Goal: Task Accomplishment & Management: Use online tool/utility

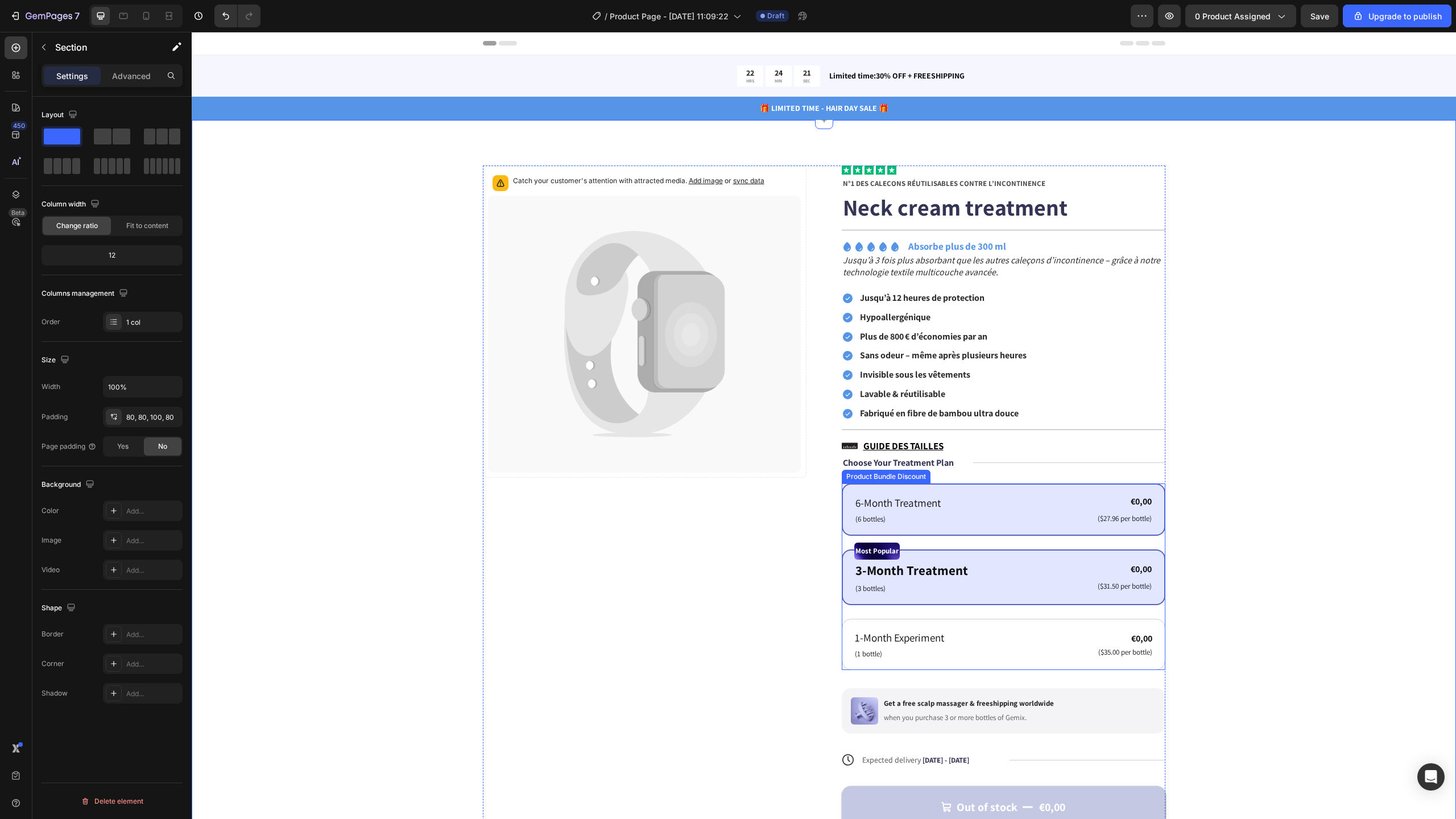
scroll to position [40, 0]
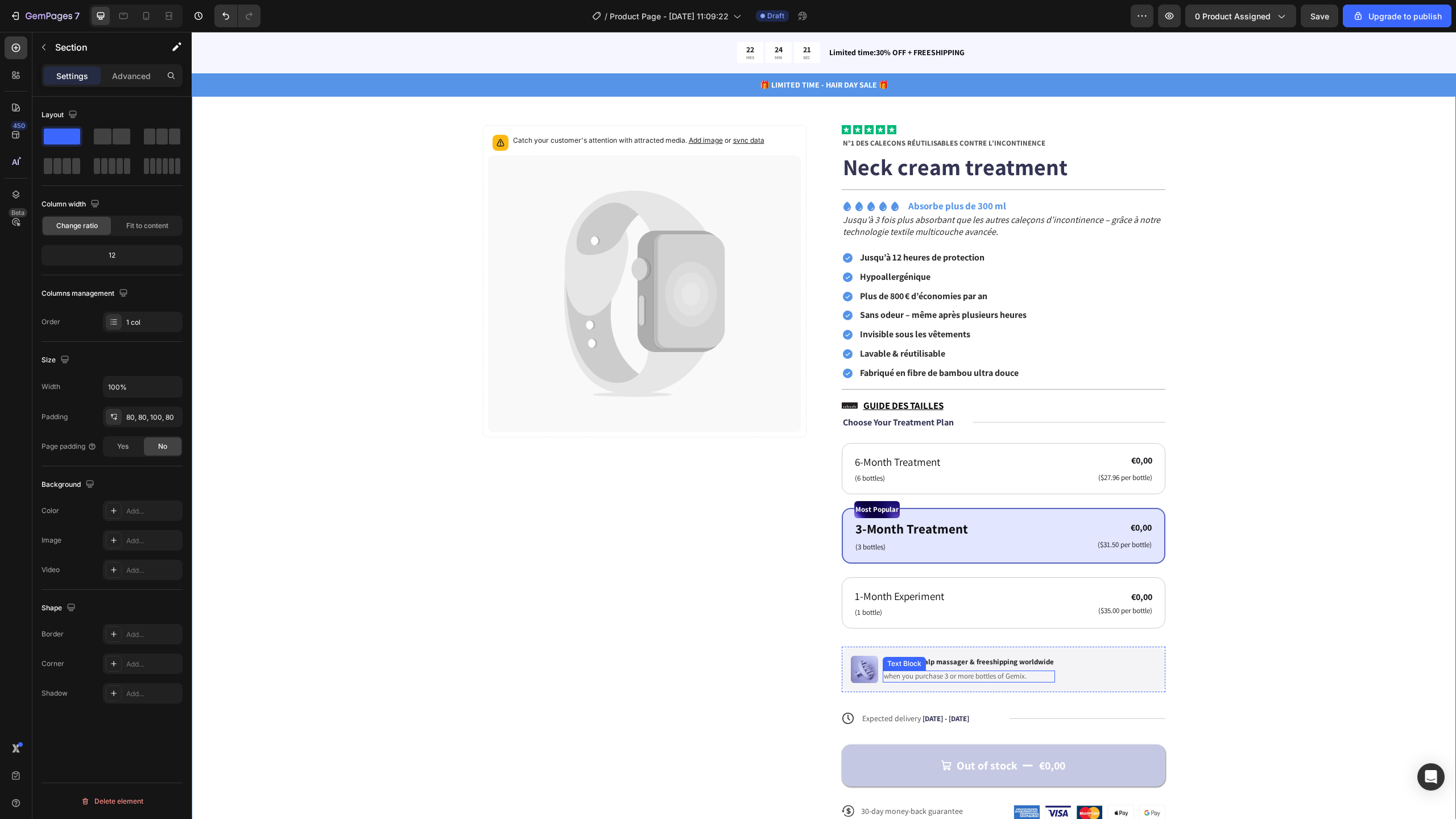
click at [965, 675] on p "when you purchase 3 or more bottles of Gemix." at bounding box center [969, 676] width 170 height 10
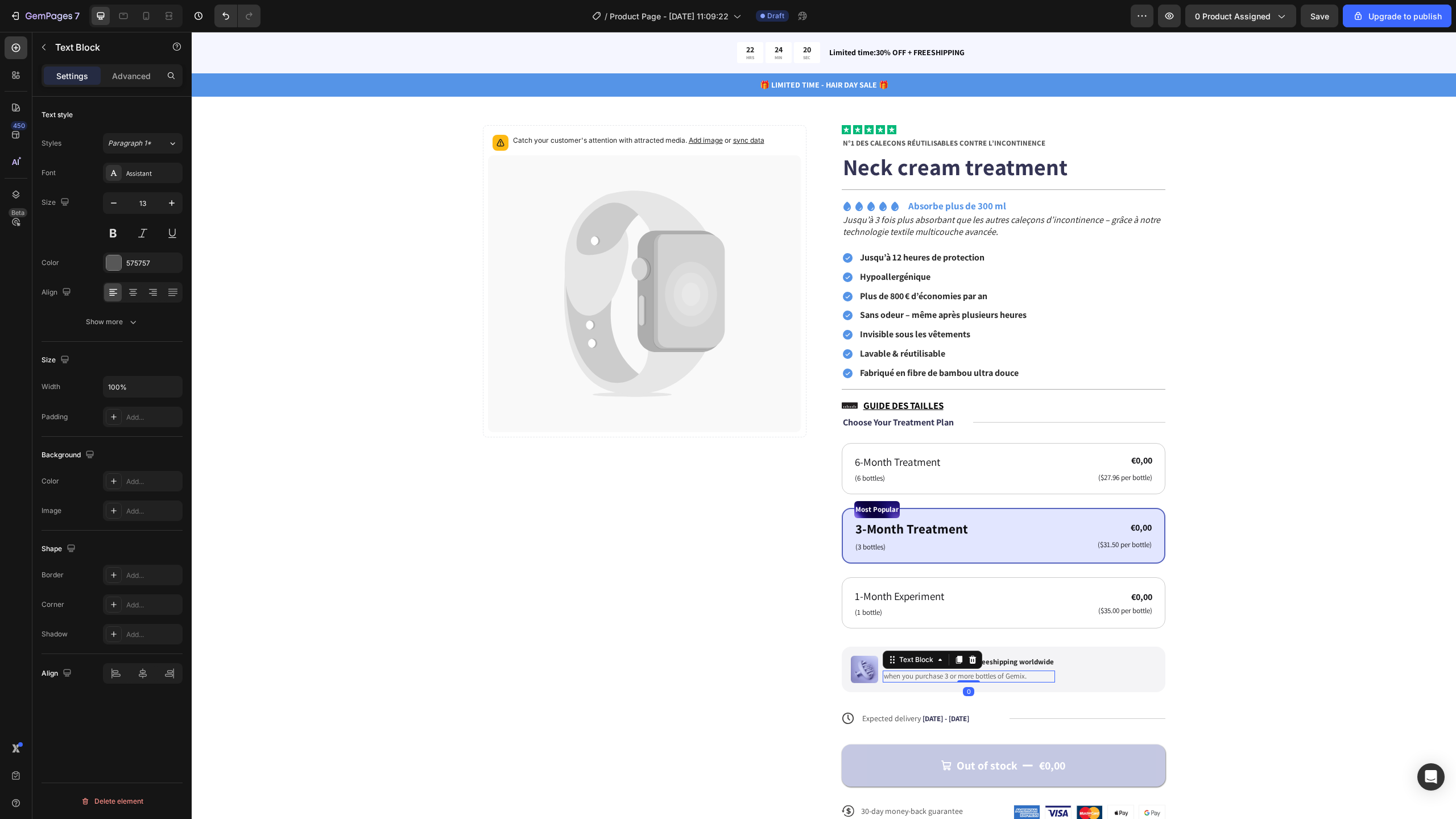
click at [989, 662] on p "Get a free scalp massager & freeshipping worldwide" at bounding box center [969, 662] width 170 height 10
click at [1005, 661] on p "Get a free scalp massager & freeshipping worldwide" at bounding box center [969, 662] width 170 height 10
click at [1179, 644] on div "Catch your customer's attention with attracted media. Add image or sync data Pr…" at bounding box center [823, 483] width 1173 height 715
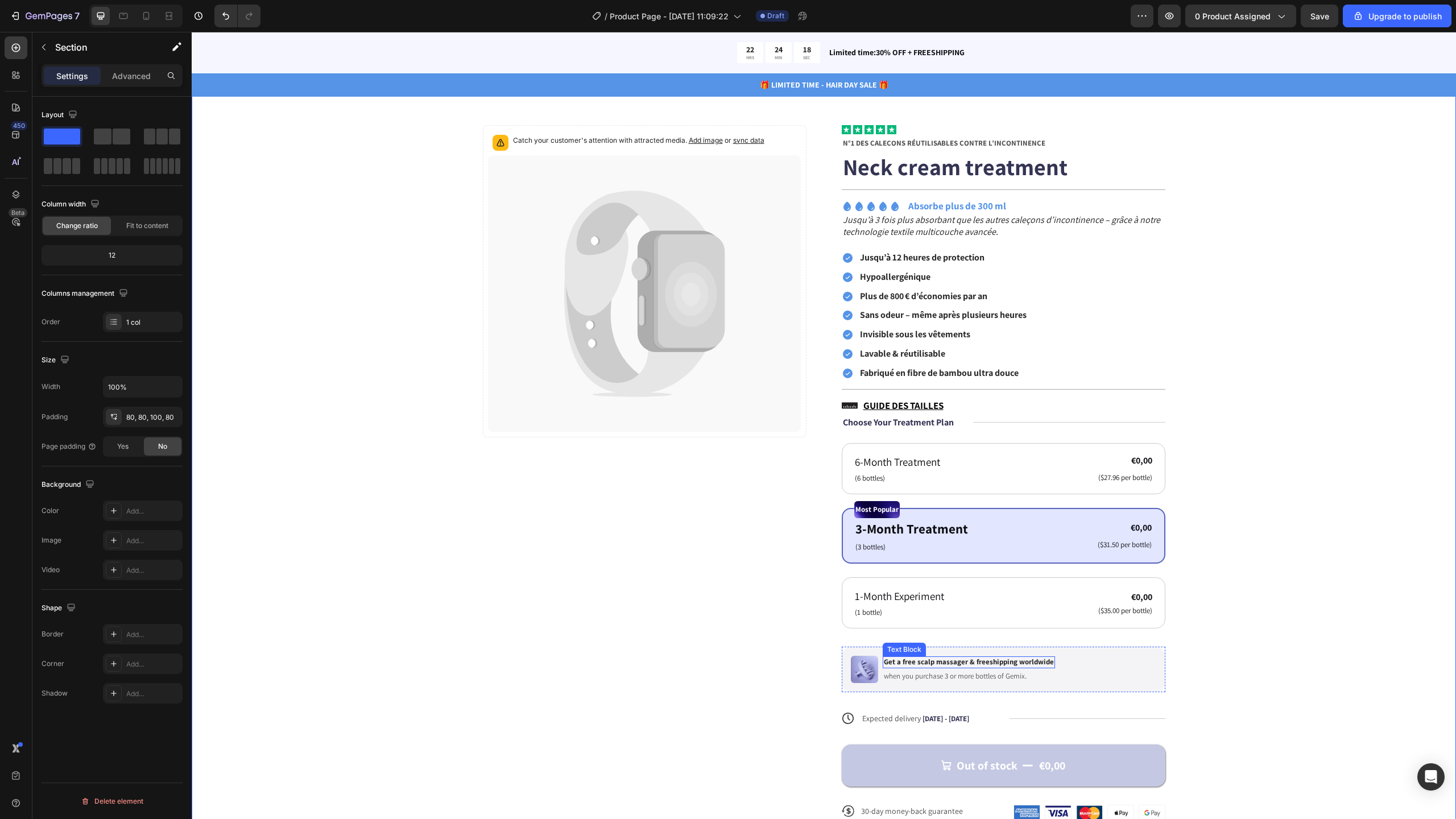
click at [983, 659] on p "Get a free scalp massager & freeshipping worldwide" at bounding box center [969, 662] width 170 height 10
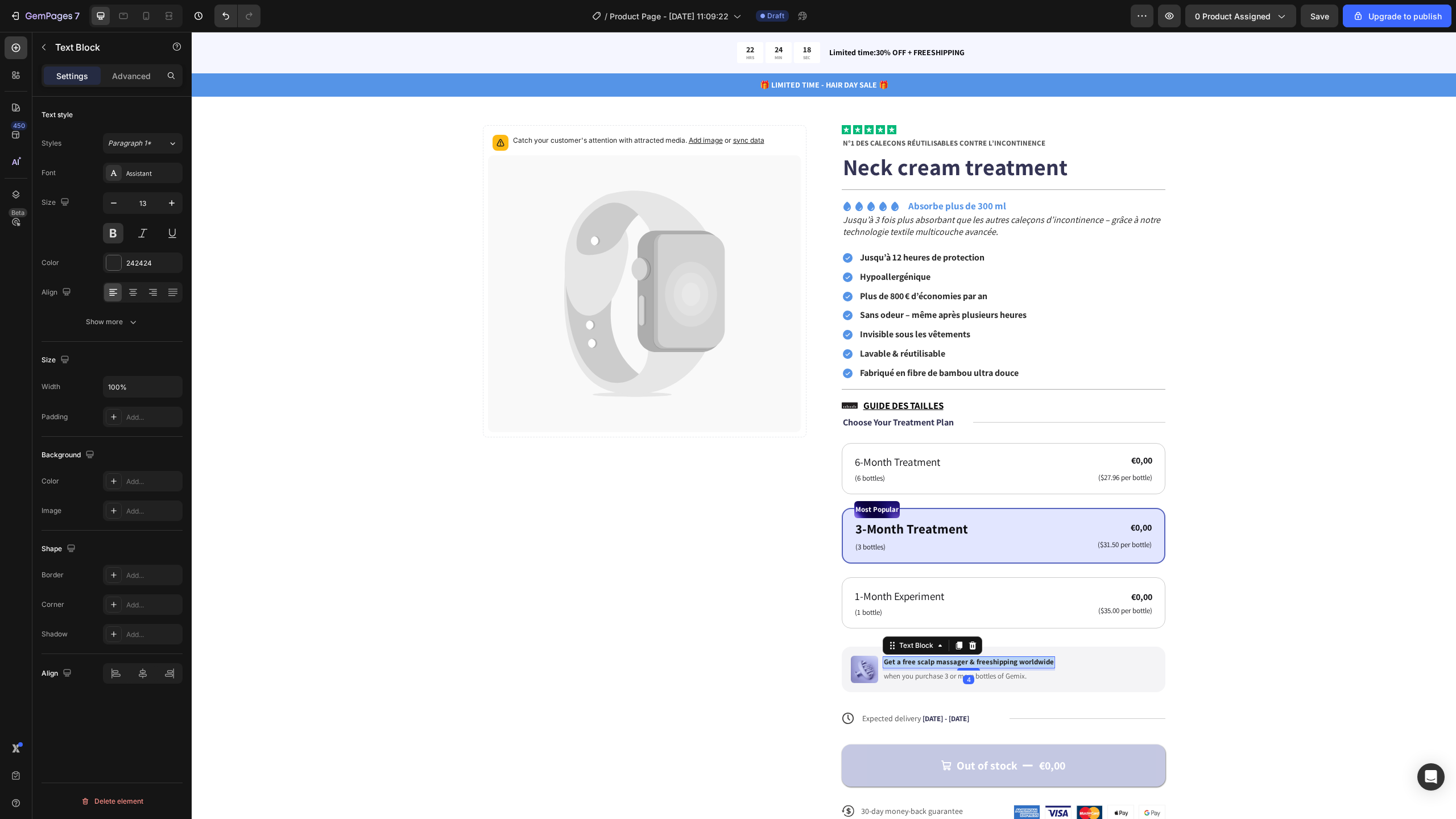
click at [983, 659] on p "Get a free scalp massager & freeshipping worldwide" at bounding box center [969, 662] width 170 height 10
click at [943, 675] on p "when you purchase 3 or more bottles of Gemix." at bounding box center [955, 676] width 143 height 10
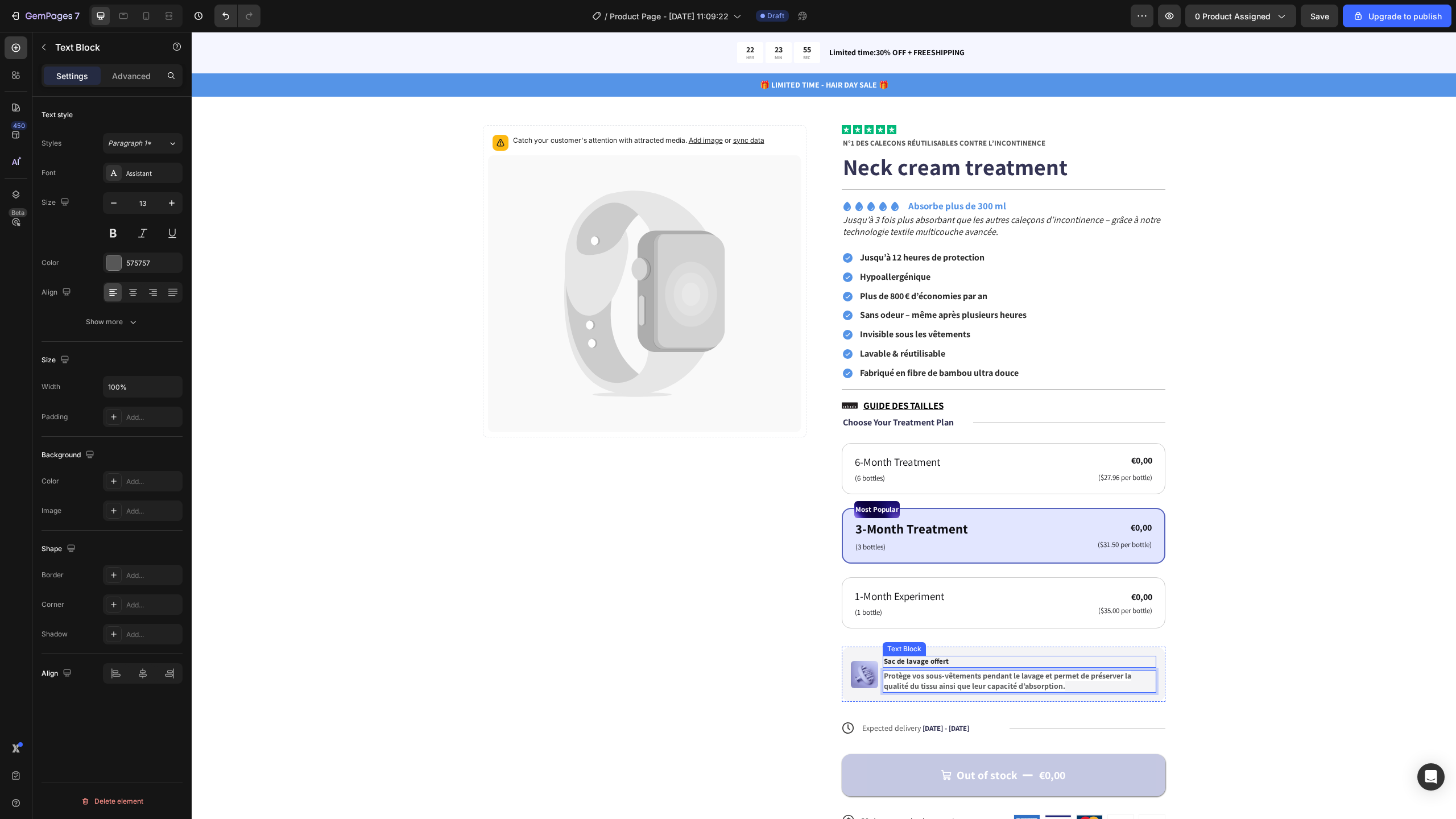
scroll to position [40, 0]
click at [942, 664] on p "Sac de lavage offert" at bounding box center [1019, 662] width 271 height 10
click at [940, 661] on p "Sac de lavage offert" at bounding box center [1019, 662] width 271 height 10
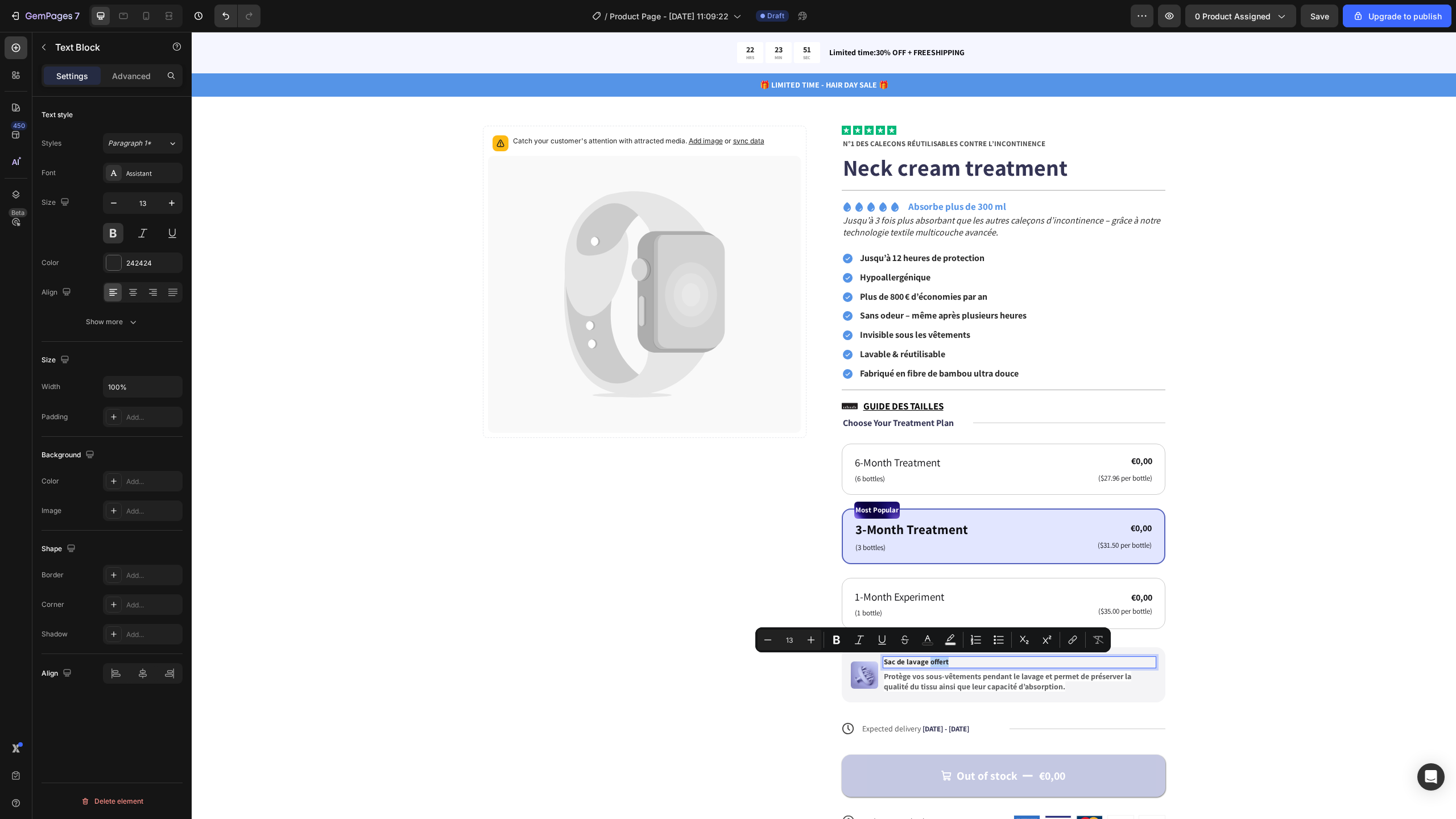
click at [940, 661] on p "Sac de lavage offert" at bounding box center [1019, 662] width 271 height 10
click at [1074, 645] on icon "Editor contextual toolbar" at bounding box center [1076, 640] width 11 height 11
click at [1006, 688] on strong "Protège vos sous-vêtements pendant le lavage et permet de préserver la qualité …" at bounding box center [1008, 681] width 247 height 20
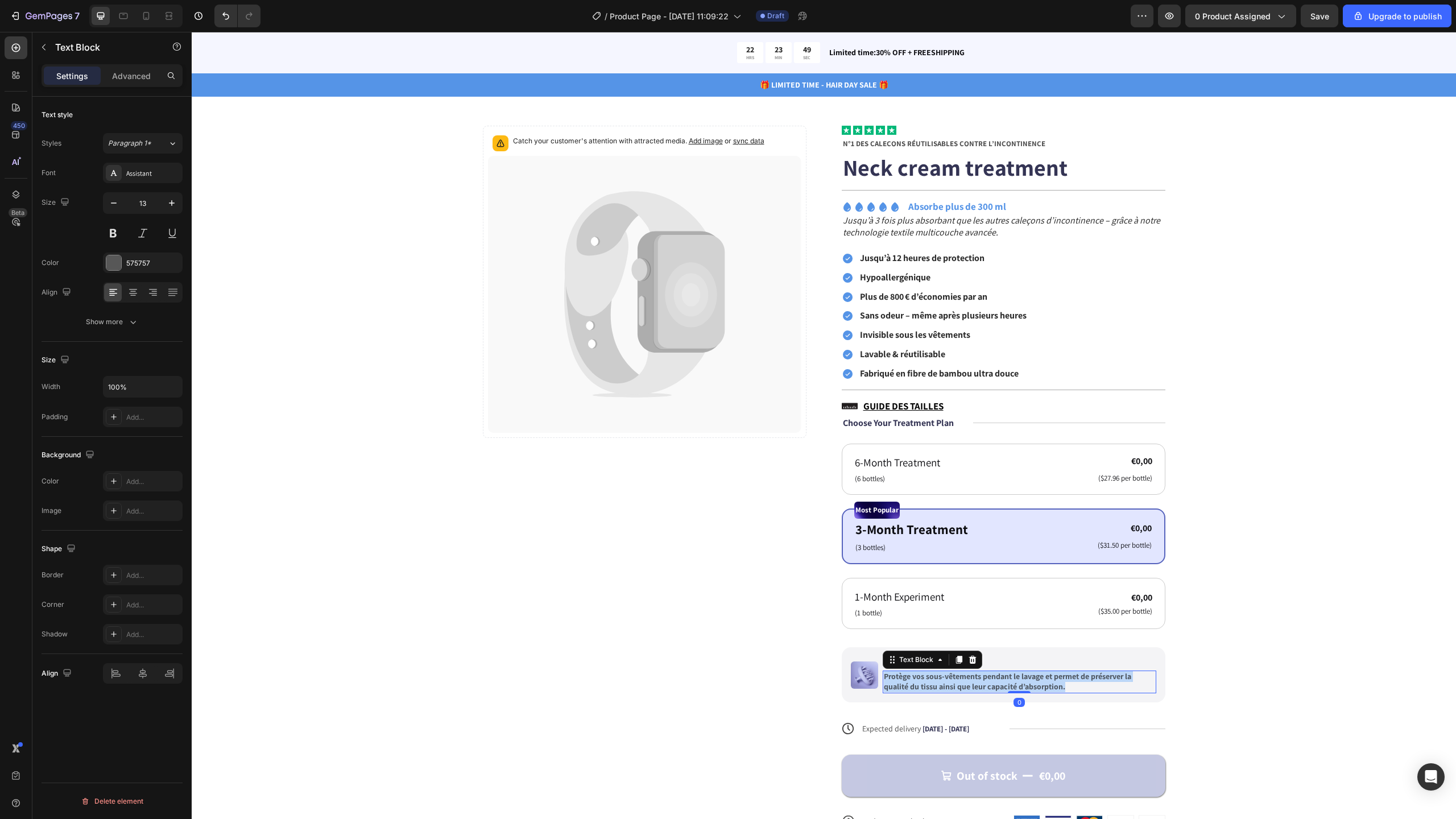
click at [1006, 688] on strong "Protège vos sous-vêtements pendant le lavage et permet de préserver la qualité …" at bounding box center [1008, 681] width 247 height 20
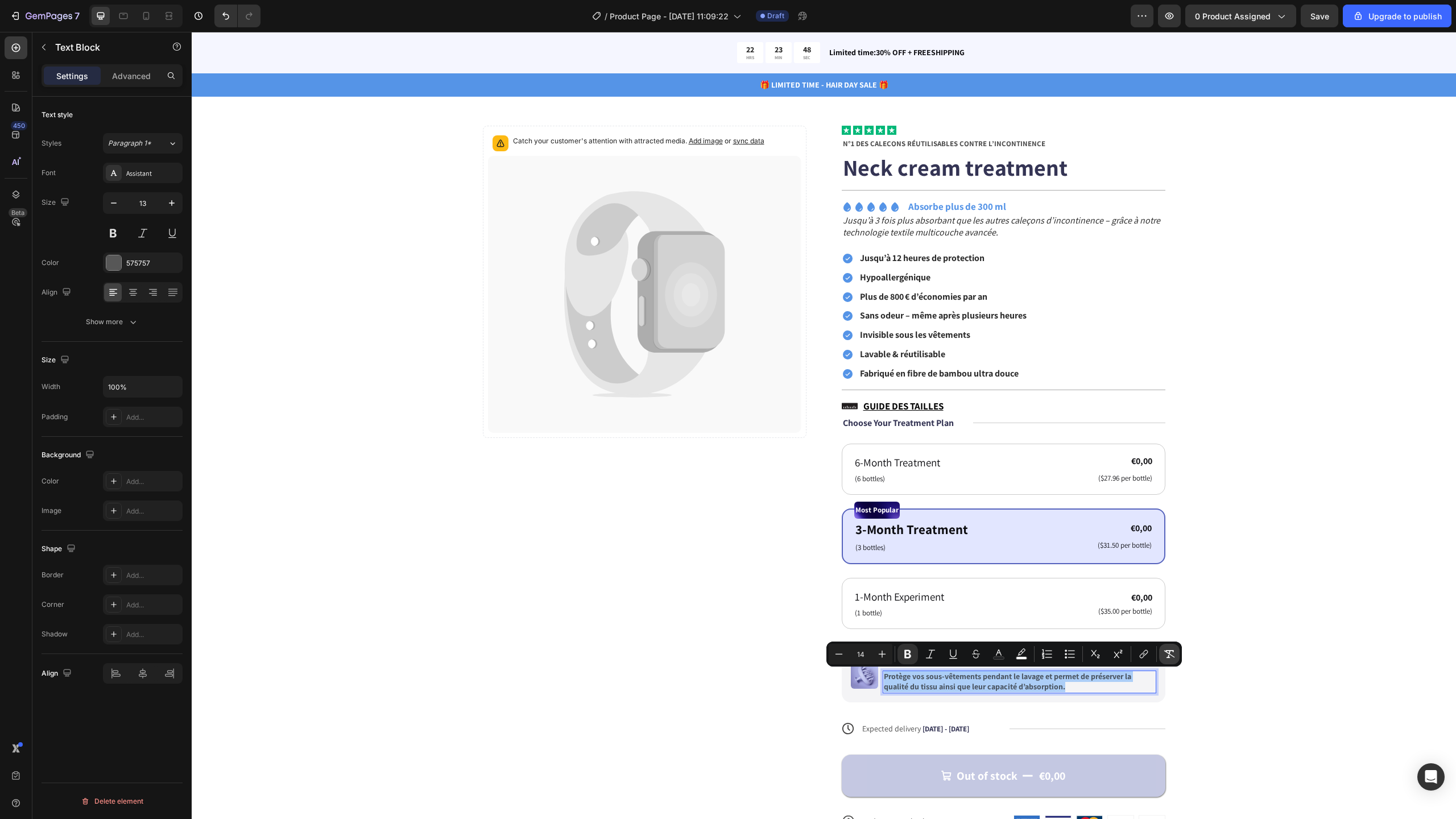
click at [1174, 656] on icon "Editor contextual toolbar" at bounding box center [1169, 654] width 11 height 11
click at [885, 654] on icon "Editor contextual toolbar" at bounding box center [882, 654] width 7 height 7
click at [996, 657] on rect "Editor contextual toolbar" at bounding box center [999, 657] width 11 height 3
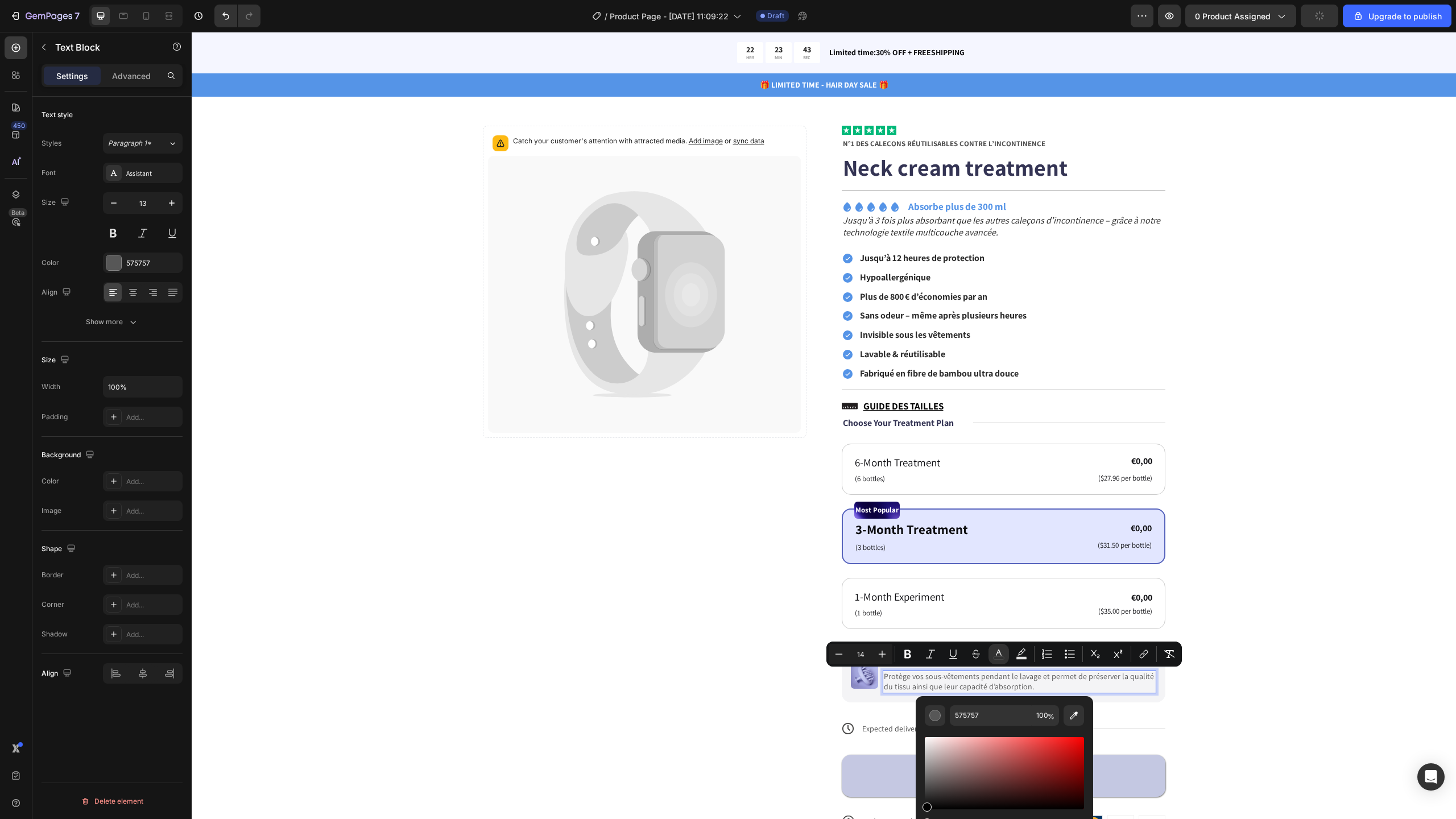
drag, startPoint x: 937, startPoint y: 778, endPoint x: 919, endPoint y: 817, distance: 43.0
click at [919, 817] on div "575757 100 %" at bounding box center [1004, 768] width 177 height 145
type input "13"
type input "000000"
click at [1242, 663] on div "Catch your customer's attention with attracted media. Add image or sync data Pr…" at bounding box center [823, 487] width 1173 height 724
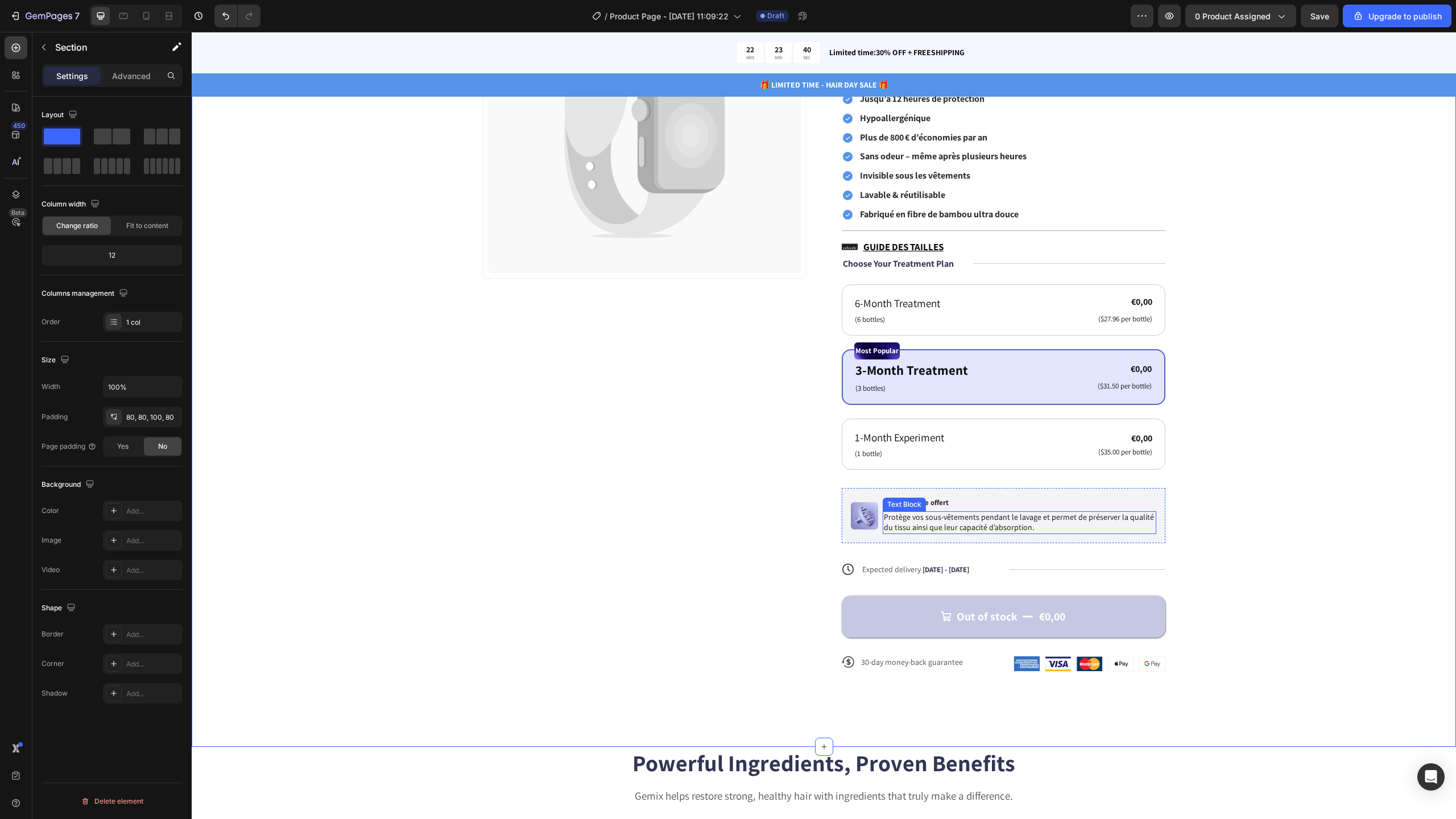
scroll to position [220, 0]
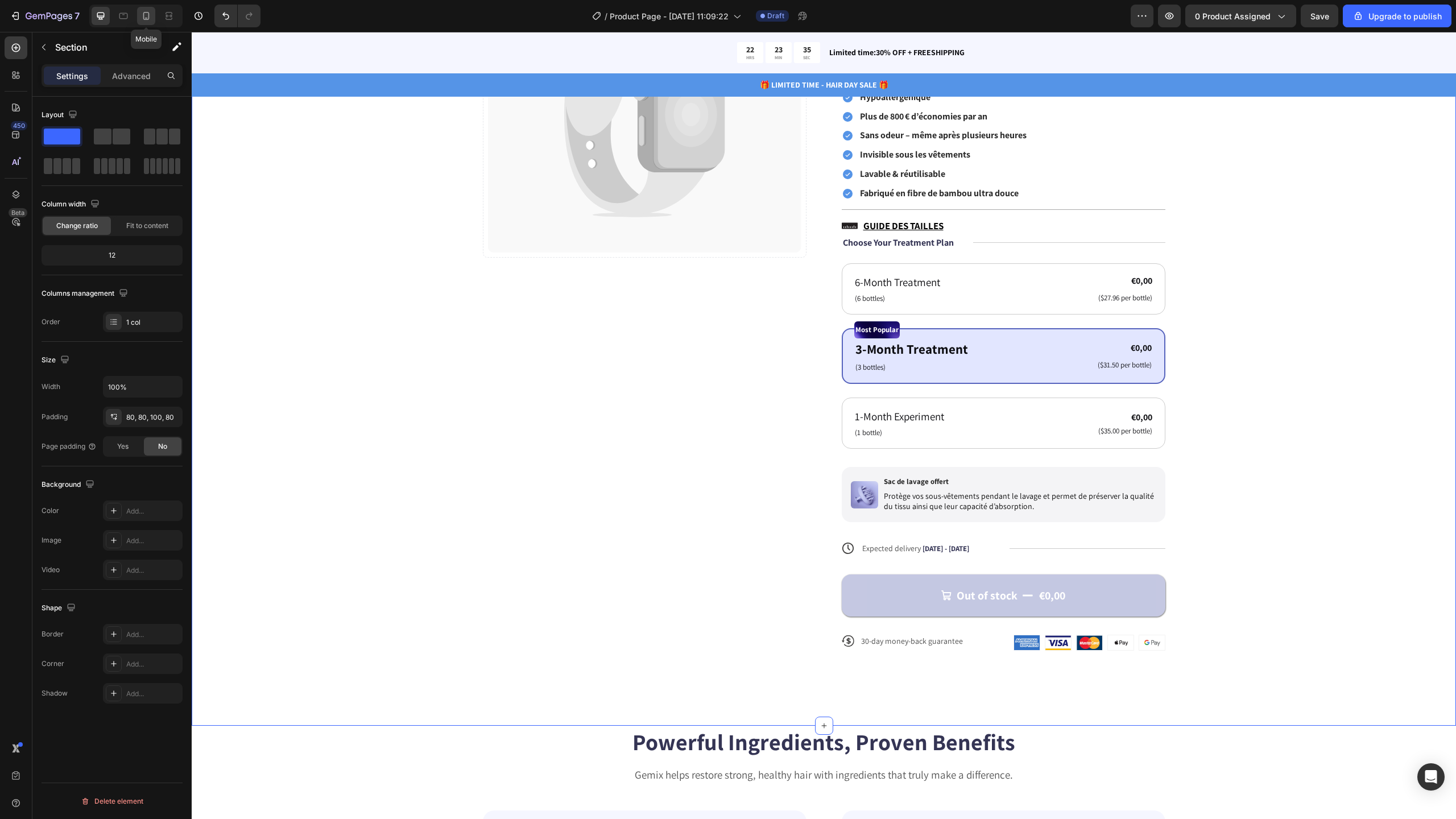
click at [145, 12] on icon at bounding box center [146, 16] width 6 height 8
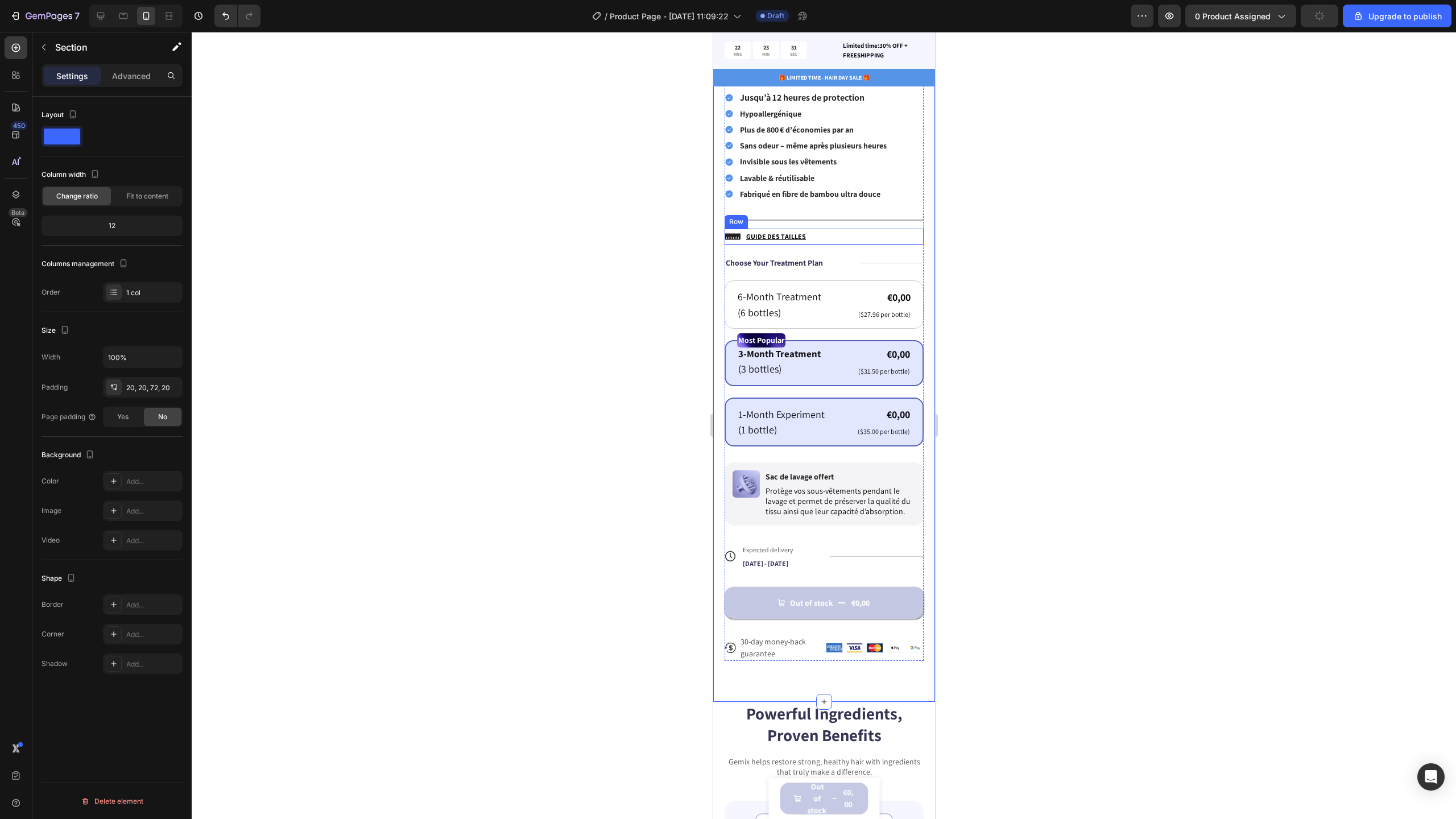
scroll to position [505, 0]
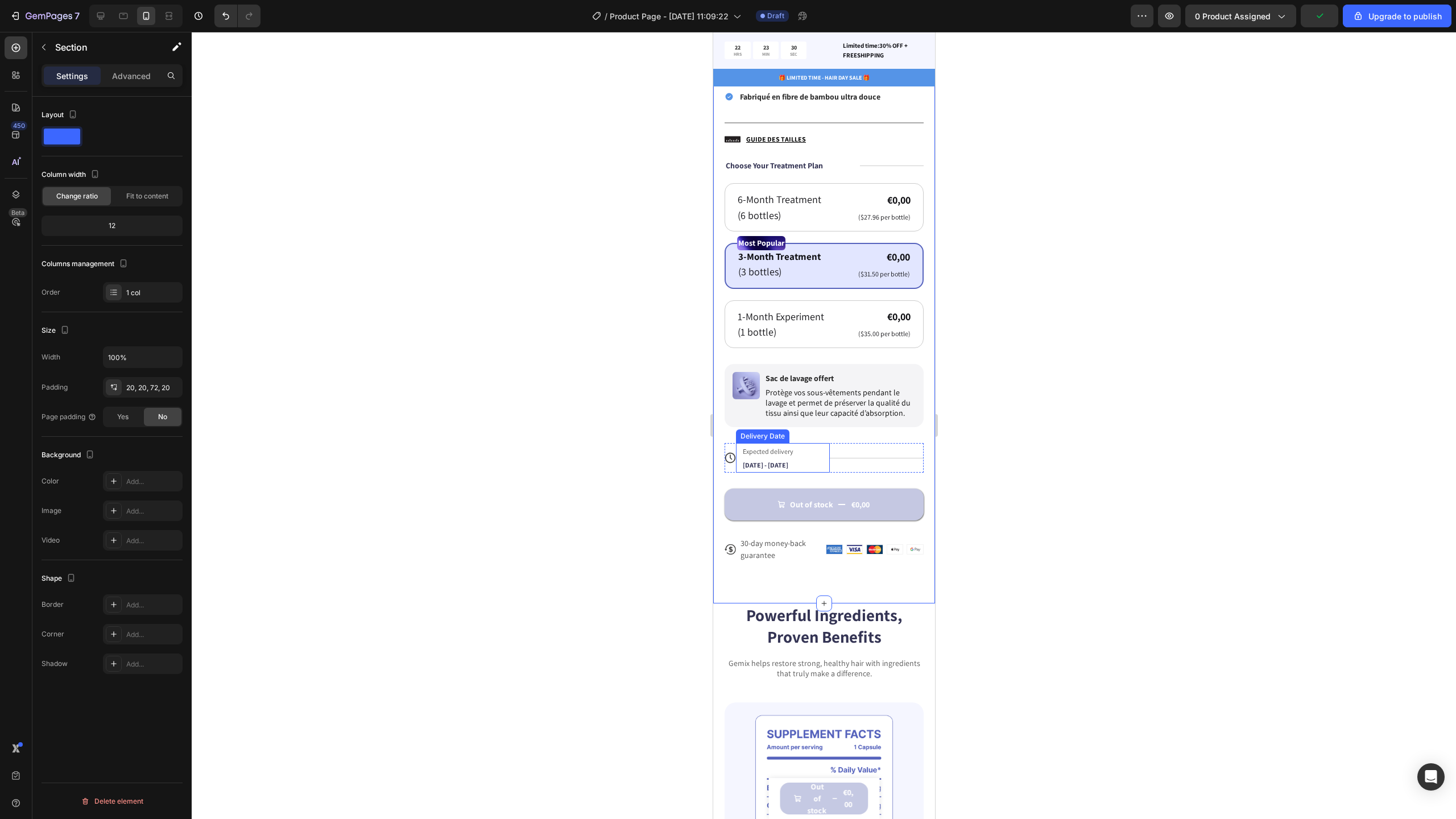
click at [771, 448] on span "Expected delivery" at bounding box center [768, 451] width 51 height 9
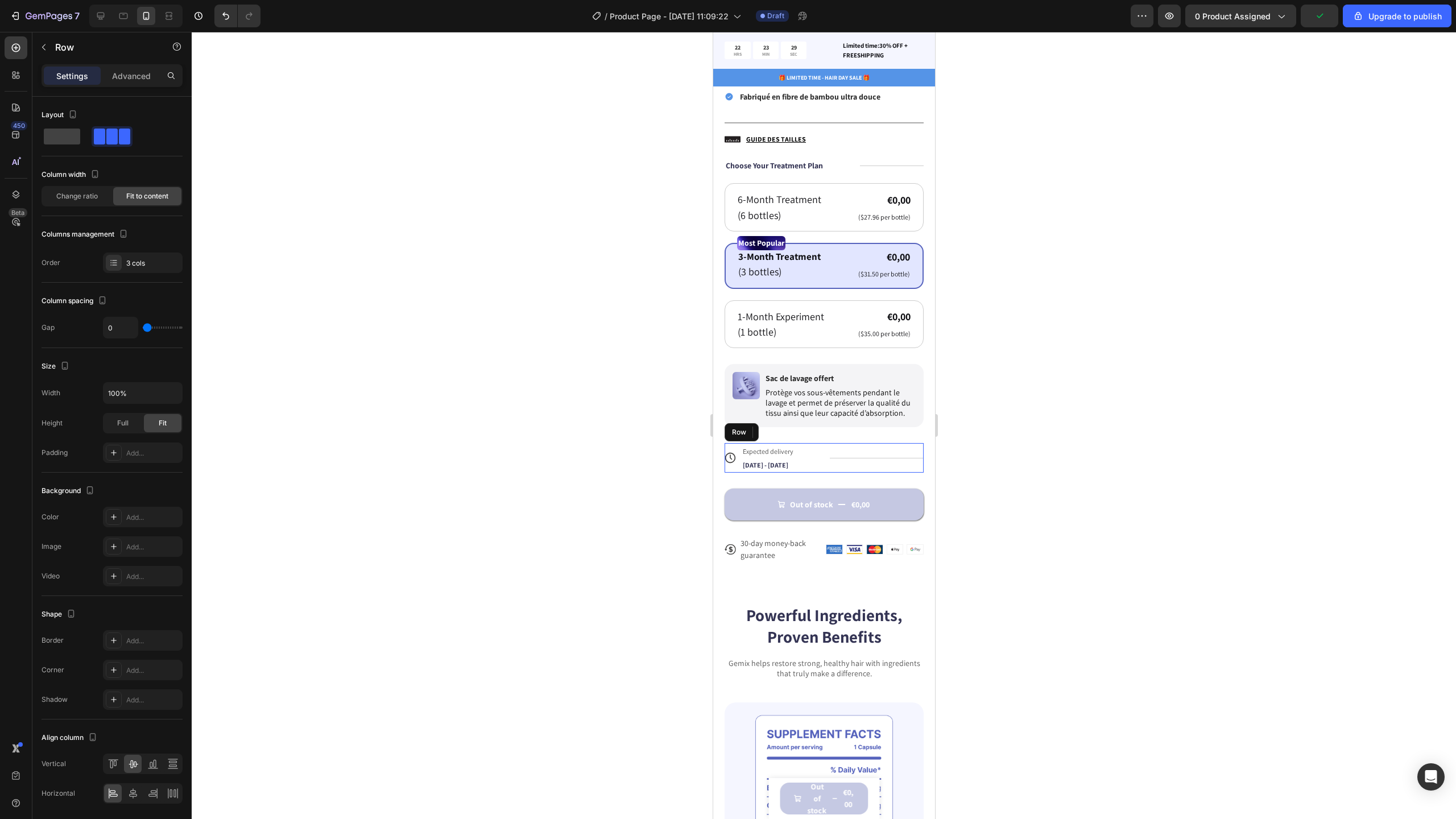
click at [864, 455] on div "Title Line" at bounding box center [876, 458] width 94 height 30
click at [769, 447] on span "Expected delivery" at bounding box center [768, 451] width 51 height 9
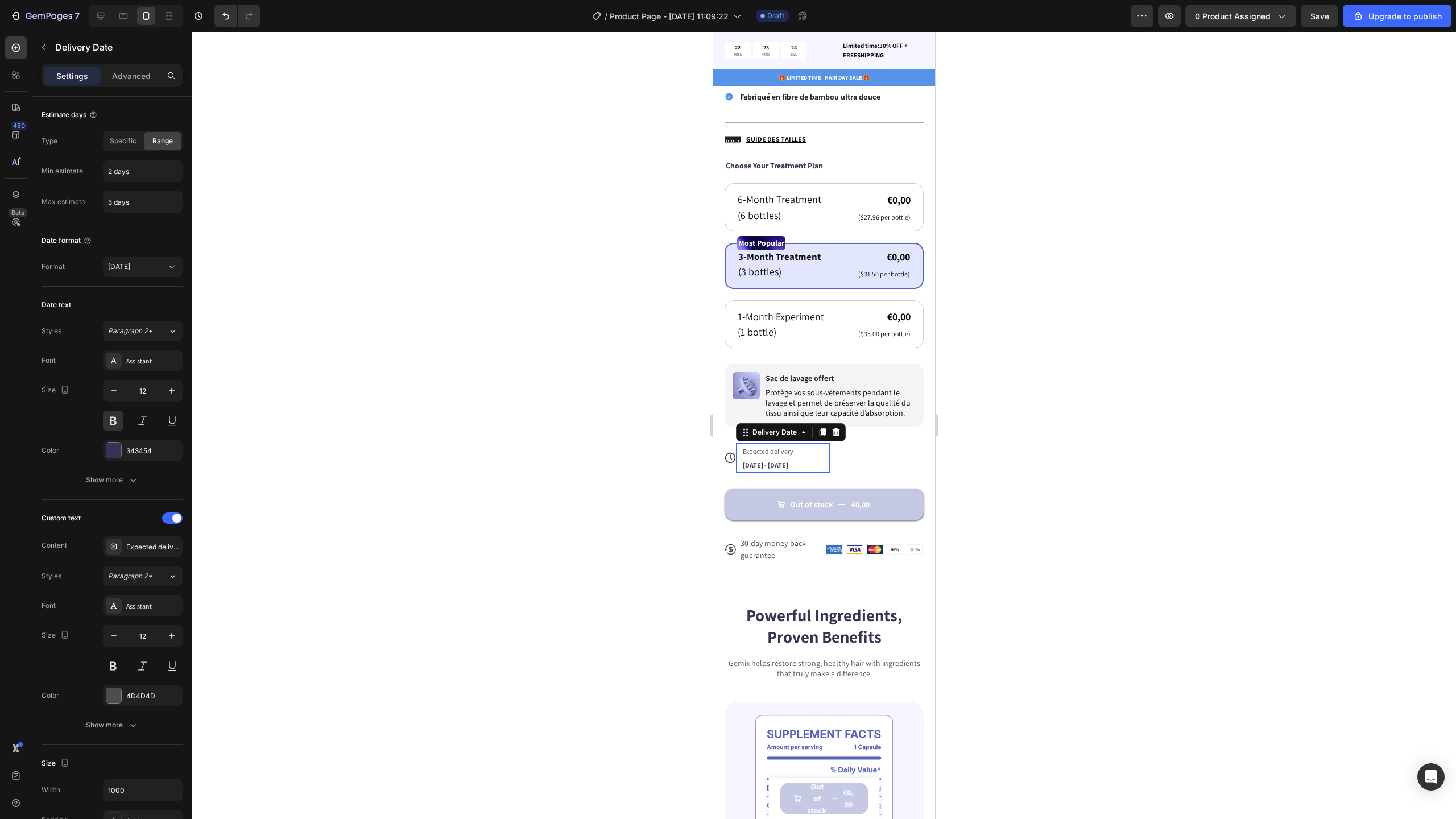
click at [769, 447] on span "Expected delivery" at bounding box center [768, 451] width 51 height 9
click at [767, 447] on span "Expected delivery" at bounding box center [768, 451] width 51 height 9
click at [890, 492] on button "Out of stock €0,00" at bounding box center [823, 505] width 199 height 32
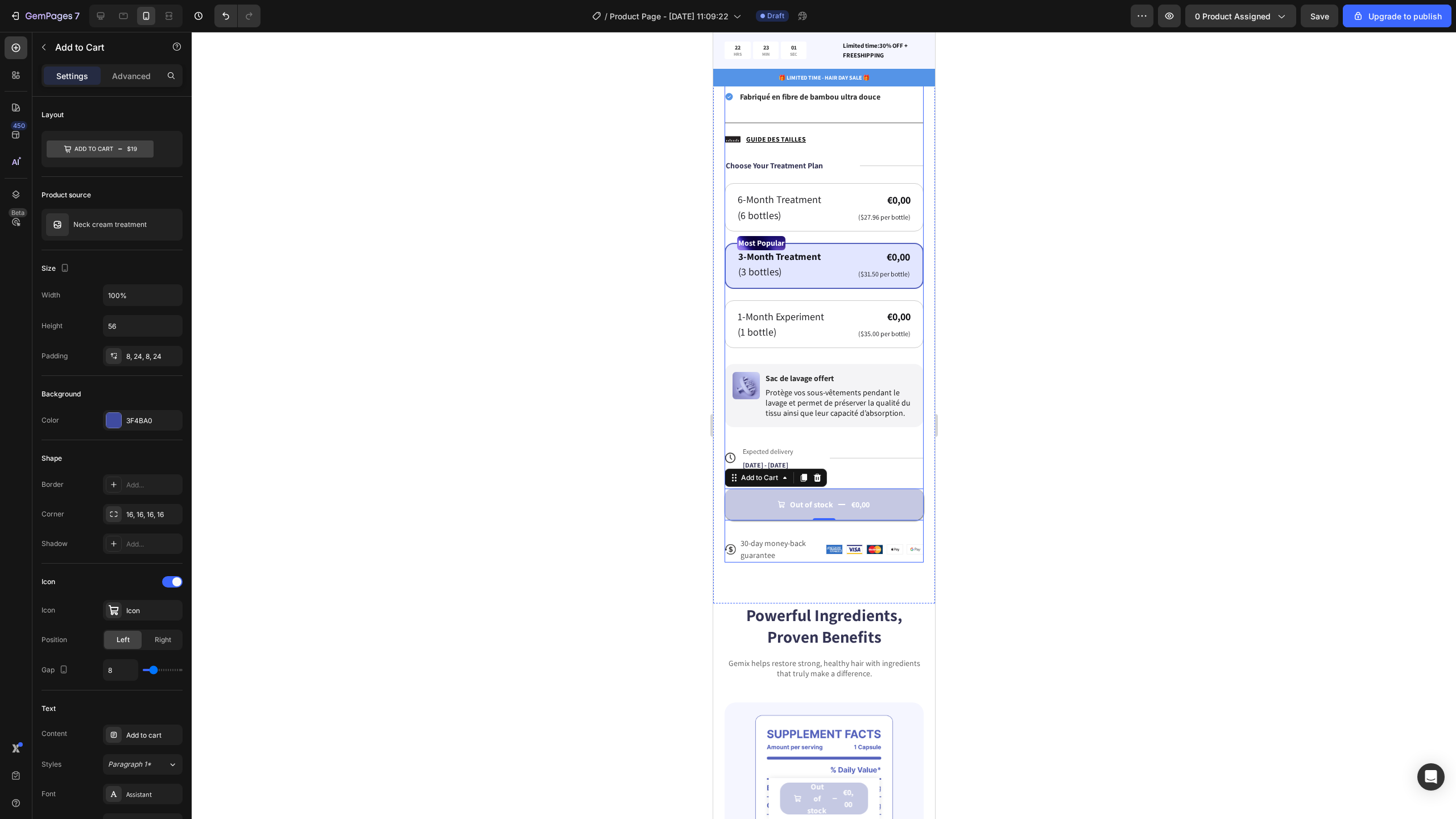
drag, startPoint x: 800, startPoint y: 471, endPoint x: 804, endPoint y: 423, distance: 48.2
click at [804, 423] on div "Icon Icon Icon Icon Icon Icon List N°1 DES CALEÇONS RÉUTILISABLES CONTRE L’INCO…" at bounding box center [823, 205] width 199 height 714
click at [109, 17] on div at bounding box center [100, 16] width 18 height 18
type input "74"
type input "20"
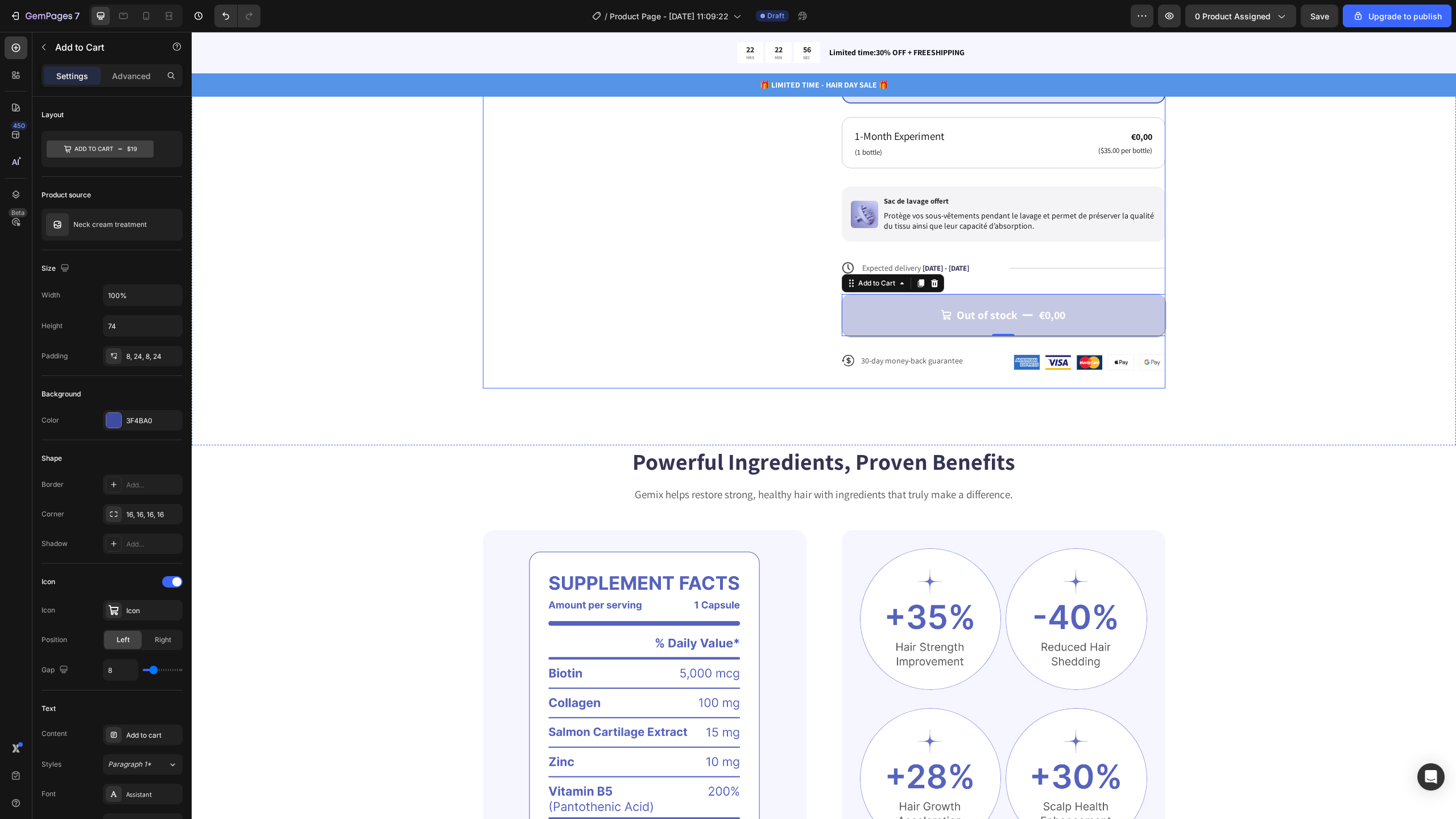
scroll to position [503, 0]
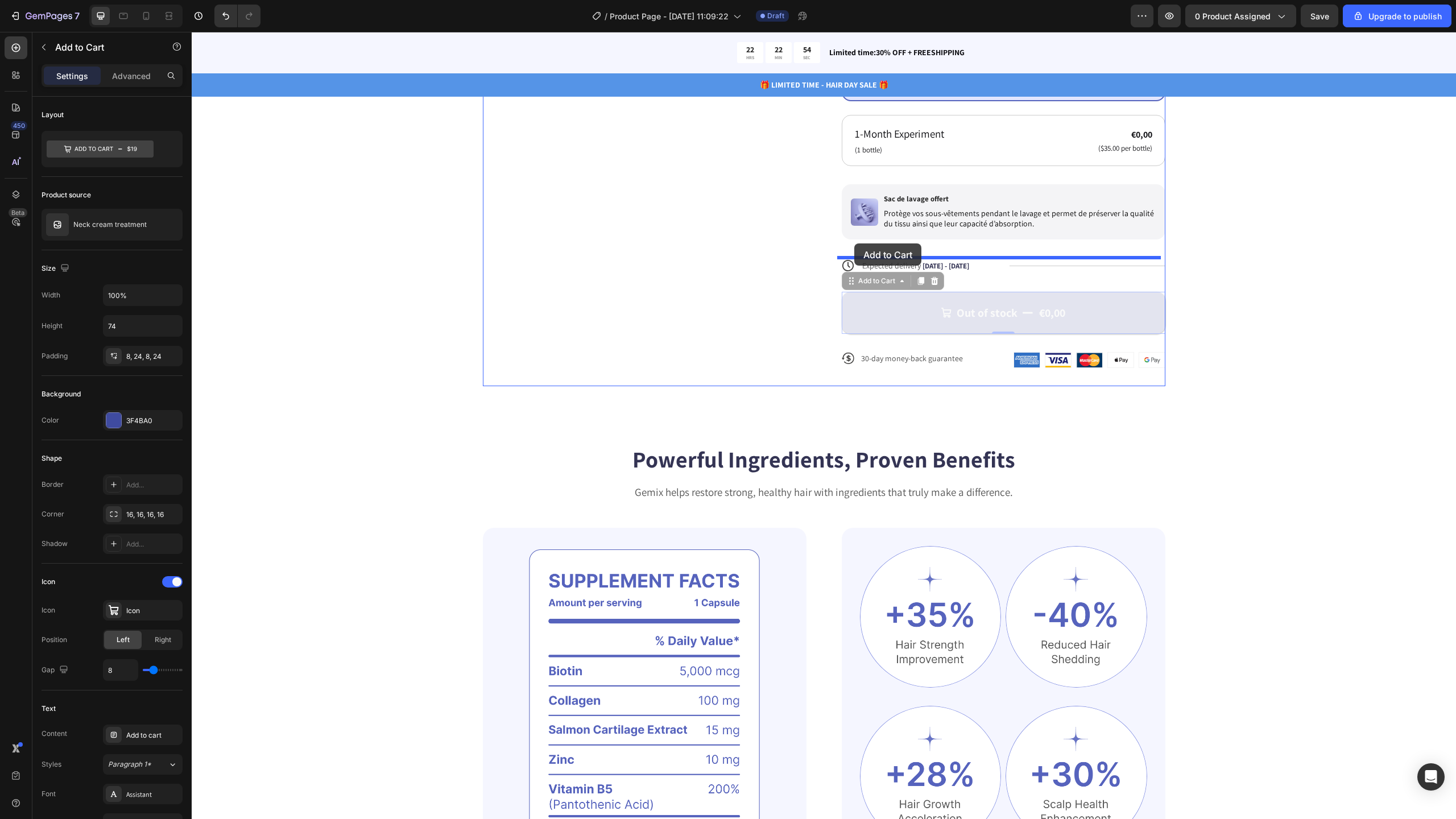
drag, startPoint x: 848, startPoint y: 280, endPoint x: 854, endPoint y: 243, distance: 37.5
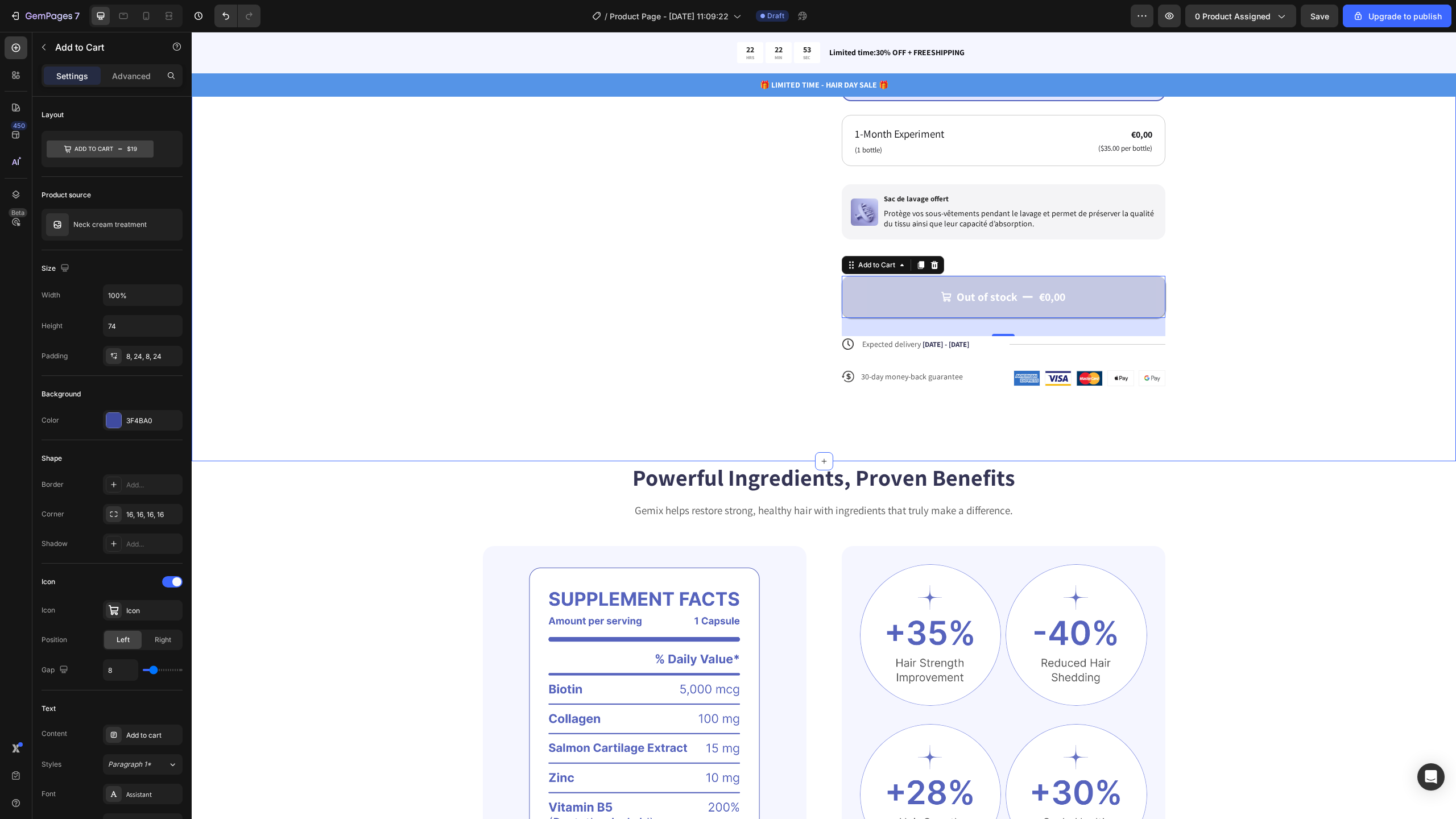
click at [1240, 280] on div "Catch your customer's attention with attracted media. Add image or sync data Pr…" at bounding box center [823, 34] width 1173 height 743
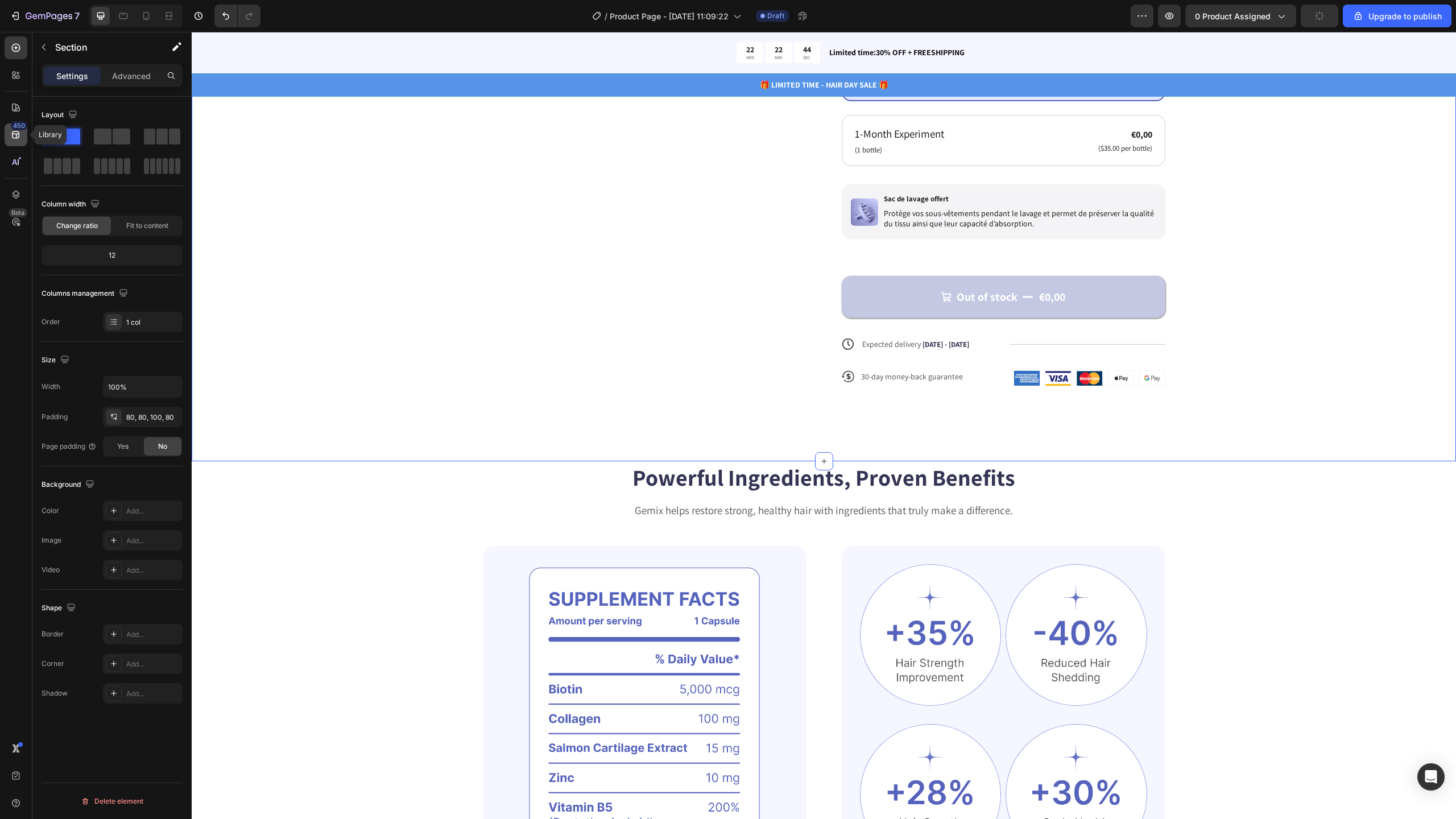
click at [13, 143] on div "450" at bounding box center [16, 135] width 23 height 23
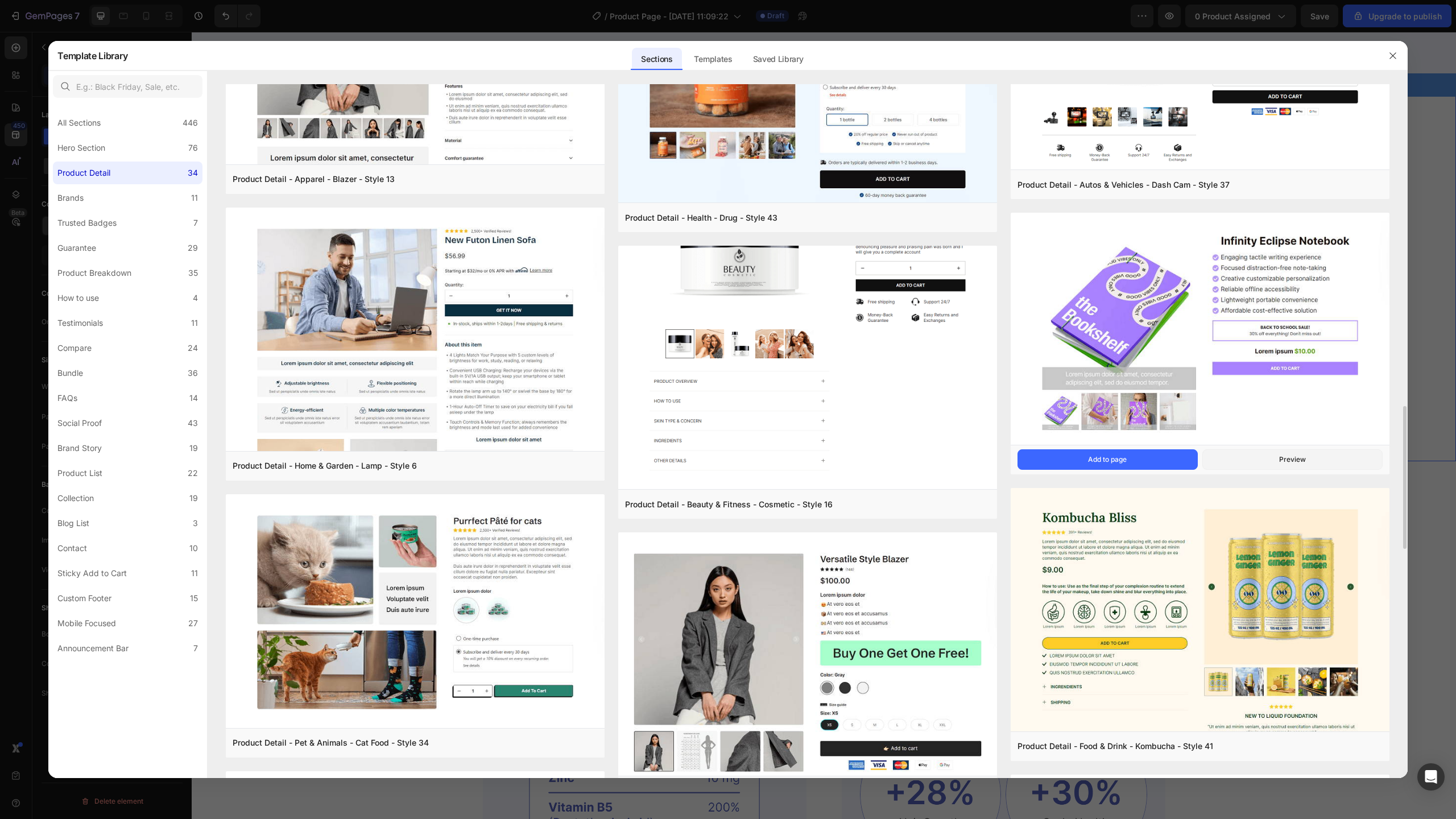
scroll to position [1339, 0]
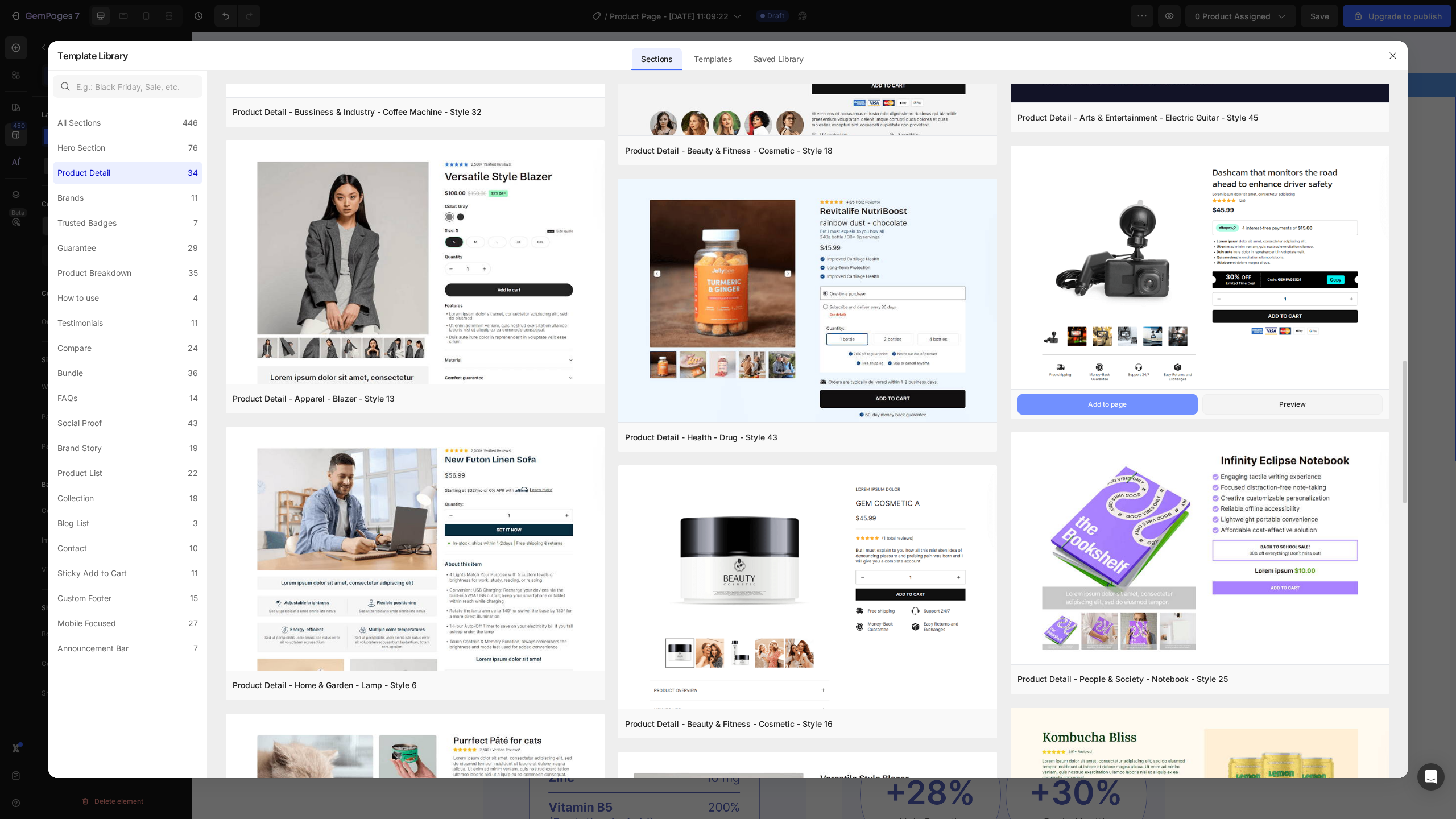
click at [1158, 402] on button "Add to page" at bounding box center [1107, 404] width 180 height 20
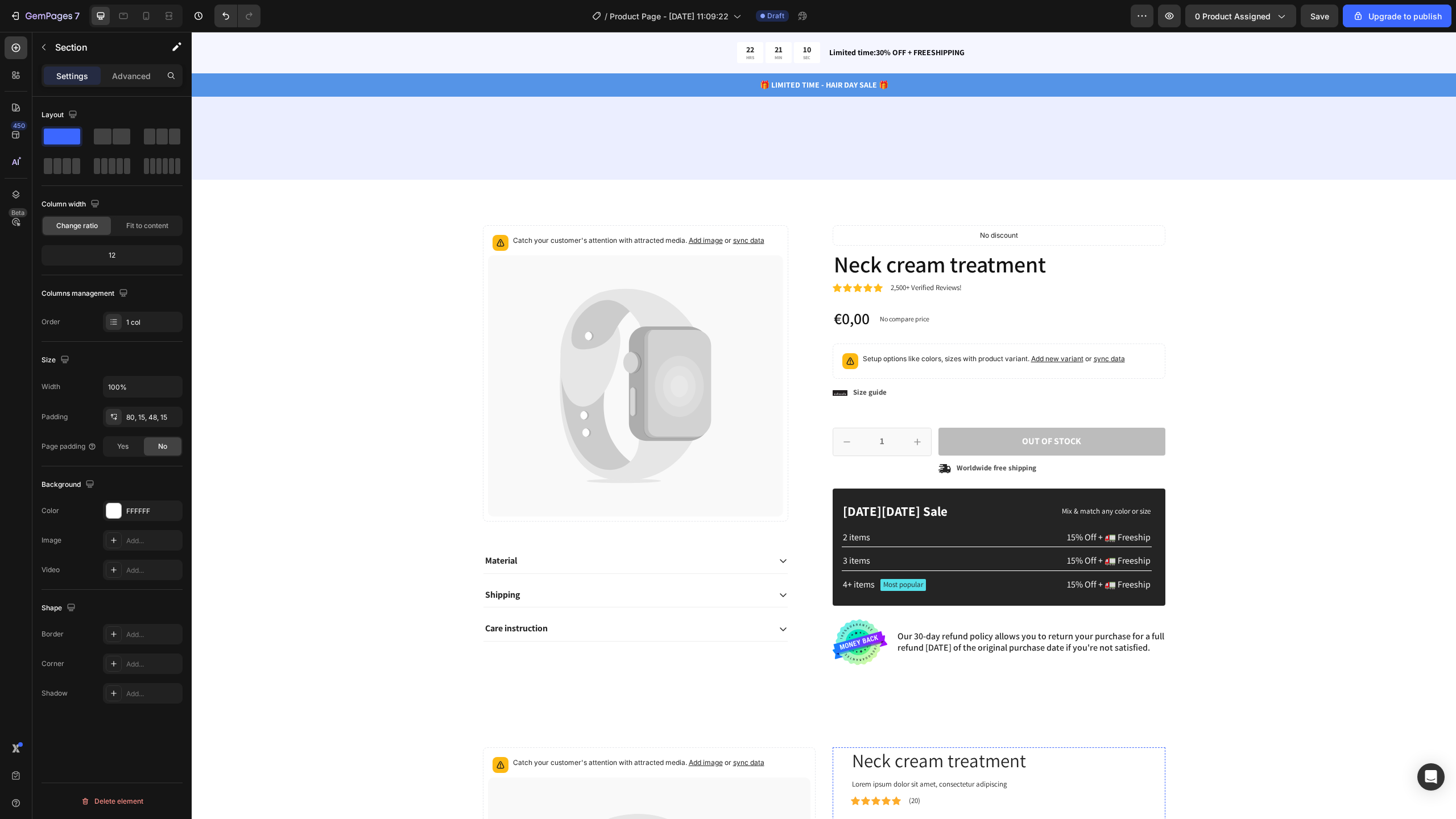
scroll to position [4528, 0]
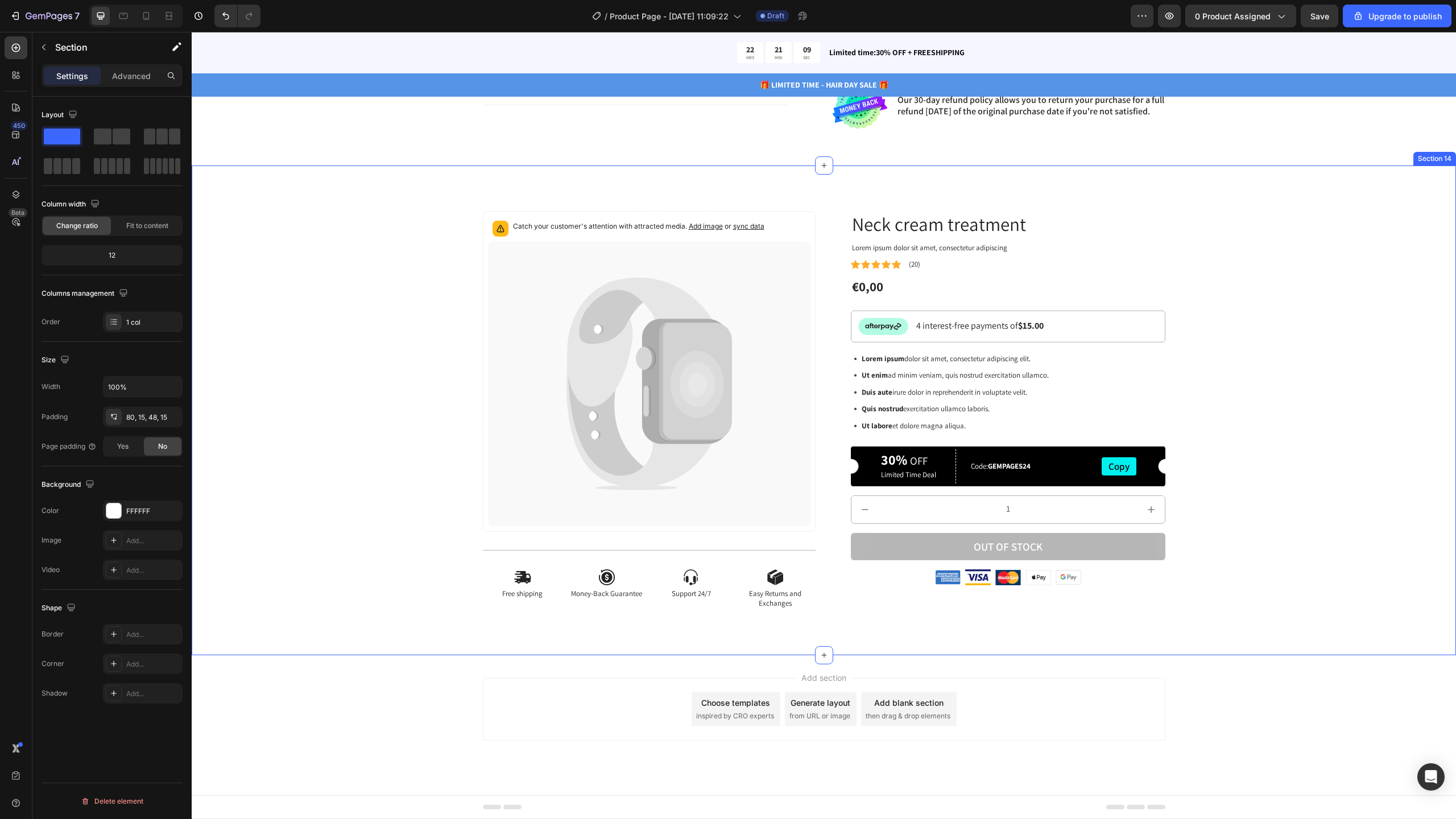
click at [1250, 399] on div "Catch your customer's attention with attracted media. Add image or sync data Pr…" at bounding box center [823, 419] width 1247 height 417
click at [720, 566] on div "Icon Free shipping Text Block Icon Money-Back Guarantee Text Block Icon Support…" at bounding box center [649, 580] width 333 height 60
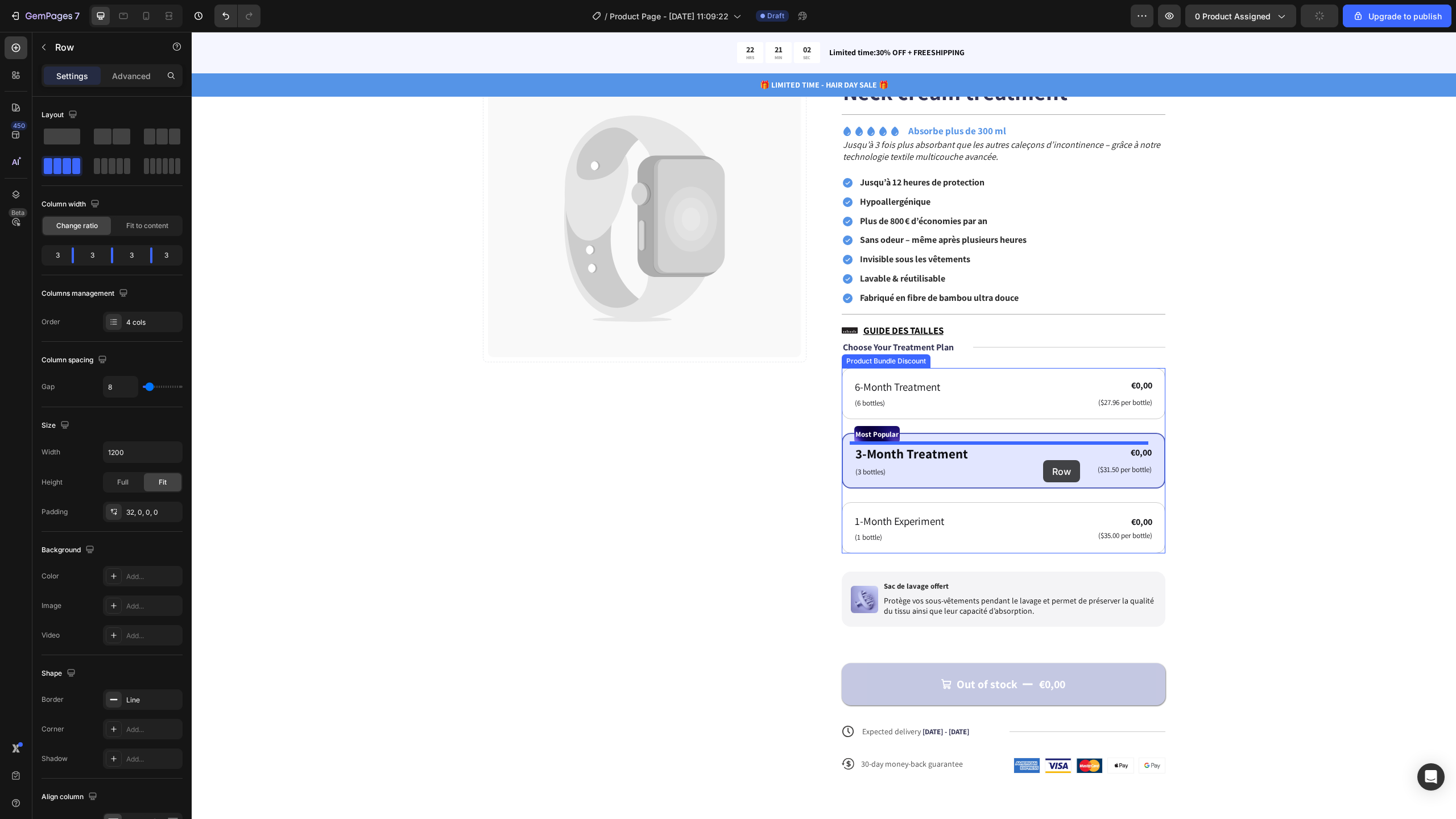
scroll to position [169, 0]
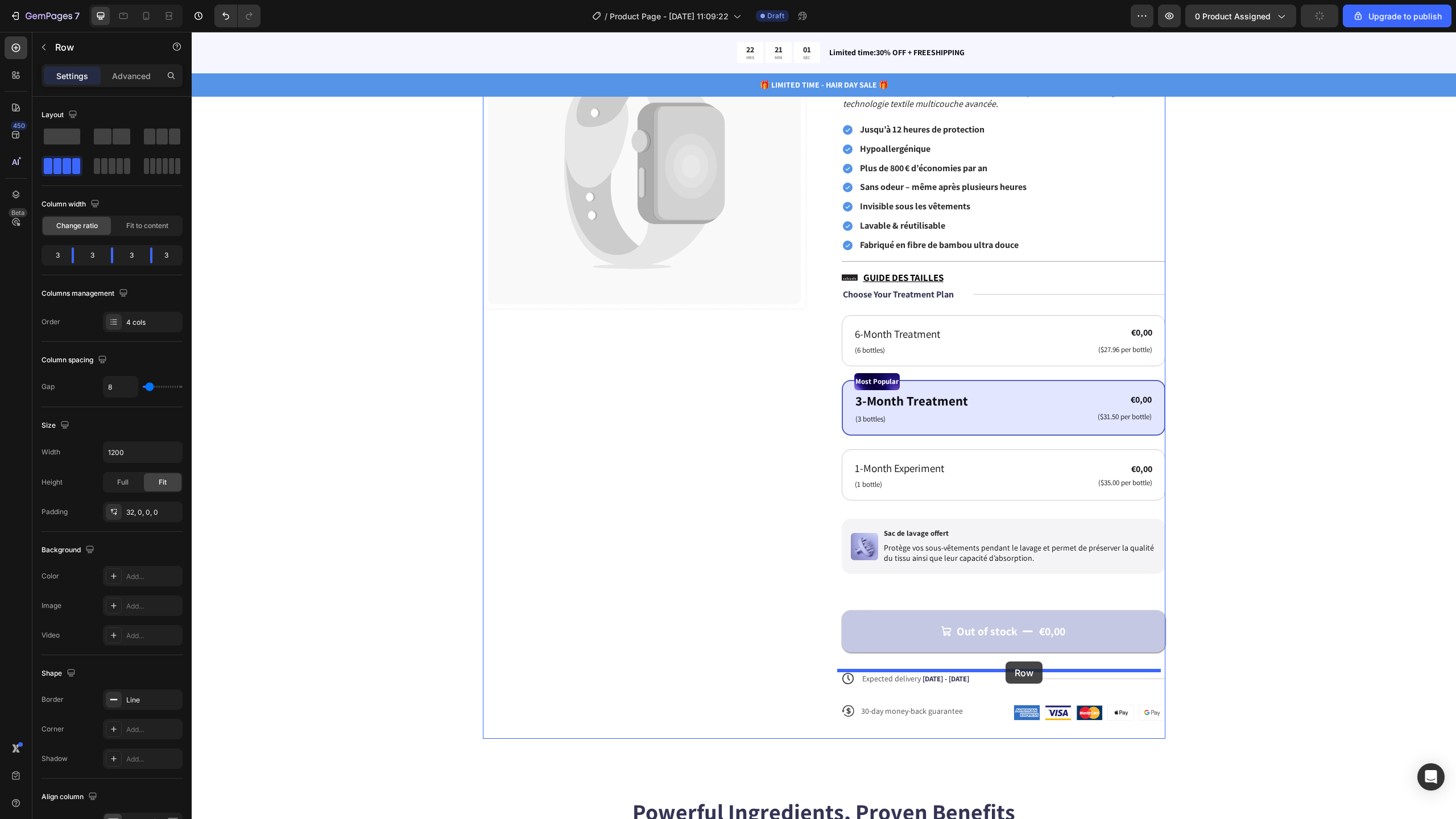
drag, startPoint x: 498, startPoint y: 542, endPoint x: 1006, endPoint y: 662, distance: 522.0
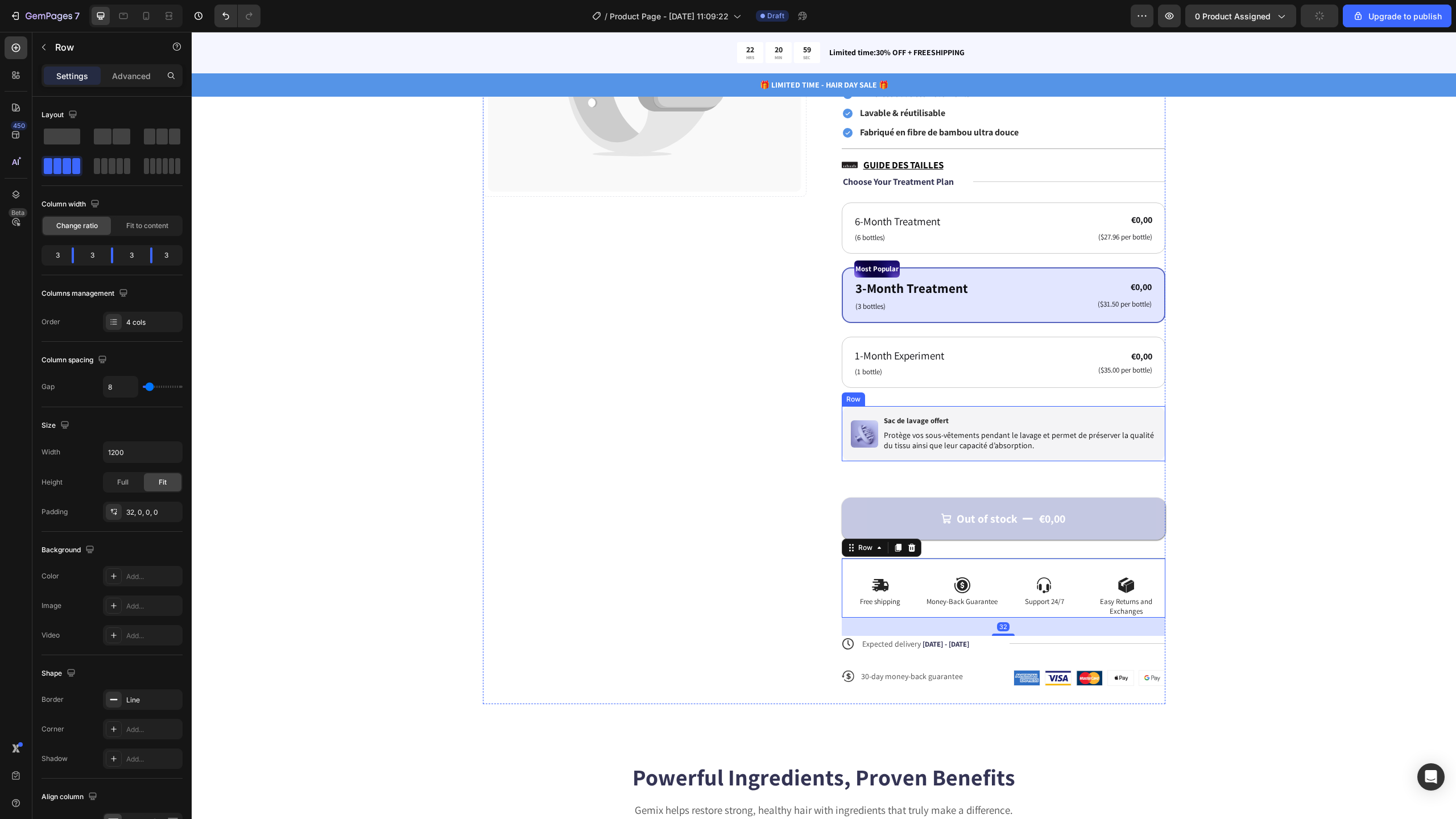
scroll to position [305, 0]
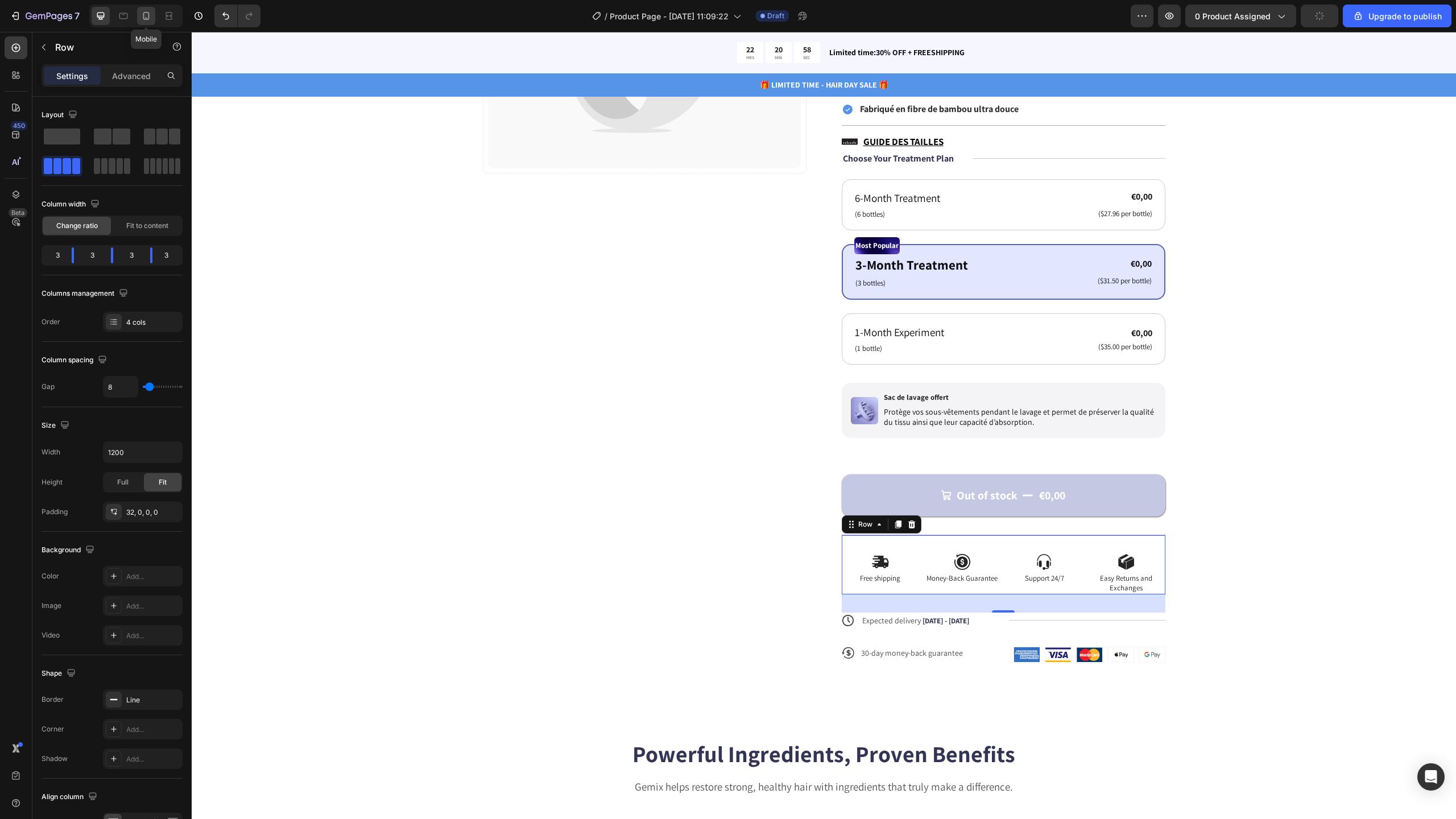
click at [143, 15] on icon at bounding box center [146, 16] width 11 height 11
type input "0"
type input "100%"
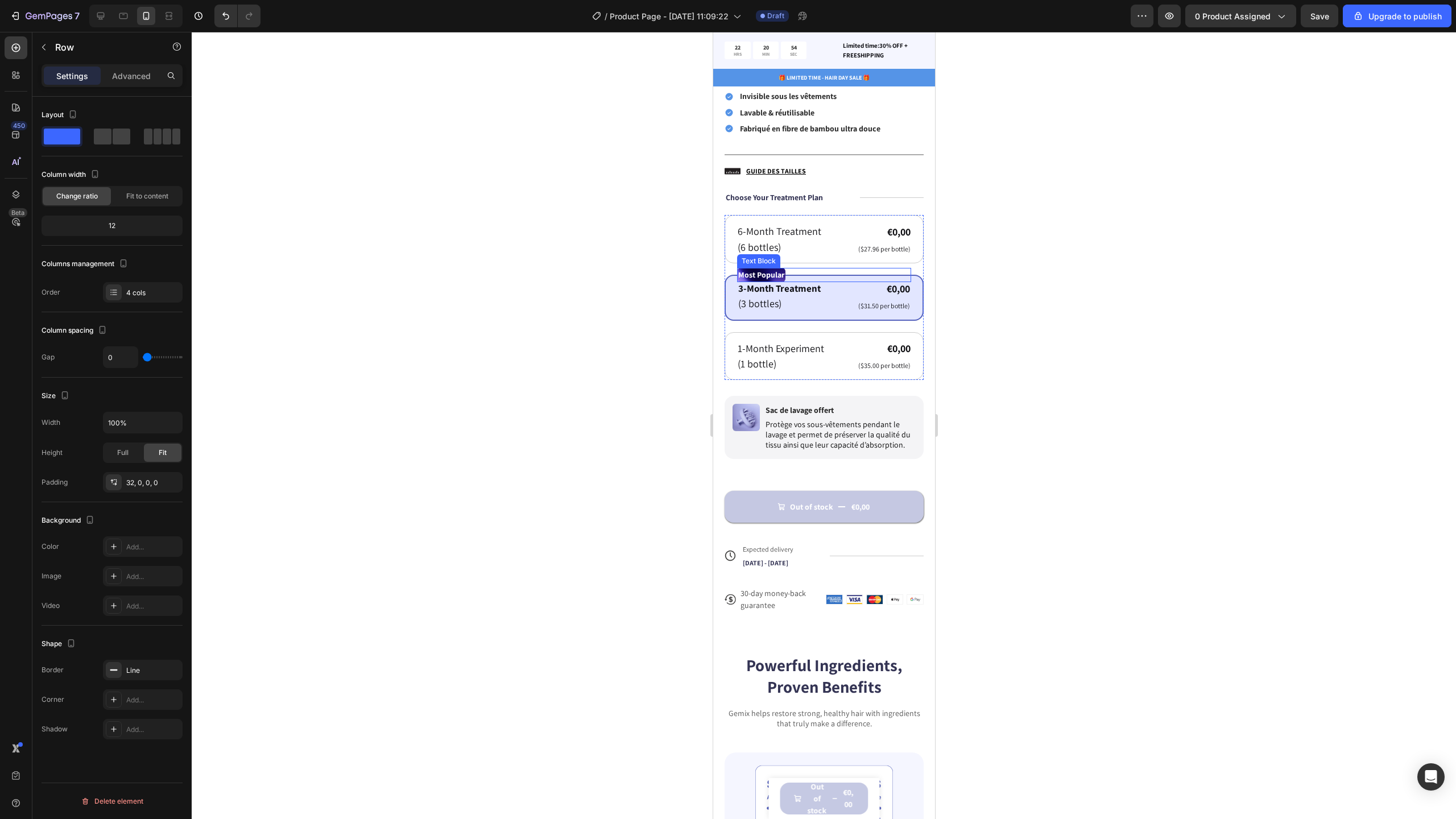
scroll to position [700, 0]
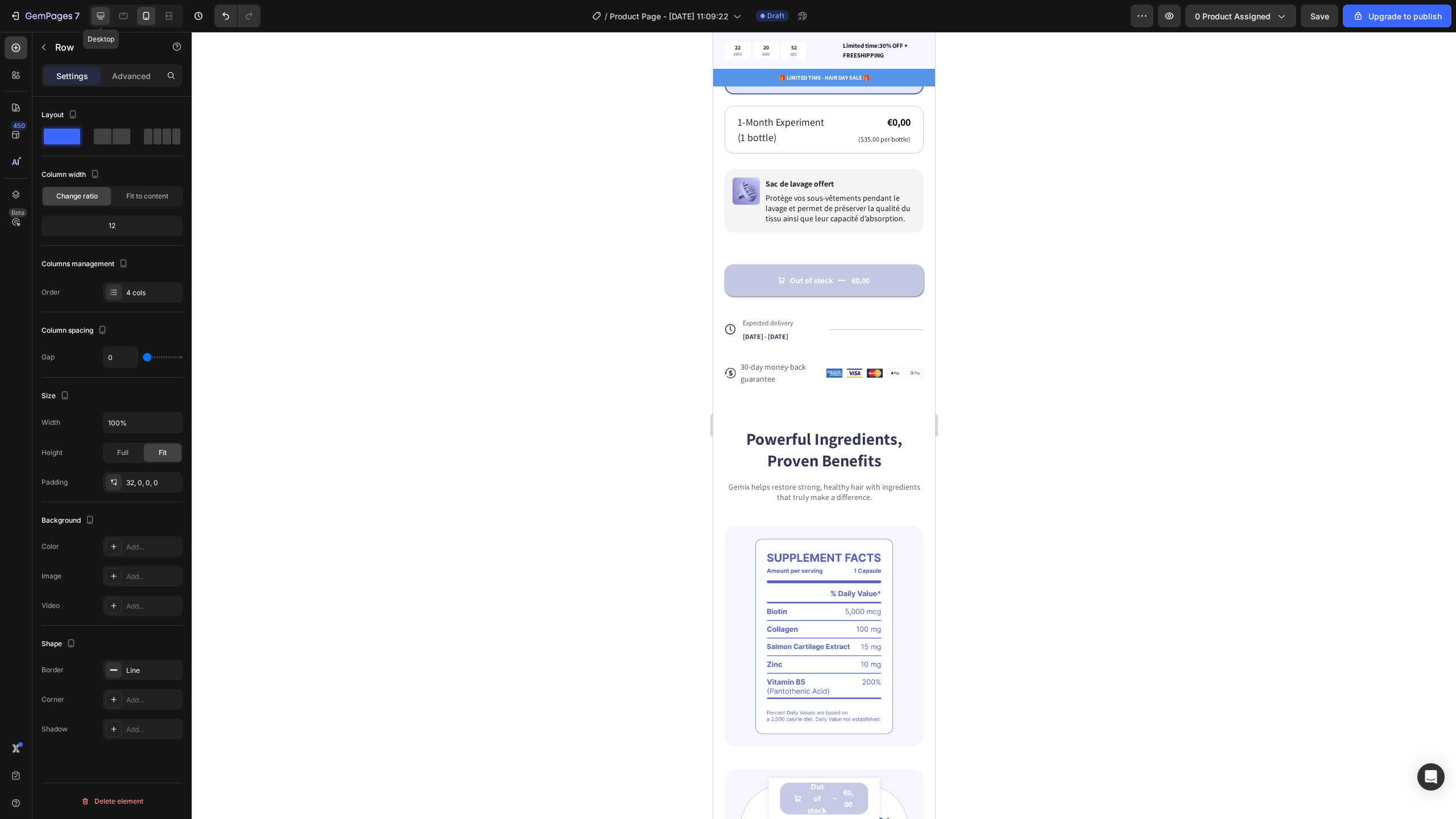
click at [104, 19] on icon at bounding box center [100, 16] width 11 height 11
type input "8"
type input "1200"
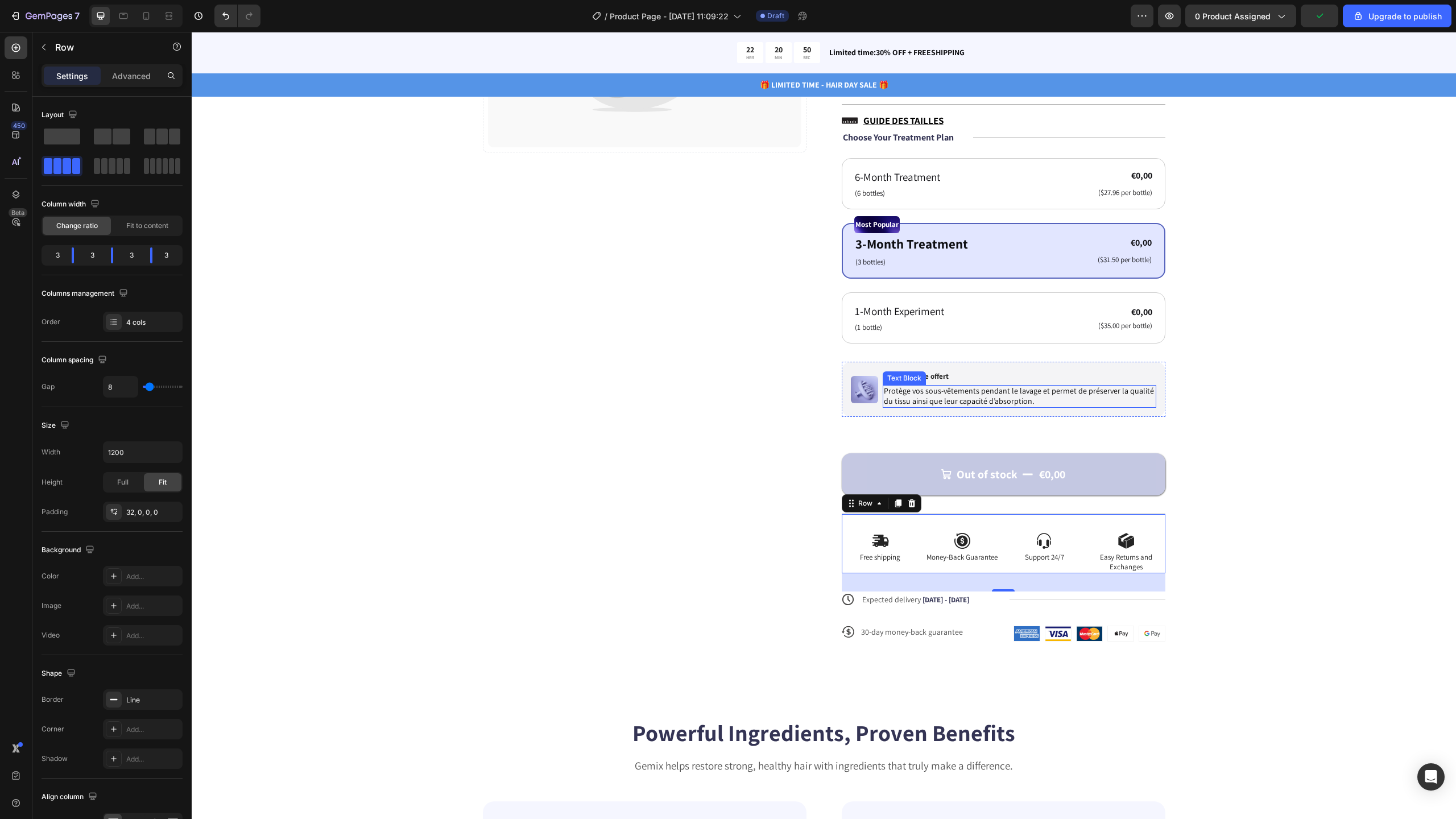
scroll to position [327, 0]
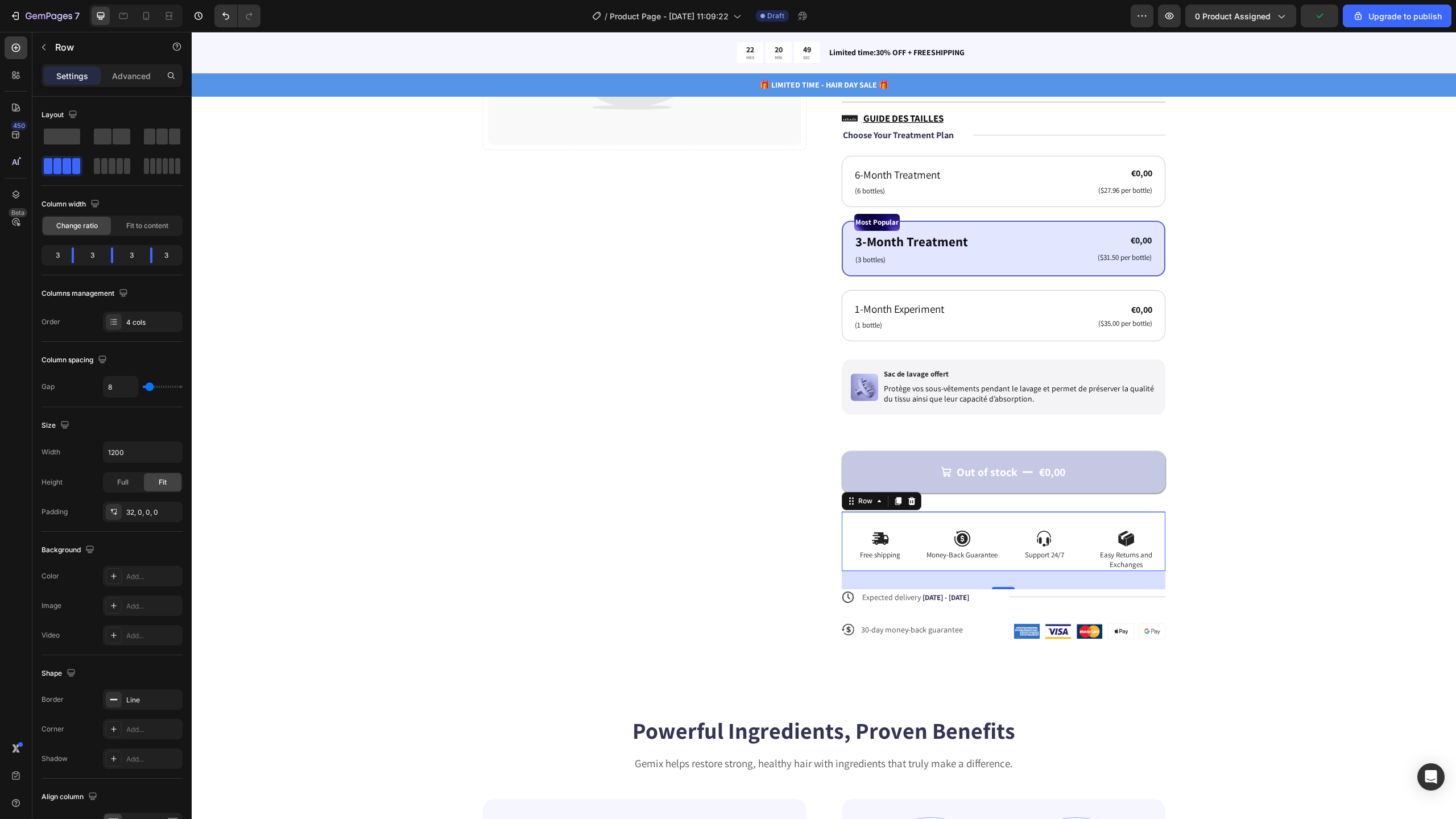
click at [125, 80] on p "Advanced" at bounding box center [132, 76] width 39 height 12
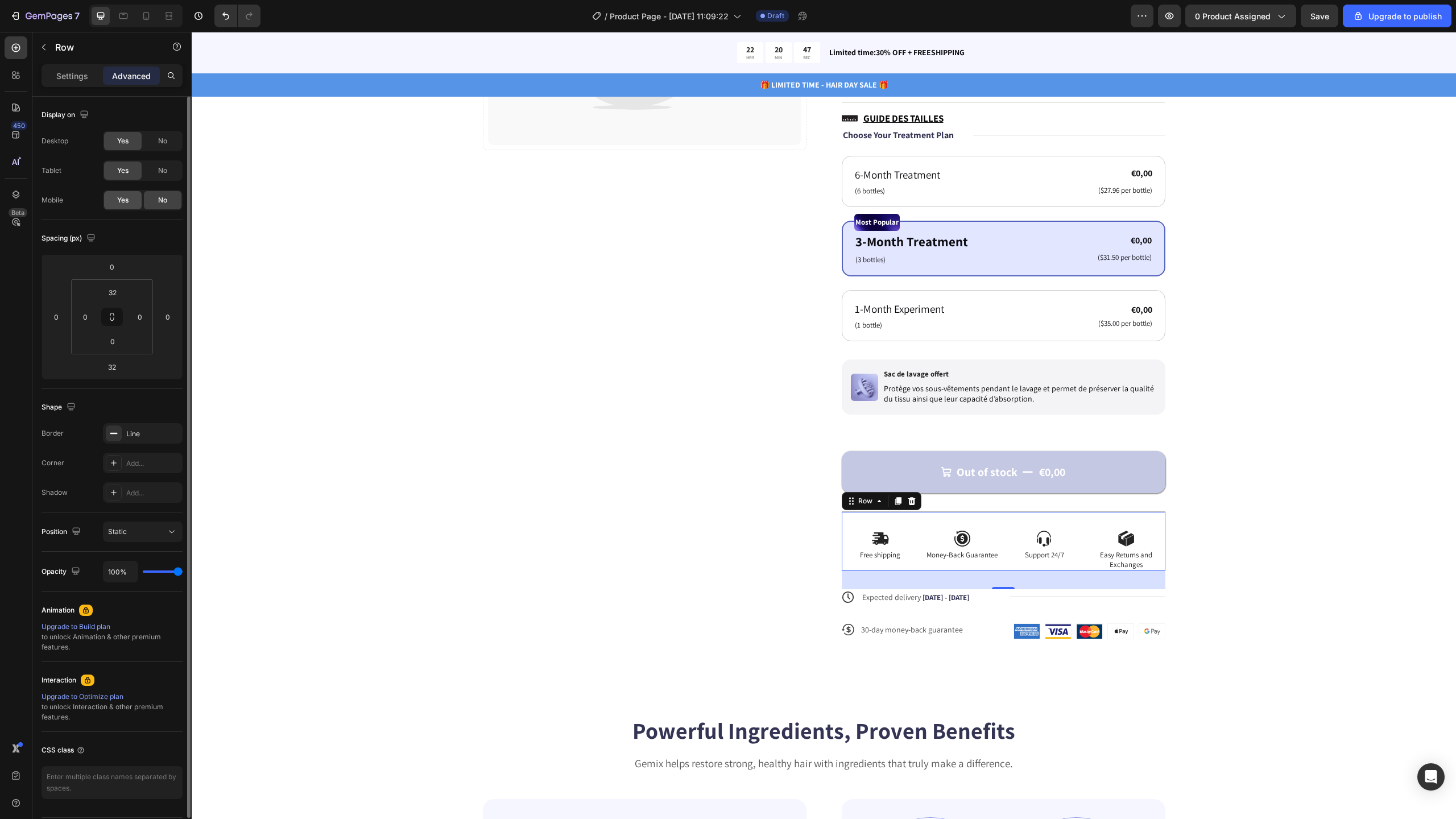
click at [124, 194] on div "Yes" at bounding box center [123, 200] width 38 height 18
click at [147, 21] on icon at bounding box center [146, 16] width 11 height 11
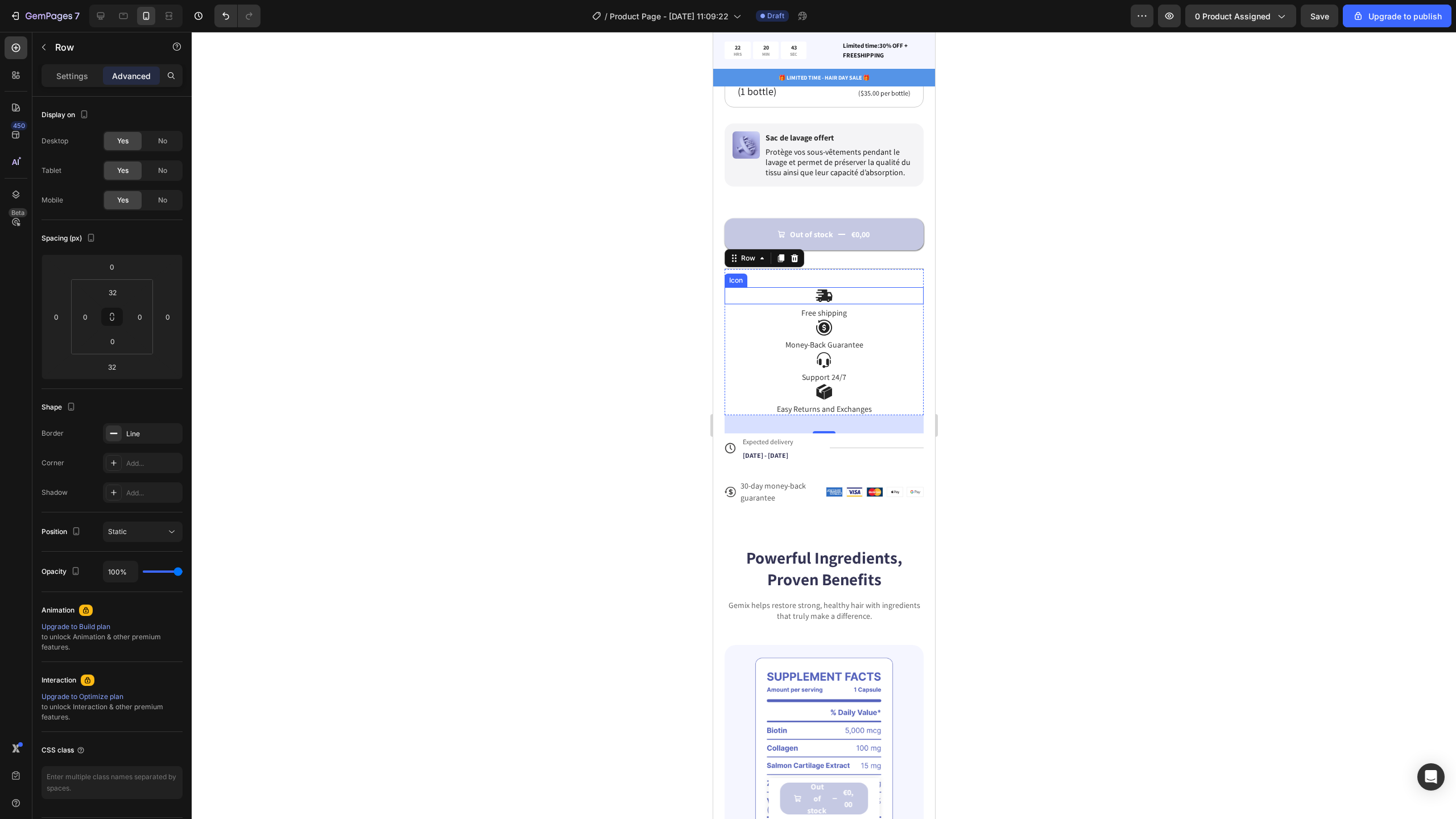
scroll to position [744, 0]
click at [80, 82] on div "Settings" at bounding box center [72, 75] width 57 height 18
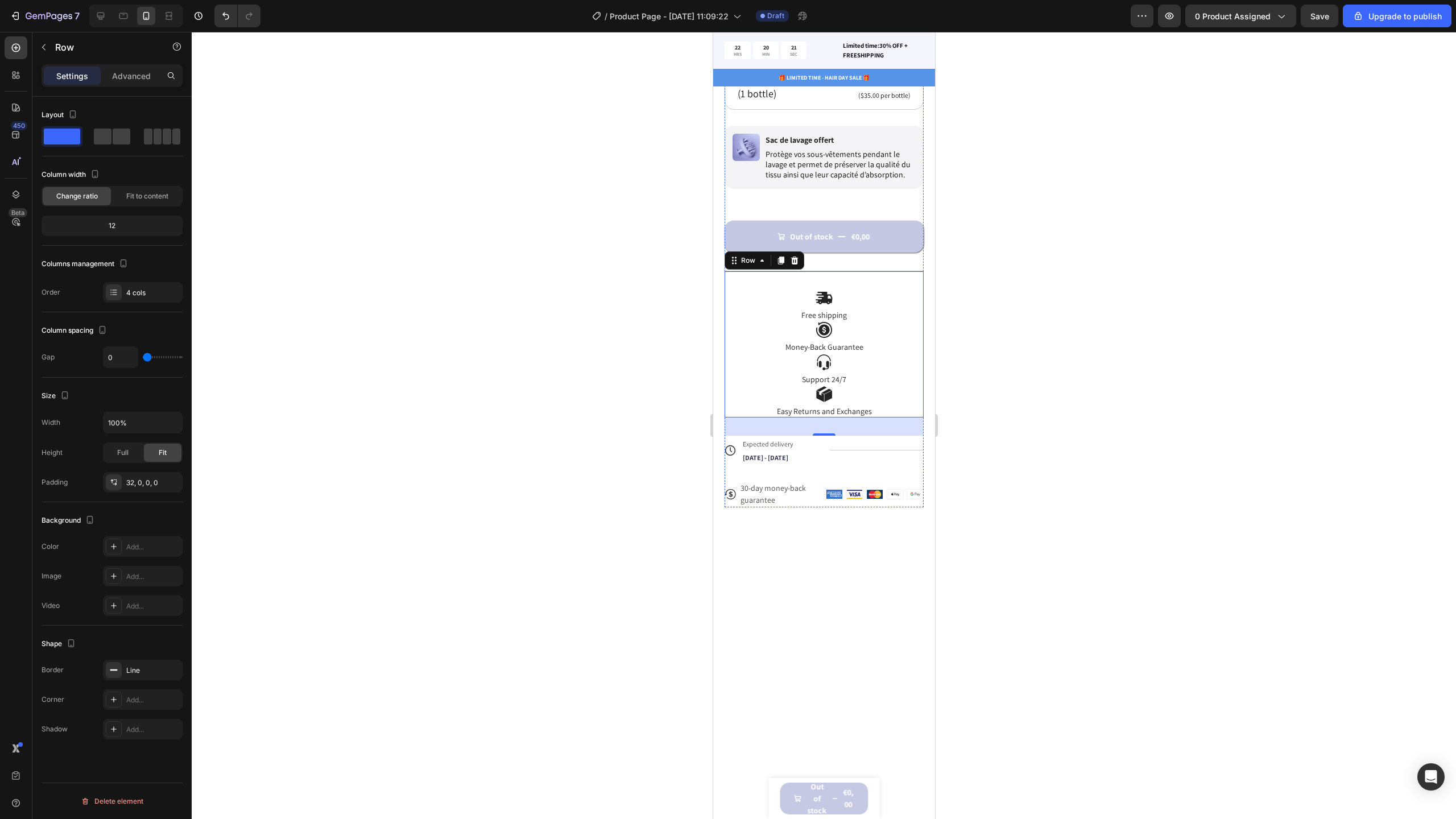
scroll to position [0, 0]
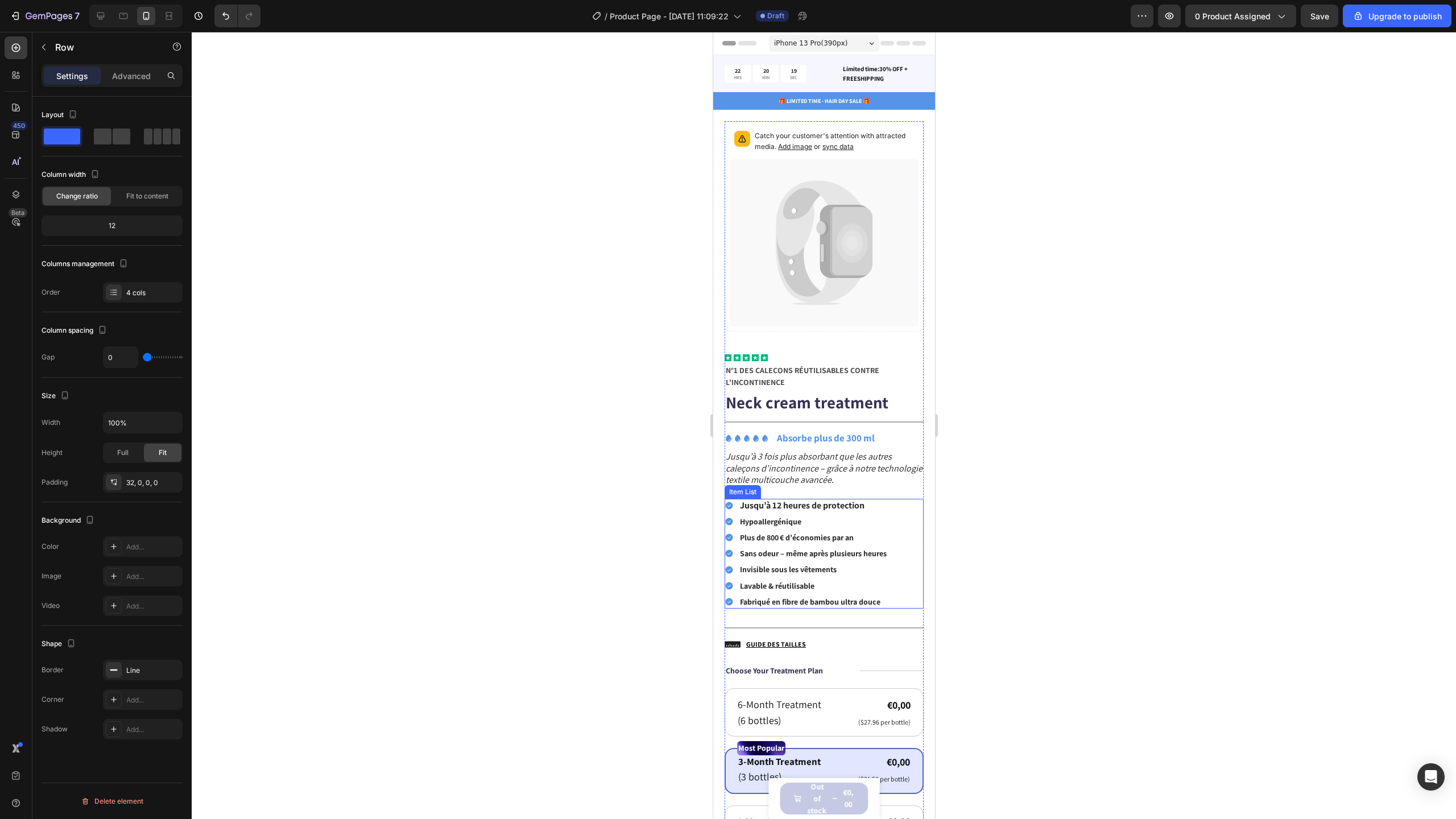
click at [879, 500] on p "Jusqu’à 12 heures de protection" at bounding box center [812, 506] width 147 height 11
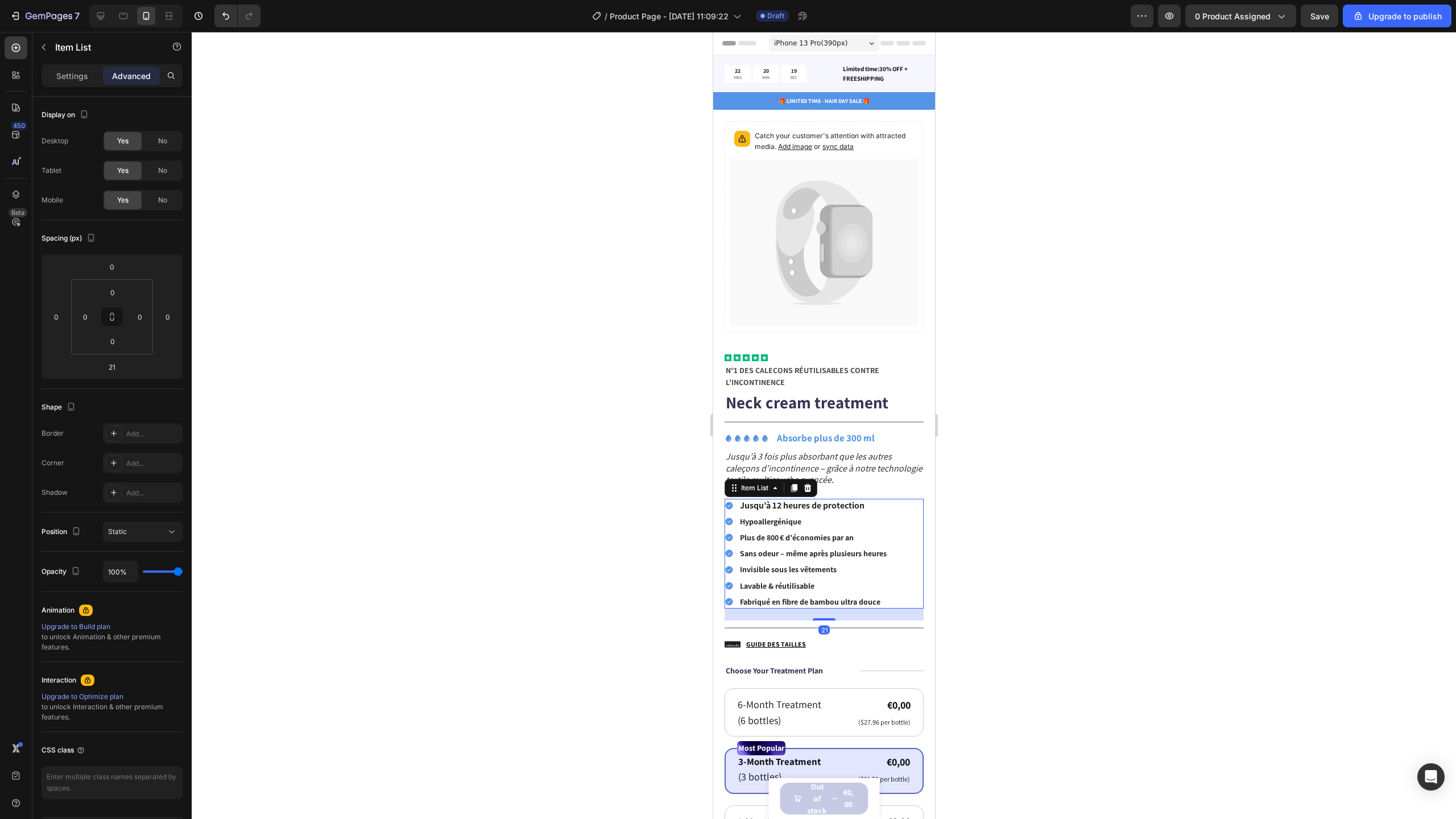
click at [902, 505] on div "Jusqu’à 12 heures de protection Hypoallergénique Plus de 800 € d’économies par …" at bounding box center [823, 553] width 199 height 110
click at [80, 68] on div "Settings" at bounding box center [72, 75] width 57 height 18
type input "8"
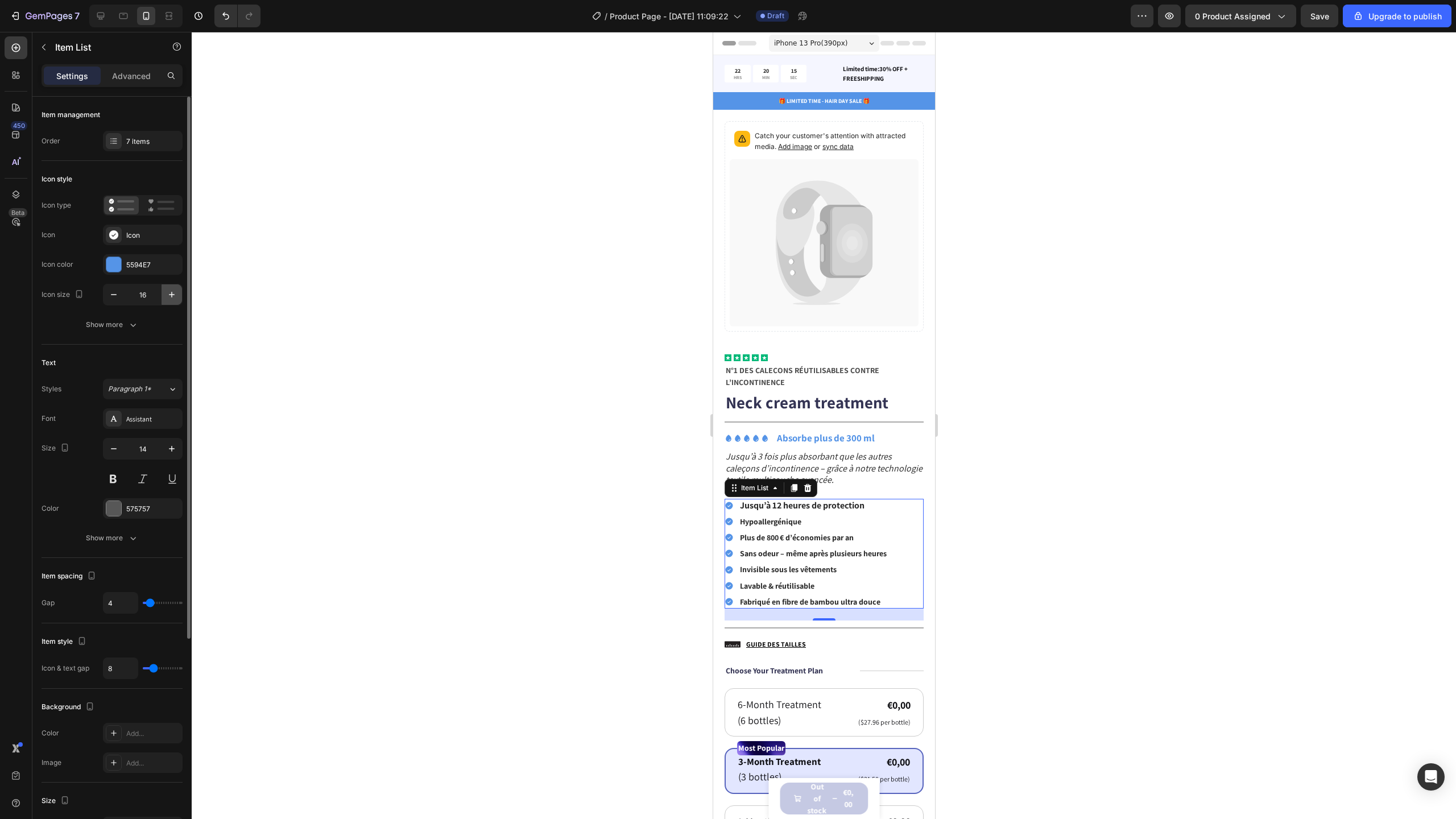
click at [176, 292] on icon "button" at bounding box center [171, 294] width 11 height 11
click at [119, 295] on button "button" at bounding box center [113, 294] width 20 height 20
type input "17"
click at [170, 451] on icon "button" at bounding box center [171, 449] width 11 height 11
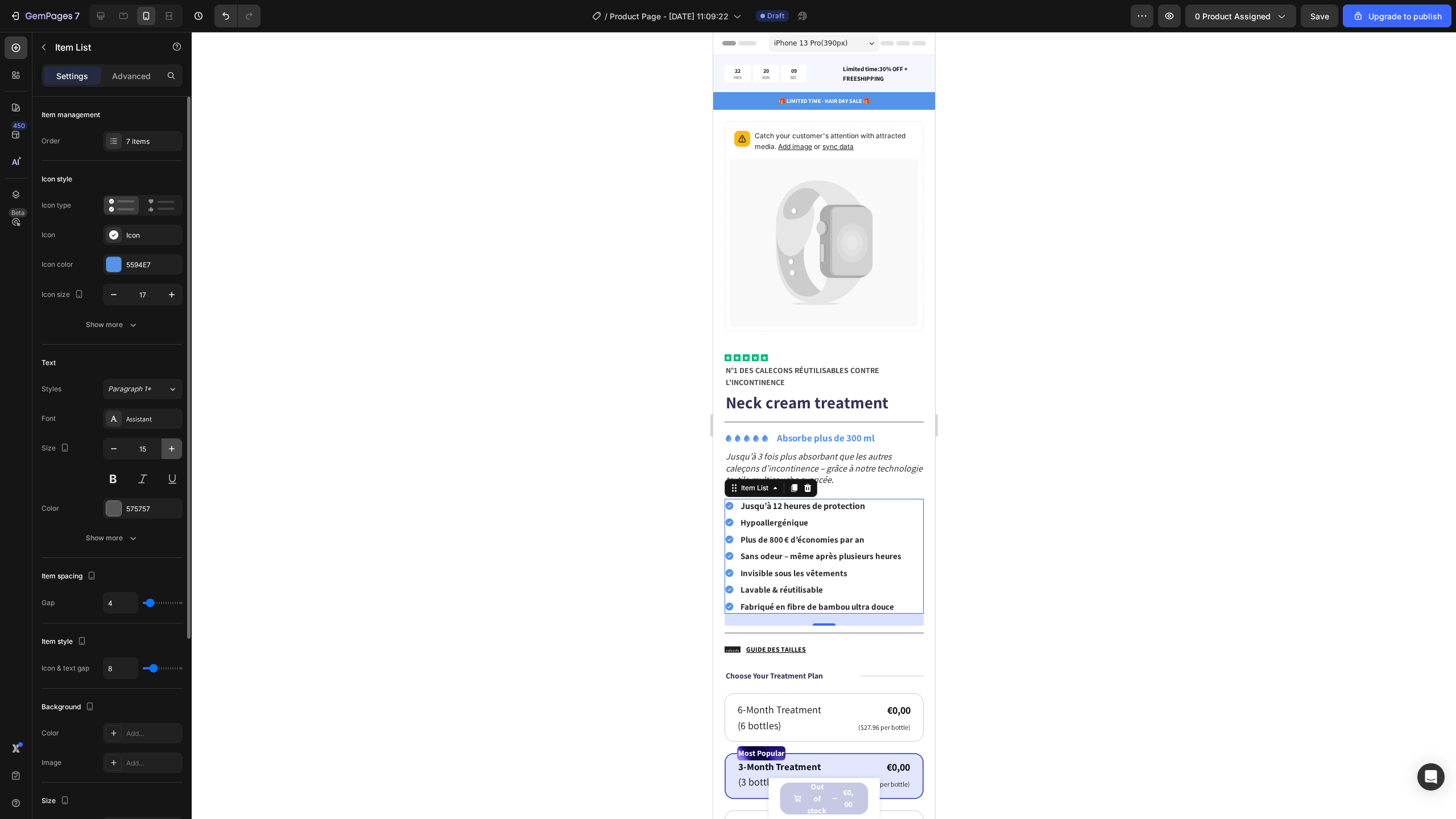
click at [170, 451] on icon "button" at bounding box center [171, 449] width 11 height 11
type input "16"
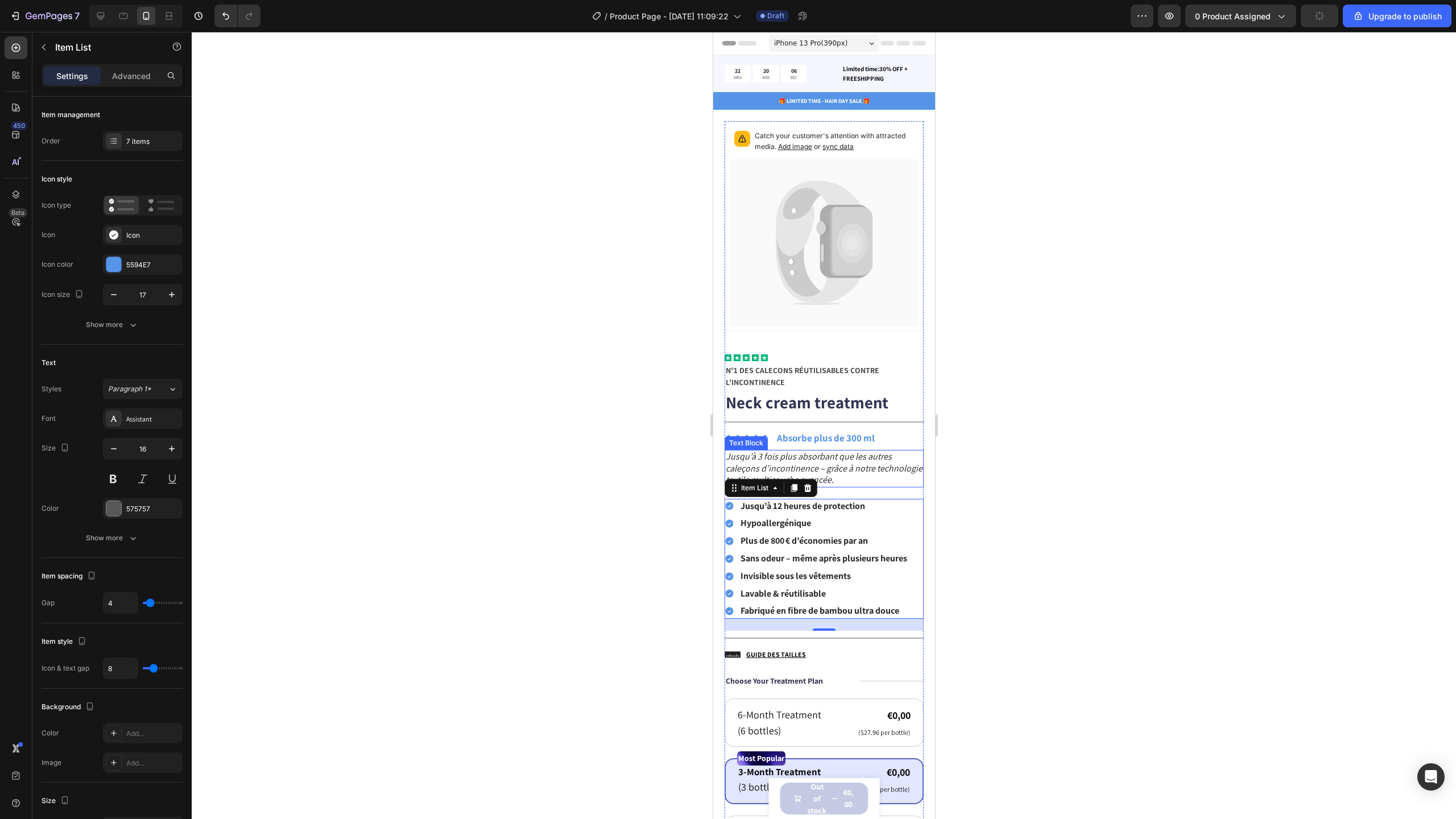
click at [879, 463] on p "Jusqu’à 3 fois plus absorbant que les autres caleçons d’incontinence – grâce à …" at bounding box center [823, 469] width 197 height 35
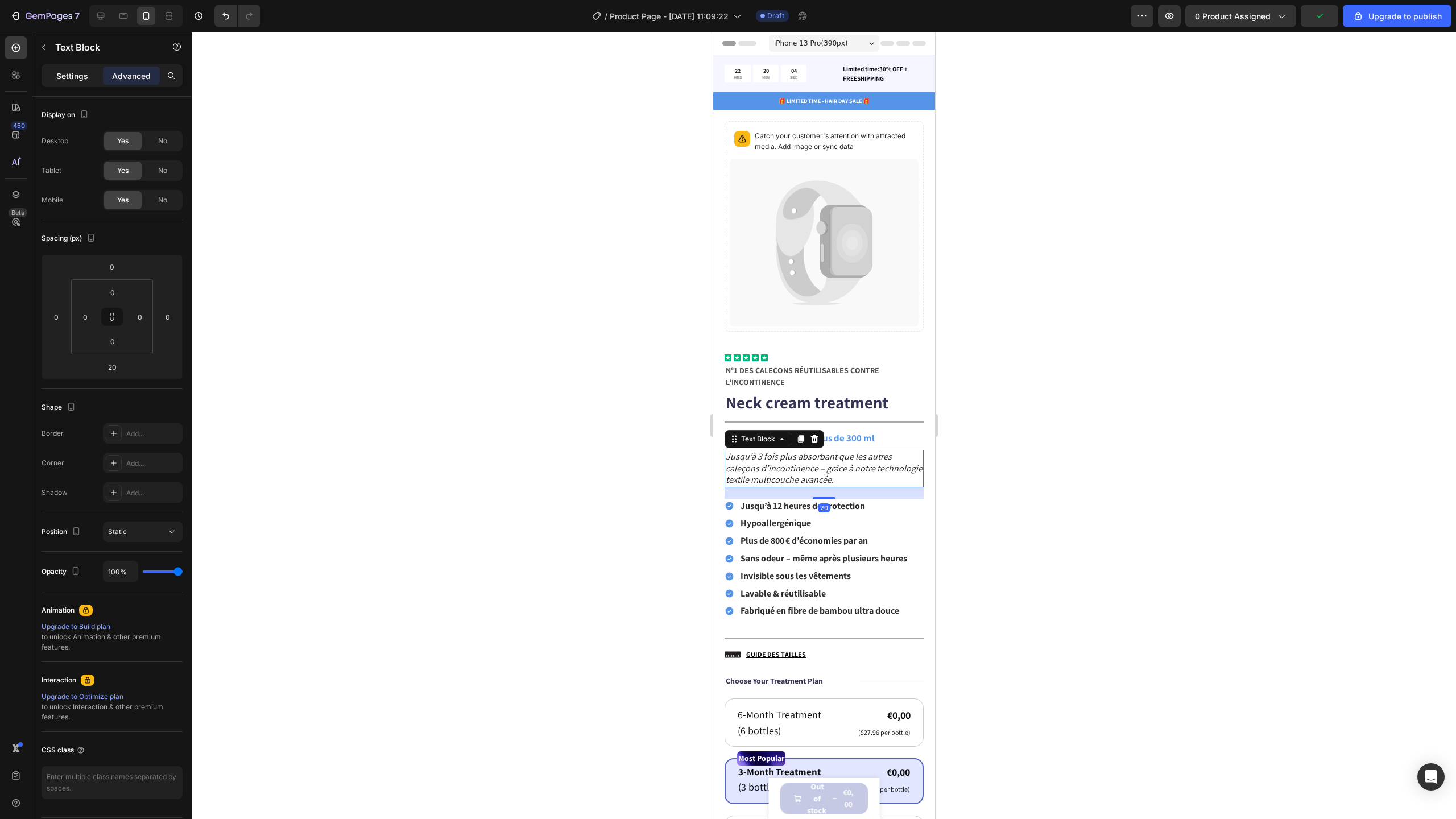
click at [84, 77] on p "Settings" at bounding box center [72, 76] width 32 height 12
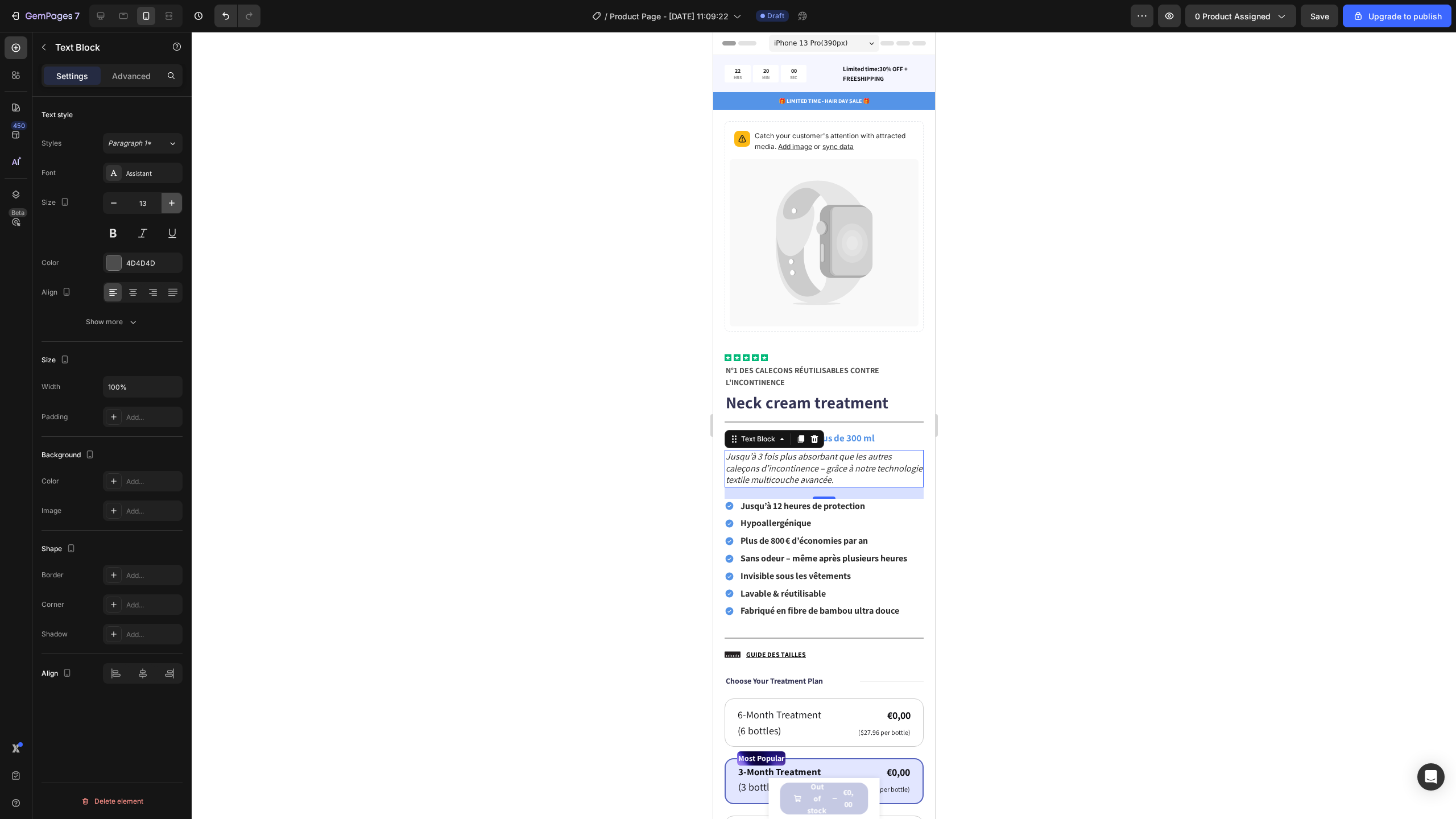
click at [169, 202] on icon "button" at bounding box center [171, 203] width 11 height 11
type input "14"
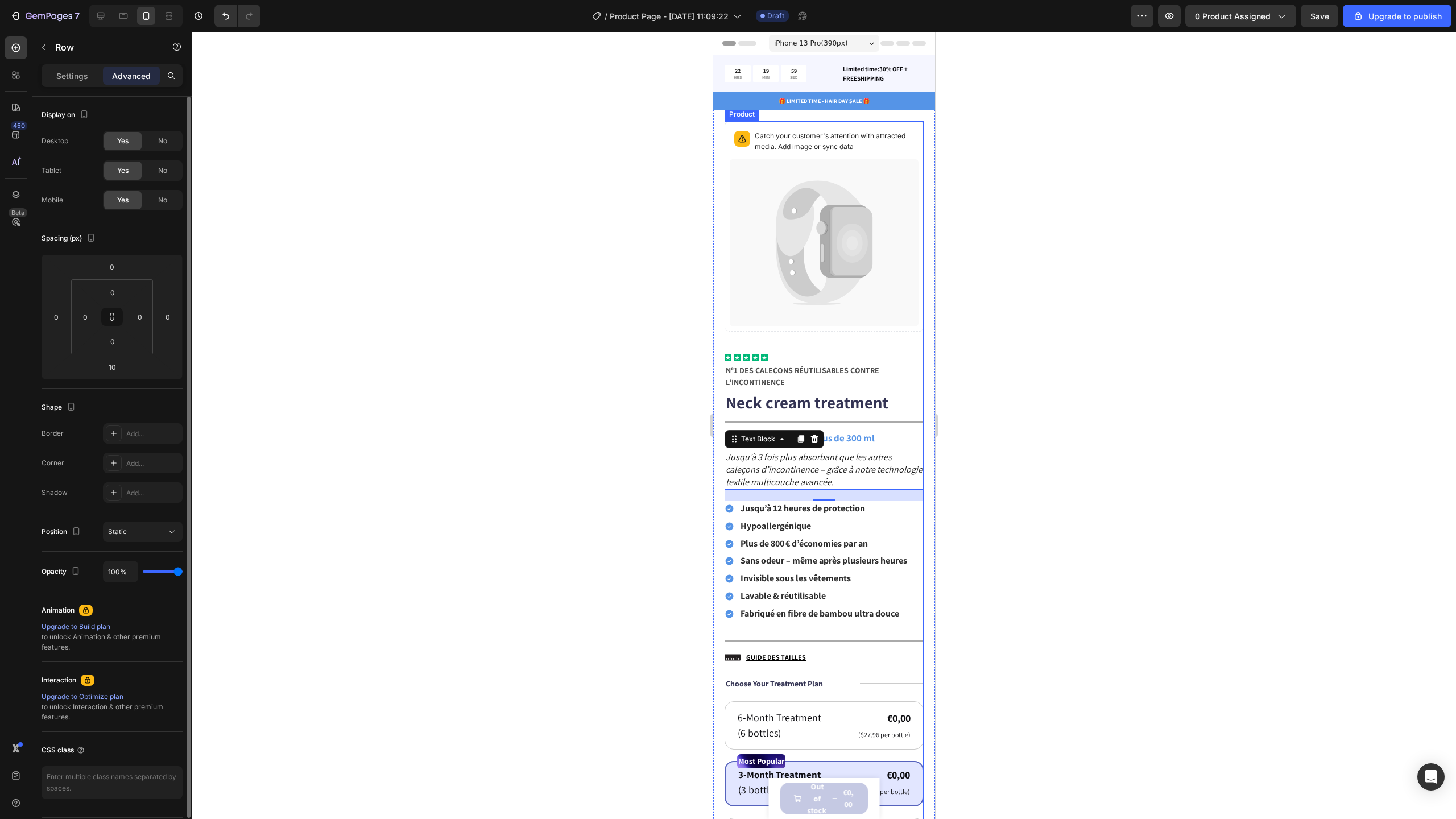
click at [879, 433] on div "Icon Icon Icon Icon Icon Icon List Absorbe plus de 300 ml Text Block Row" at bounding box center [823, 439] width 199 height 12
click at [70, 61] on div "Row" at bounding box center [97, 47] width 130 height 30
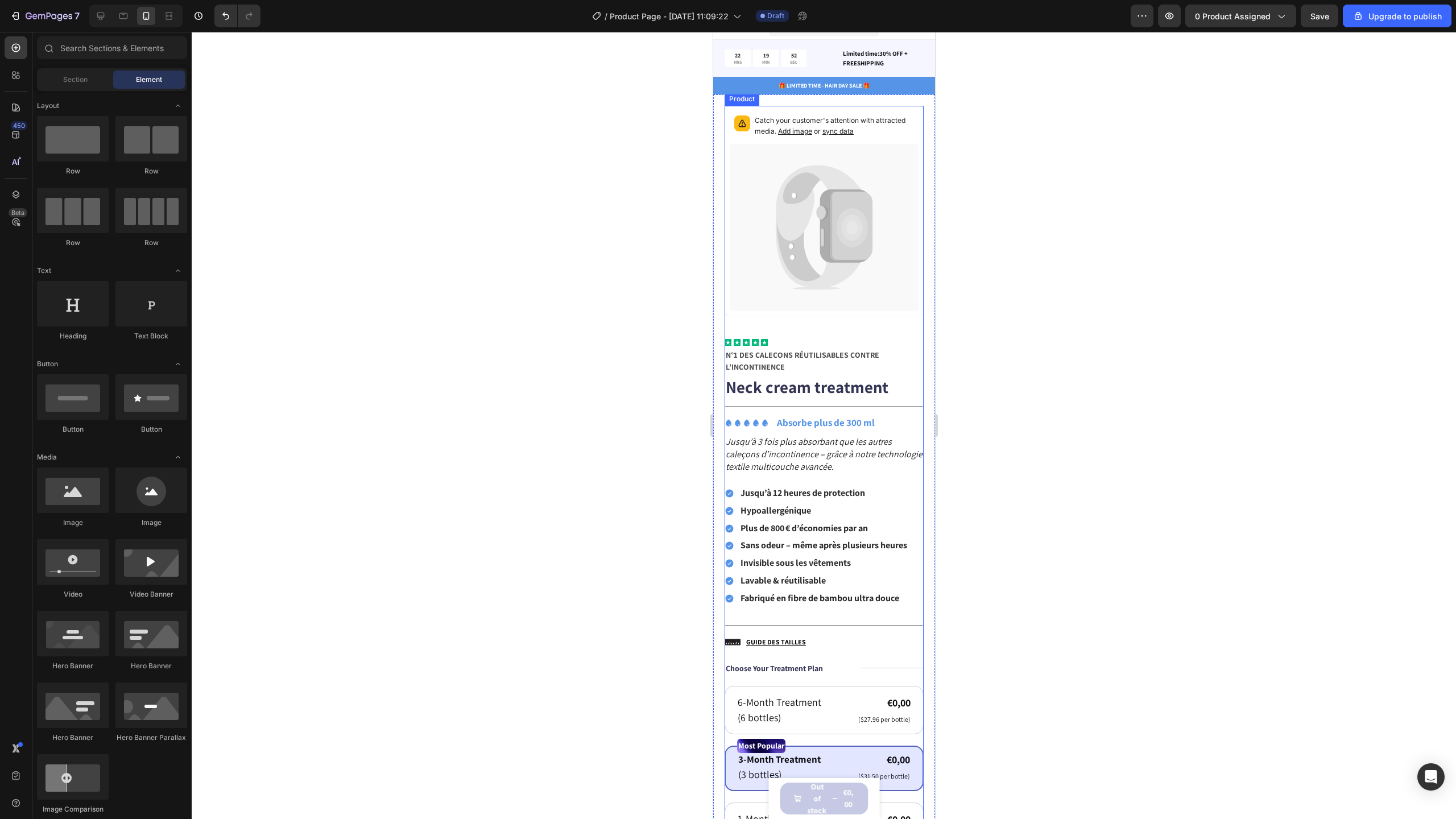
scroll to position [33, 0]
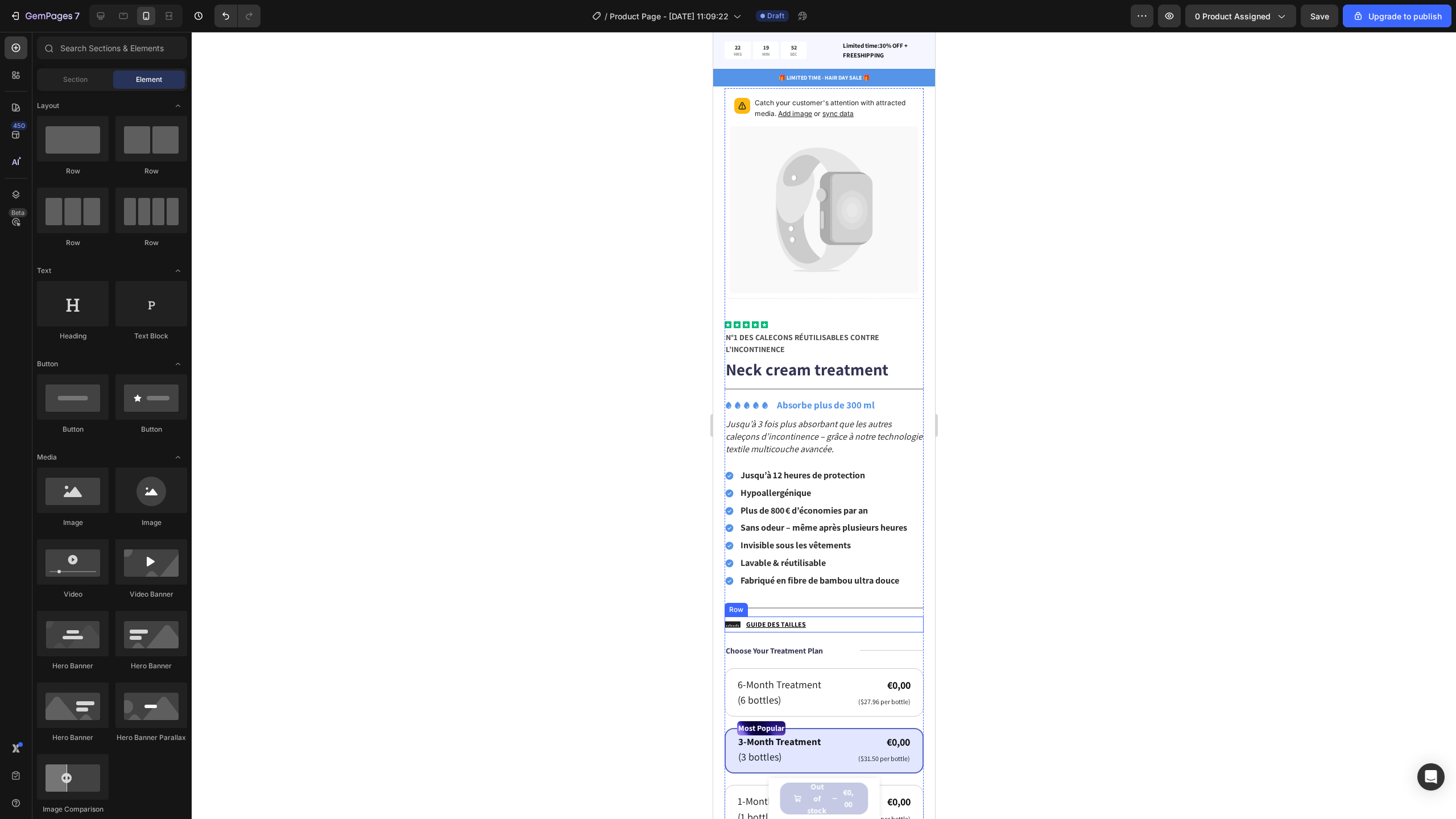
click at [817, 621] on div "Icon GUIDE DES TAILLES Text Block Row" at bounding box center [823, 624] width 199 height 16
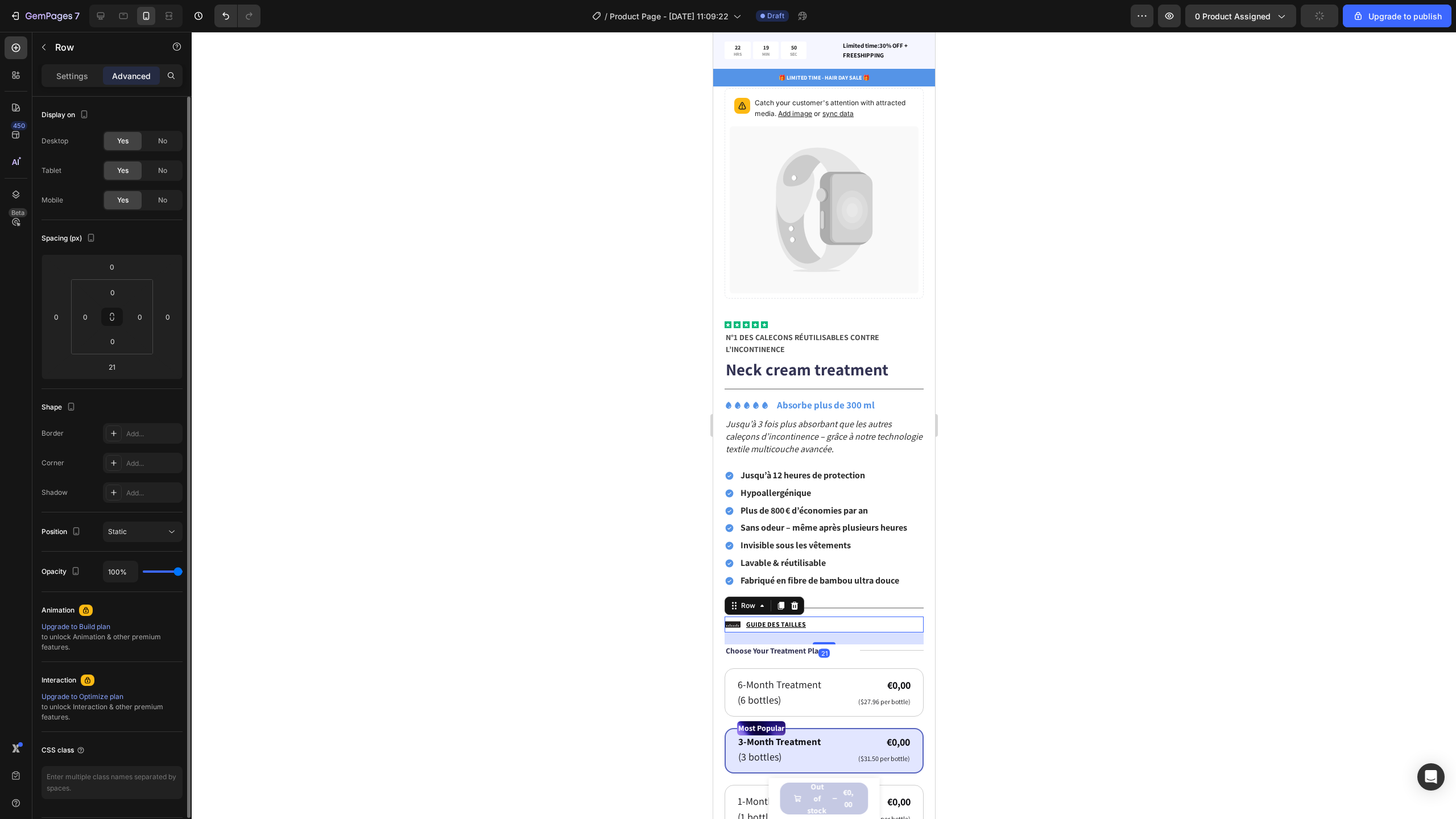
click at [85, 72] on p "Settings" at bounding box center [72, 76] width 32 height 12
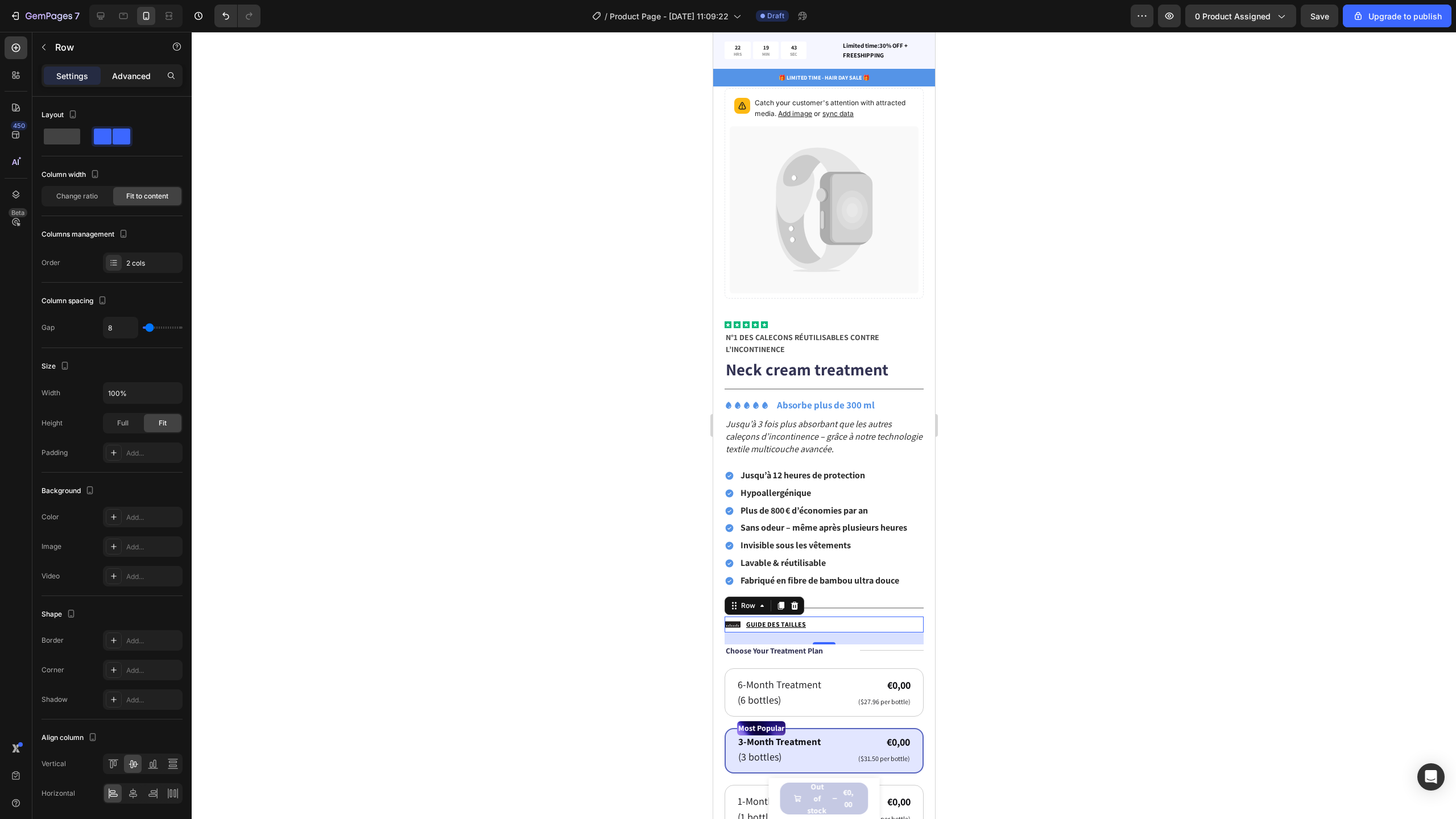
click at [124, 75] on p "Advanced" at bounding box center [132, 76] width 39 height 12
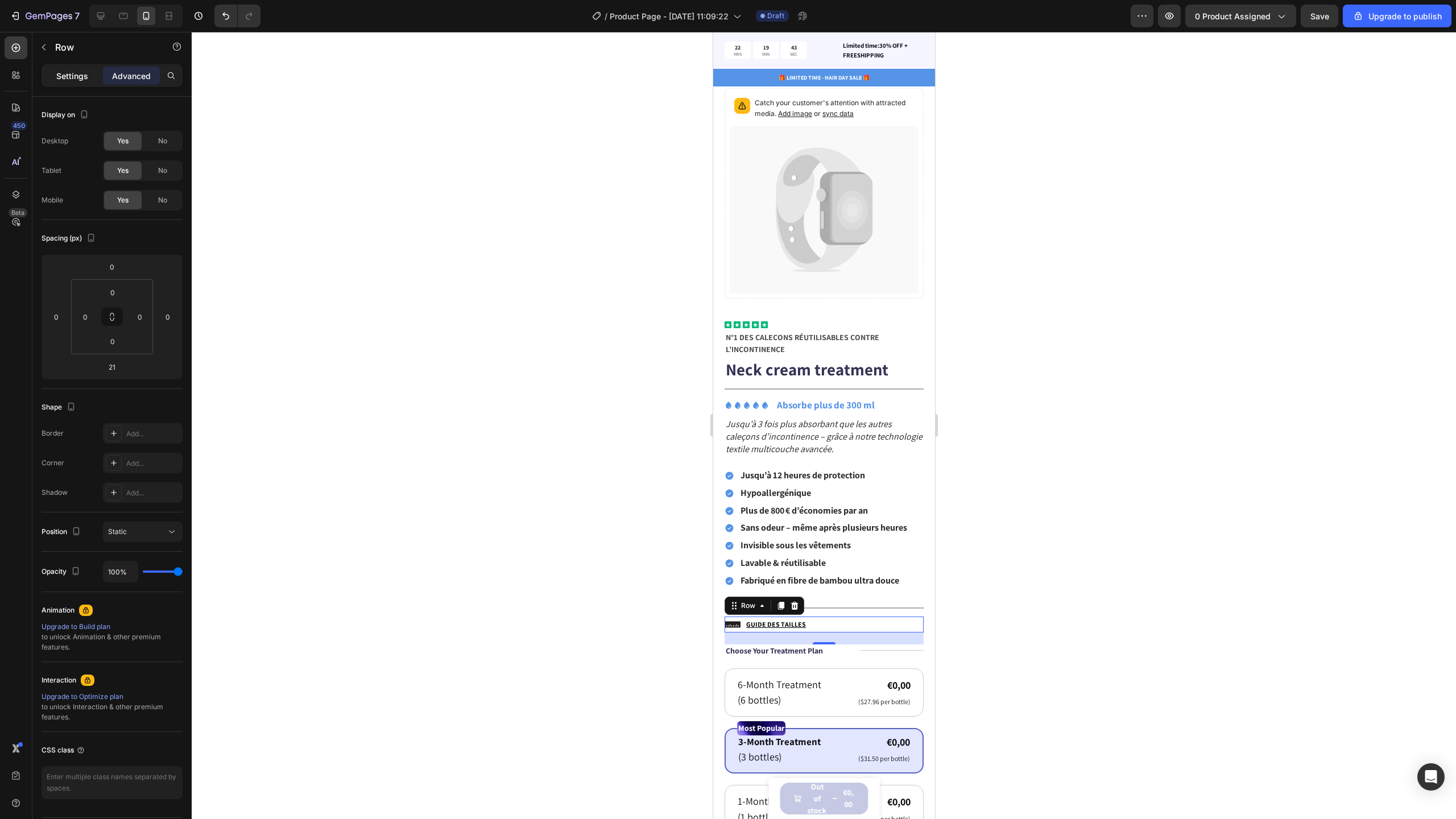
click at [61, 83] on div "Settings" at bounding box center [72, 75] width 57 height 18
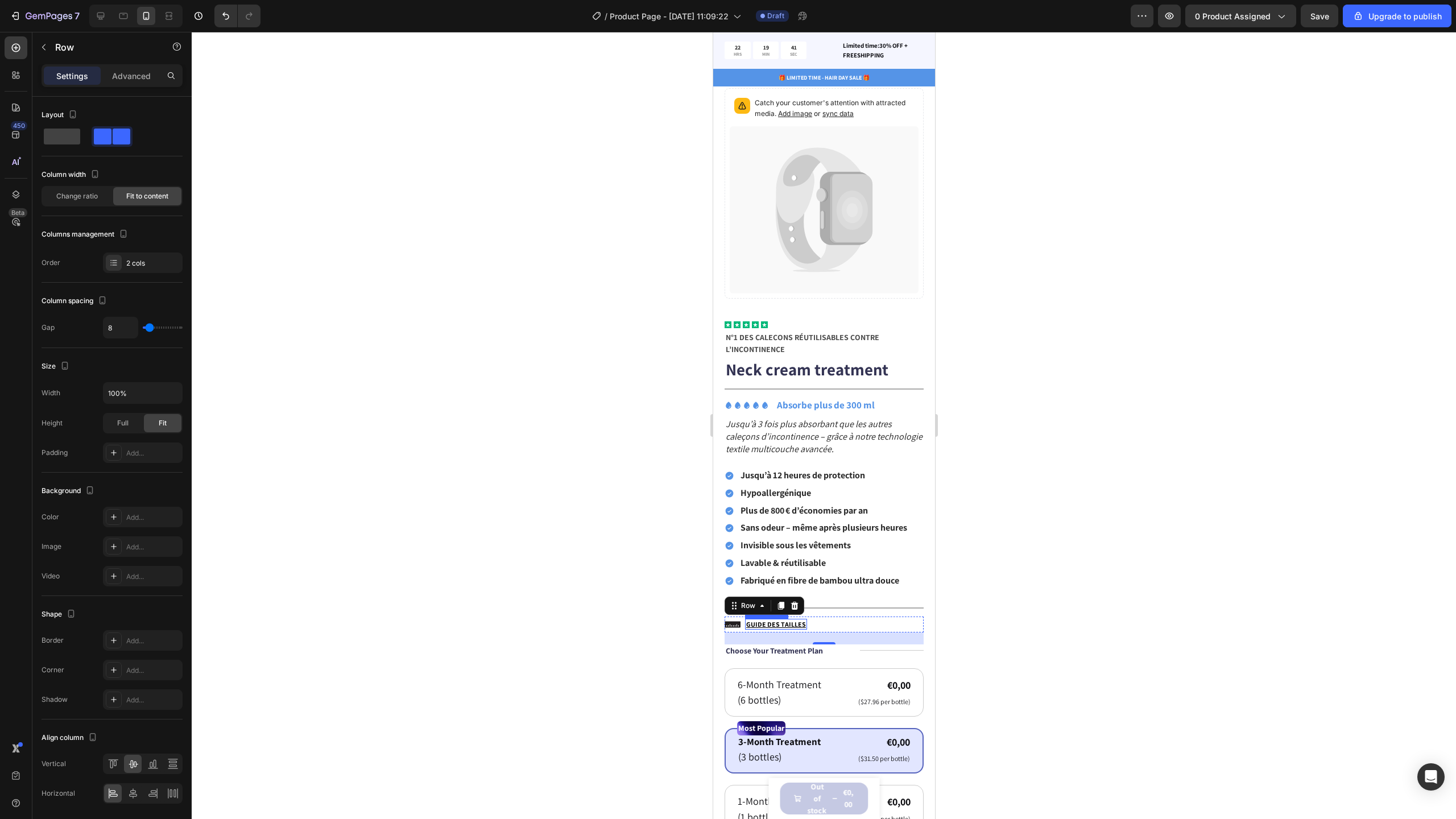
click at [785, 620] on u "GUIDE DES TAILLES" at bounding box center [776, 624] width 60 height 9
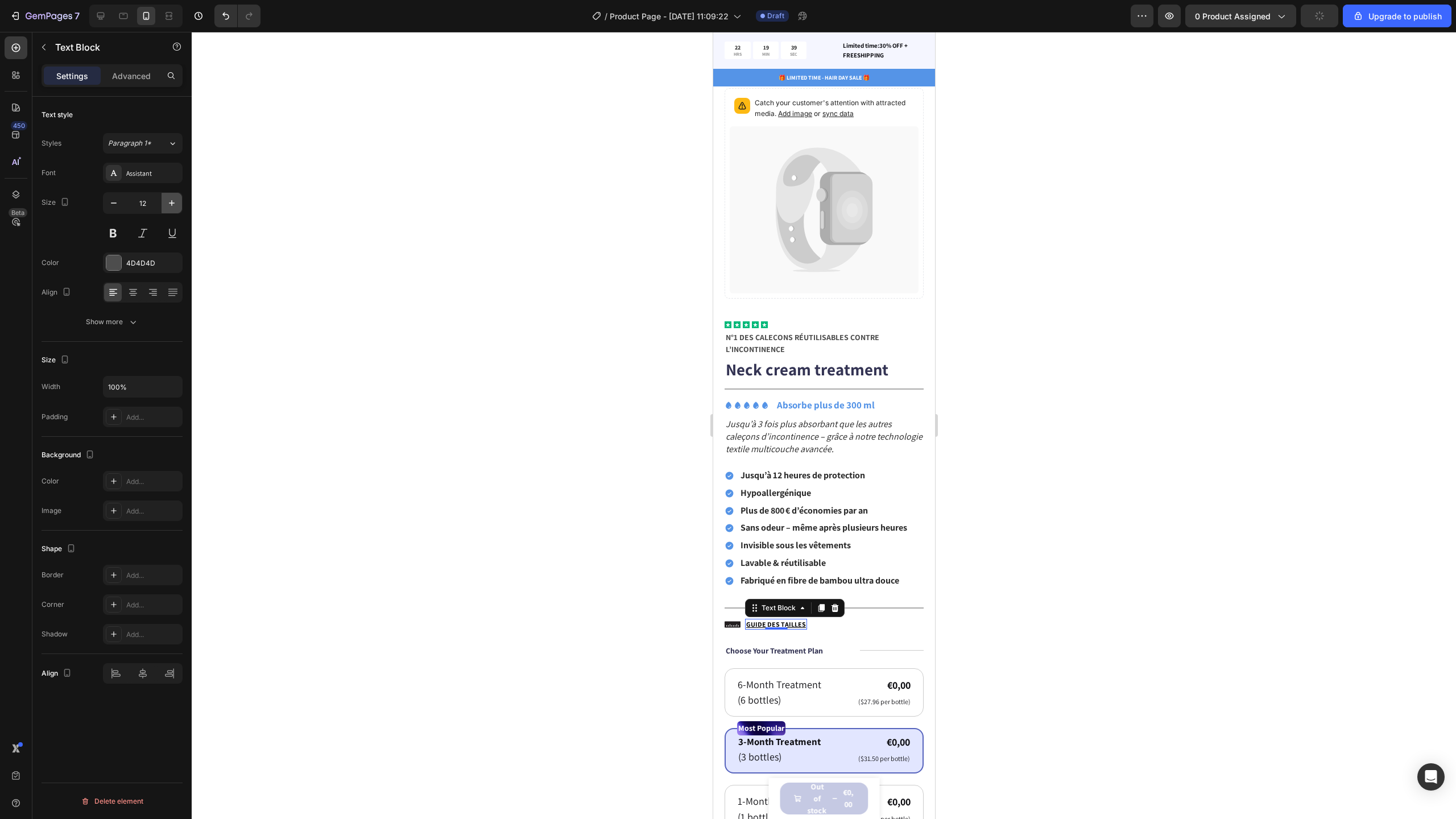
click at [177, 202] on icon "button" at bounding box center [171, 203] width 11 height 11
type input "15"
click at [1064, 632] on div at bounding box center [823, 425] width 1265 height 787
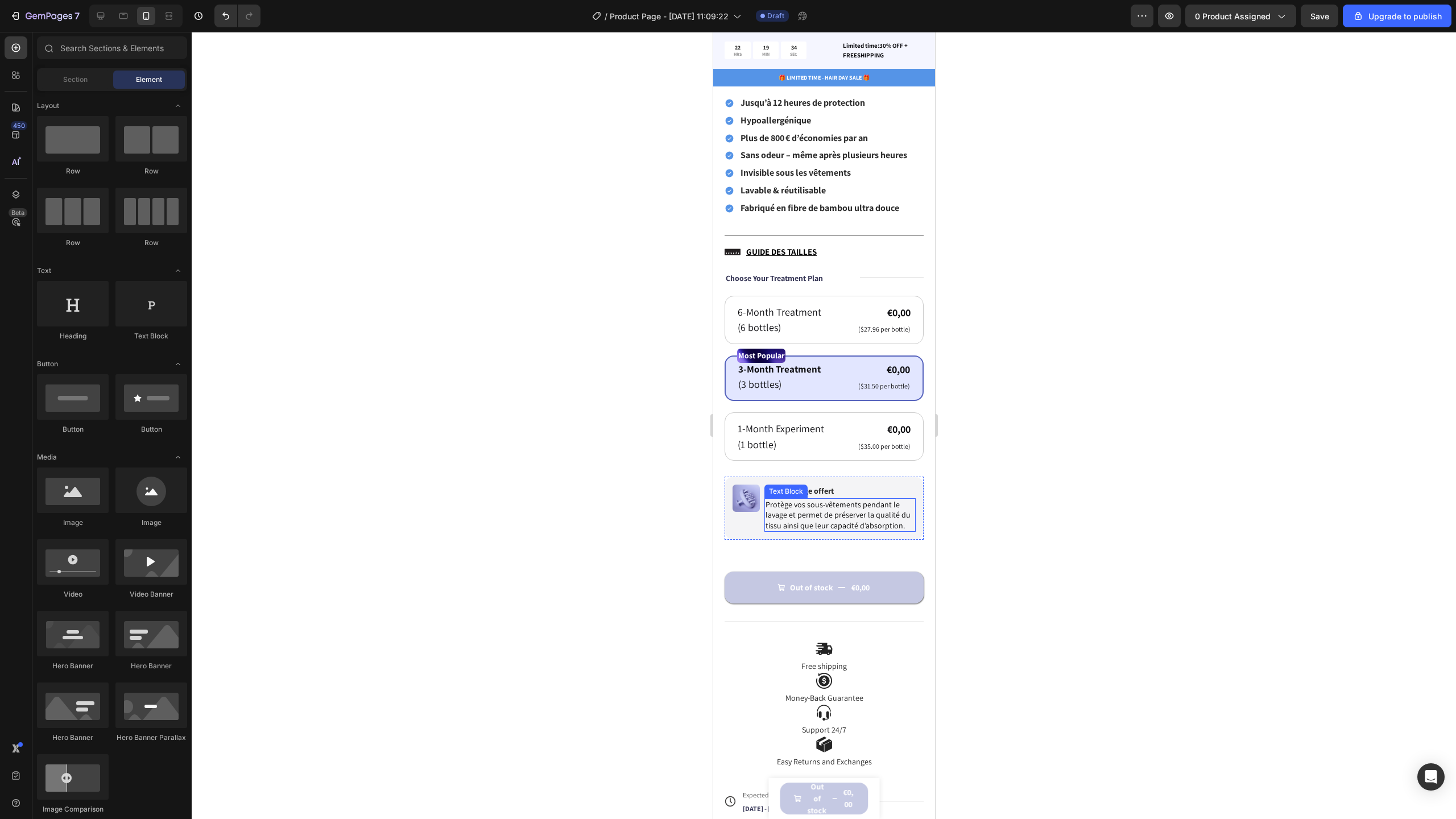
scroll to position [447, 0]
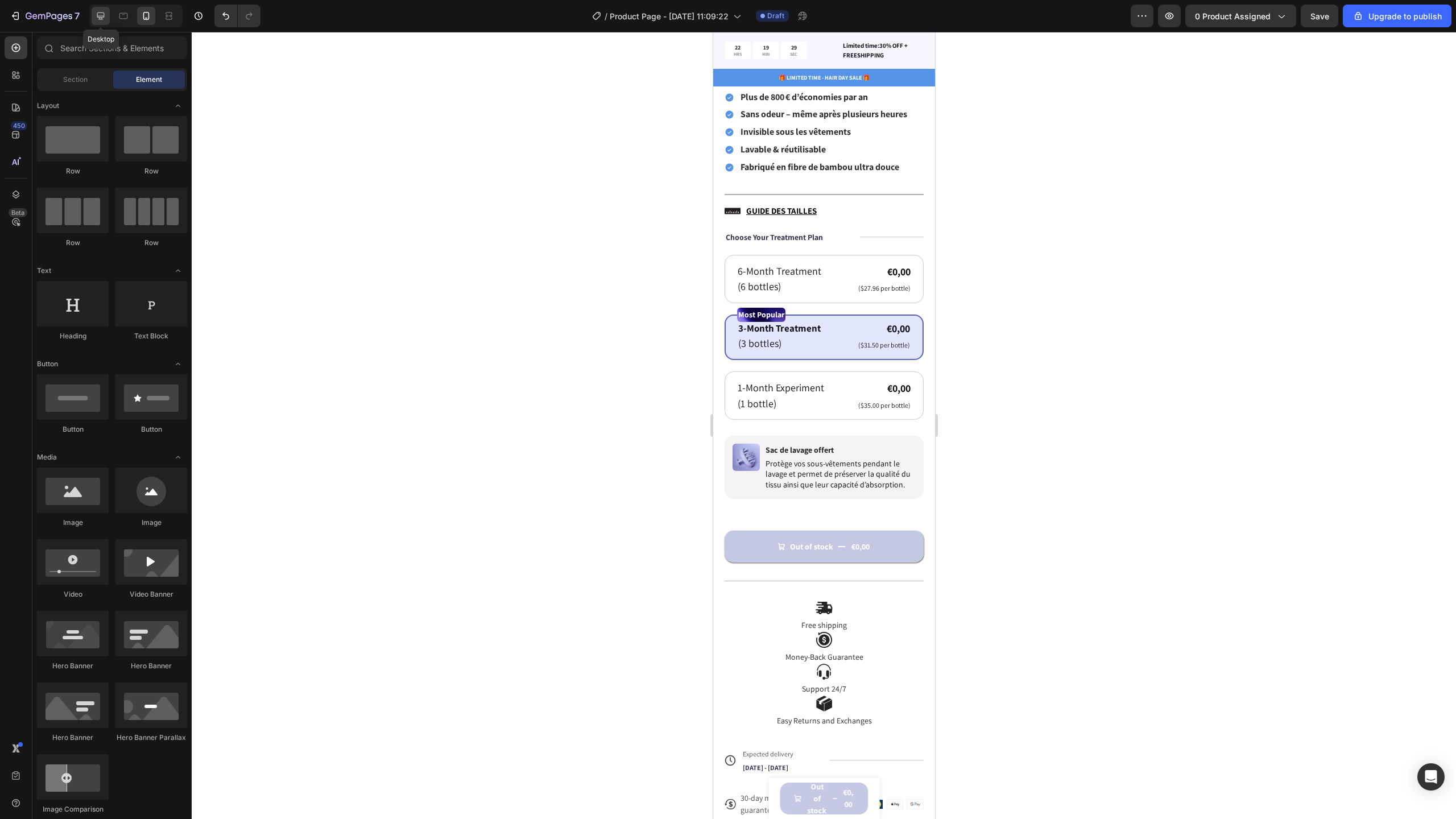
click at [107, 17] on div at bounding box center [100, 16] width 18 height 18
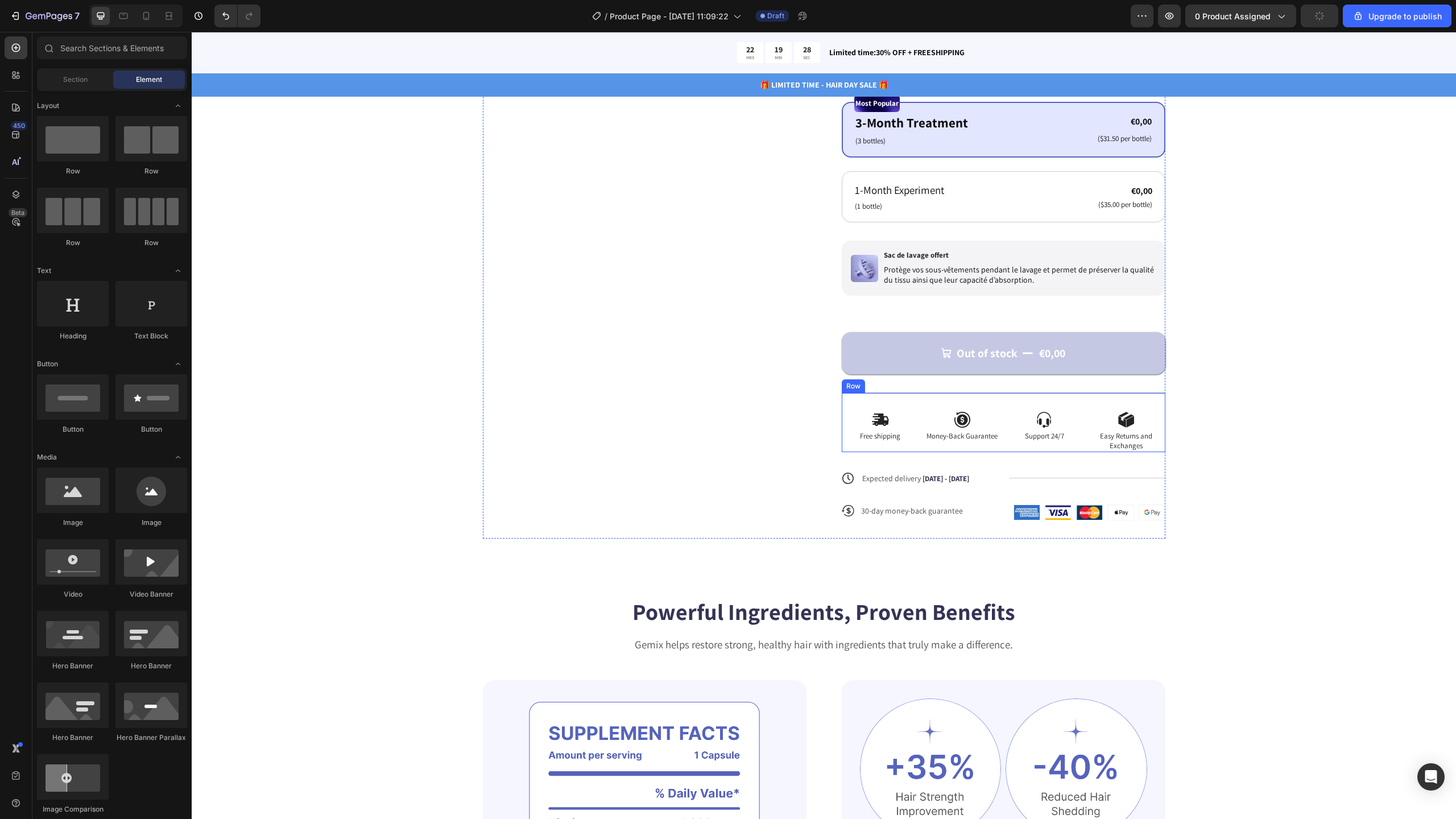
scroll to position [416, 0]
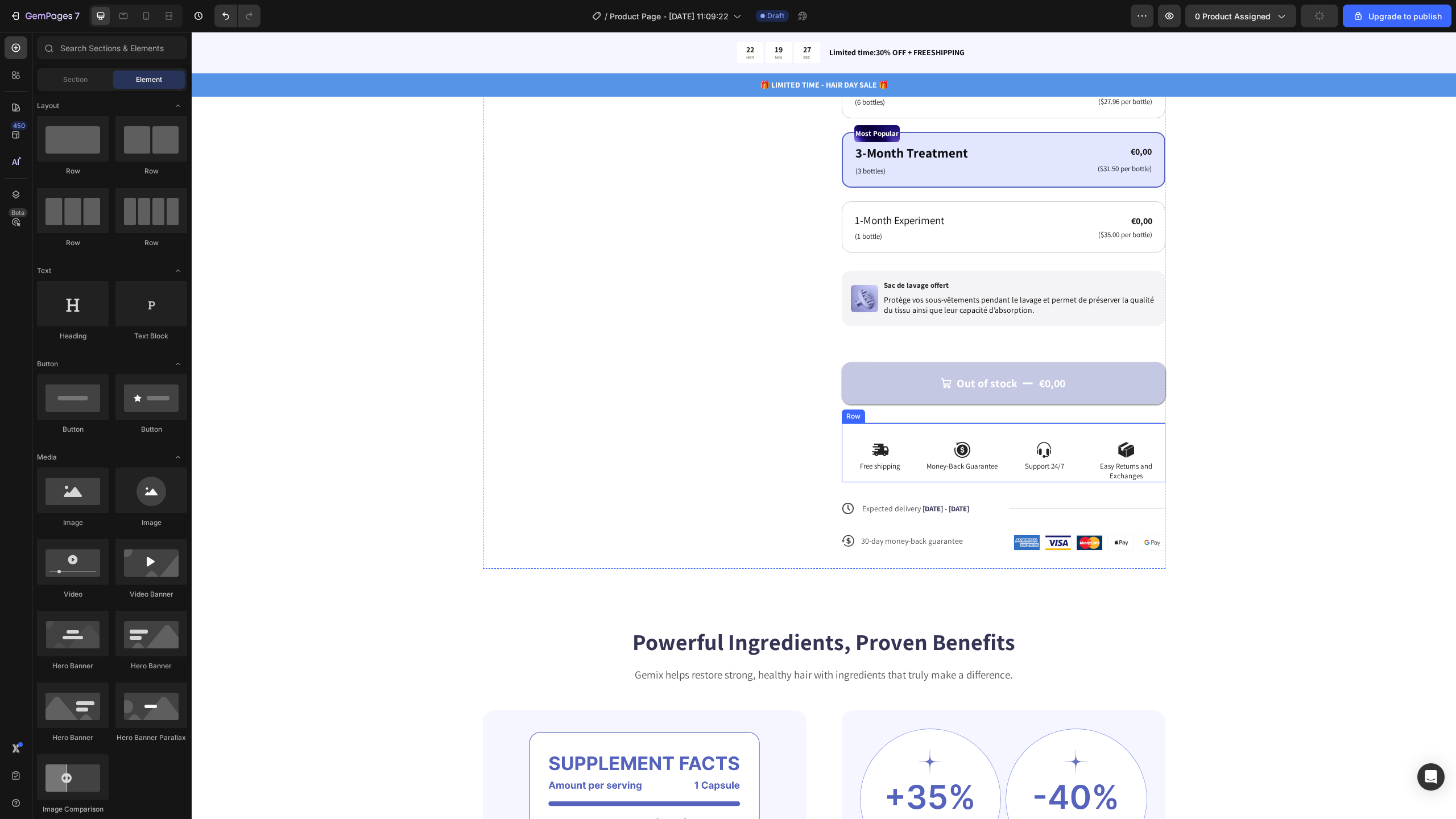
click at [1059, 433] on div "Icon Free shipping Text Block Icon Money-Back Guarantee Text Block Icon Support…" at bounding box center [1003, 452] width 324 height 60
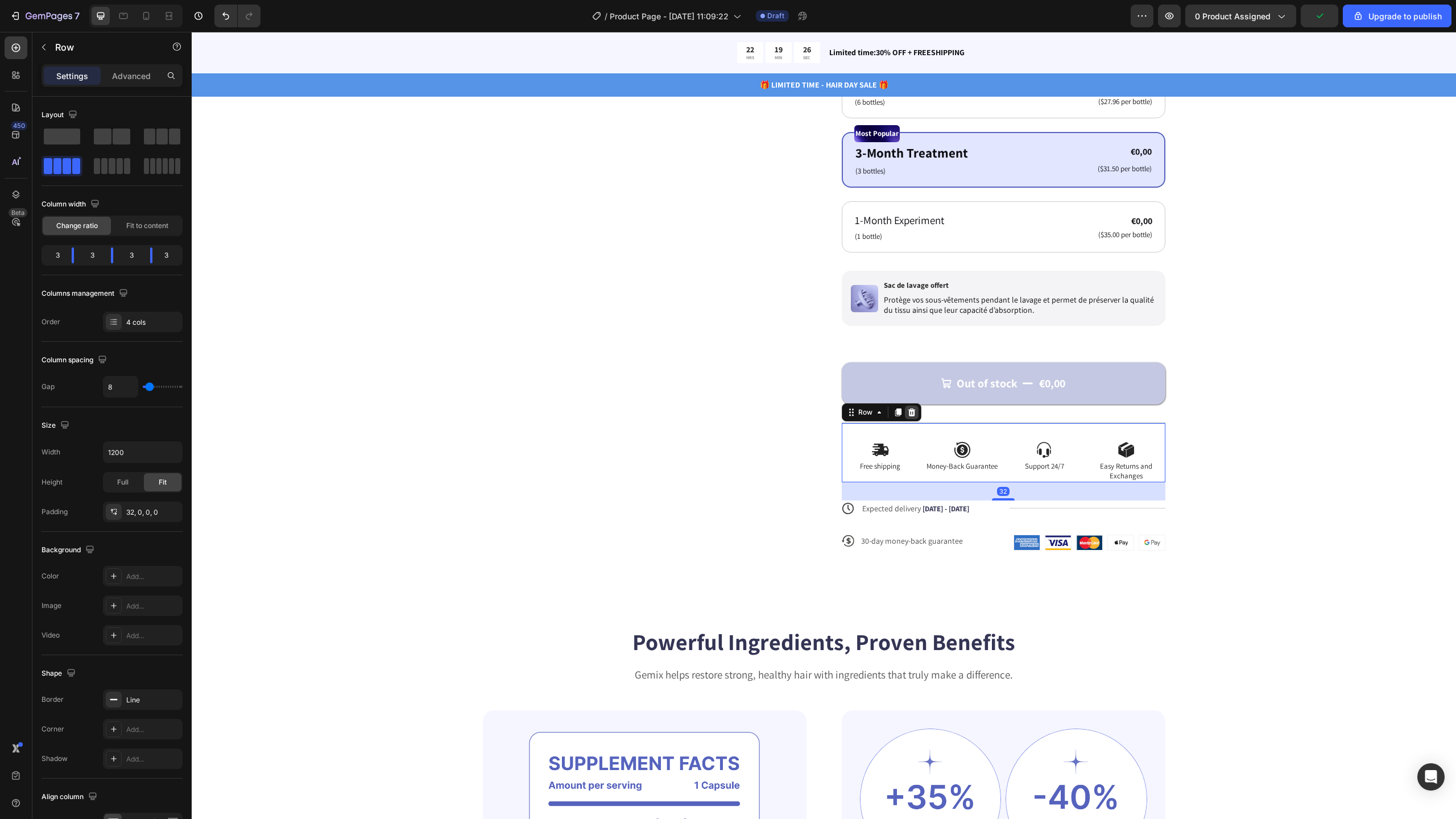
click at [907, 409] on icon at bounding box center [912, 413] width 9 height 9
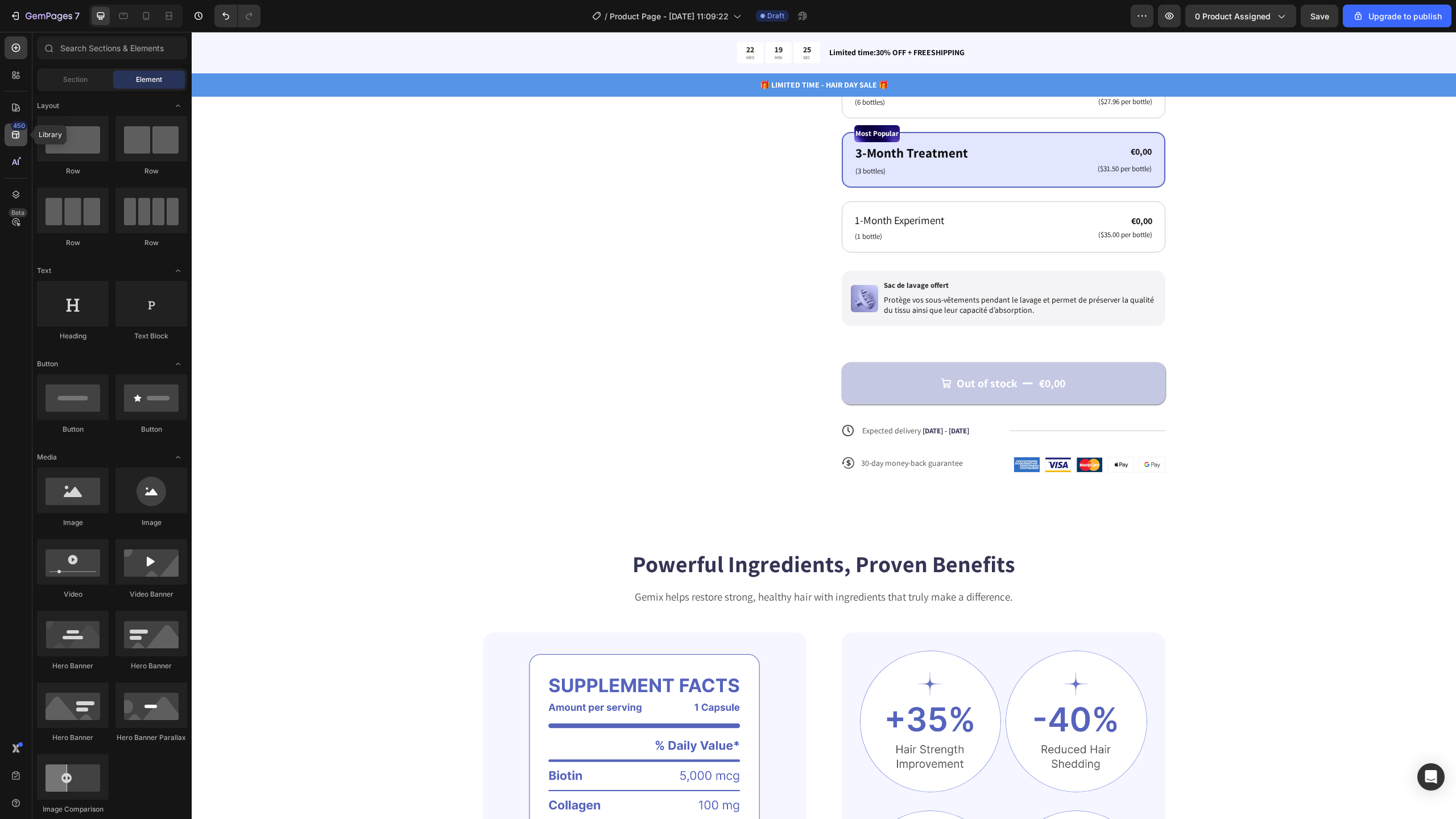
click at [18, 138] on icon at bounding box center [16, 134] width 11 height 11
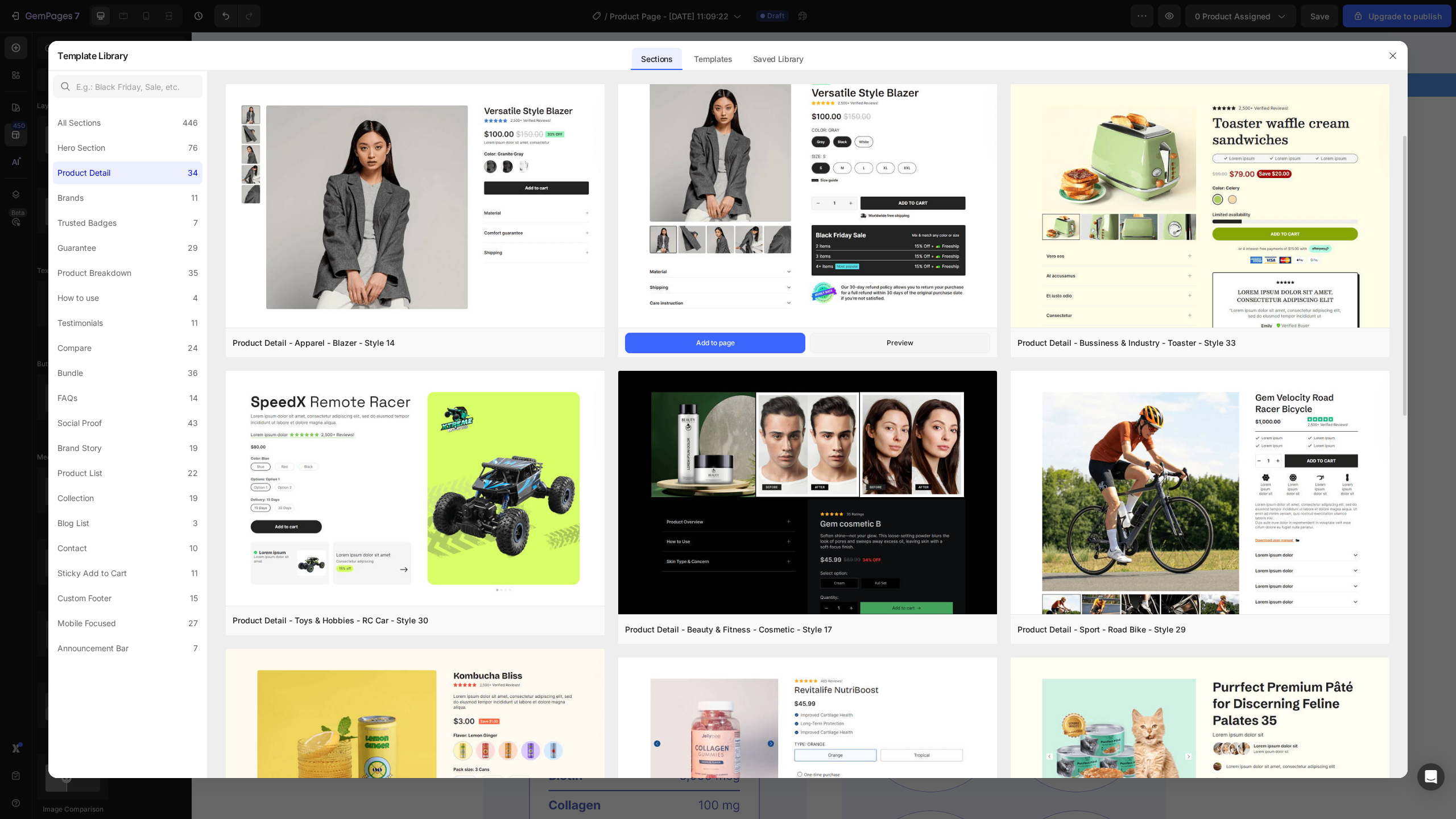
scroll to position [443, 0]
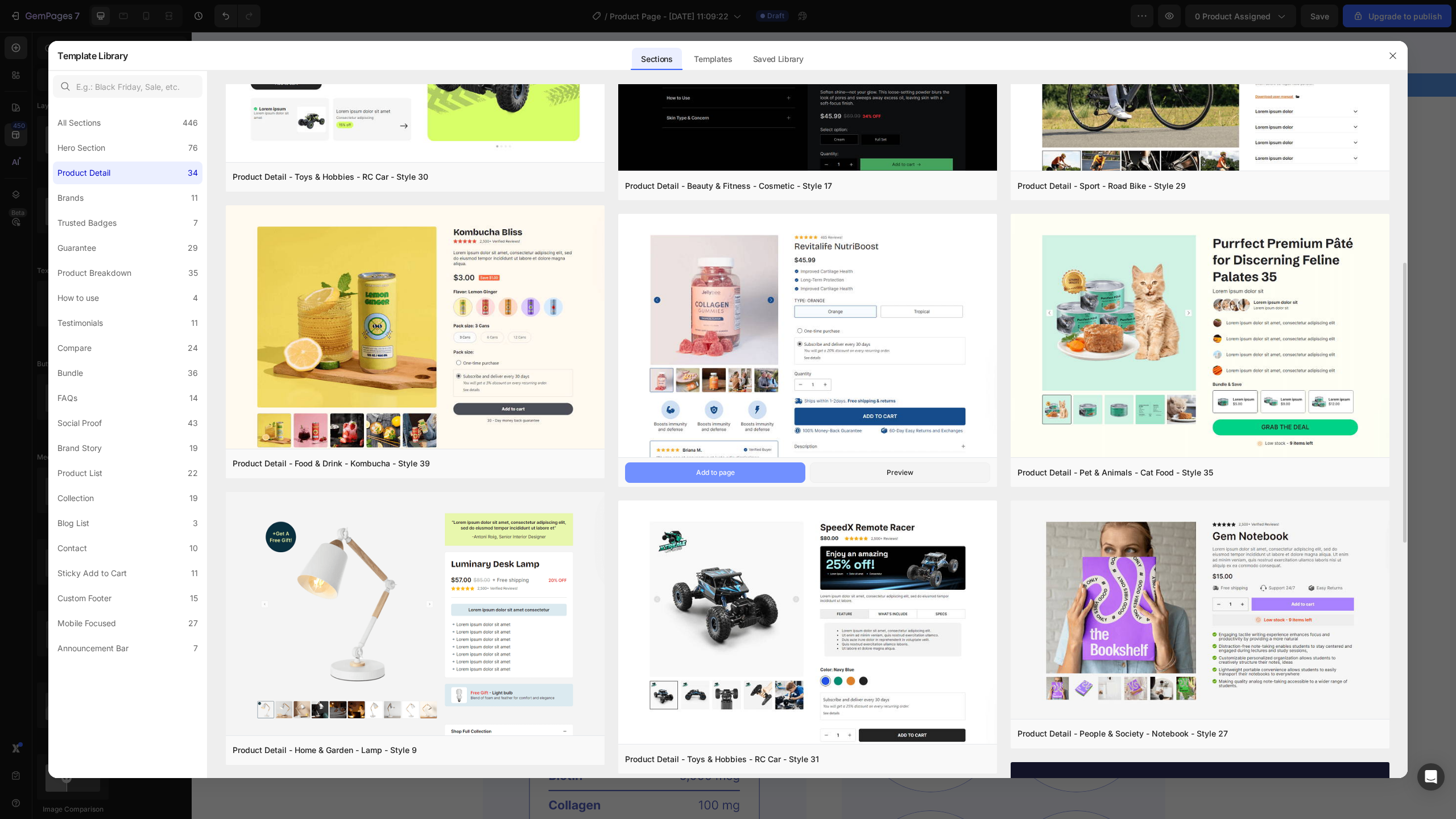
click at [775, 471] on button "Add to page" at bounding box center [714, 472] width 180 height 20
click at [768, 478] on button "Add to page" at bounding box center [714, 472] width 180 height 20
click at [251, 33] on div at bounding box center [728, 409] width 1456 height 819
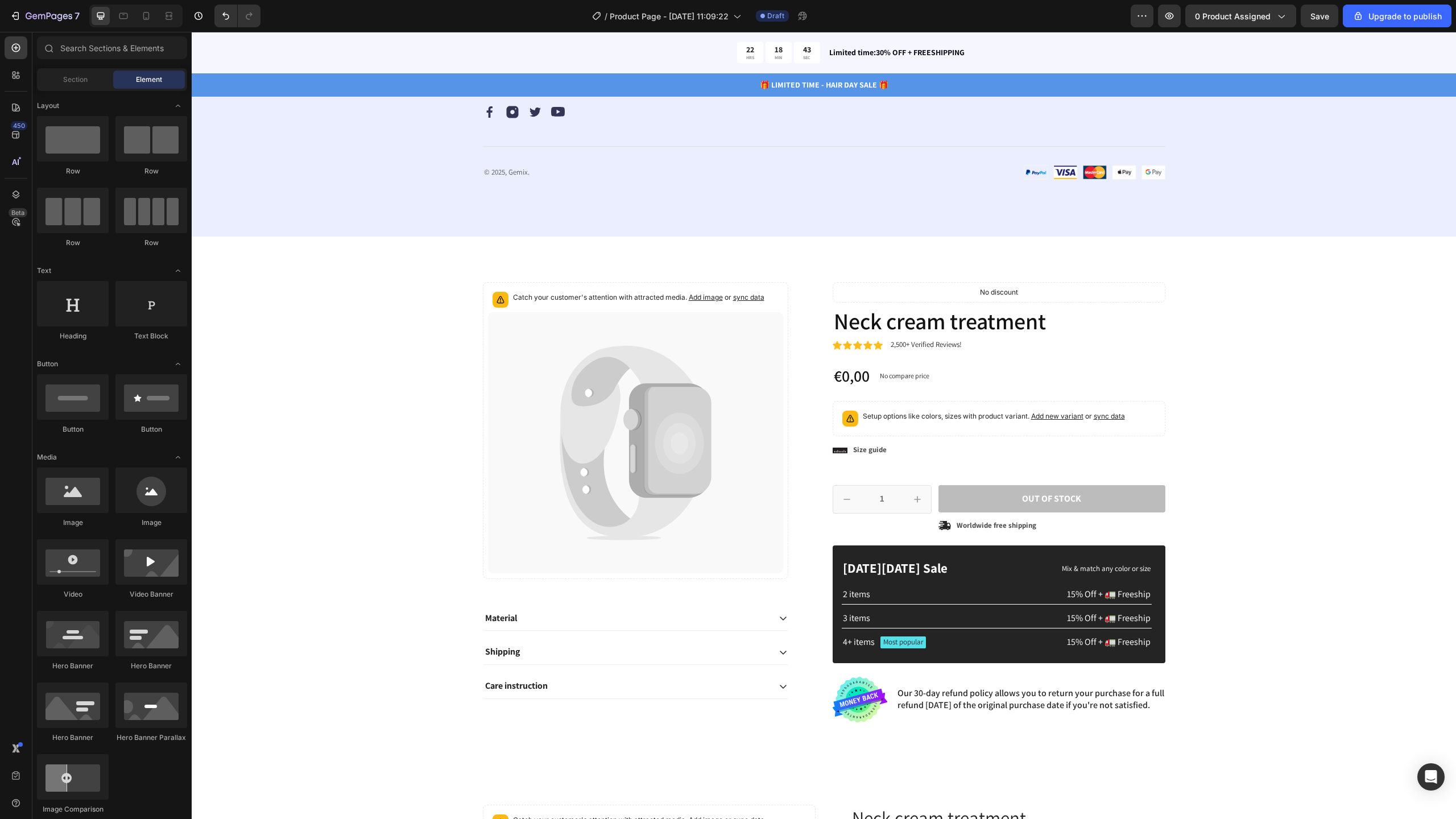
scroll to position [3654, 0]
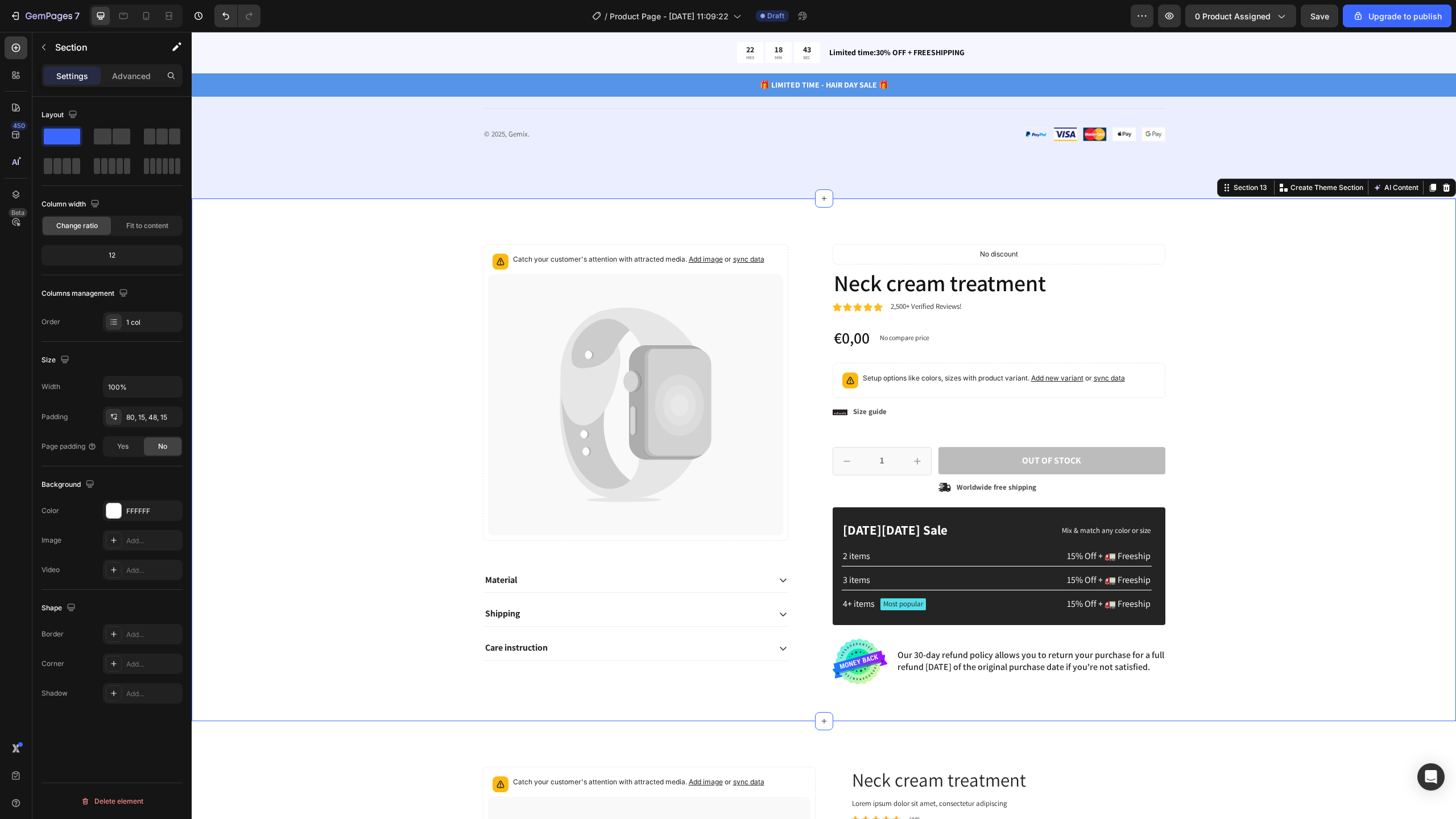
click at [1278, 341] on div "Catch your customer's attention with attracted media. Add image or sync data Pr…" at bounding box center [823, 469] width 1247 height 449
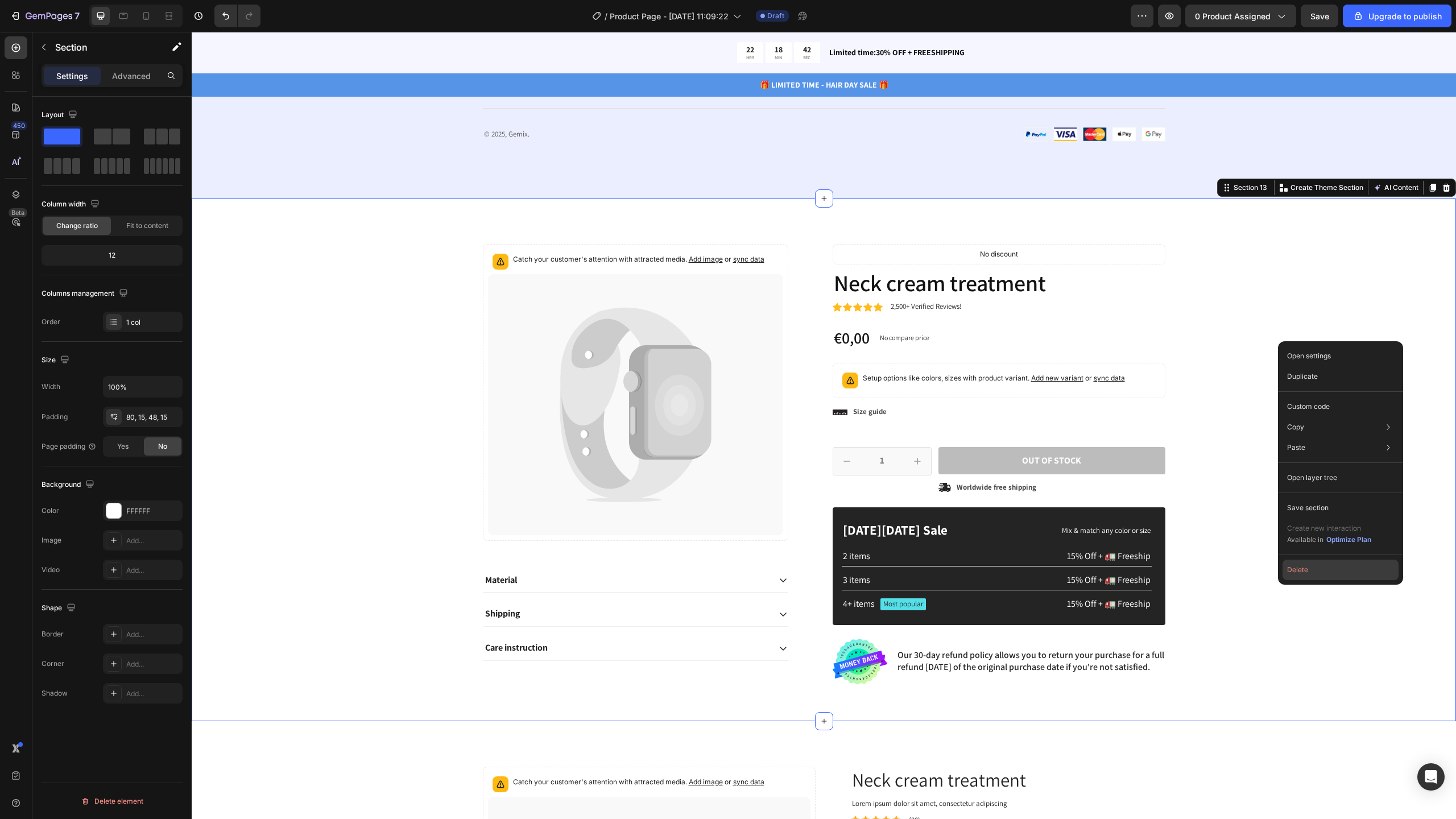
click at [1315, 573] on button "Delete" at bounding box center [1340, 570] width 116 height 20
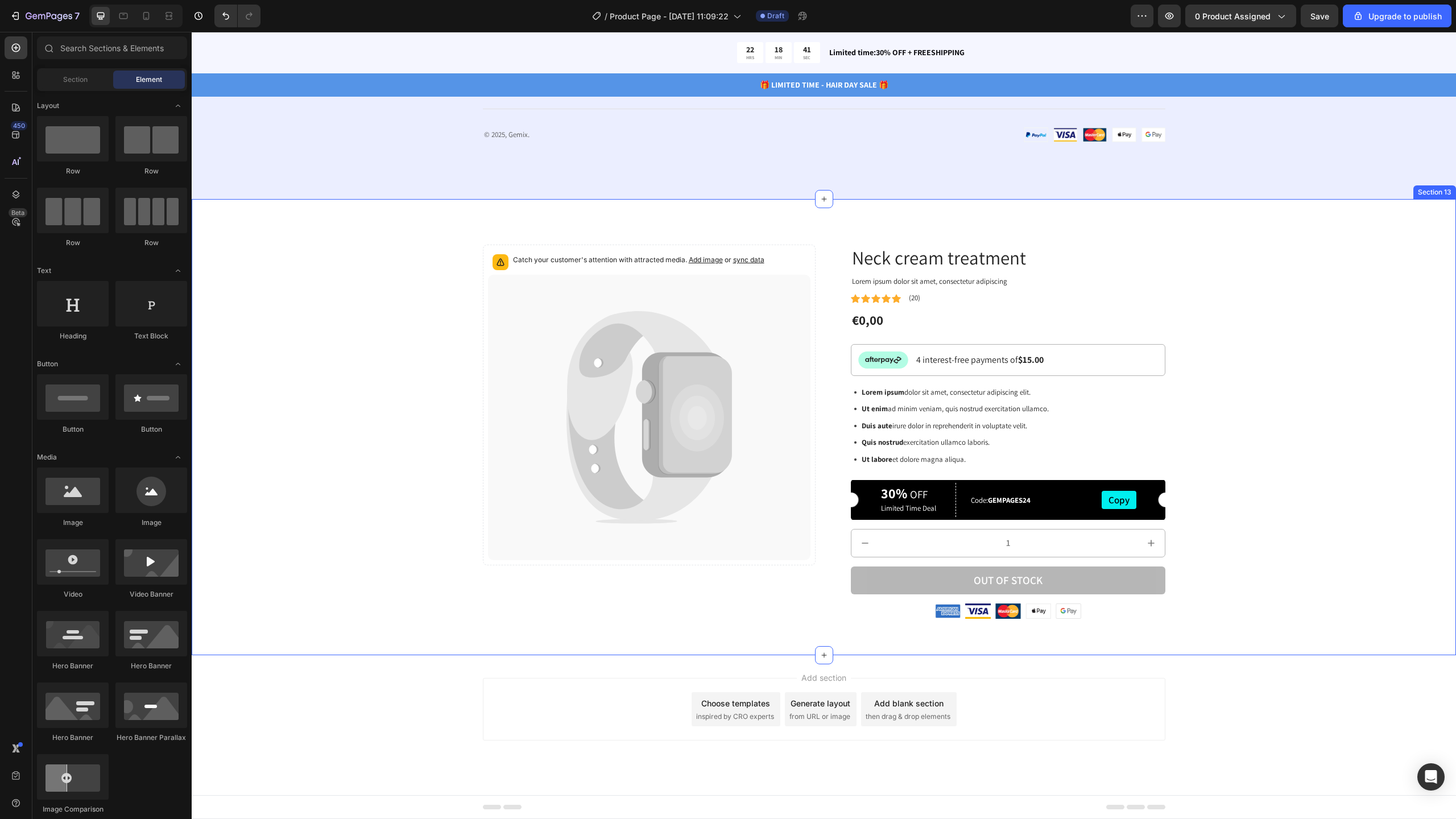
scroll to position [3653, 0]
click at [1266, 411] on div "Catch your customer's attention with attracted media. Add image or sync data Pr…" at bounding box center [823, 436] width 1247 height 384
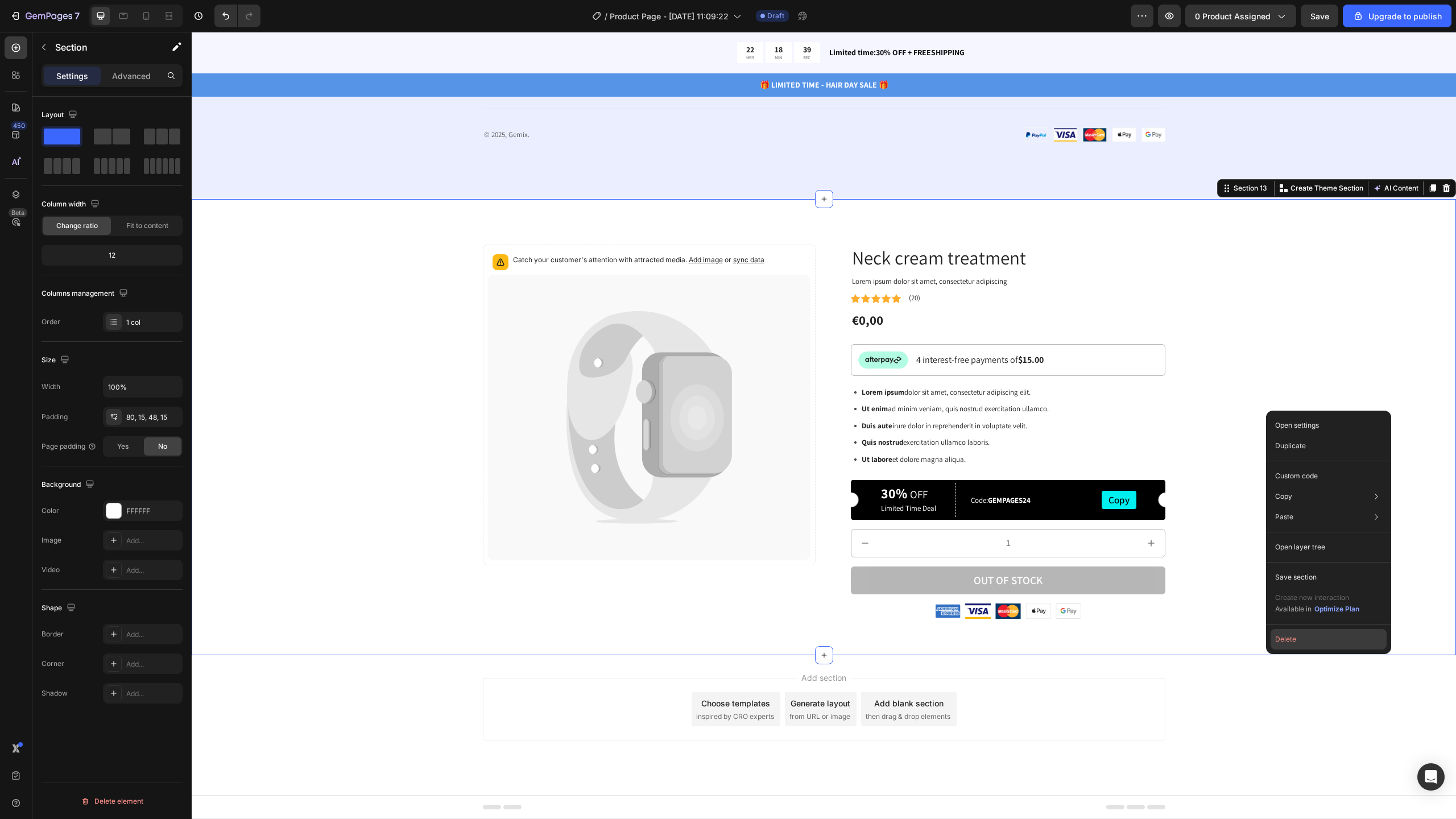
click at [1294, 636] on button "Delete" at bounding box center [1329, 639] width 116 height 20
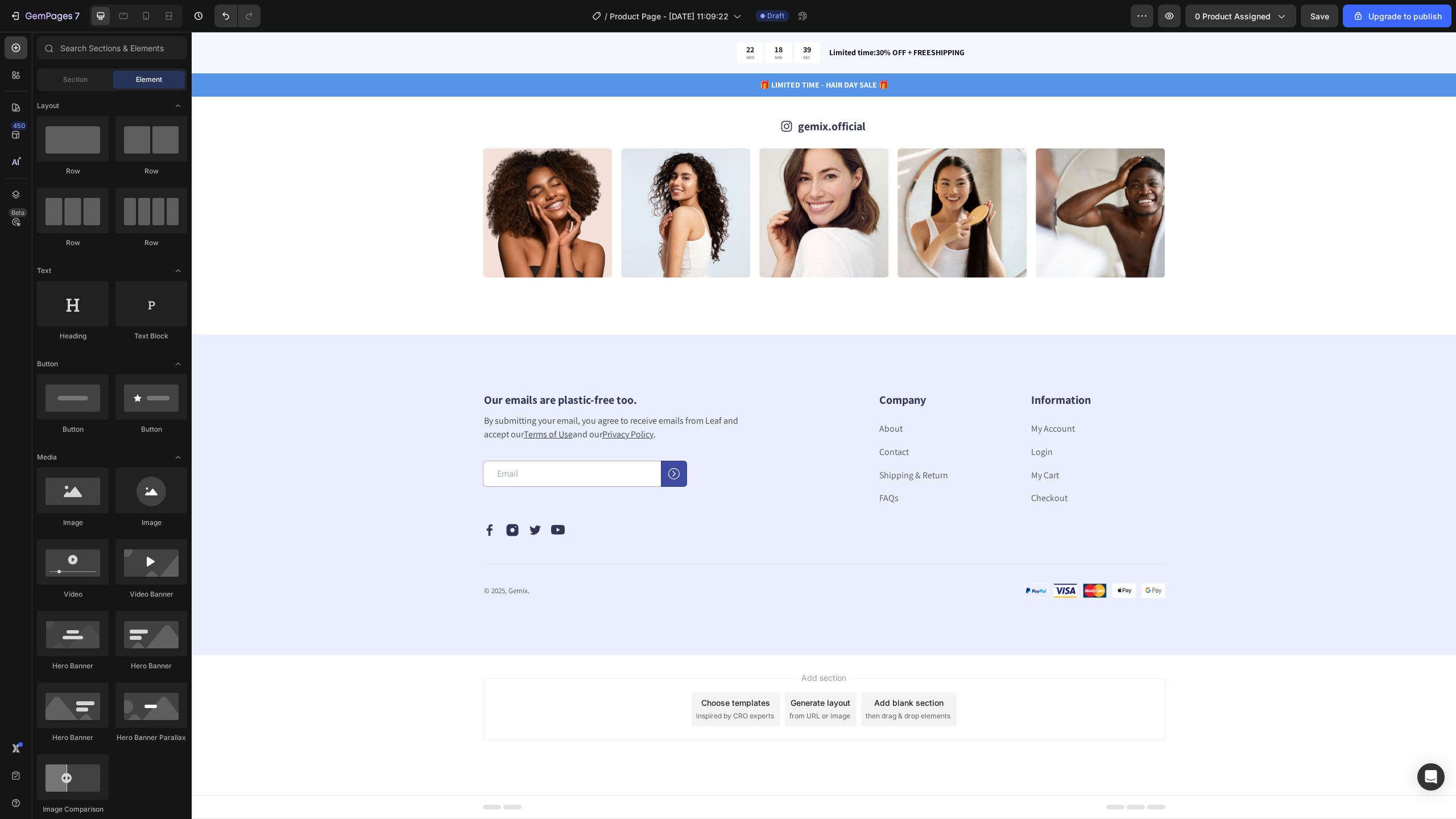
scroll to position [3327, 0]
click at [12, 143] on div "450" at bounding box center [16, 135] width 23 height 23
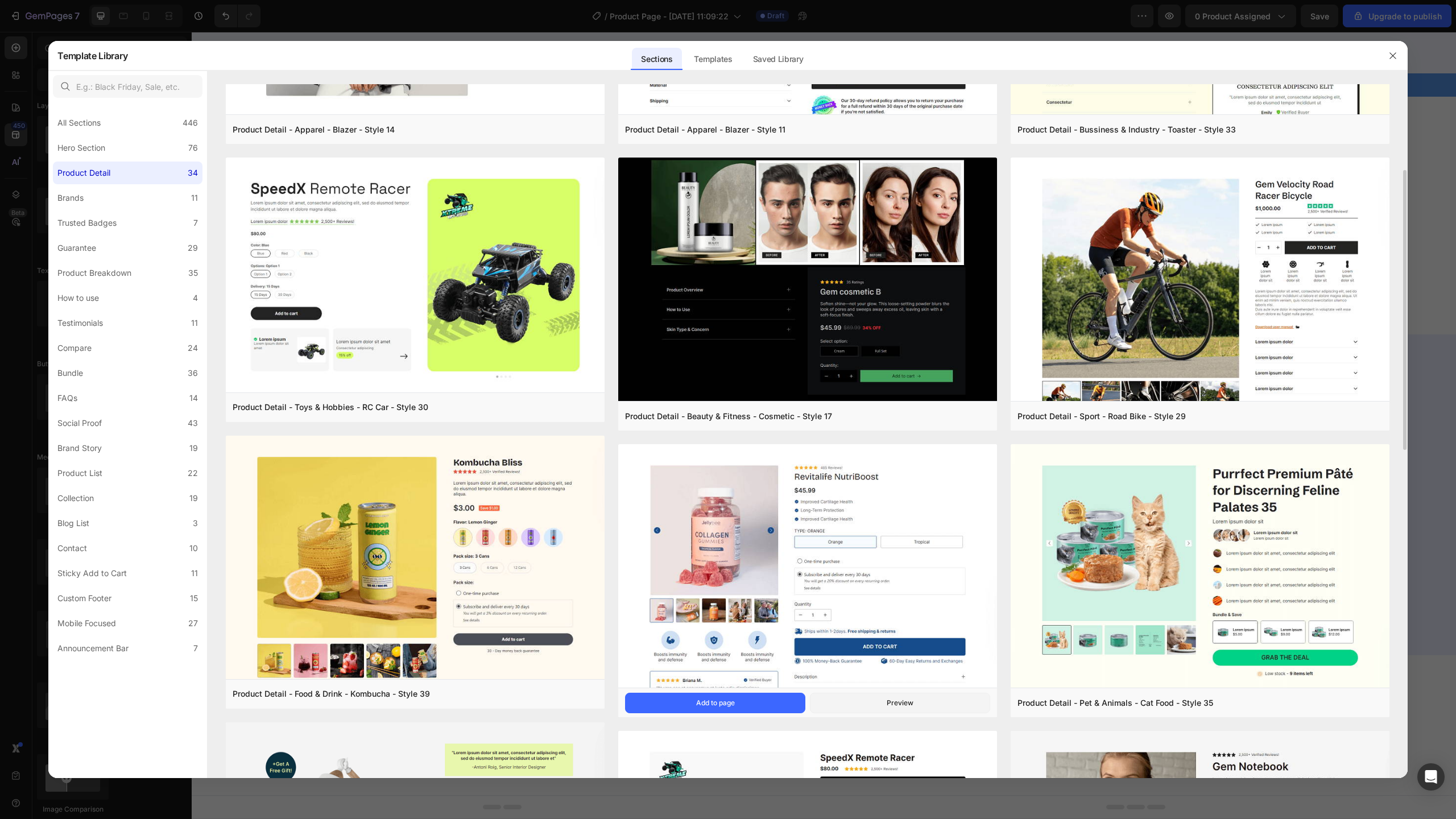
scroll to position [384, 0]
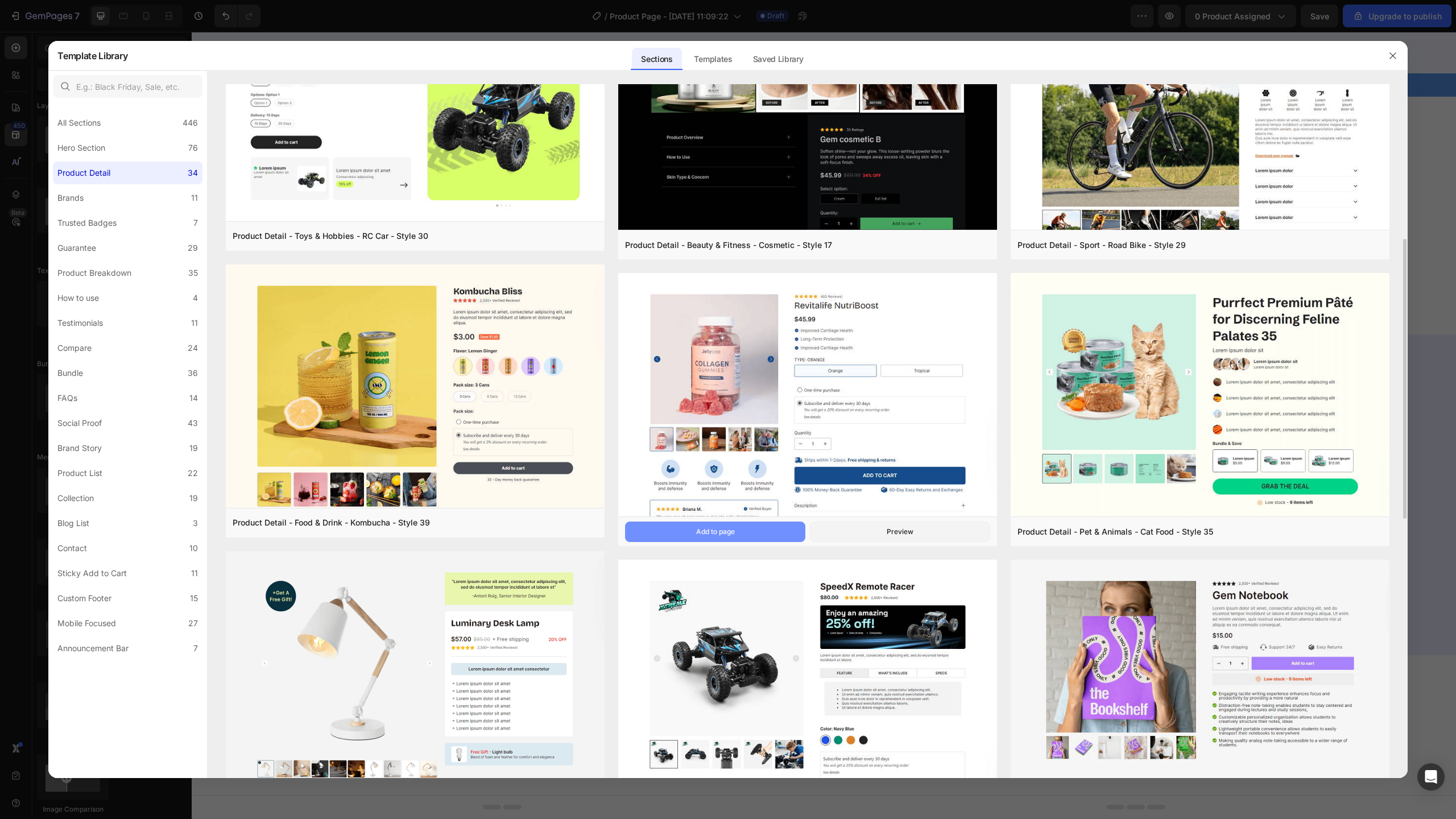
click at [750, 531] on button "Add to page" at bounding box center [714, 531] width 180 height 20
click at [872, 535] on button "Preview" at bounding box center [900, 531] width 180 height 20
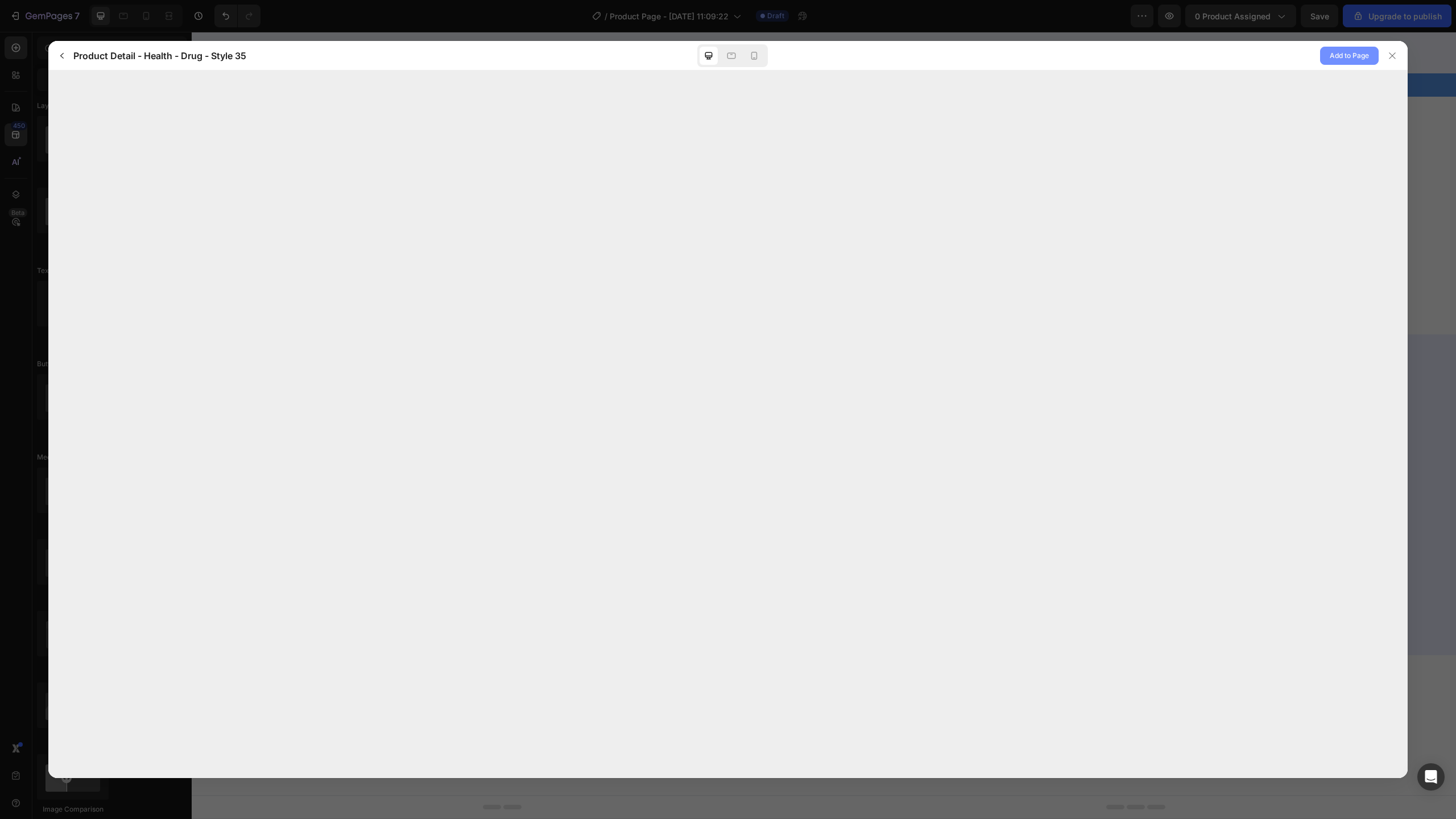
click at [1340, 53] on span "Add to Page" at bounding box center [1349, 56] width 39 height 14
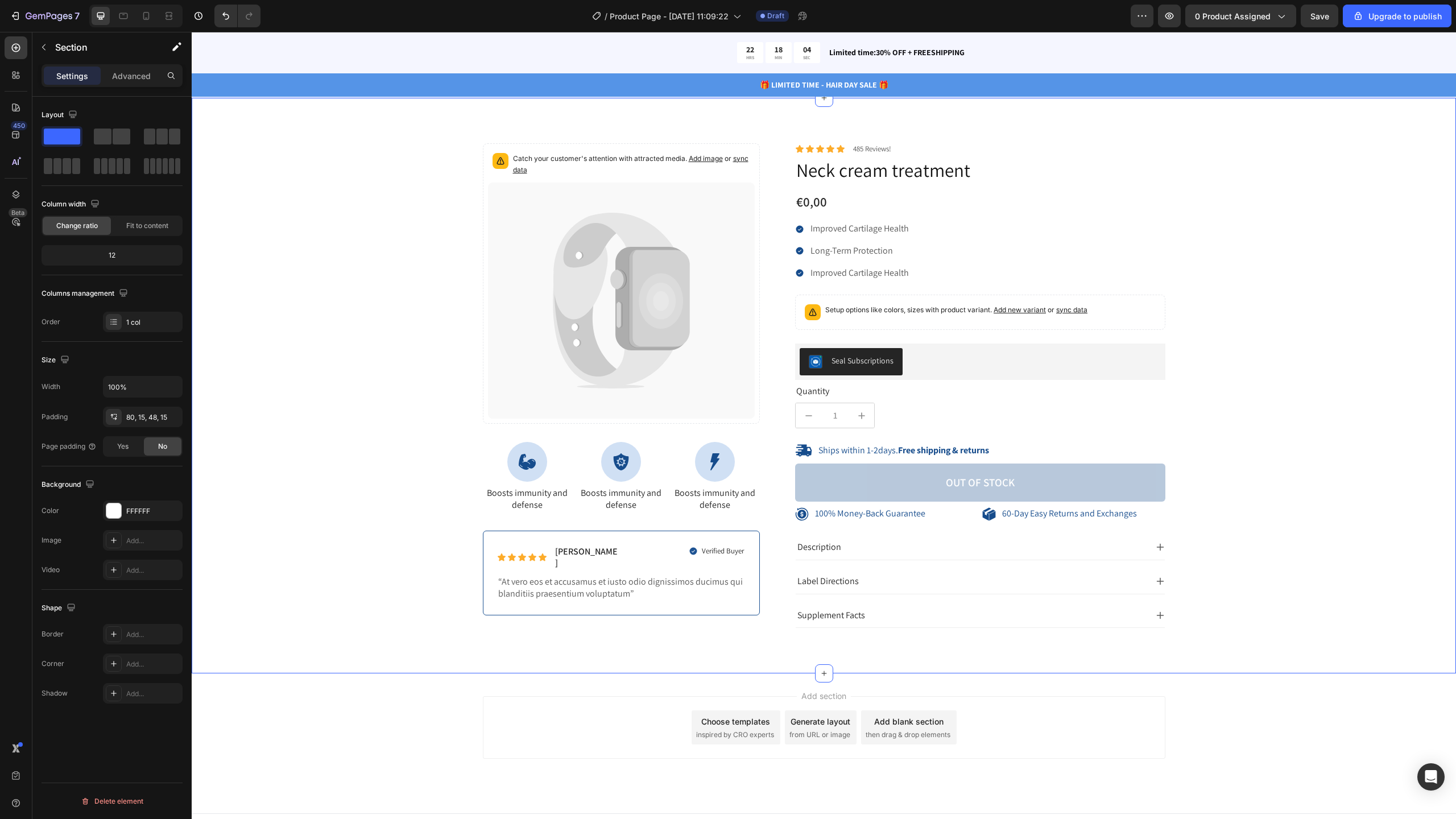
scroll to position [3903, 0]
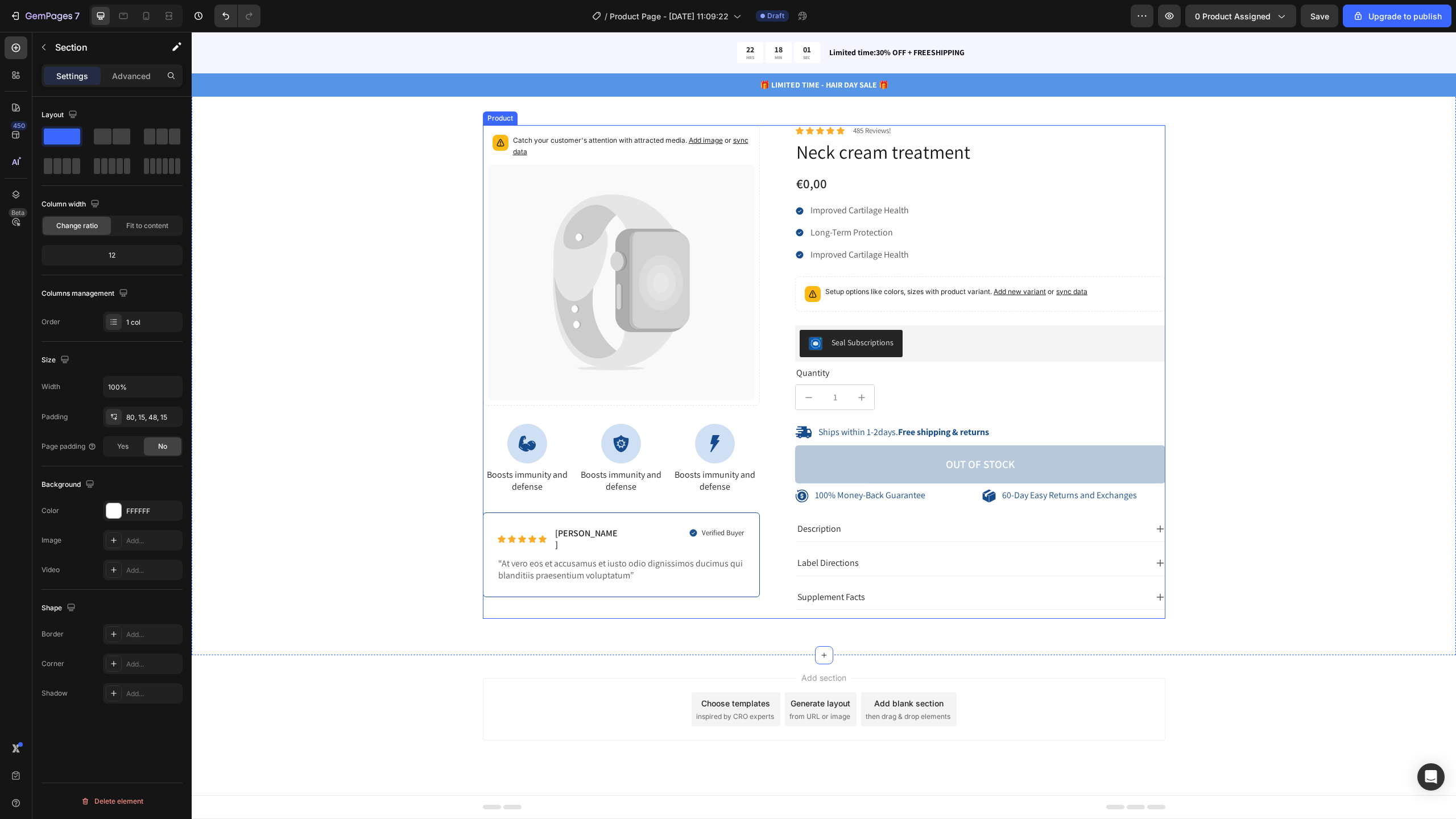
click at [757, 440] on div "100% Money-Back Guarantee Item List 60-Day Easy Returns Item List Row Catch you…" at bounding box center [824, 372] width 683 height 494
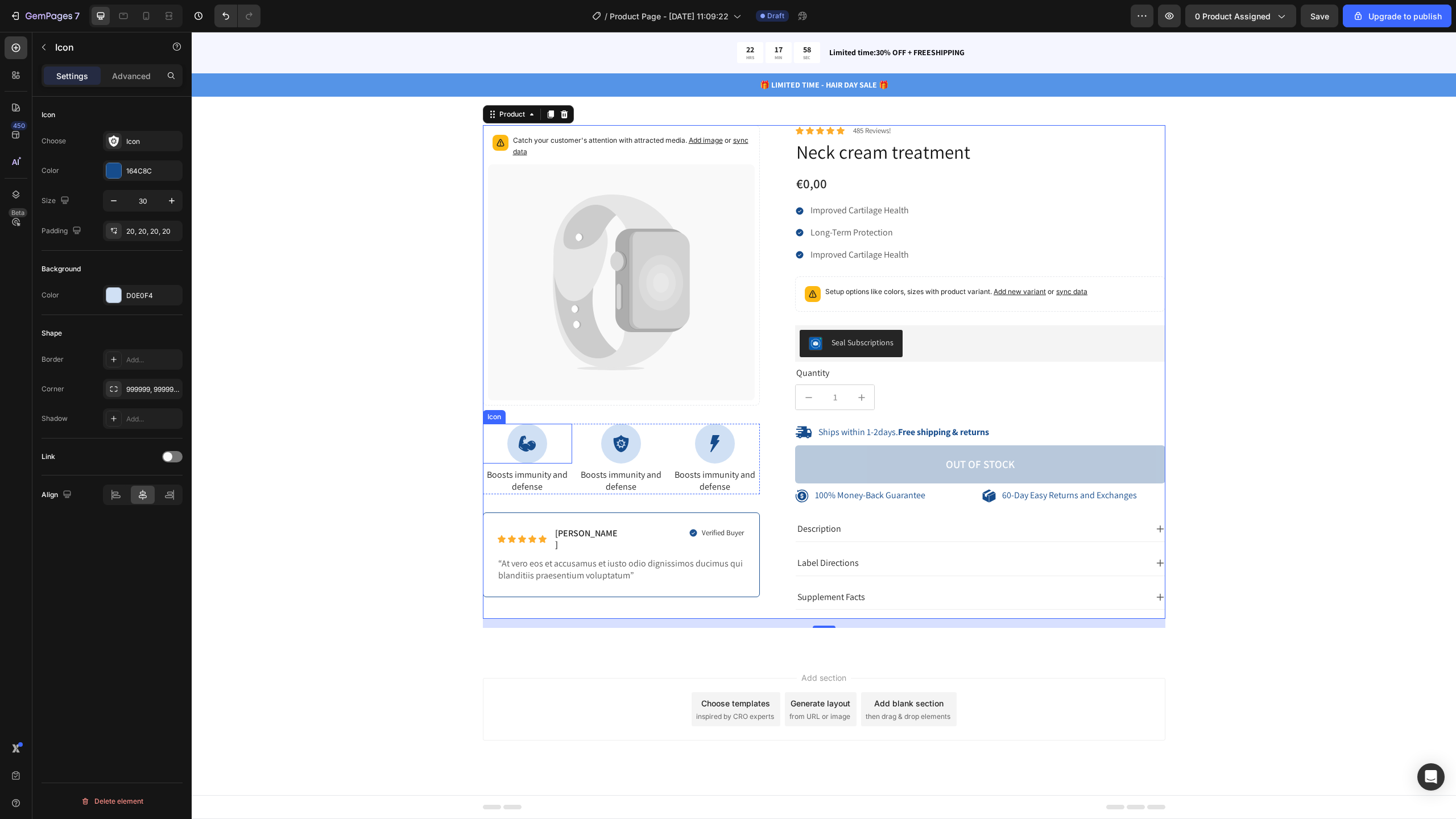
click at [585, 457] on div "Icon" at bounding box center [621, 443] width 90 height 40
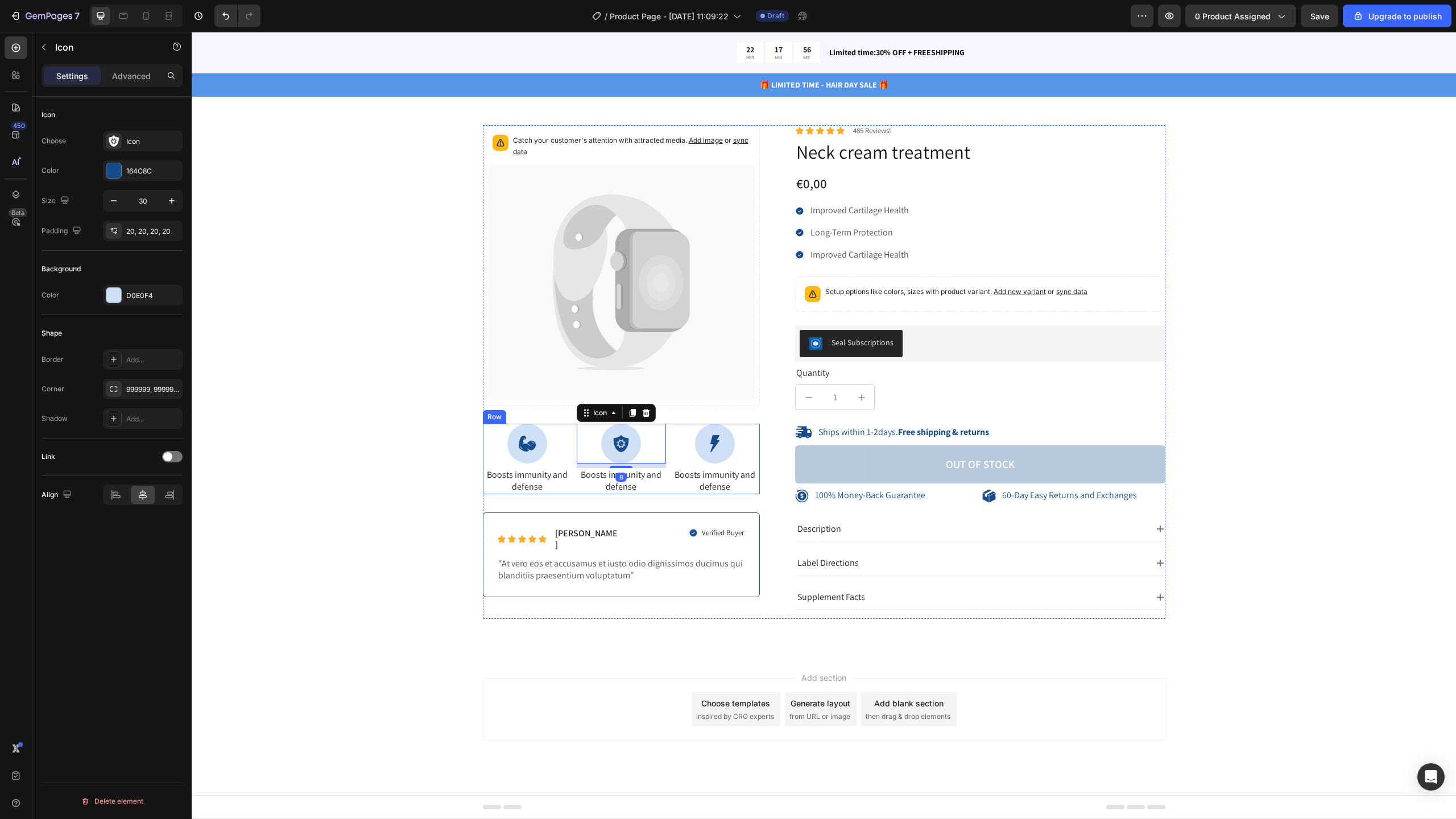
click at [750, 466] on div "Icon Boosts immunity and defense Text Block" at bounding box center [715, 459] width 90 height 70
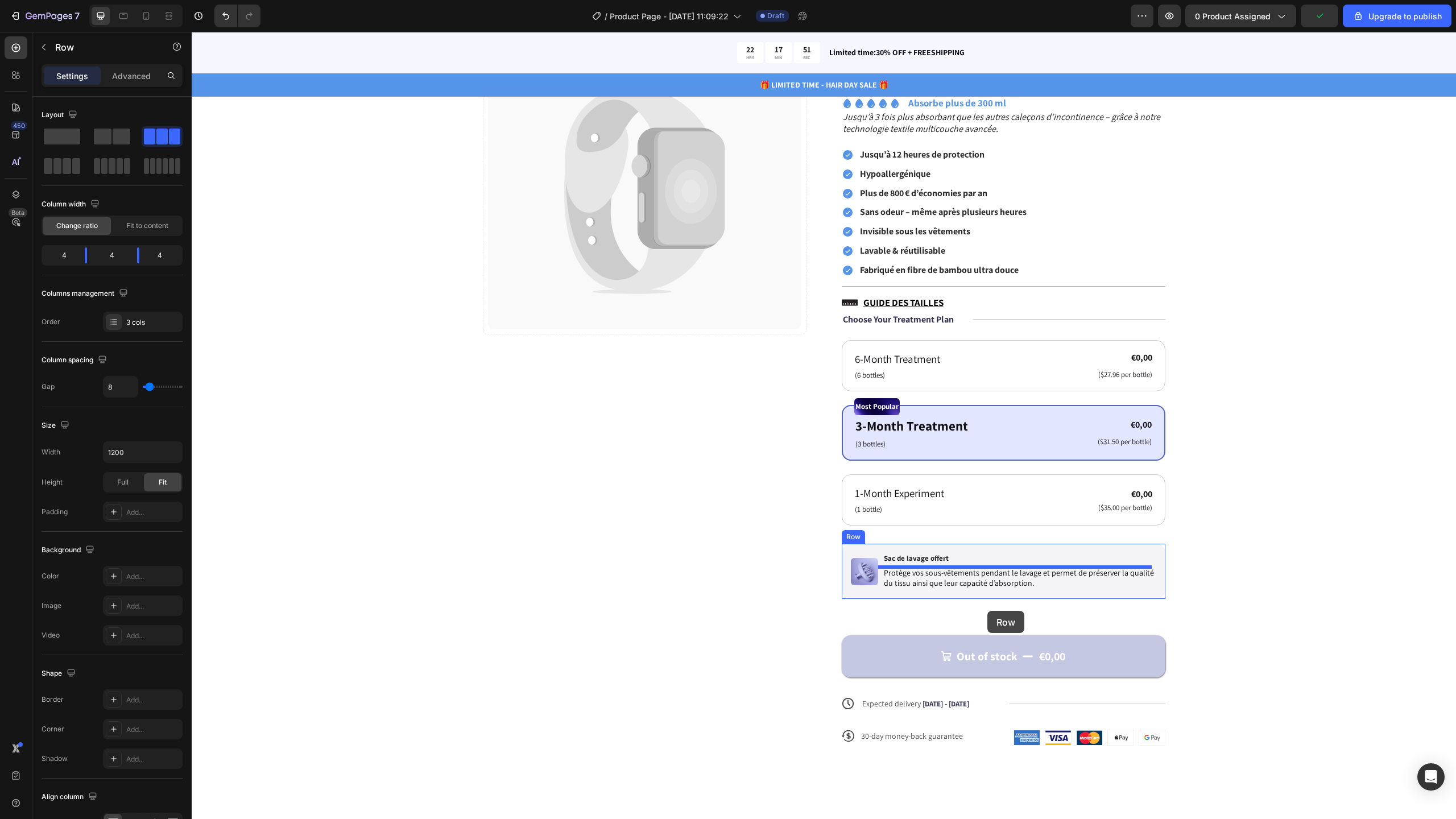
scroll to position [441, 0]
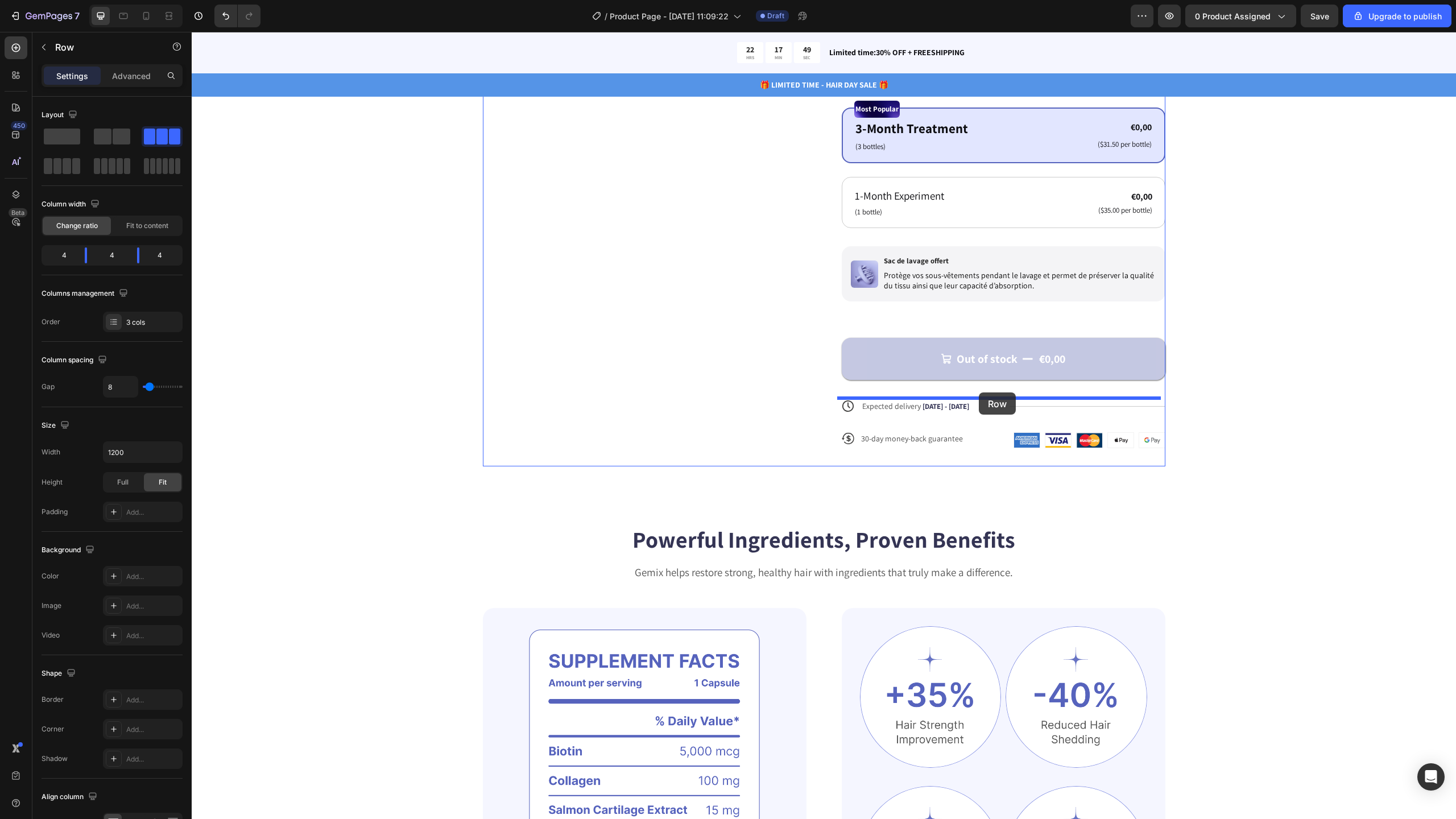
drag, startPoint x: 497, startPoint y: 417, endPoint x: 979, endPoint y: 392, distance: 482.6
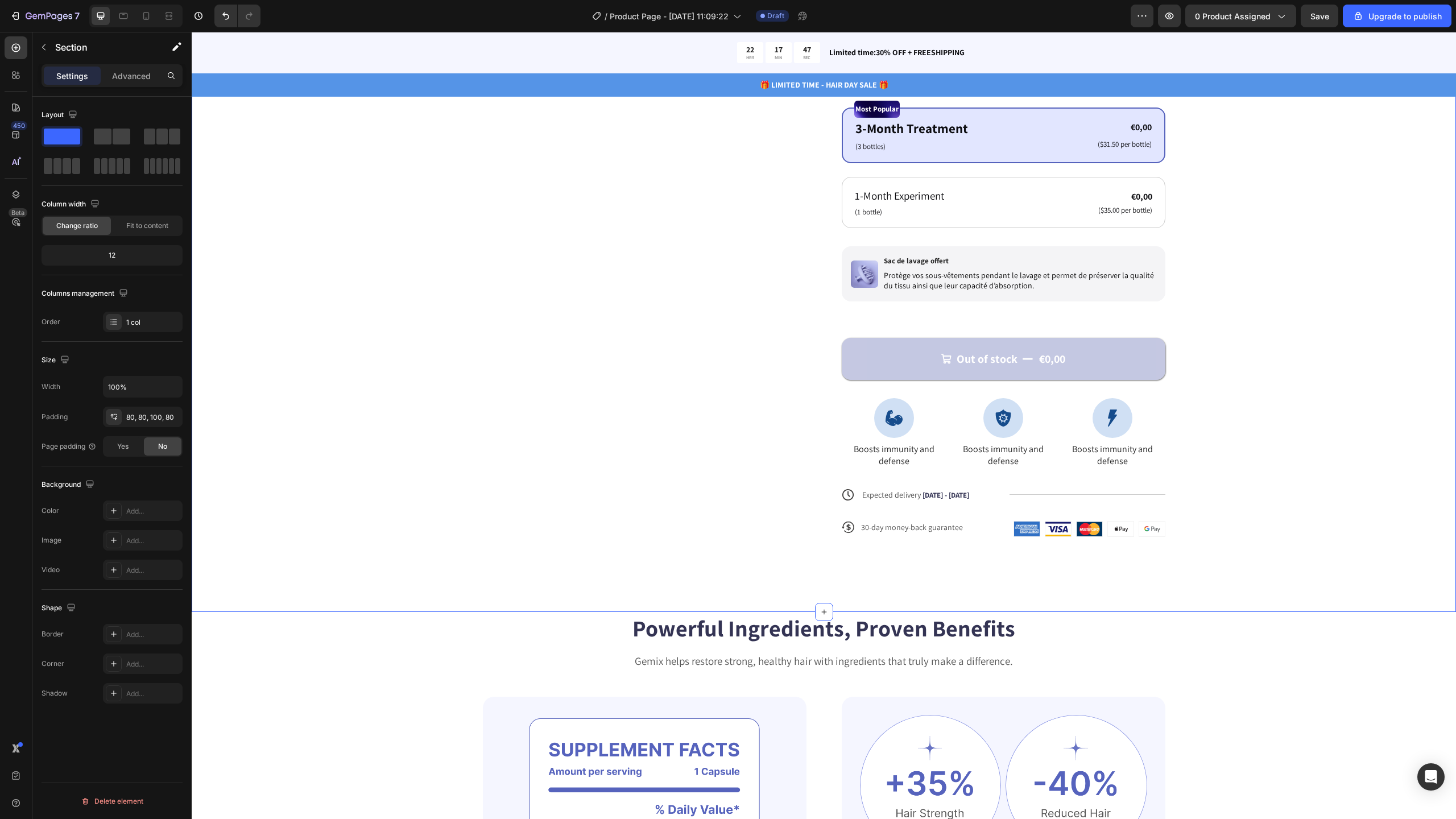
click at [1225, 447] on div "Catch your customer's attention with attracted media. Add image or sync data Pr…" at bounding box center [823, 140] width 1173 height 830
click at [875, 467] on div "Boosts immunity and defense" at bounding box center [893, 456] width 104 height 26
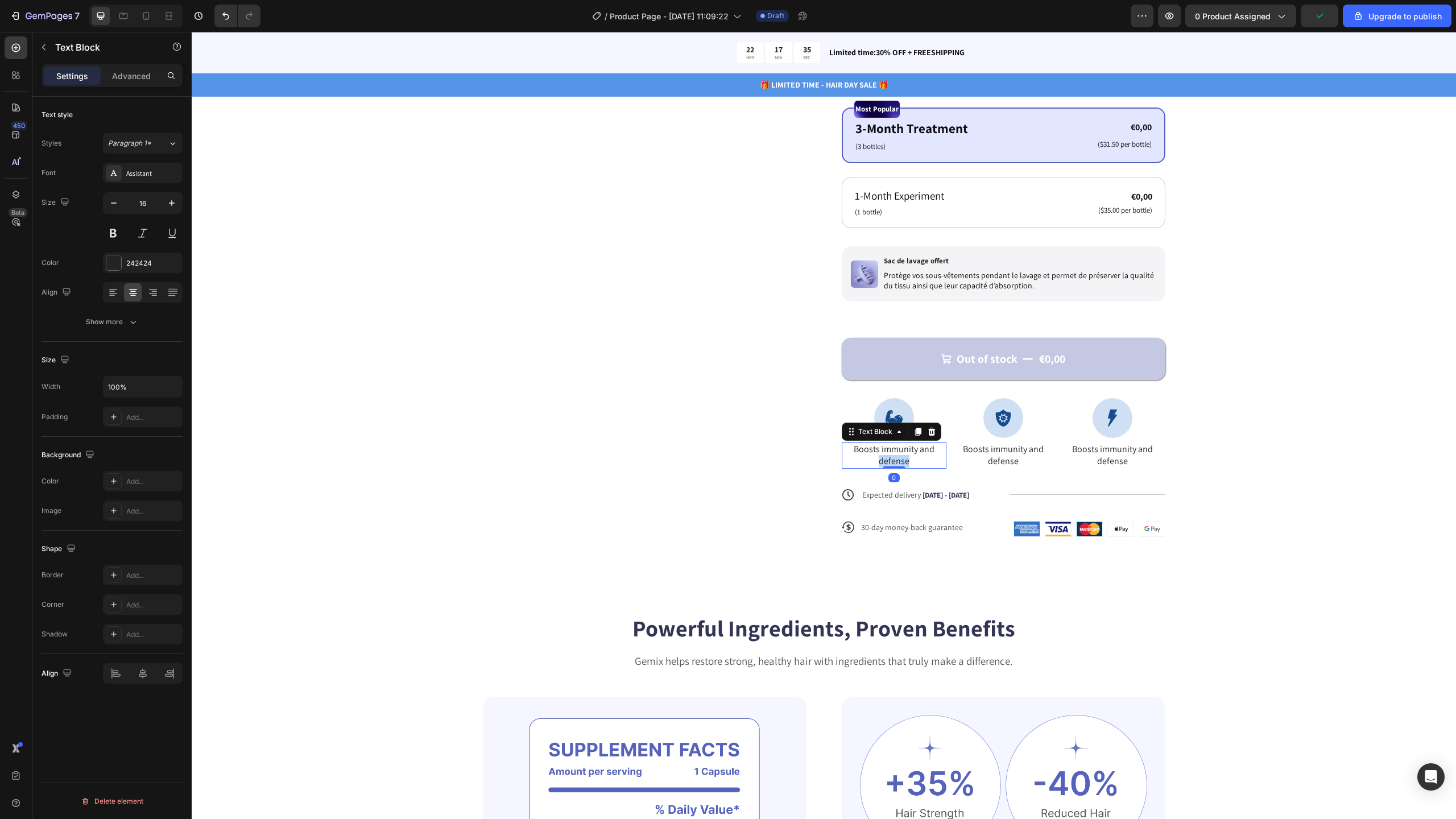
click at [875, 467] on p "Boosts immunity and defense" at bounding box center [893, 455] width 103 height 24
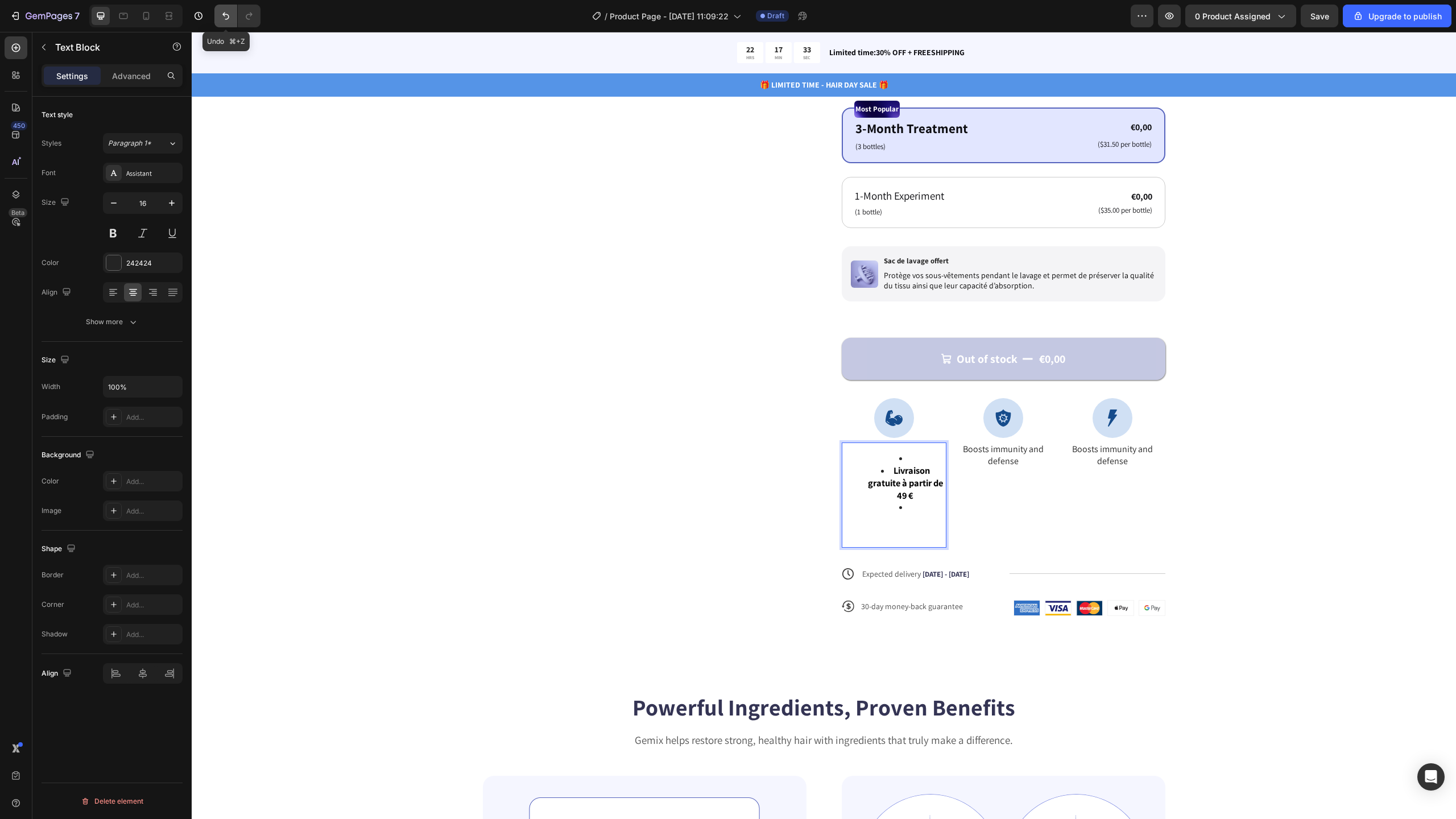
click at [226, 17] on icon "Undo/Redo" at bounding box center [226, 16] width 11 height 11
click at [233, 21] on button "Undo/Redo" at bounding box center [226, 16] width 23 height 23
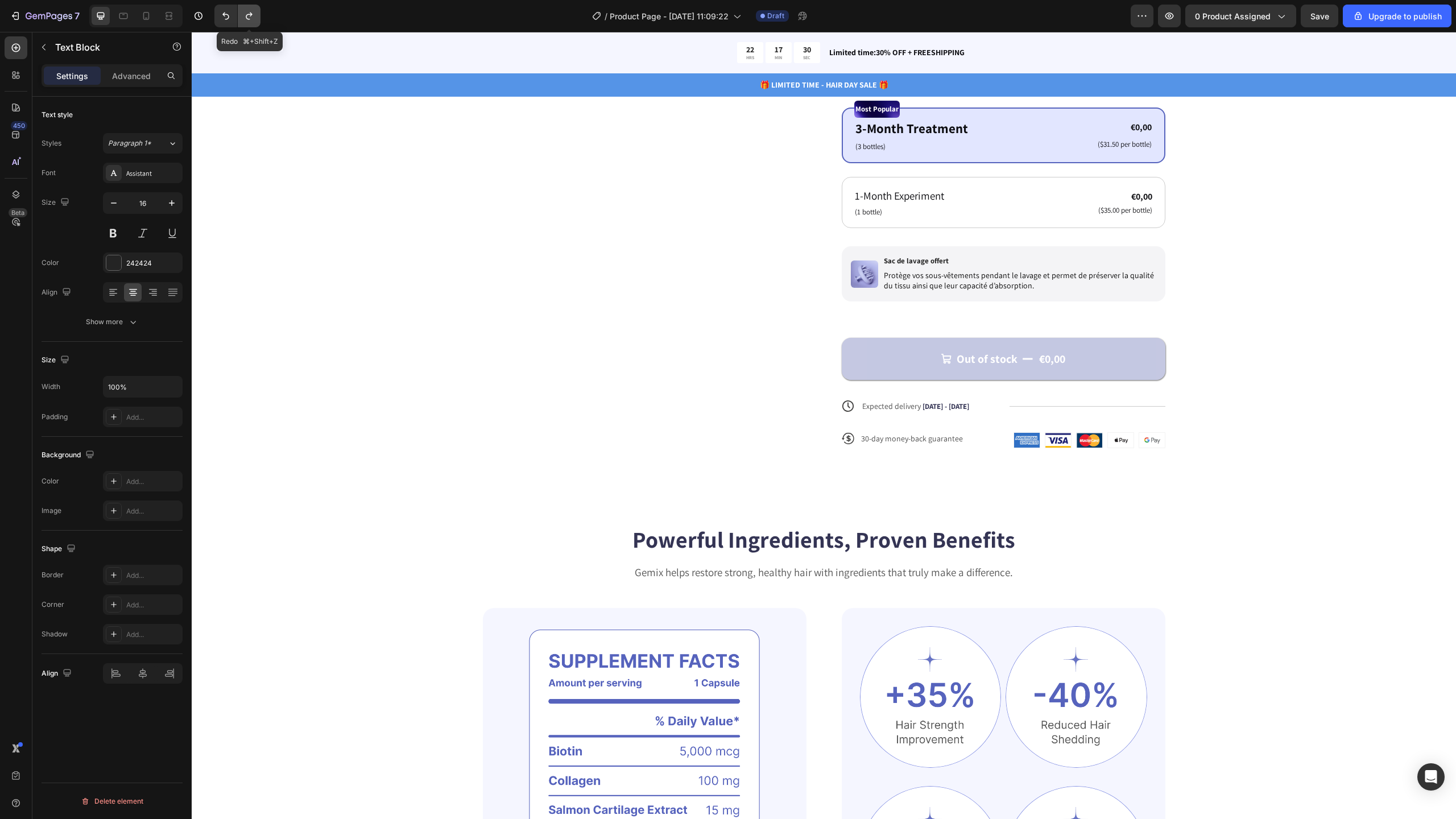
click at [253, 16] on icon "Undo/Redo" at bounding box center [248, 16] width 11 height 11
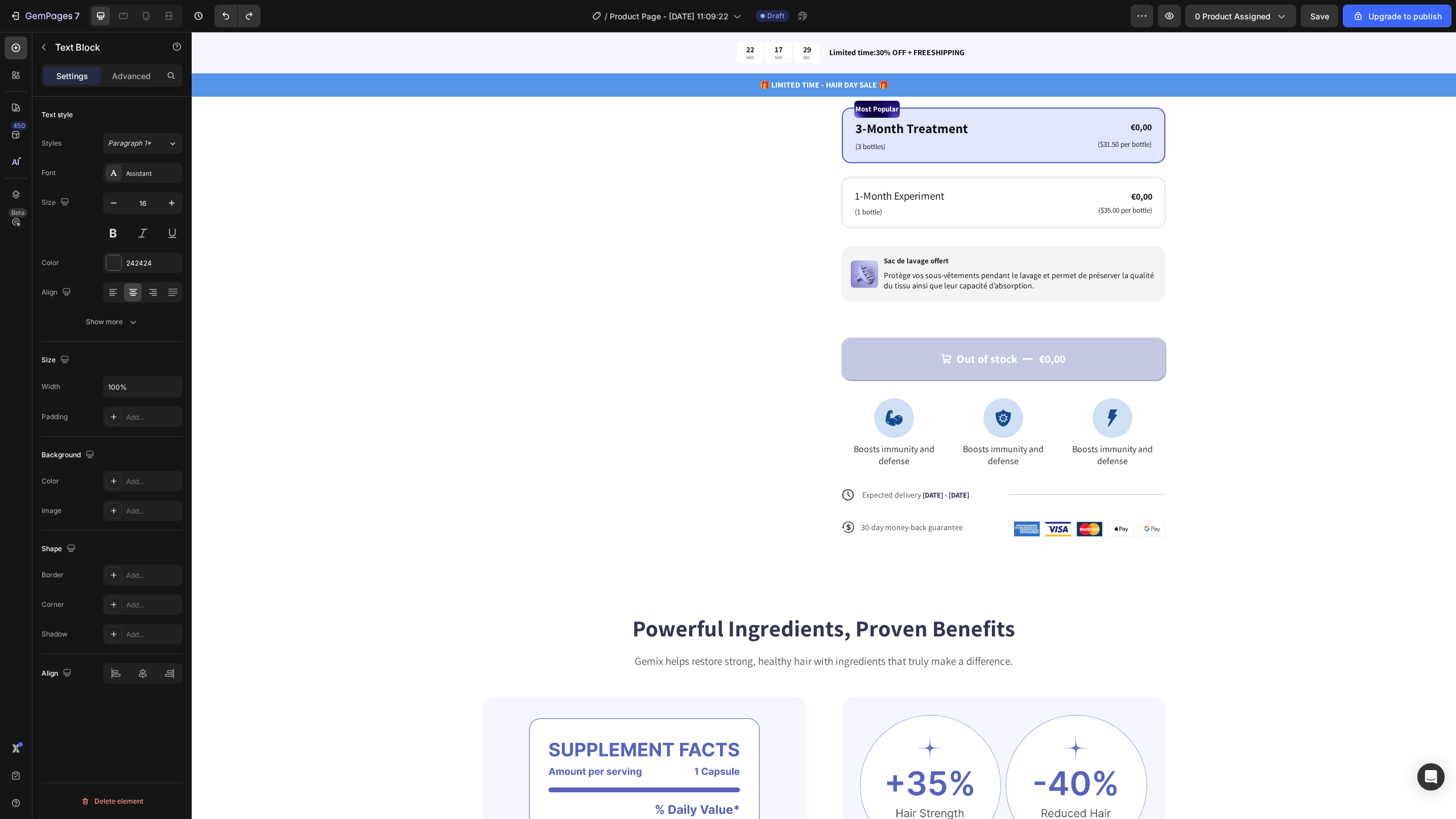
click at [897, 454] on p "Boosts immunity and defense" at bounding box center [893, 455] width 103 height 24
click at [1018, 454] on p "Boosts immunity and defense" at bounding box center [1003, 455] width 103 height 24
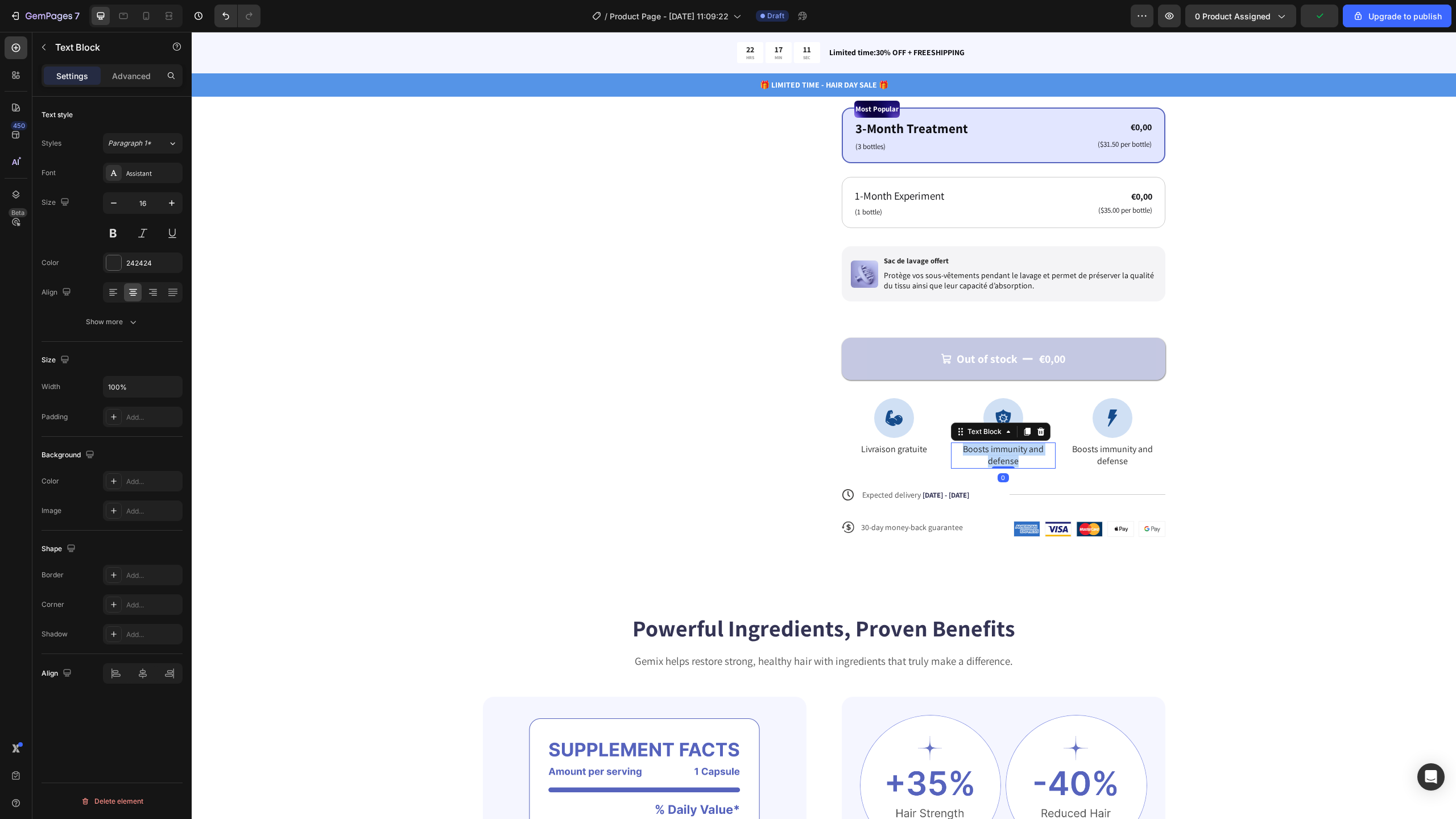
click at [1018, 454] on p "Boosts immunity and defense" at bounding box center [1003, 455] width 103 height 24
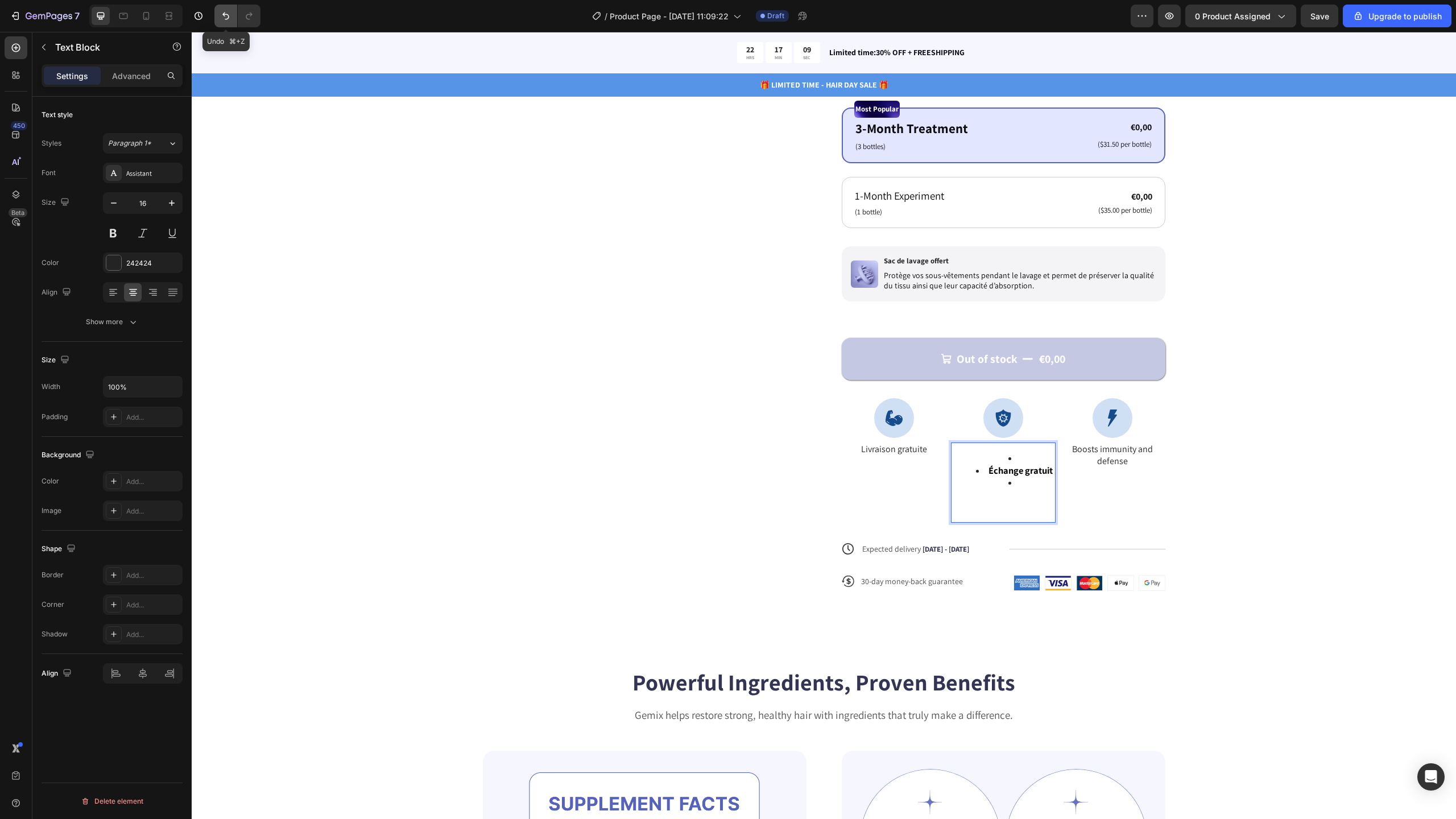
click at [232, 19] on button "Undo/Redo" at bounding box center [226, 16] width 23 height 23
click at [232, 18] on button "Undo/Redo" at bounding box center [226, 16] width 23 height 23
click at [249, 17] on icon "Undo/Redo" at bounding box center [248, 16] width 11 height 11
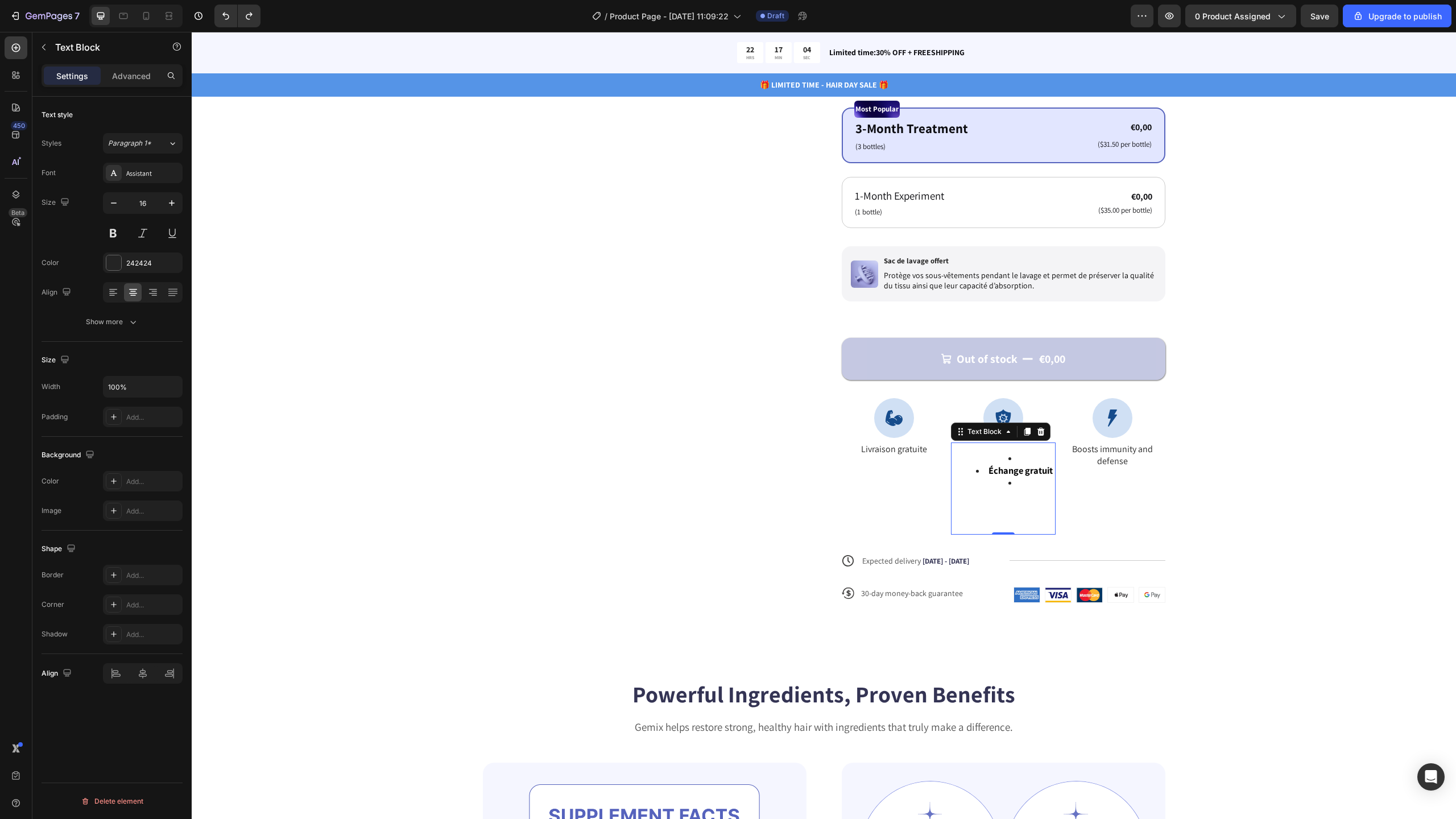
click at [1009, 485] on li "Rich Text Editor. Editing area: main" at bounding box center [1015, 484] width 80 height 12
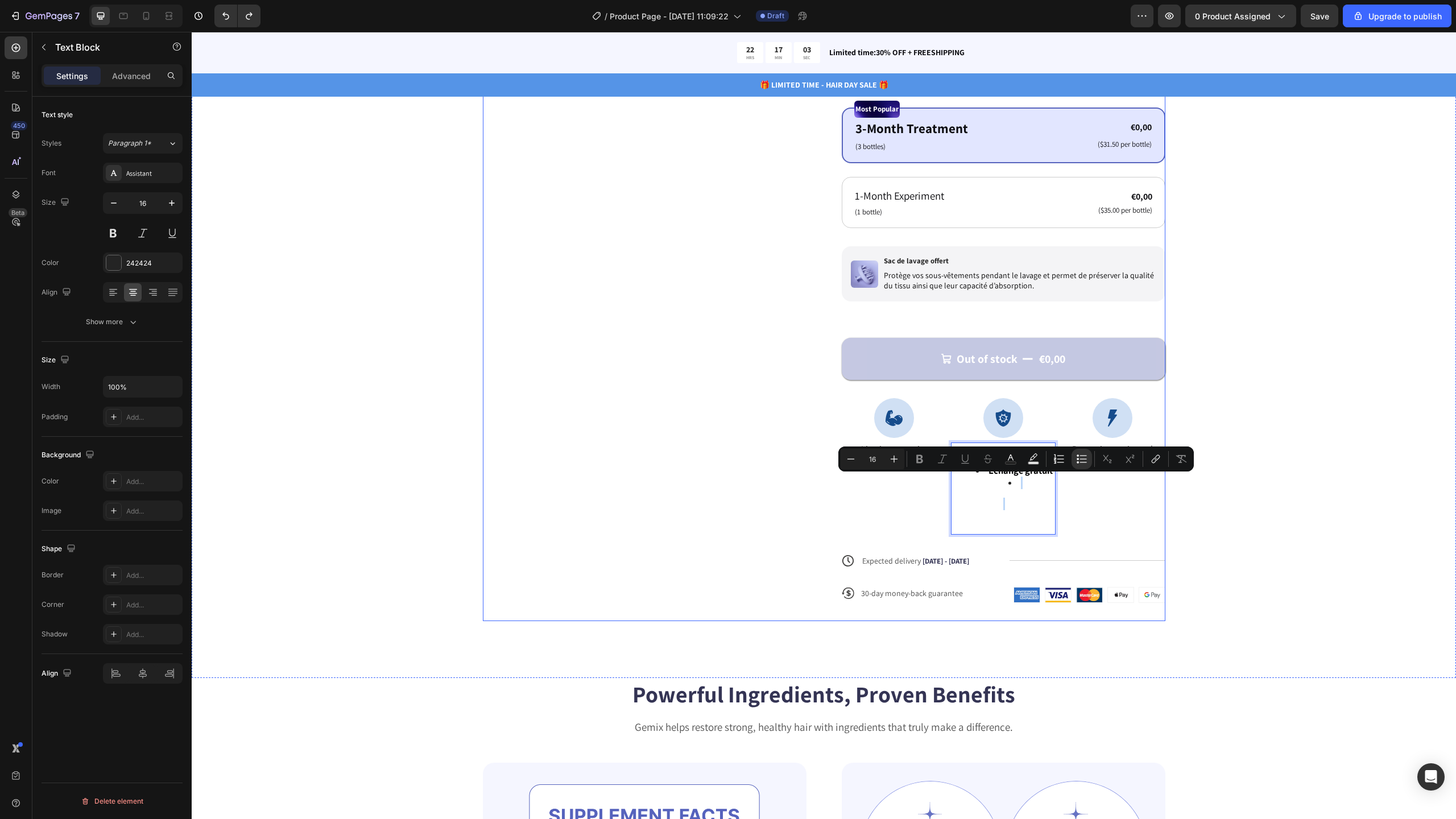
click at [1017, 542] on div "Icon Icon Icon Icon Icon Icon List N°1 DES CALEÇONS RÉUTILISABLES CONTRE L’INCO…" at bounding box center [1003, 172] width 324 height 896
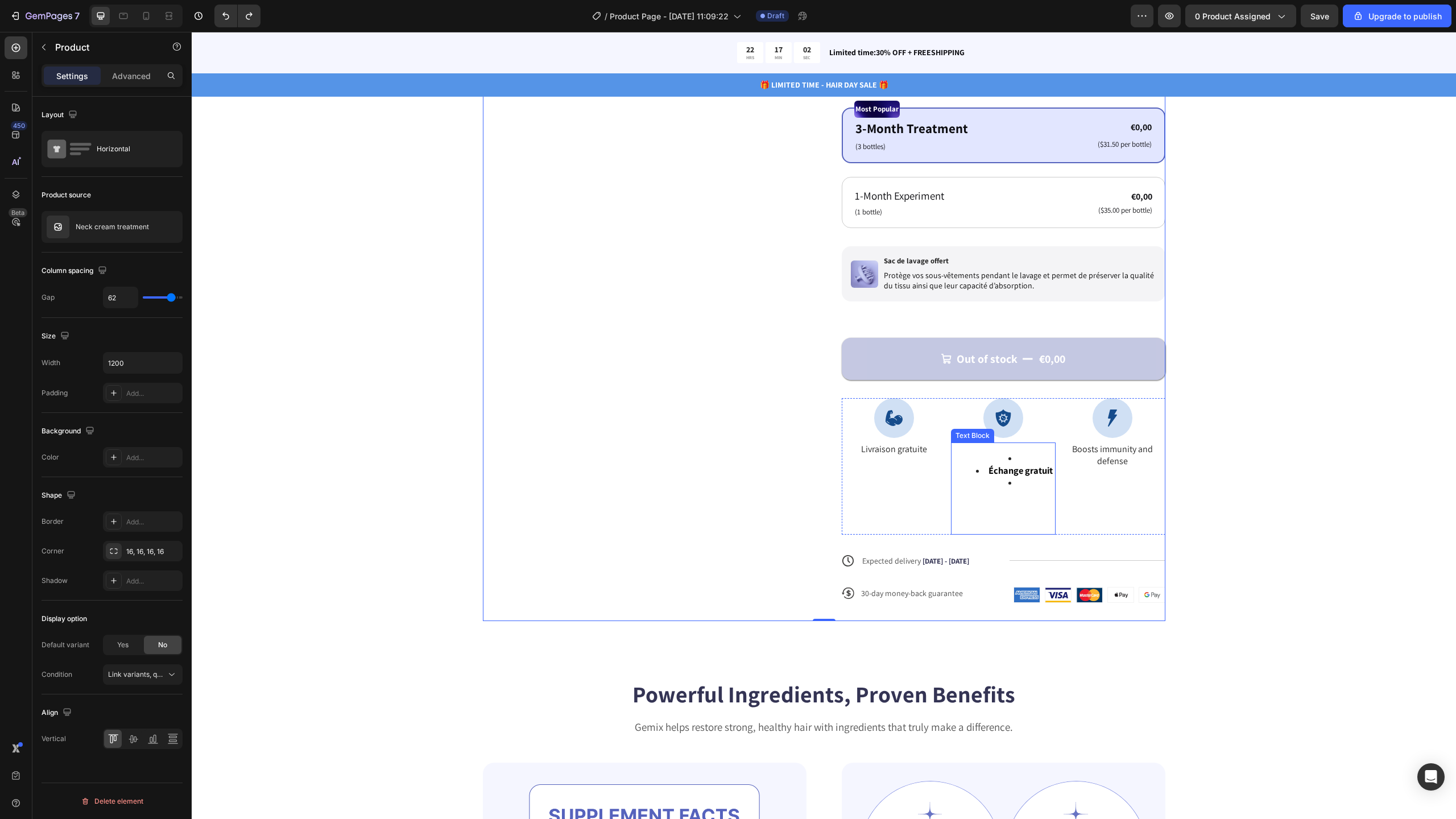
click at [1007, 523] on p "Rich Text Editor. Editing area: main" at bounding box center [1003, 516] width 103 height 35
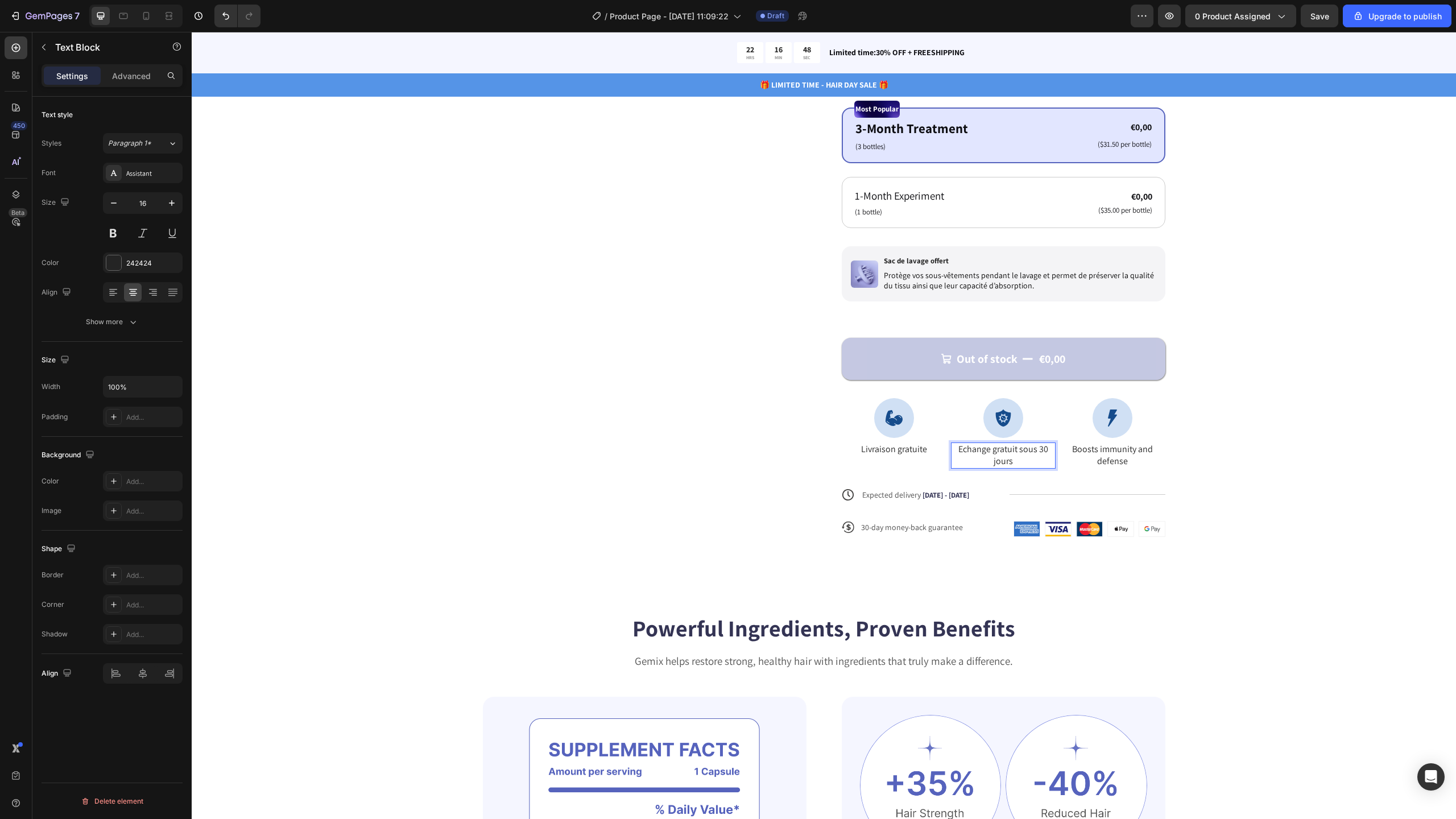
click at [979, 449] on p "Echange gratuit sous 30 jours" at bounding box center [1003, 455] width 103 height 24
click at [191, 32] on lt-span "Échange" at bounding box center [191, 32] width 0 height 0
click at [897, 450] on p "Livraison gratuite" at bounding box center [893, 449] width 103 height 12
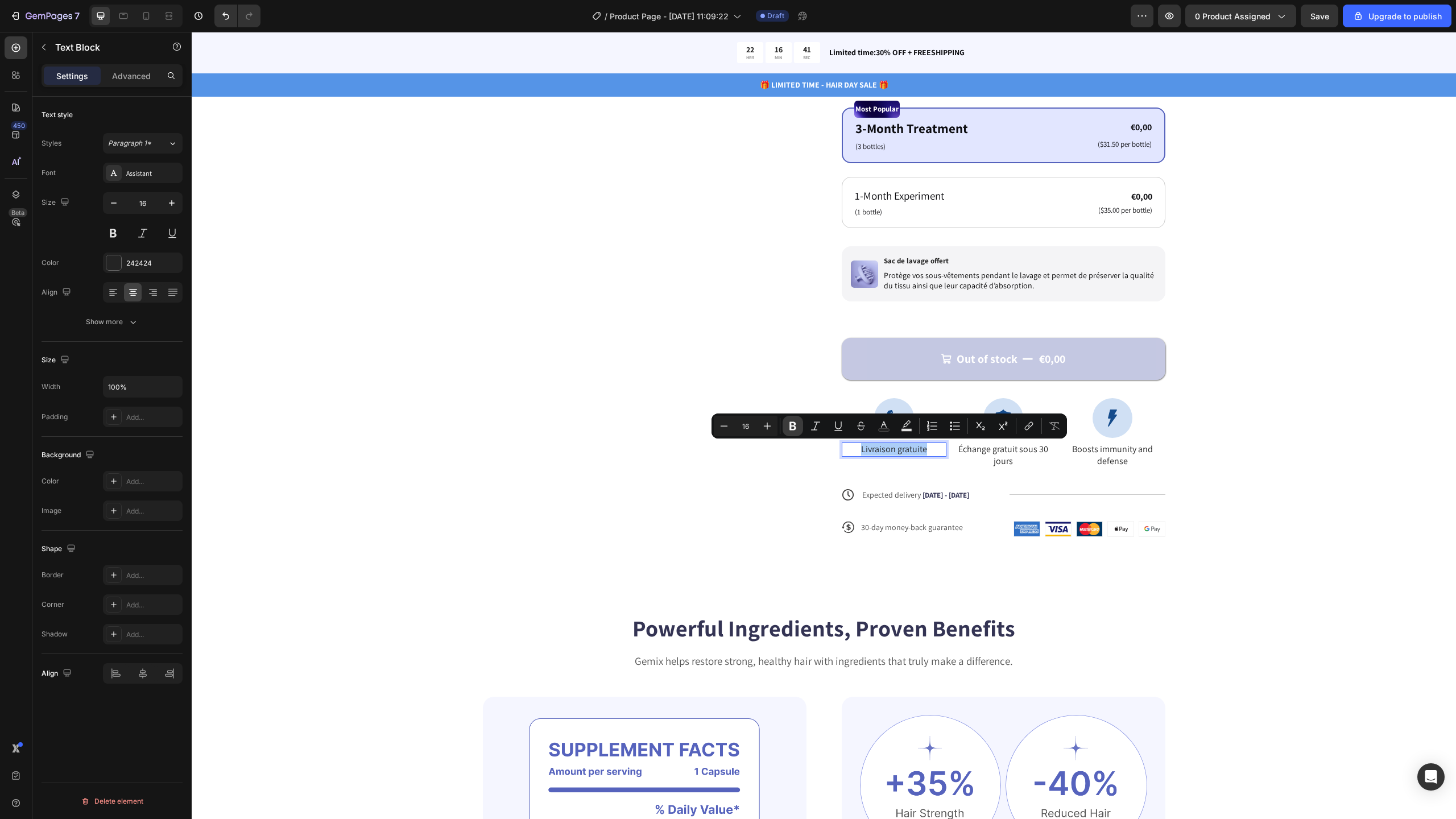
click at [798, 423] on icon "Editor contextual toolbar" at bounding box center [793, 426] width 11 height 11
click at [988, 454] on p "Échange gratuit sous 30 jours" at bounding box center [1003, 455] width 103 height 24
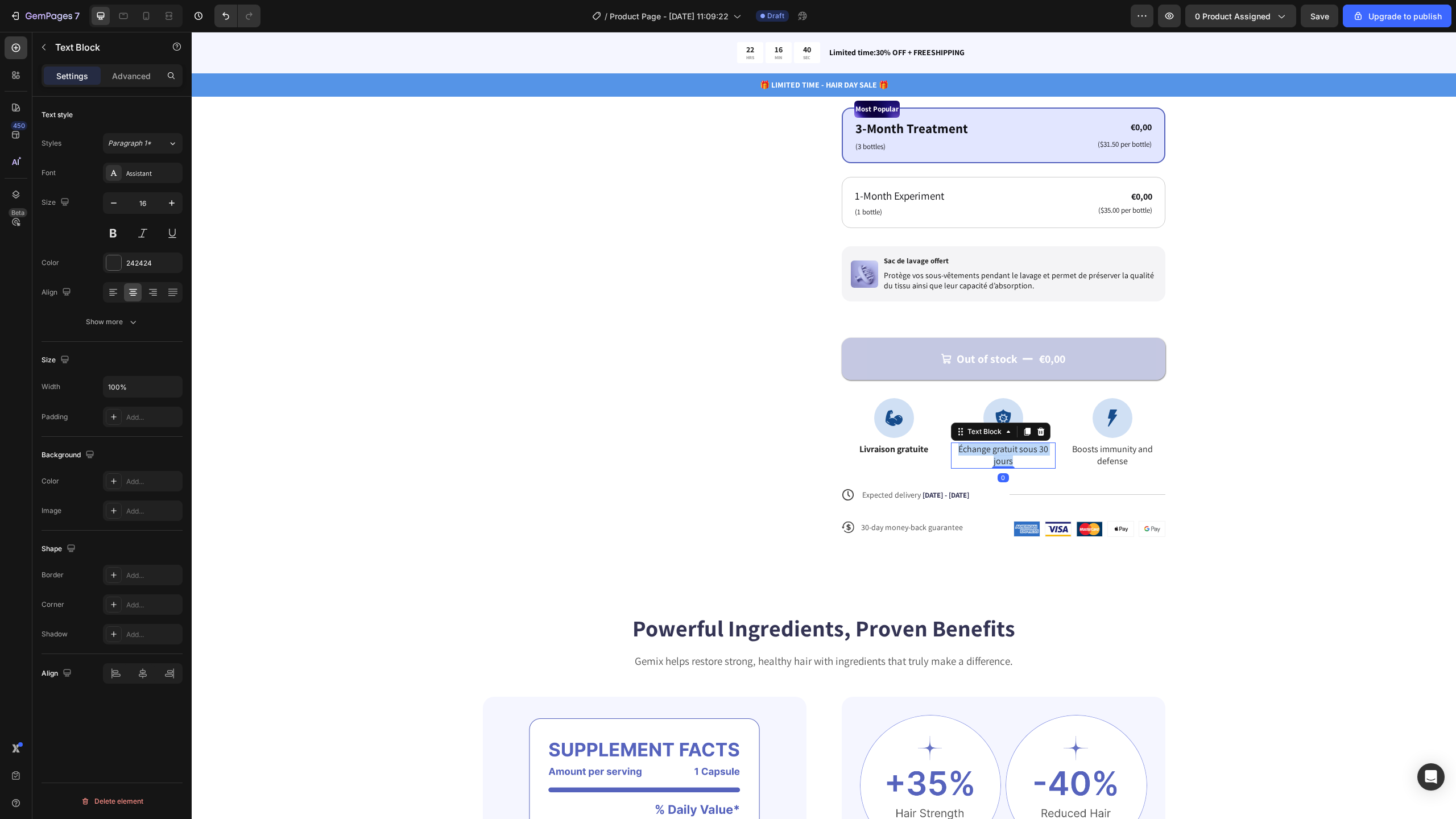
click at [988, 454] on p "Échange gratuit sous 30 jours" at bounding box center [1003, 455] width 103 height 24
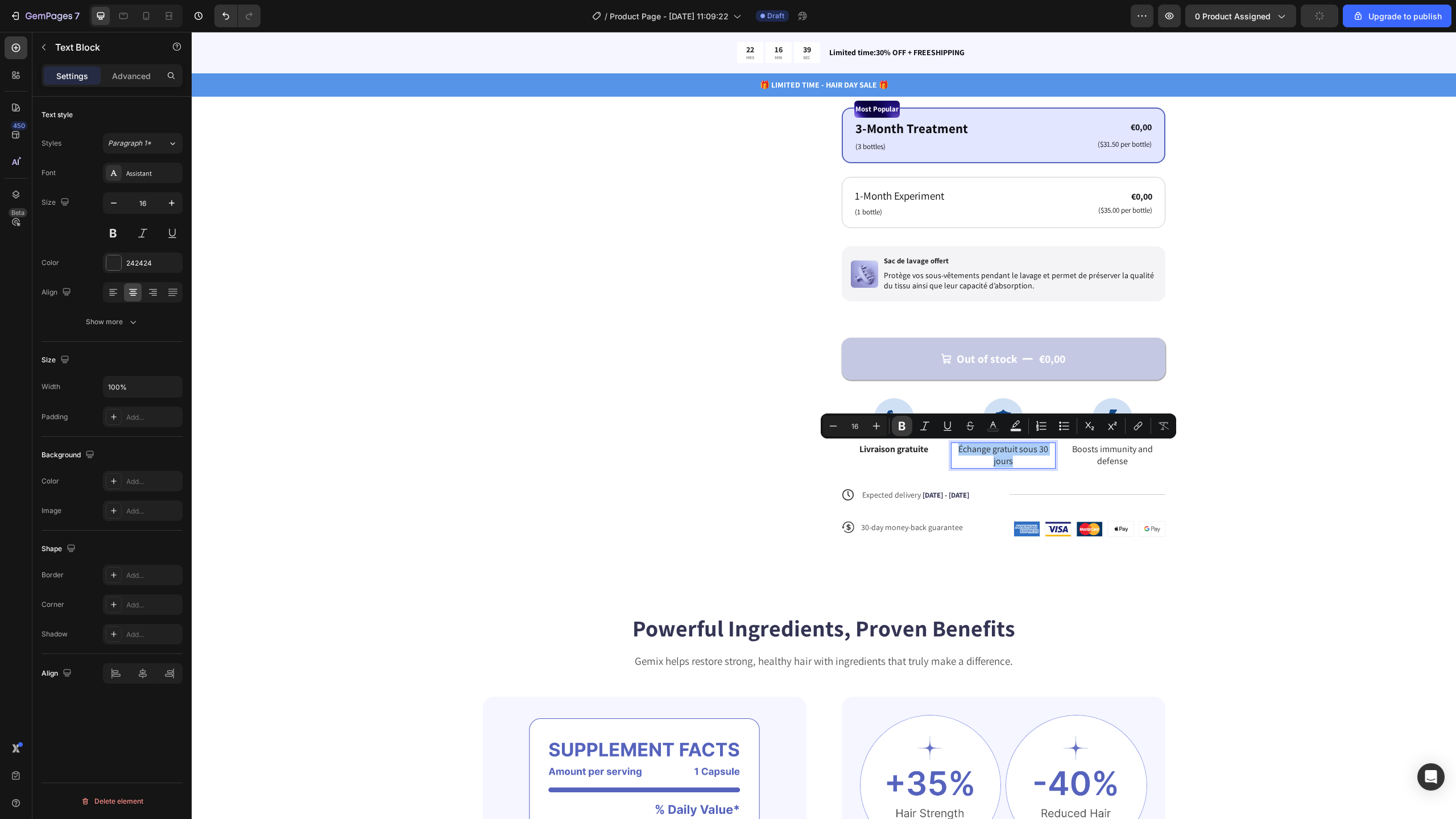
click at [900, 426] on icon "Editor contextual toolbar" at bounding box center [902, 427] width 7 height 9
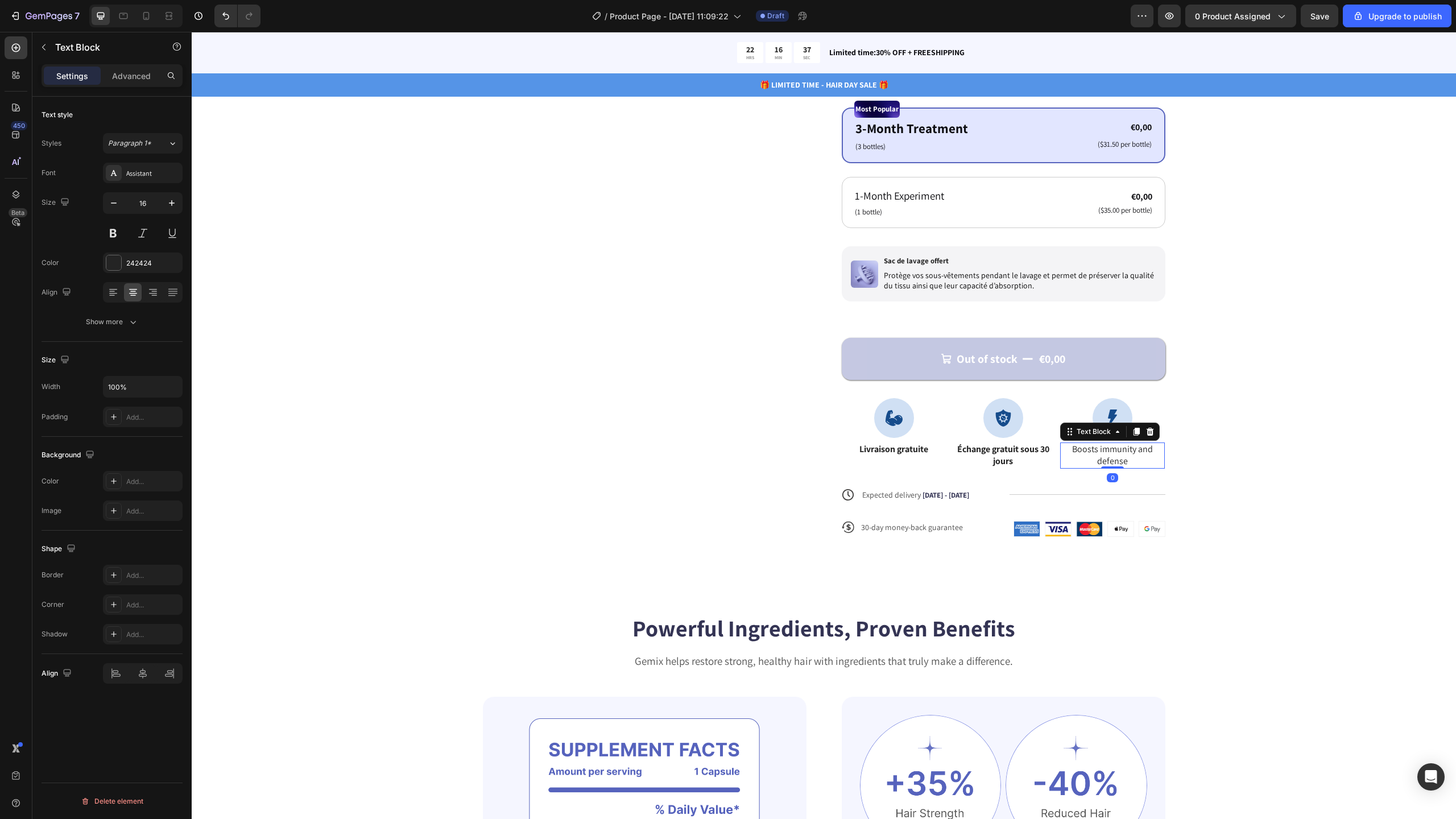
click at [1113, 454] on p "Boosts immunity and defense" at bounding box center [1112, 455] width 103 height 24
click at [1098, 455] on p "Boosts immunity and defense" at bounding box center [1112, 455] width 103 height 24
click at [1110, 463] on p "Plus de 23 000 homme satosfaits" at bounding box center [1112, 455] width 103 height 24
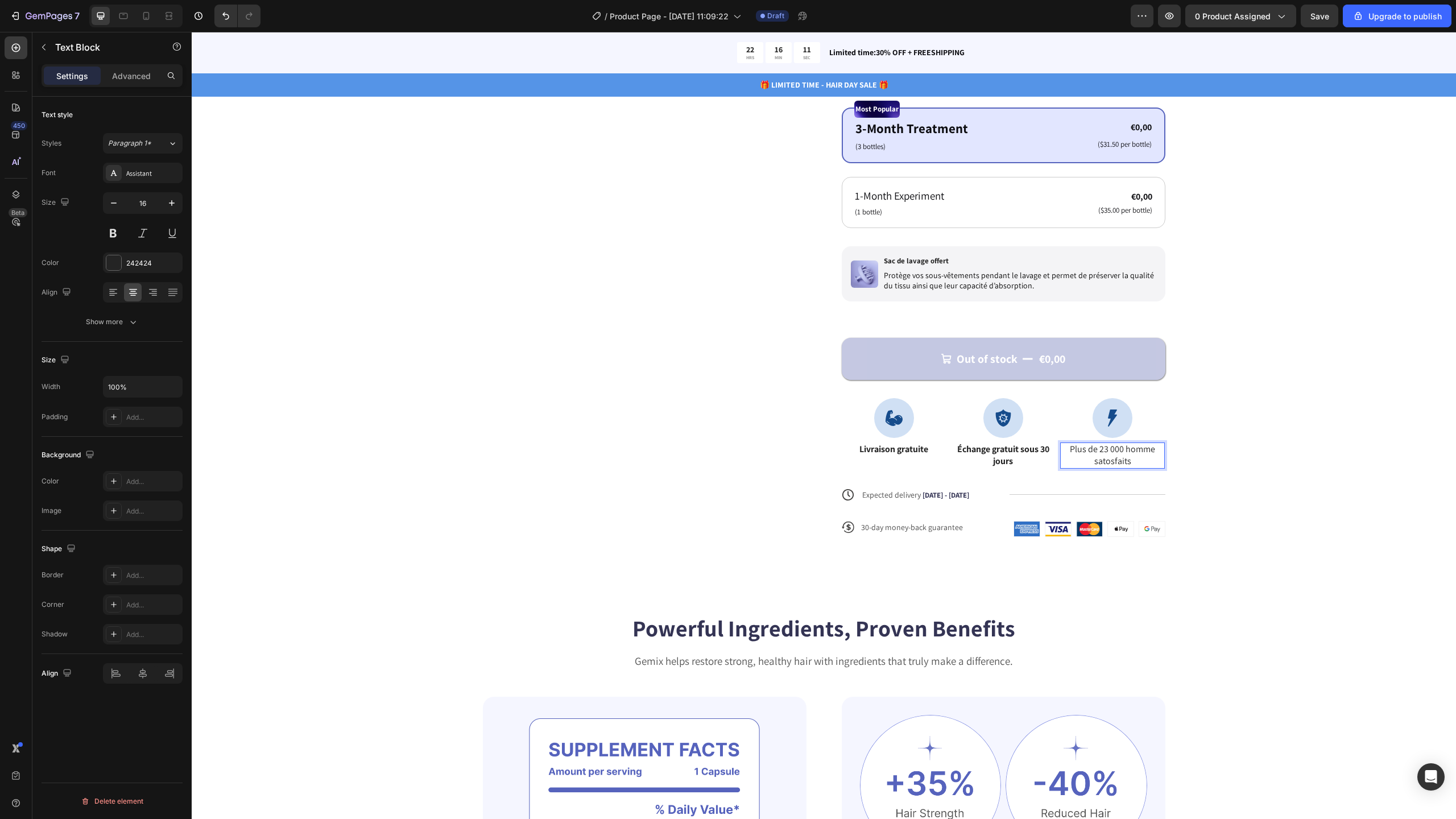
click at [191, 32] on lt-span "sat i sfaits" at bounding box center [191, 32] width 0 height 0
click at [1148, 450] on p "Plus de 23 000 homme satisfaits" at bounding box center [1112, 455] width 103 height 24
click at [1121, 464] on p "Plus de 23 000 hommes satisfaits" at bounding box center [1112, 455] width 103 height 24
click at [191, 32] on lt-em "satisfait" at bounding box center [191, 32] width 0 height 0
click at [1120, 460] on p "Plus de 23 000 hommes satisfait" at bounding box center [1112, 455] width 103 height 24
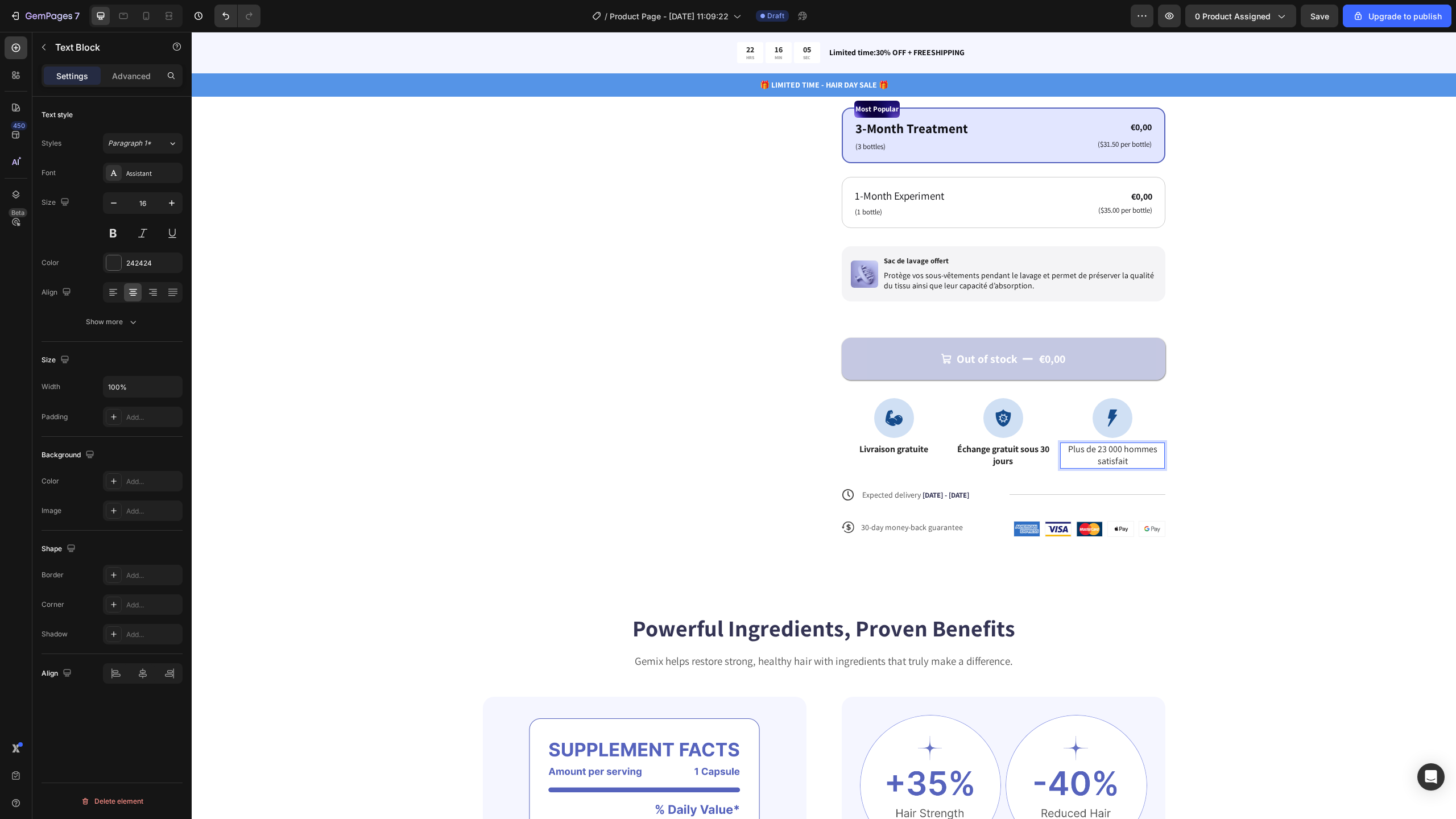
click at [191, 32] on lt-span "satisfait s" at bounding box center [191, 32] width 0 height 0
click at [1096, 460] on p "Plus de 23 000 hommes satisfaits" at bounding box center [1112, 455] width 103 height 24
click at [1014, 433] on button "Bold" at bounding box center [1011, 426] width 20 height 20
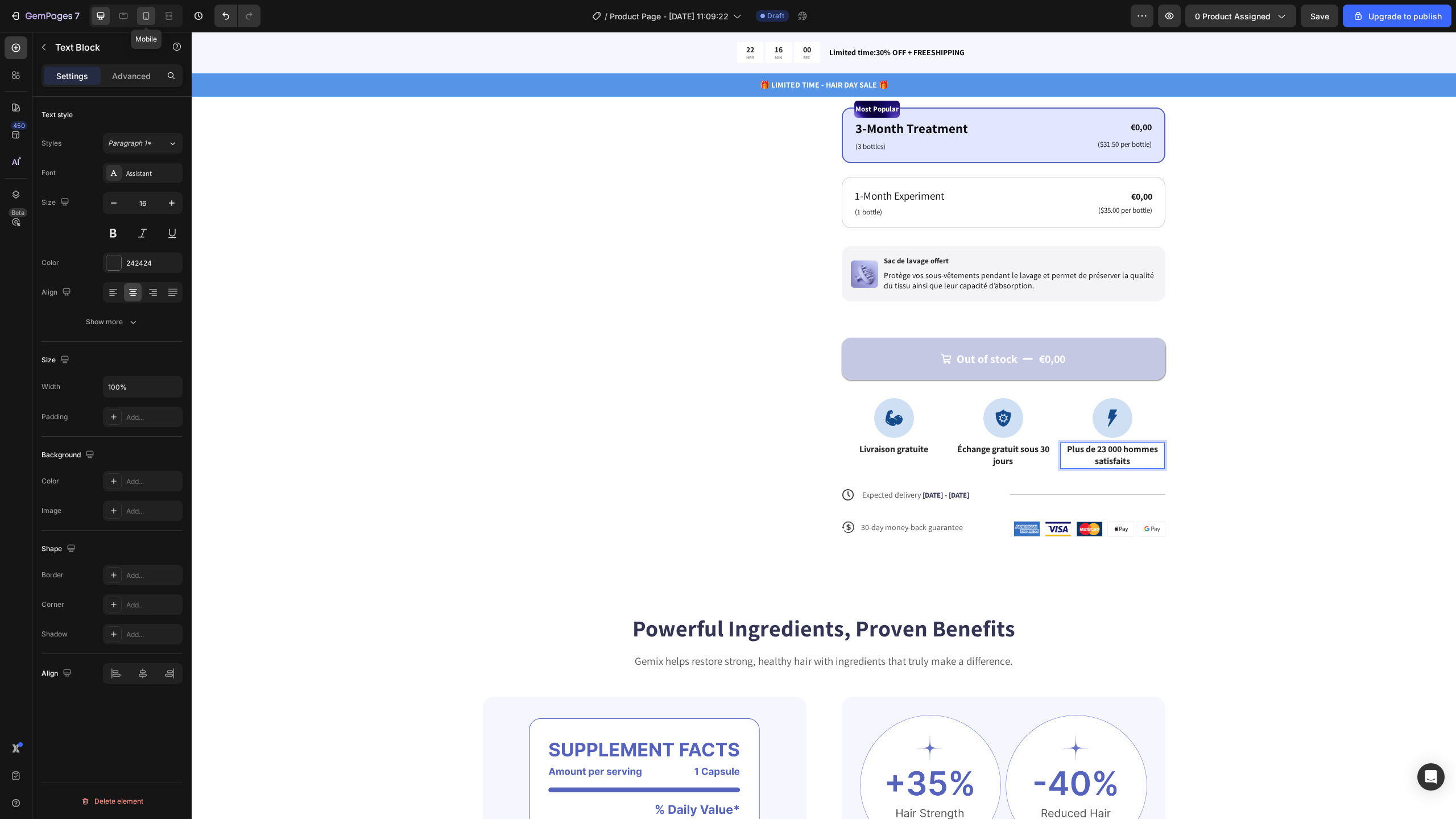
click at [149, 15] on icon at bounding box center [146, 16] width 6 height 8
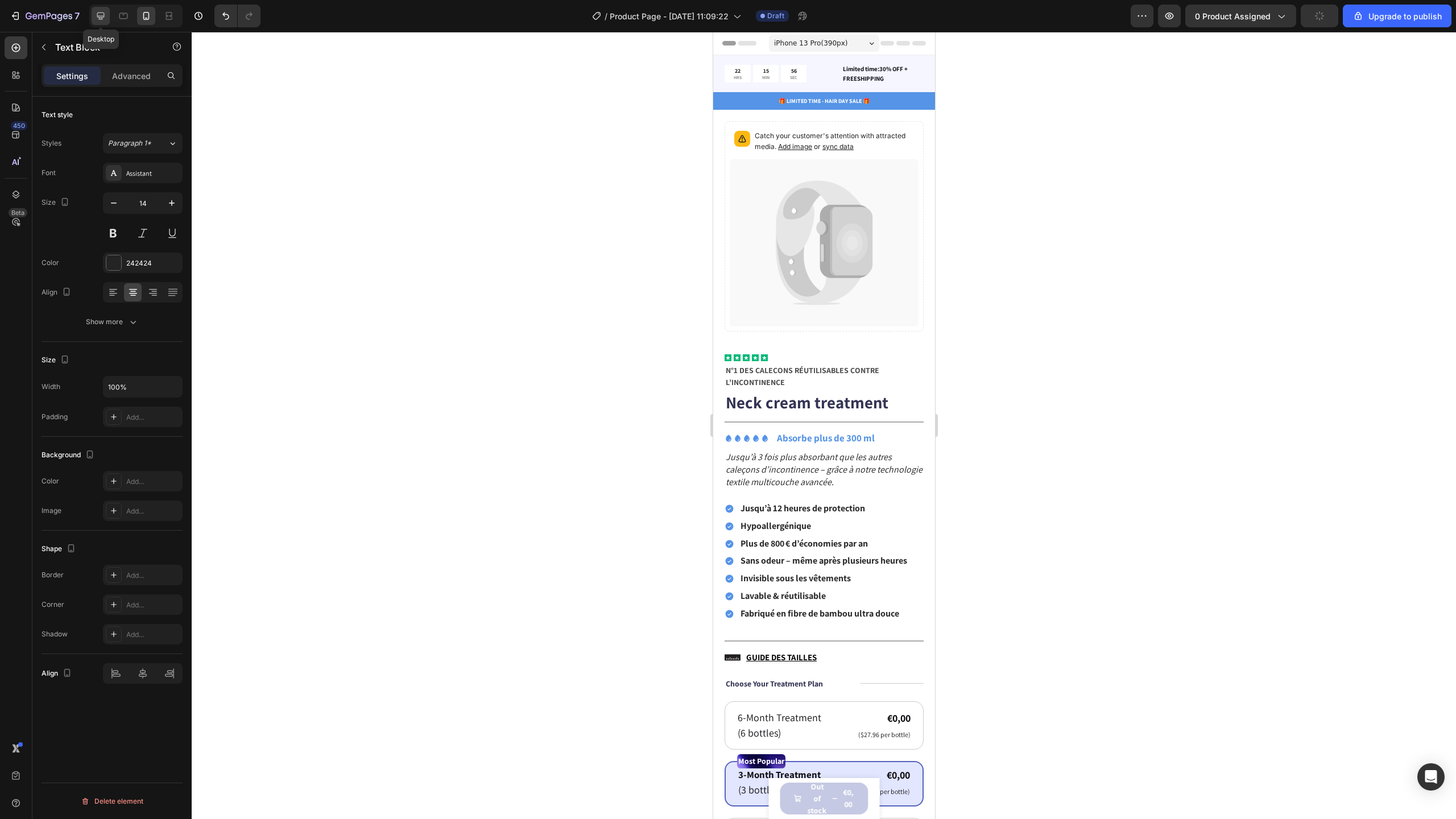
click at [100, 17] on icon at bounding box center [100, 16] width 11 height 11
type input "16"
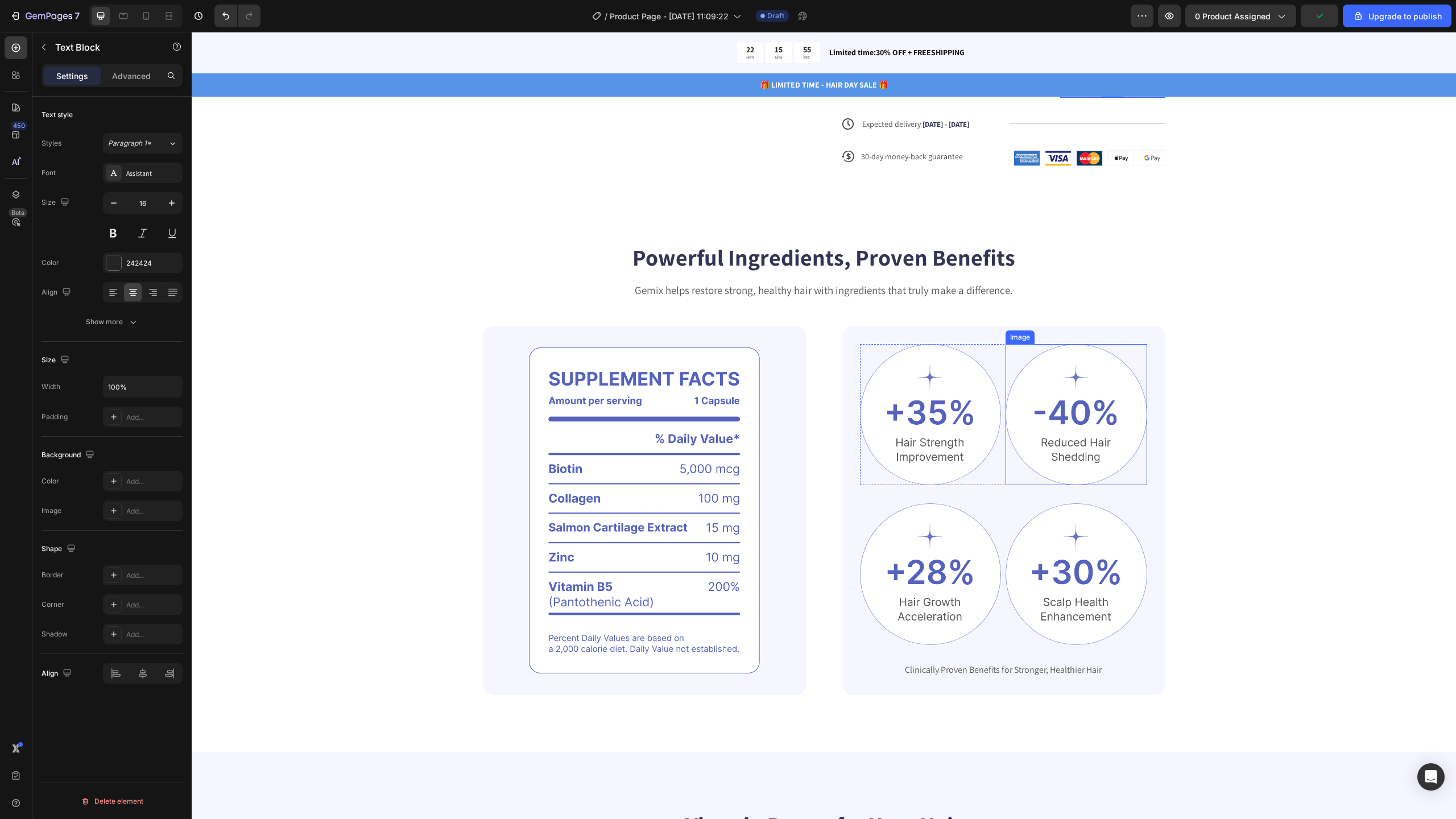
scroll to position [549, 0]
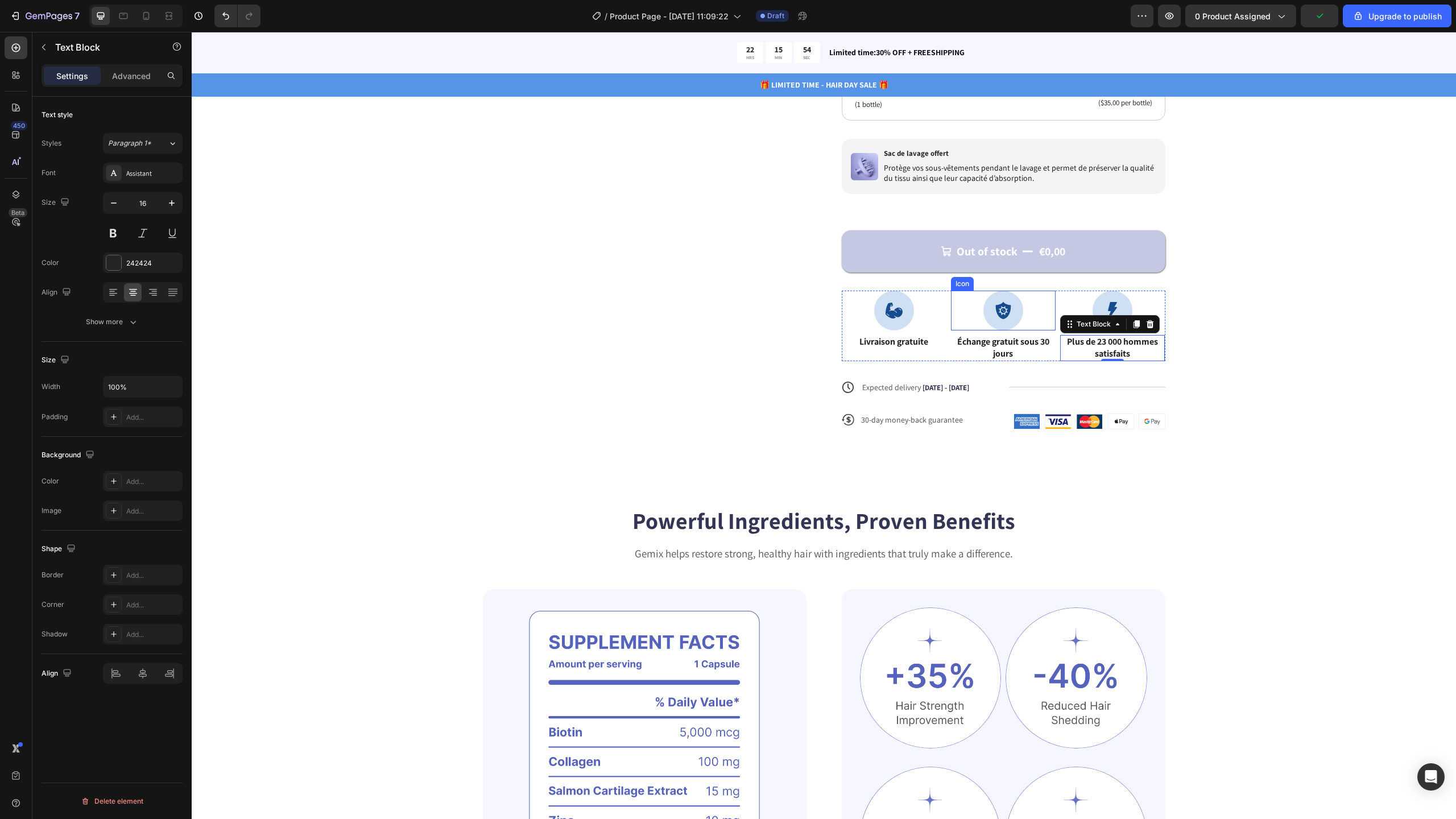
click at [935, 298] on div "Icon" at bounding box center [893, 310] width 104 height 40
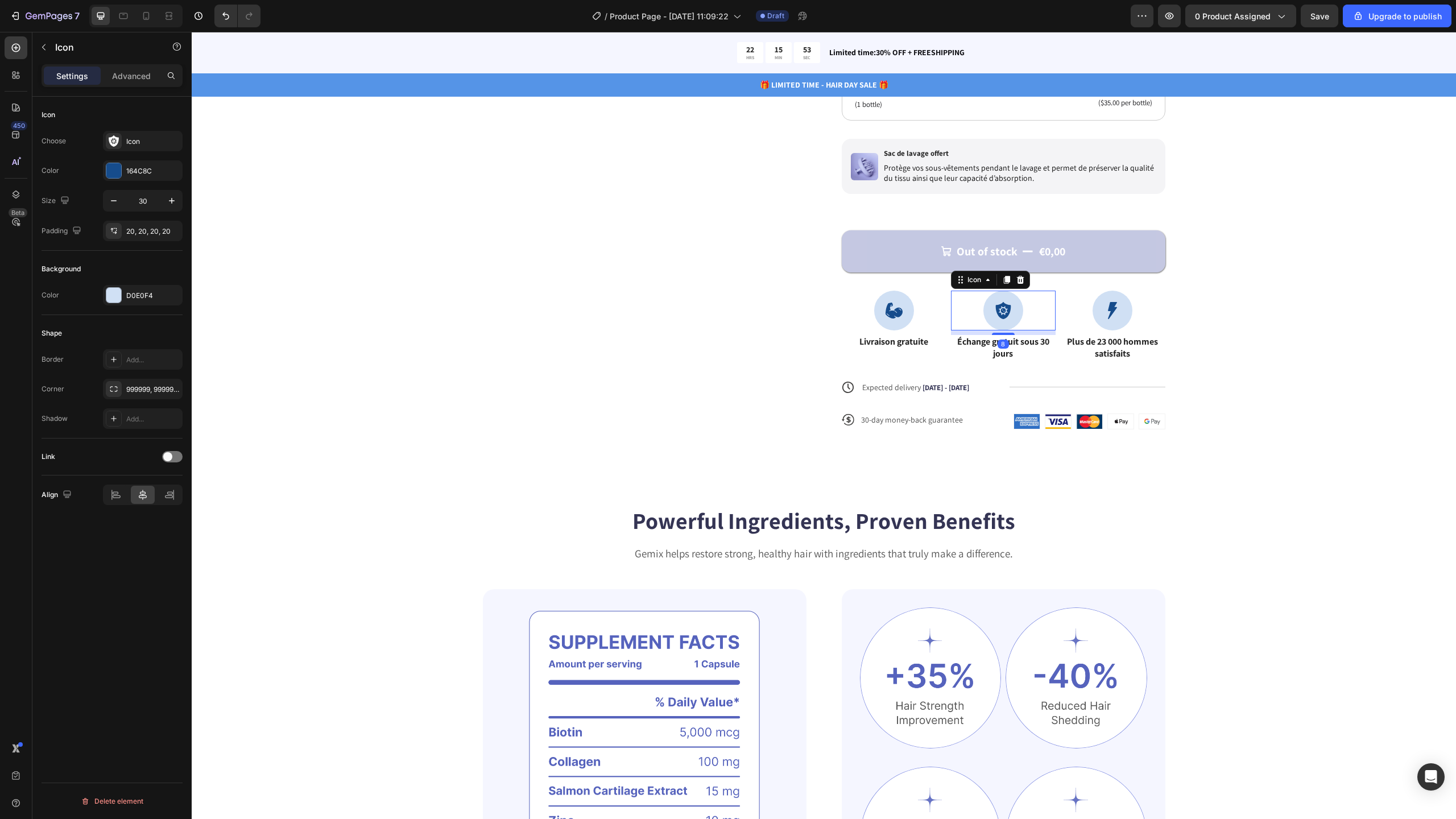
click at [956, 298] on div "Icon 8" at bounding box center [1003, 310] width 104 height 40
click at [935, 357] on div "Icon Livraison gratuite Text Block" at bounding box center [893, 326] width 104 height 70
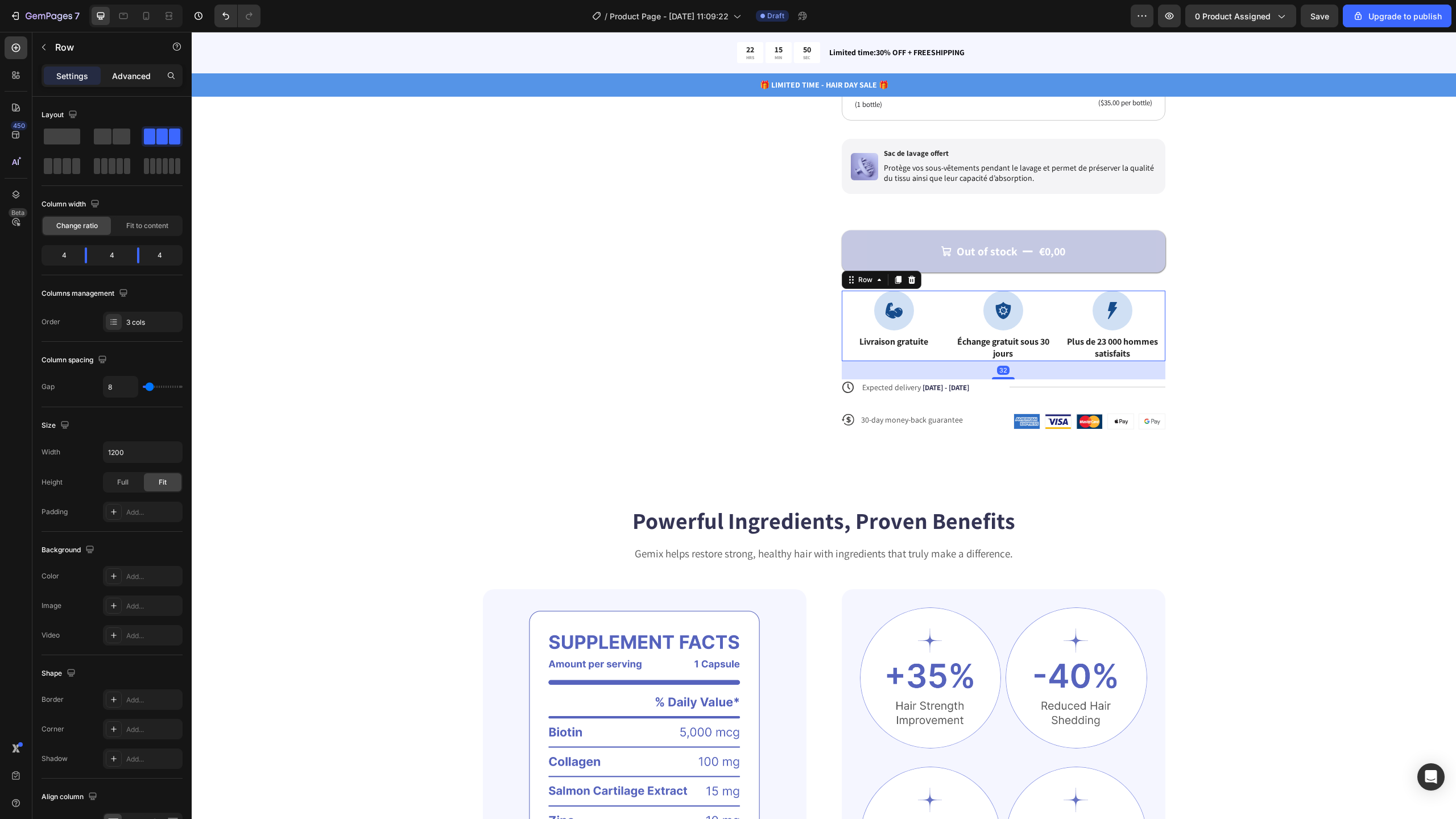
click at [132, 67] on div "Advanced" at bounding box center [131, 75] width 57 height 18
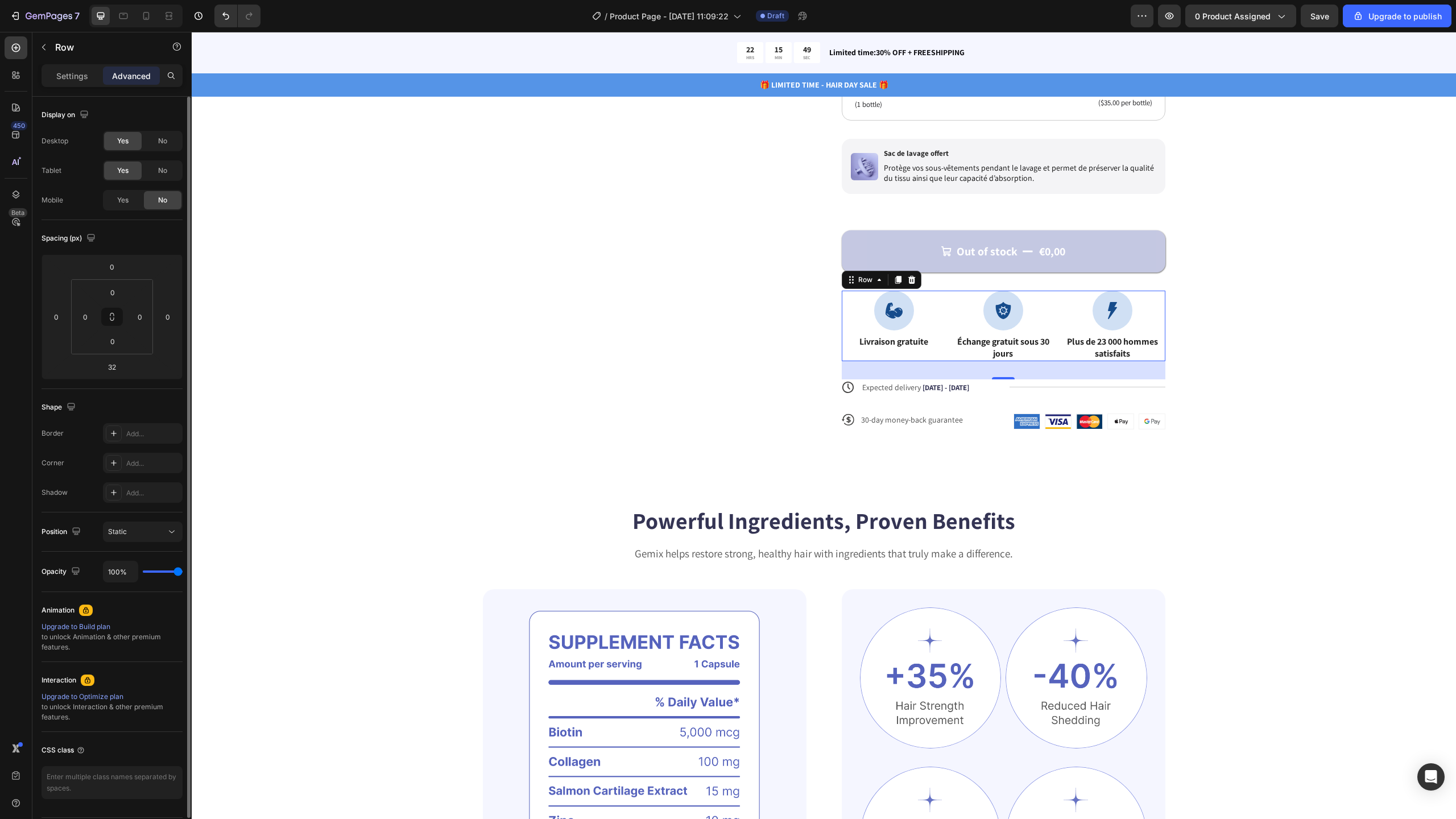
click at [120, 198] on span "Yes" at bounding box center [122, 200] width 11 height 11
click at [146, 17] on icon at bounding box center [146, 16] width 11 height 11
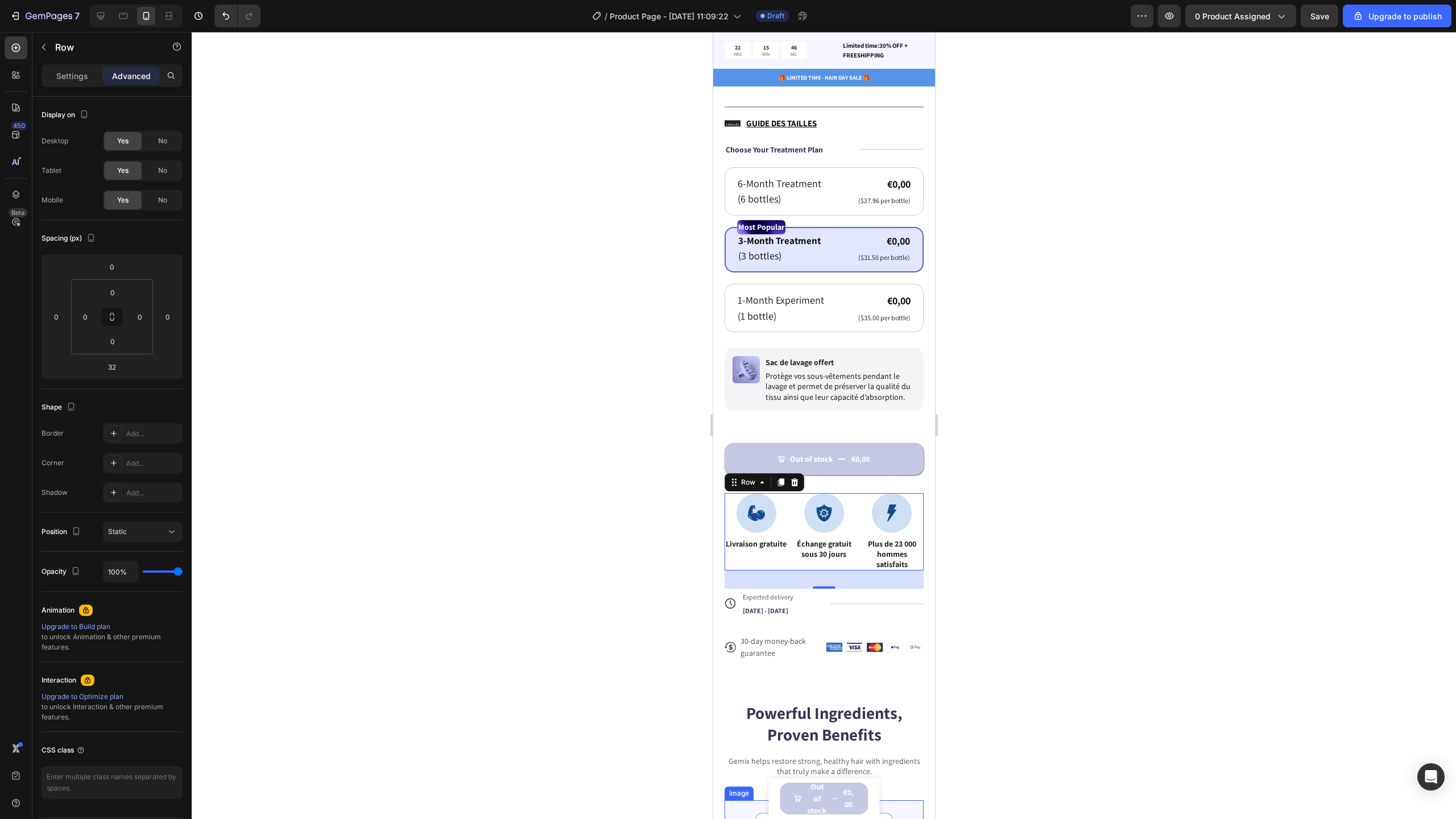
scroll to position [551, 0]
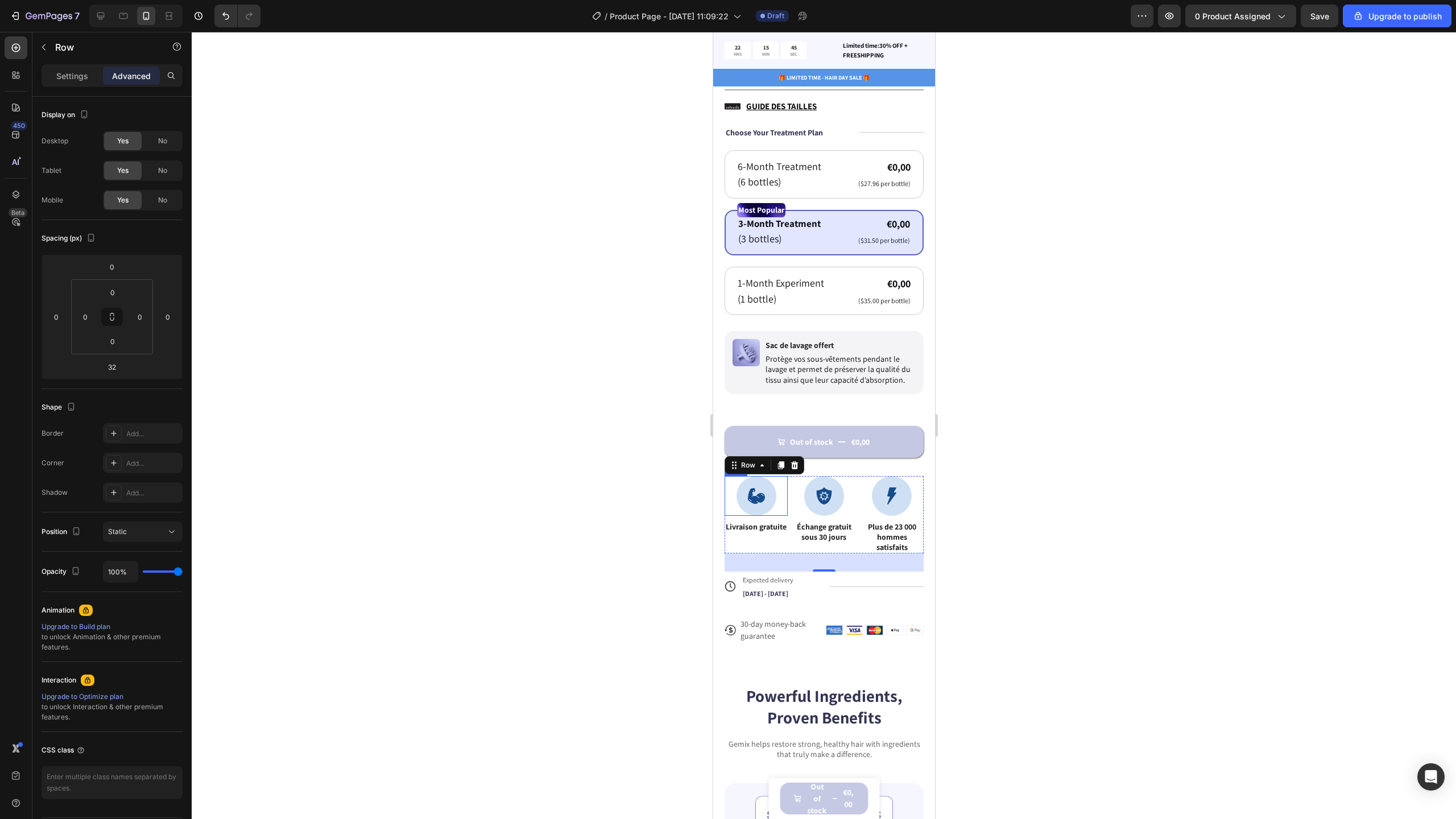
click at [756, 492] on icon at bounding box center [756, 496] width 17 height 16
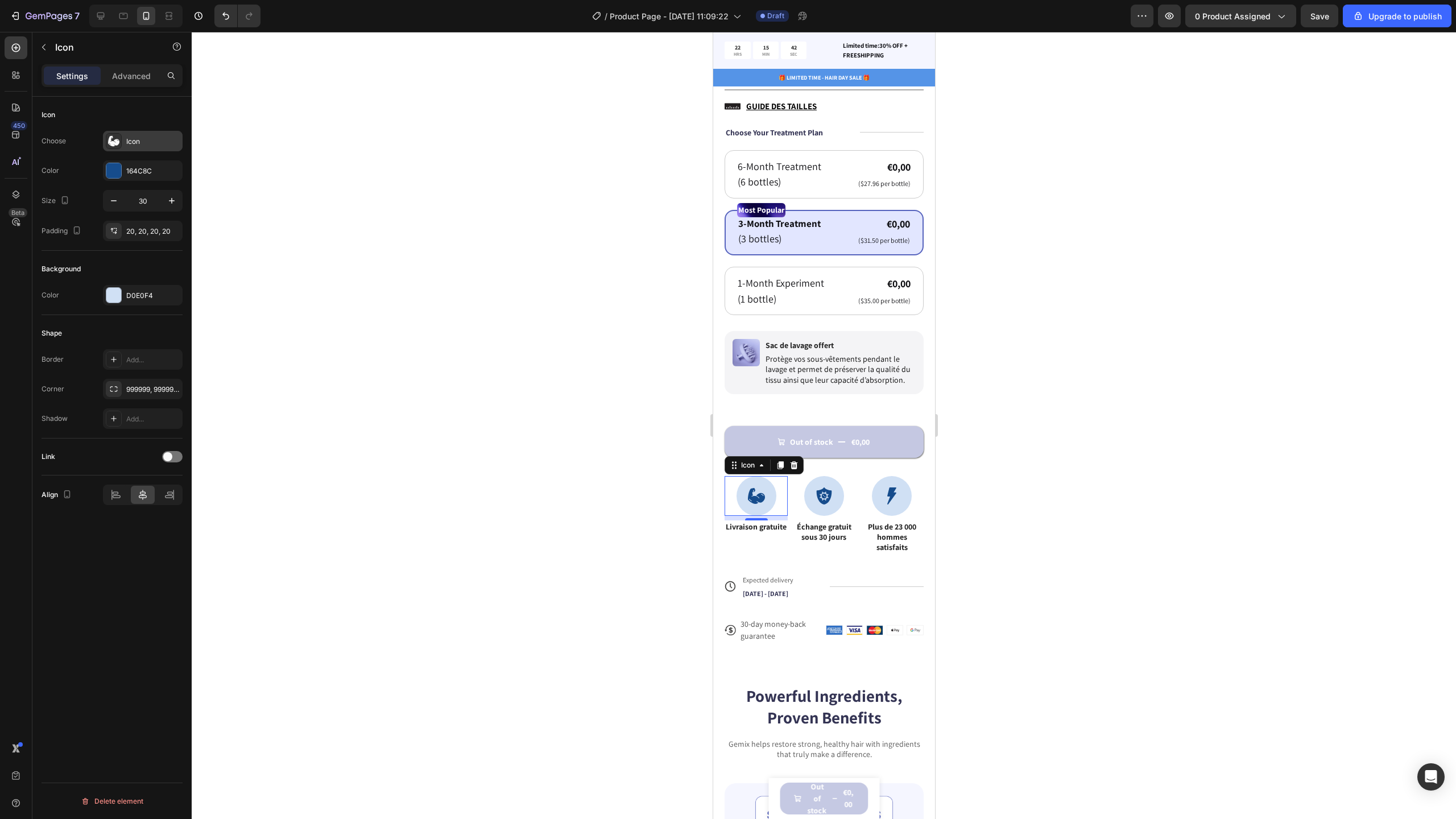
click at [117, 140] on icon at bounding box center [113, 141] width 11 height 11
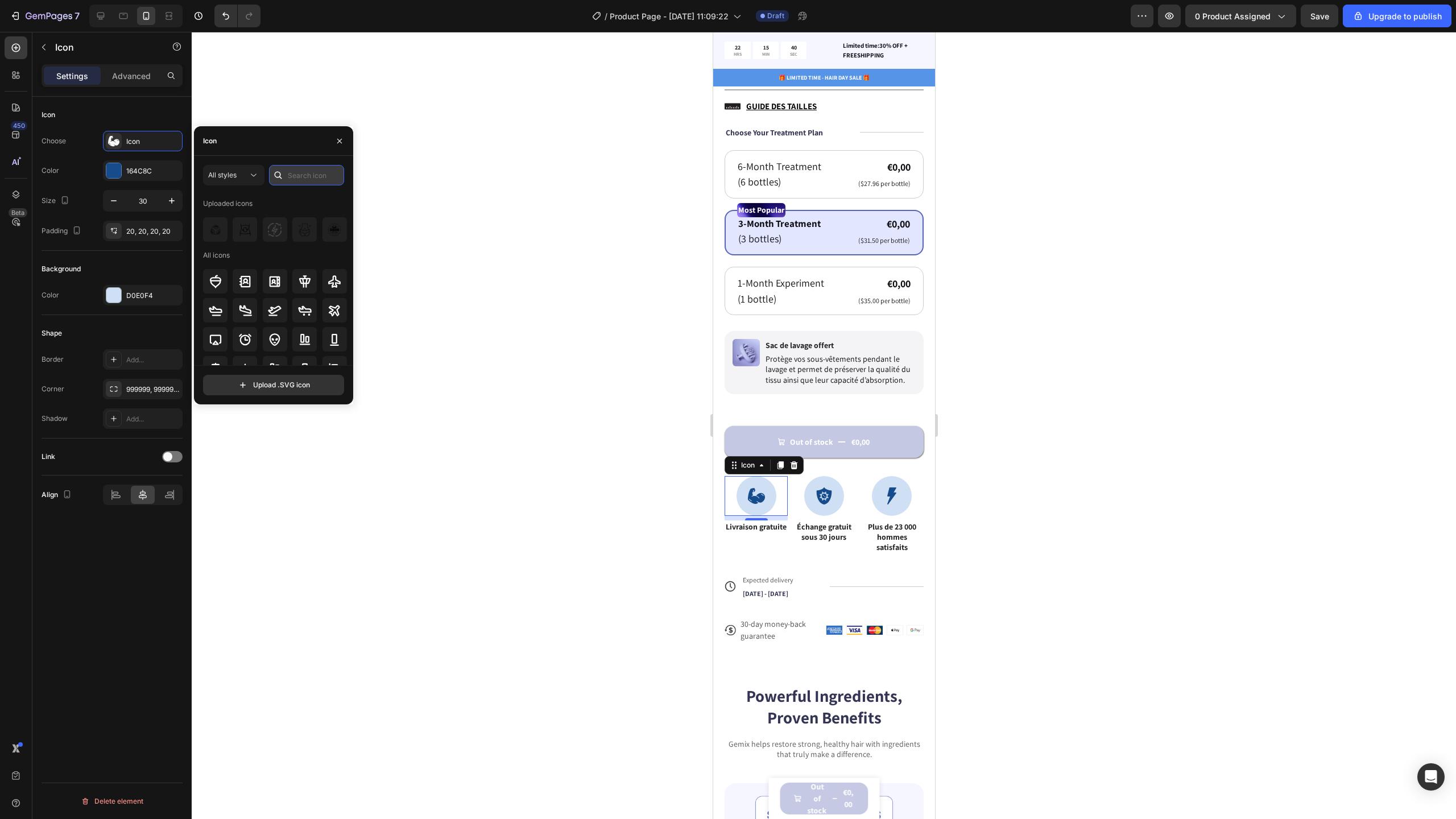
click at [293, 174] on input "text" at bounding box center [307, 175] width 75 height 20
type input "truck"
click at [216, 225] on icon at bounding box center [215, 222] width 13 height 9
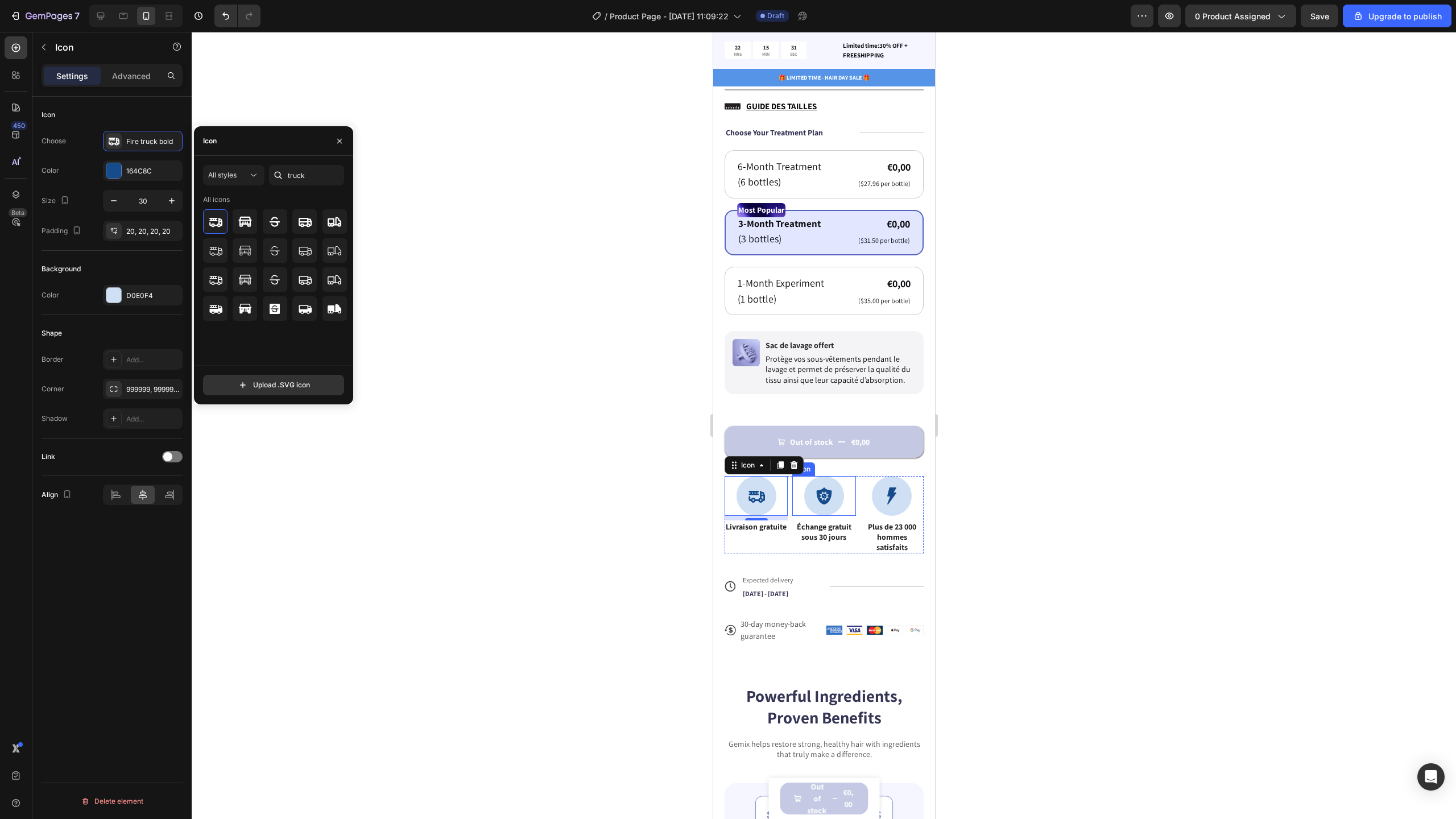
click at [824, 490] on icon at bounding box center [823, 495] width 15 height 17
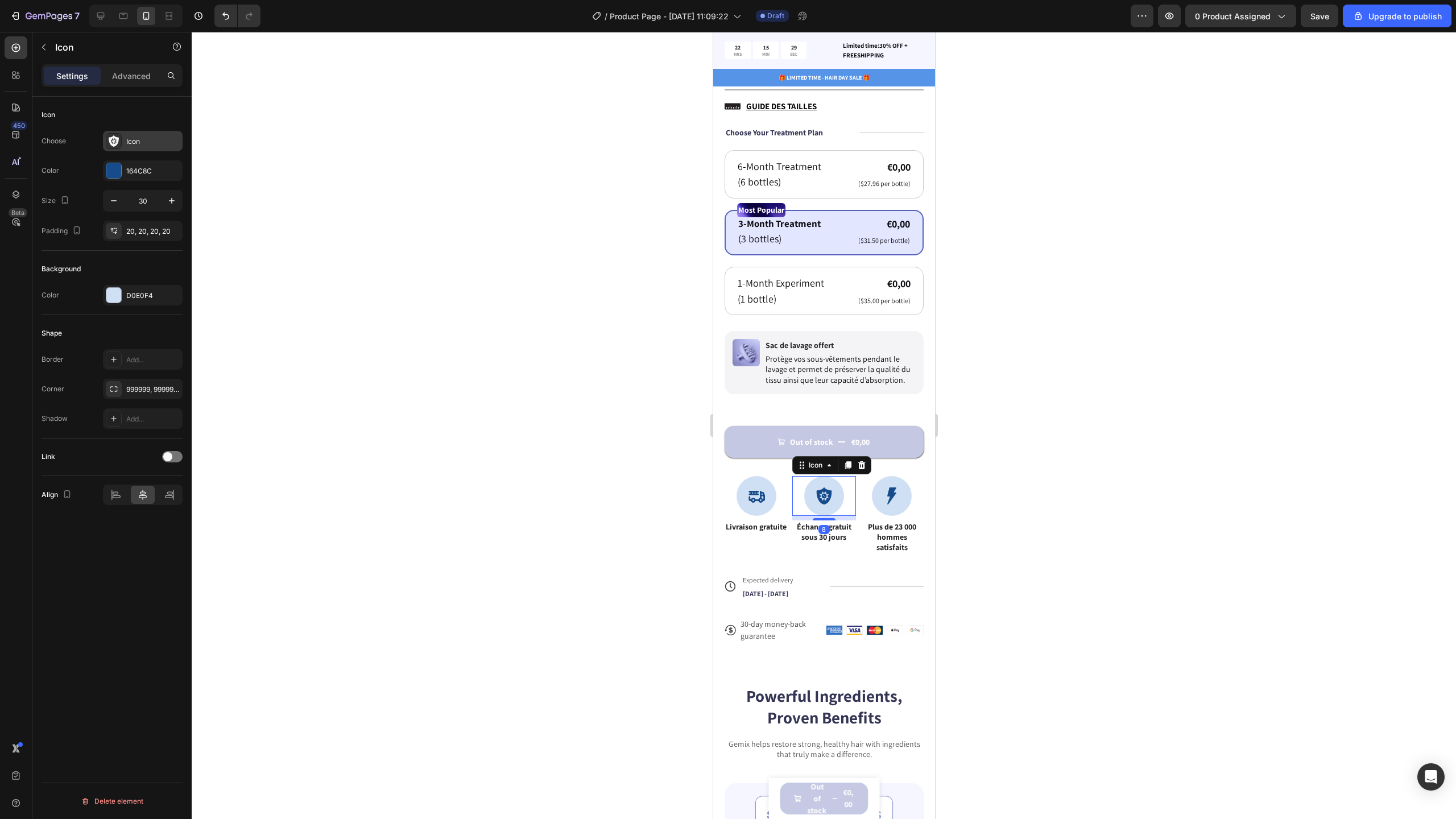
click at [133, 146] on div "Icon" at bounding box center [153, 142] width 54 height 11
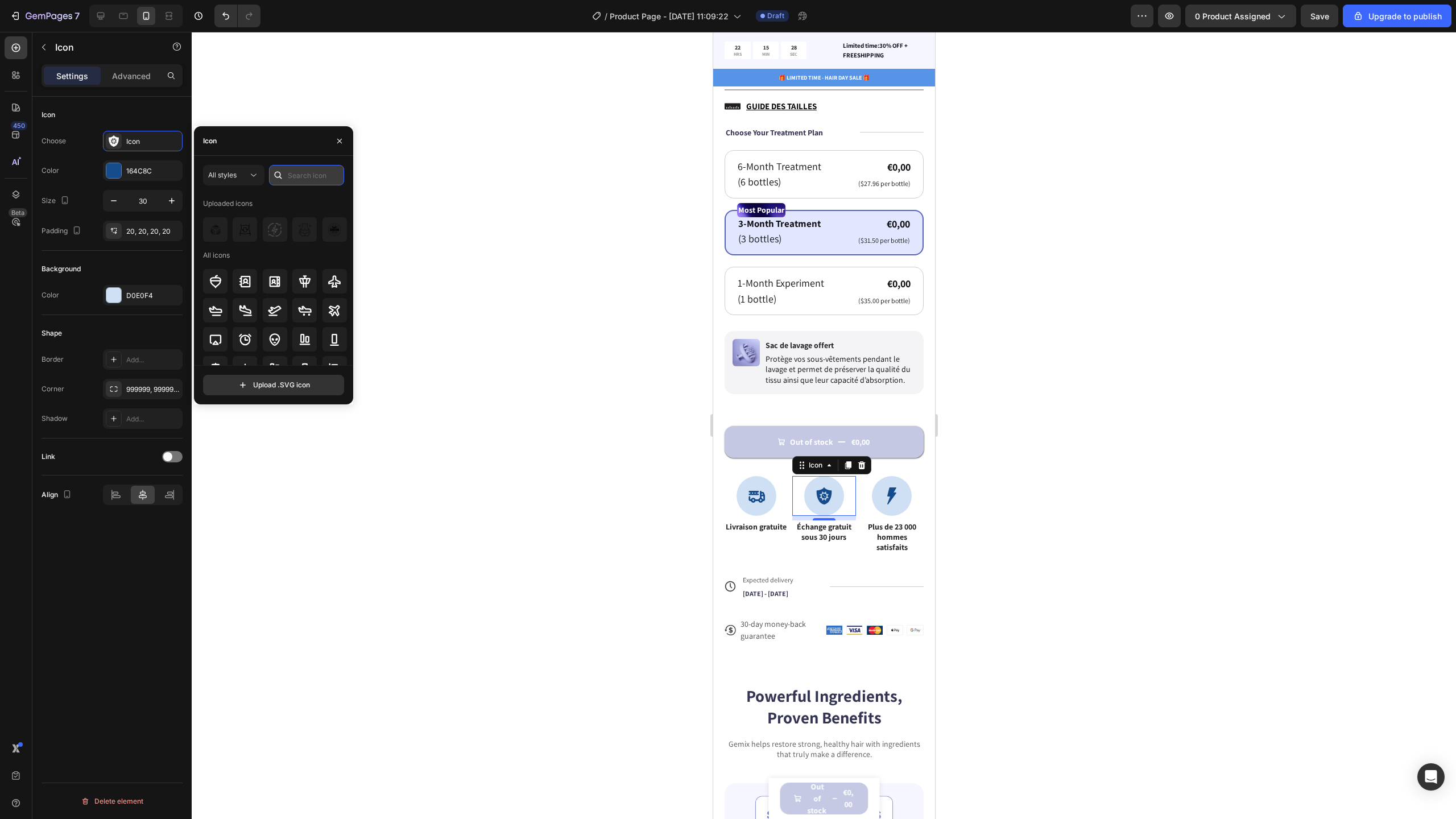
click at [303, 183] on input "text" at bounding box center [307, 175] width 75 height 20
type input "change"
click at [306, 304] on icon at bounding box center [305, 309] width 11 height 11
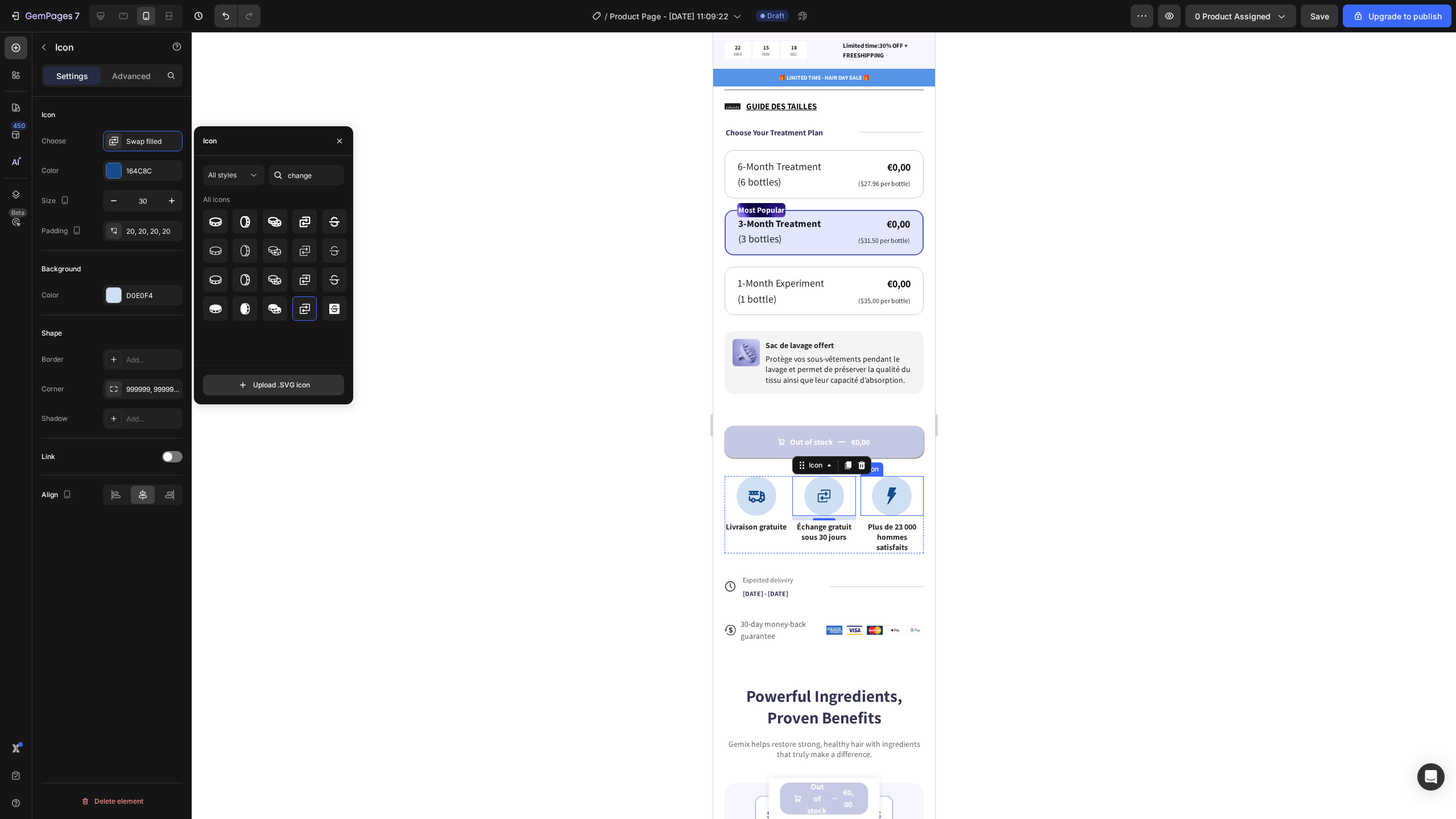
click at [886, 490] on icon at bounding box center [891, 495] width 9 height 17
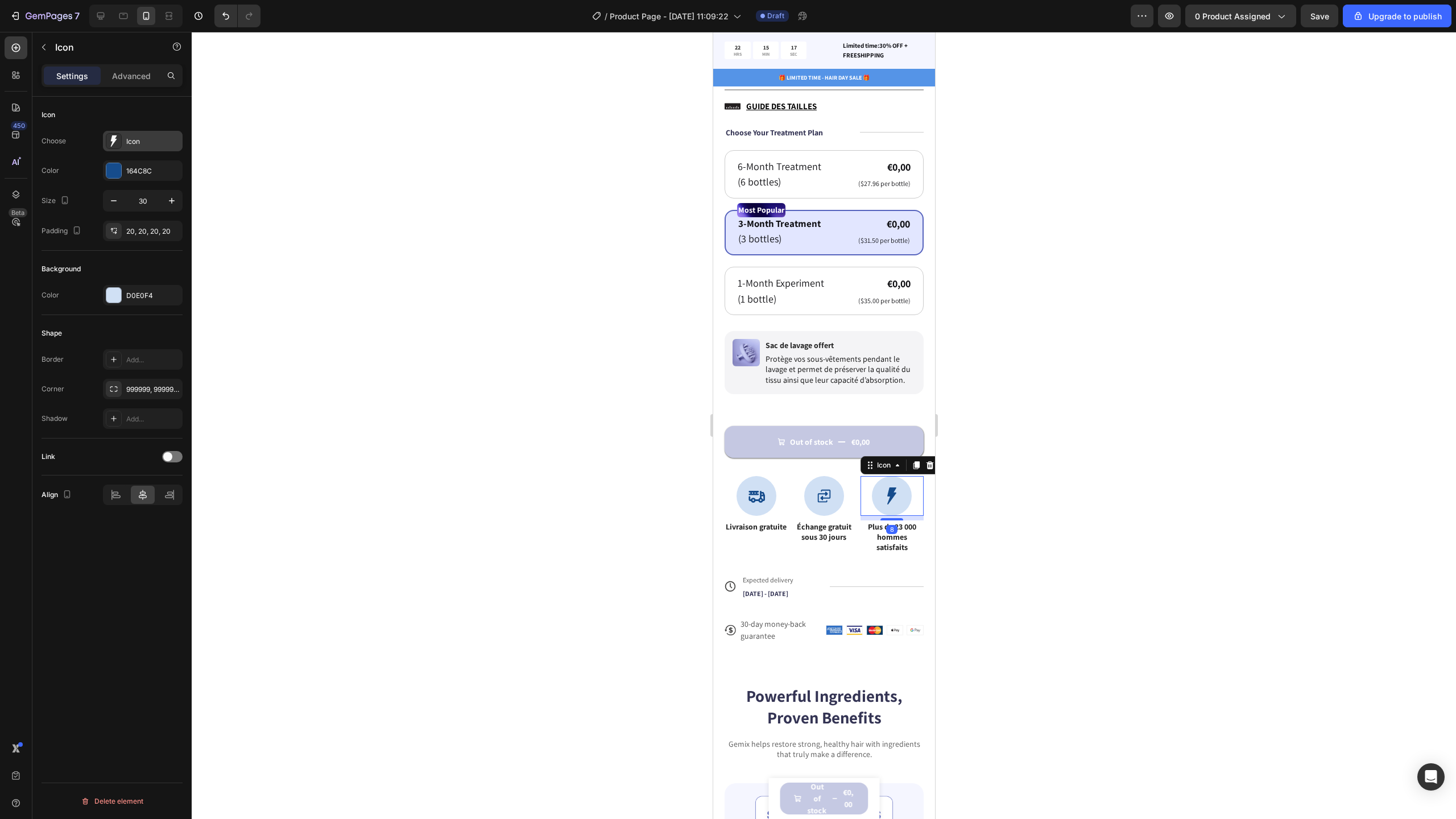
click at [108, 140] on icon at bounding box center [113, 140] width 11 height 11
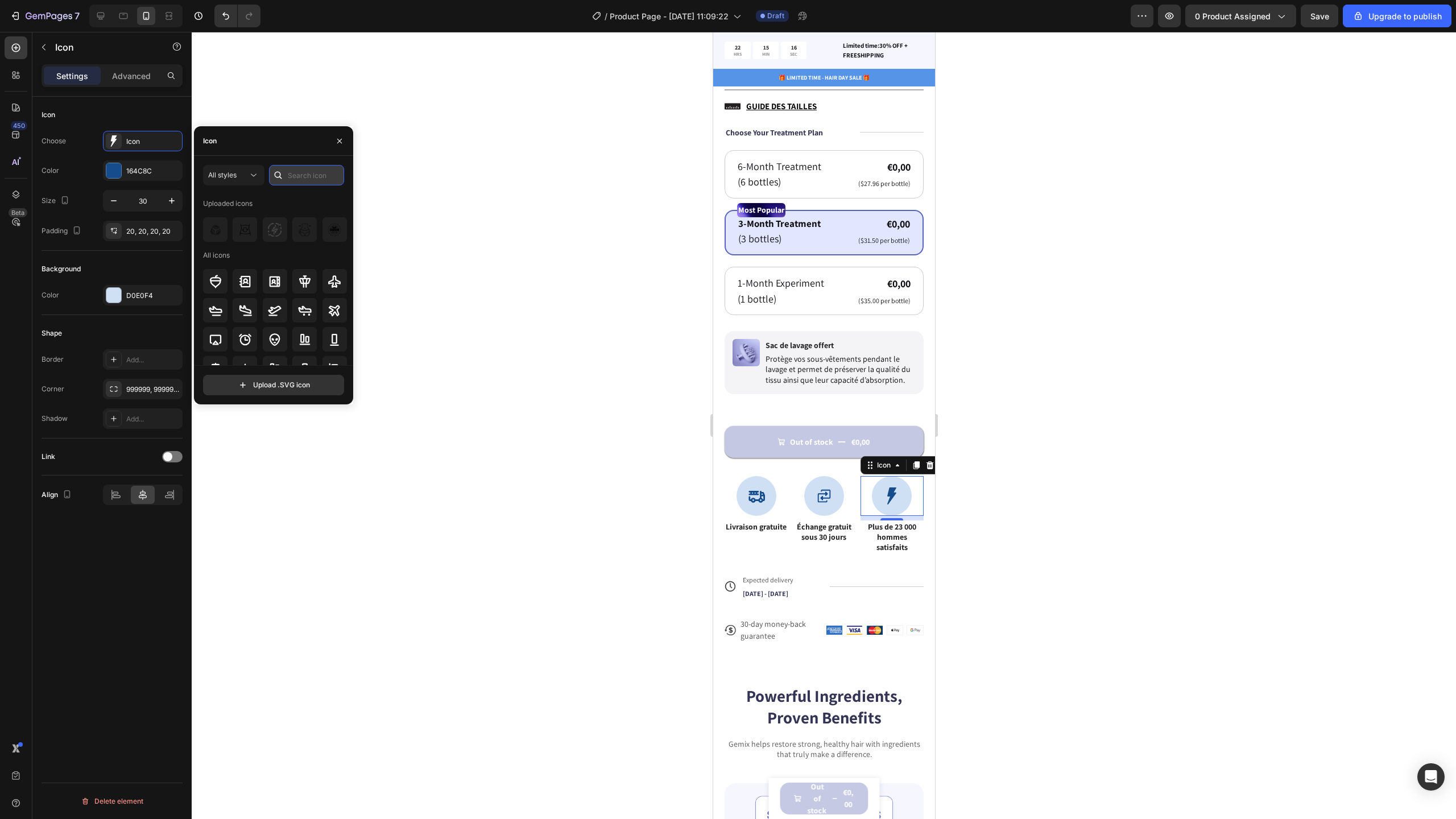
click at [293, 174] on input "text" at bounding box center [307, 175] width 75 height 20
type input "men"
click at [318, 176] on input "men" at bounding box center [307, 175] width 75 height 20
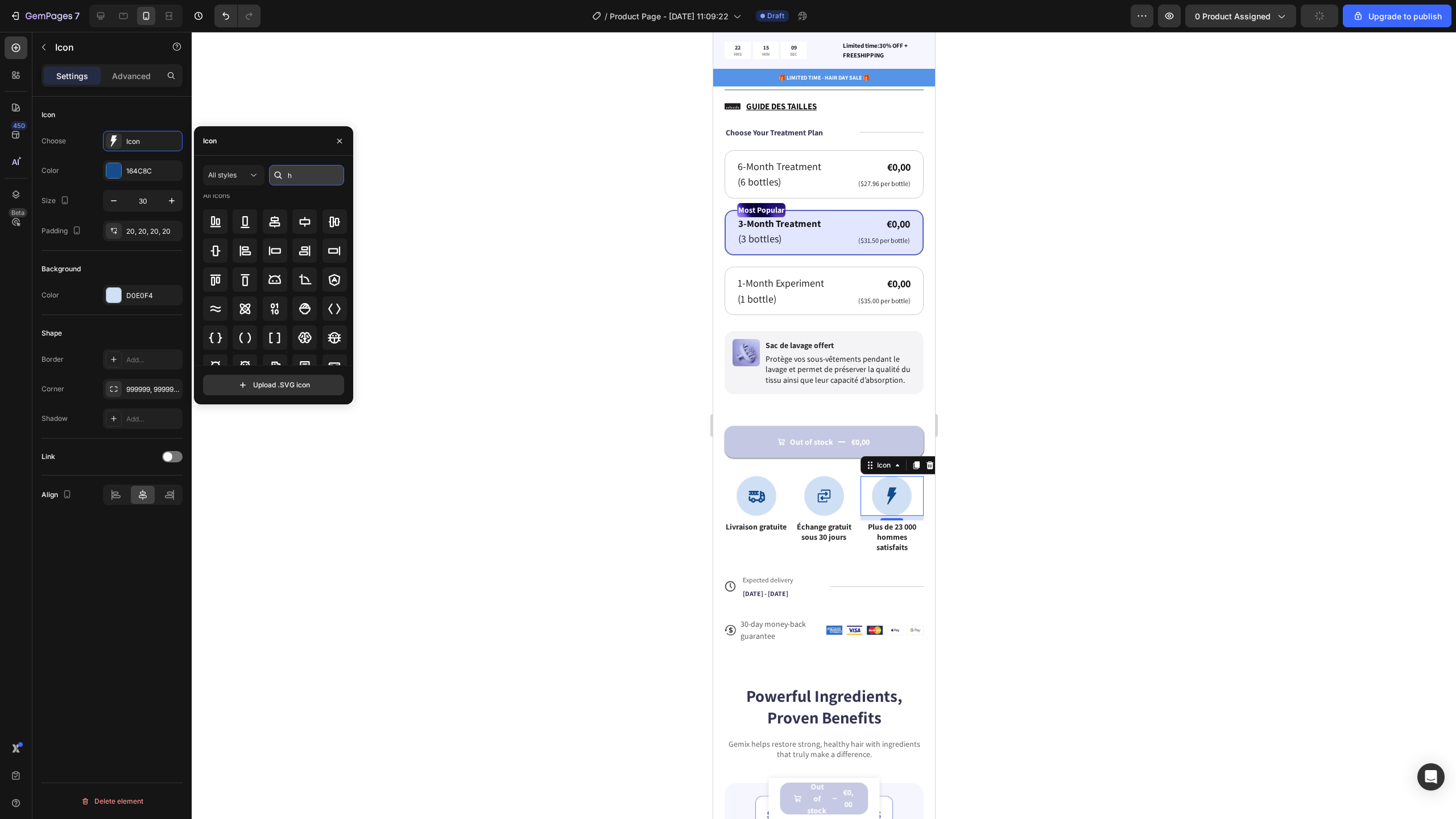
scroll to position [0, 0]
type input "homme"
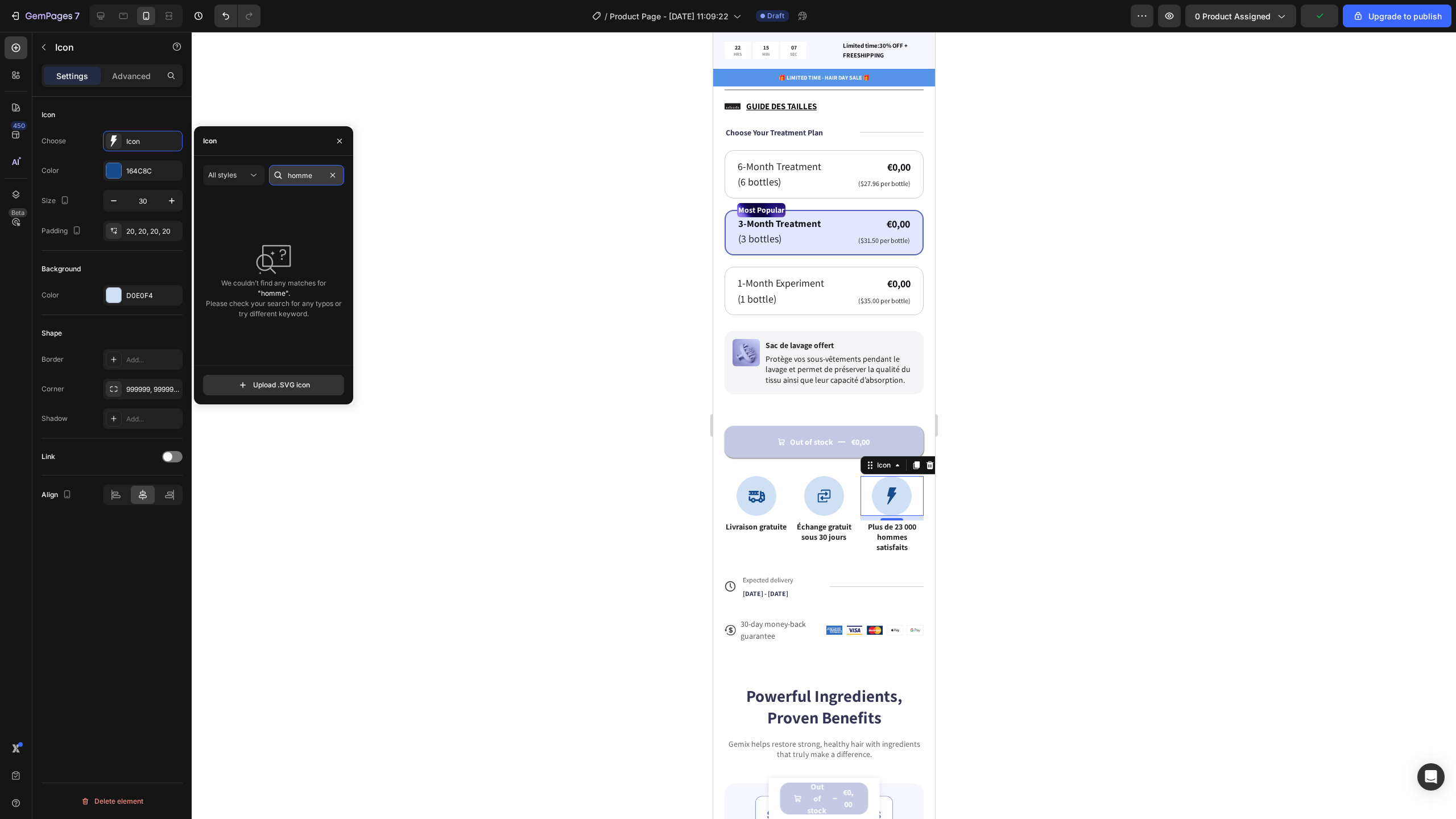
click at [312, 179] on input "homme" at bounding box center [307, 175] width 75 height 20
type input "happy"
click at [305, 274] on icon at bounding box center [305, 279] width 11 height 11
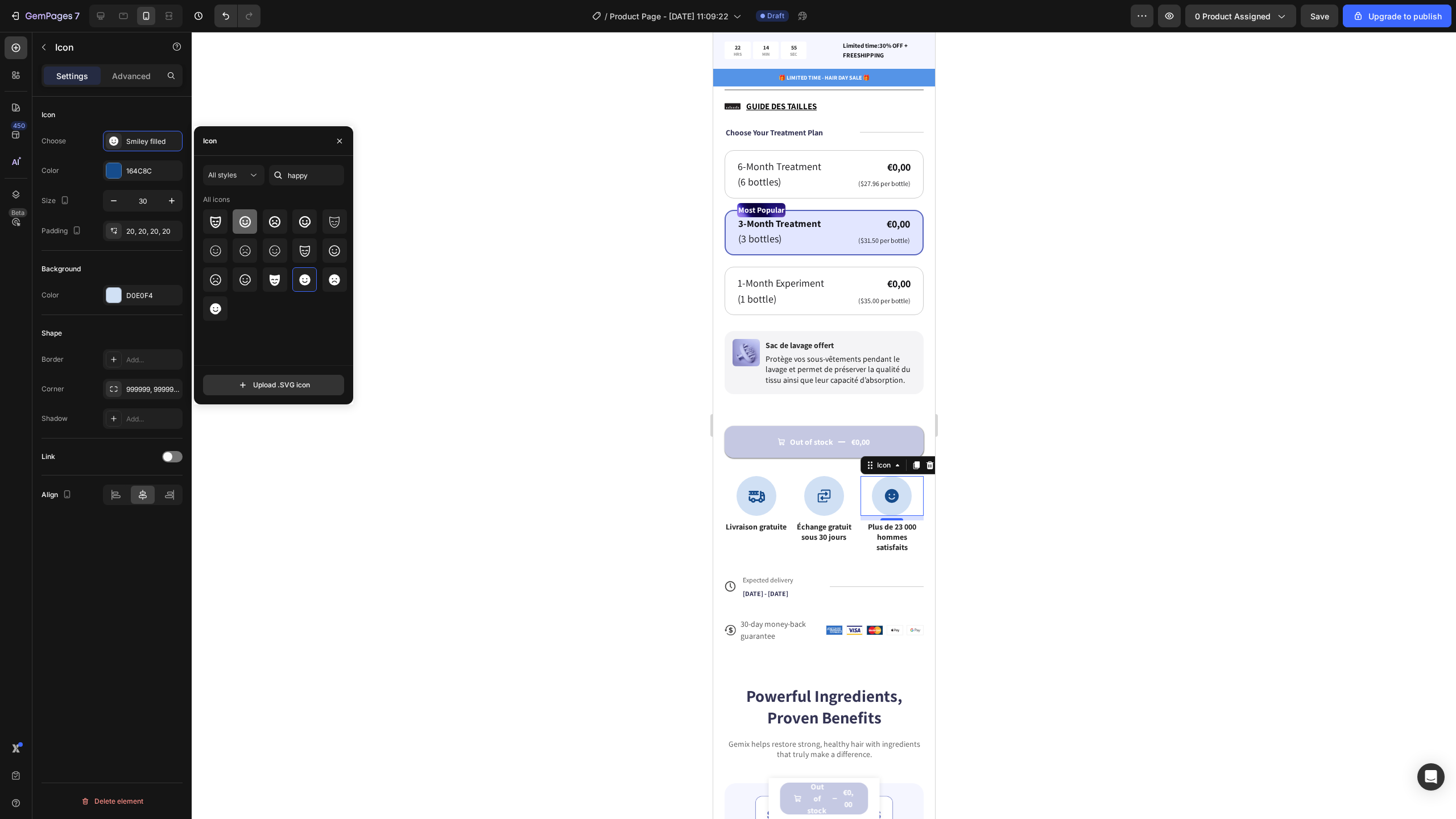
click at [245, 224] on icon at bounding box center [245, 221] width 11 height 11
click at [987, 372] on div at bounding box center [823, 425] width 1265 height 787
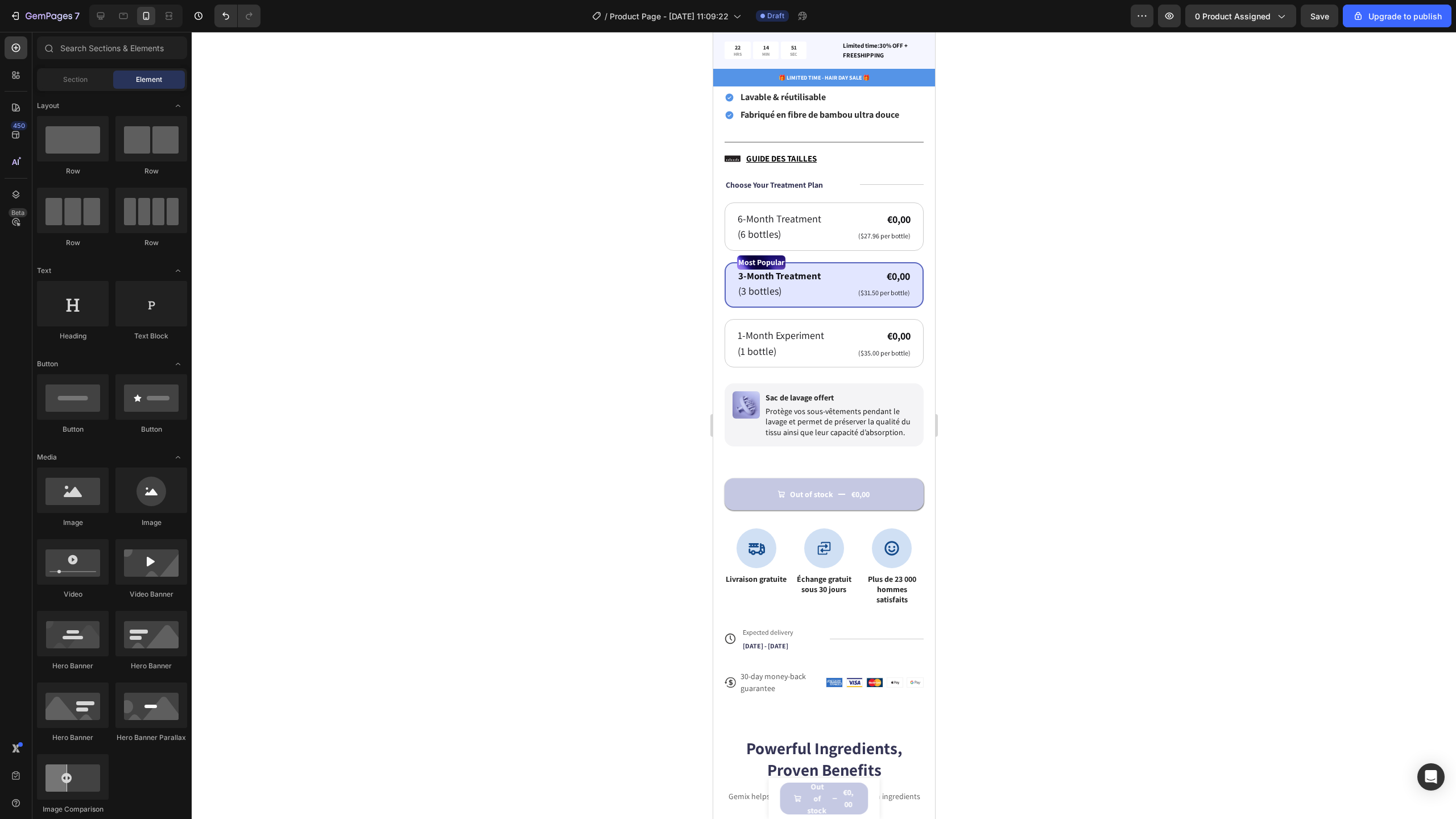
scroll to position [463, 0]
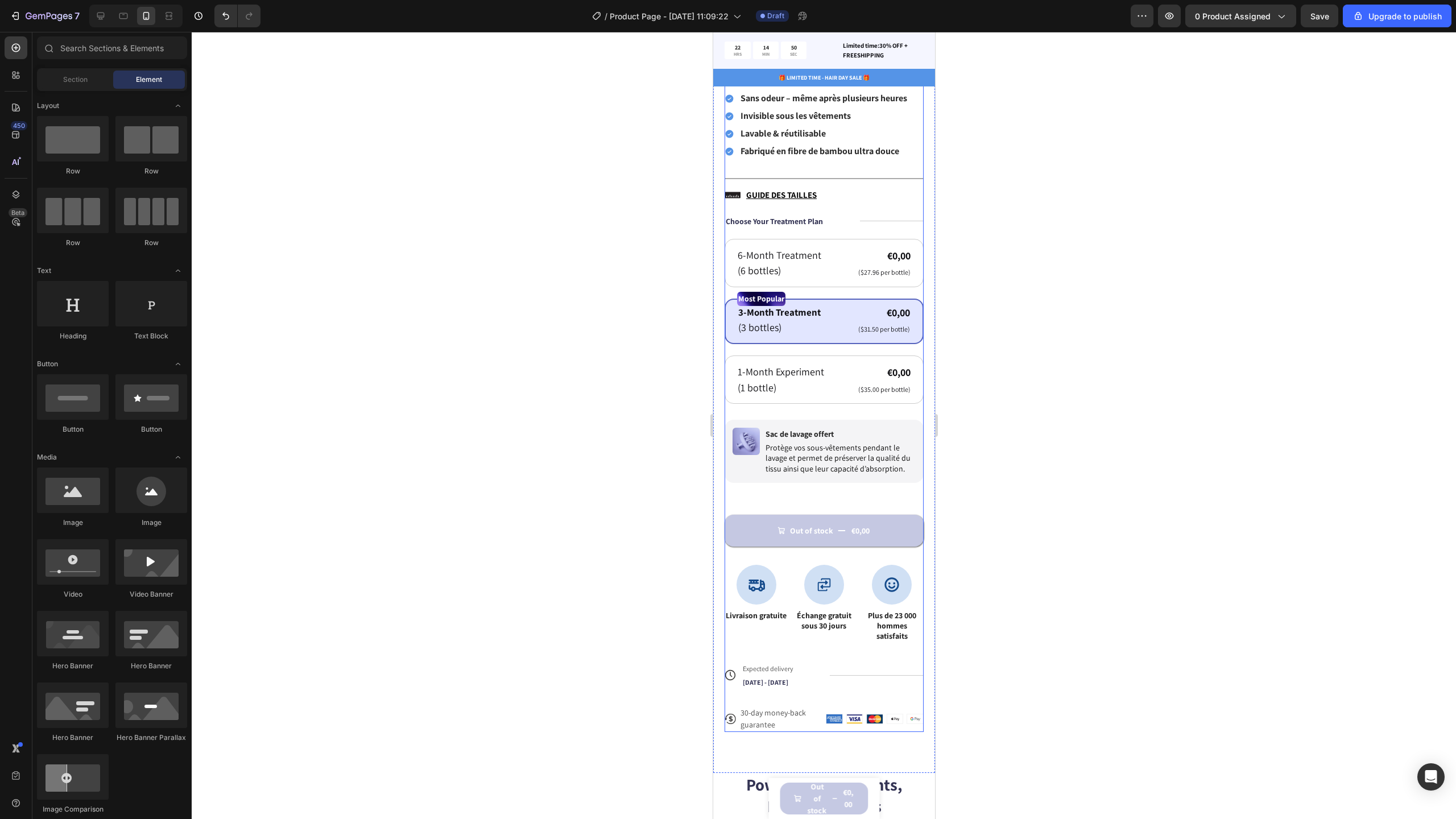
click at [865, 487] on div "Icon Icon Icon Icon Icon Icon List N°1 DES CALEÇONS RÉUTILISABLES CONTRE L’INCO…" at bounding box center [823, 313] width 199 height 841
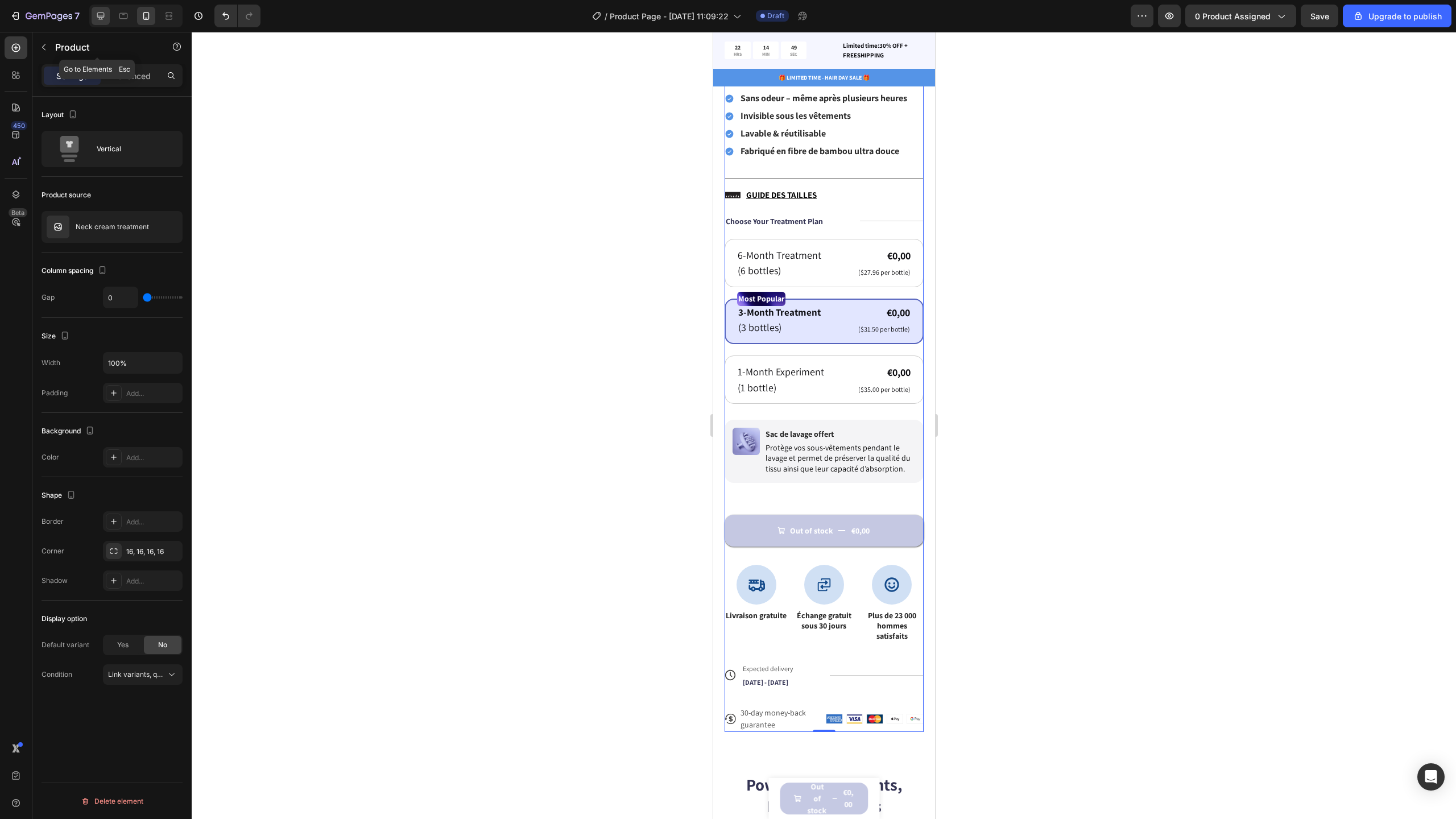
click at [99, 22] on div at bounding box center [100, 16] width 18 height 18
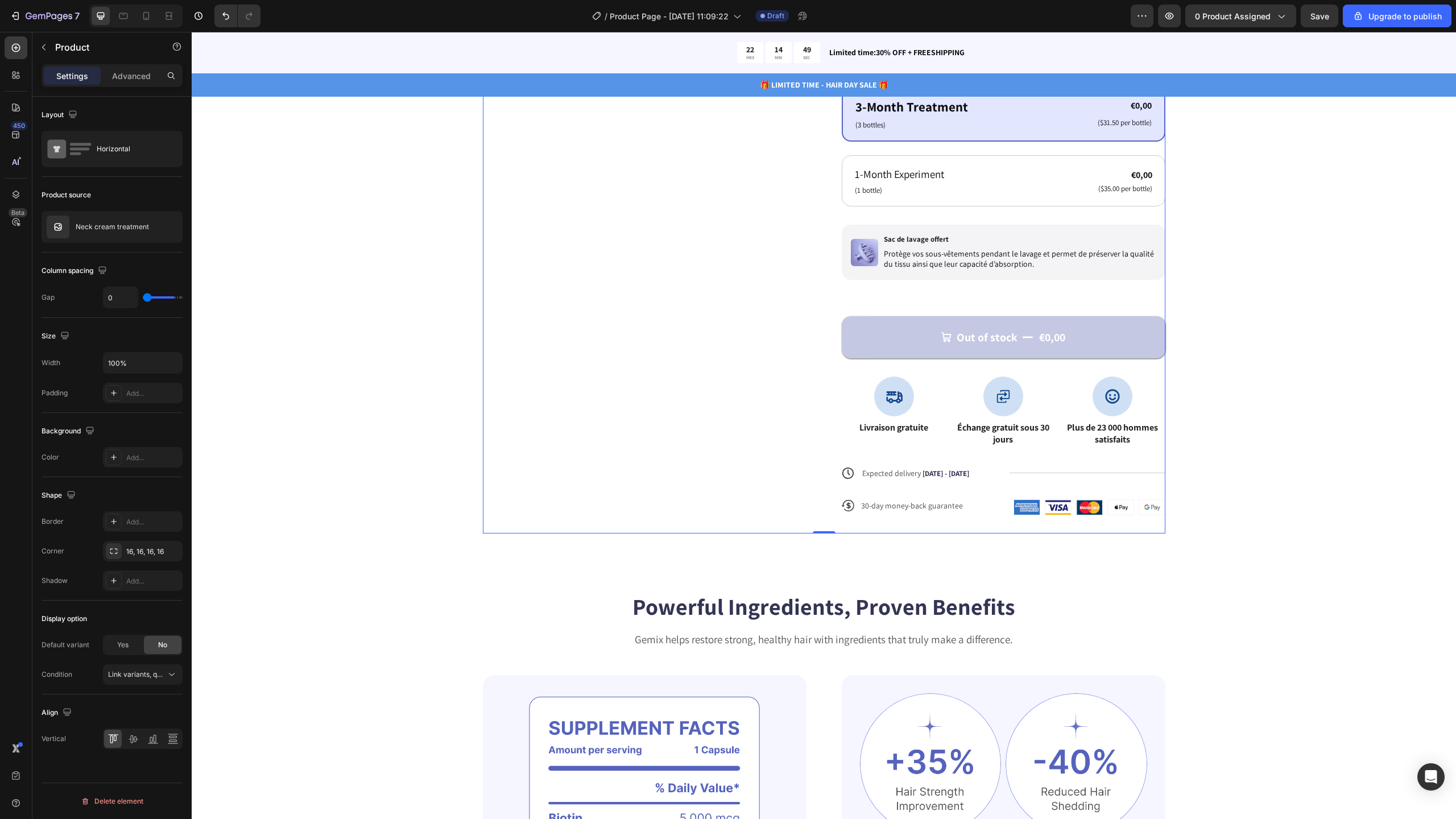
type input "62"
type input "1200"
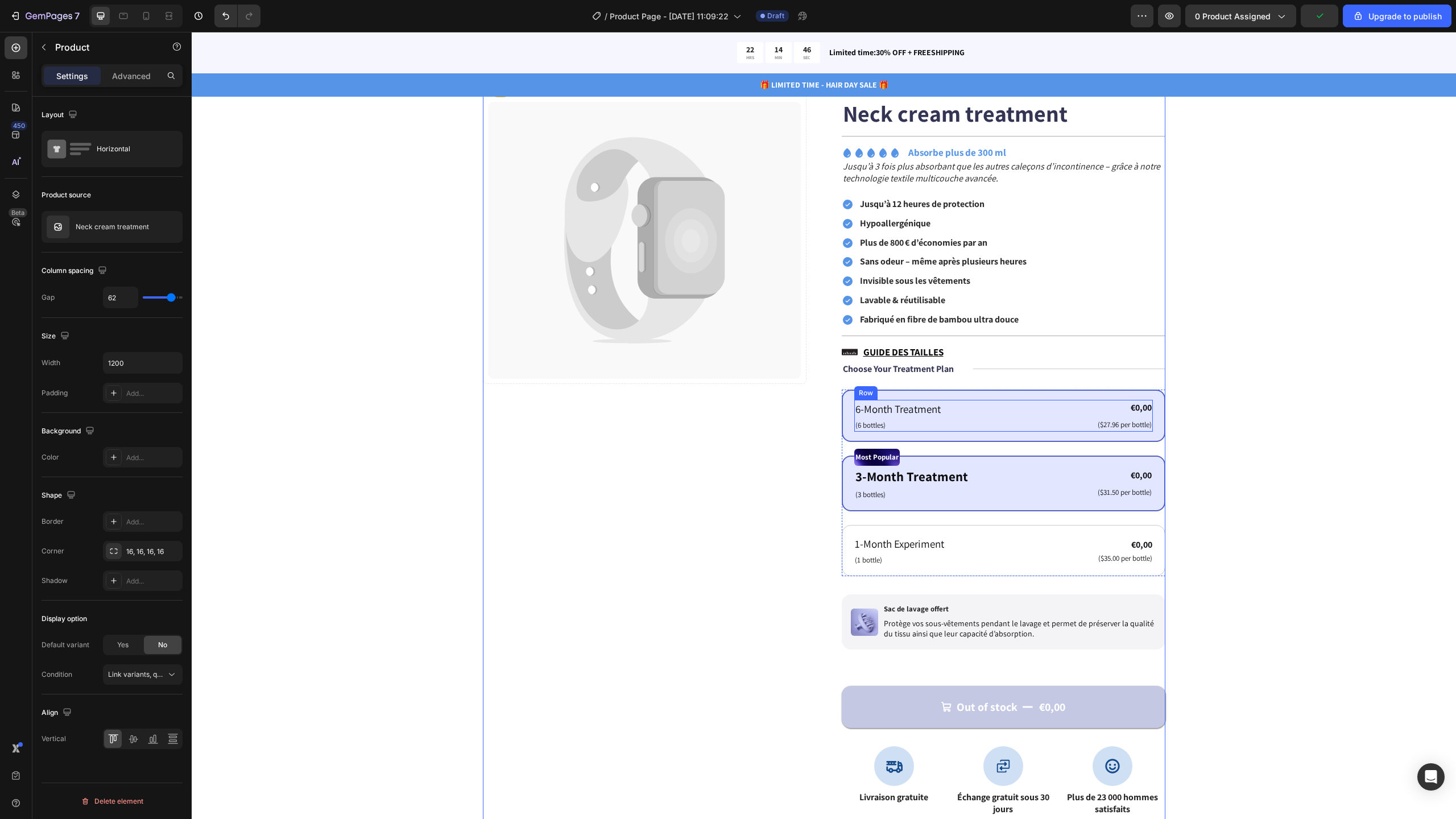
scroll to position [310, 0]
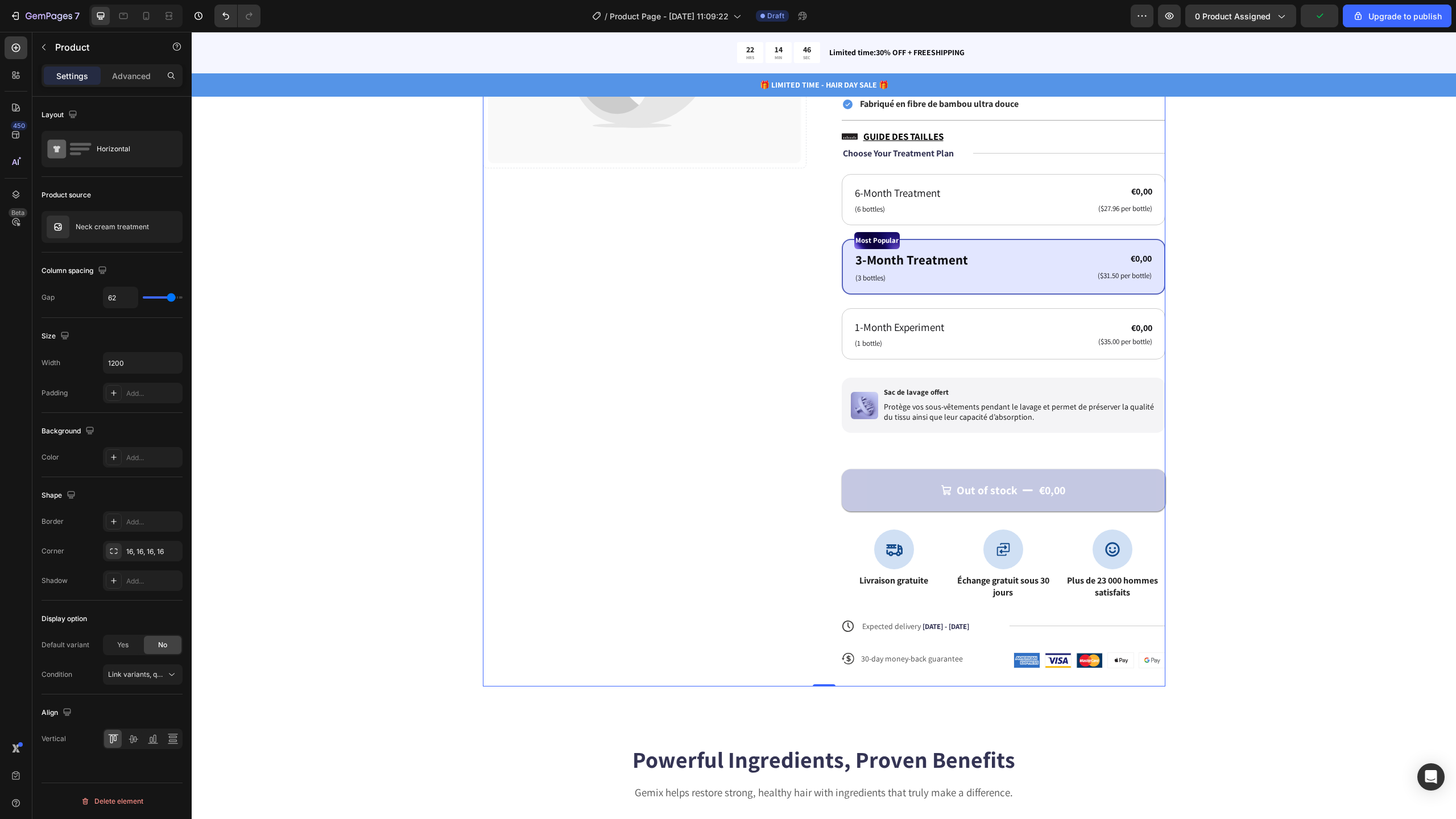
click at [996, 458] on div "Out of stock €0,00 Add to Cart" at bounding box center [1003, 490] width 324 height 78
click at [1015, 427] on div "Image Sac de lavage offert Text Block Protège vos sous-vêtements pendant le lav…" at bounding box center [1003, 405] width 324 height 55
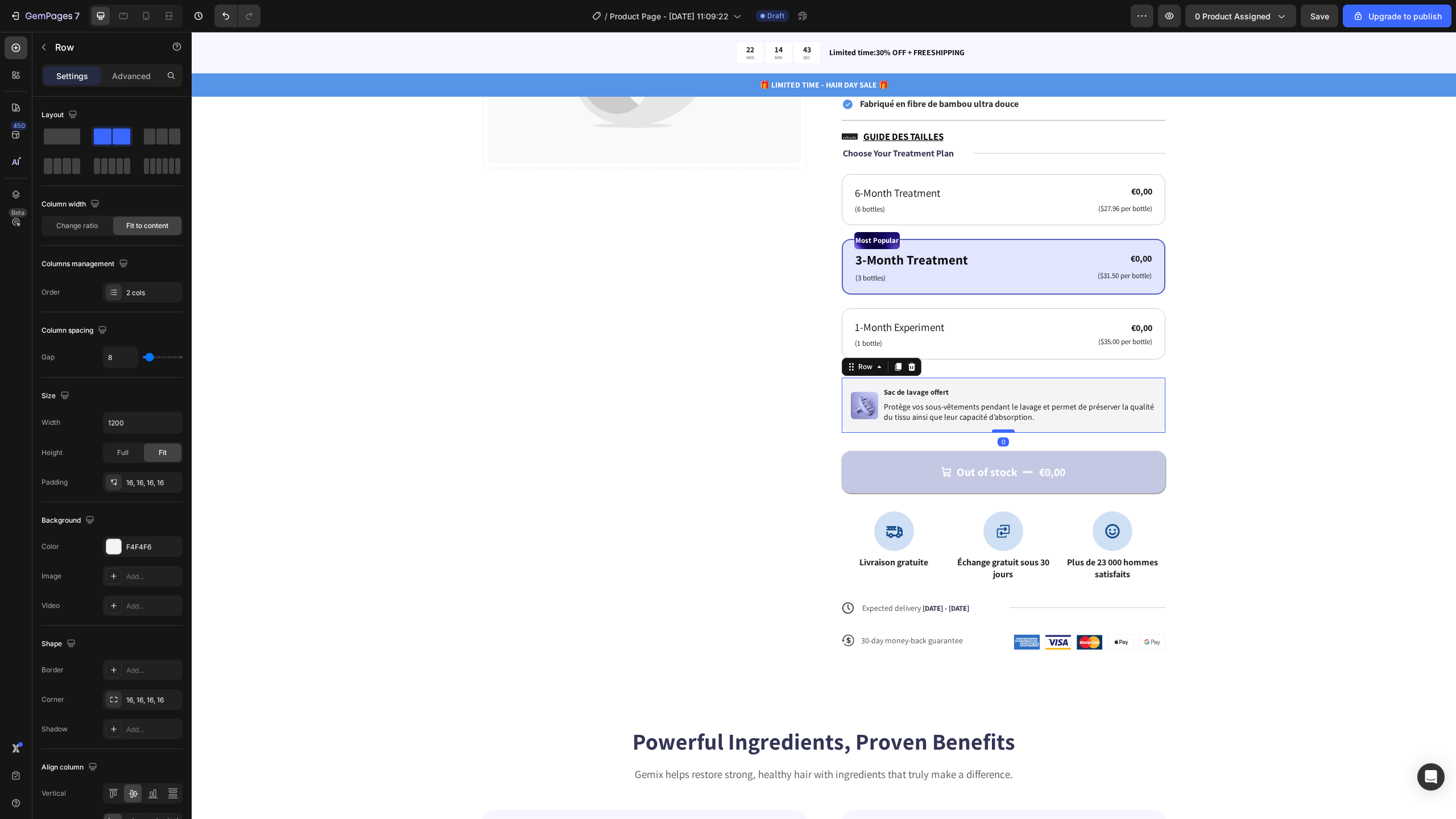
drag, startPoint x: 1000, startPoint y: 450, endPoint x: 1001, endPoint y: 431, distance: 19.0
click at [1000, 427] on div "Image Sac de lavage offert Text Block Protège vos sous-vêtements pendant le lav…" at bounding box center [1003, 405] width 324 height 55
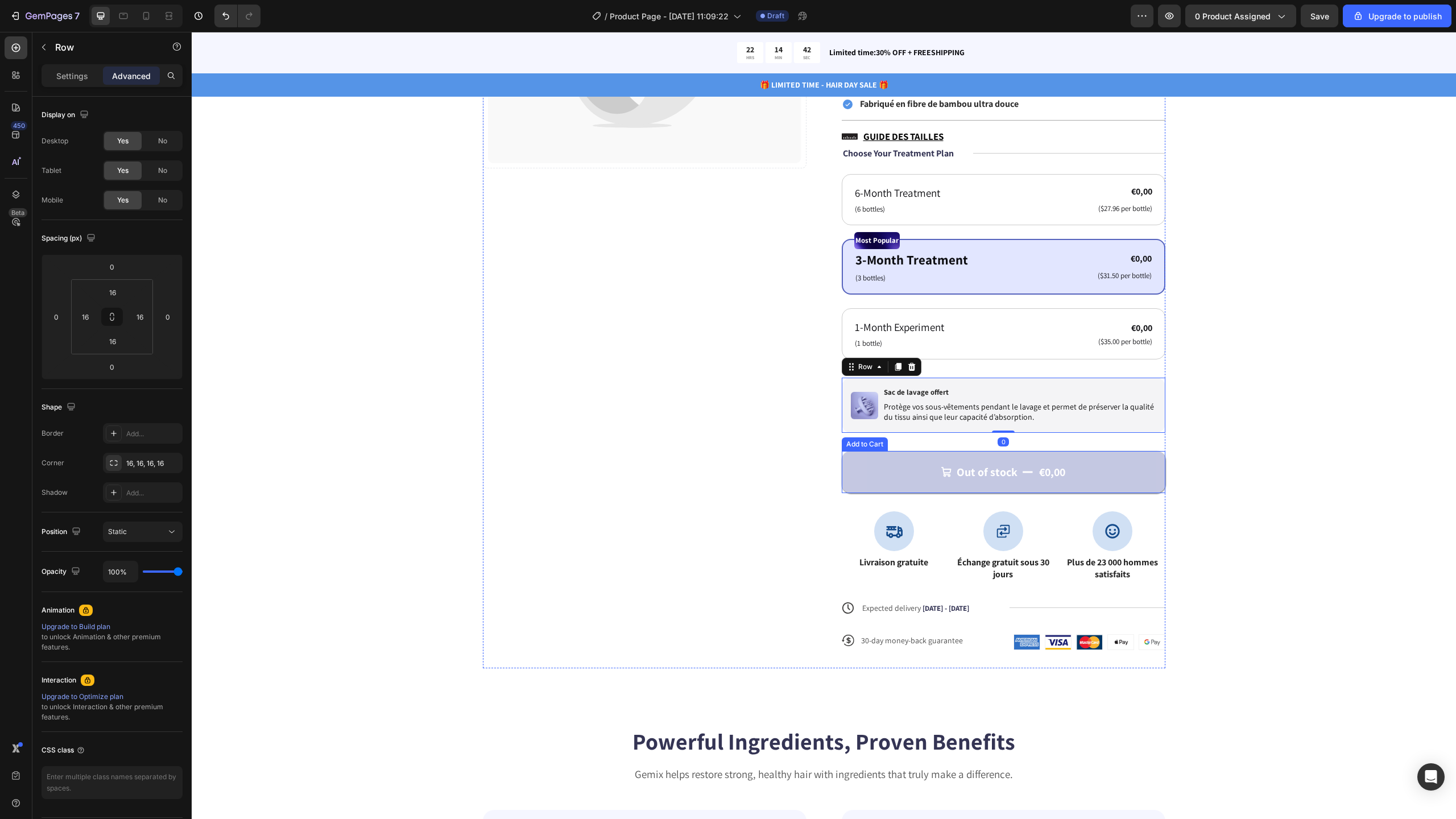
click at [1015, 459] on button "Out of stock €0,00" at bounding box center [1003, 472] width 324 height 42
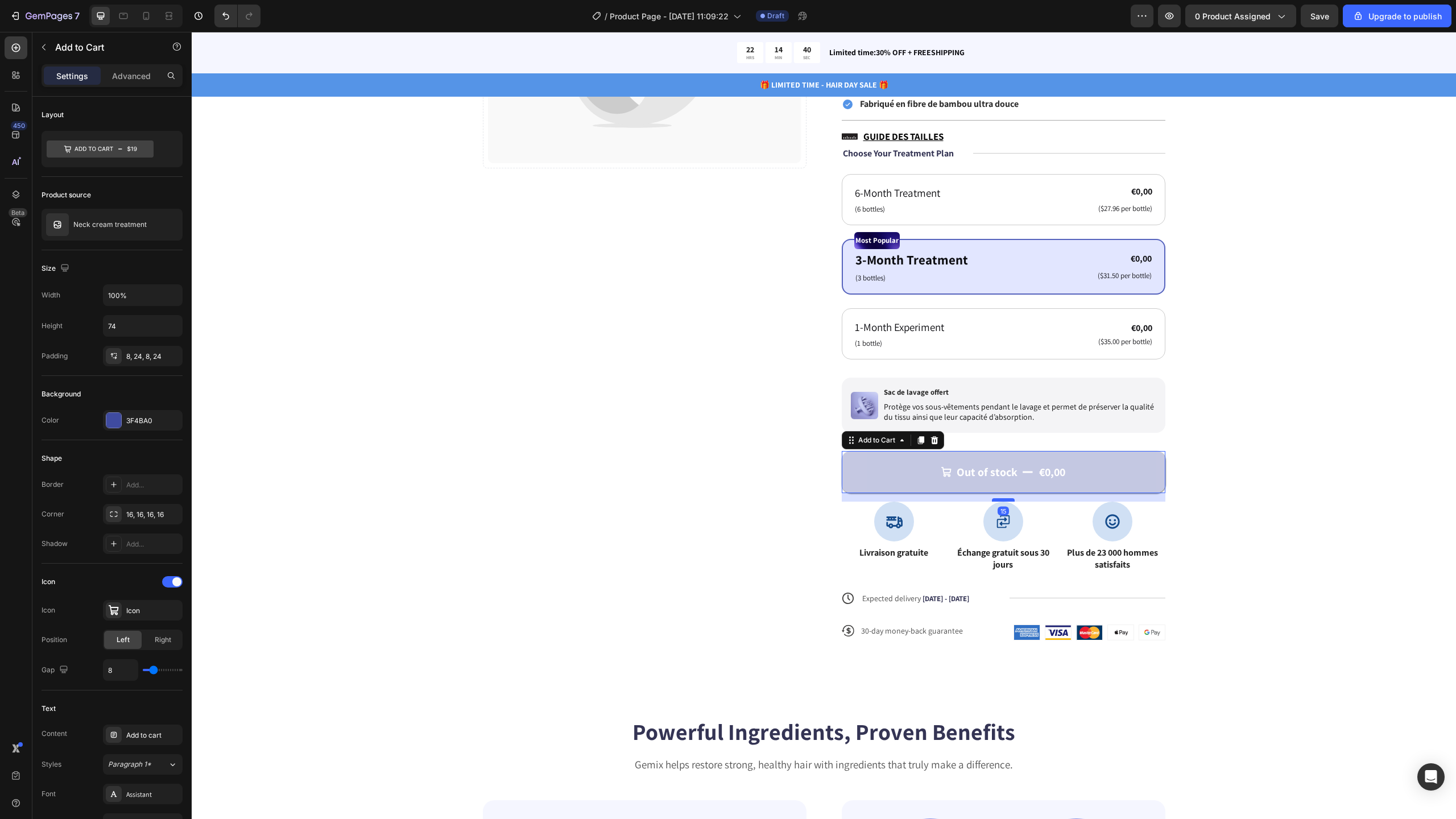
drag, startPoint x: 1001, startPoint y: 511, endPoint x: 1001, endPoint y: 501, distance: 10.0
click at [1001, 501] on div at bounding box center [1003, 500] width 23 height 4
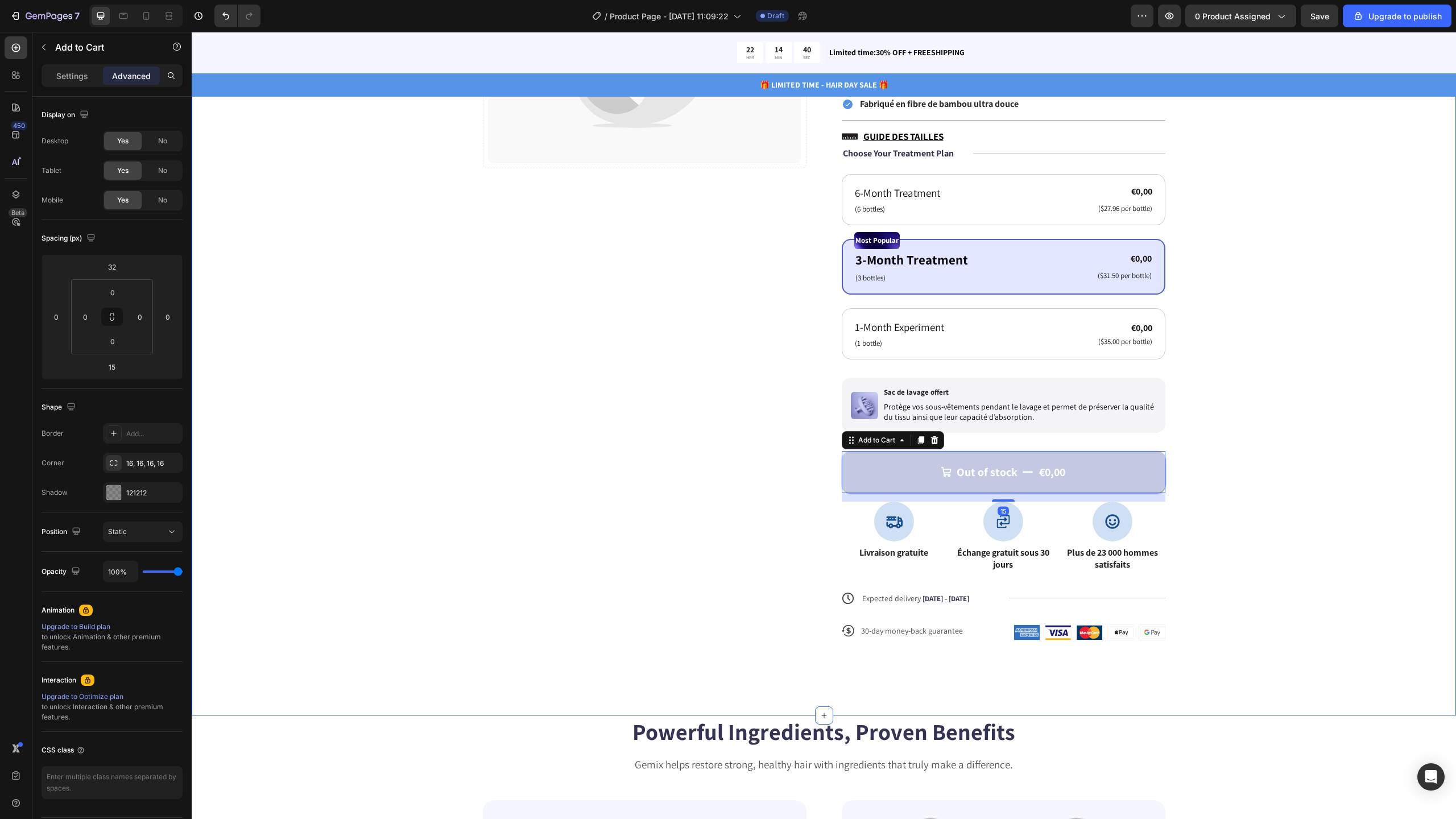
click at [1292, 442] on div "Catch your customer's attention with attracted media. Add image or sync data Pr…" at bounding box center [823, 257] width 1173 height 802
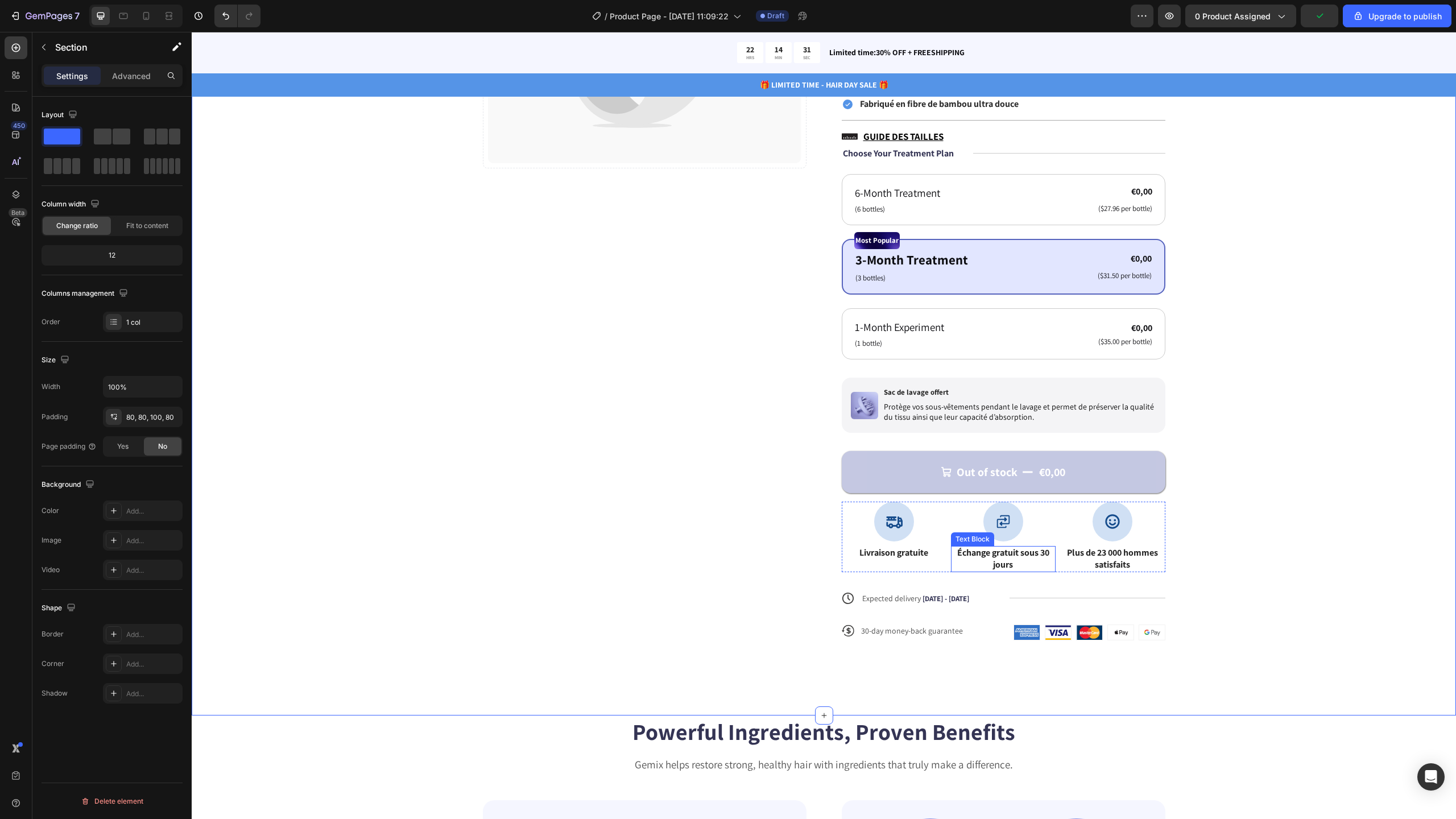
click at [1017, 554] on strong "Échange gratuit sous 30 jours" at bounding box center [1003, 558] width 92 height 24
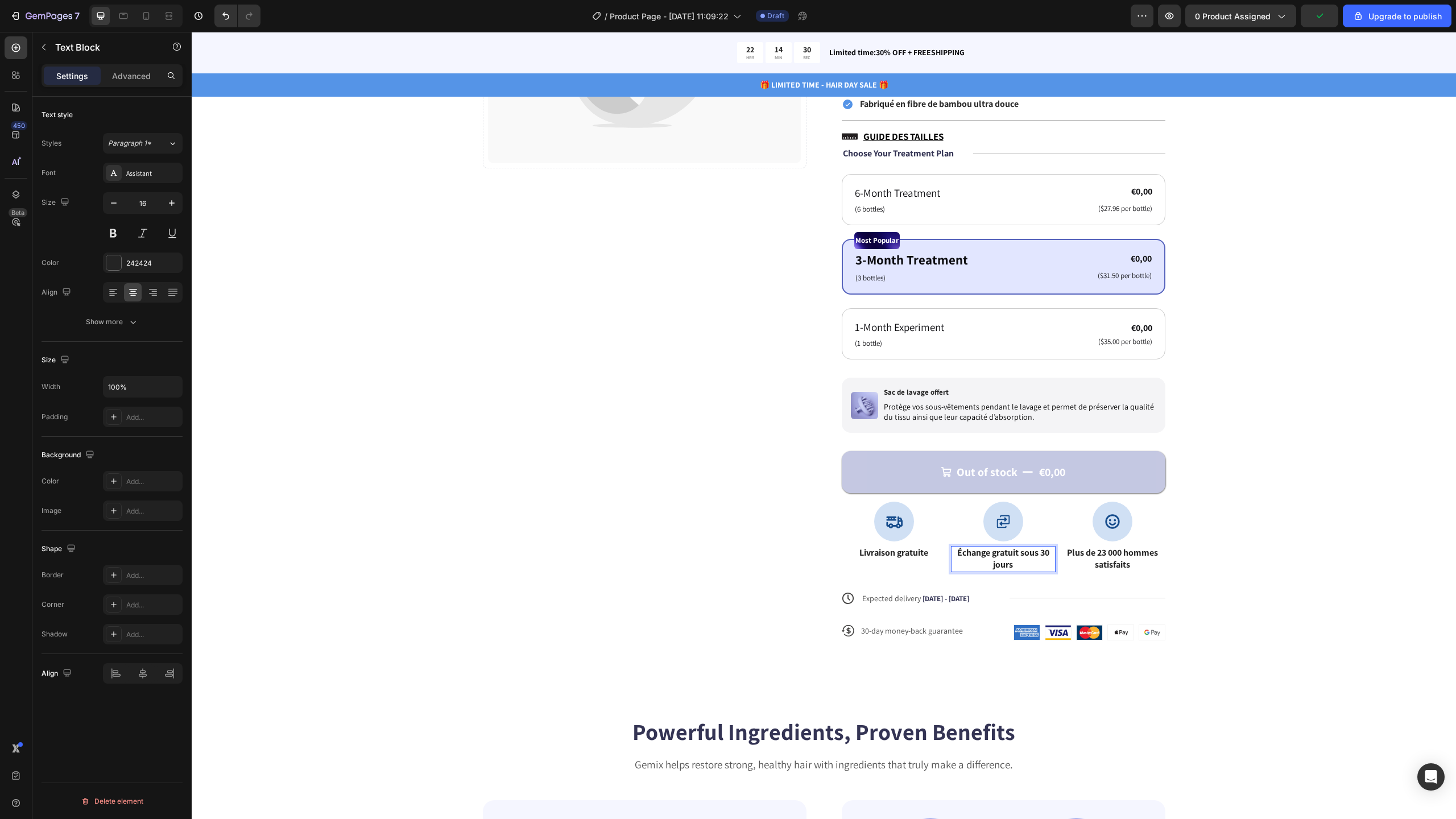
click at [1015, 554] on strong "Échange gratuit sous 30 jours" at bounding box center [1003, 558] width 92 height 24
click at [1282, 540] on div "Catch your customer's attention with attracted media. Add image or sync data Pr…" at bounding box center [823, 257] width 1173 height 802
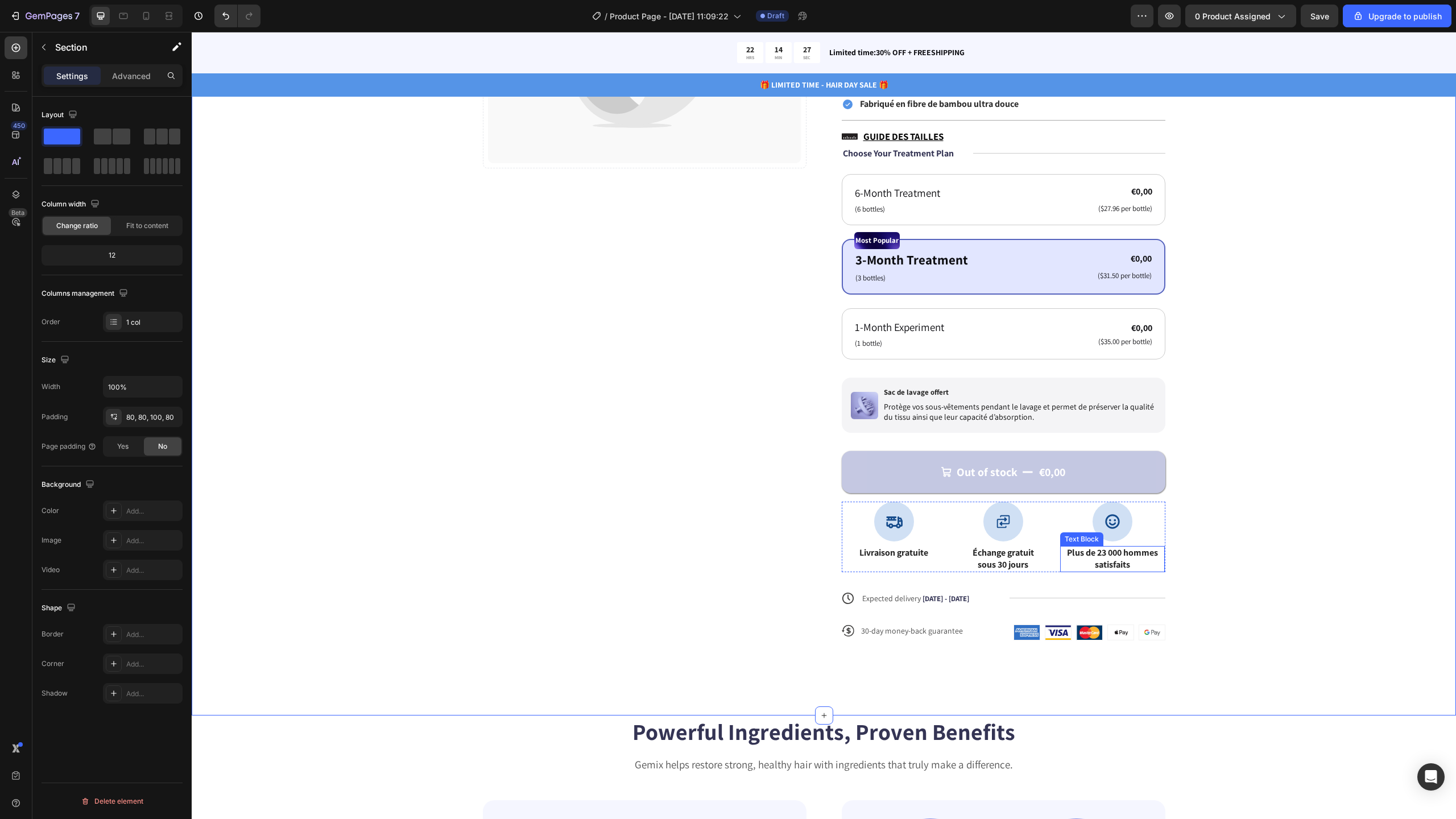
click at [1122, 555] on strong "Plus de 23 000 hommes satisfaits" at bounding box center [1113, 558] width 91 height 24
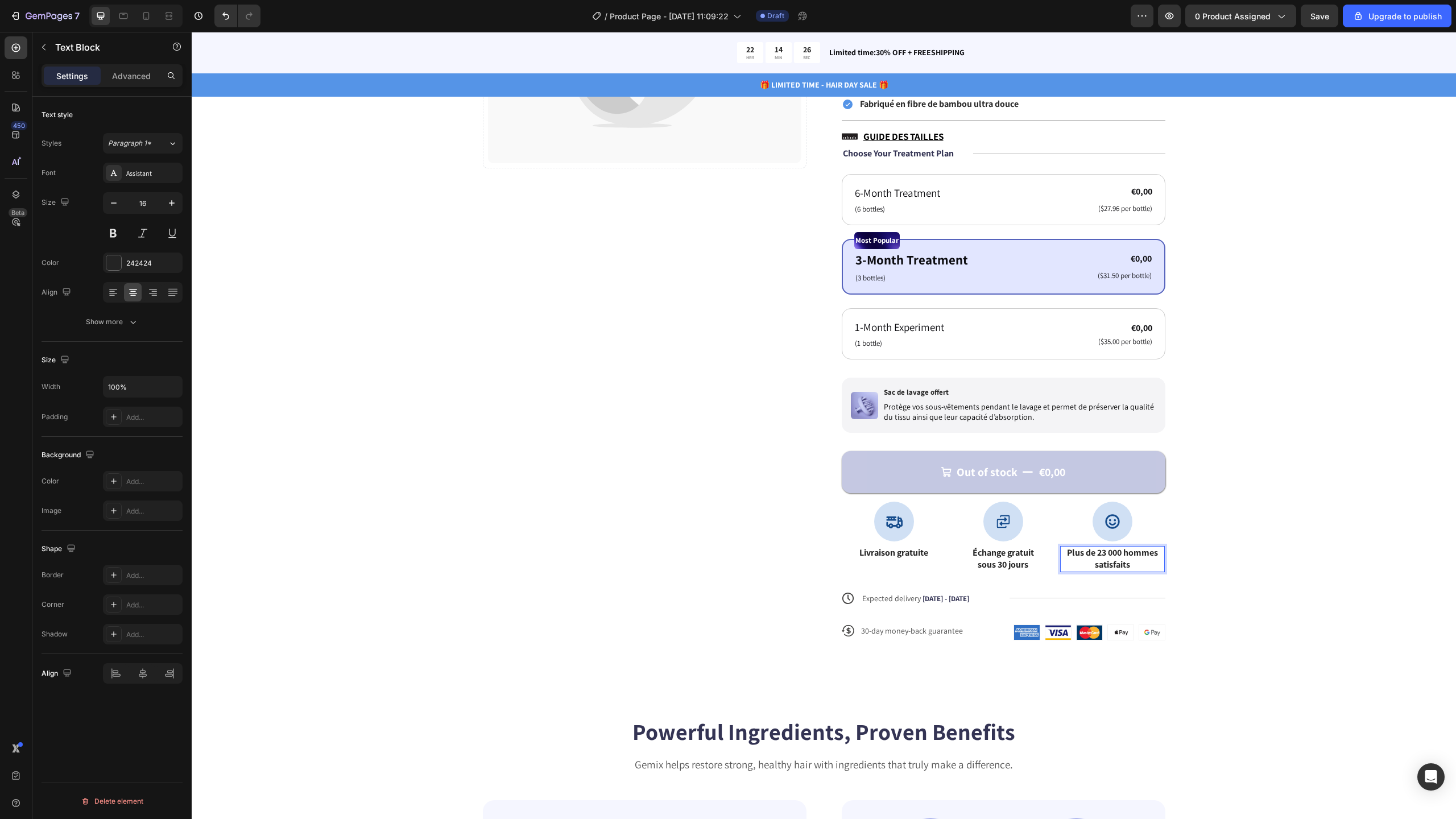
click at [1122, 554] on strong "Plus de 23 000 hommes satisfaits" at bounding box center [1113, 558] width 91 height 24
click at [1331, 544] on div "Catch your customer's attention with attracted media. Add image or sync data Pr…" at bounding box center [823, 257] width 1173 height 802
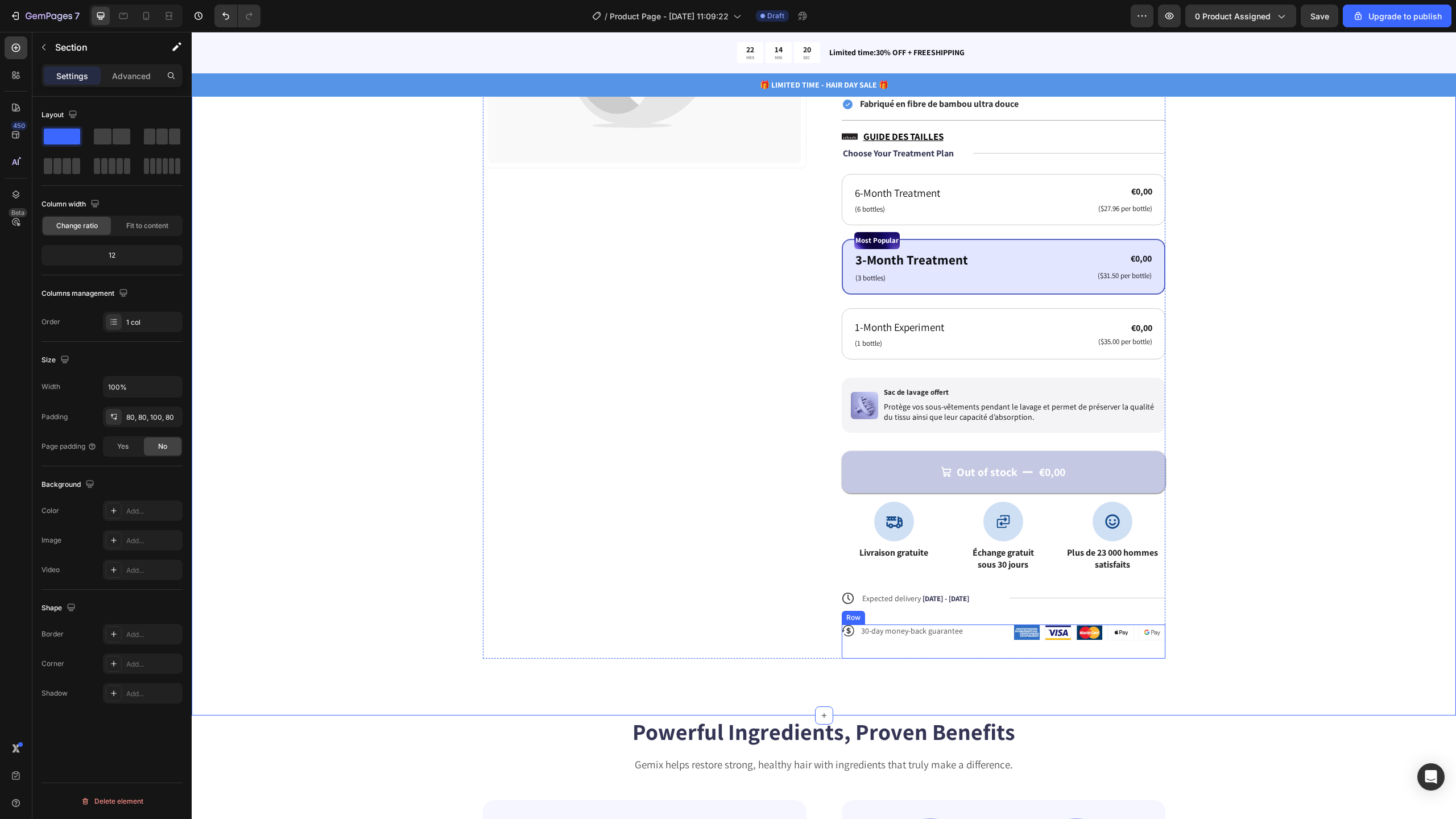
click at [1063, 651] on div "Image Image Image Image Image Row" at bounding box center [1089, 642] width 152 height 34
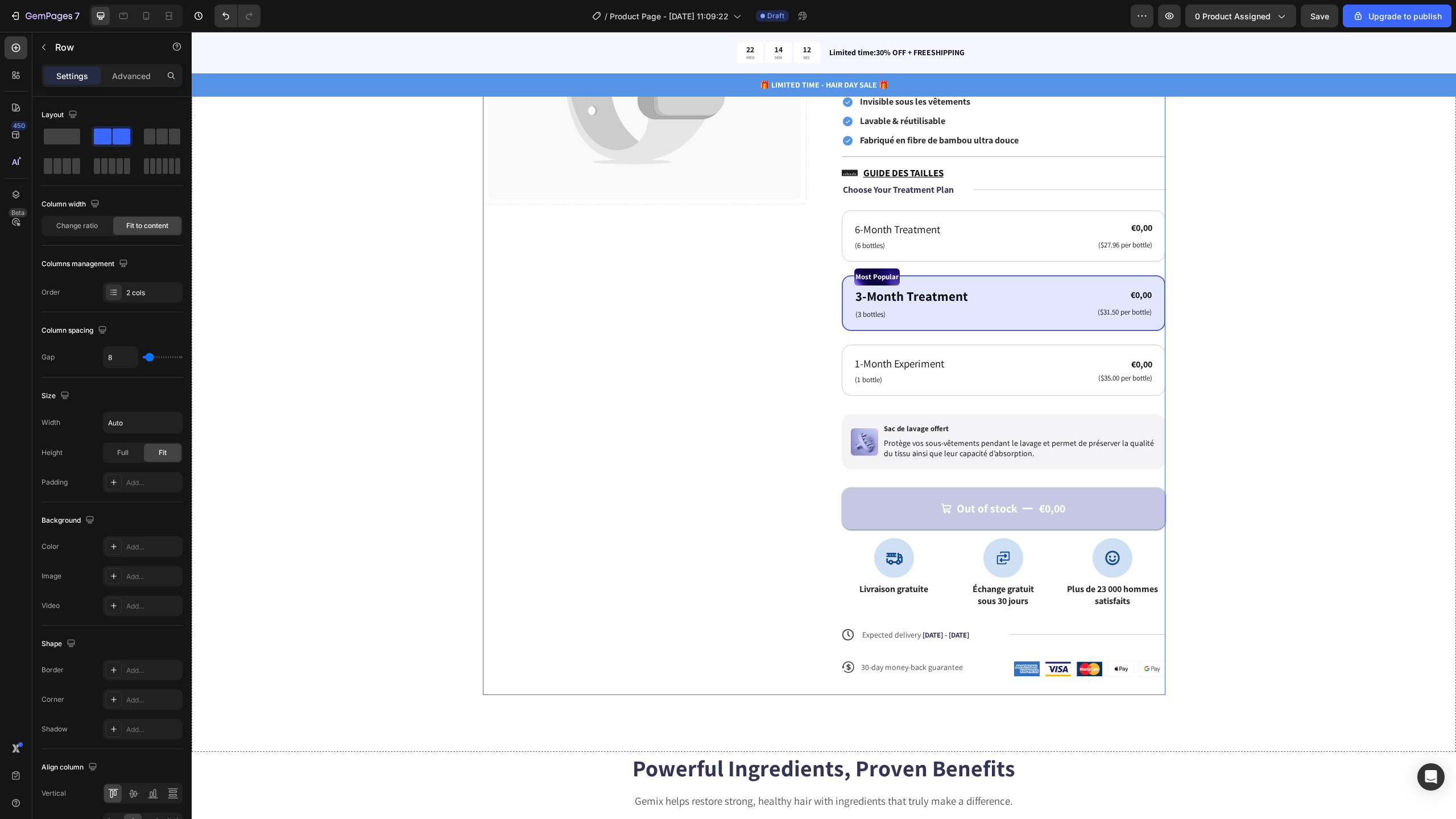
scroll to position [272, 0]
click at [17, 97] on div at bounding box center [16, 108] width 23 height 23
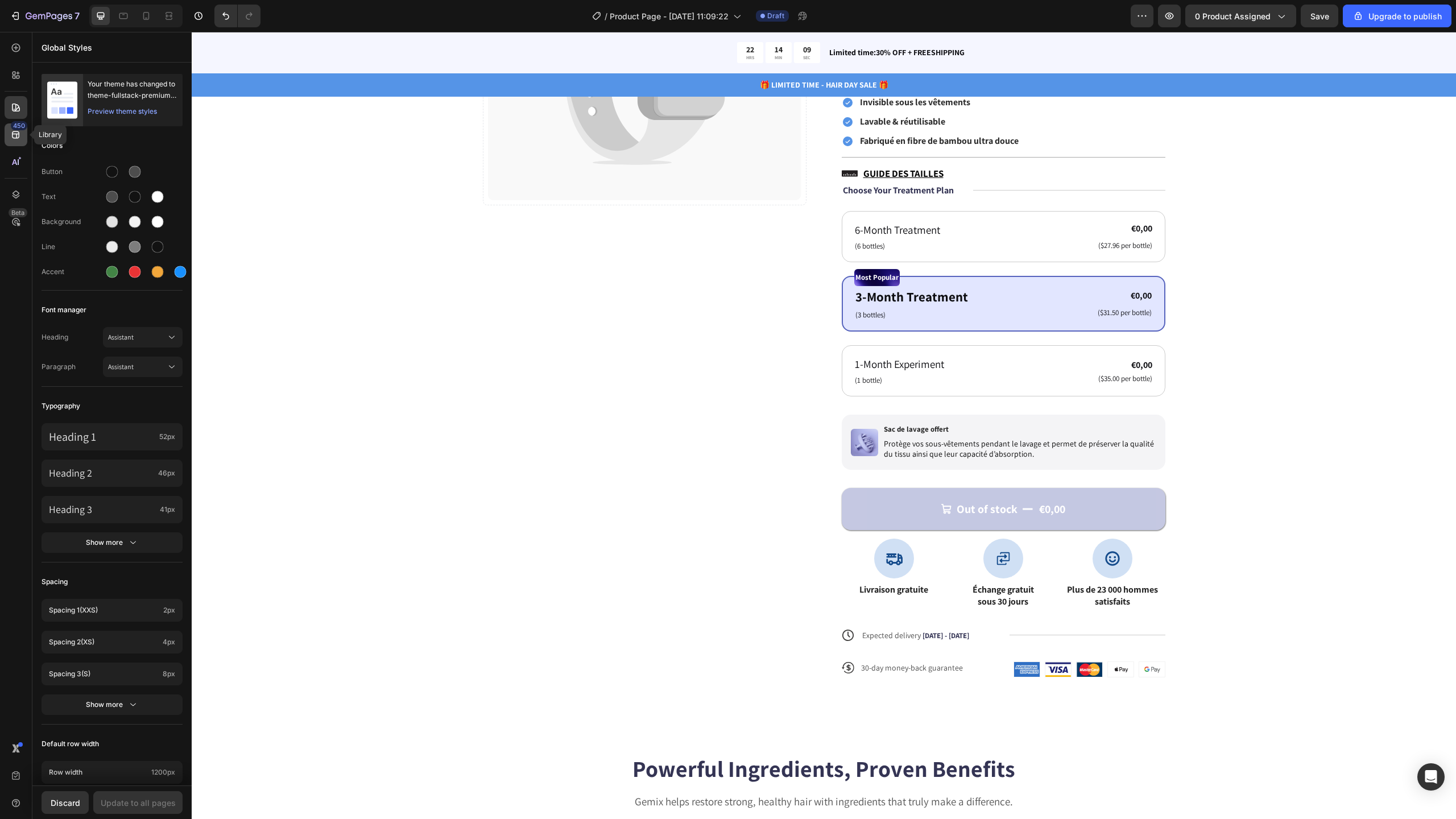
click at [19, 132] on icon at bounding box center [16, 134] width 11 height 11
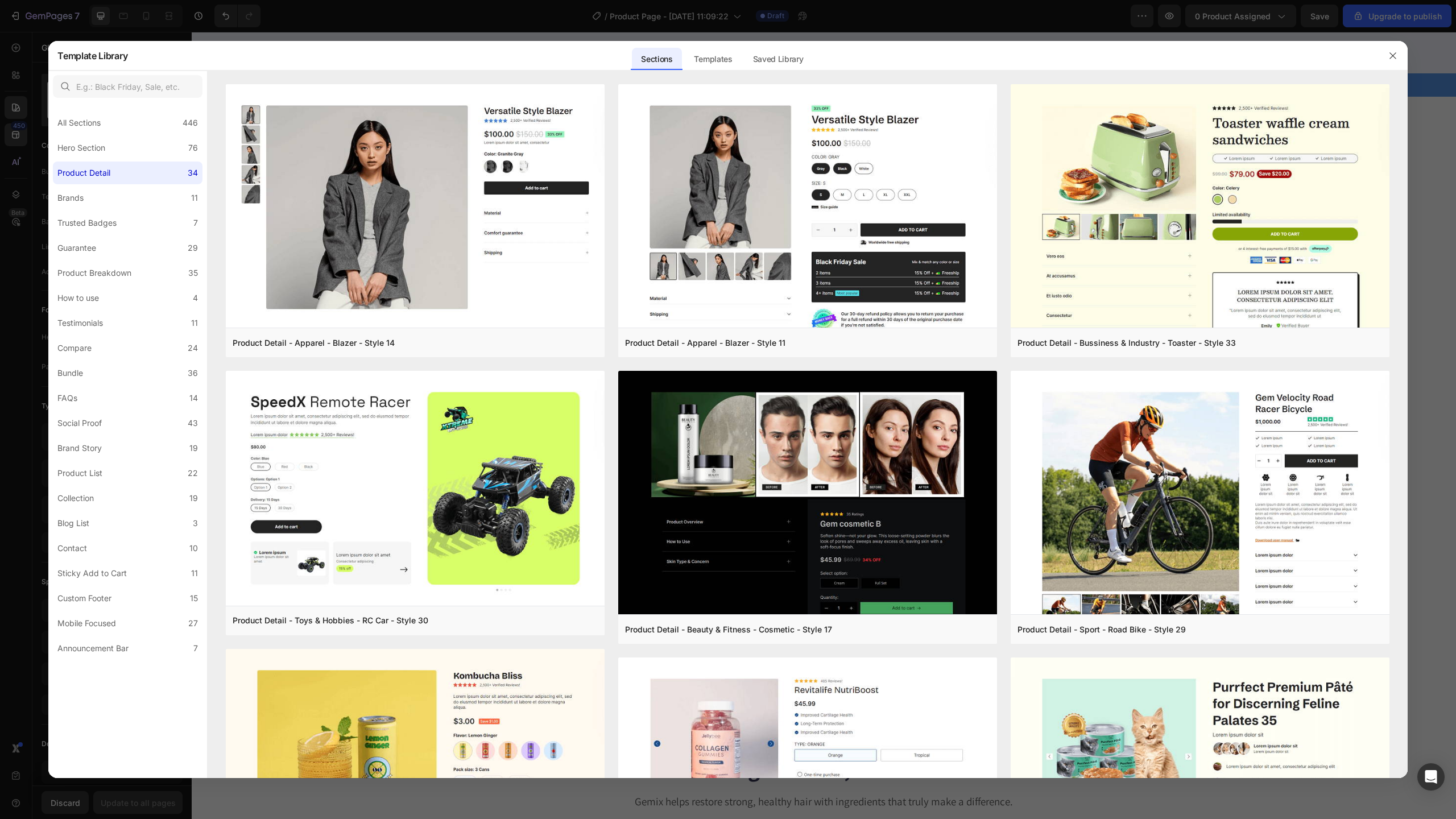
click at [132, 32] on div at bounding box center [728, 409] width 1456 height 819
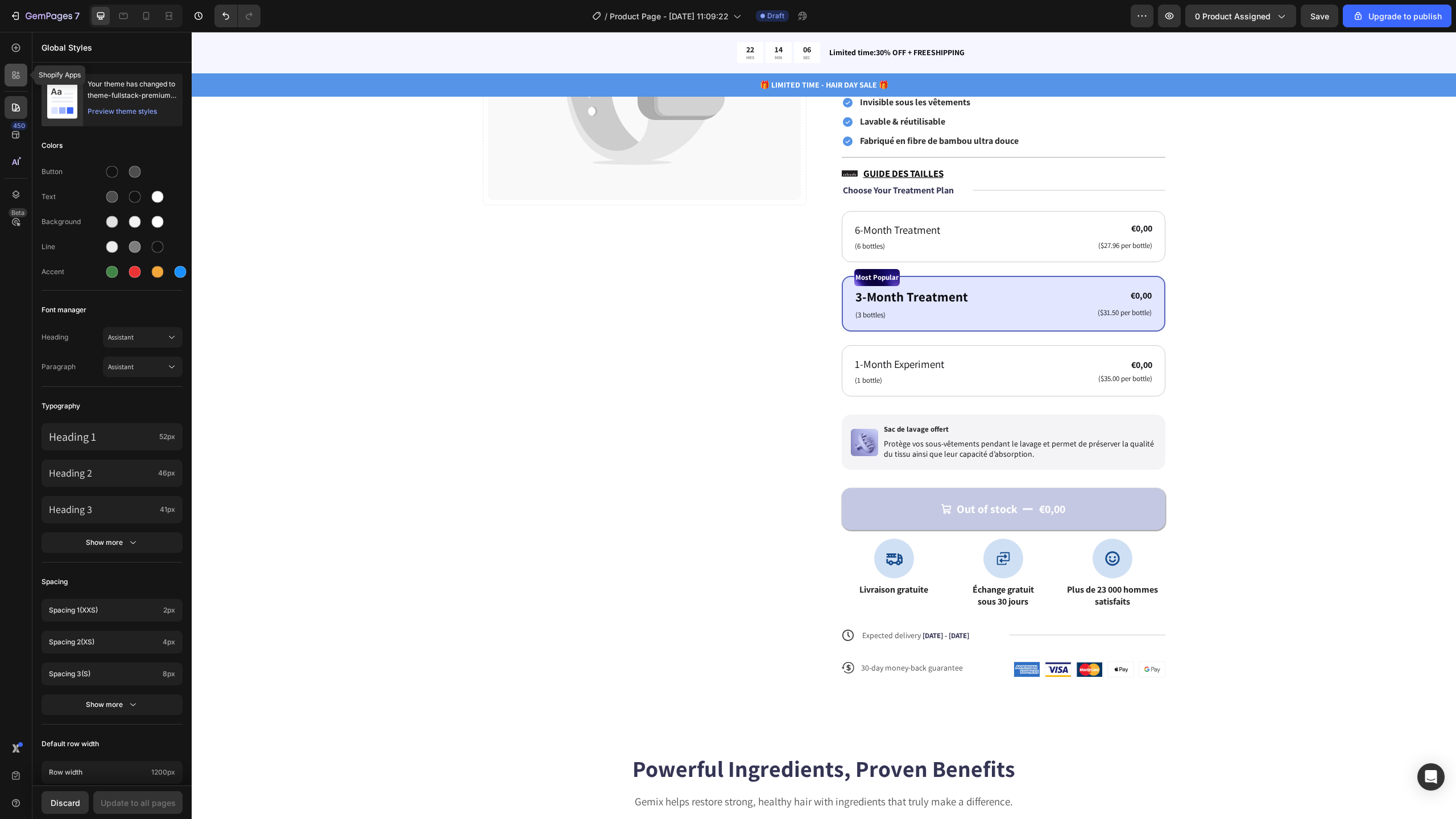
click at [17, 76] on icon at bounding box center [18, 77] width 4 height 4
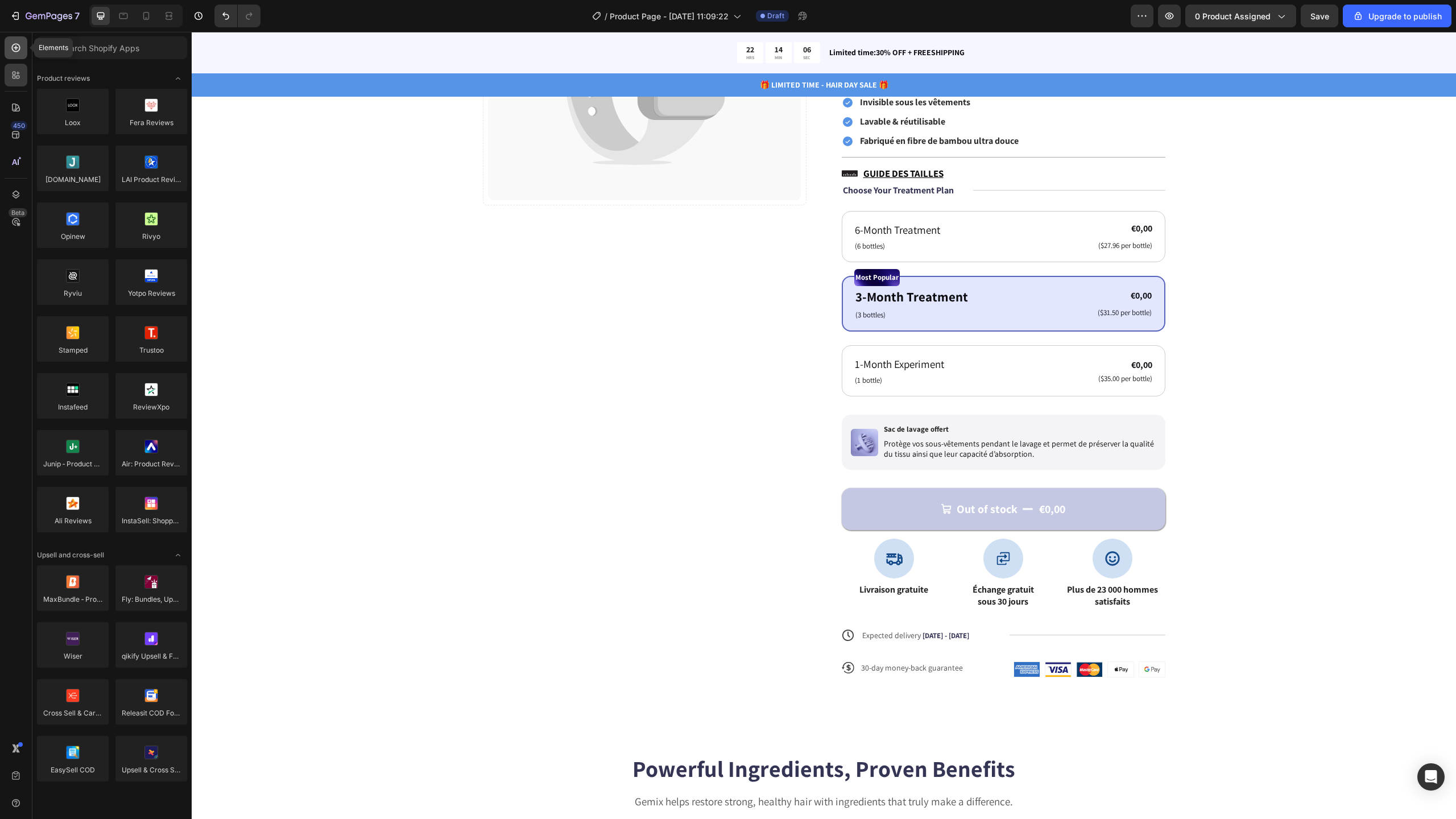
click at [17, 57] on div at bounding box center [16, 47] width 23 height 23
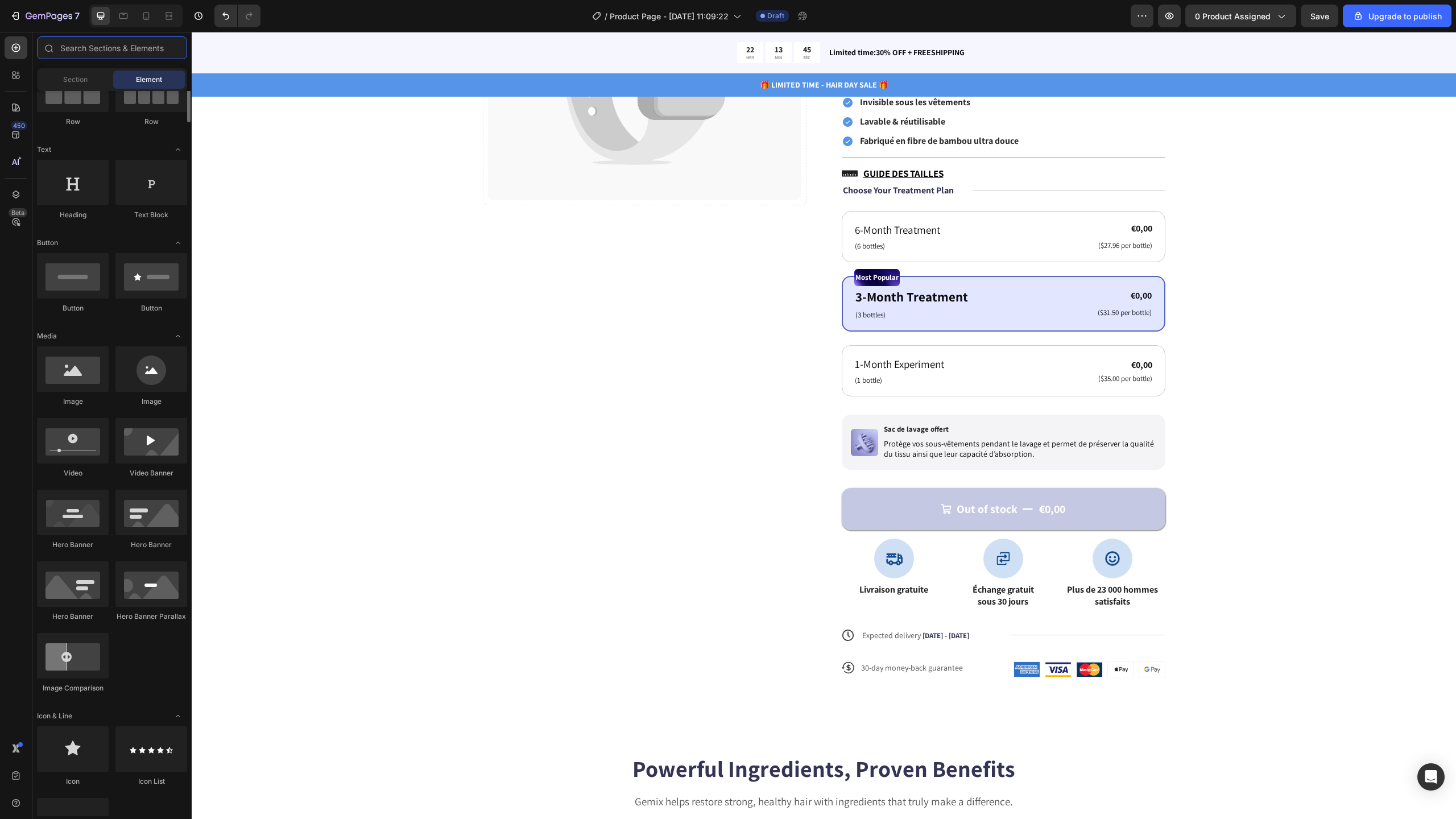
scroll to position [0, 0]
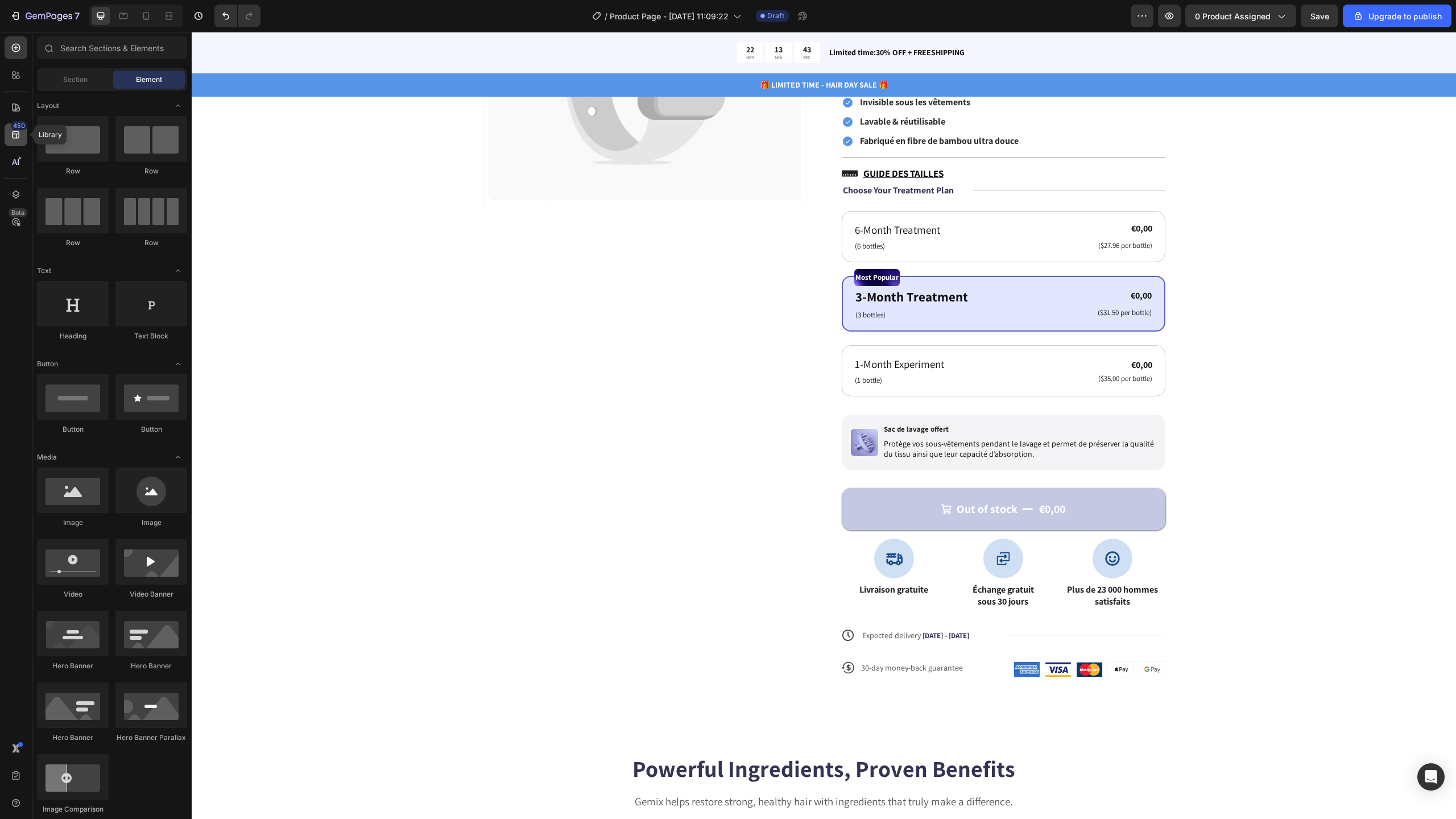
click at [16, 140] on icon at bounding box center [16, 134] width 11 height 11
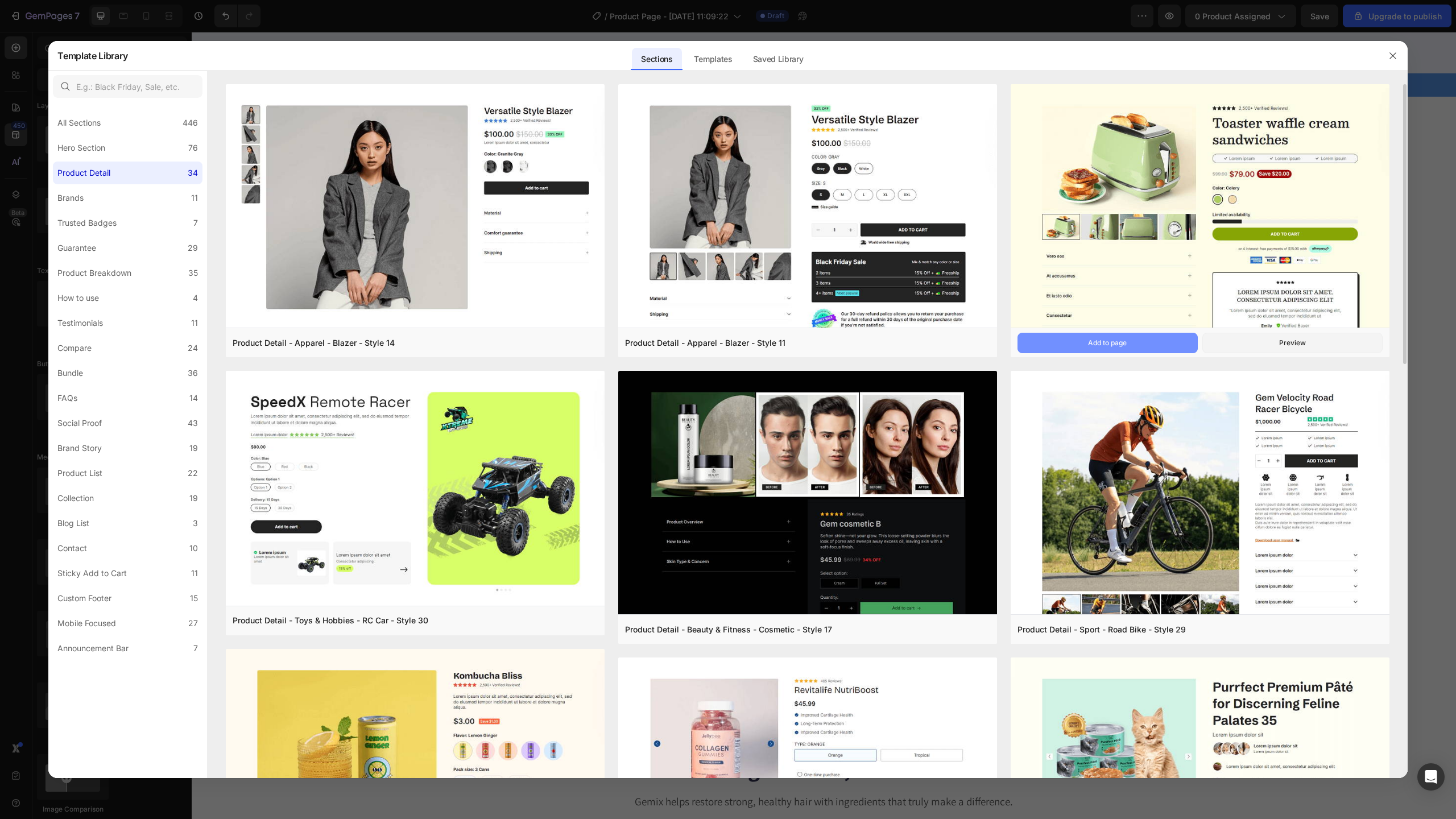
click at [1148, 341] on button "Add to page" at bounding box center [1107, 342] width 180 height 20
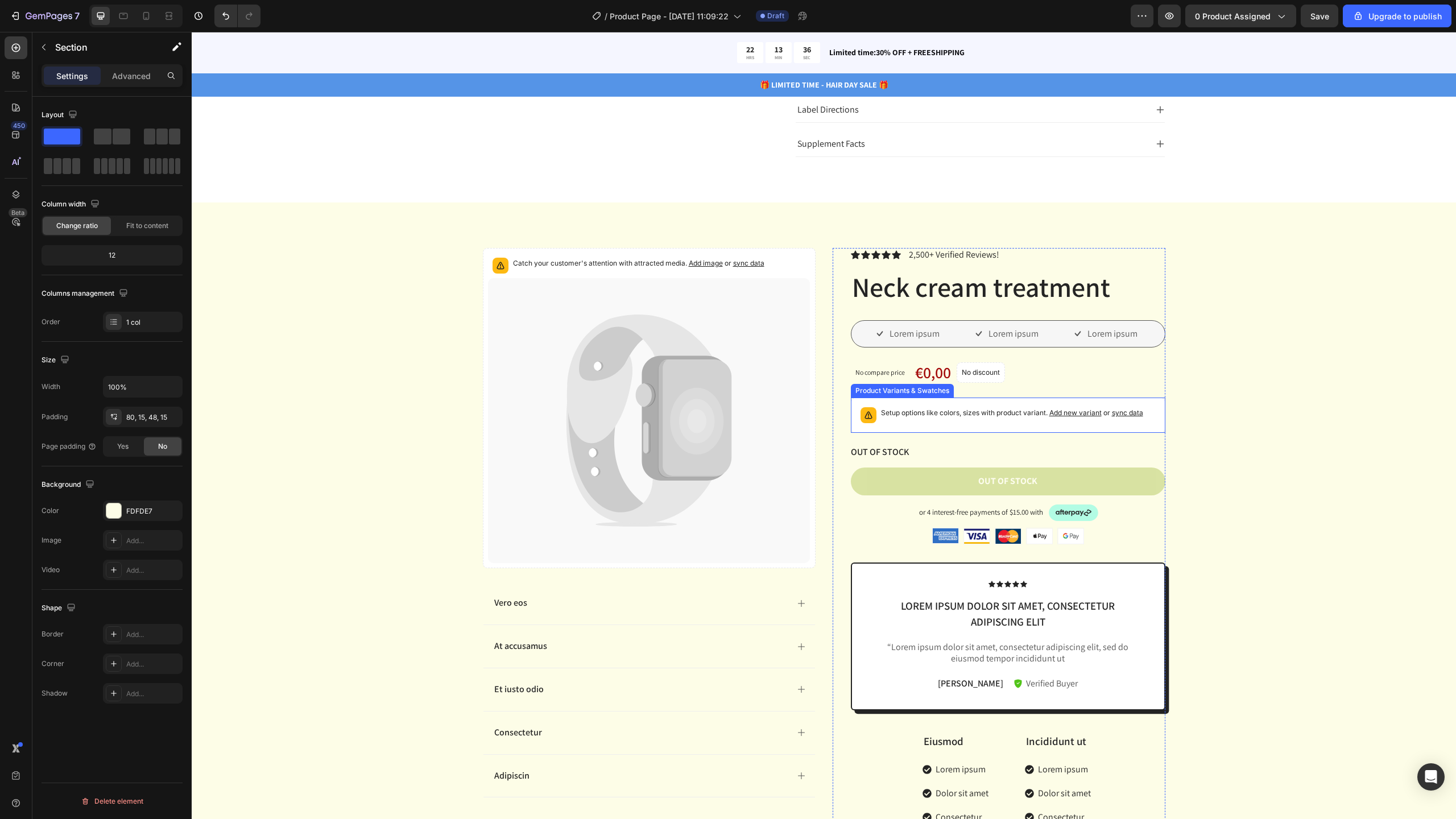
scroll to position [4845, 0]
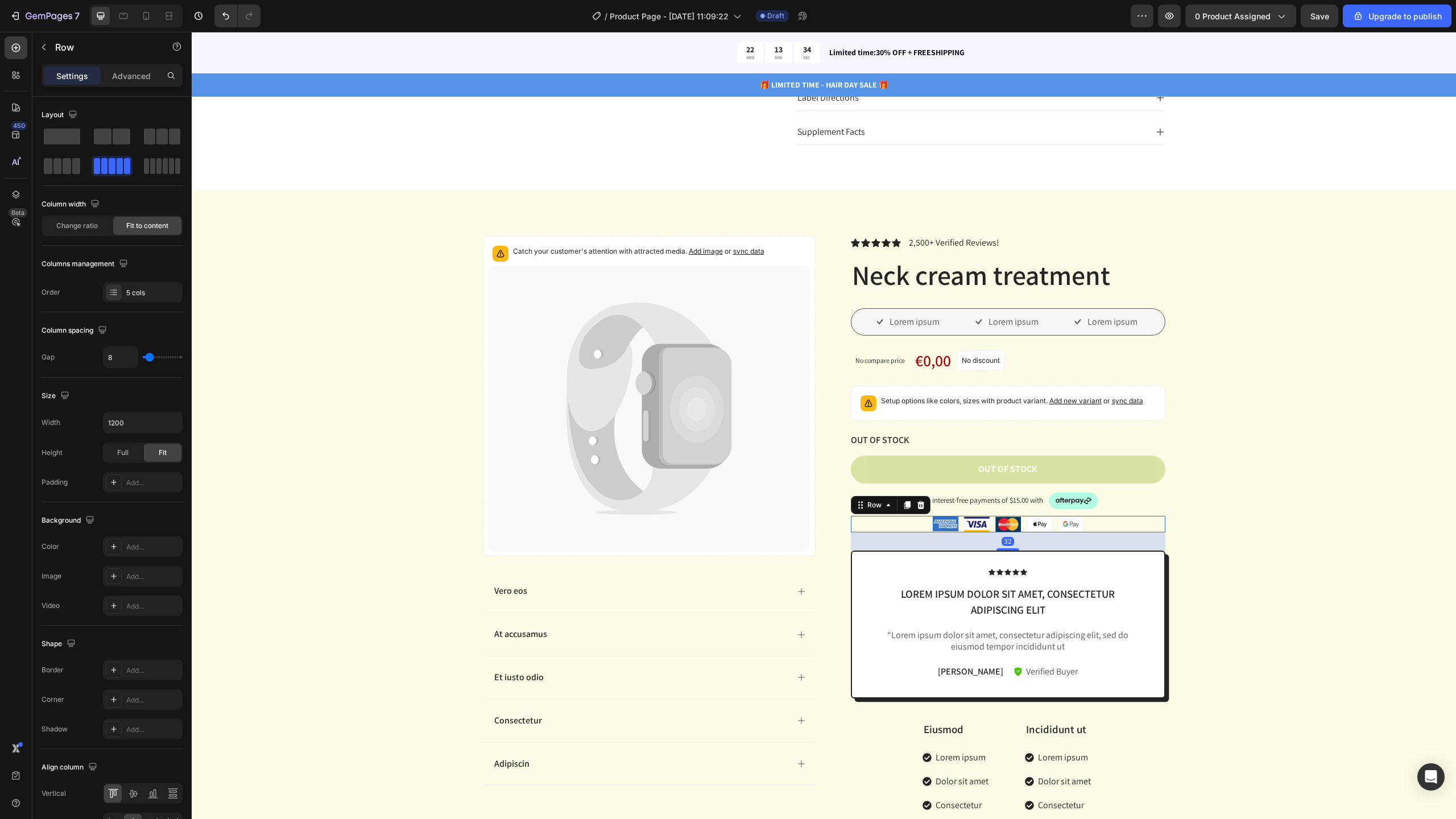
click at [1111, 520] on div "Image Image Image Image Image Row 32" at bounding box center [1008, 524] width 314 height 16
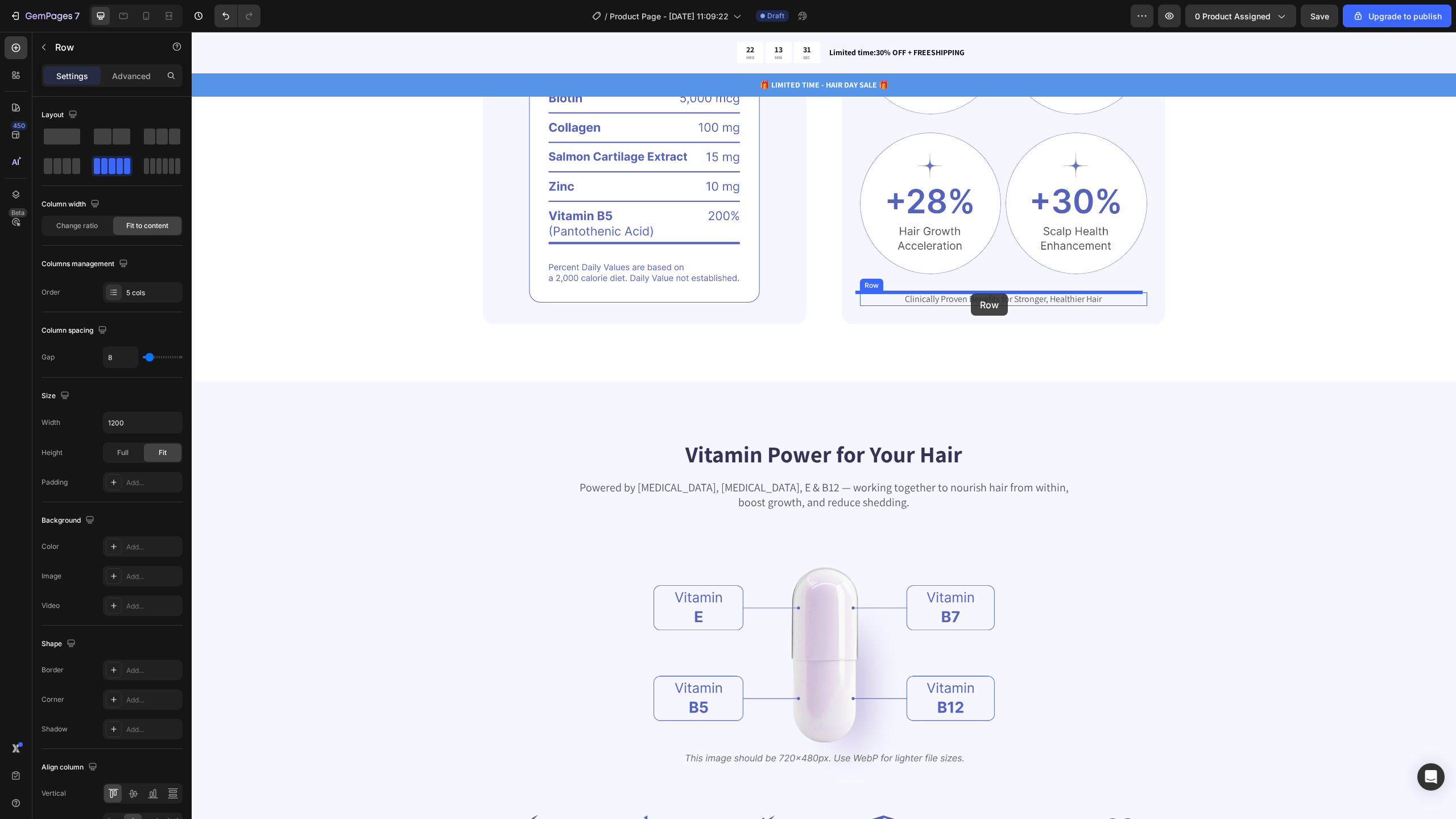
scroll to position [262, 0]
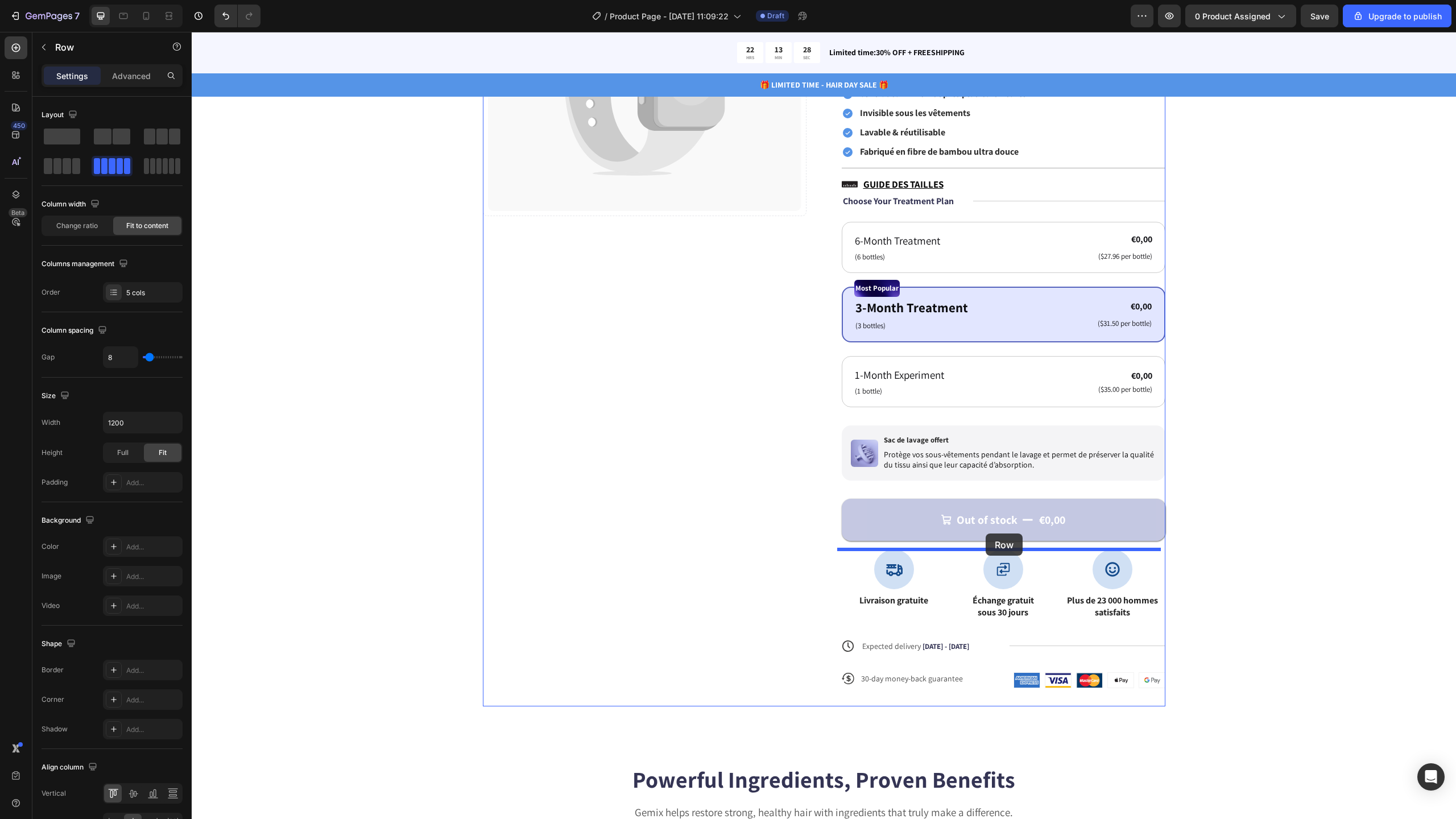
drag, startPoint x: 858, startPoint y: 506, endPoint x: 986, endPoint y: 534, distance: 131.0
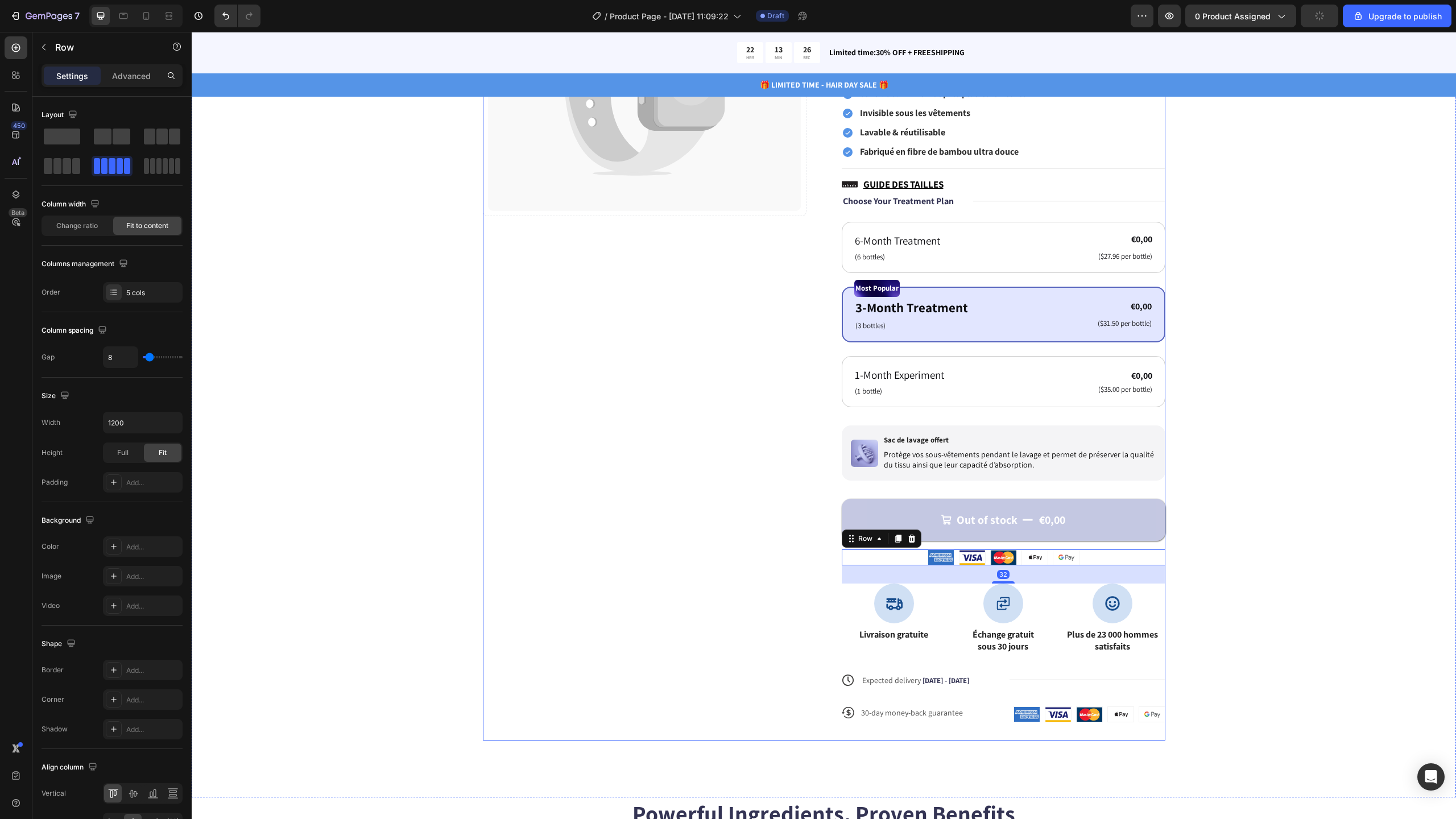
click at [1108, 692] on div "Icon Icon Icon Icon Icon Icon List N°1 DES CALEÇONS RÉUTILISABLES CONTRE L’INCO…" at bounding box center [1003, 321] width 324 height 837
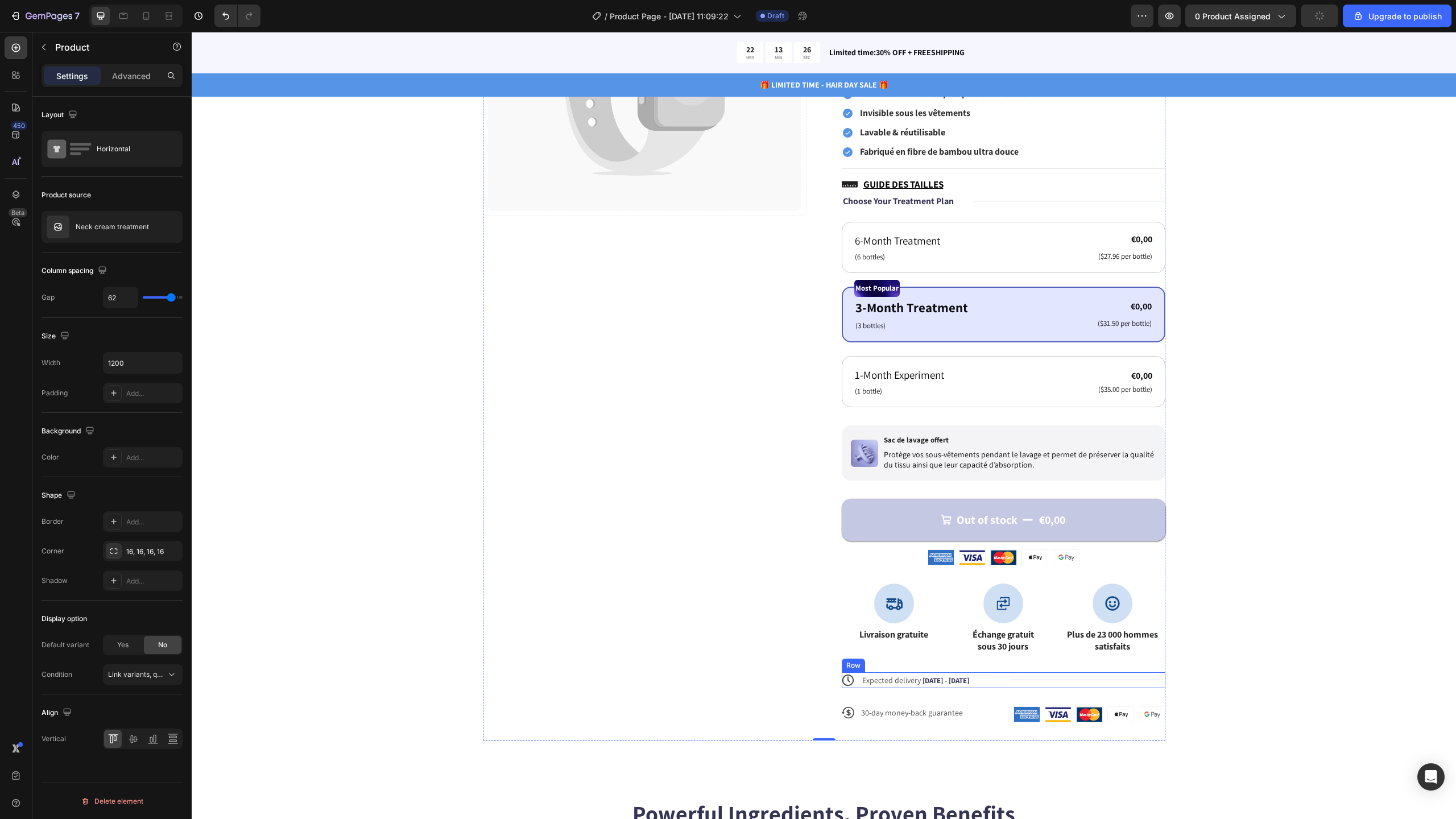
click at [1148, 676] on div "Title Line" at bounding box center [1087, 680] width 156 height 16
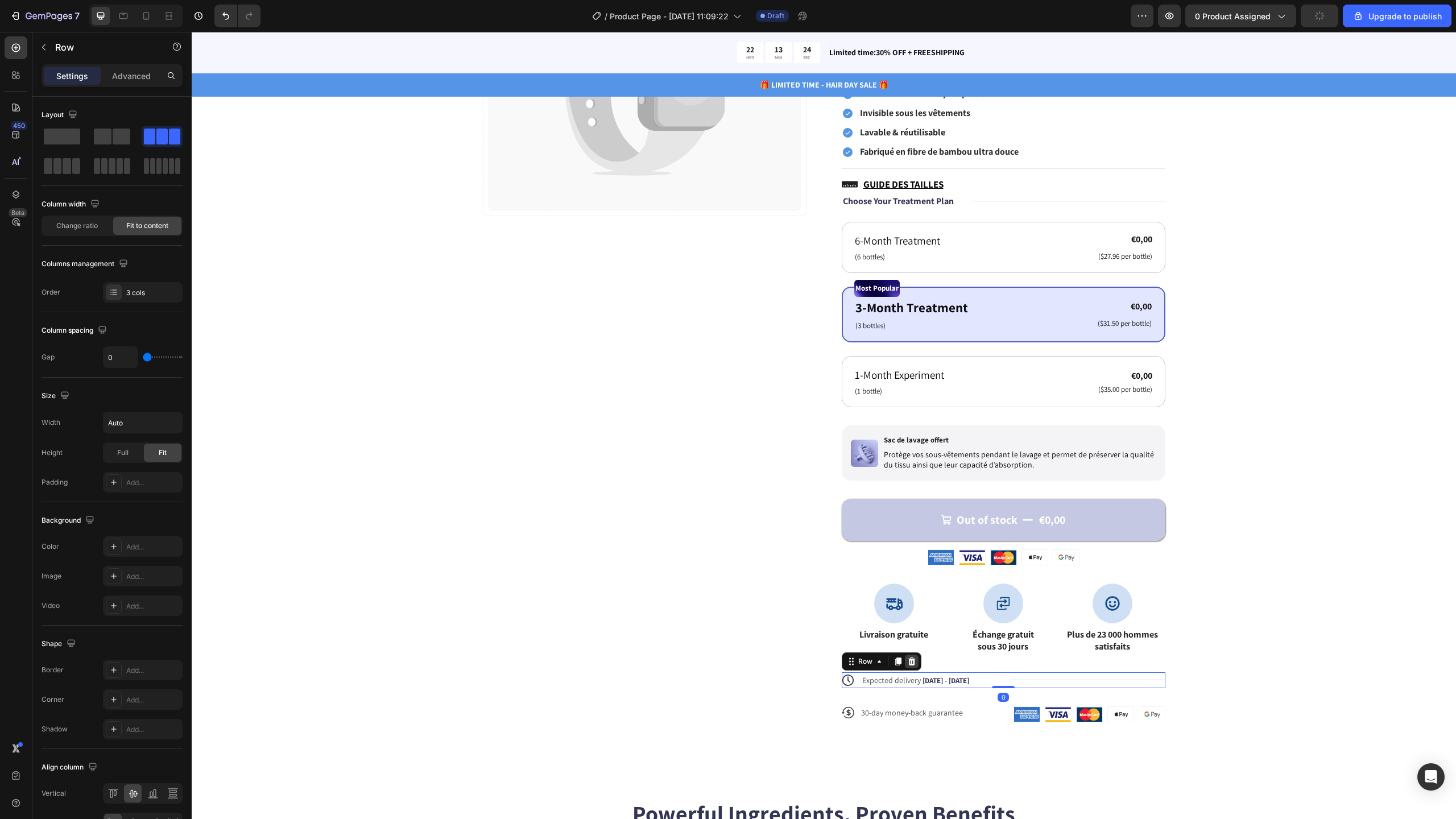
click at [910, 662] on icon at bounding box center [912, 661] width 9 height 9
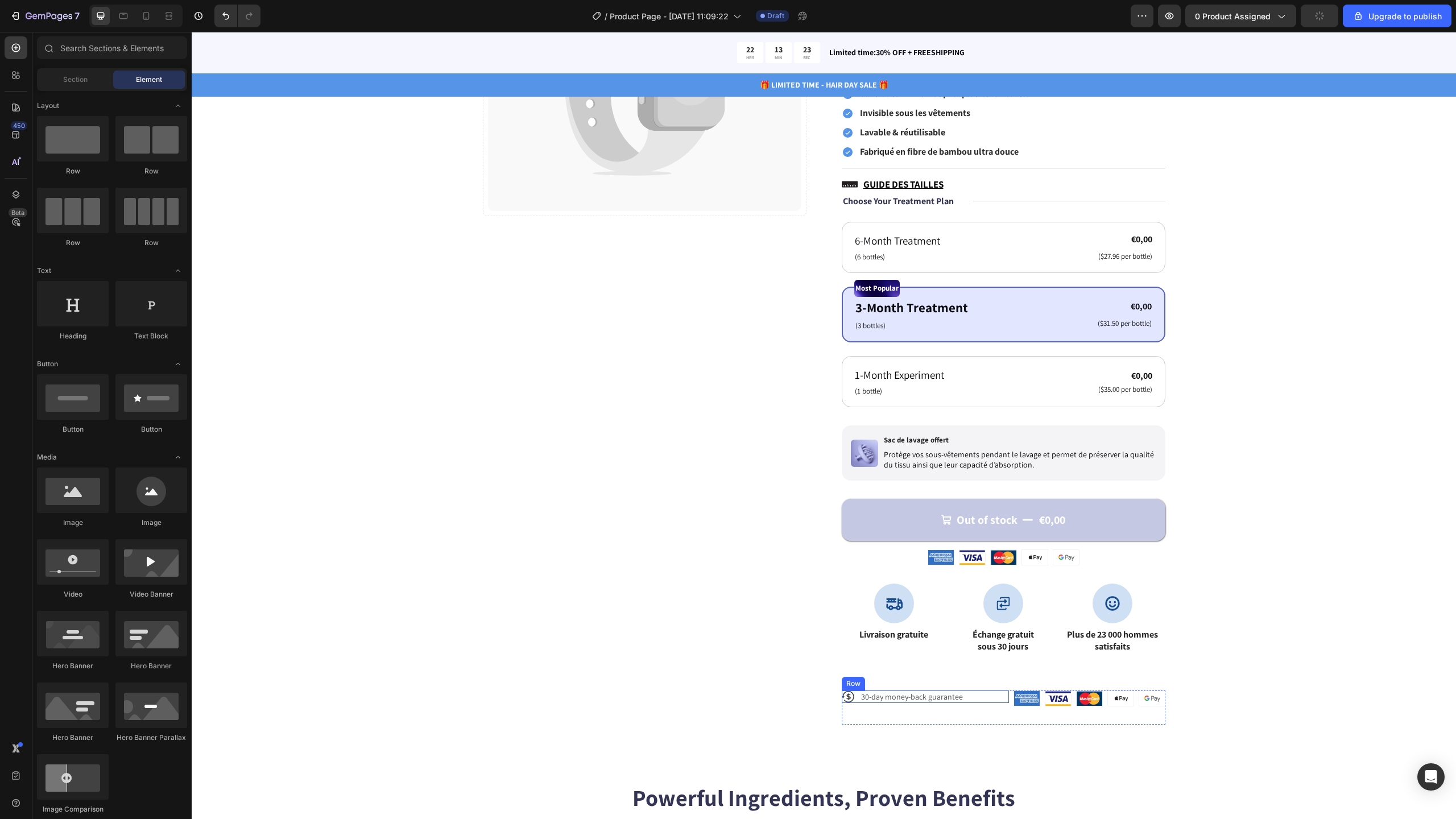
click at [985, 693] on div "Icon 30-day money-back guarantee Text Block Row" at bounding box center [925, 697] width 168 height 12
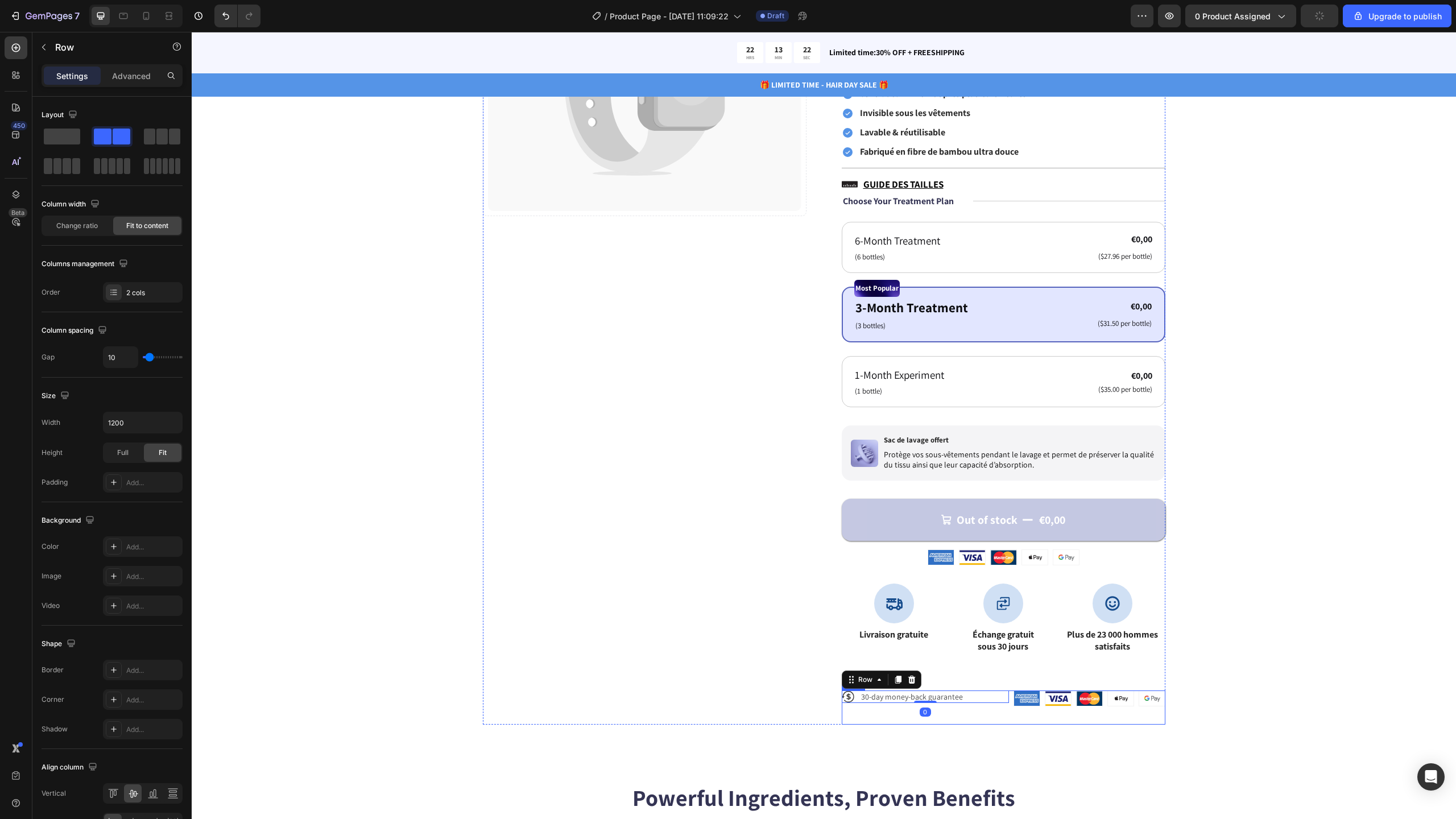
click at [991, 707] on div "Icon 30-day money-back guarantee Text Block Row 0" at bounding box center [925, 708] width 168 height 34
click at [910, 683] on icon at bounding box center [912, 679] width 9 height 9
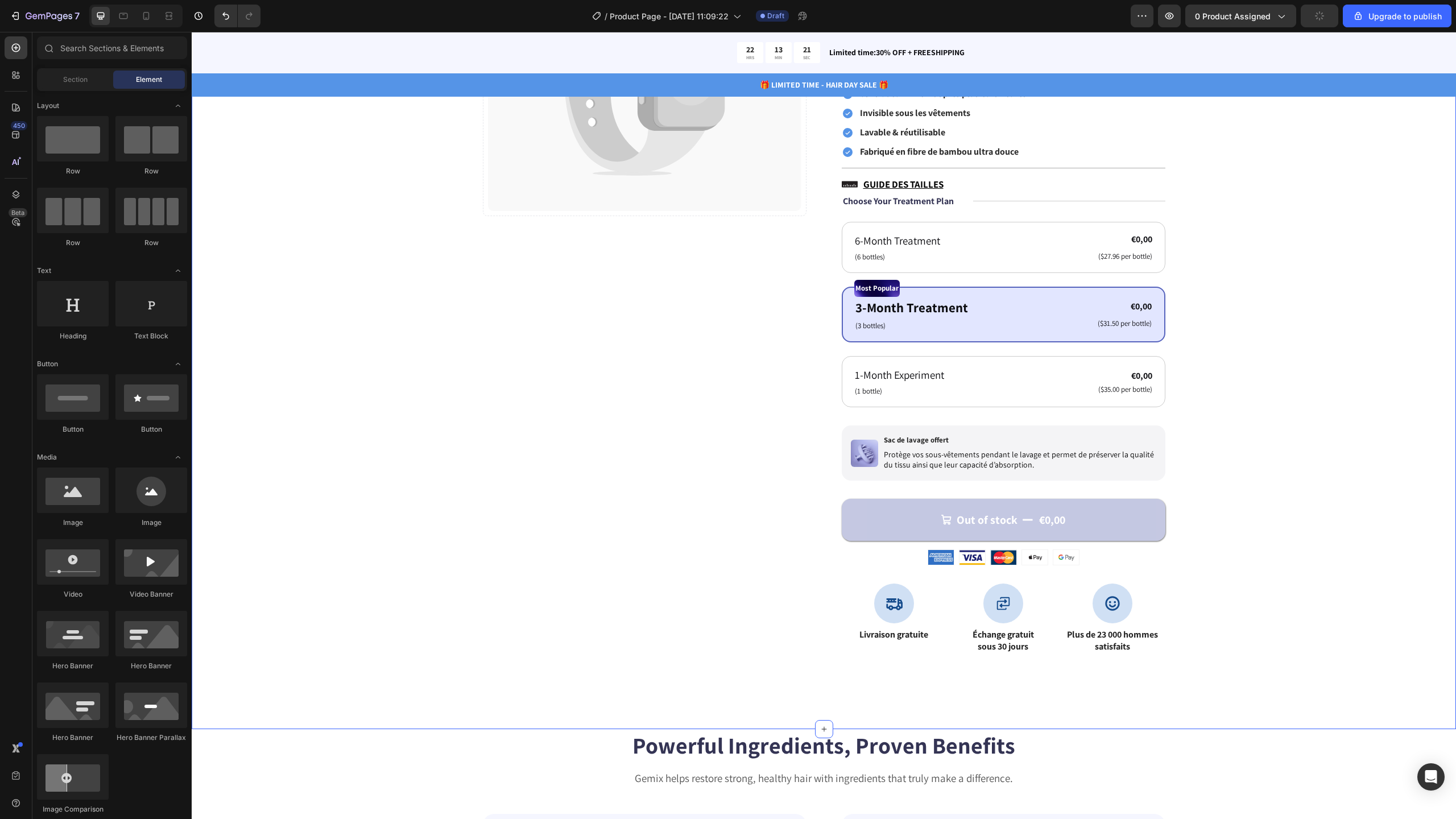
click at [985, 669] on div "Icon Icon Icon Icon Icon Icon List N°1 DES CALEÇONS RÉUTILISABLES CONTRE L’INCO…" at bounding box center [1003, 287] width 324 height 768
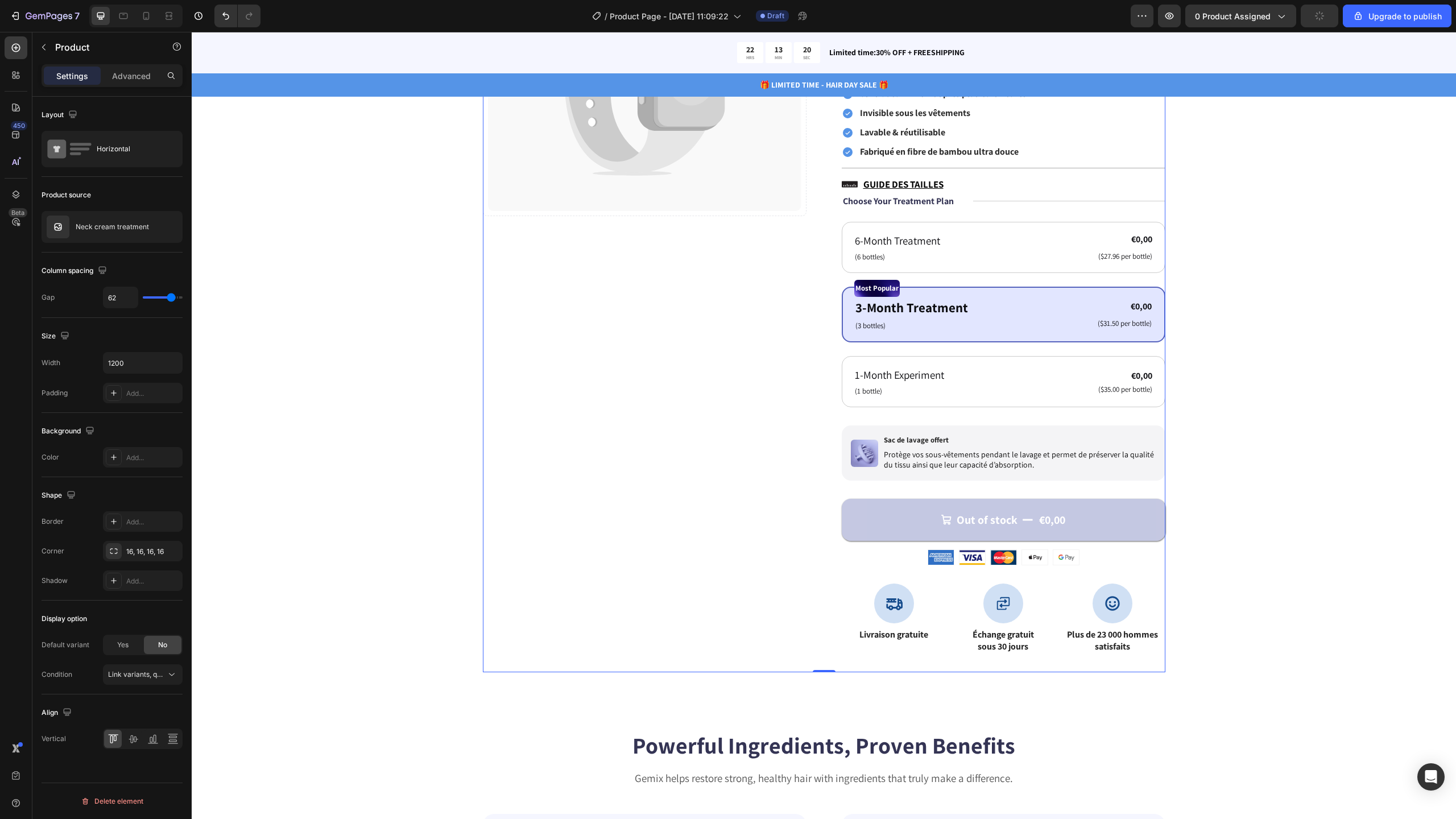
click at [994, 657] on div "Icon Icon Icon Icon Icon Icon List N°1 DES CALEÇONS RÉUTILISABLES CONTRE L’INCO…" at bounding box center [1003, 287] width 324 height 768
click at [995, 668] on div "Icon Icon Icon Icon Icon Icon List N°1 DES CALEÇONS RÉUTILISABLES CONTRE L’INCO…" at bounding box center [1003, 287] width 324 height 768
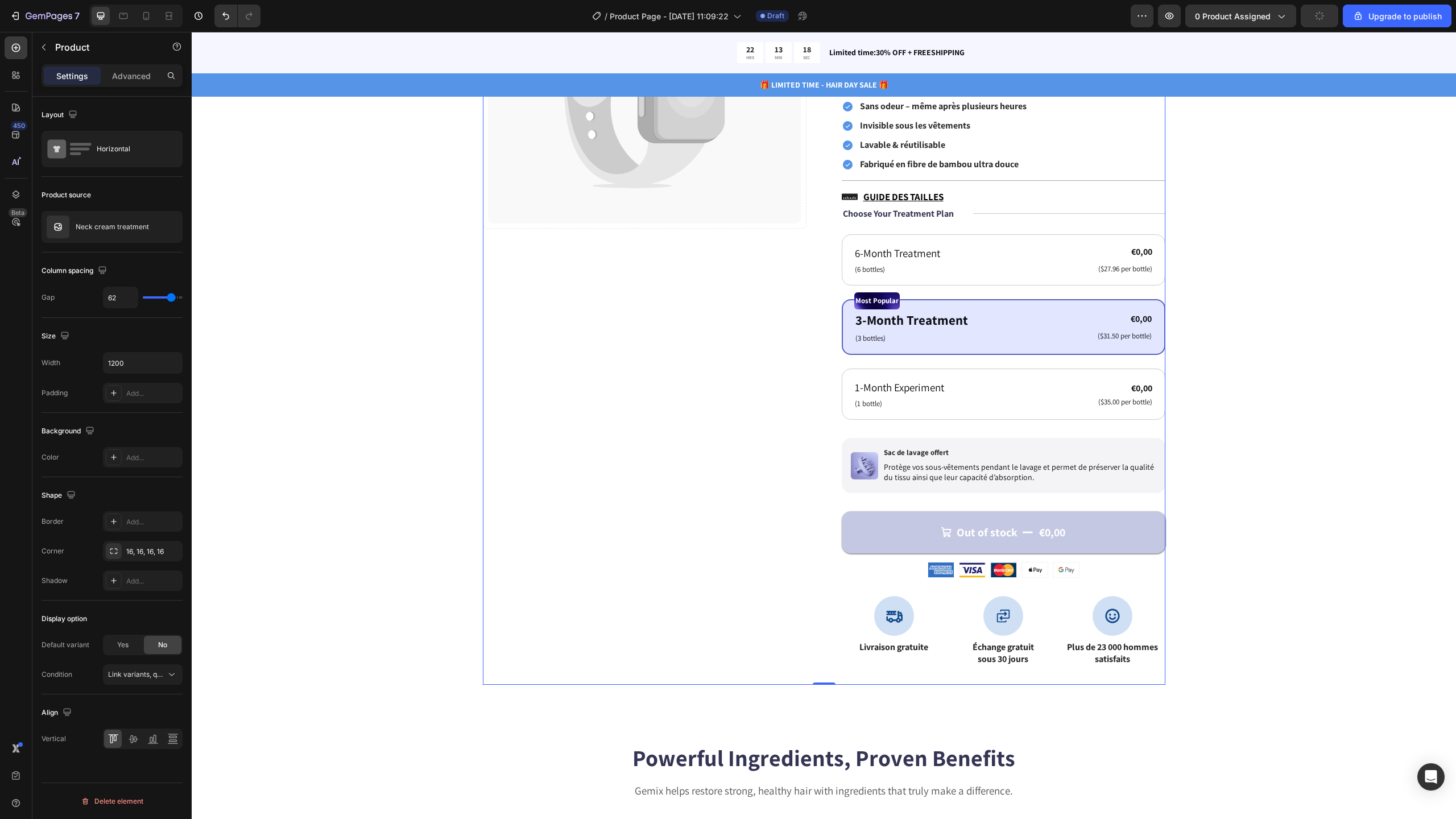
scroll to position [248, 0]
click at [1069, 567] on img at bounding box center [1065, 571] width 25 height 15
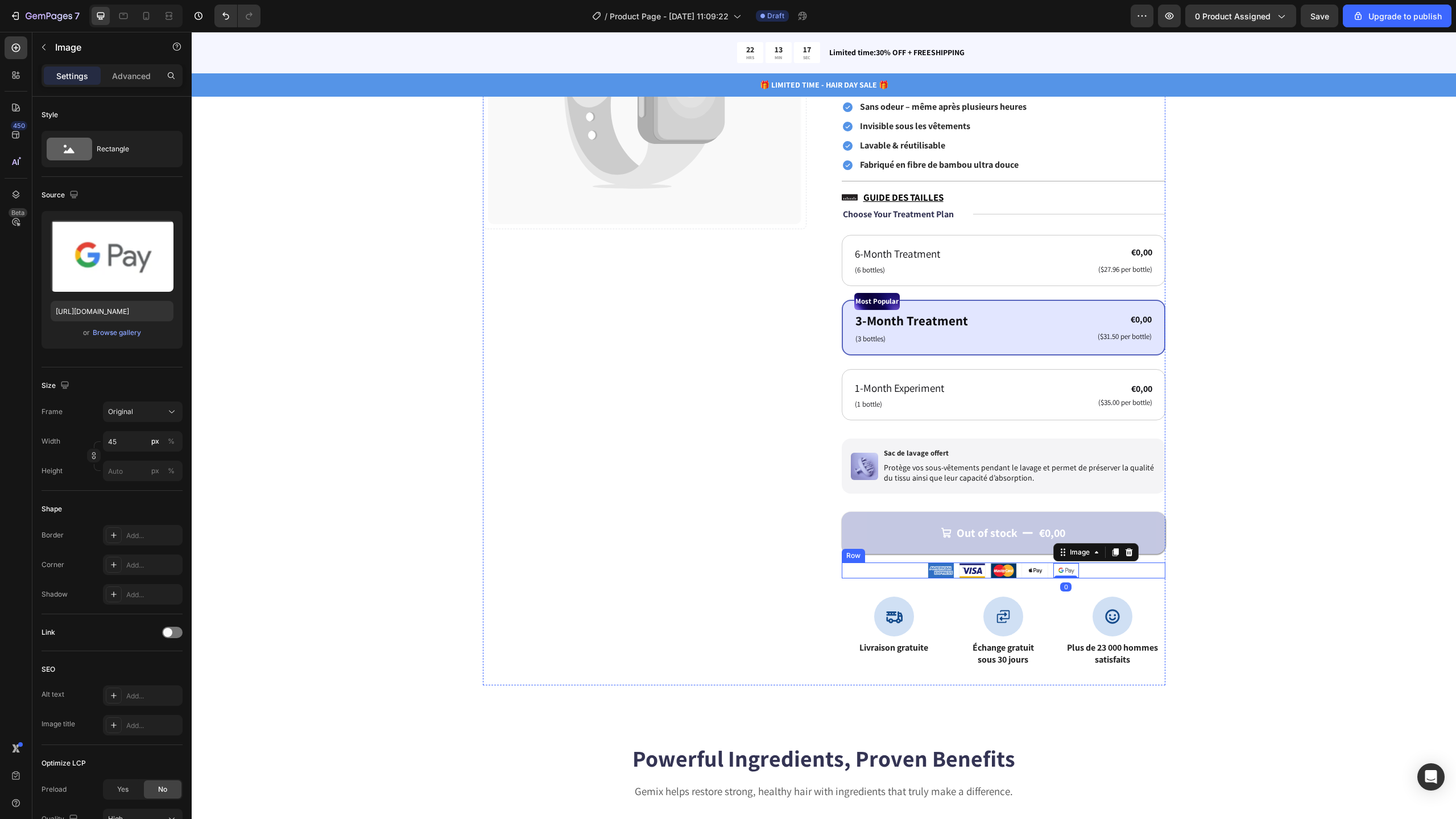
click at [1096, 568] on div "Image Image Image Image Image 0 Row" at bounding box center [1003, 571] width 324 height 16
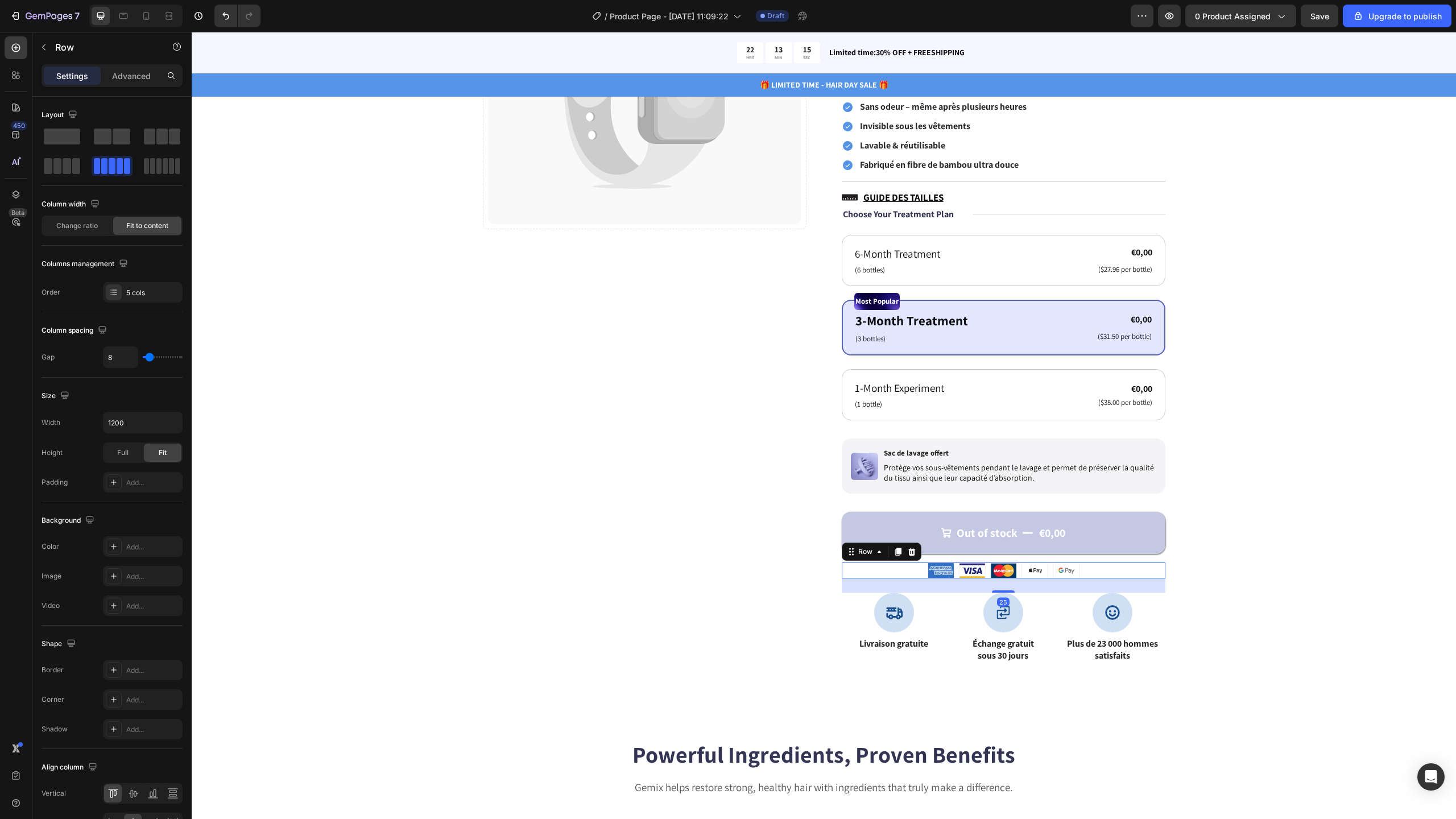
drag, startPoint x: 1003, startPoint y: 596, endPoint x: 1004, endPoint y: 582, distance: 14.0
click at [1004, 591] on div at bounding box center [1003, 592] width 23 height 3
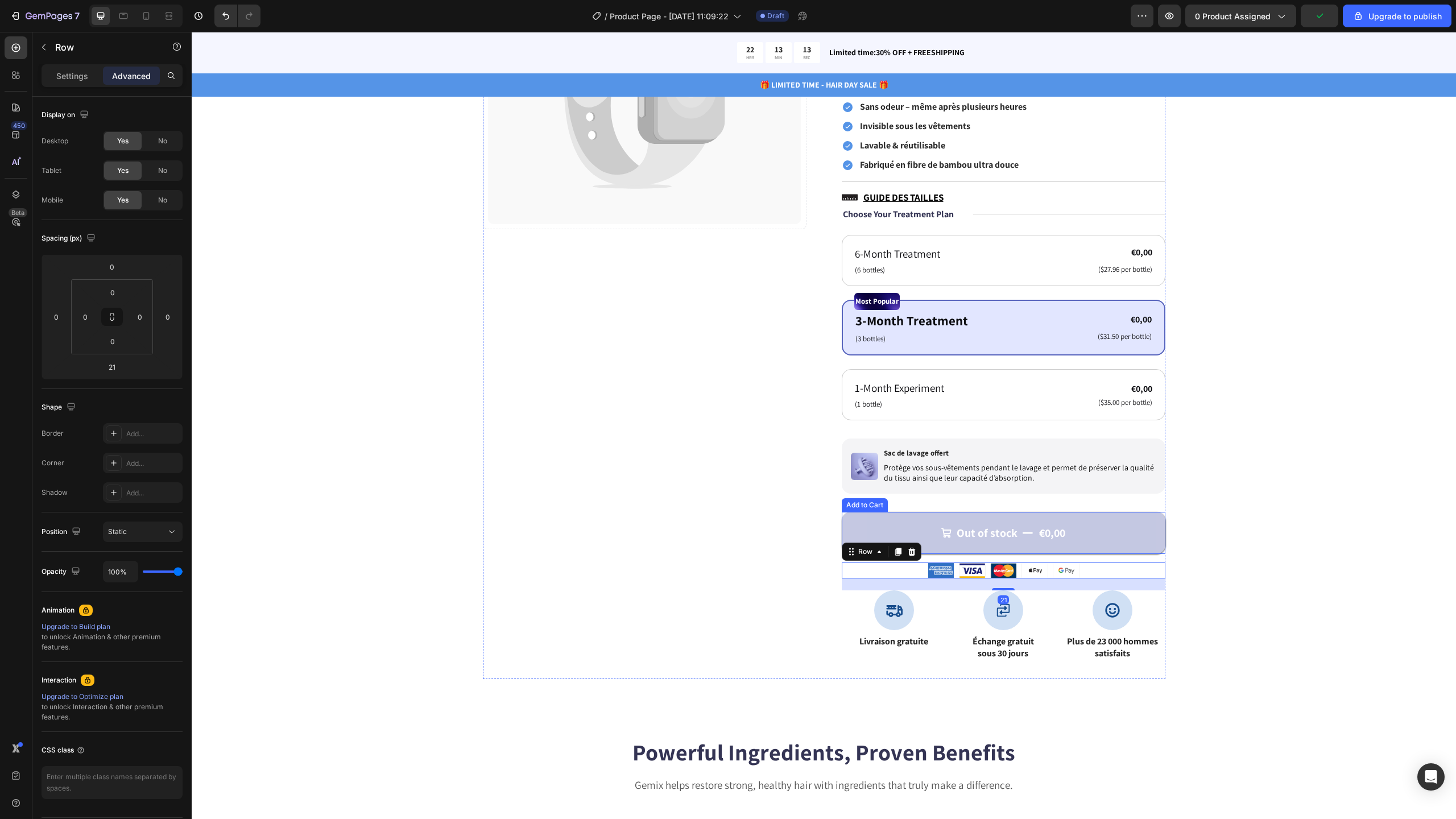
click at [1058, 546] on button "Out of stock €0,00" at bounding box center [1003, 533] width 324 height 42
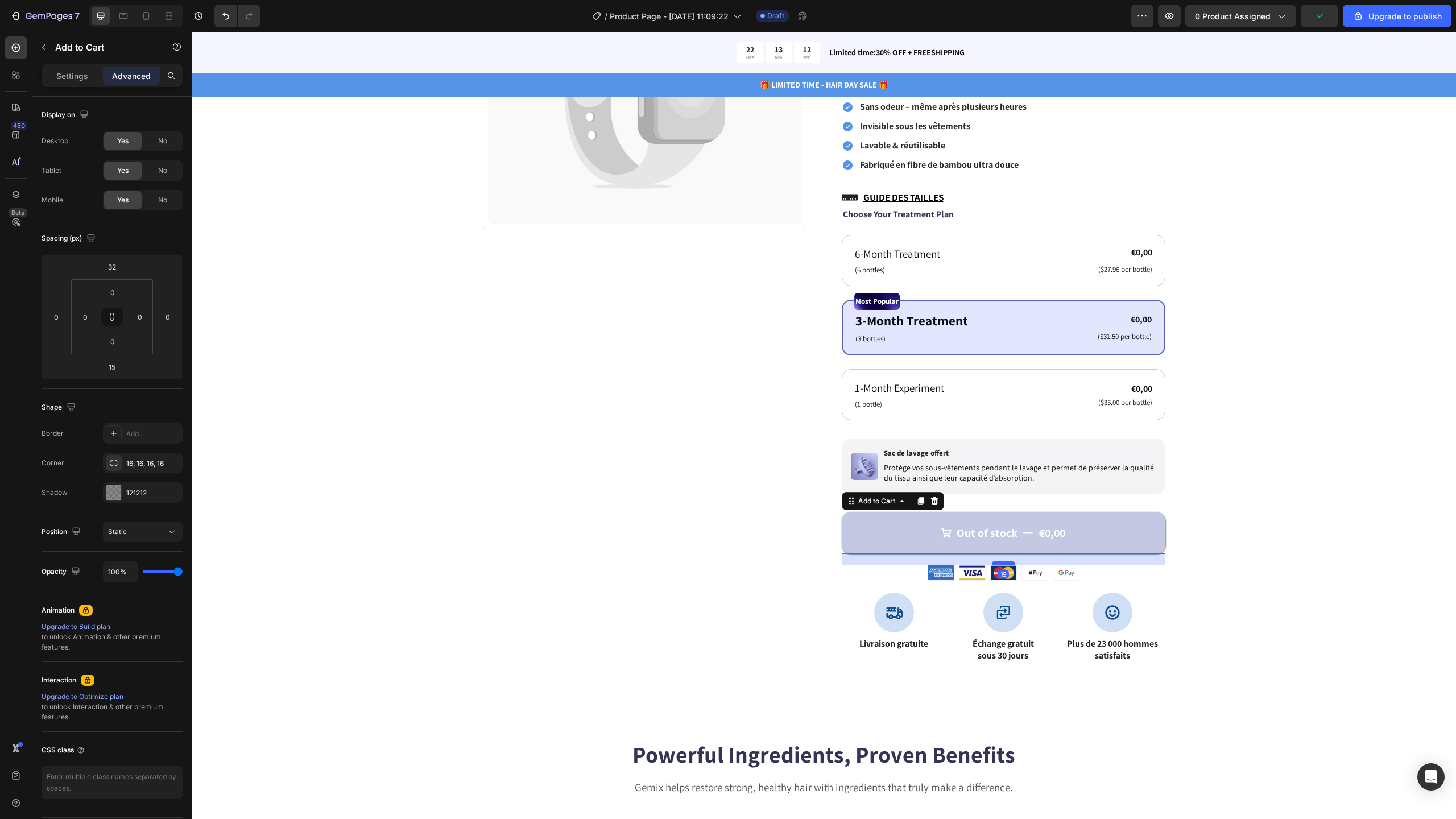
click at [1001, 564] on div at bounding box center [1003, 564] width 23 height 4
type input "19"
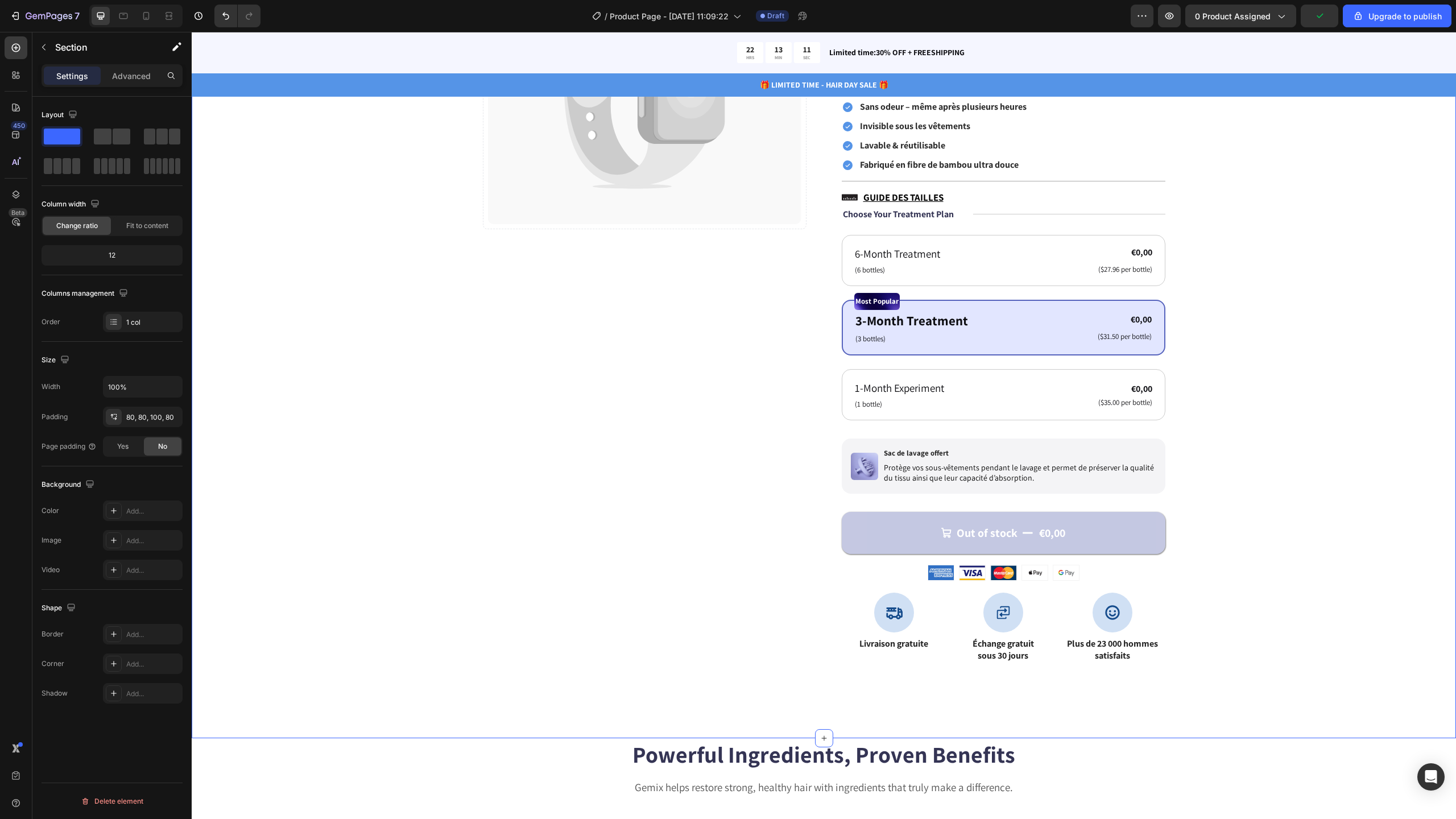
click at [1260, 540] on div "Catch your customer's attention with attracted media. Add image or sync data Pr…" at bounding box center [823, 298] width 1173 height 765
click at [1083, 571] on div "Image Image Image Image Image Row" at bounding box center [1003, 572] width 324 height 16
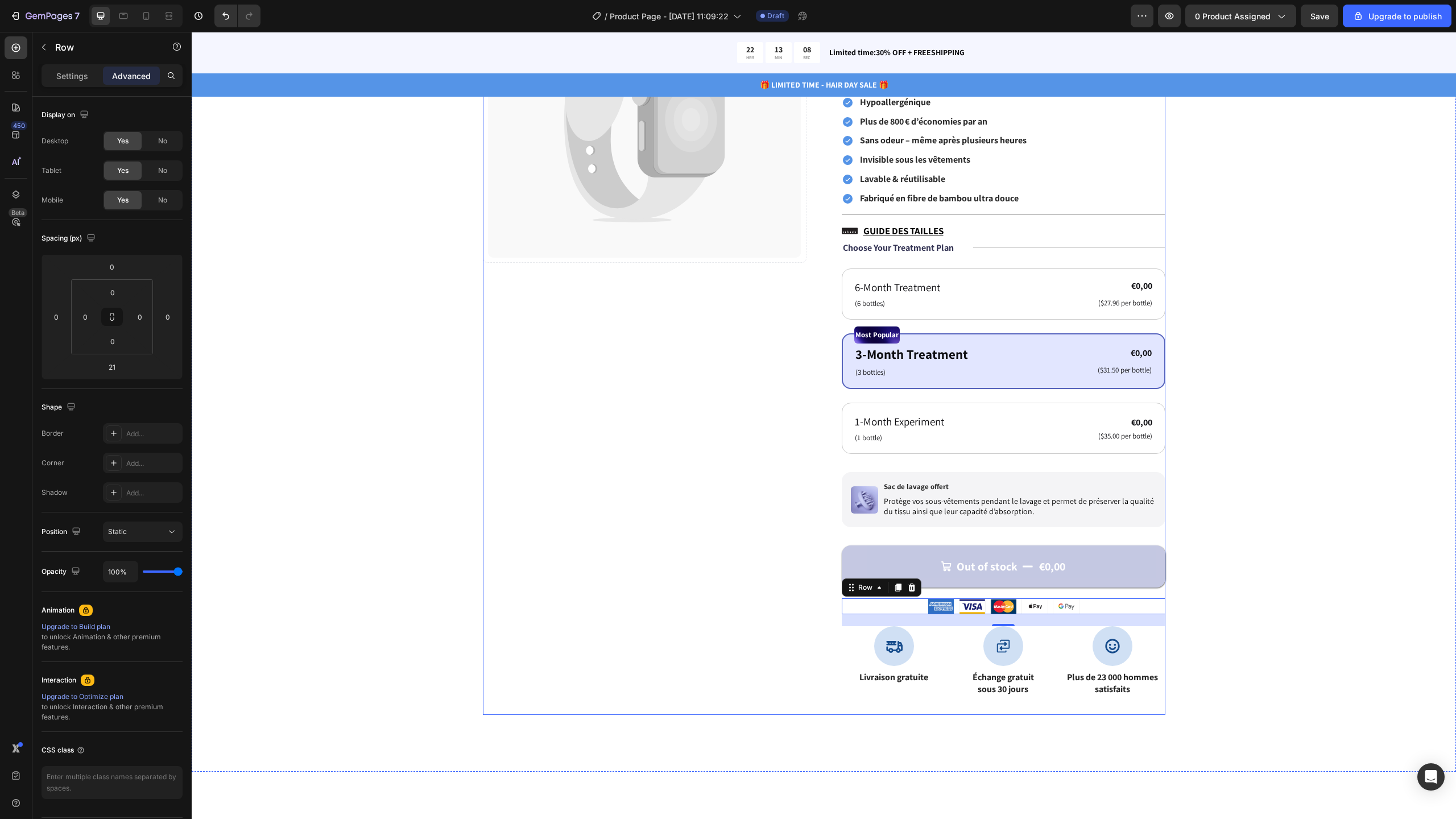
scroll to position [155, 0]
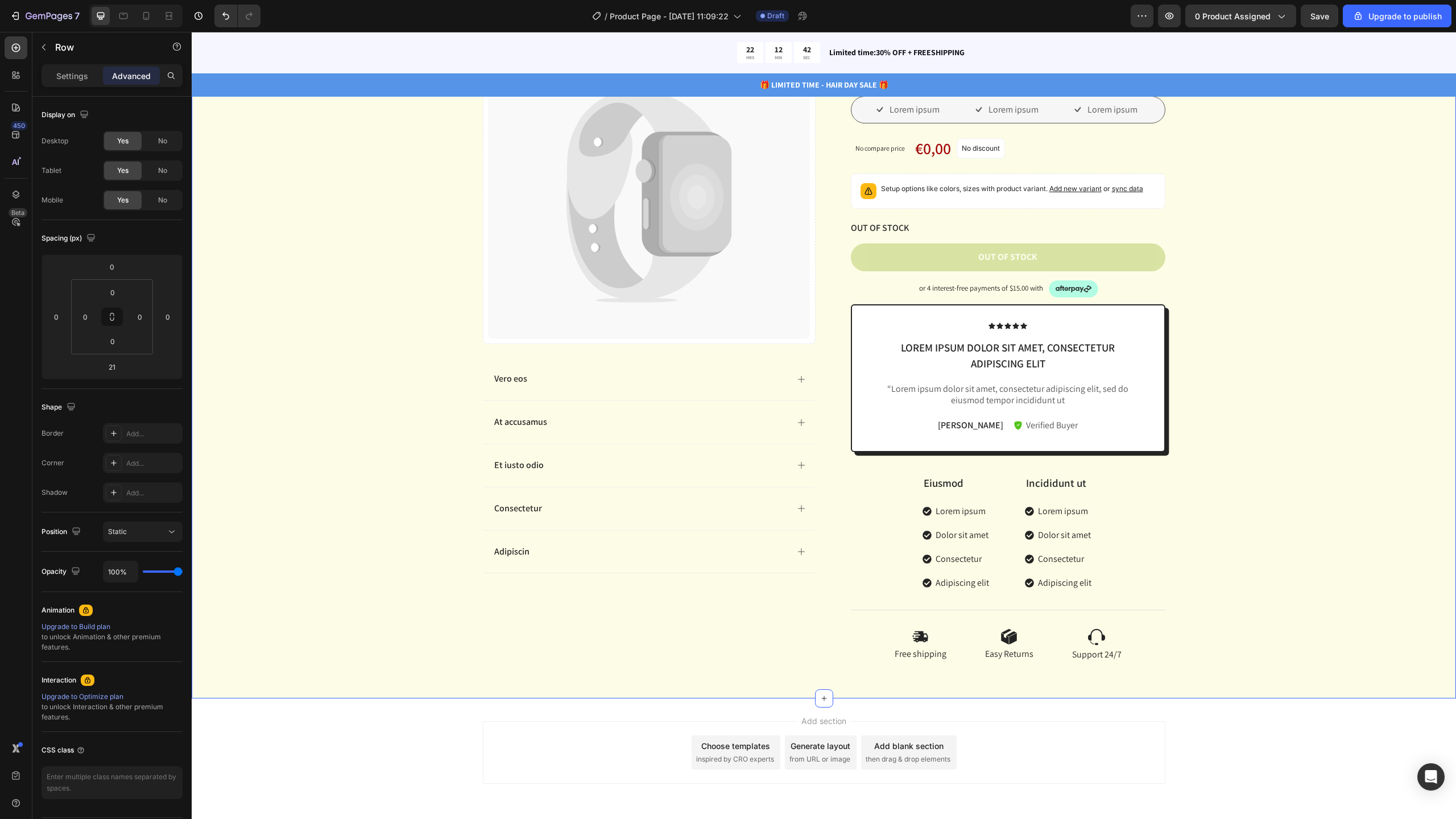
scroll to position [4459, 0]
click at [1336, 260] on div "Catch your customer's attention with attracted media. Add image or sync data Pr…" at bounding box center [823, 346] width 1247 height 647
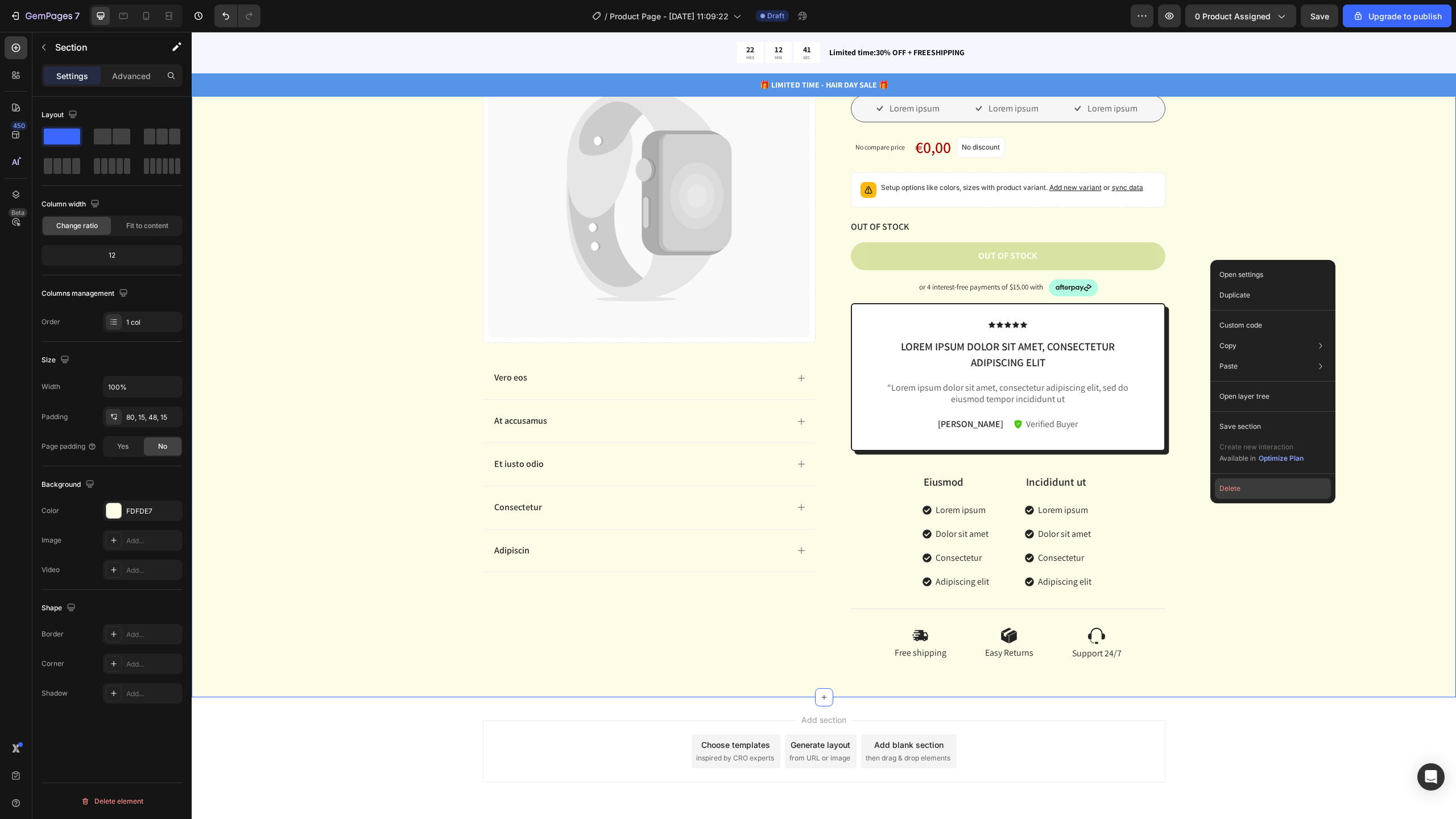
click at [1252, 484] on button "Delete" at bounding box center [1273, 488] width 116 height 20
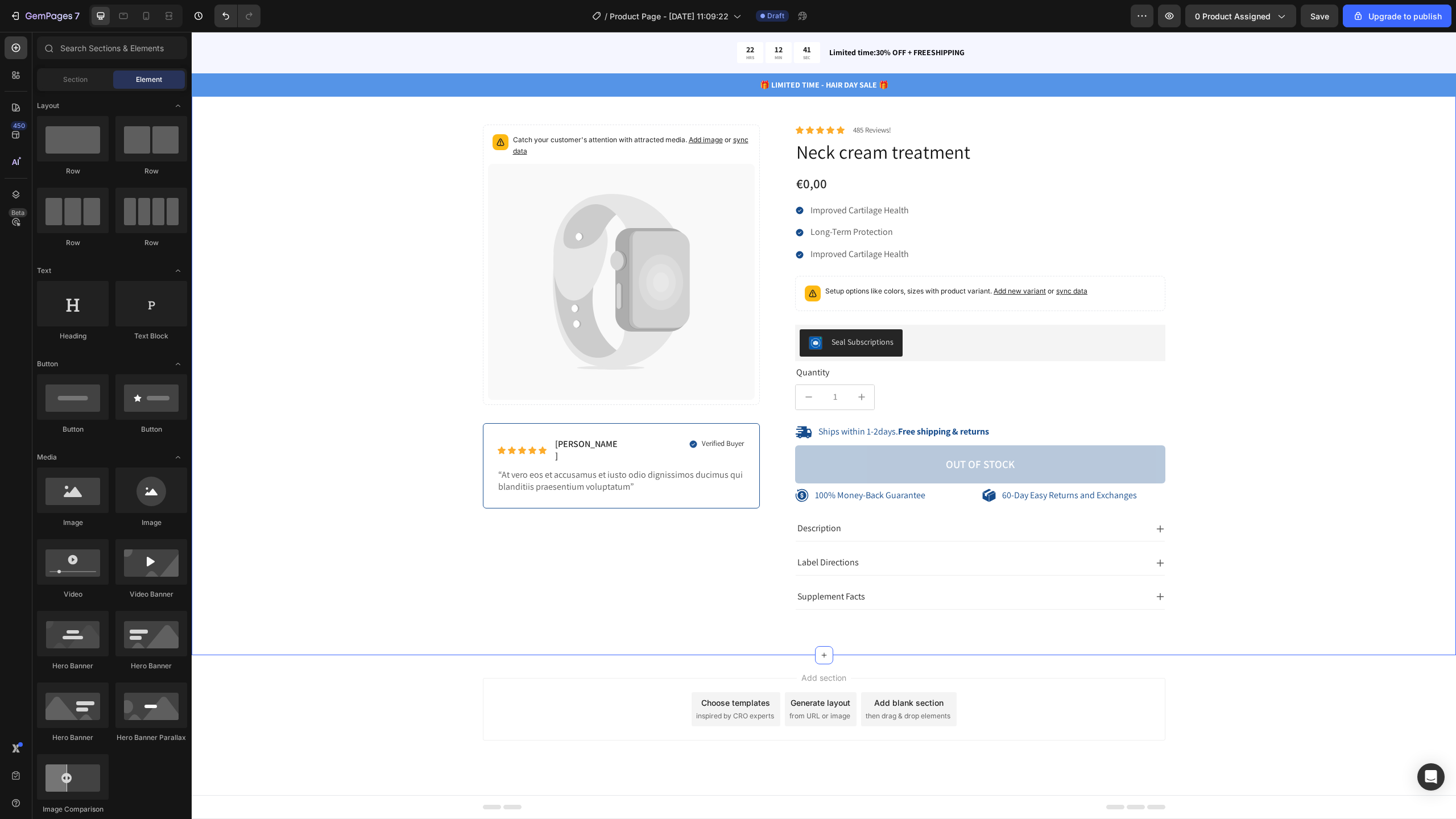
scroll to position [3797, 0]
click at [1330, 310] on div "100% Money-Back Guarantee Item List 60-Day Easy Returns Item List Row Catch you…" at bounding box center [823, 377] width 1247 height 504
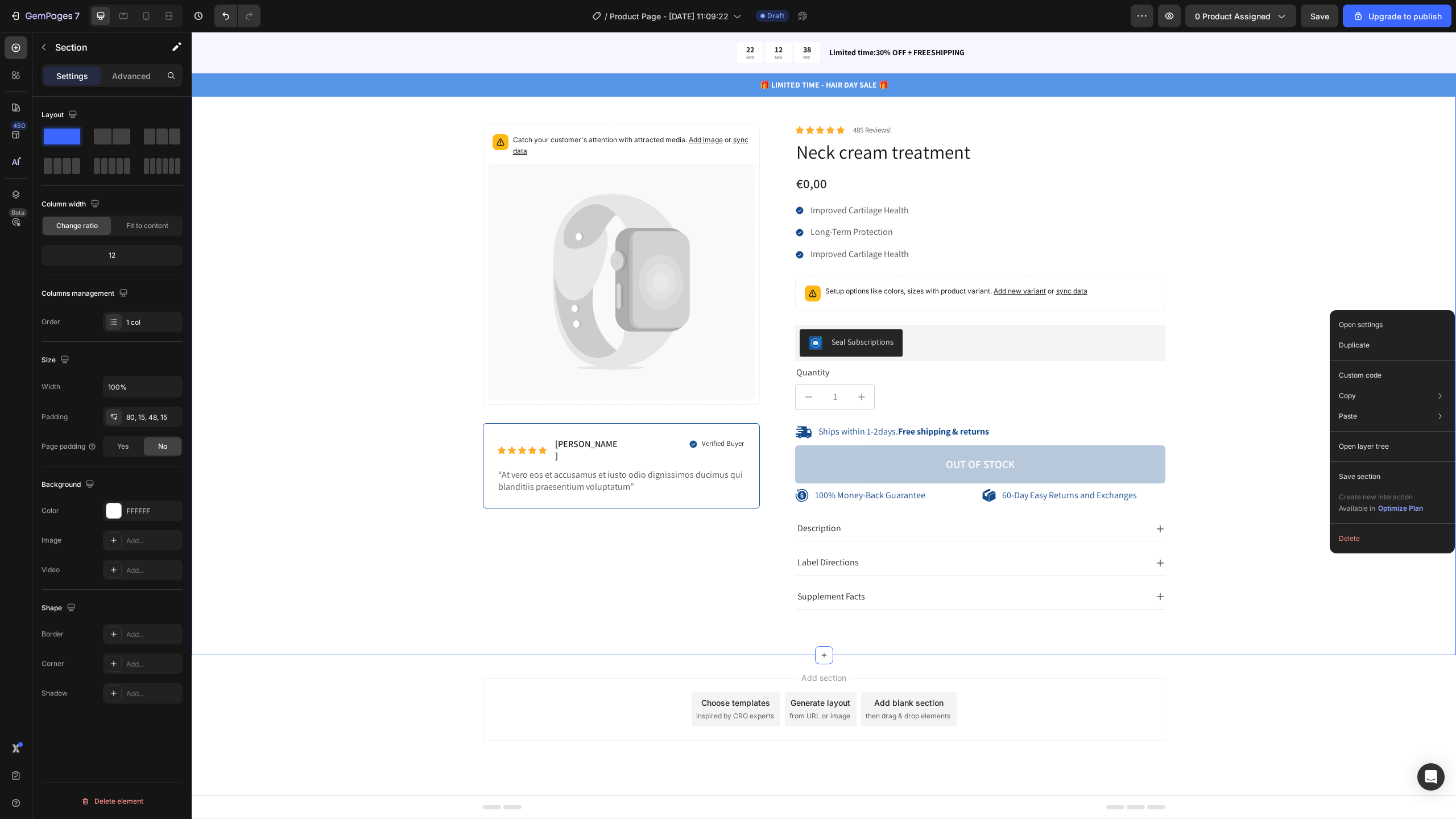
click at [1219, 557] on div "100% Money-Back Guarantee Item List 60-Day Easy Returns Item List Row Catch you…" at bounding box center [823, 377] width 1247 height 504
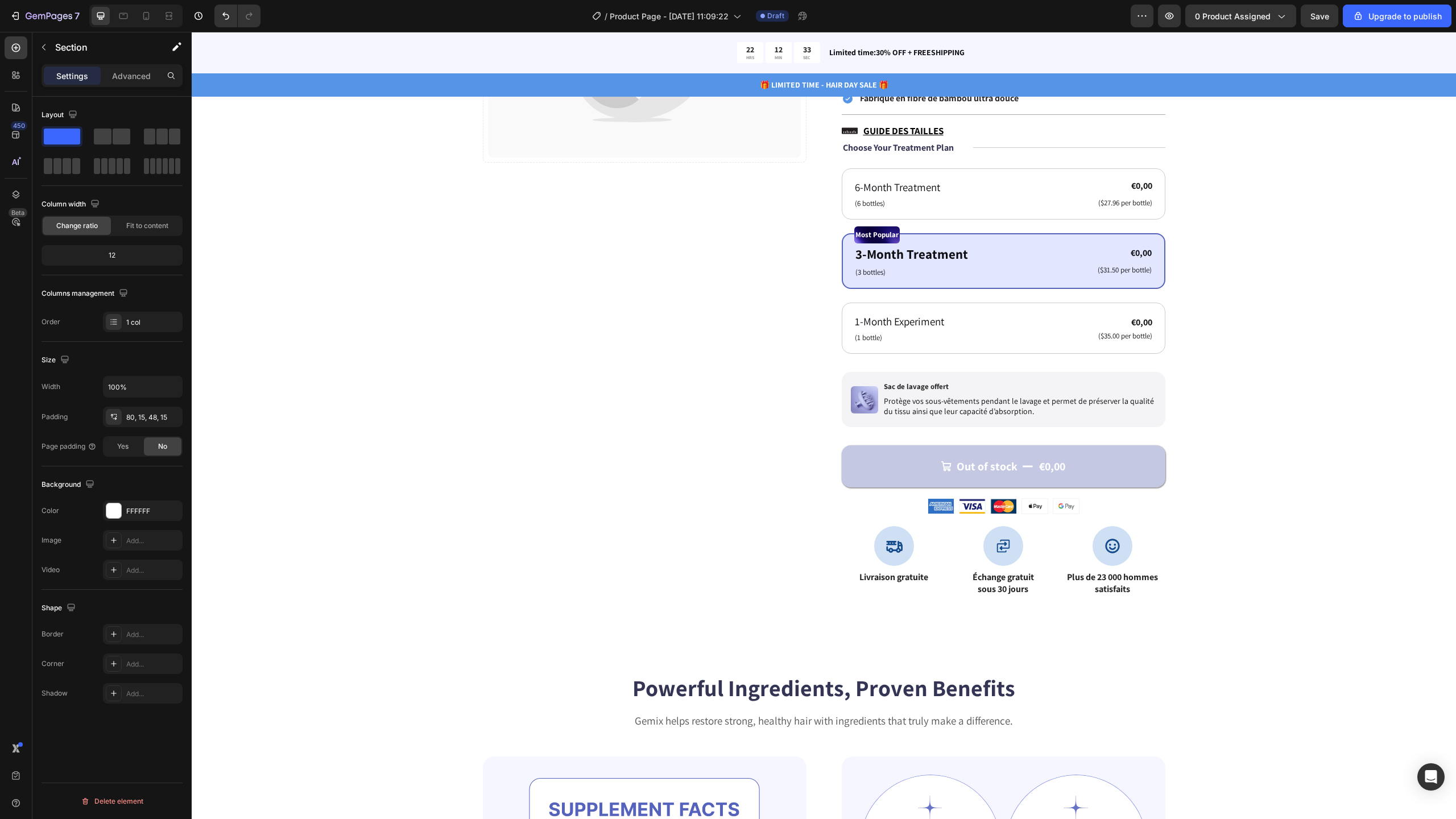
scroll to position [318, 0]
click at [15, 102] on icon at bounding box center [16, 107] width 11 height 11
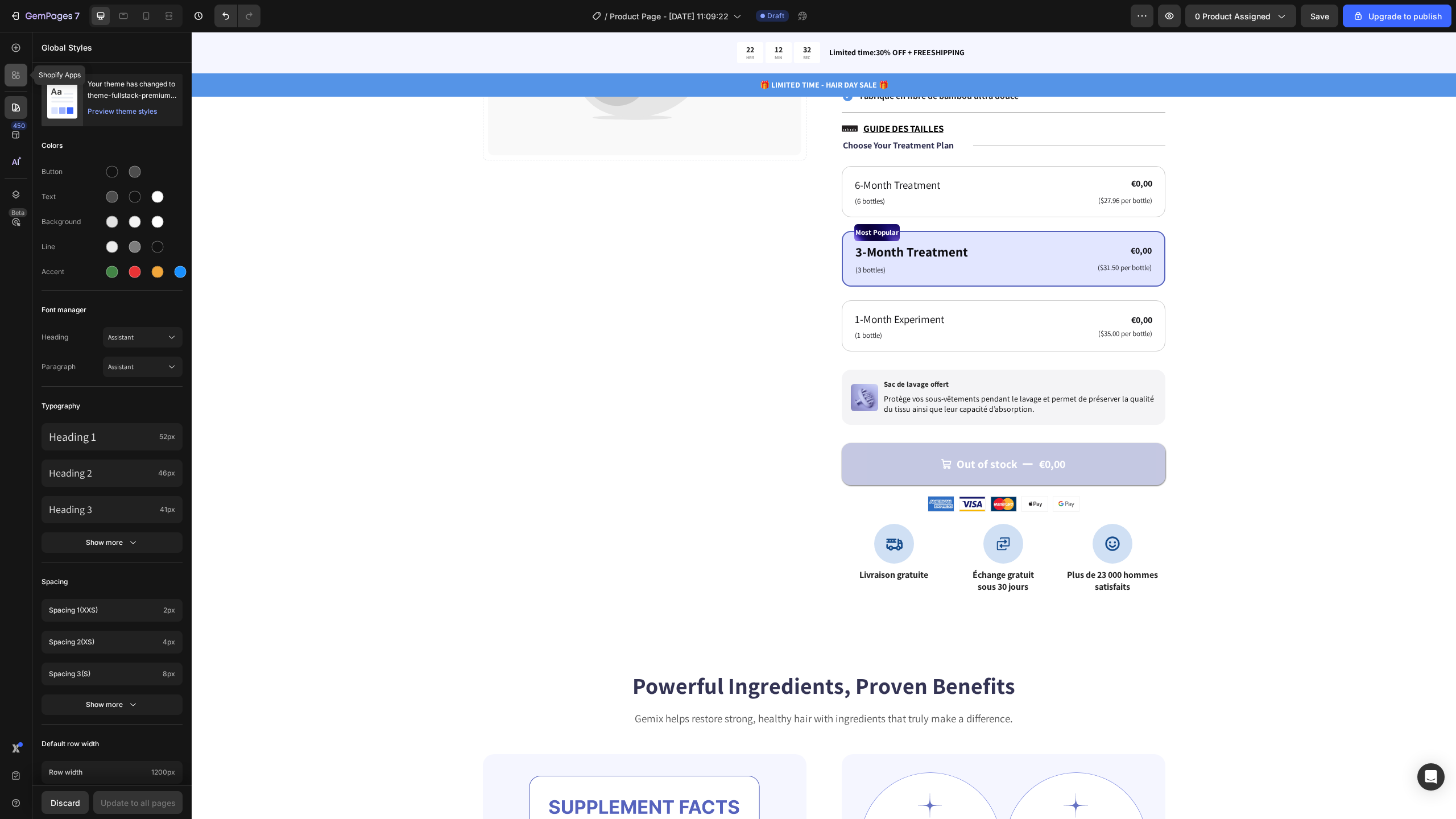
click at [18, 83] on div at bounding box center [16, 75] width 23 height 23
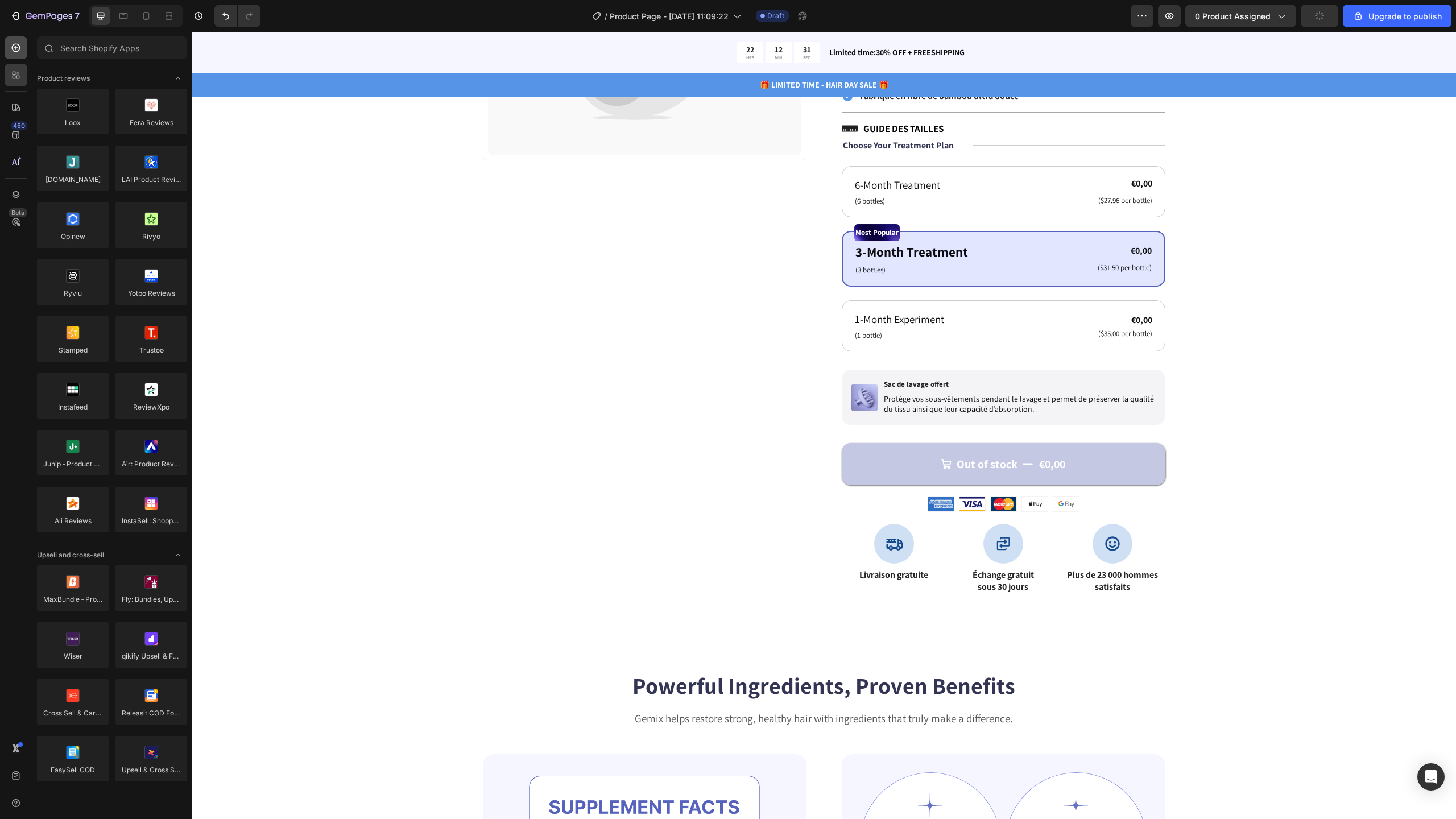
click at [14, 54] on div at bounding box center [16, 47] width 23 height 23
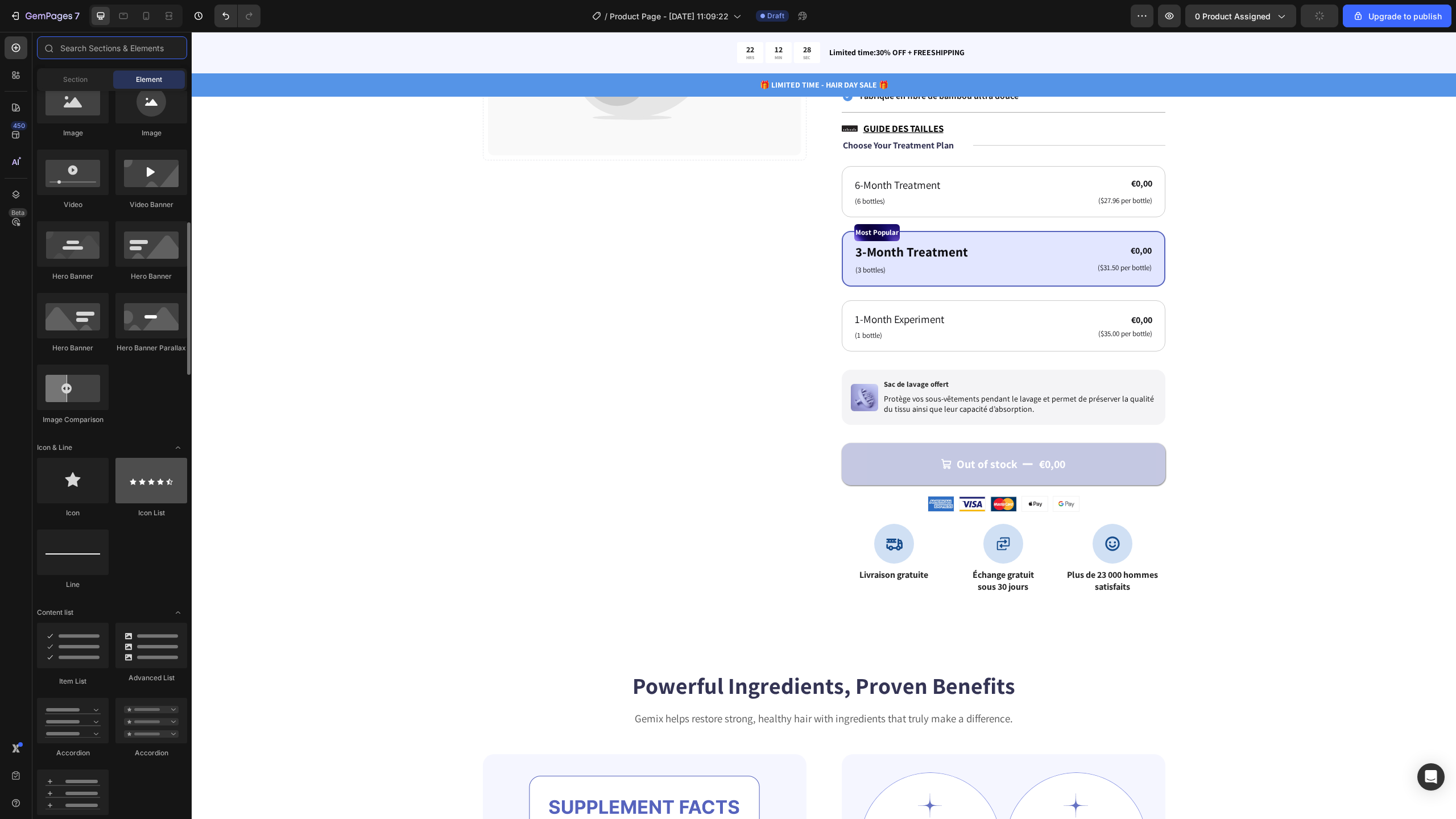
scroll to position [606, 0]
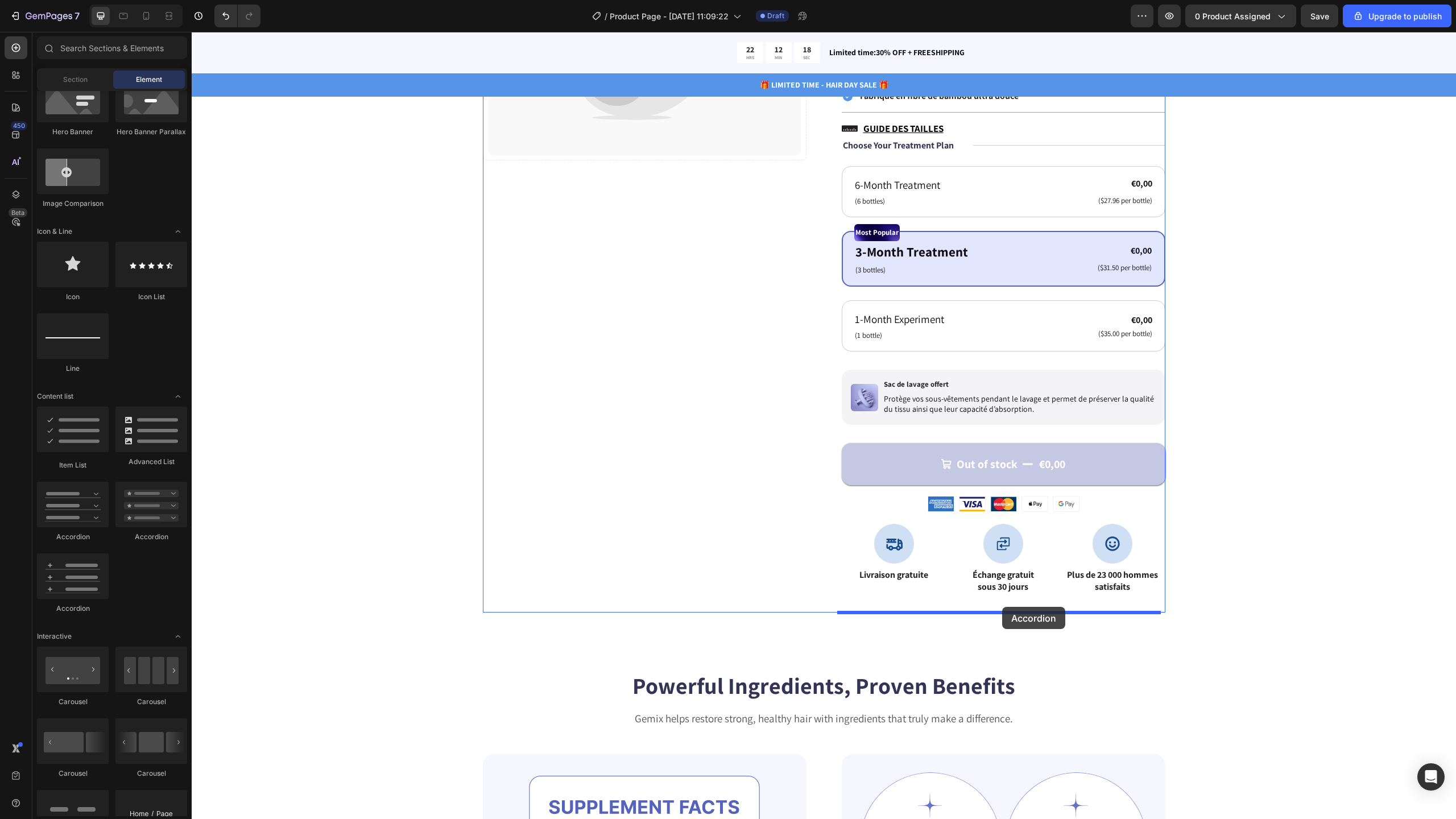
drag, startPoint x: 271, startPoint y: 544, endPoint x: 1002, endPoint y: 607, distance: 733.7
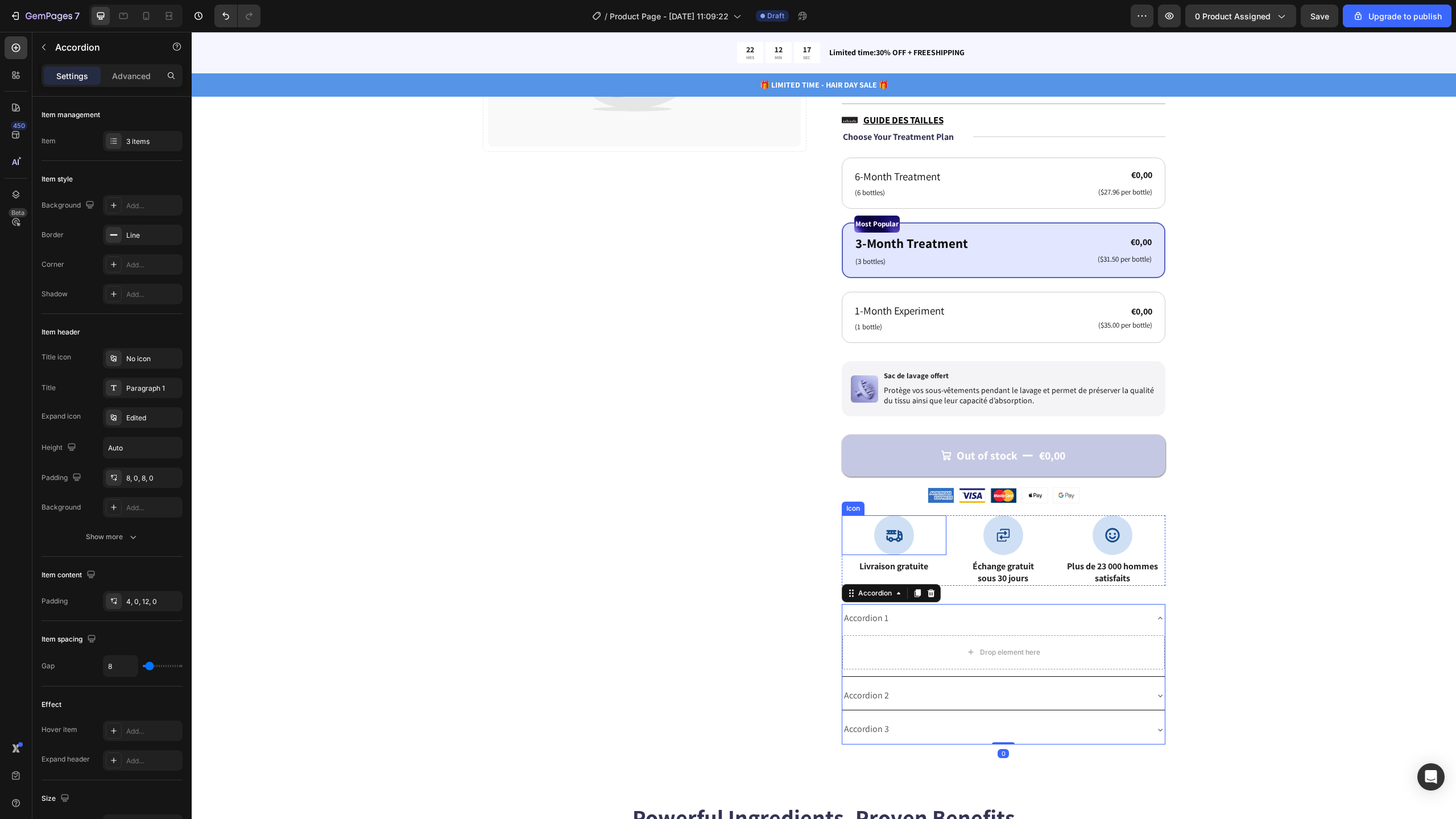
scroll to position [348, 0]
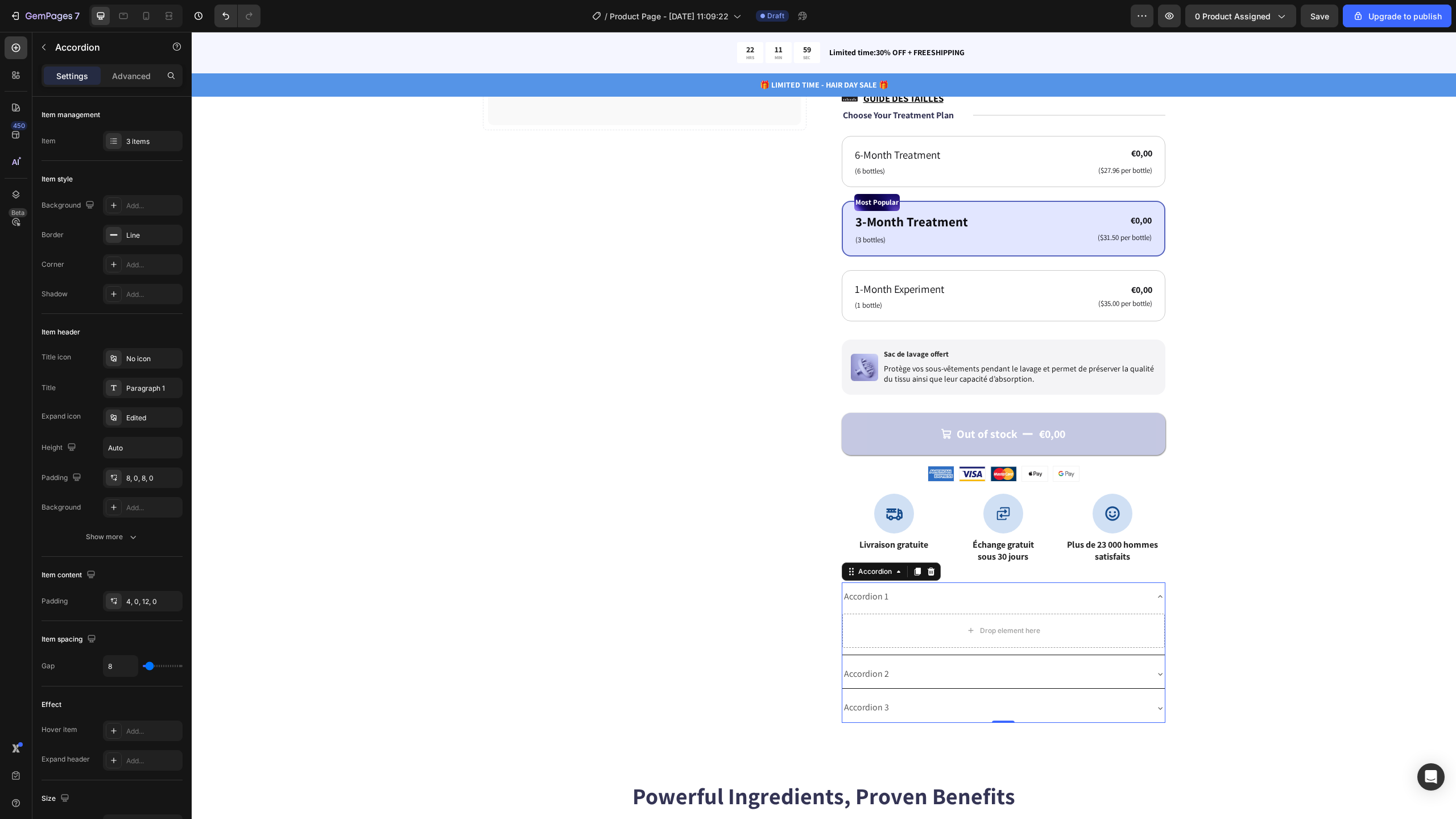
click at [871, 602] on div "Accordion 1" at bounding box center [866, 597] width 47 height 20
click at [871, 602] on p "Accordion 1" at bounding box center [866, 597] width 45 height 17
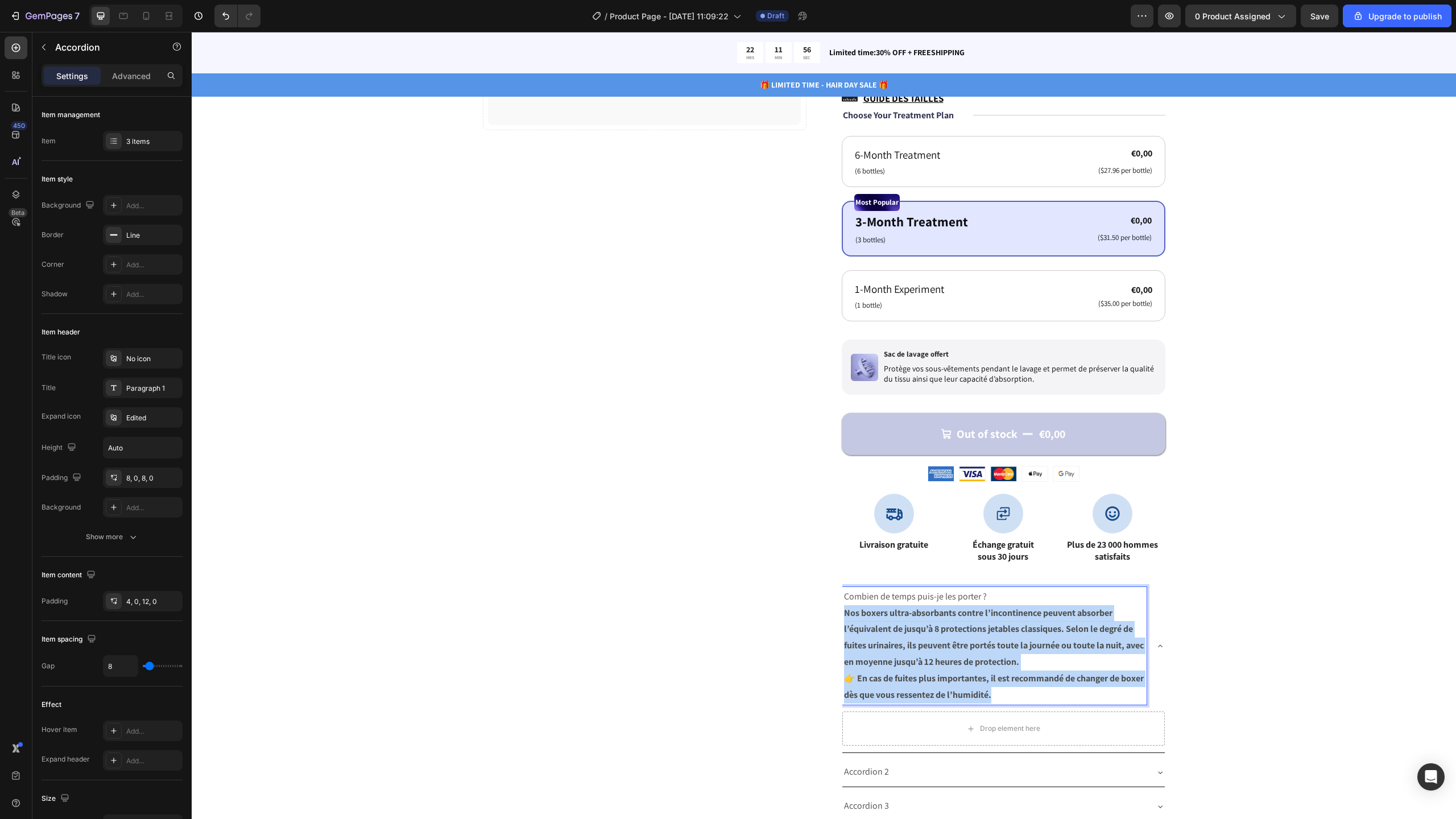
drag, startPoint x: 842, startPoint y: 615, endPoint x: 1017, endPoint y: 693, distance: 191.6
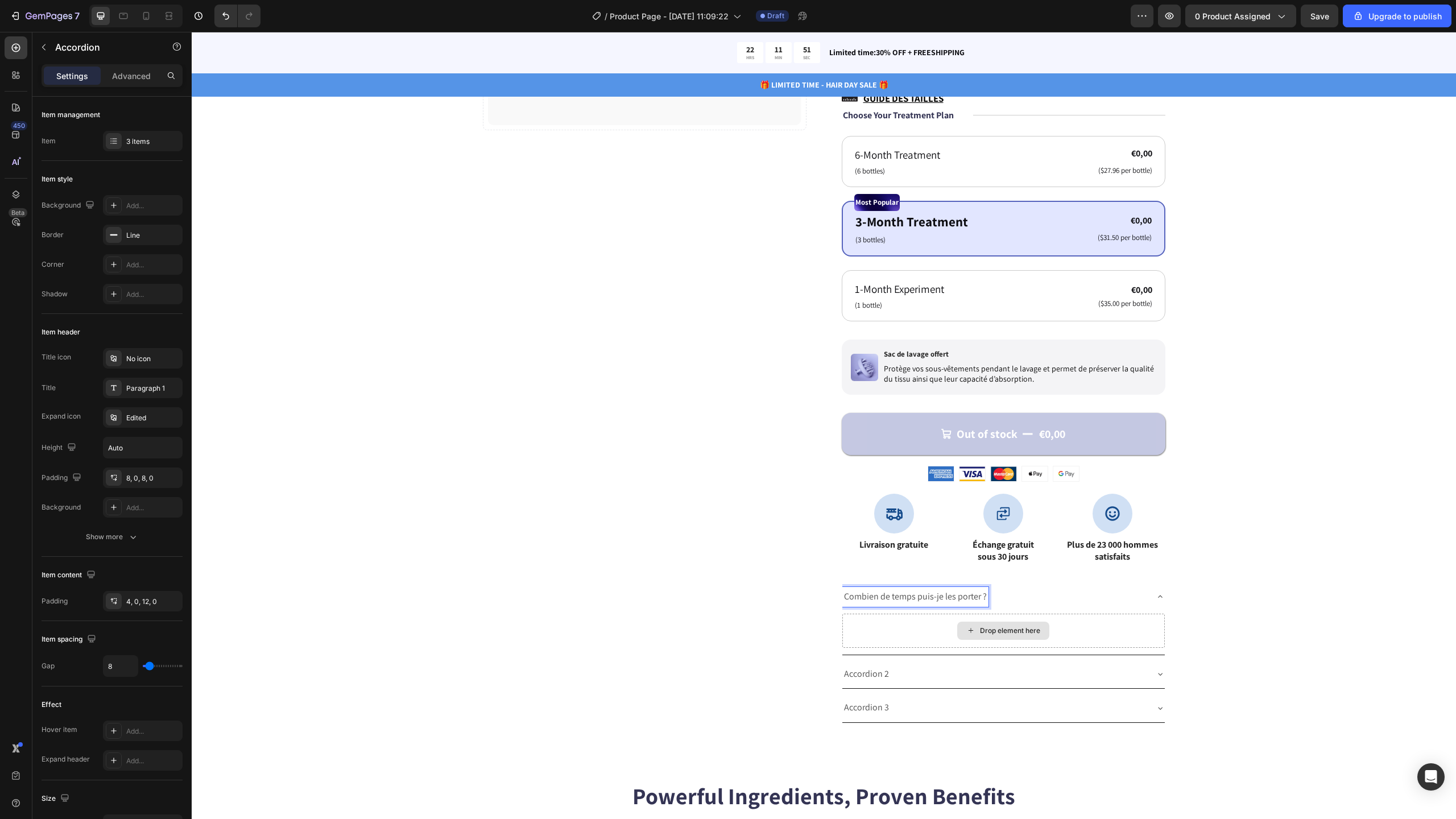
click at [993, 636] on div "Drop element here" at bounding box center [1003, 630] width 92 height 18
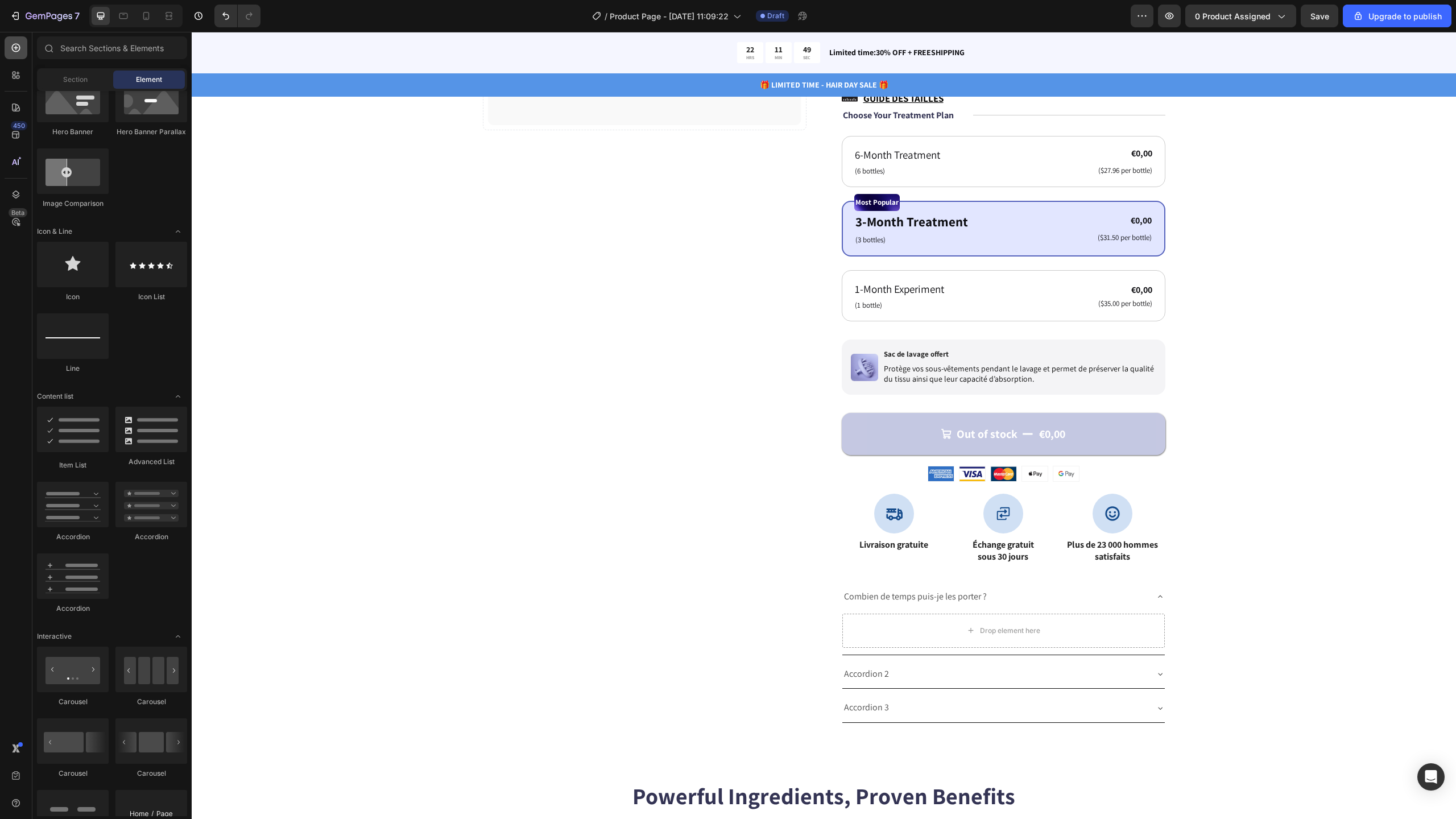
click at [22, 53] on div at bounding box center [16, 47] width 23 height 23
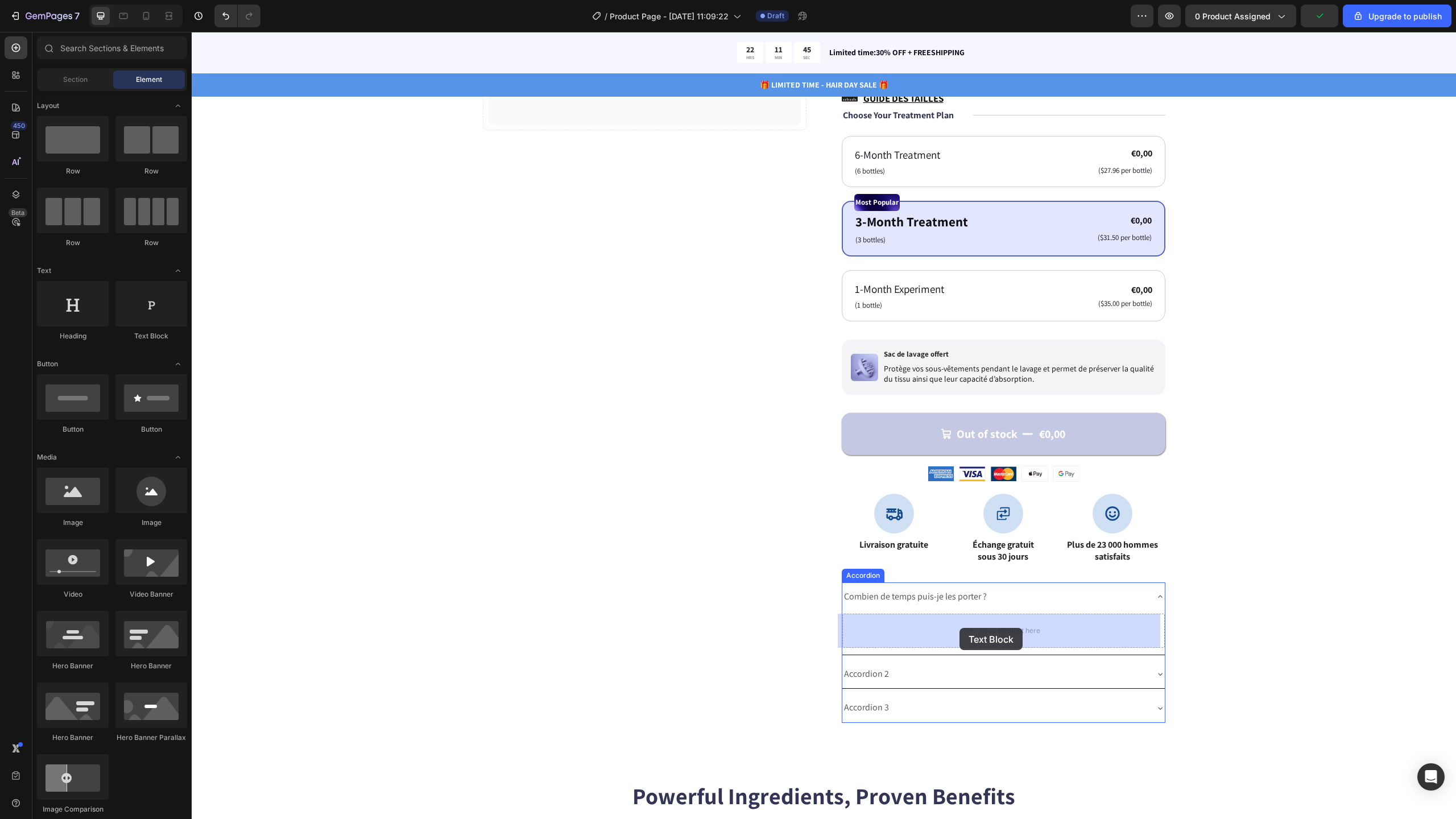
drag, startPoint x: 339, startPoint y: 342, endPoint x: 959, endPoint y: 628, distance: 682.8
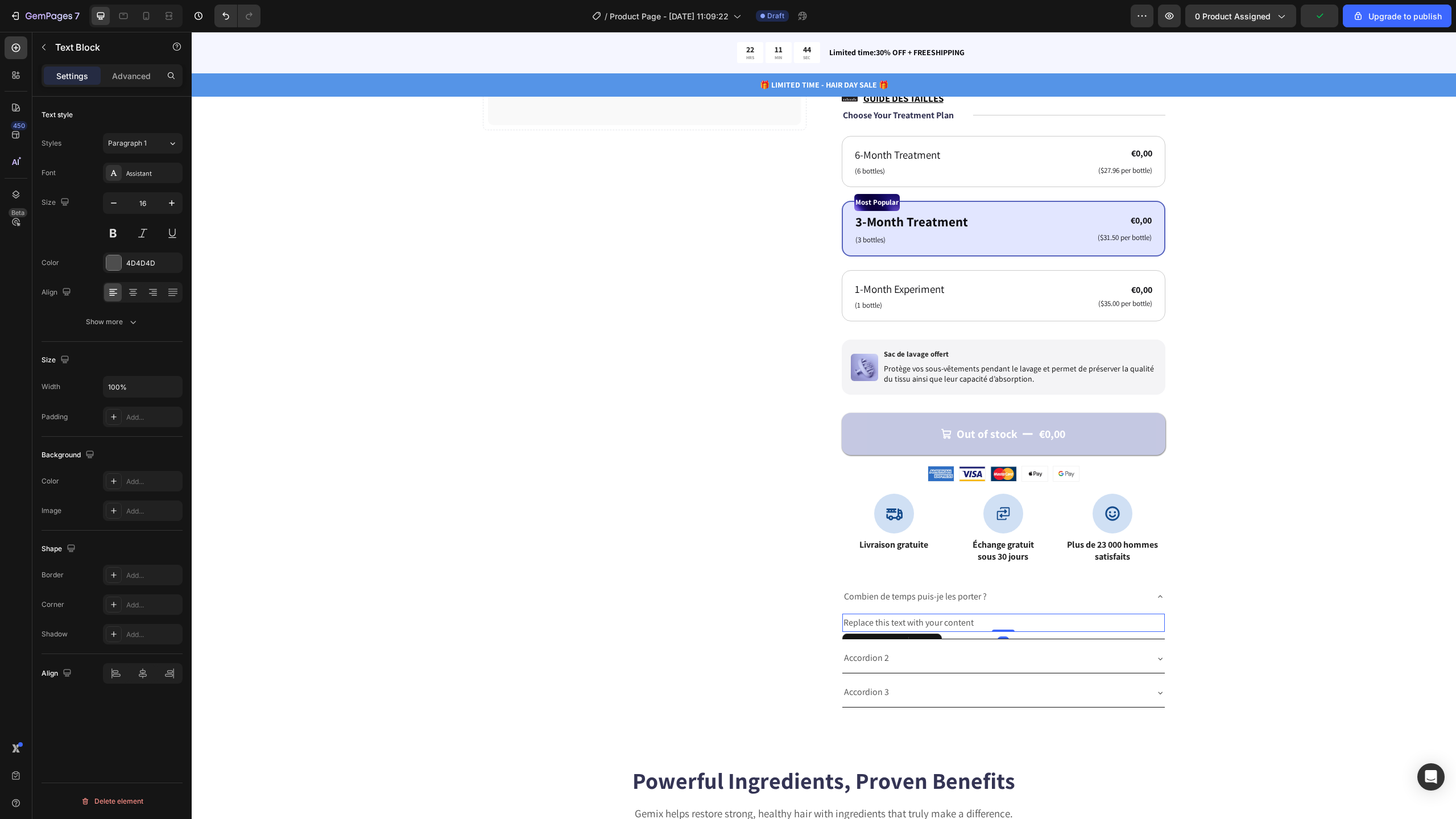
click at [941, 623] on div "Replace this text with your content" at bounding box center [1003, 622] width 322 height 18
click at [941, 623] on p "Replace this text with your content" at bounding box center [1003, 623] width 320 height 17
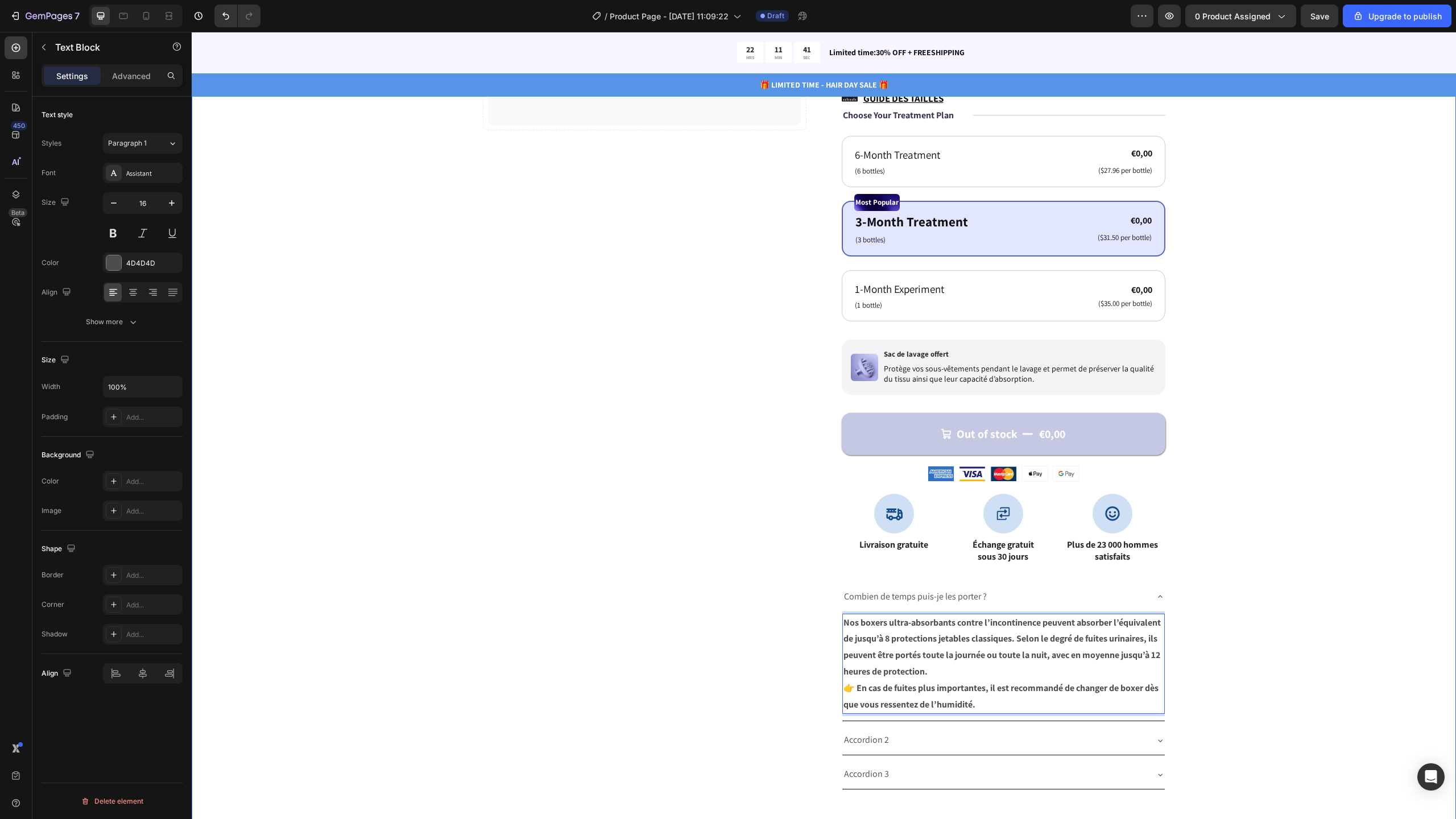
click at [1293, 656] on div "Catch your customer's attention with attracted media. Add image or sync data Pr…" at bounding box center [823, 304] width 1173 height 972
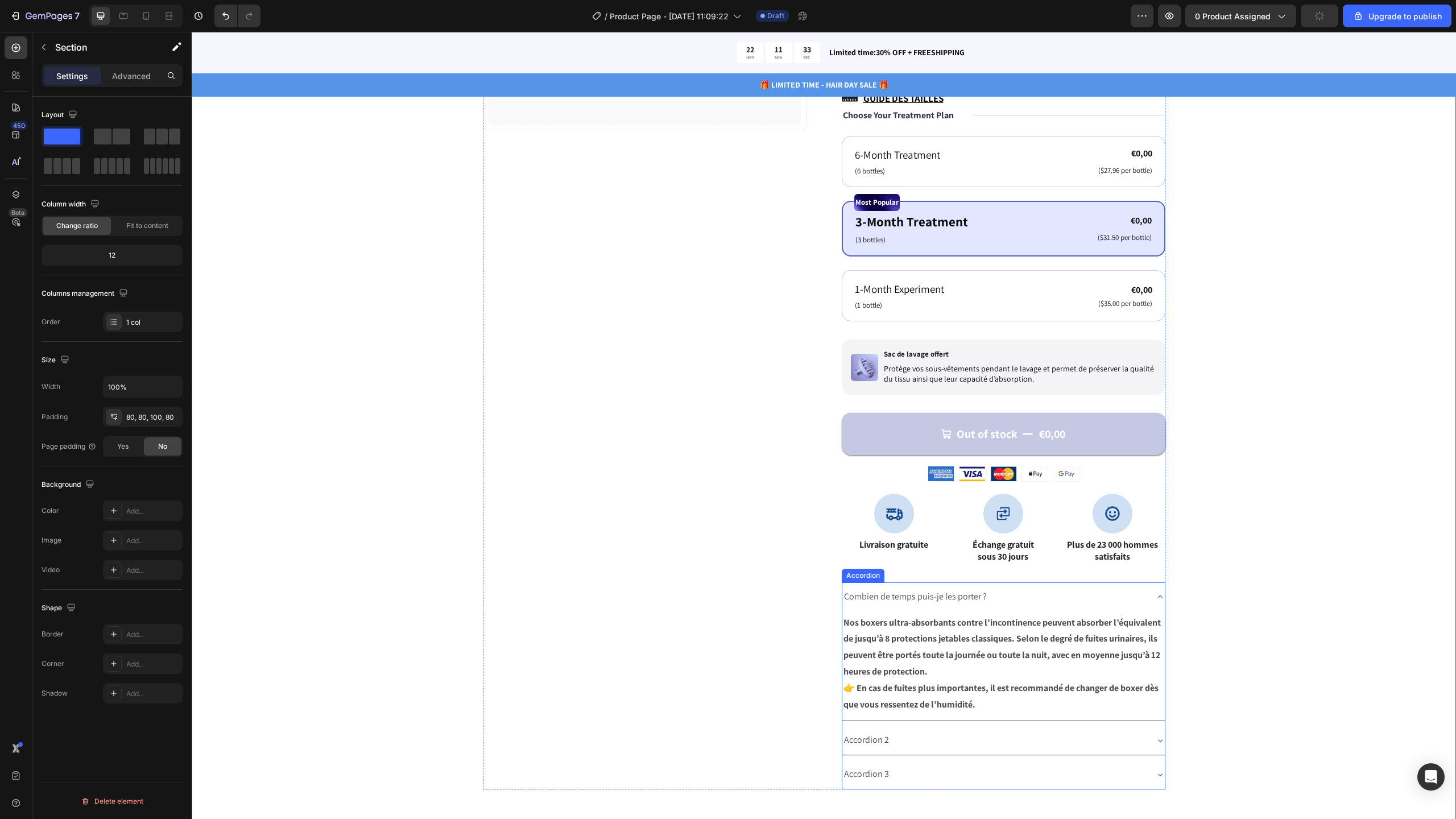
click at [868, 736] on p "Accordion 2" at bounding box center [866, 740] width 45 height 17
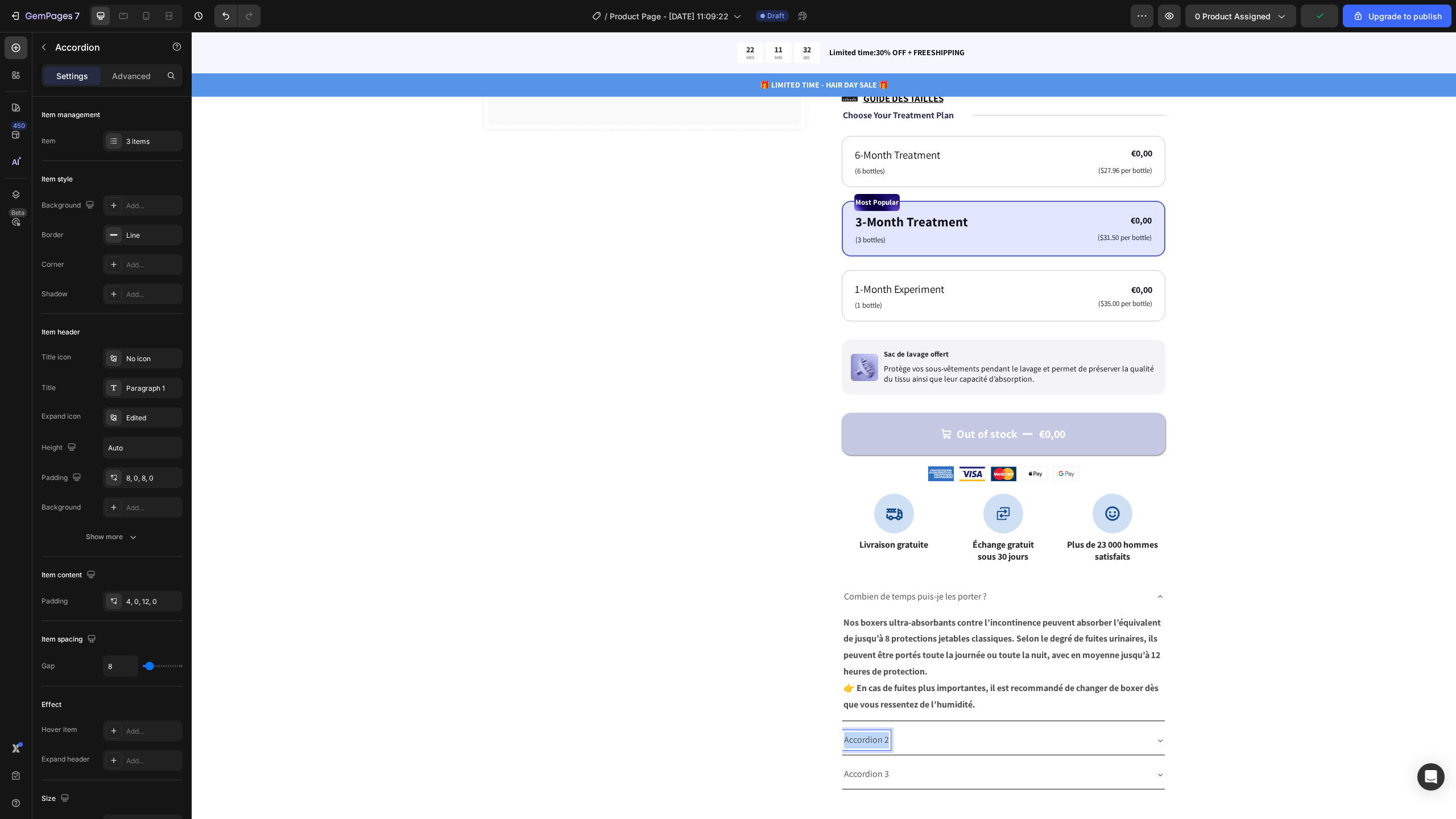
click at [867, 736] on p "Accordion 2" at bounding box center [866, 740] width 45 height 17
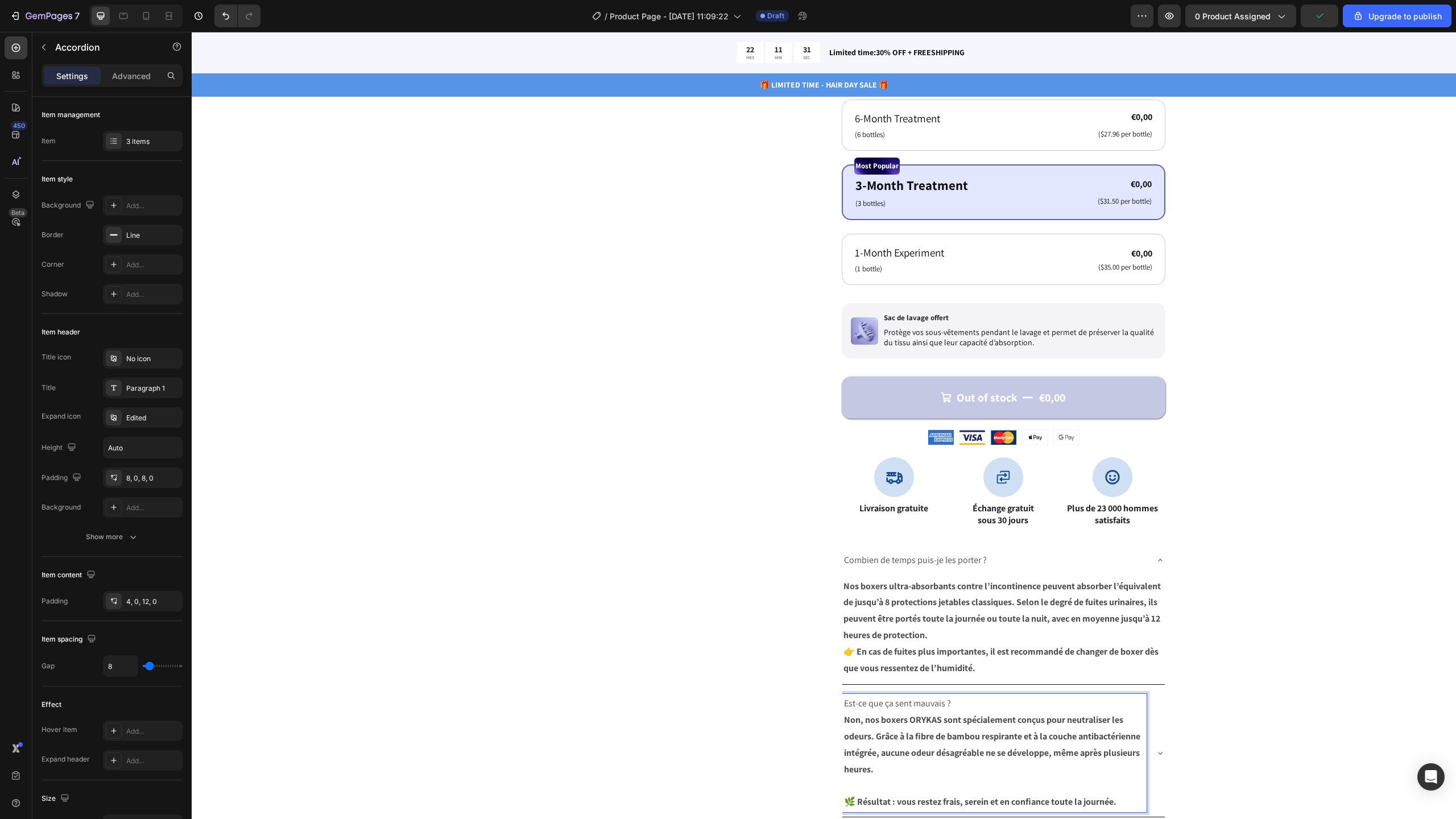
scroll to position [425, 0]
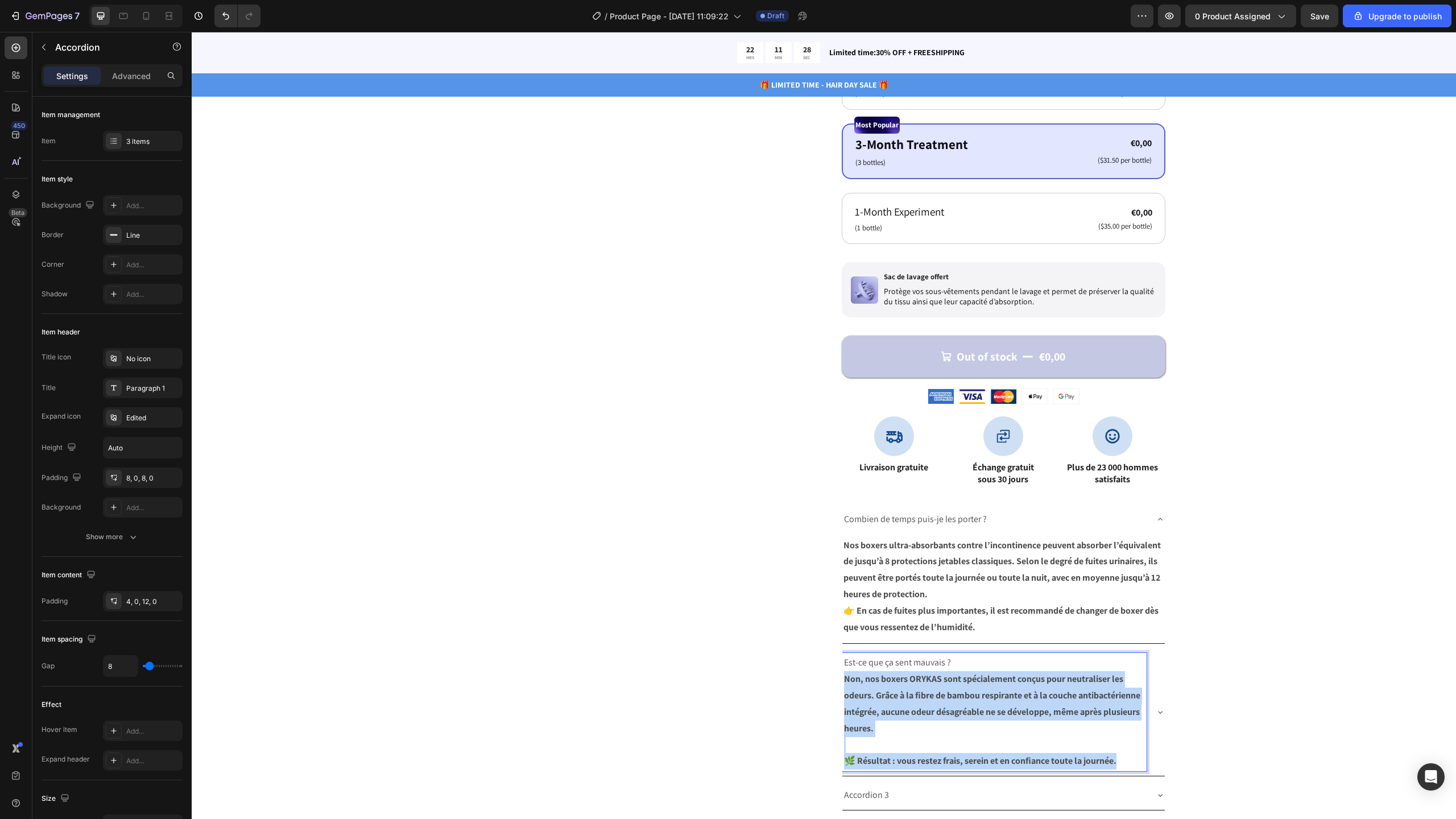
drag, startPoint x: 840, startPoint y: 681, endPoint x: 1115, endPoint y: 760, distance: 286.1
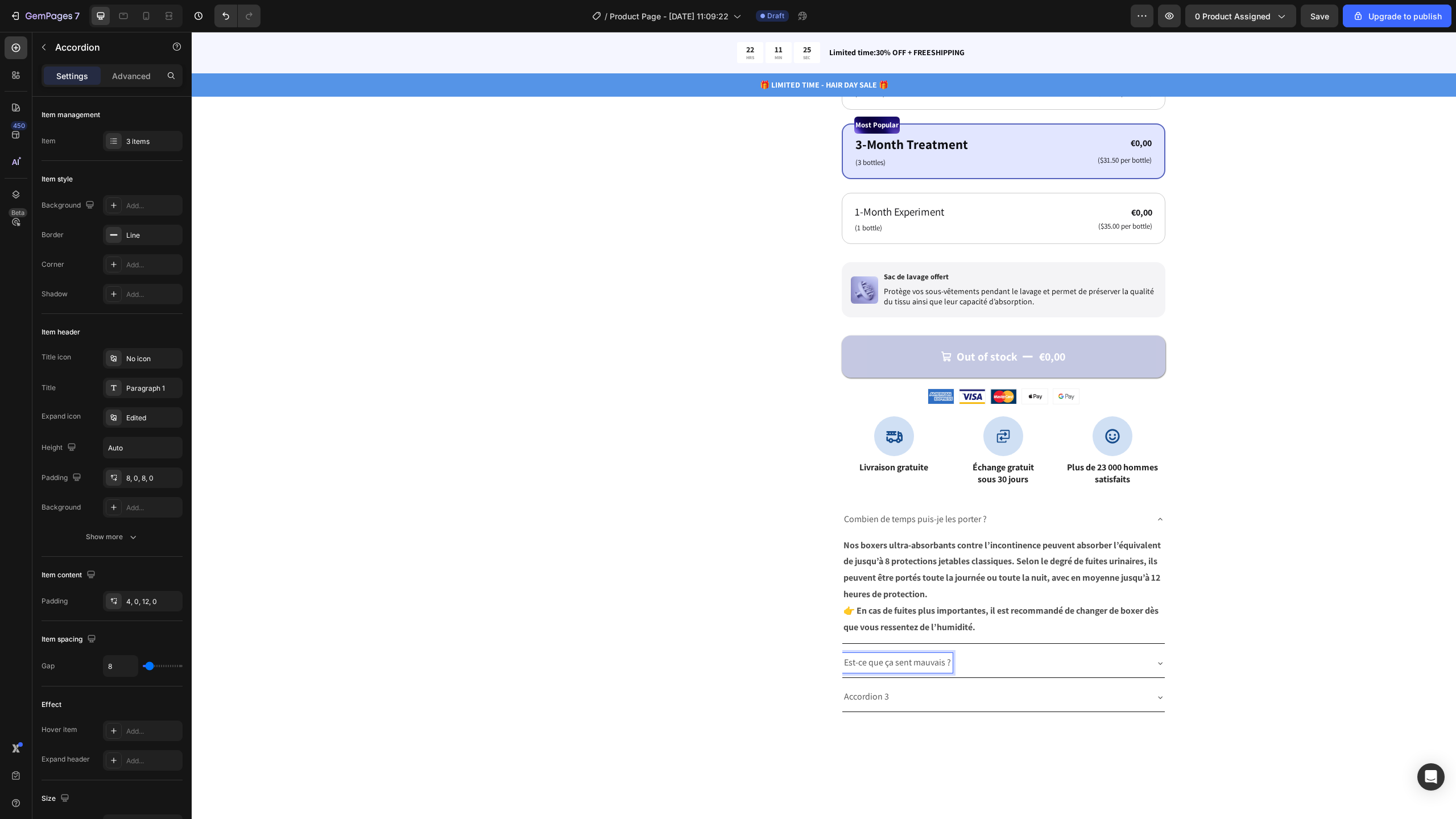
click at [1151, 668] on div "Est-ce que ça sent mauvais ?" at bounding box center [1003, 663] width 322 height 29
click at [47, 49] on icon "button" at bounding box center [44, 47] width 9 height 9
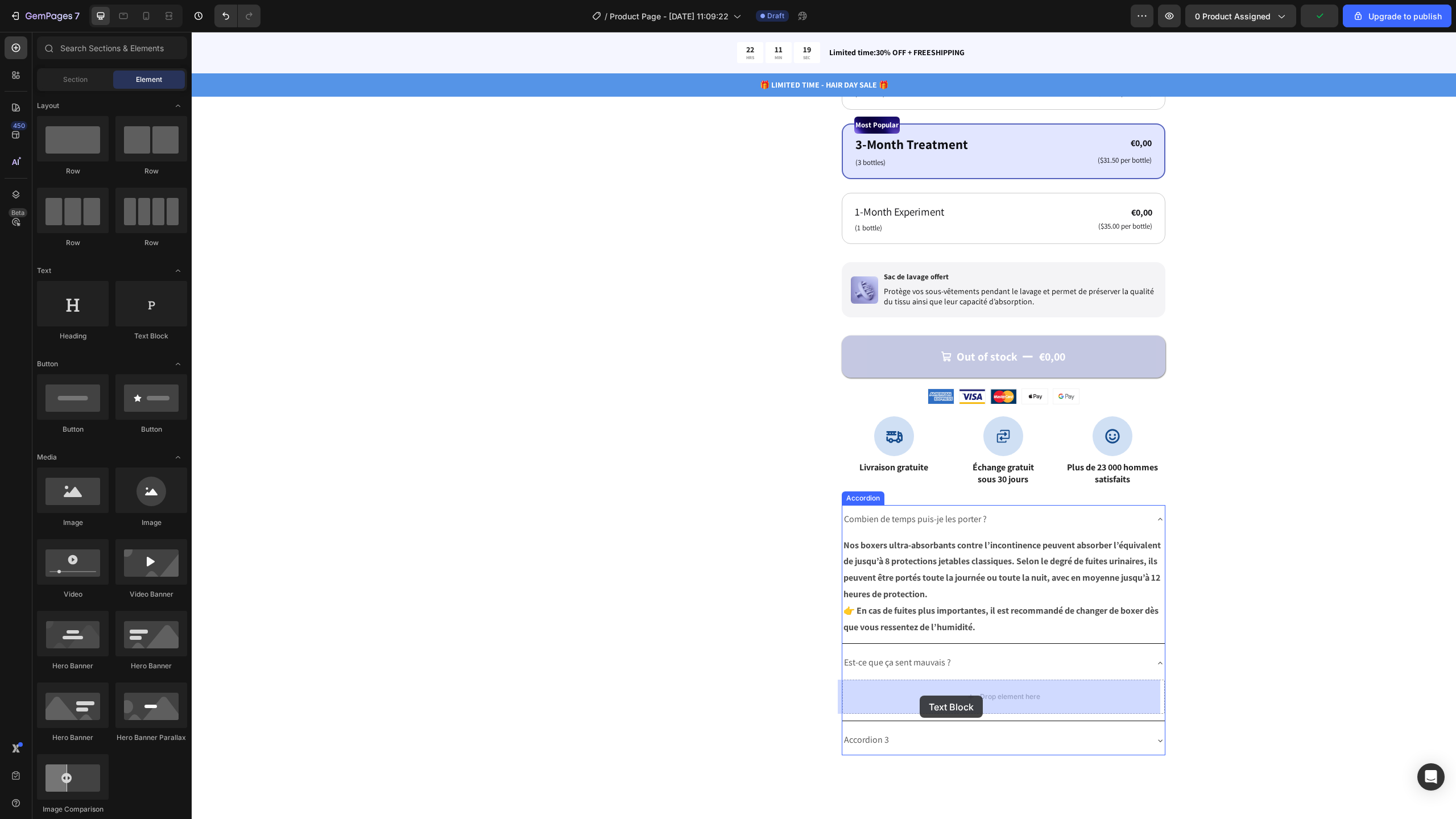
drag, startPoint x: 339, startPoint y: 337, endPoint x: 920, endPoint y: 696, distance: 683.0
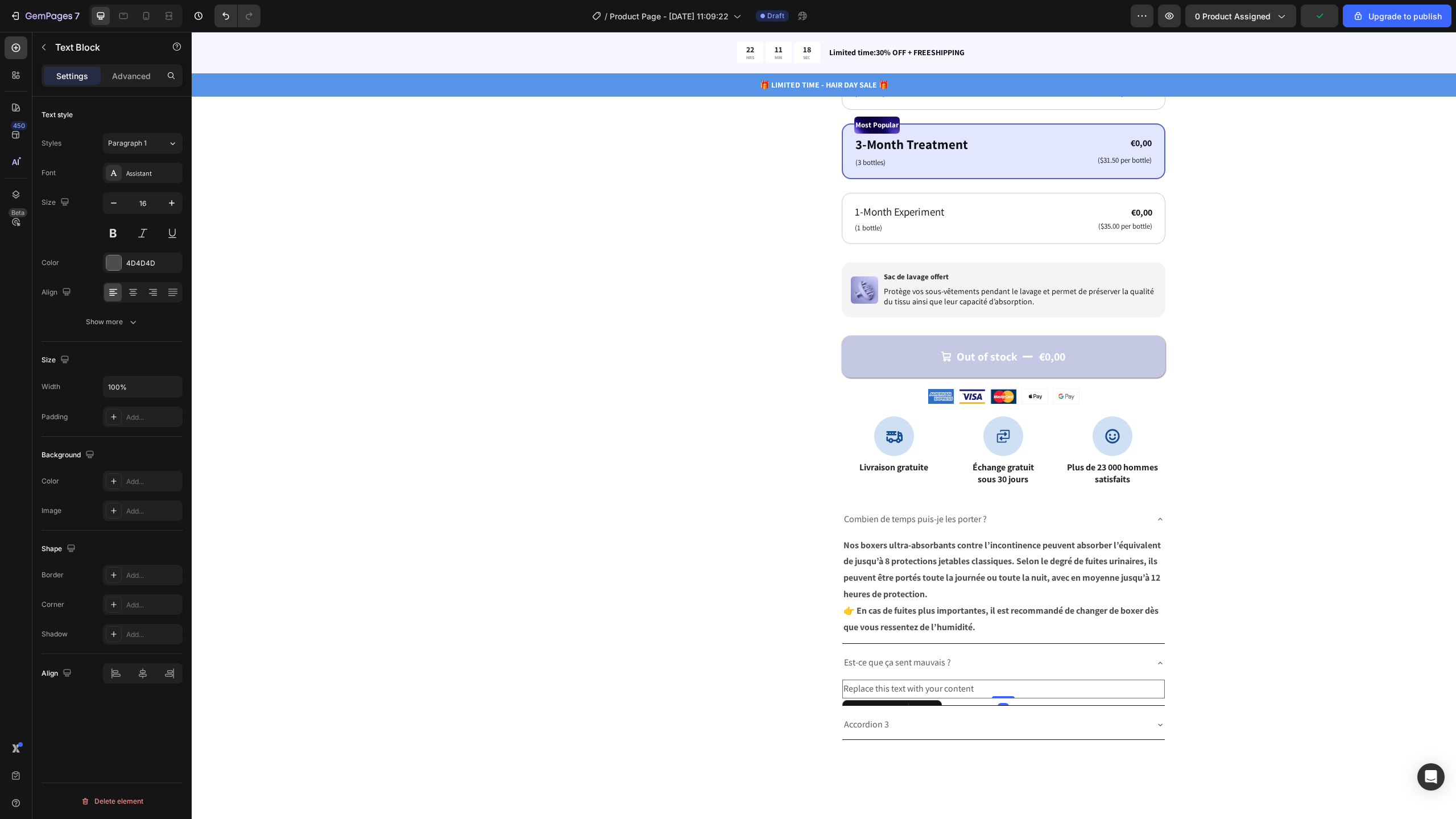
click at [916, 691] on div "Replace this text with your content" at bounding box center [1003, 688] width 322 height 18
click at [916, 691] on p "Replace this text with your content" at bounding box center [1003, 689] width 320 height 17
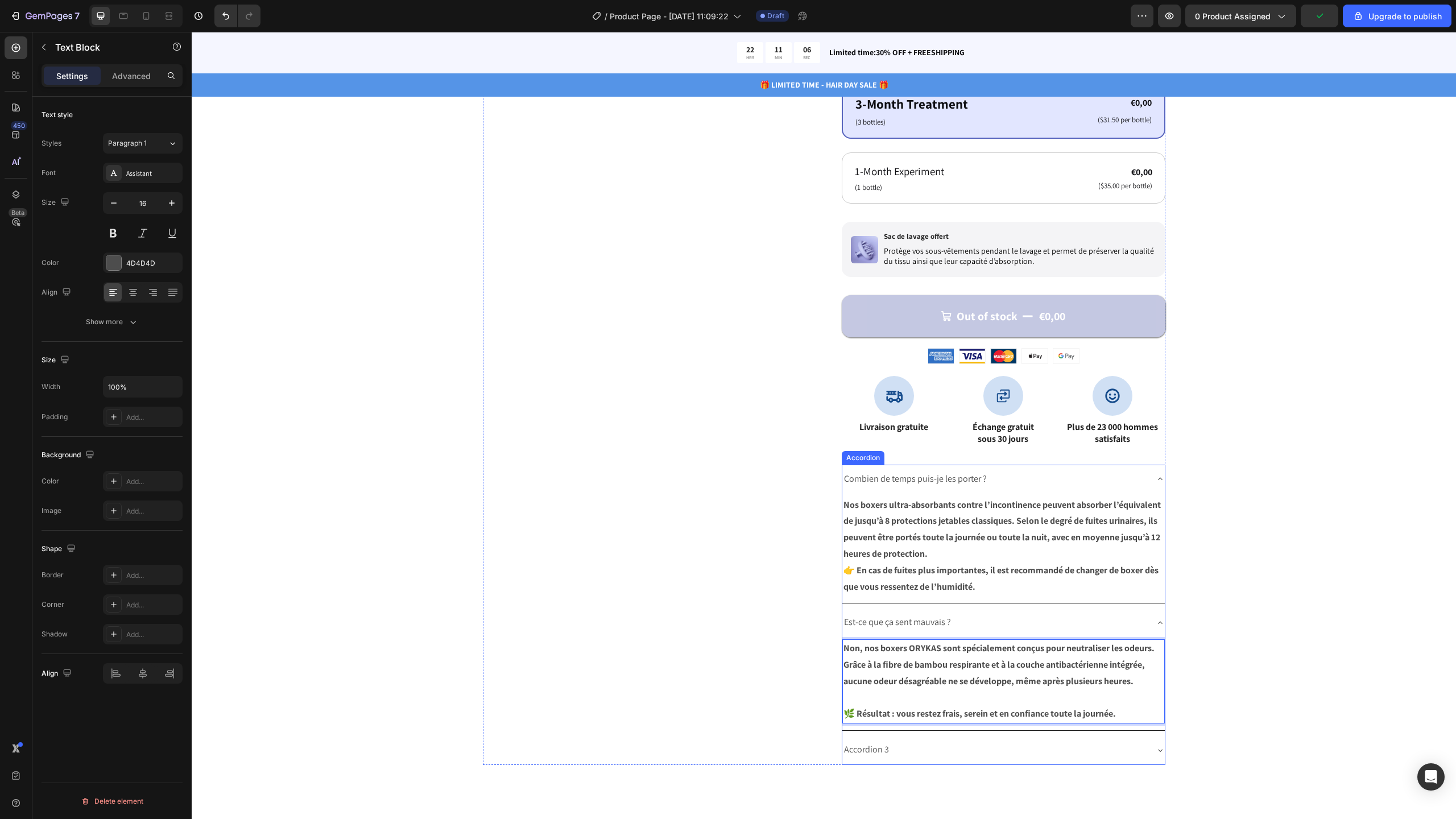
click at [1122, 621] on div "Est-ce que ça sent mauvais ?" at bounding box center [994, 622] width 305 height 20
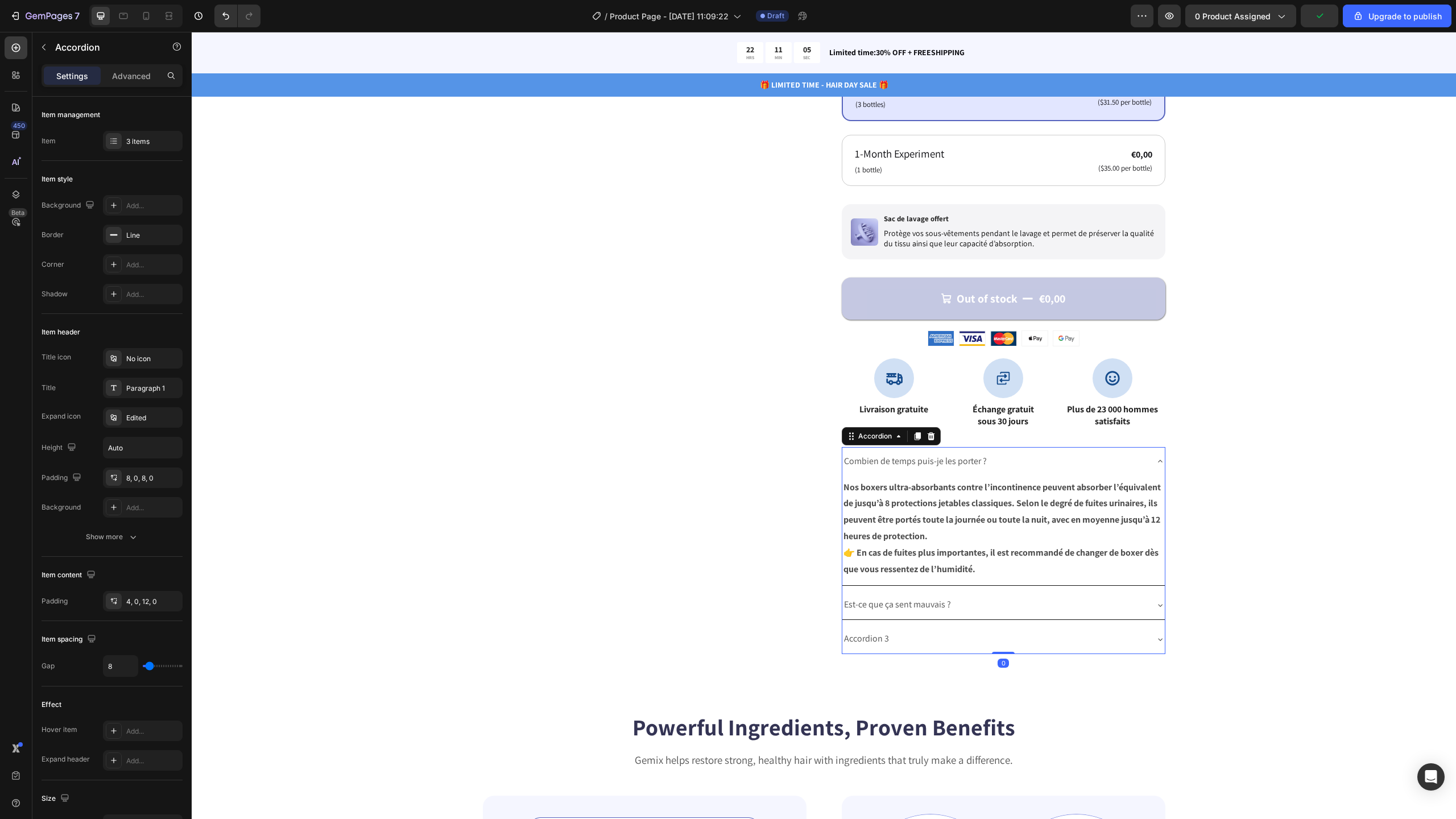
scroll to position [499, 0]
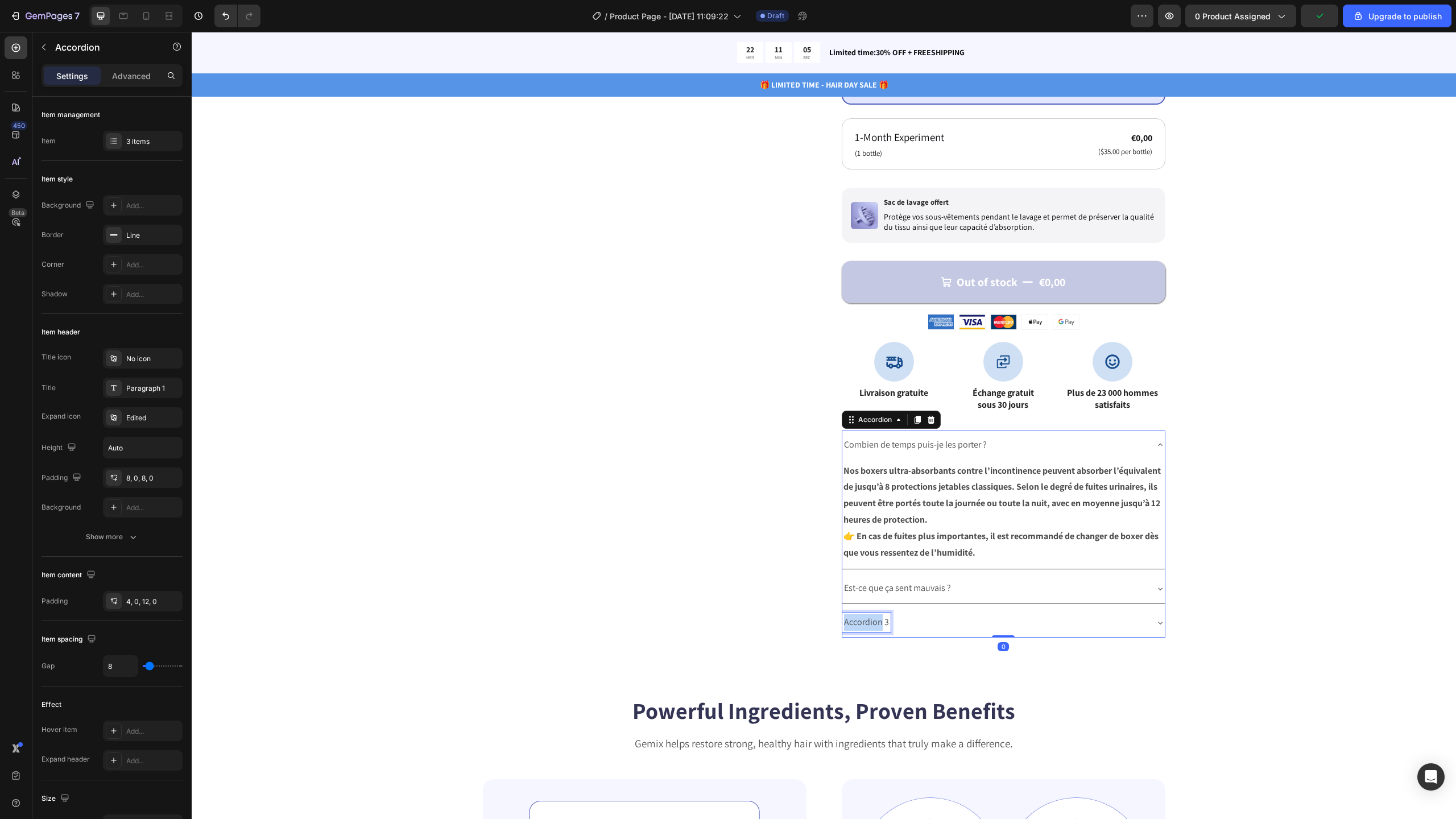
click at [869, 620] on p "Accordion 3" at bounding box center [866, 622] width 45 height 17
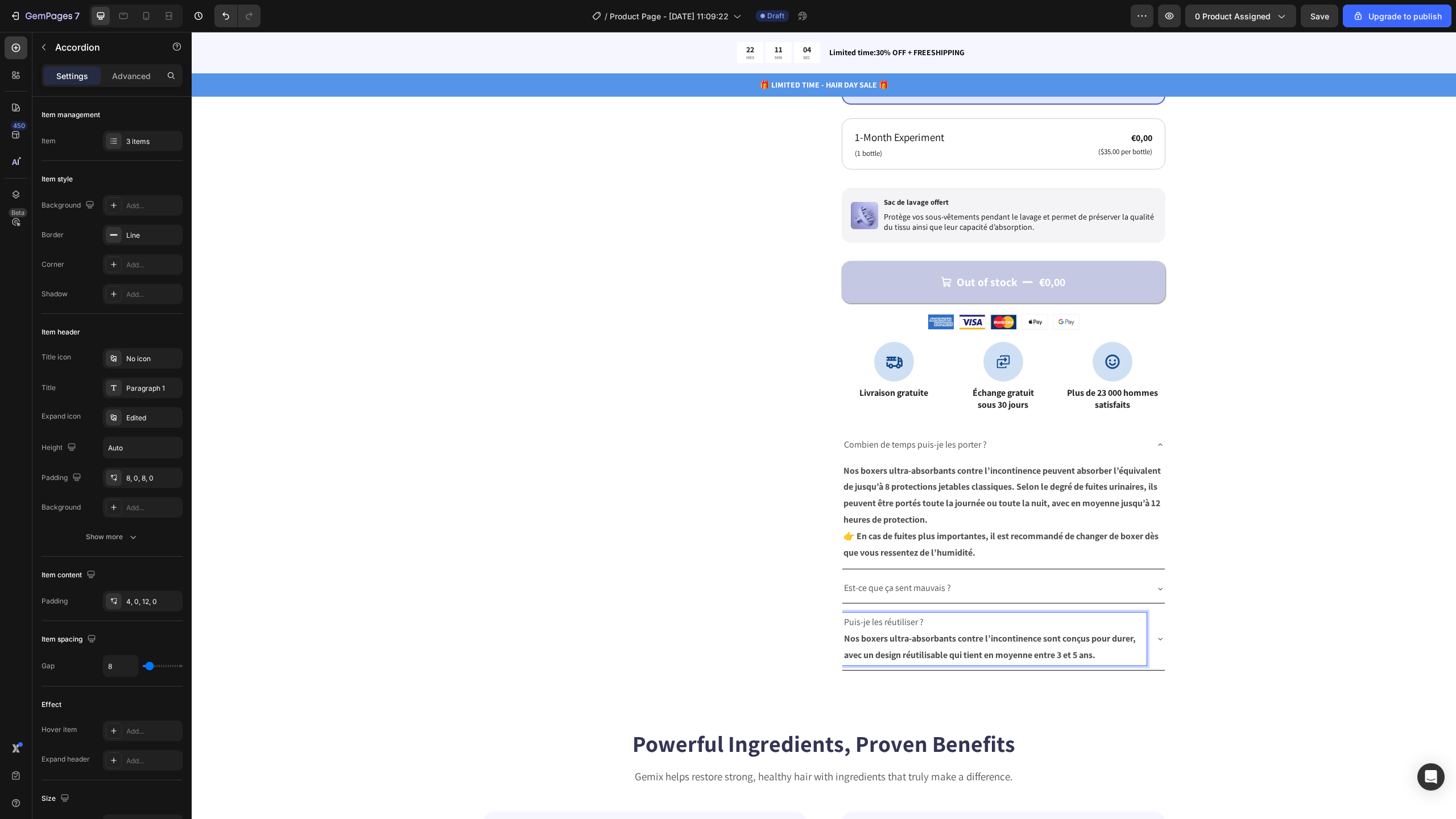
click at [857, 643] on strong "Nos boxers ultra-absorbants contre l’incontinence sont conçus pour durer, avec …" at bounding box center [990, 647] width 291 height 28
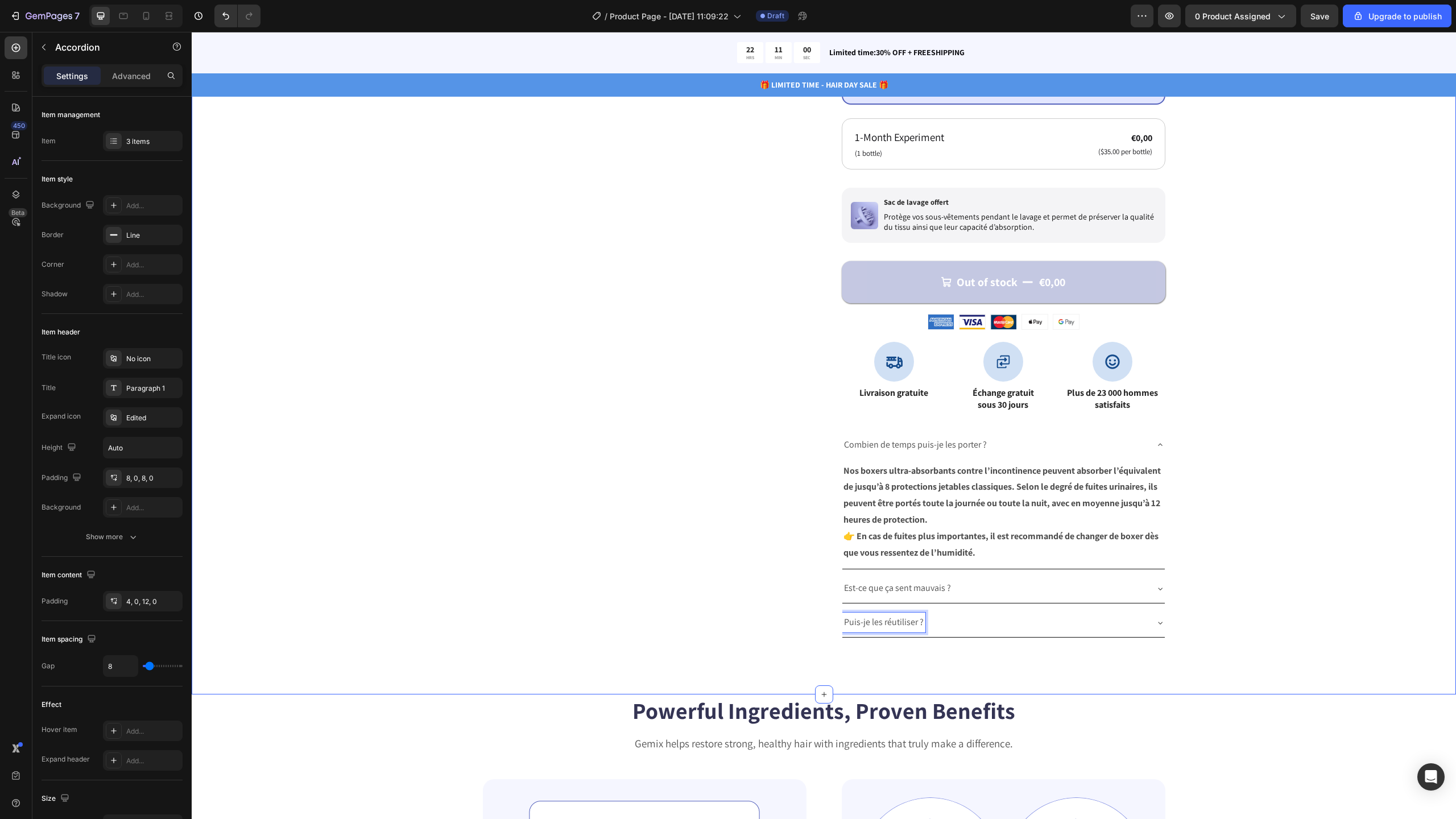
click at [952, 652] on div "Catch your customer's attention with attracted media. Add image or sync data Pr…" at bounding box center [823, 157] width 1265 height 1074
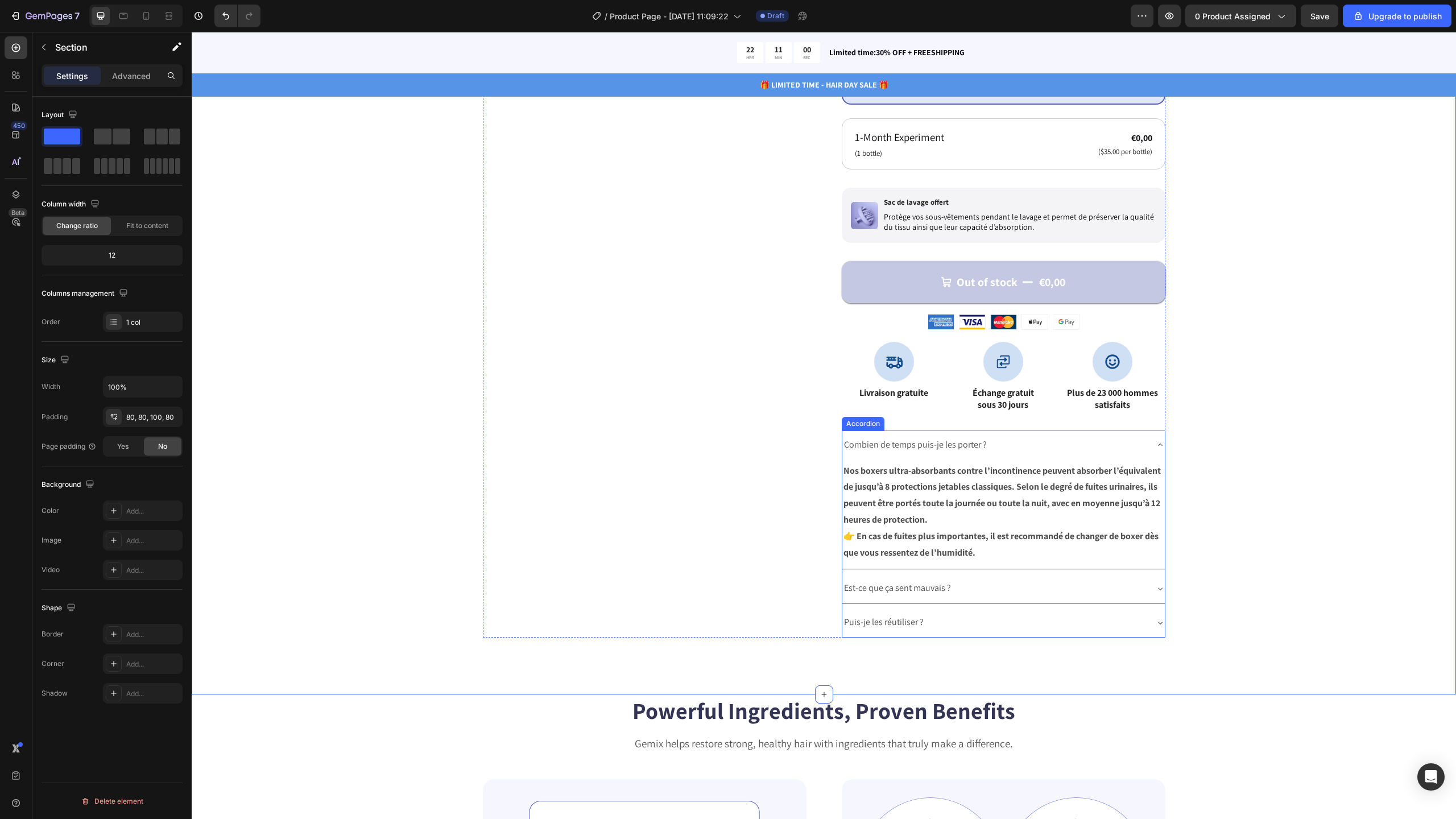
click at [1074, 626] on div "Puis-je les réutiliser ?" at bounding box center [994, 622] width 305 height 20
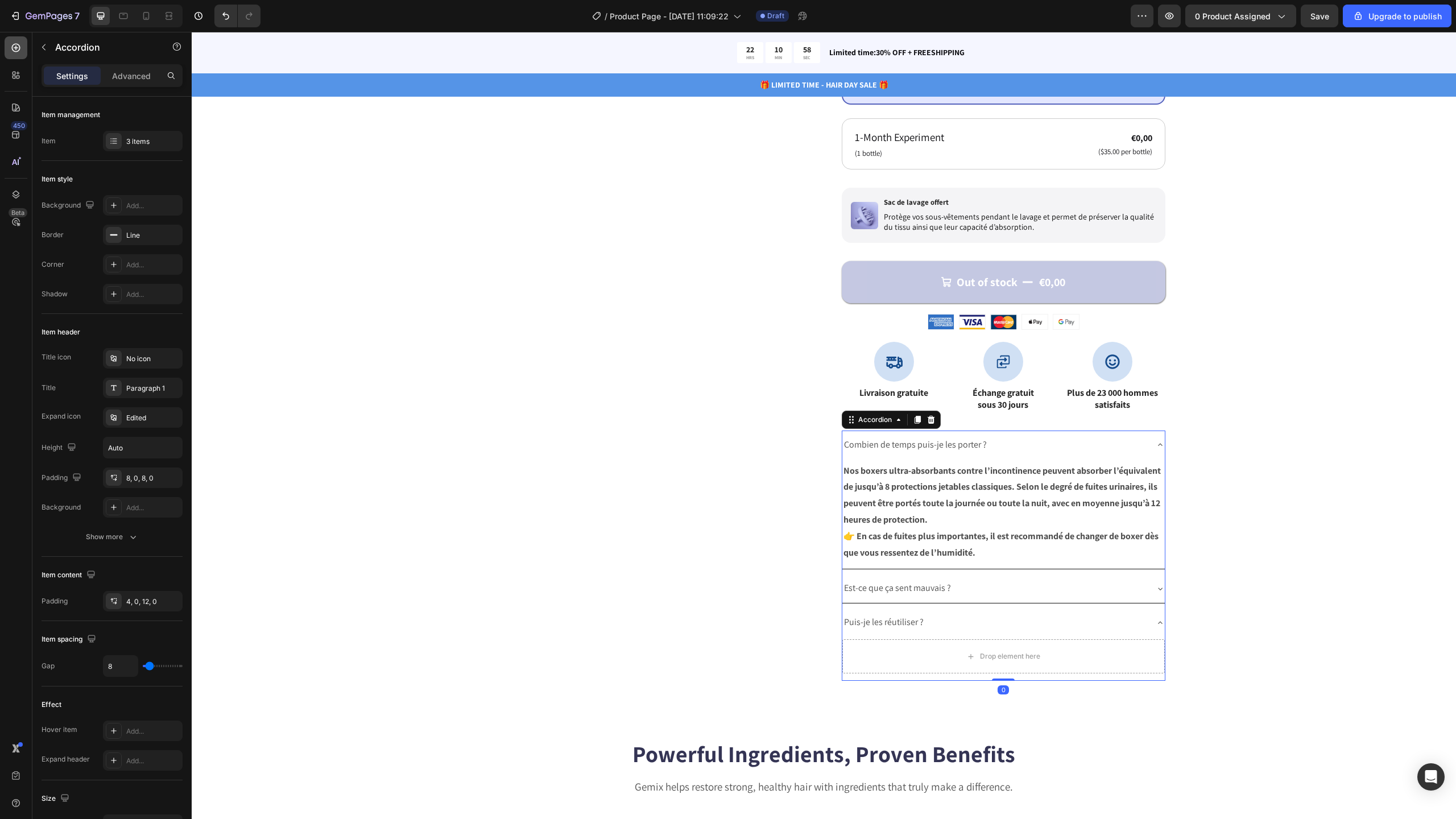
click at [24, 49] on div at bounding box center [16, 47] width 23 height 23
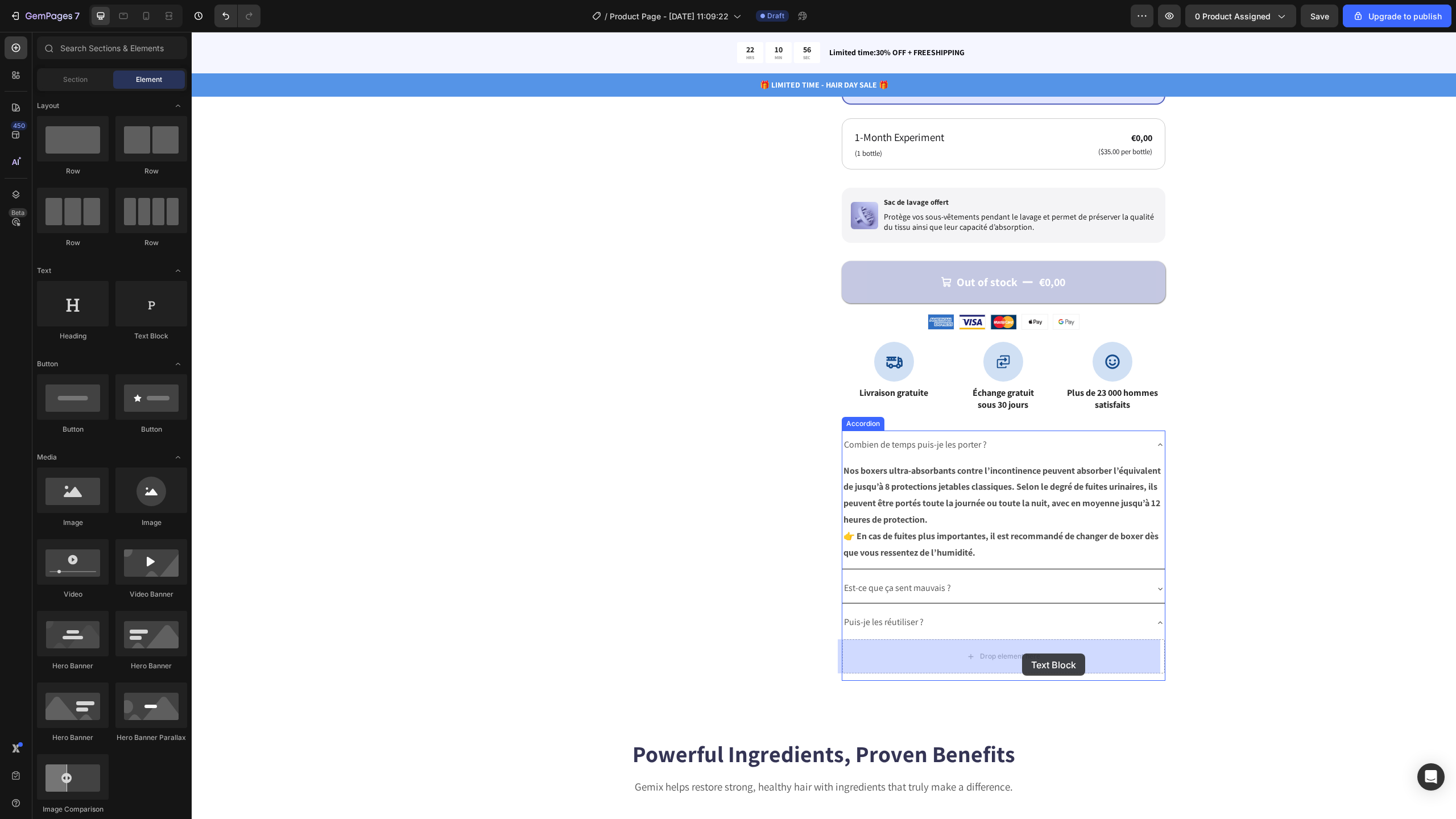
drag, startPoint x: 376, startPoint y: 356, endPoint x: 1022, endPoint y: 654, distance: 711.4
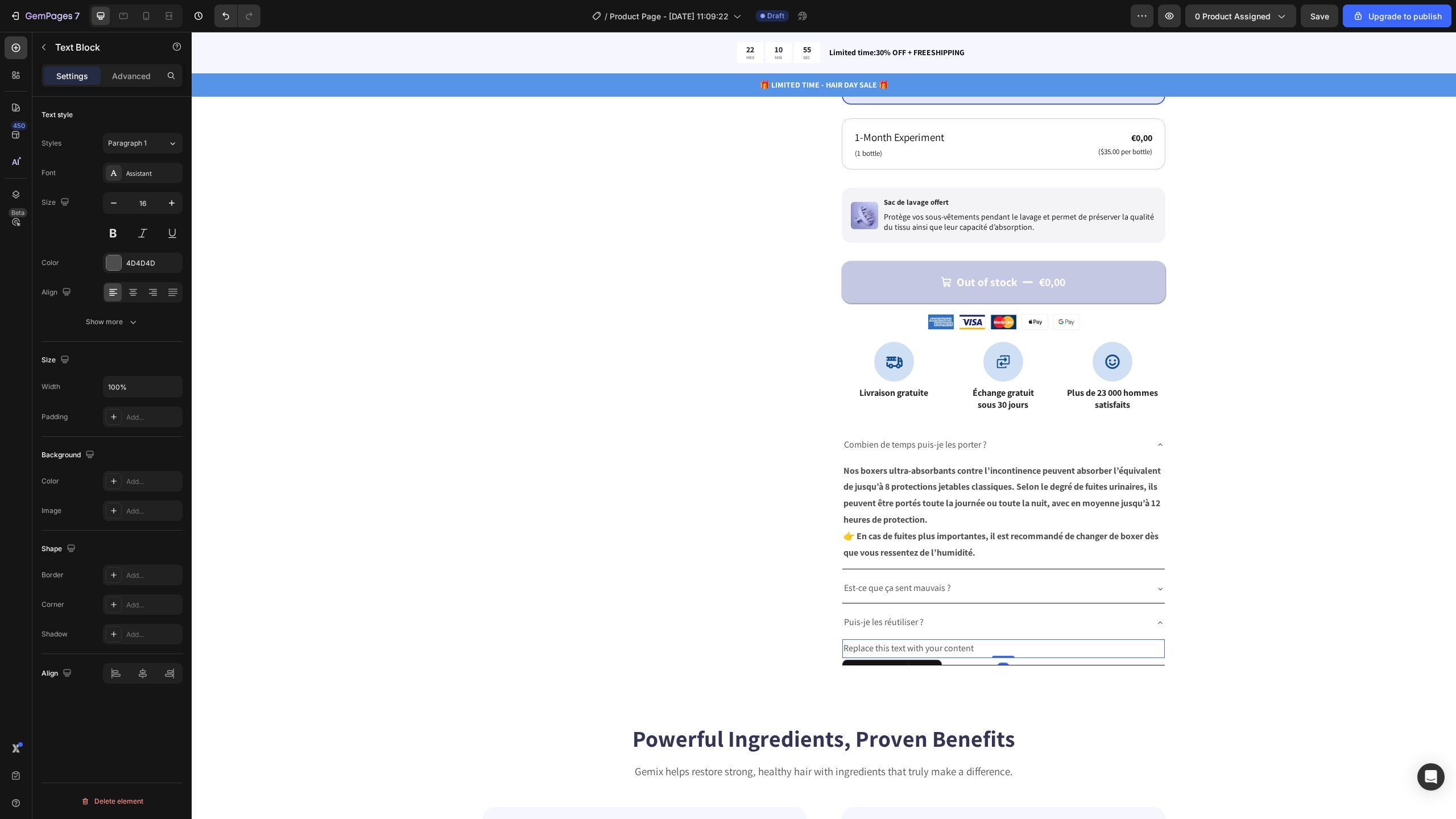
click at [925, 647] on div "Replace this text with your content" at bounding box center [1003, 648] width 322 height 18
click at [925, 647] on p "Replace this text with your content" at bounding box center [1003, 649] width 320 height 17
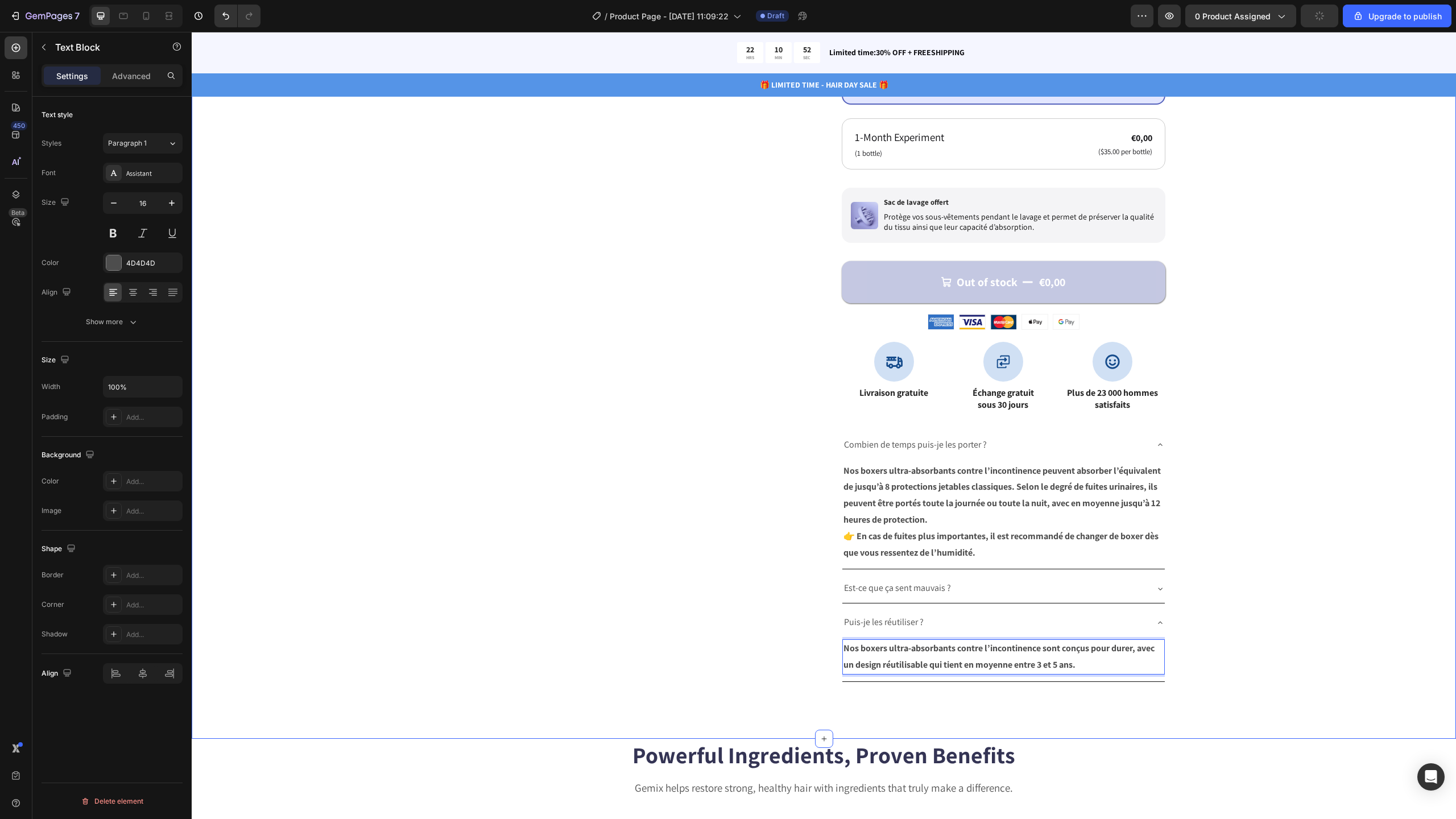
click at [1242, 581] on div "Catch your customer's attention with attracted media. Add image or sync data Pr…" at bounding box center [823, 174] width 1173 height 1016
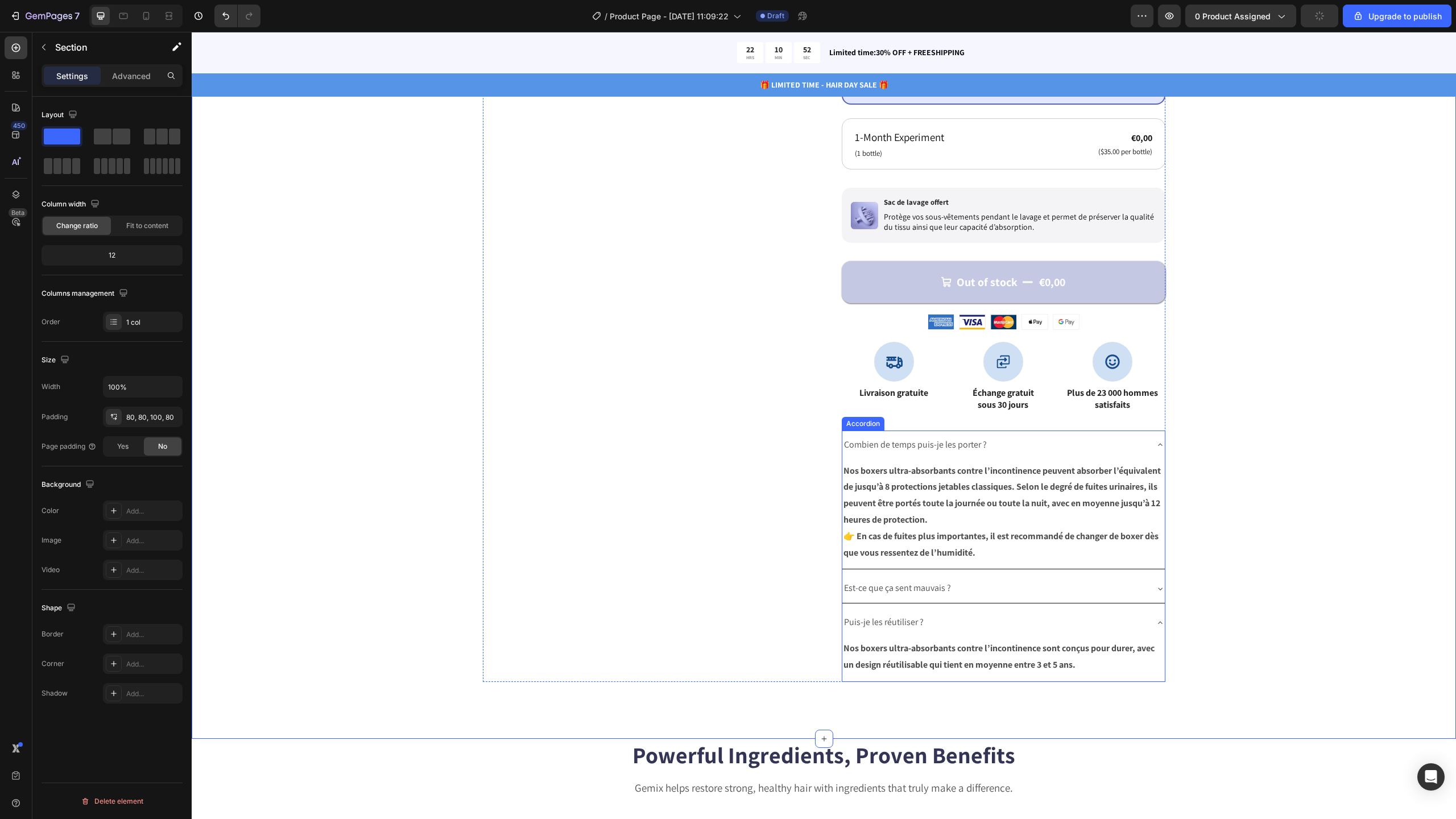
click at [1140, 629] on div "Puis-je les réutiliser ?" at bounding box center [994, 622] width 305 height 20
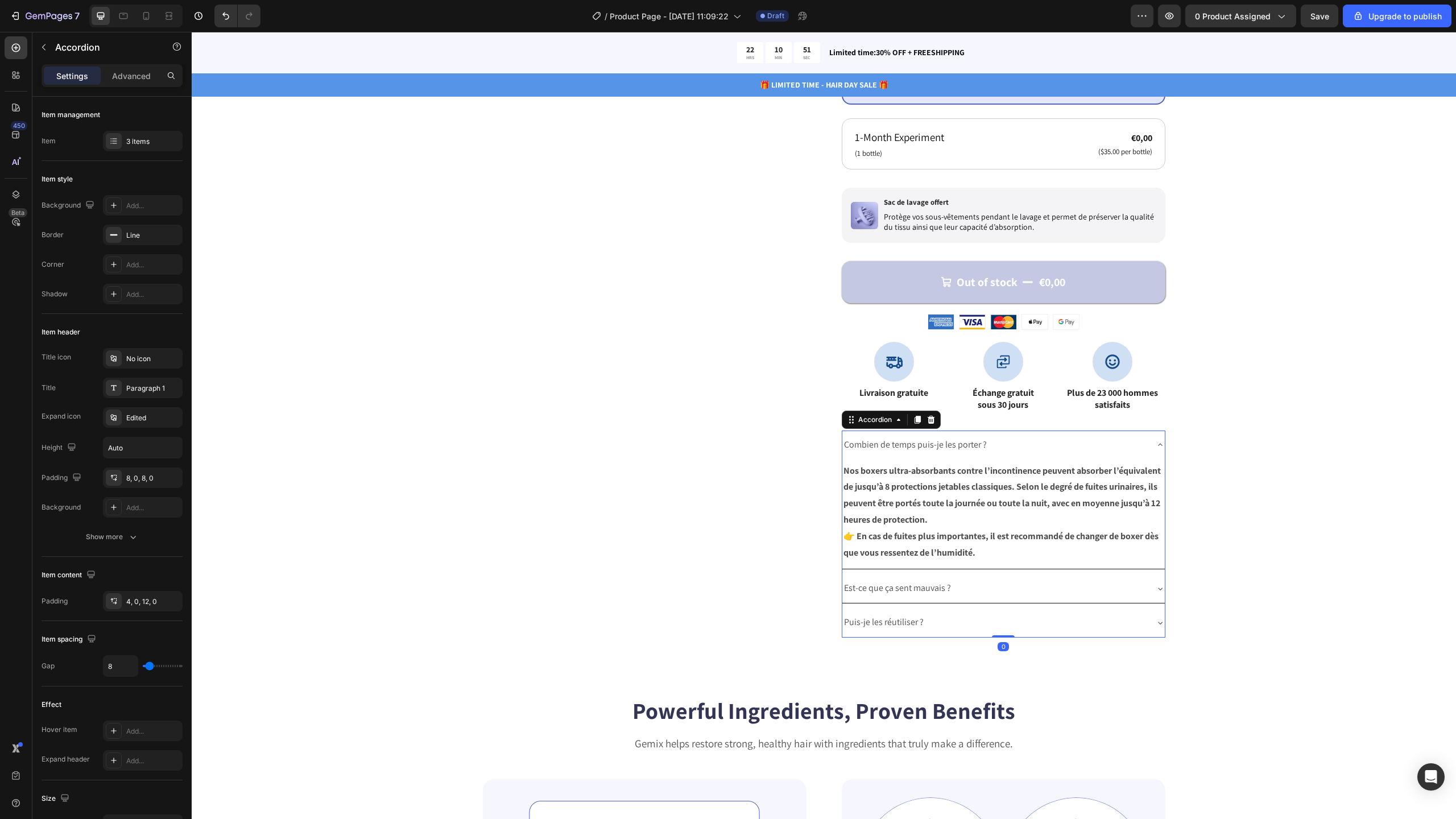
click at [1150, 586] on div "Est-ce que ça sent mauvais ?" at bounding box center [1003, 588] width 322 height 29
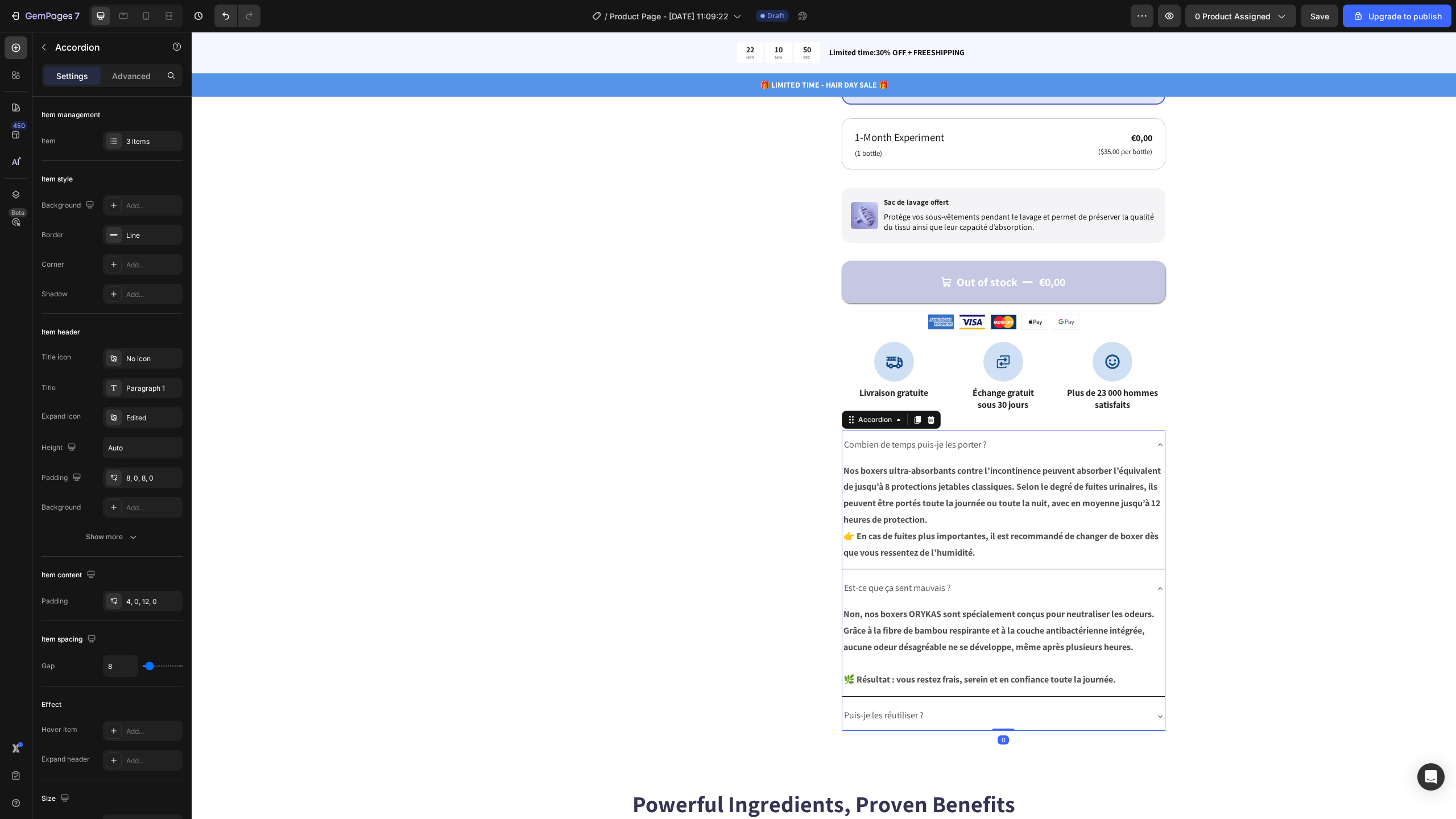
click at [1150, 586] on div "Est-ce que ça sent mauvais ?" at bounding box center [1003, 588] width 322 height 29
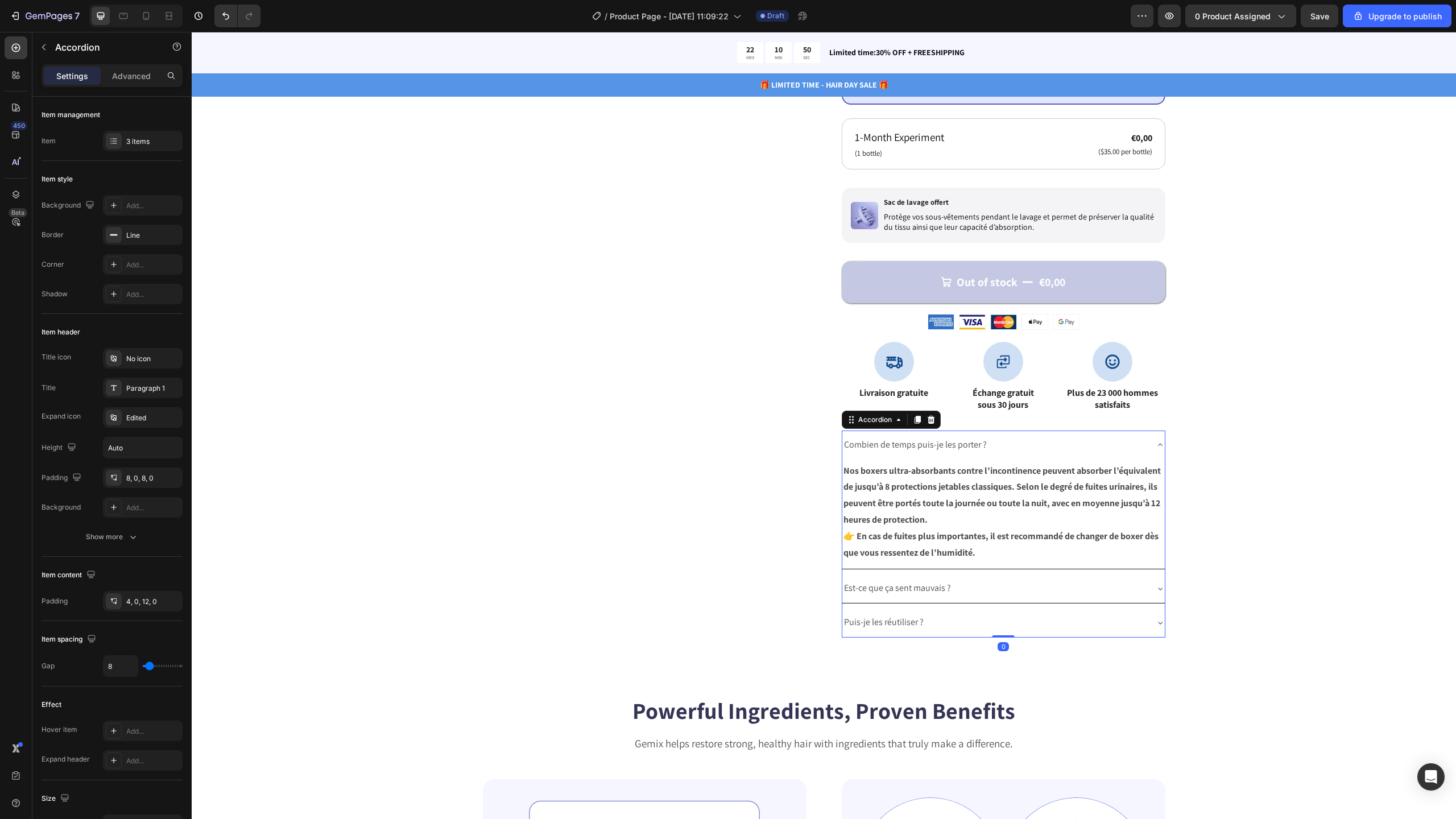
click at [1156, 445] on icon at bounding box center [1160, 445] width 9 height 9
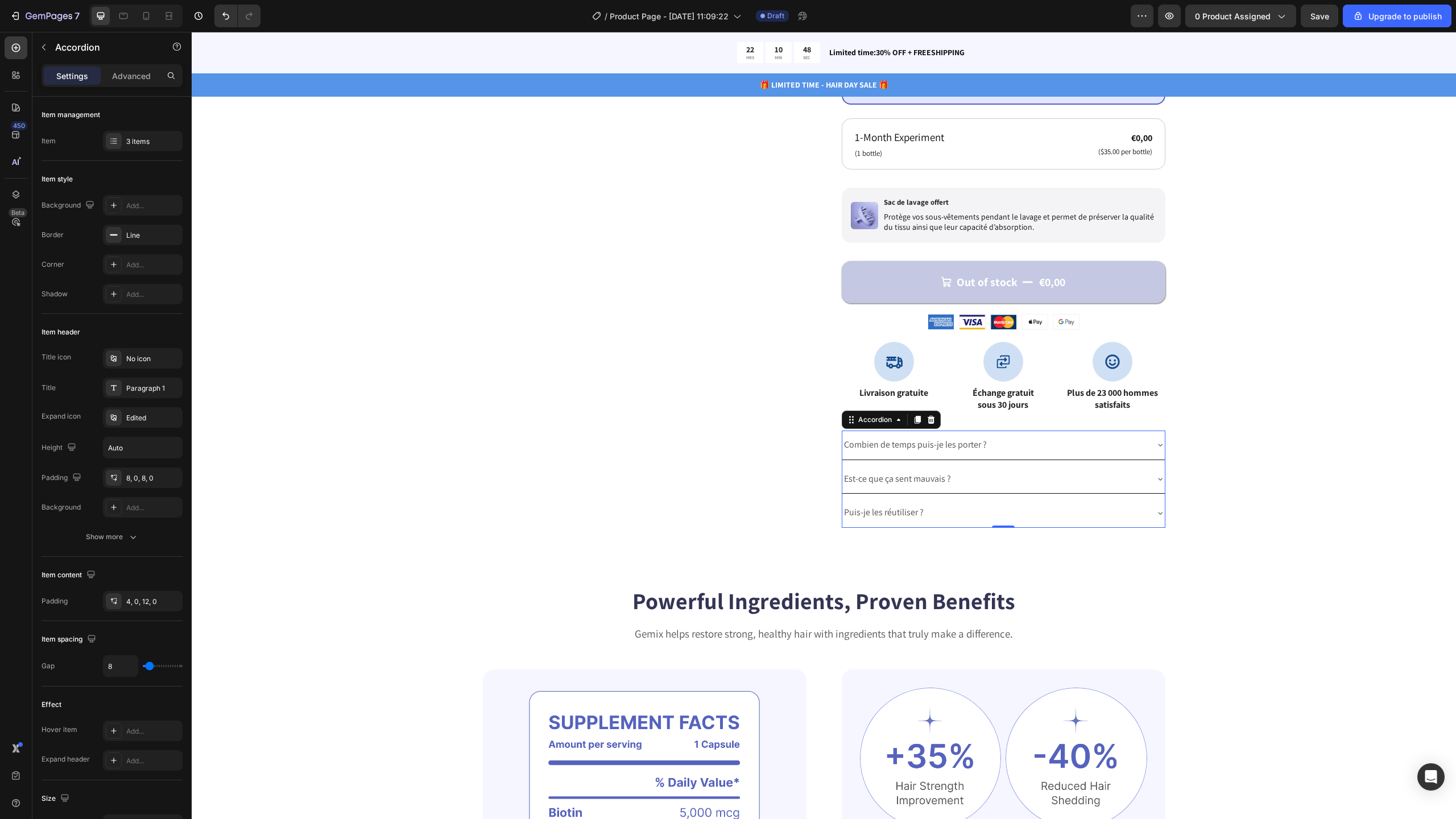
click at [979, 514] on div "Puis-je les réutiliser ?" at bounding box center [994, 513] width 305 height 20
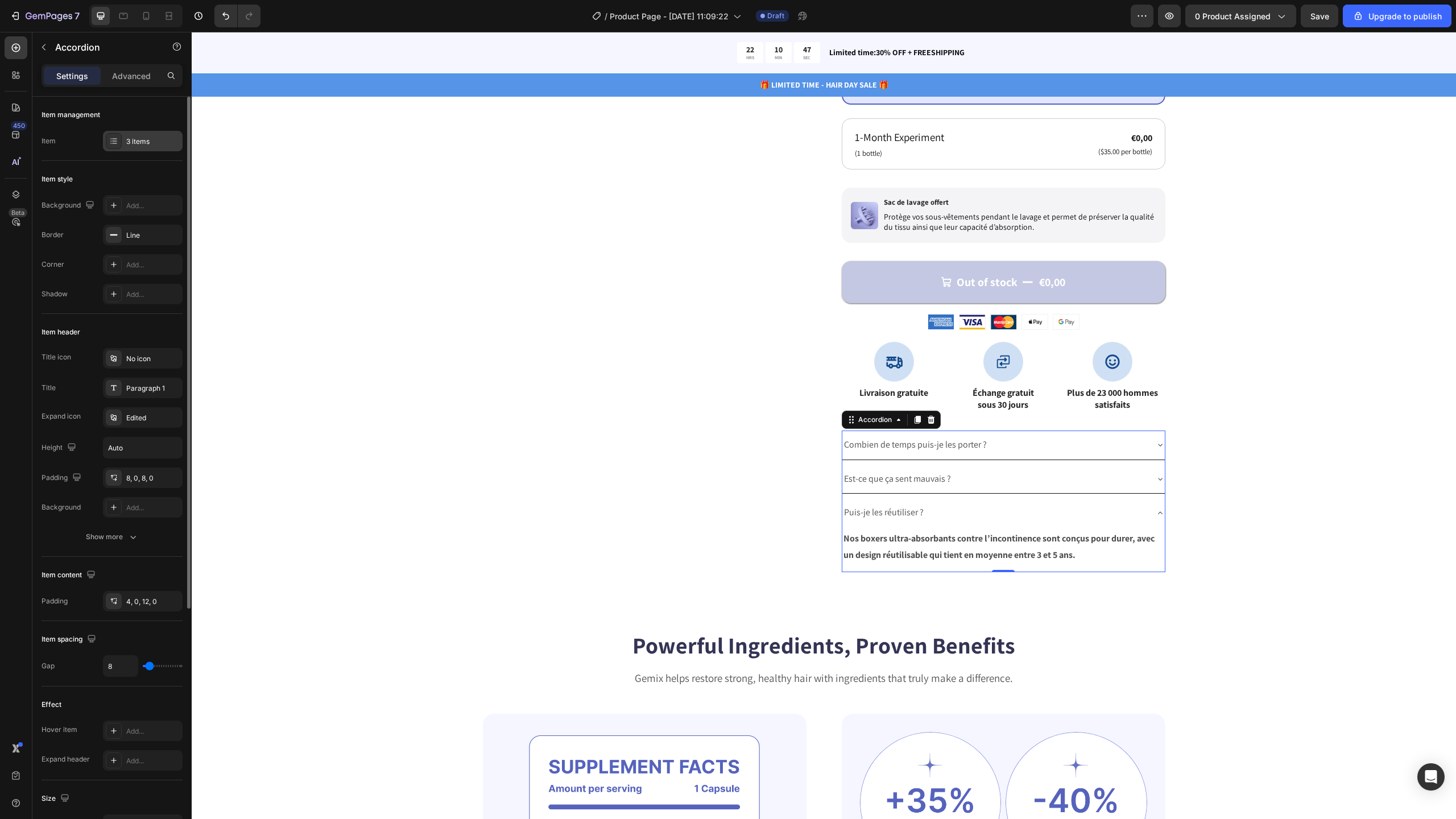
click at [146, 137] on div "3 items" at bounding box center [153, 142] width 54 height 11
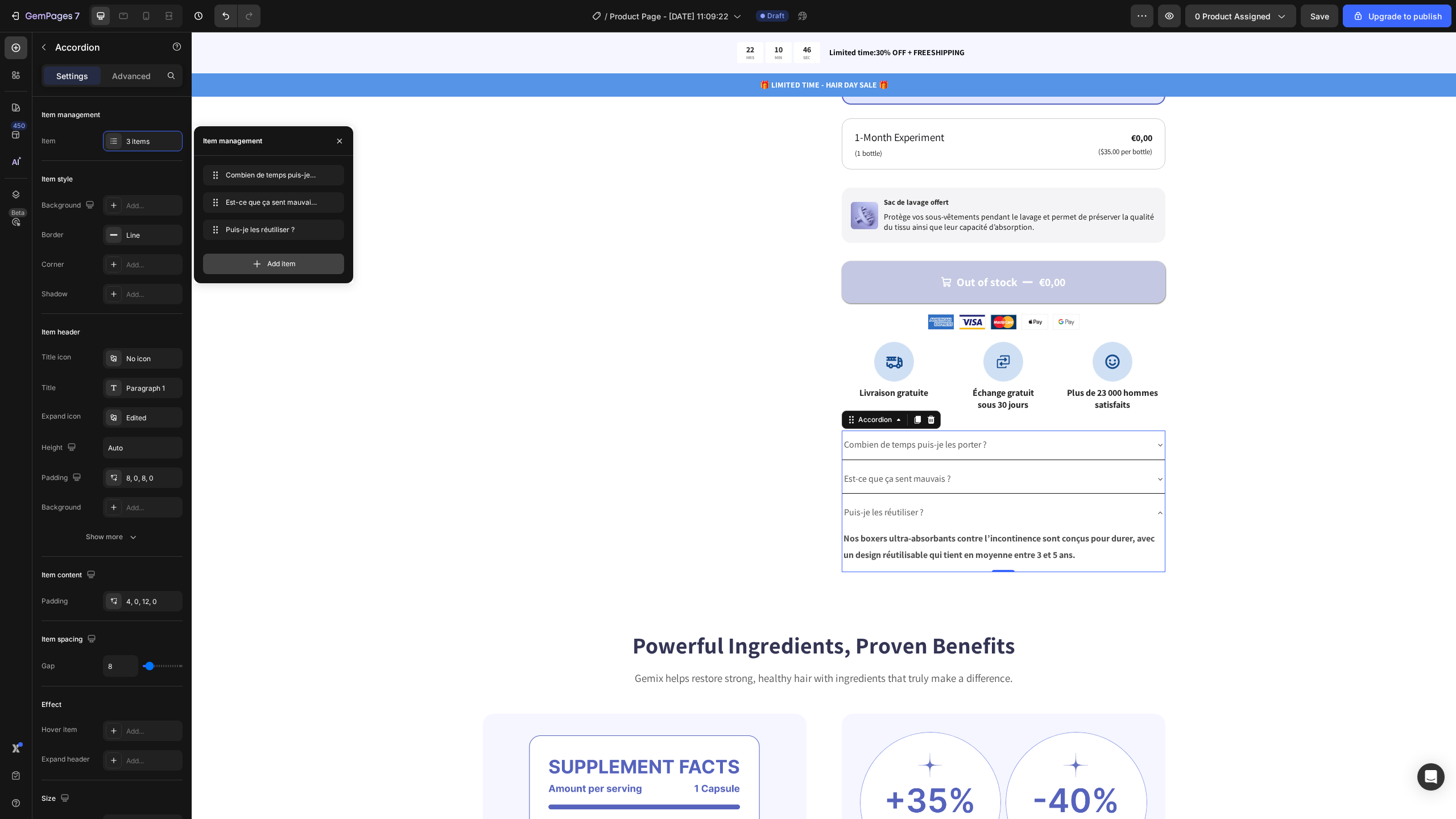
click at [257, 260] on icon at bounding box center [256, 263] width 11 height 11
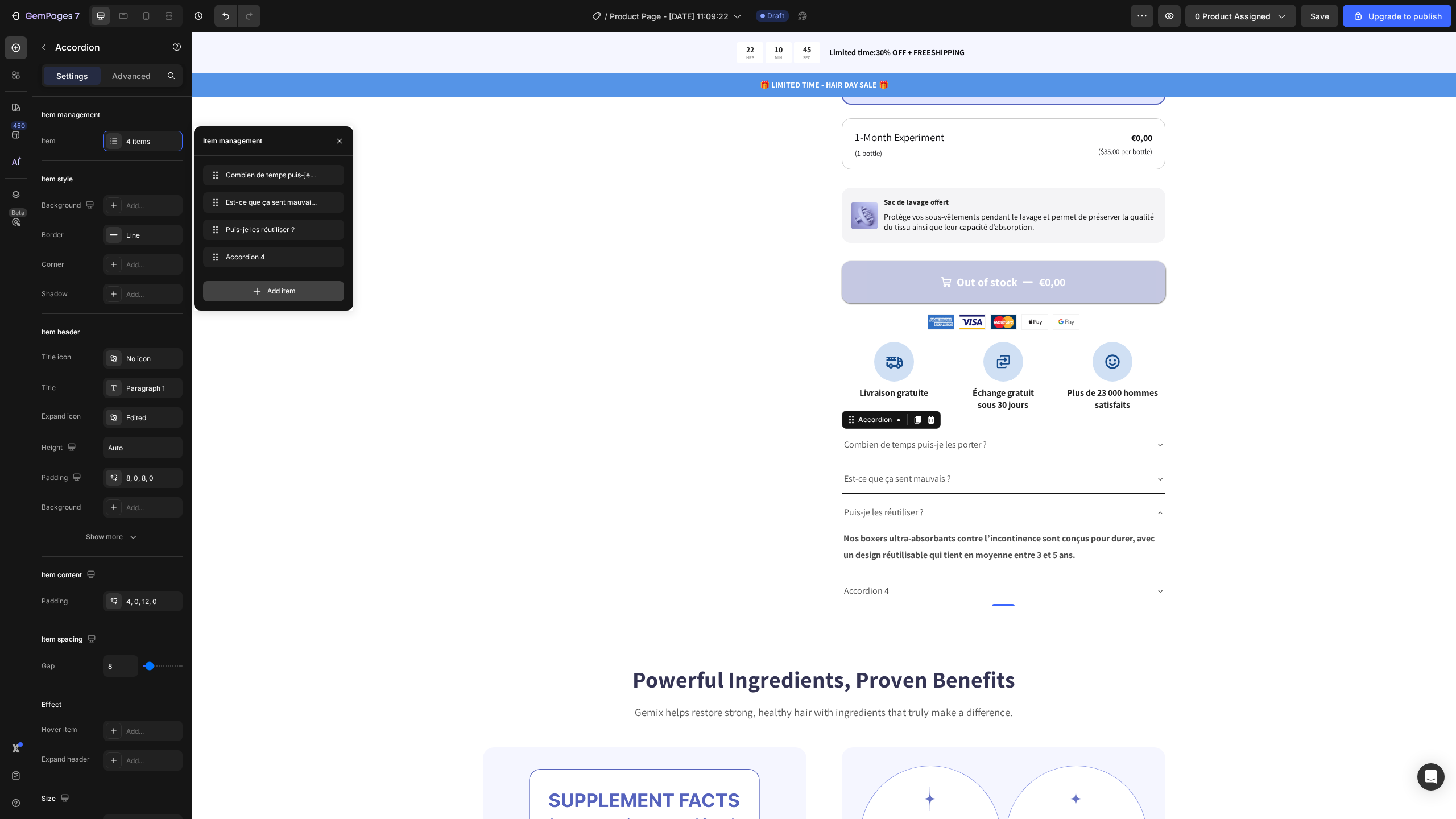
click at [283, 293] on span "Add item" at bounding box center [282, 291] width 28 height 11
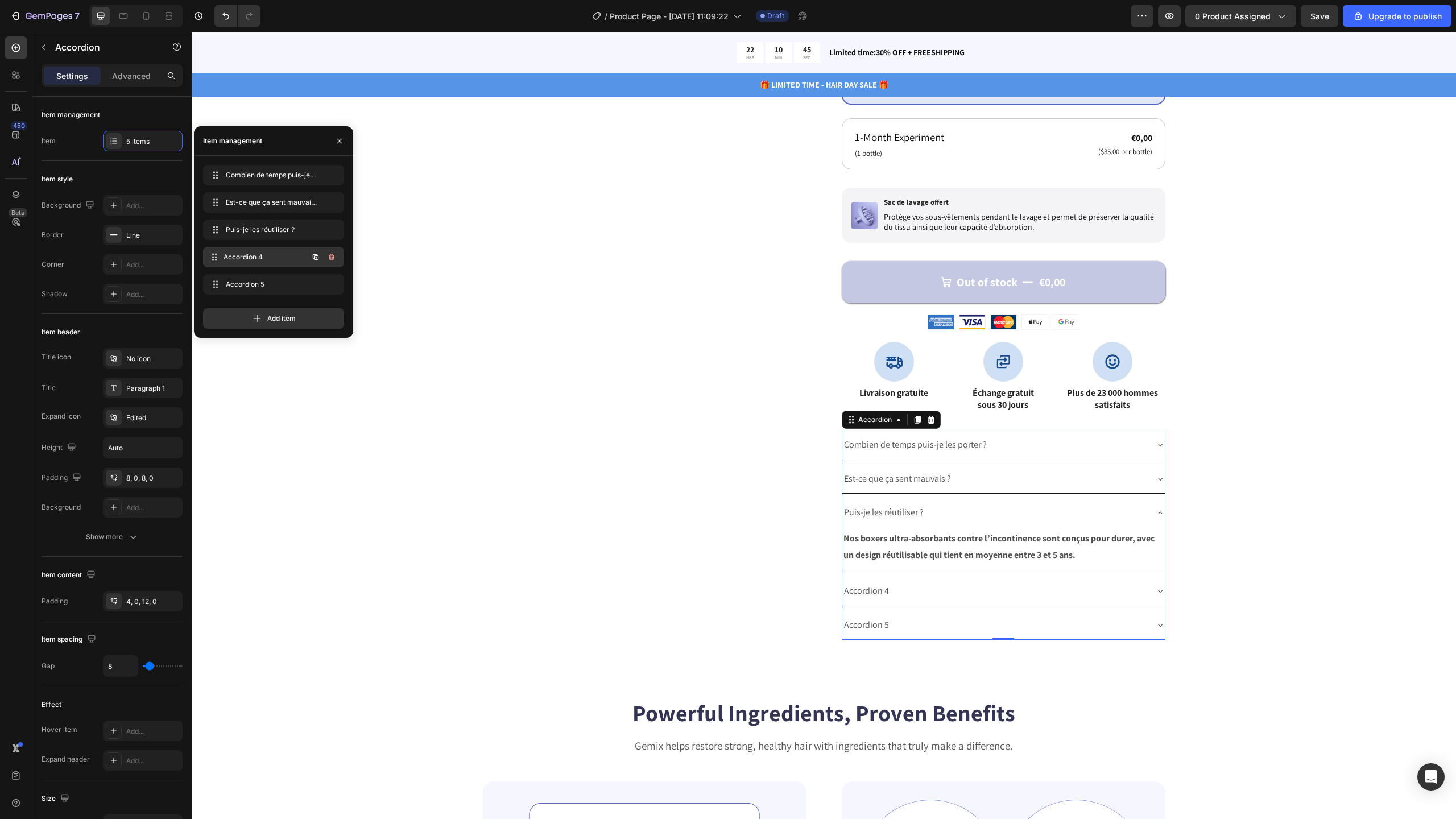
click at [266, 259] on span "Accordion 4" at bounding box center [266, 257] width 84 height 11
click at [894, 593] on div "Accordion 4" at bounding box center [994, 591] width 305 height 20
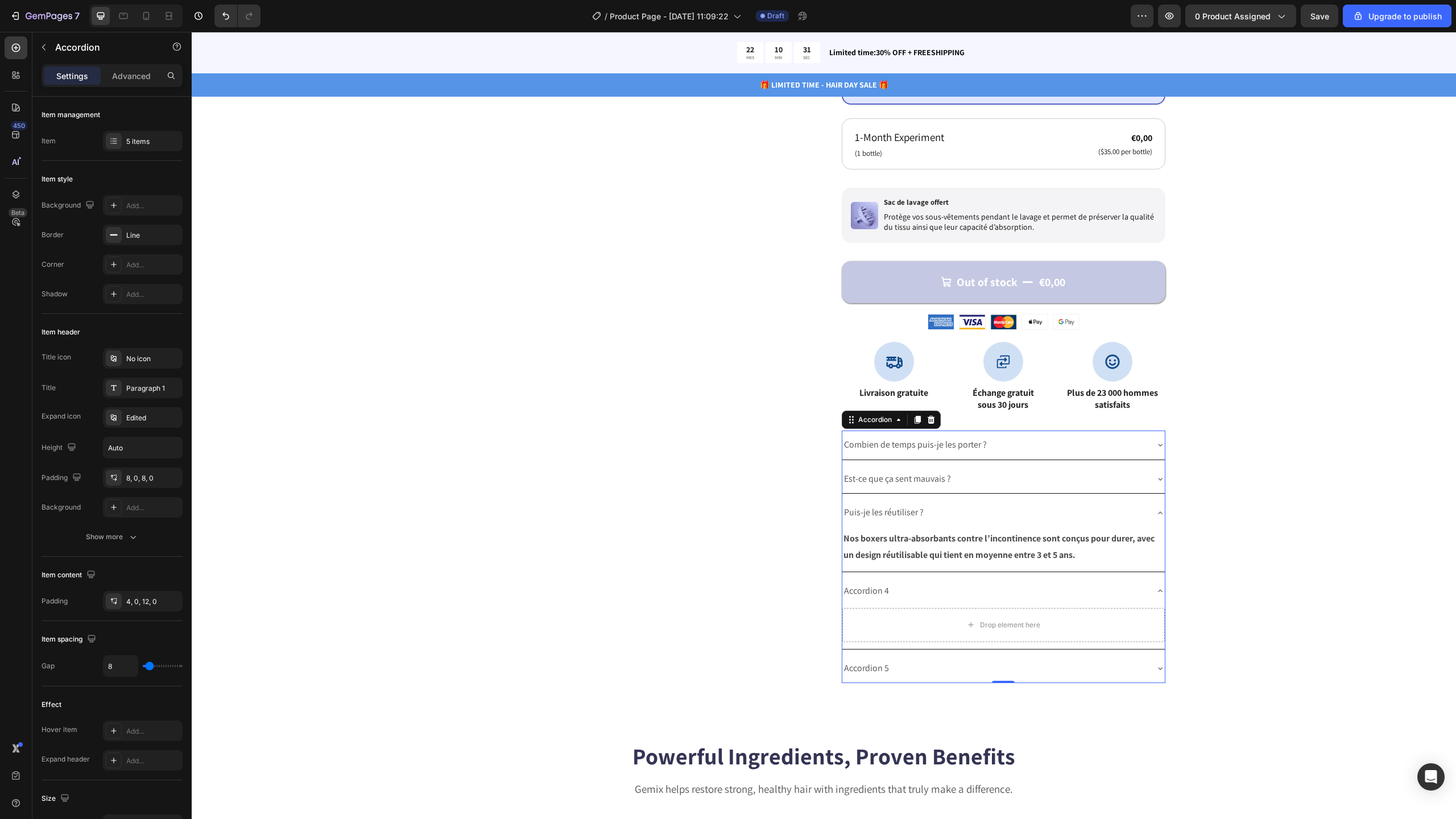
click at [875, 593] on div "Accordion 4" at bounding box center [866, 591] width 48 height 20
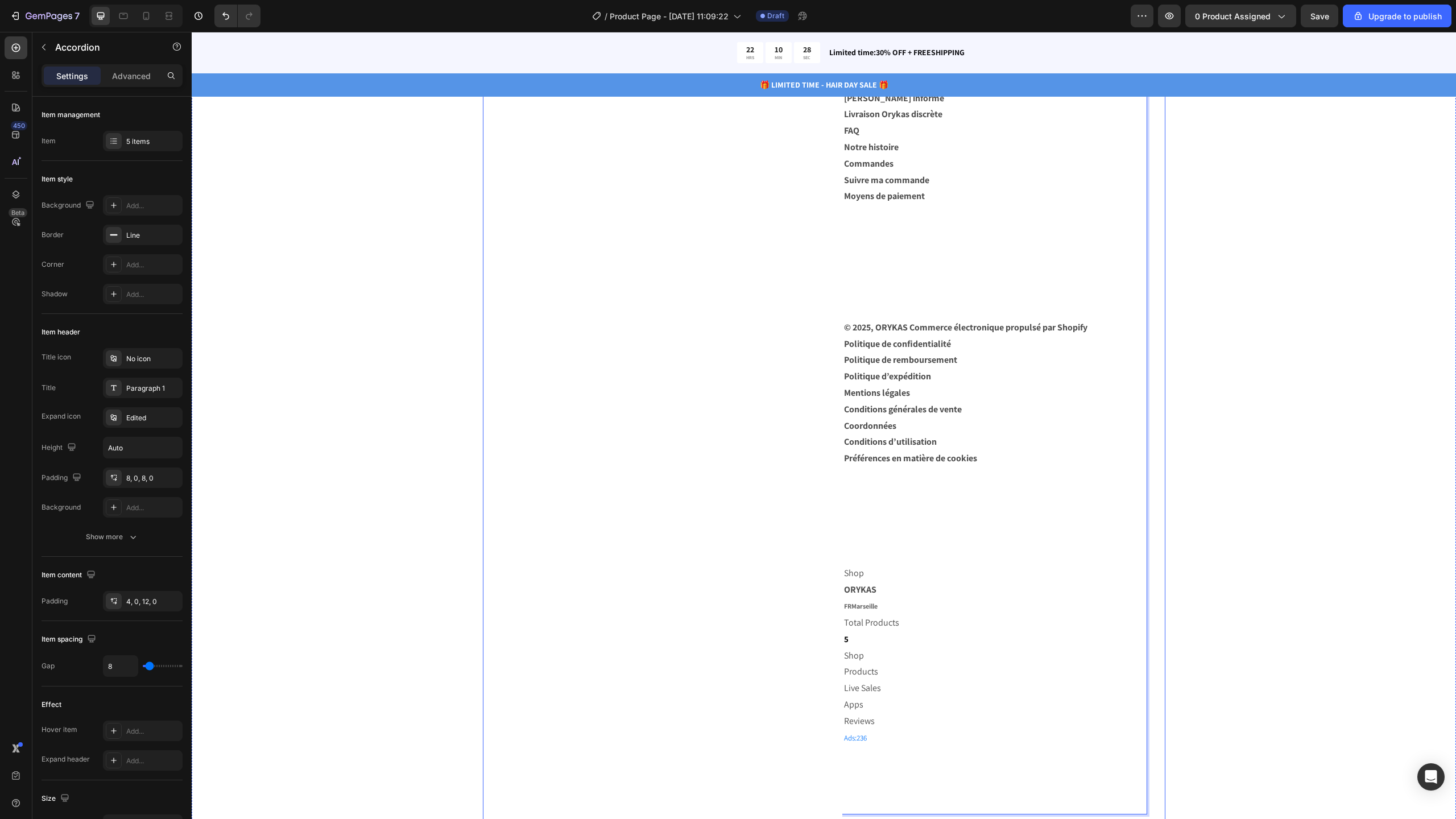
scroll to position [3519, 0]
click at [227, 19] on icon "Undo/Redo" at bounding box center [226, 16] width 11 height 11
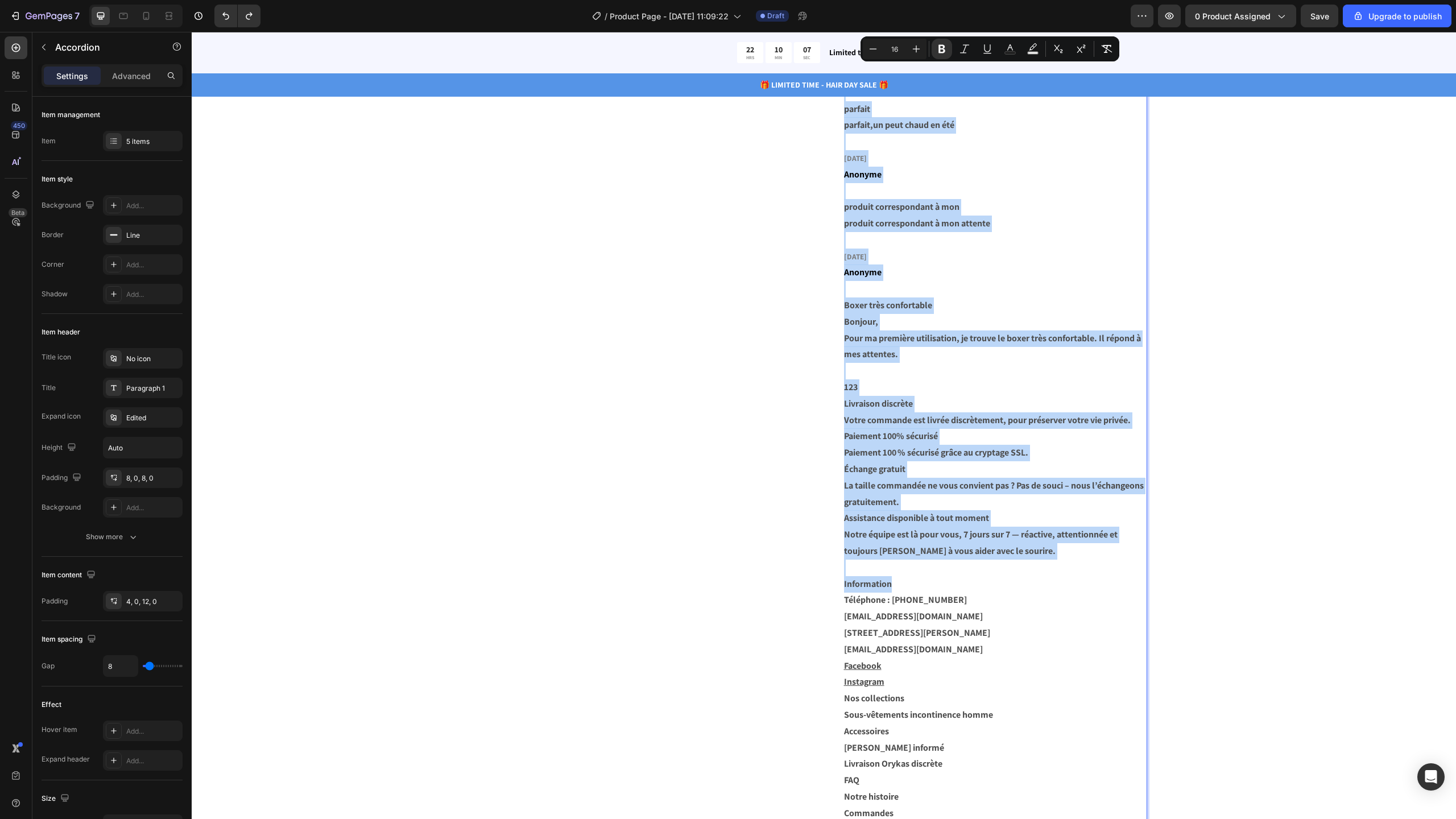
scroll to position [3747, 0]
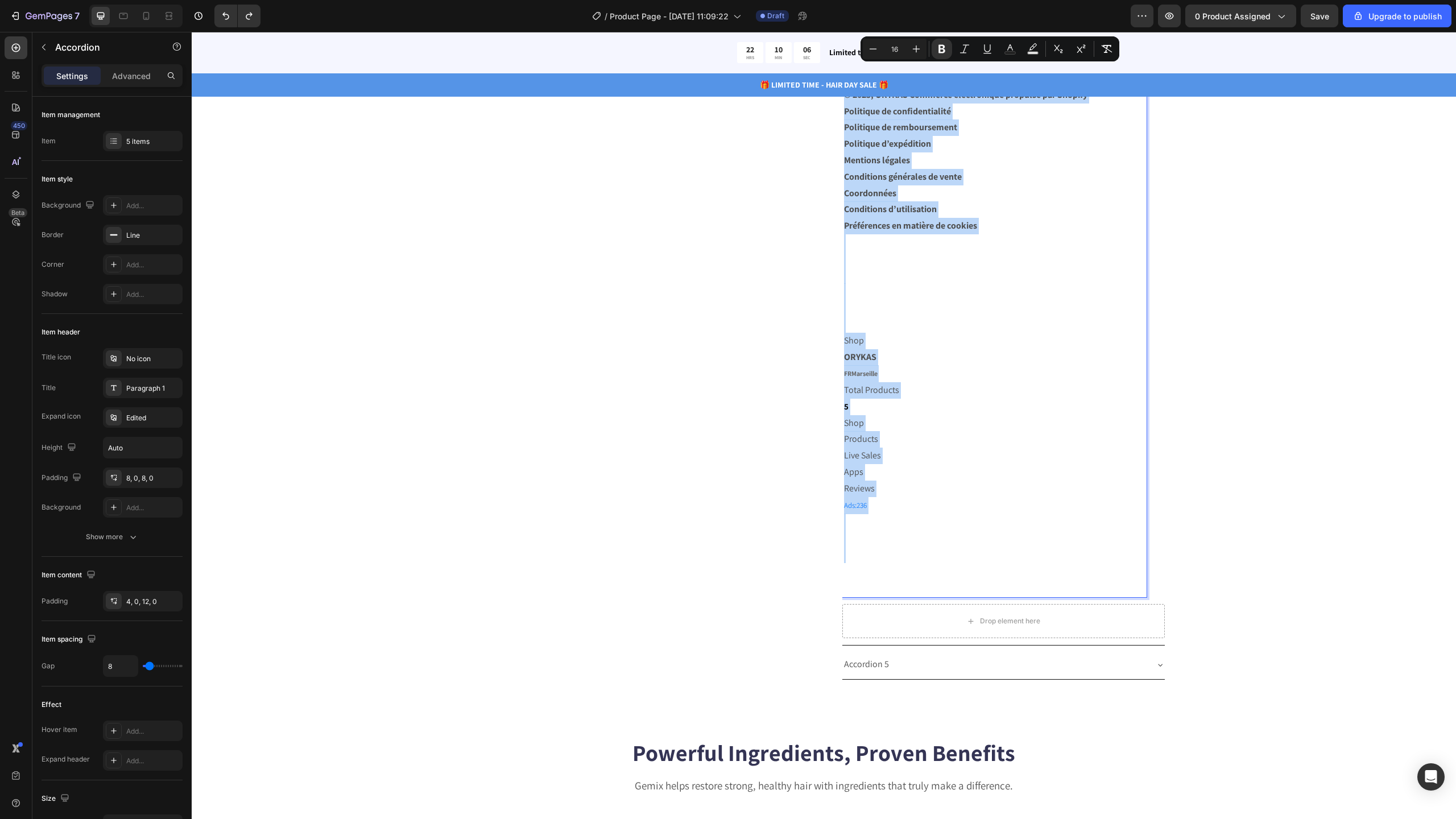
drag, startPoint x: 840, startPoint y: 351, endPoint x: 1063, endPoint y: 577, distance: 317.5
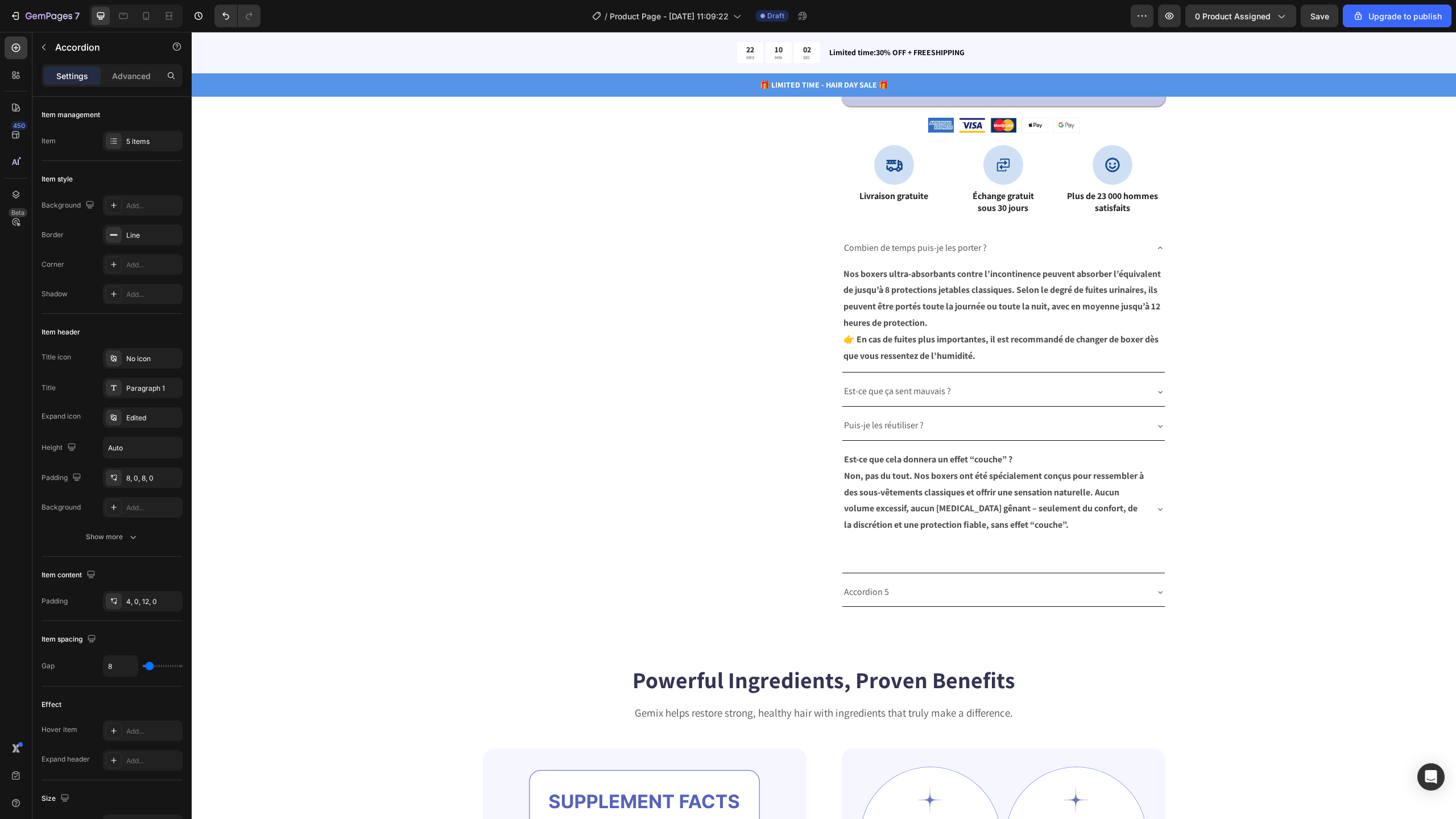
scroll to position [697, 0]
click at [887, 483] on p "Non, pas du tout. Nos boxers ont été spécialement conçus pour ressembler à des …" at bounding box center [994, 500] width 301 height 66
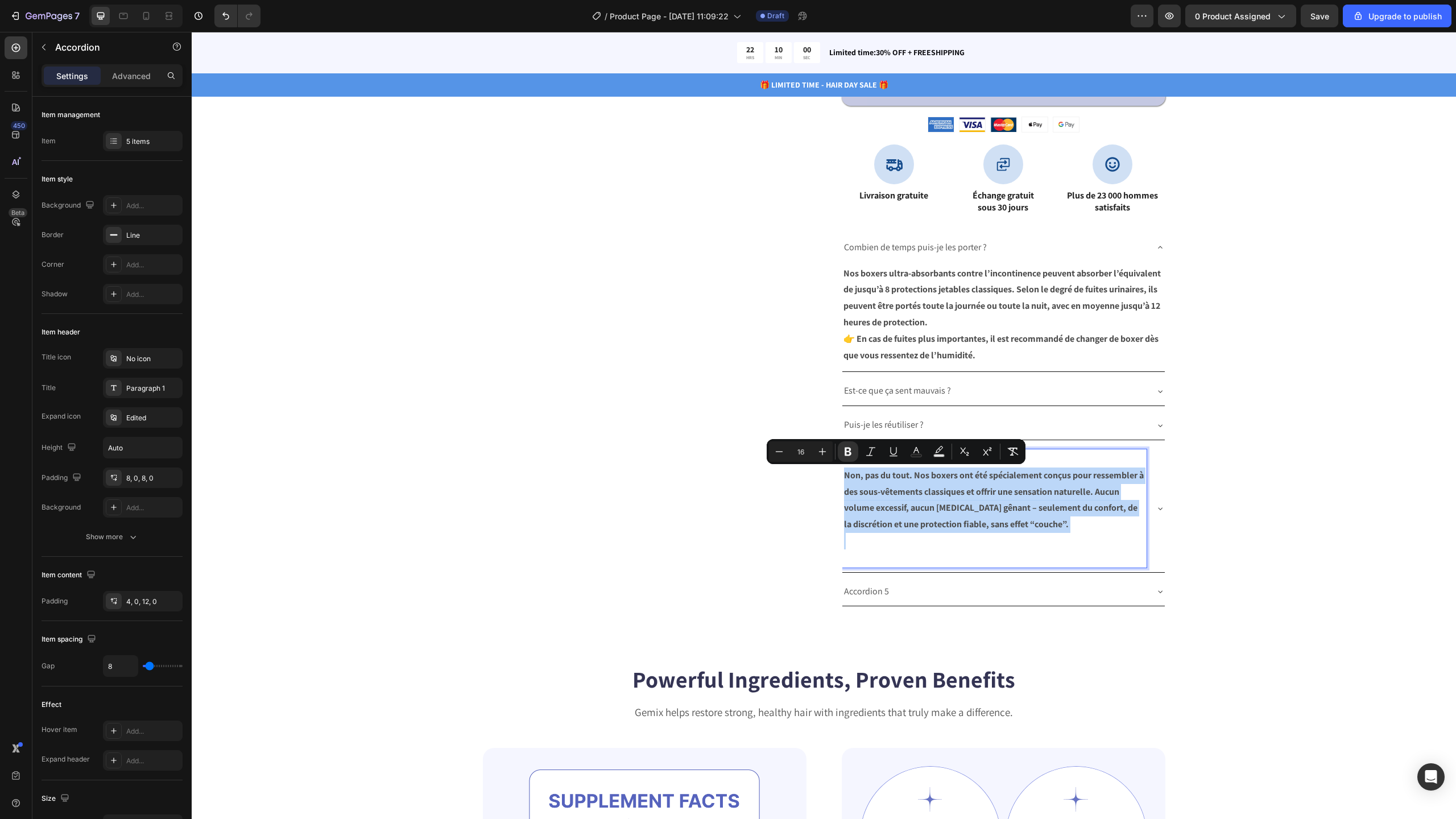
click at [887, 483] on p "Non, pas du tout. Nos boxers ont été spécialement conçus pour ressembler à des …" at bounding box center [994, 500] width 301 height 66
copy strong "Non, pas du tout. Nos boxers ont été spécialement conçus pour ressembler à des …"
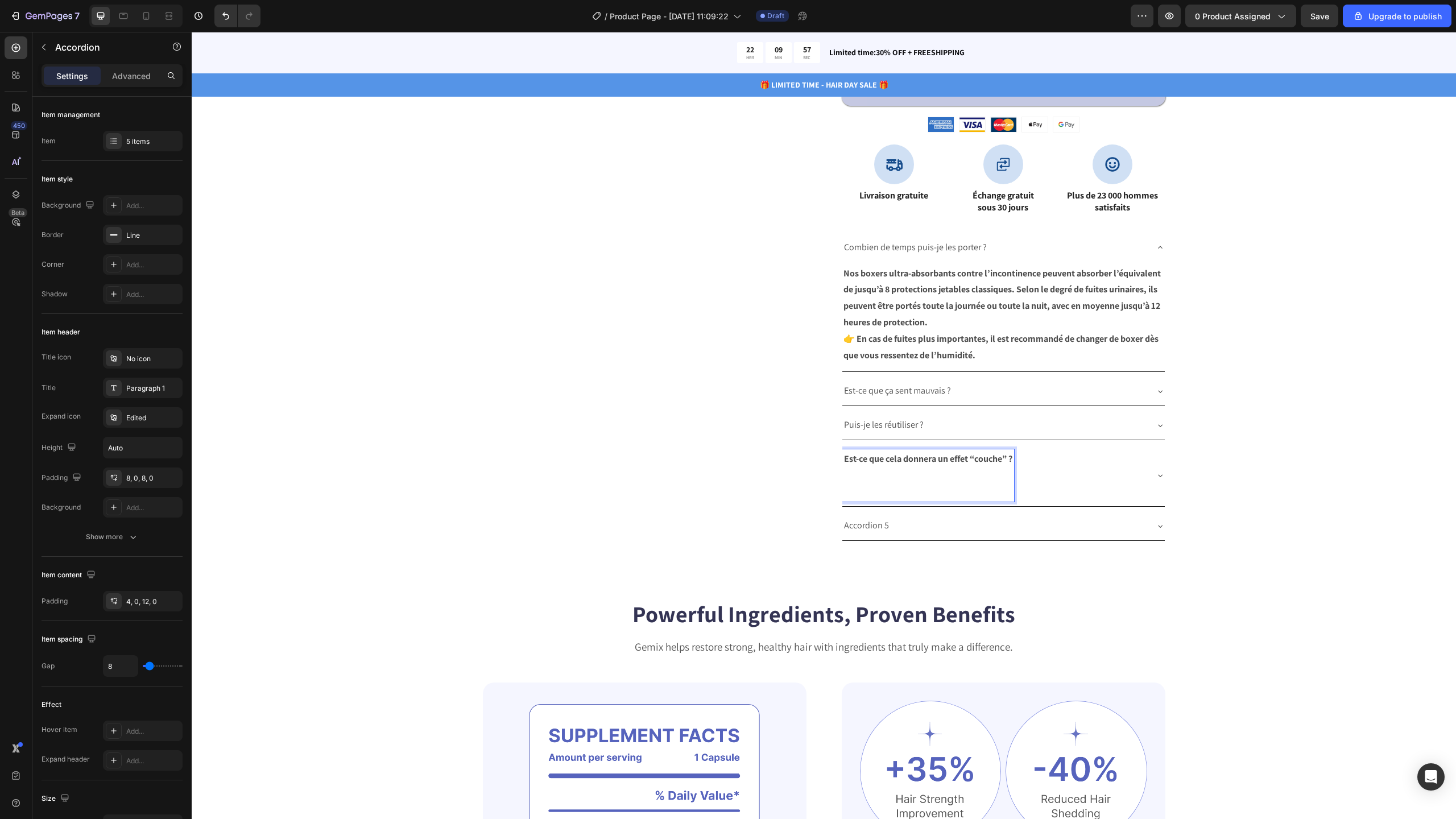
click at [855, 489] on p "Rich Text Editor. Editing area: main" at bounding box center [929, 485] width 169 height 33
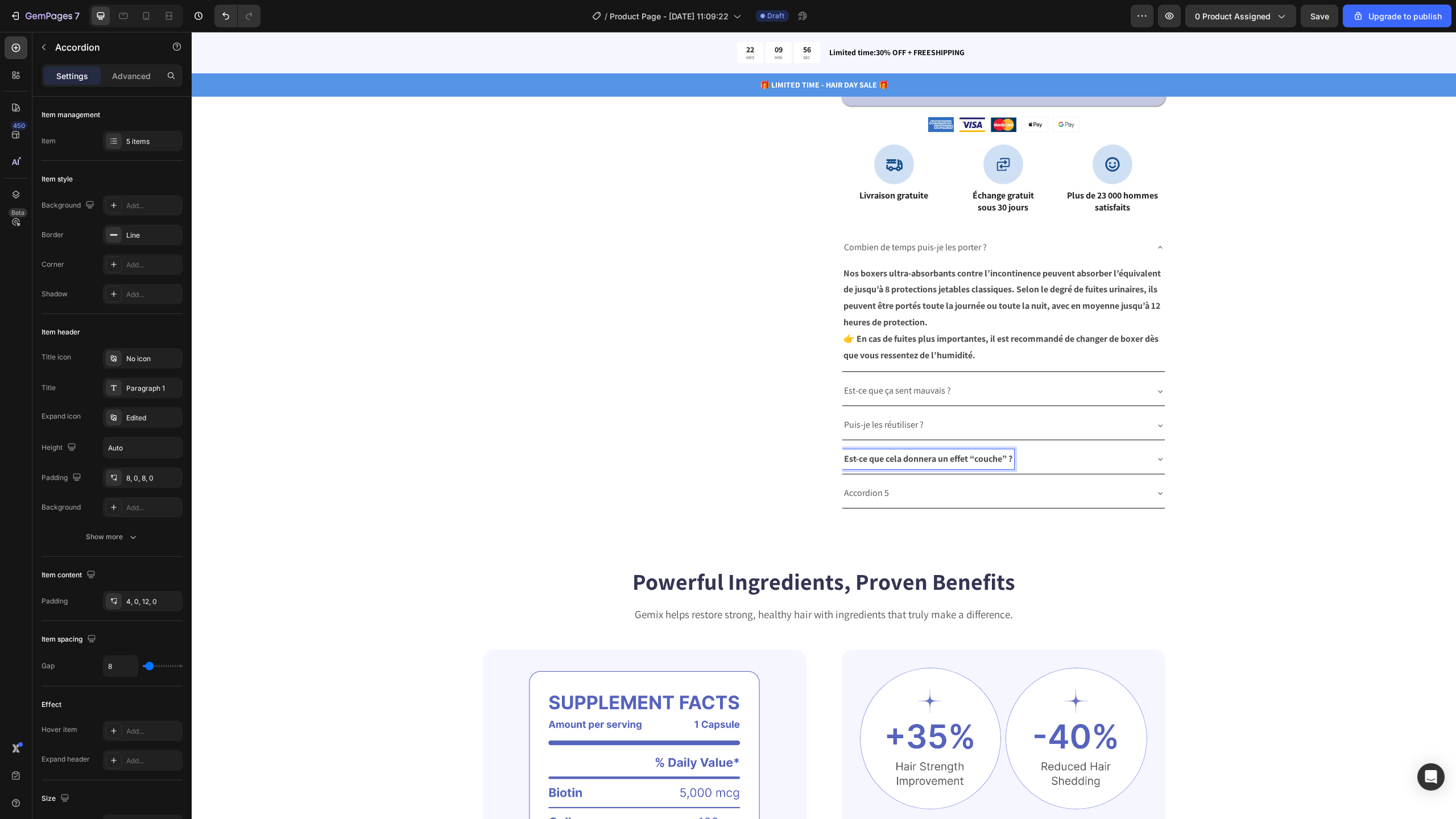
click at [1148, 447] on div "Est-ce que cela donnera un effet “couche” ?" at bounding box center [1003, 459] width 322 height 29
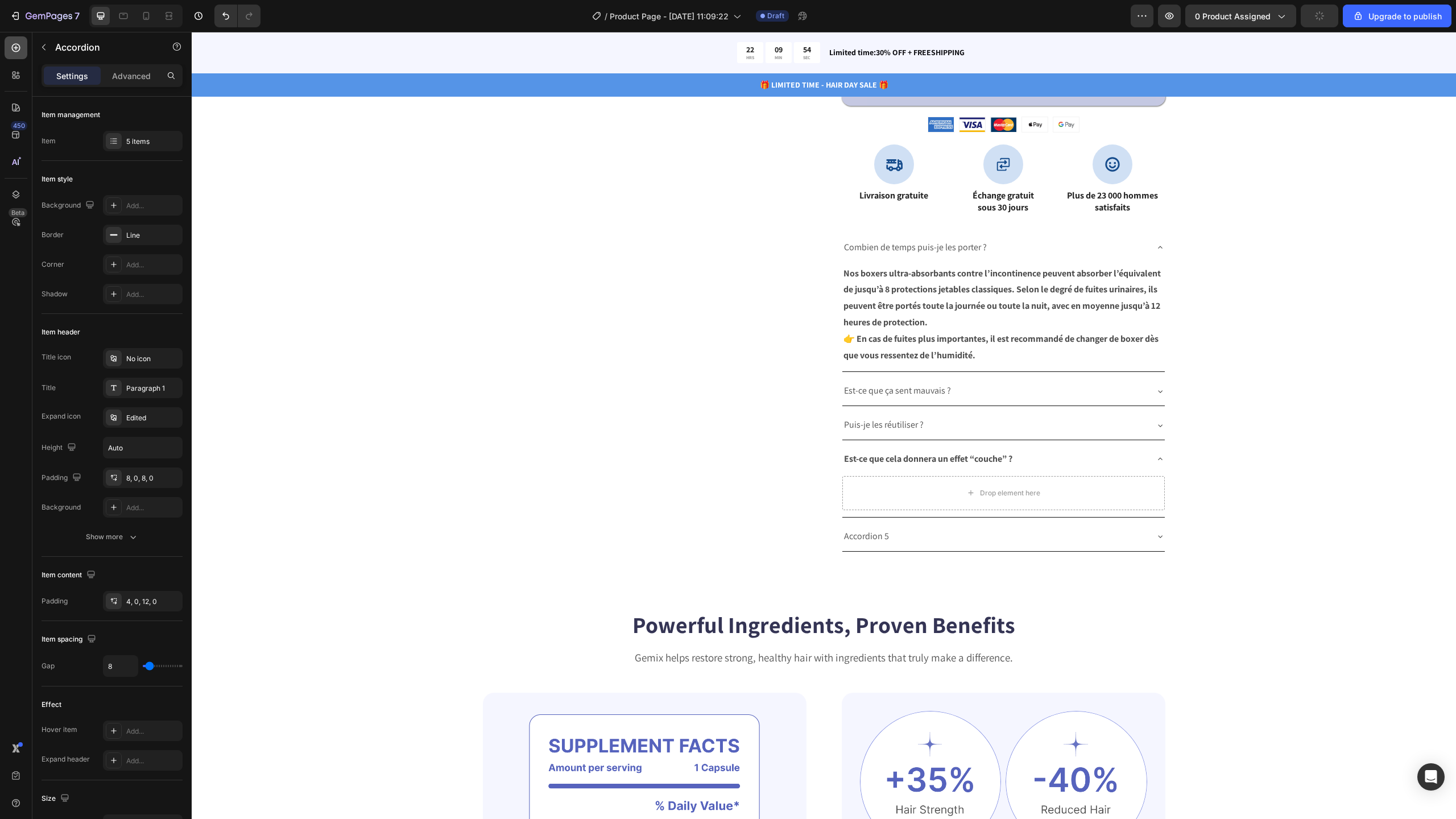
click at [25, 47] on div at bounding box center [16, 47] width 23 height 23
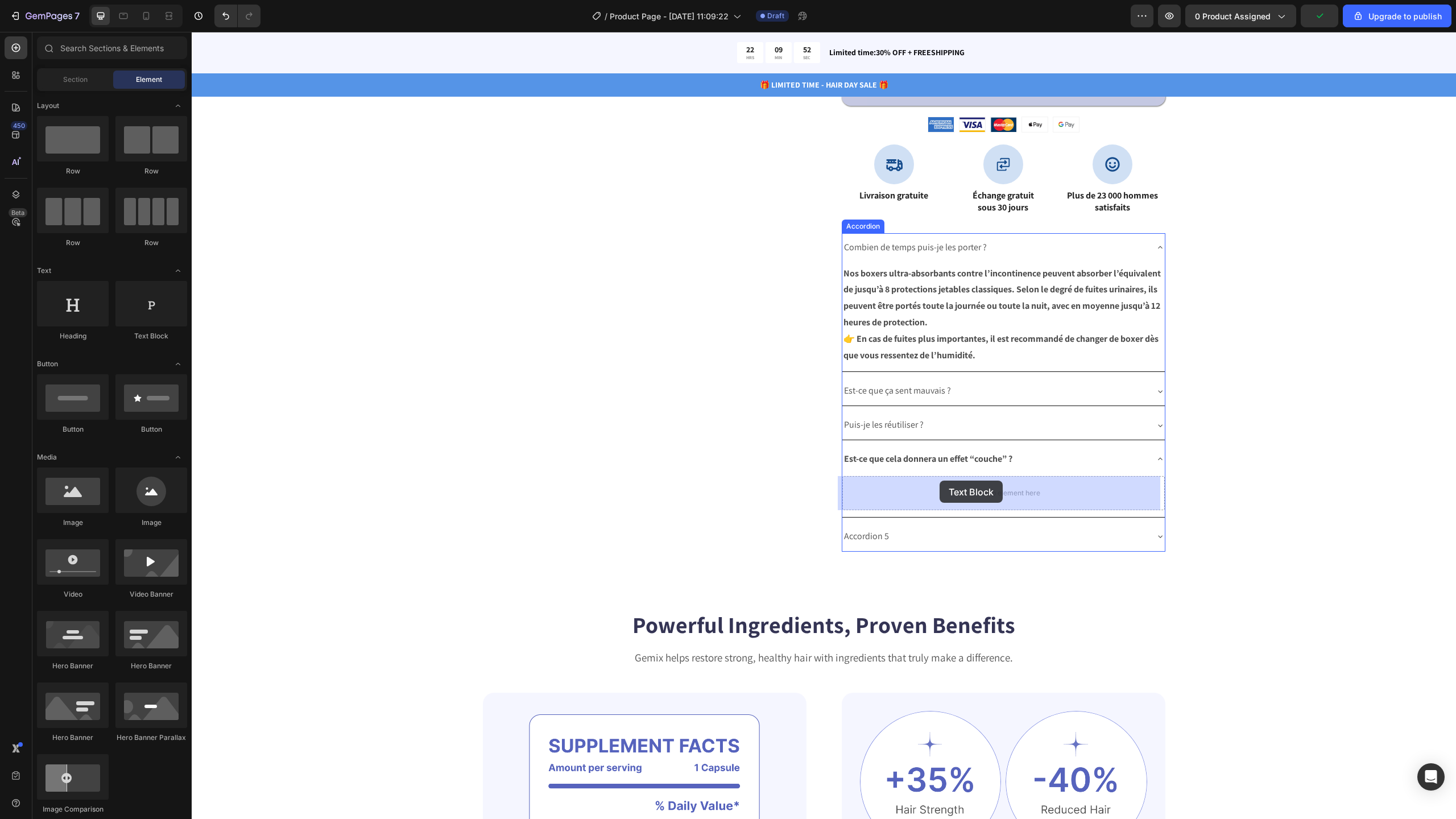
drag, startPoint x: 340, startPoint y: 331, endPoint x: 940, endPoint y: 481, distance: 618.5
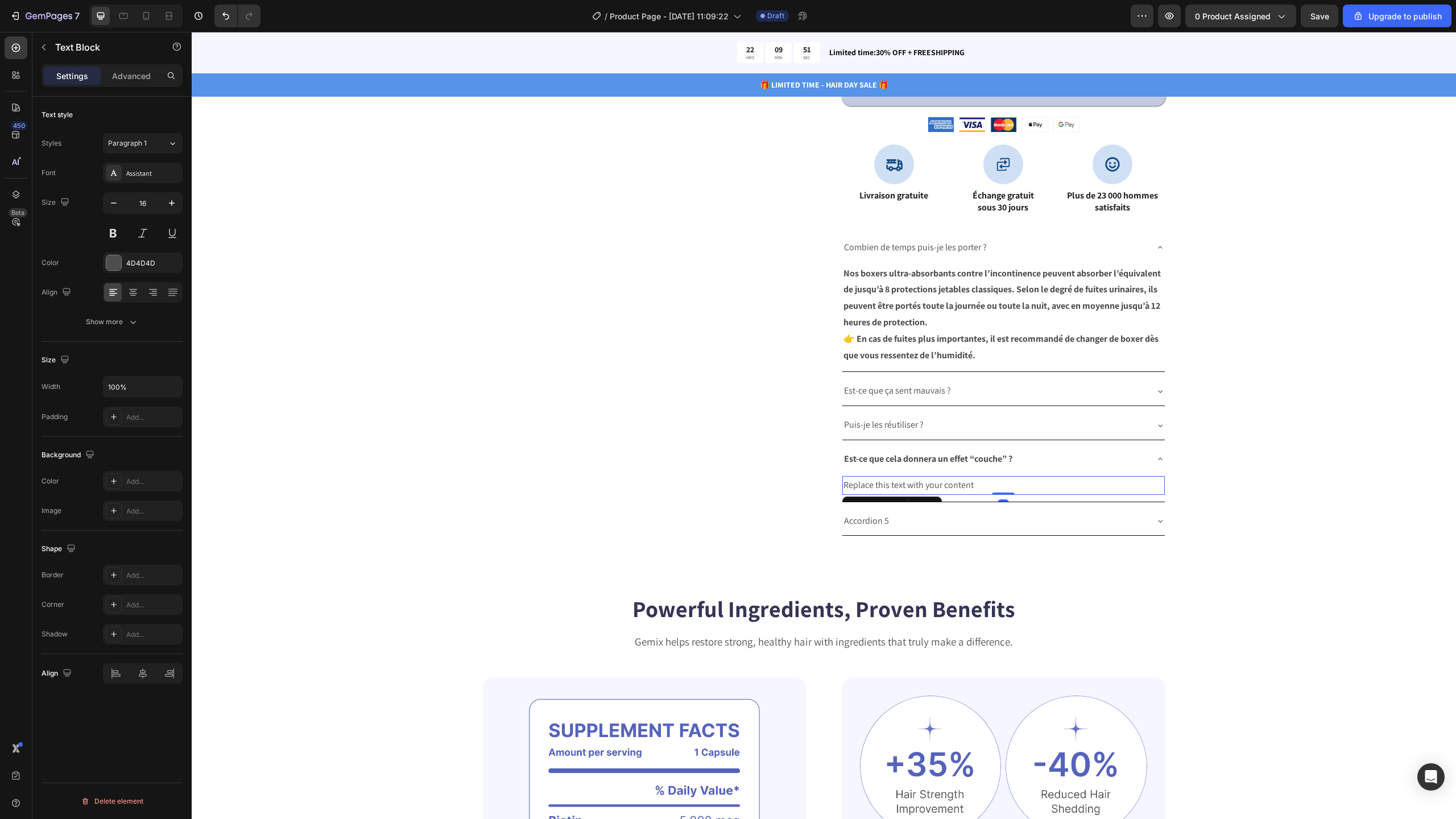
click at [930, 489] on div "Replace this text with your content" at bounding box center [1003, 485] width 322 height 18
click at [930, 489] on p "Replace this text with your content" at bounding box center [1003, 485] width 320 height 17
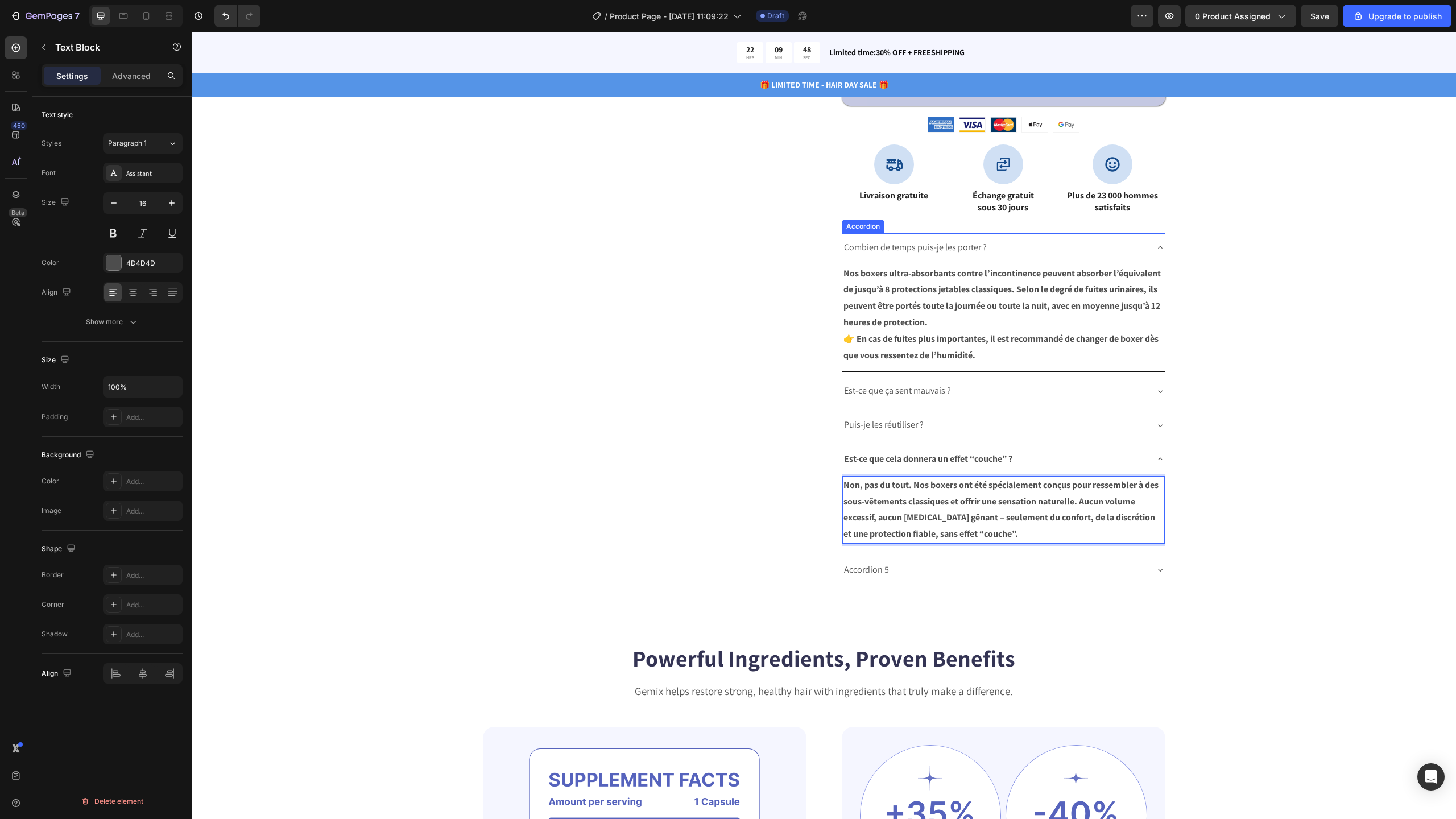
click at [1144, 462] on div "Est-ce que cela donnera un effet “couche” ?" at bounding box center [1003, 459] width 322 height 29
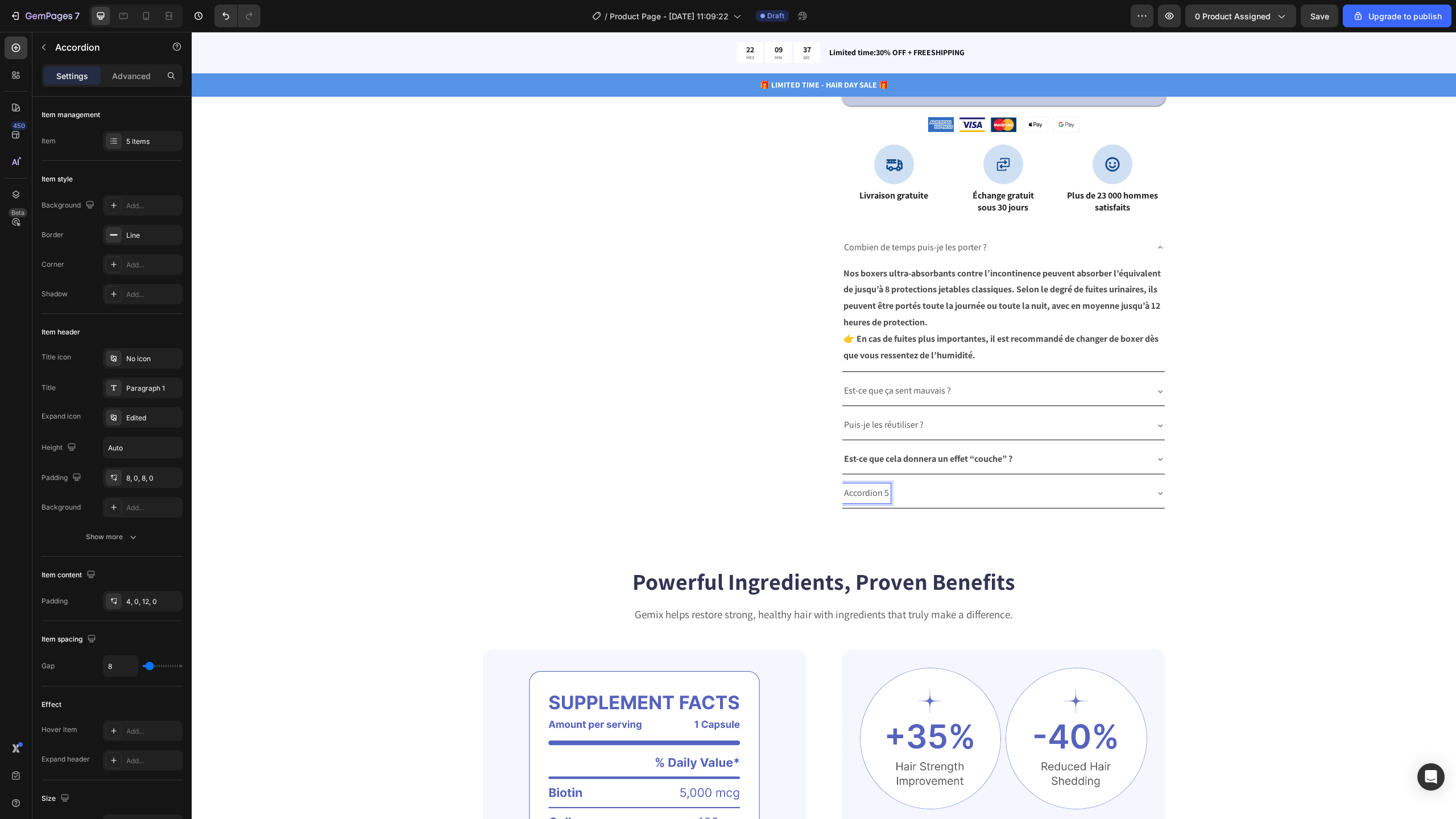
click at [867, 496] on p "Accordion 5" at bounding box center [866, 493] width 45 height 17
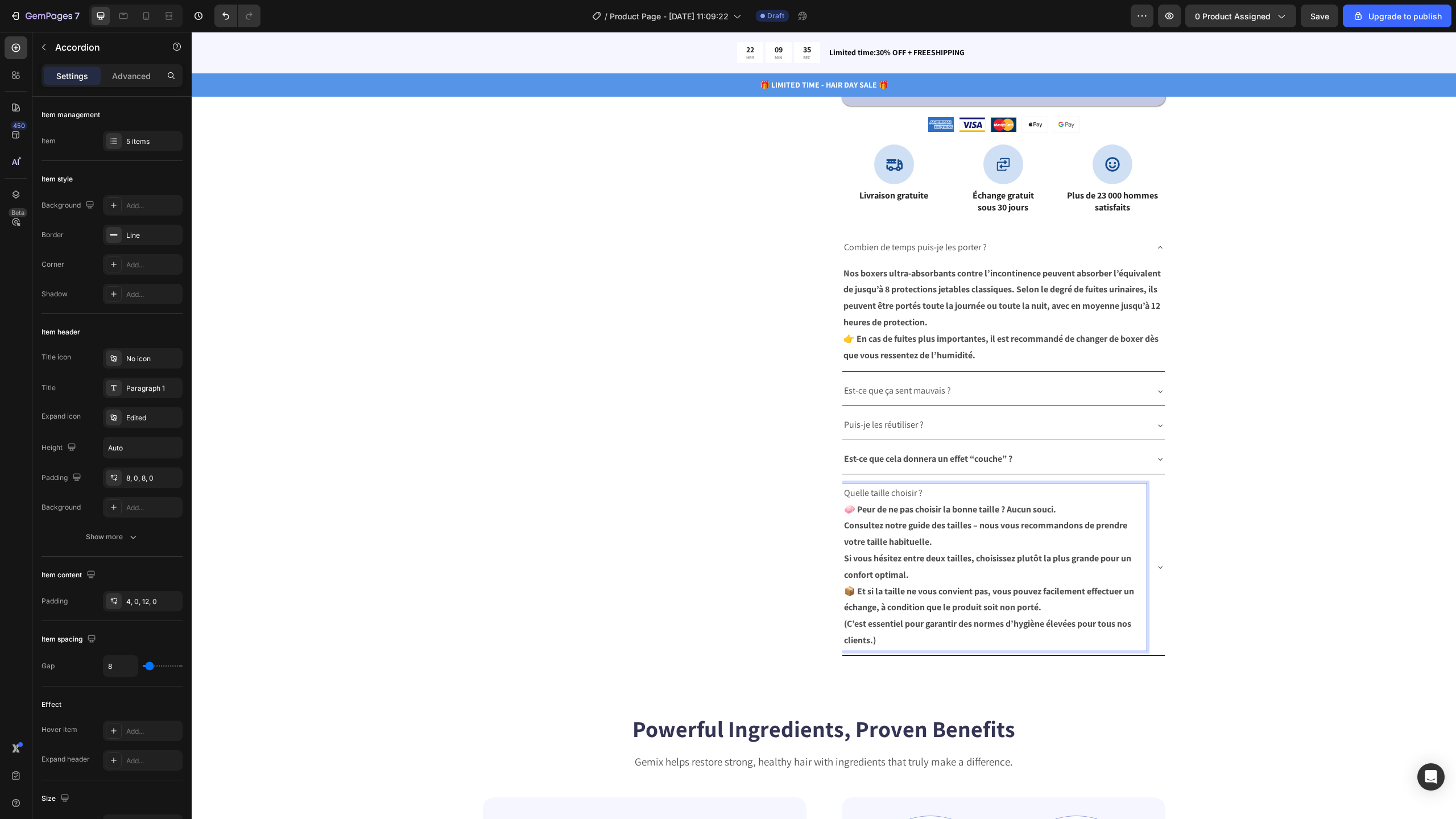
click at [865, 514] on strong "🧼 Peur de ne pas choisir la bonne taille ? Aucun souci." at bounding box center [950, 510] width 212 height 12
click at [847, 509] on strong "🧼 Peur de ne pas choisir la bonne taille ? Aucun souci." at bounding box center [950, 510] width 212 height 12
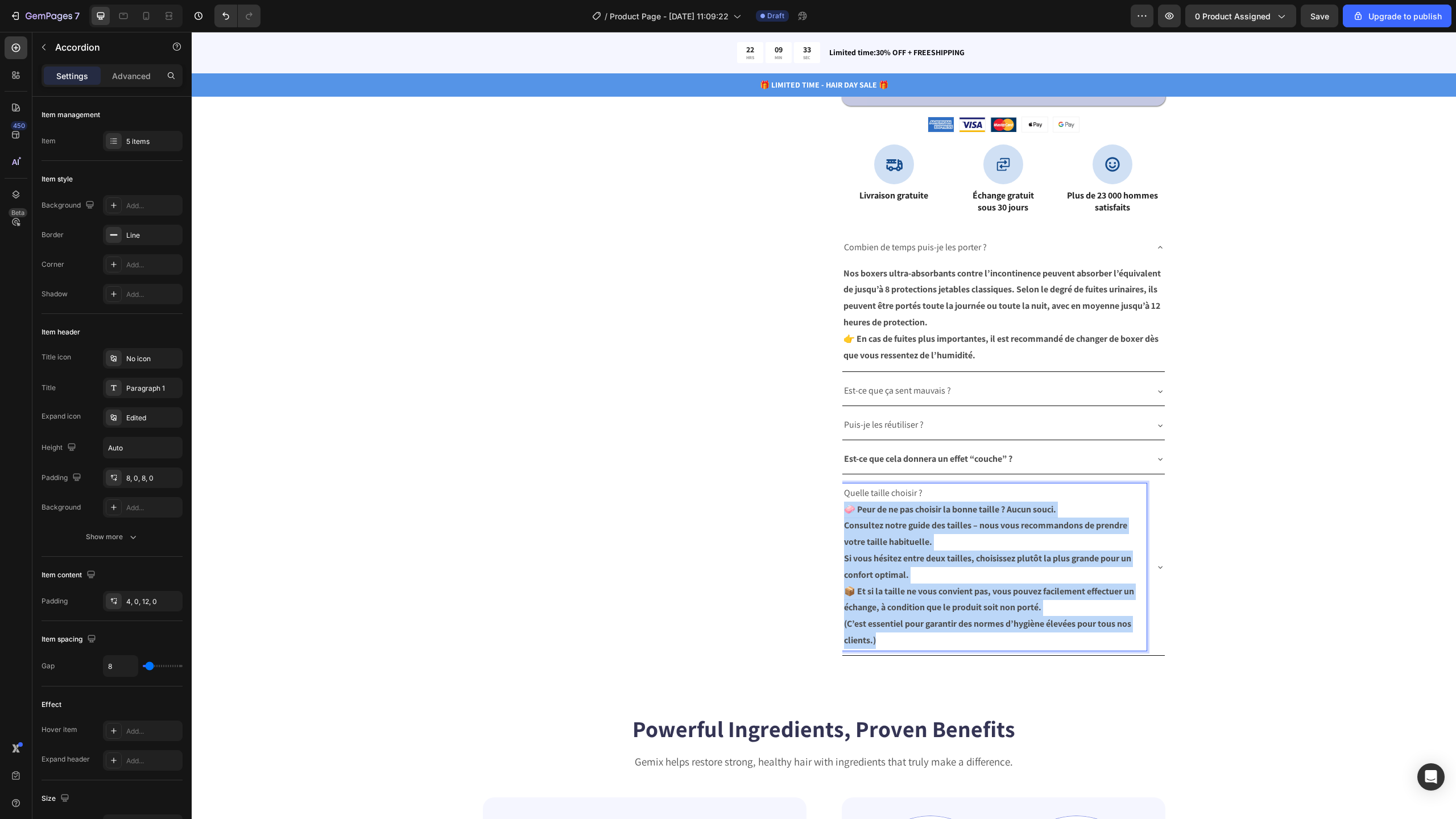
drag, startPoint x: 841, startPoint y: 509, endPoint x: 894, endPoint y: 637, distance: 138.5
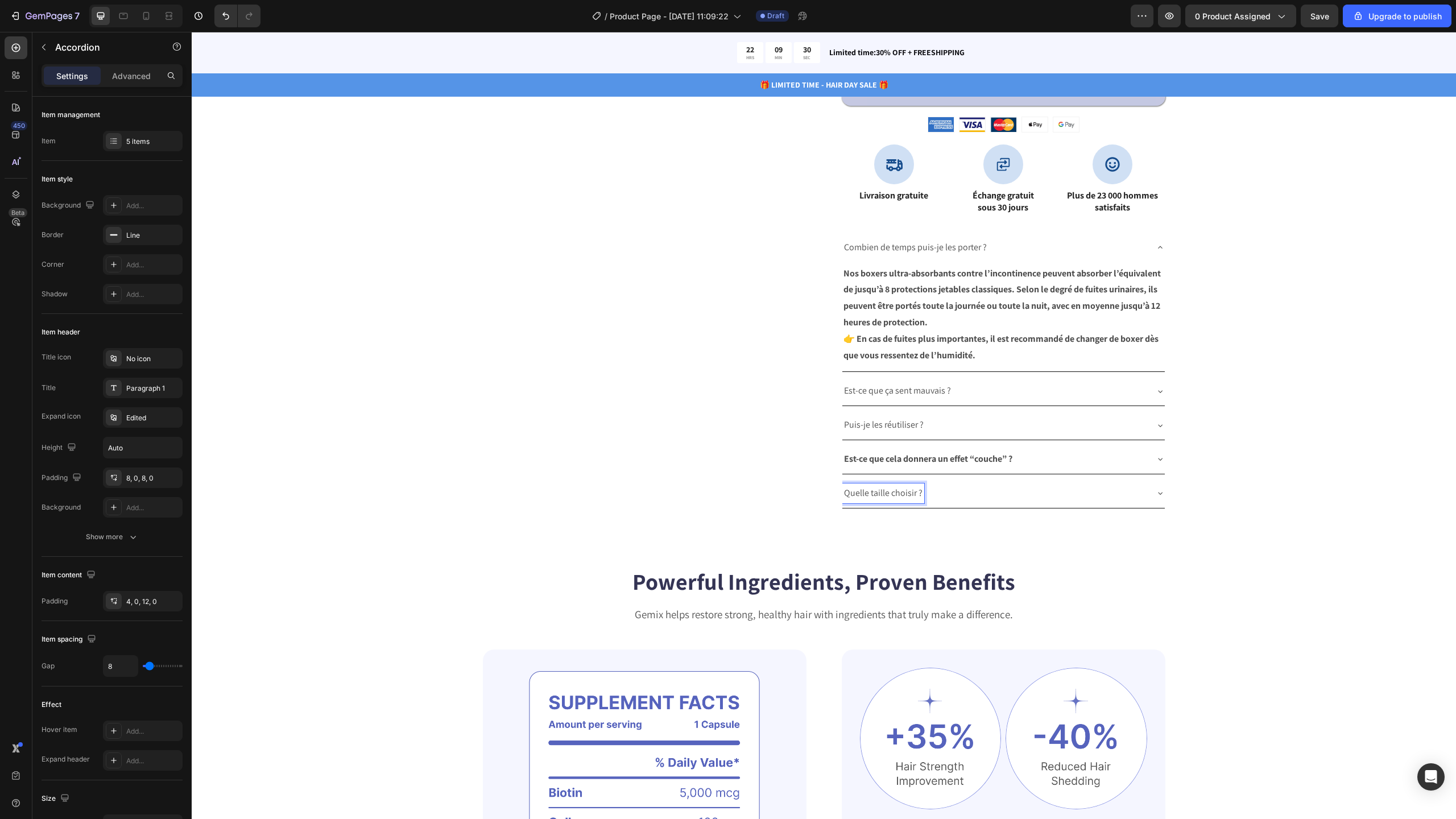
click at [1151, 502] on div "Quelle taille choisir ?" at bounding box center [1003, 493] width 322 height 29
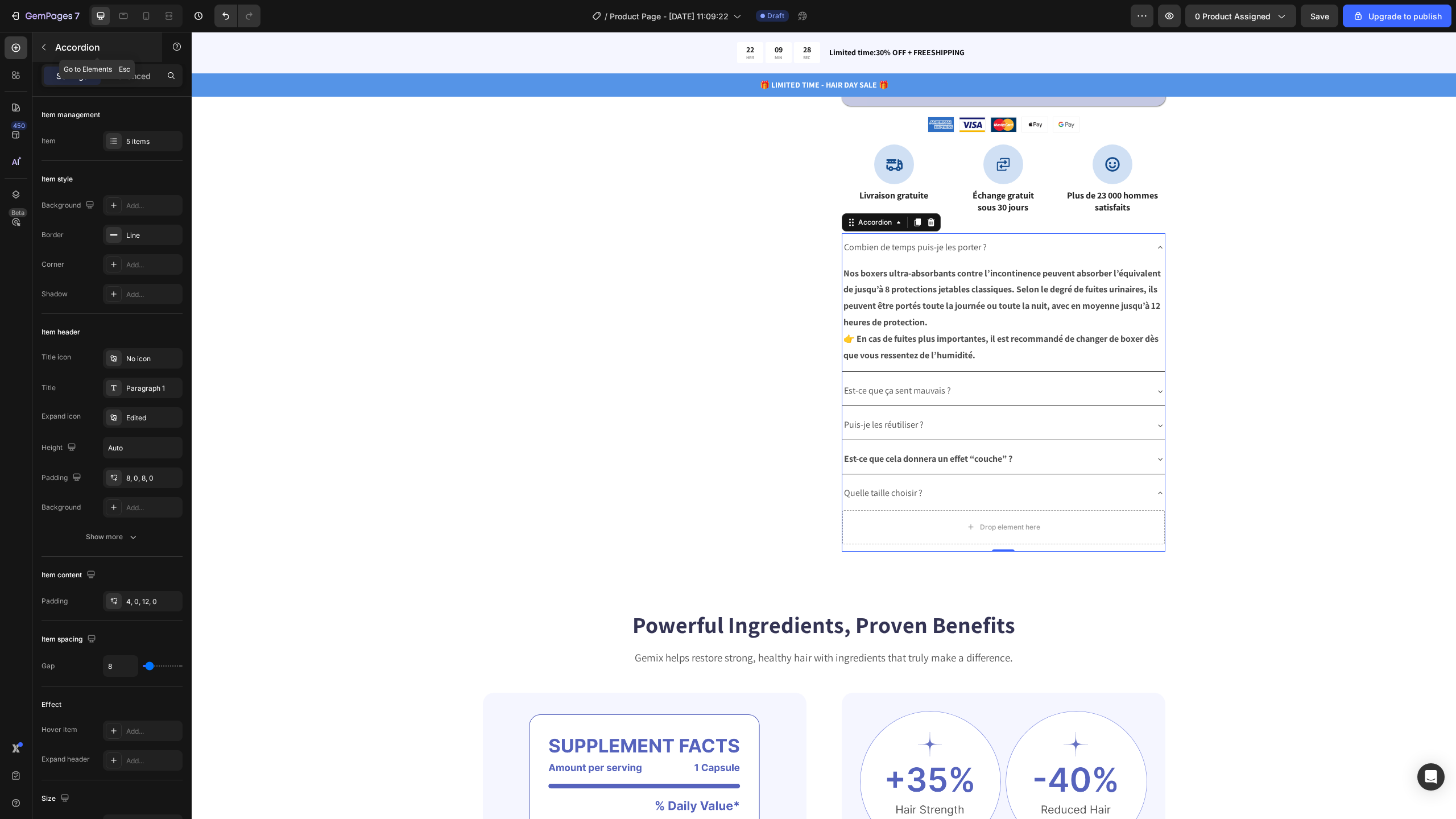
click at [45, 45] on icon "button" at bounding box center [44, 47] width 4 height 6
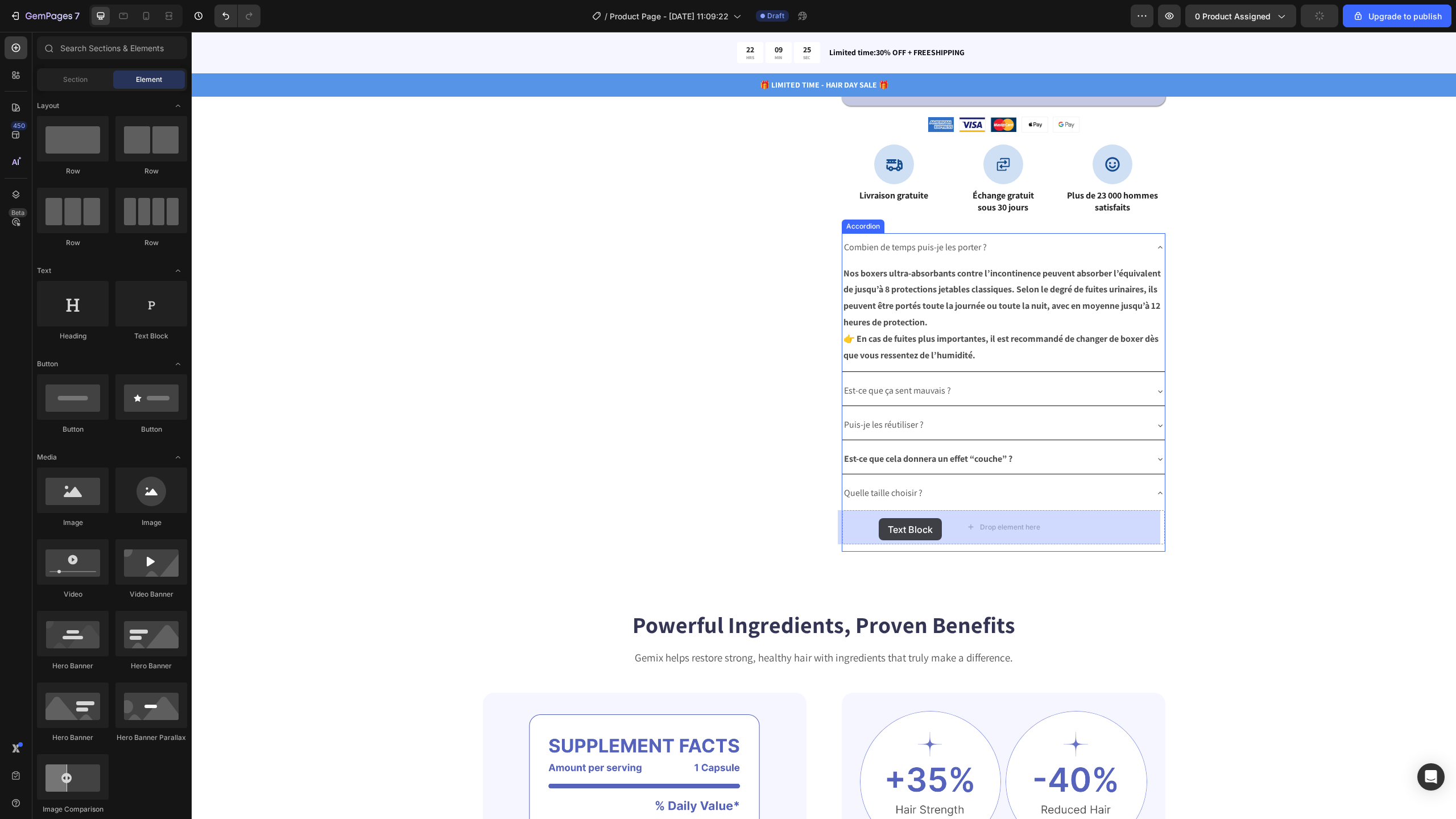
drag, startPoint x: 339, startPoint y: 327, endPoint x: 879, endPoint y: 518, distance: 572.8
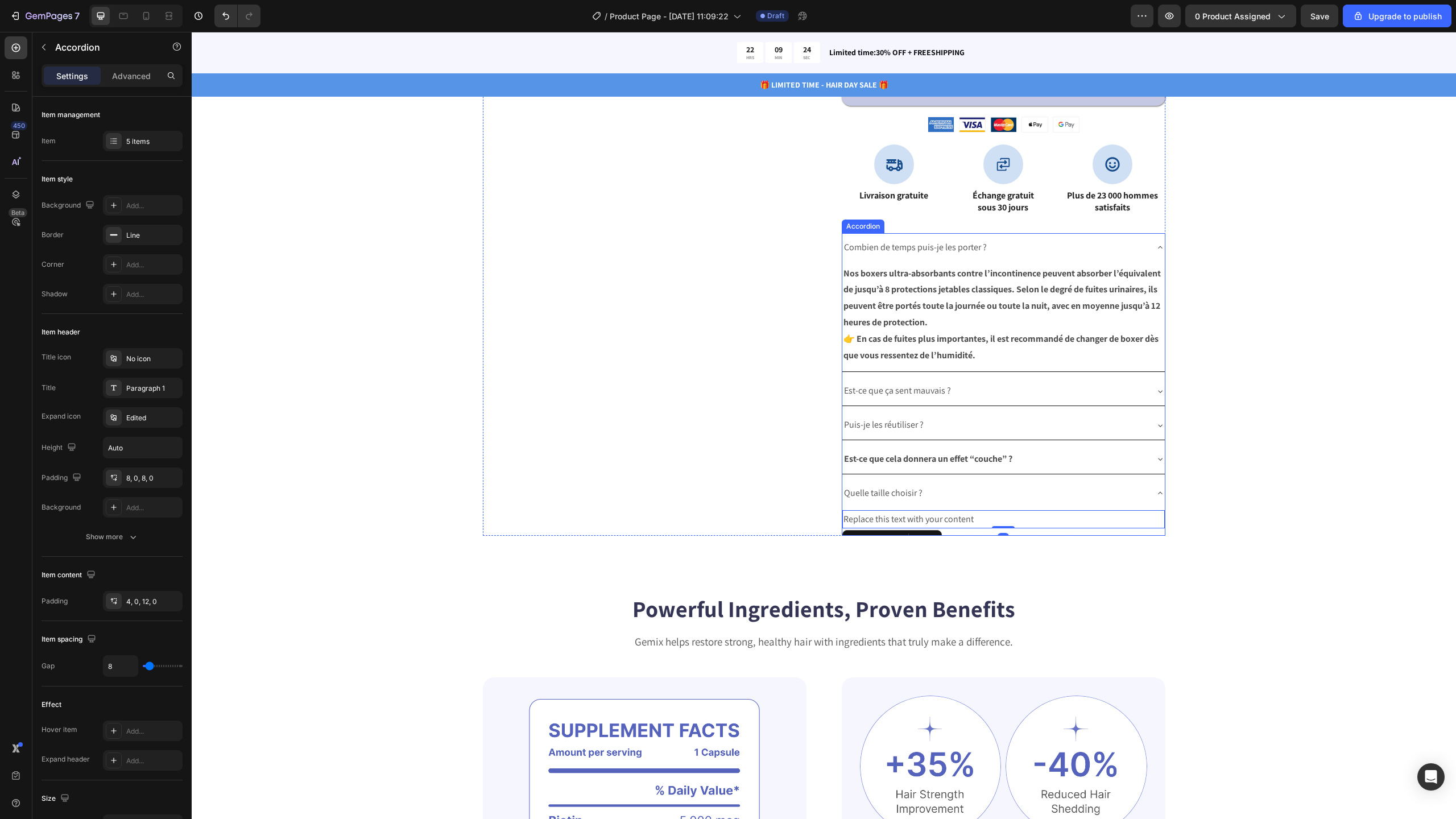
click at [879, 491] on p "Quelle taille choisir ?" at bounding box center [883, 493] width 78 height 17
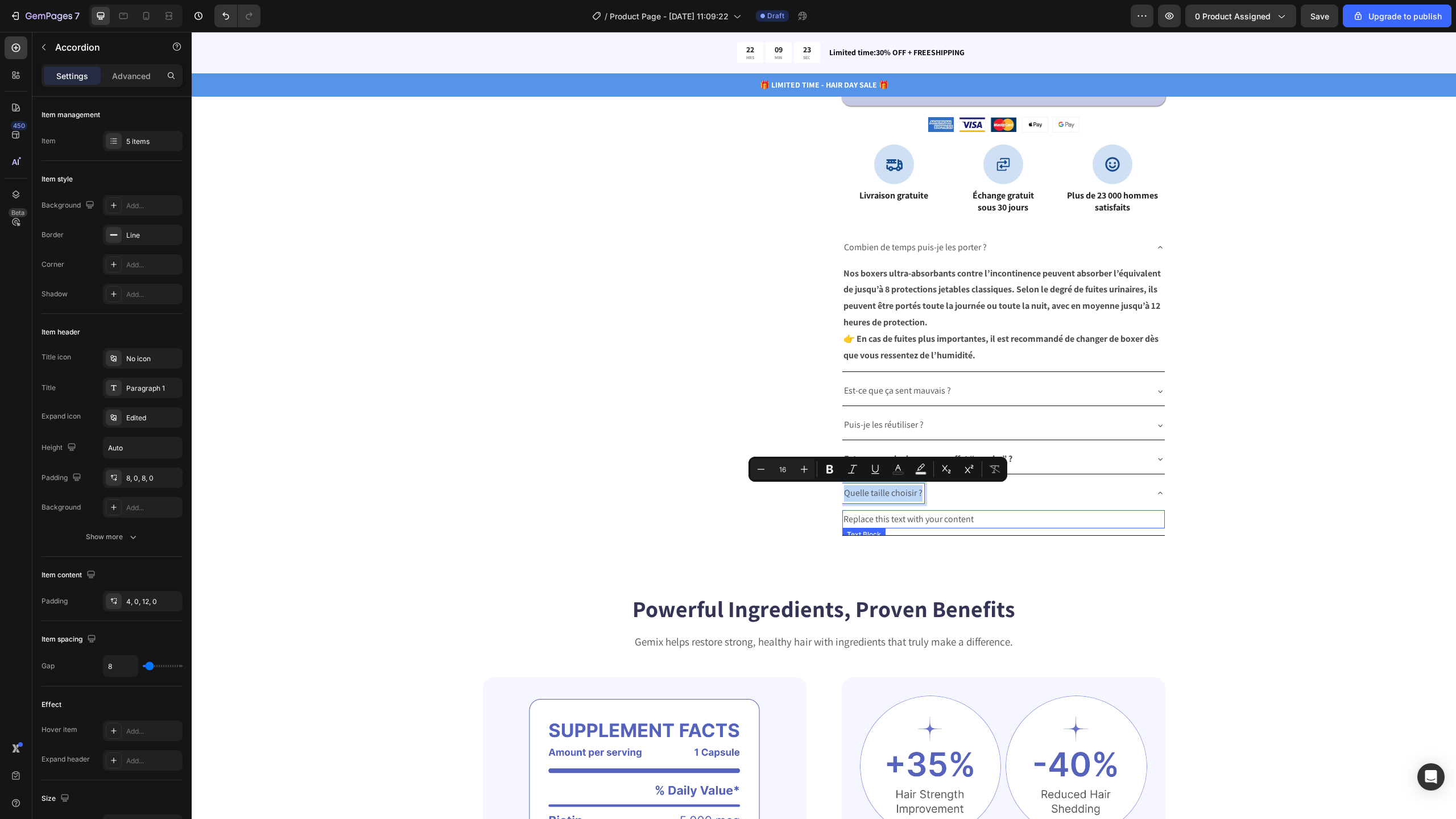
click at [886, 521] on div "Replace this text with your content" at bounding box center [1003, 519] width 322 height 18
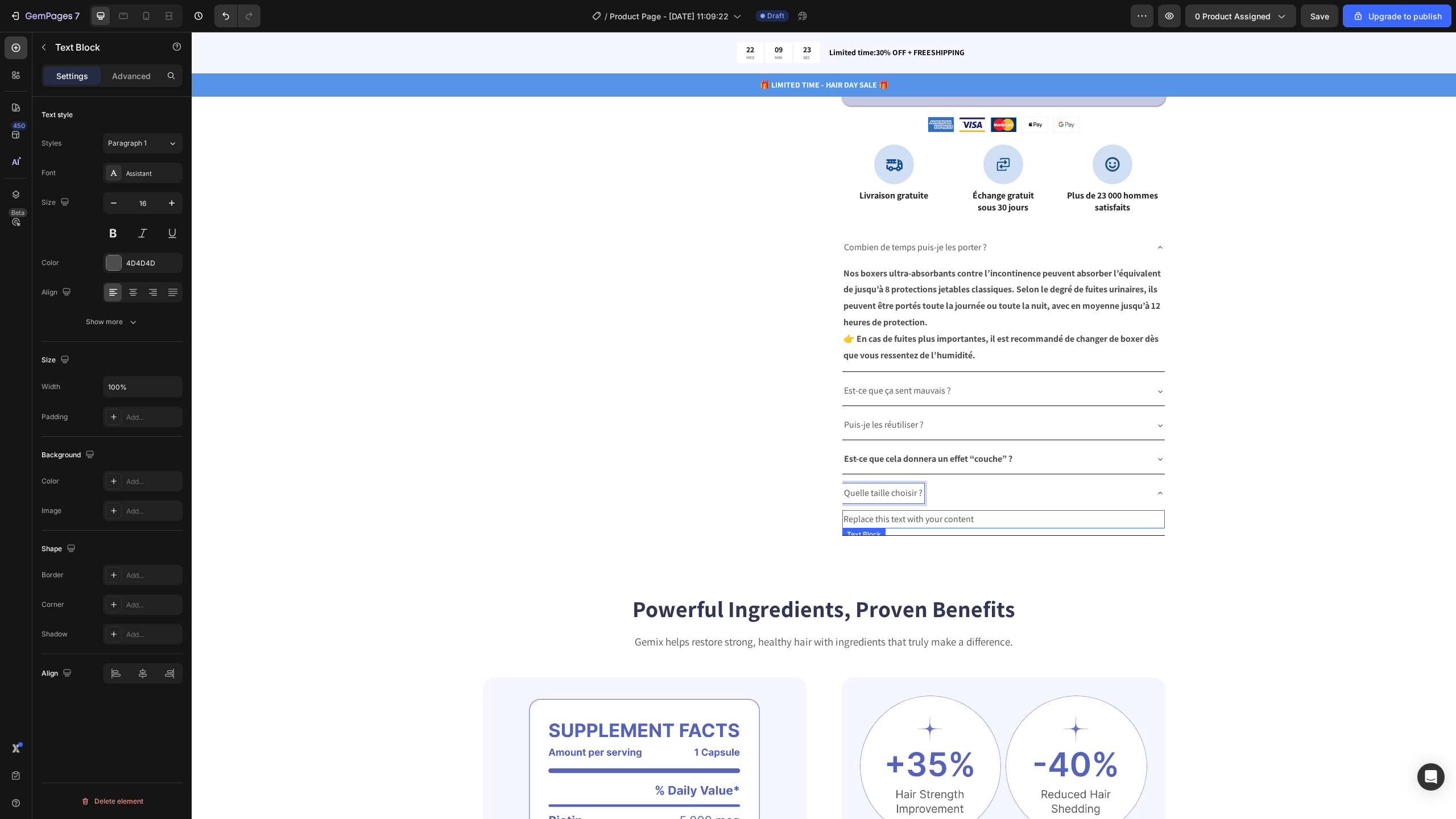
click at [886, 521] on div "Replace this text with your content" at bounding box center [1003, 519] width 322 height 18
click at [886, 521] on p "Replace this text with your content" at bounding box center [1003, 520] width 320 height 17
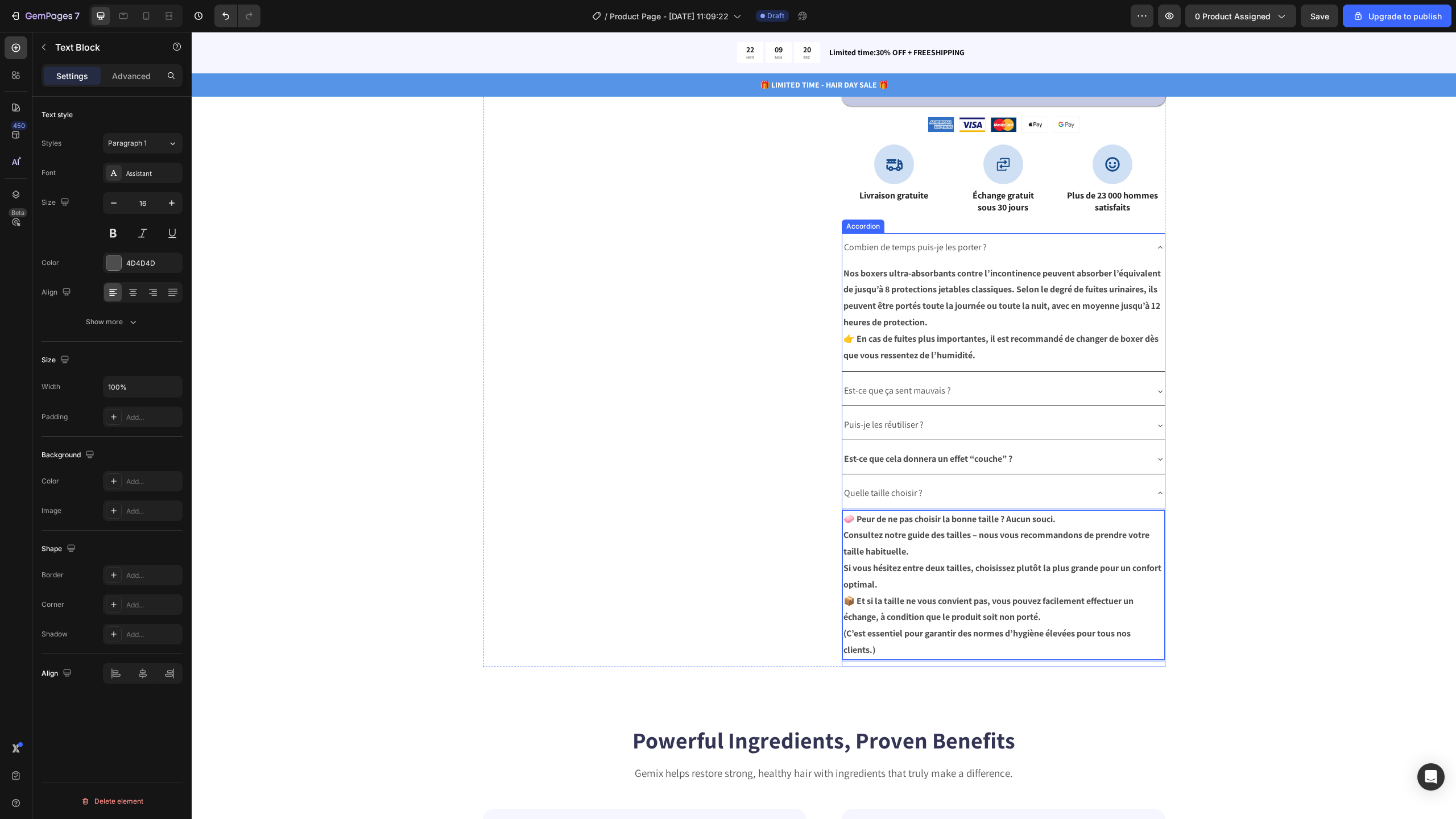
click at [1148, 493] on div "Quelle taille choisir ?" at bounding box center [1003, 493] width 322 height 29
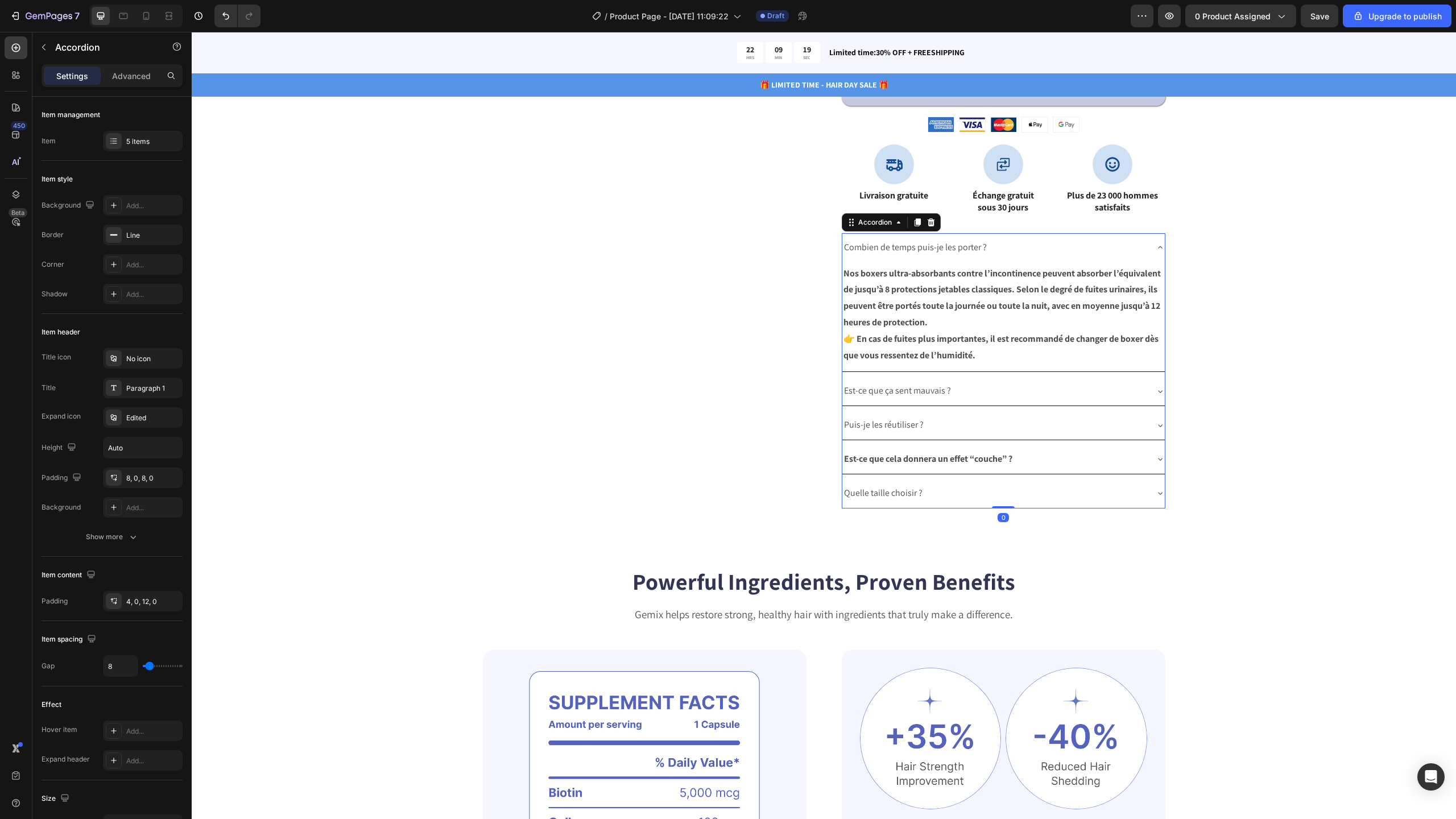
click at [1156, 245] on icon at bounding box center [1160, 248] width 9 height 9
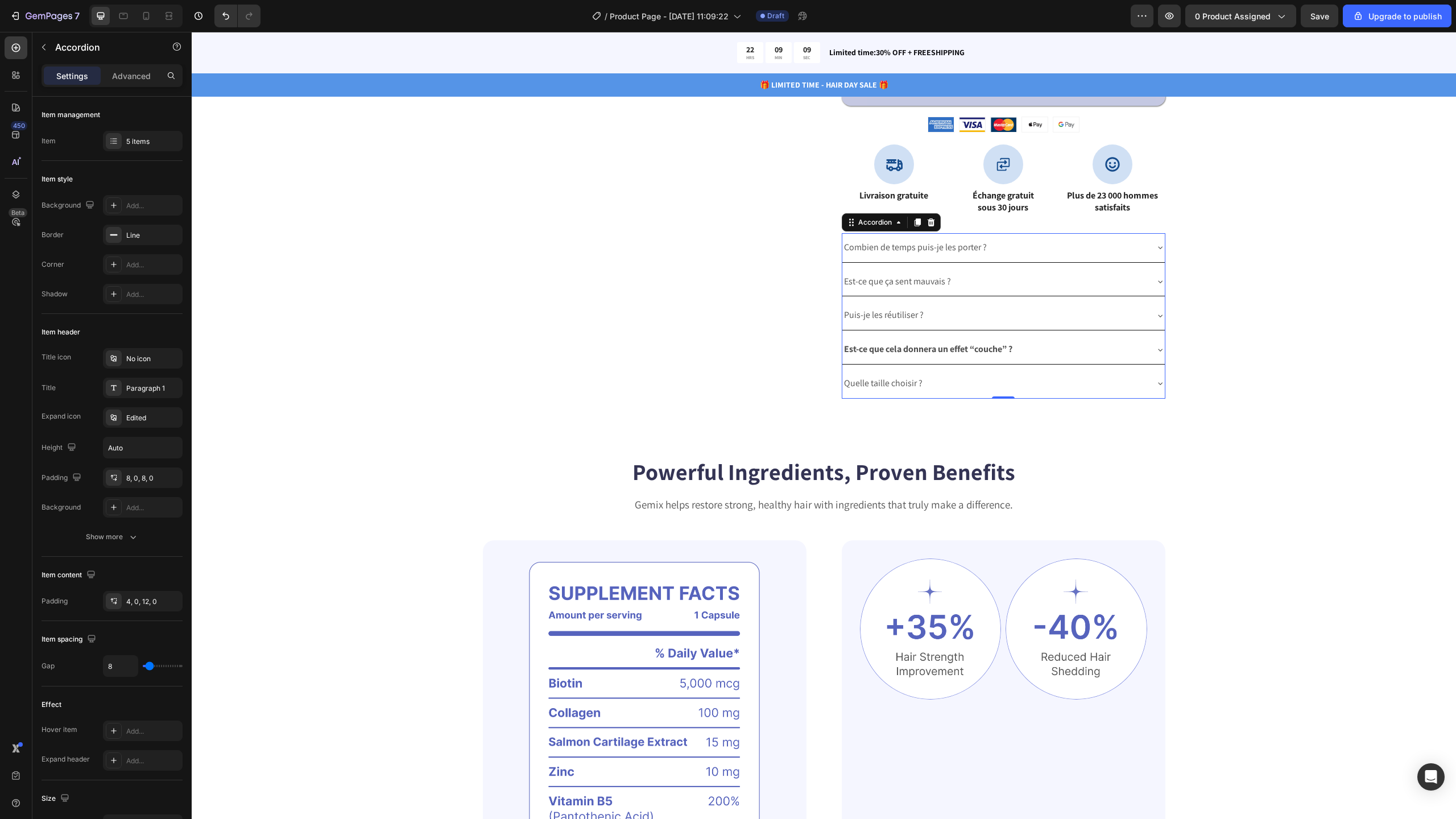
click at [949, 377] on div "Quelle taille choisir ?" at bounding box center [994, 384] width 305 height 20
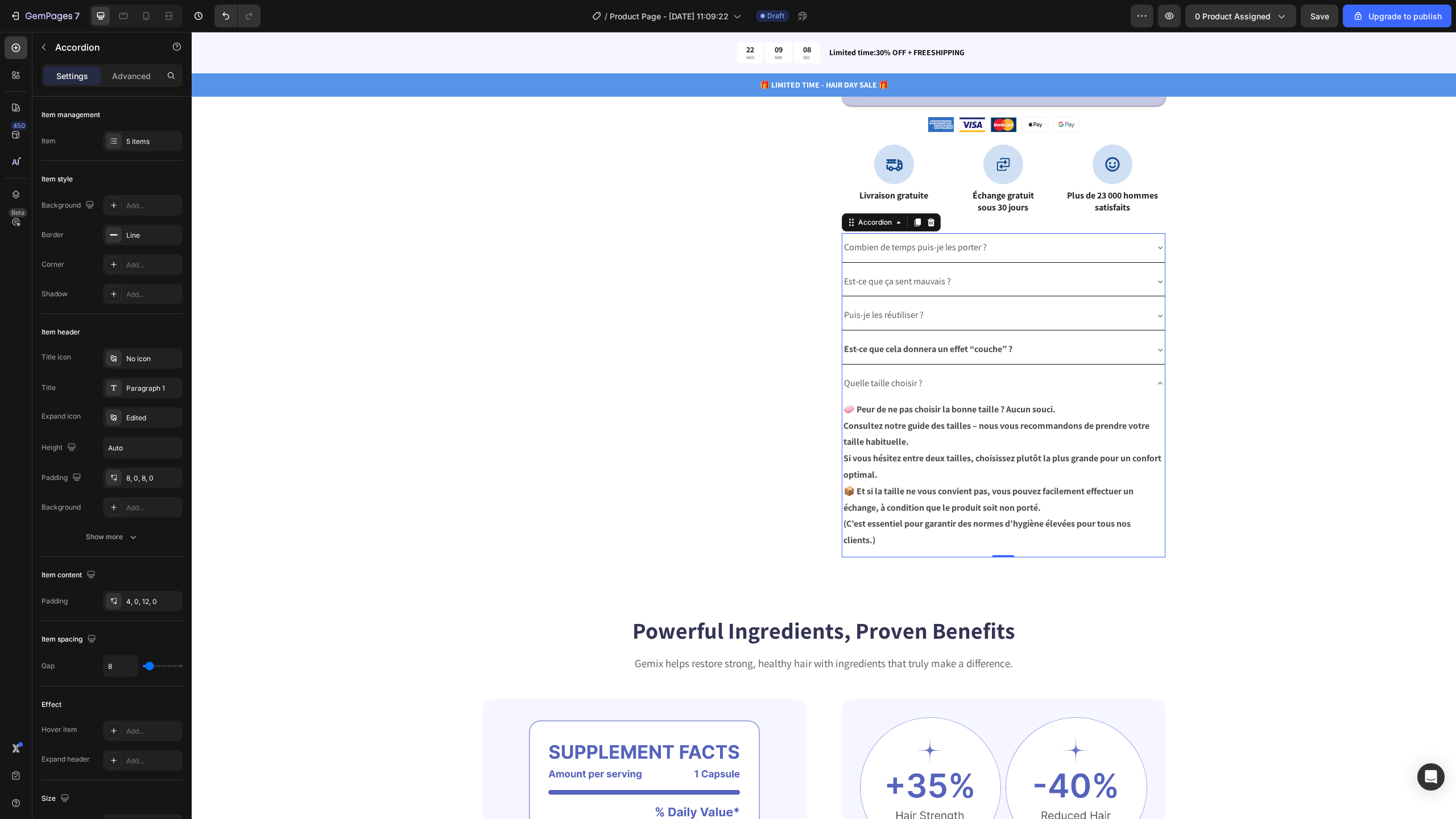
click at [1134, 382] on div "Quelle taille choisir ?" at bounding box center [994, 384] width 305 height 20
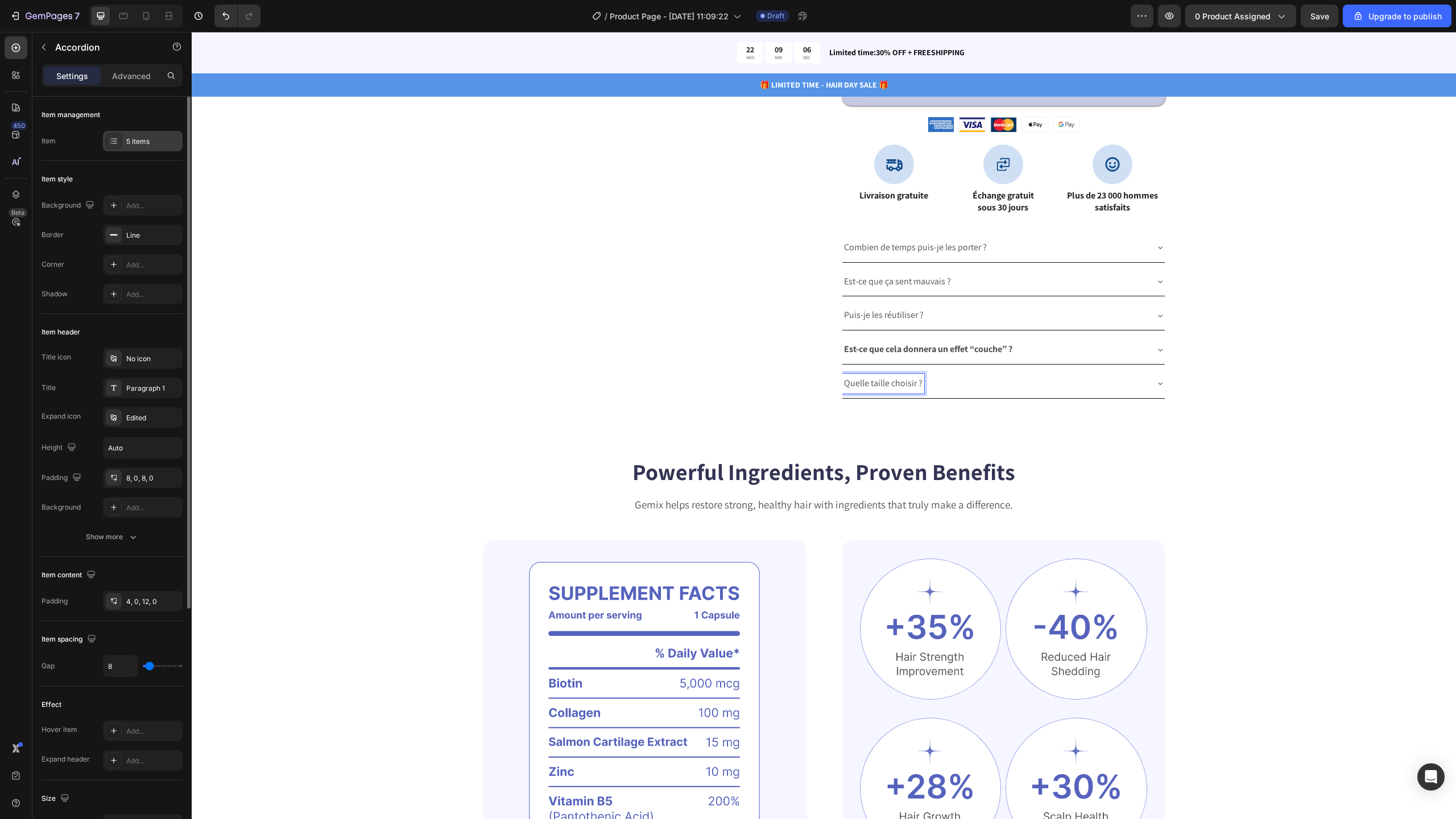
click at [168, 147] on div "5 items" at bounding box center [142, 140] width 80 height 20
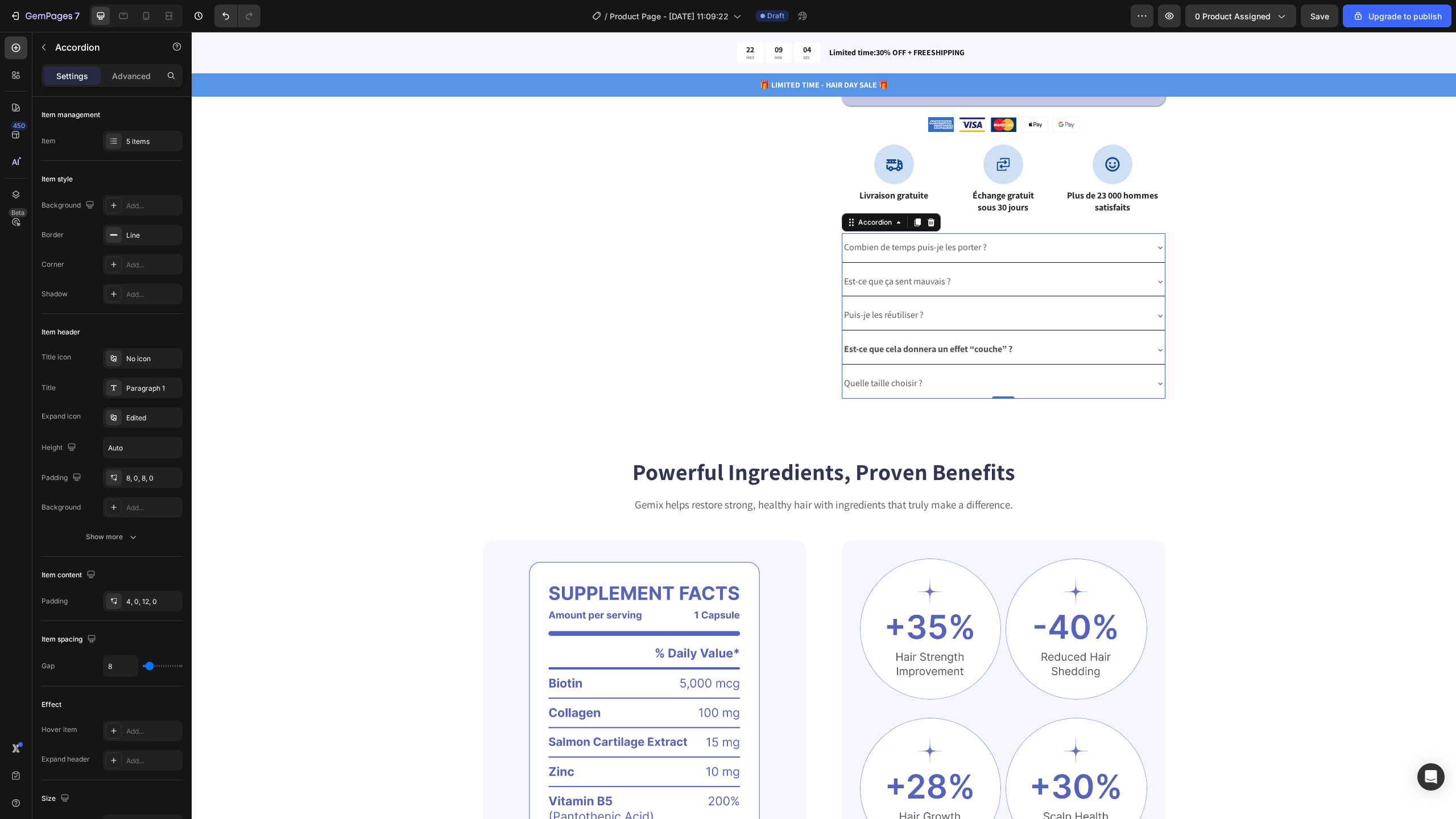
click at [972, 384] on div "Quelle taille choisir ?" at bounding box center [994, 384] width 305 height 20
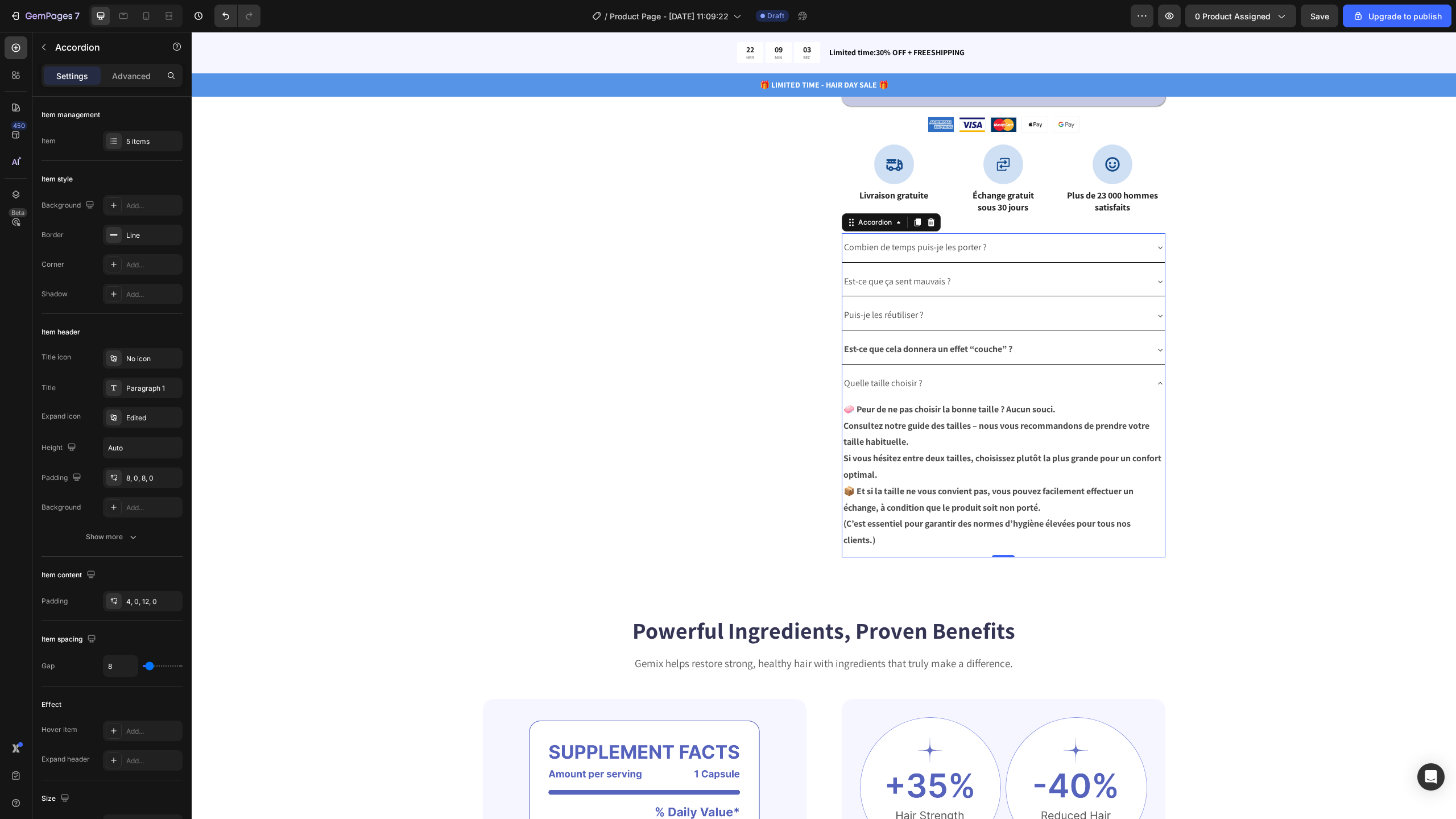
click at [1203, 399] on div "Catch your customer's attention with attracted media. Add image or sync data Pr…" at bounding box center [823, 13] width 1173 height 1088
click at [1114, 367] on div "Combien de temps puis-je les porter ? Est-ce que ça sent mauvais ? Puis-je les …" at bounding box center [1003, 395] width 324 height 324
click at [149, 149] on div "5 items" at bounding box center [142, 140] width 80 height 20
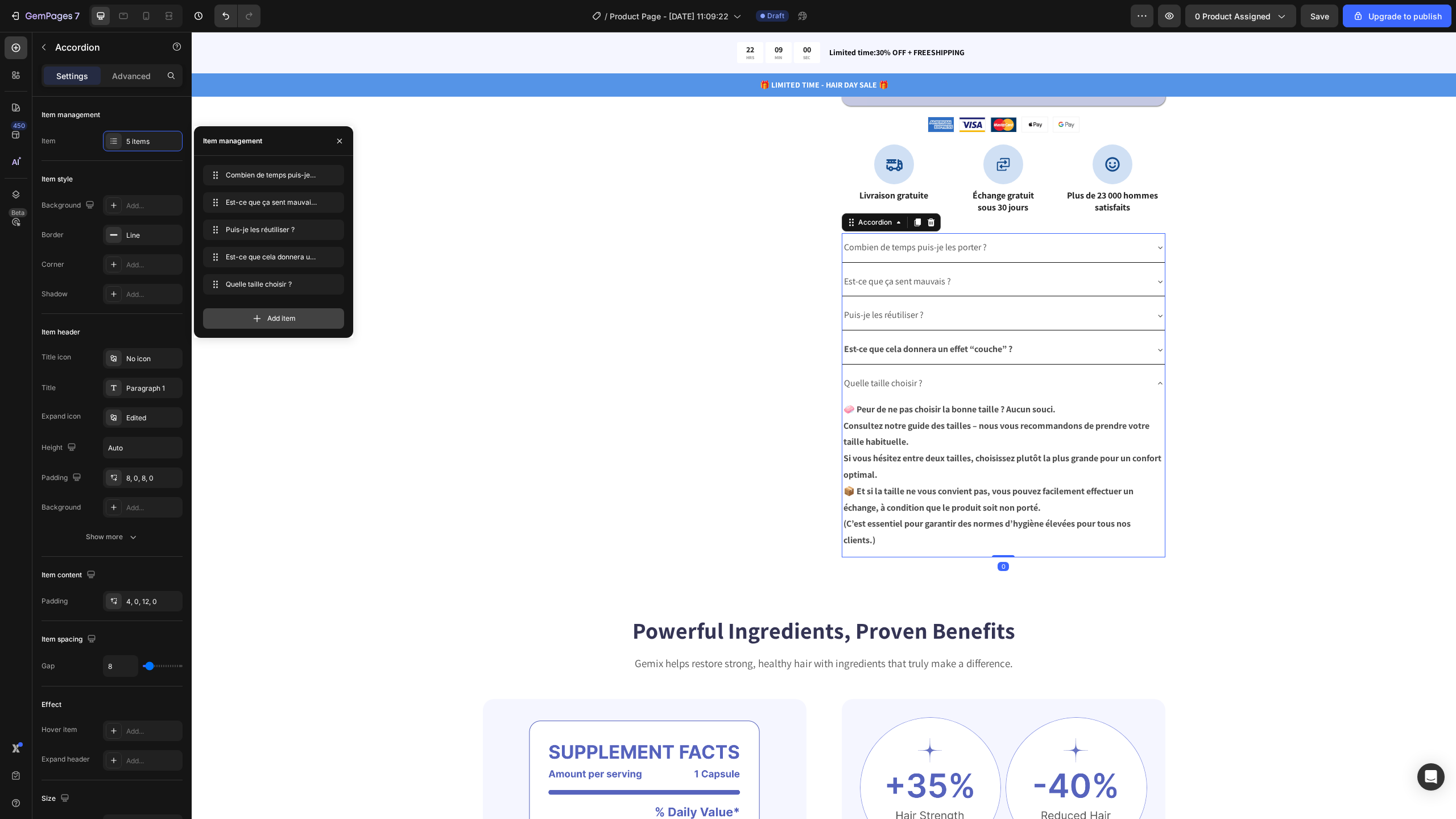
click at [292, 319] on span "Add item" at bounding box center [282, 319] width 28 height 11
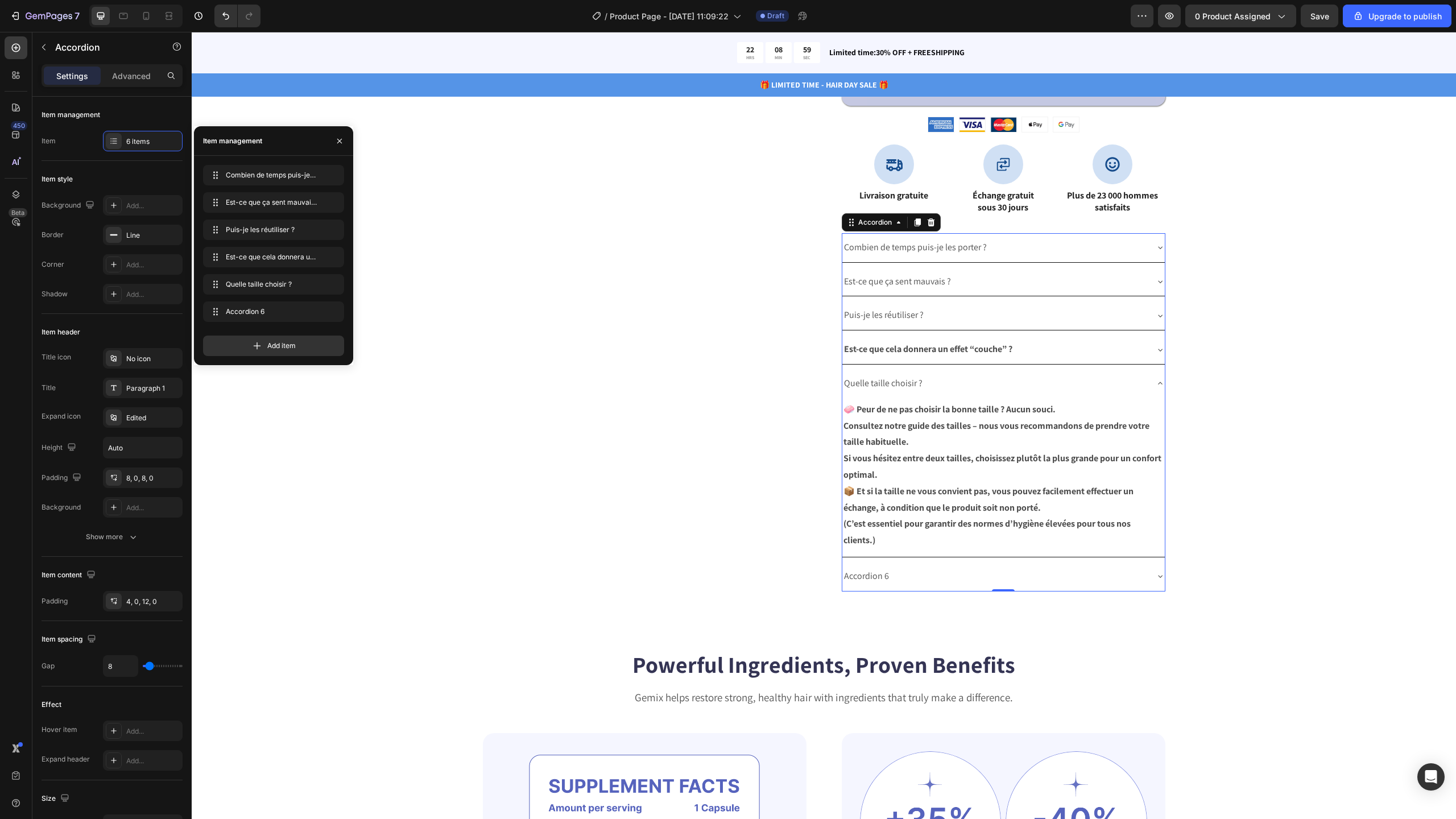
click at [871, 576] on div "Accordion 6" at bounding box center [866, 576] width 48 height 20
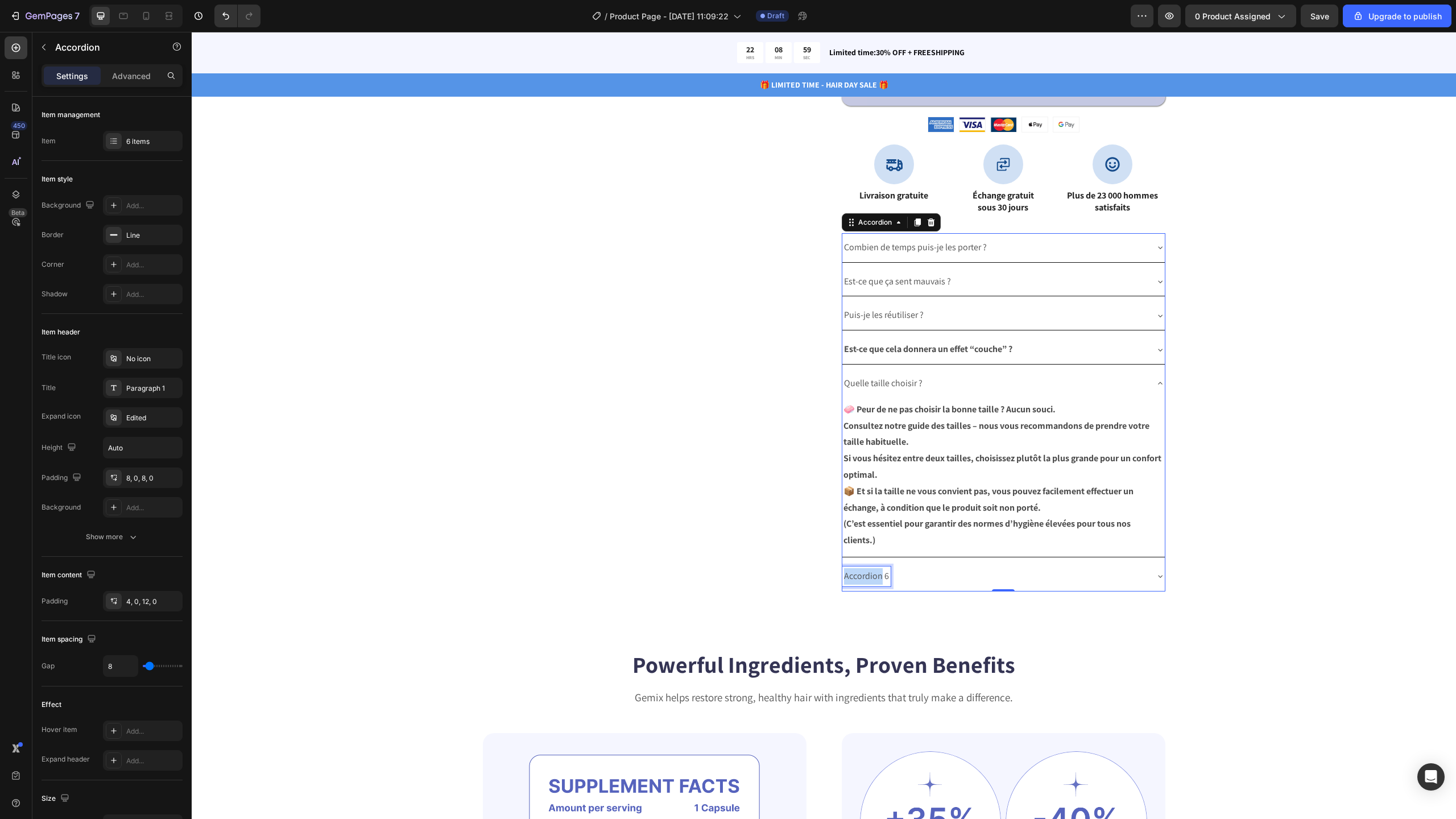
click at [871, 576] on p "Accordion 6" at bounding box center [866, 576] width 45 height 17
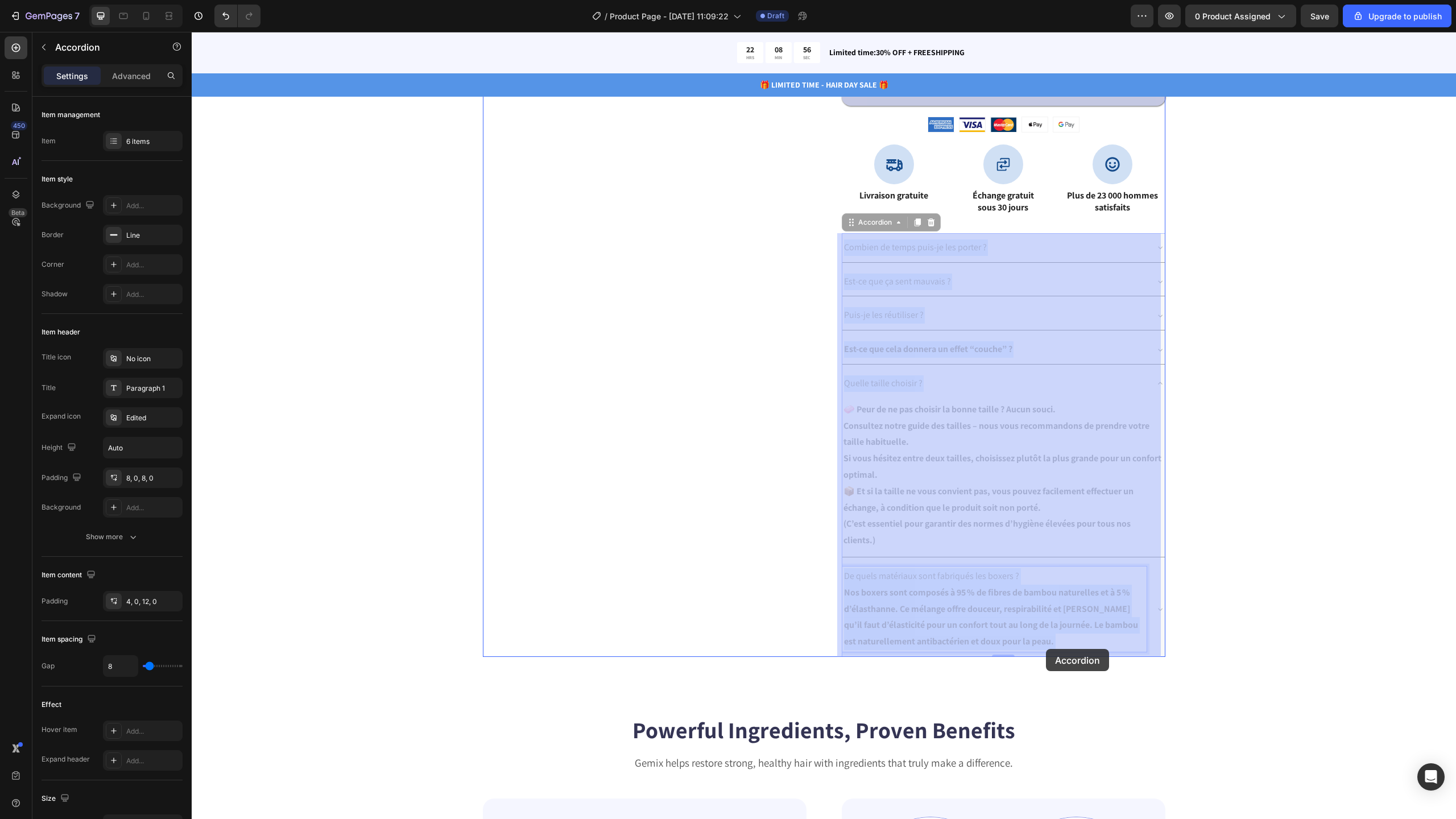
drag, startPoint x: 838, startPoint y: 593, endPoint x: 1046, endPoint y: 649, distance: 215.4
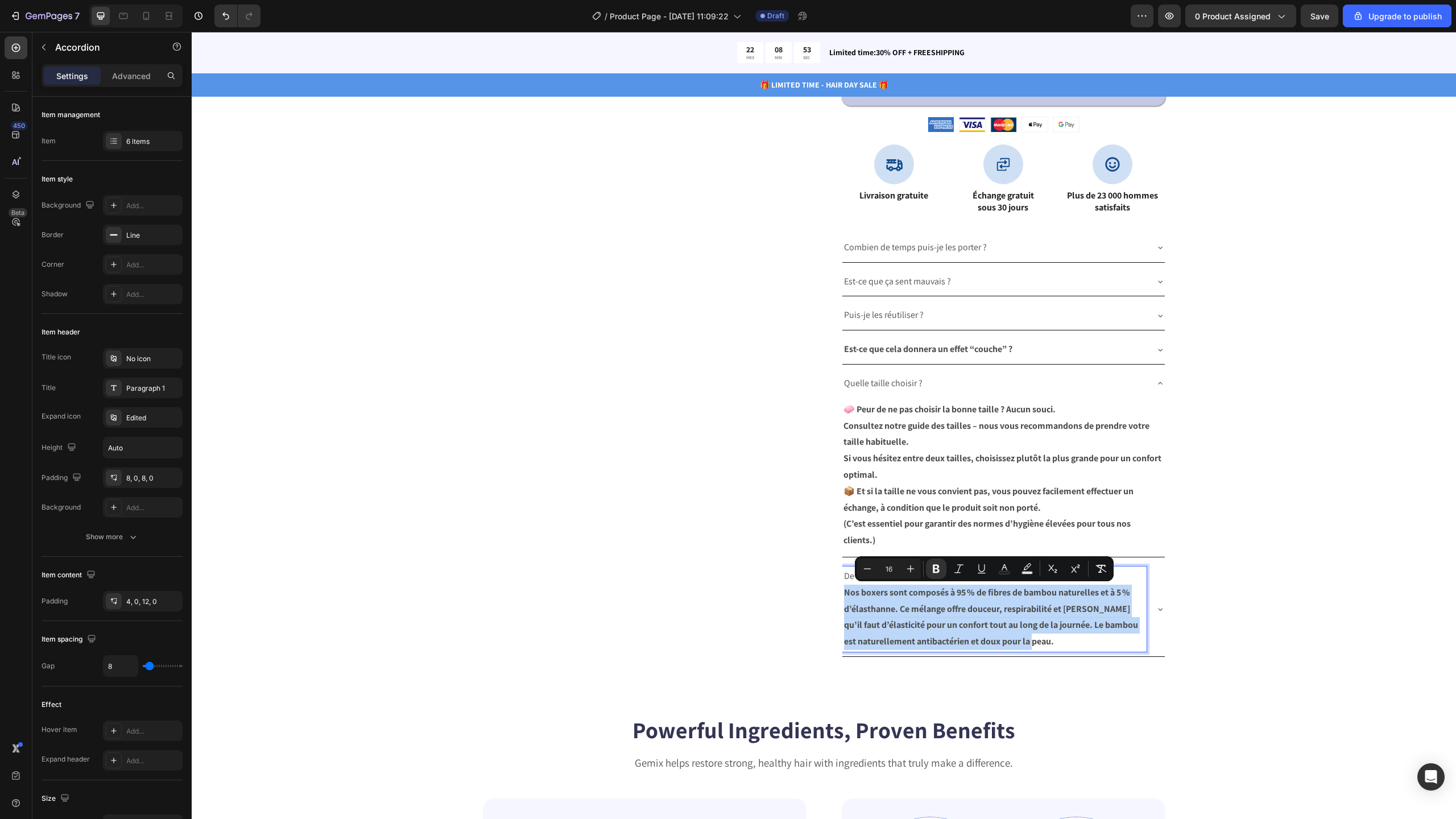
drag, startPoint x: 1044, startPoint y: 646, endPoint x: 843, endPoint y: 594, distance: 207.6
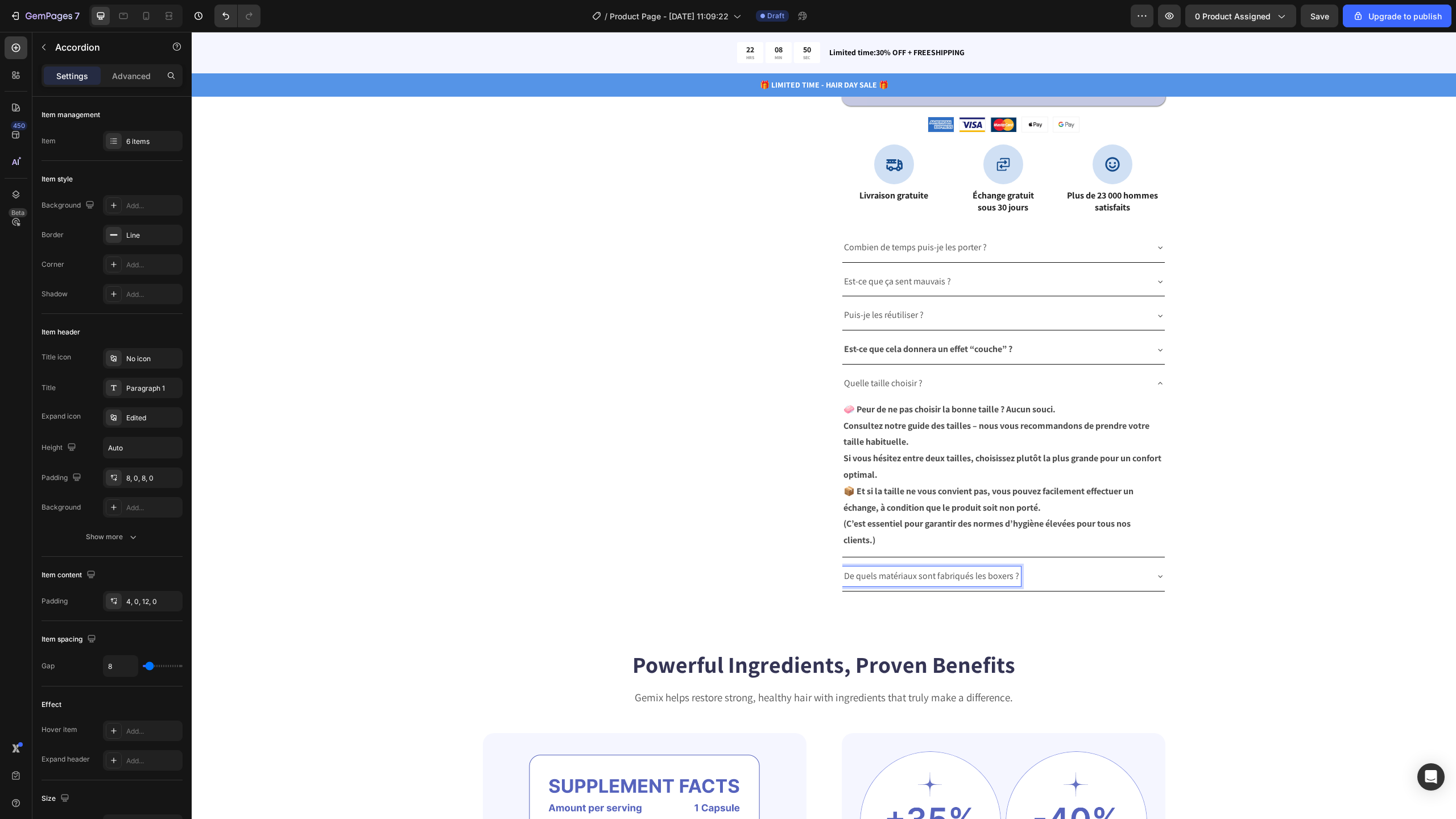
click at [1141, 585] on div "De quels matériaux sont fabriqués les boxers ?" at bounding box center [994, 576] width 305 height 20
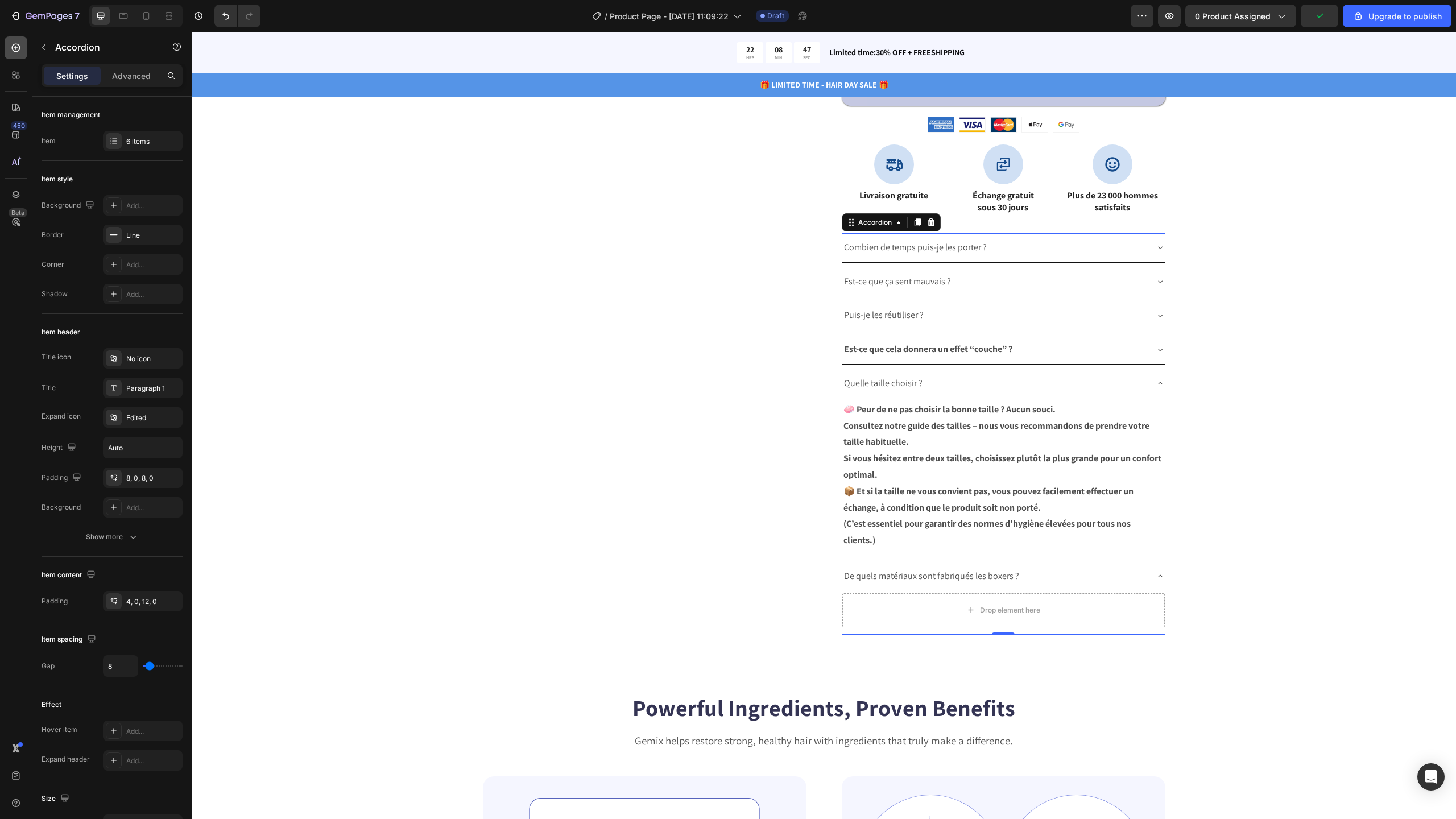
click at [25, 56] on div at bounding box center [16, 47] width 23 height 23
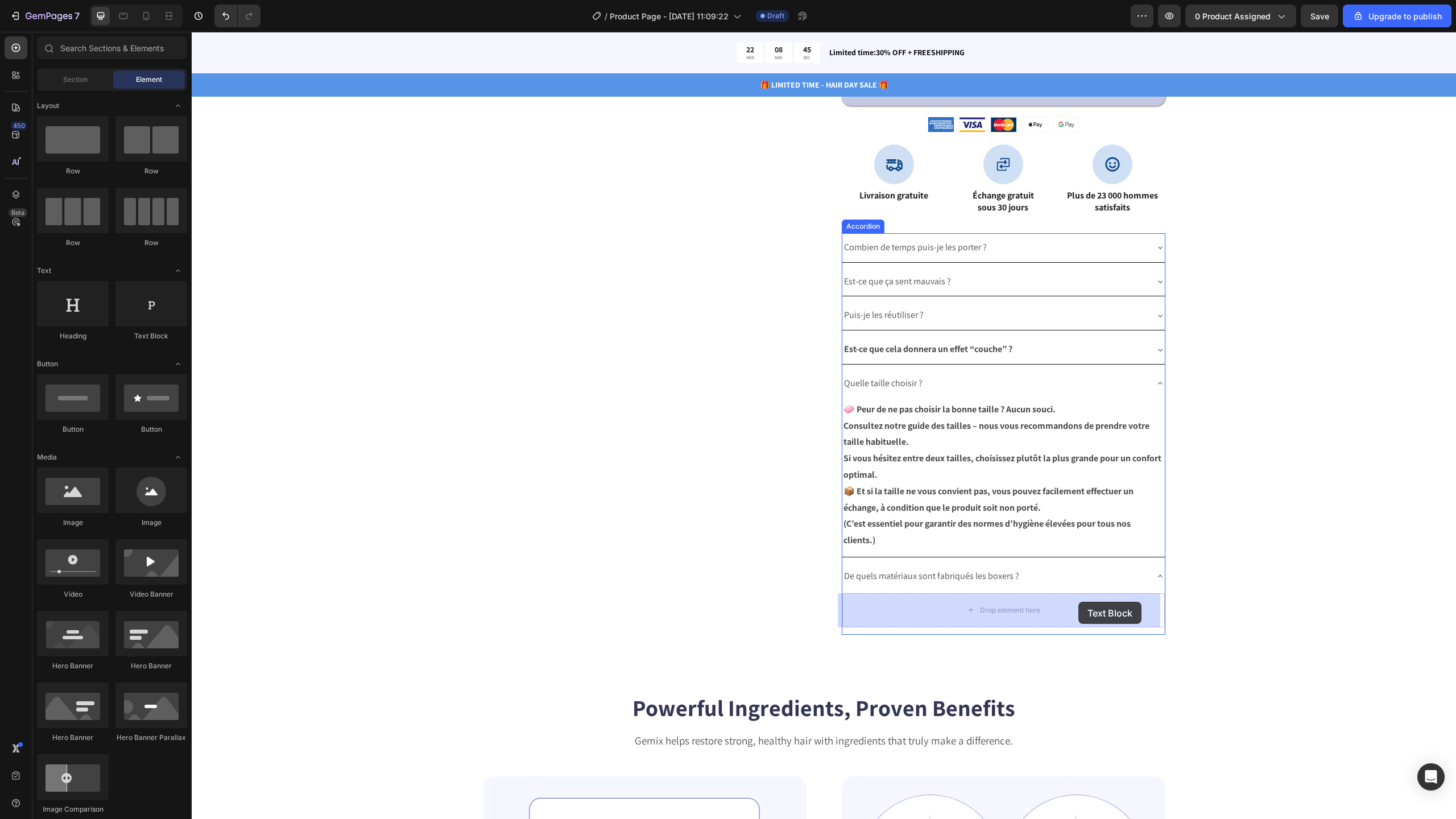
drag, startPoint x: 348, startPoint y: 331, endPoint x: 1079, endPoint y: 602, distance: 779.6
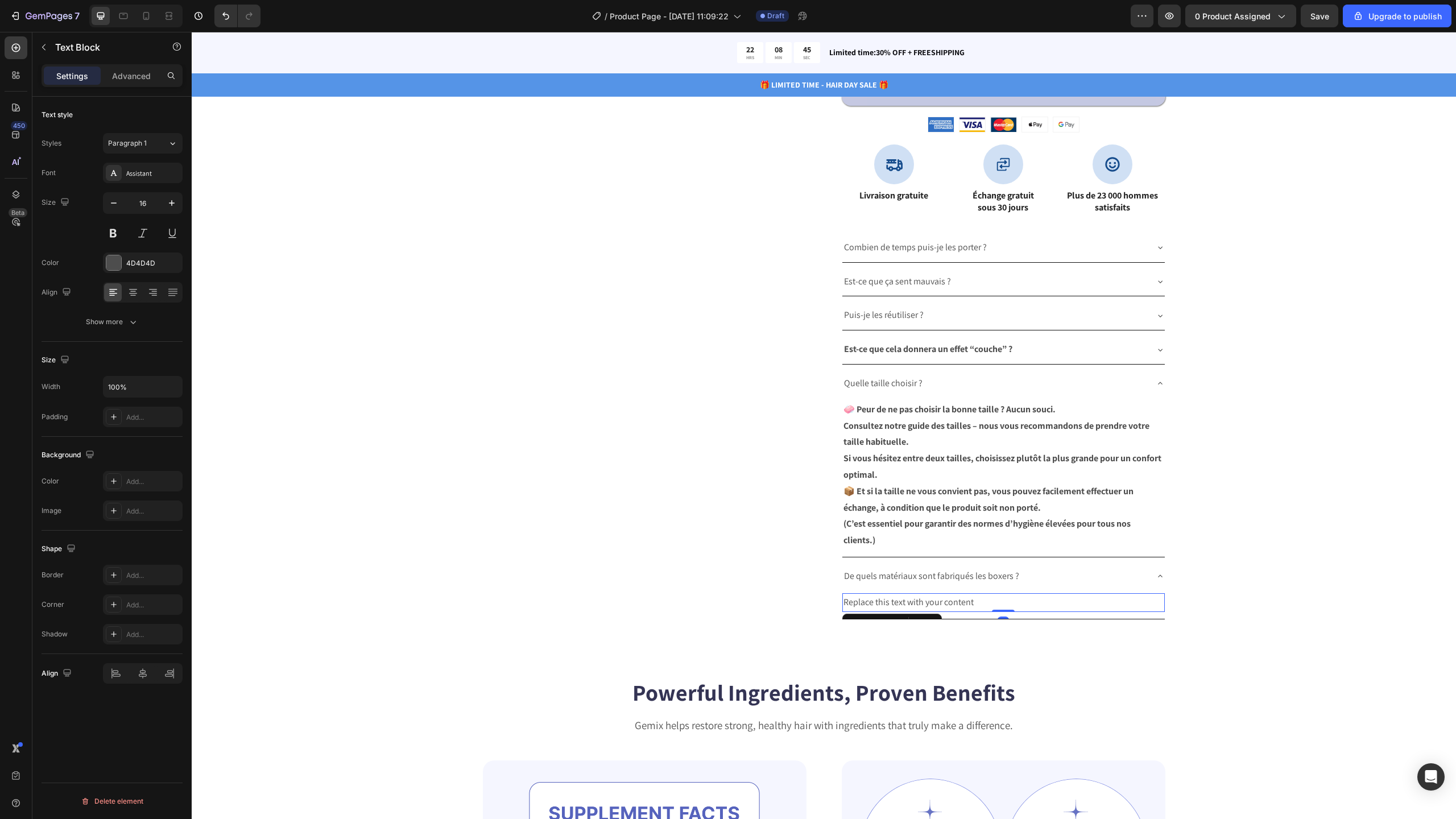
click at [998, 606] on div "Replace this text with your content" at bounding box center [1003, 602] width 322 height 18
click at [998, 606] on p "Replace this text with your content" at bounding box center [1003, 602] width 320 height 17
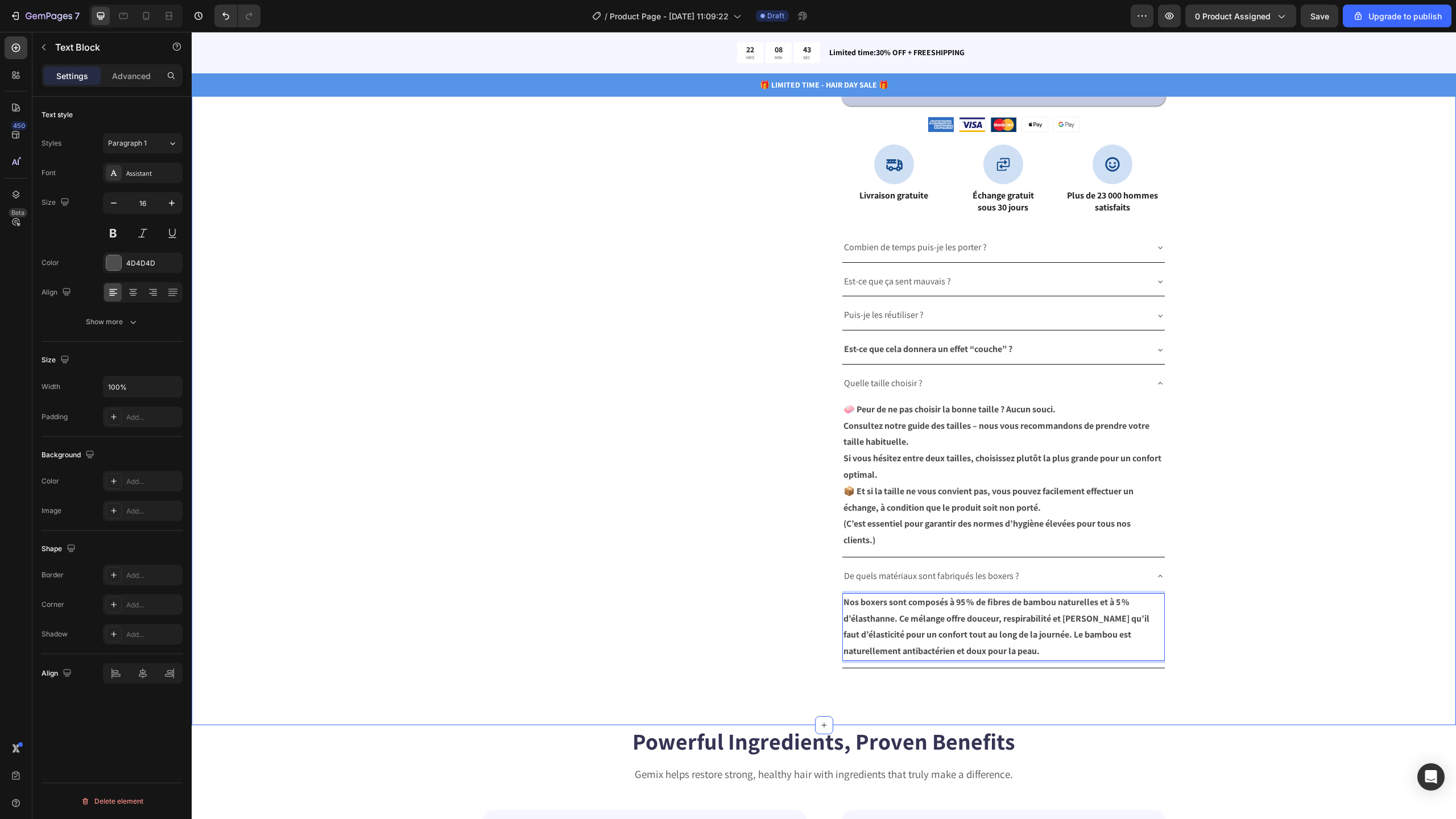
click at [1259, 591] on div "Catch your customer's attention with attracted media. Add image or sync data Pr…" at bounding box center [823, 68] width 1173 height 1200
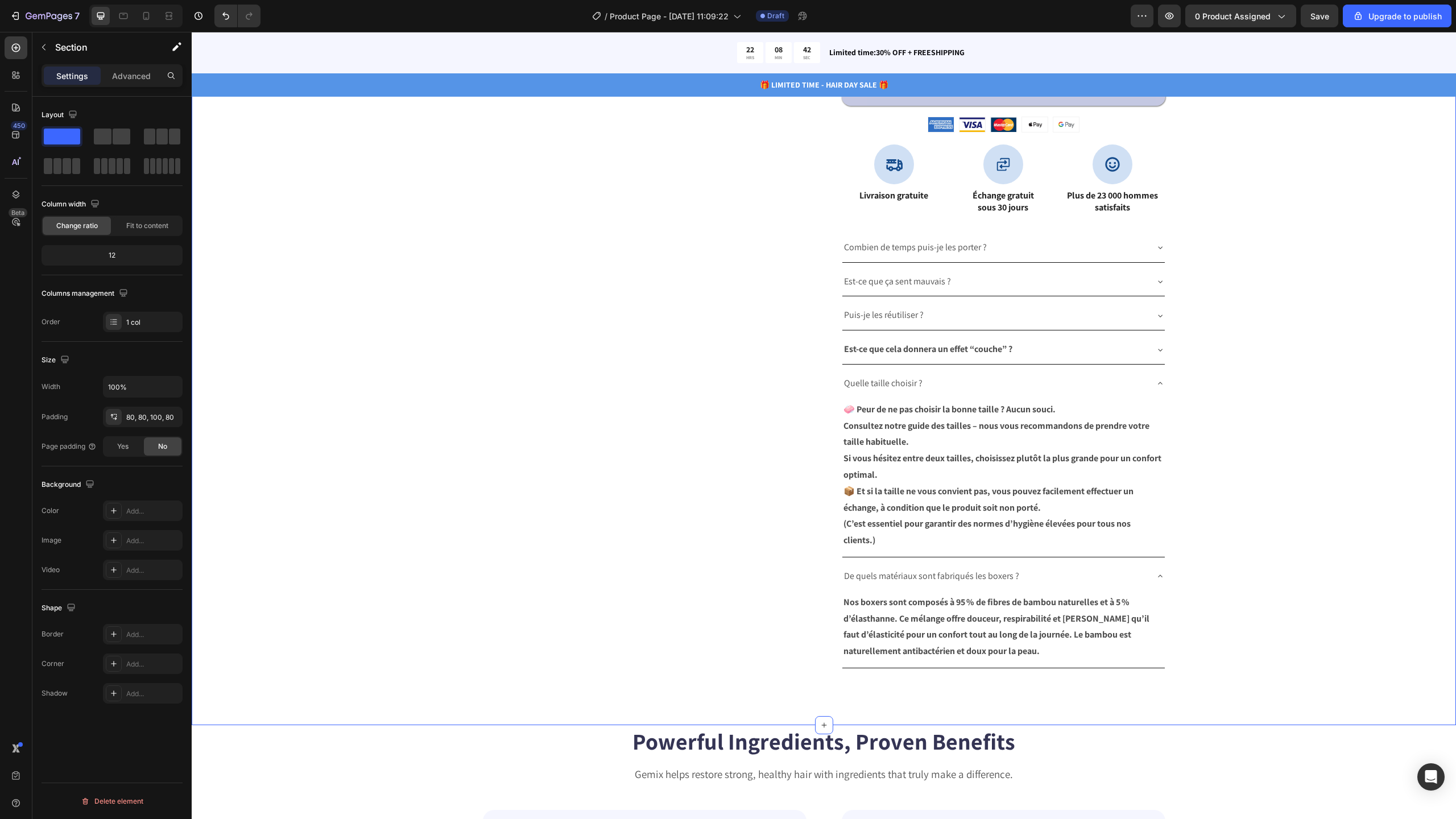
click at [1159, 579] on icon at bounding box center [1160, 576] width 9 height 9
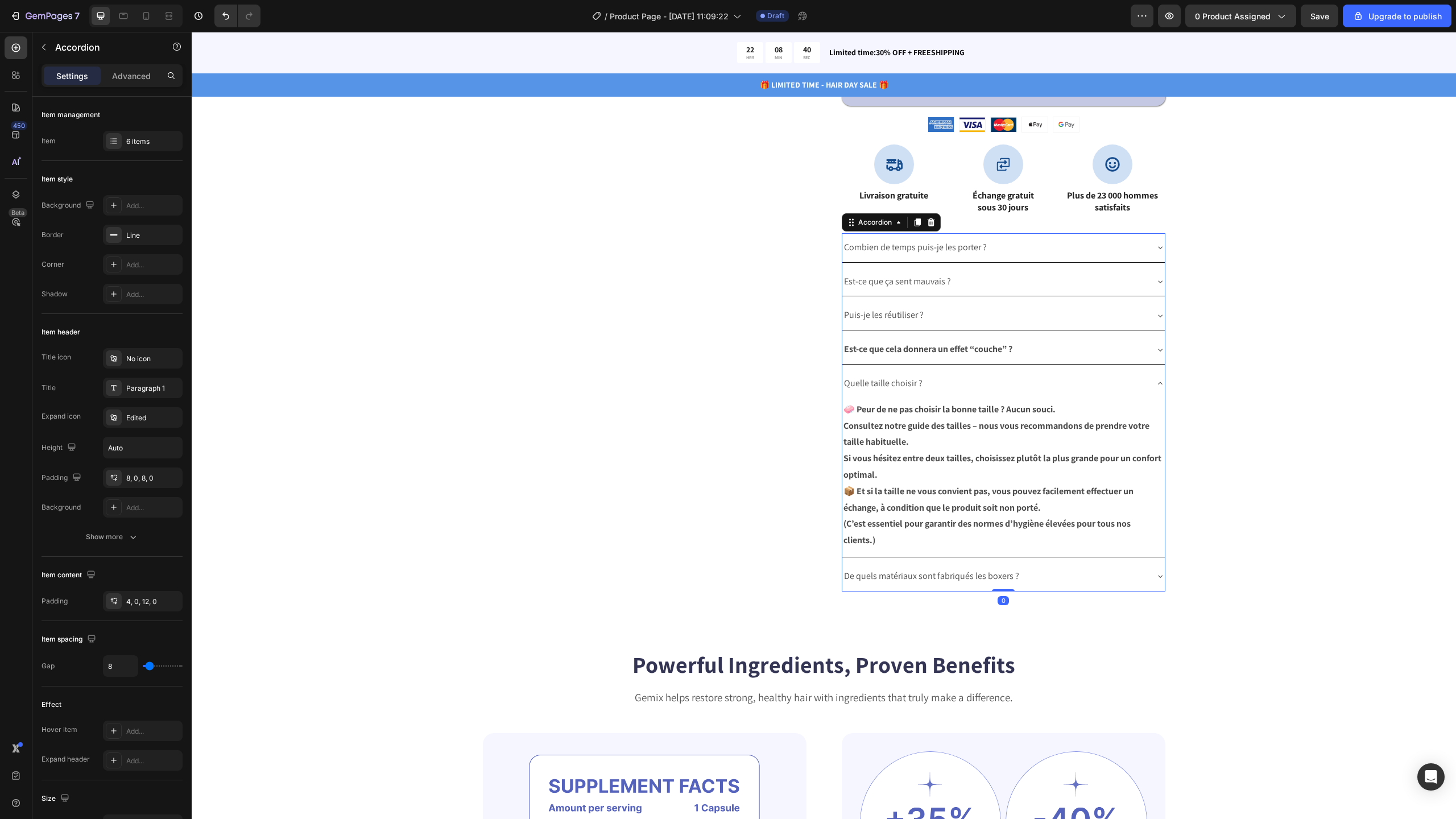
click at [1144, 384] on div "Quelle taille choisir ?" at bounding box center [1003, 384] width 322 height 29
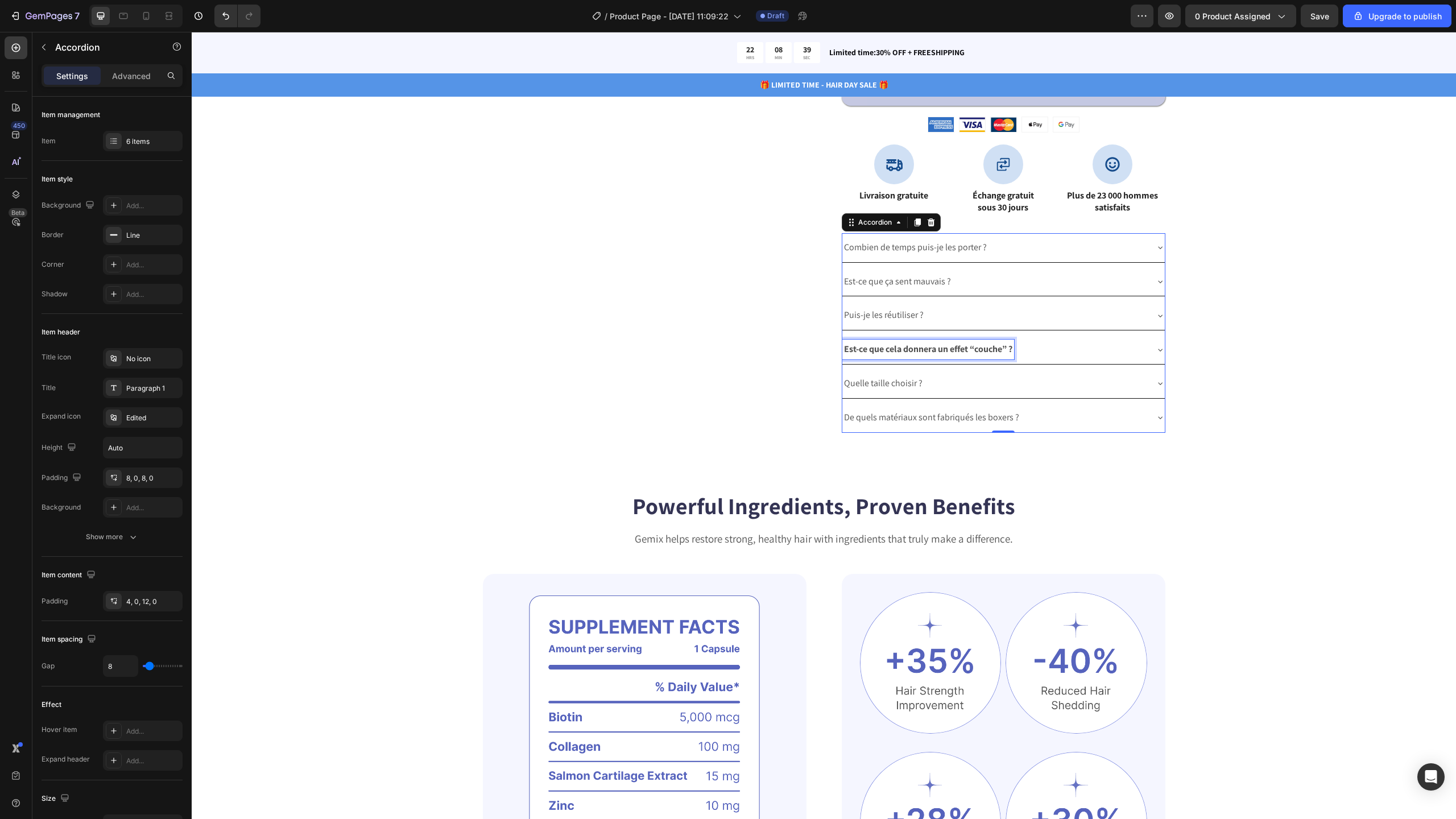
click at [976, 350] on strong "Est-ce que cela donnera un effet “couche” ?" at bounding box center [929, 349] width 169 height 12
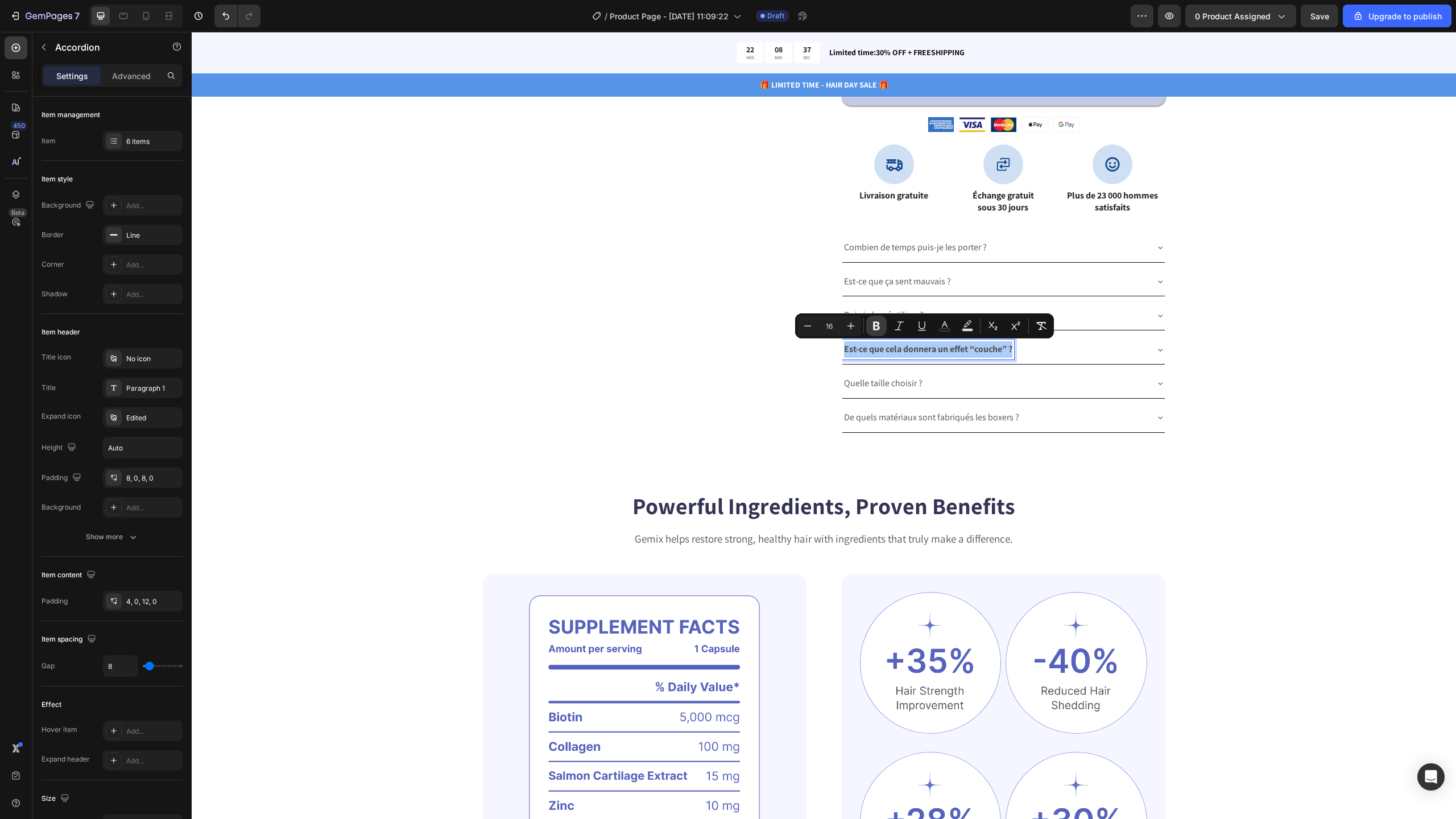
click at [880, 327] on icon "Editor contextual toolbar" at bounding box center [876, 326] width 11 height 11
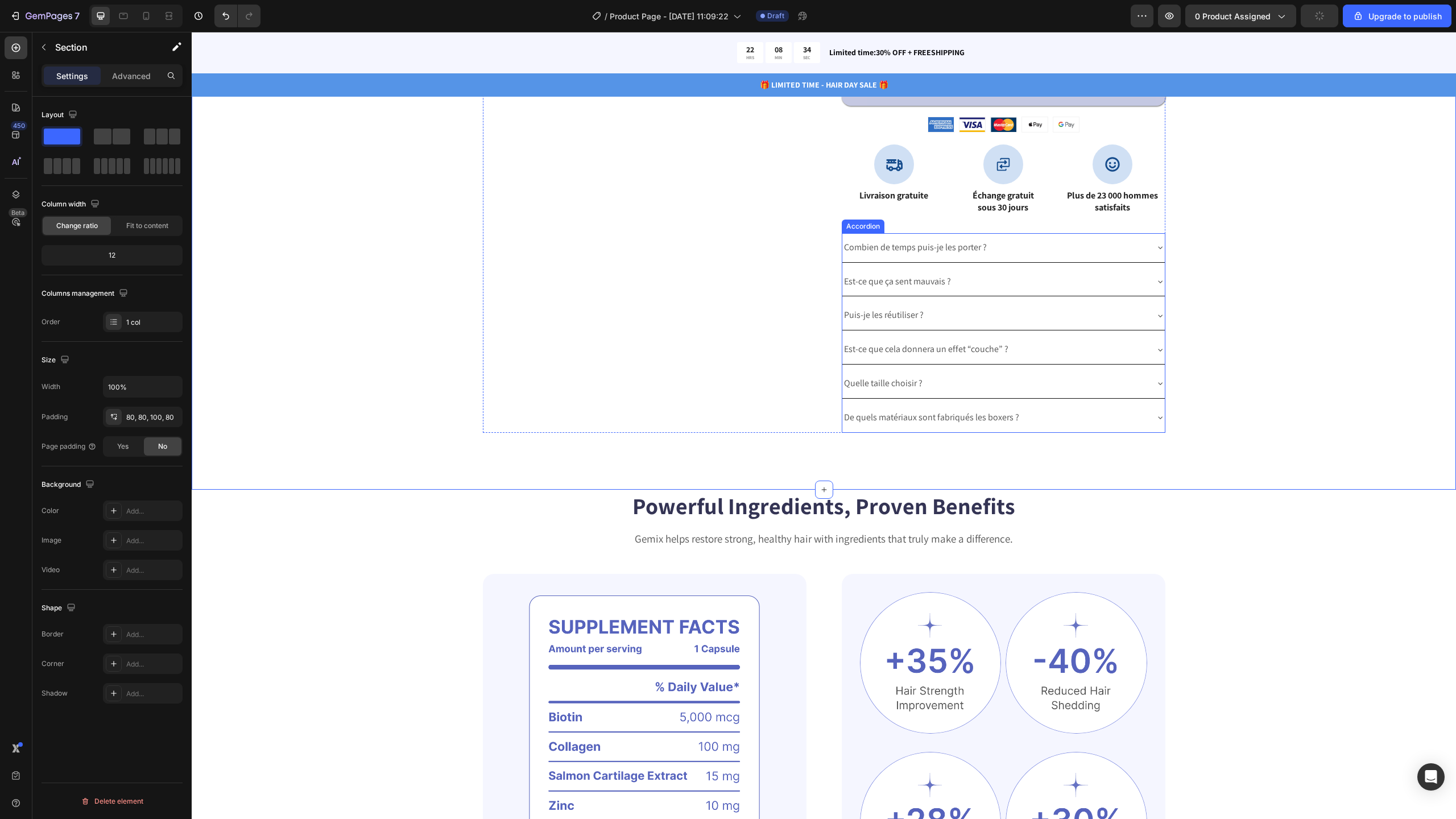
click at [859, 311] on p "Puis-je les réutiliser ?" at bounding box center [884, 315] width 80 height 17
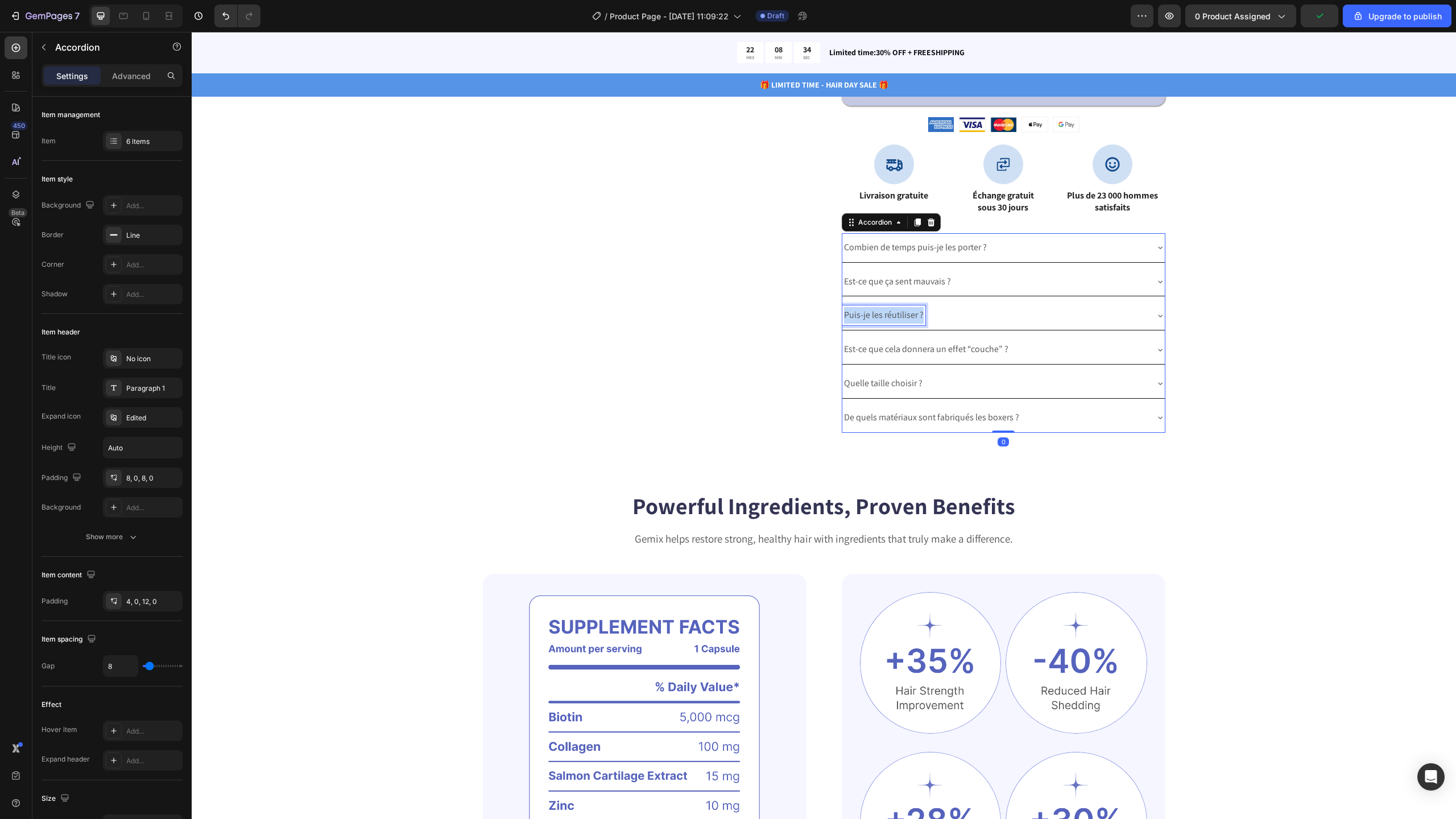
click at [859, 311] on p "Puis-je les réutiliser ?" at bounding box center [884, 315] width 80 height 17
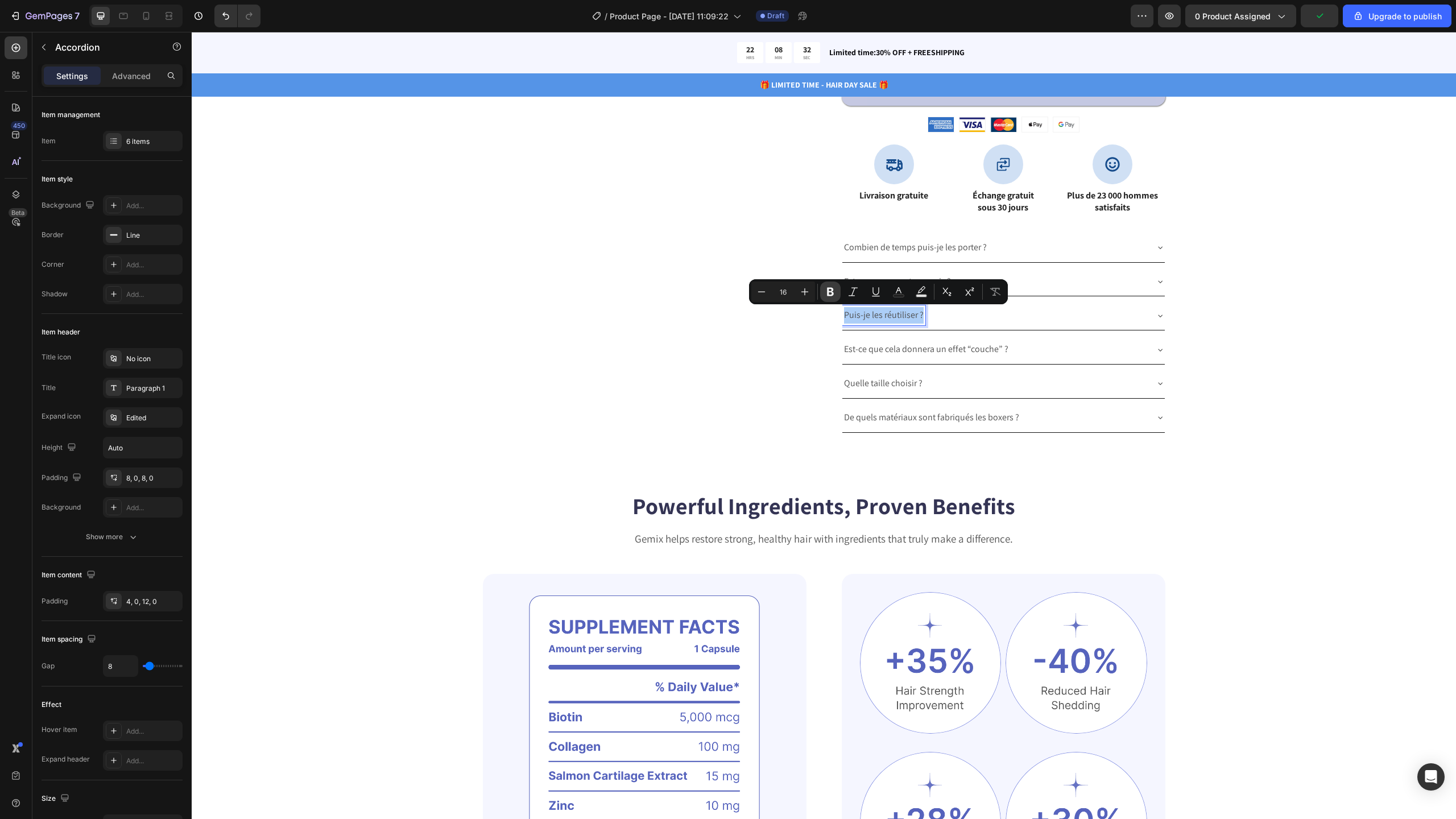
click at [831, 291] on icon "Editor contextual toolbar" at bounding box center [830, 292] width 7 height 9
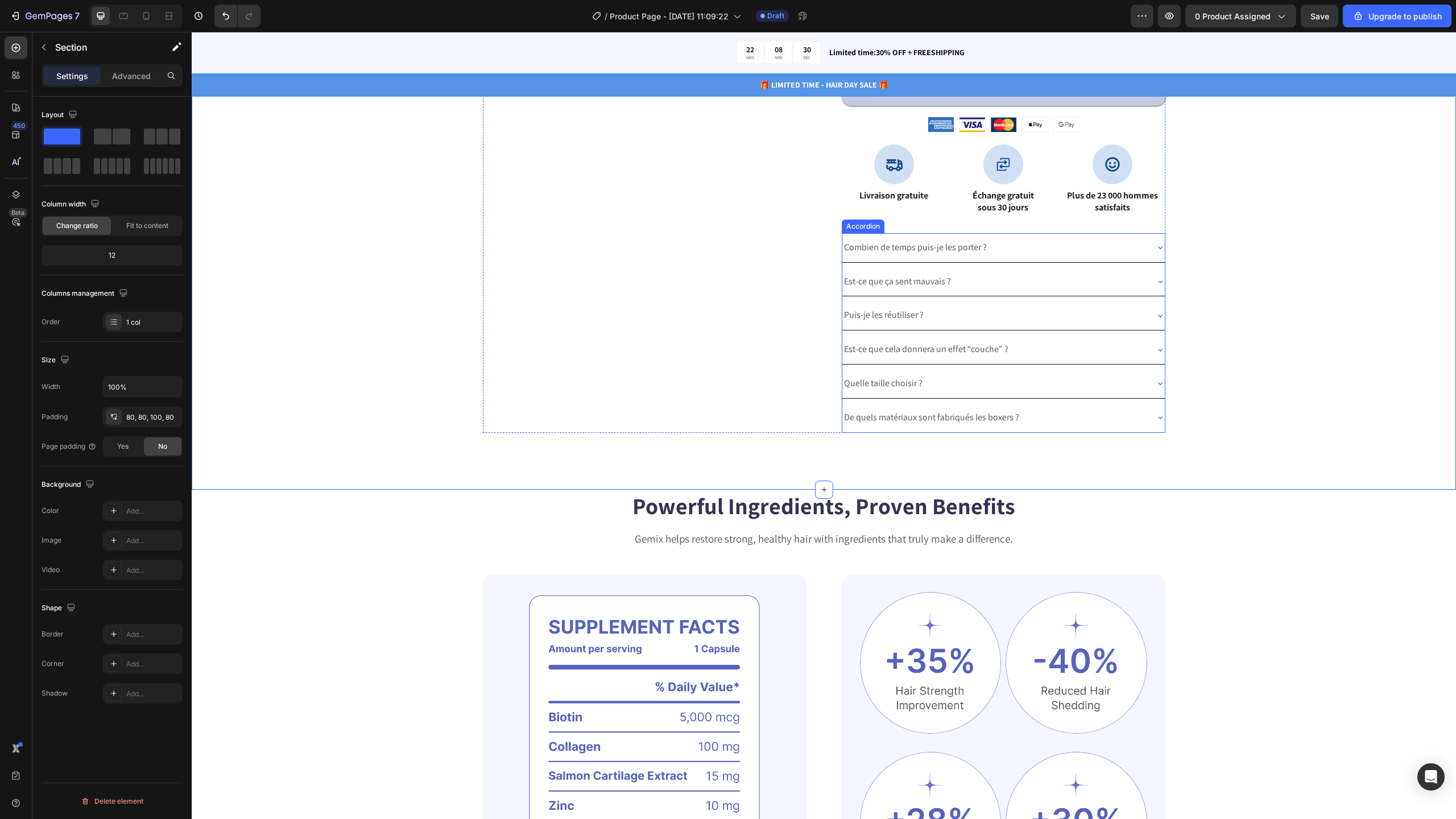
click at [1158, 251] on icon at bounding box center [1160, 248] width 9 height 9
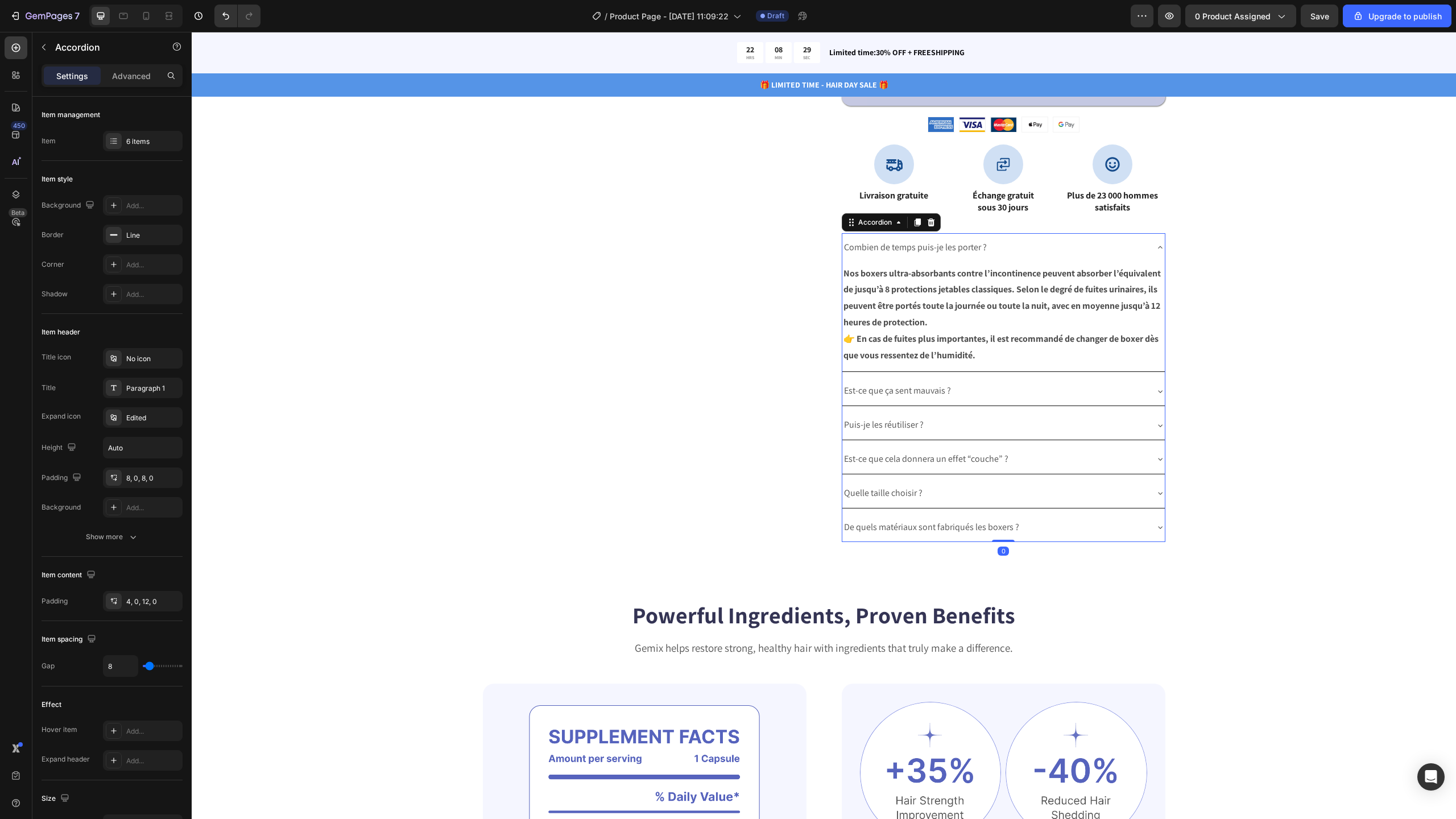
click at [1158, 251] on icon at bounding box center [1160, 248] width 9 height 9
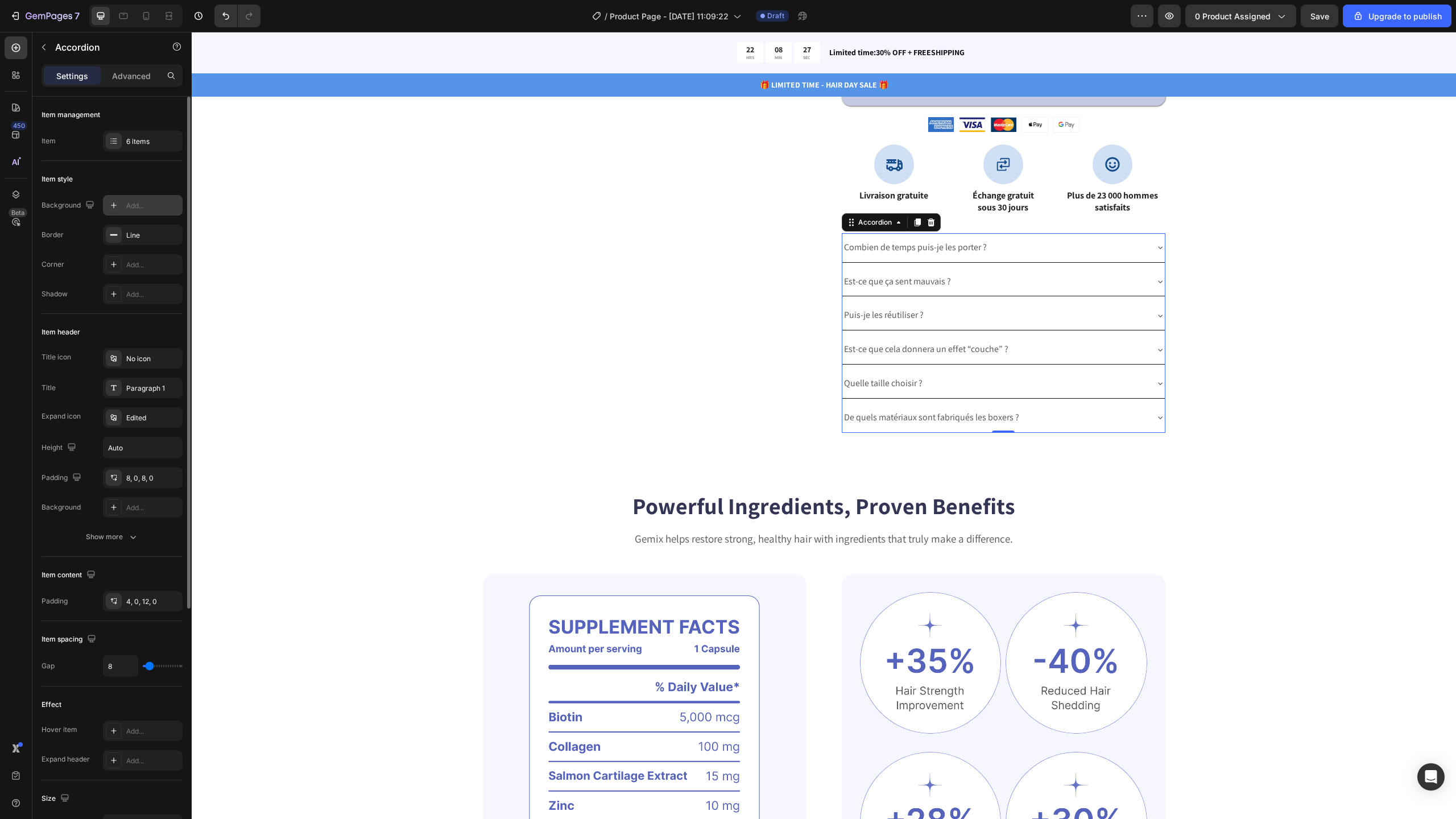
click at [117, 205] on icon at bounding box center [113, 205] width 9 height 9
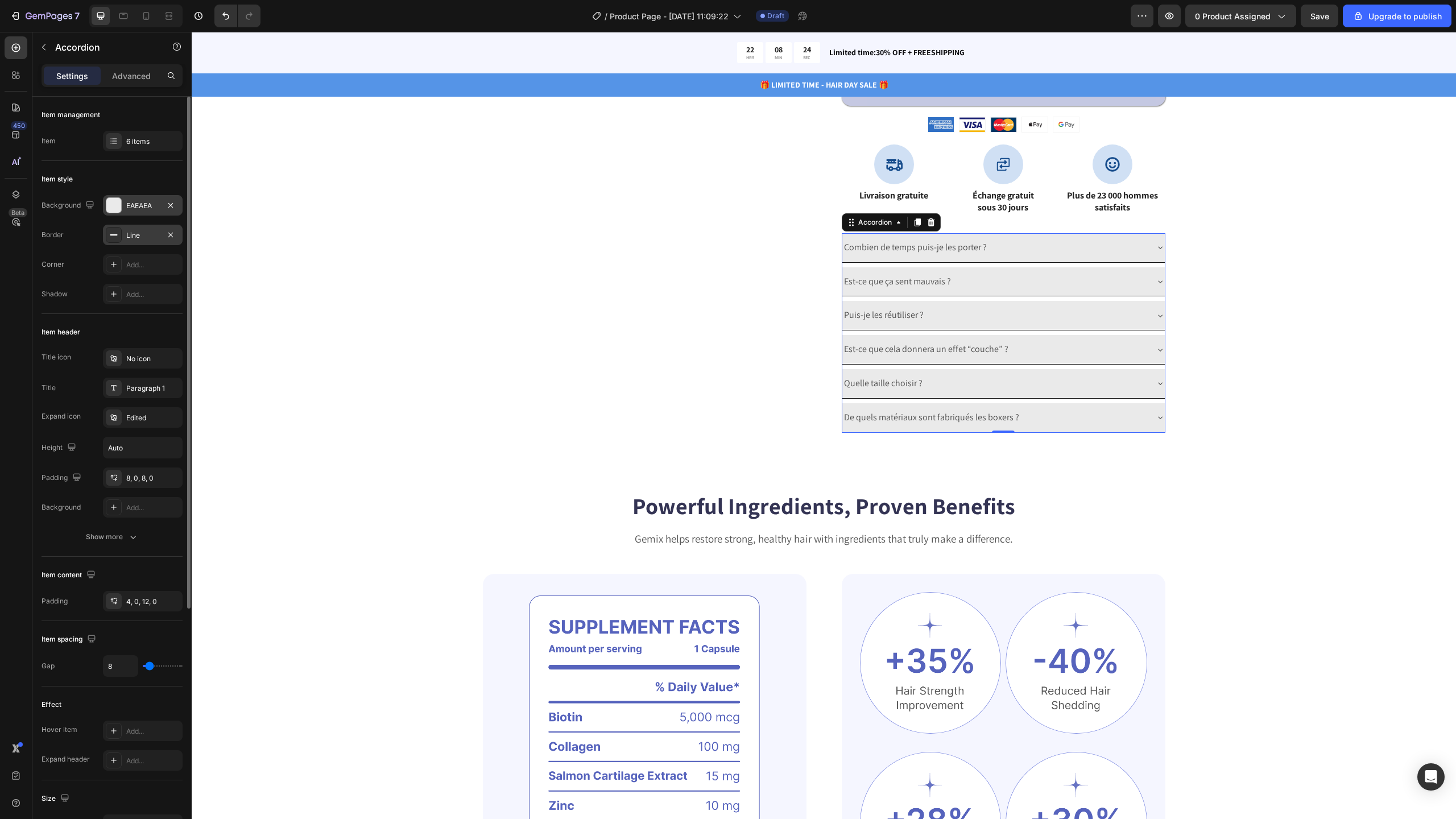
click at [145, 231] on div "Line" at bounding box center [143, 235] width 33 height 11
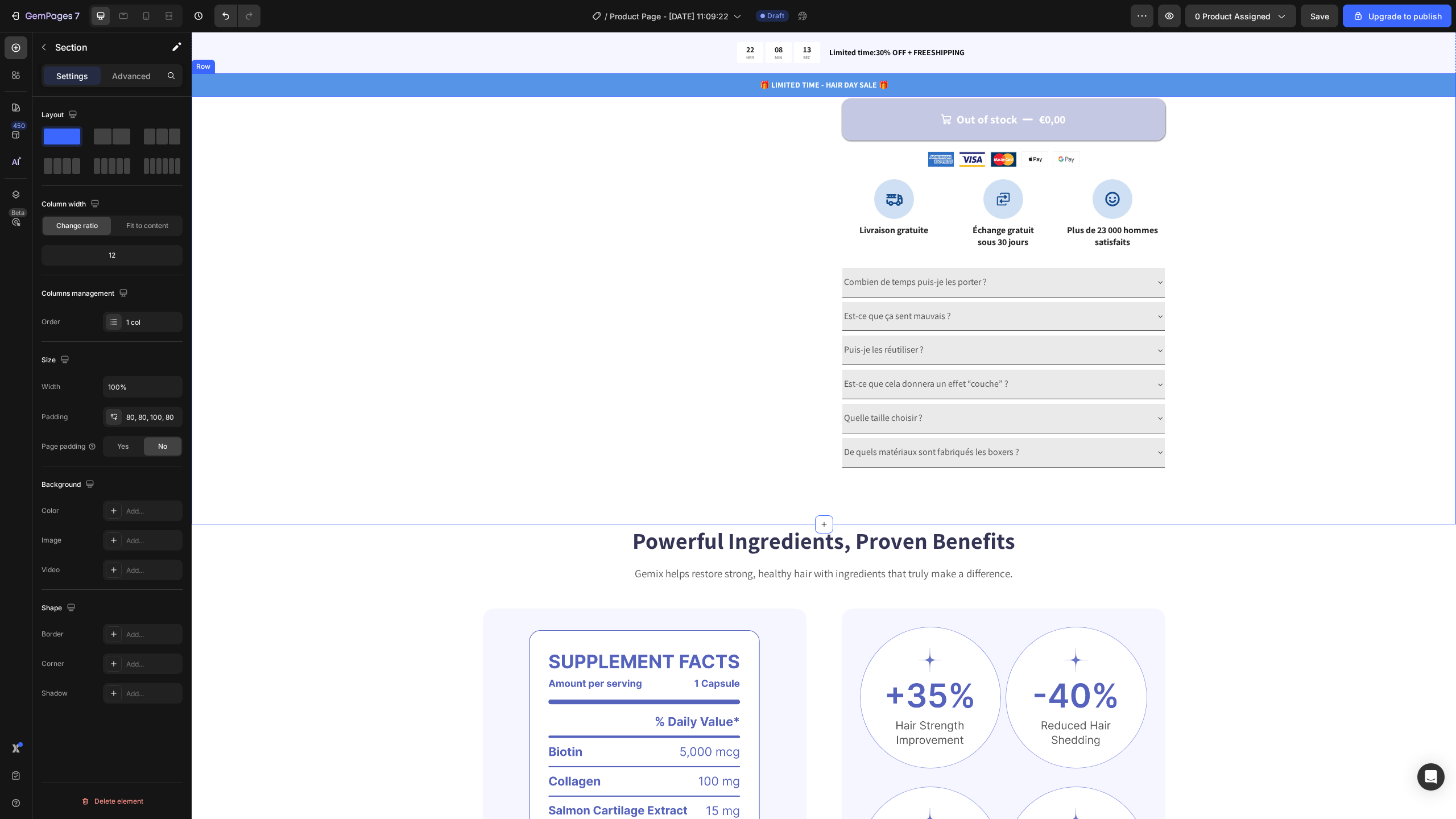
scroll to position [665, 0]
click at [152, 14] on div at bounding box center [146, 16] width 18 height 18
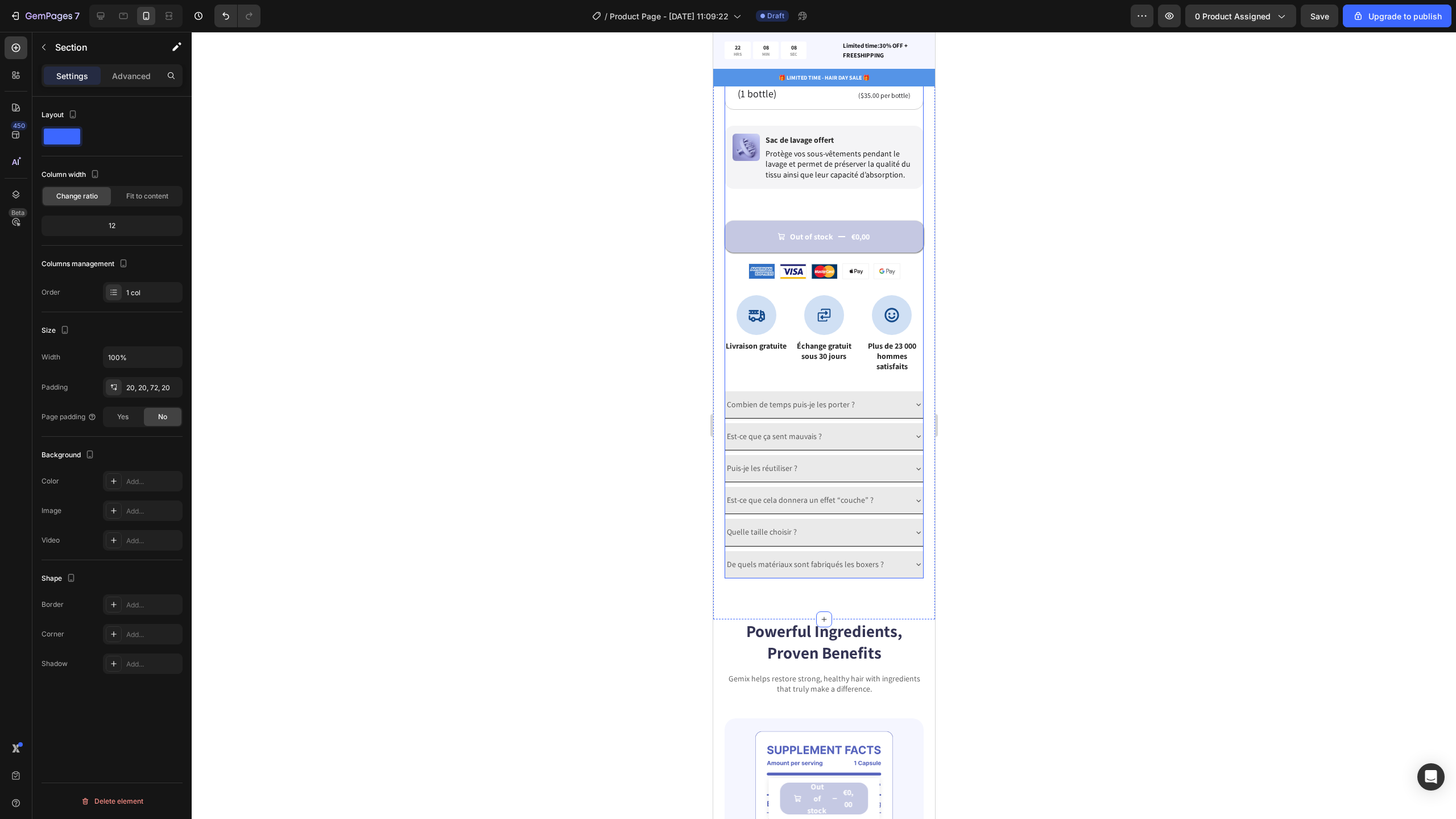
scroll to position [754, 0]
click at [891, 399] on div "Combien de temps puis-je les porter ?" at bounding box center [814, 407] width 180 height 18
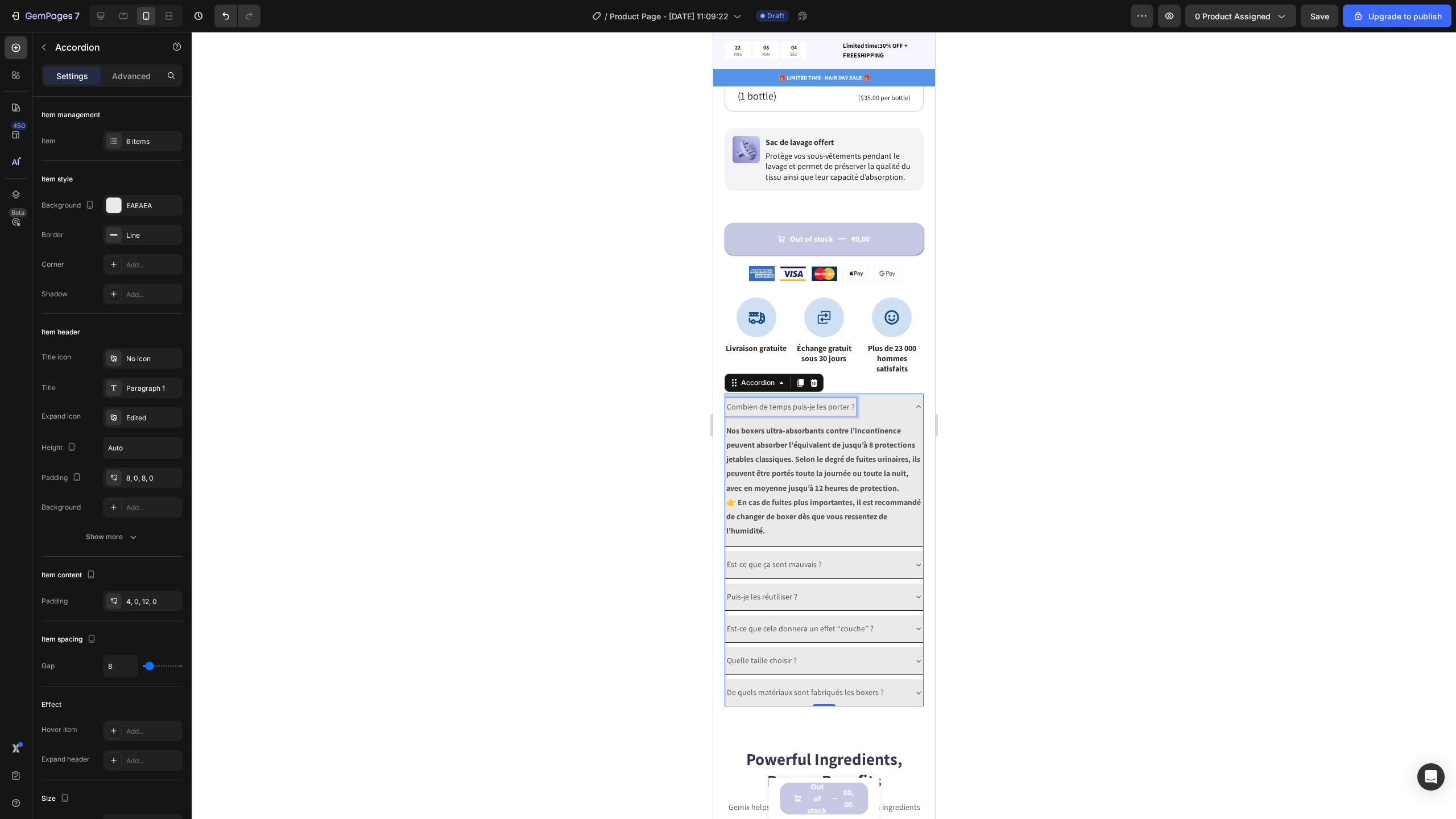
click at [830, 400] on p "Combien de temps puis-je les porter ?" at bounding box center [791, 407] width 128 height 14
click at [773, 377] on icon "Editor contextual toolbar" at bounding box center [771, 377] width 11 height 11
type input "15"
click at [796, 455] on strong "Nos boxers ultra-absorbants contre l’incontinence peuvent absorber l’équivalent…" at bounding box center [822, 459] width 194 height 68
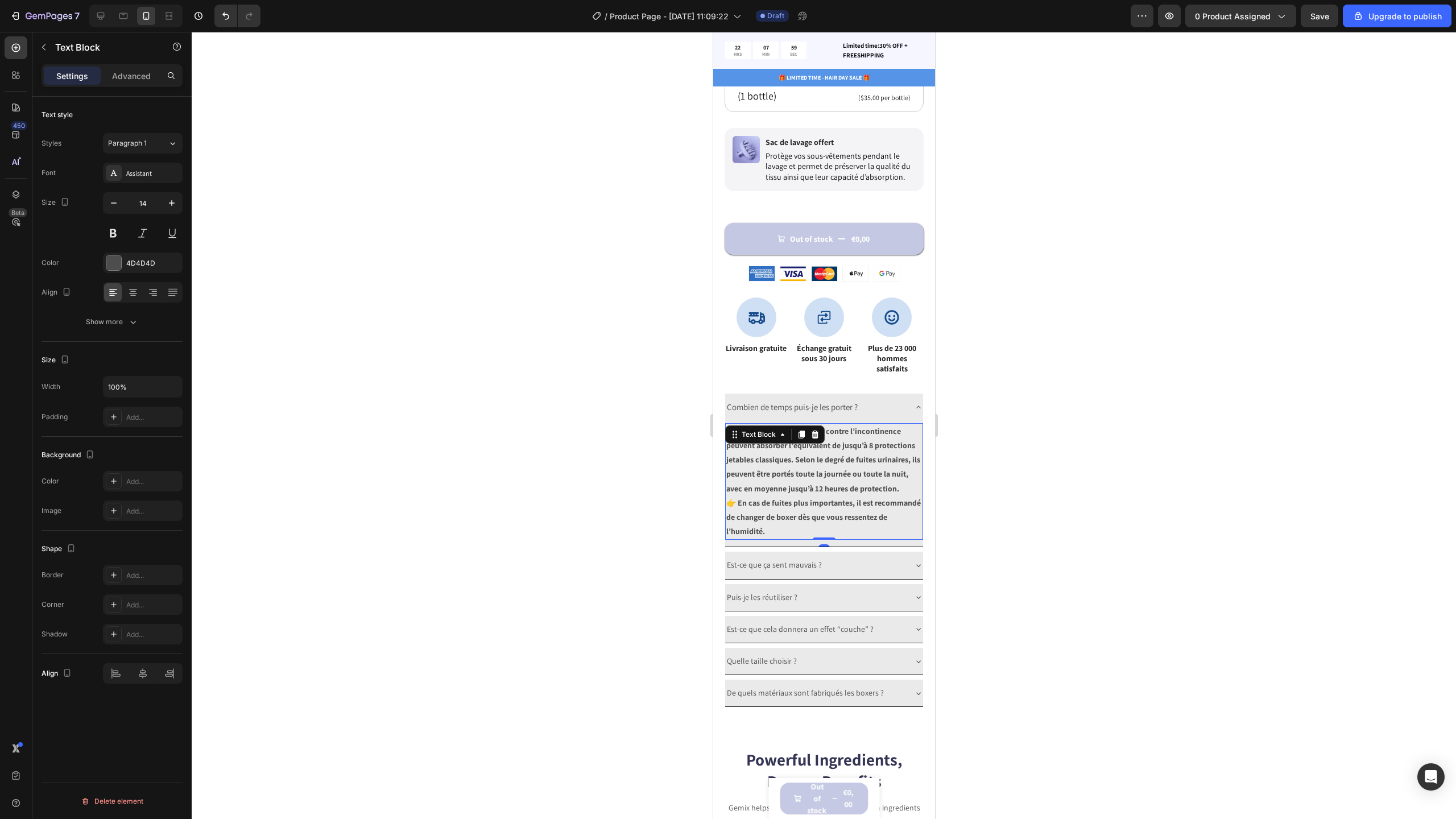
click at [796, 455] on strong "Nos boxers ultra-absorbants contre l’incontinence peuvent absorber l’équivalent…" at bounding box center [822, 459] width 194 height 68
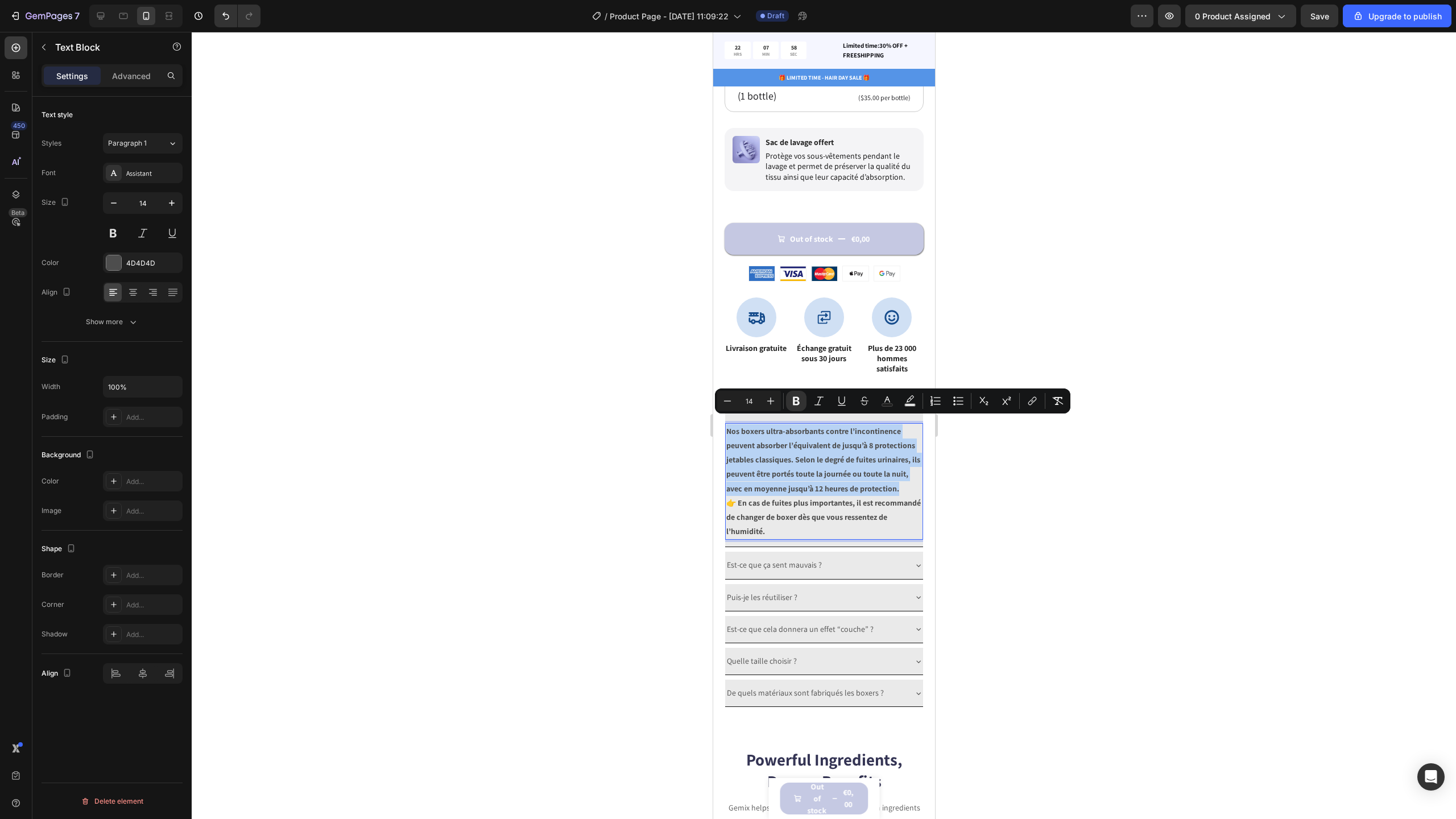
click at [775, 475] on strong "Nos boxers ultra-absorbants contre l’incontinence peuvent absorber l’équivalent…" at bounding box center [822, 459] width 194 height 68
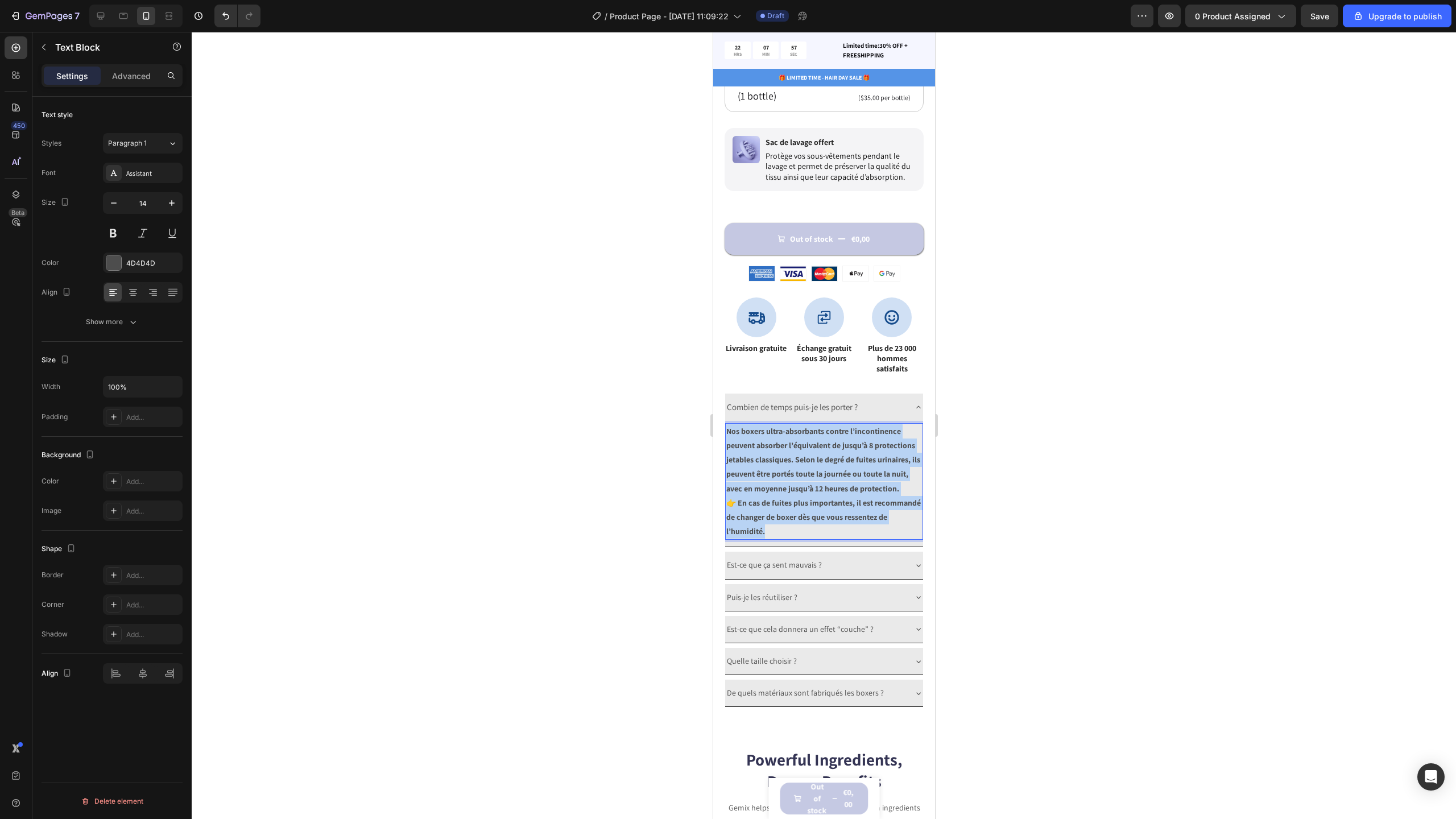
drag, startPoint x: 814, startPoint y: 539, endPoint x: 727, endPoint y: 427, distance: 141.8
click at [727, 427] on div "Nos boxers ultra-absorbants contre l’incontinence peuvent absorber l’équivalent…" at bounding box center [824, 481] width 198 height 117
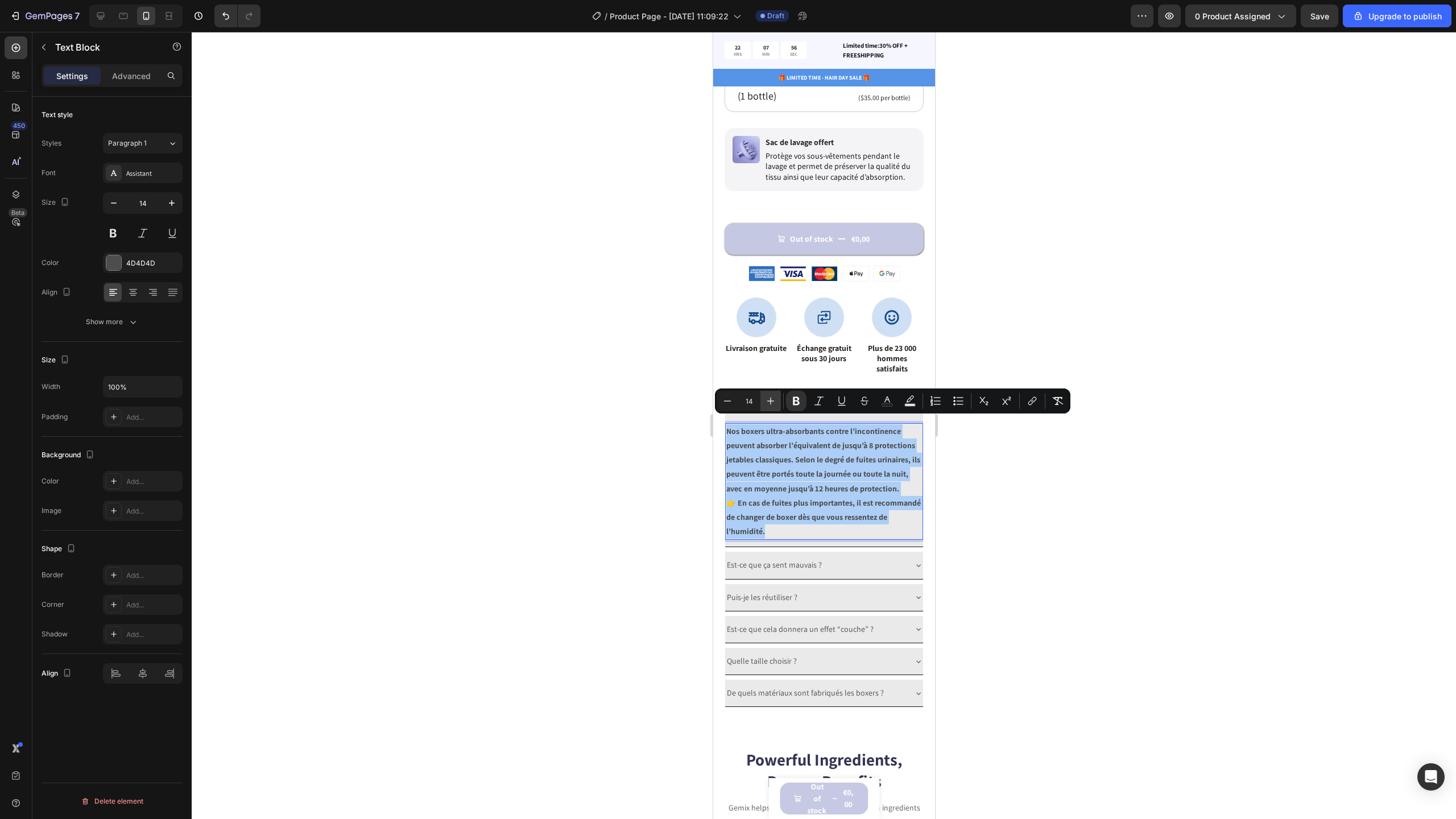
click at [770, 401] on icon "Editor contextual toolbar" at bounding box center [771, 401] width 7 height 7
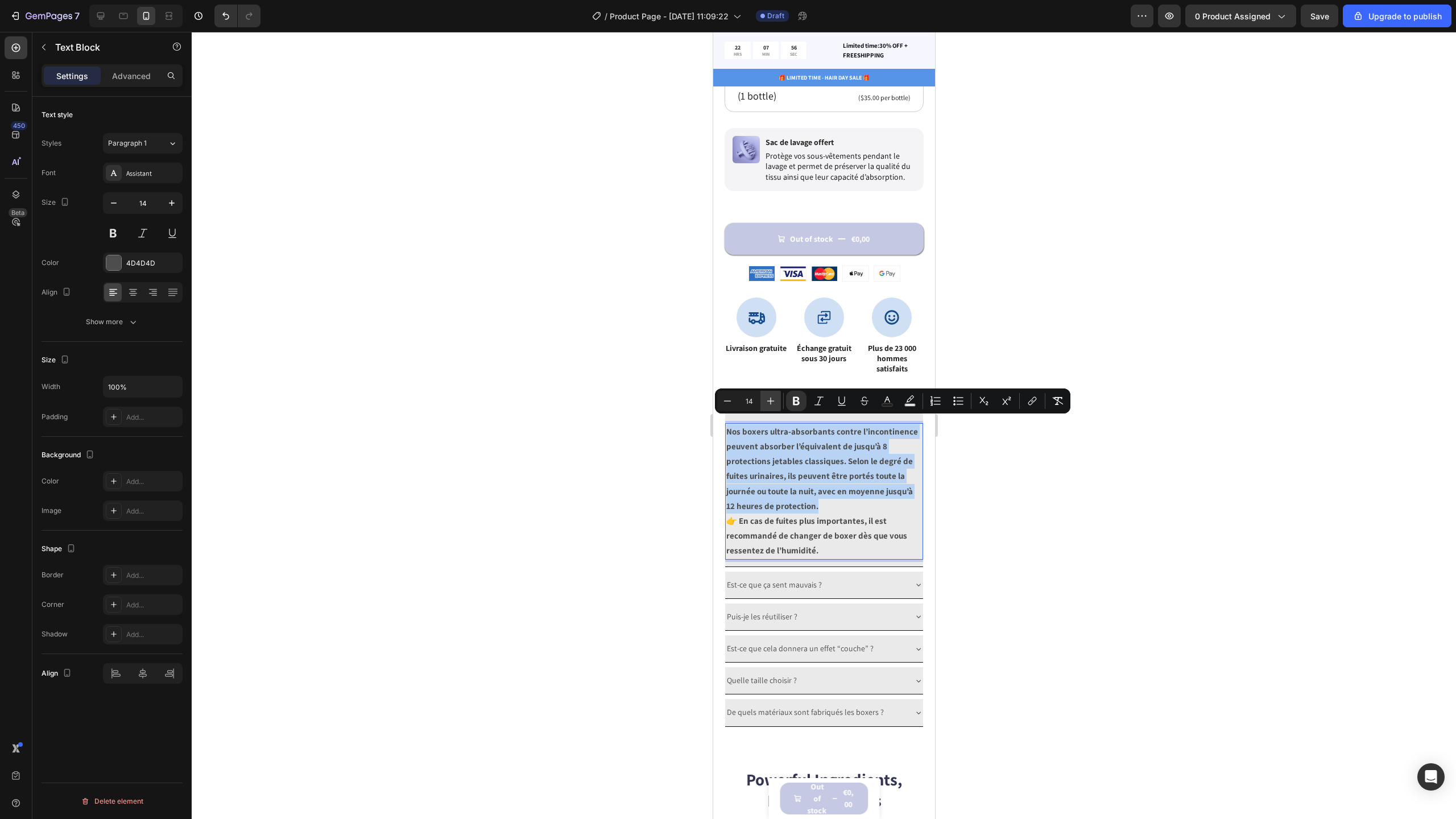
type input "15"
click at [814, 578] on p "Est-ce que ça sent mauvais ?" at bounding box center [774, 585] width 95 height 14
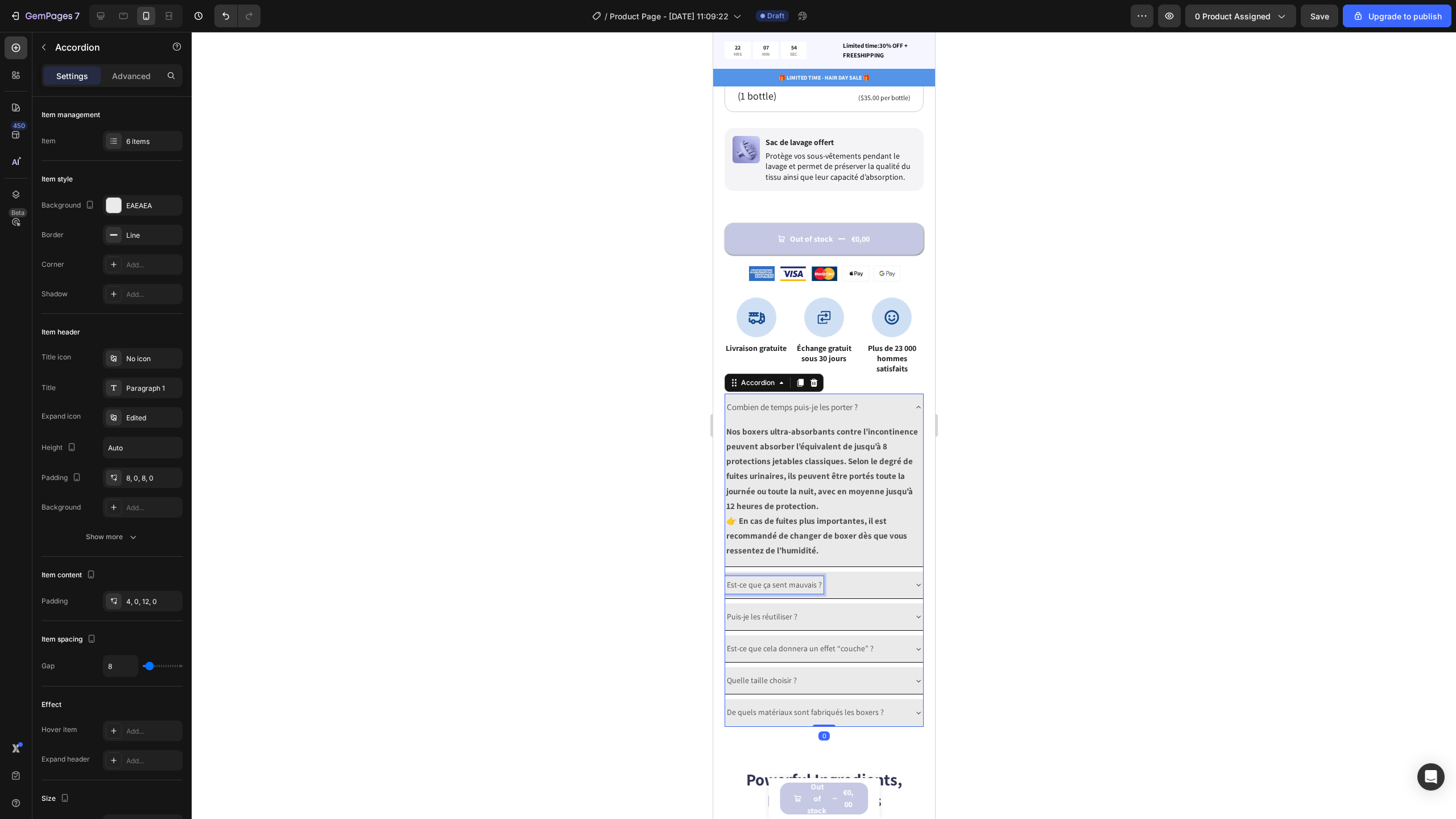
click at [802, 578] on p "Est-ce que ça sent mauvais ?" at bounding box center [774, 585] width 95 height 14
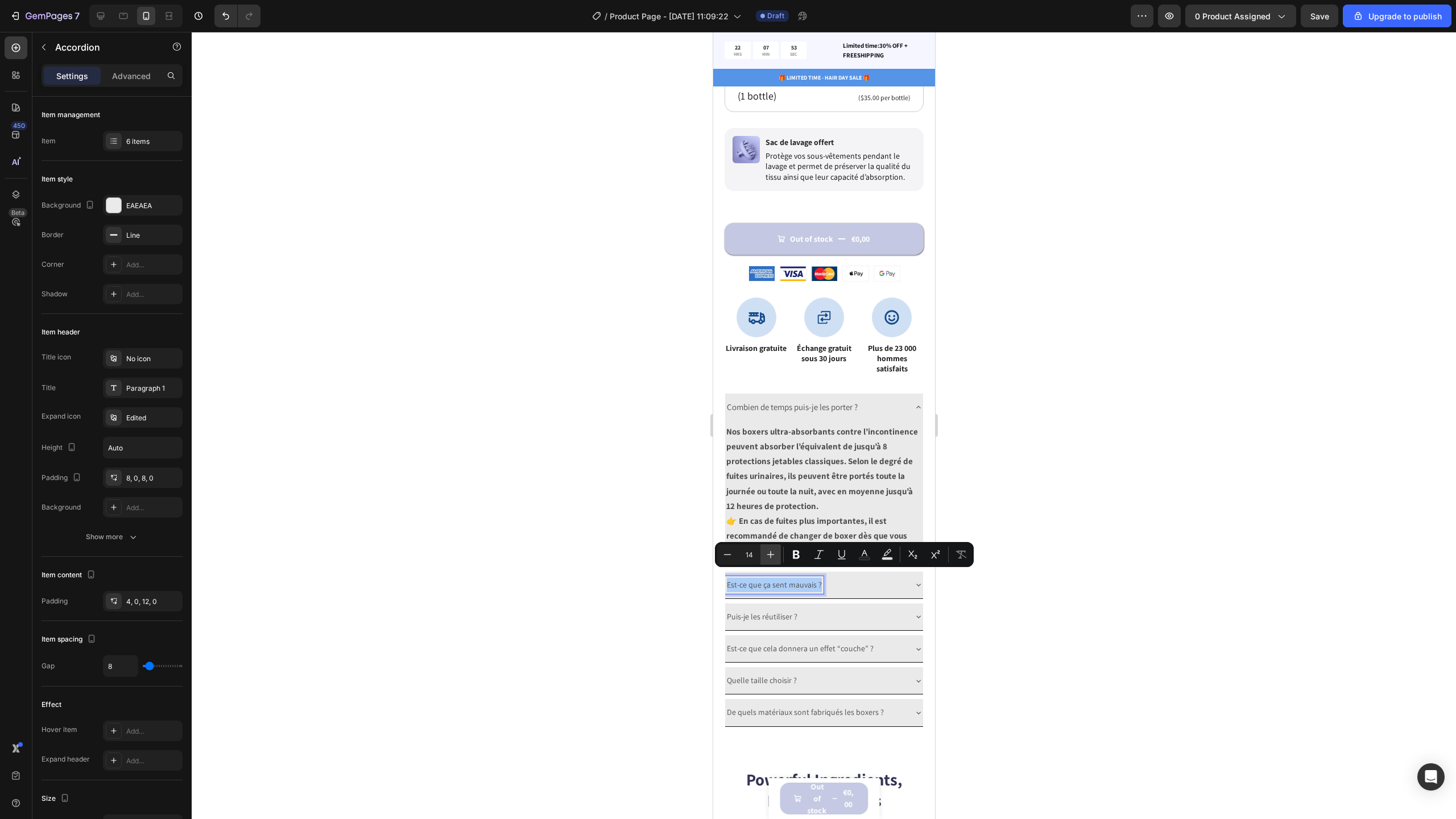
click at [774, 551] on icon "Editor contextual toolbar" at bounding box center [771, 554] width 11 height 11
type input "15"
click at [900, 583] on div "Est-ce que ça sent mauvais ?" at bounding box center [824, 585] width 198 height 27
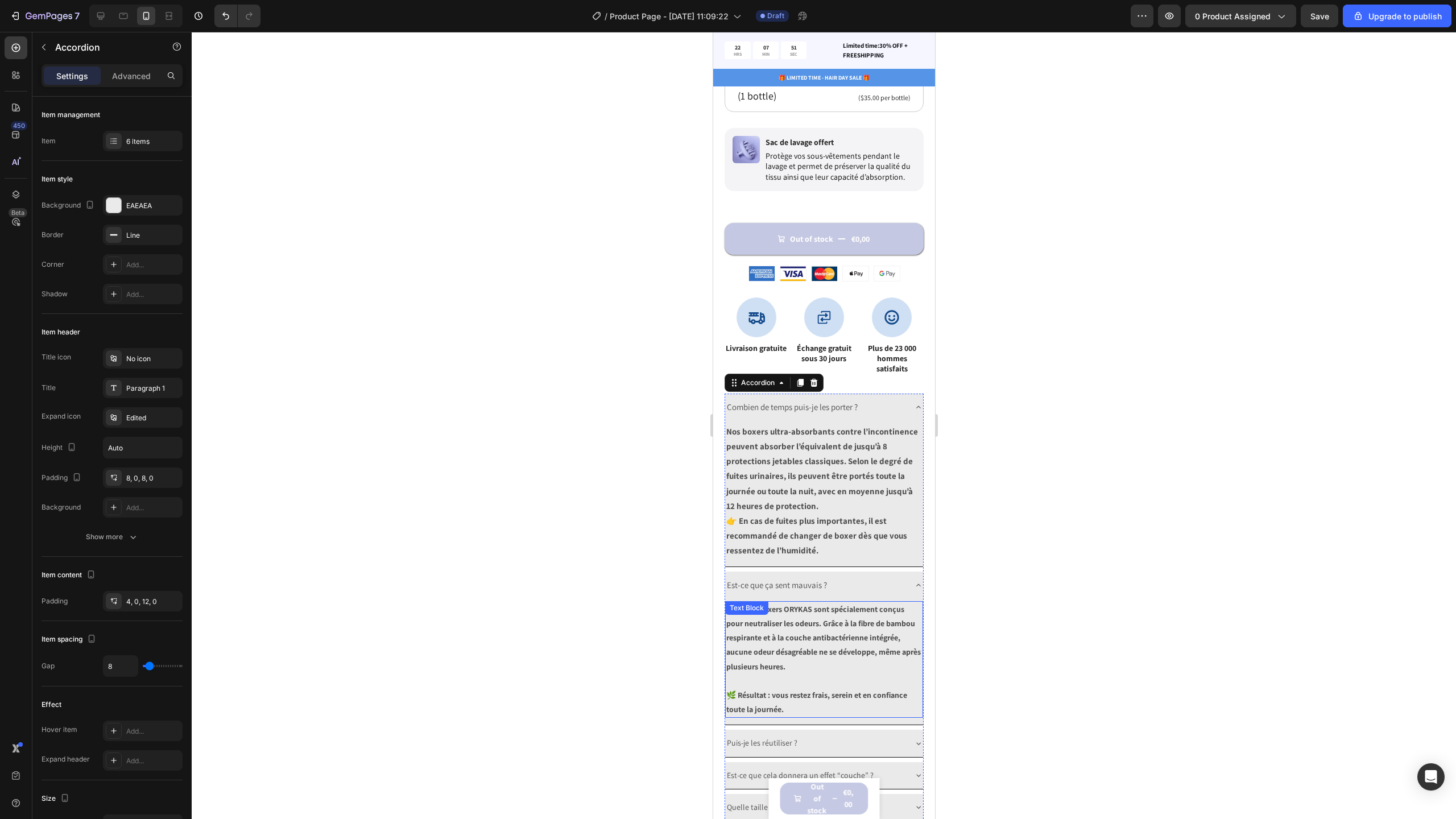
click at [785, 627] on strong "Non, nos boxers ORYKAS sont spécialement conçus pour neutraliser les odeurs. Gr…" at bounding box center [823, 637] width 195 height 68
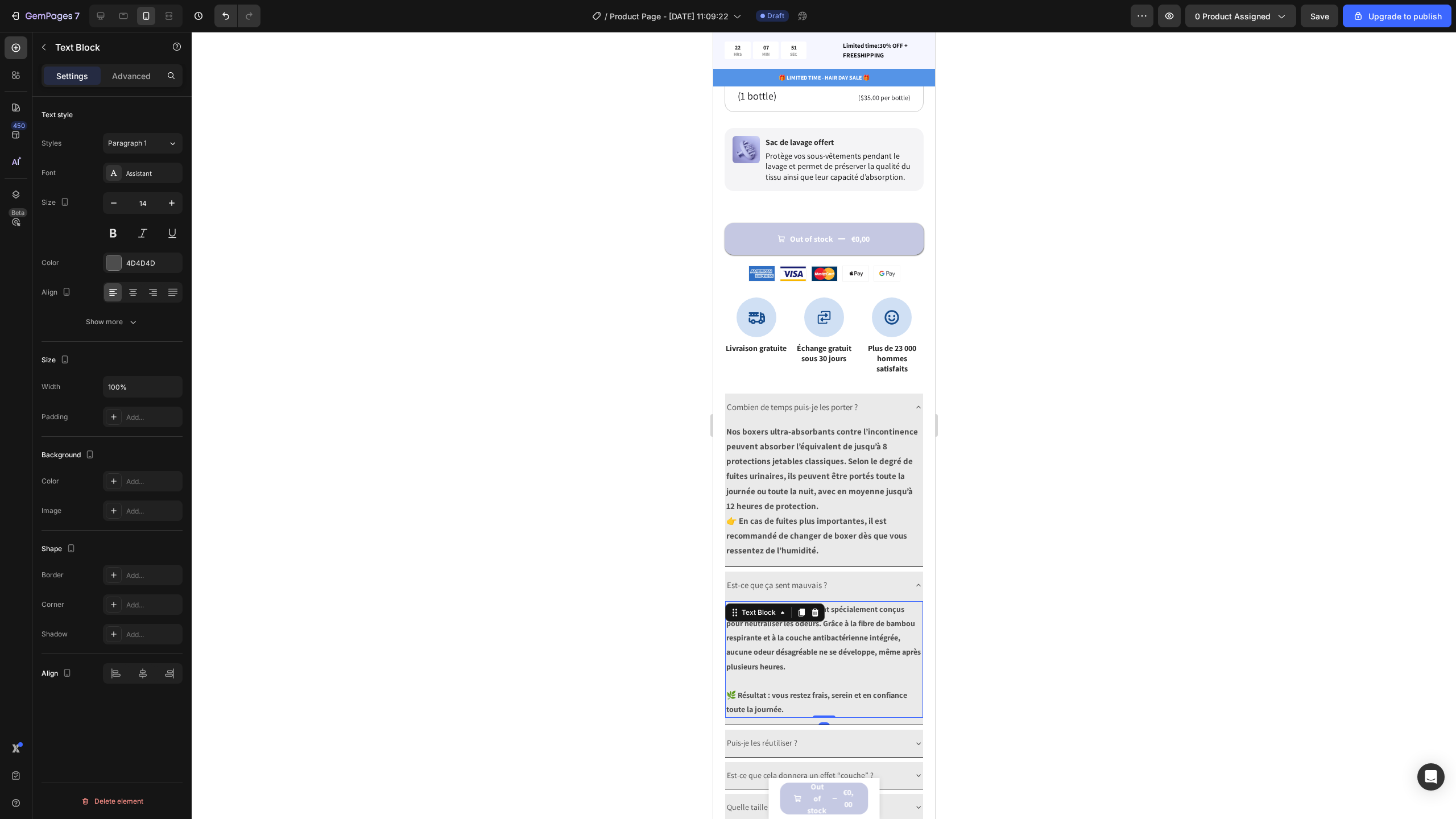
click at [785, 627] on strong "Non, nos boxers ORYKAS sont spécialement conçus pour neutraliser les odeurs. Gr…" at bounding box center [823, 637] width 195 height 68
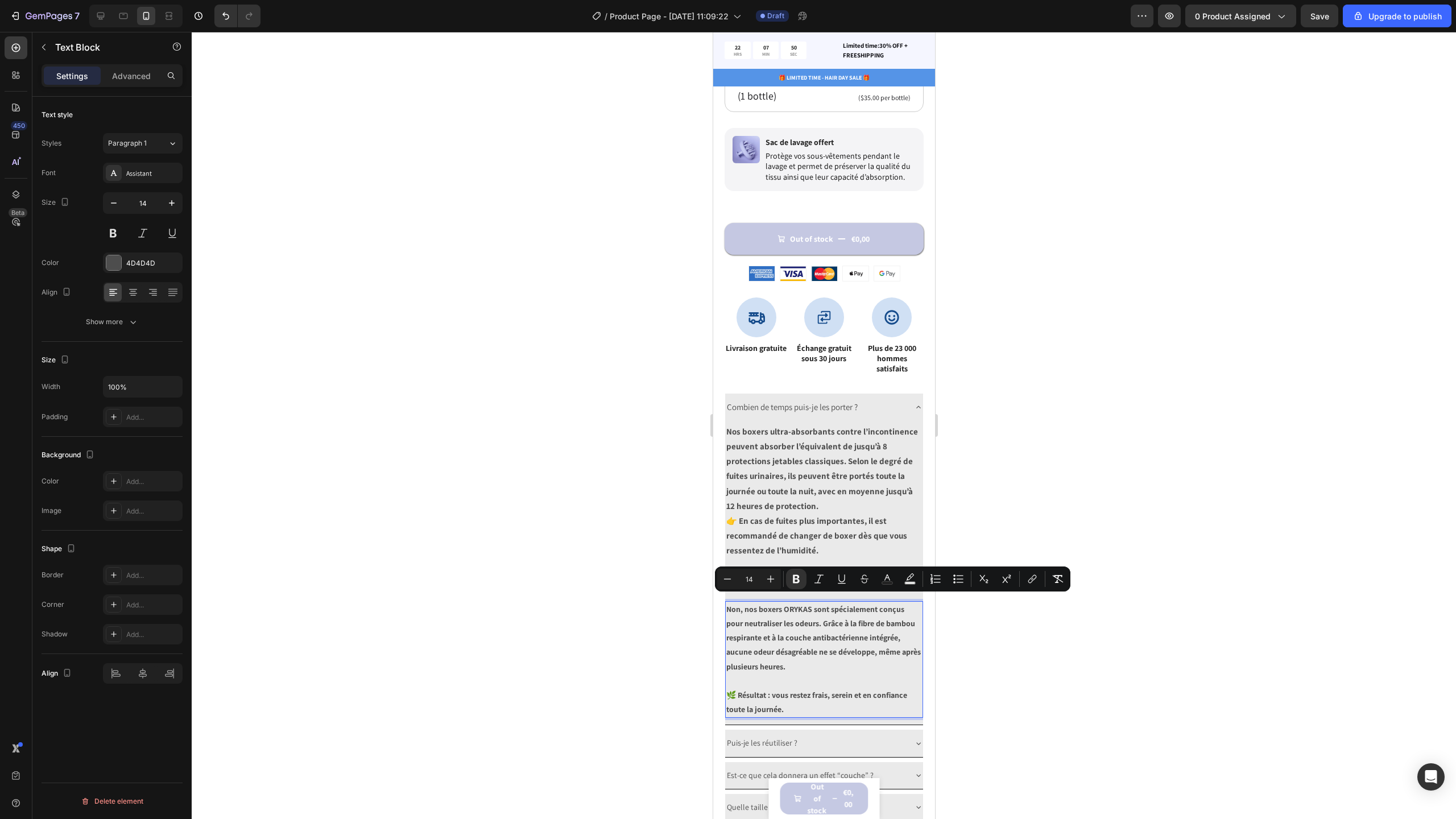
click at [792, 672] on p "Non, nos boxers ORYKAS sont spécialement conçus pour neutraliser les odeurs. Gr…" at bounding box center [823, 645] width 196 height 86
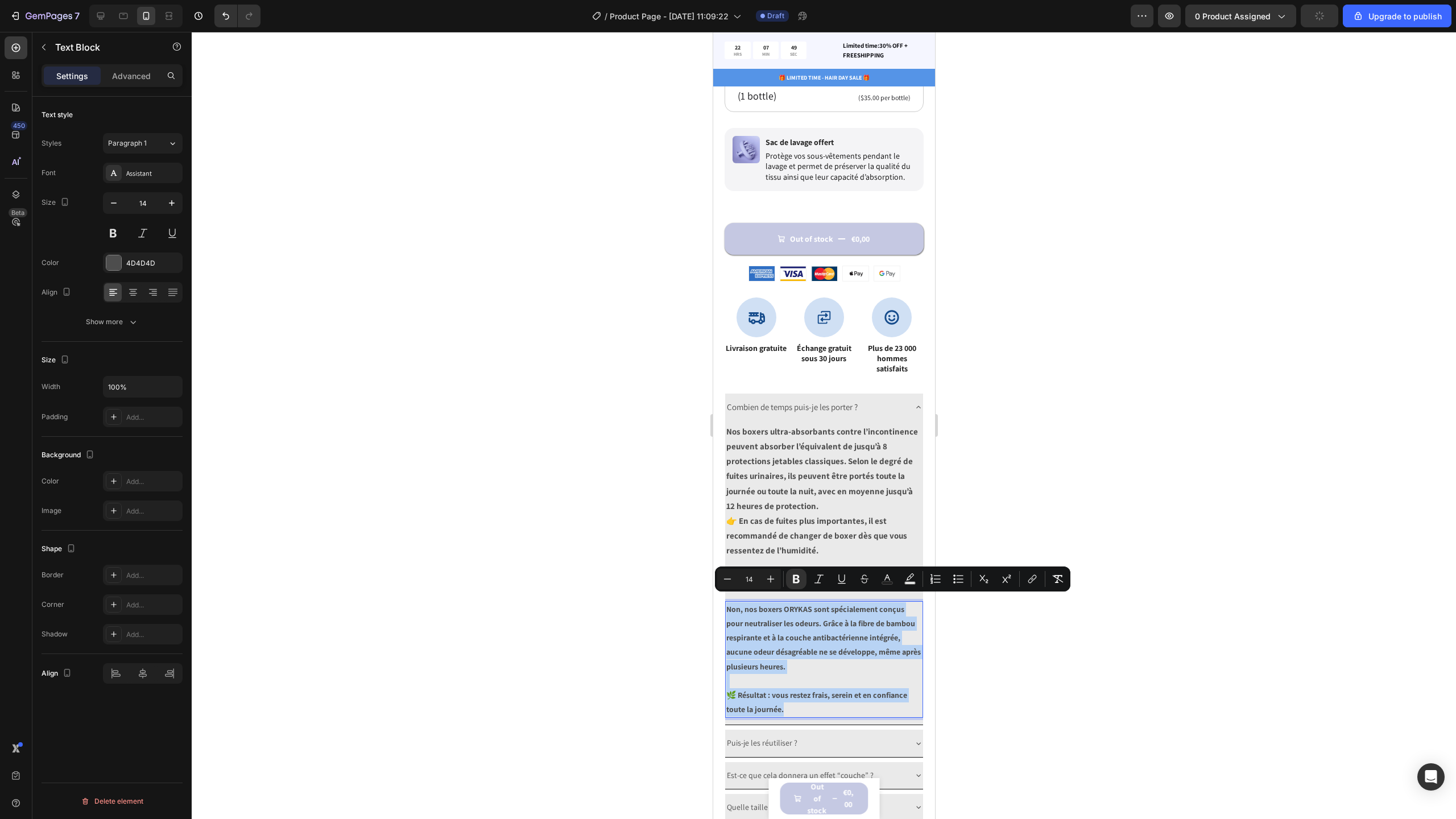
drag, startPoint x: 788, startPoint y: 701, endPoint x: 725, endPoint y: 605, distance: 114.8
click at [725, 605] on div "Non, nos boxers ORYKAS sont spécialement conçus pour neutraliser les odeurs. Gr…" at bounding box center [824, 659] width 198 height 117
click at [773, 579] on icon "Editor contextual toolbar" at bounding box center [771, 578] width 11 height 11
type input "15"
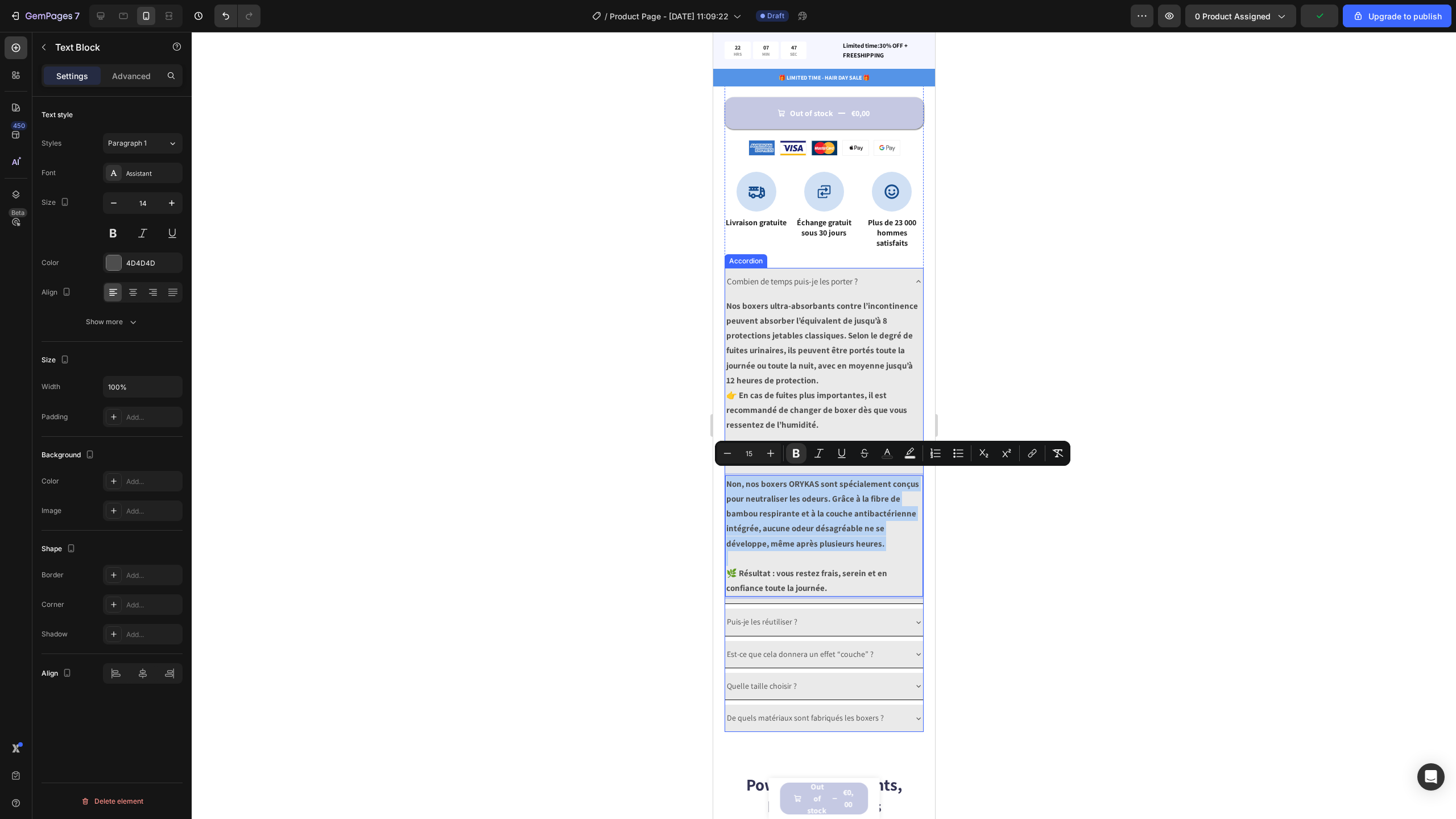
scroll to position [878, 0]
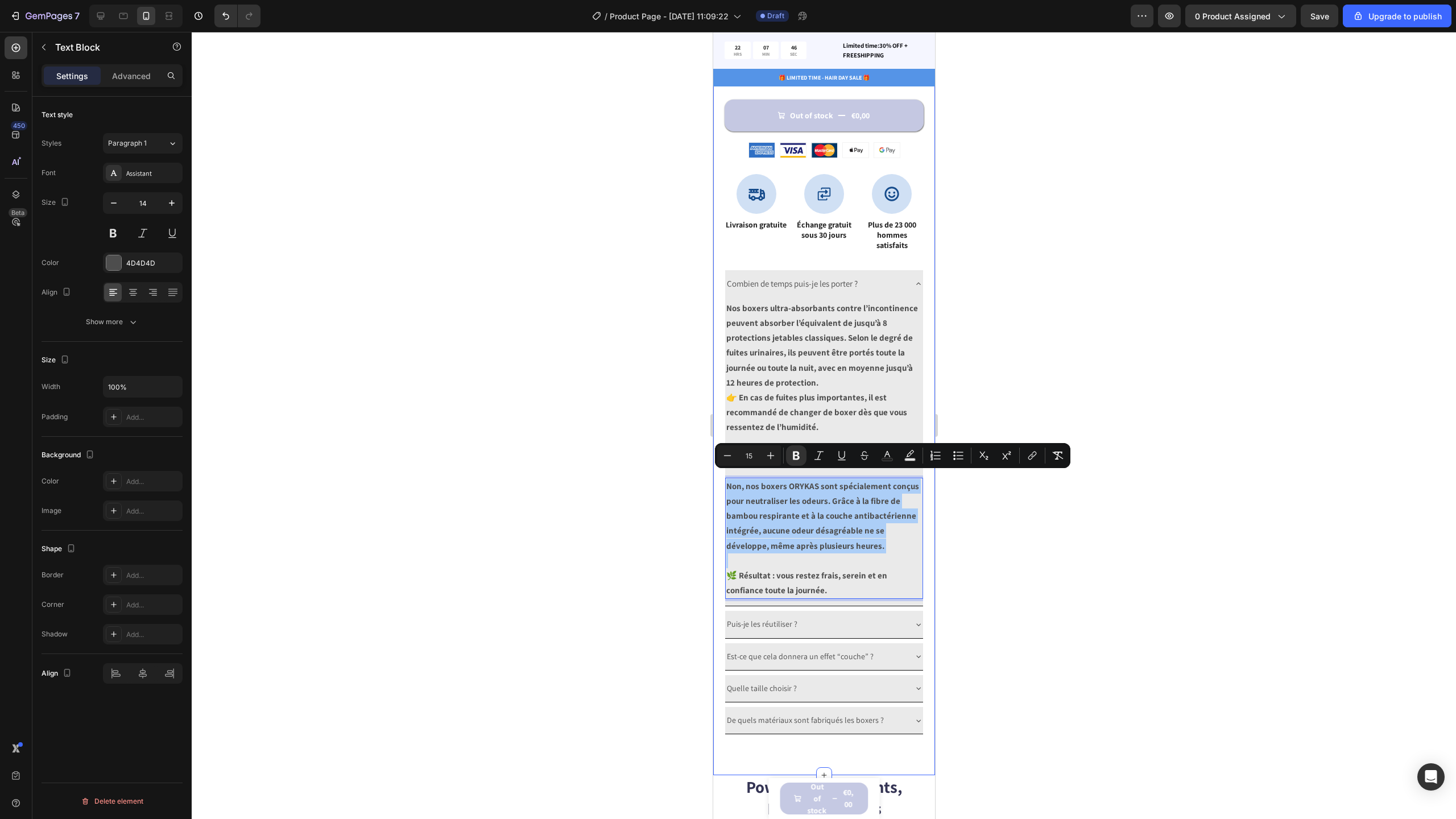
click at [994, 547] on div at bounding box center [823, 425] width 1265 height 787
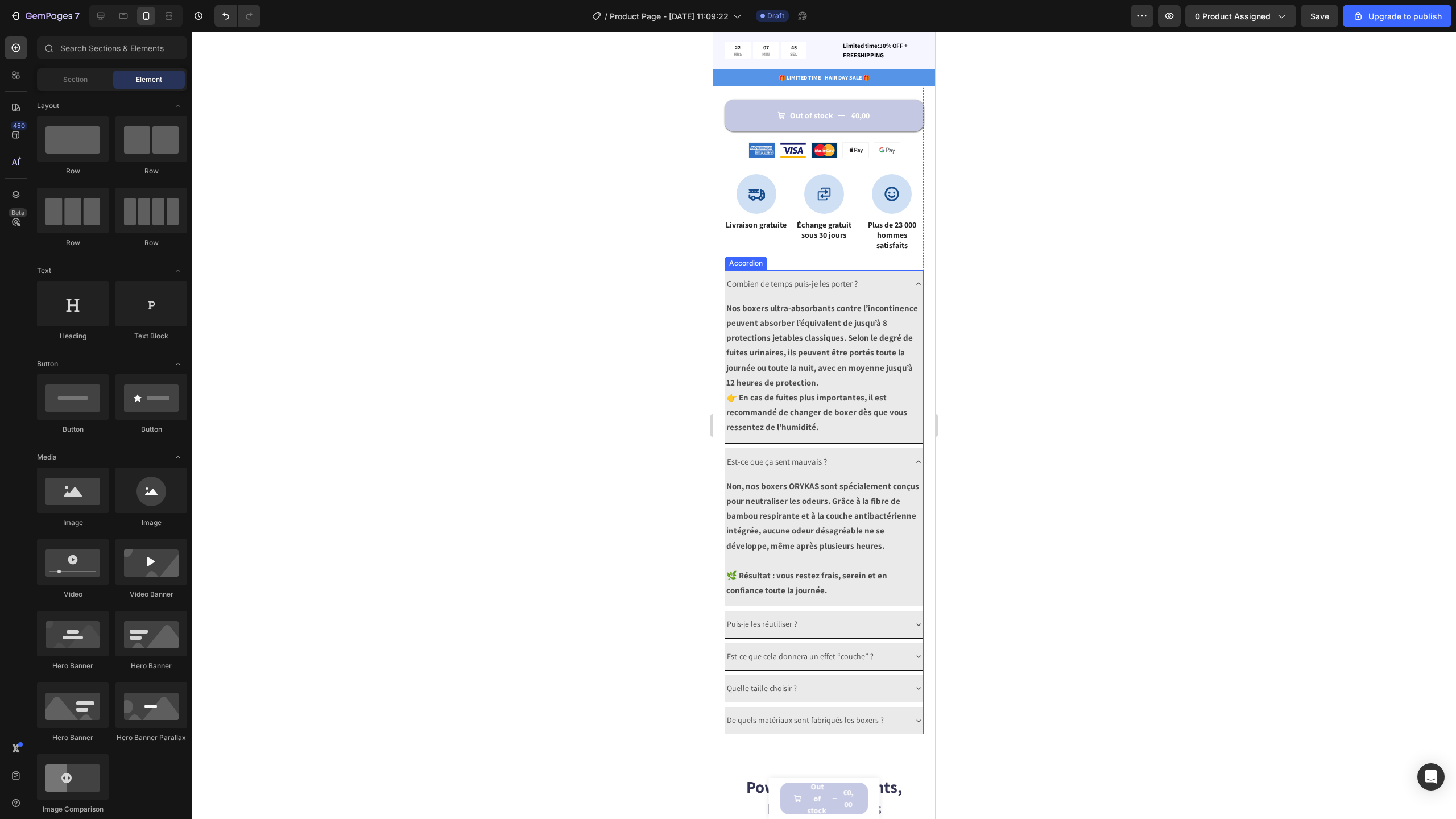
click at [904, 452] on div "Est-ce que ça sent mauvais ?" at bounding box center [824, 462] width 198 height 27
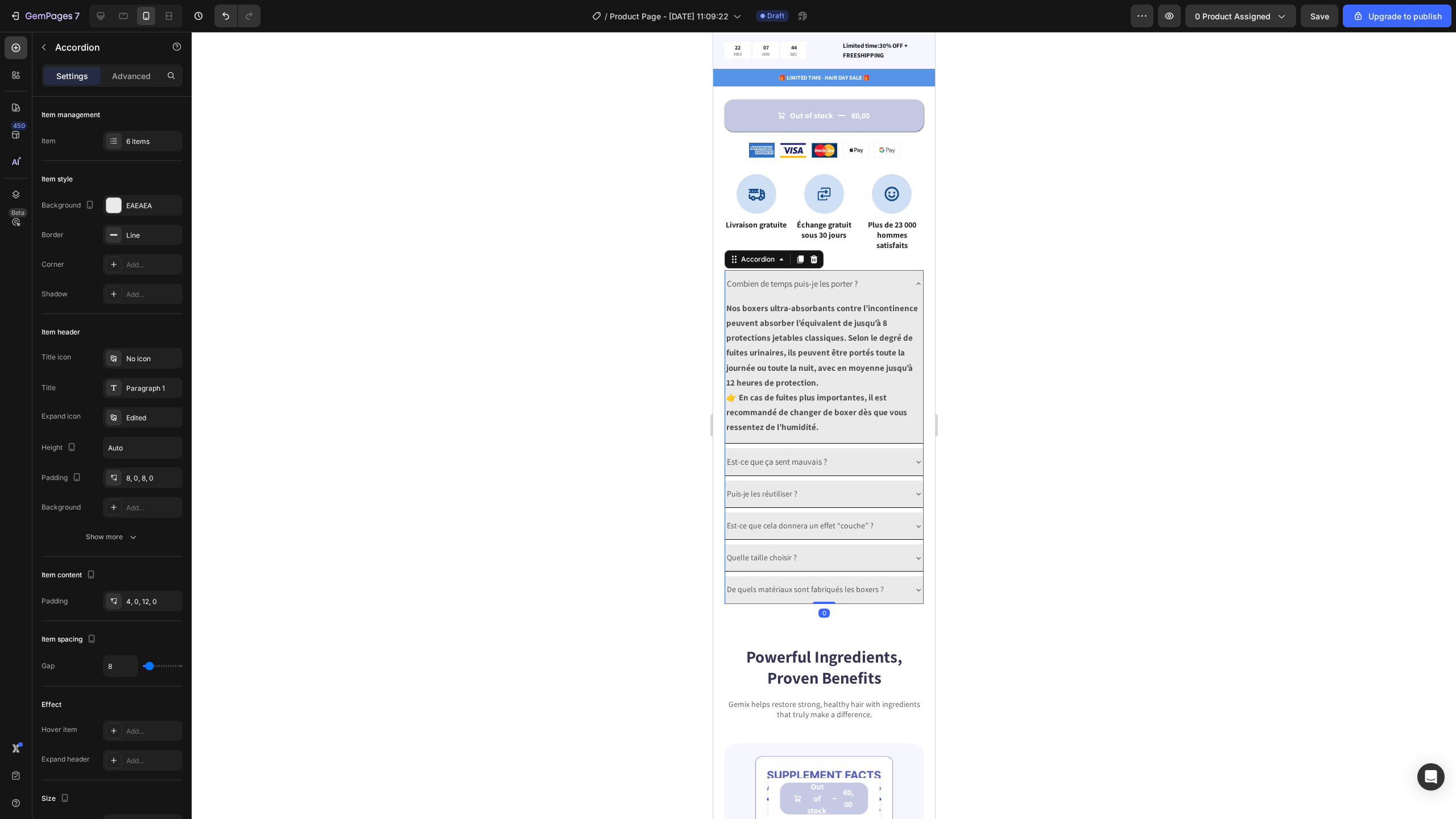
click at [900, 279] on div "Combien de temps puis-je les porter ?" at bounding box center [824, 284] width 198 height 27
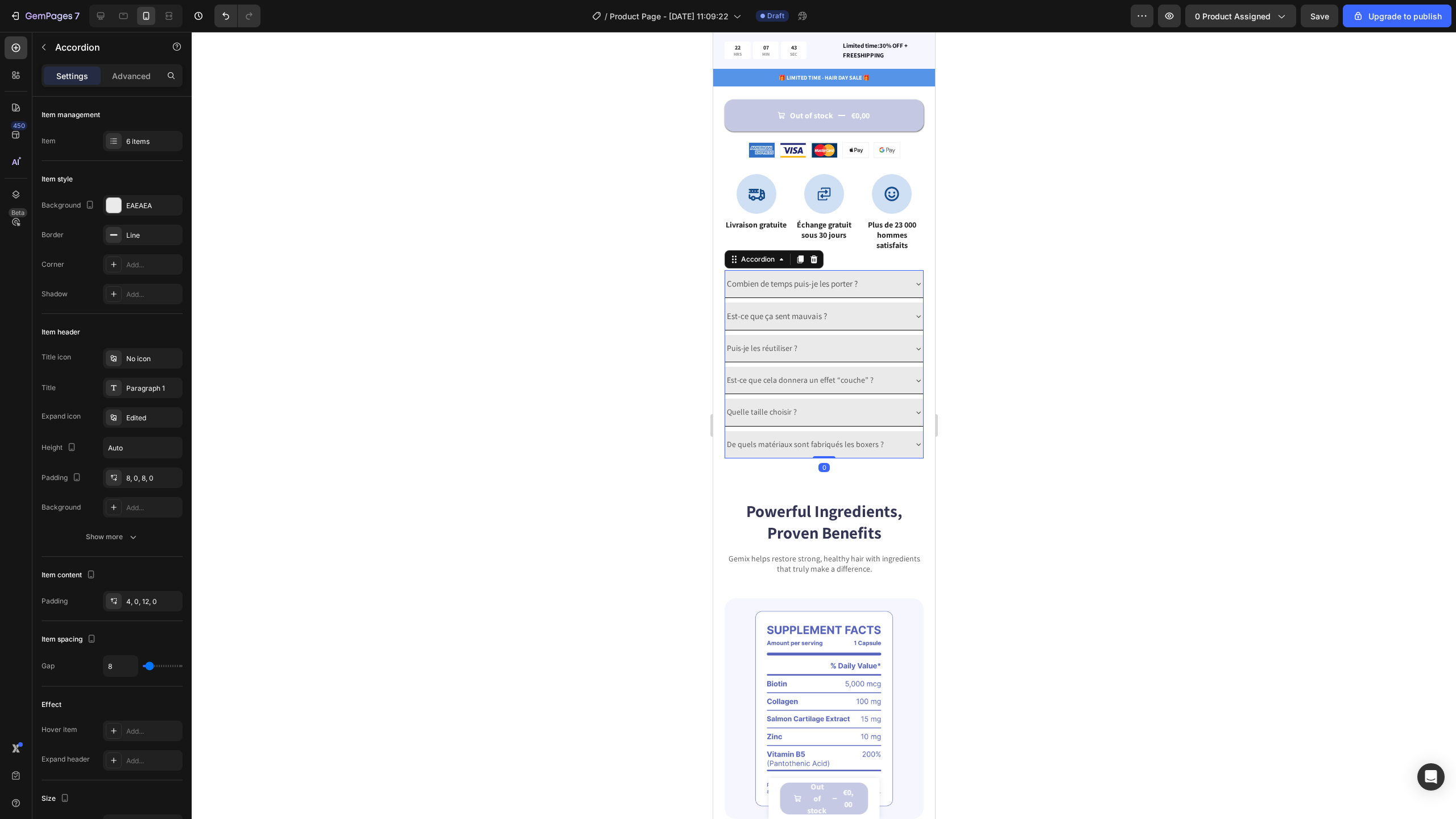
click at [807, 340] on div "Puis-je les réutiliser ?" at bounding box center [814, 348] width 180 height 18
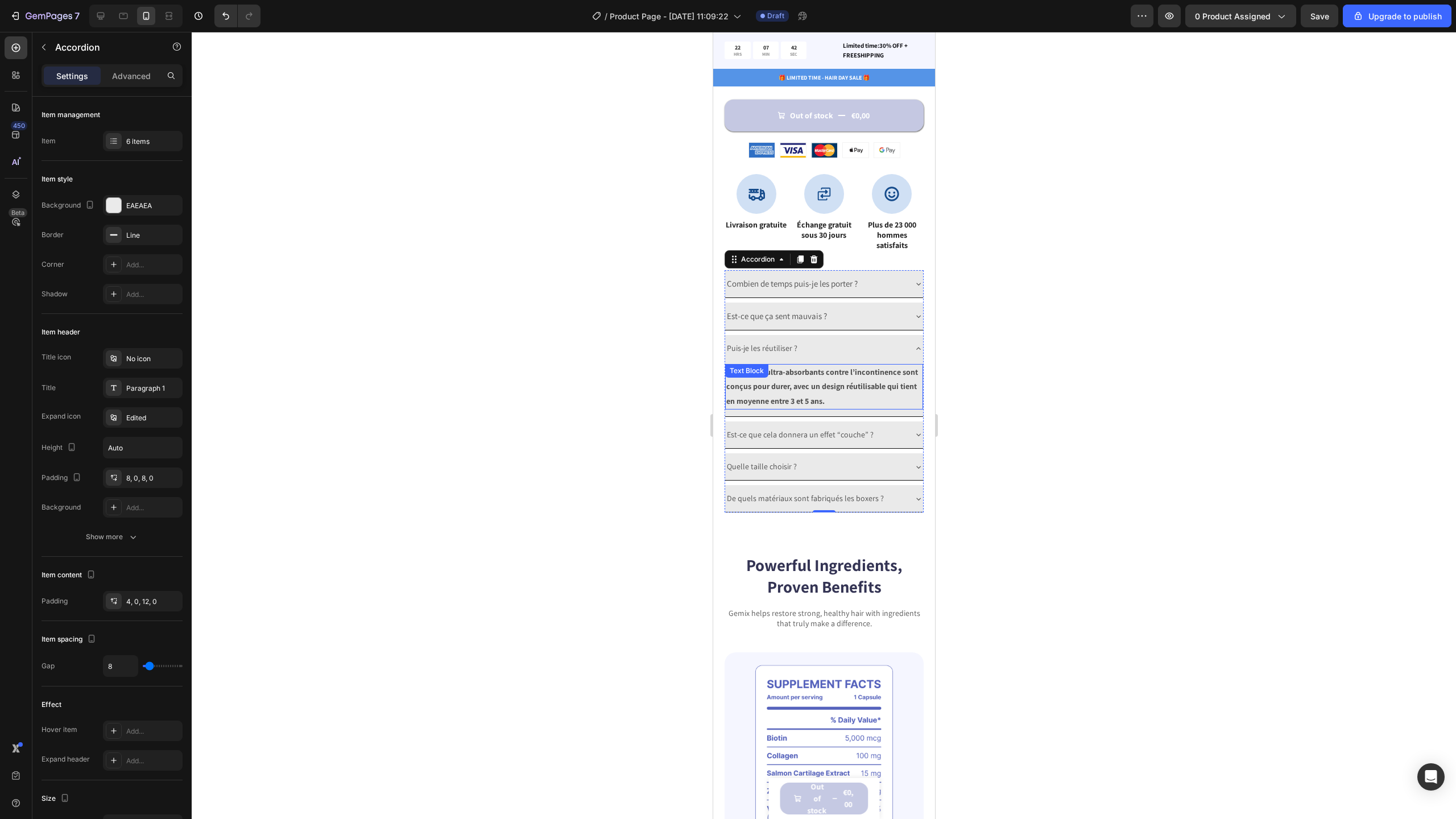
click at [852, 348] on div "Puis-je les réutiliser ?" at bounding box center [814, 348] width 180 height 18
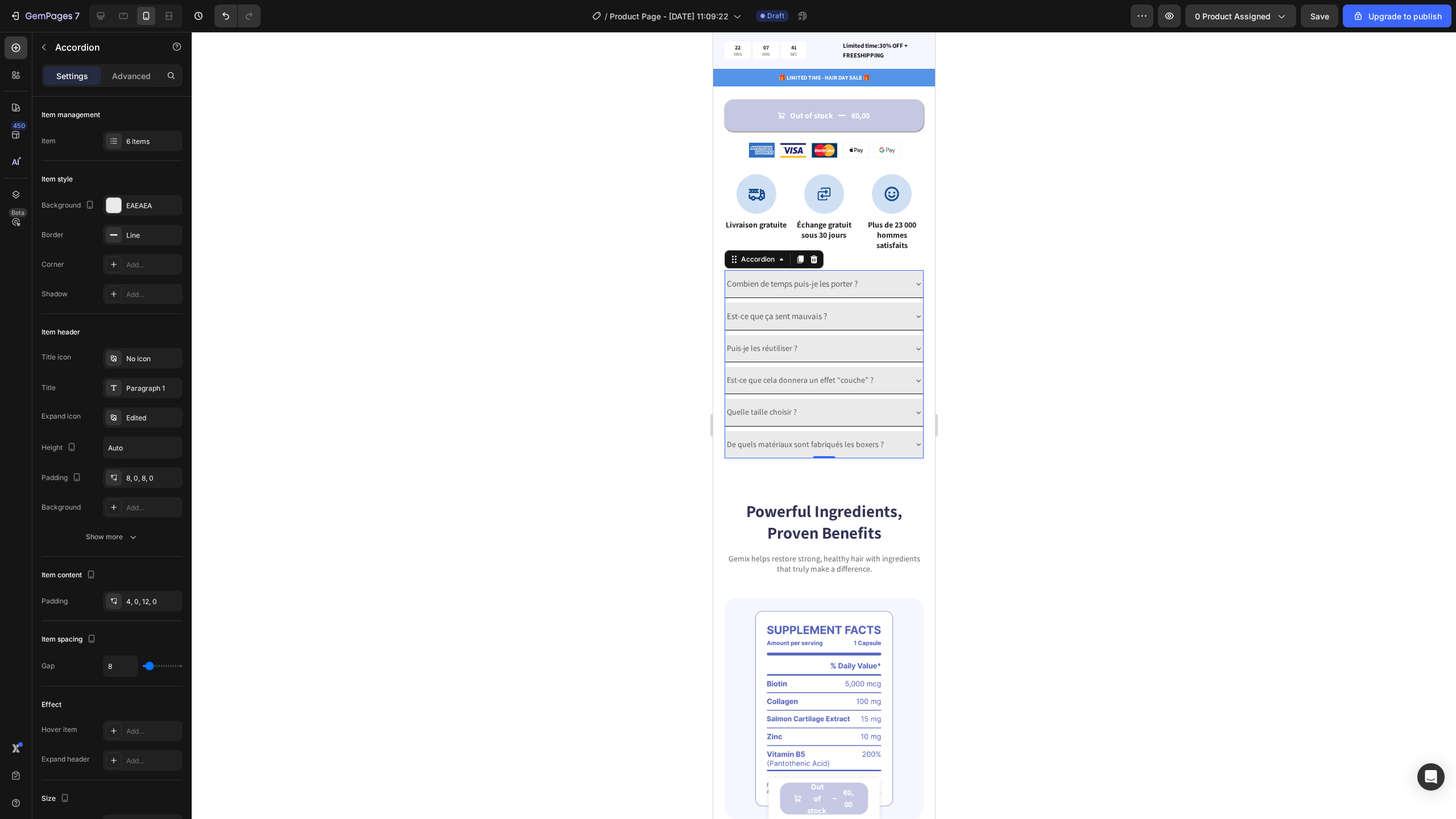
click at [892, 314] on div "Est-ce que ça sent mauvais ?" at bounding box center [814, 316] width 180 height 18
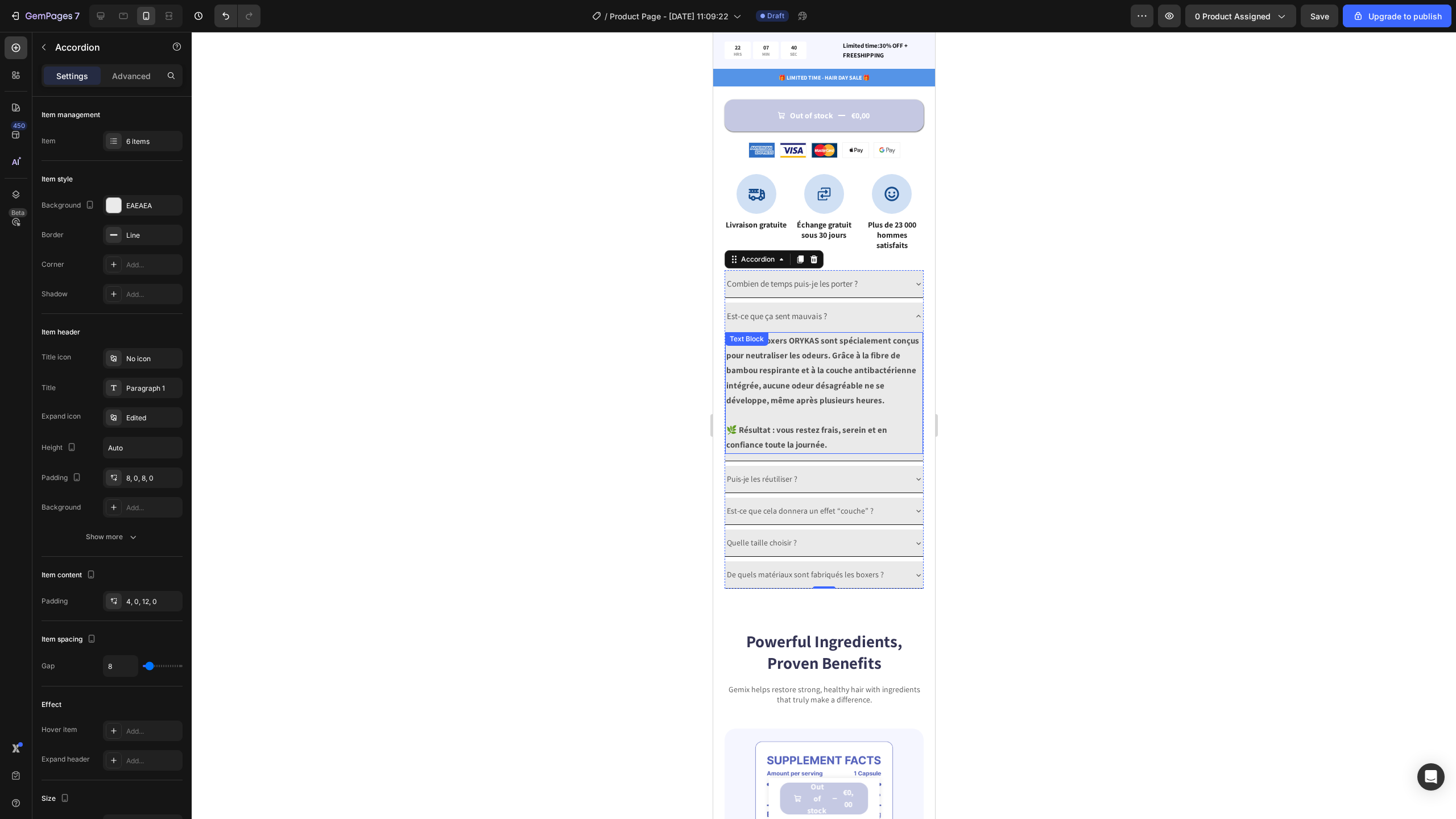
click at [759, 370] on p "Non, nos boxers ORYKAS sont spécialement conçus pour neutraliser les odeurs. Gr…" at bounding box center [823, 378] width 196 height 90
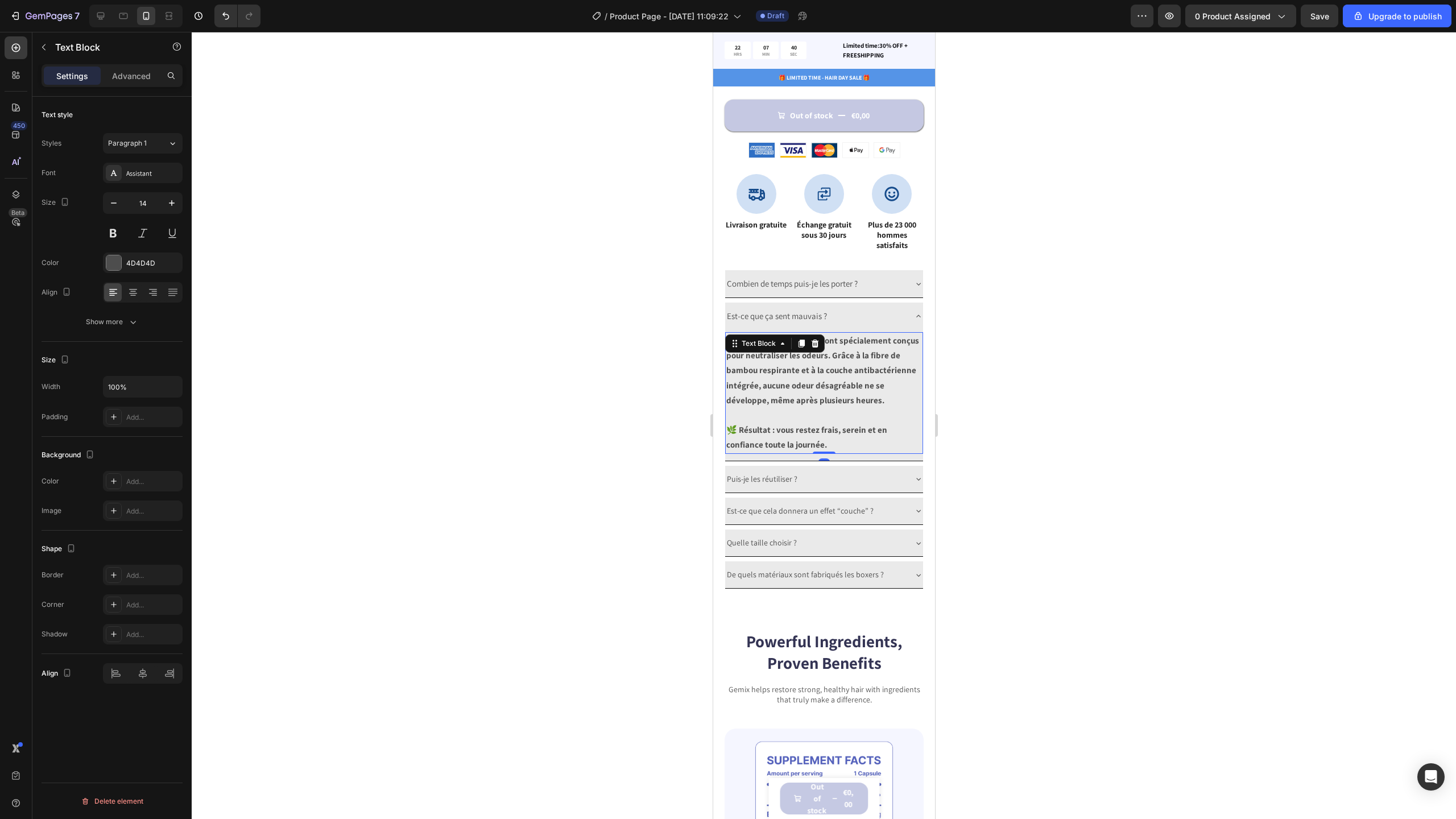
click at [759, 370] on p "Non, nos boxers ORYKAS sont spécialement conçus pour neutraliser les odeurs. Gr…" at bounding box center [823, 378] width 196 height 90
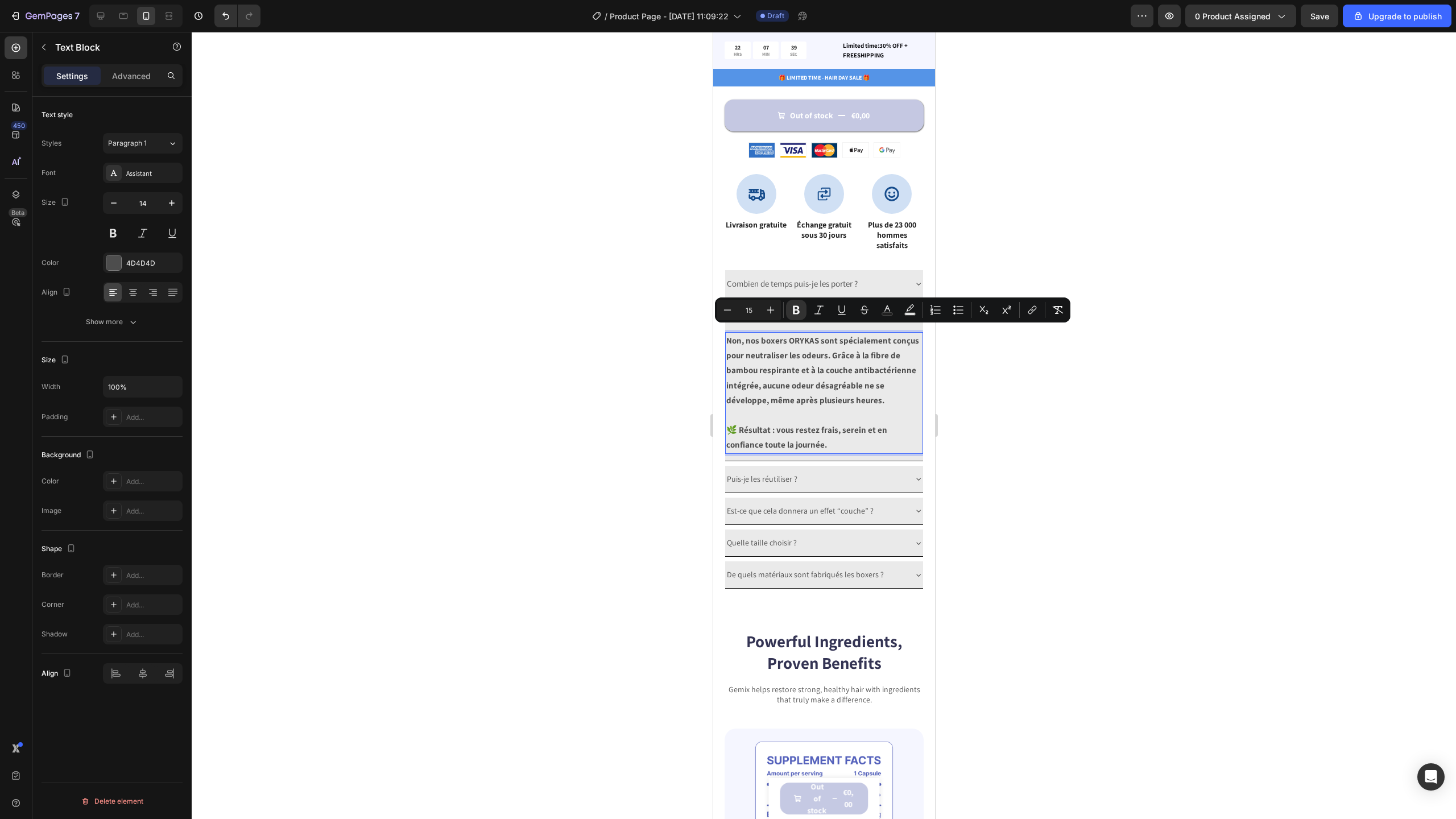
click at [808, 437] on strong "🌿 Résultat : vous restez frais, serein et en confiance toute la journée." at bounding box center [806, 436] width 161 height 25
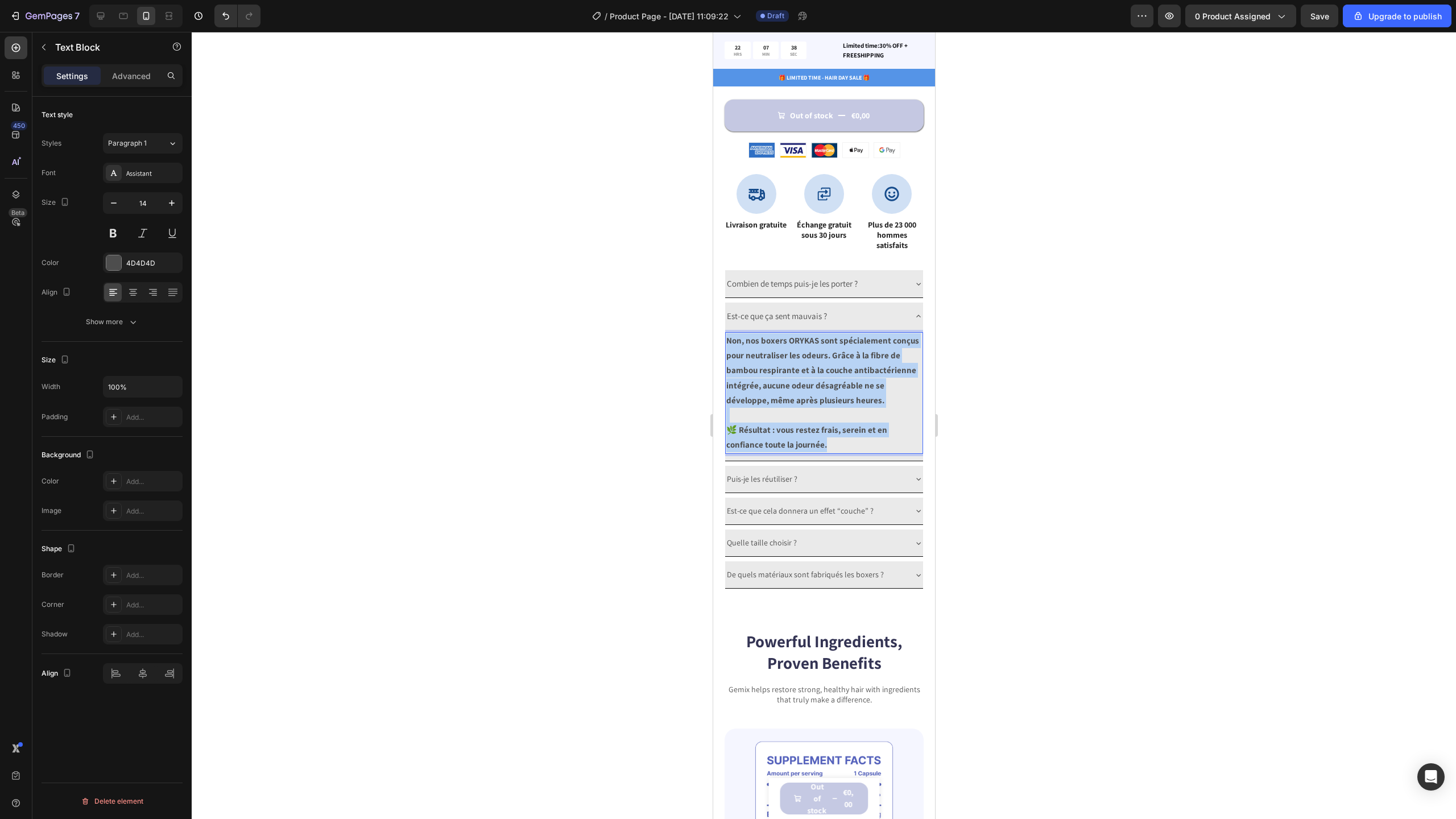
drag, startPoint x: 828, startPoint y: 453, endPoint x: 728, endPoint y: 335, distance: 154.7
click at [728, 335] on div "Non, nos boxers ORYKAS sont spécialement conçus pour neutraliser les odeurs. Gr…" at bounding box center [824, 392] width 198 height 122
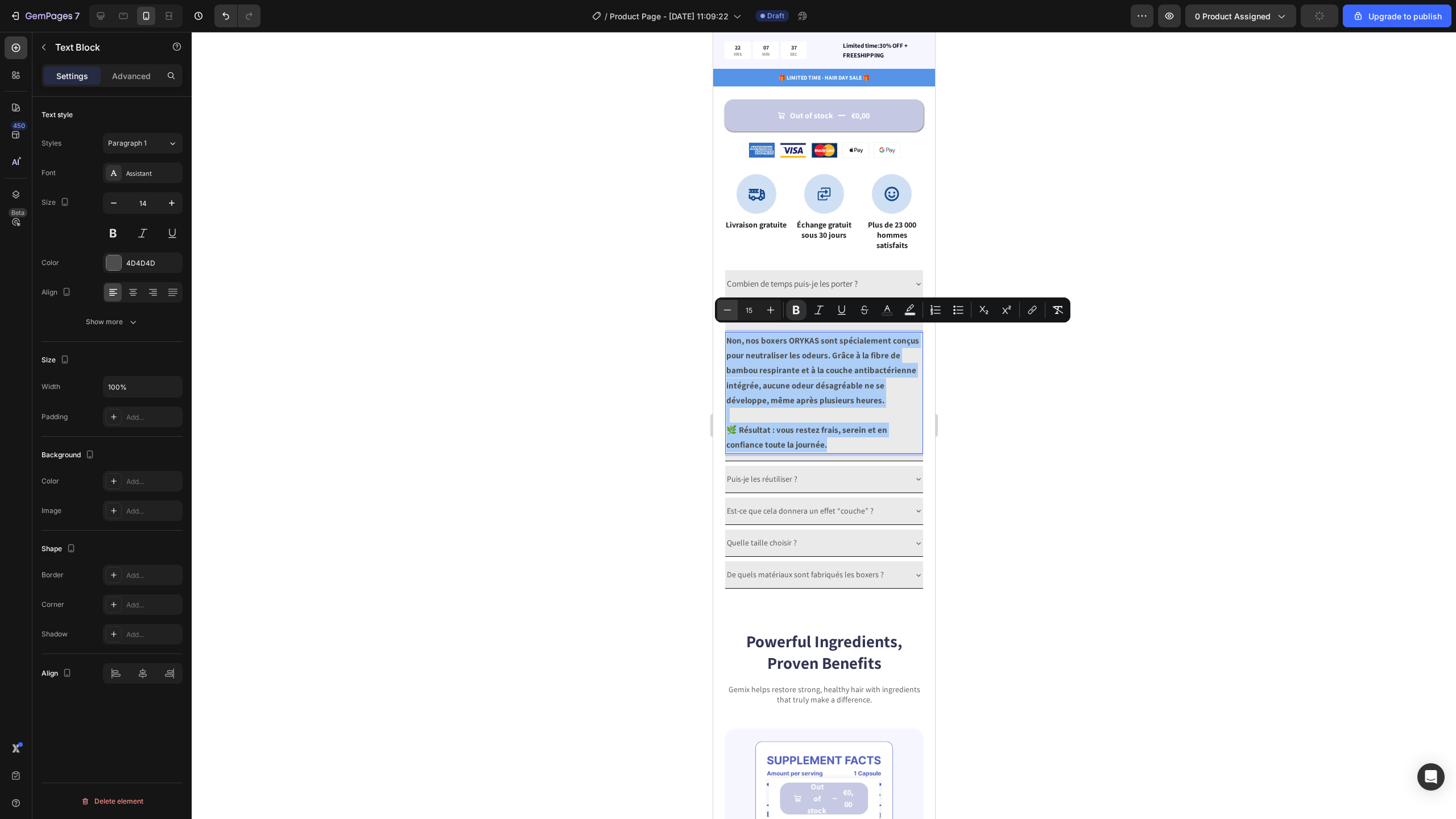
click at [728, 308] on icon "Editor contextual toolbar" at bounding box center [727, 310] width 11 height 11
type input "14"
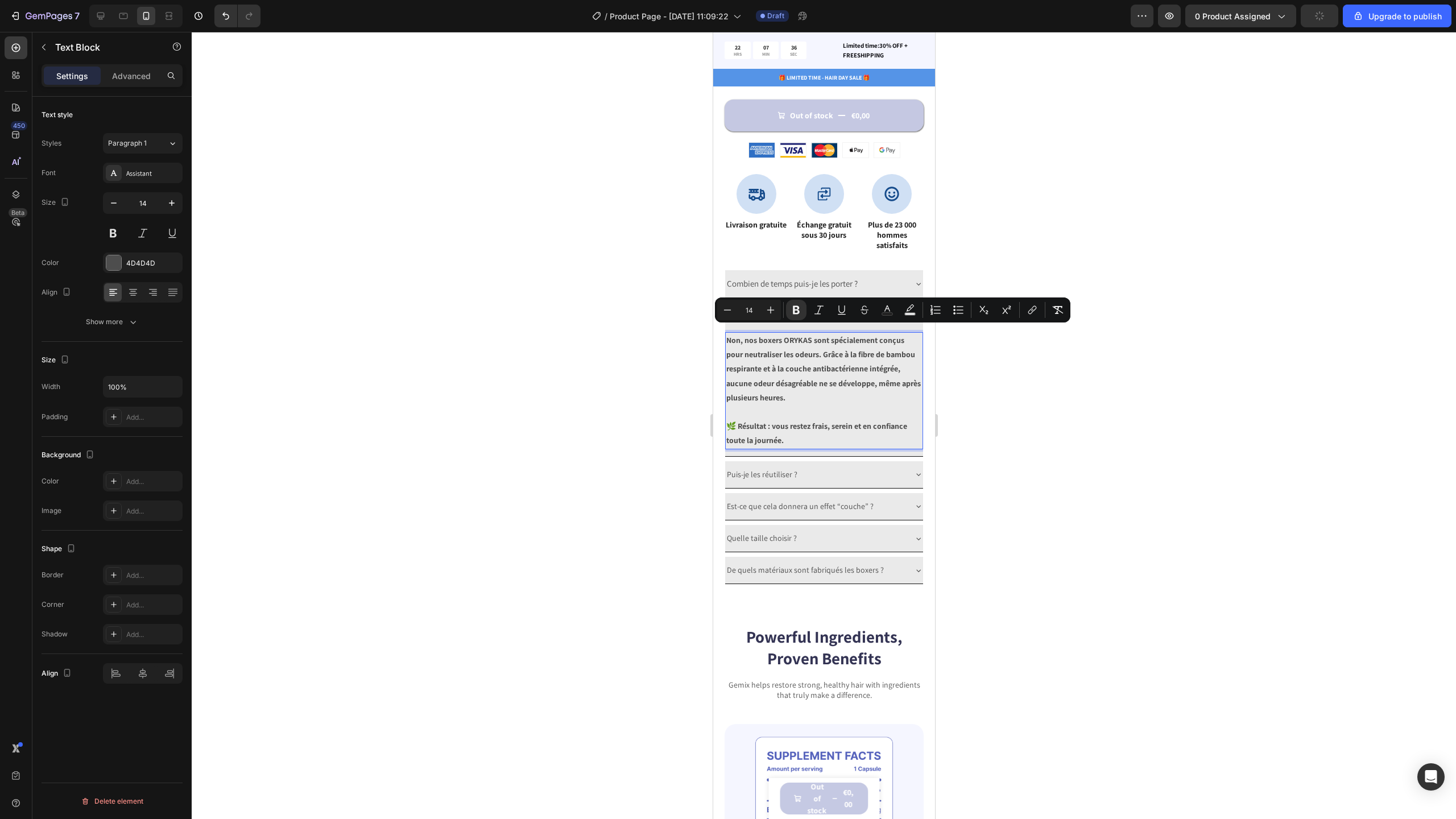
click at [900, 387] on p "Non, nos boxers ORYKAS sont spécialement conçus pour neutraliser les odeurs. Gr…" at bounding box center [823, 377] width 196 height 86
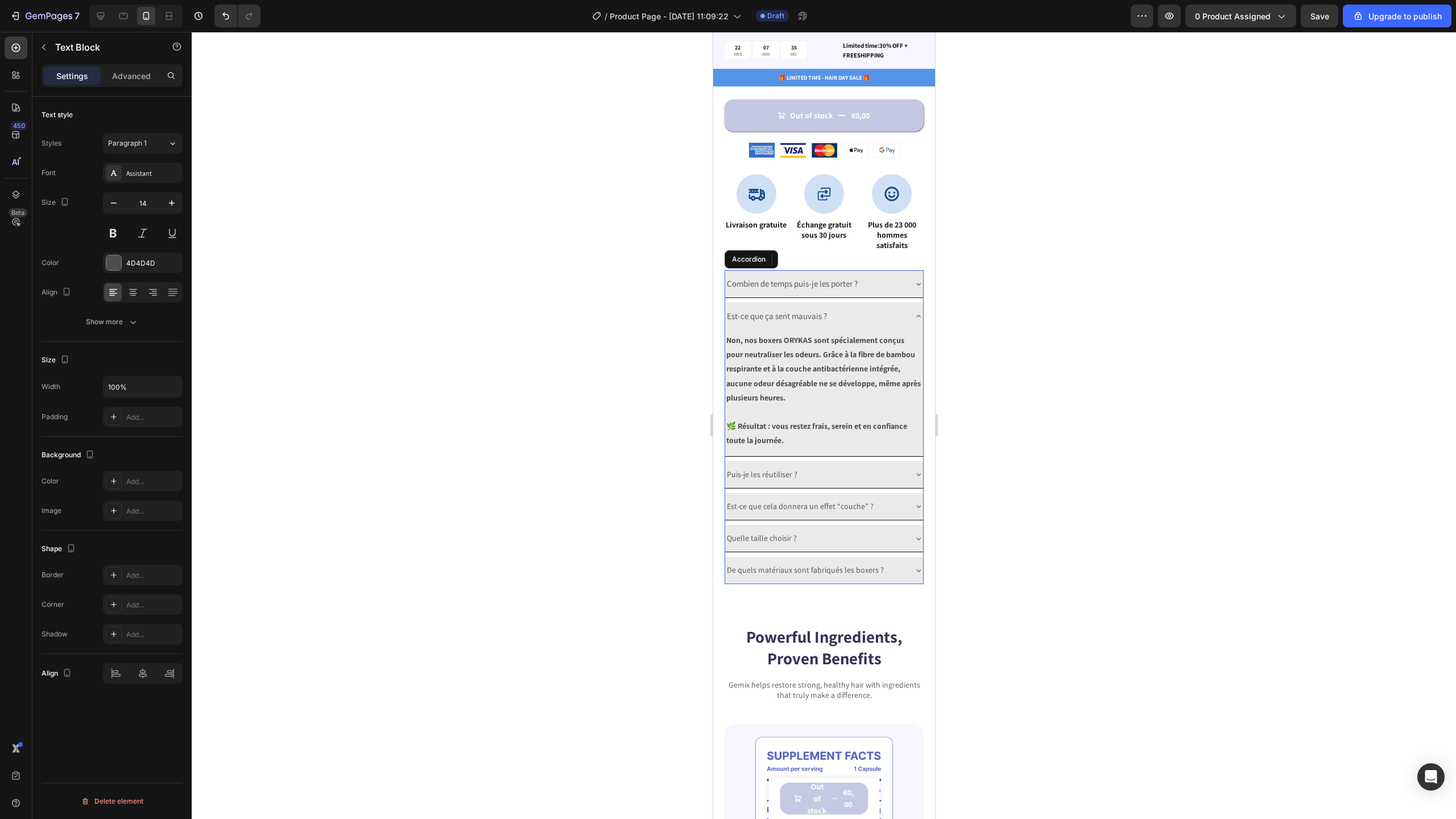
click at [897, 280] on div "Combien de temps puis-je les porter ?" at bounding box center [824, 284] width 198 height 27
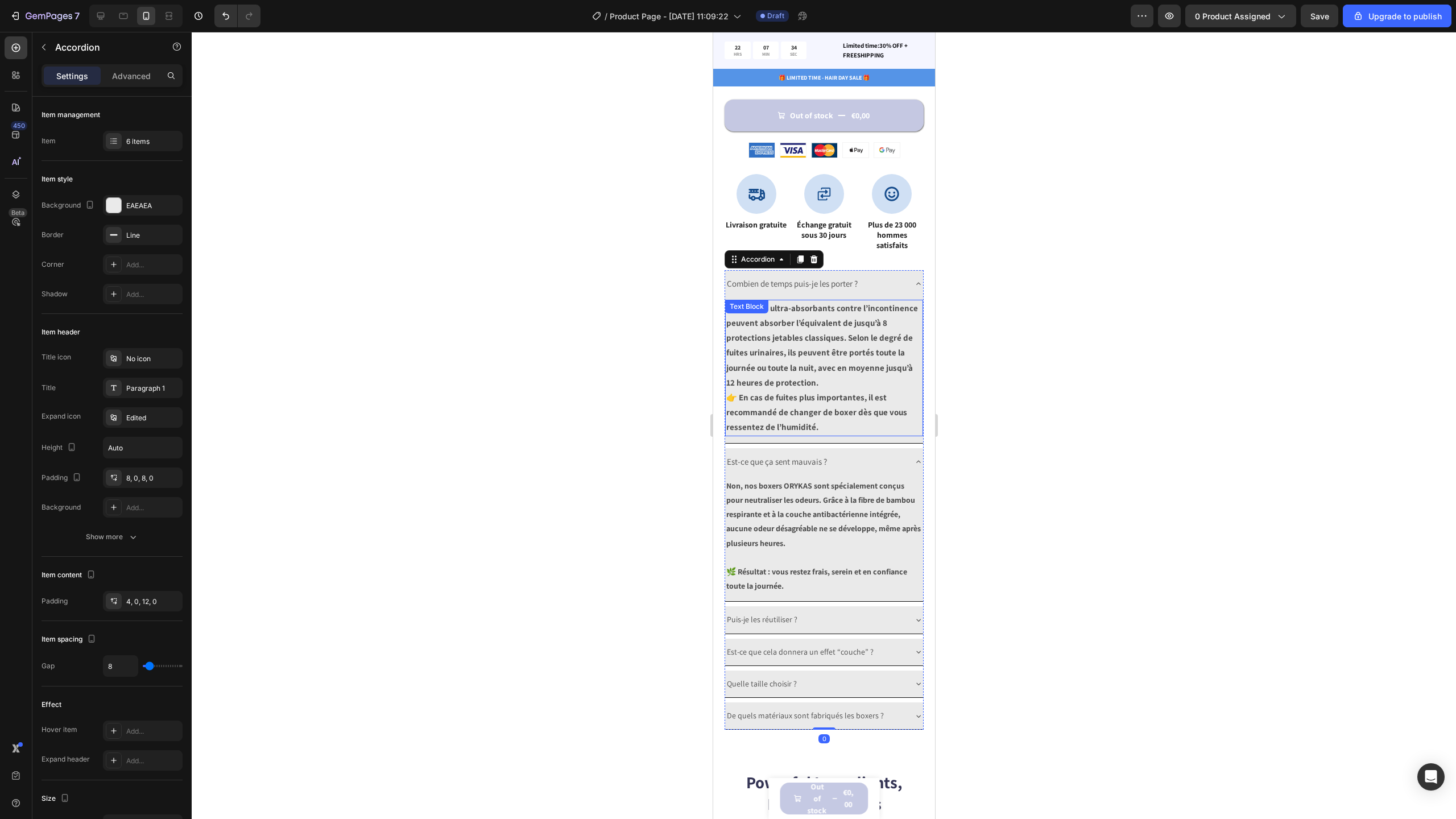
click at [757, 392] on strong "👉 En cas de fuites plus importantes, il est recommandé de changer de boxer dès …" at bounding box center [816, 412] width 181 height 40
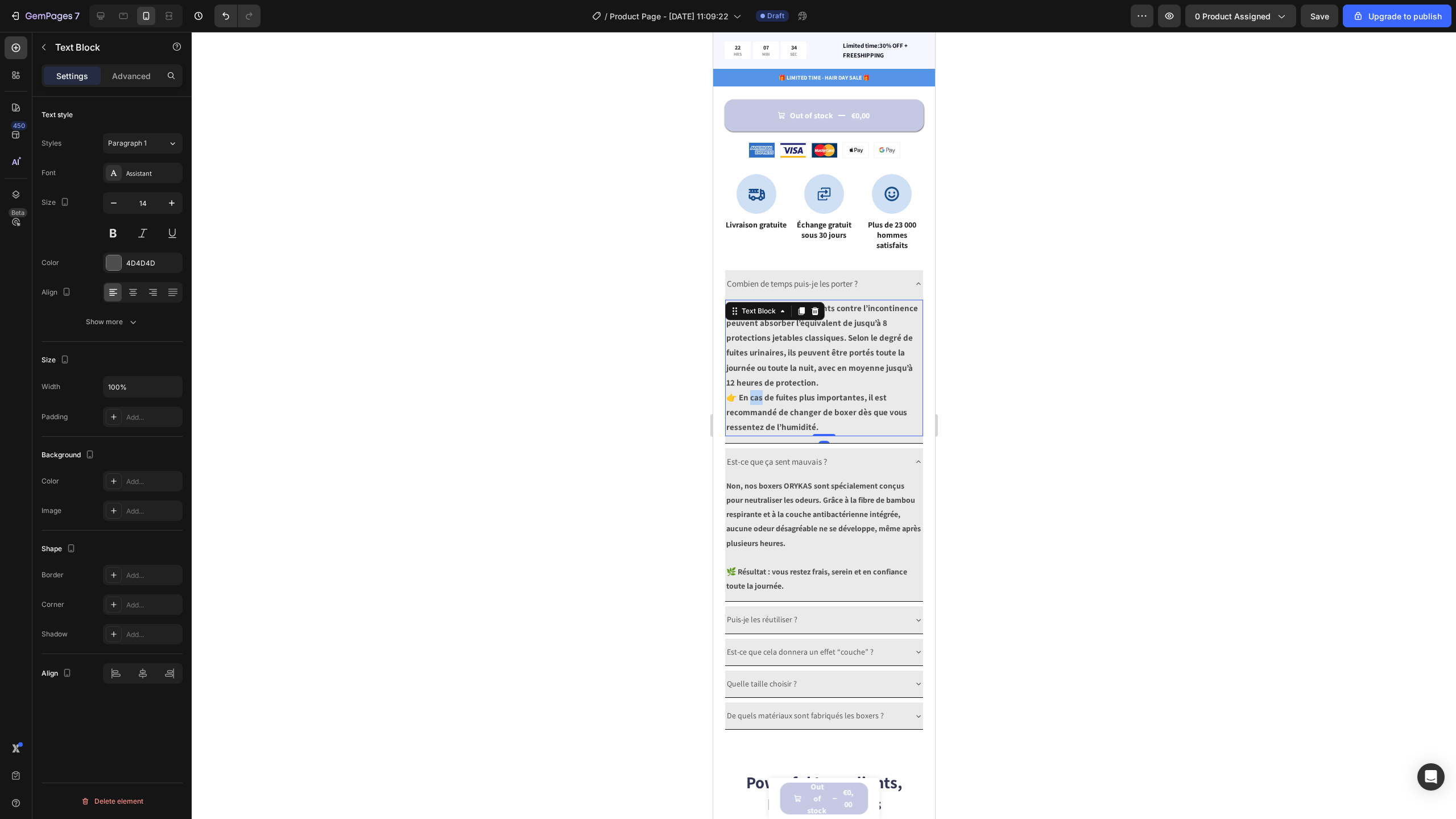
click at [757, 392] on strong "👉 En cas de fuites plus importantes, il est recommandé de changer de boxer dès …" at bounding box center [816, 412] width 181 height 40
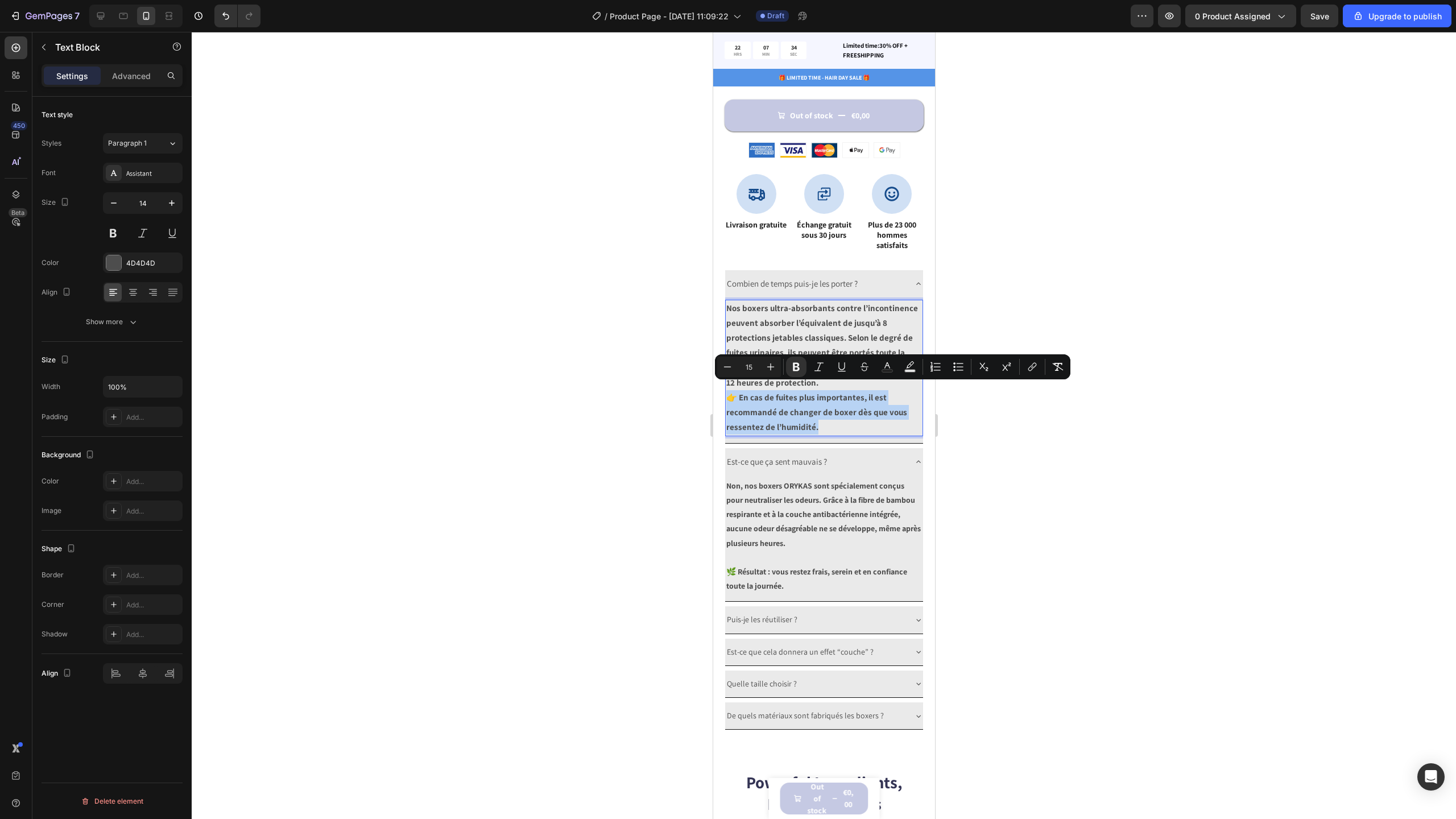
click at [838, 416] on p "👉 En cas de fuites plus importantes, il est recommandé de changer de boxer dès …" at bounding box center [823, 413] width 196 height 45
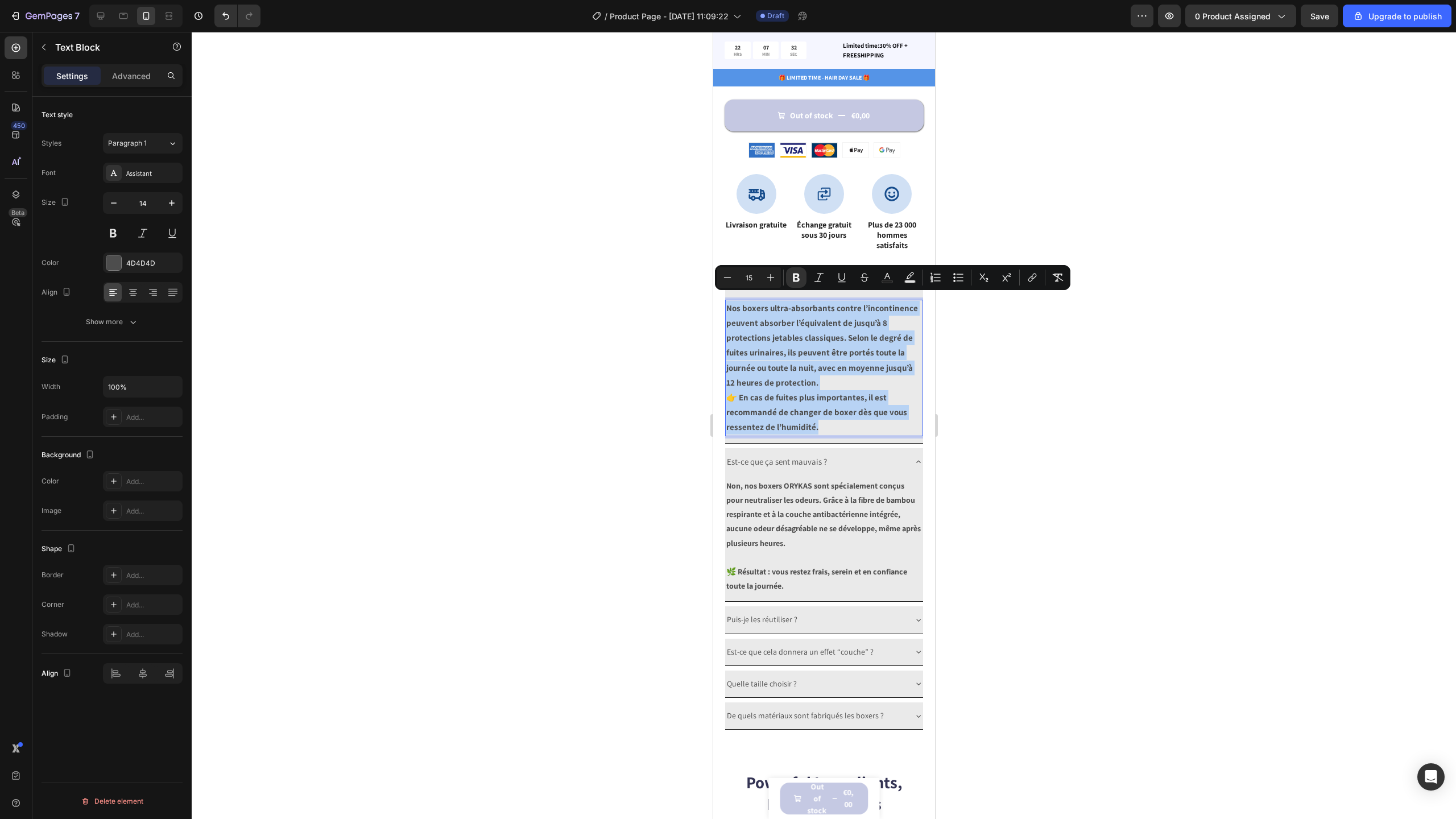
drag, startPoint x: 833, startPoint y: 418, endPoint x: 725, endPoint y: 303, distance: 157.8
click at [725, 303] on div "Nos boxers ultra-absorbants contre l’incontinence peuvent absorber l’équivalent…" at bounding box center [824, 369] width 198 height 137
click at [728, 275] on icon "Editor contextual toolbar" at bounding box center [727, 277] width 11 height 11
type input "14"
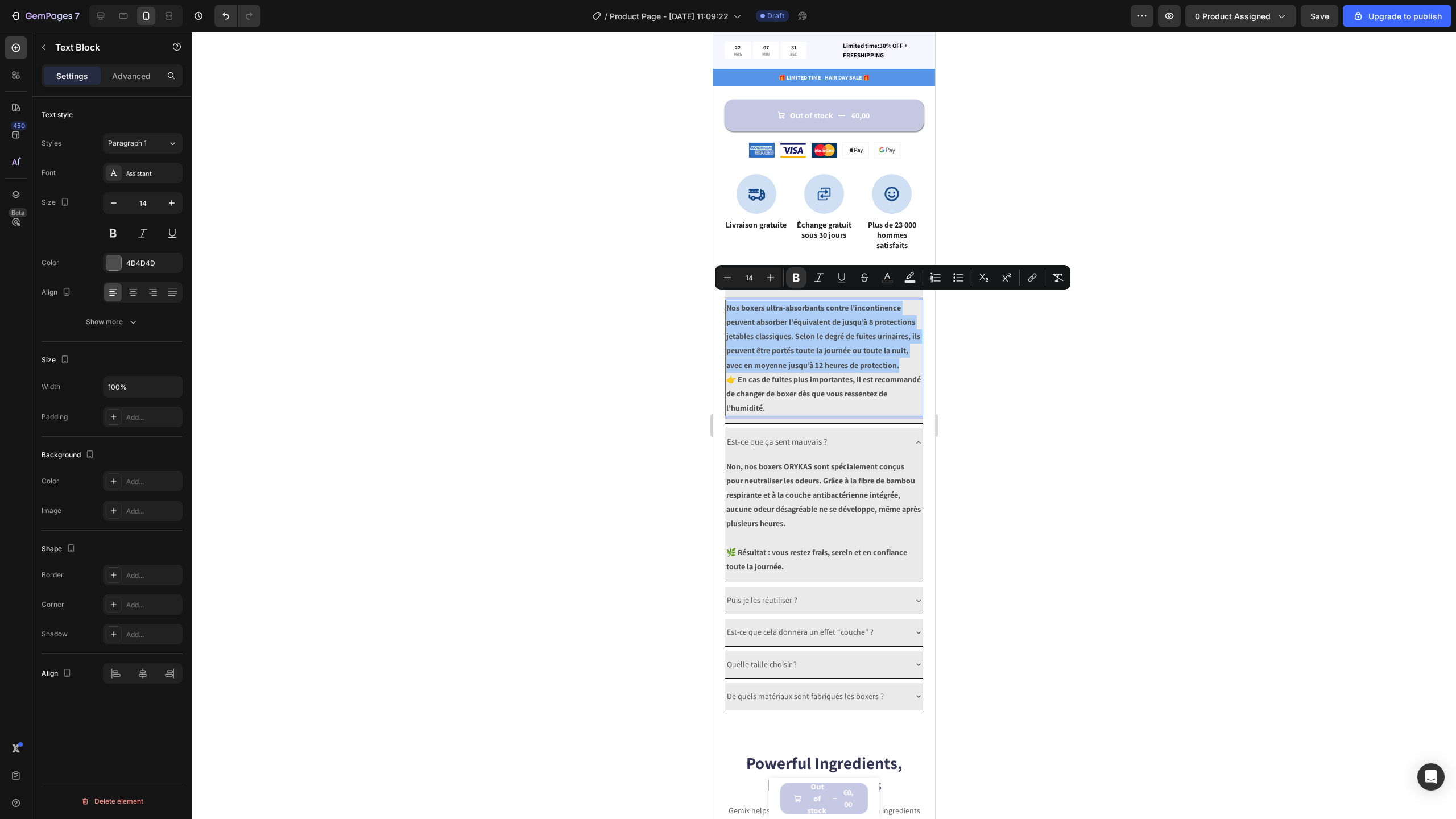
drag, startPoint x: 1039, startPoint y: 415, endPoint x: 219, endPoint y: 341, distance: 823.3
click at [1039, 415] on div at bounding box center [823, 425] width 1265 height 787
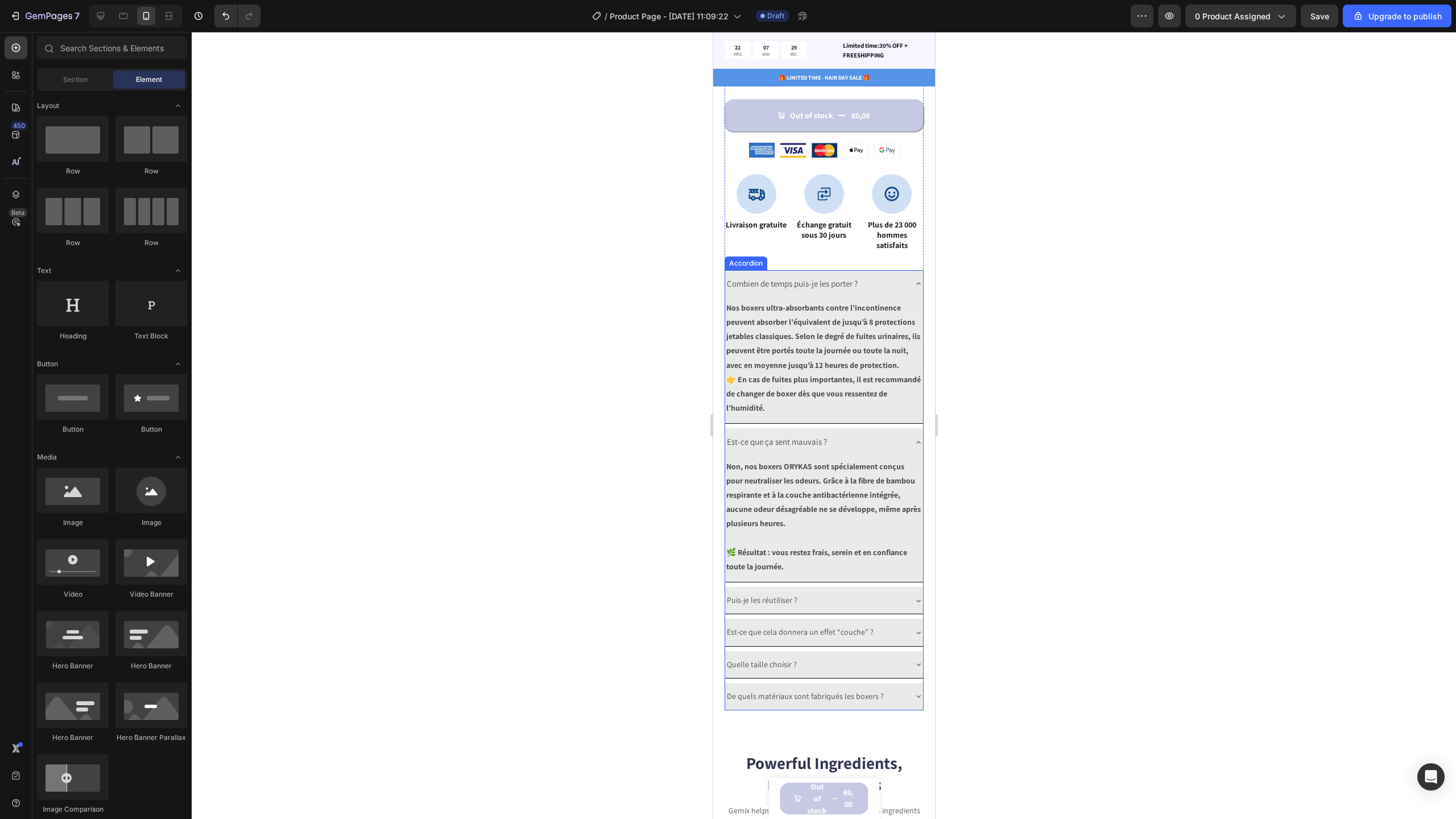
click at [883, 451] on div "Est-ce que ça sent mauvais ?" at bounding box center [814, 442] width 180 height 18
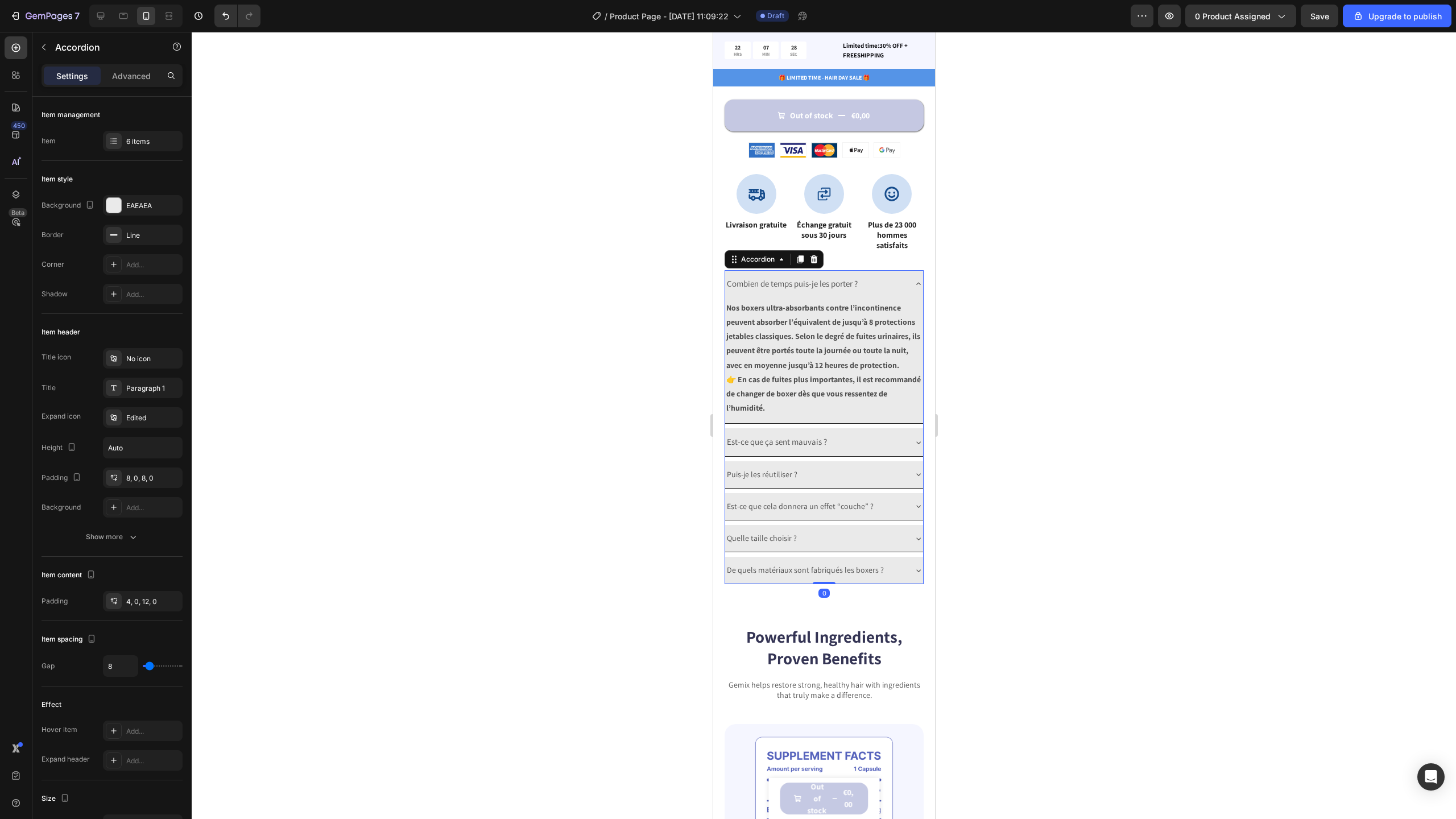
click at [909, 270] on div "Combien de temps puis-je les porter ?" at bounding box center [824, 284] width 198 height 27
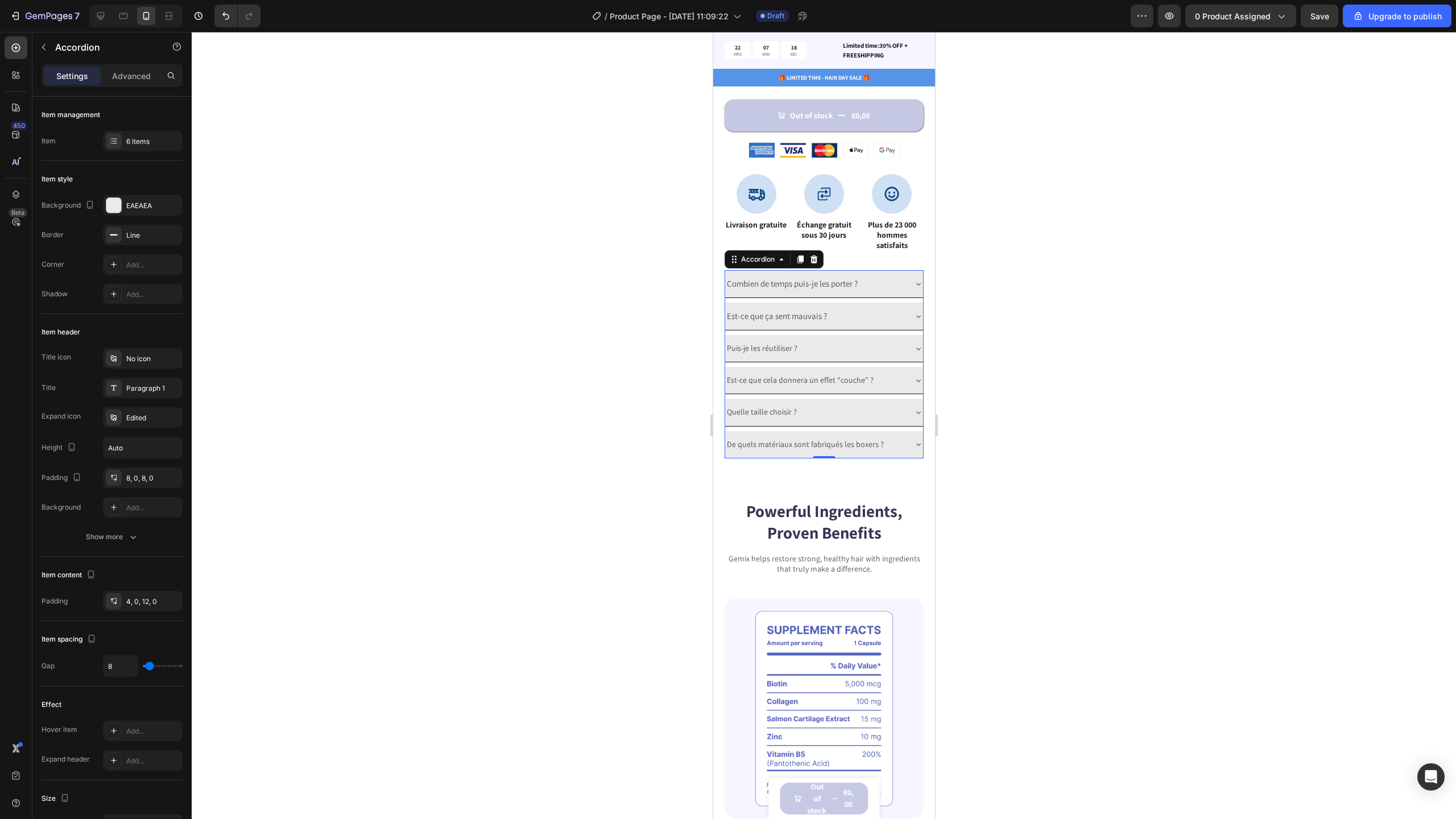
click at [902, 280] on div "Combien de temps puis-je les porter ?" at bounding box center [824, 284] width 198 height 27
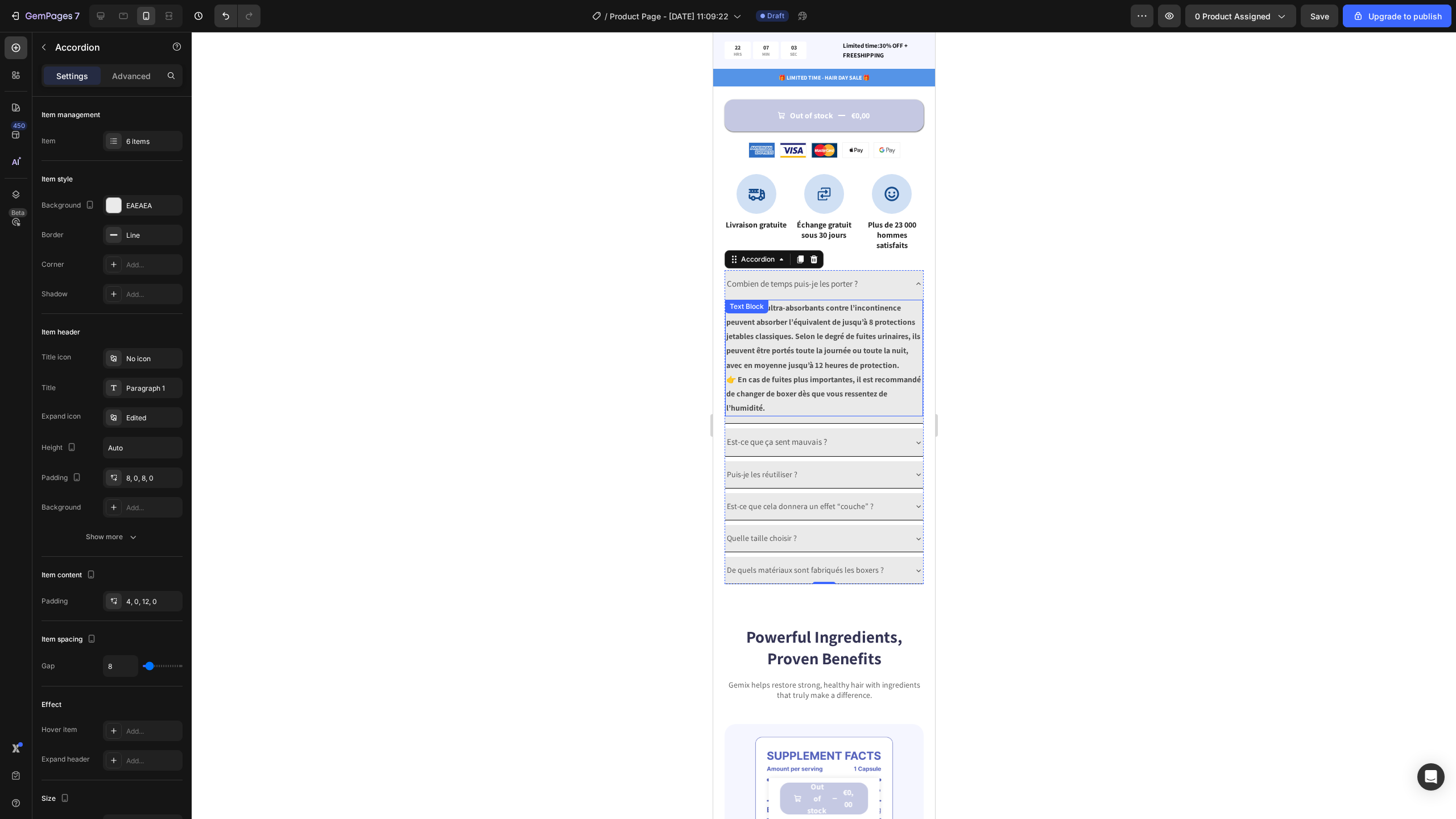
click at [807, 389] on strong "👉 En cas de fuites plus importantes, il est recommandé de changer de boxer dès …" at bounding box center [823, 393] width 195 height 39
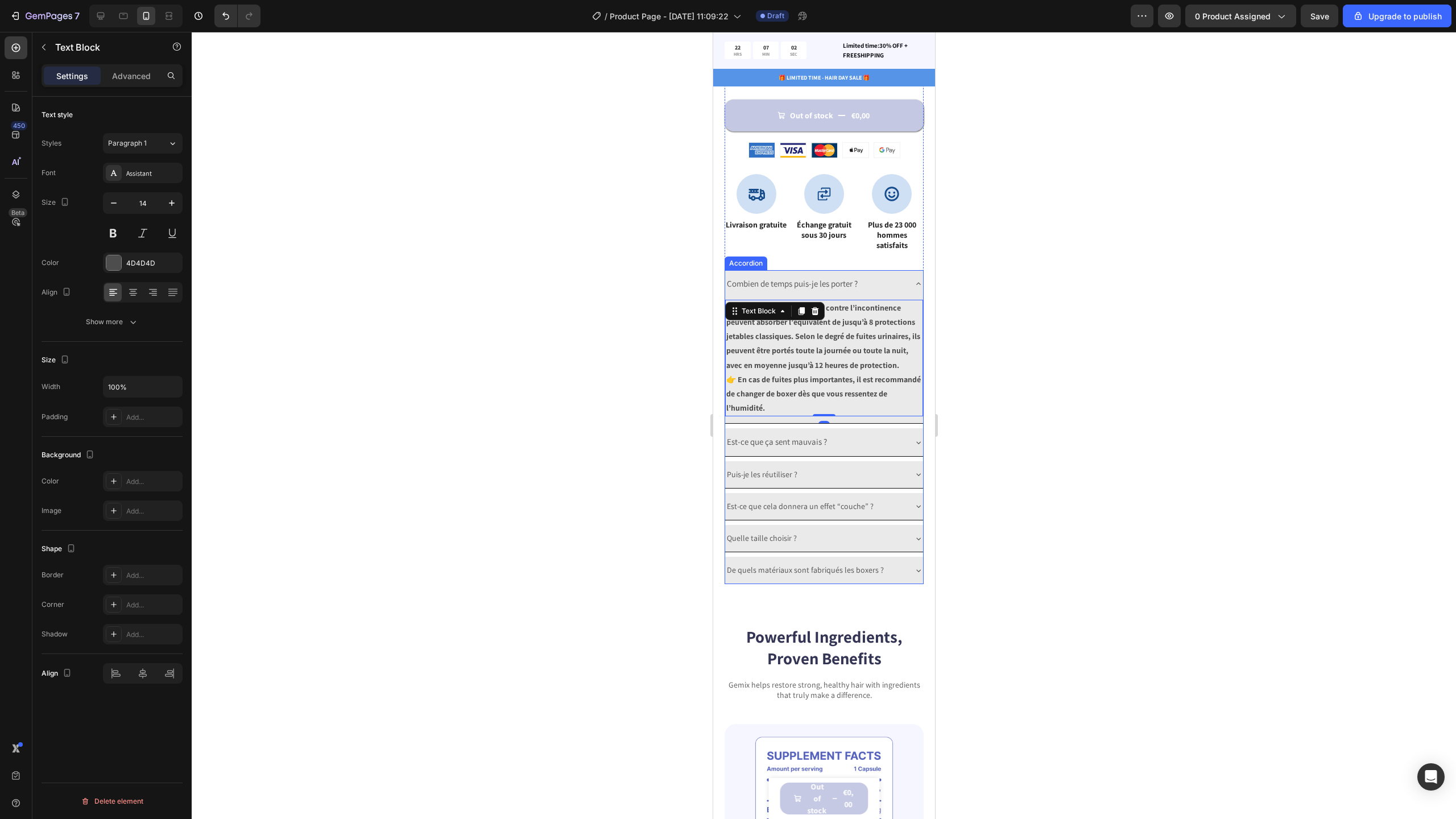
click at [901, 277] on div "Combien de temps puis-je les porter ?" at bounding box center [824, 284] width 198 height 27
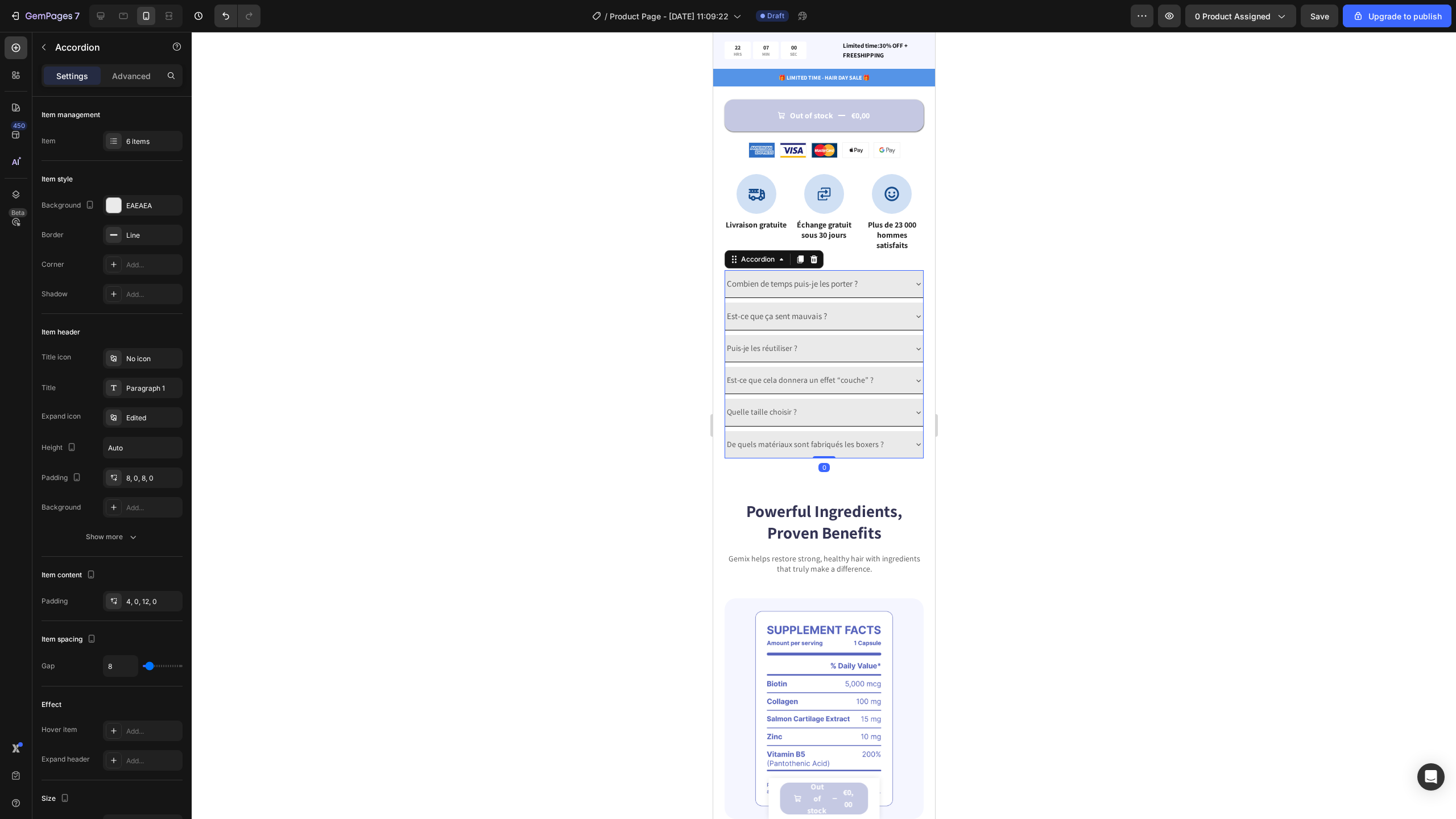
scroll to position [673, 0]
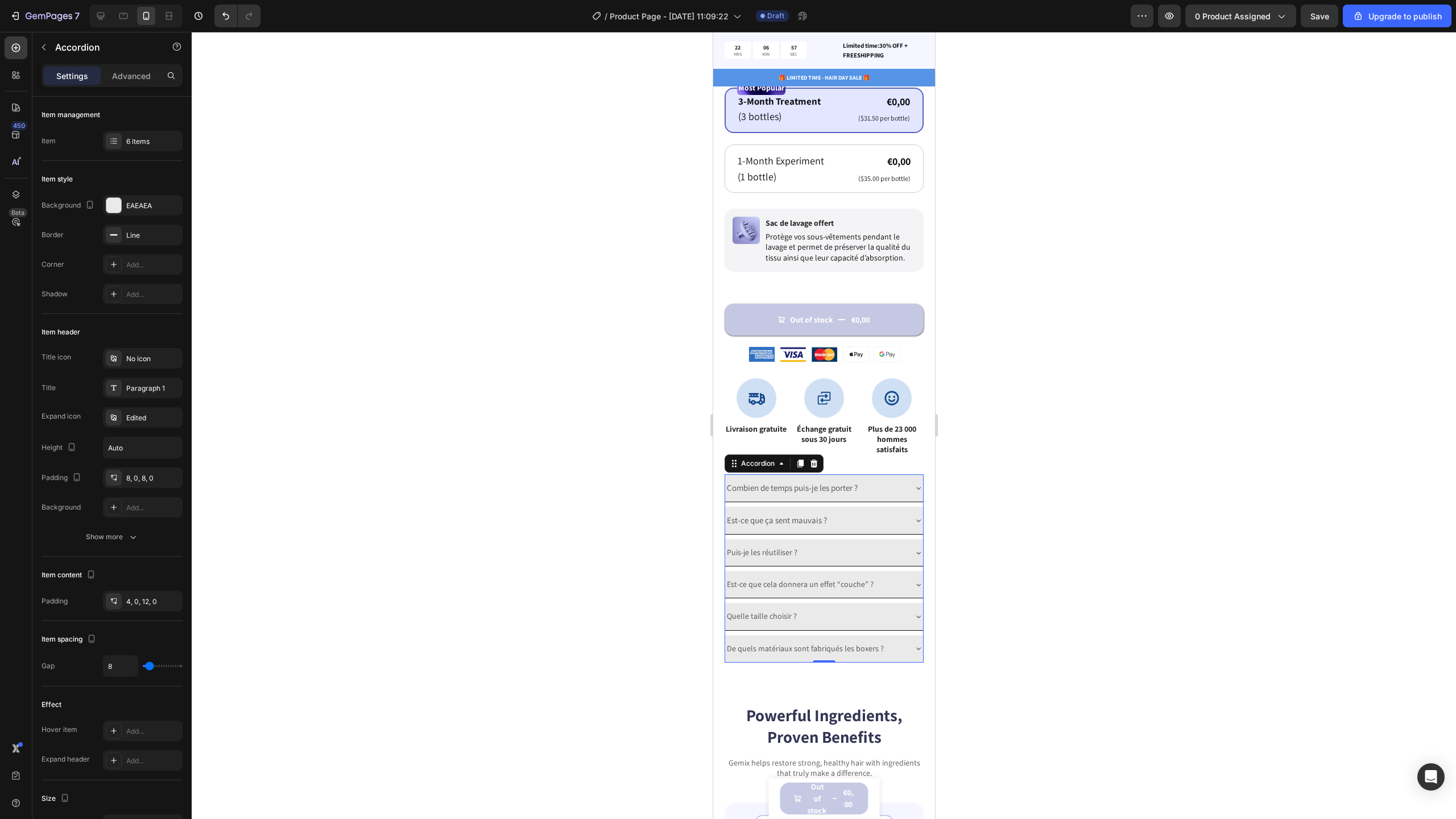
click at [895, 479] on div "Combien de temps puis-je les porter ?" at bounding box center [814, 488] width 180 height 18
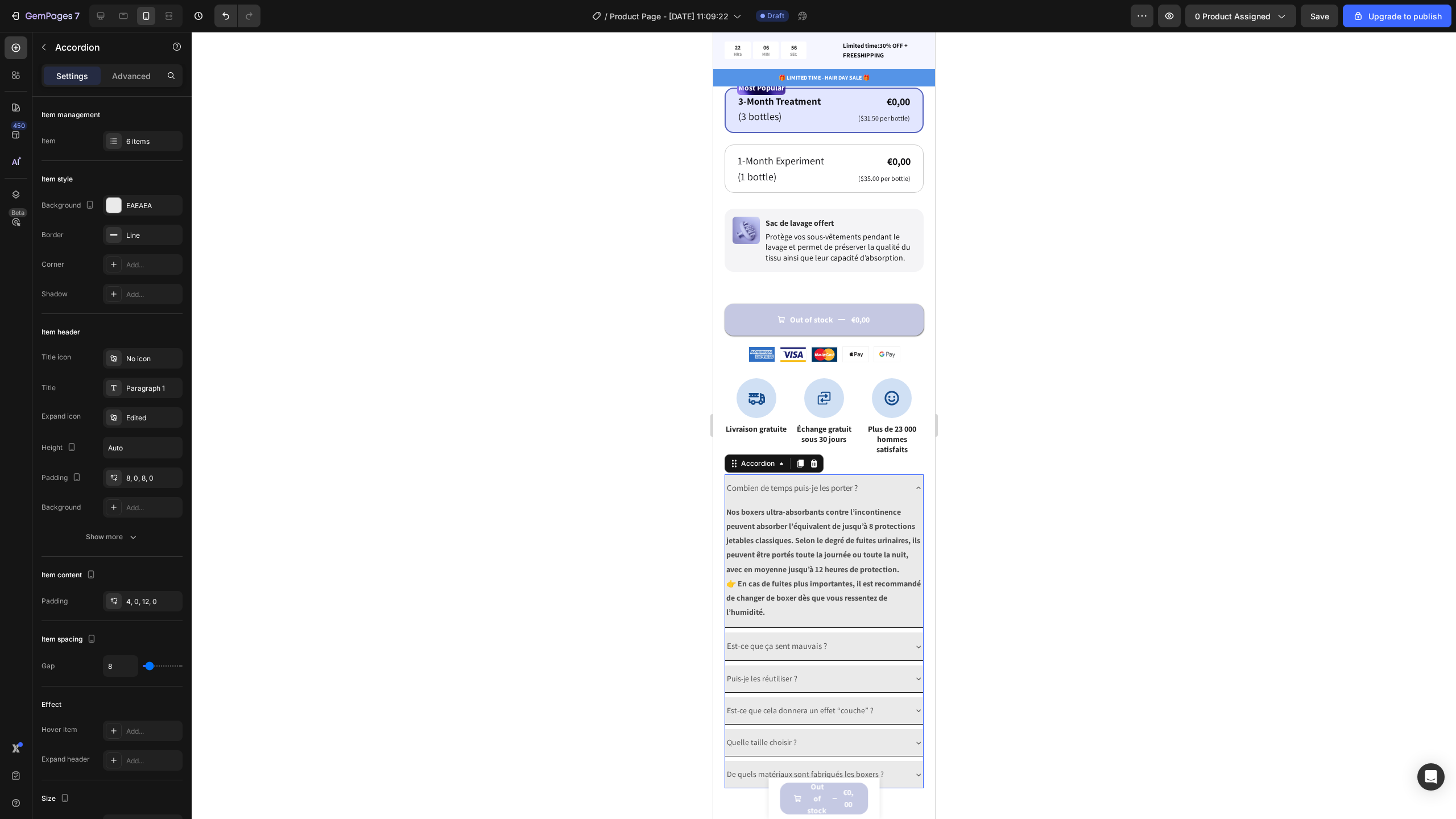
click at [898, 482] on div "Combien de temps puis-je les porter ?" at bounding box center [824, 487] width 198 height 27
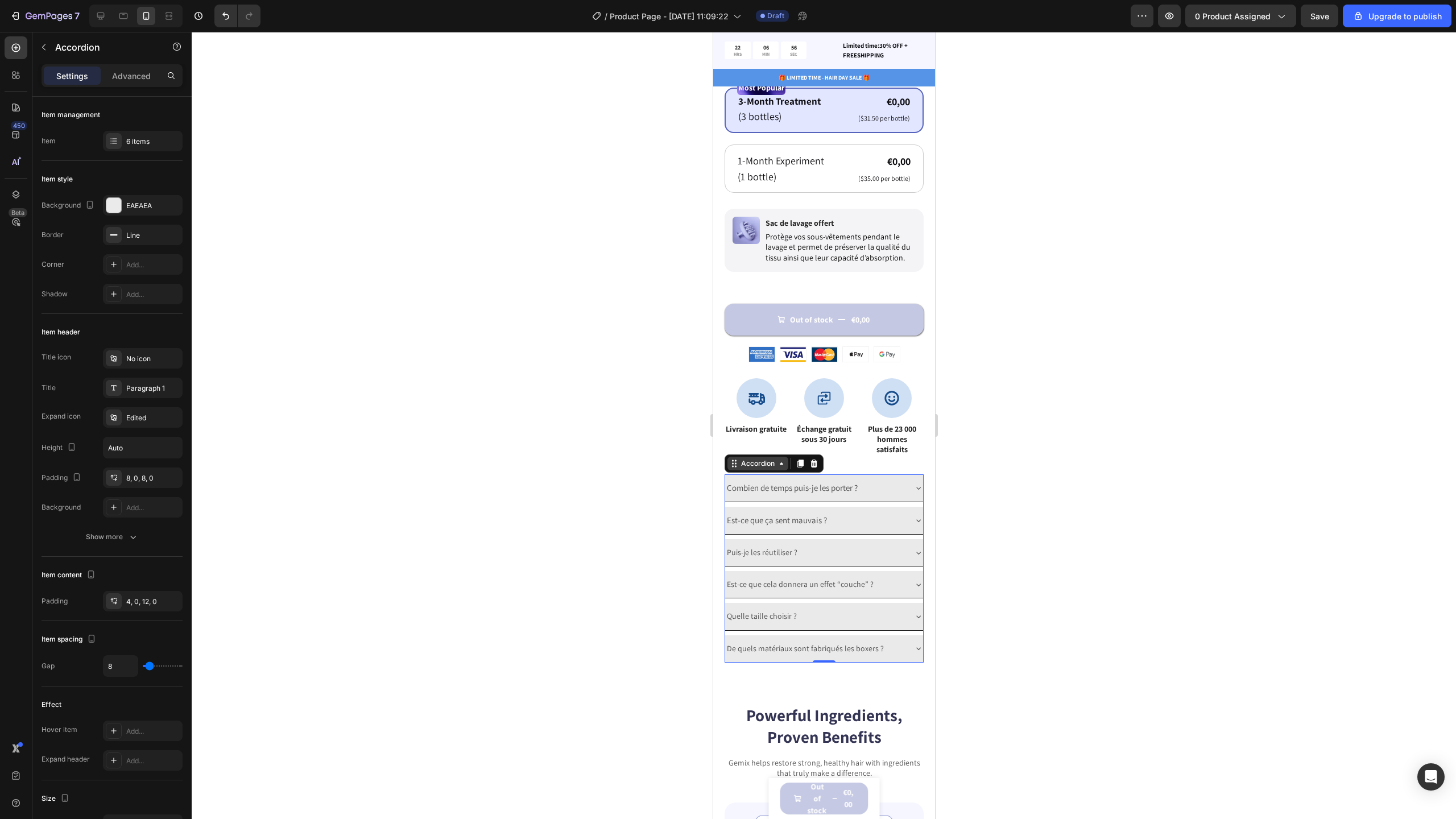
click at [771, 462] on div "Accordion" at bounding box center [757, 463] width 61 height 14
click at [130, 209] on div "EAEAEA" at bounding box center [143, 206] width 33 height 11
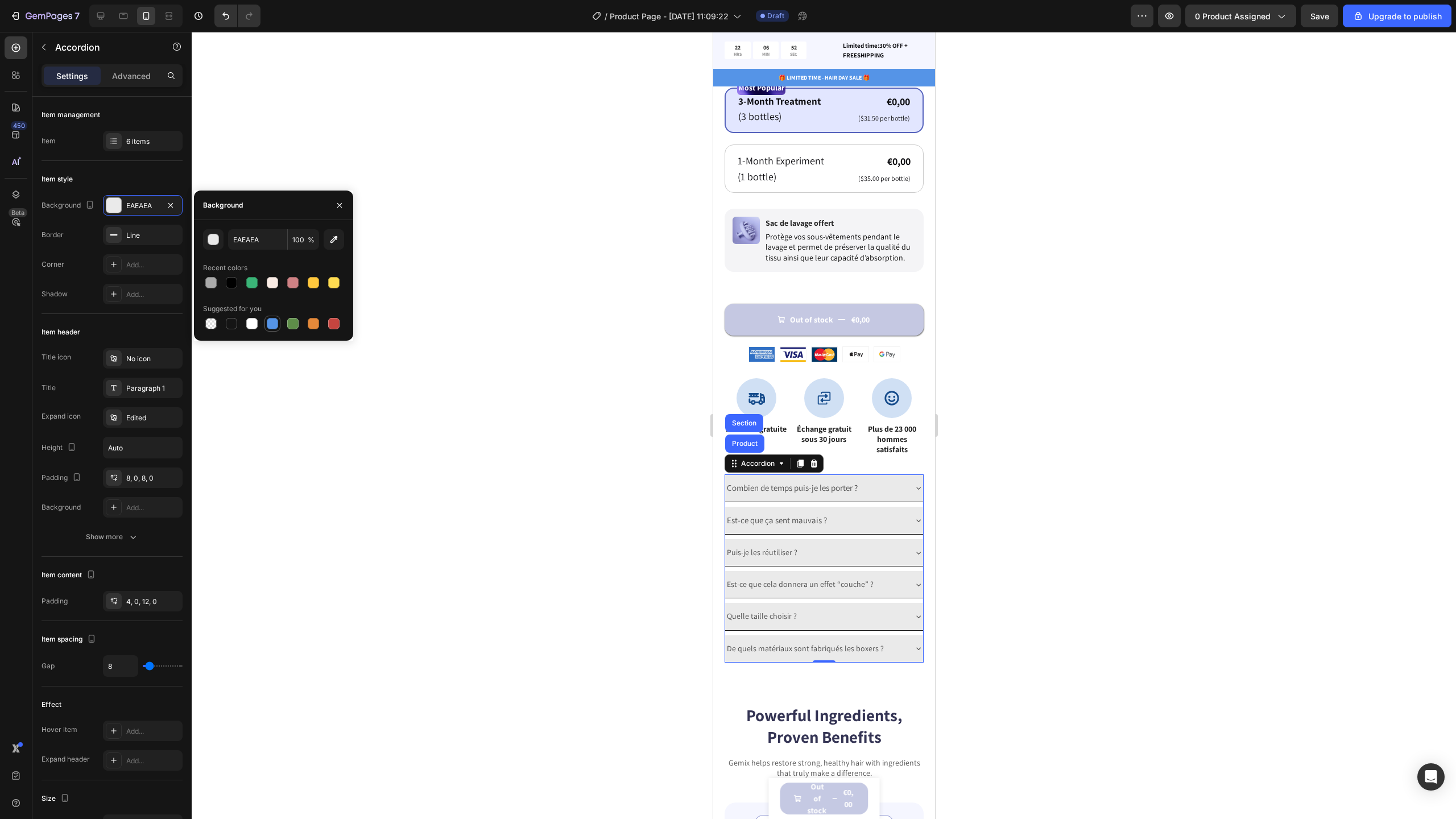
click at [276, 323] on div at bounding box center [272, 323] width 11 height 11
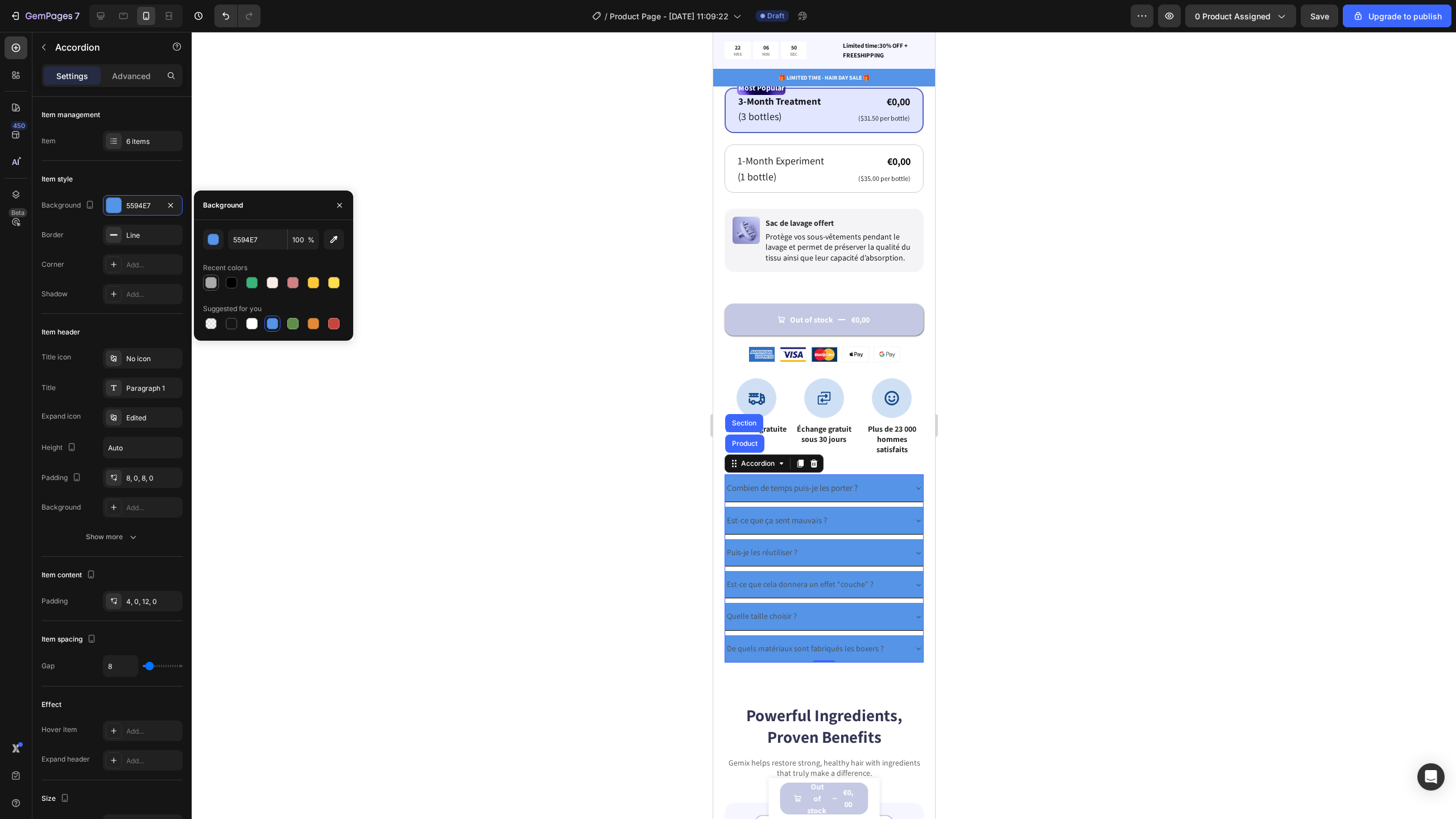
click at [211, 284] on div at bounding box center [211, 283] width 11 height 11
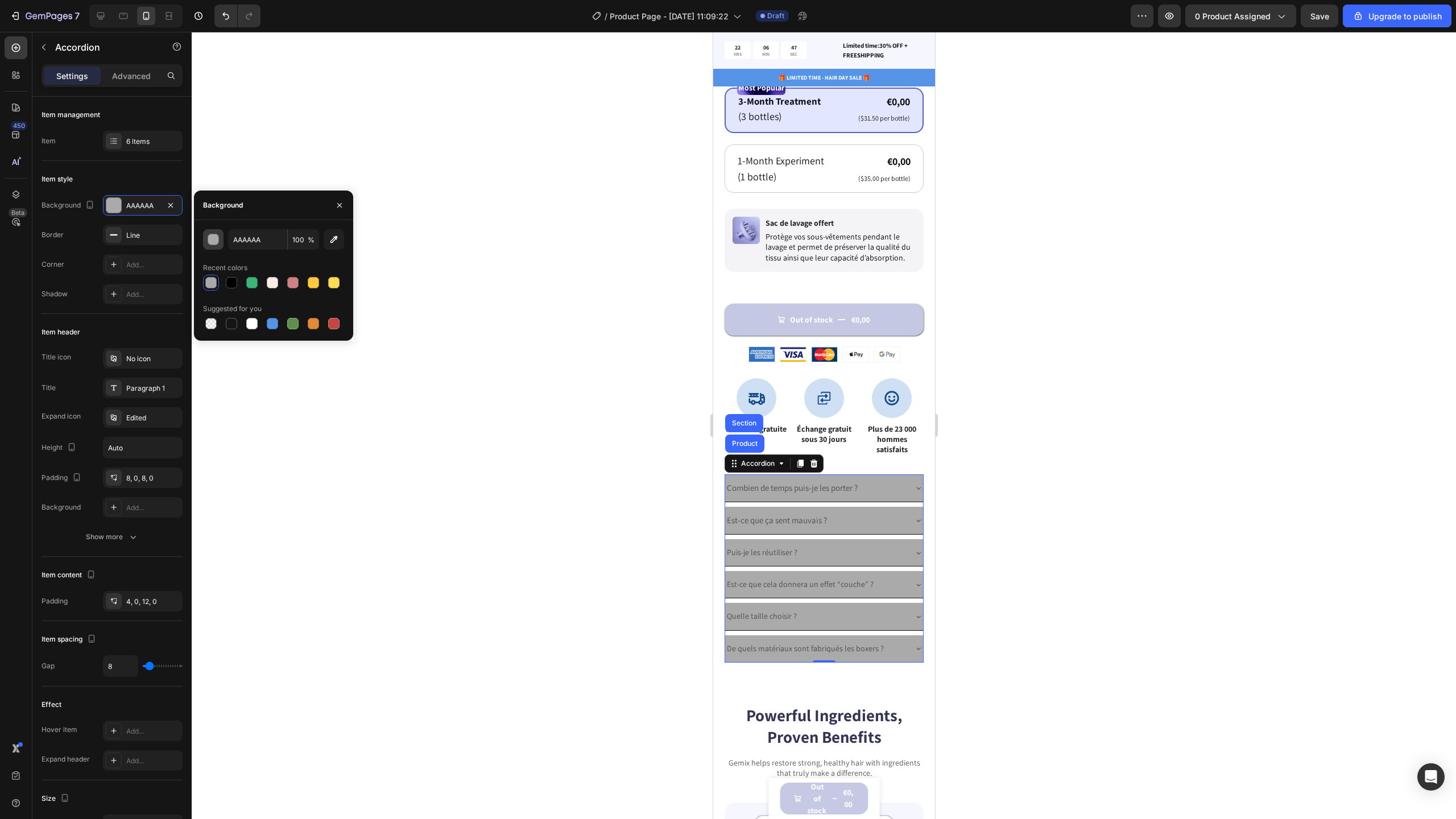
click at [216, 241] on div "button" at bounding box center [213, 240] width 11 height 11
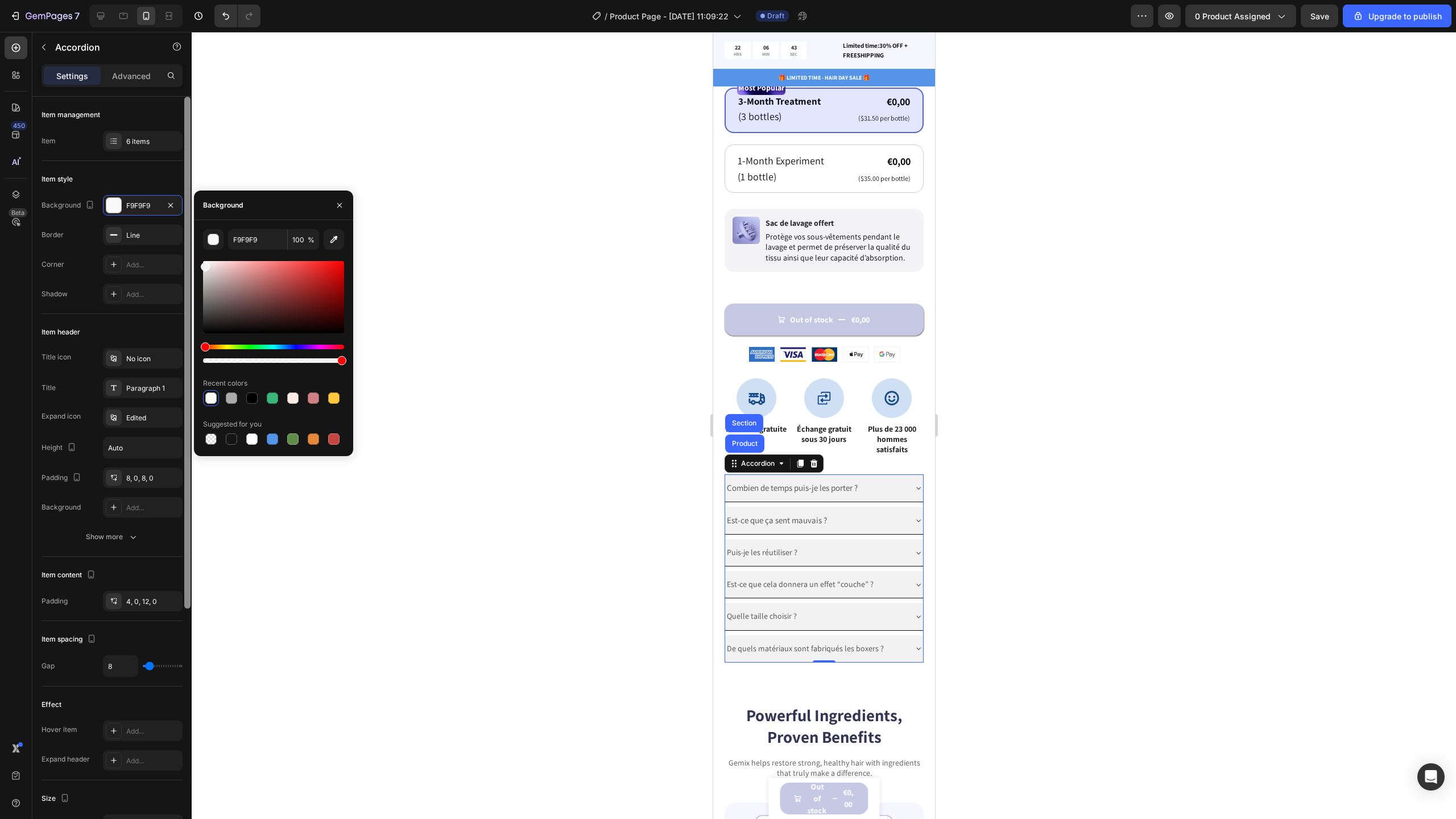
drag, startPoint x: 214, startPoint y: 301, endPoint x: 191, endPoint y: 264, distance: 43.6
click at [191, 264] on div "450 Beta Sections(18) Elements(84) Section Element Hero Section Product Detail …" at bounding box center [96, 425] width 191 height 787
type input "F2F2F2"
click at [508, 269] on div at bounding box center [823, 425] width 1265 height 787
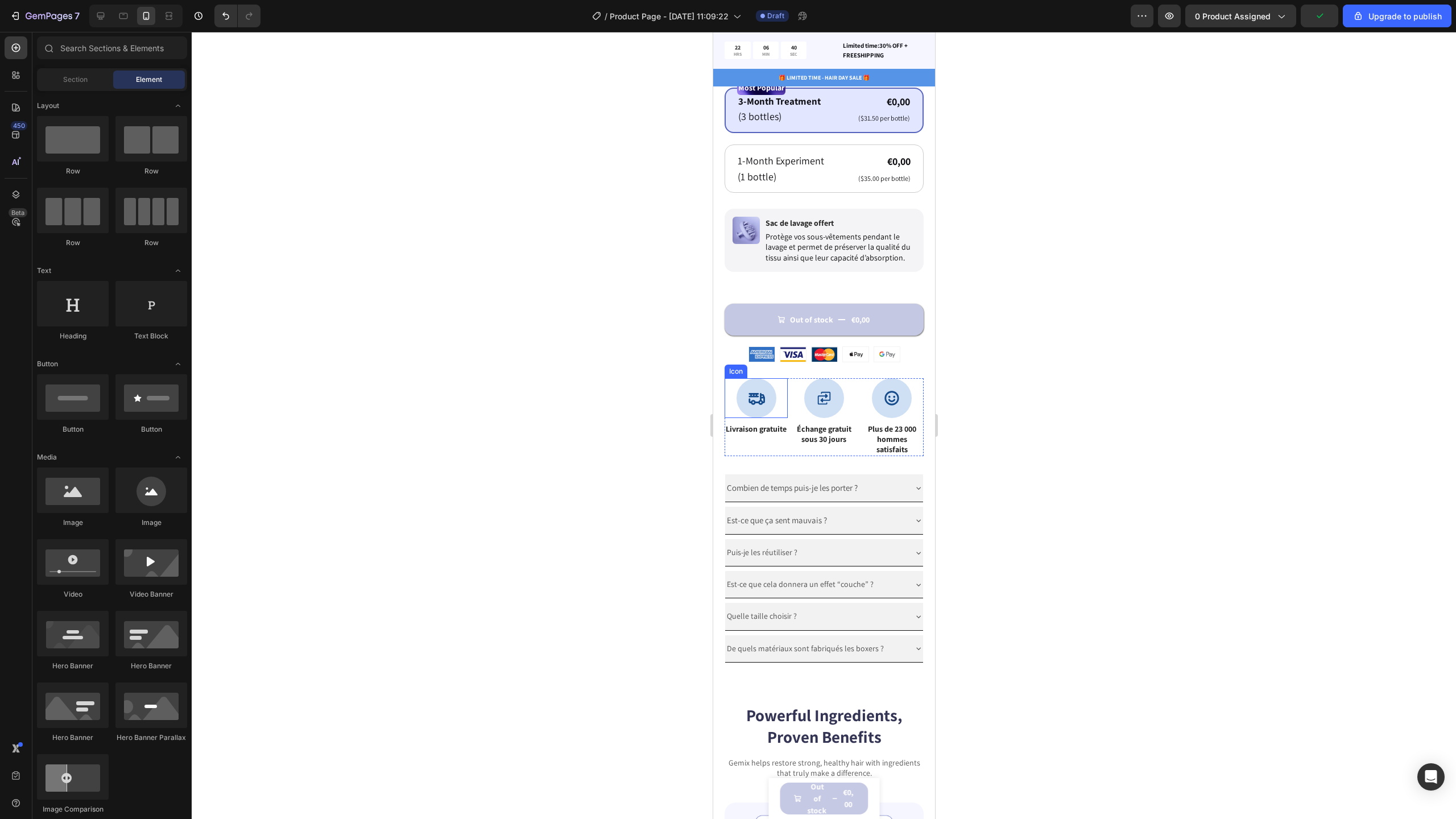
click at [767, 382] on div at bounding box center [756, 398] width 39 height 40
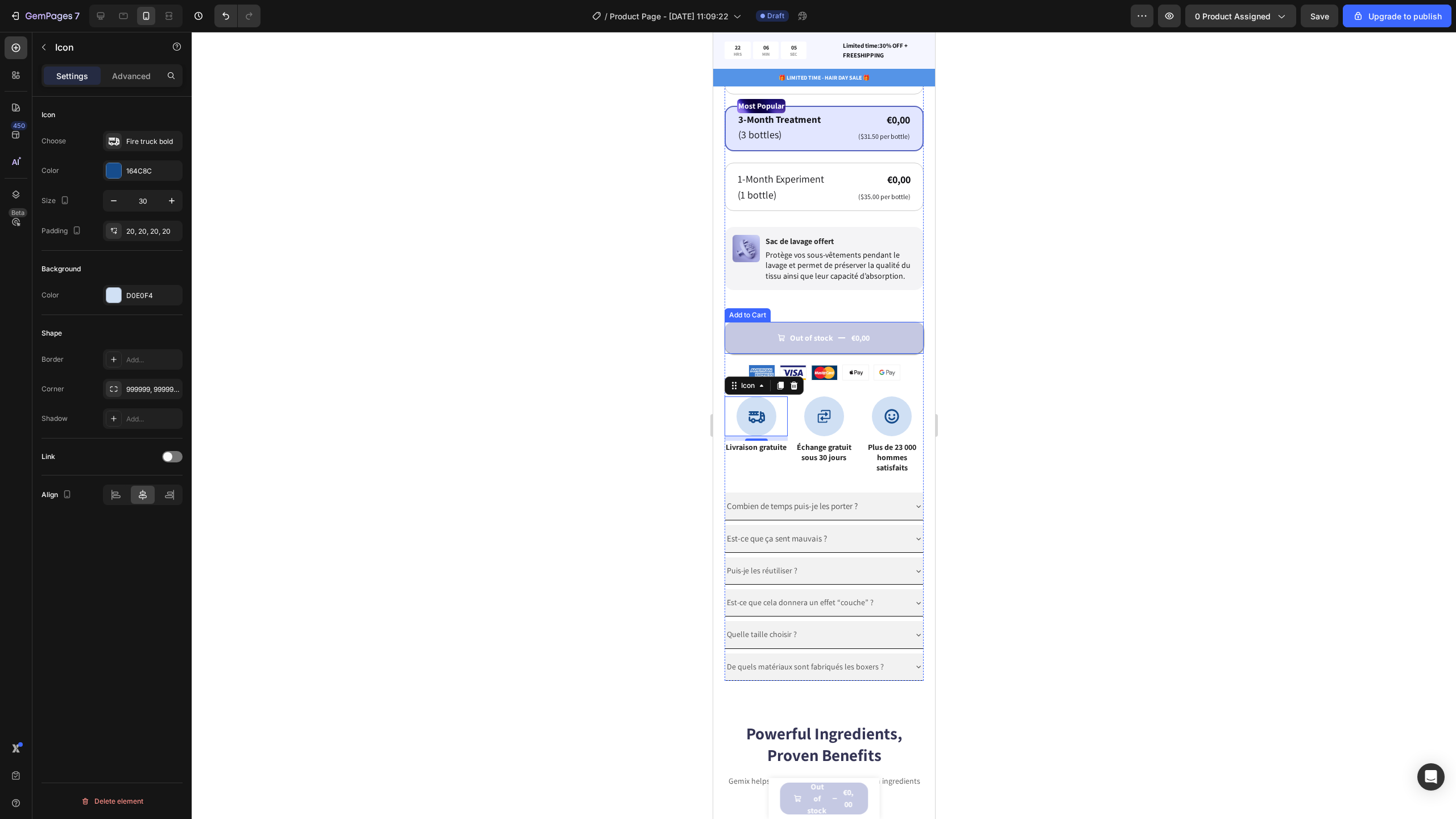
scroll to position [657, 0]
click at [23, 82] on div at bounding box center [16, 75] width 23 height 23
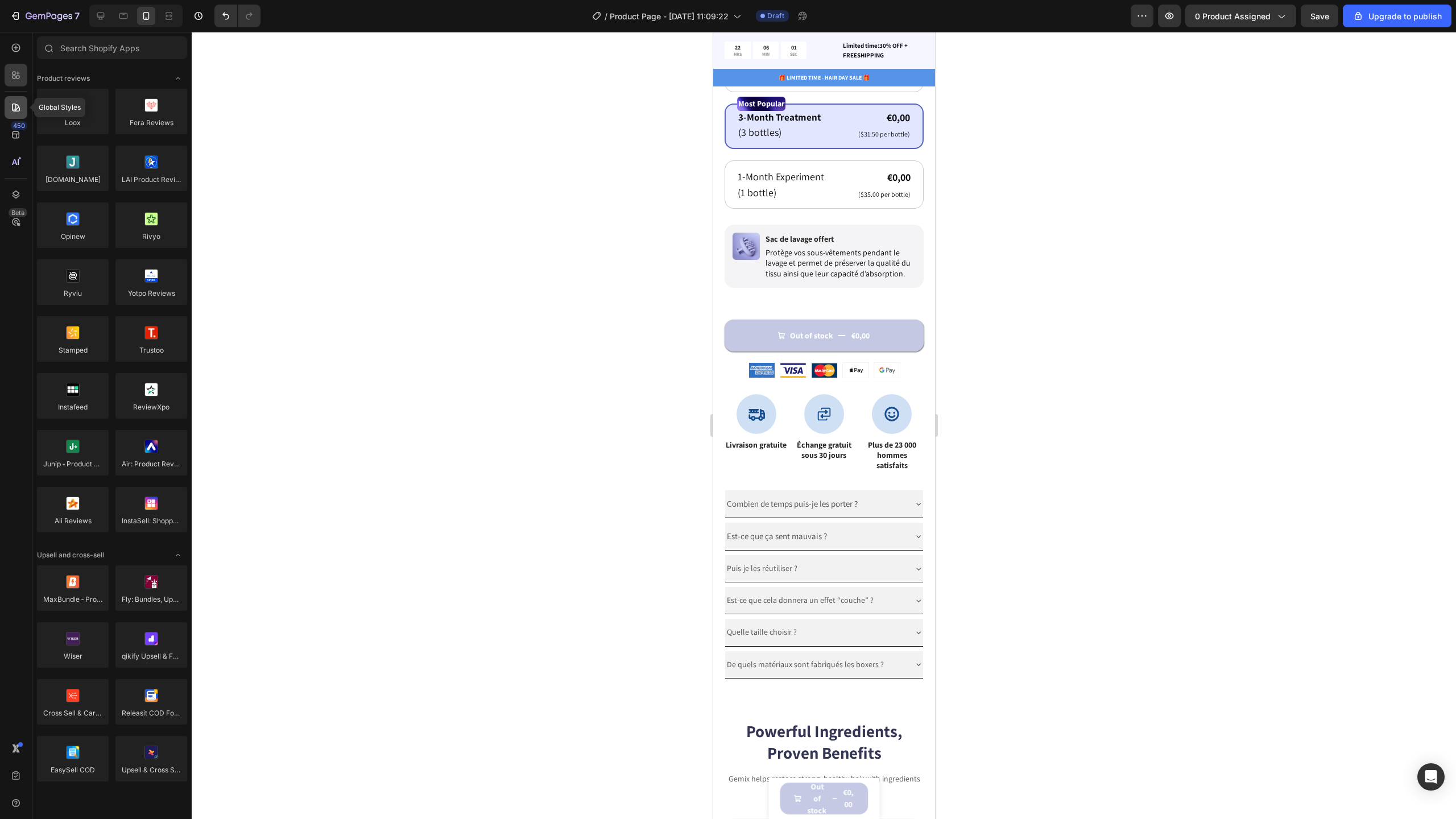
click at [18, 104] on icon at bounding box center [16, 107] width 11 height 11
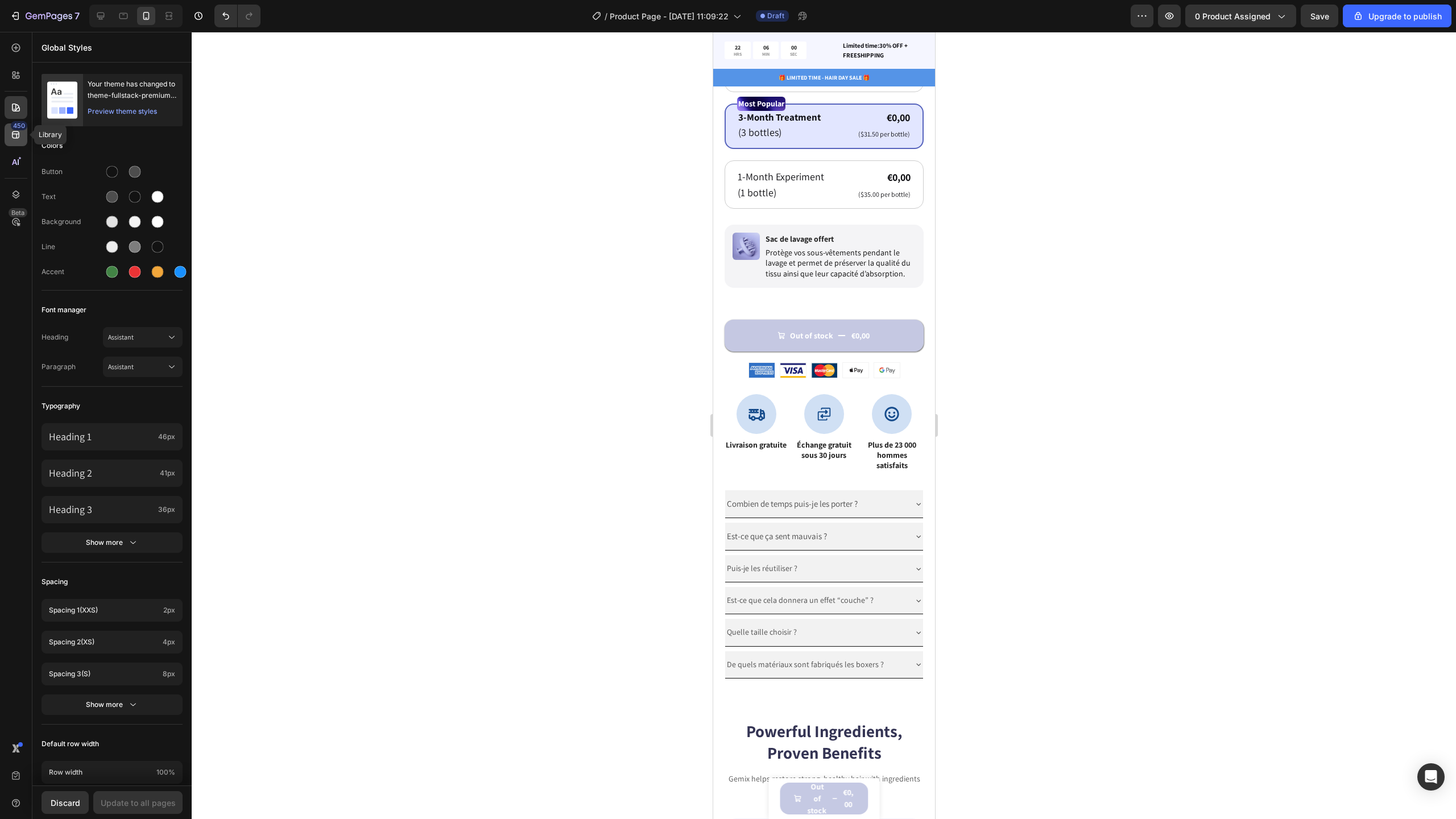
click at [18, 127] on div "450" at bounding box center [18, 126] width 17 height 9
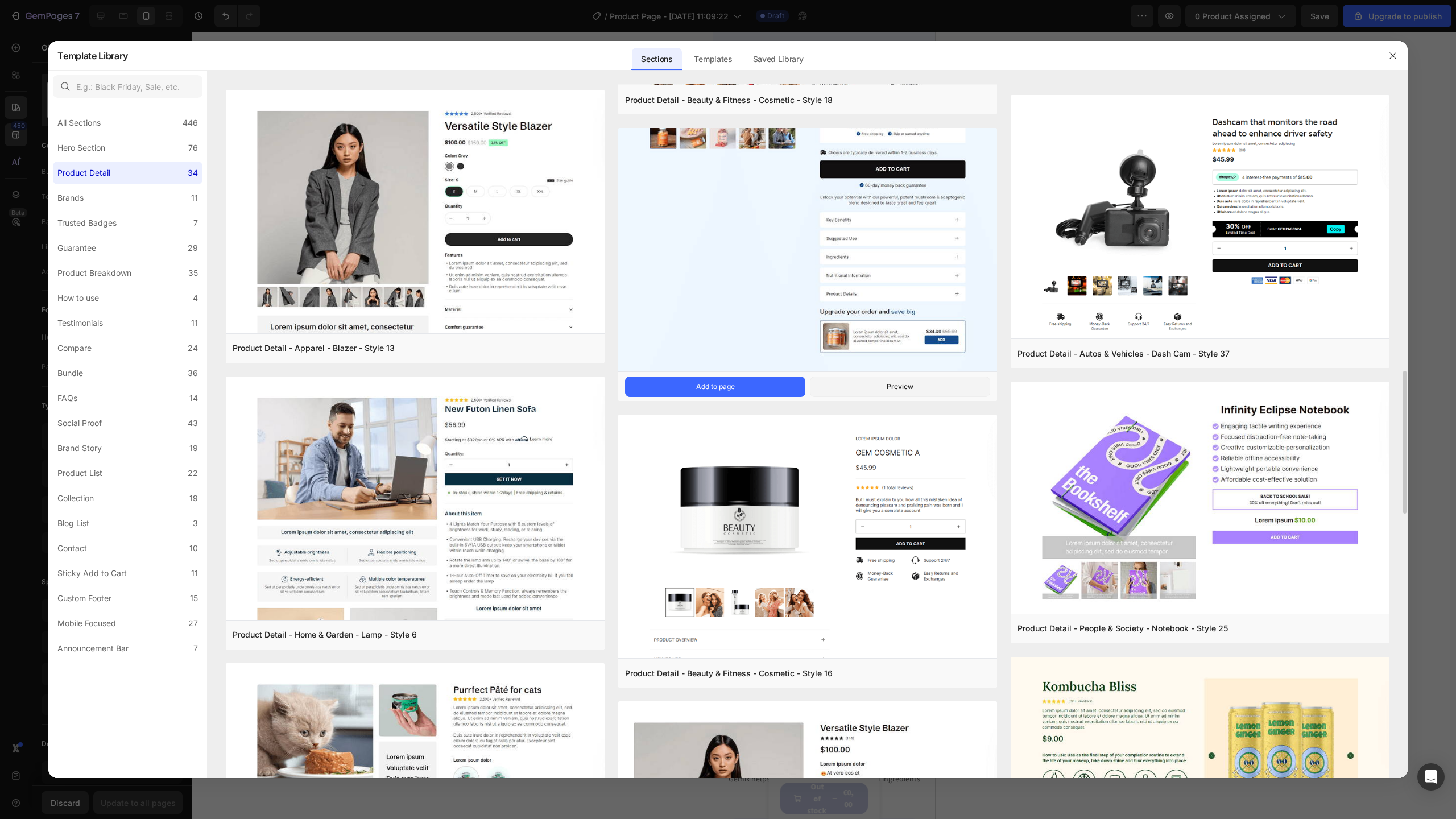
scroll to position [1360, 0]
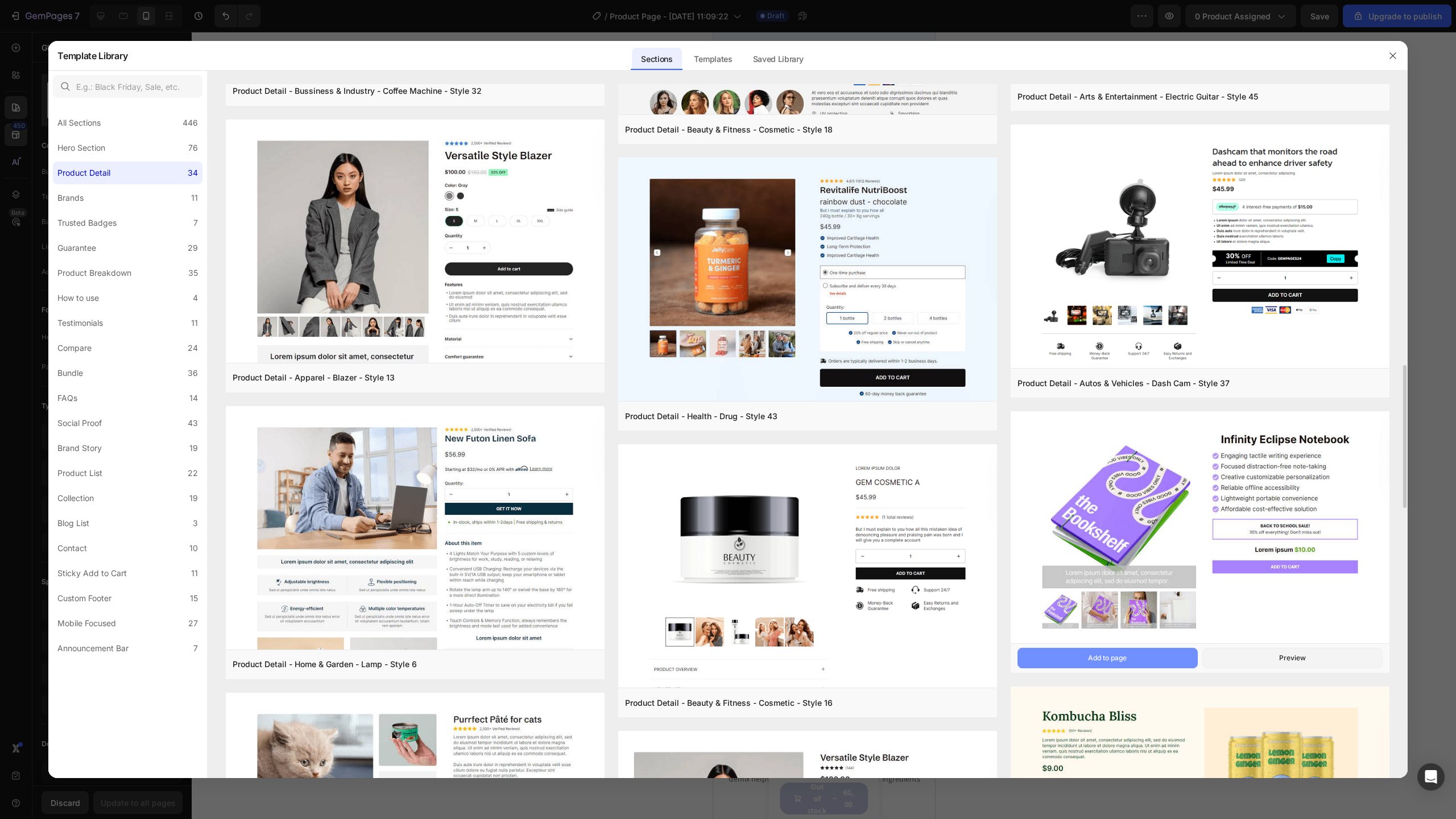
click at [1171, 657] on button "Add to page" at bounding box center [1107, 657] width 180 height 20
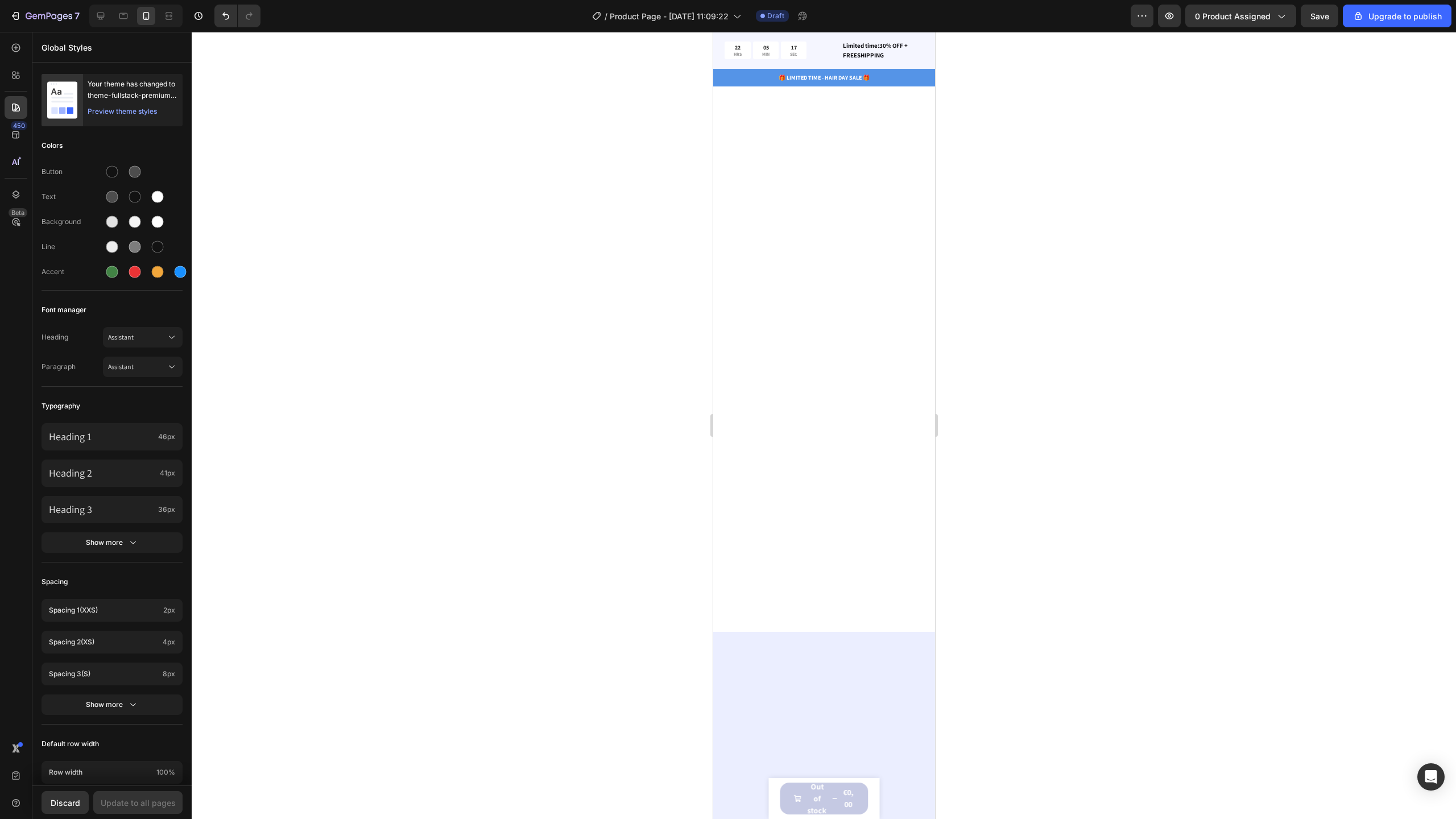
scroll to position [5025, 0]
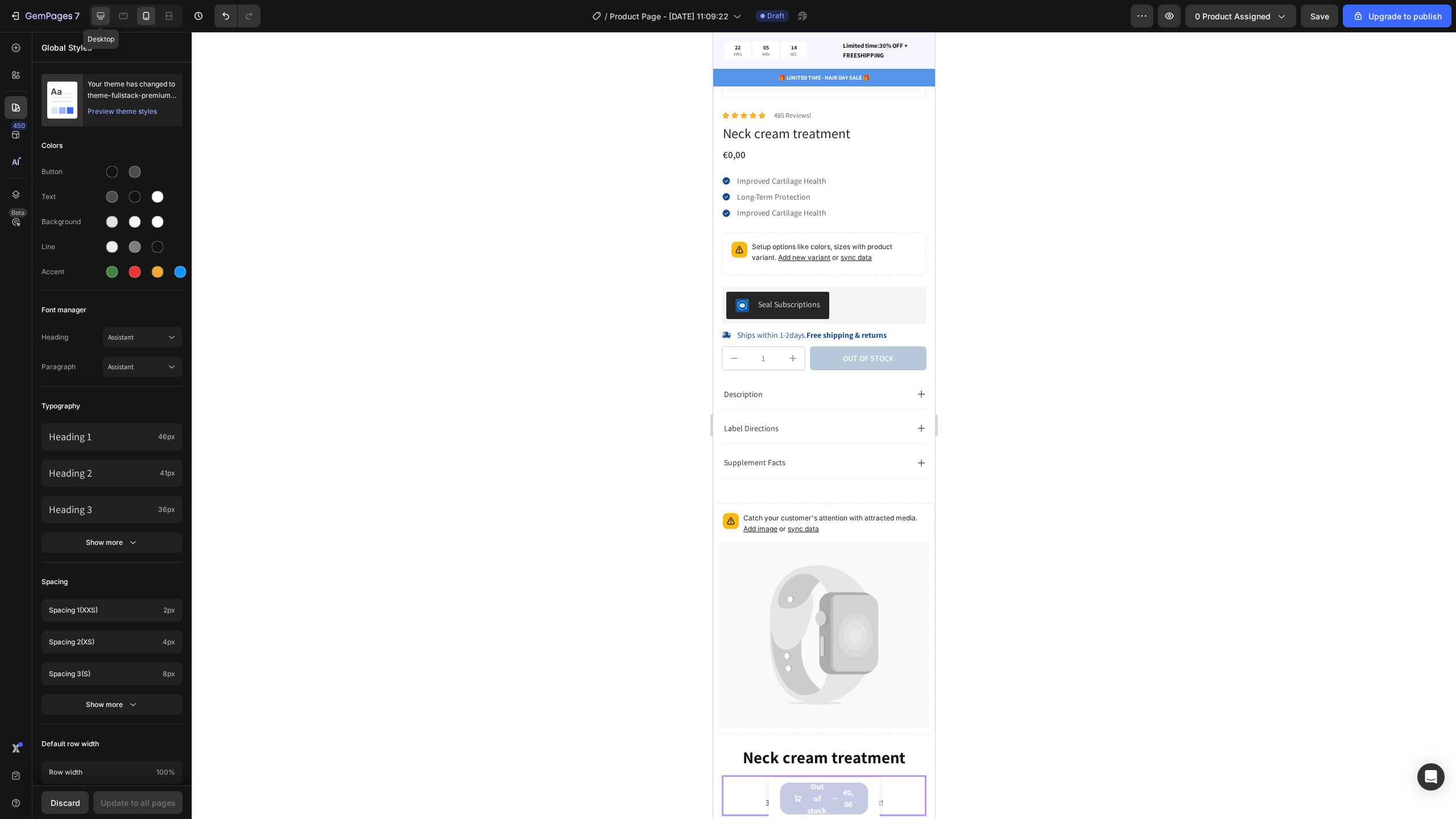
click at [101, 15] on icon at bounding box center [101, 16] width 7 height 7
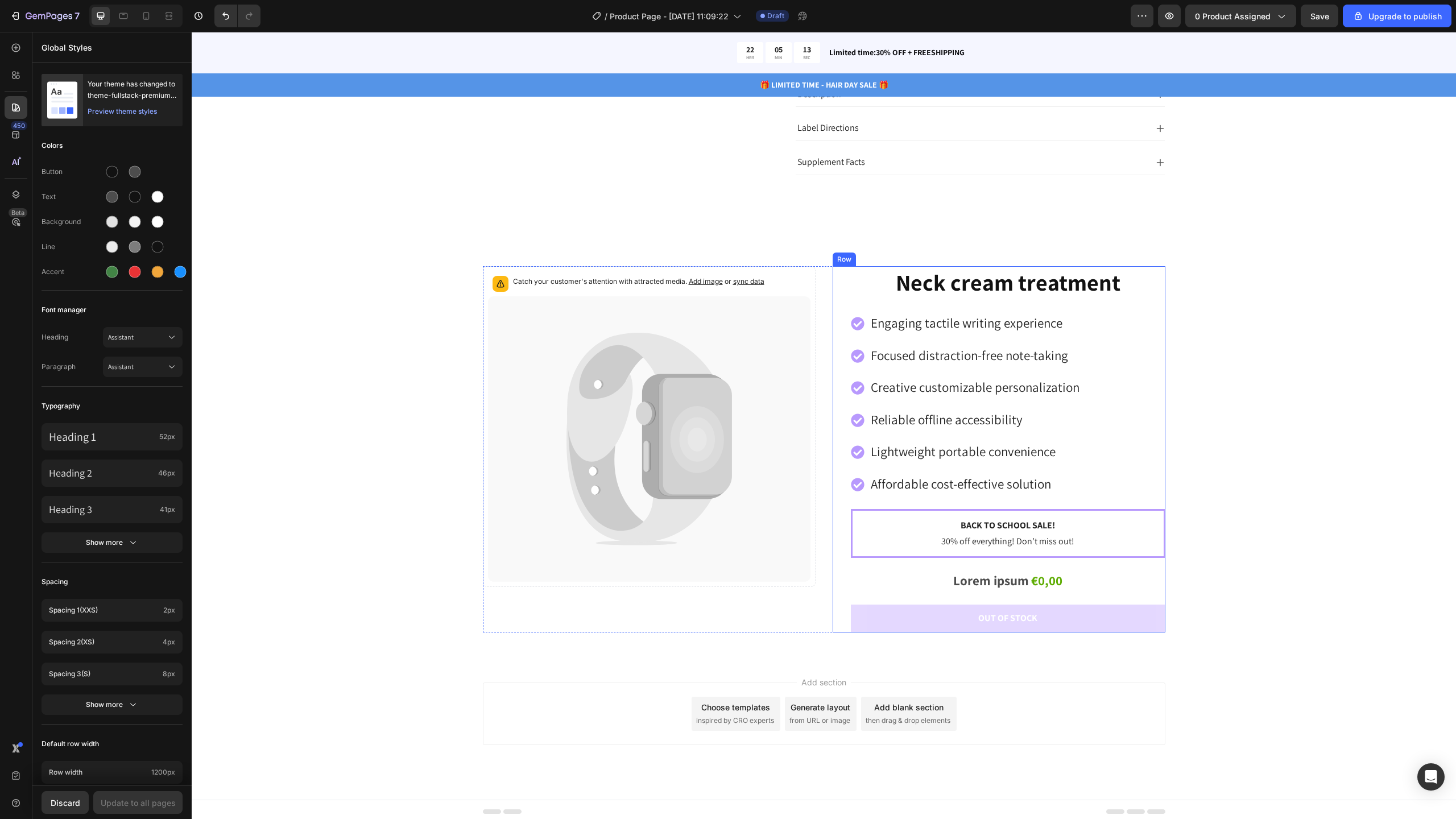
scroll to position [5366, 0]
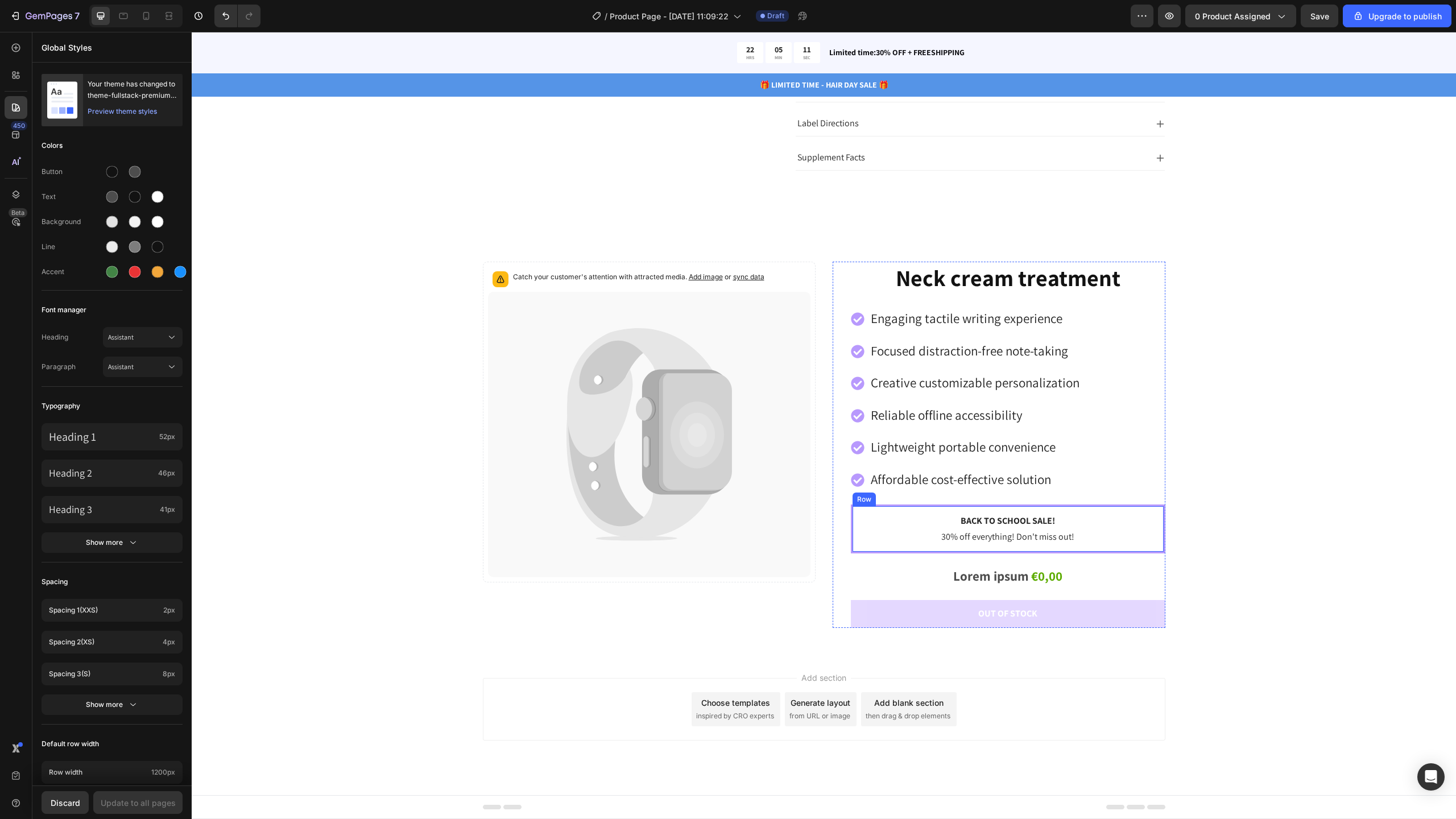
click at [1156, 542] on div "Back to school sale! Text Block 30% off everything! Don't miss out! Text Block …" at bounding box center [1008, 529] width 314 height 49
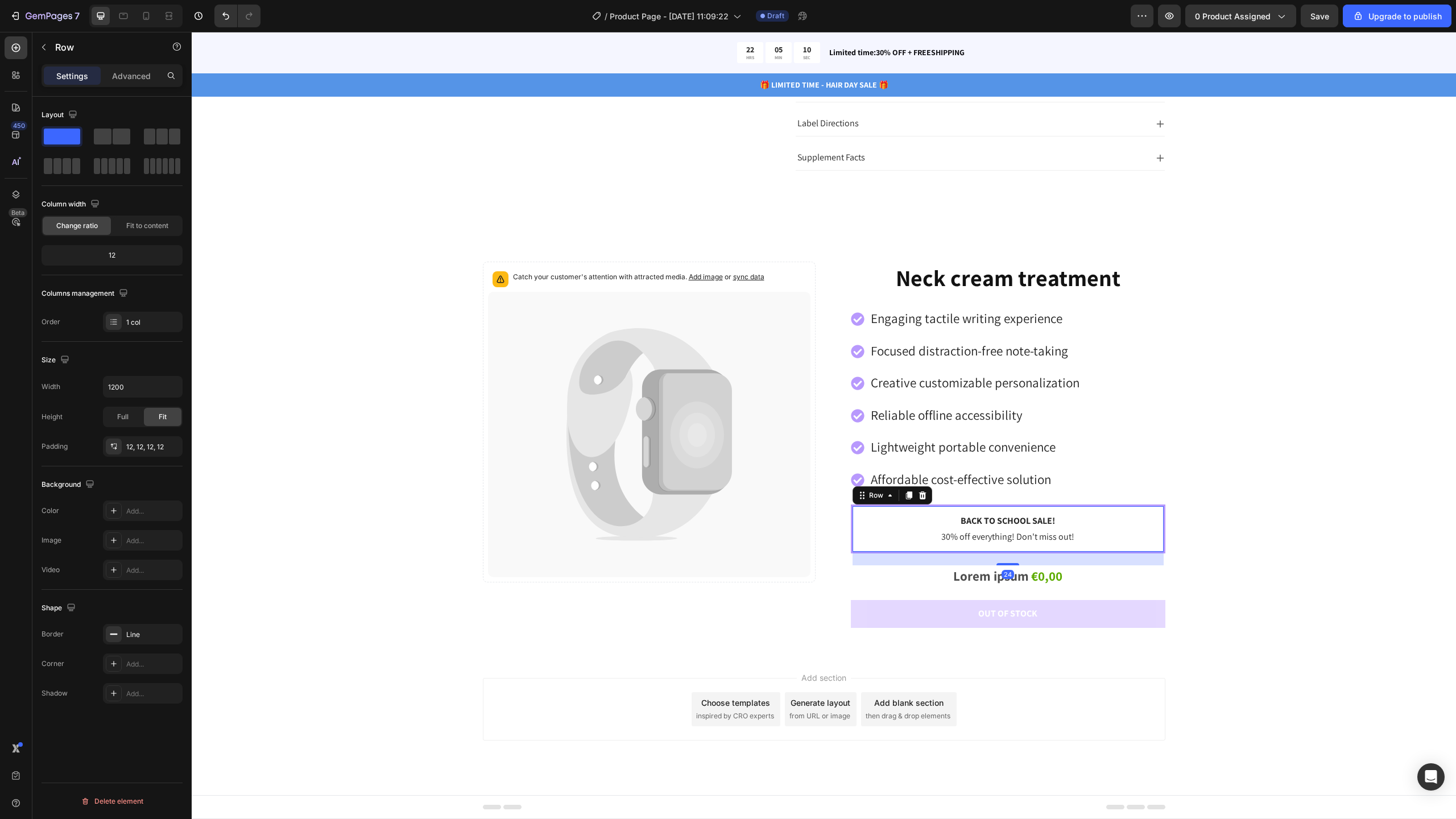
click at [852, 514] on div "Back to school sale! Text Block 30% off everything! Don't miss out! Text Block …" at bounding box center [1008, 529] width 314 height 49
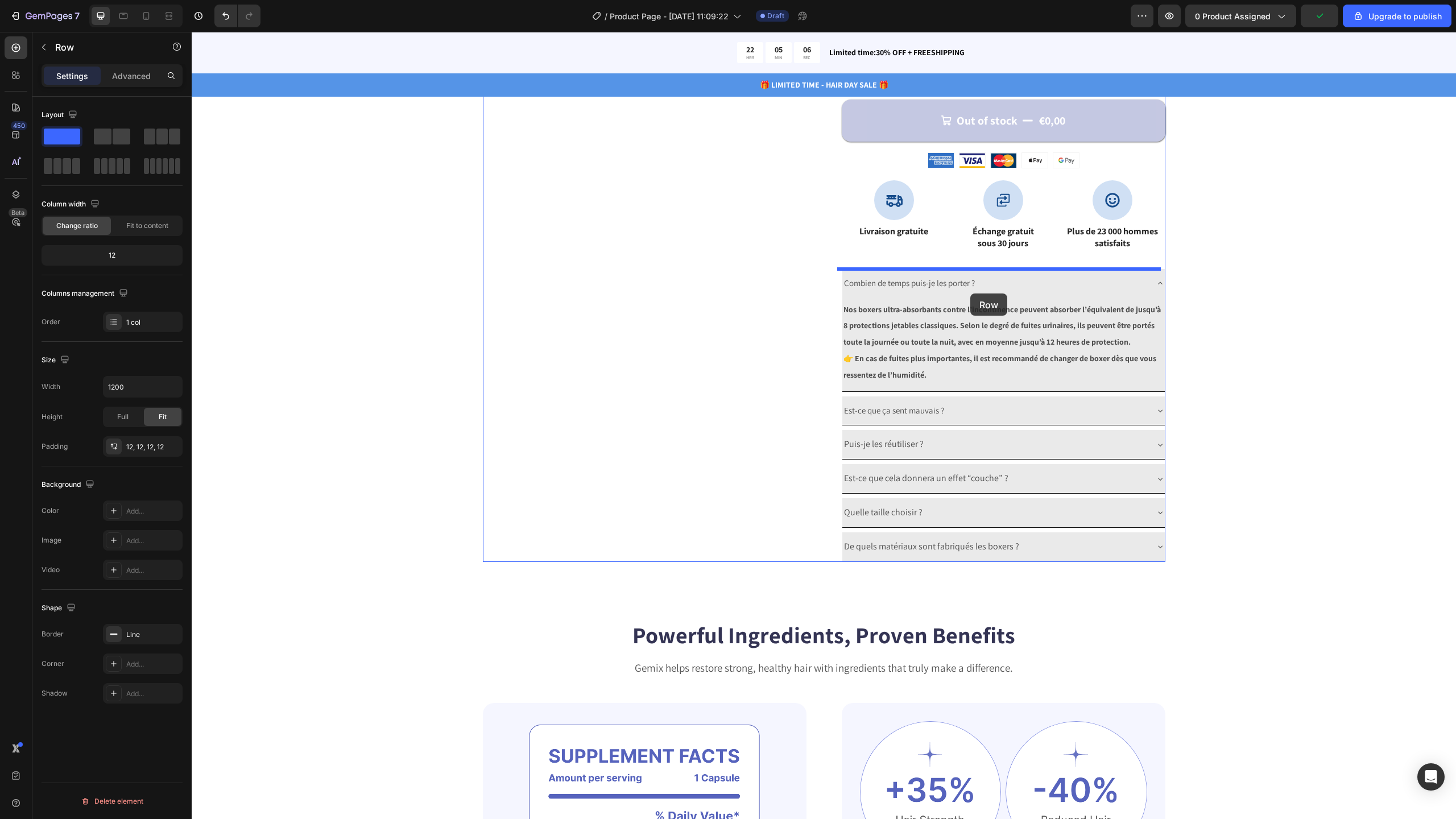
scroll to position [658, 0]
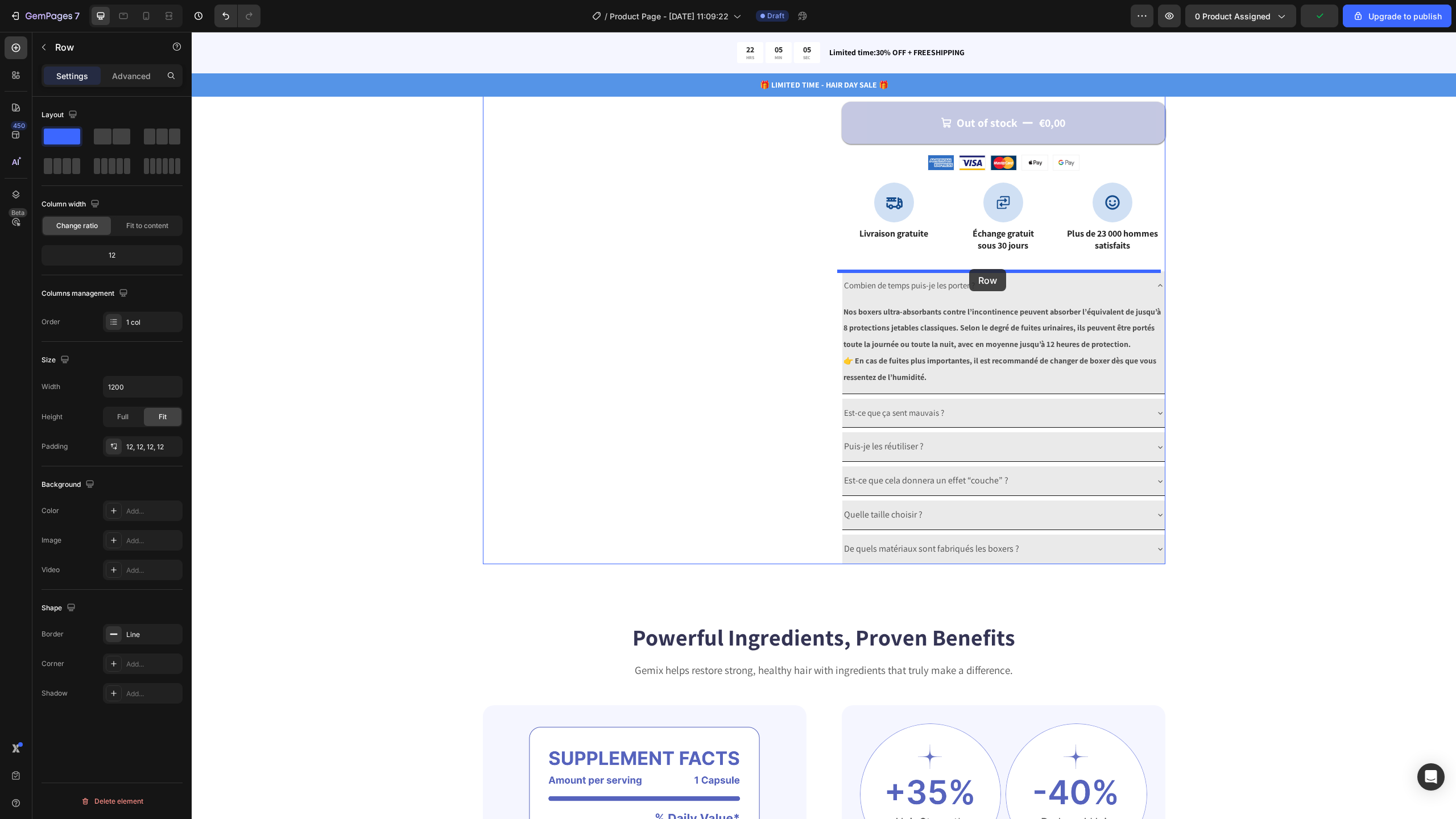
drag, startPoint x: 854, startPoint y: 499, endPoint x: 969, endPoint y: 269, distance: 257.1
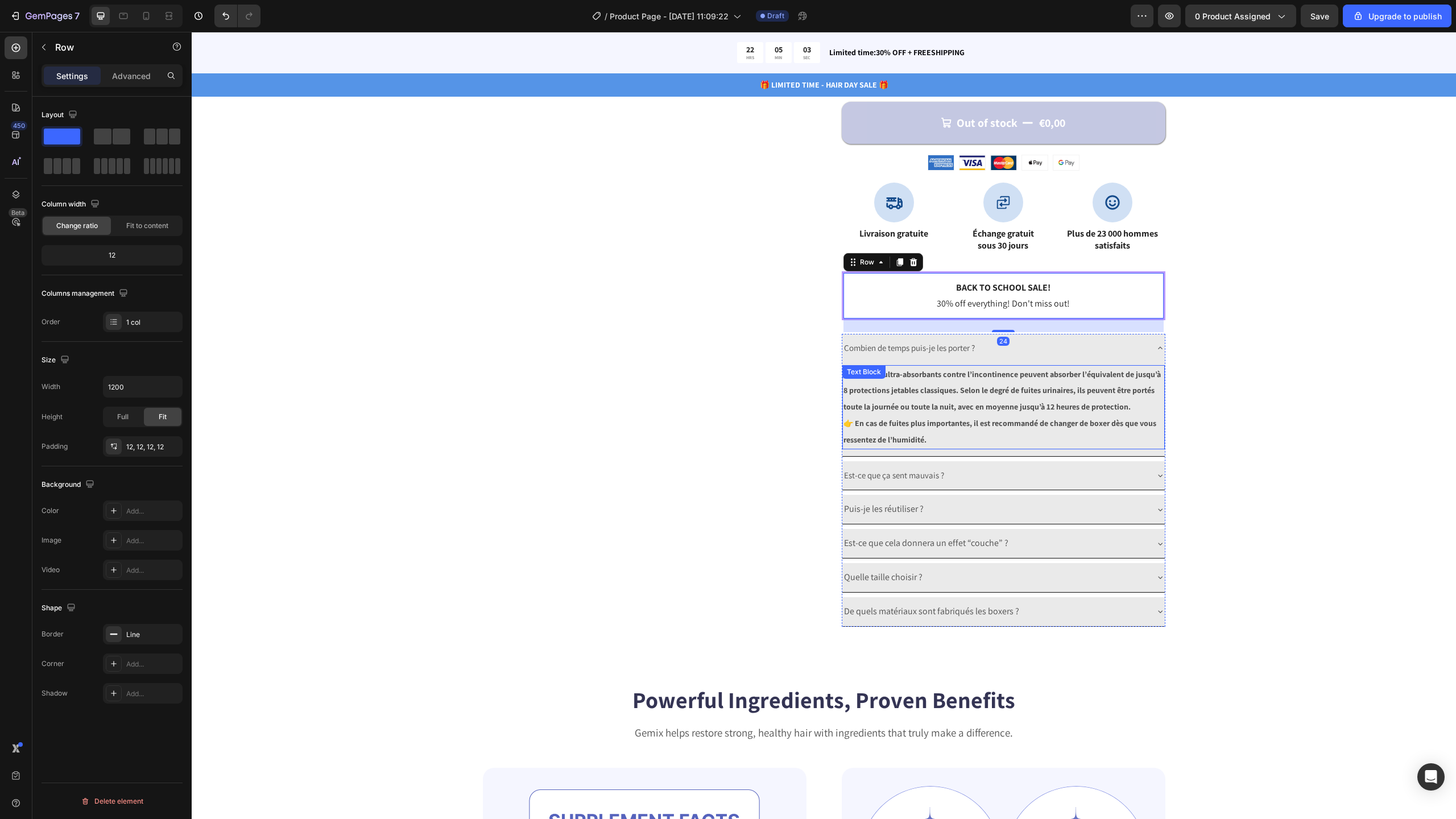
scroll to position [661, 0]
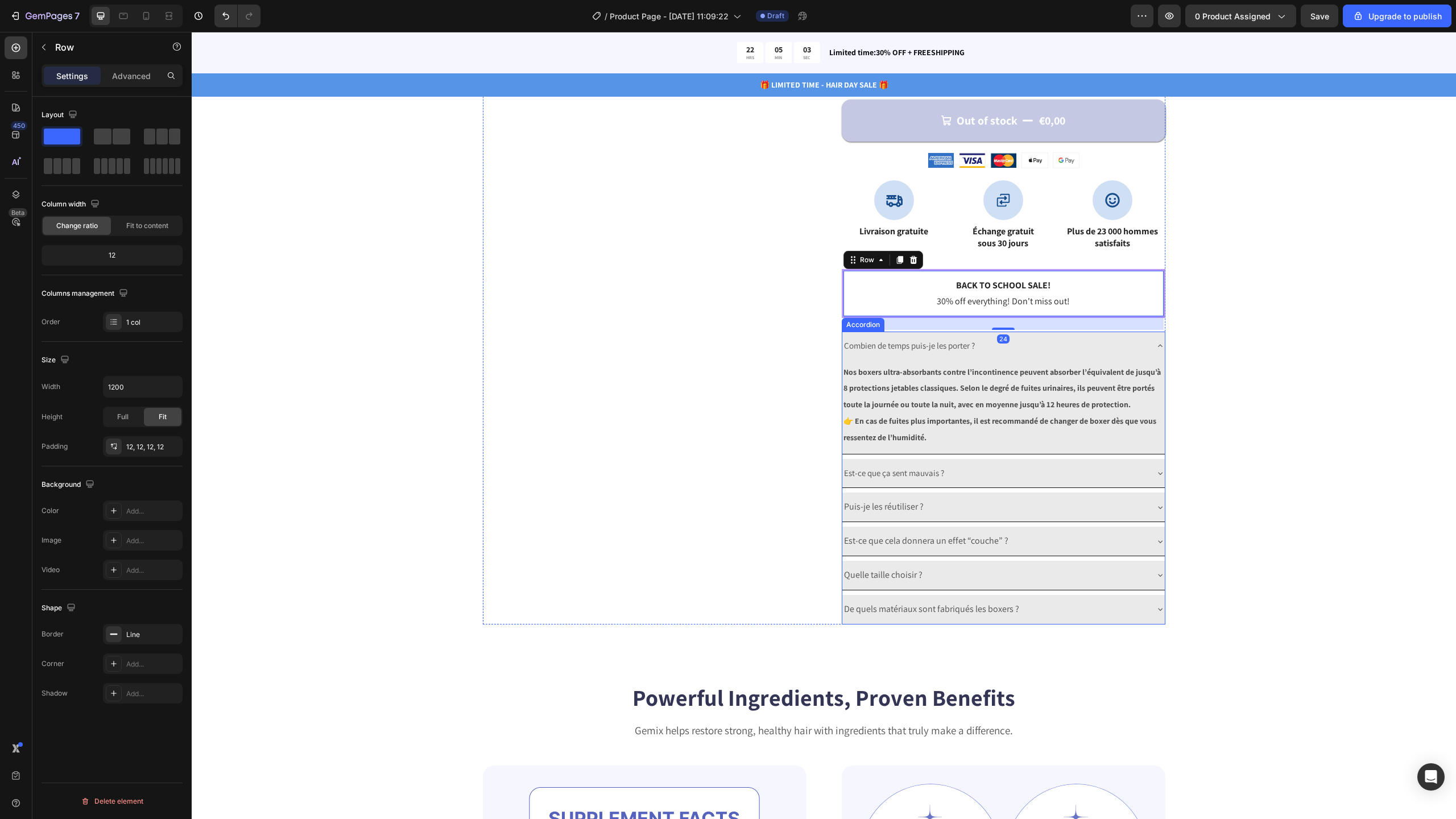
click at [1150, 345] on div "Combien de temps puis-je les porter ?" at bounding box center [1003, 346] width 322 height 29
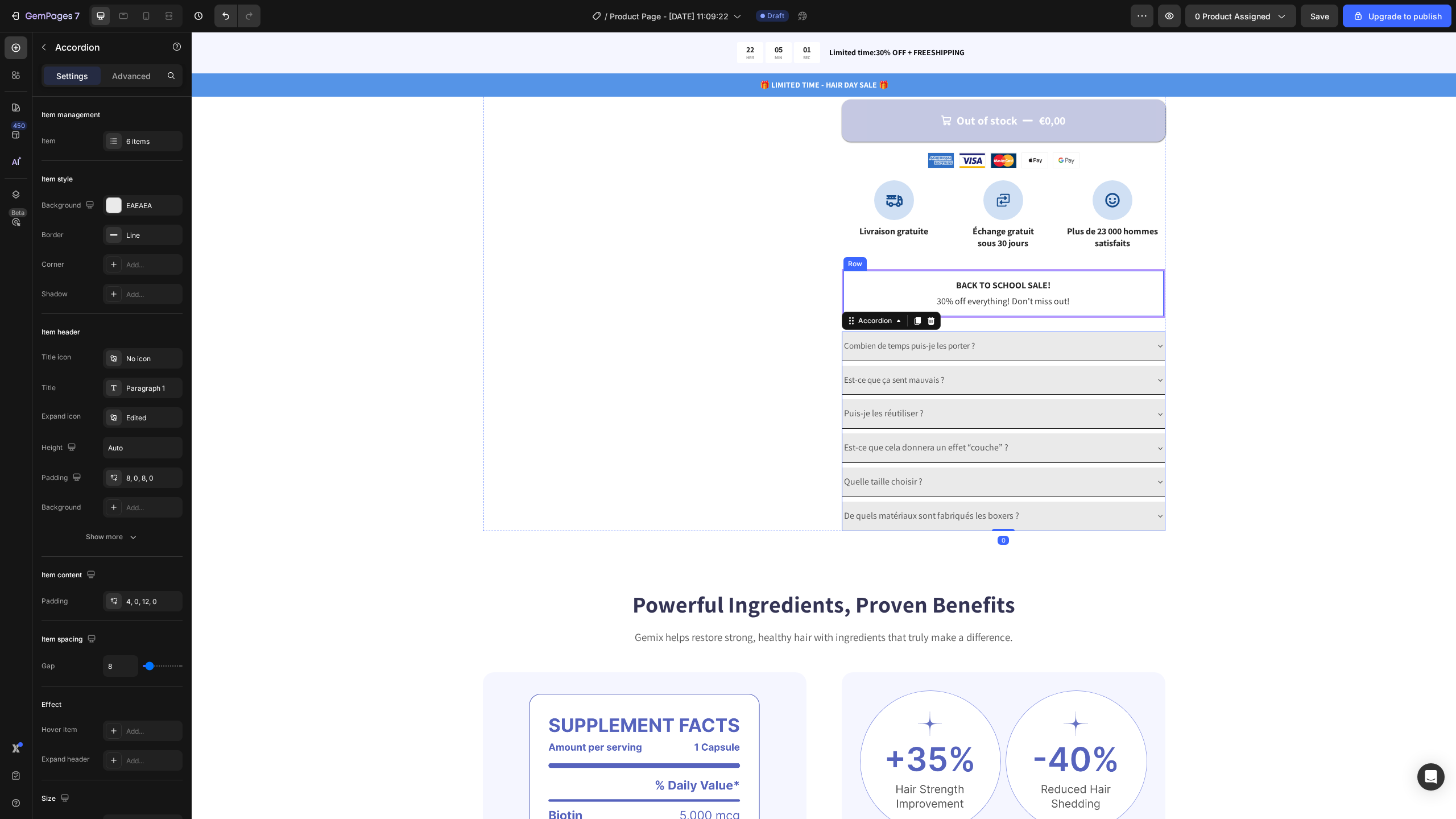
click at [917, 269] on div "Back to school sale! Text Block 30% off everything! Don't miss out! Text Block …" at bounding box center [1003, 294] width 324 height 49
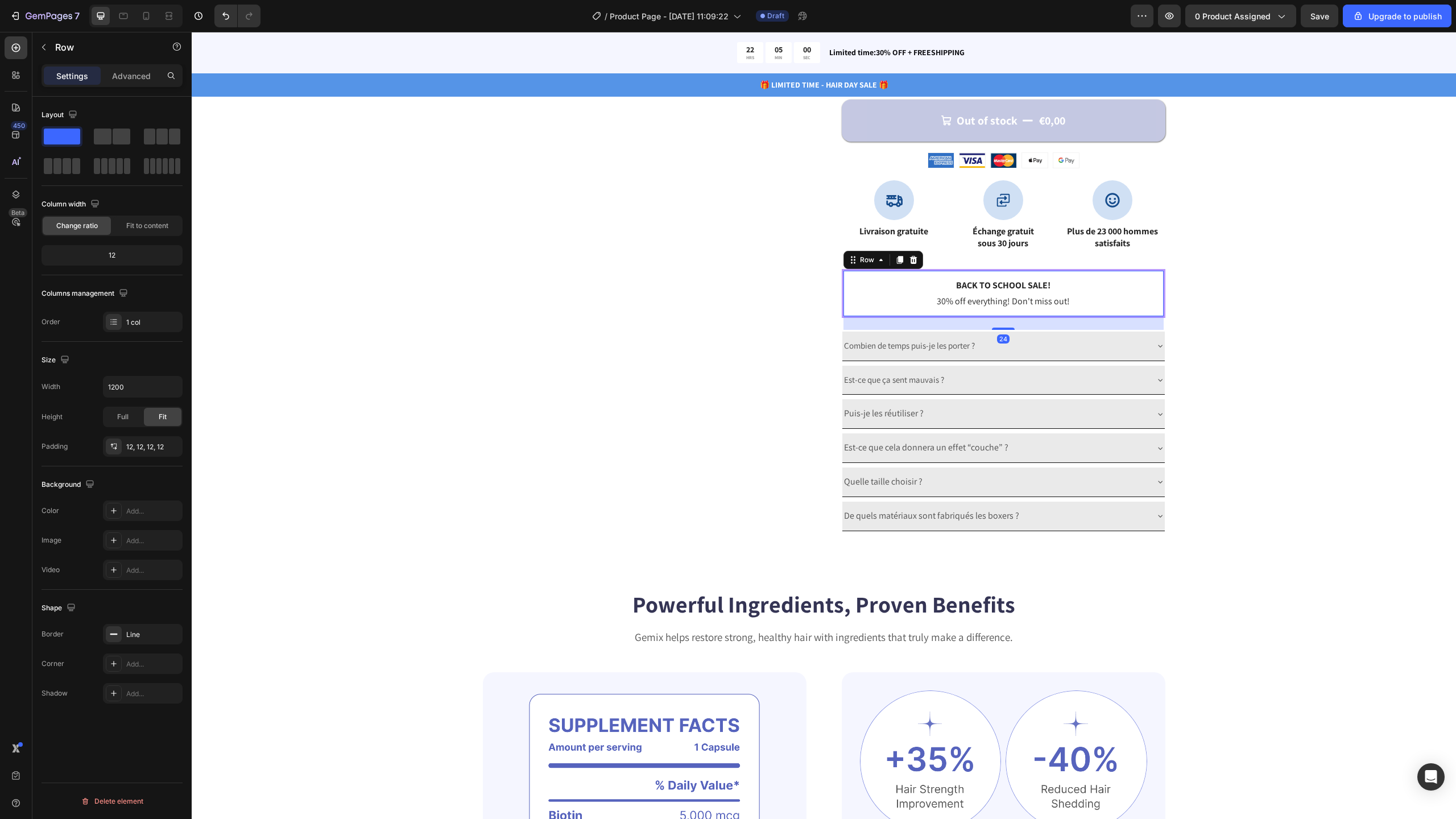
click at [126, 85] on div "Settings Advanced" at bounding box center [111, 75] width 141 height 23
click at [136, 75] on p "Advanced" at bounding box center [132, 76] width 39 height 12
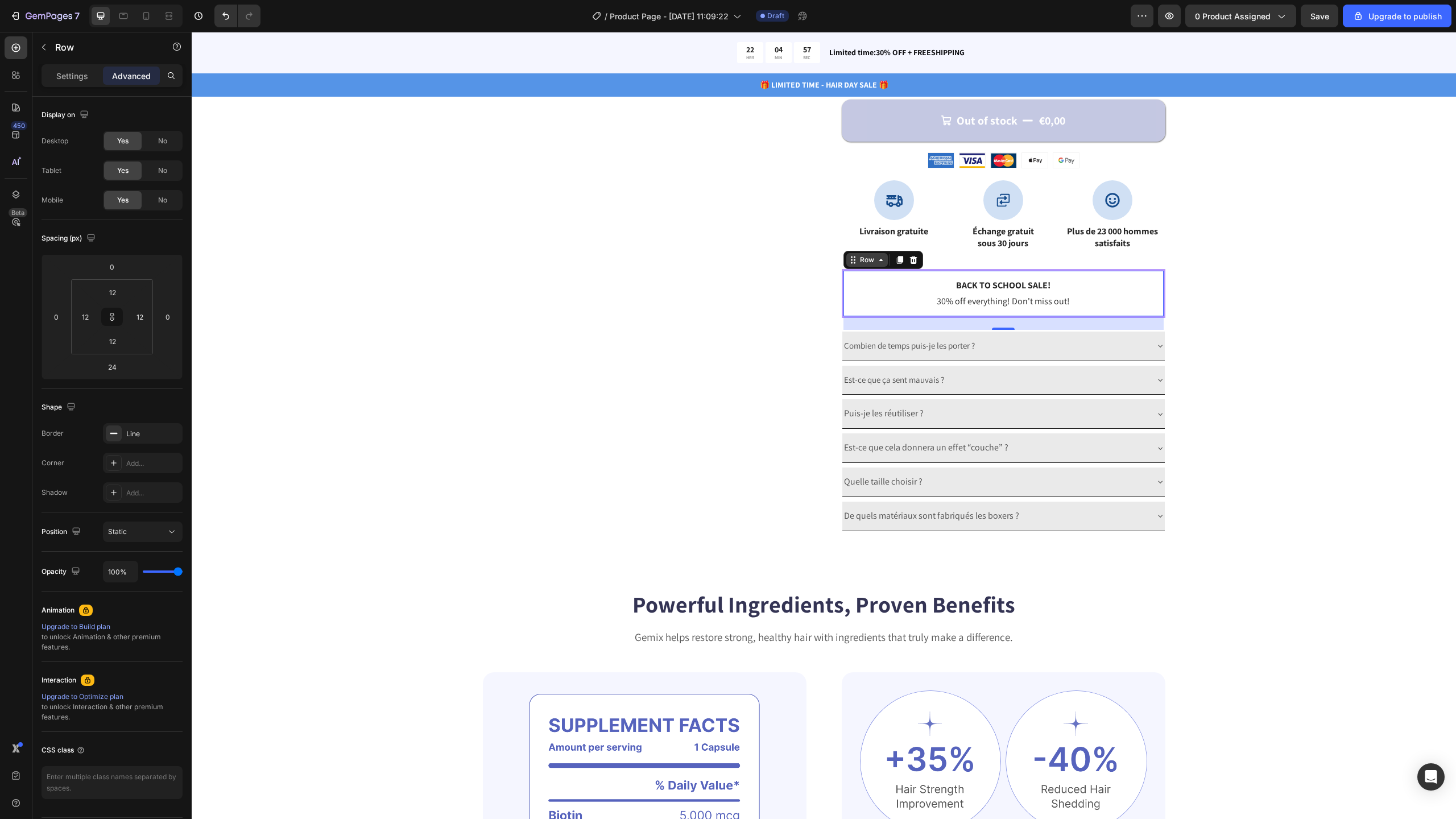
click at [860, 258] on div "Row" at bounding box center [866, 260] width 18 height 11
click at [878, 297] on p "30% off everything! Don't miss out!" at bounding box center [1003, 302] width 305 height 14
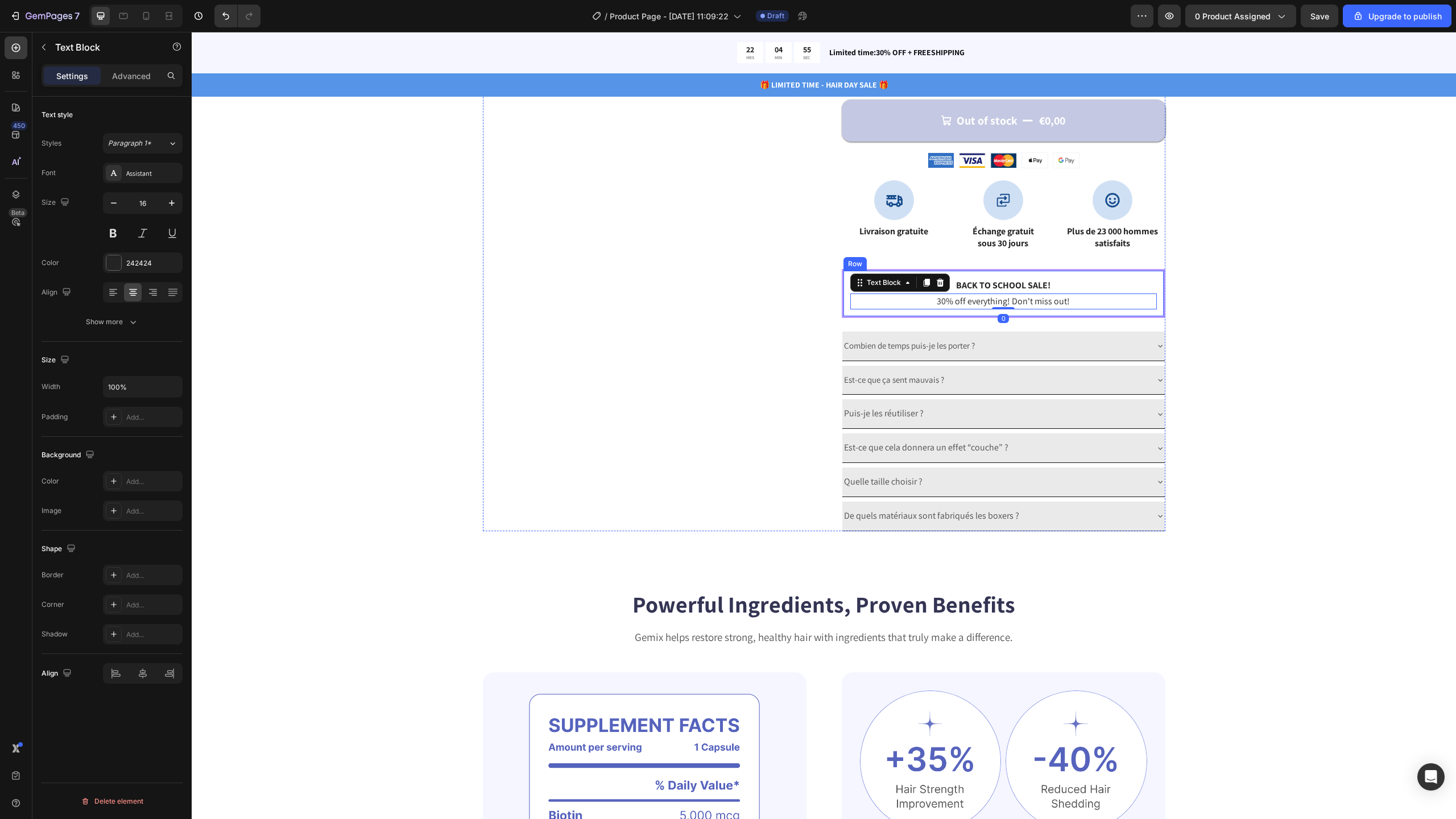
click at [861, 318] on div "Back to school sale! Text Block 30% off everything! Don't miss out! Text Block …" at bounding box center [1003, 294] width 324 height 49
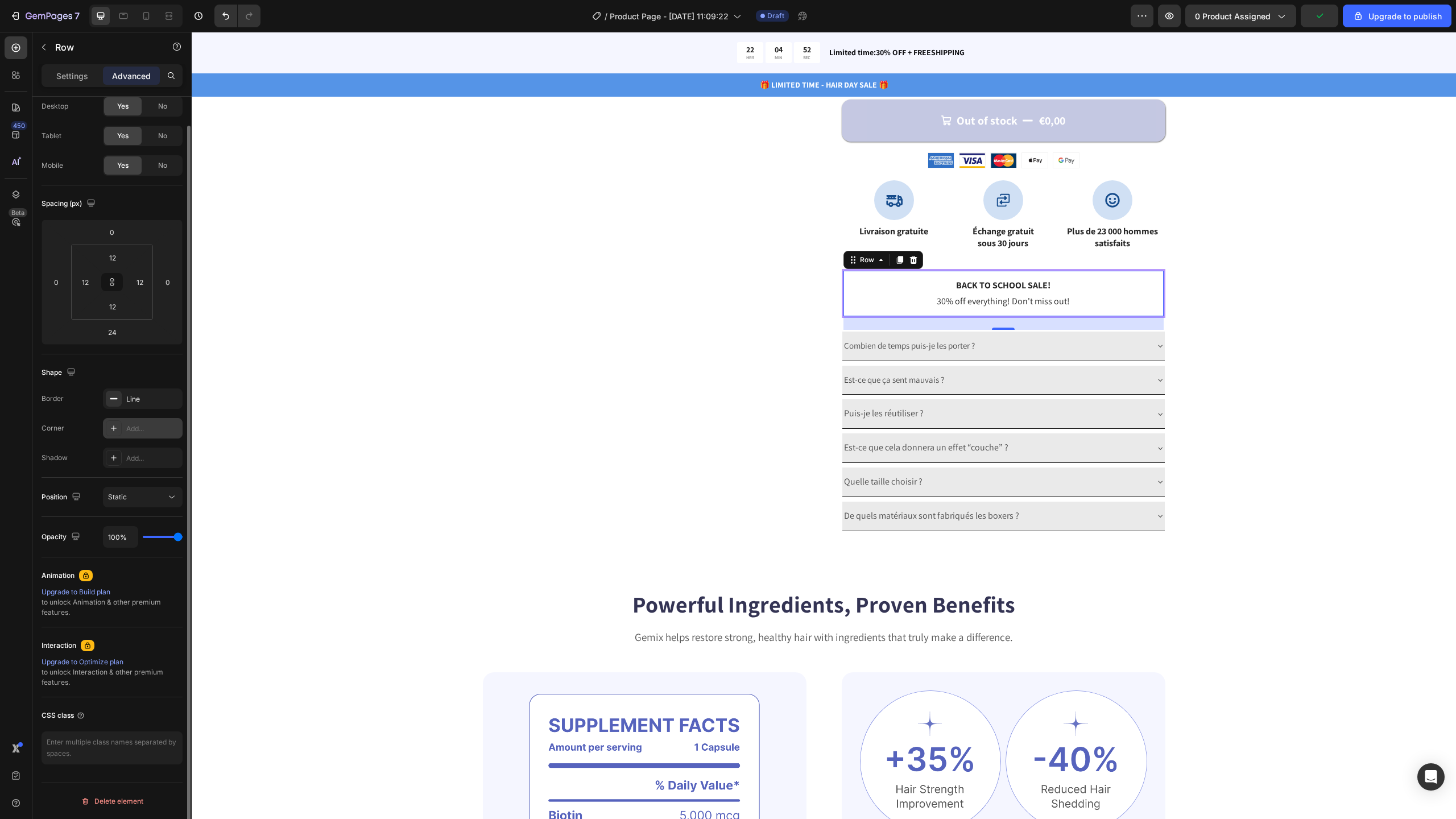
scroll to position [0, 0]
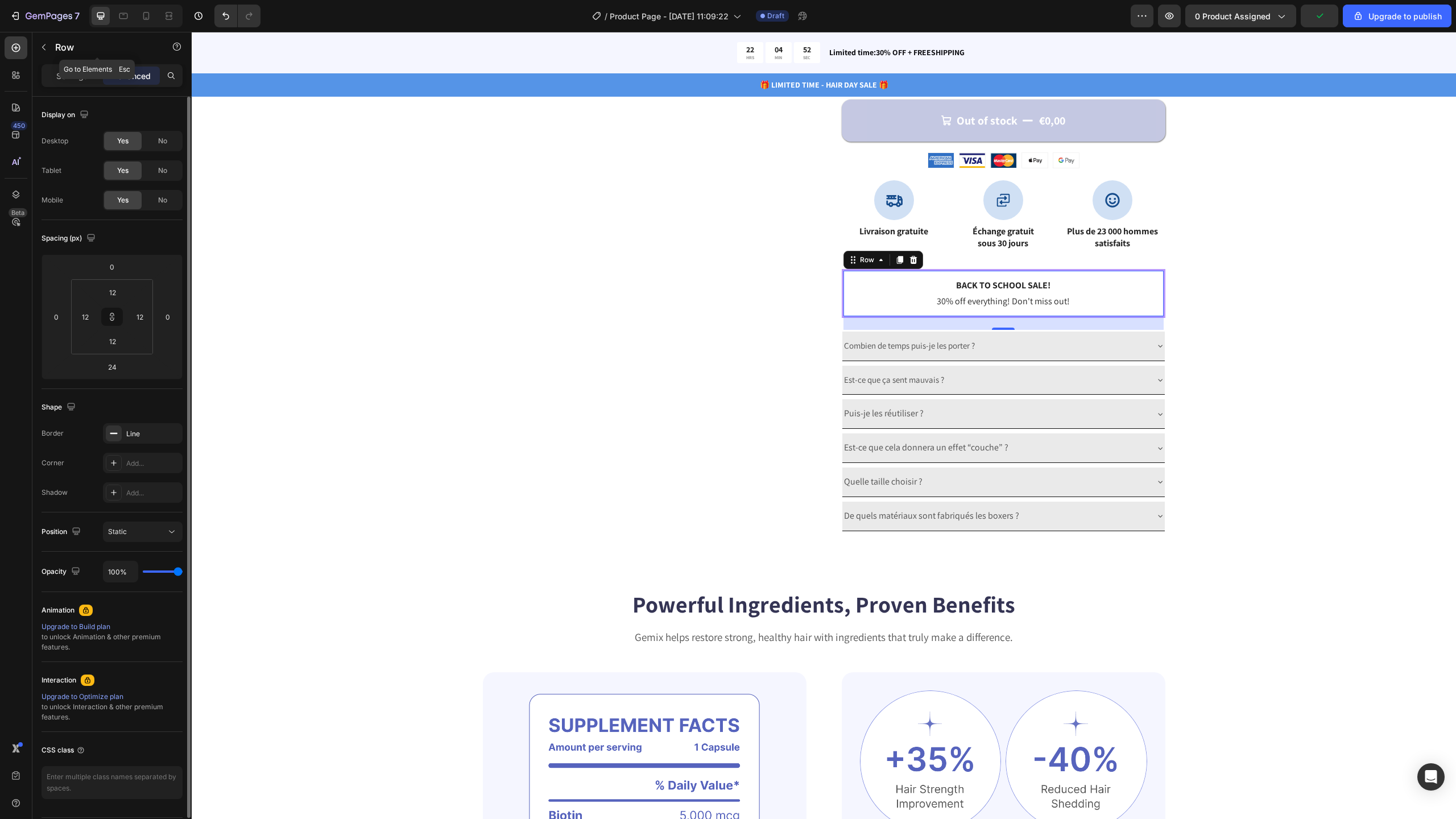
click at [69, 62] on div "Row" at bounding box center [97, 47] width 130 height 32
click at [72, 75] on p "Settings" at bounding box center [72, 76] width 32 height 12
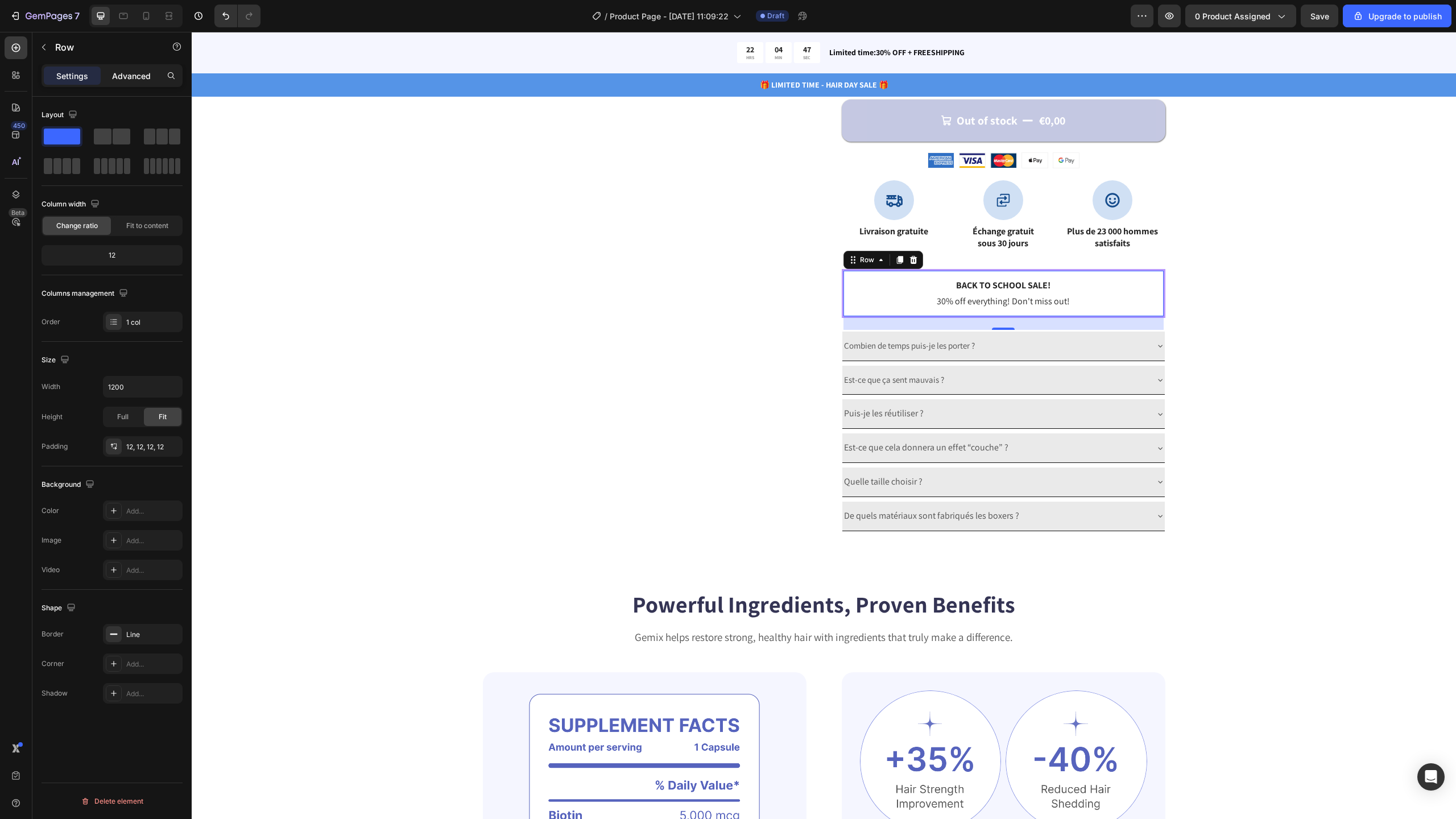
click at [135, 80] on p "Advanced" at bounding box center [132, 76] width 39 height 12
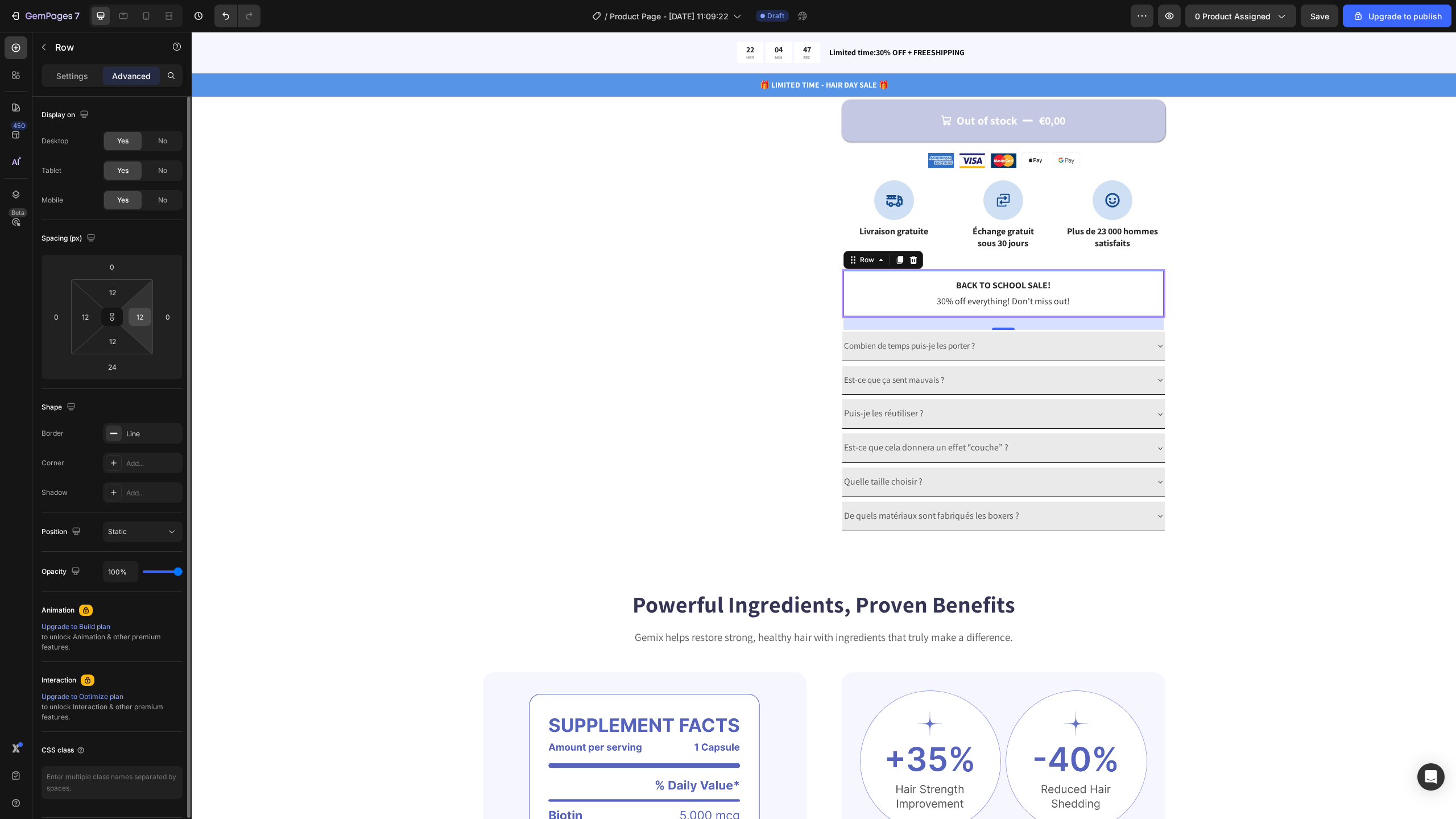
scroll to position [35, 0]
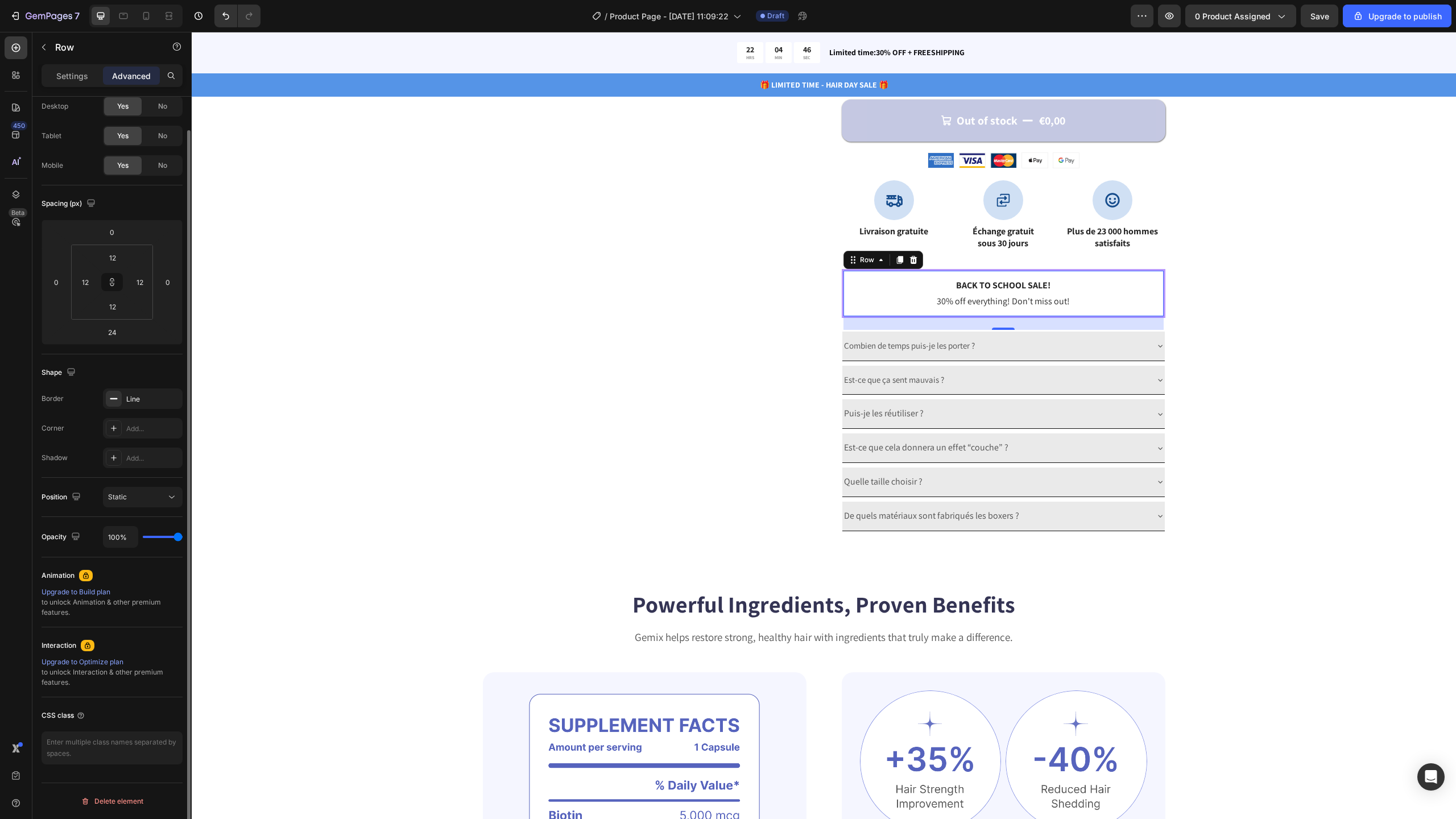
click at [952, 314] on div "Back to school sale! Text Block 30% off everything! Don't miss out! Text Block …" at bounding box center [1003, 294] width 324 height 49
click at [1033, 316] on div "24" at bounding box center [1003, 323] width 320 height 14
click at [1262, 278] on div "Catch your customer's attention with attracted media. Add image or sync data Pr…" at bounding box center [823, 18] width 1173 height 1027
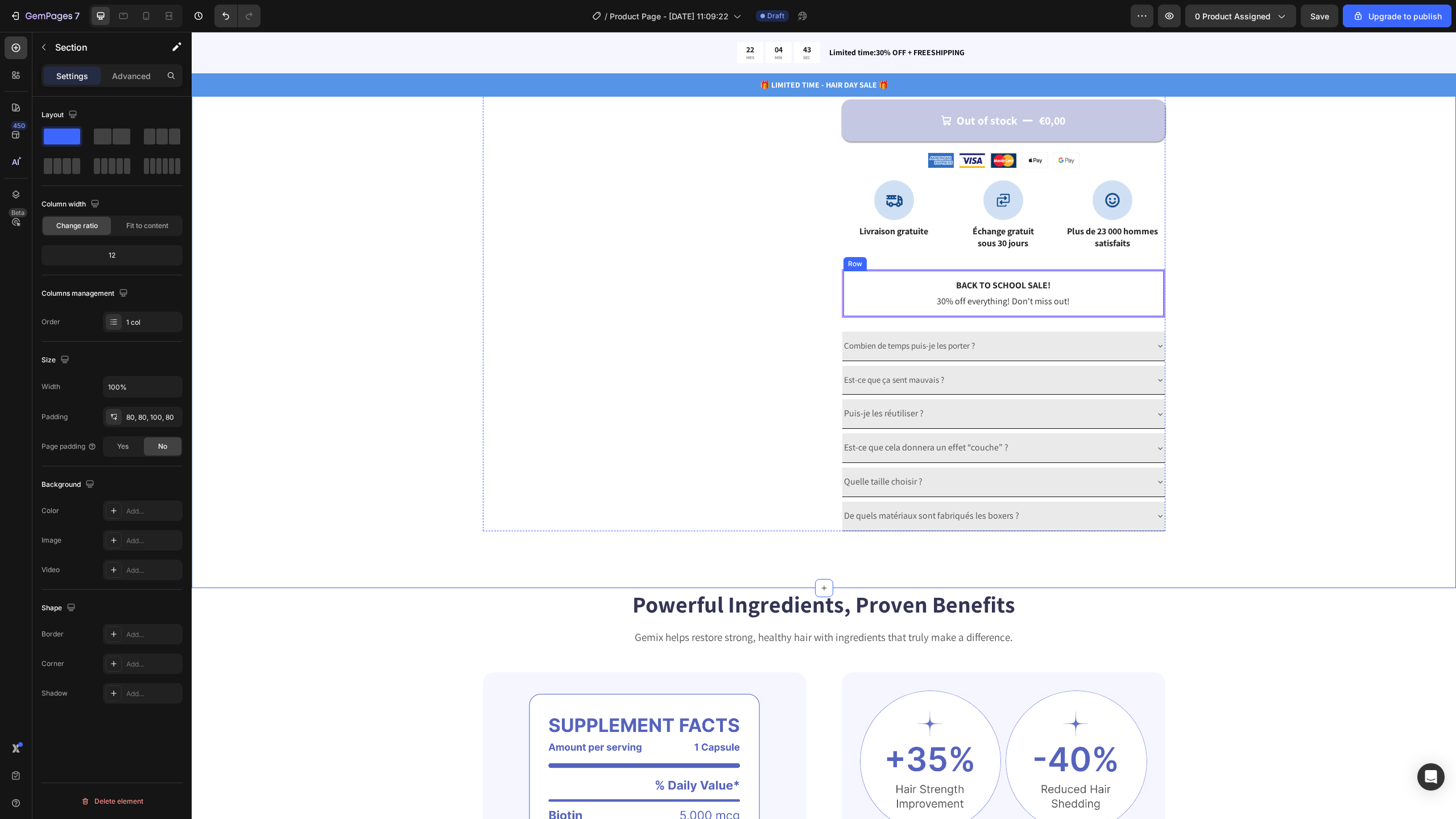
click at [1151, 272] on div "Back to school sale! Text Block 30% off everything! Don't miss out! Text Block …" at bounding box center [1003, 294] width 324 height 49
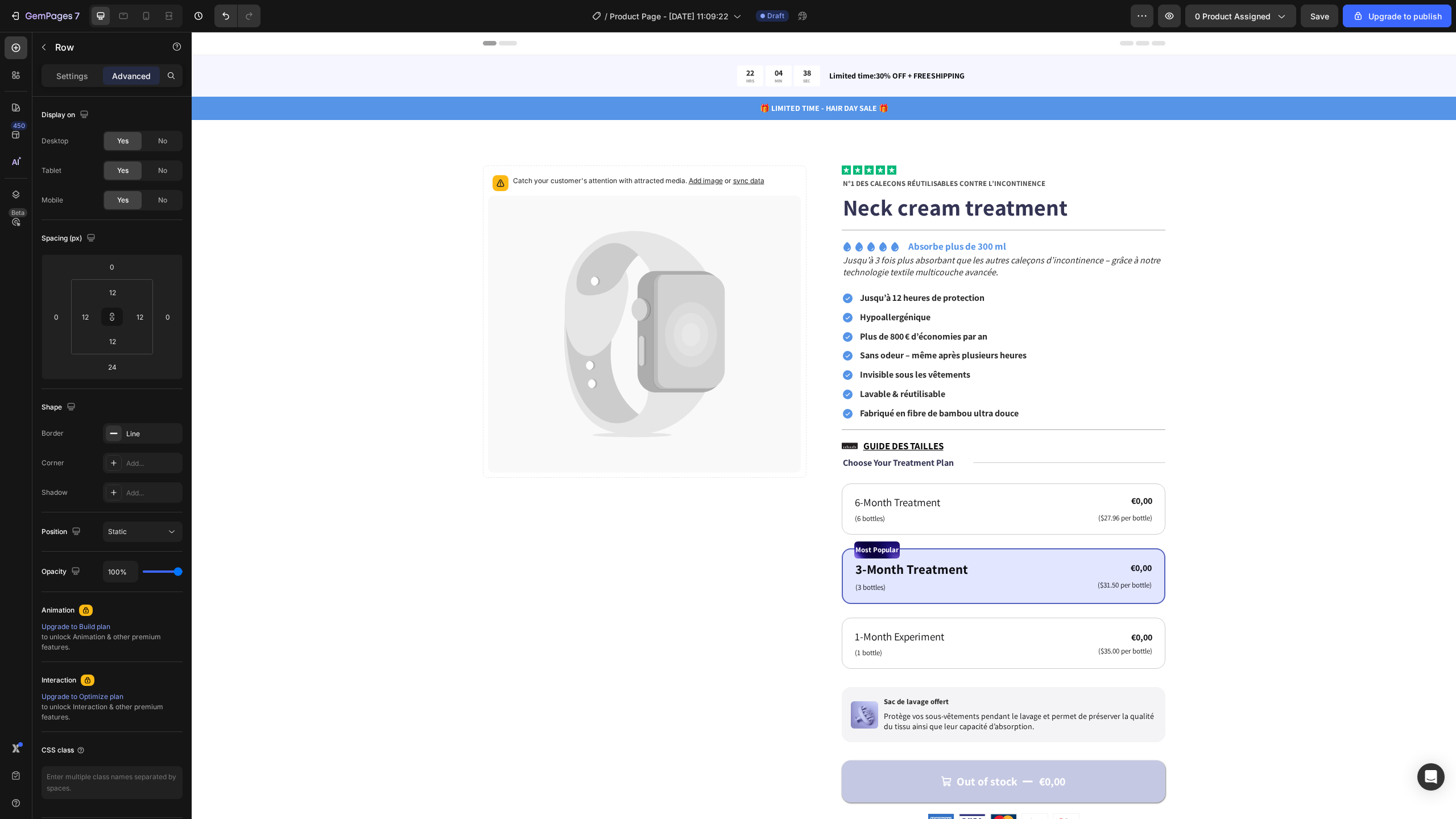
scroll to position [661, 0]
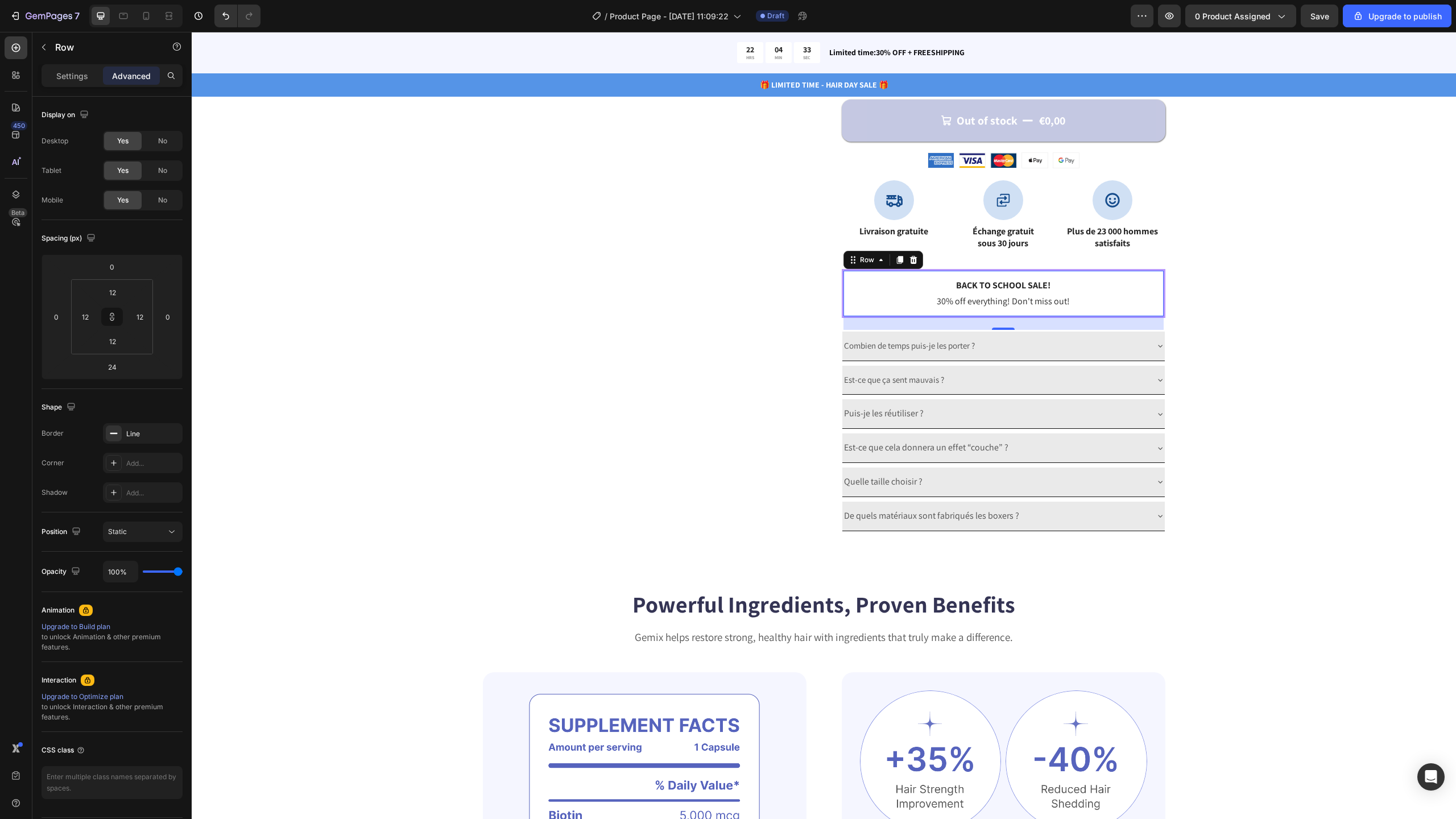
click at [1142, 270] on div "Back to school sale! Text Block 30% off everything! Don't miss out! Text Block …" at bounding box center [1003, 294] width 324 height 49
click at [64, 78] on p "Settings" at bounding box center [72, 76] width 32 height 12
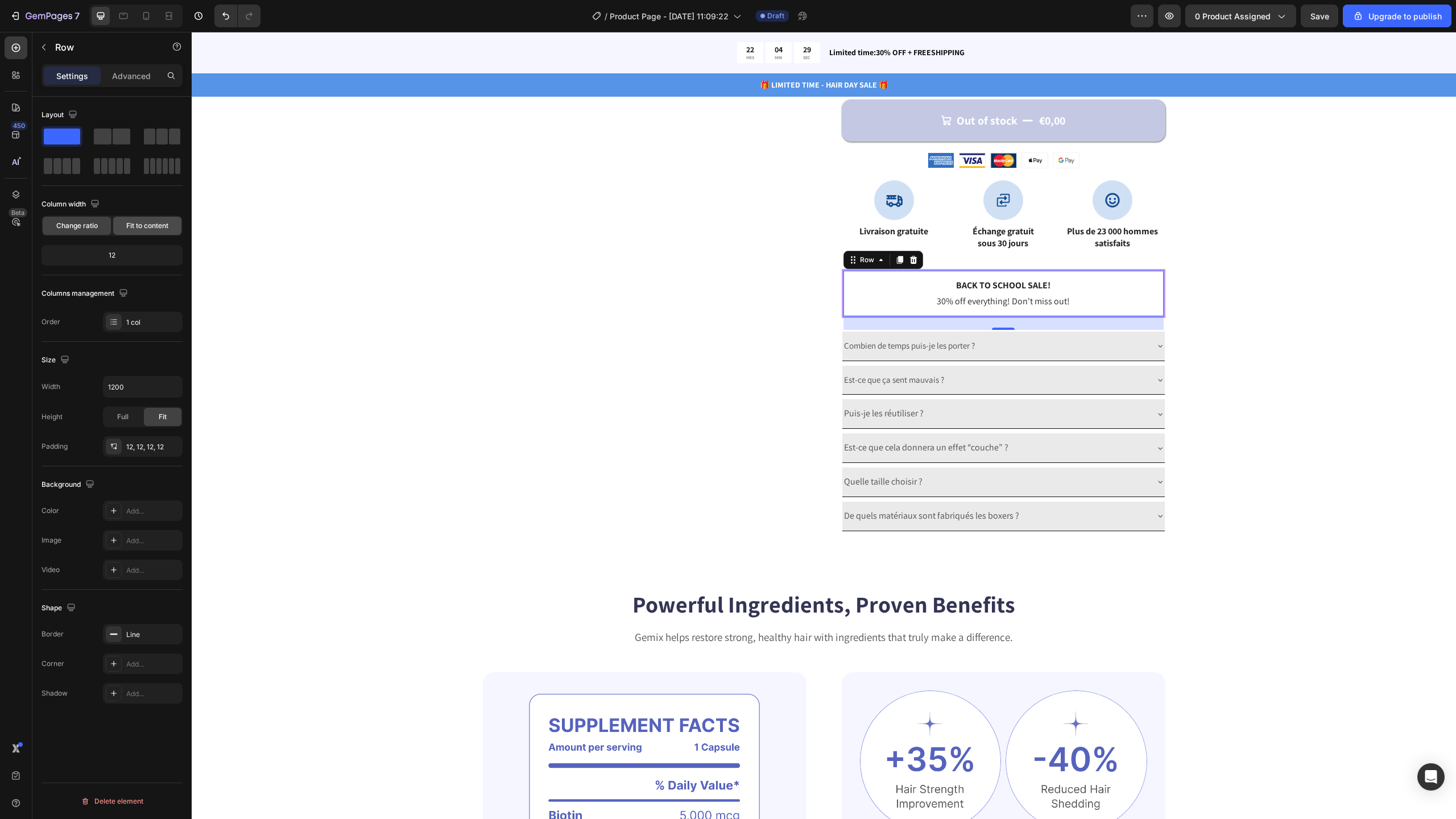
click at [143, 222] on span "Fit to content" at bounding box center [147, 226] width 42 height 11
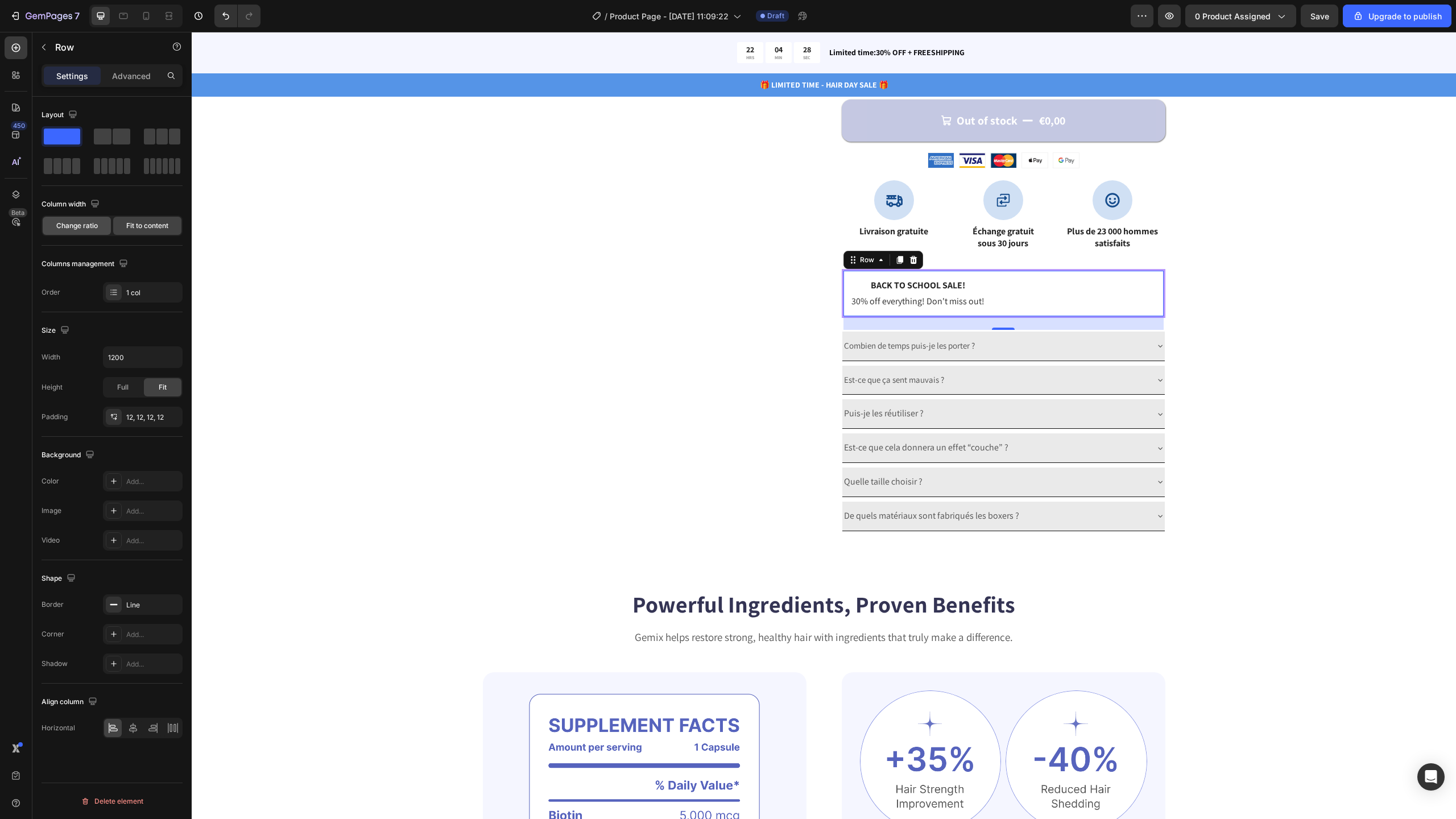
click at [82, 221] on span "Change ratio" at bounding box center [76, 226] width 41 height 11
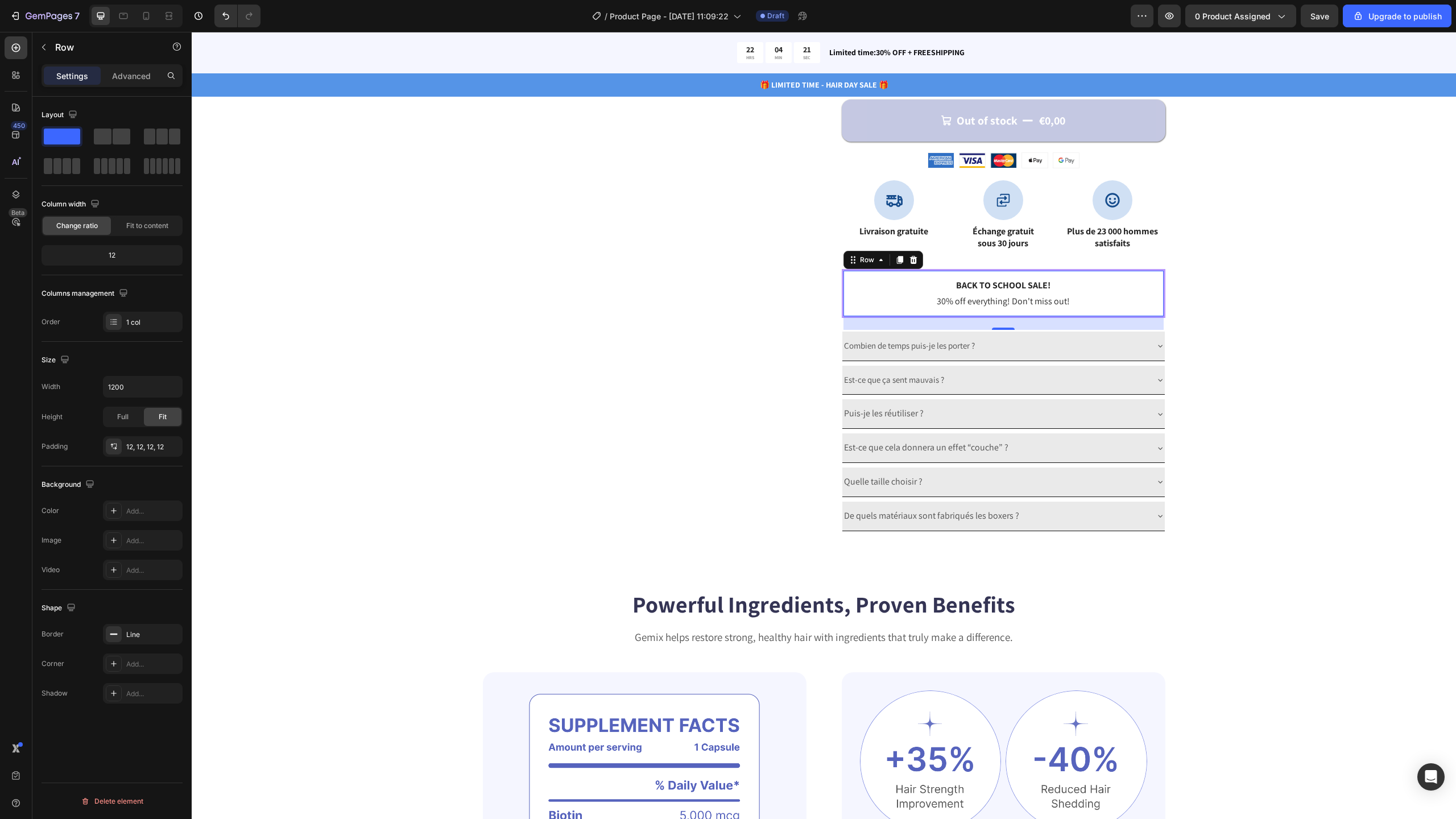
click at [123, 87] on div "Settings Advanced" at bounding box center [111, 80] width 159 height 32
click at [122, 83] on div "Advanced" at bounding box center [131, 75] width 57 height 18
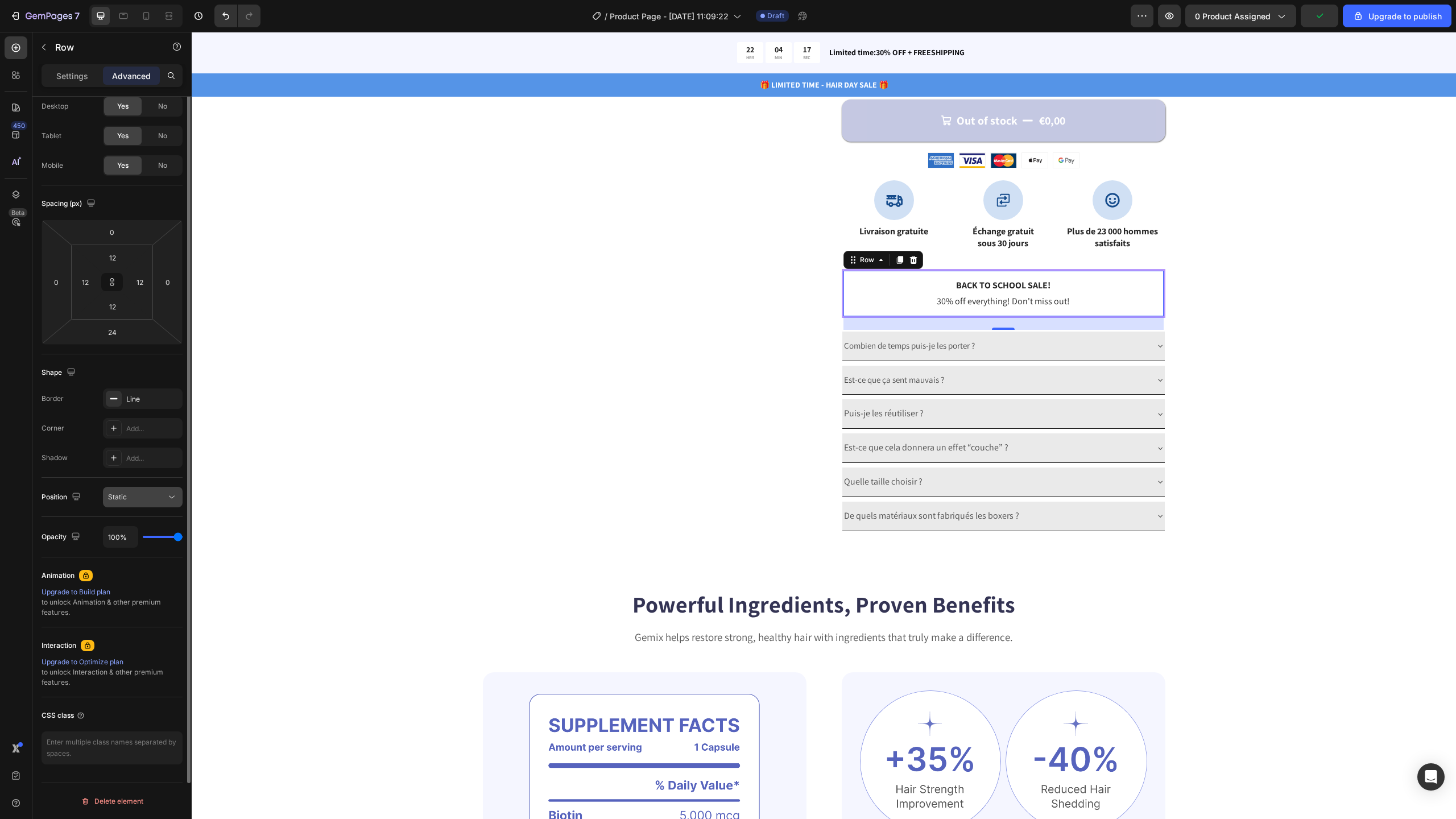
scroll to position [0, 0]
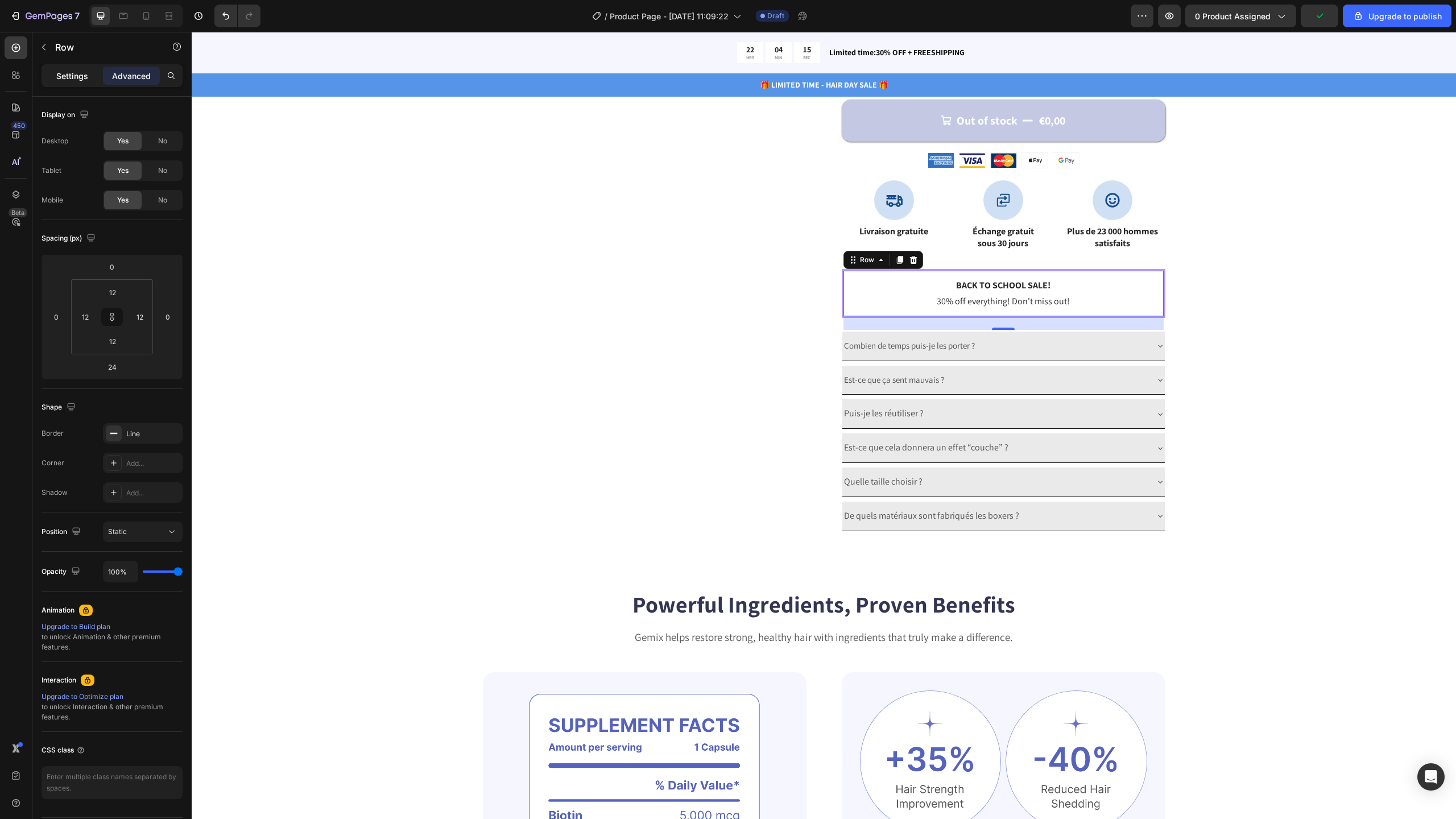
click at [63, 68] on div "Settings" at bounding box center [72, 75] width 57 height 18
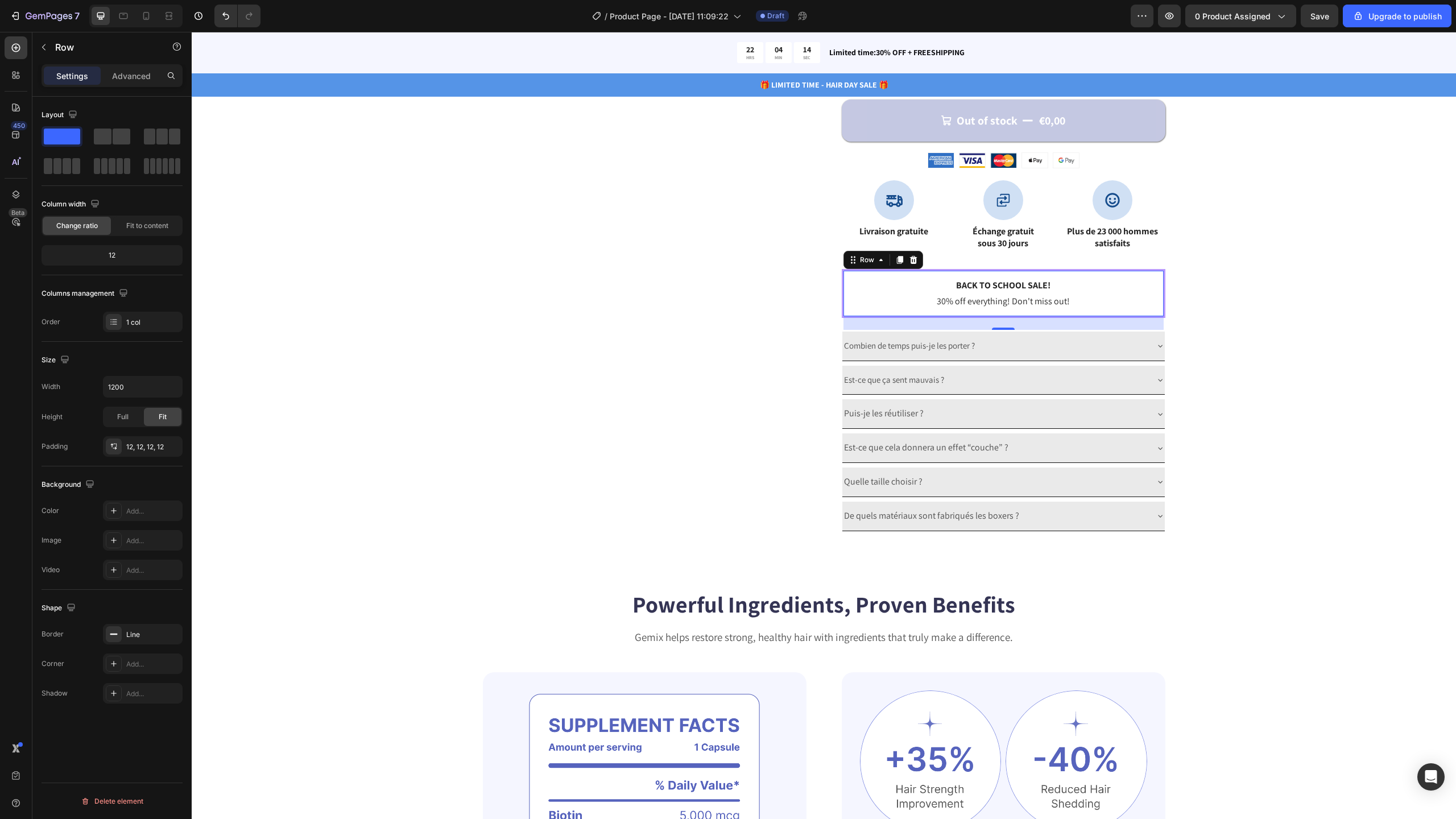
click at [161, 237] on div "Column width Change ratio Fit to content 12" at bounding box center [111, 234] width 141 height 80
click at [152, 233] on div "Fit to content" at bounding box center [147, 226] width 68 height 18
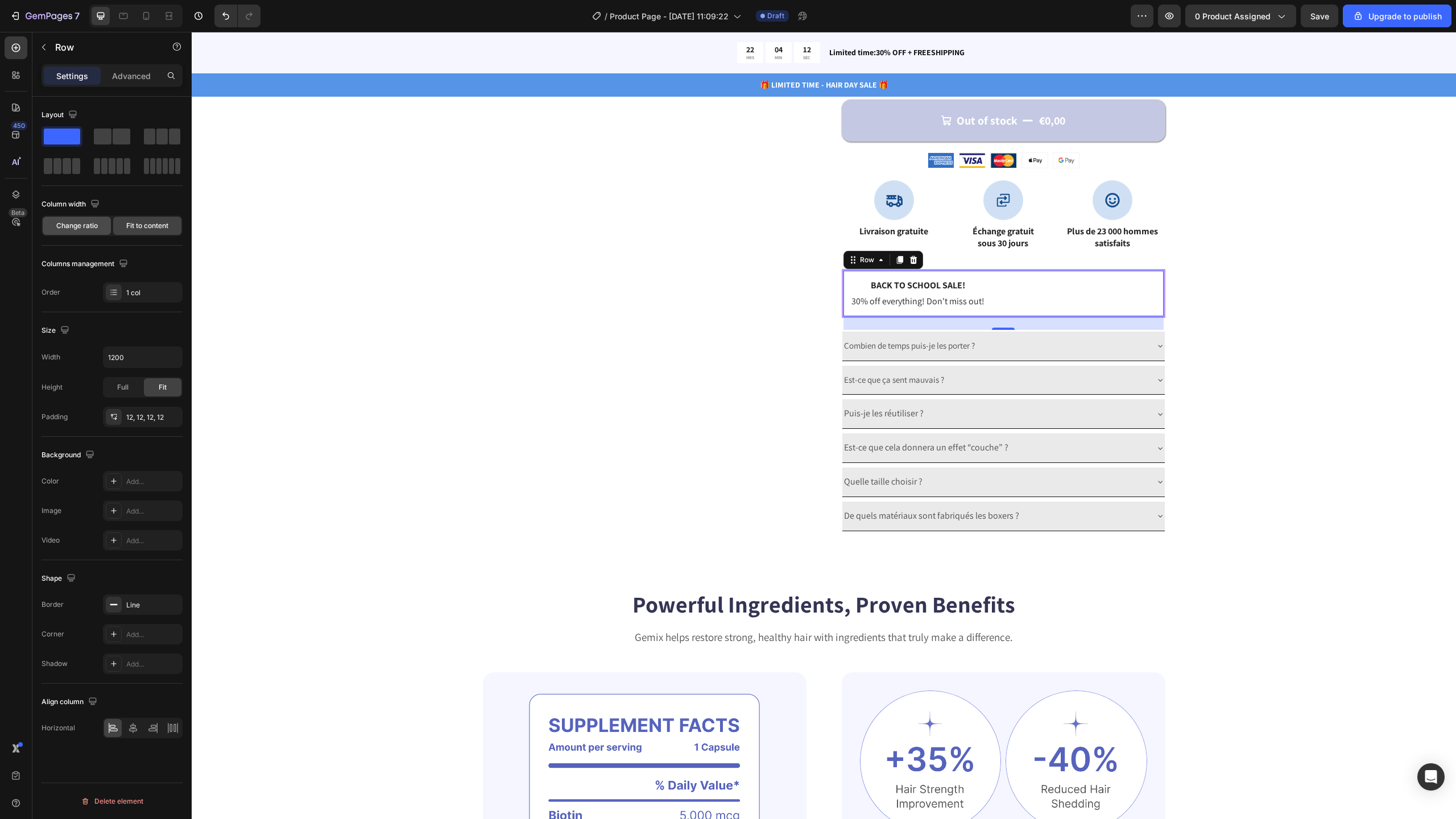
click at [95, 230] on span "Change ratio" at bounding box center [76, 226] width 41 height 11
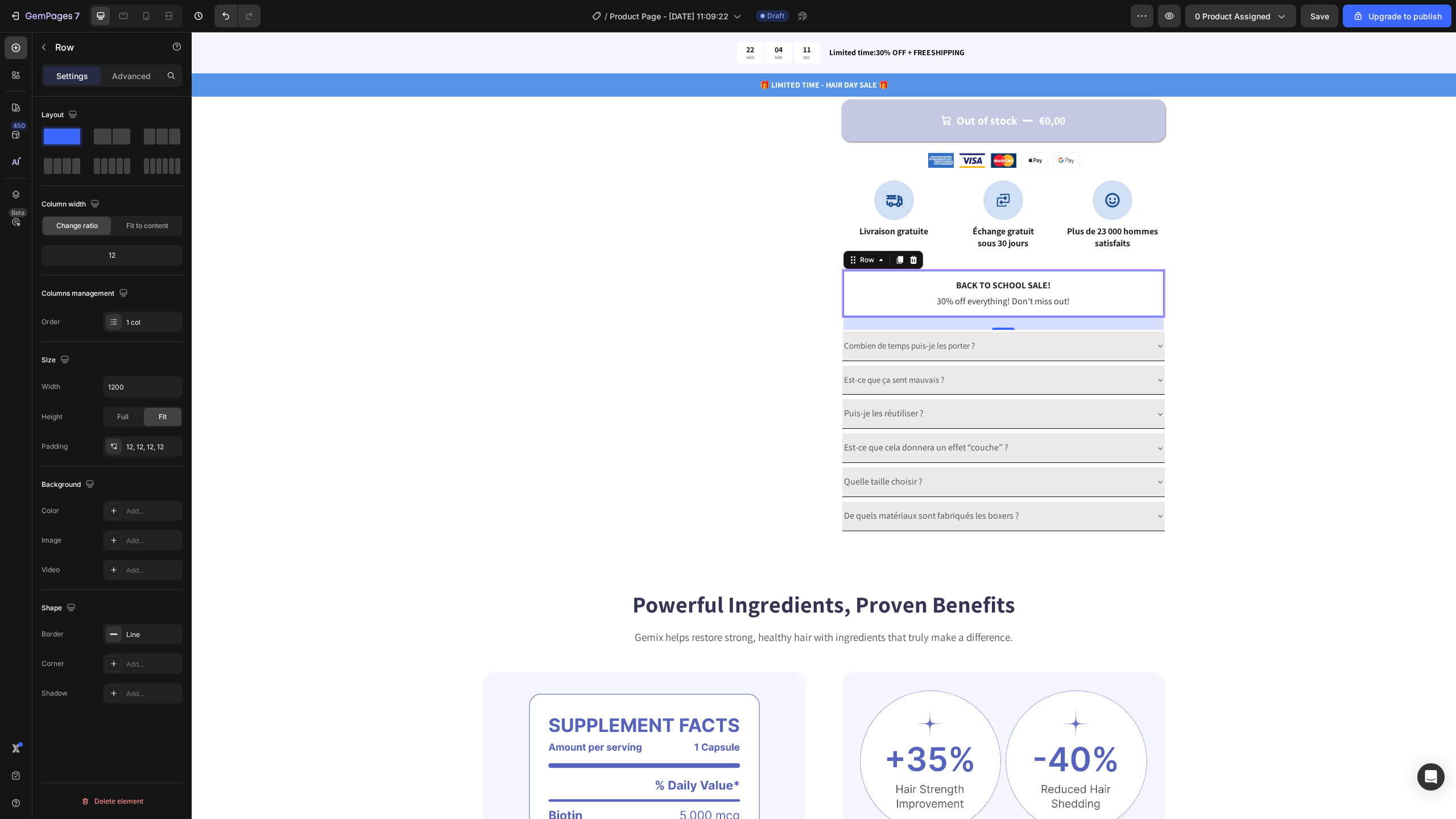
click at [851, 284] on p "Back to school sale!" at bounding box center [1003, 286] width 305 height 14
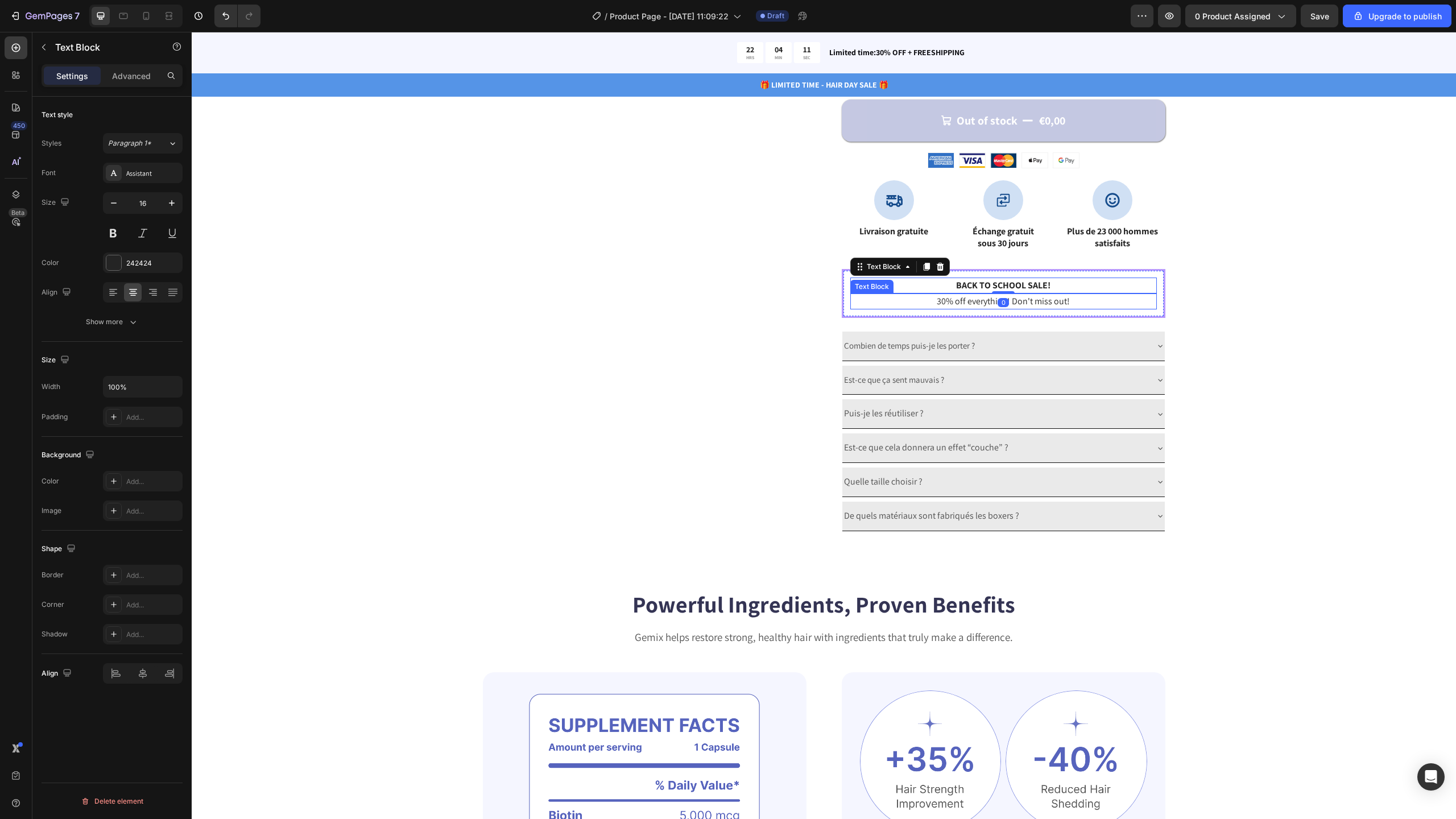
click at [877, 305] on p "30% off everything! Don't miss out!" at bounding box center [1003, 302] width 305 height 14
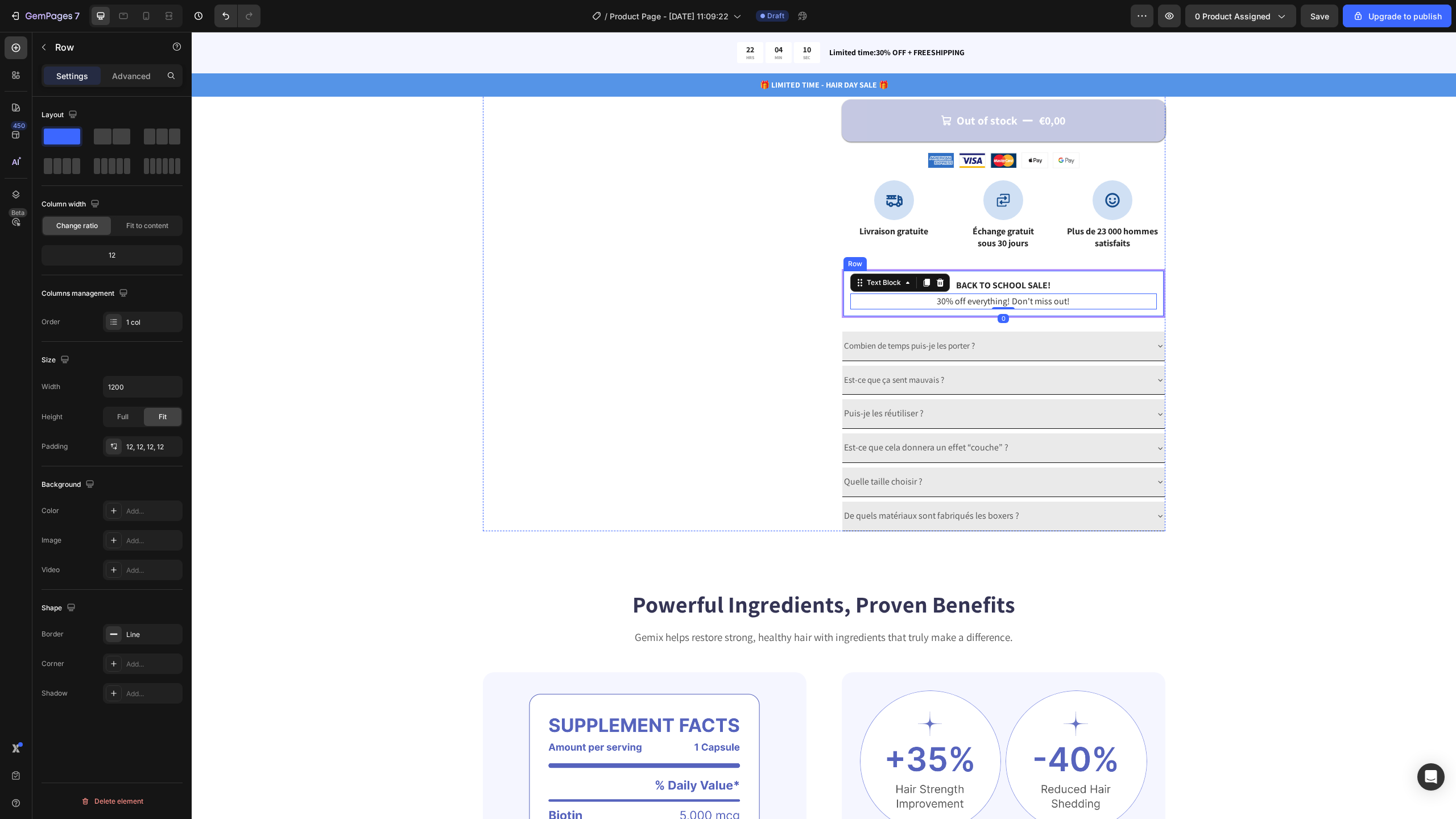
click at [873, 314] on div "Back to school sale! Text Block 30% off everything! Don't miss out! Text Block …" at bounding box center [1003, 294] width 324 height 49
click at [152, 226] on span "Fit to content" at bounding box center [147, 226] width 42 height 11
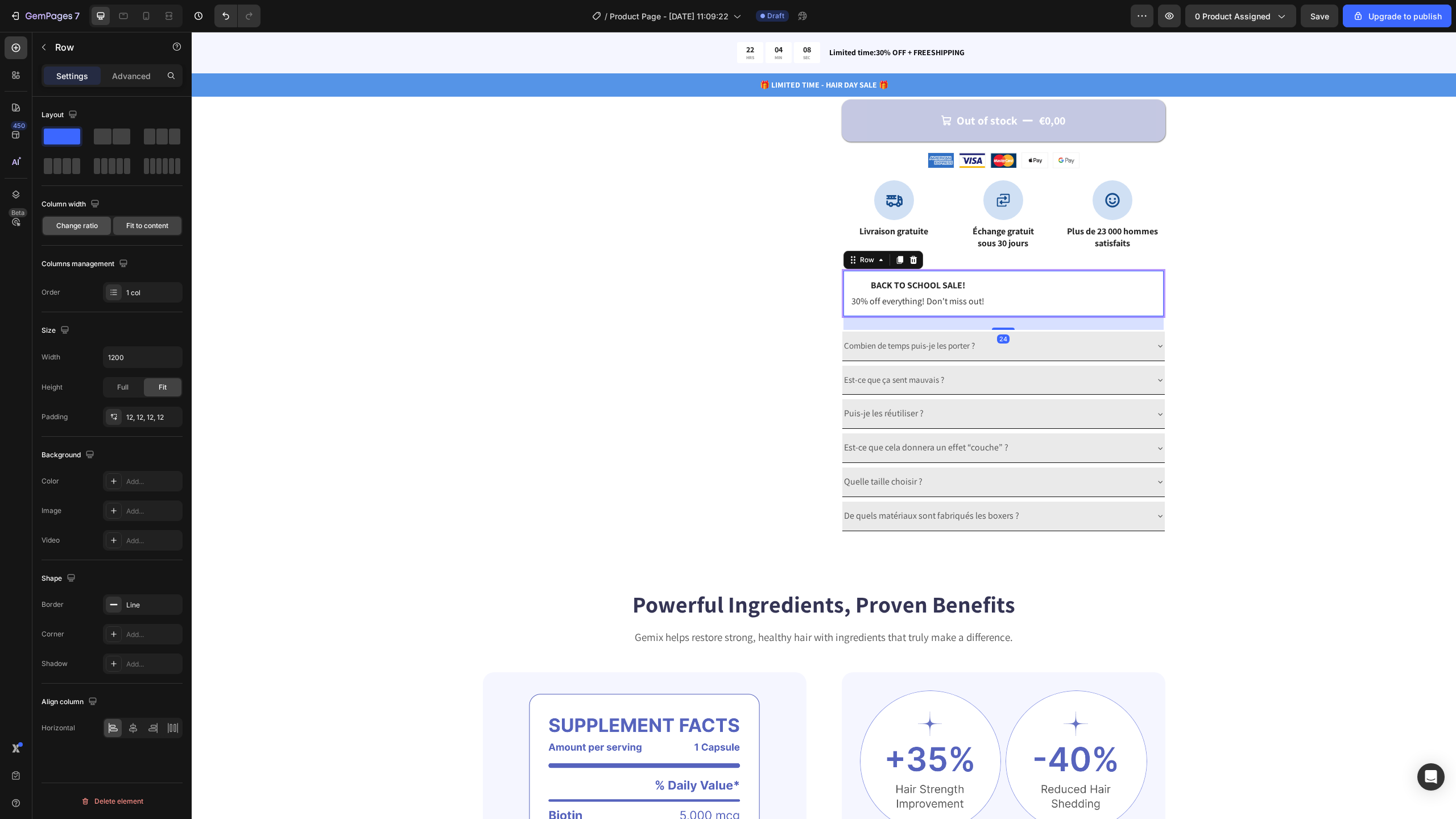
click at [78, 227] on span "Change ratio" at bounding box center [76, 226] width 41 height 11
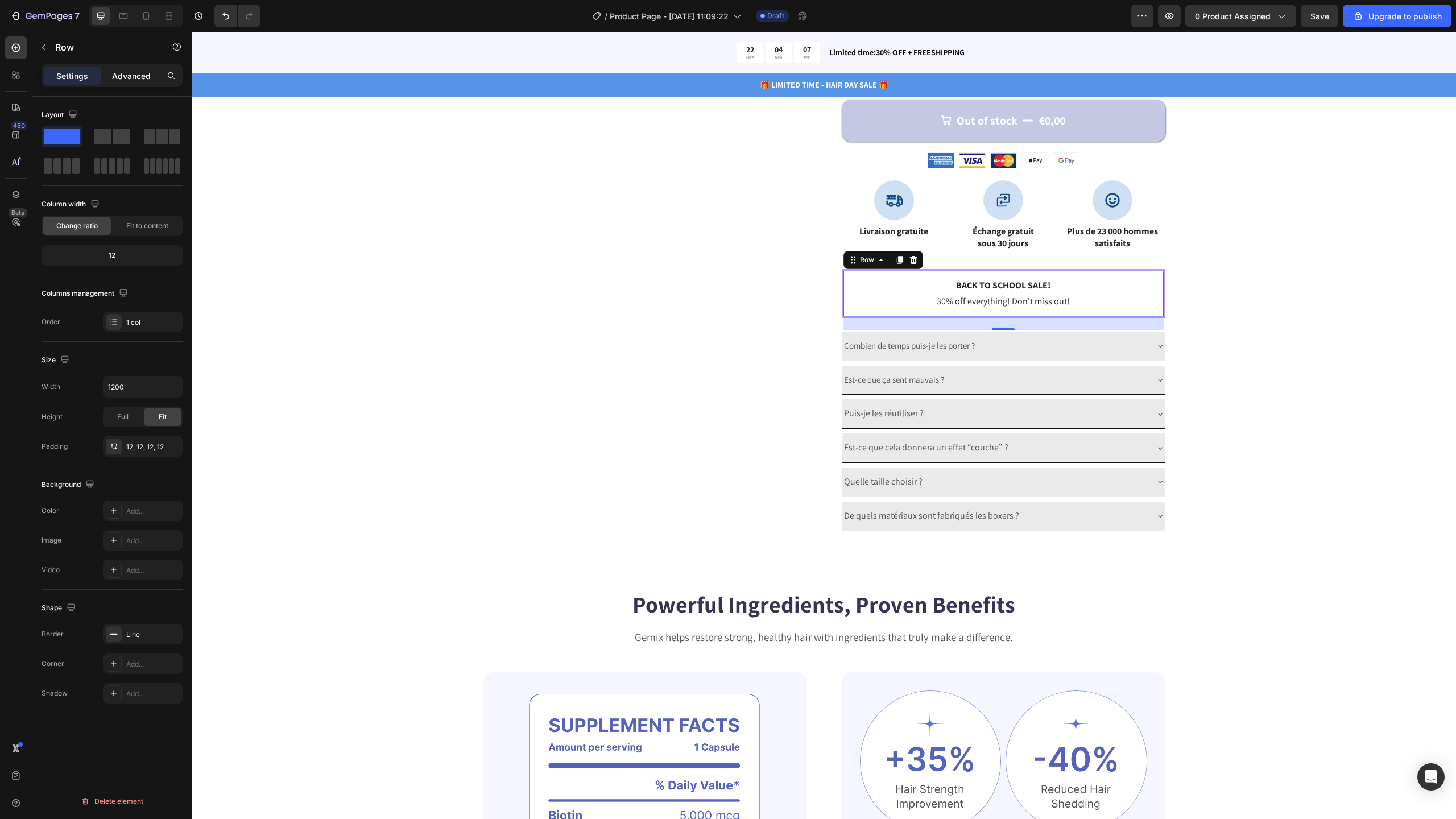
click at [113, 80] on p "Advanced" at bounding box center [132, 76] width 39 height 12
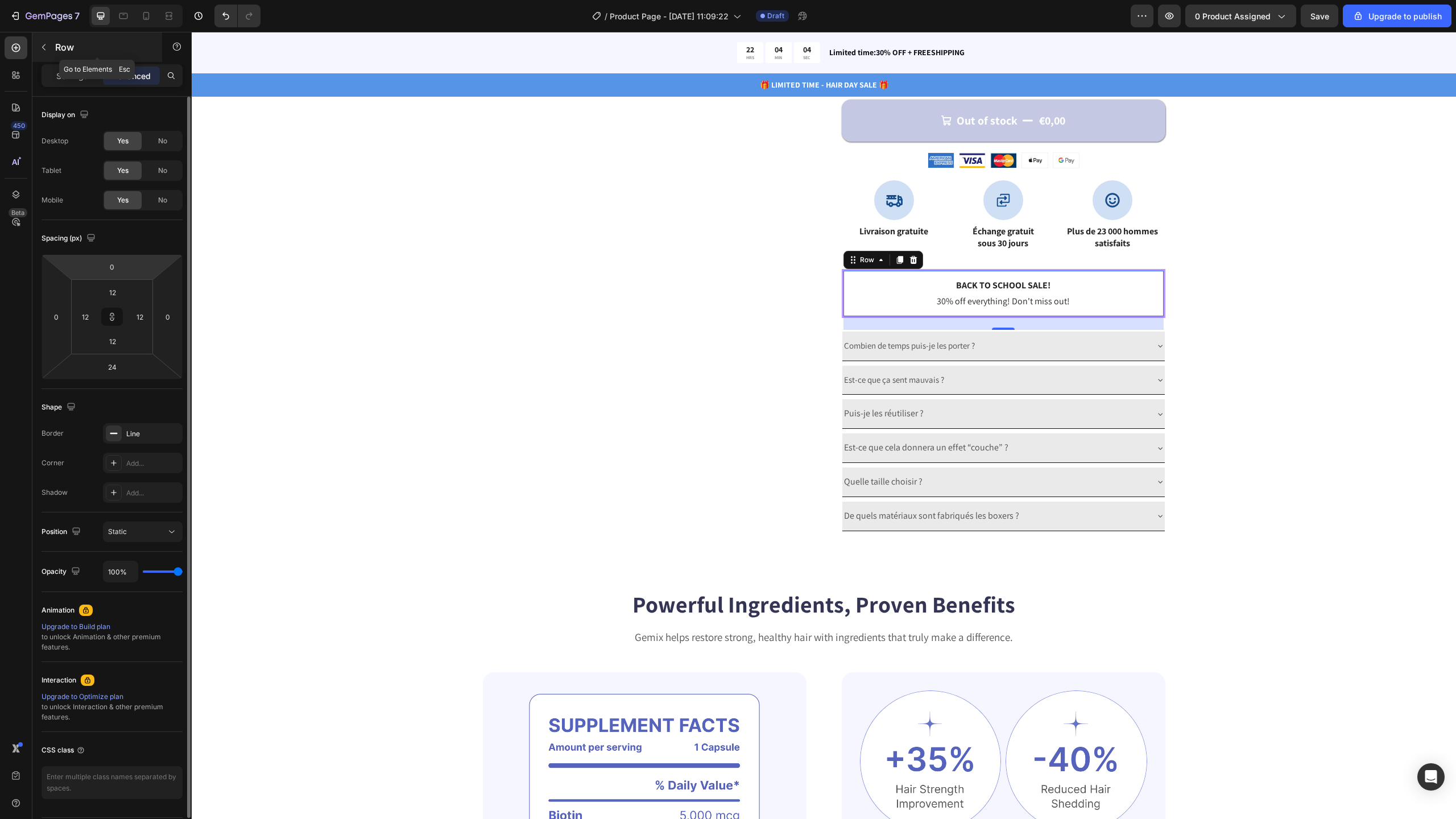
click at [48, 47] on button "button" at bounding box center [44, 47] width 18 height 18
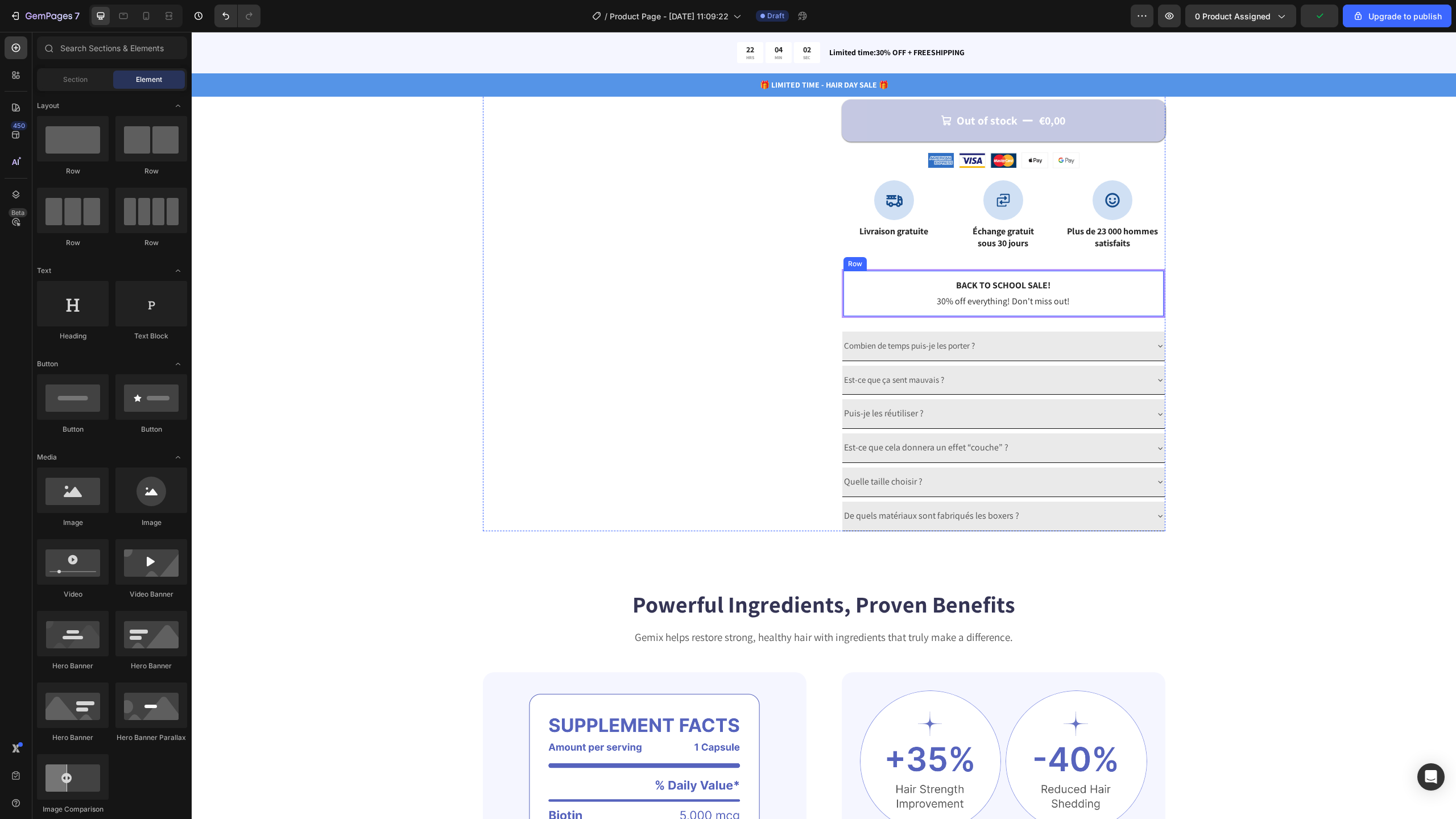
click at [885, 269] on div "Back to school sale! Text Block 30% off everything! Don't miss out! Text Block …" at bounding box center [1003, 294] width 324 height 49
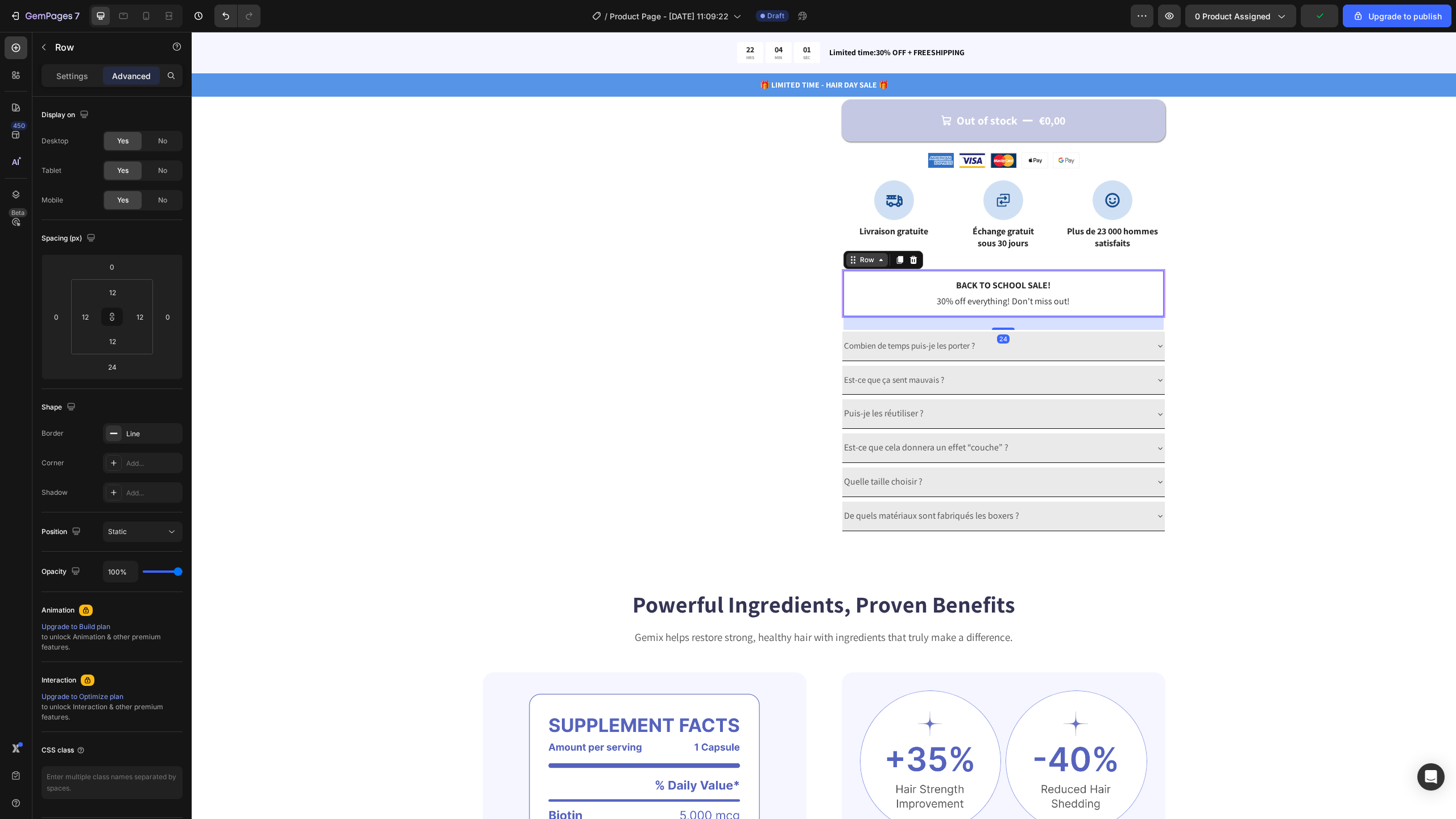
click at [877, 262] on icon at bounding box center [881, 260] width 9 height 9
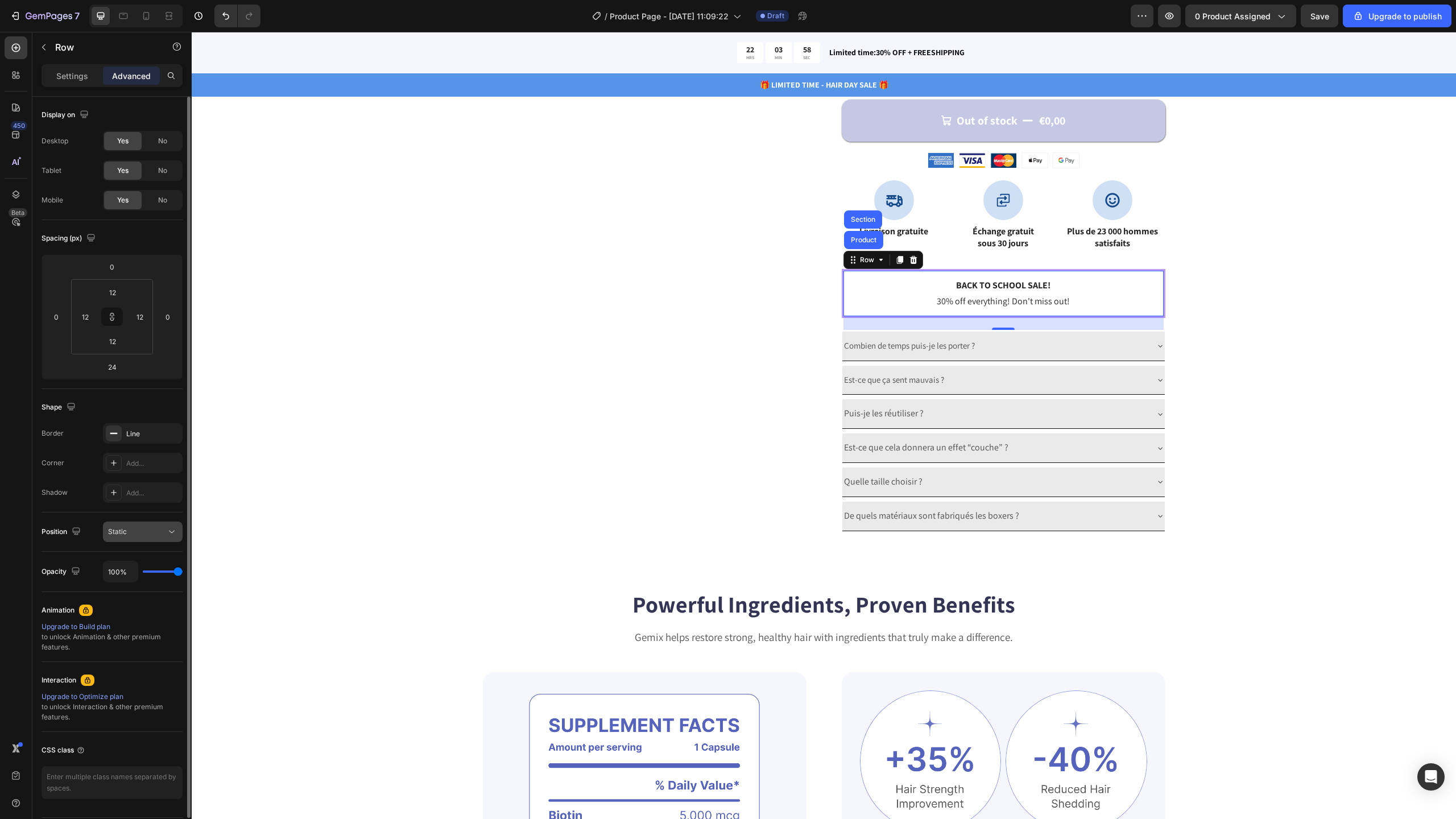
click at [137, 530] on div "Static" at bounding box center [137, 532] width 58 height 11
click at [137, 529] on div "Static" at bounding box center [137, 532] width 58 height 11
click at [142, 435] on div "Line" at bounding box center [143, 435] width 33 height 11
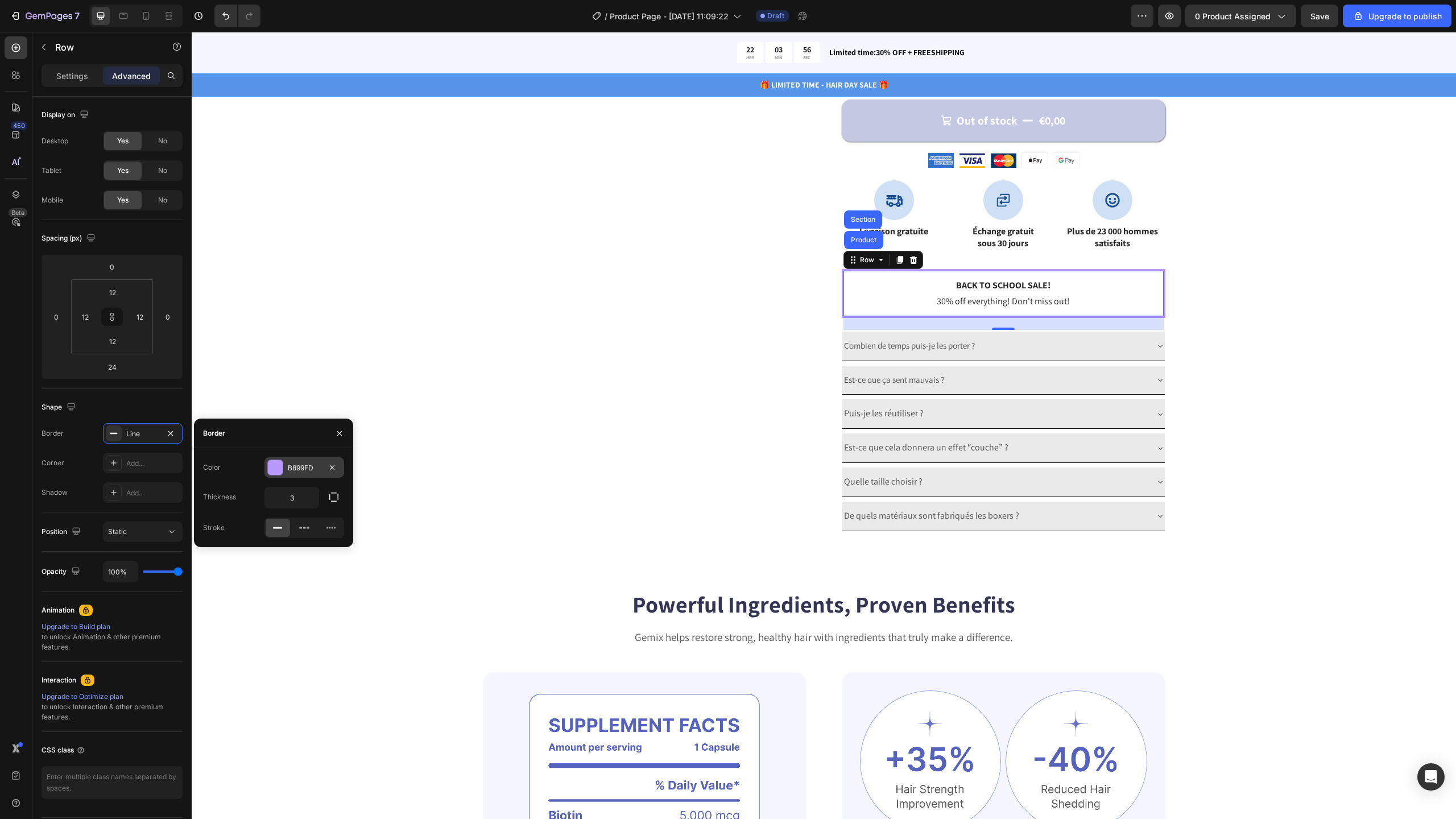
click at [291, 471] on div "B899FD" at bounding box center [305, 468] width 33 height 11
click at [276, 553] on div at bounding box center [272, 551] width 11 height 11
type input "5594E7"
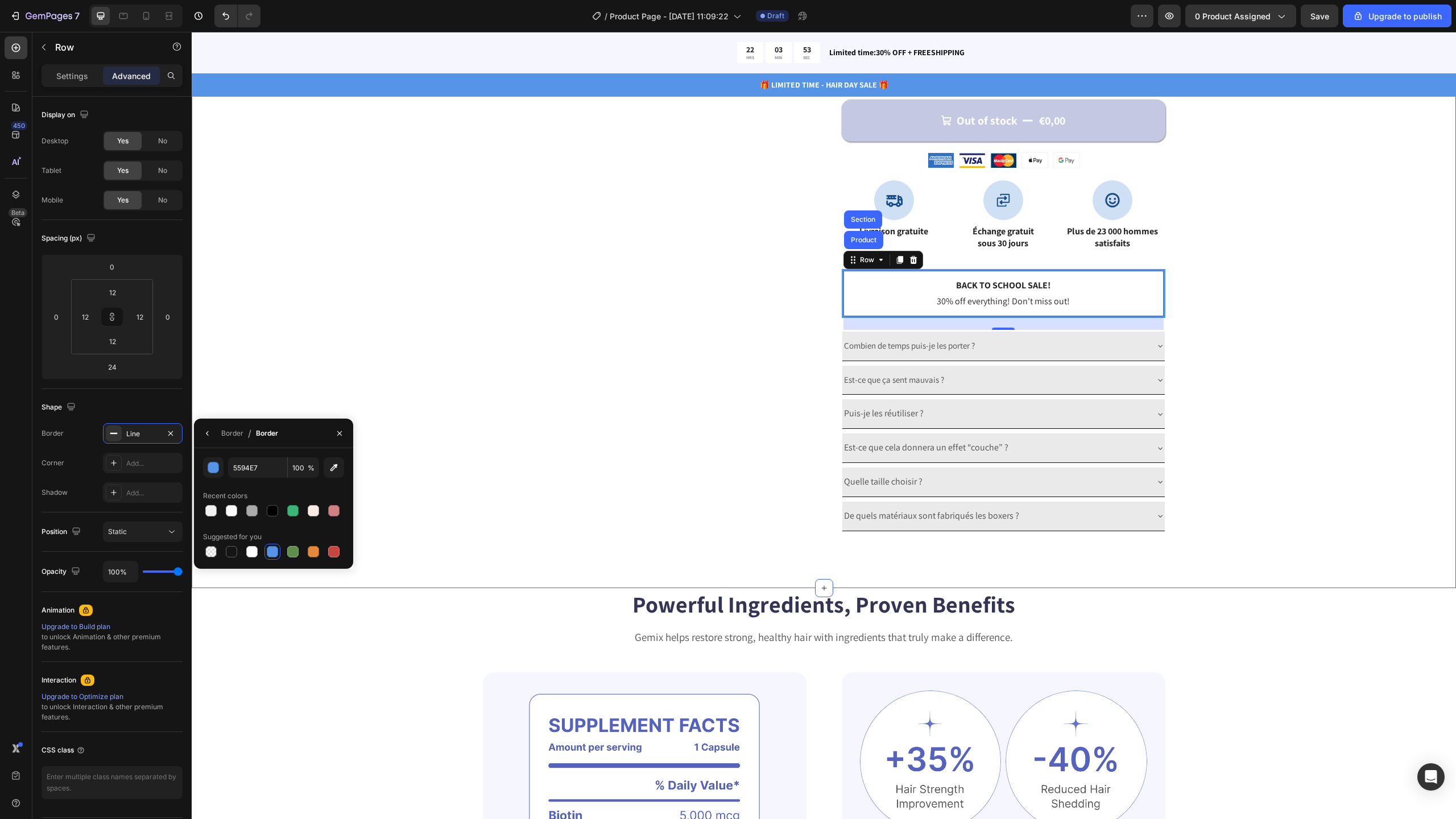
click at [1215, 331] on div "Catch your customer's attention with attracted media. Add image or sync data Pr…" at bounding box center [823, 18] width 1173 height 1027
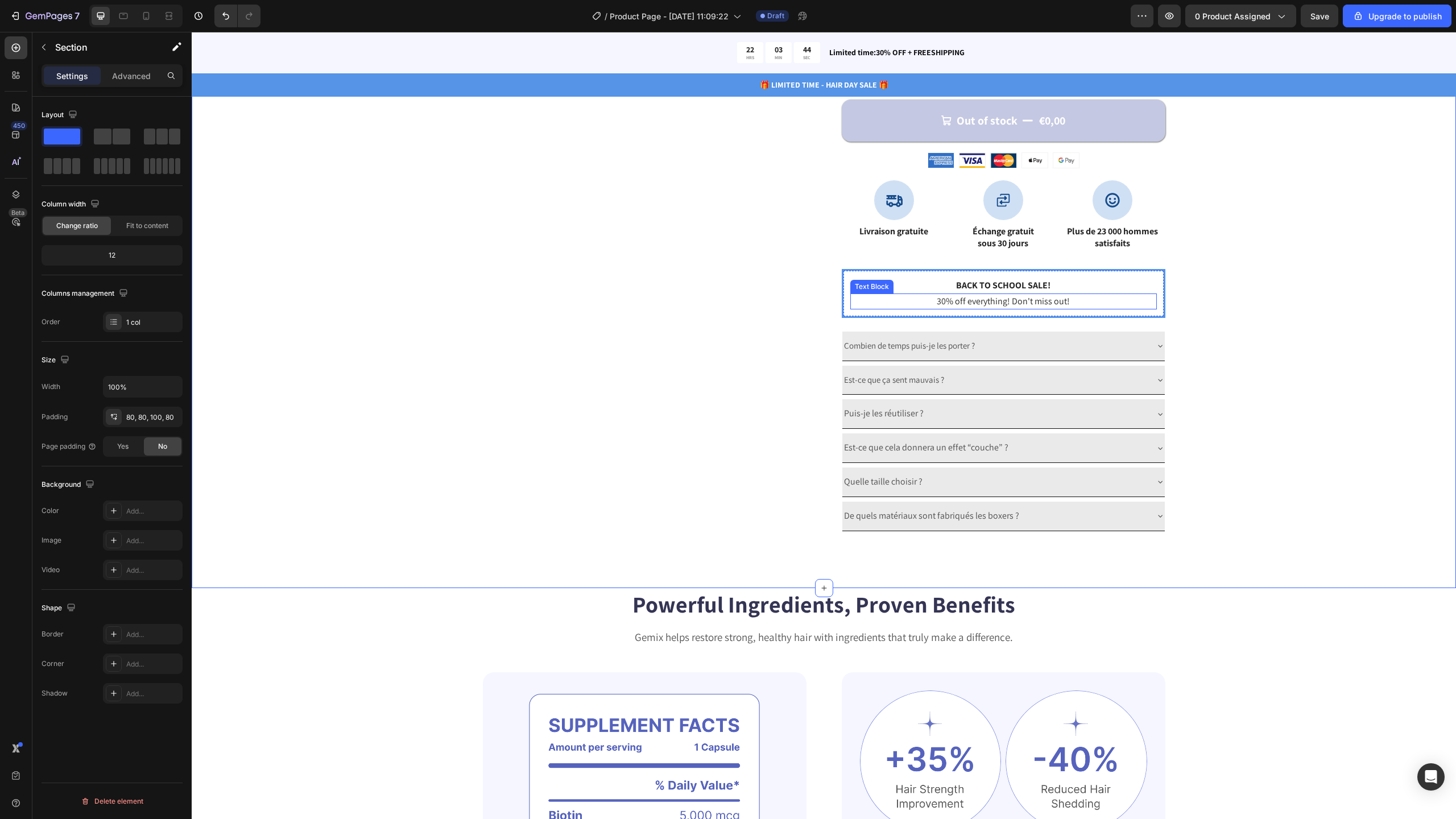
click at [973, 293] on div "30% off everything! Don't miss out!" at bounding box center [1003, 301] width 306 height 16
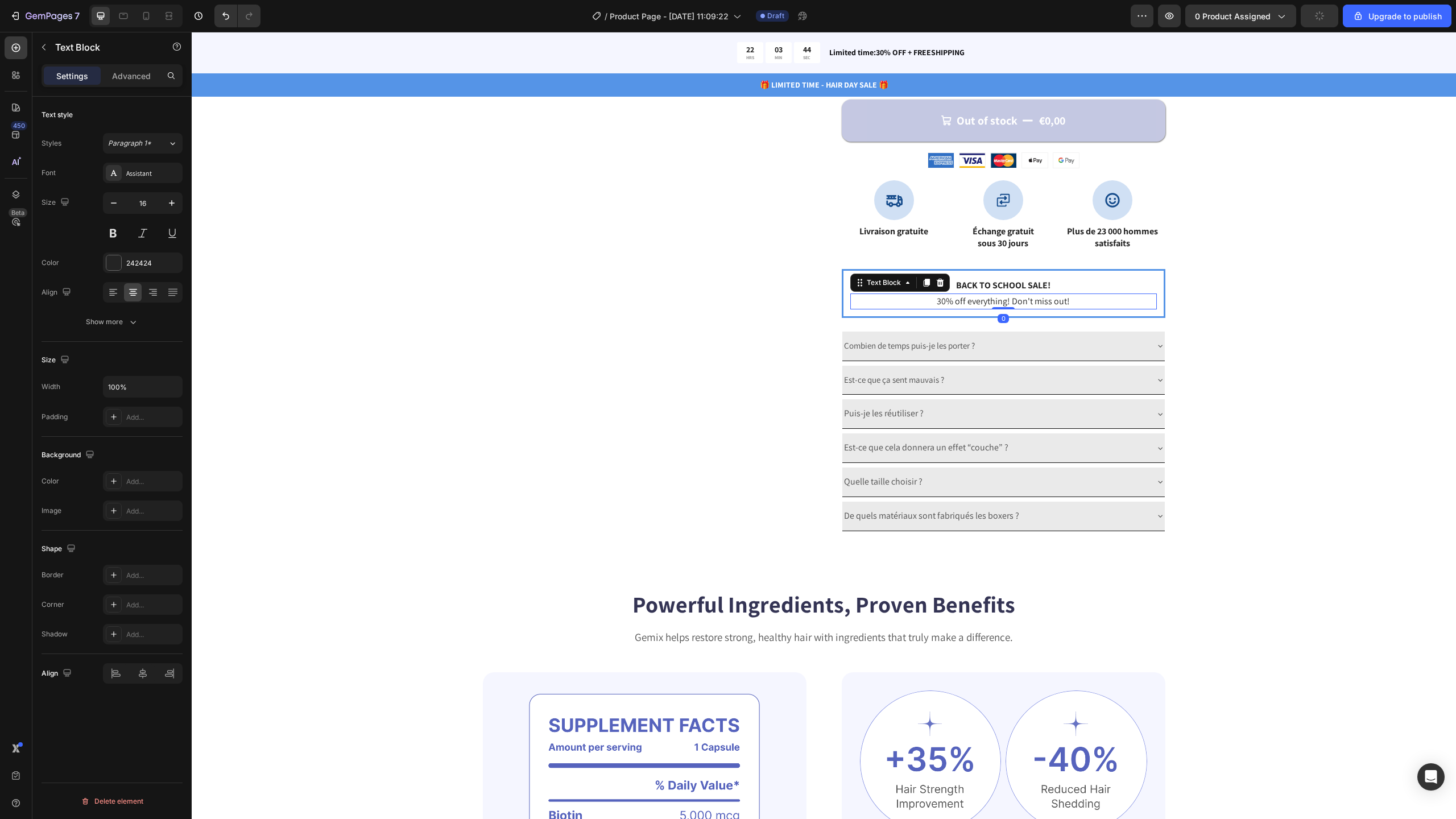
click at [972, 285] on p "Back to school sale!" at bounding box center [1003, 286] width 305 height 14
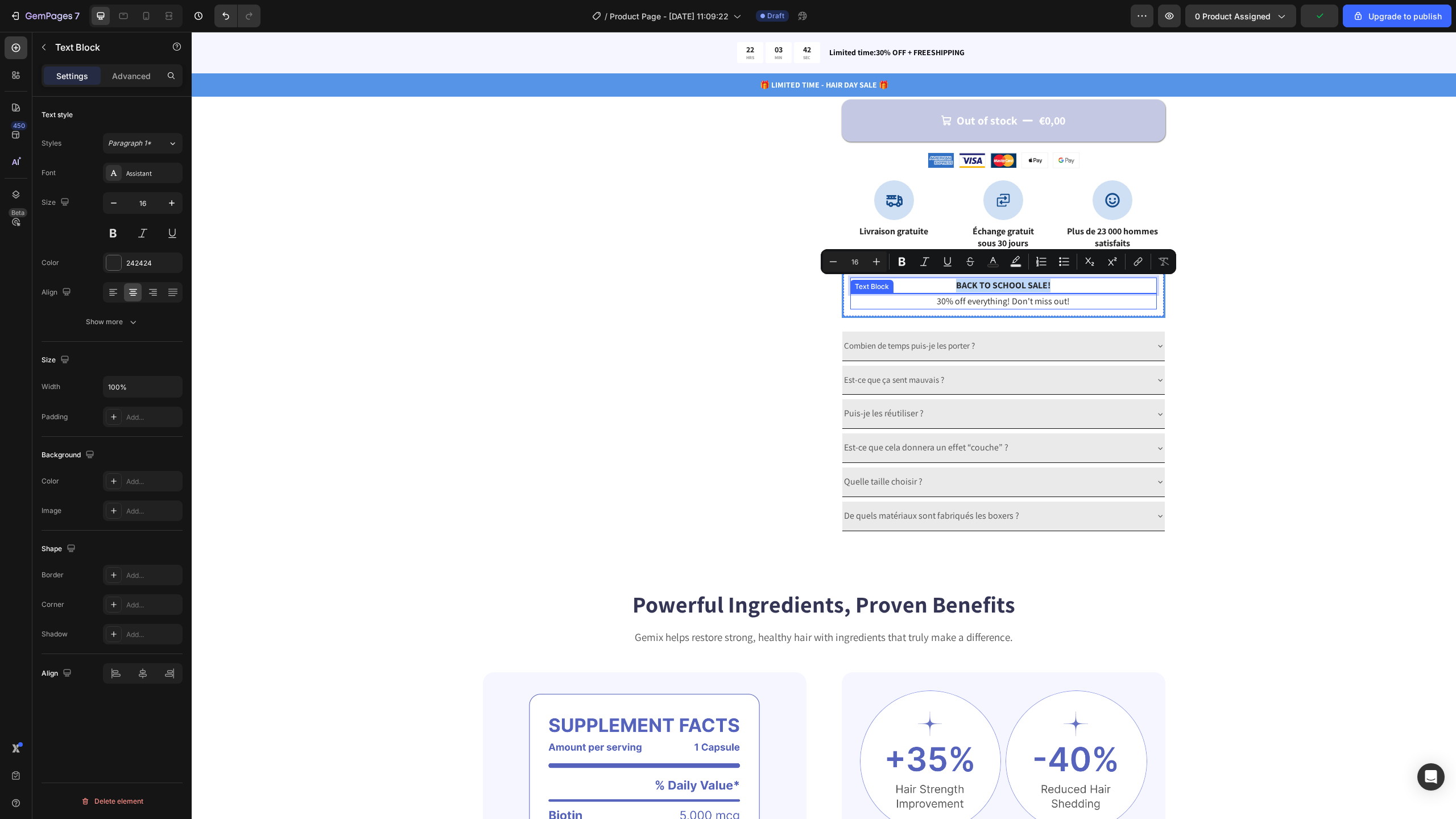
click at [994, 302] on p "30% off everything! Don't miss out!" at bounding box center [1003, 302] width 305 height 14
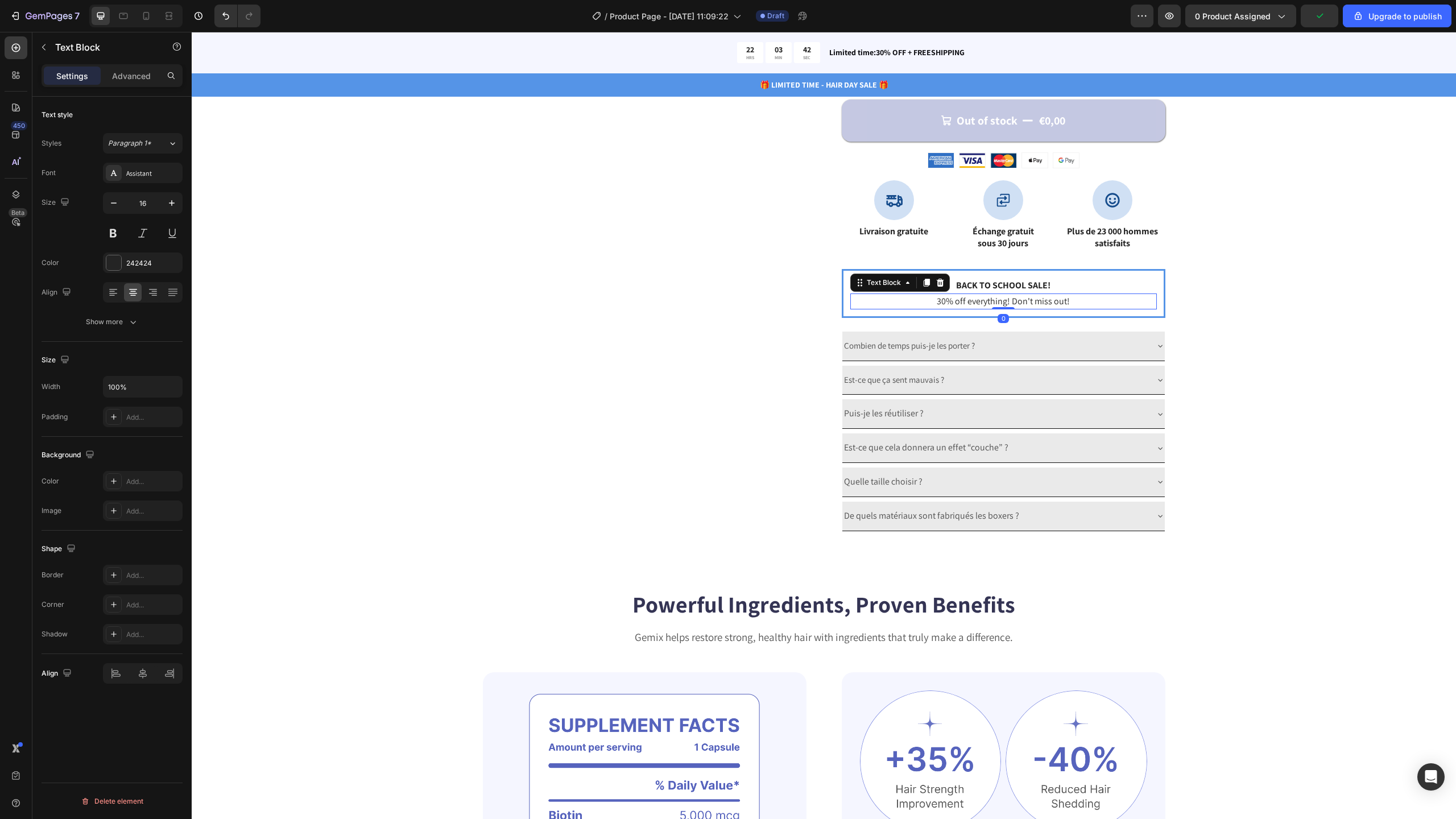
click at [994, 302] on p "30% off everything! Don't miss out!" at bounding box center [1003, 302] width 305 height 14
click at [992, 286] on p "Back to school sale!" at bounding box center [1003, 286] width 305 height 14
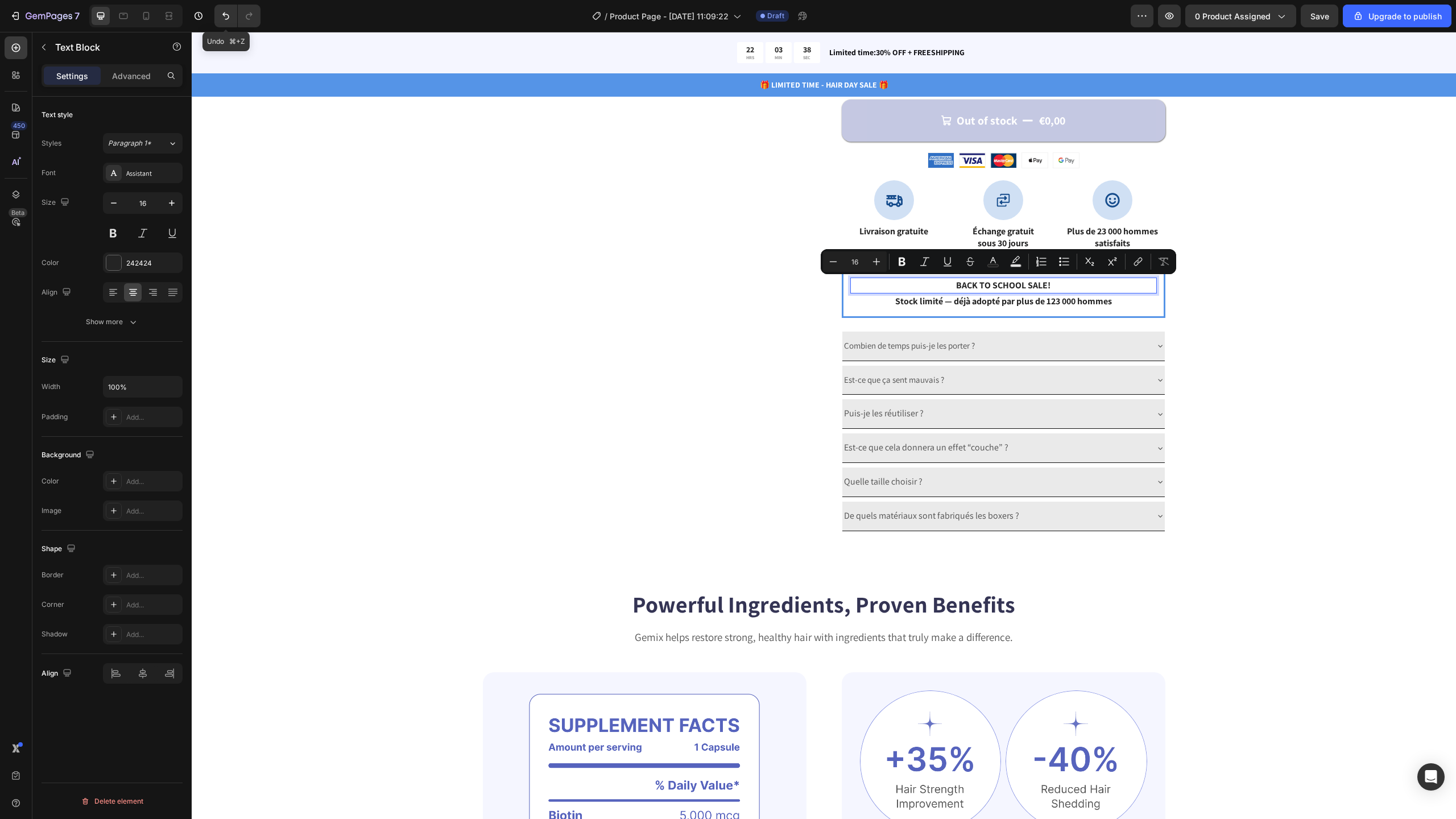
click at [224, 11] on icon "Undo/Redo" at bounding box center [226, 16] width 11 height 11
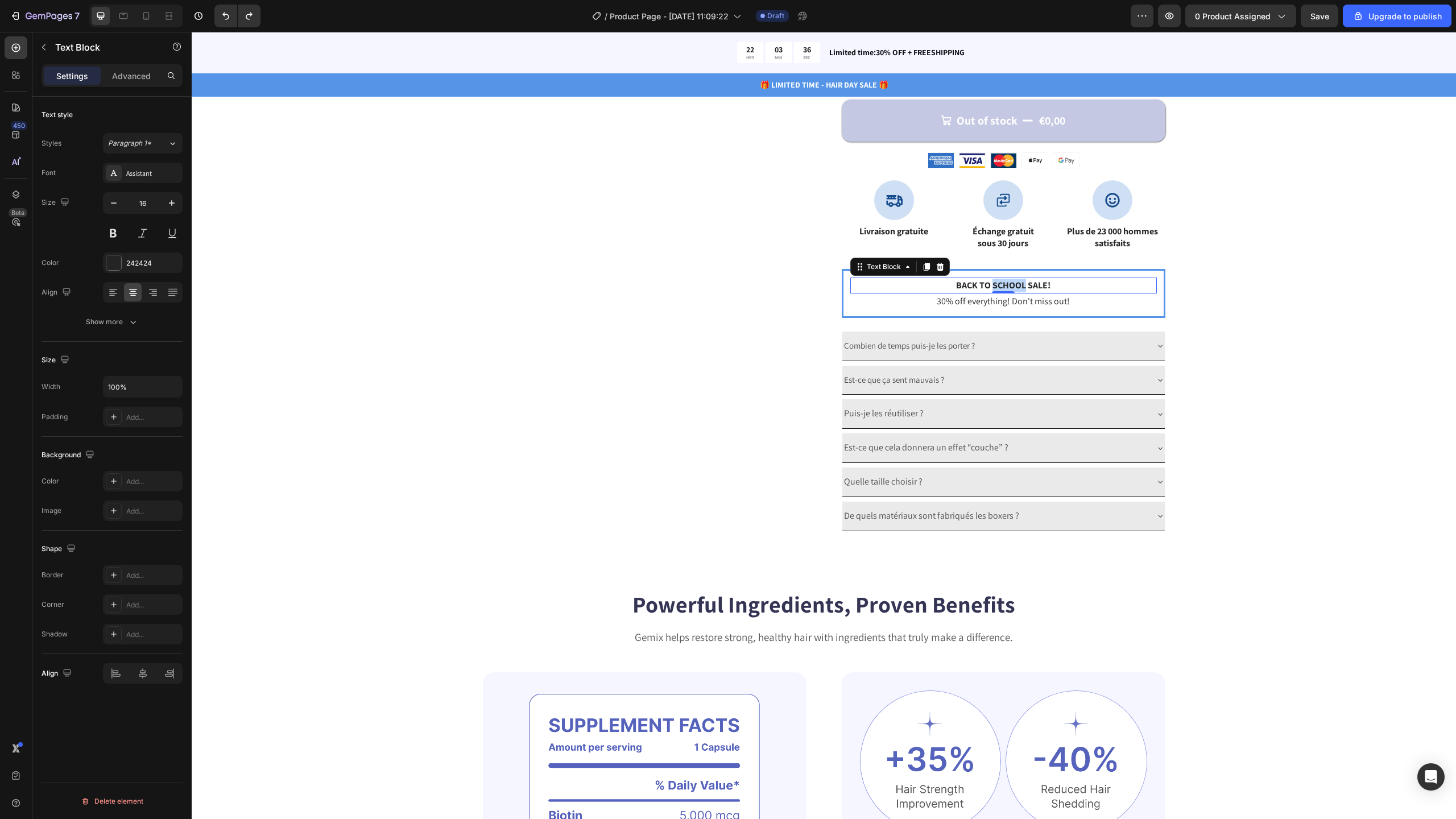
click at [1009, 284] on p "Back to school sale!" at bounding box center [1003, 286] width 305 height 14
click at [1244, 293] on div "Catch your customer's attention with attracted media. Add image or sync data Pr…" at bounding box center [823, 18] width 1173 height 1027
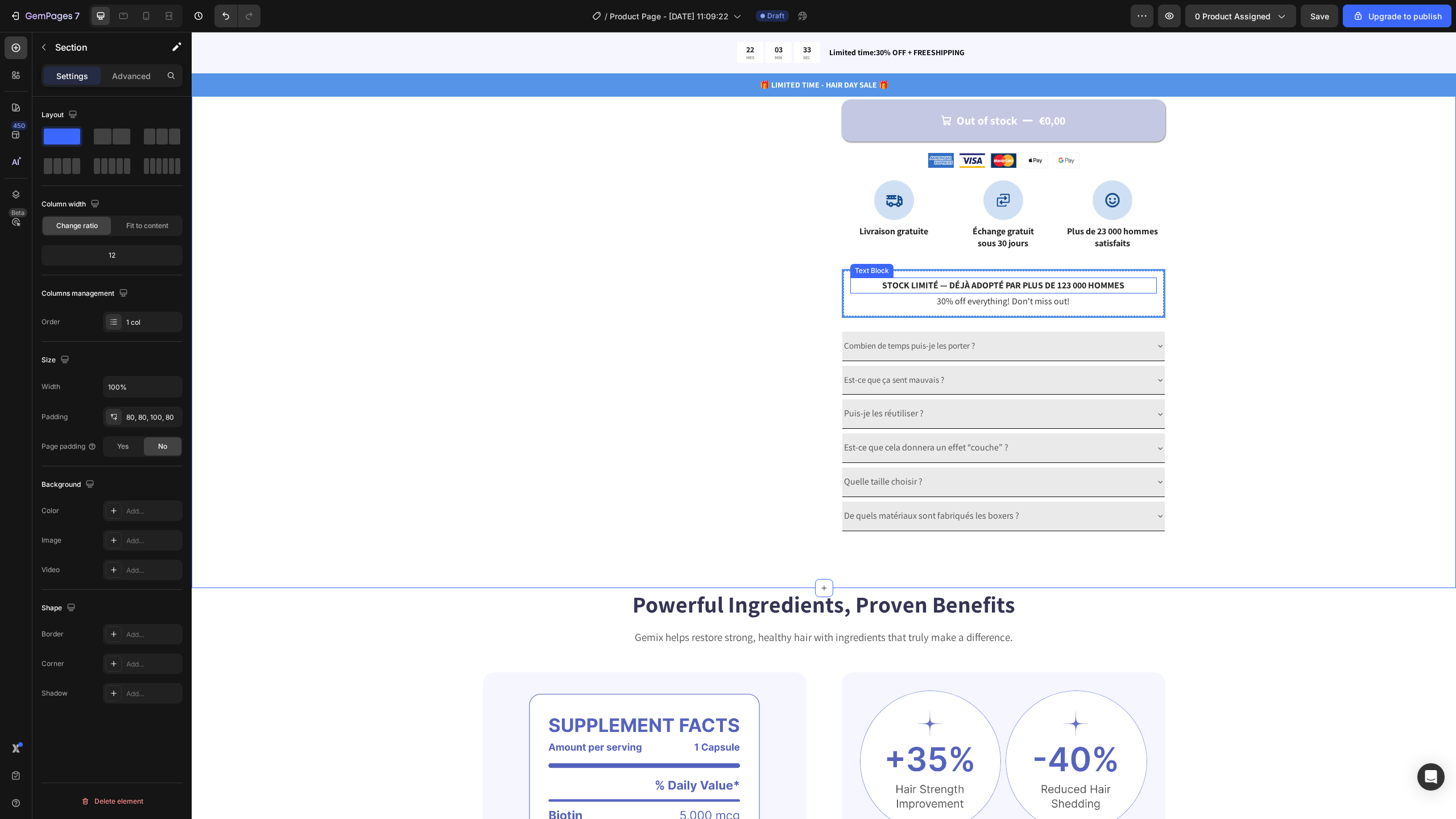
click at [1065, 282] on strong "Stock limité — déjà adopté par plus de 123 000 hommes" at bounding box center [1003, 285] width 242 height 12
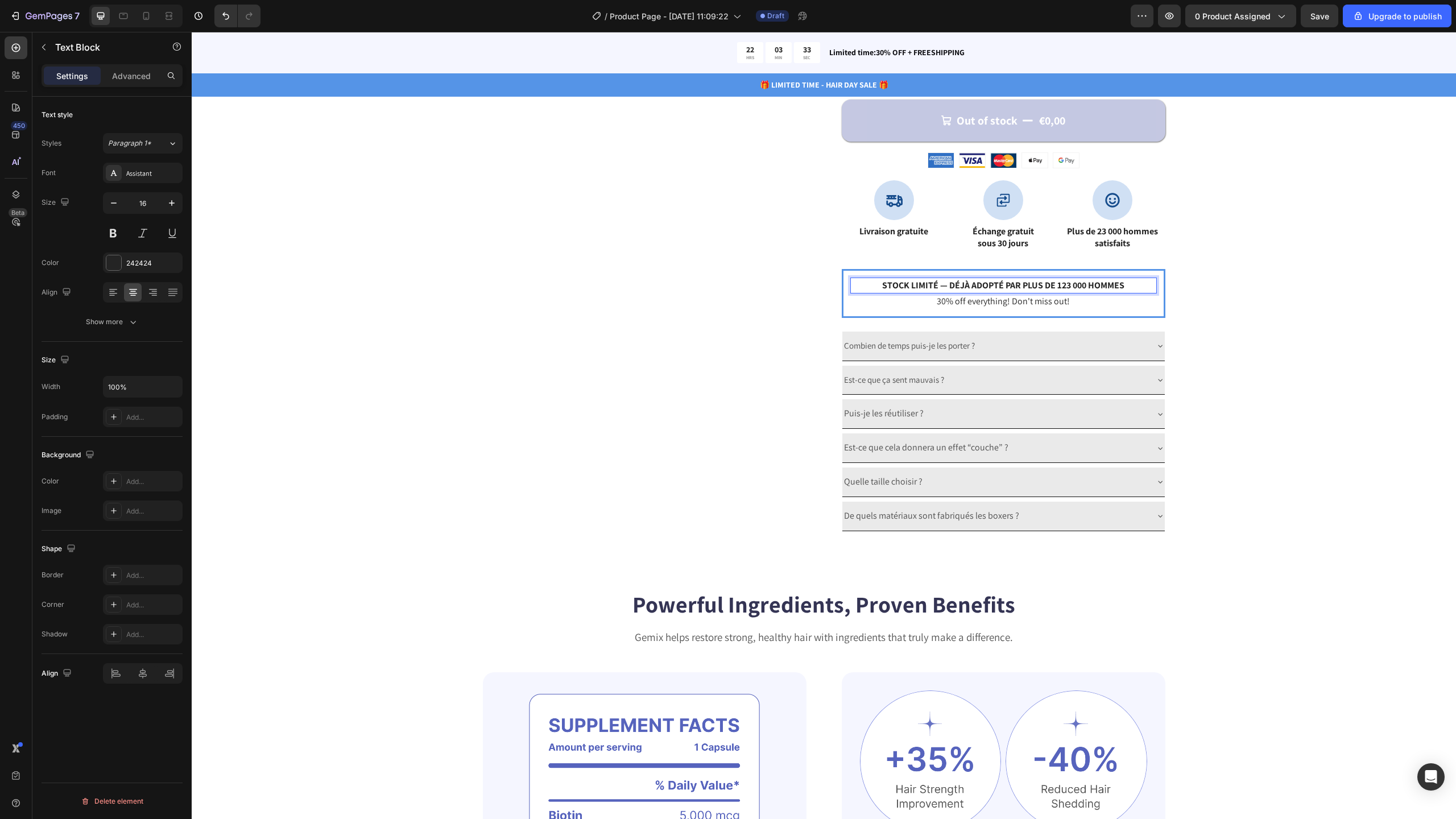
click at [1058, 285] on strong "Stock limité — déjà adopté par plus de 123 000 hommes" at bounding box center [1003, 285] width 242 height 12
click at [1101, 297] on p "30% off everything! Don't miss out!" at bounding box center [1003, 302] width 305 height 14
click at [1077, 285] on strong "Stock limité — déjà adopté par plus de 23 000 hommes" at bounding box center [1003, 285] width 238 height 12
click at [950, 284] on strong "Stock limité — déjà adopté par plus de 23 000 hommes" at bounding box center [1003, 285] width 238 height 12
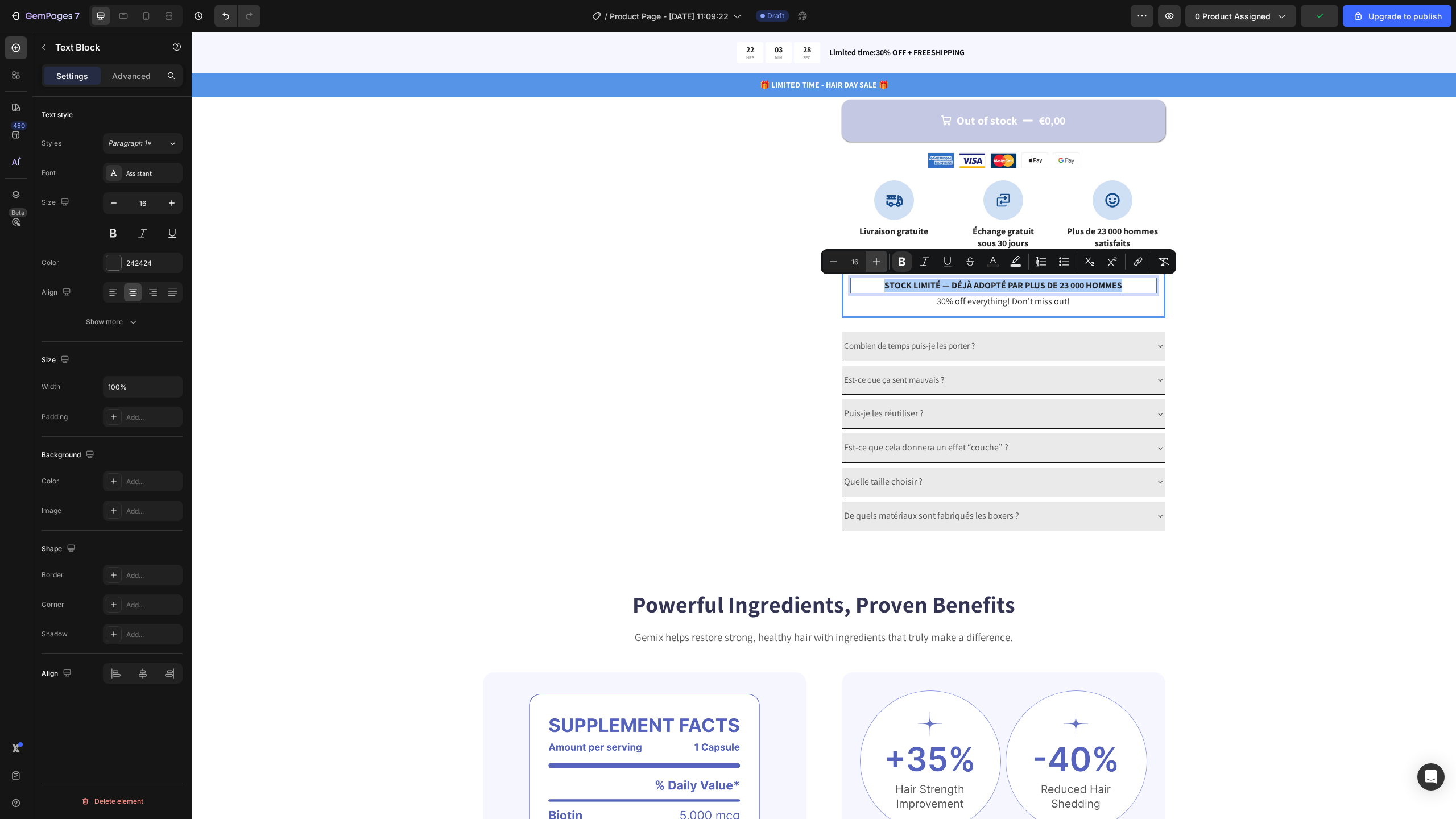
click at [881, 260] on icon "Editor contextual toolbar" at bounding box center [876, 262] width 11 height 11
type input "18"
click at [1250, 270] on div "Catch your customer's attention with attracted media. Add image or sync data Pr…" at bounding box center [823, 18] width 1173 height 1027
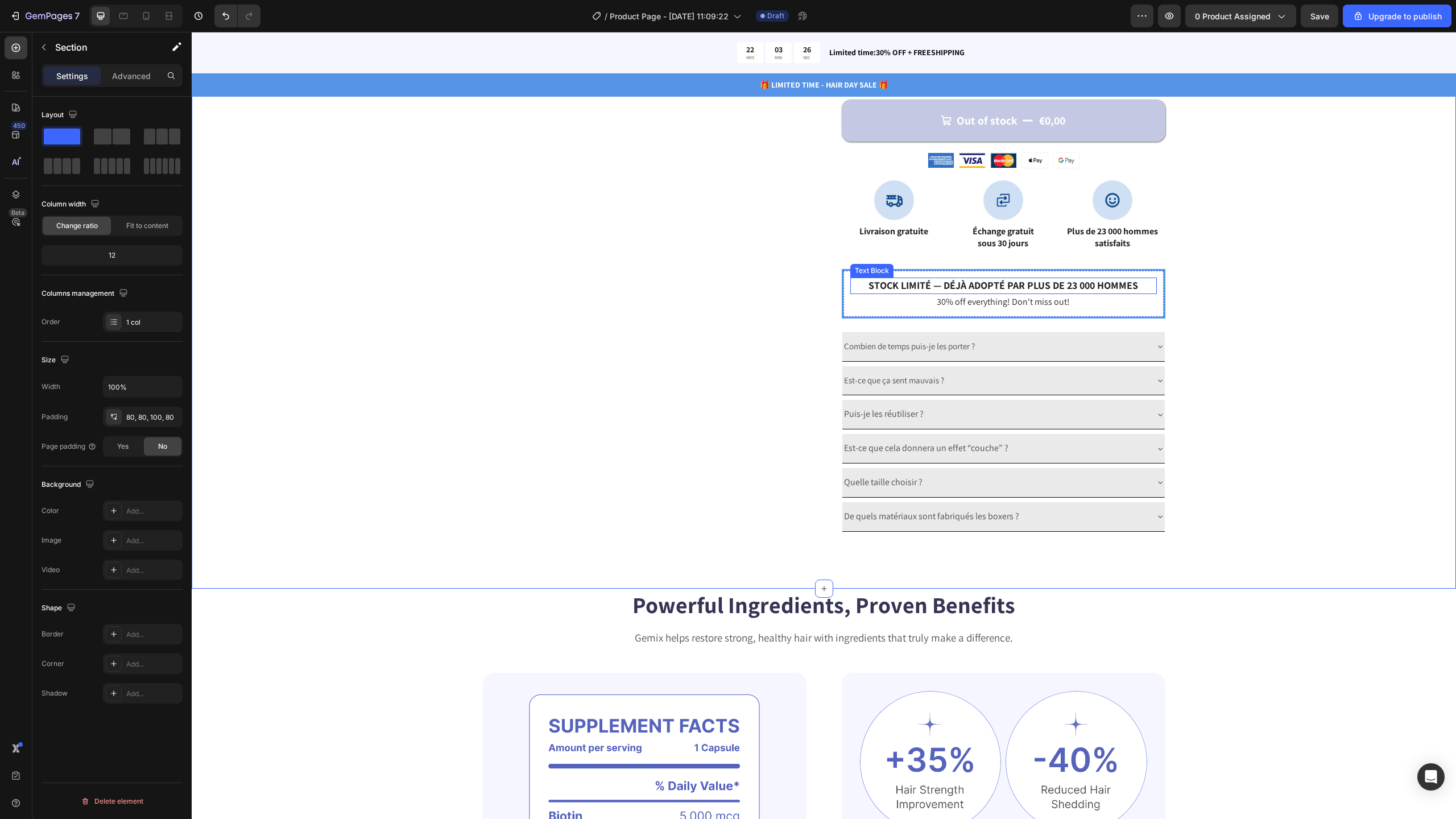
click at [1050, 286] on strong "Stock limité — déjà adopté par plus de 23 000 hommes" at bounding box center [1003, 285] width 269 height 13
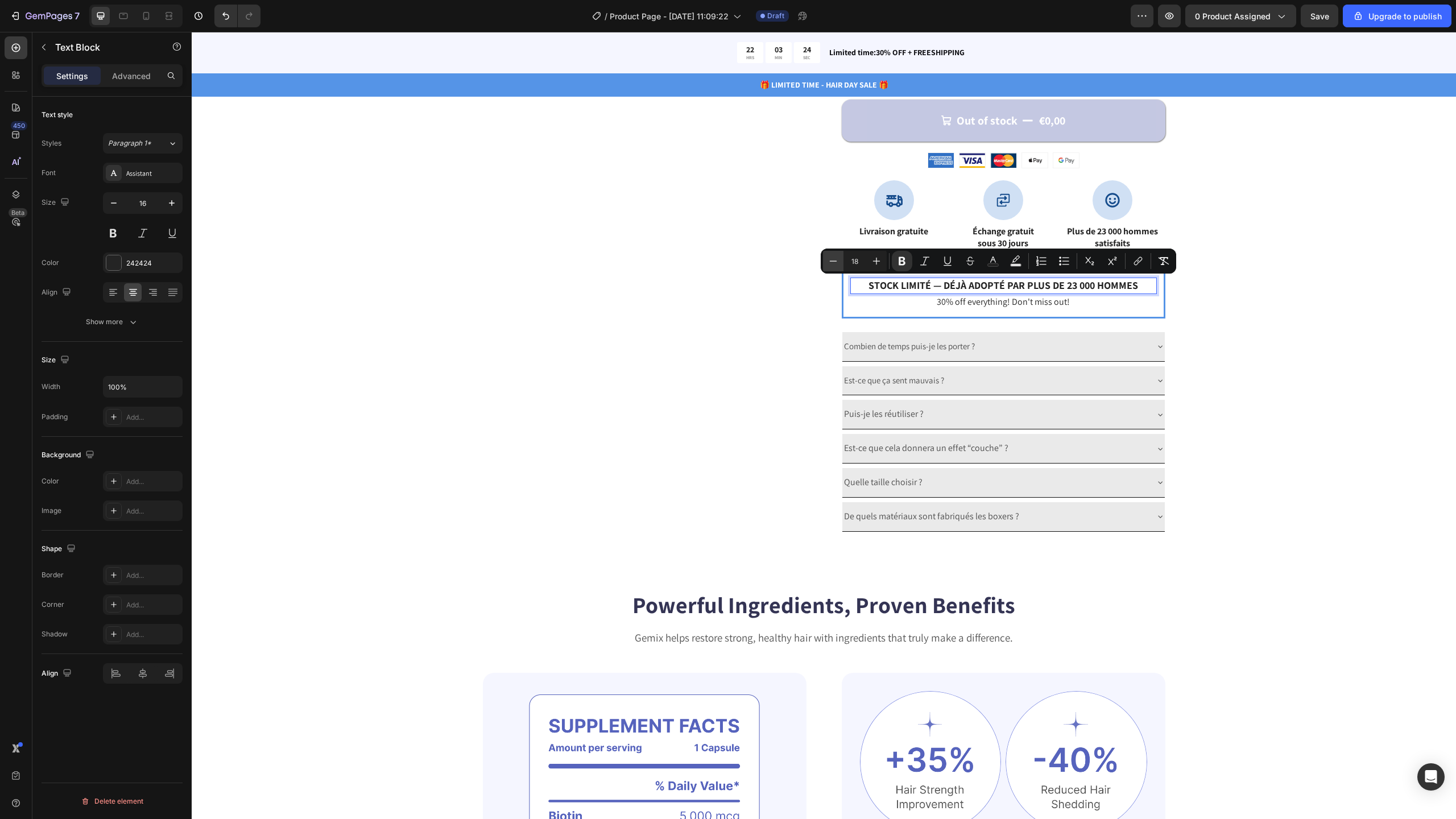
click at [837, 259] on icon "Editor contextual toolbar" at bounding box center [833, 261] width 11 height 11
type input "17"
click at [1263, 255] on div "Catch your customer's attention with attracted media. Add image or sync data Pr…" at bounding box center [823, 18] width 1173 height 1027
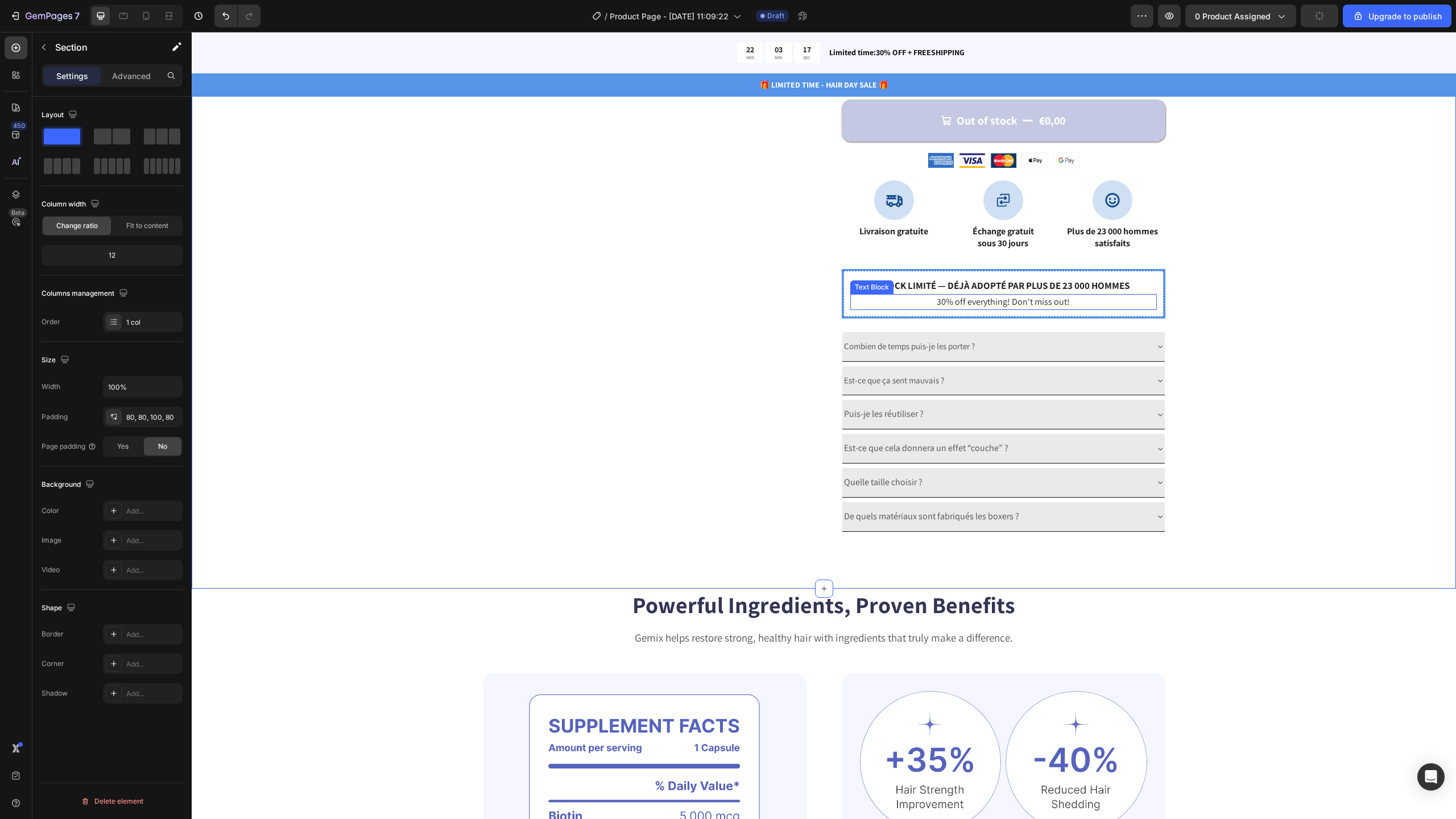
click at [993, 303] on p "30% off everything! Don't miss out!" at bounding box center [1003, 302] width 305 height 14
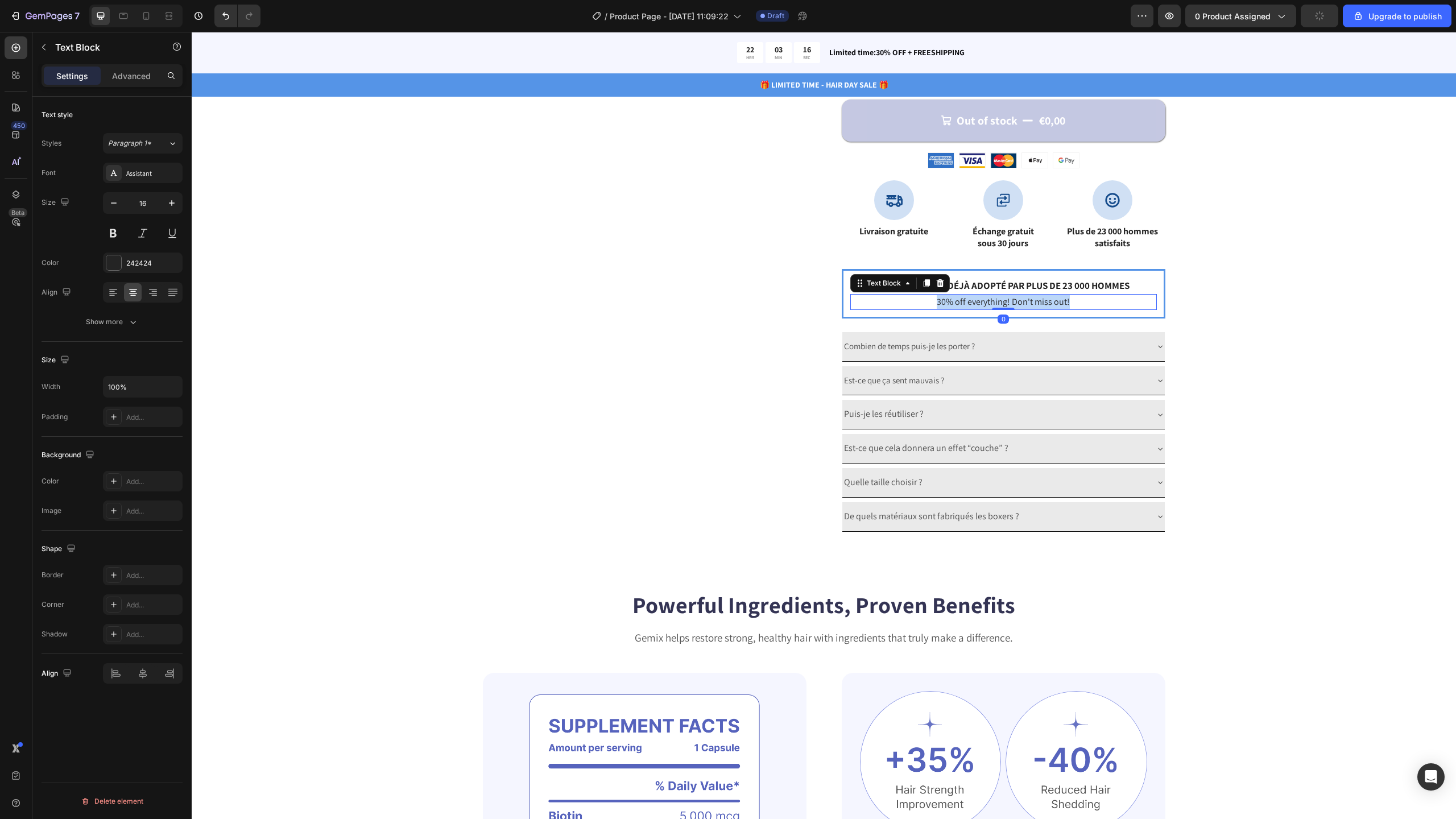
click at [993, 303] on p "30% off everything! Don't miss out!" at bounding box center [1003, 302] width 305 height 14
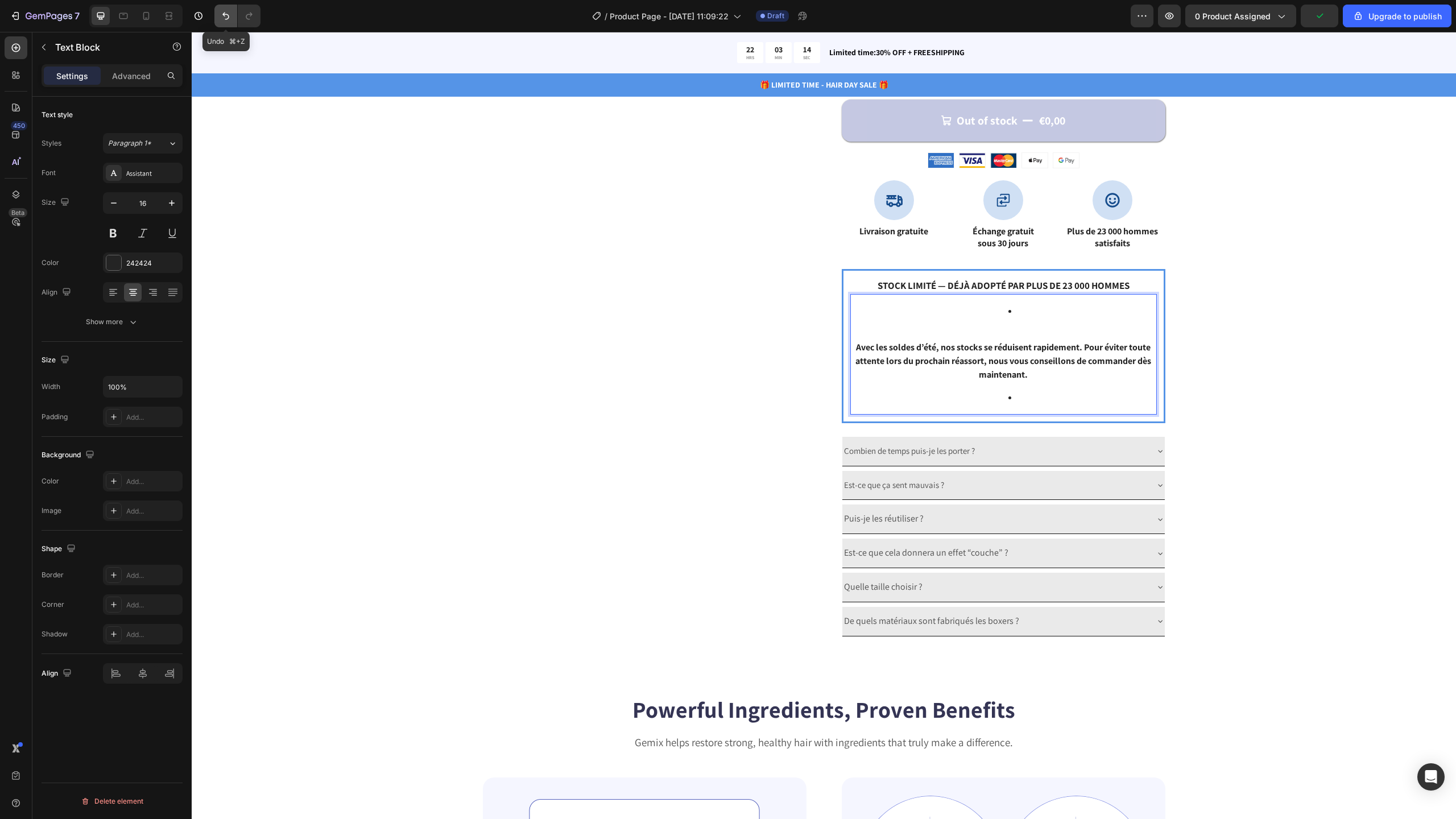
click at [228, 18] on icon "Undo/Redo" at bounding box center [226, 16] width 11 height 11
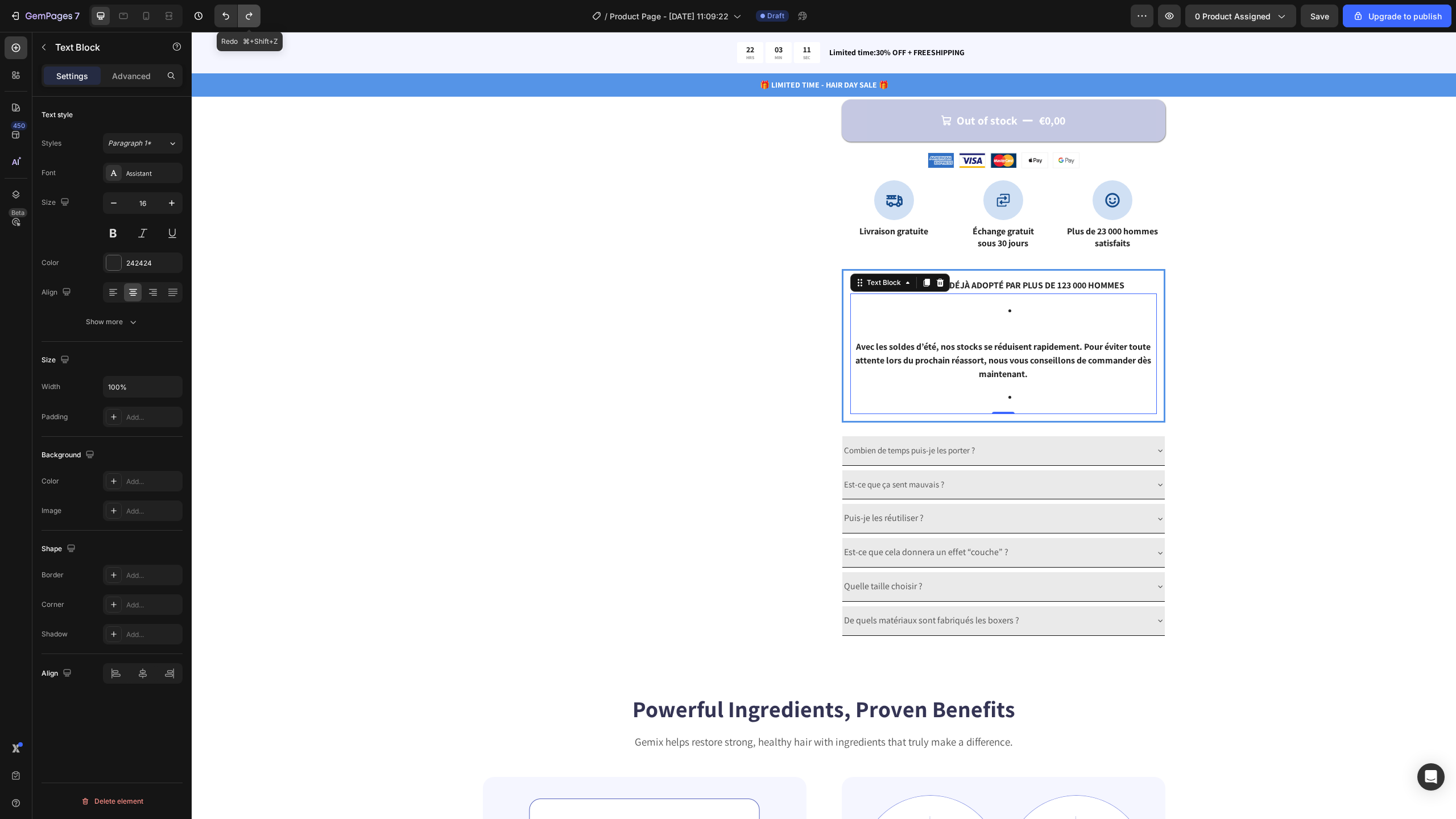
click at [253, 19] on icon "Undo/Redo" at bounding box center [248, 16] width 11 height 11
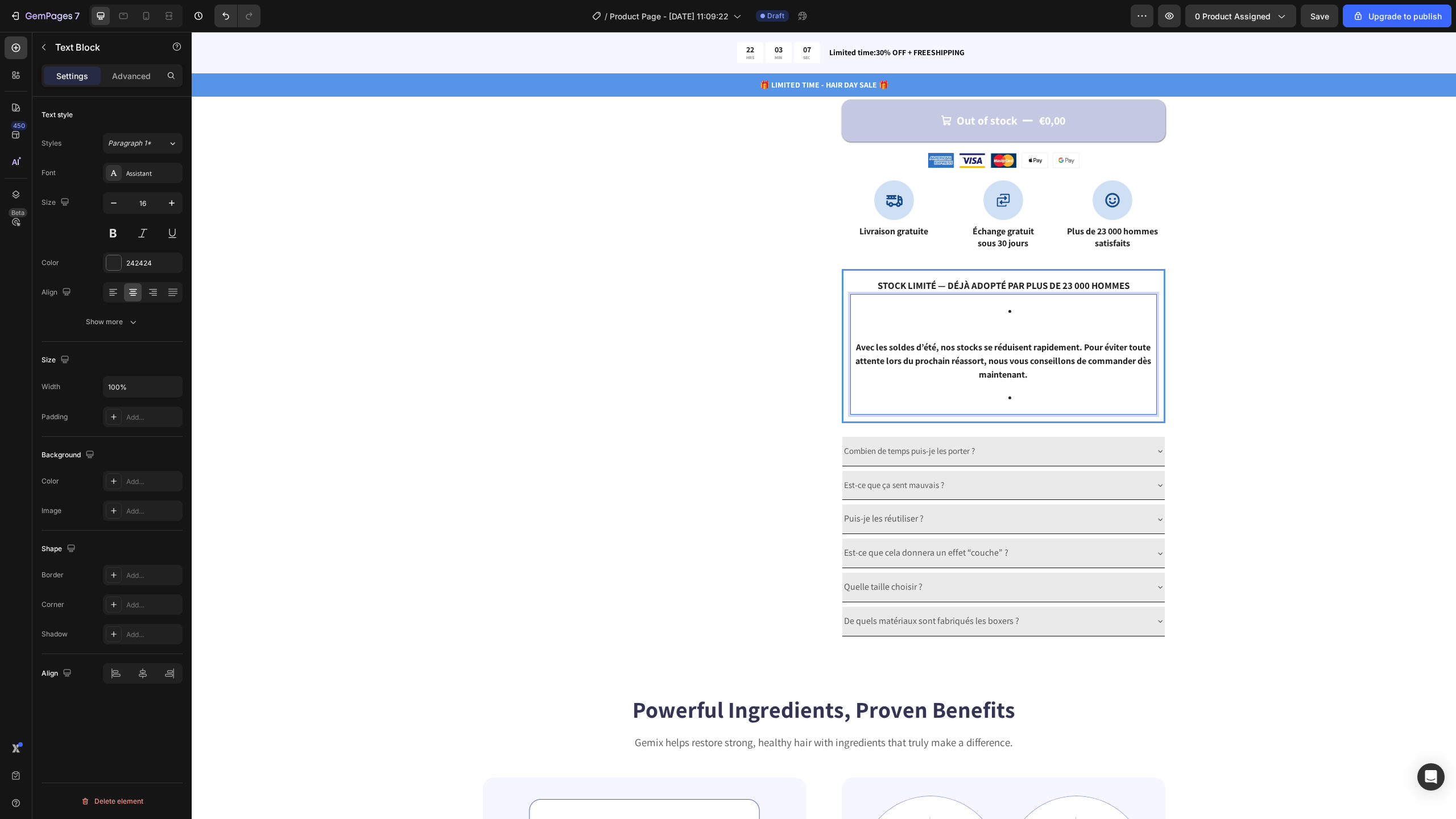
click at [1023, 399] on li "Rich Text Editor. Editing area: main" at bounding box center [1015, 398] width 282 height 14
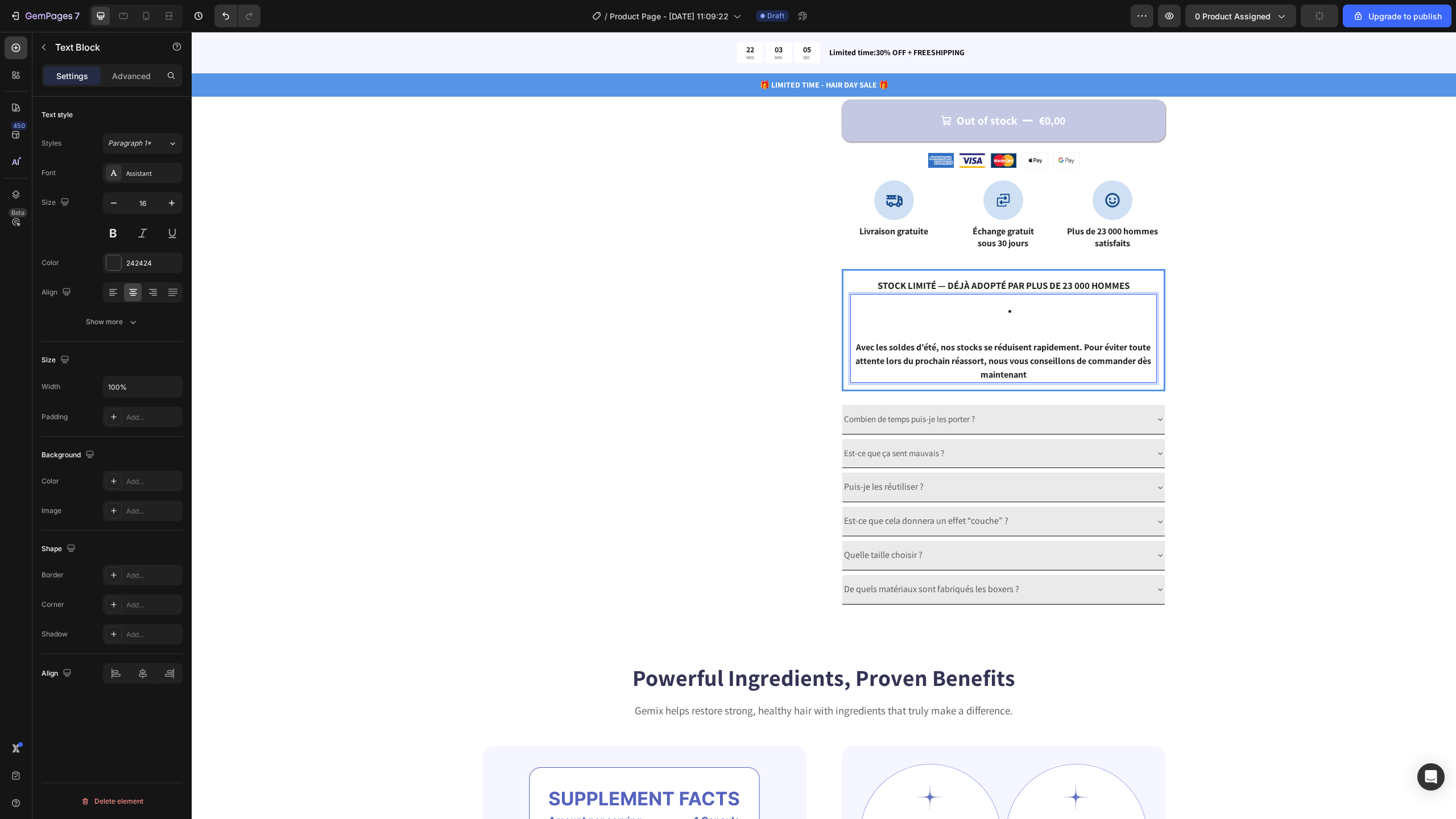
click at [1009, 334] on div "Avec les soldes d’été, nos stocks se réduisent rapidement. Pour éviter toute at…" at bounding box center [1003, 338] width 306 height 89
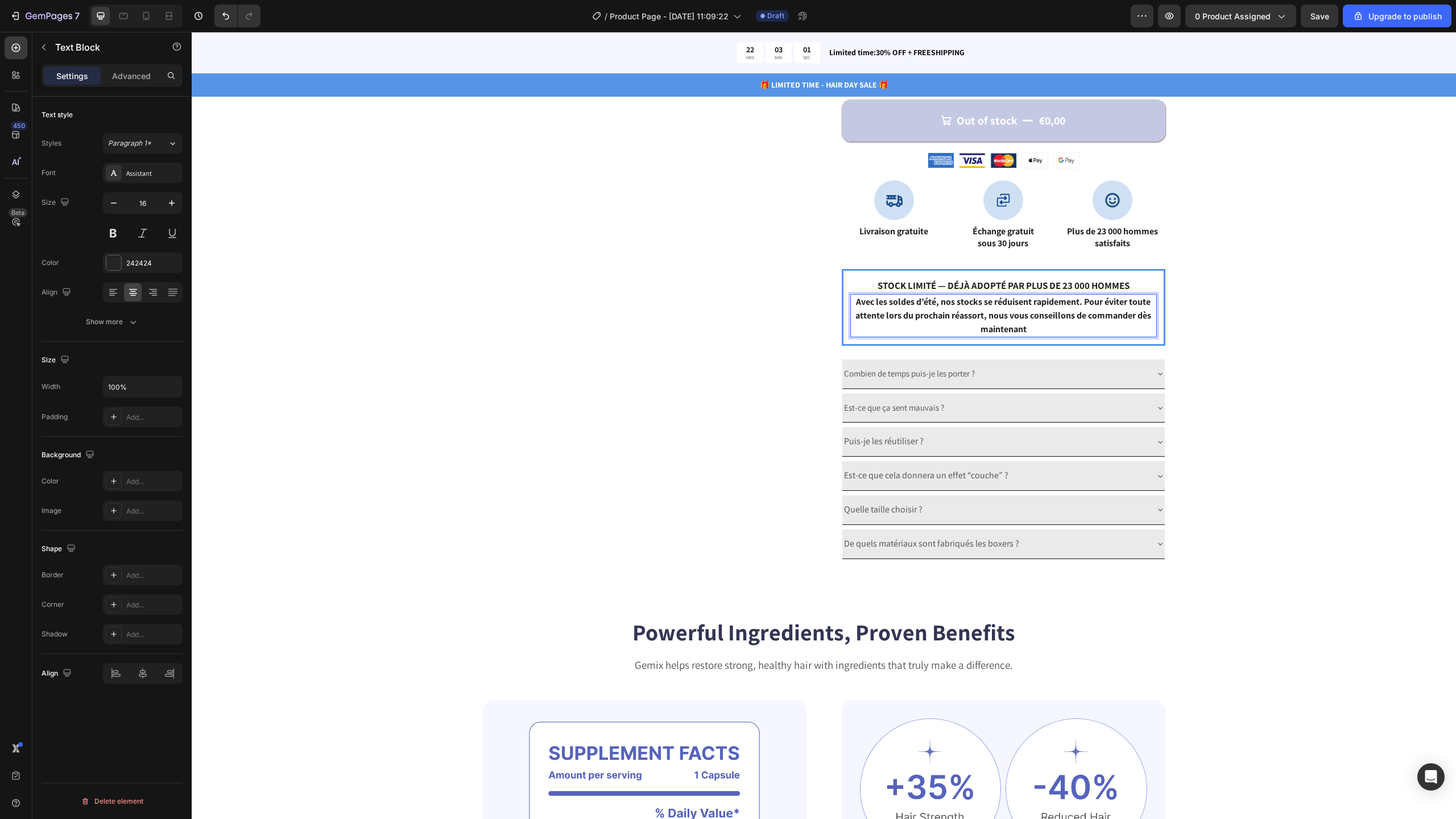
click at [1025, 327] on p "Avec les soldes d’été, nos stocks se réduisent rapidement. Pour éviter toute at…" at bounding box center [1003, 315] width 305 height 41
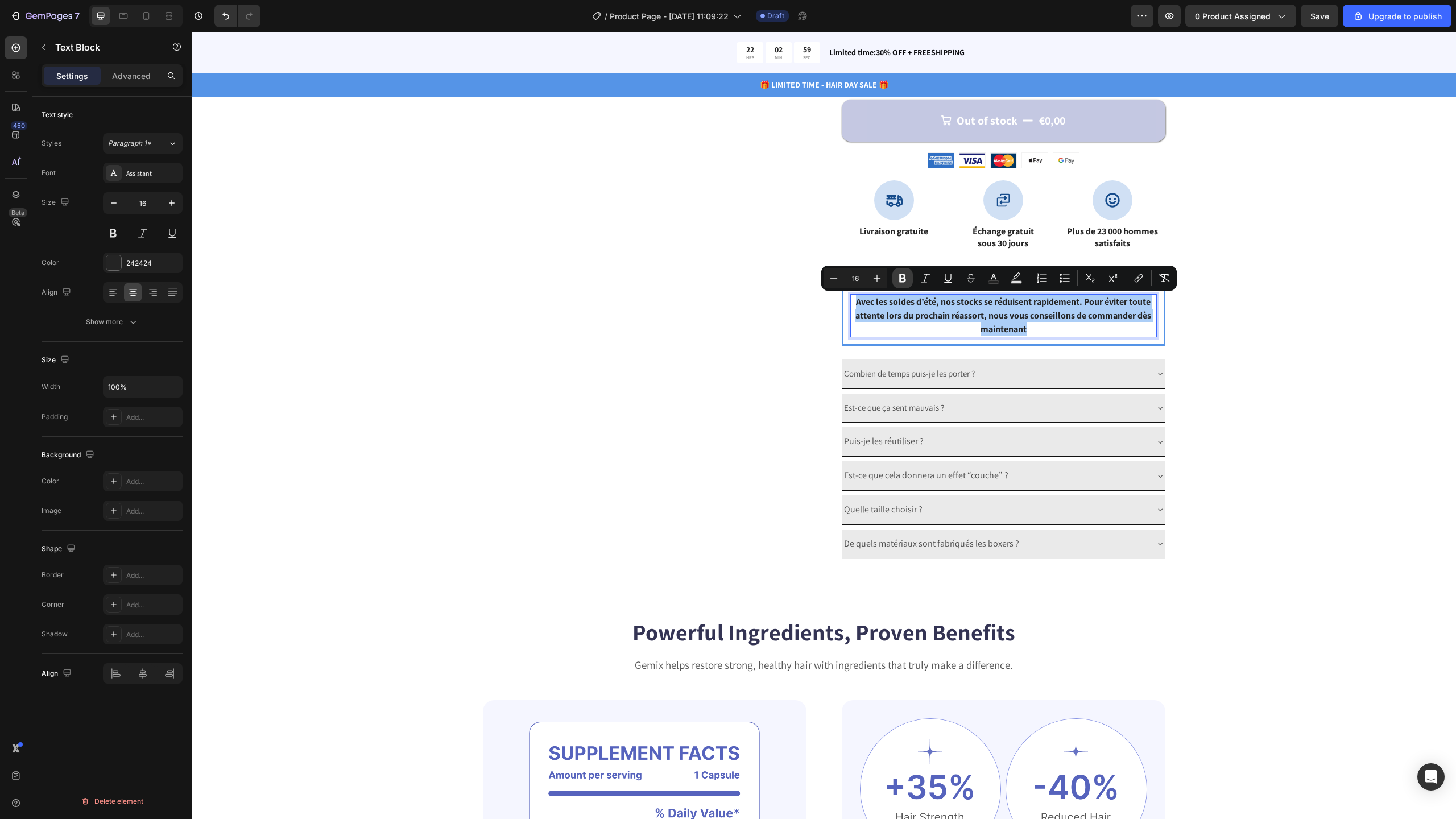
click at [900, 276] on icon "Editor contextual toolbar" at bounding box center [902, 277] width 11 height 11
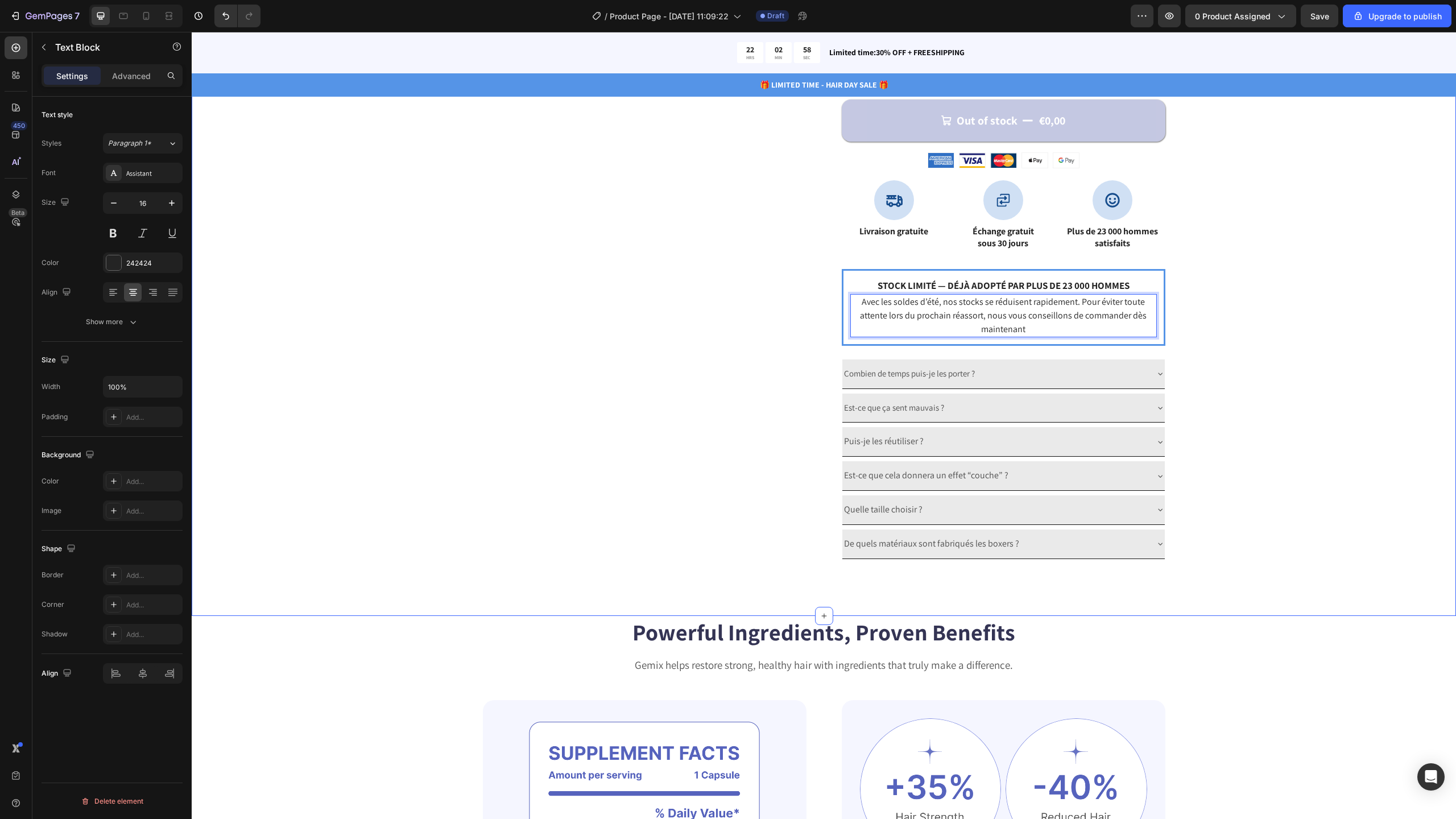
click at [1386, 371] on div "Catch your customer's attention with attracted media. Add image or sync data Pr…" at bounding box center [823, 32] width 1173 height 1054
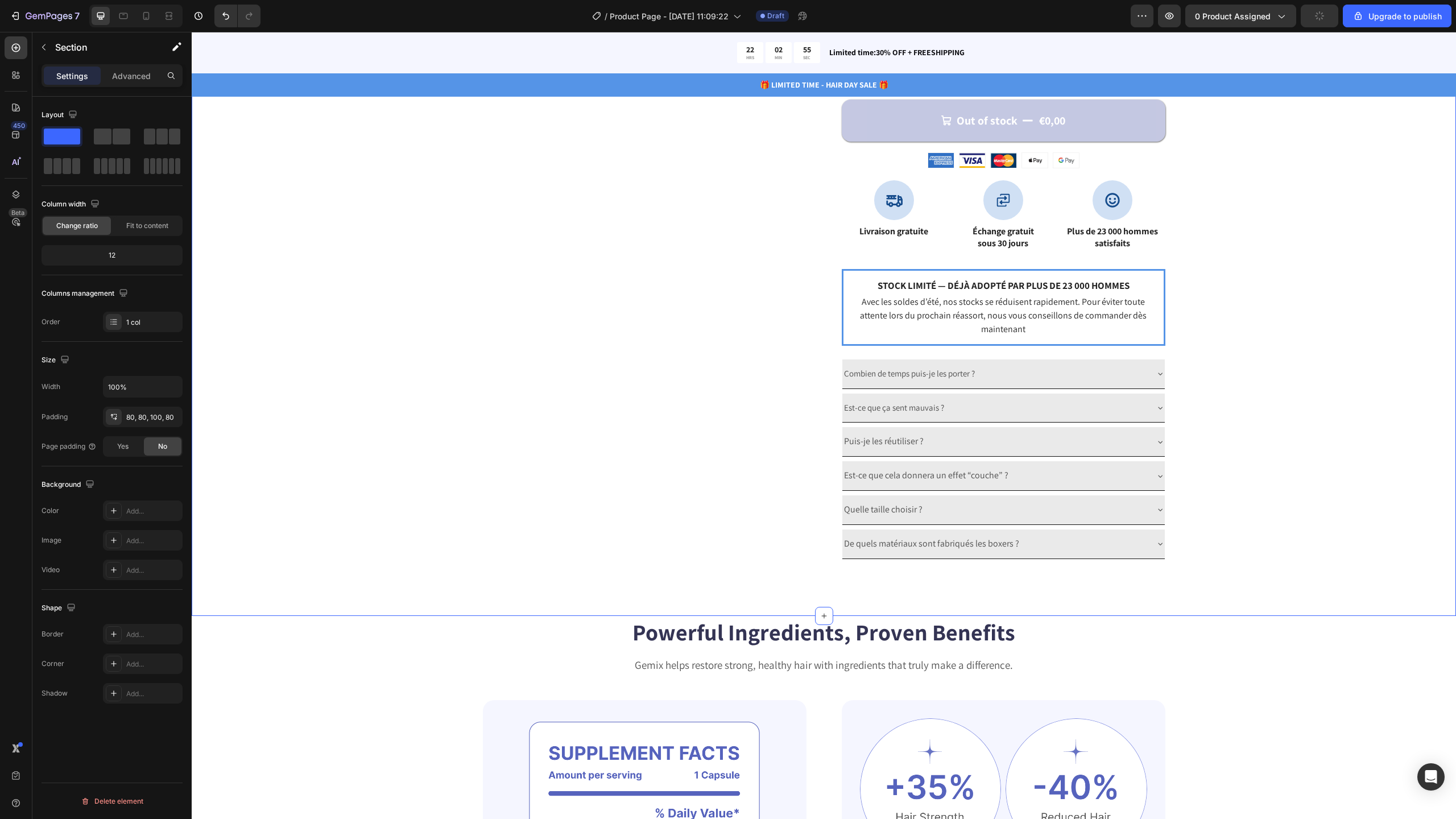
click at [1204, 322] on div "Catch your customer's attention with attracted media. Add image or sync data Pr…" at bounding box center [823, 32] width 1173 height 1054
click at [1034, 334] on p "Avec les soldes d’été, nos stocks se réduisent rapidement. Pour éviter toute at…" at bounding box center [1003, 315] width 305 height 41
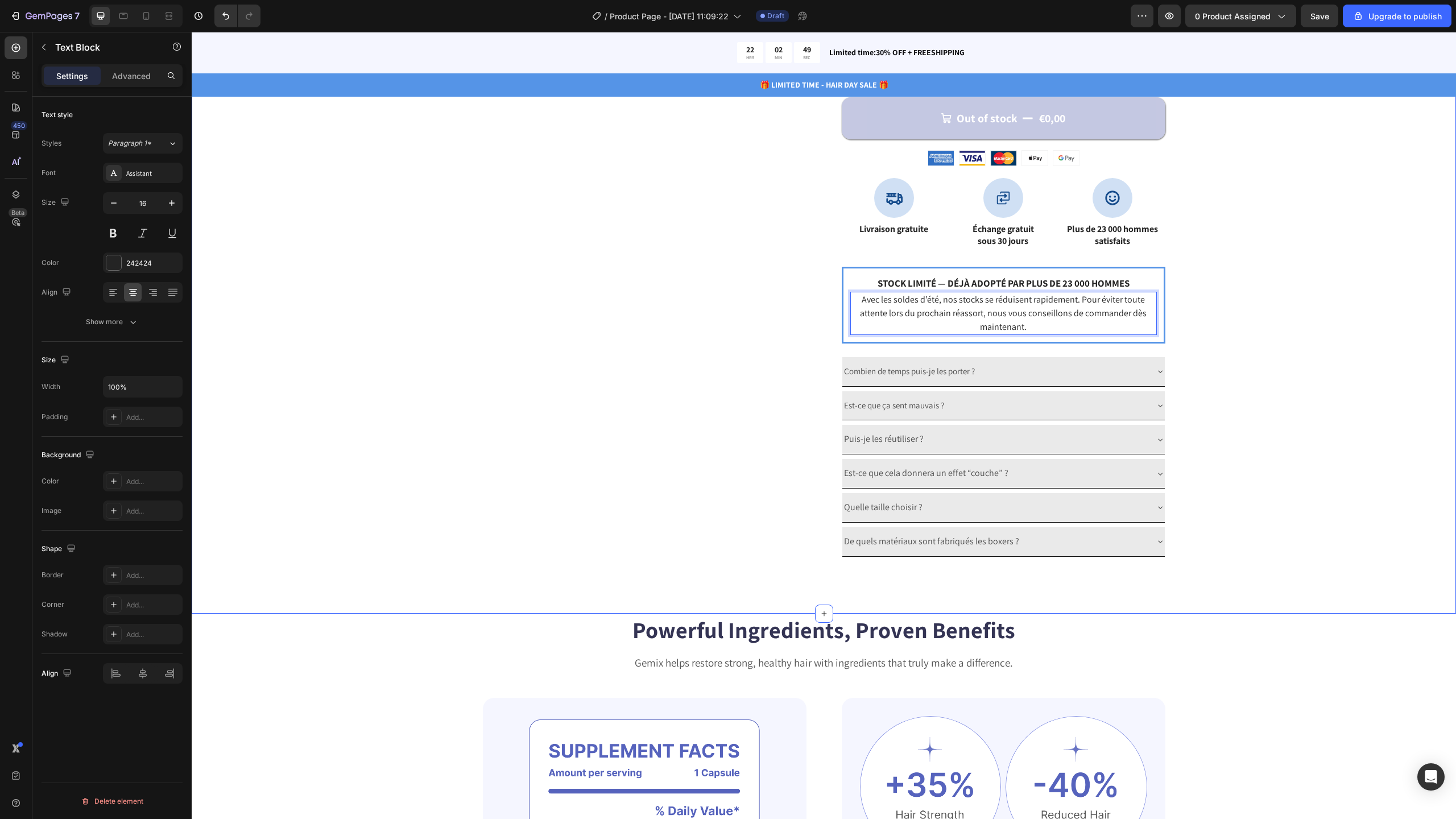
click at [1401, 372] on div "Catch your customer's attention with attracted media. Add image or sync data Pr…" at bounding box center [823, 29] width 1173 height 1054
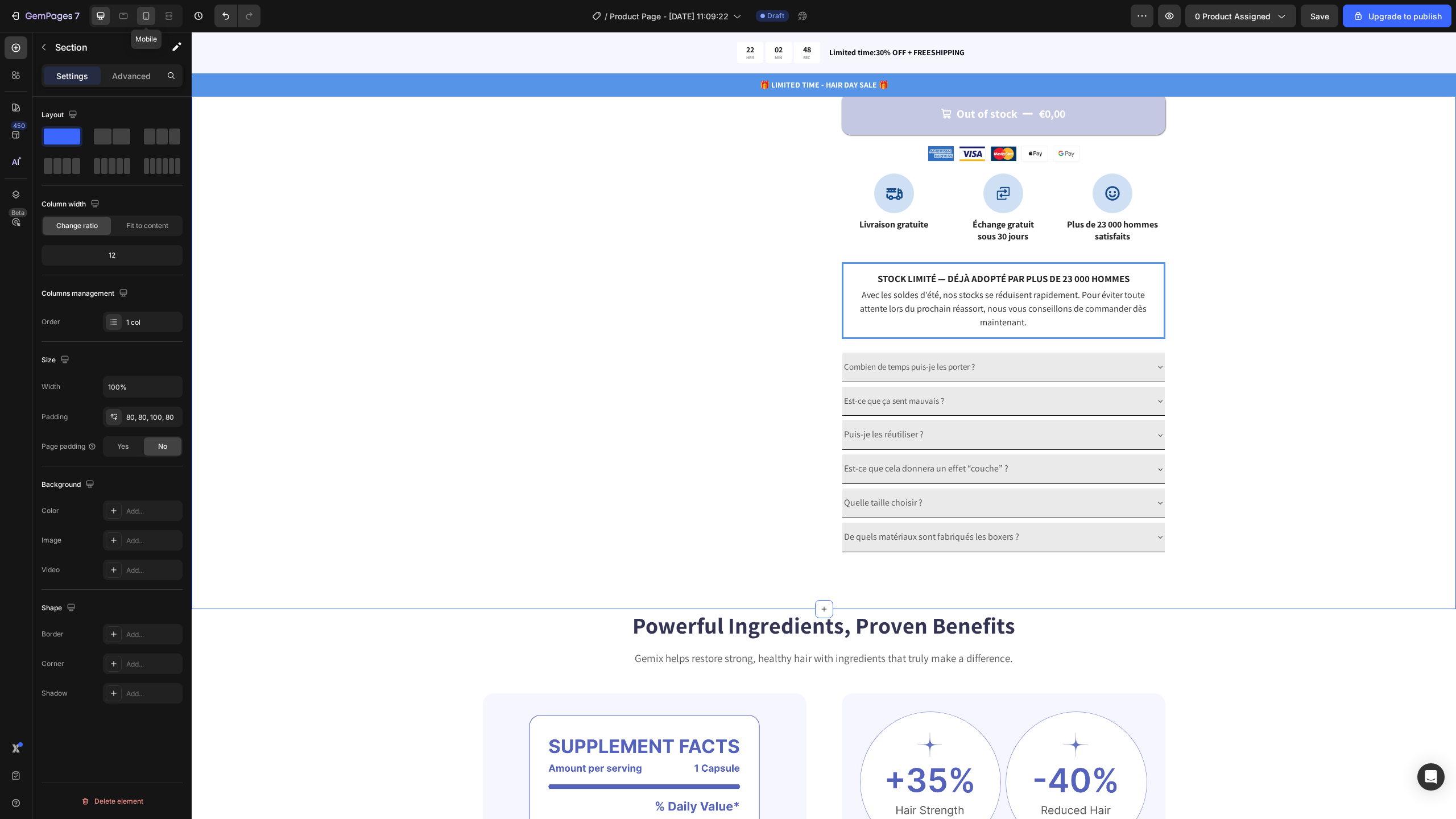
click at [148, 17] on icon at bounding box center [146, 16] width 6 height 8
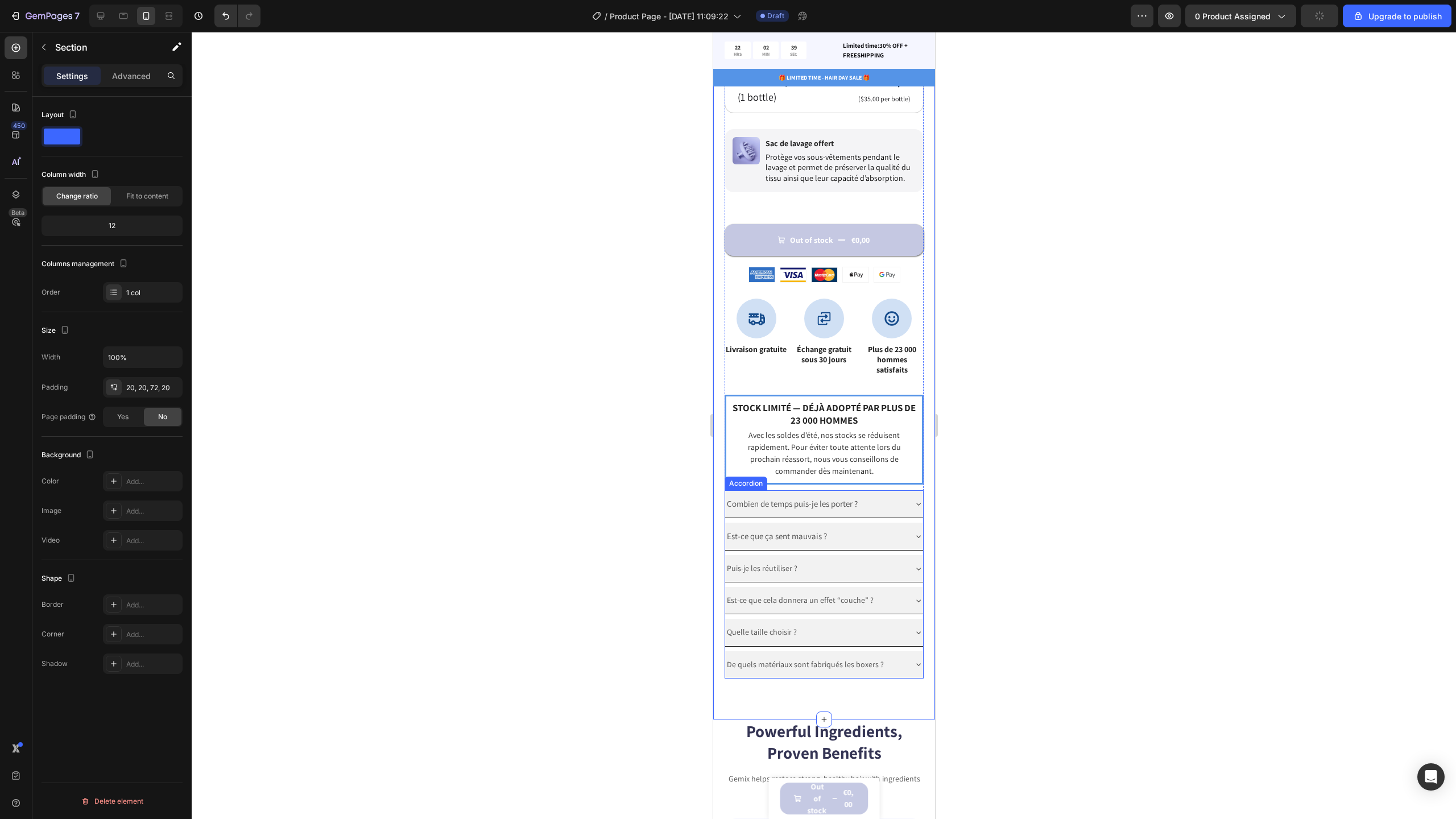
scroll to position [773, 0]
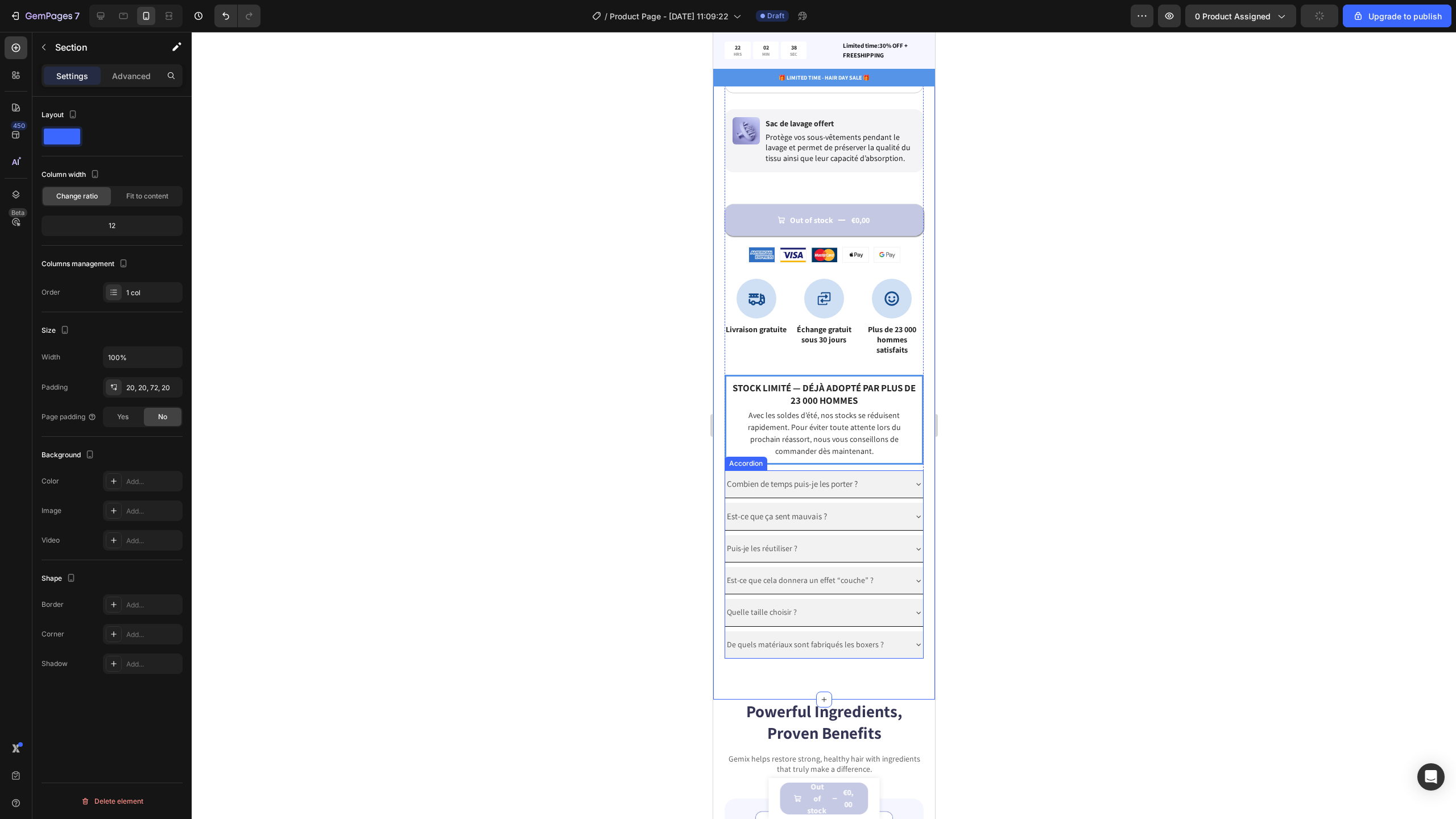
click at [812, 478] on span "Combien de temps puis-je les porter ?" at bounding box center [792, 484] width 131 height 11
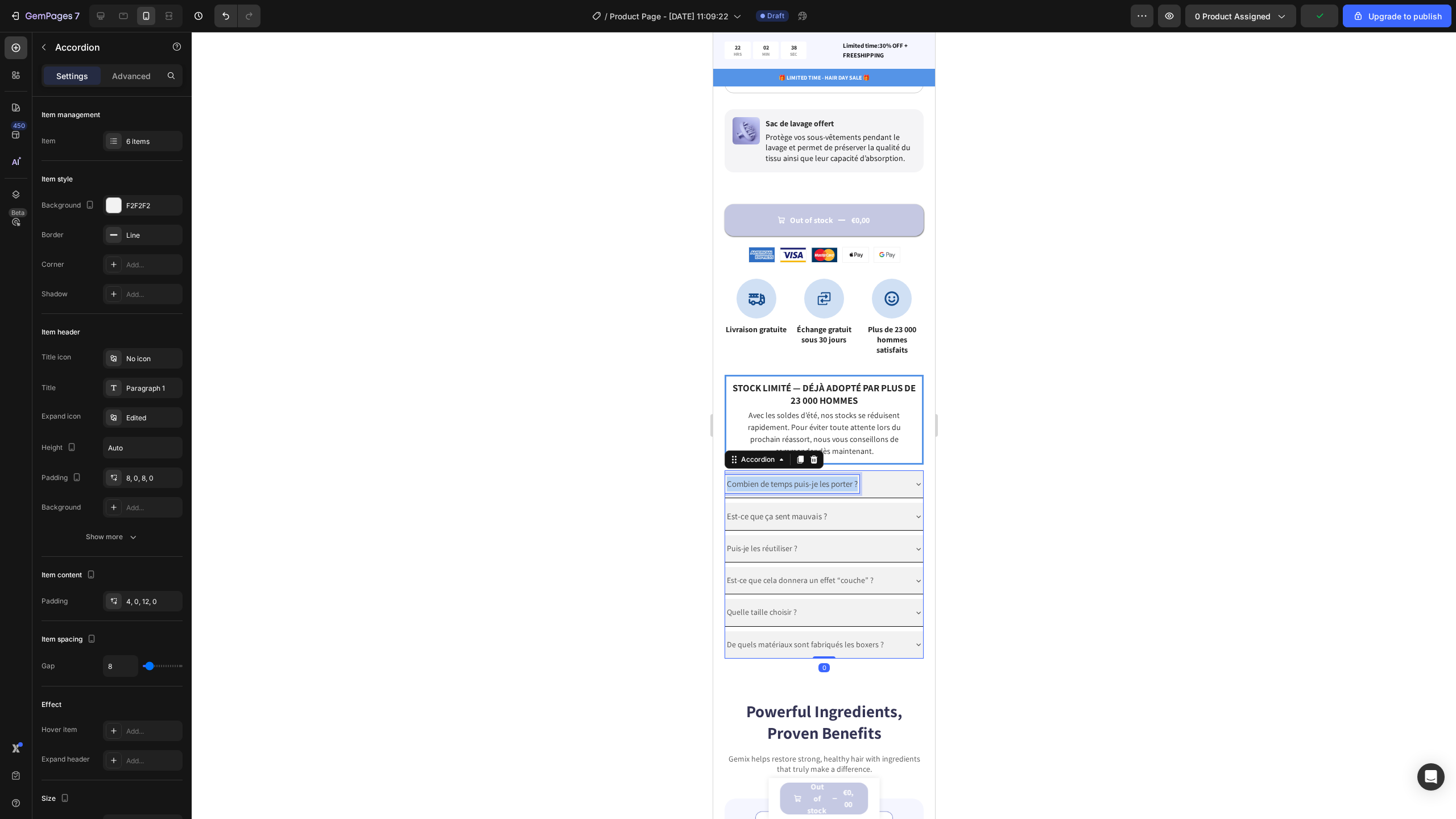
click at [812, 478] on span "Combien de temps puis-je les porter ?" at bounding box center [792, 484] width 131 height 11
click at [869, 456] on rect "Editor contextual toolbar" at bounding box center [864, 457] width 11 height 3
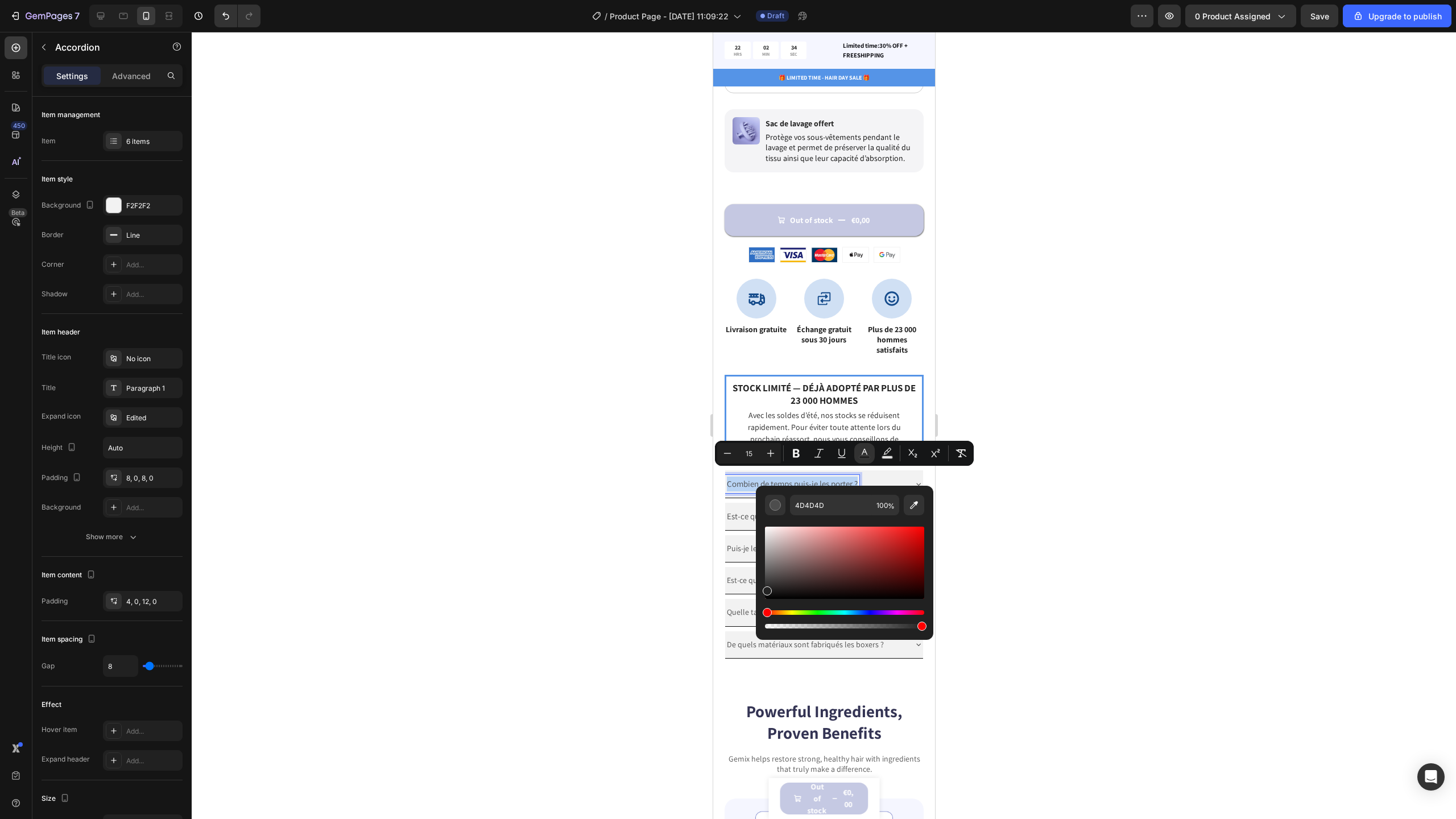
drag, startPoint x: 786, startPoint y: 575, endPoint x: 760, endPoint y: 589, distance: 29.5
click at [760, 589] on div "4D4D4D 100 %" at bounding box center [844, 557] width 177 height 145
type input "232323"
click at [833, 505] on input "232323" at bounding box center [830, 505] width 82 height 20
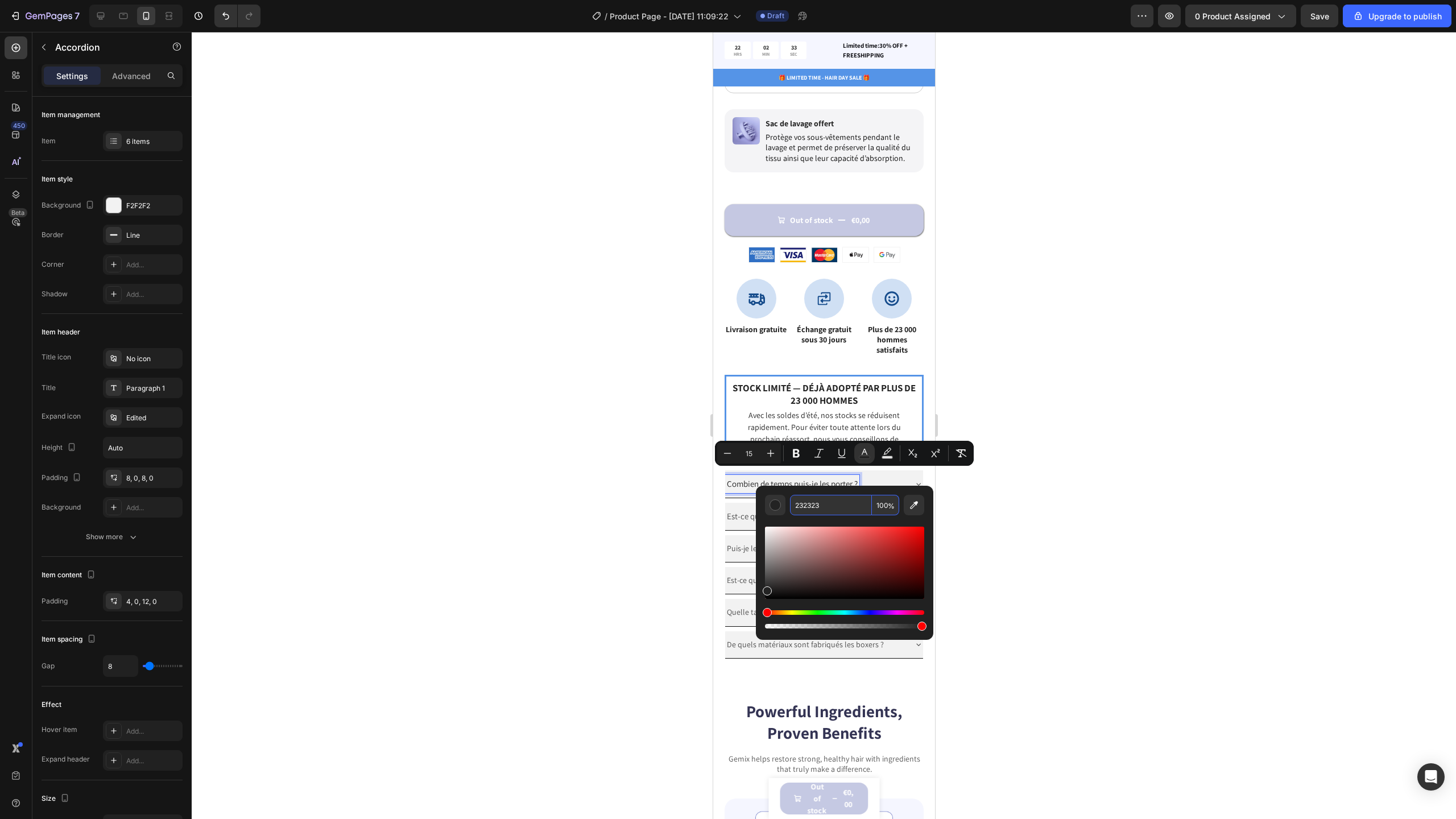
click at [833, 505] on input "232323" at bounding box center [830, 505] width 82 height 20
click at [1050, 506] on div at bounding box center [823, 425] width 1265 height 787
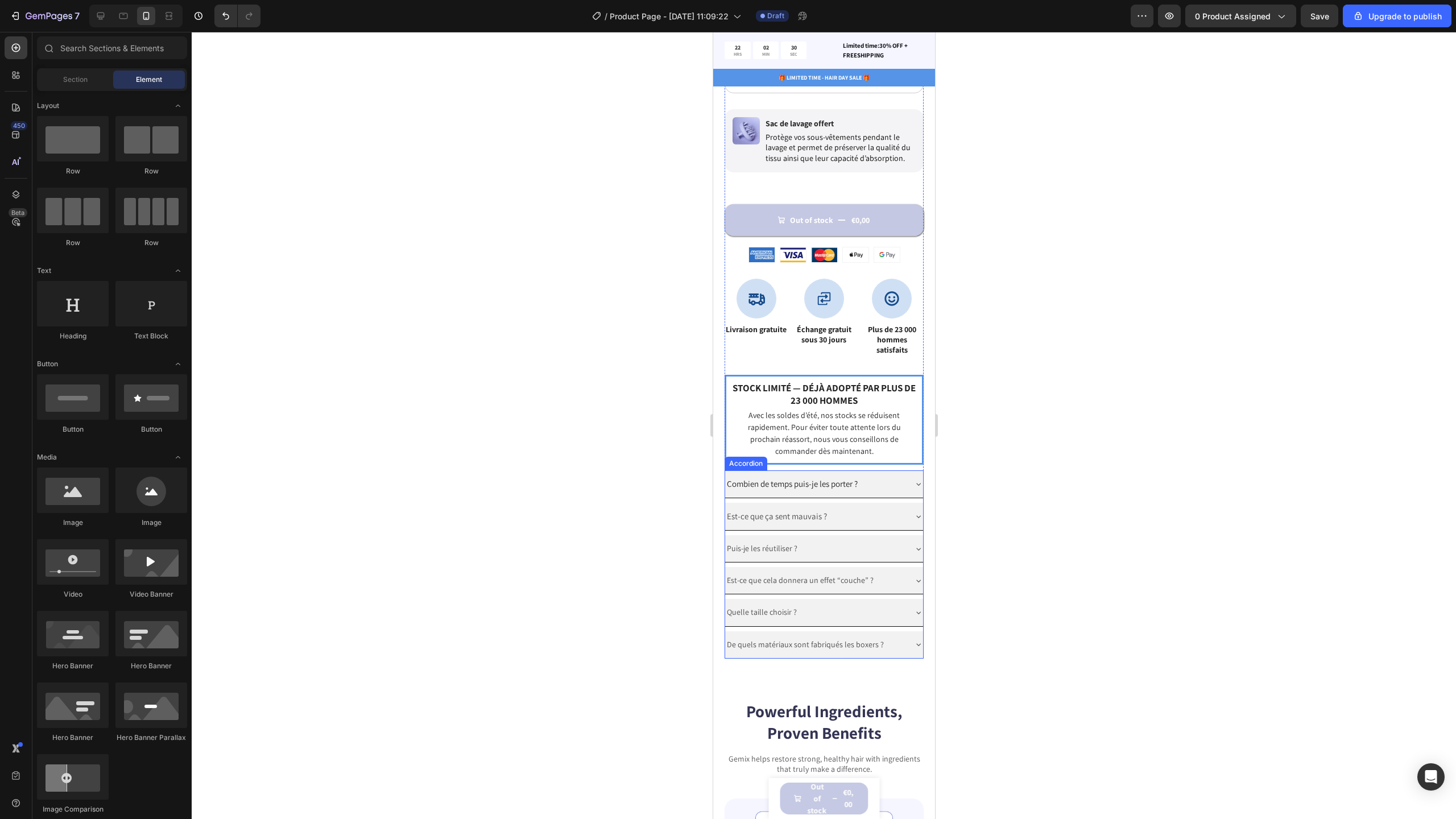
click at [750, 511] on span "Est-ce que ça sent mauvais ?" at bounding box center [777, 516] width 100 height 11
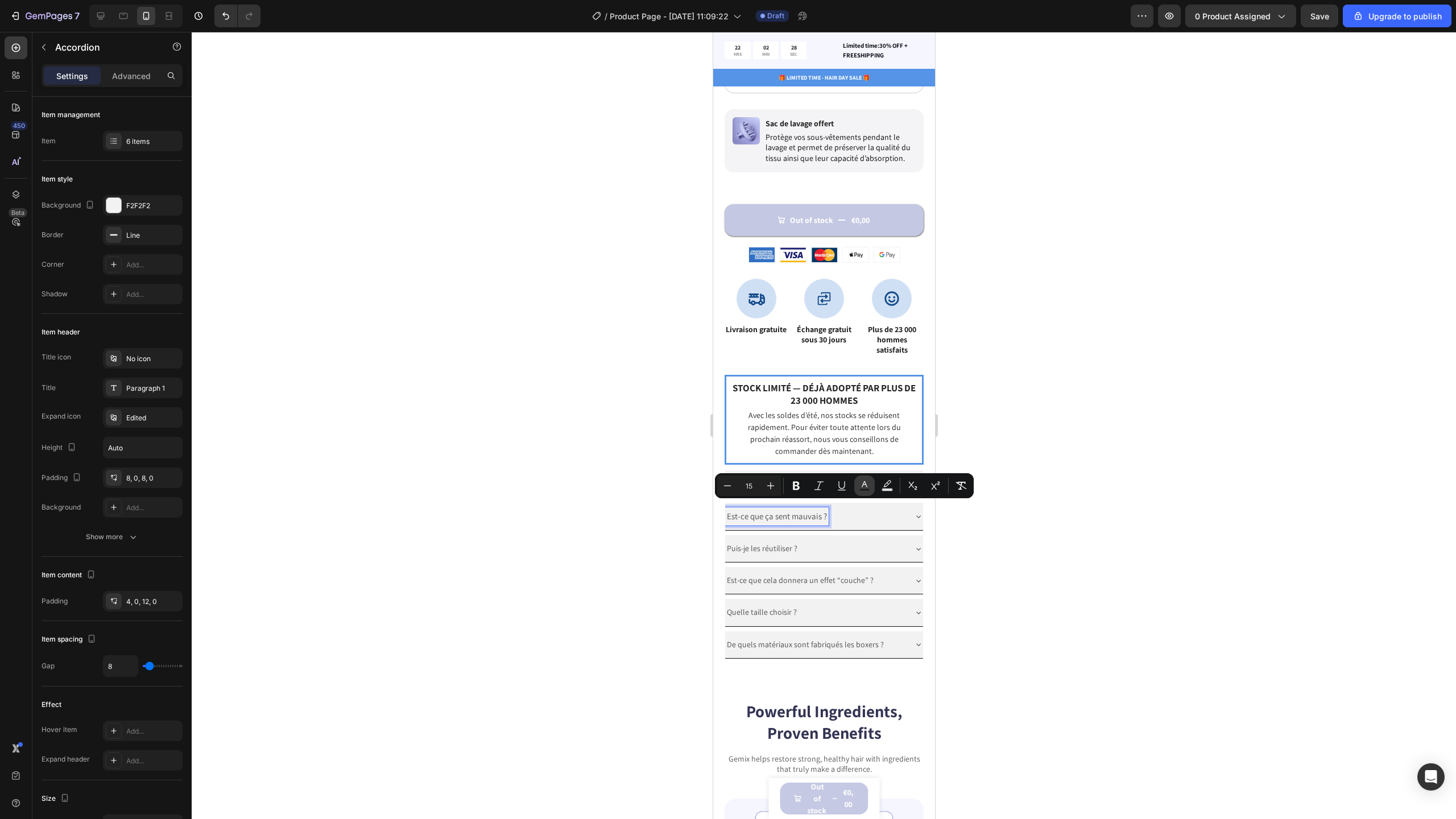
click at [871, 493] on button "Text Color" at bounding box center [864, 485] width 20 height 20
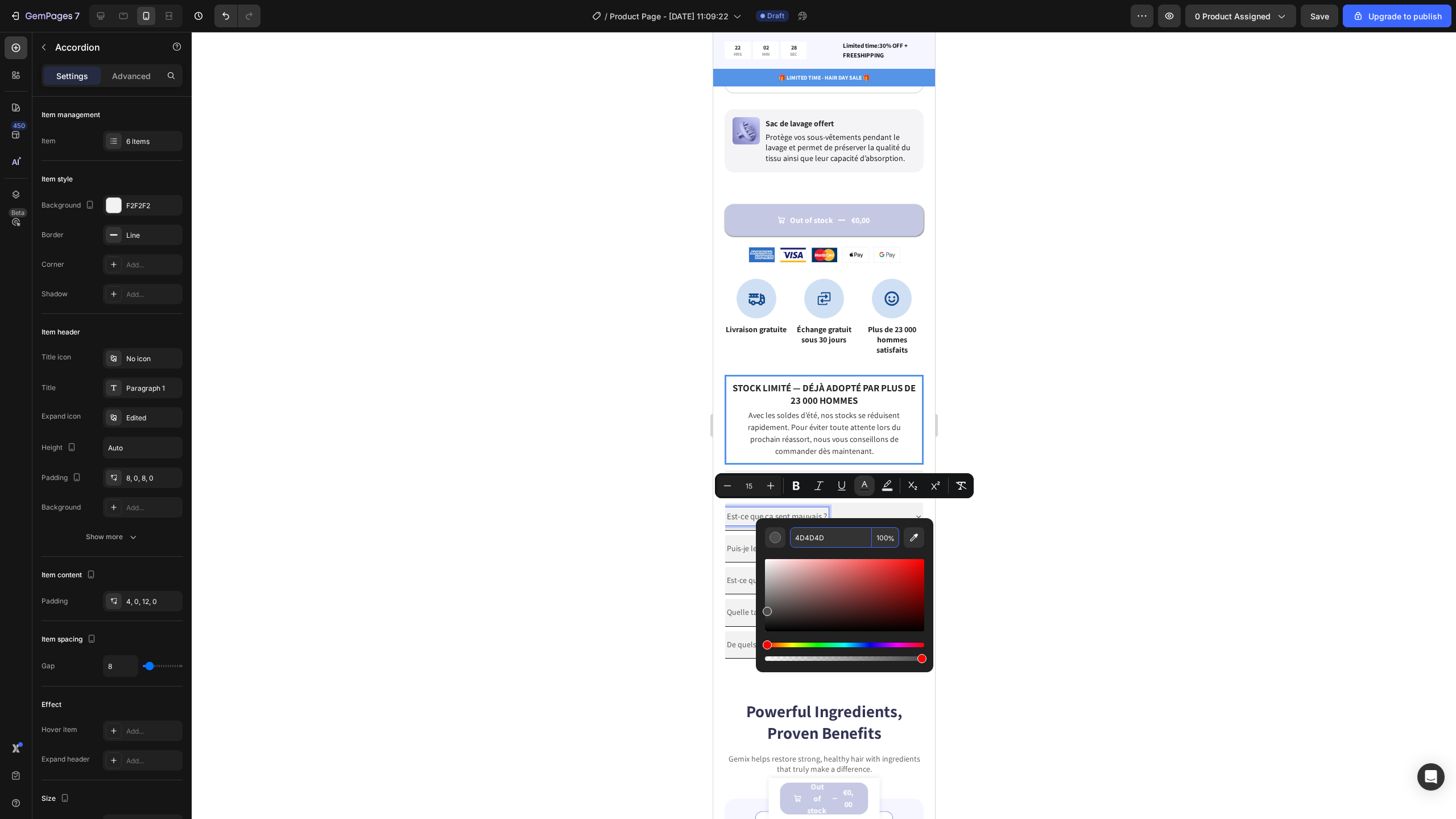
click at [846, 533] on input "4D4D4D" at bounding box center [830, 537] width 82 height 20
paste input "232323"
type input "232323"
click at [972, 523] on div at bounding box center [823, 425] width 1265 height 787
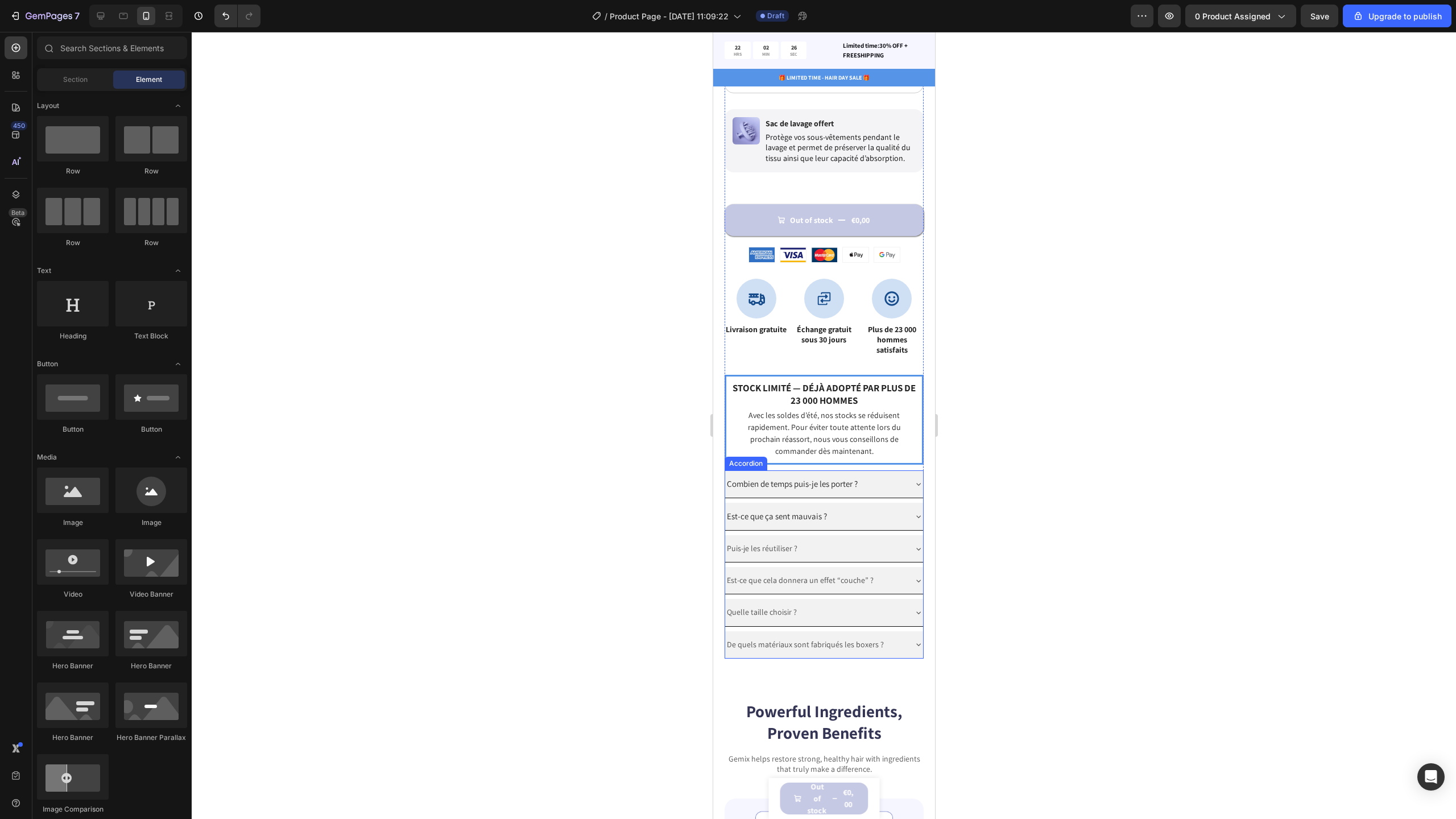
click at [773, 542] on p "Puis-je les réutiliser ?" at bounding box center [762, 549] width 70 height 14
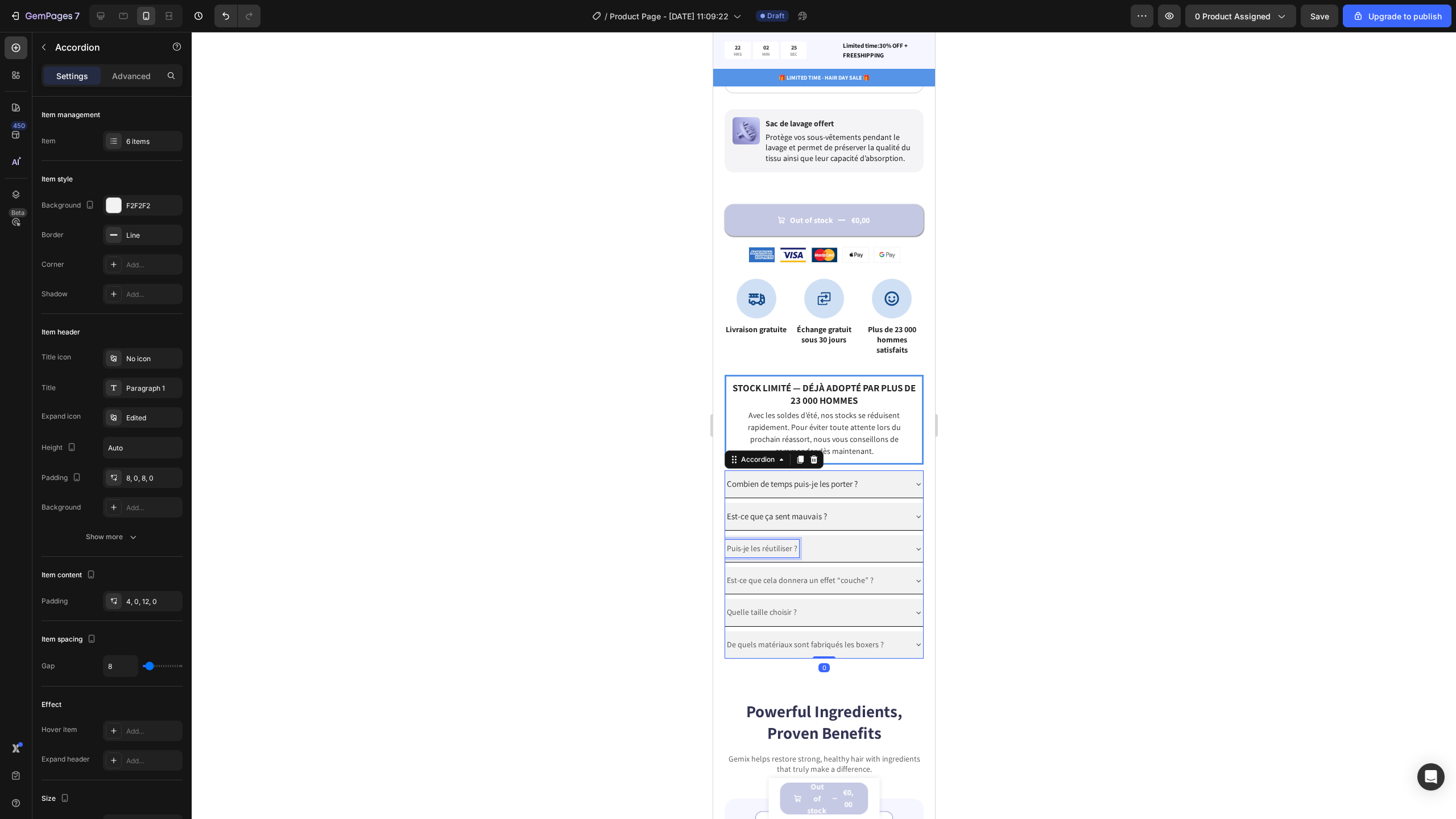
click at [773, 542] on p "Puis-je les réutiliser ?" at bounding box center [762, 549] width 70 height 14
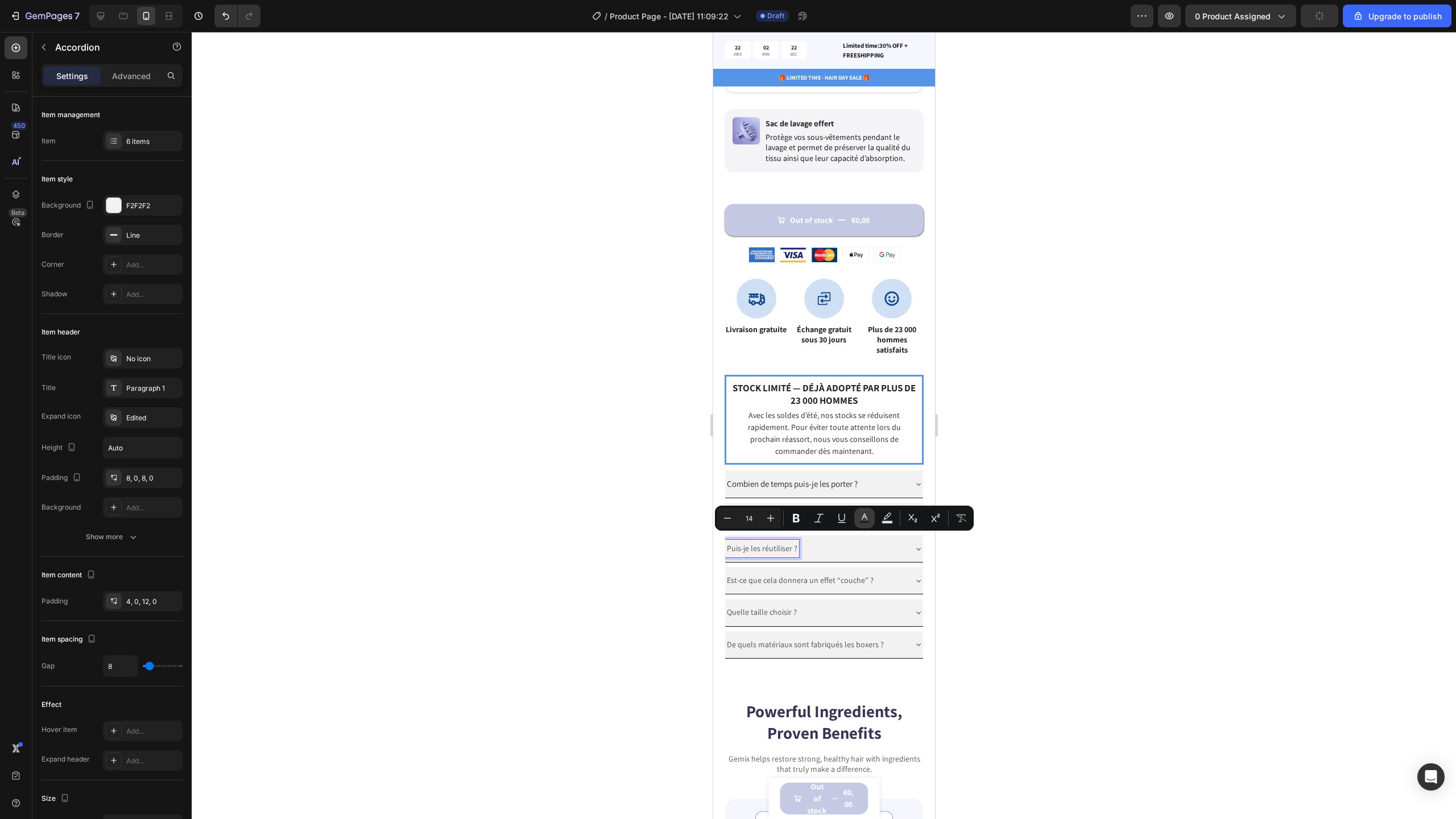
drag, startPoint x: 858, startPoint y: 518, endPoint x: 857, endPoint y: 526, distance: 8.1
click at [859, 518] on icon "Editor contextual toolbar" at bounding box center [864, 518] width 11 height 11
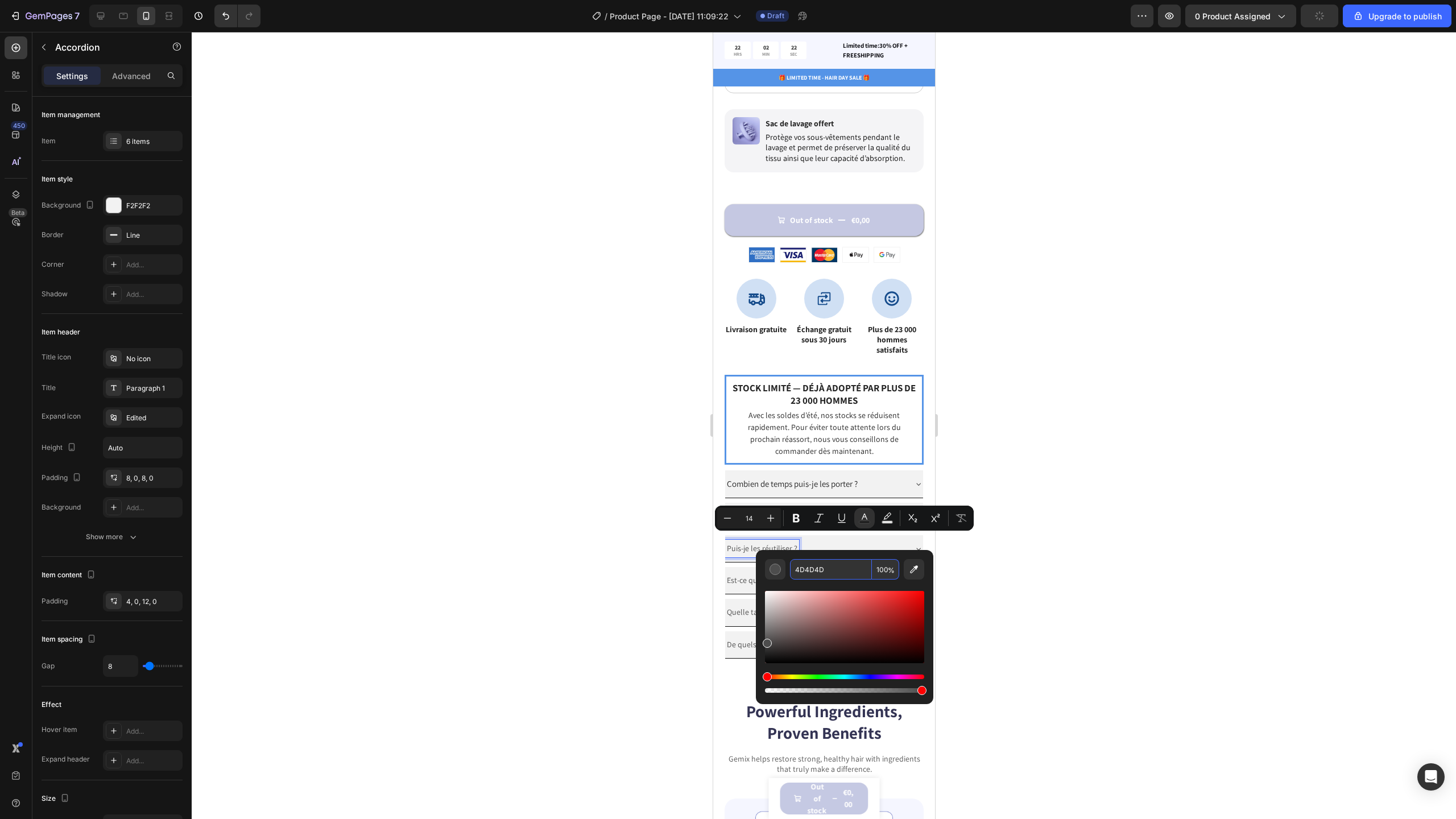
click at [841, 566] on input "4D4D4D" at bounding box center [830, 569] width 82 height 20
paste input "232323"
type input "232323"
click at [963, 572] on div at bounding box center [823, 425] width 1265 height 787
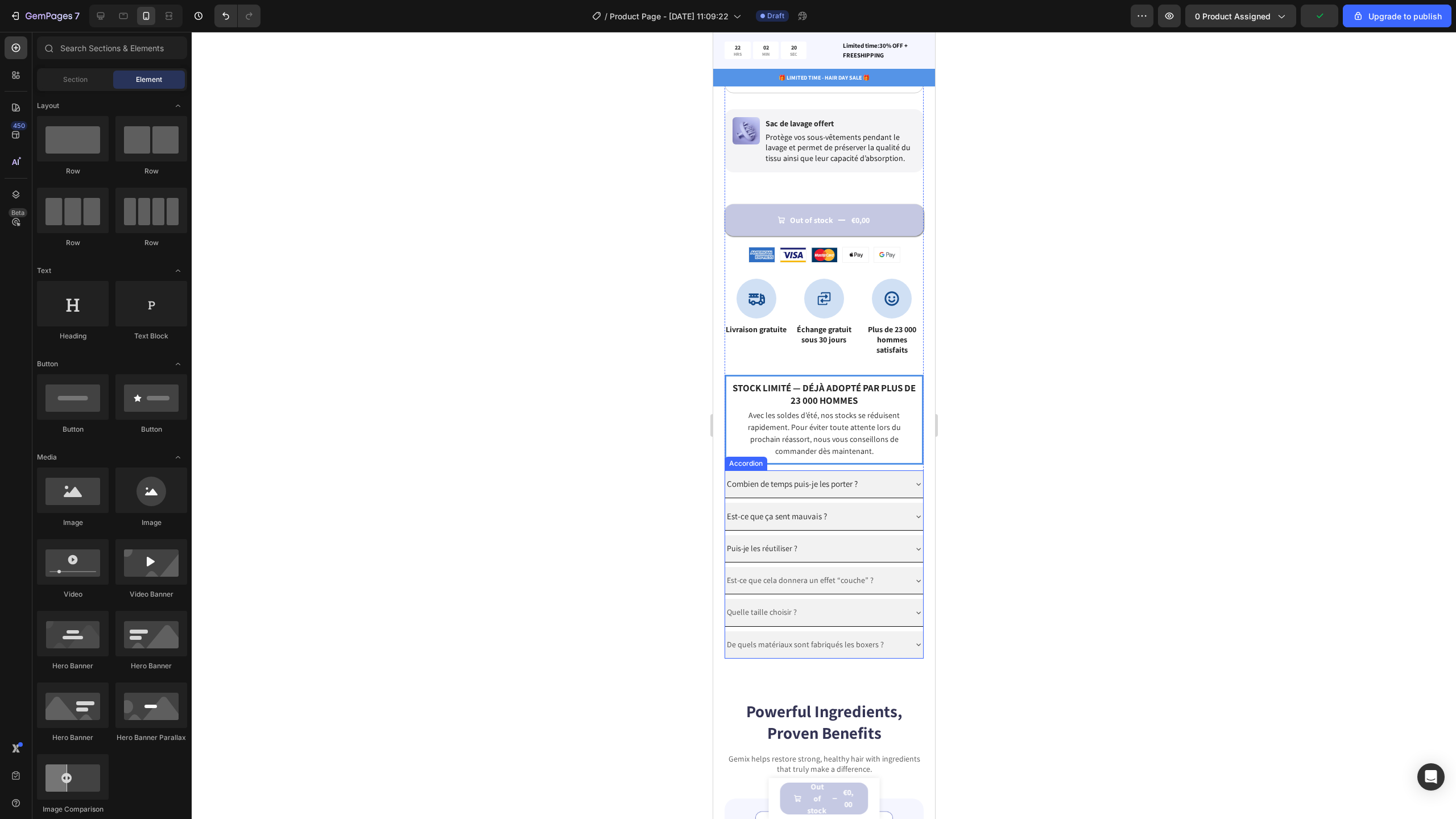
click at [768, 575] on p "Est-ce que cela donnera un effet “couche” ?" at bounding box center [800, 580] width 147 height 14
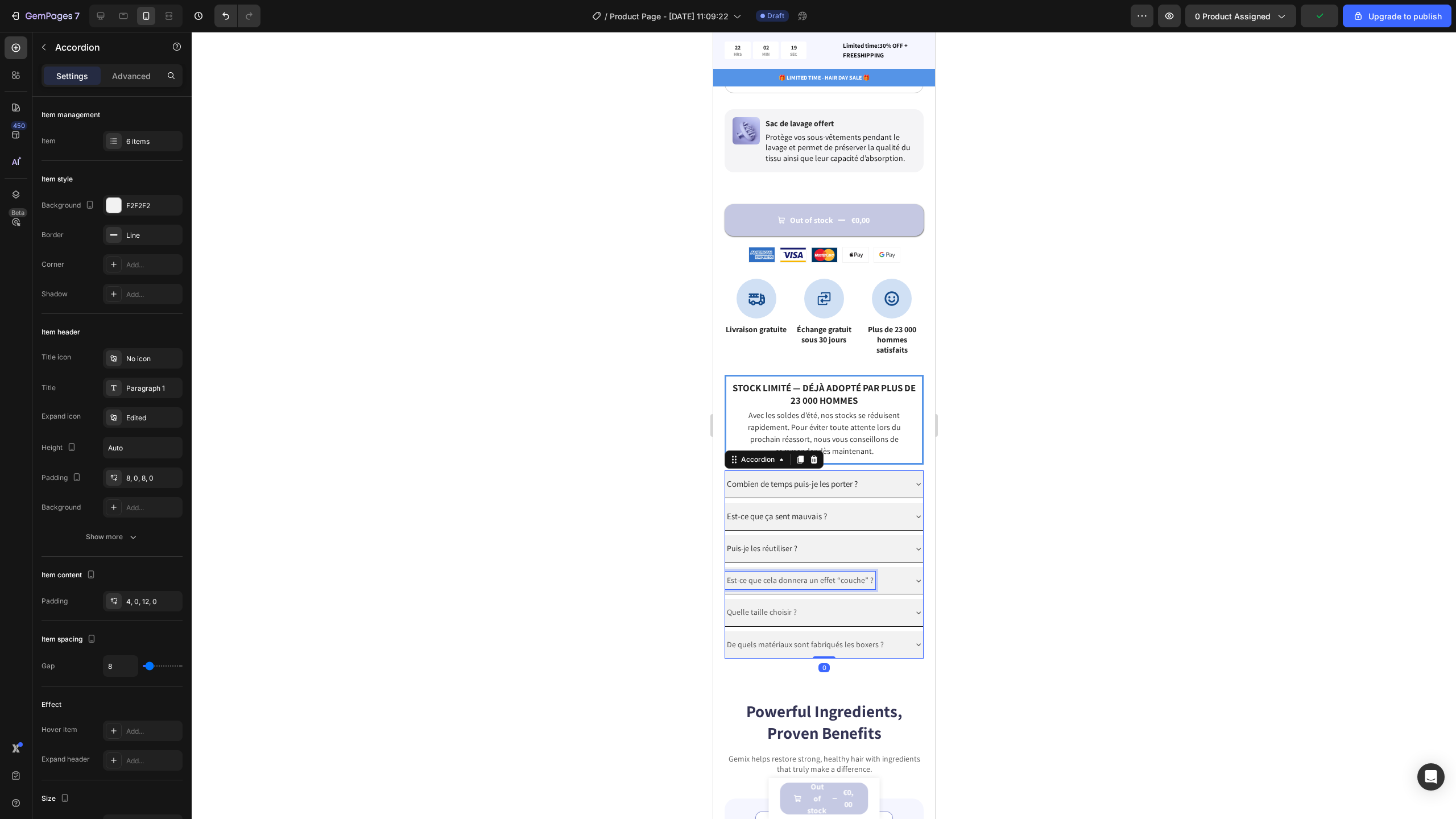
click at [768, 575] on p "Est-ce que cela donnera un effet “couche” ?" at bounding box center [800, 580] width 147 height 14
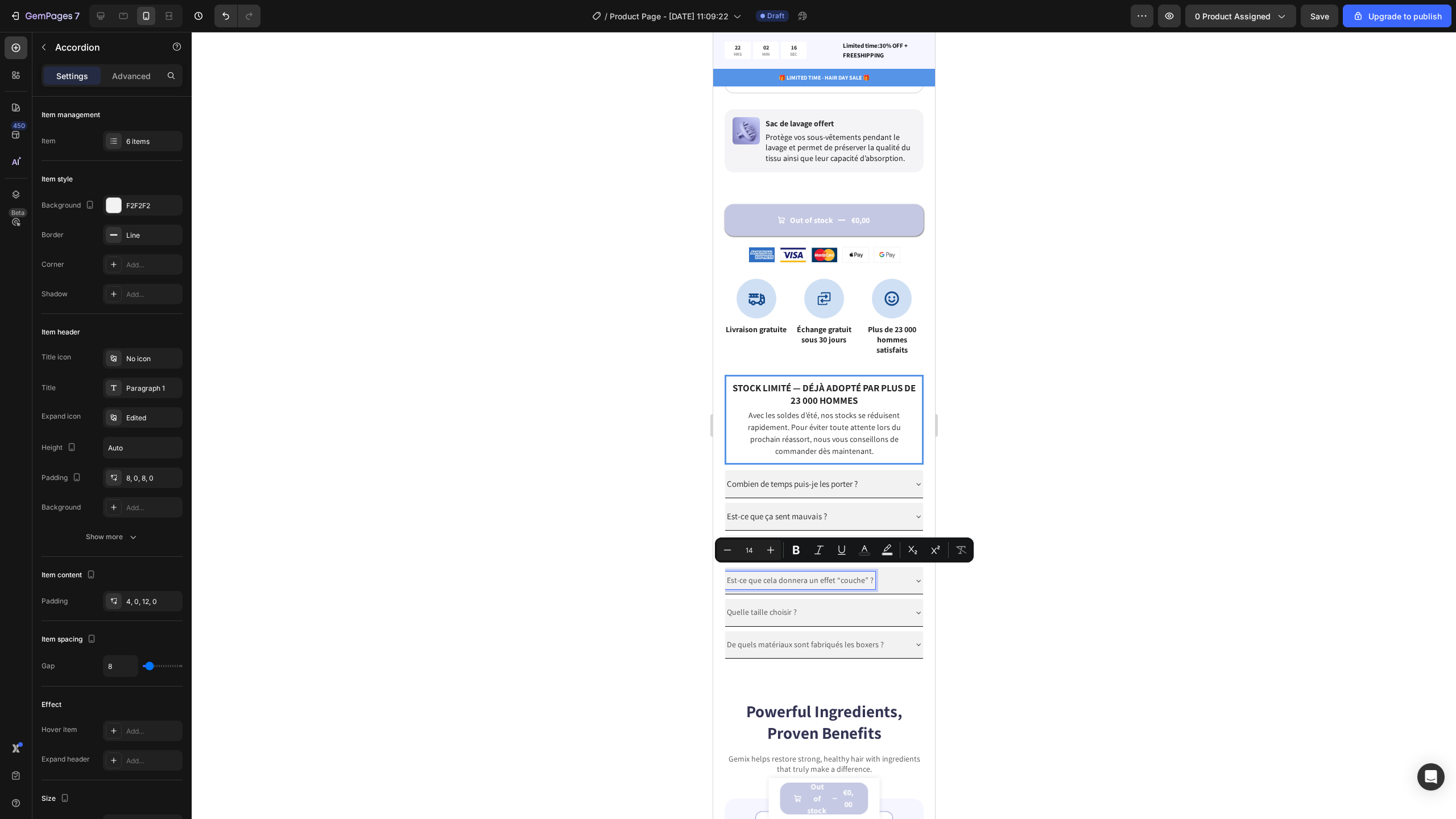
type input "15"
click at [809, 478] on span "Combien de temps puis-je les porter ?" at bounding box center [792, 484] width 131 height 11
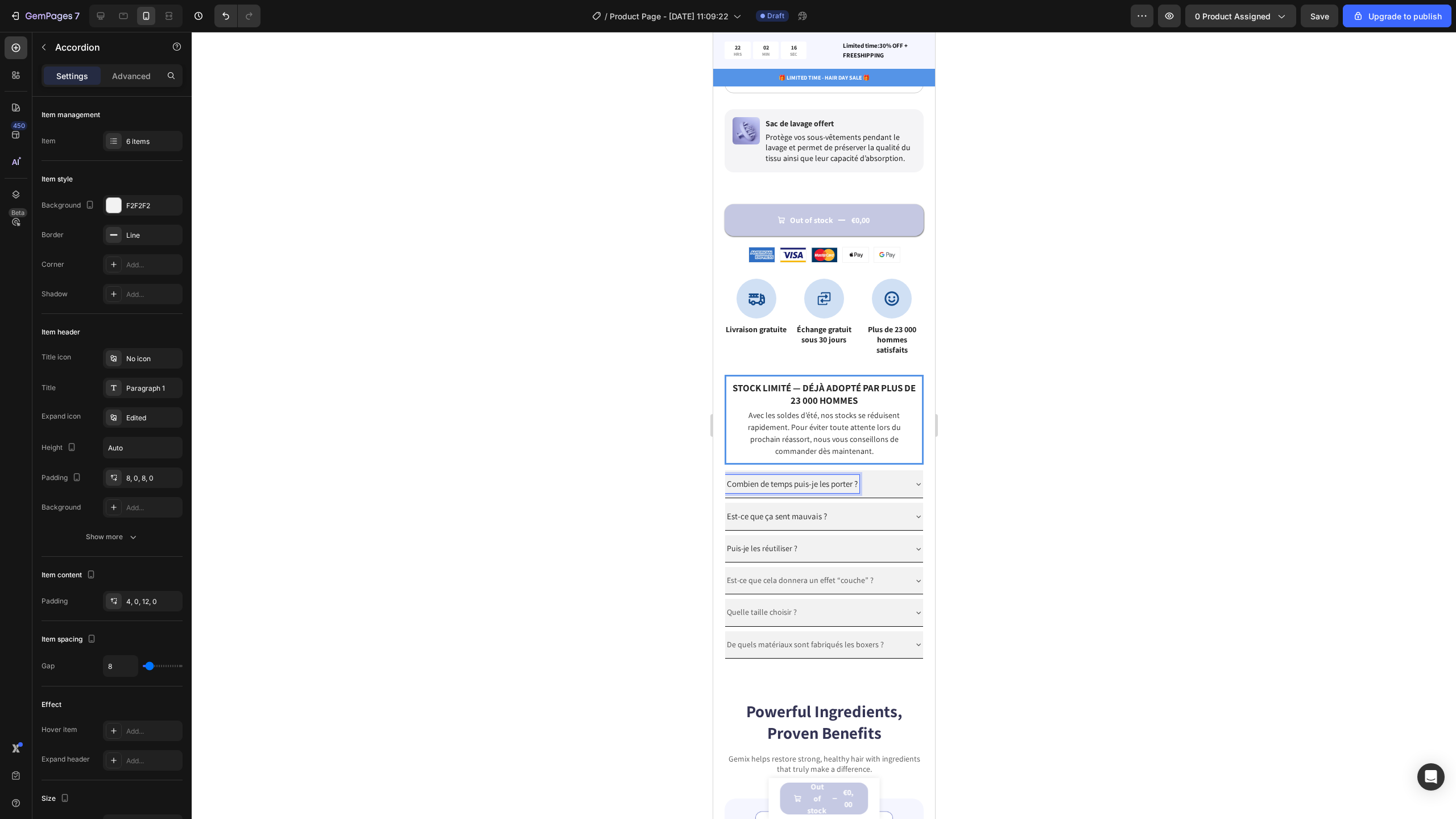
click at [798, 511] on span "Est-ce que ça sent mauvais ?" at bounding box center [777, 516] width 100 height 11
click at [800, 478] on span "Combien de temps puis-je les porter ?" at bounding box center [792, 484] width 131 height 11
click at [786, 511] on span "Est-ce que ça sent mauvais ?" at bounding box center [777, 516] width 100 height 11
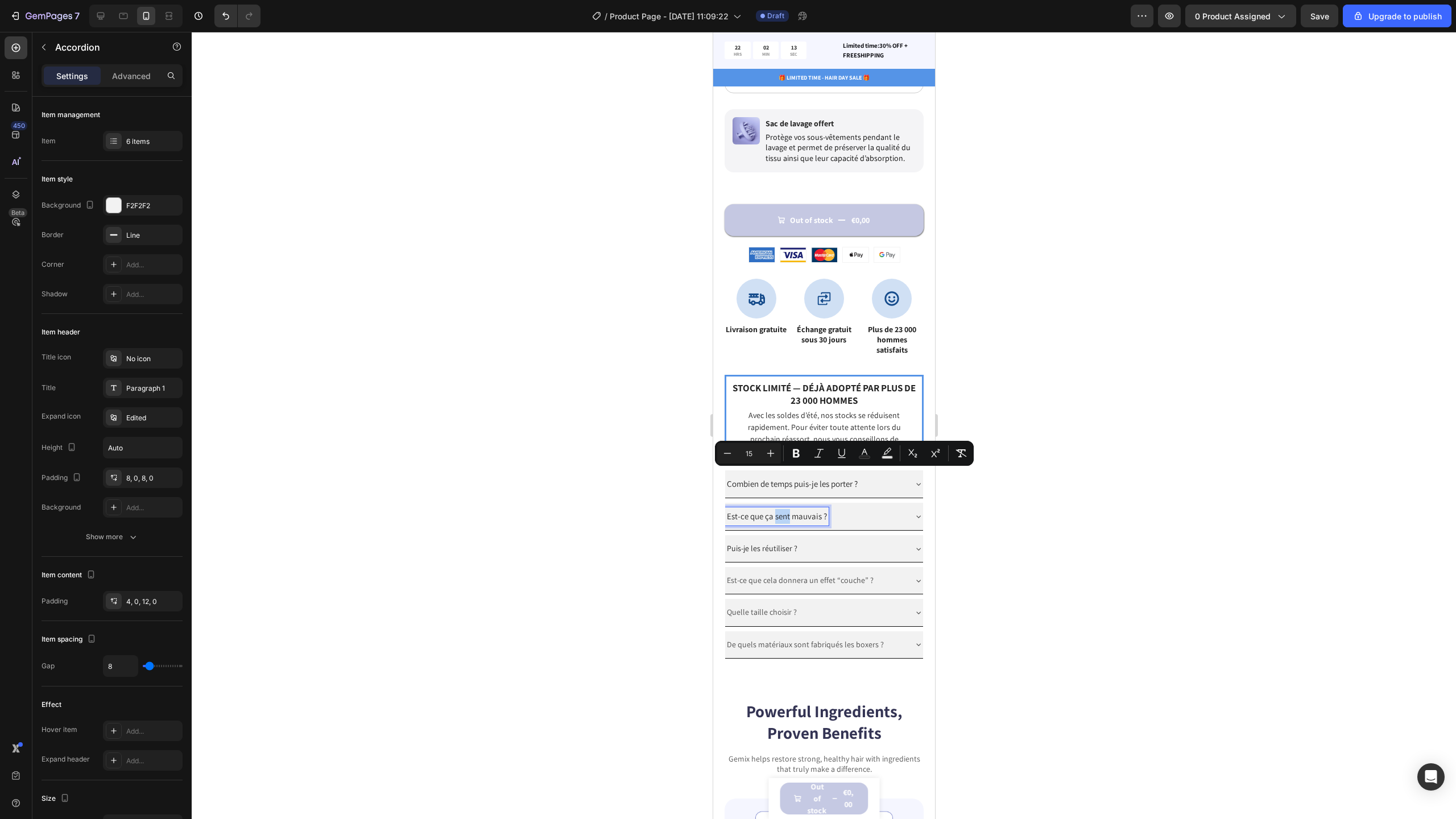
click at [786, 511] on span "Est-ce que ça sent mauvais ?" at bounding box center [777, 516] width 100 height 11
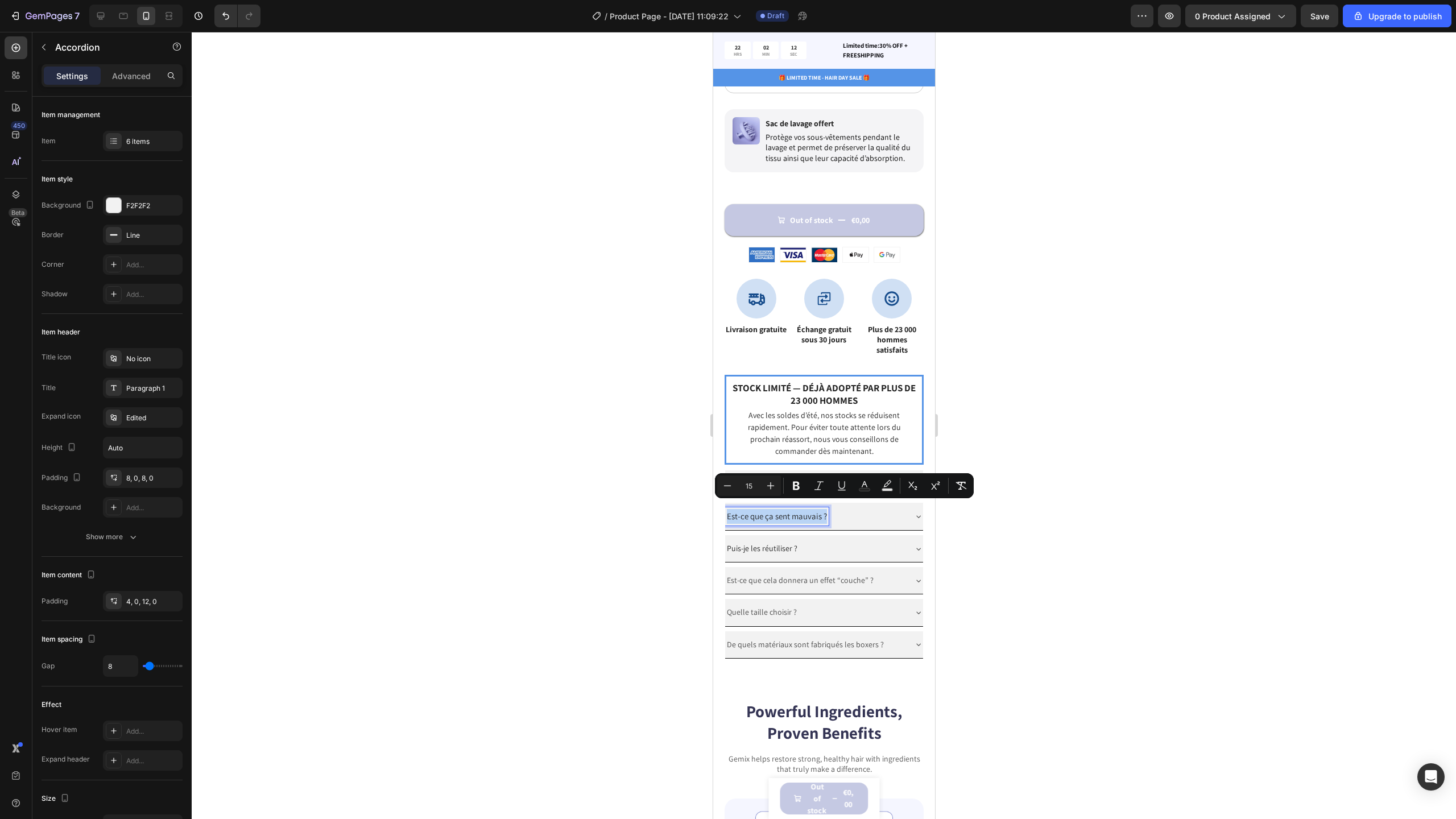
click at [781, 543] on span "Puis-je les réutiliser ?" at bounding box center [762, 549] width 70 height 11
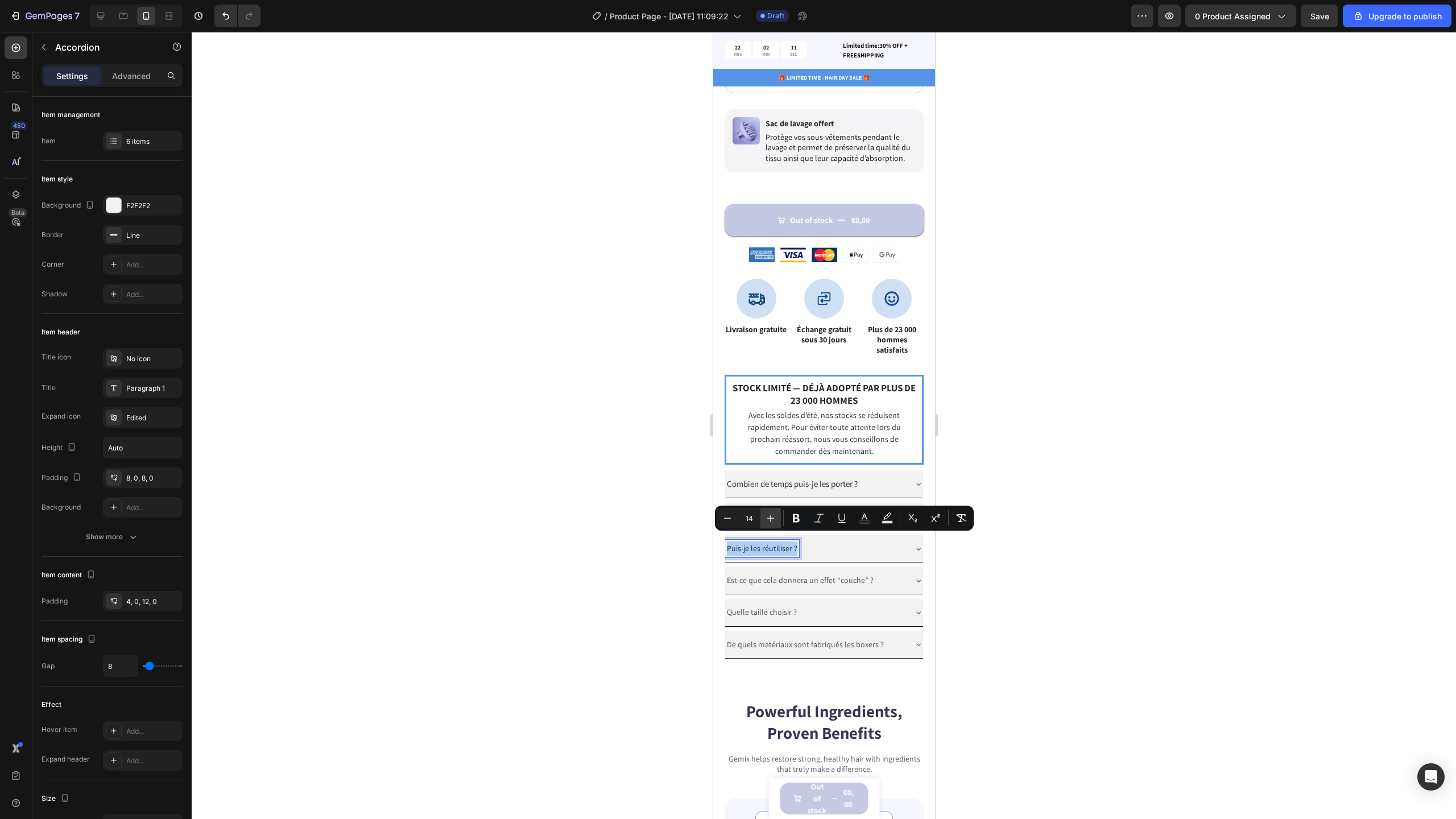
click at [771, 521] on icon "Editor contextual toolbar" at bounding box center [771, 518] width 11 height 11
type input "15"
click at [857, 519] on button "color" at bounding box center [864, 518] width 20 height 20
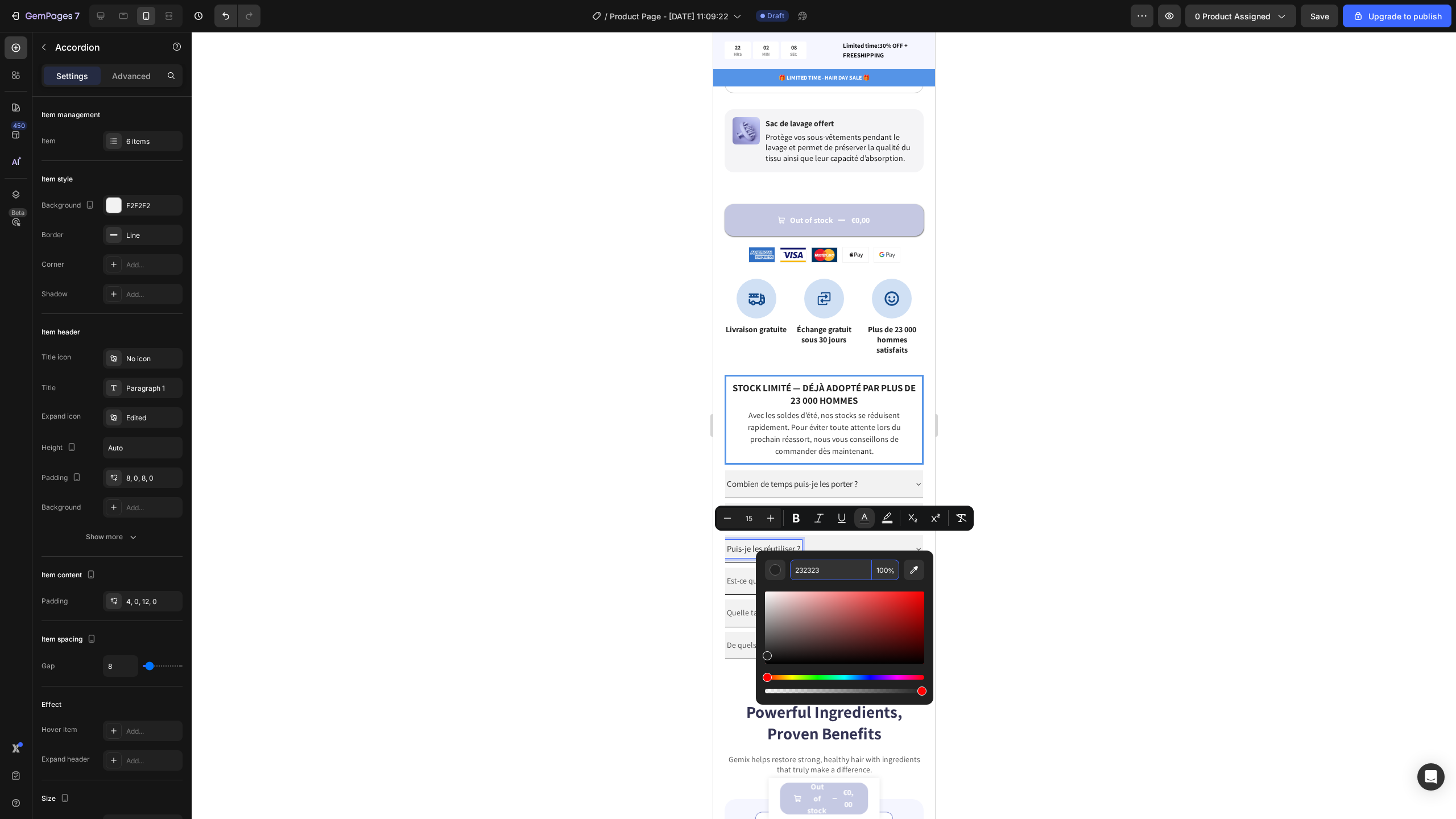
click at [828, 573] on input "232323" at bounding box center [830, 570] width 82 height 20
click at [981, 560] on div at bounding box center [823, 425] width 1265 height 787
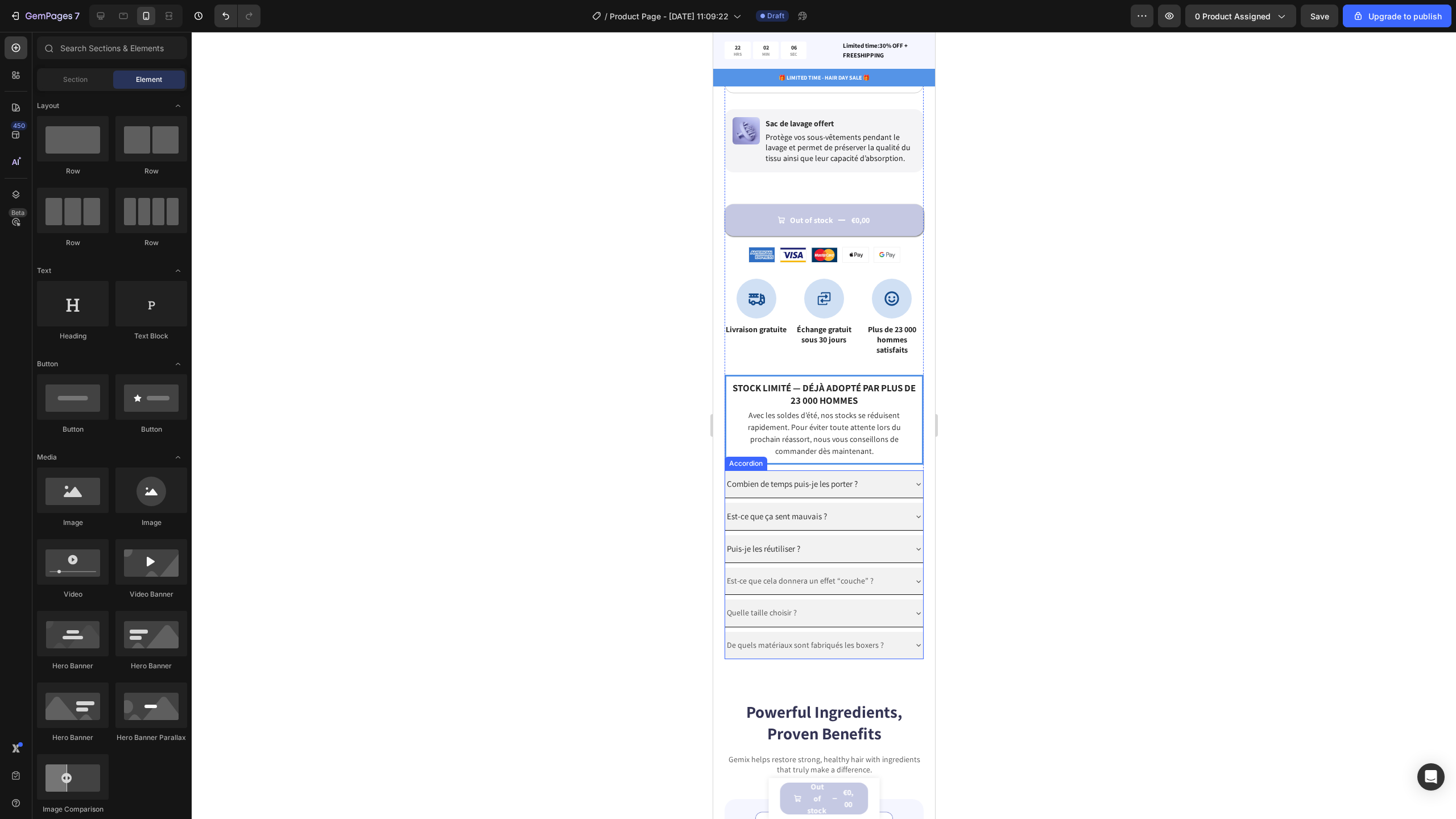
click at [771, 575] on p "Est-ce que cela donnera un effet “couche” ?" at bounding box center [800, 581] width 147 height 14
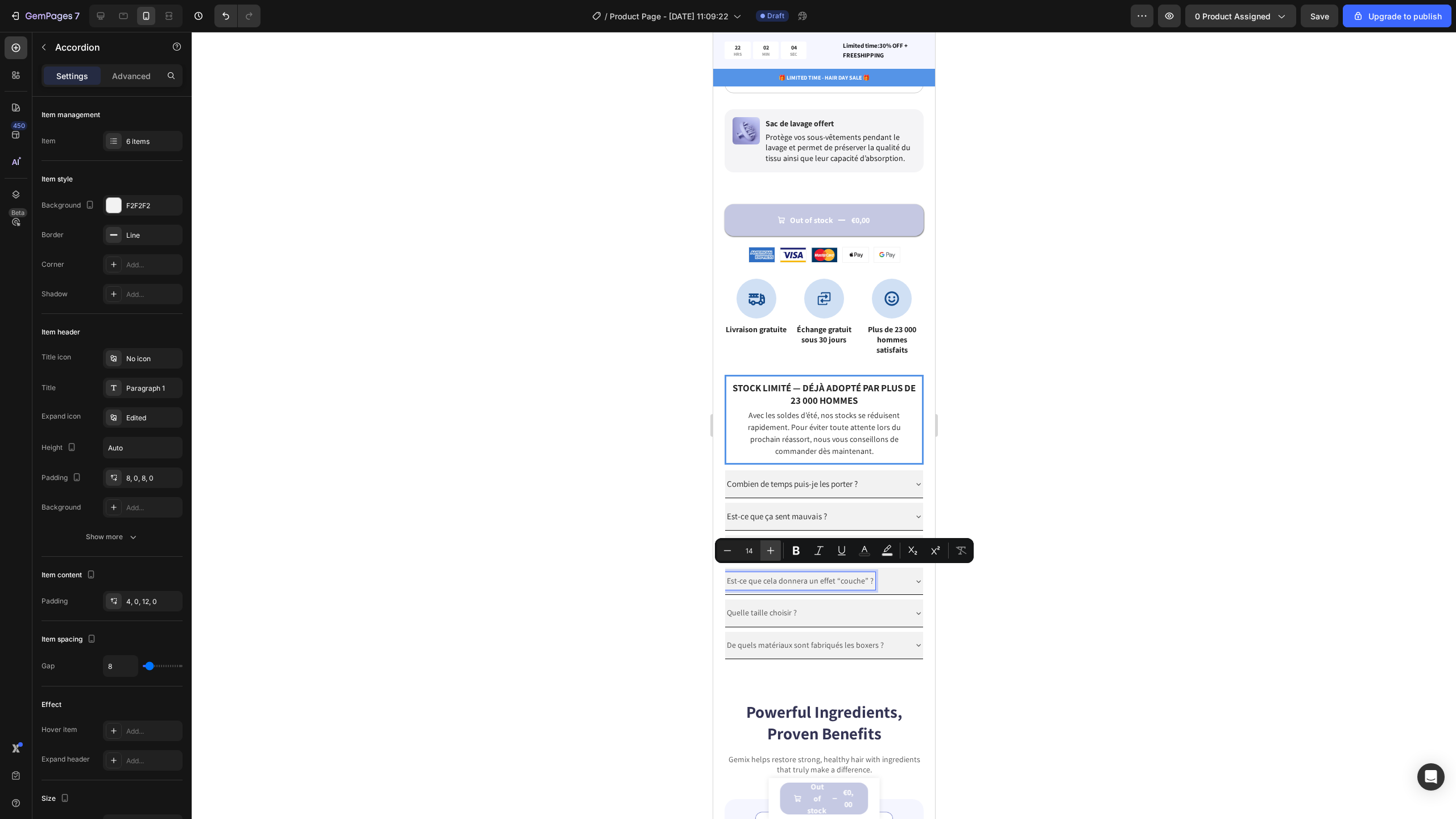
click at [767, 556] on icon "Editor contextual toolbar" at bounding box center [771, 550] width 11 height 11
type input "15"
click at [860, 552] on icon "Editor contextual toolbar" at bounding box center [864, 550] width 11 height 11
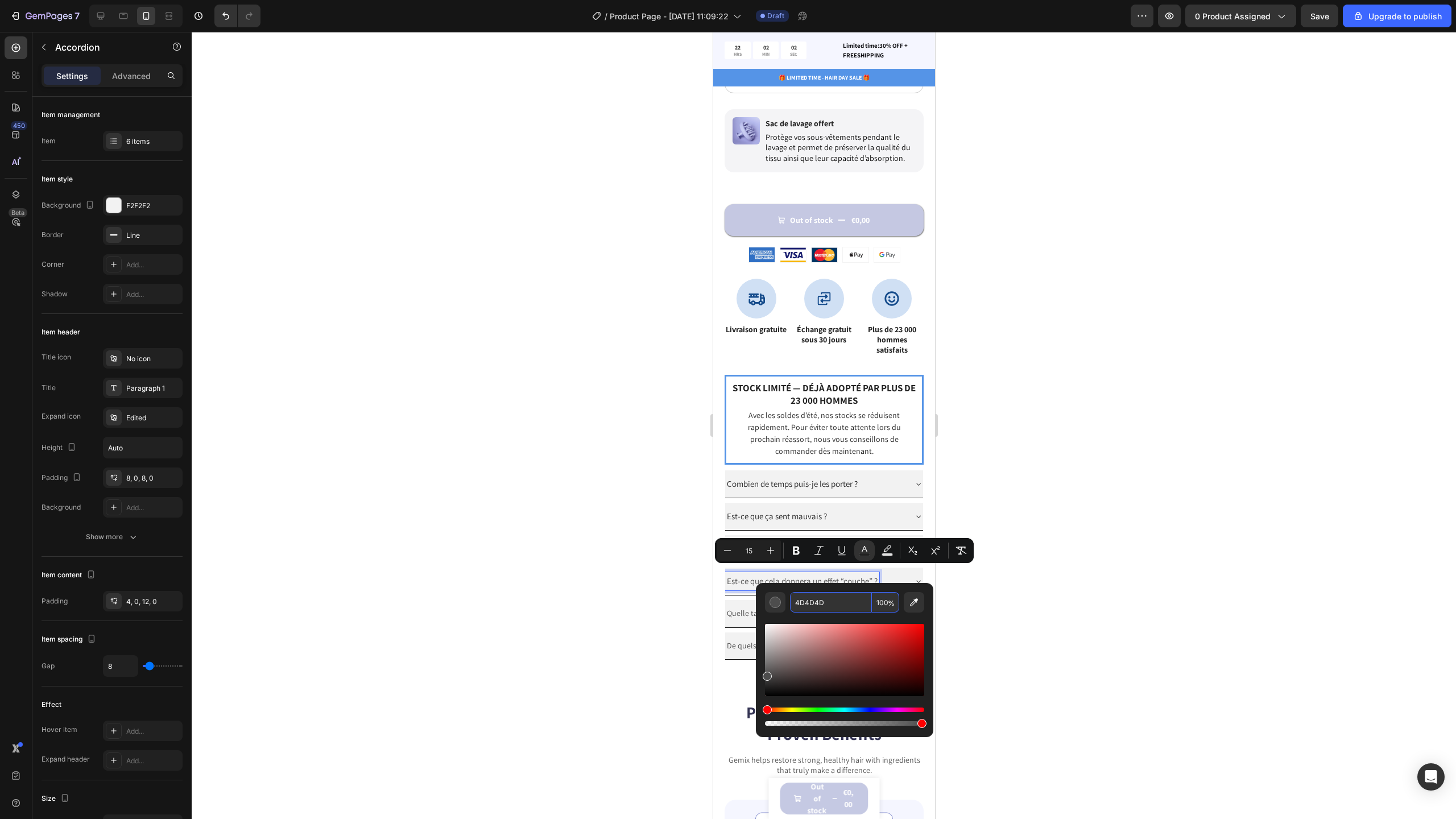
click at [839, 606] on input "4D4D4D" at bounding box center [830, 602] width 82 height 20
paste input "232323"
type input "232323"
click at [1006, 615] on div at bounding box center [823, 425] width 1265 height 787
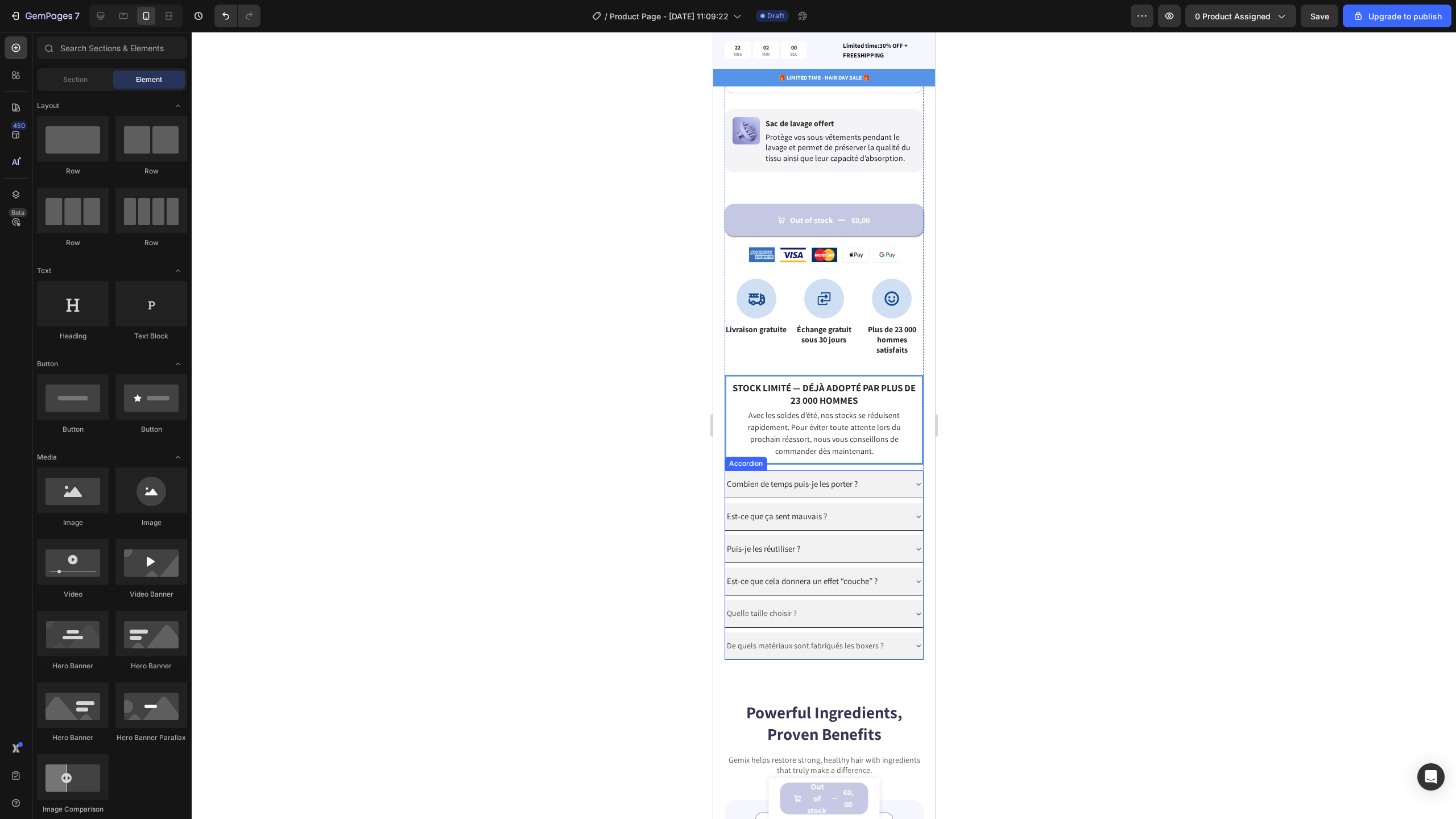
click at [750, 610] on p "Quelle taille choisir ?" at bounding box center [762, 614] width 70 height 14
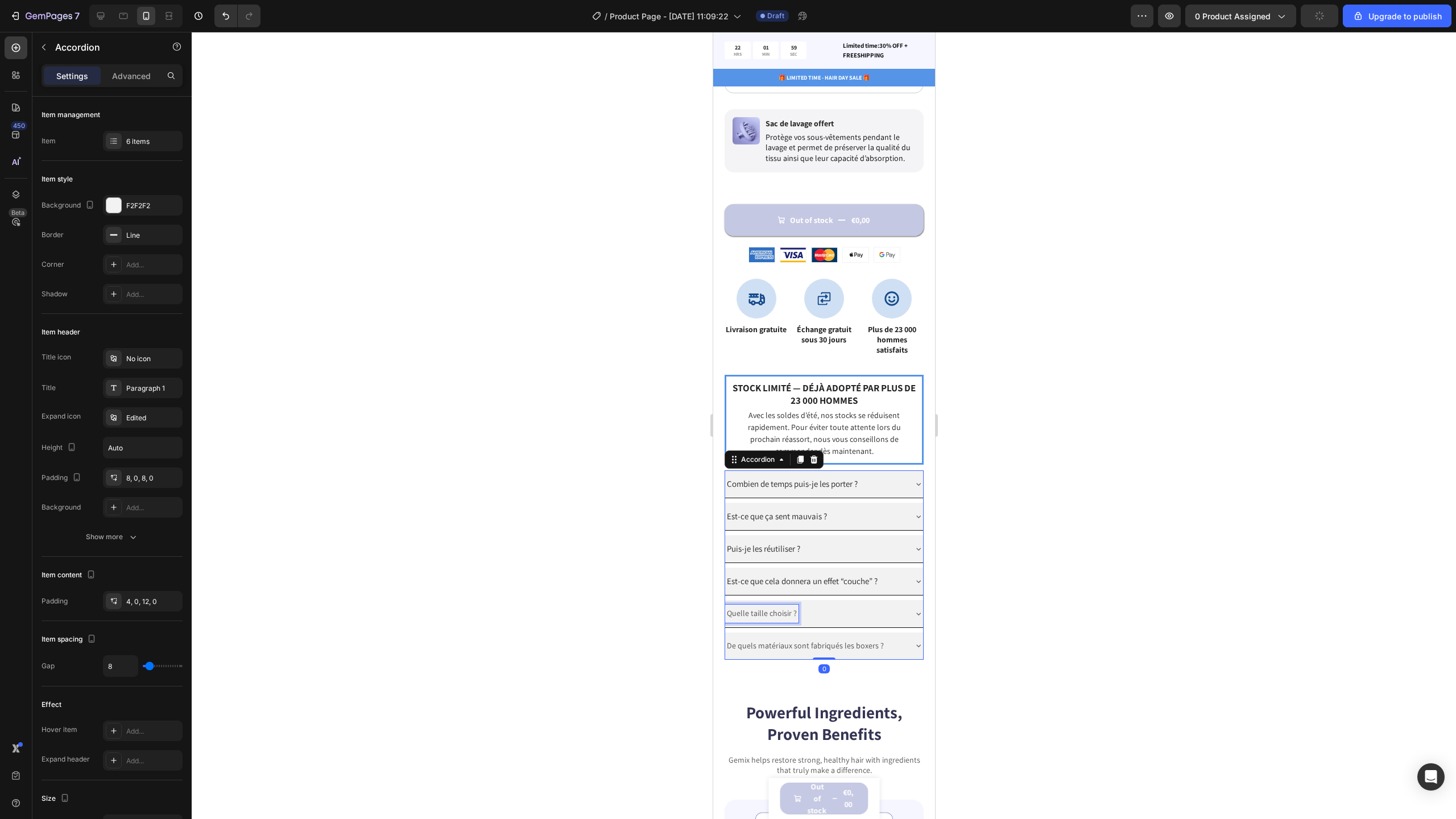
click at [750, 610] on p "Quelle taille choisir ?" at bounding box center [762, 614] width 70 height 14
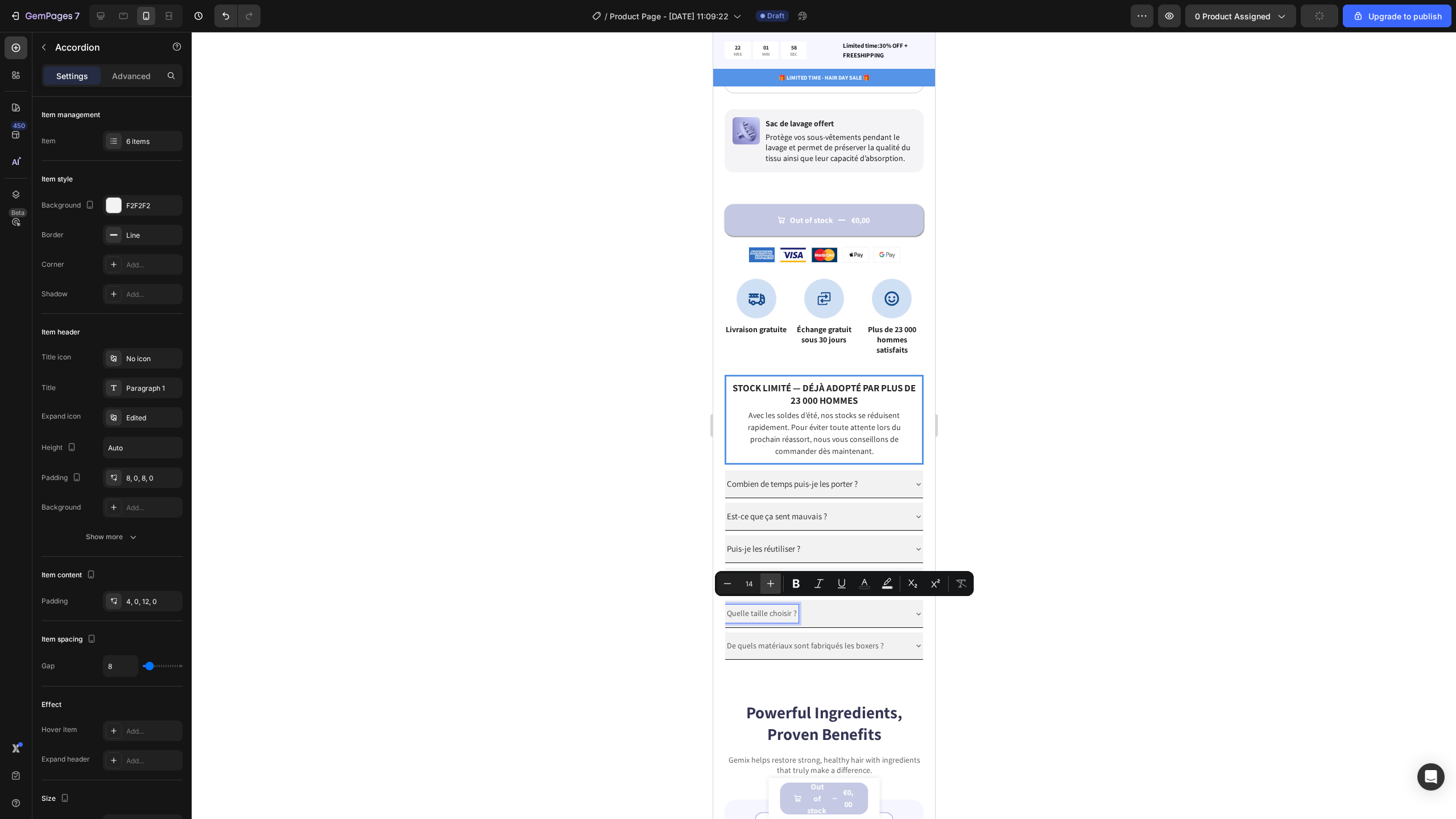
click at [773, 589] on icon "Editor contextual toolbar" at bounding box center [771, 583] width 11 height 11
type input "15"
click at [865, 586] on rect "Editor contextual toolbar" at bounding box center [864, 587] width 11 height 3
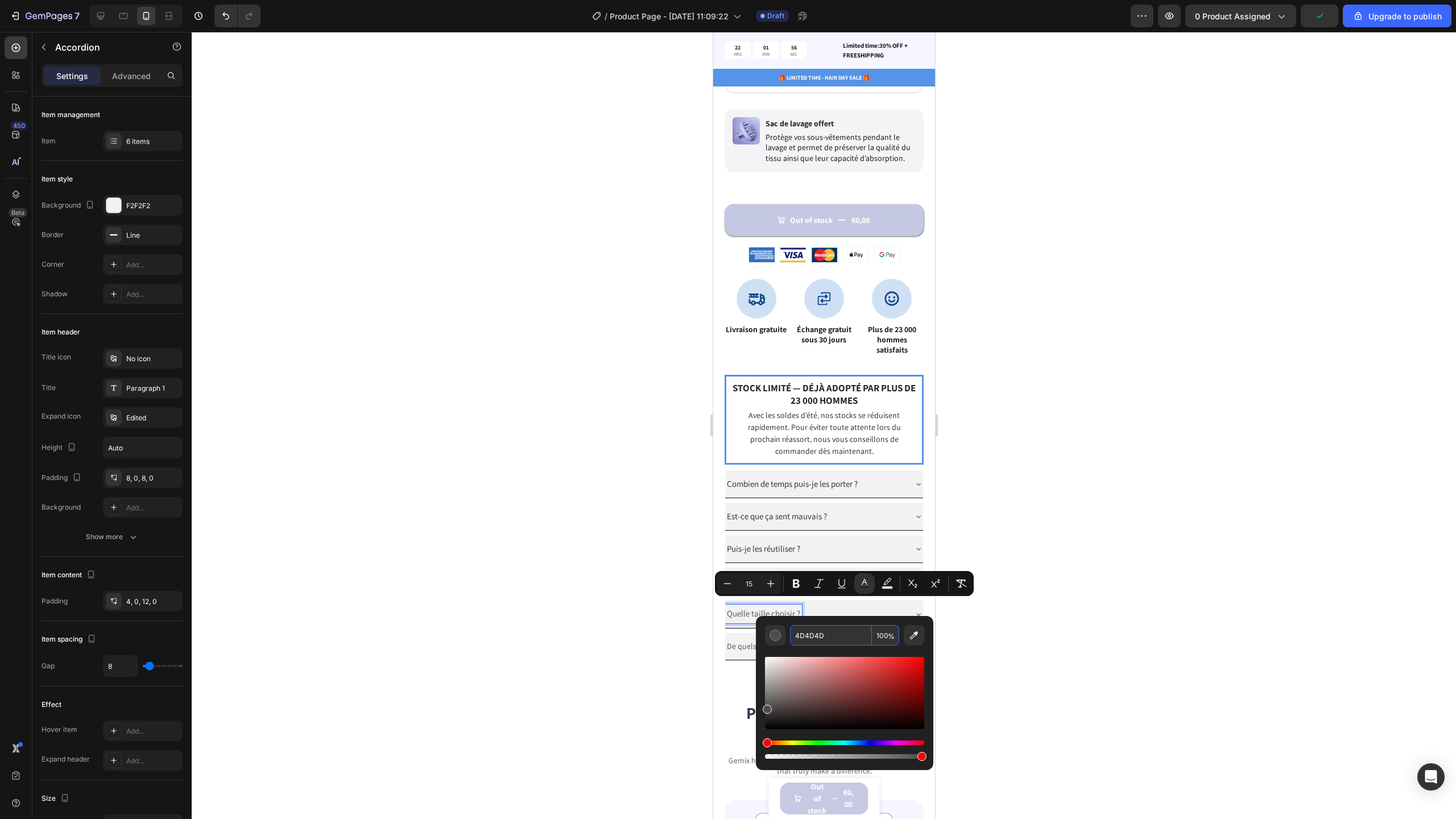
click at [846, 639] on input "4D4D4D" at bounding box center [830, 635] width 82 height 20
paste input "232323"
type input "232323"
click at [944, 620] on div at bounding box center [823, 425] width 1265 height 787
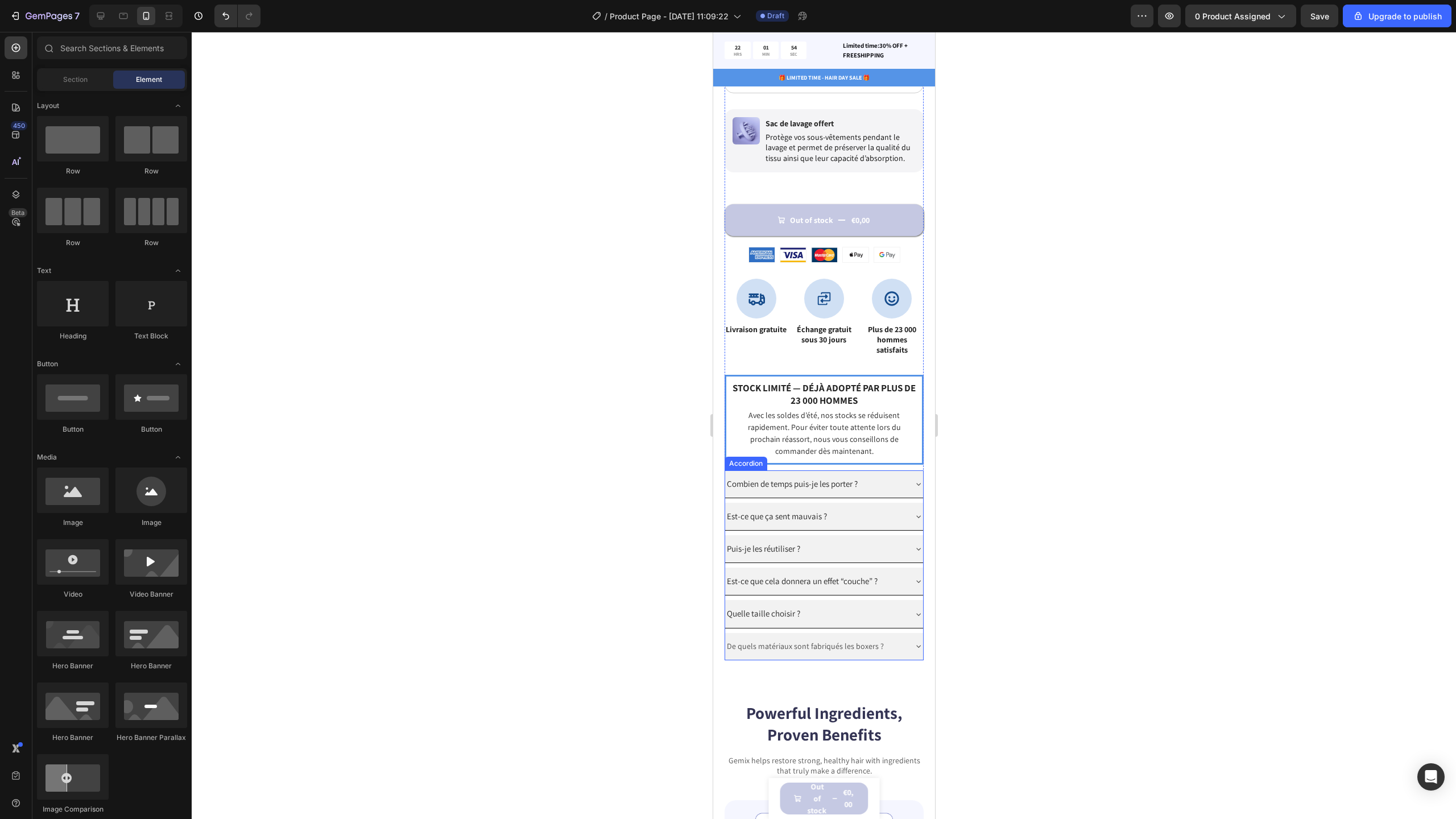
click at [809, 639] on p "De quels matériaux sont fabriqués les boxers ?" at bounding box center [805, 646] width 157 height 14
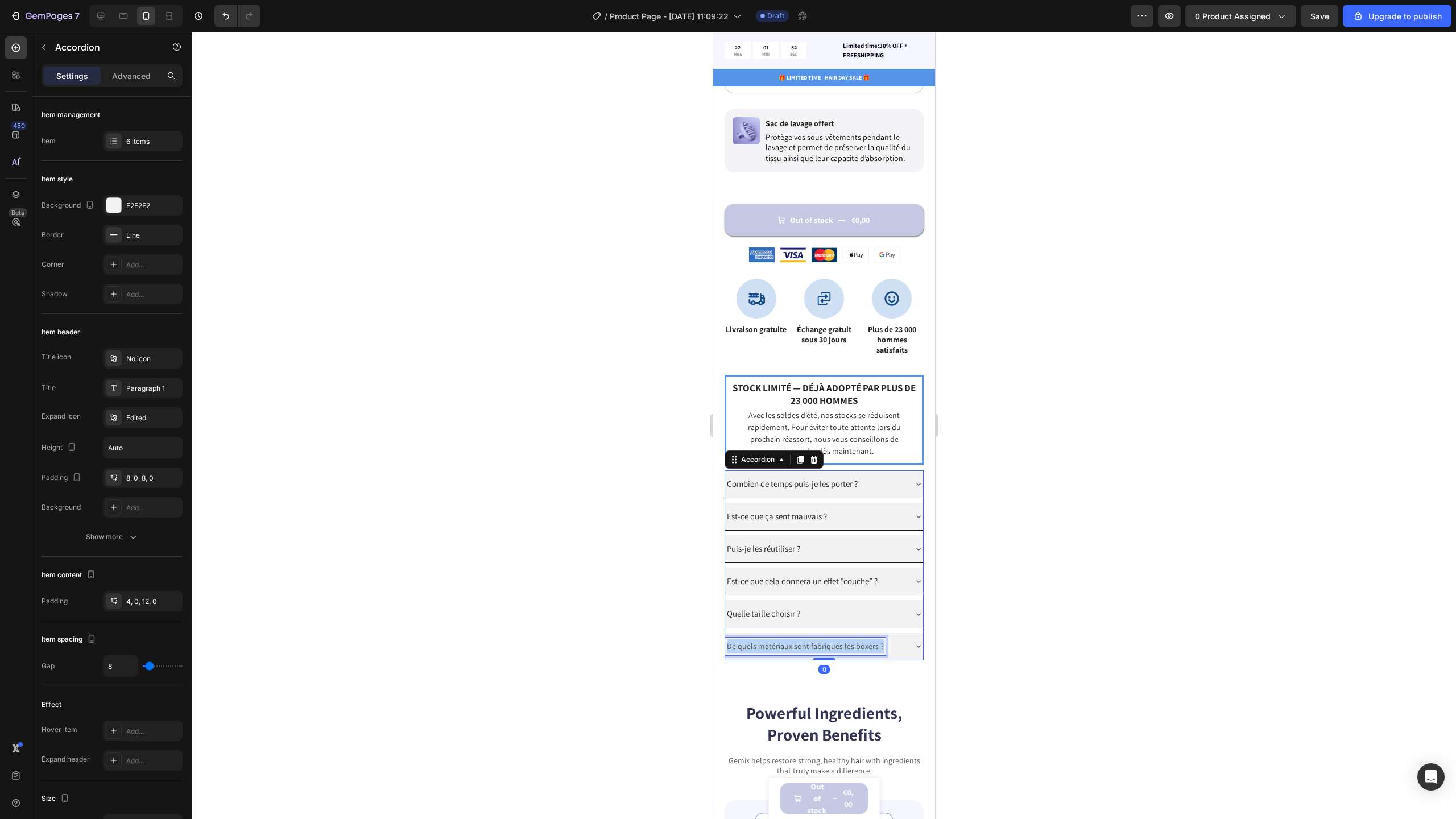
click at [809, 639] on p "De quels matériaux sont fabriqués les boxers ?" at bounding box center [805, 646] width 157 height 14
click at [233, 19] on button "Undo/Redo" at bounding box center [226, 16] width 23 height 23
click at [254, 15] on icon "Undo/Redo" at bounding box center [248, 16] width 11 height 11
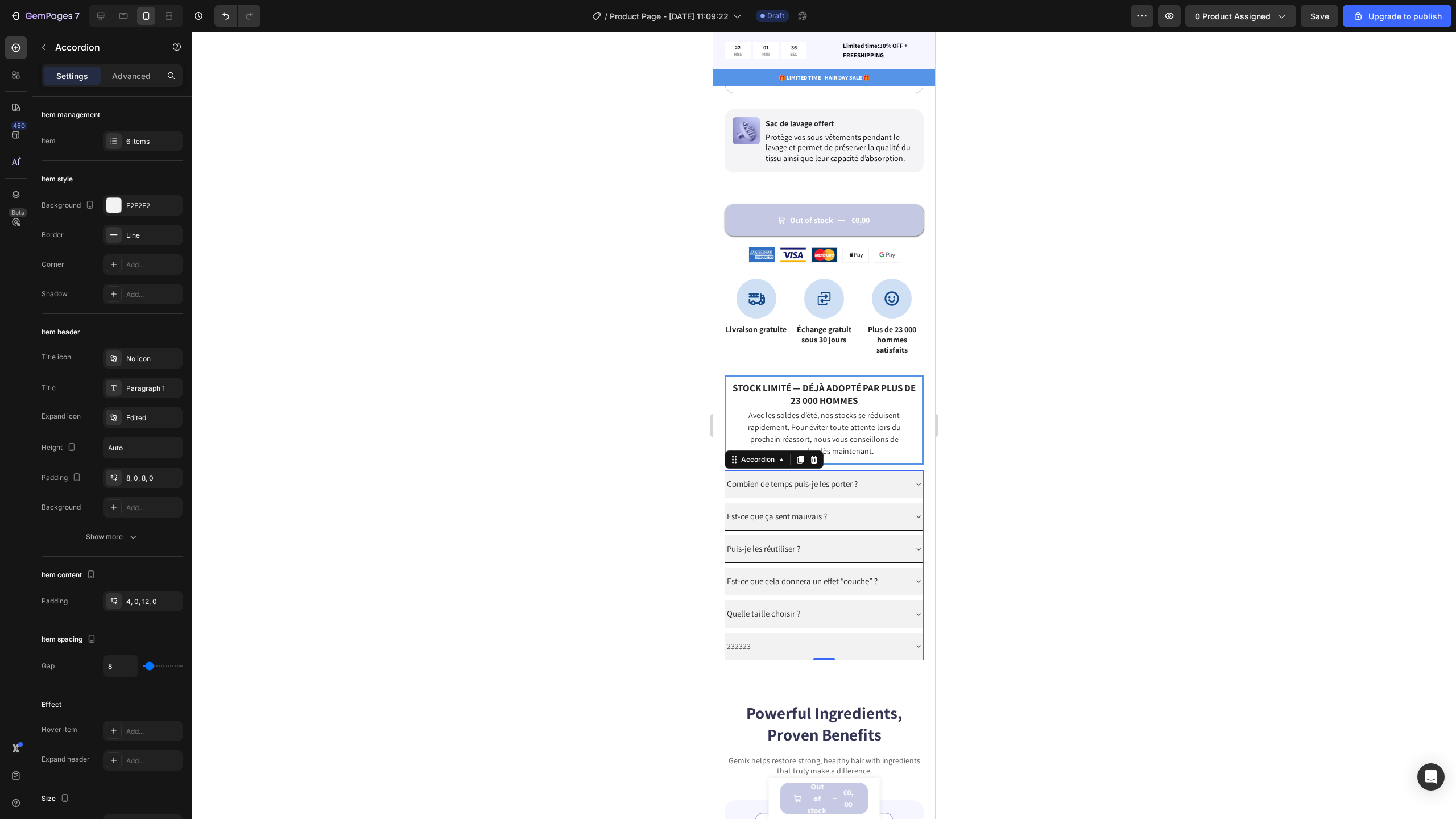
click at [781, 637] on div "232323" at bounding box center [814, 646] width 180 height 18
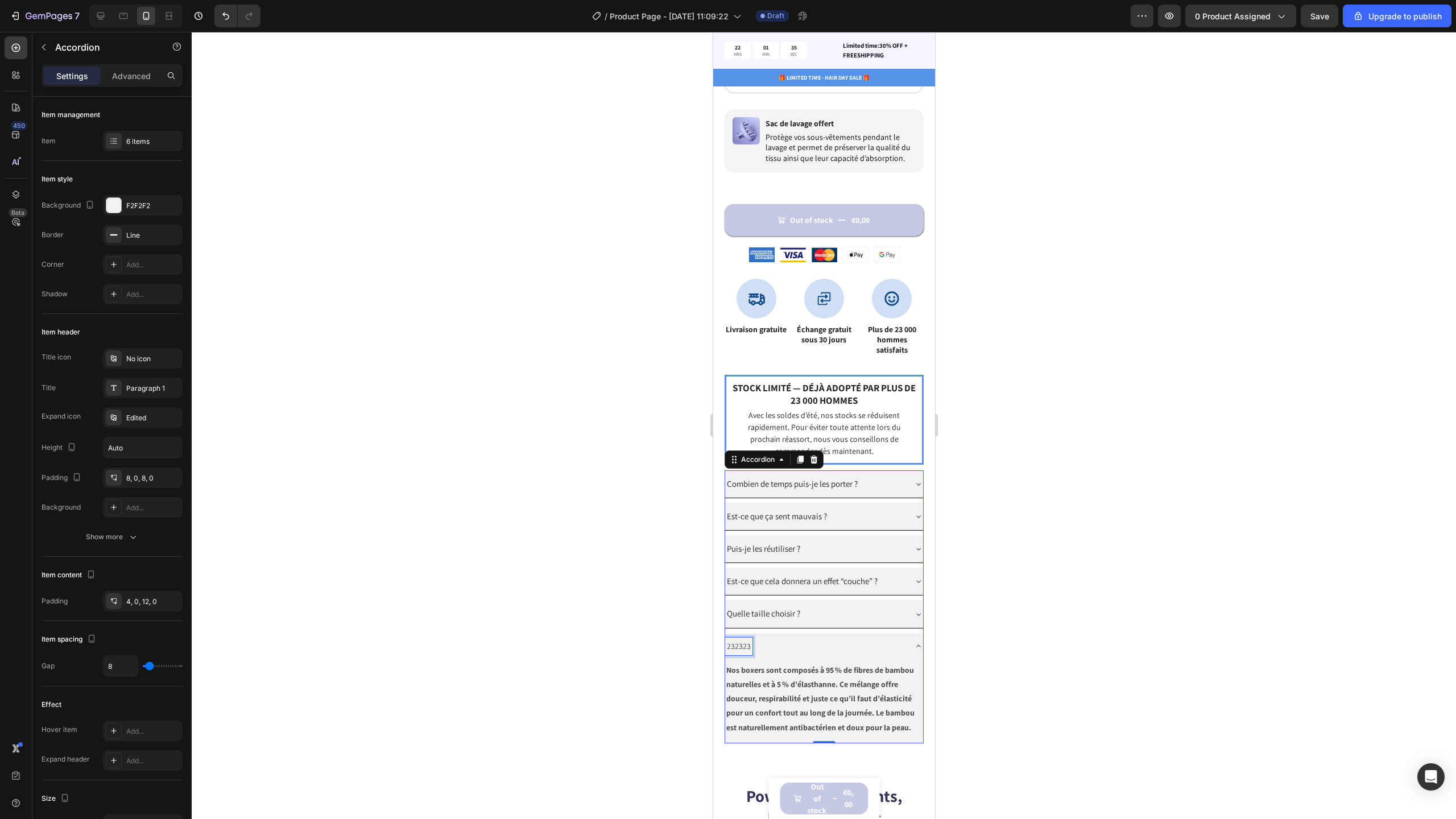
click at [738, 639] on p "232323" at bounding box center [738, 646] width 24 height 14
click at [817, 639] on p "De quels matériaux sont fabriqués les boxers ?" at bounding box center [805, 646] width 157 height 14
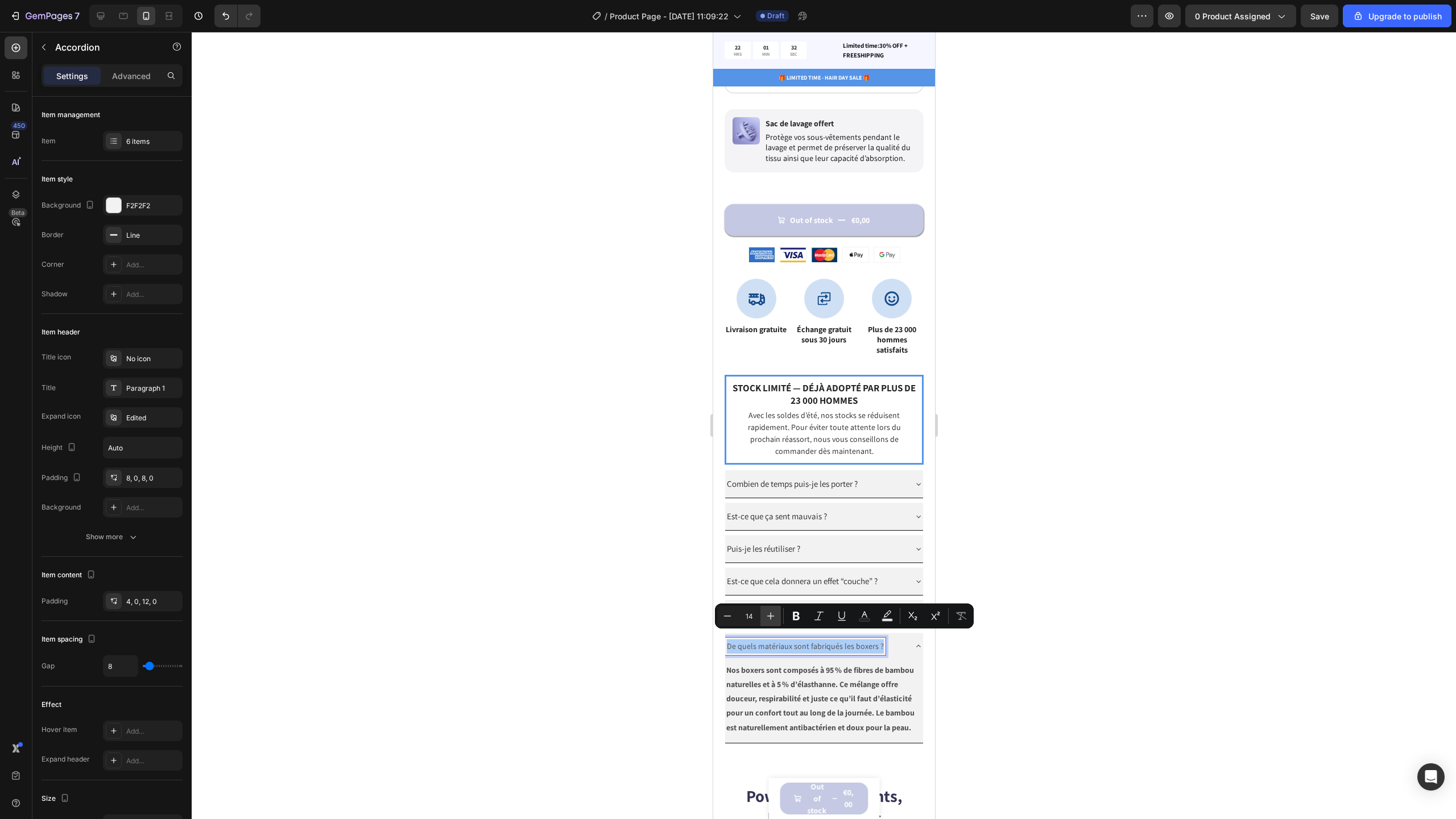
click at [772, 620] on icon "Editor contextual toolbar" at bounding box center [771, 615] width 11 height 11
type input "15"
click at [877, 617] on button "Text Background Color" at bounding box center [886, 615] width 20 height 20
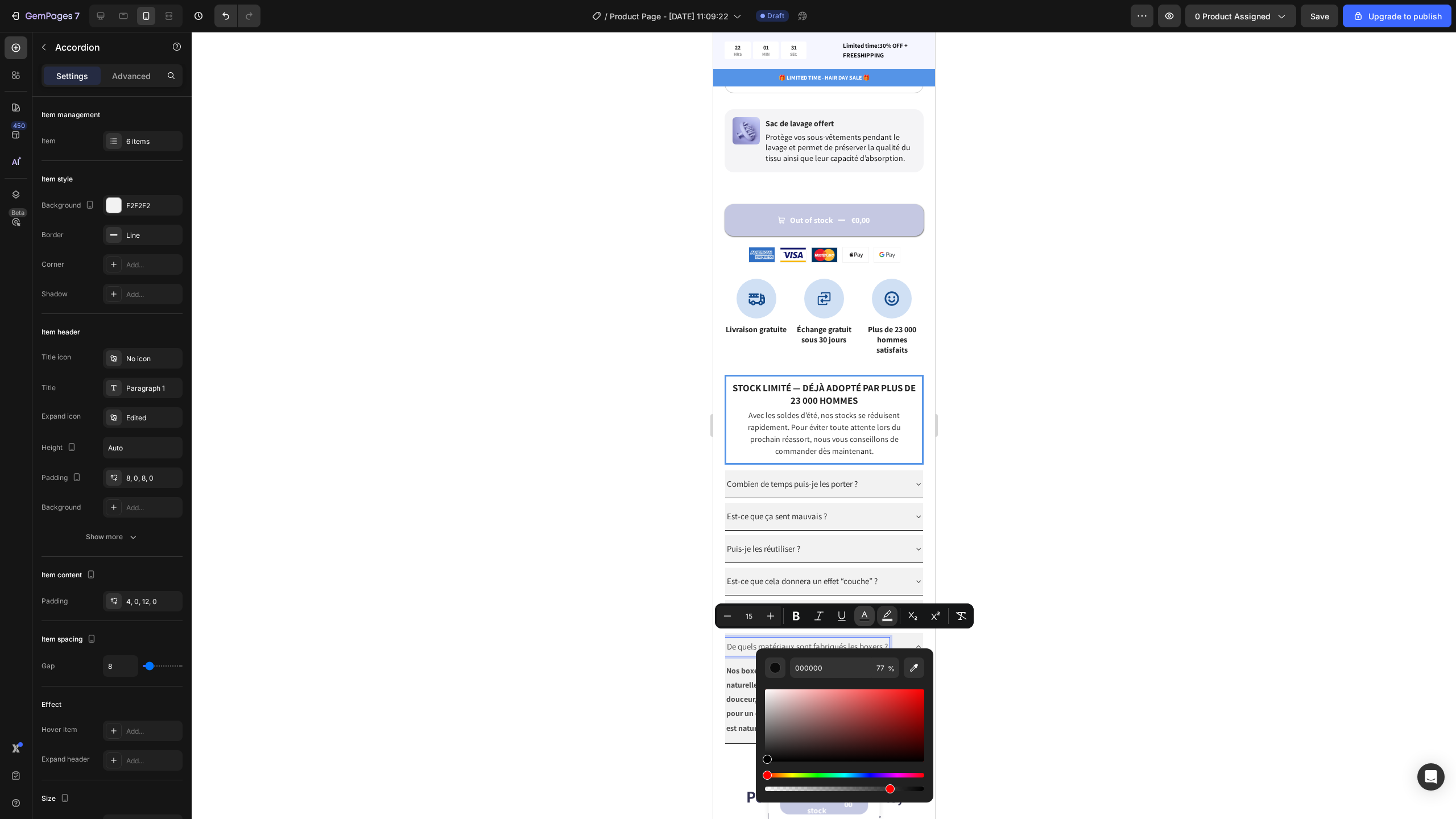
click at [869, 615] on icon "Editor contextual toolbar" at bounding box center [864, 615] width 11 height 11
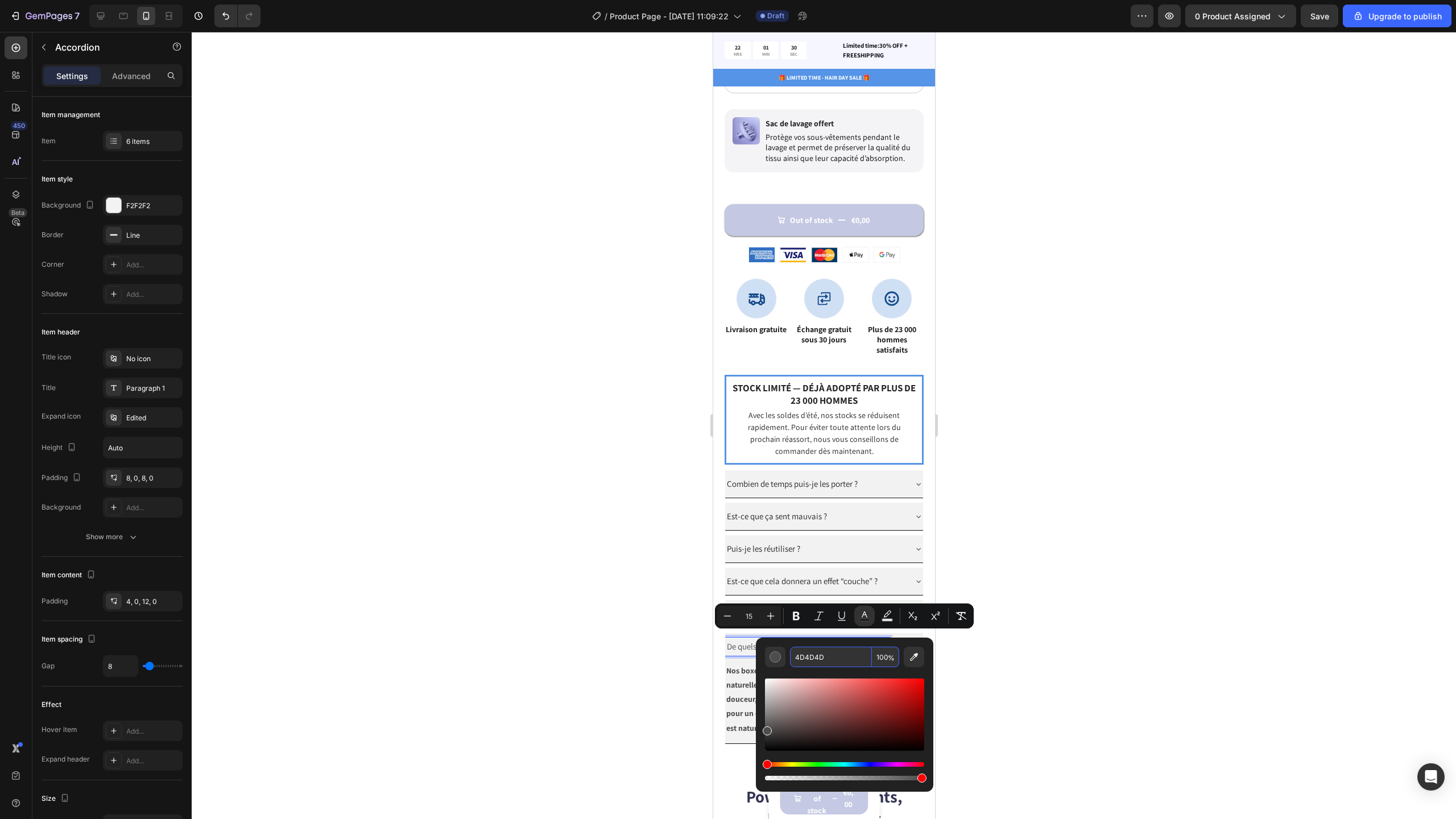
click at [828, 657] on input "4D4D4D" at bounding box center [830, 657] width 82 height 20
paste input "De quels matériaux sont fabriqués les boxers ?"
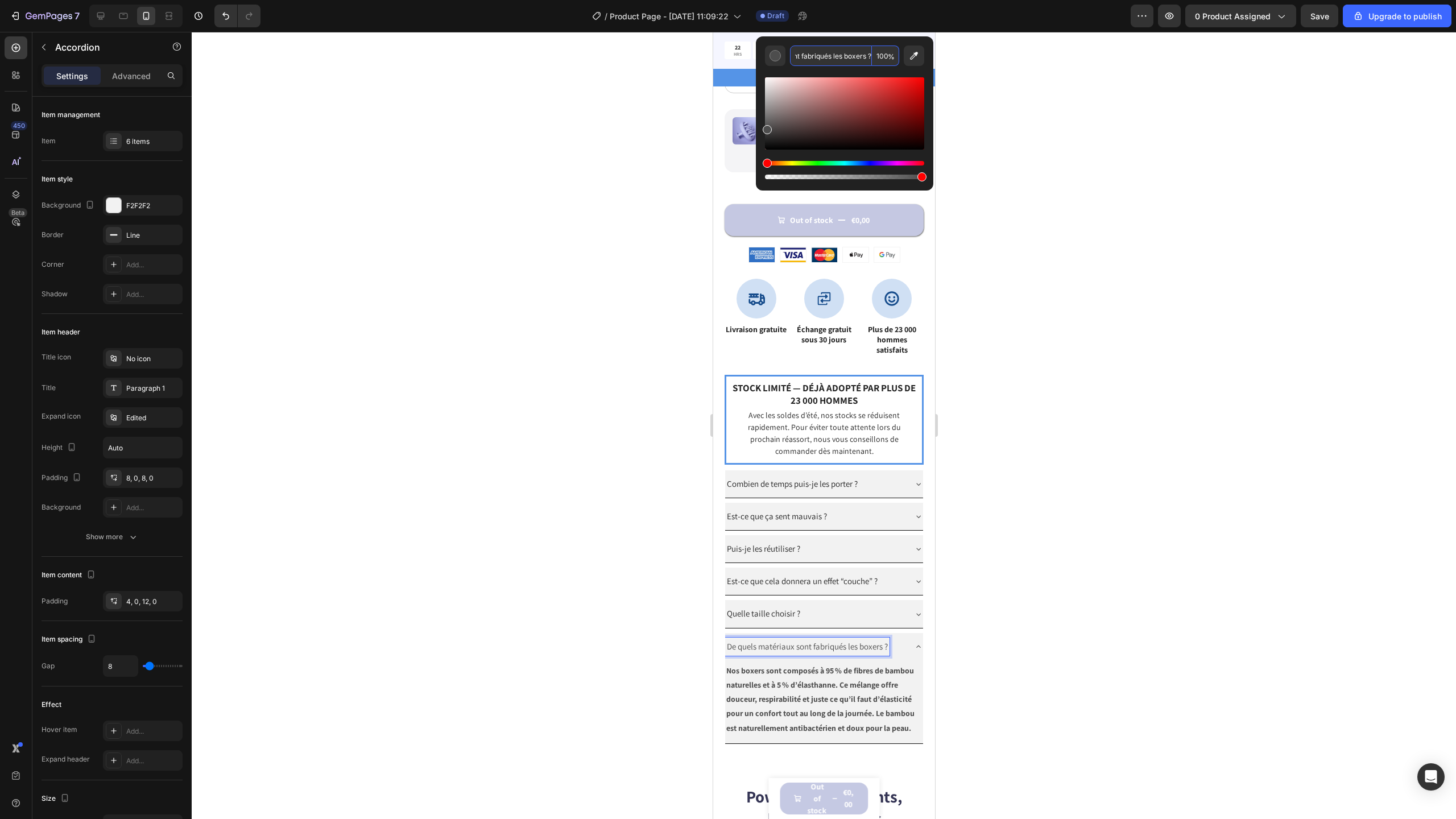
type input "4D4D4D"
click at [993, 610] on div at bounding box center [823, 425] width 1265 height 787
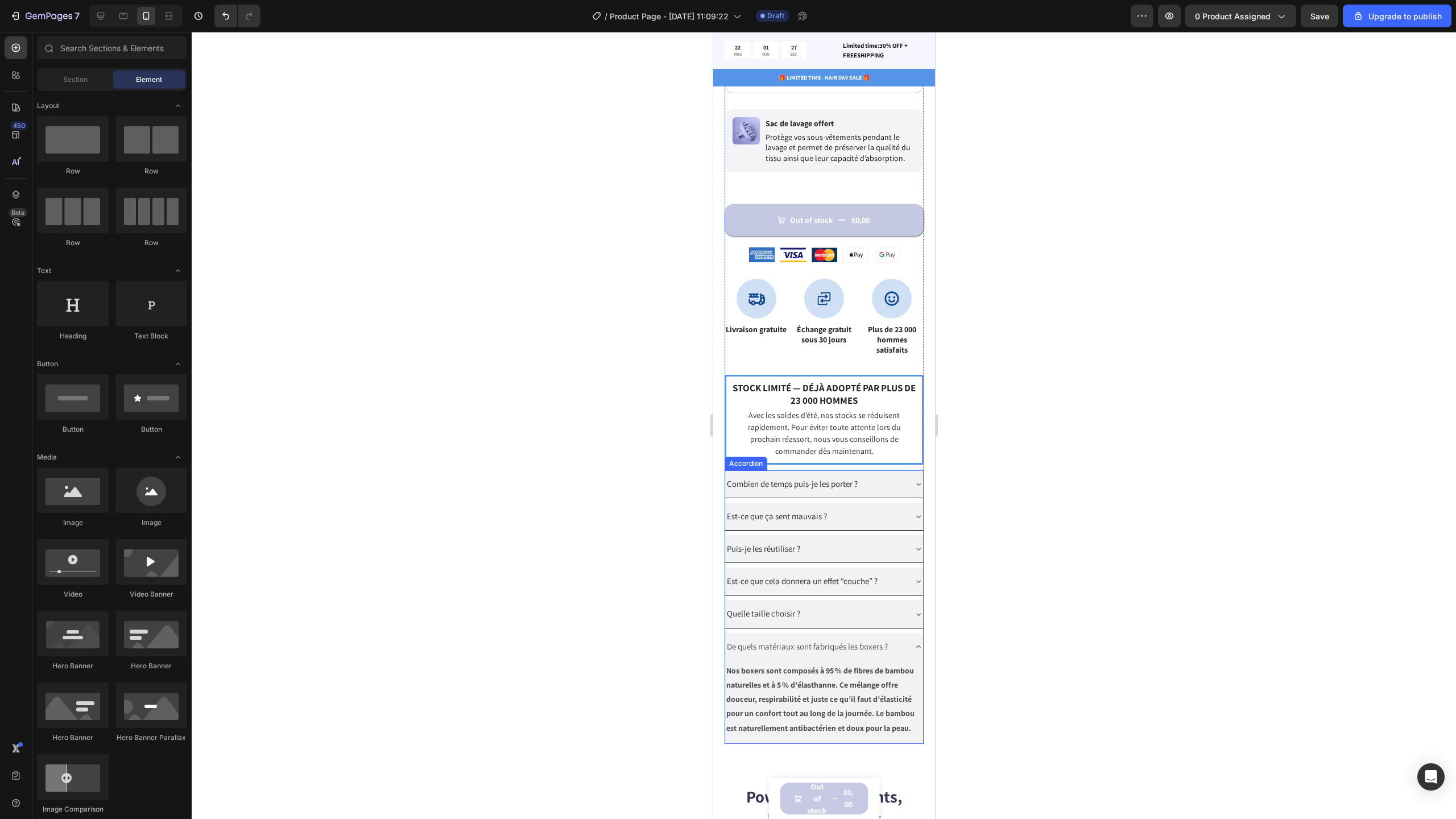
click at [835, 641] on span "De quels matériaux sont fabriqués les boxers ?" at bounding box center [807, 646] width 161 height 11
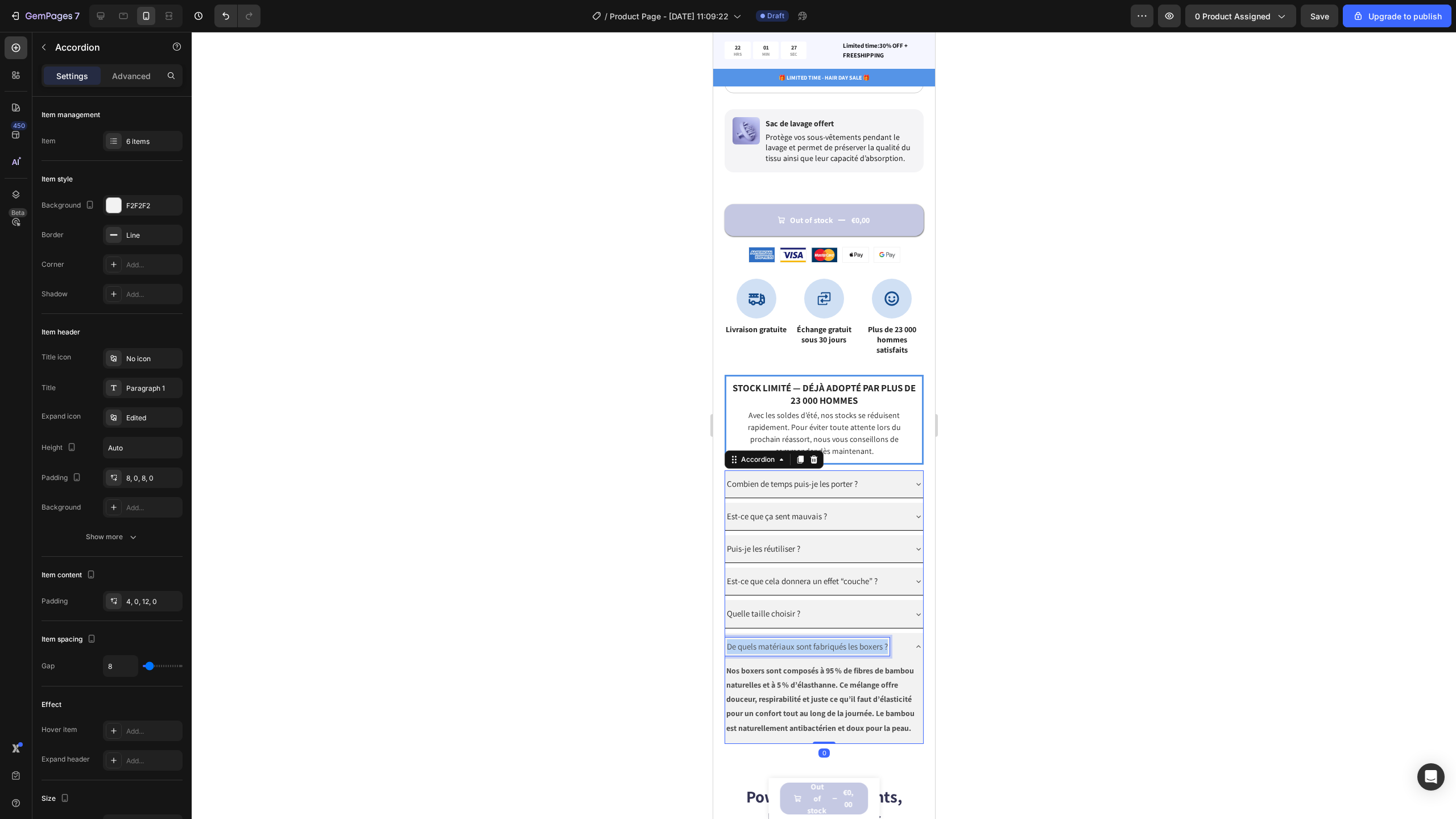
click at [835, 641] on span "De quels matériaux sont fabriqués les boxers ?" at bounding box center [807, 646] width 161 height 11
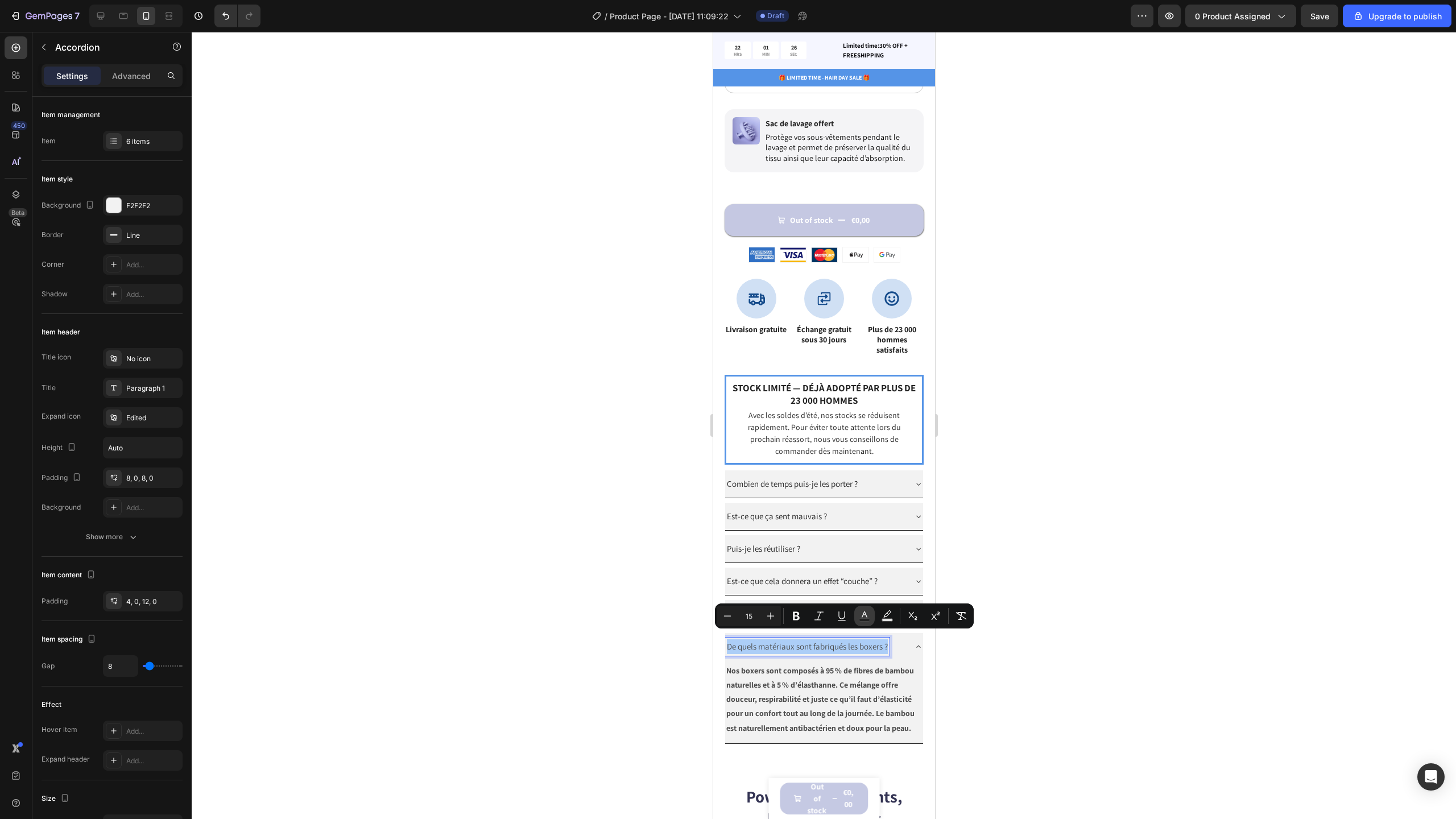
click at [862, 615] on icon "Editor contextual toolbar" at bounding box center [864, 615] width 11 height 11
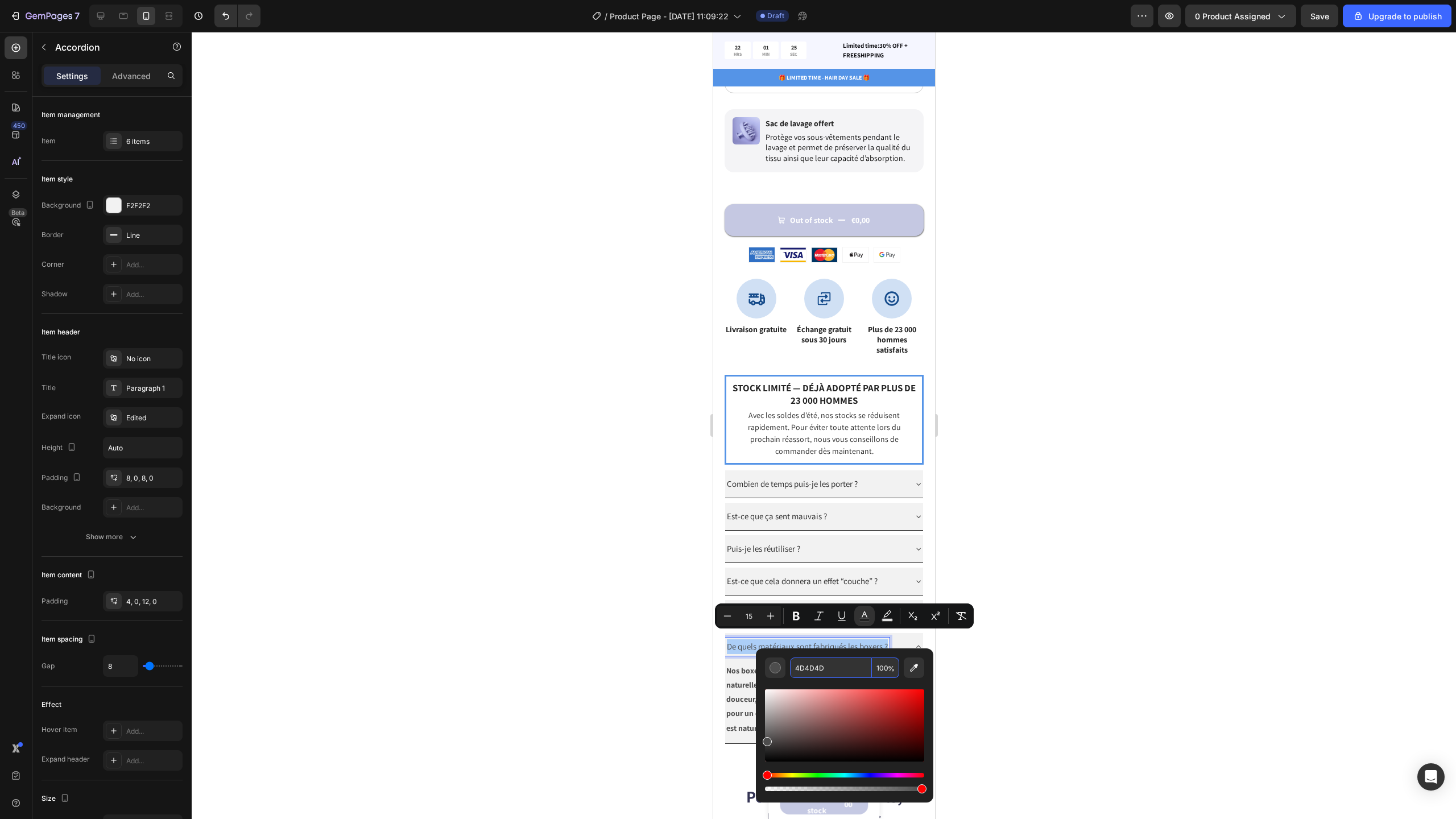
click at [832, 665] on input "4D4D4D" at bounding box center [830, 667] width 82 height 20
paste input "De quels matériaux sont fabriqués les boxers ?"
type input "De quels matériaux sont fabriqués les boxers ?"
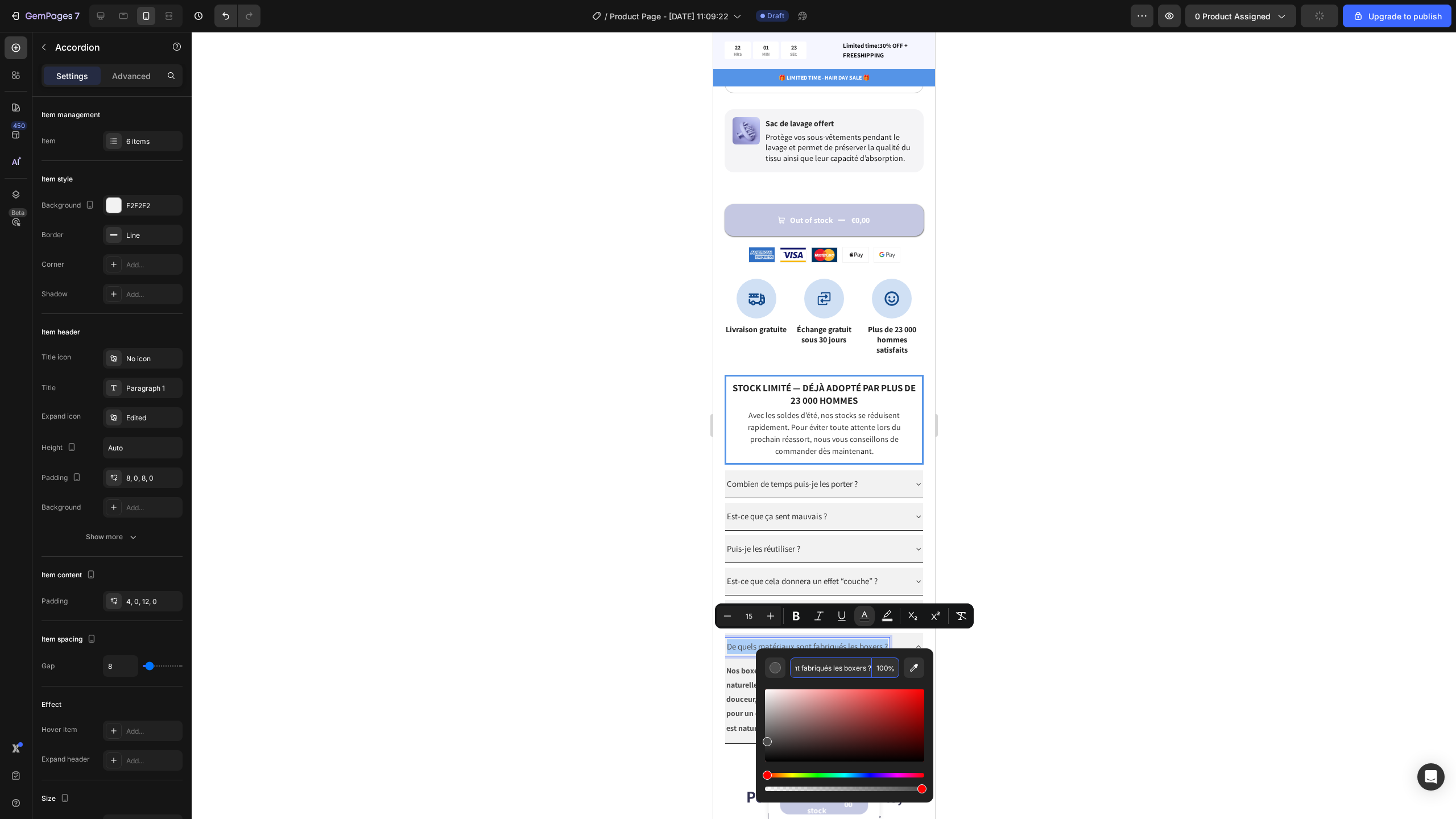
click at [857, 664] on input "De quels matériaux sont fabriqués les boxers ?" at bounding box center [830, 667] width 82 height 20
type input "4D4D4D"
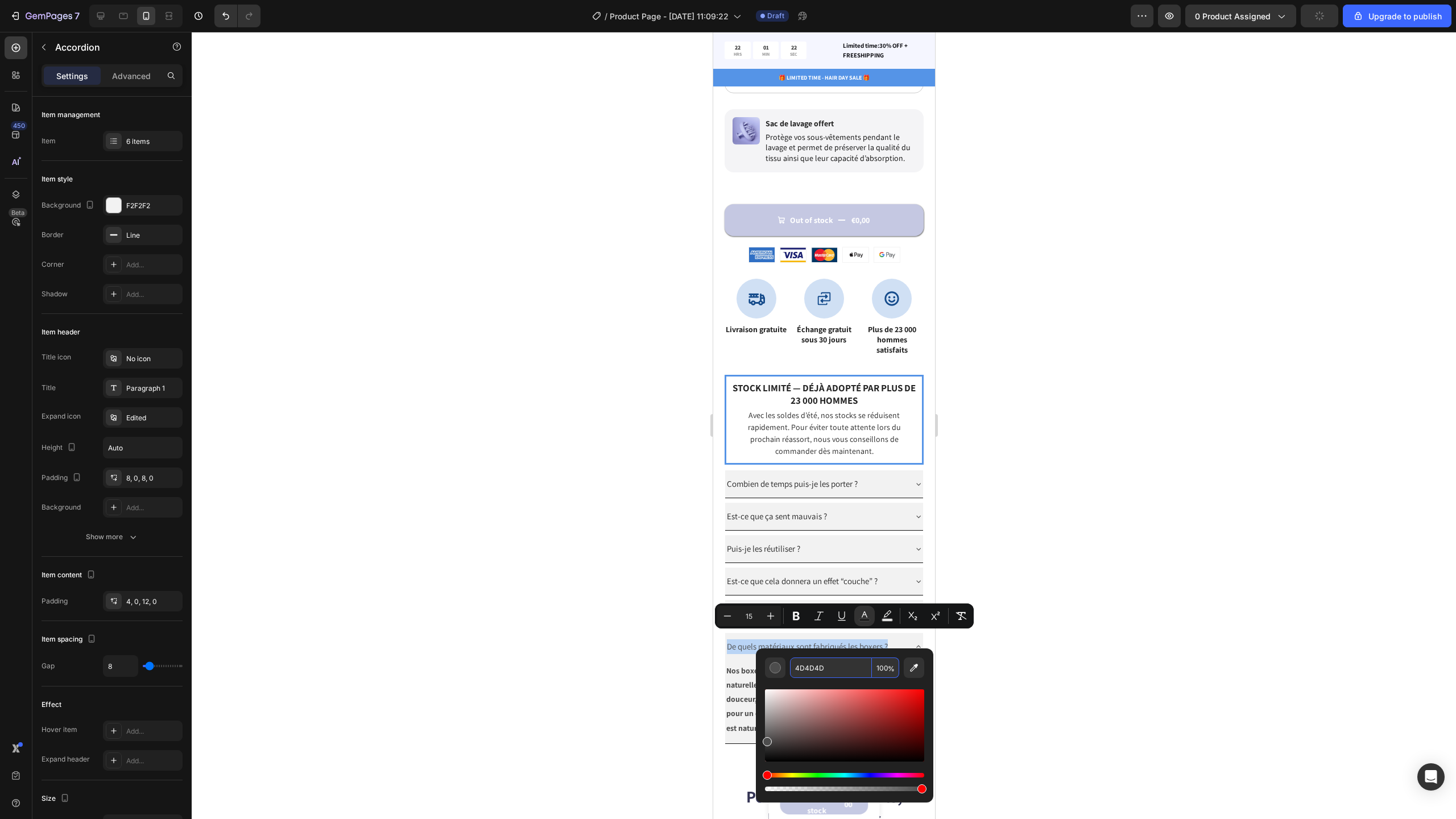
click at [1022, 605] on div at bounding box center [823, 425] width 1265 height 787
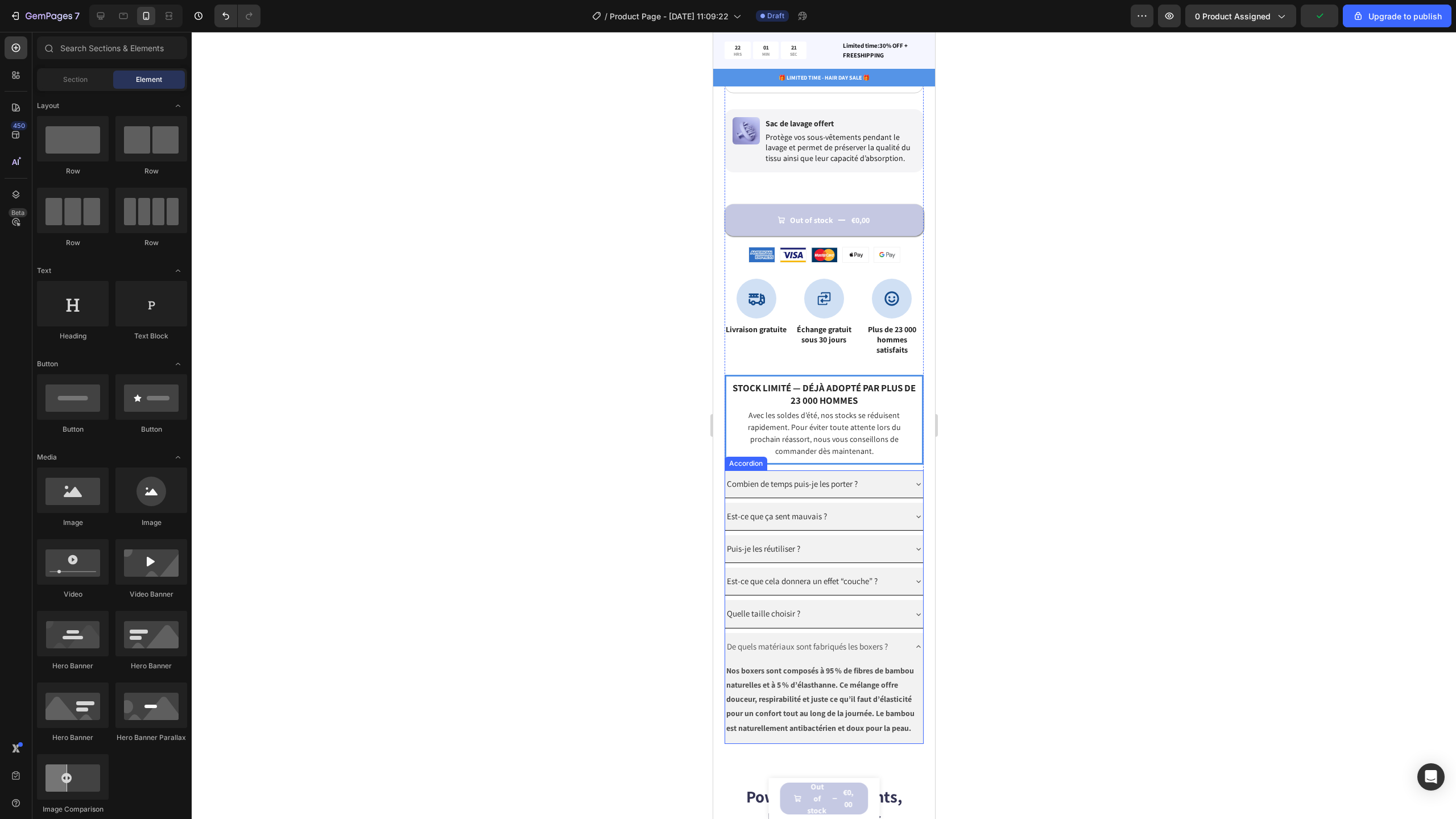
click at [751, 543] on span "Puis-je les réutiliser ?" at bounding box center [764, 549] width 74 height 11
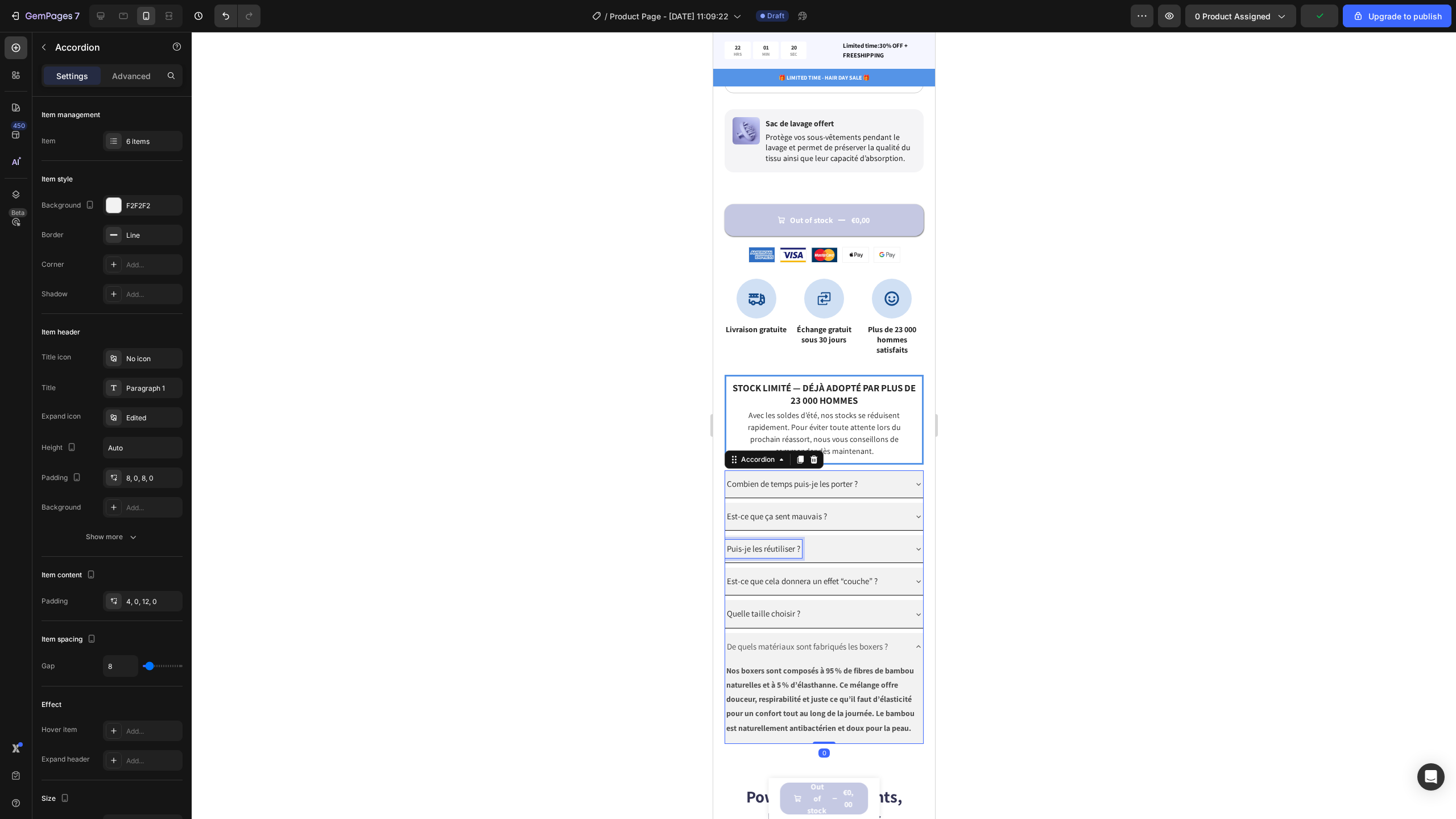
click at [751, 543] on span "Puis-je les réutiliser ?" at bounding box center [764, 549] width 74 height 11
click at [800, 521] on icon "Editor contextual toolbar" at bounding box center [796, 518] width 11 height 11
click at [800, 521] on icon "Editor contextual toolbar" at bounding box center [796, 518] width 11 height 11
click at [747, 543] on span "Puis-je les réutiliser ?" at bounding box center [764, 549] width 74 height 11
click at [796, 522] on div "Est-ce que ça sent mauvais ?" at bounding box center [824, 516] width 198 height 27
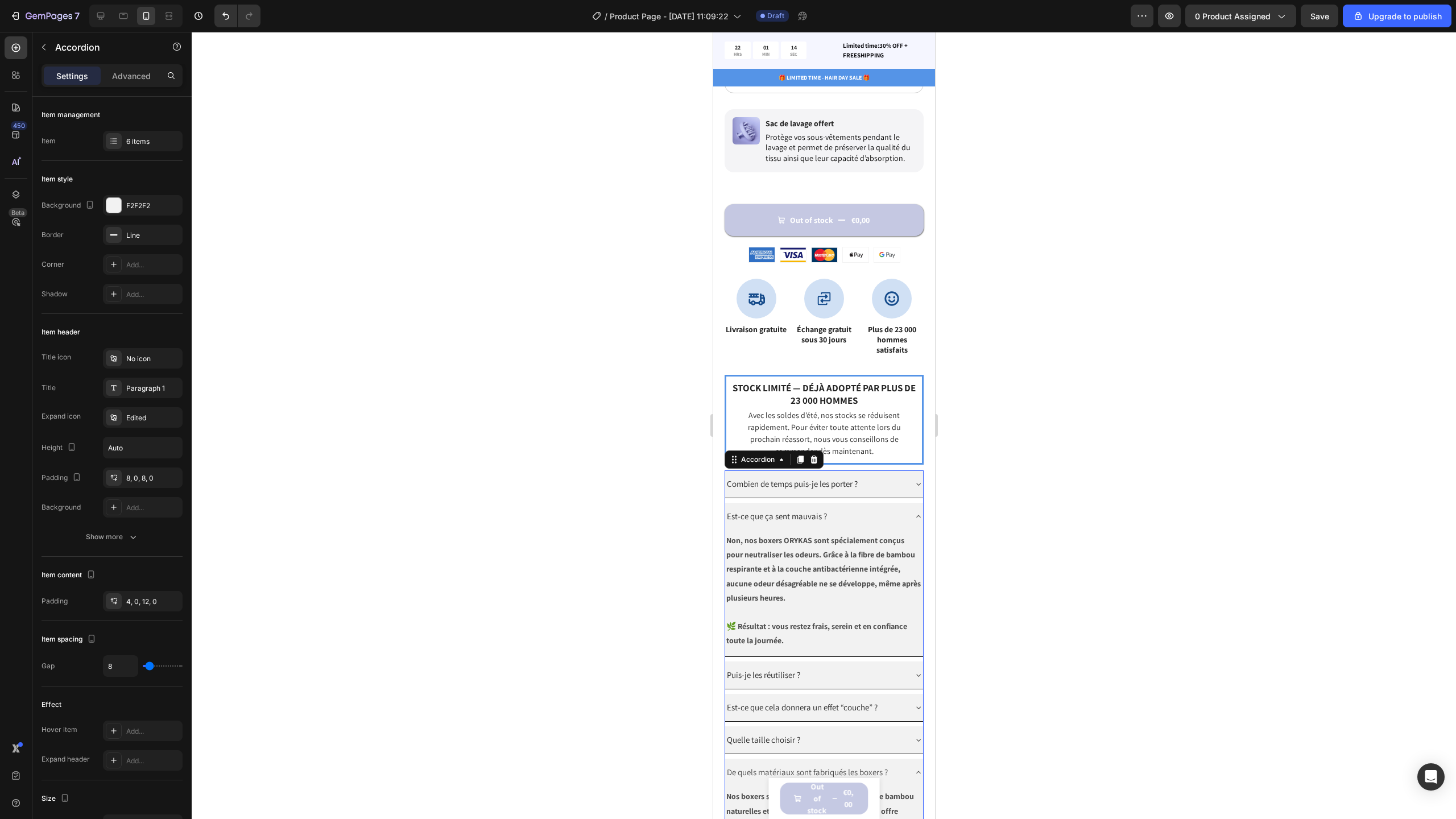
click at [812, 511] on span "Est-ce que ça sent mauvais ?" at bounding box center [777, 516] width 100 height 11
click at [853, 509] on div "Est-ce que ça sent mauvais ?" at bounding box center [814, 516] width 180 height 18
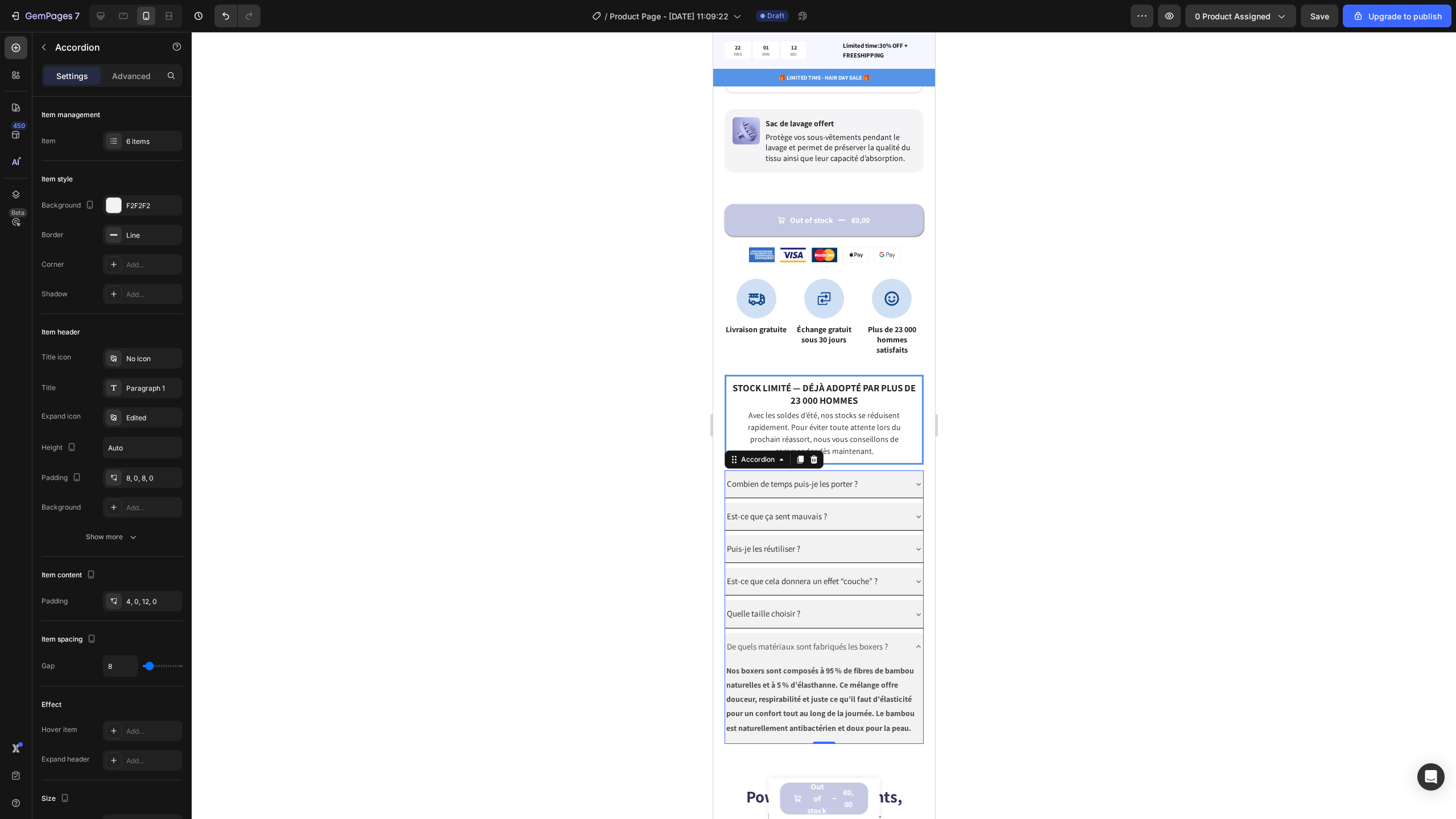
click at [800, 511] on span "Est-ce que ça sent mauvais ?" at bounding box center [777, 516] width 100 height 11
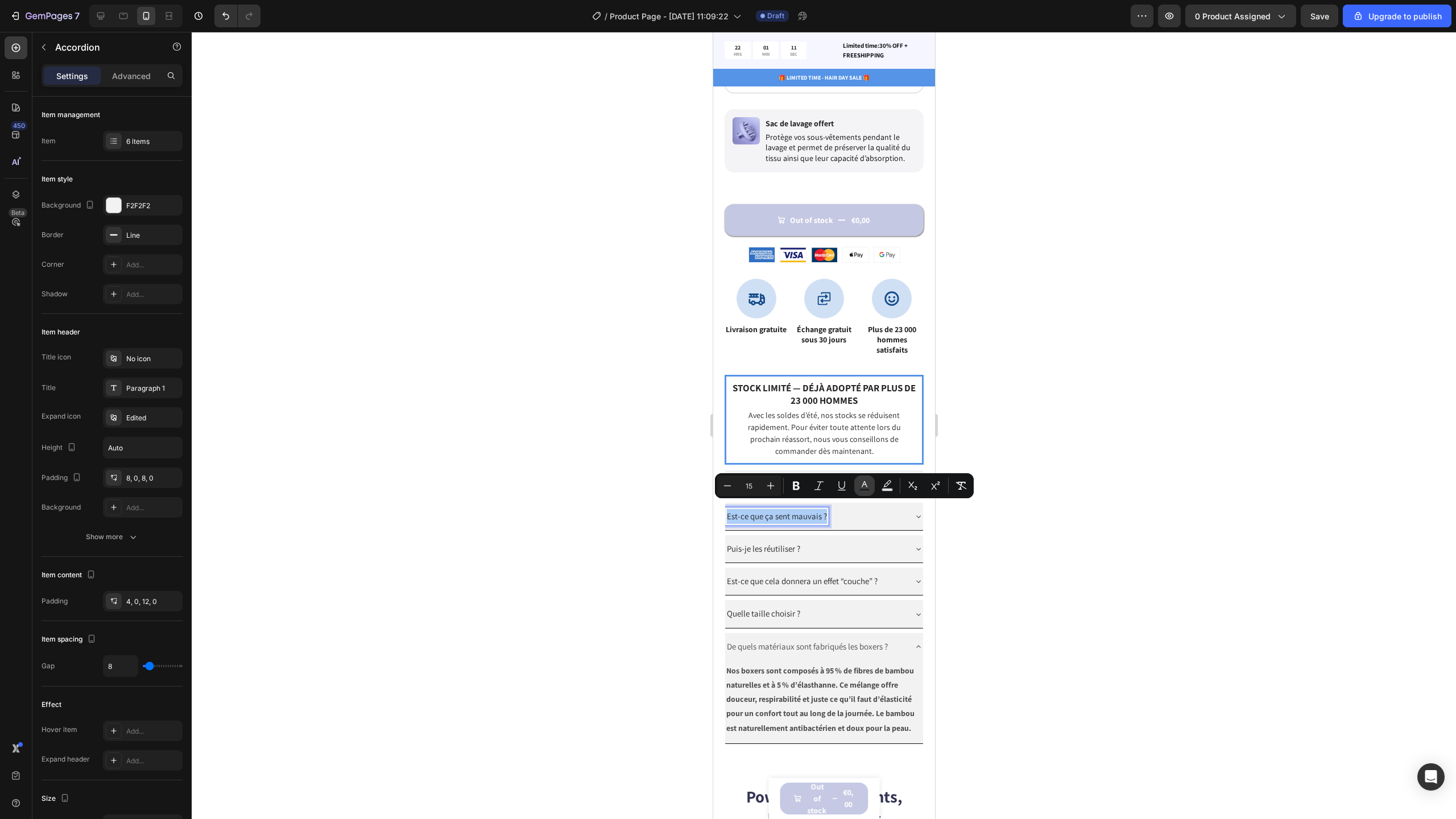
click at [859, 485] on icon "Editor contextual toolbar" at bounding box center [864, 485] width 11 height 11
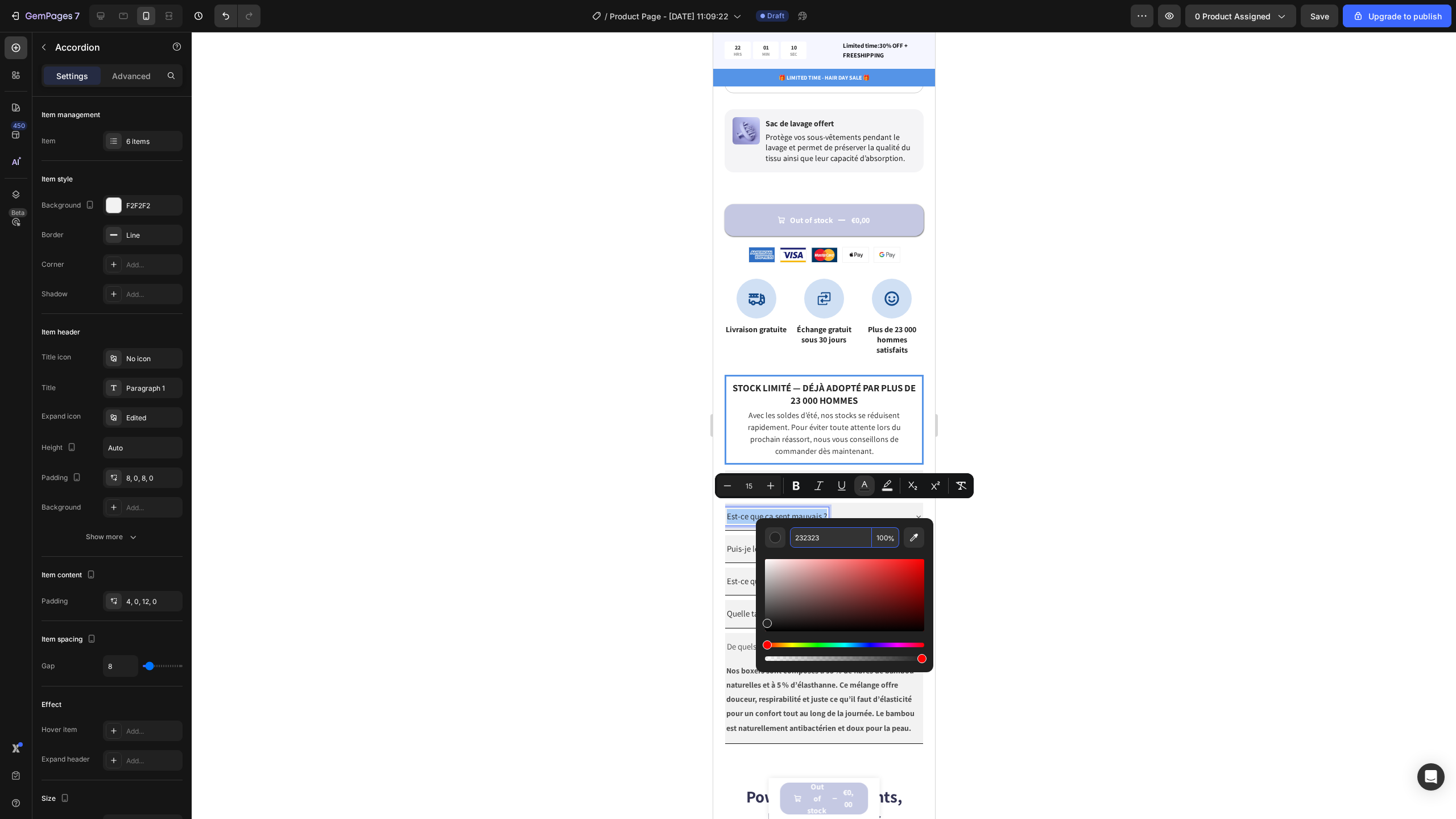
click at [829, 535] on input "232323" at bounding box center [830, 537] width 82 height 20
click at [997, 666] on div at bounding box center [823, 425] width 1265 height 787
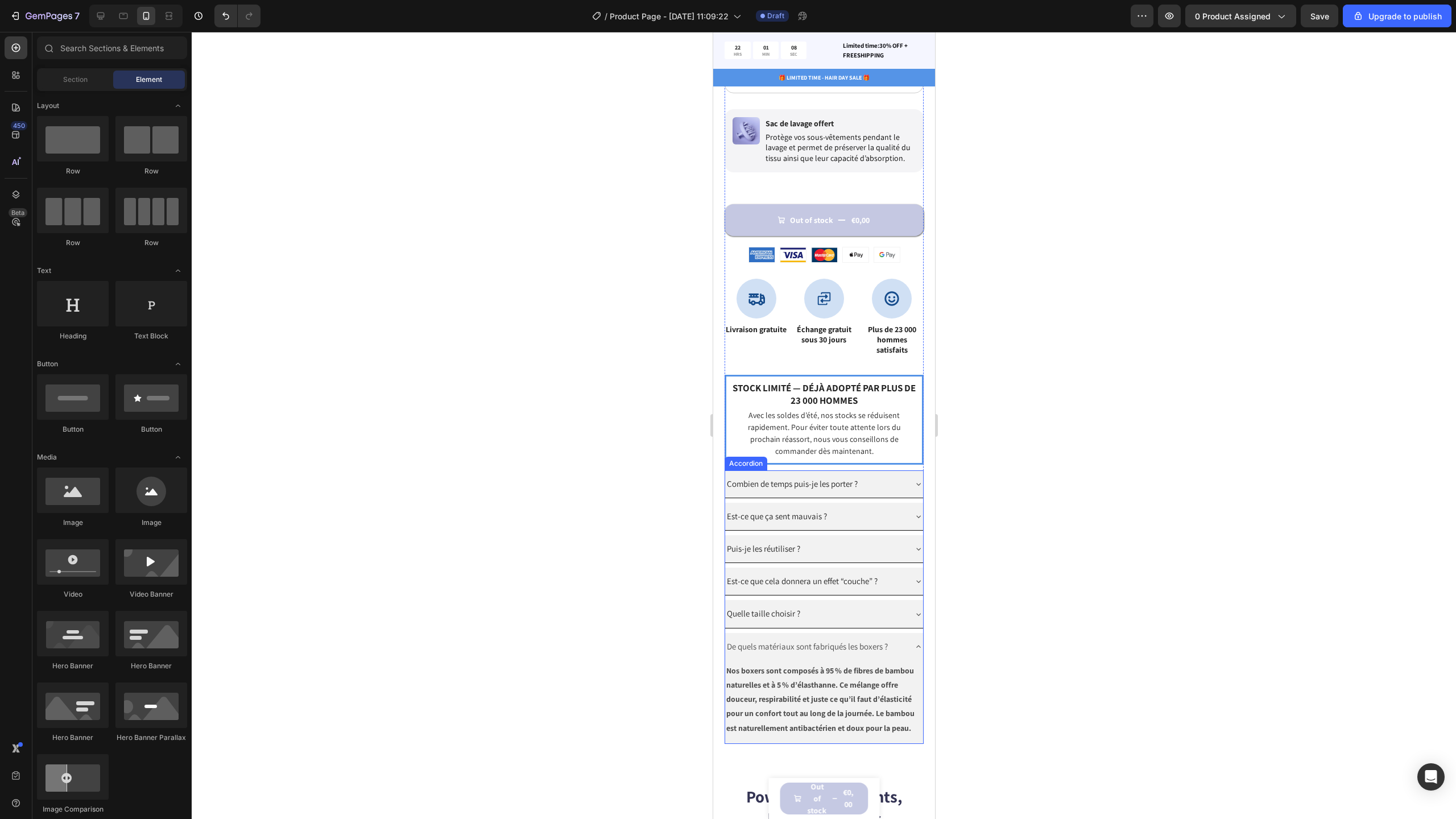
click at [796, 641] on span "De quels matériaux sont fabriqués les boxers ?" at bounding box center [807, 646] width 161 height 11
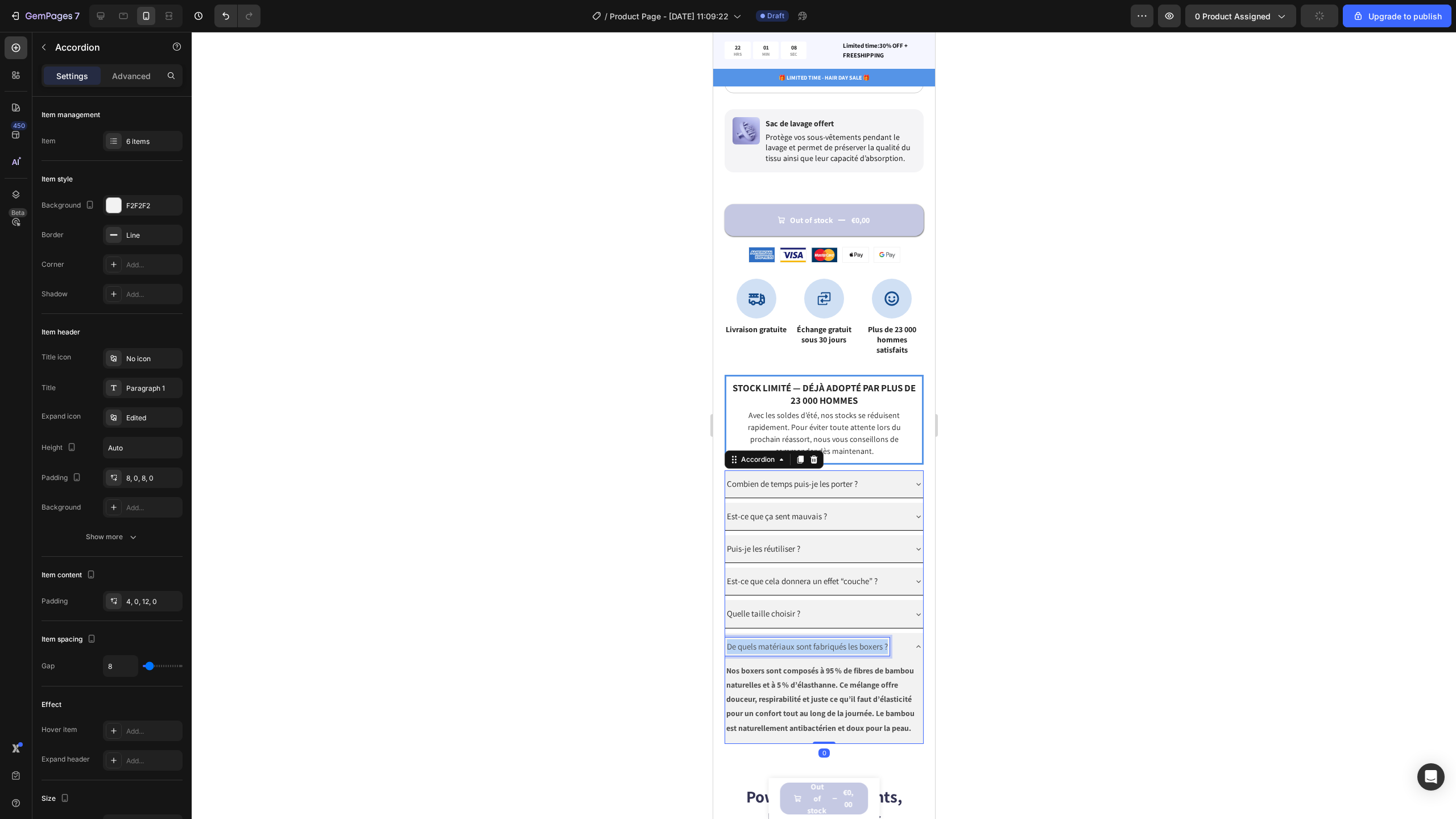
click at [796, 641] on span "De quels matériaux sont fabriqués les boxers ?" at bounding box center [807, 646] width 161 height 11
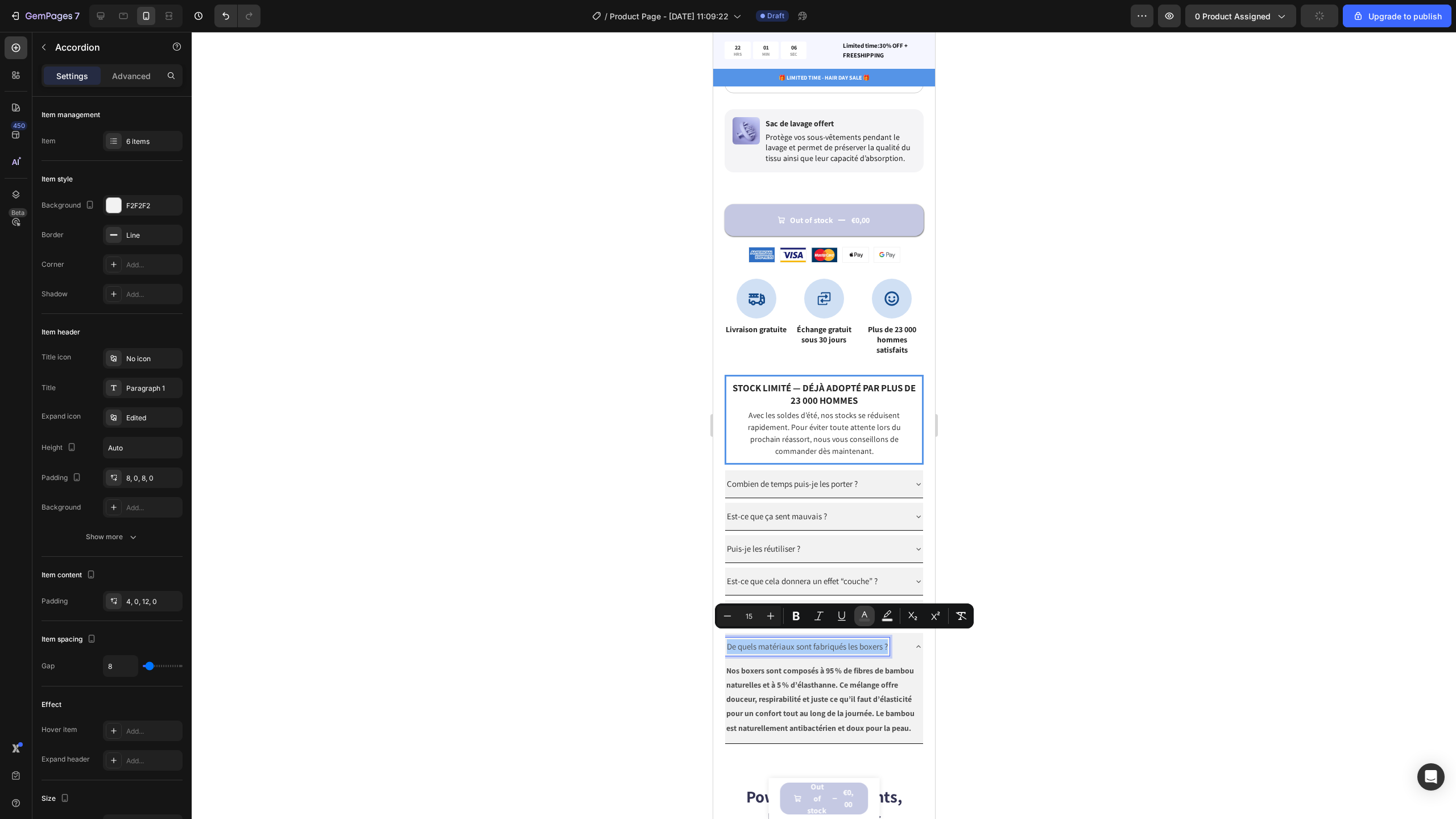
click at [870, 618] on button "color" at bounding box center [864, 615] width 20 height 20
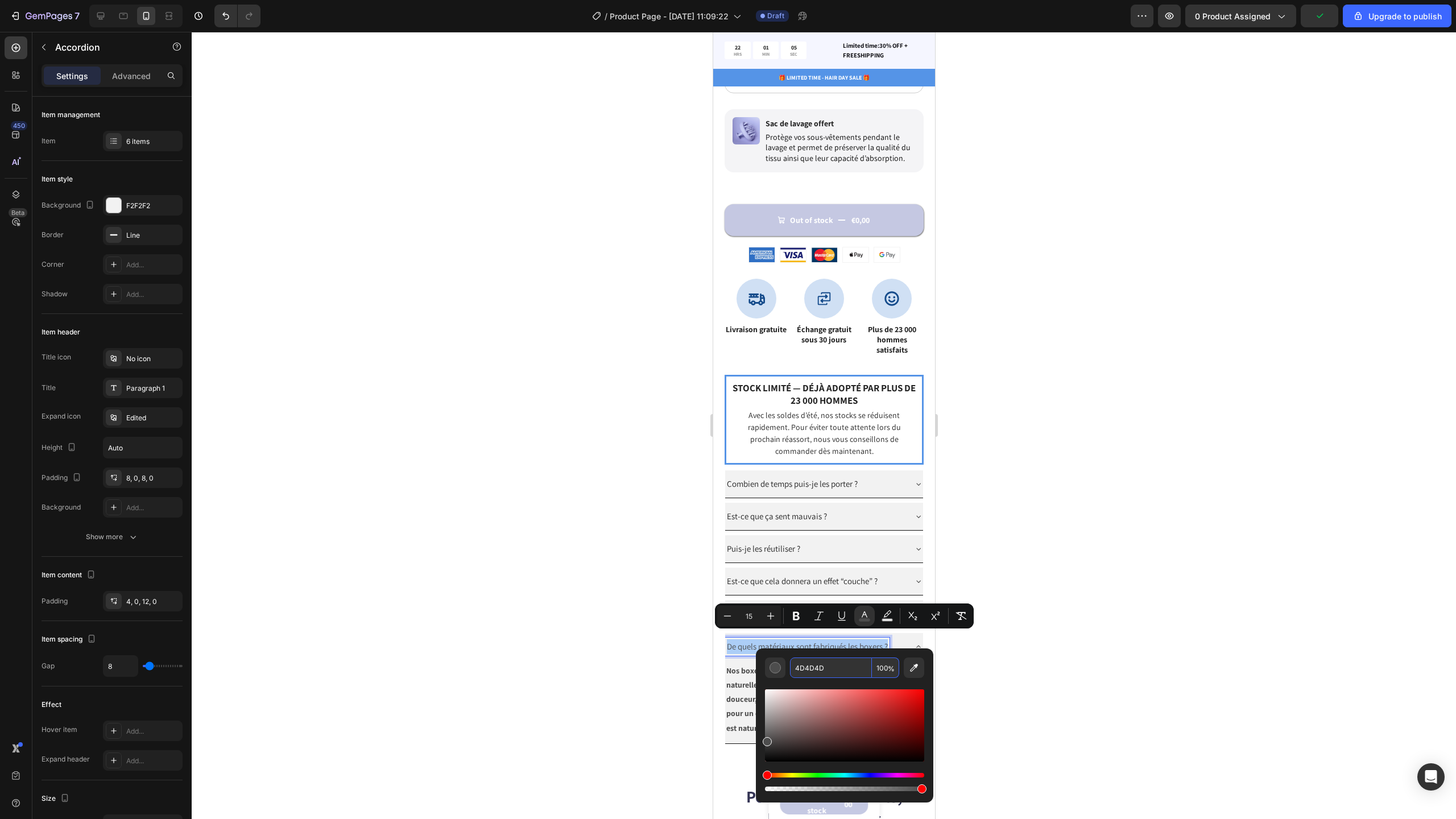
click at [849, 661] on input "4D4D4D" at bounding box center [830, 667] width 82 height 20
paste input "232323"
type input "232323"
click at [969, 657] on div at bounding box center [823, 425] width 1265 height 787
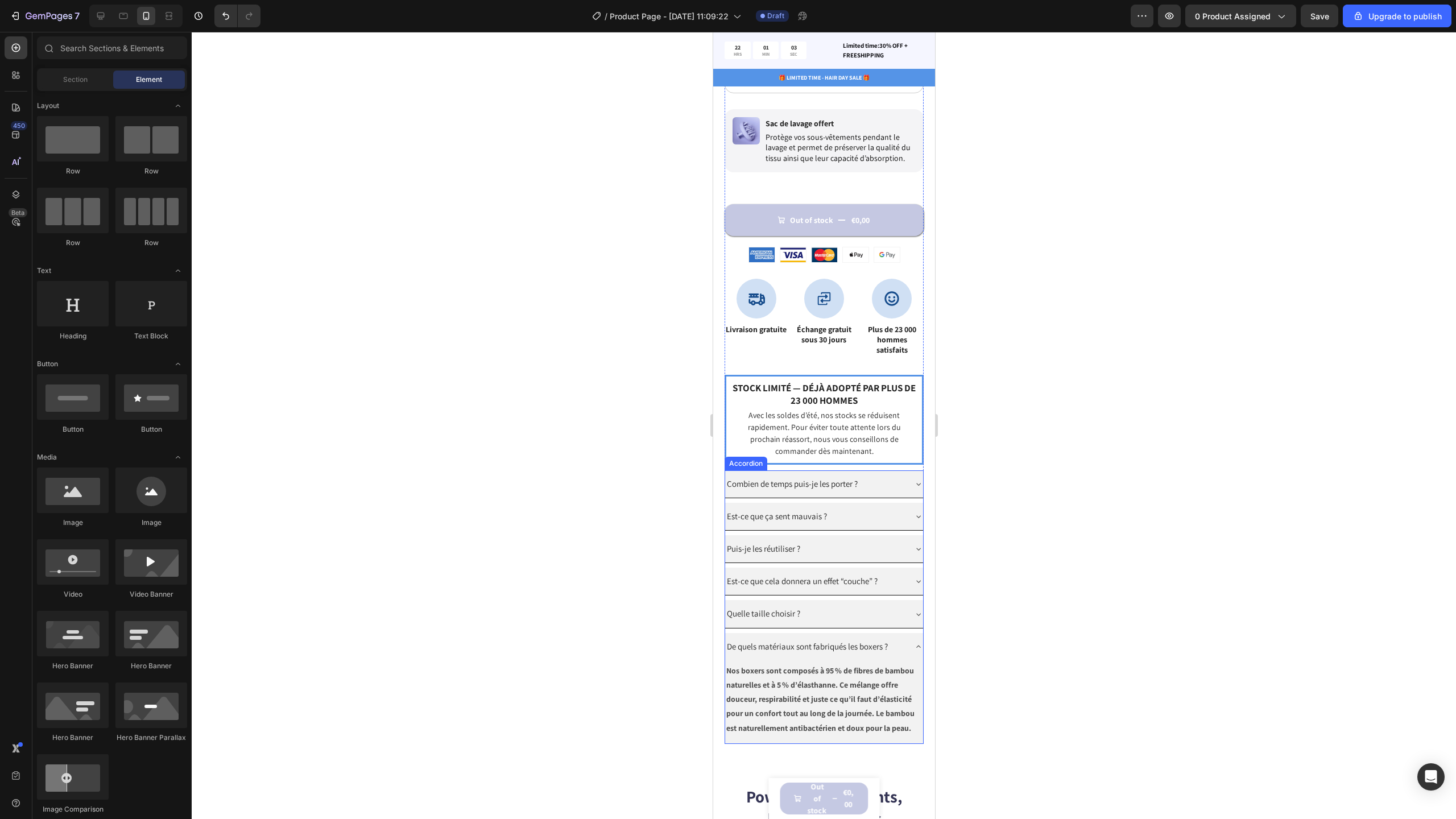
click at [904, 639] on div "De quels matériaux sont fabriqués les boxers ?" at bounding box center [824, 646] width 198 height 27
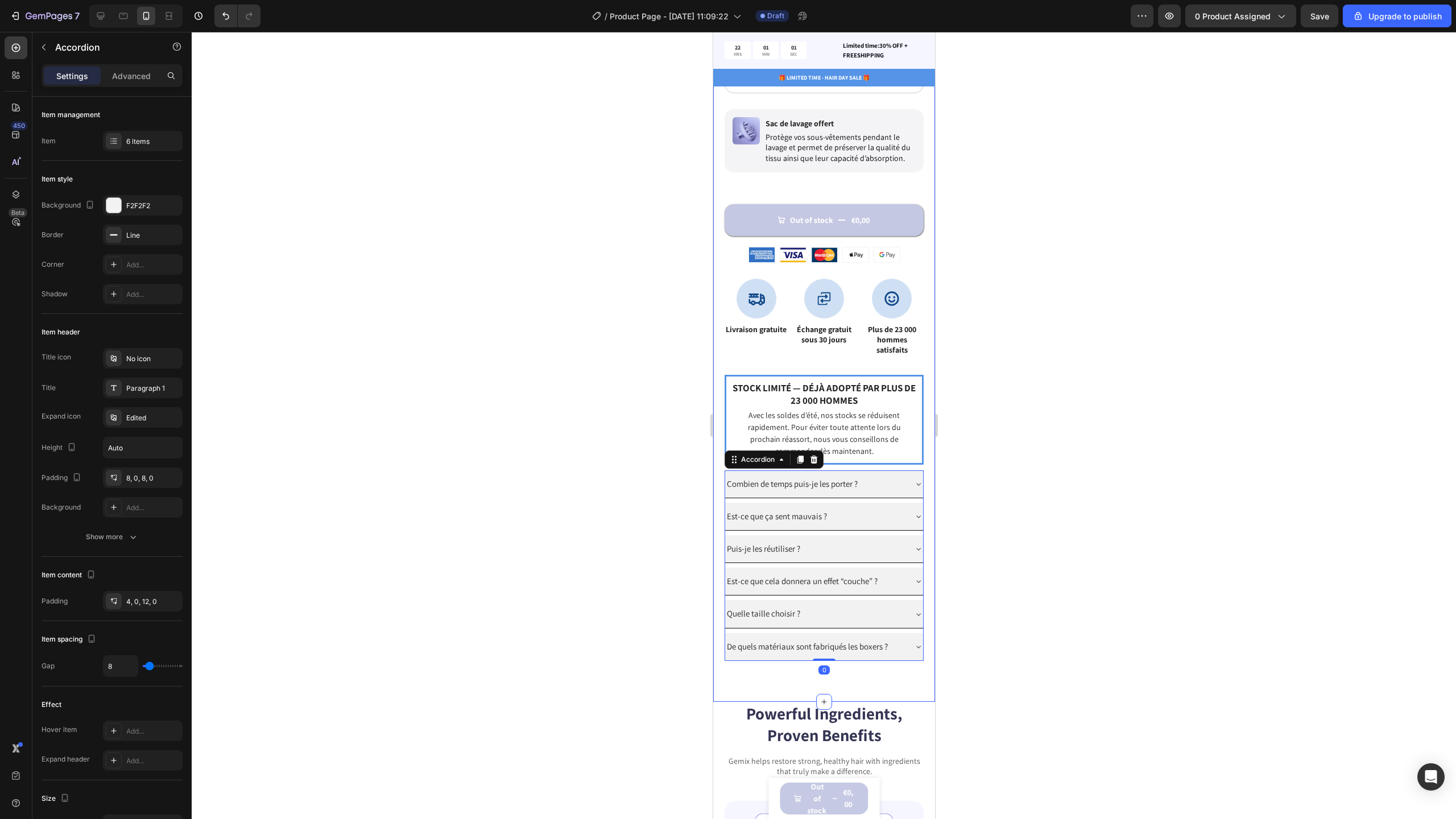
click at [829, 675] on div "Catch your customer's attention with attracted media. Add image or sync data Pr…" at bounding box center [823, 18] width 222 height 1365
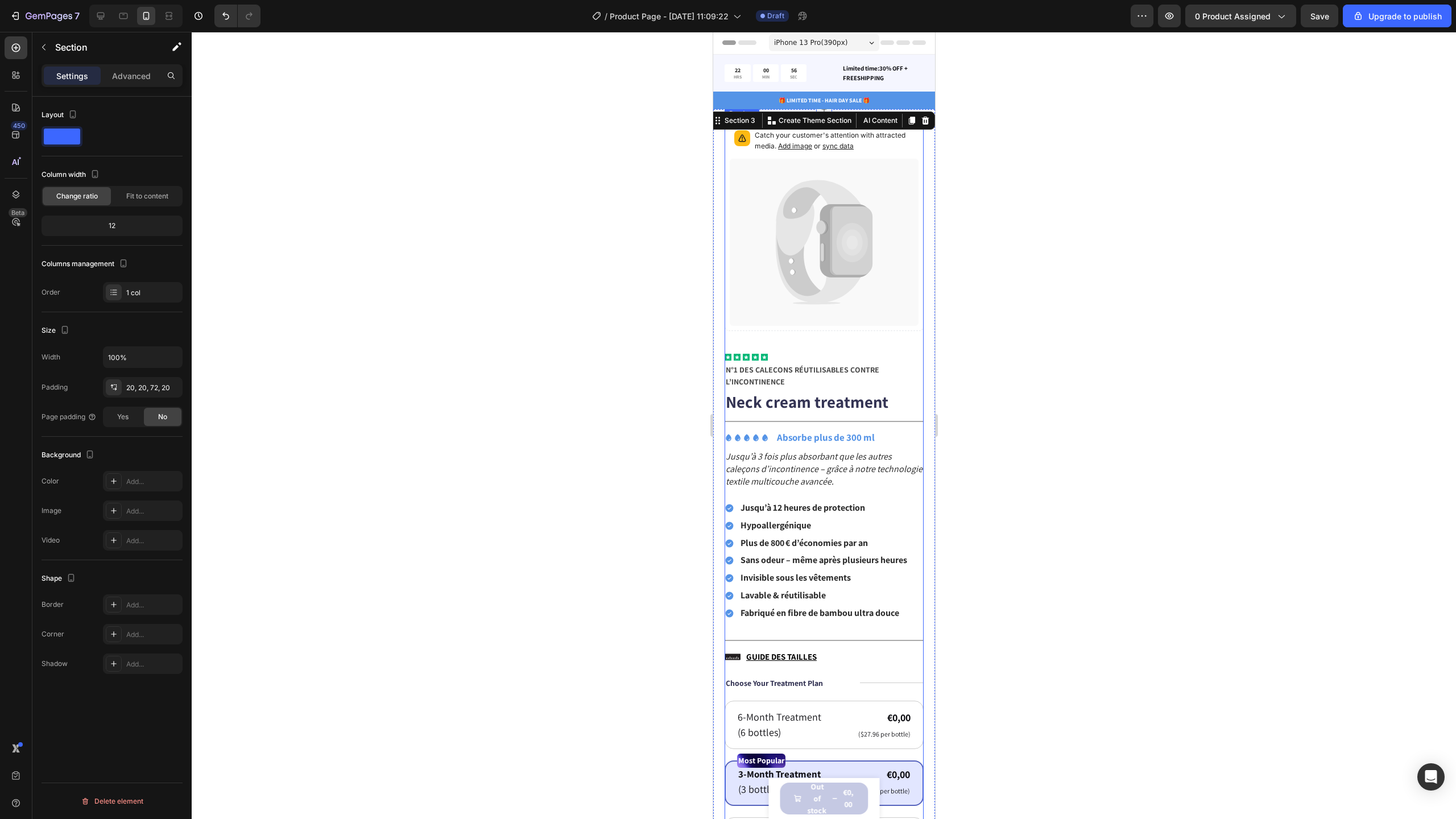
scroll to position [3, 0]
click at [919, 76] on div "22 HRS 00 MIN 46 SEC Countdown Timer Limited time:30% OFF + FREESHIPPING Text B…" at bounding box center [823, 71] width 222 height 37
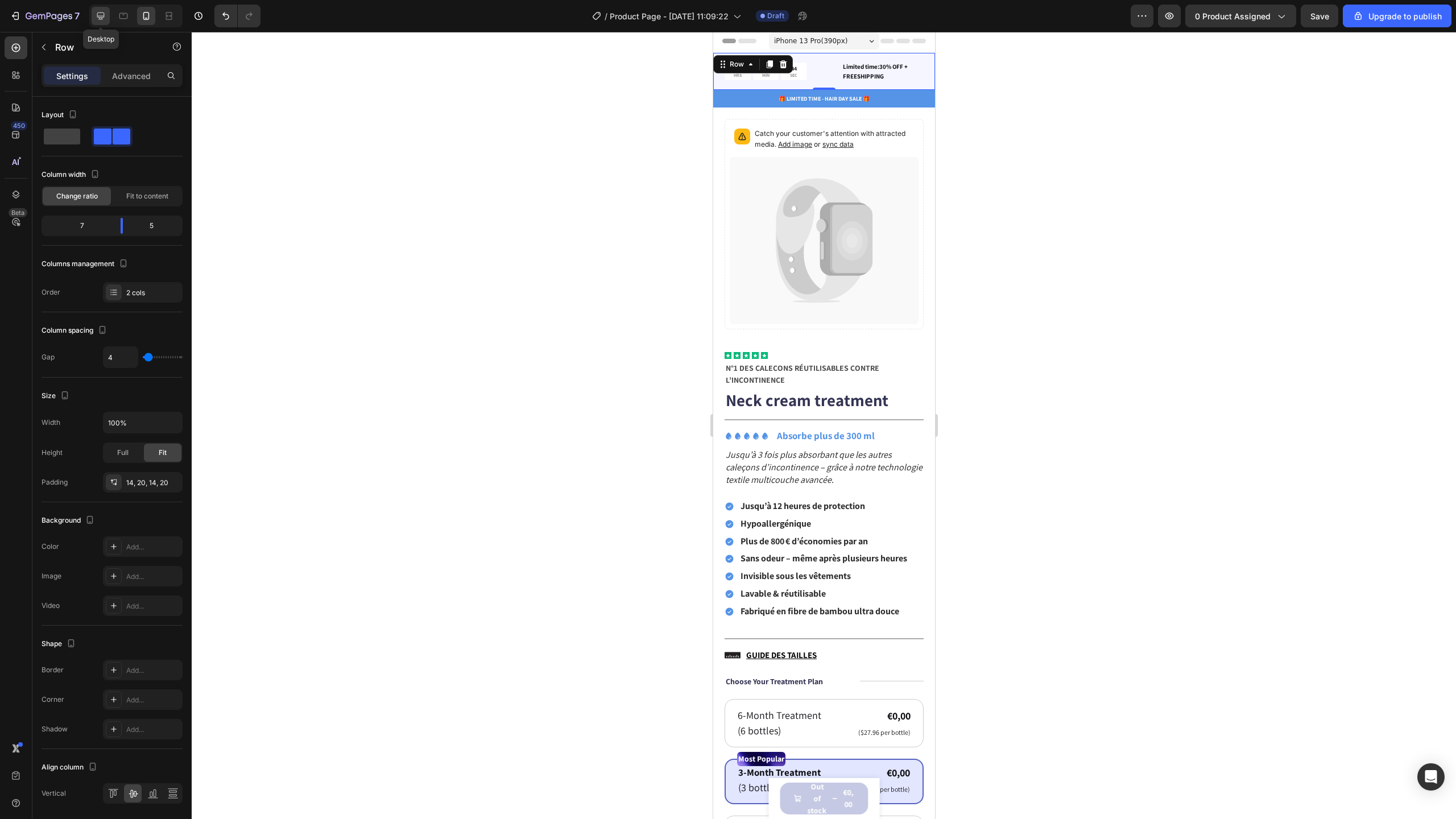
click at [103, 20] on icon at bounding box center [100, 16] width 11 height 11
type input "14"
type input "1200"
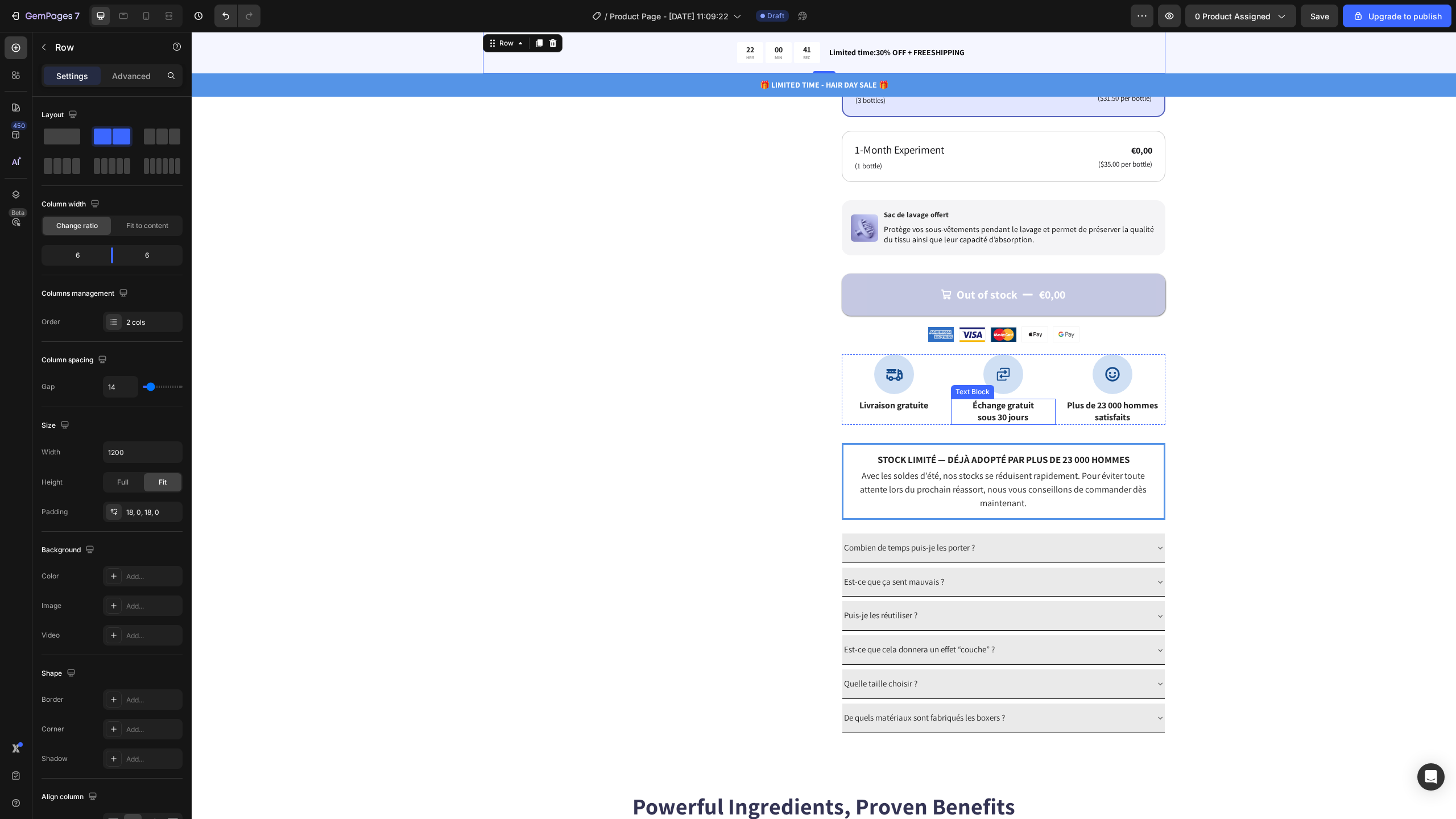
scroll to position [520, 0]
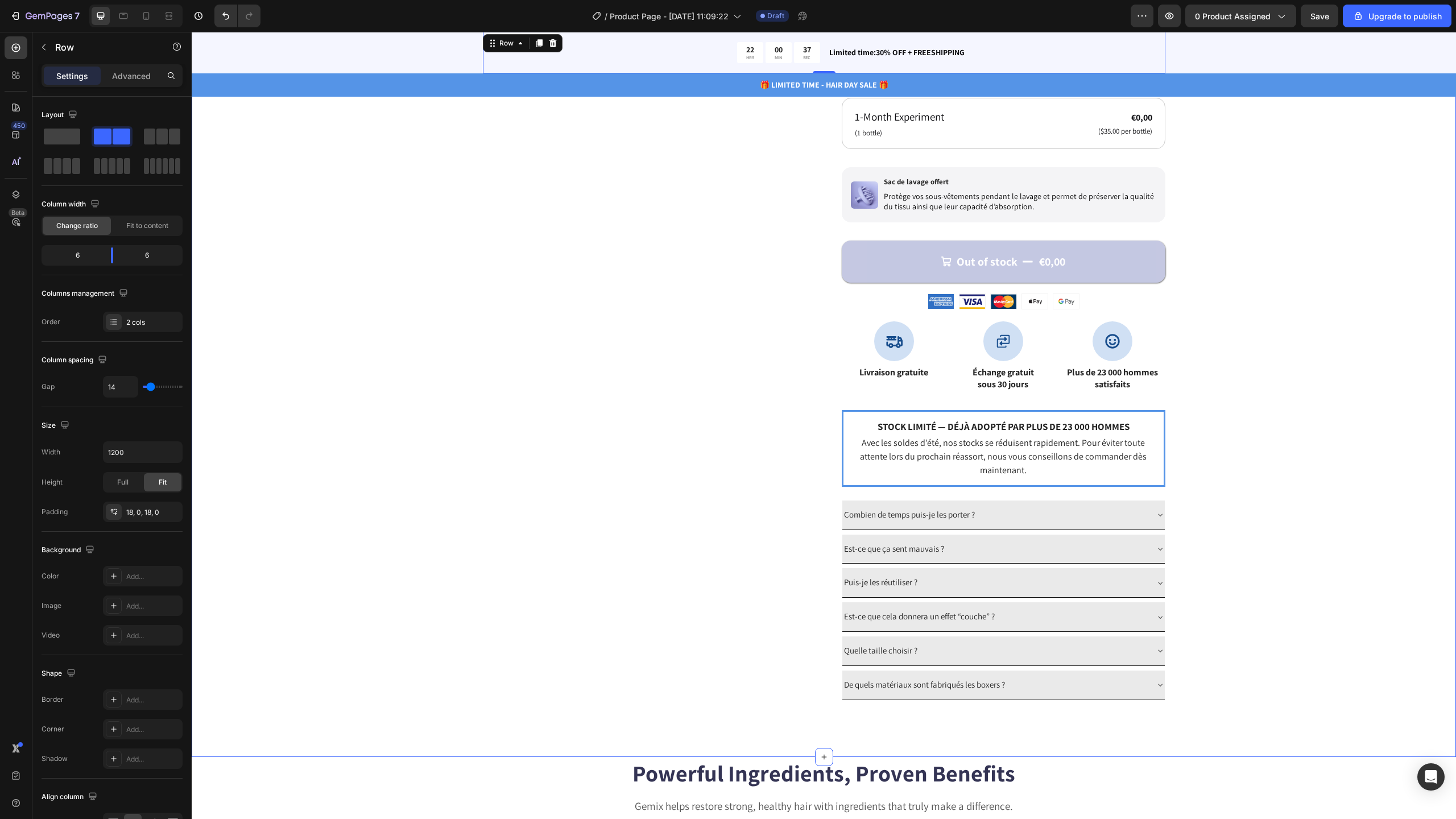
click at [1242, 500] on div "Catch your customer's attention with attracted media. Add image or sync data Pr…" at bounding box center [823, 172] width 1173 height 1054
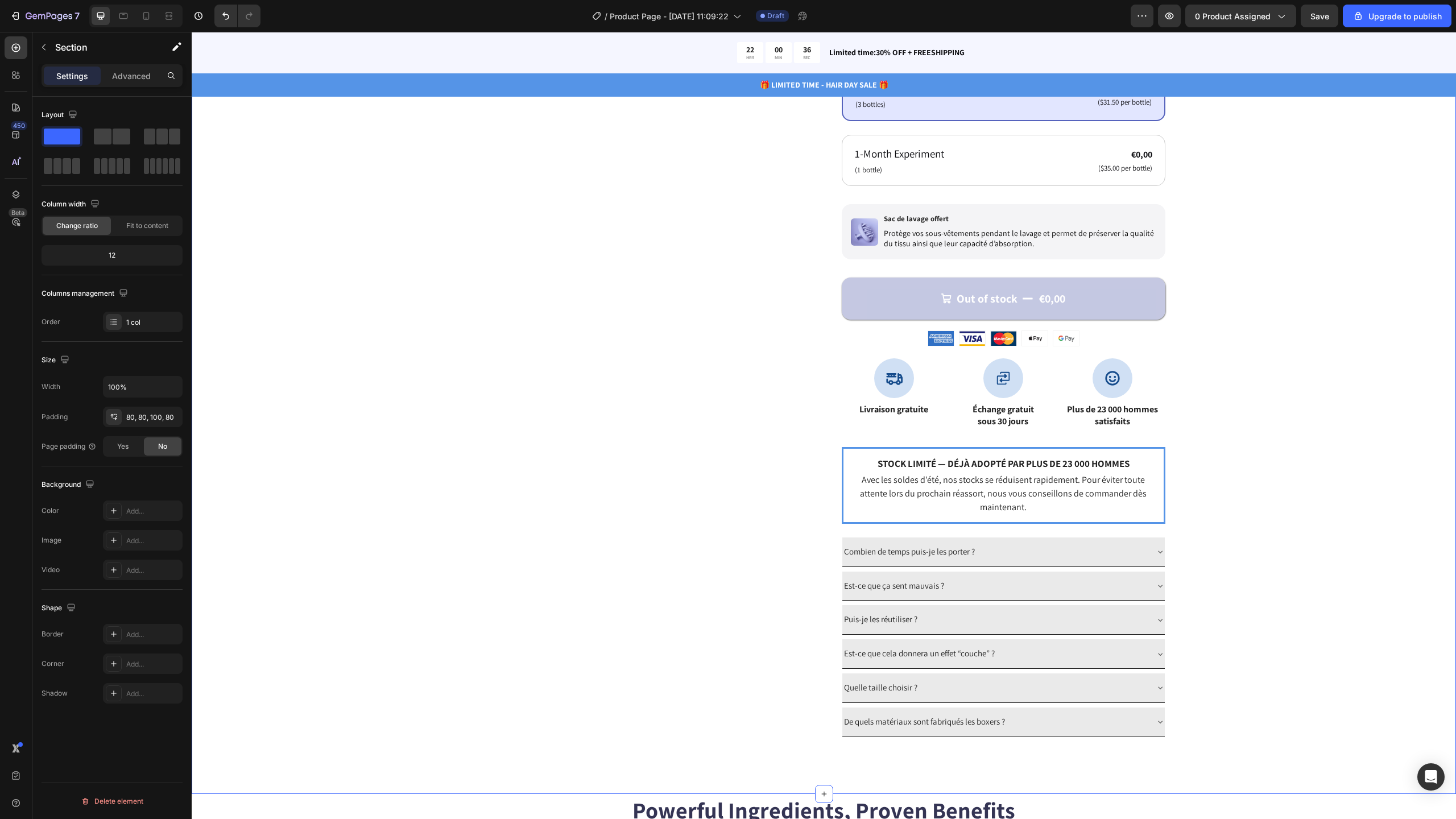
scroll to position [485, 0]
click at [1363, 280] on div "Catch your customer's attention with attracted media. Add image or sync data Pr…" at bounding box center [823, 207] width 1173 height 1054
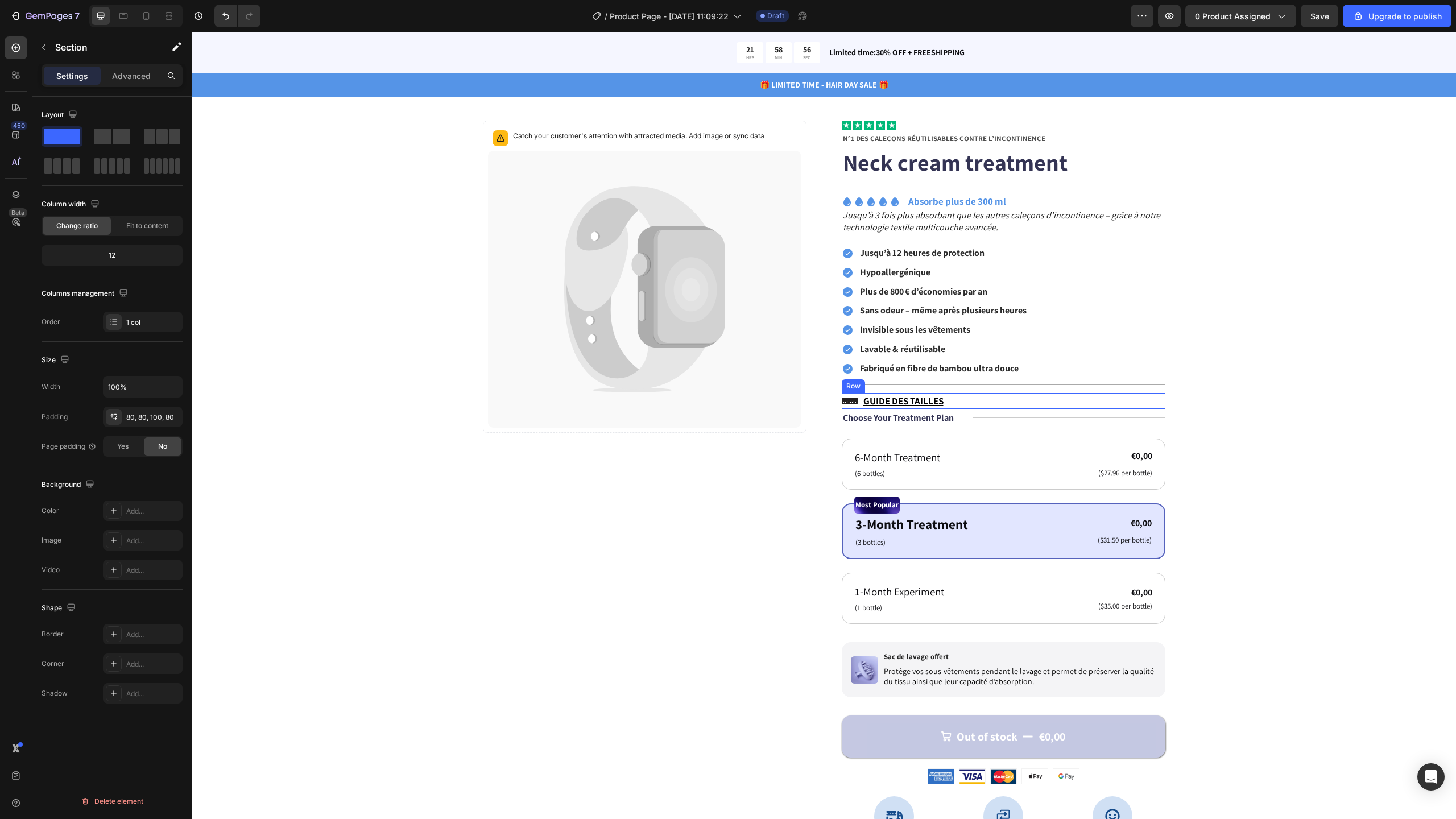
scroll to position [212, 0]
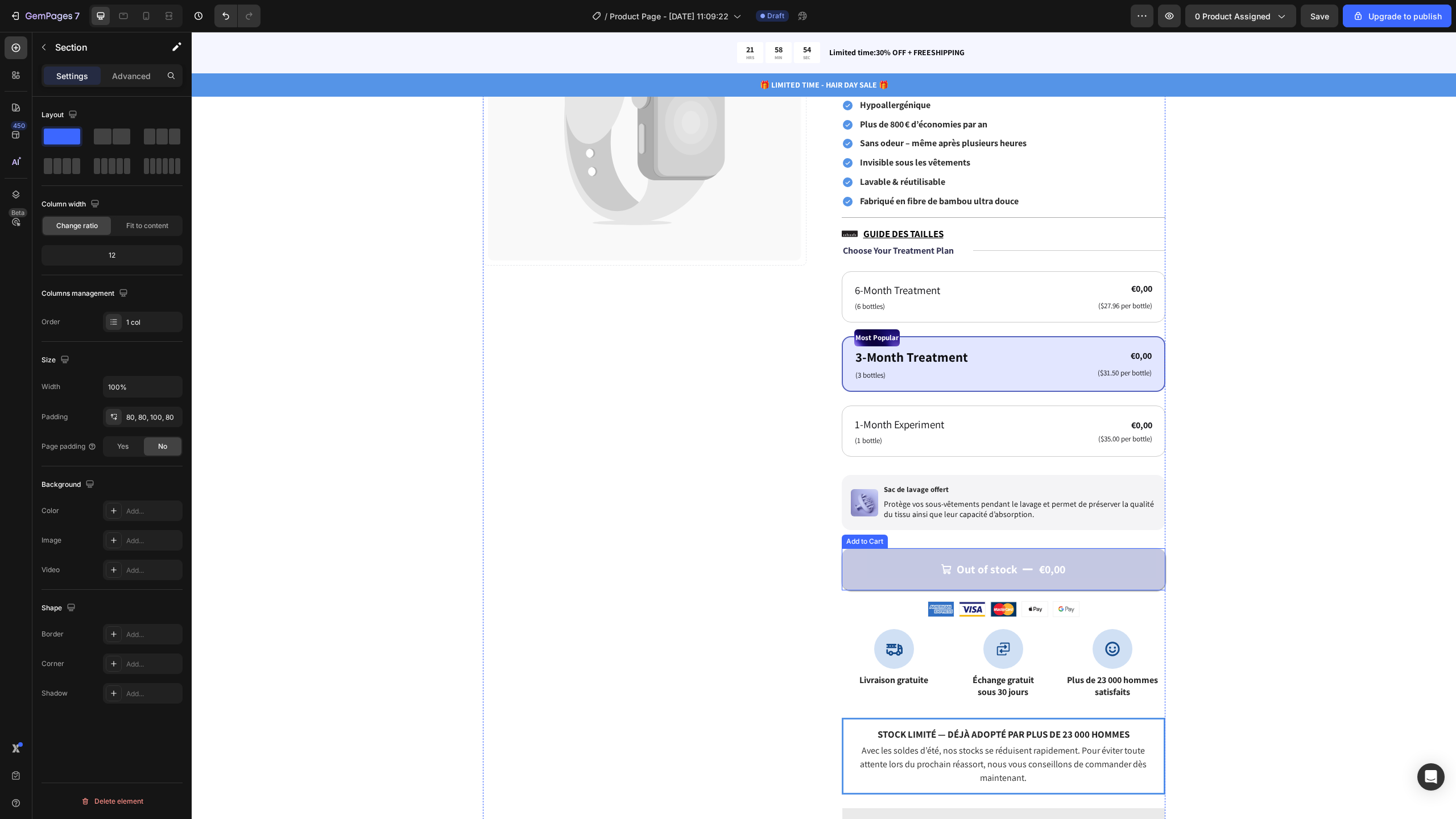
click at [852, 558] on button "Out of stock €0,00" at bounding box center [1003, 570] width 324 height 42
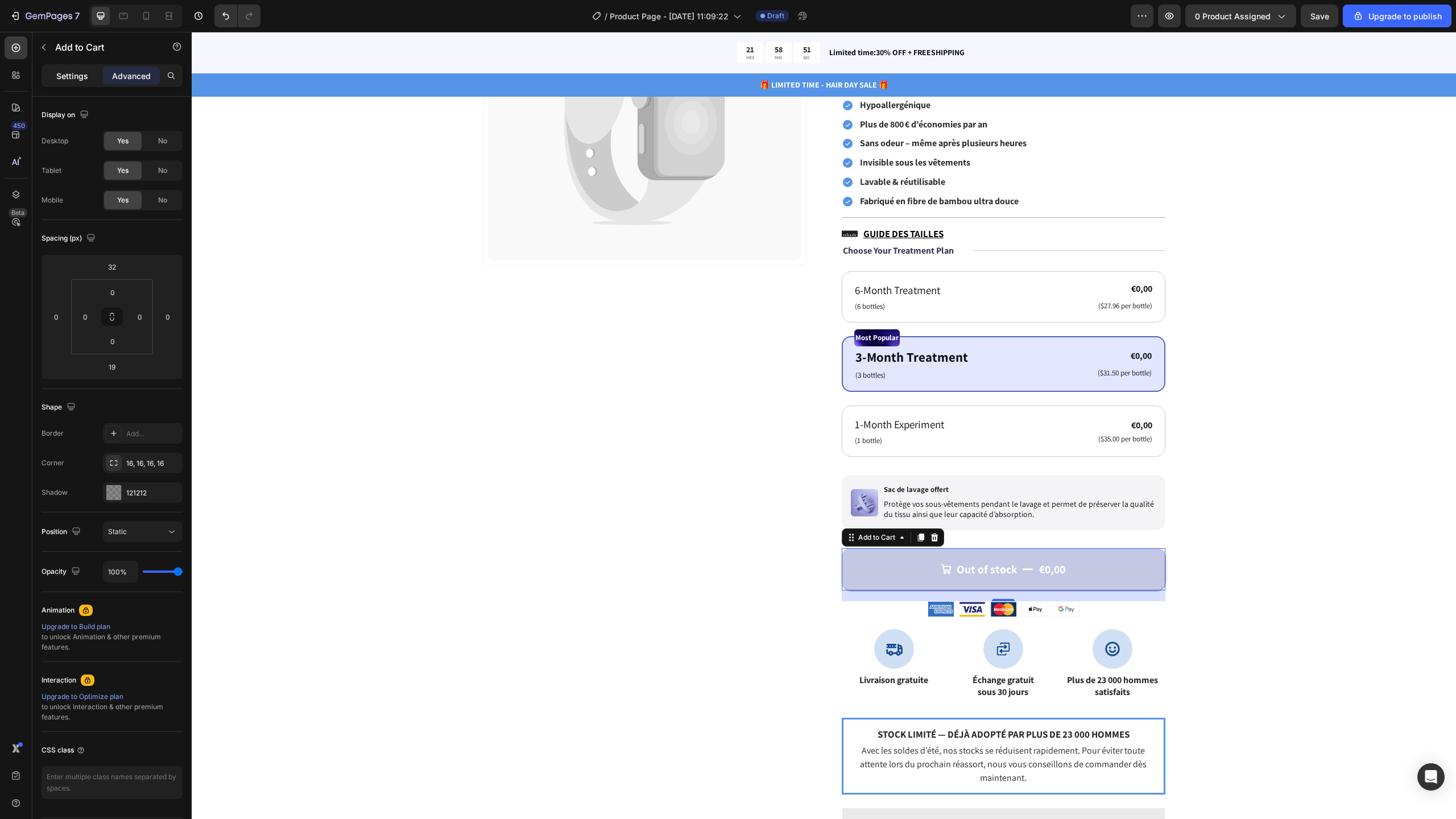
click at [85, 82] on div "Settings" at bounding box center [72, 75] width 57 height 18
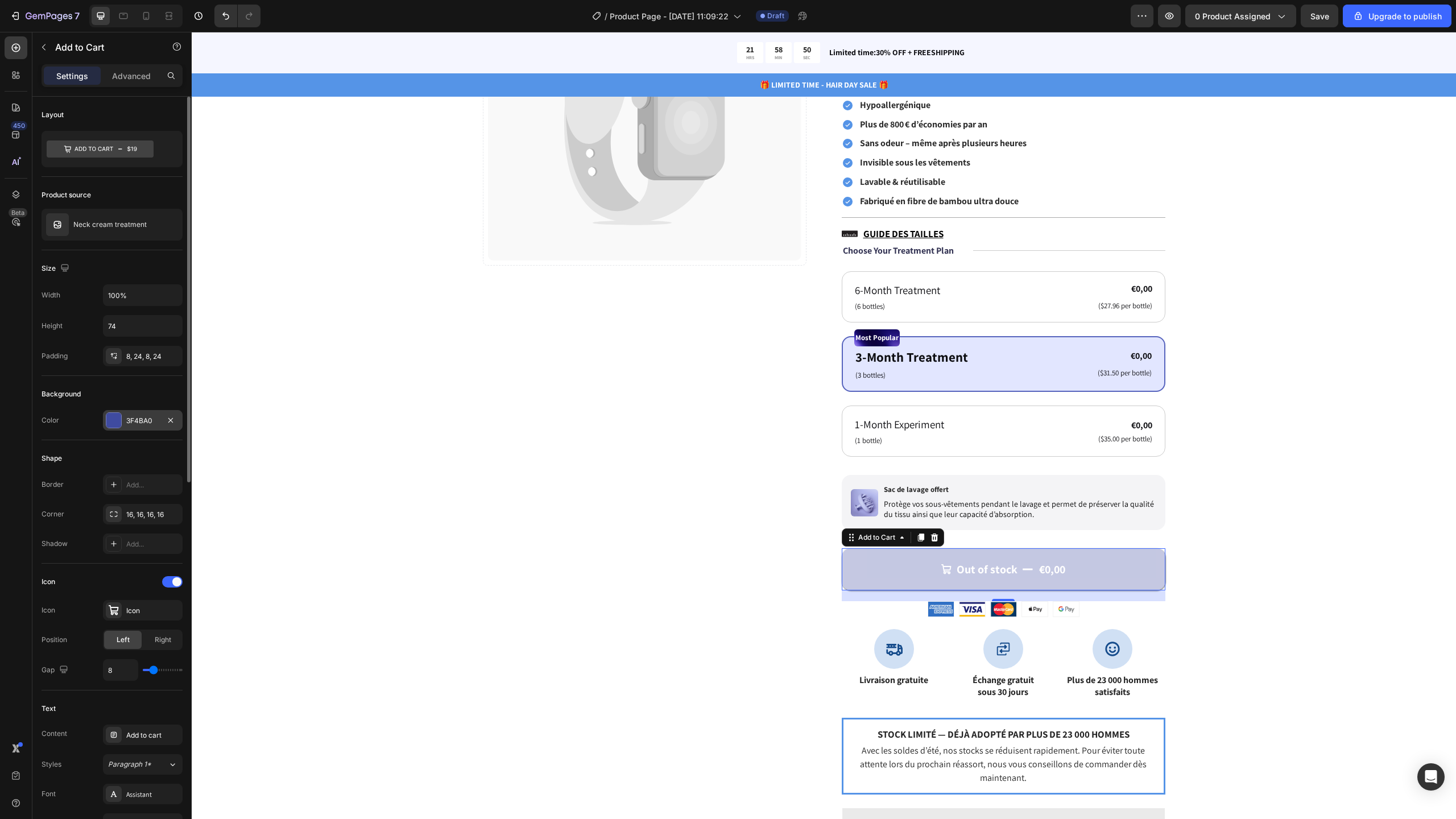
click at [131, 411] on div "3F4BA0" at bounding box center [142, 420] width 80 height 20
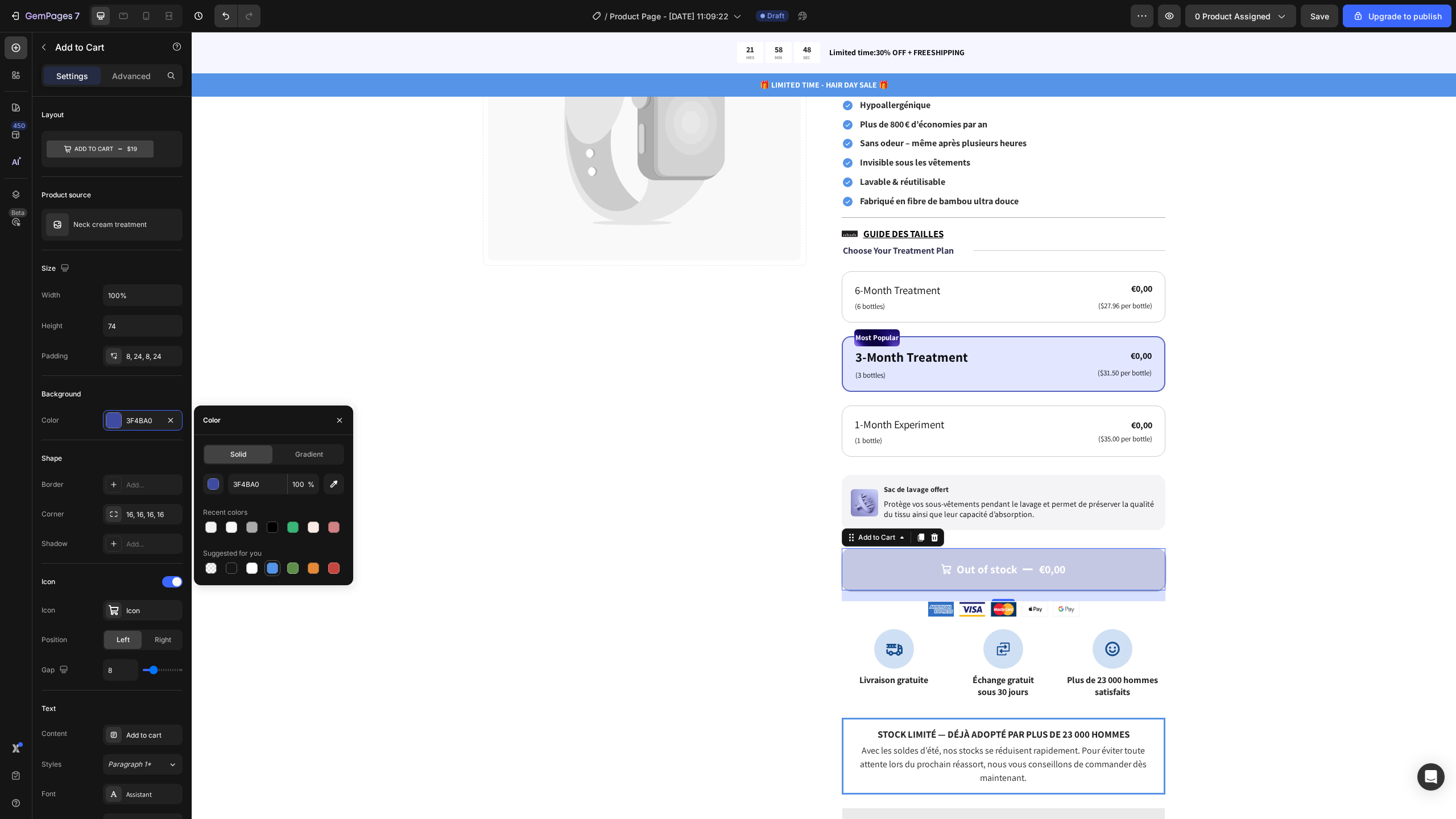
click at [276, 564] on div at bounding box center [272, 568] width 11 height 11
type input "5594E7"
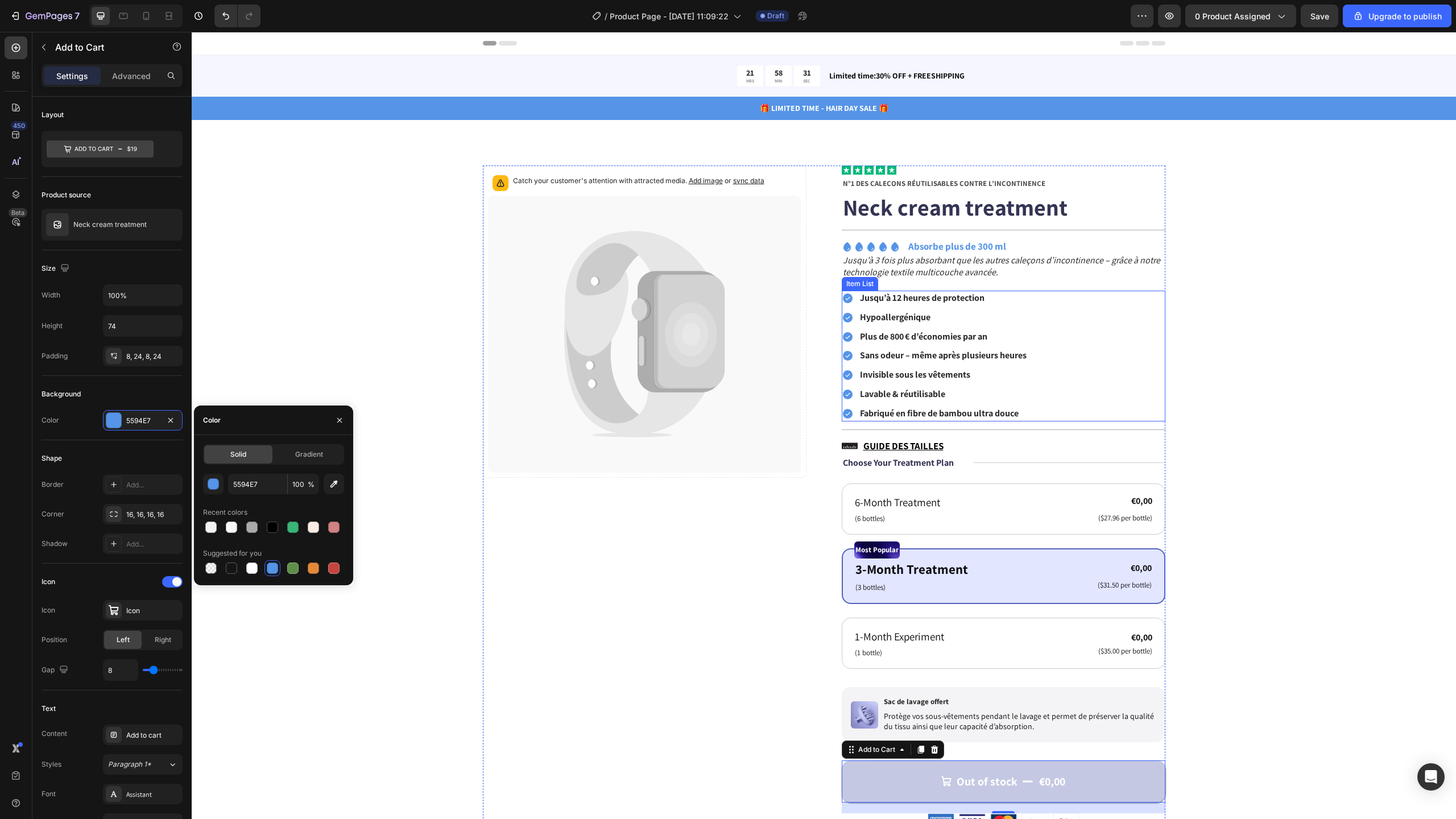
click at [846, 297] on icon at bounding box center [847, 298] width 10 height 10
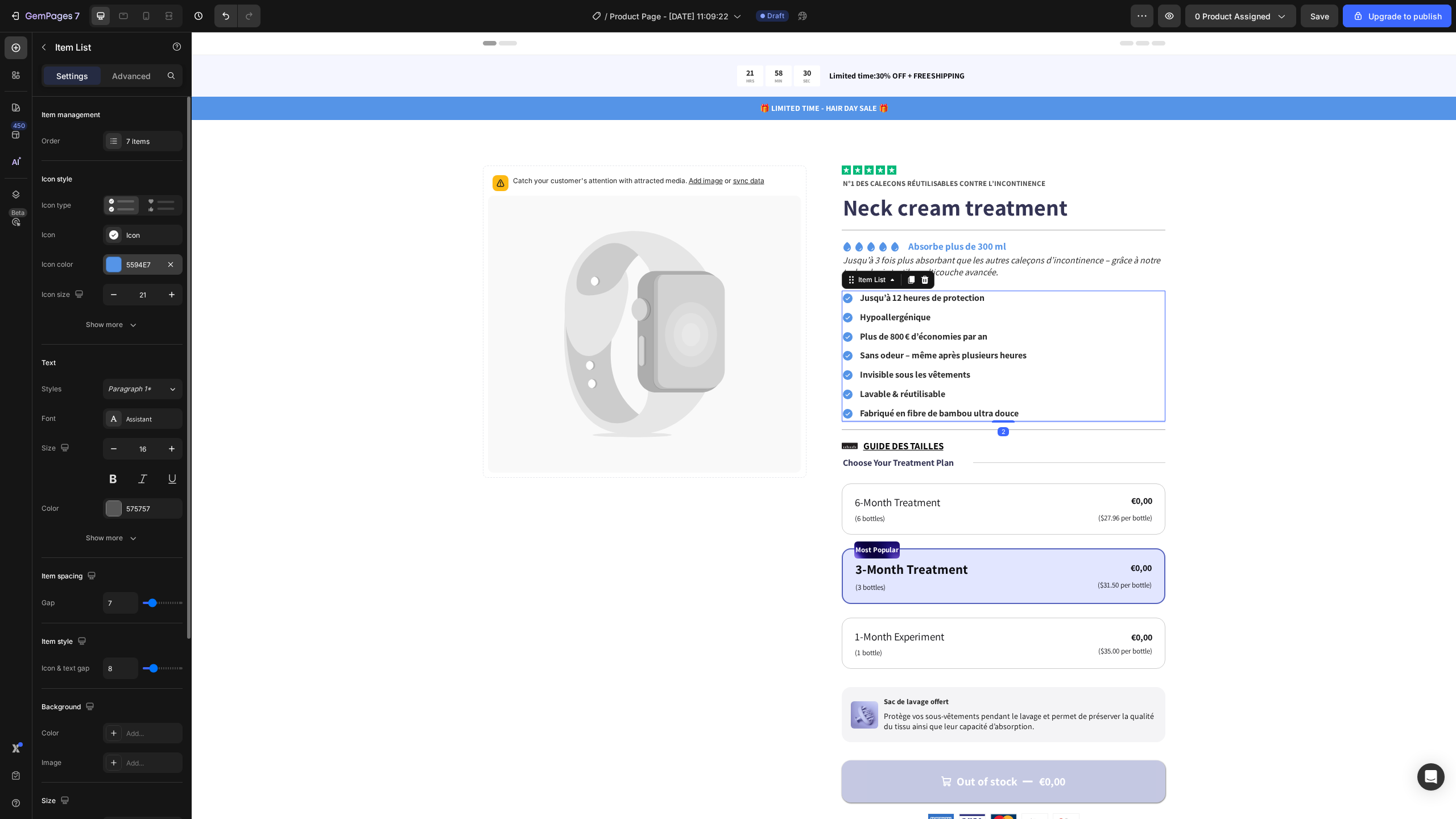
click at [128, 262] on div "5594E7" at bounding box center [143, 265] width 33 height 11
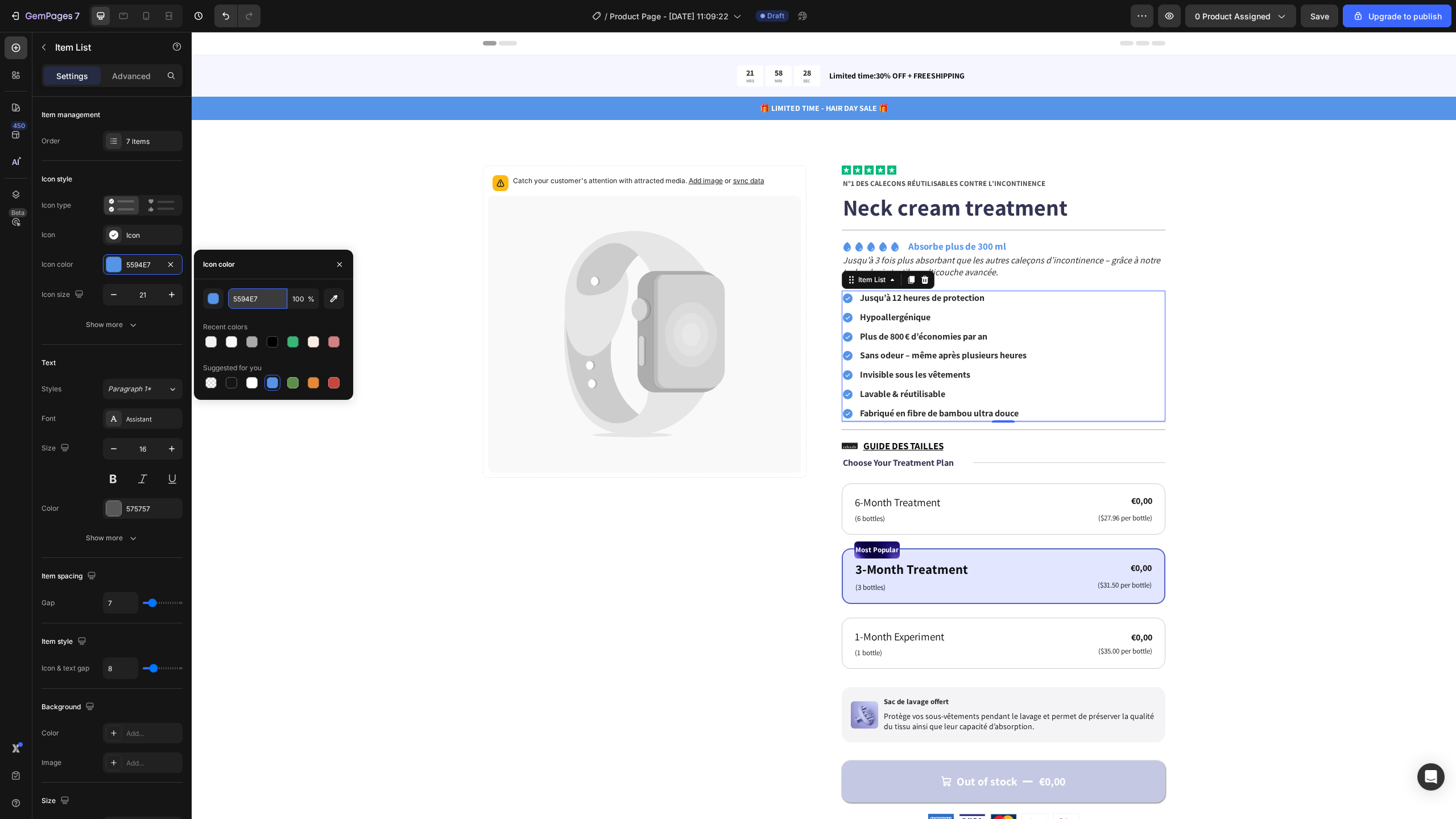
click at [274, 298] on input "5594E7" at bounding box center [257, 298] width 59 height 20
click at [273, 298] on input "5594E7" at bounding box center [257, 298] width 59 height 20
paste input "#A3D4DA"
type input "#A3D4DA"
click at [313, 216] on div "Catch your customer's attention with attracted media. Add image or sync data Pr…" at bounding box center [823, 740] width 1173 height 1148
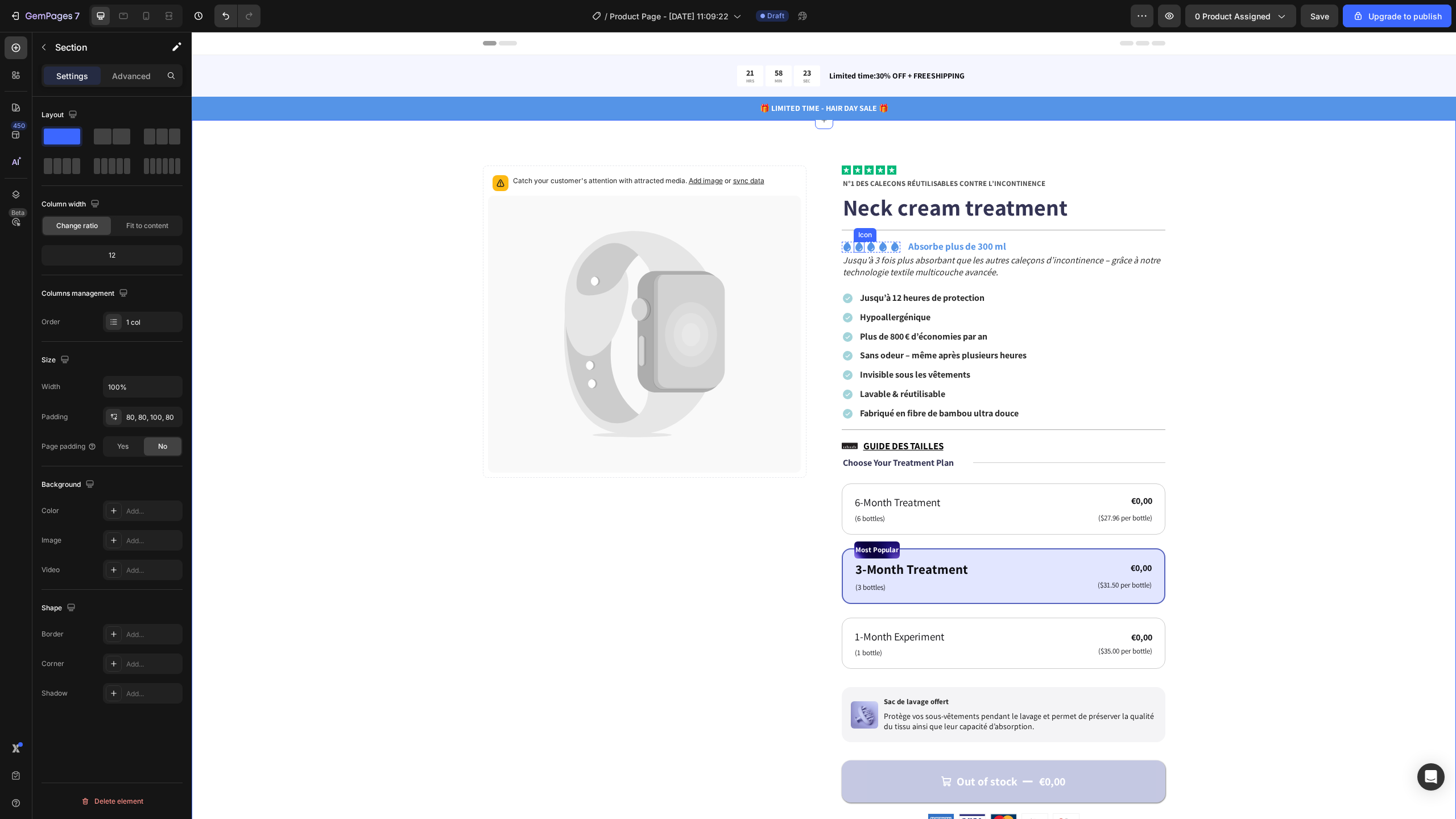
click at [854, 244] on icon at bounding box center [859, 247] width 11 height 11
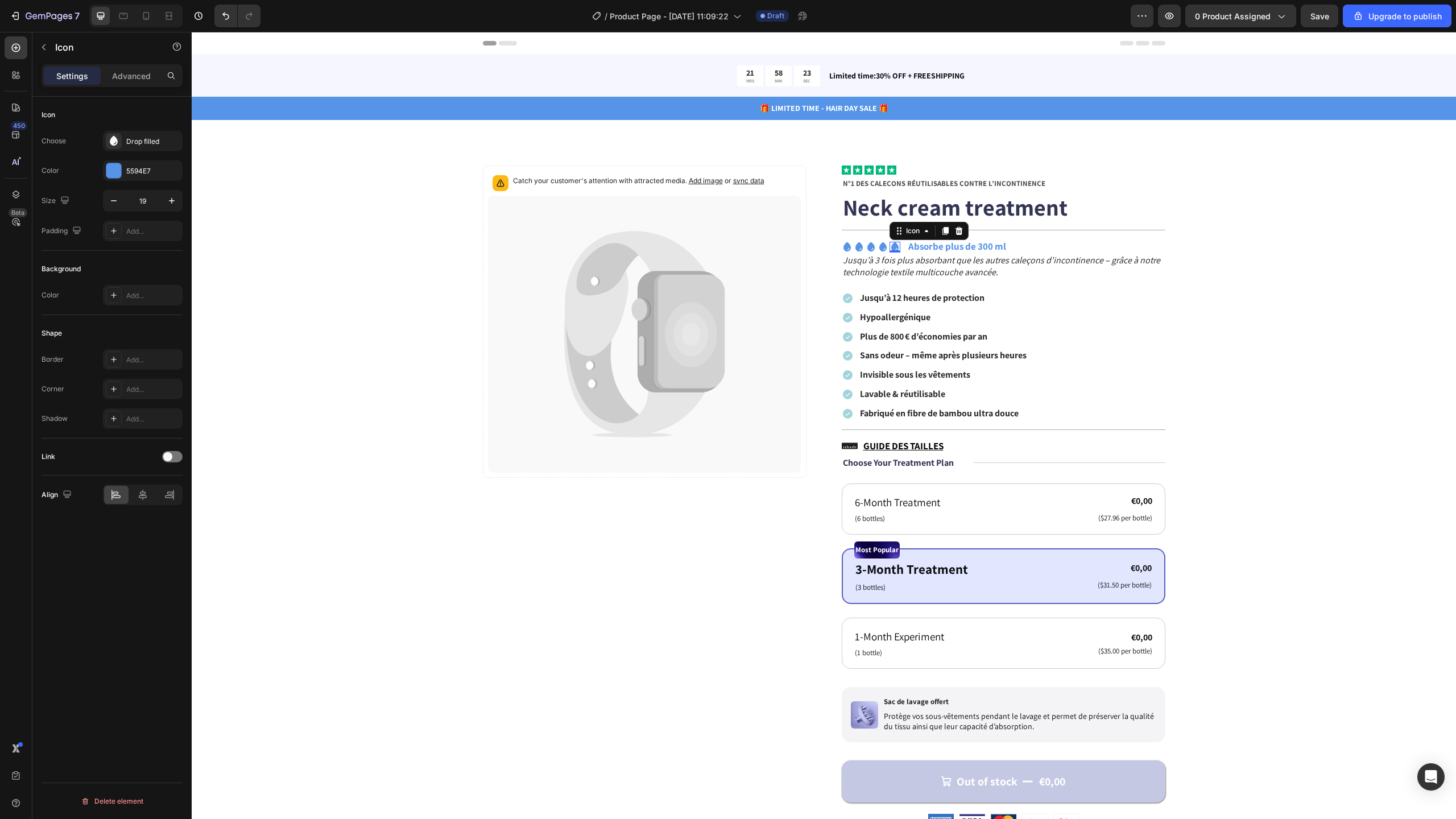
click at [890, 246] on icon at bounding box center [895, 247] width 11 height 11
click at [869, 249] on icon at bounding box center [871, 247] width 7 height 10
click at [842, 249] on div "Icon" at bounding box center [847, 247] width 11 height 11
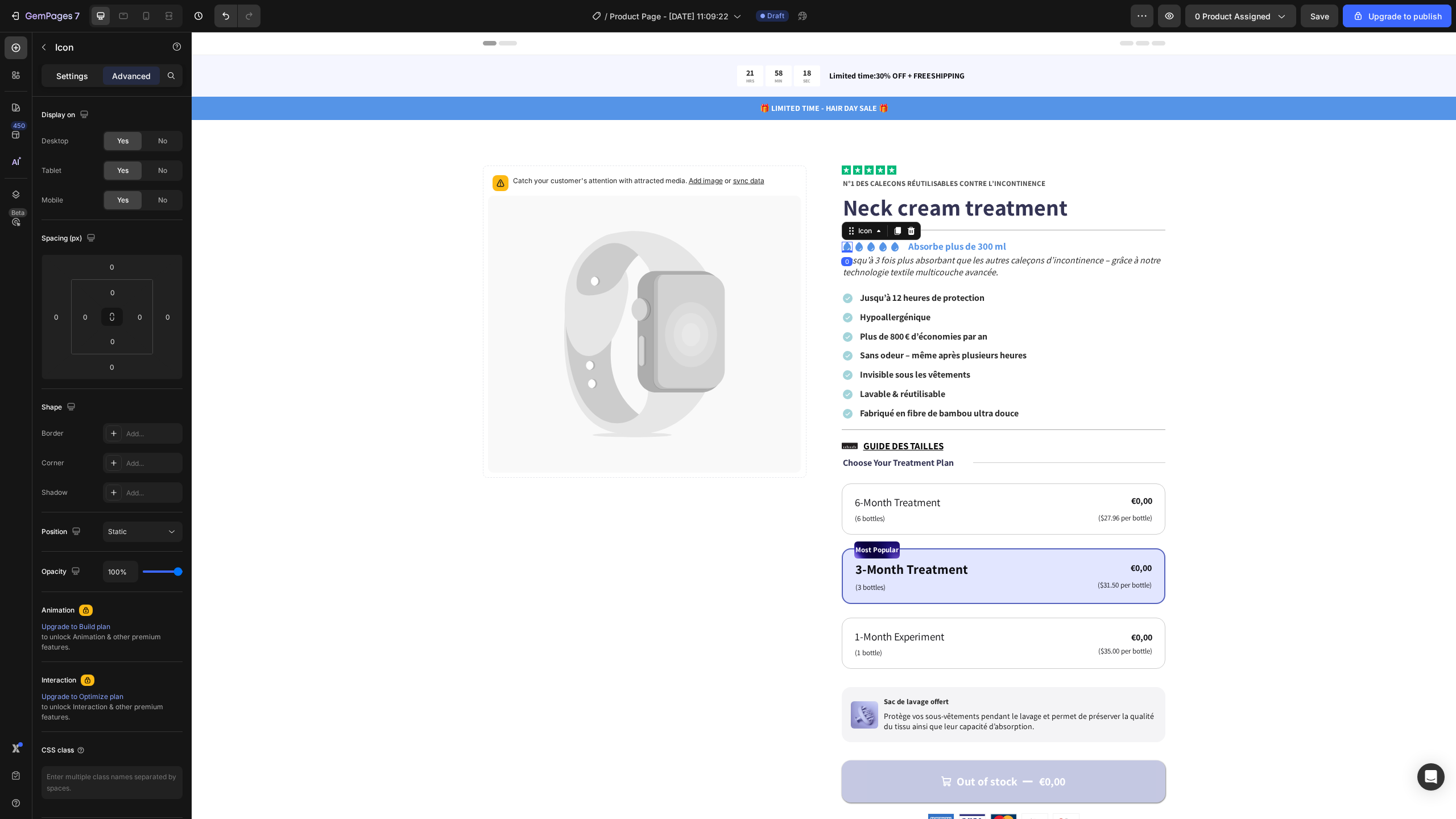
click at [82, 74] on p "Settings" at bounding box center [72, 76] width 32 height 12
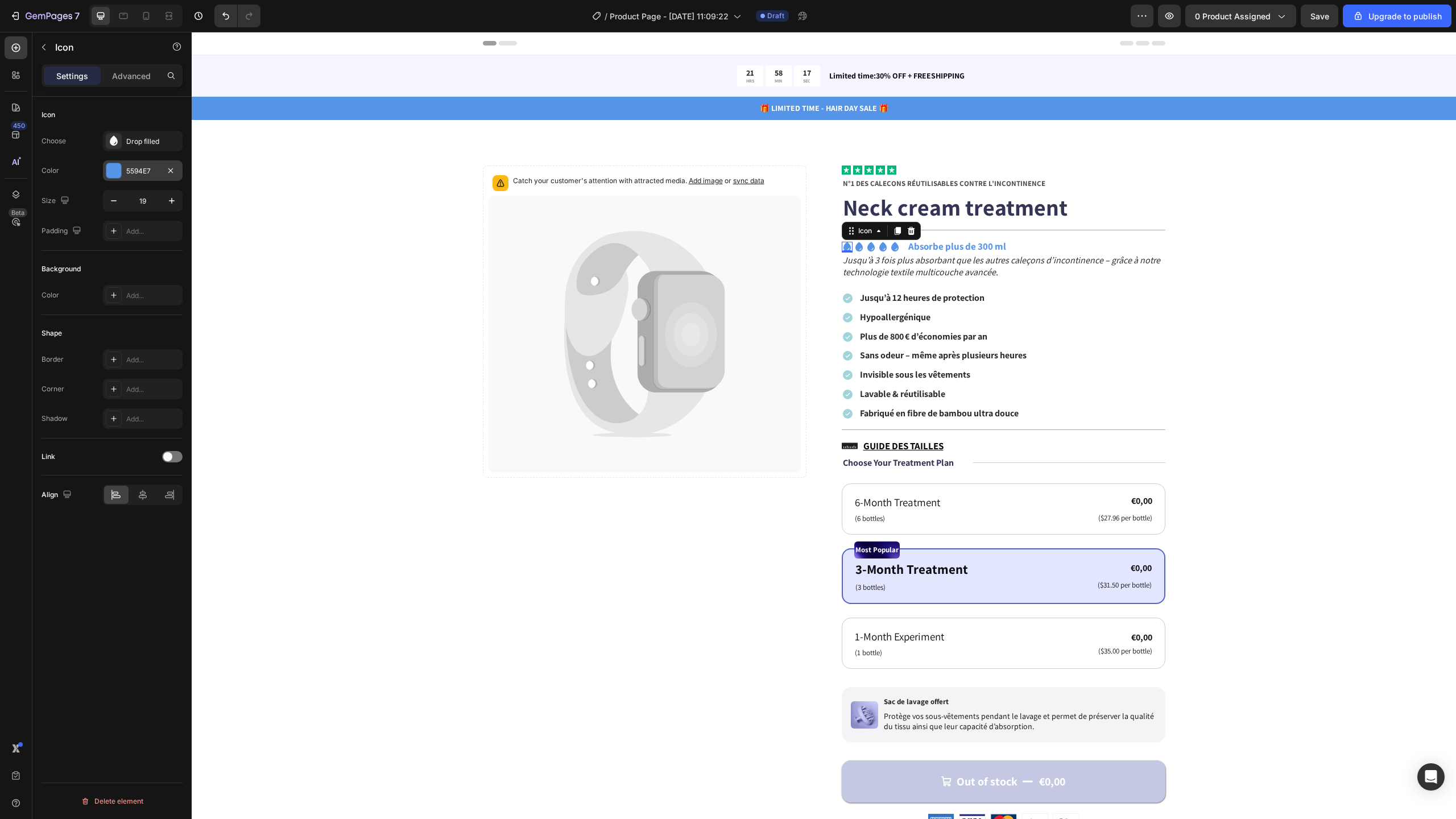
click at [158, 172] on div "5594E7" at bounding box center [143, 171] width 33 height 11
click at [155, 170] on div "5594E7" at bounding box center [143, 171] width 33 height 11
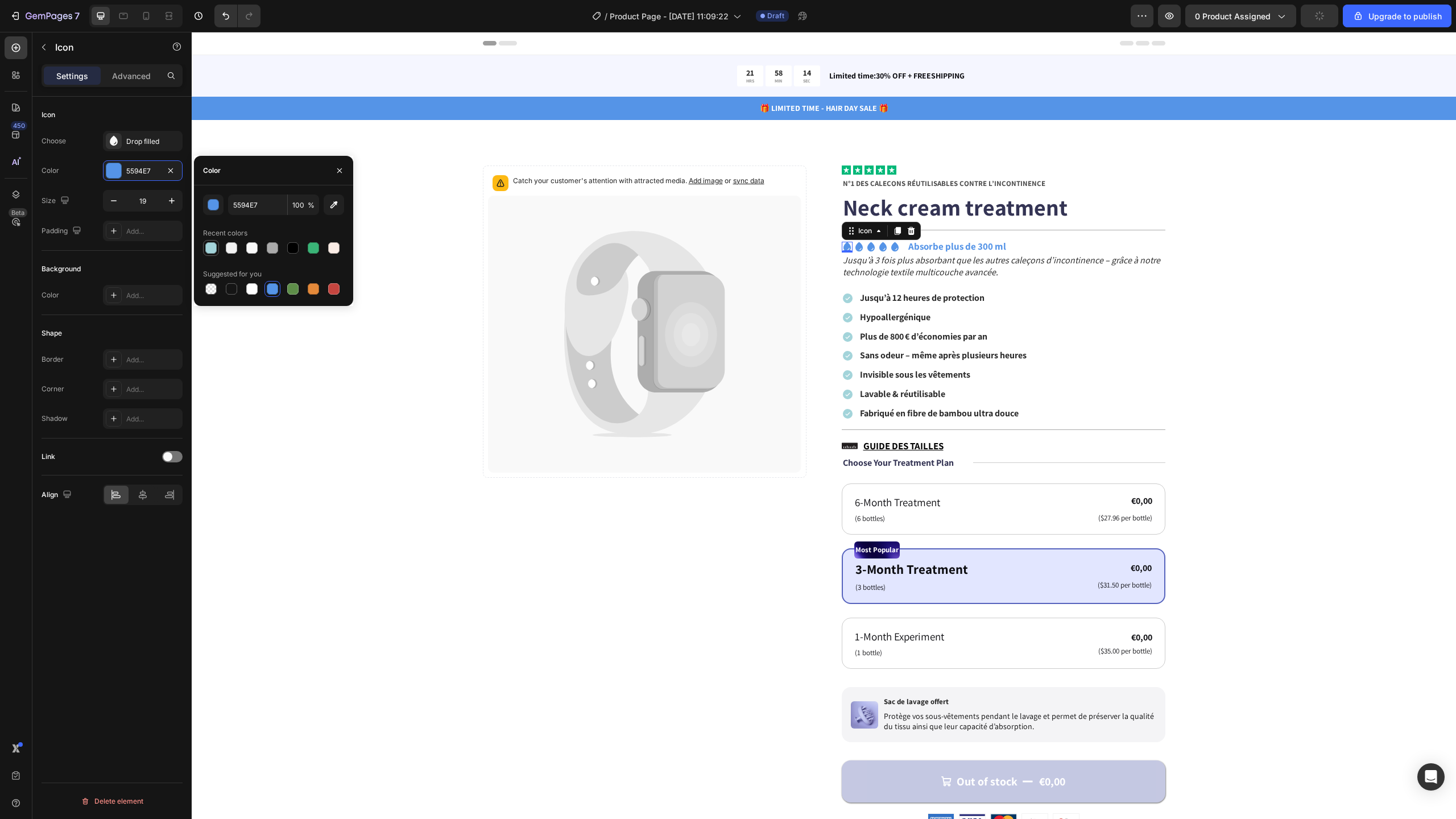
click at [208, 249] on div at bounding box center [211, 248] width 11 height 11
type input "A3D4DA"
click at [890, 248] on div "Icon" at bounding box center [895, 247] width 11 height 11
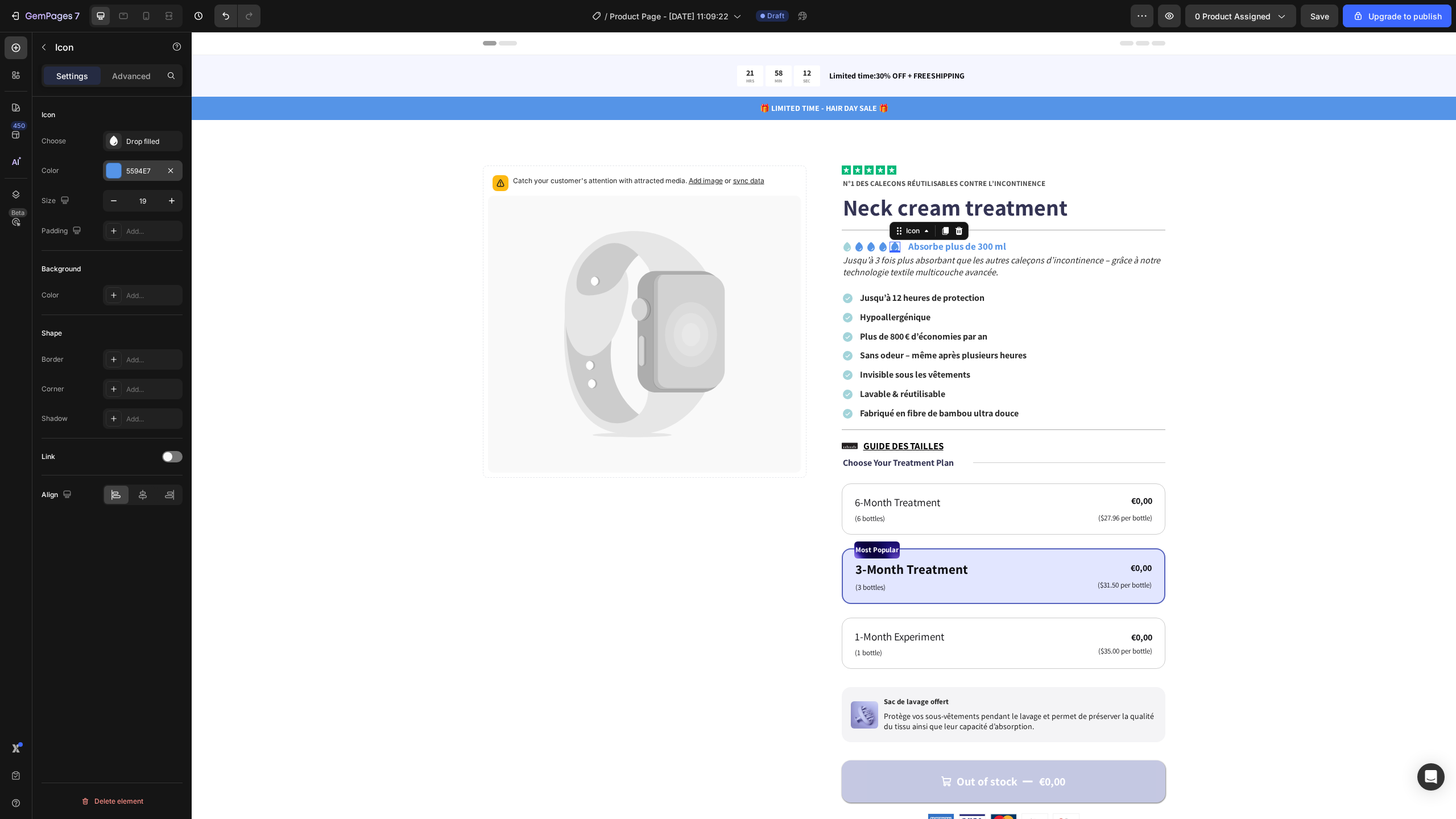
click at [143, 170] on div "5594E7" at bounding box center [143, 171] width 33 height 11
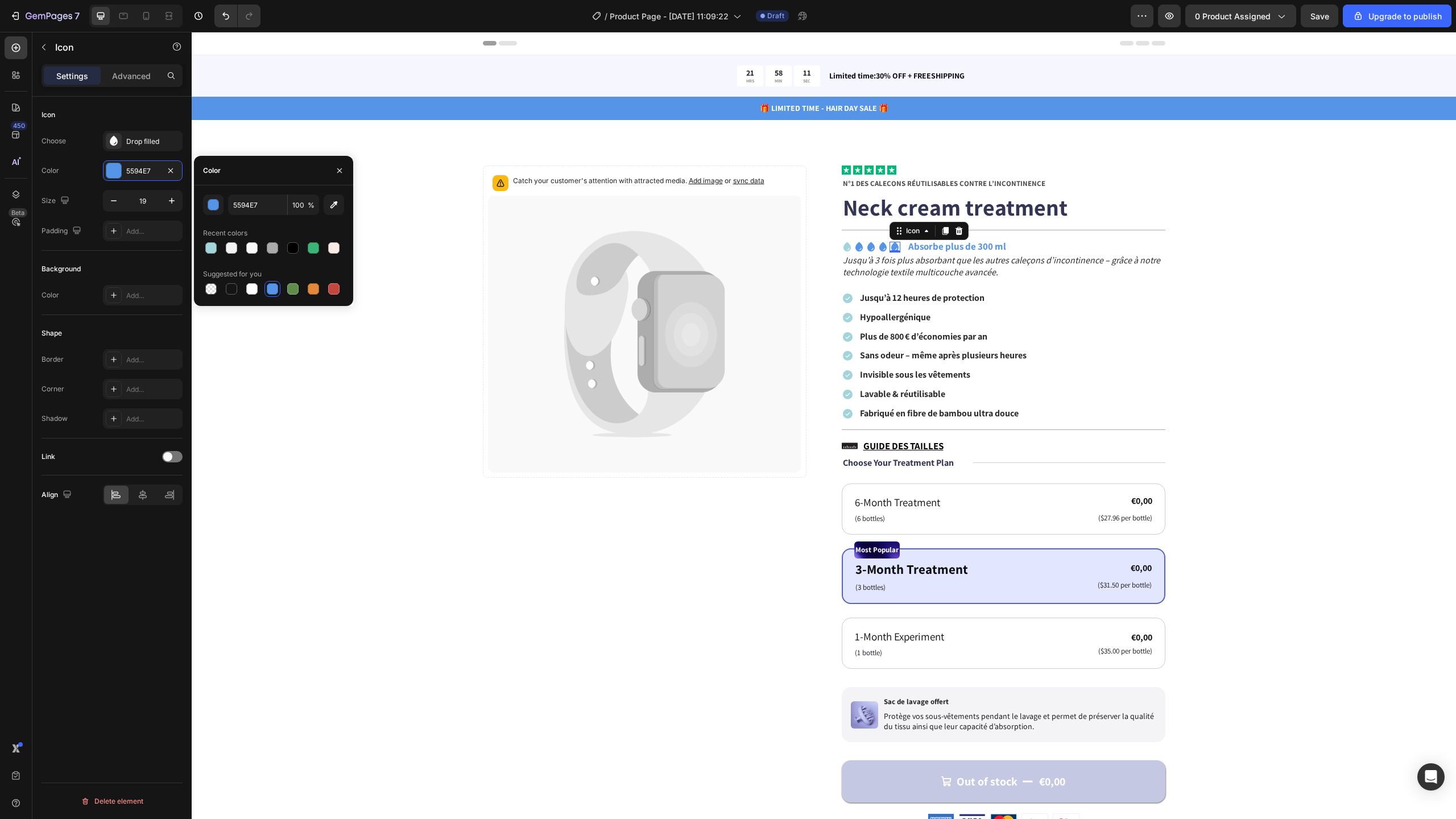
click at [214, 245] on div at bounding box center [211, 248] width 11 height 11
type input "A3D4DA"
click at [854, 248] on div "Icon" at bounding box center [859, 247] width 11 height 11
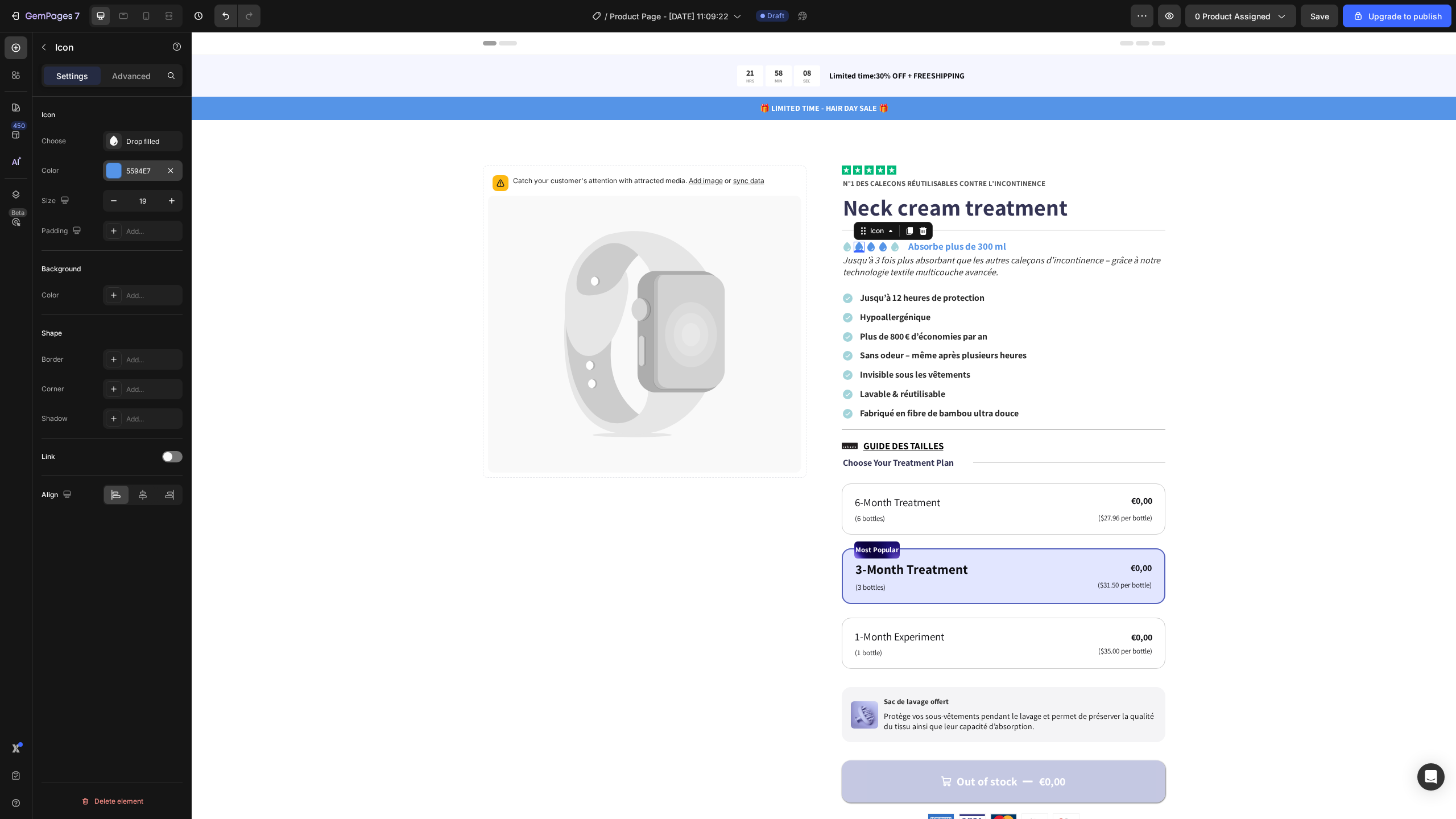
click at [142, 169] on div "5594E7" at bounding box center [143, 171] width 33 height 11
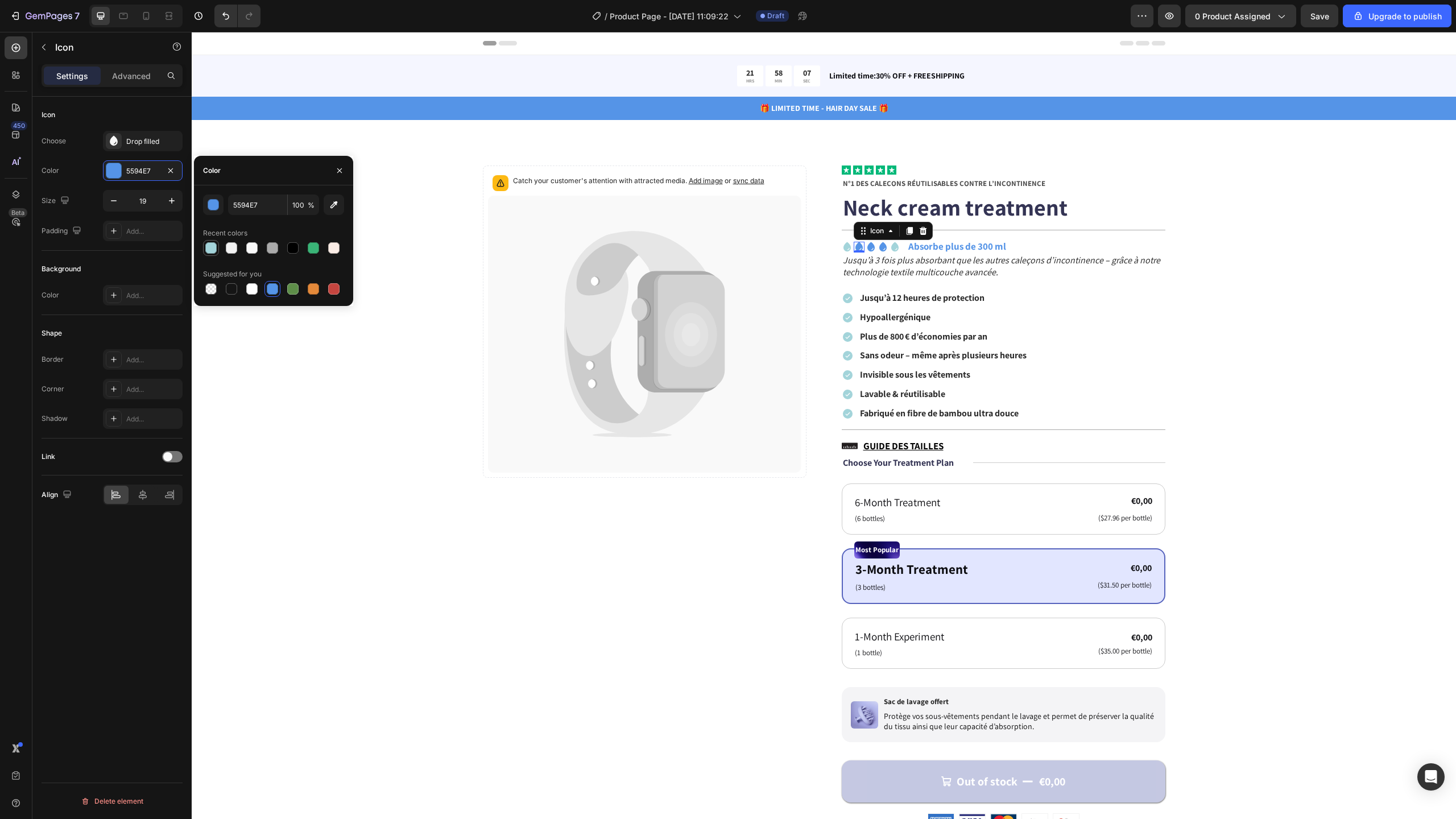
click at [212, 246] on div at bounding box center [211, 248] width 11 height 11
type input "A3D4DA"
click at [865, 248] on div "Icon" at bounding box center [871, 247] width 11 height 11
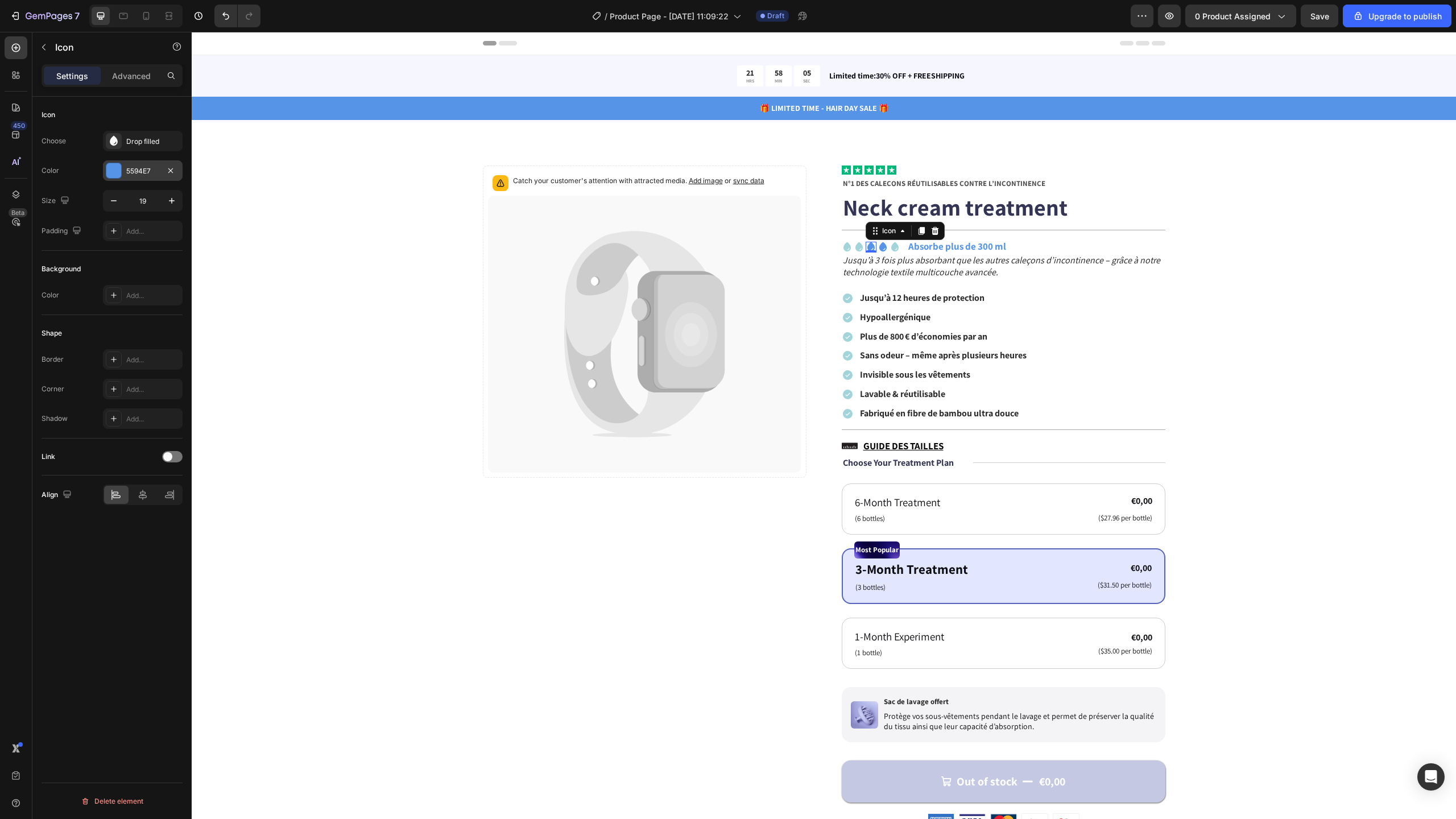
click at [130, 166] on div "5594E7" at bounding box center [143, 171] width 33 height 11
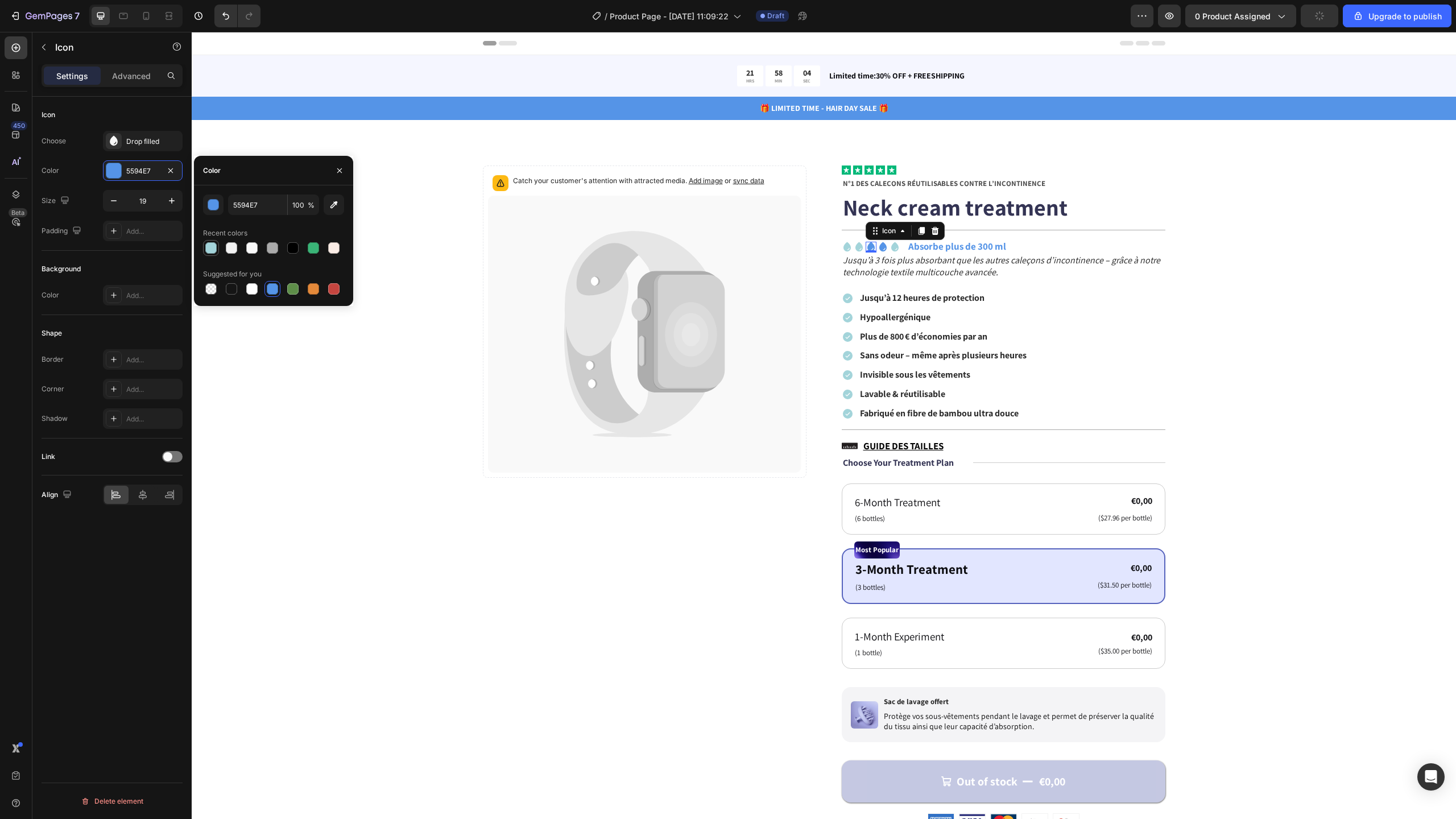
click at [213, 248] on div at bounding box center [211, 248] width 11 height 11
type input "A3D4DA"
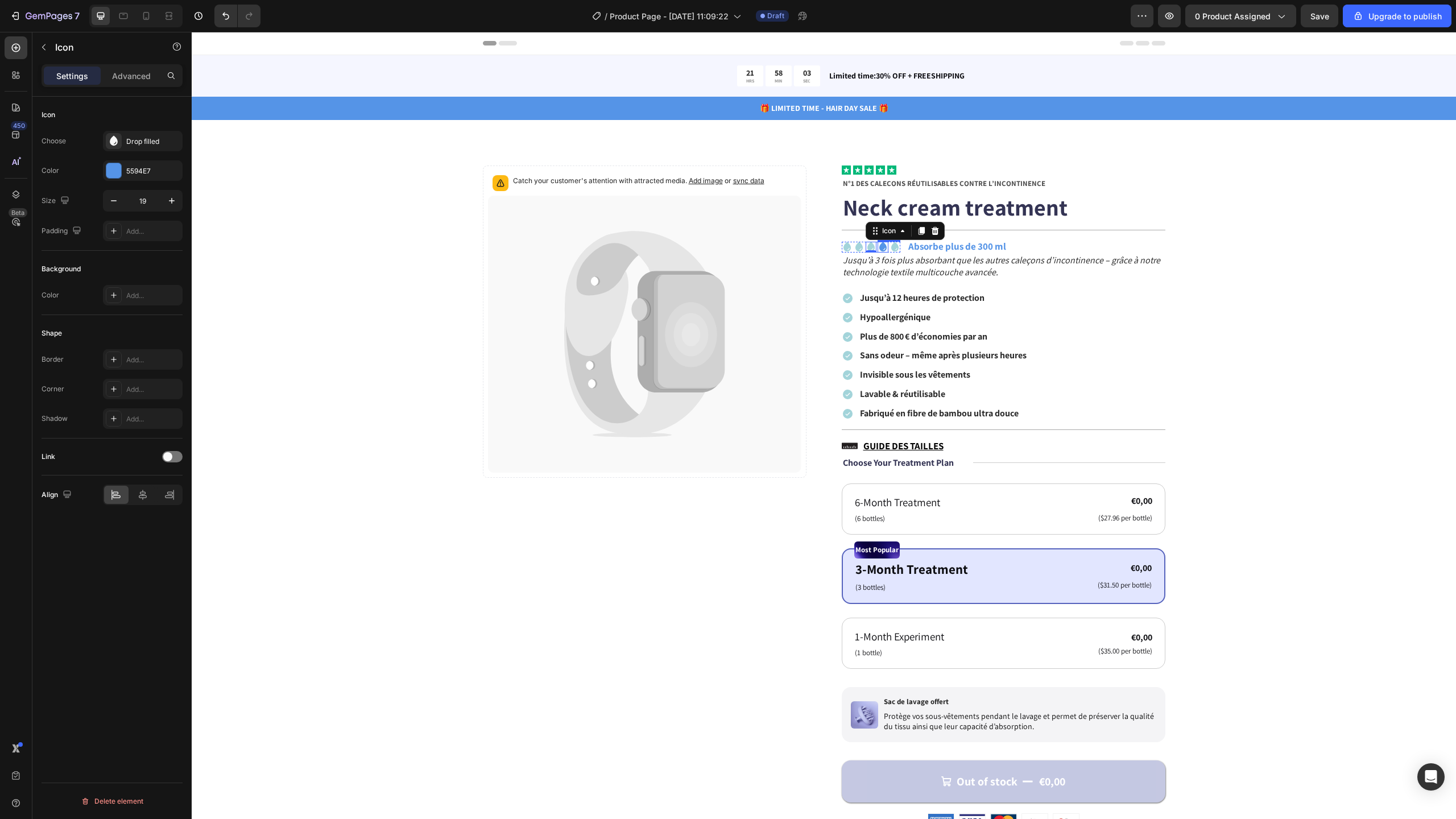
click at [879, 247] on icon at bounding box center [882, 247] width 7 height 10
click at [150, 165] on div "5594E7" at bounding box center [142, 170] width 80 height 20
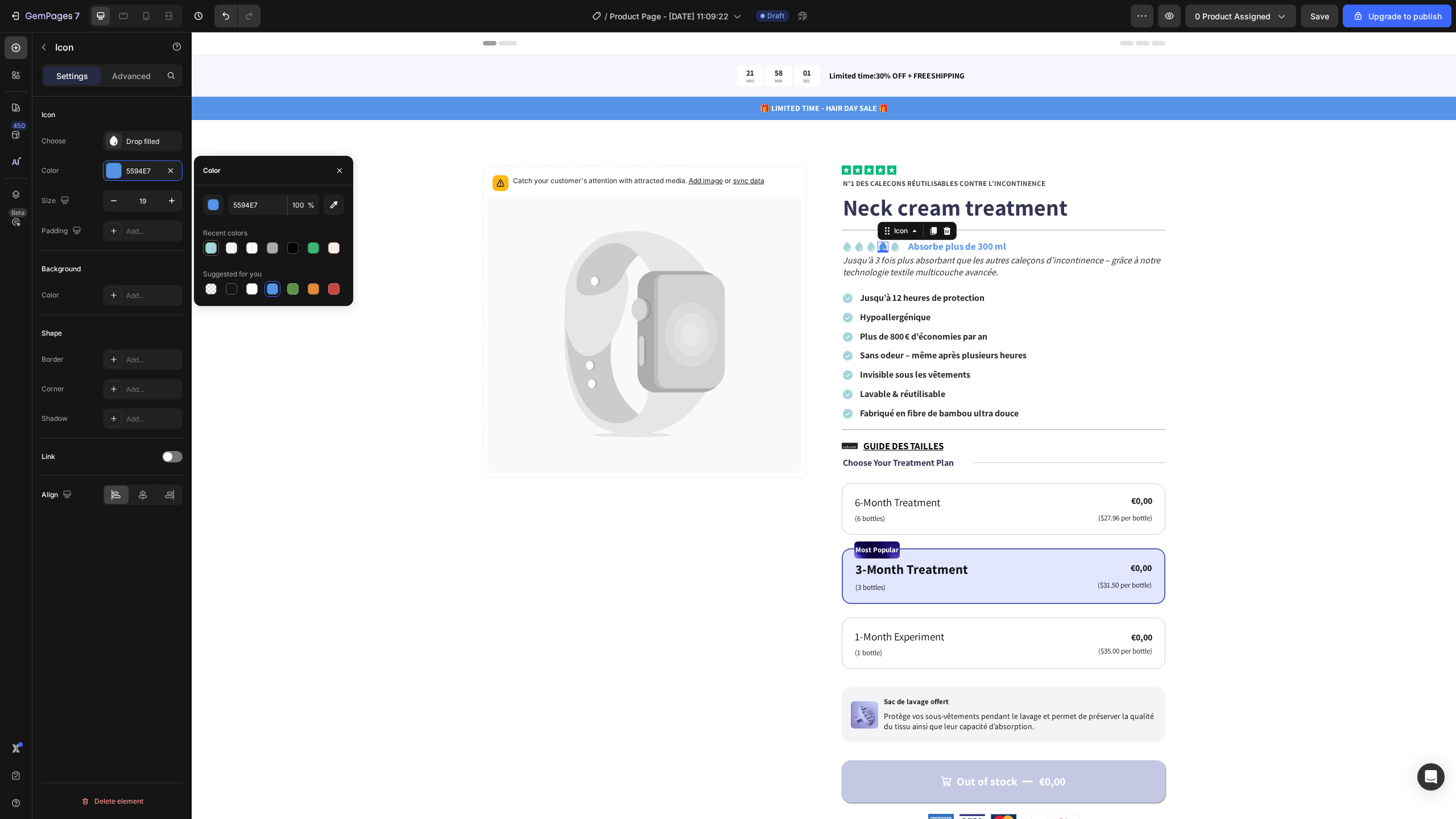
click at [214, 248] on div at bounding box center [211, 248] width 11 height 11
type input "A3D4DA"
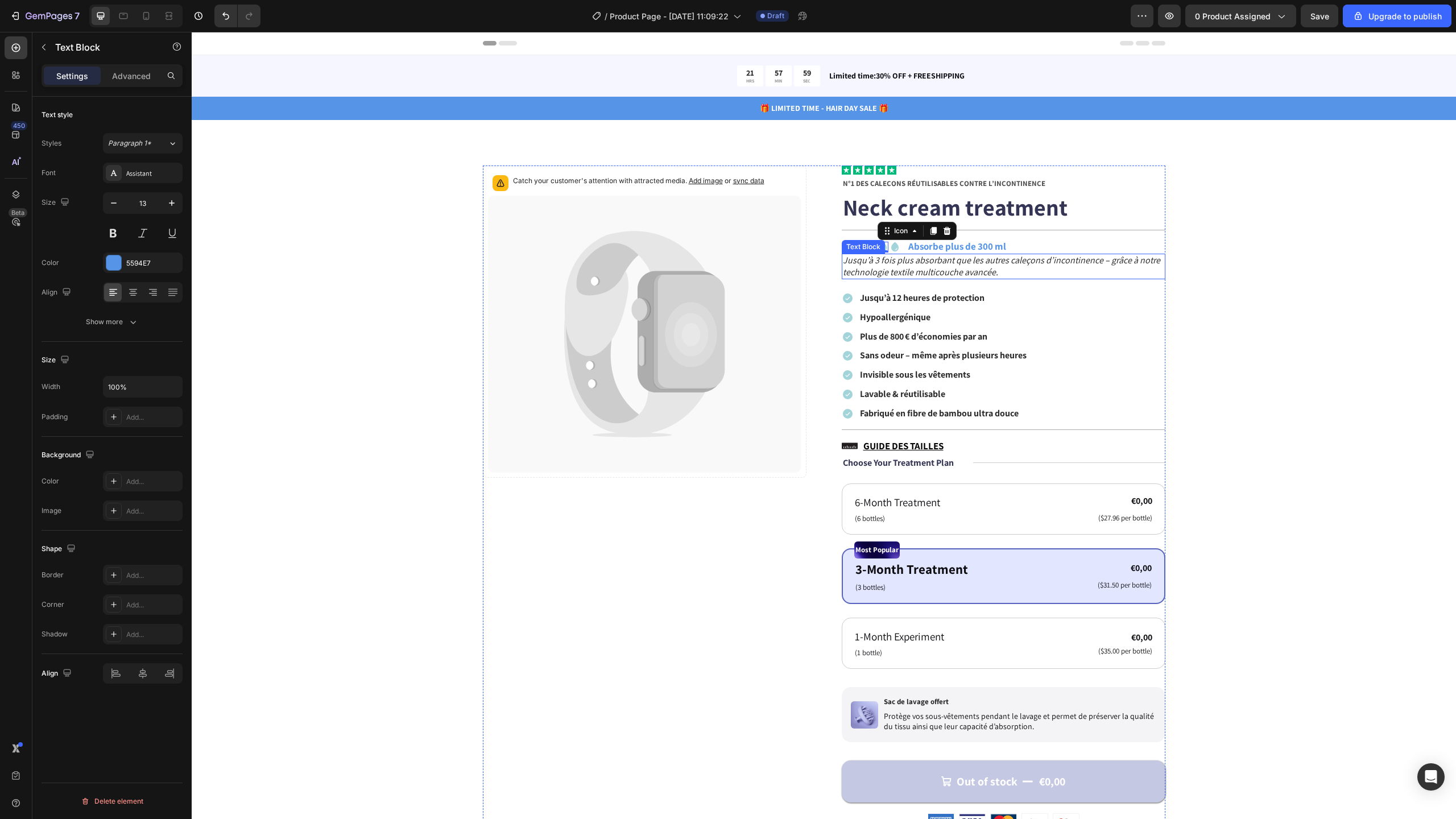
click at [986, 249] on strong "Absorbe plus de 300 ml" at bounding box center [957, 246] width 97 height 12
click at [141, 264] on div "5594E7" at bounding box center [143, 263] width 33 height 11
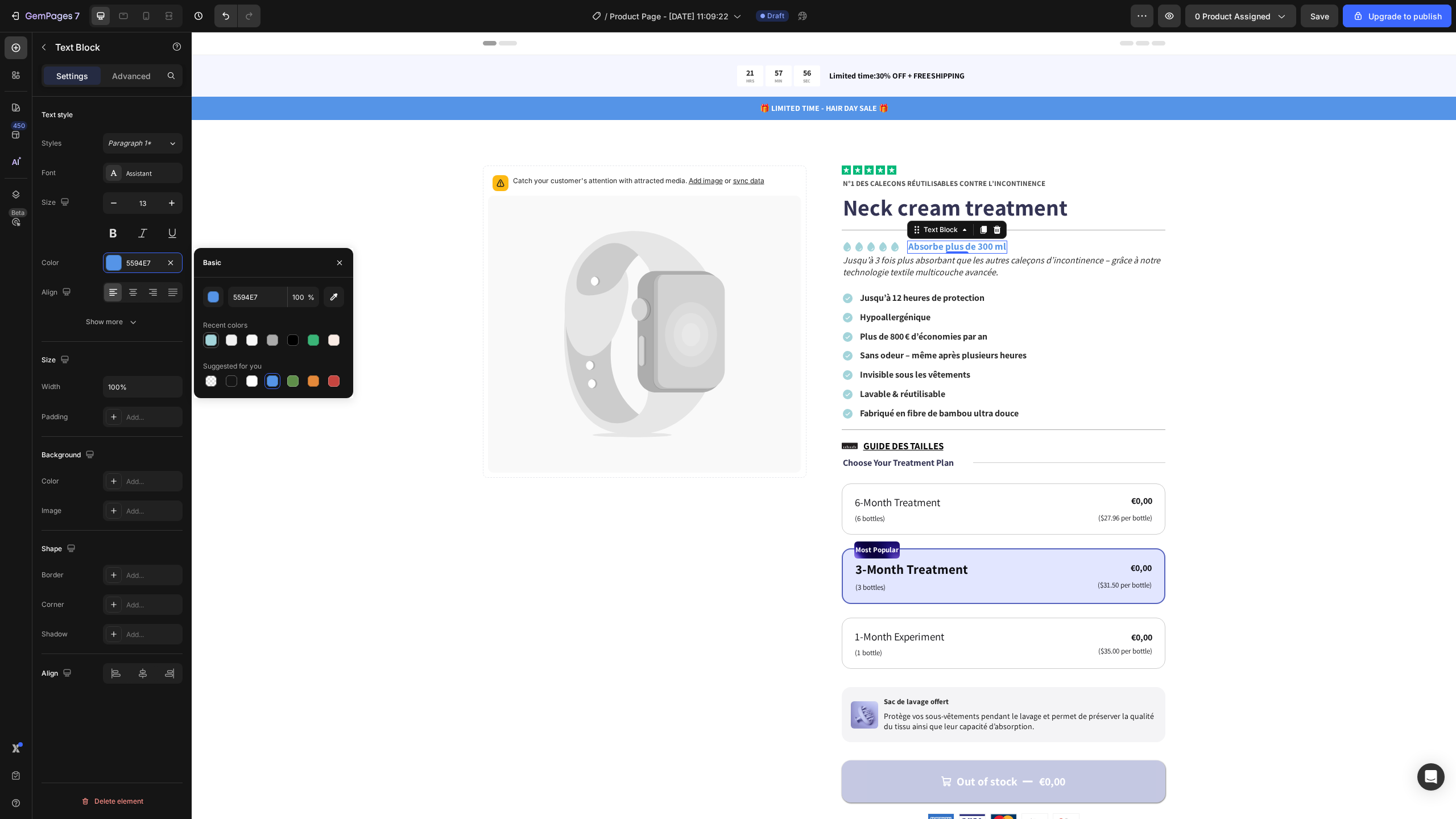
click at [212, 343] on div at bounding box center [211, 340] width 11 height 11
type input "A3D4DA"
click at [209, 341] on div at bounding box center [211, 340] width 11 height 11
click at [936, 249] on strong "Absorbe plus de 300 ml" at bounding box center [957, 246] width 97 height 12
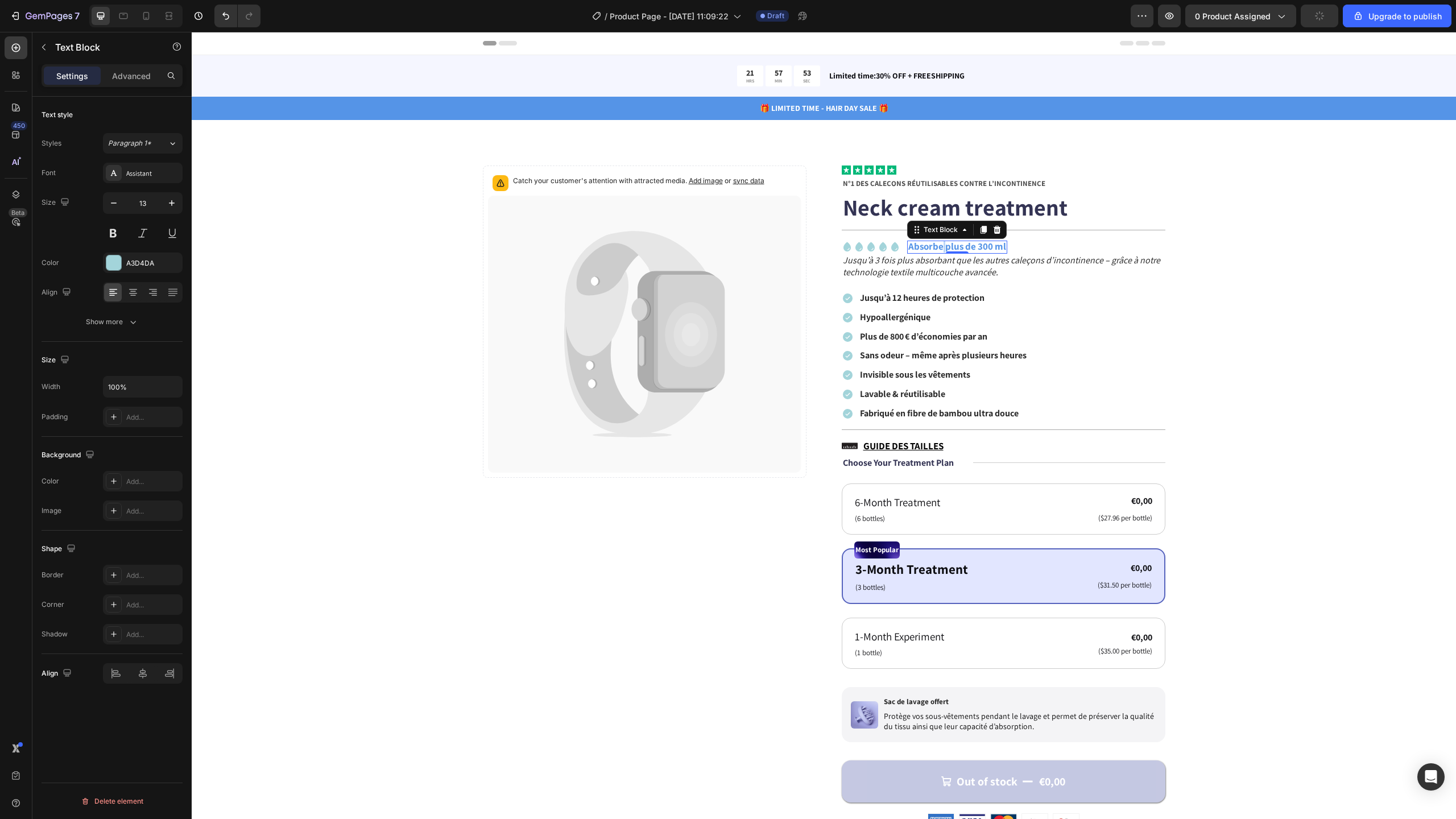
click at [936, 249] on strong "Absorbe plus de 300 ml" at bounding box center [957, 246] width 97 height 12
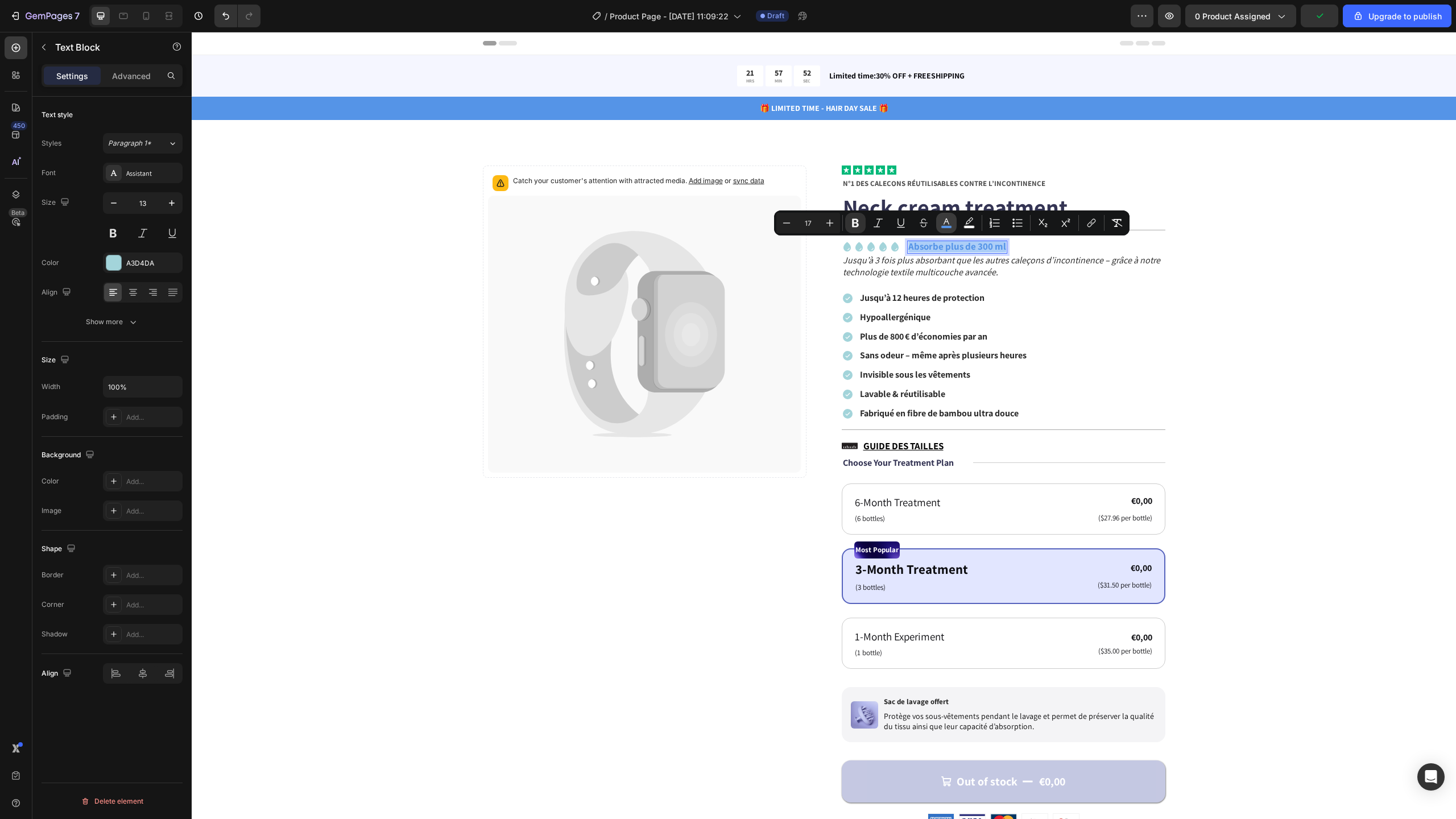
click at [950, 227] on rect "Editor contextual toolbar" at bounding box center [946, 226] width 11 height 3
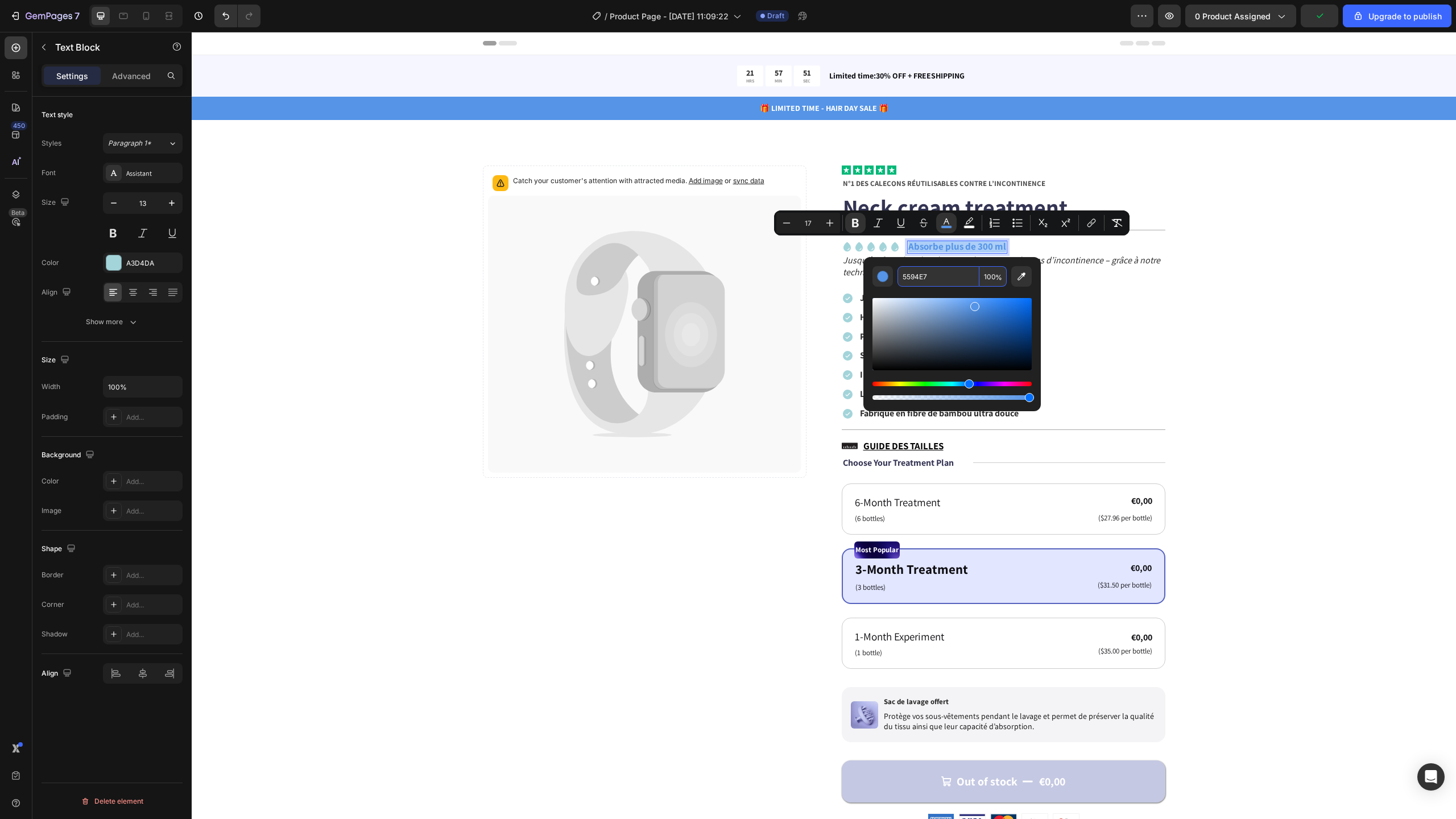
click at [940, 277] on input "5594E7" at bounding box center [938, 276] width 82 height 20
paste input "#A3D4DA"
type input "A3D4DA"
click at [1215, 298] on div "Catch your customer's attention with attracted media. Add image or sync data Pr…" at bounding box center [823, 740] width 1173 height 1148
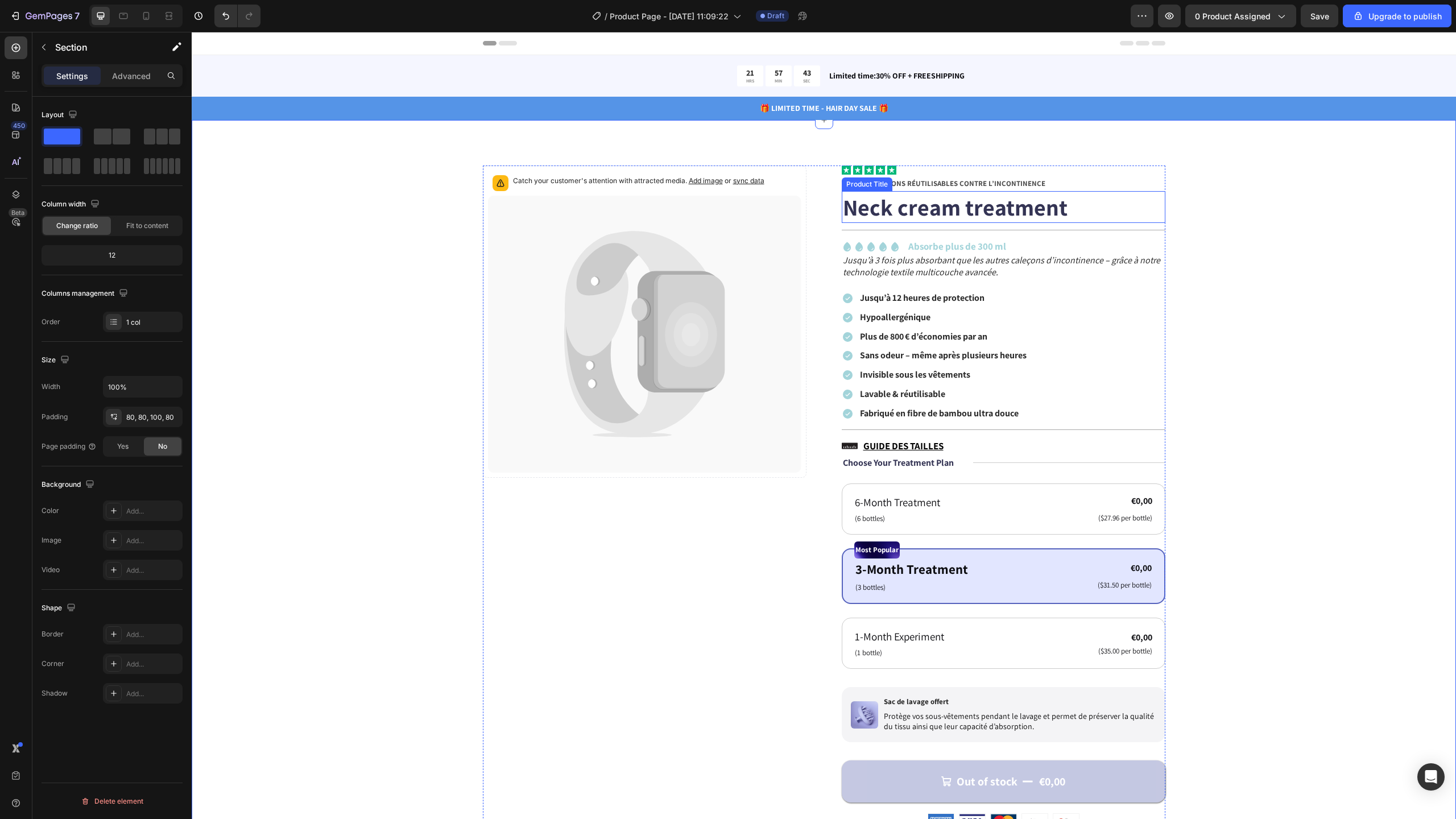
click at [947, 219] on h1 "Neck cream treatment" at bounding box center [1003, 207] width 324 height 32
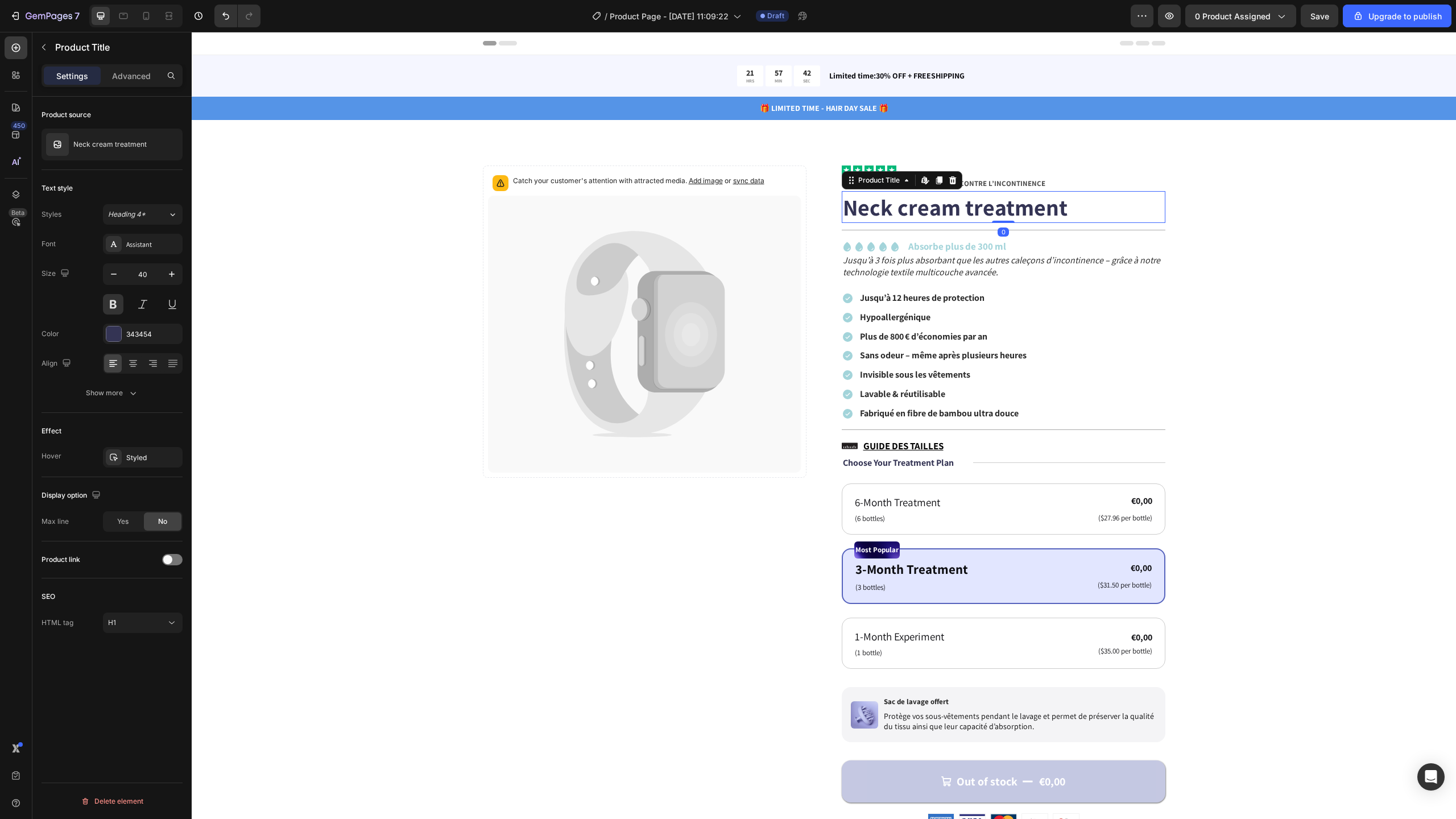
click at [900, 214] on h1 "Neck cream treatment" at bounding box center [1003, 207] width 324 height 32
click at [992, 206] on h1 "Neck cream treatment" at bounding box center [1003, 207] width 324 height 32
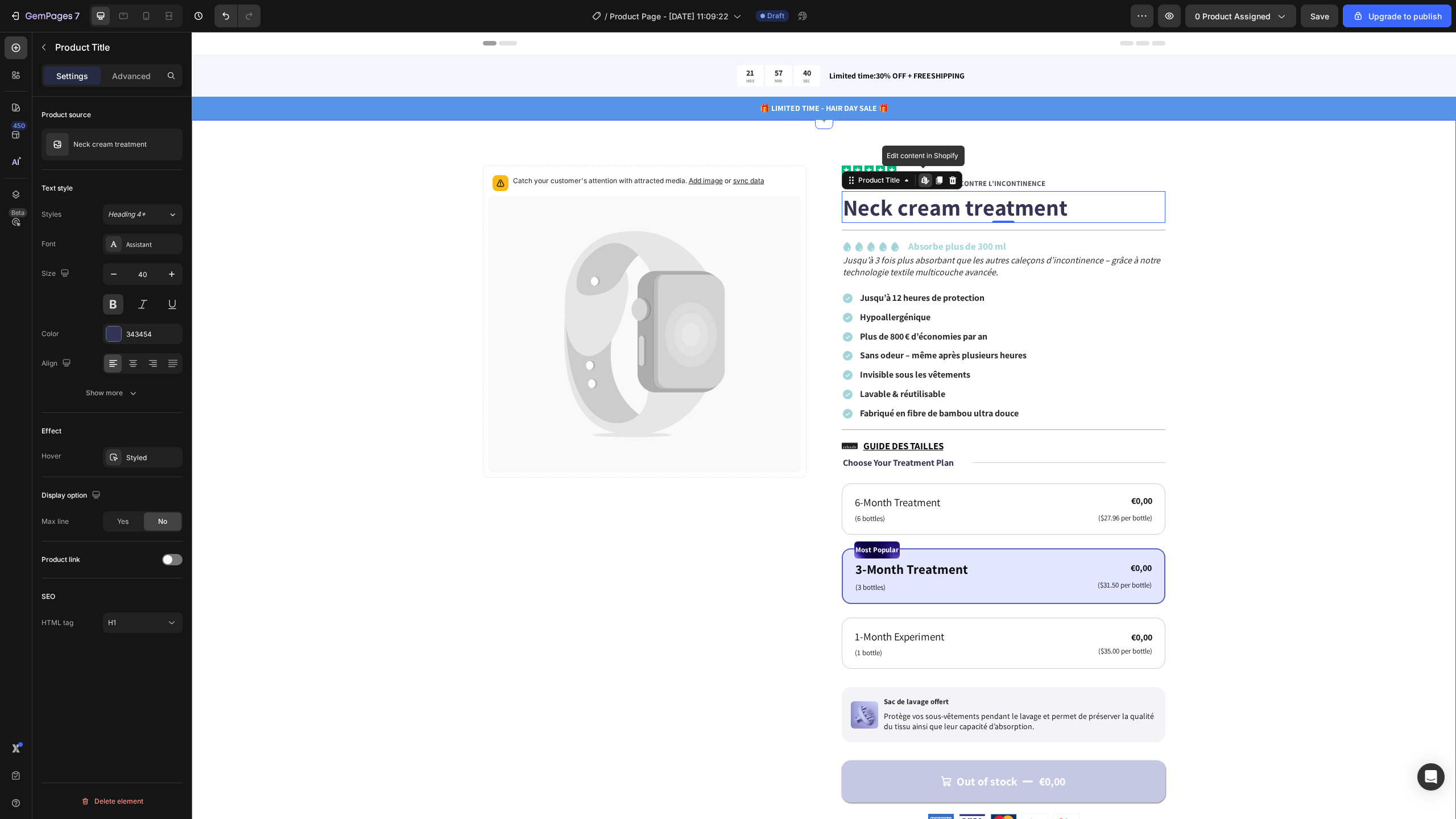
click at [1006, 158] on div "Catch your customer's attention with attracted media. Add image or sync data Pr…" at bounding box center [823, 745] width 1265 height 1250
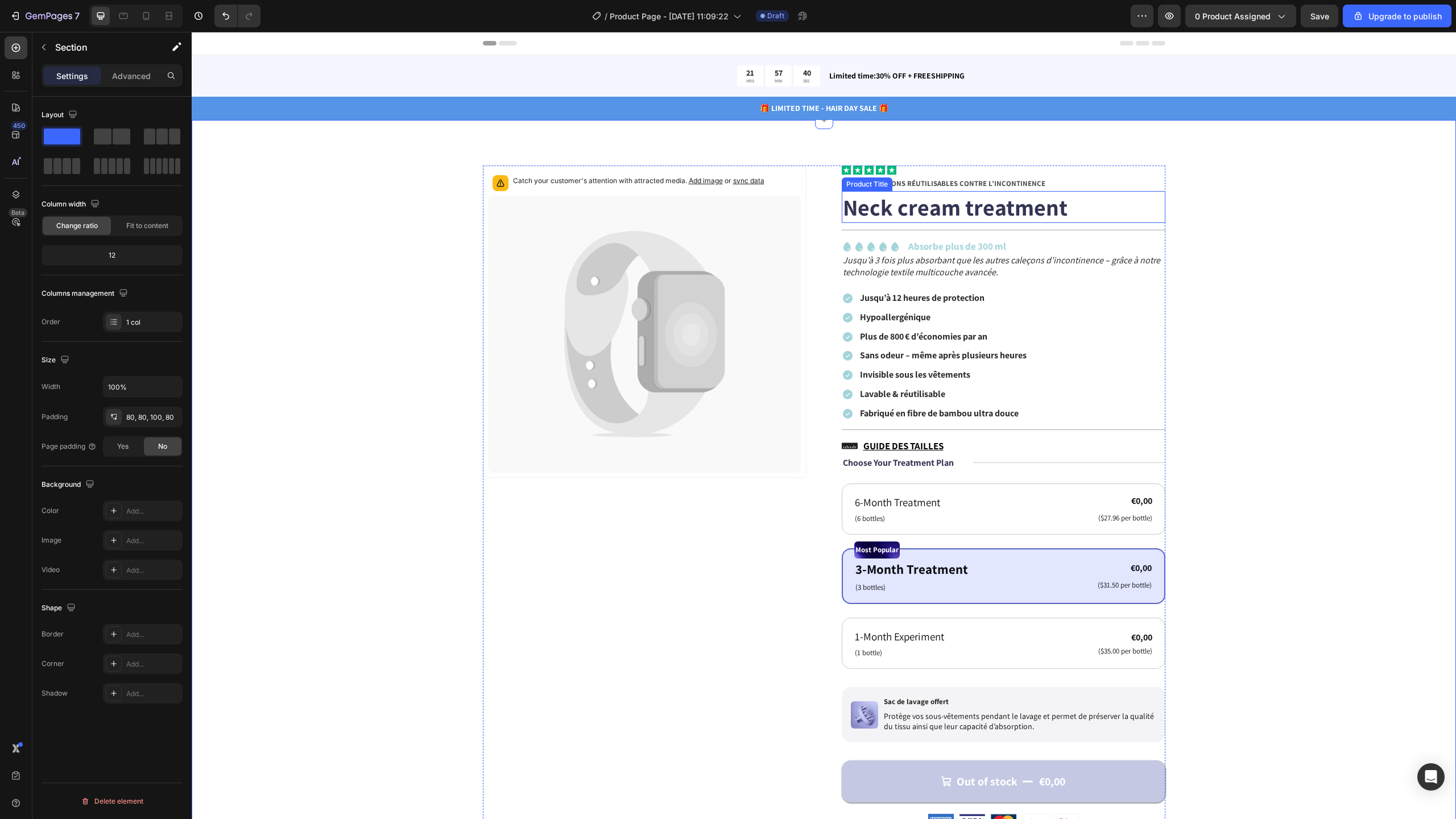
click at [936, 216] on h1 "Neck cream treatment" at bounding box center [1003, 207] width 324 height 32
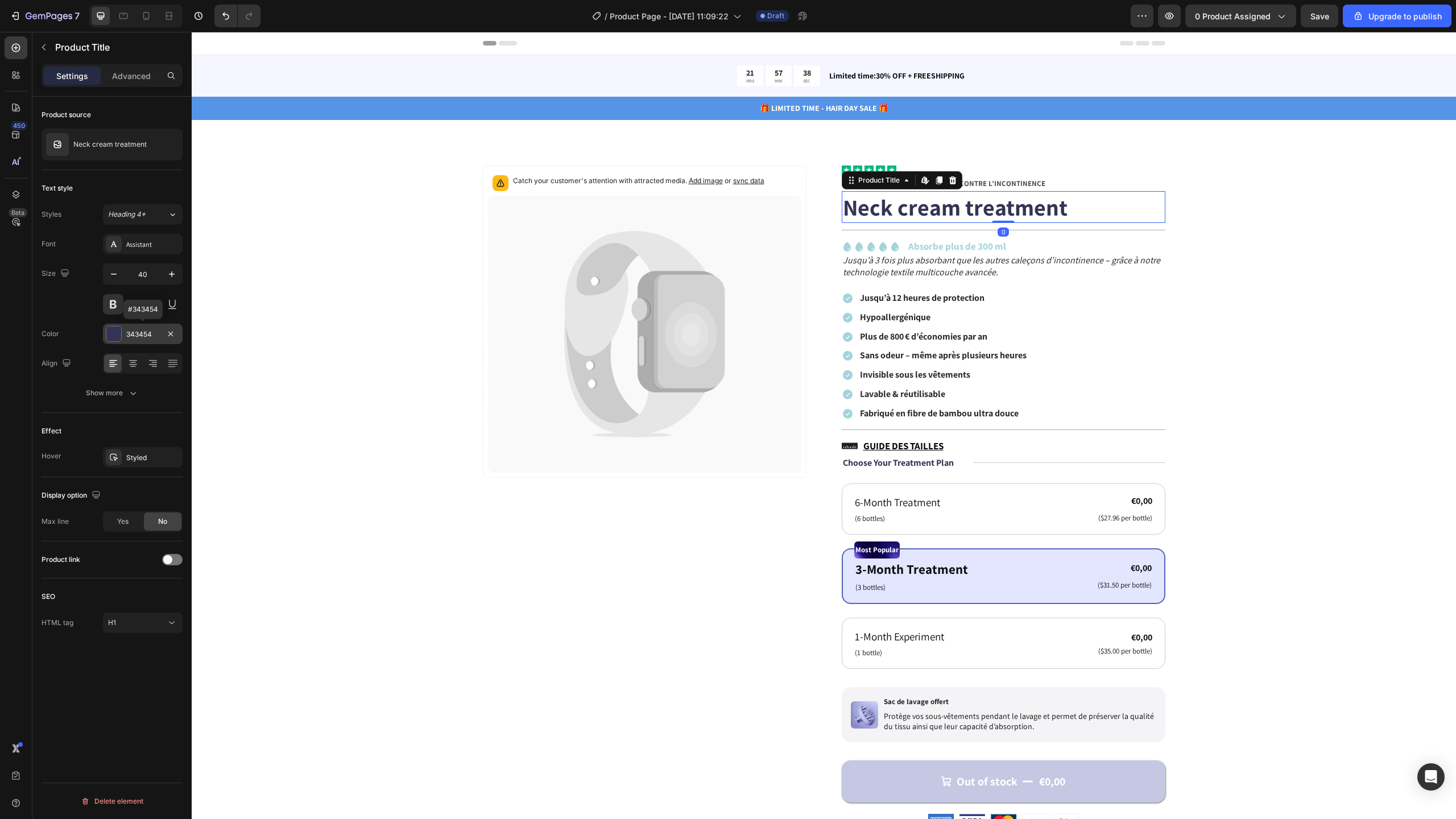
click at [132, 340] on div "343454" at bounding box center [142, 334] width 80 height 20
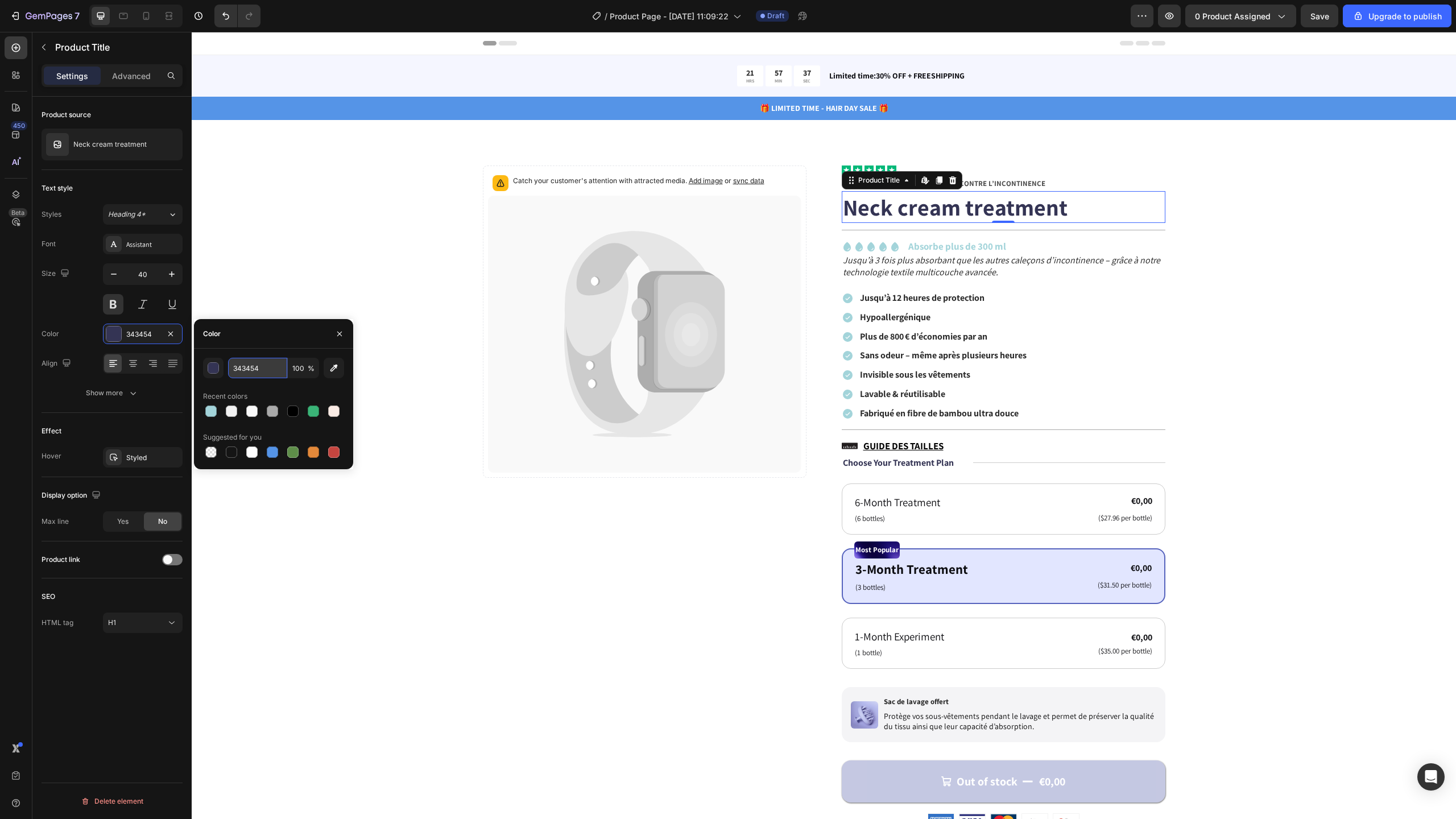
click at [271, 371] on input "343454" at bounding box center [257, 368] width 59 height 20
click at [1248, 347] on div "Catch your customer's attention with attracted media. Add image or sync data Pr…" at bounding box center [823, 740] width 1173 height 1148
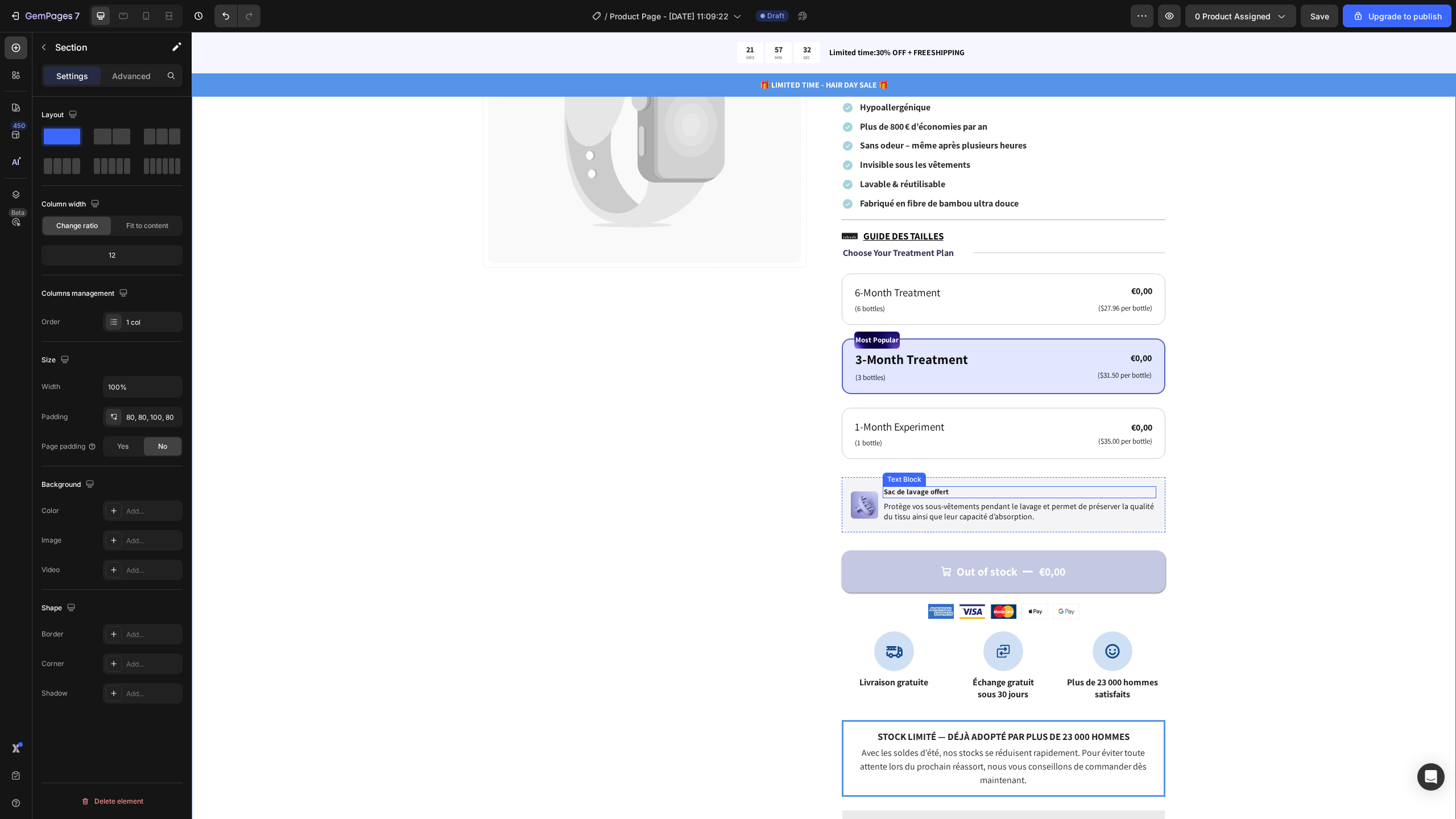
scroll to position [209, 0]
click at [900, 641] on div at bounding box center [893, 652] width 39 height 40
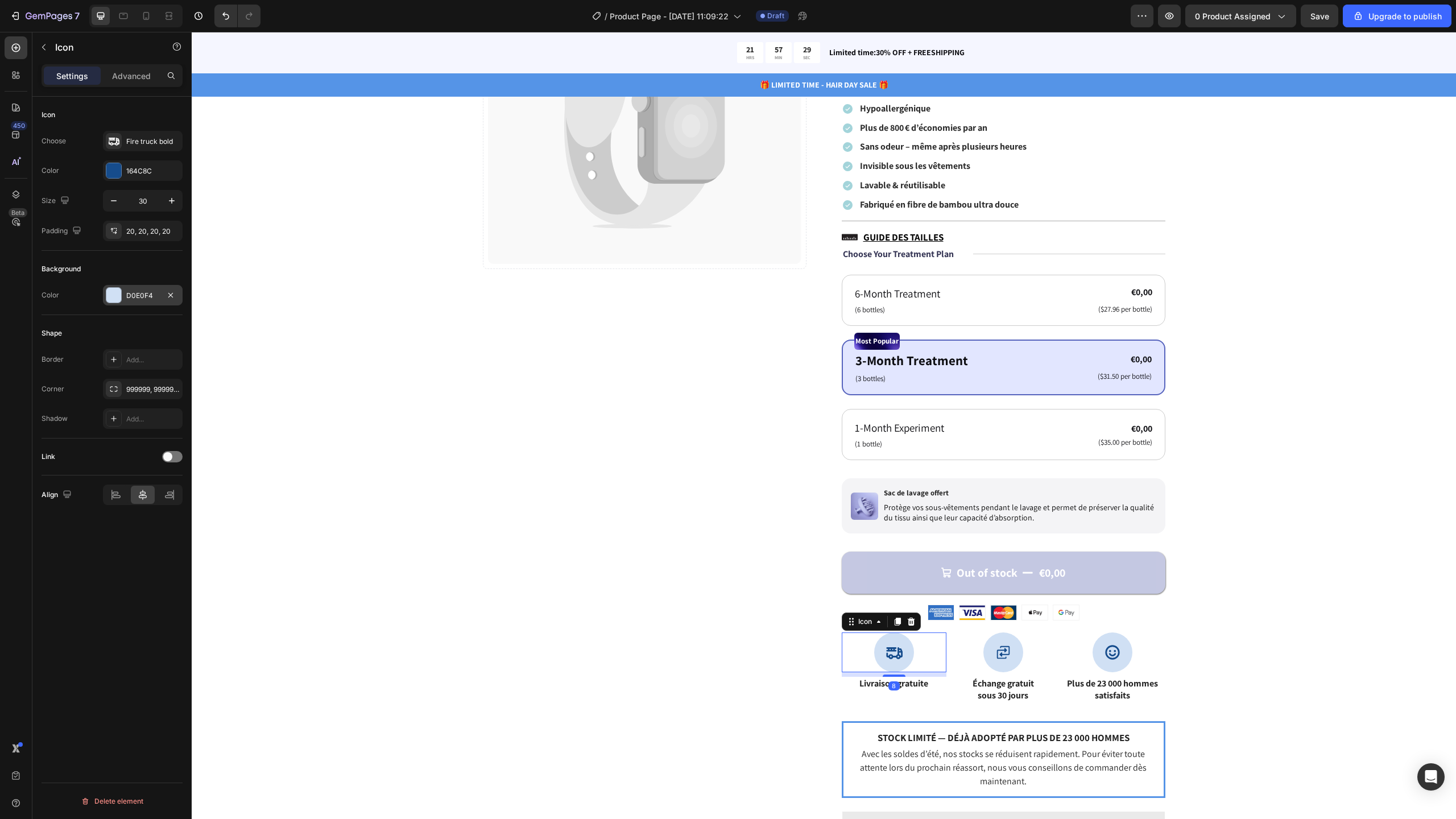
click at [117, 290] on div at bounding box center [113, 295] width 15 height 15
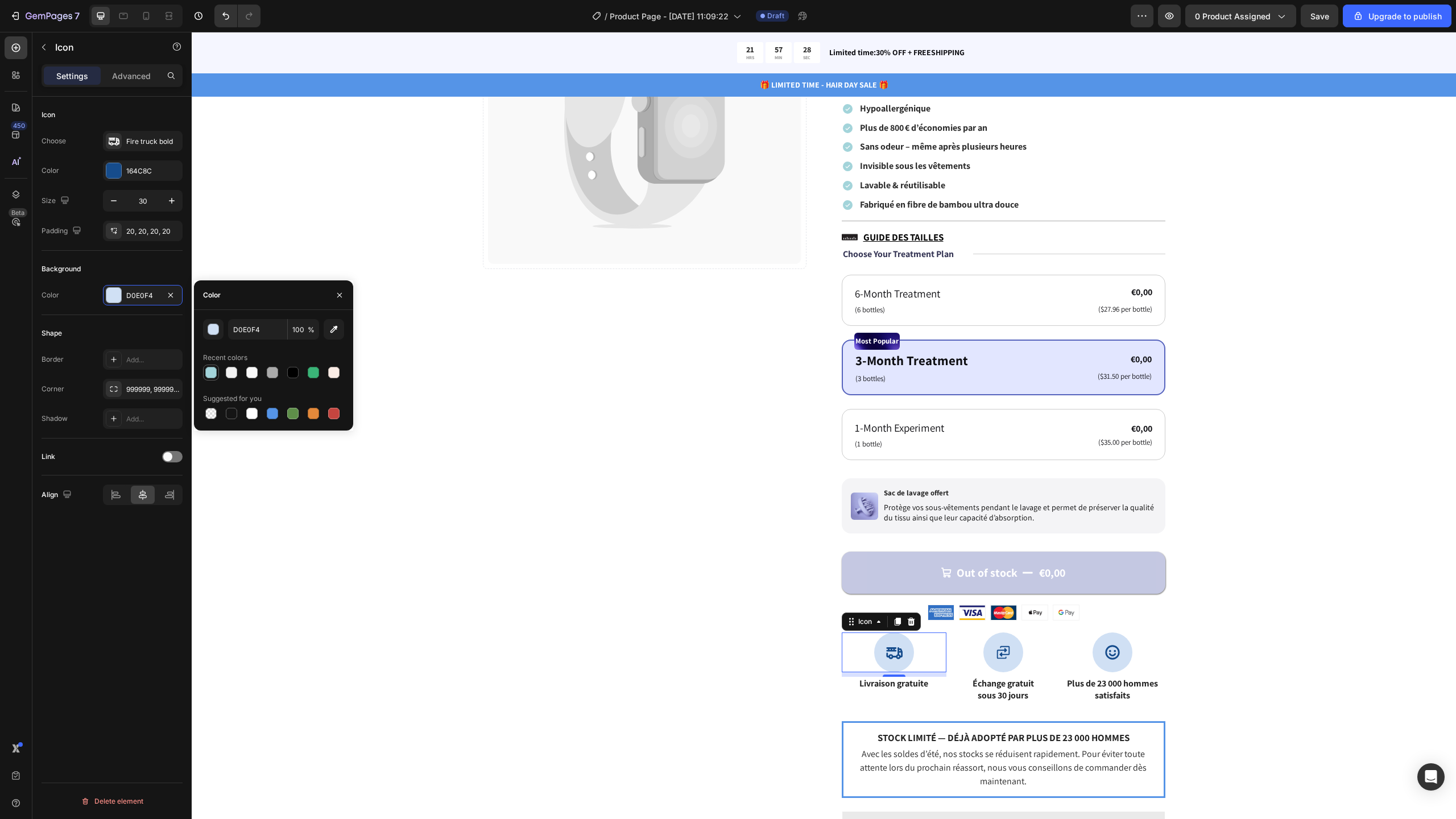
click at [217, 377] on div at bounding box center [212, 373] width 14 height 14
type input "A3D4DA"
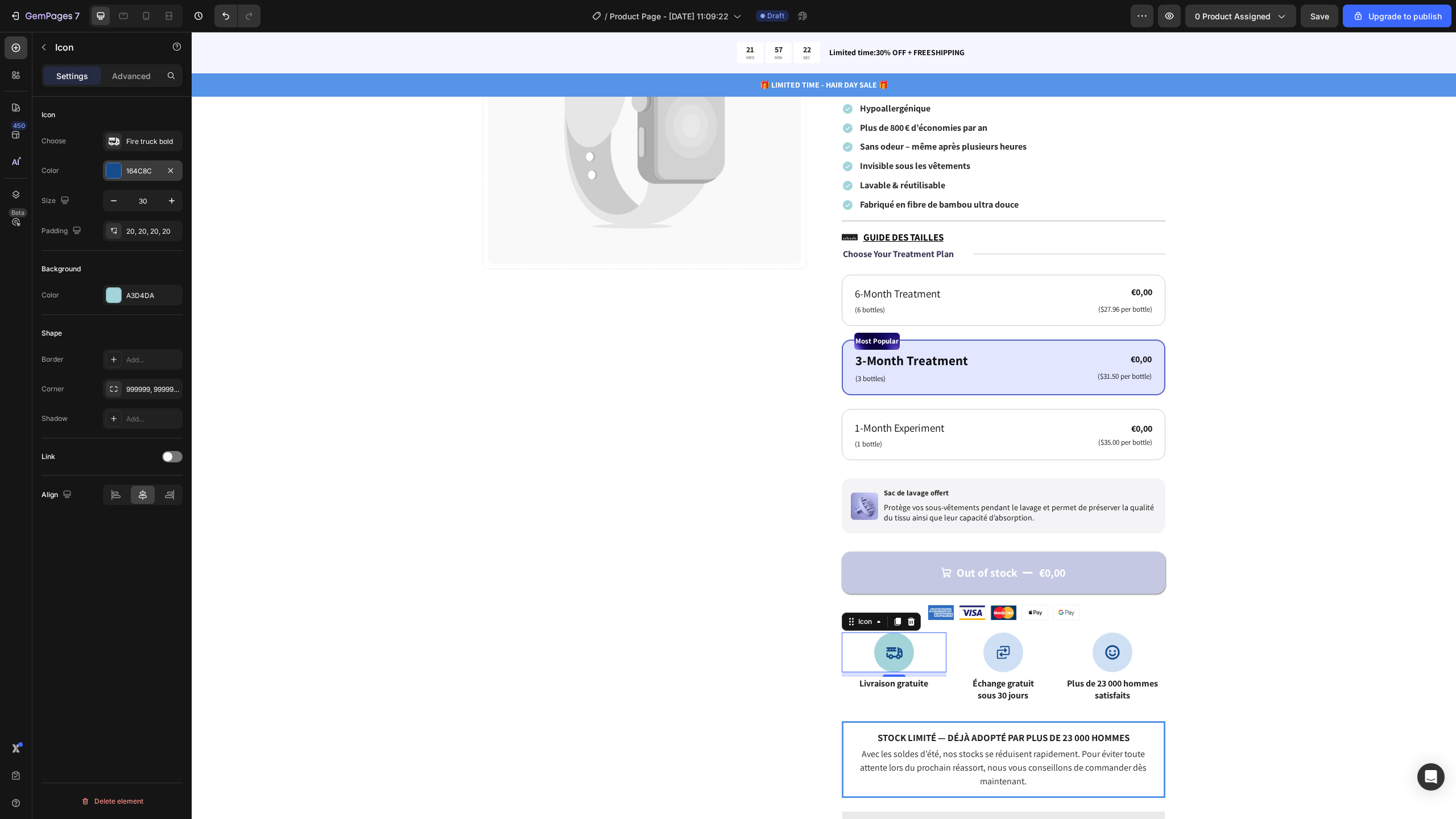
click at [126, 168] on div "164C8C" at bounding box center [143, 171] width 33 height 11
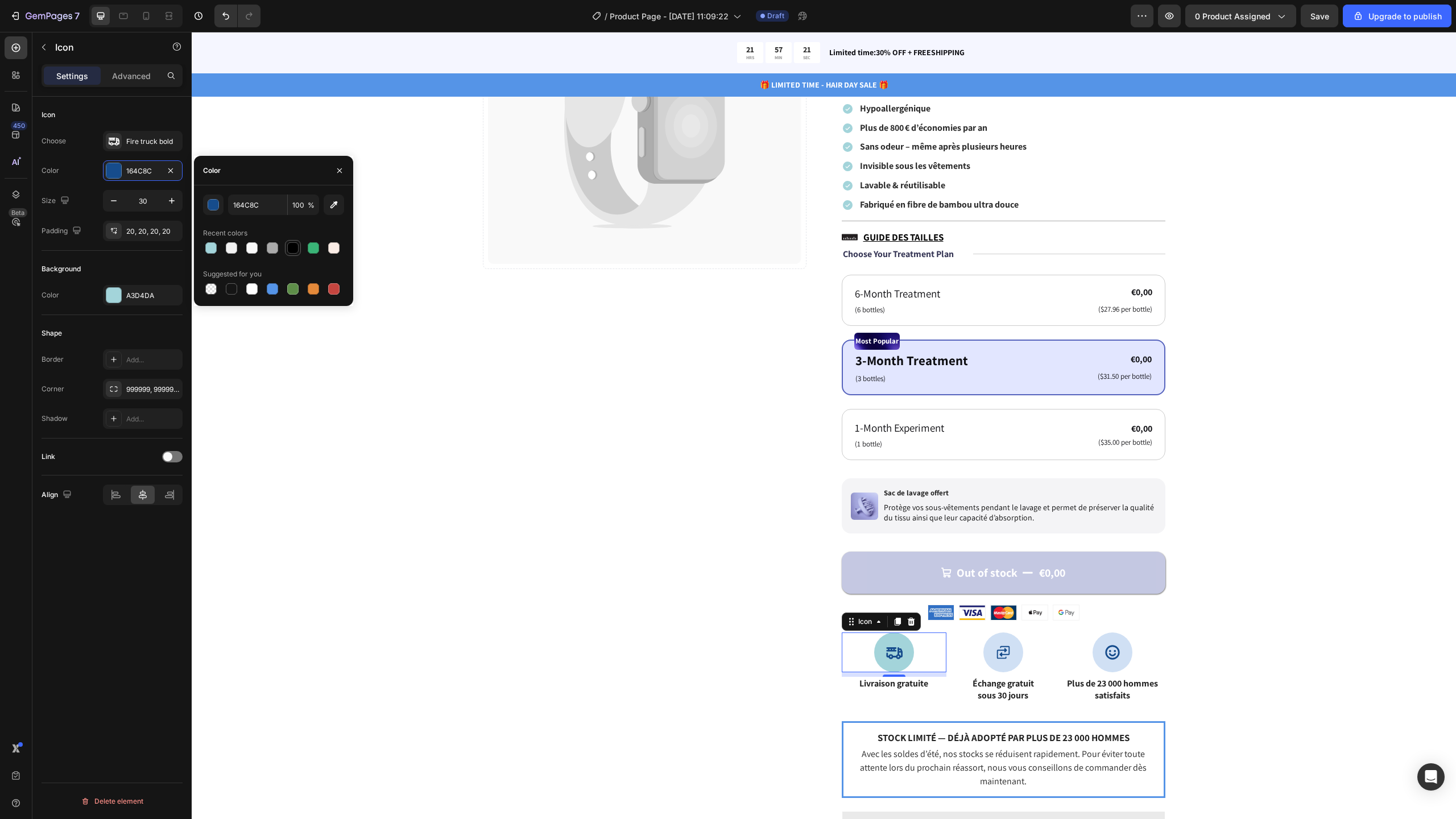
click at [296, 249] on div at bounding box center [292, 248] width 11 height 11
type input "000000"
click at [844, 205] on div "Line" at bounding box center [853, 207] width 18 height 11
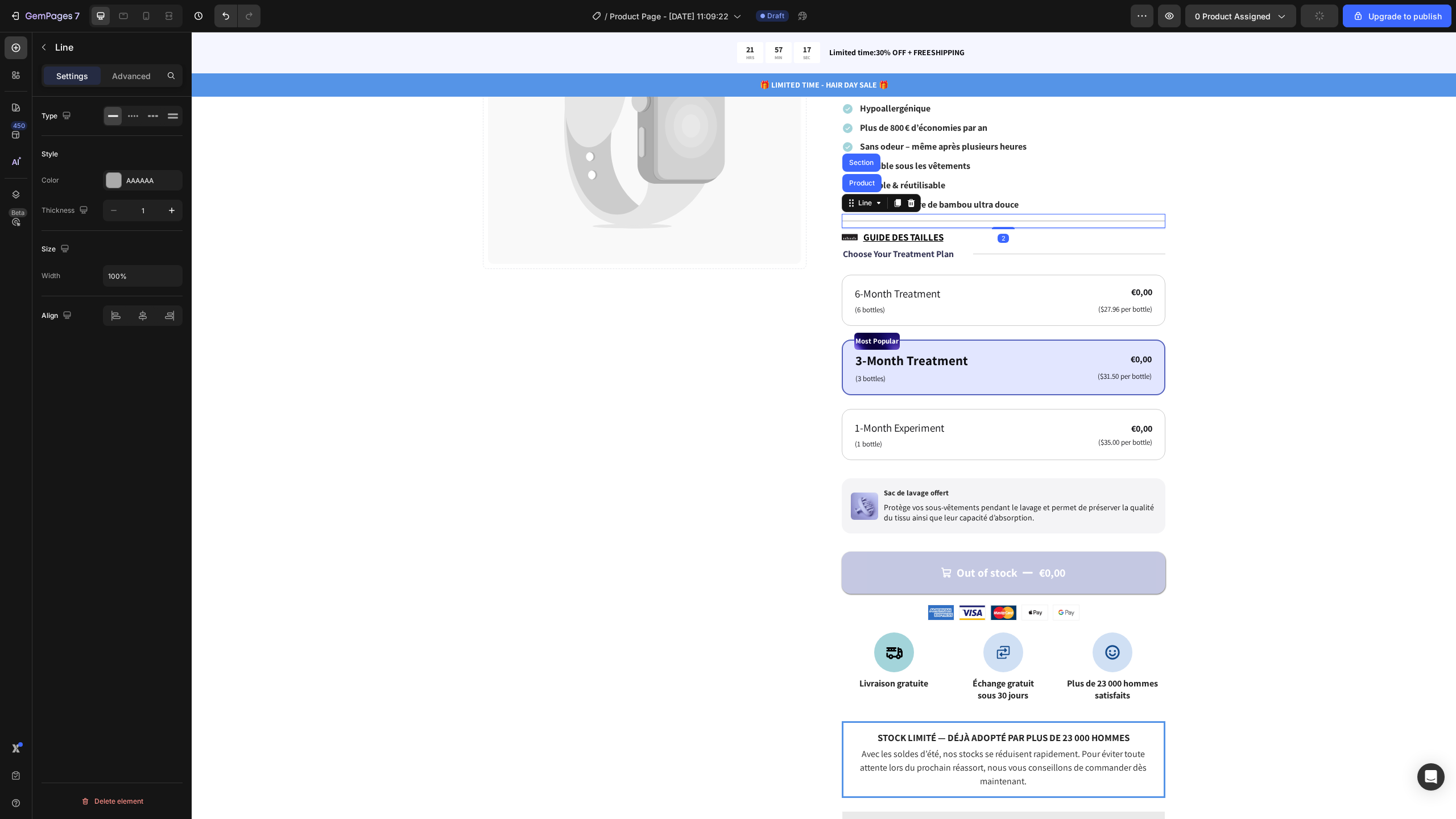
click at [977, 199] on strong "Fabriqué en fibre de bambou ultra douce" at bounding box center [939, 205] width 159 height 12
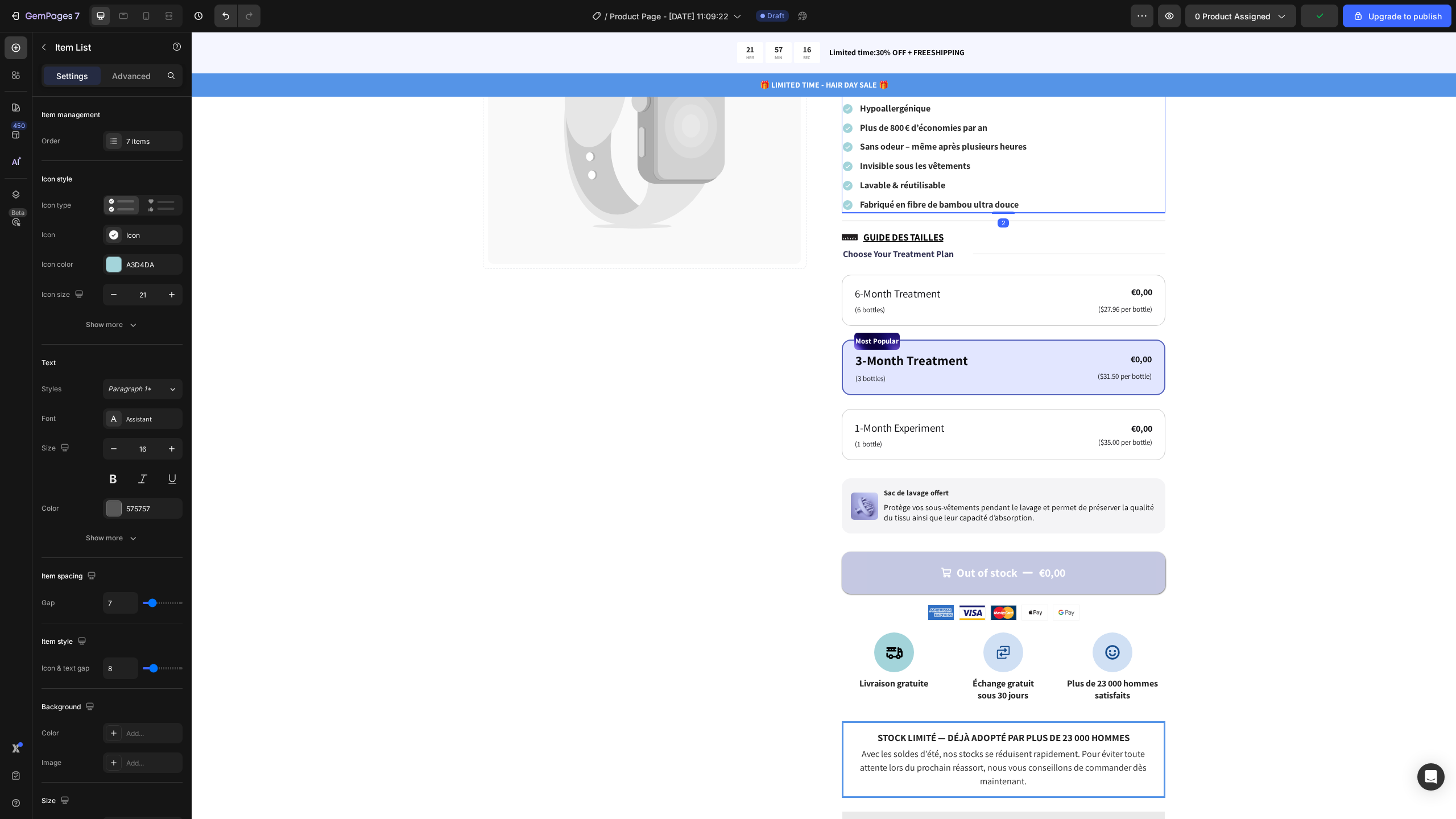
click at [844, 169] on icon at bounding box center [847, 166] width 10 height 10
click at [147, 270] on div "A3D4DA" at bounding box center [142, 264] width 80 height 20
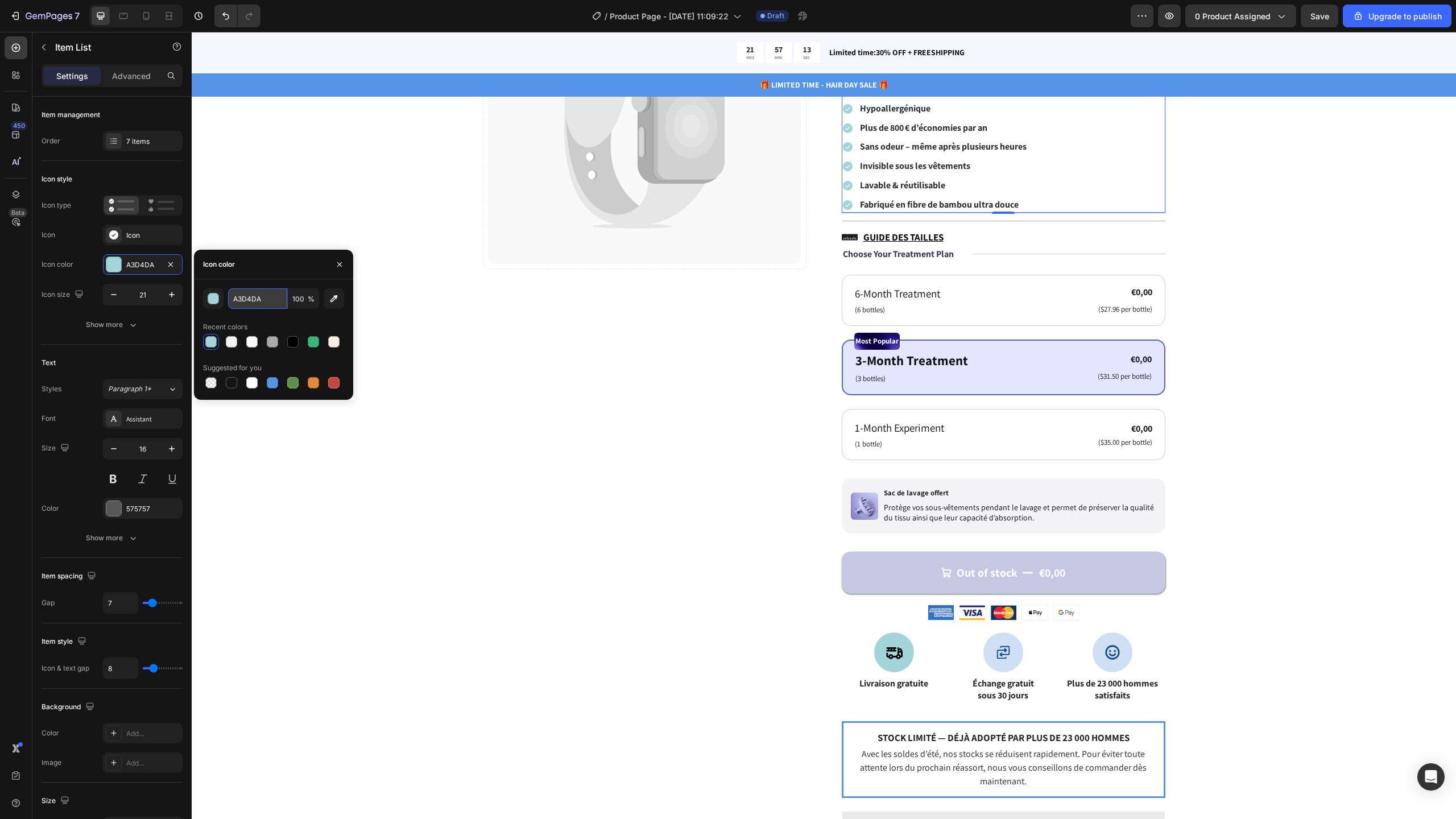
click at [268, 297] on input "A3D4DA" at bounding box center [257, 298] width 59 height 20
click at [895, 643] on div at bounding box center [893, 652] width 39 height 40
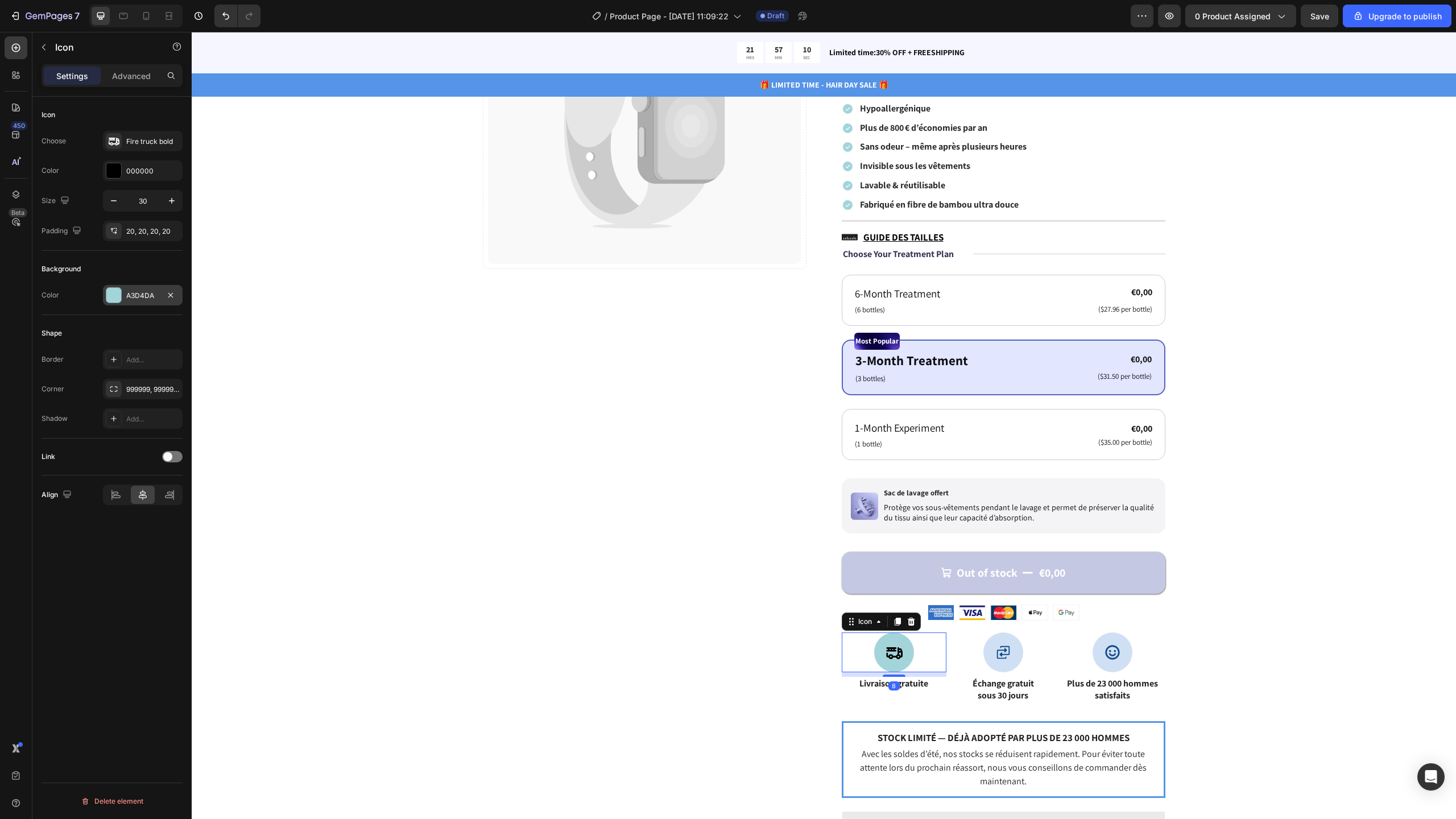
click at [156, 298] on div "A3D4DA" at bounding box center [143, 296] width 33 height 11
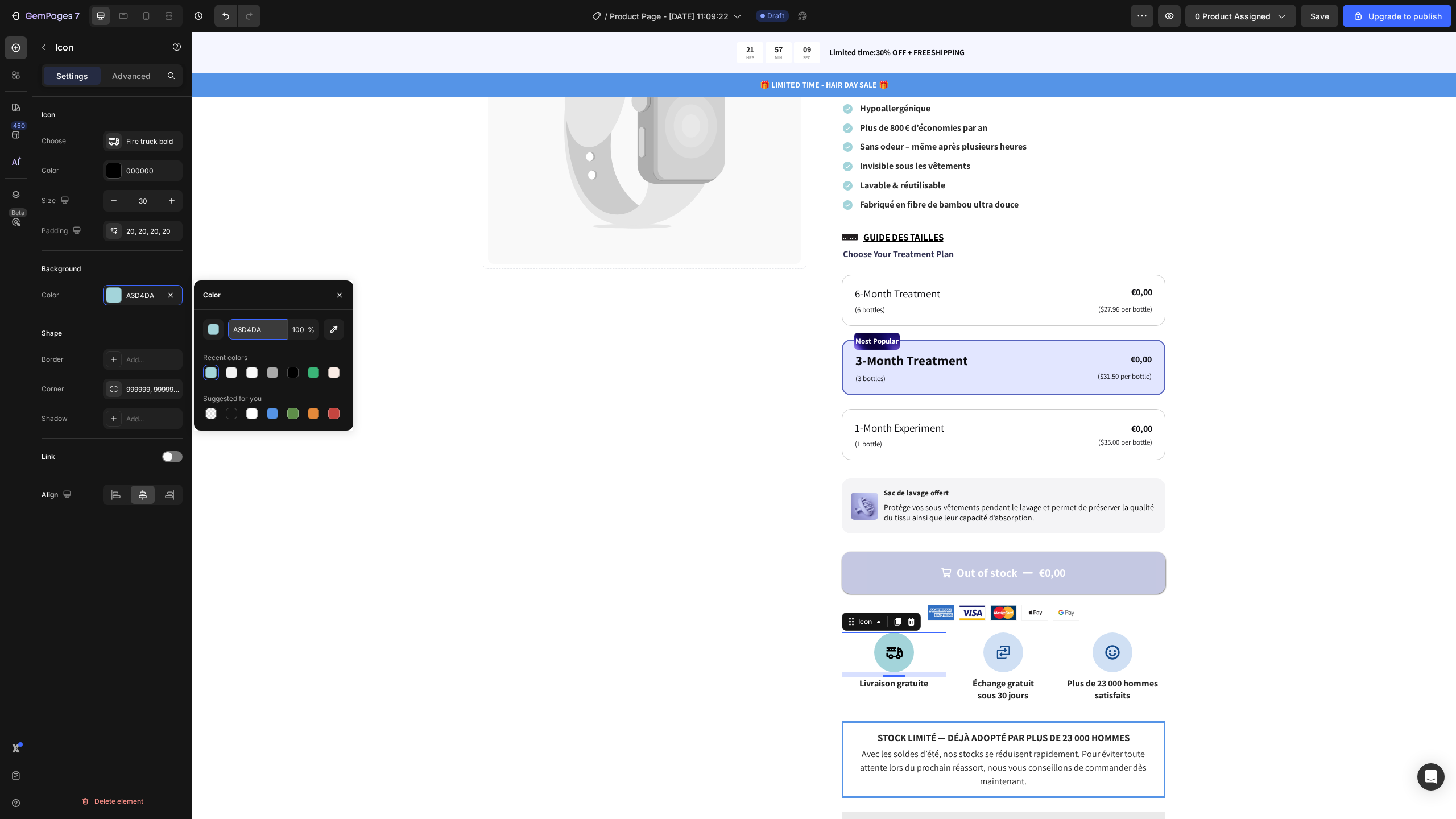
click at [262, 335] on input "A3D4DA" at bounding box center [257, 329] width 59 height 20
click at [287, 270] on div "Catch your customer's attention with attracted media. Add image or sync data Pr…" at bounding box center [823, 531] width 1173 height 1148
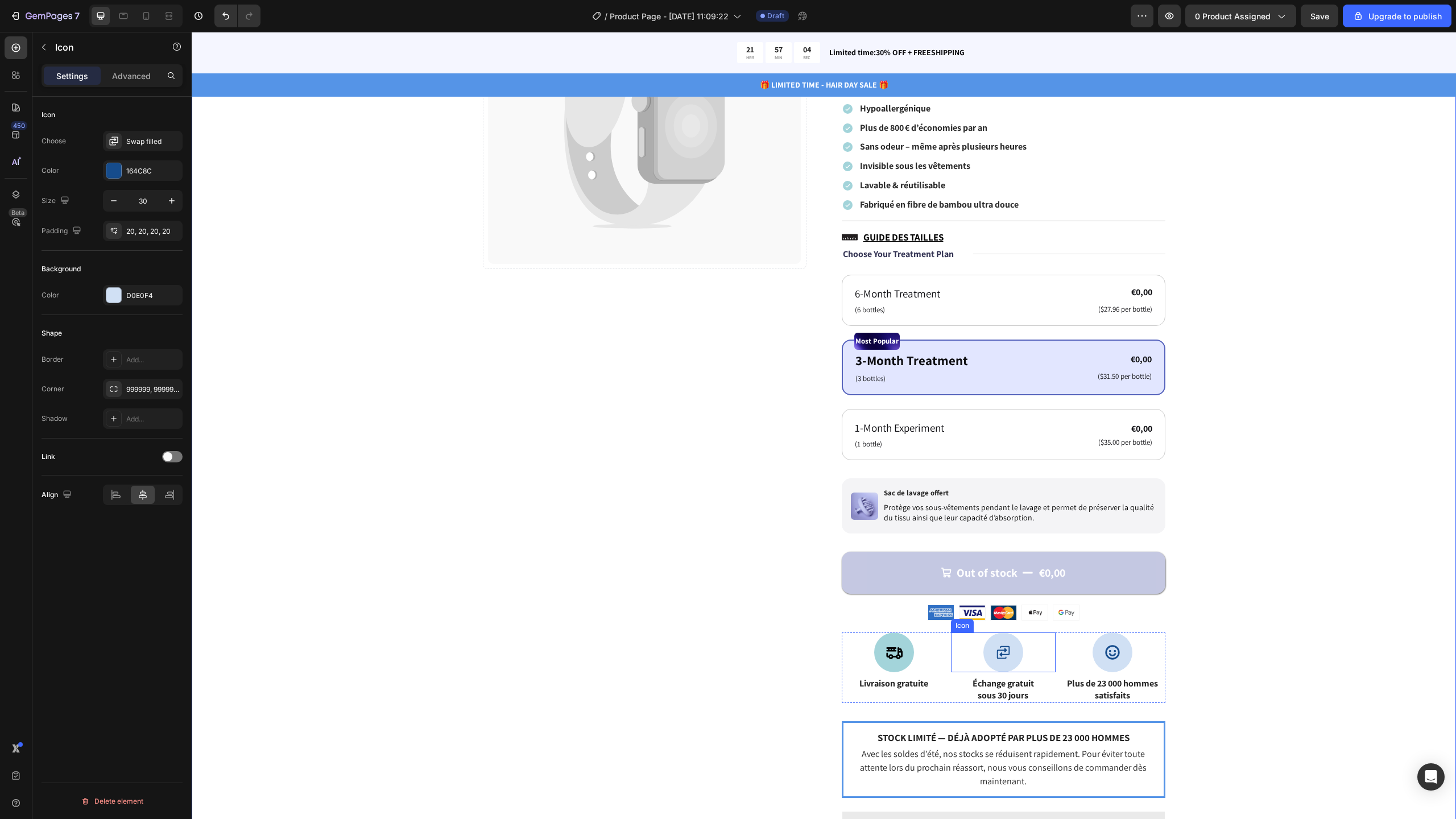
click at [1008, 644] on div at bounding box center [1002, 652] width 39 height 40
click at [142, 292] on div "D0E0F4" at bounding box center [143, 296] width 33 height 11
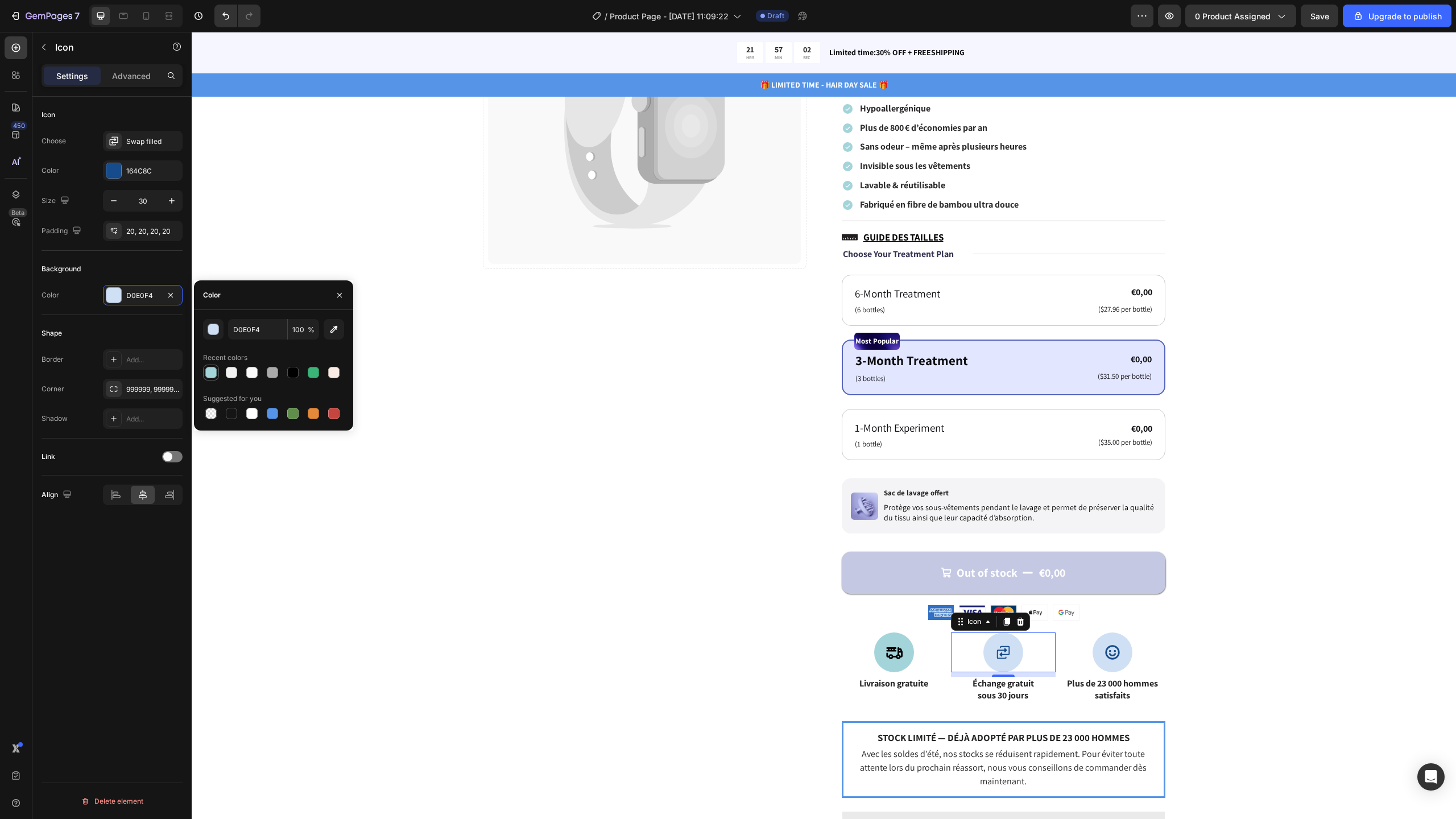
click at [214, 370] on div at bounding box center [211, 372] width 11 height 11
type input "A3D4DA"
click at [1108, 652] on icon at bounding box center [1112, 652] width 17 height 17
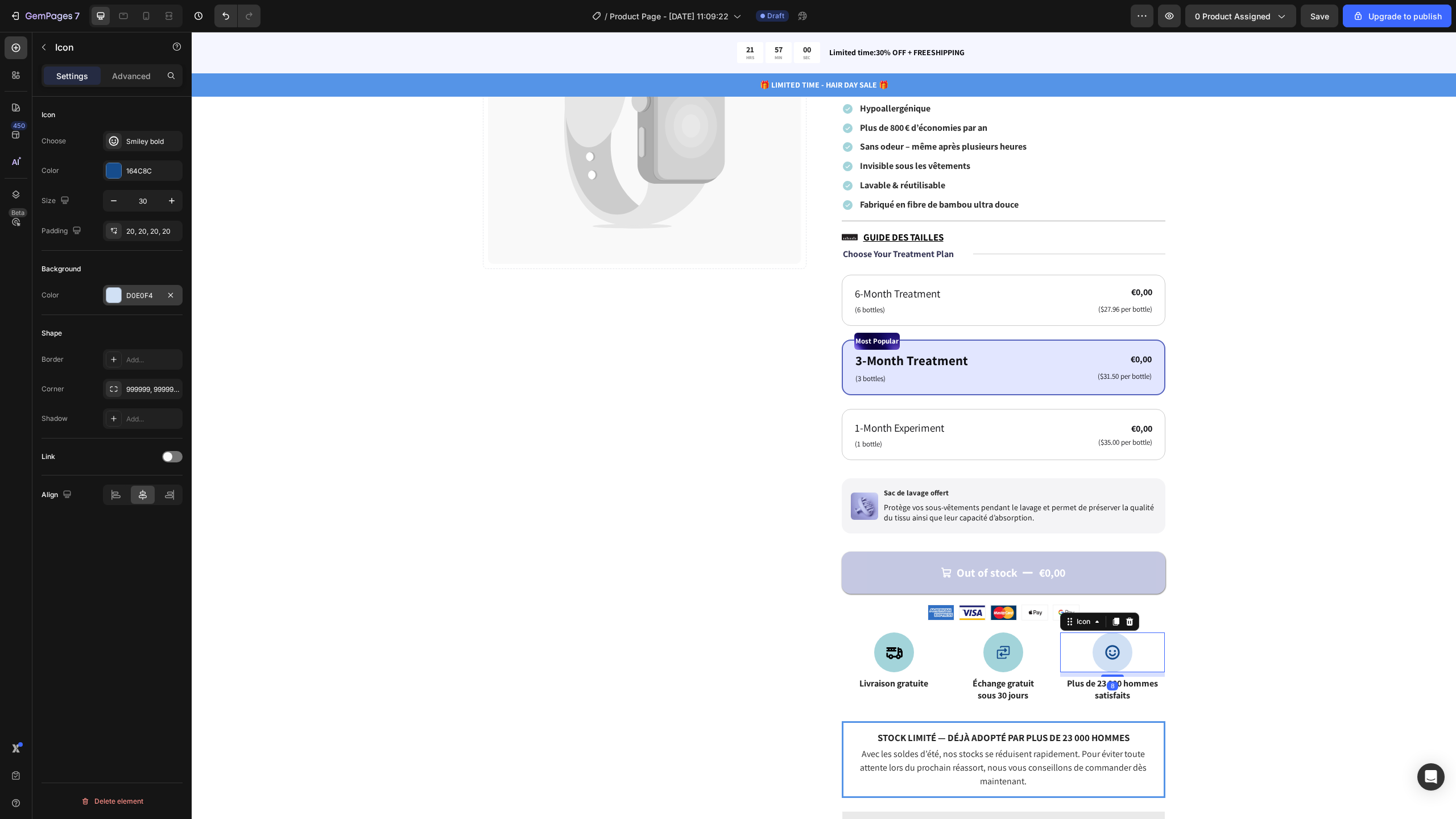
click at [133, 286] on div "D0E0F4" at bounding box center [142, 295] width 80 height 20
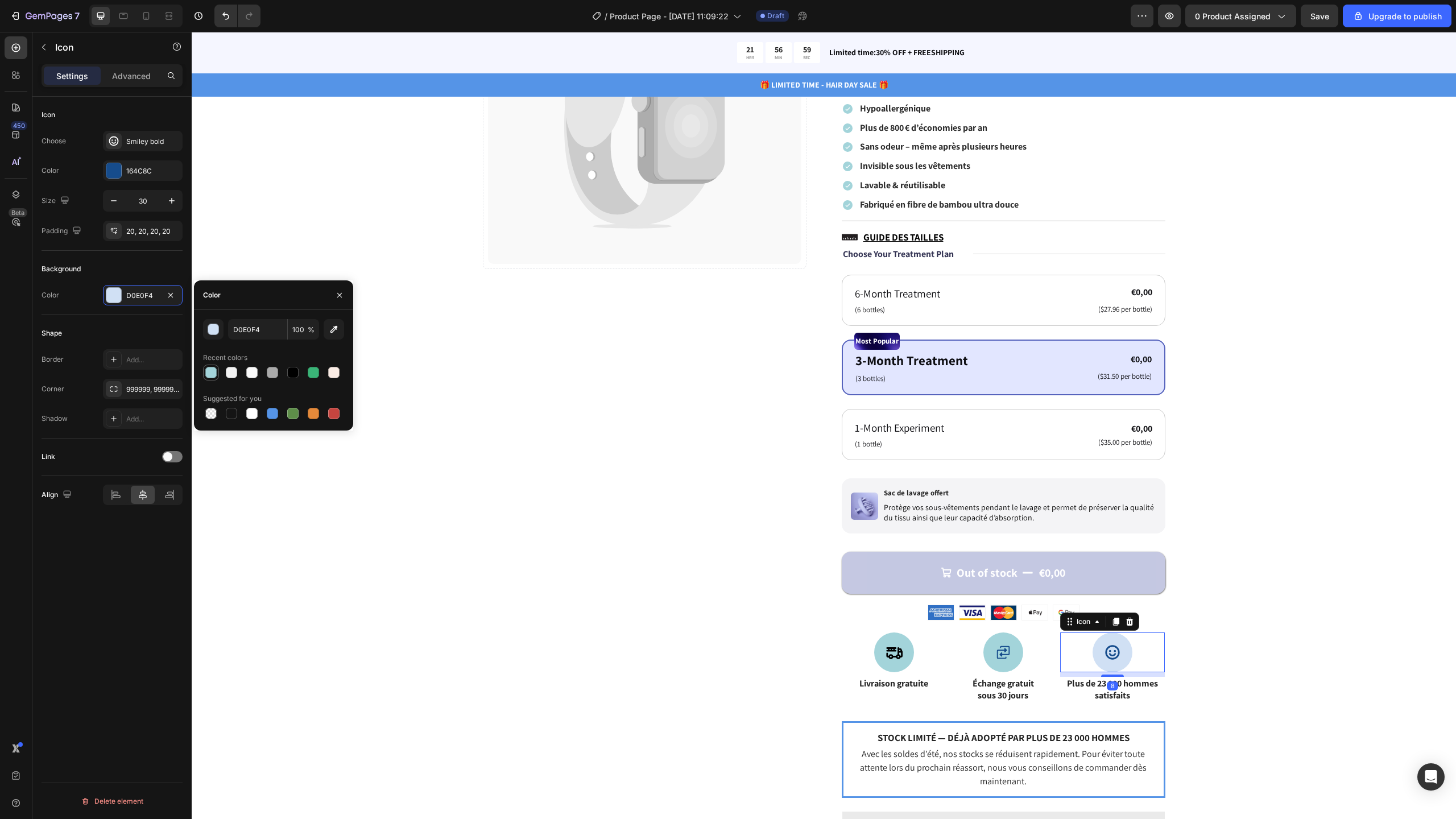
click at [209, 369] on div at bounding box center [211, 372] width 11 height 11
type input "A3D4DA"
click at [1002, 656] on icon at bounding box center [1002, 652] width 17 height 17
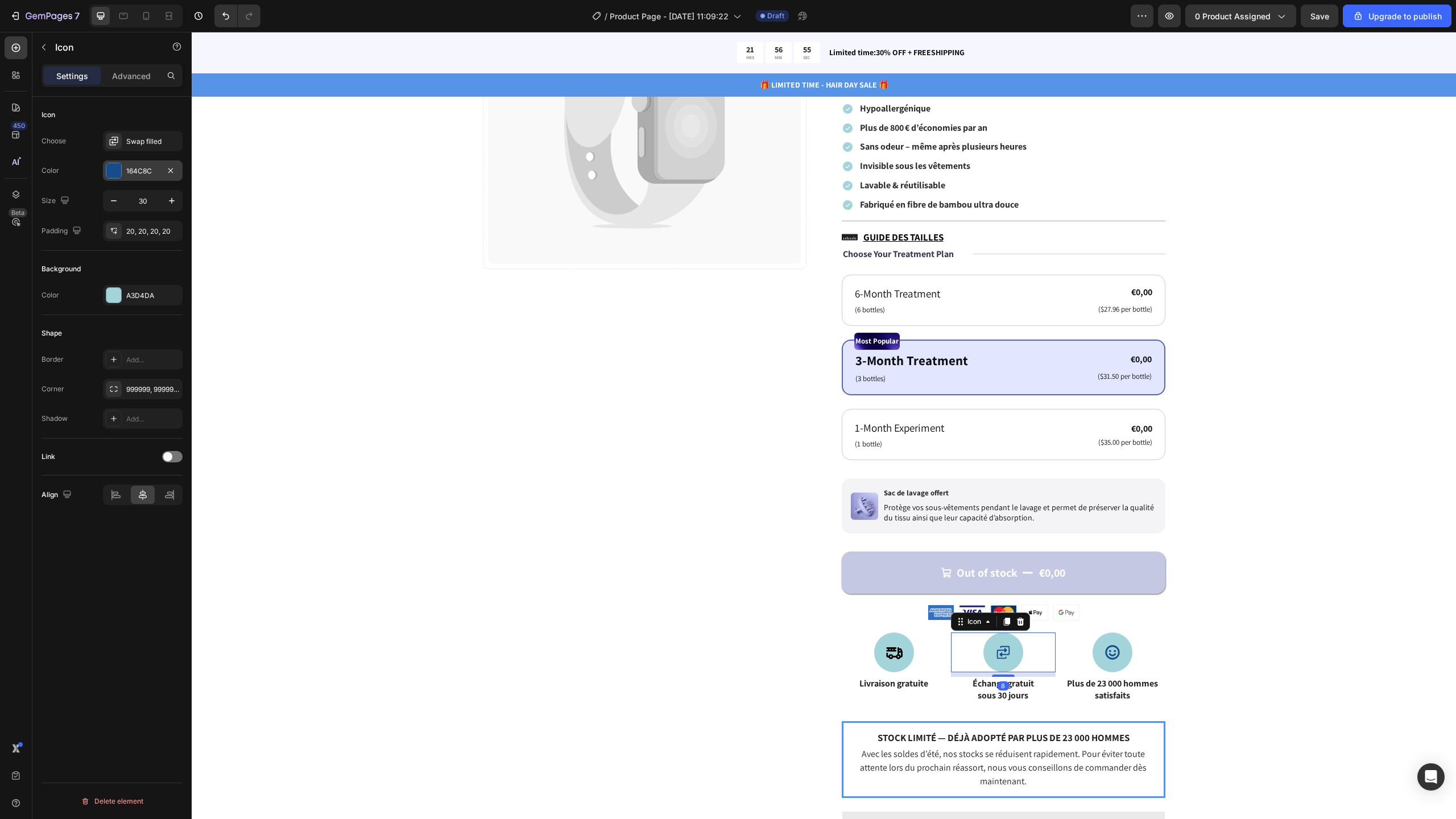
click at [126, 167] on div "164C8C" at bounding box center [142, 170] width 80 height 20
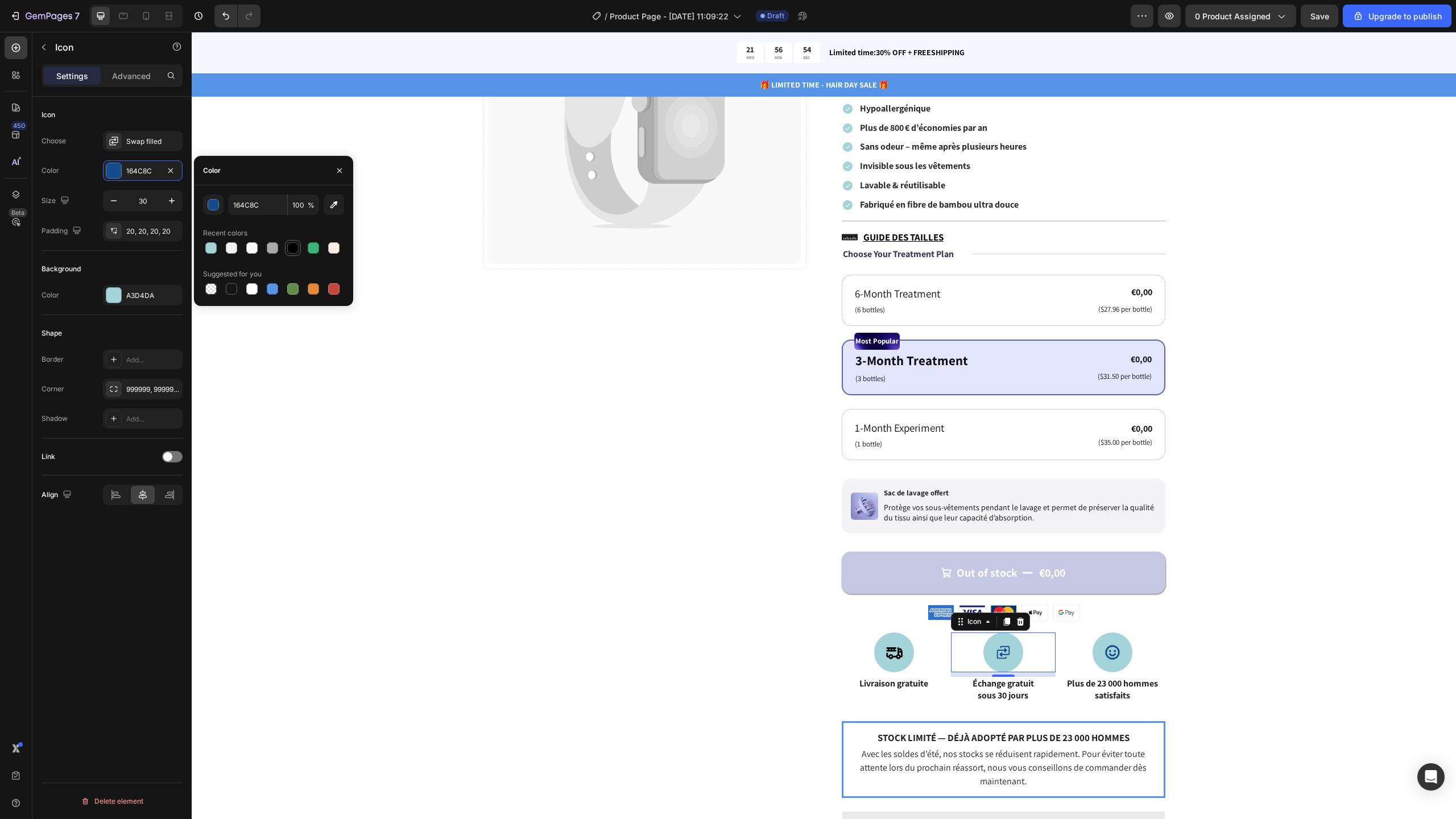
click at [293, 254] on div at bounding box center [293, 248] width 14 height 14
type input "000000"
click at [1097, 657] on div at bounding box center [1112, 652] width 39 height 40
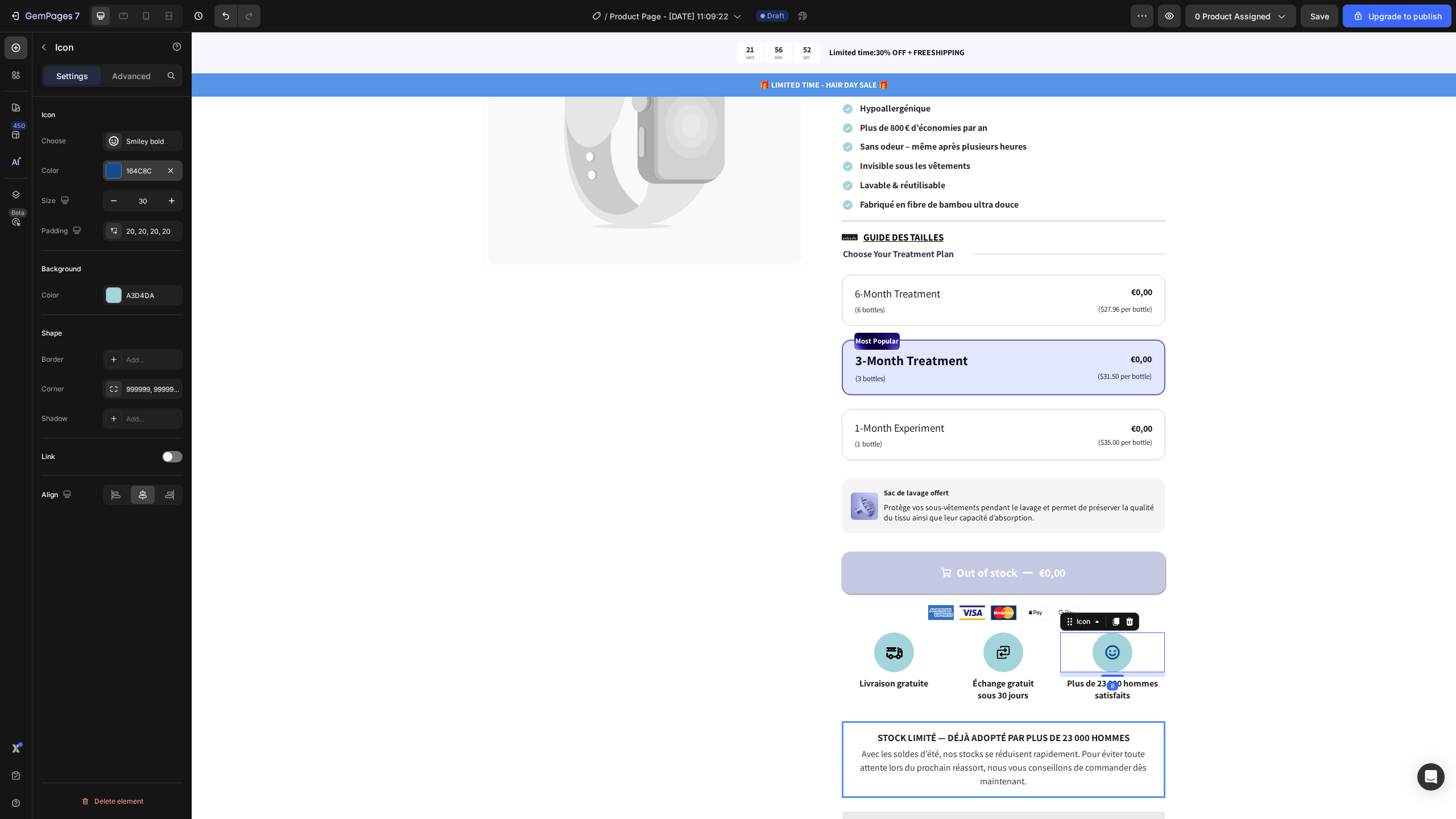
click at [149, 171] on div "164C8C" at bounding box center [143, 171] width 33 height 11
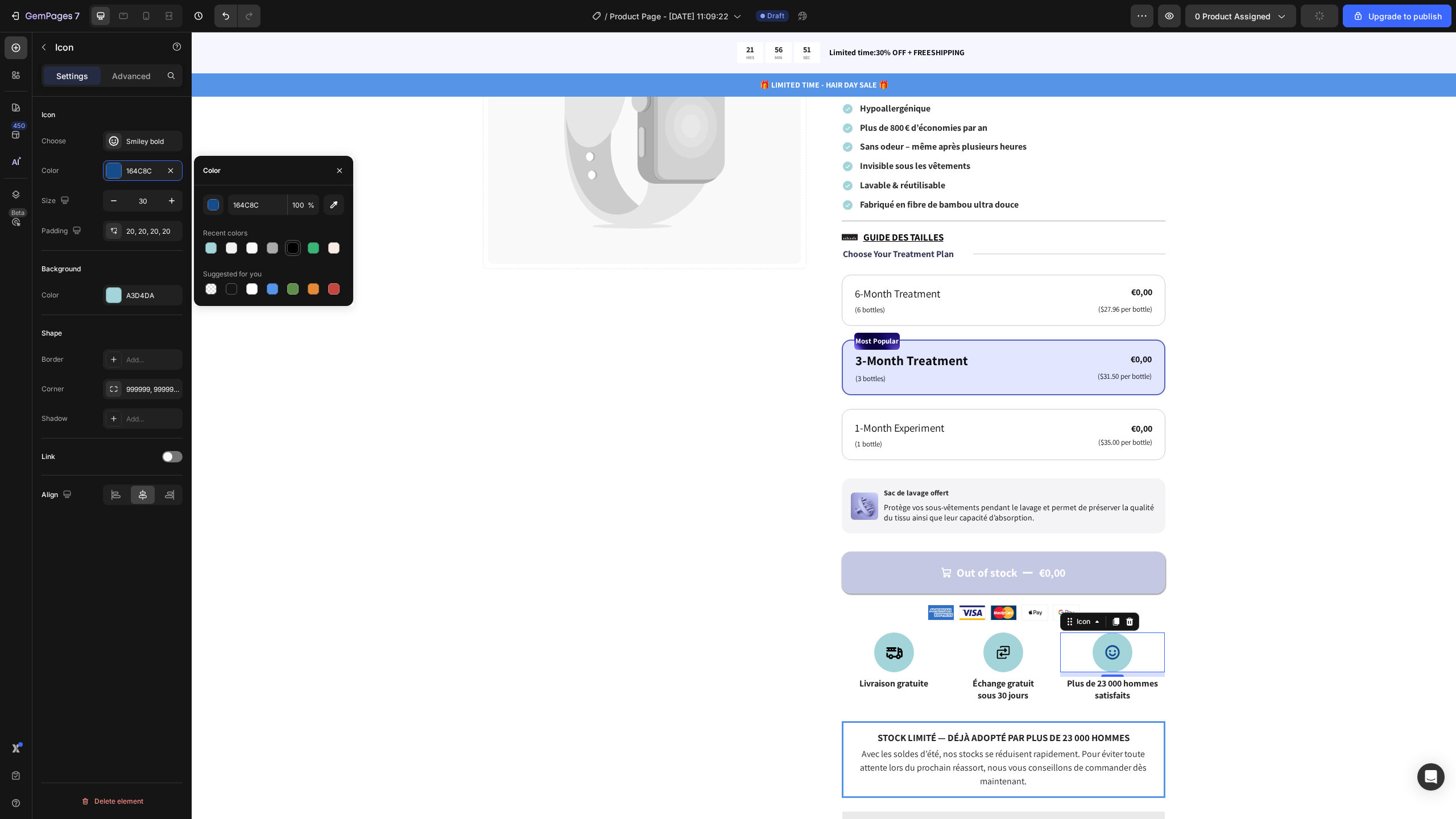
click at [290, 251] on div at bounding box center [292, 248] width 11 height 11
type input "000000"
click at [1321, 706] on div "Catch your customer's attention with attracted media. Add image or sync data Pr…" at bounding box center [823, 531] width 1173 height 1148
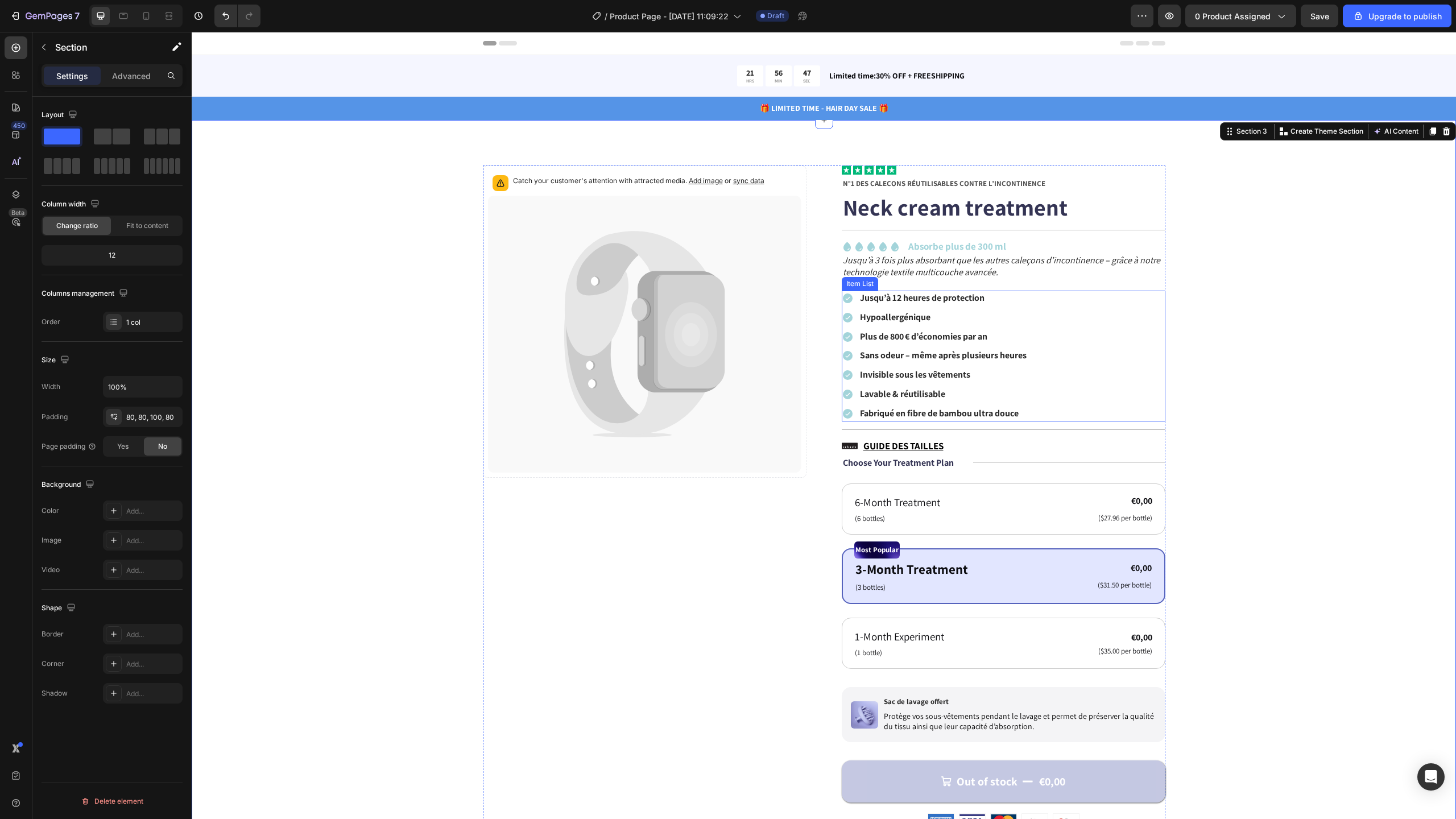
scroll to position [3, 0]
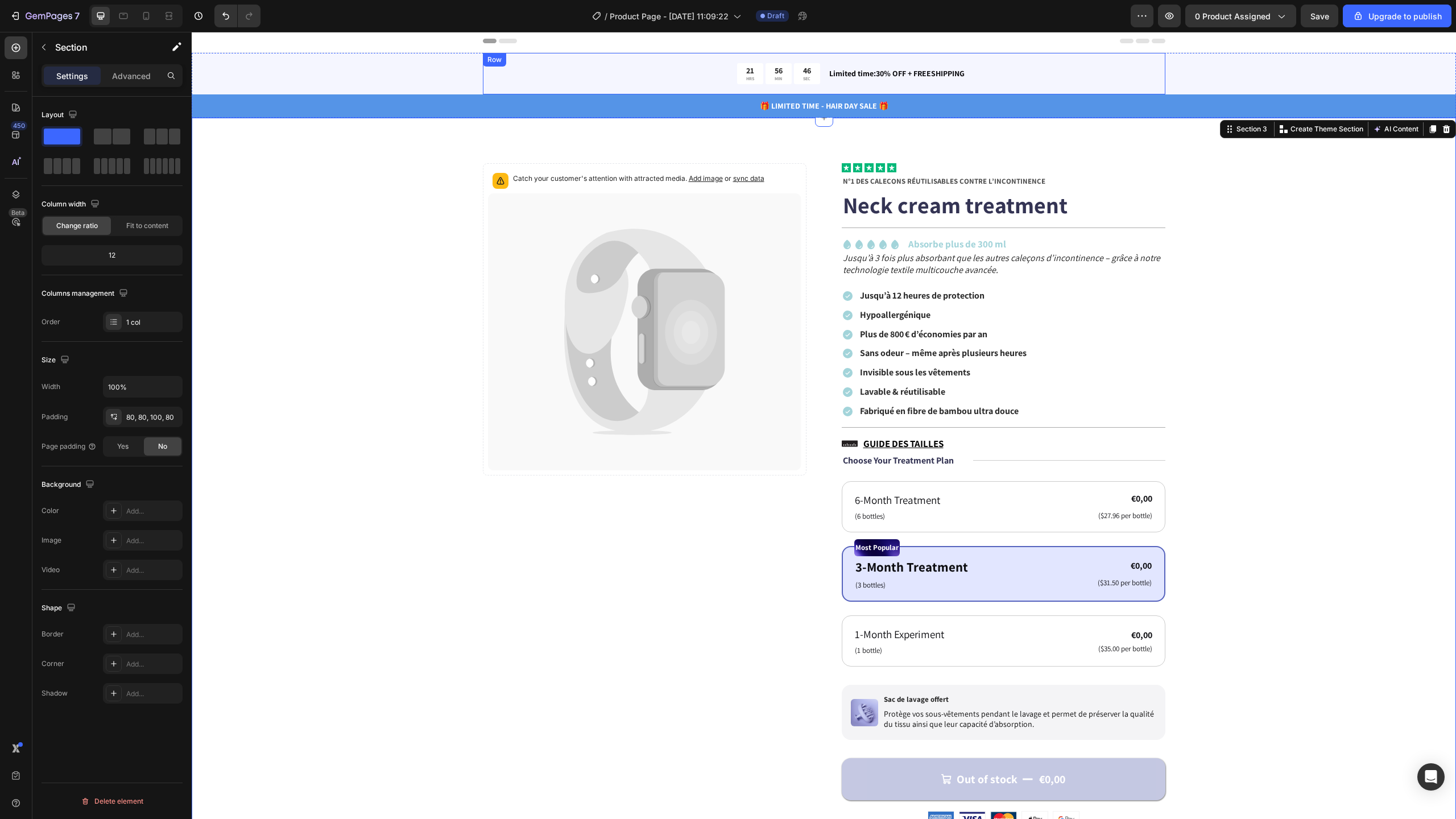
click at [600, 104] on p "🎁 LIMITED TIME - HAIR DAY SALE 🎁" at bounding box center [824, 106] width 1262 height 12
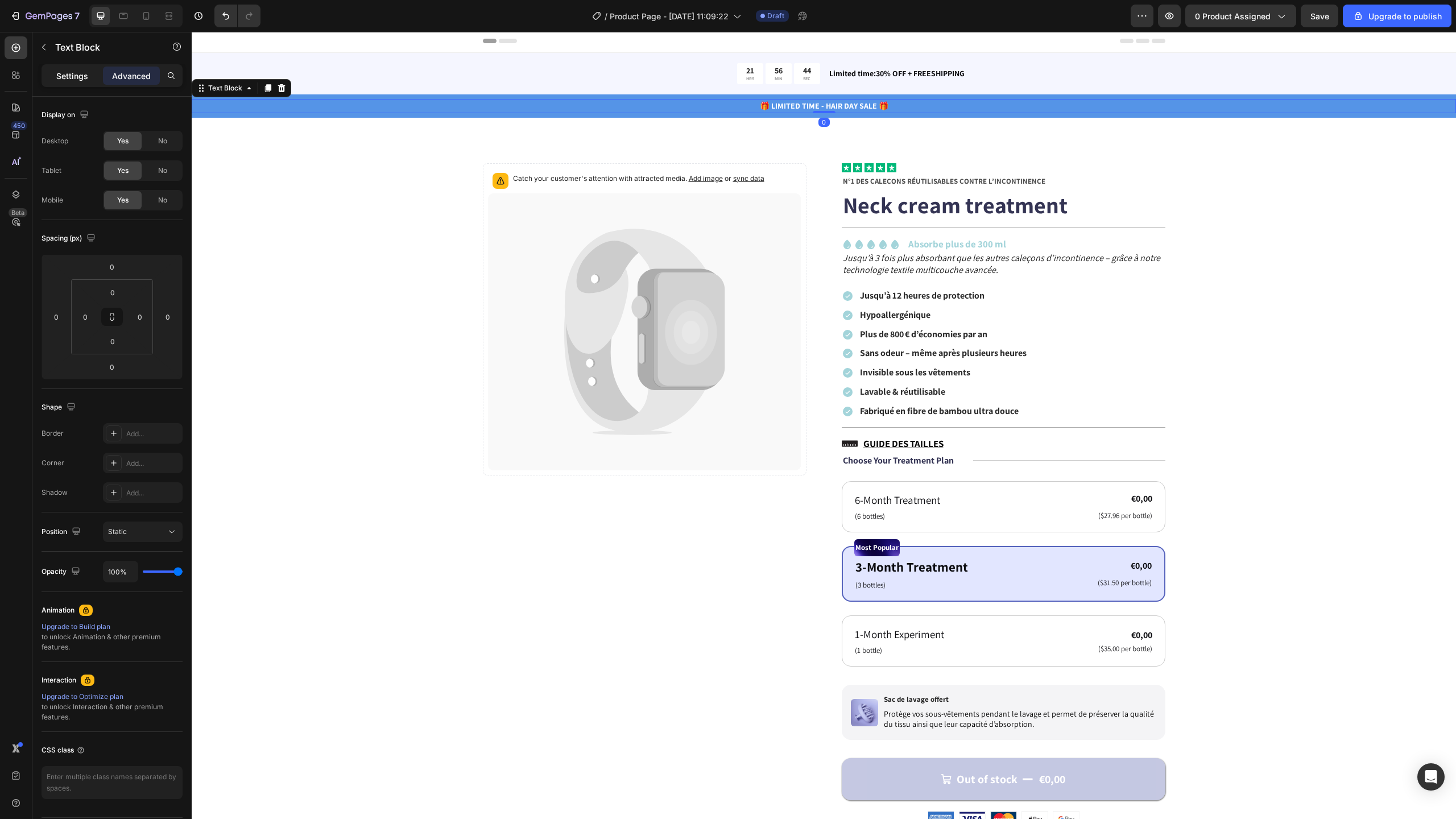
click at [75, 74] on p "Settings" at bounding box center [72, 76] width 32 height 12
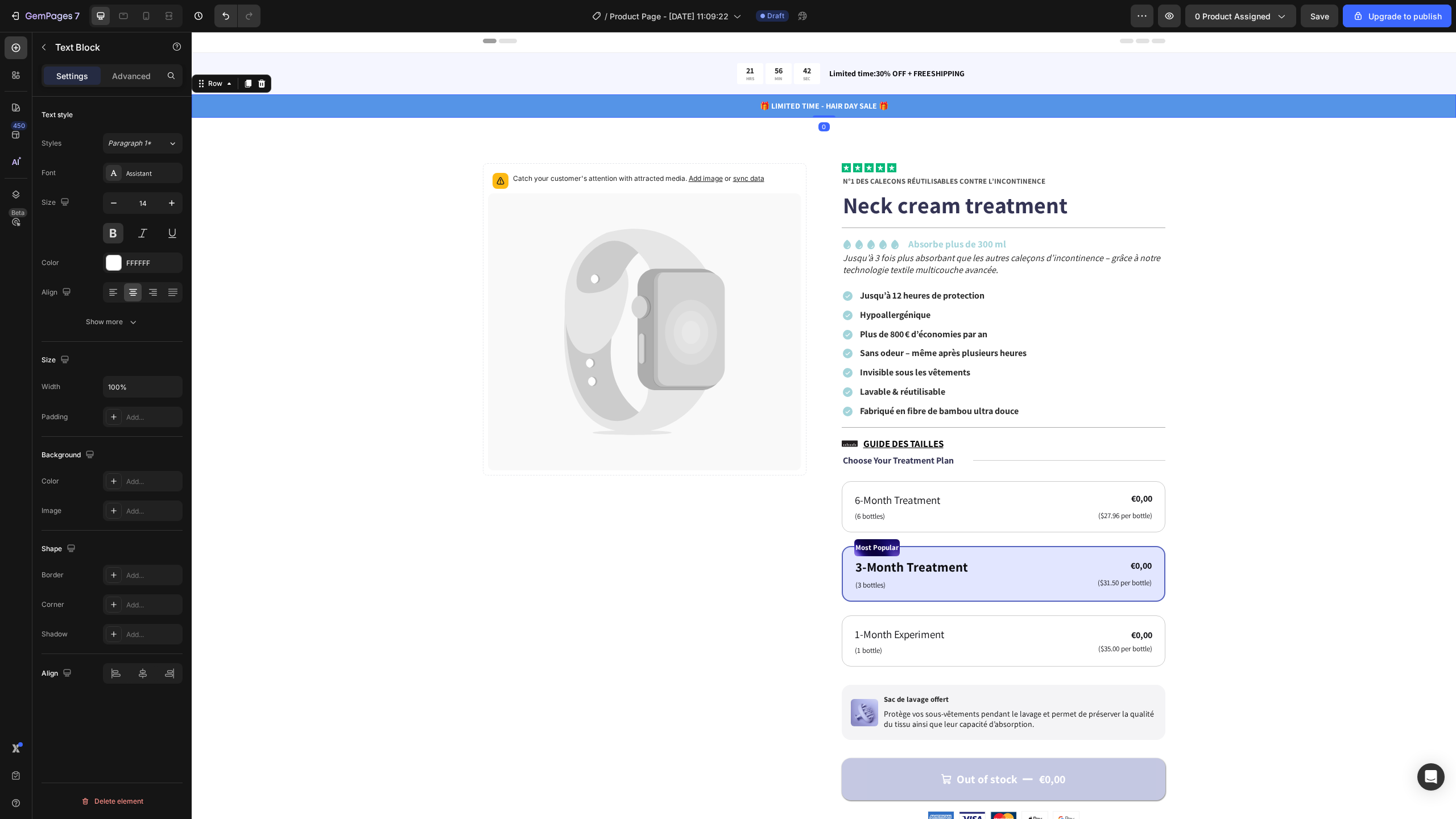
click at [322, 114] on div "🎁 LIMITED TIME - HAIR DAY SALE 🎁 Text Block Row 0" at bounding box center [823, 106] width 1265 height 24
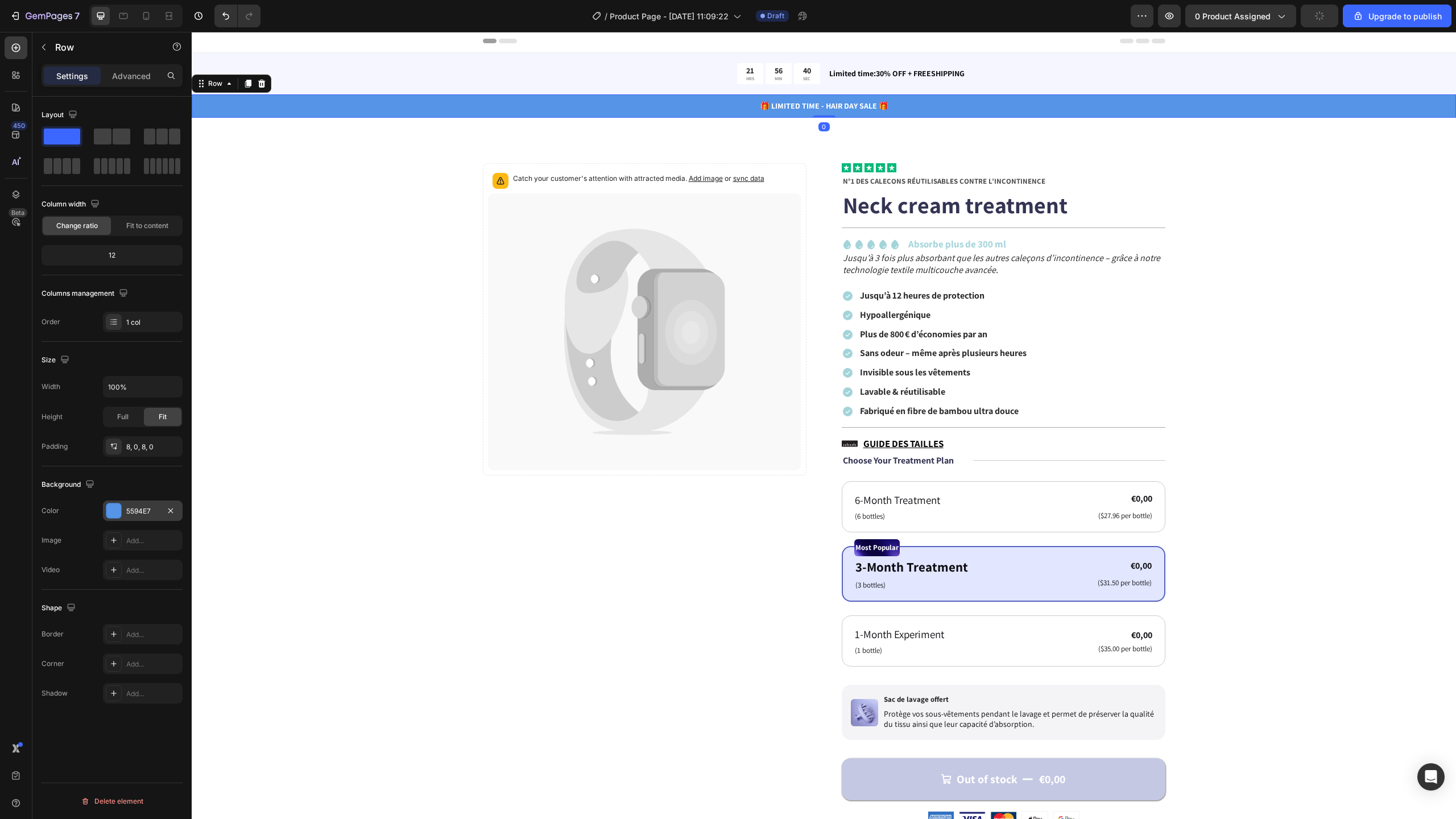
click at [140, 517] on div "5594E7" at bounding box center [142, 510] width 80 height 20
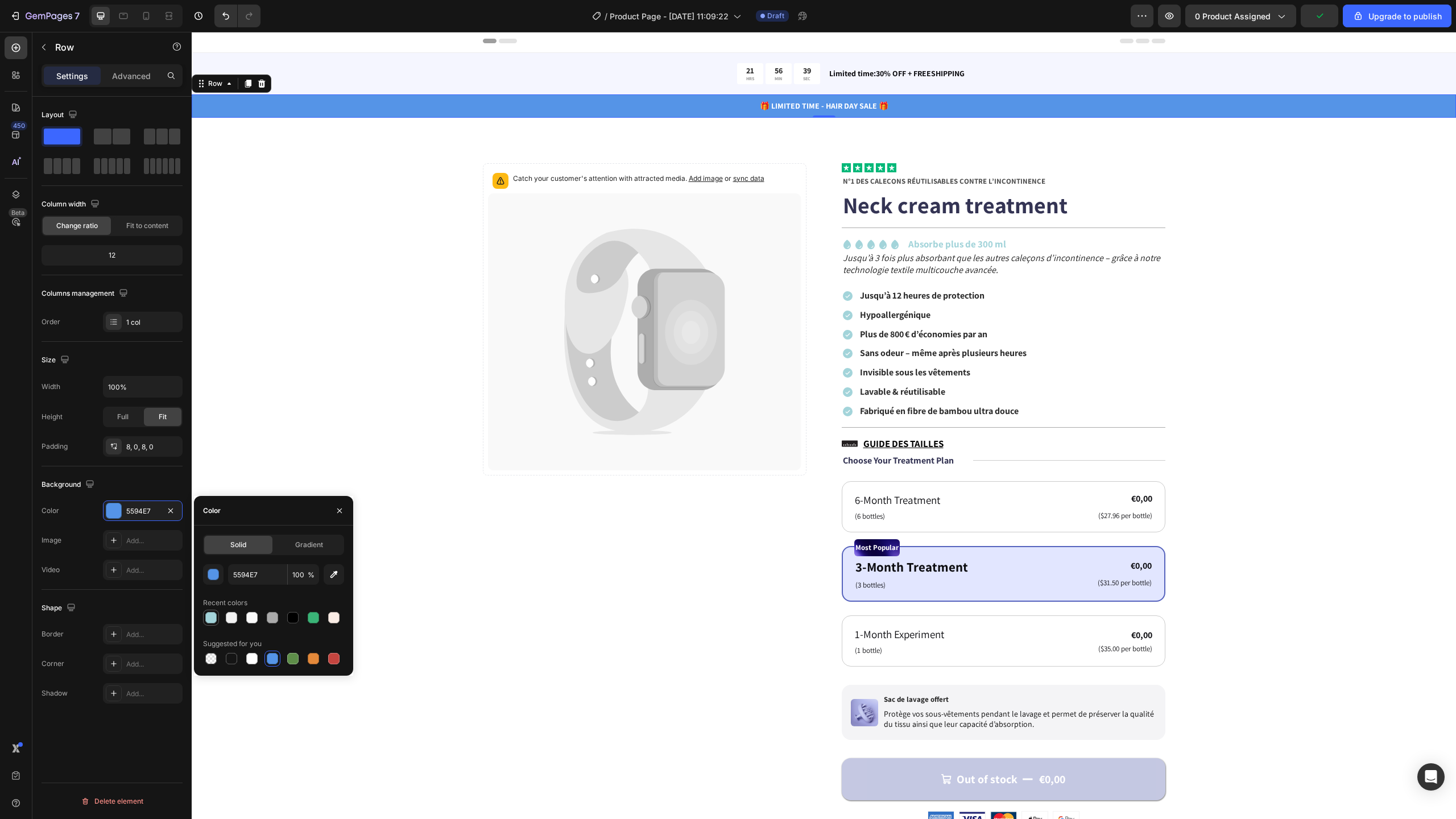
click at [208, 614] on div at bounding box center [211, 617] width 11 height 11
type input "A3D4DA"
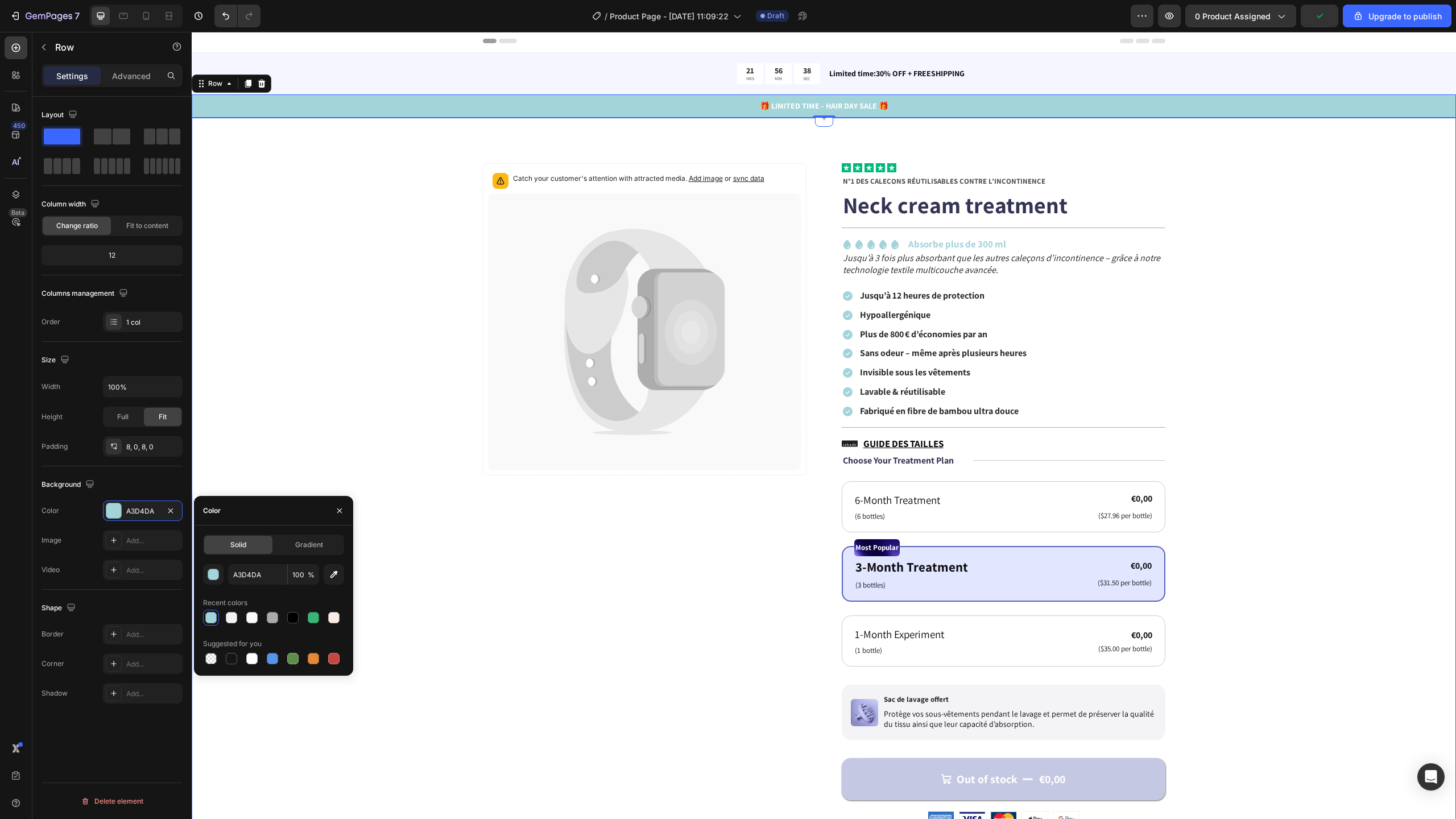
click at [371, 352] on div "Catch your customer's attention with attracted media. Add image or sync data Pr…" at bounding box center [823, 737] width 1173 height 1148
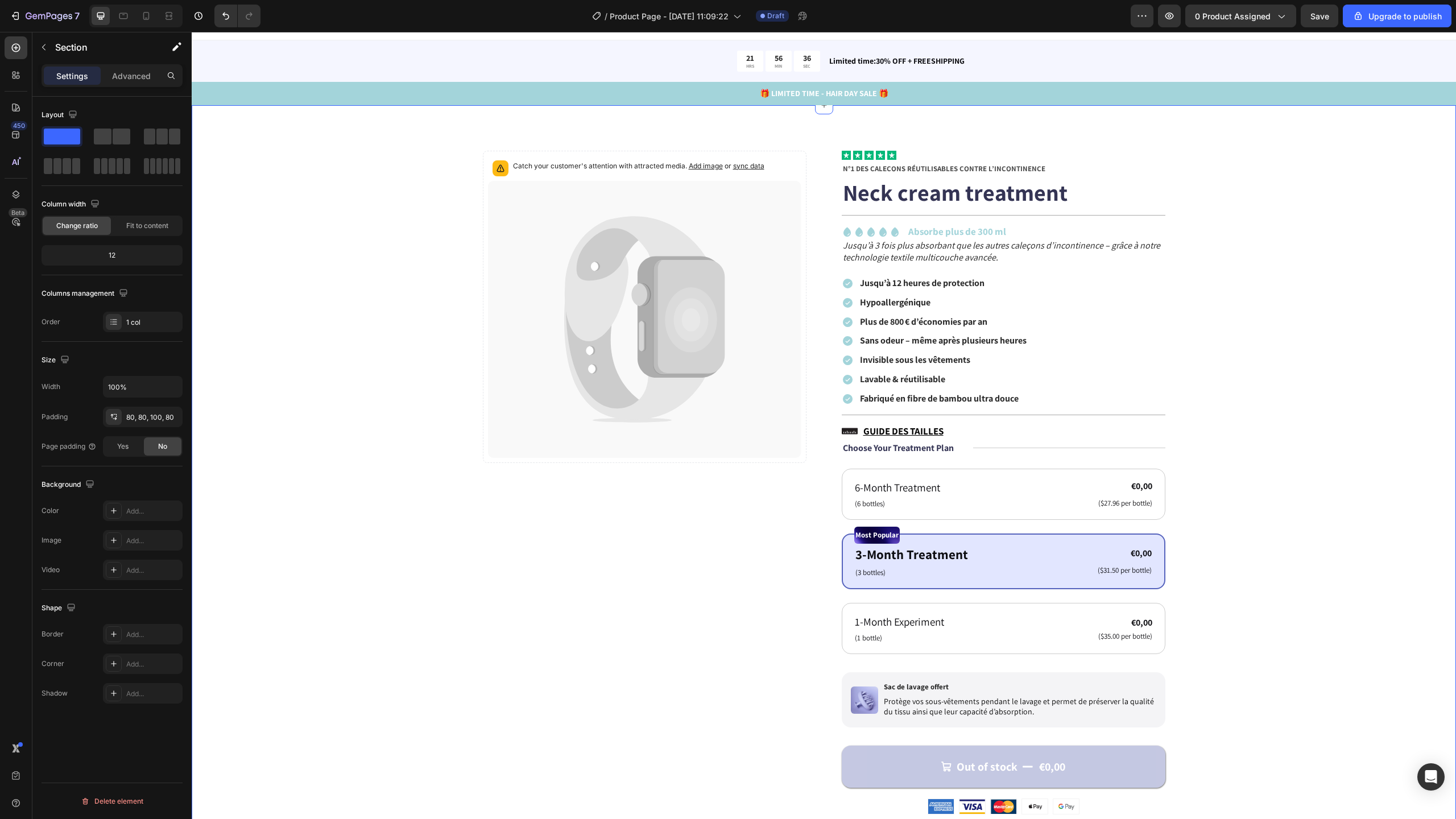
scroll to position [17, 0]
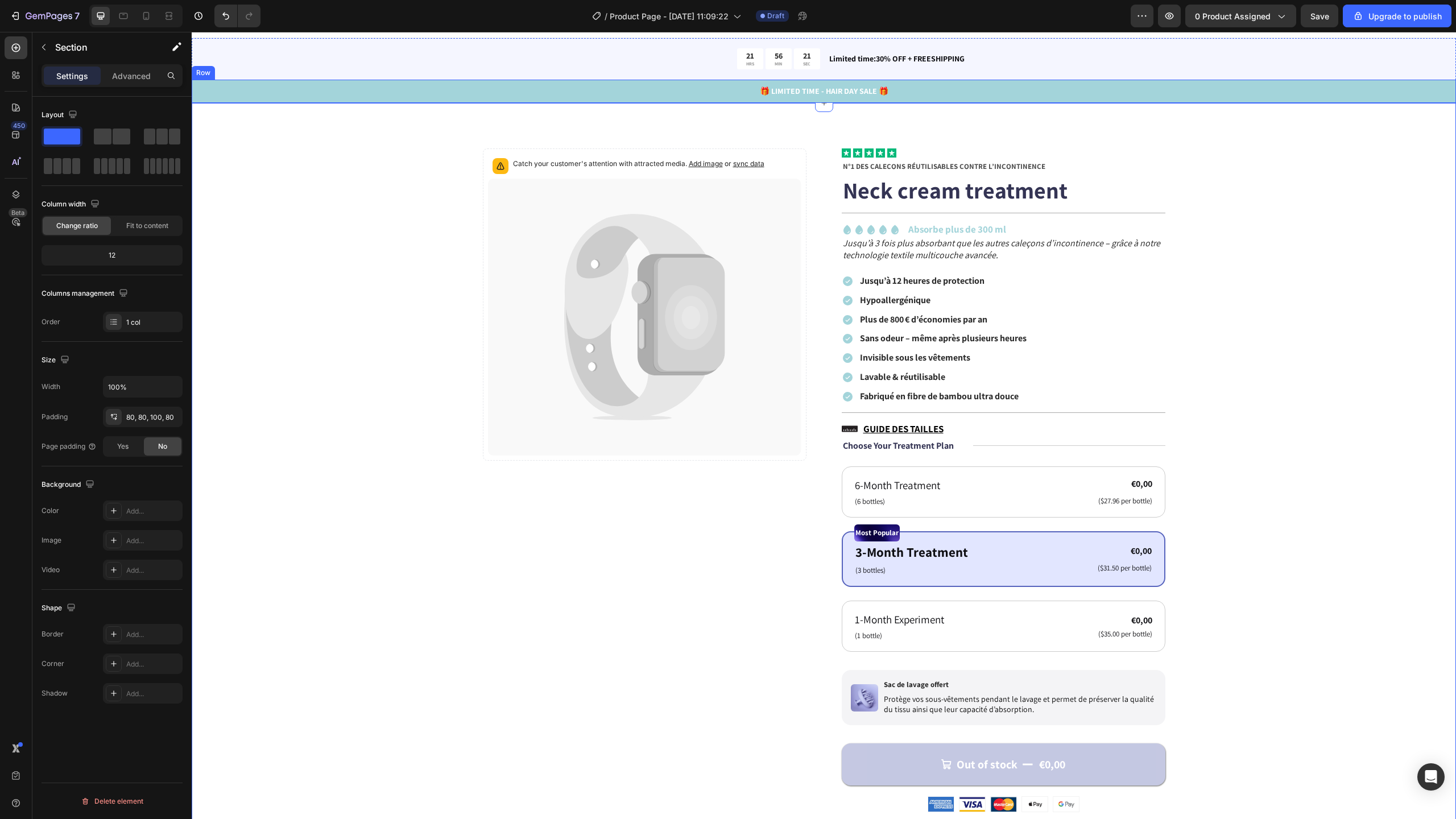
click at [478, 99] on div "🎁 LIMITED TIME - HAIR DAY SALE 🎁 Text Block Row" at bounding box center [823, 91] width 1265 height 24
click at [158, 511] on div "A3D4DA" at bounding box center [143, 512] width 33 height 11
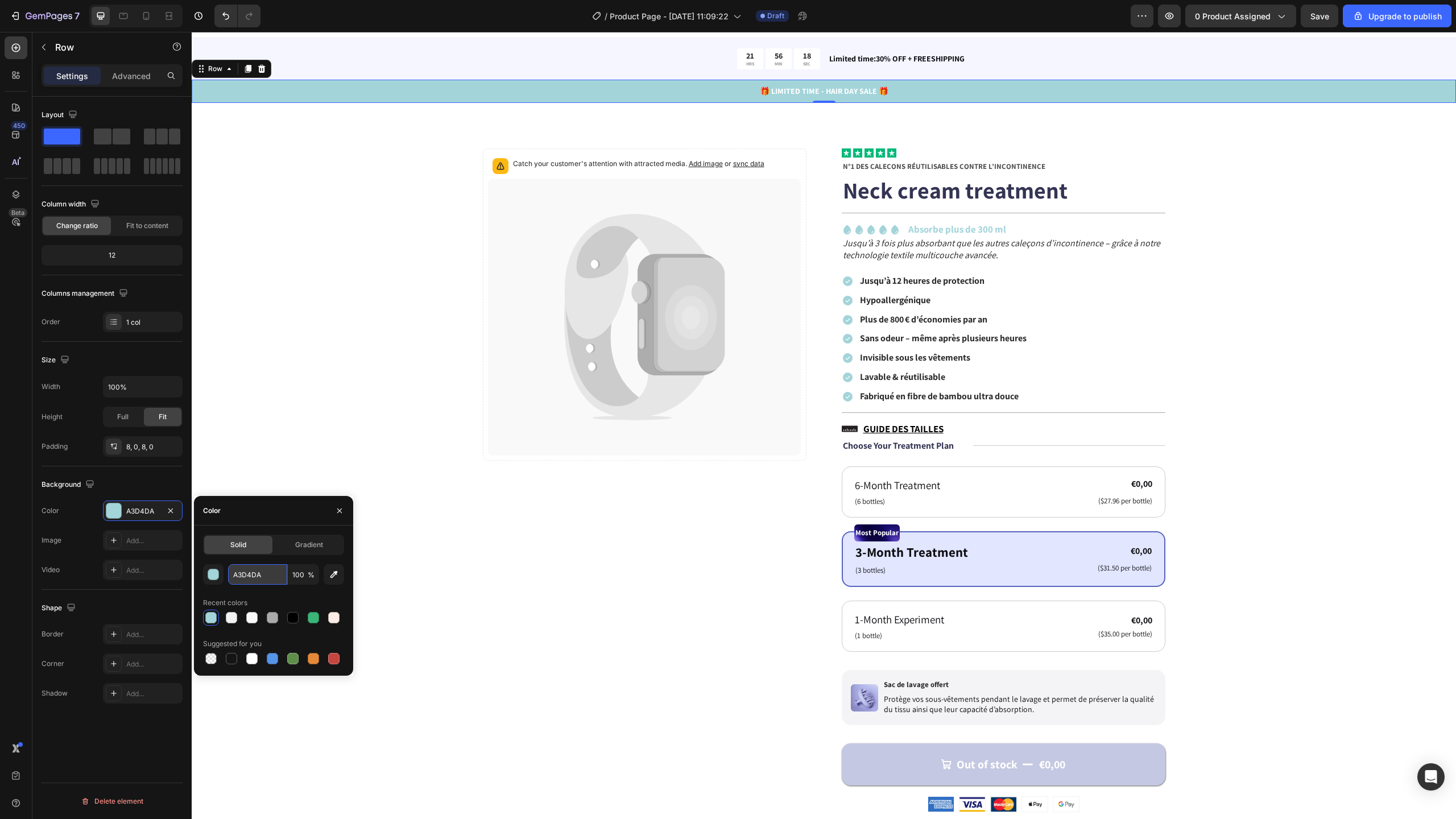
click at [274, 571] on input "A3D4DA" at bounding box center [257, 574] width 59 height 20
click at [273, 571] on input "A3D4DA" at bounding box center [257, 574] width 59 height 20
paste input "#A3D3D9"
type input "#A3D3D9"
click at [303, 392] on div "Catch your customer's attention with attracted media. Add image or sync data Pr…" at bounding box center [823, 722] width 1173 height 1148
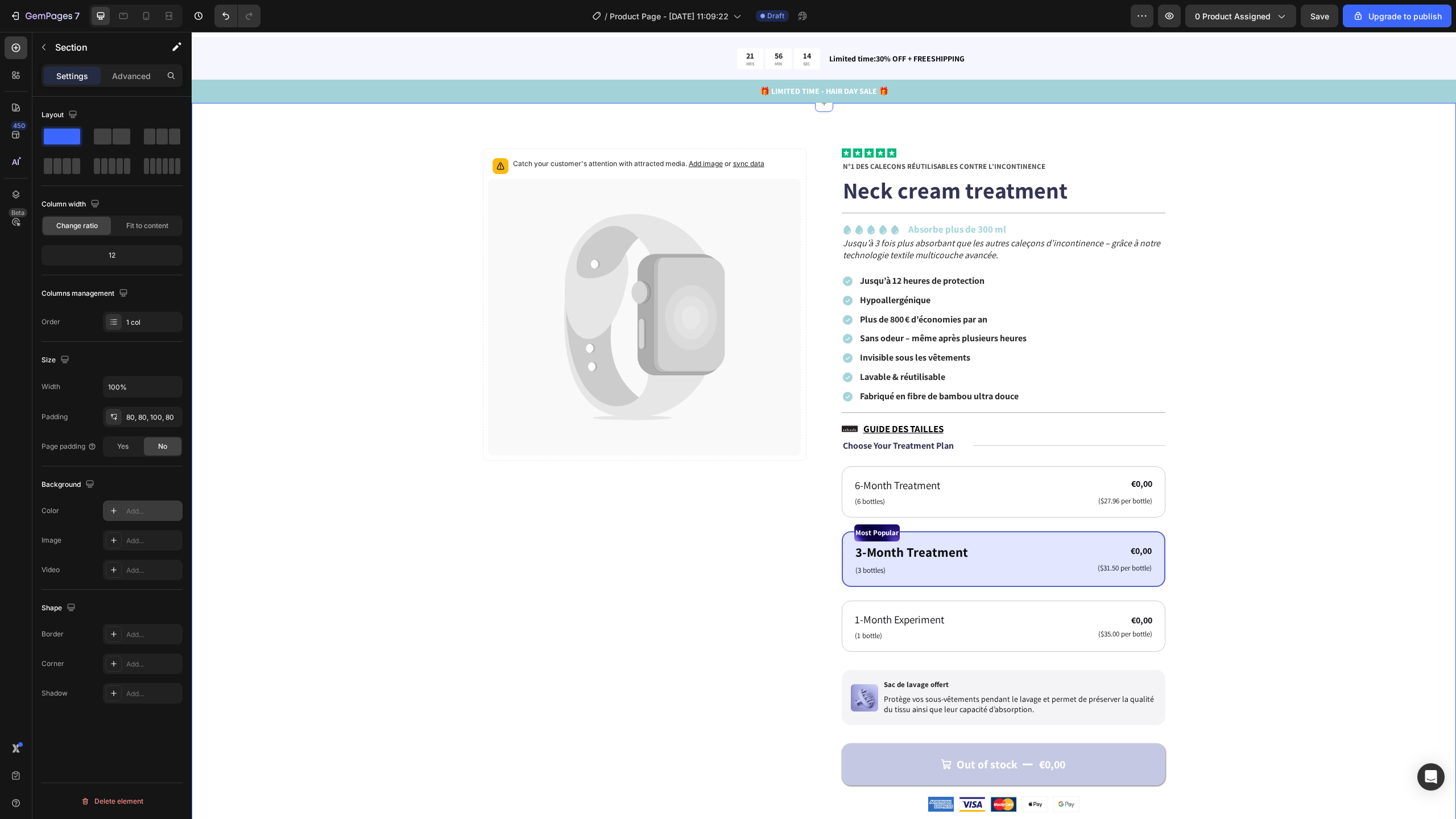
click at [133, 510] on div "Add..." at bounding box center [153, 512] width 54 height 11
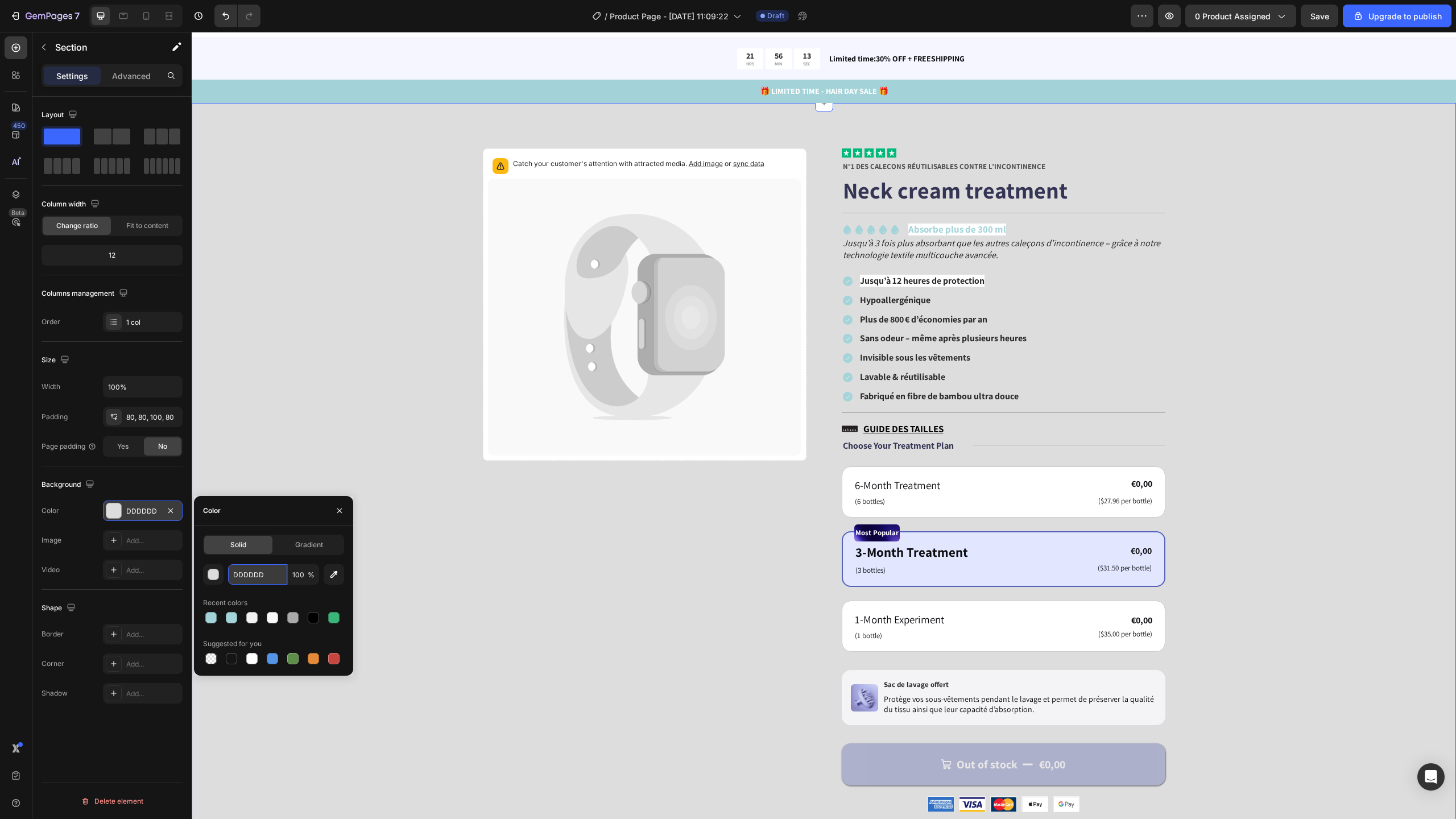
click at [269, 575] on input "DDDDDD" at bounding box center [257, 574] width 59 height 20
paste input "#A3D3D9"
type input "#A3D3D9"
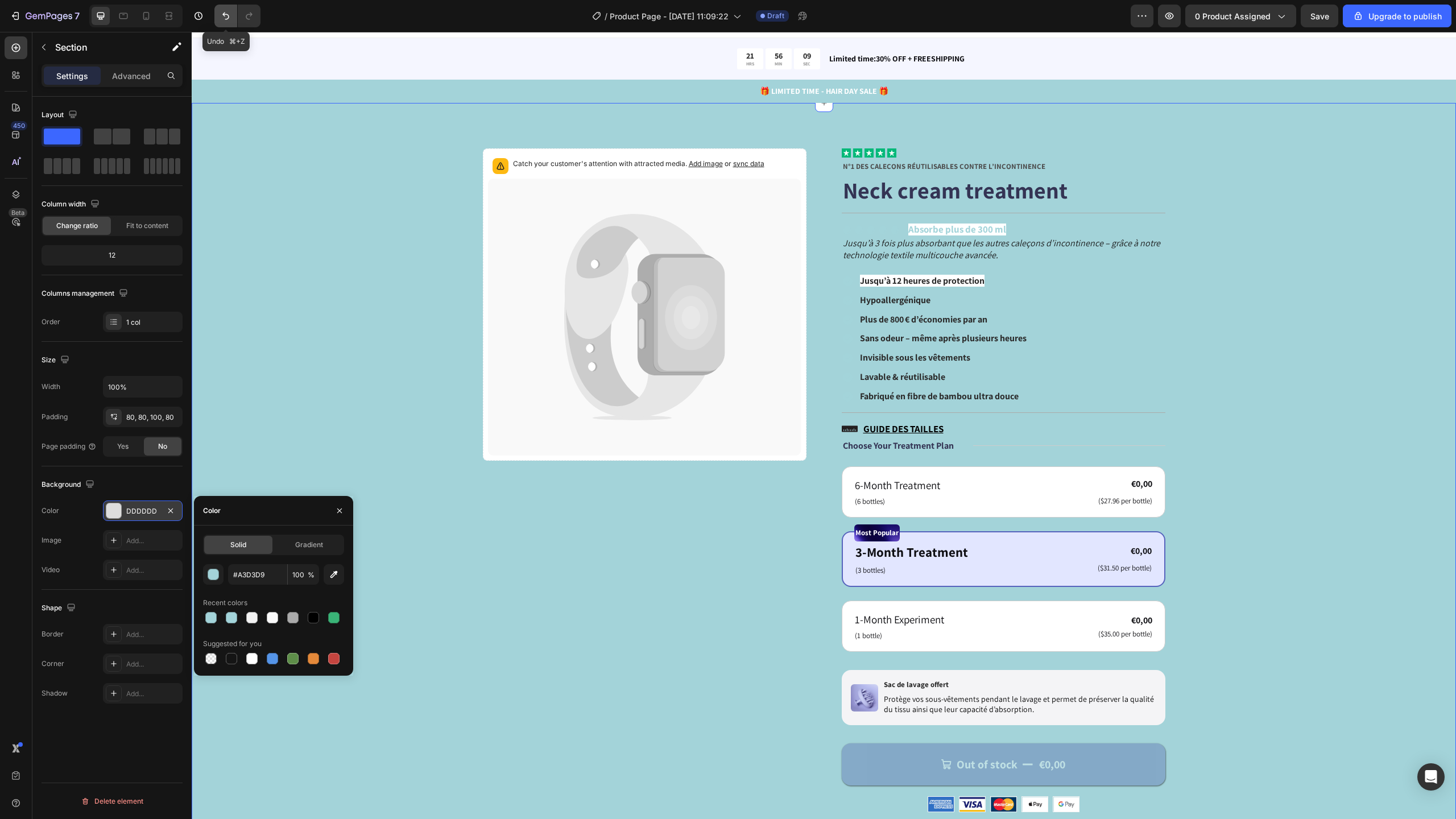
click at [220, 18] on icon "Undo/Redo" at bounding box center [226, 16] width 11 height 11
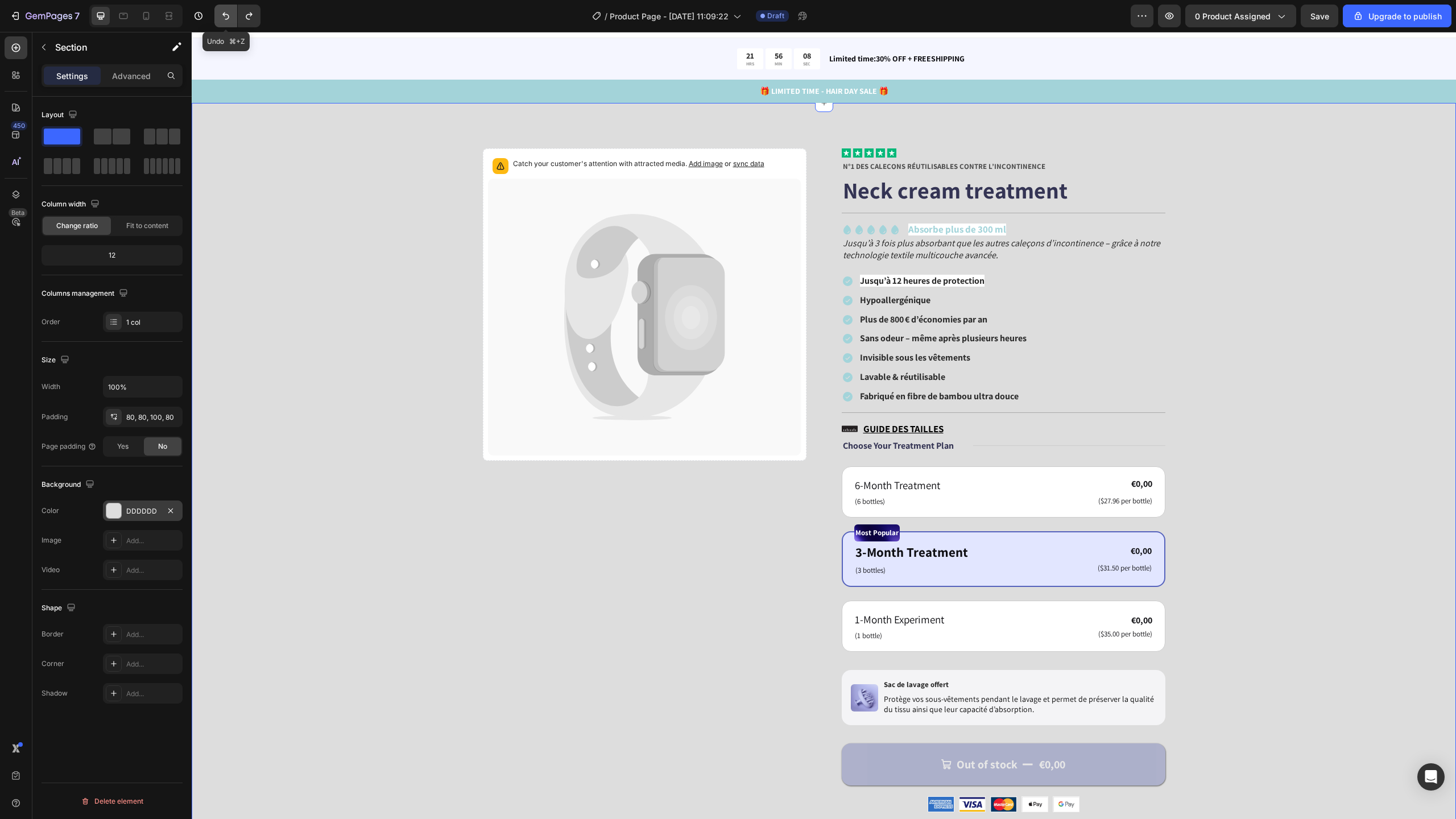
click at [224, 21] on icon "Undo/Redo" at bounding box center [226, 16] width 11 height 11
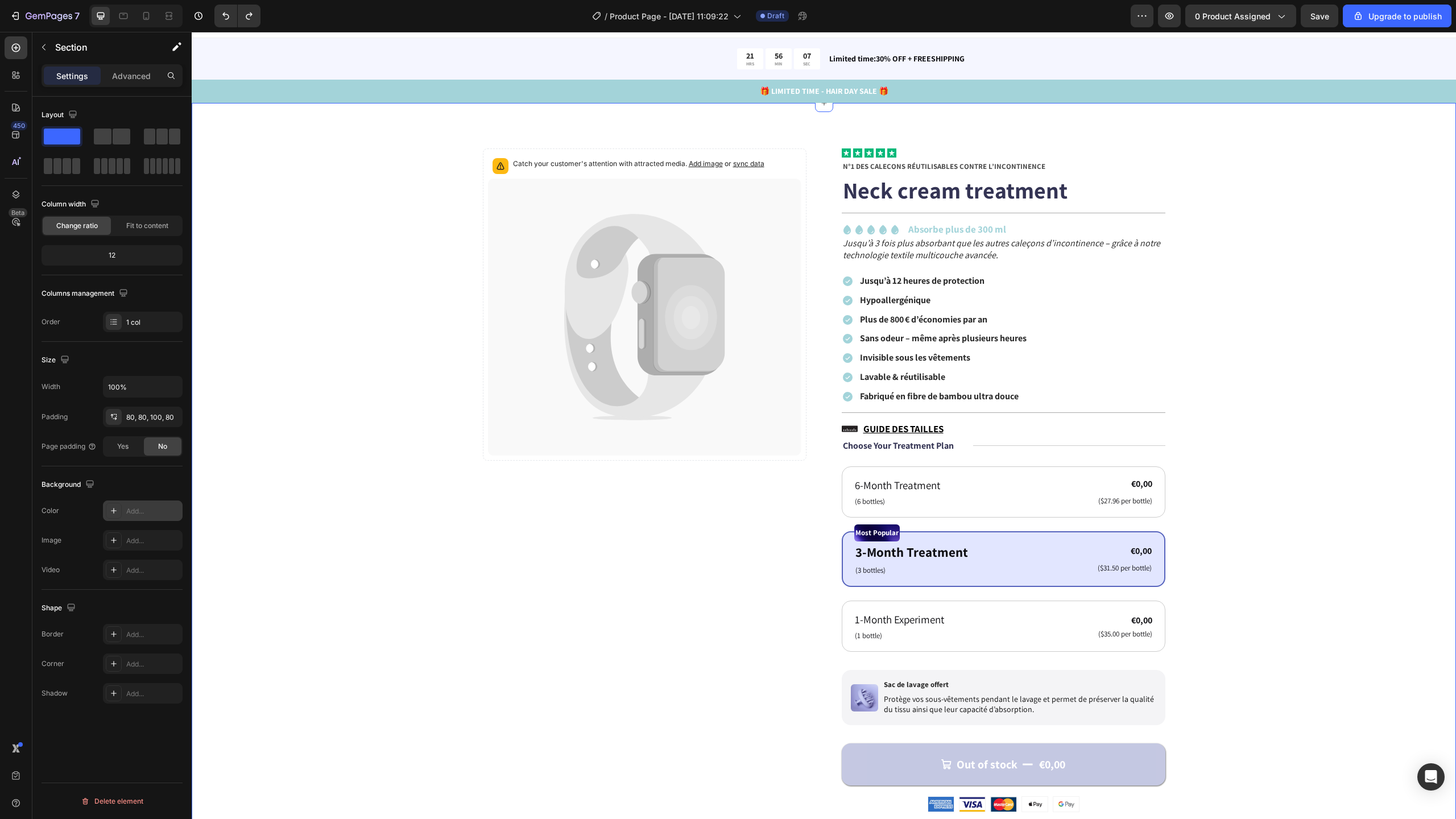
click at [312, 118] on div "Catch your customer's attention with attracted media. Add image or sync data Pr…" at bounding box center [823, 728] width 1265 height 1250
click at [316, 83] on div "🎁 LIMITED TIME - HAIR DAY SALE 🎁 Text Block Row" at bounding box center [823, 91] width 1265 height 24
click at [139, 514] on div "A3D3D9" at bounding box center [143, 512] width 33 height 11
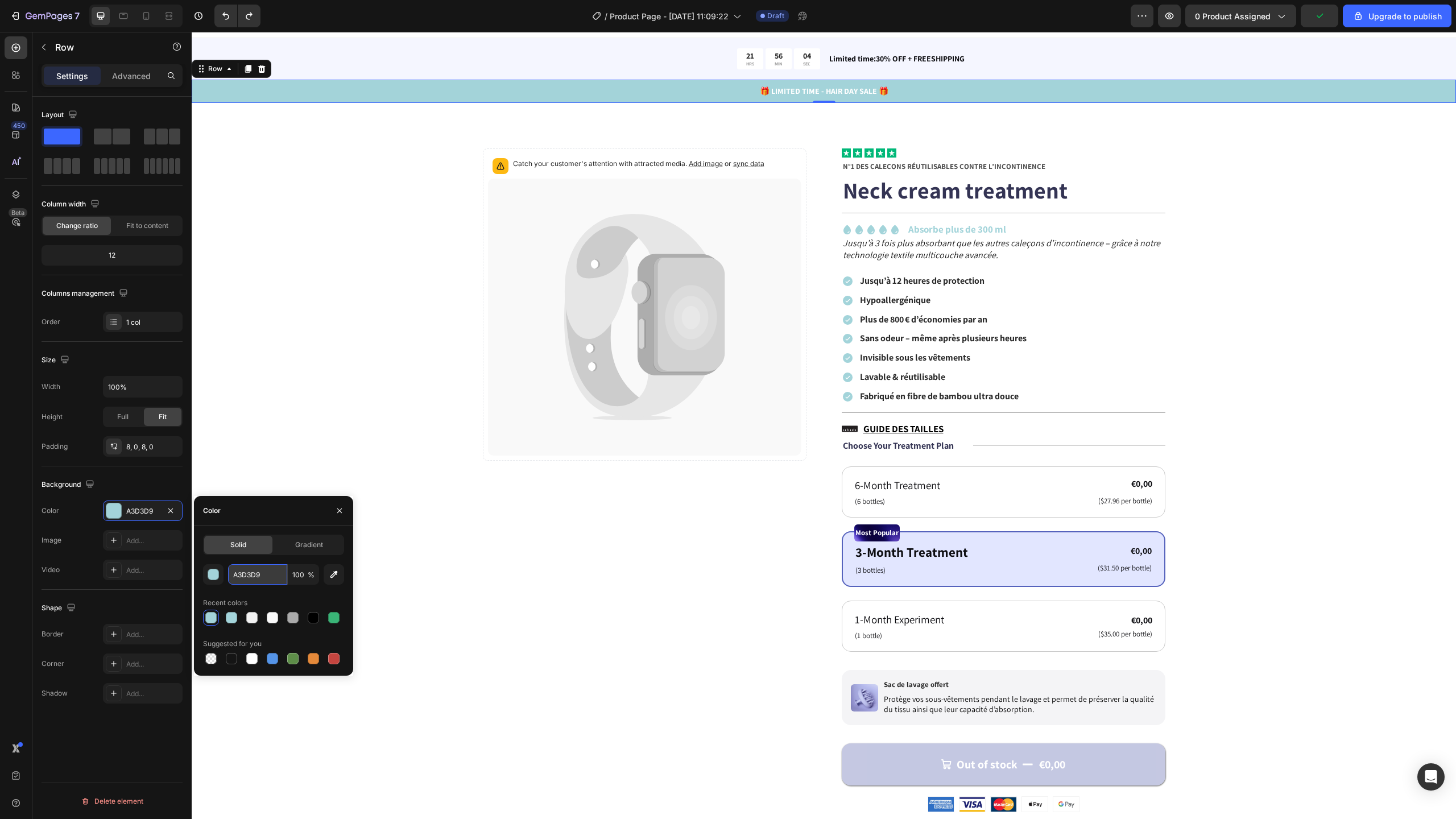
click at [272, 572] on input "A3D3D9" at bounding box center [257, 574] width 59 height 20
paste input "#"
type input "#A3D3D9"
click at [305, 449] on div "Catch your customer's attention with attracted media. Add image or sync data Pr…" at bounding box center [823, 722] width 1173 height 1148
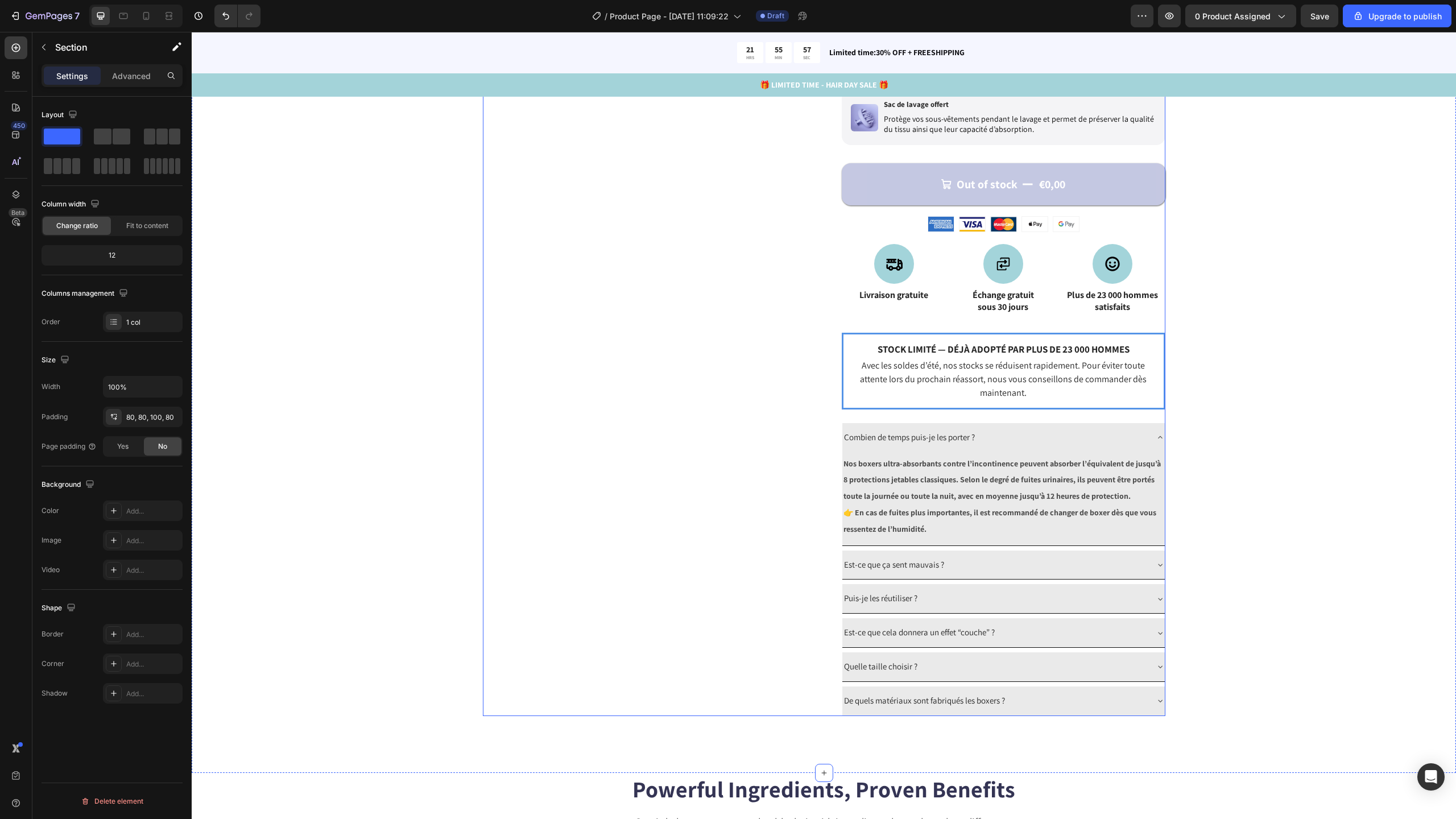
scroll to position [600, 0]
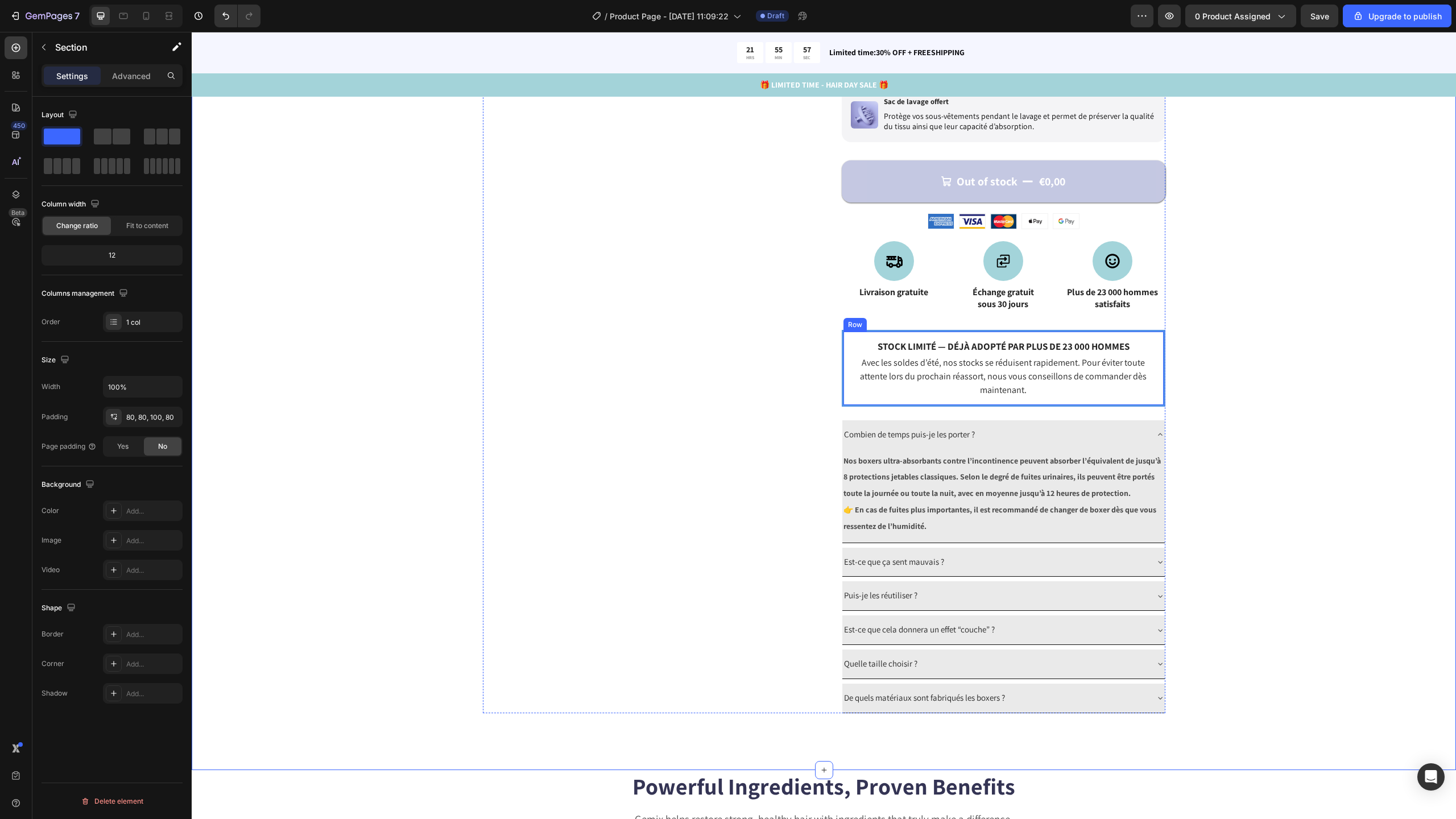
click at [888, 334] on div "Stock limité — déjà adopté par plus de 23 000 hommes Text Block Avec les soldes…" at bounding box center [1003, 368] width 324 height 76
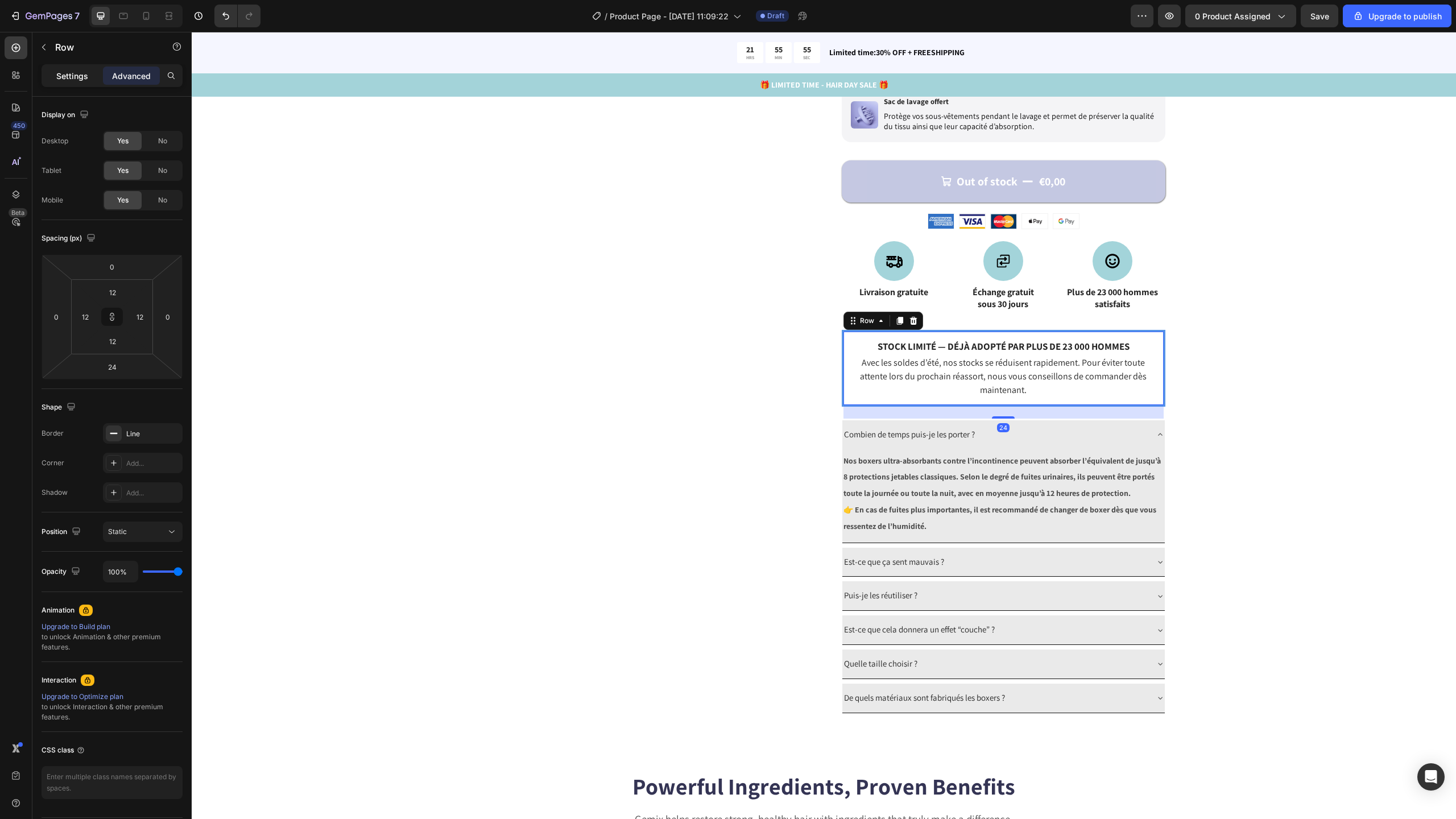
click at [70, 75] on p "Settings" at bounding box center [72, 76] width 32 height 12
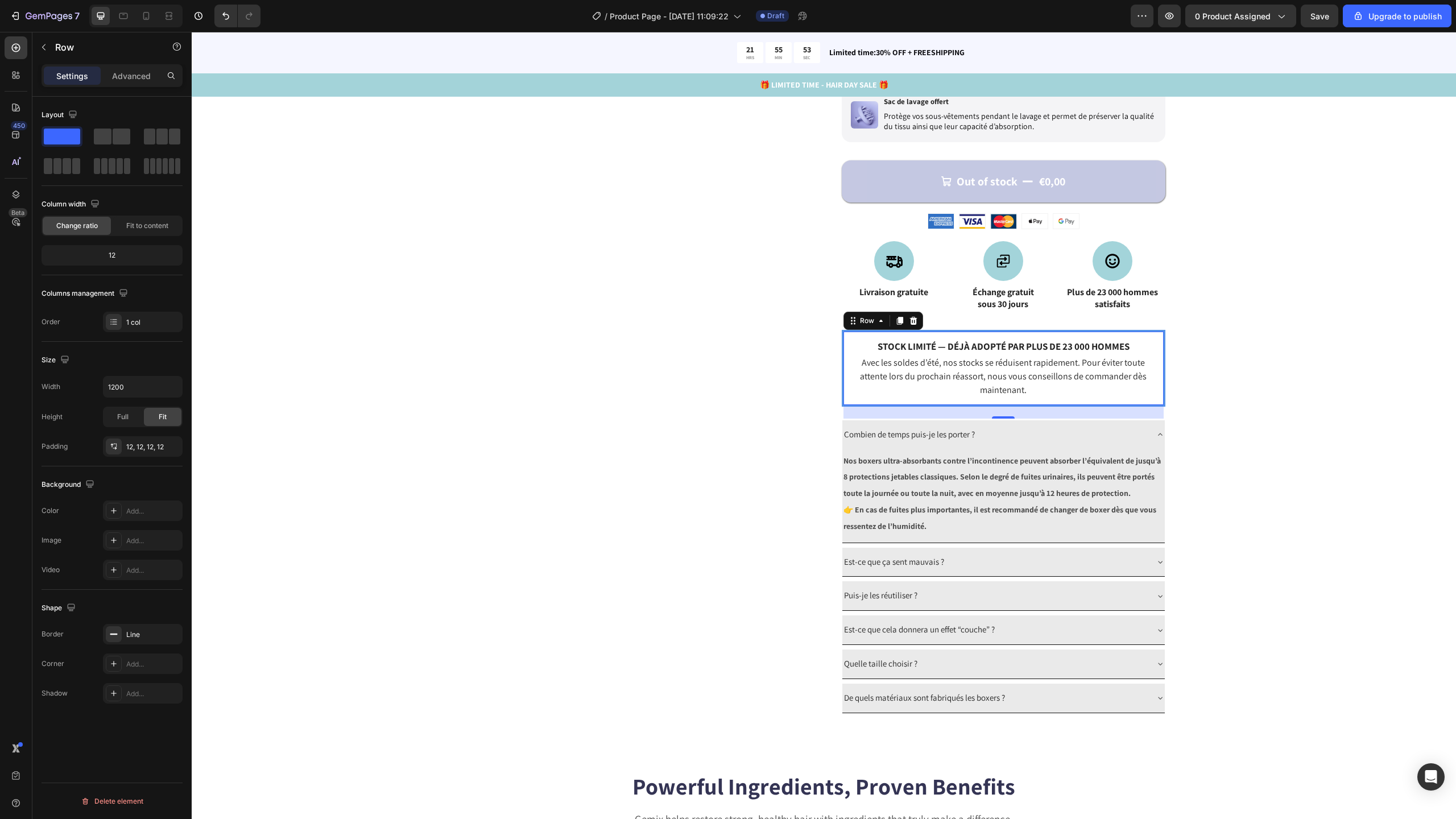
click at [719, 409] on div "Catch your customer's attention with attracted media. Add image or sync data Pr…" at bounding box center [644, 140] width 324 height 1148
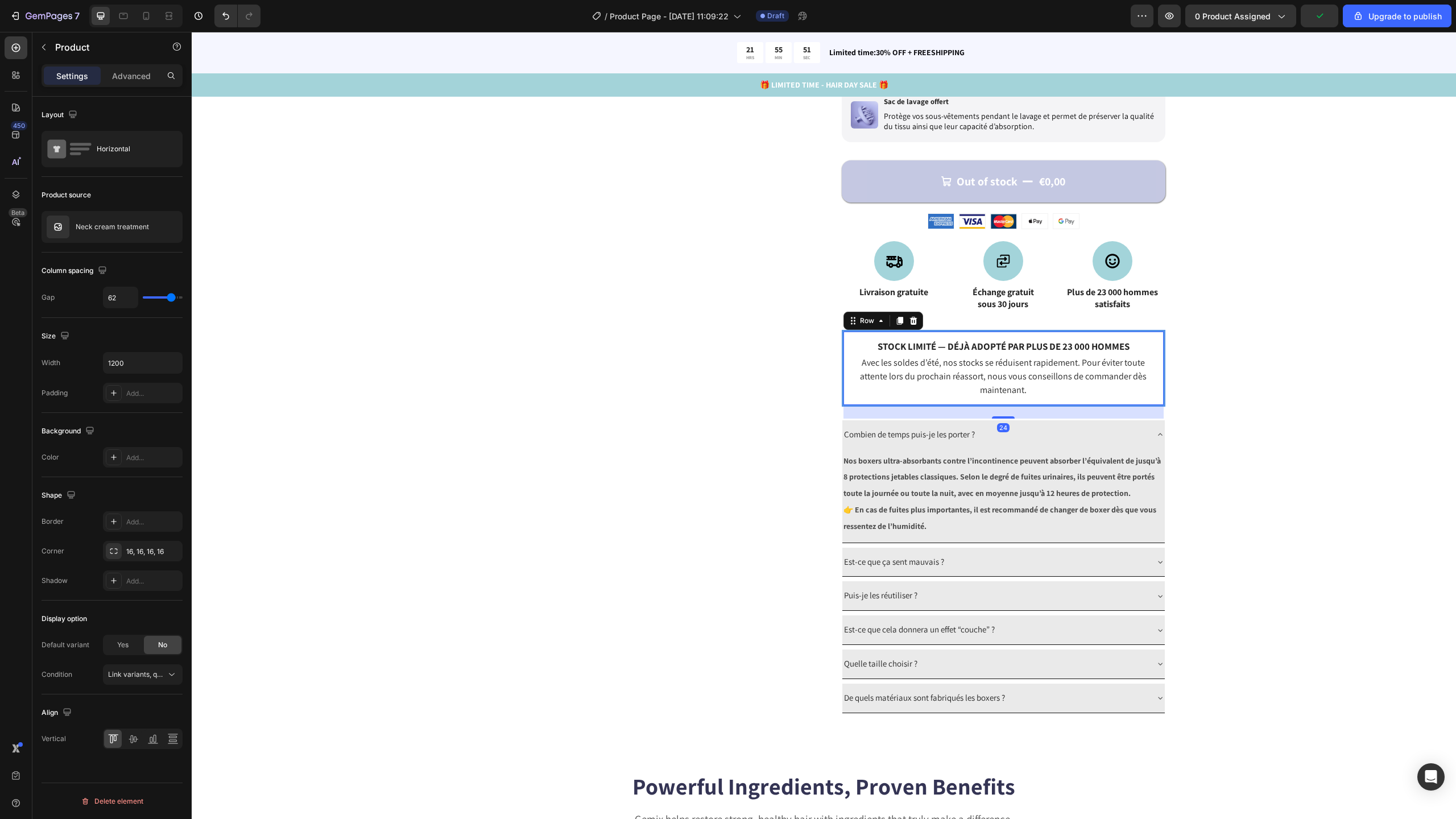
click at [848, 404] on div "Stock limité — déjà adopté par plus de 23 000 hommes Text Block Avec les soldes…" at bounding box center [1003, 368] width 324 height 76
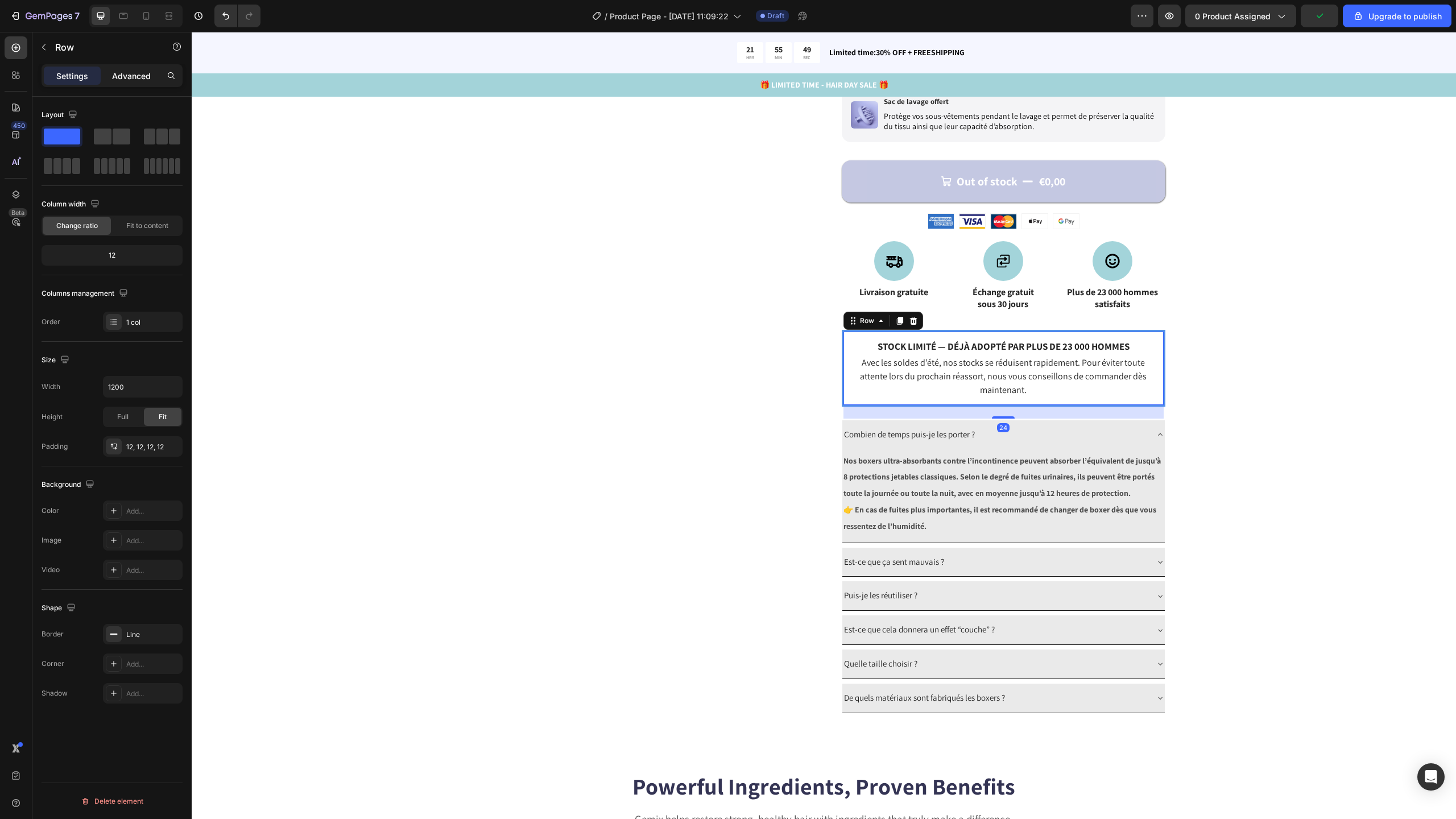
click at [126, 81] on p "Advanced" at bounding box center [132, 76] width 39 height 12
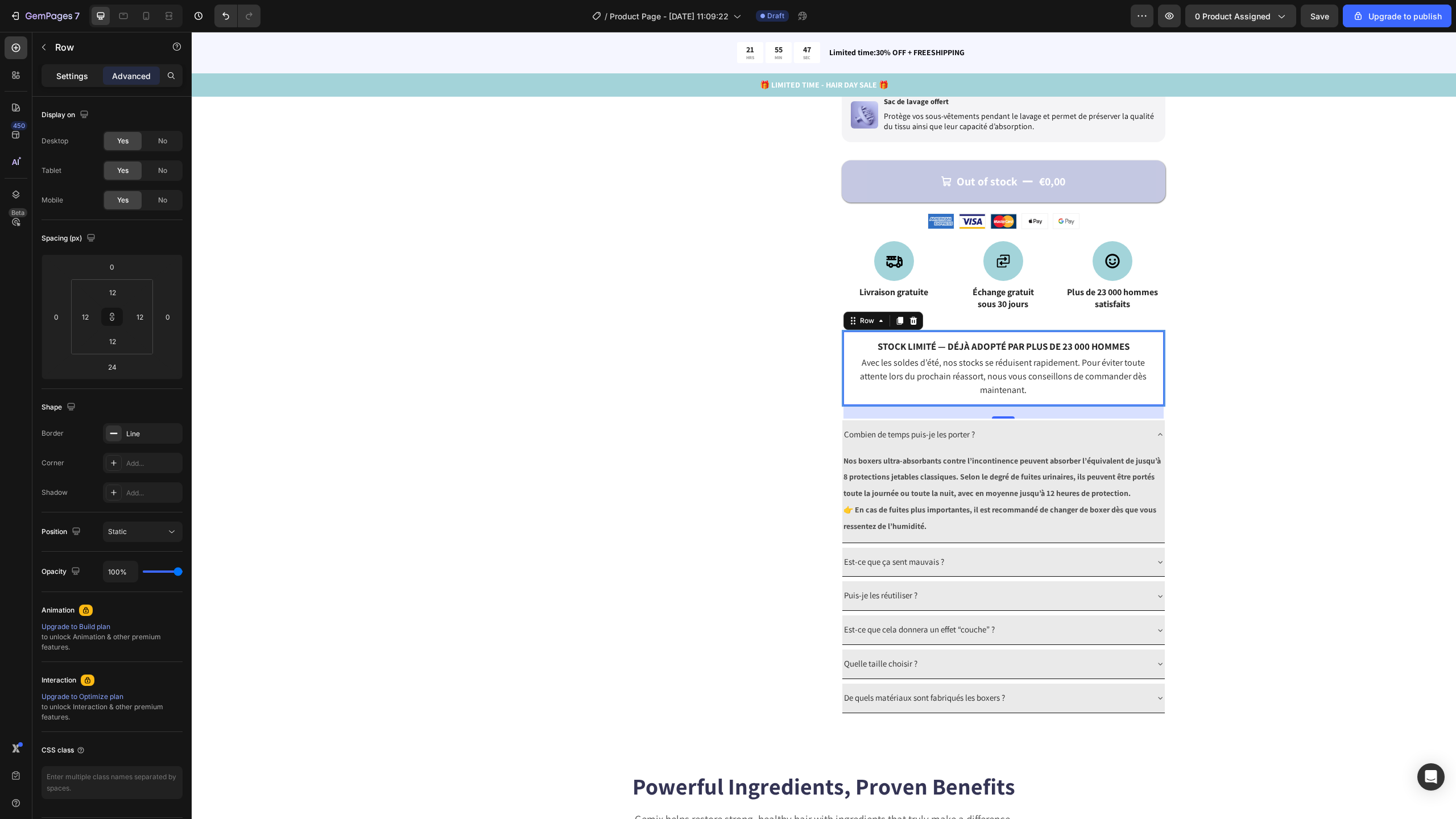
click at [67, 78] on p "Settings" at bounding box center [72, 76] width 32 height 12
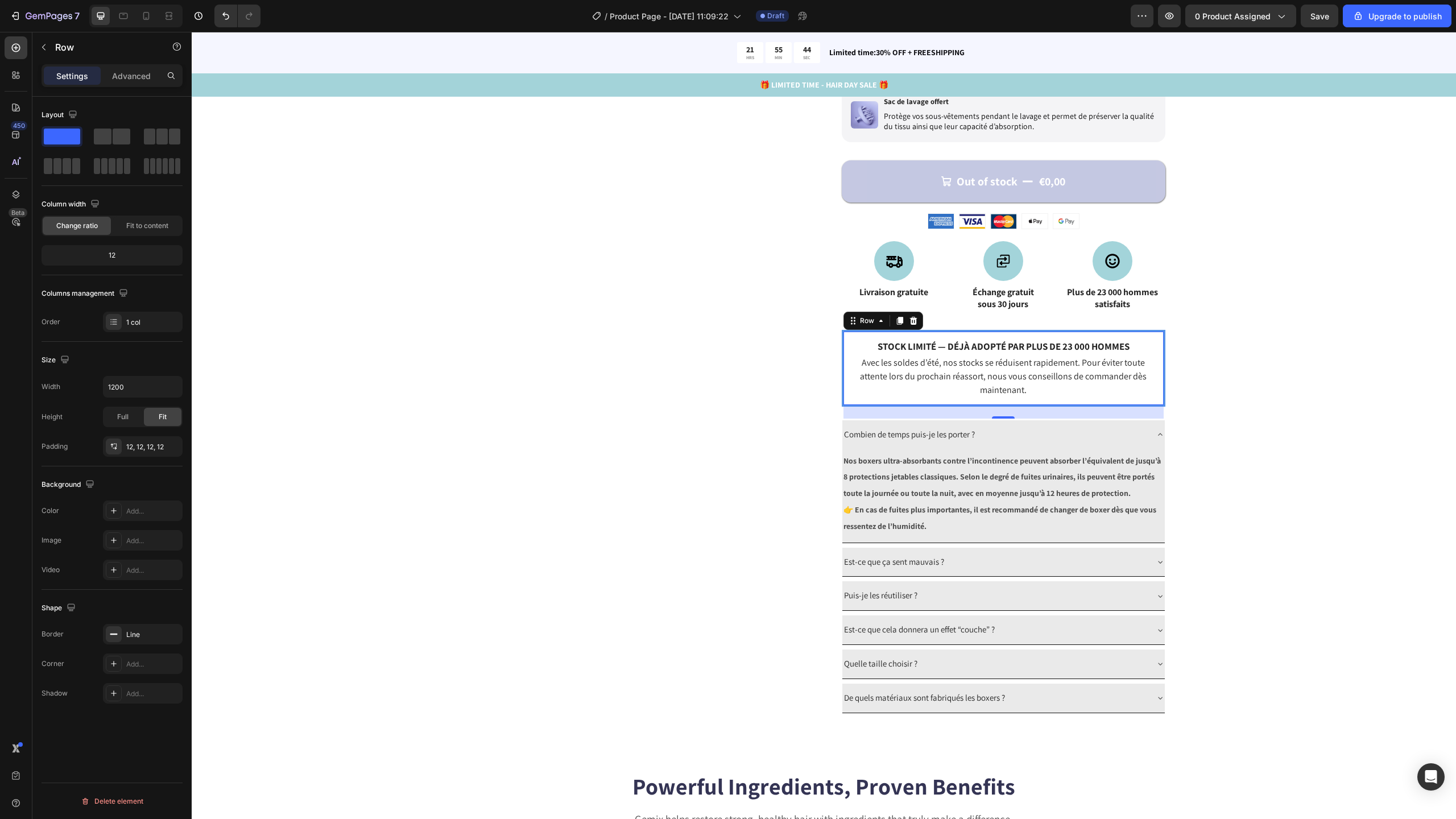
click at [914, 332] on div "Stock limité — déjà adopté par plus de 23 000 hommes Text Block Avec les soldes…" at bounding box center [1003, 368] width 324 height 76
click at [152, 506] on div "Add..." at bounding box center [153, 512] width 54 height 11
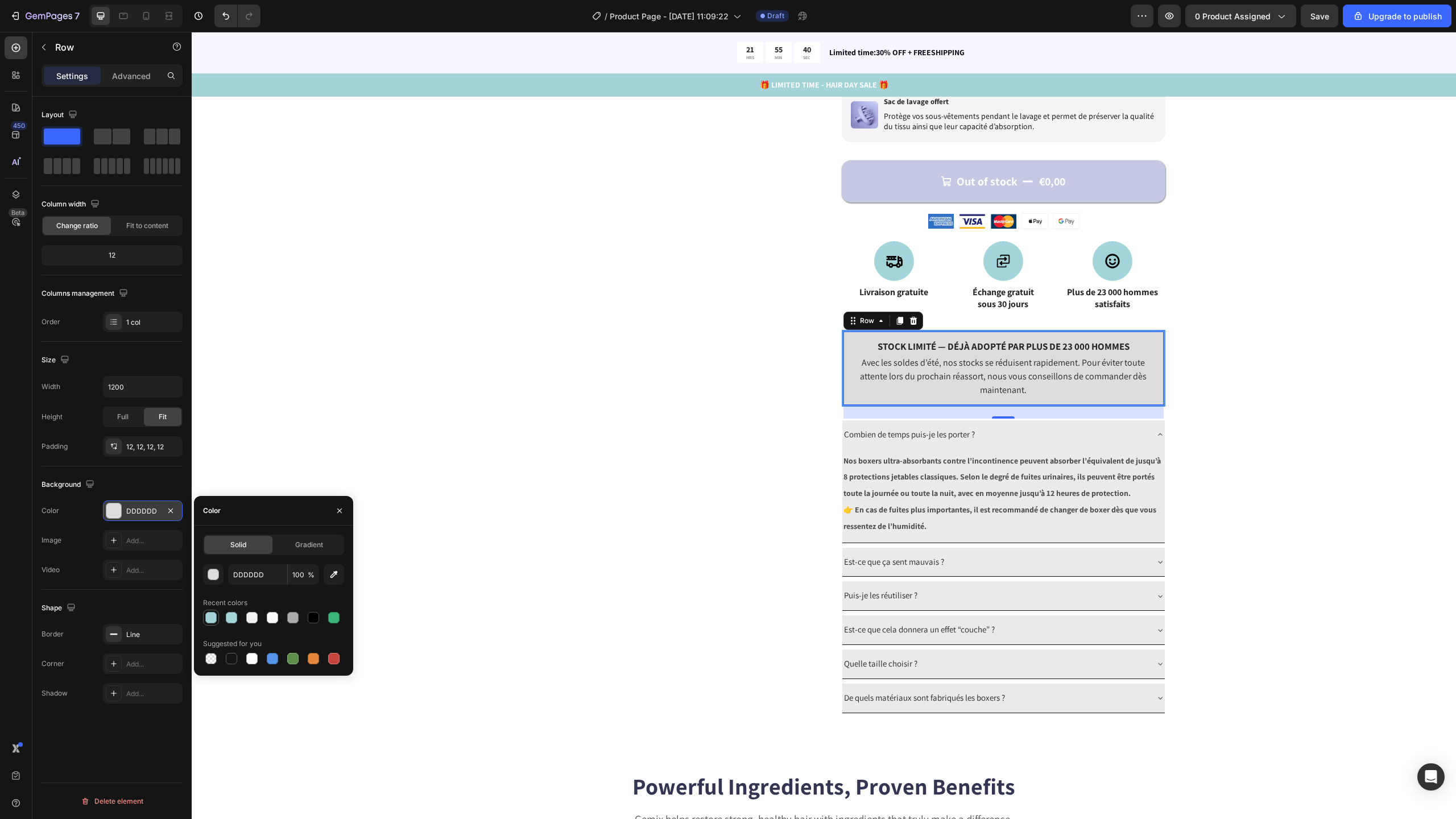
click at [216, 618] on div at bounding box center [211, 617] width 11 height 11
type input "A3D3D9"
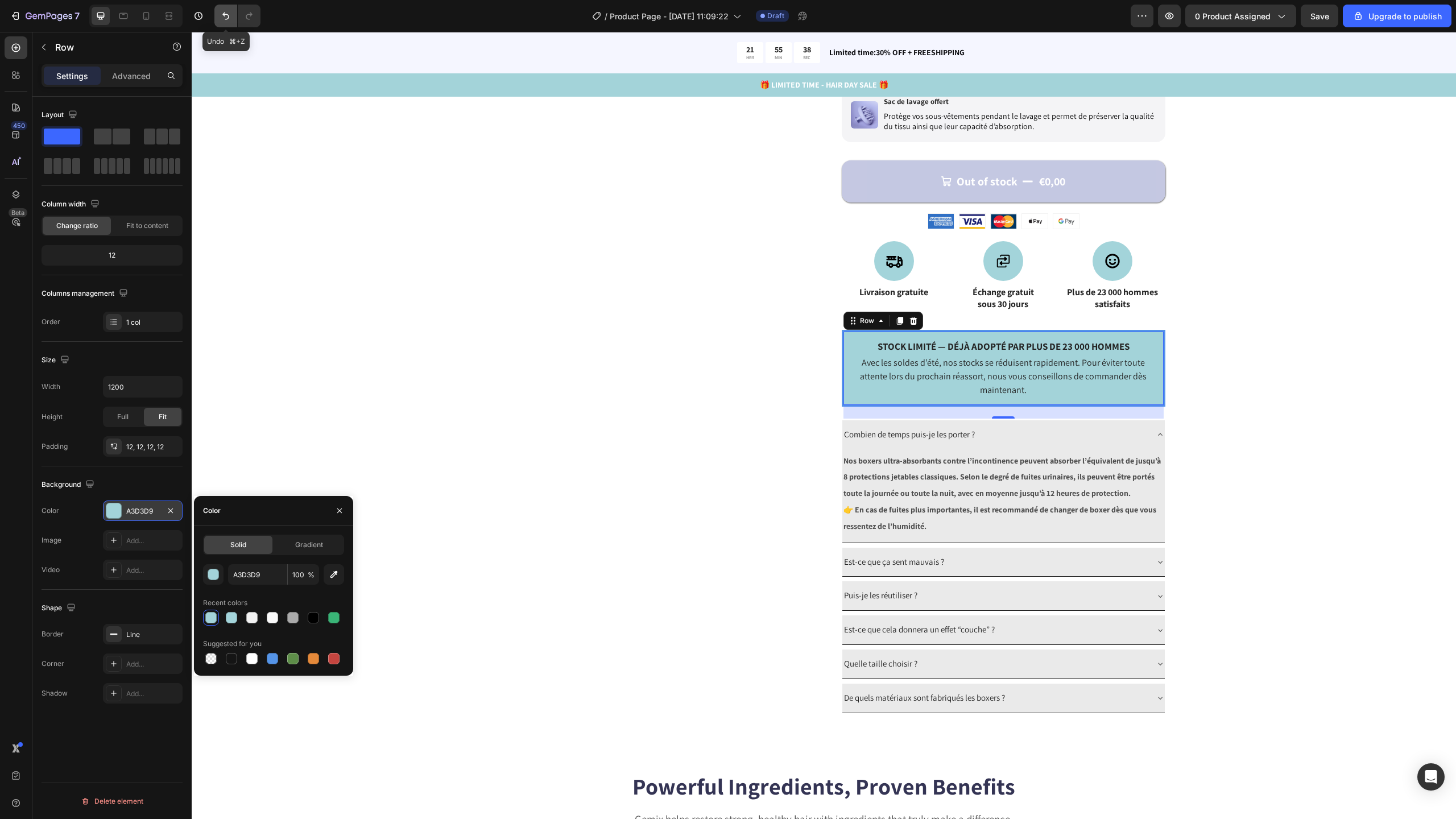
click at [226, 18] on icon "Undo/Redo" at bounding box center [226, 16] width 7 height 7
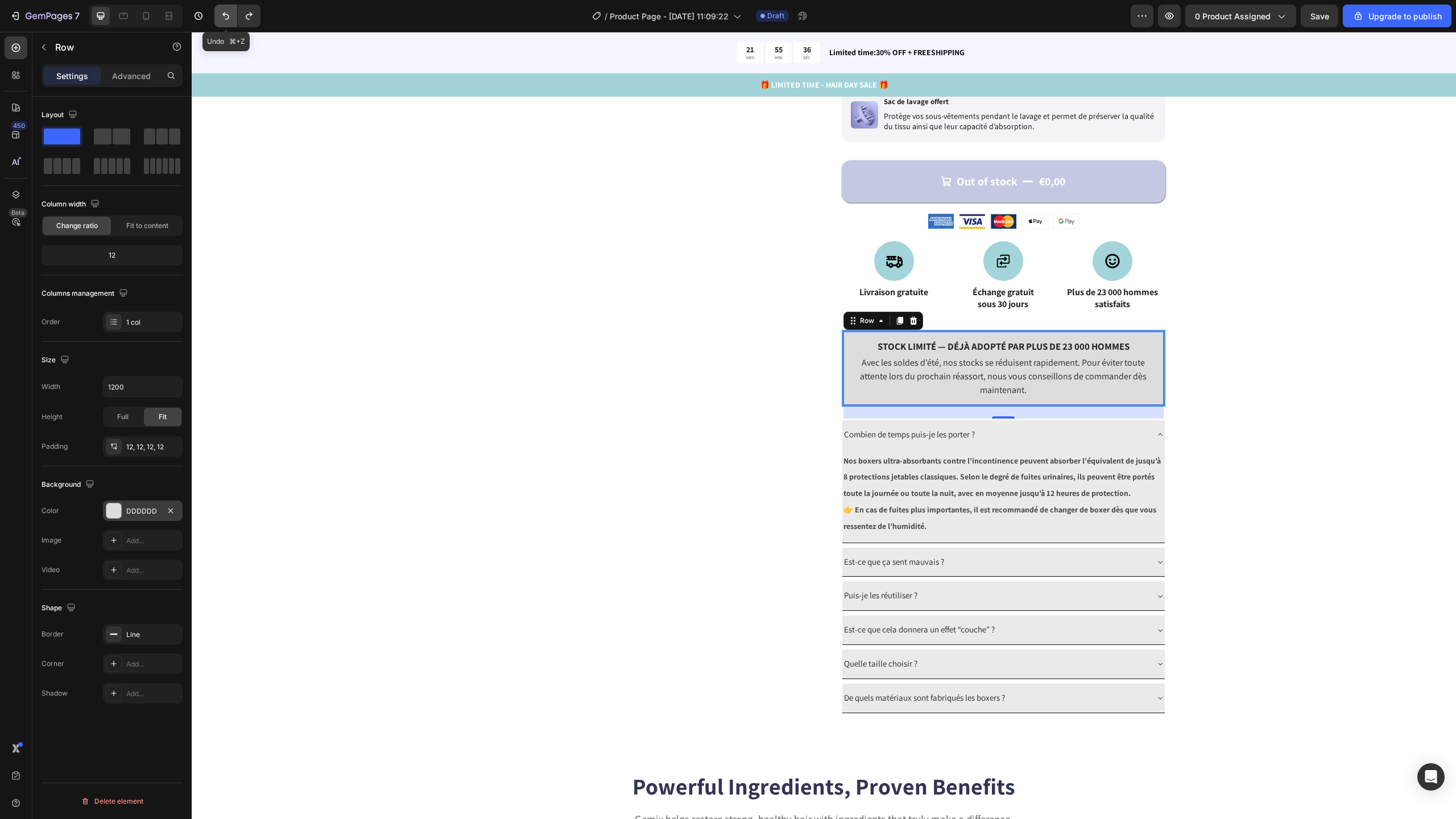
click at [231, 15] on icon "Undo/Redo" at bounding box center [226, 16] width 11 height 11
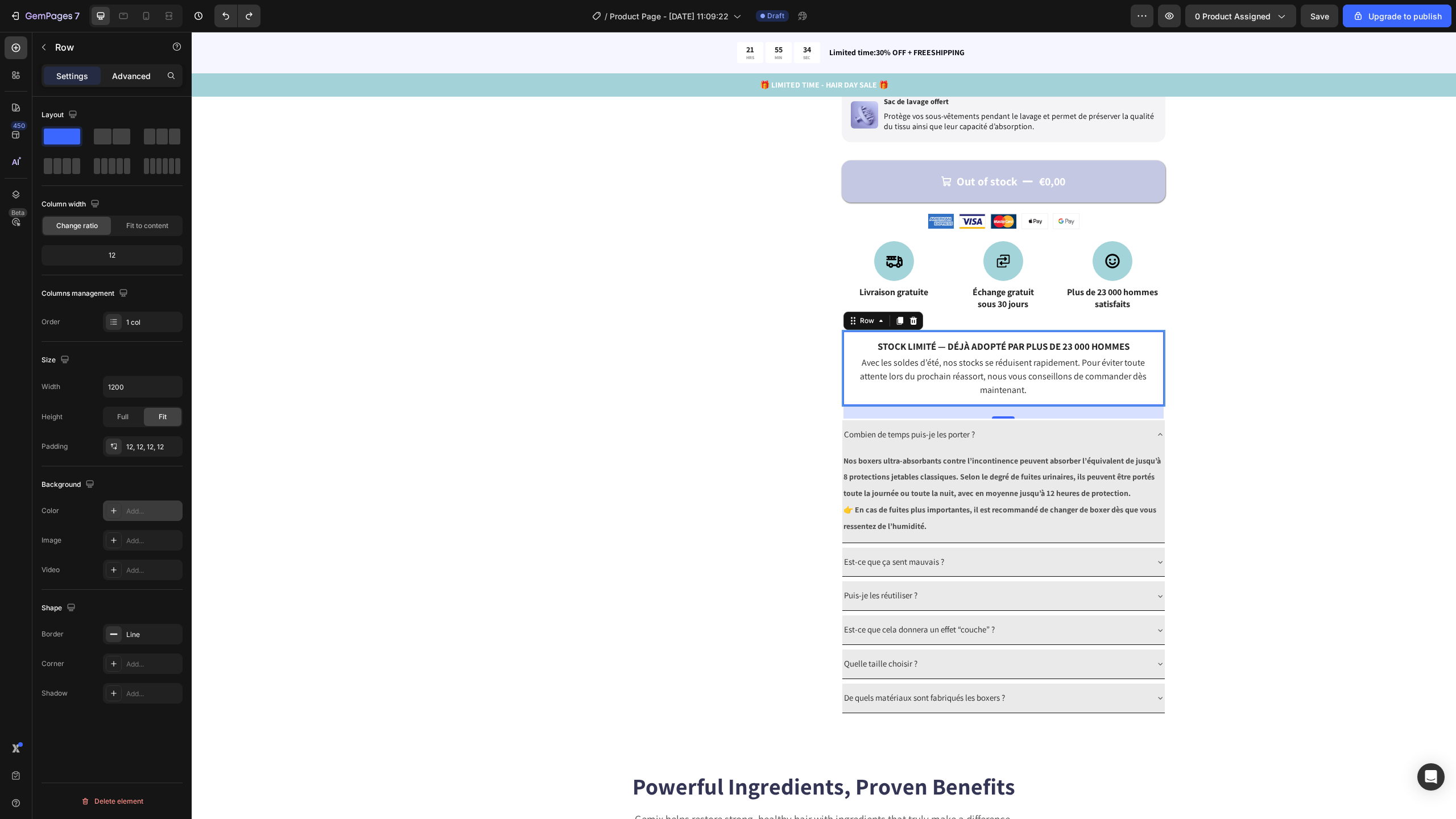
click at [137, 78] on p "Advanced" at bounding box center [132, 76] width 39 height 12
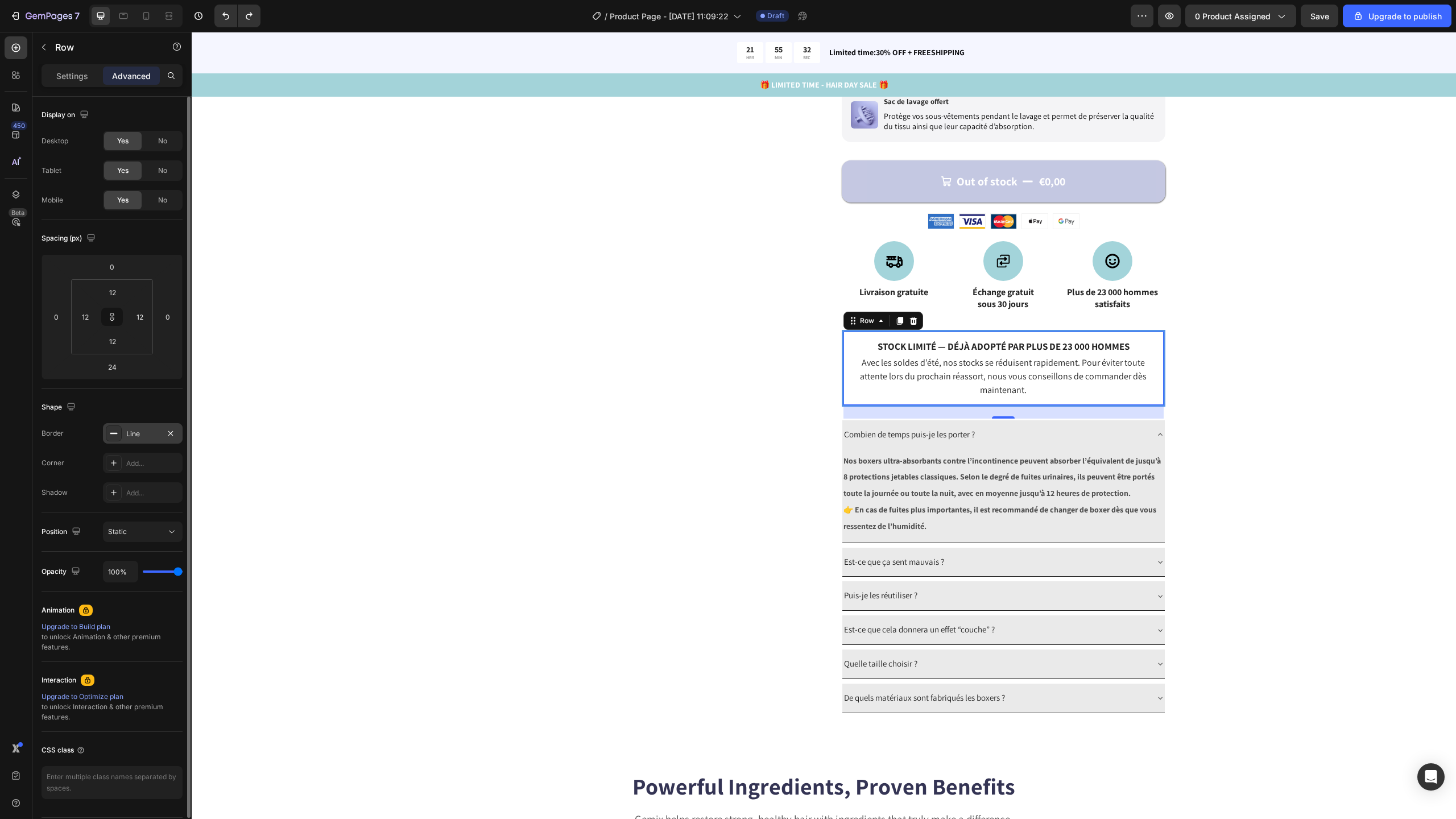
click at [131, 431] on div "Line" at bounding box center [143, 435] width 33 height 11
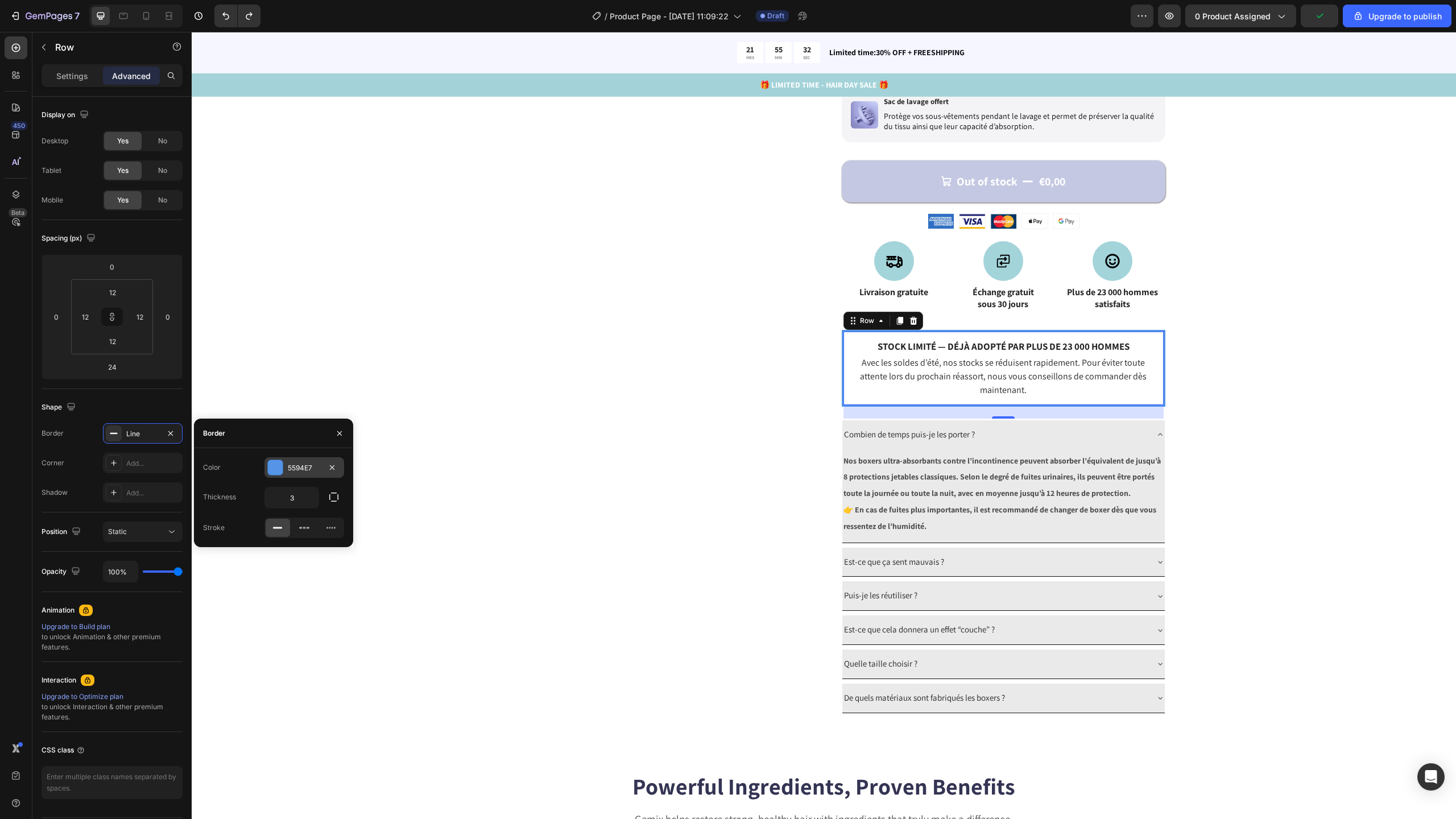
click at [319, 469] on div "5594E7" at bounding box center [305, 468] width 33 height 11
click at [271, 468] on input "5594E7" at bounding box center [257, 467] width 59 height 20
paste input "#A3D3D9"
type input "#A3D3D9"
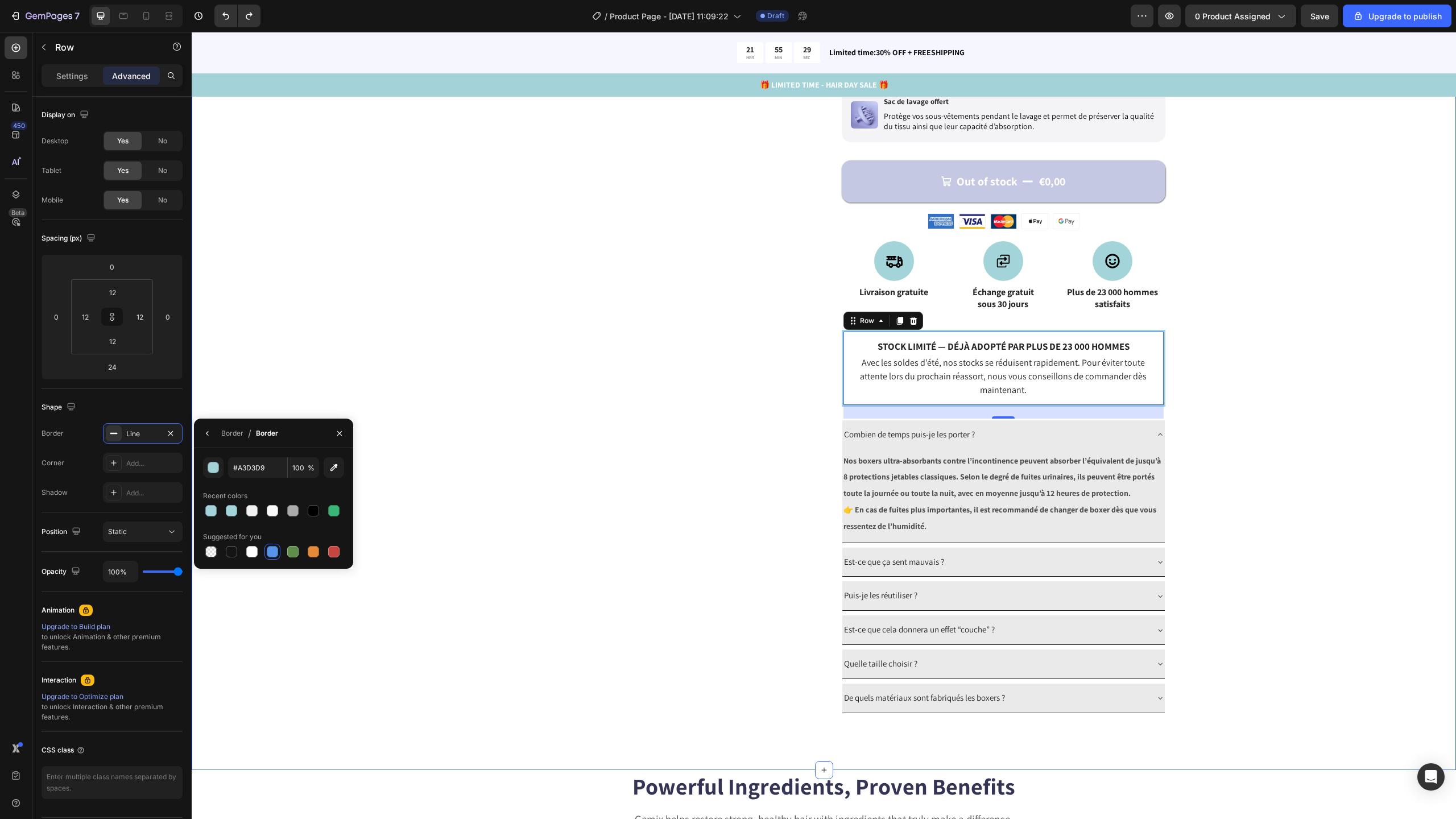
click at [334, 348] on div "Catch your customer's attention with attracted media. Add image or sync data Pr…" at bounding box center [823, 140] width 1173 height 1148
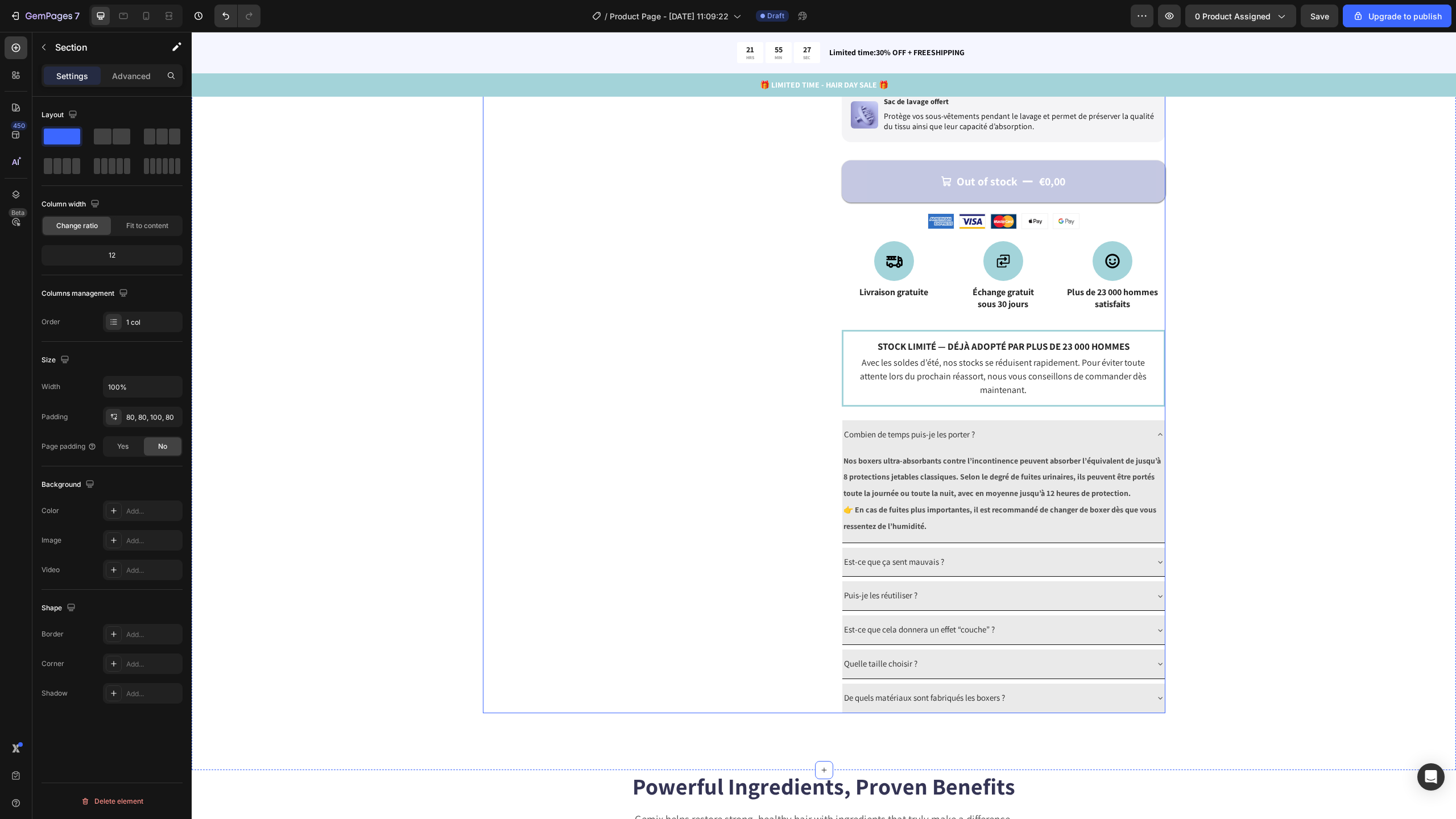
scroll to position [602, 0]
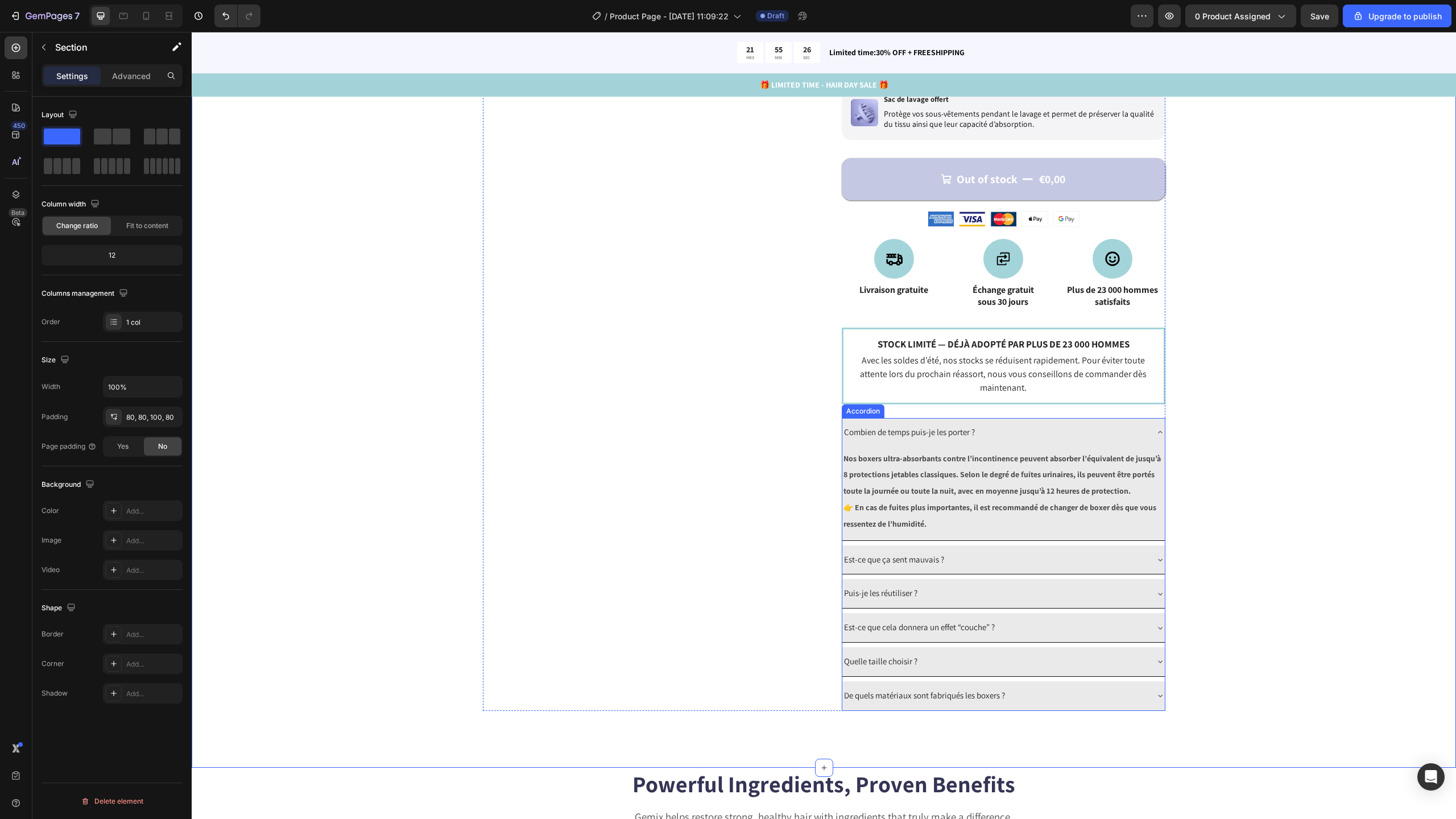
click at [1158, 436] on icon at bounding box center [1160, 432] width 9 height 9
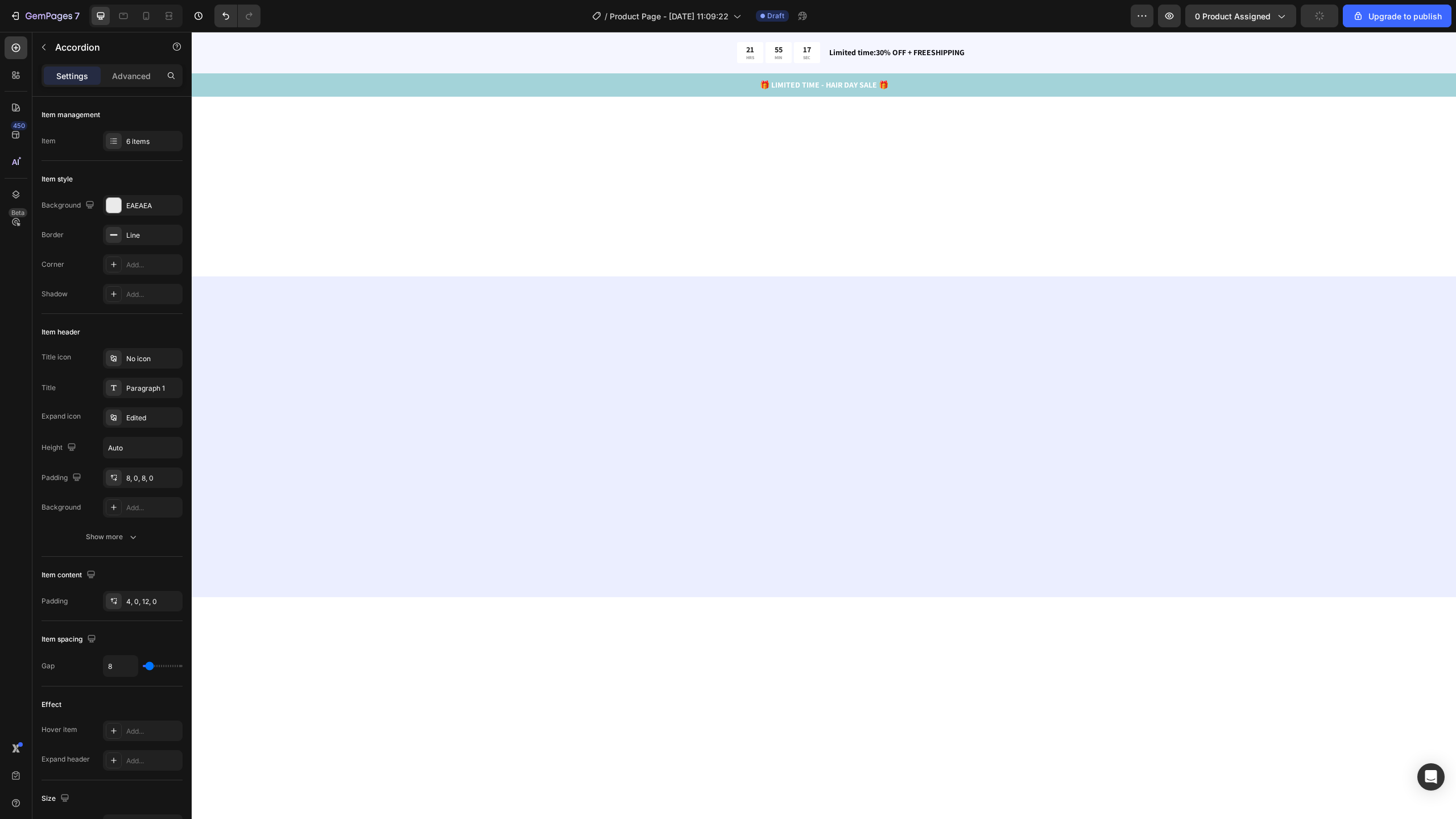
scroll to position [0, 0]
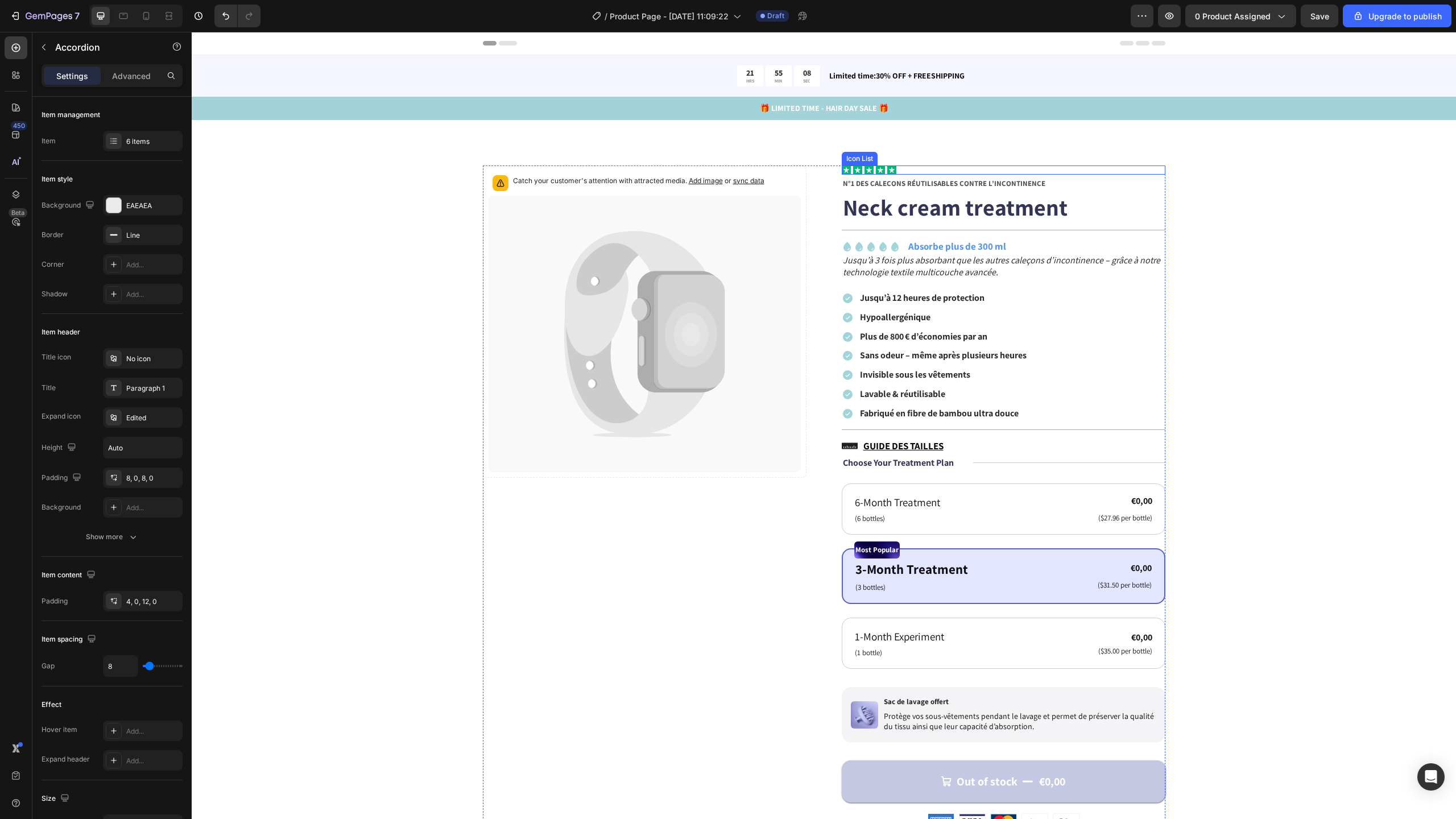
click at [909, 173] on div "Icon Icon Icon Icon Icon" at bounding box center [1003, 170] width 324 height 9
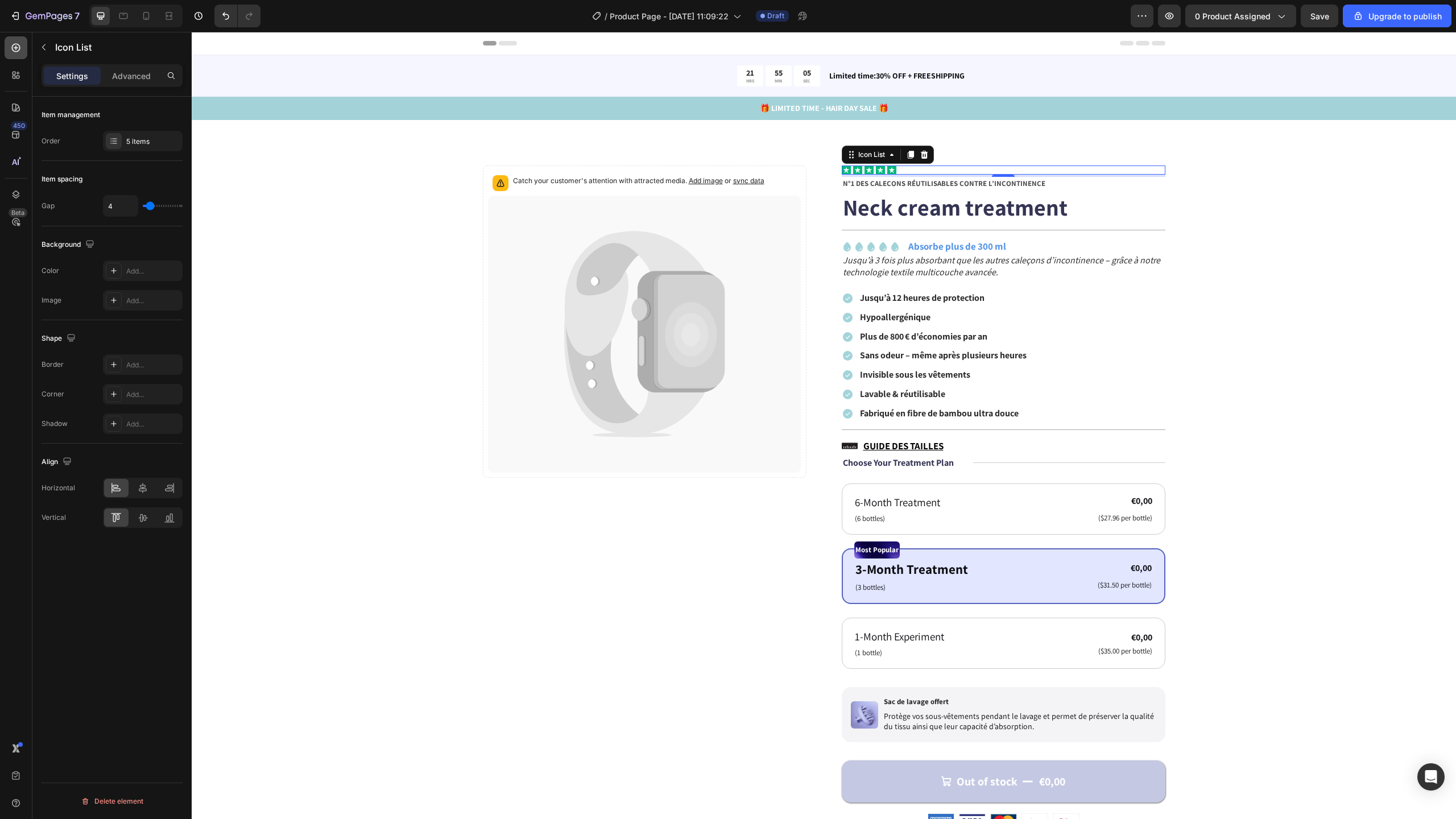
click at [20, 50] on icon at bounding box center [16, 47] width 11 height 11
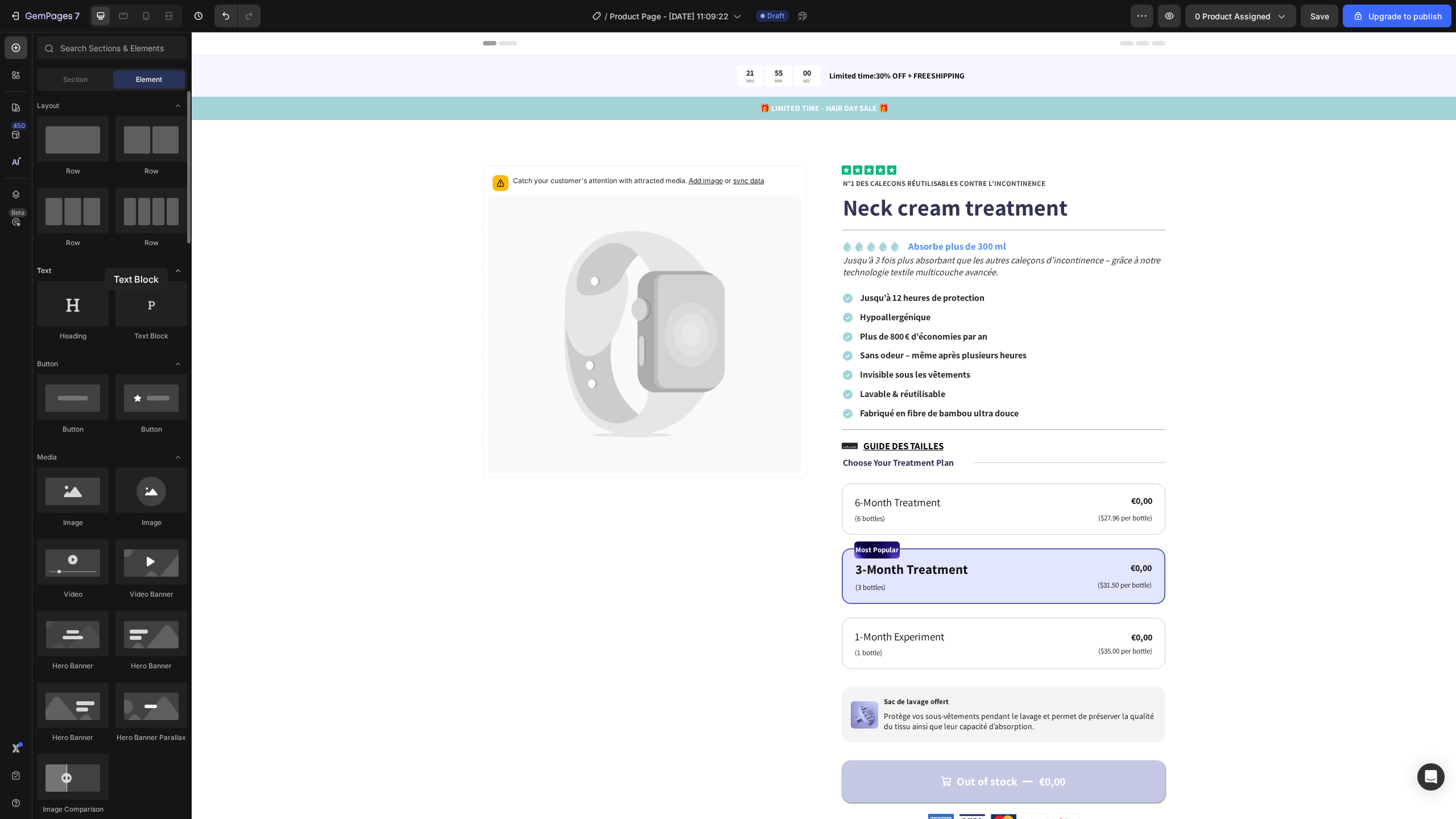
drag, startPoint x: 143, startPoint y: 302, endPoint x: 104, endPoint y: 268, distance: 51.7
drag, startPoint x: 333, startPoint y: 190, endPoint x: 967, endPoint y: 175, distance: 634.2
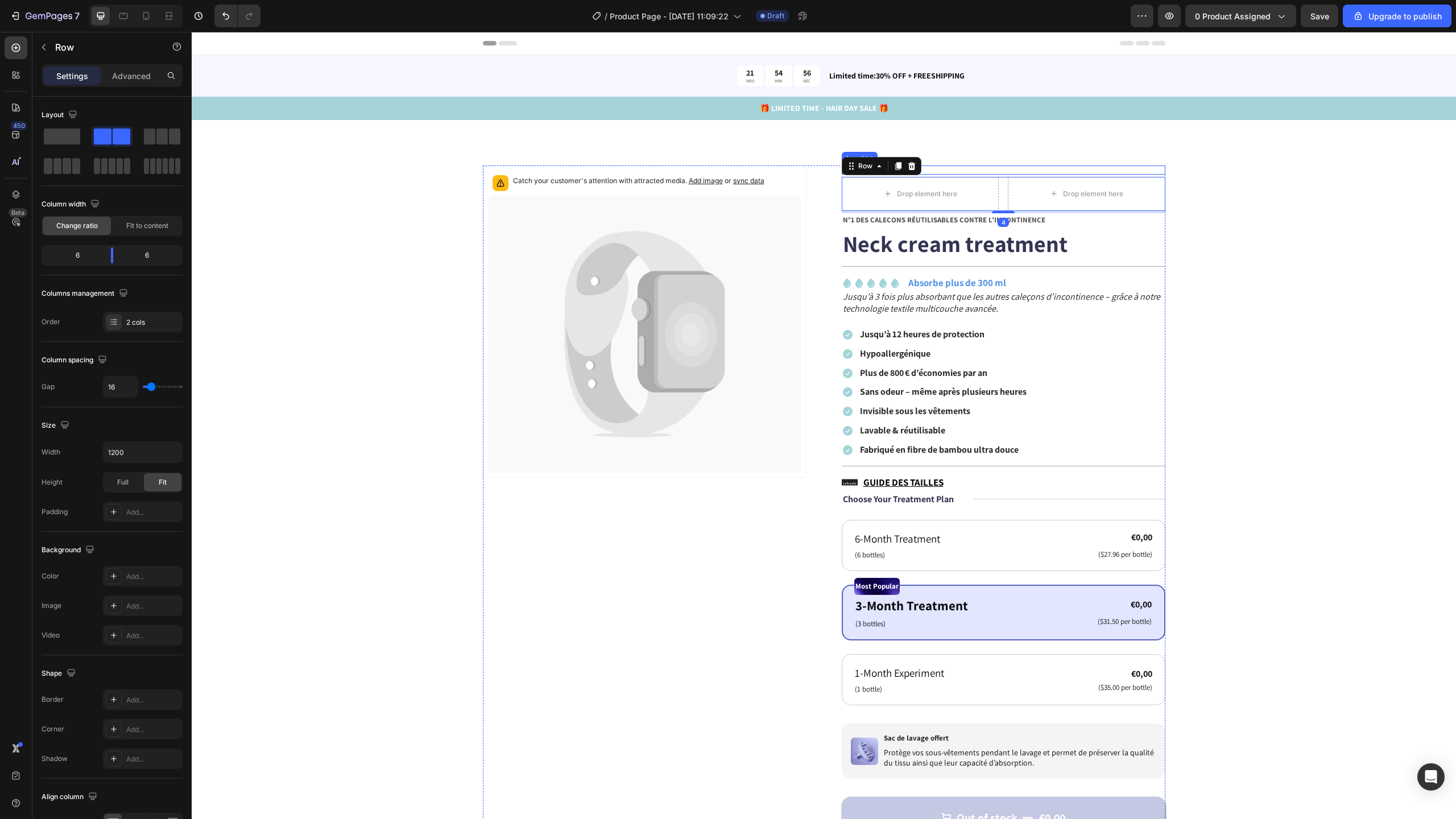
click at [958, 157] on div "Catch your customer's attention with attracted media. Add image or sync data Pr…" at bounding box center [823, 764] width 1265 height 1287
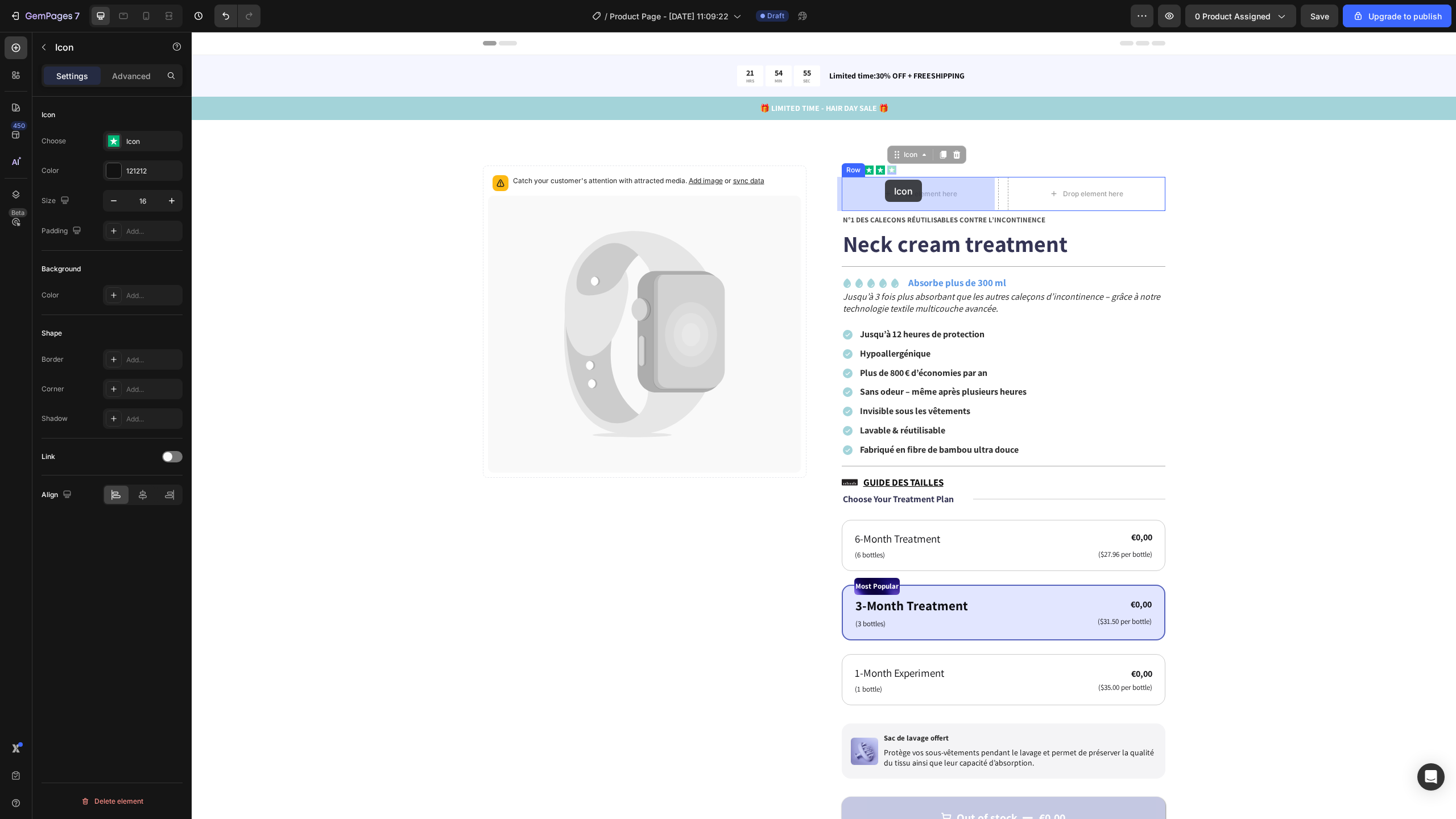
drag, startPoint x: 885, startPoint y: 169, endPoint x: 885, endPoint y: 180, distance: 11.0
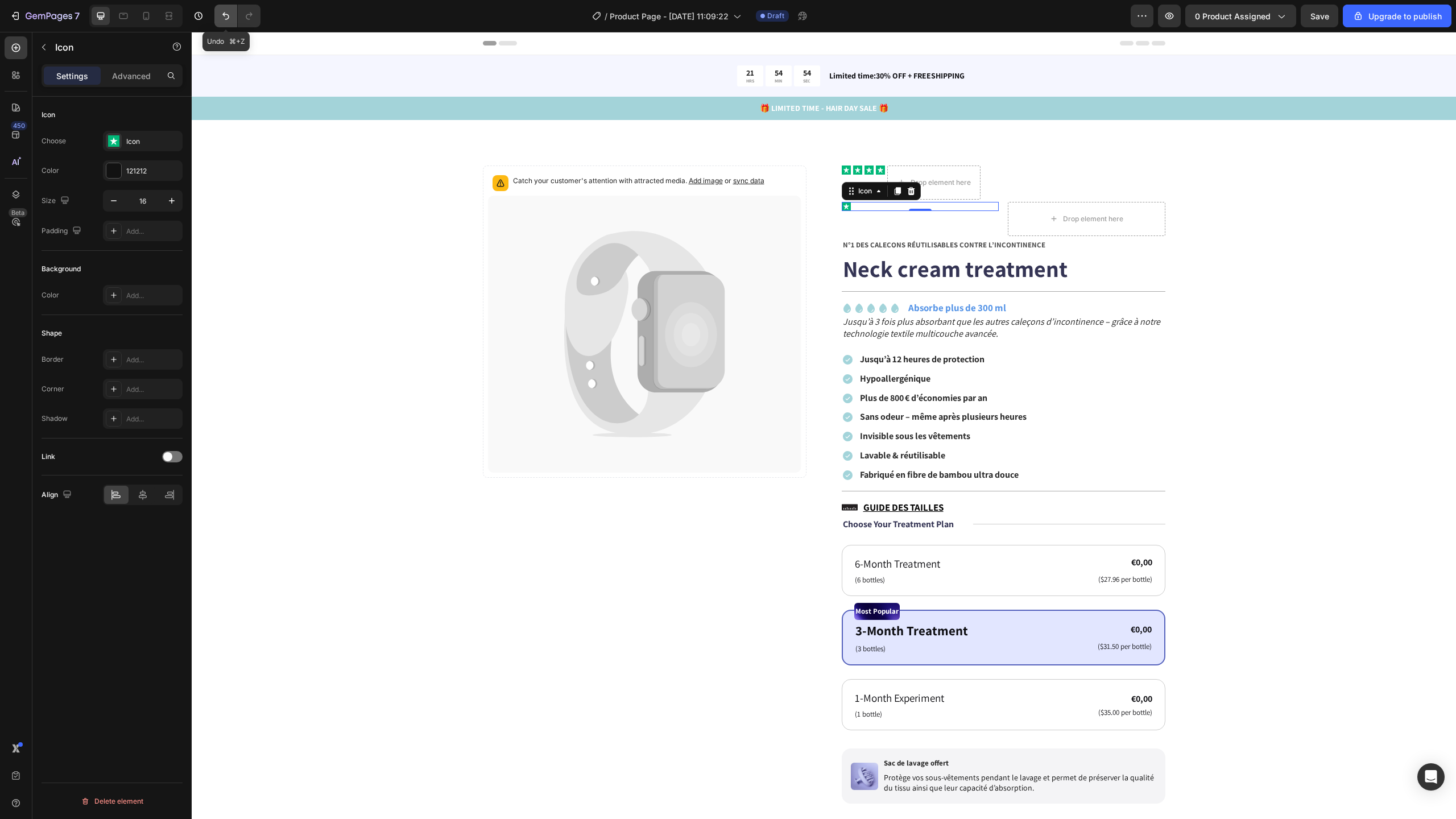
click at [227, 18] on icon "Undo/Redo" at bounding box center [226, 16] width 7 height 7
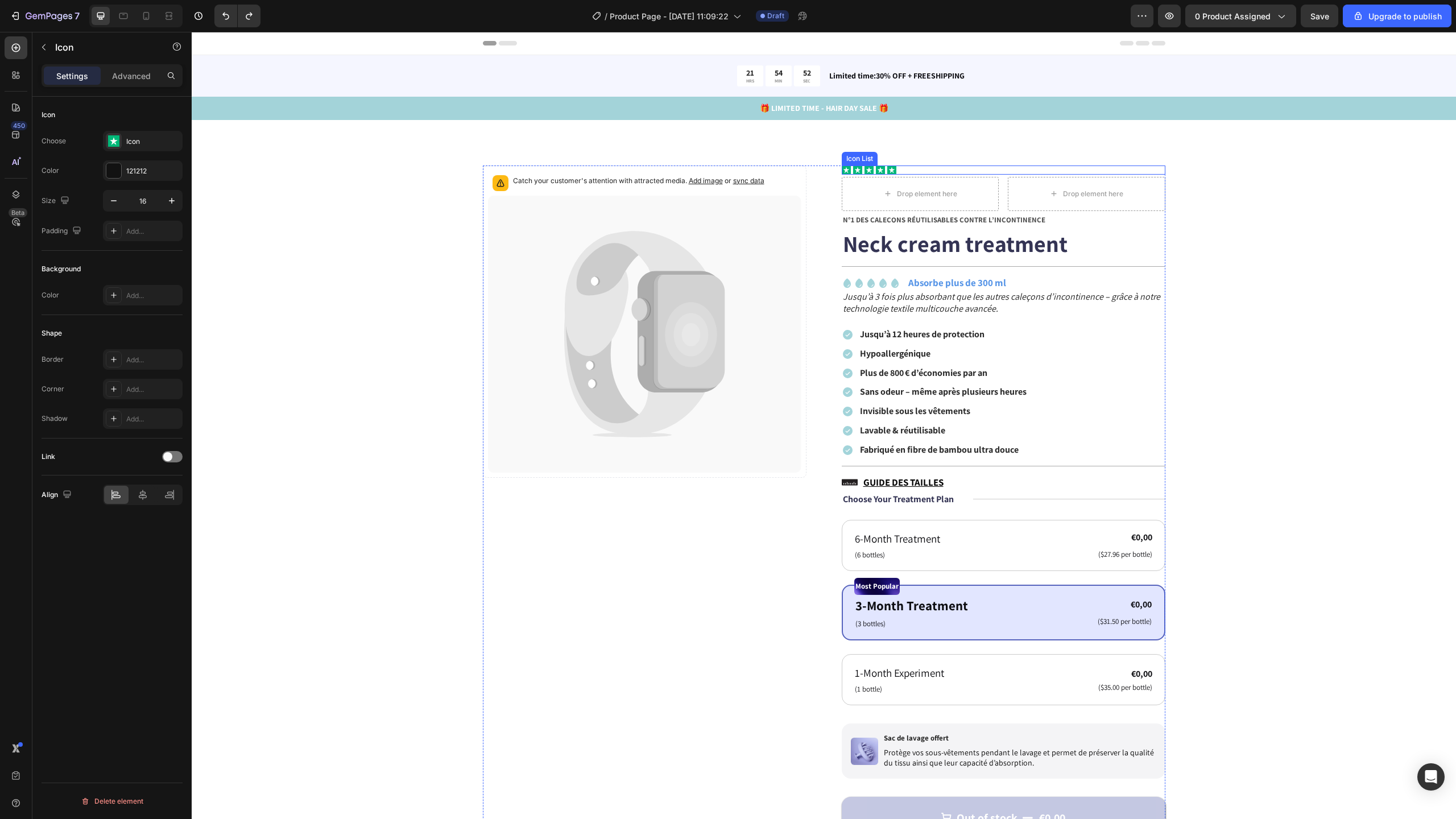
click at [919, 173] on div "Icon Icon Icon Icon Icon" at bounding box center [1003, 170] width 324 height 9
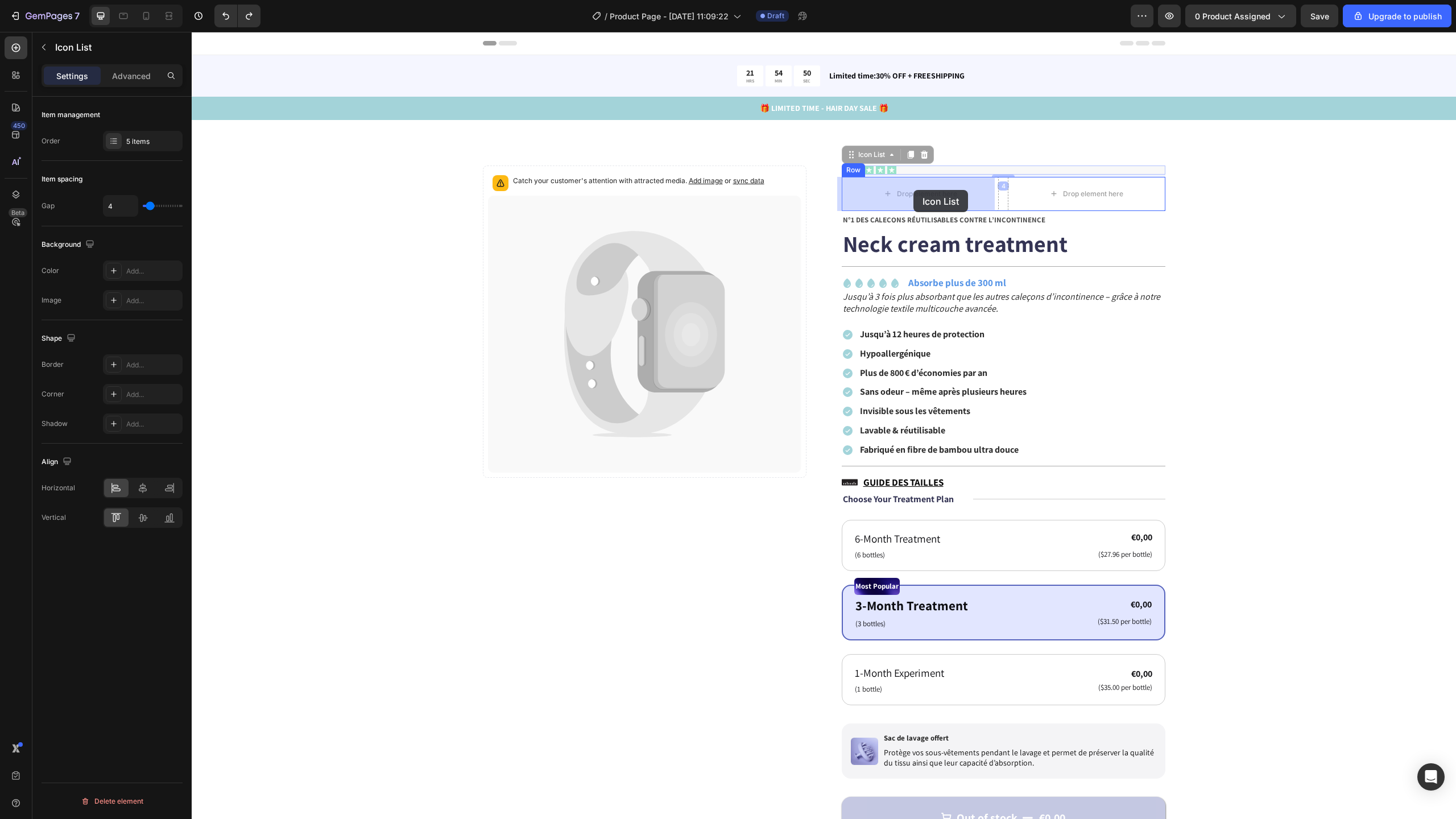
drag, startPoint x: 915, startPoint y: 171, endPoint x: 914, endPoint y: 190, distance: 19.0
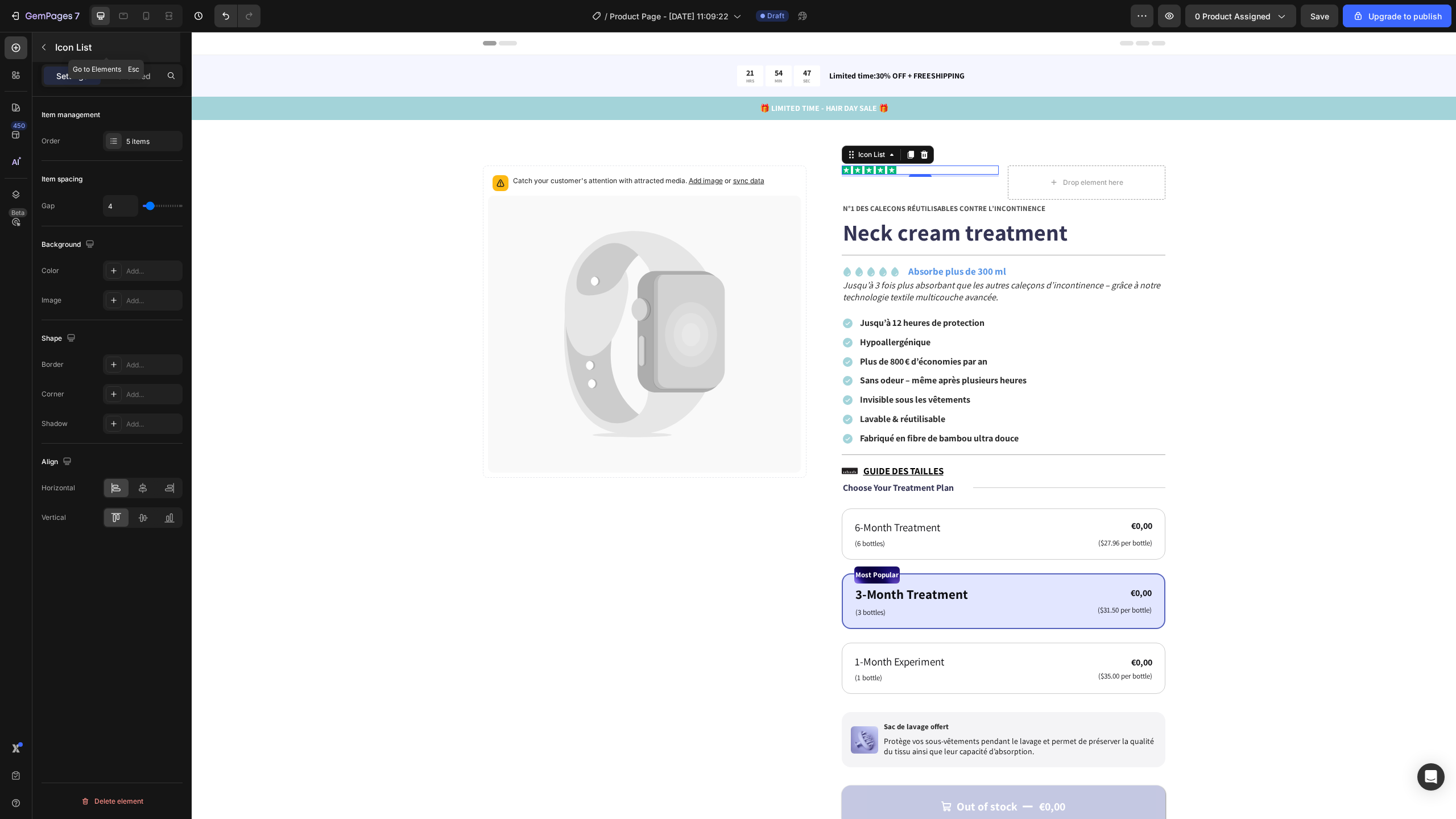
click at [43, 46] on icon "button" at bounding box center [44, 47] width 4 height 6
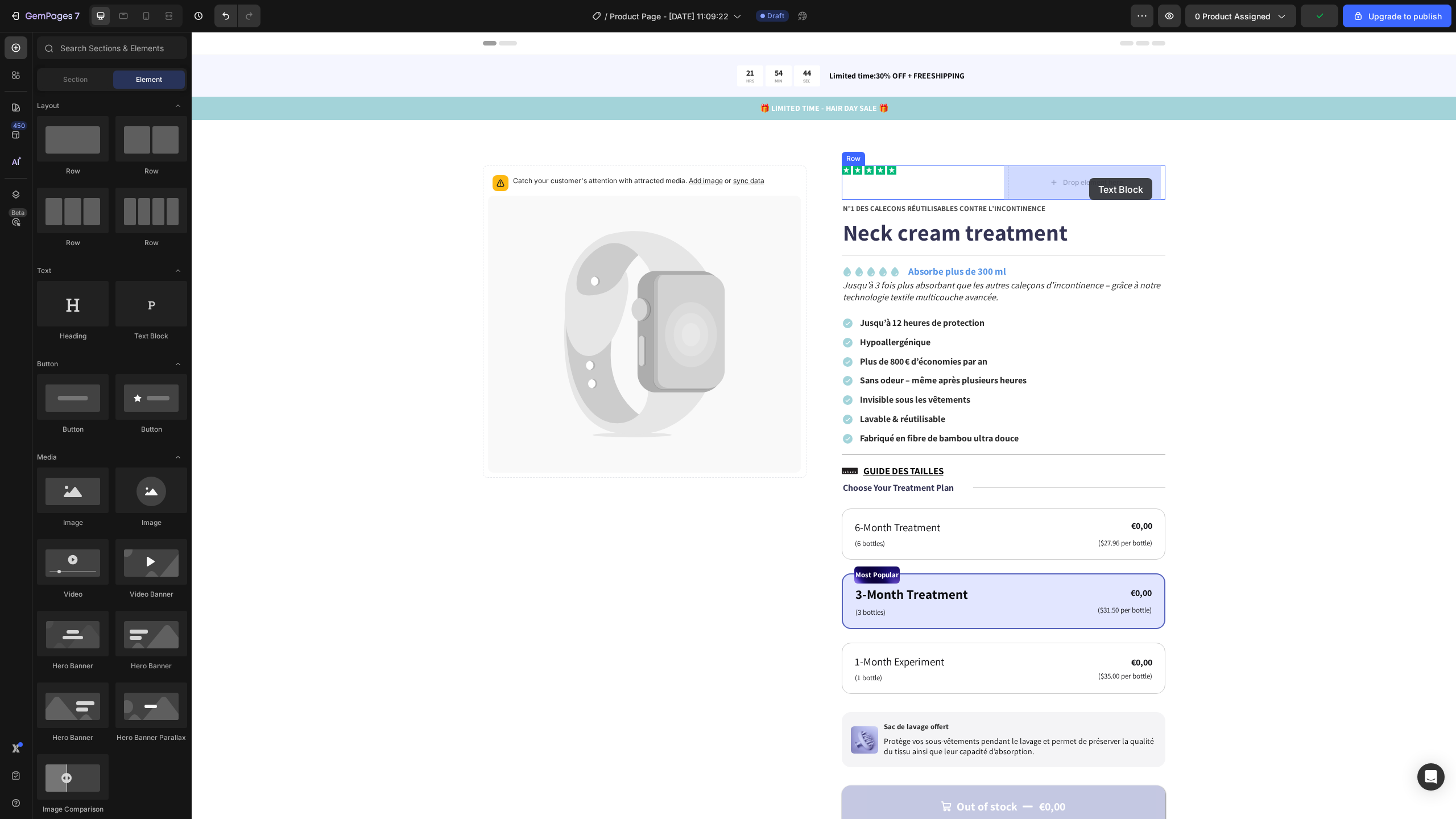
drag, startPoint x: 341, startPoint y: 341, endPoint x: 1089, endPoint y: 178, distance: 765.6
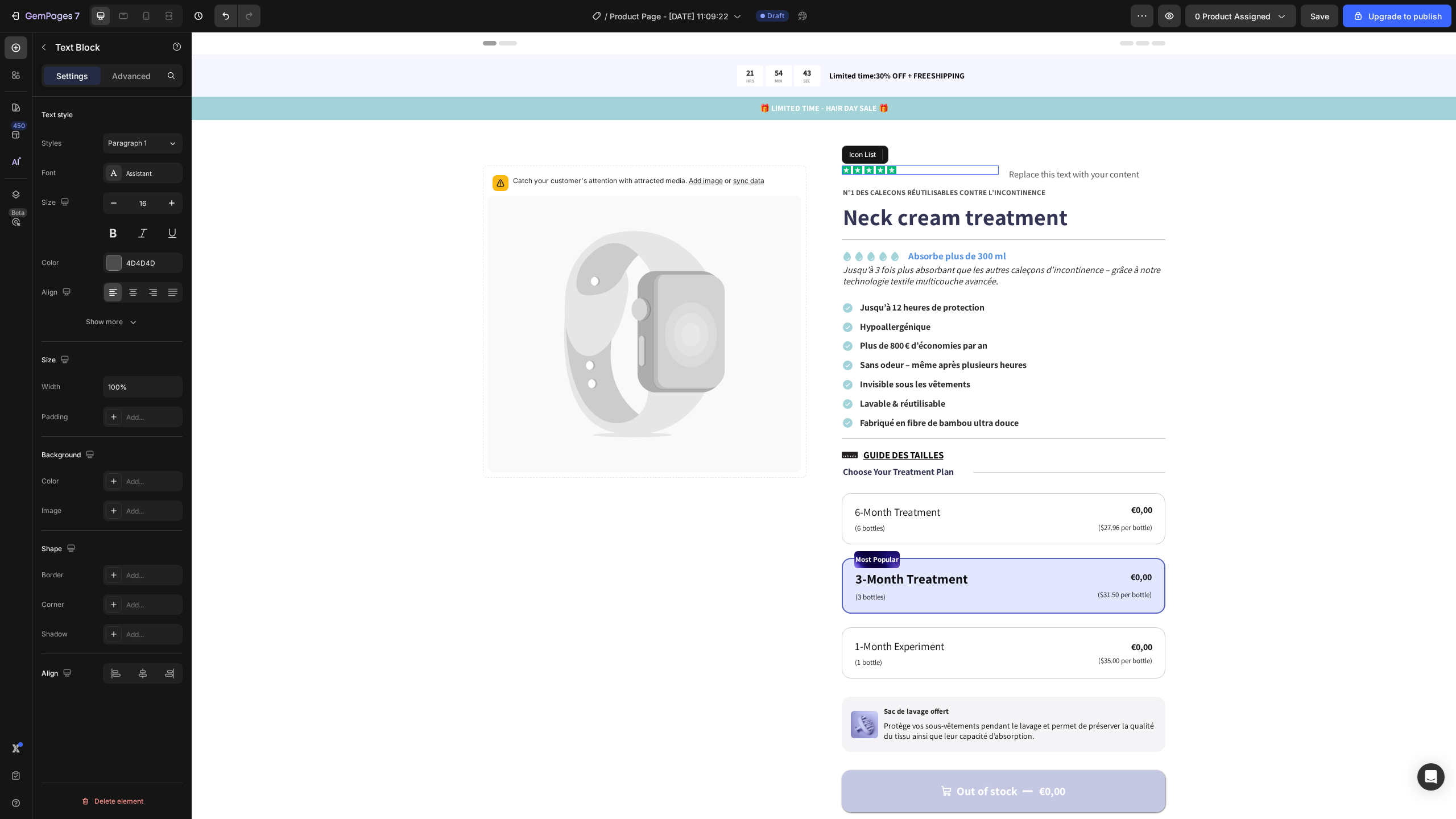
click at [988, 172] on div "Icon Icon Icon Icon Icon" at bounding box center [921, 170] width 158 height 9
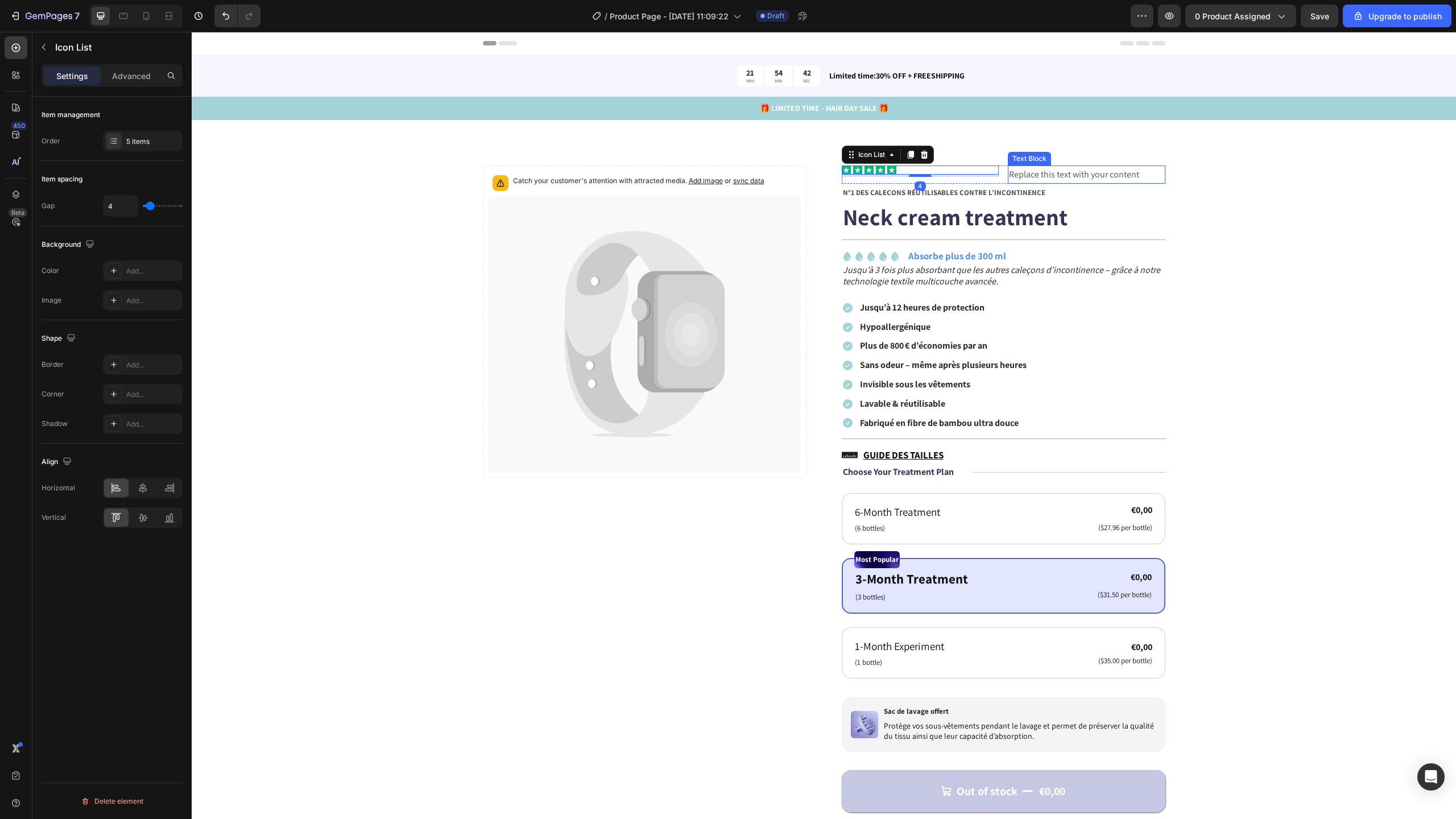
click at [1029, 175] on div "Replace this text with your content" at bounding box center [1087, 175] width 158 height 18
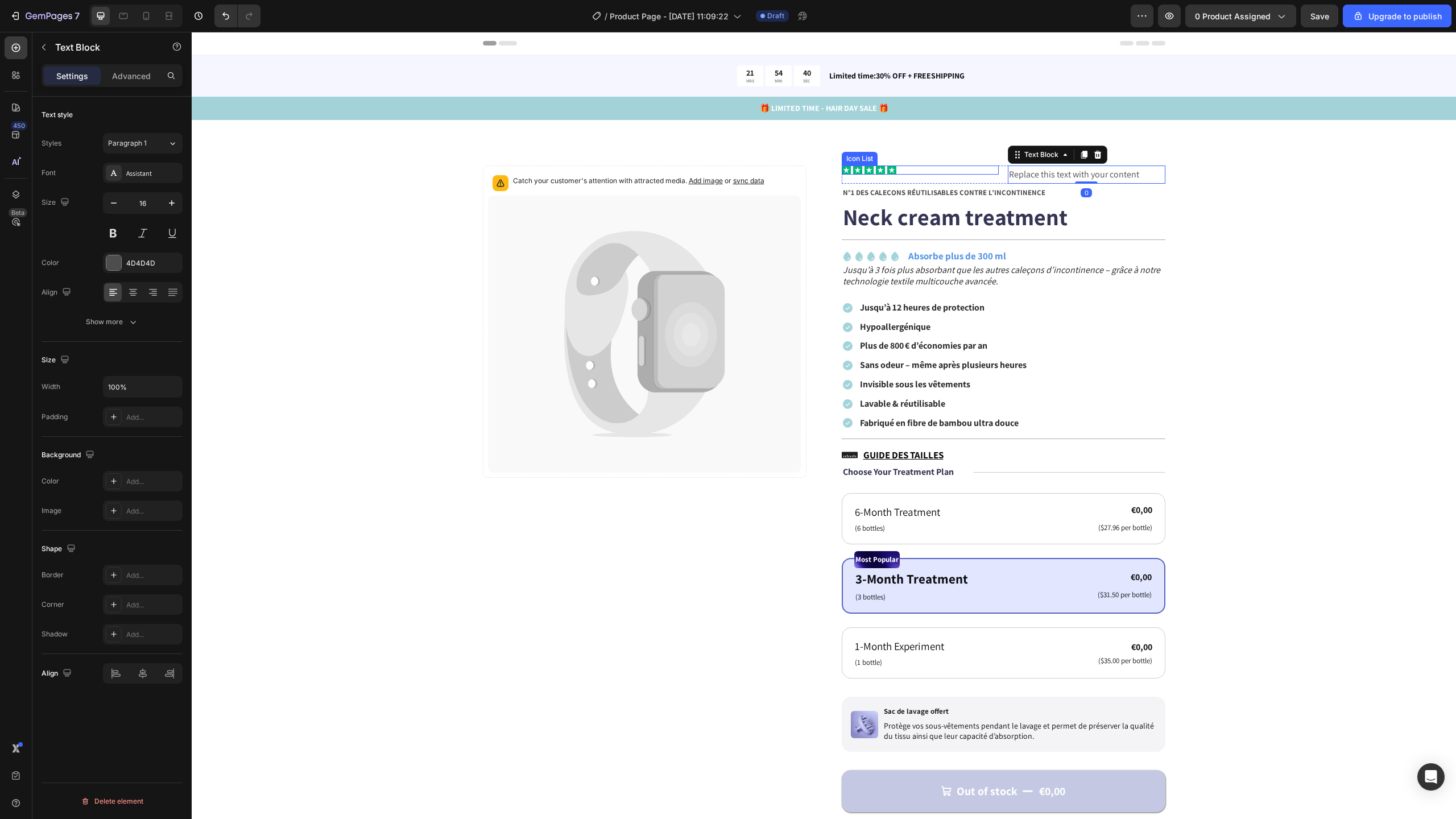
click at [938, 170] on div "Icon Icon Icon Icon Icon" at bounding box center [921, 170] width 158 height 9
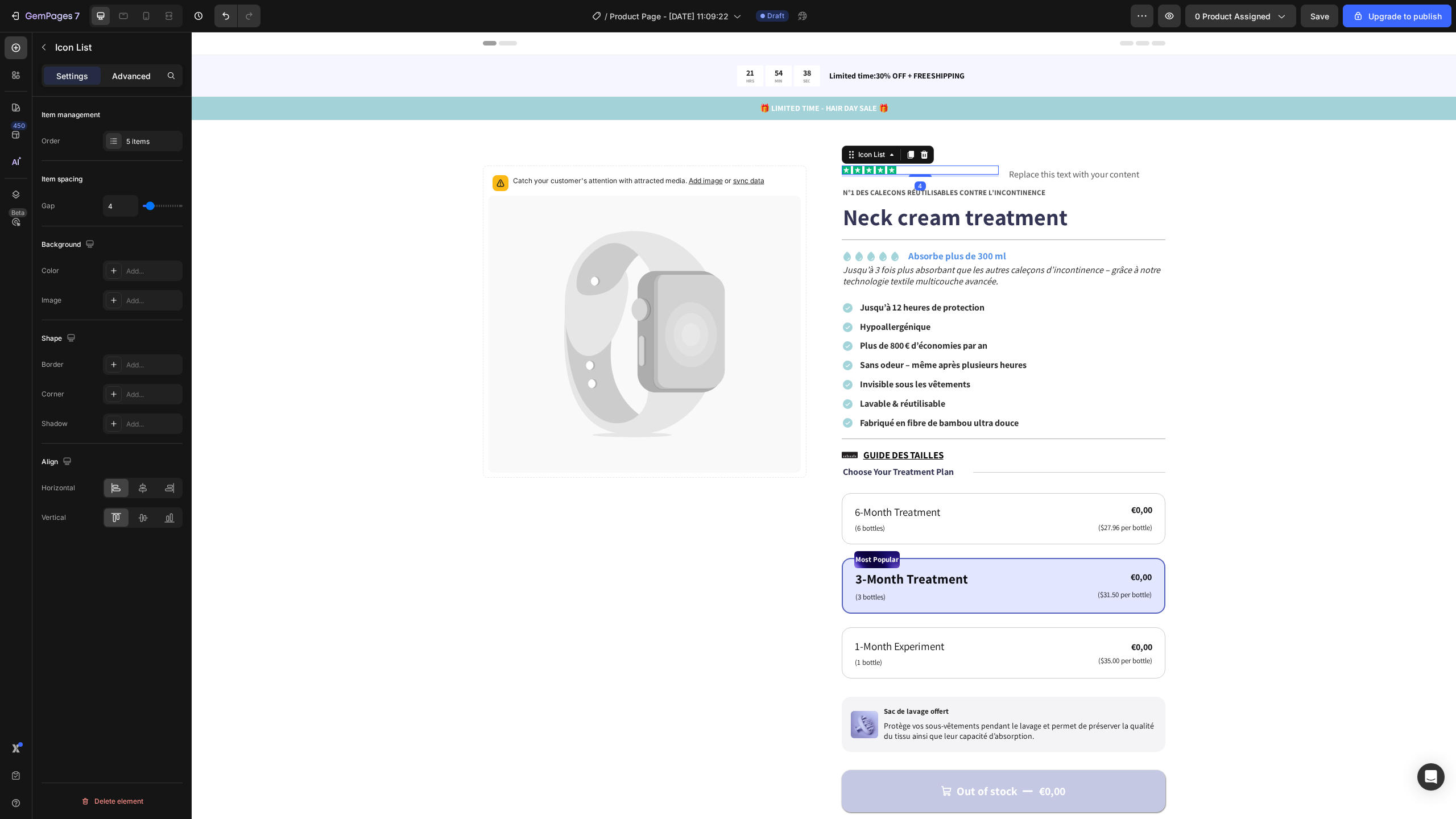
click at [126, 74] on p "Advanced" at bounding box center [132, 76] width 39 height 12
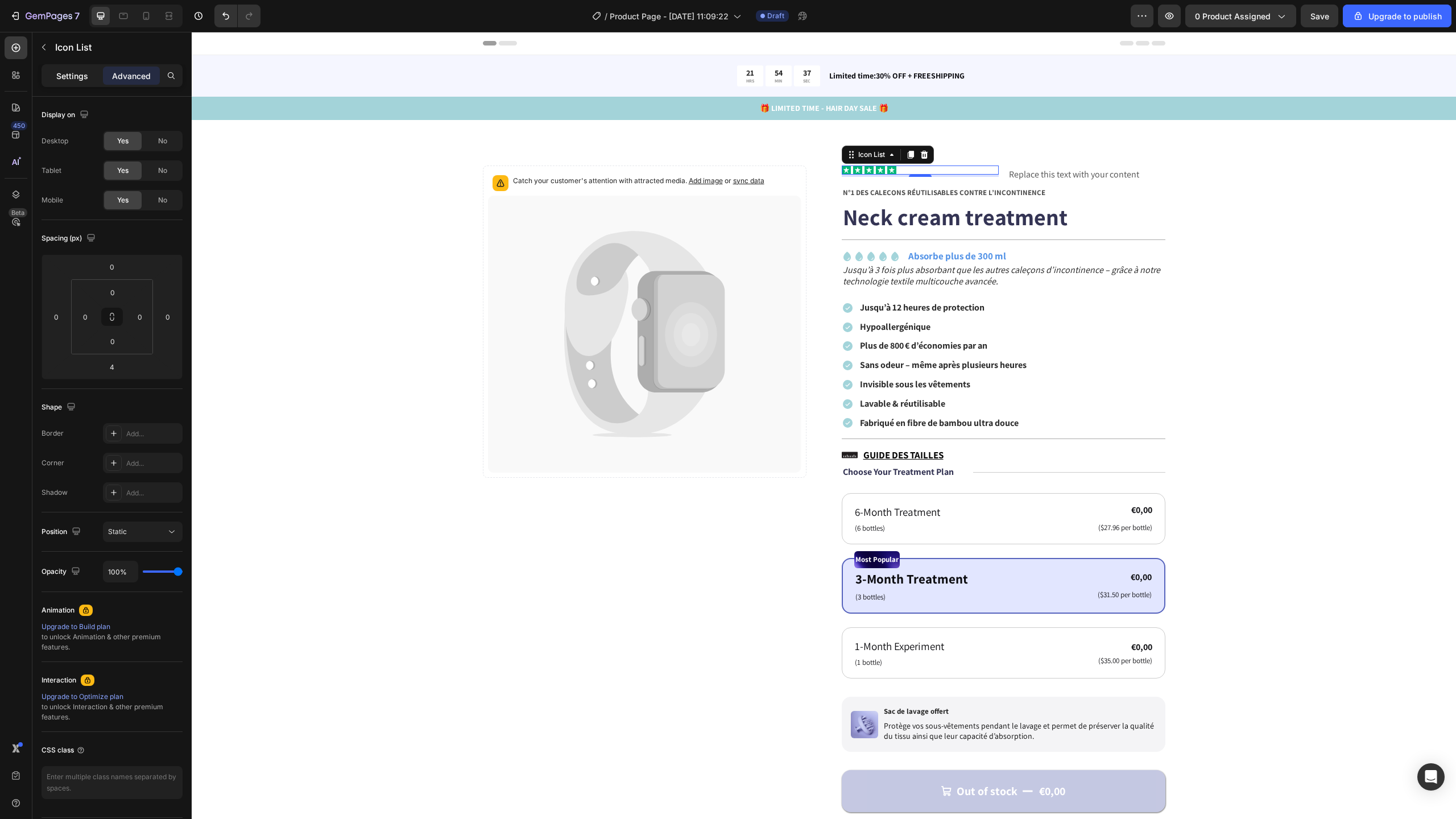
click at [87, 78] on p "Settings" at bounding box center [72, 76] width 32 height 12
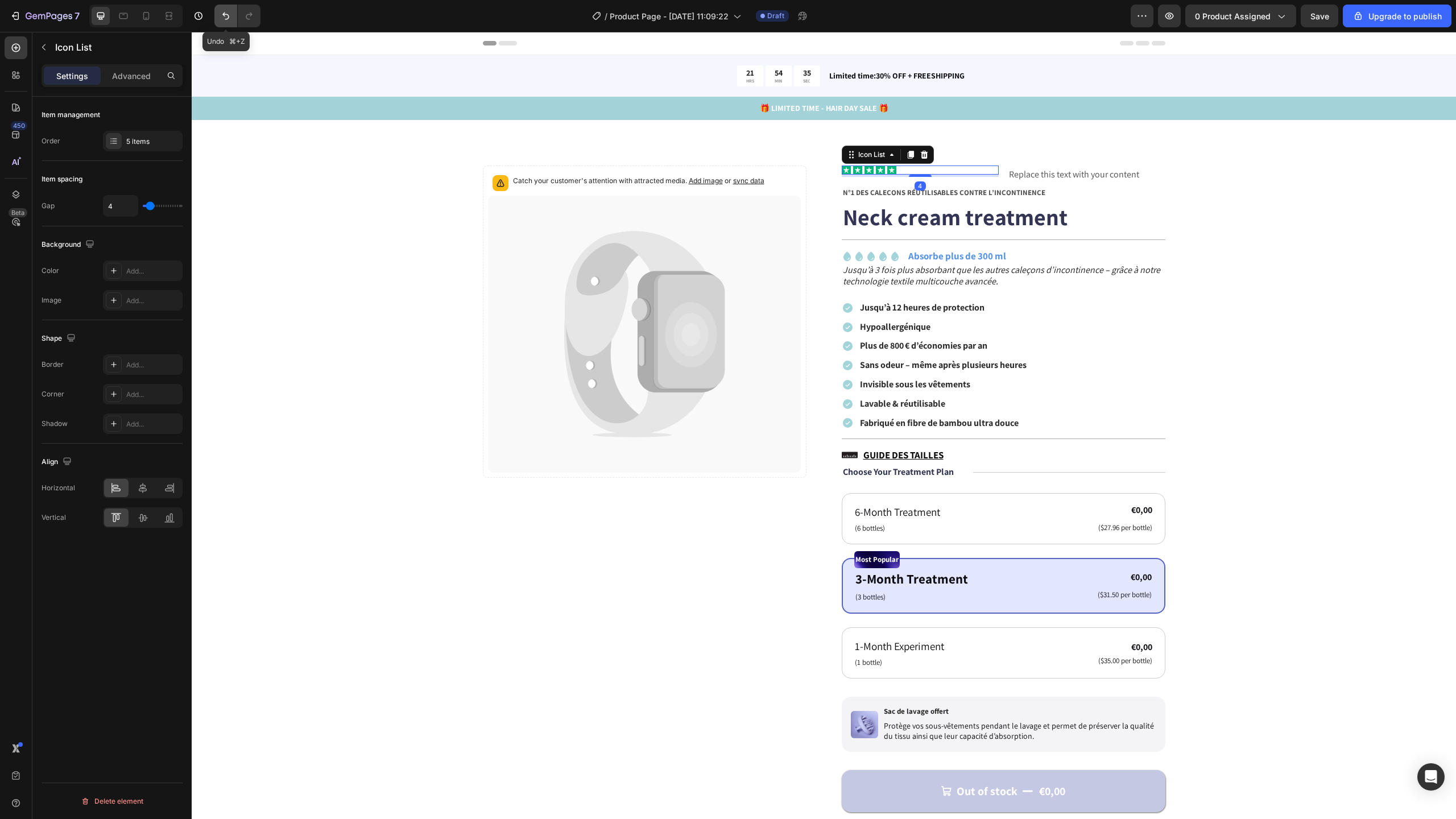
click at [235, 18] on button "Undo/Redo" at bounding box center [226, 16] width 23 height 23
click at [233, 19] on button "Undo/Redo" at bounding box center [226, 16] width 23 height 23
click at [227, 19] on icon "Undo/Redo" at bounding box center [226, 16] width 7 height 7
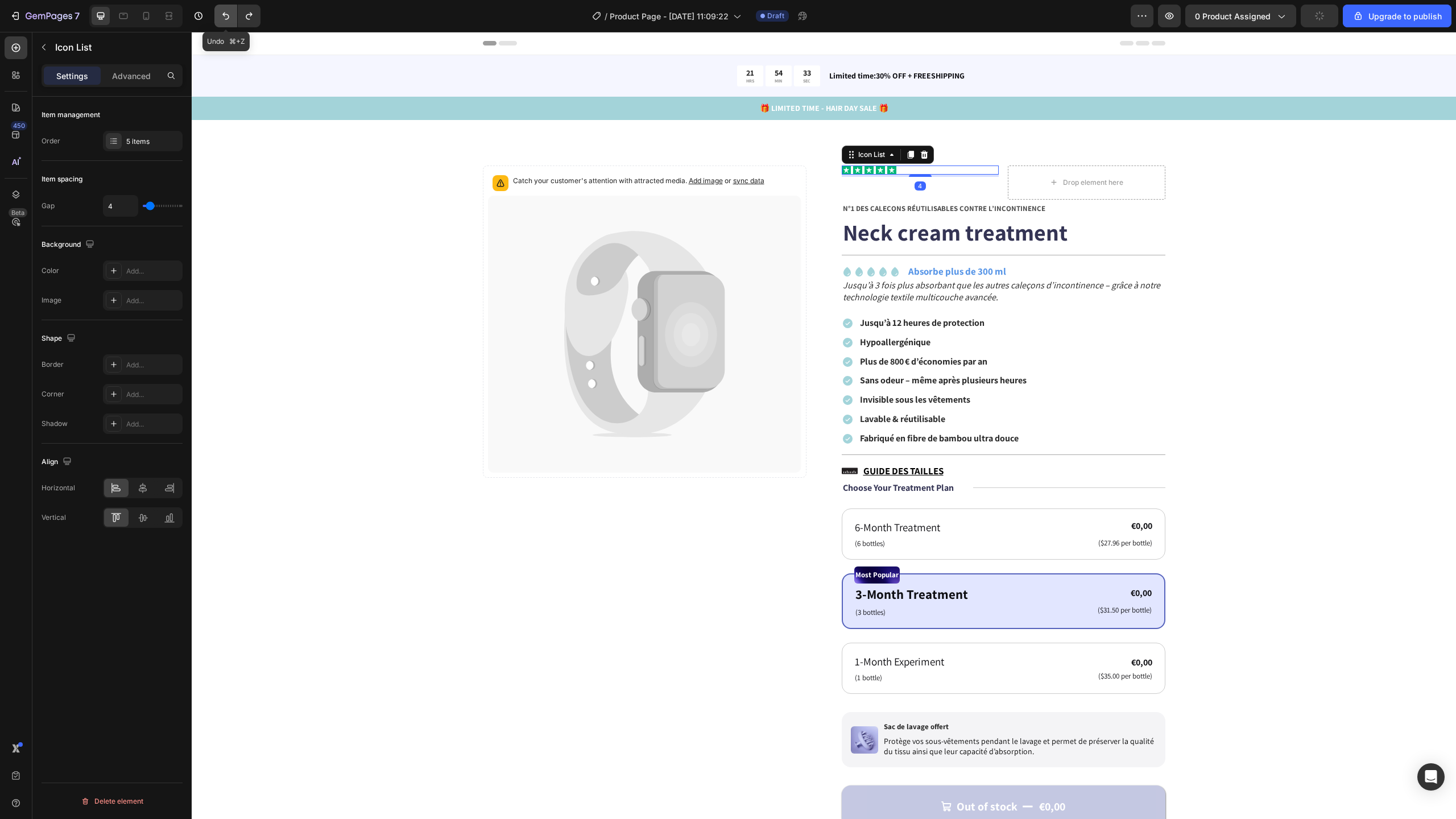
click at [227, 19] on icon "Undo/Redo" at bounding box center [226, 16] width 7 height 7
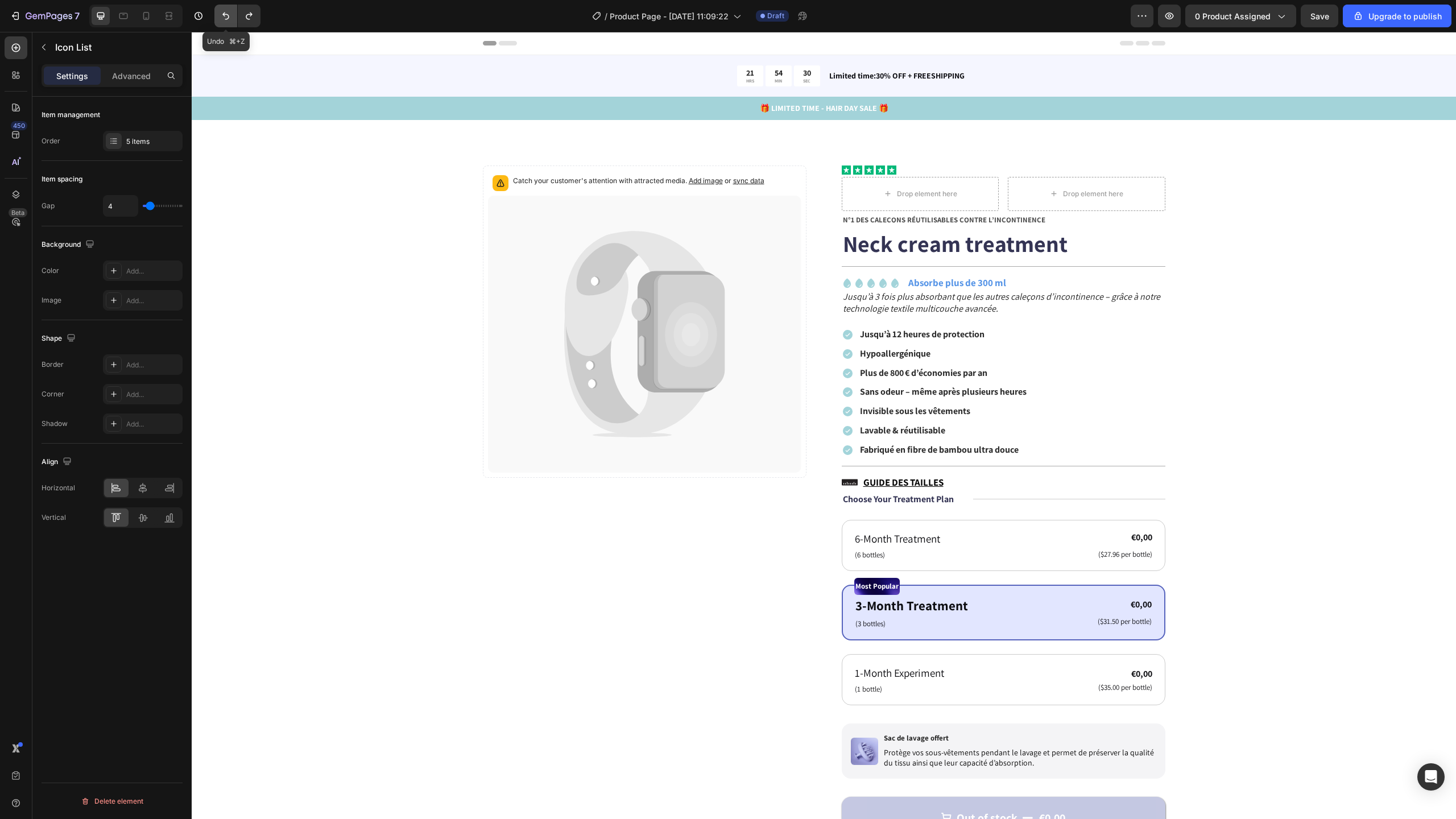
click at [229, 15] on icon "Undo/Redo" at bounding box center [226, 16] width 11 height 11
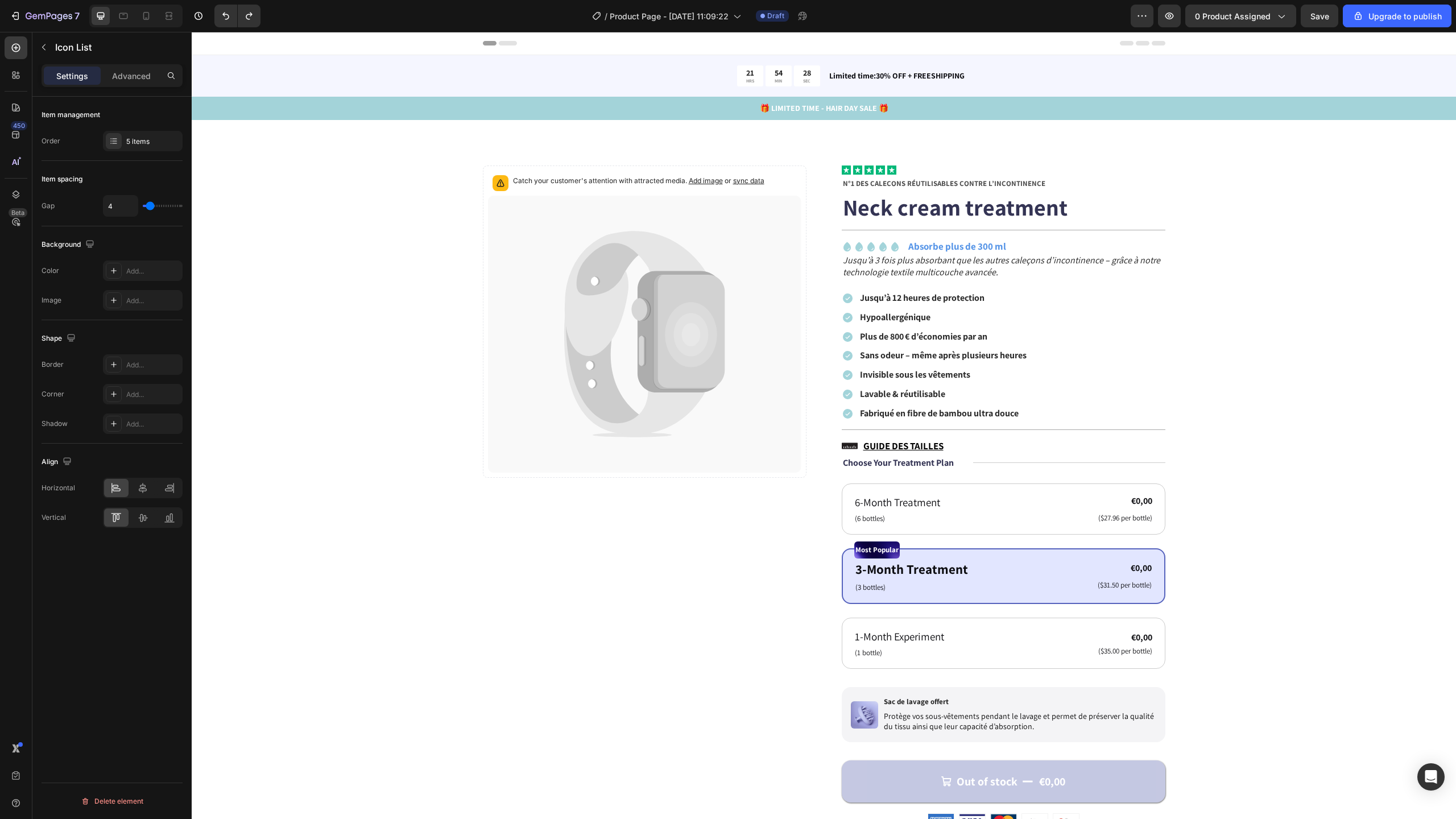
click at [906, 169] on div "Icon Icon Icon Icon Icon" at bounding box center [1003, 170] width 324 height 9
click at [906, 172] on div "Icon Icon Icon Icon Icon" at bounding box center [1003, 170] width 324 height 9
click at [888, 168] on icon at bounding box center [891, 169] width 6 height 6
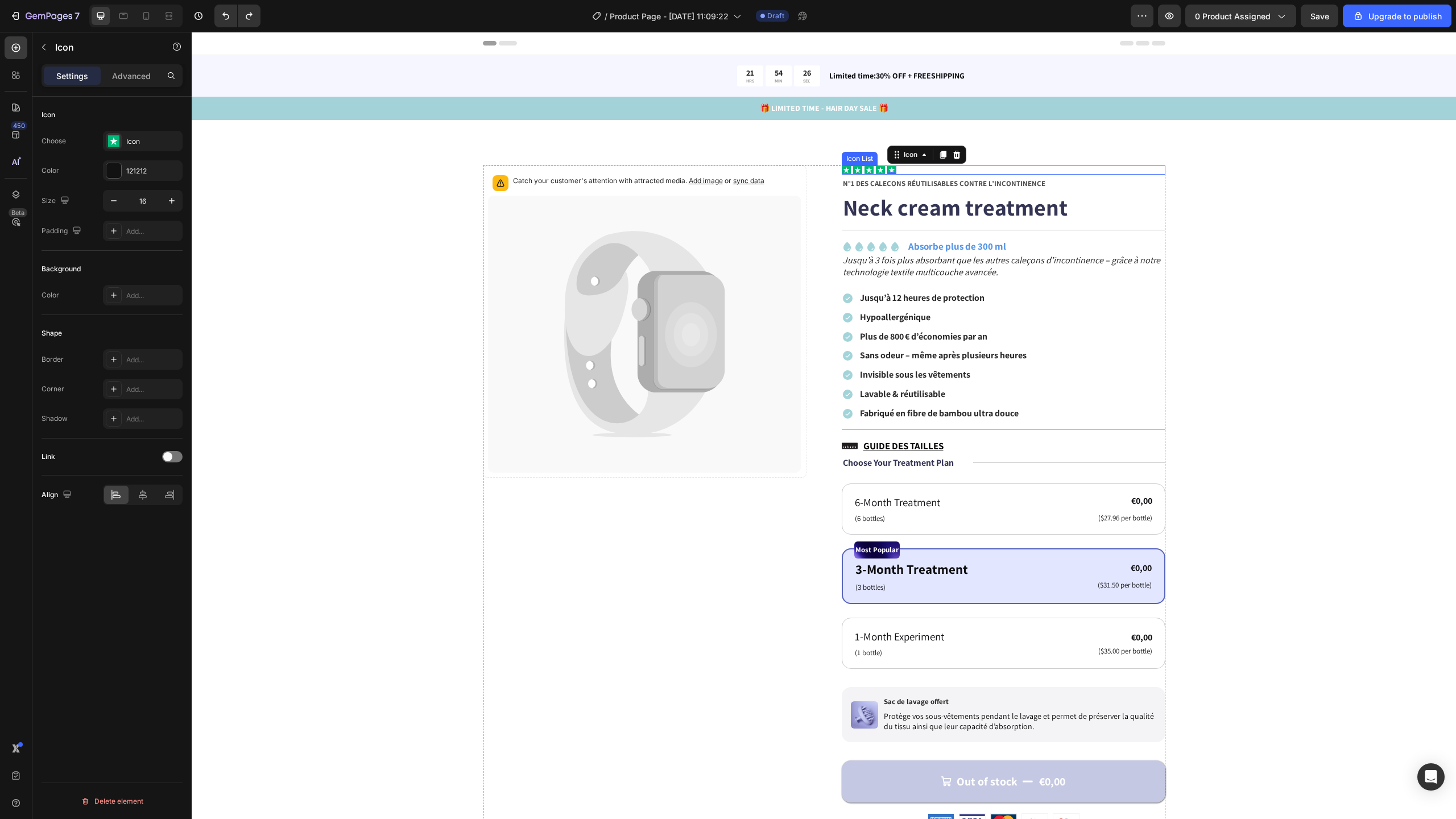
click at [920, 171] on div "Icon Icon Icon Icon Icon 0" at bounding box center [1003, 170] width 324 height 9
click at [132, 78] on p "Advanced" at bounding box center [132, 76] width 39 height 12
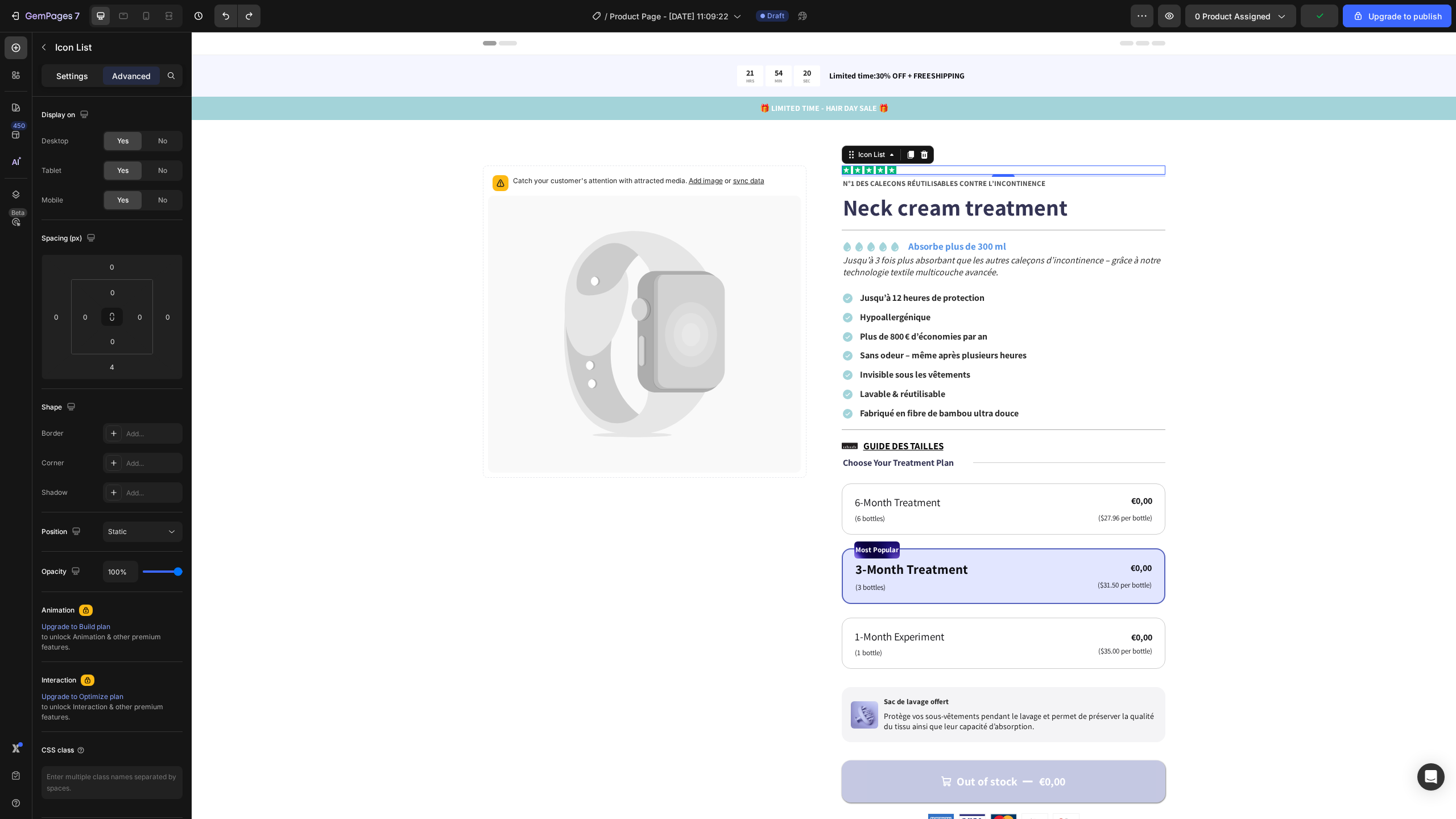
click at [67, 75] on p "Settings" at bounding box center [72, 76] width 32 height 12
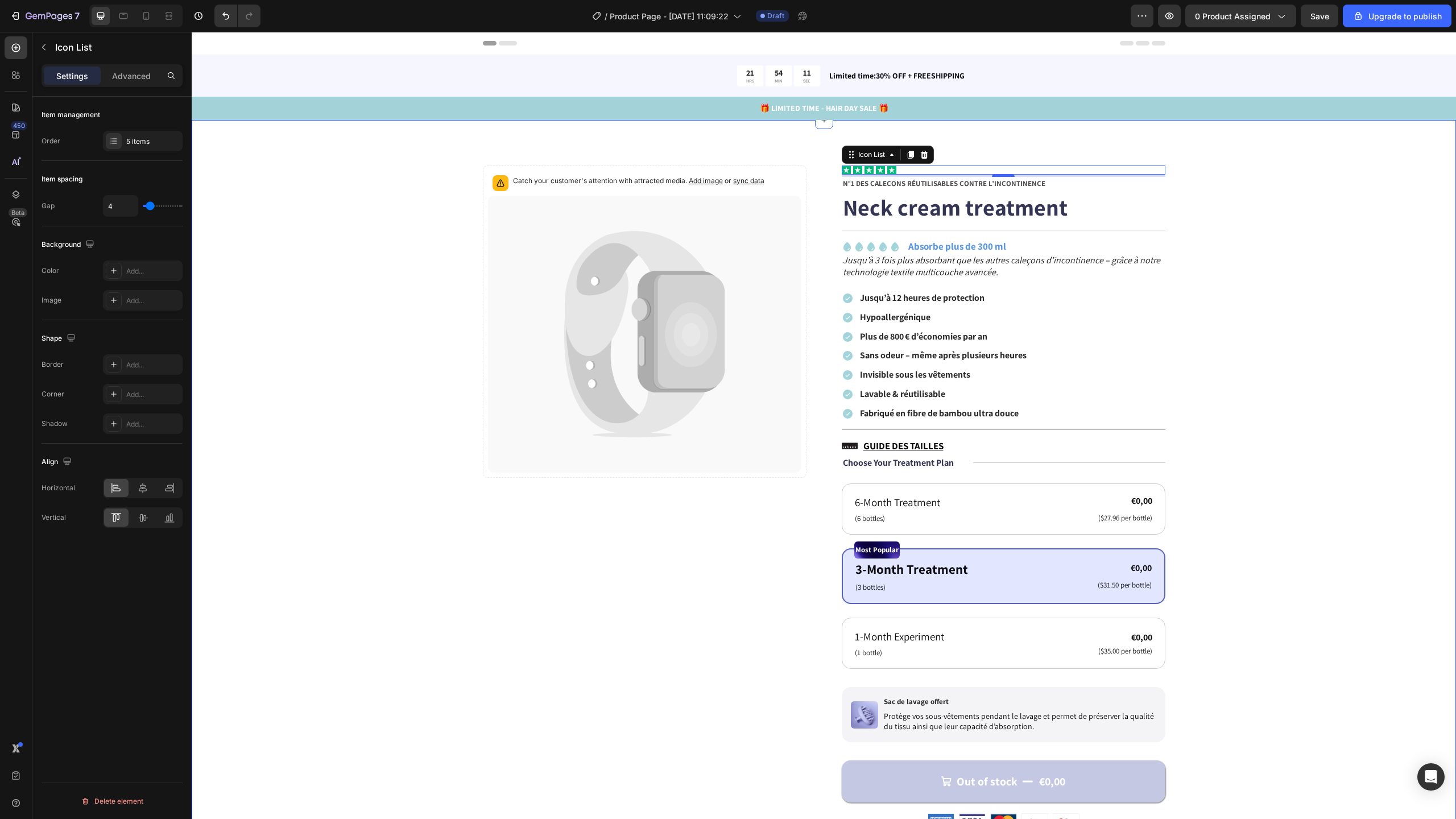
click at [239, 231] on div "Catch your customer's attention with attracted media. Add image or sync data Pr…" at bounding box center [823, 740] width 1173 height 1148
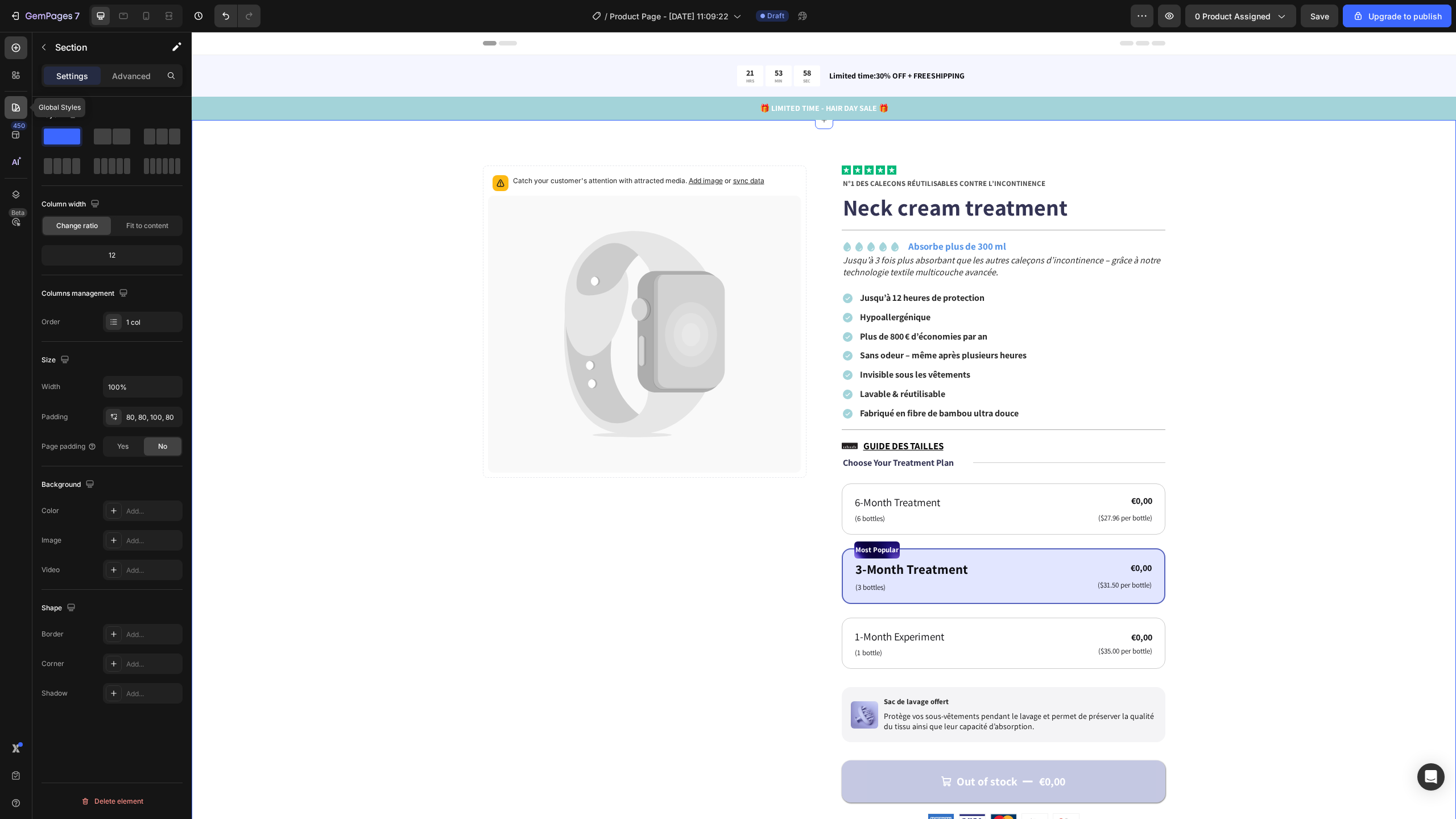
click at [12, 102] on icon at bounding box center [16, 107] width 11 height 11
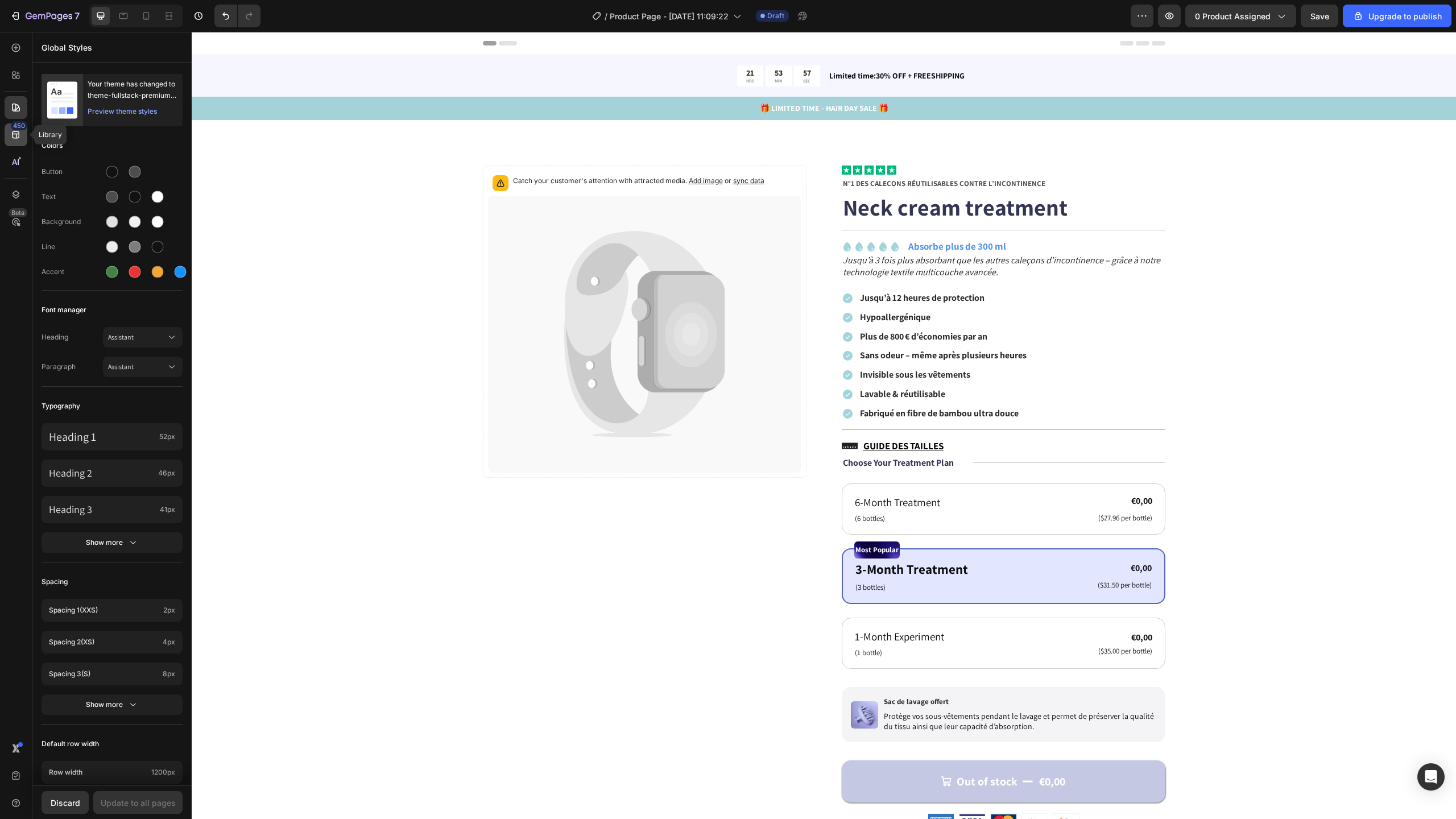
click at [16, 126] on div "450" at bounding box center [18, 126] width 17 height 9
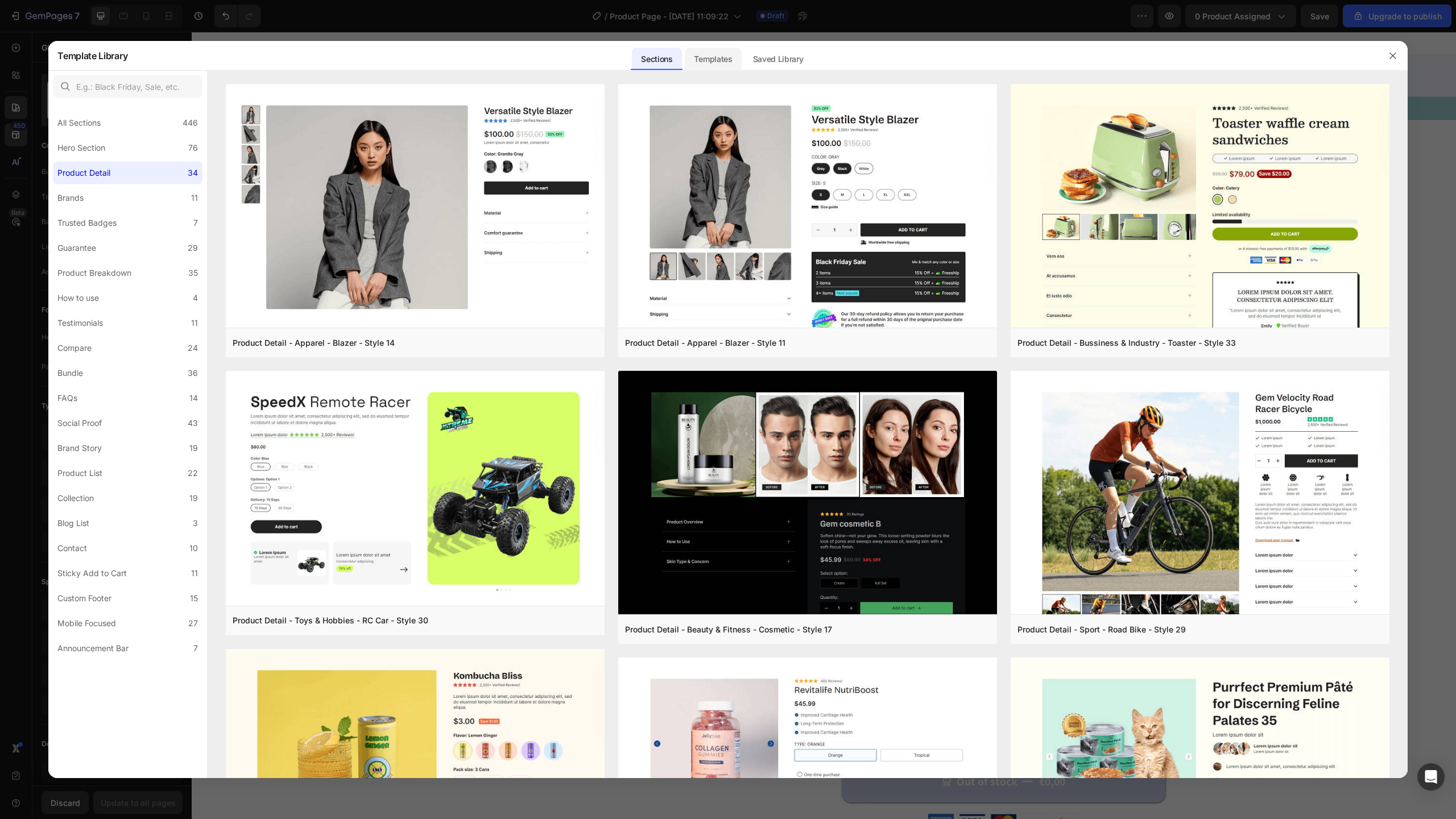
click at [706, 57] on div "Templates" at bounding box center [713, 59] width 56 height 23
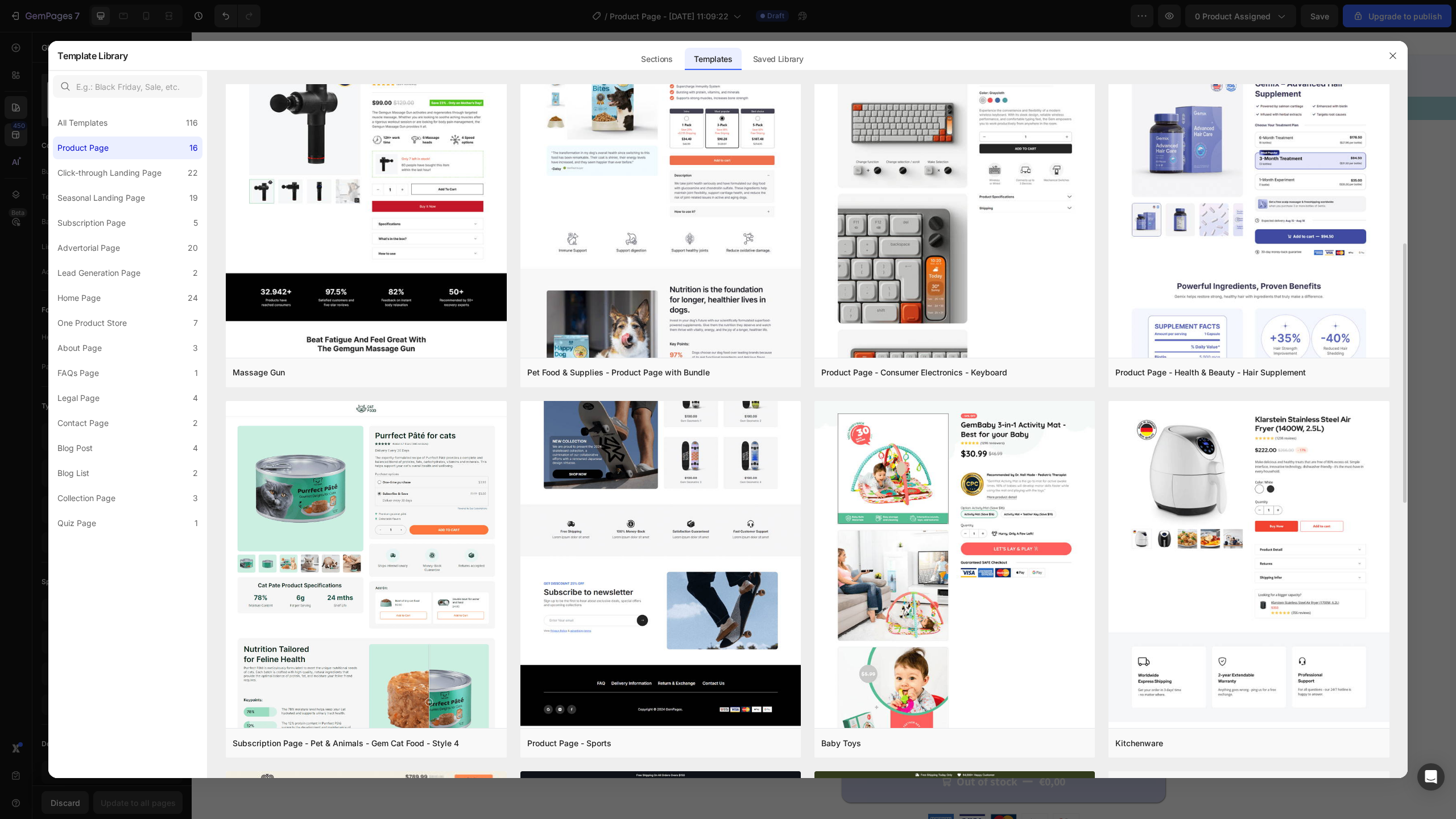
scroll to position [98, 0]
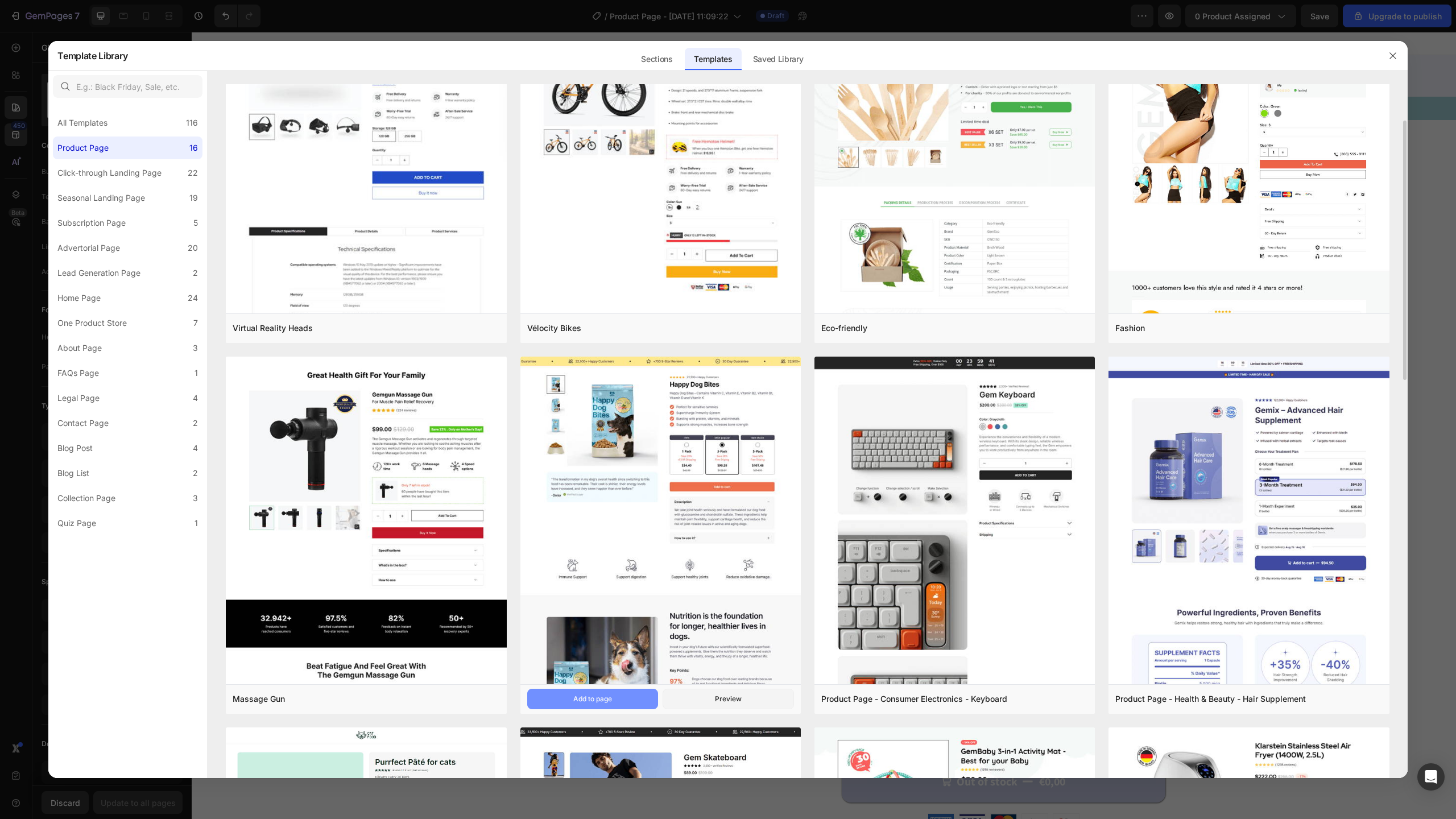
click at [611, 697] on div "Add to page" at bounding box center [592, 700] width 39 height 11
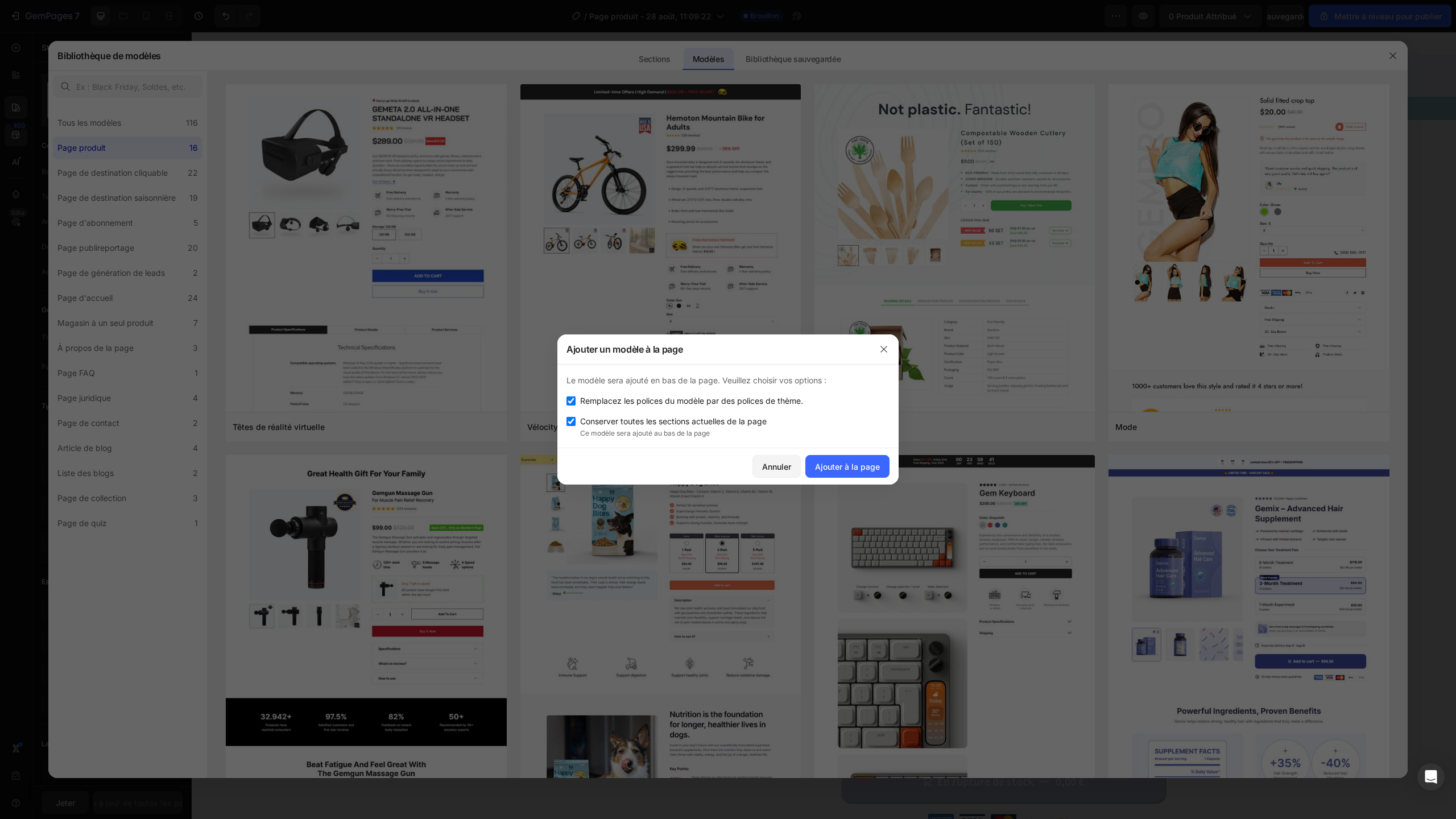
scroll to position [98, 0]
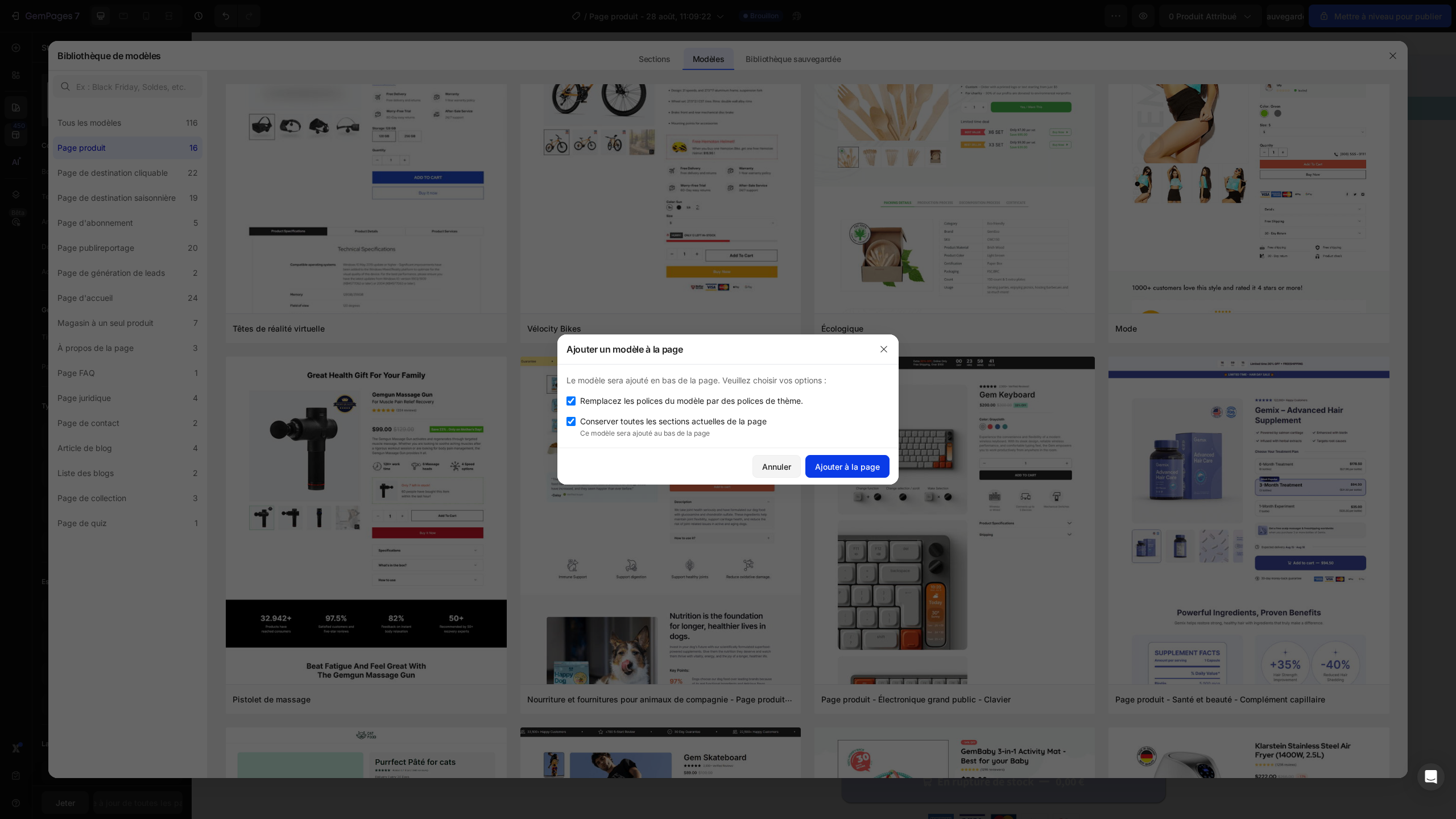
click at [856, 465] on font "Ajouter à la page" at bounding box center [848, 466] width 65 height 10
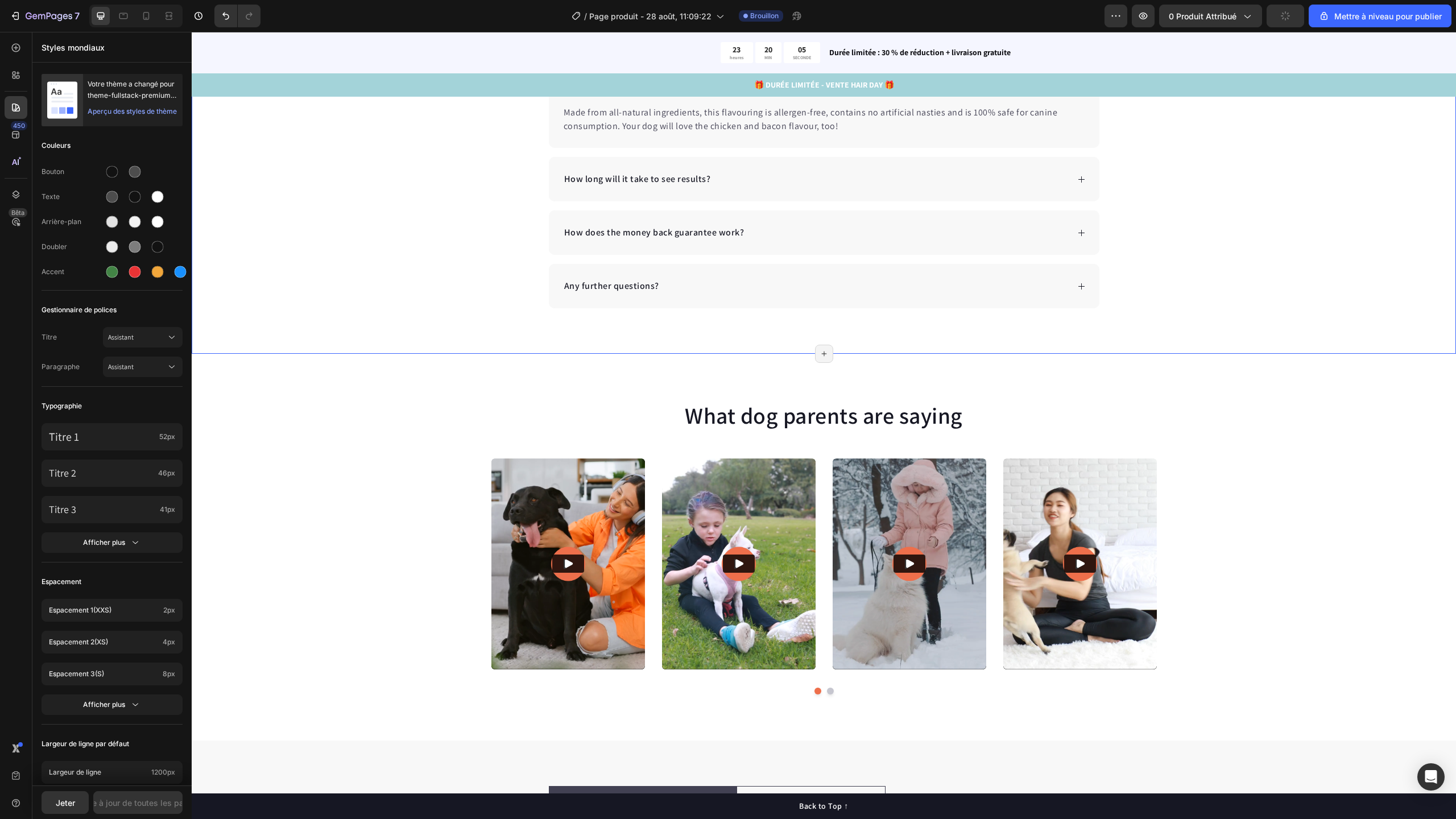
scroll to position [8144, 0]
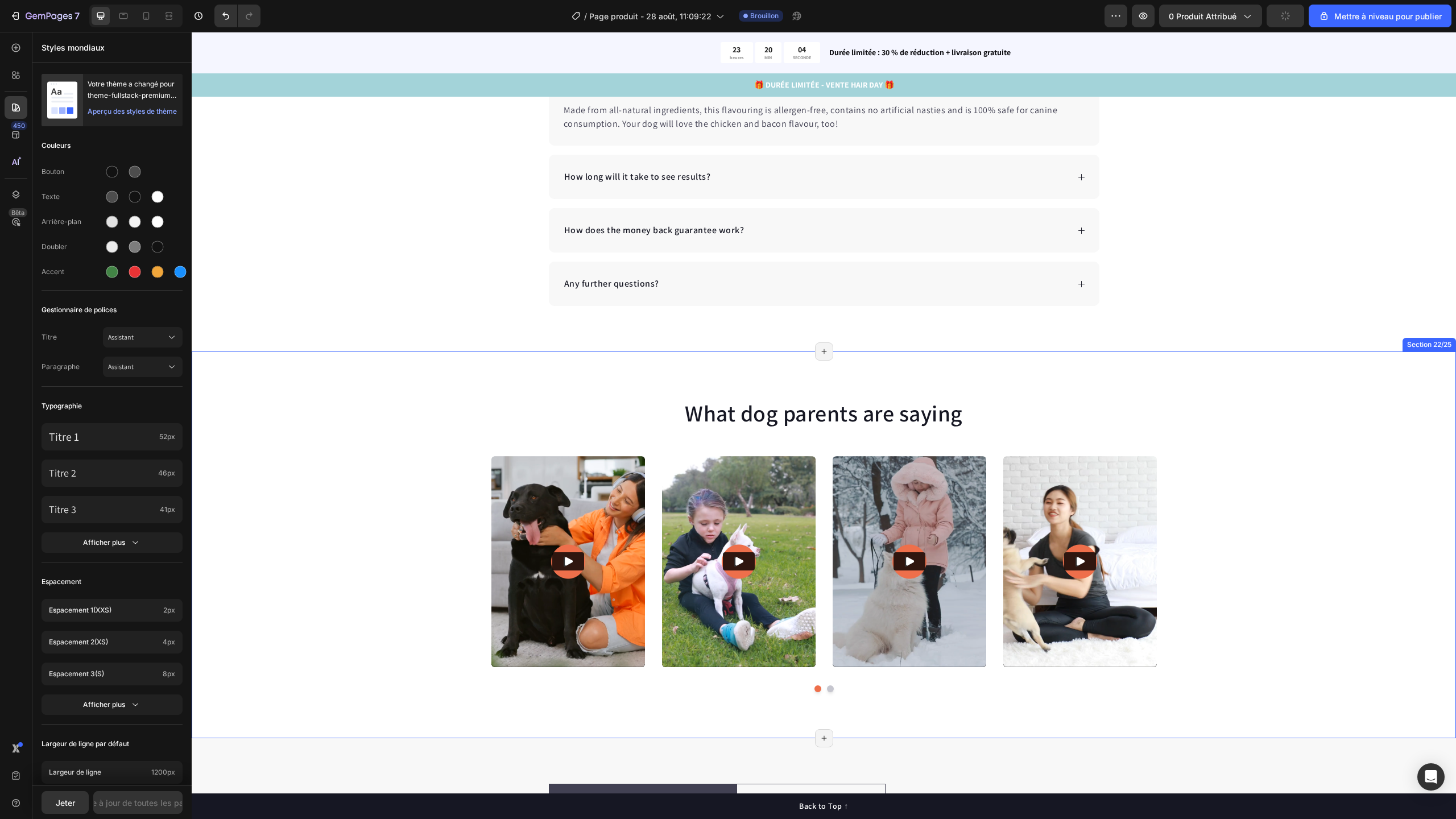
click at [472, 393] on div "What dog parents are saying Heading Video Video Video Video Video Carousel Row …" at bounding box center [823, 544] width 1265 height 387
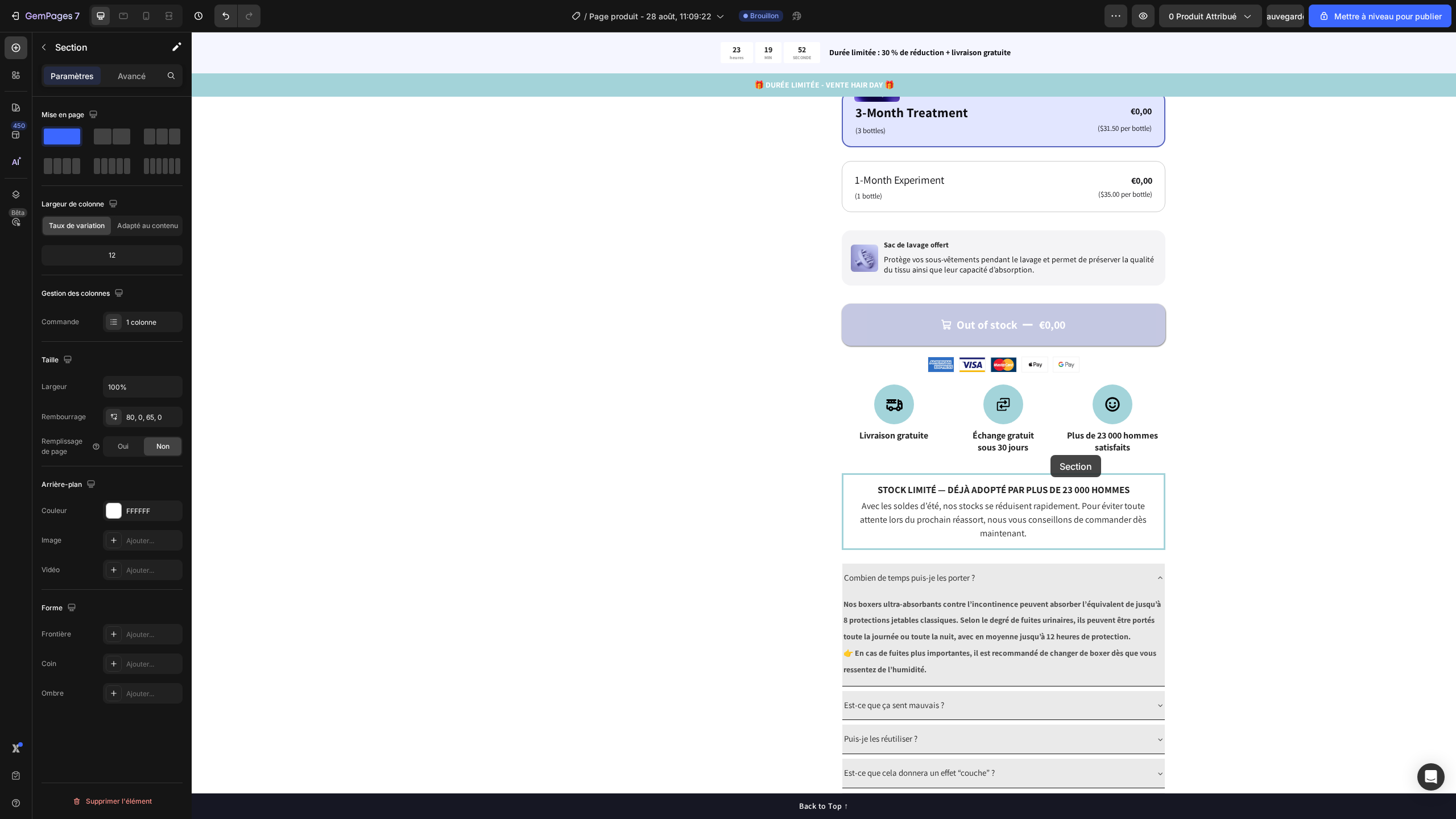
scroll to position [1021, 0]
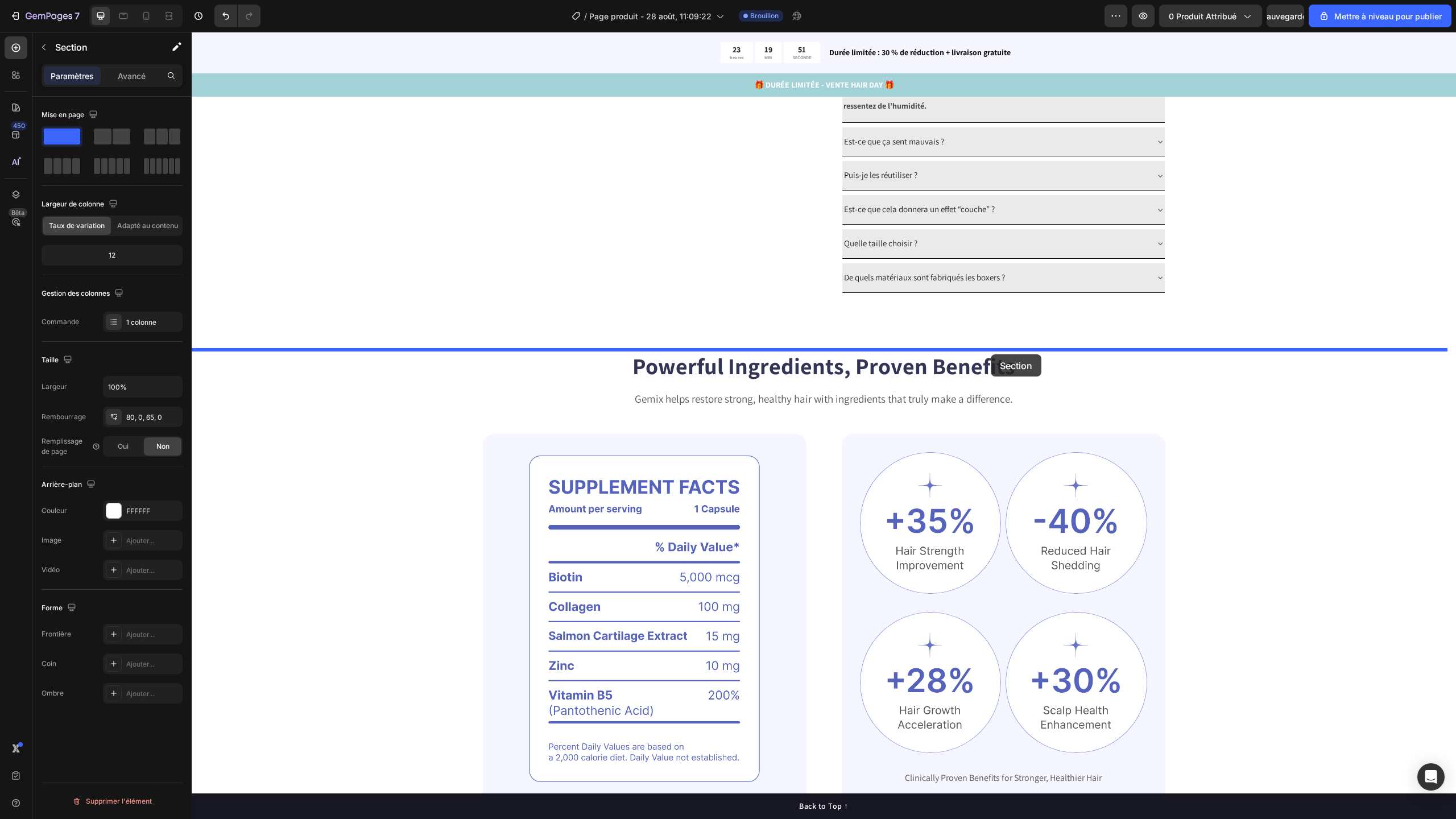
drag, startPoint x: 1207, startPoint y: 326, endPoint x: 991, endPoint y: 355, distance: 217.9
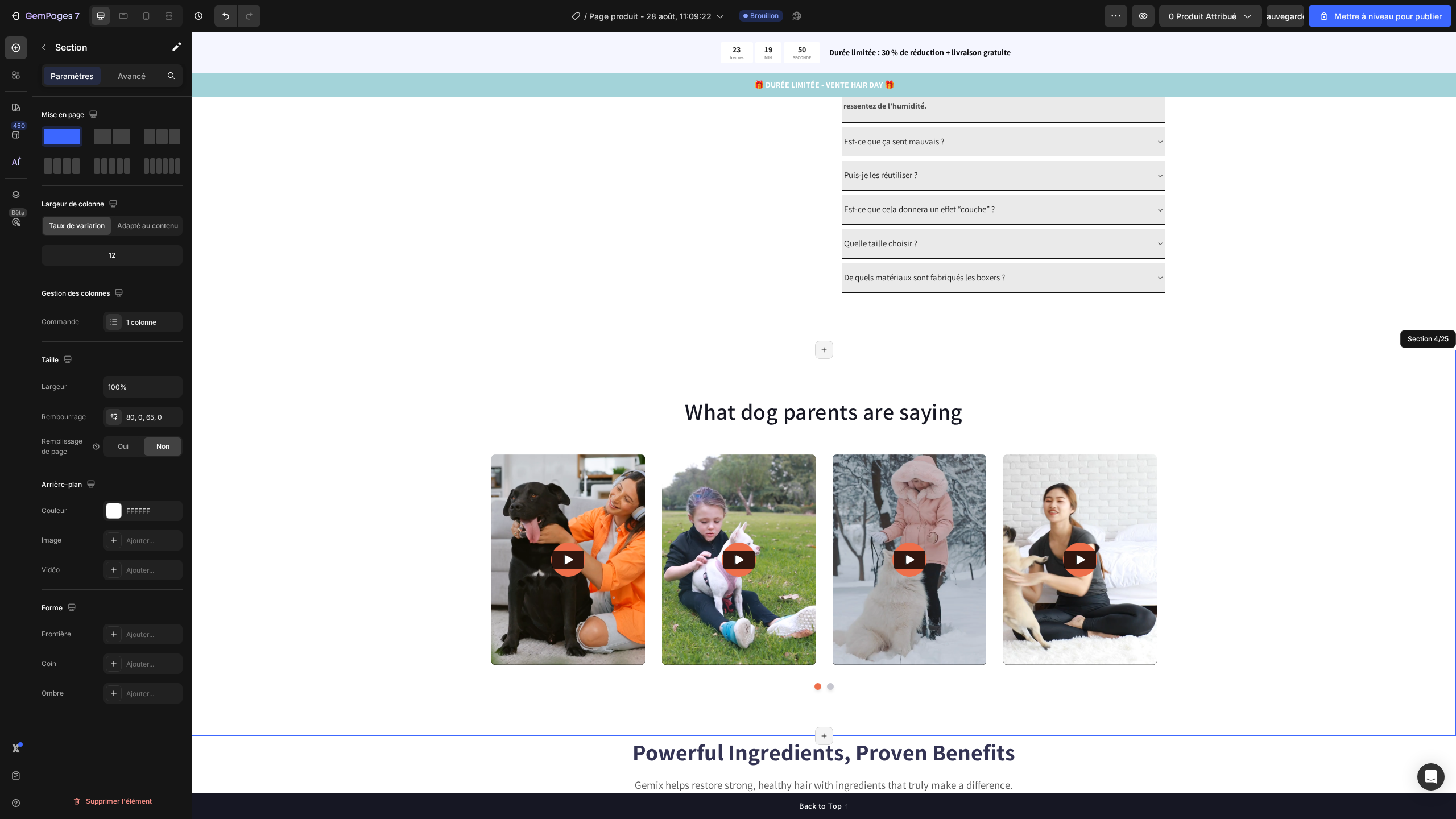
click at [927, 384] on div "What dog parents are saying Heading Video Video Video Video Video Carousel Row …" at bounding box center [823, 543] width 1265 height 387
click at [1299, 390] on div "What dog parents are saying Heading Video Video Video Video Video Carousel Row …" at bounding box center [823, 543] width 1265 height 387
click at [1376, 375] on div "What dog parents are saying Heading Video Video Video Video Video Carousel Row …" at bounding box center [823, 543] width 1265 height 387
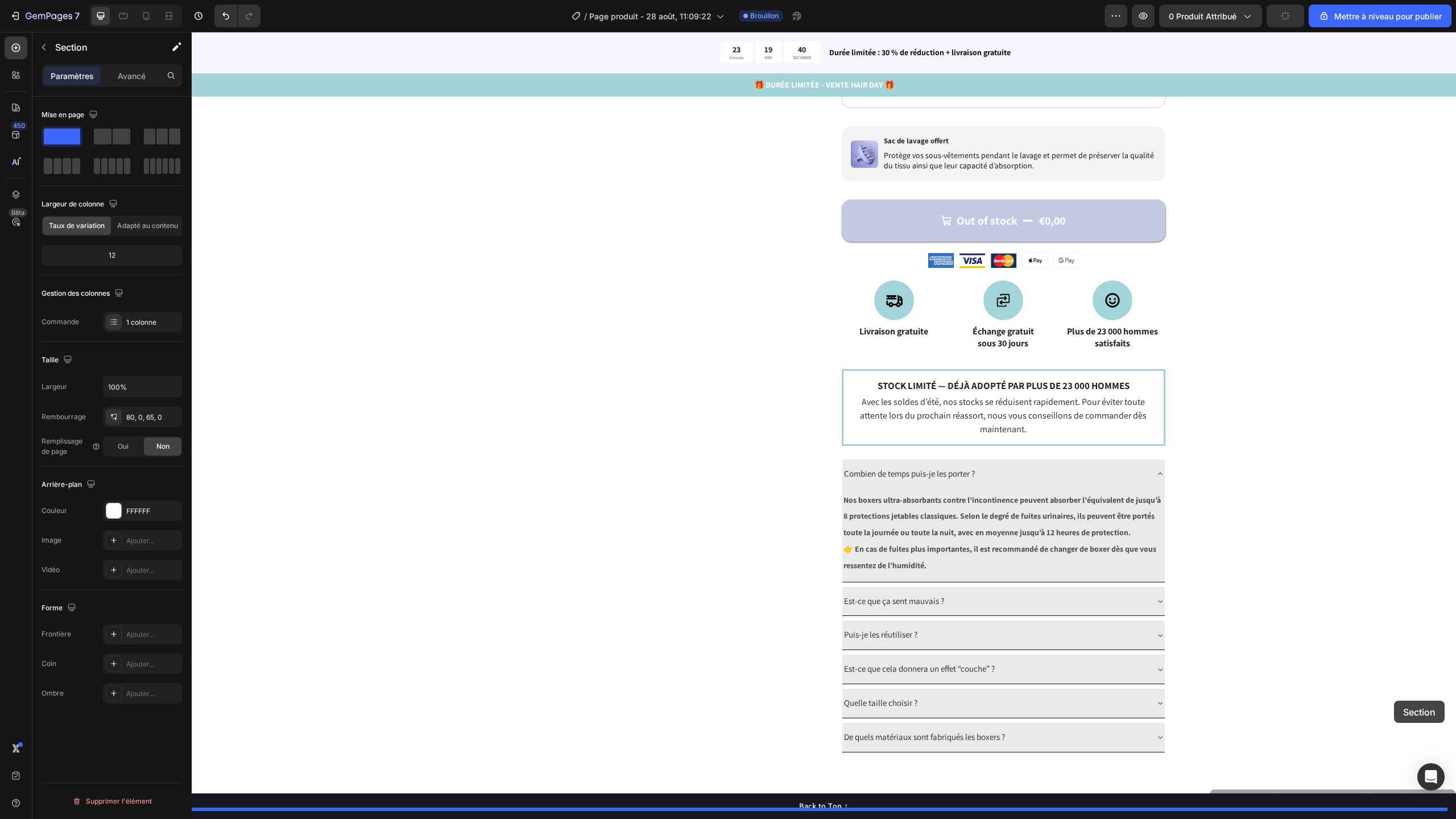
scroll to position [917, 0]
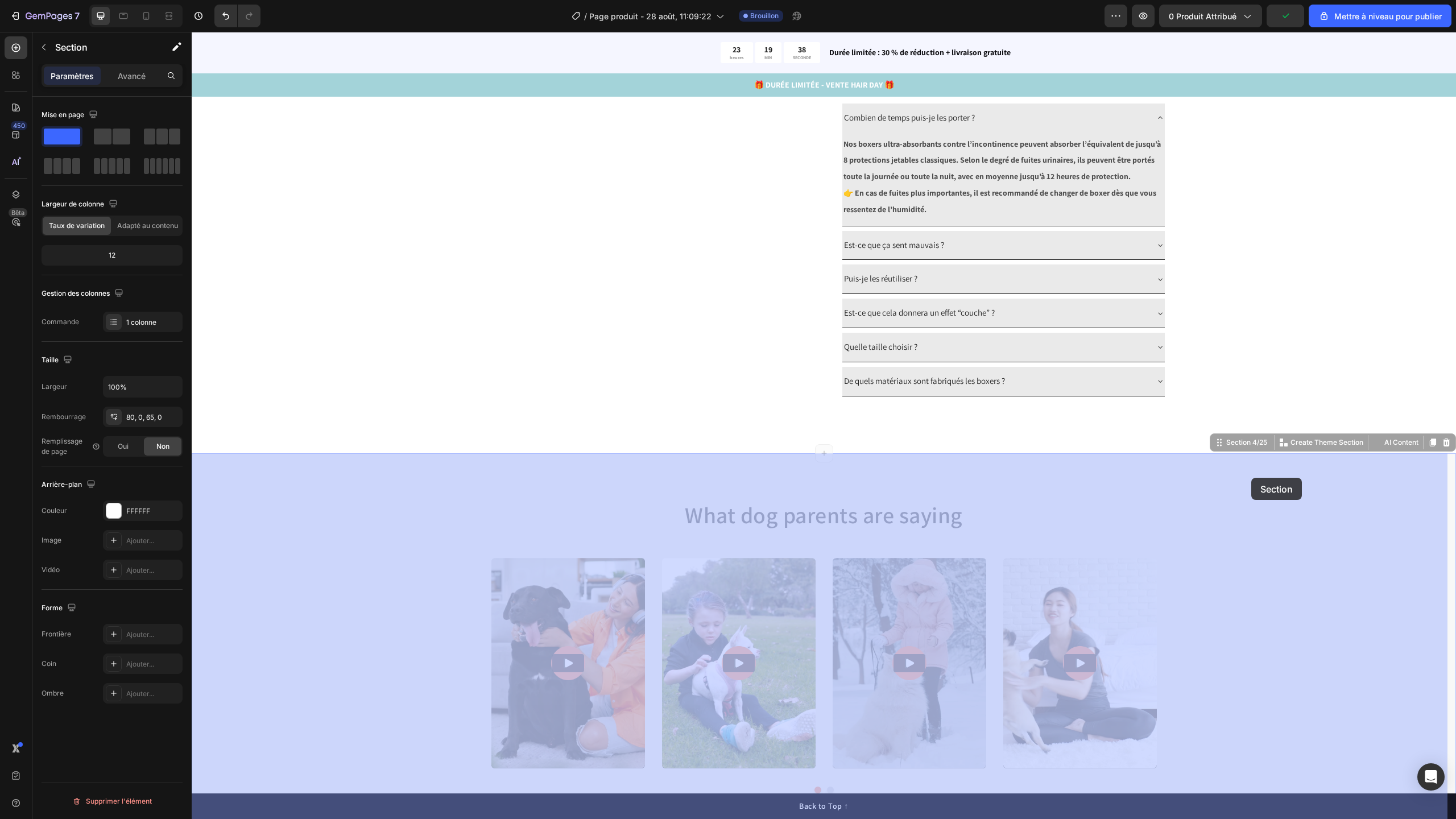
drag, startPoint x: 1223, startPoint y: 341, endPoint x: 1246, endPoint y: 474, distance: 135.0
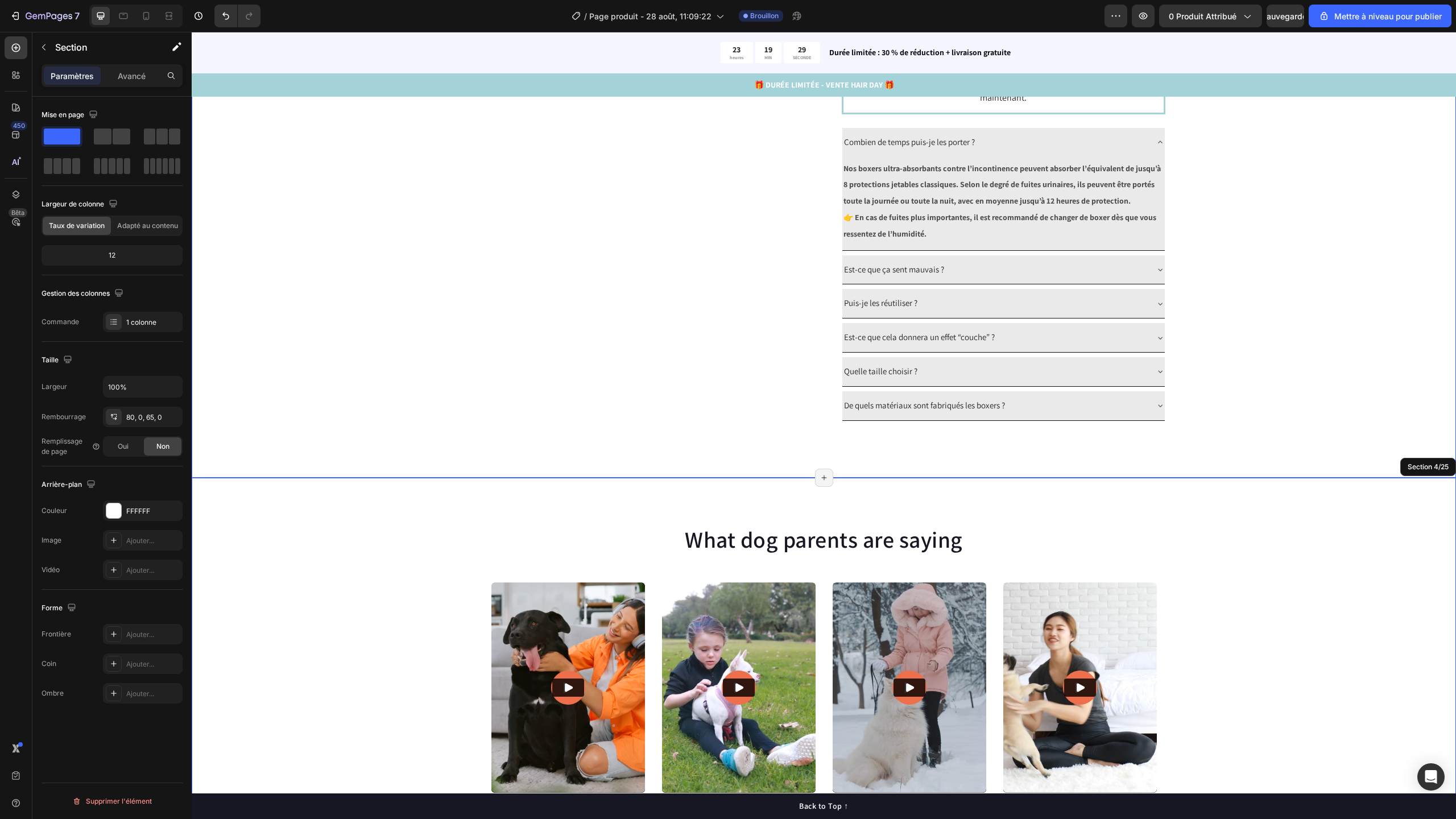
scroll to position [1011, 0]
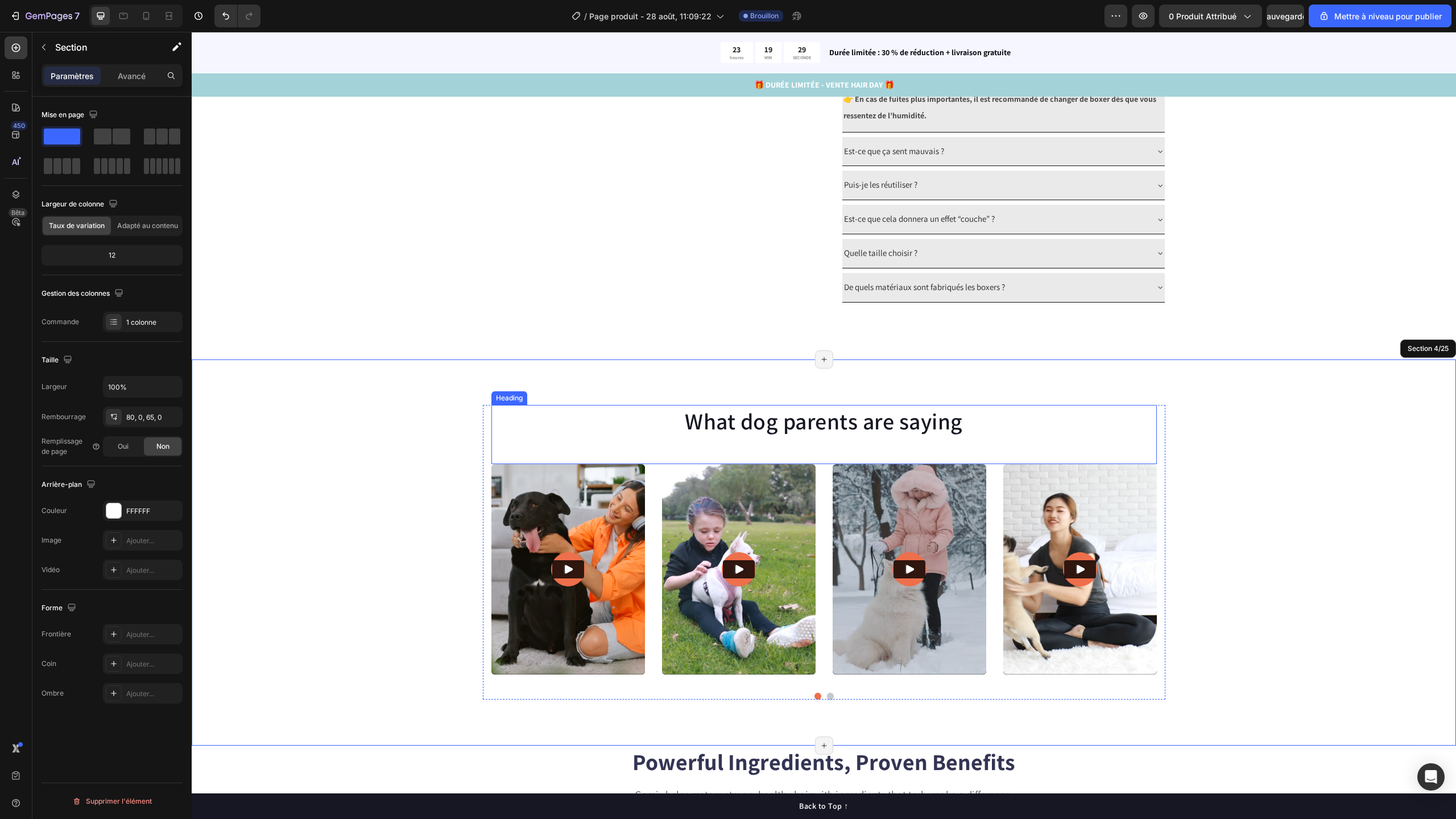
click at [566, 433] on h2 "What dog parents are saying" at bounding box center [824, 420] width 665 height 32
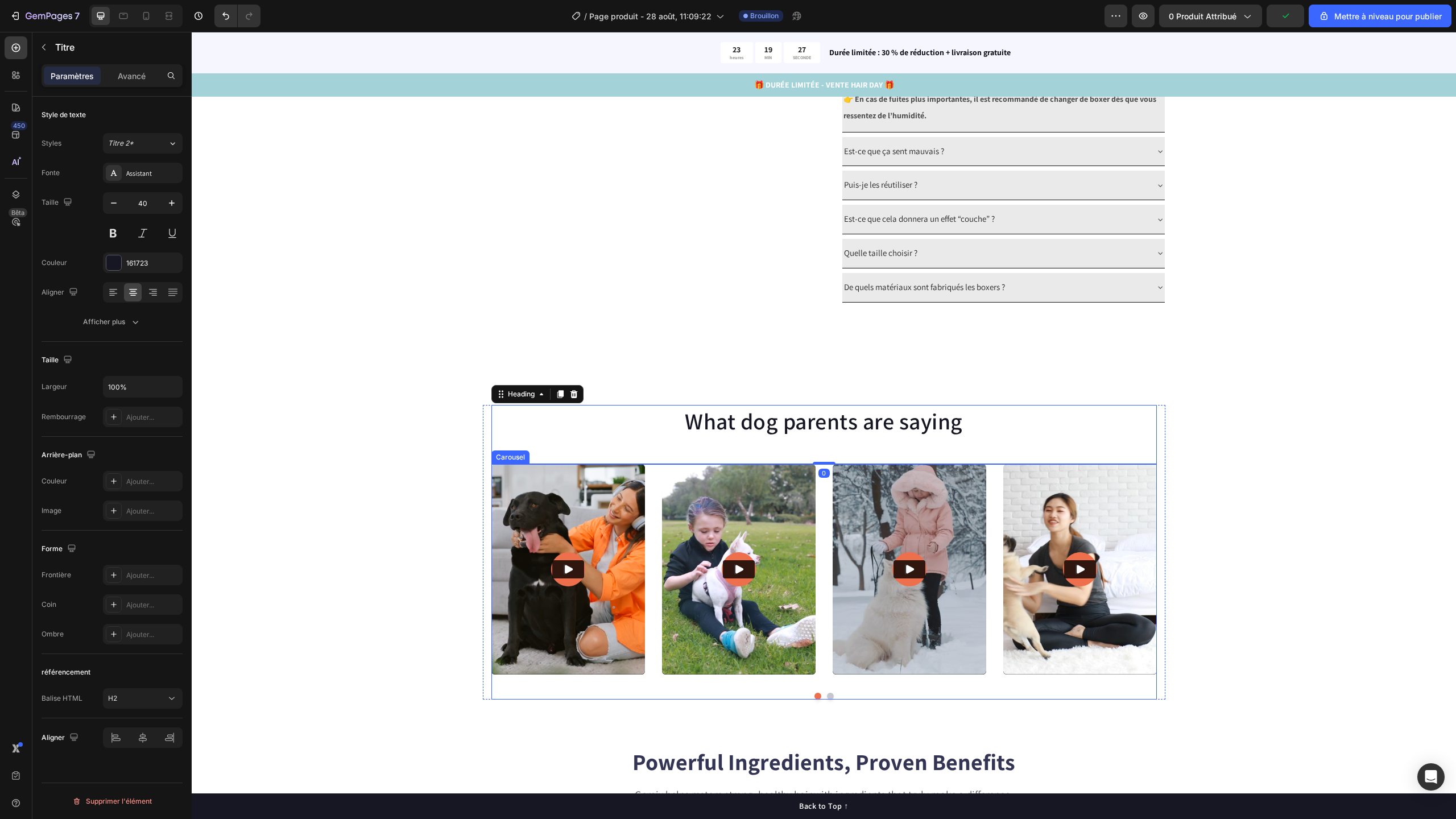
click at [783, 690] on div "Video Video Video Video Video Carousel" at bounding box center [824, 582] width 665 height 236
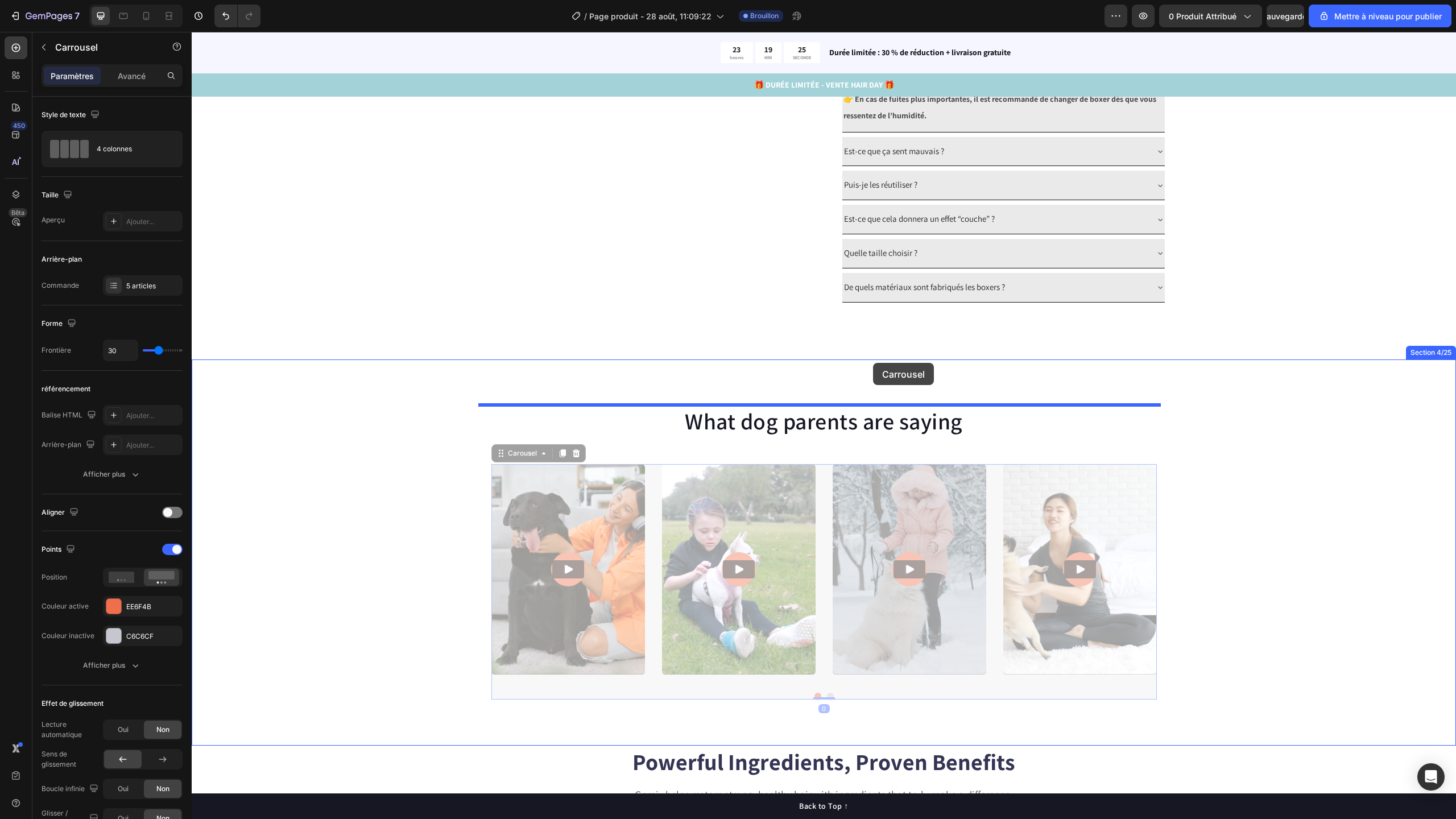
scroll to position [279, 0]
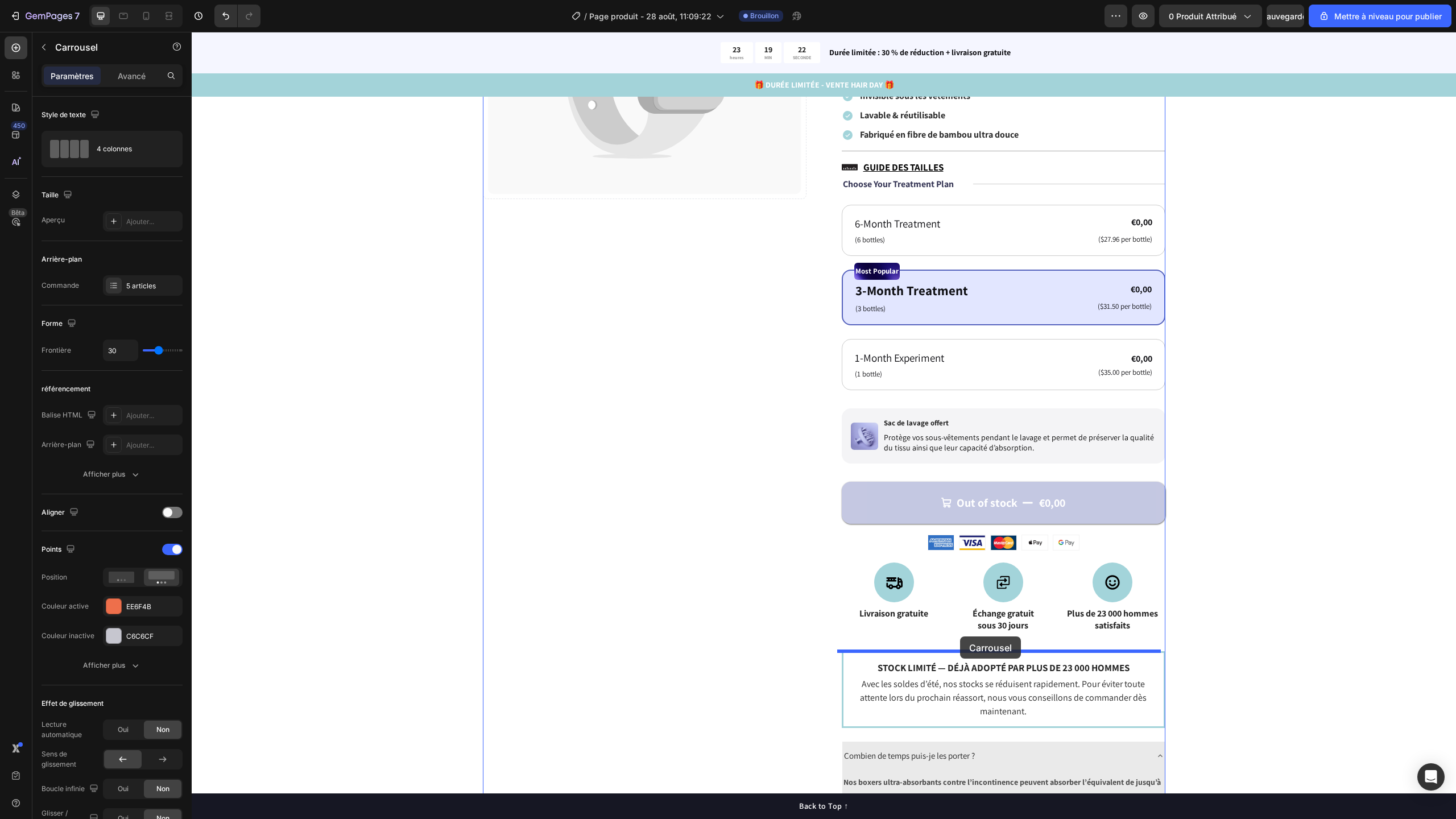
drag, startPoint x: 496, startPoint y: 458, endPoint x: 960, endPoint y: 636, distance: 497.0
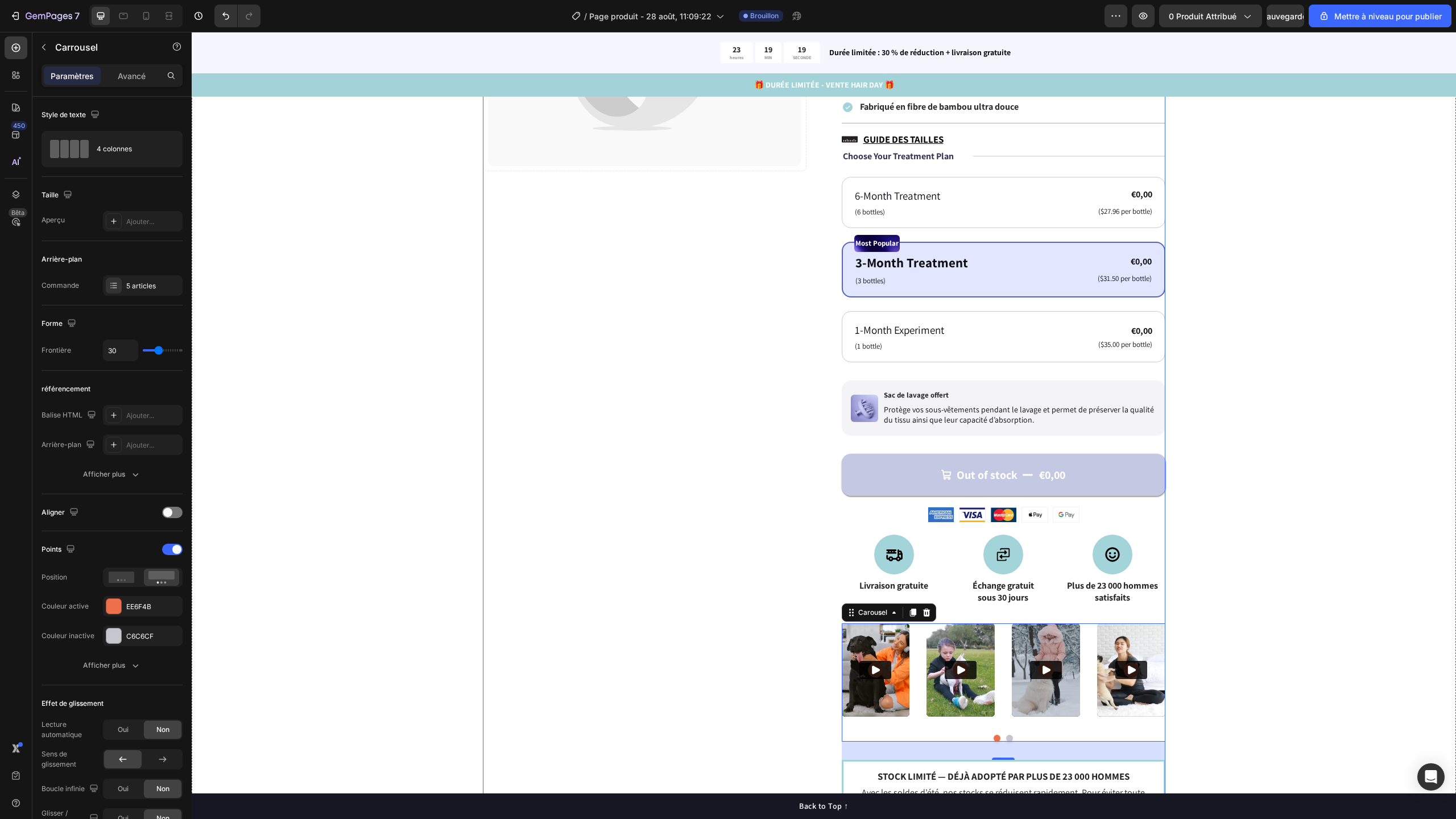
scroll to position [449, 0]
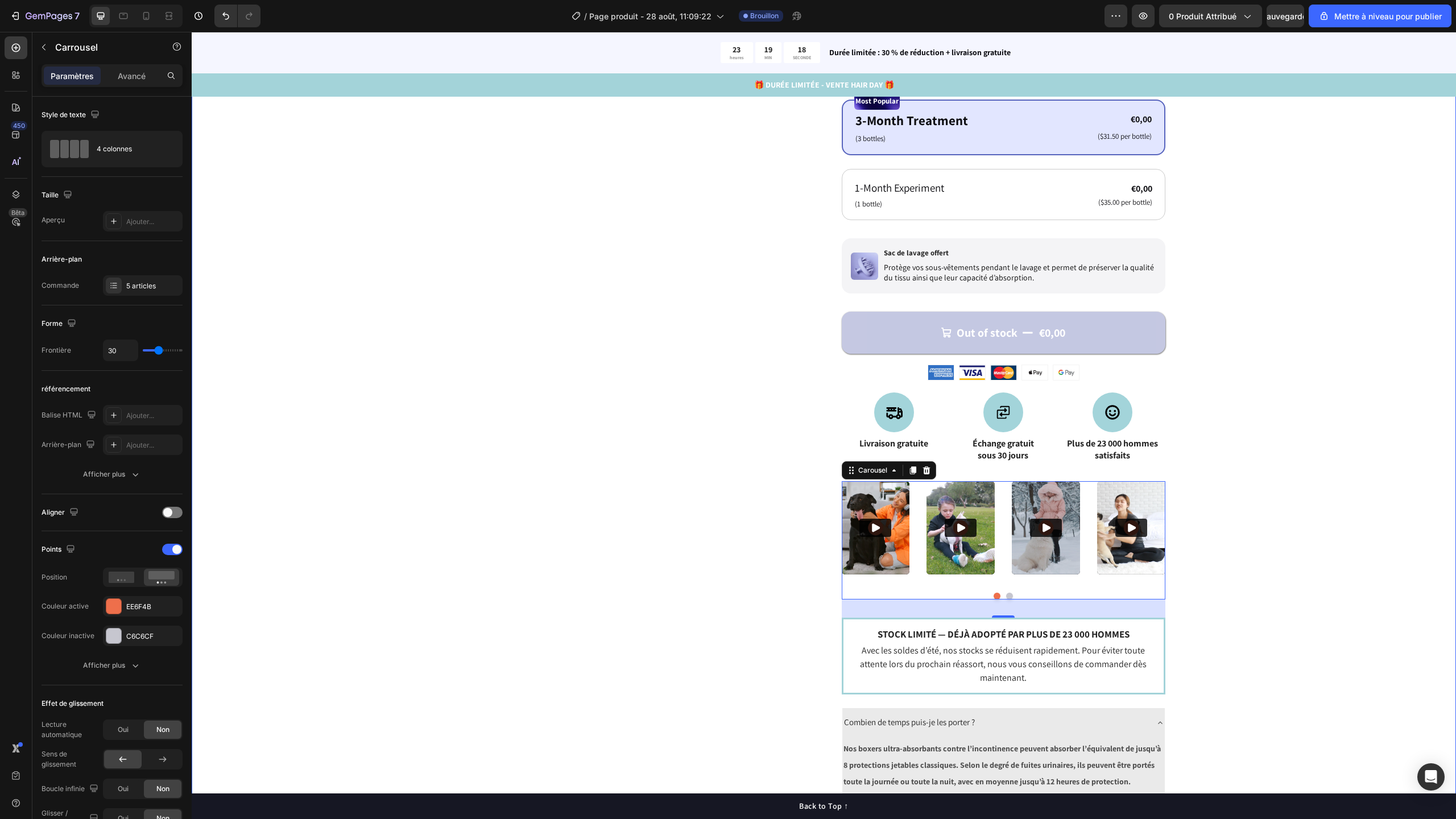
click at [1328, 412] on div "Catch your customer's attention with attracted media. Add image or sync data Pr…" at bounding box center [823, 358] width 1173 height 1284
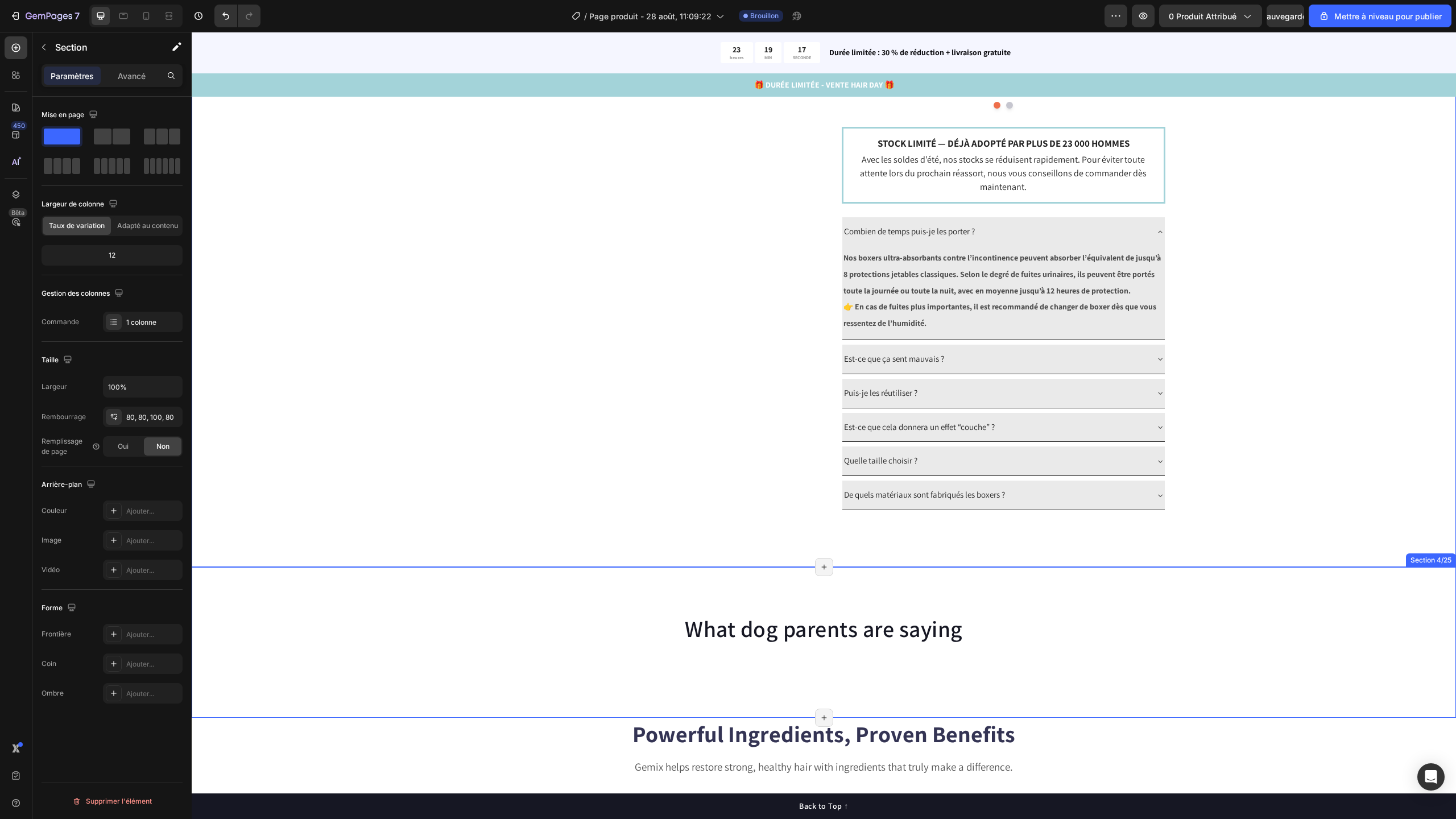
scroll to position [1144, 0]
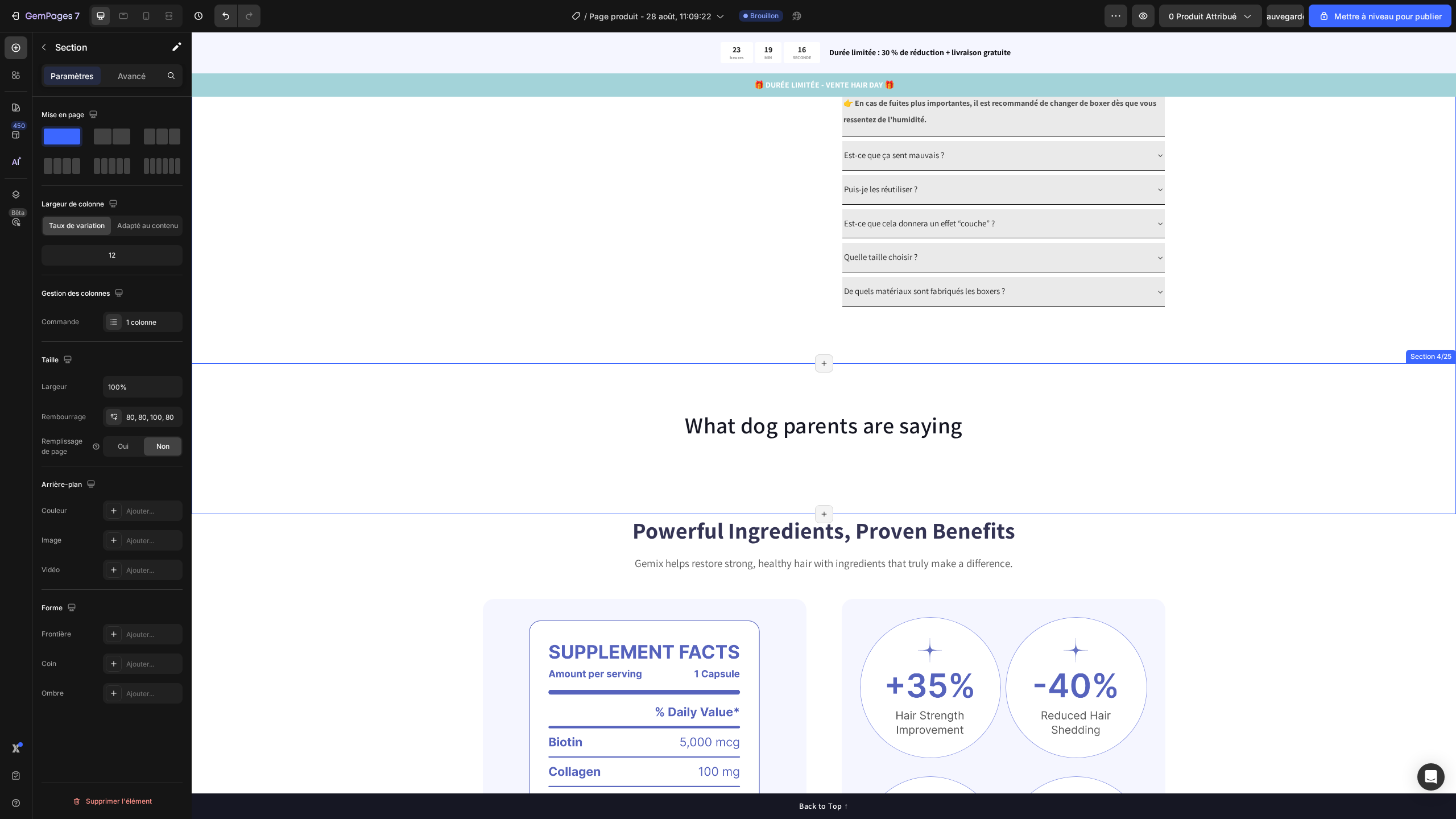
click at [1200, 441] on div "What dog parents are saying Heading Row" at bounding box center [823, 443] width 1265 height 68
click at [1439, 350] on div at bounding box center [1446, 353] width 14 height 14
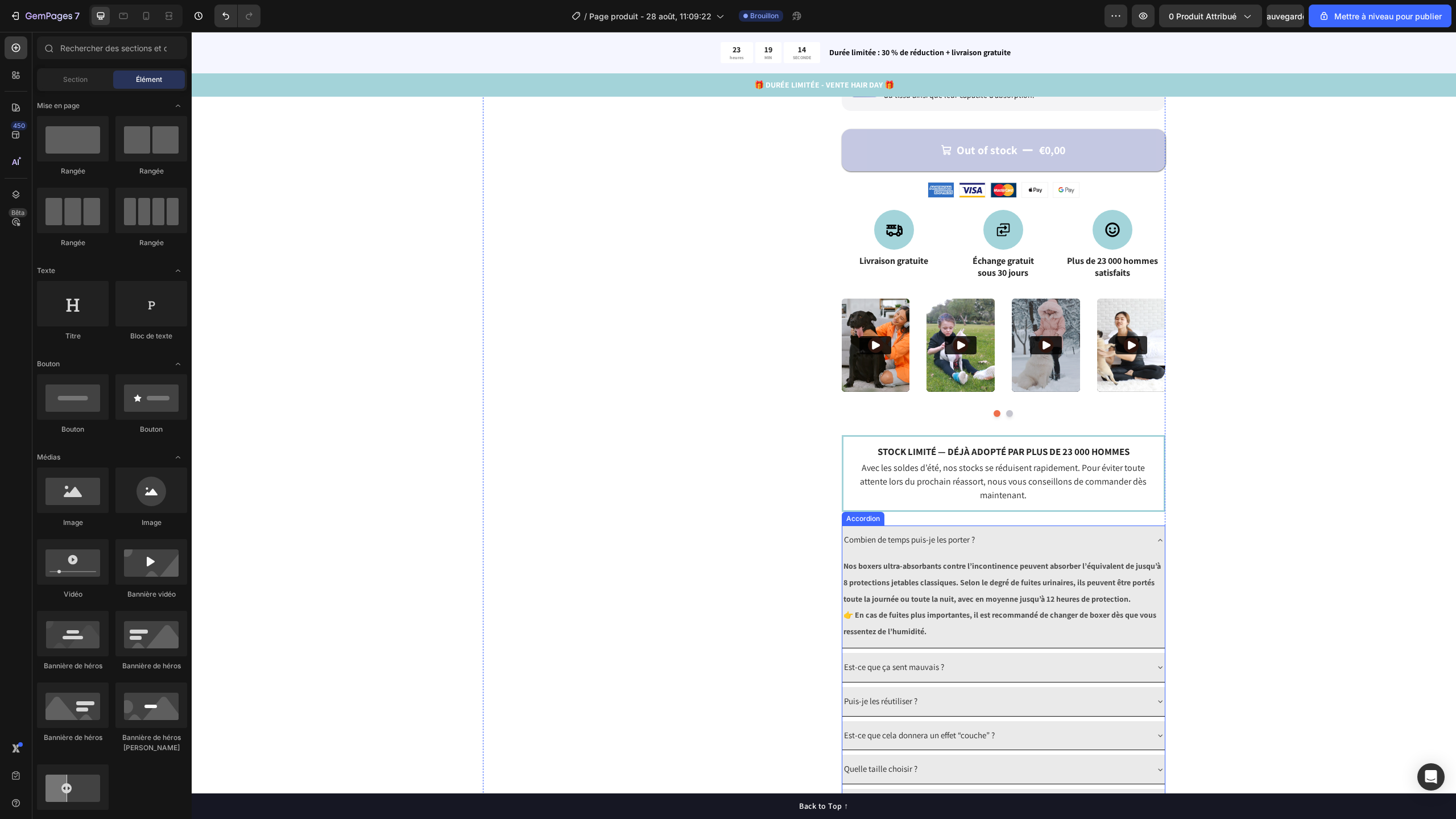
scroll to position [606, 0]
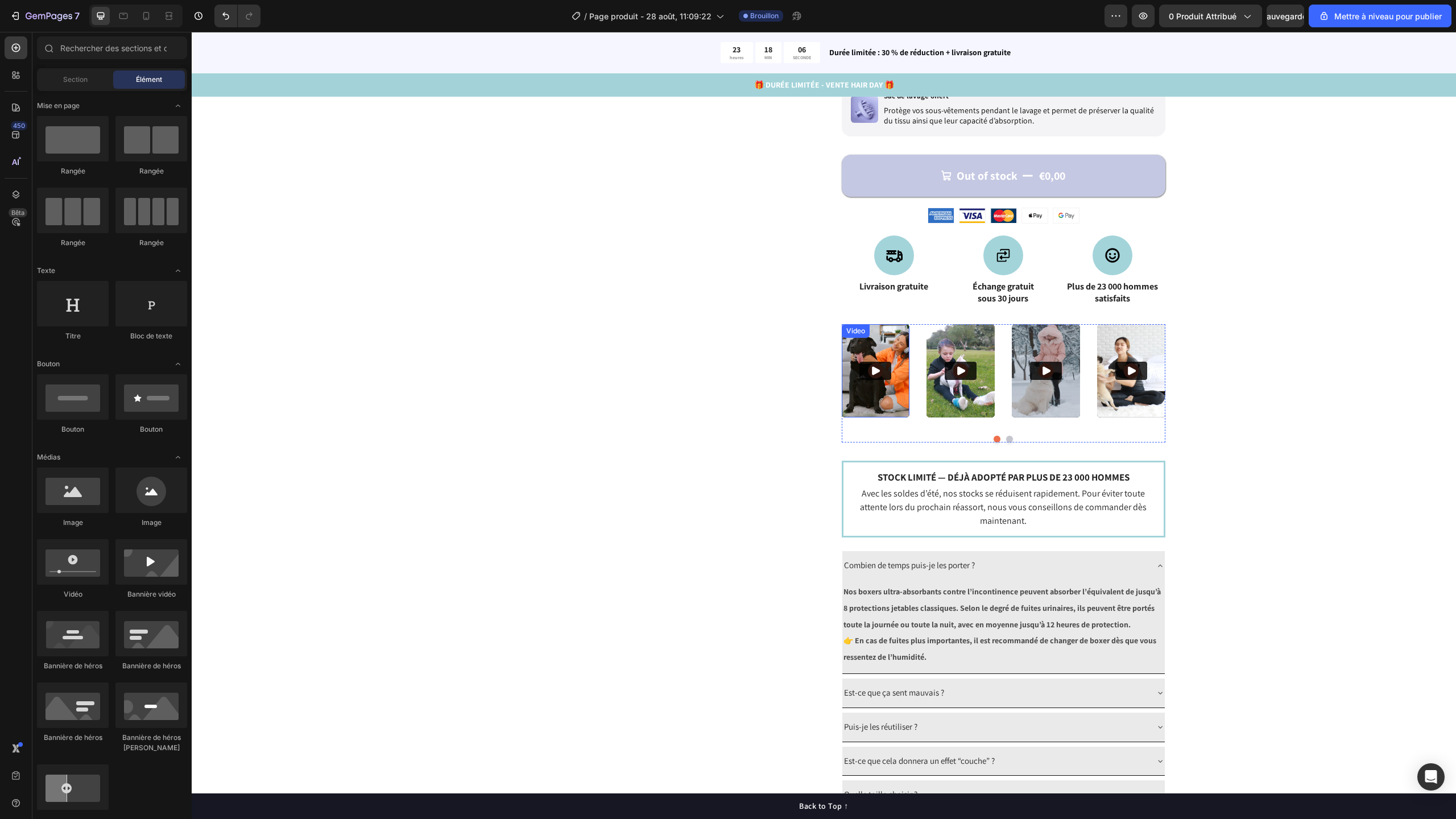
click at [877, 345] on img at bounding box center [876, 370] width 68 height 93
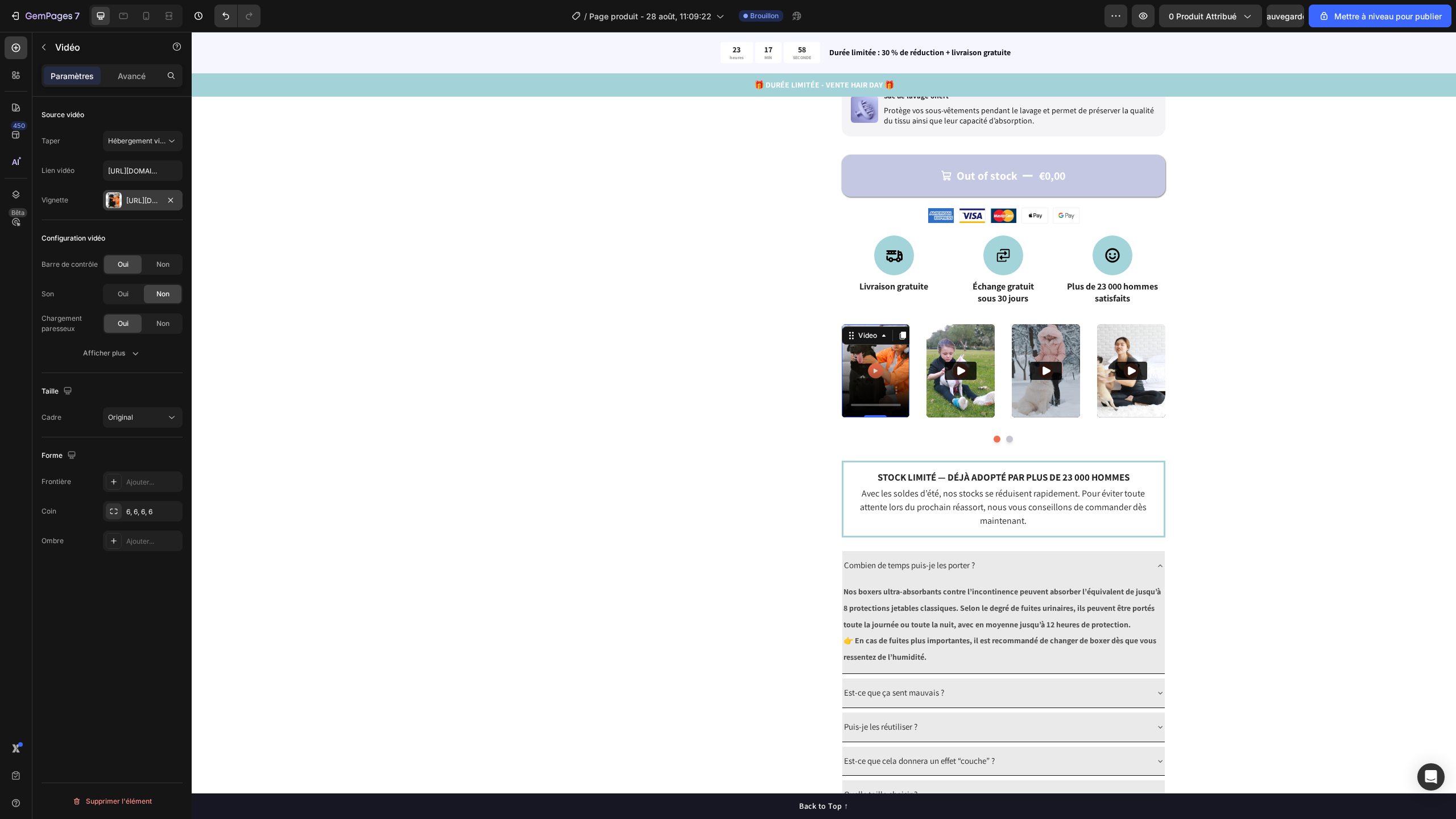
click at [138, 196] on div "[URL][DOMAIN_NAME]" at bounding box center [143, 201] width 33 height 11
click at [147, 170] on input "[URL][DOMAIN_NAME]" at bounding box center [142, 170] width 80 height 20
paste input "c86b2840e00744c7a66d4585d0819c60"
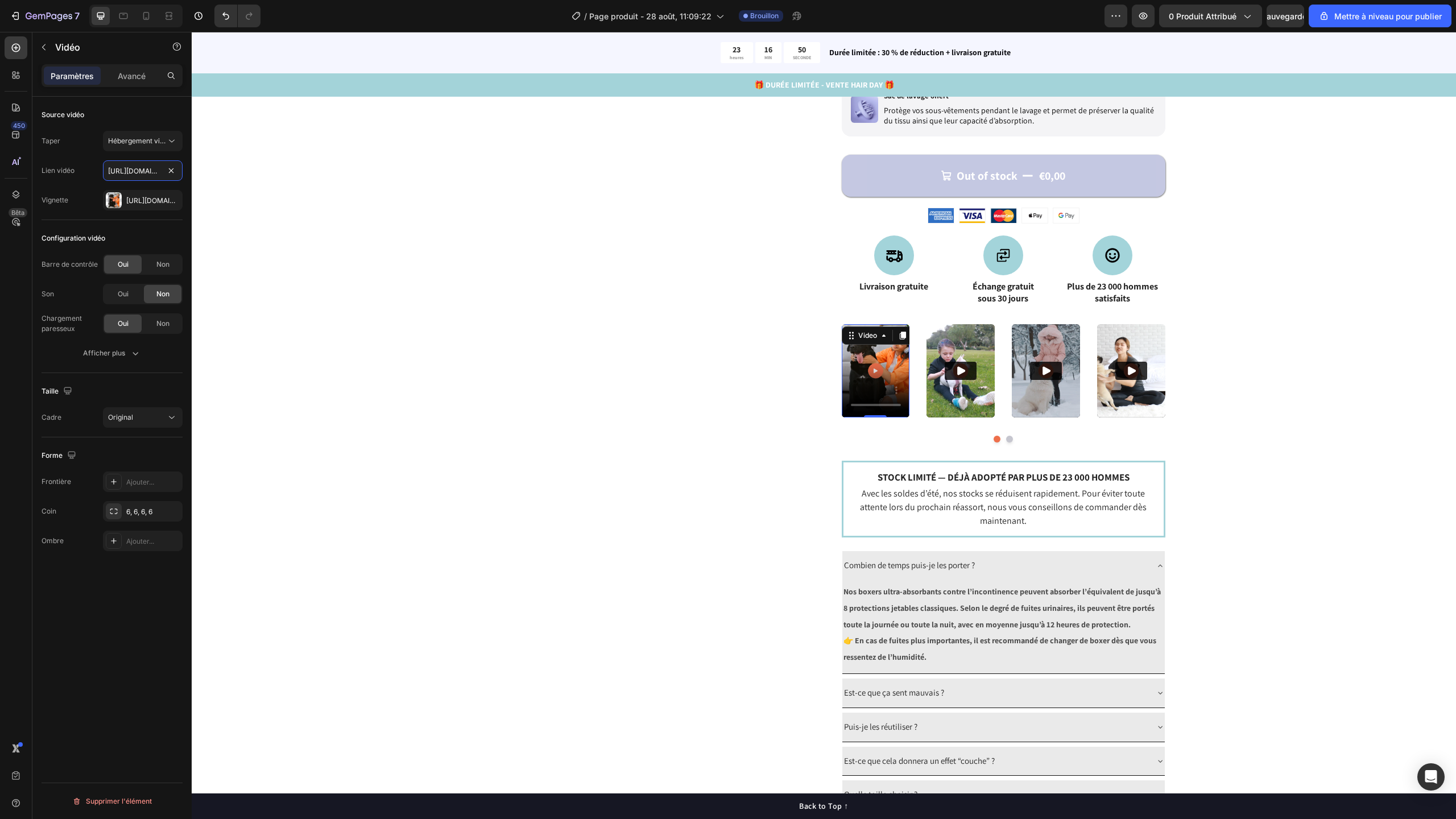
scroll to position [0, 218]
type input "[URL][DOMAIN_NAME]"
click at [118, 140] on font "Hébergement vidéo" at bounding box center [140, 141] width 64 height 9
click at [242, 155] on div "Catch your customer's attention with attracted media. Add image or sync data Pr…" at bounding box center [823, 201] width 1173 height 1284
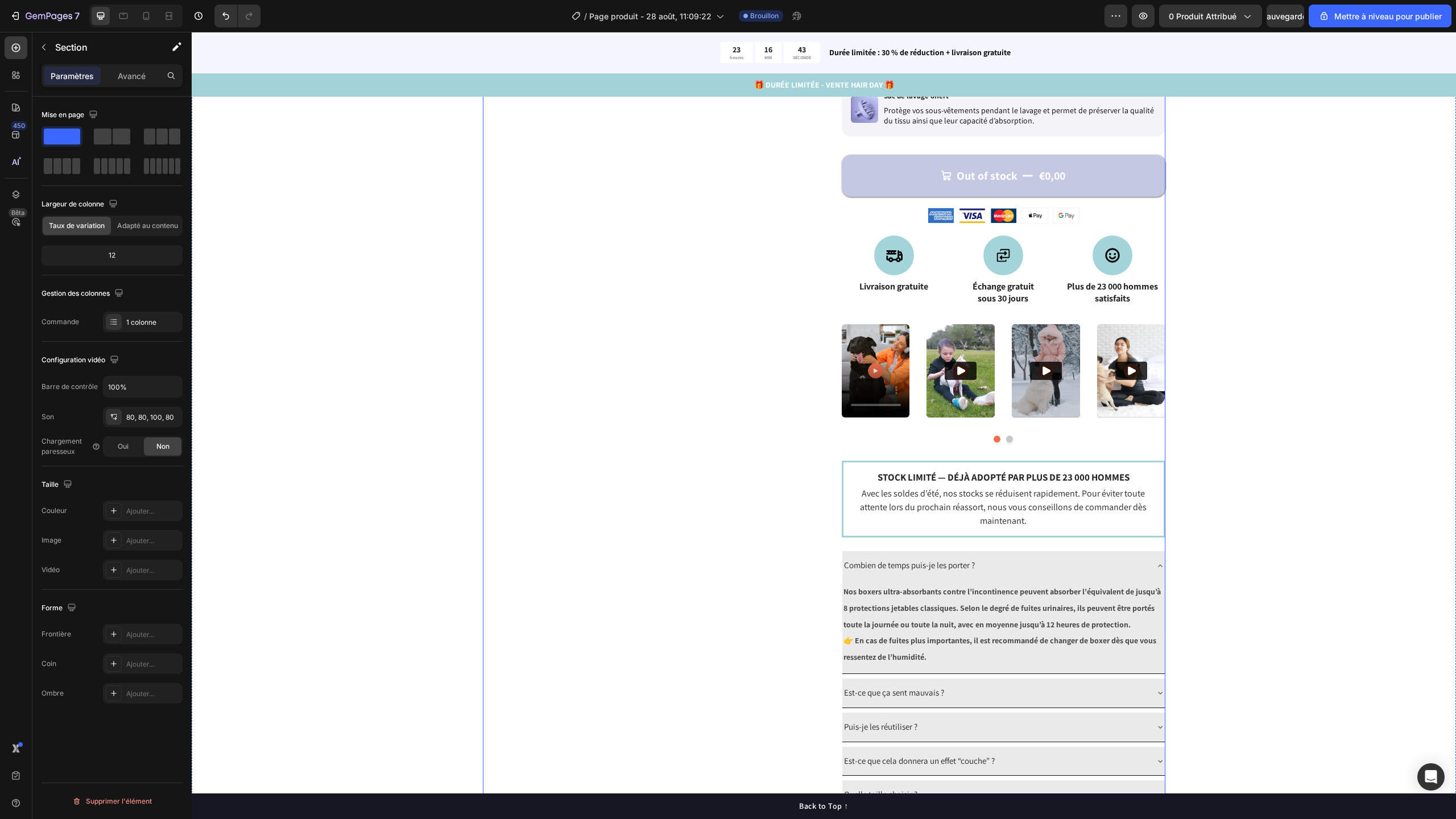
click at [851, 338] on div "Video" at bounding box center [876, 370] width 68 height 93
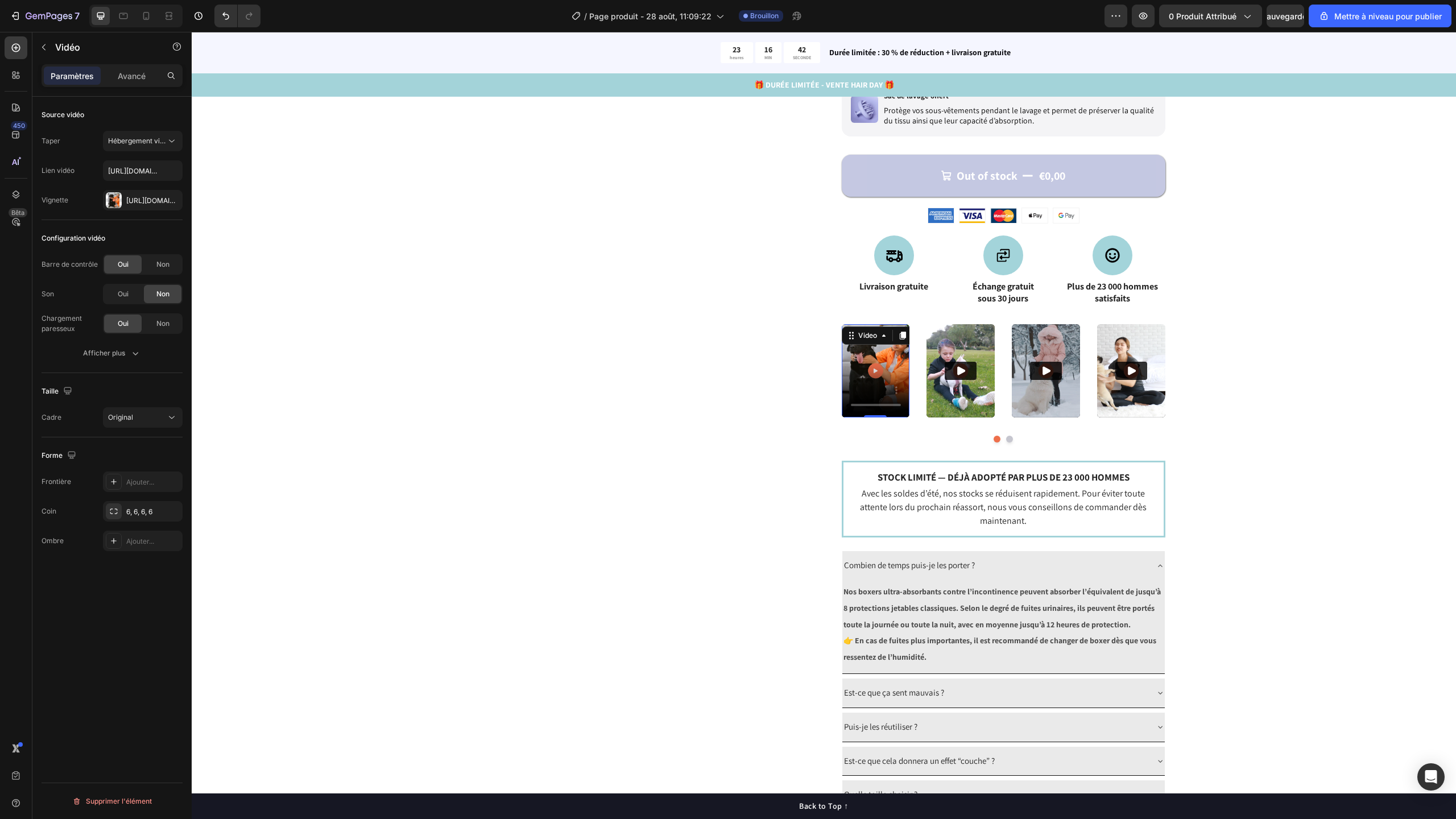
click at [854, 355] on video at bounding box center [876, 370] width 68 height 93
click at [144, 203] on font "[URL][DOMAIN_NAME]" at bounding box center [163, 201] width 74 height 9
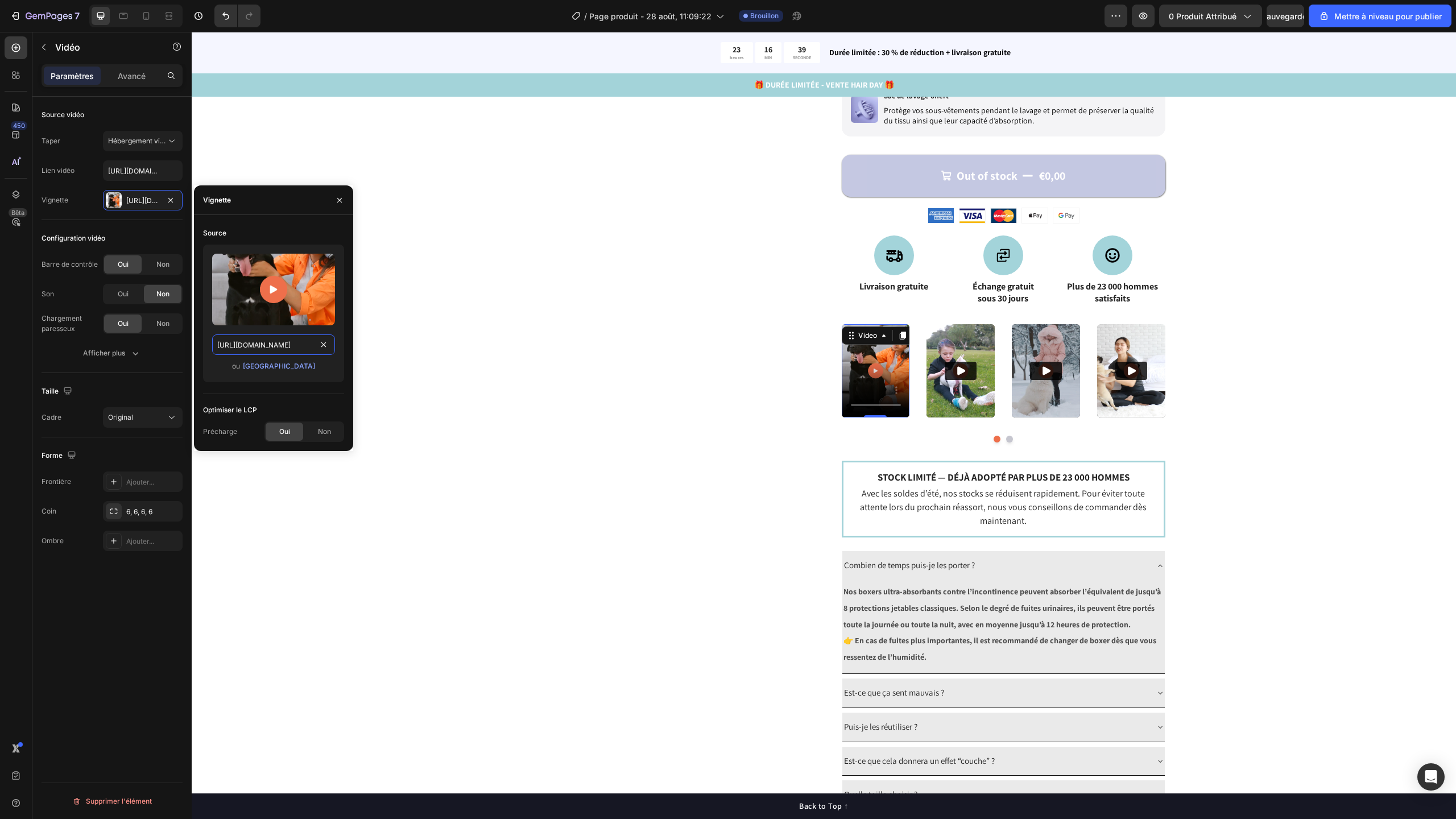
click at [290, 345] on input "[URL][DOMAIN_NAME]" at bounding box center [274, 344] width 123 height 20
paste input "[DOMAIN_NAME][URL]"
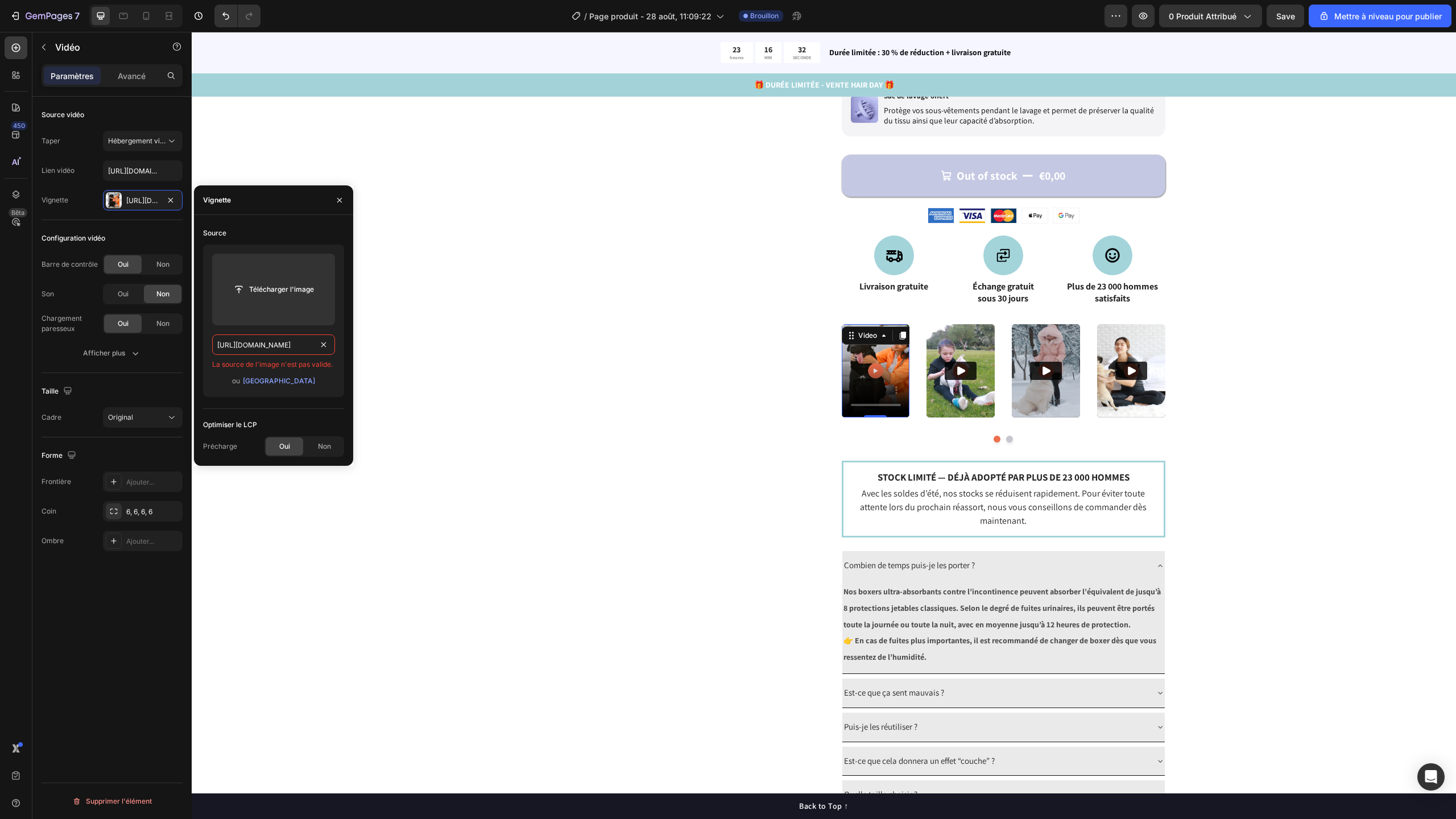
type input "[URL][DOMAIN_NAME]"
click at [341, 386] on div "Télécharger l'image [URL][DOMAIN_NAME] La source de l'image n'est pas valide. o…" at bounding box center [273, 321] width 141 height 153
click at [395, 295] on div "Catch your customer's attention with attracted media. Add image or sync data Pr…" at bounding box center [823, 201] width 1173 height 1284
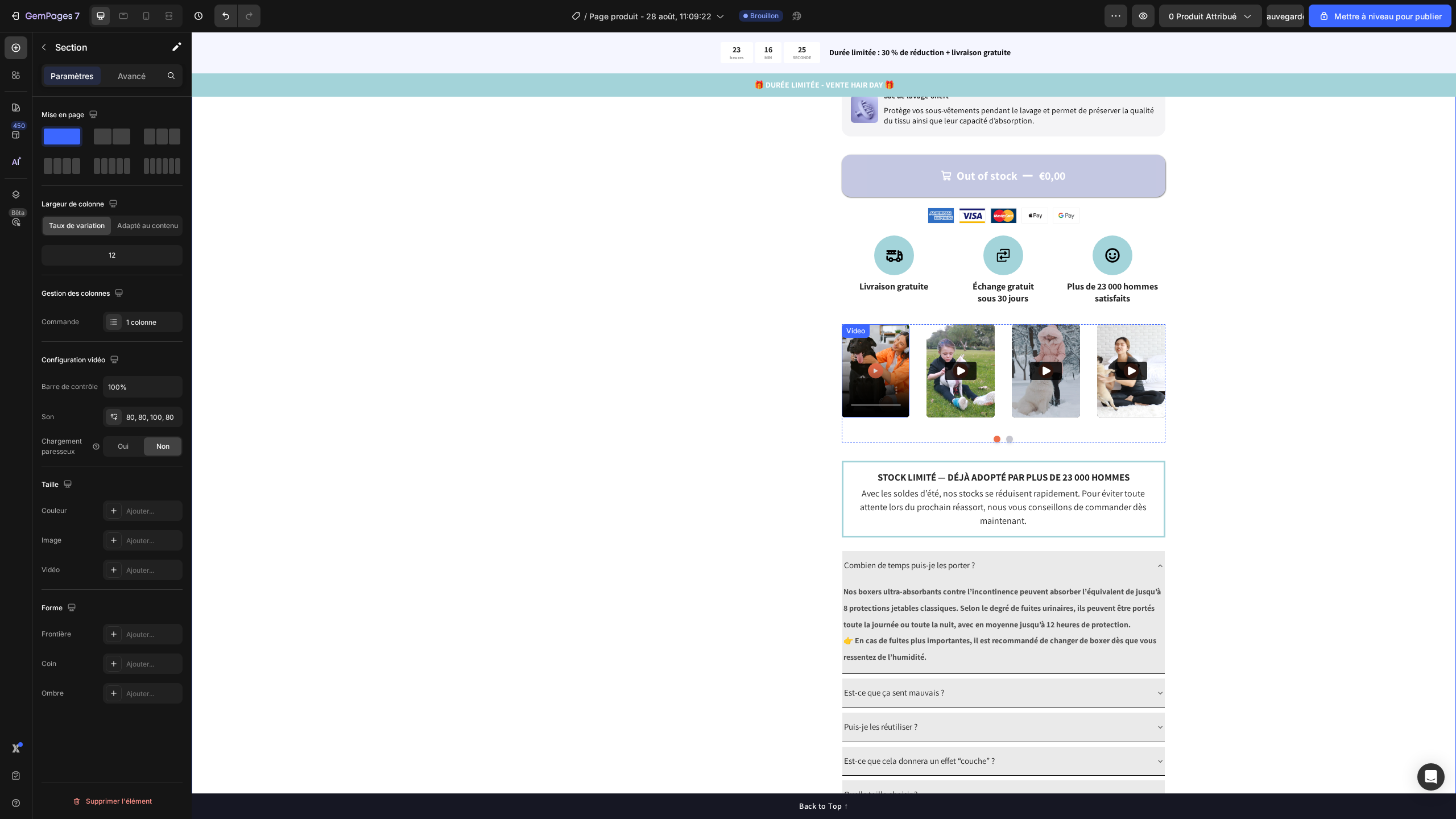
click at [564, 307] on div "Catch your customer's attention with attracted media. Add image or sync data Pr…" at bounding box center [644, 201] width 324 height 1284
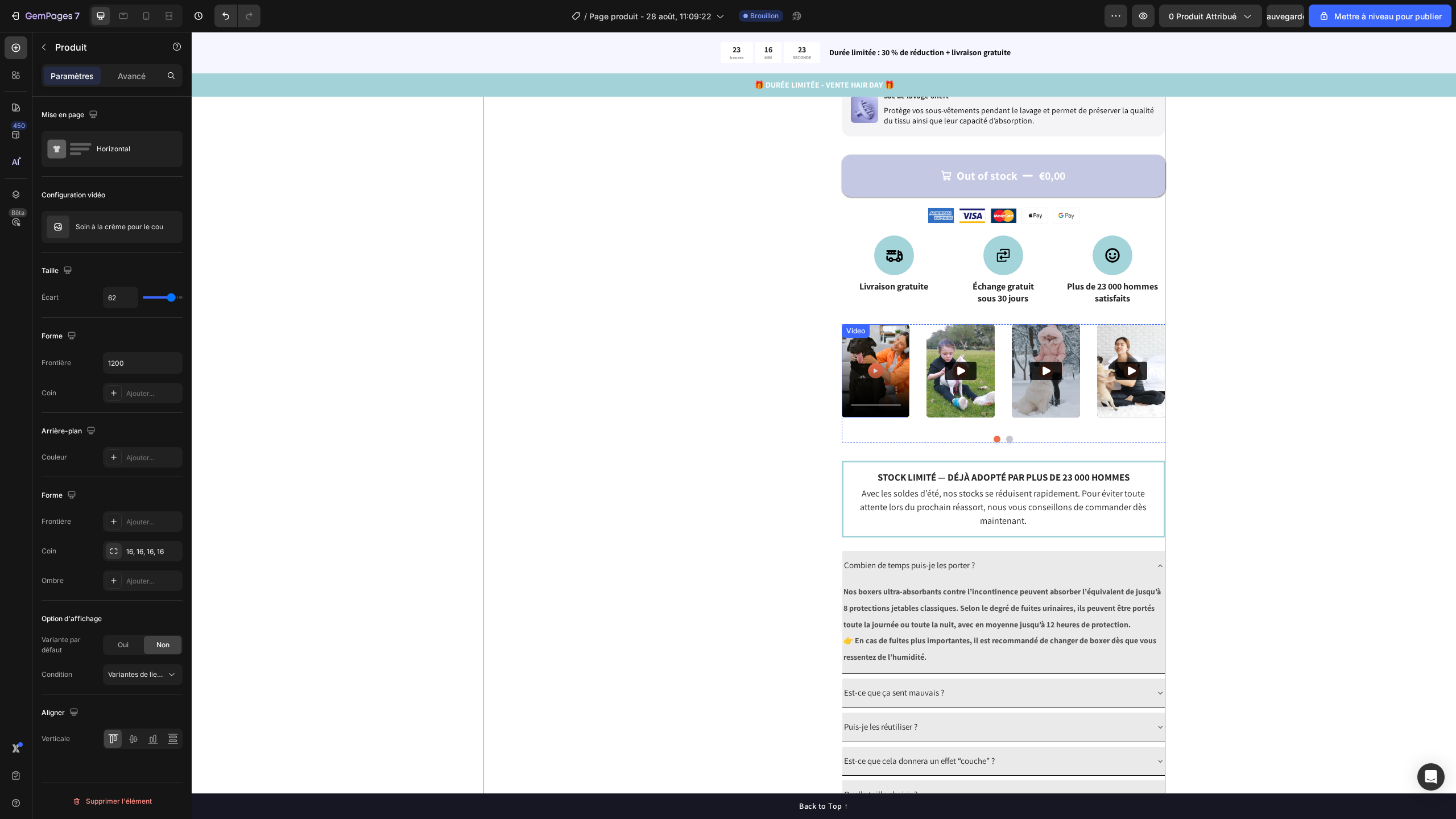
click at [873, 378] on video at bounding box center [876, 370] width 68 height 93
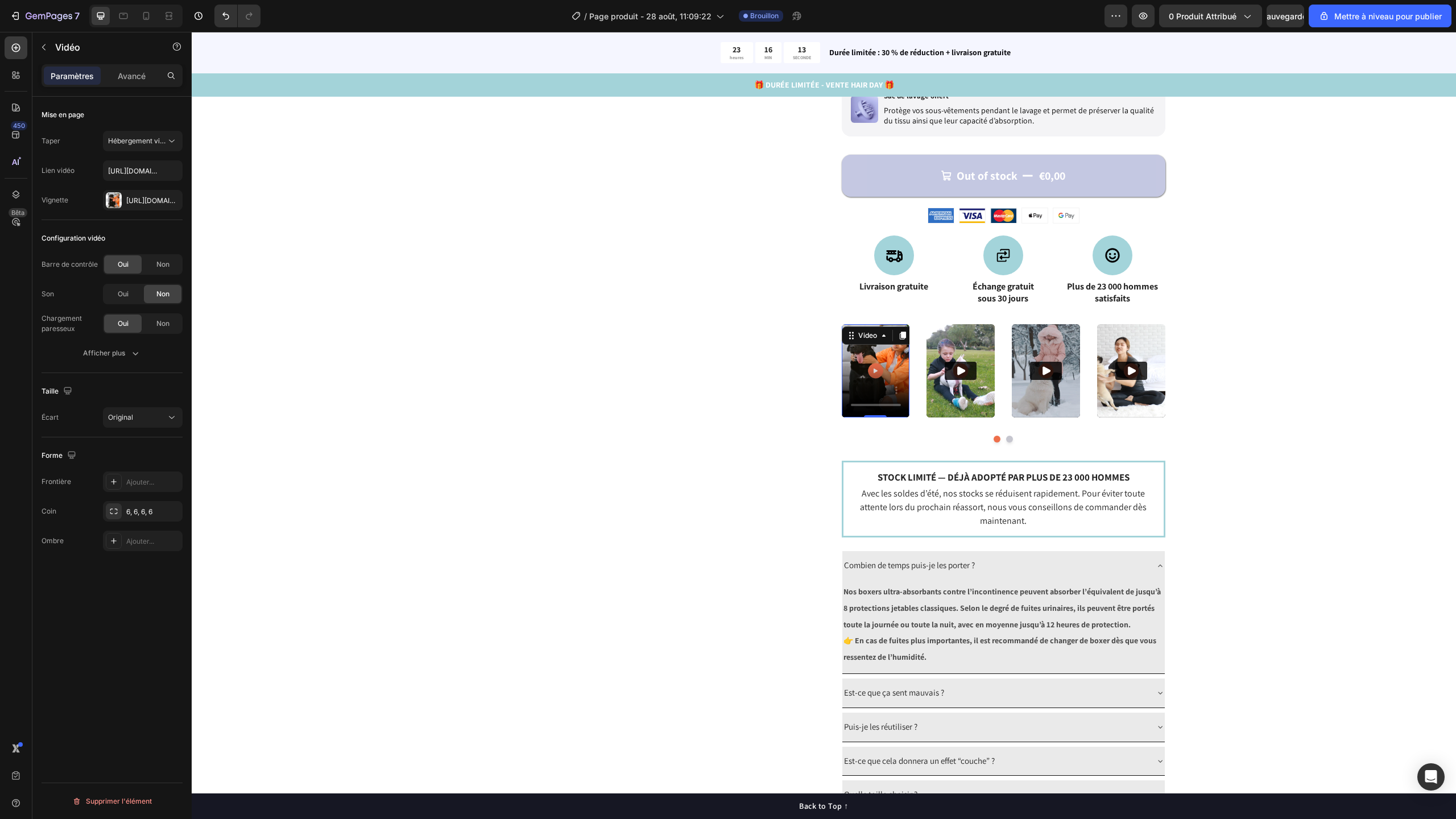
click at [904, 375] on video at bounding box center [876, 370] width 68 height 93
click at [1056, 348] on img at bounding box center [1046, 370] width 68 height 93
click at [147, 166] on input "[URL][DOMAIN_NAME]" at bounding box center [142, 170] width 80 height 20
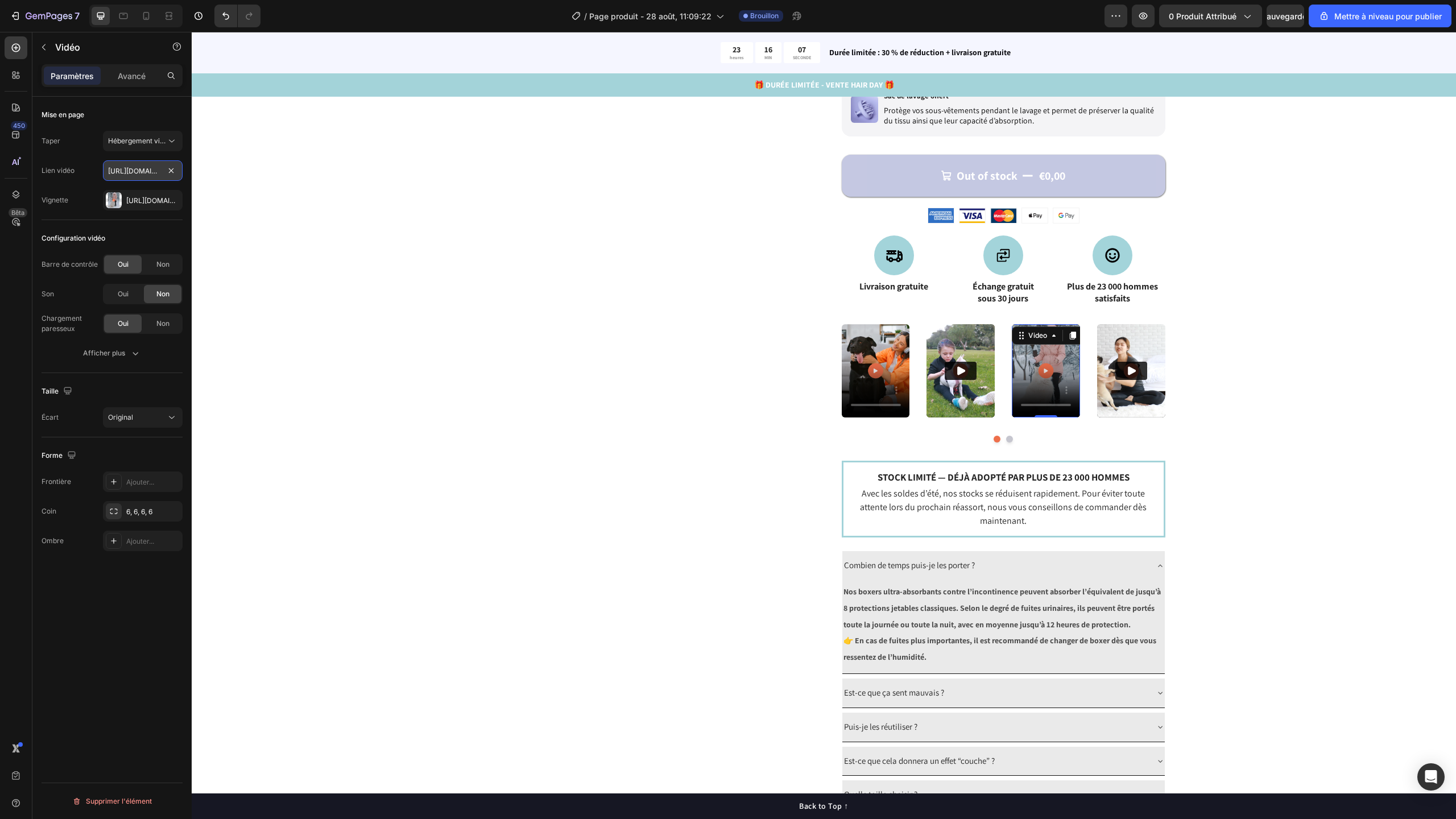
paste input "c86b2840e00744c7a66d4585d0819c60"
type input "[URL][DOMAIN_NAME]"
click at [213, 190] on div "Catch your customer's attention with attracted media. Add image or sync data Pr…" at bounding box center [823, 208] width 1265 height 1387
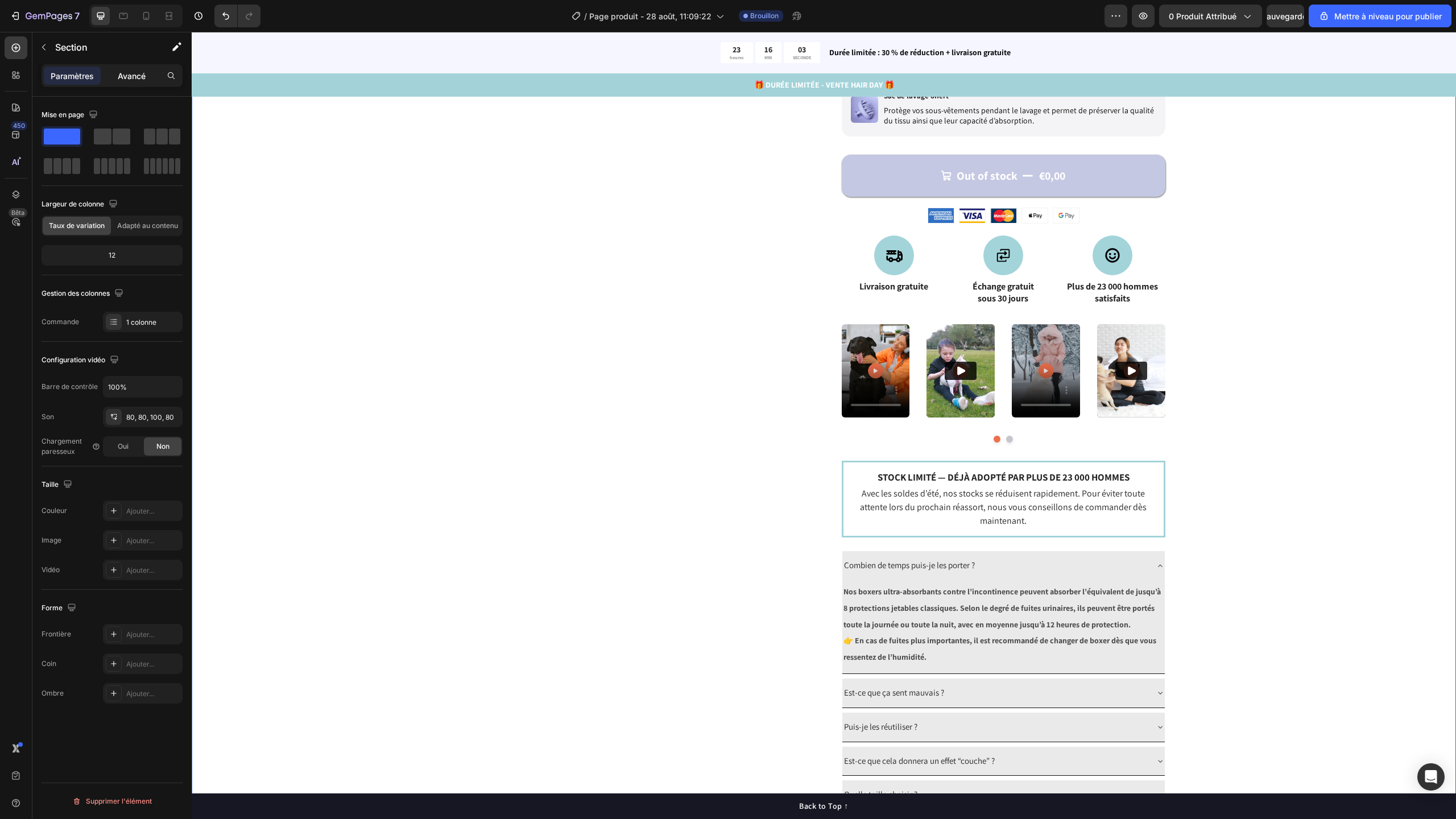
click at [126, 68] on div "Avancé" at bounding box center [131, 75] width 57 height 18
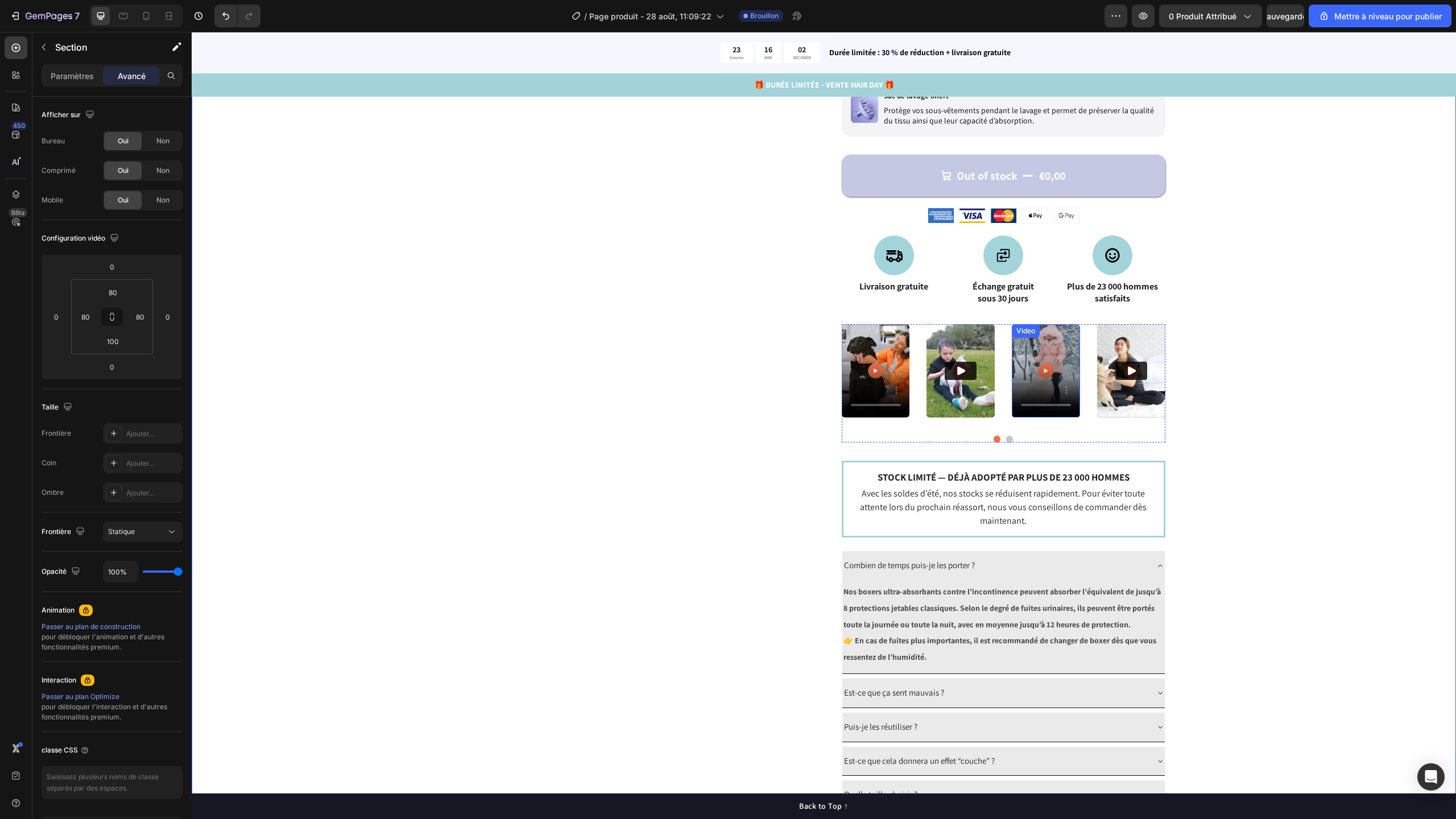
click at [1030, 358] on video at bounding box center [1046, 370] width 68 height 93
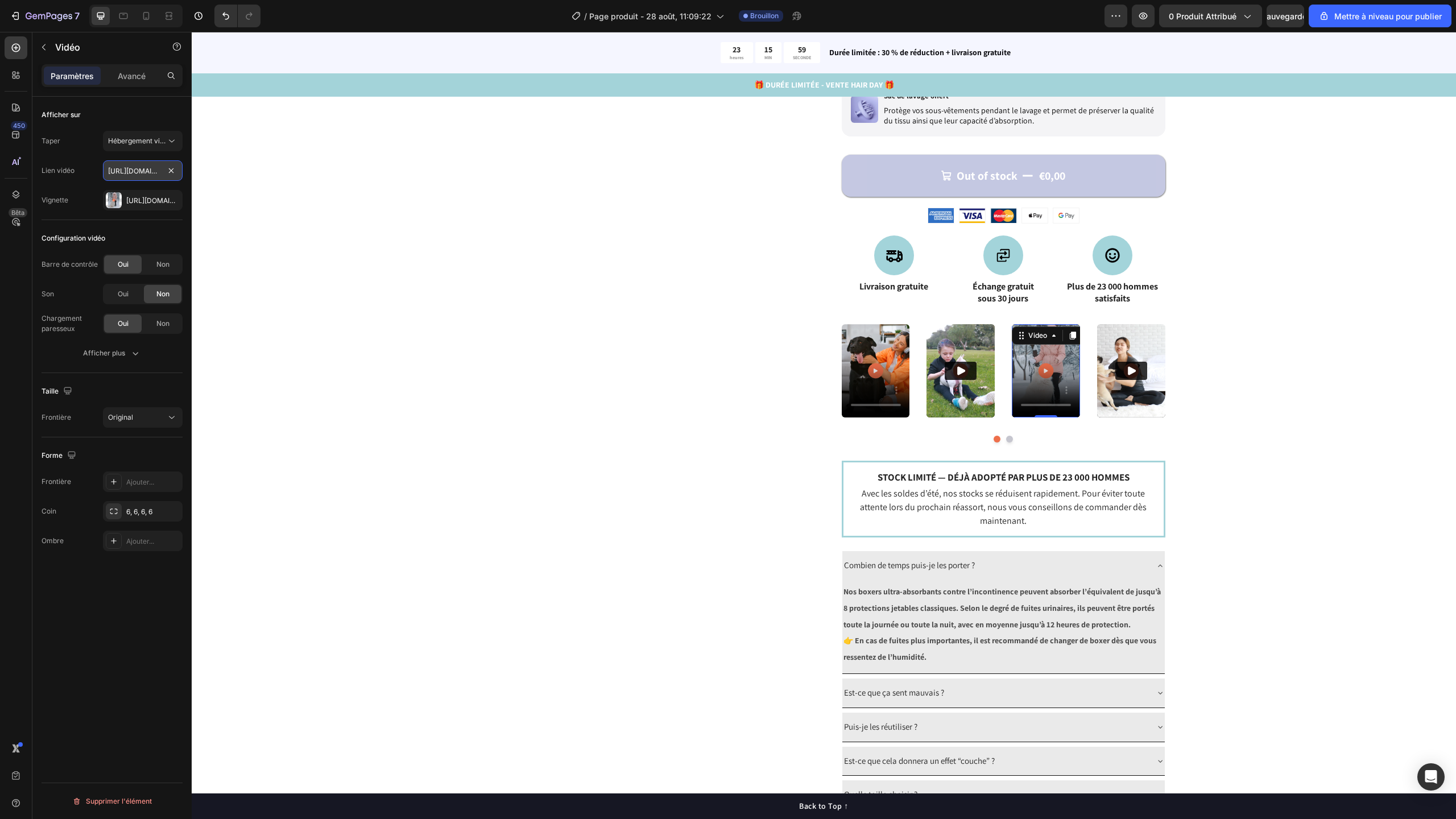
click at [151, 177] on input "[URL][DOMAIN_NAME]" at bounding box center [142, 170] width 80 height 20
click at [151, 201] on font "[URL][DOMAIN_NAME]" at bounding box center [163, 201] width 74 height 9
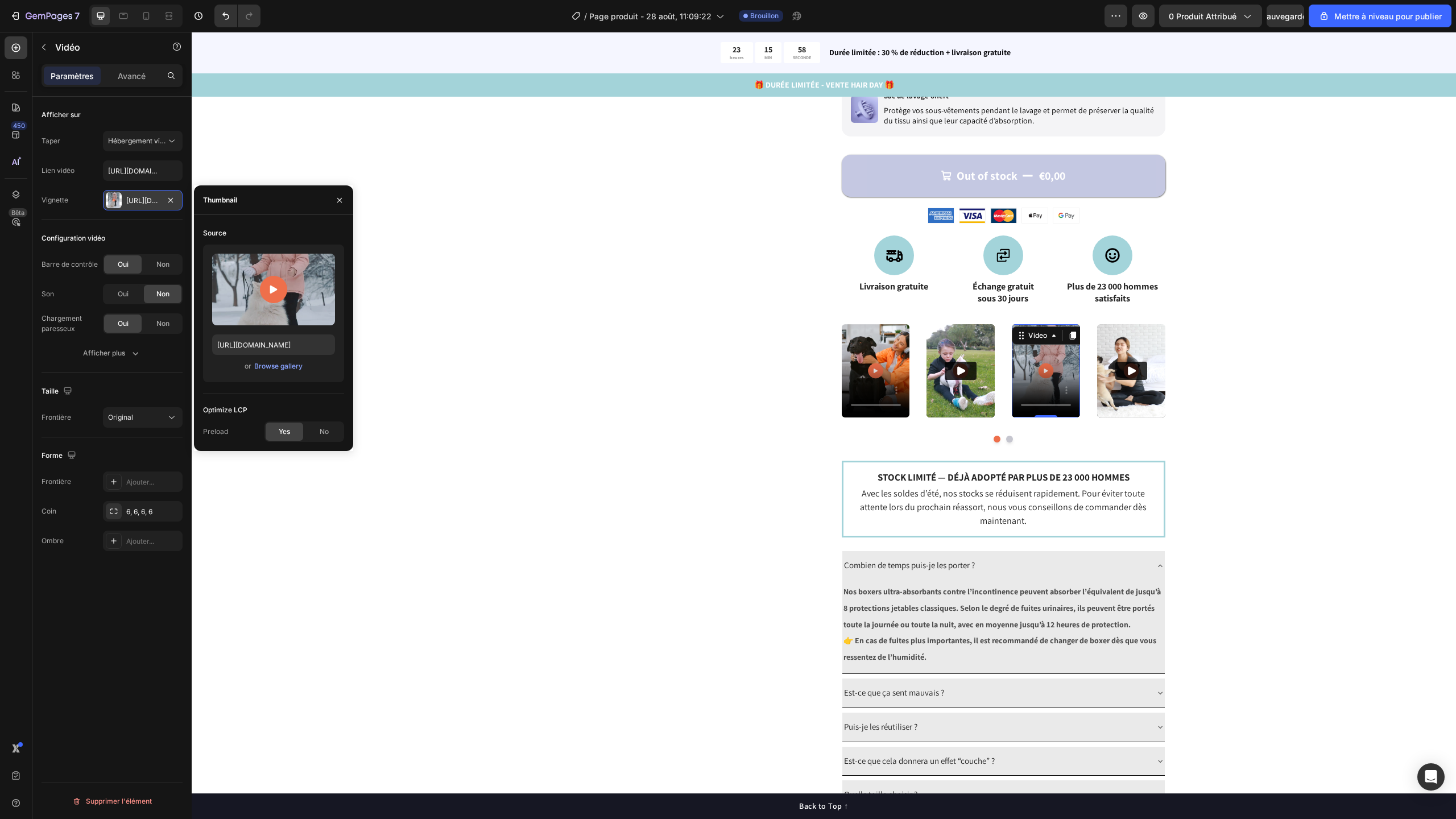
click at [151, 201] on font "[URL][DOMAIN_NAME]" at bounding box center [163, 201] width 74 height 9
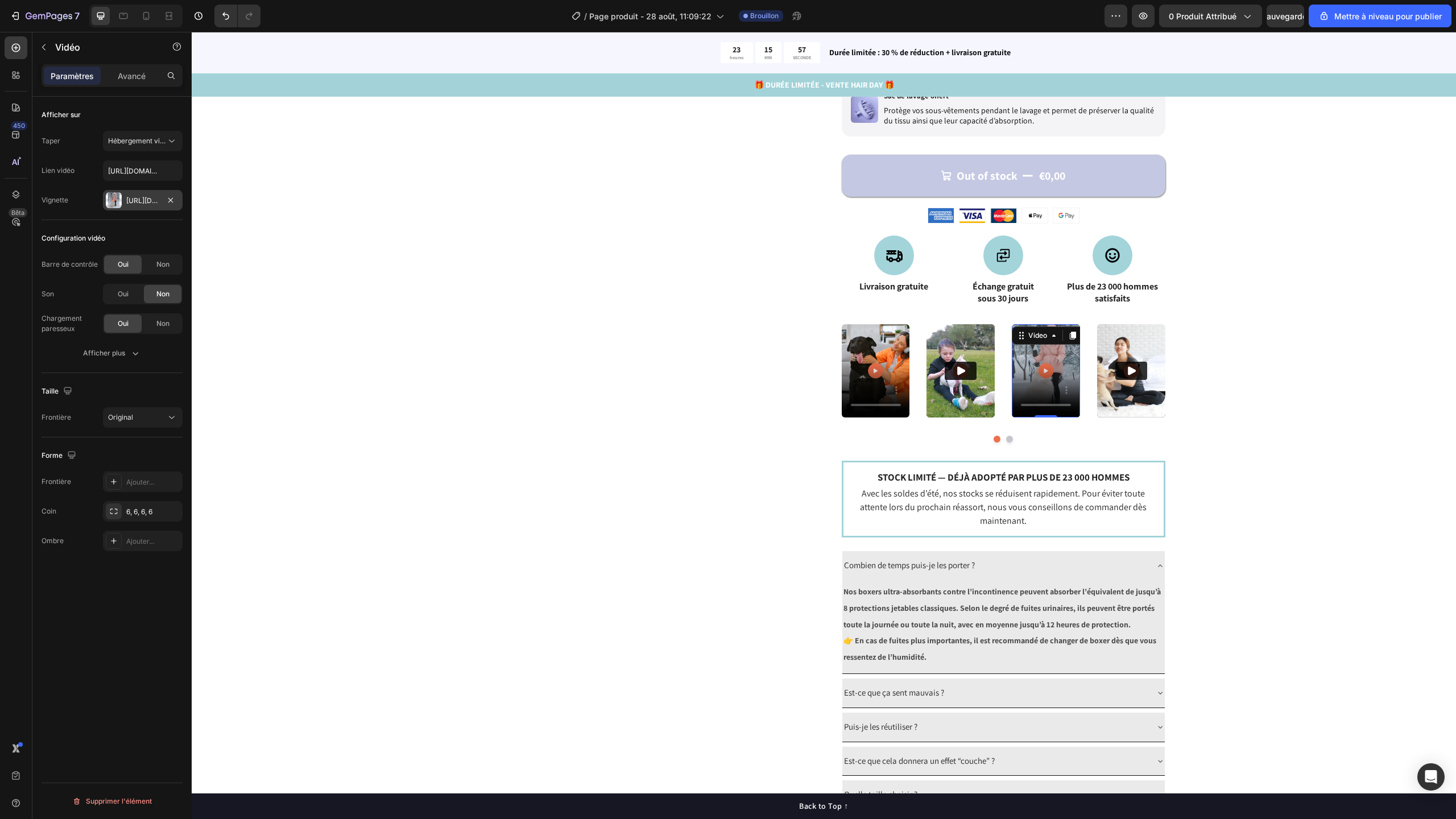
click at [148, 195] on div "[URL][DOMAIN_NAME]" at bounding box center [142, 199] width 80 height 20
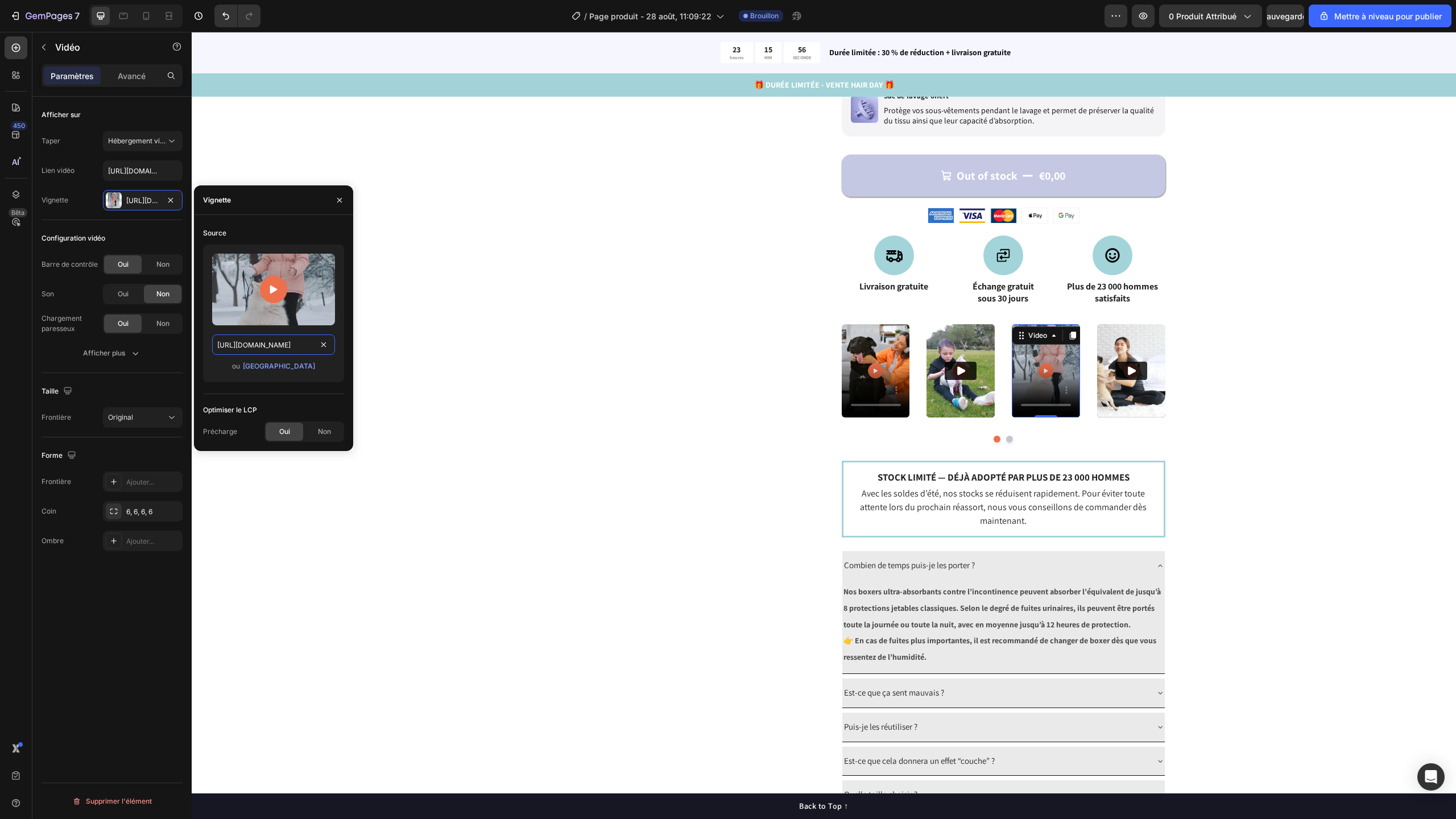
click at [295, 341] on input "[URL][DOMAIN_NAME]" at bounding box center [274, 344] width 123 height 20
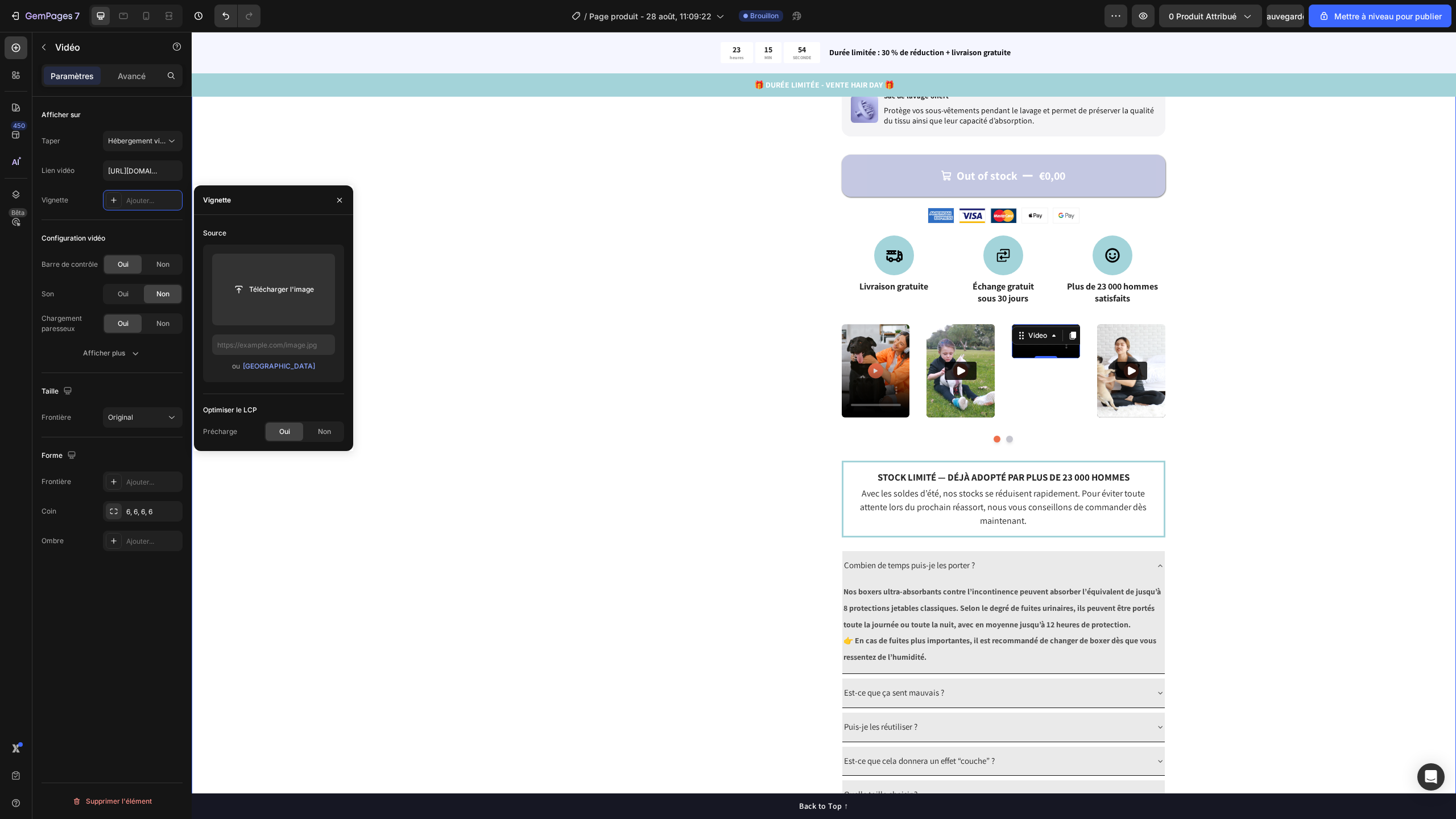
click at [554, 343] on div "Catch your customer's attention with attracted media. Add image or sync data Pr…" at bounding box center [644, 201] width 324 height 1284
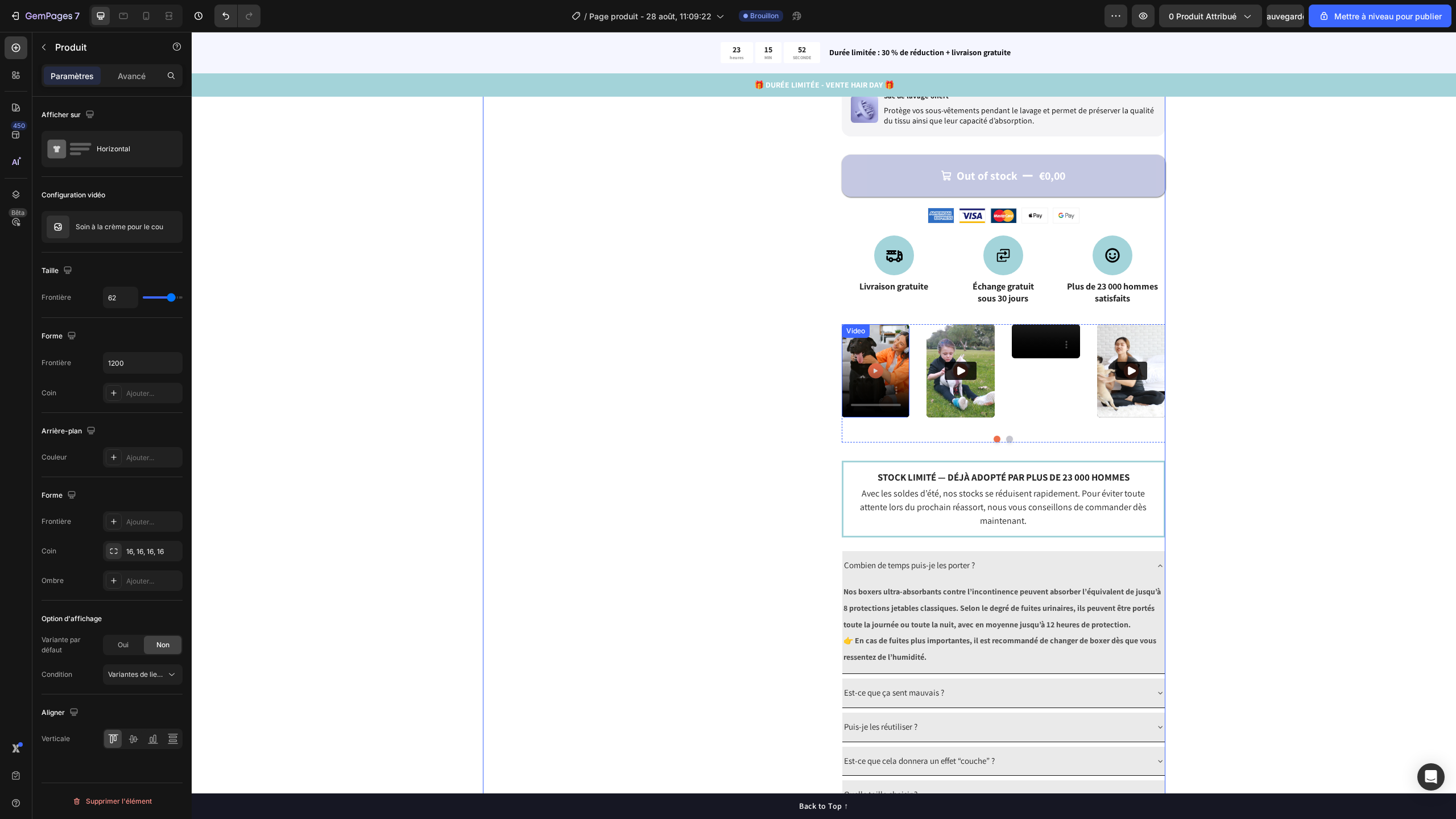
click at [880, 376] on video at bounding box center [876, 370] width 68 height 93
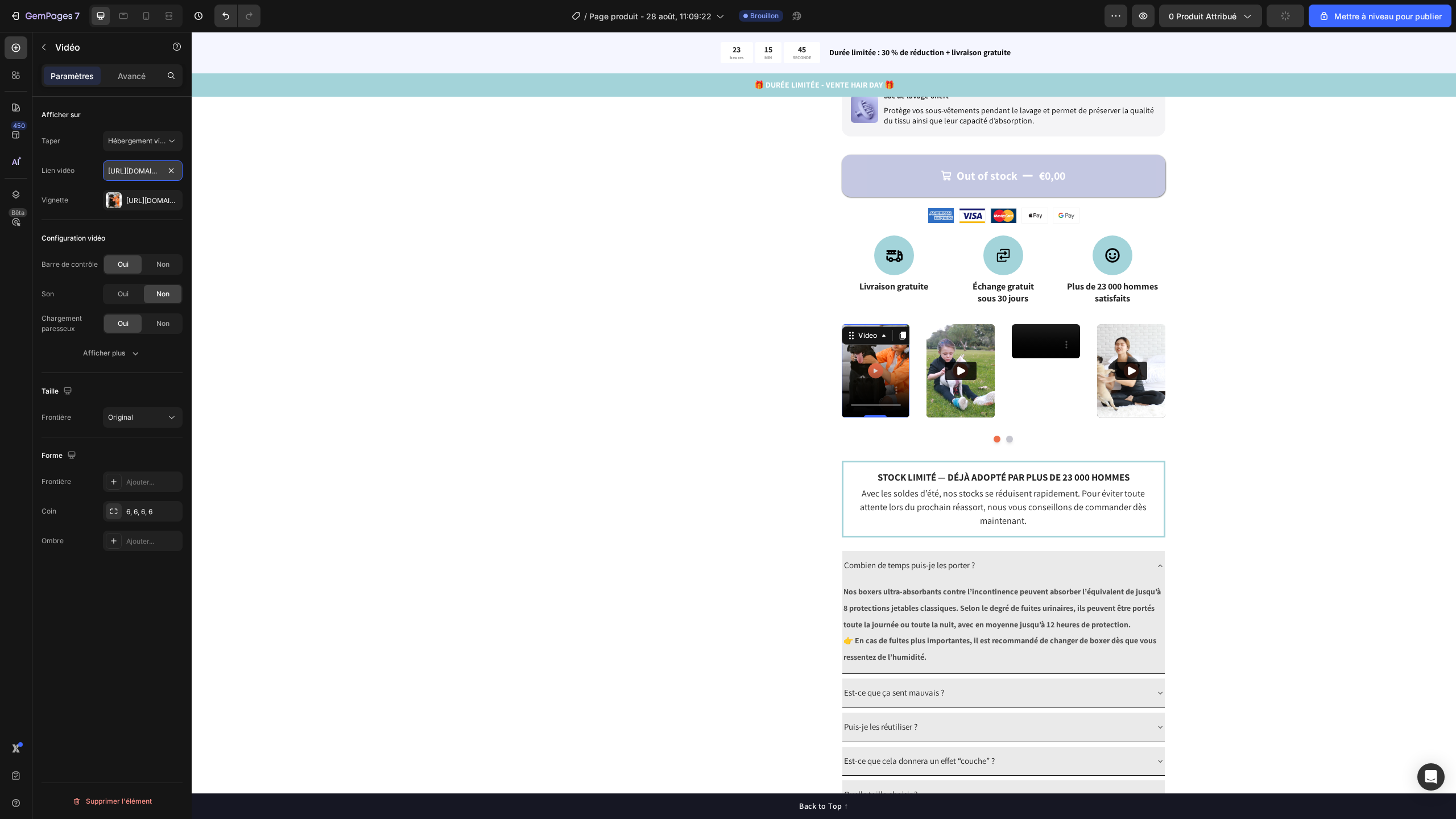
click at [146, 171] on input "[URL][DOMAIN_NAME]" at bounding box center [142, 170] width 80 height 20
type input "[URL][DOMAIN_NAME]"
click at [150, 195] on div "[URL][DOMAIN_NAME]" at bounding box center [142, 199] width 80 height 20
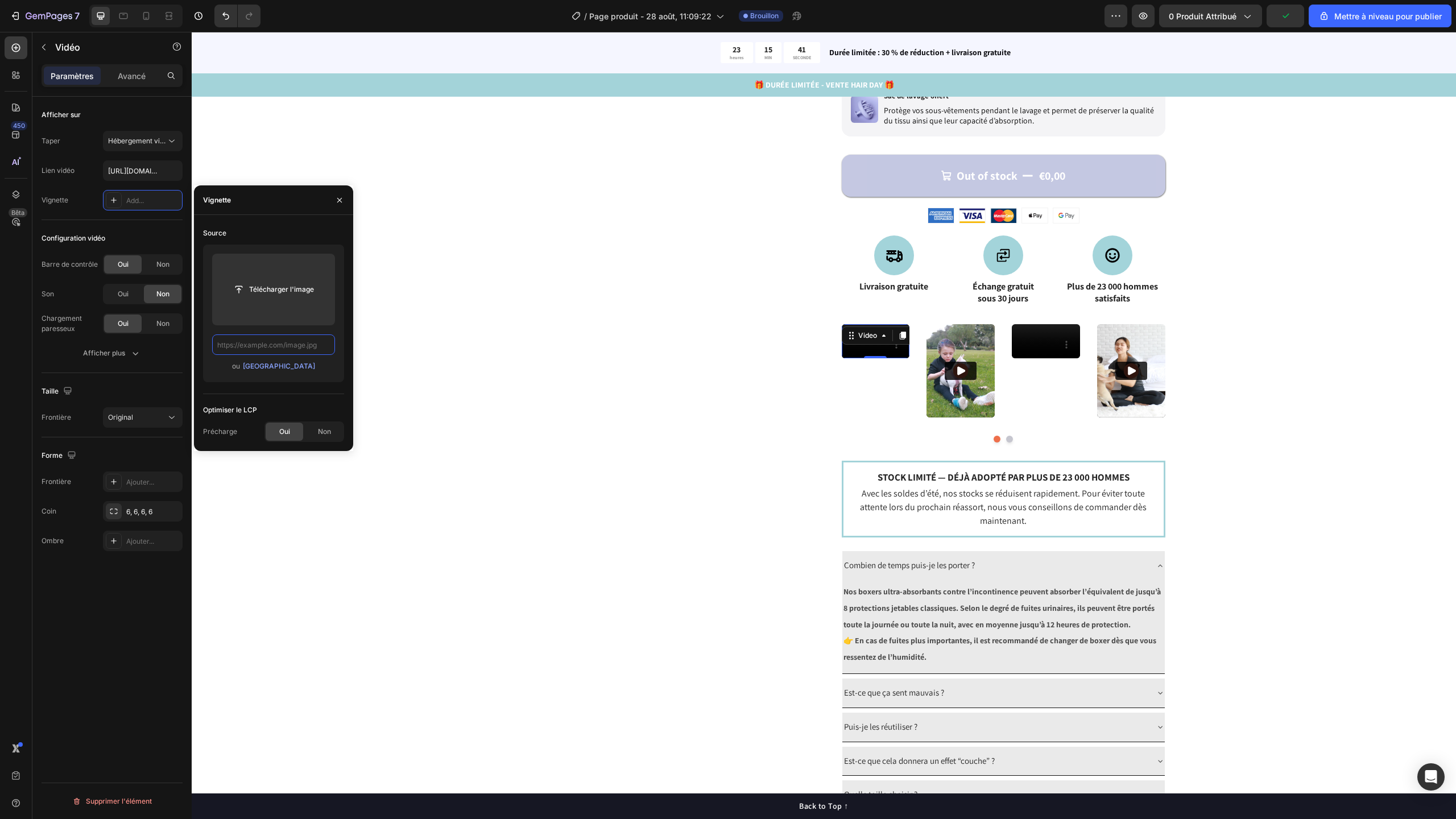
scroll to position [0, 0]
click at [249, 341] on input "text" at bounding box center [274, 344] width 123 height 20
click at [252, 83] on p "🎁 DURÉE LIMITÉE - VENTE HAIR DAY 🎁" at bounding box center [824, 85] width 1262 height 12
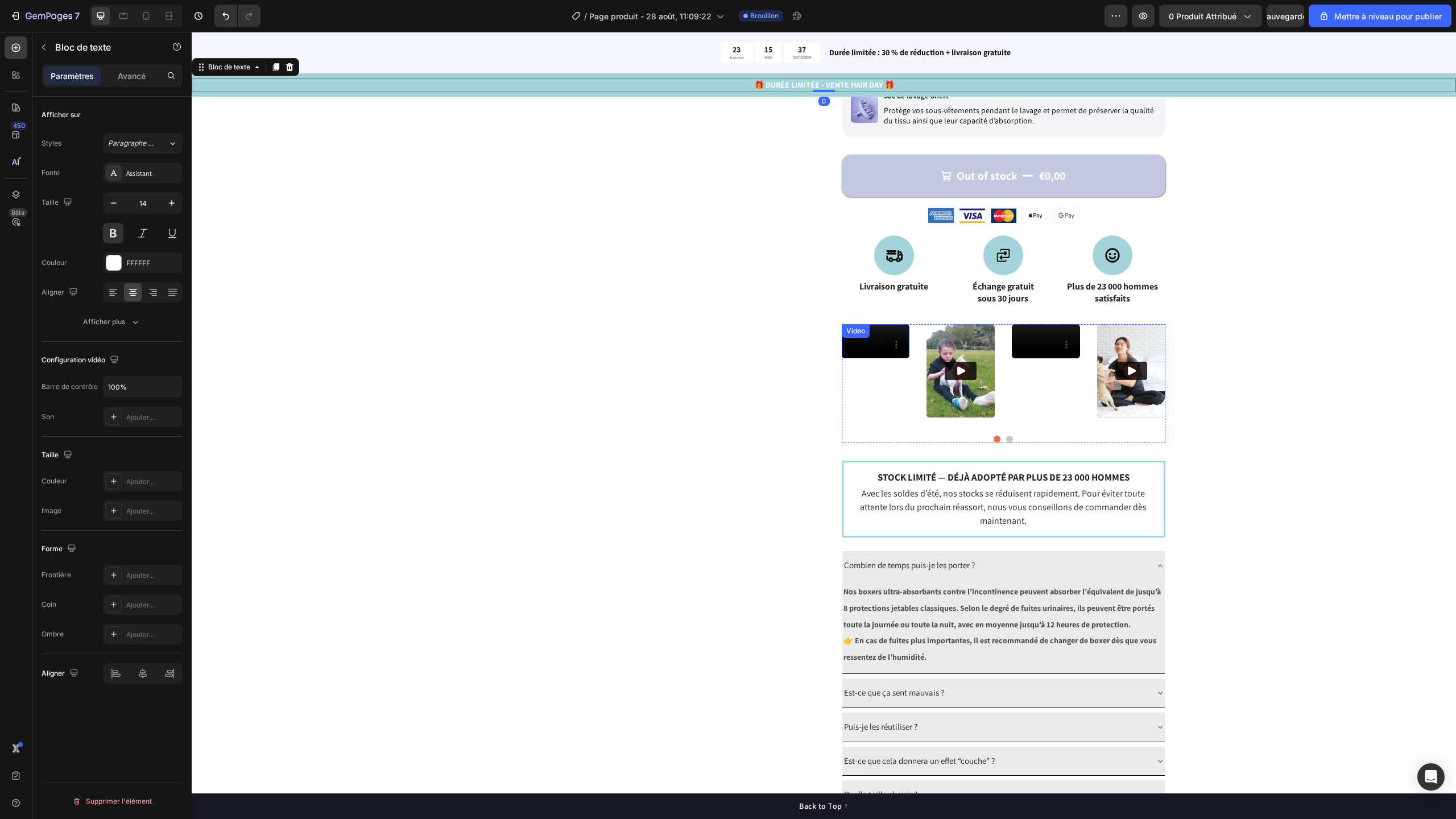
click at [879, 348] on video at bounding box center [876, 341] width 68 height 34
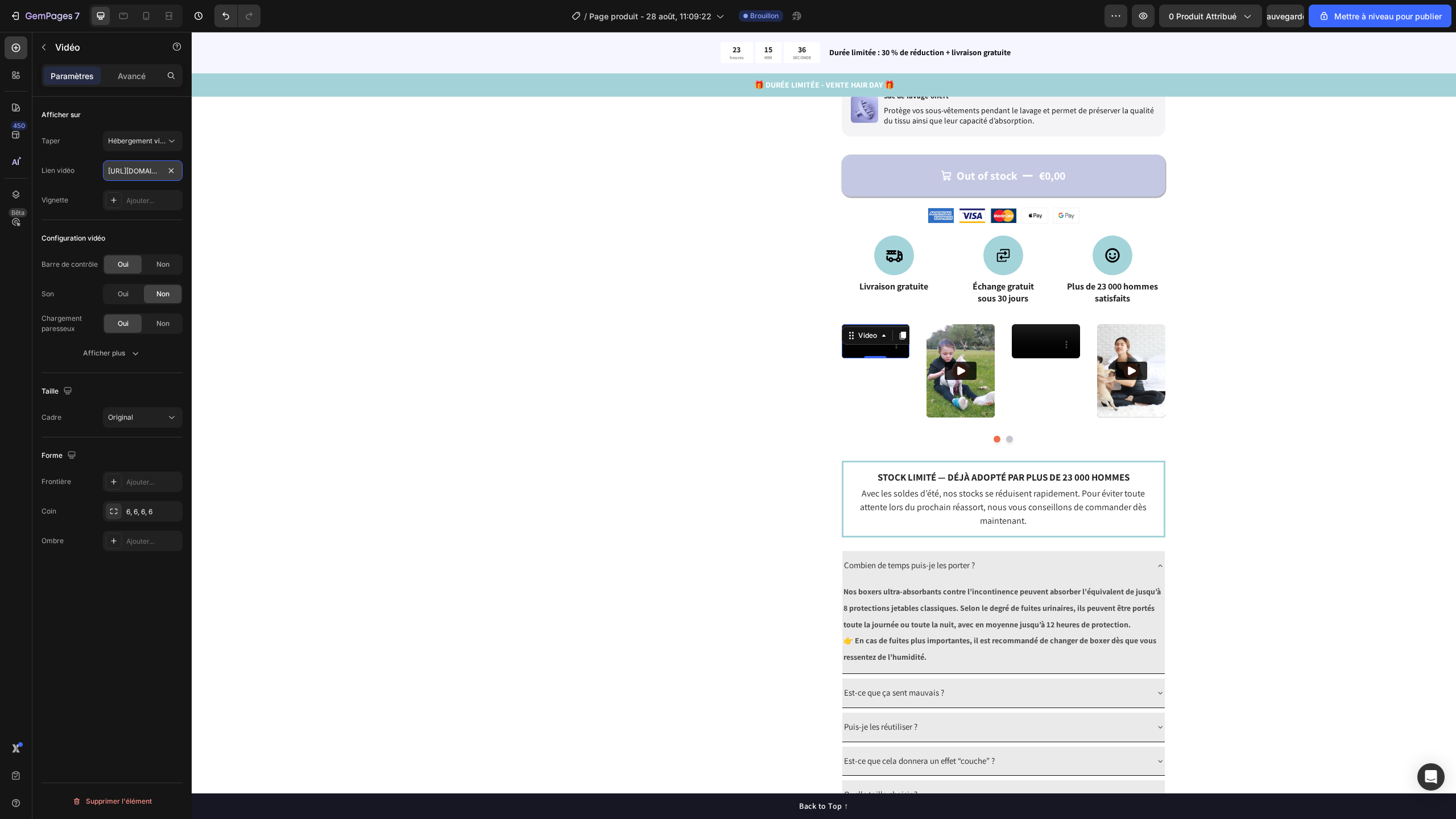
click at [148, 173] on input "[URL][DOMAIN_NAME]" at bounding box center [142, 170] width 80 height 20
click at [149, 197] on font "Ajouter..." at bounding box center [140, 201] width 28 height 9
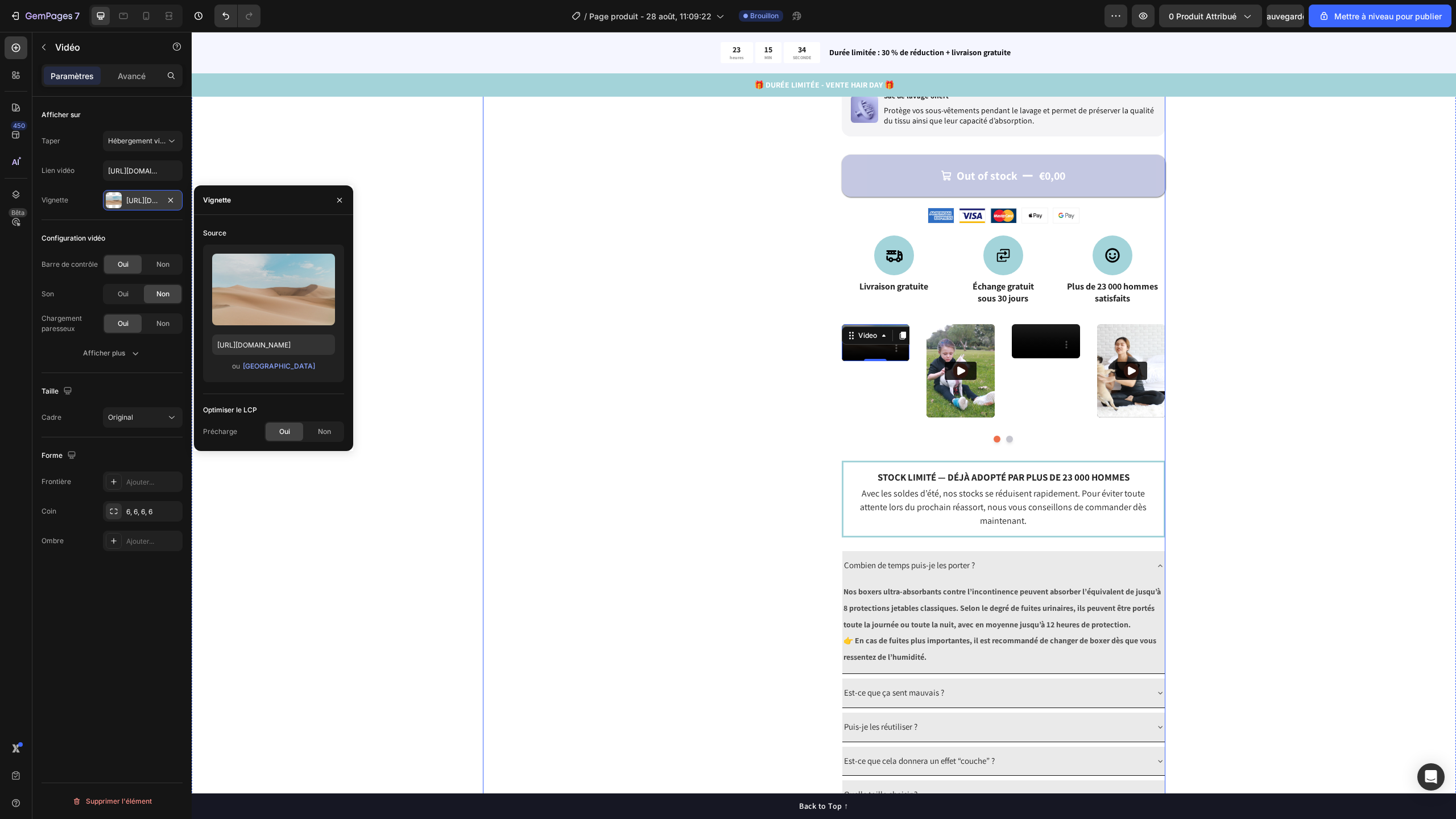
click at [501, 173] on div "Catch your customer's attention with attracted media. Add image or sync data Pr…" at bounding box center [644, 201] width 324 height 1284
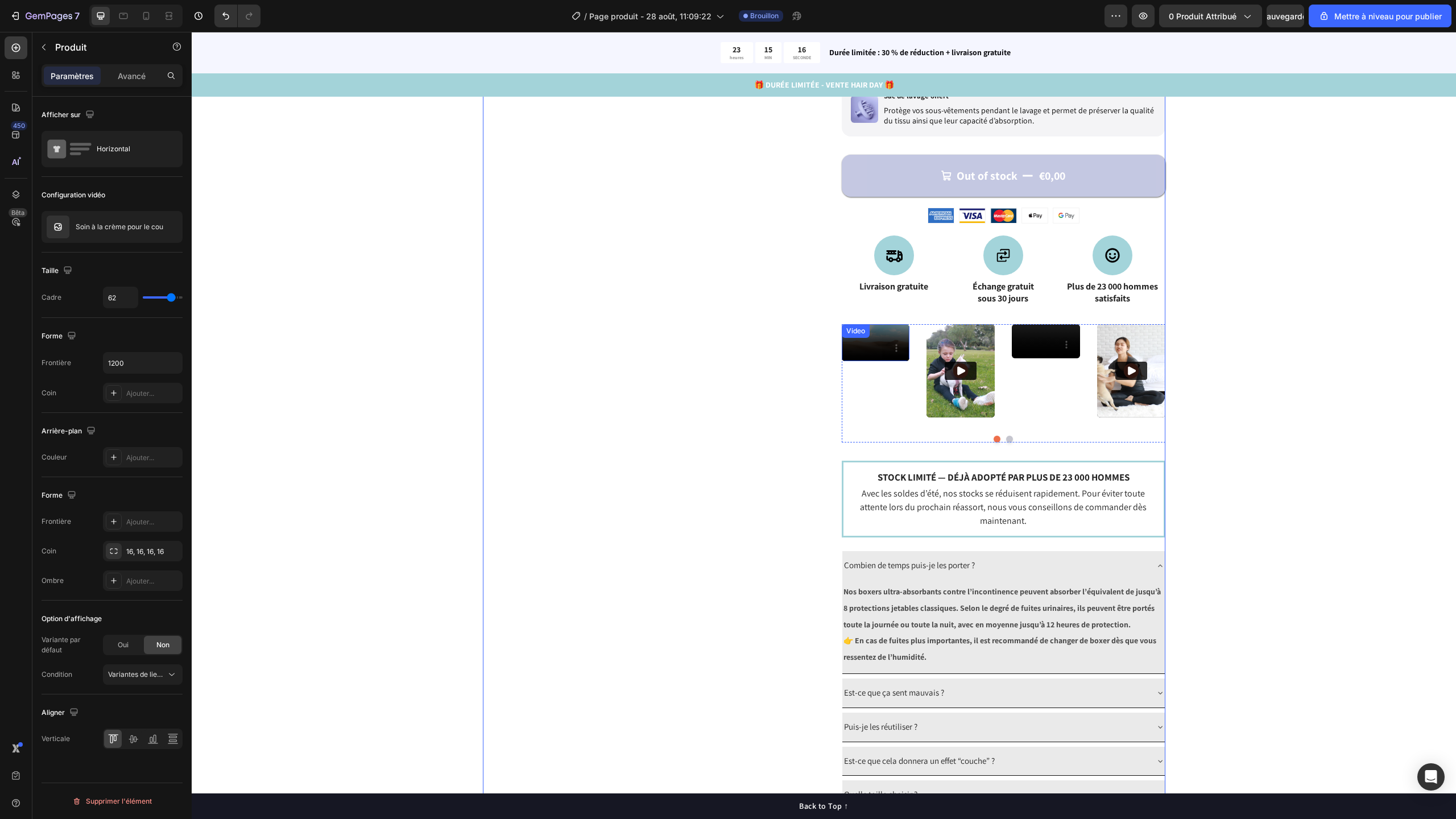
click at [889, 362] on video at bounding box center [876, 342] width 68 height 38
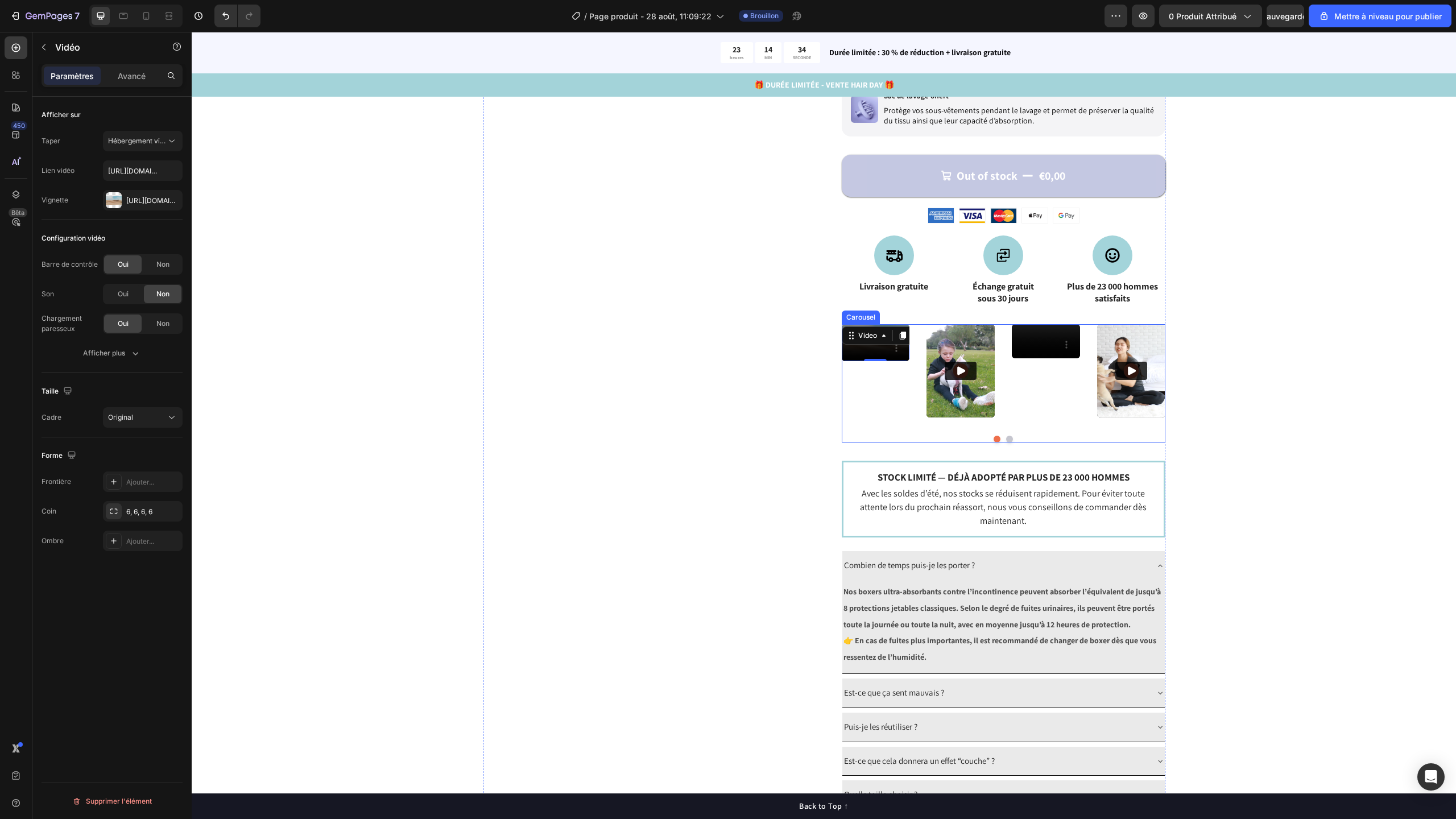
click at [971, 344] on img at bounding box center [961, 370] width 68 height 93
click at [979, 348] on video at bounding box center [961, 370] width 68 height 93
click at [133, 176] on input "[URL][DOMAIN_NAME]" at bounding box center [142, 170] width 80 height 20
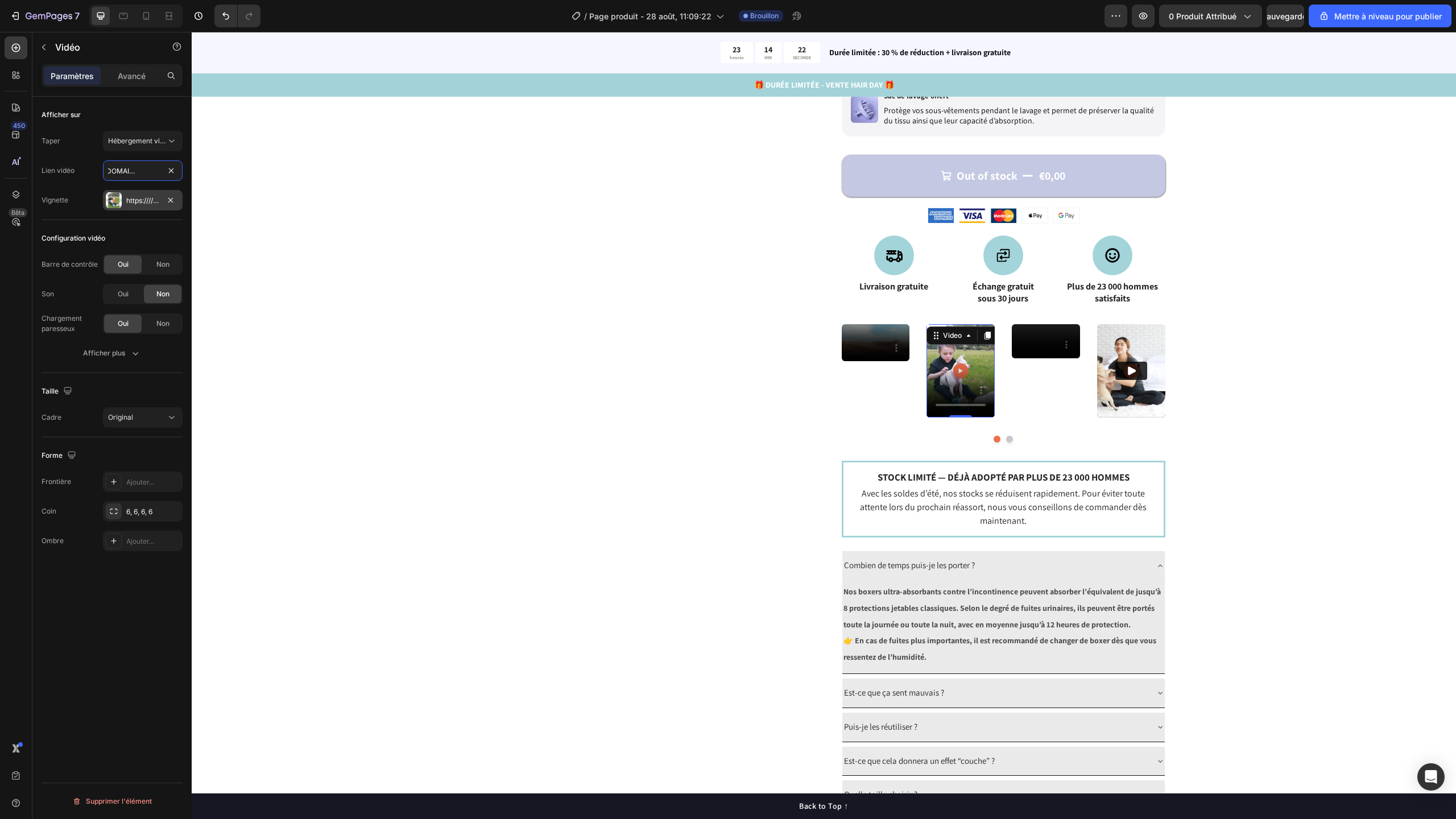
type input "[URL][DOMAIN_NAME]"
click at [161, 204] on div "https:////[DOMAIN_NAME][URL]" at bounding box center [142, 199] width 80 height 20
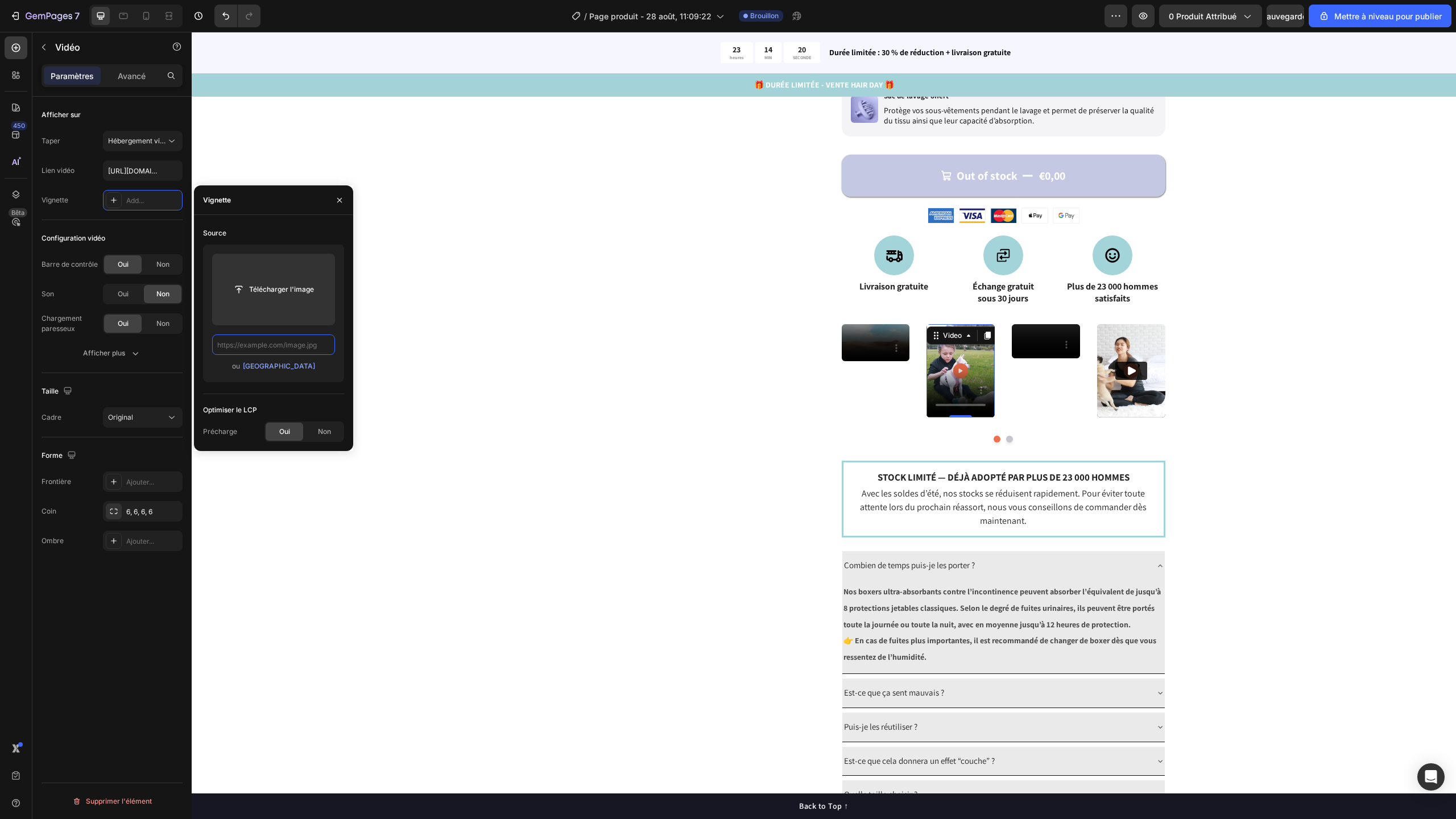
scroll to position [0, 0]
click at [409, 235] on div "Catch your customer's attention with attracted media. Add image or sync data Pr…" at bounding box center [823, 201] width 1173 height 1284
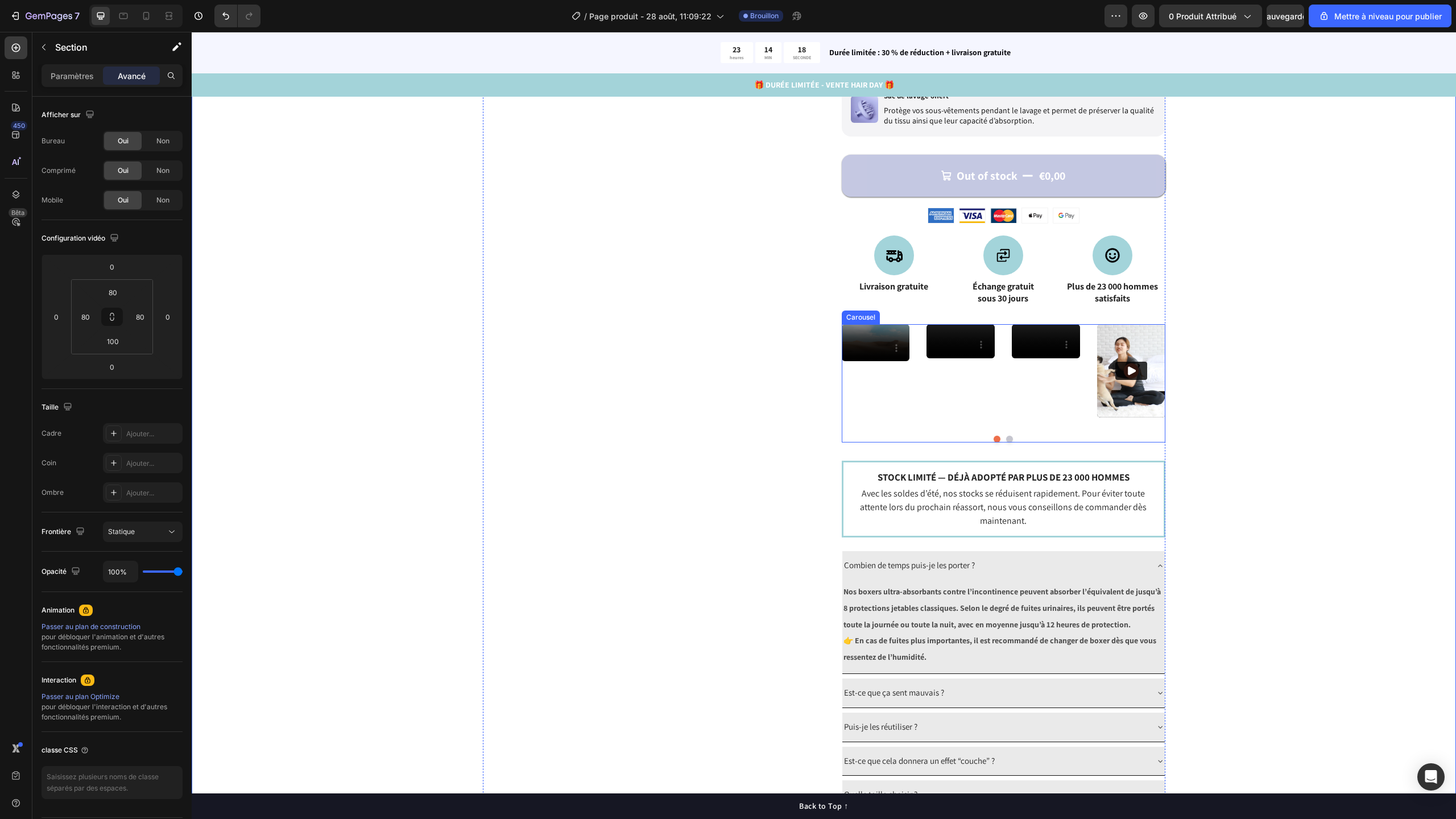
click at [943, 352] on video at bounding box center [961, 341] width 68 height 34
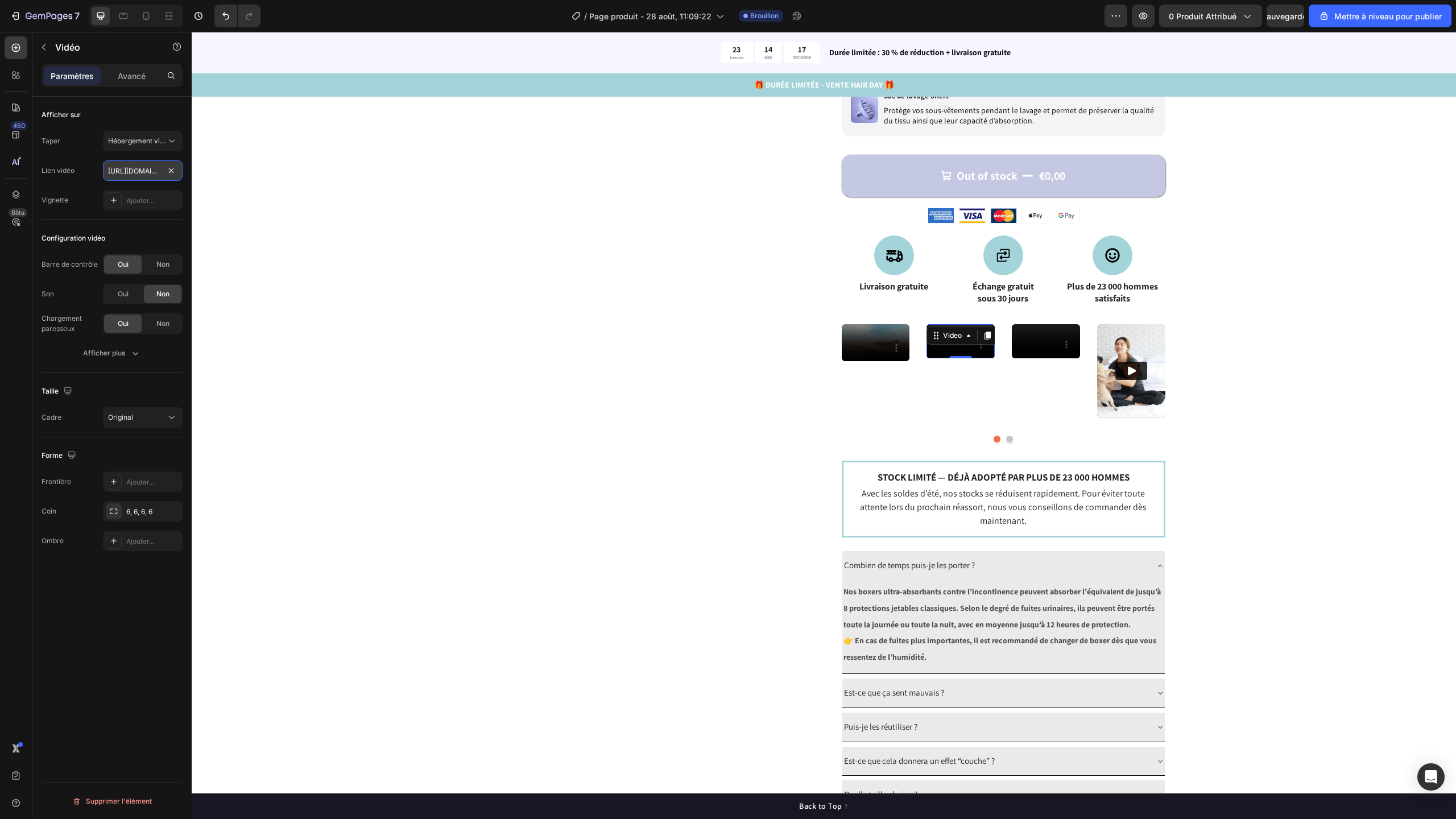
click at [152, 174] on input "[URL][DOMAIN_NAME]" at bounding box center [142, 170] width 80 height 20
click at [484, 197] on div "Catch your customer's attention with attracted media. Add image or sync data Pr…" at bounding box center [644, 201] width 324 height 1284
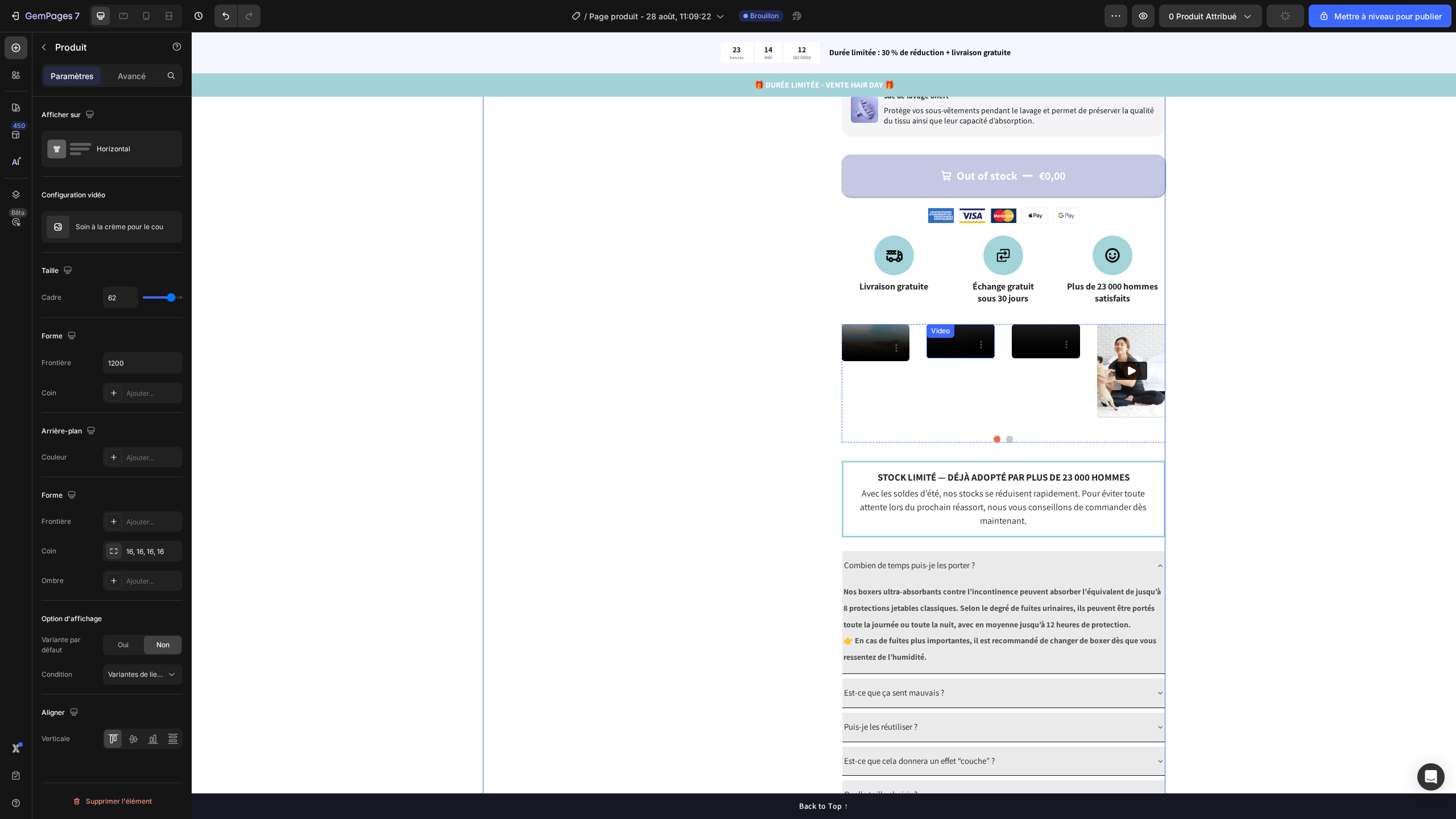
click at [964, 354] on video at bounding box center [961, 341] width 68 height 34
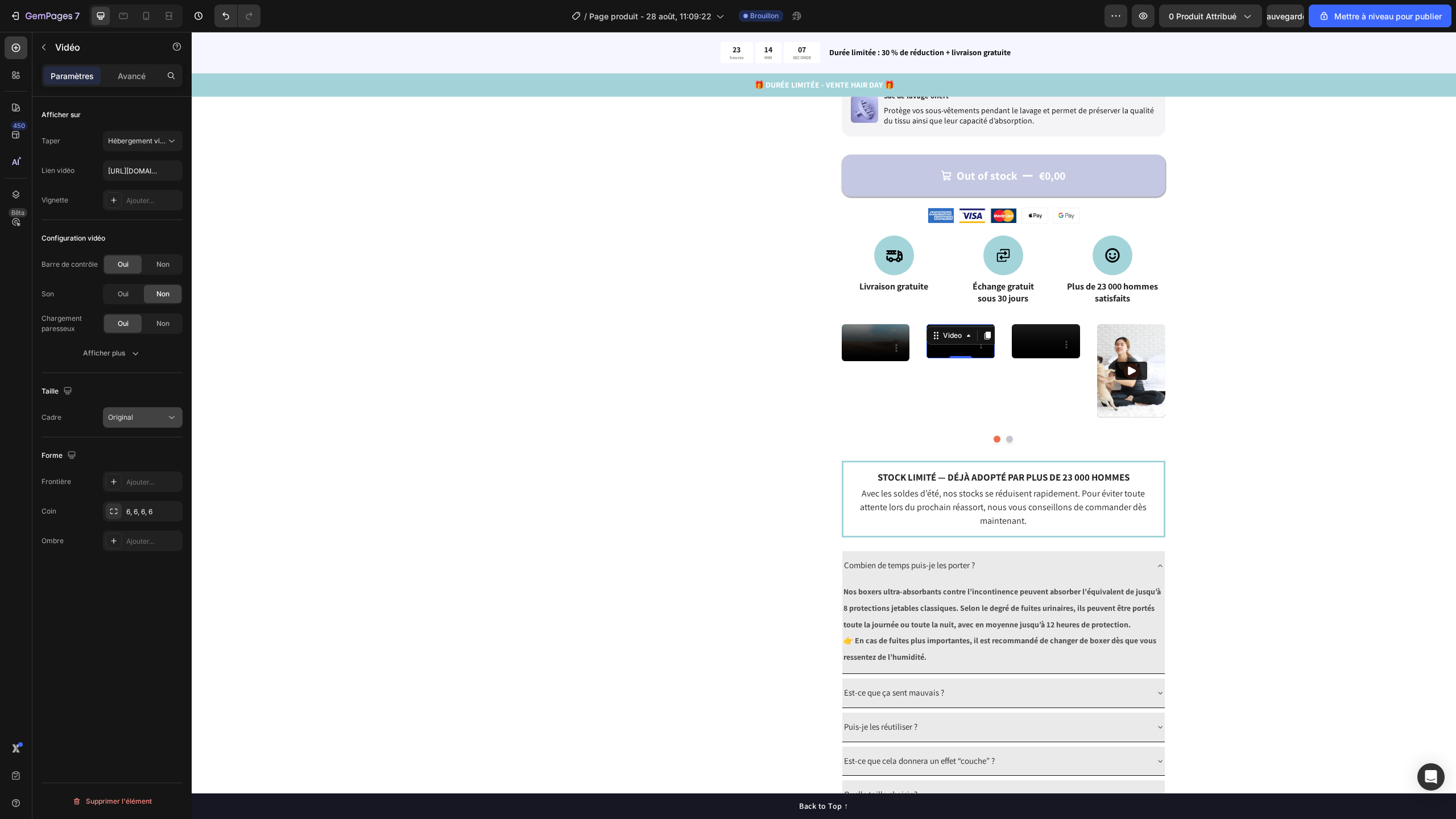
click at [145, 423] on button "Original" at bounding box center [142, 417] width 80 height 20
click at [161, 392] on div "Taille" at bounding box center [111, 391] width 141 height 18
click at [126, 413] on span "Original" at bounding box center [120, 418] width 25 height 11
click at [124, 354] on font "Afficher plus" at bounding box center [104, 353] width 42 height 9
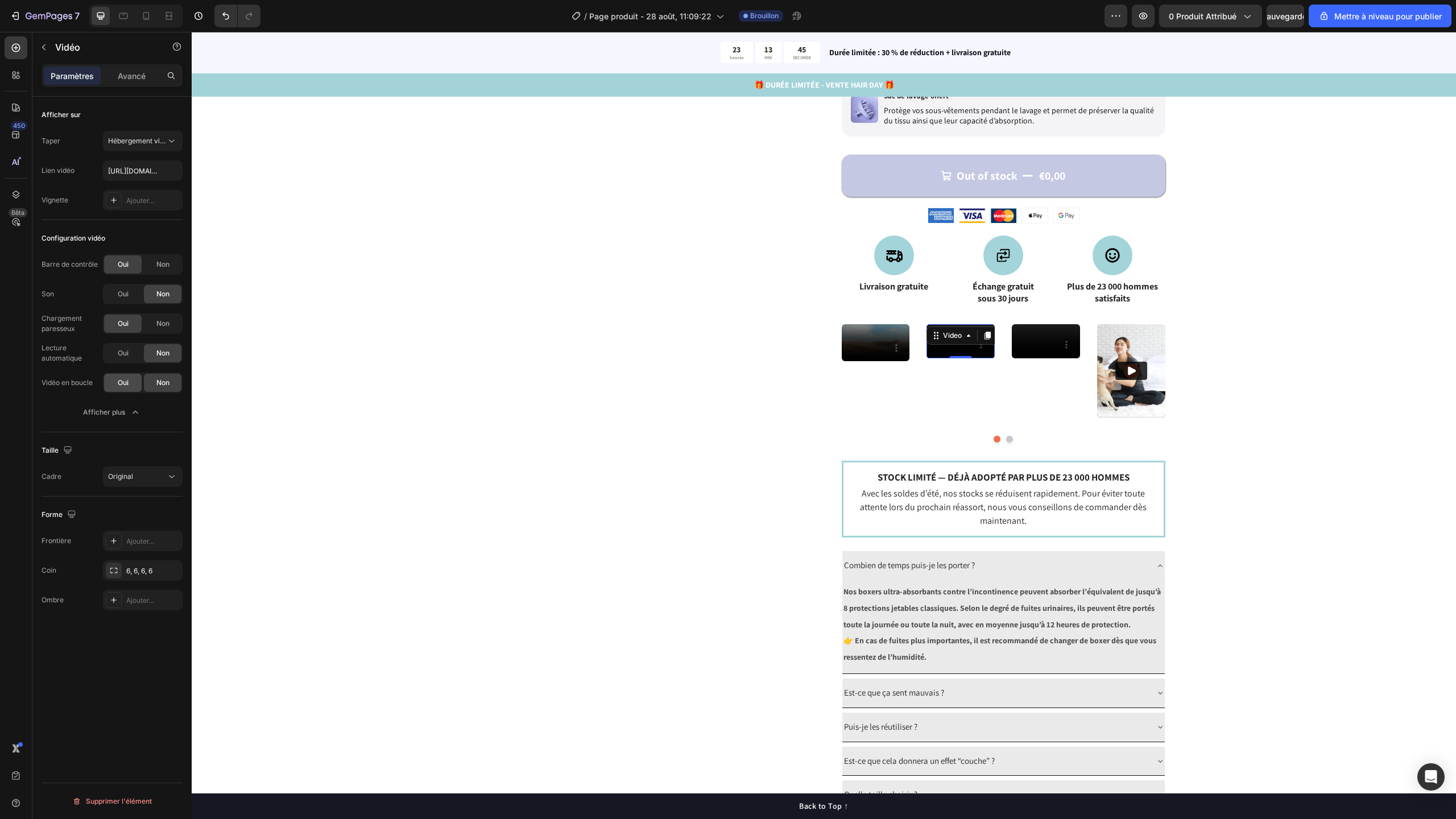
click at [127, 385] on font "Oui" at bounding box center [123, 383] width 11 height 9
click at [147, 18] on icon at bounding box center [146, 16] width 11 height 11
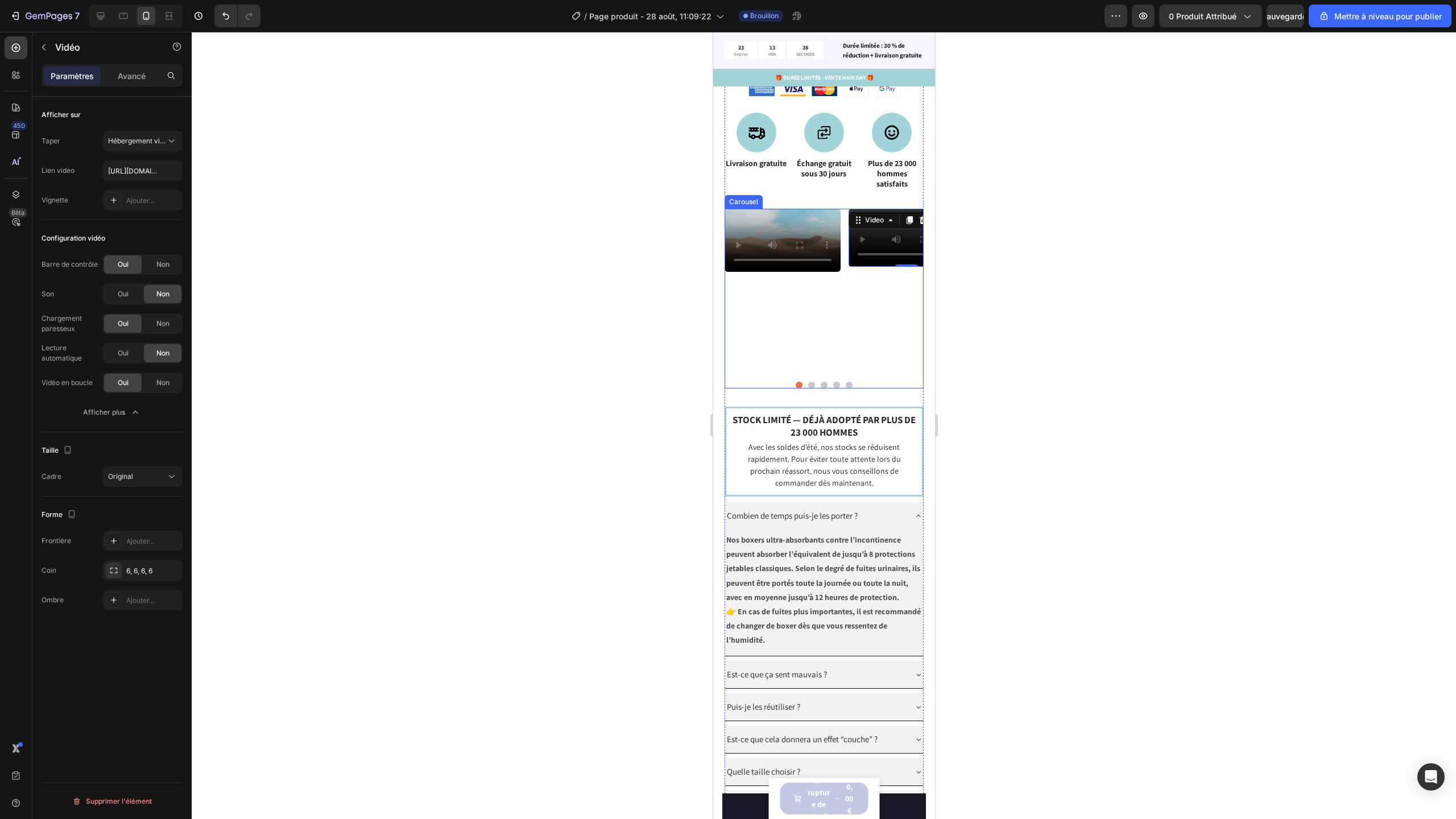
scroll to position [937, 0]
click at [842, 222] on div "Video Video 0 Video Video Video" at bounding box center [823, 290] width 199 height 159
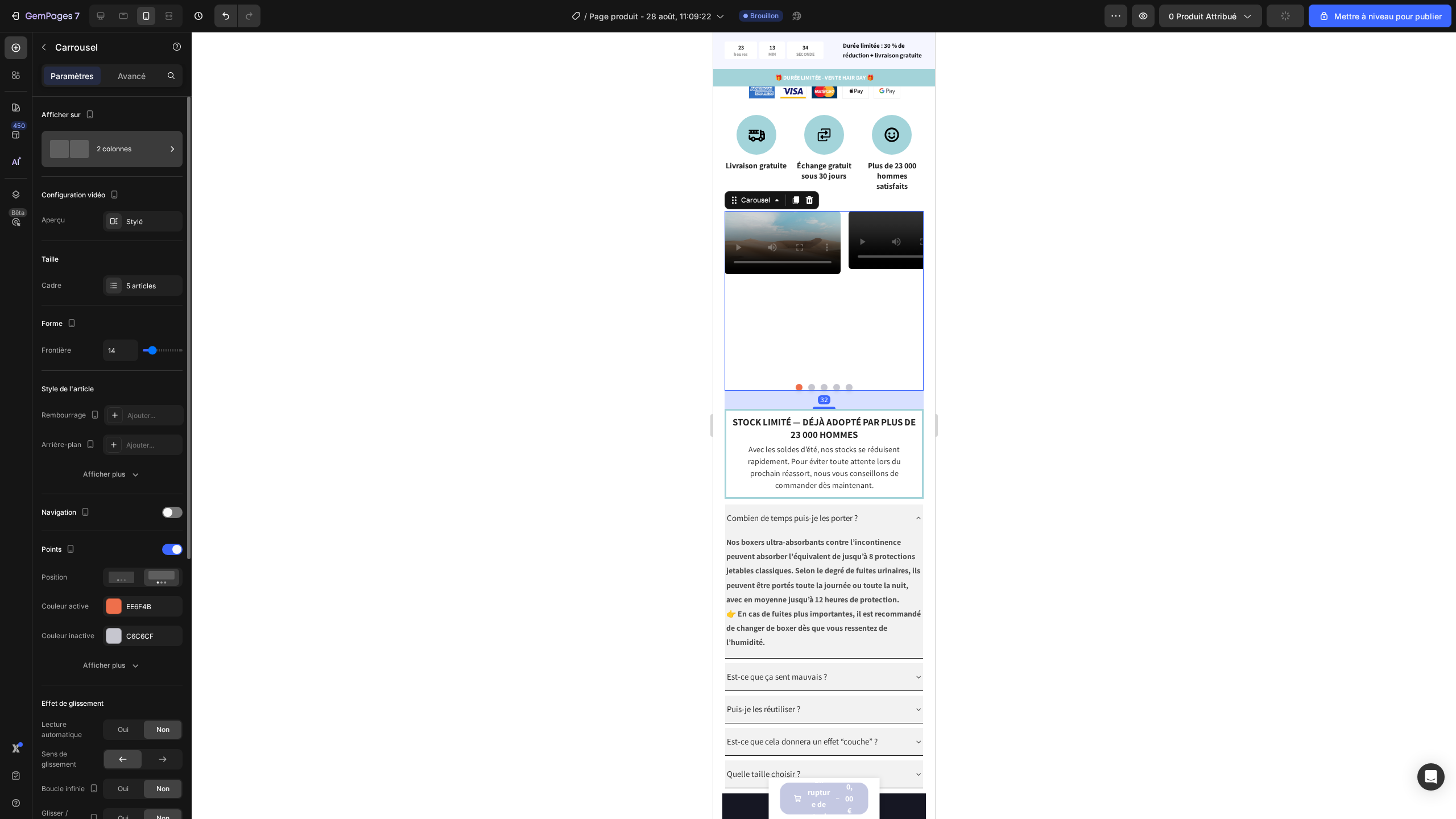
click at [118, 155] on div "2 colonnes" at bounding box center [131, 149] width 69 height 26
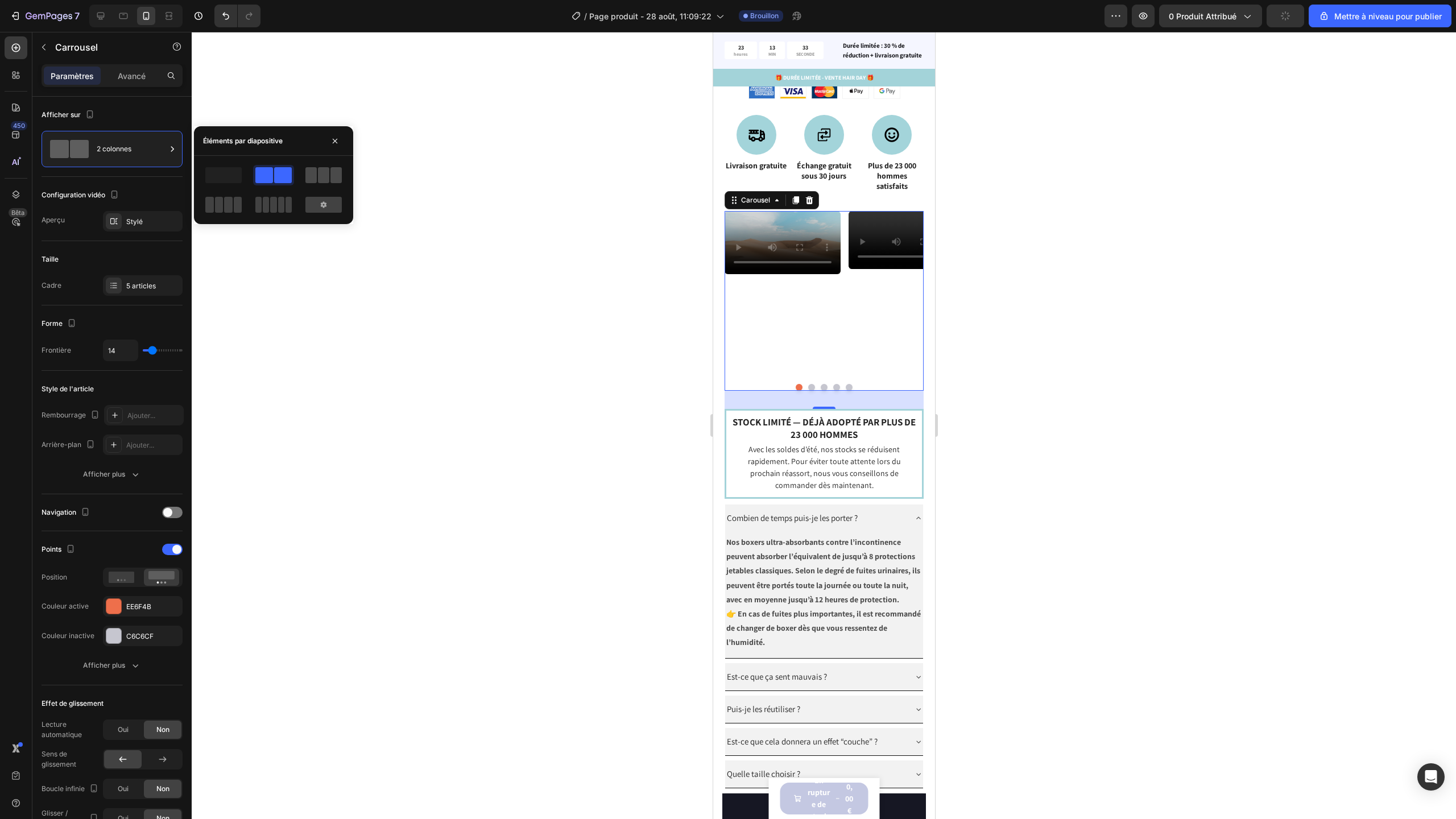
click at [325, 173] on span at bounding box center [323, 176] width 11 height 16
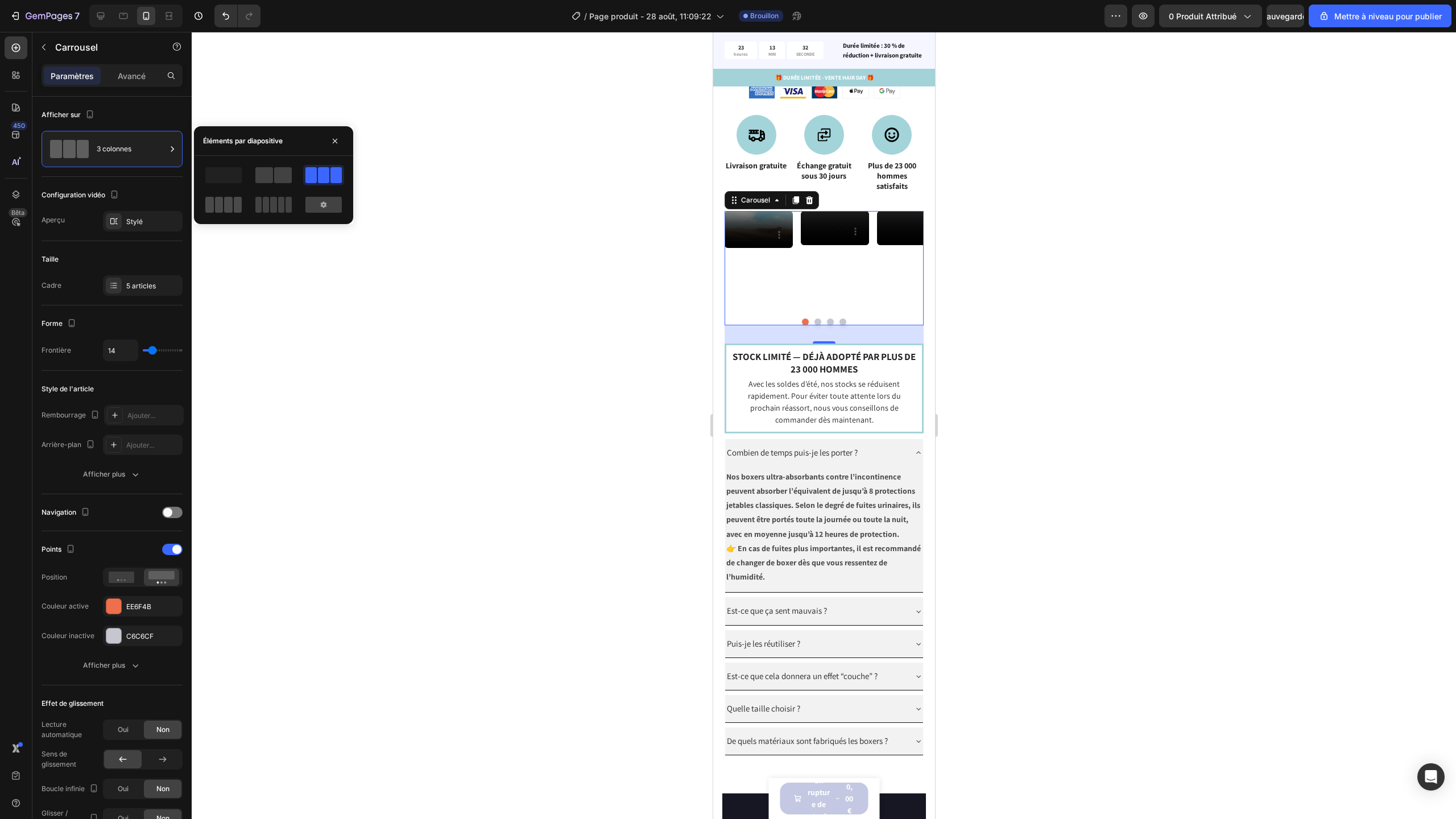
click at [232, 201] on div at bounding box center [223, 205] width 36 height 16
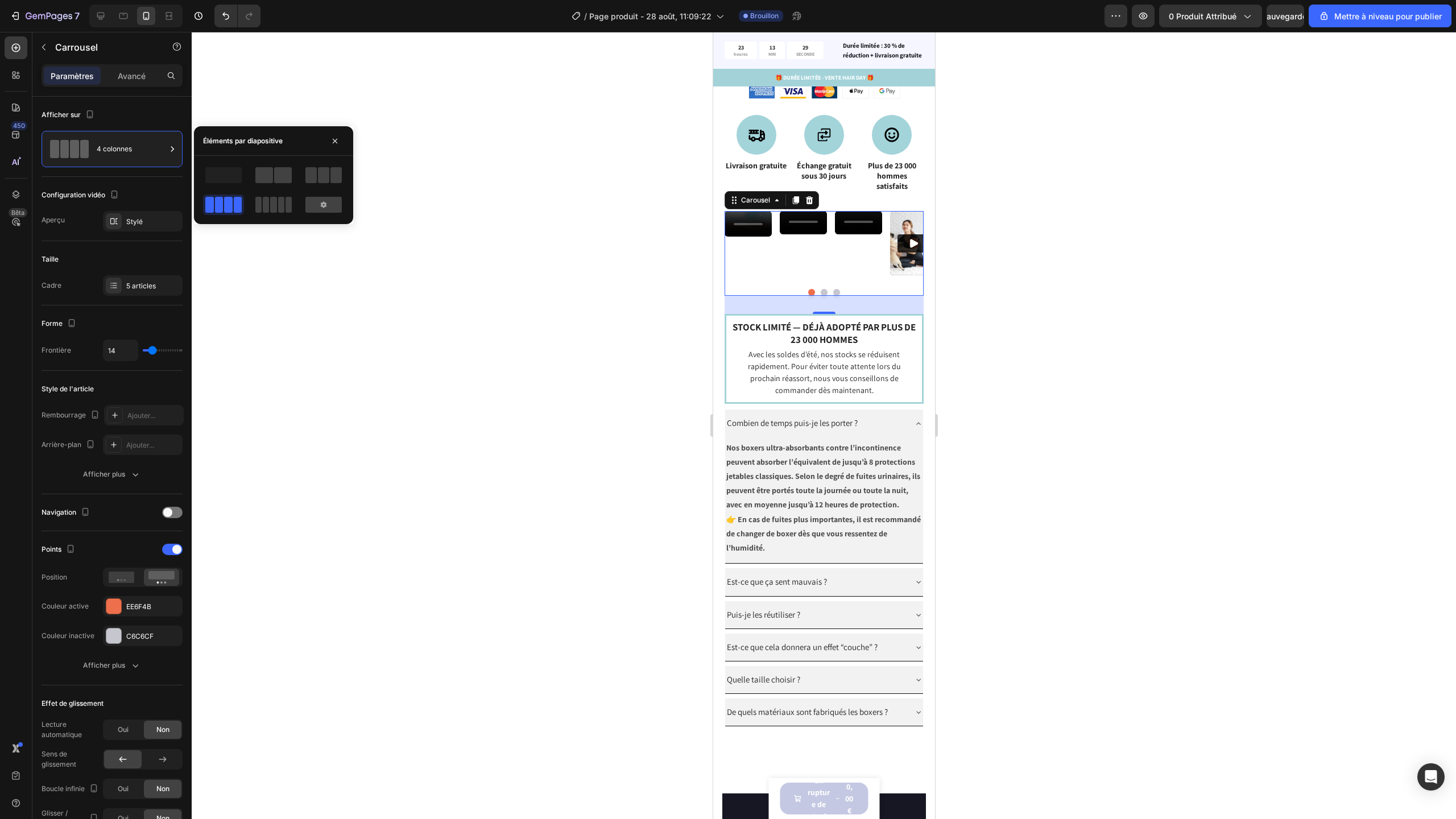
click at [351, 172] on div at bounding box center [273, 190] width 159 height 50
click at [284, 197] on span at bounding box center [281, 205] width 6 height 16
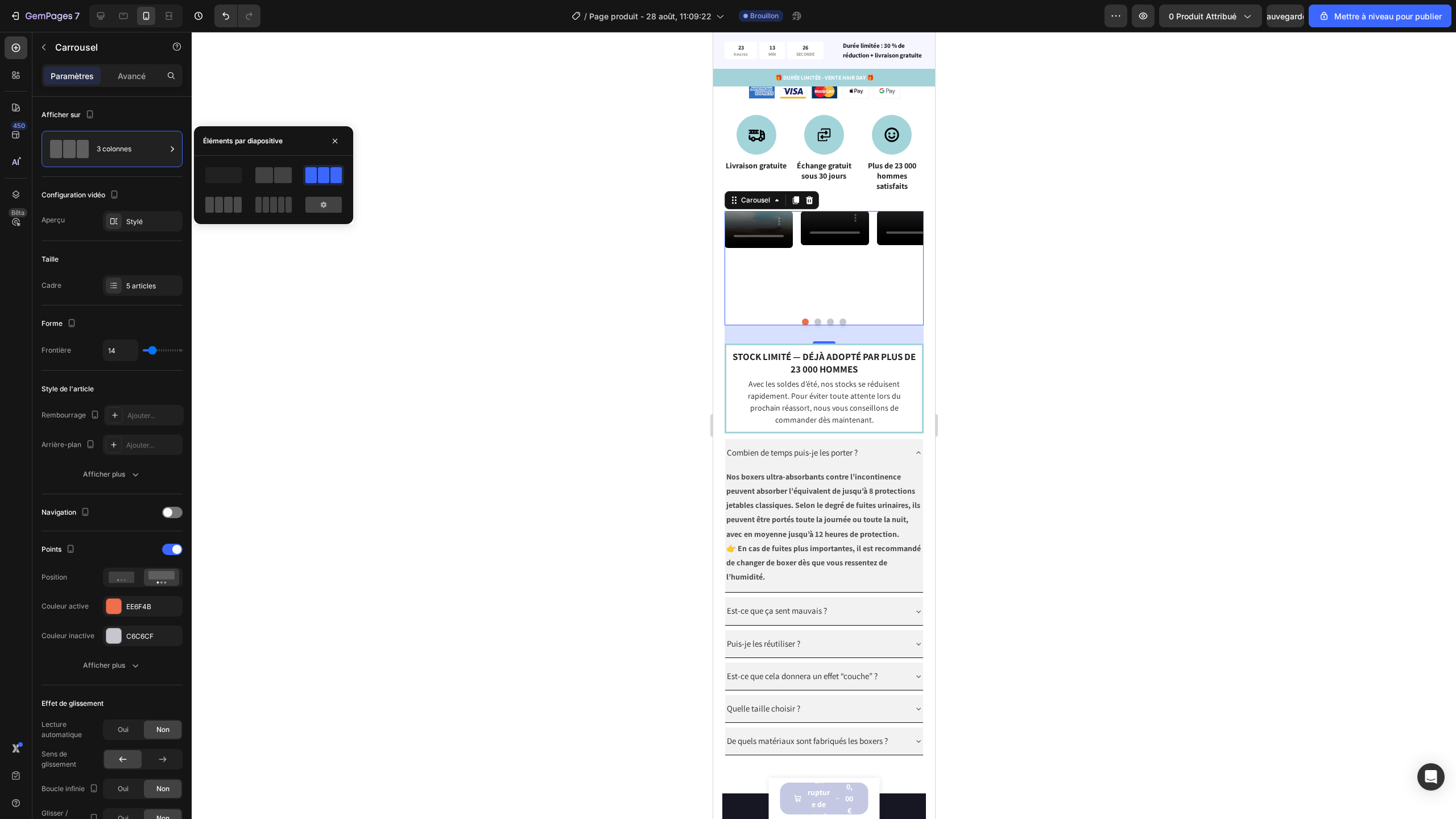
click at [228, 205] on span at bounding box center [228, 205] width 9 height 16
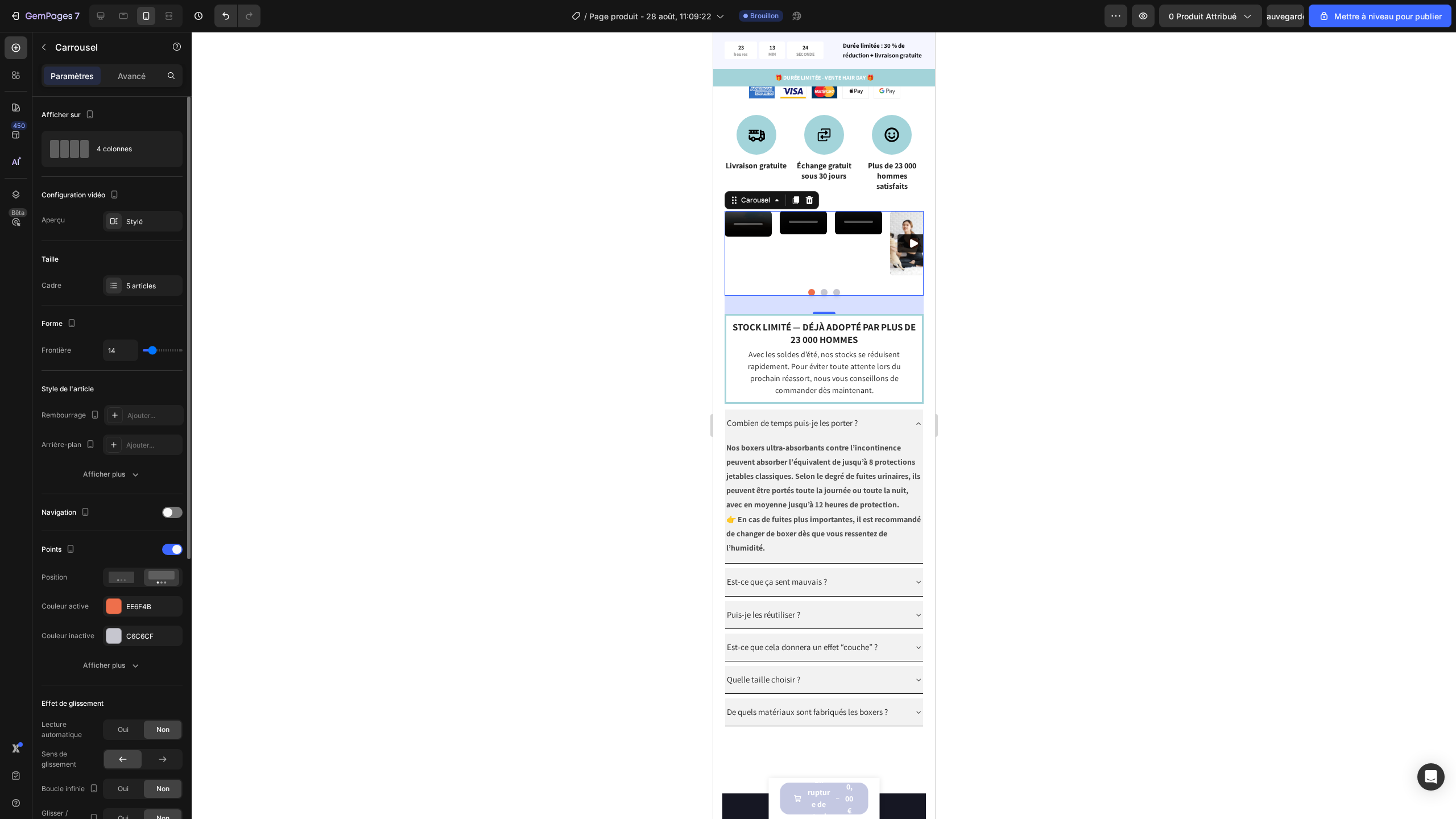
type input "15"
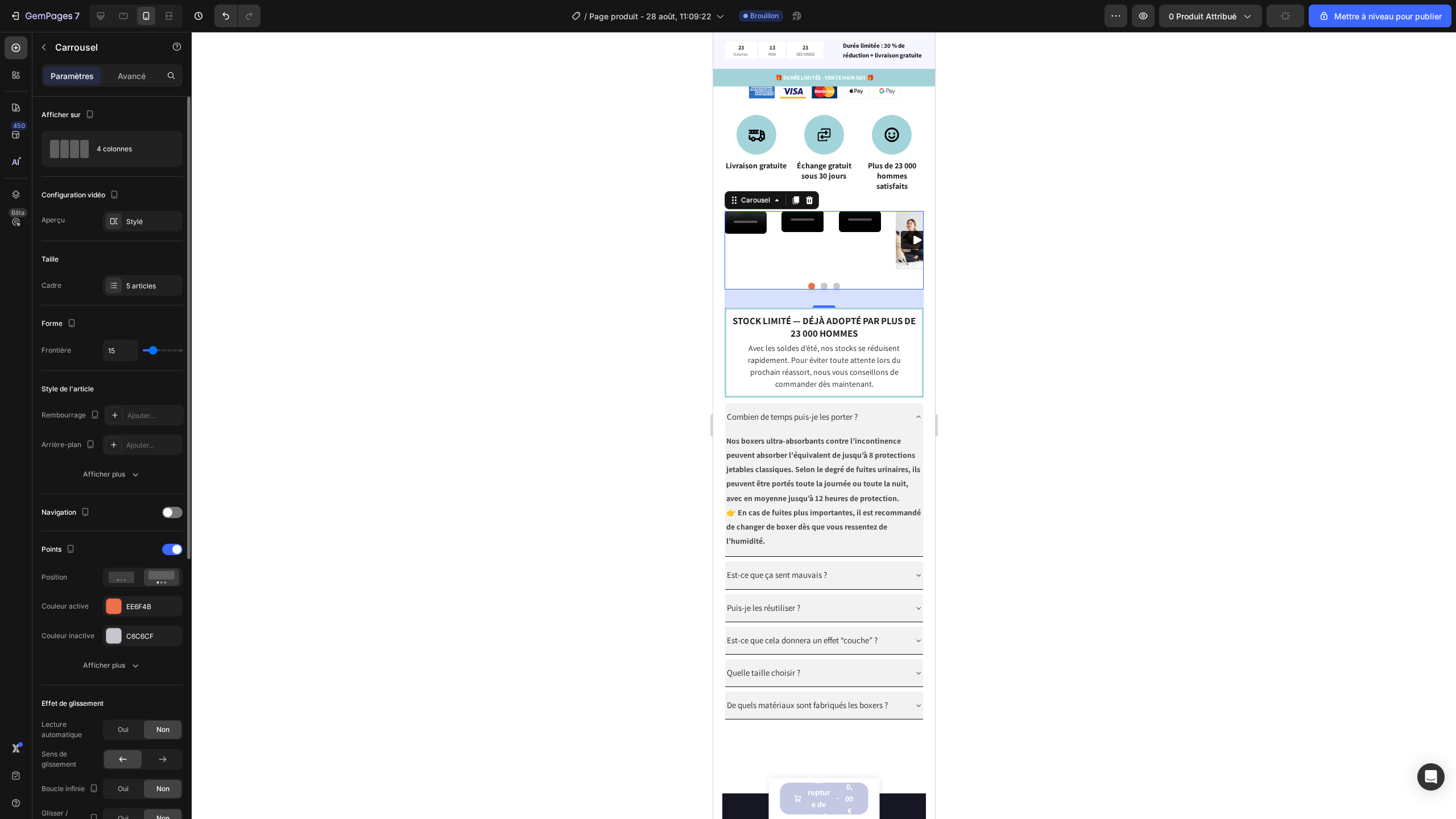
type input "26"
type input "32"
type input "25"
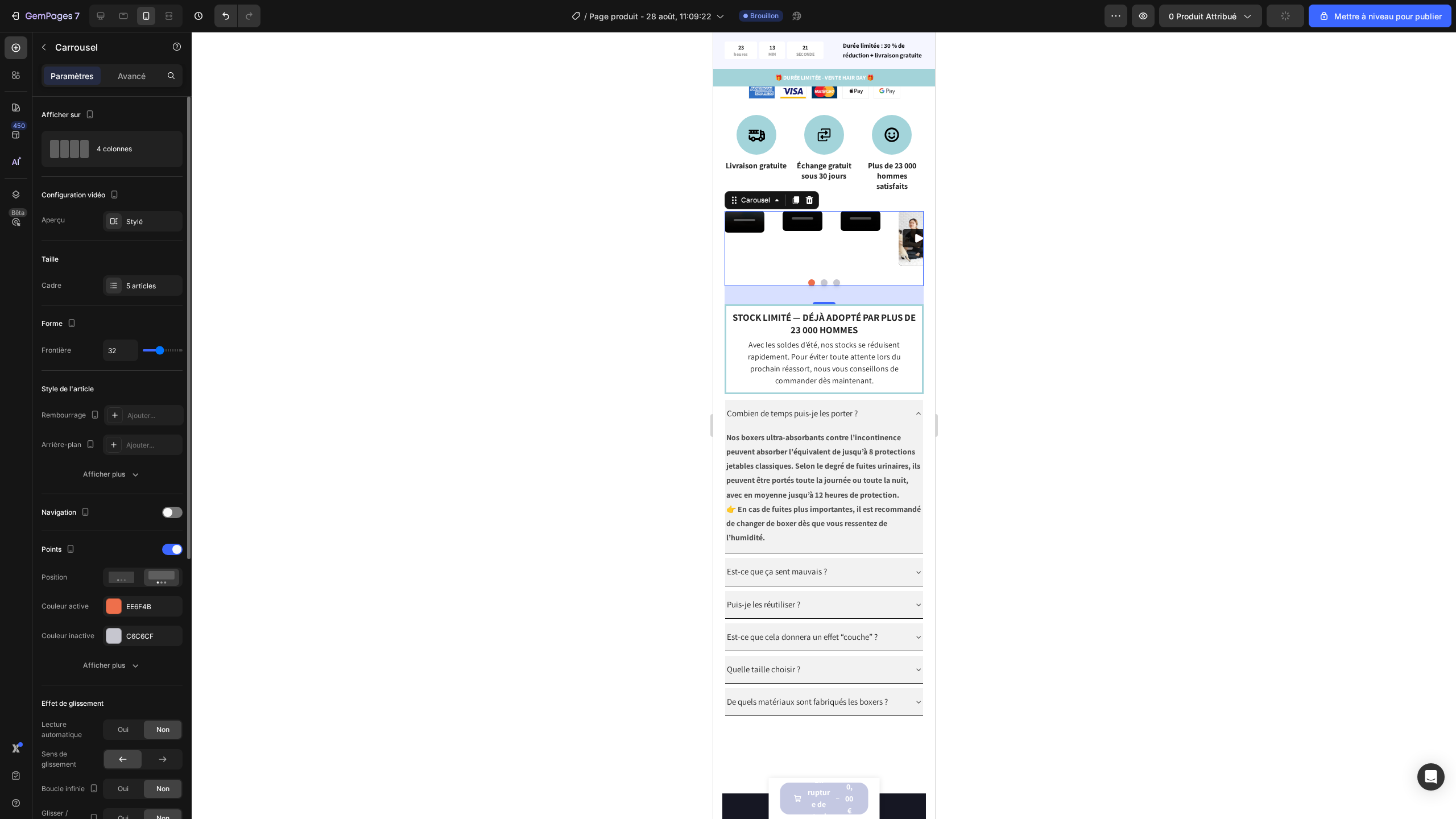
type input "25"
type input "20"
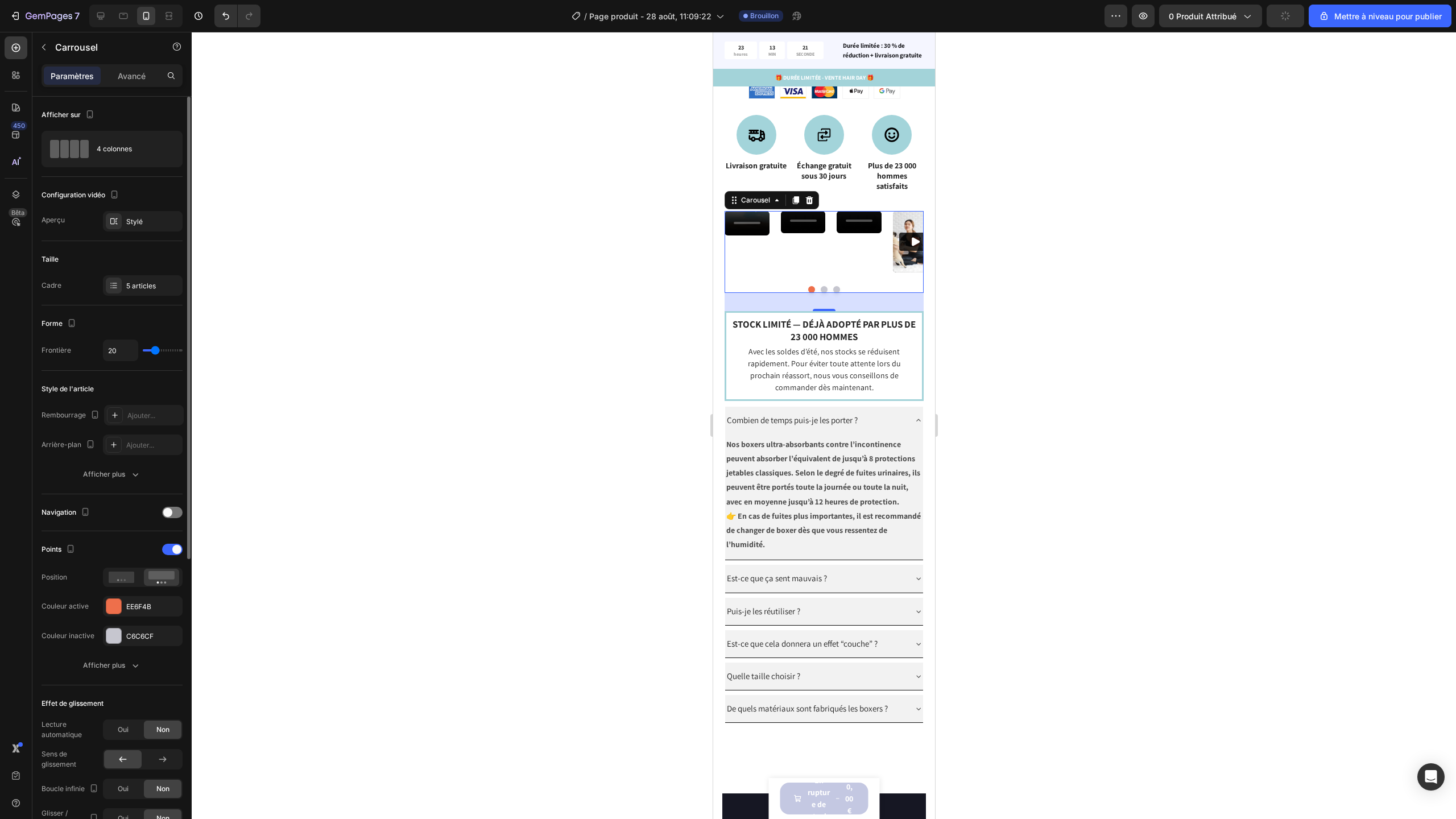
type input "16"
type input "15"
type input "12"
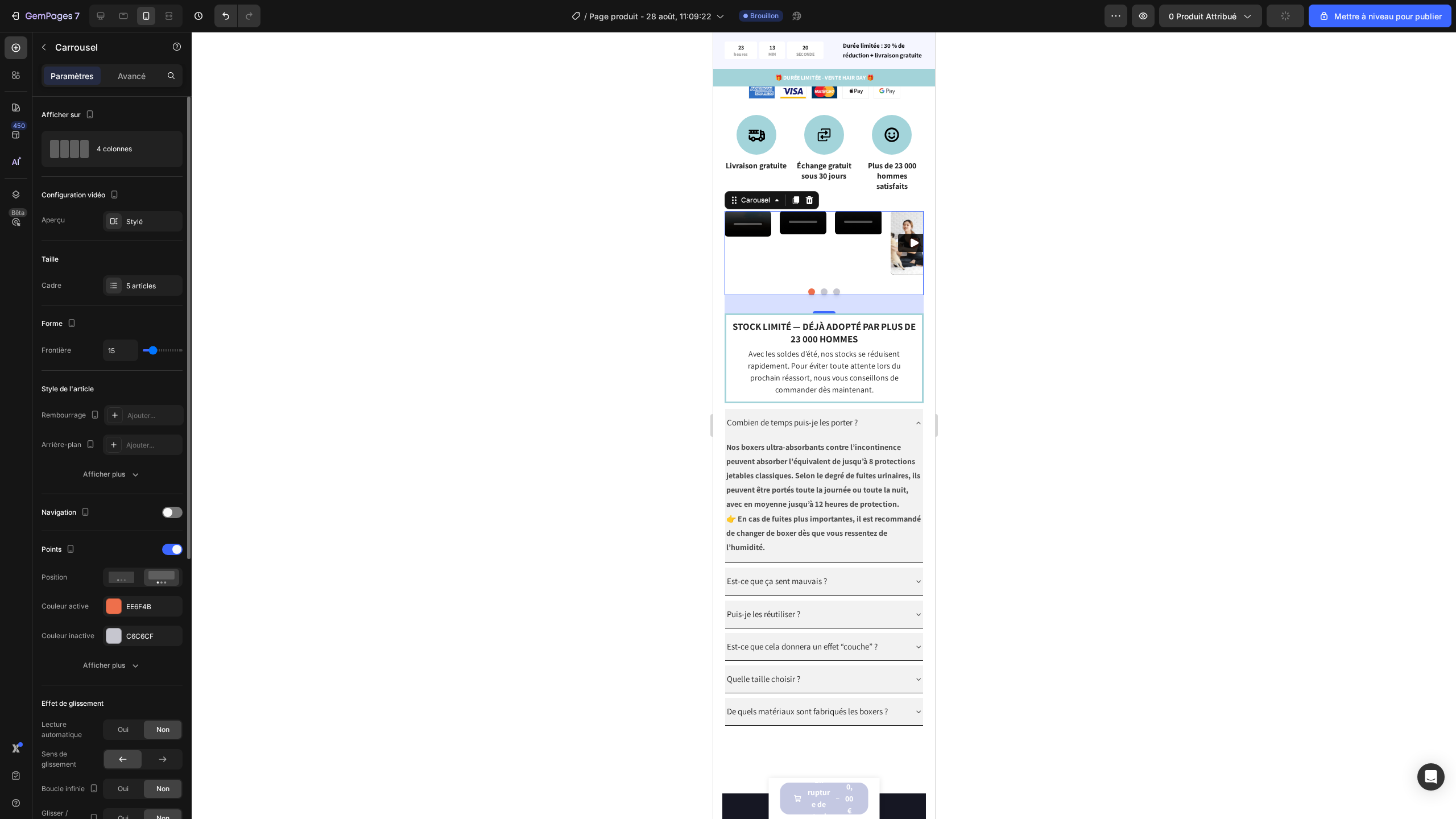
type input "12"
type input "6"
type input "7"
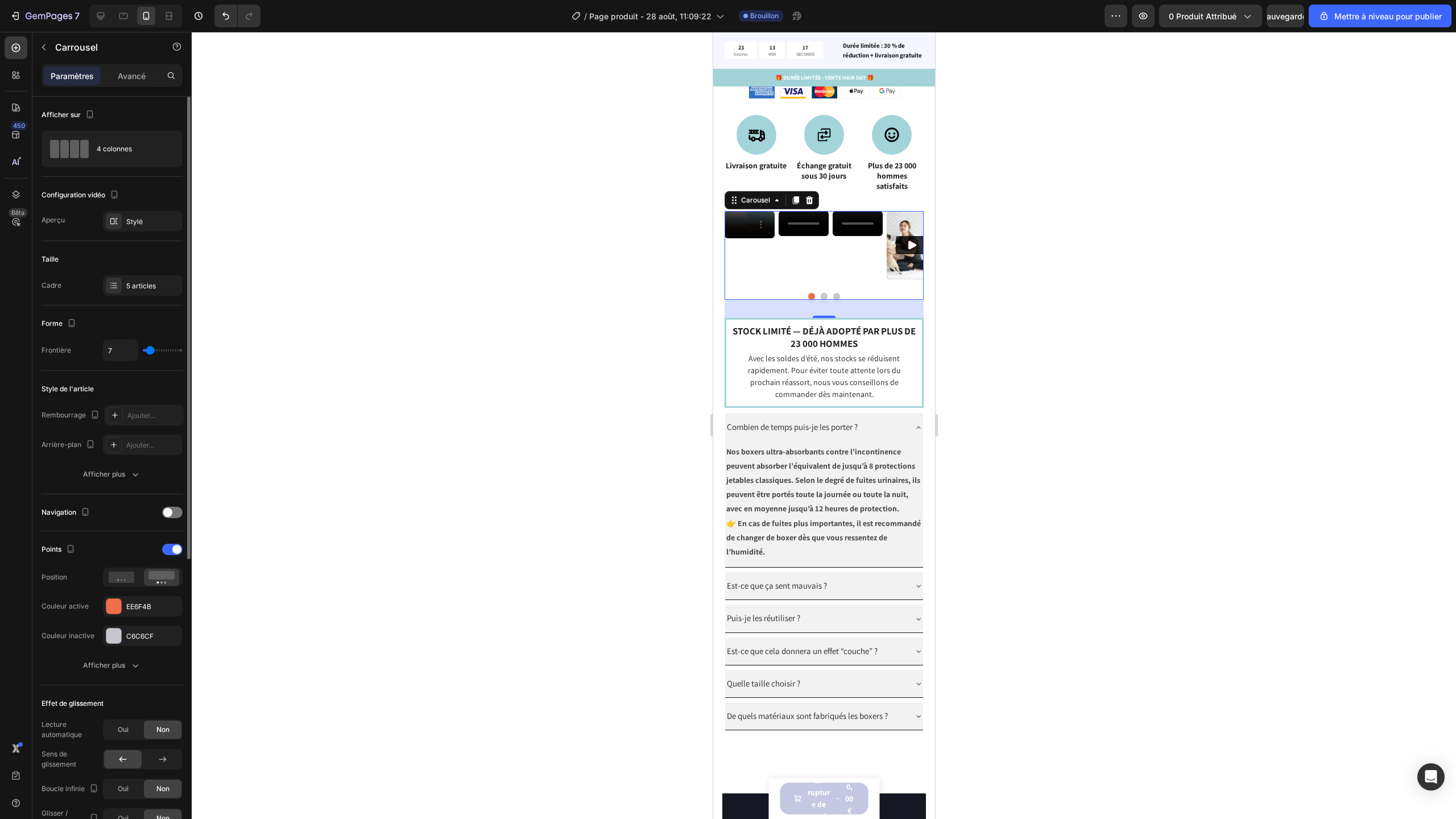
click at [149, 349] on input "range" at bounding box center [162, 350] width 39 height 3
click at [116, 154] on font "4 colonnes" at bounding box center [114, 149] width 35 height 11
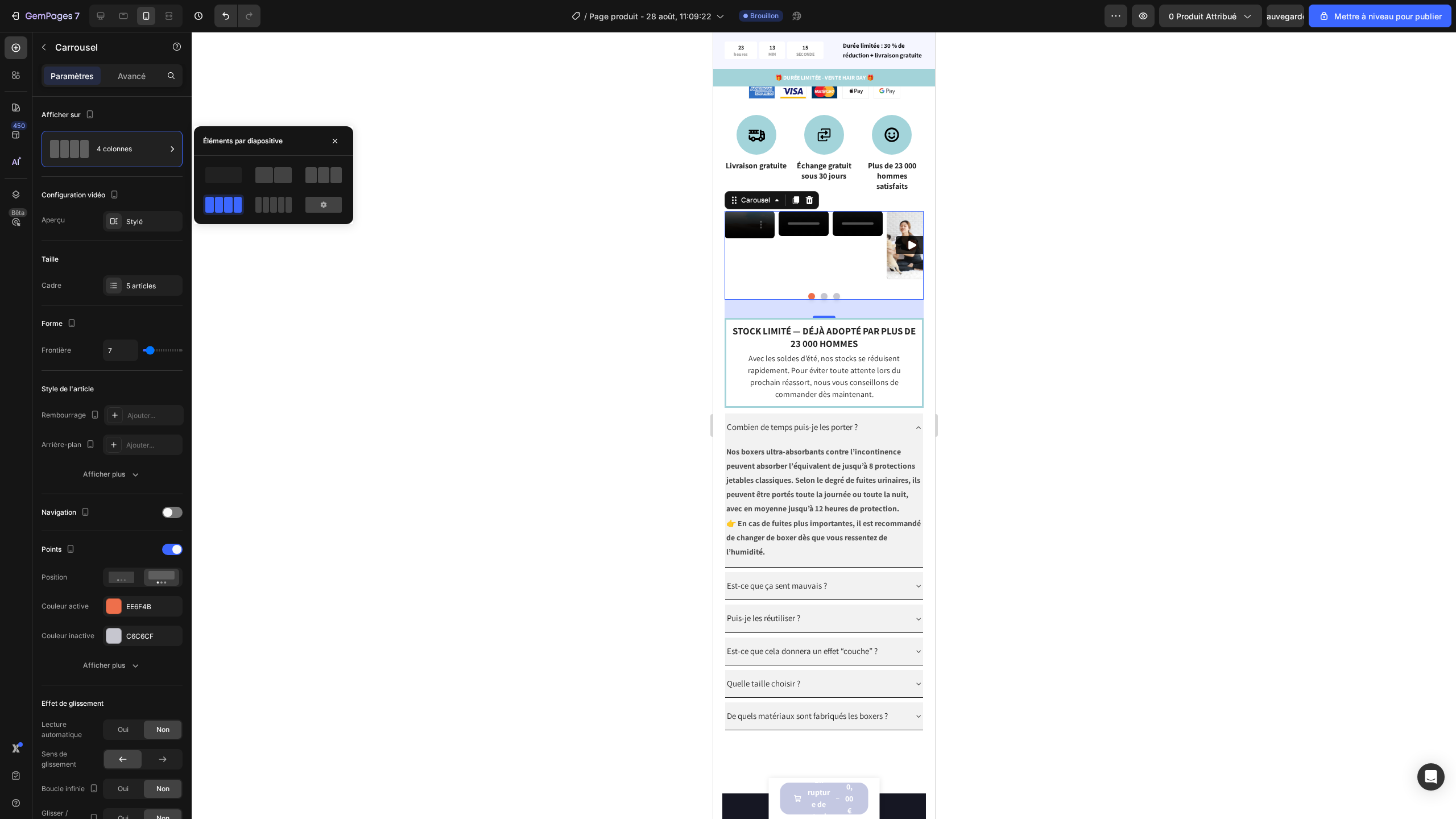
click at [307, 170] on span at bounding box center [311, 176] width 11 height 16
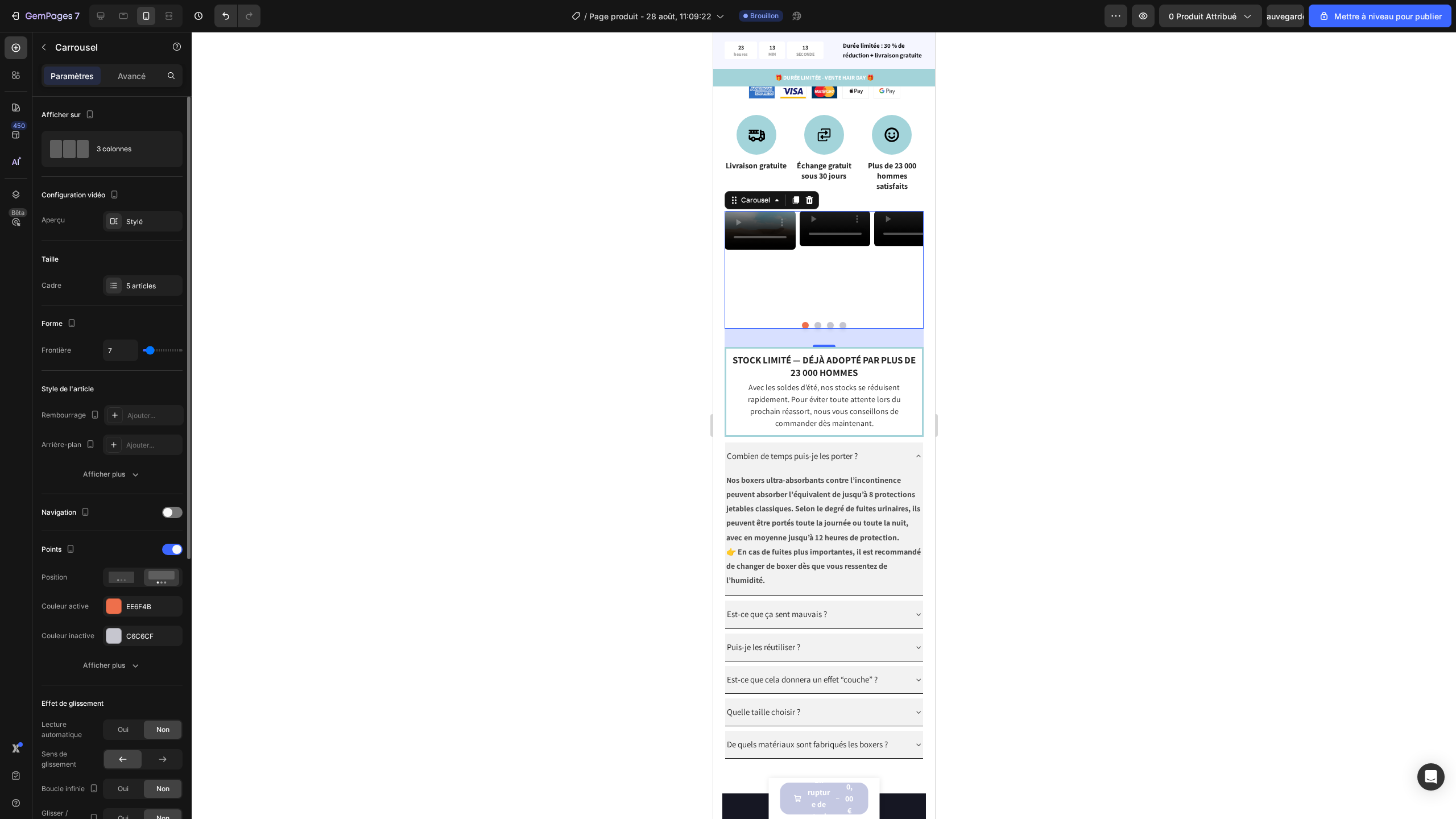
type input "0"
type input "25"
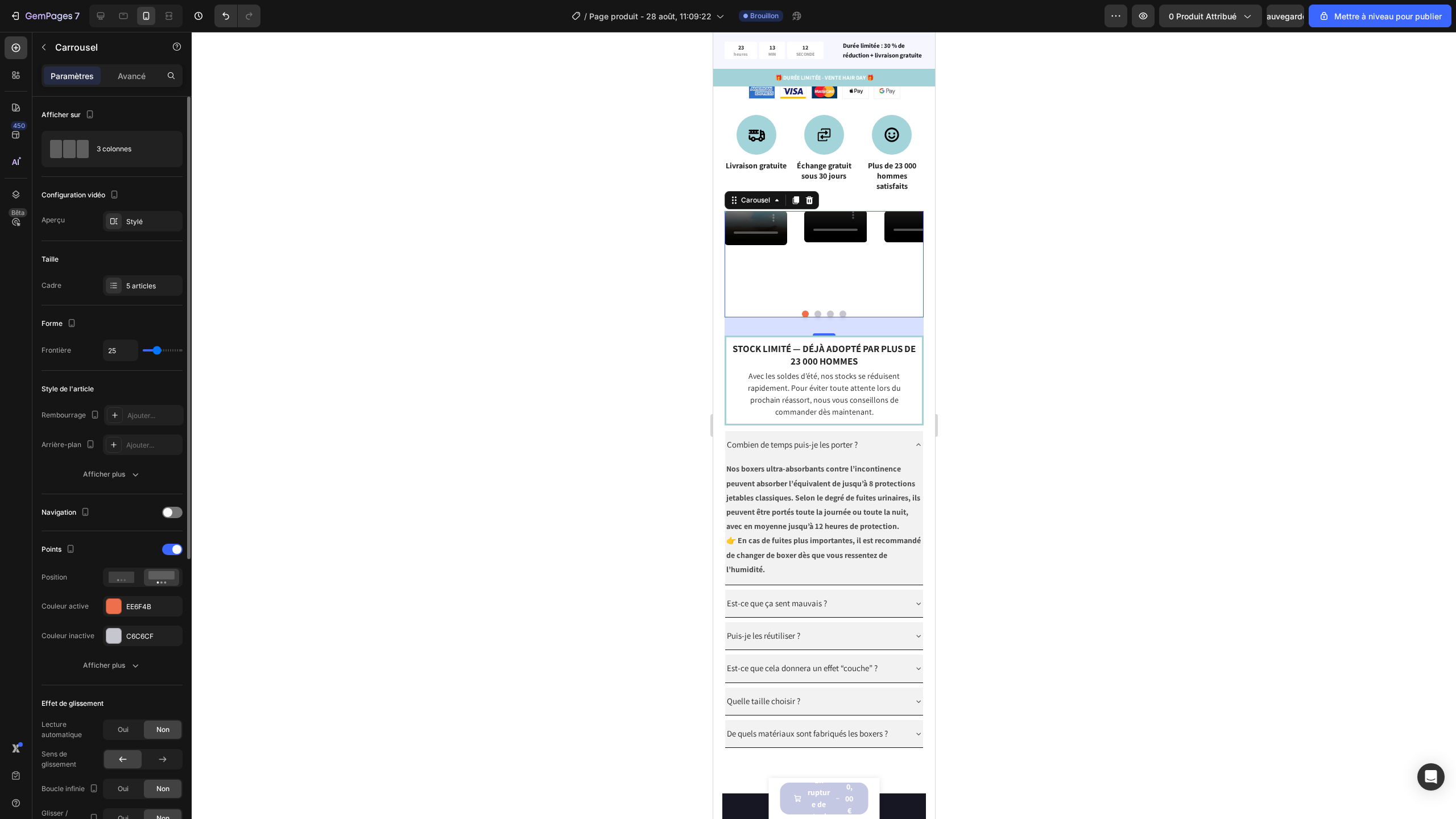
type input "30"
type input "31"
type input "30"
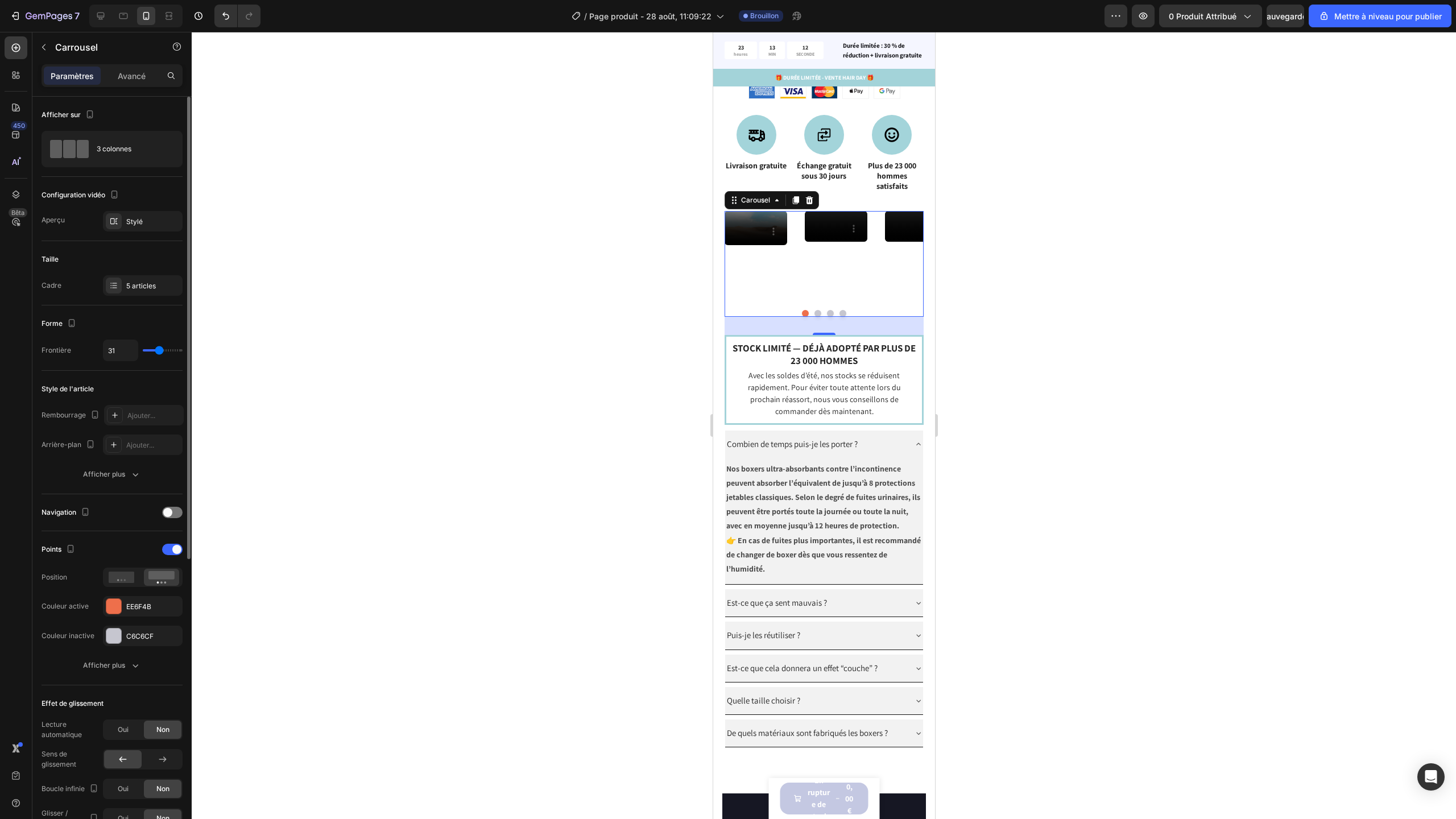
type input "30"
type input "29"
type input "28"
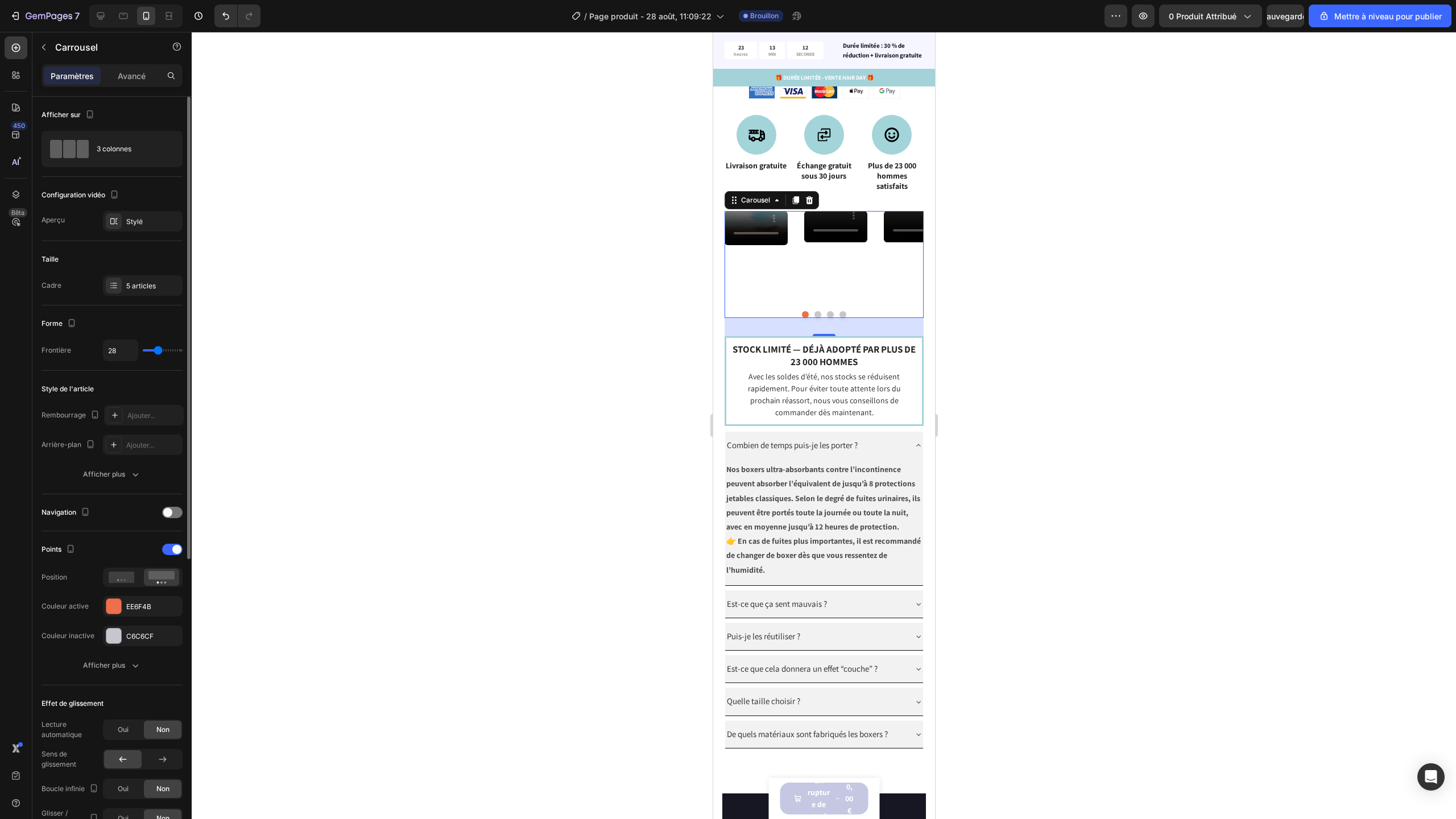
type input "27"
type input "25"
type input "23"
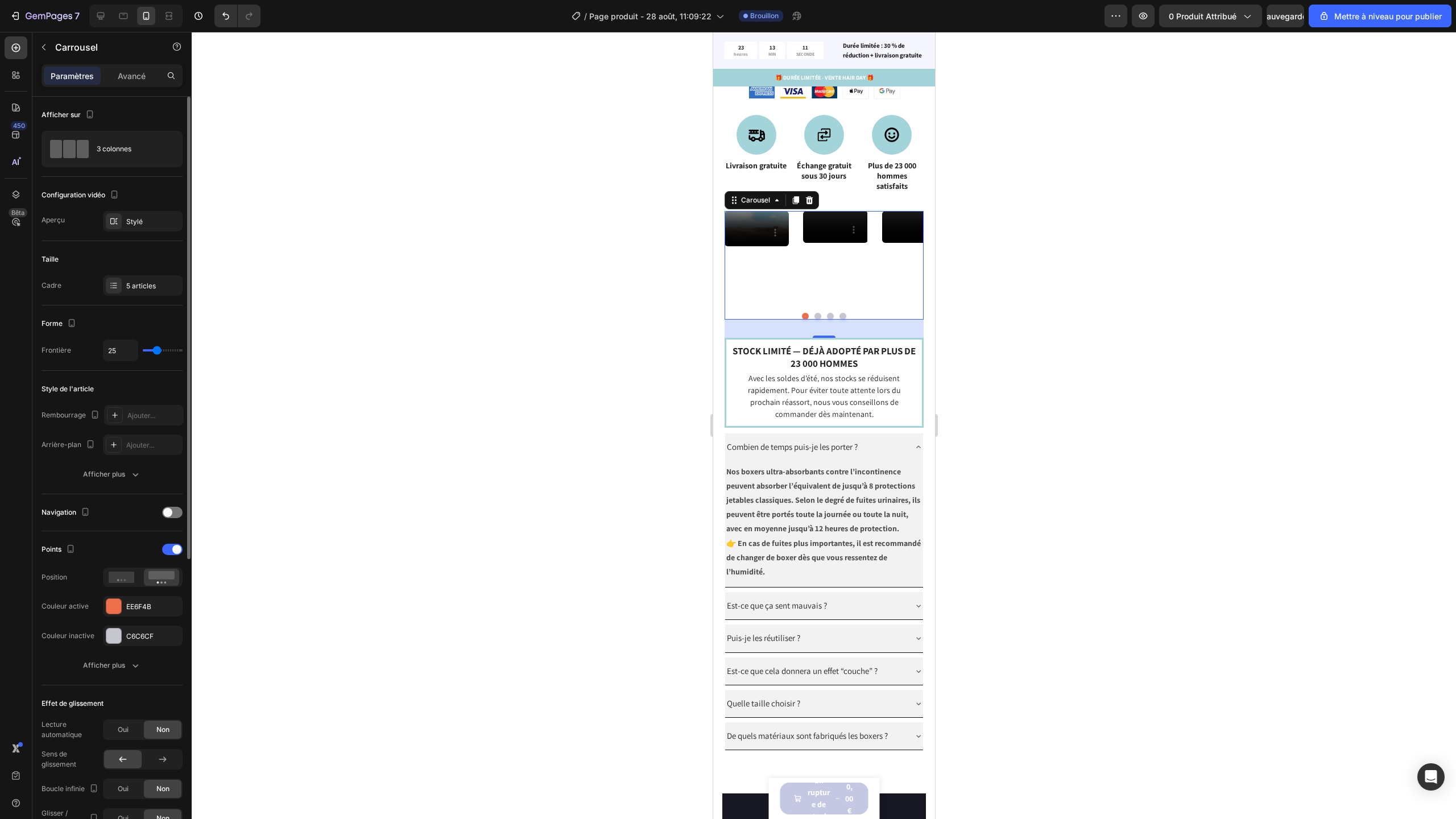
type input "23"
type input "22"
type input "21"
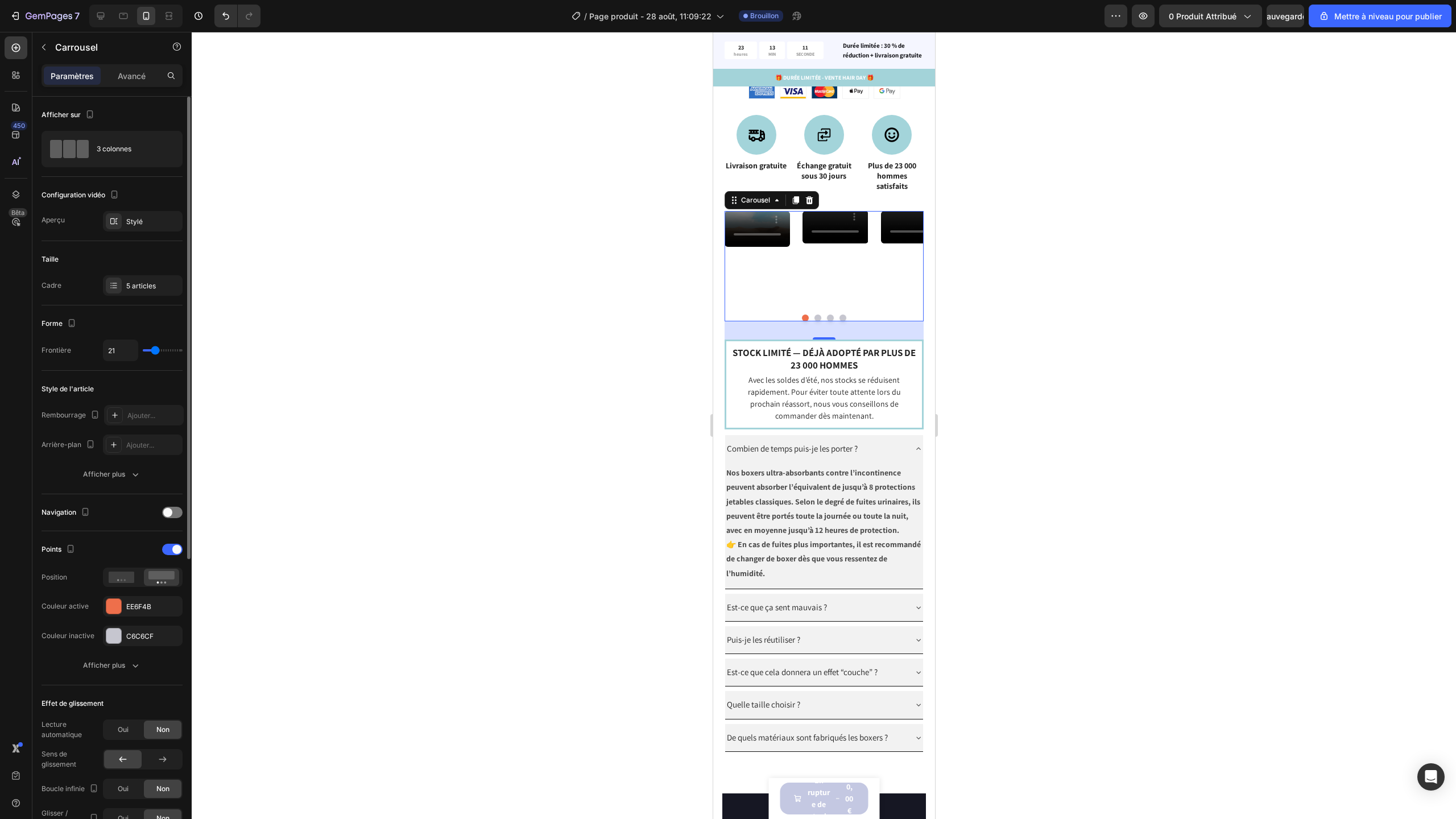
type input "20"
type input "18"
type input "17"
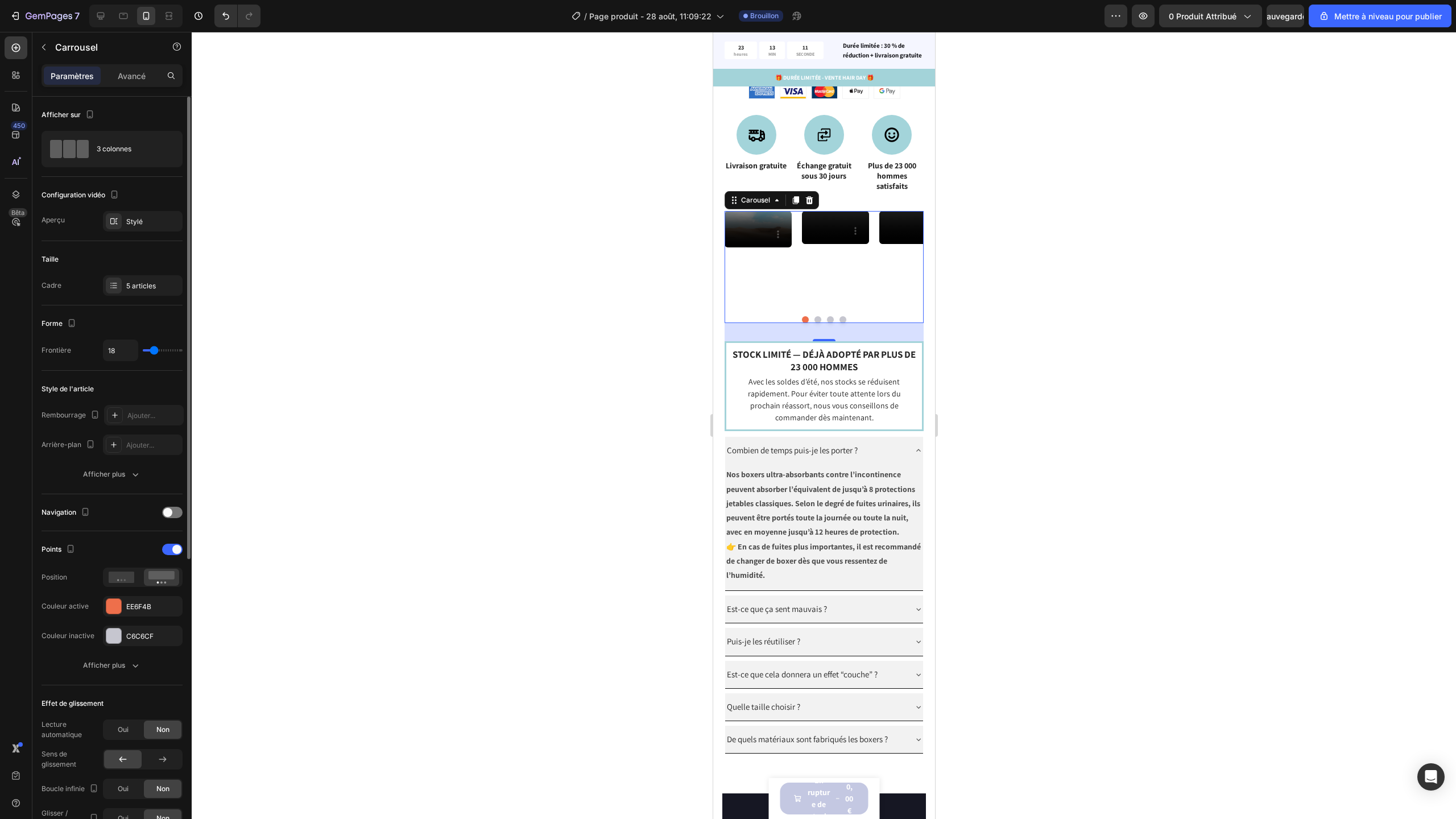
type input "17"
type input "16"
type input "15"
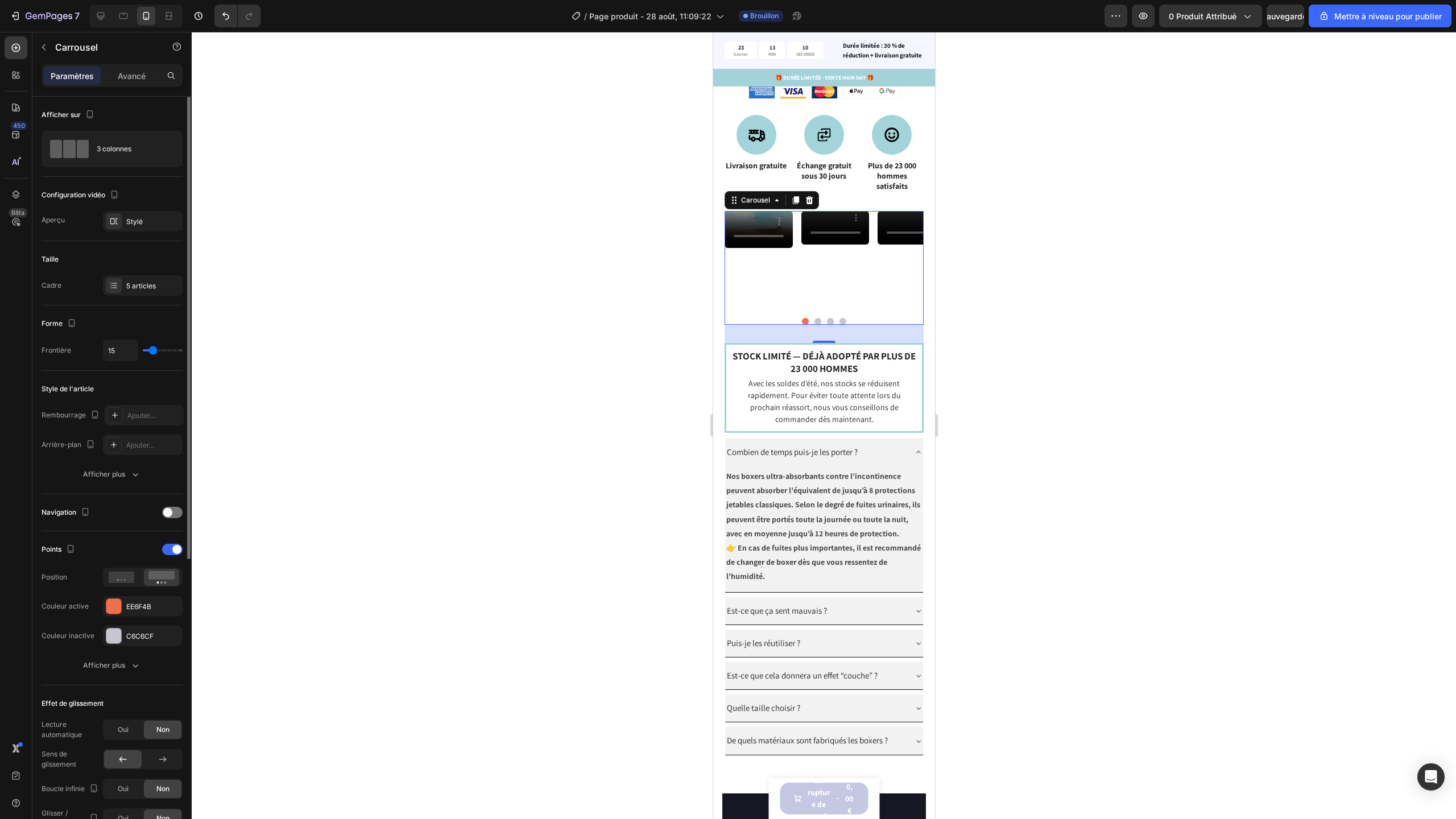
type input "14"
type input "12"
type input "11"
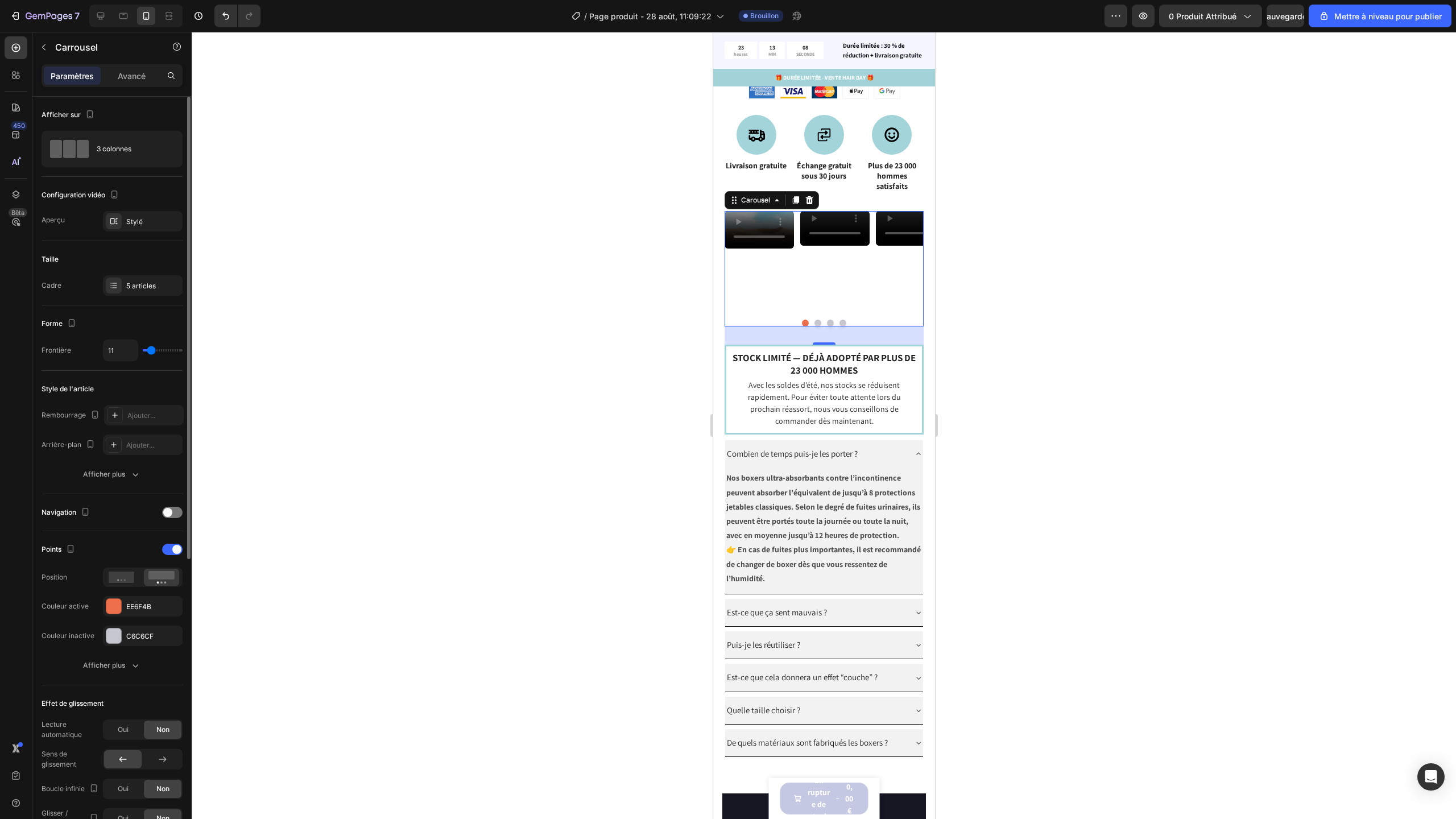
type input "11"
click at [151, 350] on input "range" at bounding box center [162, 350] width 39 height 3
click at [122, 151] on font "3 colonnes" at bounding box center [114, 149] width 35 height 9
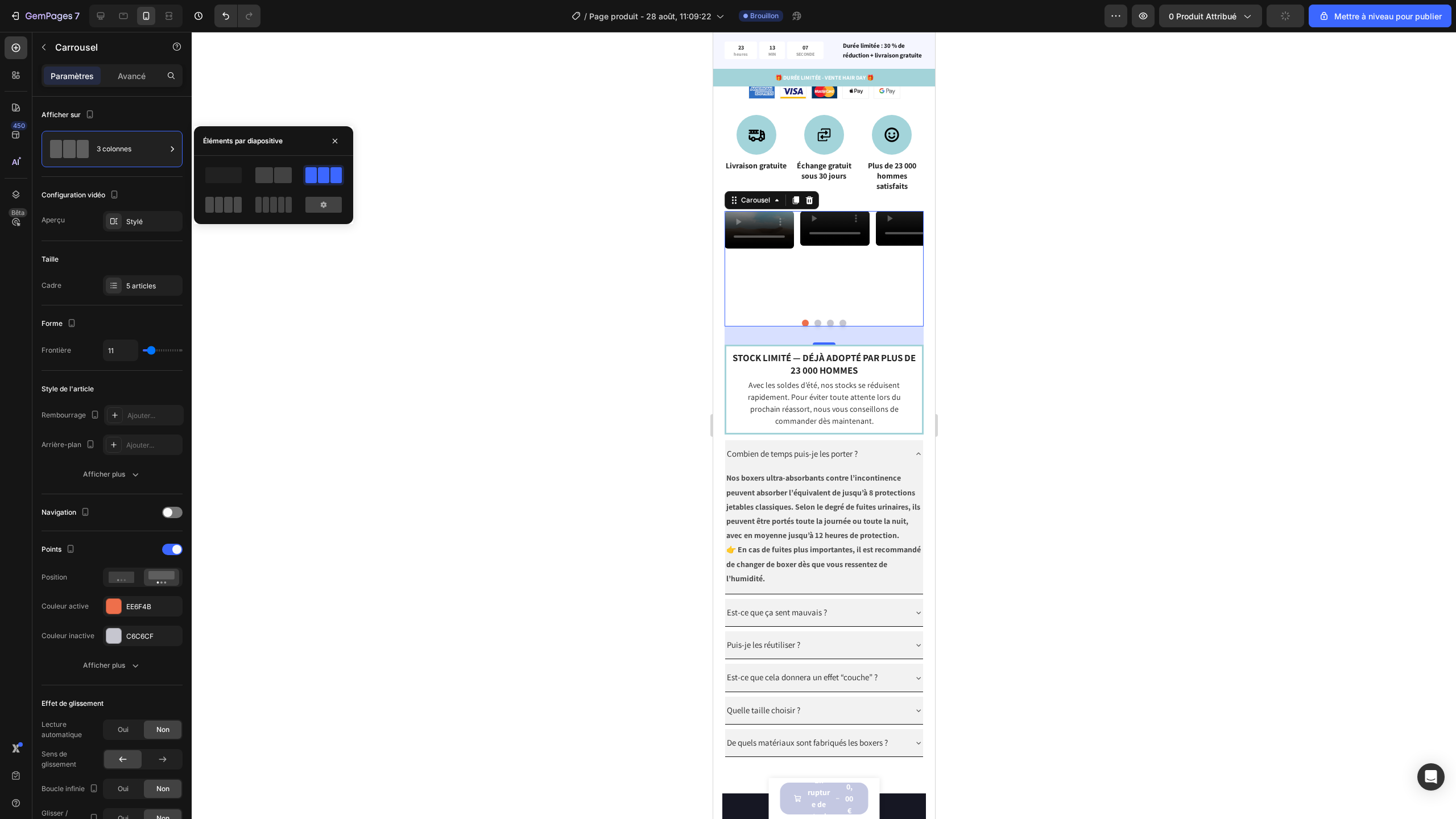
click at [230, 201] on span at bounding box center [228, 205] width 9 height 16
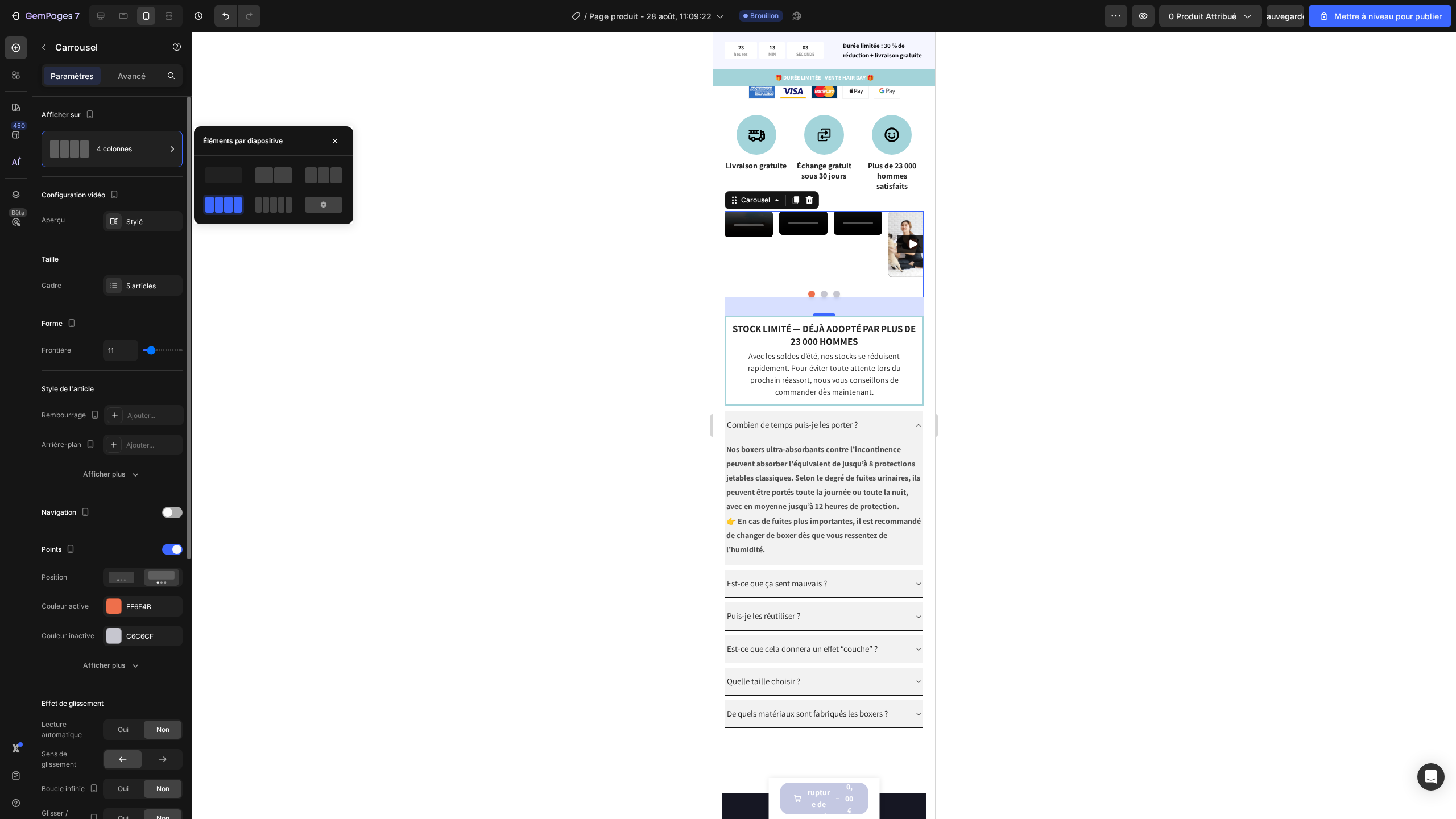
click at [176, 510] on div at bounding box center [172, 512] width 20 height 11
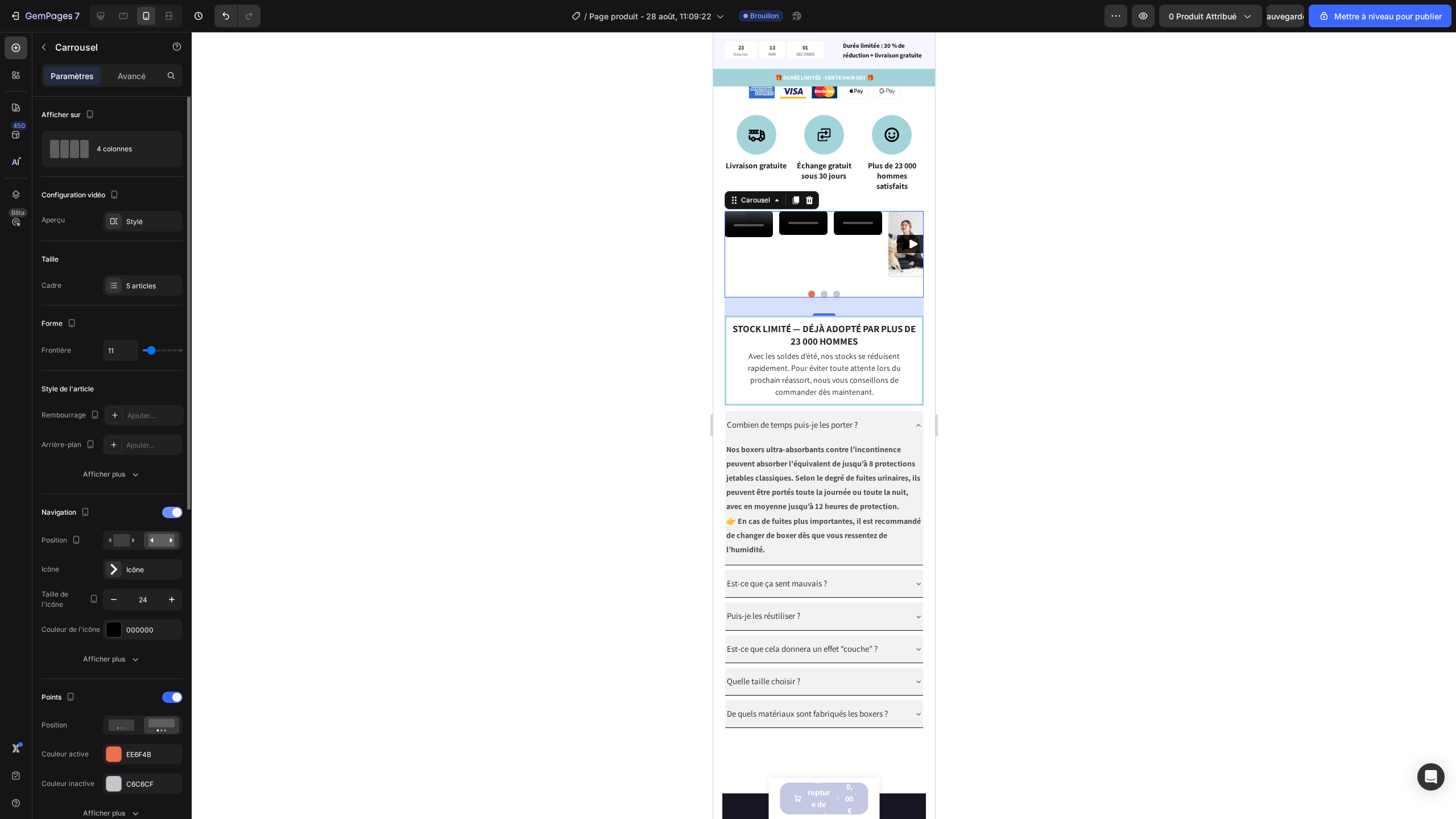
click at [177, 510] on span at bounding box center [176, 513] width 9 height 9
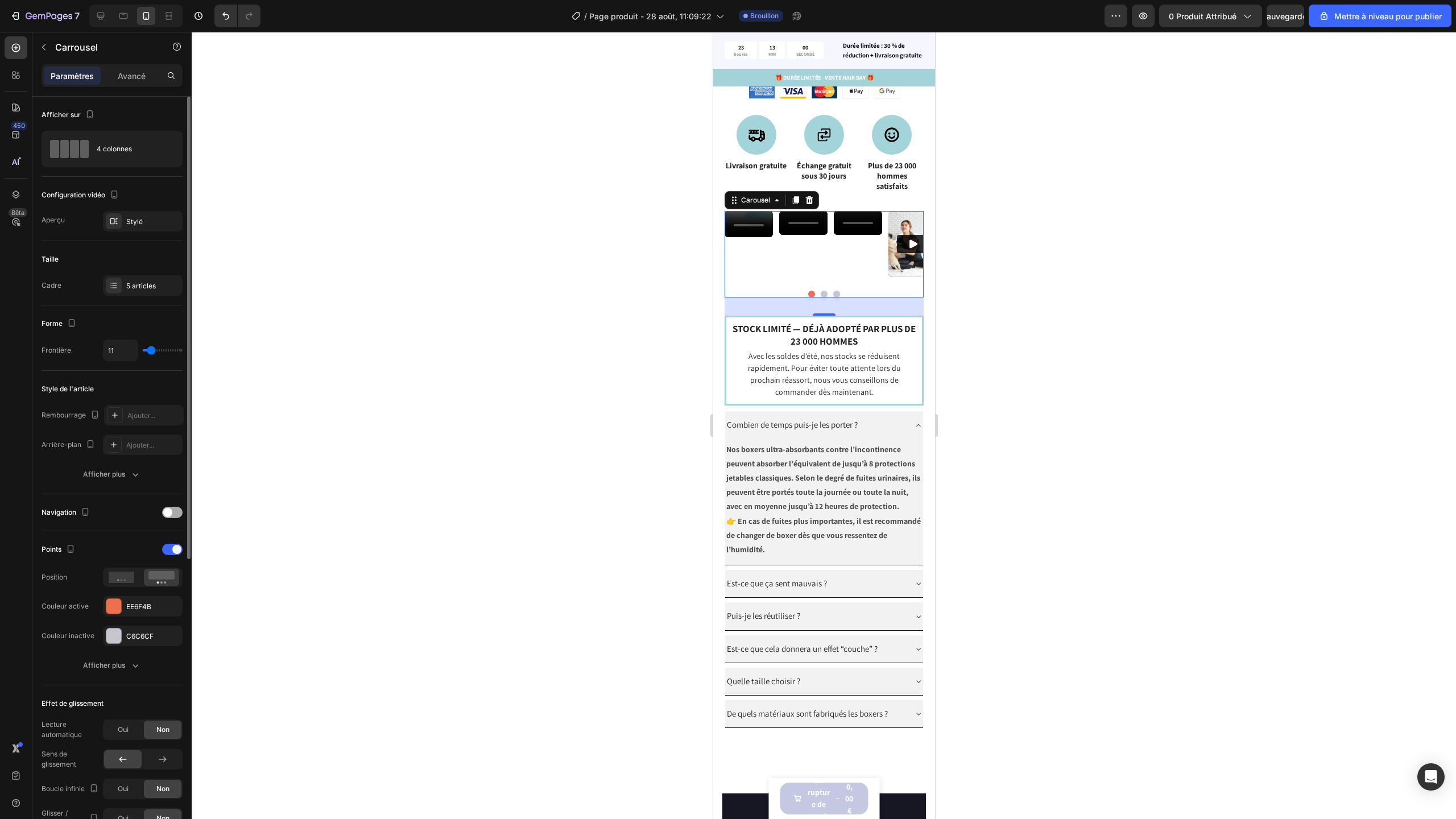
click at [177, 510] on div at bounding box center [172, 512] width 20 height 11
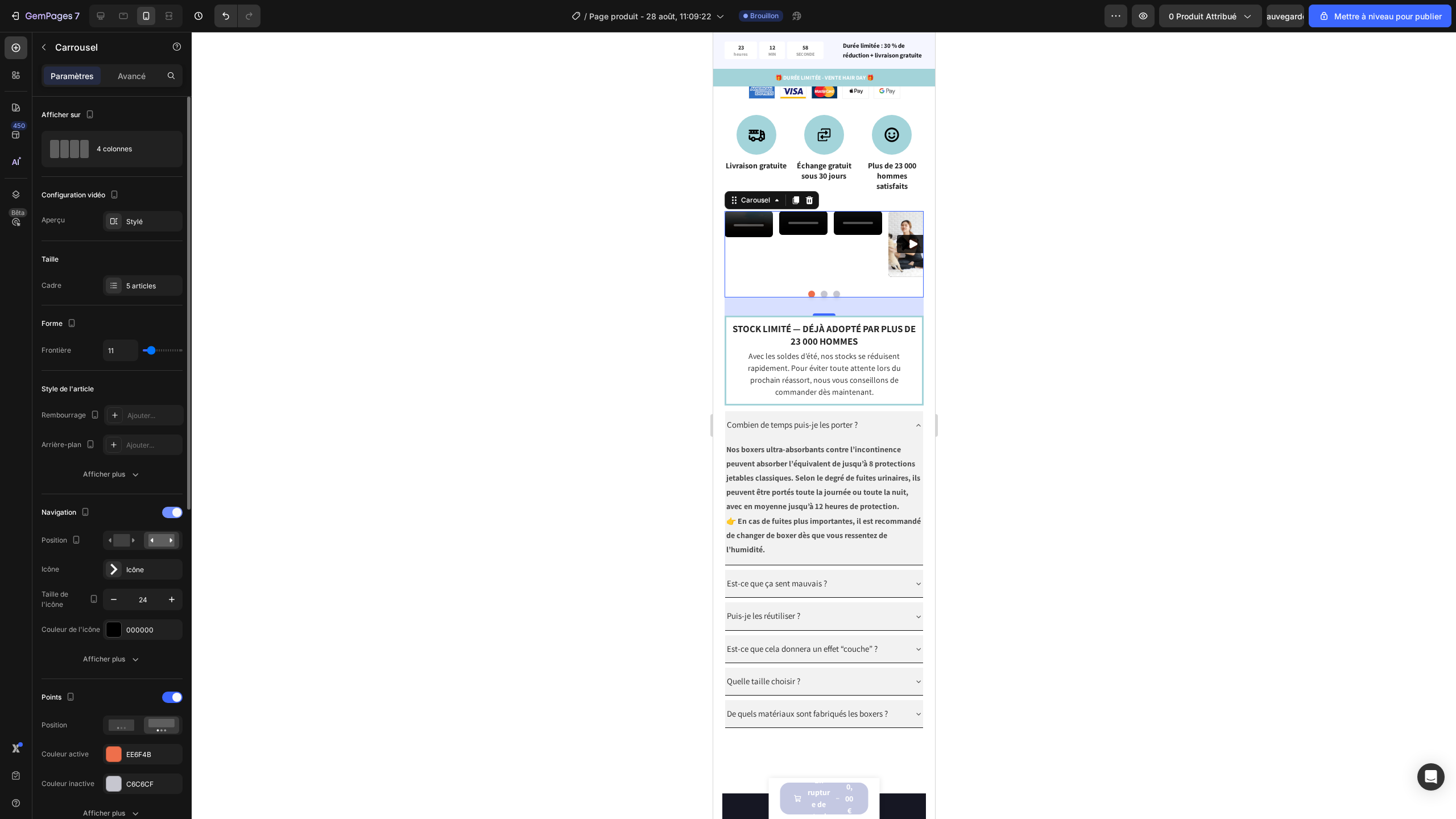
click at [177, 510] on span at bounding box center [176, 513] width 9 height 9
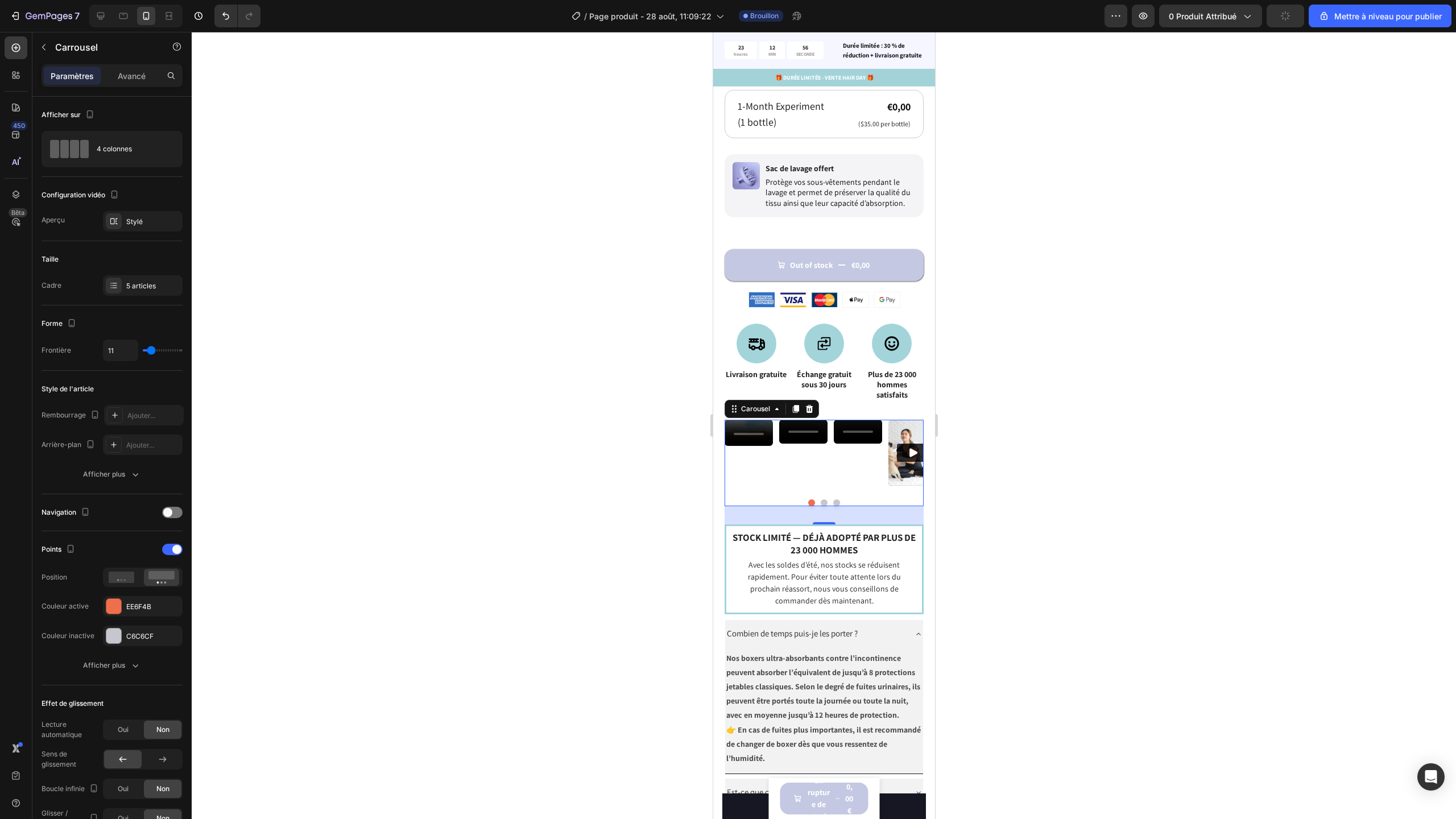
scroll to position [730, 0]
click at [104, 20] on icon at bounding box center [100, 16] width 11 height 11
type input "1200"
type input "30"
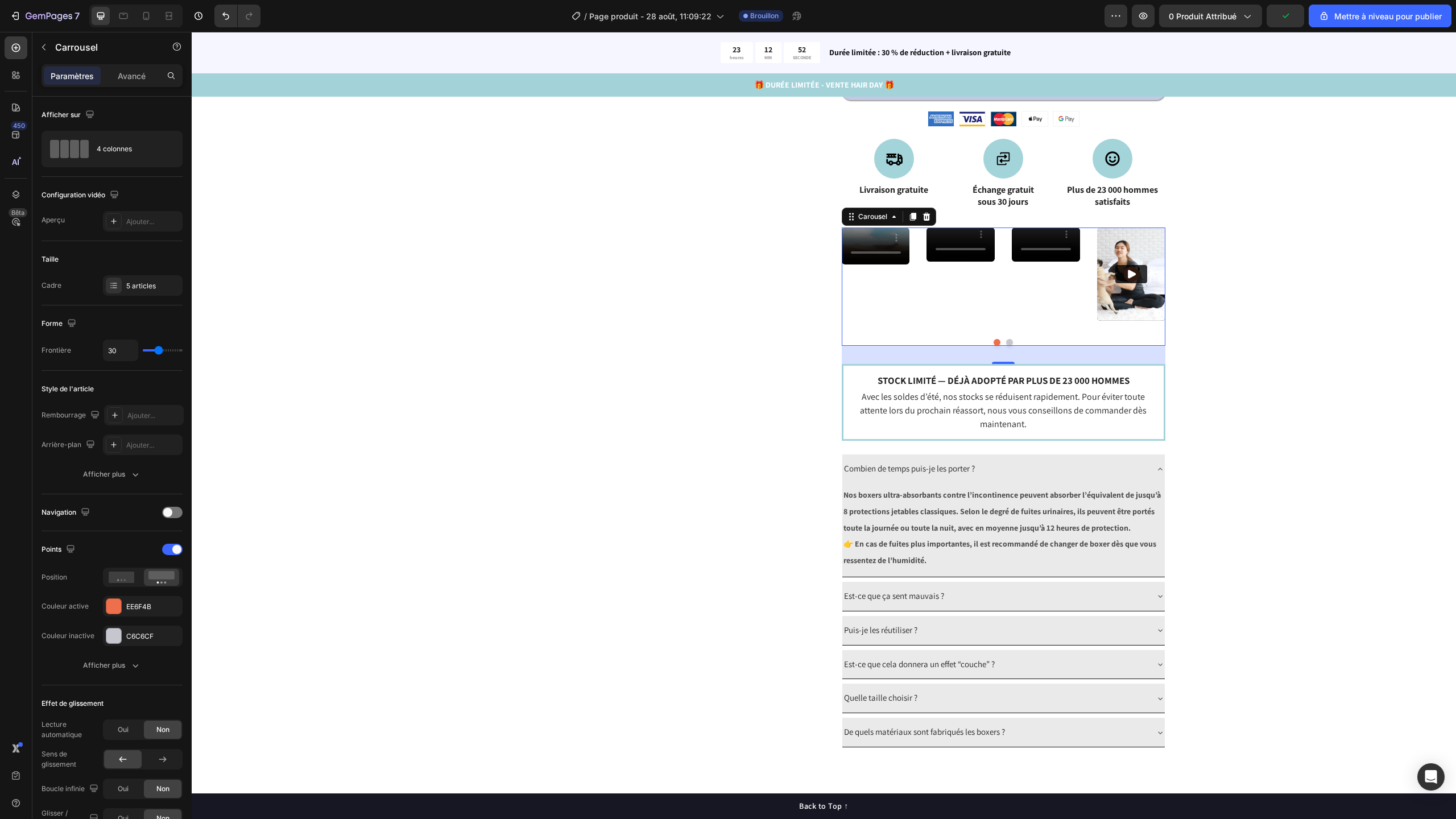
scroll to position [743, 0]
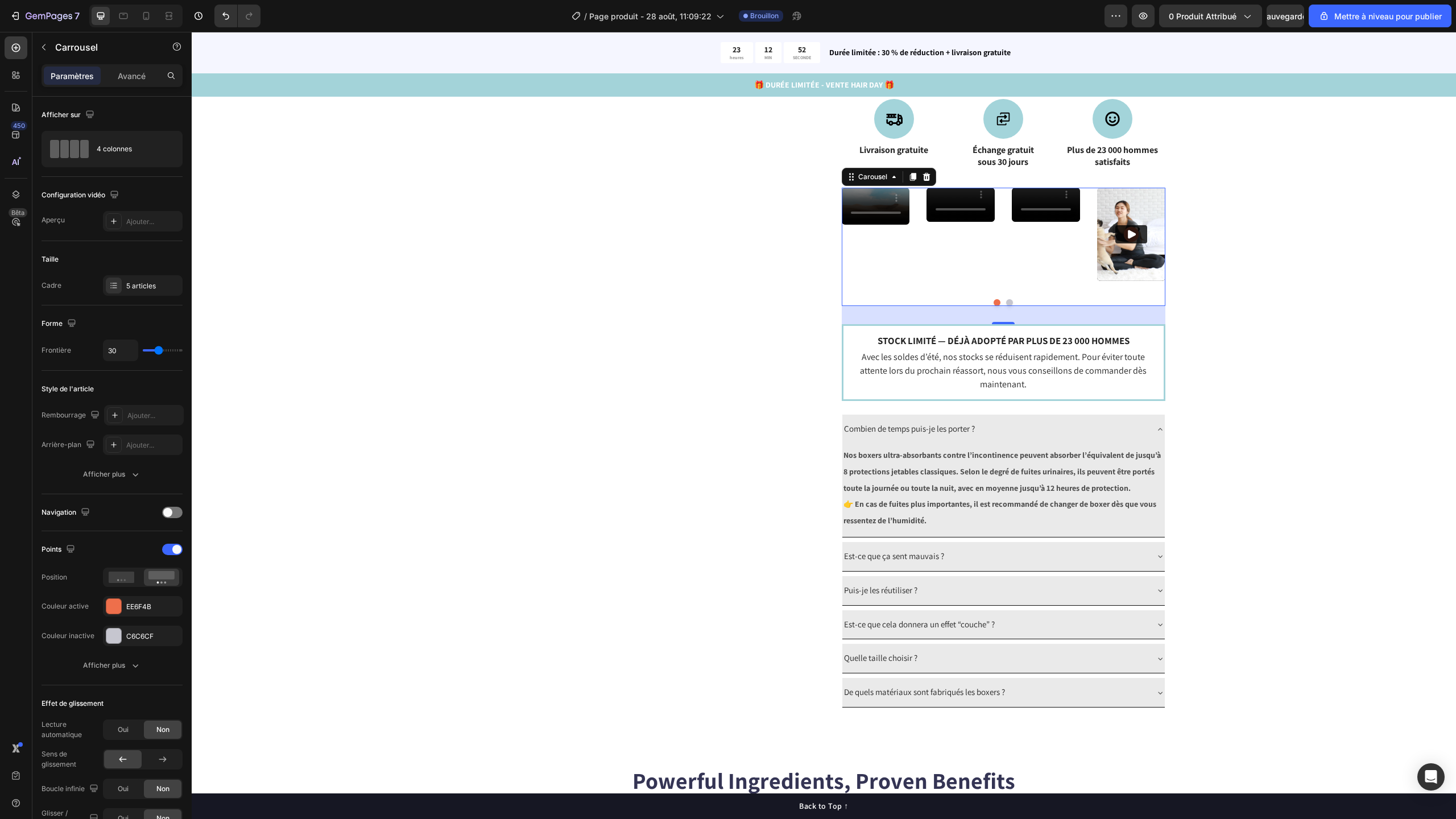
click at [1107, 281] on div "Video" at bounding box center [1131, 234] width 68 height 93
click at [137, 142] on div "4 colonnes" at bounding box center [131, 149] width 69 height 26
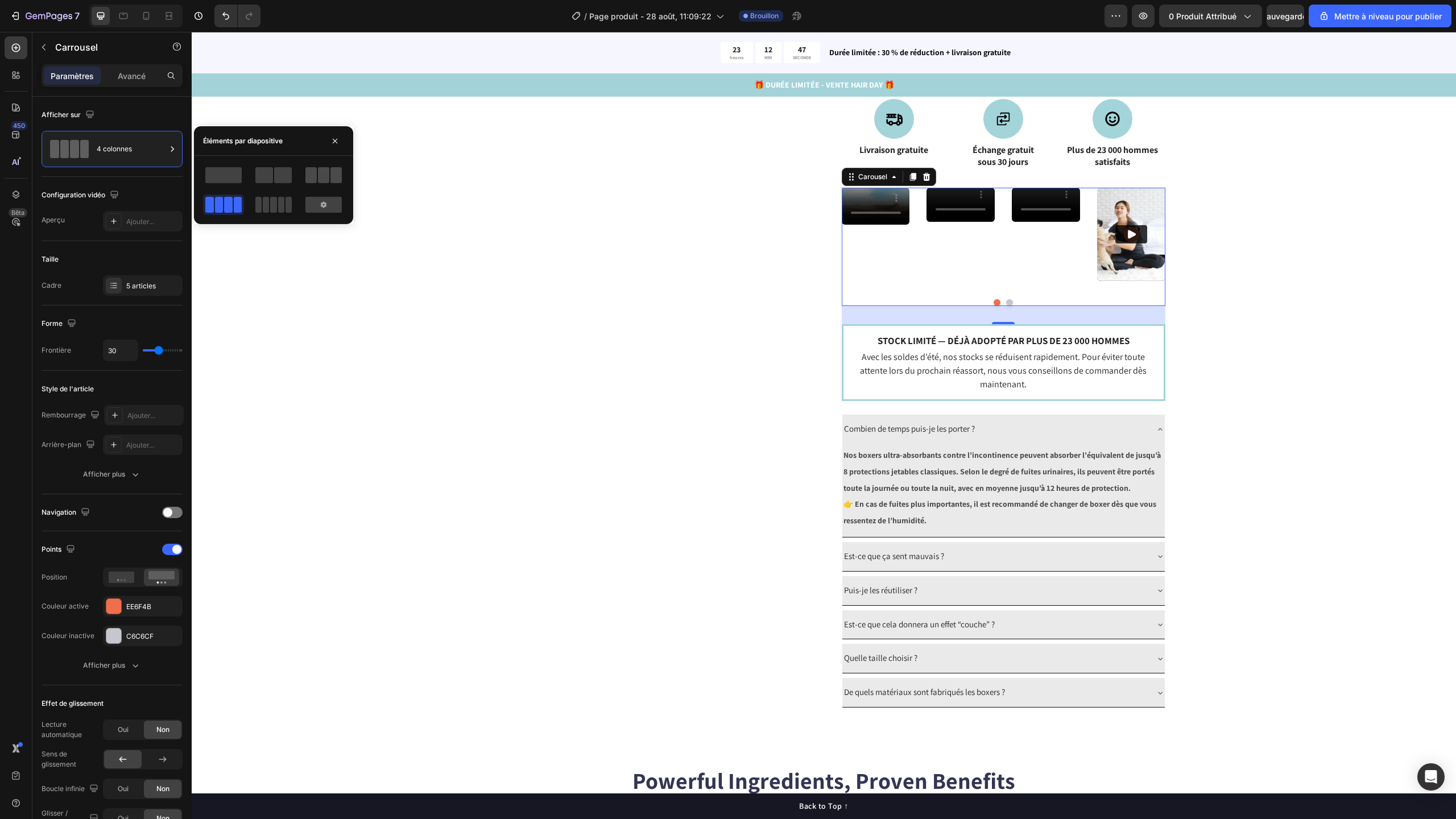
click at [312, 176] on span at bounding box center [311, 176] width 11 height 16
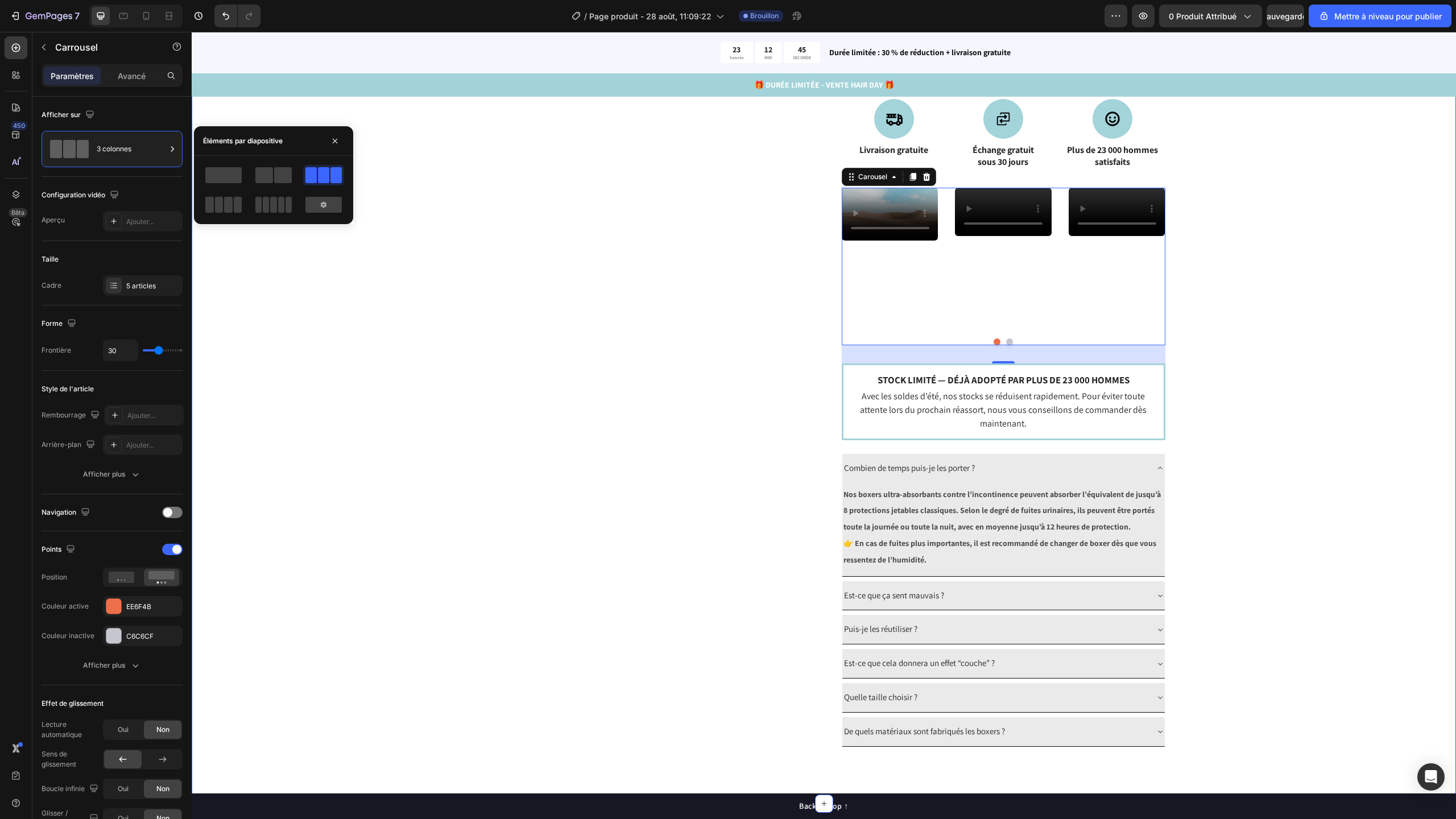
click at [1236, 284] on div "Catch your customer's attention with attracted media. Add image or sync data Pr…" at bounding box center [823, 85] width 1173 height 1324
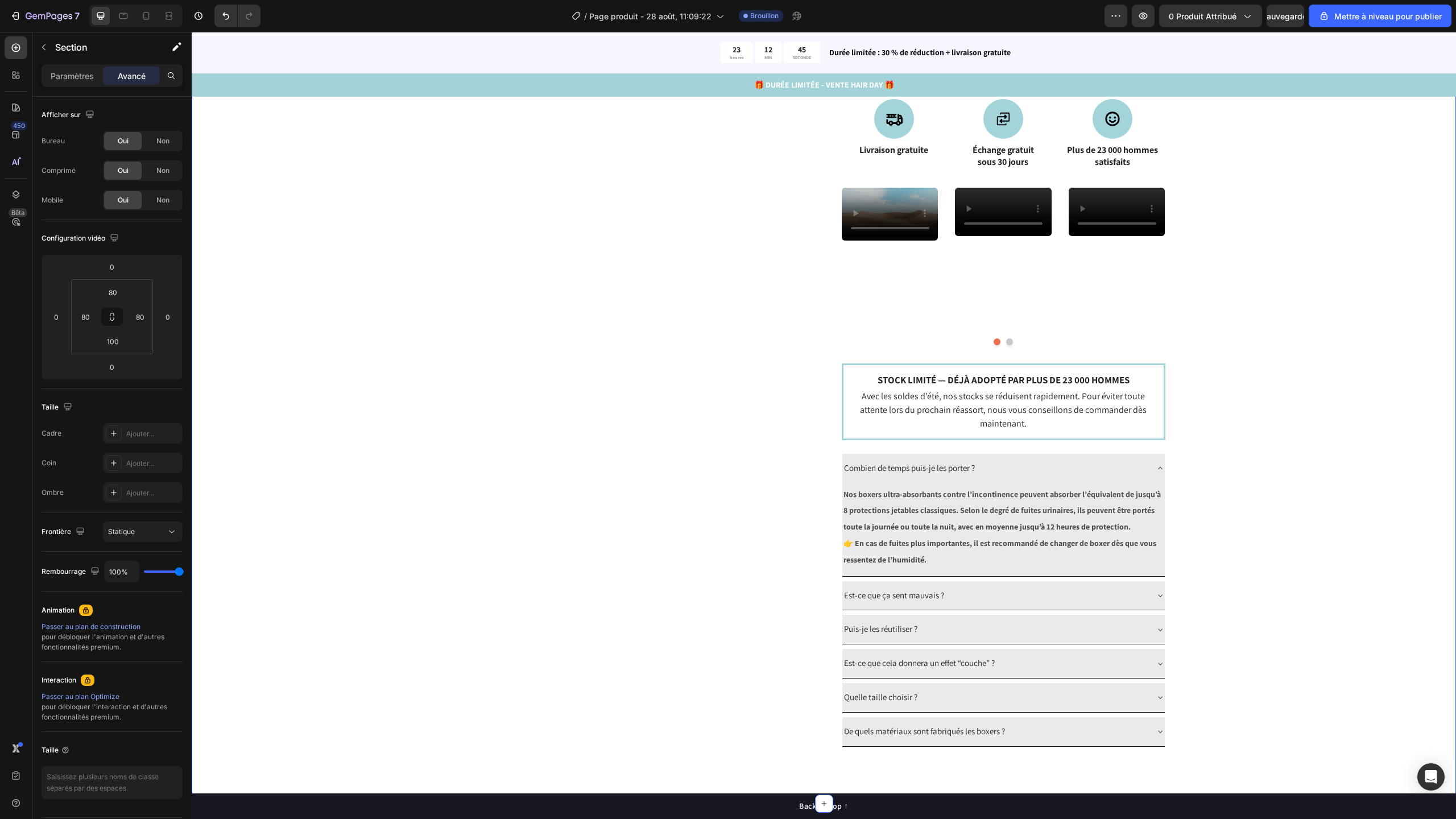
scroll to position [527, 0]
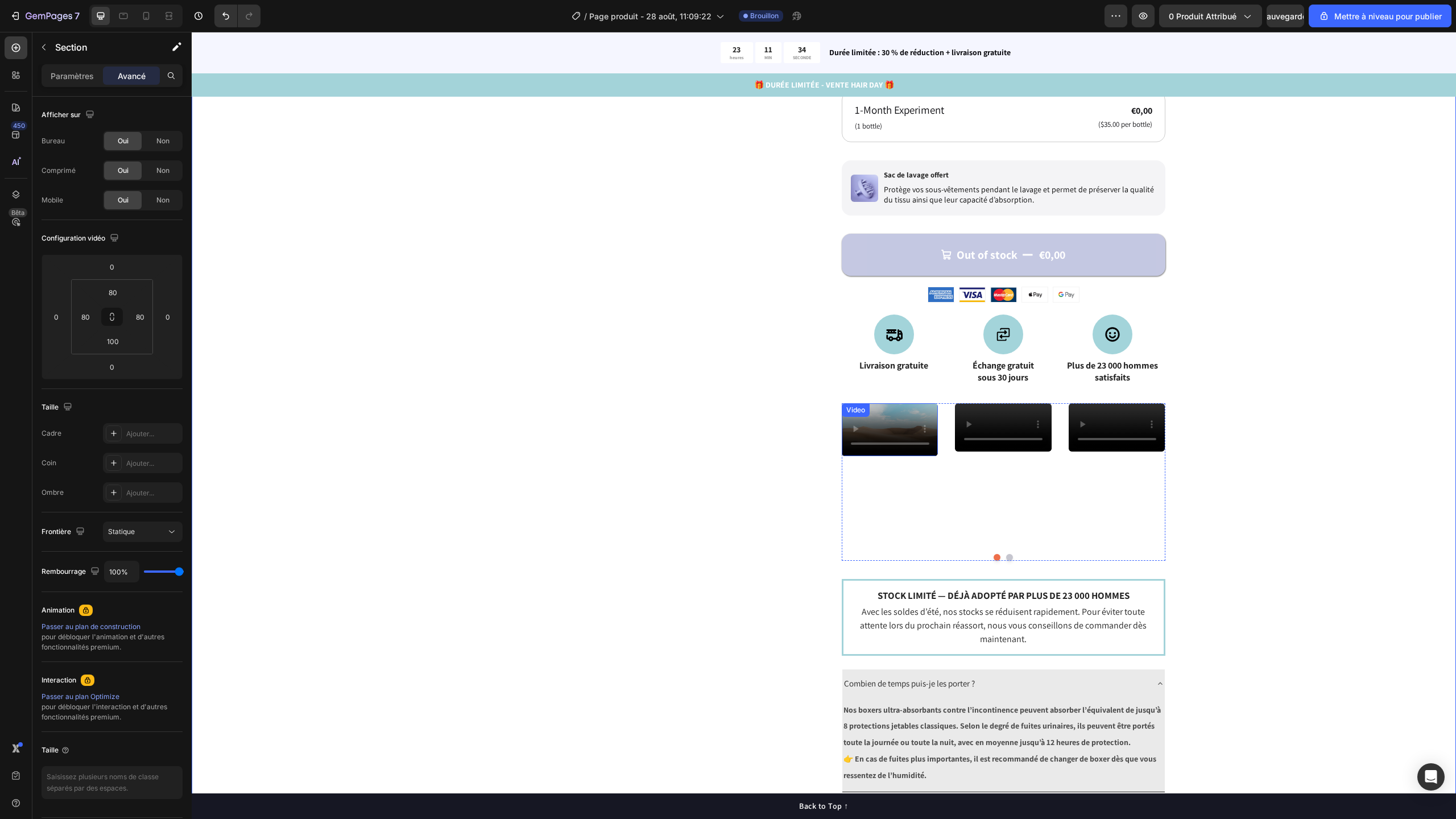
click at [907, 456] on video at bounding box center [890, 429] width 97 height 53
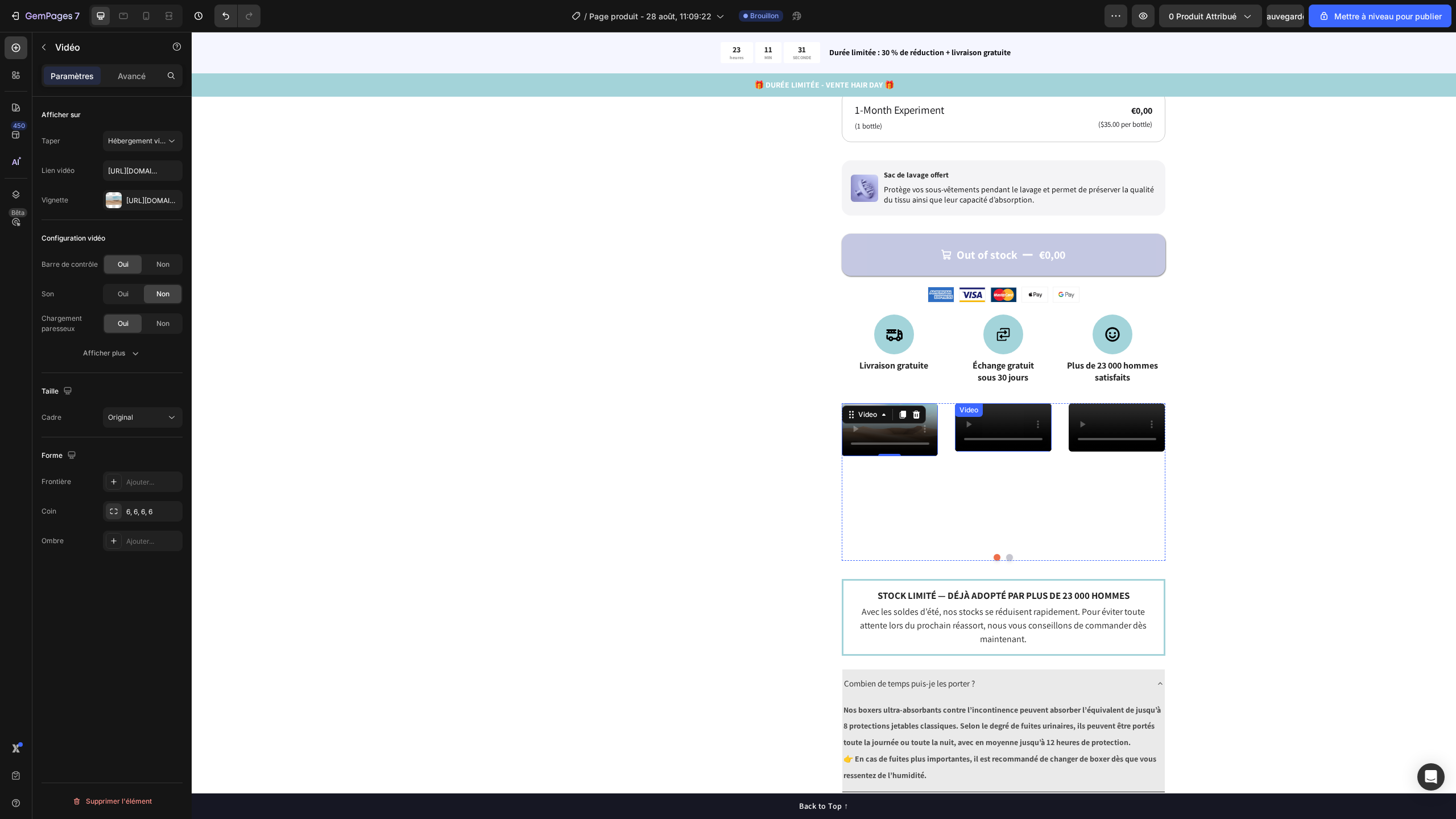
click at [1022, 452] on video at bounding box center [1003, 427] width 97 height 48
click at [921, 456] on video at bounding box center [890, 429] width 97 height 53
click at [143, 174] on input "[URL][DOMAIN_NAME]" at bounding box center [142, 170] width 80 height 20
type input "[URL][DOMAIN_NAME]"
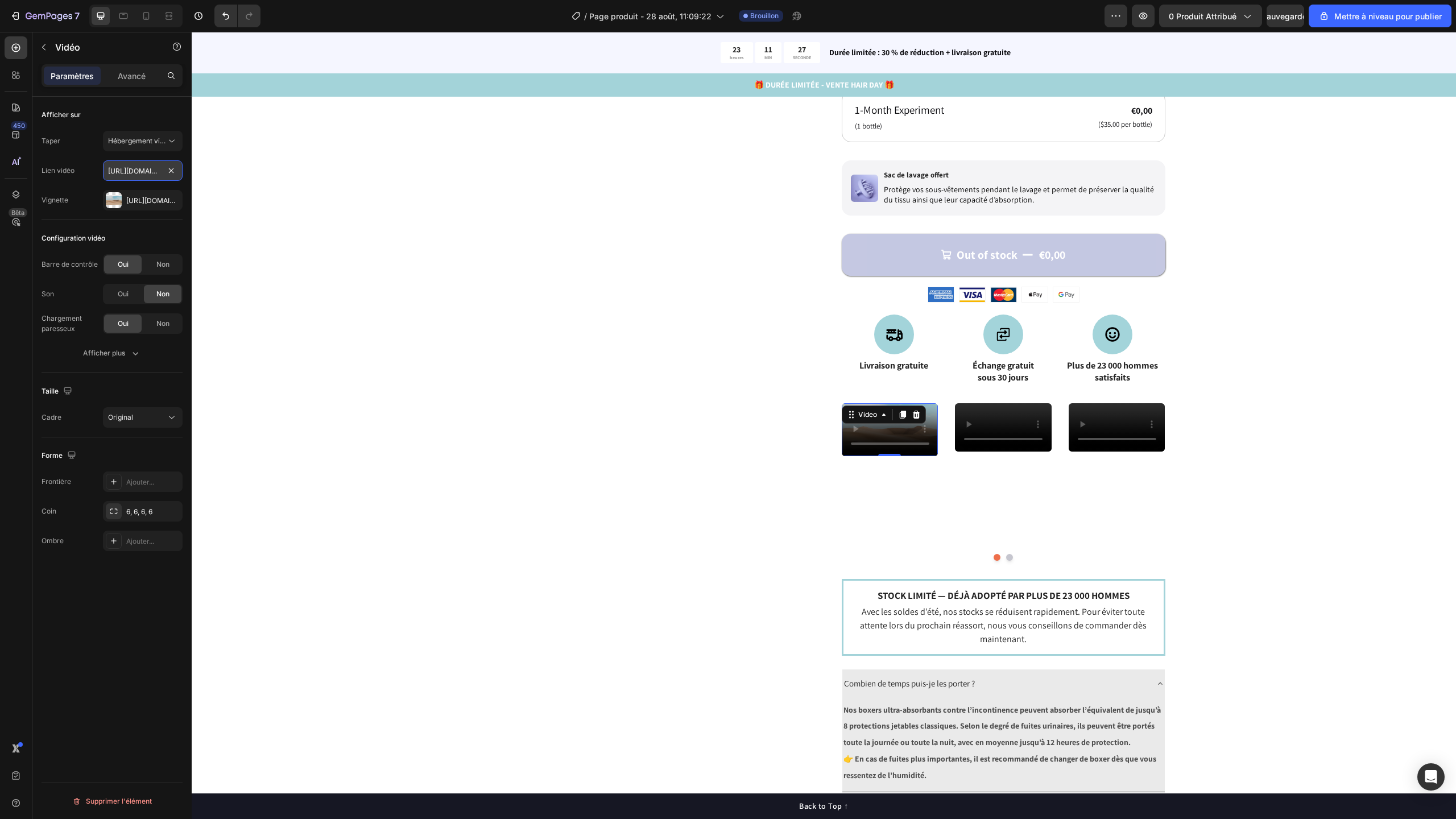
scroll to position [0, 214]
click at [262, 187] on div "Catch your customer's attention with attracted media. Add image or sync data Pr…" at bounding box center [823, 301] width 1173 height 1324
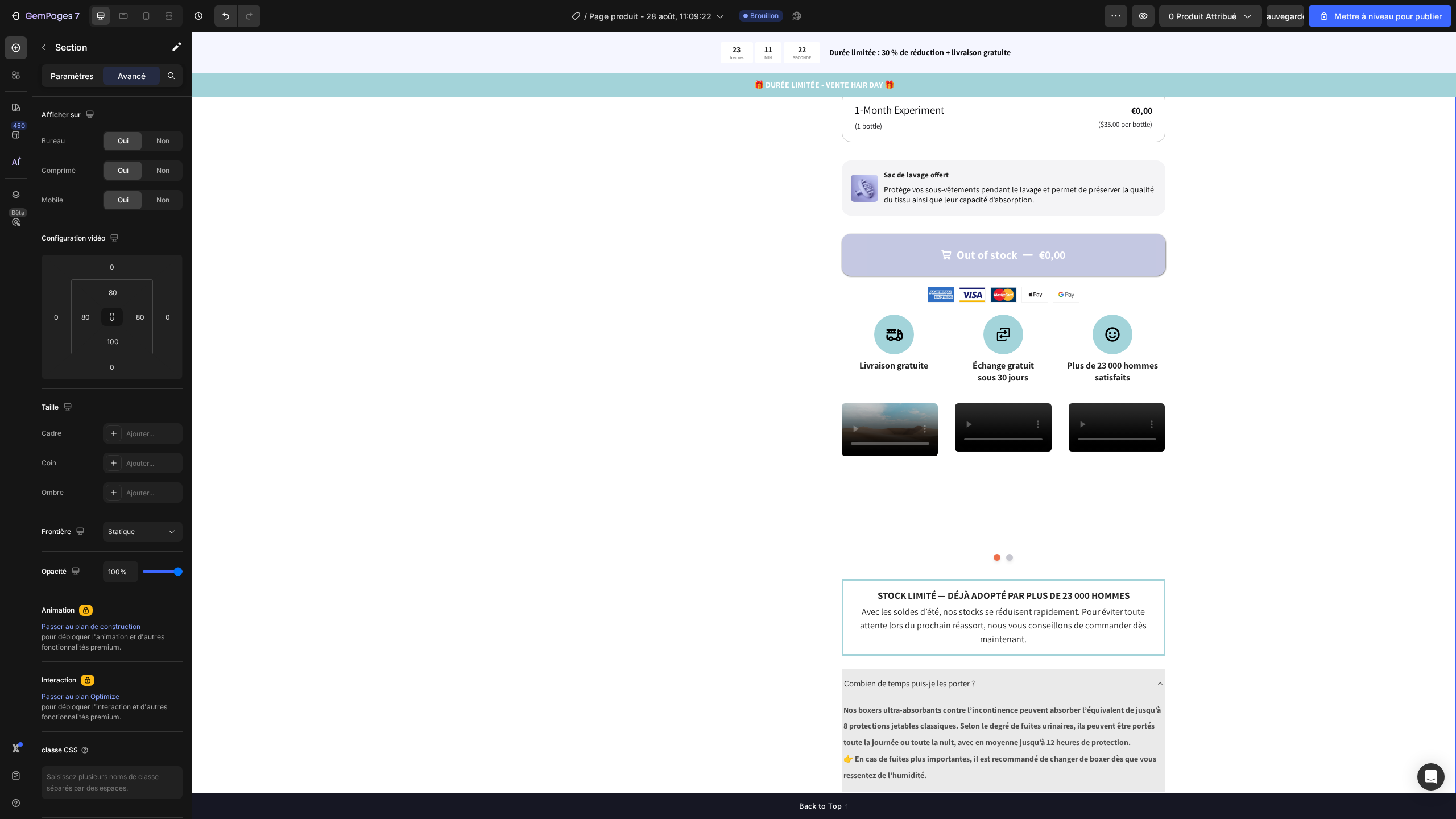
click at [87, 76] on font "Paramètres" at bounding box center [72, 75] width 43 height 10
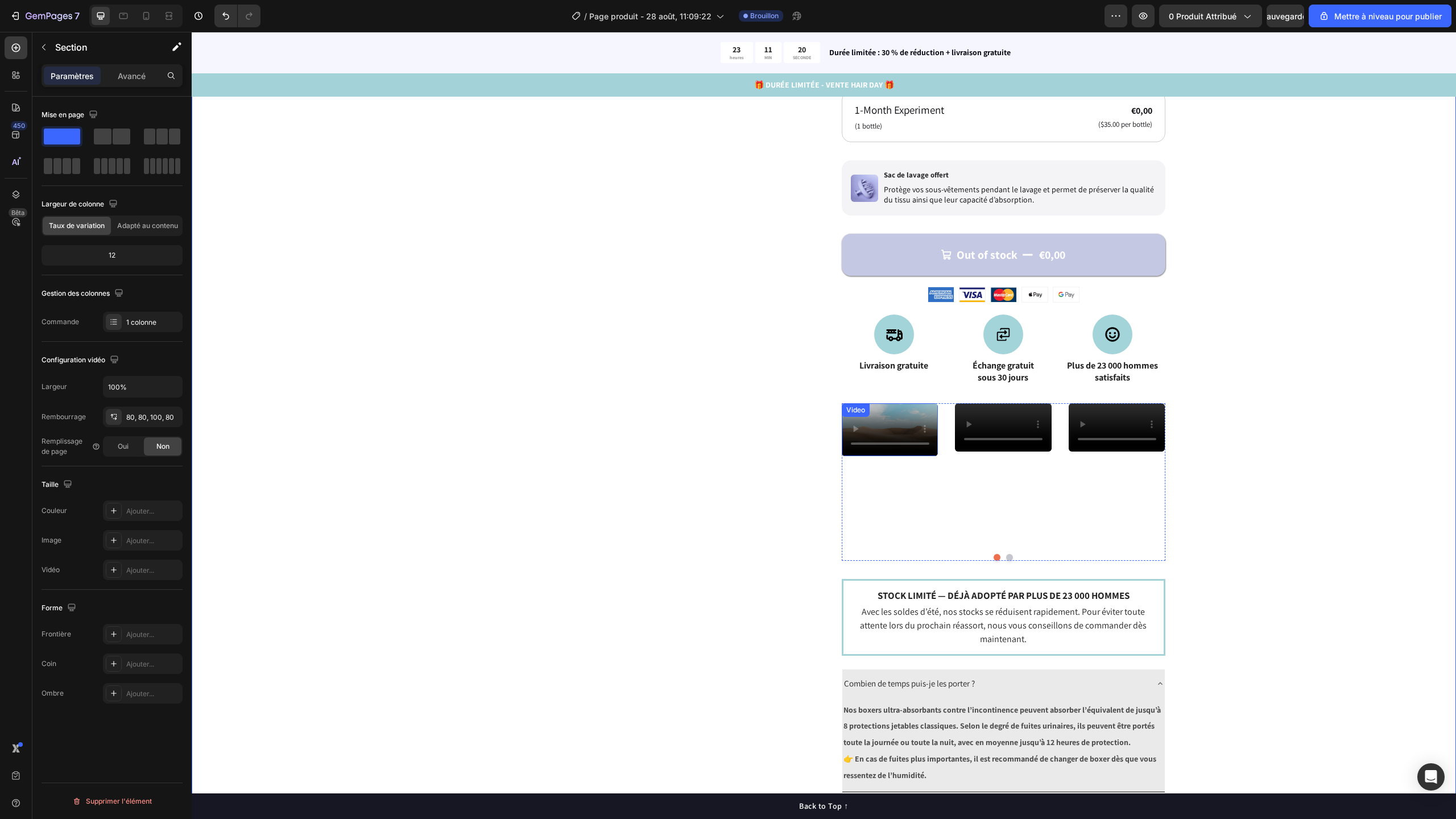
click at [897, 468] on div "Video" at bounding box center [890, 469] width 97 height 133
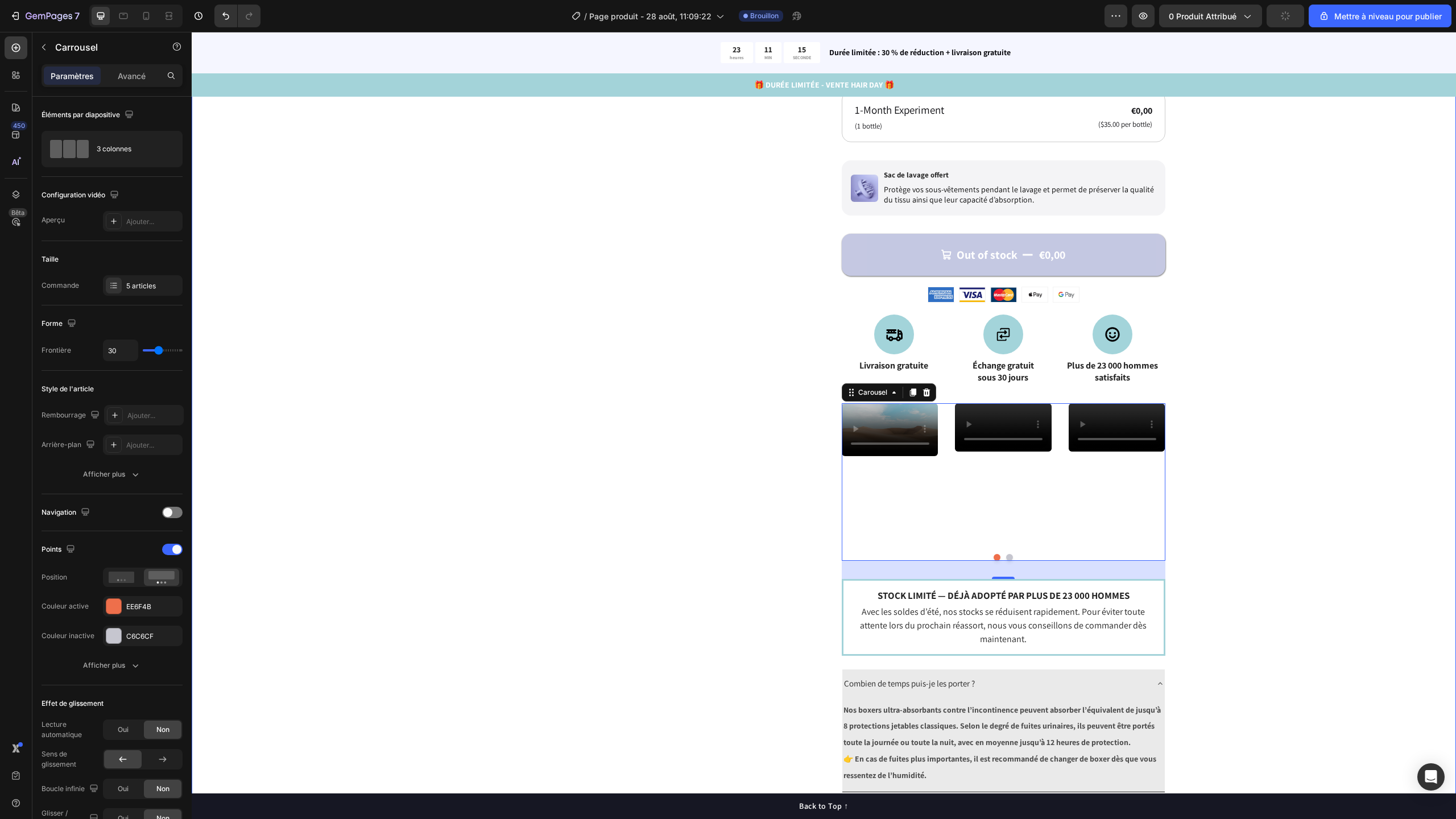
click at [331, 221] on div "Catch your customer's attention with attracted media. Add image or sync data Pr…" at bounding box center [823, 301] width 1173 height 1324
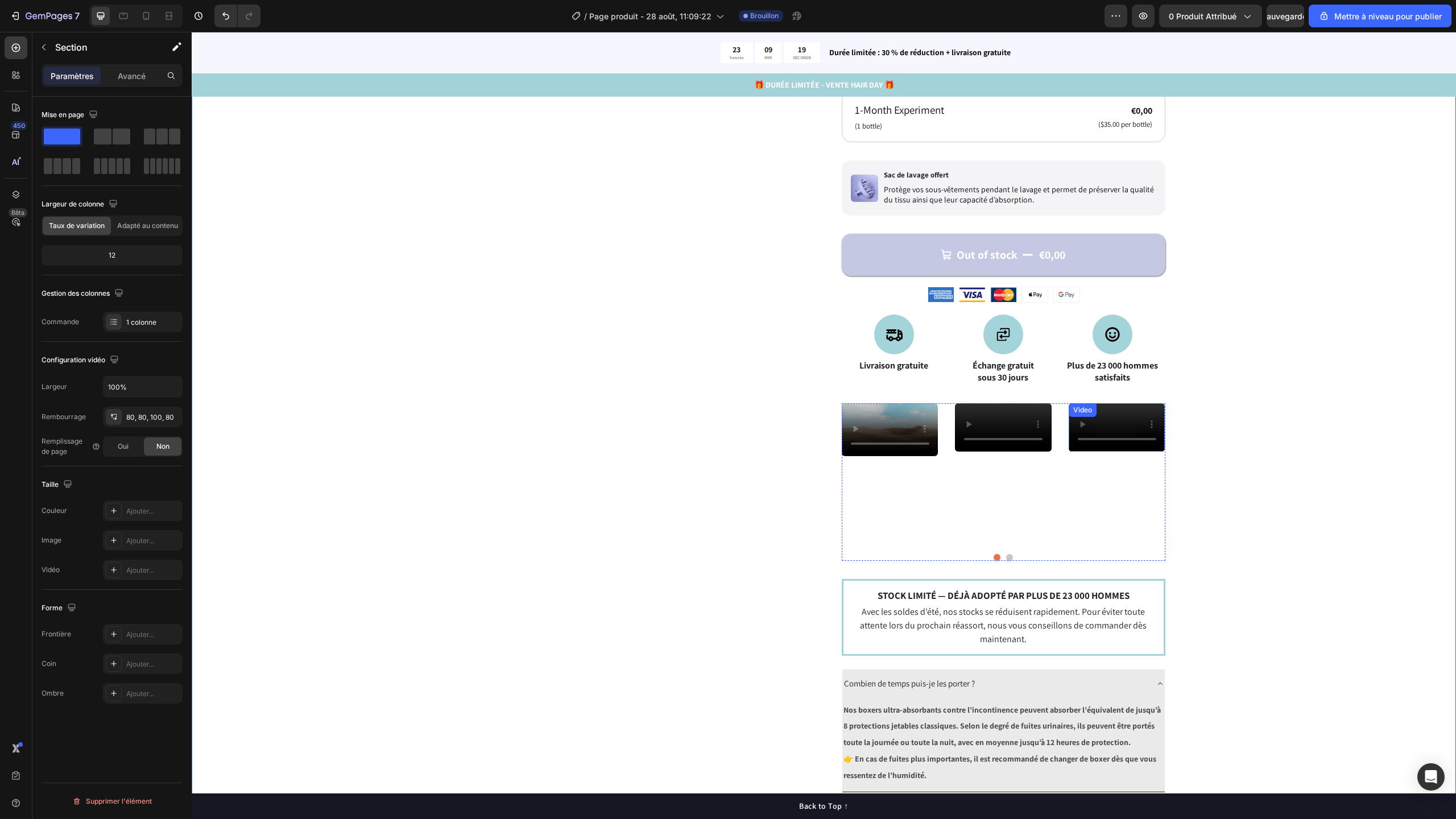
click at [1123, 452] on video at bounding box center [1117, 427] width 97 height 48
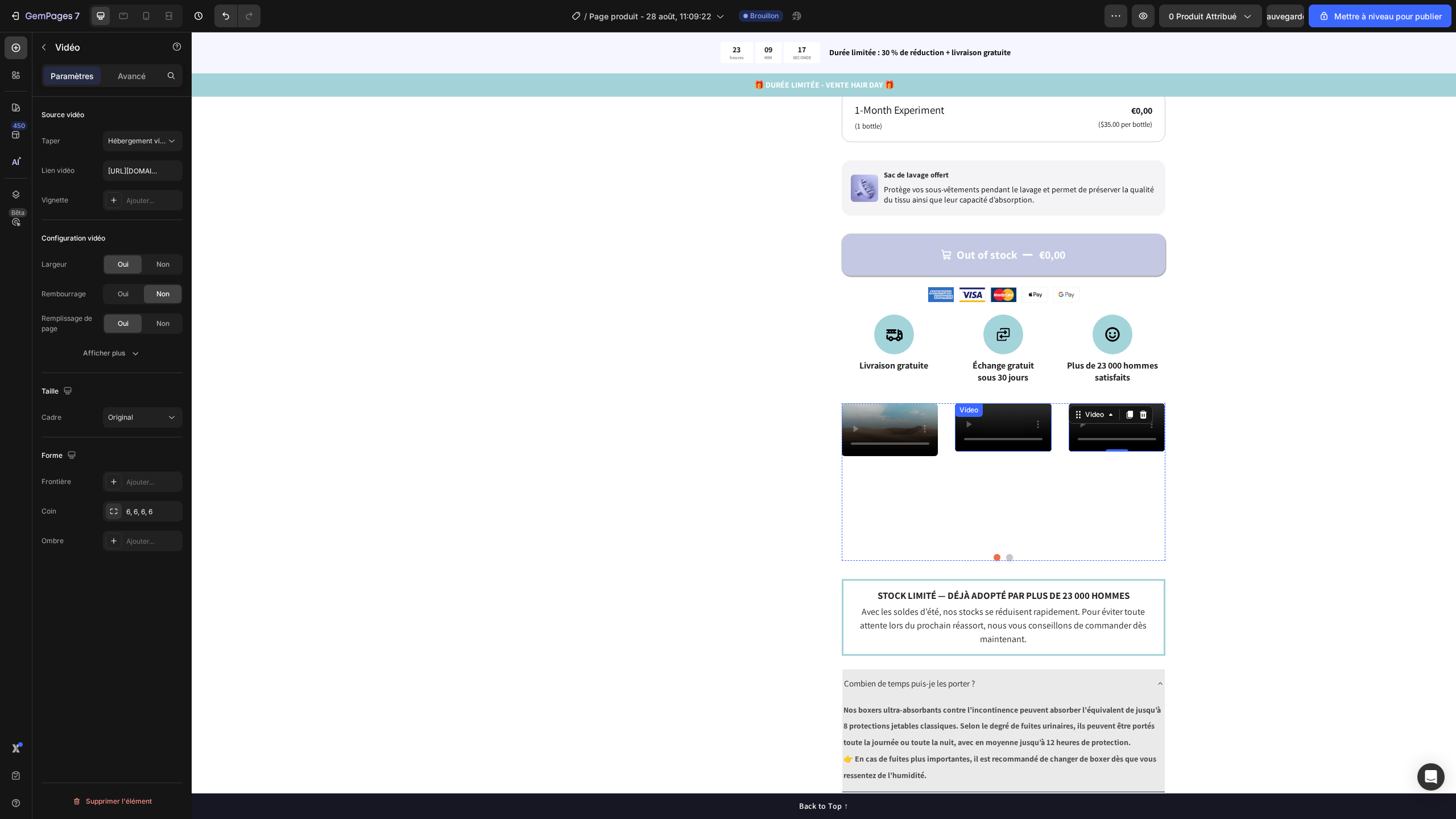
click at [984, 452] on video at bounding box center [1003, 427] width 97 height 48
click at [156, 169] on input "https://cdn.shopify.com/videos/c/o/v/dd38544b28854fcbbccb05960e95f6c4.mp4" at bounding box center [142, 170] width 80 height 20
type input "https://cdn.shopify.com/videos/c/o/v/01a9f4ea0bc8470993374daa5174b1df.mp4"
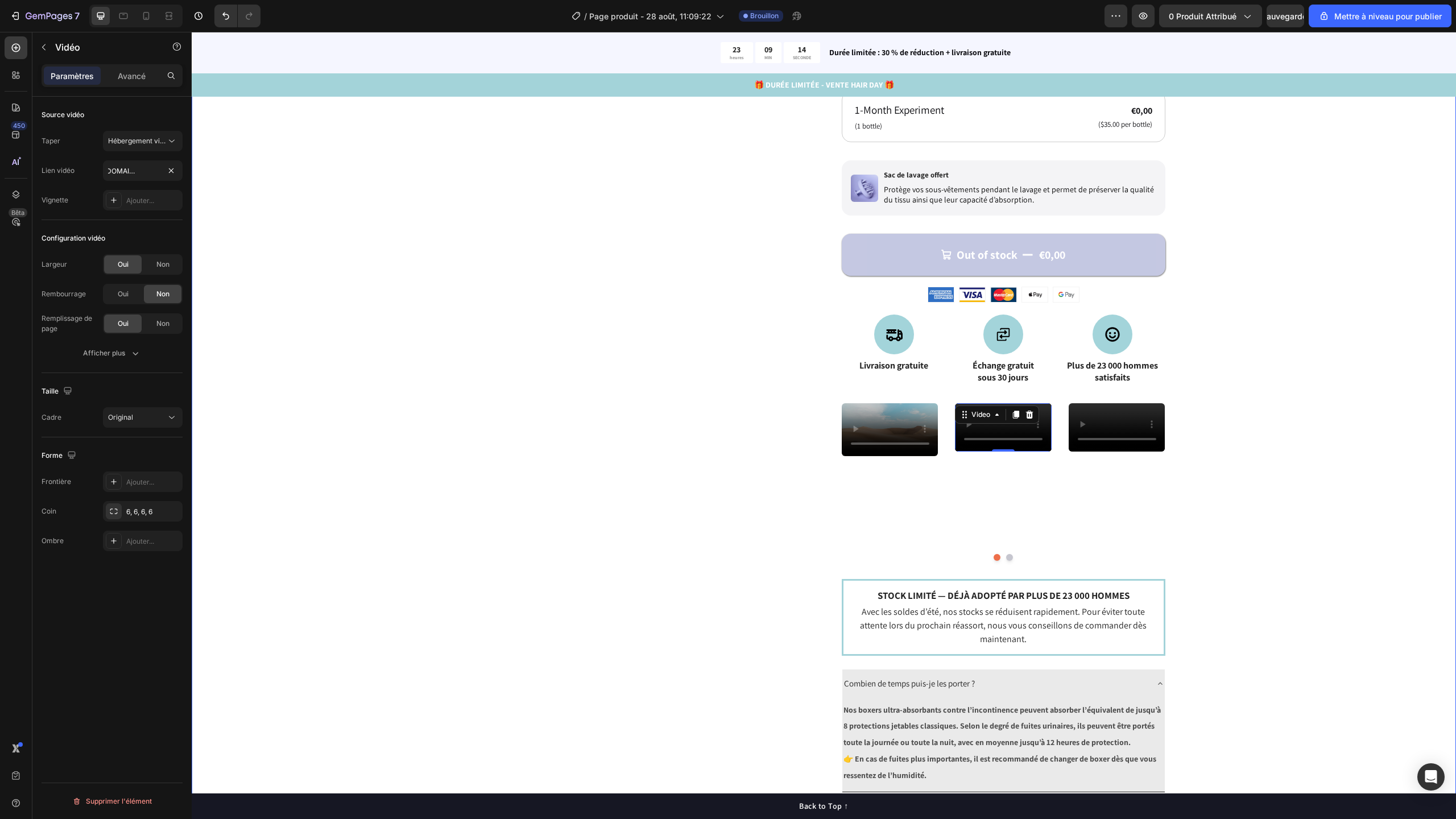
click at [279, 203] on div "Catch your customer's attention with attracted media. Add image or sync data Pr…" at bounding box center [823, 301] width 1173 height 1324
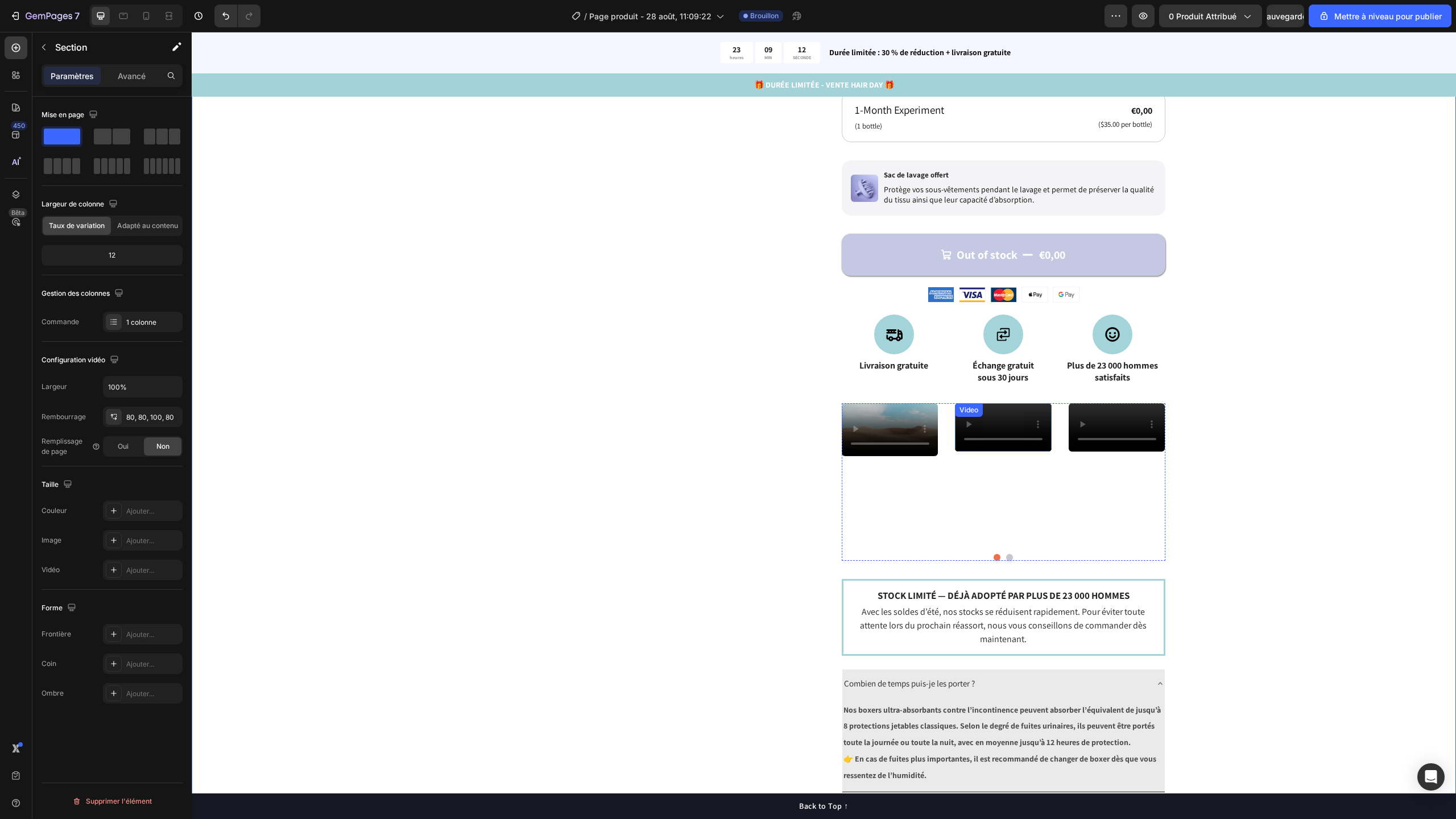
click at [1006, 452] on video at bounding box center [1003, 427] width 97 height 48
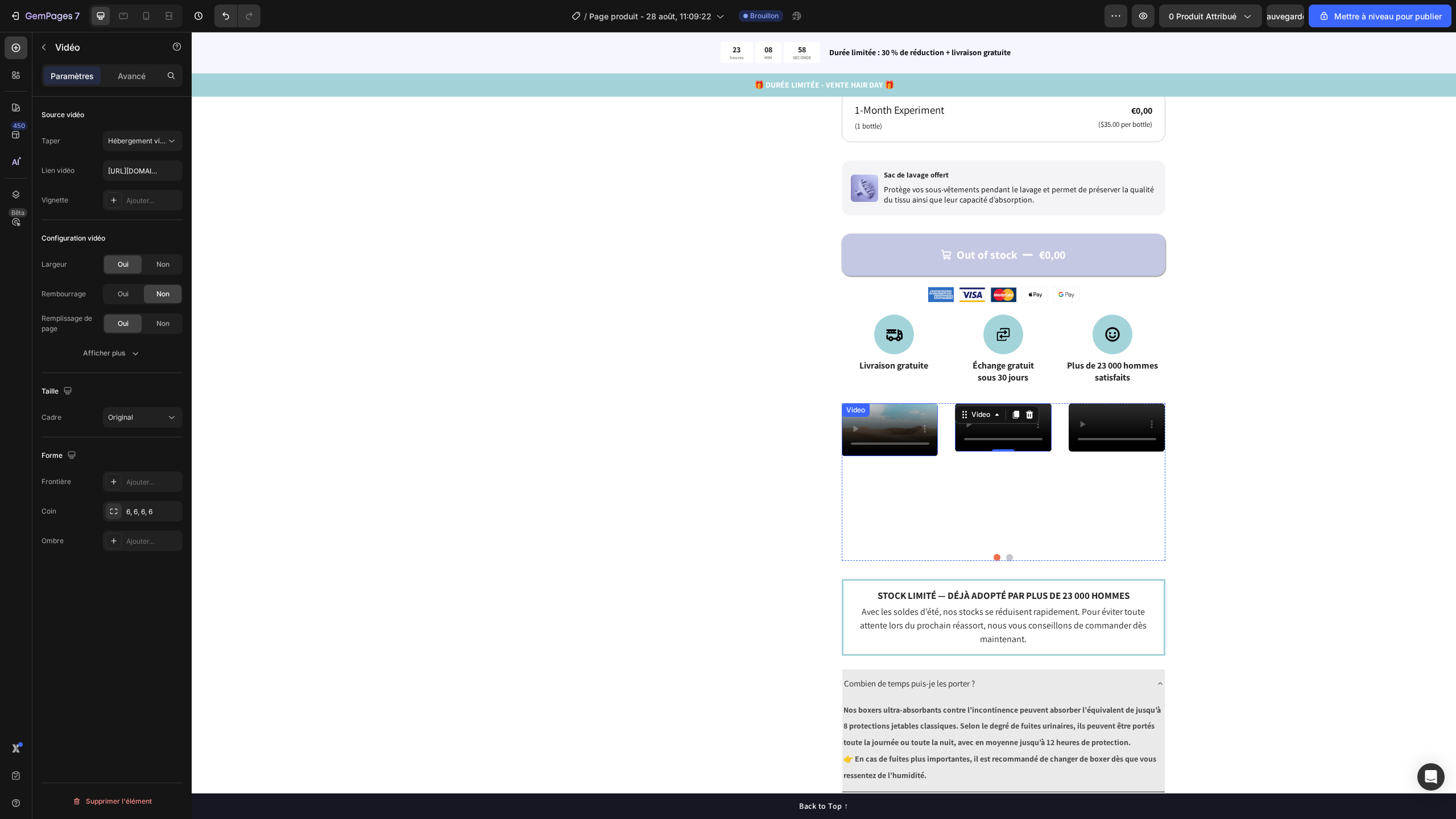
click at [862, 456] on video at bounding box center [890, 429] width 97 height 53
click at [127, 359] on button "Afficher plus" at bounding box center [111, 353] width 141 height 20
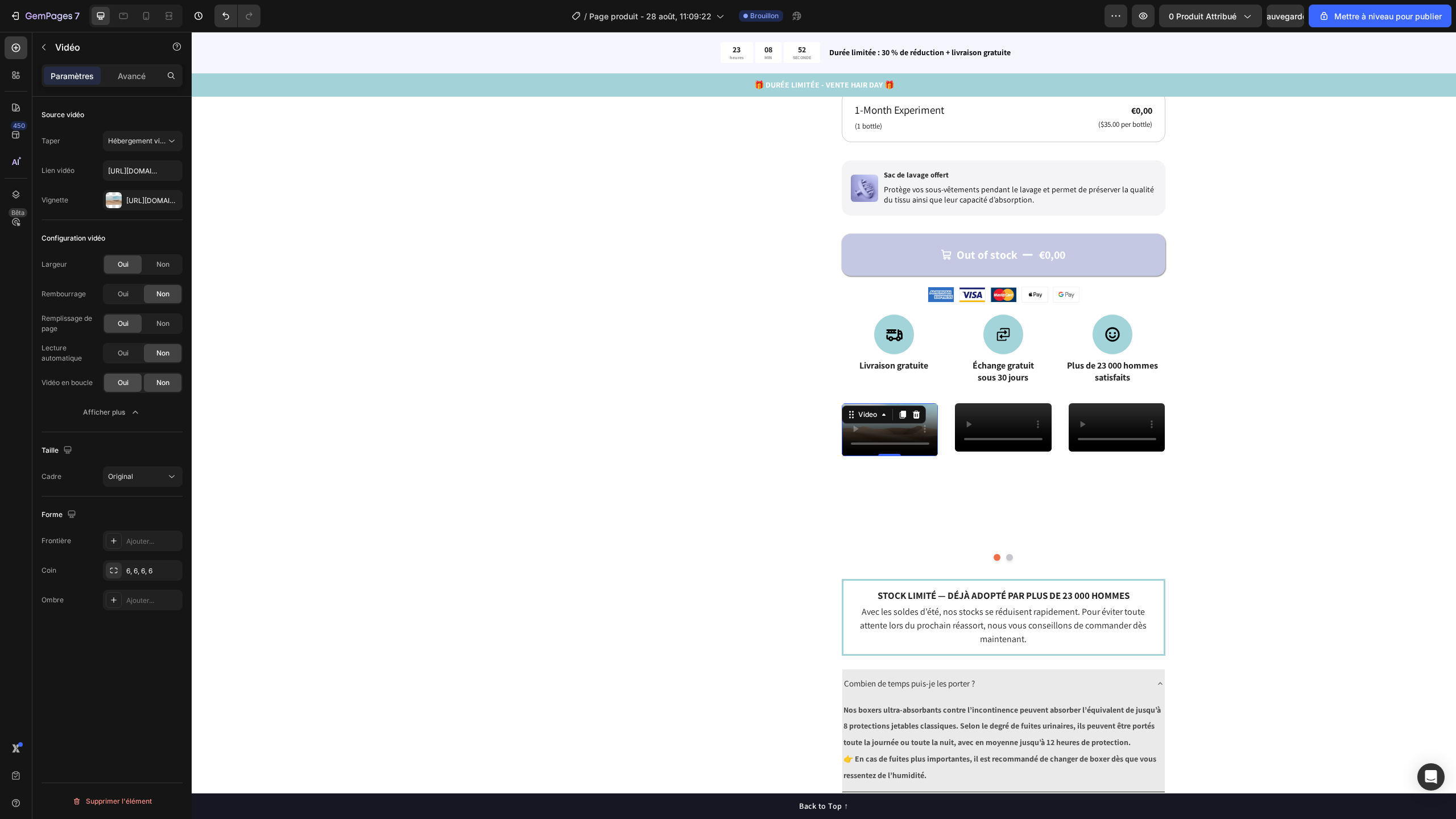
click at [124, 385] on font "Oui" at bounding box center [123, 383] width 11 height 9
click at [122, 354] on font "Oui" at bounding box center [123, 353] width 11 height 9
click at [992, 452] on video at bounding box center [1003, 427] width 97 height 48
click at [124, 356] on font "Oui" at bounding box center [123, 353] width 11 height 9
click at [1104, 452] on video at bounding box center [1117, 427] width 97 height 48
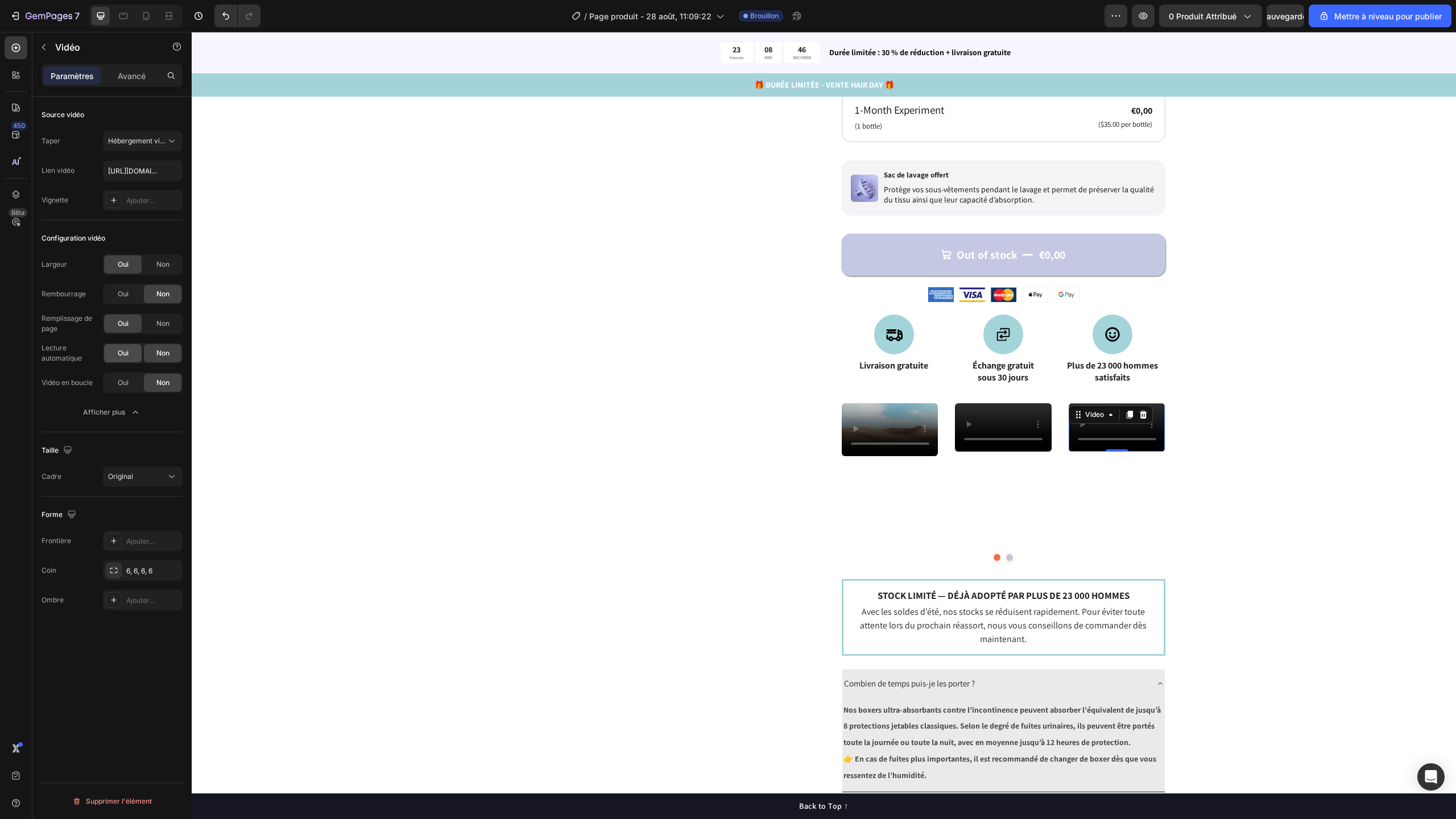
click at [126, 356] on font "Oui" at bounding box center [123, 353] width 11 height 9
click at [122, 381] on font "Oui" at bounding box center [123, 383] width 11 height 9
click at [878, 456] on video at bounding box center [890, 429] width 97 height 53
click at [973, 452] on video at bounding box center [1003, 427] width 97 height 48
click at [938, 410] on div "Video Video 0 Video Video Video" at bounding box center [1003, 469] width 324 height 133
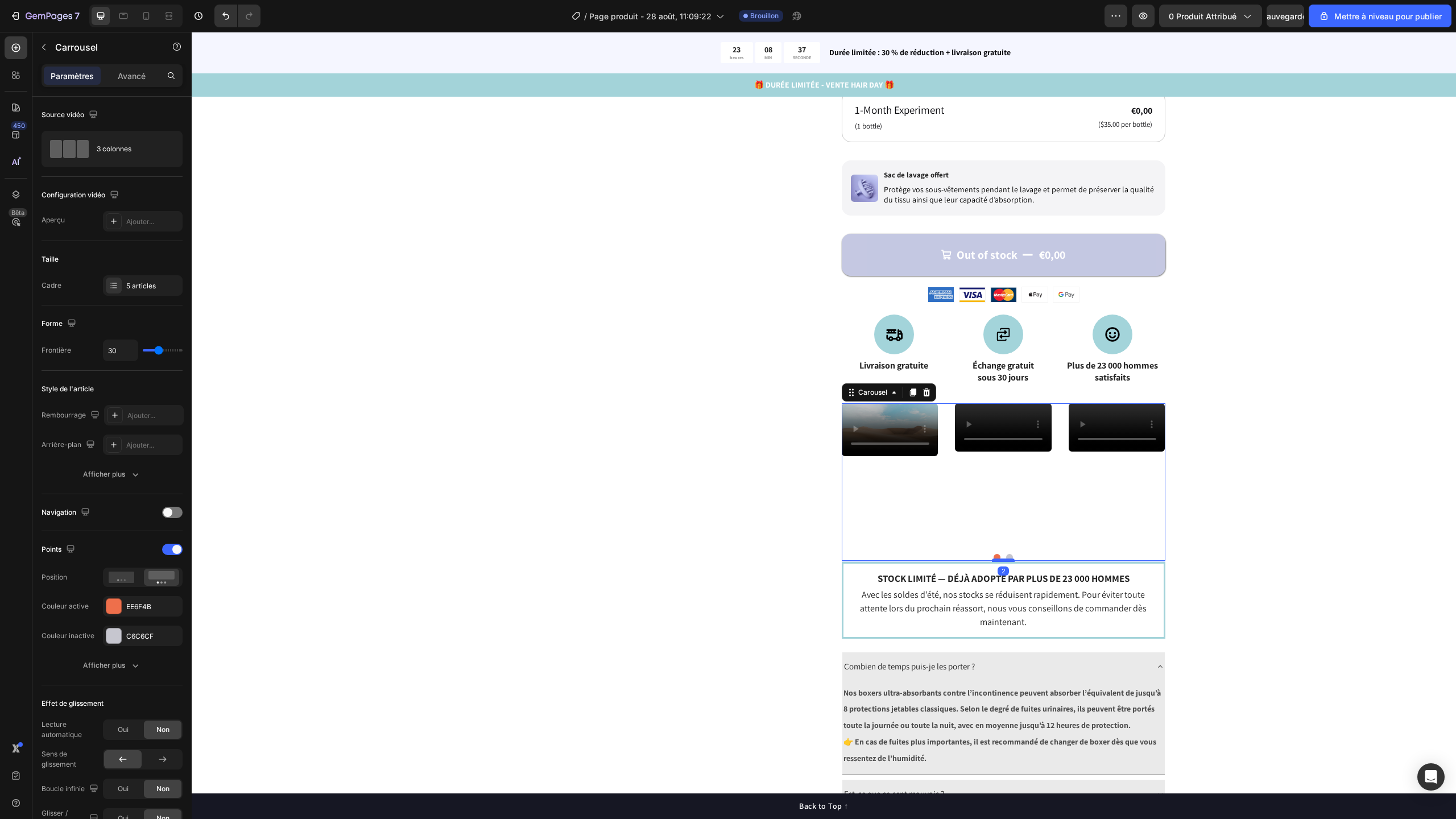
drag, startPoint x: 1005, startPoint y: 616, endPoint x: 1004, endPoint y: 599, distance: 17.0
click at [1004, 562] on div at bounding box center [1003, 560] width 23 height 4
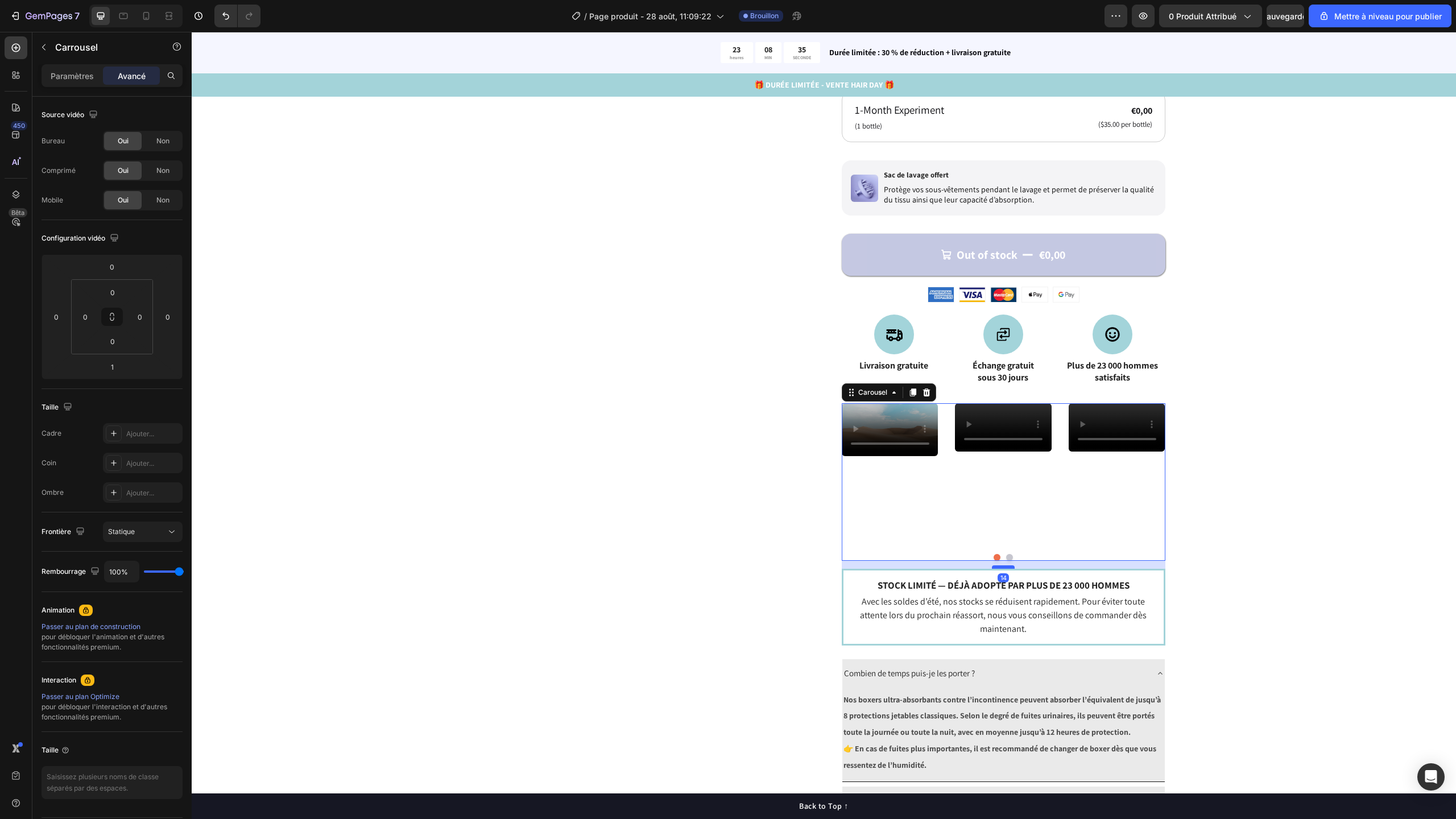
drag, startPoint x: 1002, startPoint y: 598, endPoint x: 1002, endPoint y: 606, distance: 8.0
click at [1002, 569] on div at bounding box center [1003, 567] width 23 height 4
type input "14"
click at [1019, 561] on div "Video Video Video Video Video Carousel 14" at bounding box center [1003, 482] width 324 height 158
click at [73, 76] on font "Paramètres" at bounding box center [72, 75] width 43 height 10
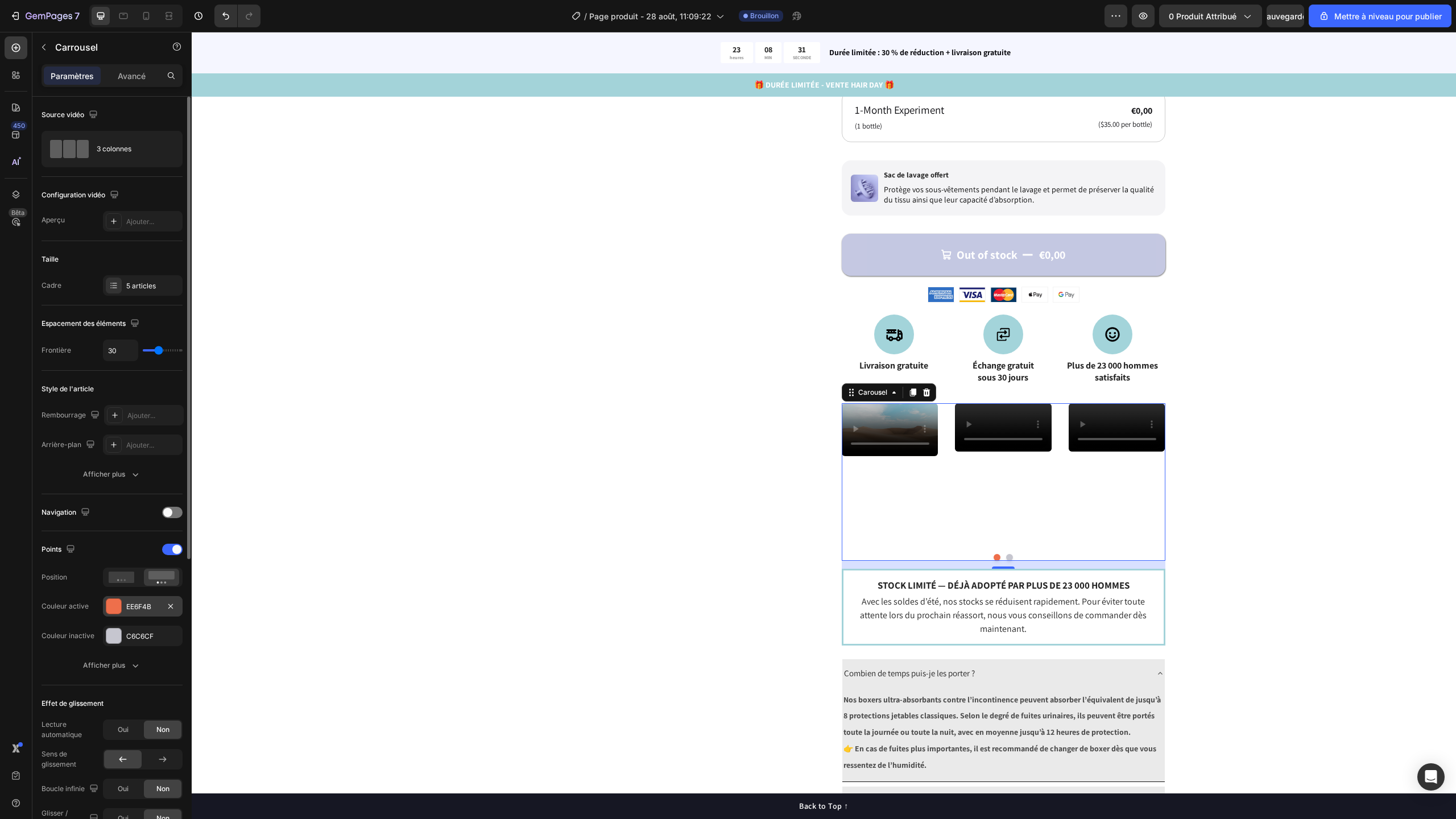
click at [115, 607] on div at bounding box center [113, 606] width 15 height 15
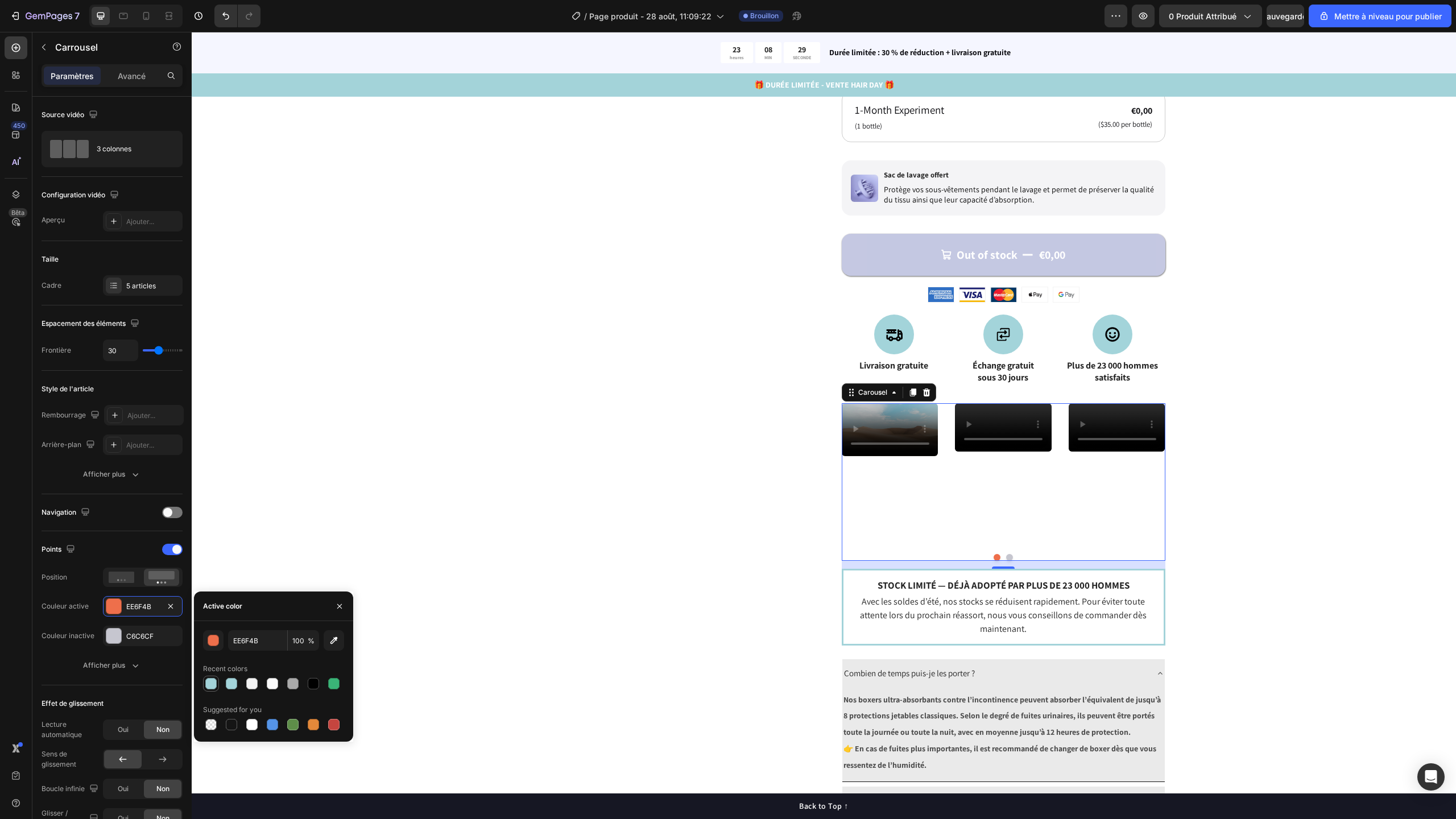
click at [215, 684] on div at bounding box center [211, 683] width 11 height 11
type input "A3D3D9"
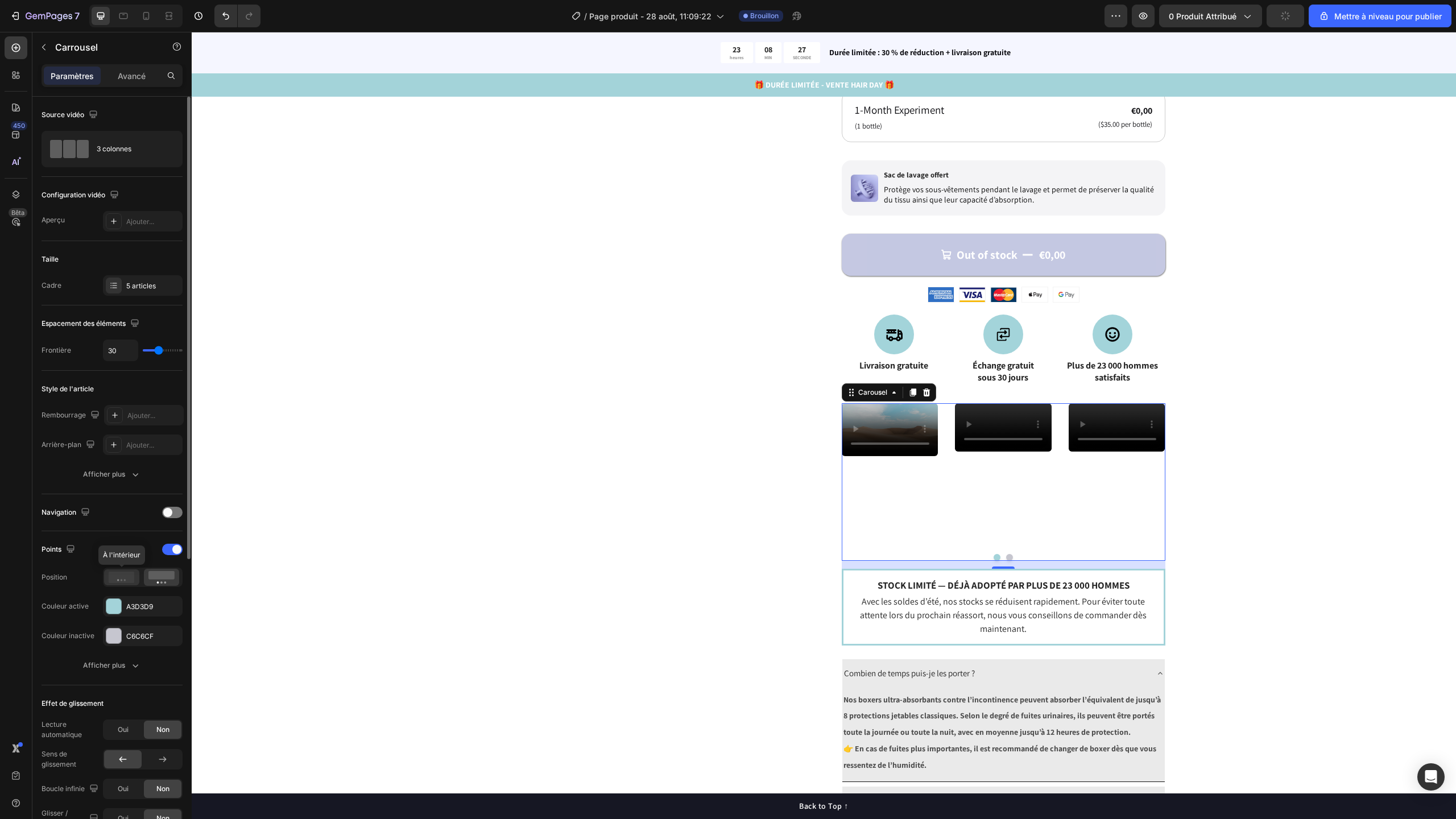
click at [125, 581] on icon at bounding box center [122, 577] width 26 height 11
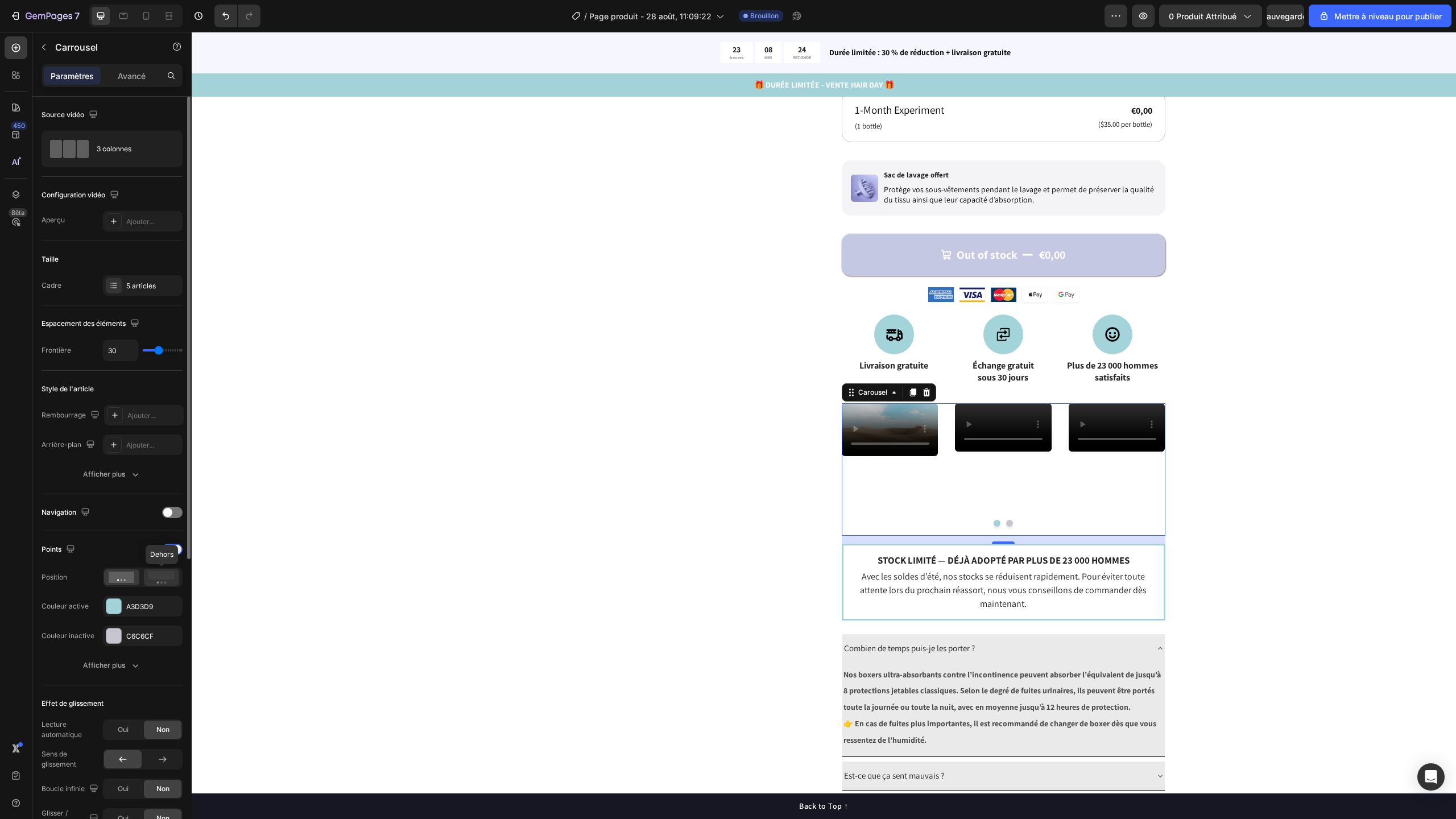
click at [161, 579] on rect at bounding box center [161, 576] width 26 height 9
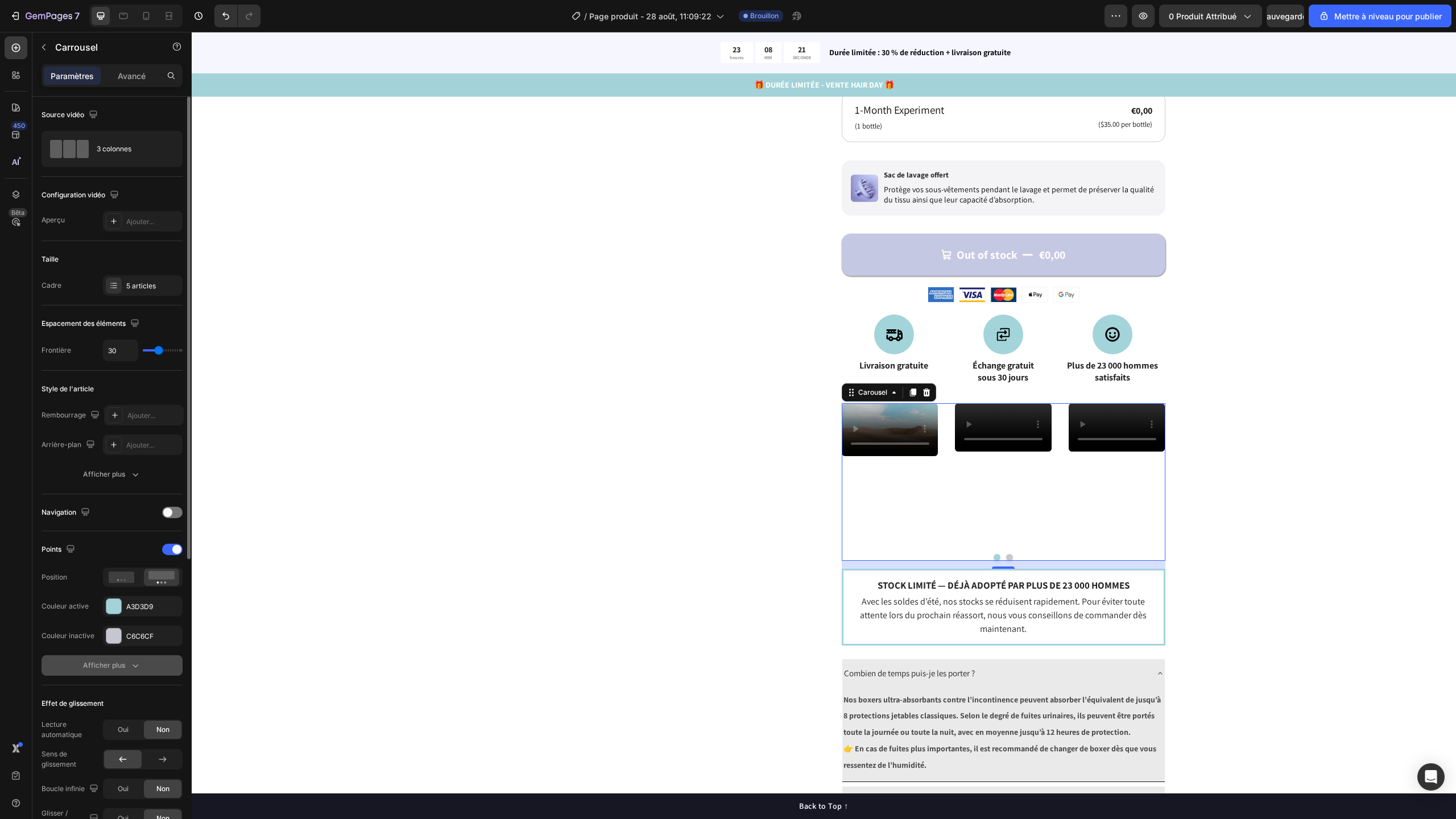
click at [130, 664] on icon "button" at bounding box center [135, 665] width 11 height 11
click at [172, 552] on div at bounding box center [172, 550] width 20 height 11
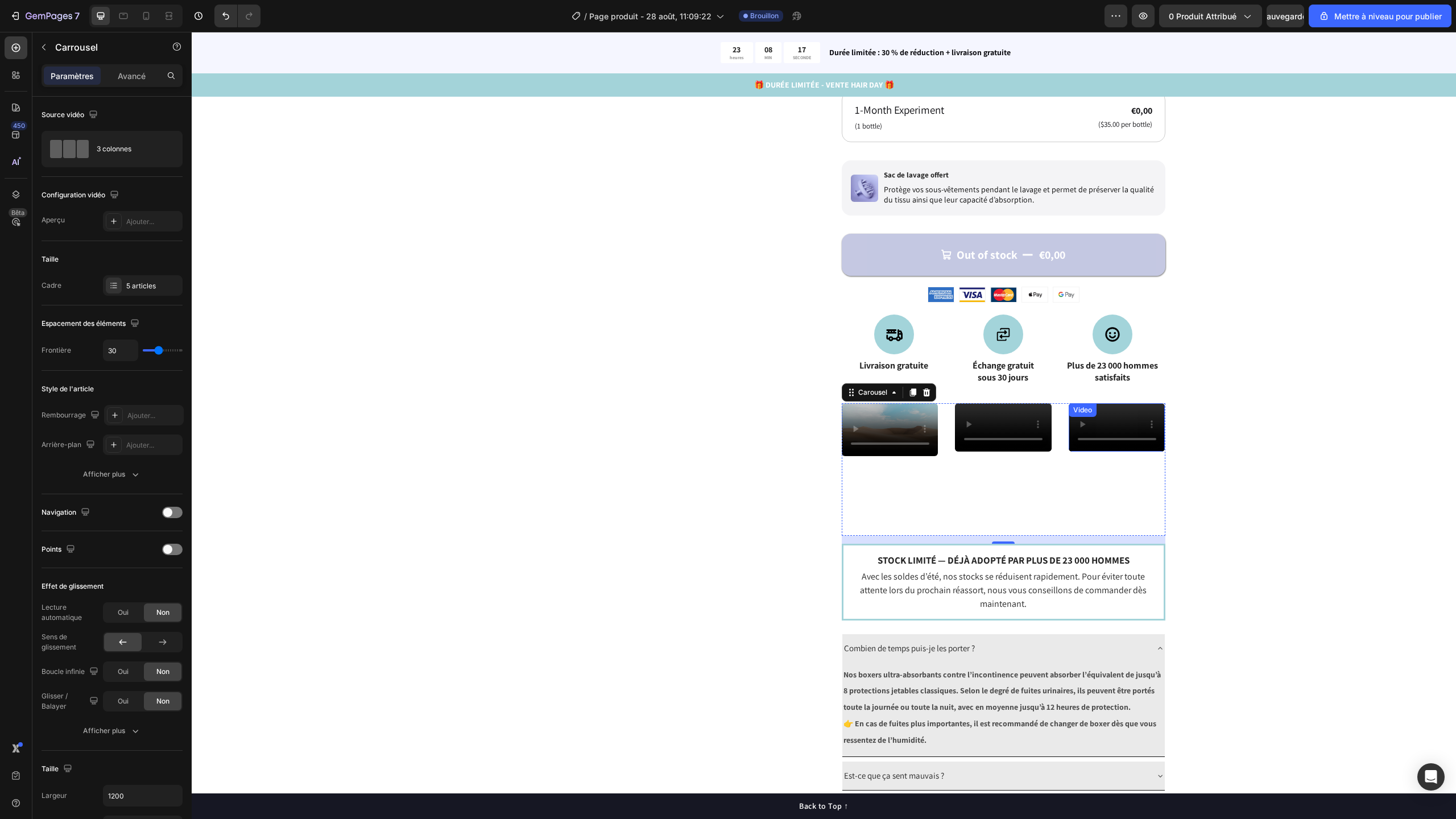
click at [1247, 502] on div "Catch your customer's attention with attracted media. Add image or sync data Pr…" at bounding box center [823, 284] width 1173 height 1289
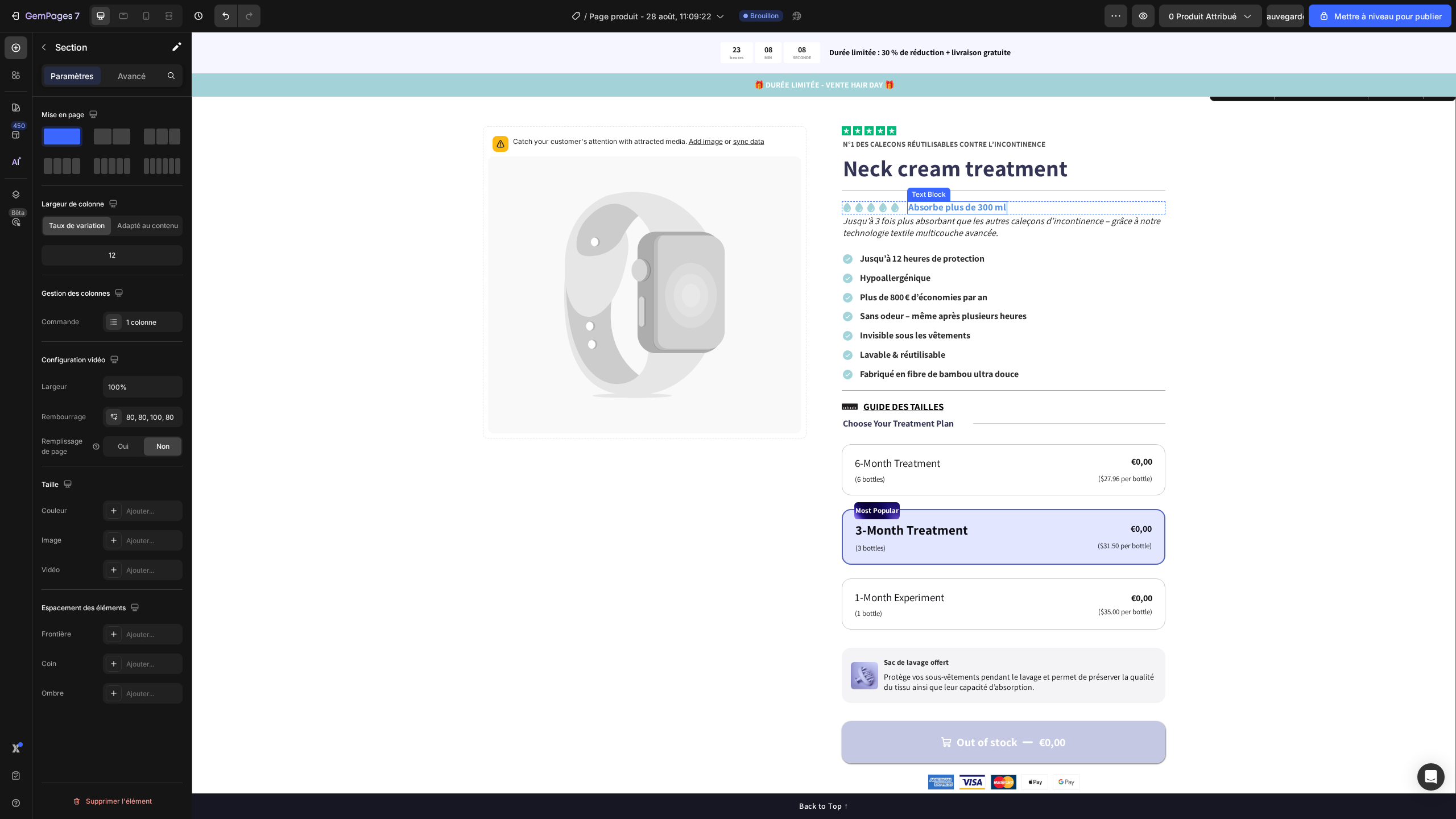
scroll to position [41, 0]
click at [931, 207] on strong "Absorbe plus de 300 ml" at bounding box center [957, 205] width 97 height 12
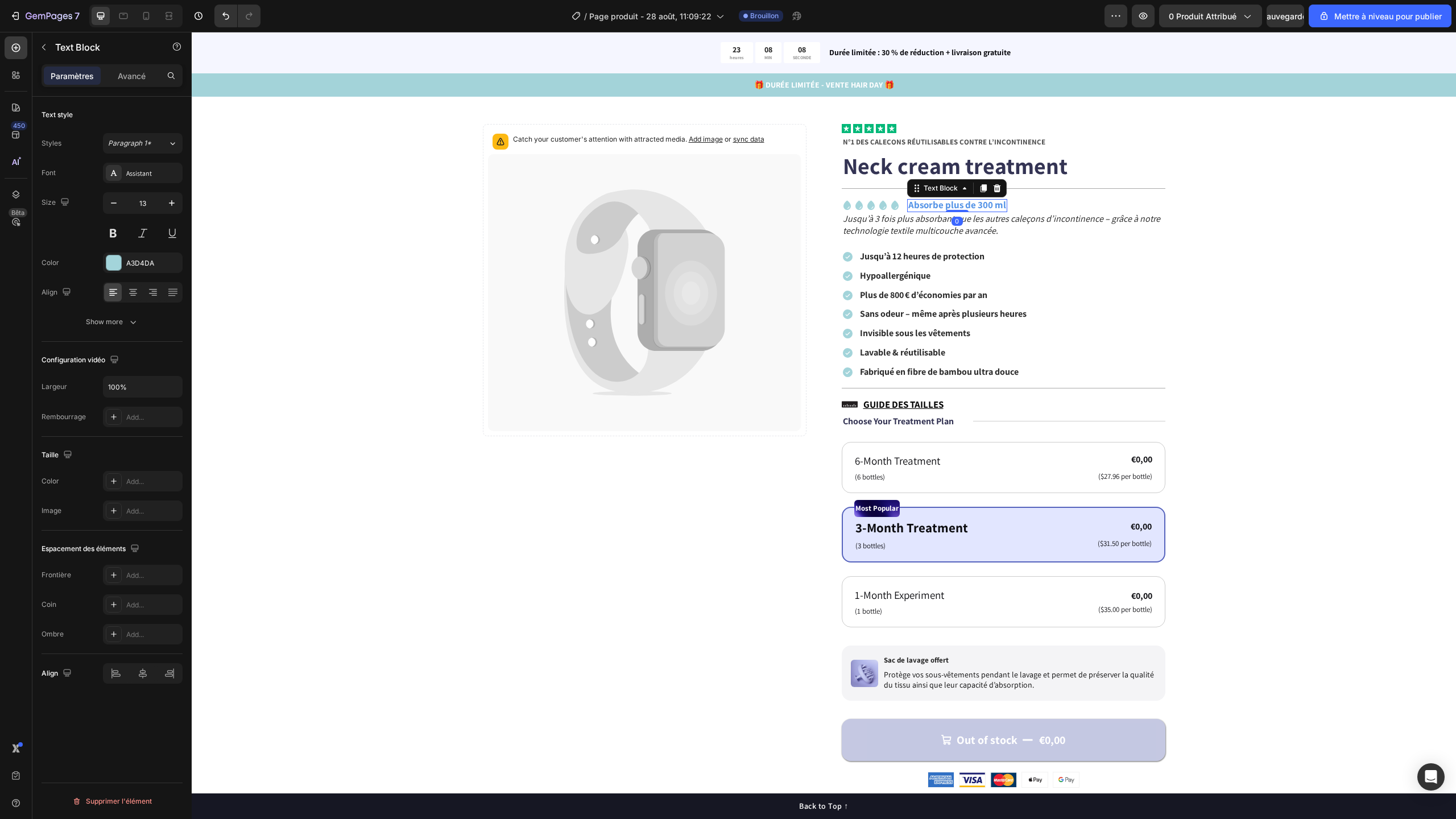
click at [931, 207] on strong "Absorbe plus de 300 ml" at bounding box center [957, 205] width 97 height 12
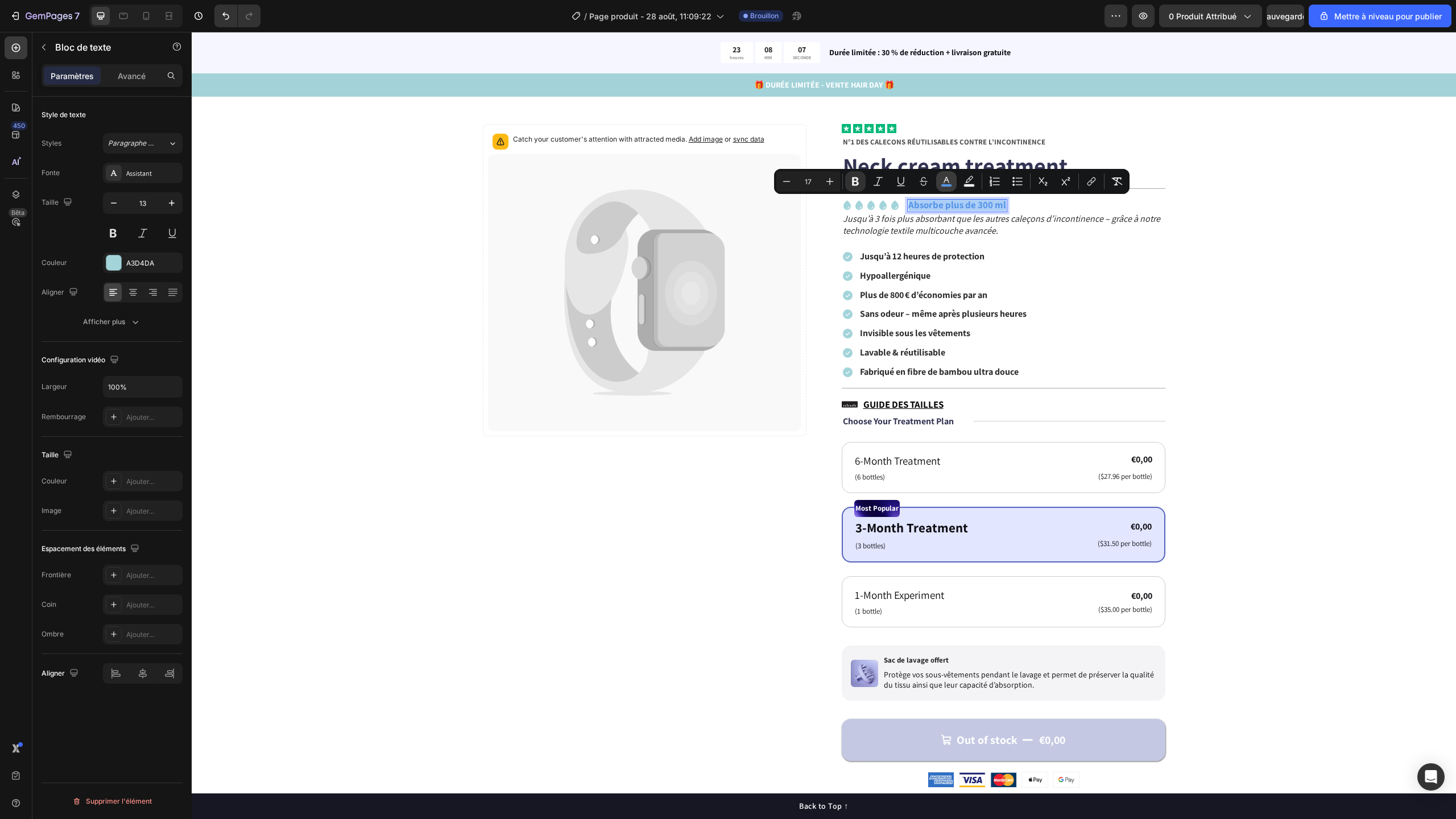
click at [948, 182] on icon "Editor contextual toolbar" at bounding box center [946, 180] width 5 height 6
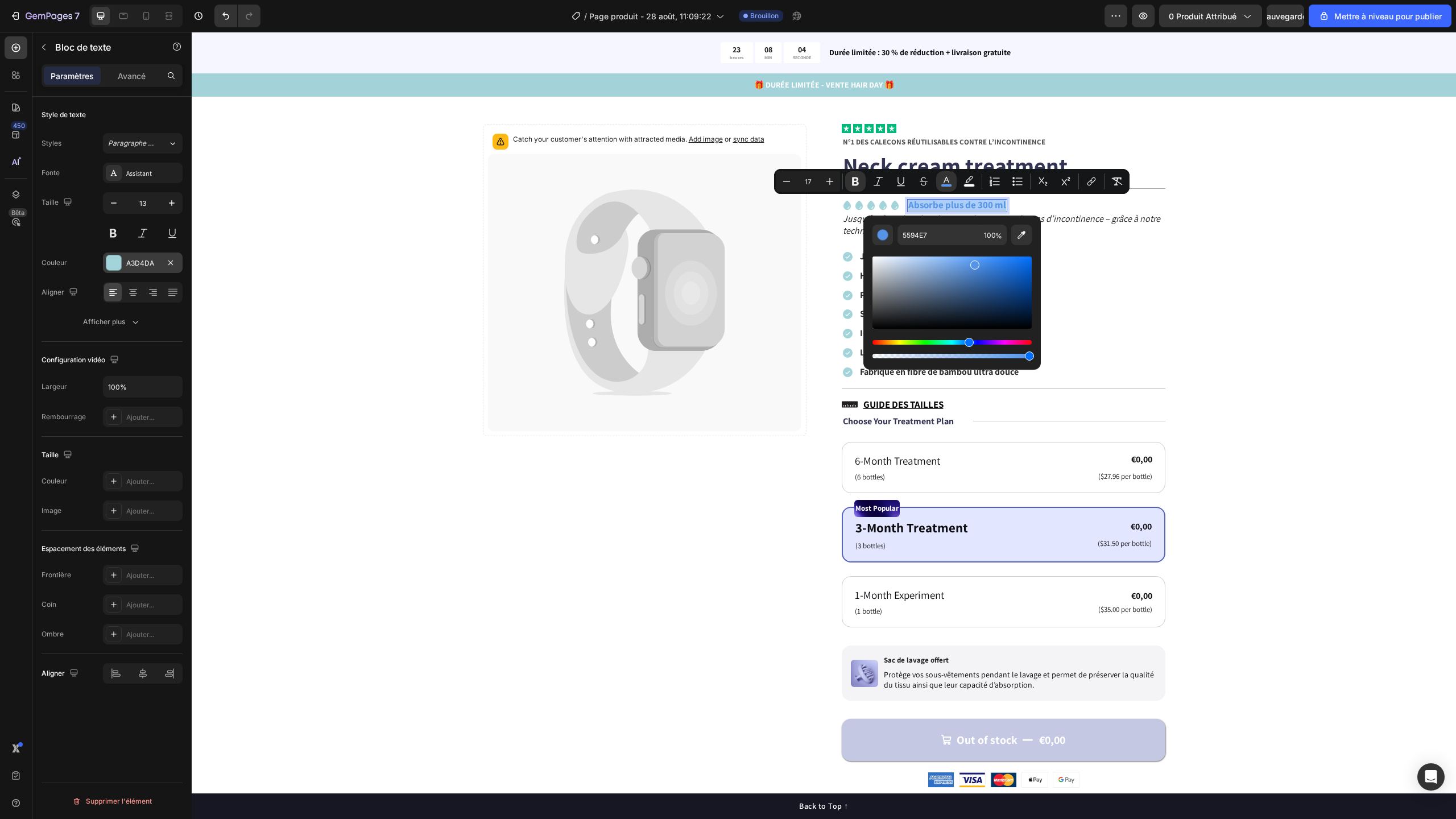
click at [153, 263] on font "A3D4DA" at bounding box center [140, 263] width 28 height 9
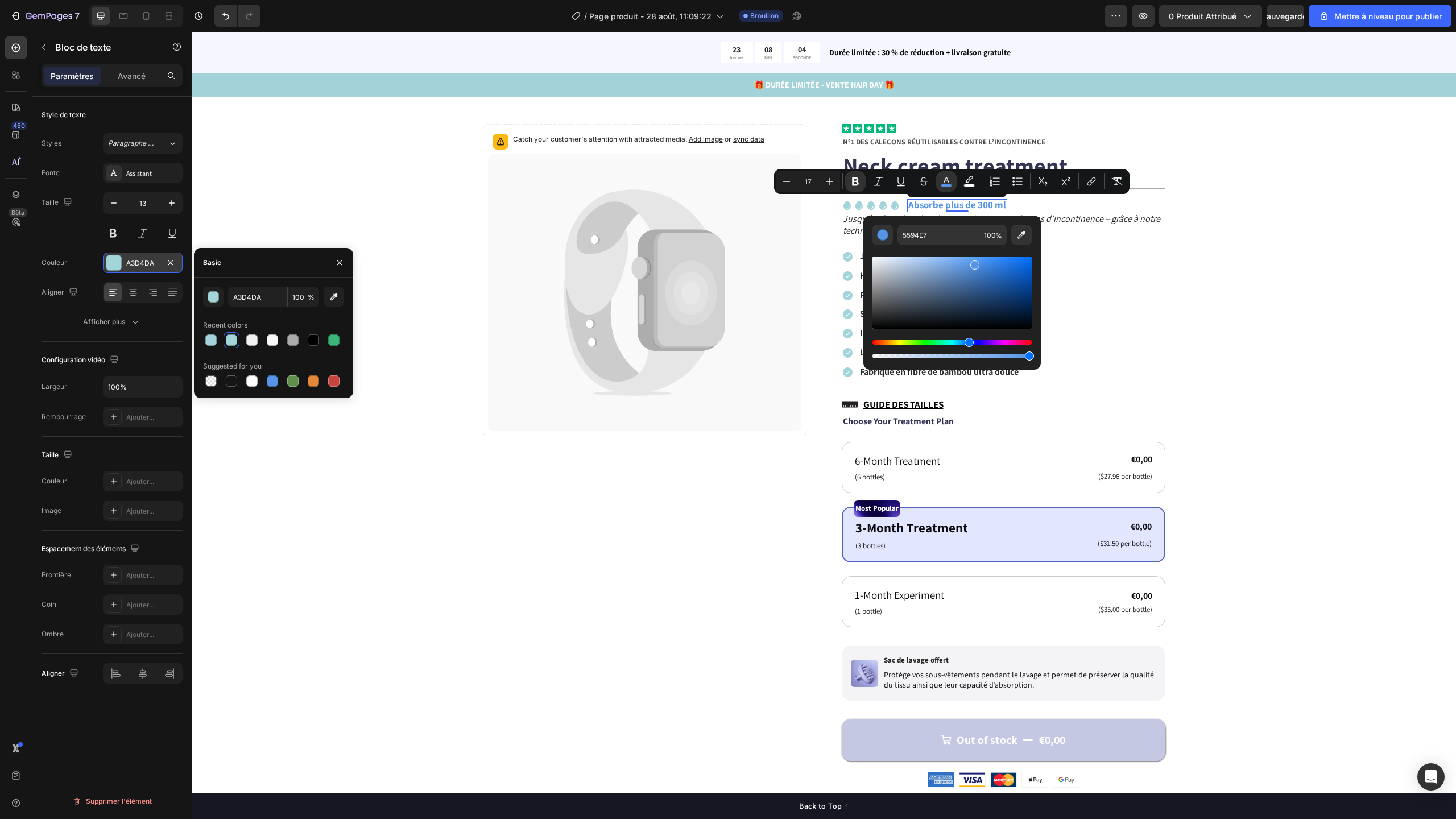
click at [153, 263] on font "A3D4DA" at bounding box center [140, 263] width 28 height 9
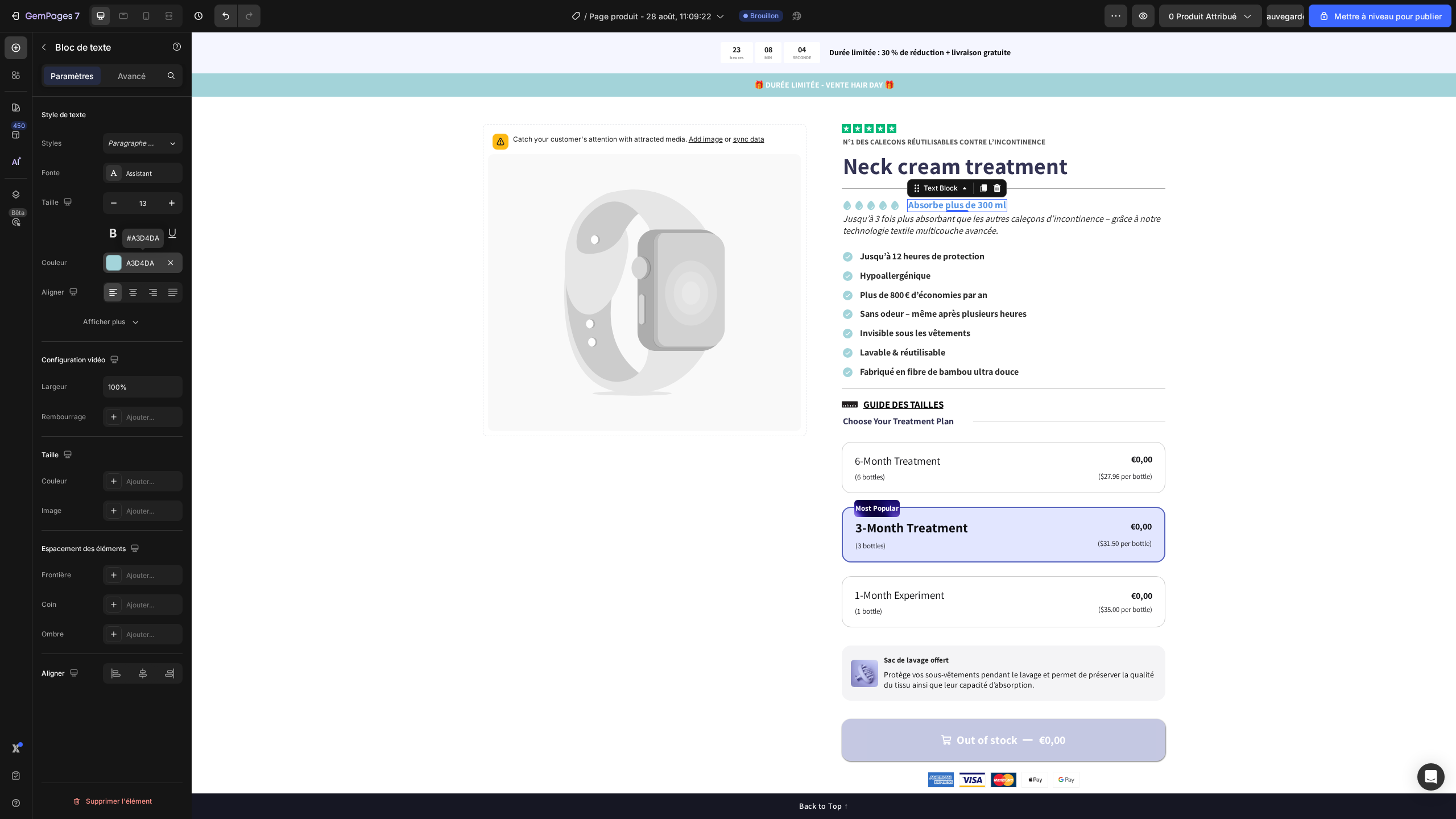
click at [153, 263] on font "A3D4DA" at bounding box center [140, 263] width 28 height 9
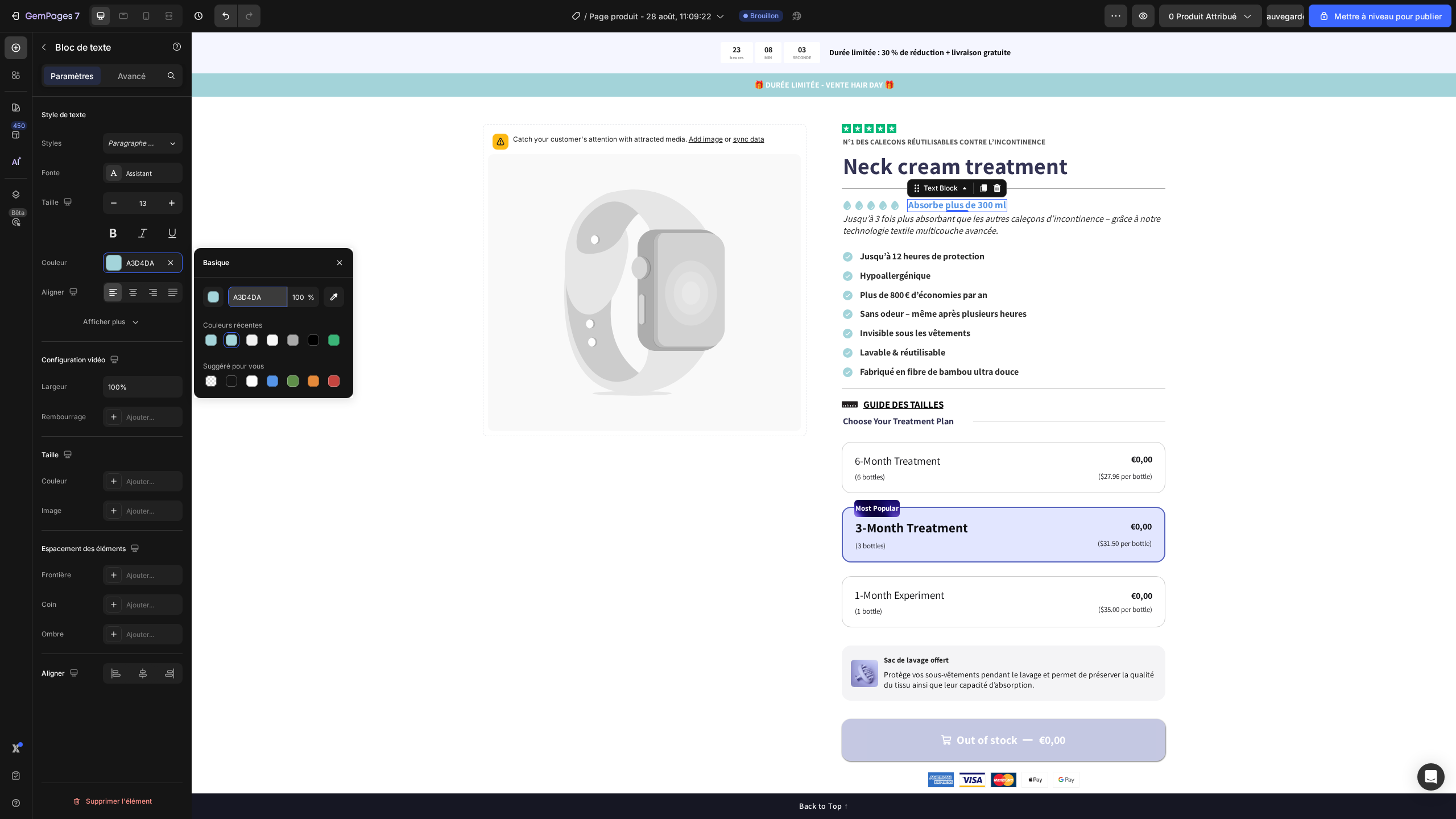
click at [251, 300] on input "A3D4DA" at bounding box center [257, 297] width 59 height 20
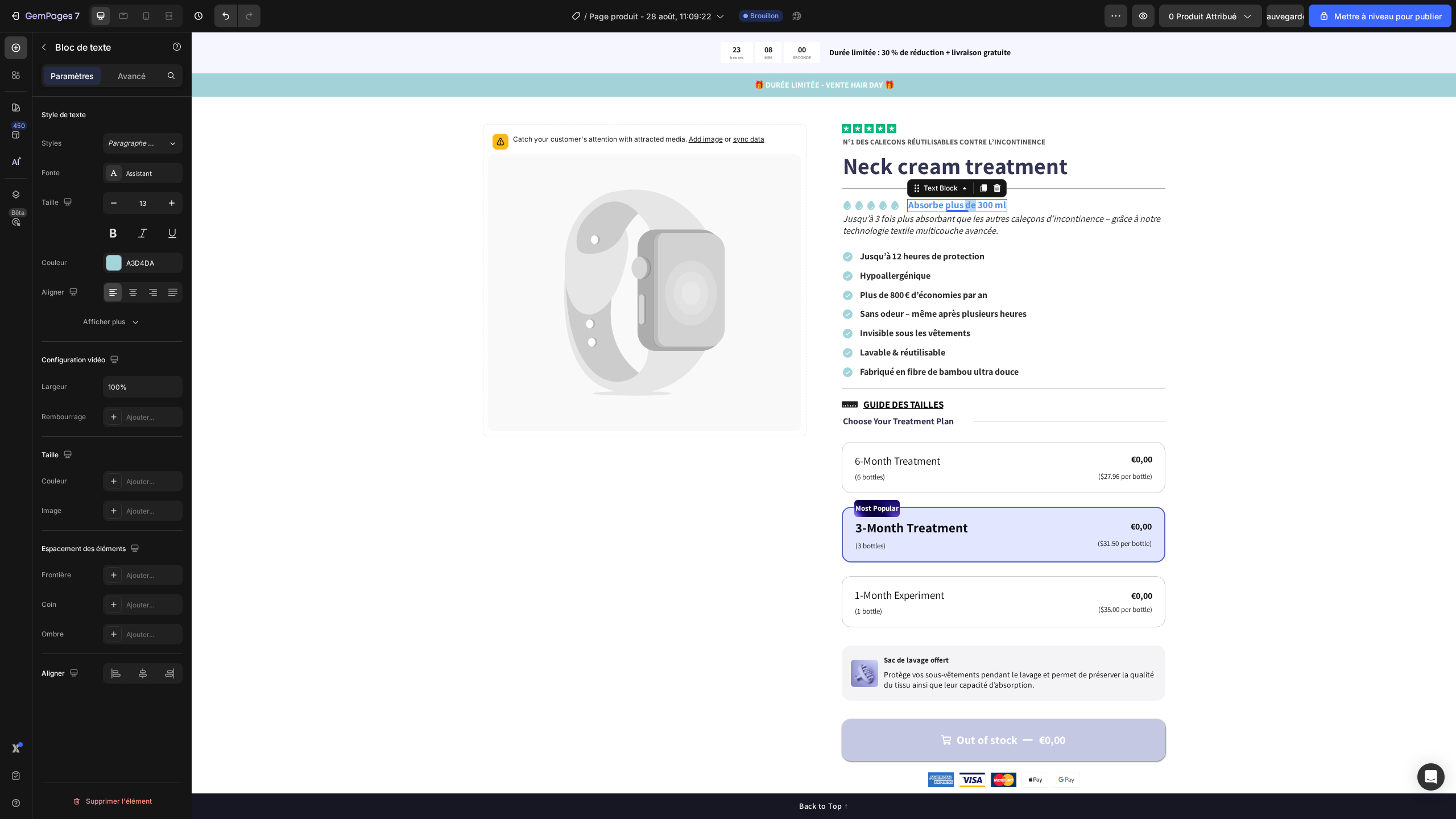
click at [967, 206] on strong "Absorbe plus de 300 ml" at bounding box center [957, 205] width 97 height 12
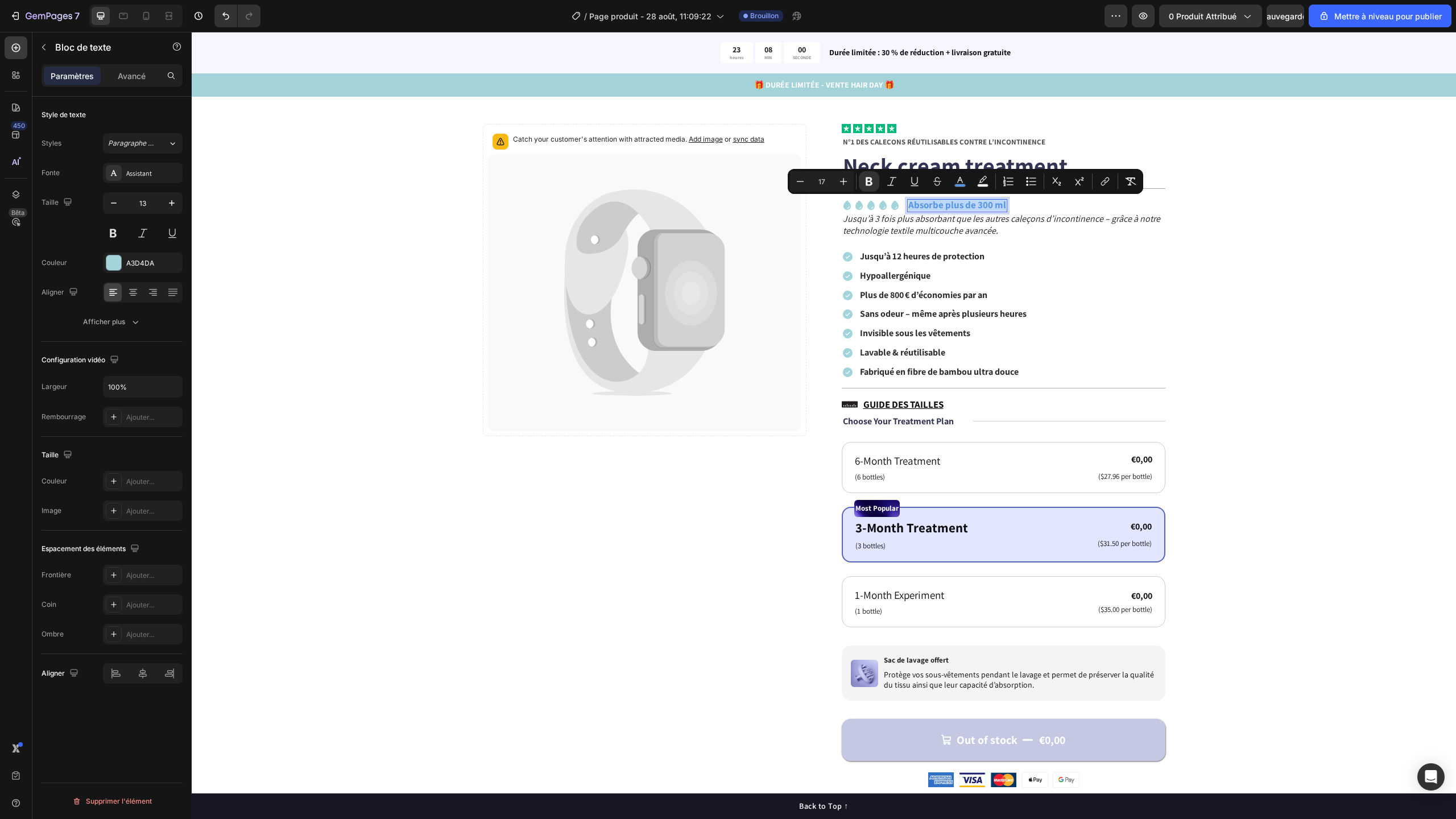
click at [967, 206] on strong "Absorbe plus de 300 ml" at bounding box center [957, 205] width 97 height 12
click at [949, 187] on rect "Editor contextual toolbar" at bounding box center [946, 185] width 11 height 3
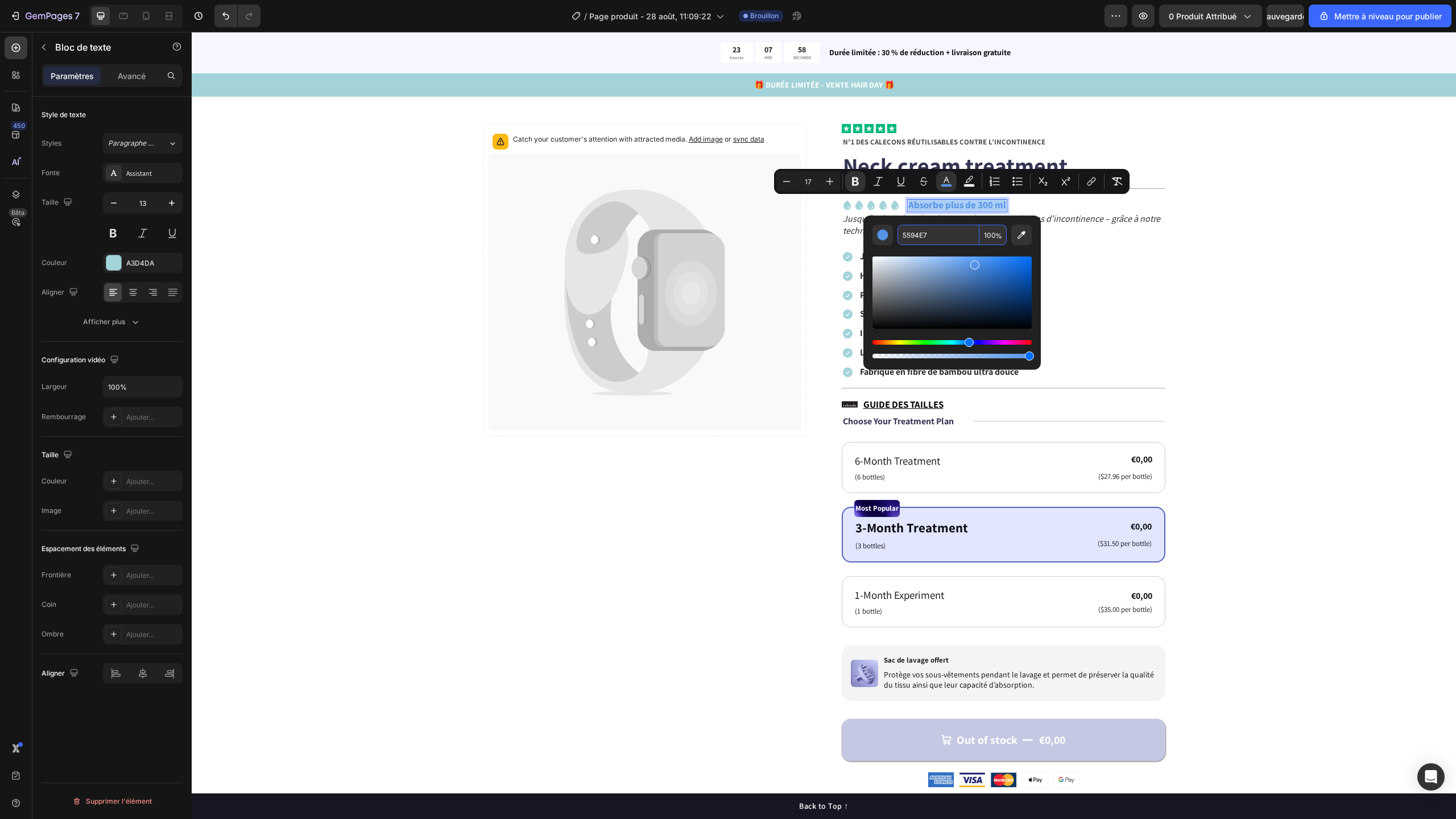
click at [948, 240] on input "5594E7" at bounding box center [938, 234] width 82 height 20
paste input "A3D4DA"
type input "A3D4DA"
click at [1195, 284] on div "Catch your customer's attention with attracted media. Add image or sync data Pr…" at bounding box center [823, 768] width 1173 height 1289
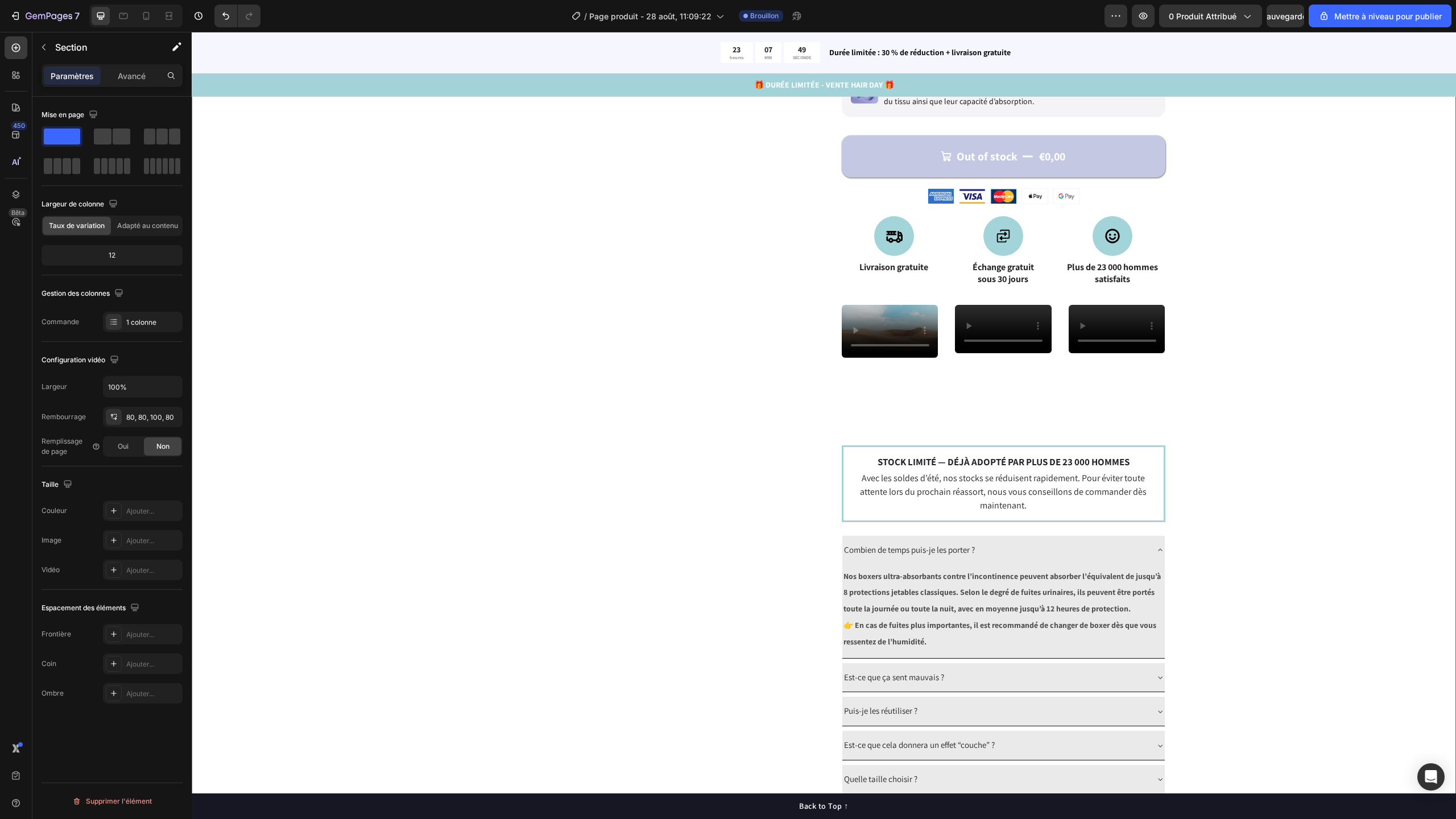
scroll to position [852, 0]
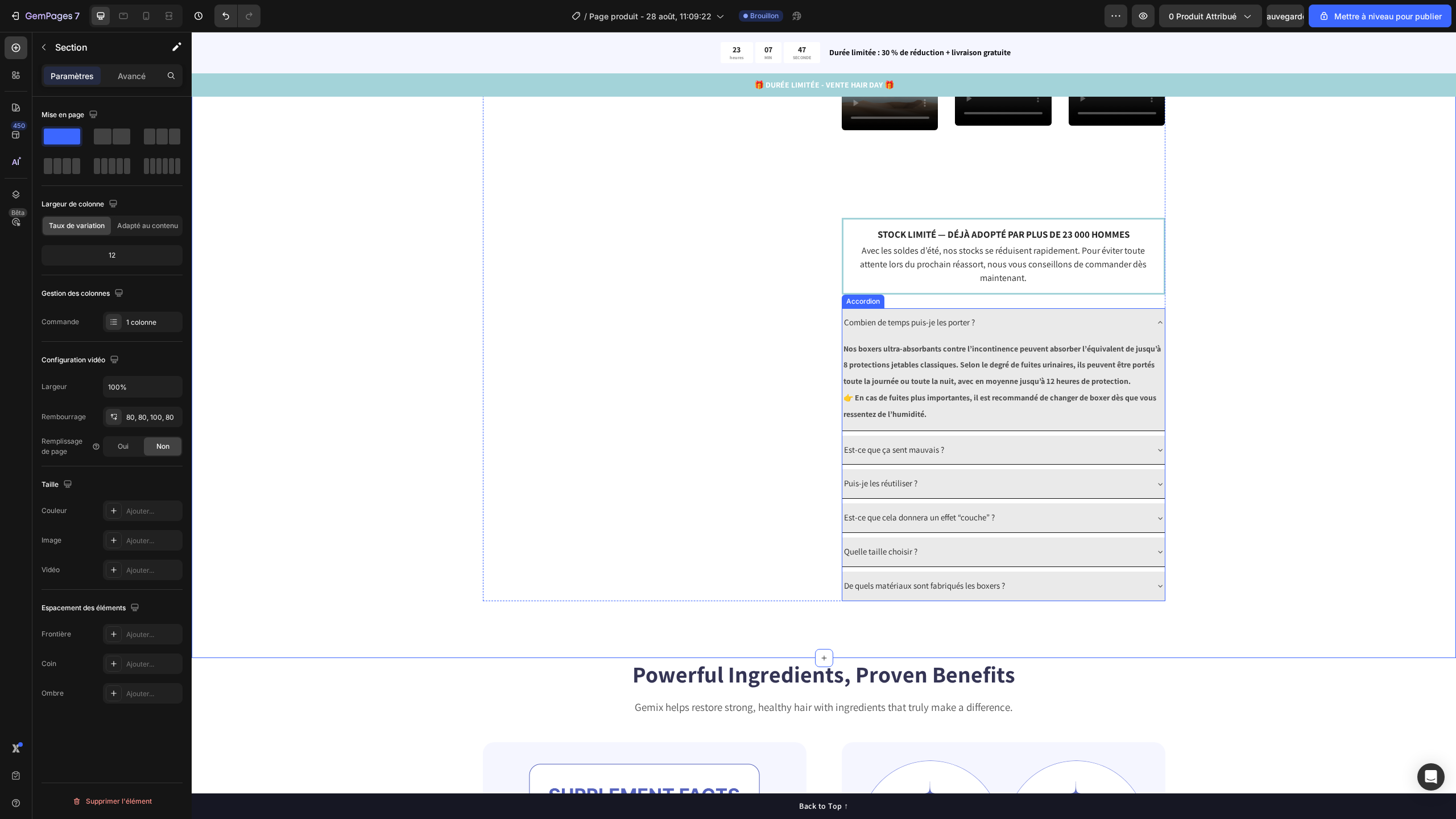
click at [1144, 337] on div "Combien de temps puis-je les porter ?" at bounding box center [1003, 322] width 322 height 29
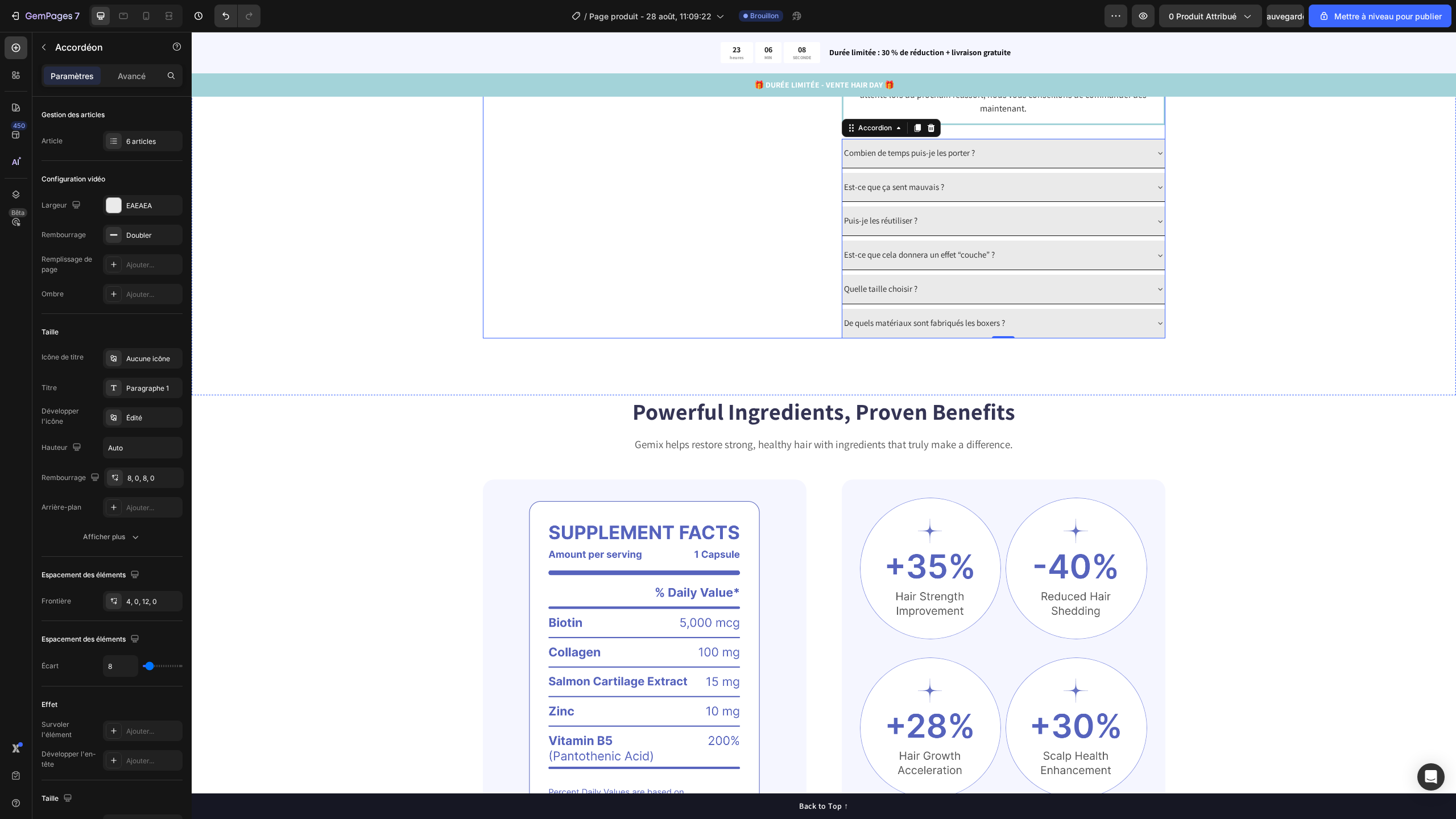
scroll to position [1020, 0]
click at [14, 109] on icon at bounding box center [14, 109] width 1 height 1
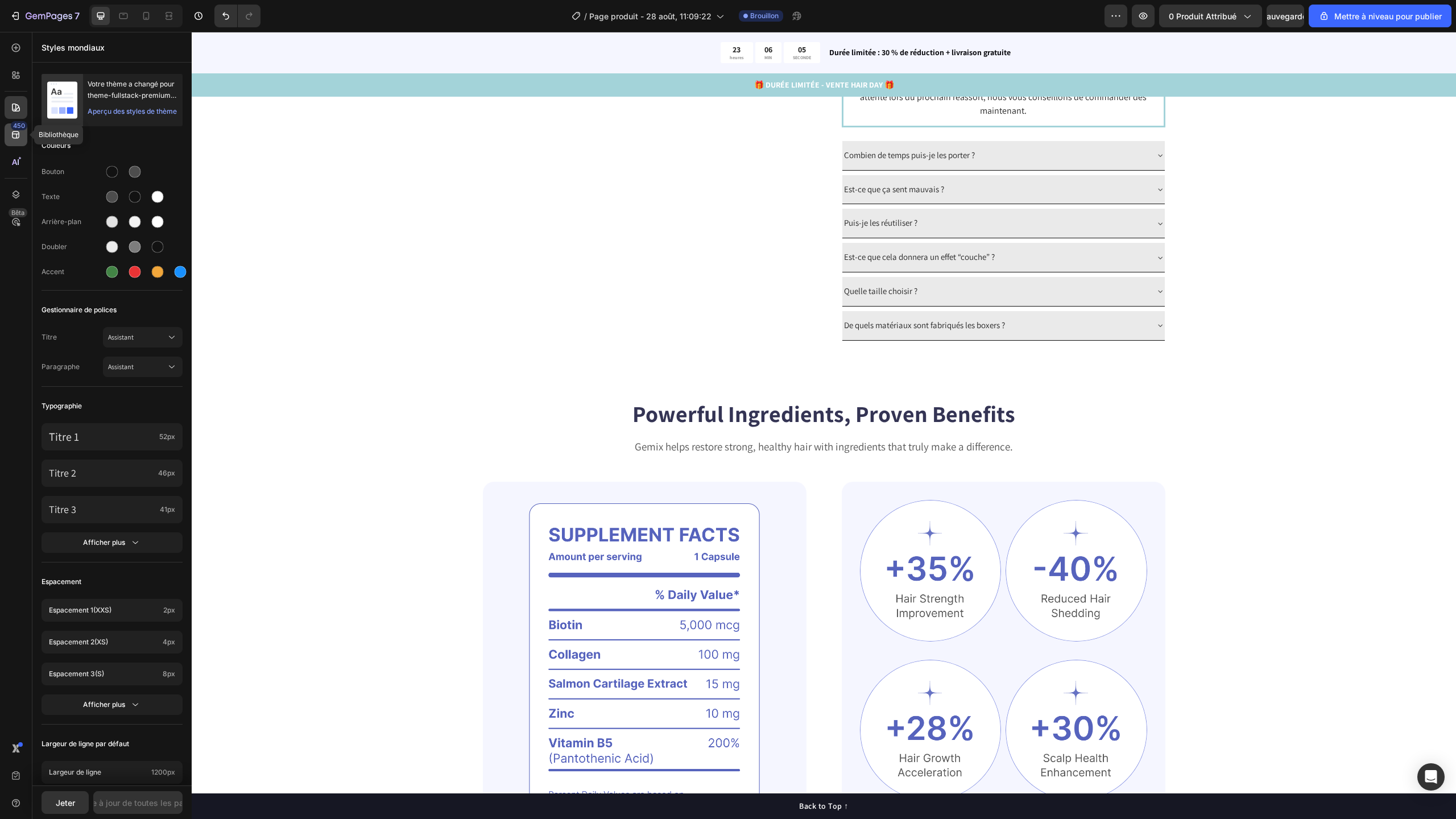
click at [11, 131] on icon at bounding box center [16, 134] width 11 height 11
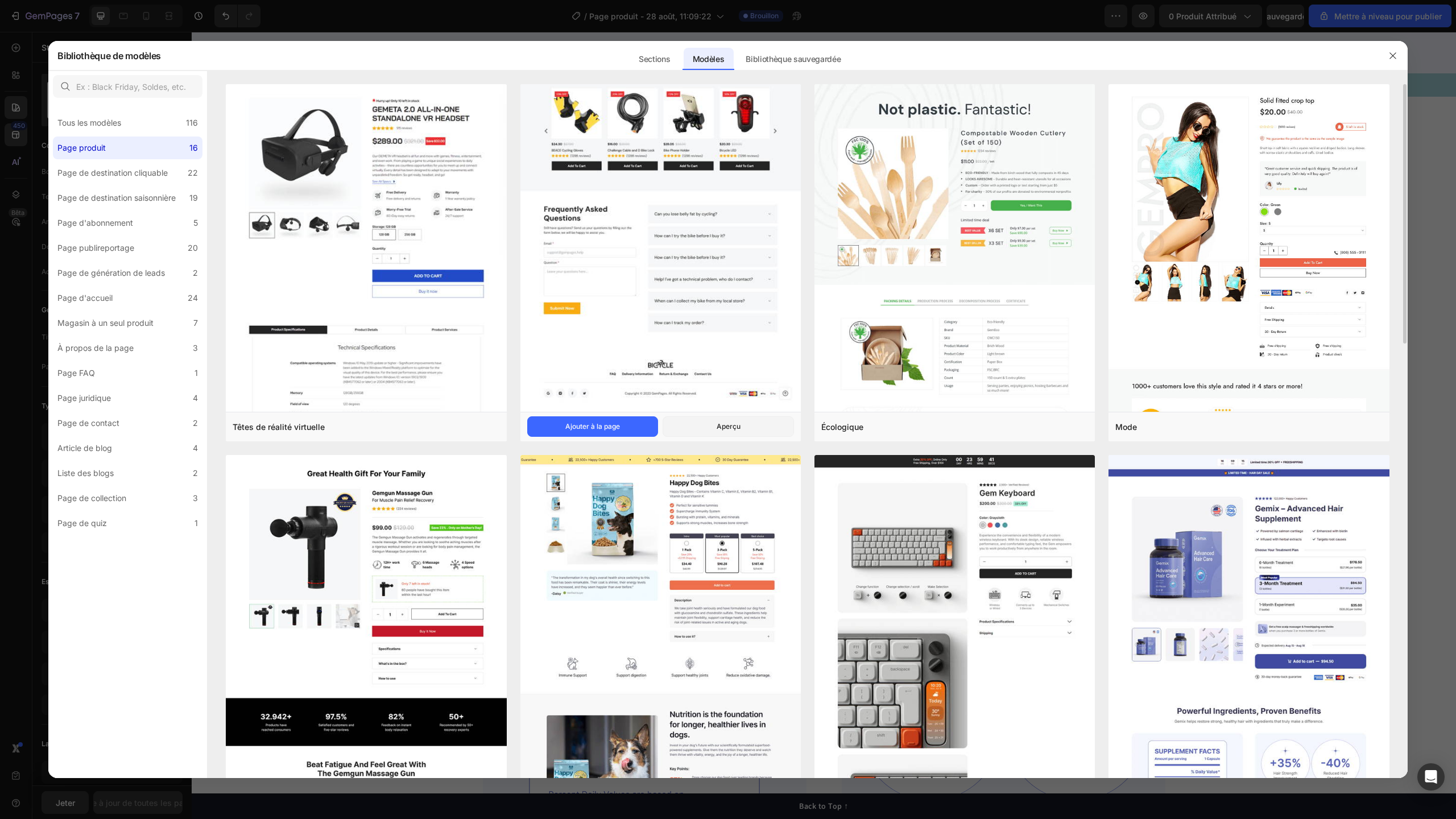
scroll to position [219, 0]
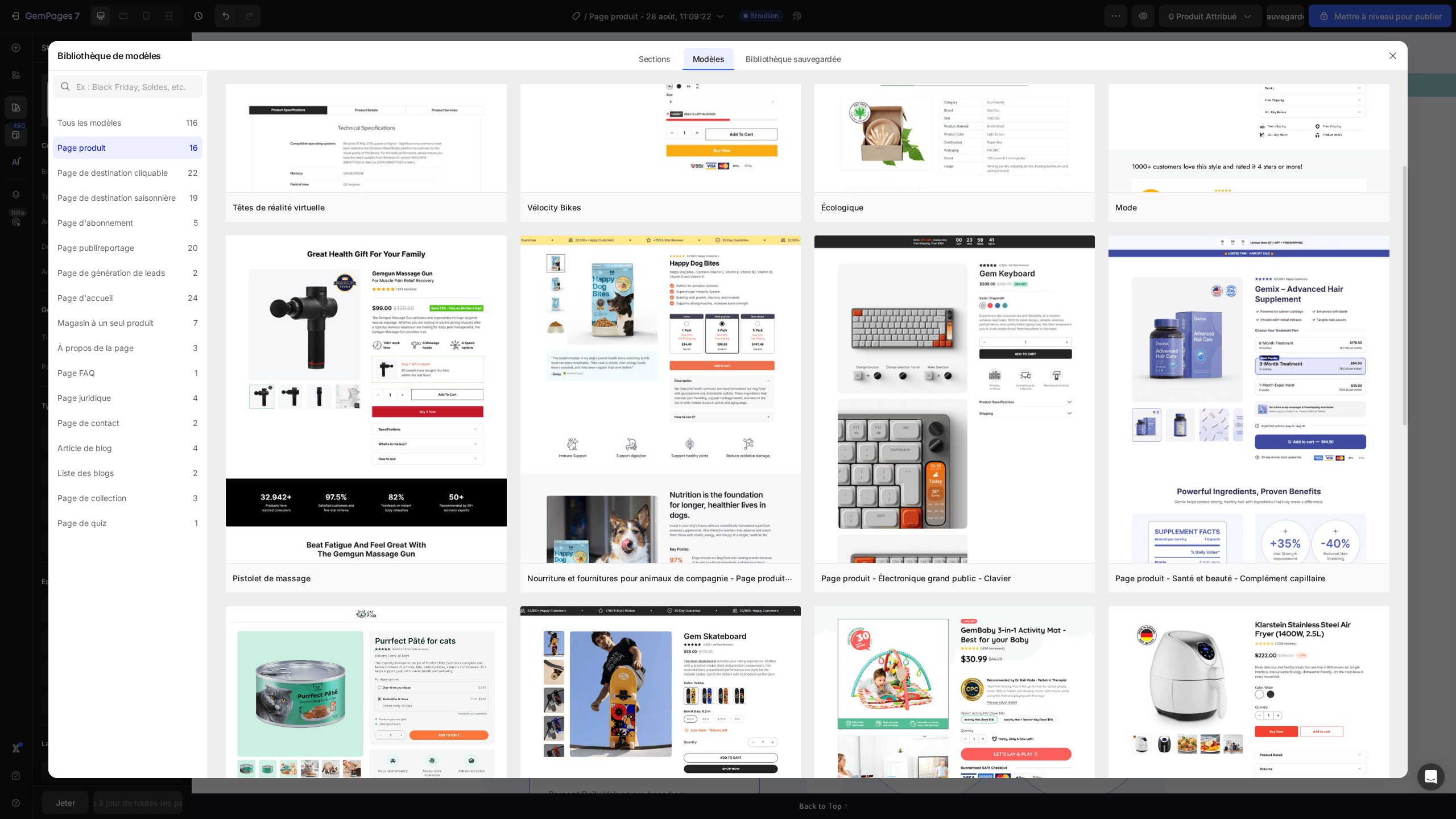
click at [1405, 156] on div "Têtes de réalité virtuelle Ajouter à la page Aperçu Vélocity Bikes Ajouter à la…" at bounding box center [807, 212] width 1200 height 694
drag, startPoint x: 1426, startPoint y: 156, endPoint x: 1049, endPoint y: 190, distance: 378.5
click at [1426, 156] on div at bounding box center [728, 409] width 1456 height 819
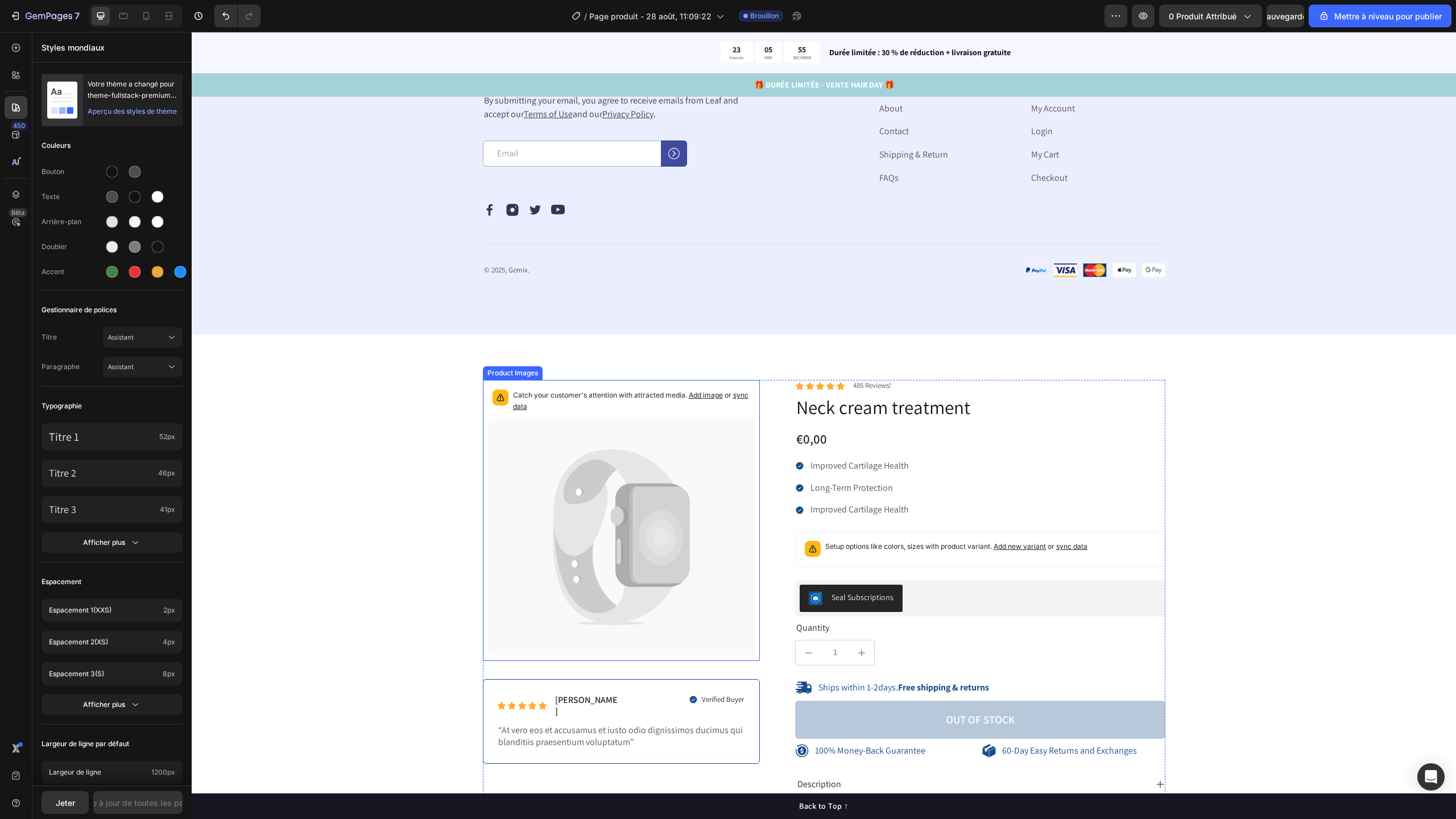
scroll to position [4407, 0]
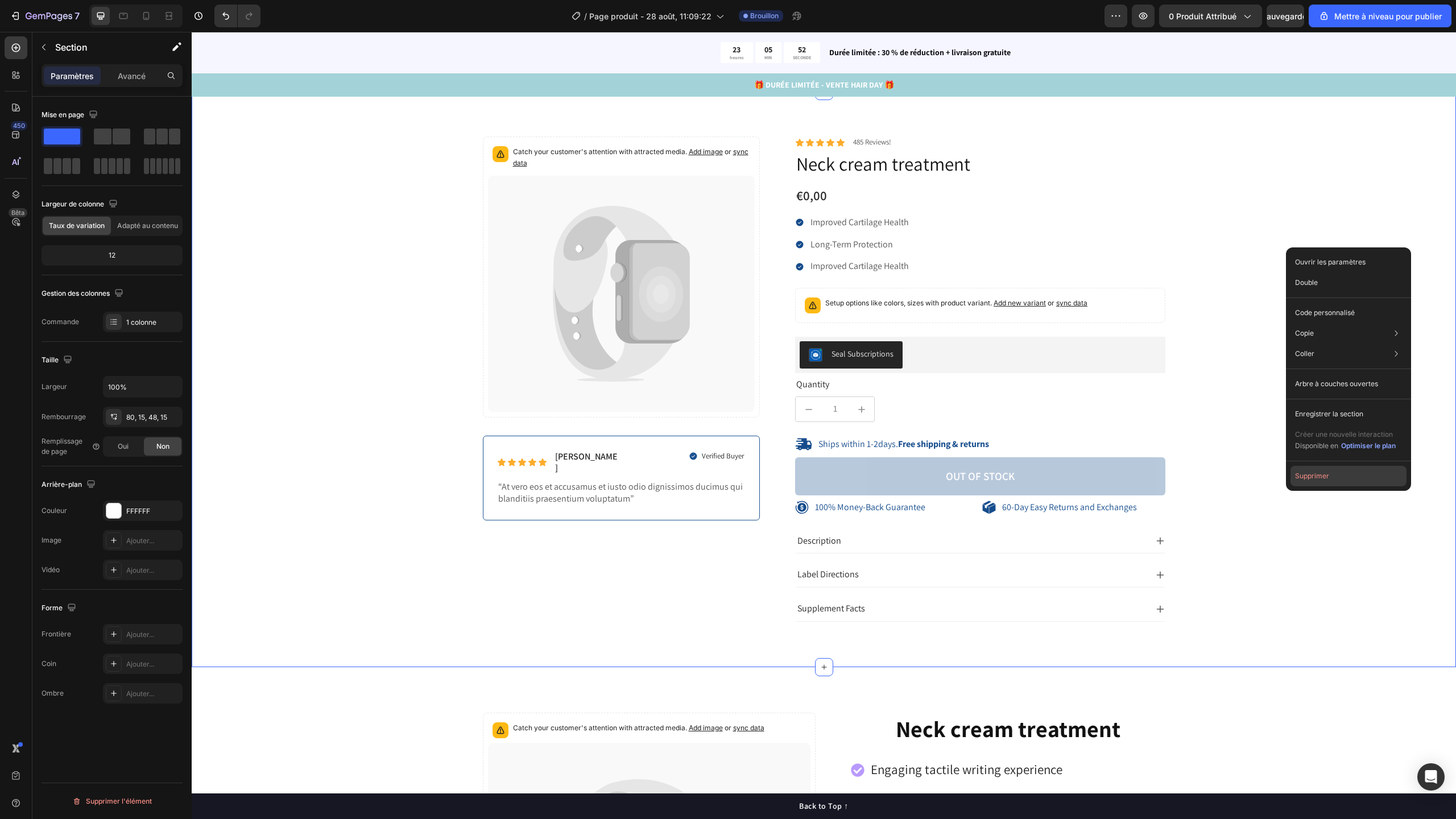
drag, startPoint x: 1323, startPoint y: 468, endPoint x: 1131, endPoint y: 435, distance: 194.8
click at [1323, 468] on button "Supprimer" at bounding box center [1348, 476] width 116 height 20
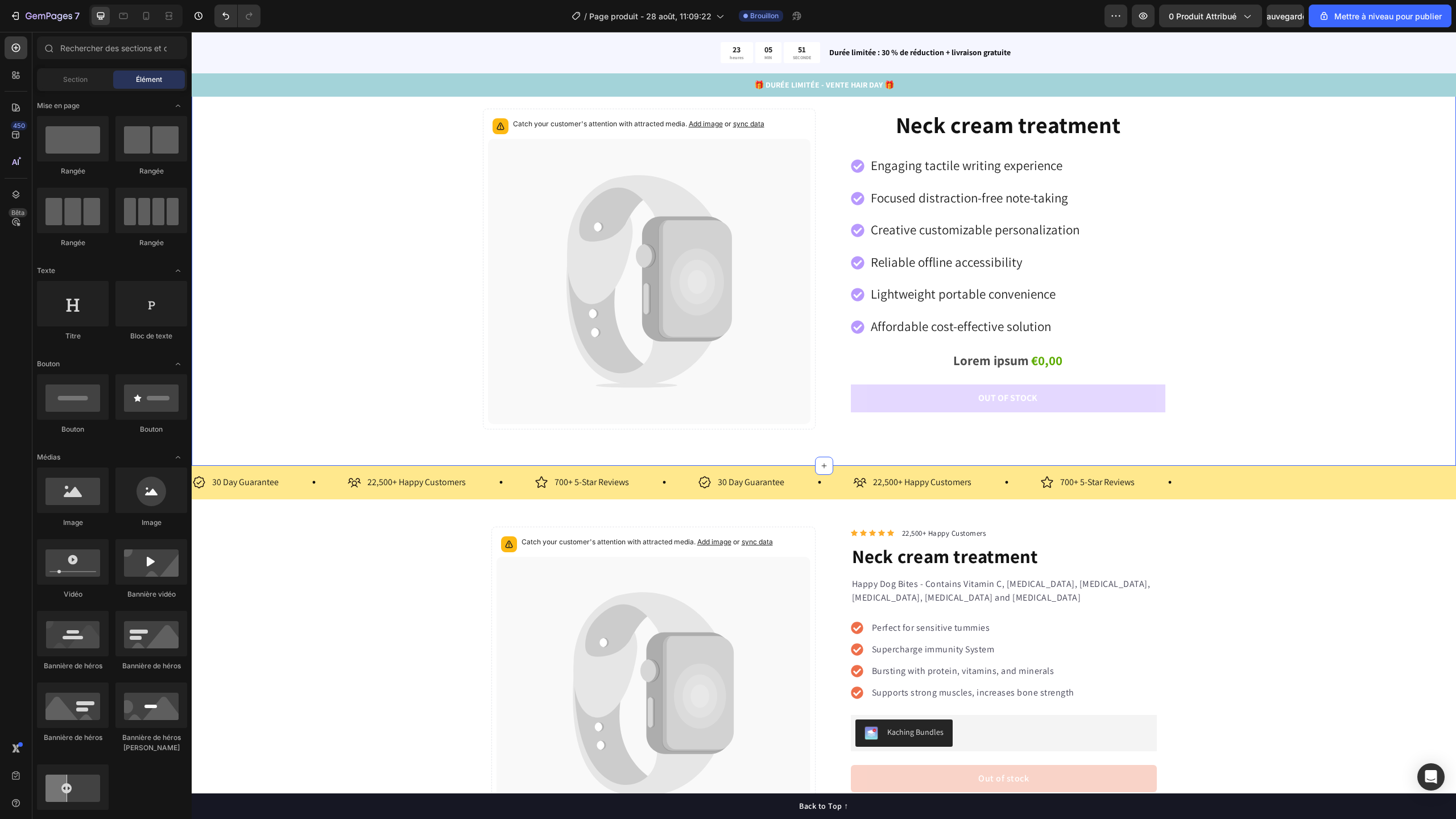
scroll to position [4434, 0]
click at [1252, 324] on div "Catch your customer's attention with attracted media. Add image or sync data Pr…" at bounding box center [823, 274] width 1247 height 330
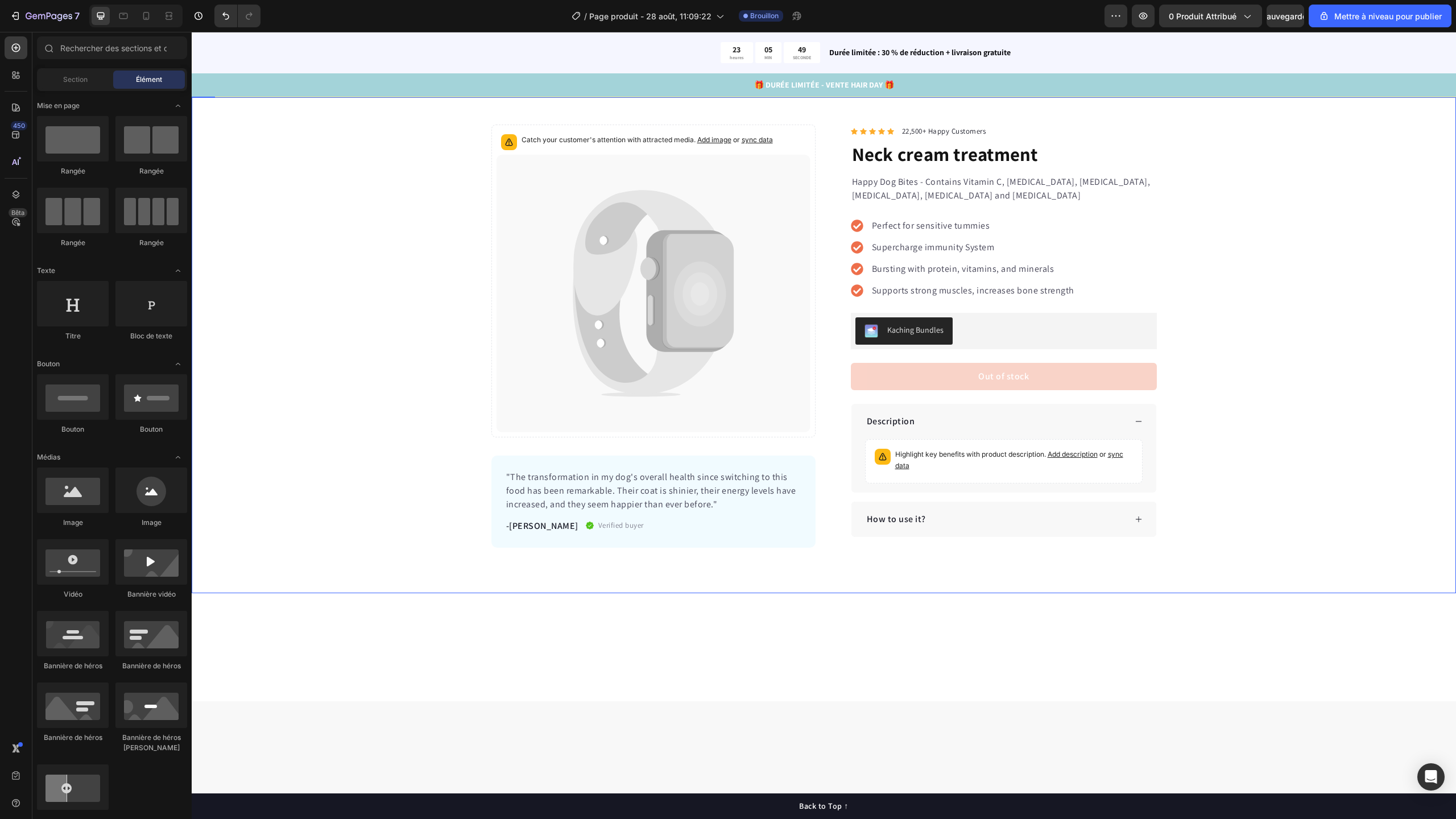
click at [1242, 356] on div "Catch your customer's attention with attracted media. Add image or sync data Pr…" at bounding box center [823, 336] width 1265 height 423
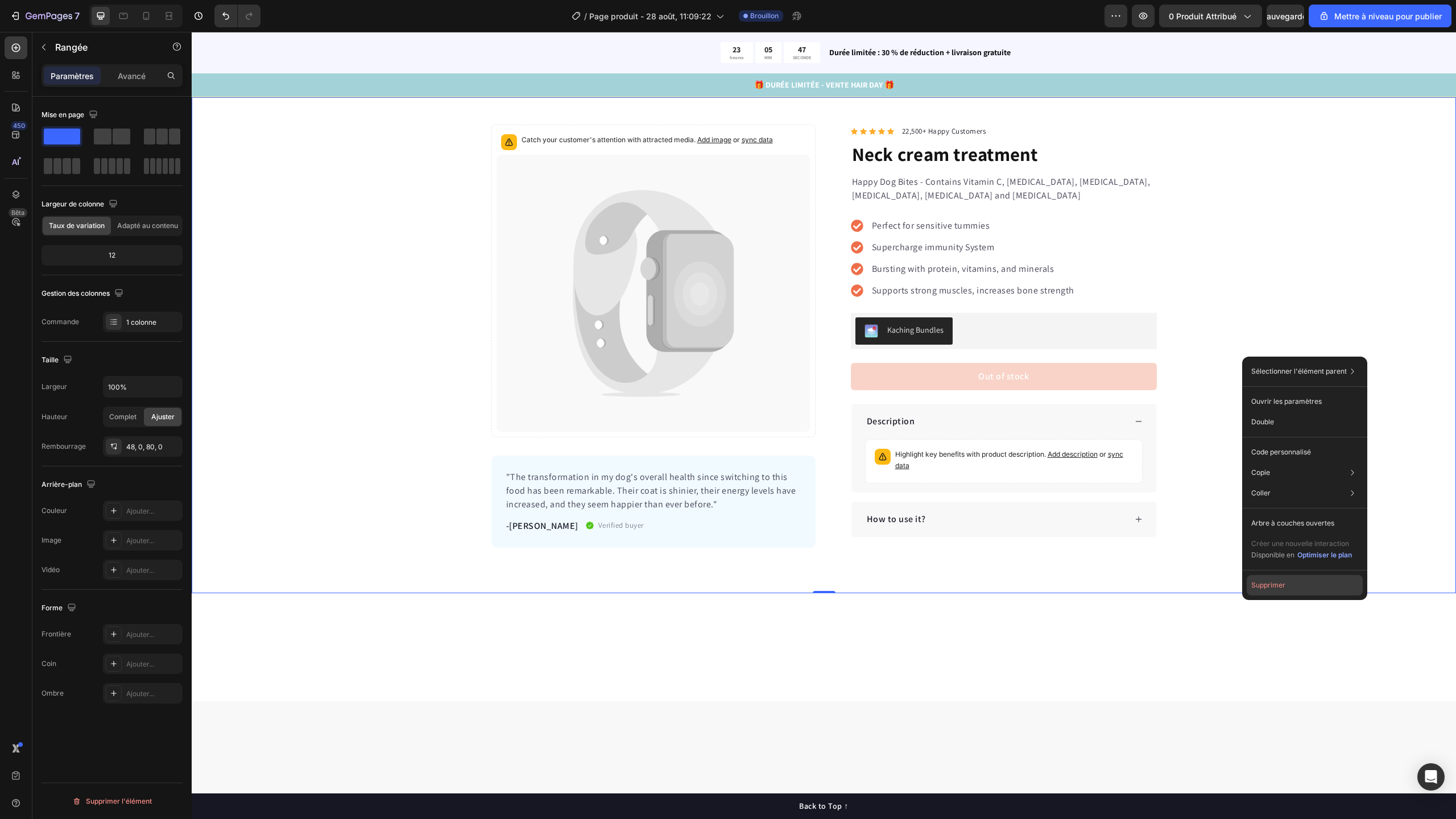
click at [1277, 581] on font "Supprimer" at bounding box center [1268, 586] width 34 height 9
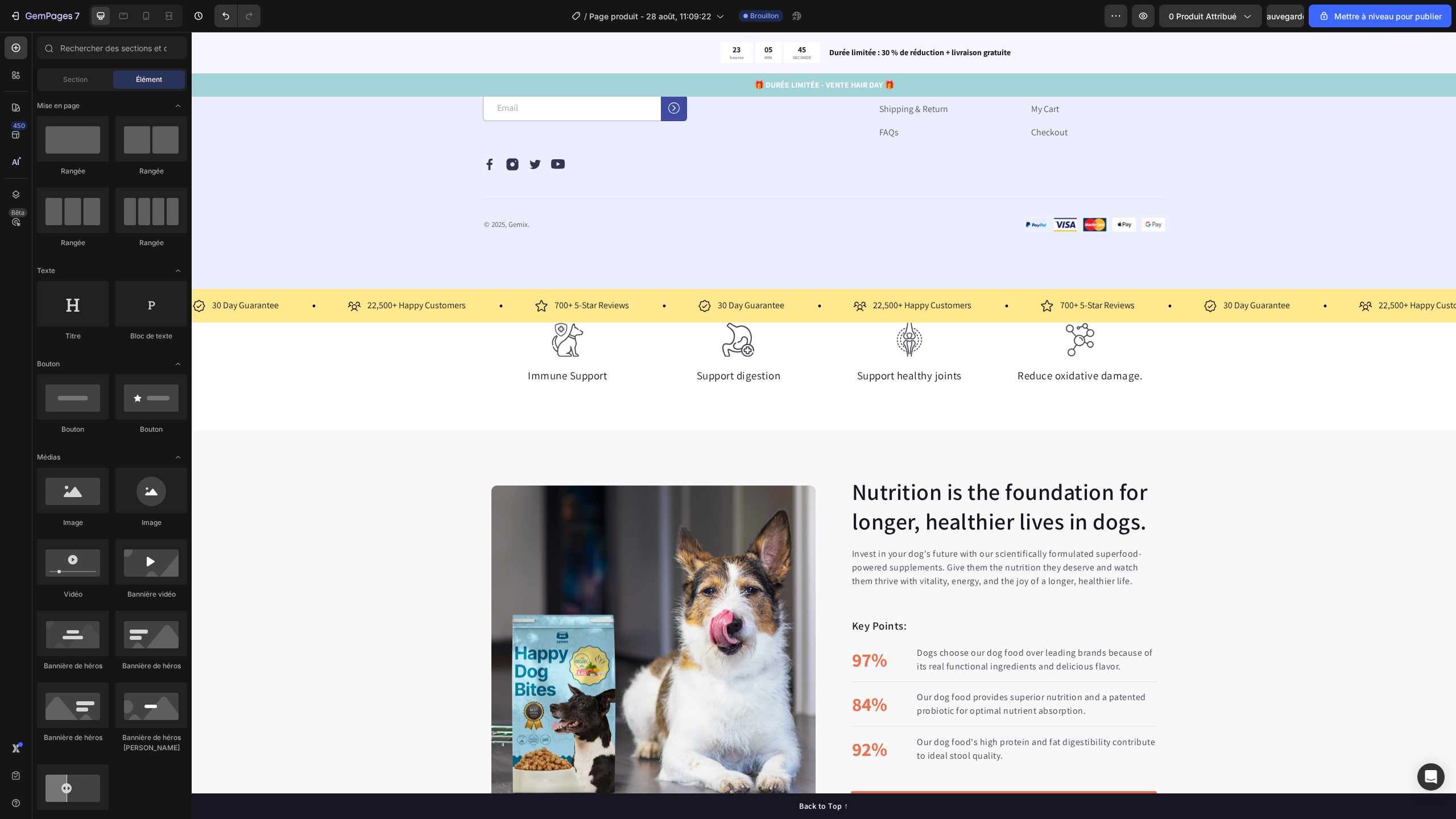
scroll to position [4198, 0]
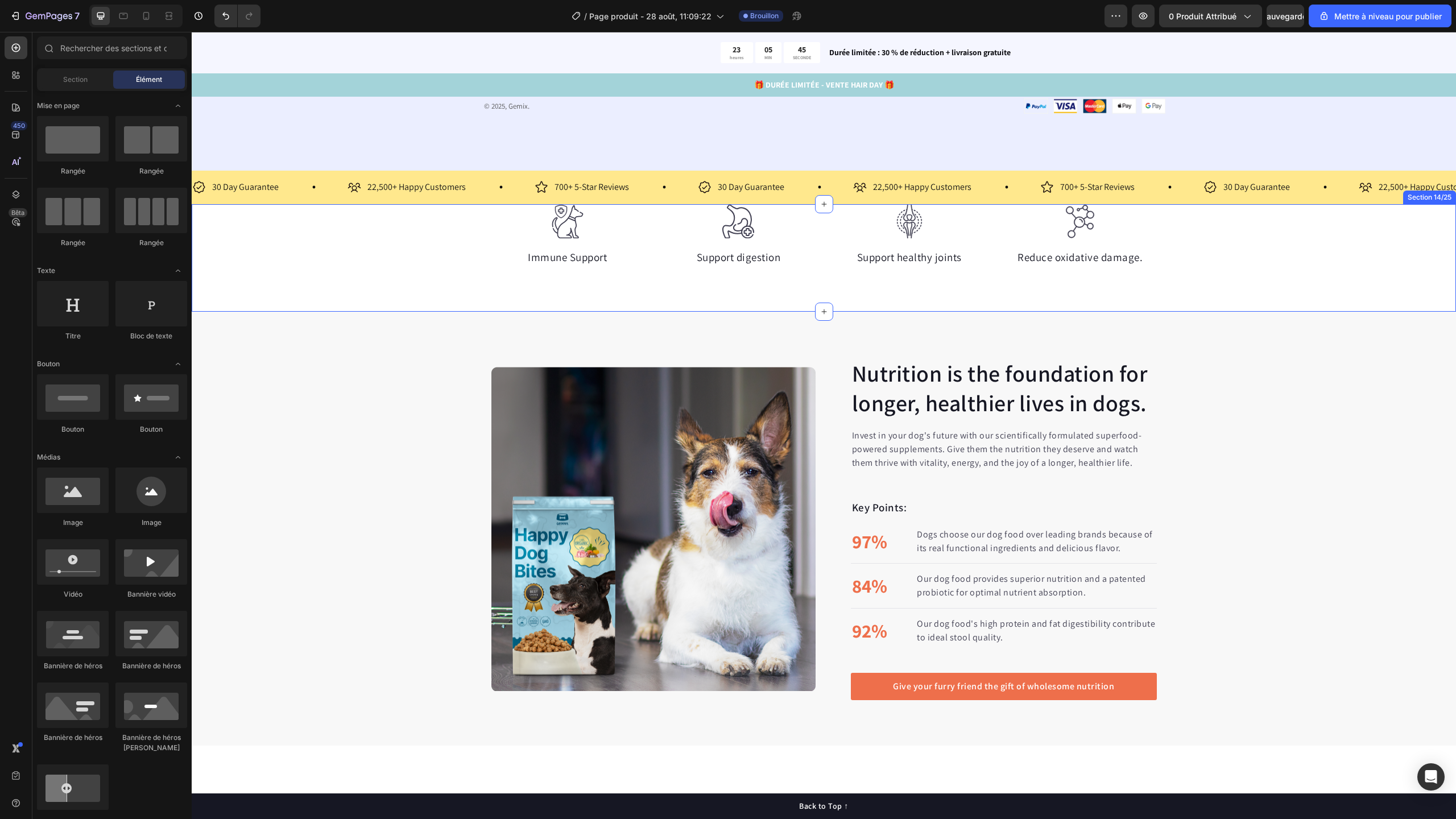
click at [1229, 170] on div "Our emails are plastic-free too. Heading By submitting your email, you agree to…" at bounding box center [823, 10] width 1265 height 320
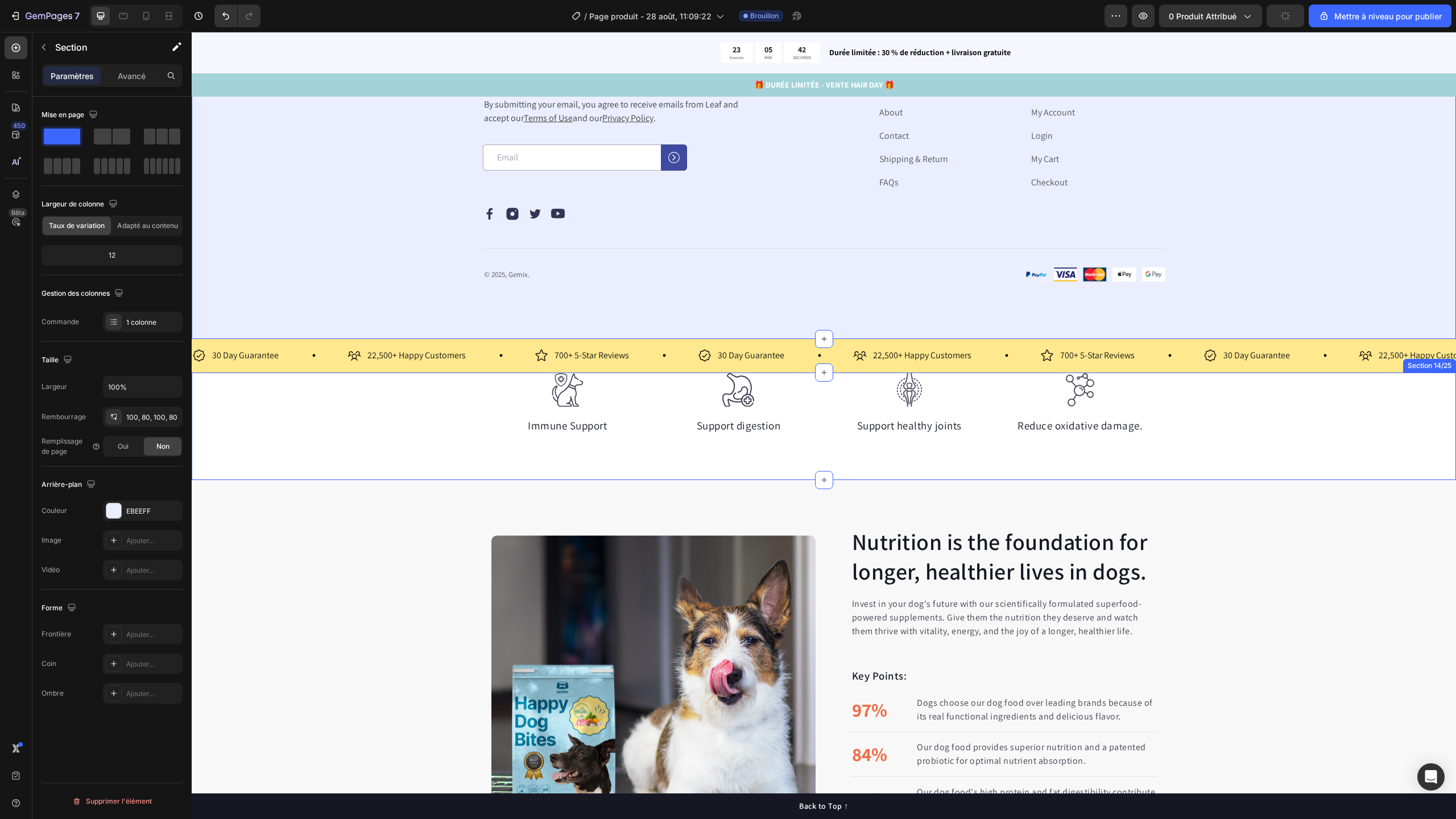
scroll to position [4033, 0]
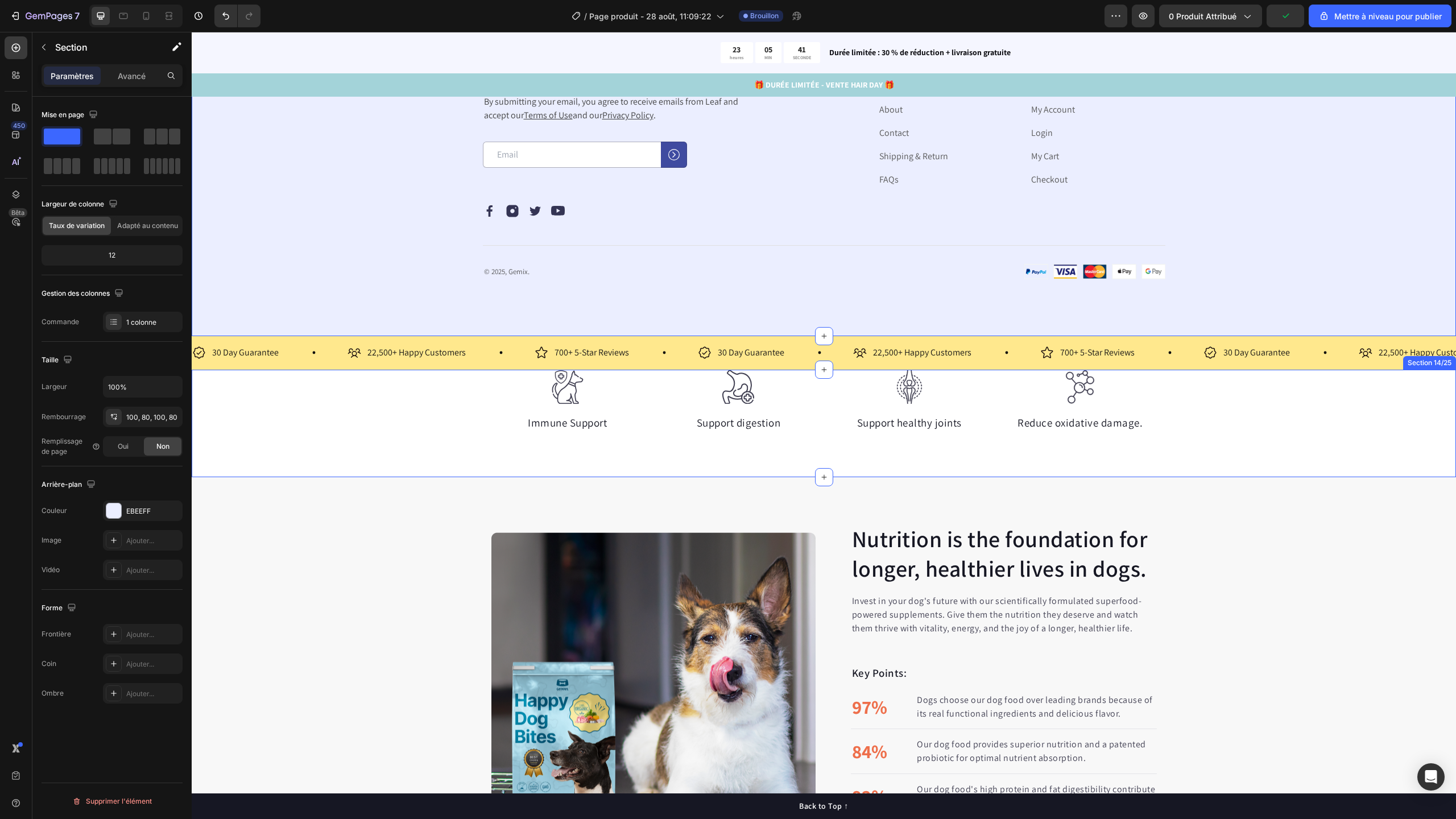
click at [1221, 433] on div "Image Immune Support Text block Image Support digestion Text block Image Suppor…" at bounding box center [823, 400] width 1265 height 62
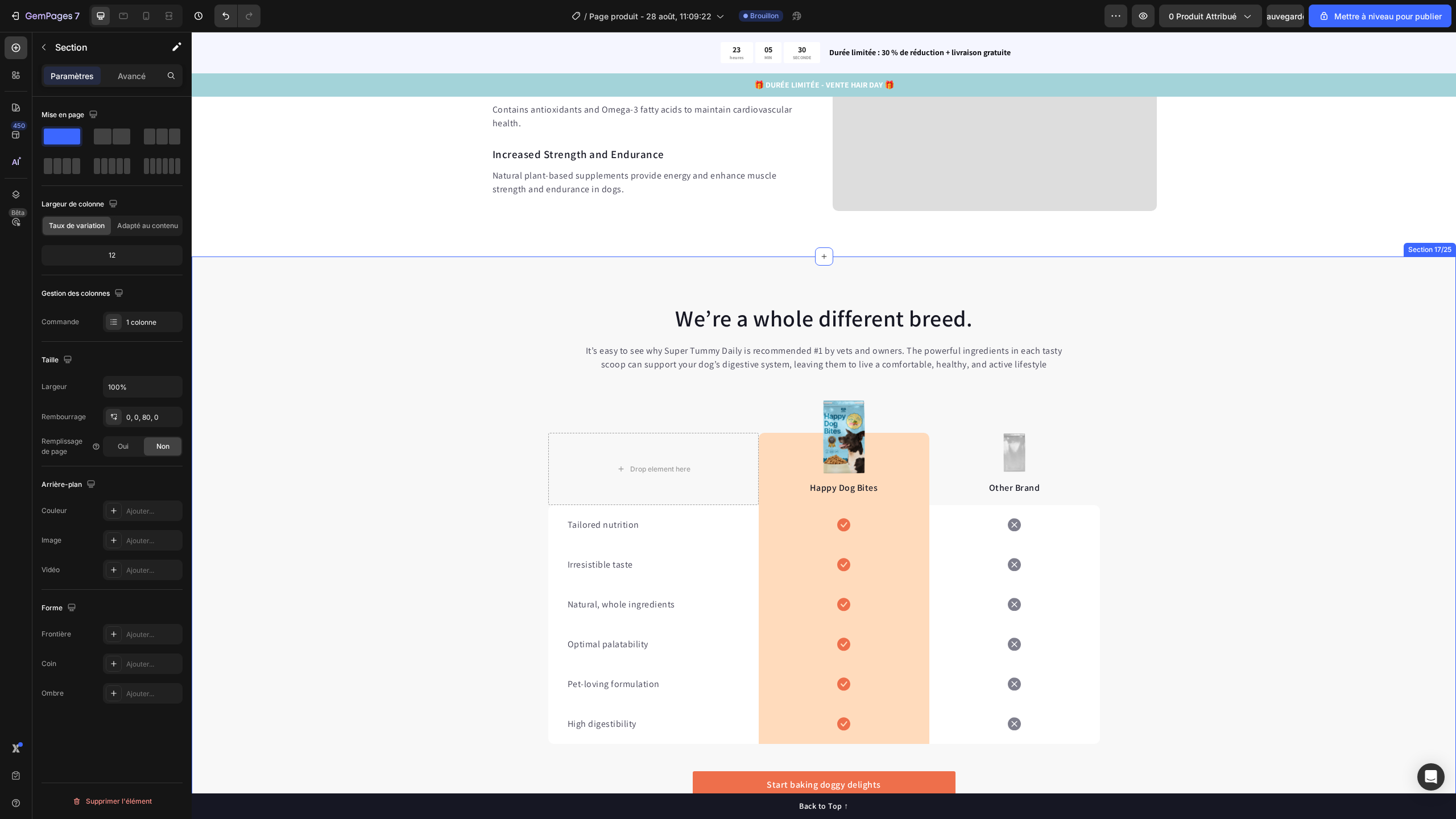
scroll to position [5344, 0]
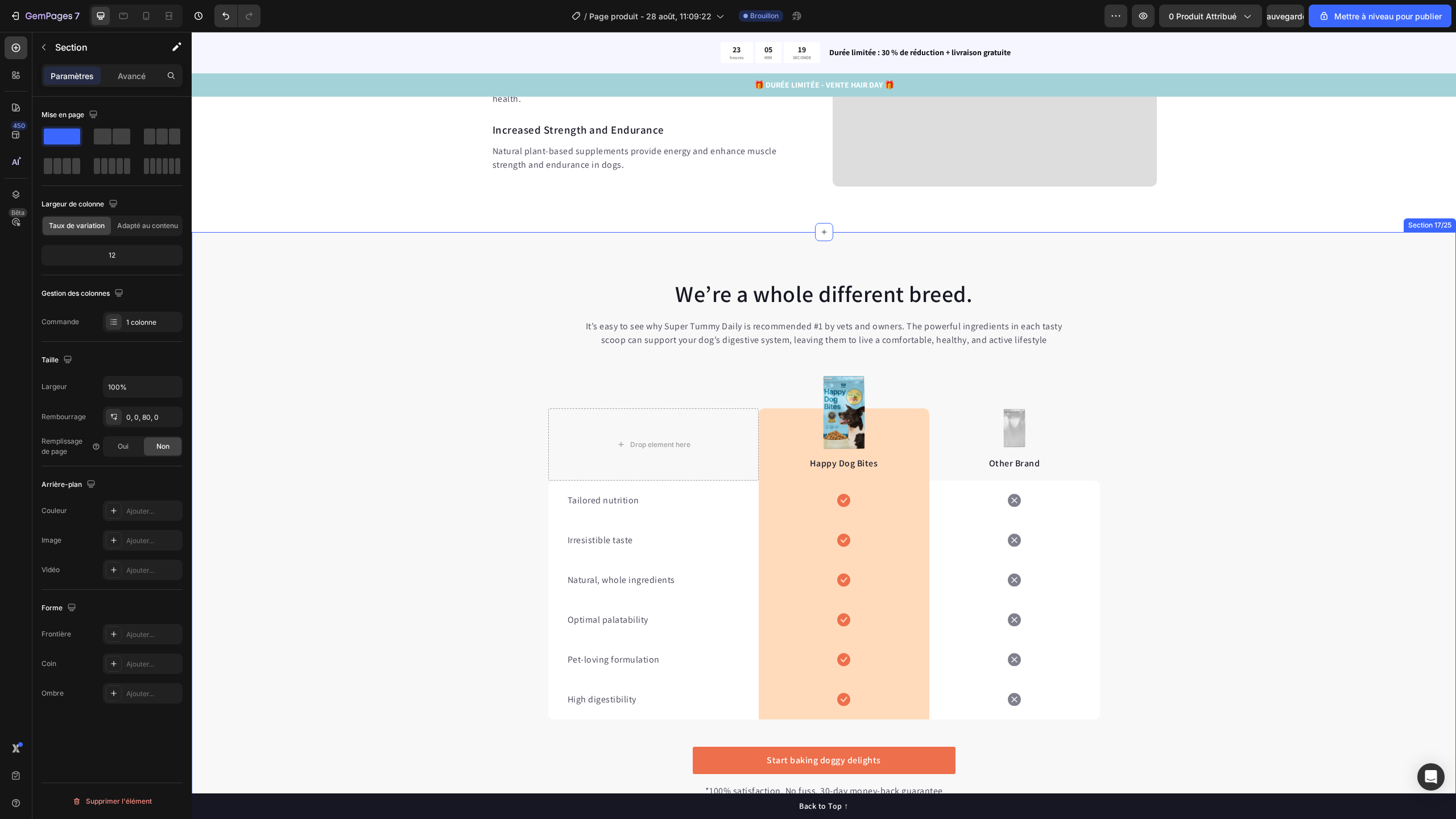
click at [1329, 350] on div "We’re a whole different breed. Heading It’s easy to see why Super Tummy Daily i…" at bounding box center [823, 538] width 1265 height 521
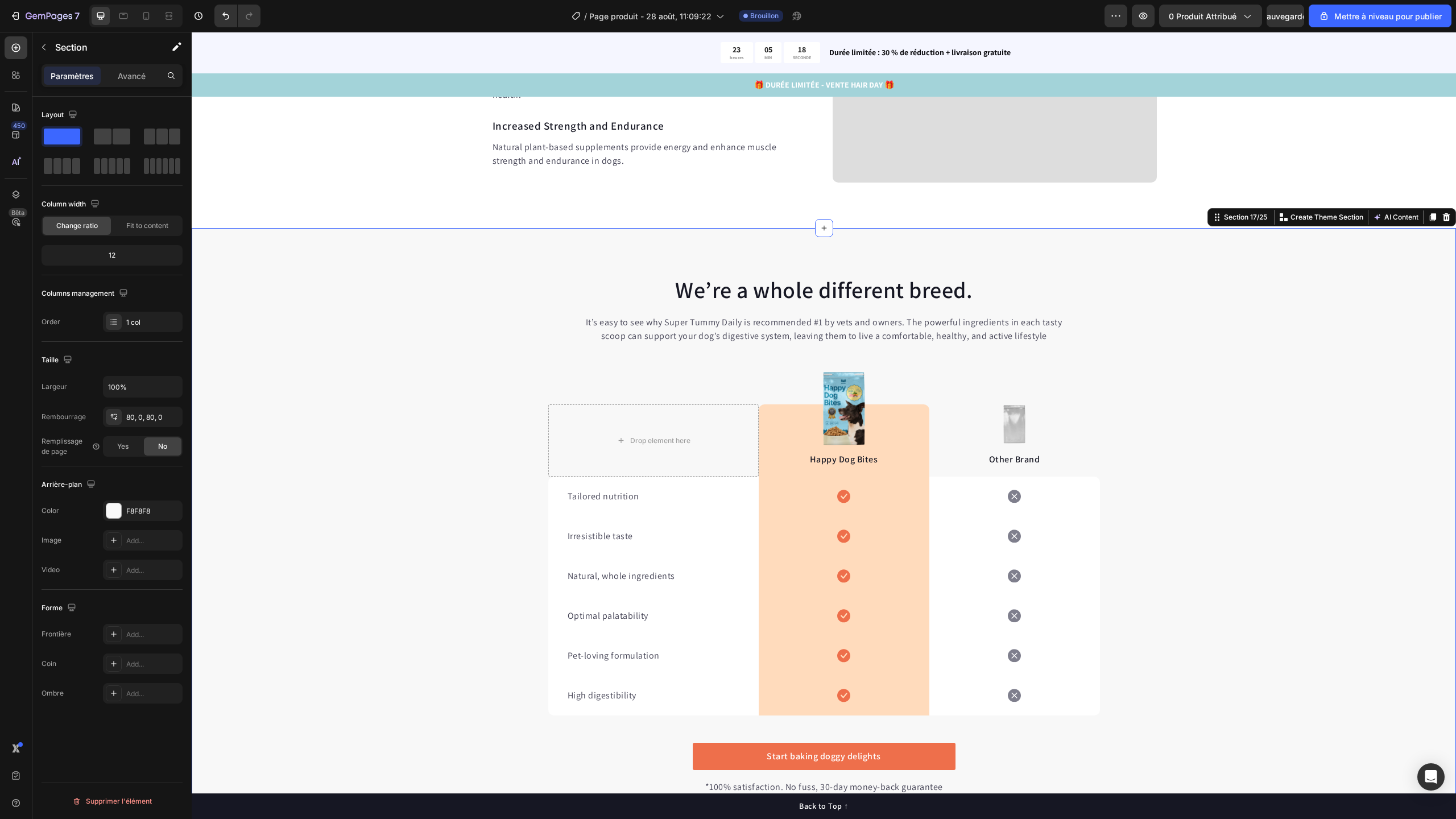
scroll to position [5431, 0]
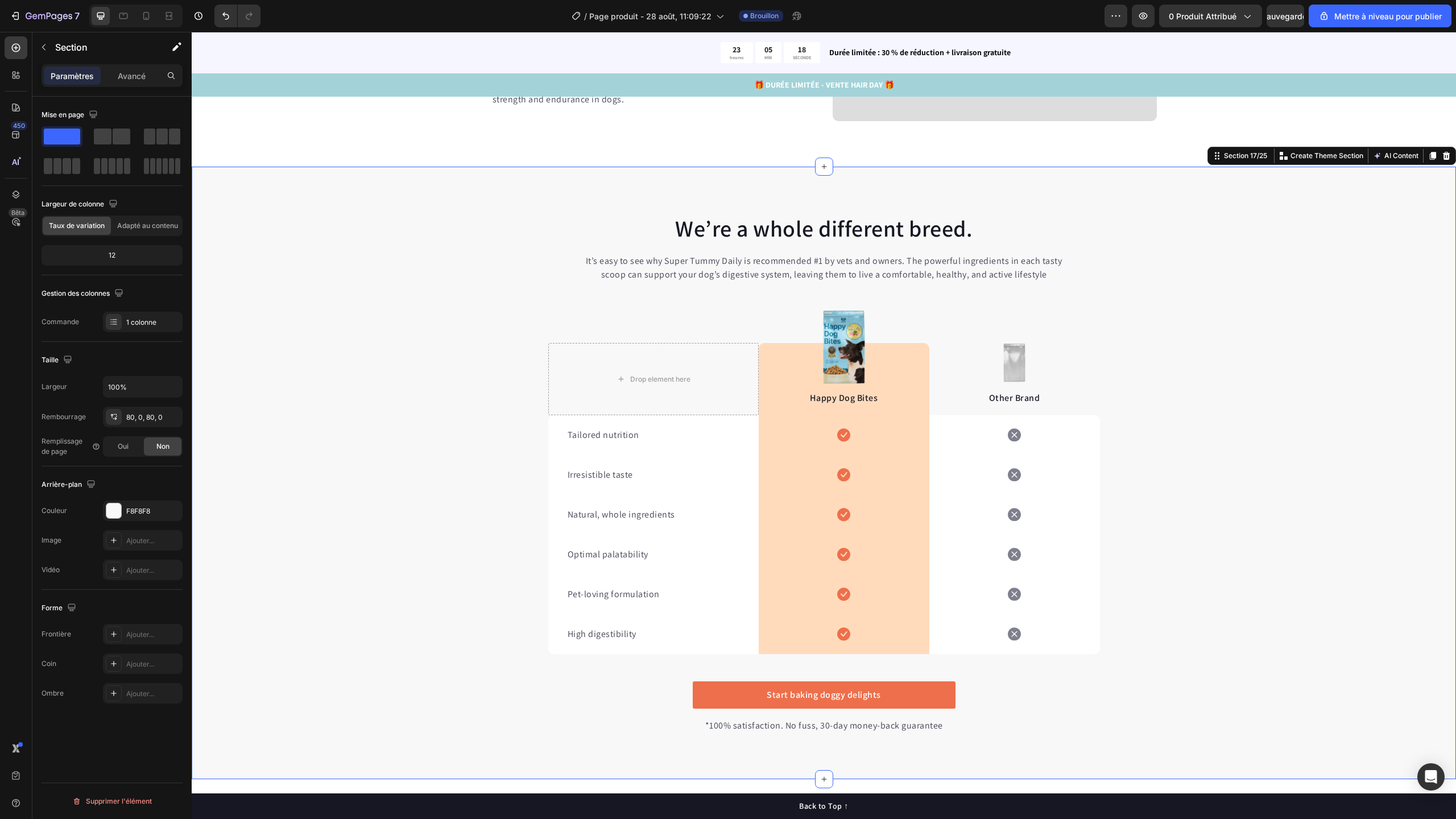
click at [1436, 163] on div "Section 17/25 You can create reusable sections Create Theme Section AI Content …" at bounding box center [1331, 155] width 248 height 18
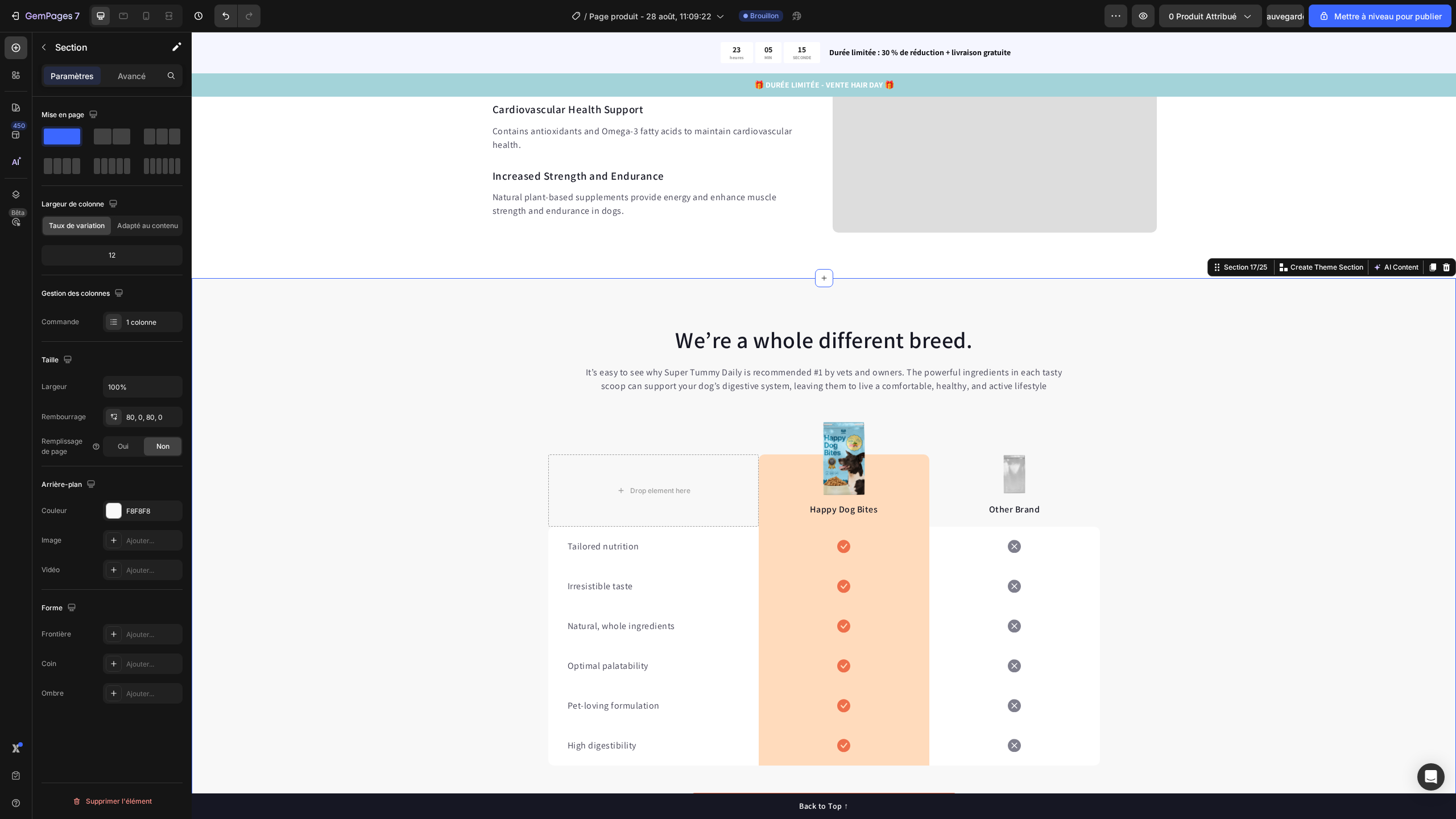
scroll to position [5324, 0]
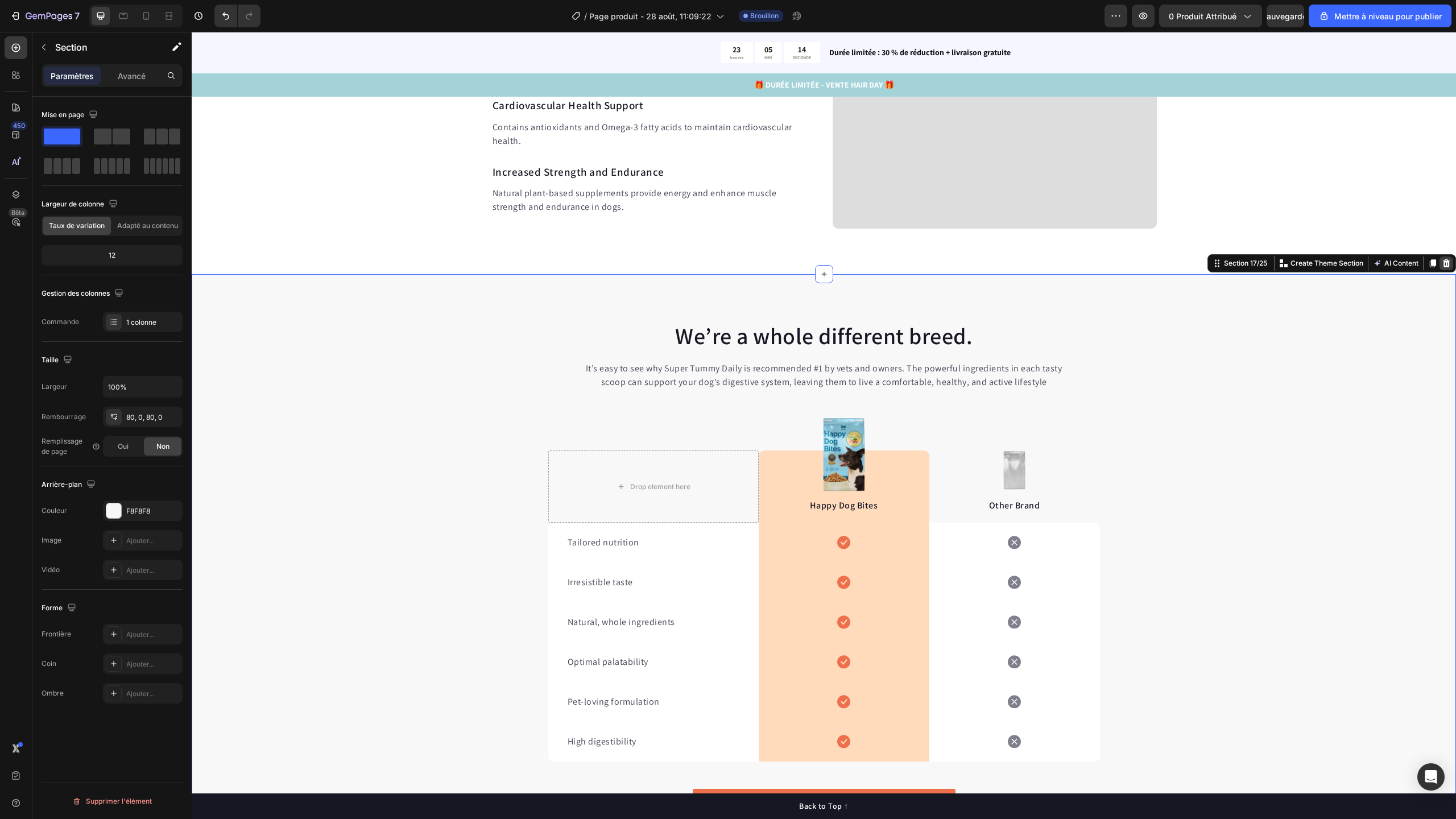
click at [1443, 262] on icon at bounding box center [1446, 263] width 7 height 8
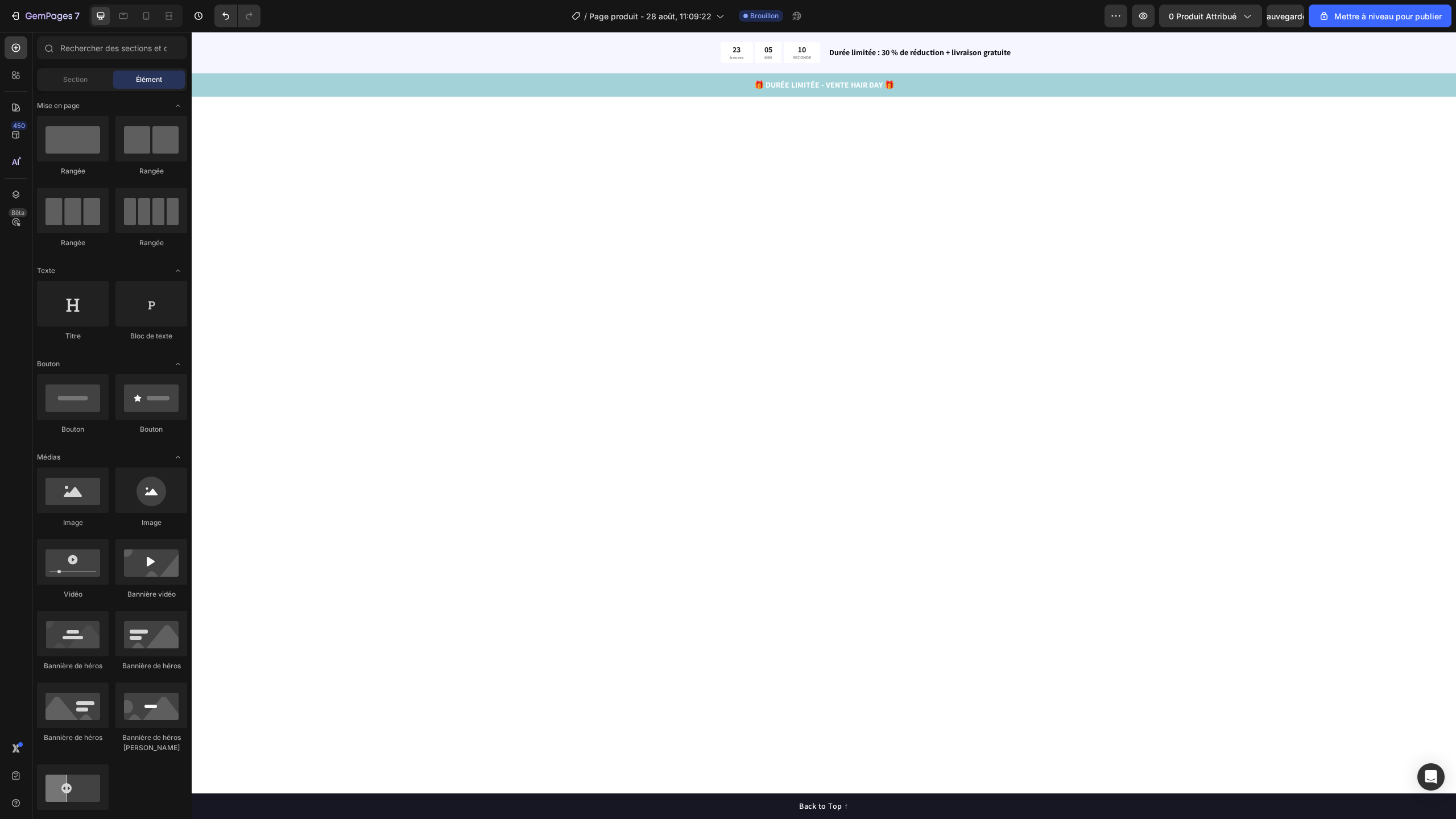
scroll to position [3560, 0]
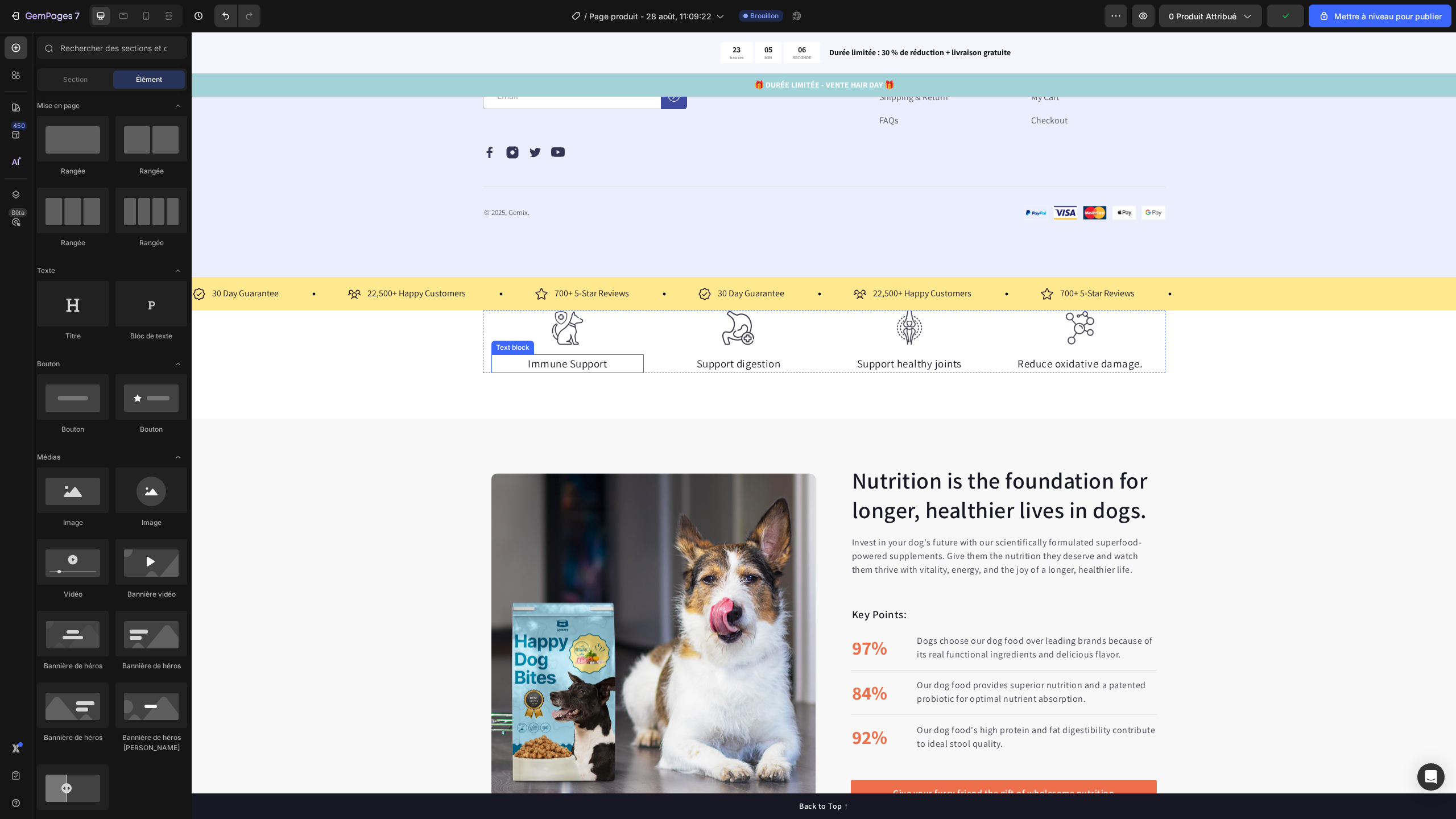
click at [556, 419] on div "Image Immune Support Text block Image Support digestion Text block Image Suppor…" at bounding box center [823, 364] width 1265 height 108
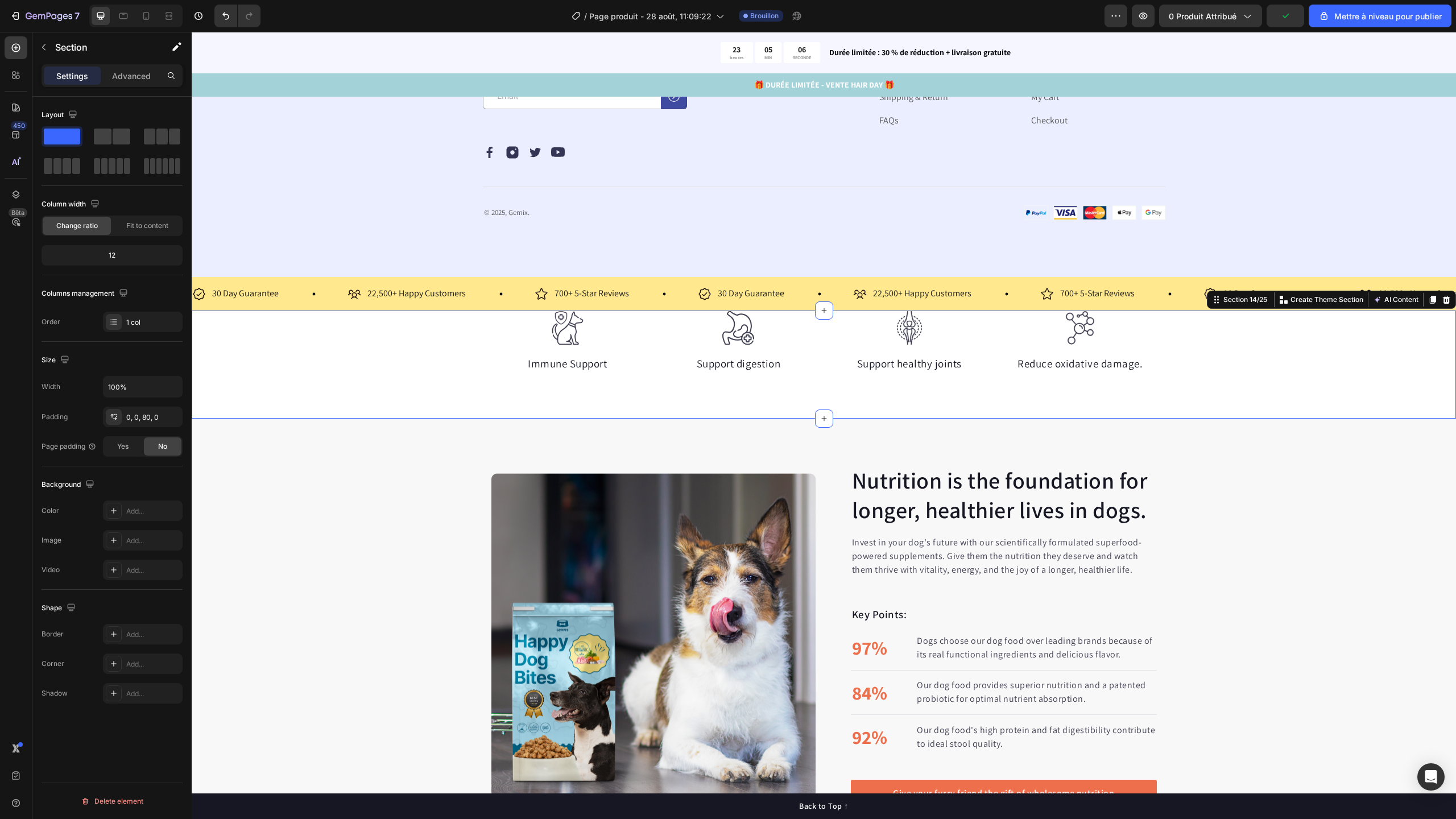
scroll to position [4036, 0]
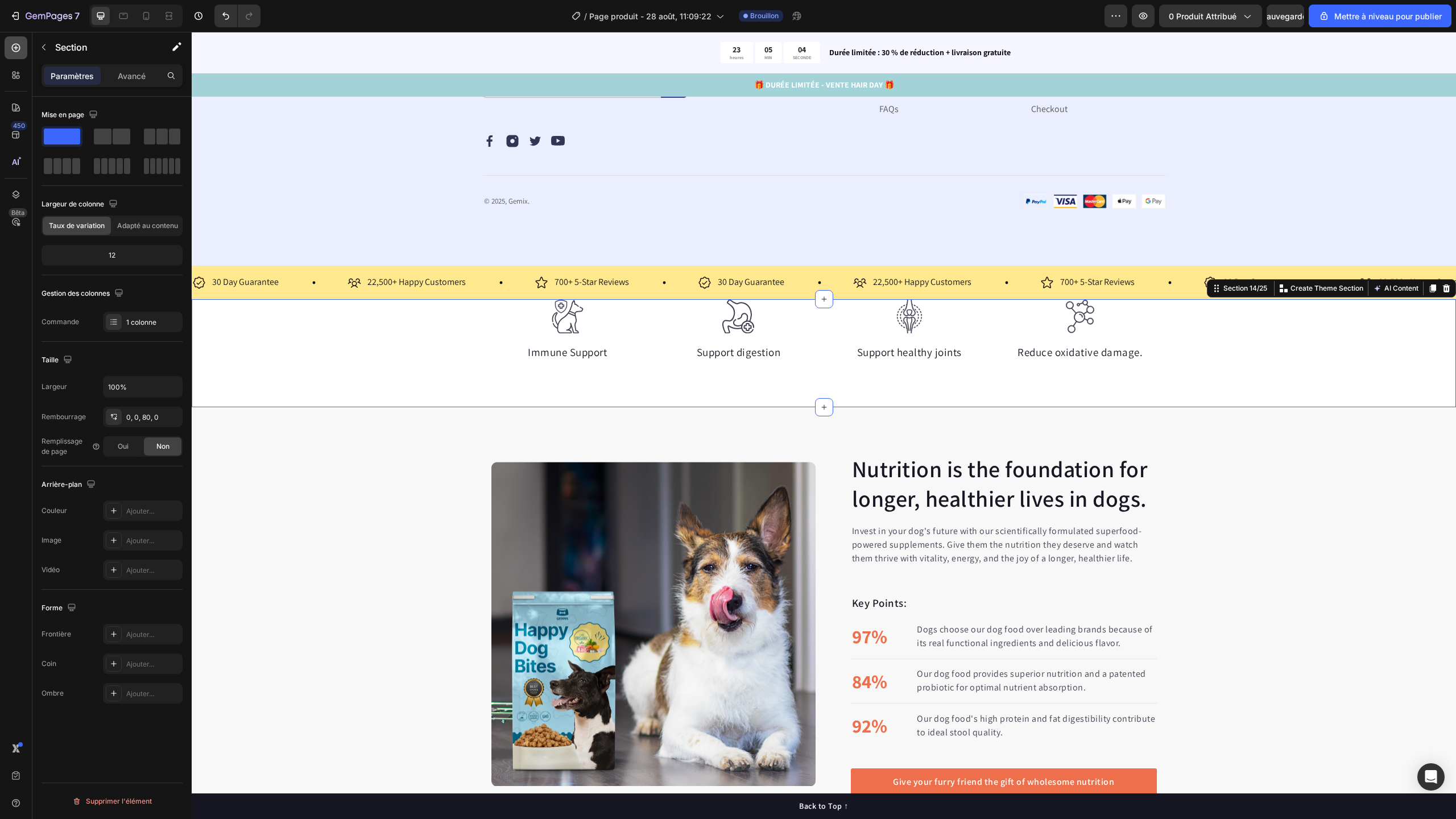
click at [18, 59] on div at bounding box center [16, 47] width 23 height 23
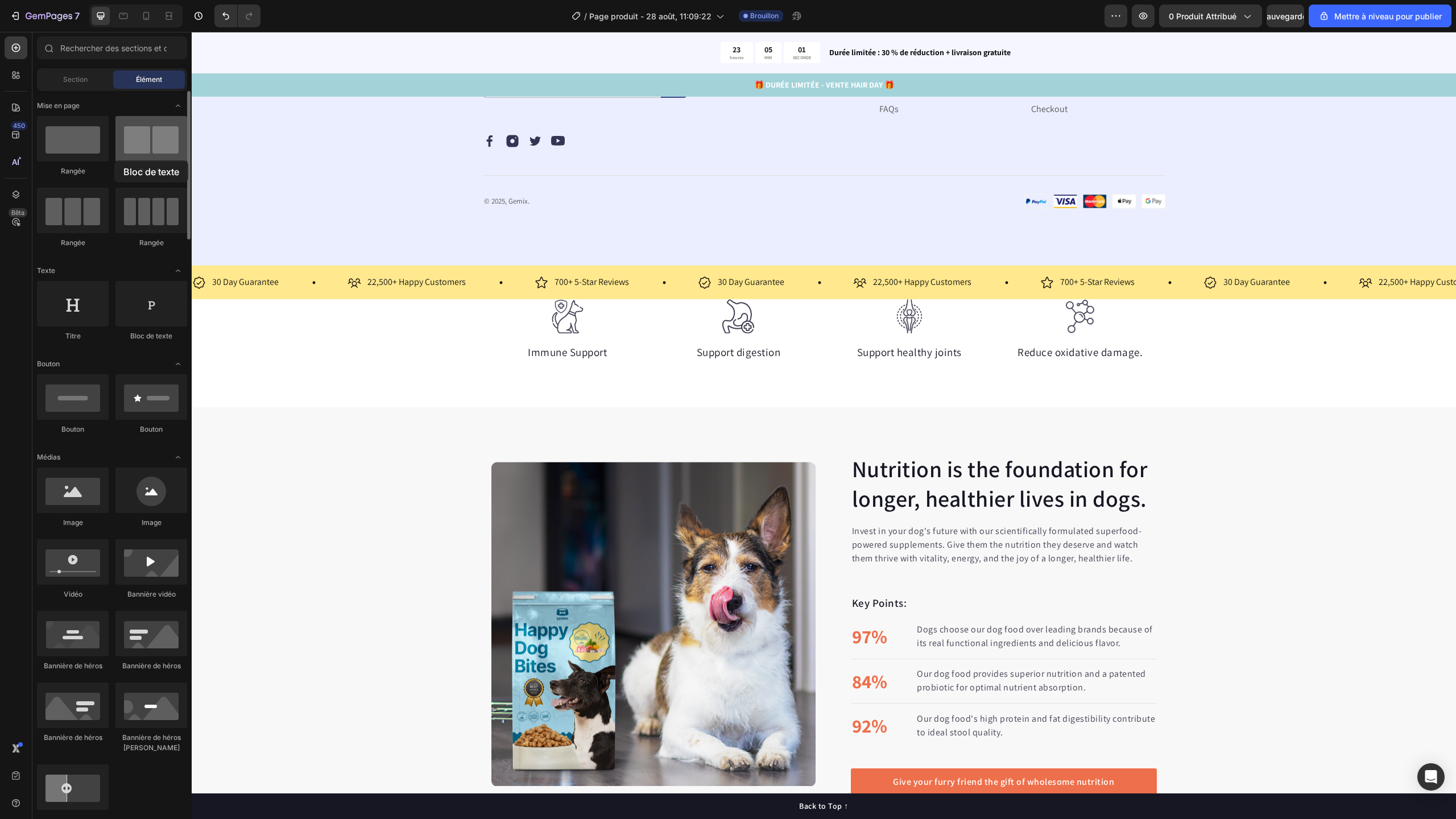
drag, startPoint x: 153, startPoint y: 306, endPoint x: 117, endPoint y: 139, distance: 170.8
click at [1158, 362] on div "Image Immune Support Text block Image Support digestion Text block Image Suppor…" at bounding box center [824, 330] width 683 height 62
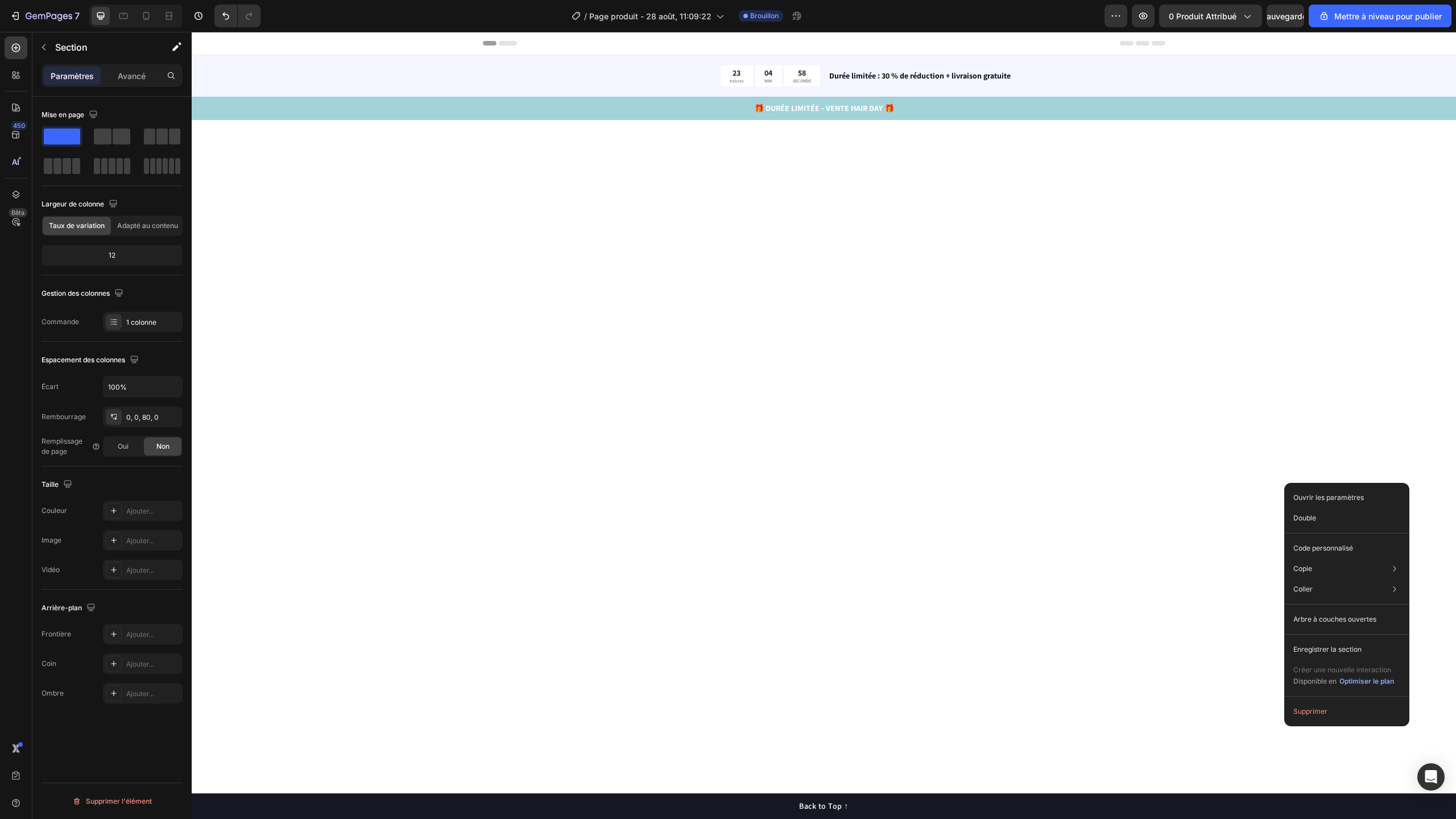
scroll to position [4036, 0]
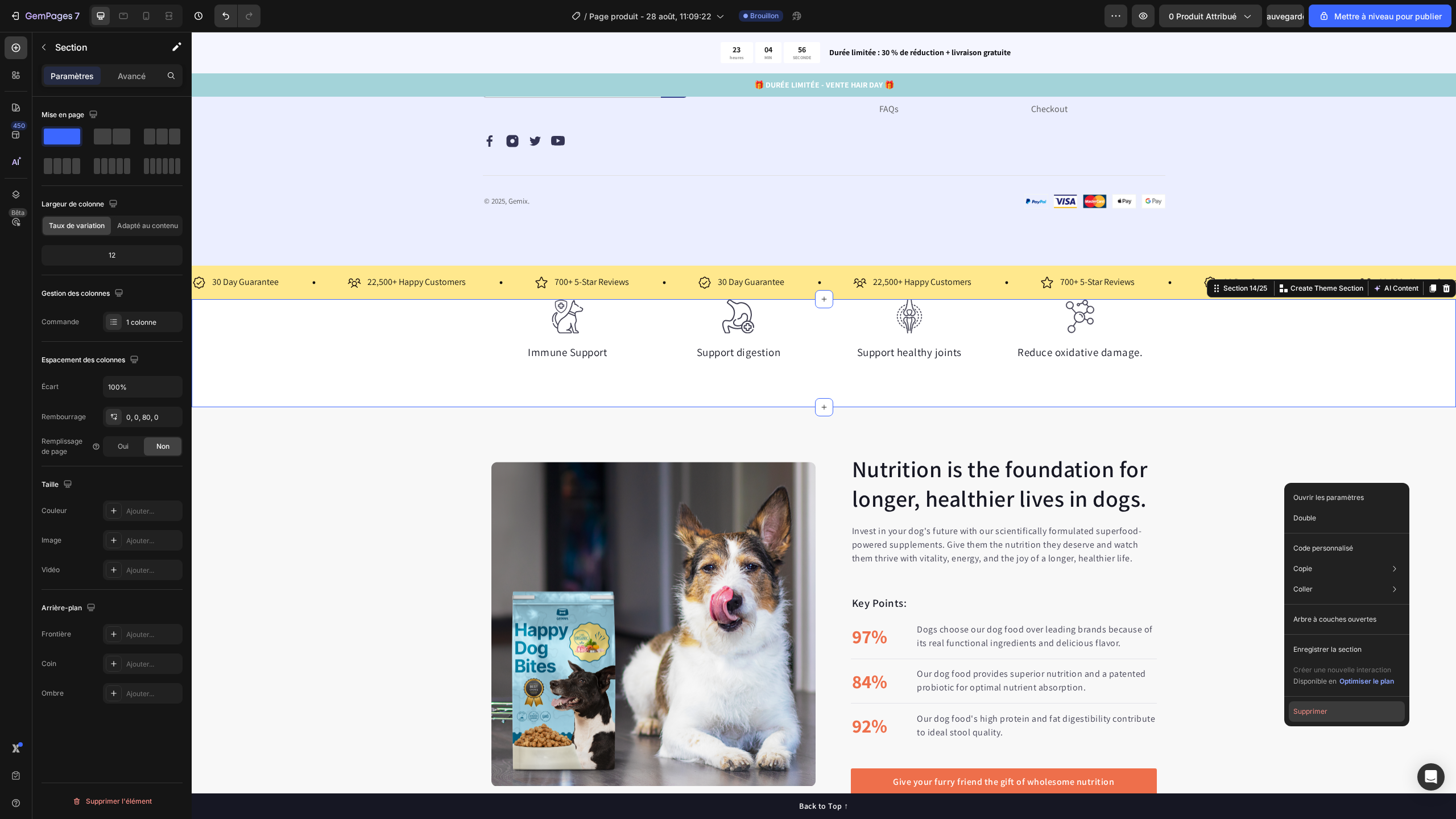
click at [1341, 710] on button "Supprimer" at bounding box center [1346, 711] width 116 height 20
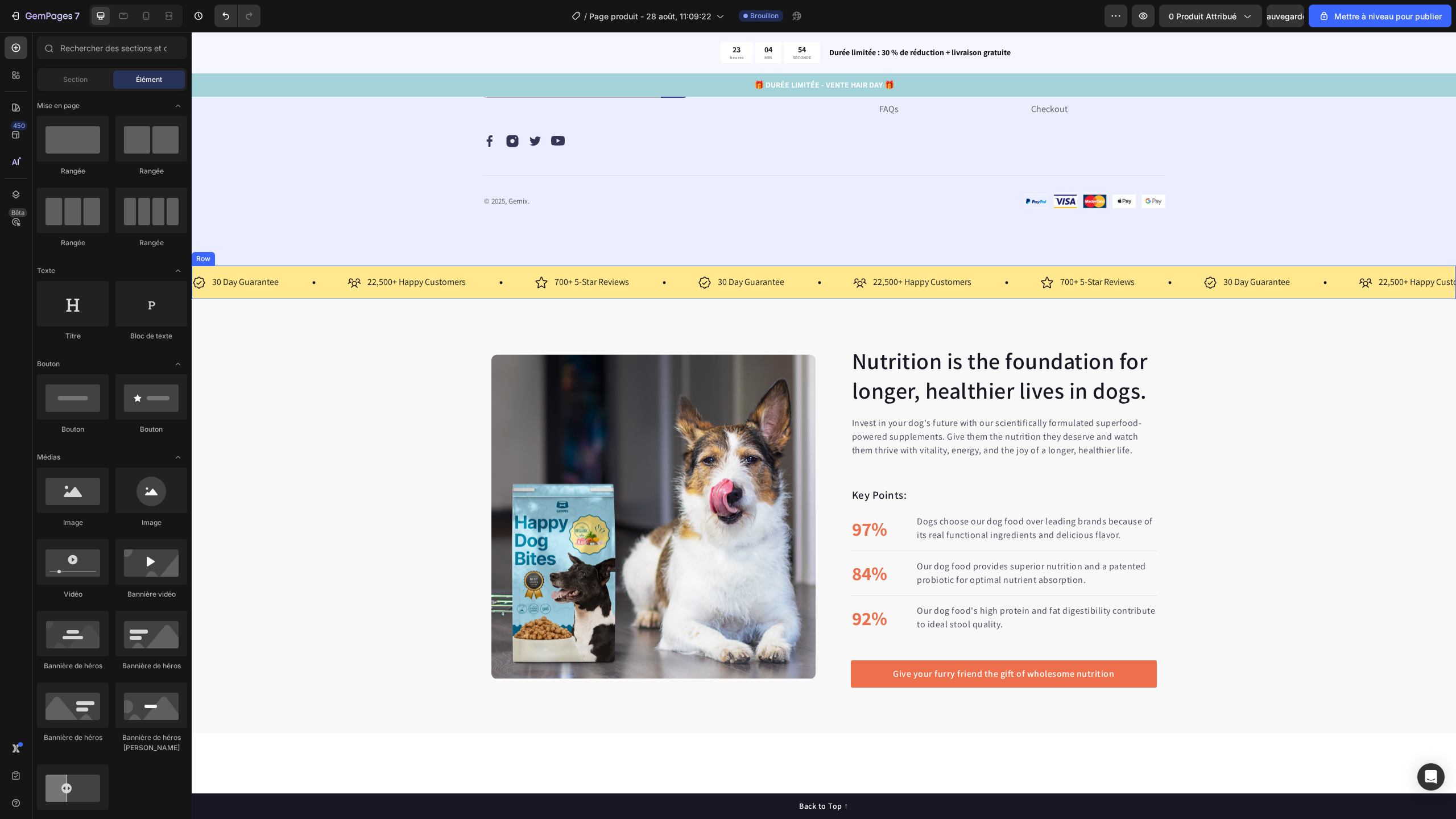
click at [1319, 299] on div "30 Day Guarantee Item List 22,500+ Happy Customers Item List 700+ 5-Star Review…" at bounding box center [823, 283] width 1265 height 33
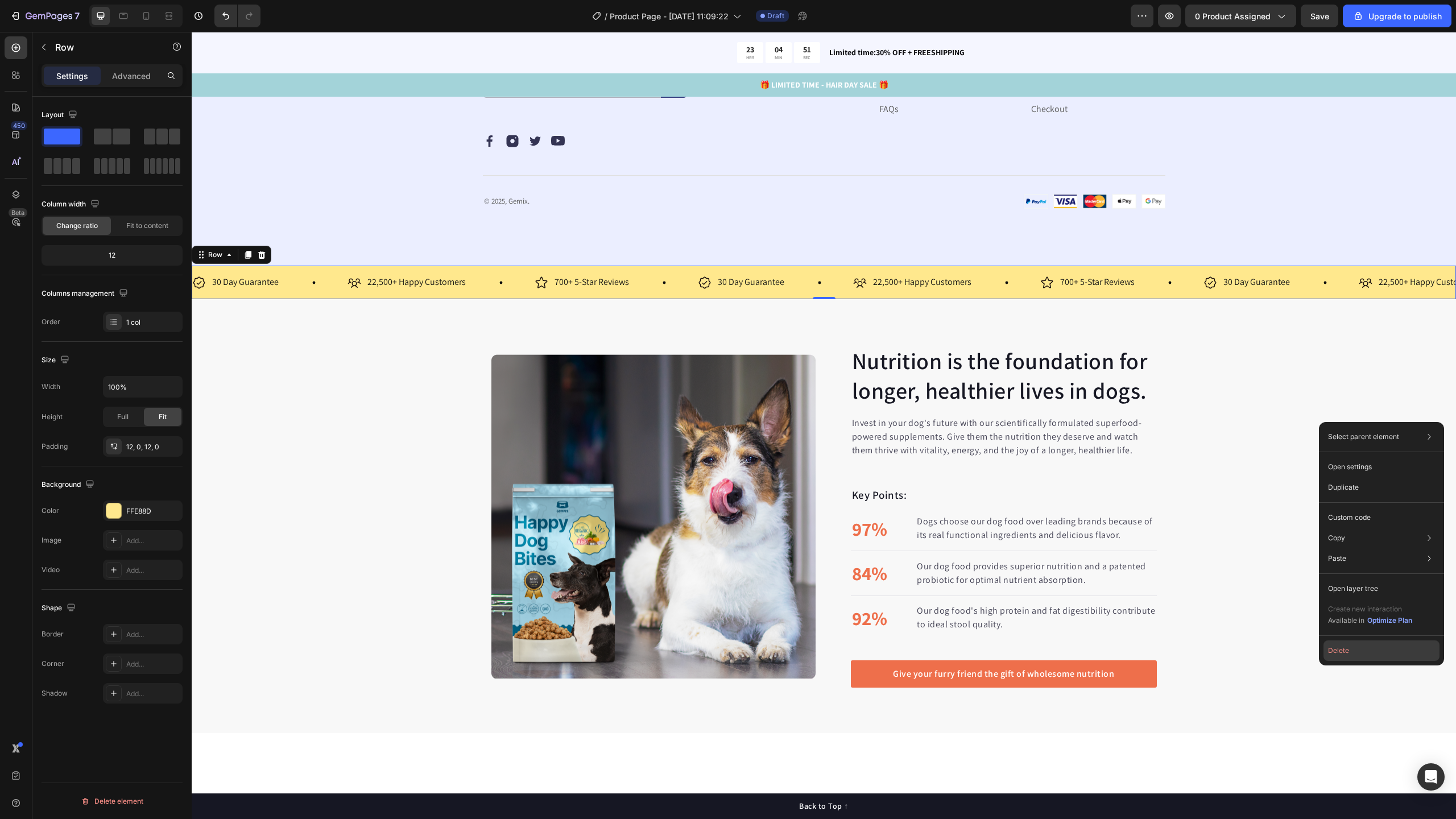
click at [1361, 646] on button "Delete" at bounding box center [1381, 650] width 116 height 20
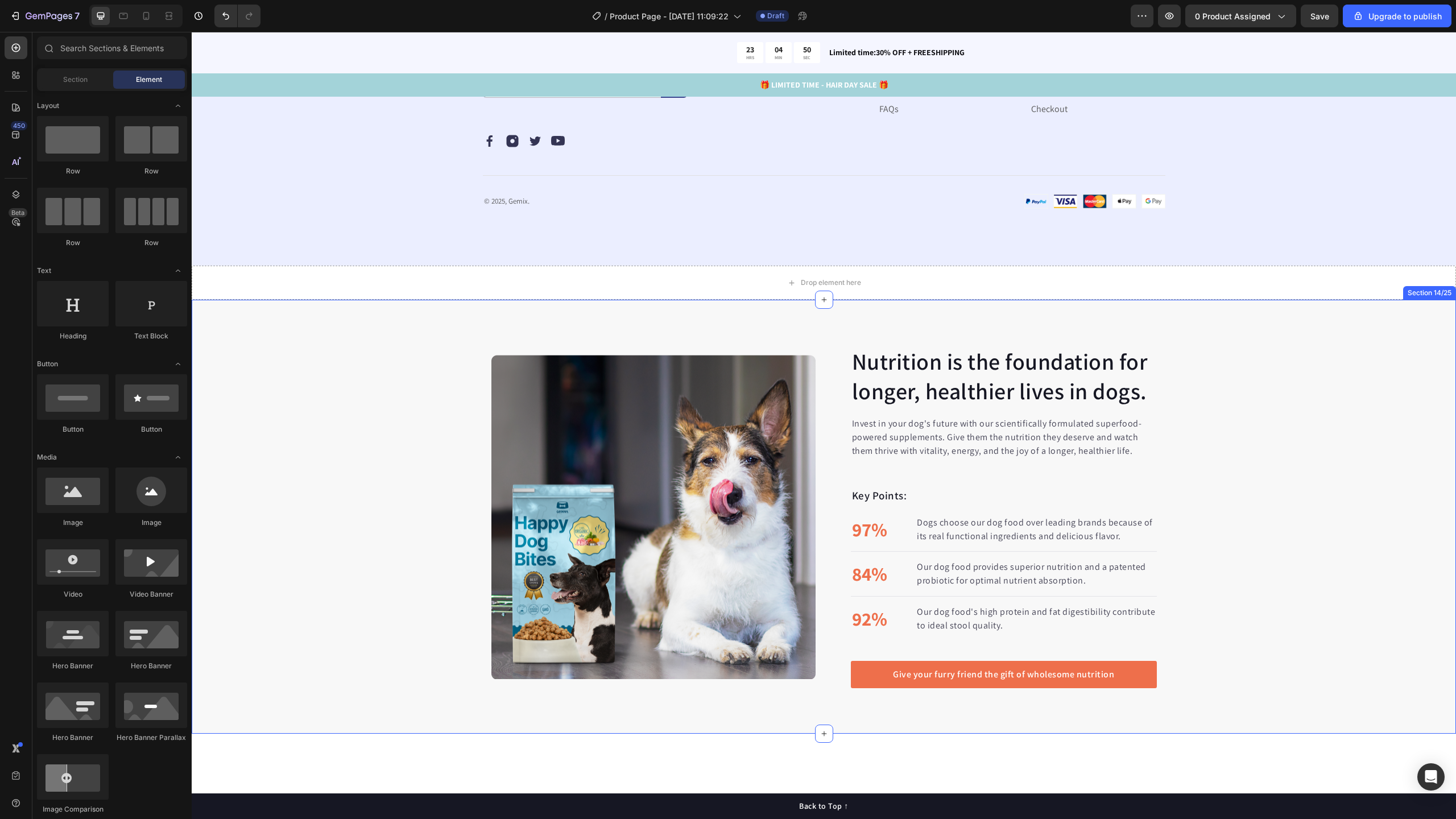
click at [1292, 468] on div "Nutrition is the foundation for longer, healthier lives in dogs. Heading Invest…" at bounding box center [823, 517] width 1265 height 434
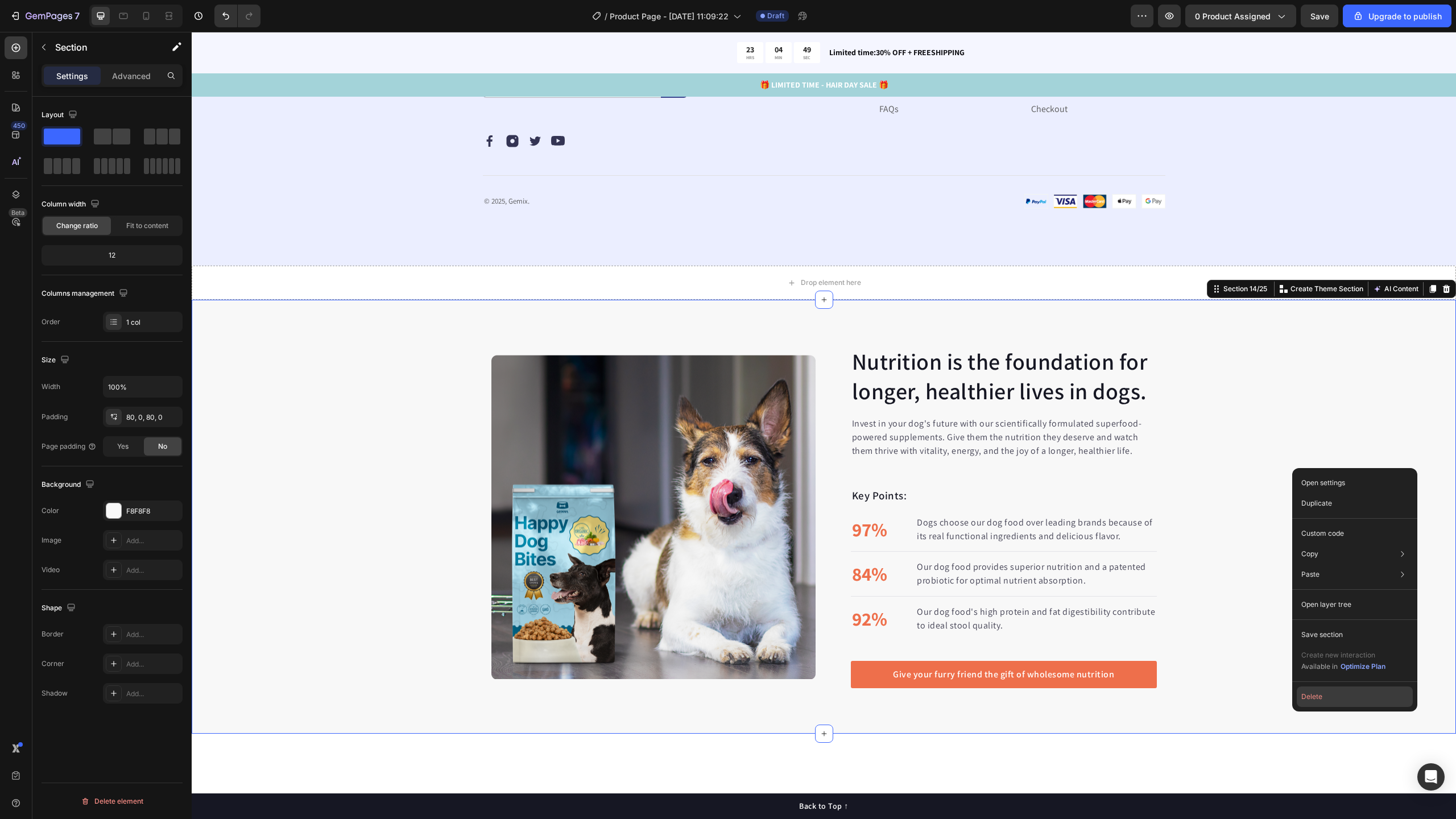
click at [1335, 693] on button "Delete" at bounding box center [1355, 696] width 116 height 20
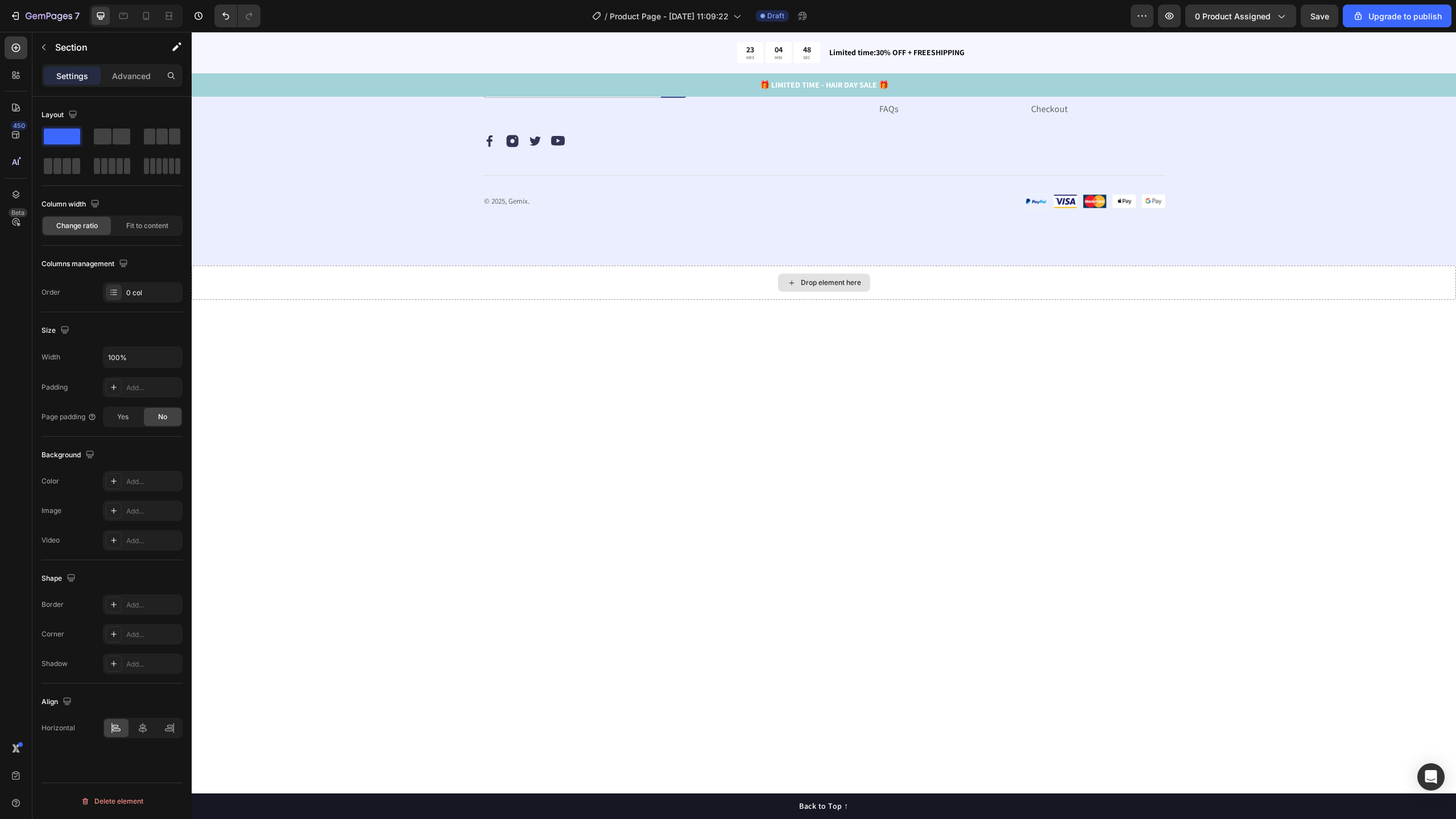
click at [1180, 300] on div "Drop element here" at bounding box center [823, 283] width 1265 height 34
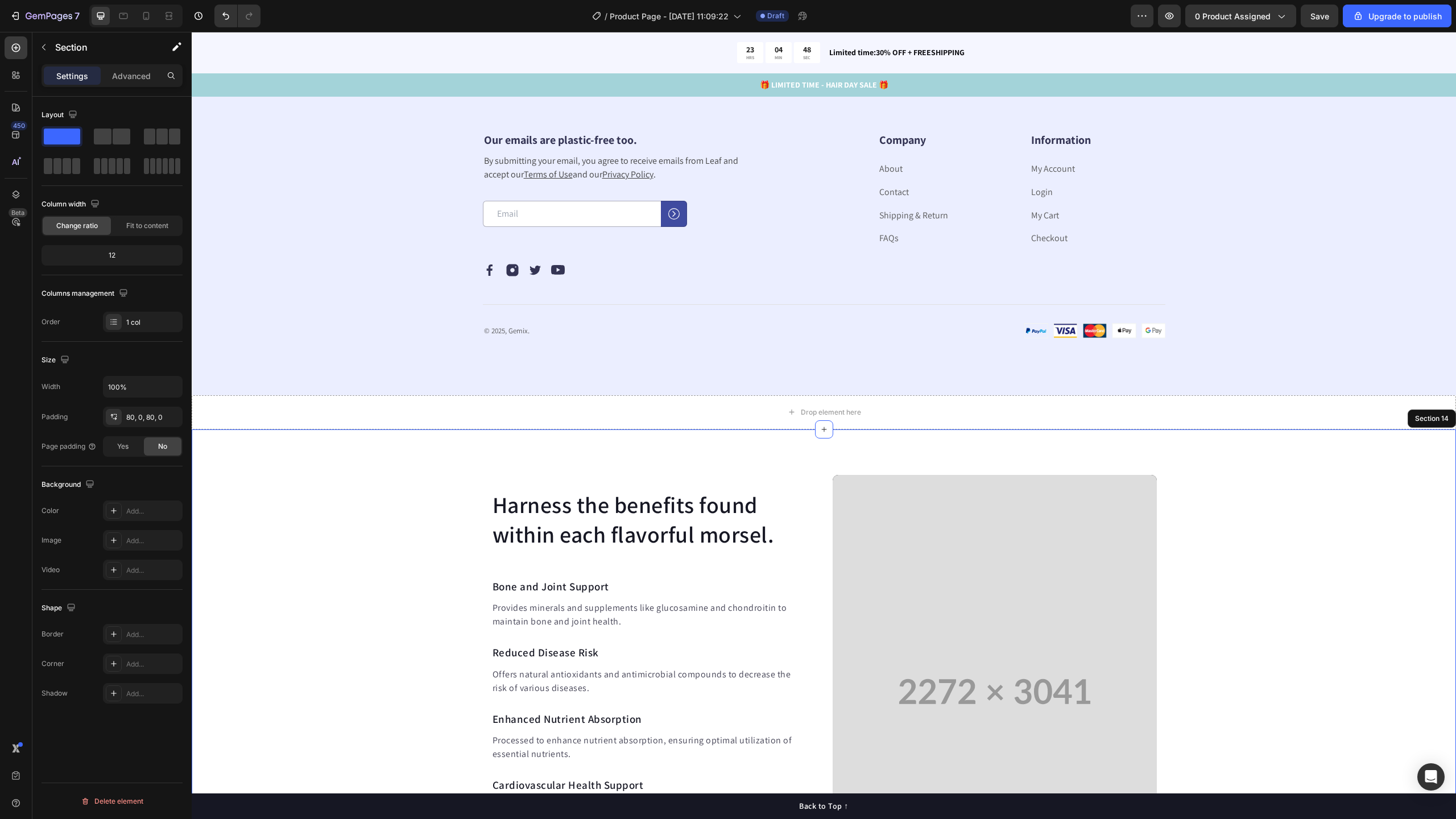
scroll to position [4268, 0]
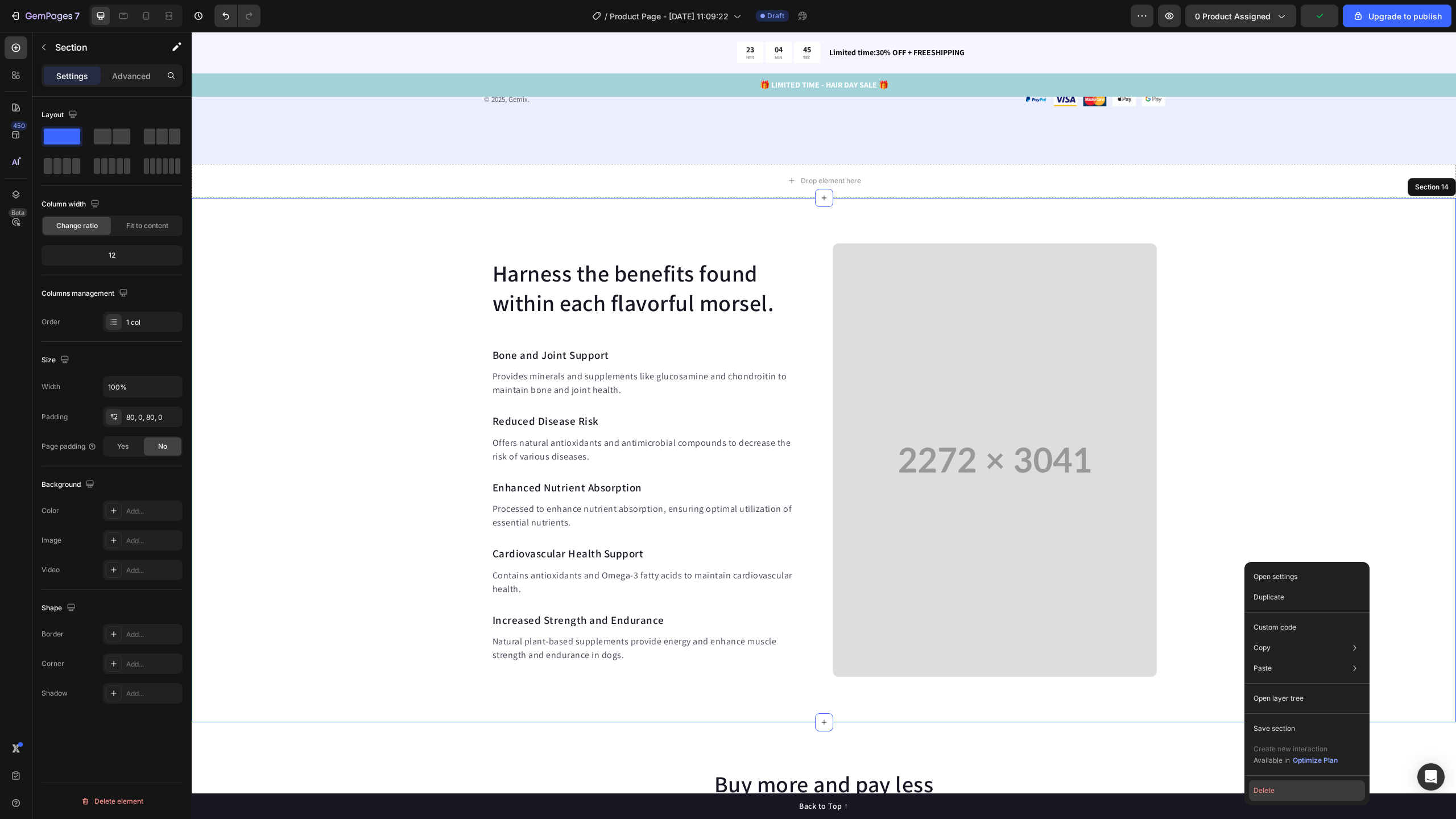
click at [1284, 790] on button "Delete" at bounding box center [1307, 790] width 116 height 20
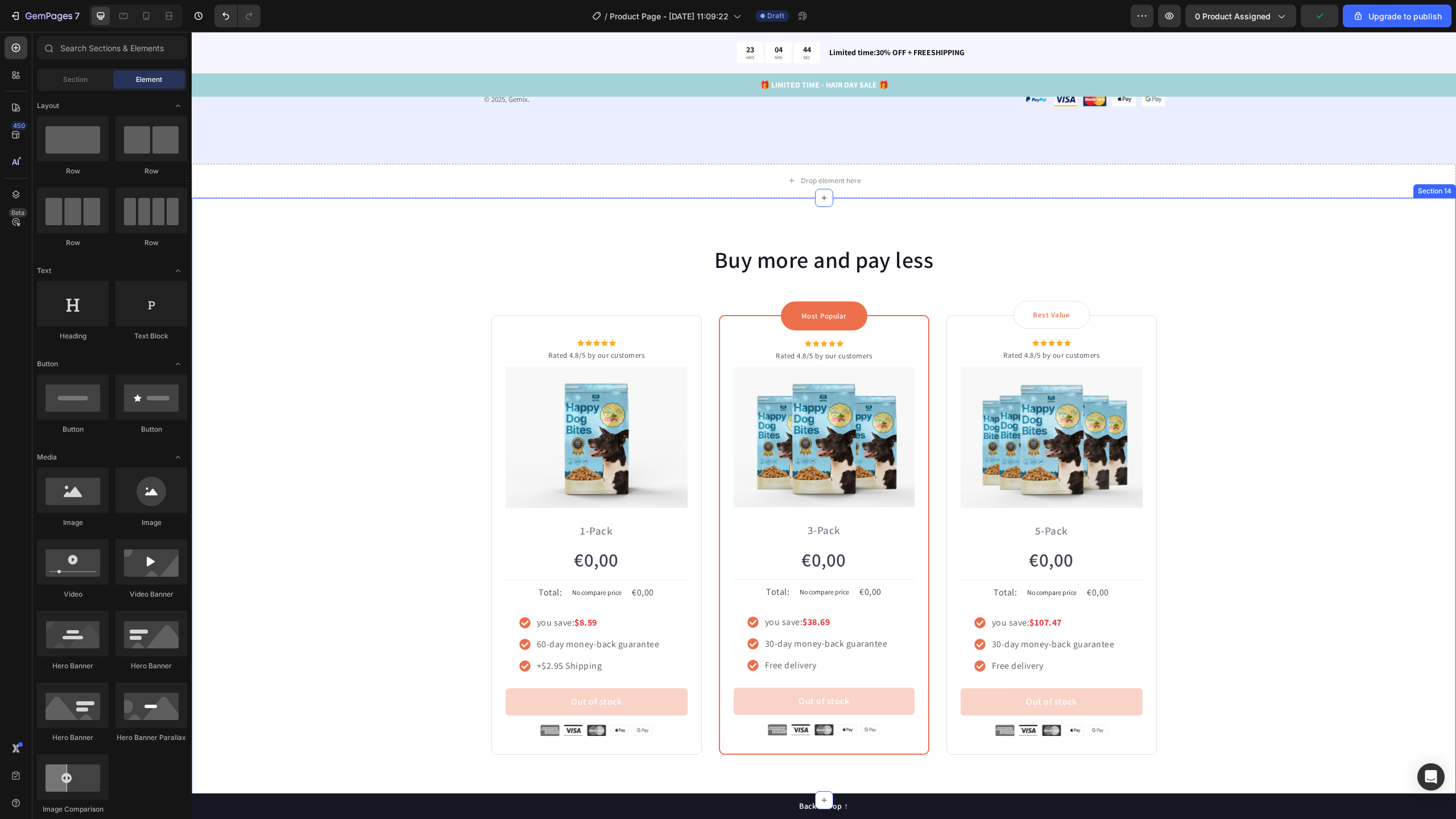
click at [1251, 453] on div "Buy more and pay less Heading Row Icon Icon Icon Icon Icon Icon List Hoz Rated …" at bounding box center [823, 499] width 1247 height 512
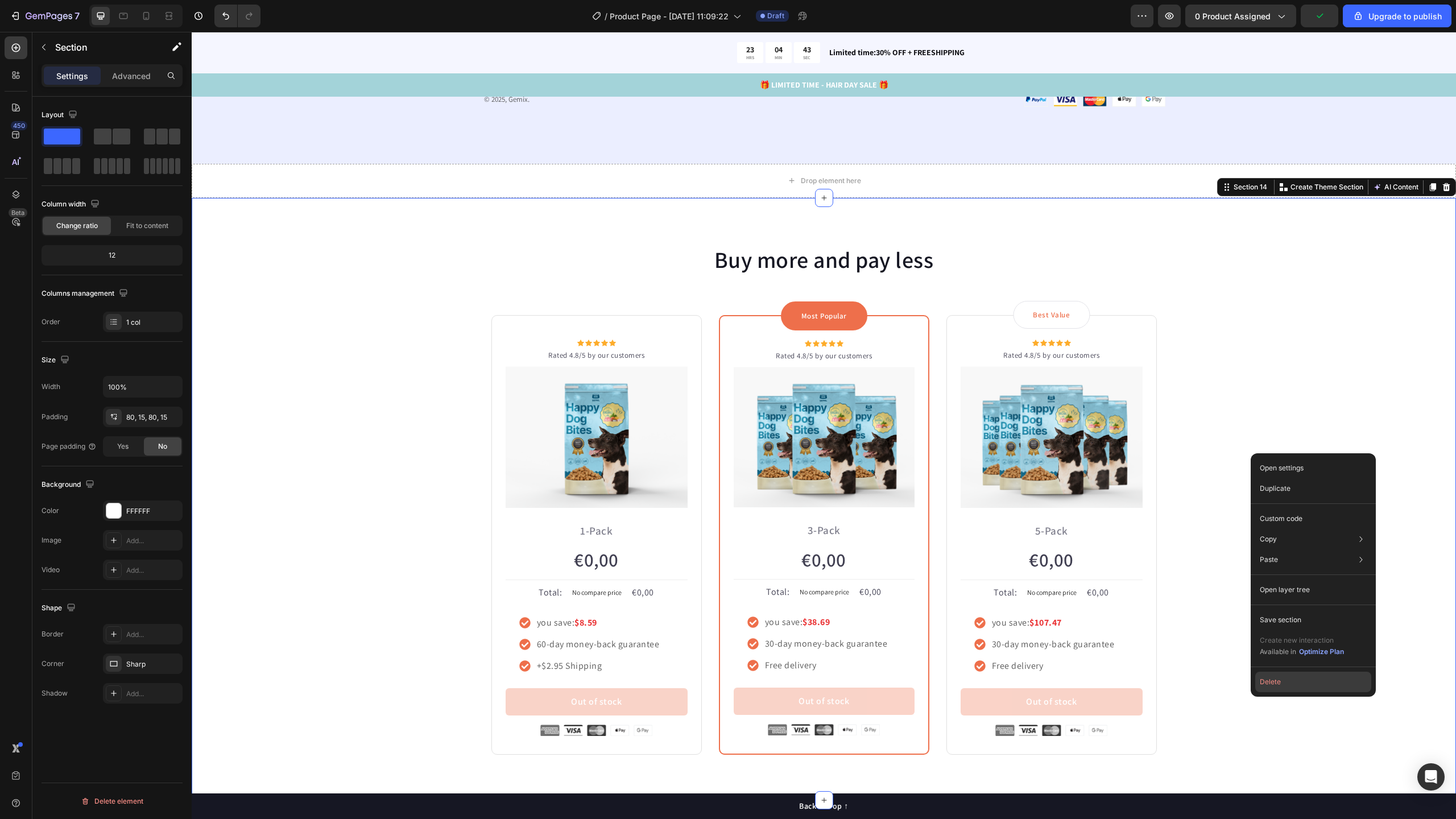
click at [1289, 685] on button "Delete" at bounding box center [1313, 681] width 116 height 20
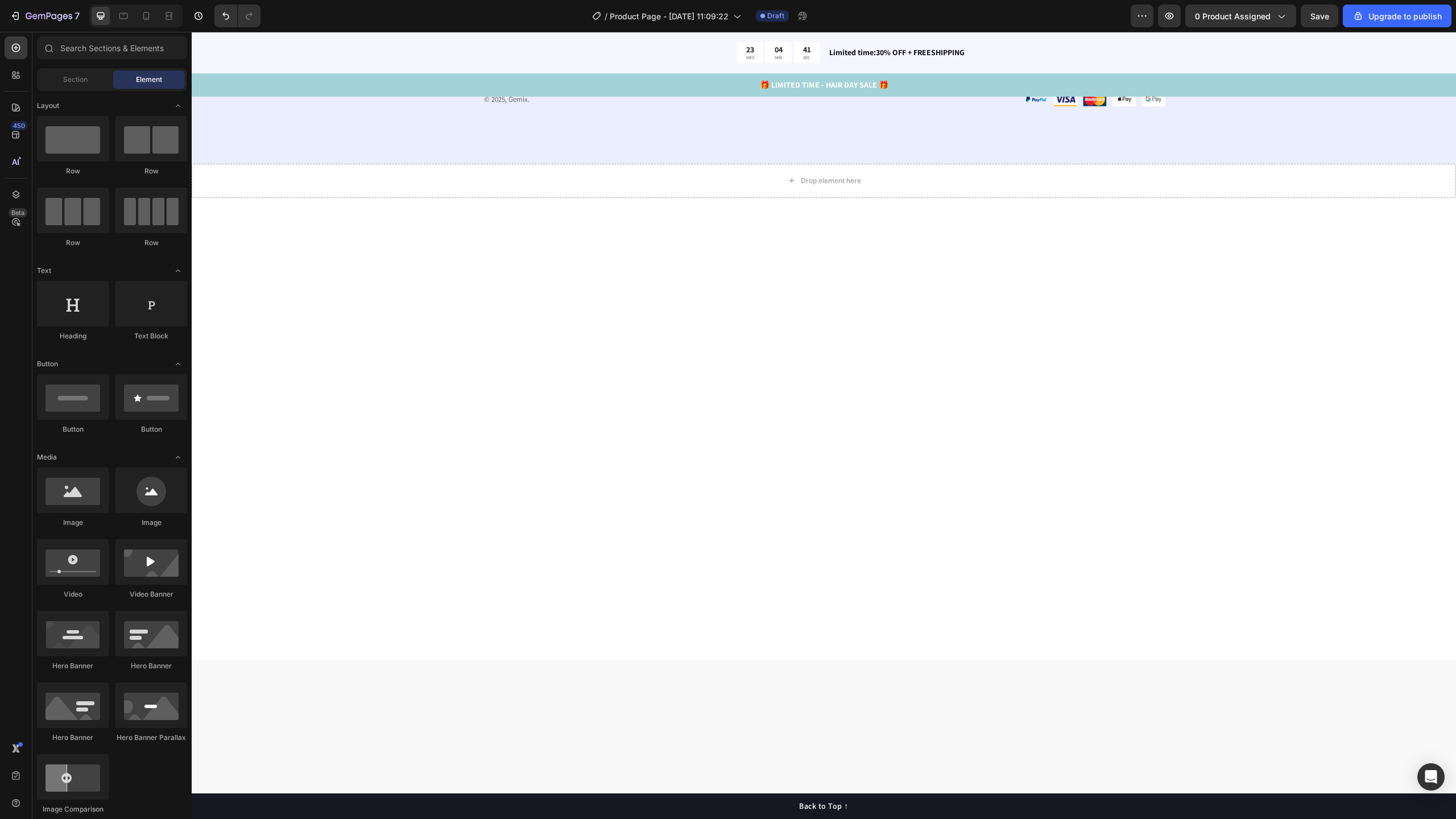
click at [1202, 306] on div at bounding box center [823, 428] width 1265 height 371
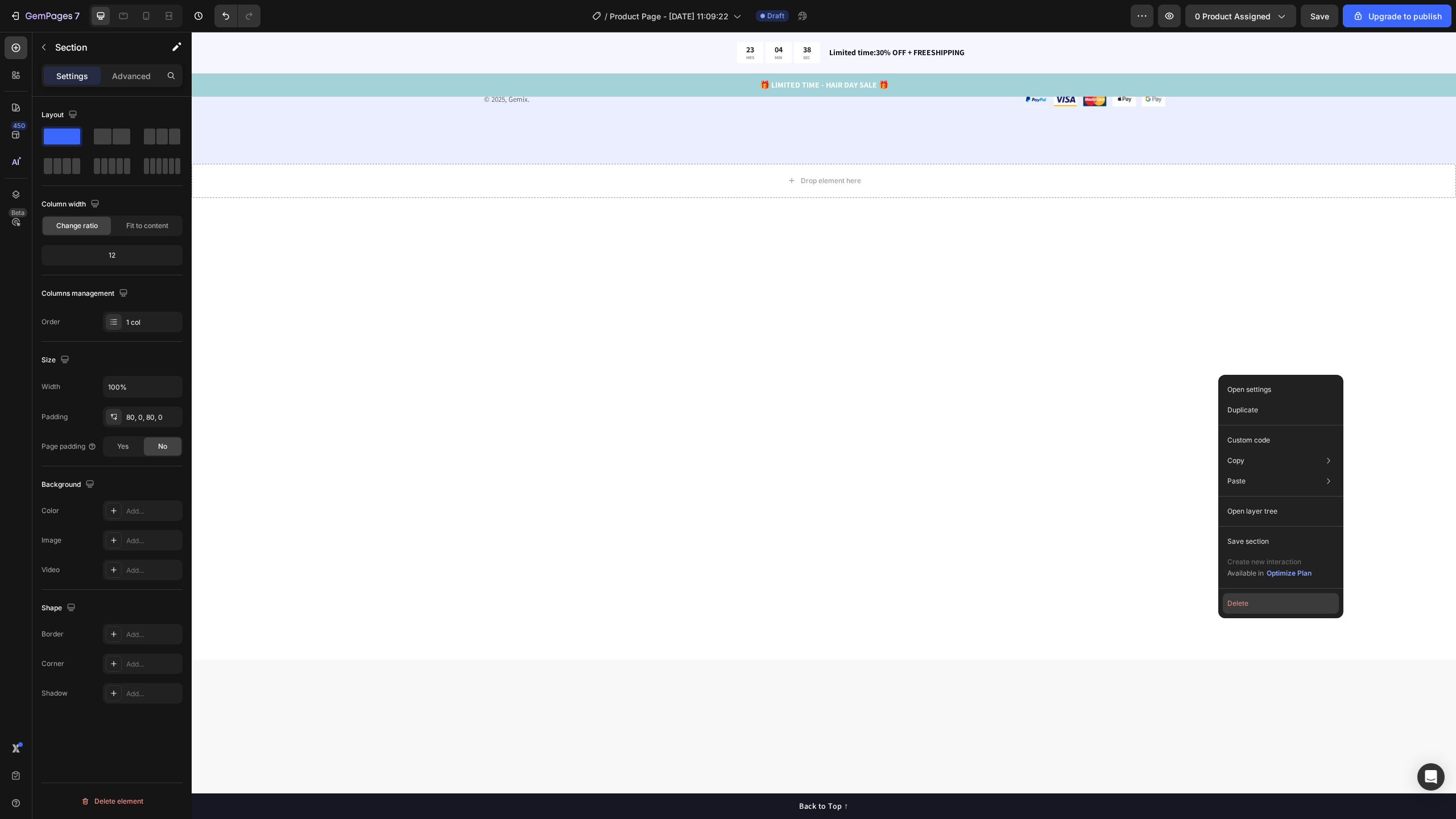
click at [1247, 601] on button "Delete" at bounding box center [1280, 603] width 116 height 20
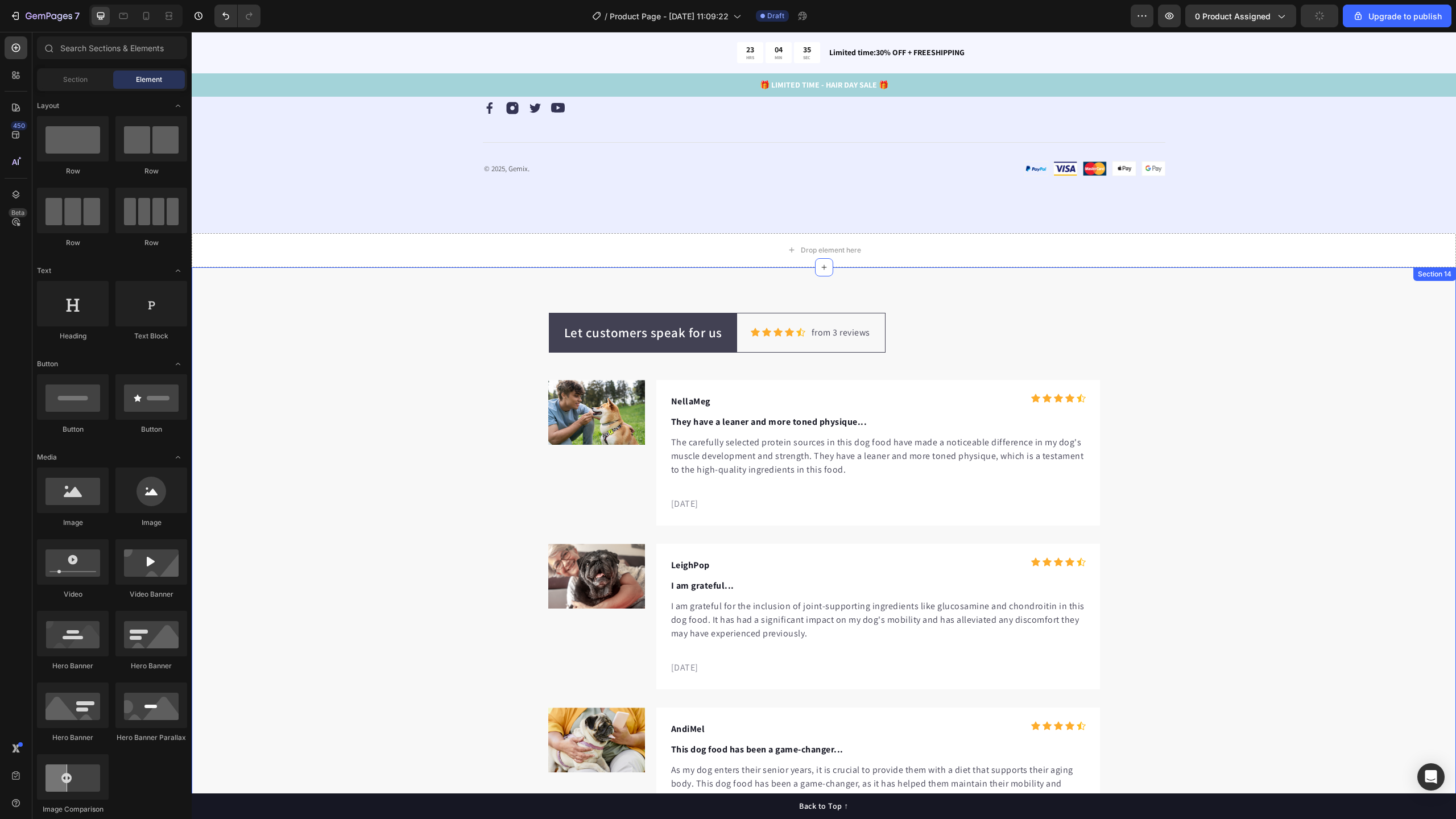
click at [1227, 381] on div "Let customers speak for us Text block Row Icon Icon Icon Icon Icon Icon List Ho…" at bounding box center [823, 583] width 1265 height 541
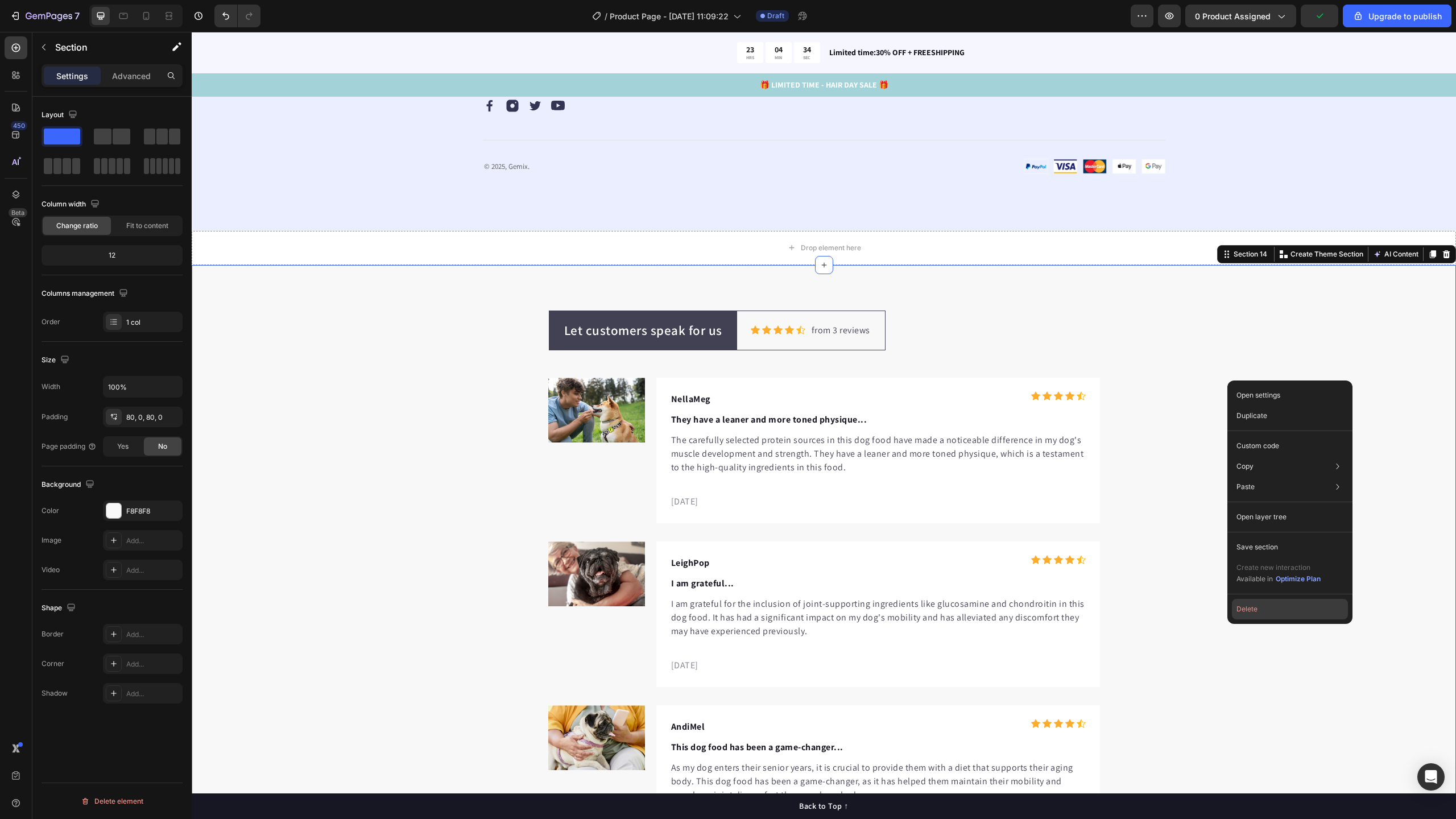
click at [1254, 602] on button "Delete" at bounding box center [1290, 608] width 116 height 20
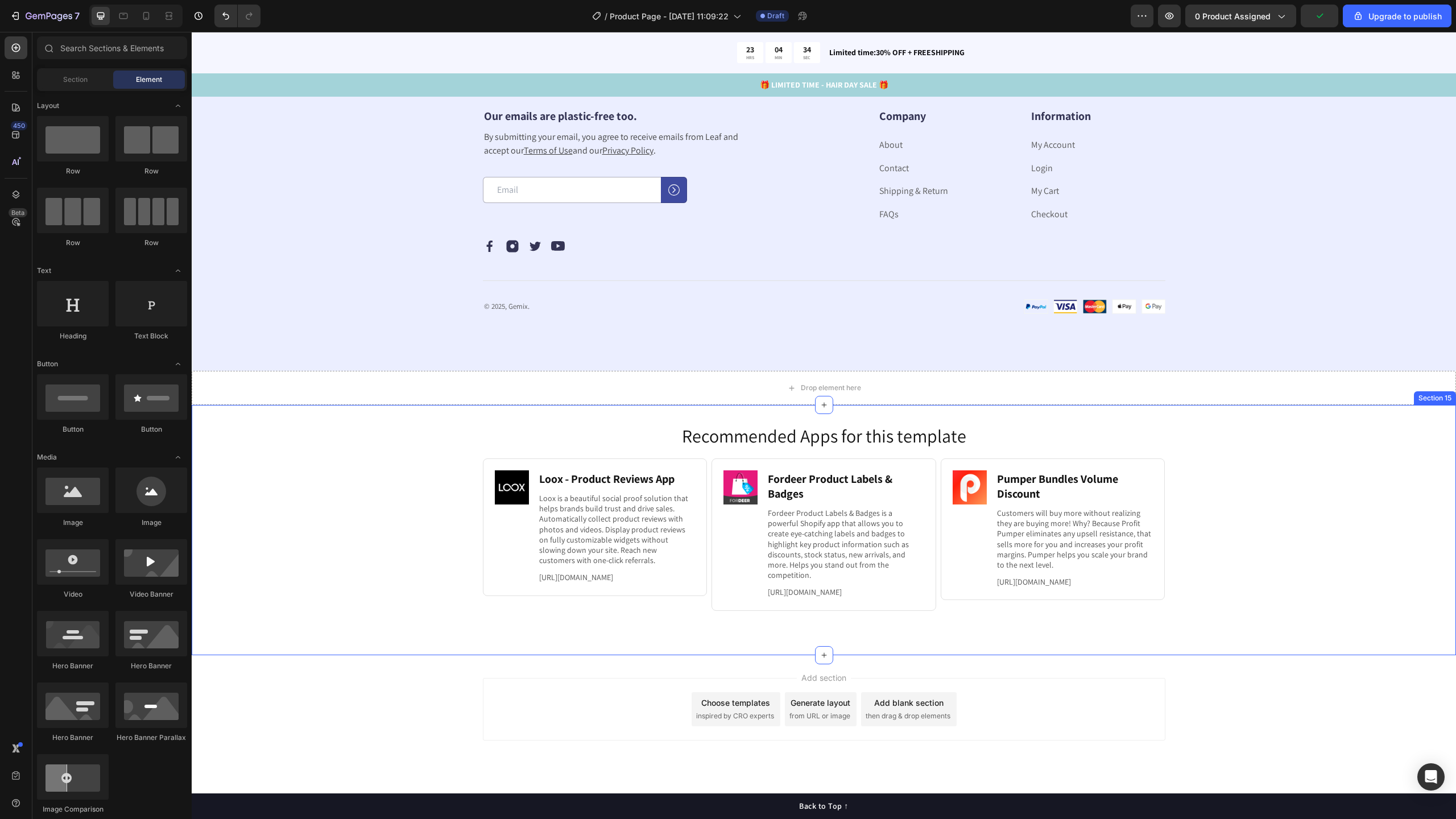
scroll to position [4060, 0]
click at [1321, 489] on div "Recommended Apps for this template Heading Image Loox ‑ Product Reviews App Hea…" at bounding box center [823, 529] width 1265 height 213
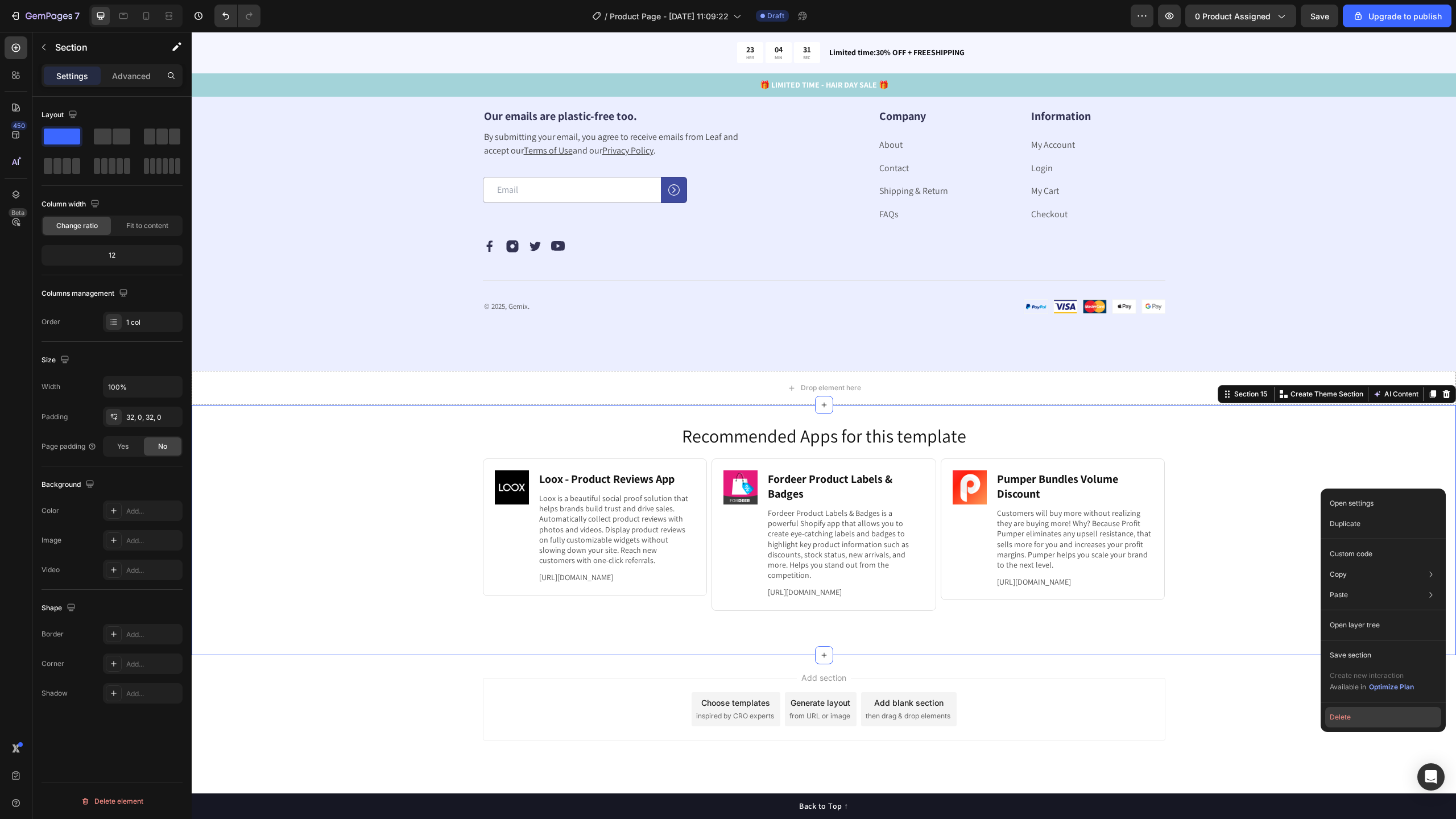
click at [1339, 709] on button "Delete" at bounding box center [1383, 717] width 116 height 20
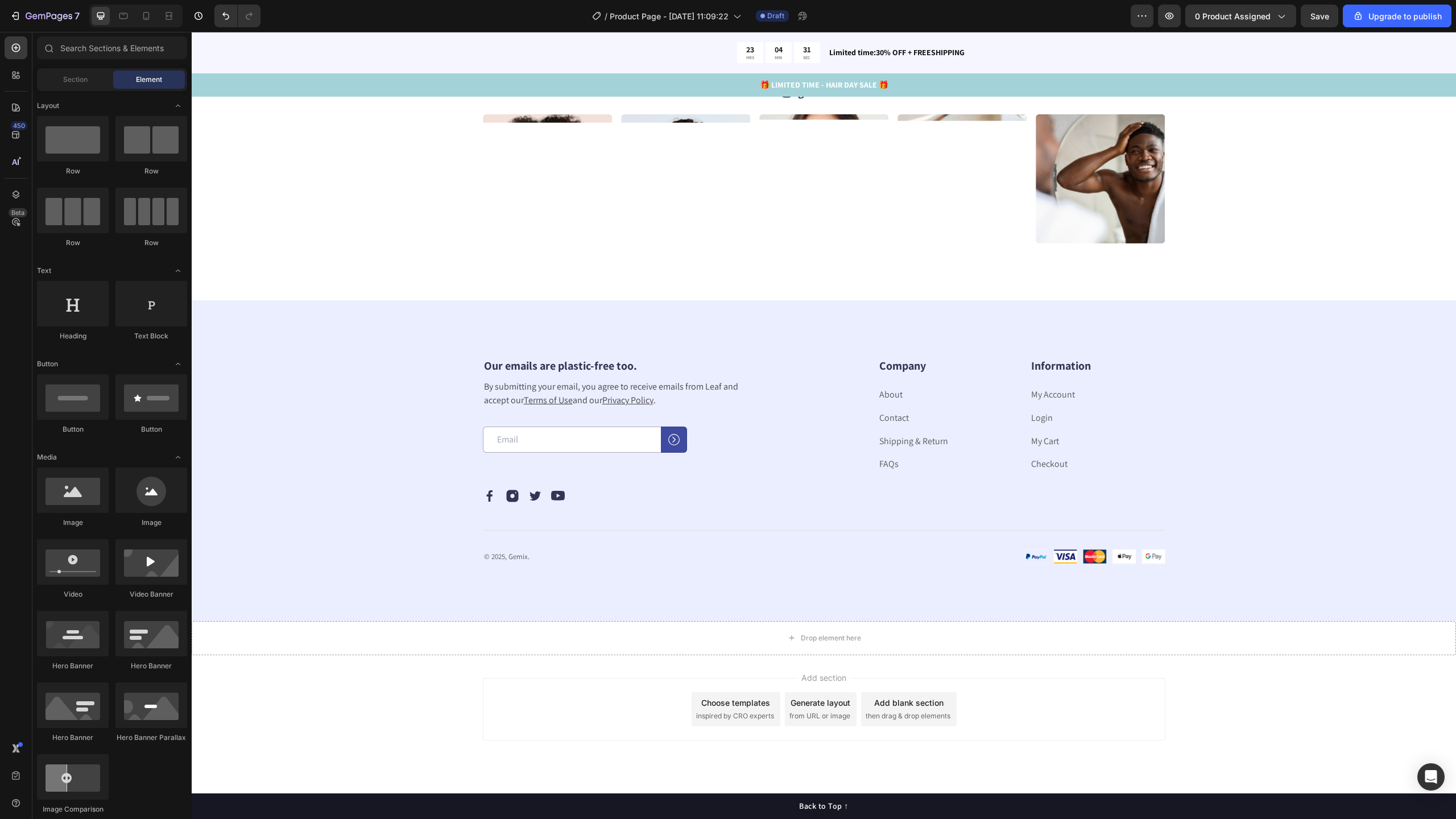
scroll to position [3811, 0]
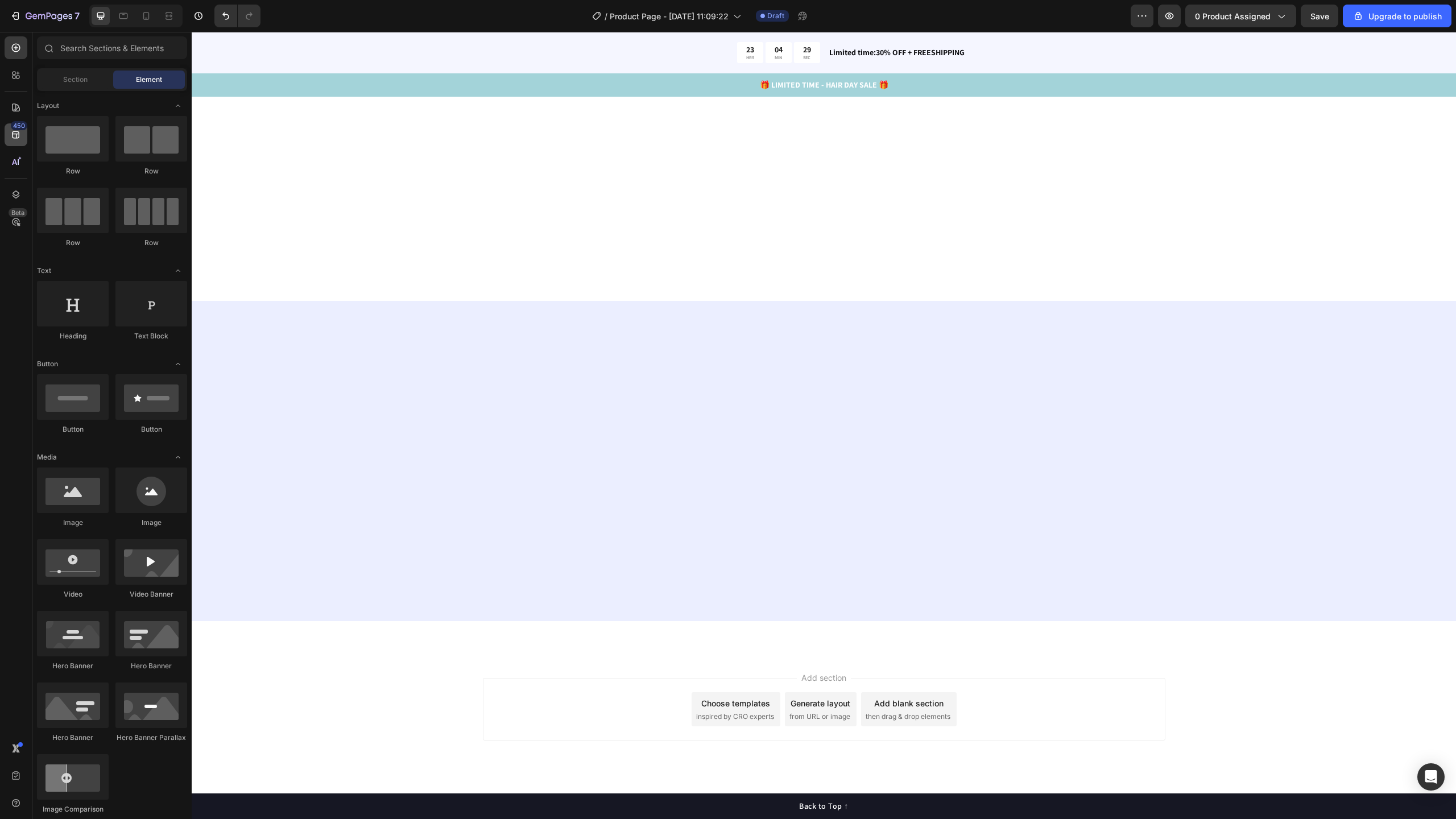
click at [15, 128] on div "450" at bounding box center [18, 126] width 17 height 9
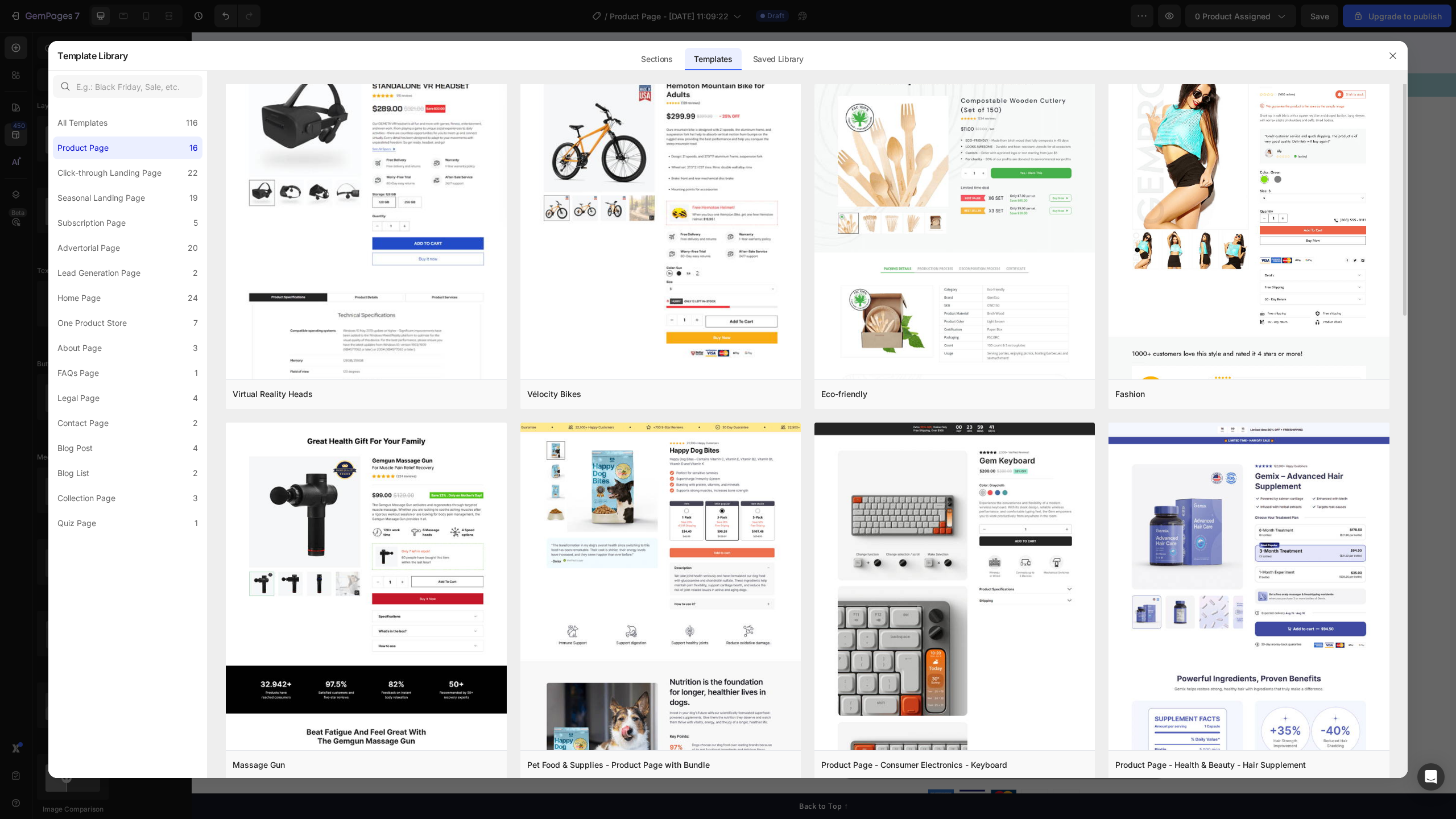
scroll to position [0, 0]
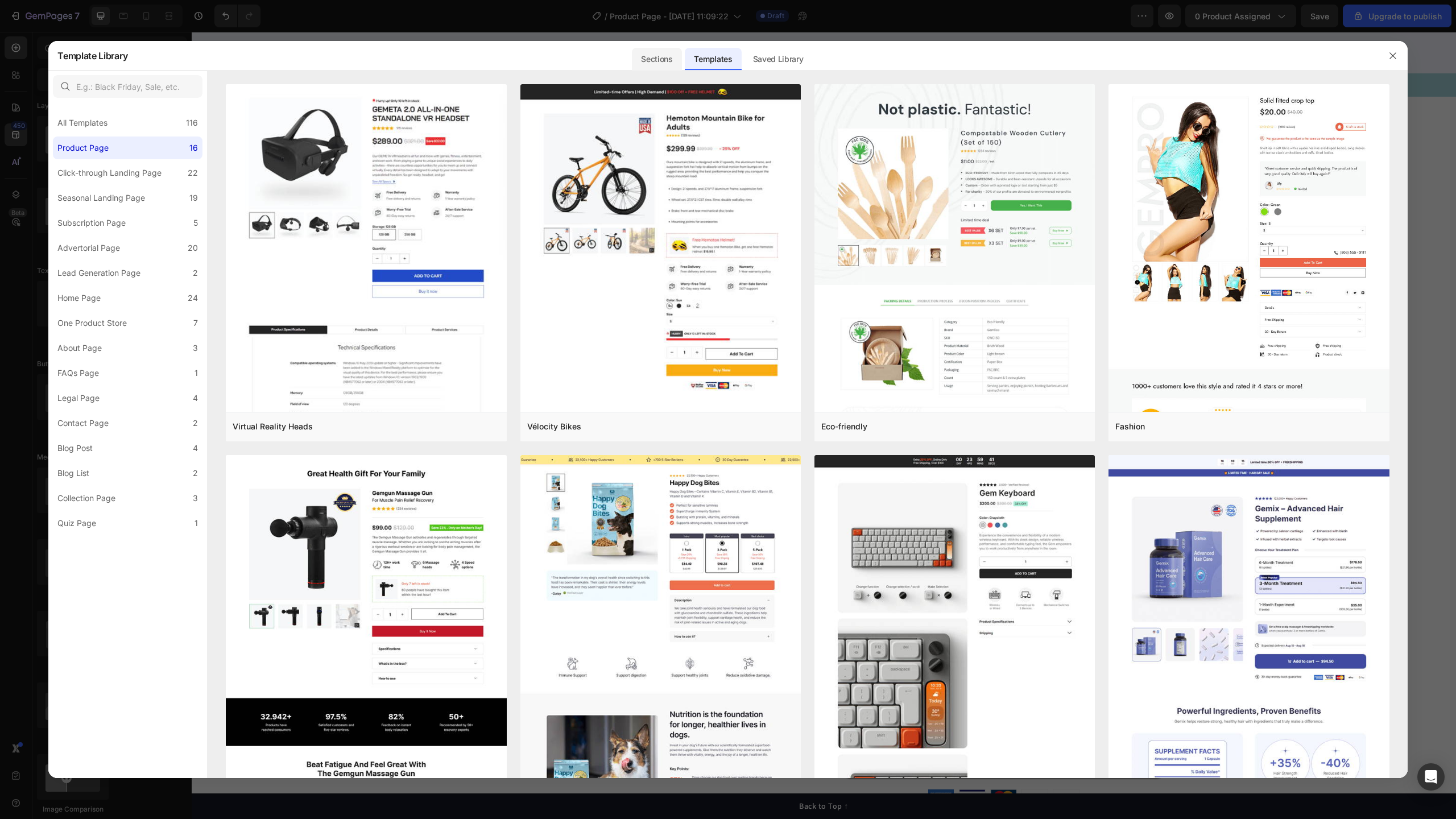
click at [669, 59] on div "Sections" at bounding box center [656, 59] width 49 height 23
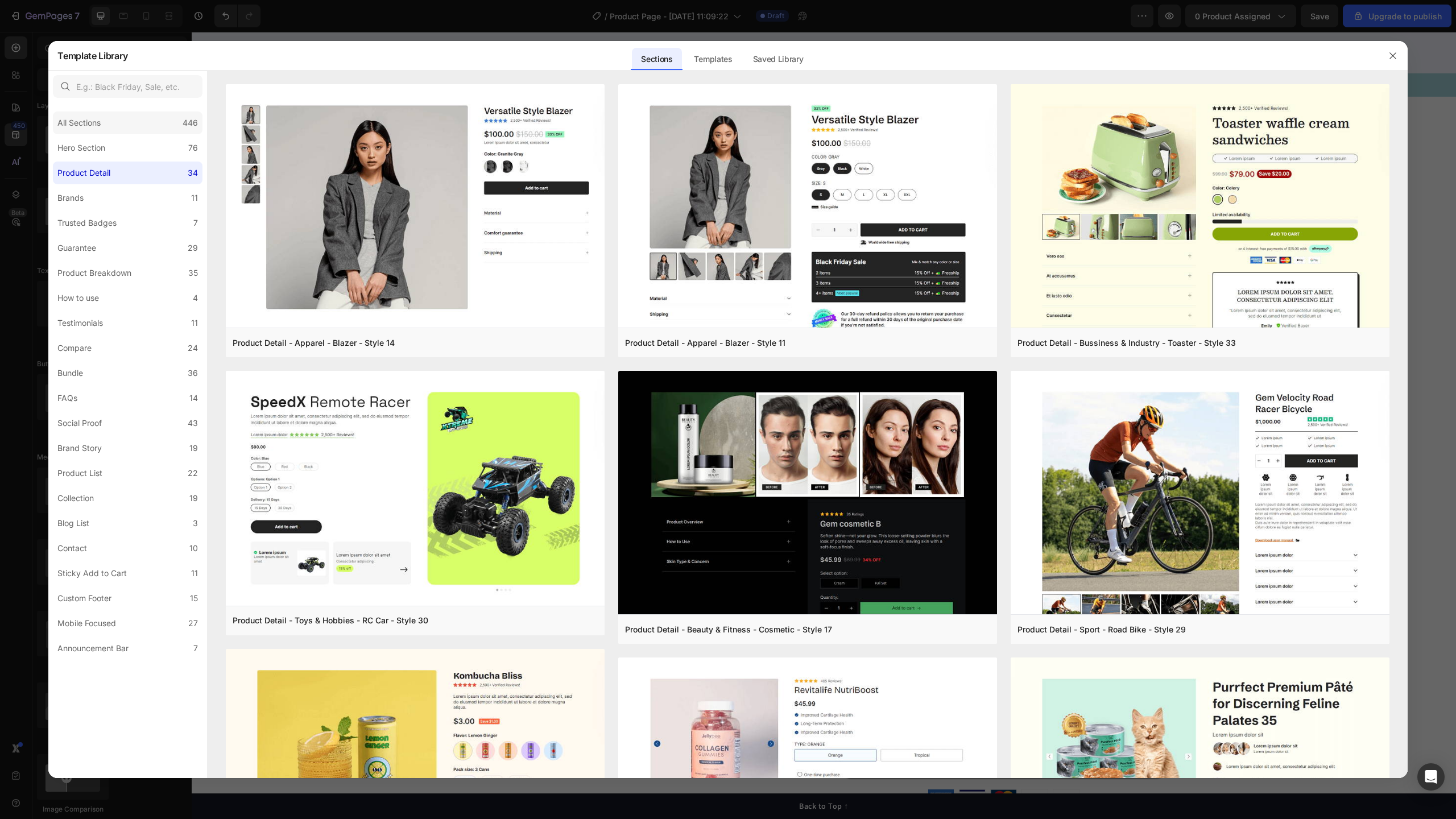
click at [128, 131] on div "All Sections 446" at bounding box center [127, 123] width 149 height 23
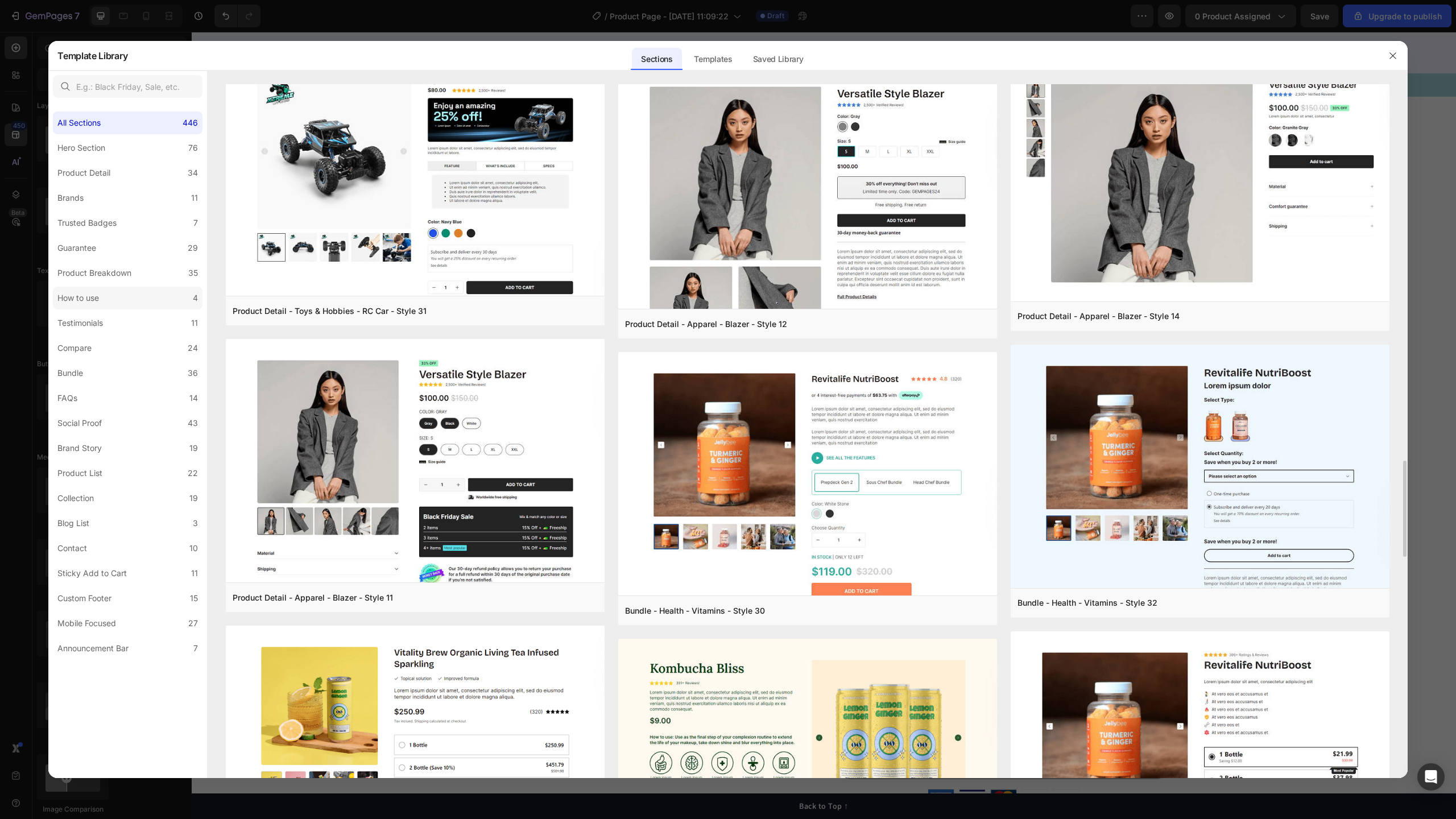
scroll to position [2486, 0]
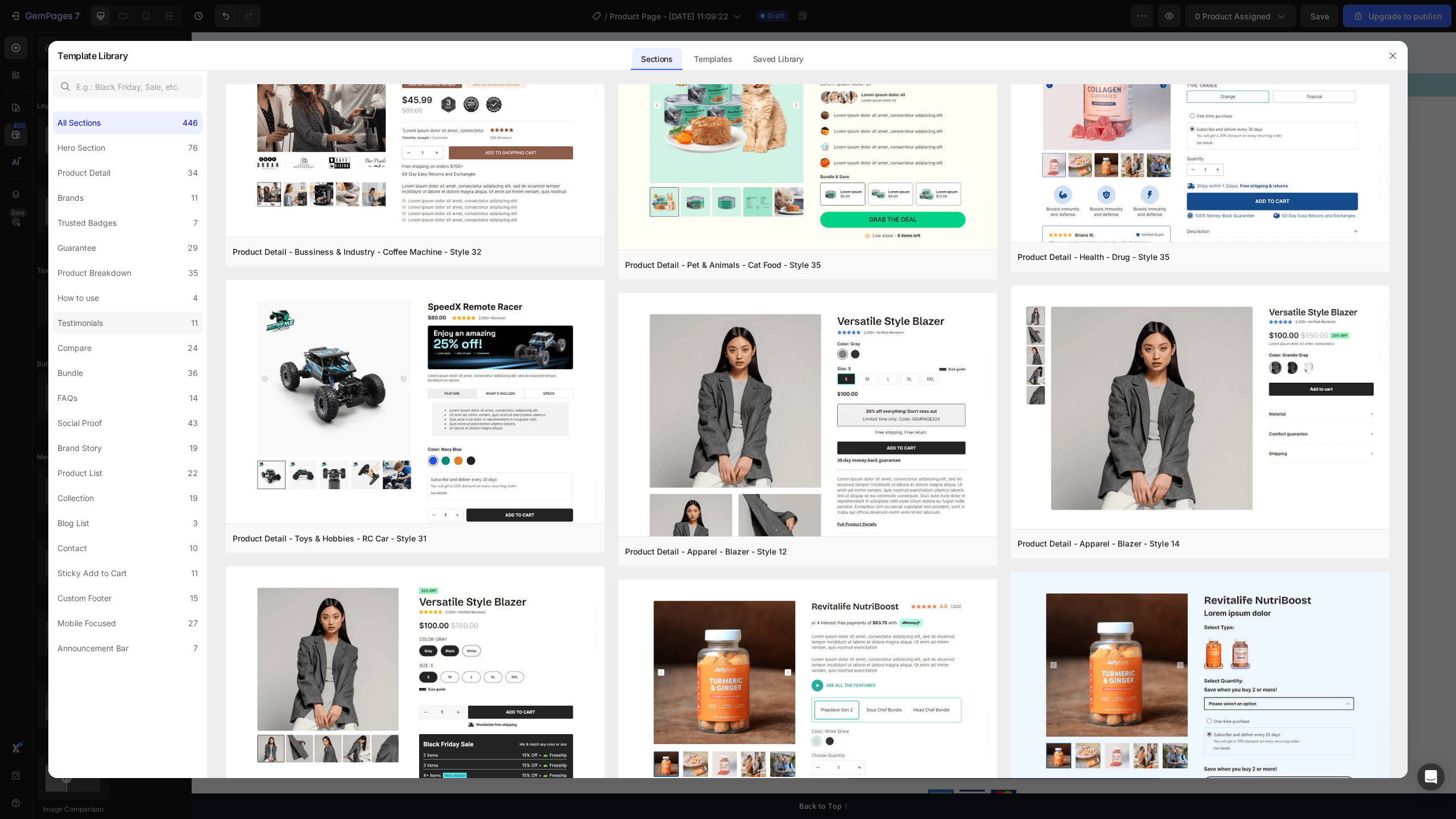
click at [109, 313] on label "Testimonials 11" at bounding box center [127, 323] width 149 height 23
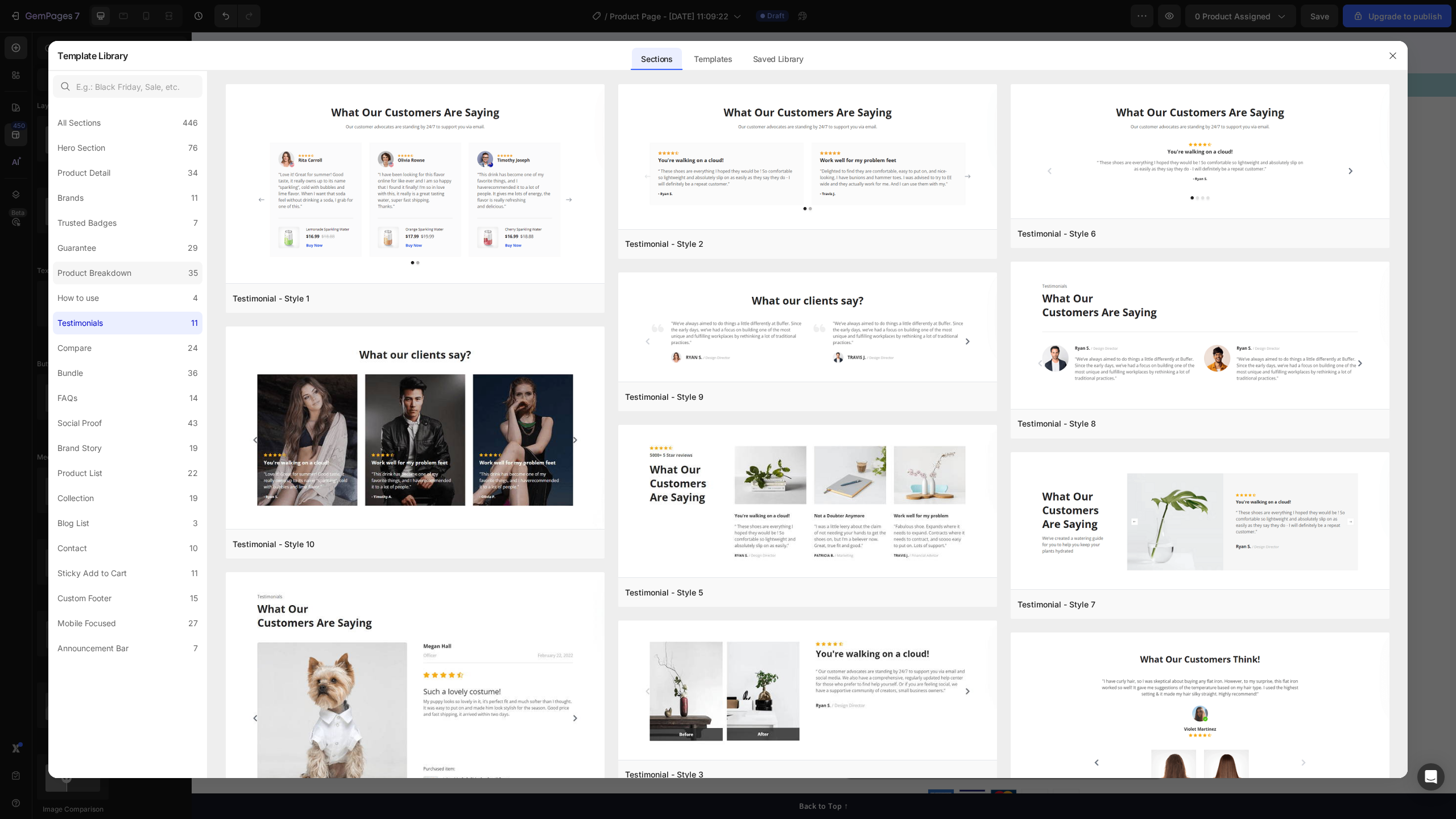
click at [108, 284] on label "Product Breakdown 35" at bounding box center [127, 273] width 149 height 23
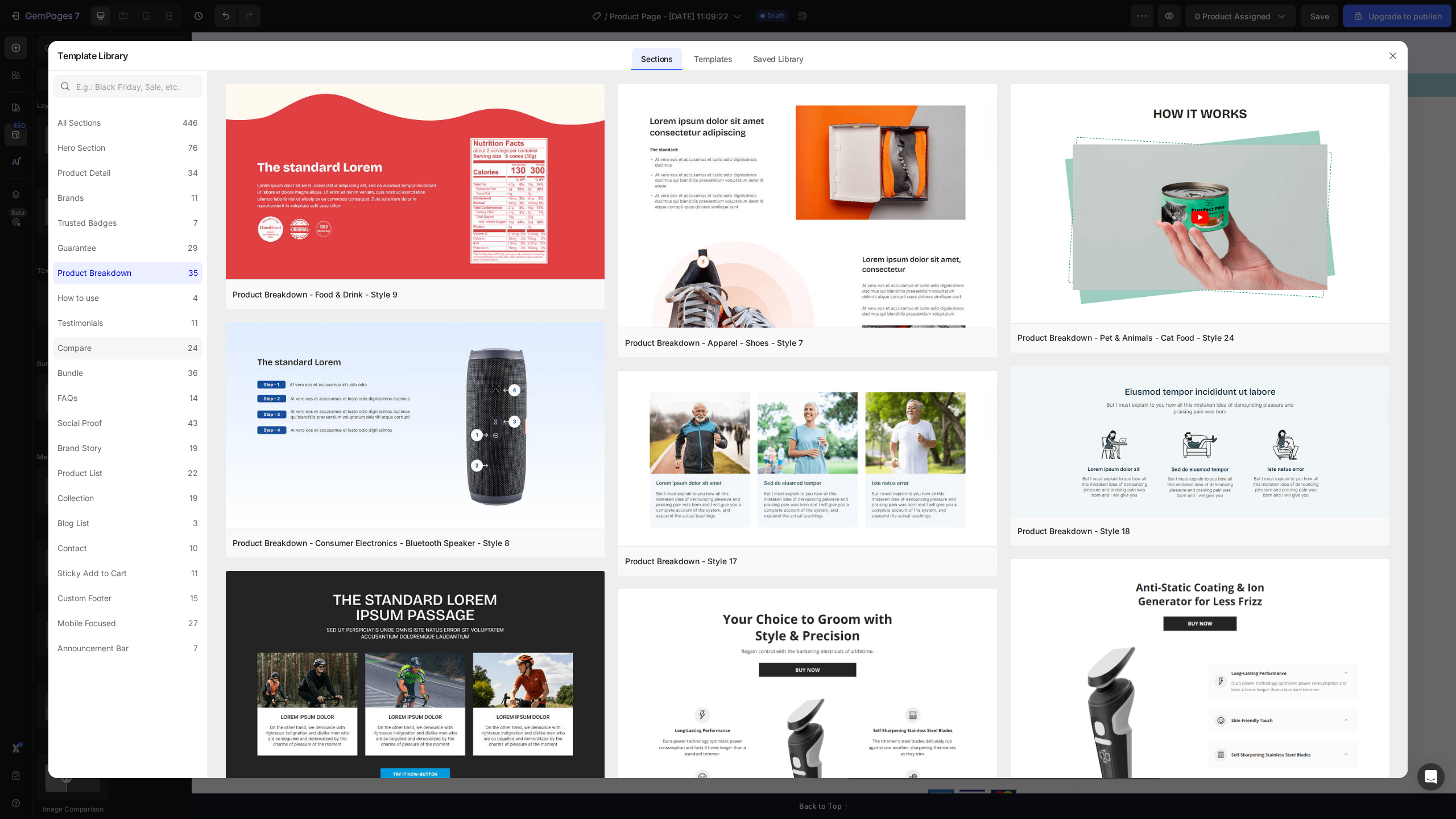
click at [107, 346] on label "Compare 24" at bounding box center [127, 348] width 149 height 23
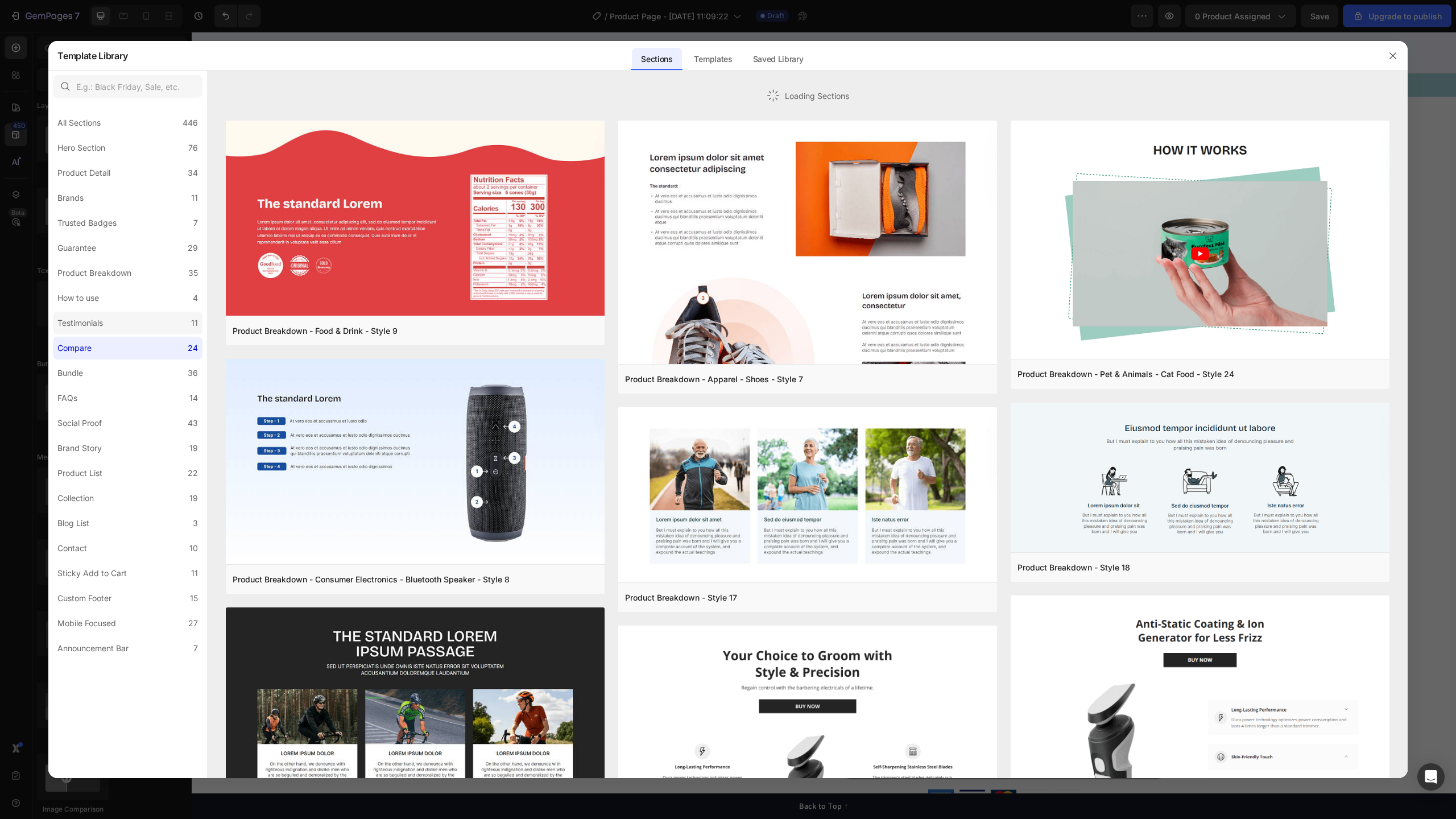
click at [107, 326] on div "Testimonials" at bounding box center [82, 323] width 50 height 14
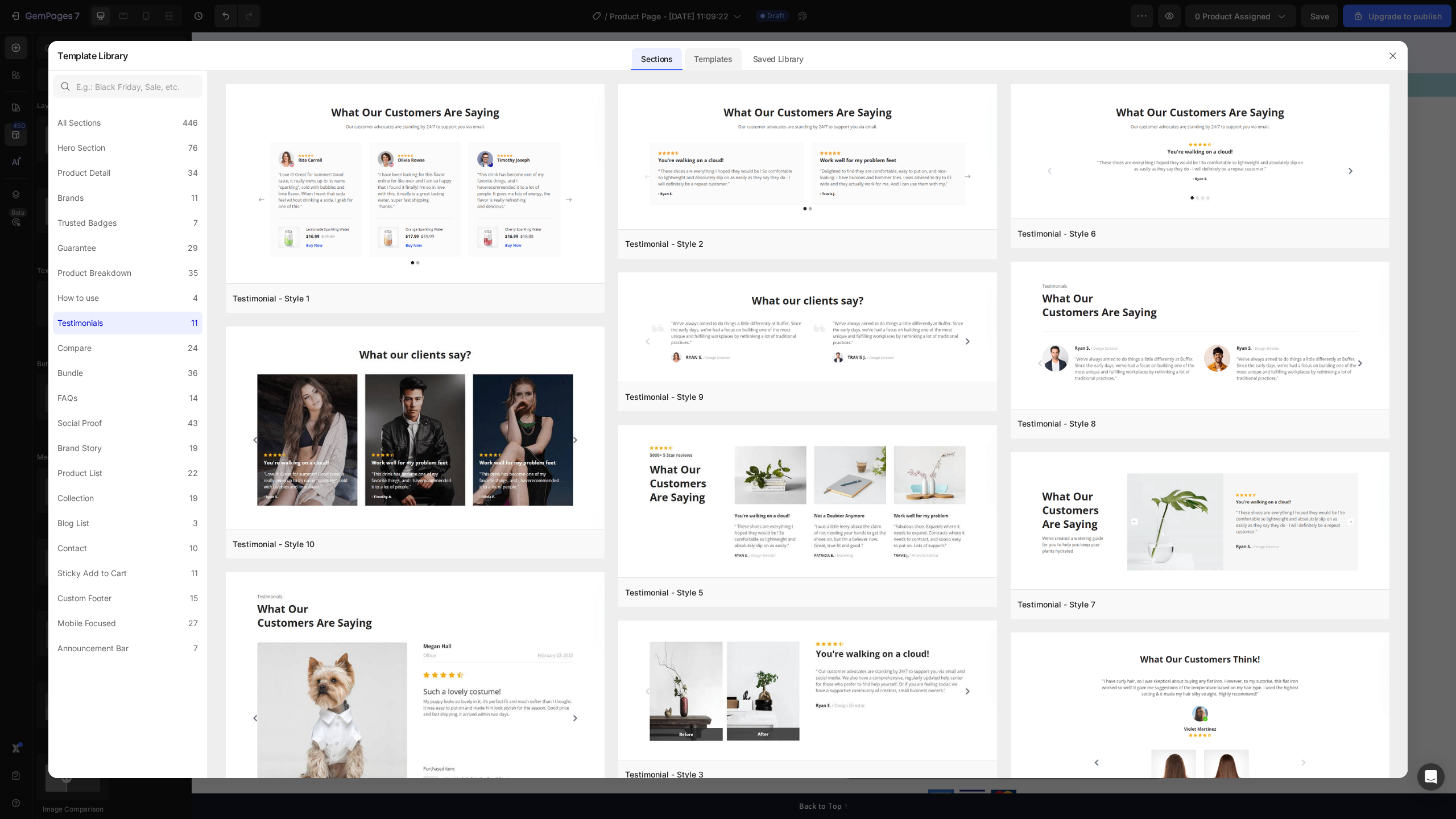
click at [719, 52] on div "Templates" at bounding box center [713, 59] width 56 height 23
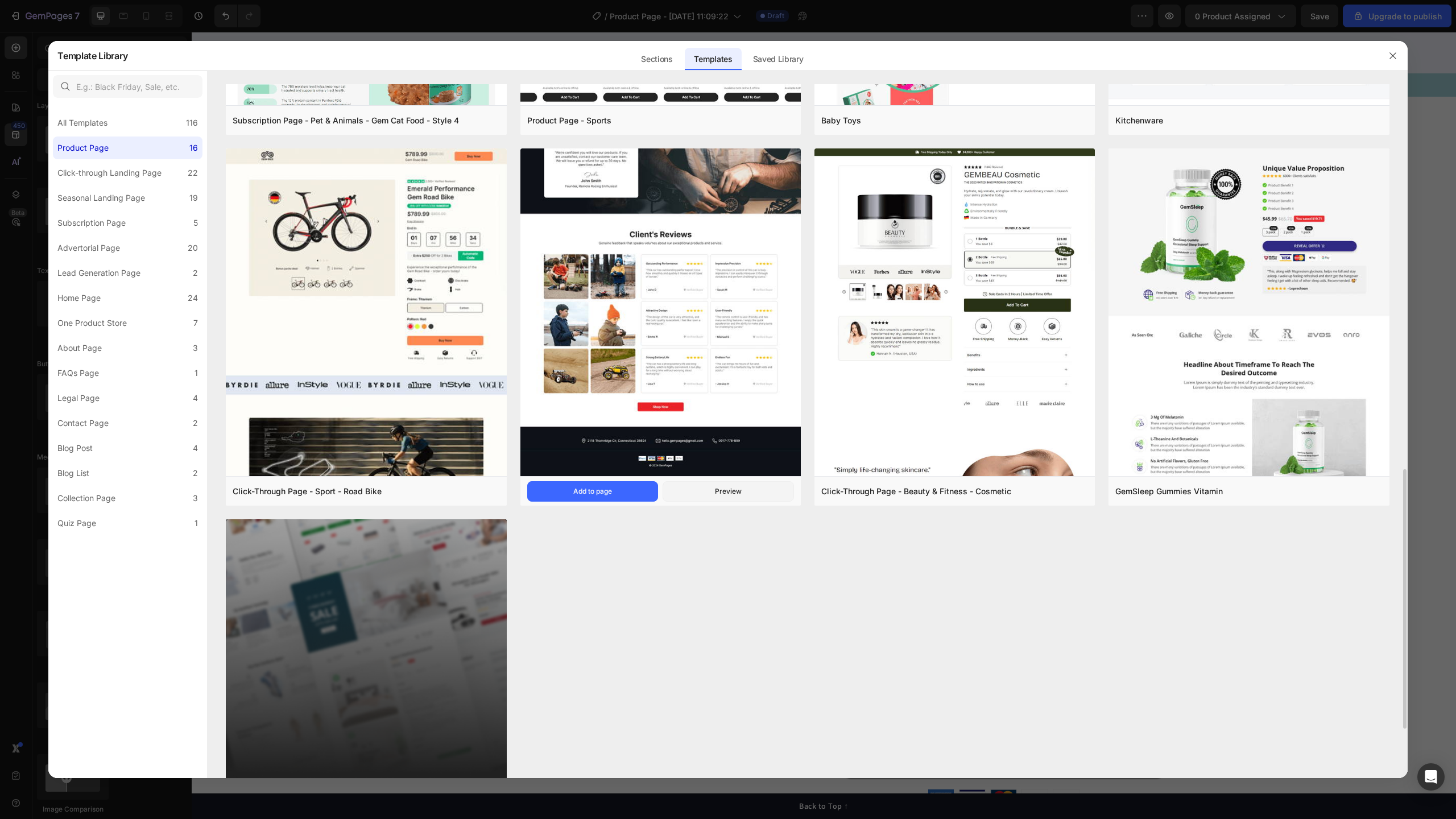
scroll to position [1042, 0]
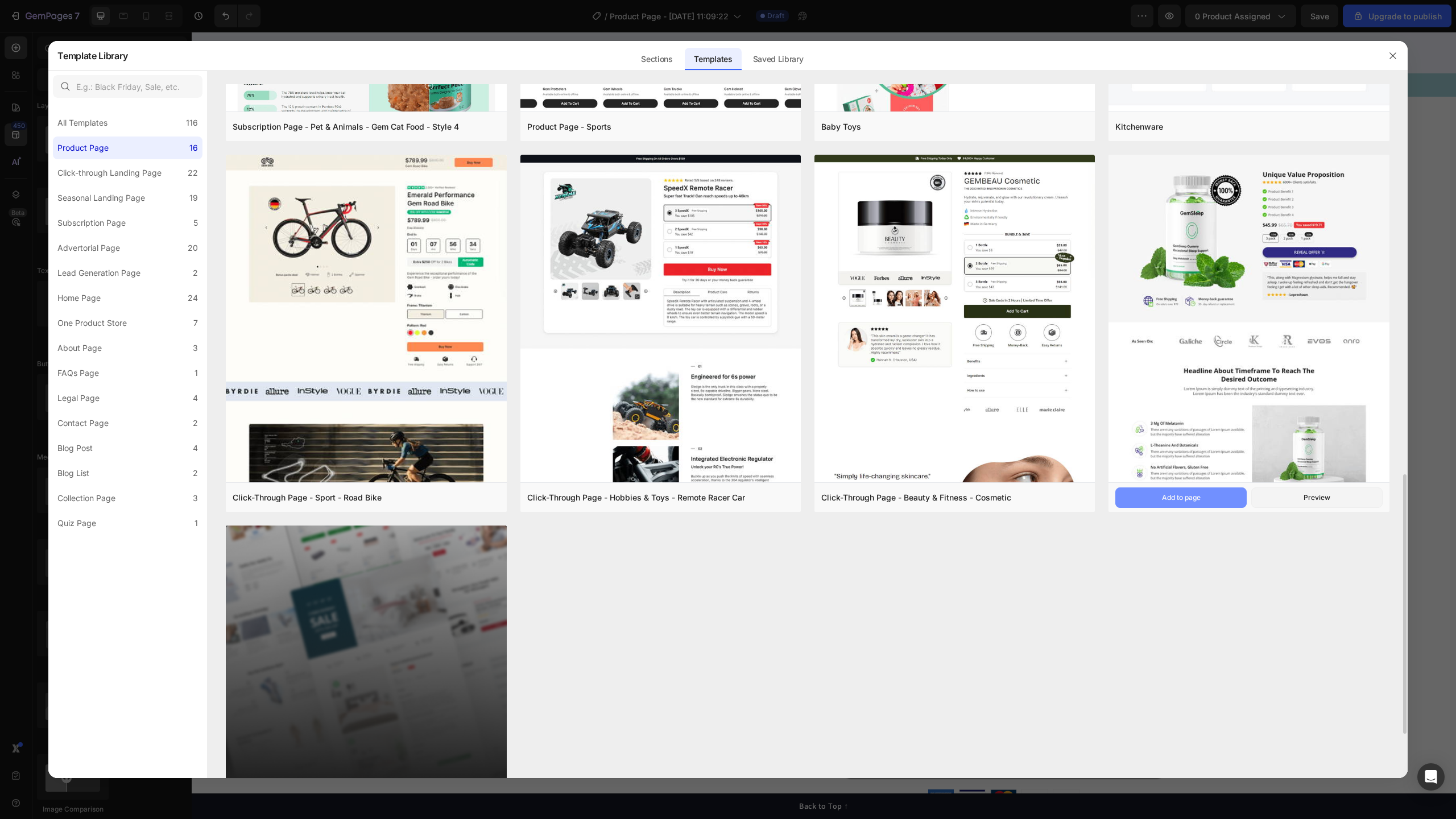
click at [1216, 498] on button "Add to page" at bounding box center [1181, 497] width 132 height 20
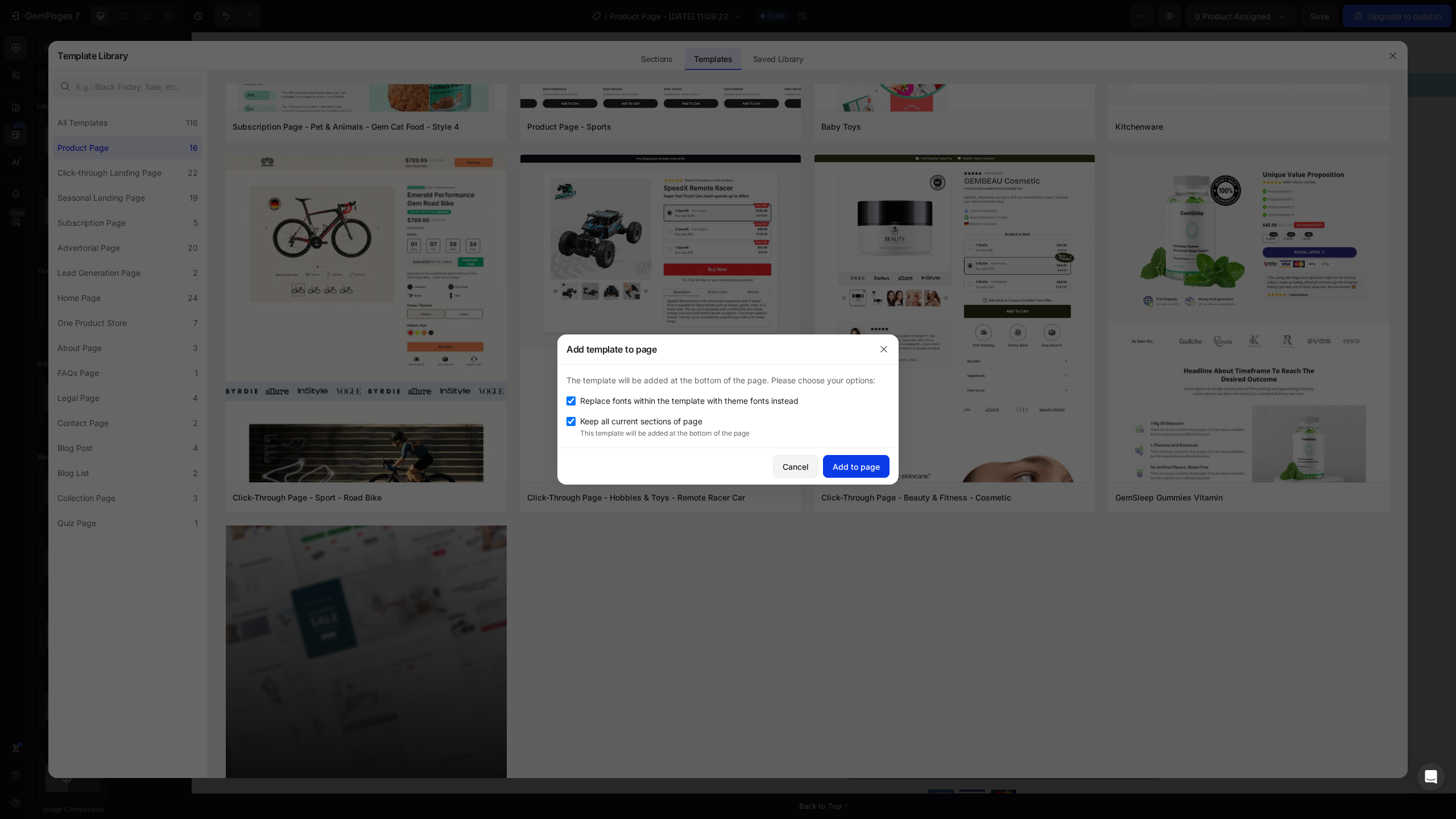
click at [875, 466] on div "Add to page" at bounding box center [857, 467] width 47 height 12
click at [875, 466] on img at bounding box center [954, 758] width 280 height 1208
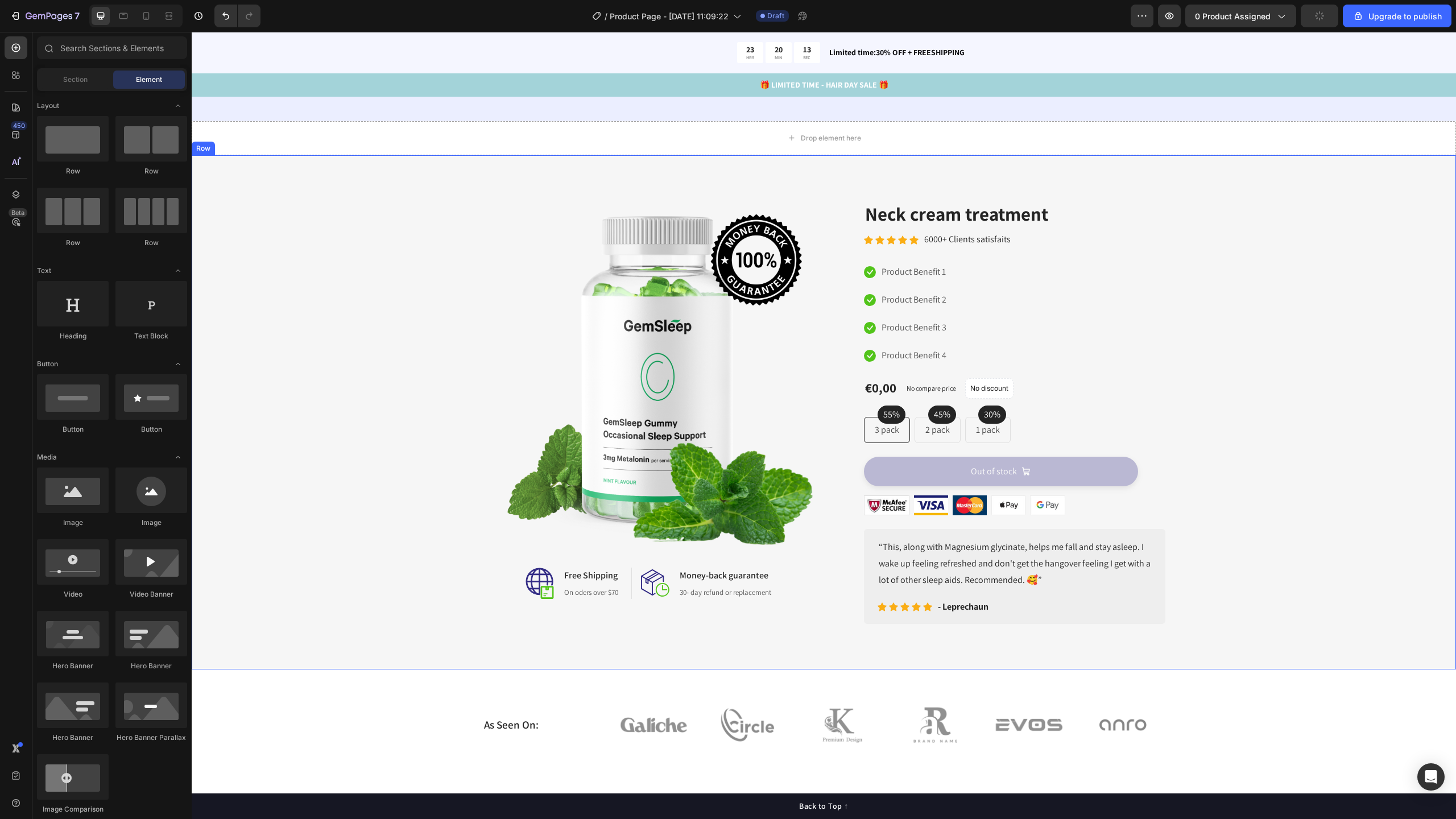
scroll to position [4281, 0]
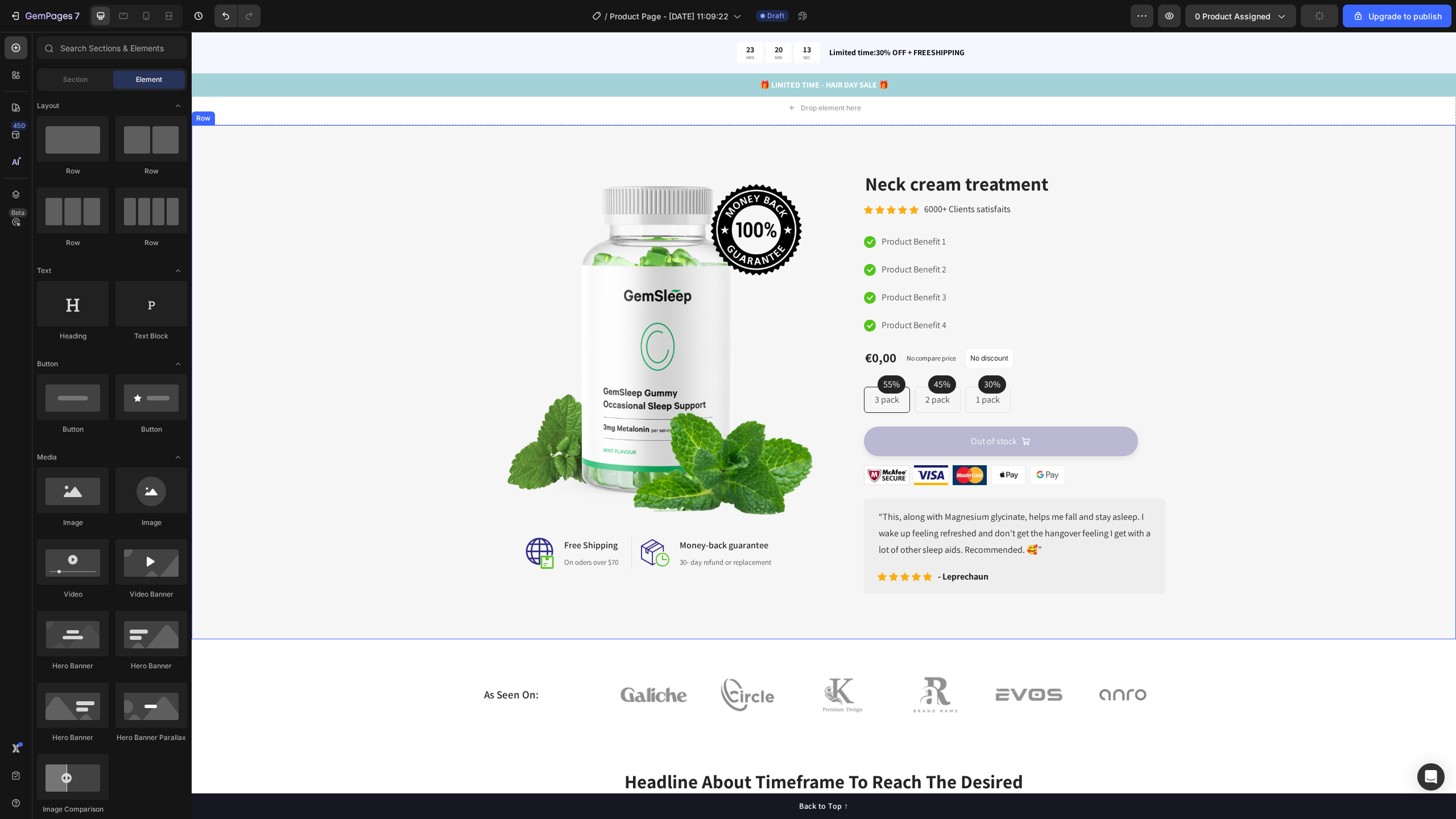
click at [1286, 385] on div "Image Image Free Shipping Heading On oders over $70 Text block Row Image Money-…" at bounding box center [823, 382] width 1247 height 423
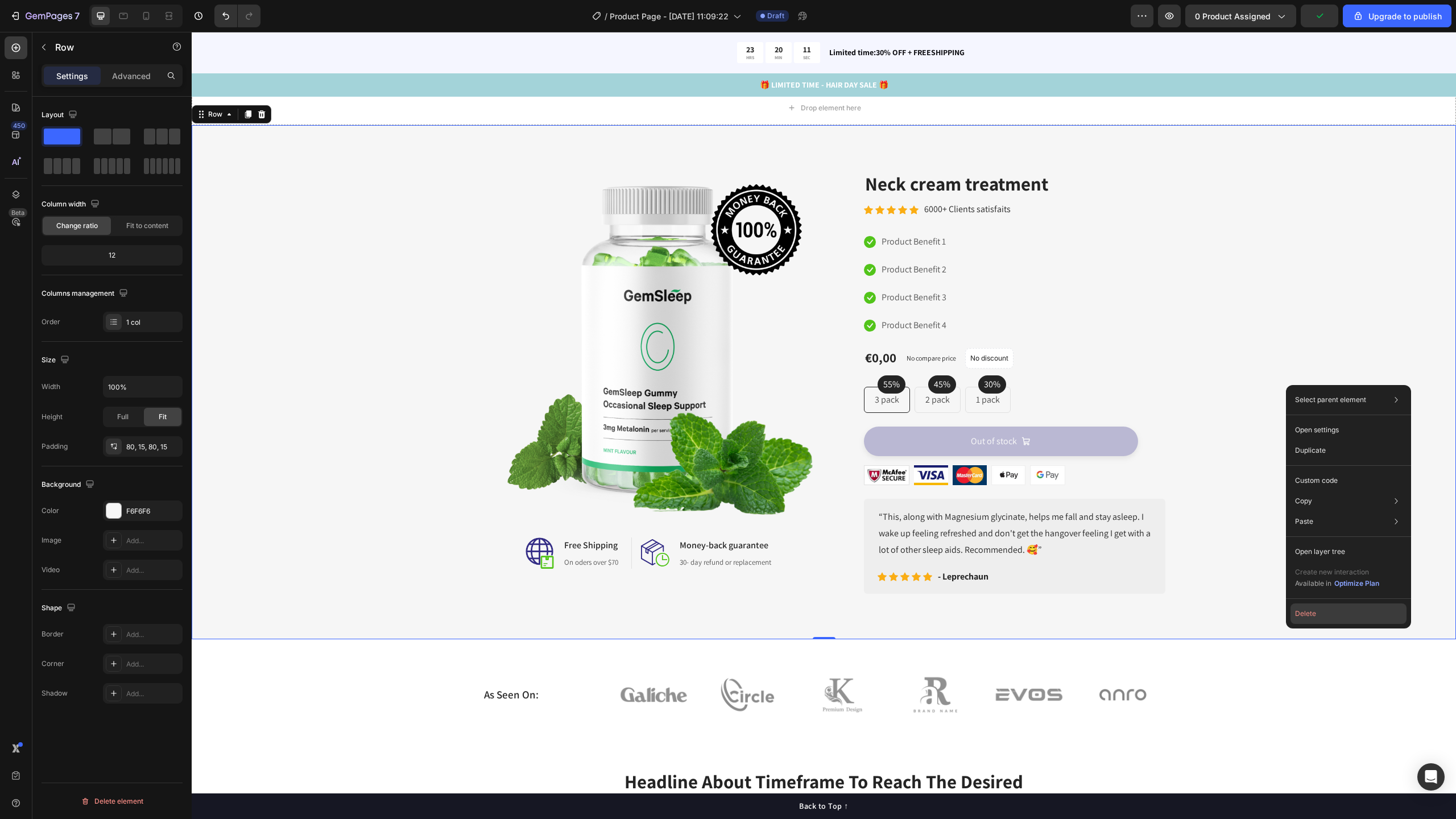
click at [1322, 610] on button "Delete" at bounding box center [1348, 614] width 116 height 20
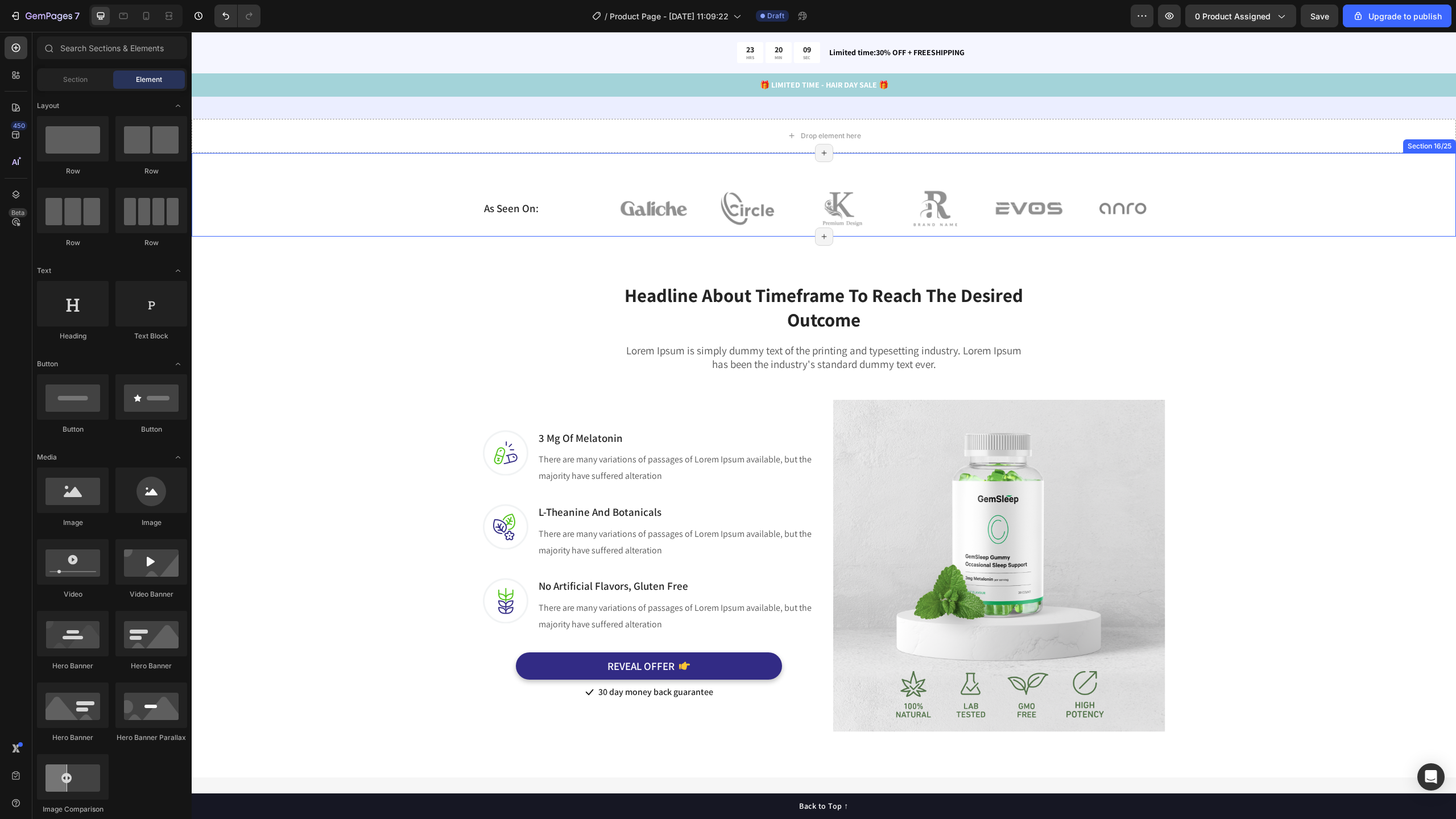
click at [1302, 199] on div "As Seen On: Heading Image Image Image Image Image Image Row Row" at bounding box center [823, 208] width 1247 height 56
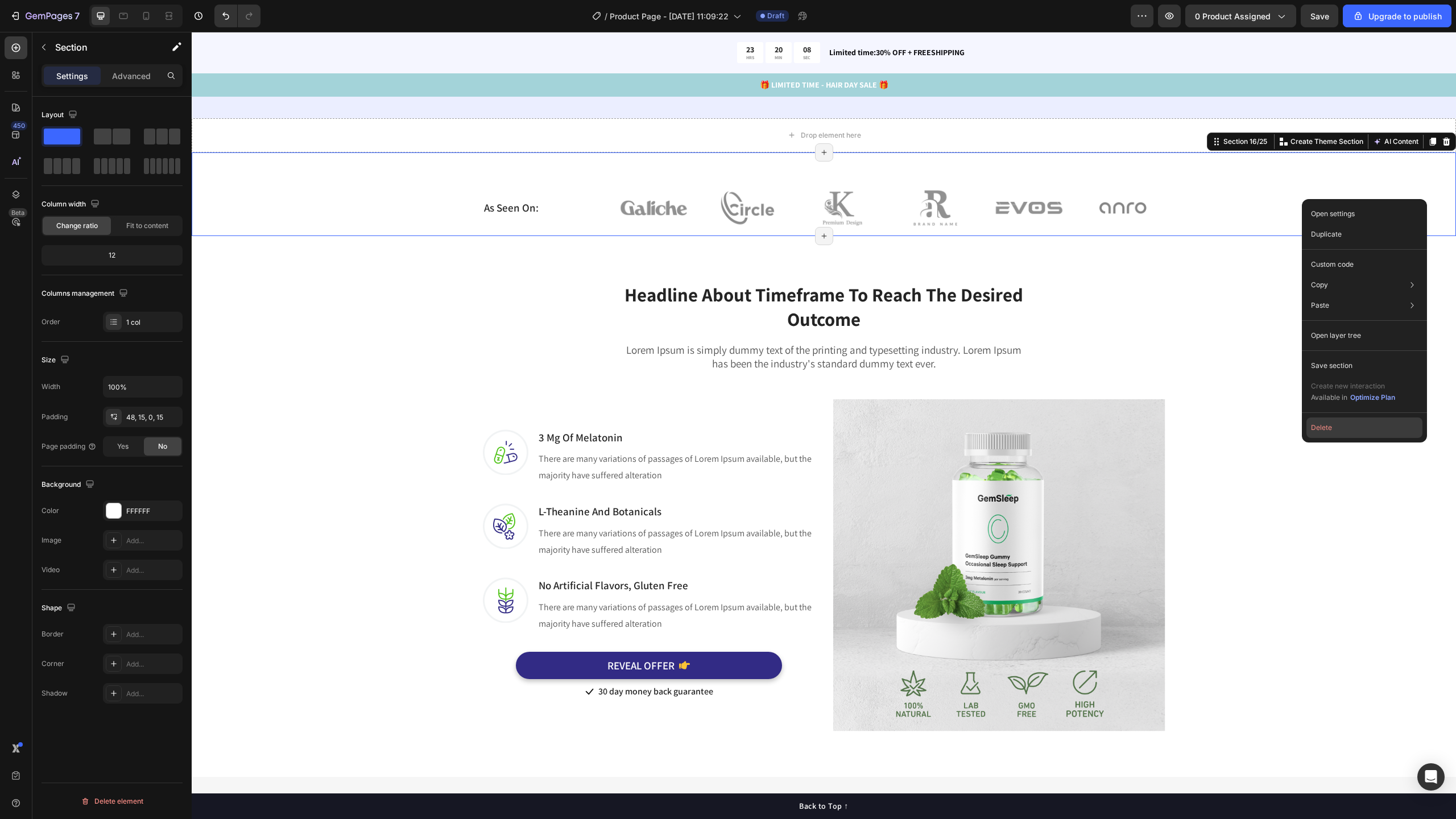
click at [1330, 435] on button "Delete" at bounding box center [1365, 427] width 116 height 20
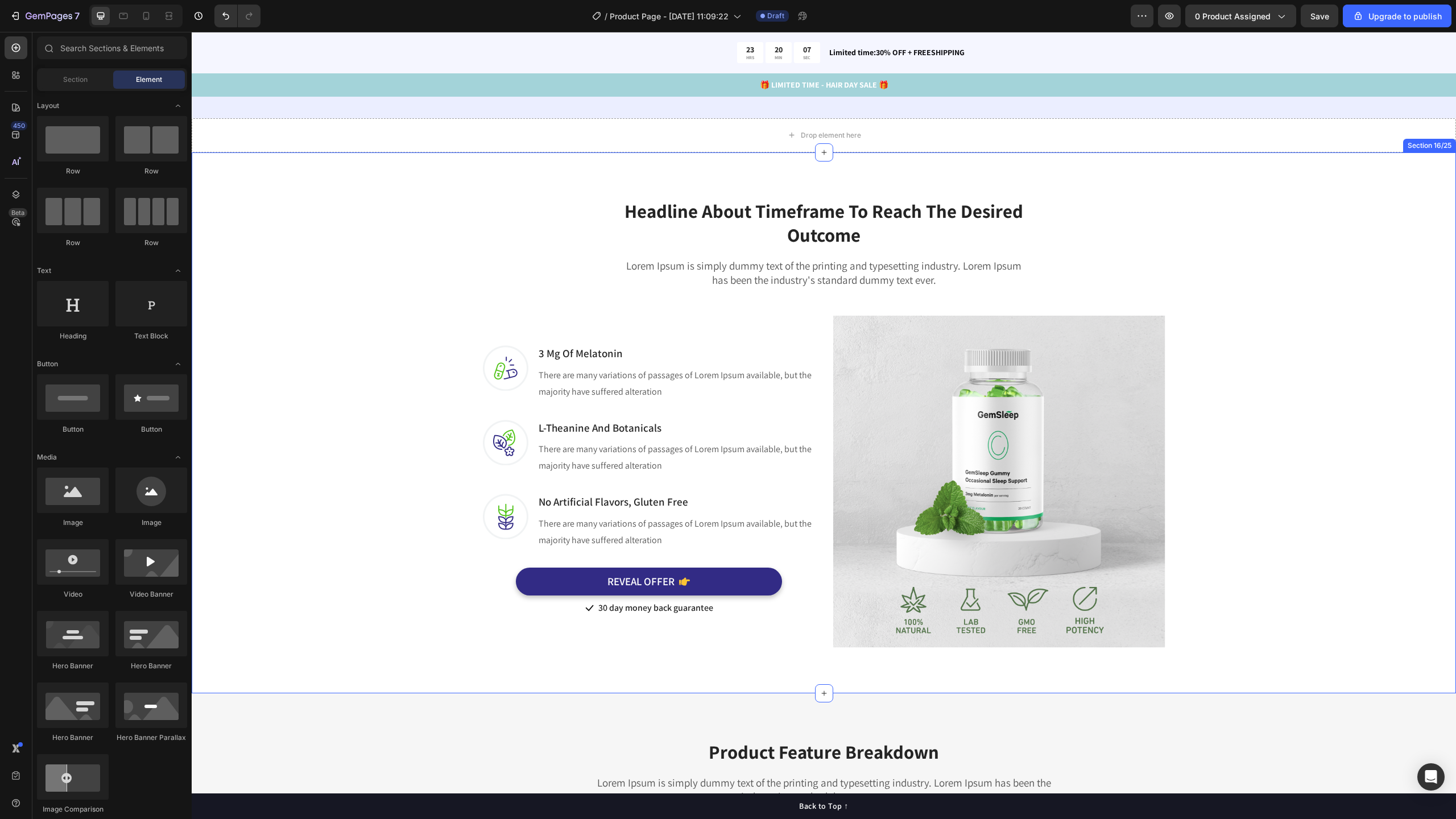
click at [1243, 269] on div "Headline About Timeframe To Reach The Desired Outcome Heading Row Lorem Ipsum i…" at bounding box center [823, 413] width 1247 height 468
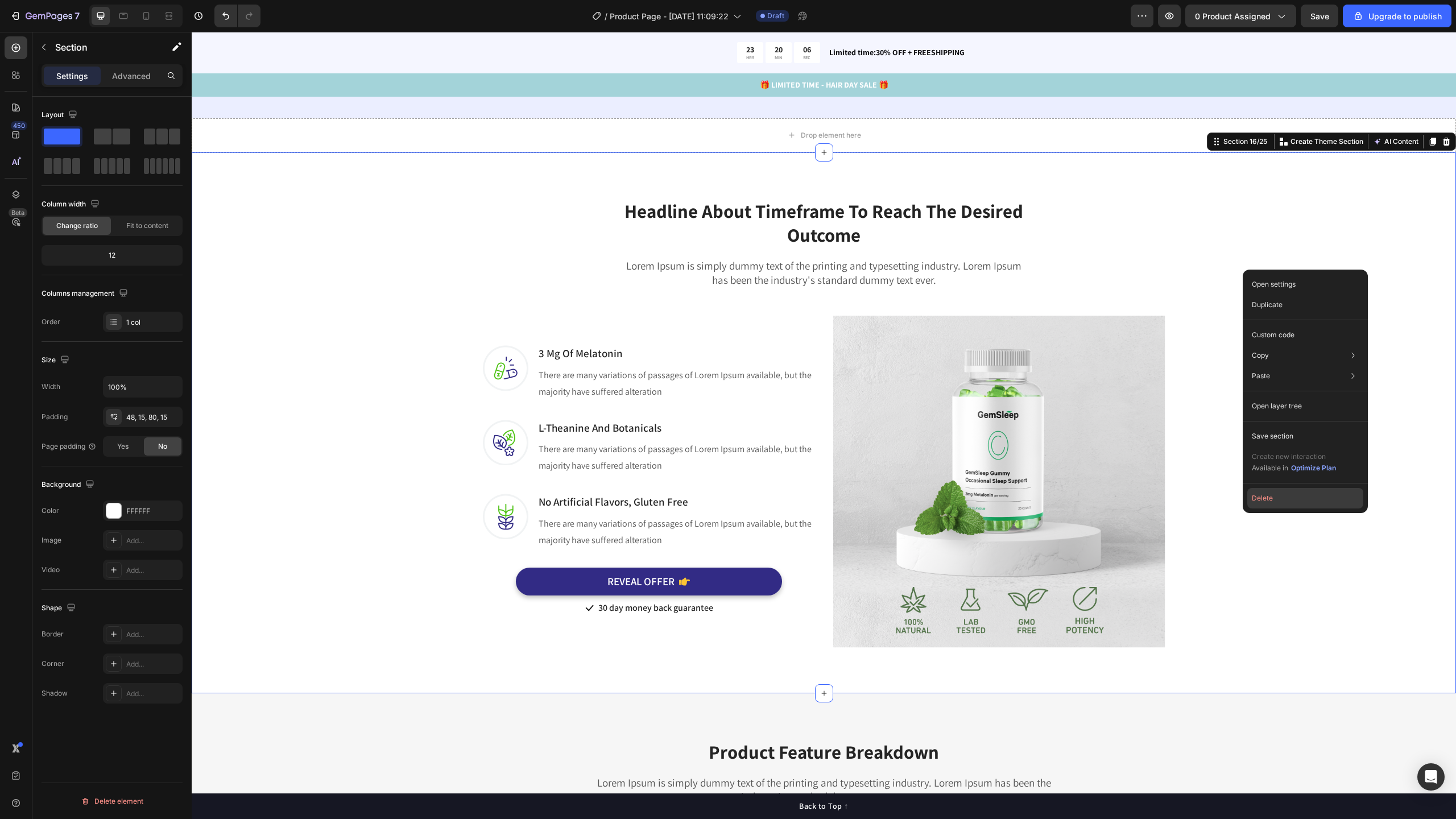
drag, startPoint x: 1286, startPoint y: 500, endPoint x: 1092, endPoint y: 469, distance: 196.5
click at [1286, 500] on button "Delete" at bounding box center [1305, 498] width 116 height 20
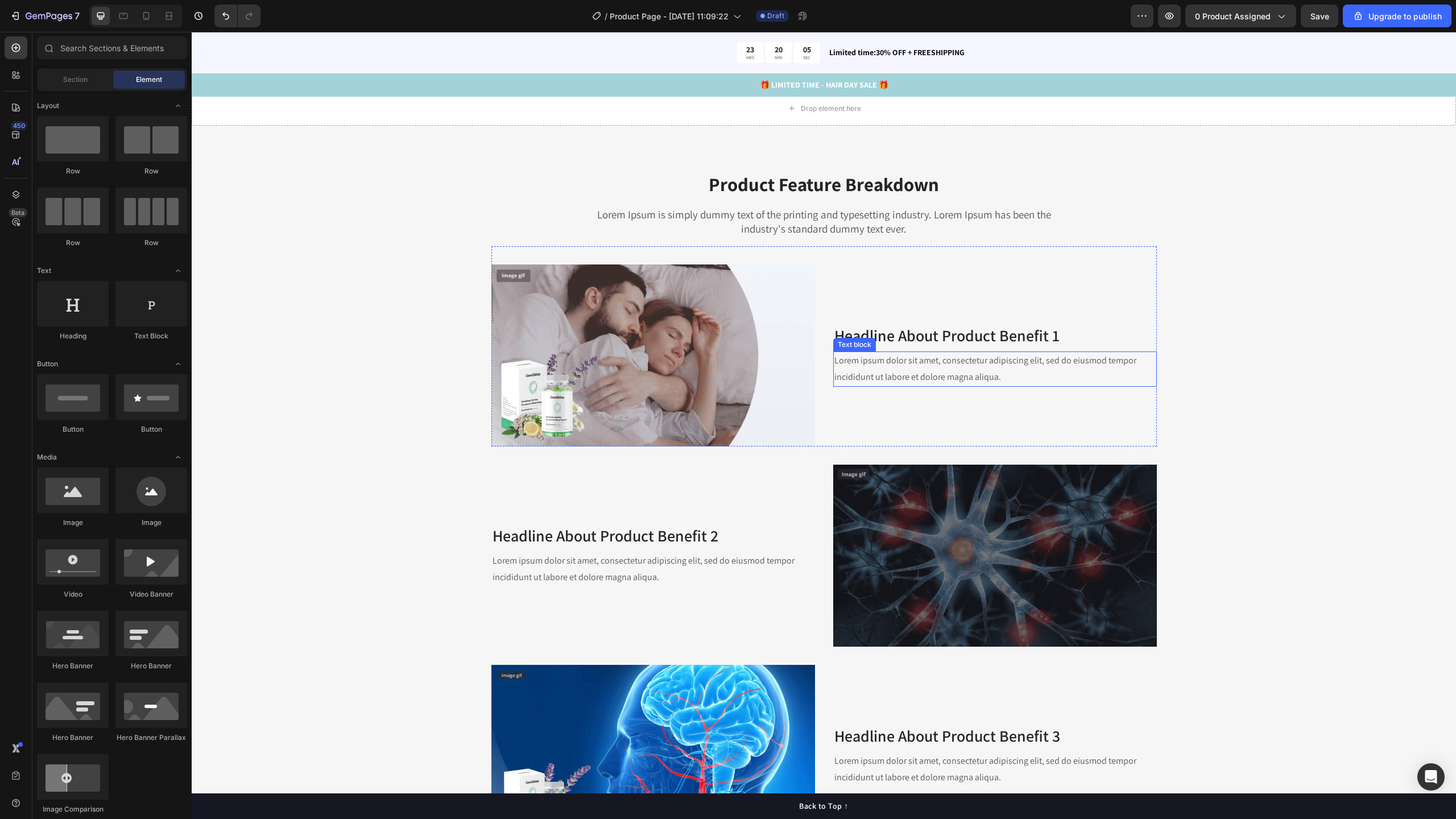
scroll to position [4285, 0]
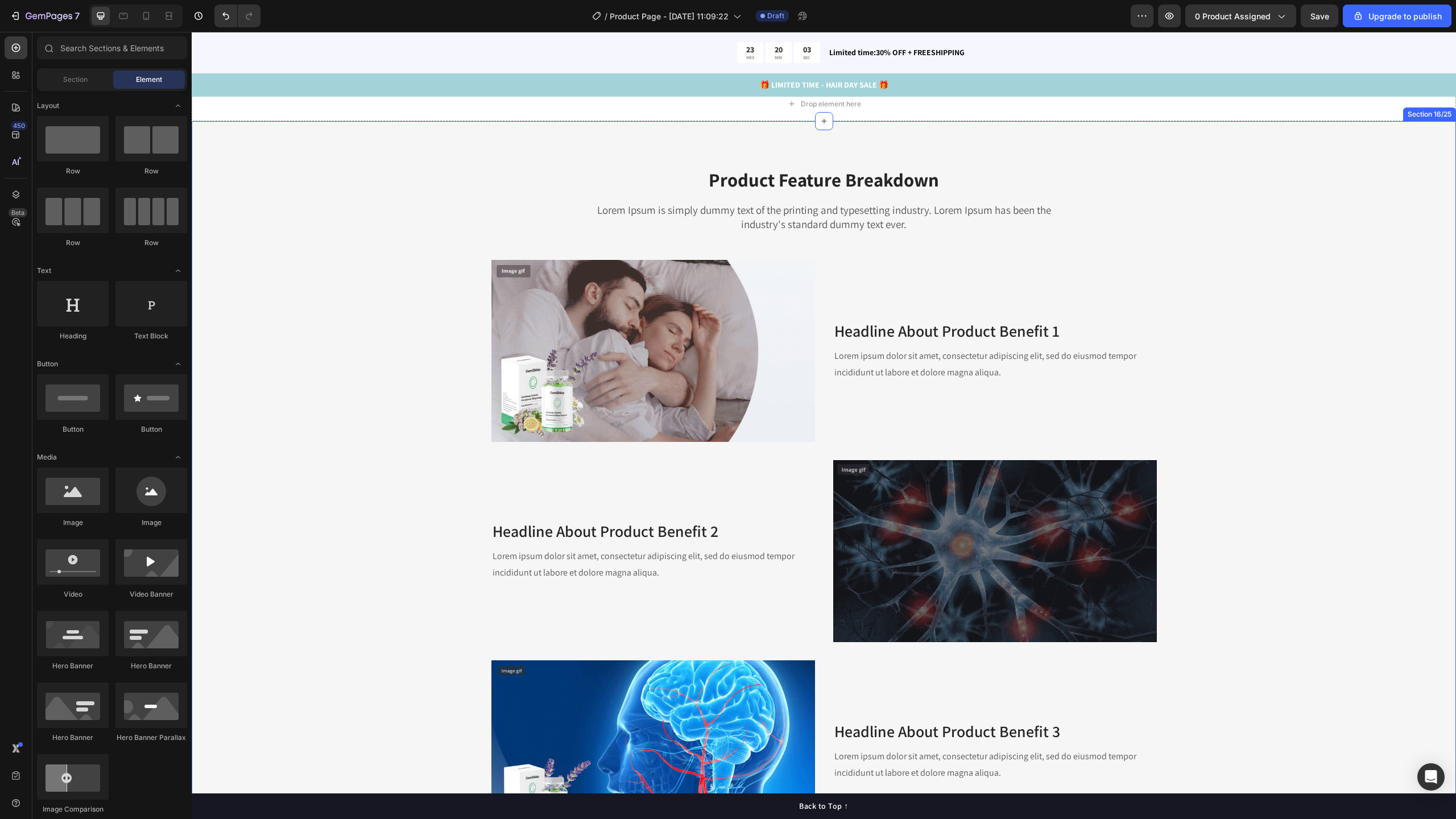
click at [349, 310] on div "Product Feature Breakdown Heading Lorem Ipsum is simply dummy text of the print…" at bounding box center [823, 605] width 1247 height 876
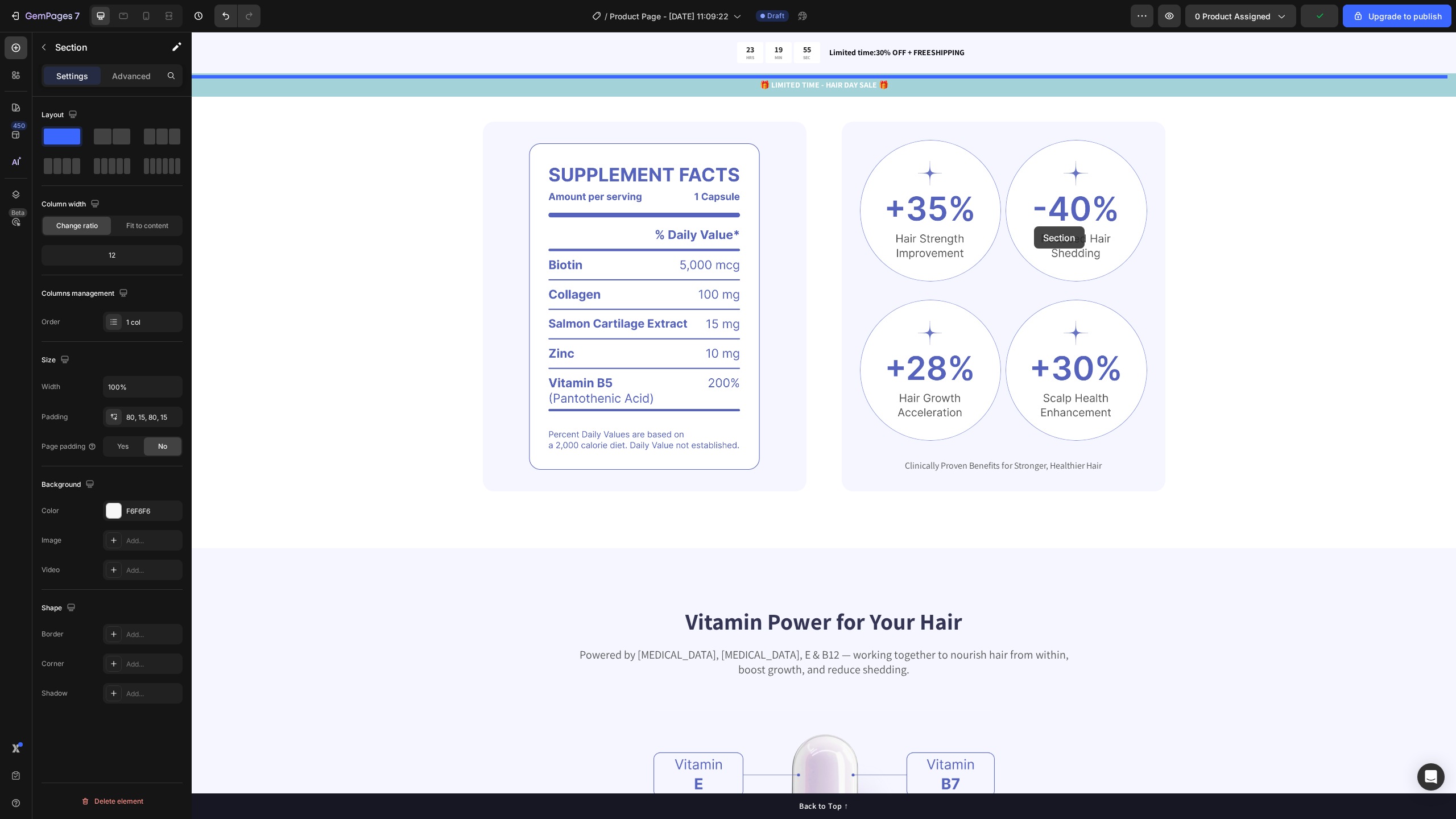
scroll to position [1273, 0]
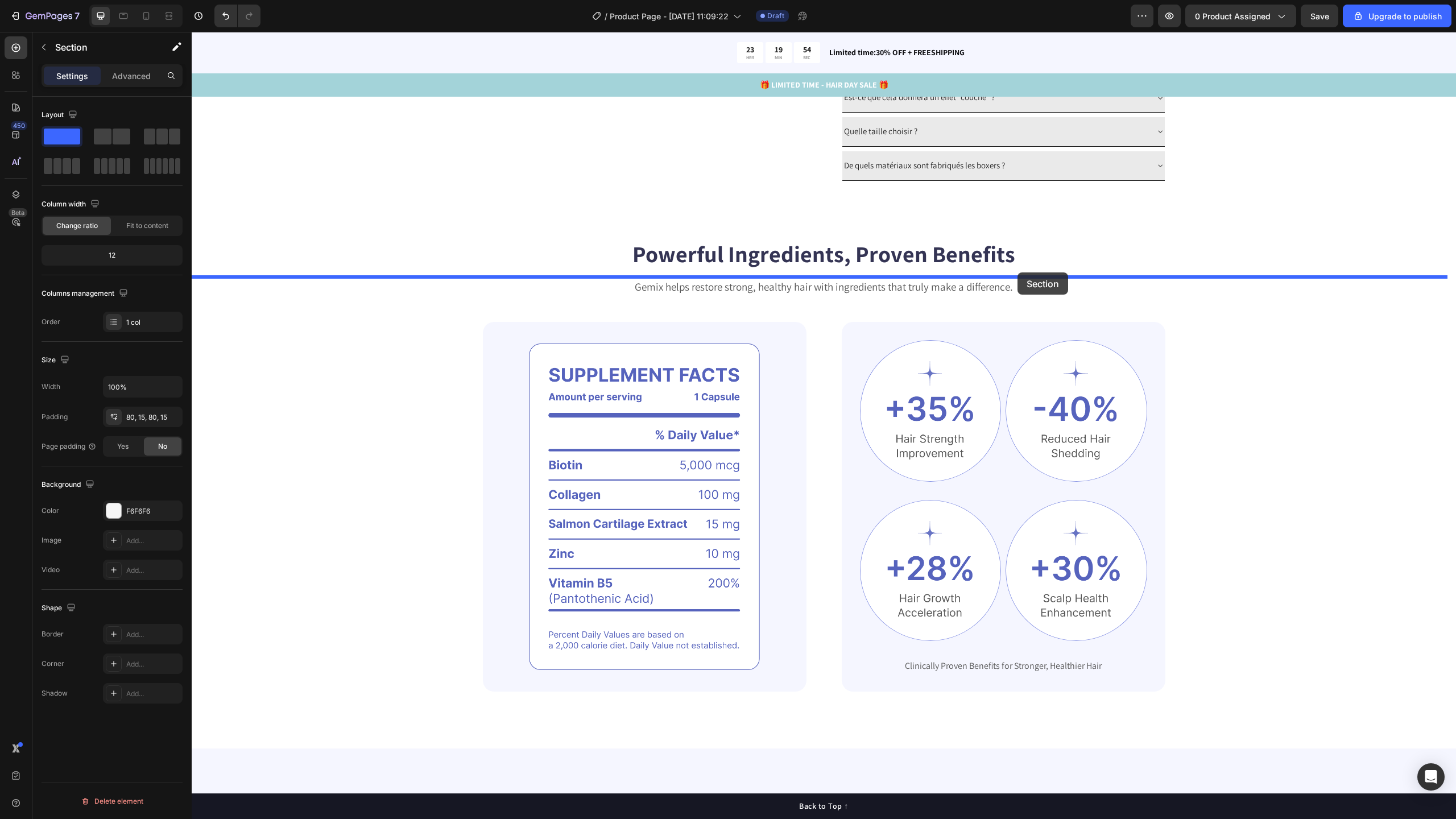
drag, startPoint x: 1207, startPoint y: 112, endPoint x: 1017, endPoint y: 274, distance: 249.7
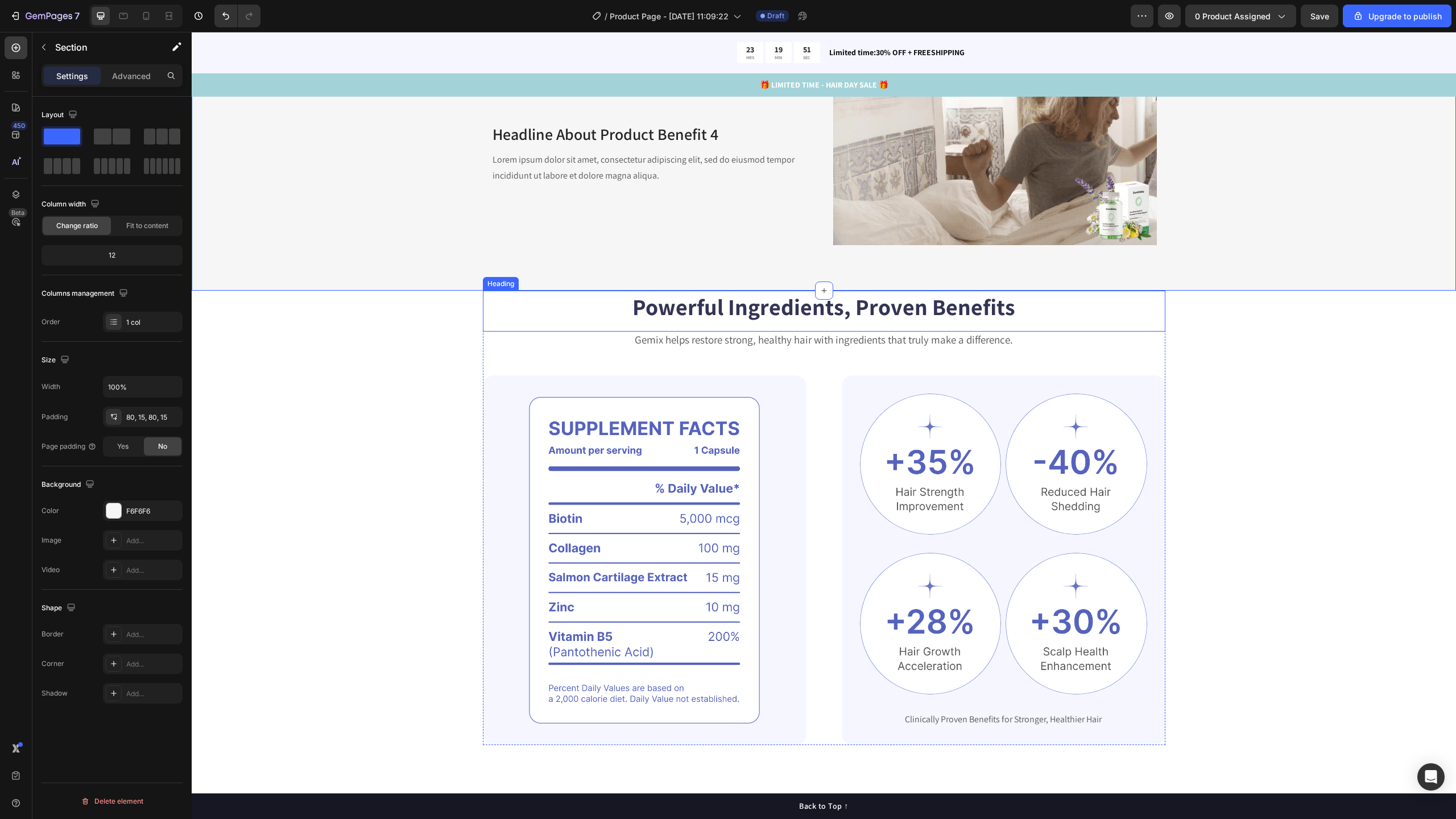
scroll to position [2224, 0]
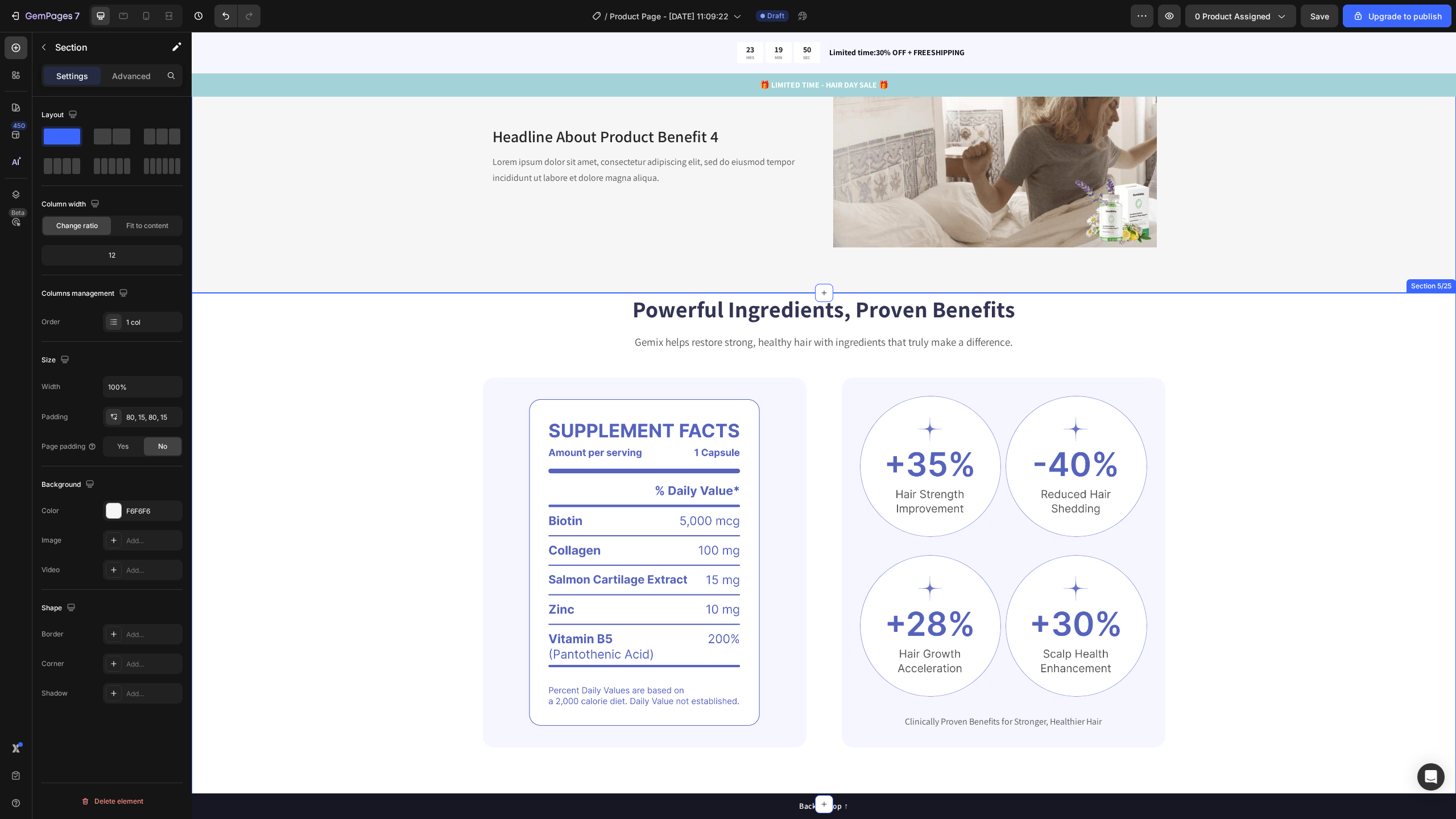
click at [386, 338] on div "Powerful Ingredients, Proven Benefits Heading Gemix helps restore strong, healt…" at bounding box center [823, 521] width 1173 height 455
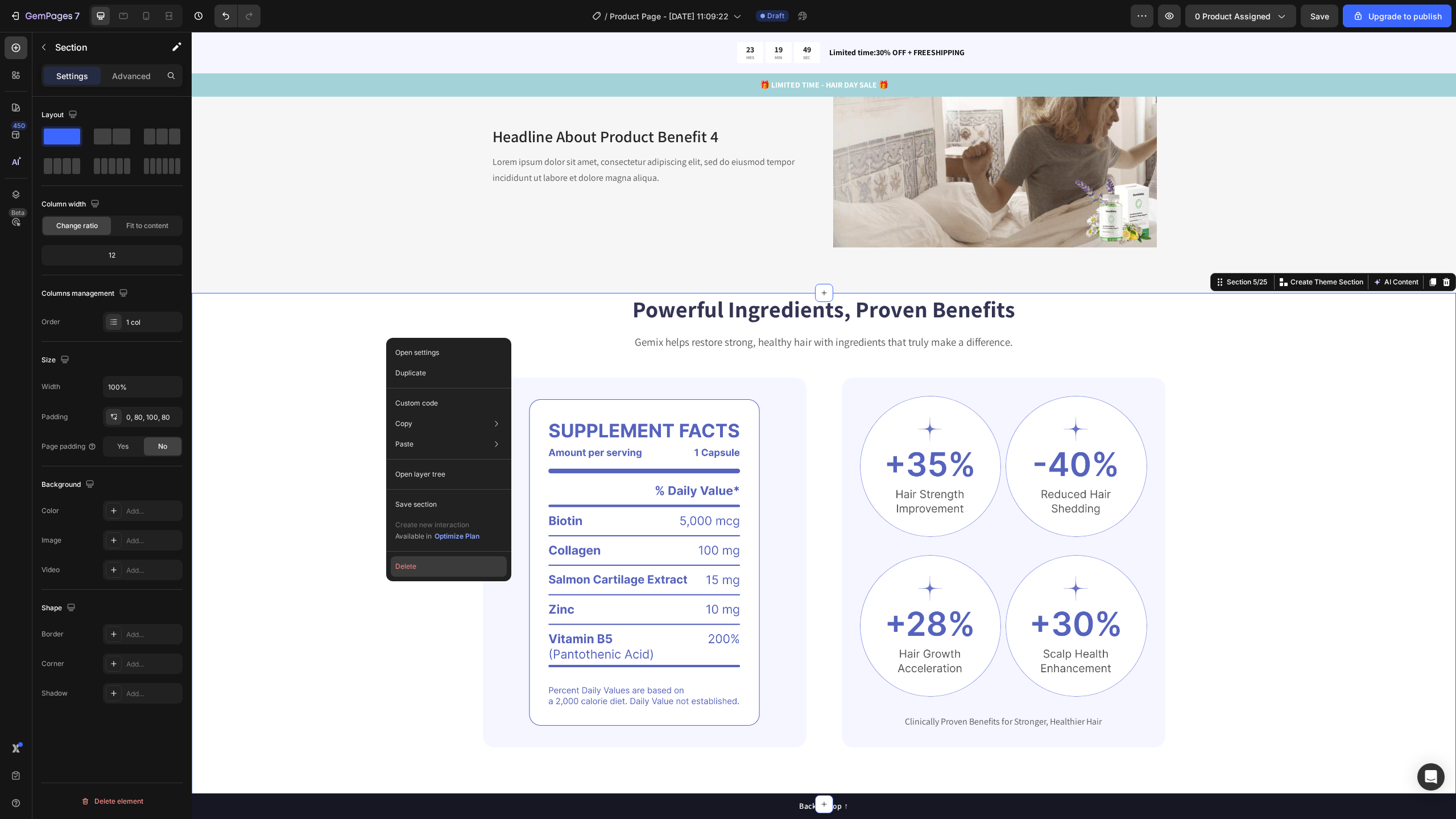
click at [420, 563] on button "Delete" at bounding box center [448, 566] width 116 height 20
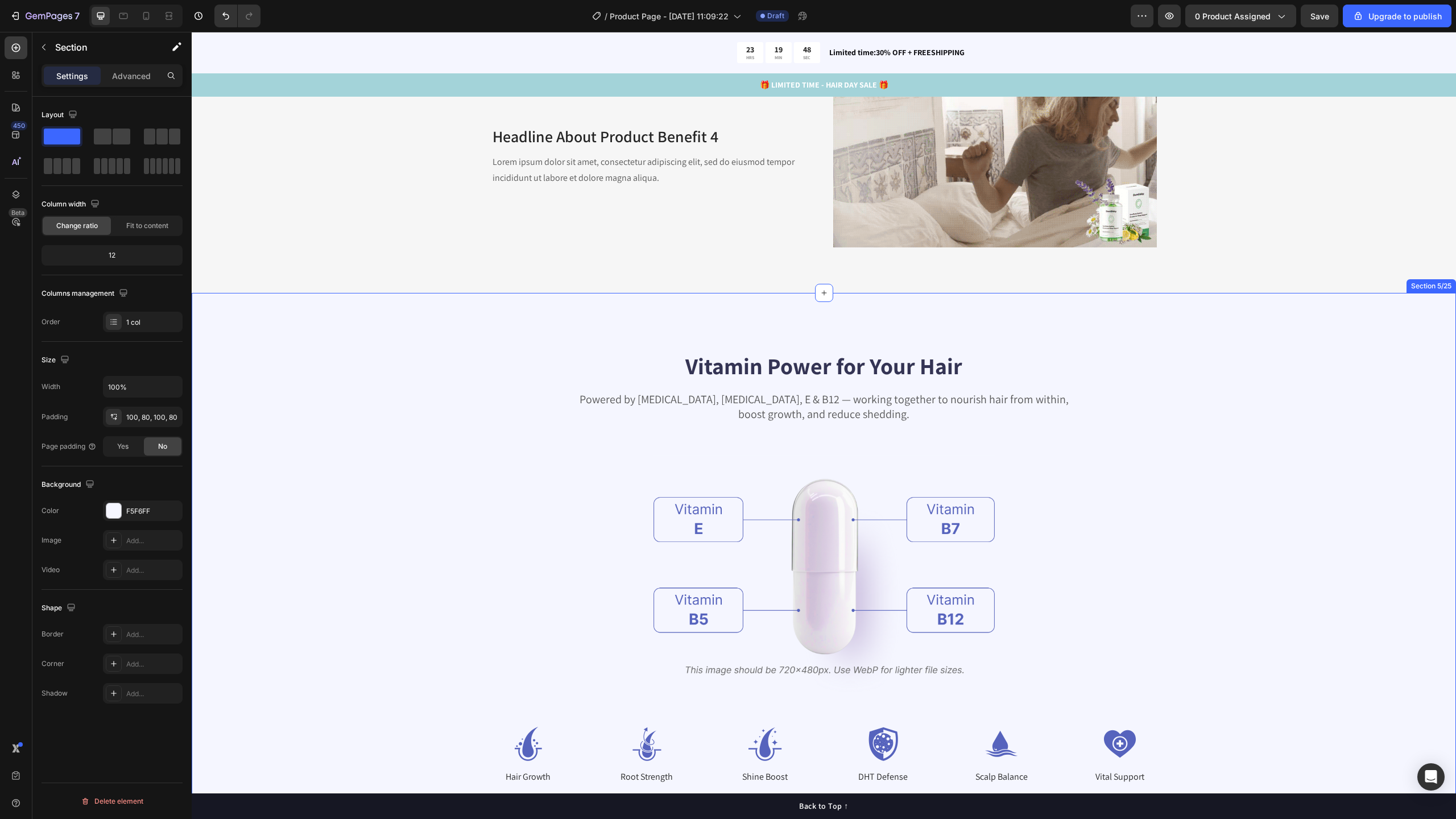
click at [423, 374] on div "Vitamin Power for Your Hair Heading Powered by Biotin, Vitamin B5, E & B12 — wo…" at bounding box center [823, 567] width 1173 height 434
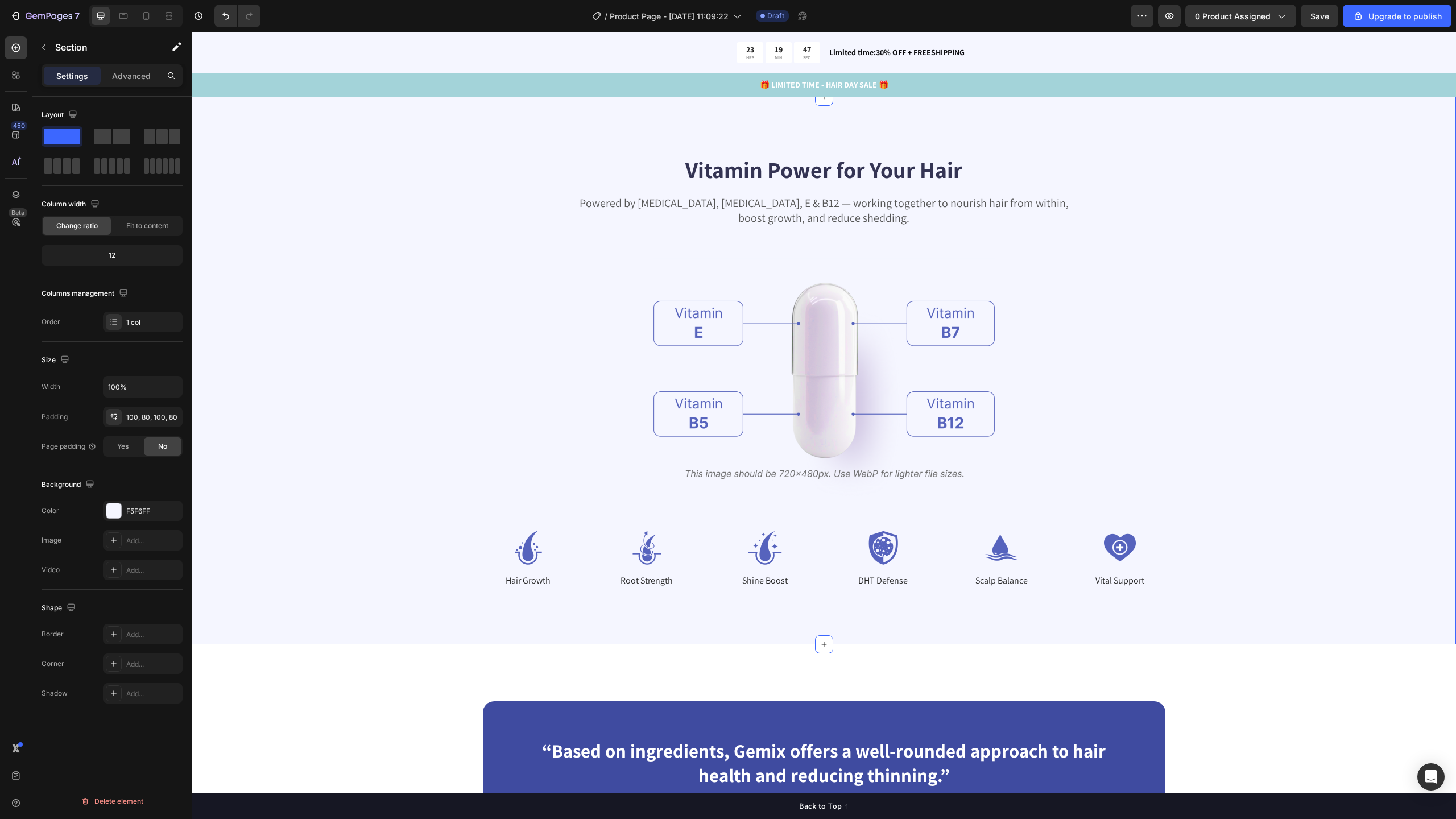
scroll to position [2419, 0]
click at [827, 327] on img at bounding box center [824, 379] width 341 height 249
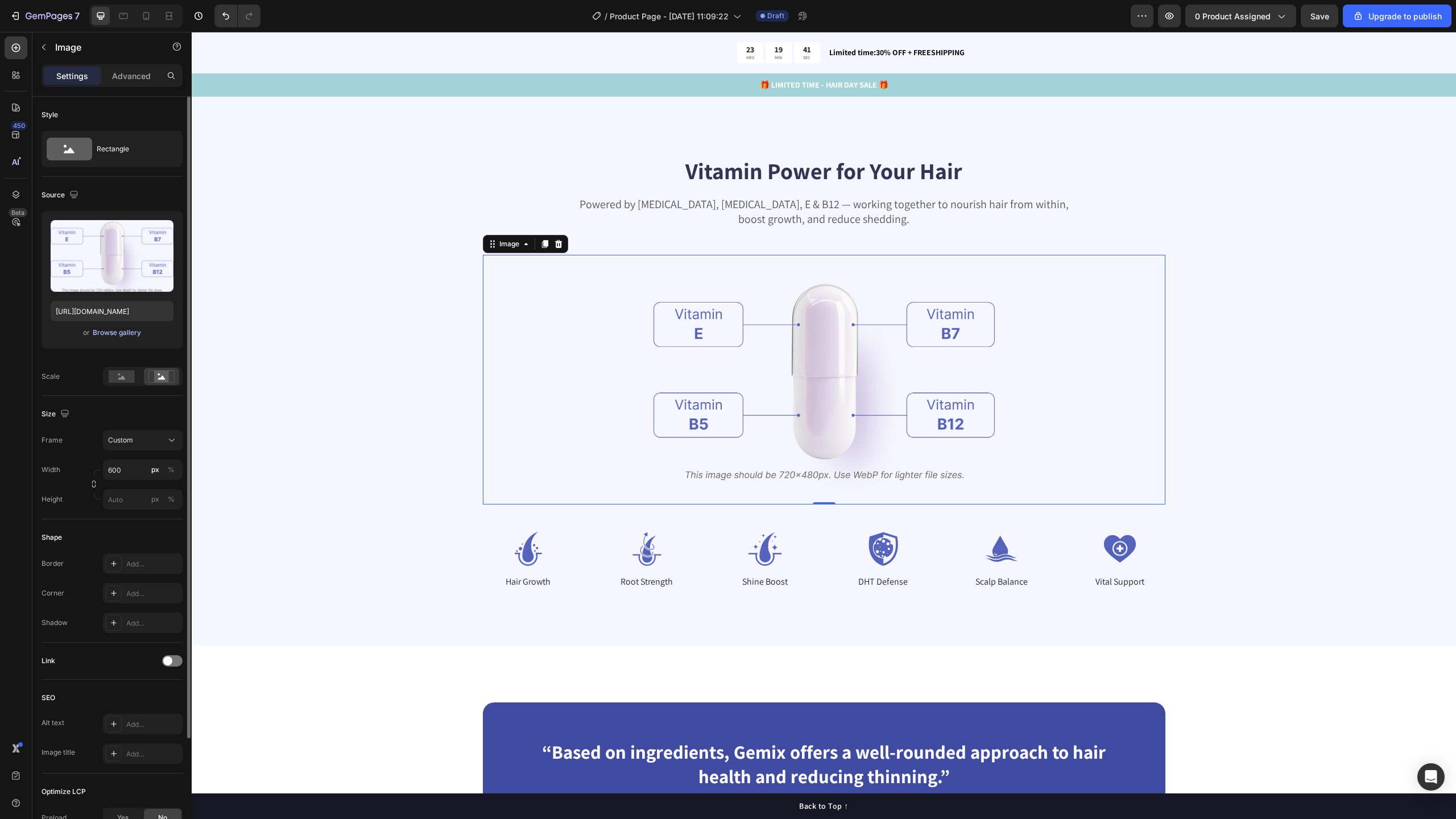
click at [120, 336] on div "Browse gallery" at bounding box center [117, 333] width 48 height 11
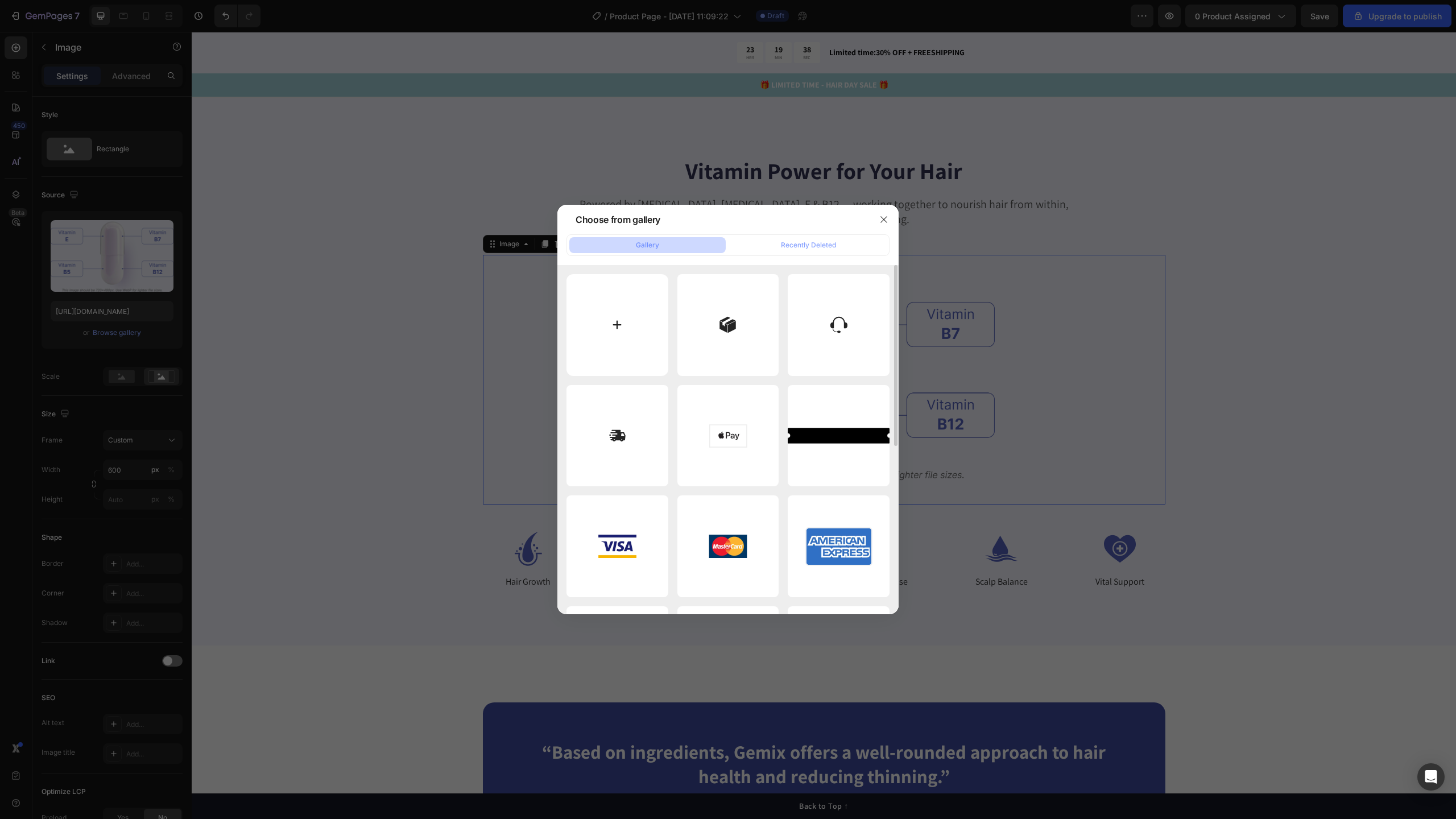
click at [618, 315] on input "file" at bounding box center [617, 325] width 102 height 102
type input "C:\fakepath\Boxer image13.jpg"
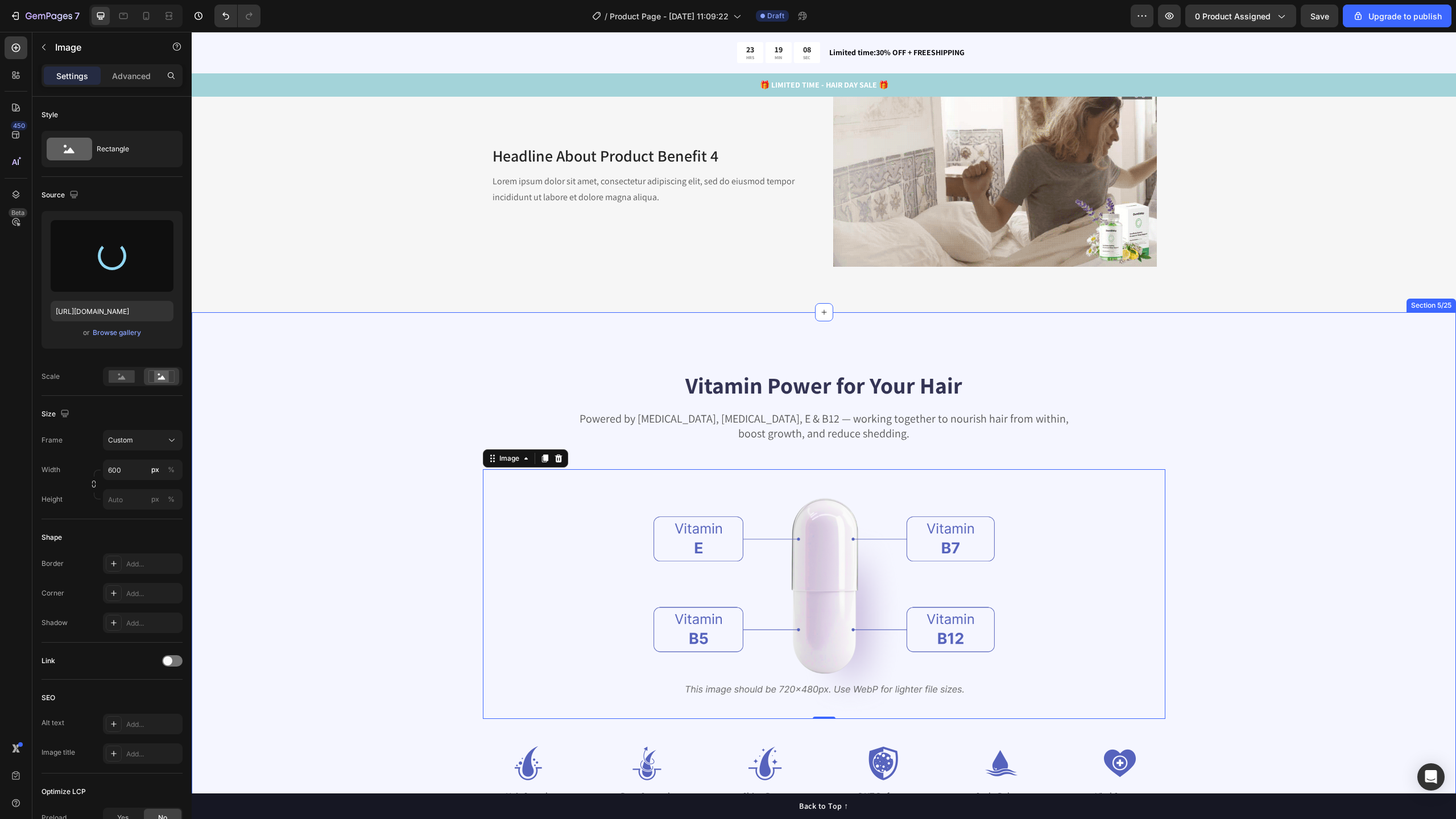
scroll to position [2293, 0]
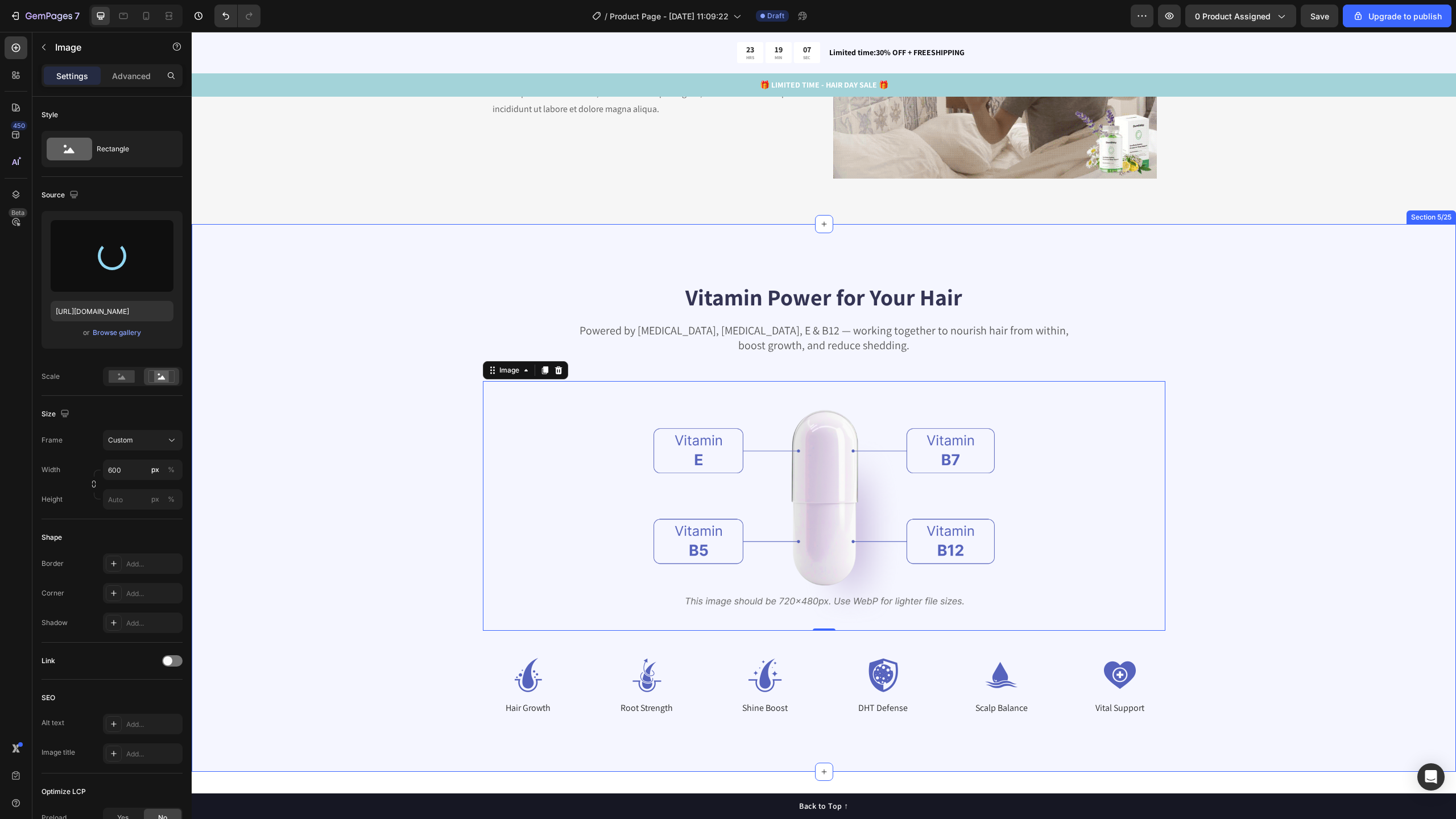
type input "https://cdn.shopify.com/s/files/1/0585/5707/1412/files/gempages_496236535314645…"
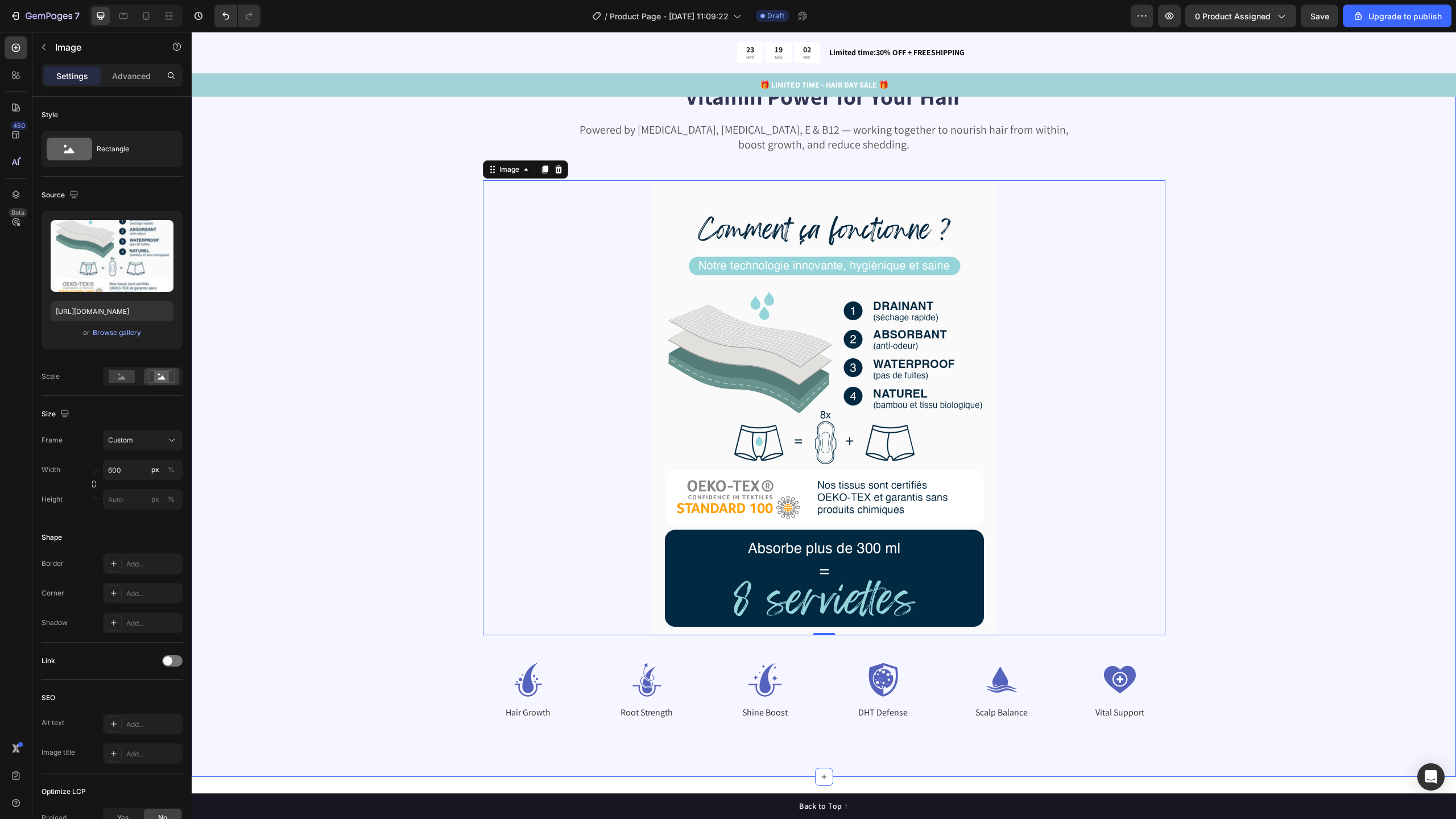
scroll to position [2491, 0]
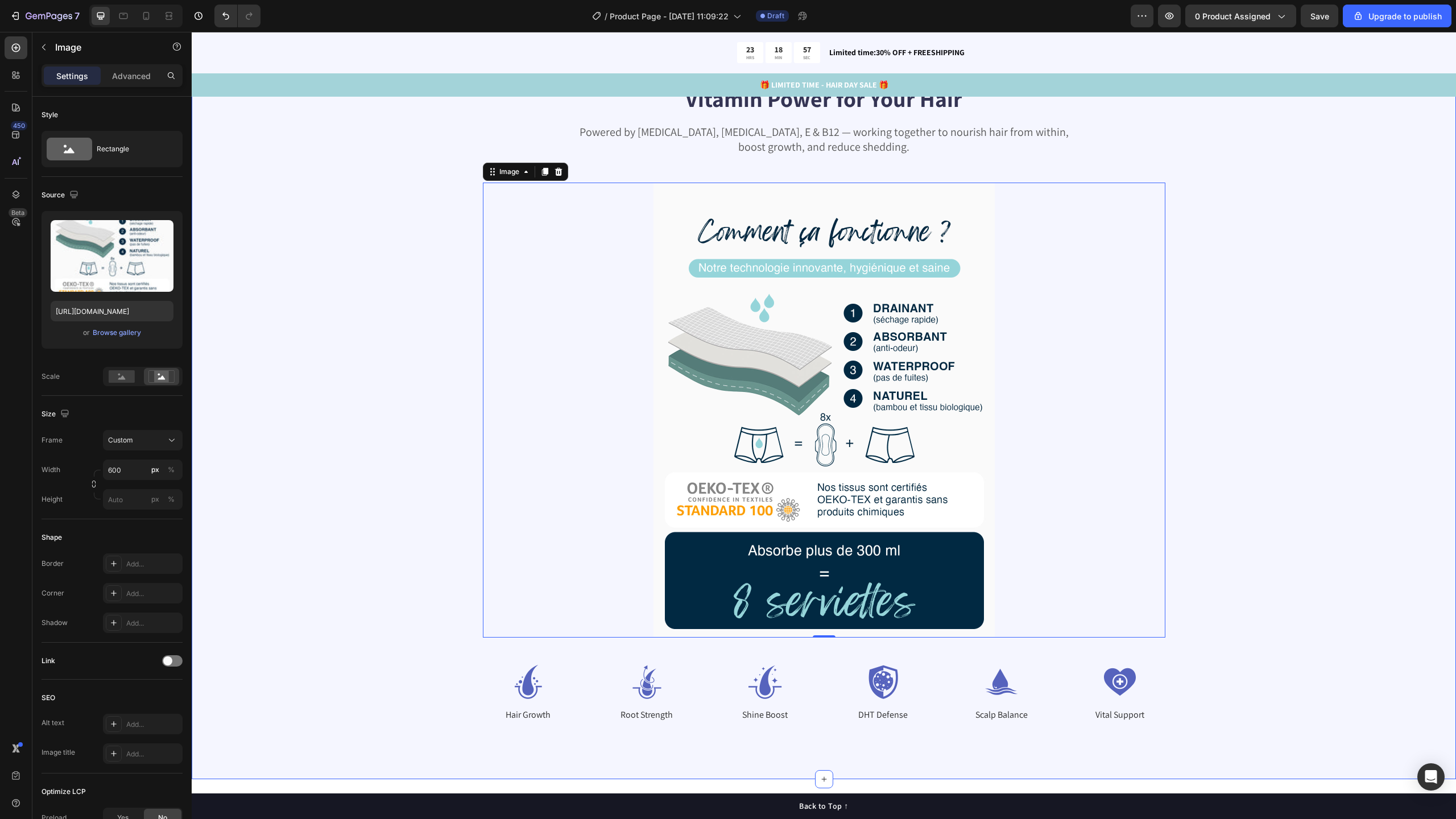
click at [1309, 506] on div "Vitamin Power for Your Hair Heading Powered by Biotin, Vitamin B5, E & B12 — wo…" at bounding box center [823, 402] width 1173 height 640
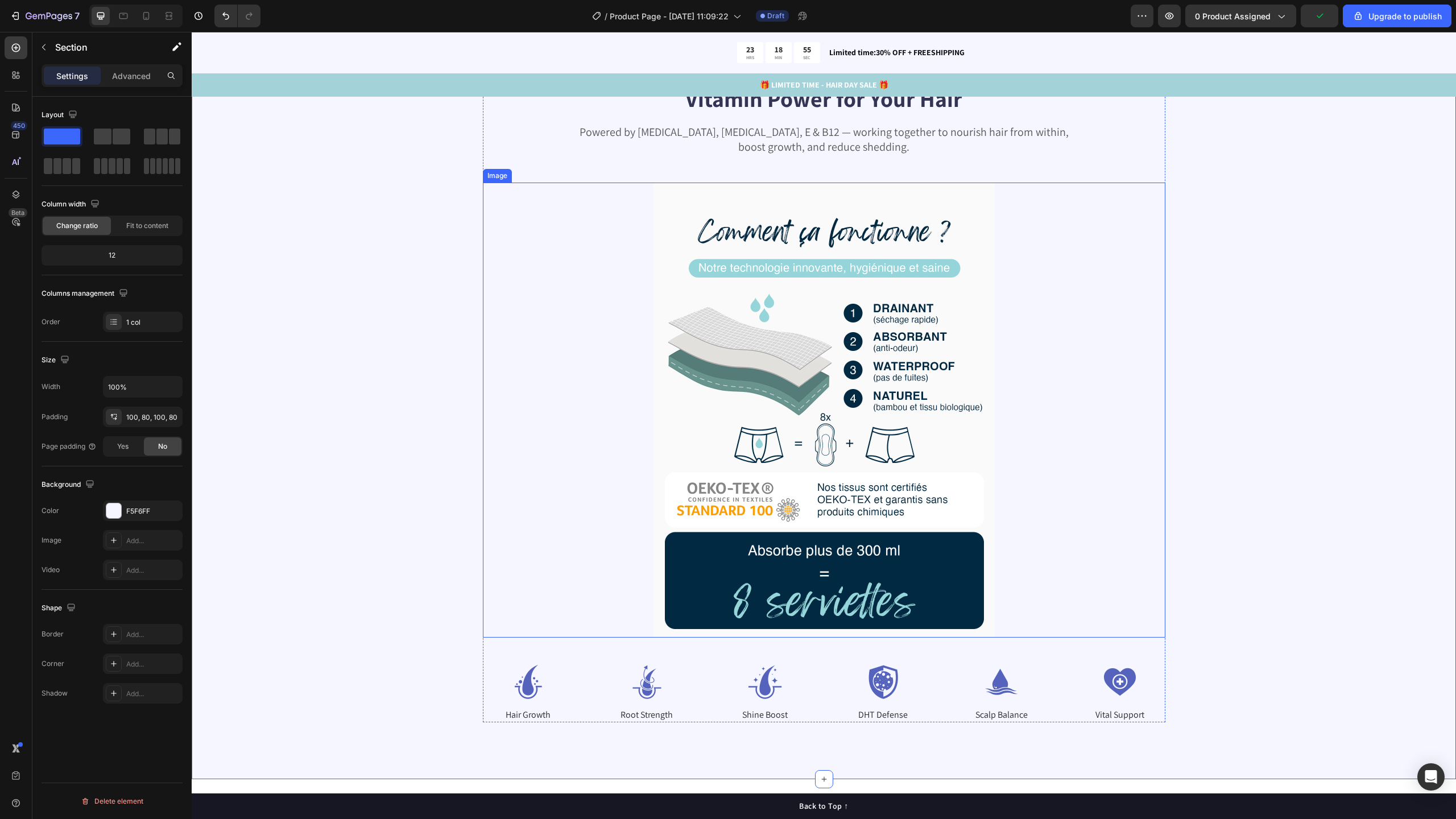
click at [635, 385] on div at bounding box center [824, 410] width 683 height 455
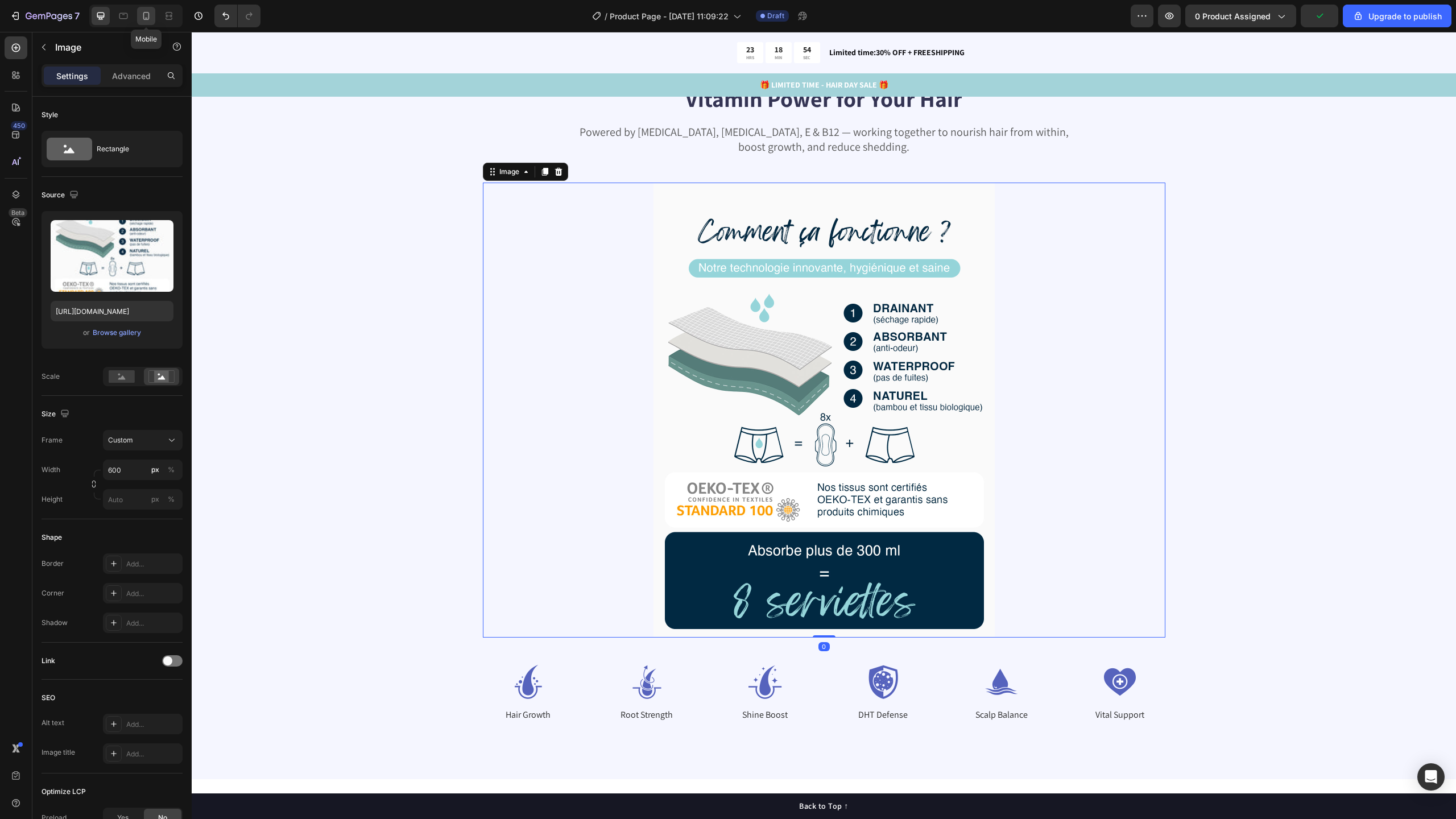
click at [147, 20] on icon at bounding box center [146, 16] width 11 height 11
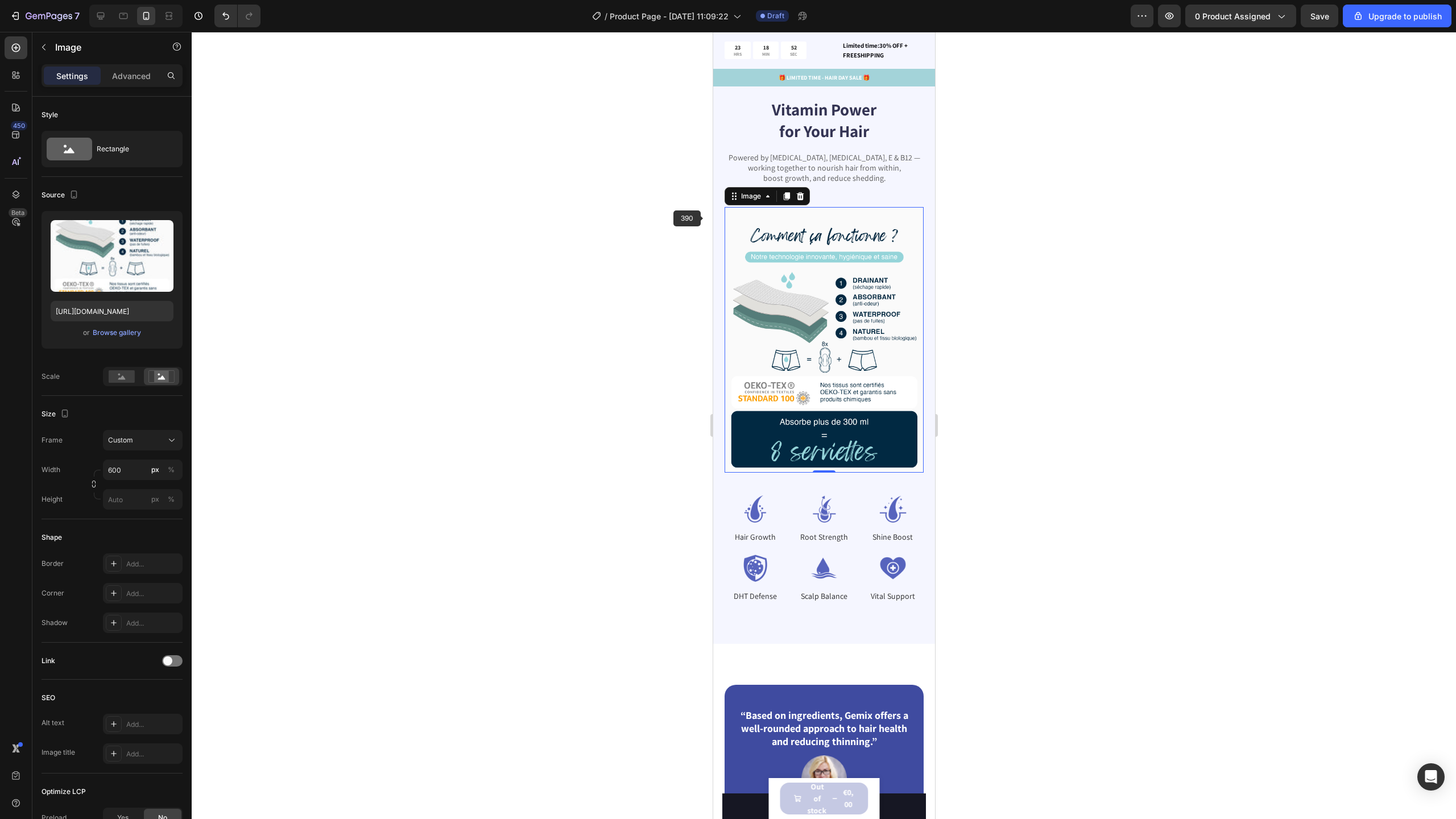
scroll to position [2494, 0]
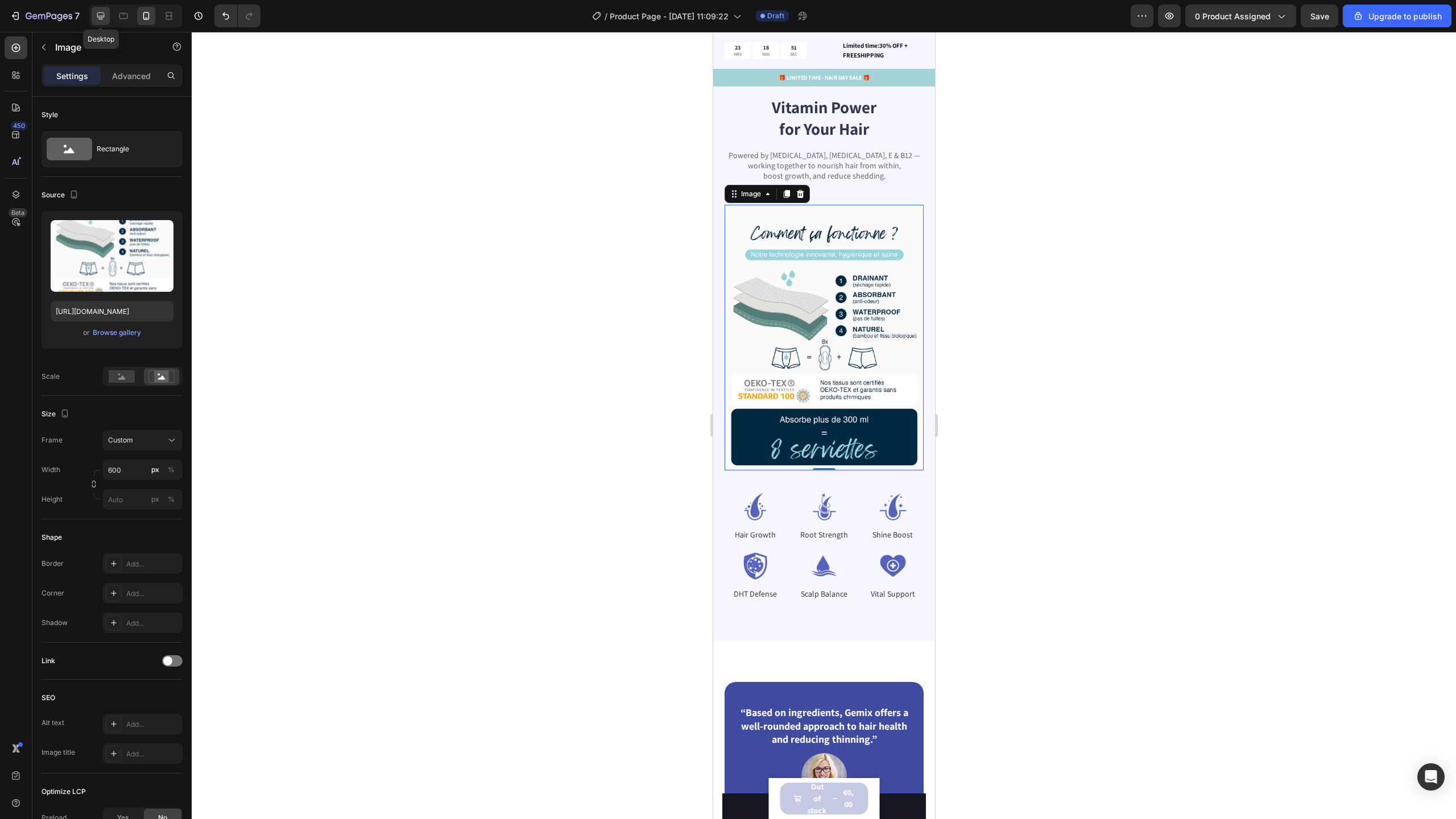
click at [104, 14] on icon at bounding box center [100, 16] width 11 height 11
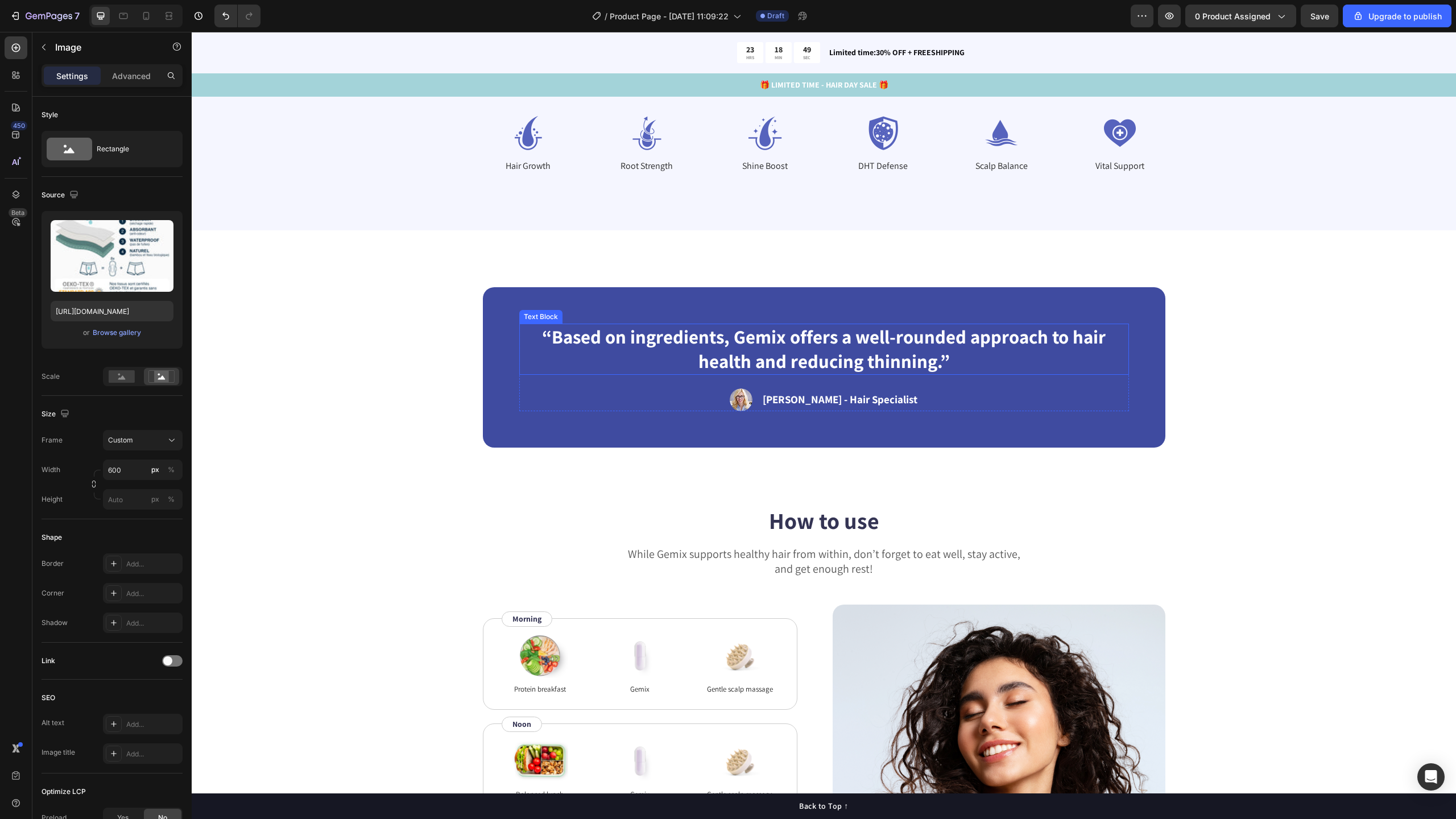
scroll to position [2541, 0]
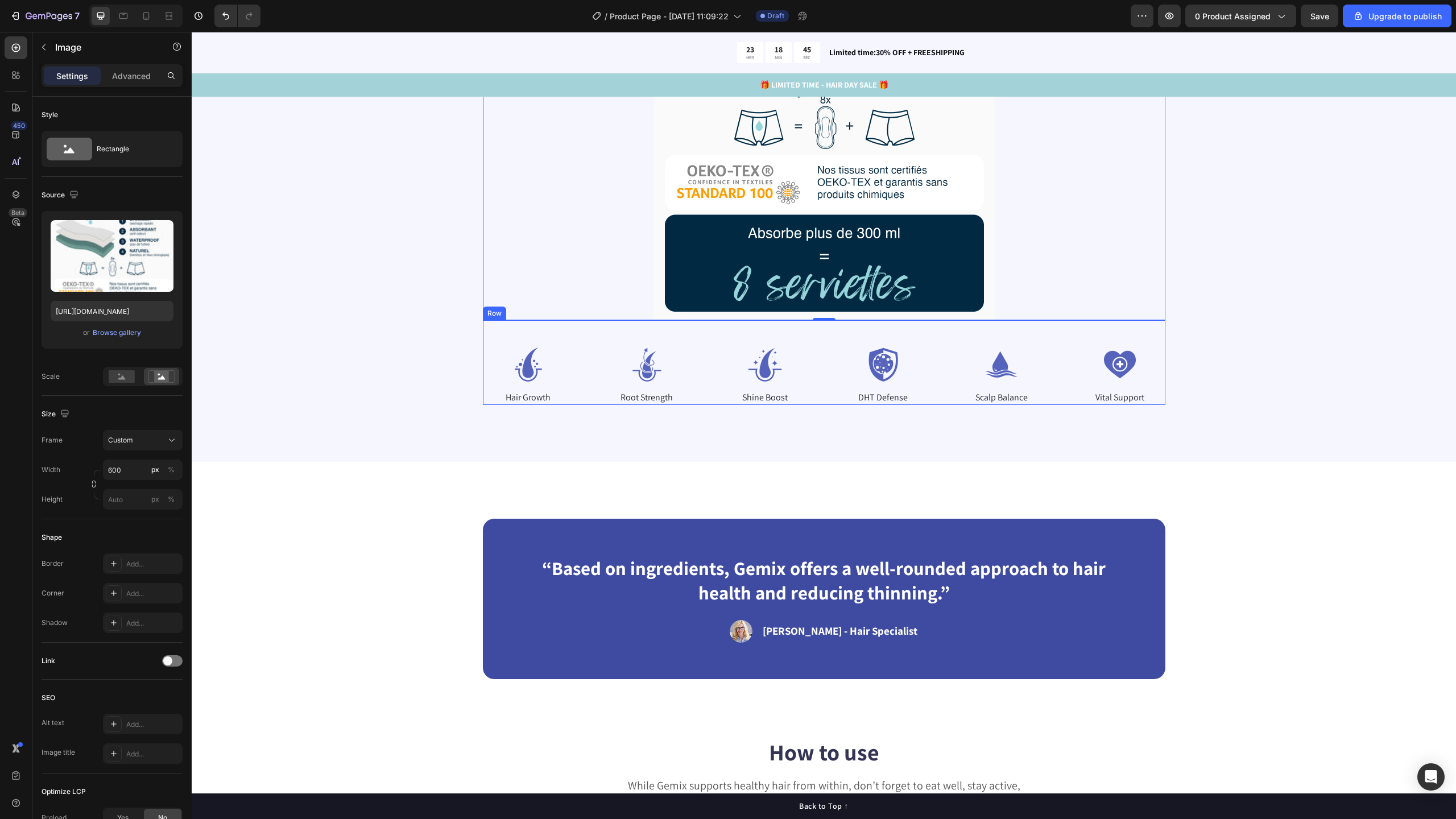
click at [819, 348] on div "Image Hair Growth Text Block Image Root Strength Text Block Image Shine Boost T…" at bounding box center [824, 363] width 683 height 85
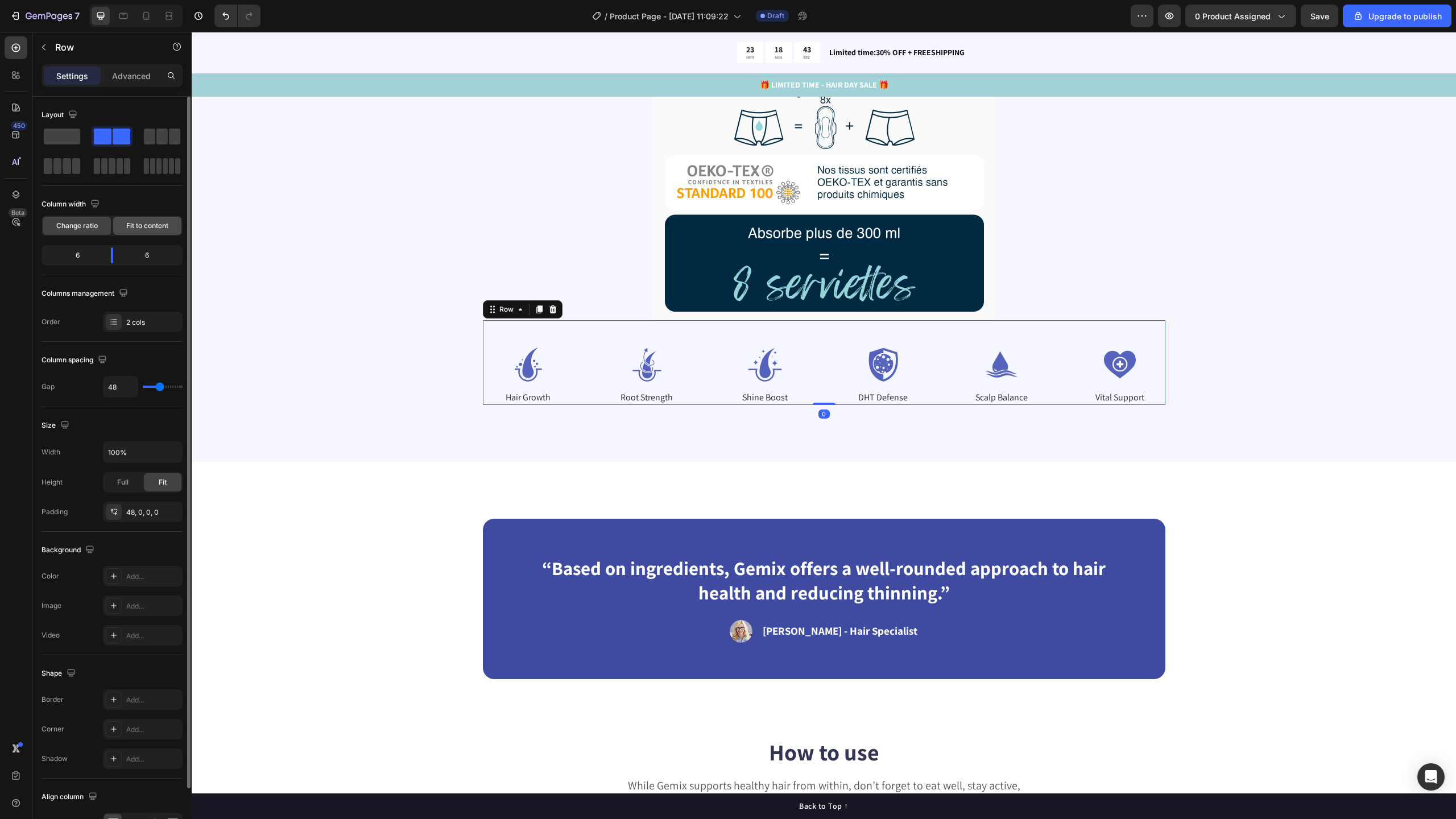
click at [147, 226] on span "Fit to content" at bounding box center [147, 226] width 42 height 11
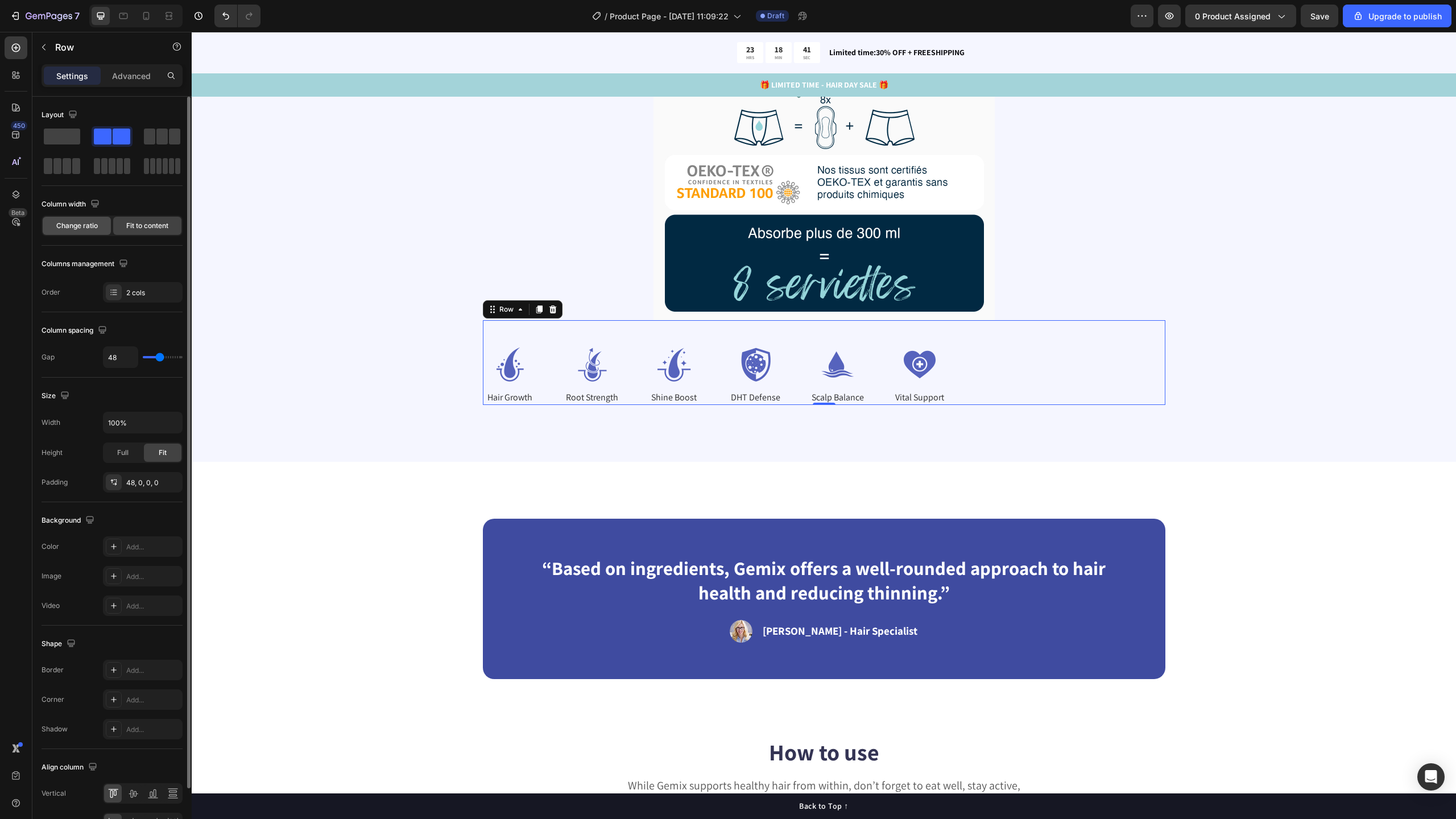
click at [79, 225] on span "Change ratio" at bounding box center [76, 226] width 41 height 11
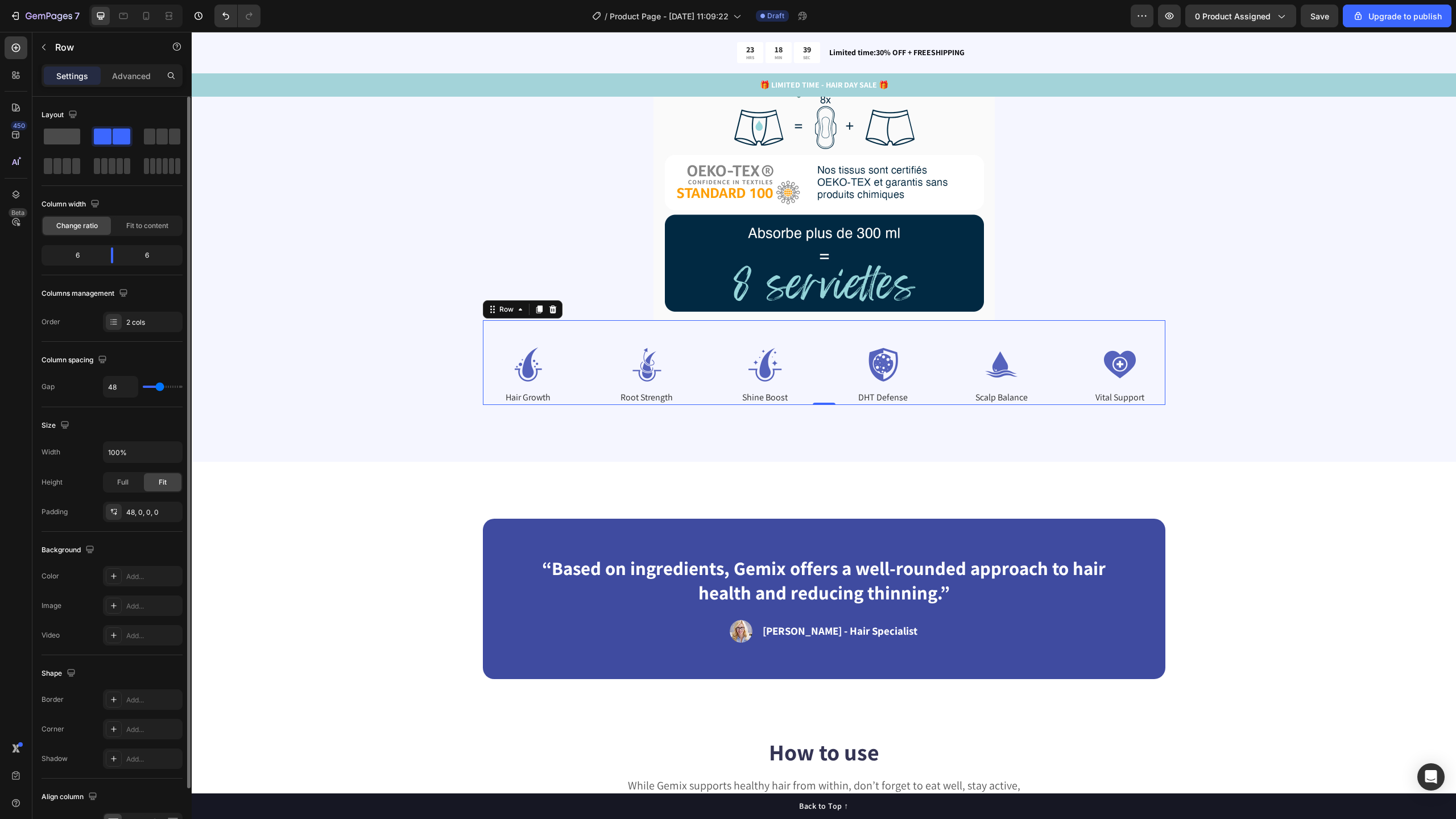
click at [74, 132] on span at bounding box center [61, 136] width 36 height 16
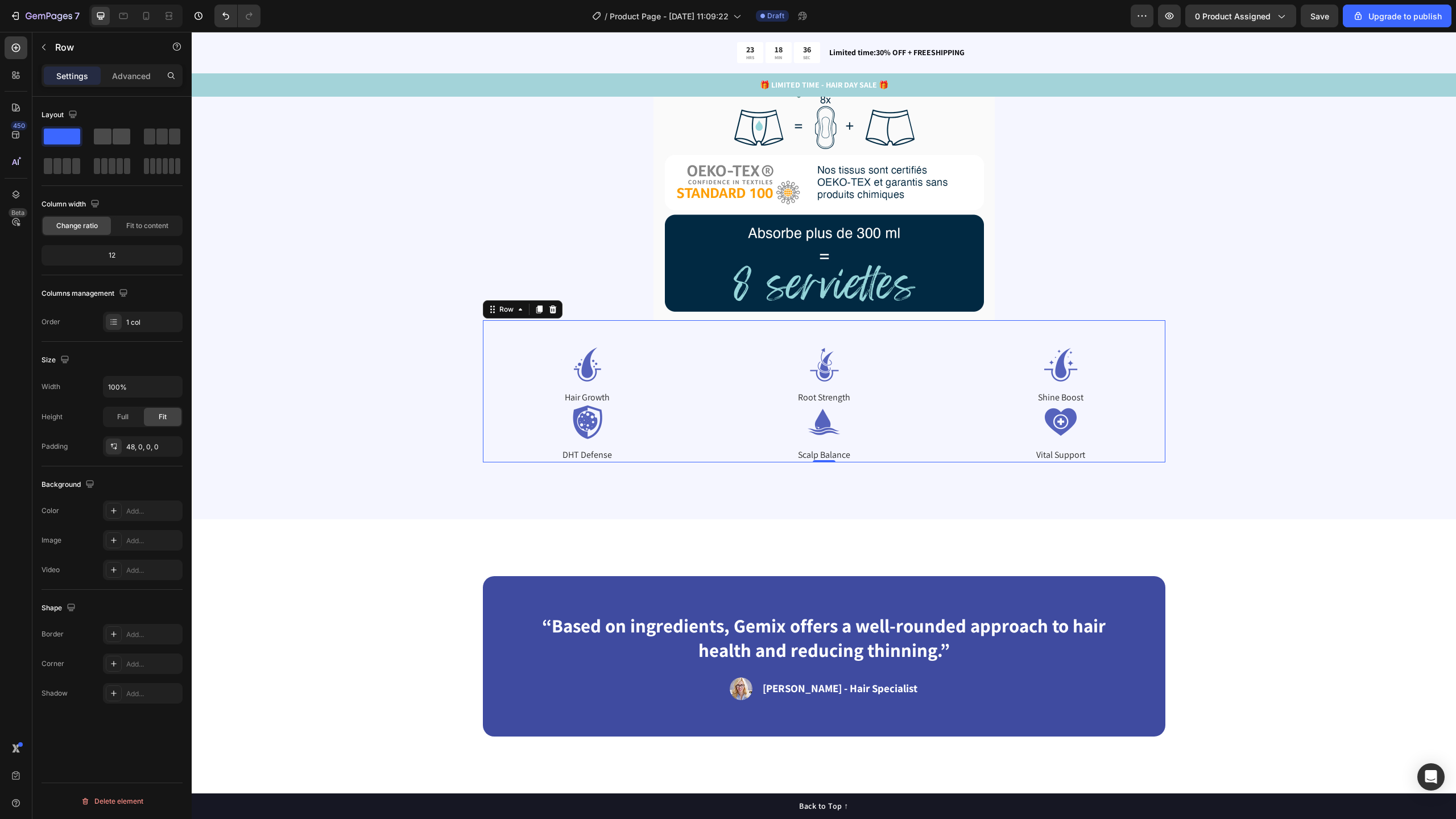
click at [125, 128] on span at bounding box center [121, 136] width 18 height 16
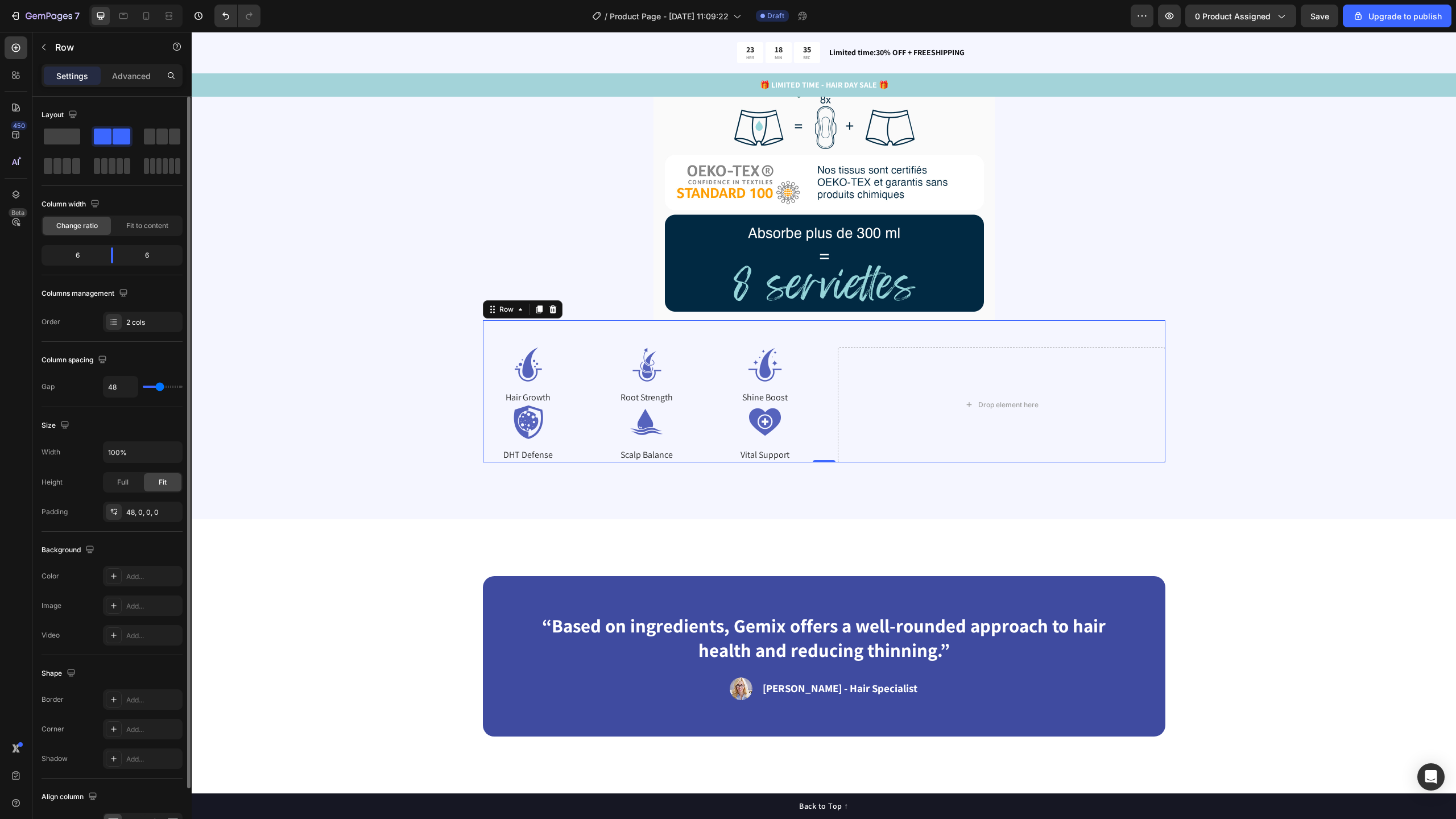
click at [161, 132] on span at bounding box center [161, 136] width 11 height 16
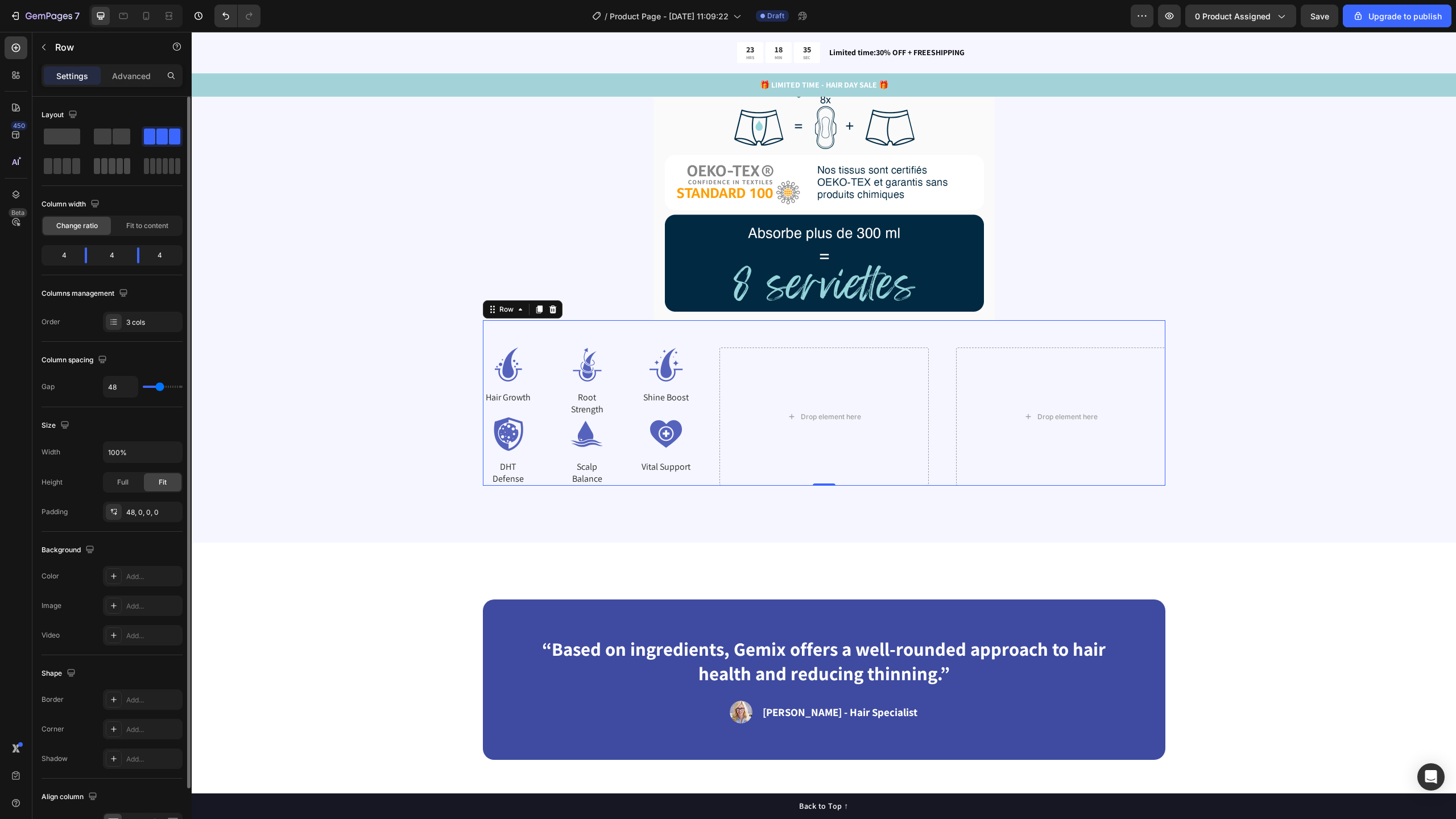
click at [176, 163] on span at bounding box center [178, 166] width 5 height 16
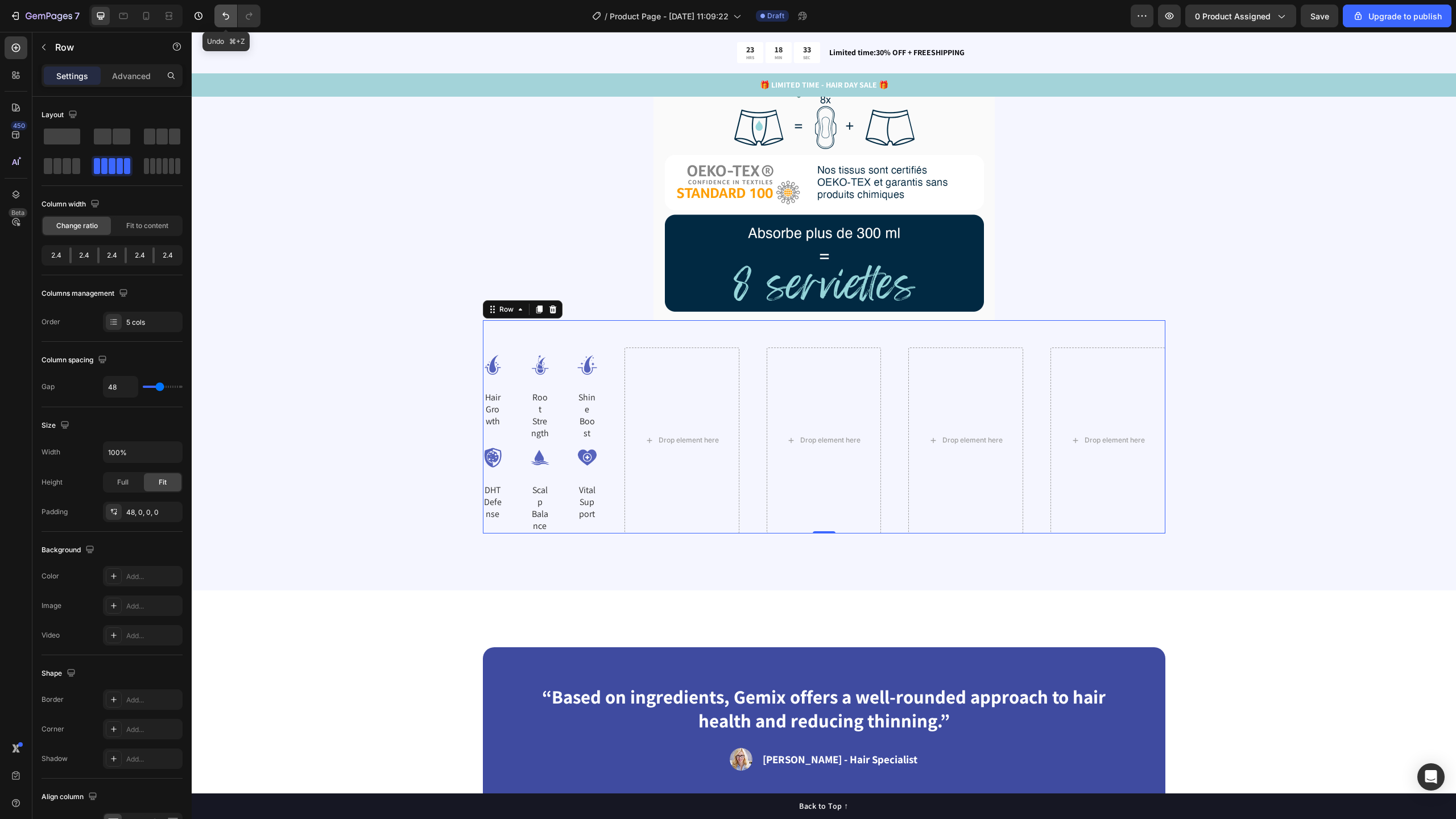
click at [224, 17] on icon "Undo/Redo" at bounding box center [226, 16] width 11 height 11
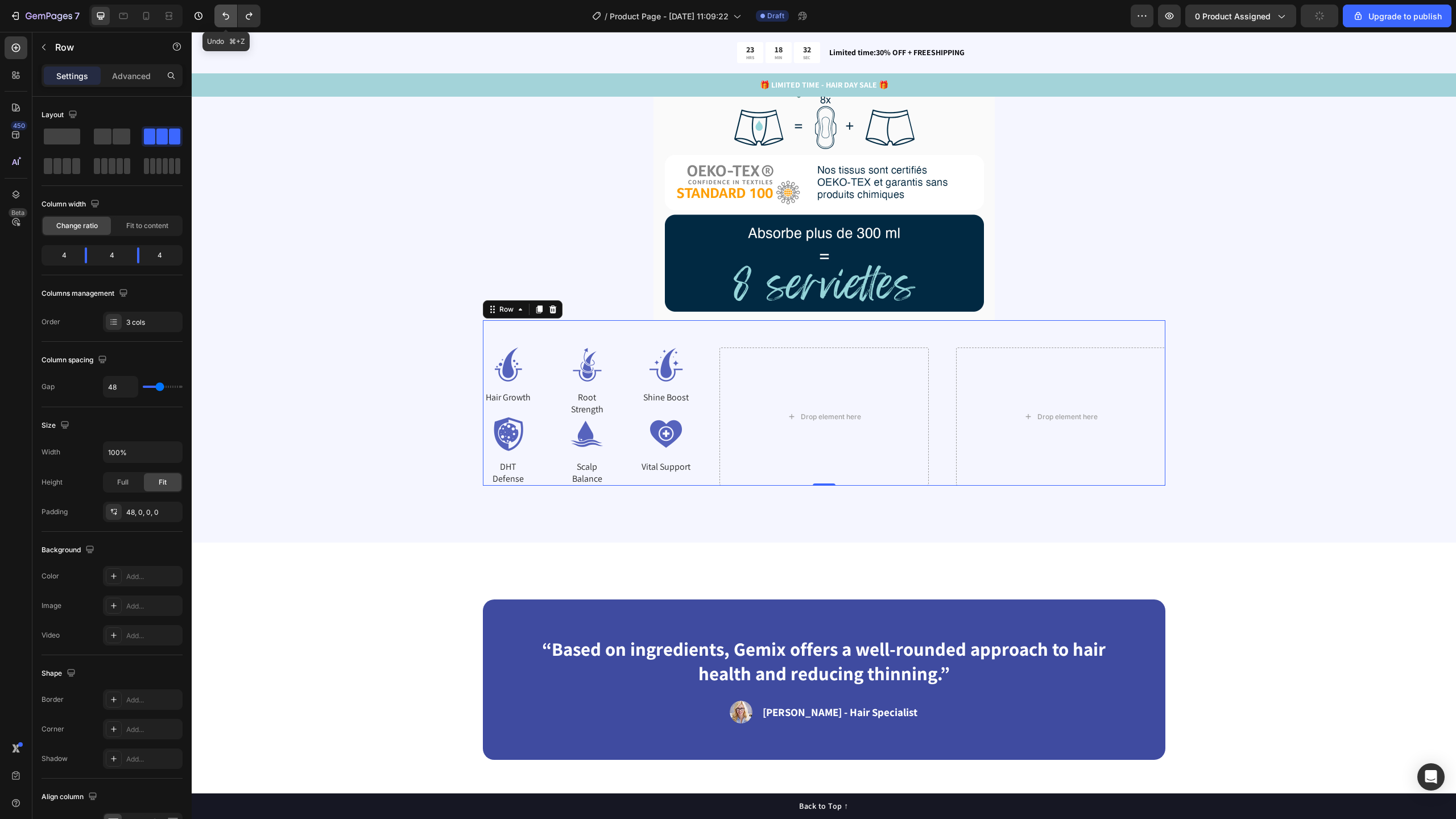
click at [224, 17] on icon "Undo/Redo" at bounding box center [226, 16] width 11 height 11
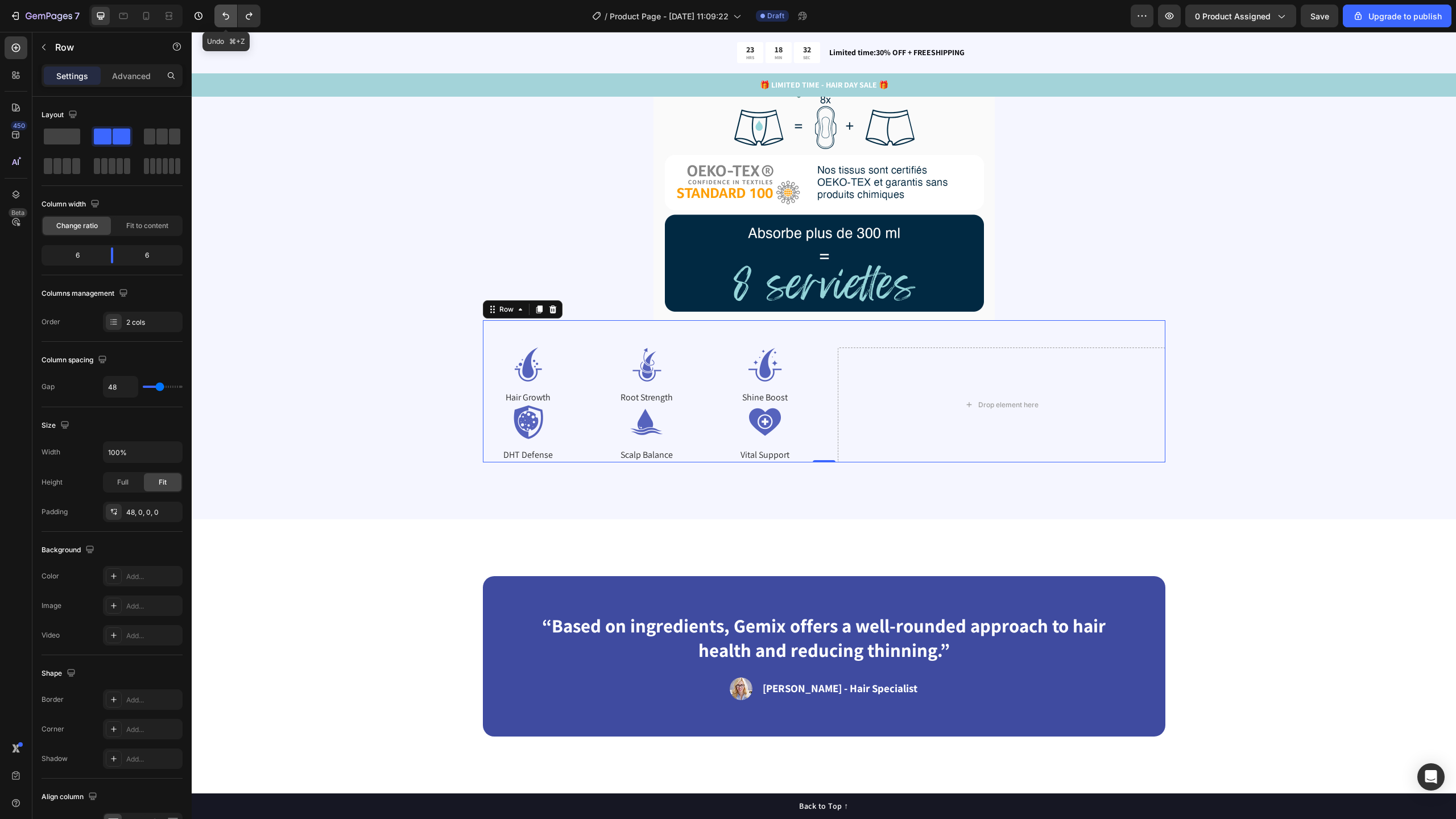
click at [224, 17] on icon "Undo/Redo" at bounding box center [226, 16] width 11 height 11
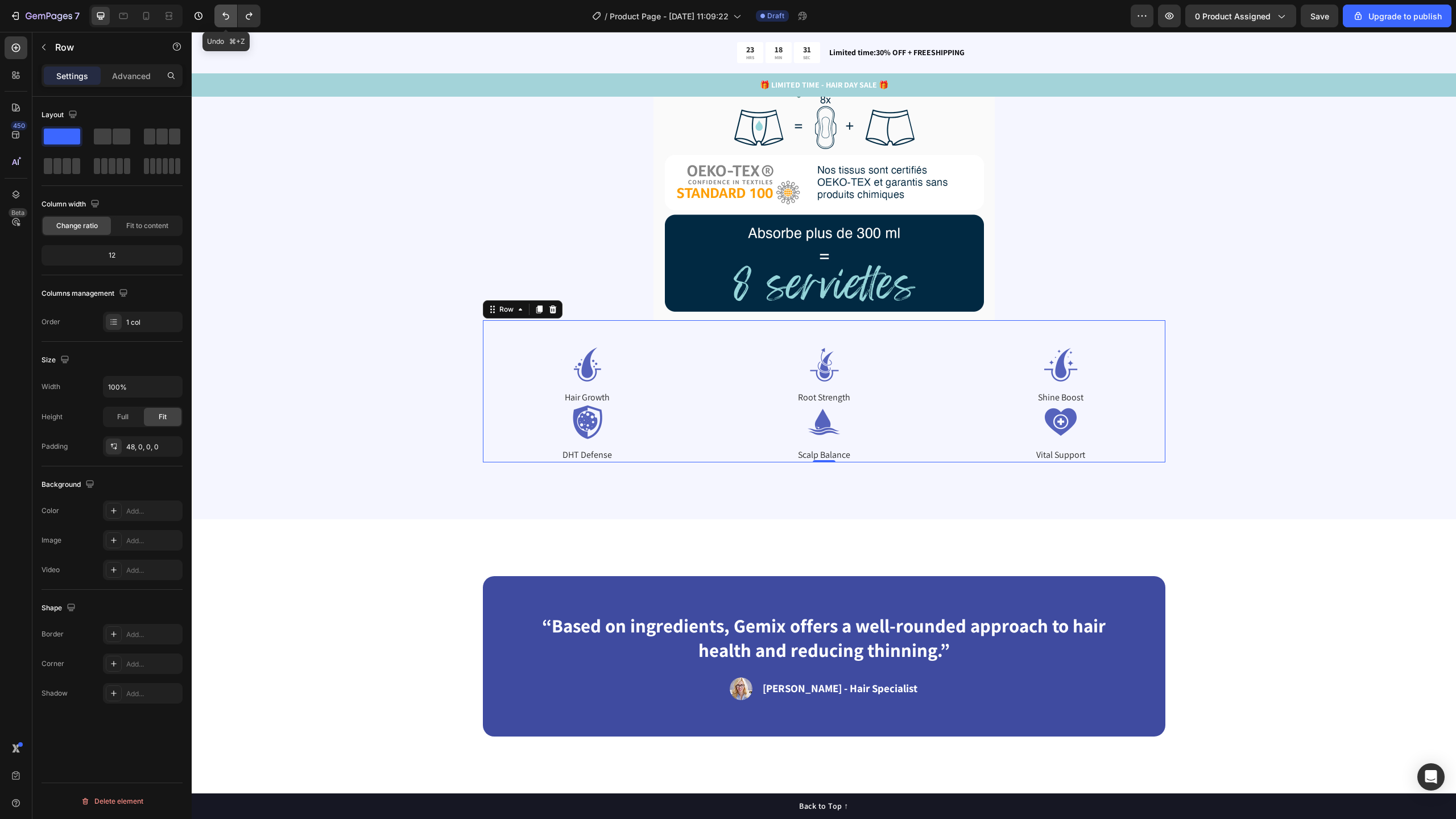
click at [224, 17] on icon "Undo/Redo" at bounding box center [226, 16] width 11 height 11
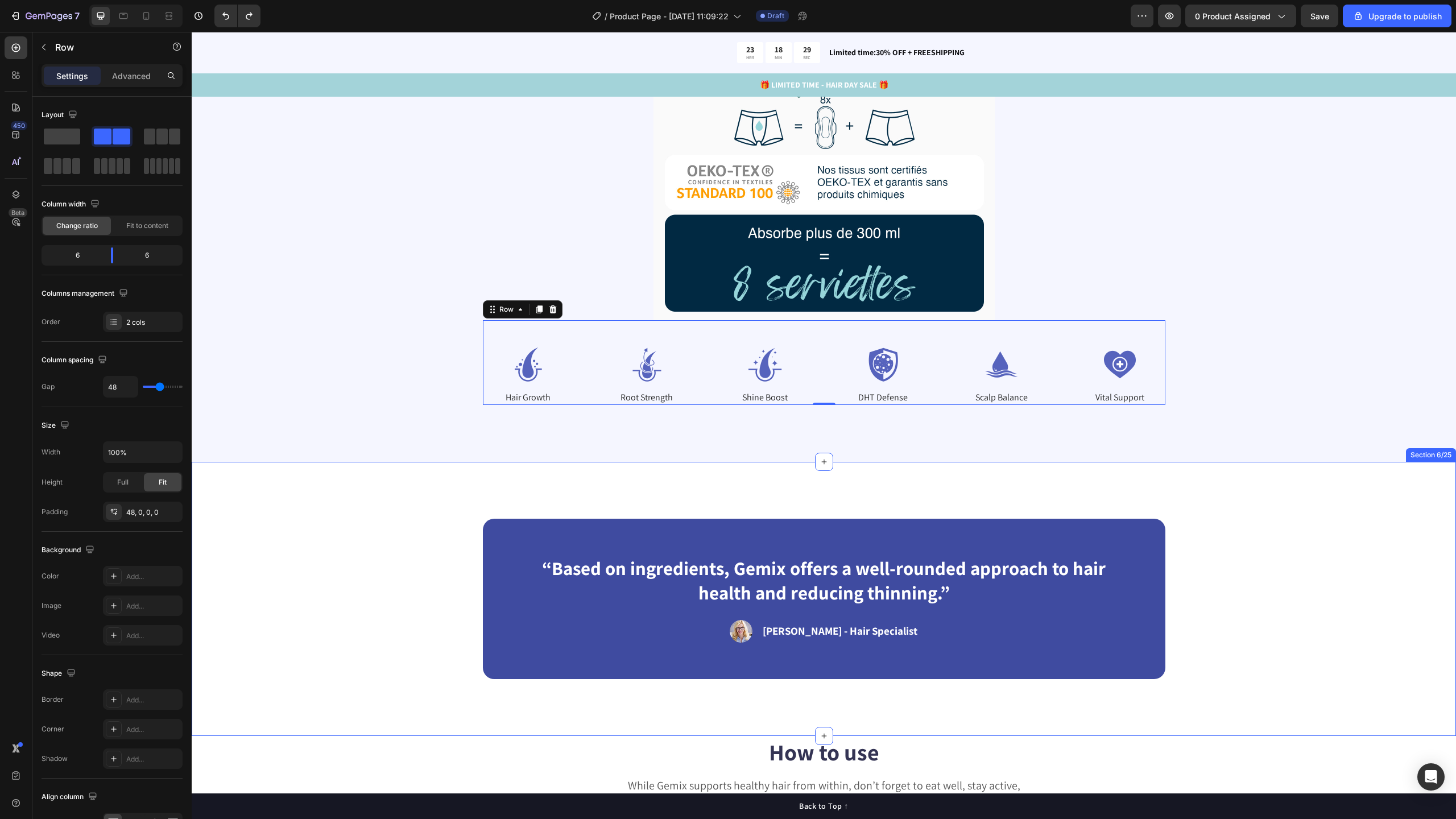
click at [664, 460] on div "Vitamin Power for Your Hair Heading Powered by Biotin, Vitamin B5, E & B12 — wo…" at bounding box center [823, 85] width 1265 height 754
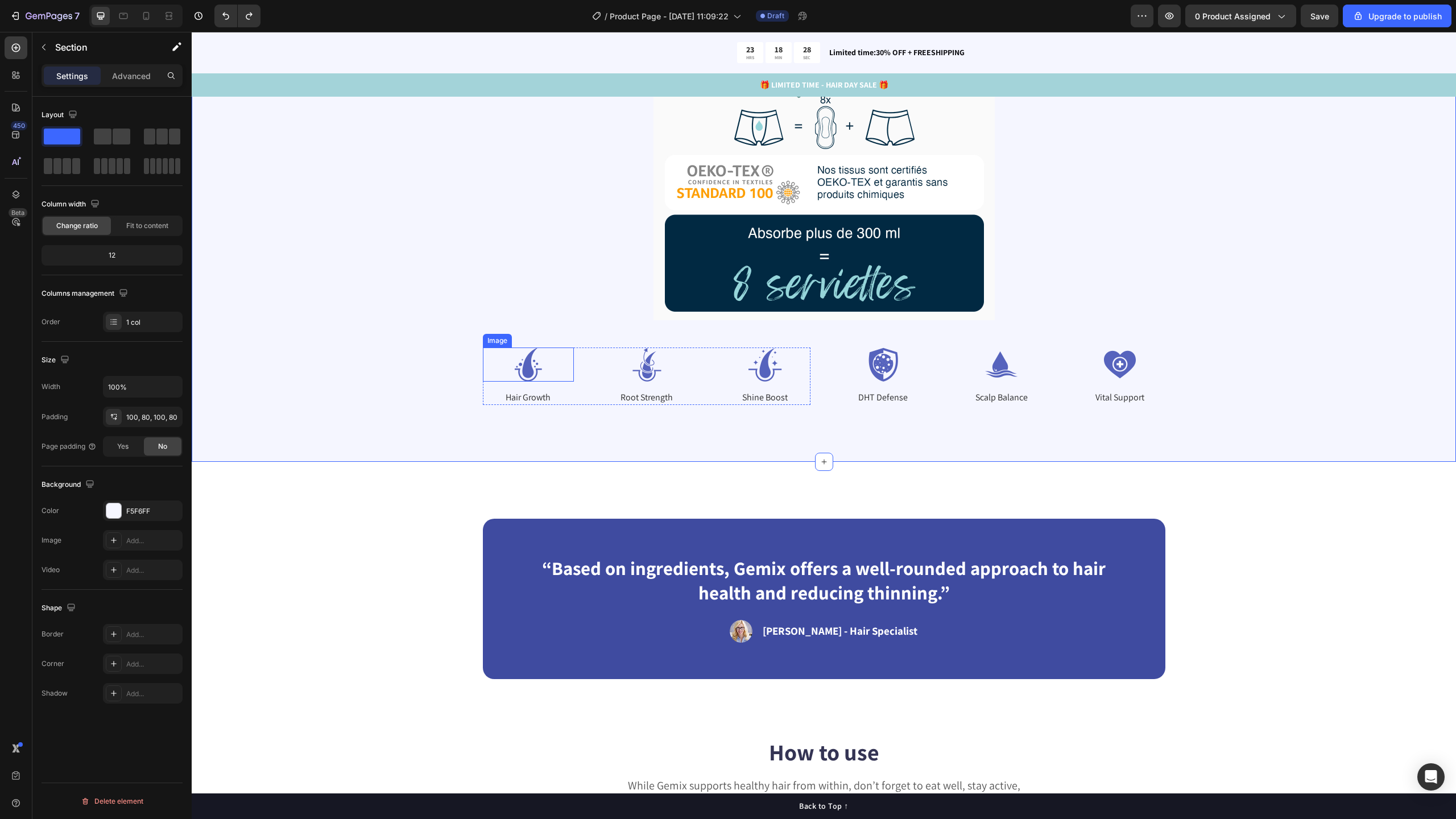
click at [541, 372] on img at bounding box center [528, 364] width 91 height 34
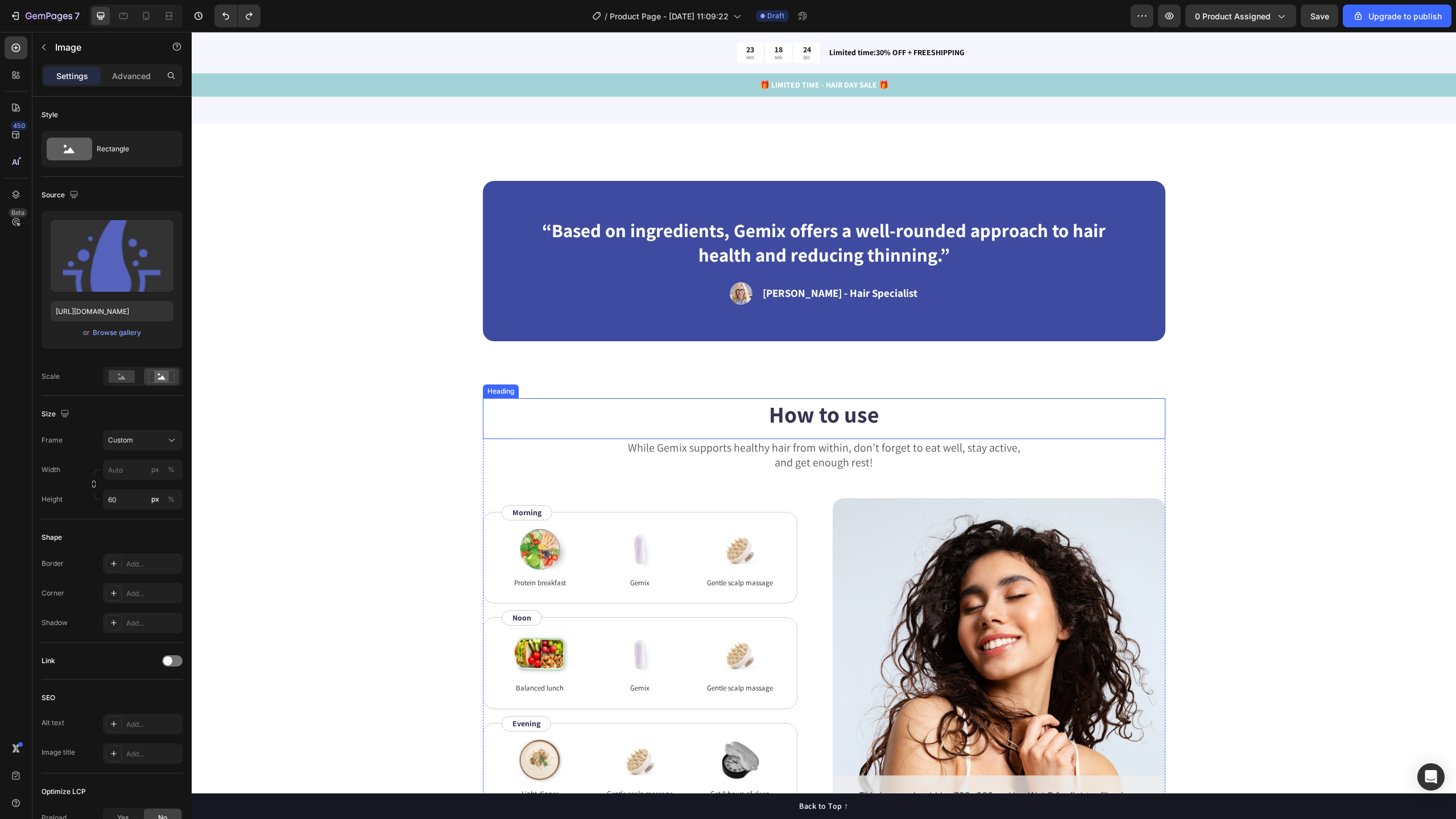
scroll to position [3079, 0]
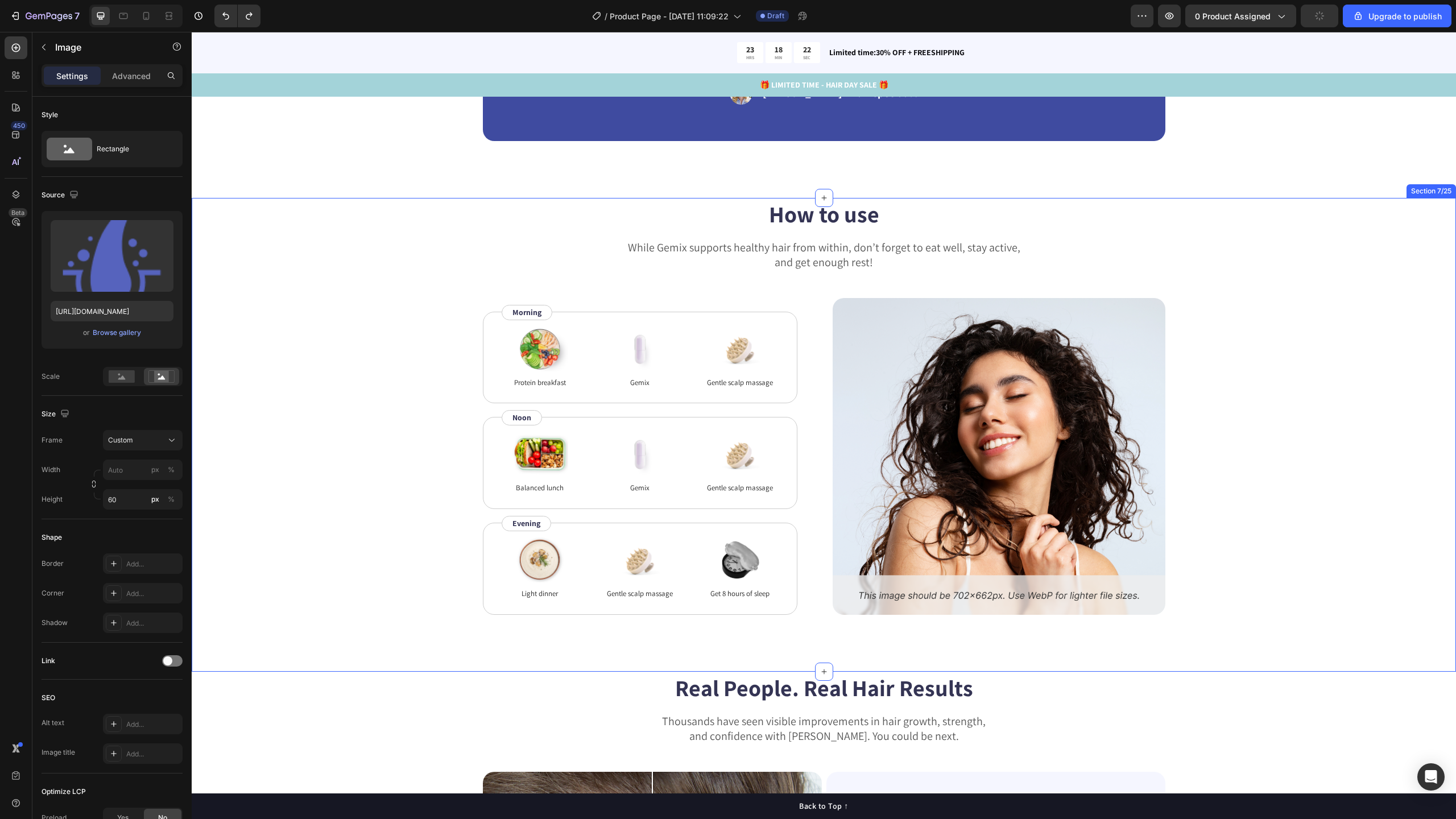
click at [1280, 237] on div "How to use Heading While Gemix supports healthy hair from within, don’t forget …" at bounding box center [823, 406] width 1173 height 417
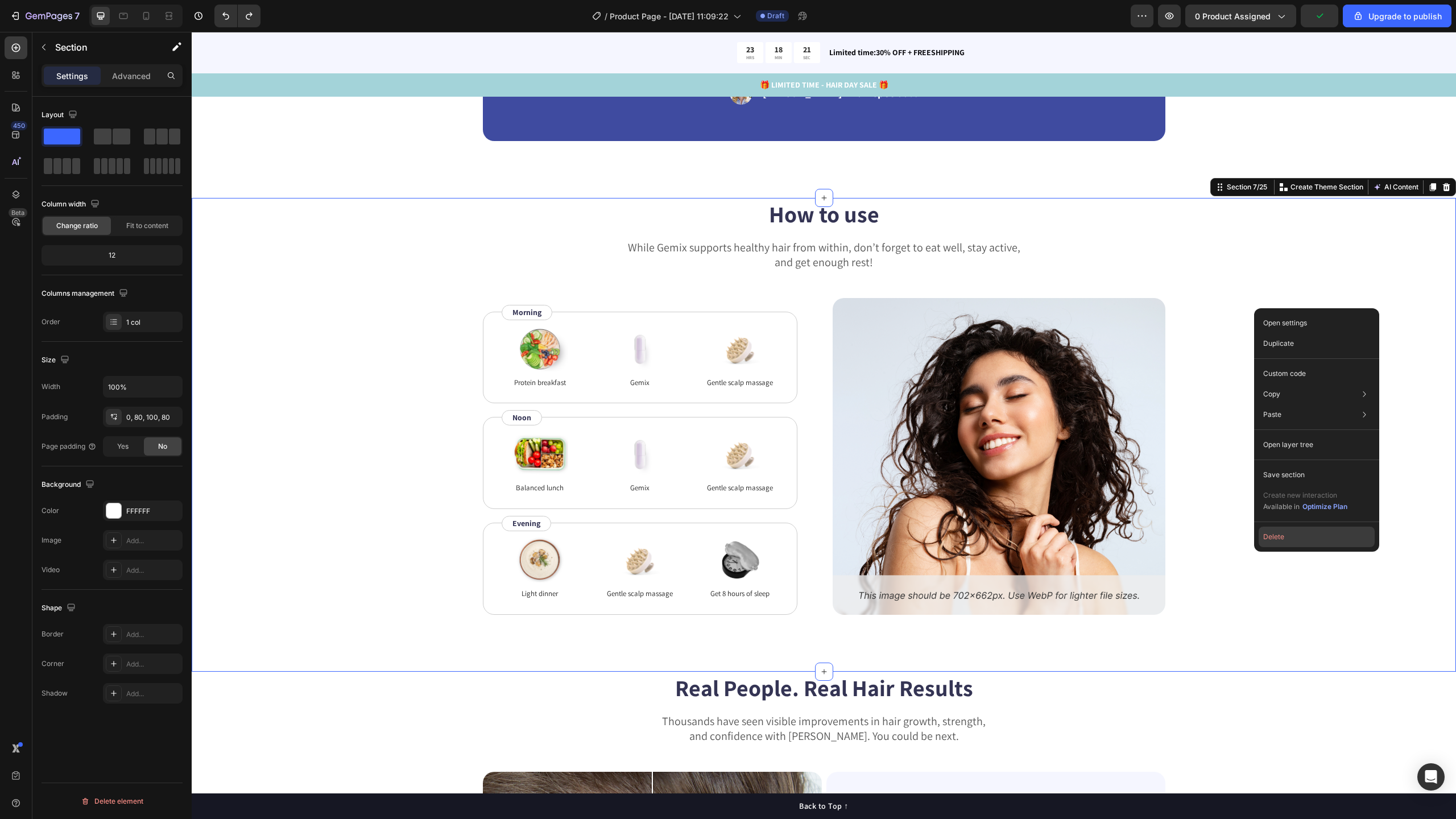
click at [1288, 541] on button "Delete" at bounding box center [1316, 536] width 116 height 20
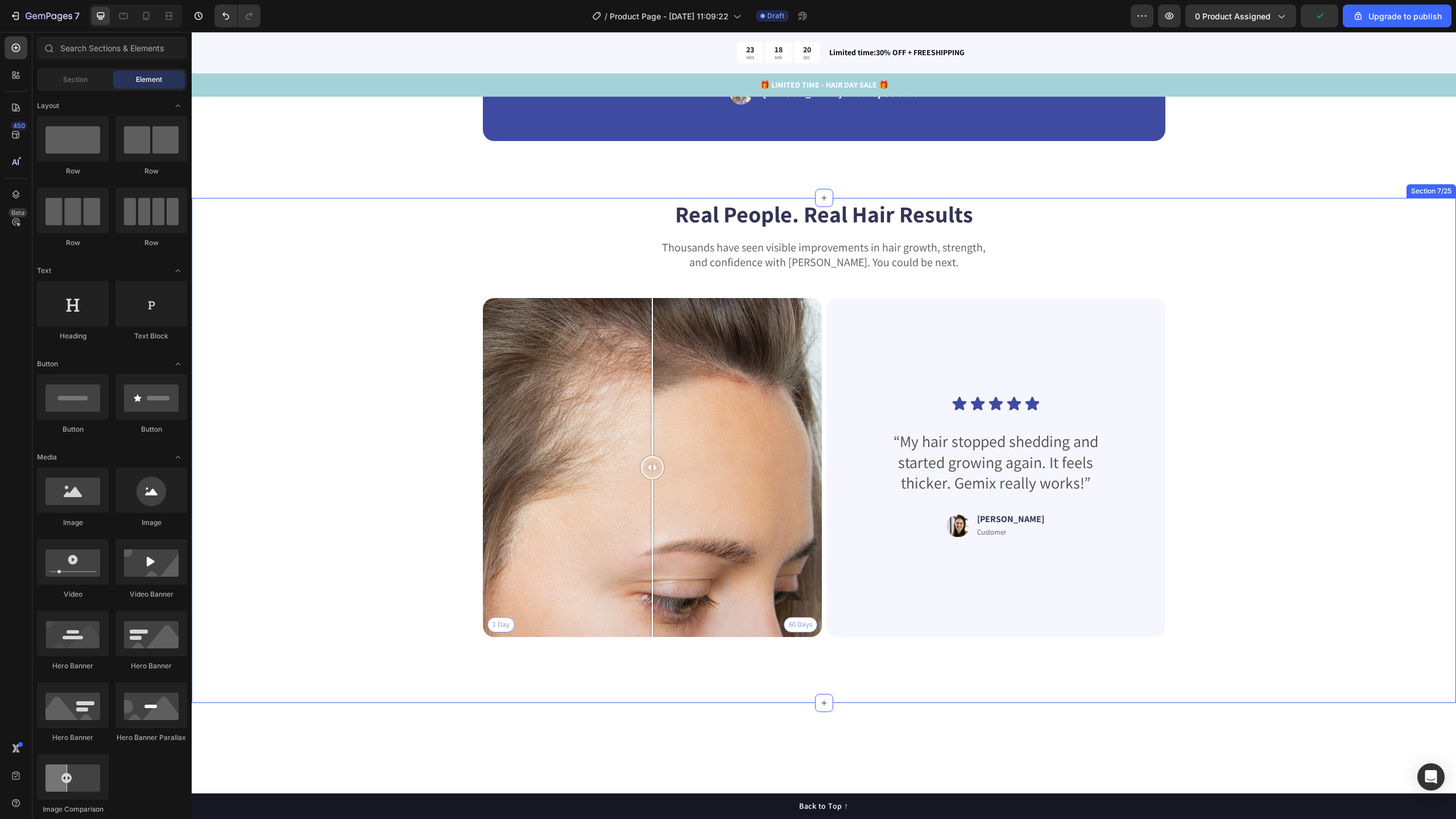
click at [1276, 310] on div "Real People. Real Hair Results Heading Thousands have seen visible improvements…" at bounding box center [823, 422] width 1173 height 449
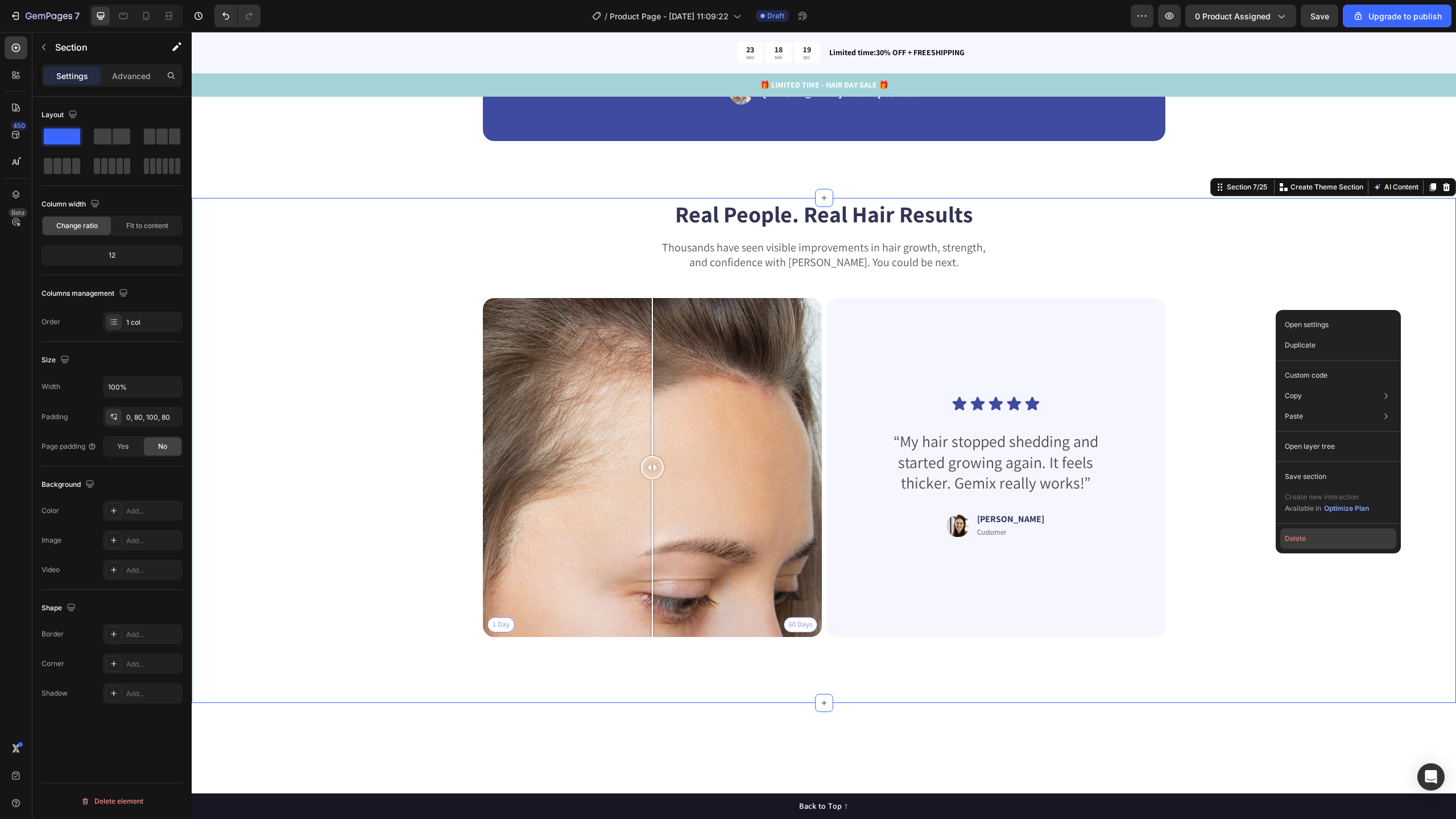
click at [1301, 535] on button "Delete" at bounding box center [1338, 538] width 116 height 20
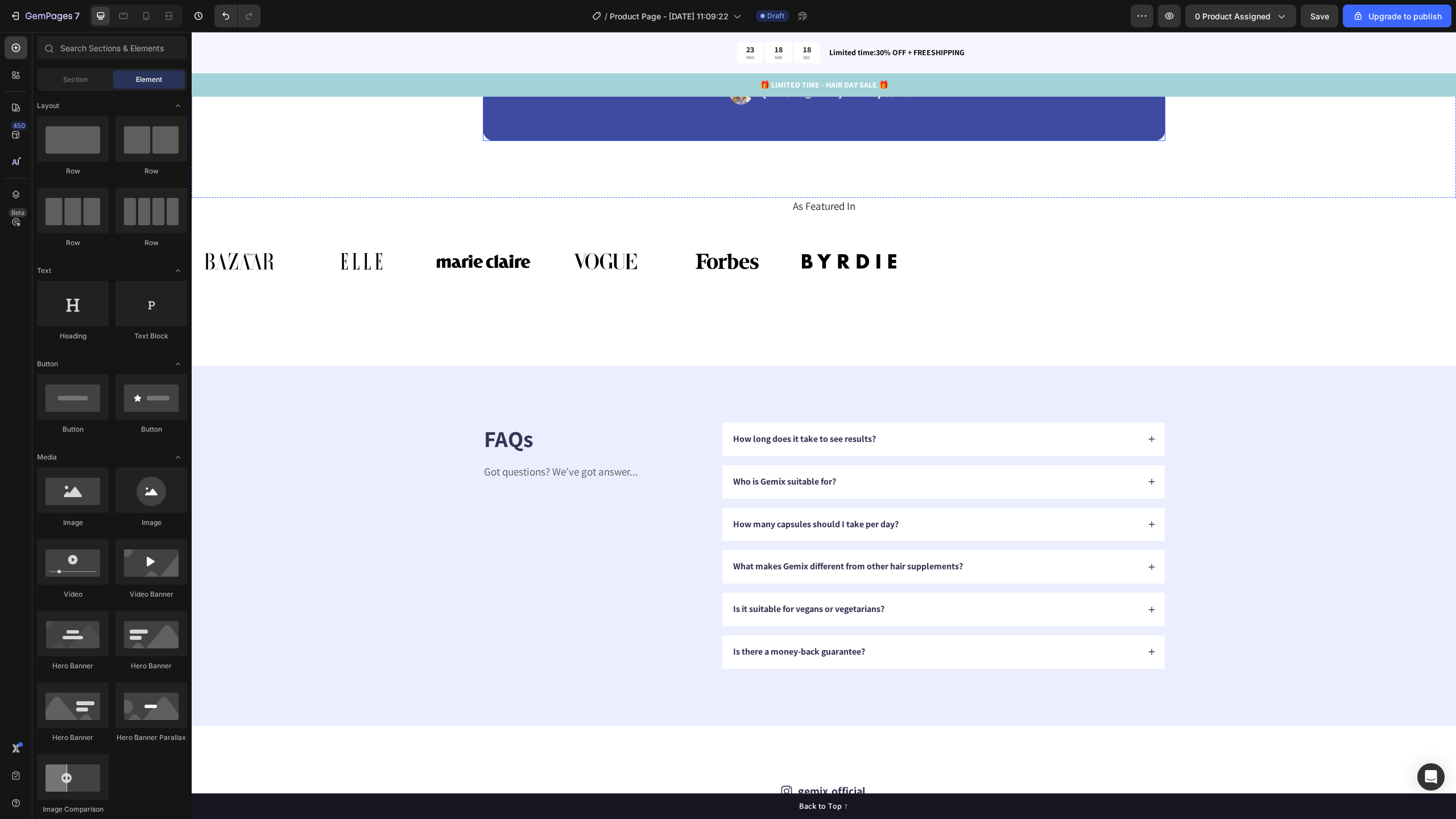
click at [224, 7] on button "Undo/Redo" at bounding box center [226, 16] width 23 height 23
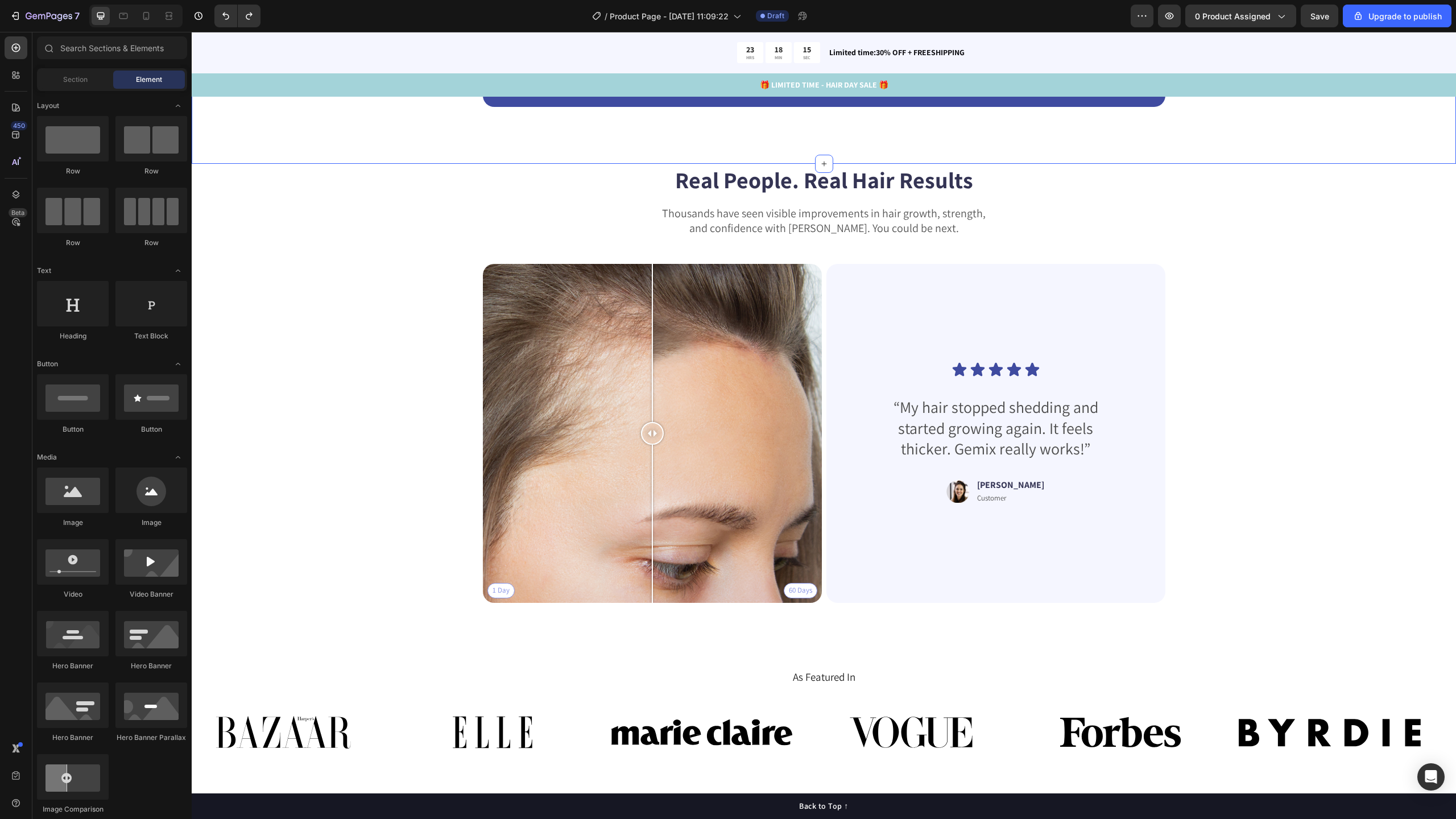
scroll to position [3125, 0]
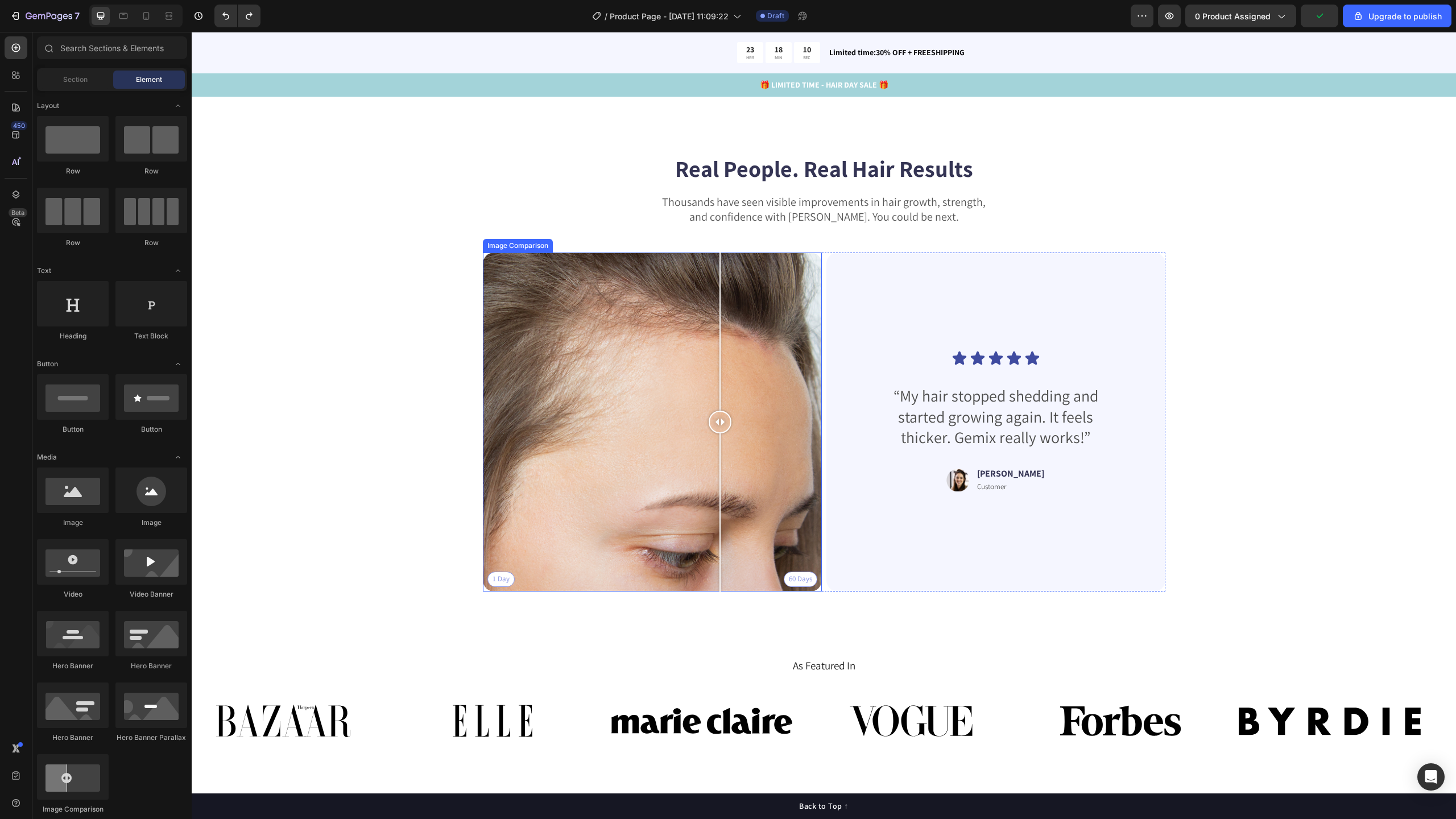
drag, startPoint x: 651, startPoint y: 422, endPoint x: 715, endPoint y: 406, distance: 66.0
click at [715, 406] on div at bounding box center [720, 422] width 23 height 339
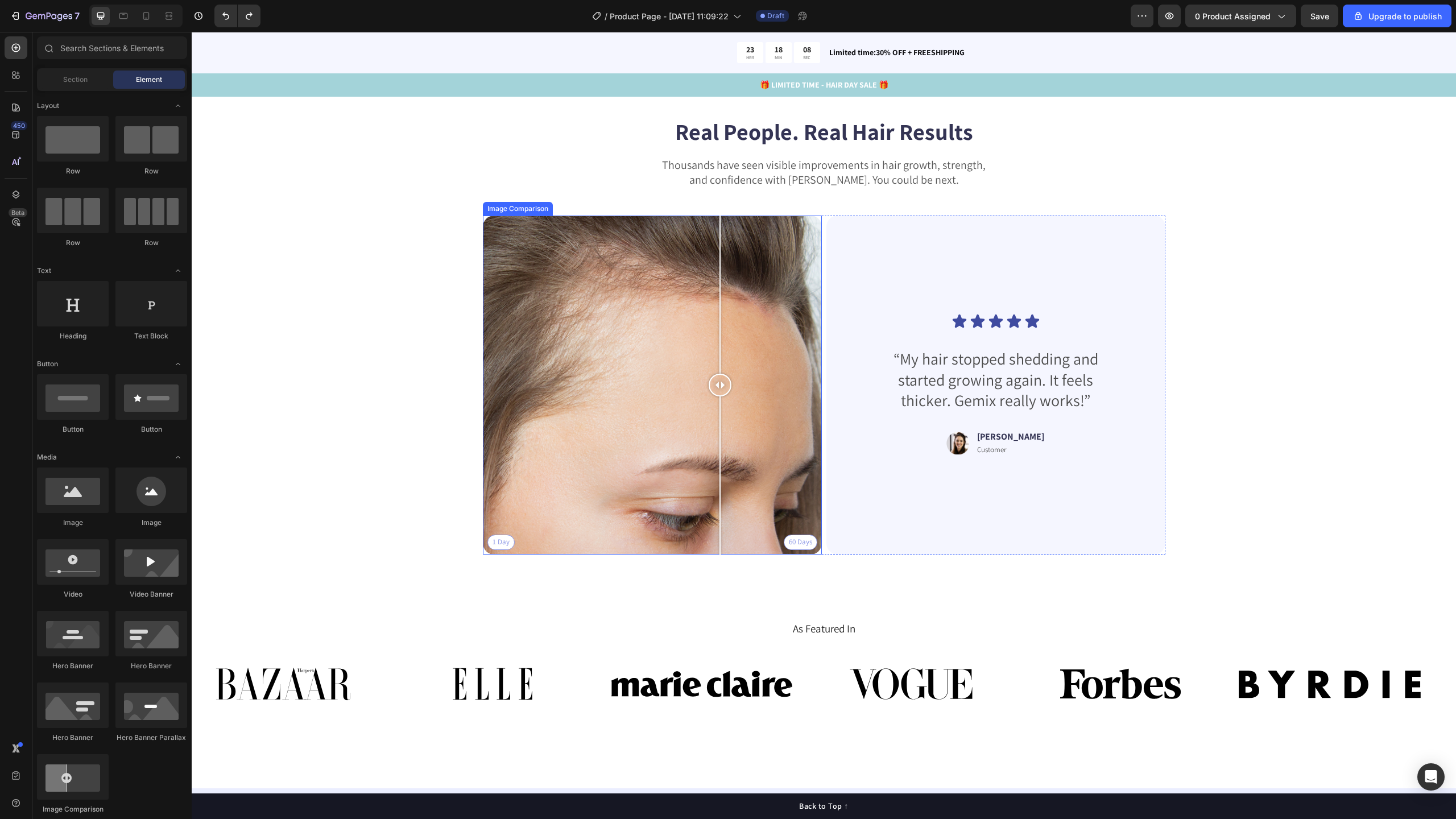
scroll to position [3362, 0]
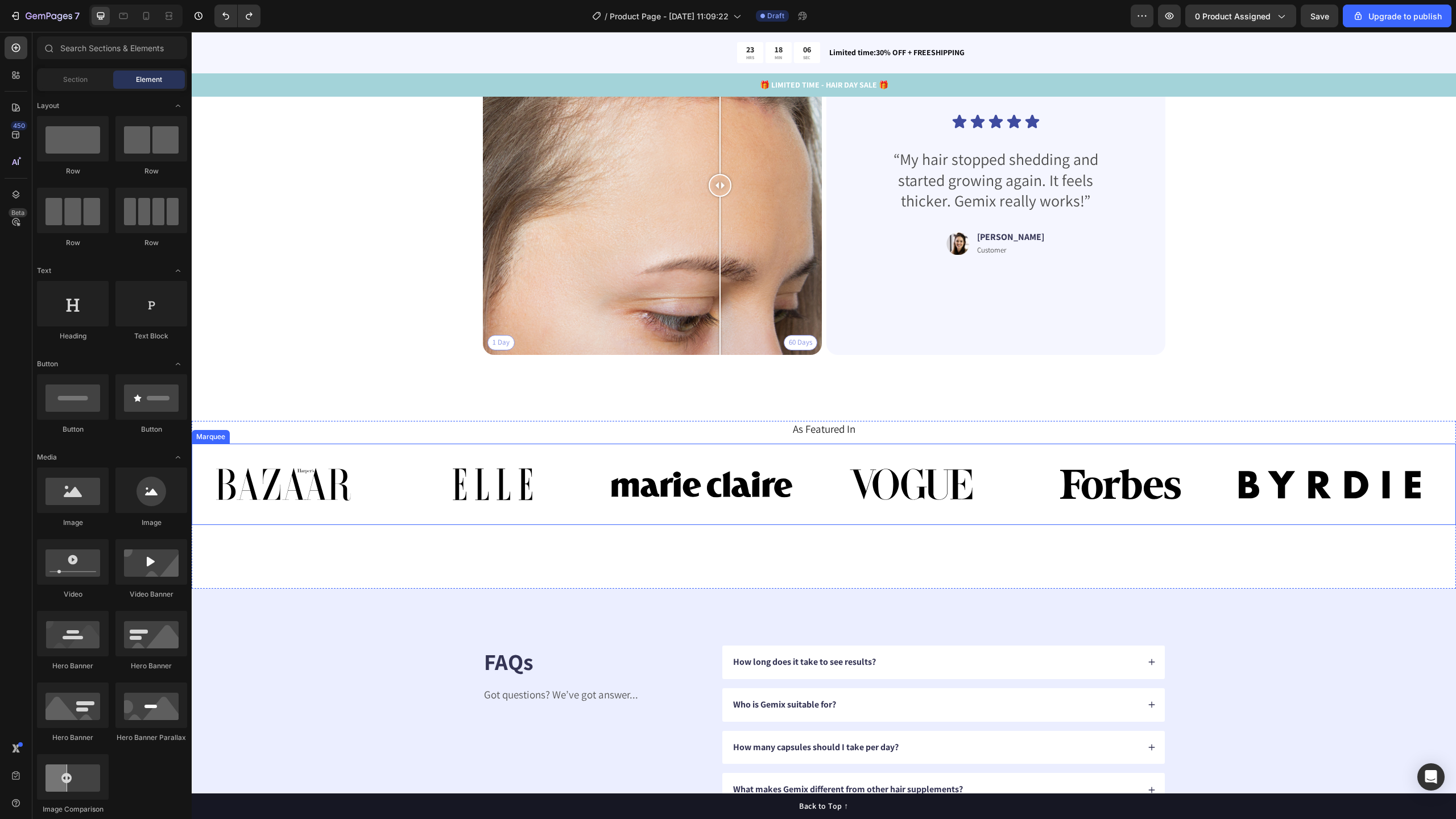
click at [658, 520] on div "Image Image Image Image Image Image Image Image Image Image Image Image Marquee" at bounding box center [823, 484] width 1265 height 82
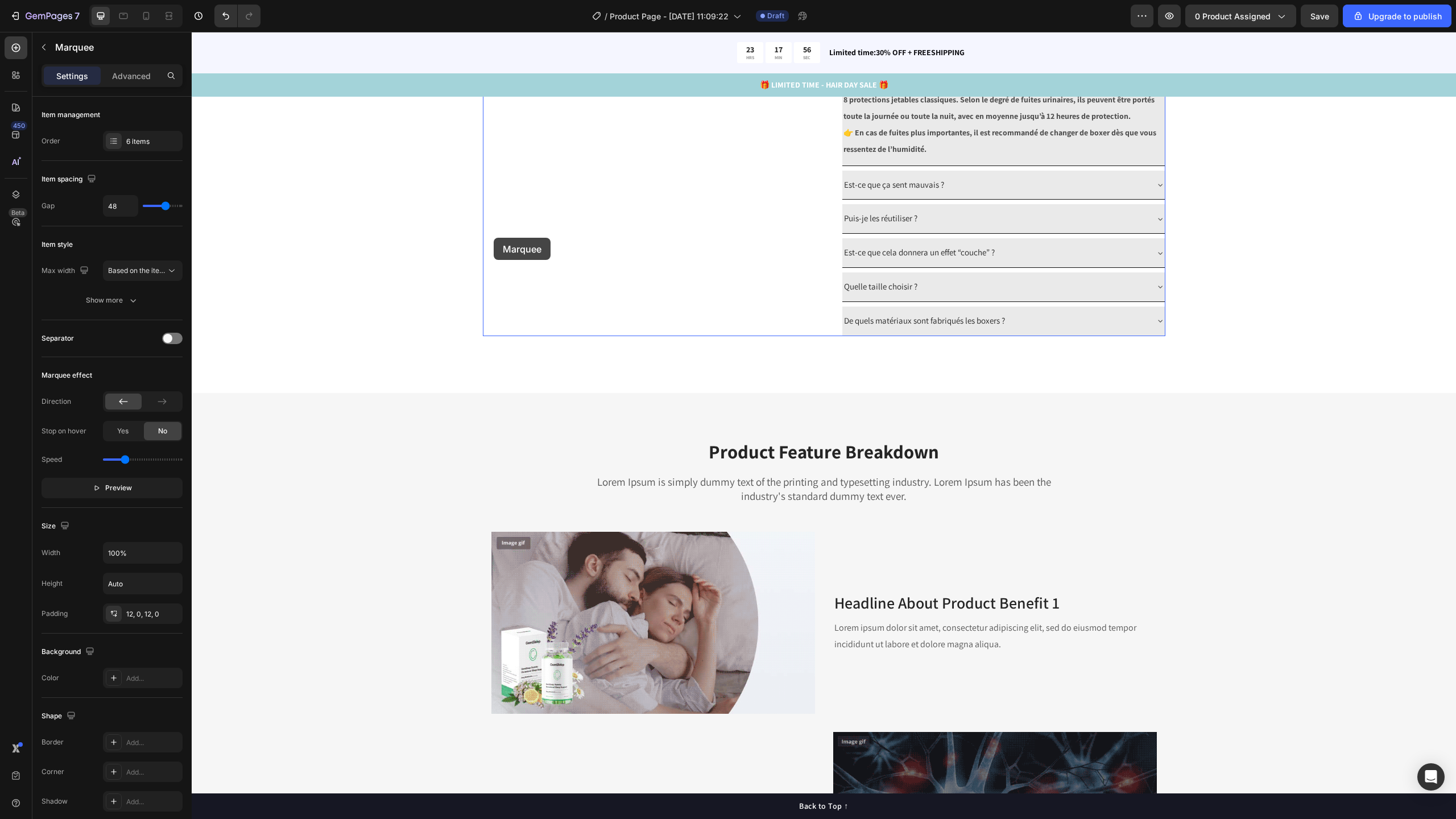
scroll to position [1120, 0]
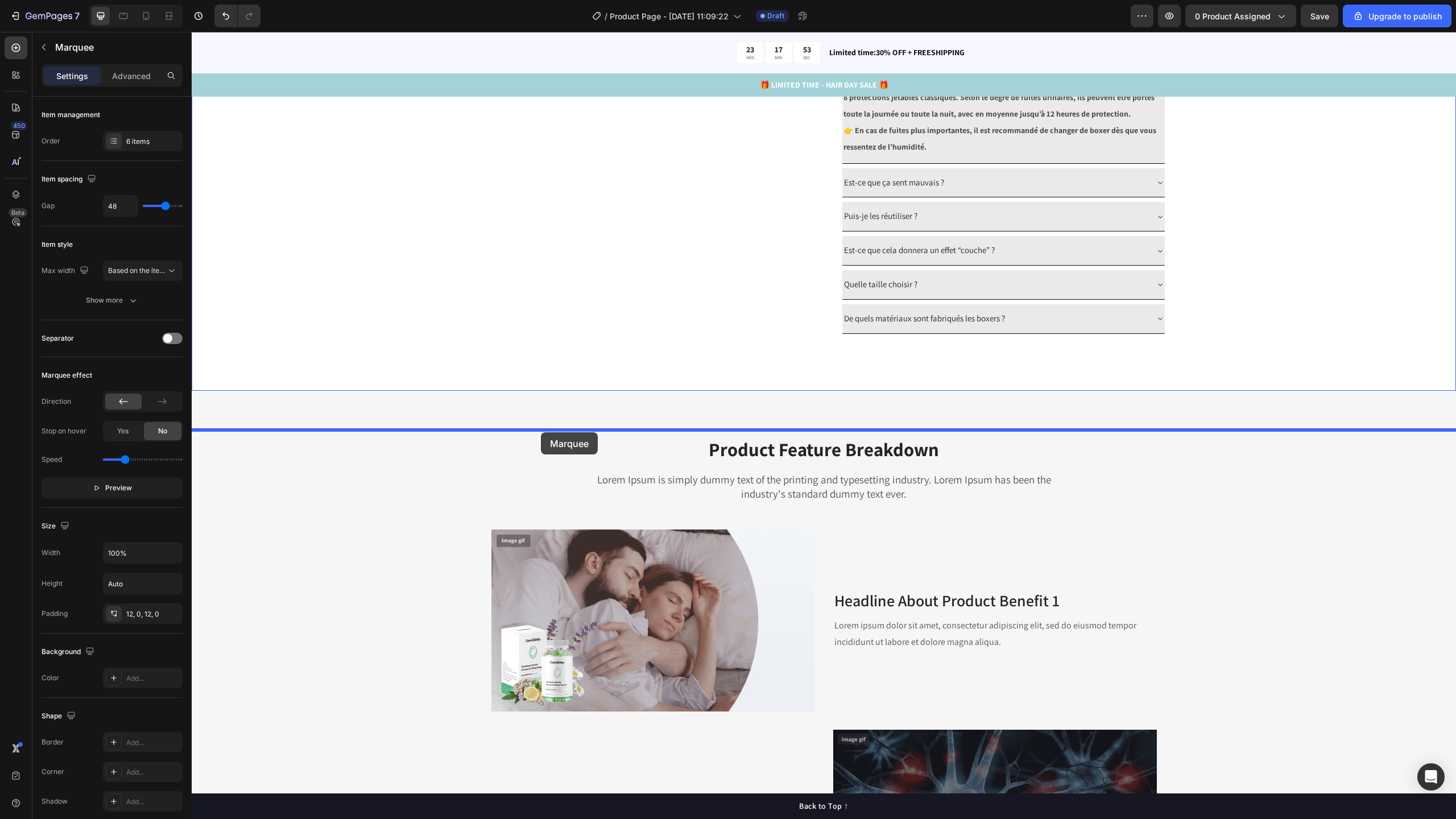
drag, startPoint x: 201, startPoint y: 434, endPoint x: 541, endPoint y: 433, distance: 340.0
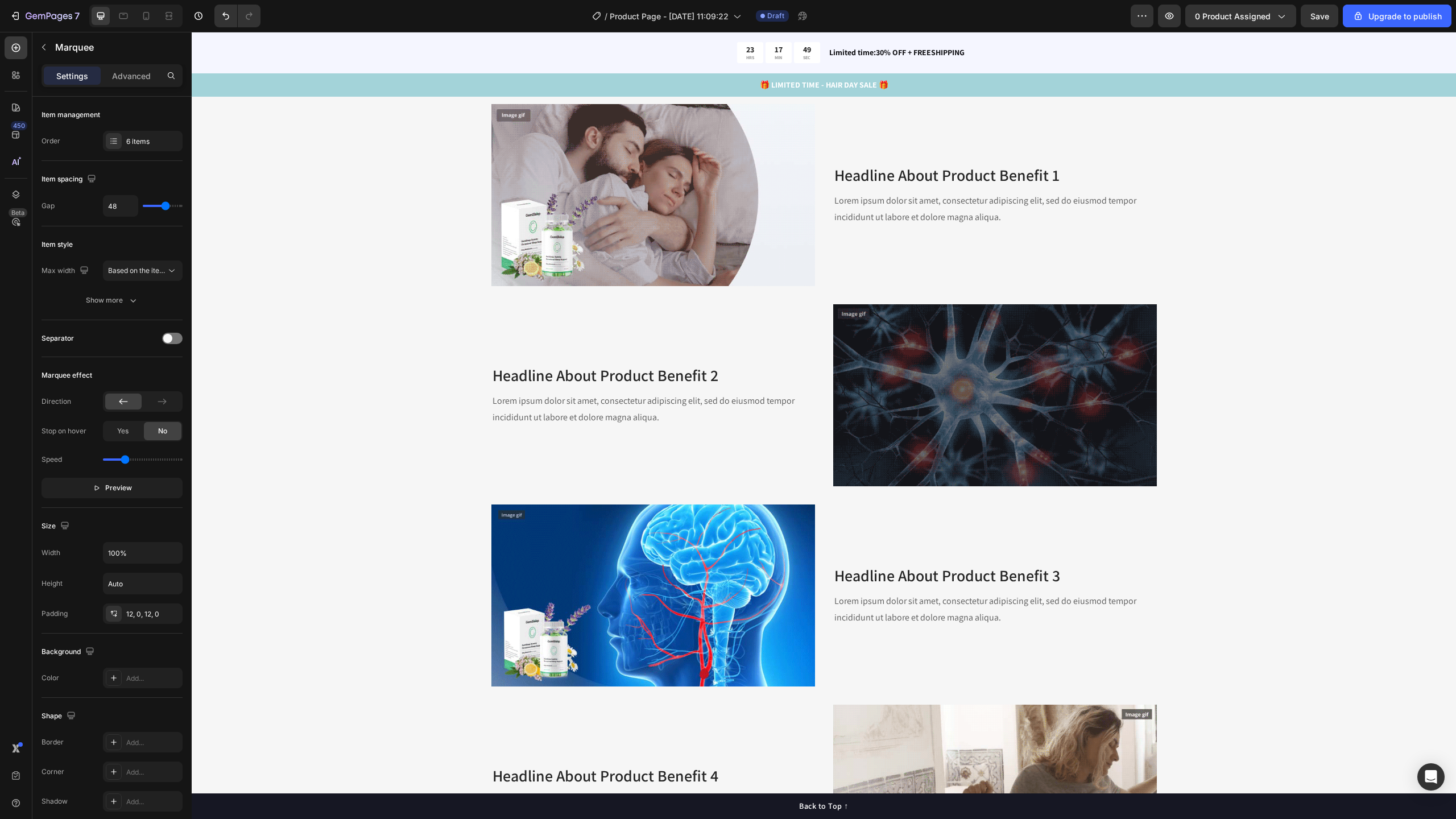
scroll to position [1314, 0]
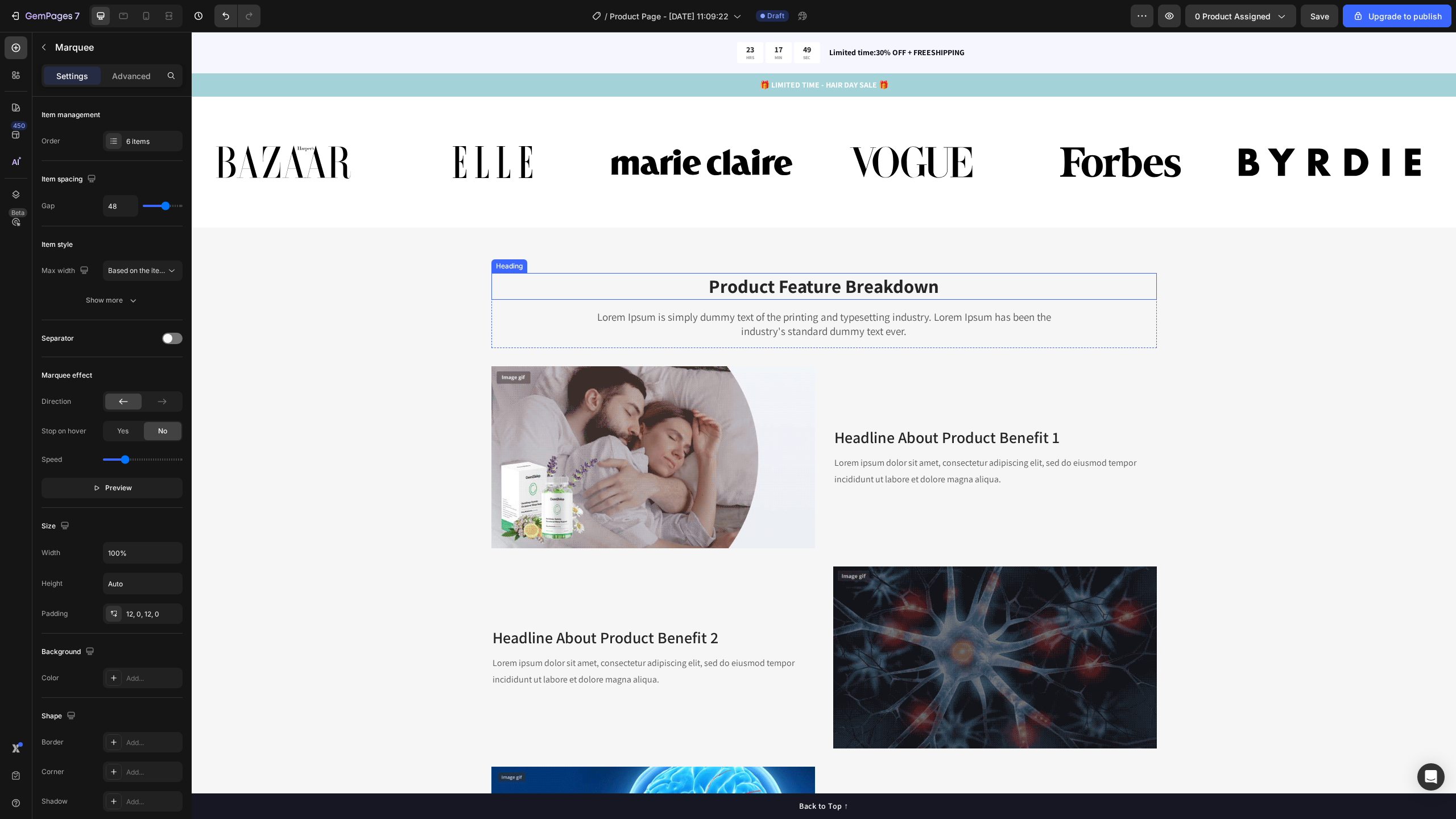
click at [494, 265] on div "Heading" at bounding box center [509, 266] width 32 height 11
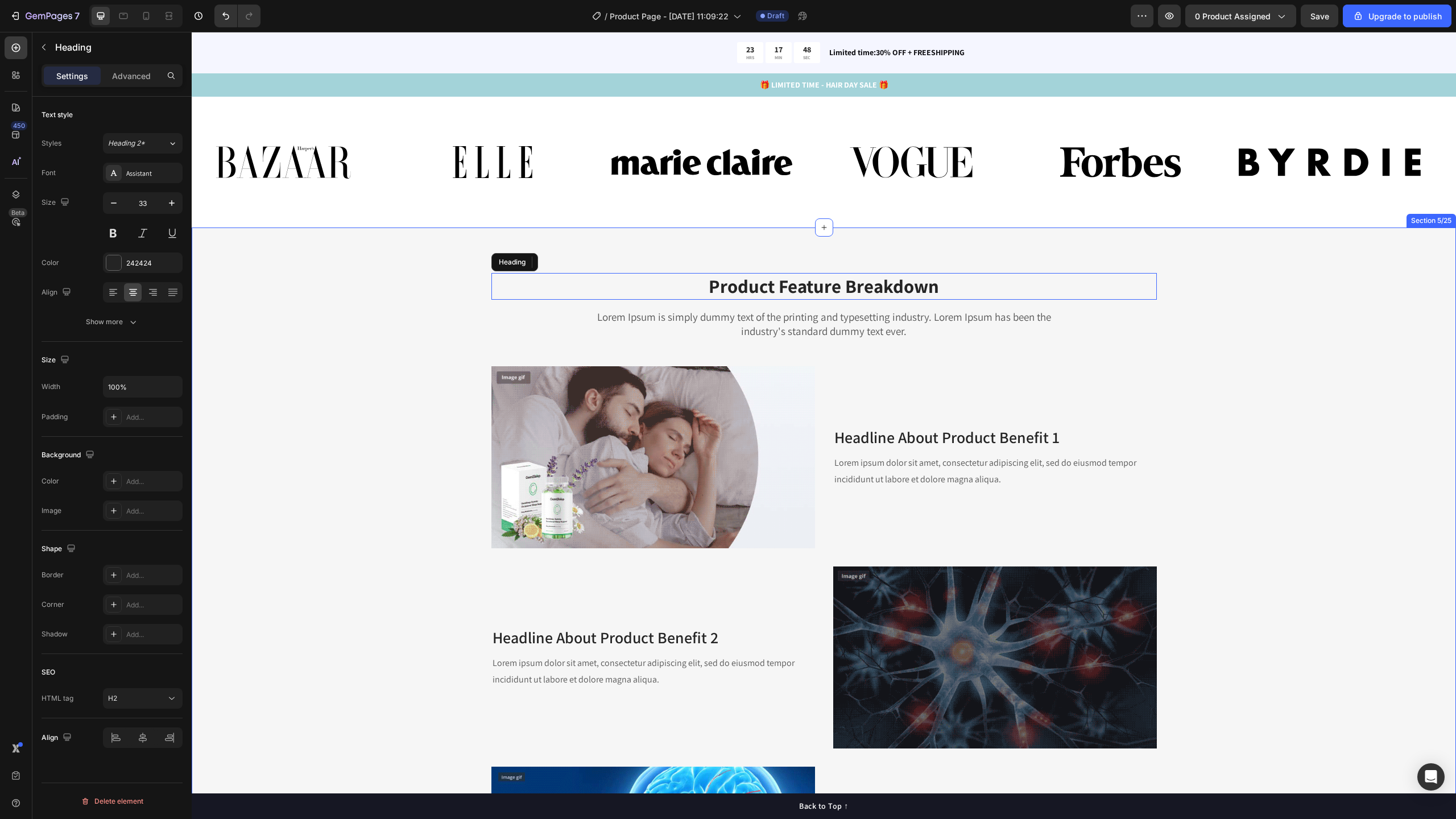
click at [405, 250] on div "Product Feature Breakdown Heading Lorem Ipsum is simply dummy text of the print…" at bounding box center [823, 711] width 1265 height 967
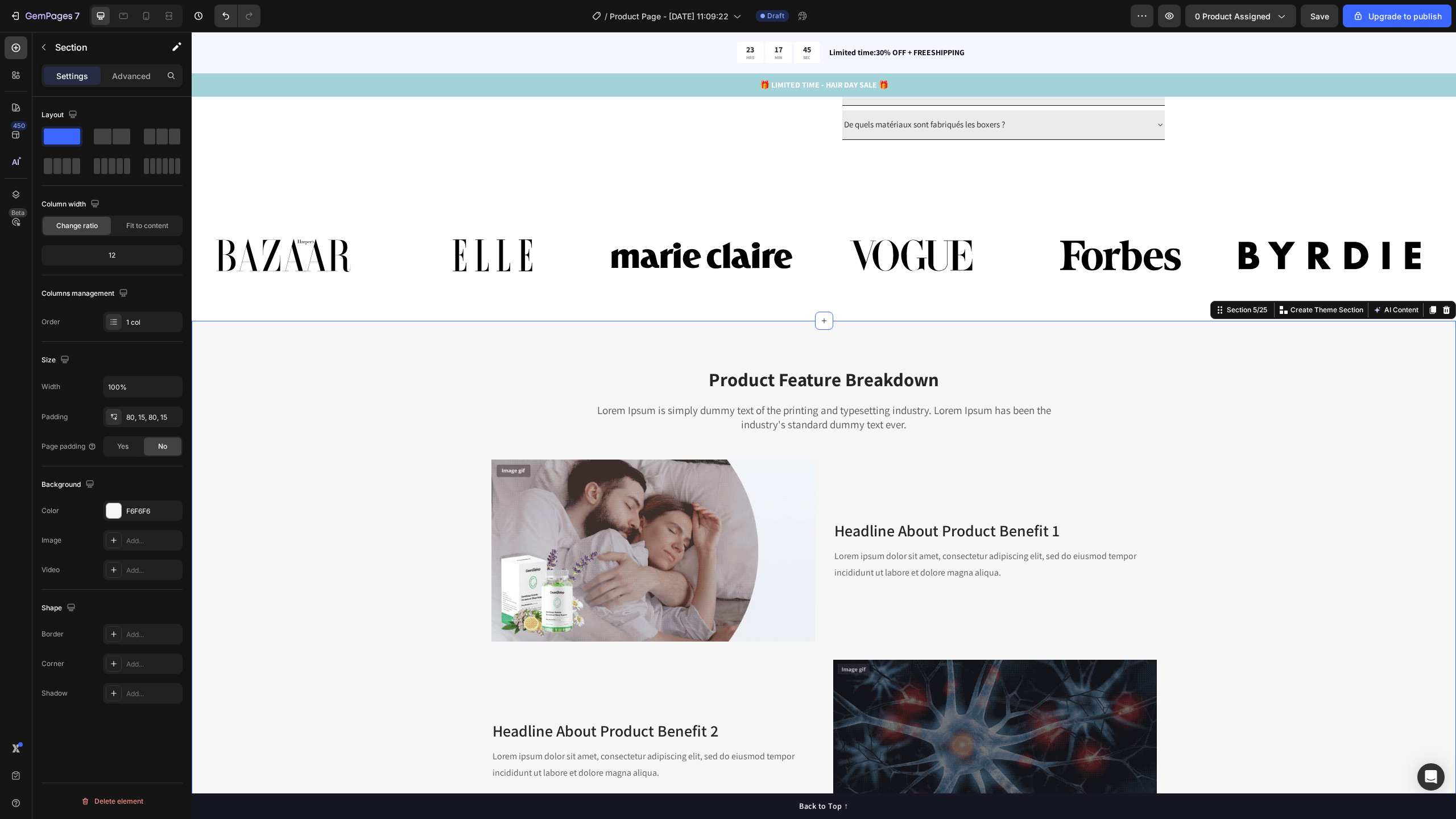
click at [342, 442] on div "Product Feature Breakdown Heading Lorem Ipsum is simply dummy text of the print…" at bounding box center [823, 804] width 1247 height 876
click at [141, 82] on div "Advanced" at bounding box center [131, 75] width 57 height 18
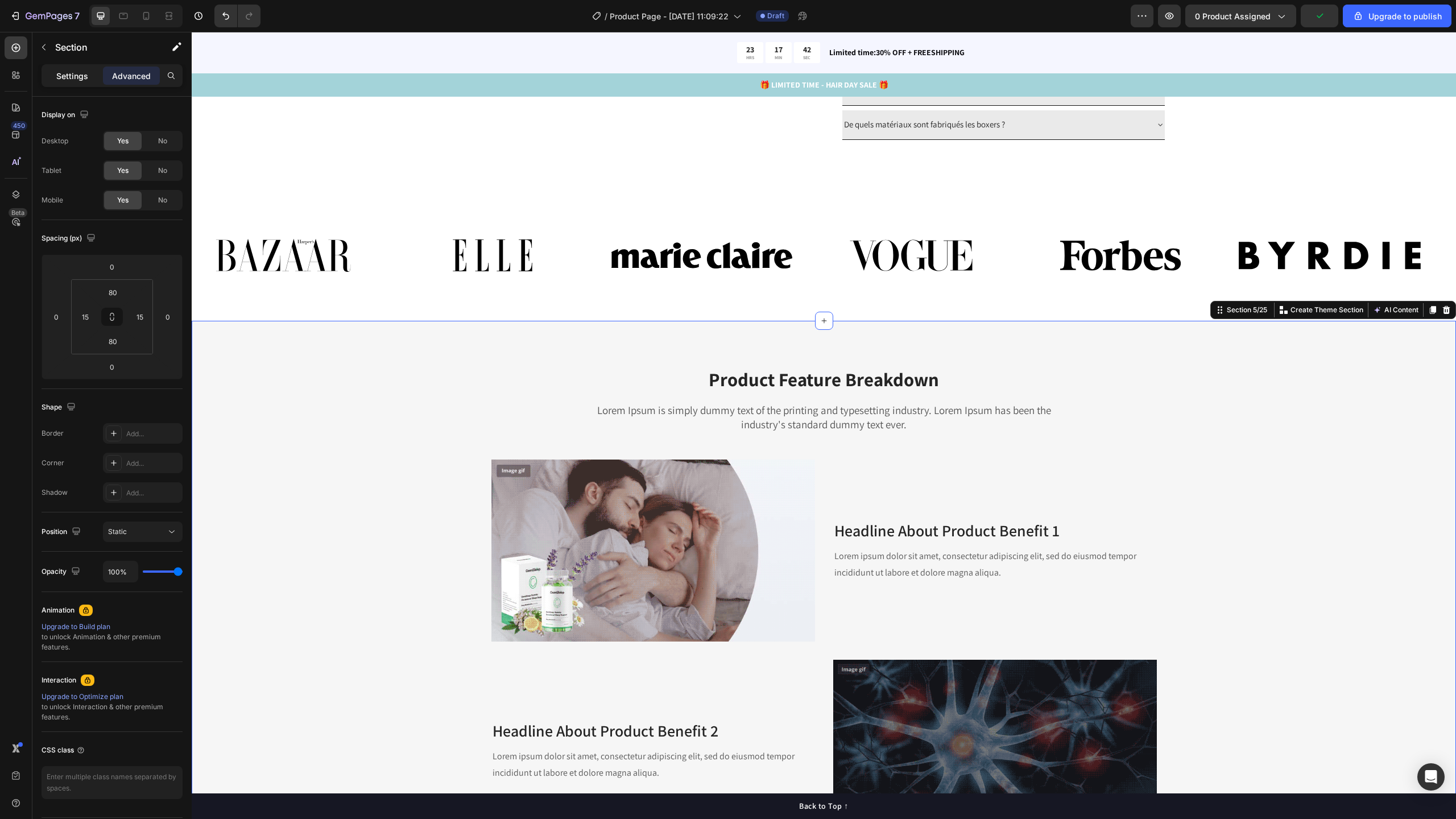
click at [90, 72] on div "Settings" at bounding box center [72, 75] width 57 height 18
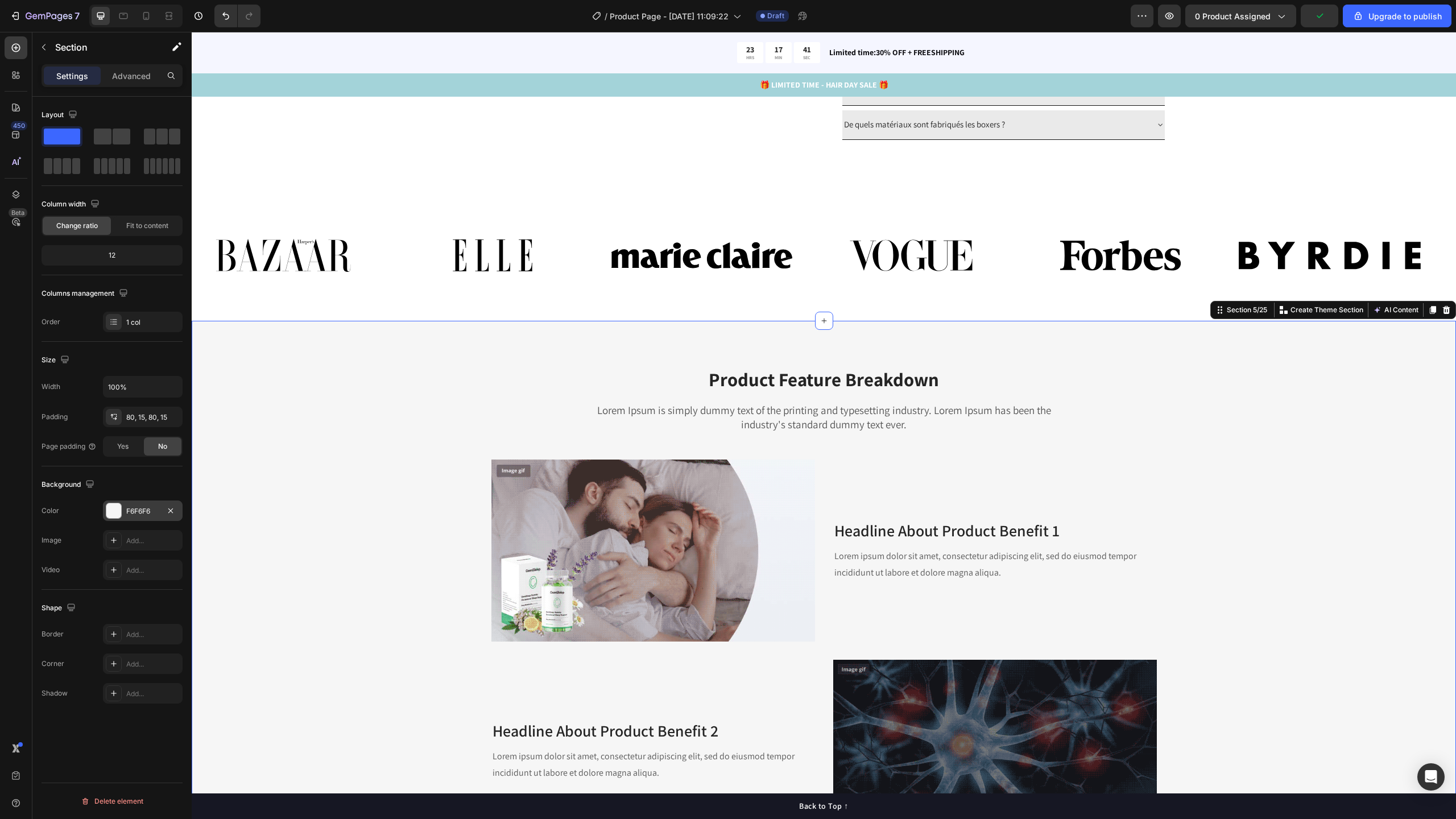
click at [122, 514] on div "F6F6F6" at bounding box center [142, 510] width 80 height 20
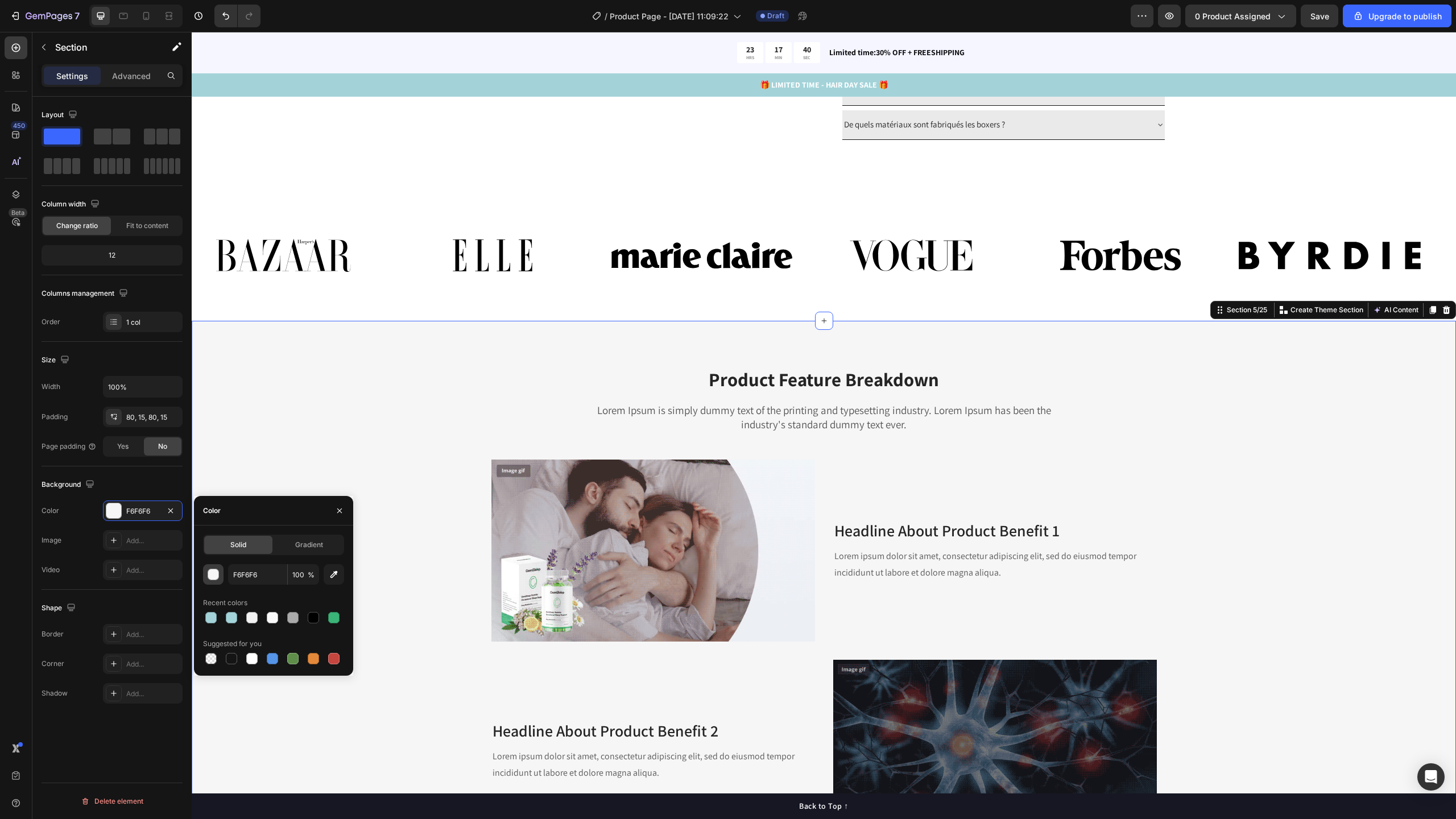
click at [219, 578] on div "button" at bounding box center [213, 574] width 11 height 11
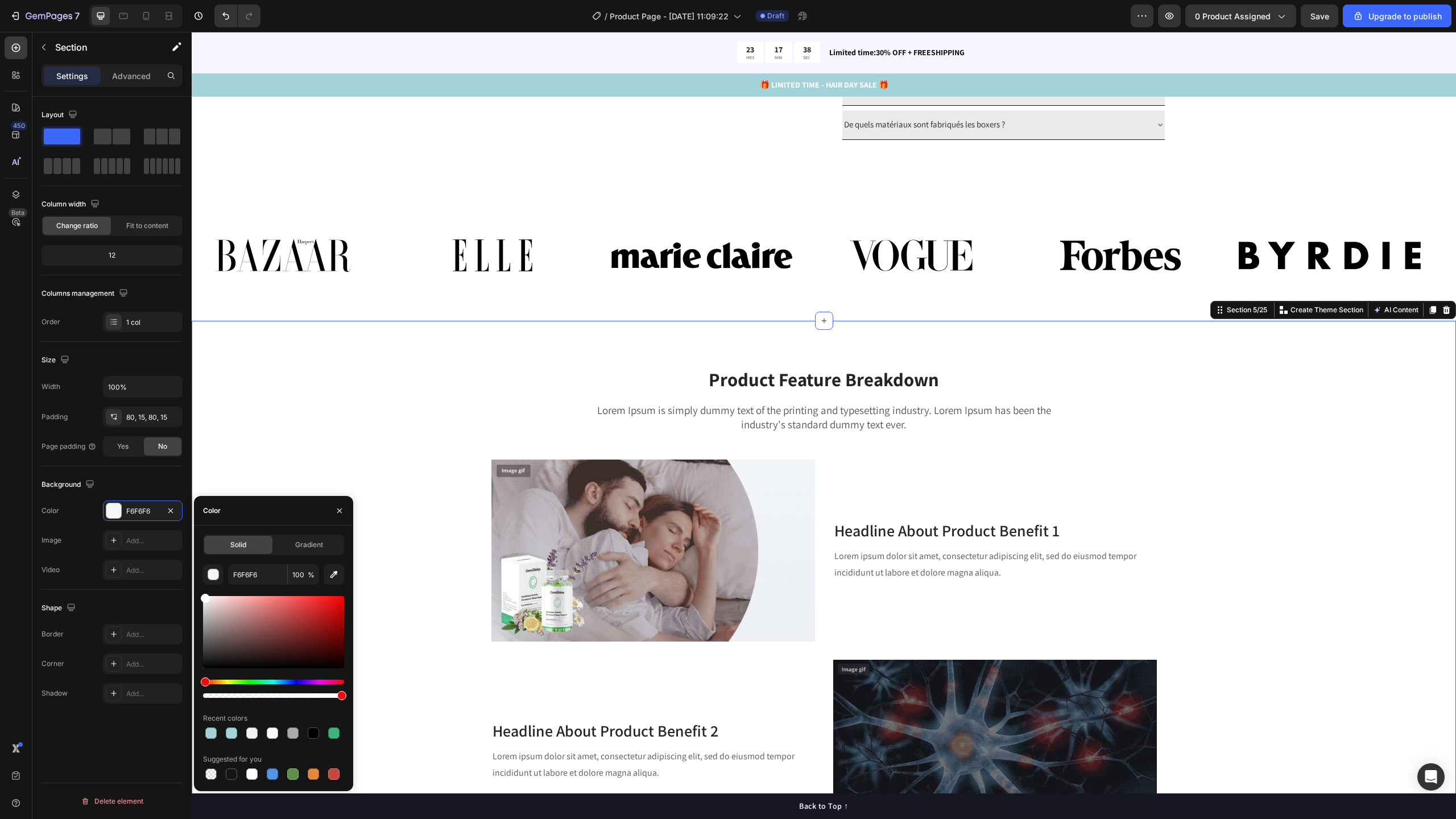
drag, startPoint x: 198, startPoint y: 592, endPoint x: 176, endPoint y: 555, distance: 43.0
click at [176, 555] on div "450 Beta Sections(11) Elements(84) Section Element Hero Section Product Detail …" at bounding box center [96, 425] width 191 height 787
click at [381, 420] on div "Product Feature Breakdown Heading Lorem Ipsum is simply dummy text of the print…" at bounding box center [823, 804] width 1247 height 876
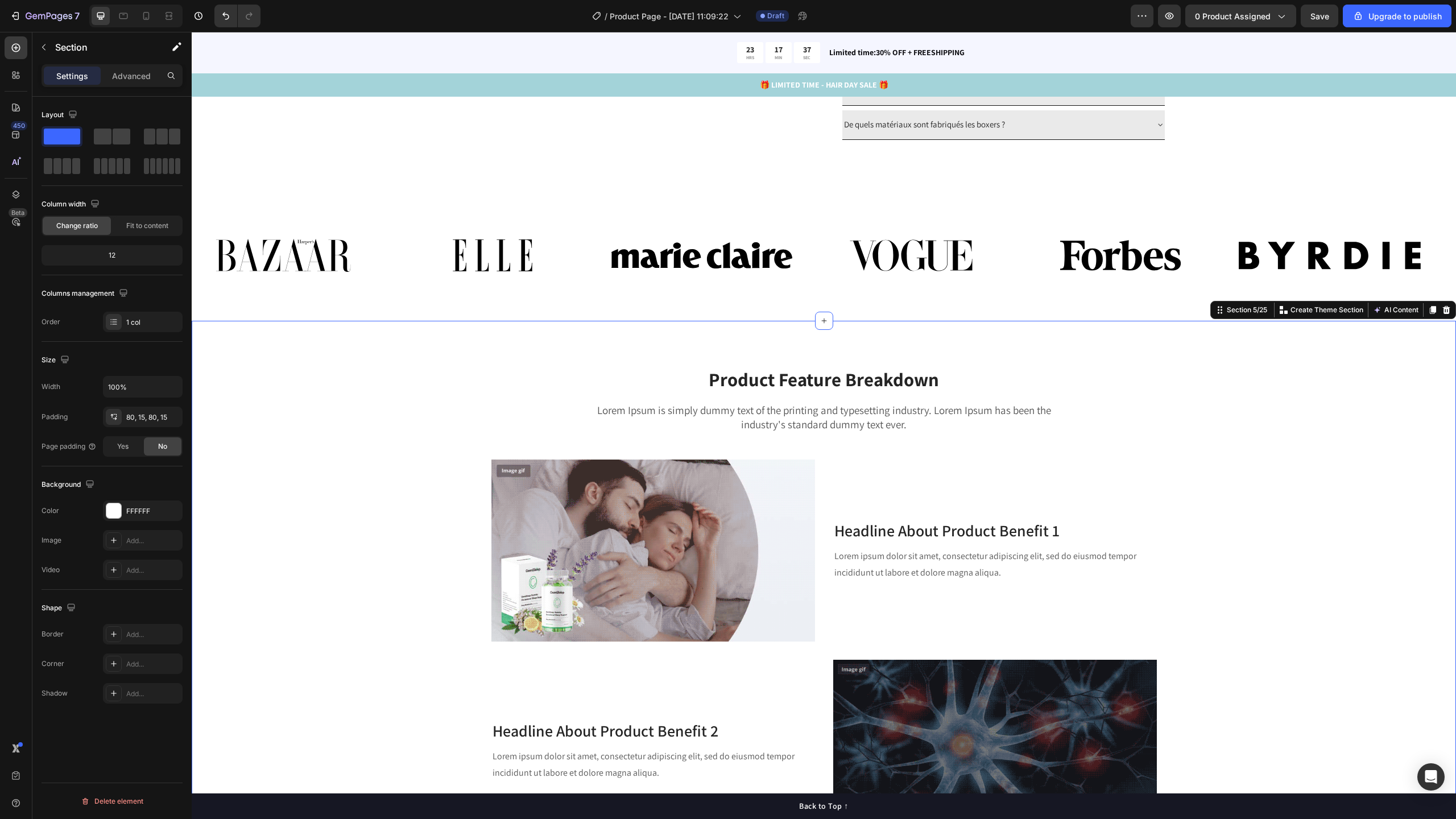
click at [18, 112] on icon at bounding box center [16, 107] width 11 height 11
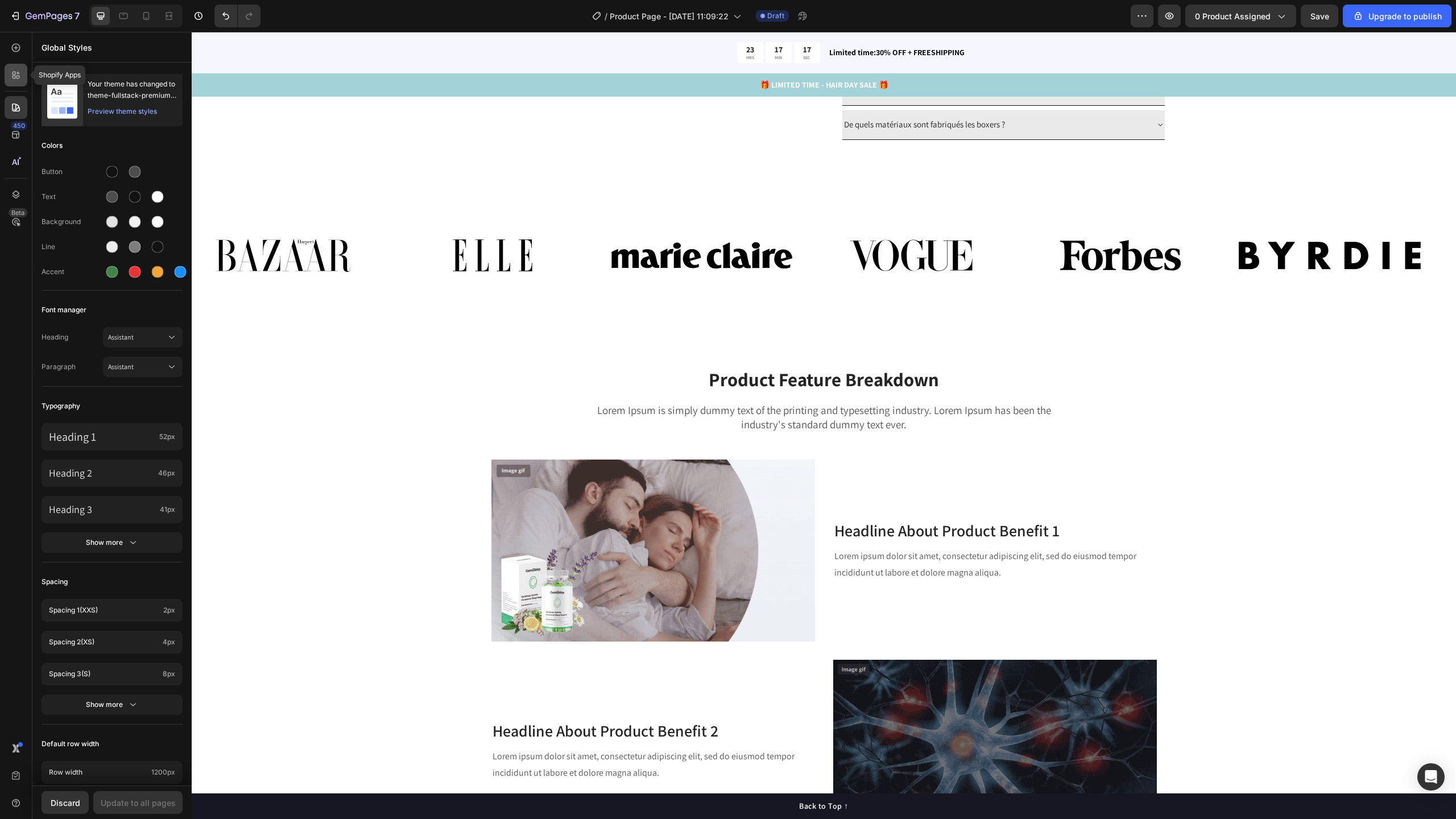
click at [20, 75] on icon at bounding box center [16, 75] width 11 height 11
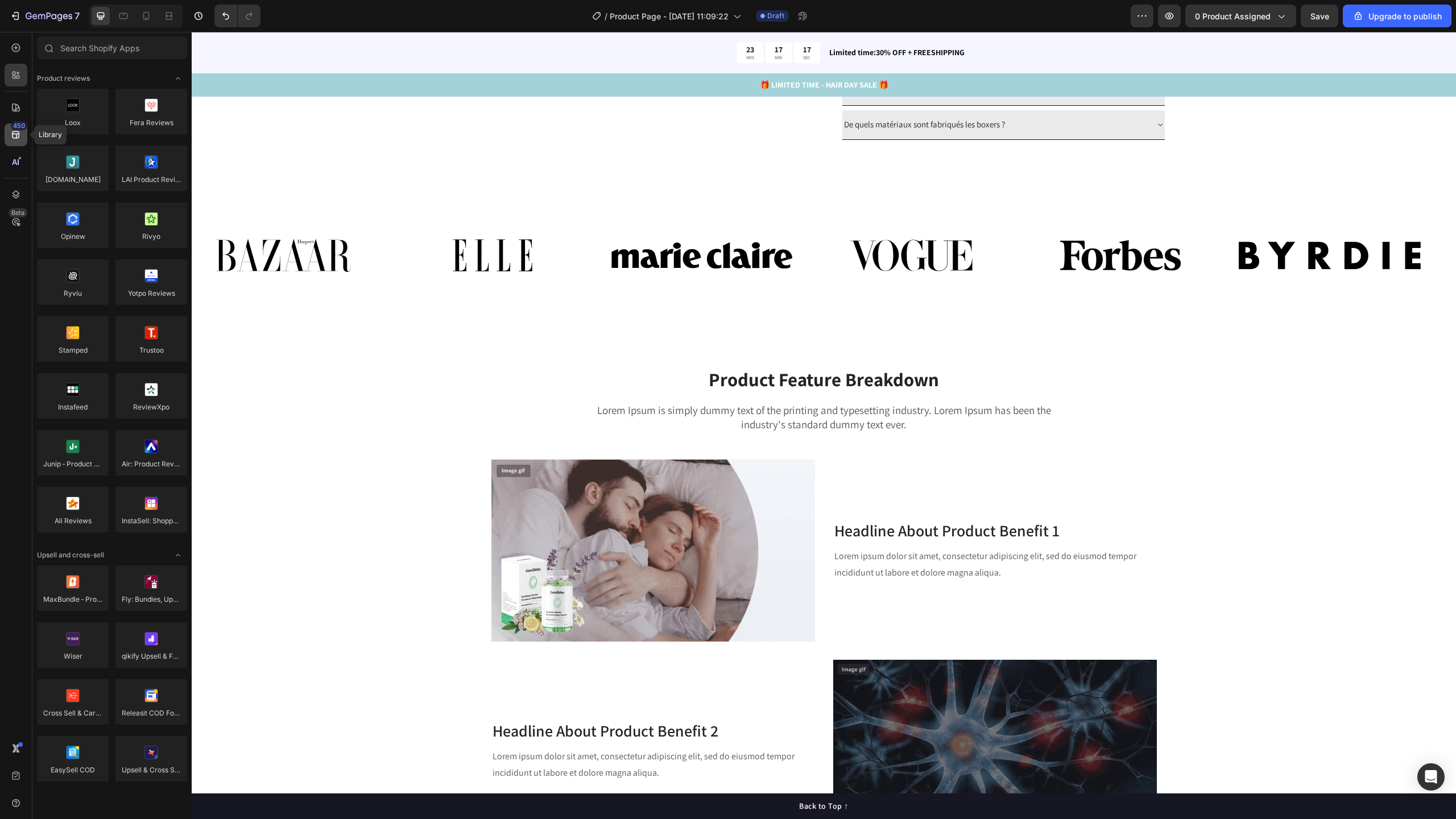
click at [20, 144] on div "450" at bounding box center [16, 135] width 23 height 23
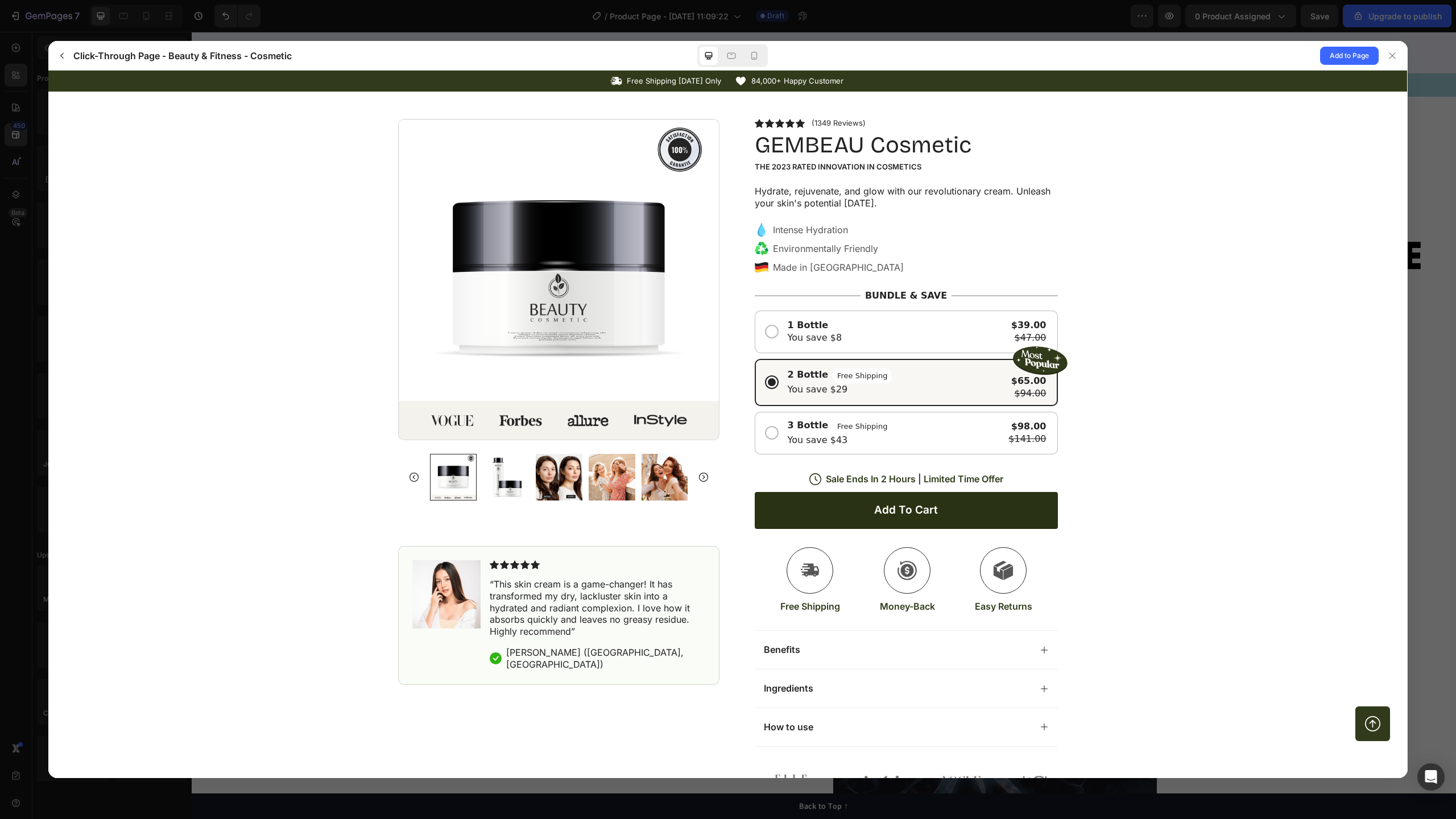
scroll to position [0, 0]
click at [595, 33] on div at bounding box center [728, 409] width 1456 height 819
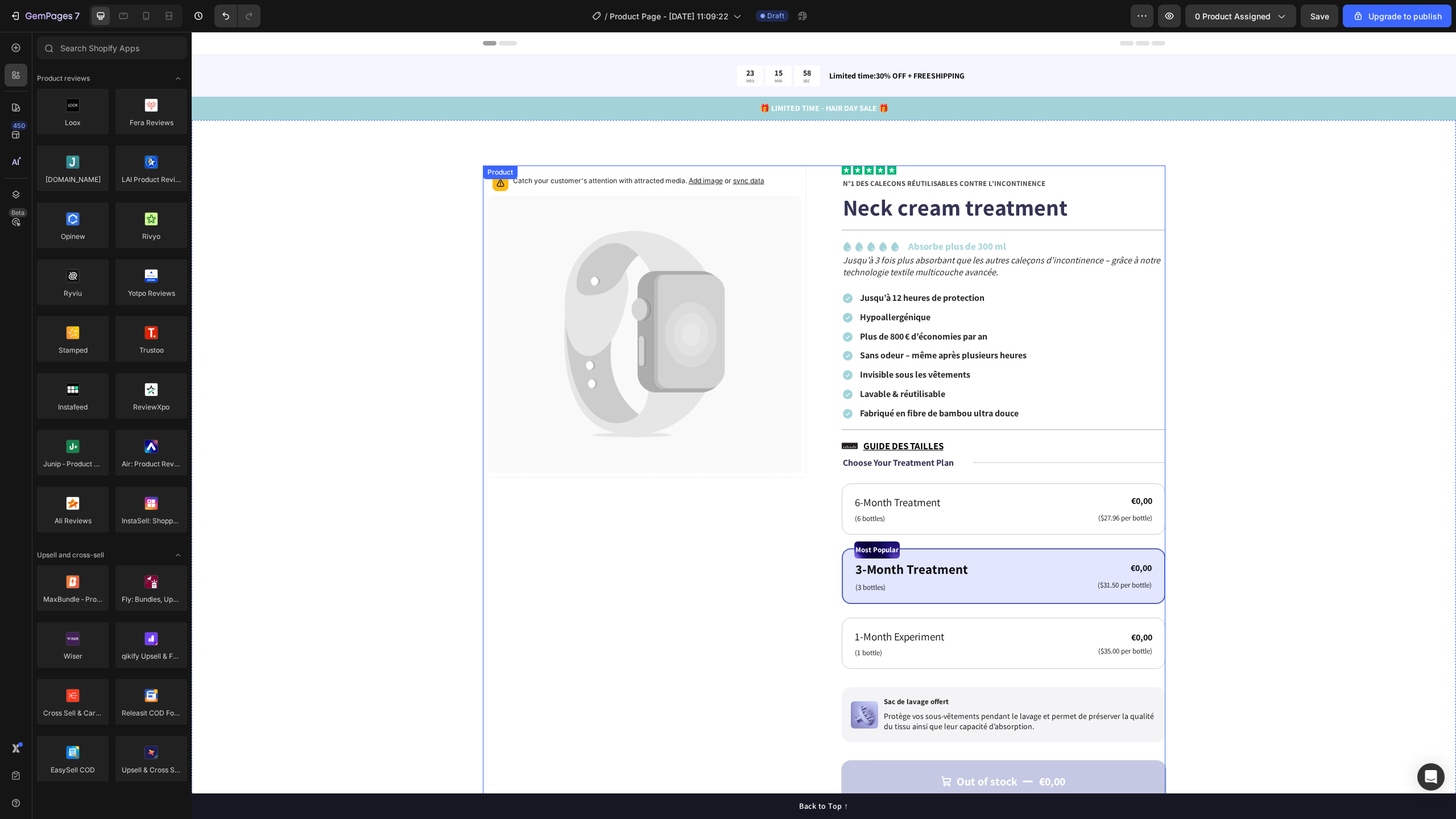
scroll to position [3, 0]
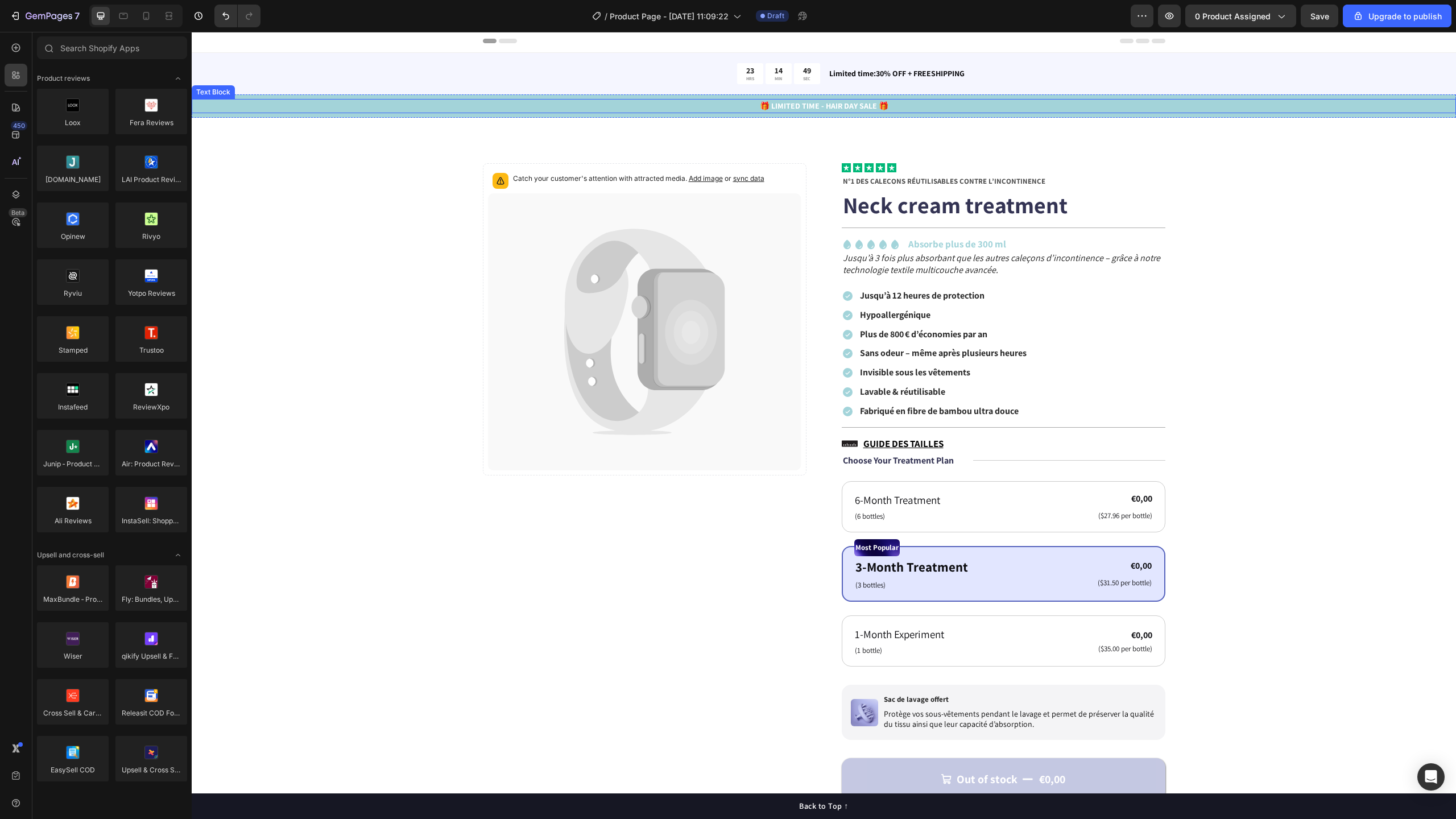
click at [709, 105] on p "🎁 LIMITED TIME - HAIR DAY SALE 🎁" at bounding box center [824, 106] width 1262 height 12
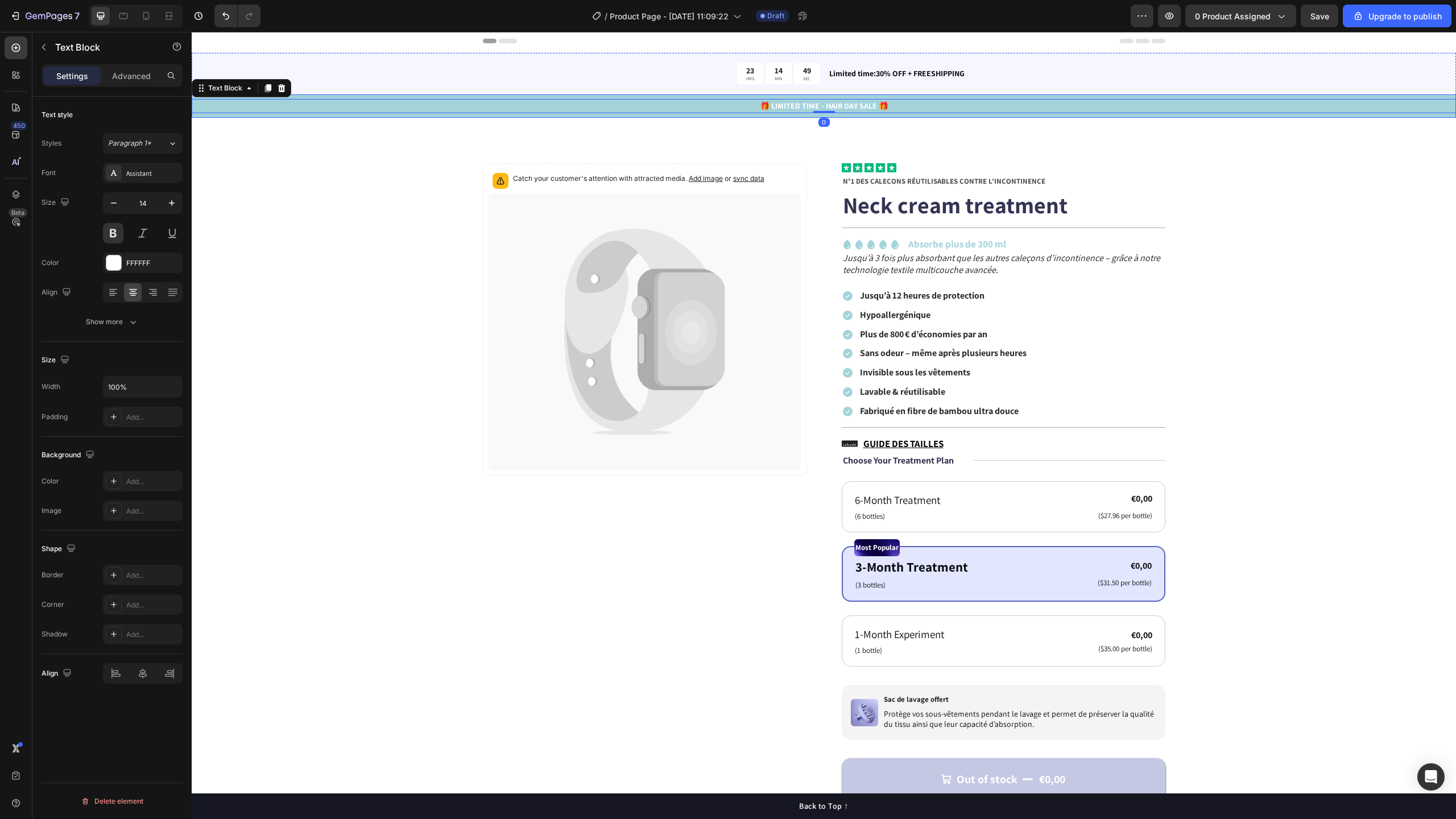
click at [642, 97] on div "🎁 LIMITED TIME - HAIR DAY SALE 🎁 Text Block 0 Row" at bounding box center [823, 106] width 1265 height 24
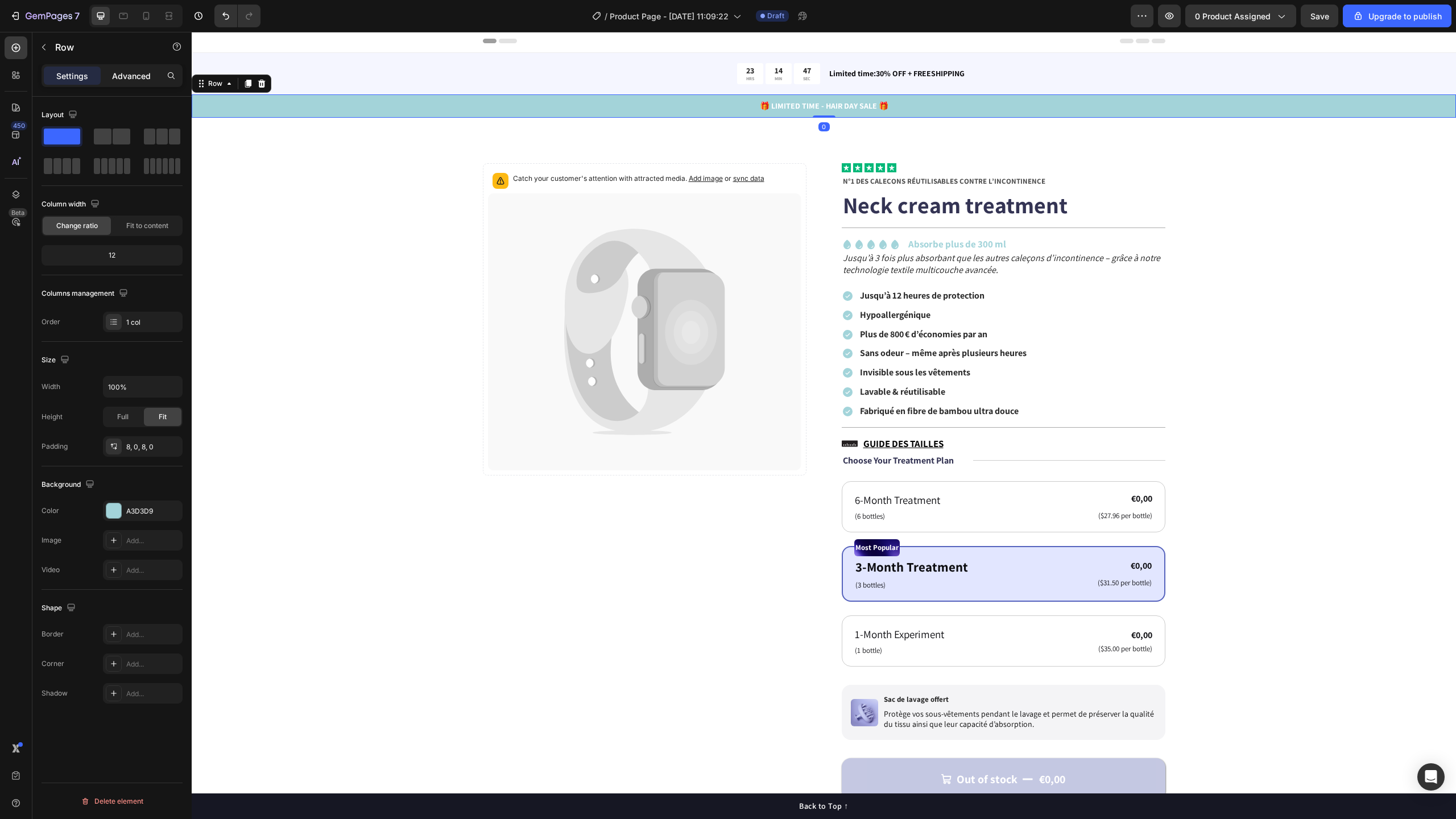
click at [123, 80] on p "Advanced" at bounding box center [132, 76] width 39 height 12
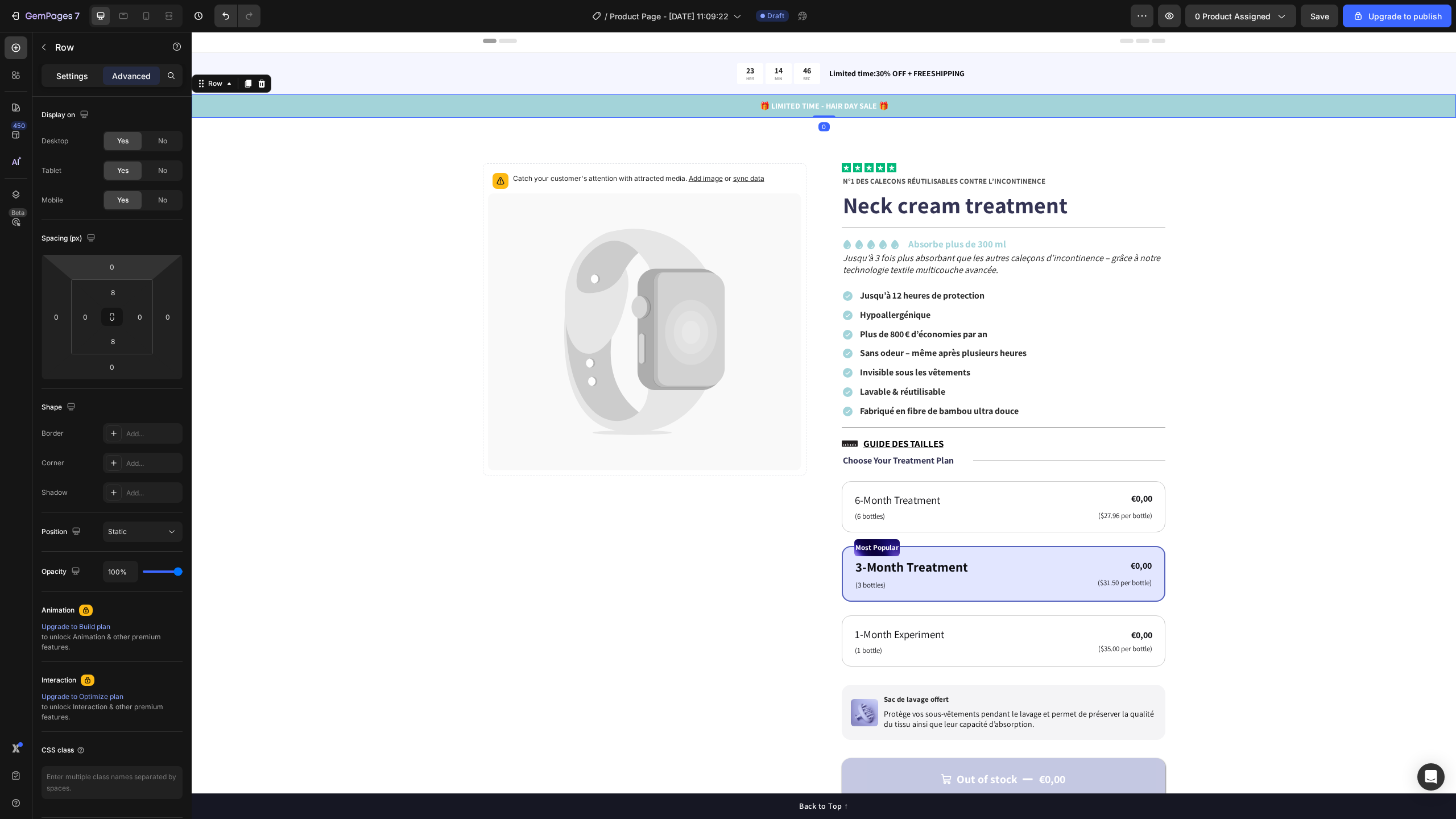
click at [68, 76] on p "Settings" at bounding box center [72, 76] width 32 height 12
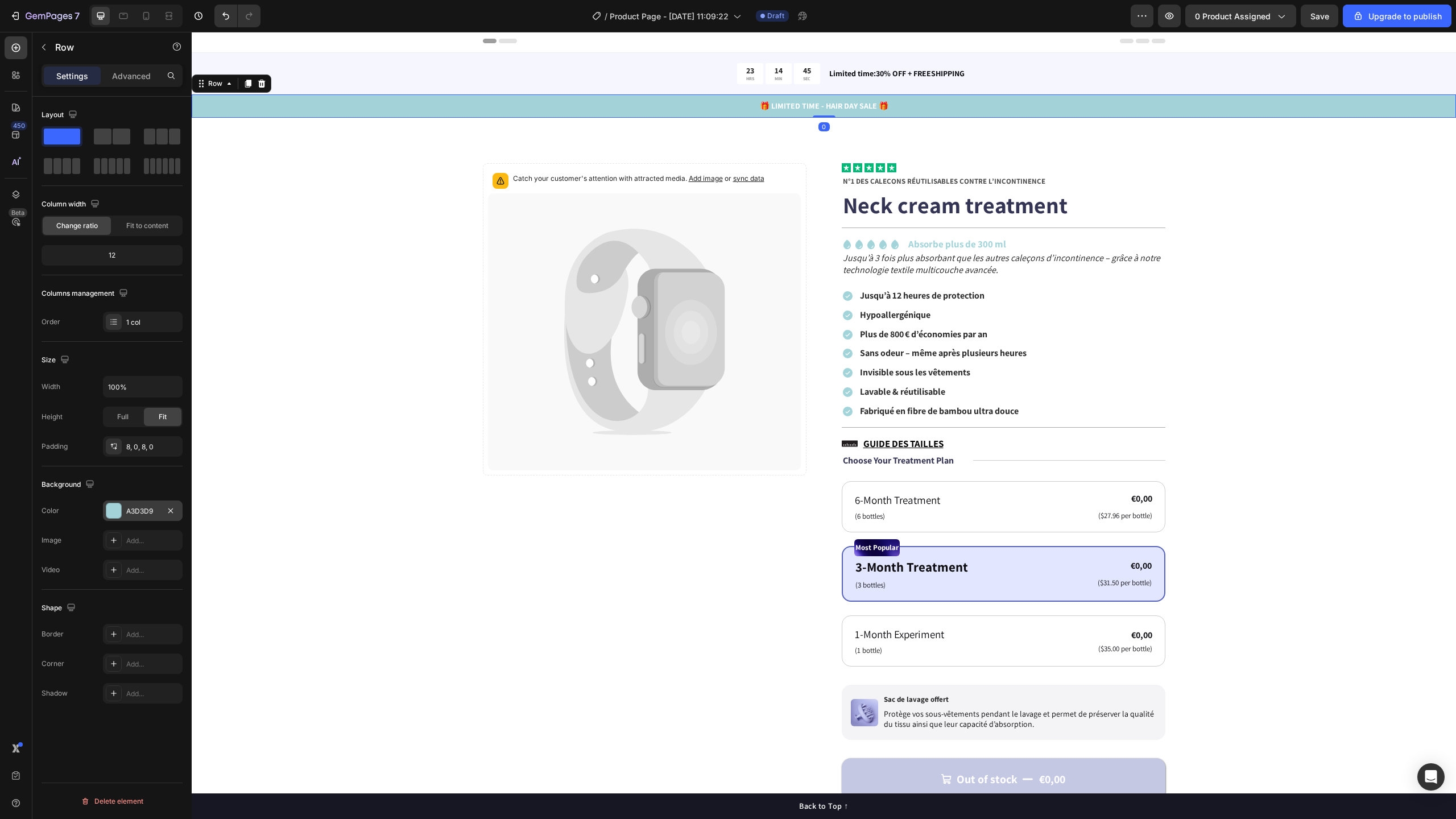
click at [140, 505] on div "A3D3D9" at bounding box center [142, 510] width 80 height 20
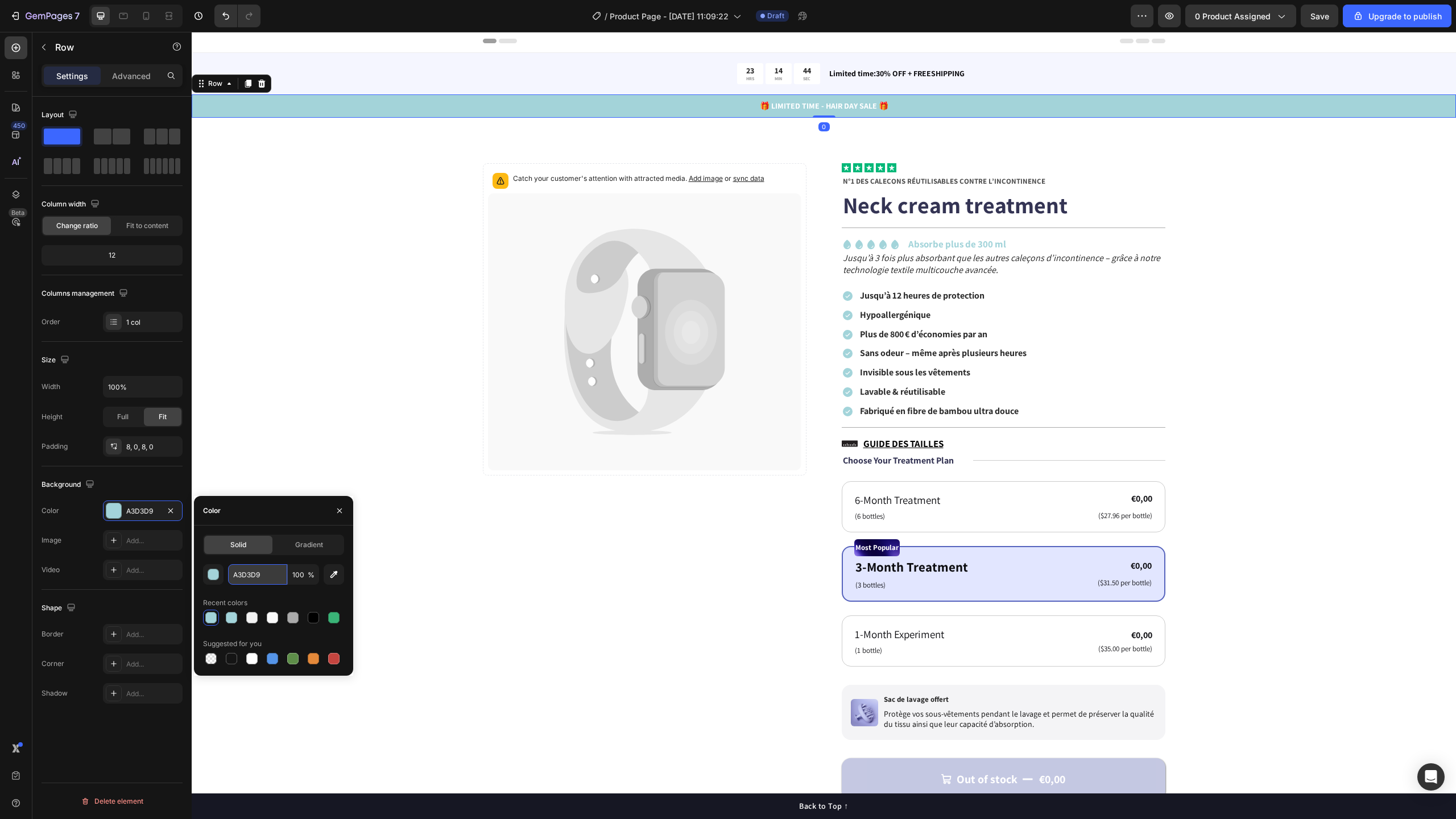
click at [266, 575] on input "A3D3D9" at bounding box center [257, 574] width 59 height 20
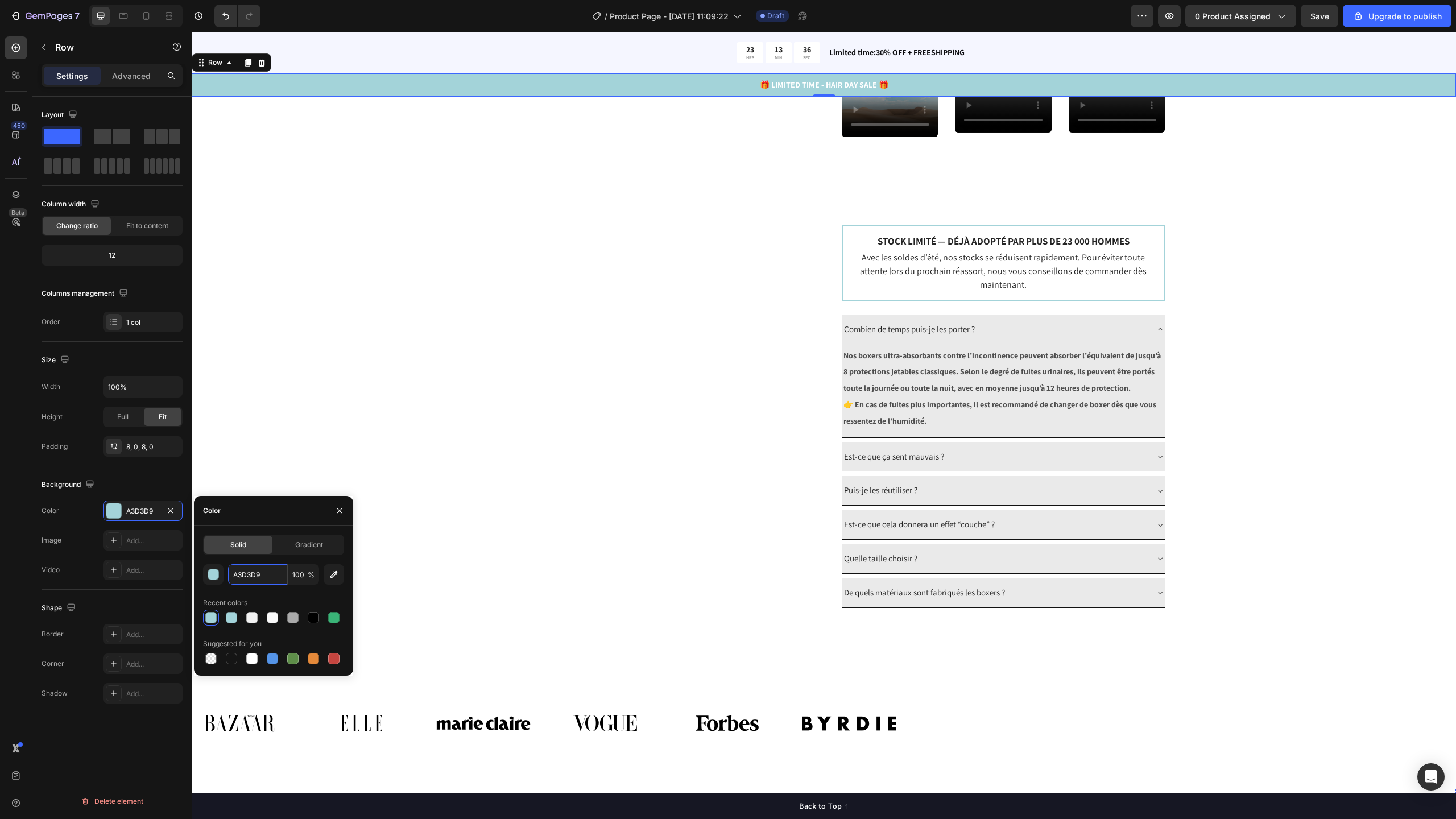
scroll to position [1404, 0]
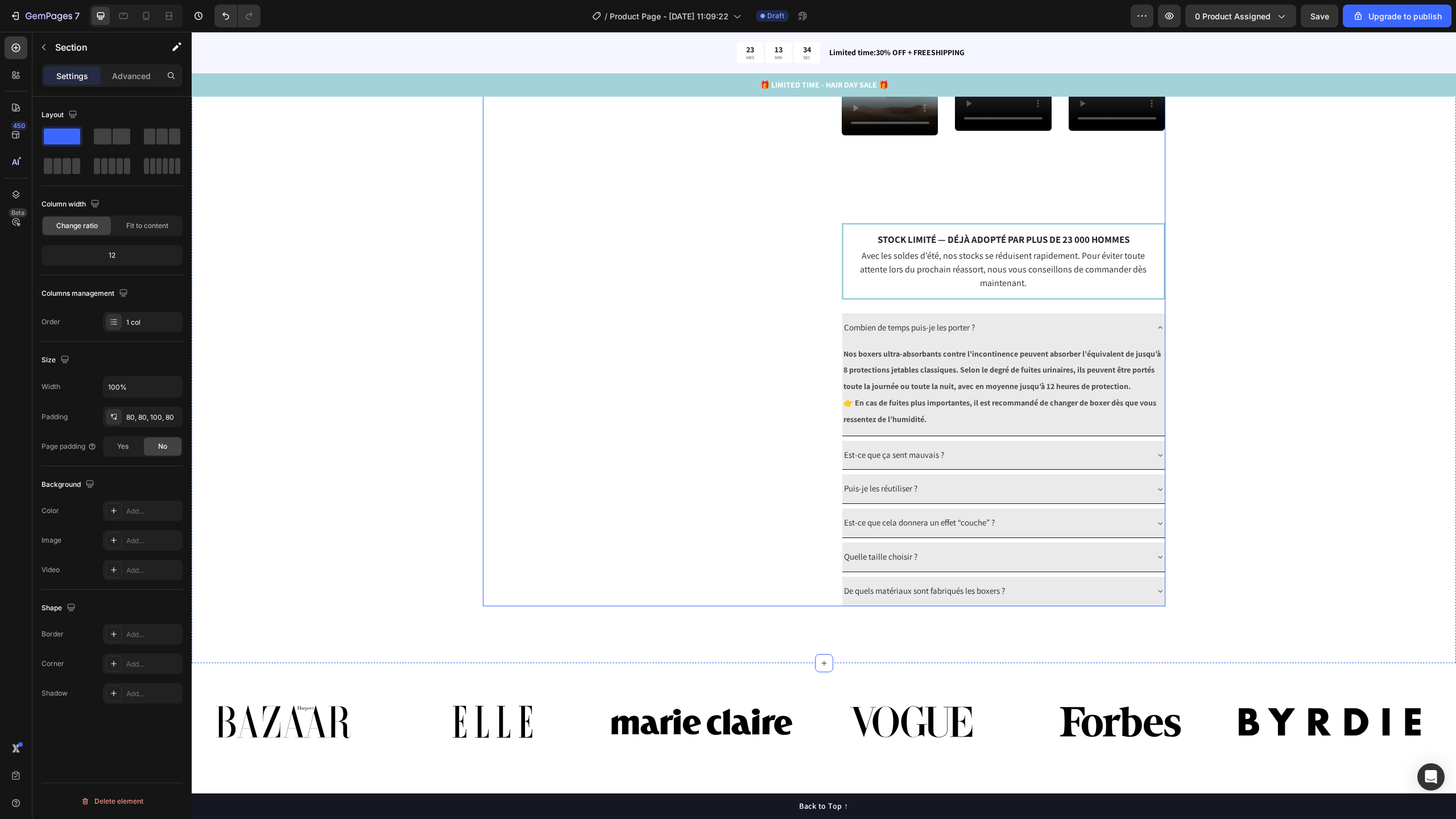
scroll to position [1126, 0]
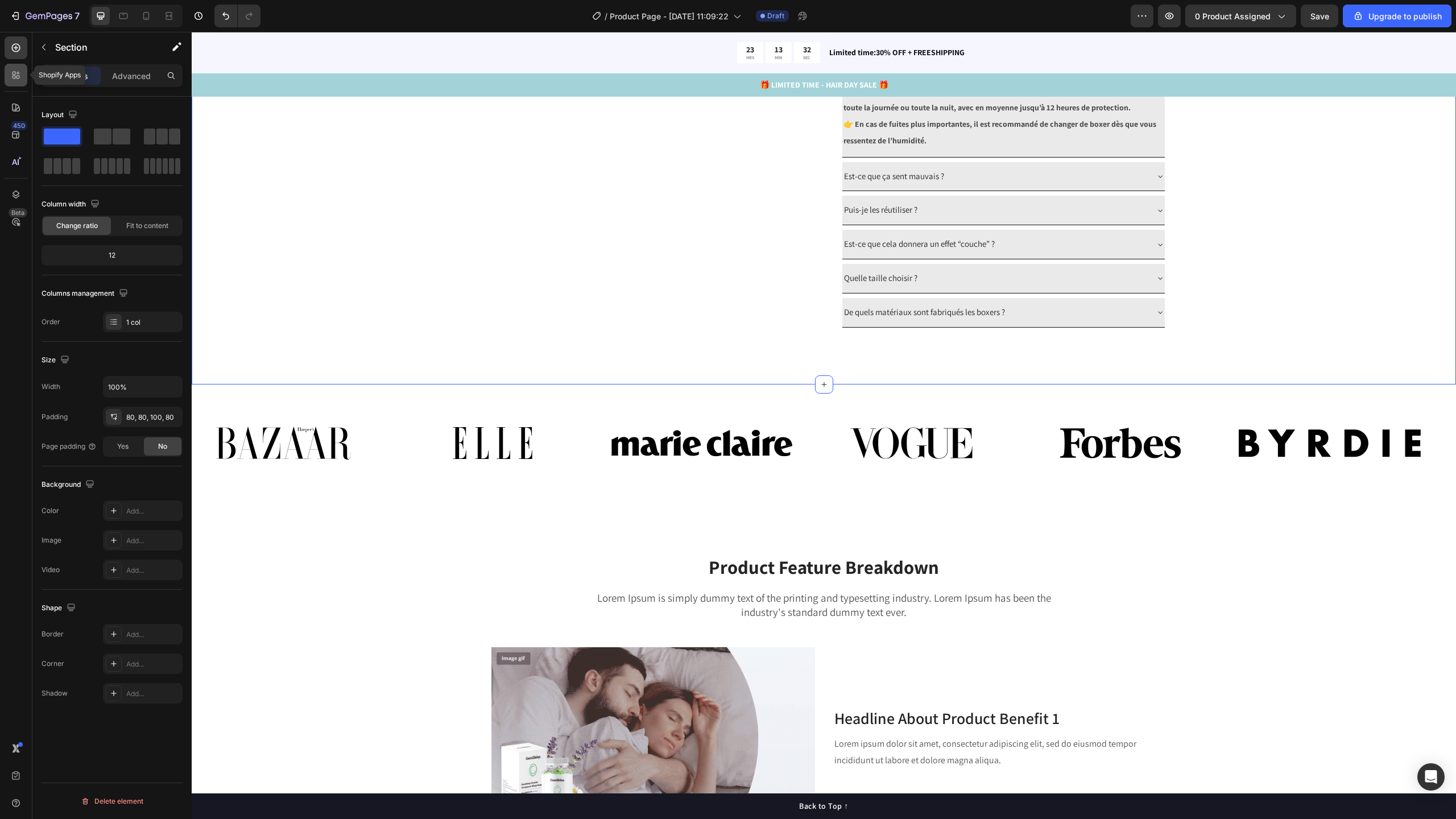
click at [20, 72] on icon at bounding box center [16, 75] width 11 height 11
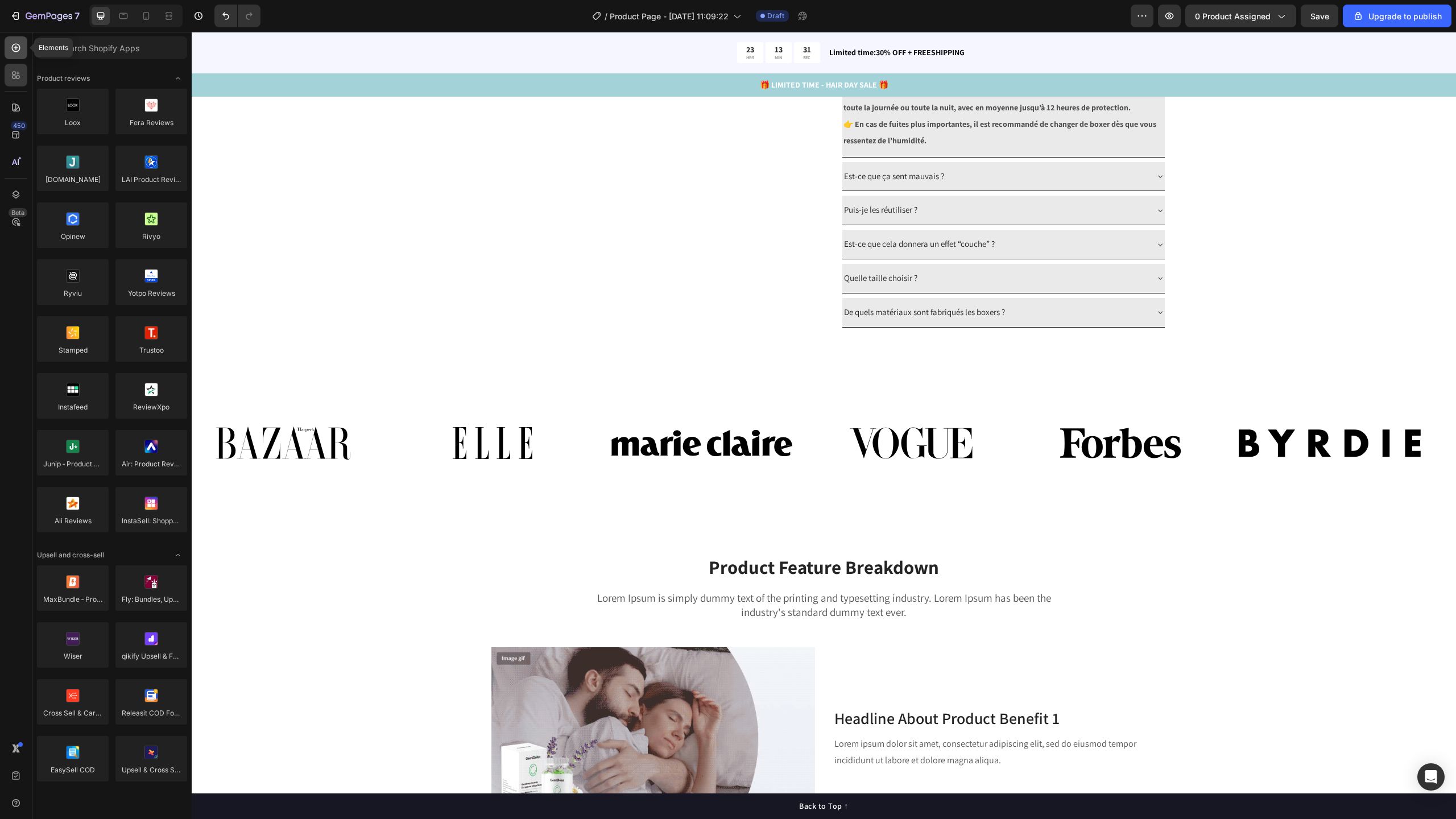
click at [14, 49] on icon at bounding box center [16, 47] width 11 height 11
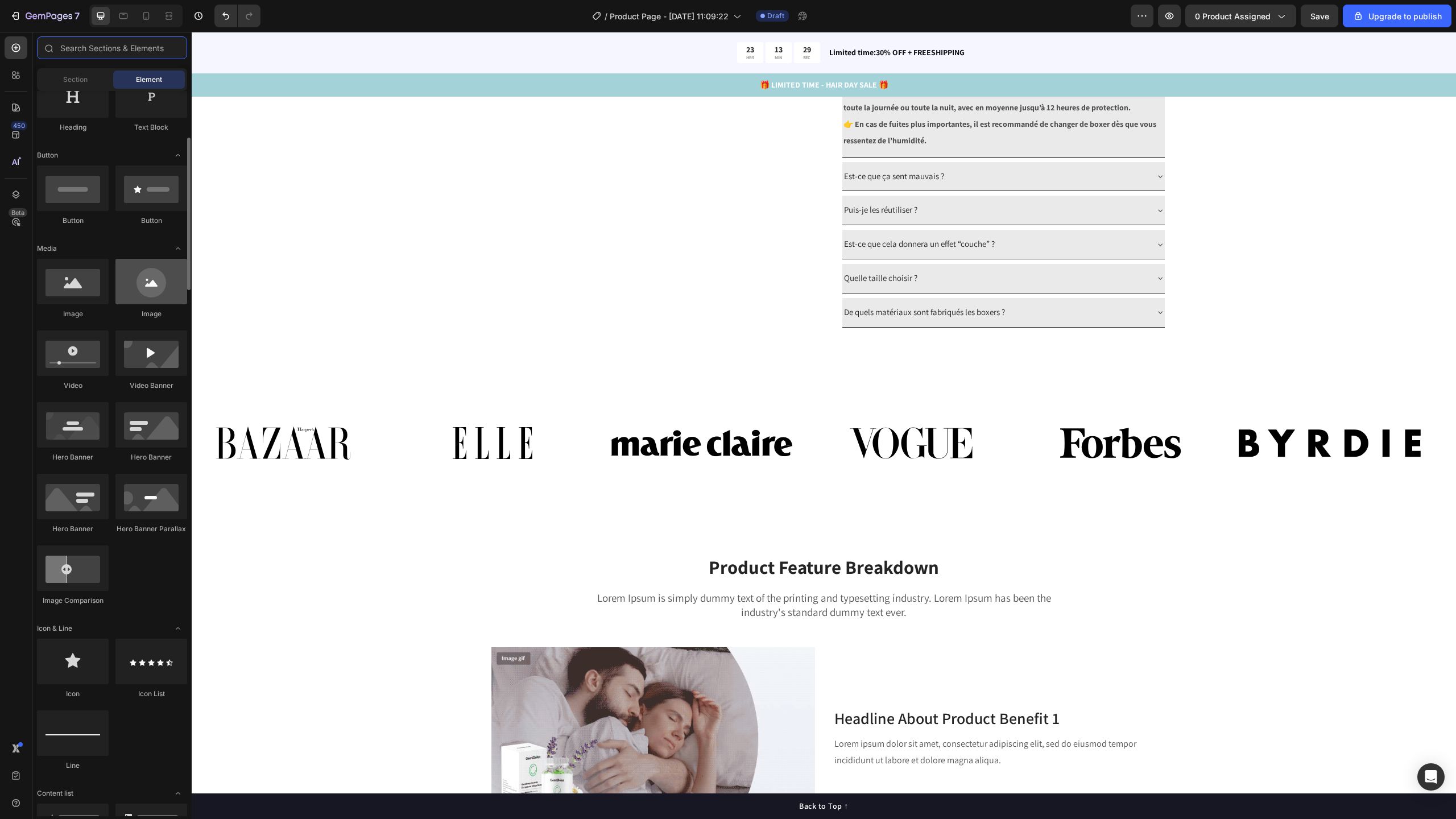
scroll to position [211, 0]
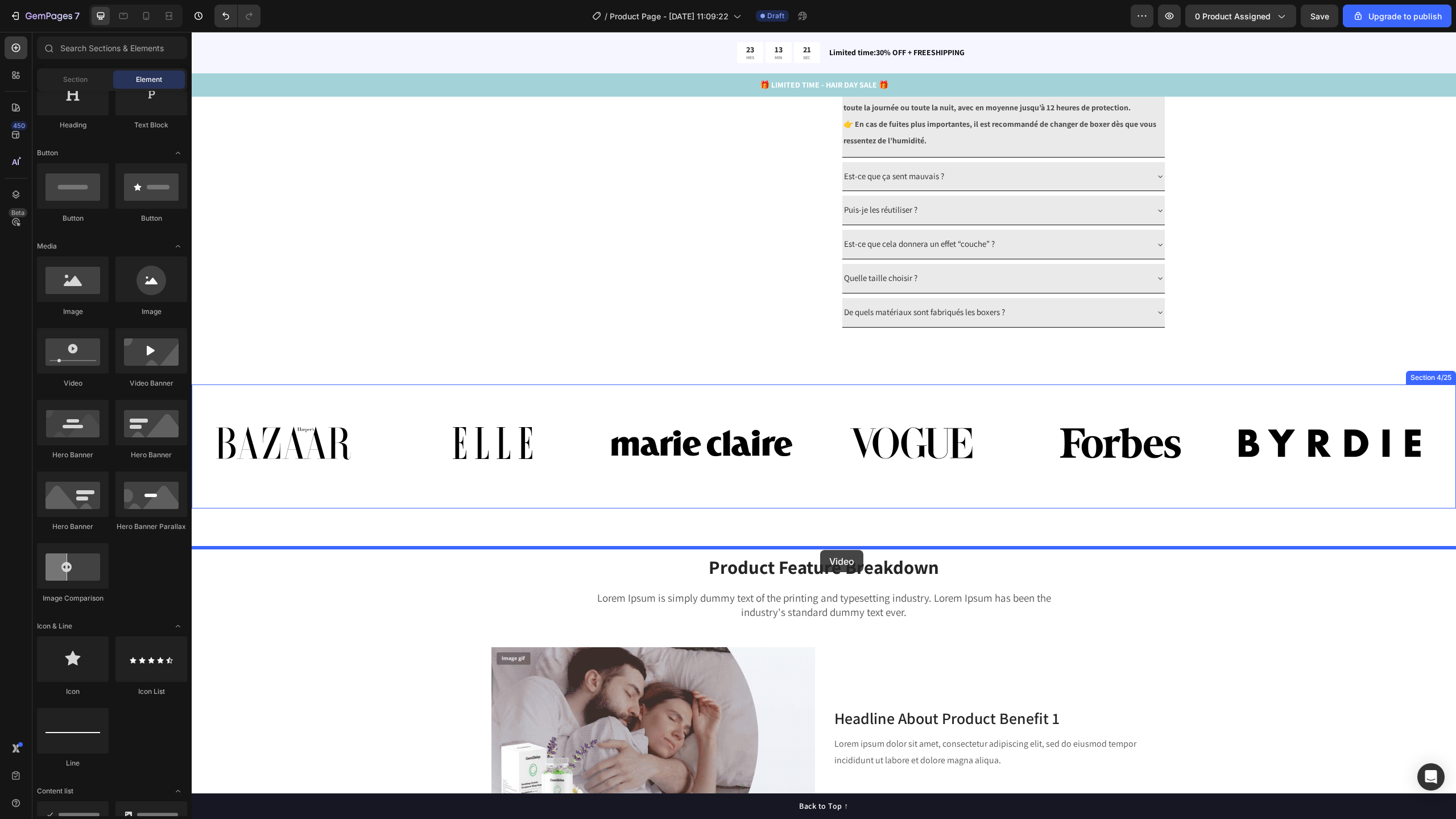
drag, startPoint x: 285, startPoint y: 395, endPoint x: 820, endPoint y: 550, distance: 557.0
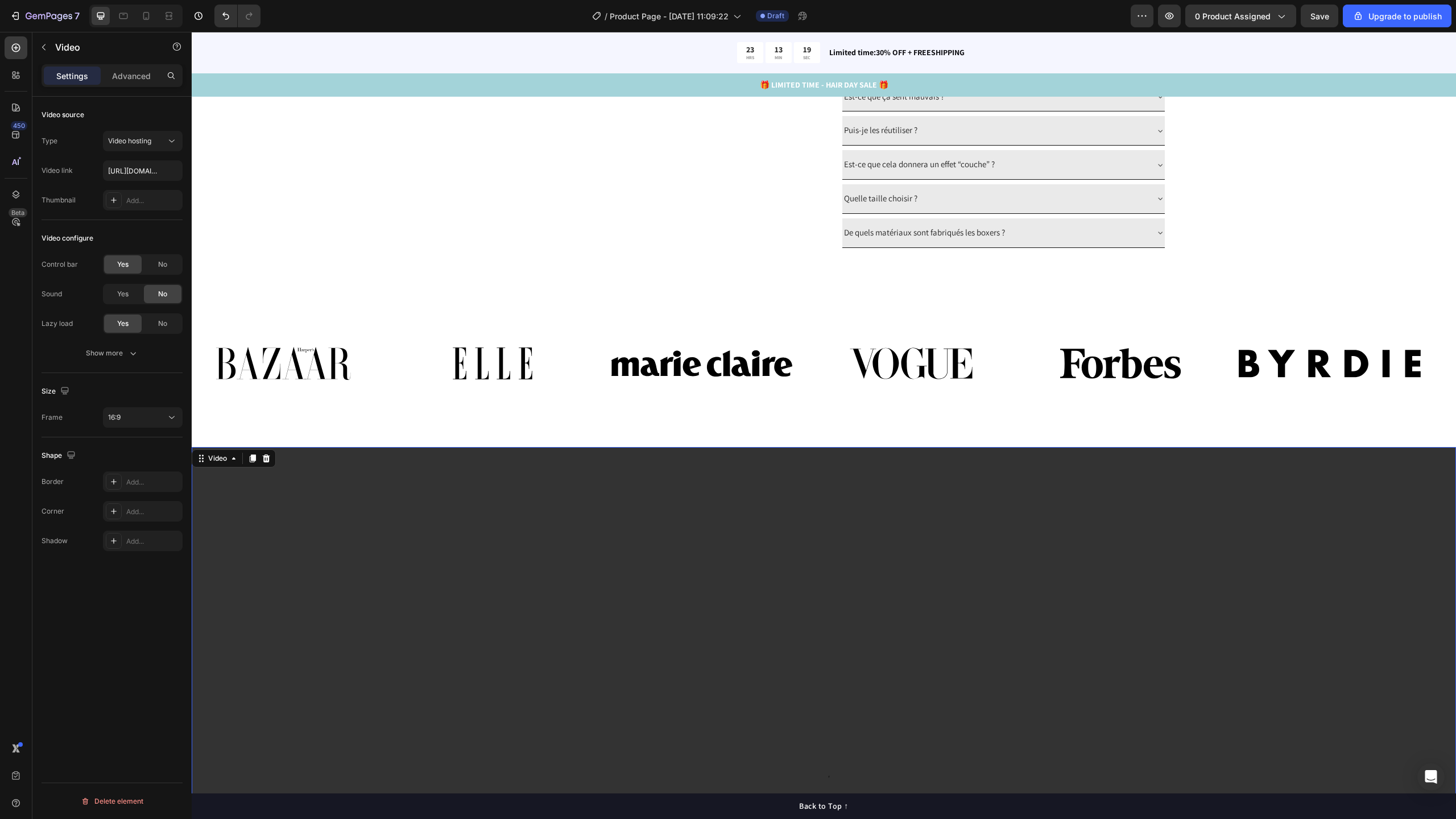
scroll to position [1244, 0]
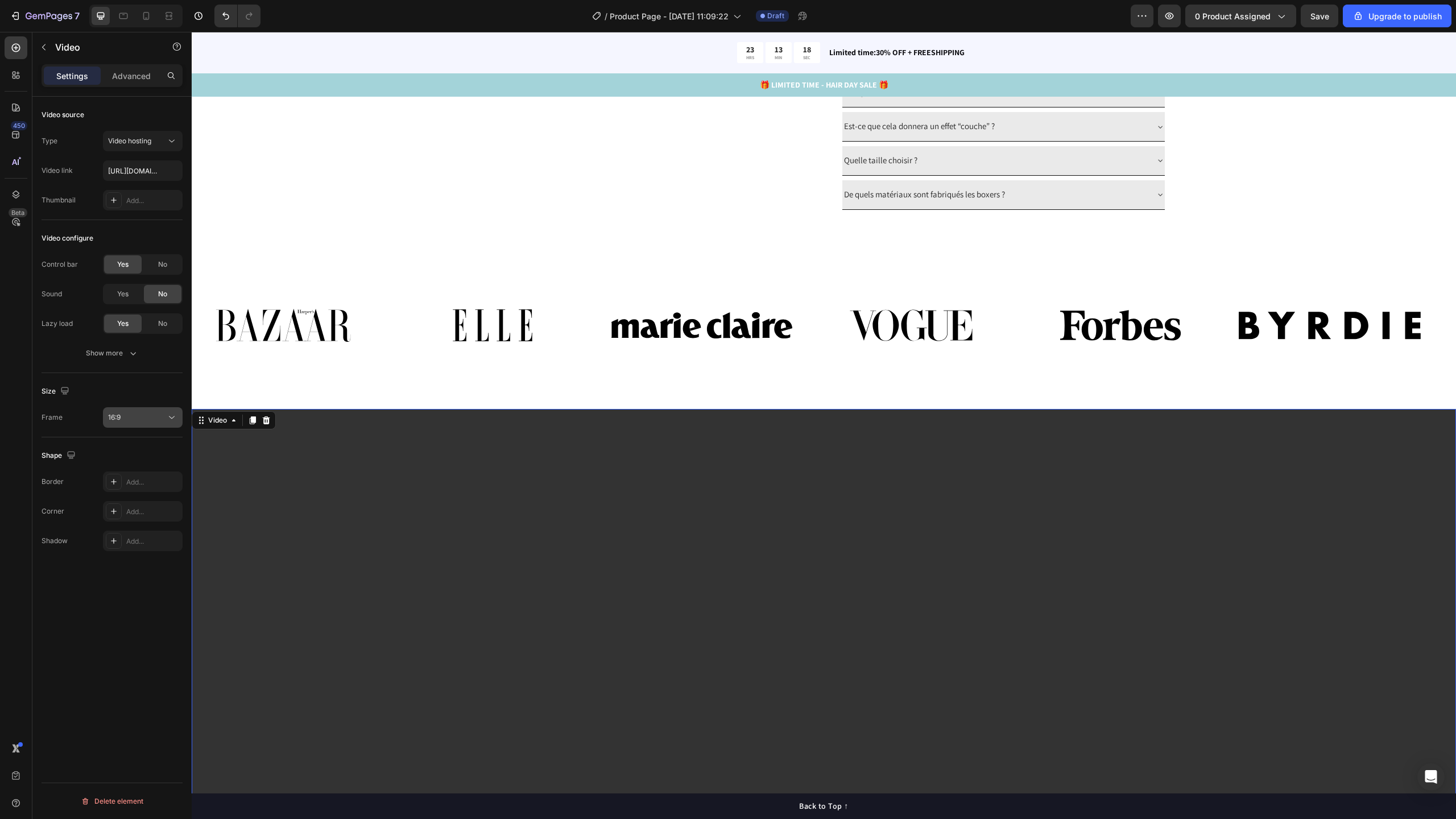
click at [127, 416] on div "16:9" at bounding box center [137, 418] width 58 height 11
click at [131, 491] on p "4:3" at bounding box center [138, 490] width 61 height 11
click at [143, 410] on button "4:3" at bounding box center [142, 417] width 80 height 20
click at [139, 522] on div "16:9" at bounding box center [129, 533] width 89 height 22
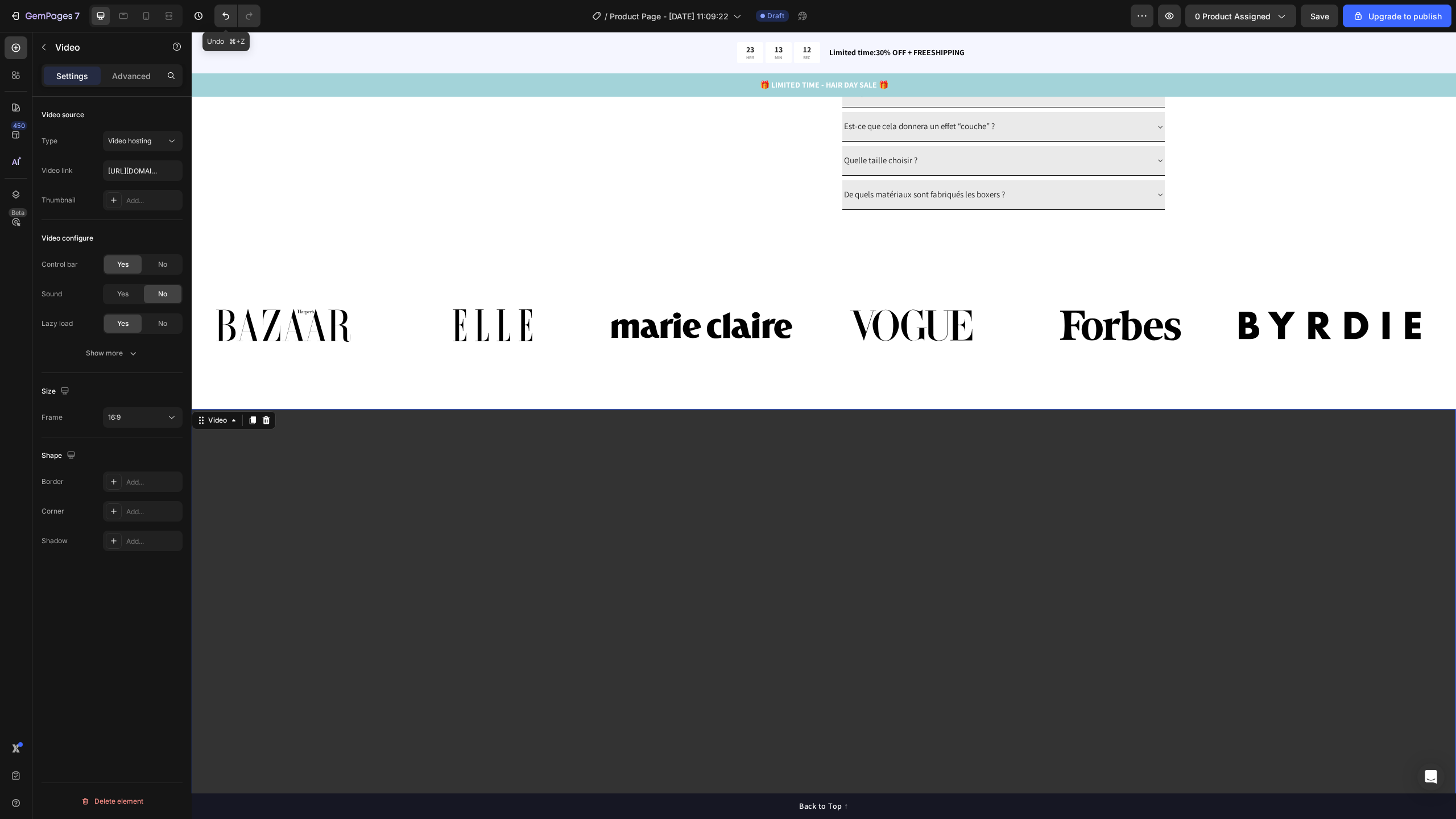
click at [227, 11] on icon "Undo/Redo" at bounding box center [226, 16] width 11 height 11
drag, startPoint x: 227, startPoint y: 755, endPoint x: 227, endPoint y: 11, distance: 744.0
click at [227, 11] on icon "Undo/Redo" at bounding box center [226, 16] width 11 height 11
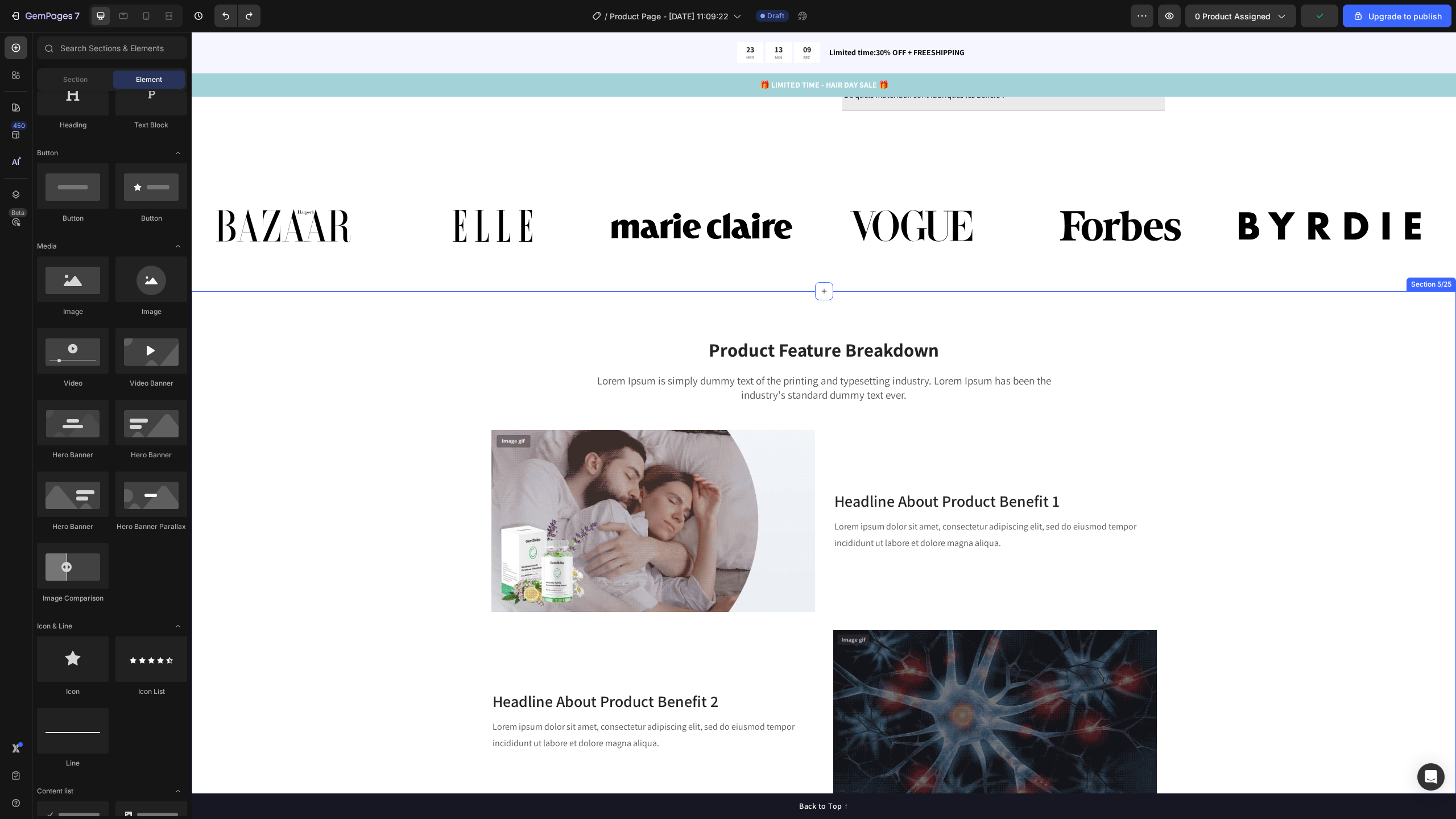
scroll to position [1258, 0]
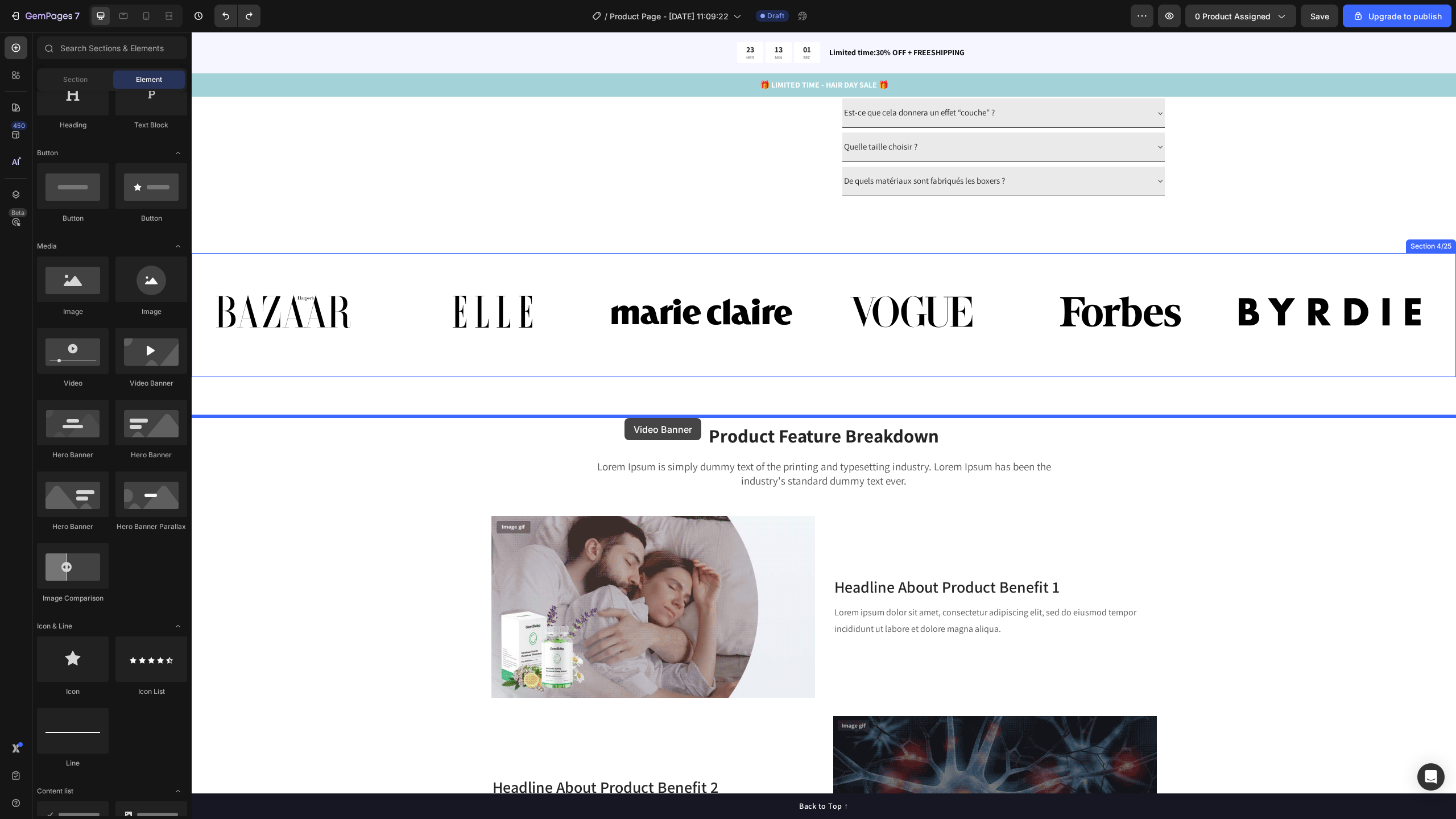
drag, startPoint x: 362, startPoint y: 391, endPoint x: 625, endPoint y: 418, distance: 264.4
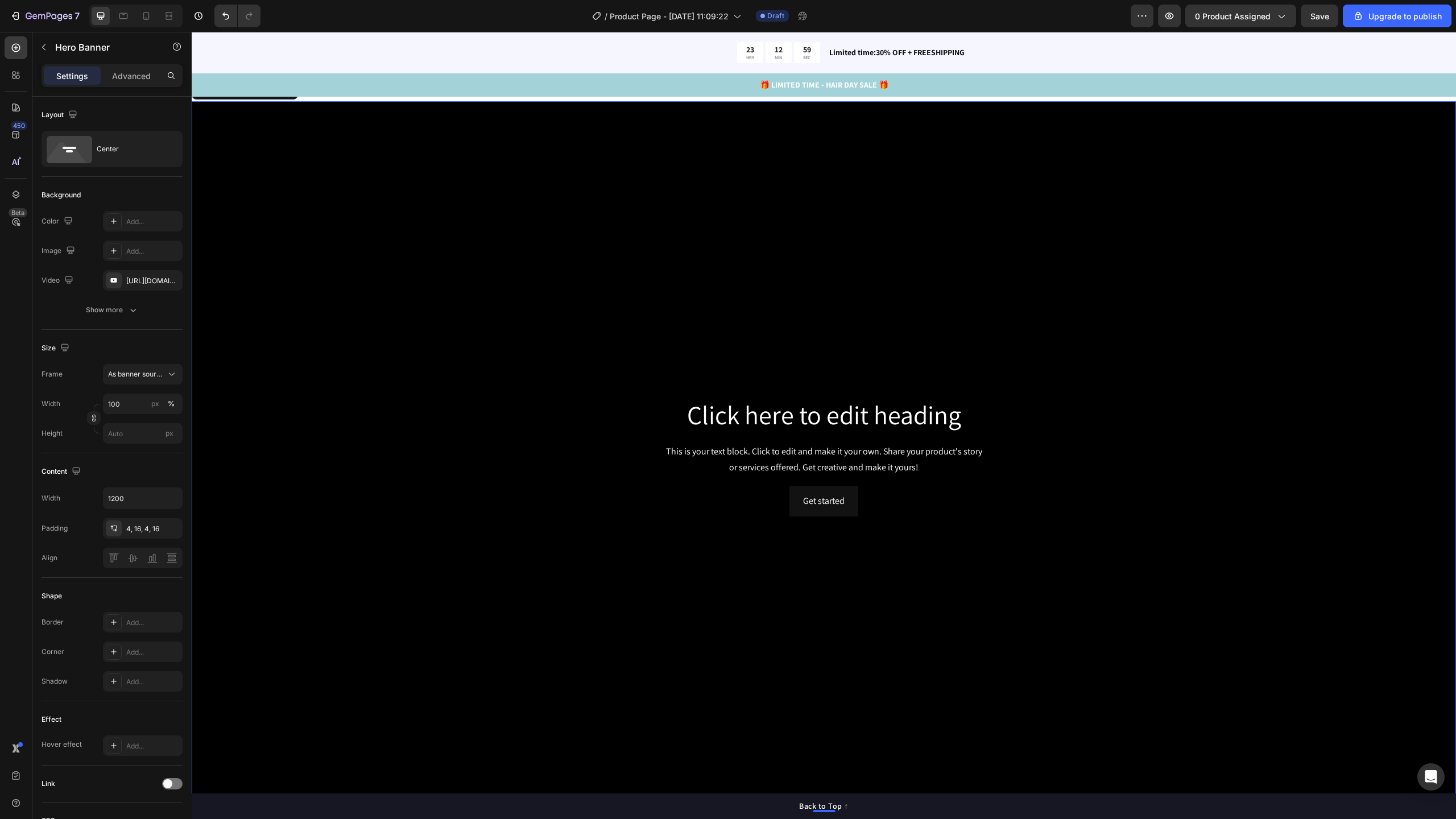
scroll to position [1690, 0]
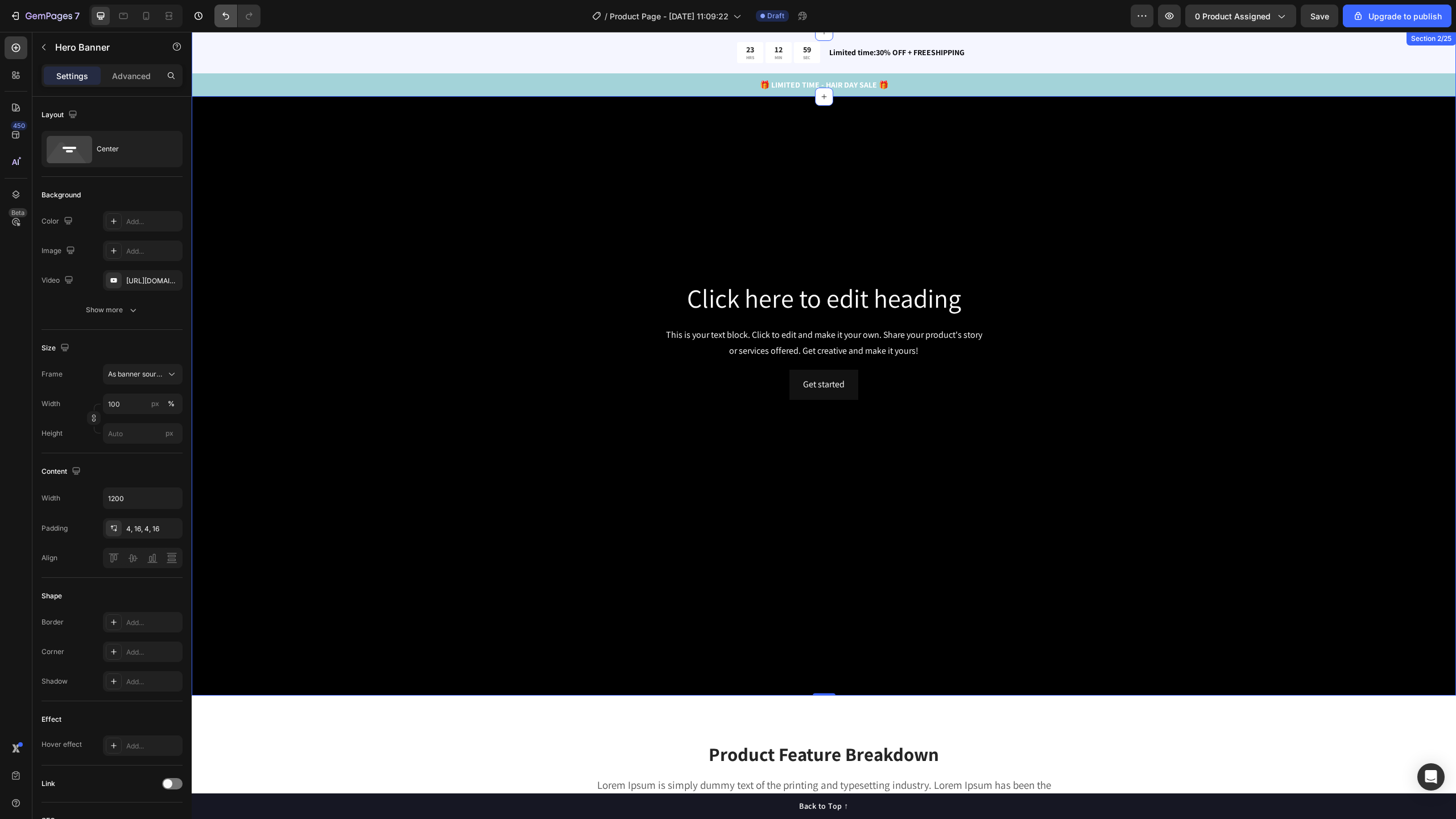
click at [224, 17] on icon "Undo/Redo" at bounding box center [226, 16] width 11 height 11
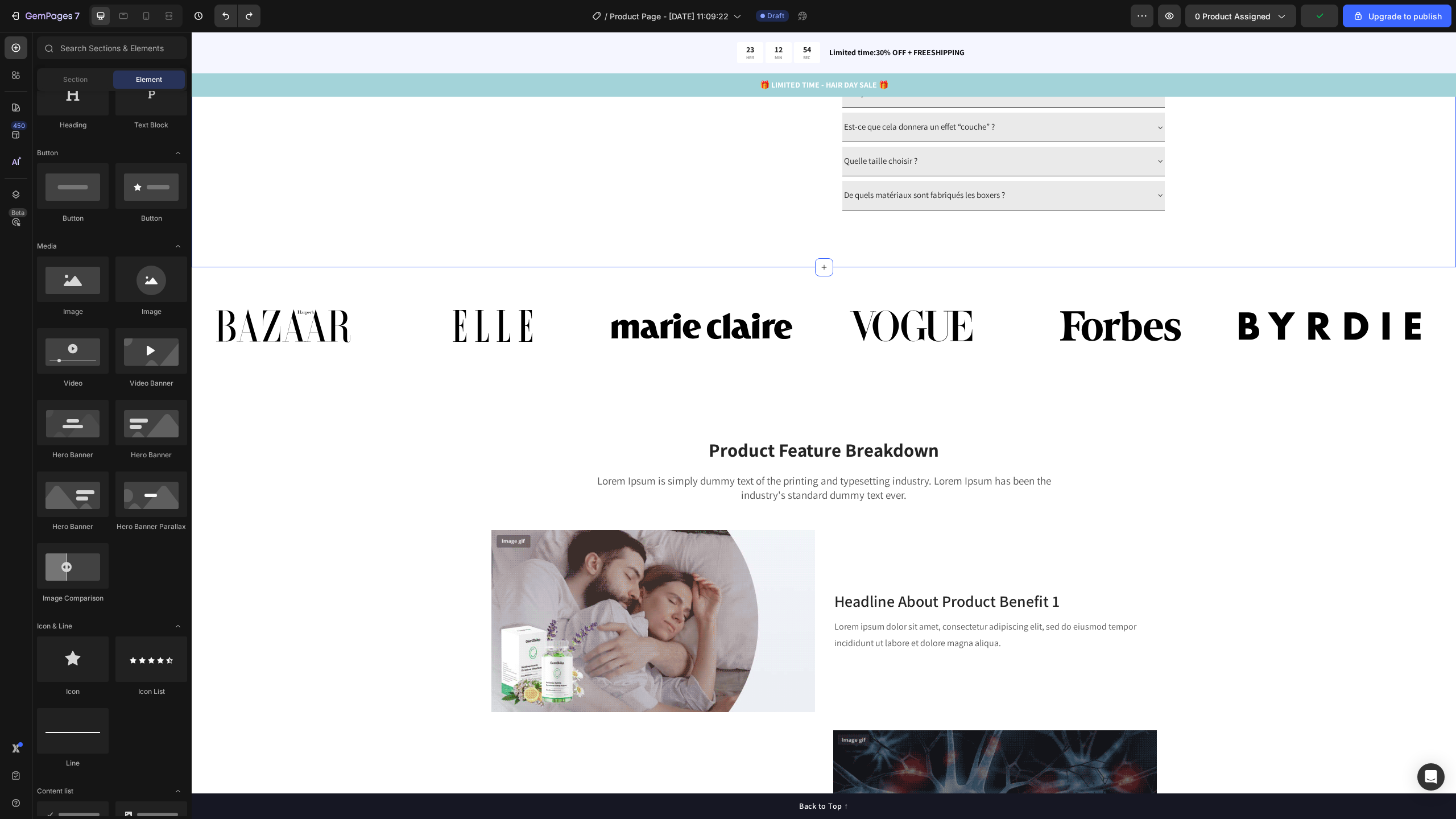
scroll to position [1284, 0]
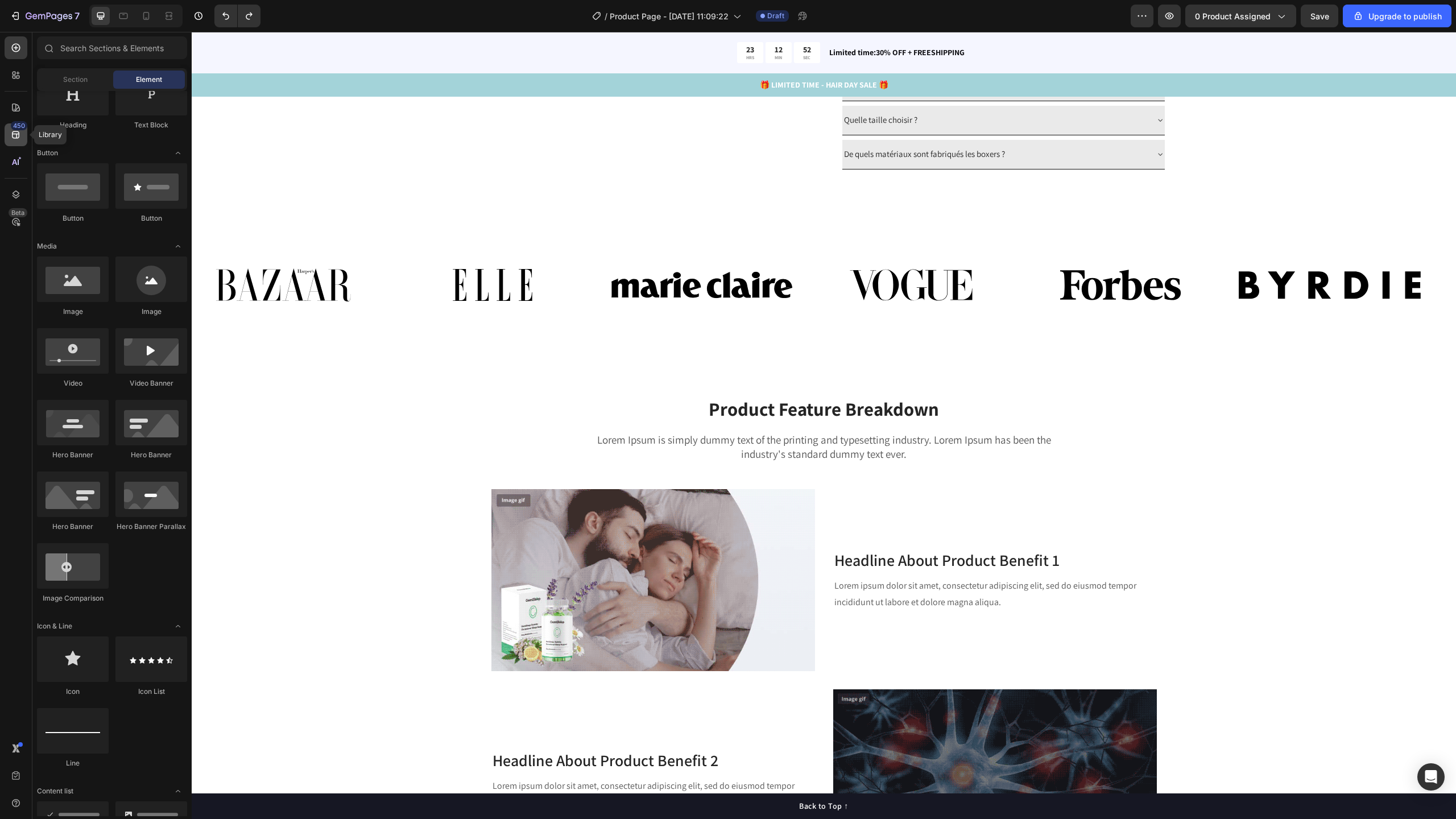
click at [18, 126] on div "450" at bounding box center [18, 126] width 17 height 9
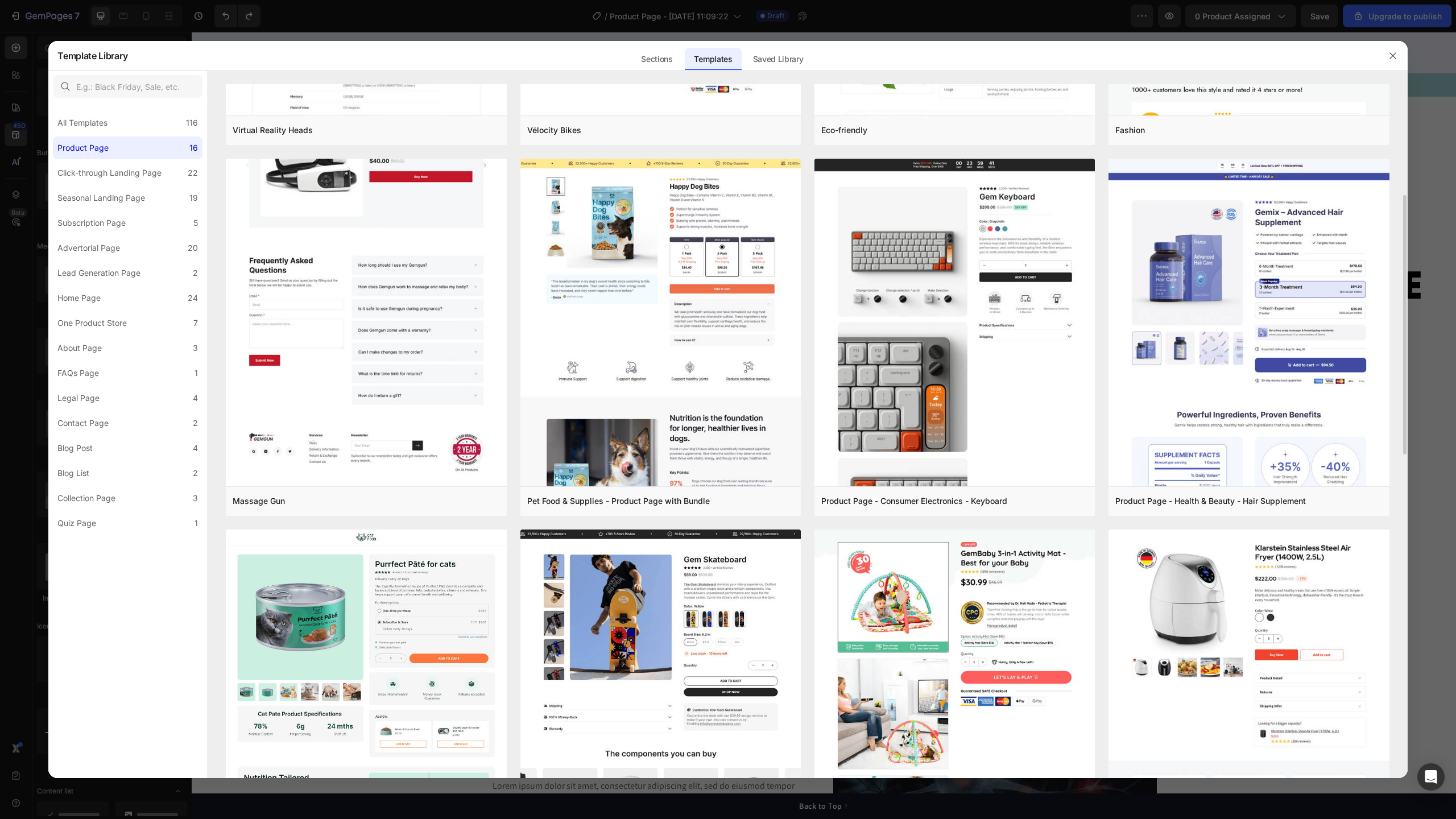
scroll to position [0, 0]
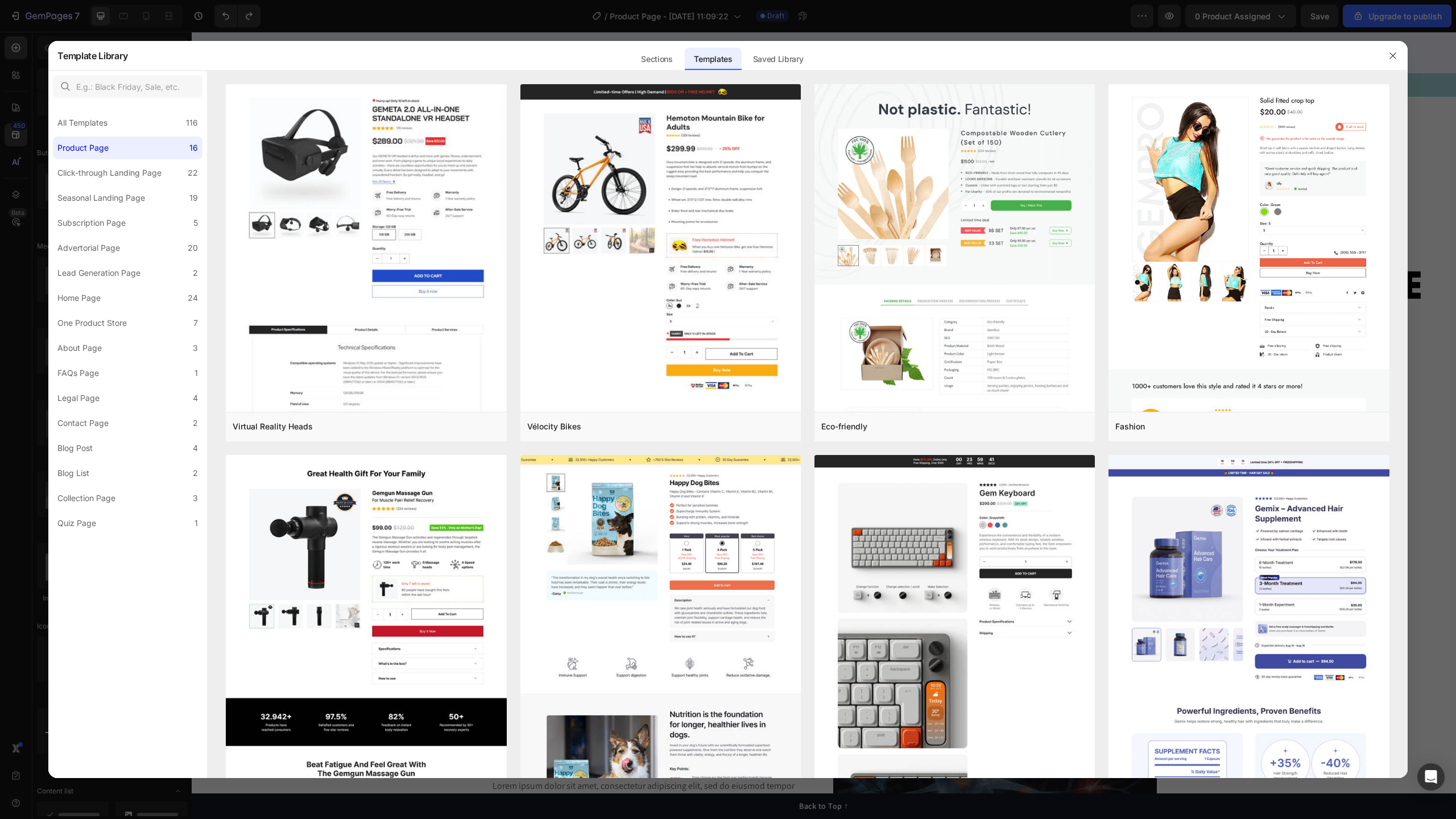
click at [1445, 81] on div at bounding box center [728, 409] width 1456 height 819
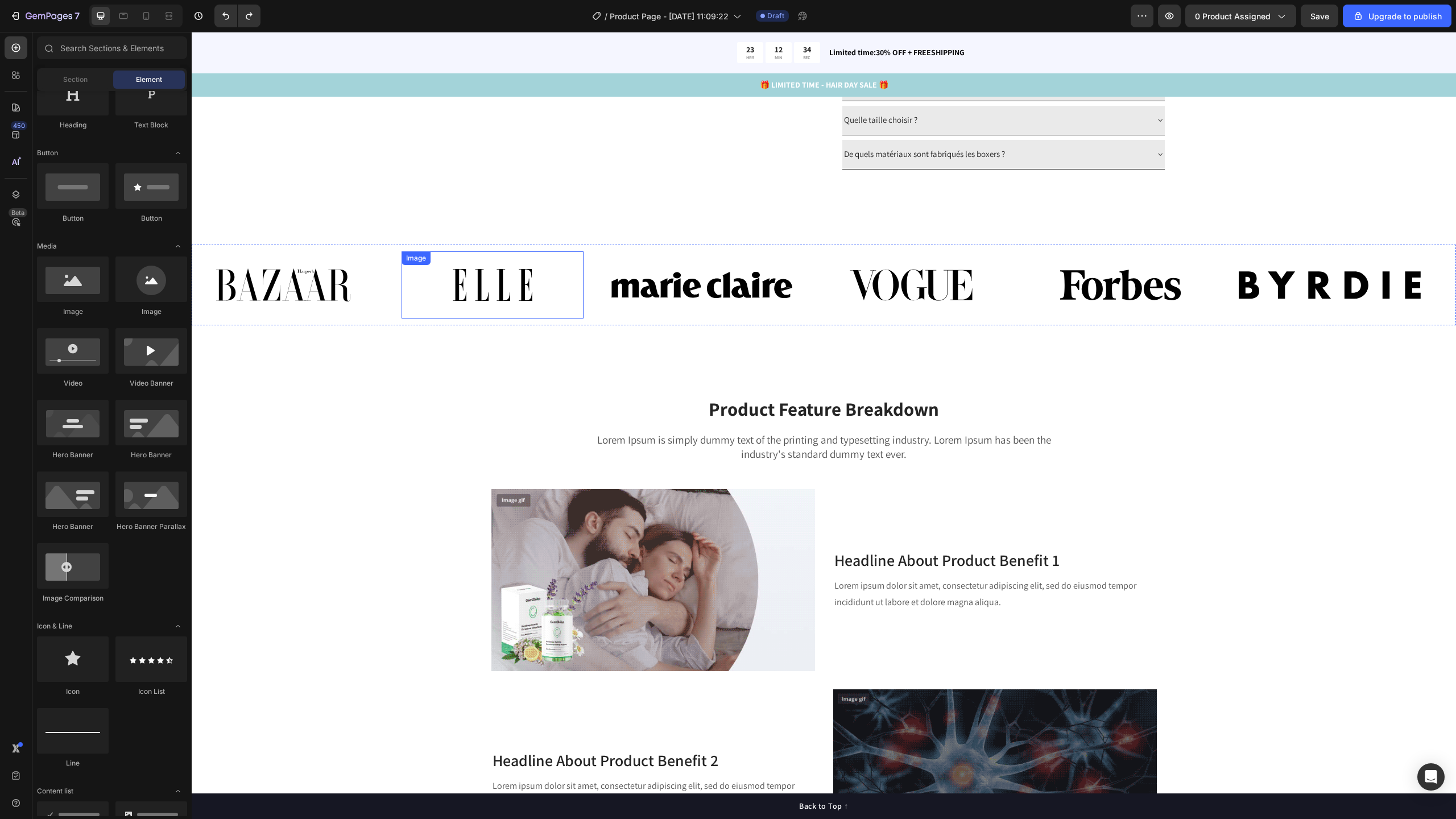
click at [562, 294] on img at bounding box center [492, 284] width 182 height 67
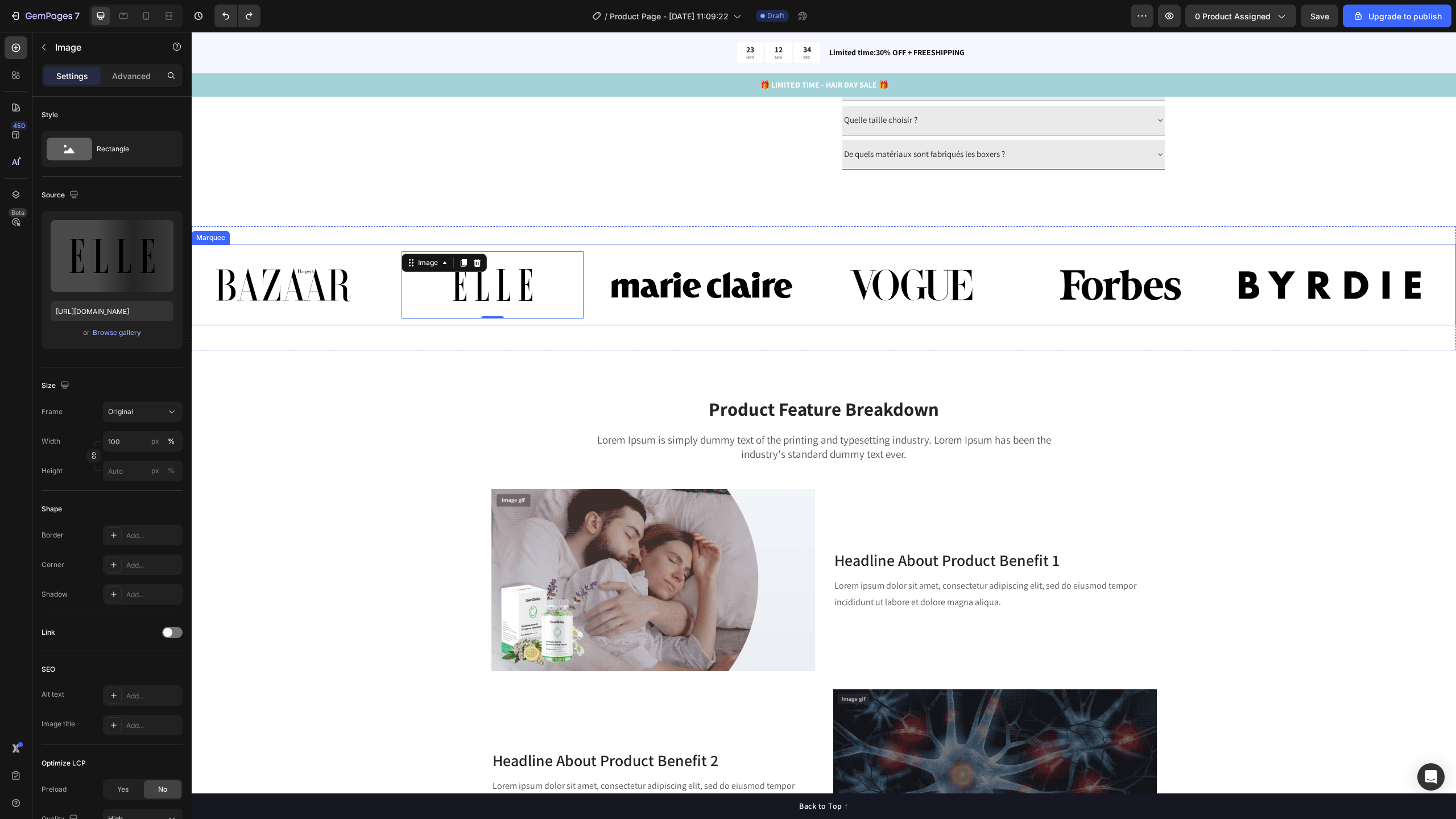
click at [596, 287] on div "Image Image 0 Image Image Image Image Image Image 0 Image Image Image Image Mar…" at bounding box center [823, 285] width 1265 height 82
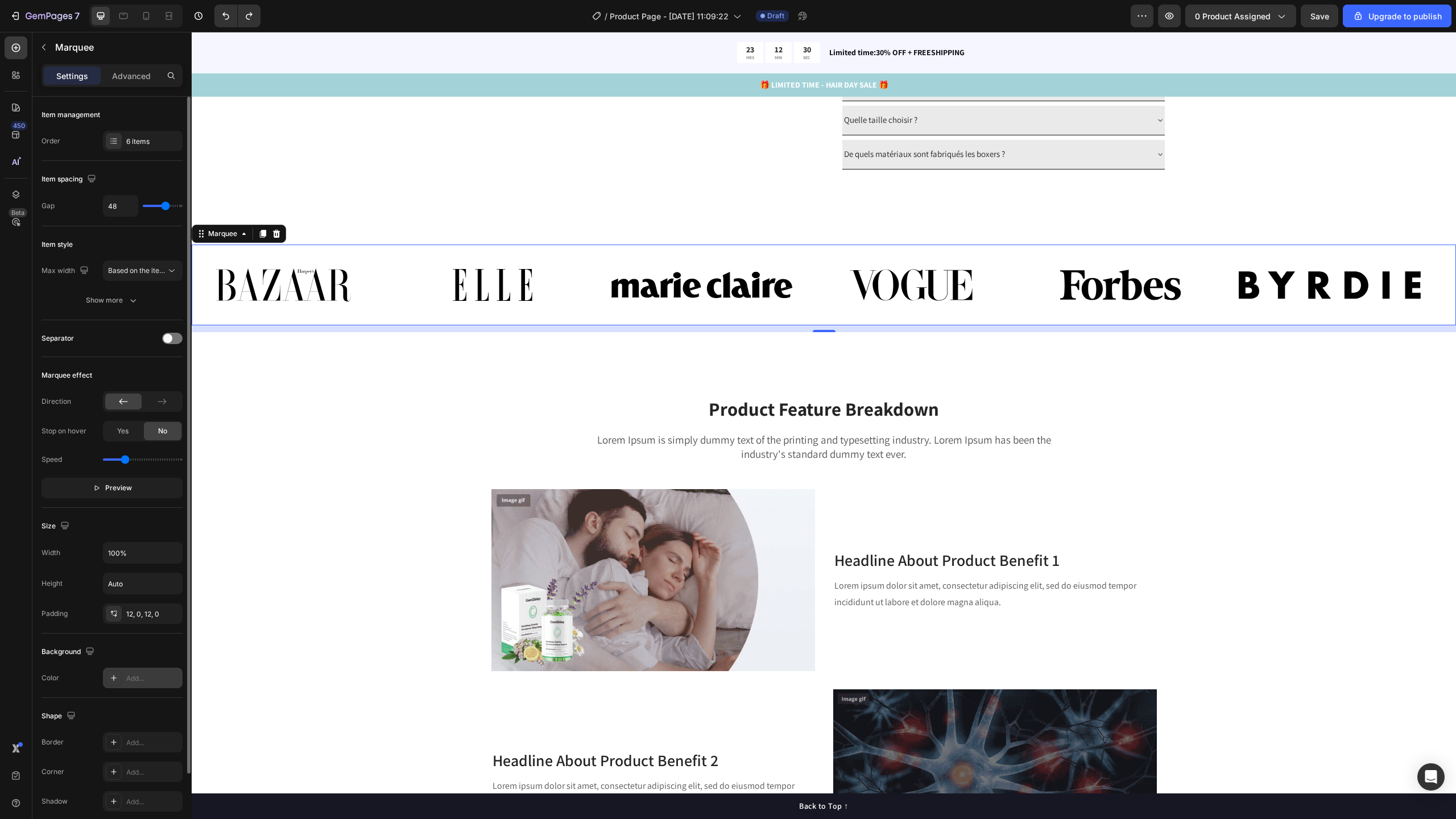
click at [140, 678] on div "Add..." at bounding box center [153, 679] width 54 height 11
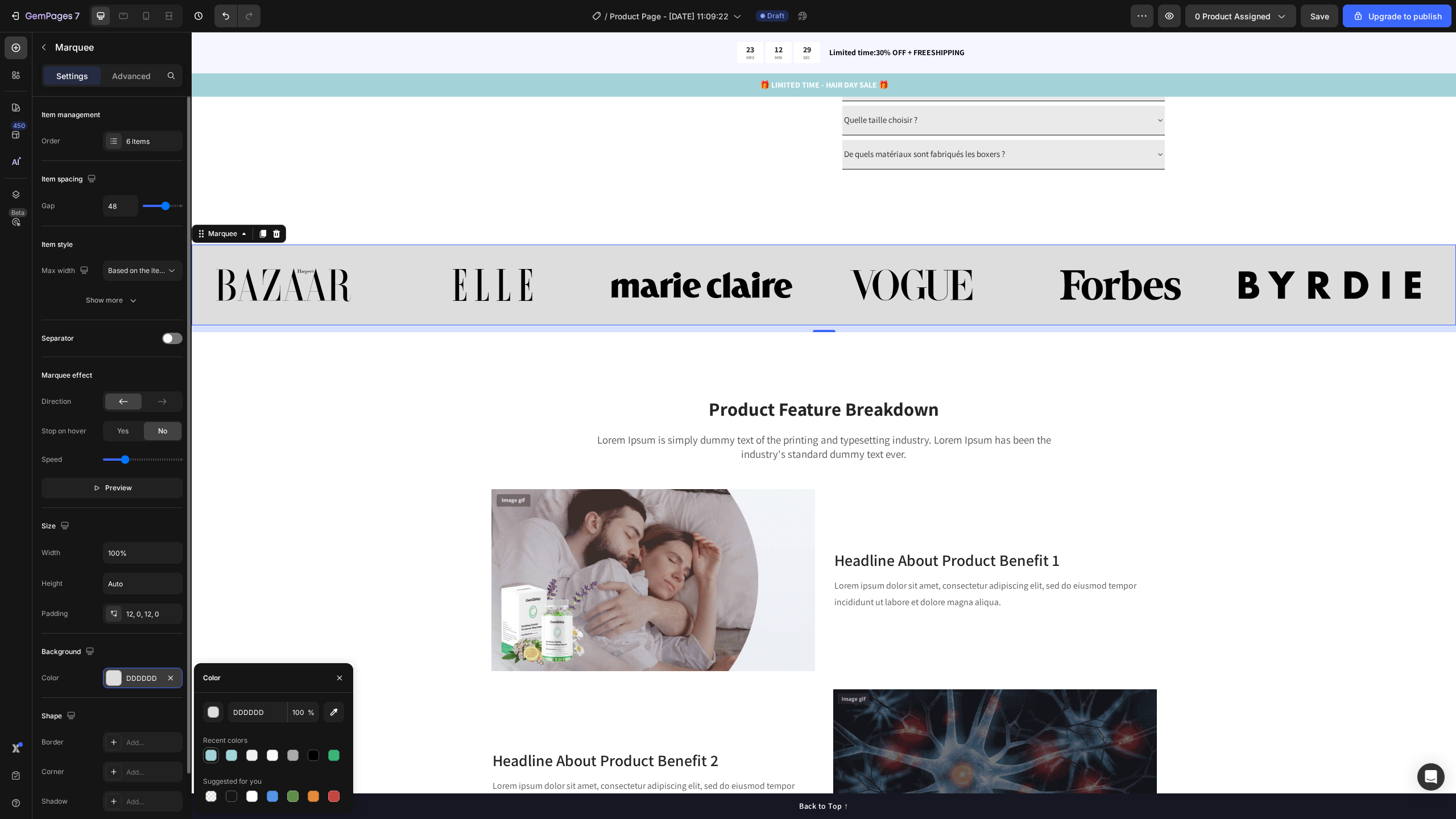
click at [218, 755] on div at bounding box center [212, 756] width 14 height 14
type input "A3D3D9"
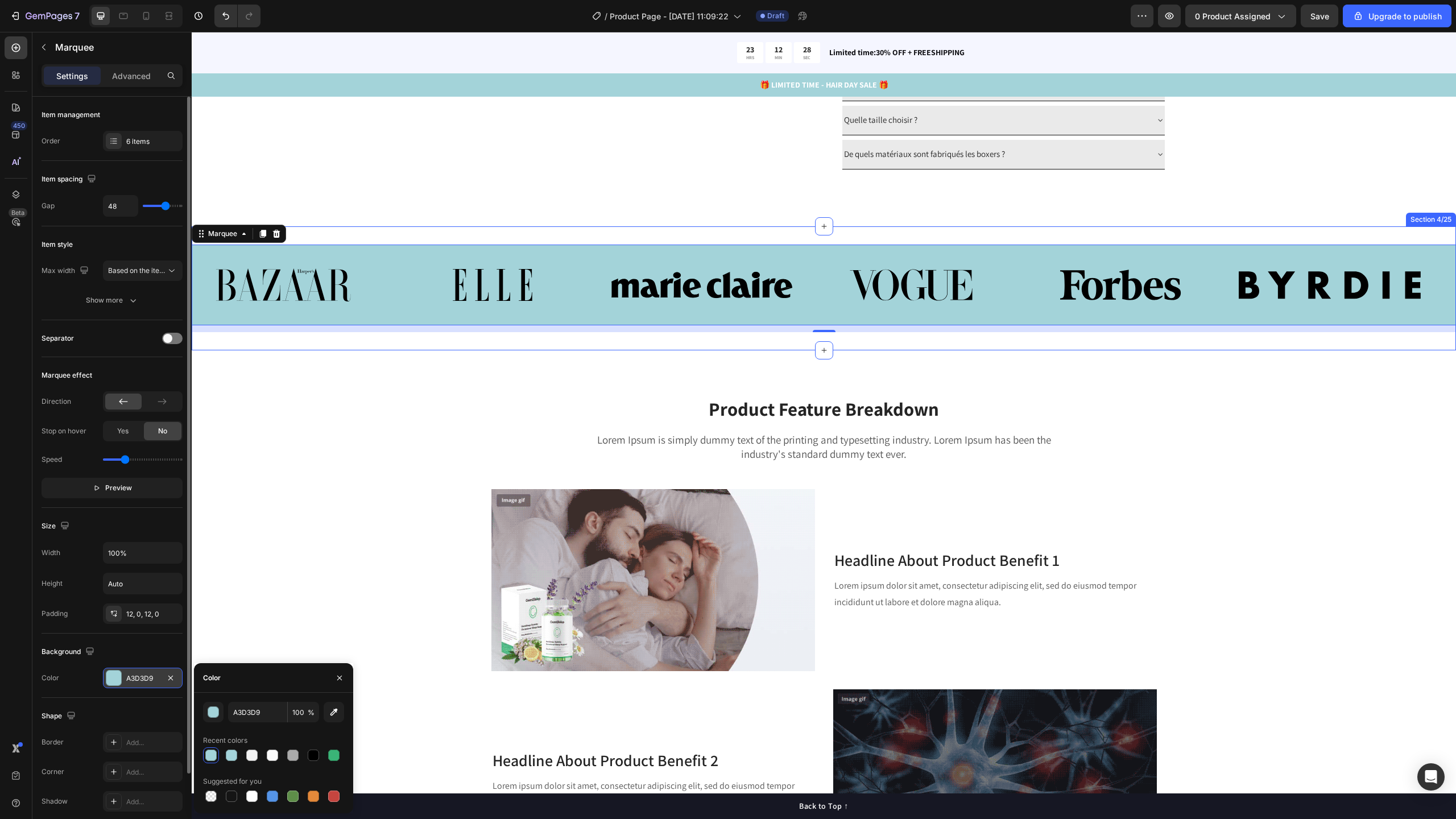
click at [511, 271] on div "Image Image Image Image Image Image Image Image Image Image Image Image Marquee…" at bounding box center [823, 289] width 1265 height 125
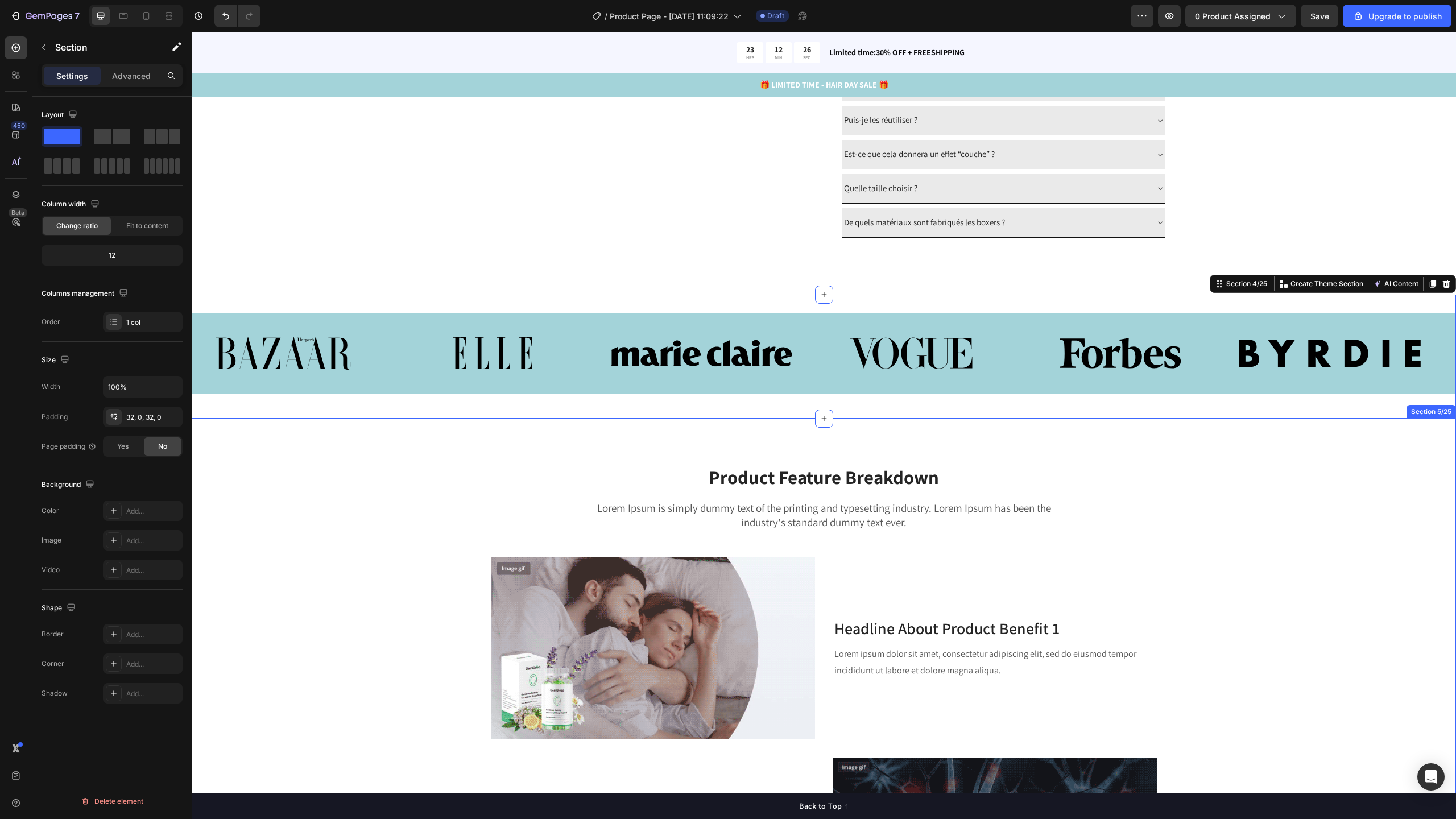
scroll to position [1254, 0]
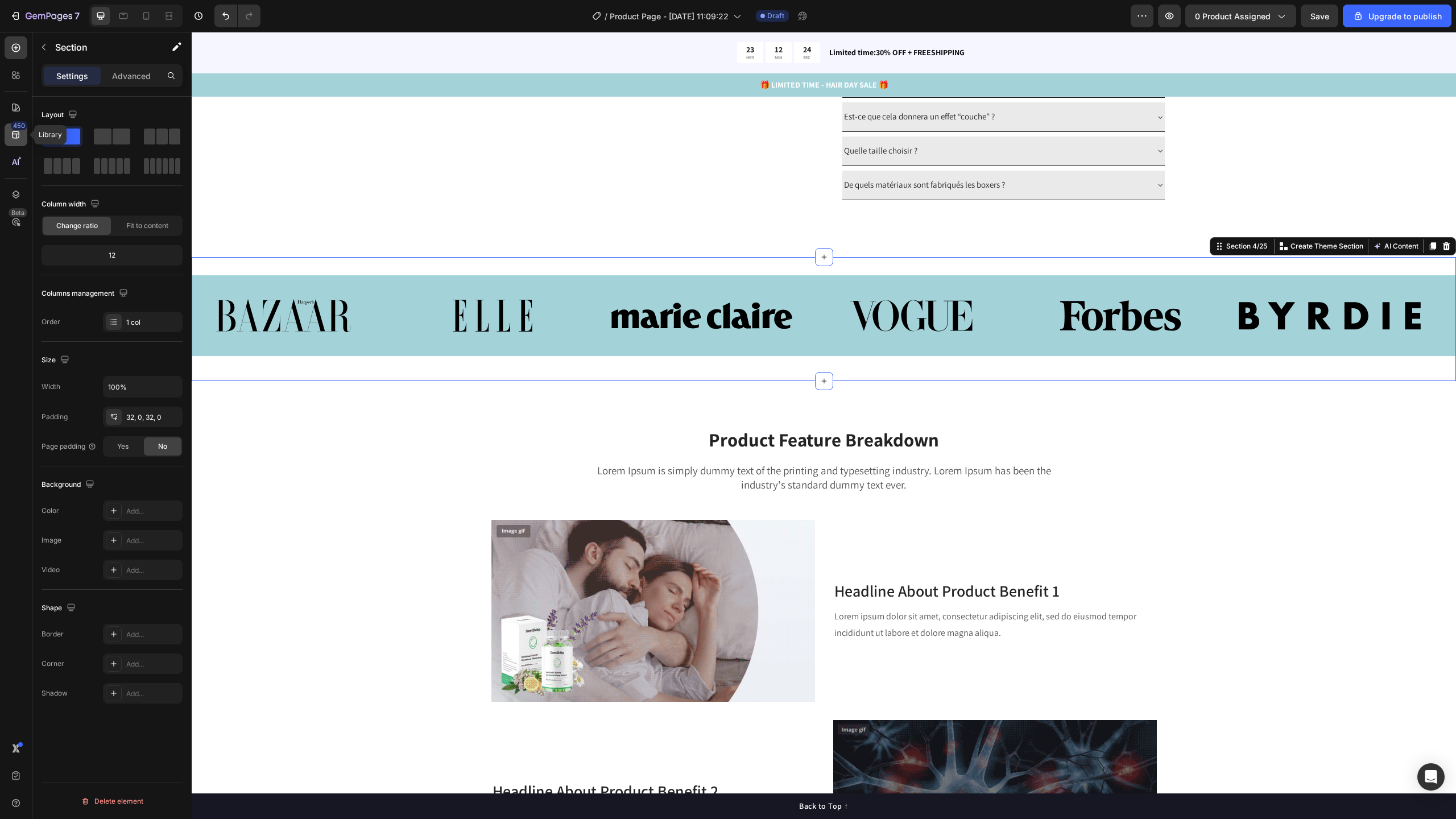
click at [18, 135] on icon at bounding box center [16, 134] width 11 height 11
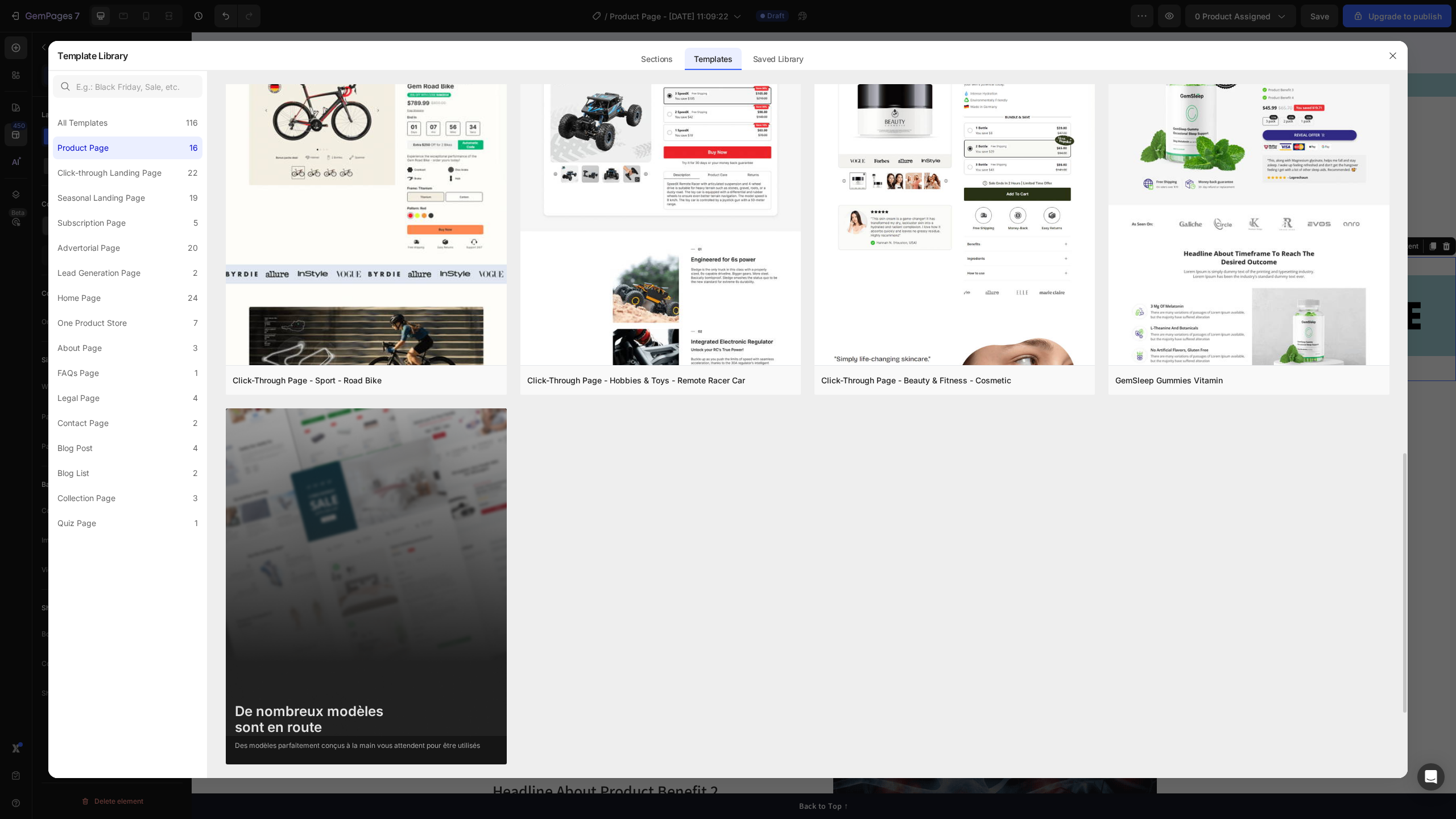
scroll to position [0, 0]
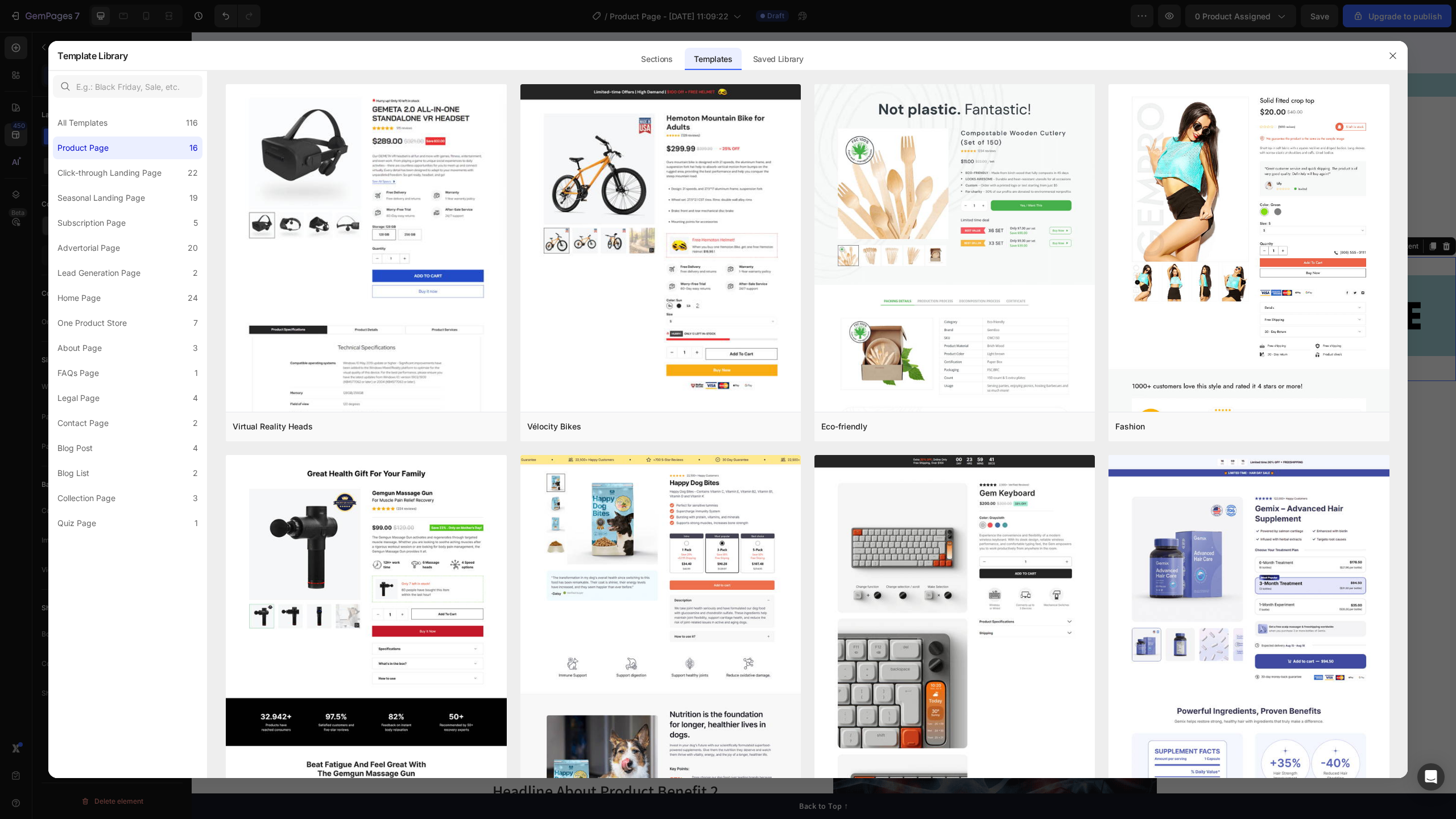
click at [857, 35] on div at bounding box center [728, 409] width 1456 height 819
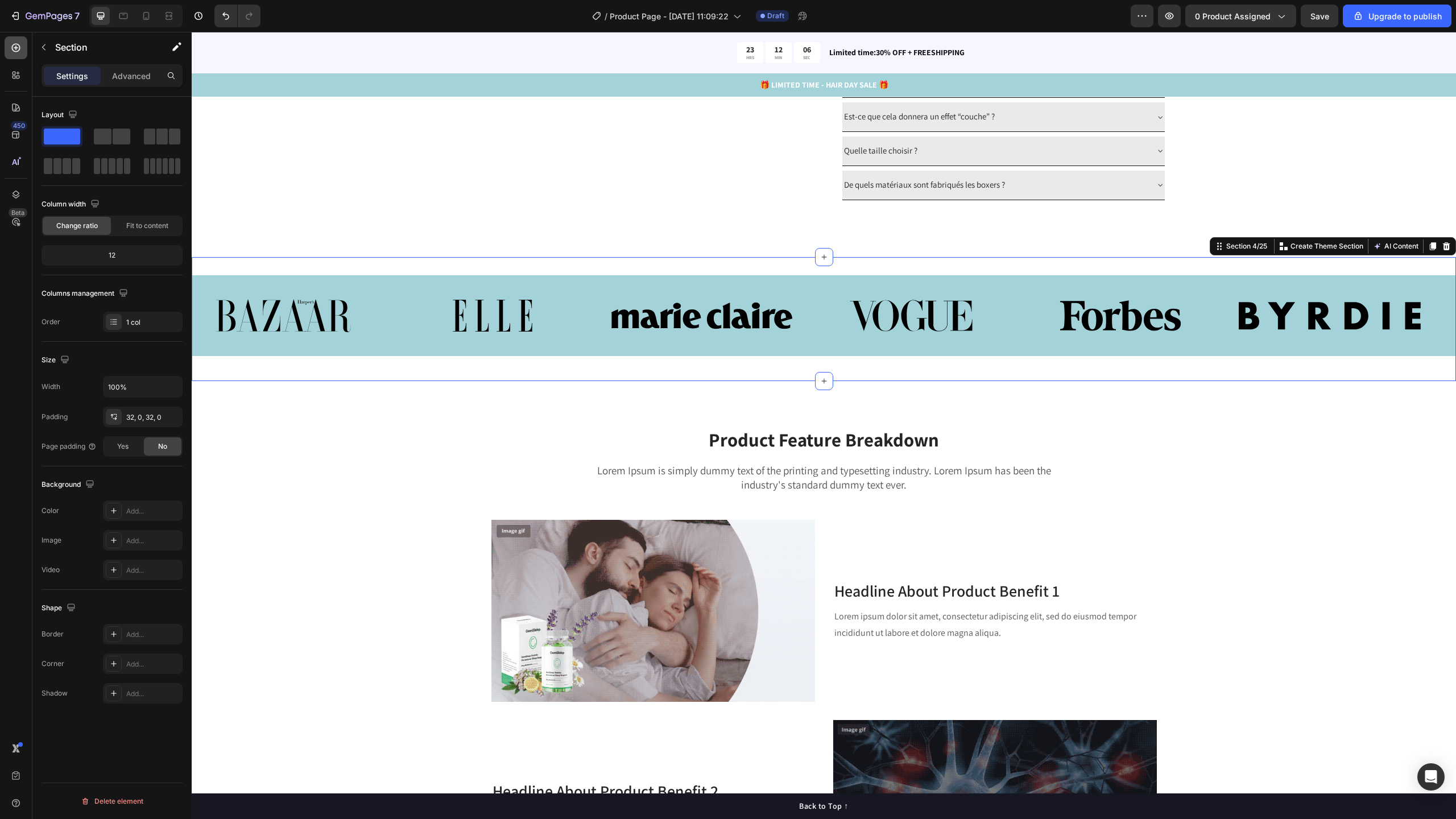
click at [17, 52] on icon at bounding box center [16, 47] width 11 height 11
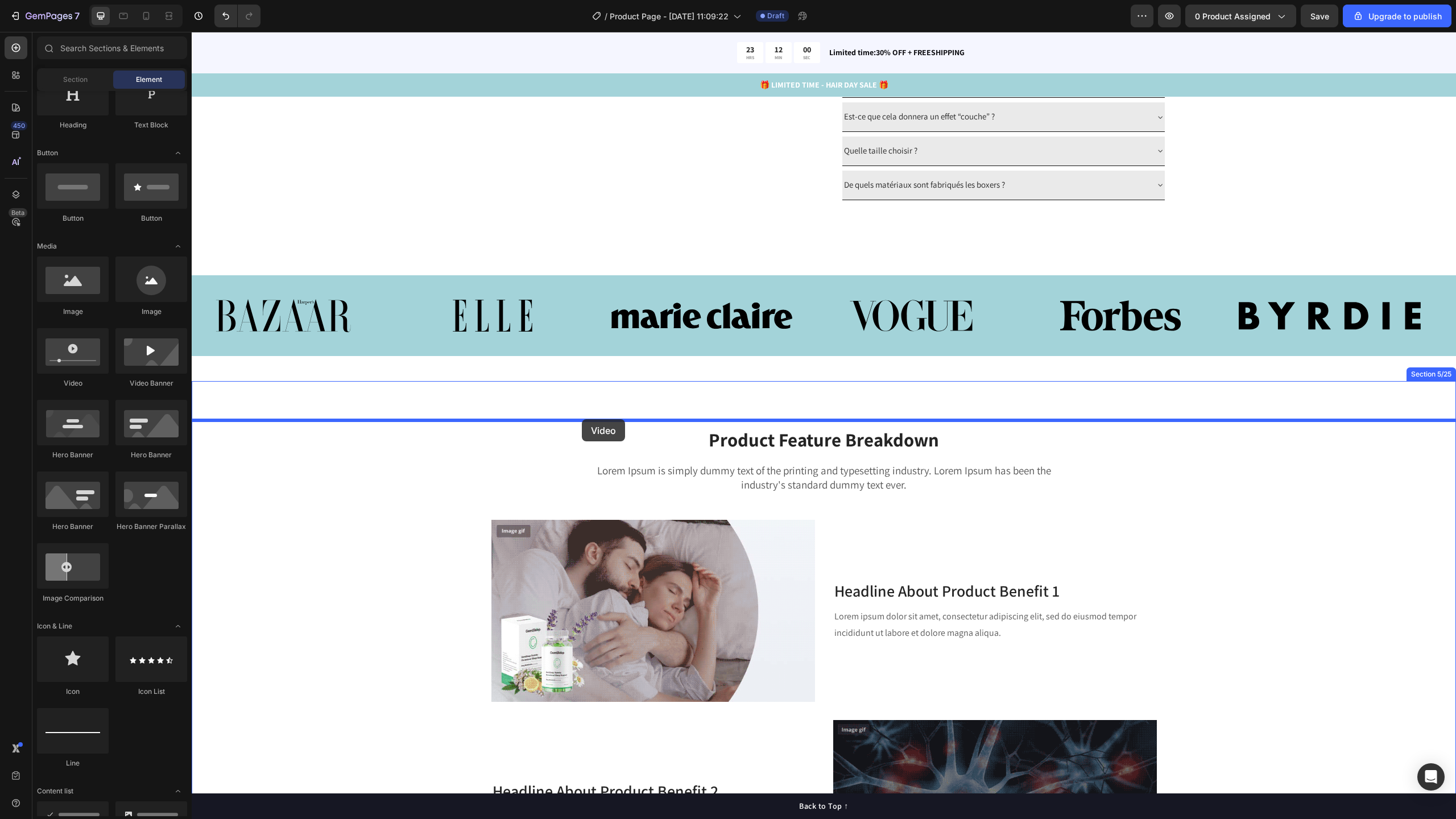
drag, startPoint x: 278, startPoint y: 396, endPoint x: 582, endPoint y: 420, distance: 304.9
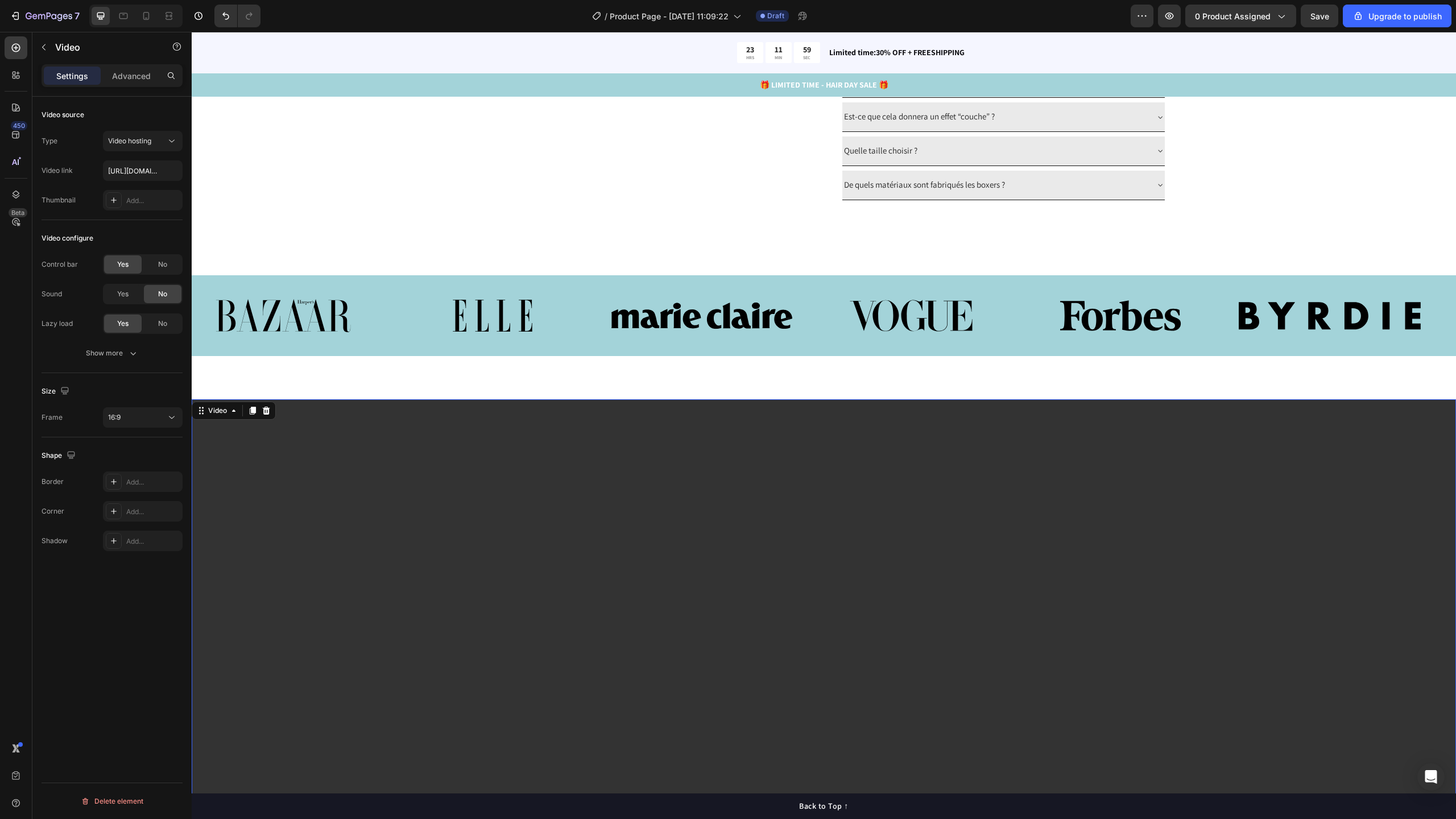
click at [532, 474] on video at bounding box center [823, 755] width 1265 height 711
click at [229, 420] on div "Video" at bounding box center [233, 411] width 84 height 18
click at [133, 169] on input "https://cdn.shopify.com/videos/c/o/v/2cd3deb506b54b009063f7270ab5cf2e.mp4" at bounding box center [142, 170] width 80 height 20
paste input "4cbc7658ebc644fd86b4ca5ebbcc9eab"
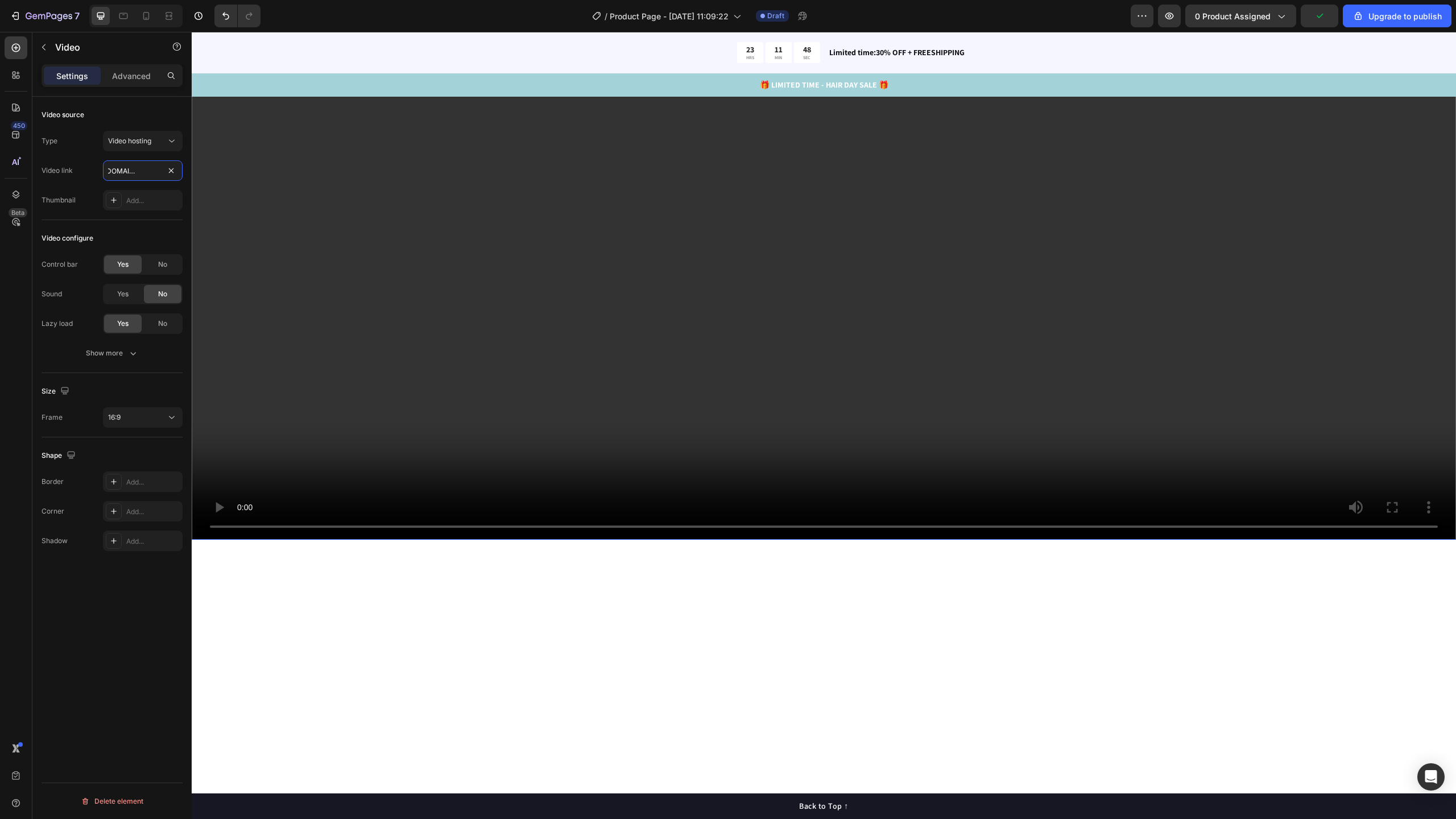
scroll to position [1139, 0]
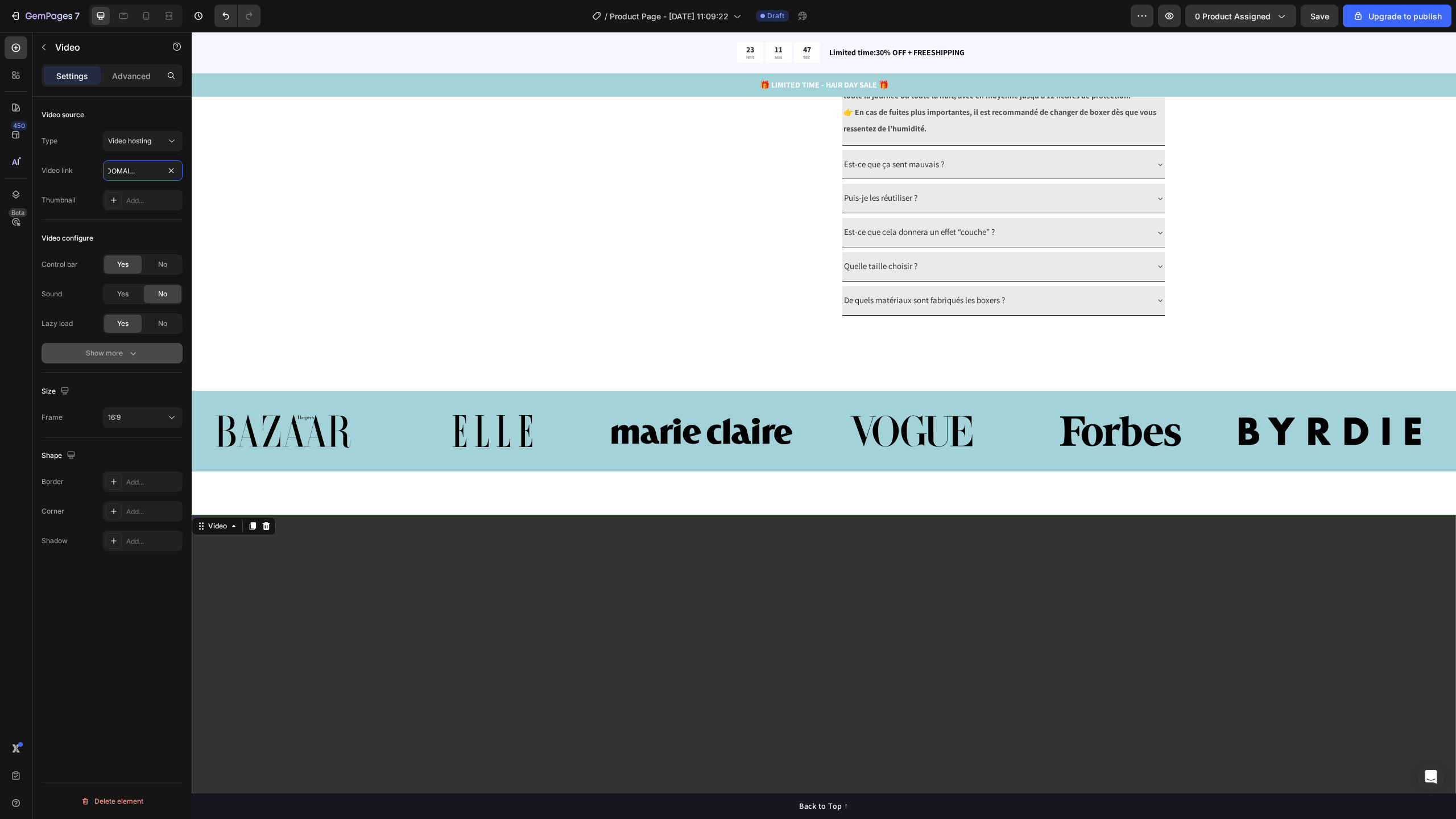
type input "https://cdn.shopify.com/videos/c/o/v/4cbc7658ebc644fd86b4ca5ebbcc9eab.mp4"
click at [124, 355] on div "Show more" at bounding box center [112, 353] width 53 height 11
click at [117, 356] on span "Yes" at bounding box center [122, 354] width 11 height 11
click at [124, 389] on div "Yes" at bounding box center [123, 383] width 38 height 18
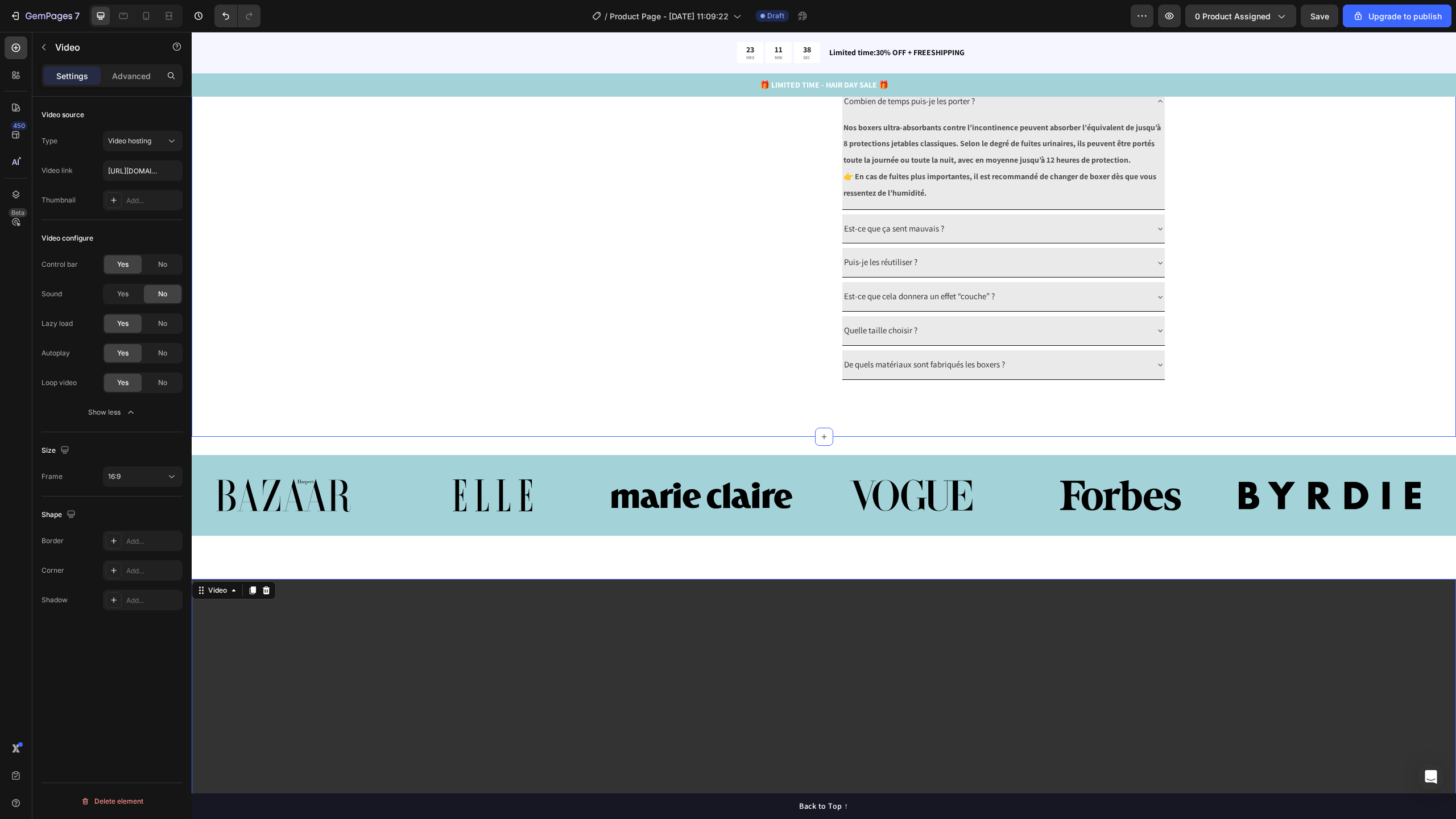
scroll to position [1036, 0]
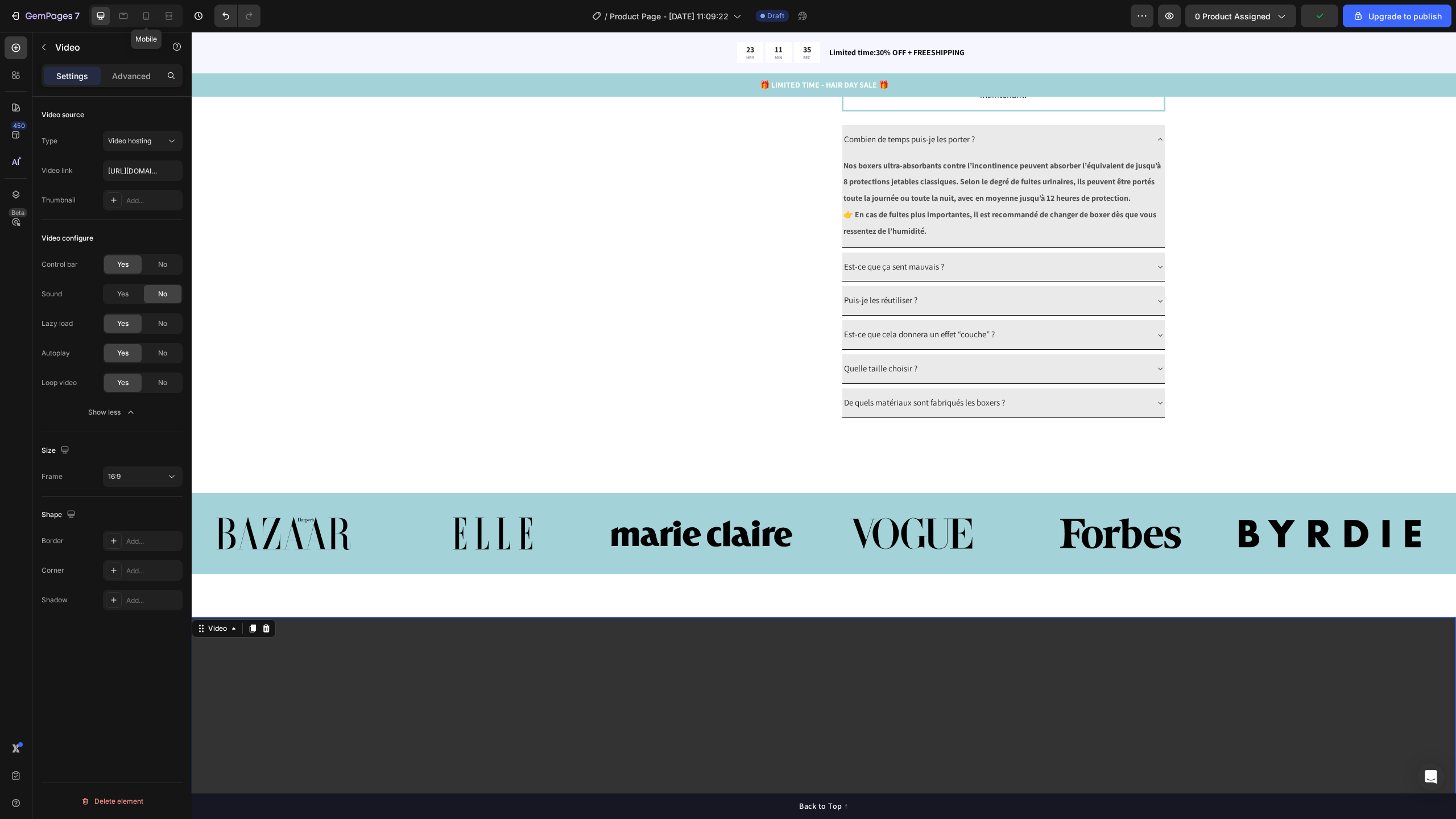
drag, startPoint x: 154, startPoint y: 12, endPoint x: 154, endPoint y: 757, distance: 745.0
click at [154, 12] on div at bounding box center [146, 16] width 18 height 18
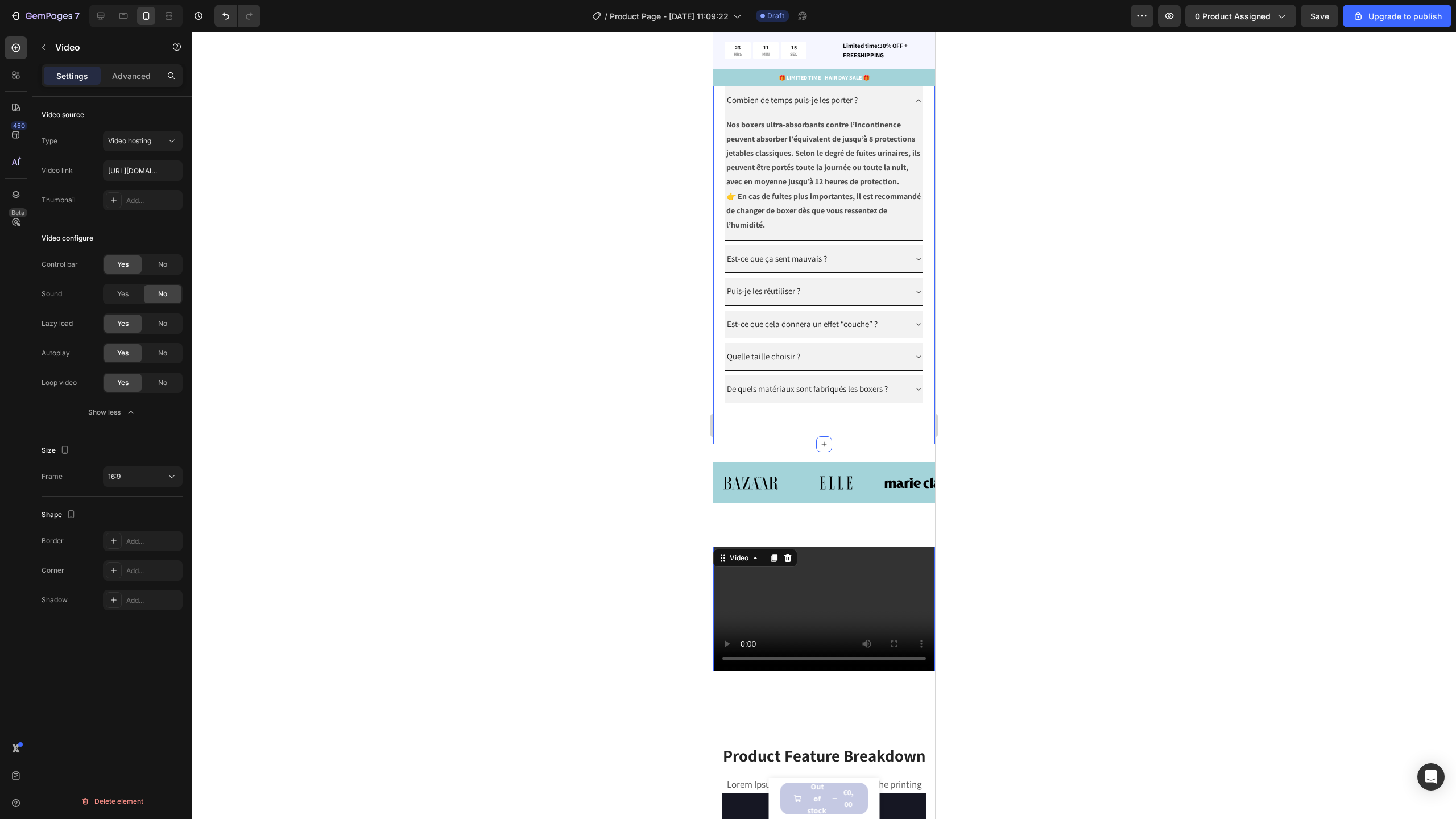
scroll to position [1253, 0]
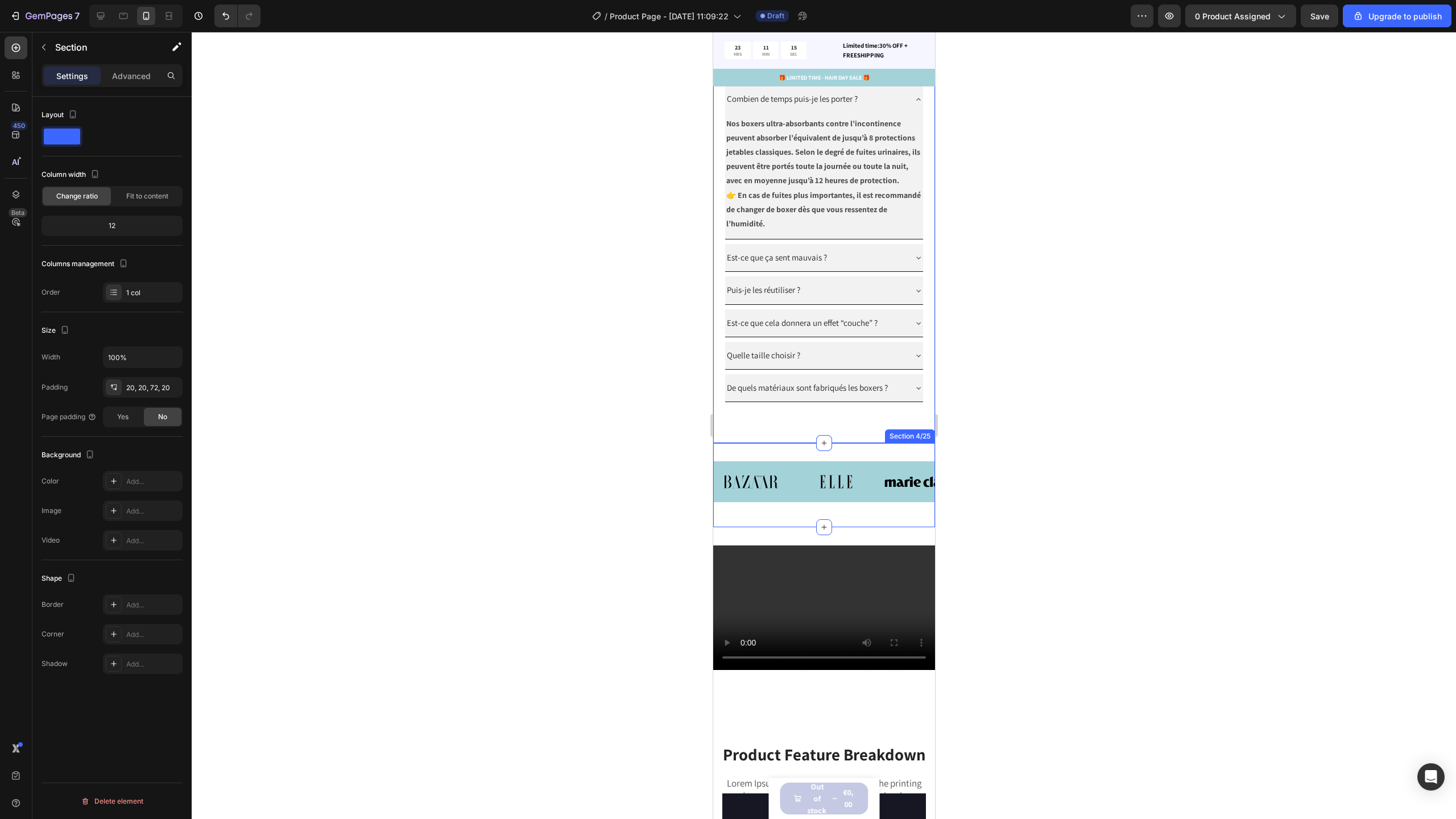
click at [870, 483] on div "Image Image Image Image Image Image Image Image Image Image Image Image Marquee…" at bounding box center [823, 485] width 222 height 84
click at [761, 476] on div "Image Image Image Image Image Image Image Image Image Image Image Image Marquee…" at bounding box center [823, 485] width 222 height 84
click at [846, 528] on div "Image Image Image Image Image Image Image Image Image Image Image Image Marquee…" at bounding box center [823, 485] width 222 height 84
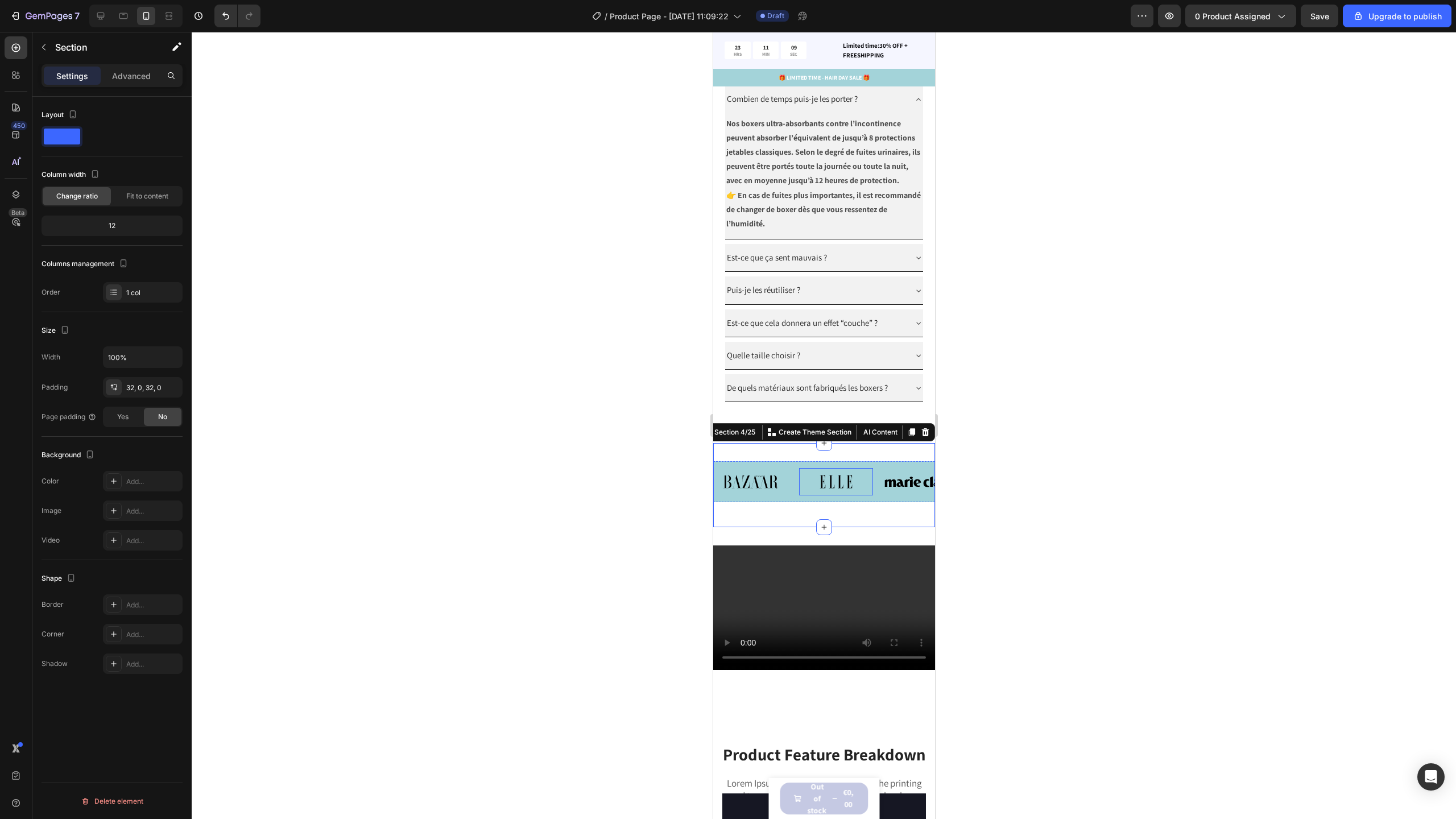
click at [845, 495] on img at bounding box center [836, 481] width 74 height 27
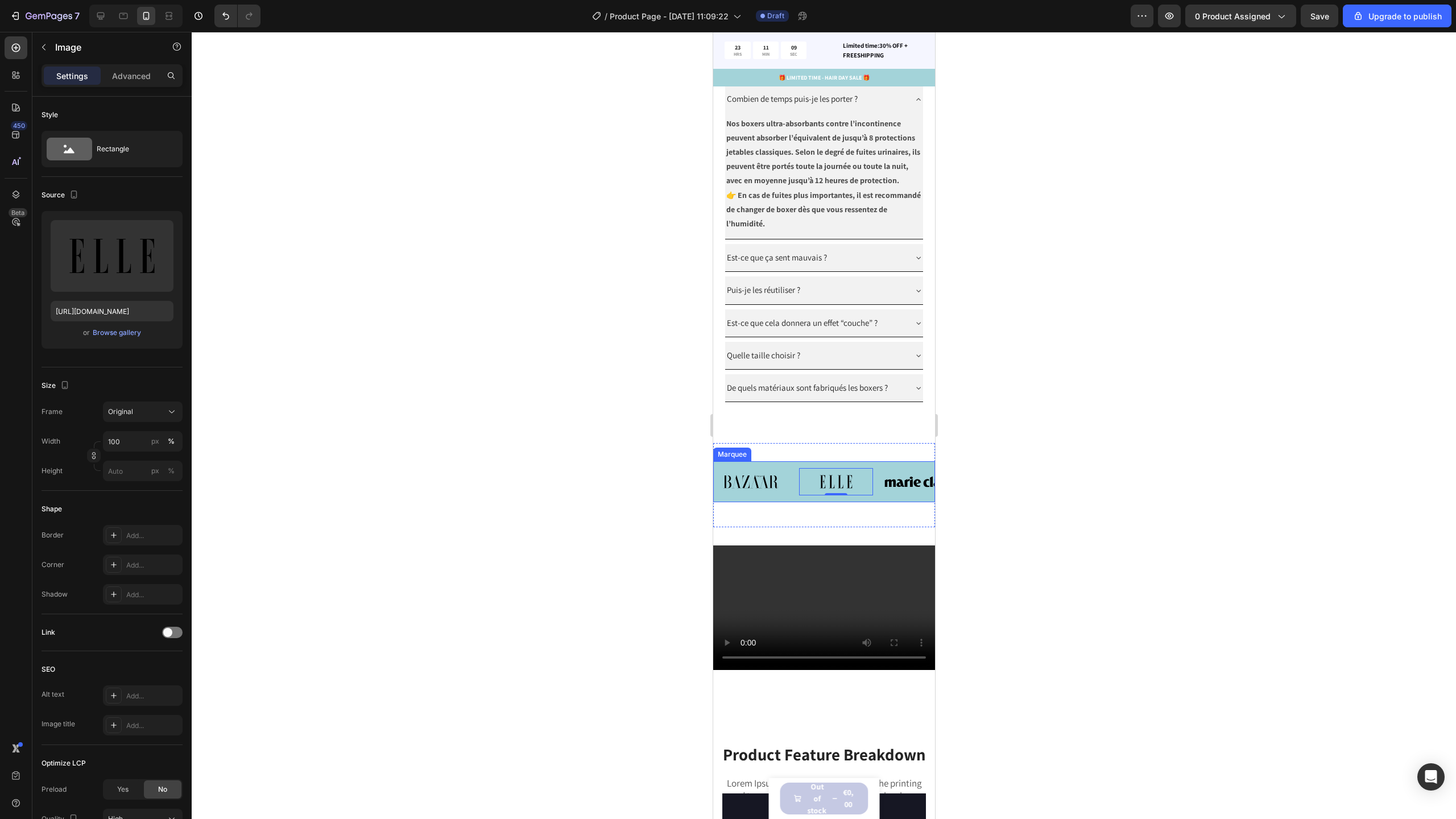
click at [854, 509] on div "Image Image 0 Image Image Image Image Image Image 0 Image Image Image Image Mar…" at bounding box center [823, 485] width 222 height 47
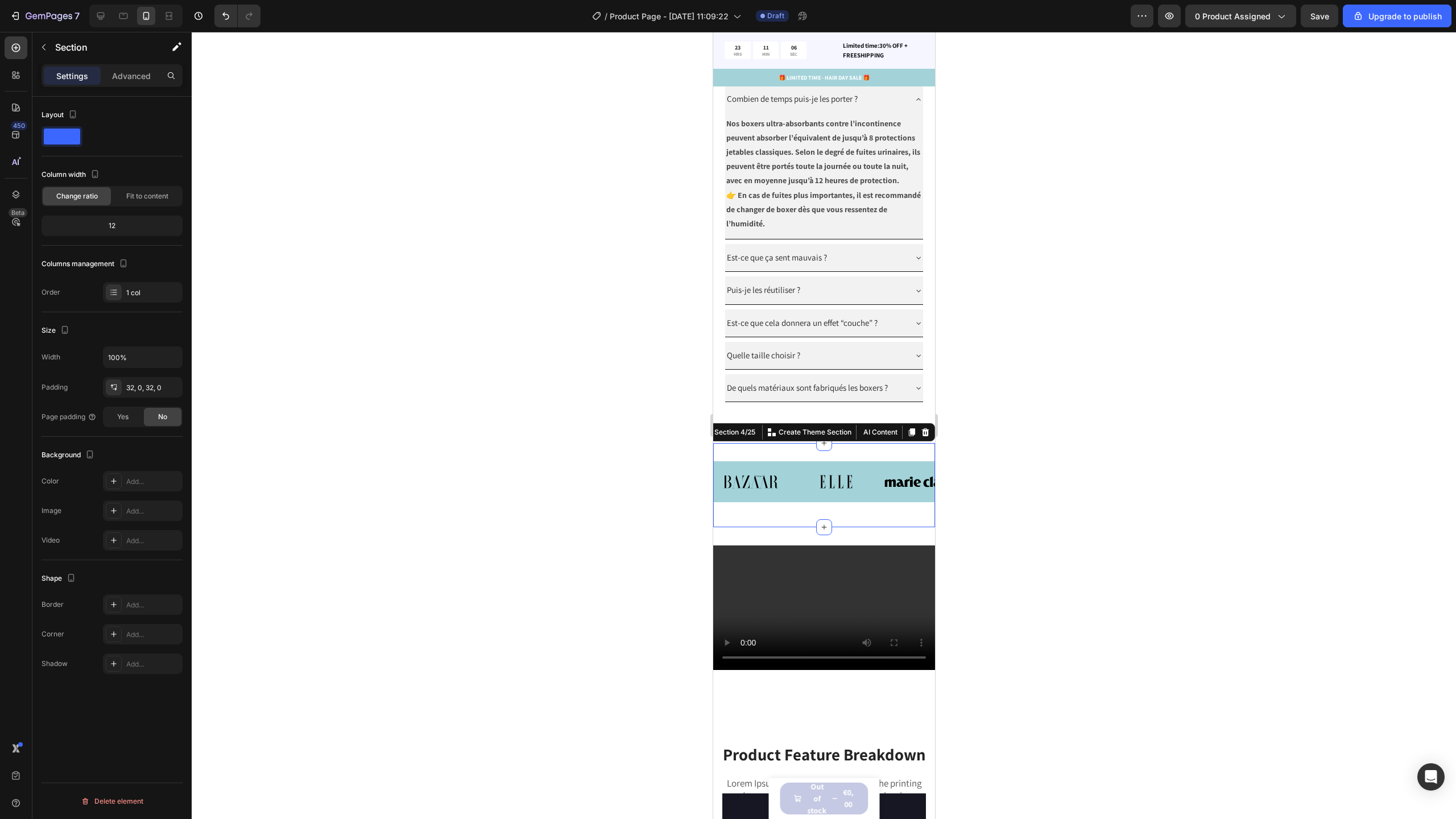
click at [800, 528] on div "Image Image Image Image Image Image Image Image Image Image Image Image Marquee…" at bounding box center [823, 485] width 222 height 84
click at [807, 566] on div "Video Section 5/25" at bounding box center [823, 613] width 222 height 170
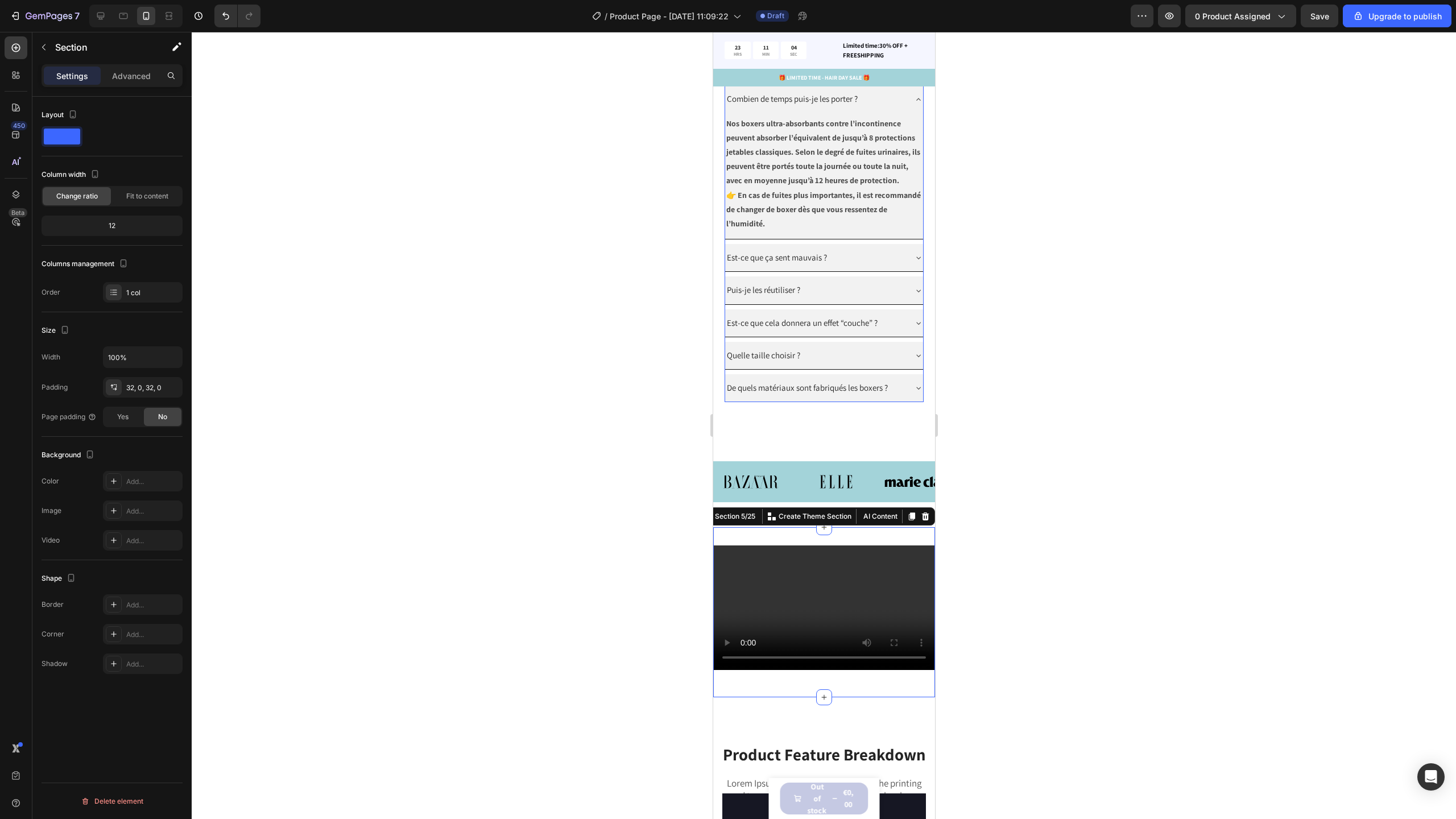
click at [1016, 429] on div at bounding box center [823, 425] width 1265 height 787
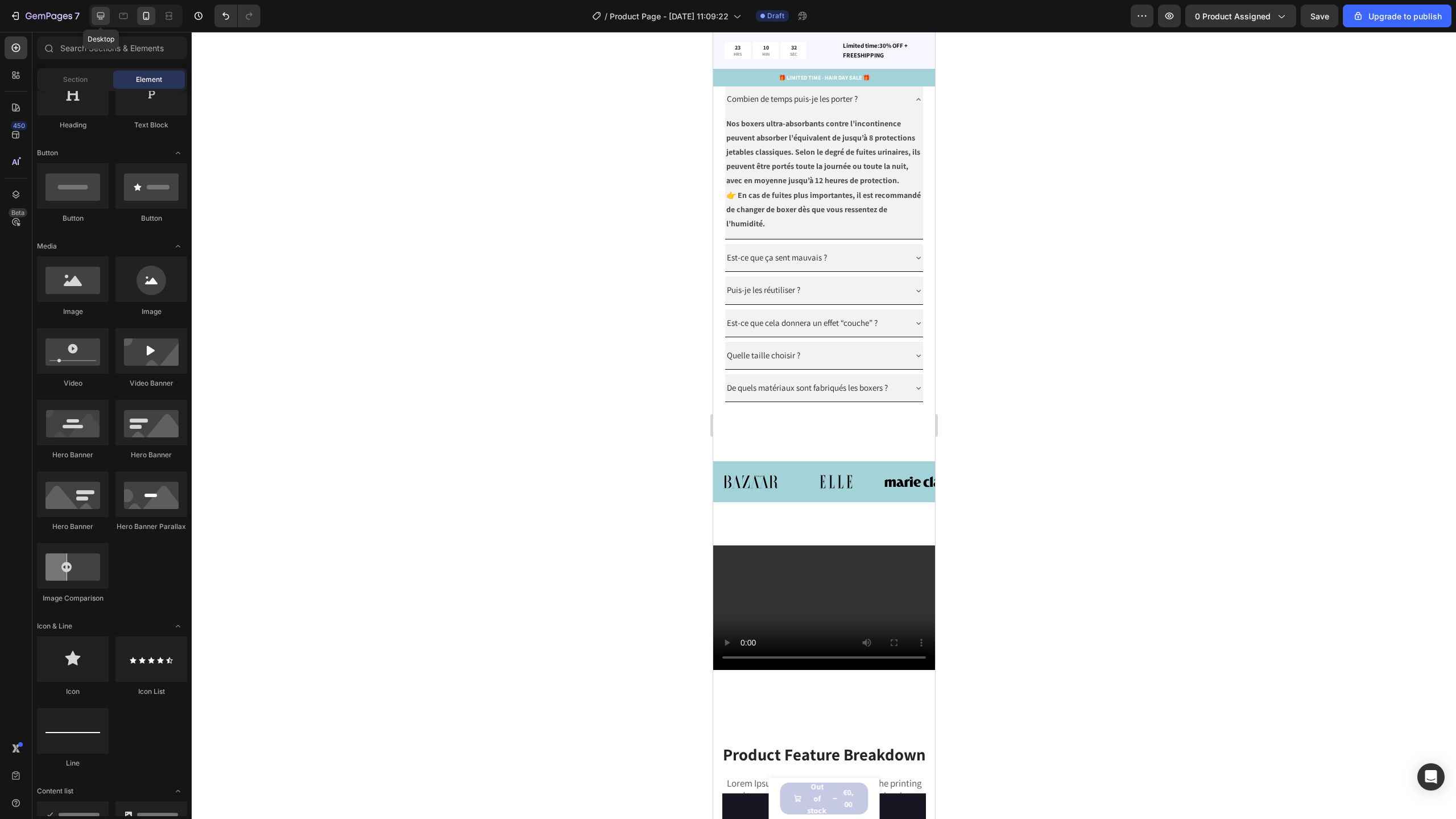
click at [104, 19] on icon at bounding box center [100, 16] width 11 height 11
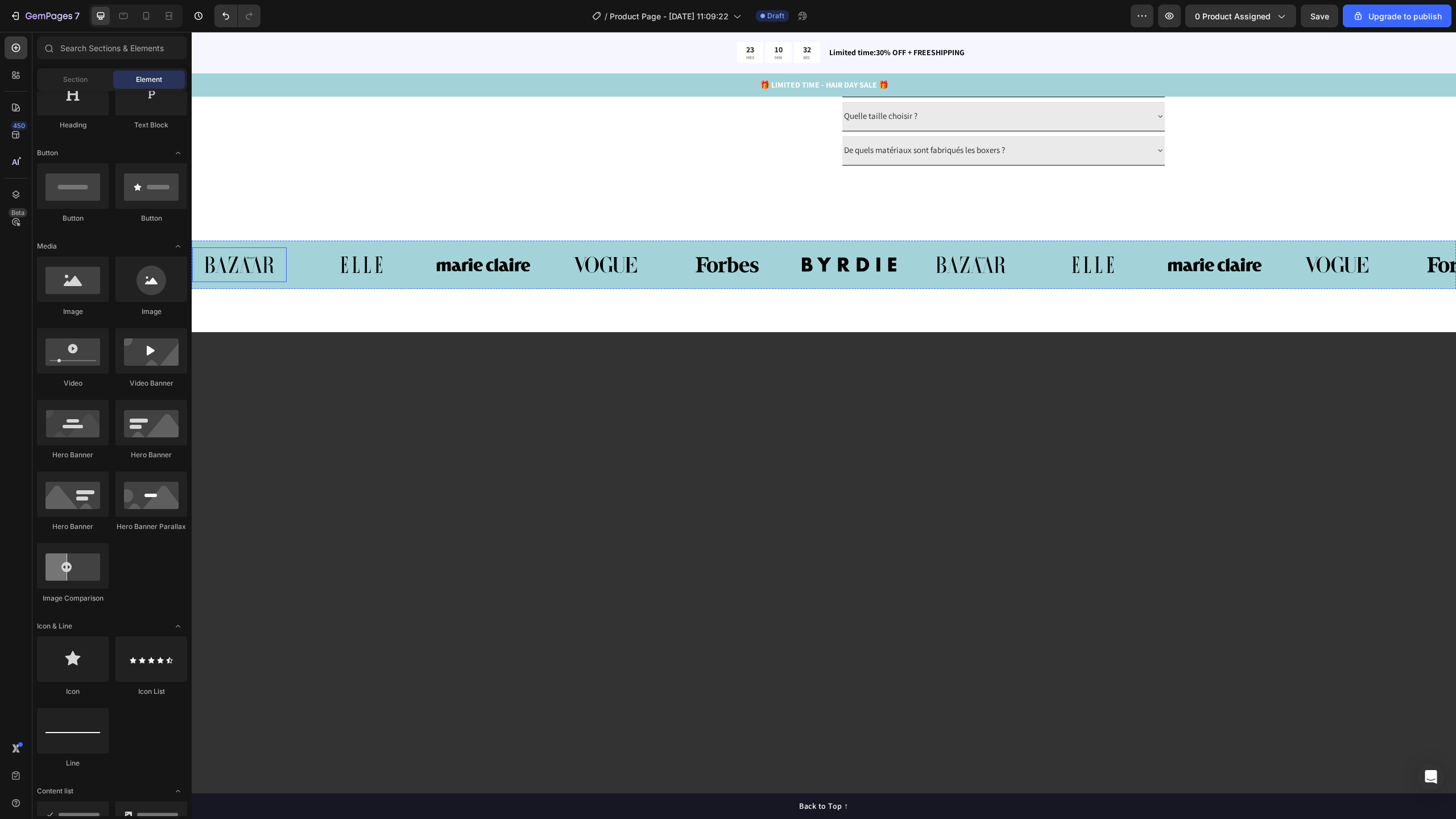
click at [686, 282] on div "Image" at bounding box center [727, 265] width 95 height 35
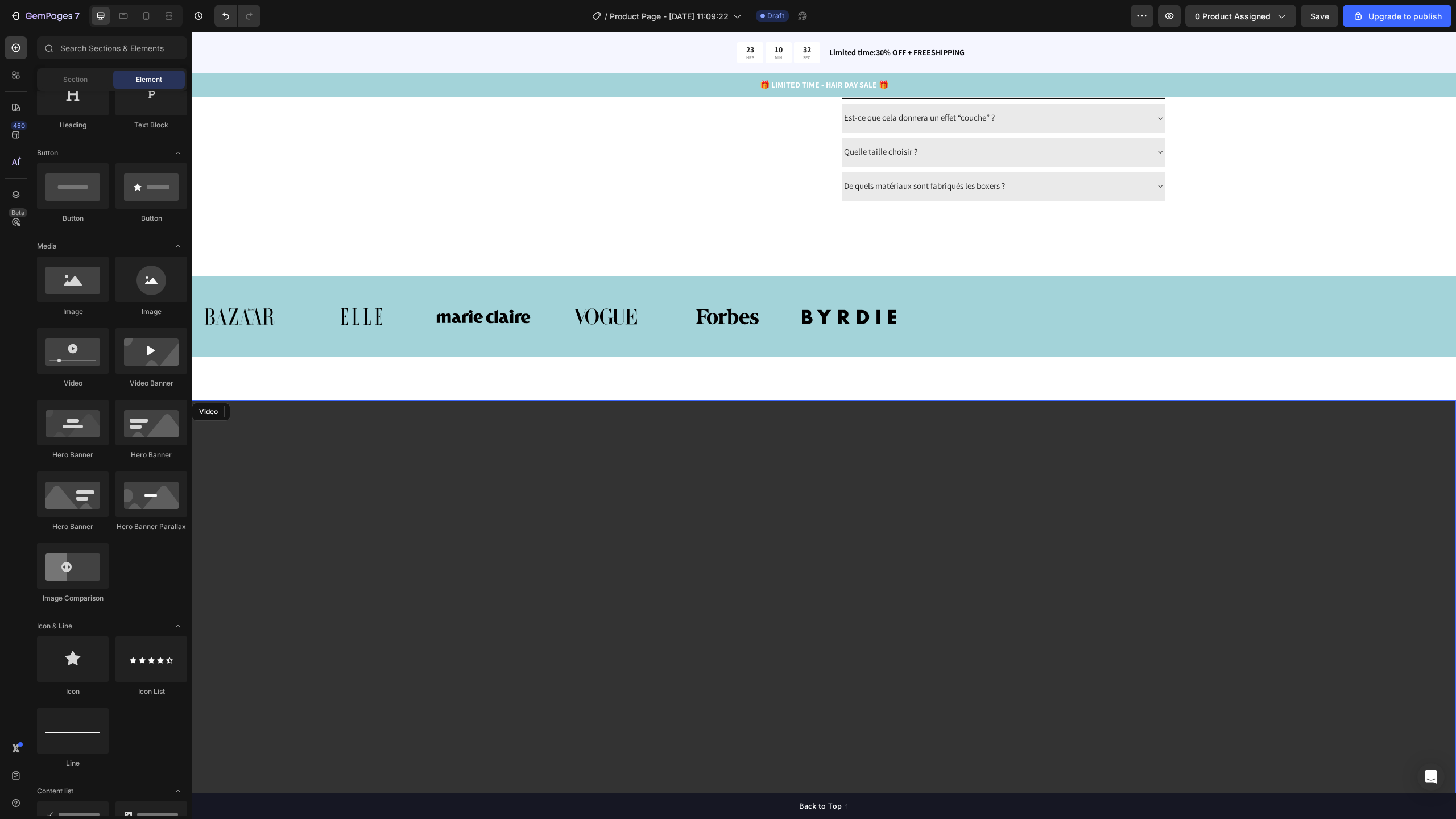
click at [667, 462] on video at bounding box center [823, 756] width 1265 height 711
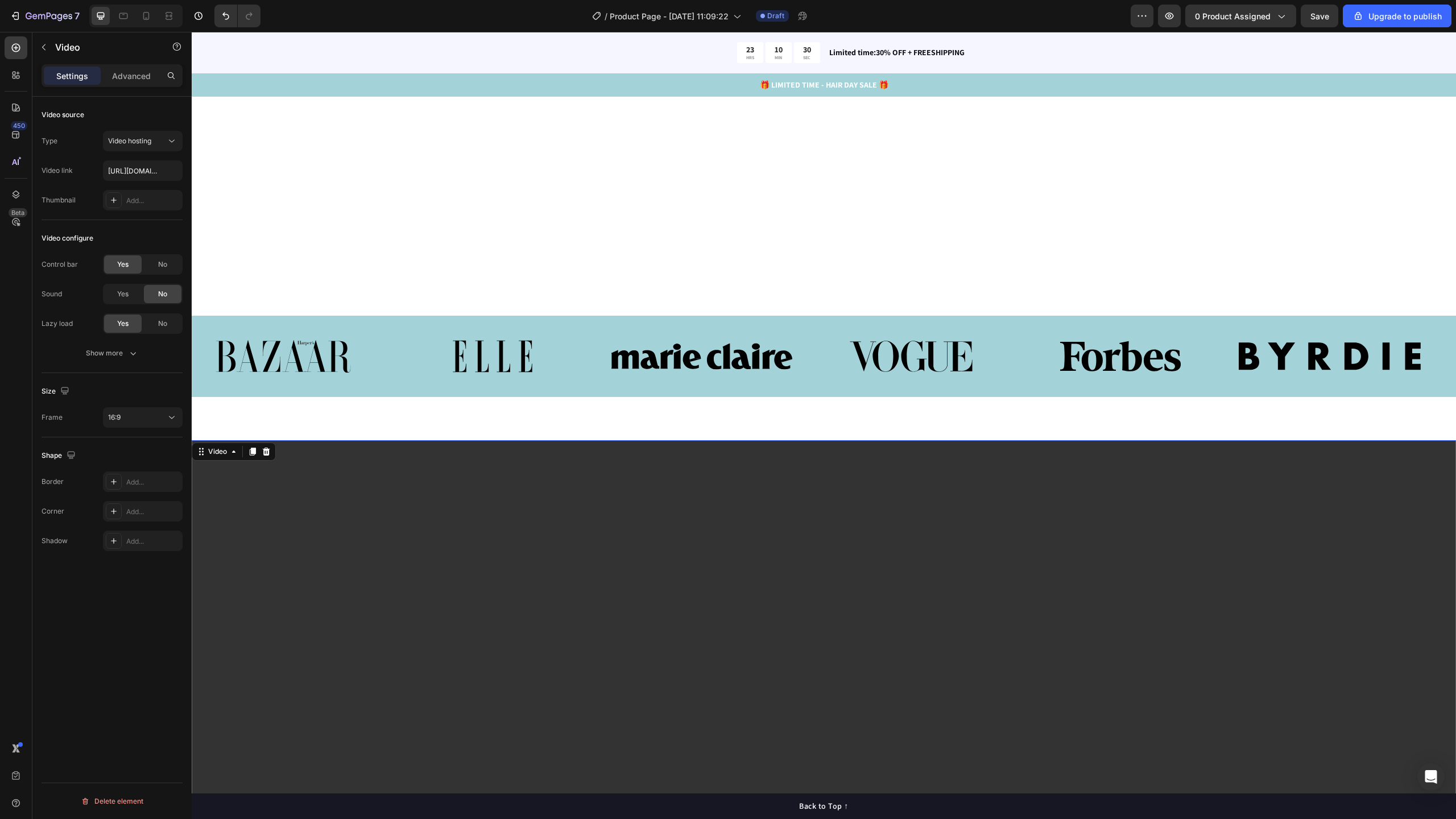
scroll to position [1617, 0]
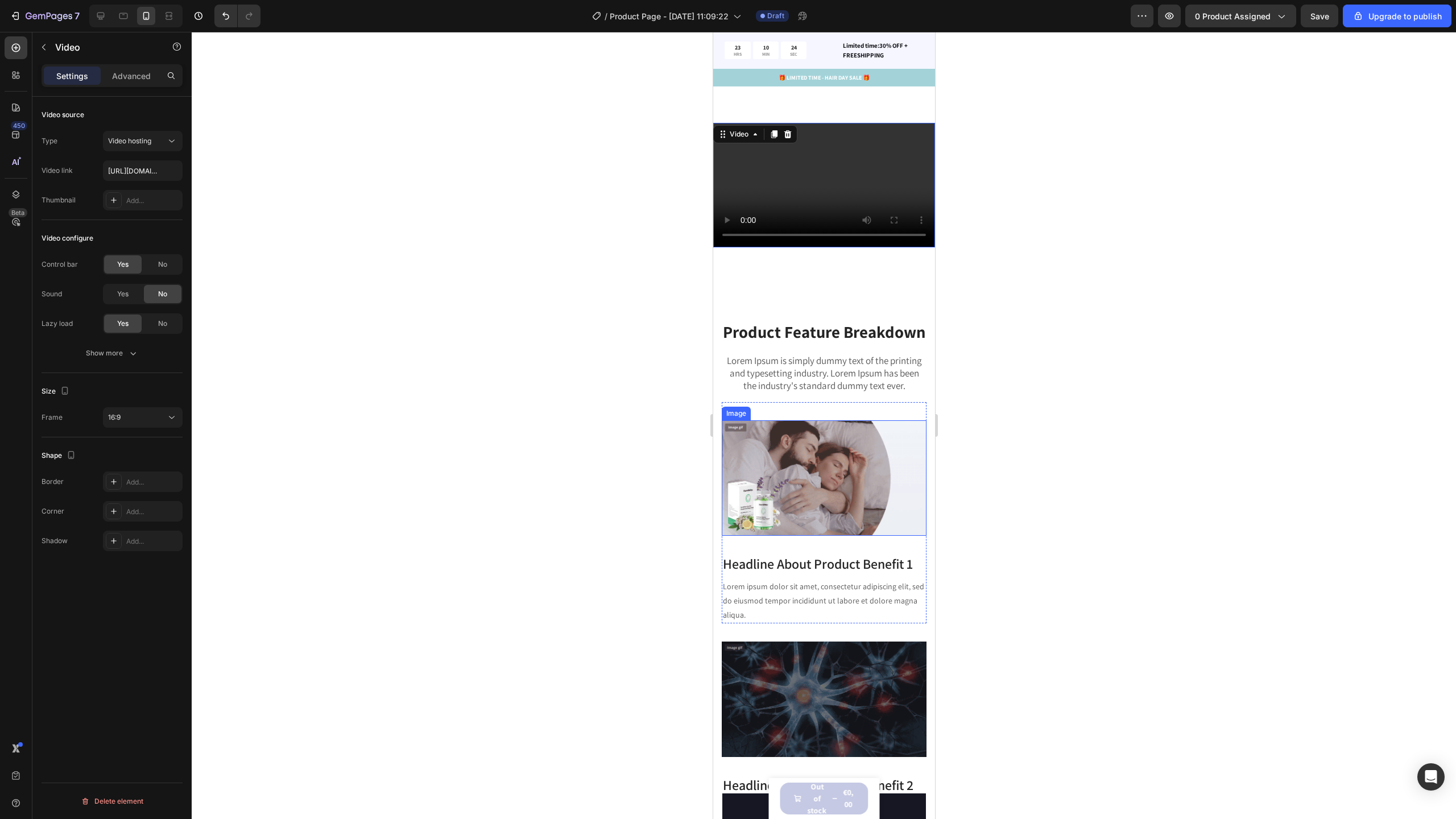
scroll to position [1333, 0]
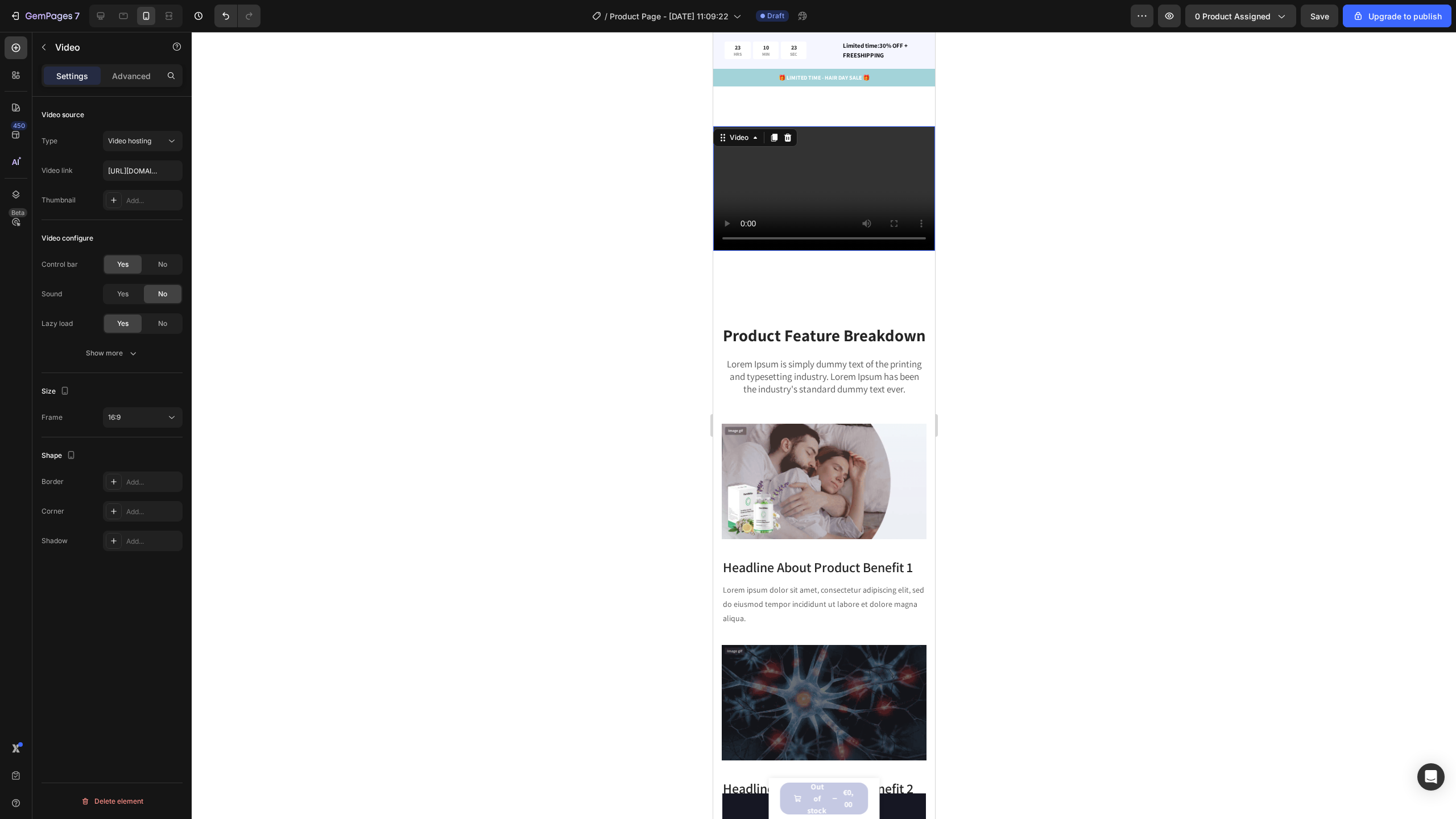
click at [818, 183] on video at bounding box center [823, 189] width 222 height 125
click at [136, 76] on p "Advanced" at bounding box center [132, 76] width 39 height 12
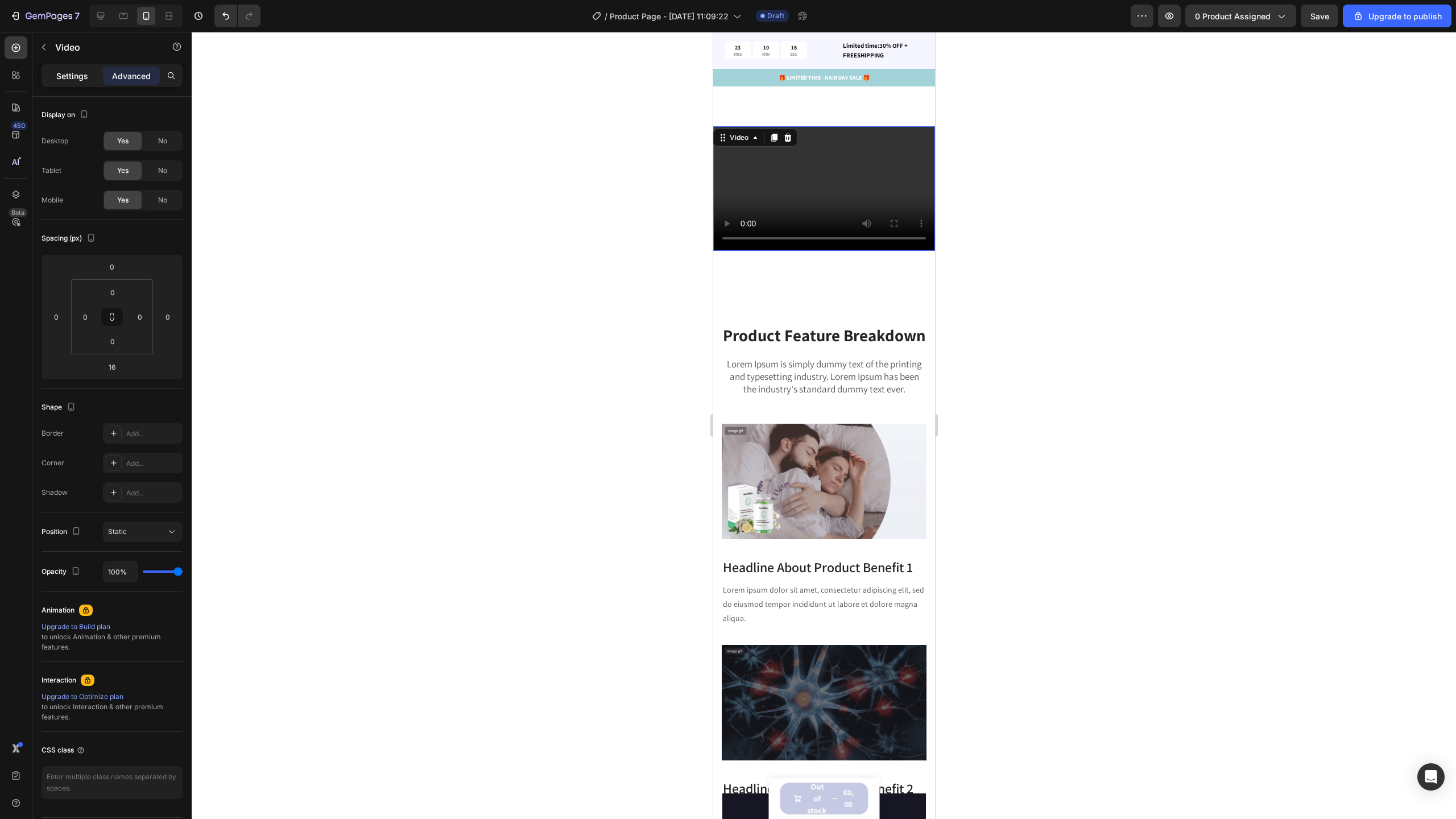
click at [64, 82] on div "Settings" at bounding box center [72, 75] width 57 height 18
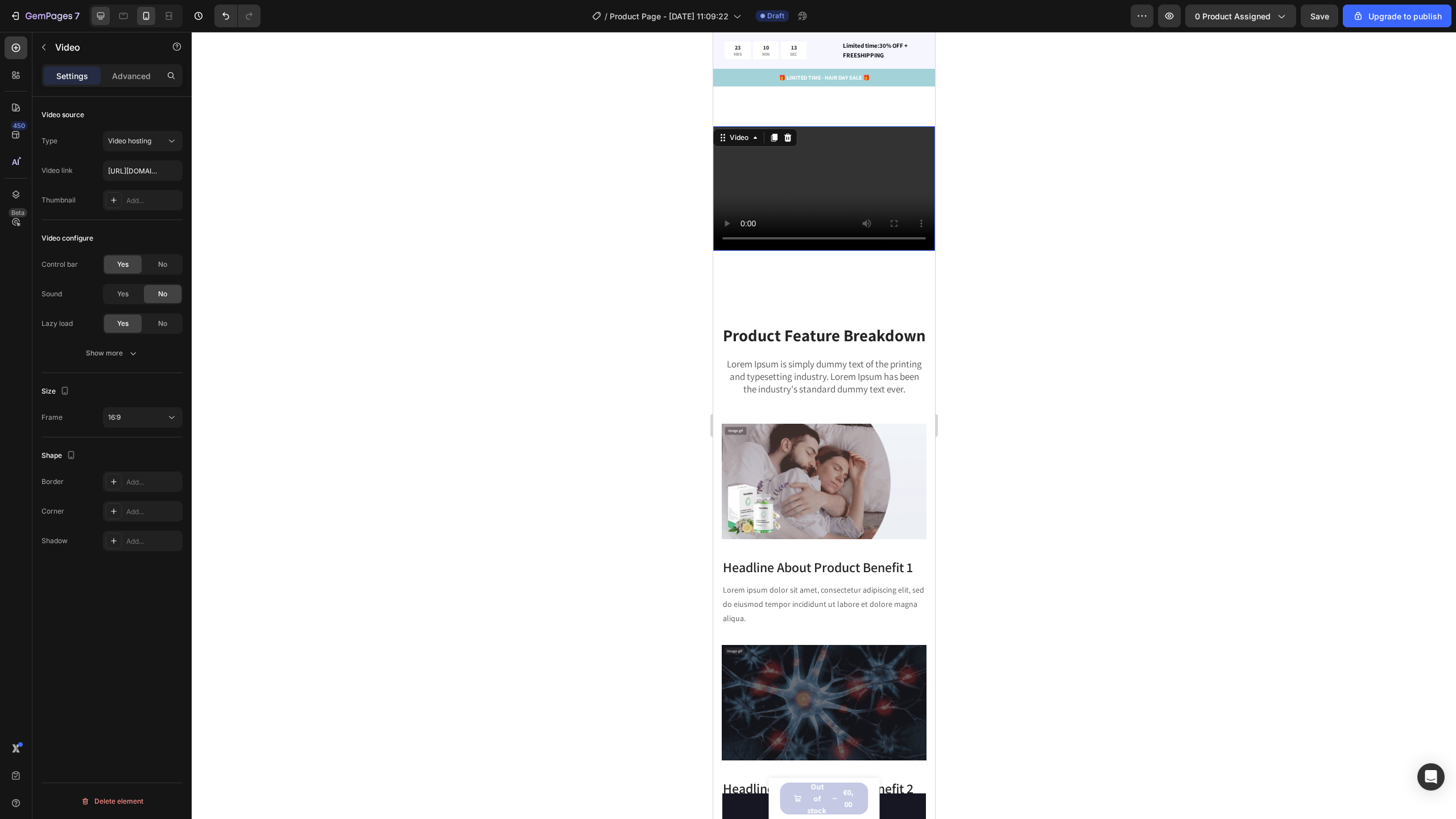
click at [104, 16] on icon at bounding box center [101, 16] width 7 height 7
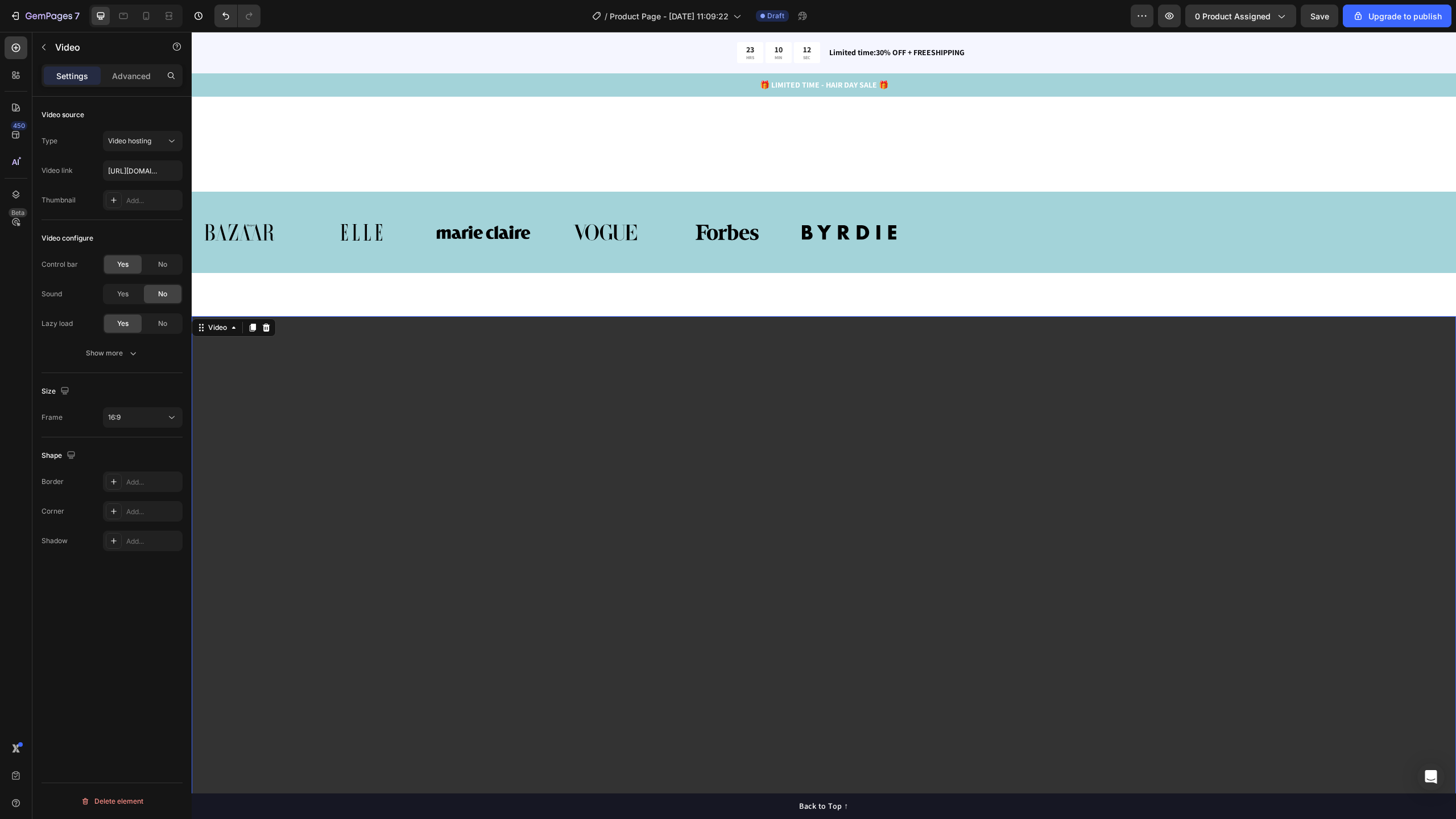
scroll to position [1497, 0]
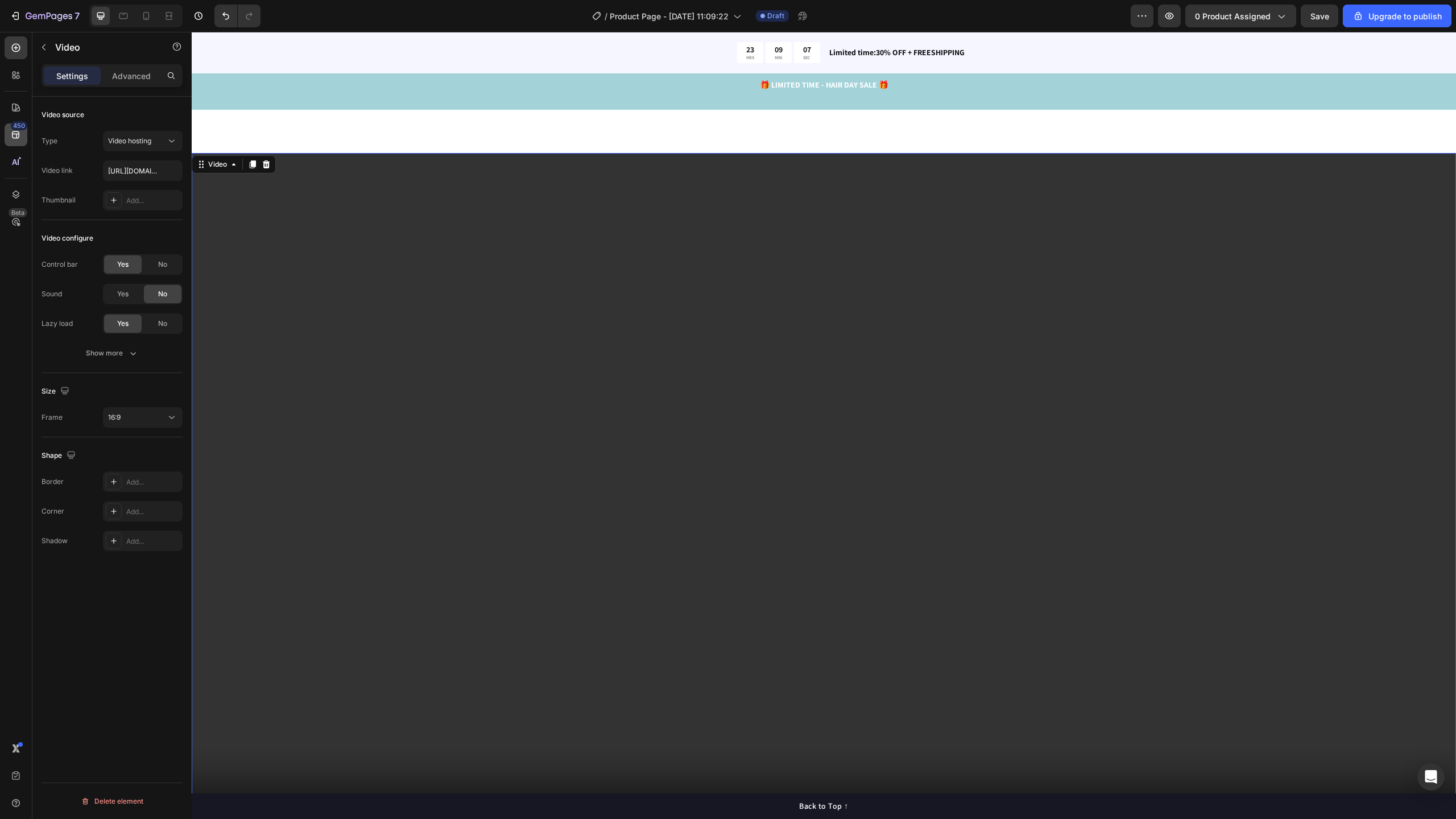
click at [20, 129] on div "450" at bounding box center [18, 126] width 17 height 9
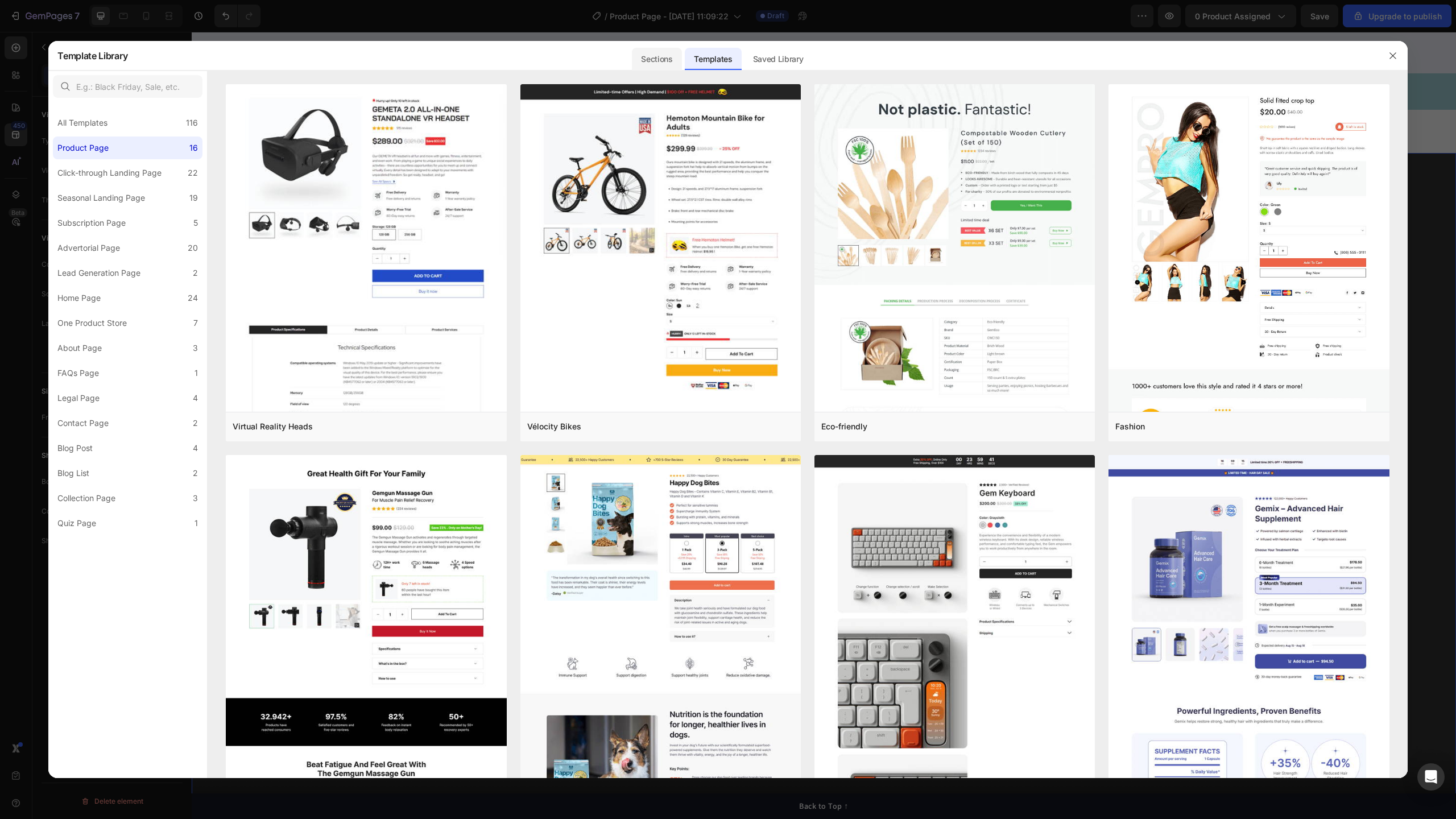
click at [658, 57] on div "Sections" at bounding box center [656, 59] width 49 height 23
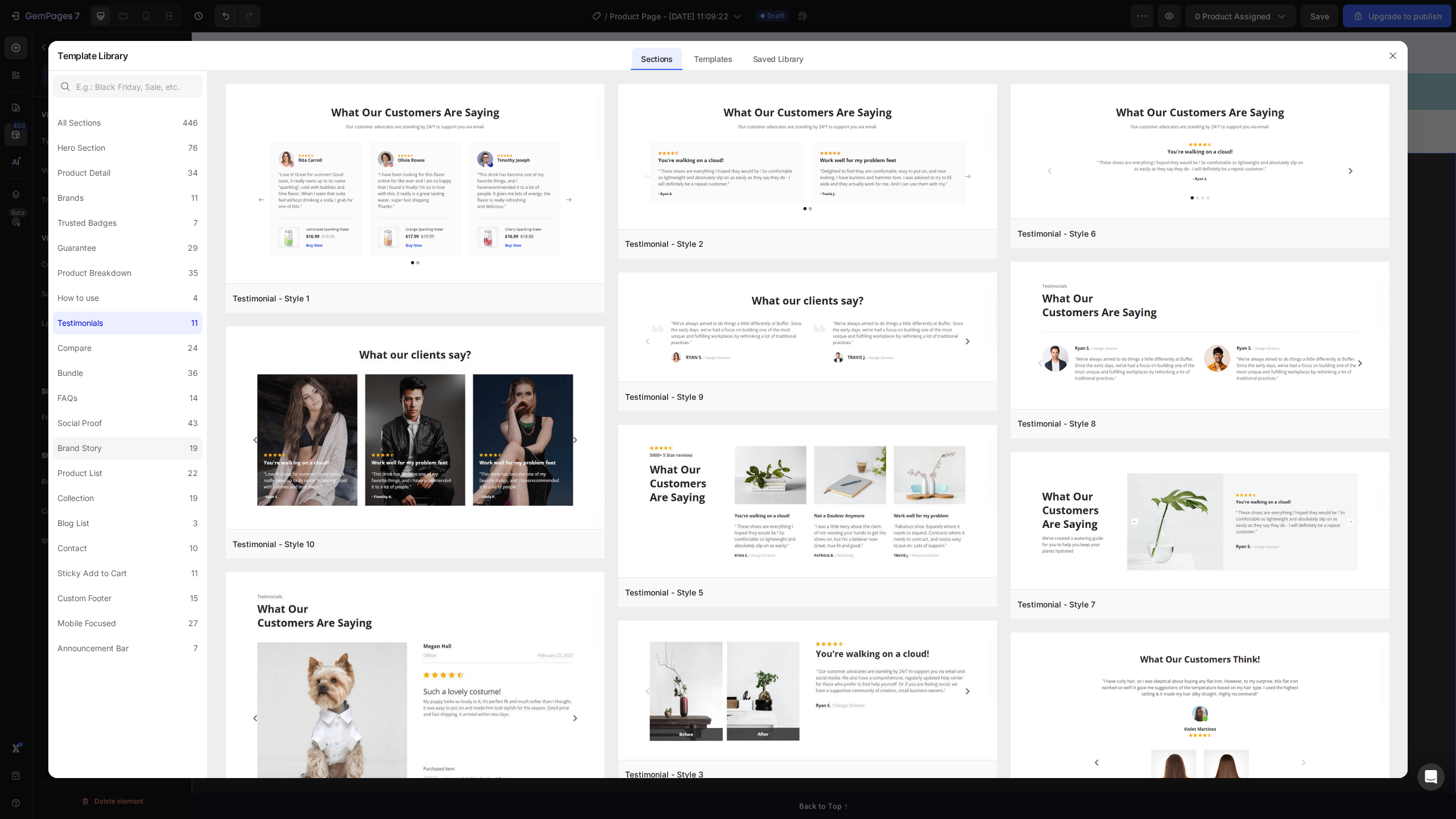
click at [102, 443] on div "Brand Story" at bounding box center [79, 449] width 45 height 14
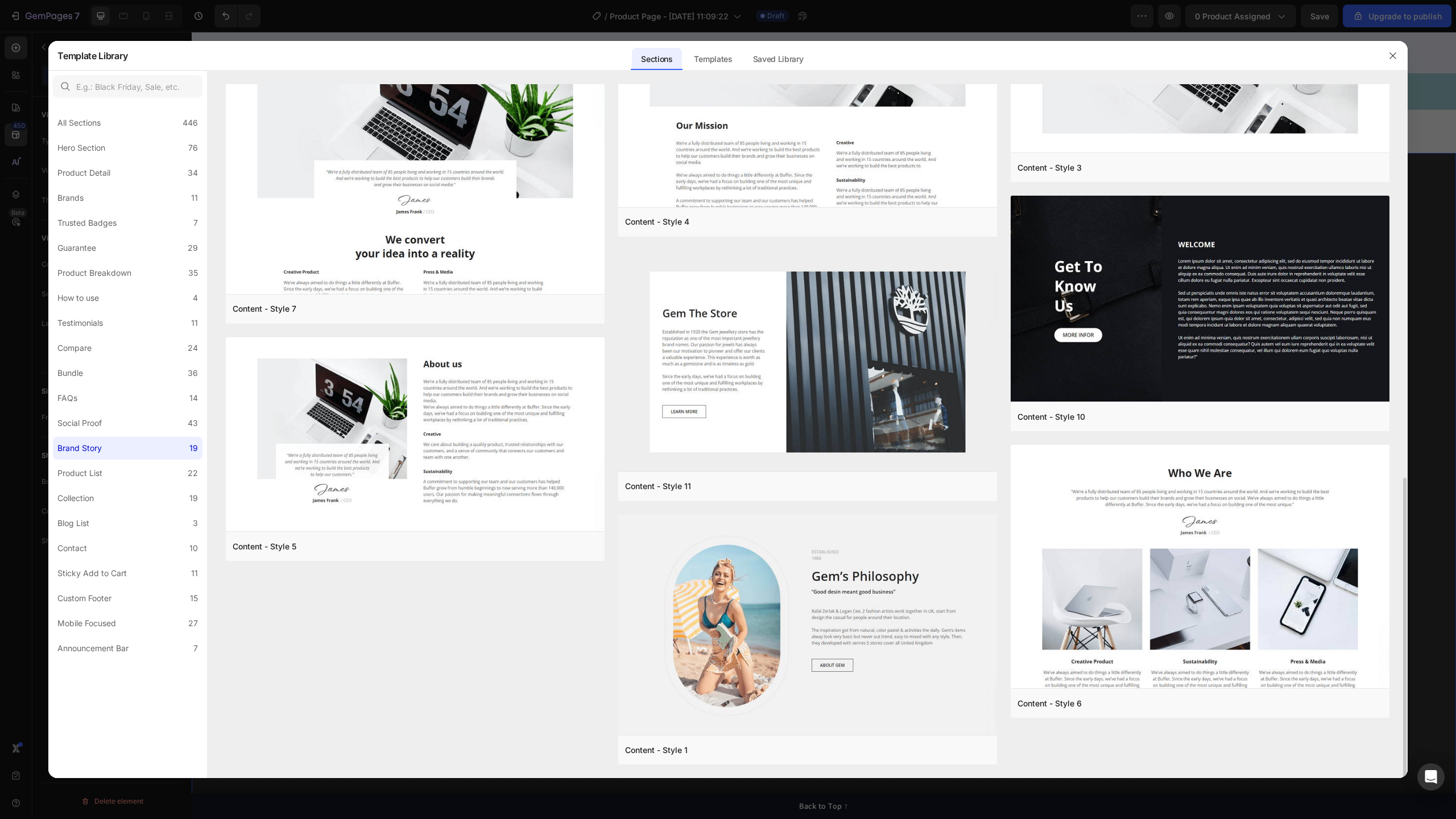
scroll to position [0, 0]
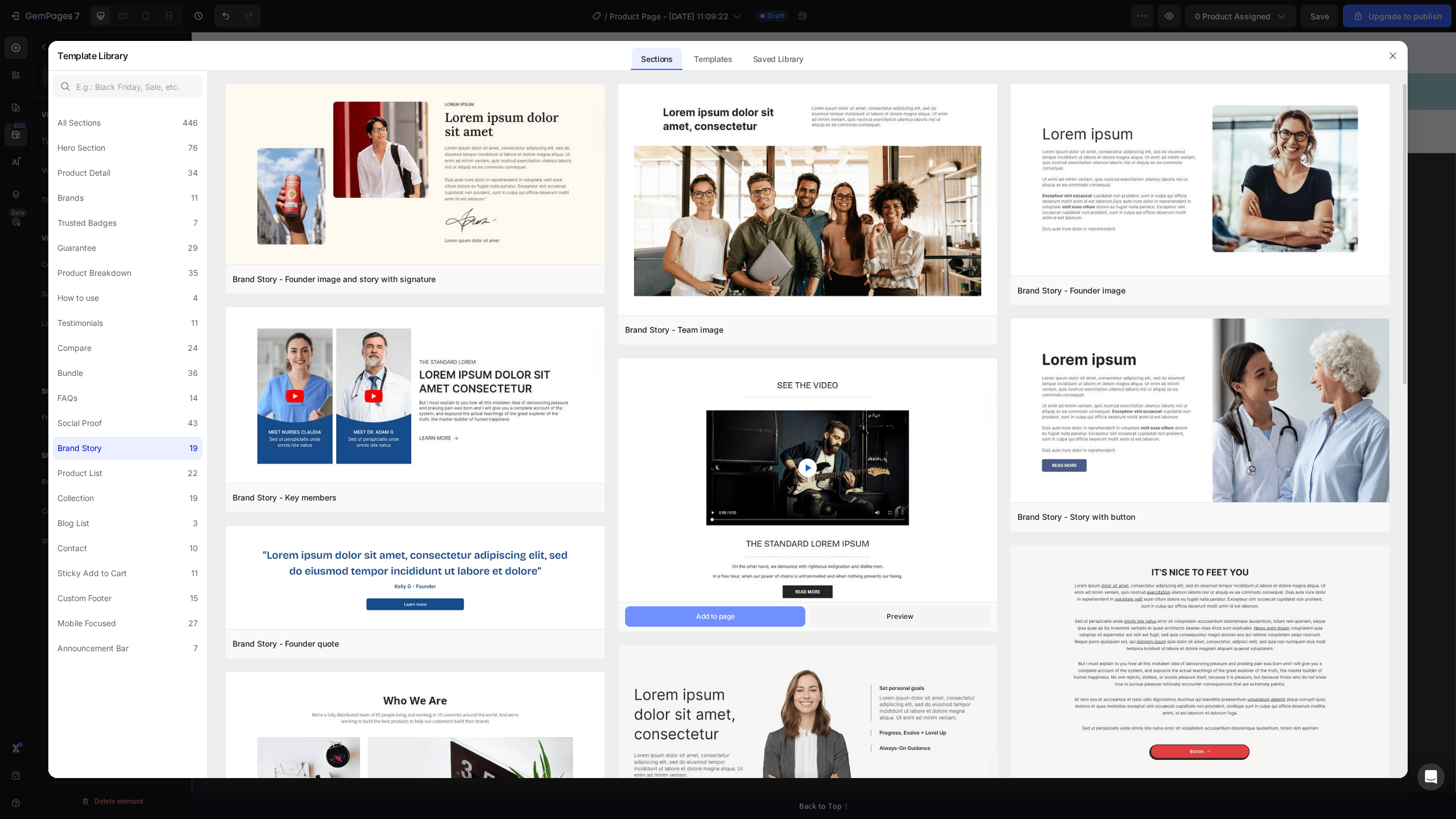
click at [750, 620] on button "Add to page" at bounding box center [714, 616] width 180 height 20
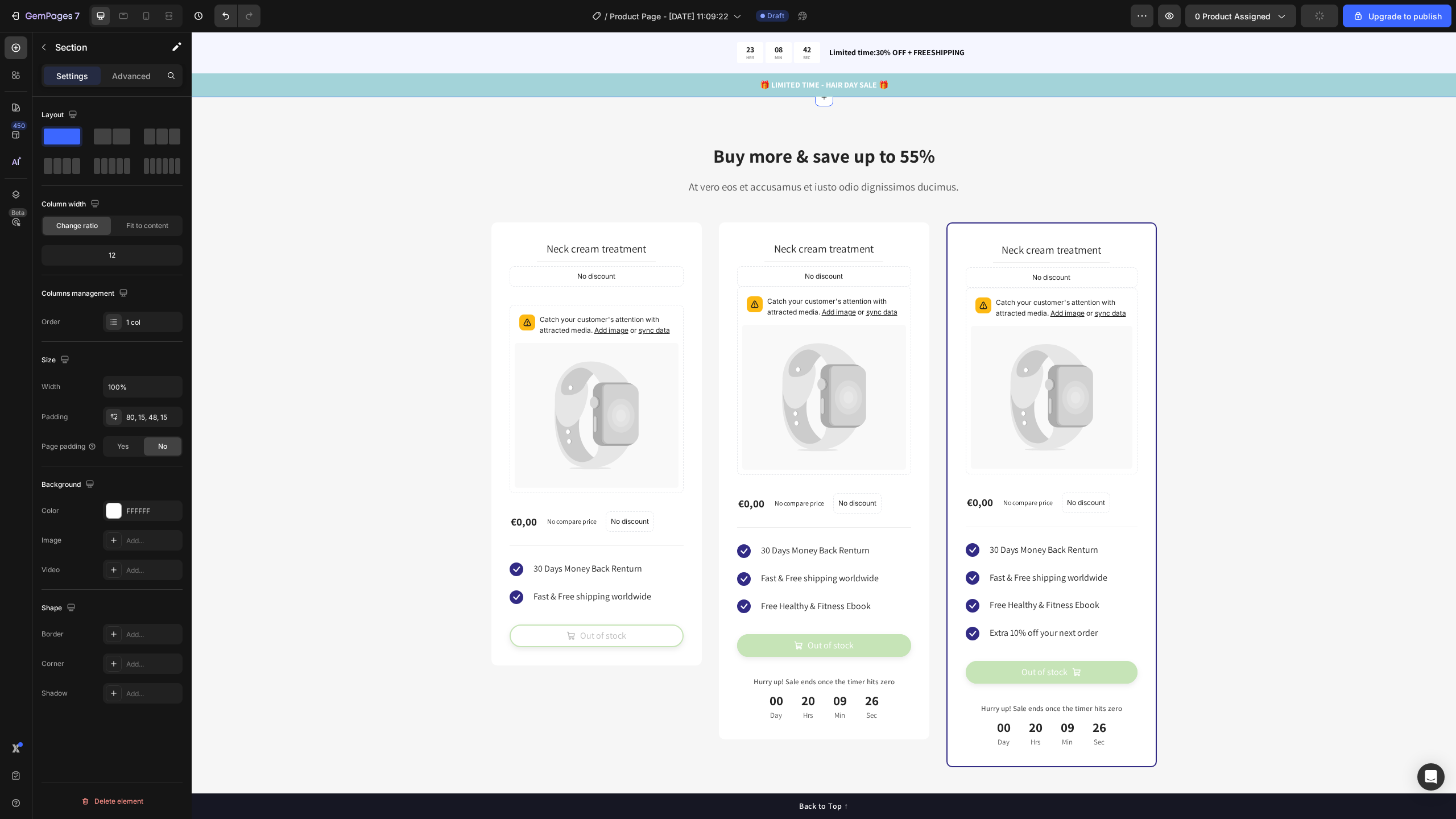
scroll to position [5331, 0]
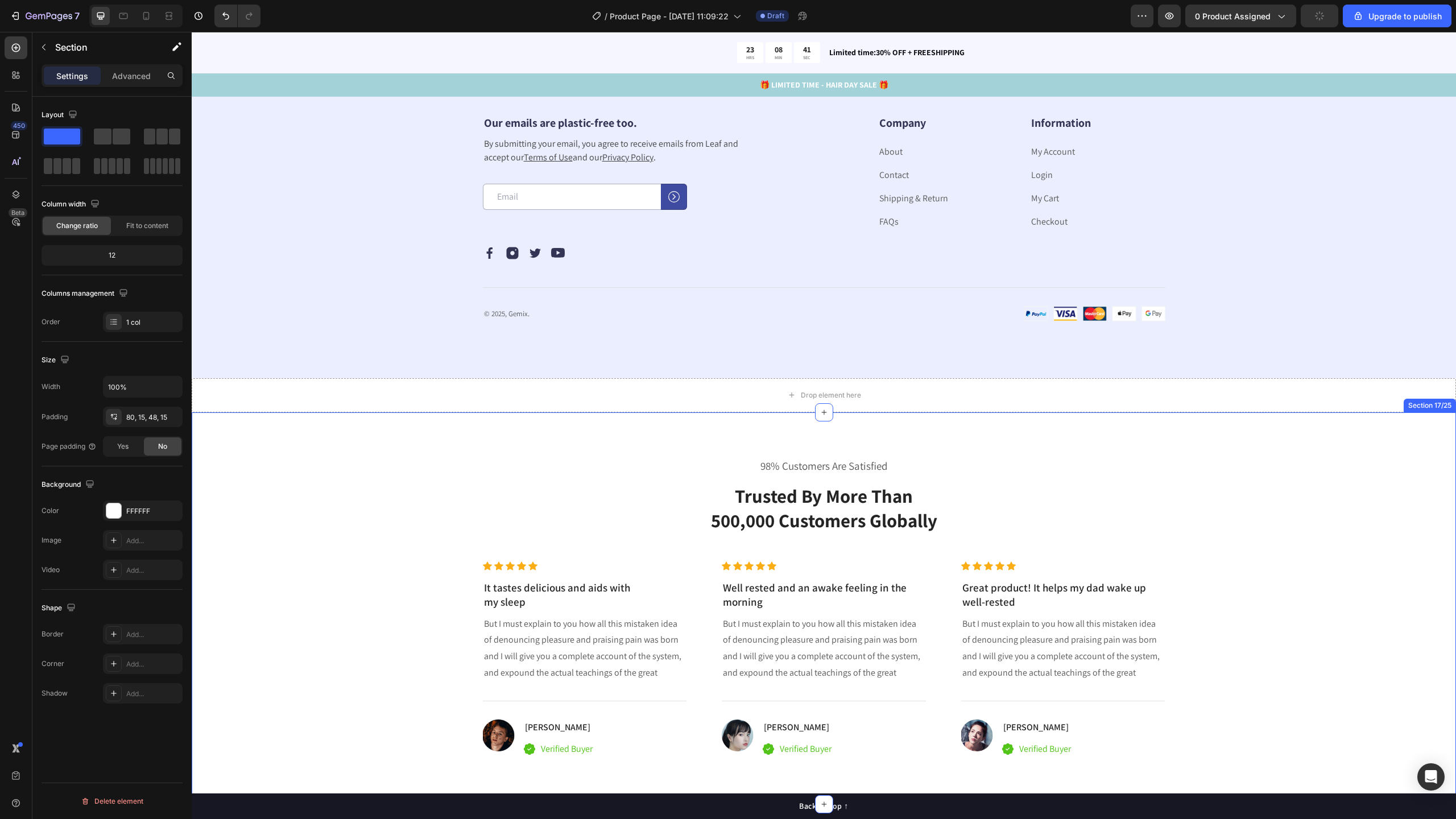
click at [1253, 458] on div "98% Customers Are Satisfied Text block Trusted By More Than 500,000 Customers G…" at bounding box center [823, 608] width 1247 height 301
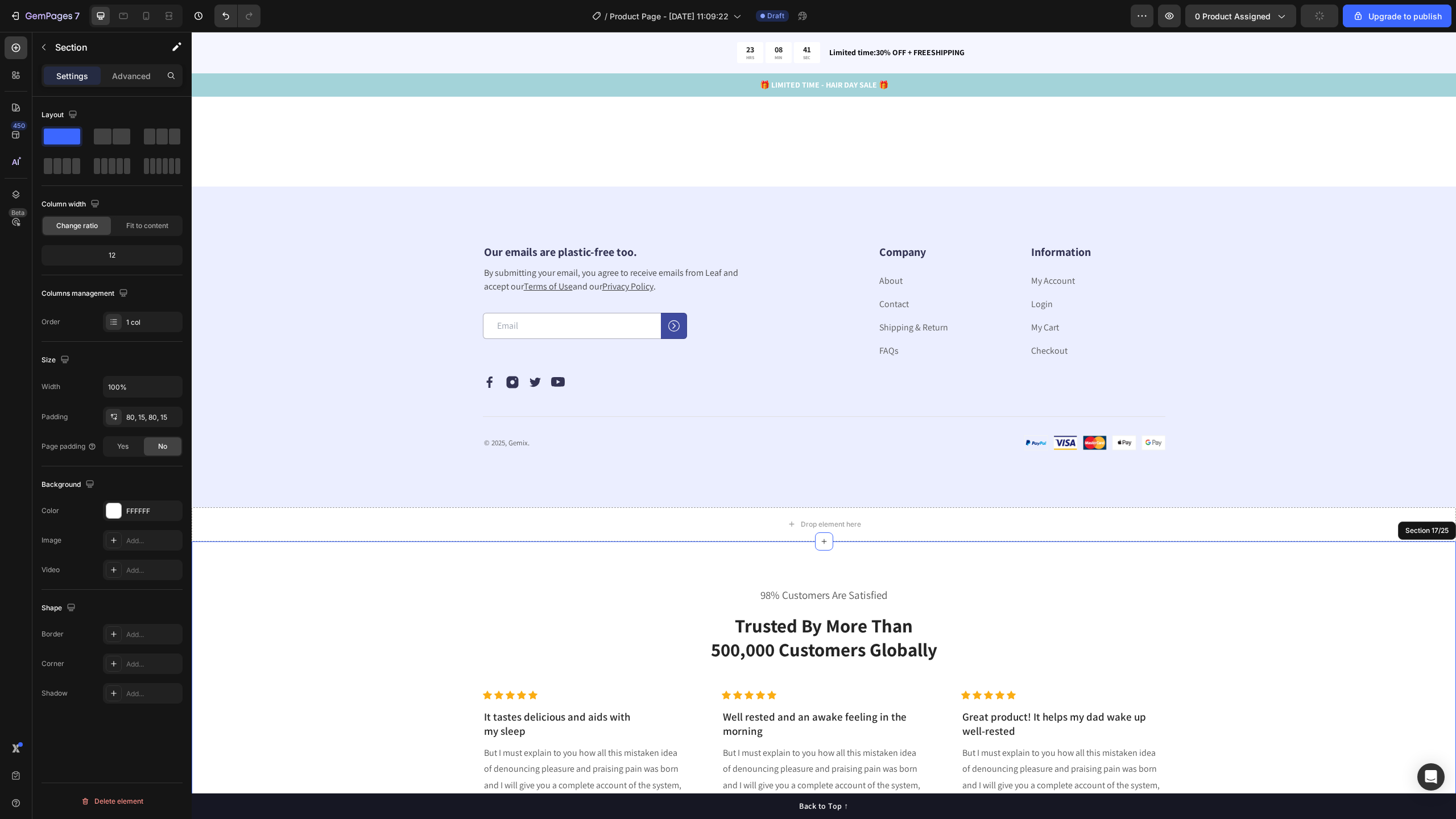
scroll to position [5547, 0]
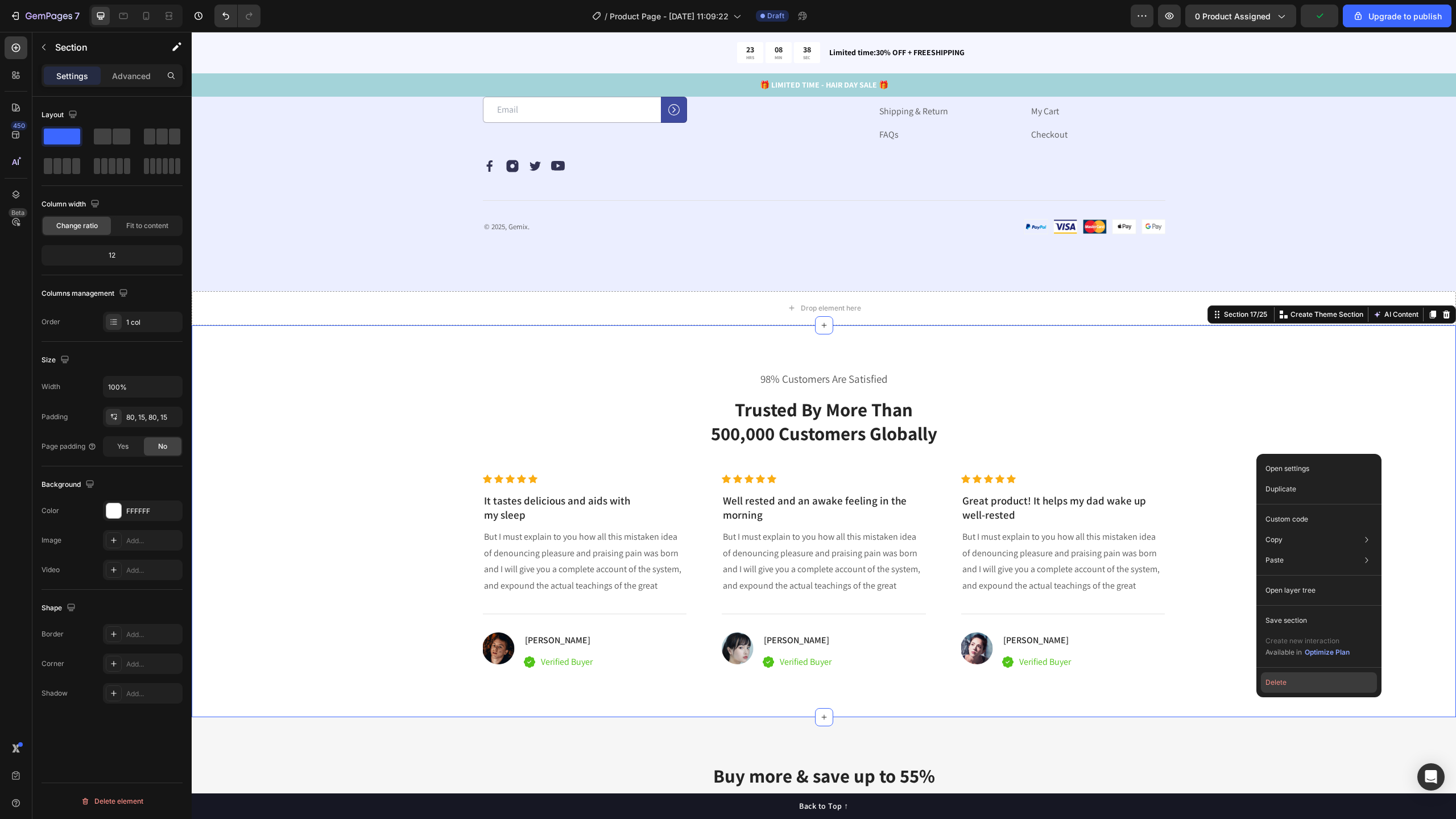
drag, startPoint x: 1280, startPoint y: 680, endPoint x: 1065, endPoint y: 575, distance: 239.3
click at [1280, 680] on button "Delete" at bounding box center [1319, 682] width 116 height 20
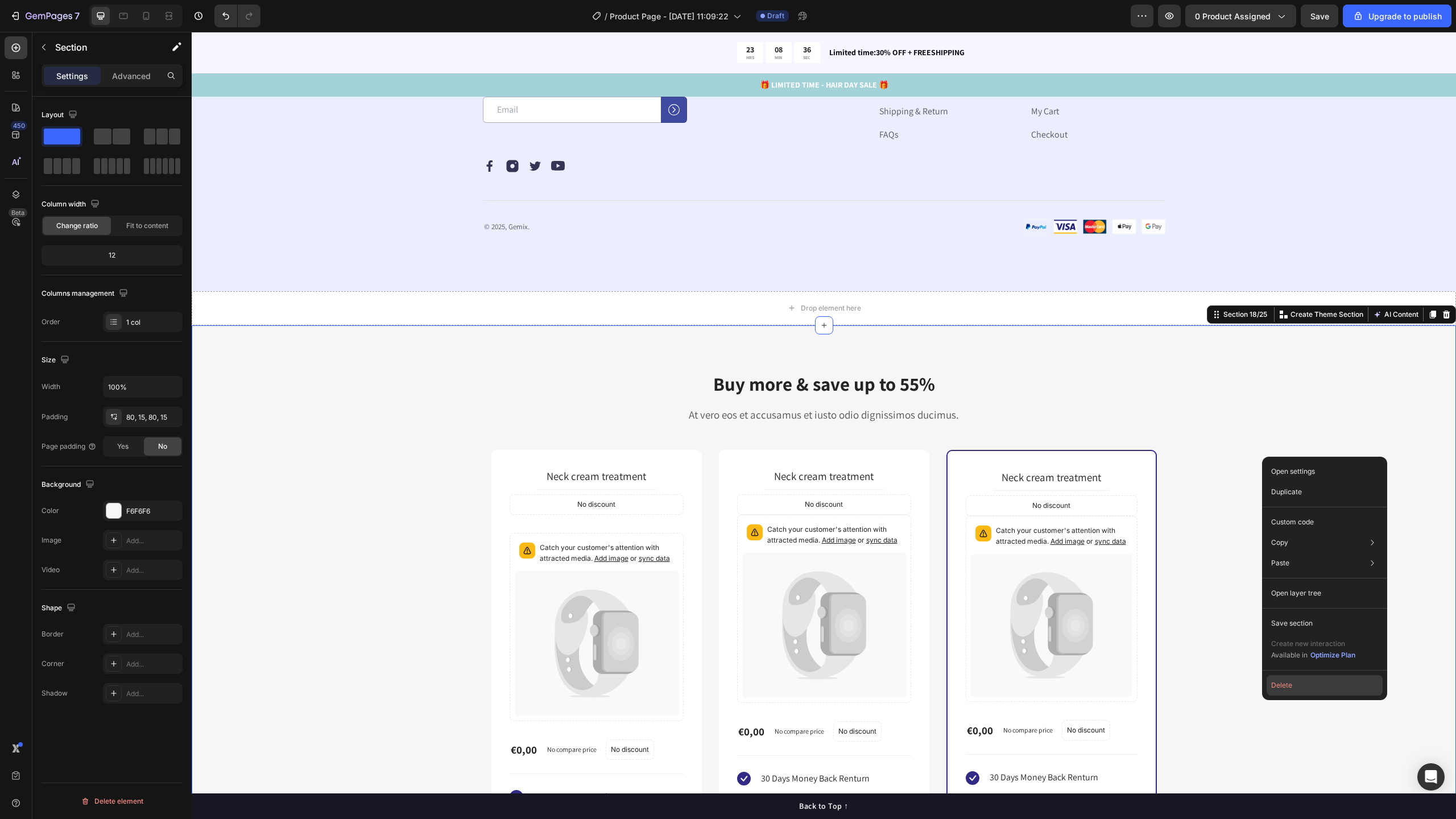
click at [1278, 680] on button "Delete" at bounding box center [1324, 685] width 116 height 20
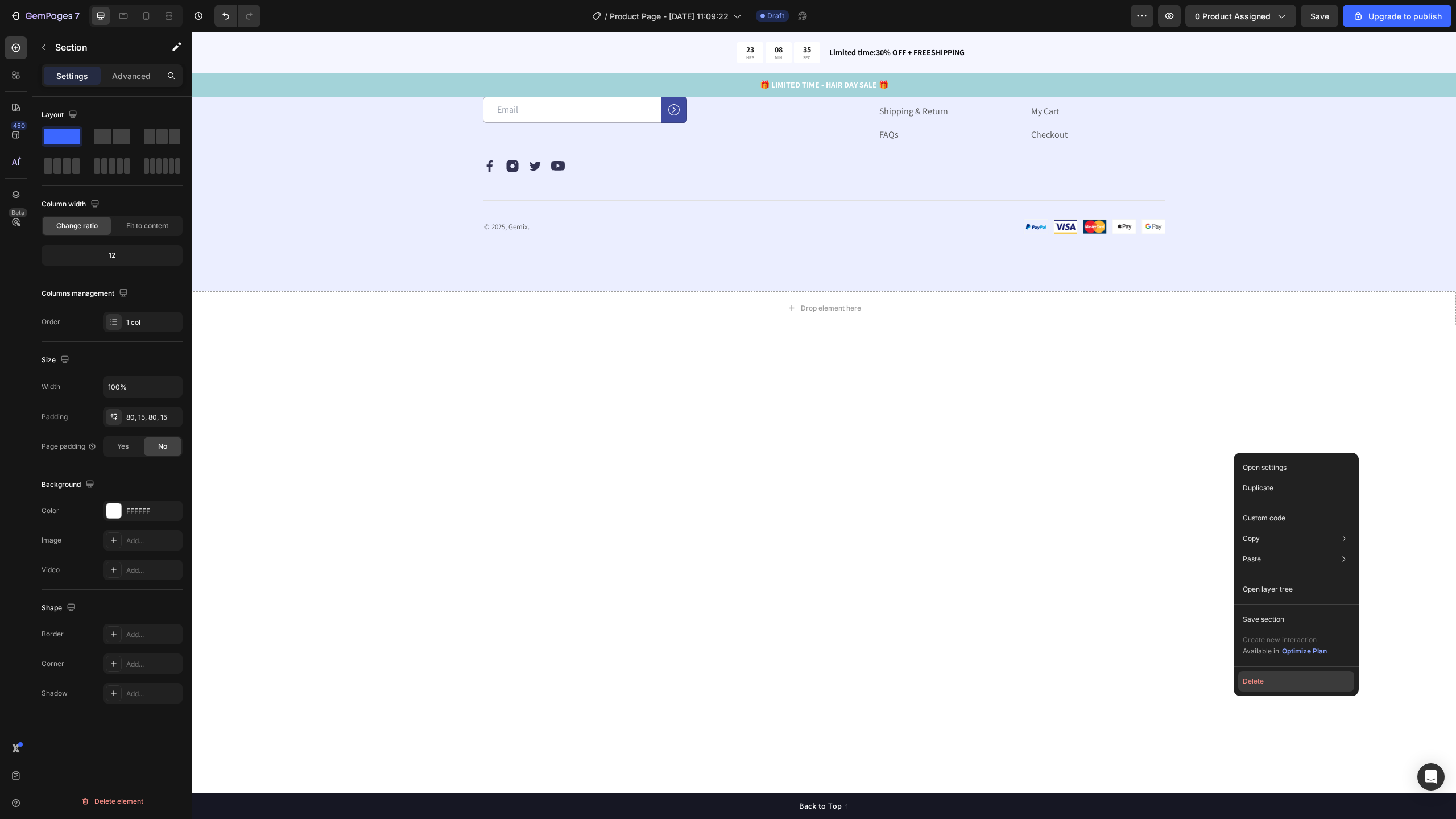
click at [1264, 672] on button "Delete" at bounding box center [1296, 681] width 116 height 20
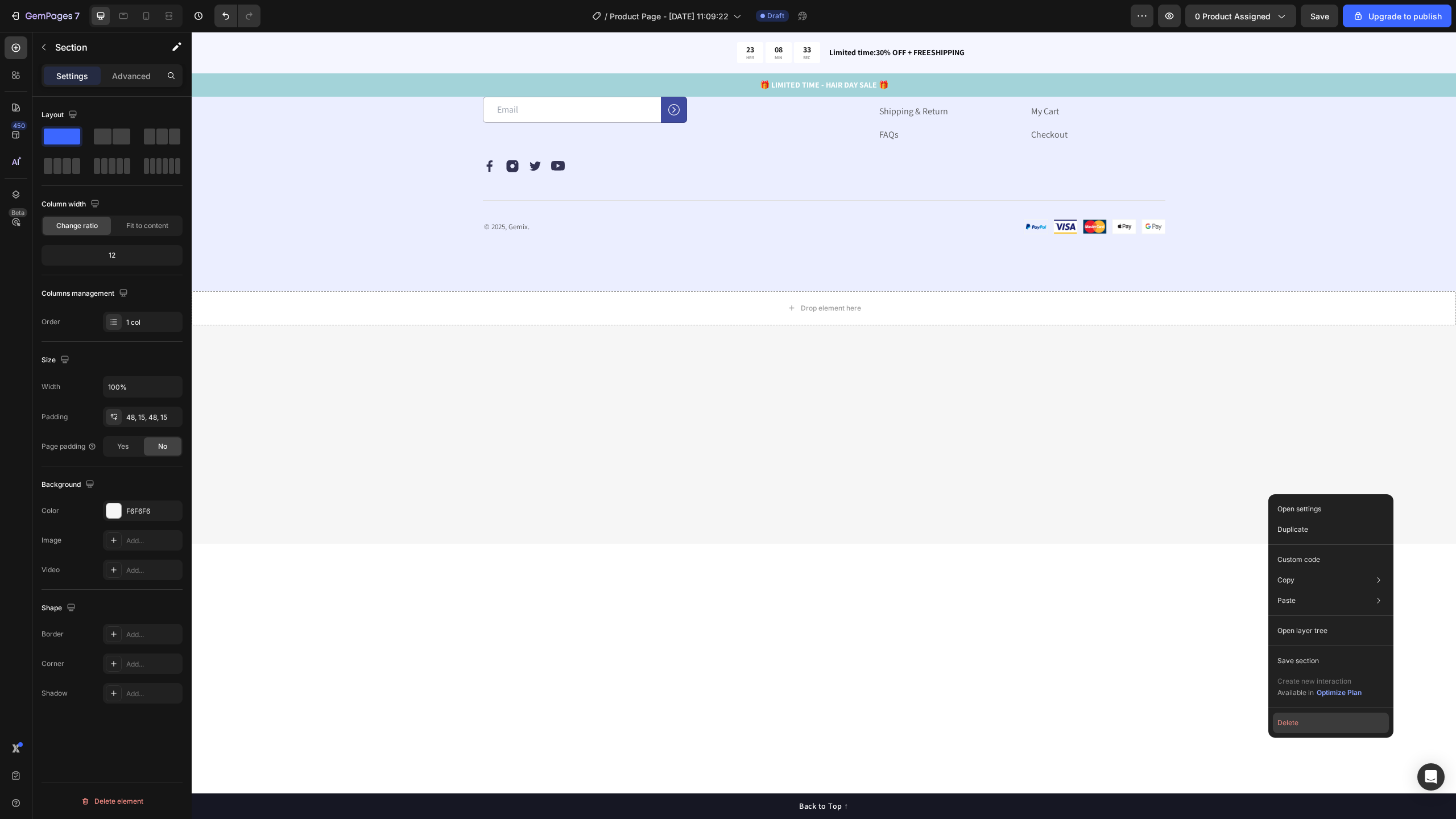
click at [1300, 714] on button "Delete" at bounding box center [1330, 722] width 116 height 20
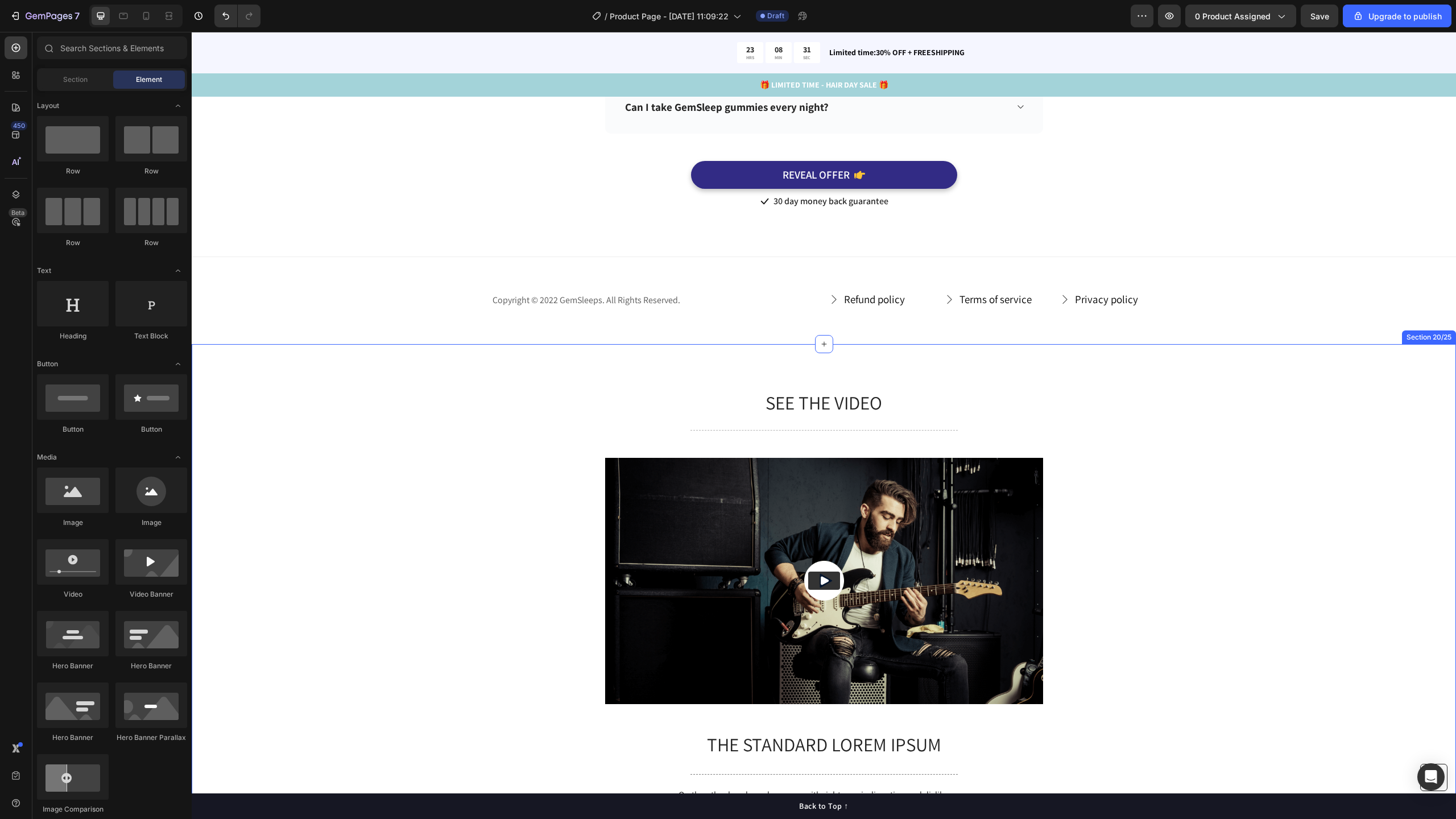
scroll to position [6211, 0]
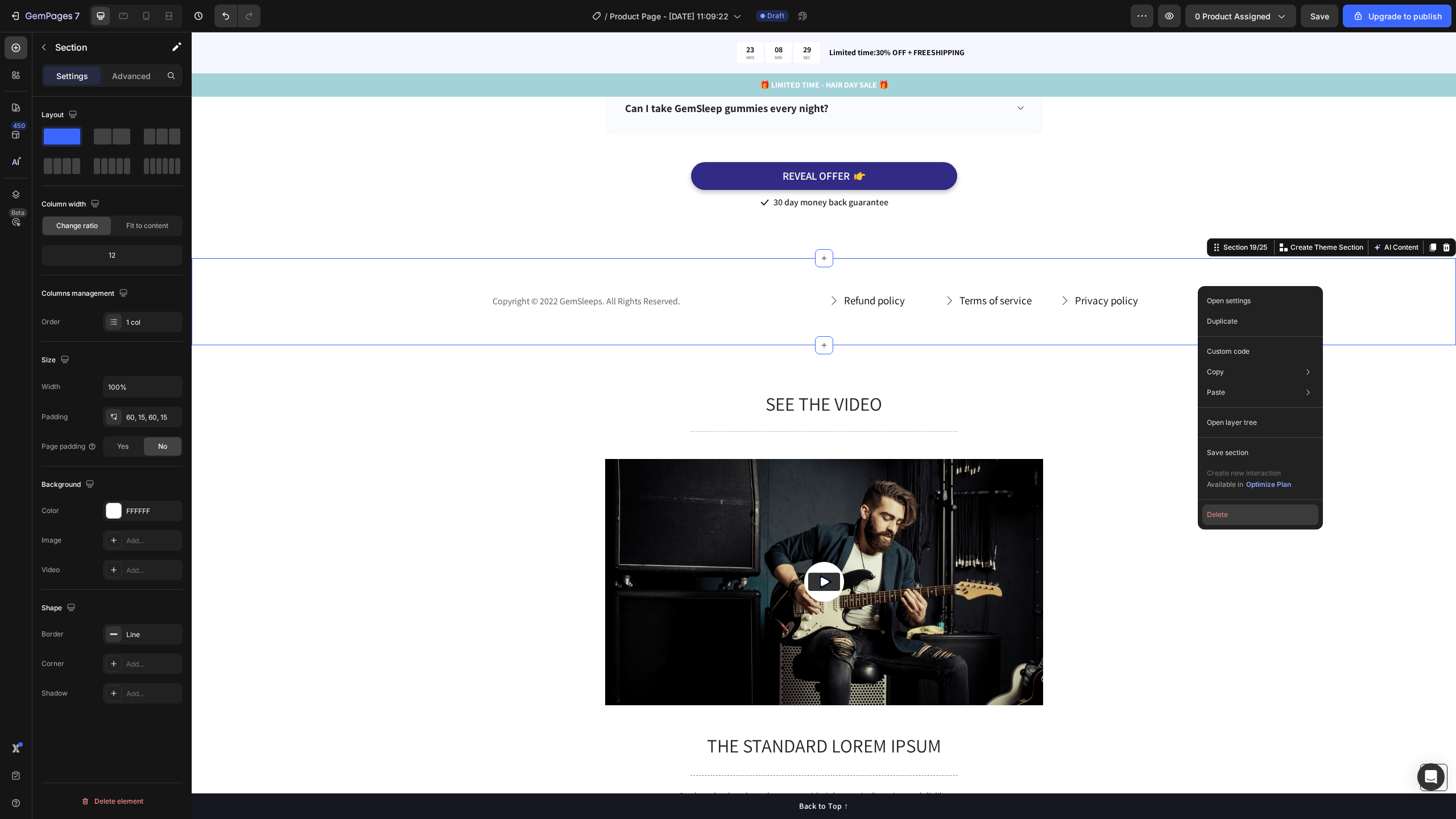
click at [1226, 514] on button "Delete" at bounding box center [1260, 514] width 116 height 20
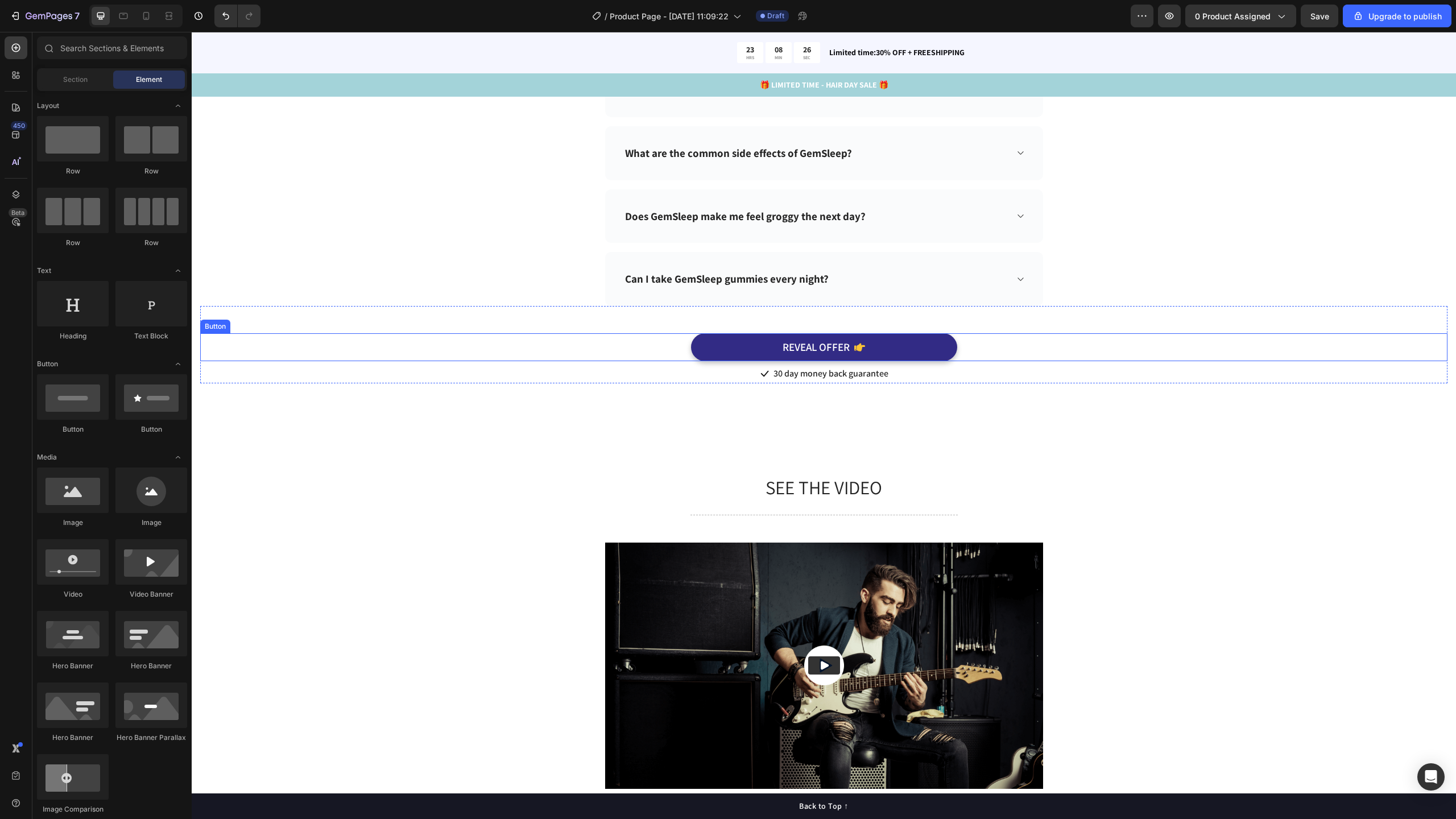
scroll to position [5909, 0]
click at [1230, 272] on div "Frequently Asked Questions Heading Need help finding an answer to your question…" at bounding box center [823, 132] width 1247 height 505
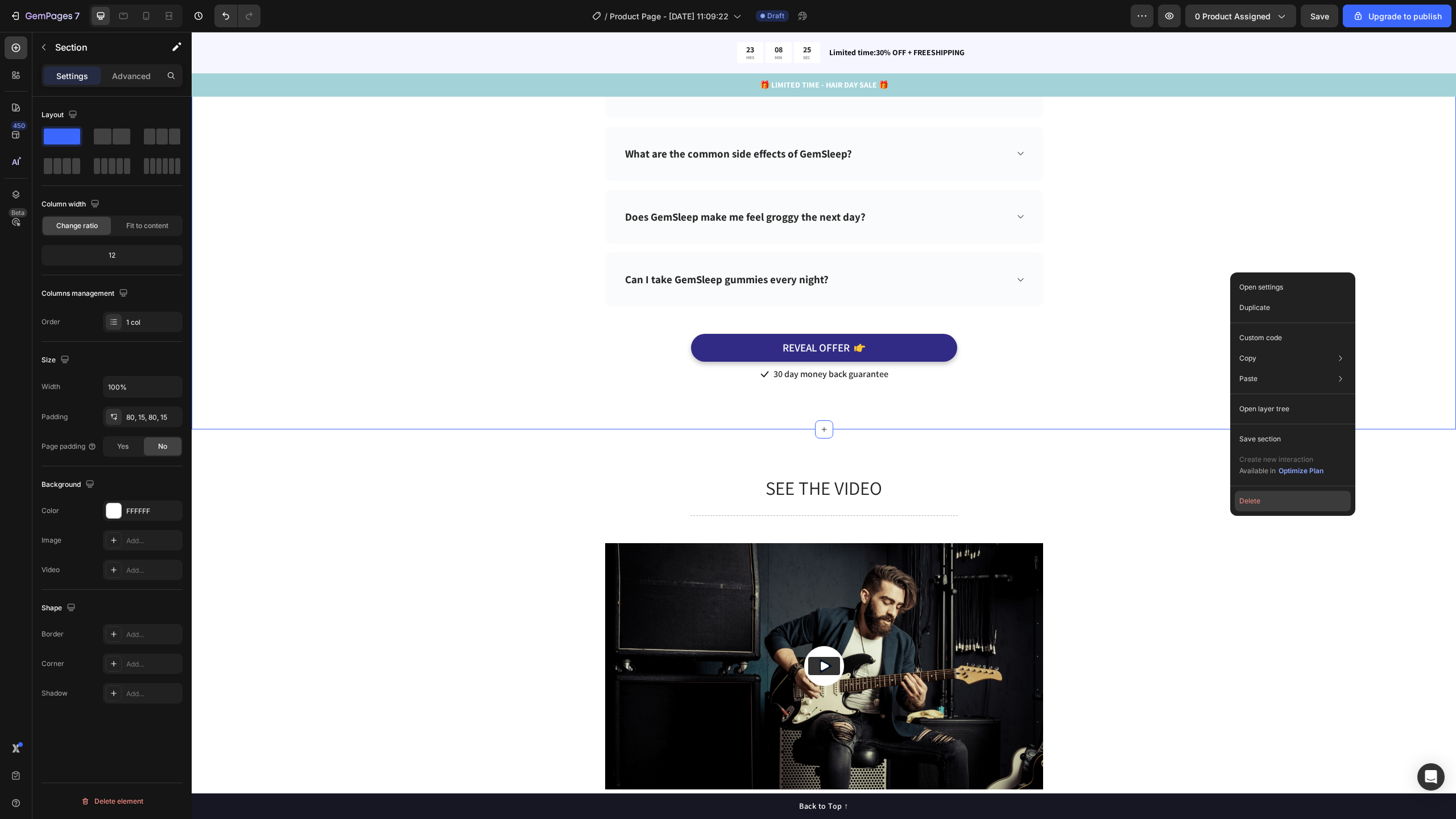
drag, startPoint x: 1257, startPoint y: 495, endPoint x: 481, endPoint y: 401, distance: 781.7
click at [1257, 495] on button "Delete" at bounding box center [1293, 500] width 116 height 20
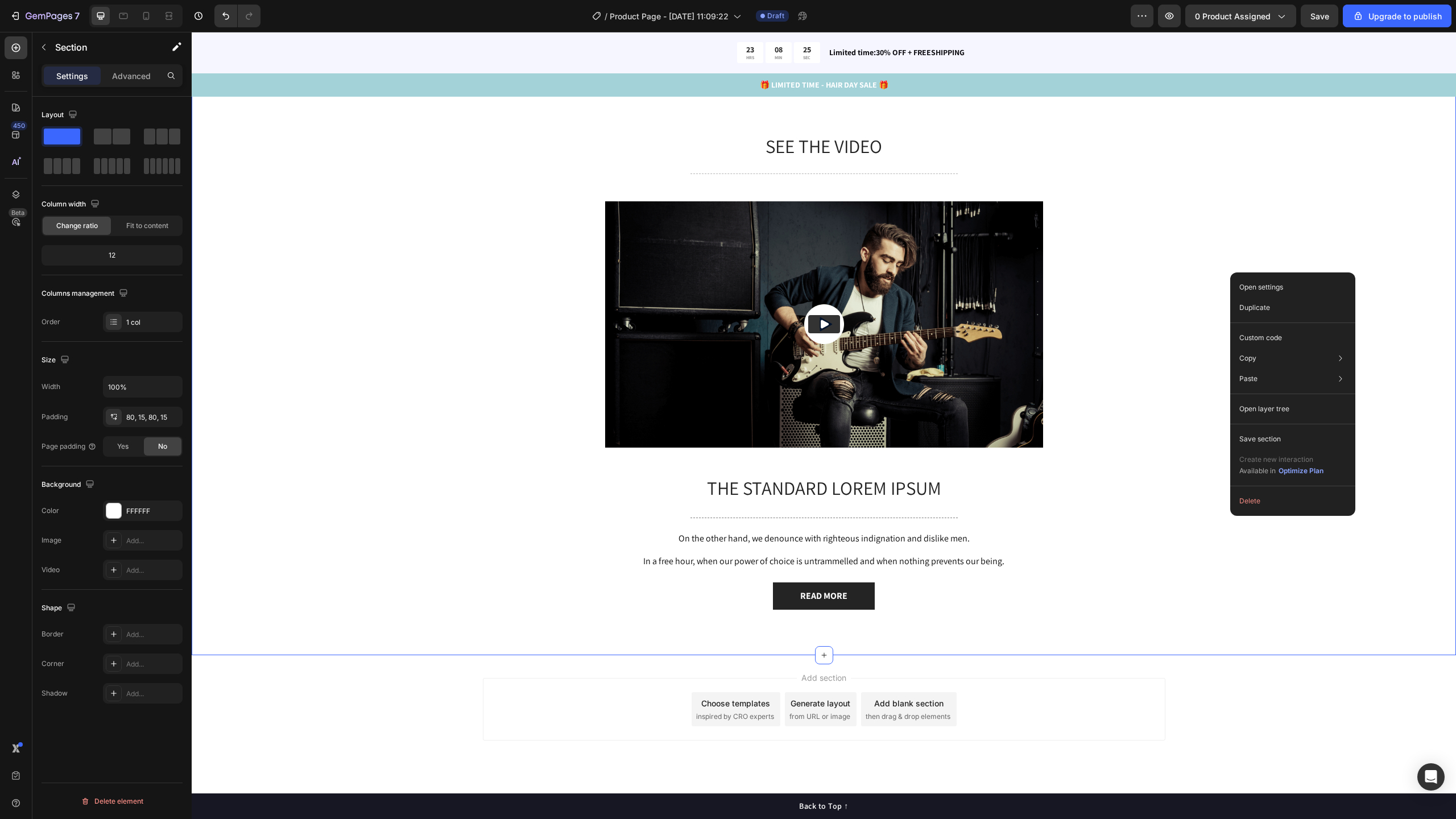
click at [672, 433] on div "SEE THE VIDEO Heading Title Line Video The standard Lorem Ipsum Text Block Titl…" at bounding box center [823, 371] width 1265 height 568
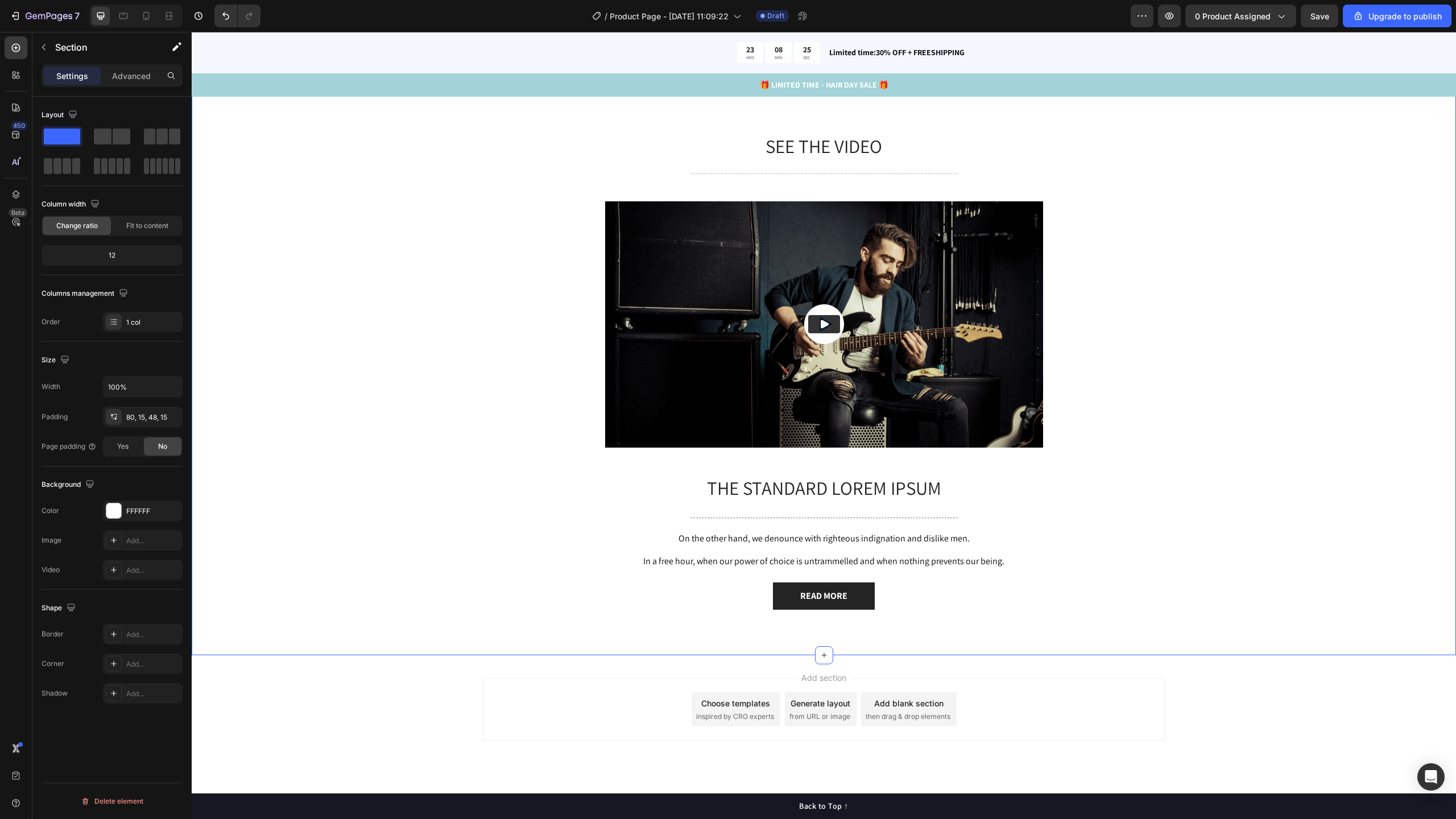
click at [522, 514] on div "SEE THE VIDEO Heading Title Line Video The standard Lorem Ipsum Text Block Titl…" at bounding box center [823, 381] width 1247 height 495
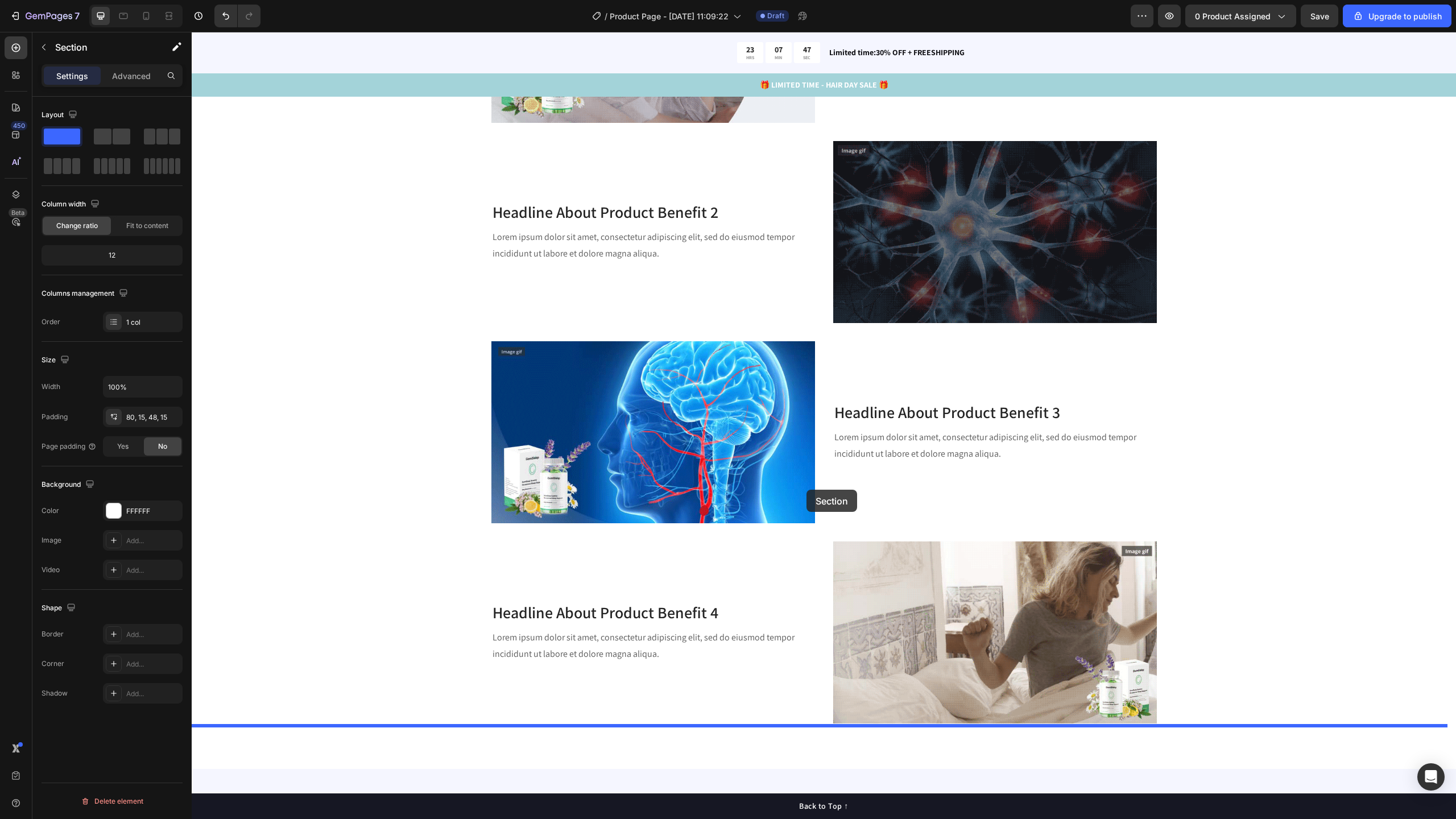
scroll to position [3162, 0]
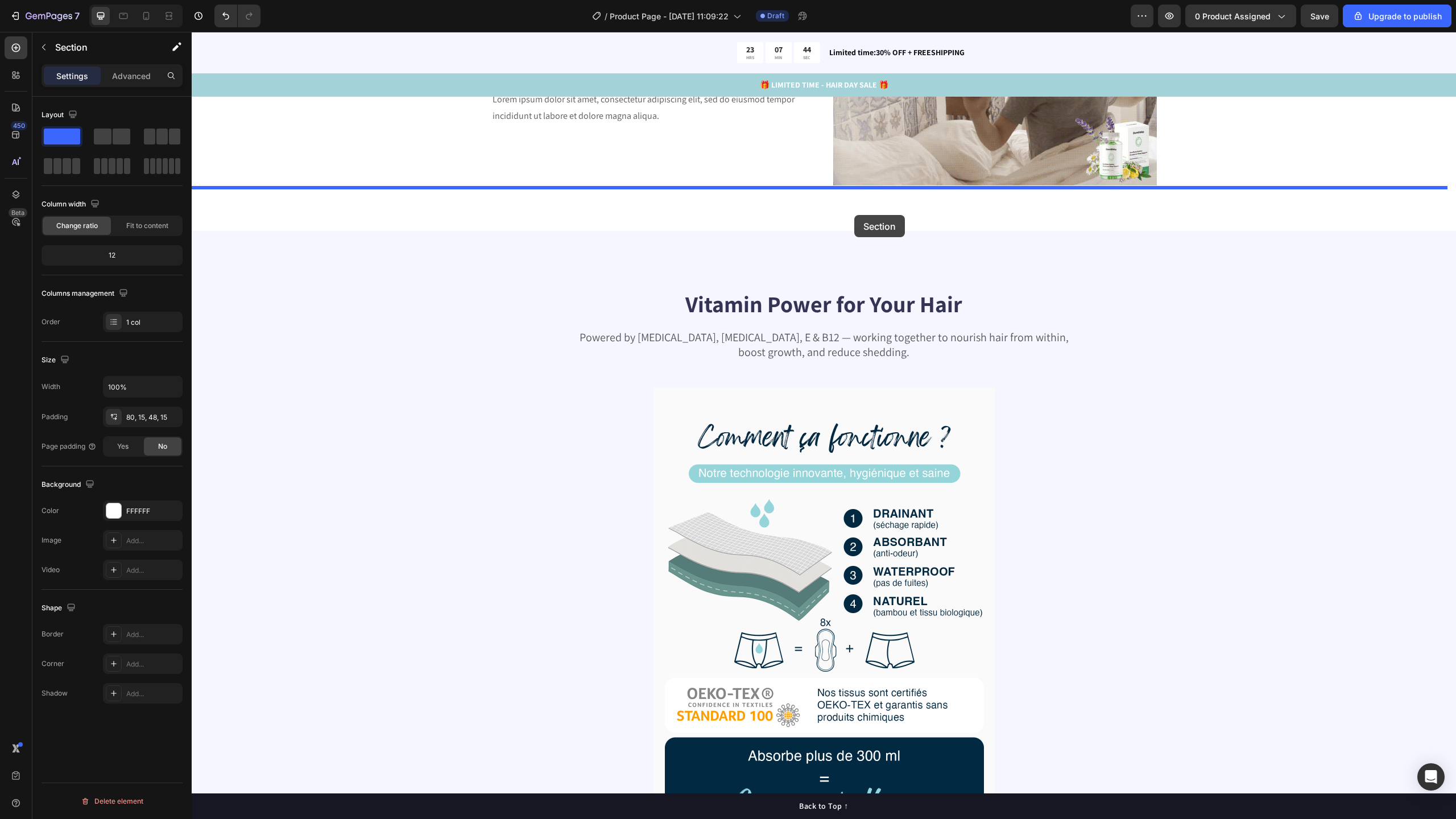
drag, startPoint x: 1217, startPoint y: 420, endPoint x: 854, endPoint y: 215, distance: 416.9
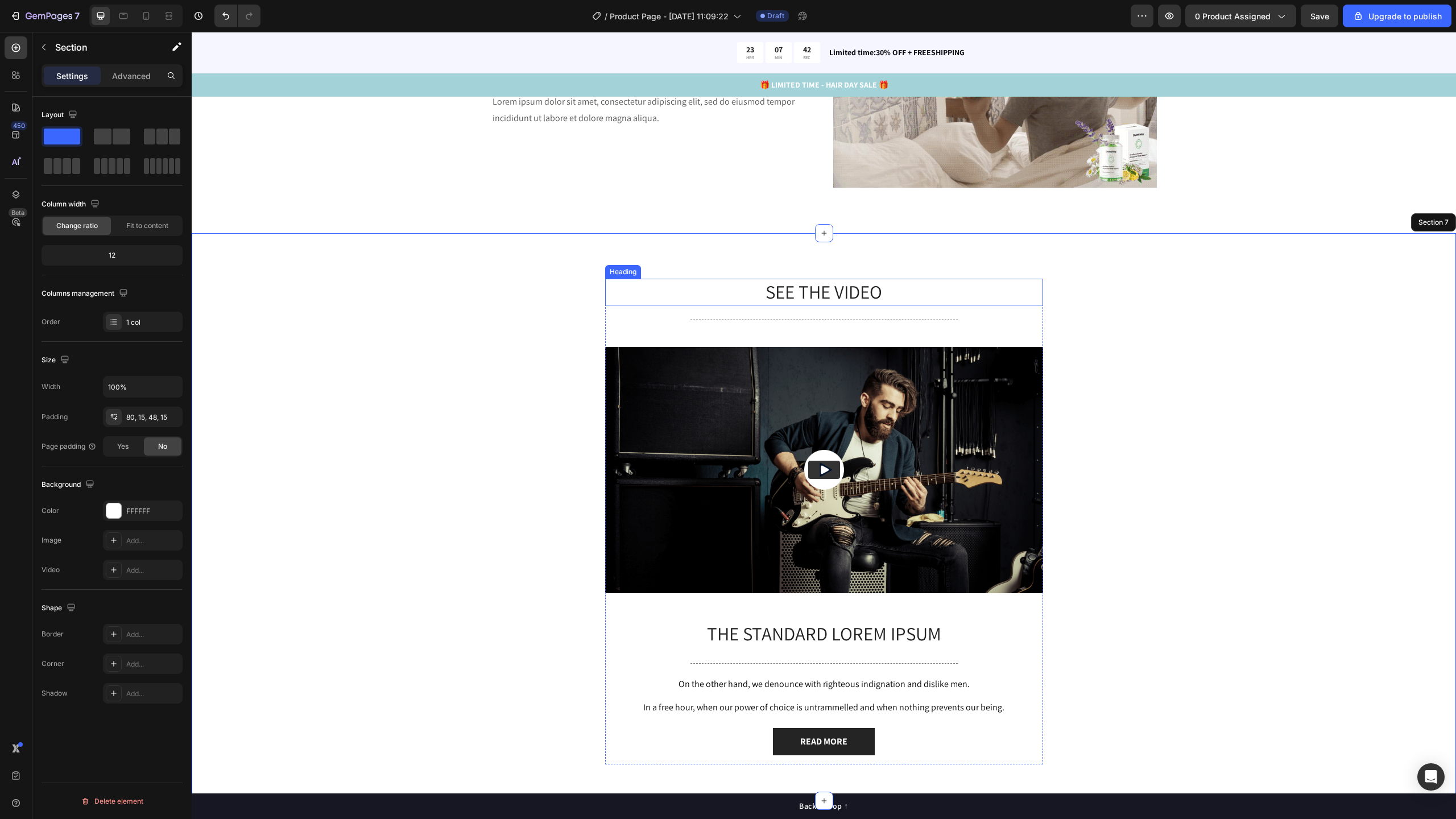
scroll to position [3157, 0]
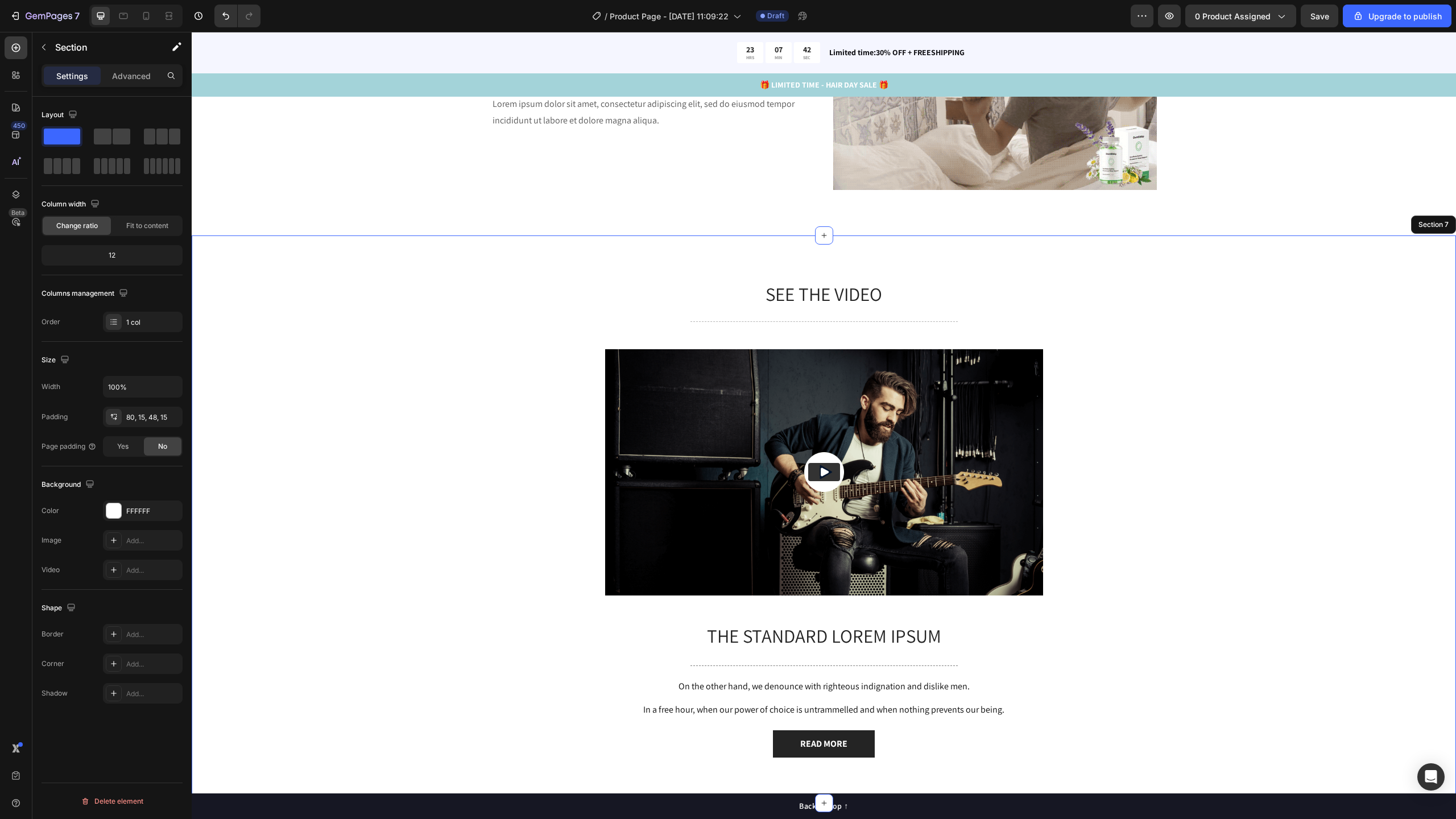
click at [1233, 310] on div "SEE THE VIDEO Heading Title Line Video The standard Lorem Ipsum Text Block Titl…" at bounding box center [823, 528] width 1247 height 495
click at [1348, 297] on div "SEE THE VIDEO Heading Title Line Video The standard Lorem Ipsum Text Block Titl…" at bounding box center [823, 528] width 1247 height 495
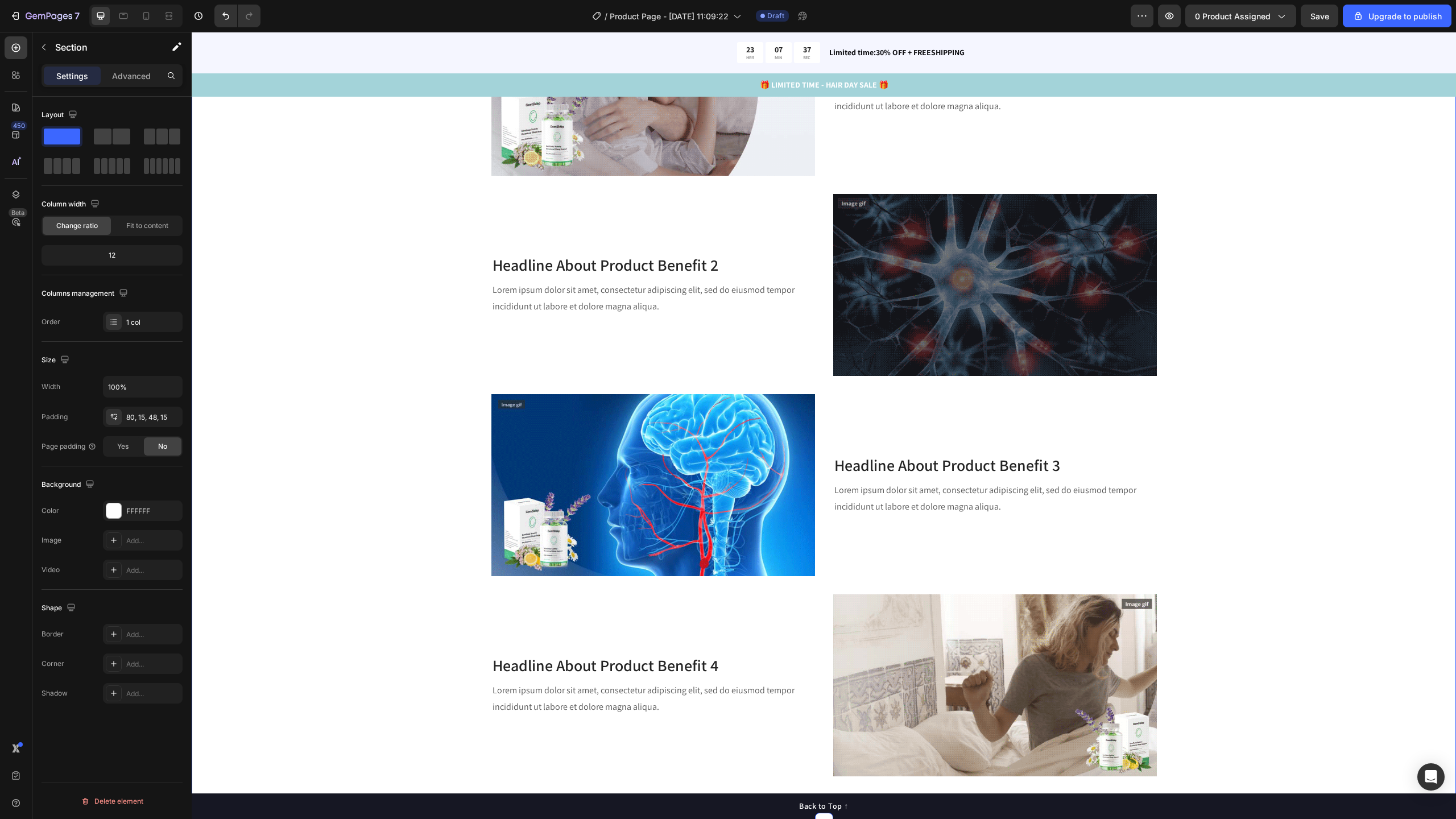
scroll to position [2770, 0]
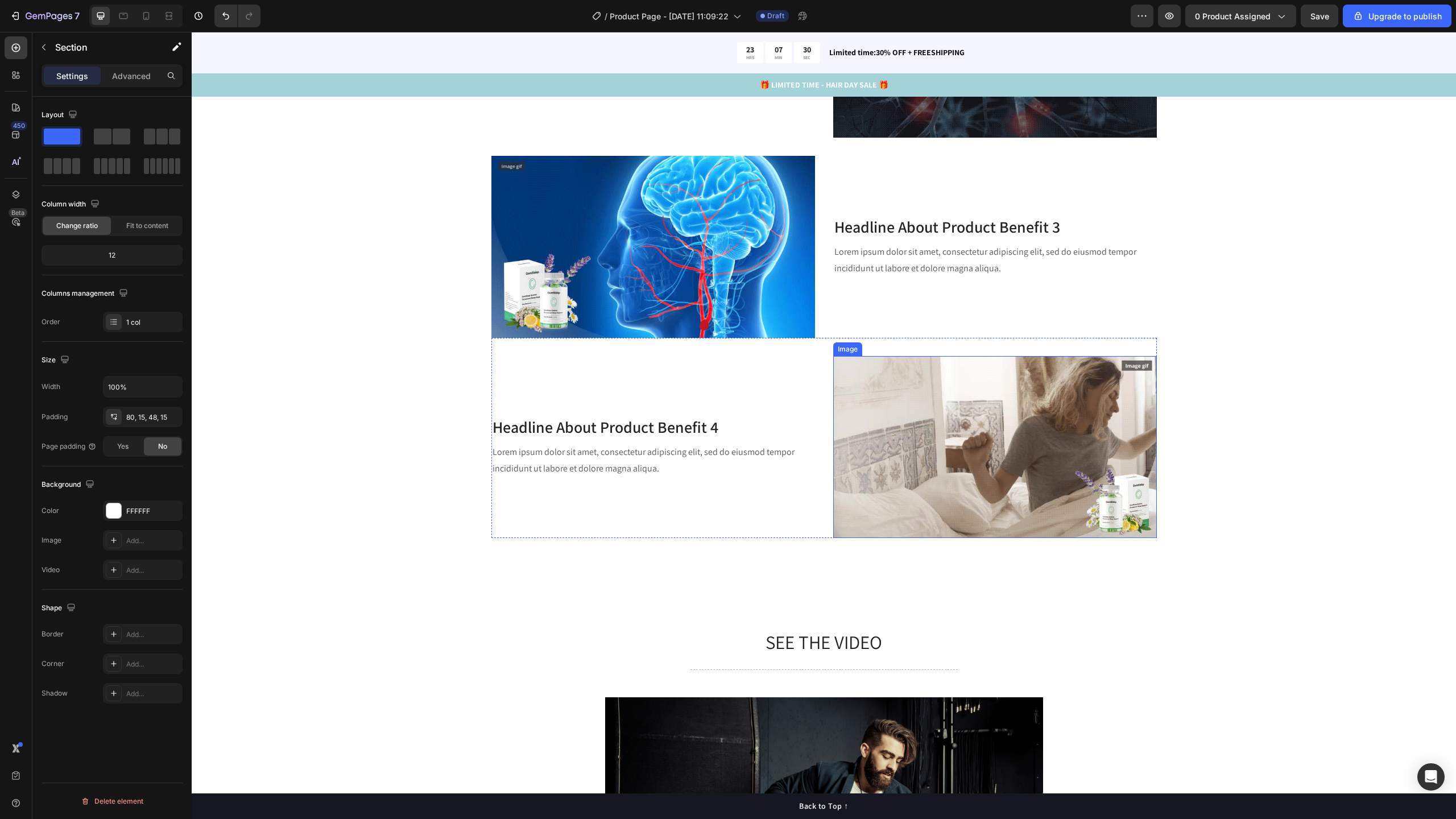
scroll to position [2827, 0]
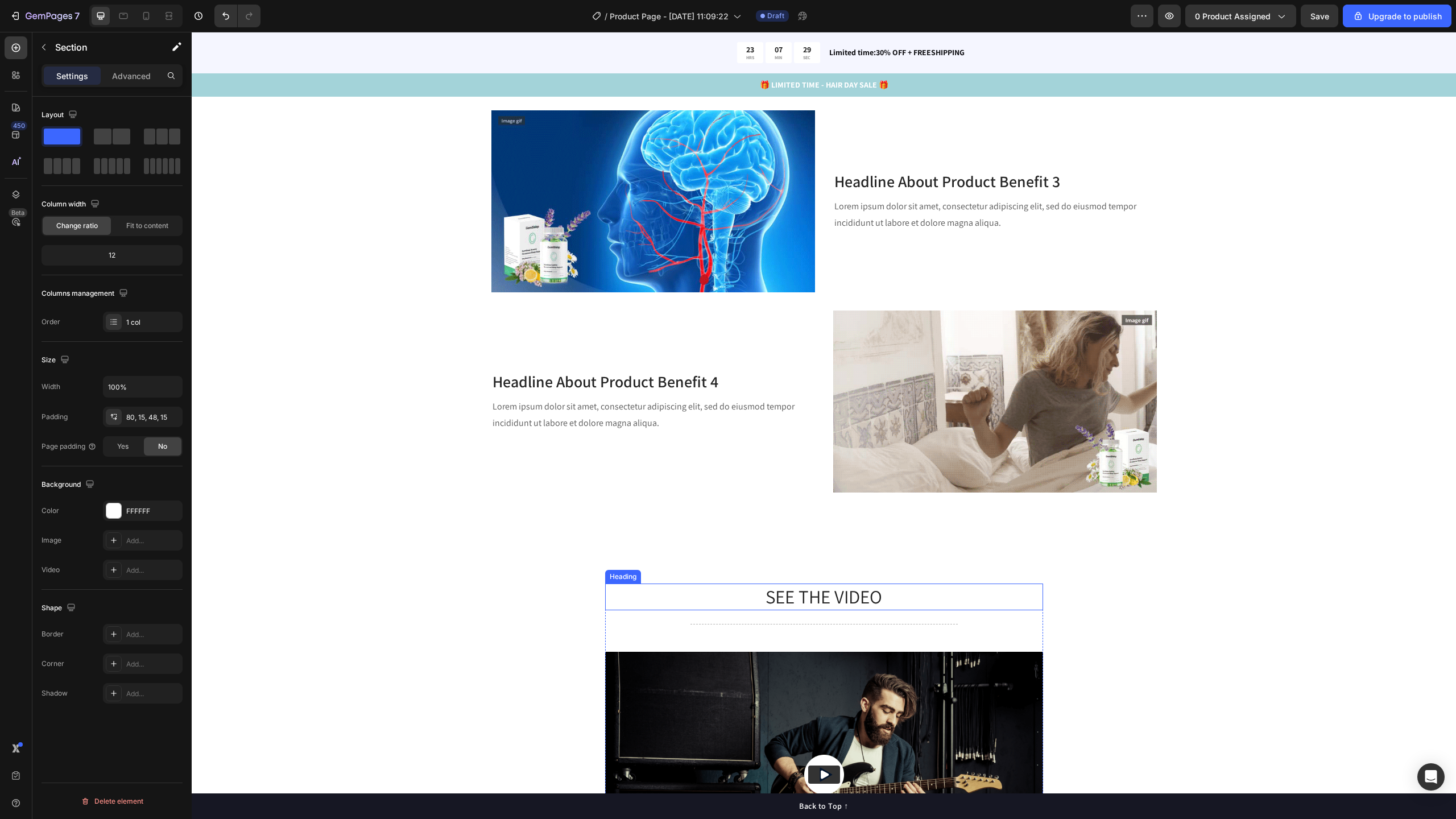
scroll to position [2863, 0]
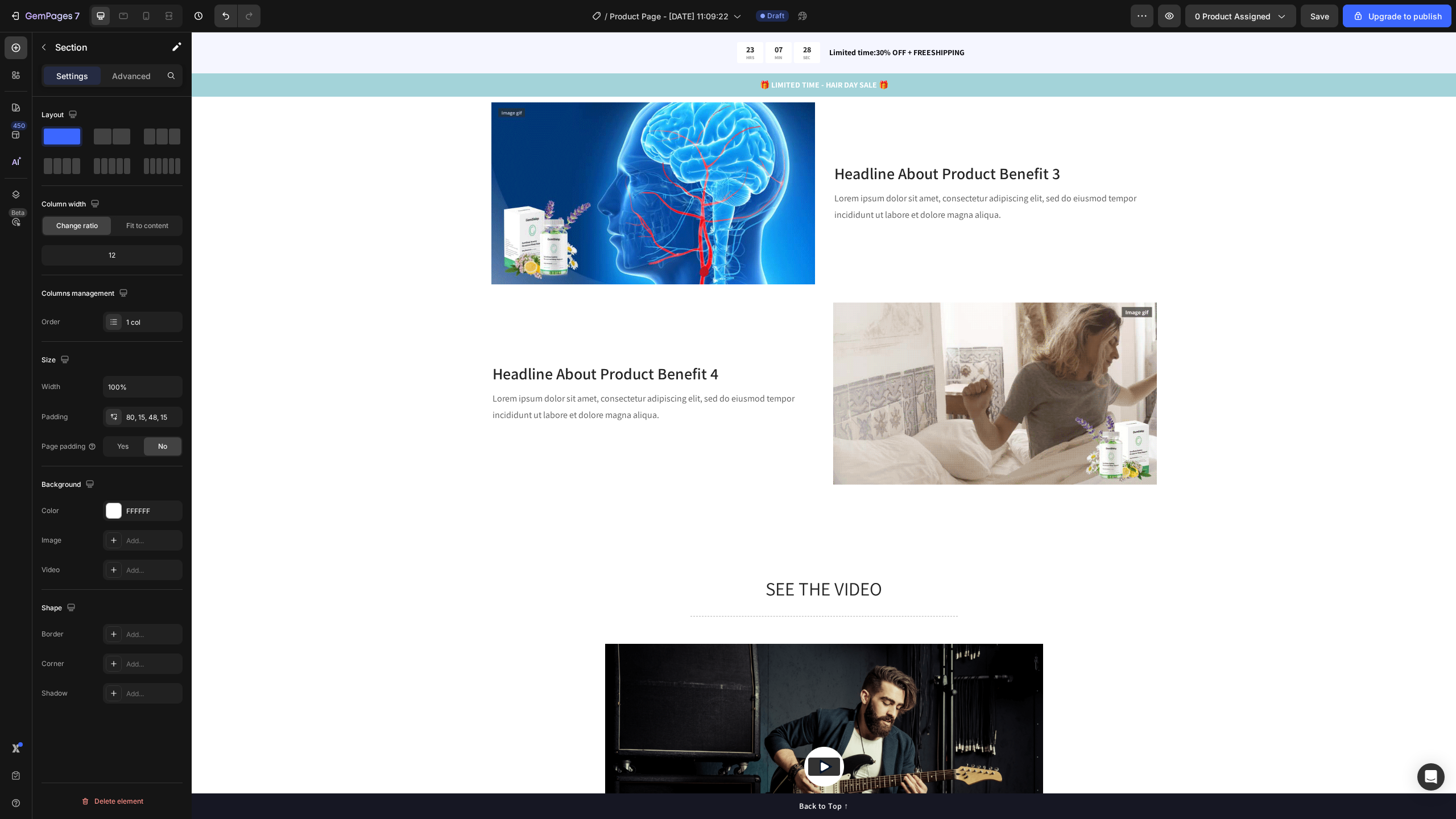
click at [1190, 605] on div "SEE THE VIDEO Heading Title Line Video The standard Lorem Ipsum Text Block Titl…" at bounding box center [823, 823] width 1247 height 495
click at [1181, 711] on div "SEE THE VIDEO Heading Title Line Video The standard Lorem Ipsum Text Block Titl…" at bounding box center [823, 823] width 1247 height 495
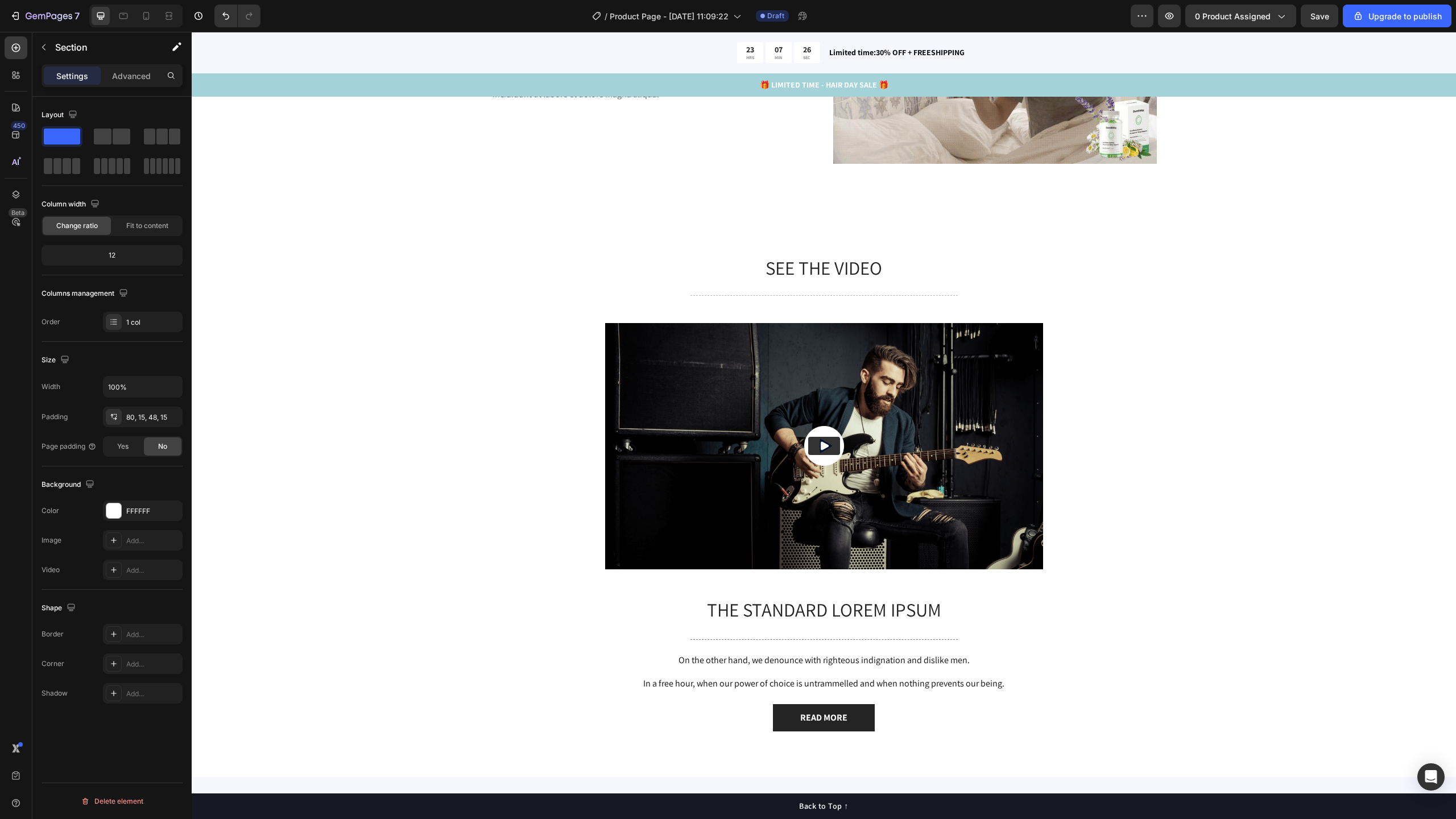
click at [430, 460] on div "SEE THE VIDEO Heading Title Line Video The standard Lorem Ipsum Text Block Titl…" at bounding box center [823, 502] width 1247 height 495
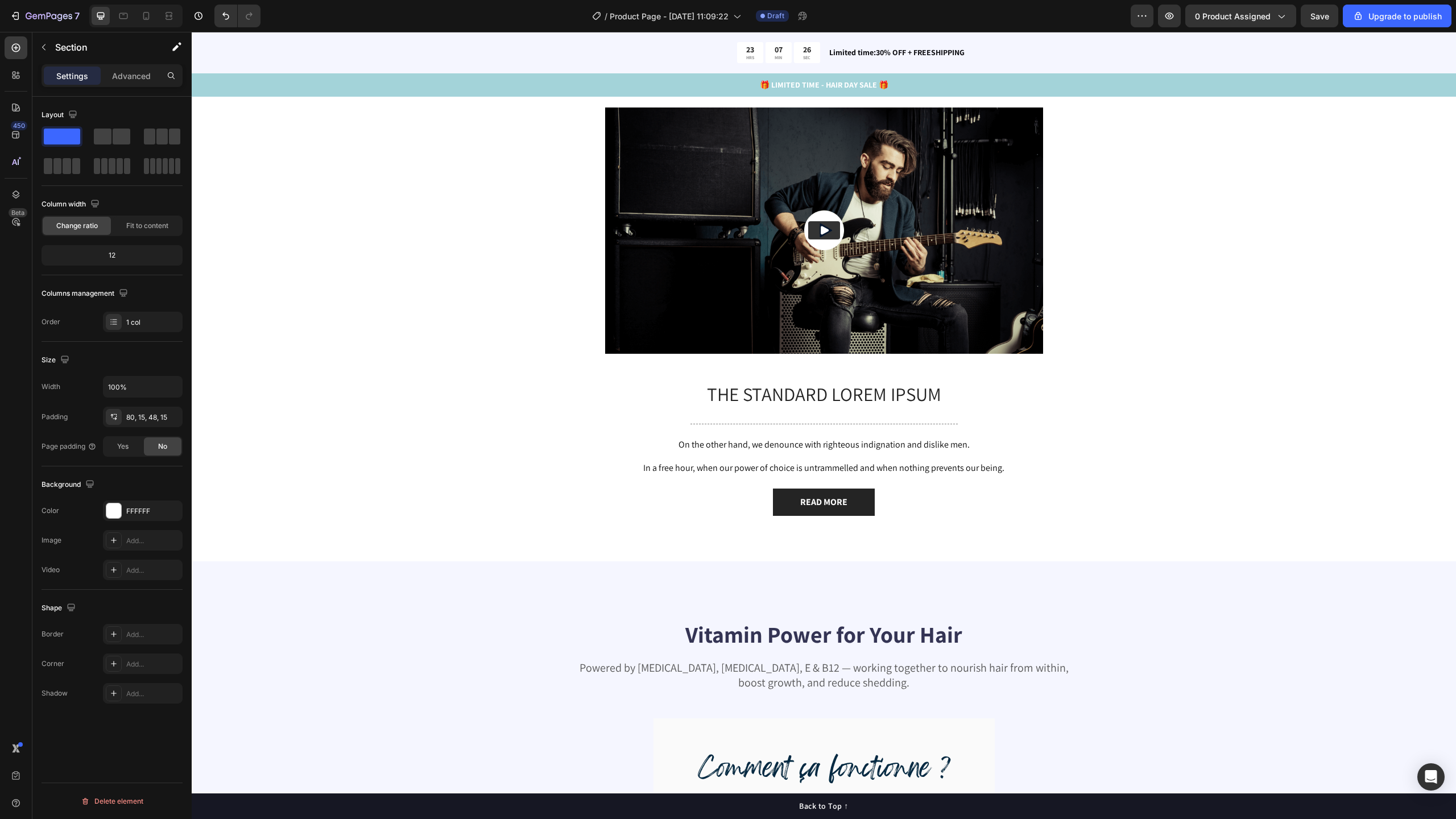
scroll to position [3400, 0]
click at [1082, 462] on div "SEE THE VIDEO Heading Title Line Video The standard Lorem Ipsum Text Block Titl…" at bounding box center [823, 286] width 1247 height 495
click at [1013, 538] on div "SEE THE VIDEO Heading Title Line Video The standard Lorem Ipsum Text Block Titl…" at bounding box center [823, 277] width 1265 height 568
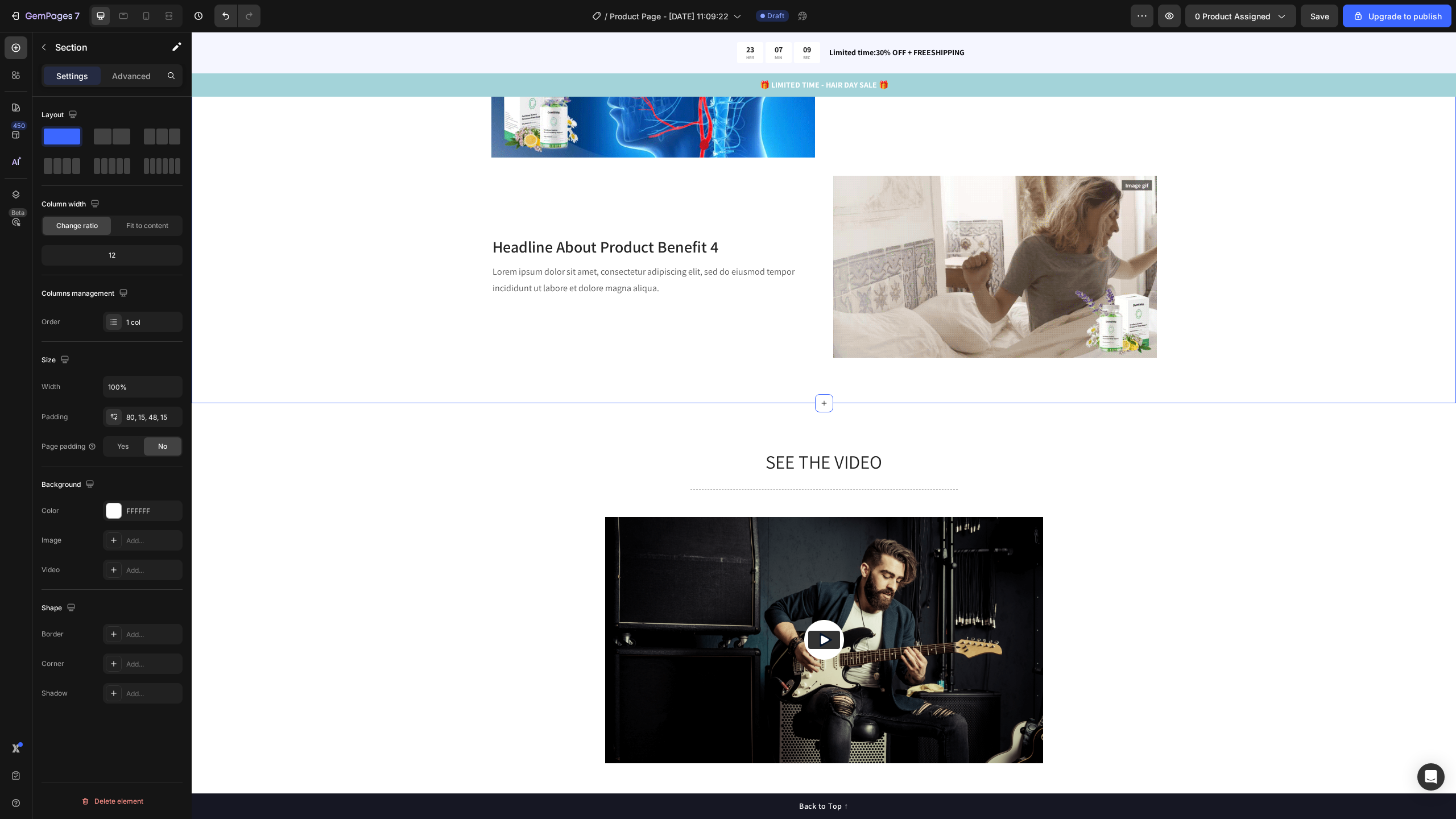
scroll to position [3007, 0]
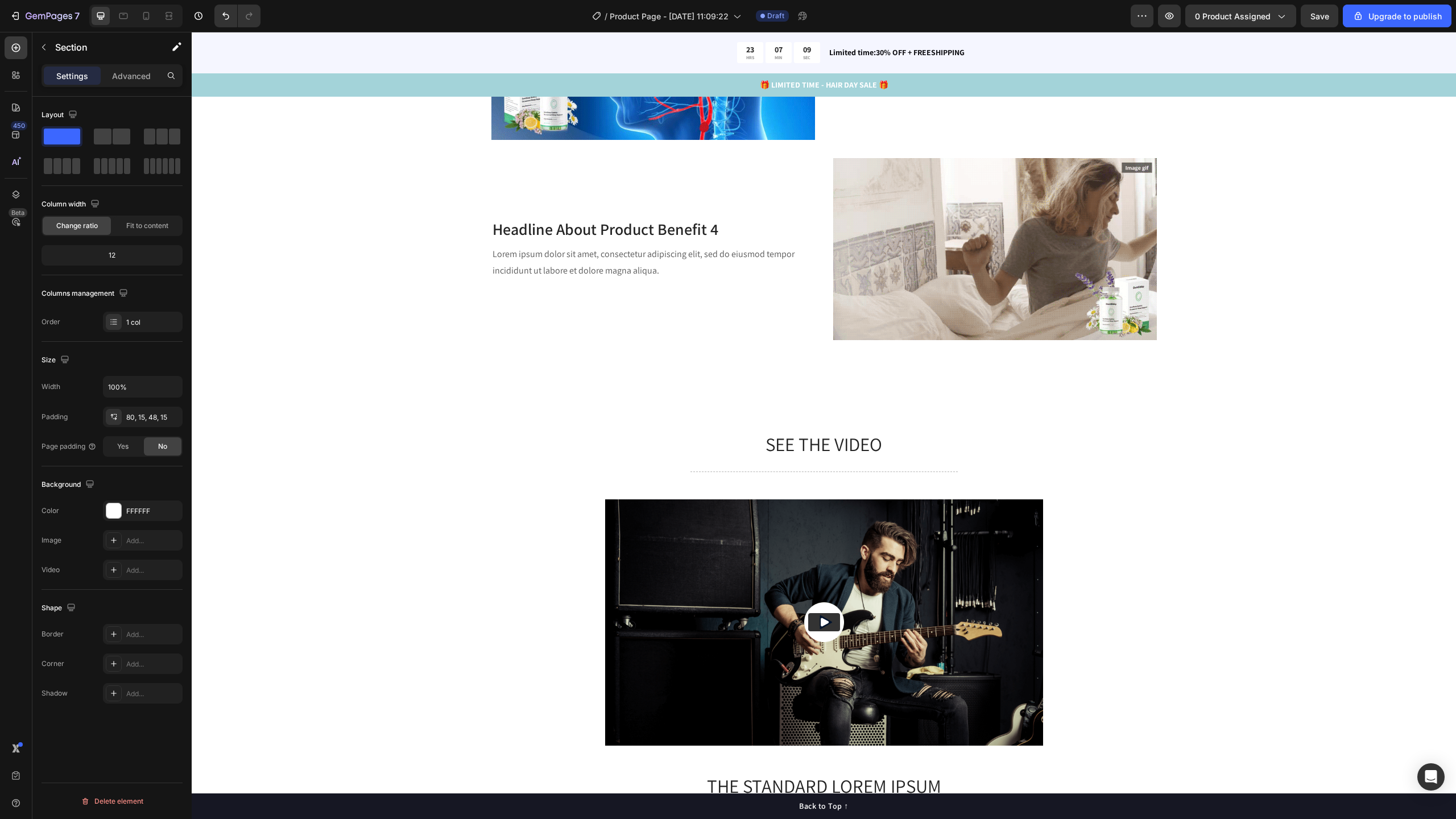
click at [1169, 451] on div "SEE THE VIDEO Heading Title Line Video The standard Lorem Ipsum Text Block Titl…" at bounding box center [823, 679] width 1247 height 495
click at [983, 397] on div "SEE THE VIDEO Heading Title Line Video The standard Lorem Ipsum Text Block Titl…" at bounding box center [823, 669] width 1265 height 568
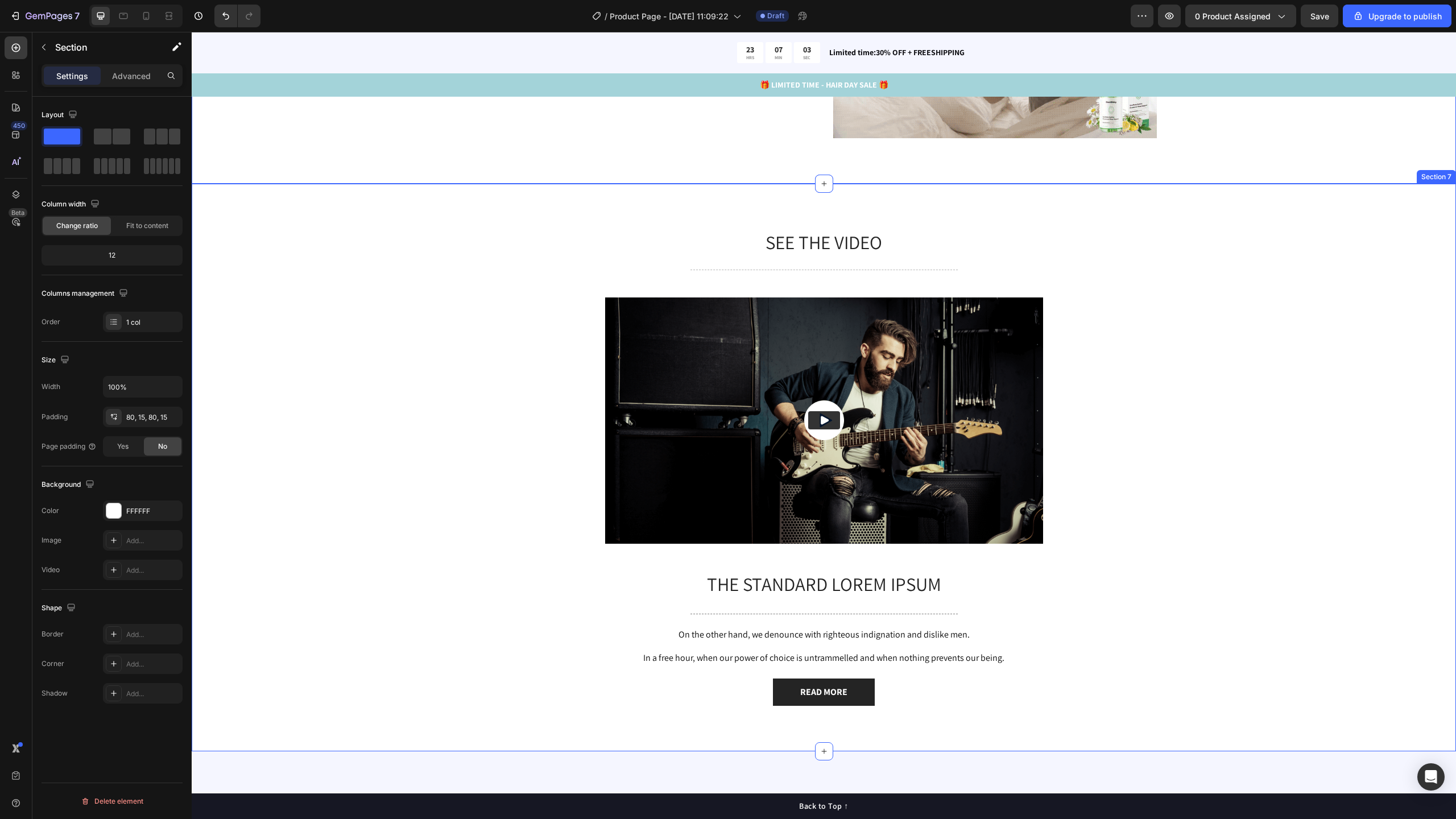
scroll to position [3211, 0]
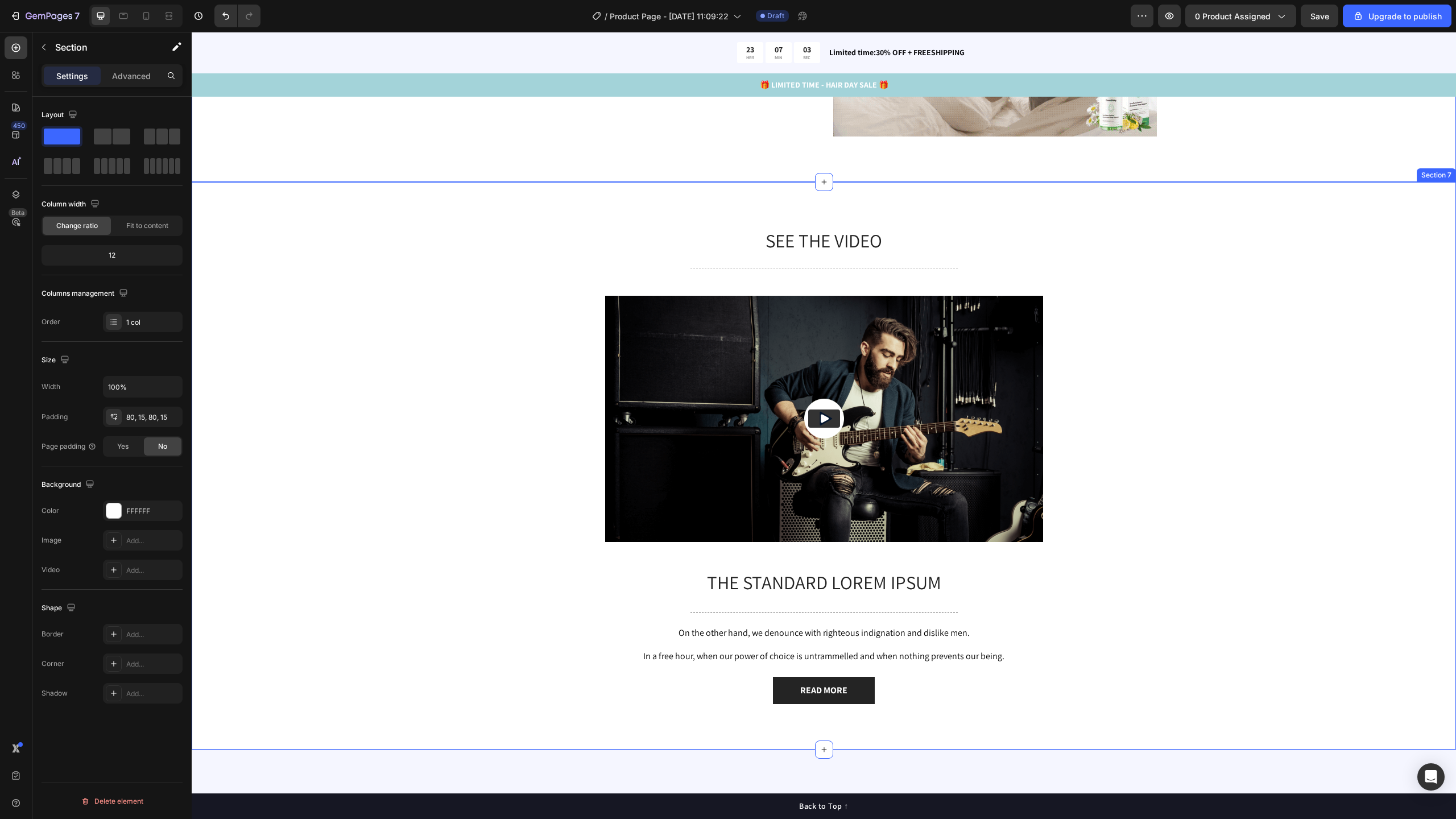
click at [653, 728] on div "SEE THE VIDEO Heading Title Line Video The standard Lorem Ipsum Text Block Titl…" at bounding box center [823, 465] width 1265 height 568
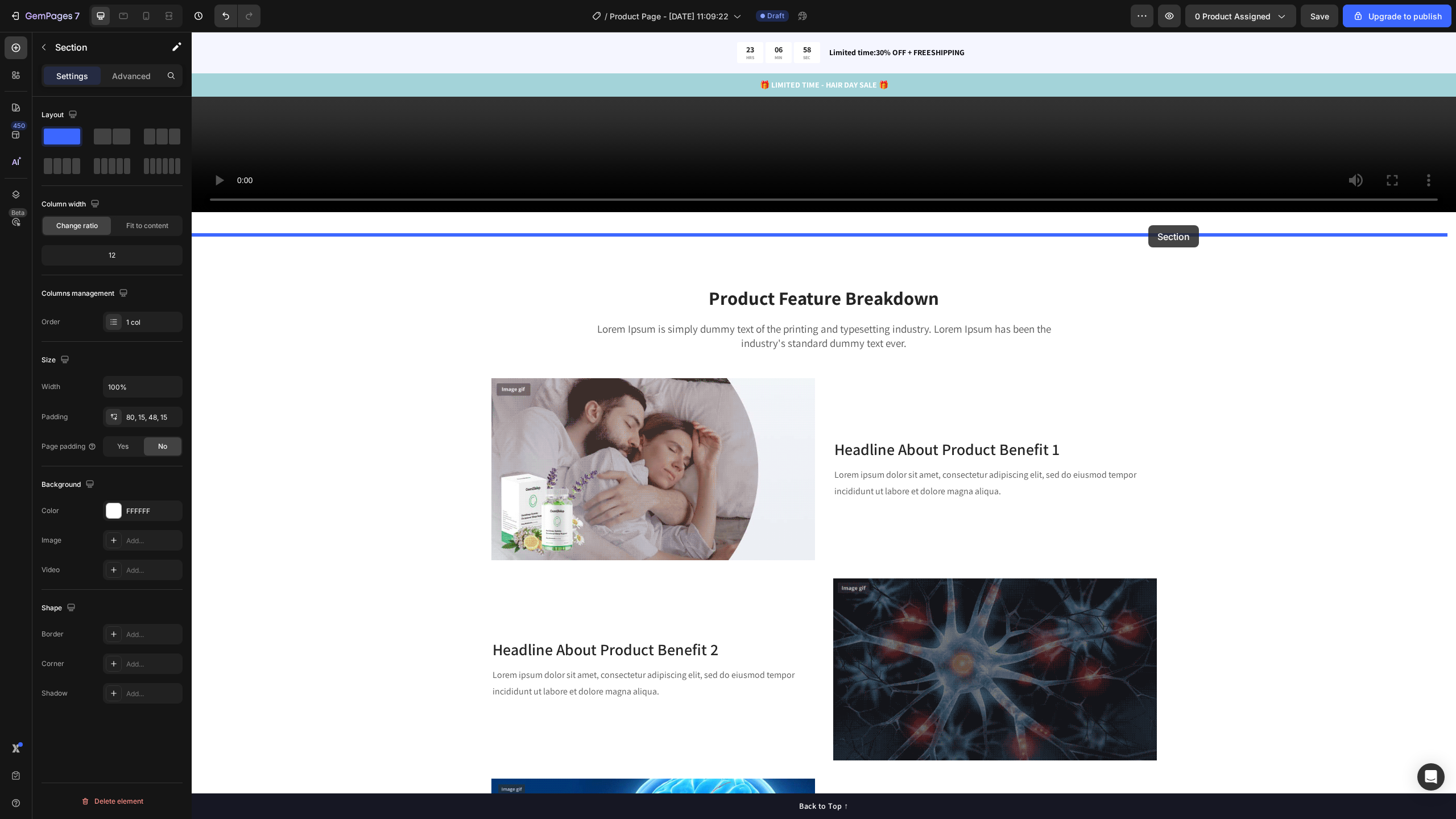
scroll to position [2194, 0]
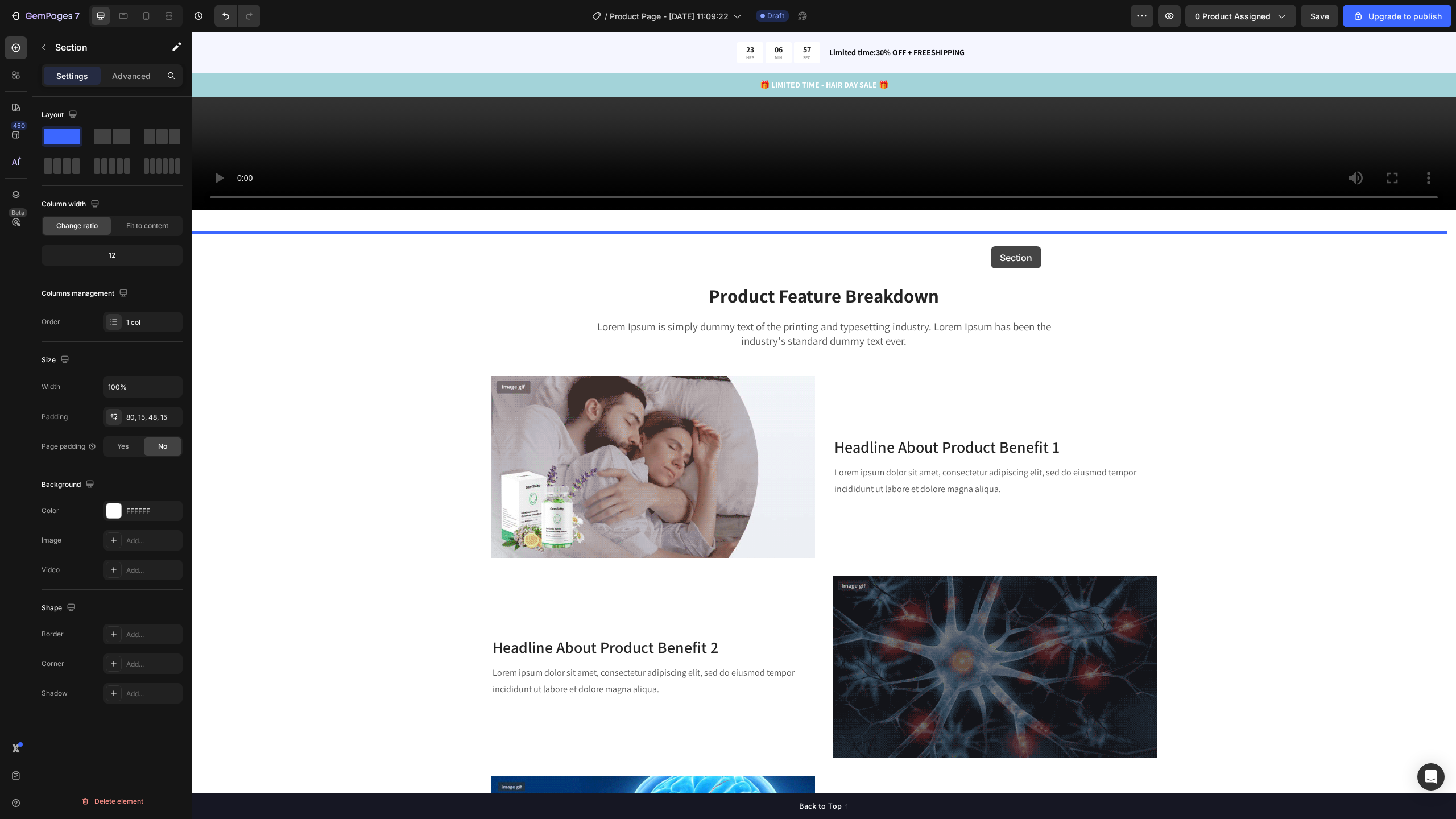
drag, startPoint x: 1229, startPoint y: 176, endPoint x: 991, endPoint y: 247, distance: 248.4
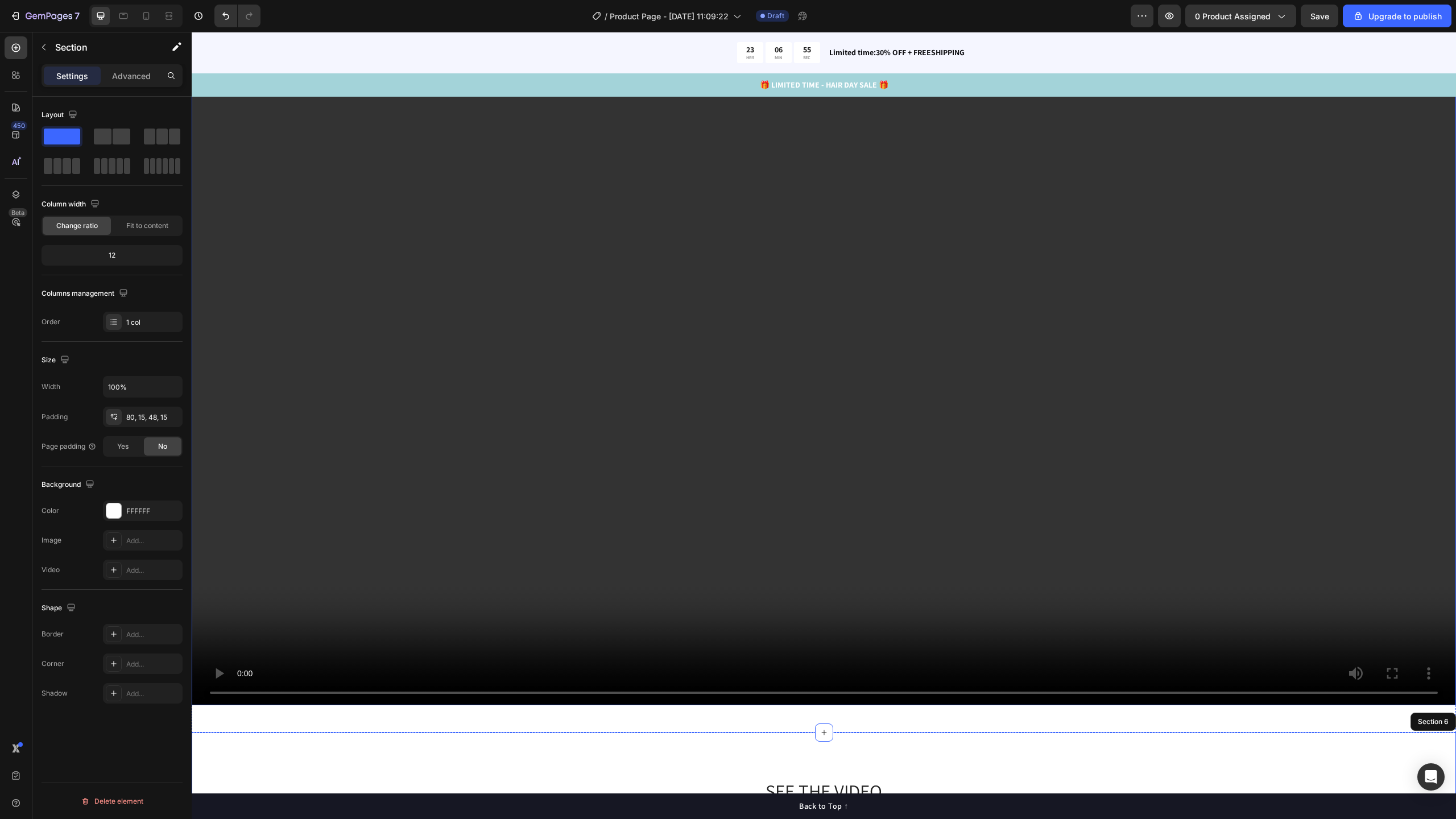
scroll to position [1611, 0]
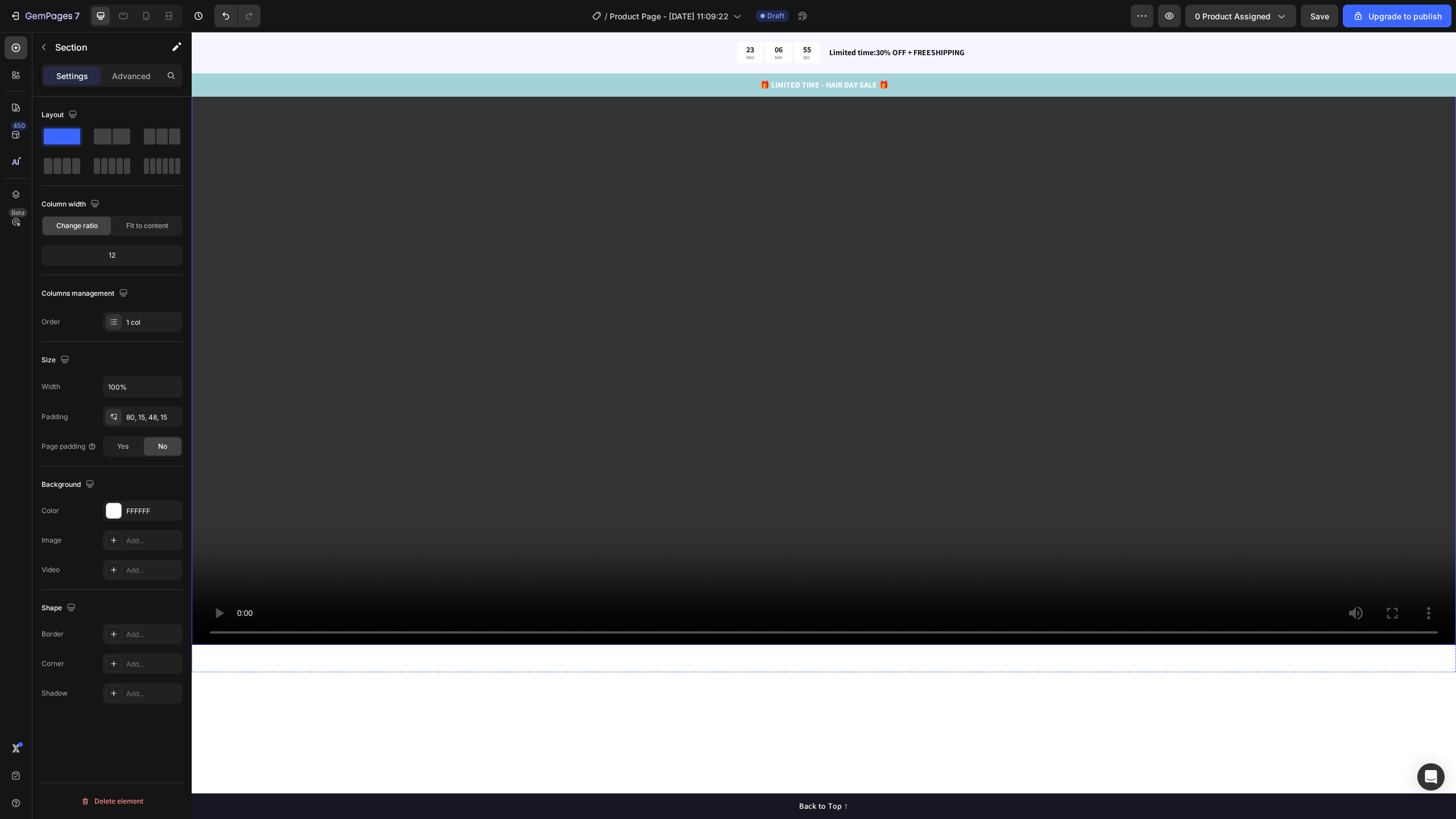
click at [927, 334] on video at bounding box center [823, 290] width 1265 height 711
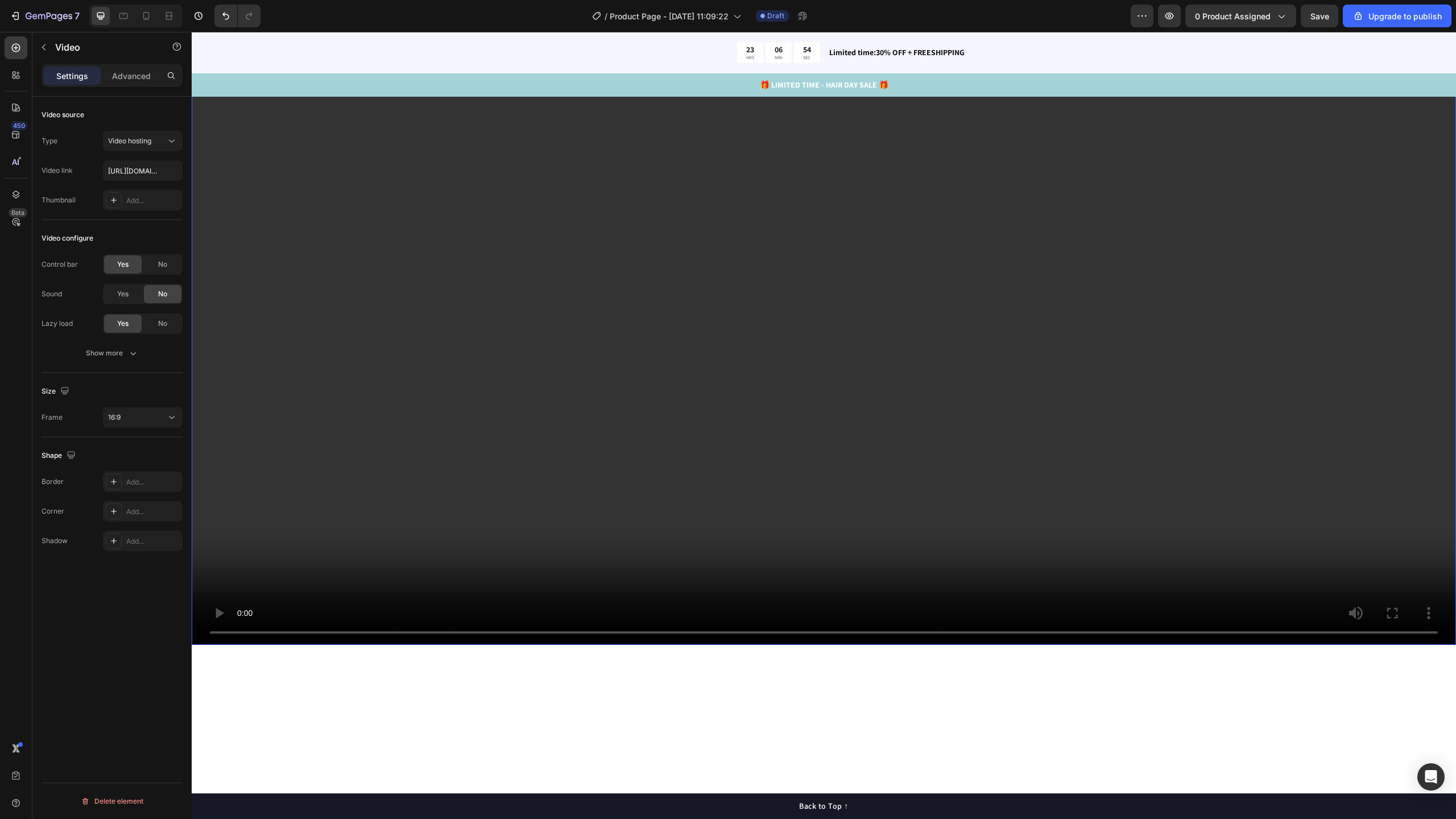
scroll to position [1246, 0]
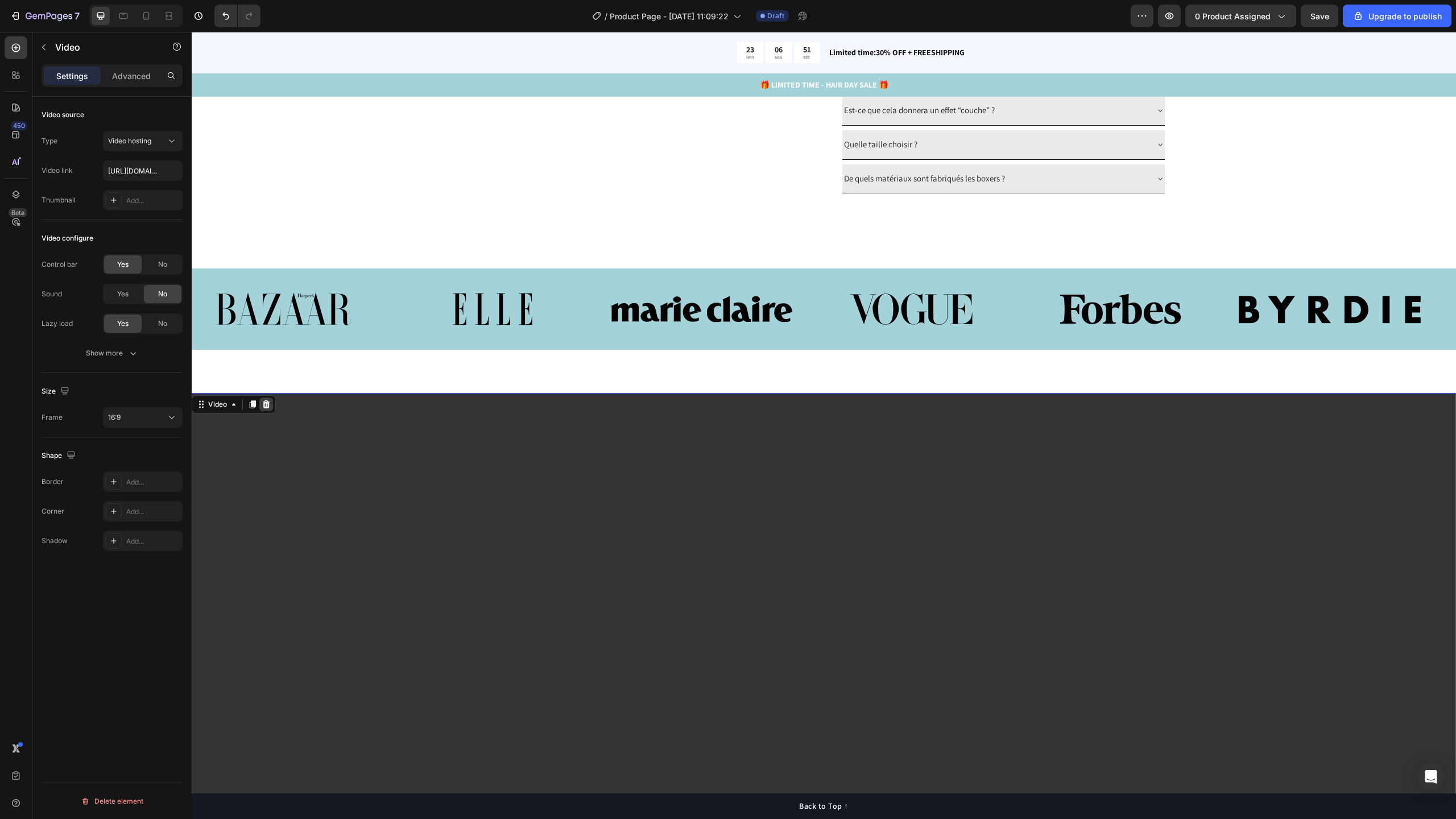
click at [270, 409] on icon at bounding box center [266, 405] width 9 height 9
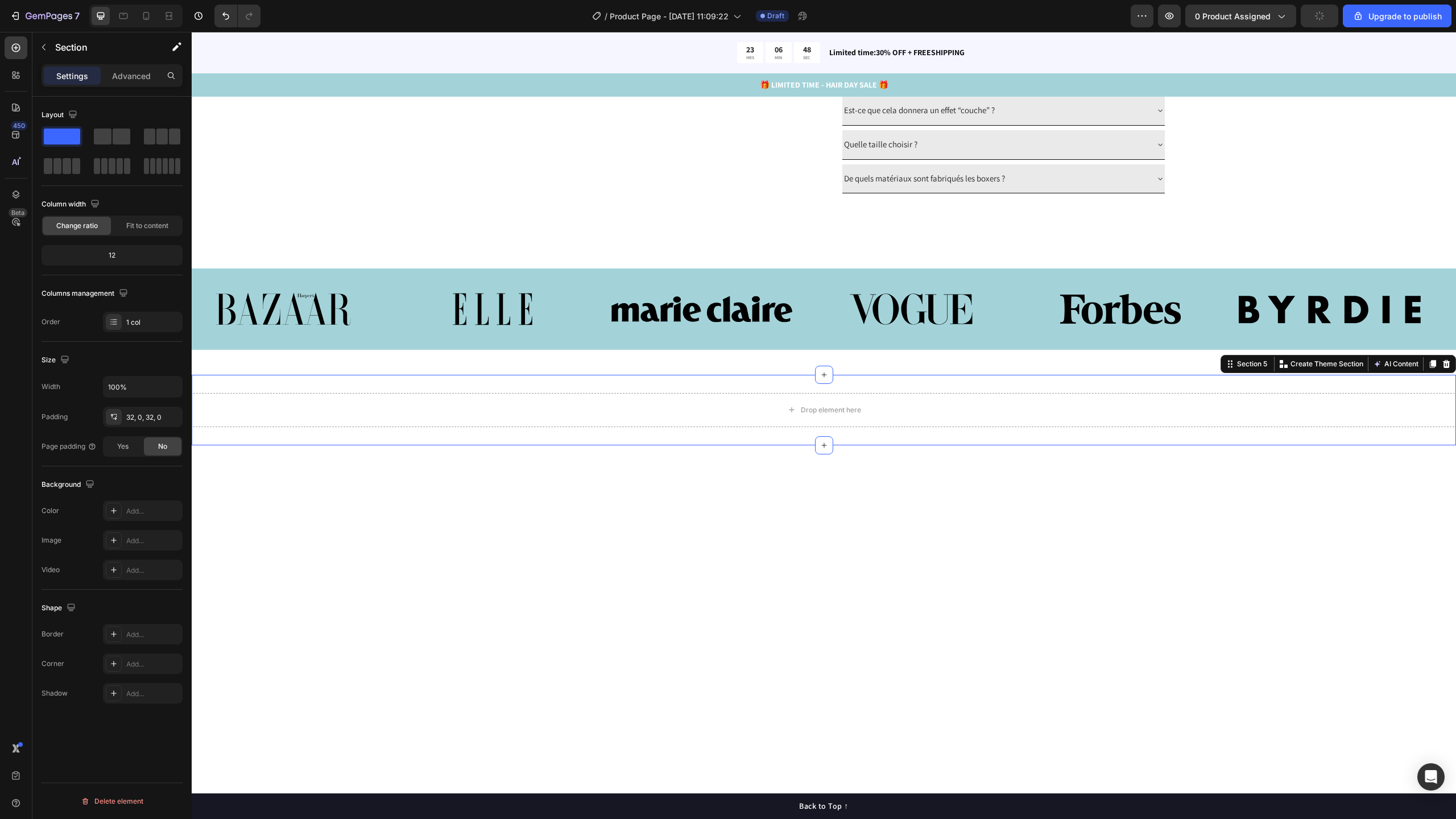
click at [1137, 445] on div "Drop element here Section 5 You can create reusable sections Create Theme Secti…" at bounding box center [823, 410] width 1265 height 70
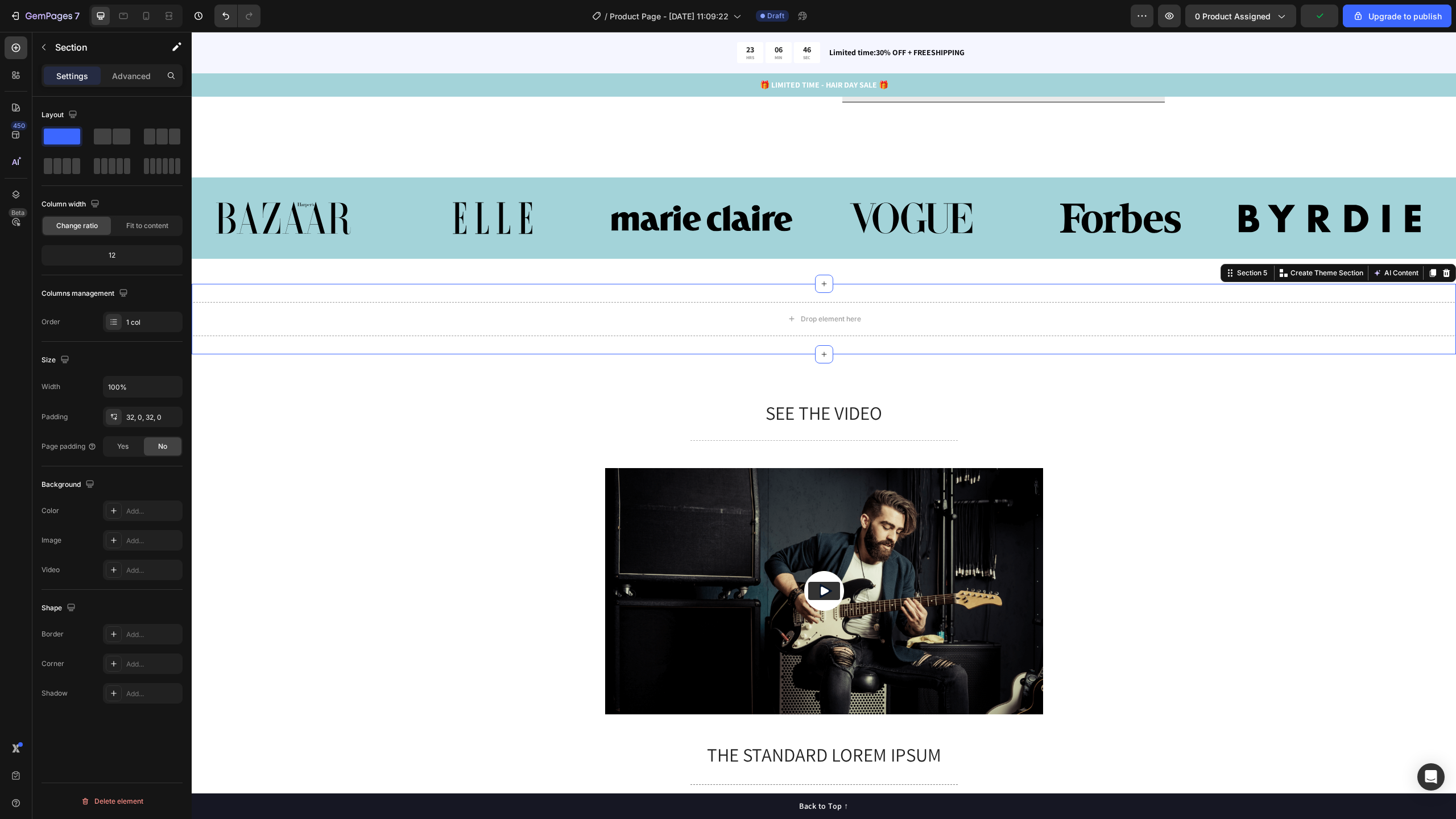
scroll to position [1339, 0]
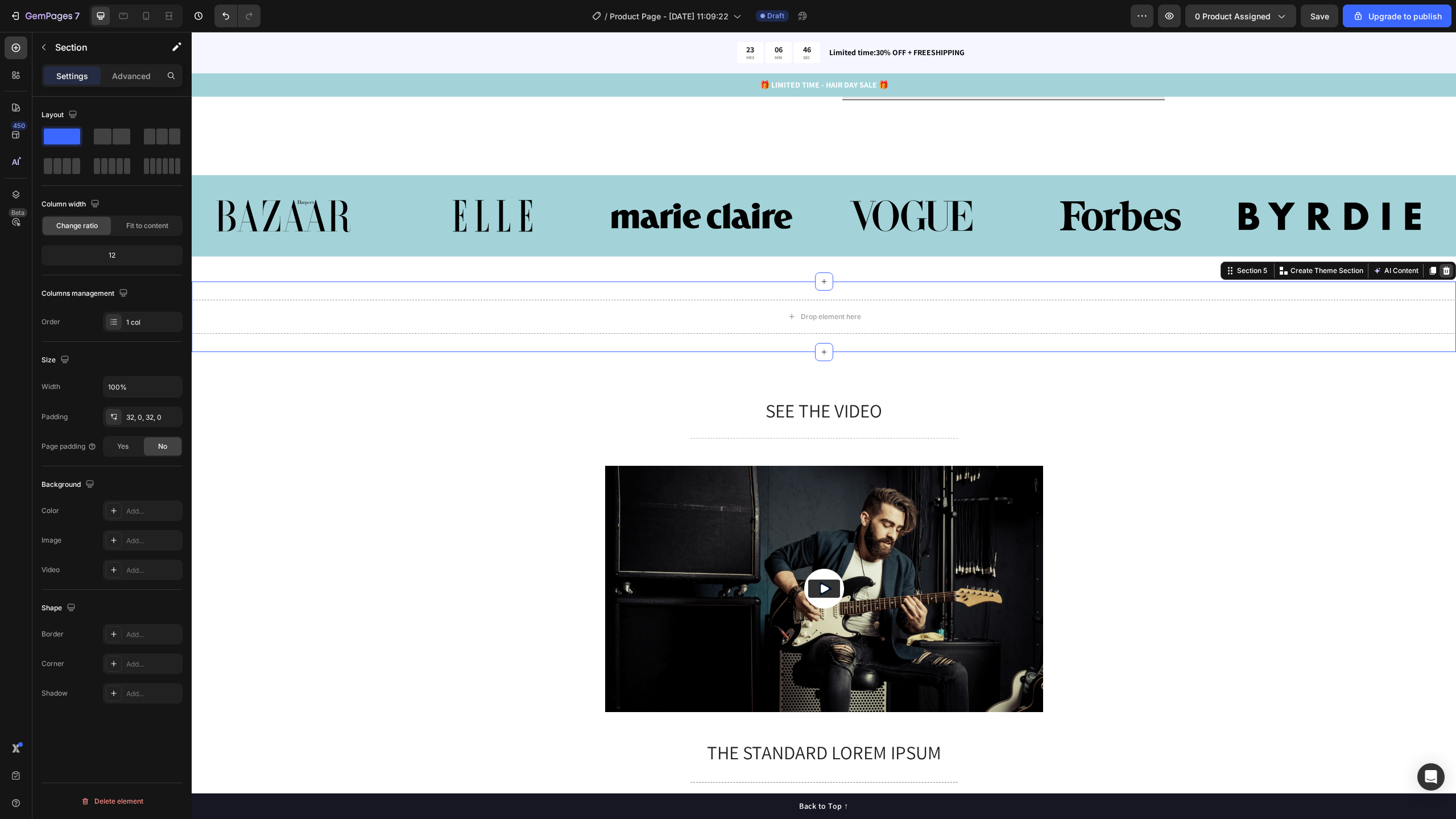
click at [1443, 275] on icon at bounding box center [1446, 270] width 7 height 8
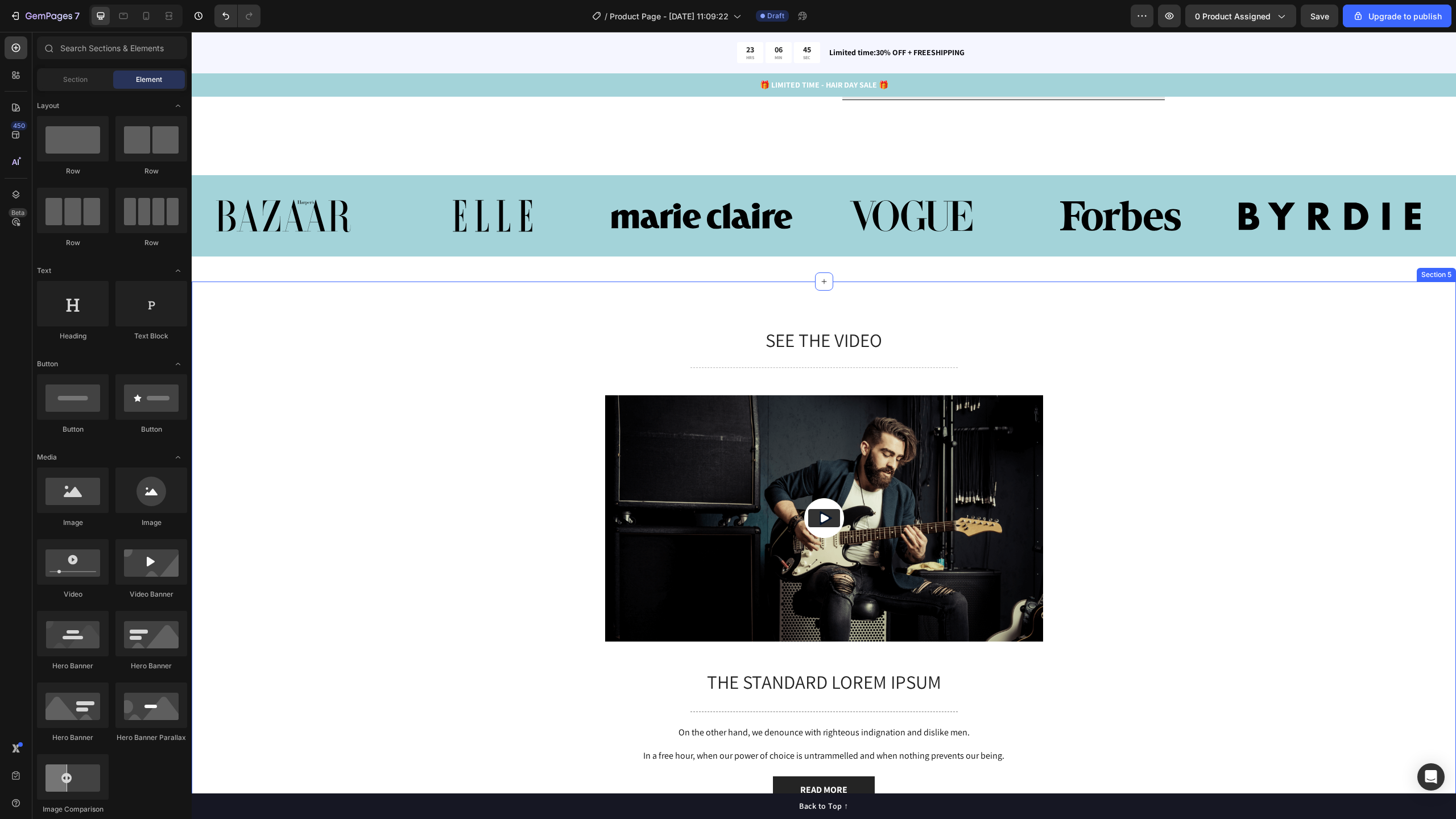
click at [799, 370] on div "SEE THE VIDEO Heading Title Line Video The standard Lorem Ipsum Text Block Titl…" at bounding box center [823, 565] width 1265 height 568
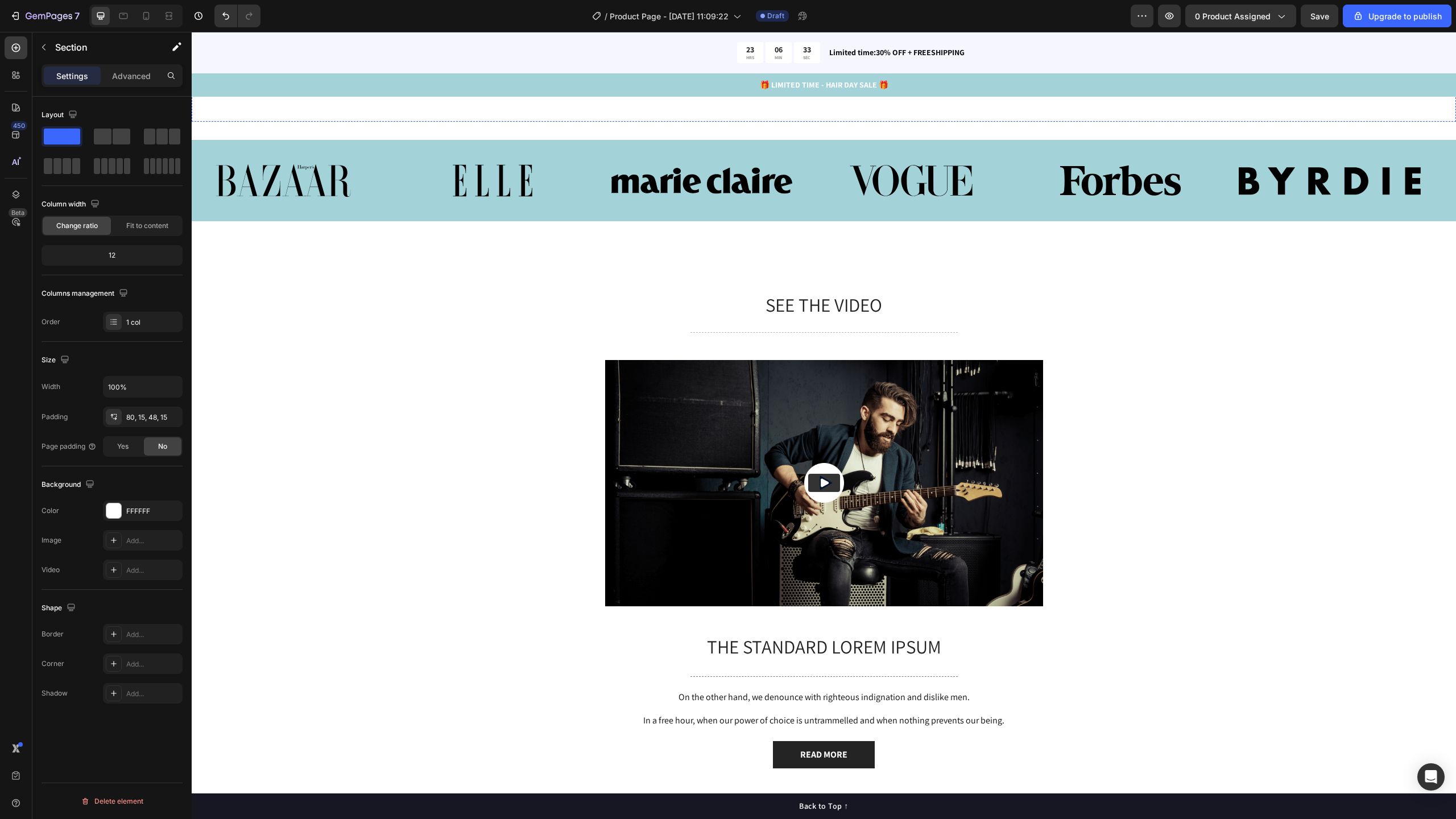
scroll to position [1466, 0]
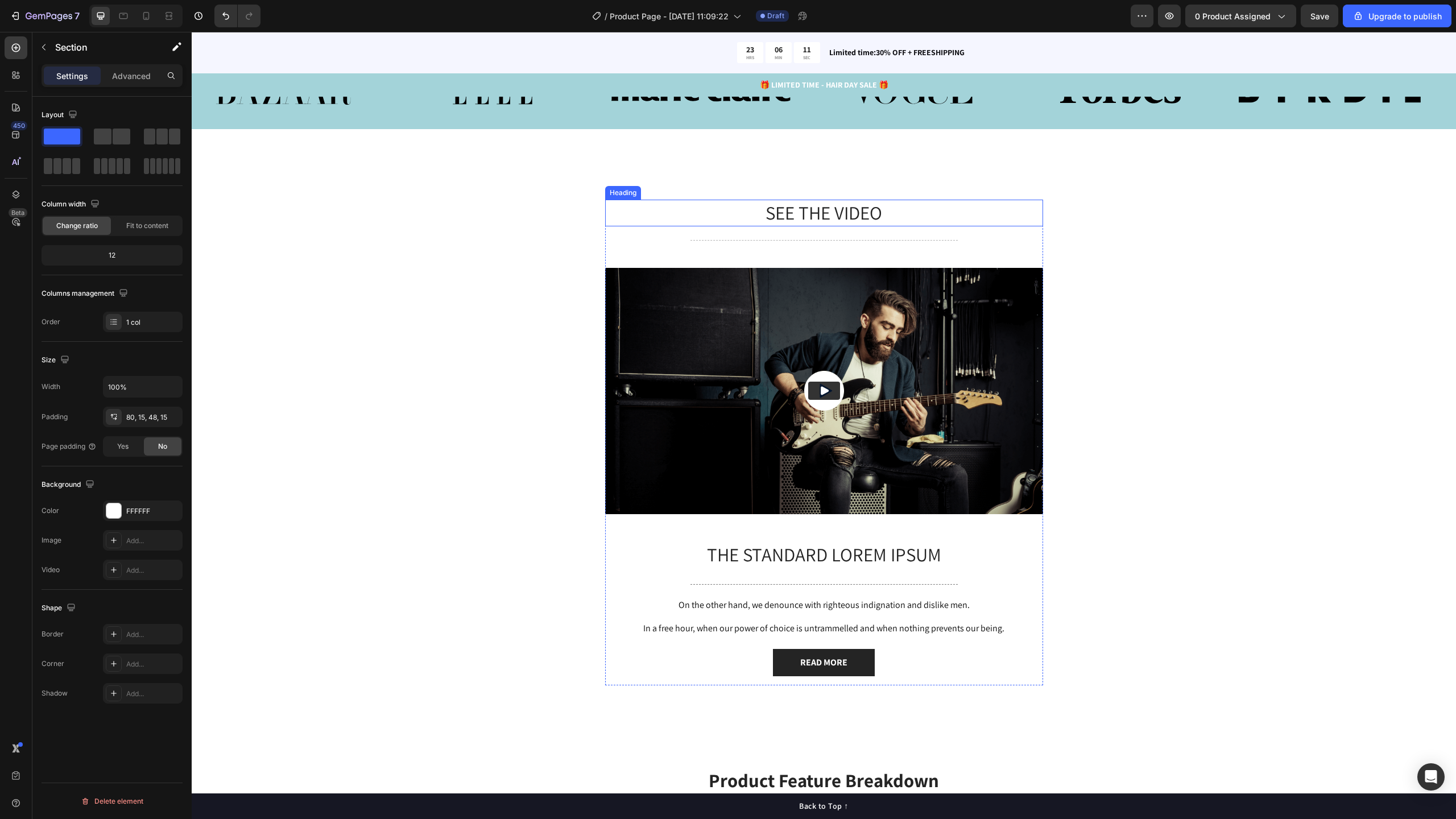
click at [831, 226] on h2 "SEE THE VIDEO" at bounding box center [824, 212] width 438 height 26
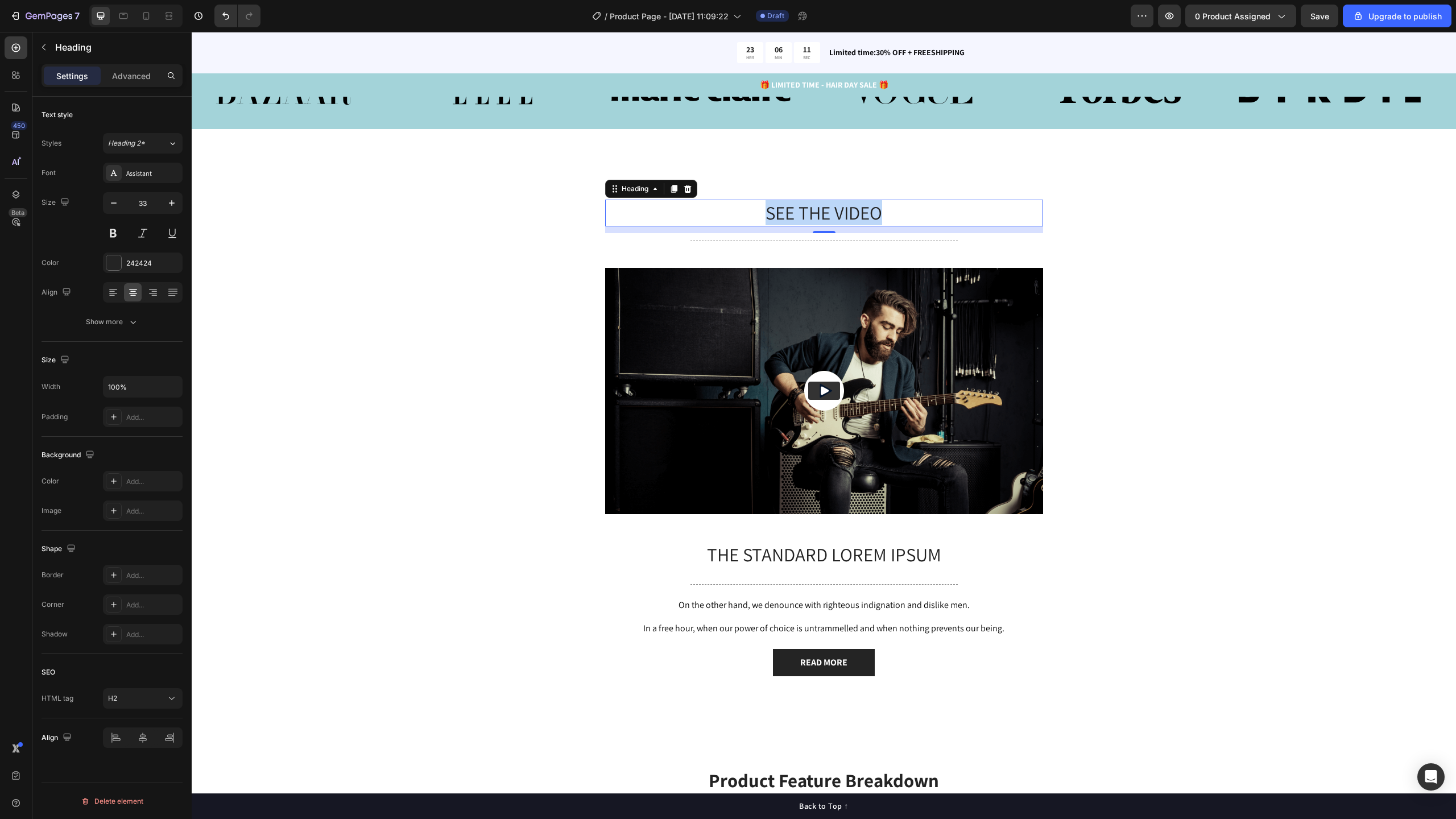
click at [831, 226] on p "SEE THE VIDEO" at bounding box center [824, 213] width 435 height 25
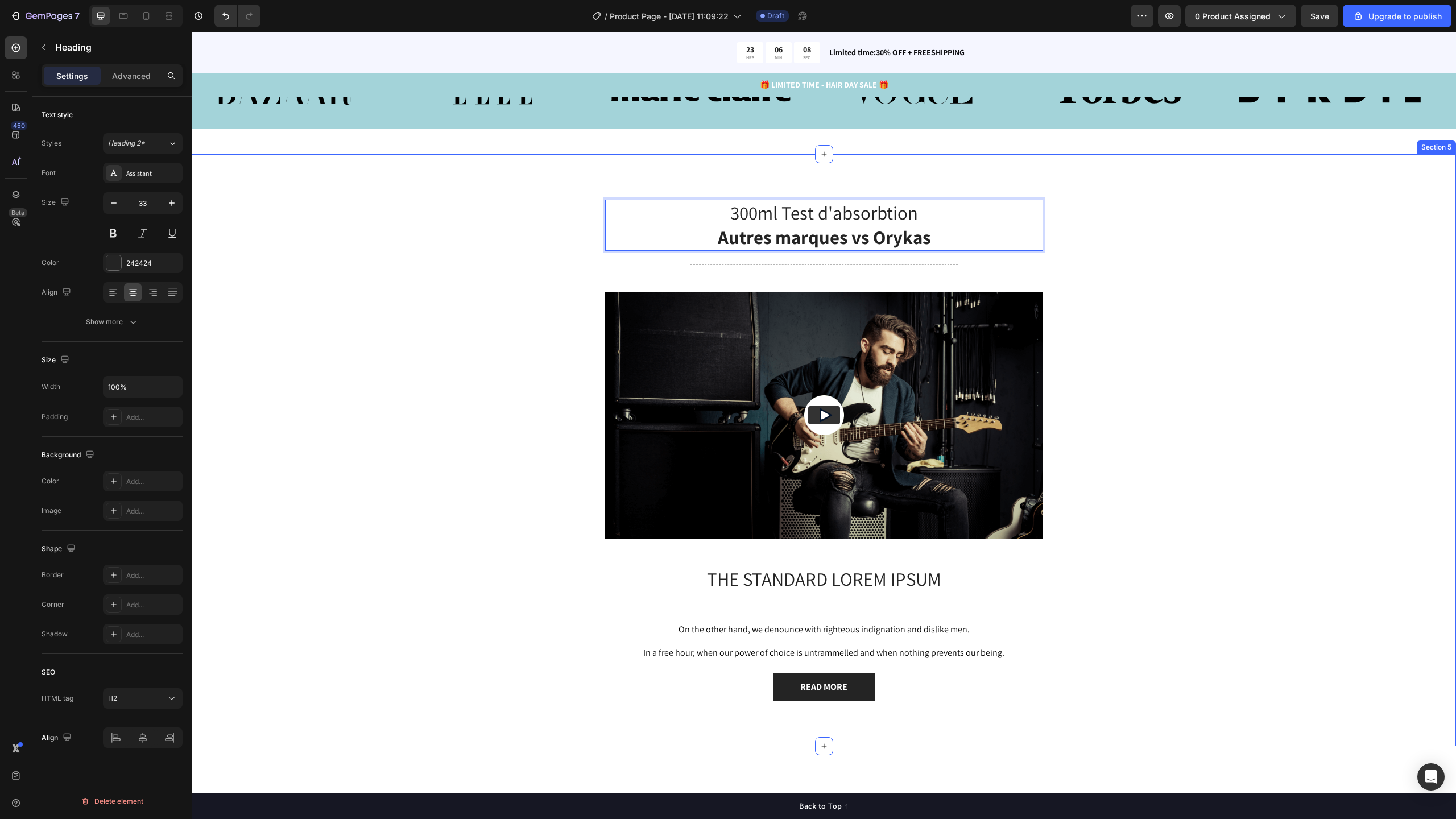
click at [1087, 341] on div "300ml Test d'absorbtion Autres marques vs Orykas Heading 12 Title Line Video Th…" at bounding box center [823, 459] width 1247 height 520
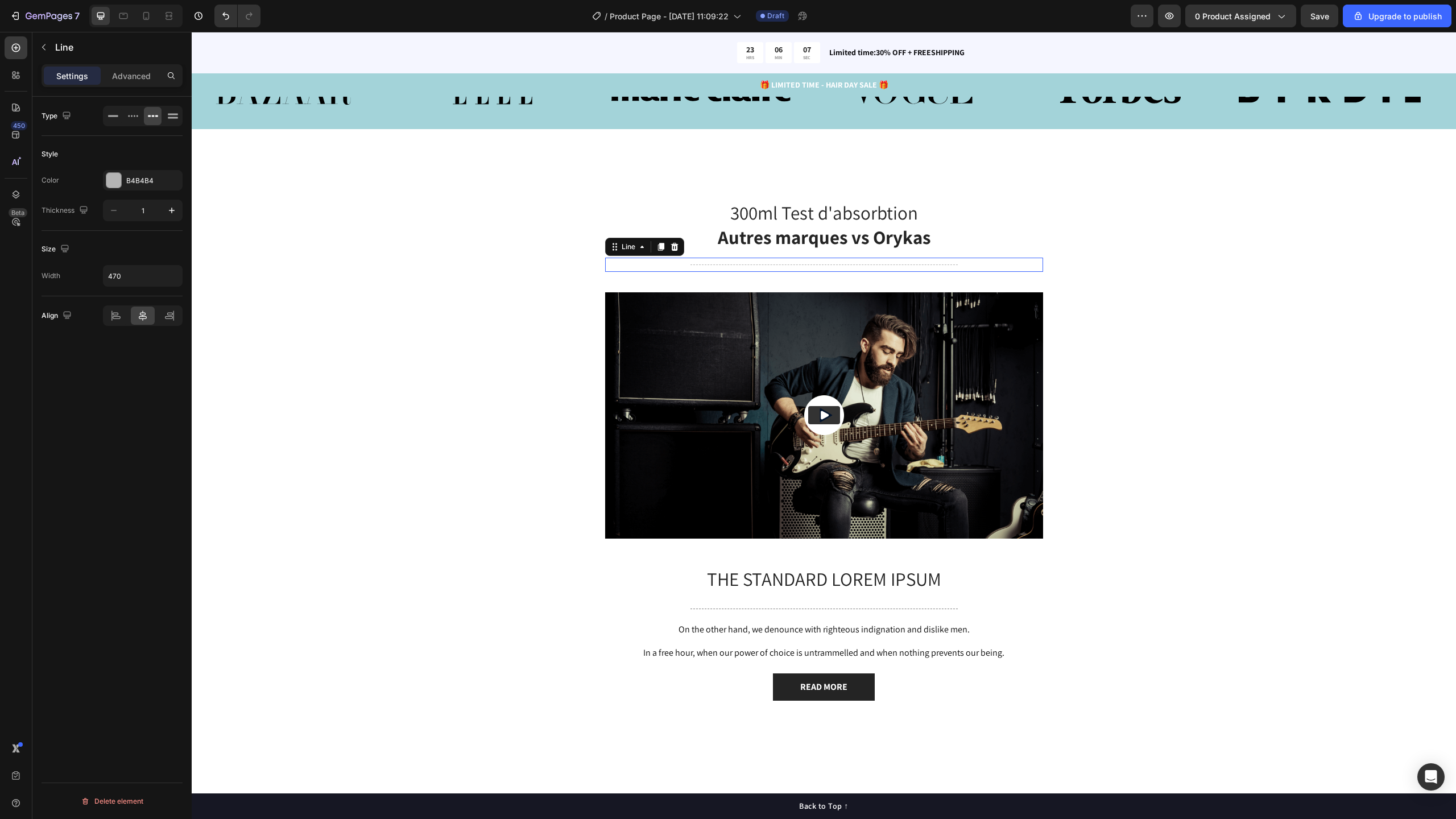
click at [903, 272] on div "Title Line 0" at bounding box center [824, 265] width 438 height 14
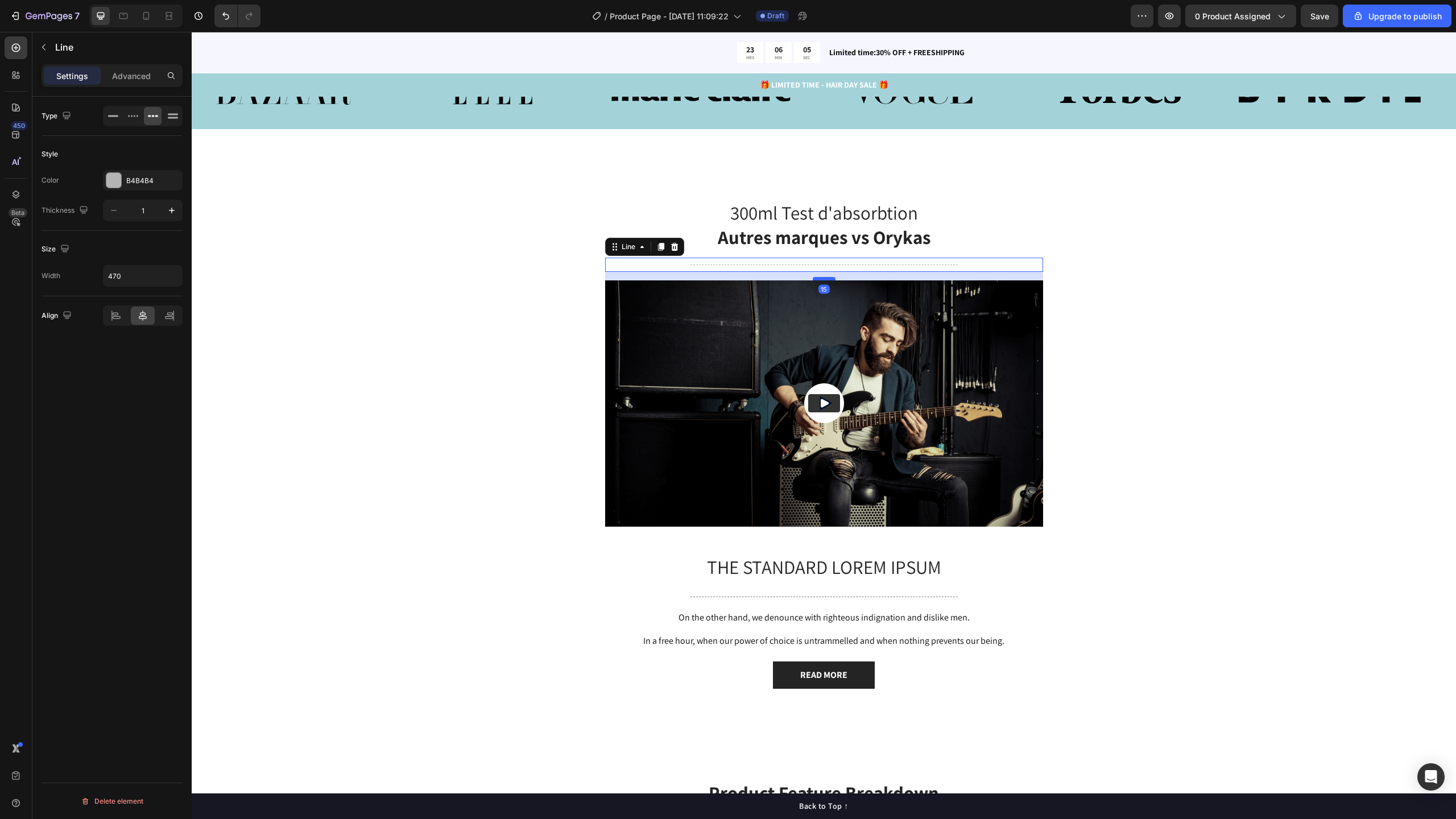
drag, startPoint x: 823, startPoint y: 345, endPoint x: 827, endPoint y: 333, distance: 12.6
click at [827, 280] on div at bounding box center [824, 279] width 23 height 4
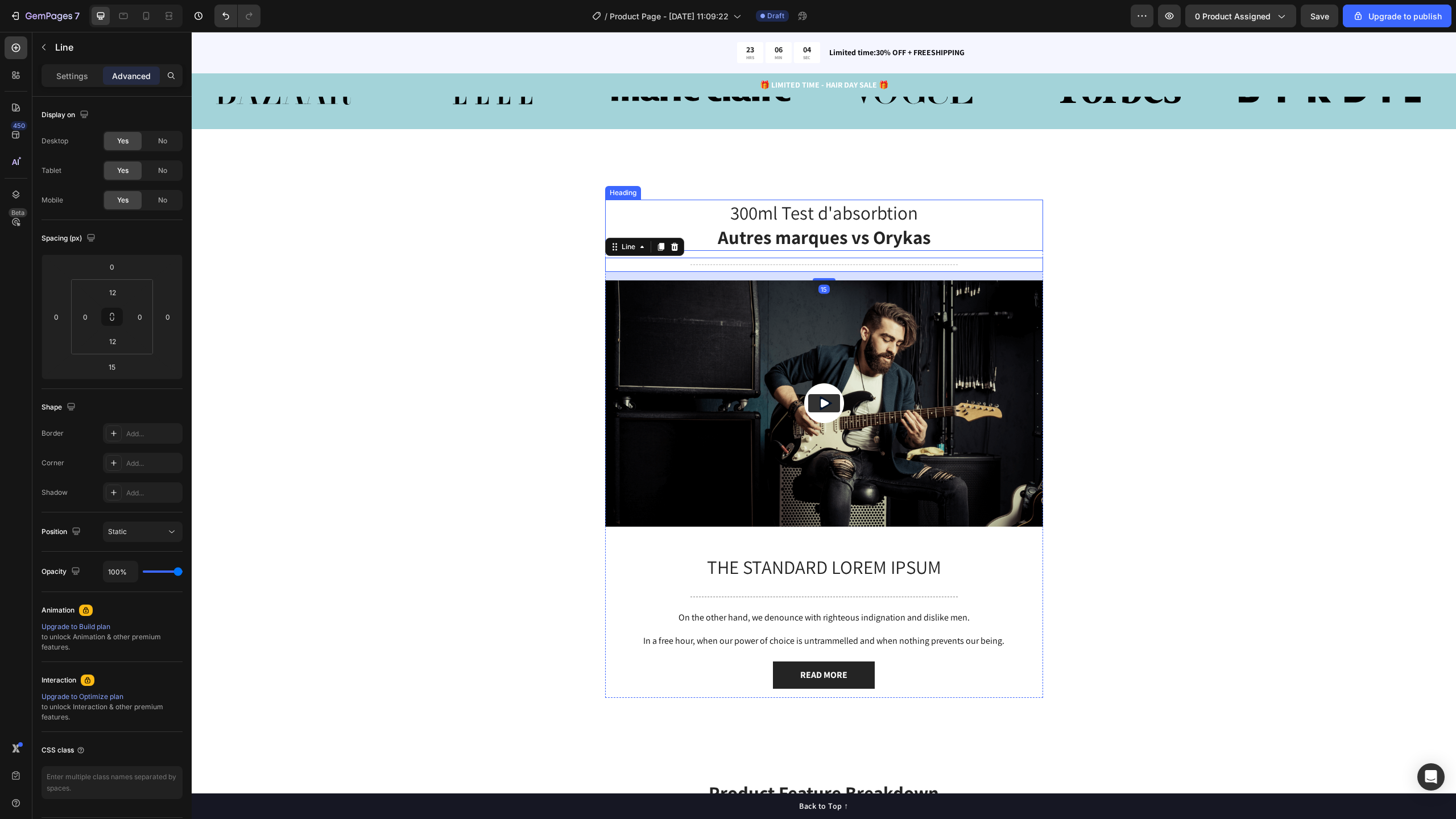
click at [839, 249] on strong "Autres marques vs Orykas" at bounding box center [824, 237] width 212 height 25
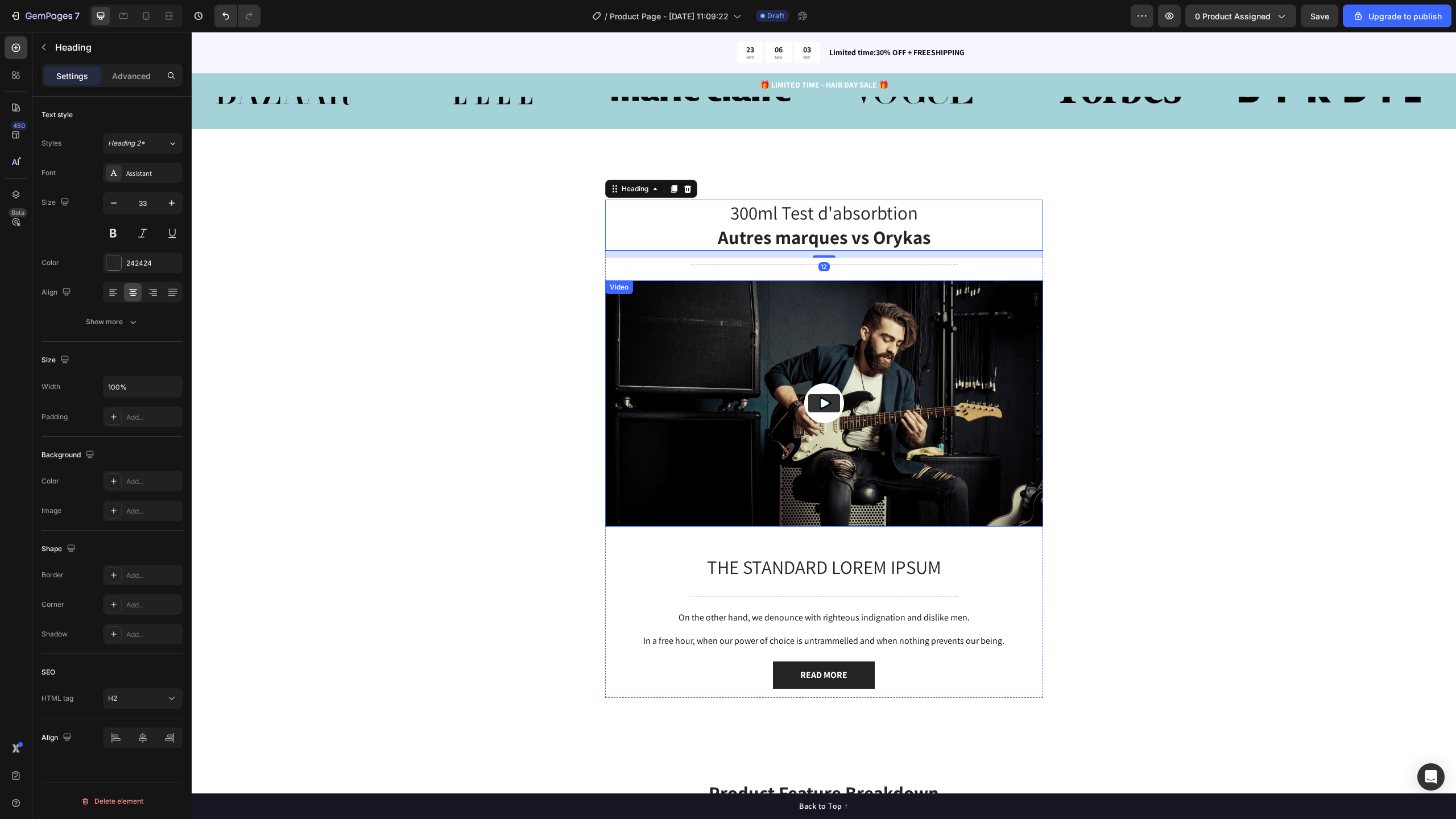
click at [800, 418] on img at bounding box center [824, 403] width 438 height 247
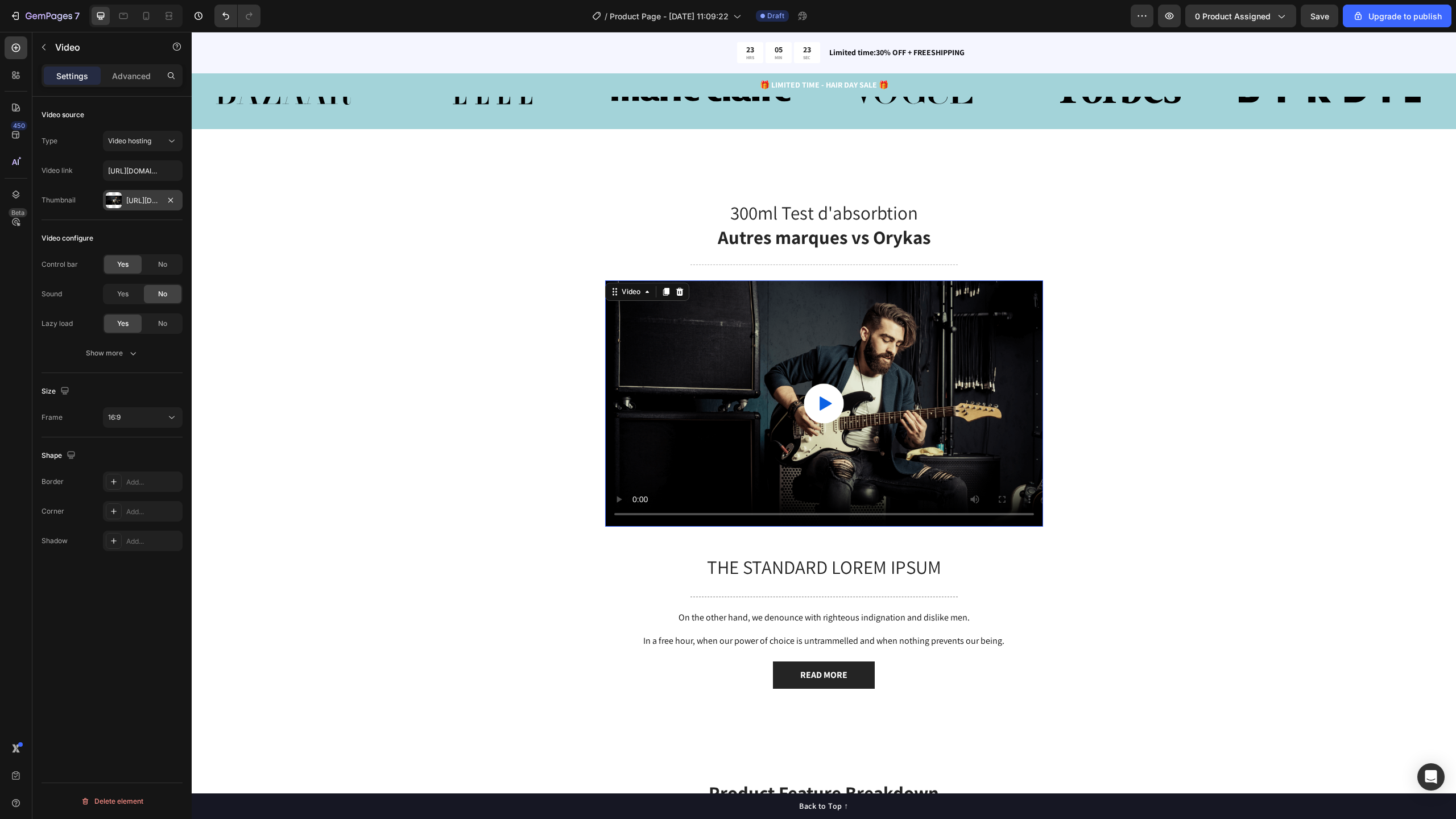
click at [138, 204] on div "Https://cdn.Shopify.Com/s/files/1/0585/5707/1412/files/gempages_496236535314645…" at bounding box center [143, 201] width 33 height 11
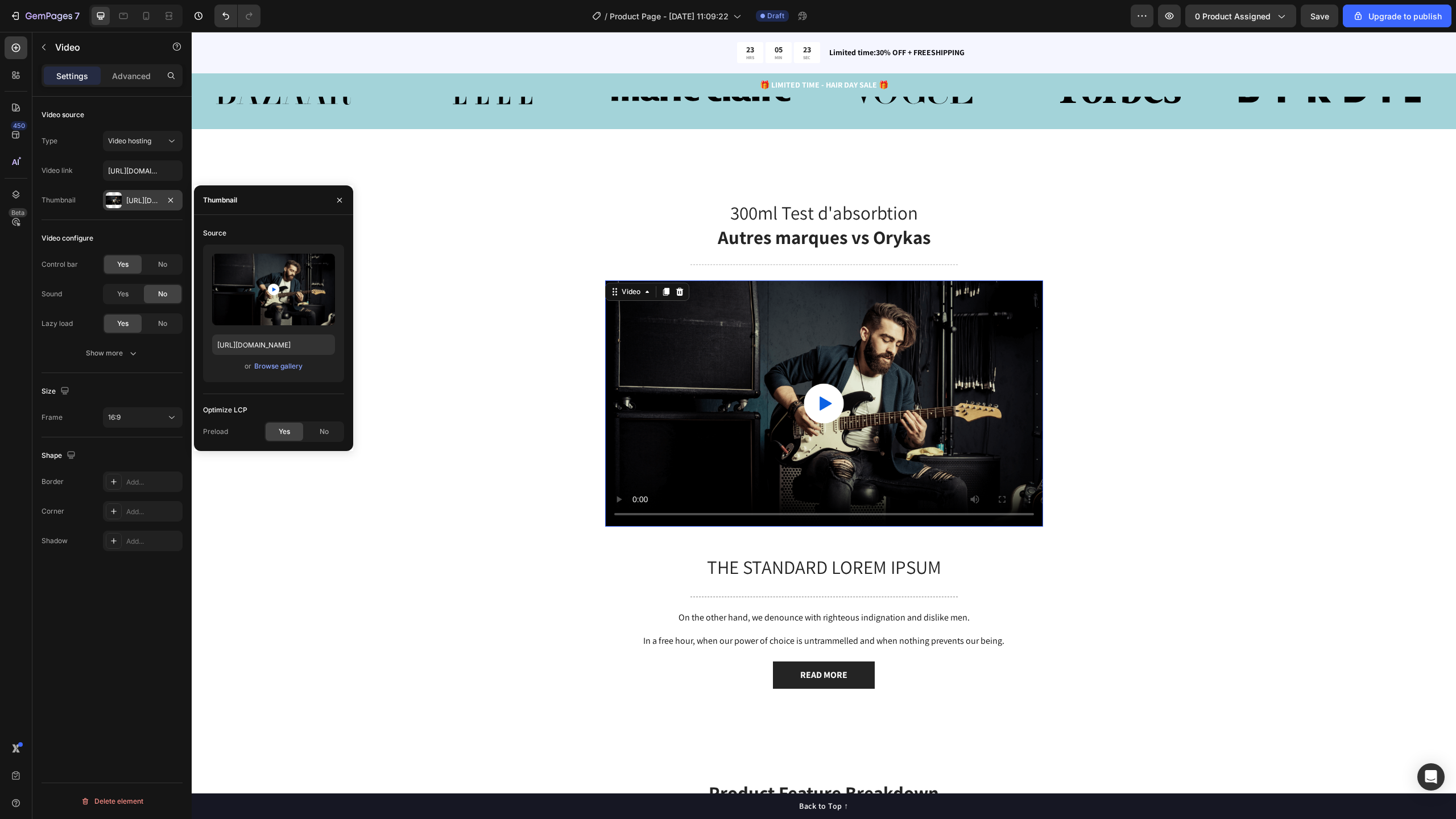
click at [152, 201] on div "Https://cdn.Shopify.Com/s/files/1/0585/5707/1412/files/gempages_496236535314645…" at bounding box center [143, 201] width 33 height 11
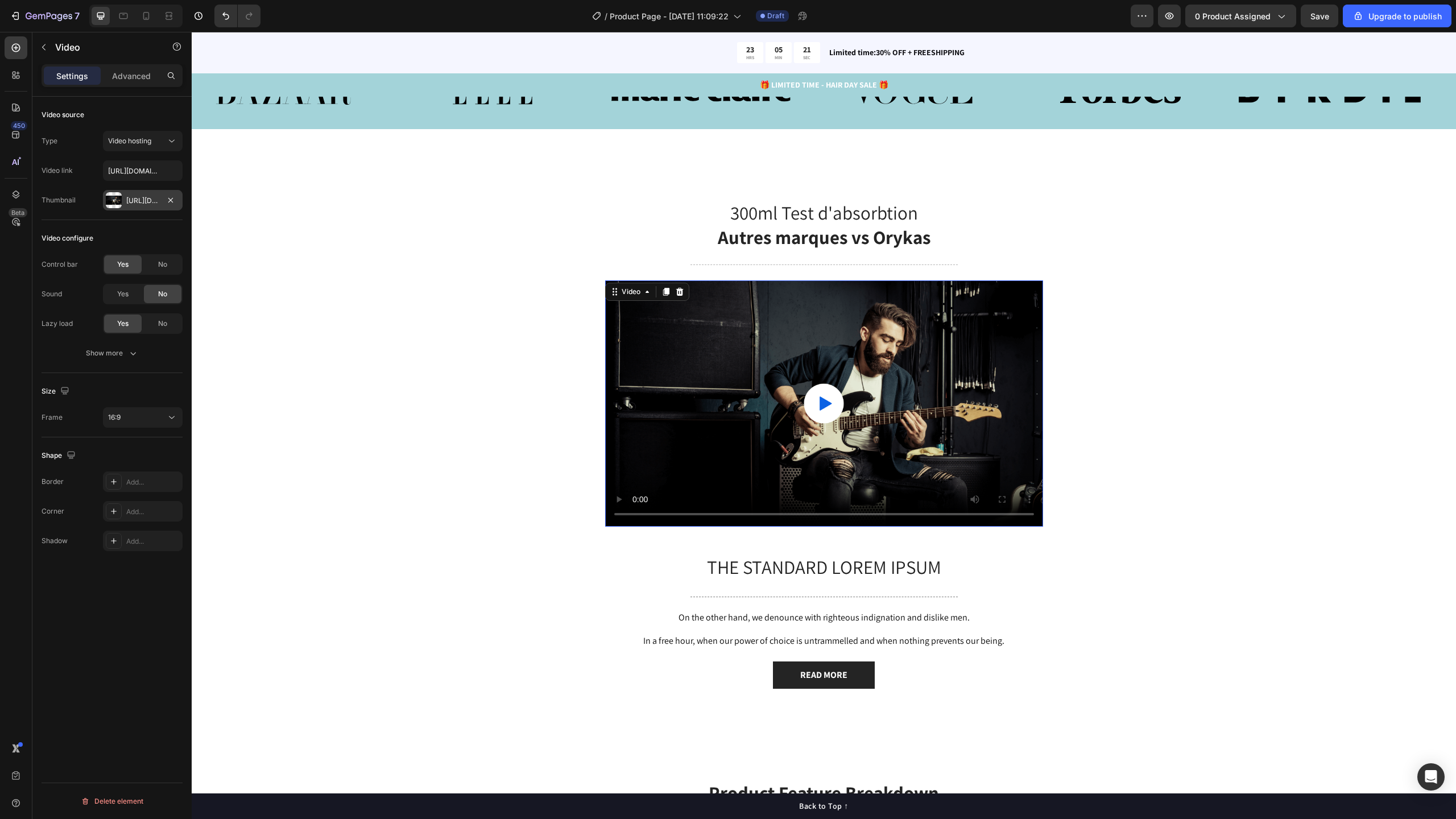
click at [152, 201] on div "Https://cdn.Shopify.Com/s/files/1/0585/5707/1412/files/gempages_496236535314645…" at bounding box center [143, 201] width 33 height 11
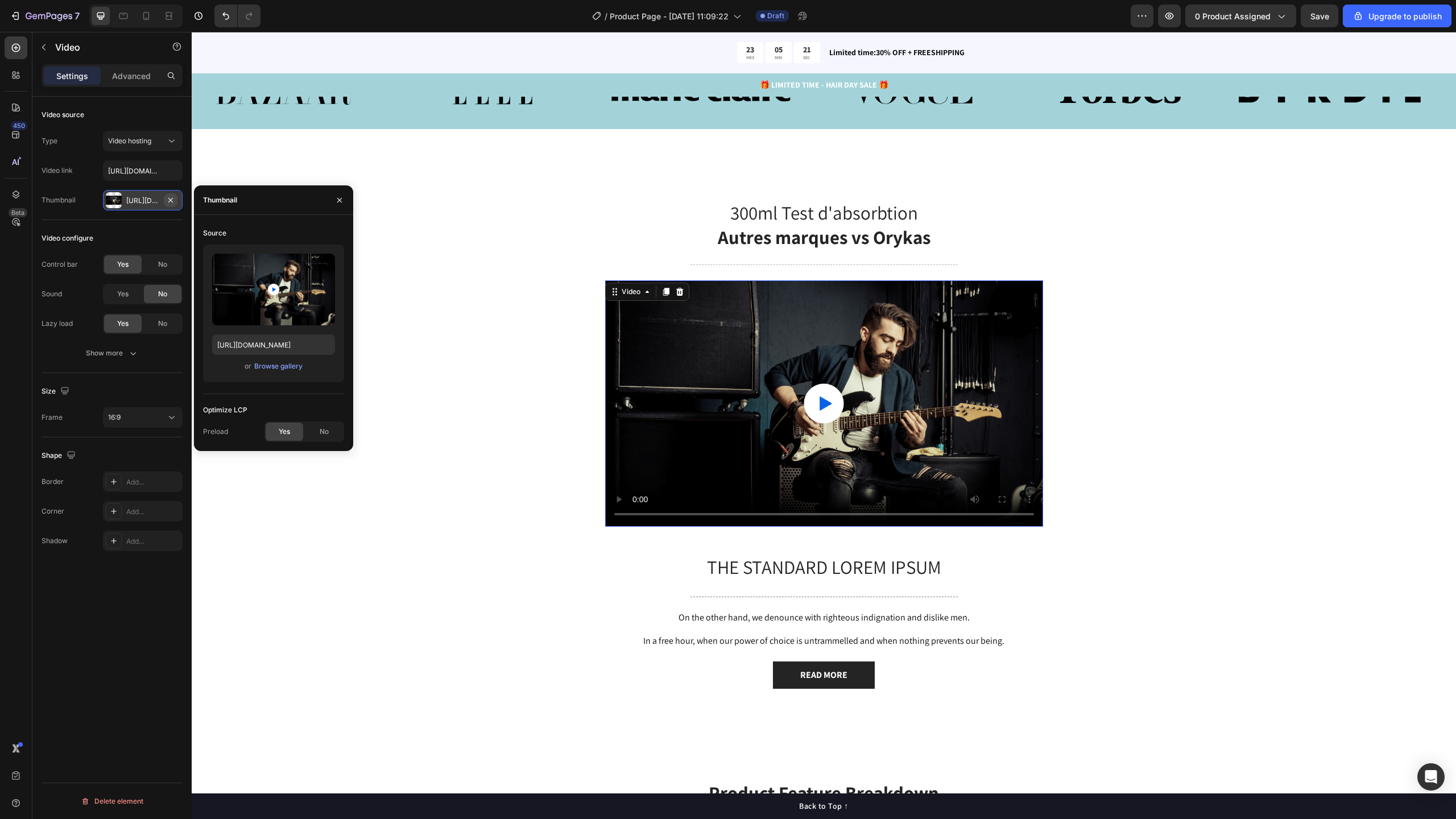
click at [168, 198] on icon "button" at bounding box center [170, 200] width 9 height 9
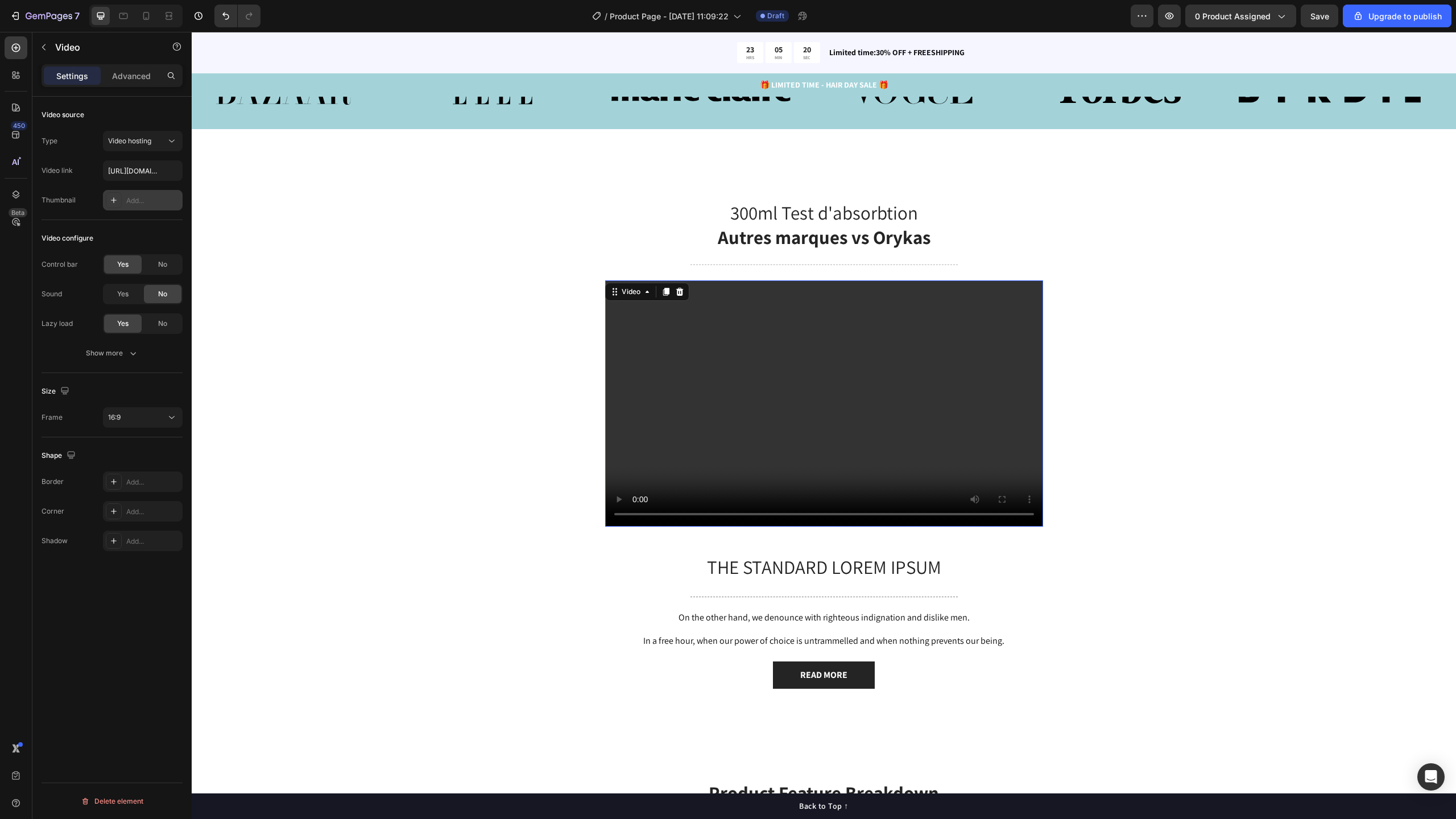
click at [147, 199] on div "Add..." at bounding box center [153, 201] width 54 height 11
type input "https://ucarecdn.com/06075225-af9e-460c-8e3c-6be63c0b773a/-/format/auto/"
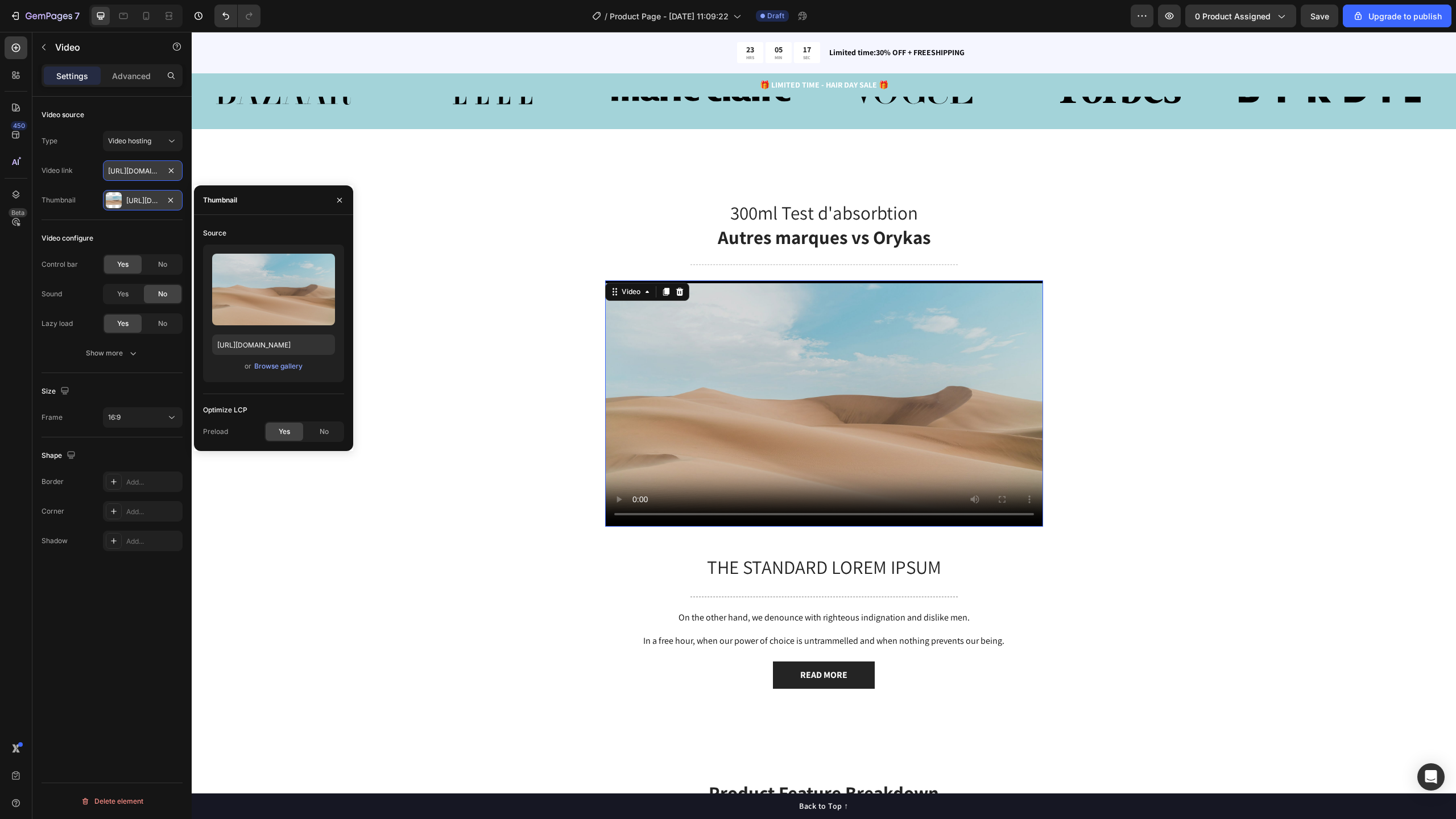
click at [149, 176] on input "https://media.w3.org/2010/05/sintel/trailer.mp4" at bounding box center [142, 170] width 80 height 20
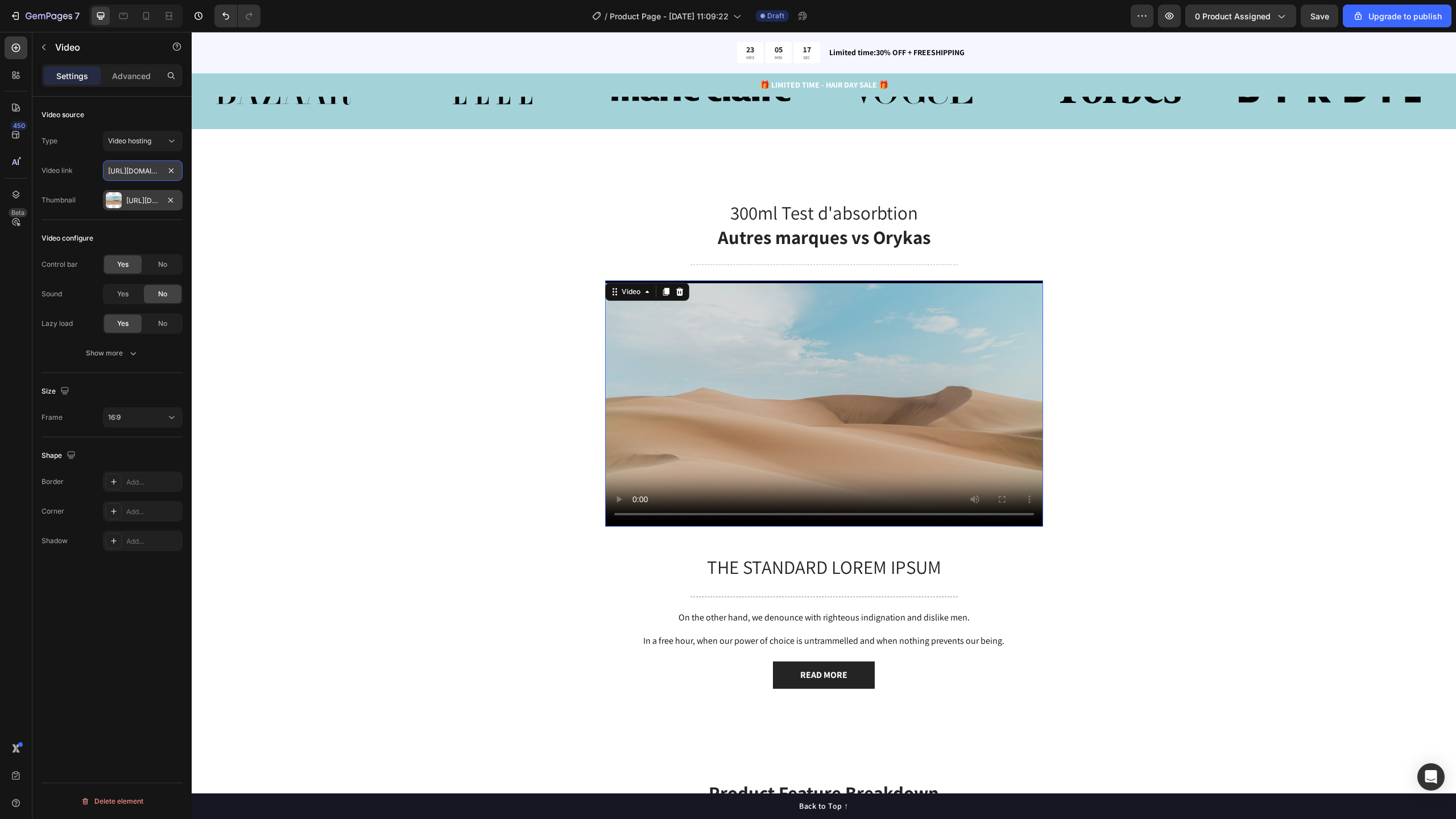
click at [149, 176] on input "https://media.w3.org/2010/05/sintel/trailer.mp4" at bounding box center [142, 170] width 80 height 20
paste input "cdn.shopify.com/videos/c/o/v/4cbc7658ebc644fd86b4ca5ebbcc9eab"
type input "https://cdn.shopify.com/videos/c/o/v/4cbc7658ebc644fd86b4ca5ebbcc9eab.mp4"
click at [162, 196] on div "Https://ucarecdn.Com/06075225-af9e-460c-8e3c-6be63c0b773a/-/format/auto/" at bounding box center [142, 199] width 80 height 20
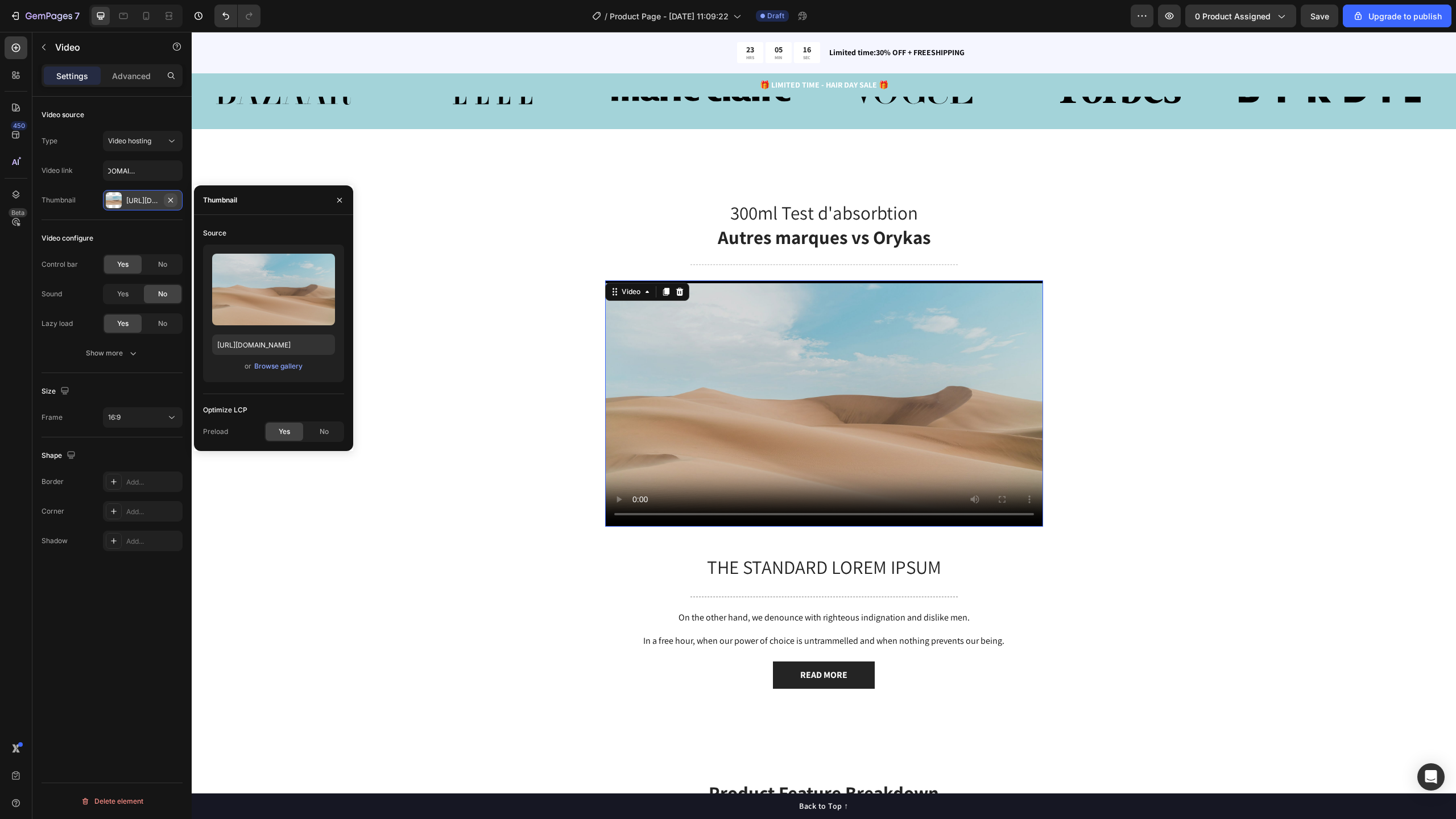
scroll to position [0, 0]
click at [174, 198] on icon "button" at bounding box center [170, 200] width 9 height 9
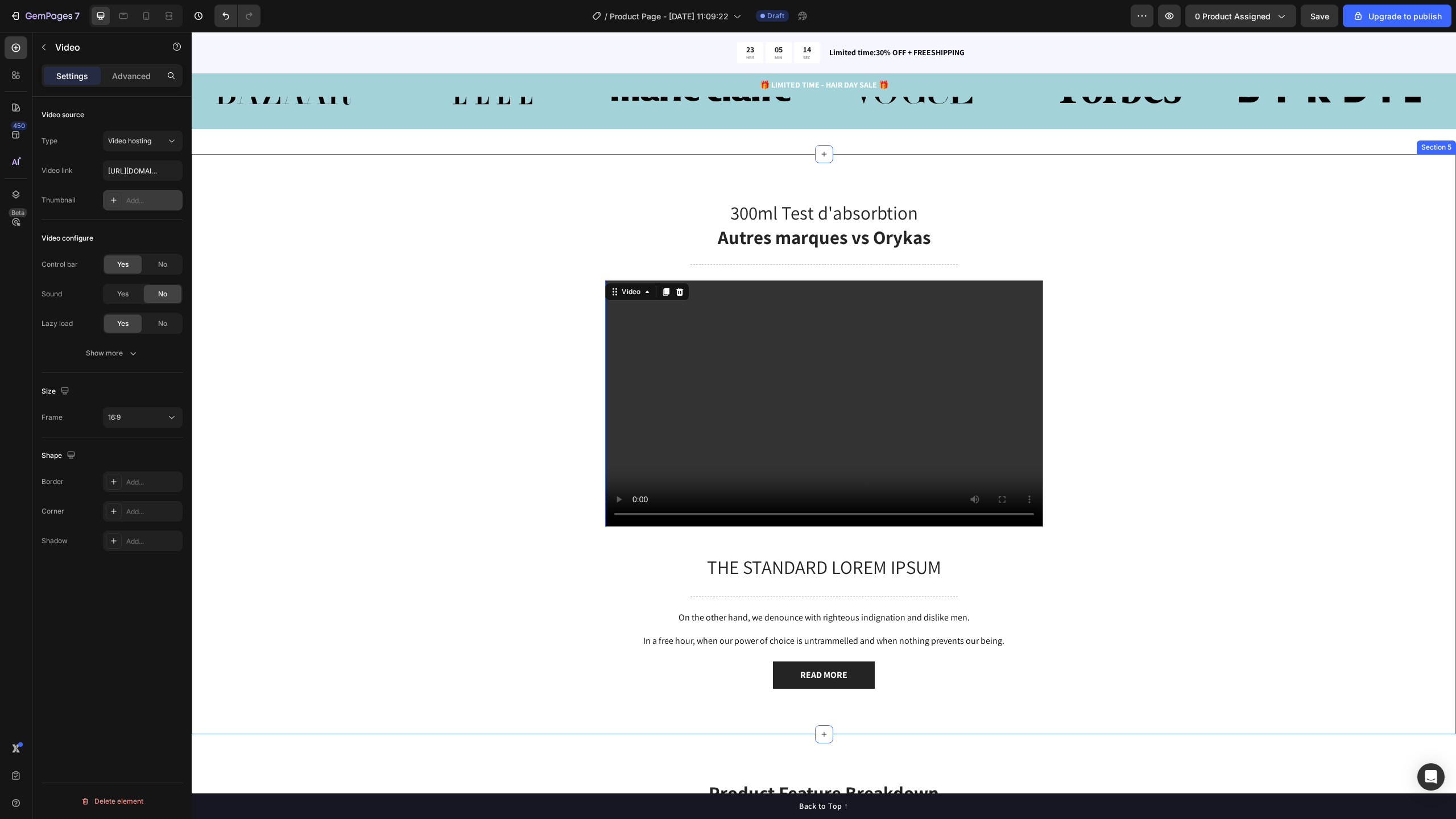
click at [276, 271] on div "300ml Test d'absorbtion Autres marques vs Orykas Heading Title Line Video 48 Th…" at bounding box center [823, 453] width 1247 height 507
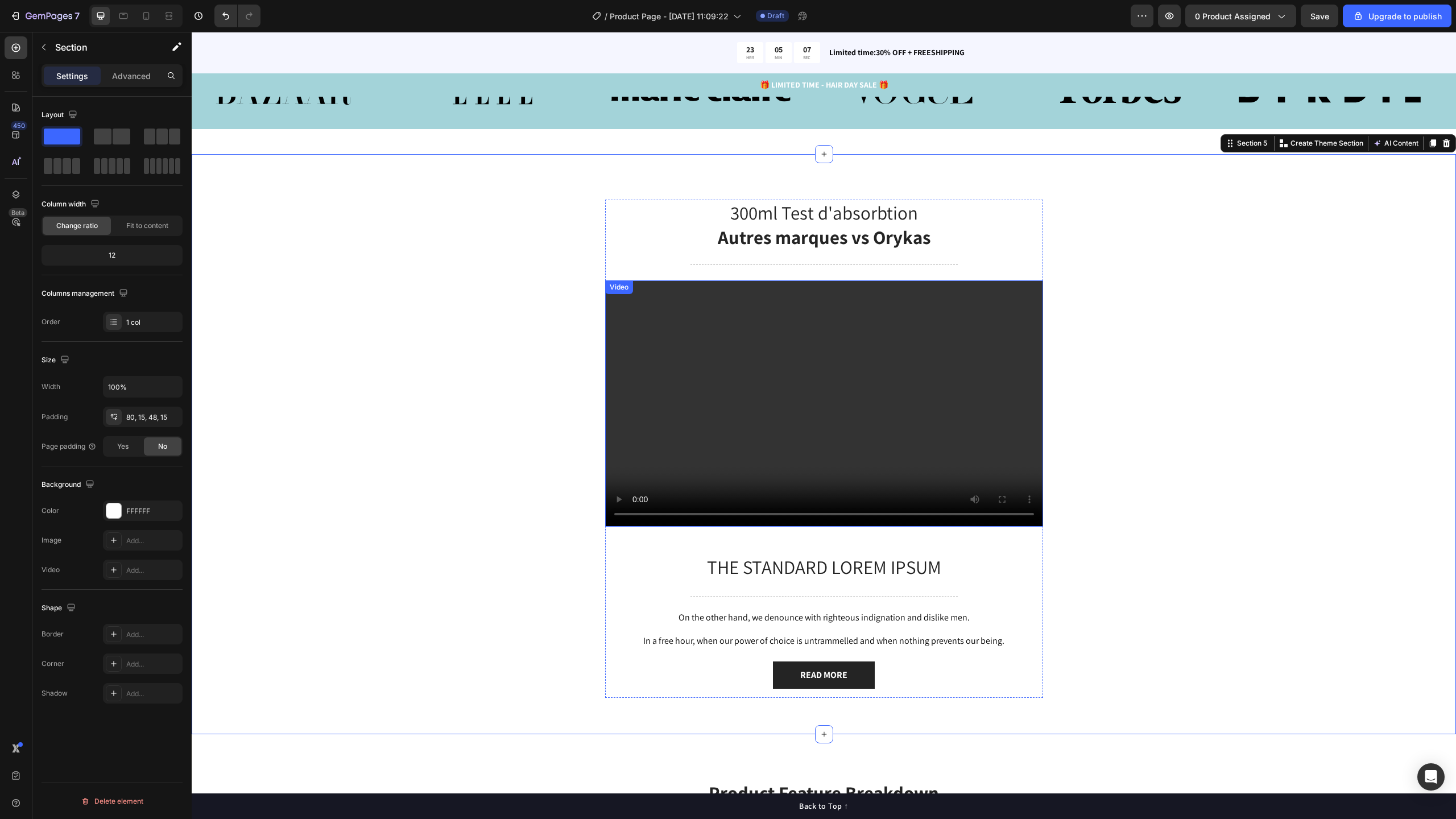
click at [654, 480] on video at bounding box center [824, 403] width 438 height 247
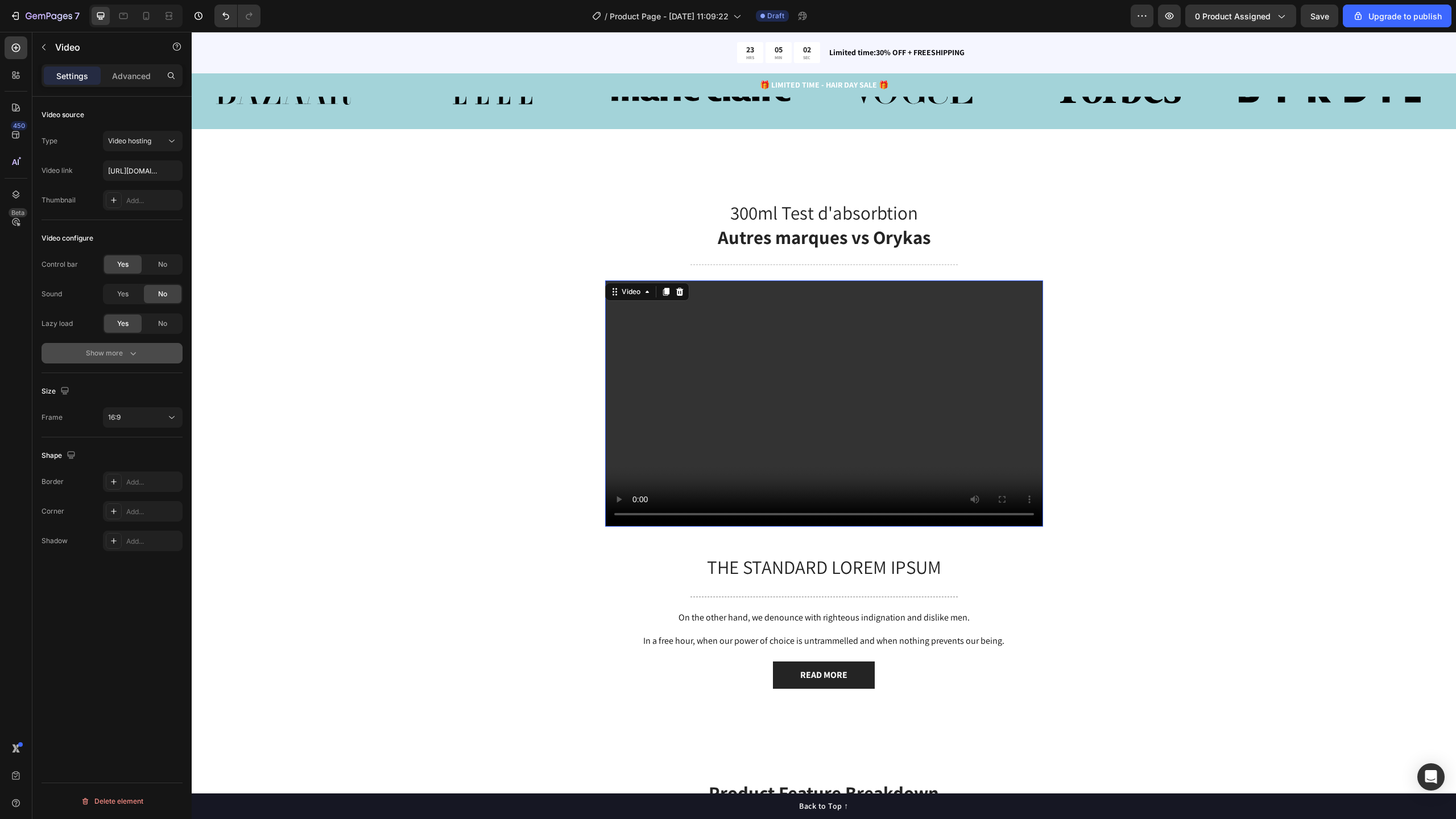
click at [135, 347] on button "Show more" at bounding box center [111, 353] width 141 height 20
click at [128, 384] on span "Yes" at bounding box center [122, 383] width 11 height 11
click at [127, 351] on span "Yes" at bounding box center [122, 354] width 11 height 11
click at [151, 15] on icon at bounding box center [146, 16] width 11 height 11
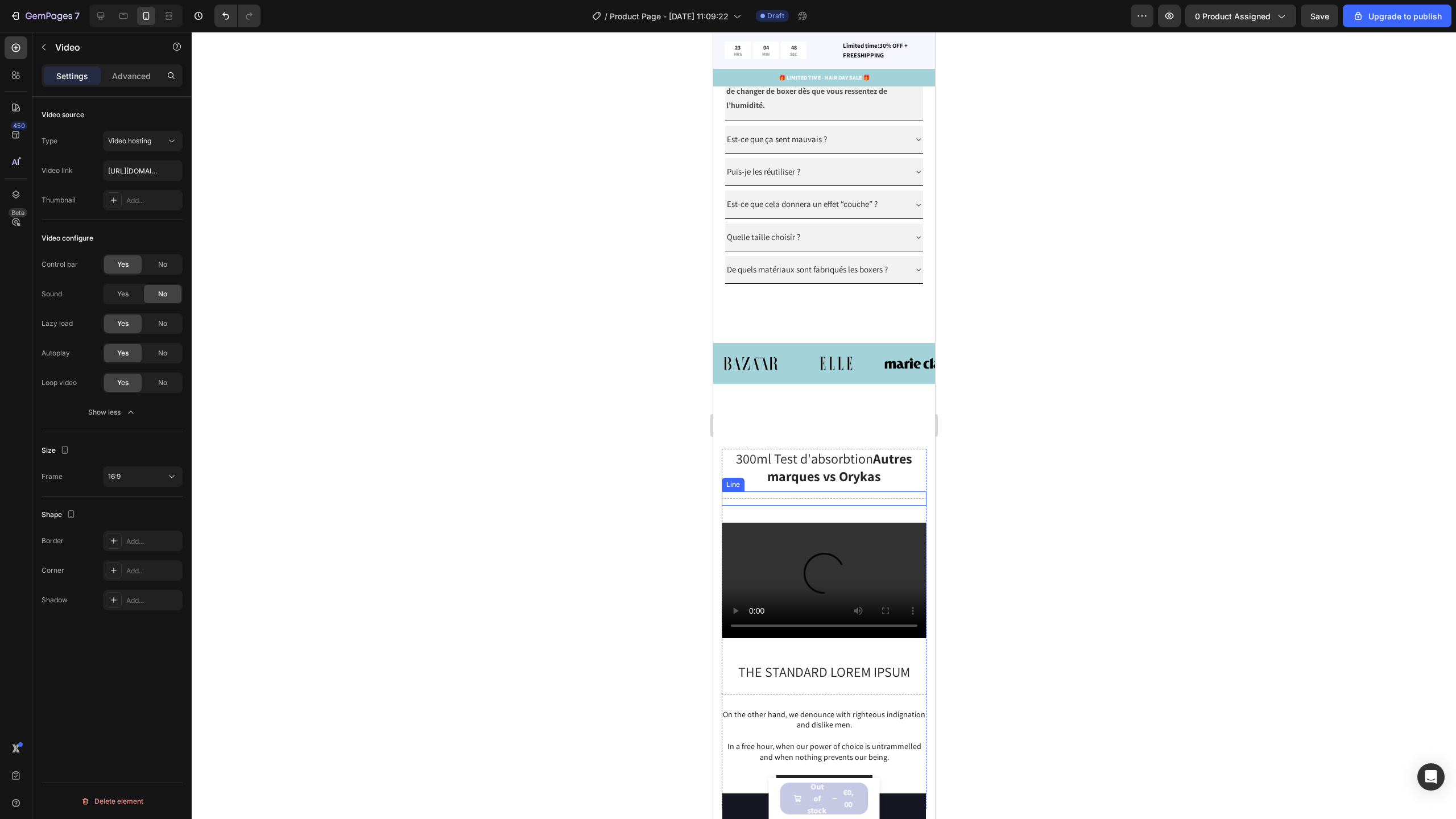
scroll to position [1372, 0]
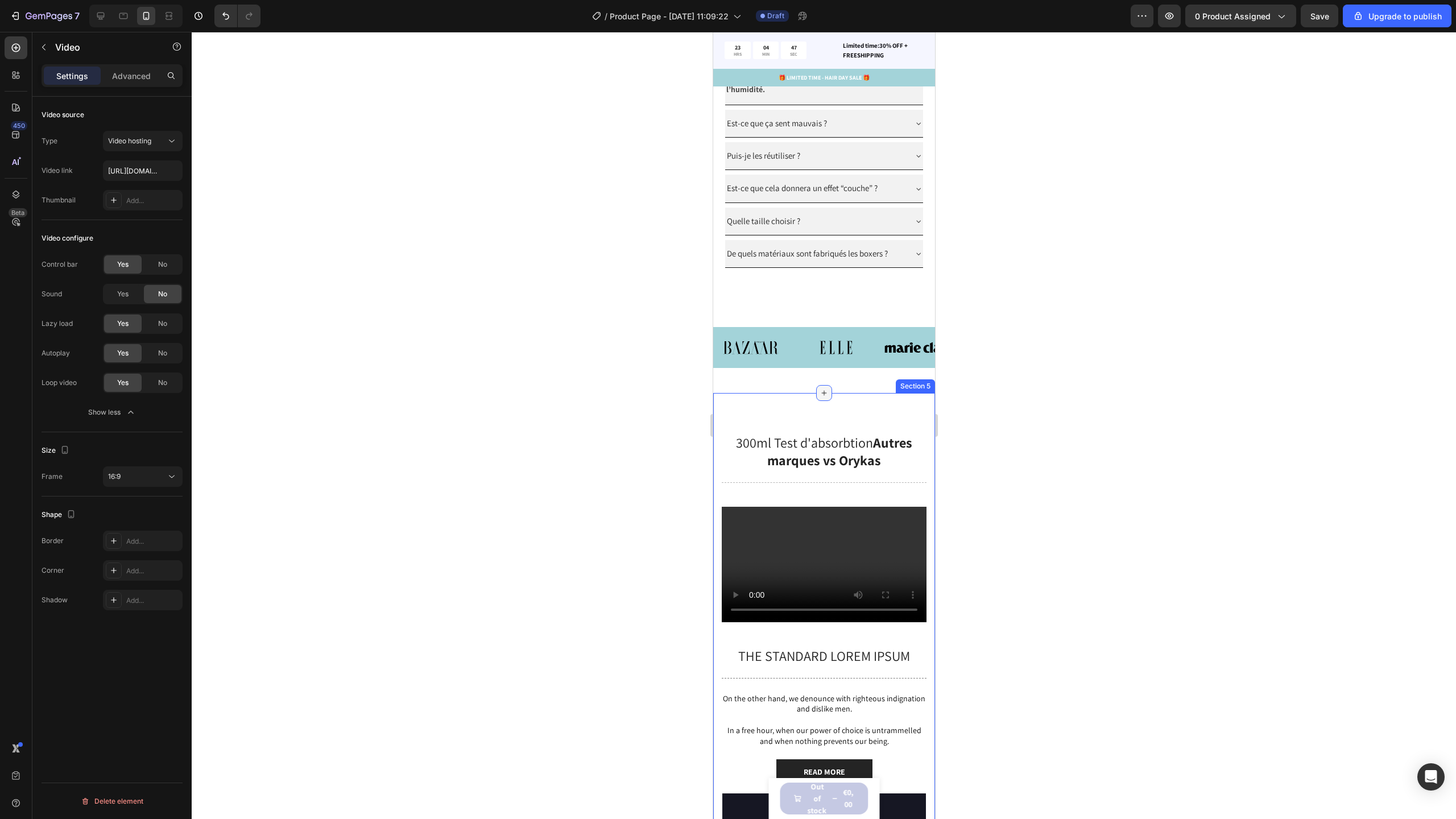
click at [825, 401] on div at bounding box center [823, 393] width 16 height 16
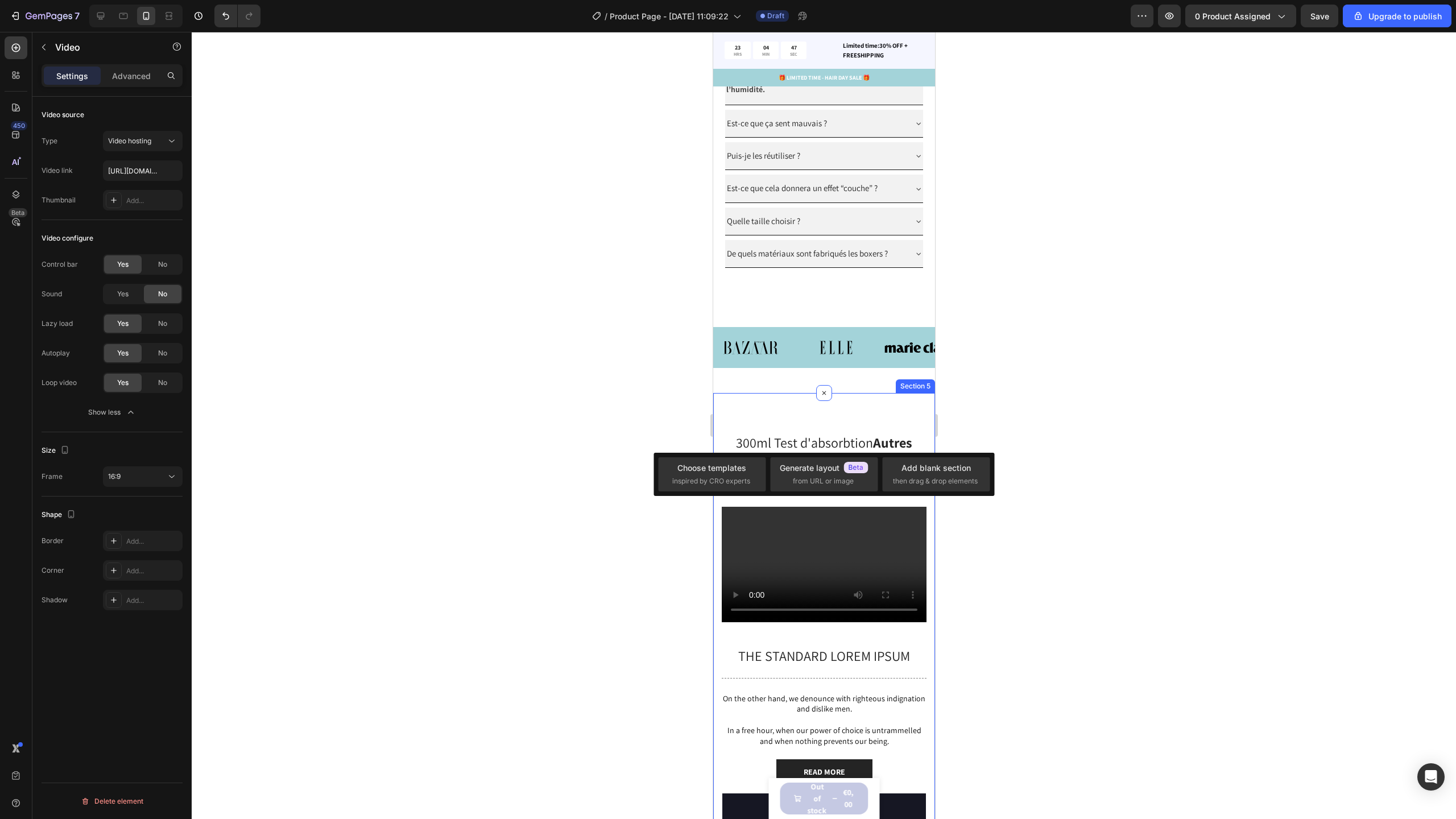
click at [886, 442] on div "300ml Test d'absorbtion Autres marques vs Orykas Heading Title Line Video The s…" at bounding box center [823, 609] width 222 height 432
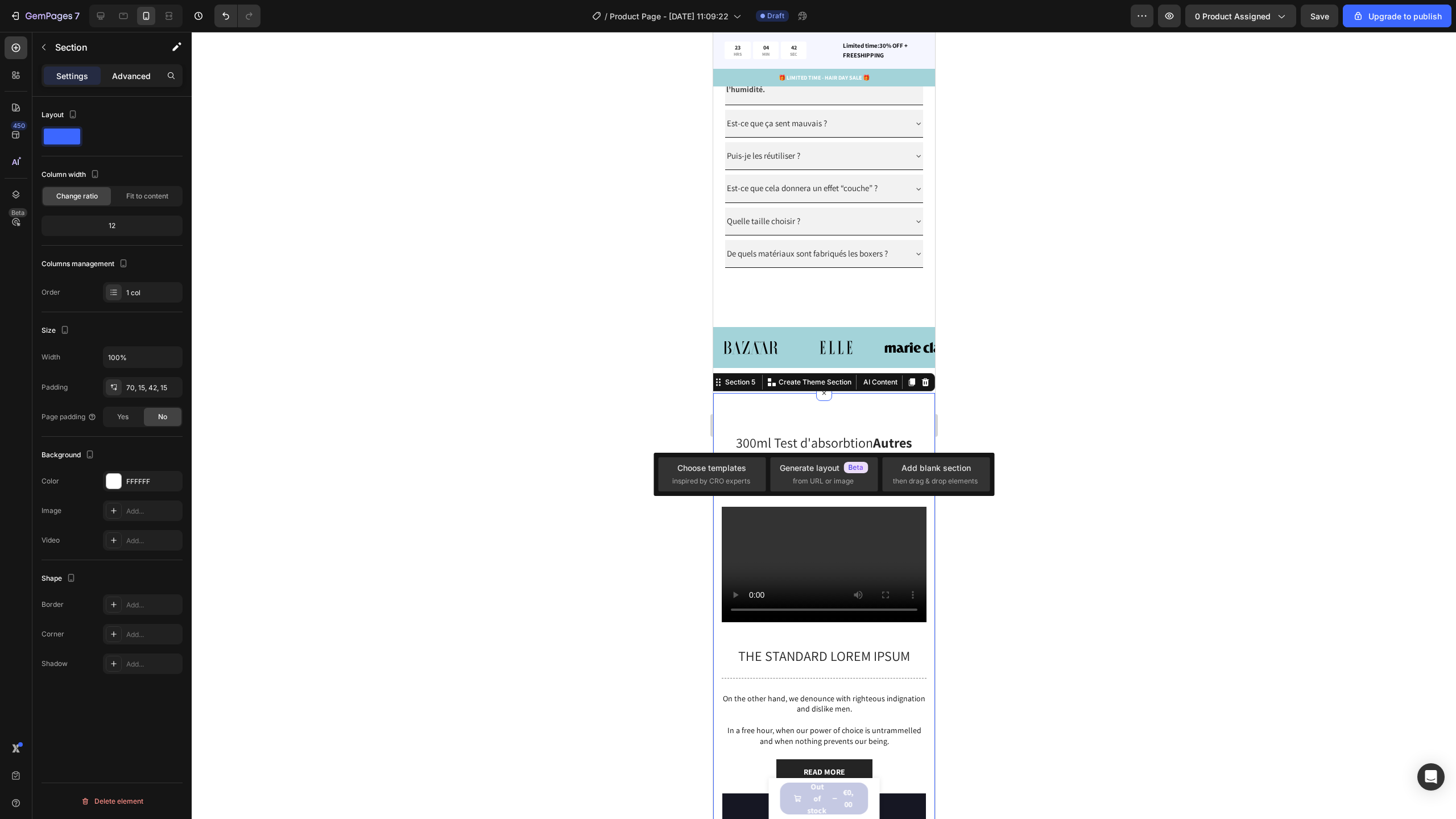
click at [126, 76] on p "Advanced" at bounding box center [132, 76] width 39 height 12
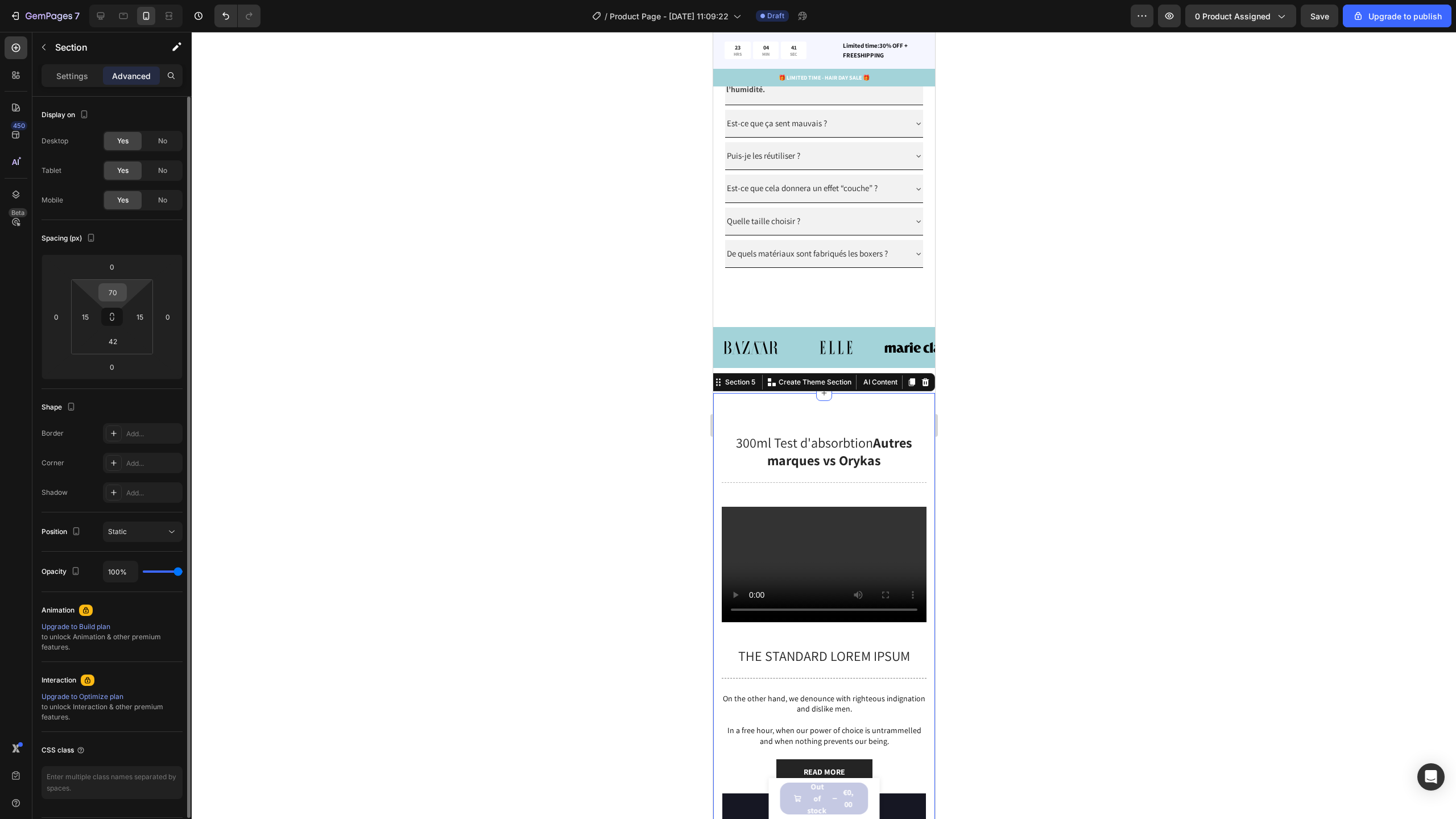
click at [122, 287] on input "70" at bounding box center [112, 291] width 23 height 17
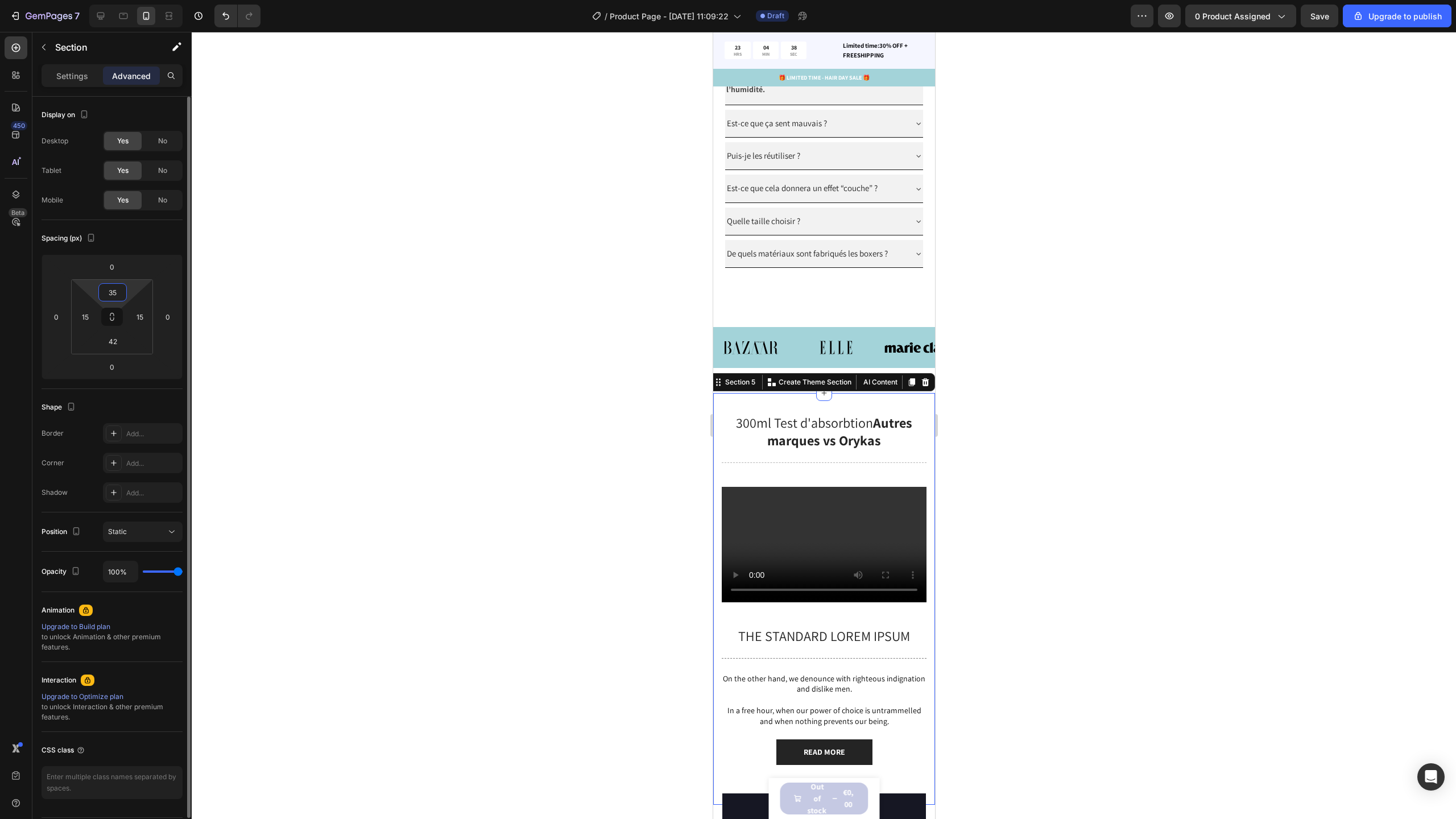
type input "3"
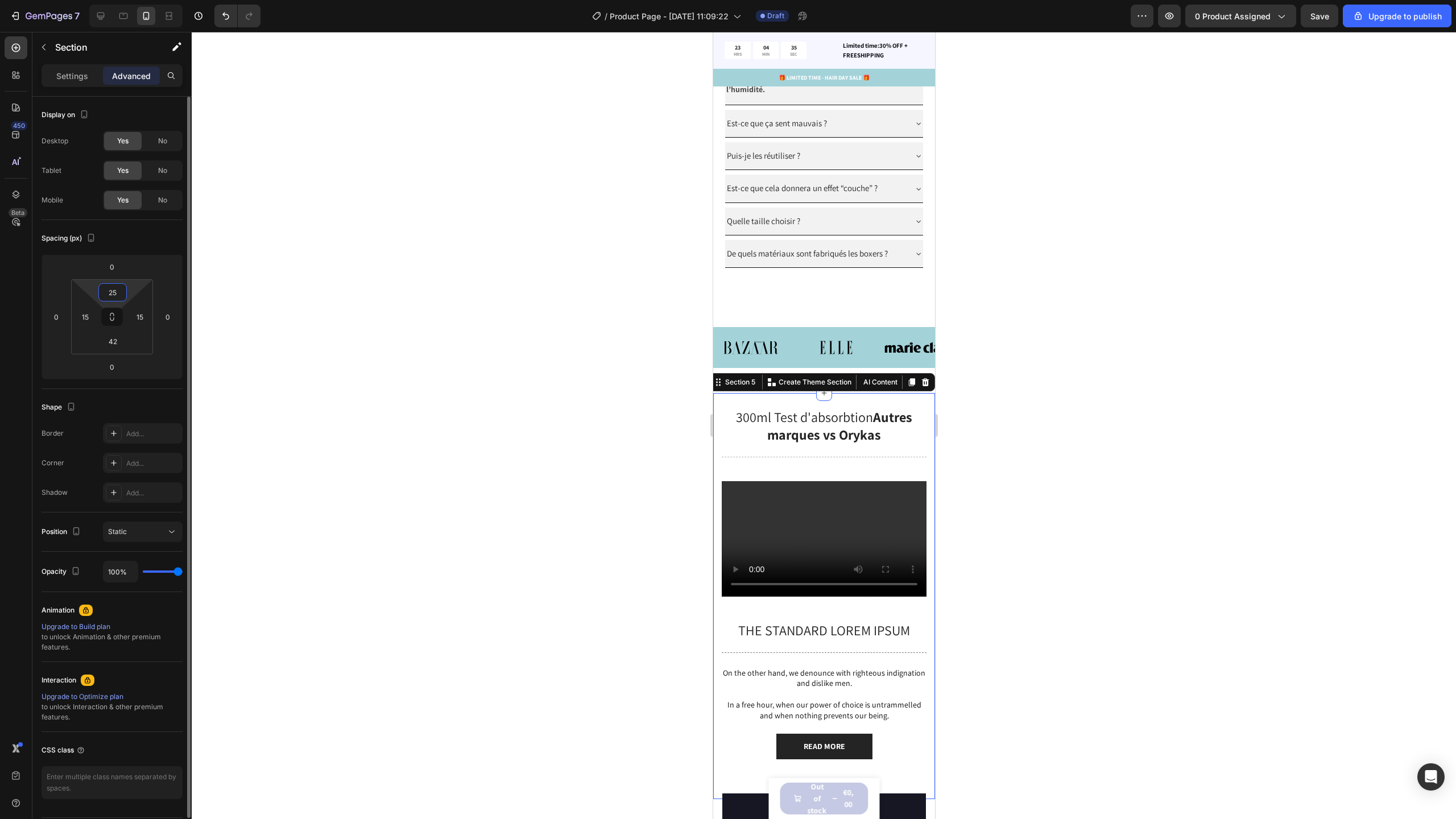
type input "2"
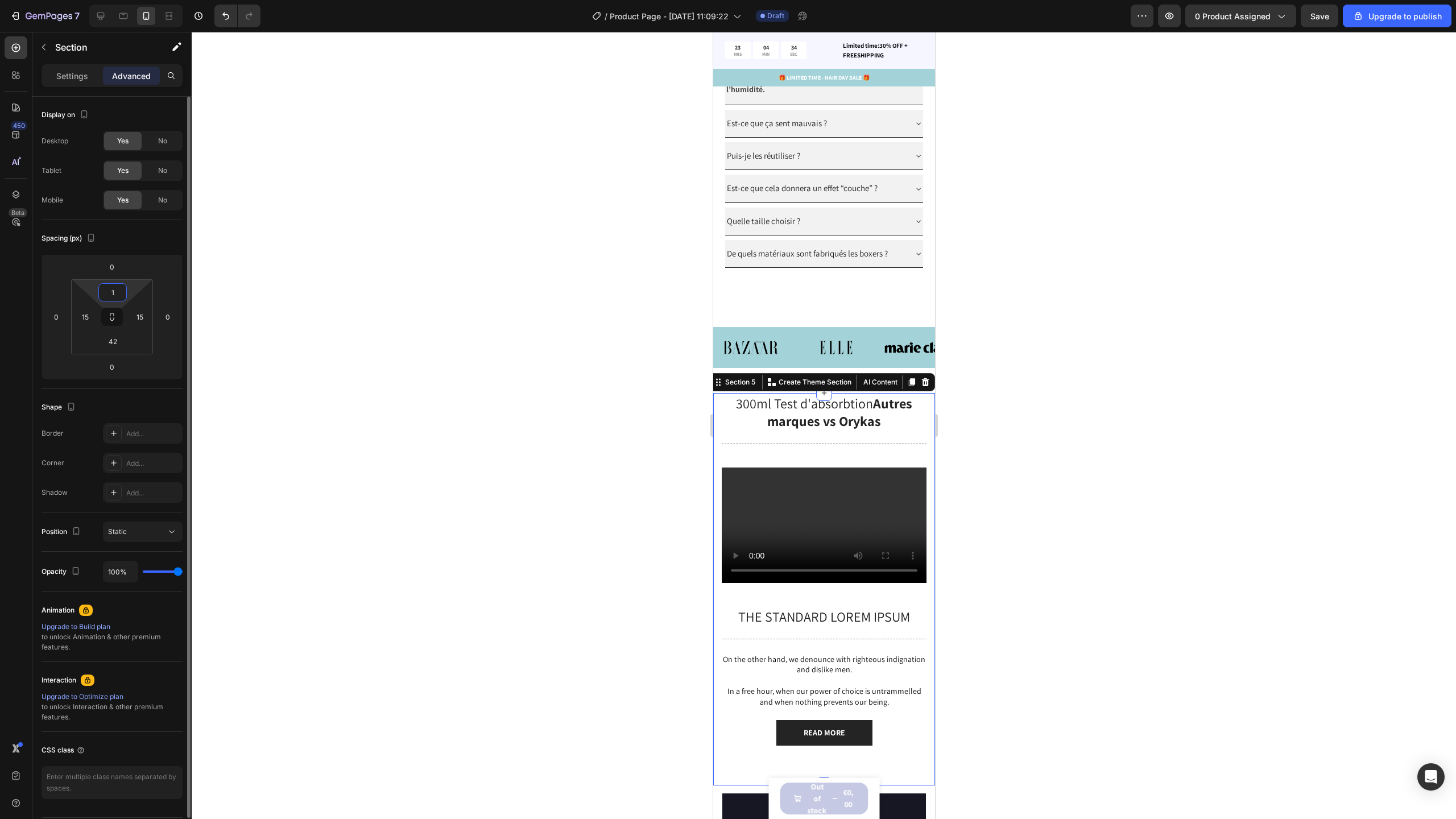
type input "15"
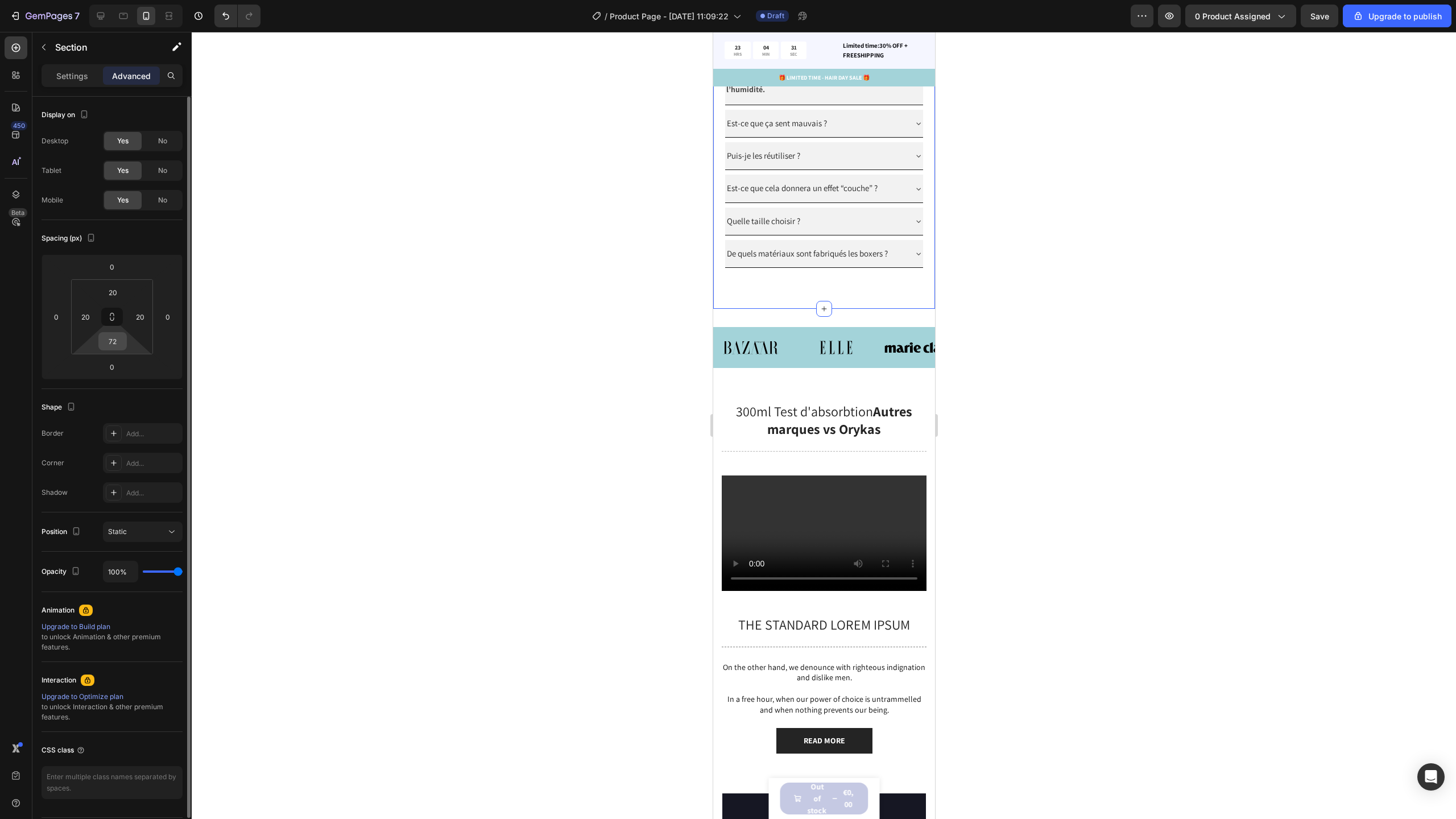
click at [122, 342] on input "72" at bounding box center [112, 341] width 23 height 17
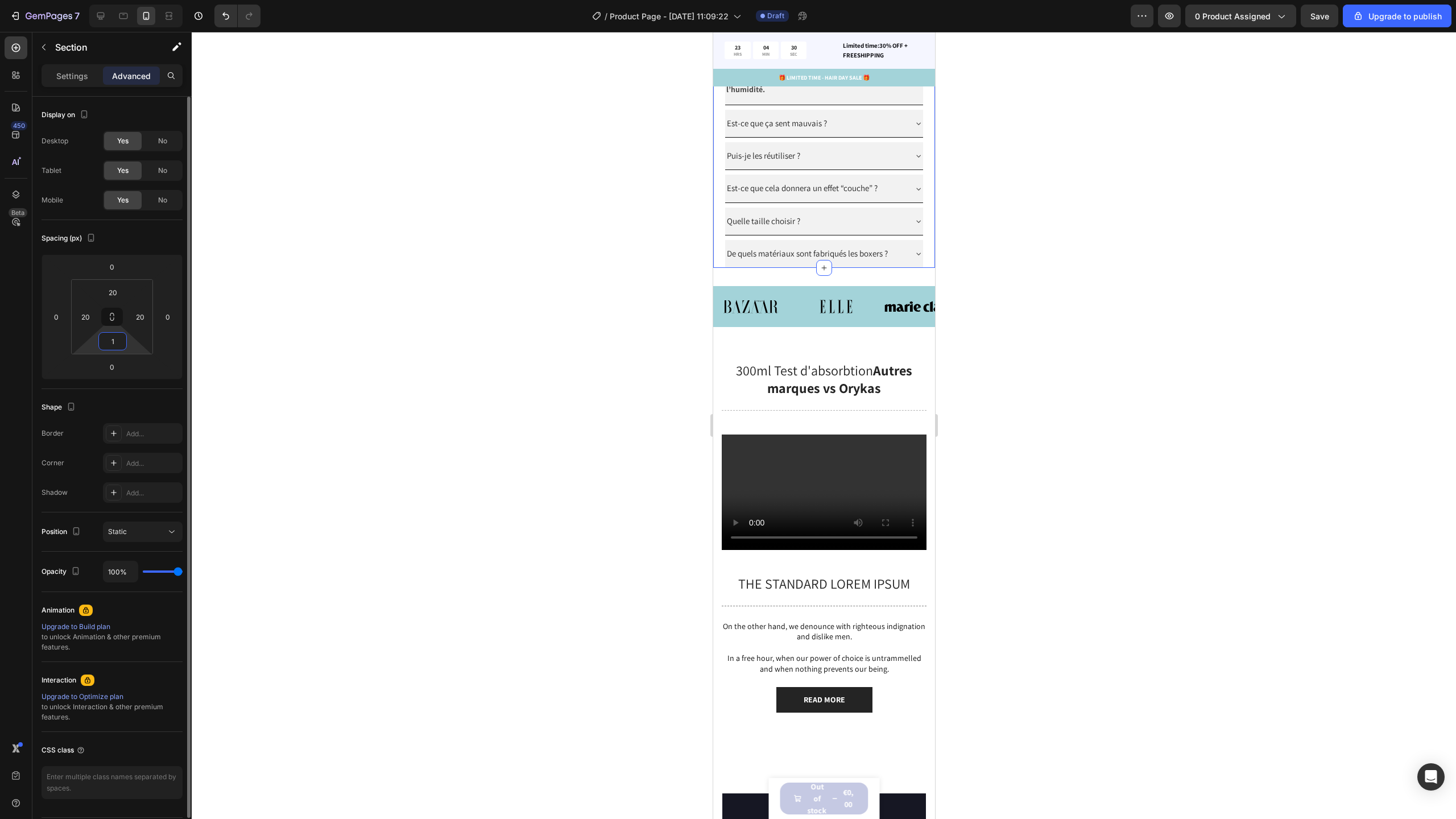
type input "15"
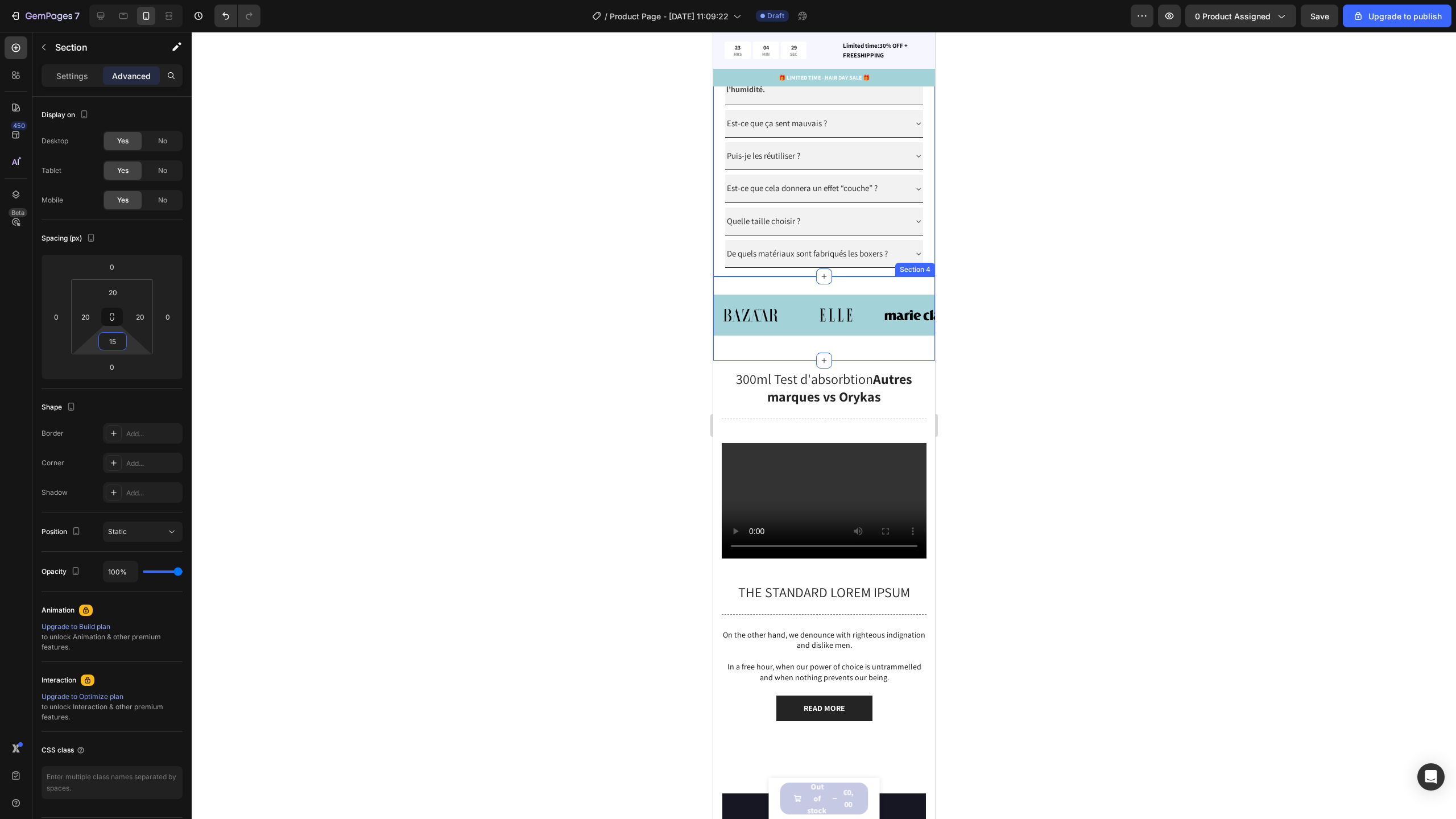
click at [906, 342] on div "Image Image Image Image Image Image Image Image Image Image Image Image Marquee" at bounding box center [823, 319] width 222 height 47
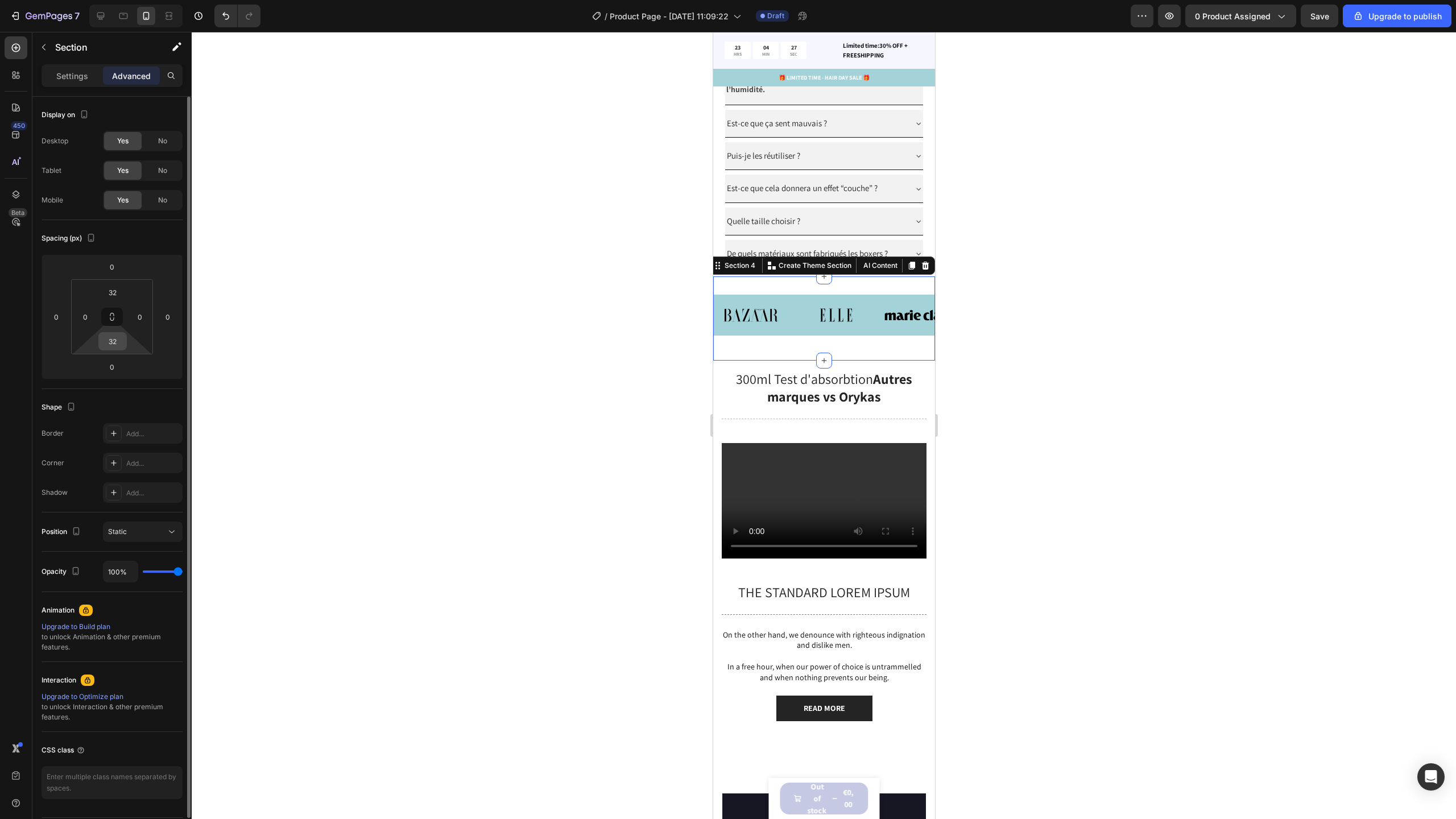
click at [126, 341] on div "32" at bounding box center [112, 341] width 28 height 18
click at [120, 341] on input "32" at bounding box center [112, 341] width 23 height 17
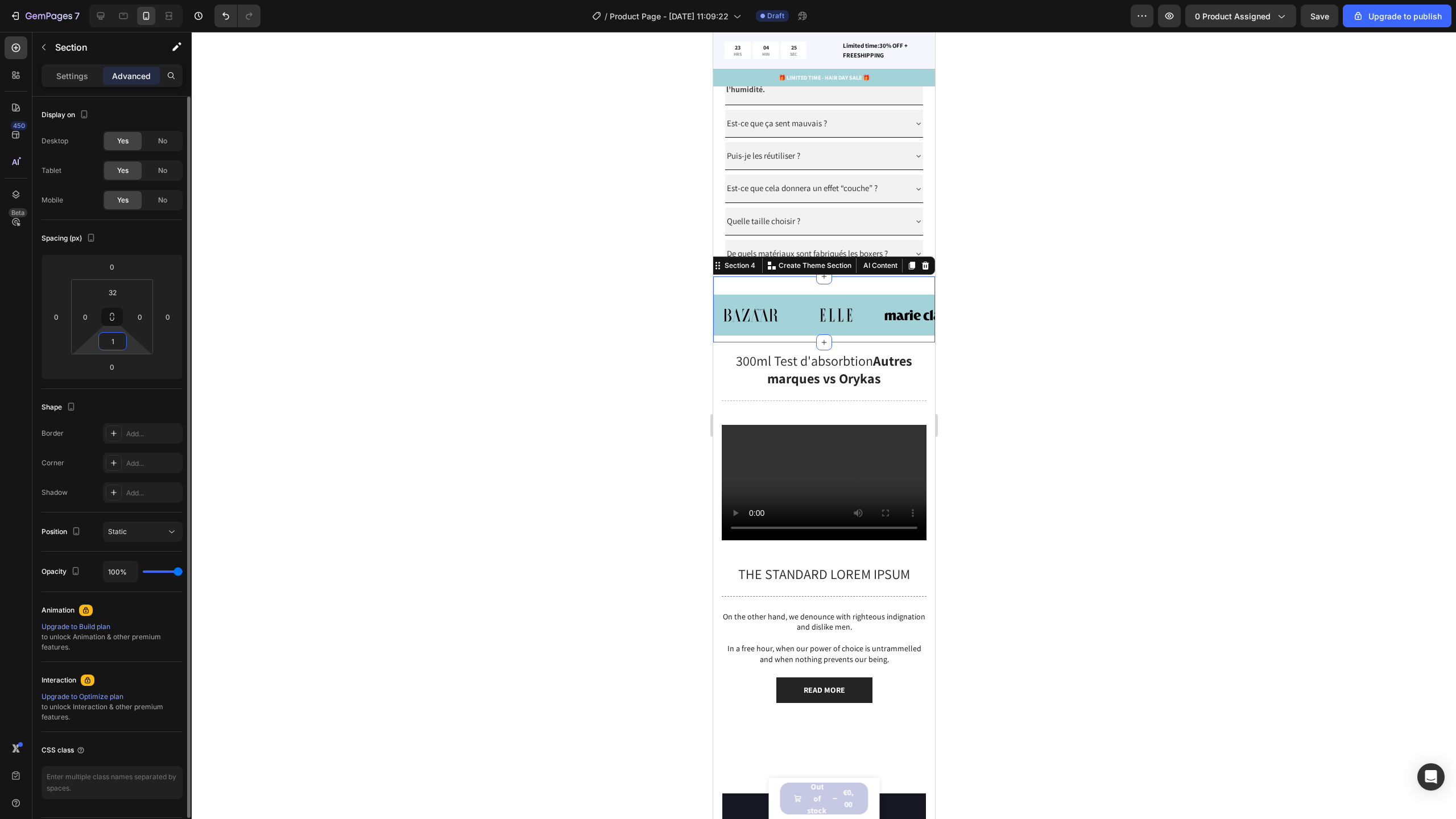
type input "15"
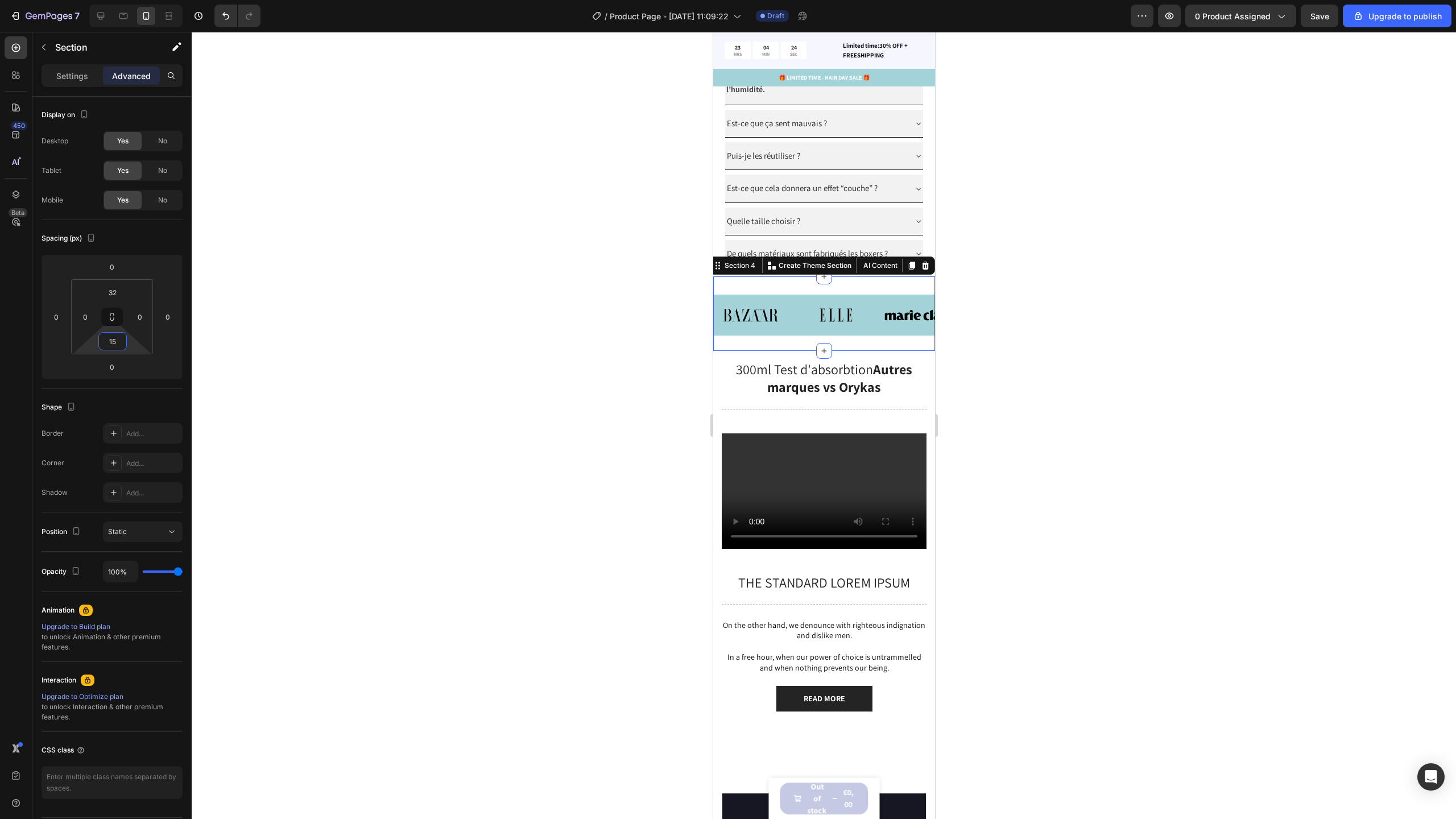
click at [1144, 393] on div at bounding box center [823, 425] width 1265 height 787
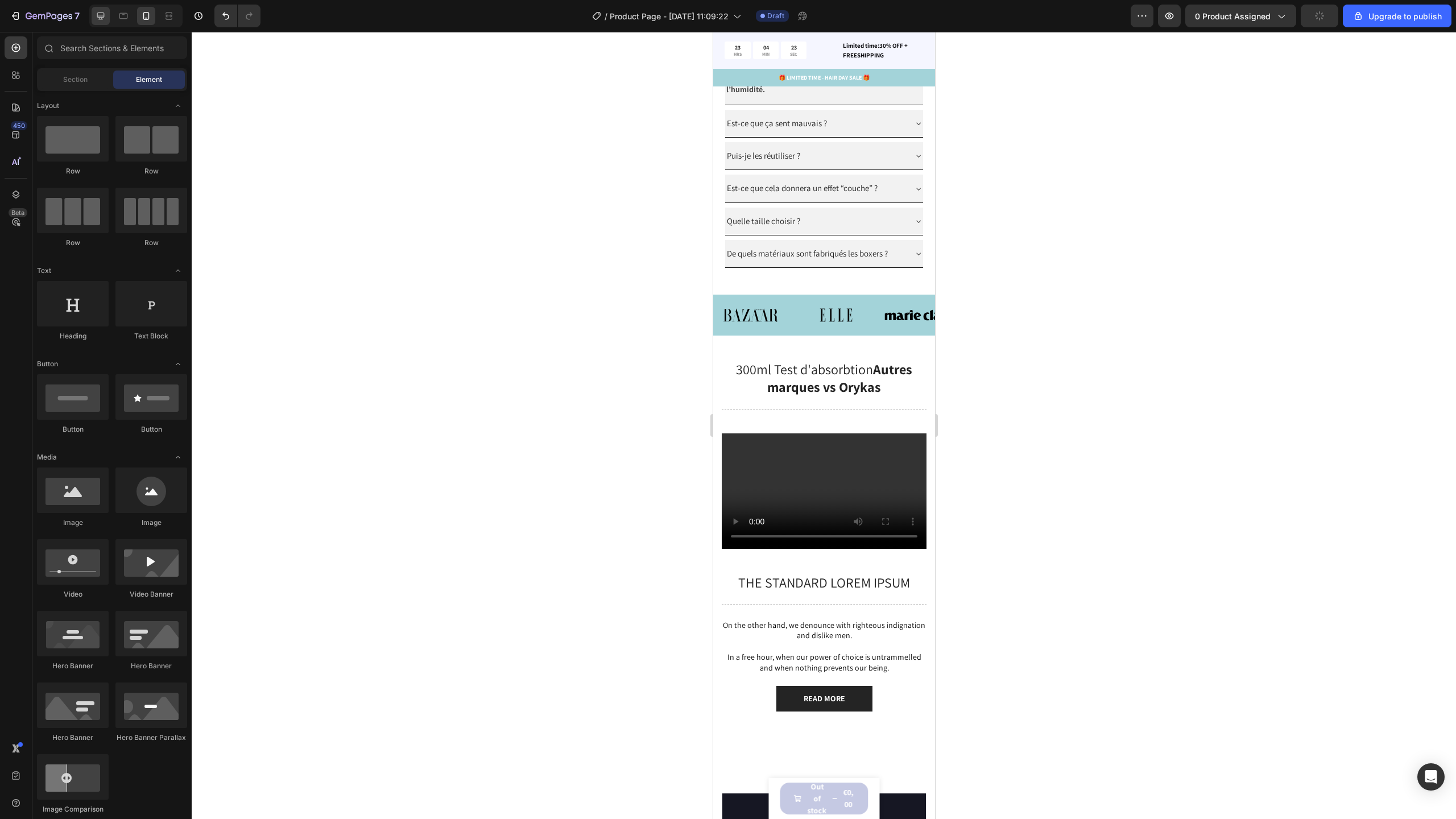
click at [104, 23] on div at bounding box center [100, 16] width 18 height 18
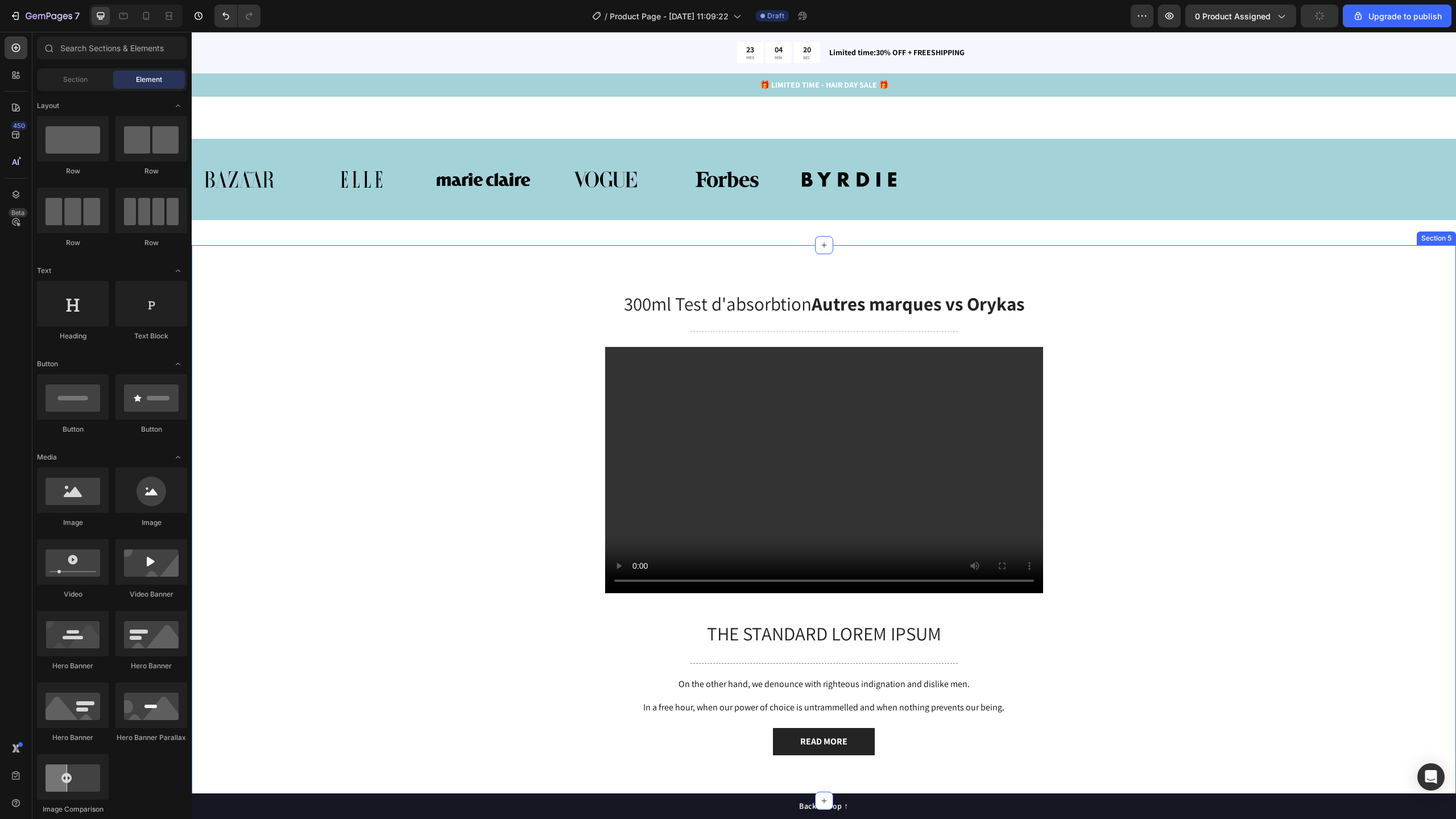
scroll to position [1374, 0]
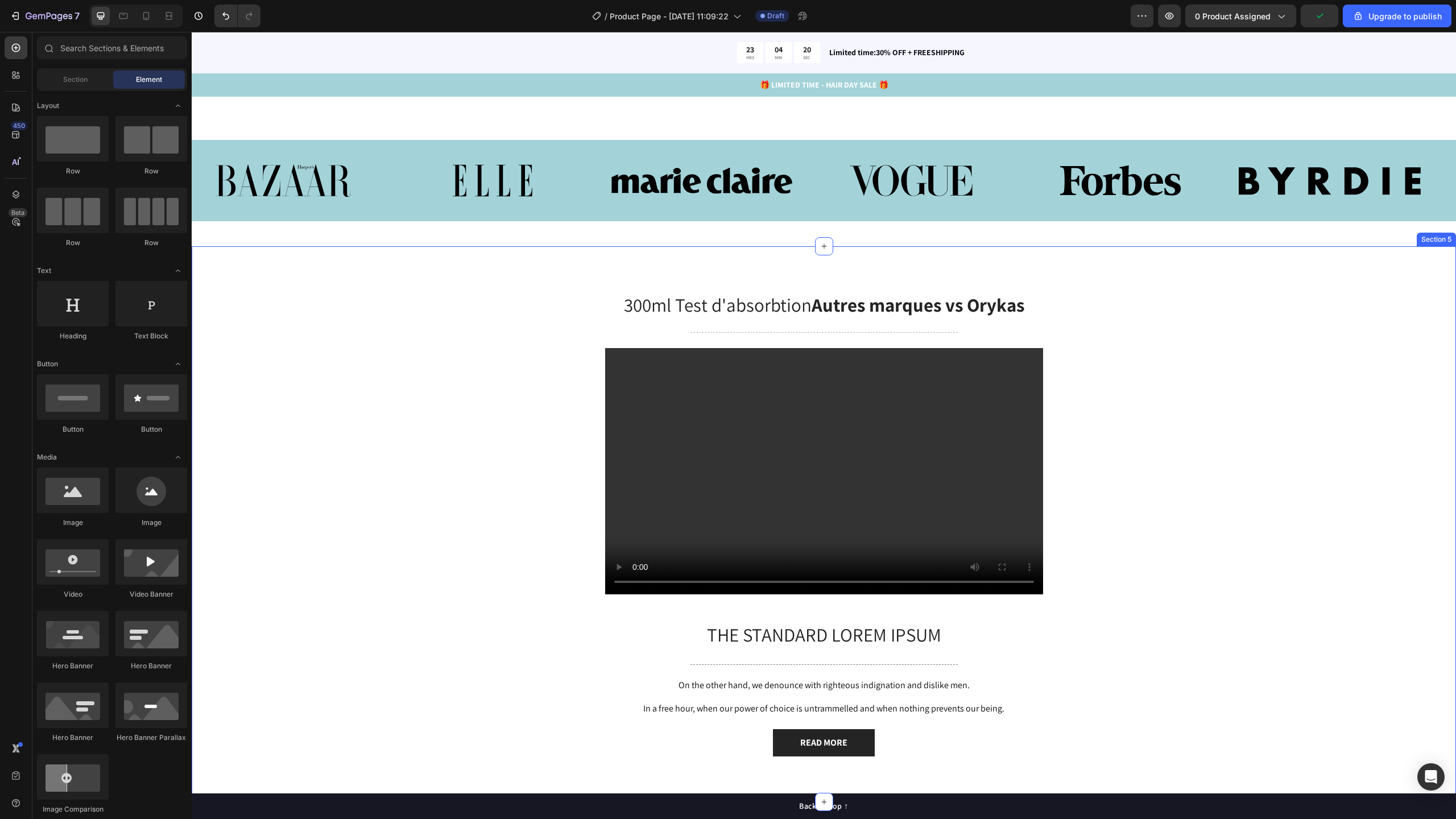
click at [760, 316] on div "300ml Test d'absorbtion Autres marques vs Orykas Heading Title Line Video The s…" at bounding box center [823, 525] width 1265 height 557
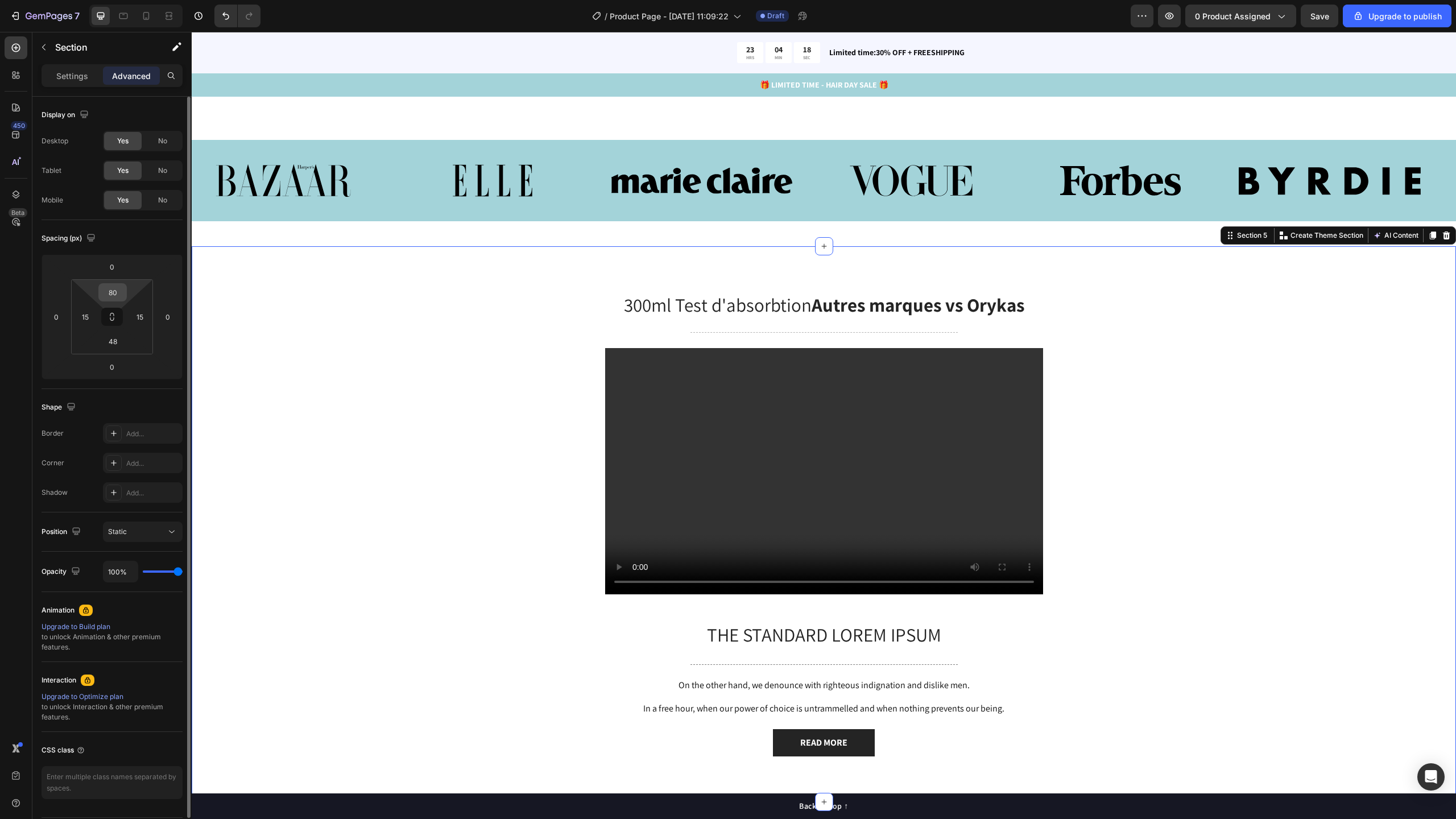
click at [122, 295] on input "80" at bounding box center [112, 291] width 23 height 17
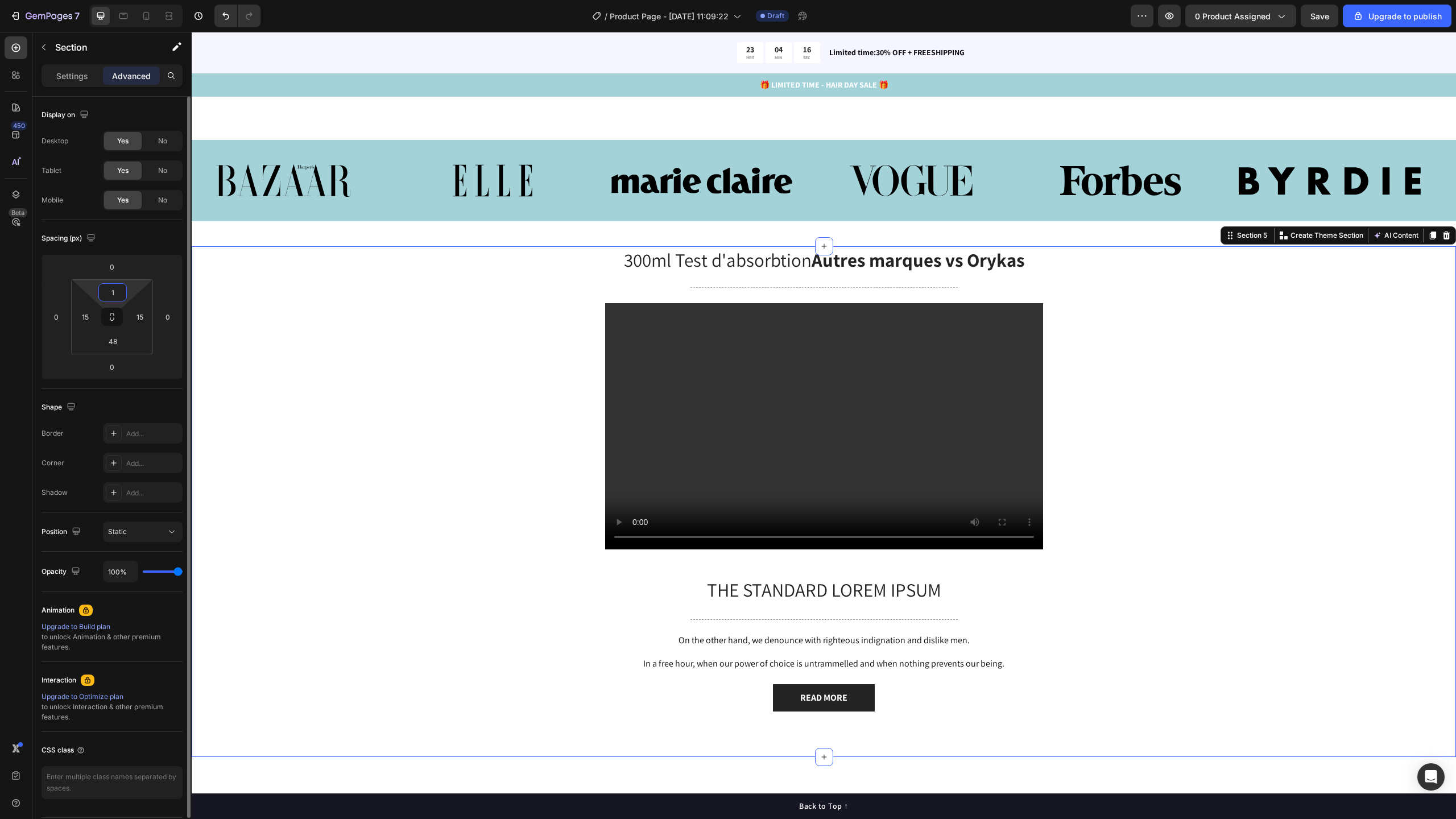
type input "15"
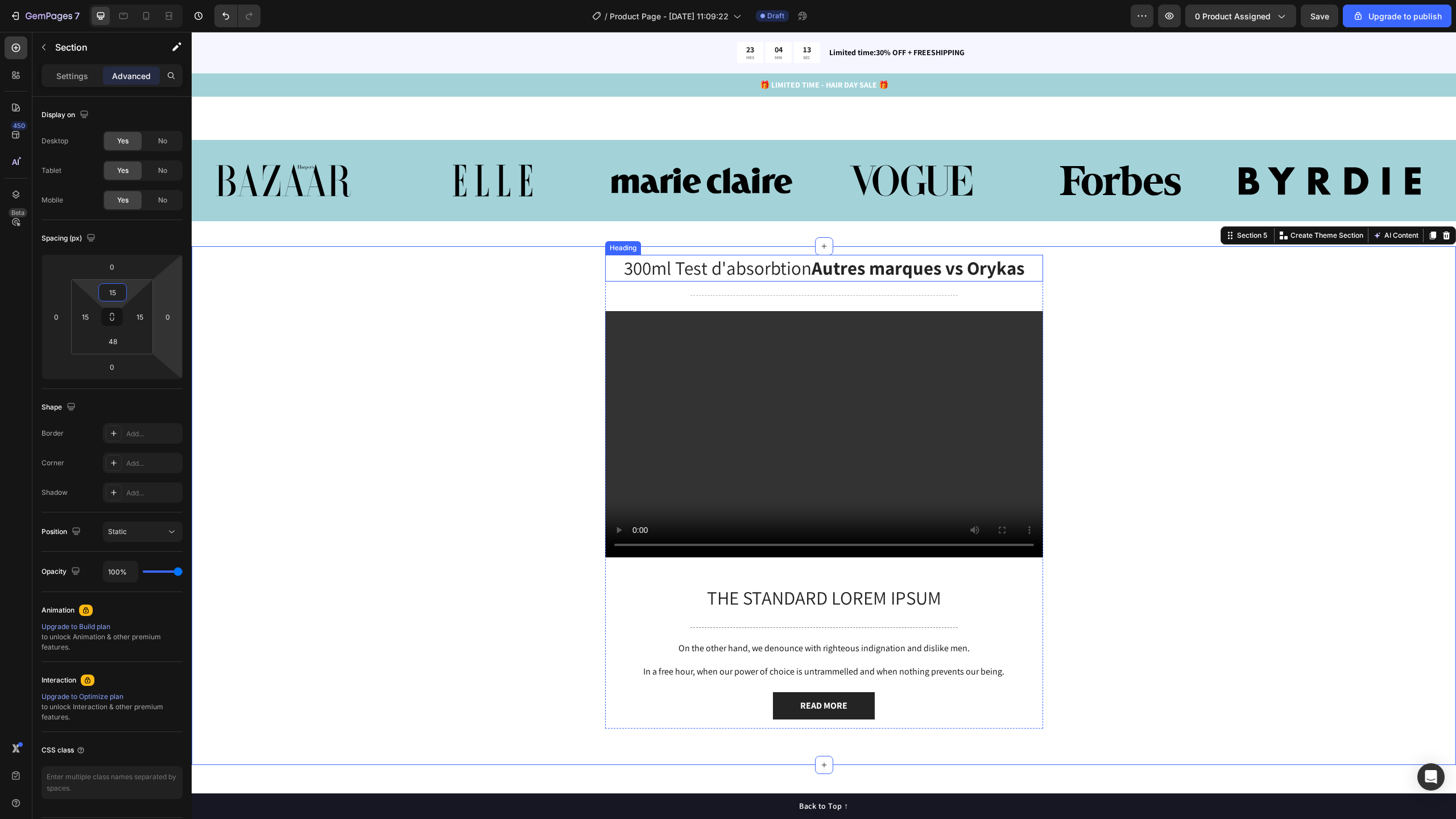
click at [814, 280] on strong "Autres marques vs Orykas" at bounding box center [918, 268] width 212 height 25
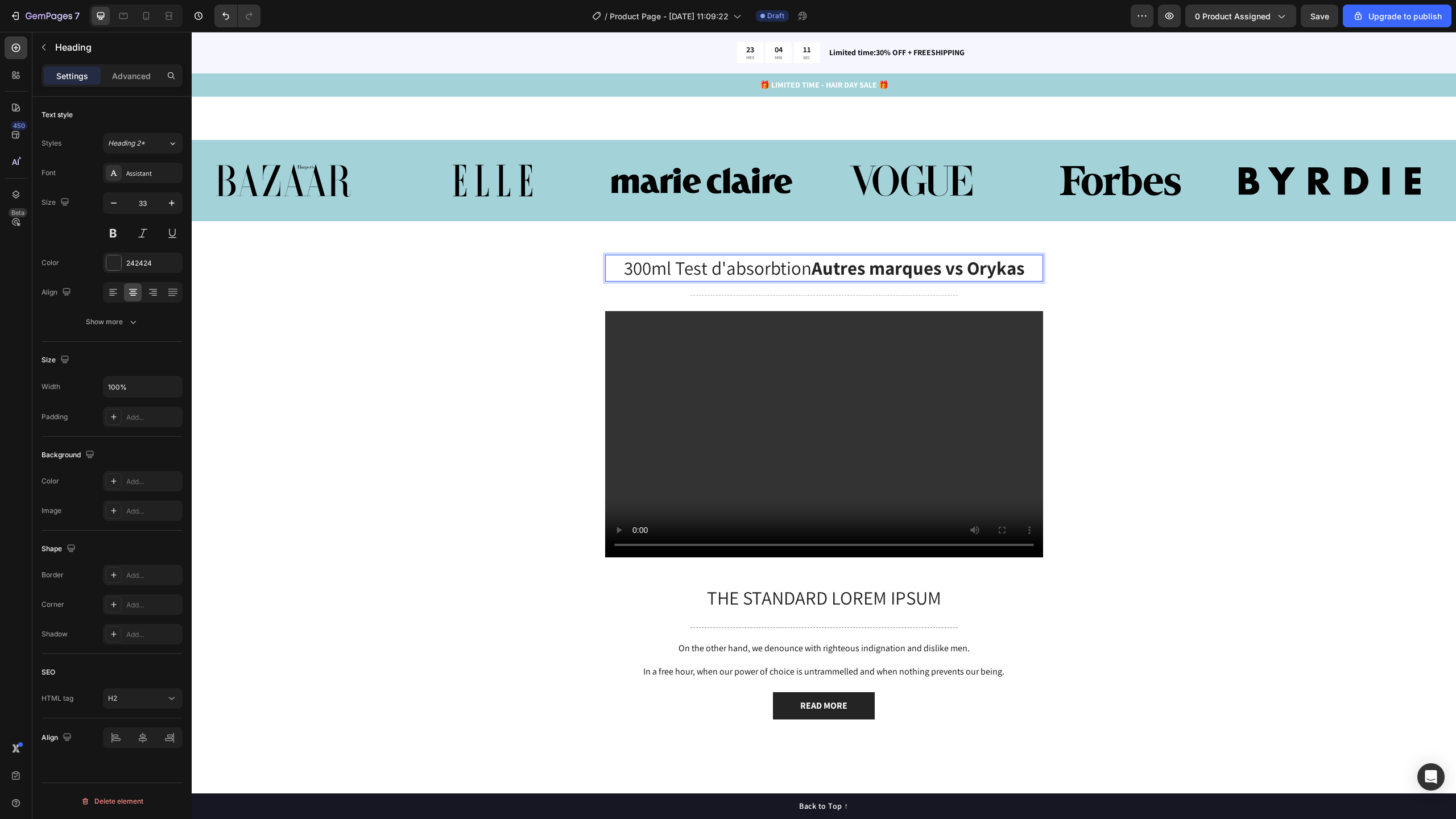
click at [812, 280] on strong "Autres marques vs Orykas" at bounding box center [918, 268] width 212 height 25
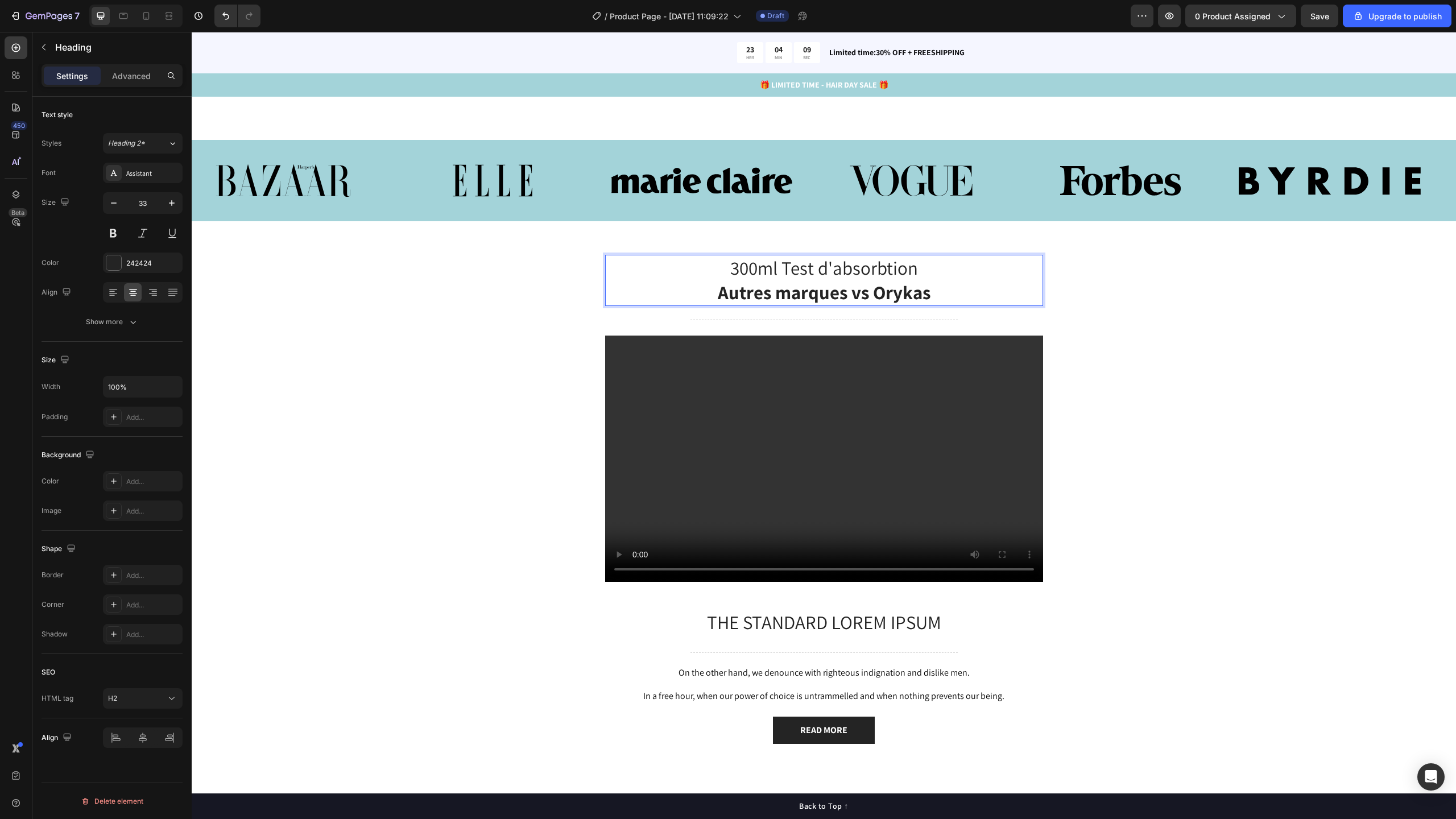
click at [943, 305] on p "300ml Test d'absorbtion ⁠⁠⁠⁠⁠⁠⁠ Autres marques vs Orykas" at bounding box center [824, 281] width 435 height 49
click at [1164, 379] on div "300ml Test d'absorbtion Autres marques vs Orykas Heading 12 Title Line Video Th…" at bounding box center [823, 508] width 1247 height 507
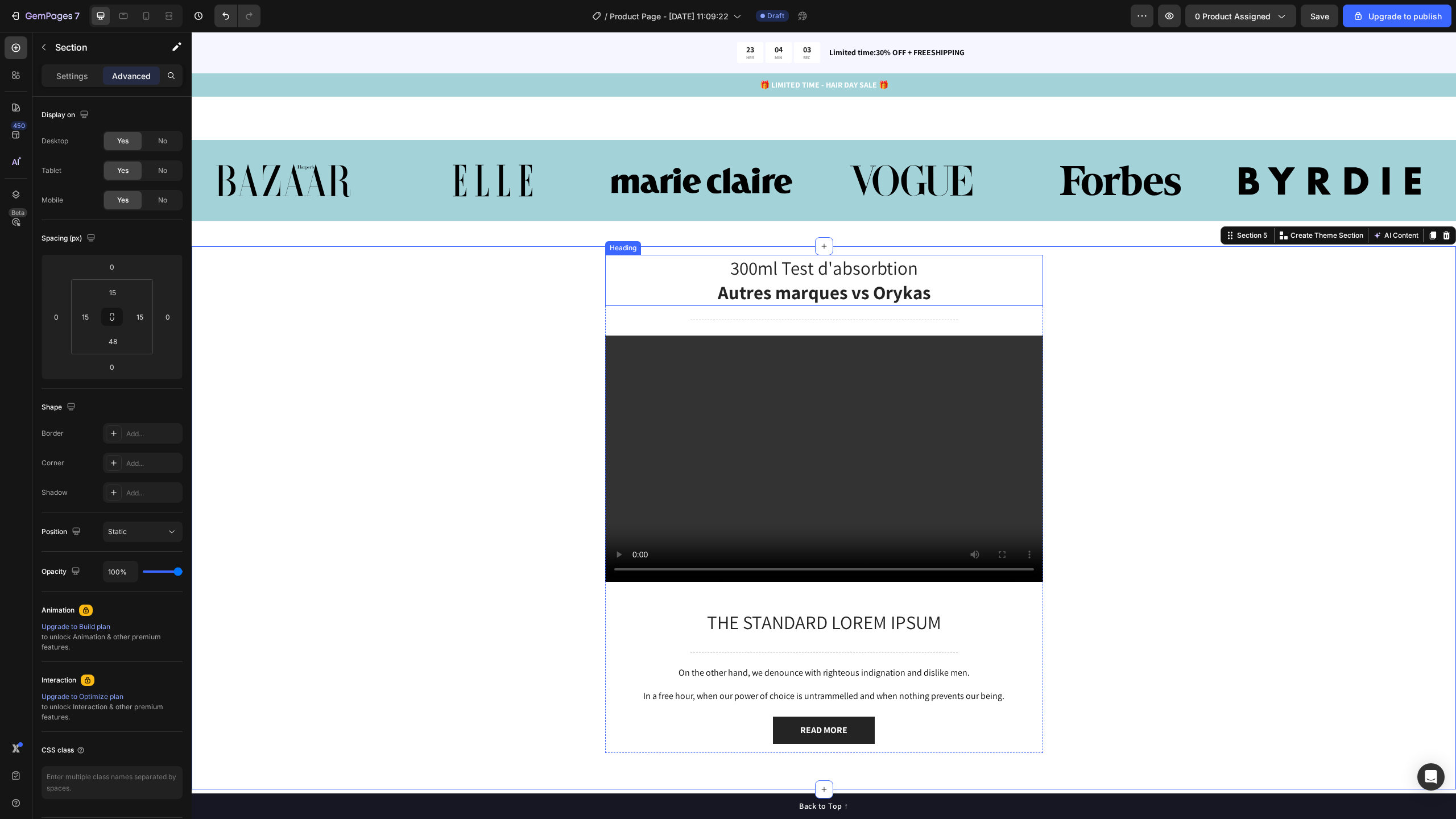
click at [890, 305] on strong "Autres marques vs Orykas" at bounding box center [824, 292] width 212 height 25
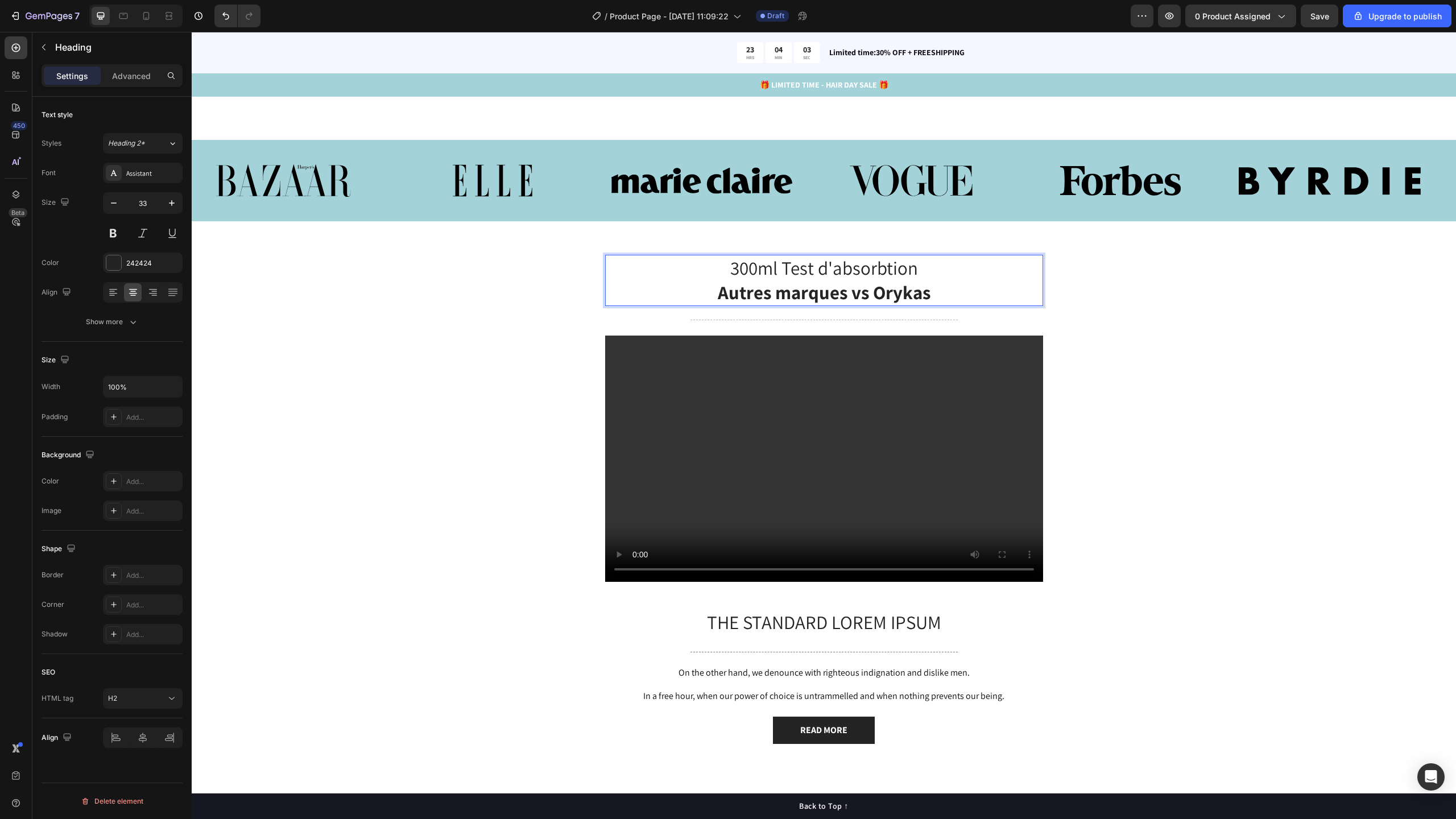
click at [923, 305] on strong "Autres marques vs Orykas" at bounding box center [824, 292] width 212 height 25
click at [1113, 368] on div "300ml Test d'absorbtion Autres marques vs Nuresty Heading 12 Title Line Video T…" at bounding box center [823, 508] width 1247 height 507
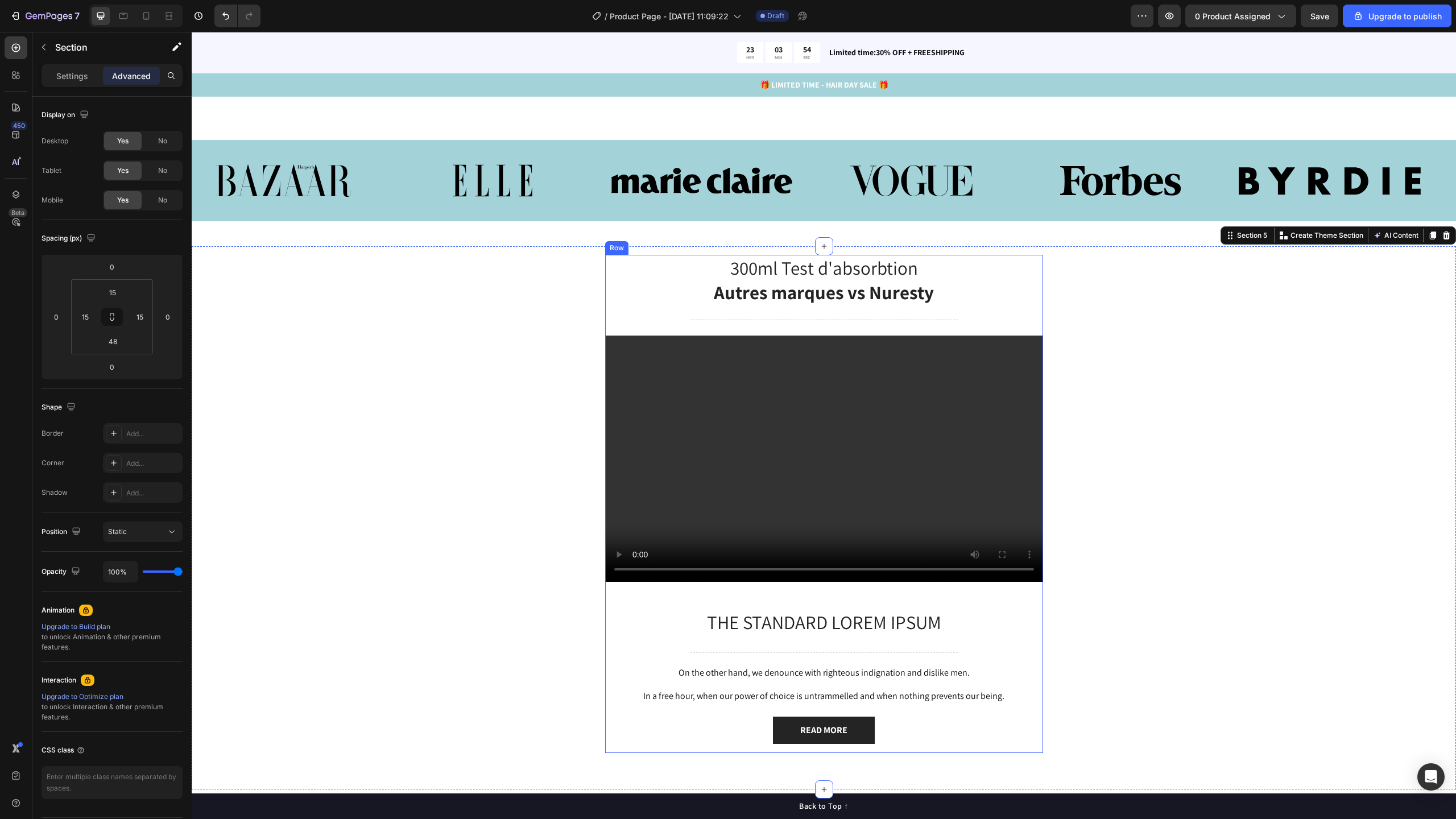
click at [915, 305] on strong "Autres marques vs Nuresty" at bounding box center [823, 292] width 220 height 25
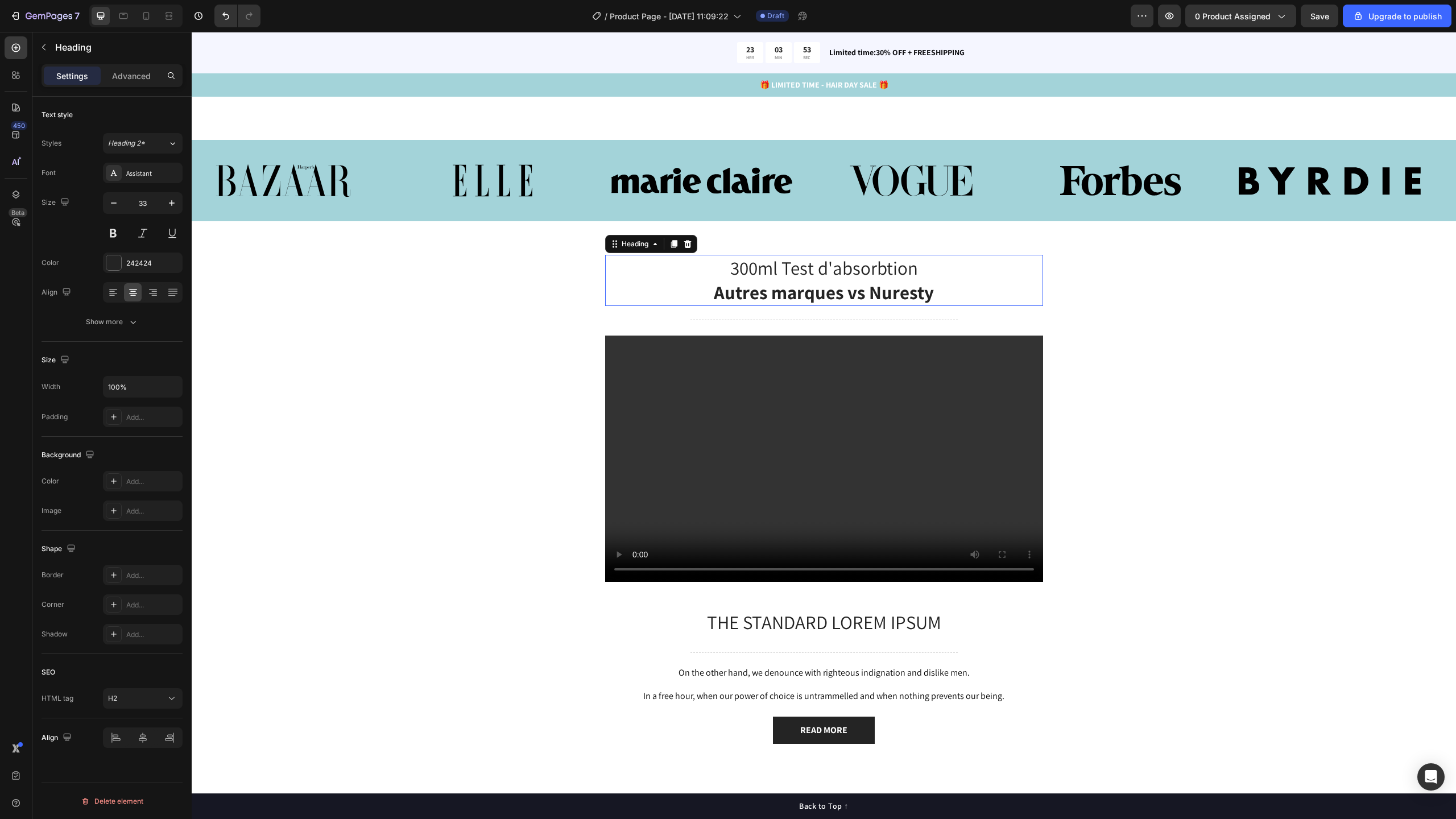
click at [871, 305] on strong "Autres marques vs Nuresty" at bounding box center [823, 292] width 220 height 25
drag, startPoint x: 869, startPoint y: 351, endPoint x: 932, endPoint y: 356, distance: 63.2
click at [932, 305] on p "300ml Test d'absorbtion Autres marques vs Nuresty" at bounding box center [824, 281] width 435 height 49
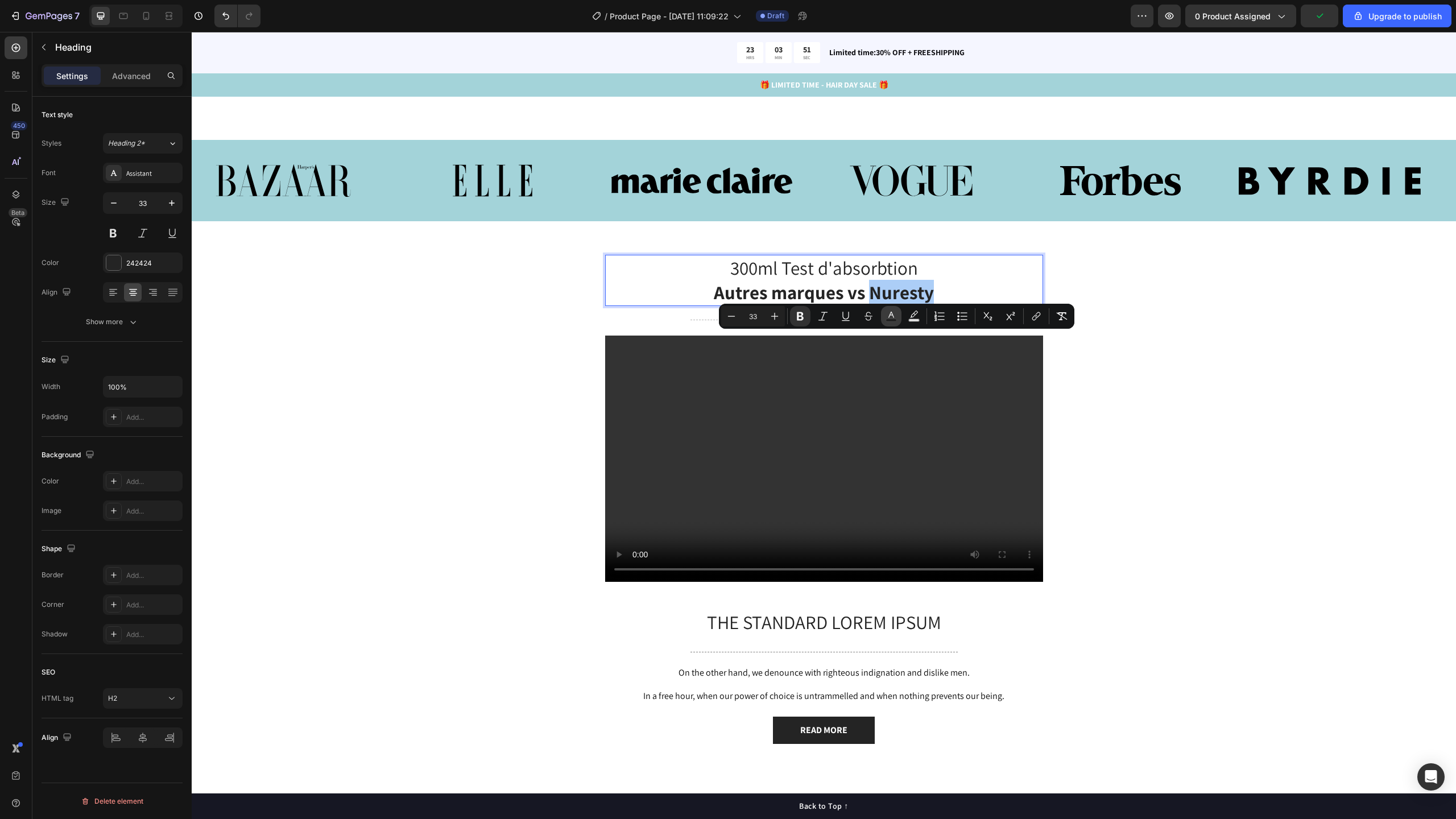
click at [894, 318] on icon "Editor contextual toolbar" at bounding box center [891, 316] width 11 height 11
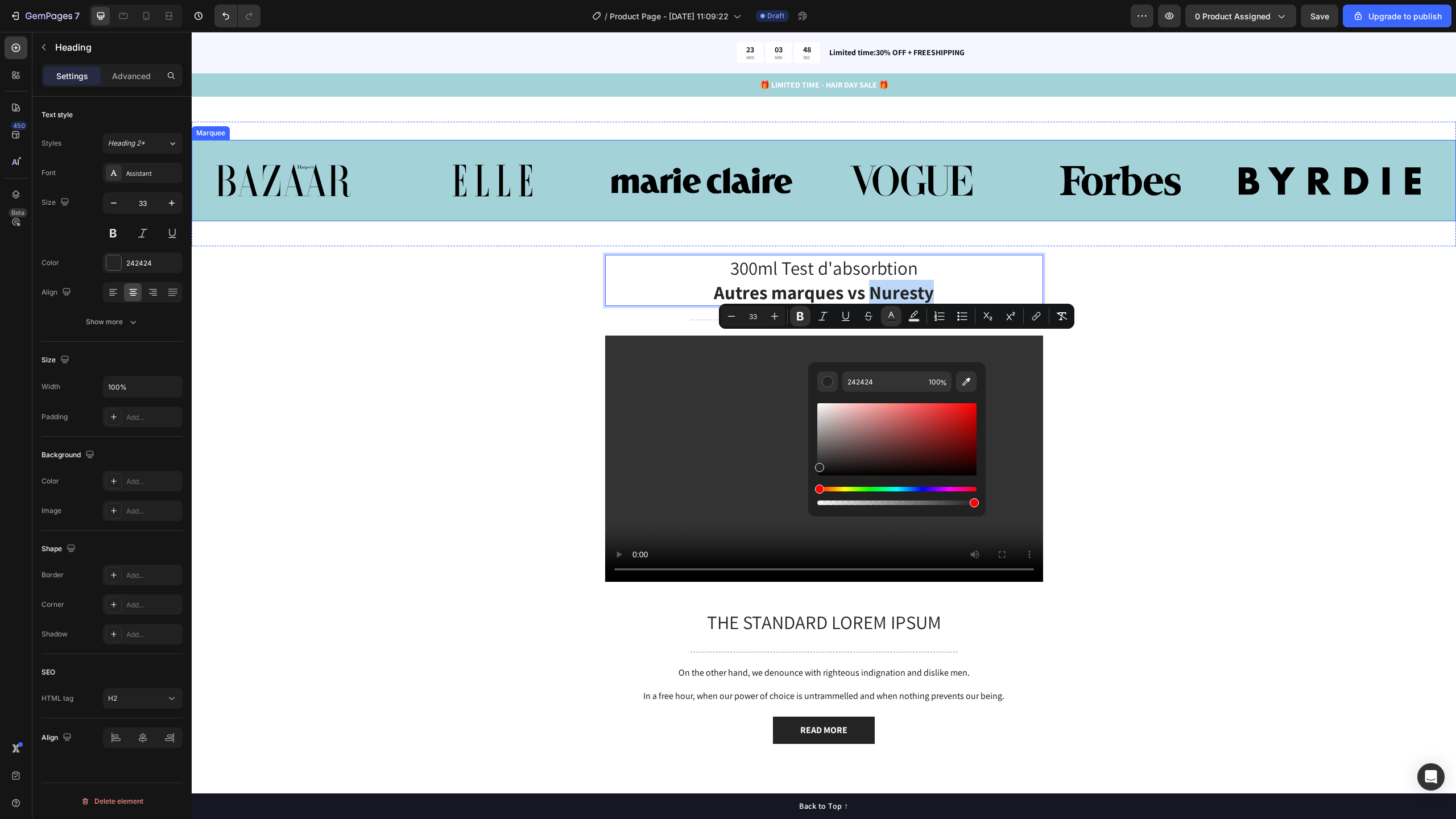
click at [609, 197] on div "Image Image Image Image Image Image Image Image Image Image Image Image Marquee" at bounding box center [823, 180] width 1265 height 82
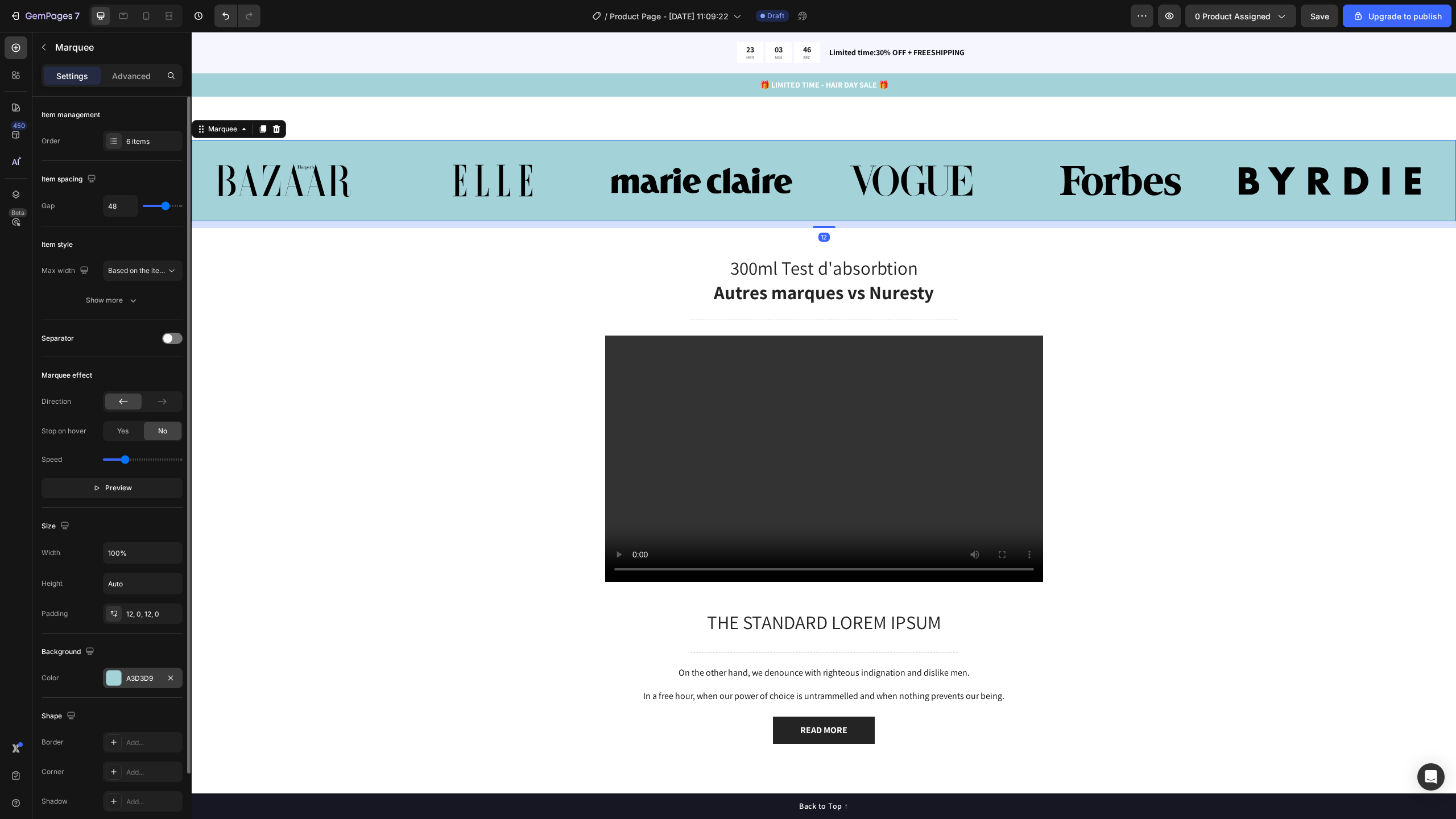
click at [143, 673] on div "A3D3D9" at bounding box center [143, 679] width 33 height 11
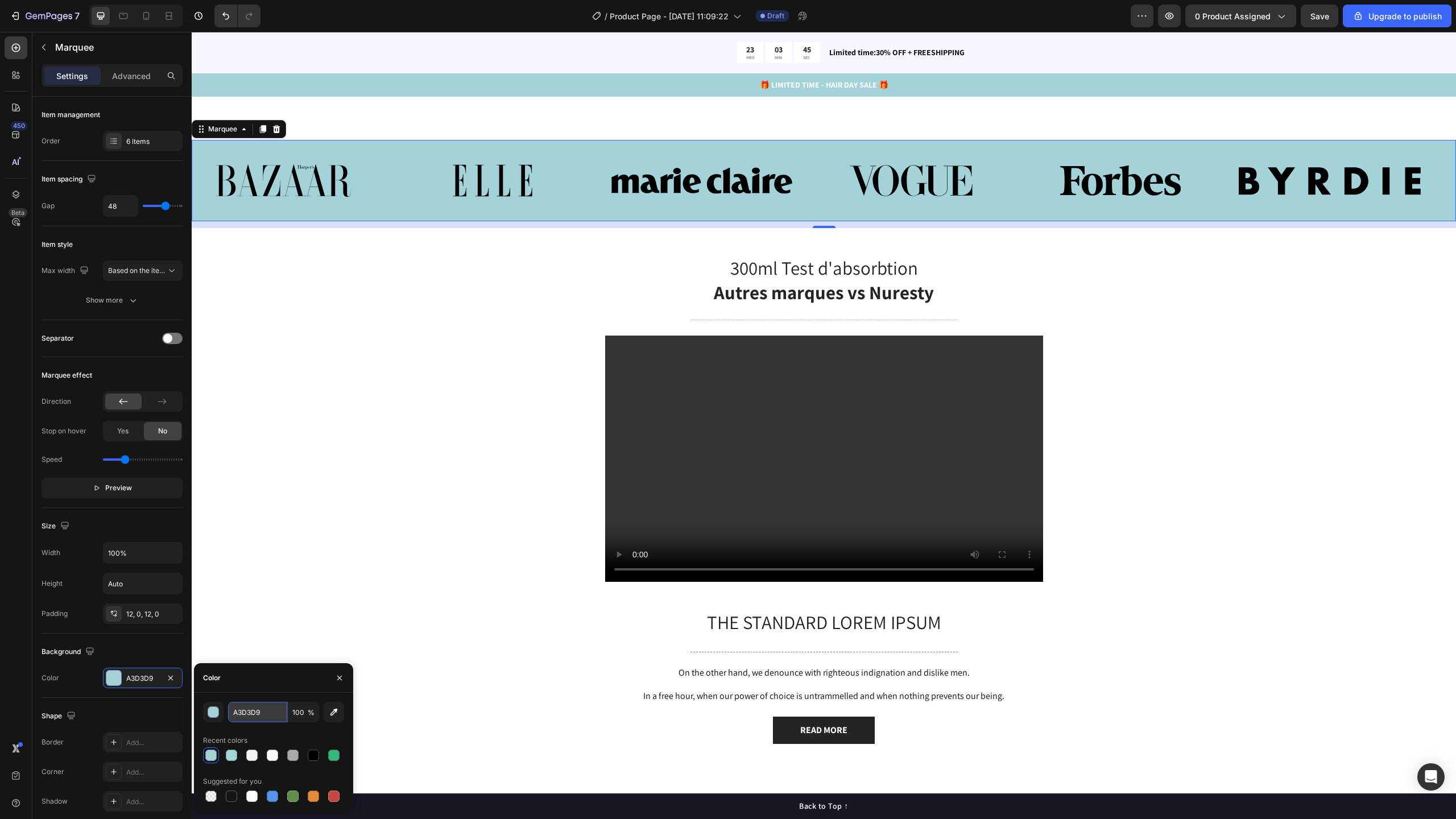
click at [266, 712] on input "A3D3D9" at bounding box center [257, 712] width 59 height 20
click at [901, 305] on strong "Autres marques vs Nuresty" at bounding box center [823, 292] width 220 height 25
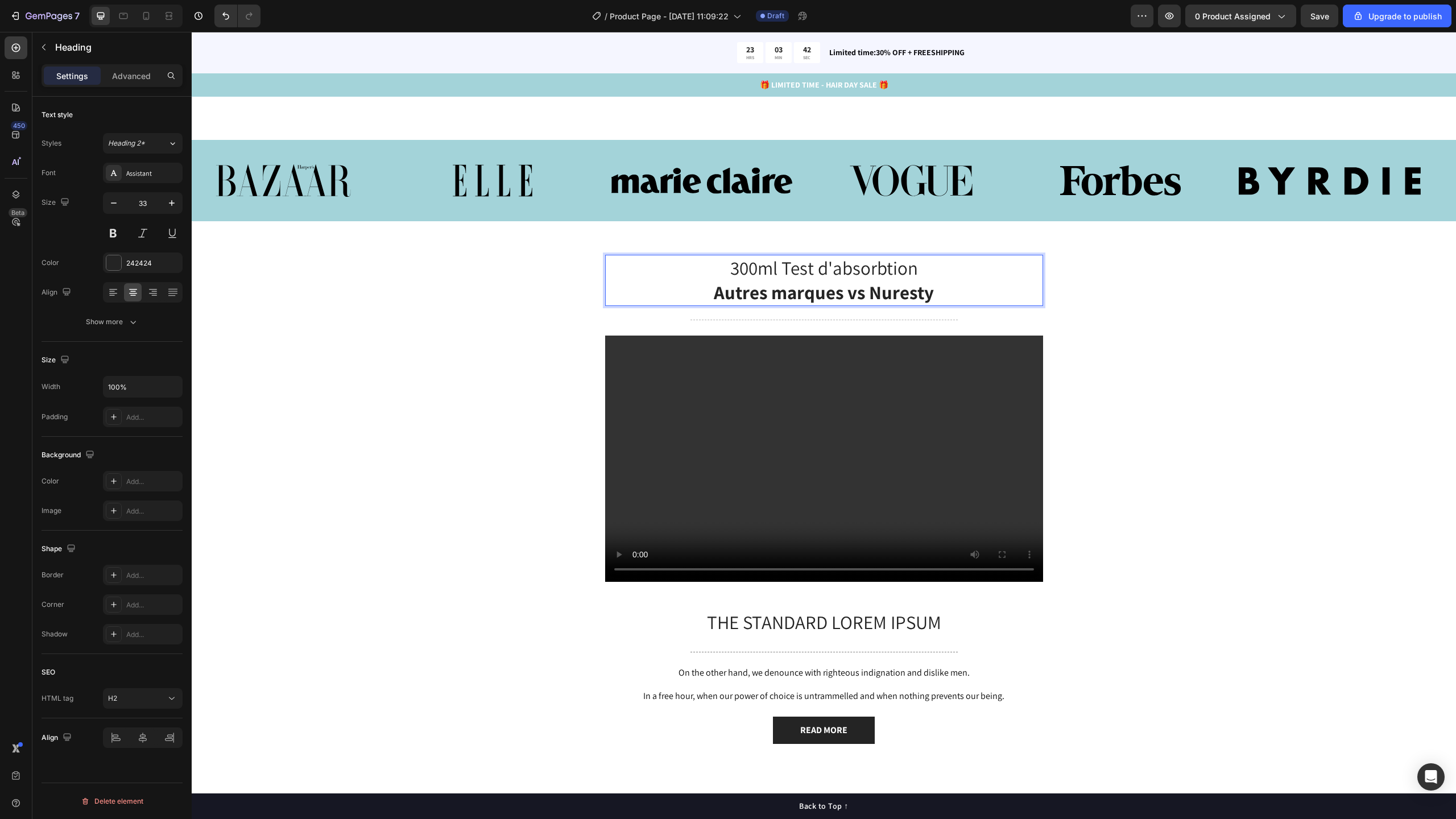
click at [890, 305] on strong "Autres marques vs Nuresty" at bounding box center [823, 292] width 220 height 25
drag, startPoint x: 869, startPoint y: 348, endPoint x: 938, endPoint y: 350, distance: 69.0
click at [938, 305] on p "300ml Test d'absorbtion Autres marques vs Nuresty" at bounding box center [824, 281] width 435 height 49
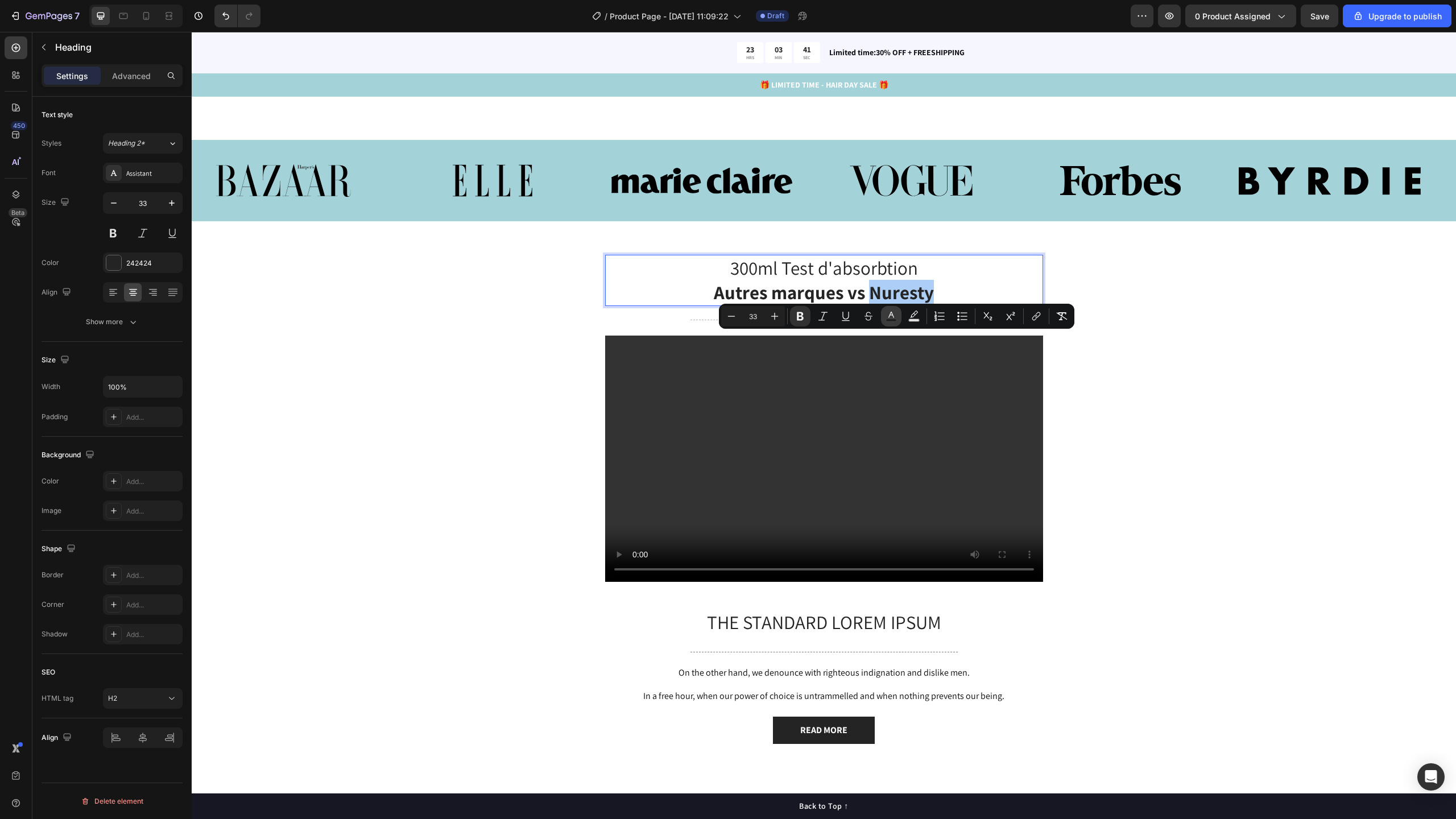
click at [893, 322] on button "Text Color" at bounding box center [891, 316] width 20 height 20
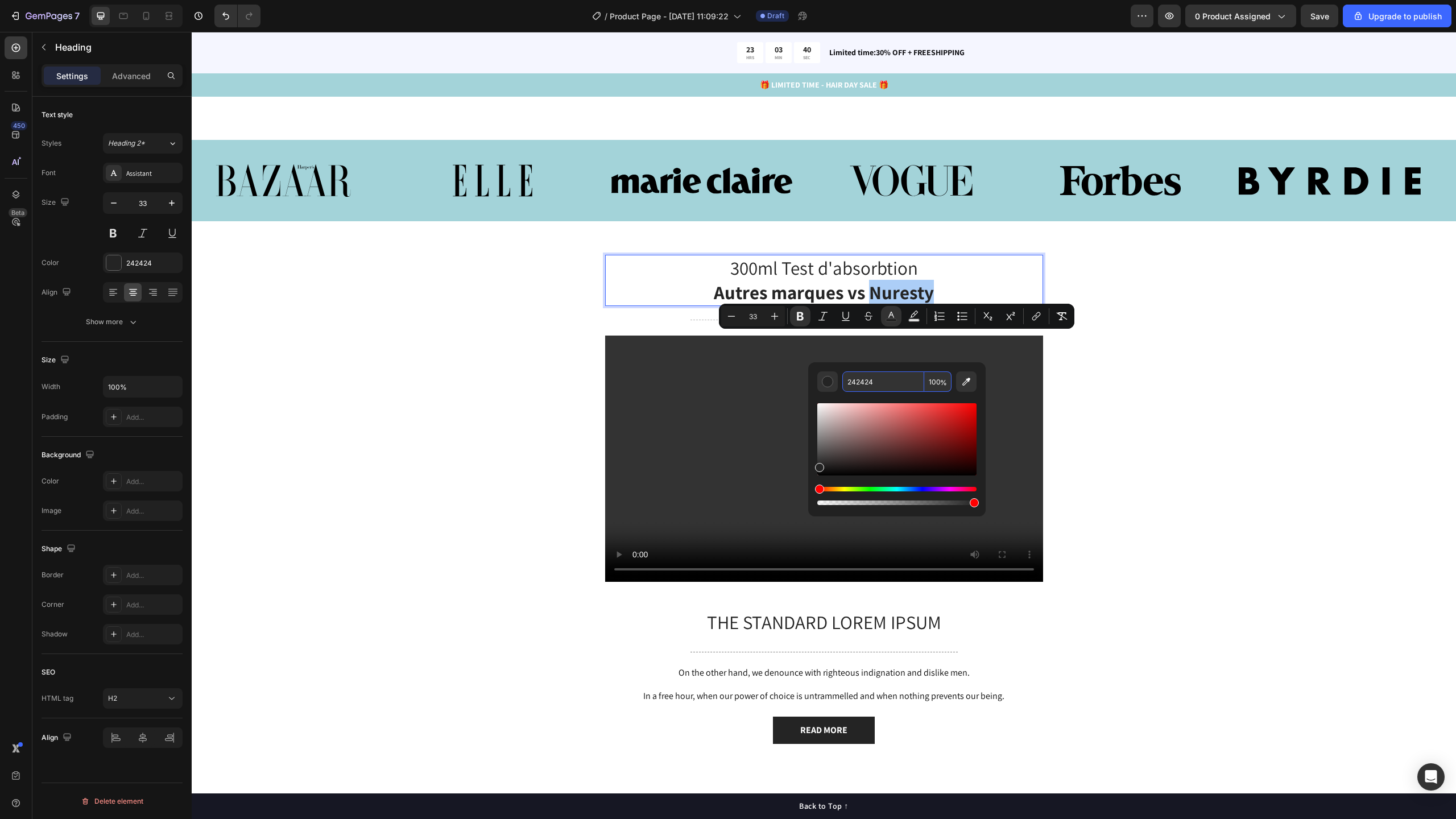
click at [890, 381] on input "242424" at bounding box center [883, 381] width 82 height 20
paste input "A3D3D9"
type input "A3D3D9"
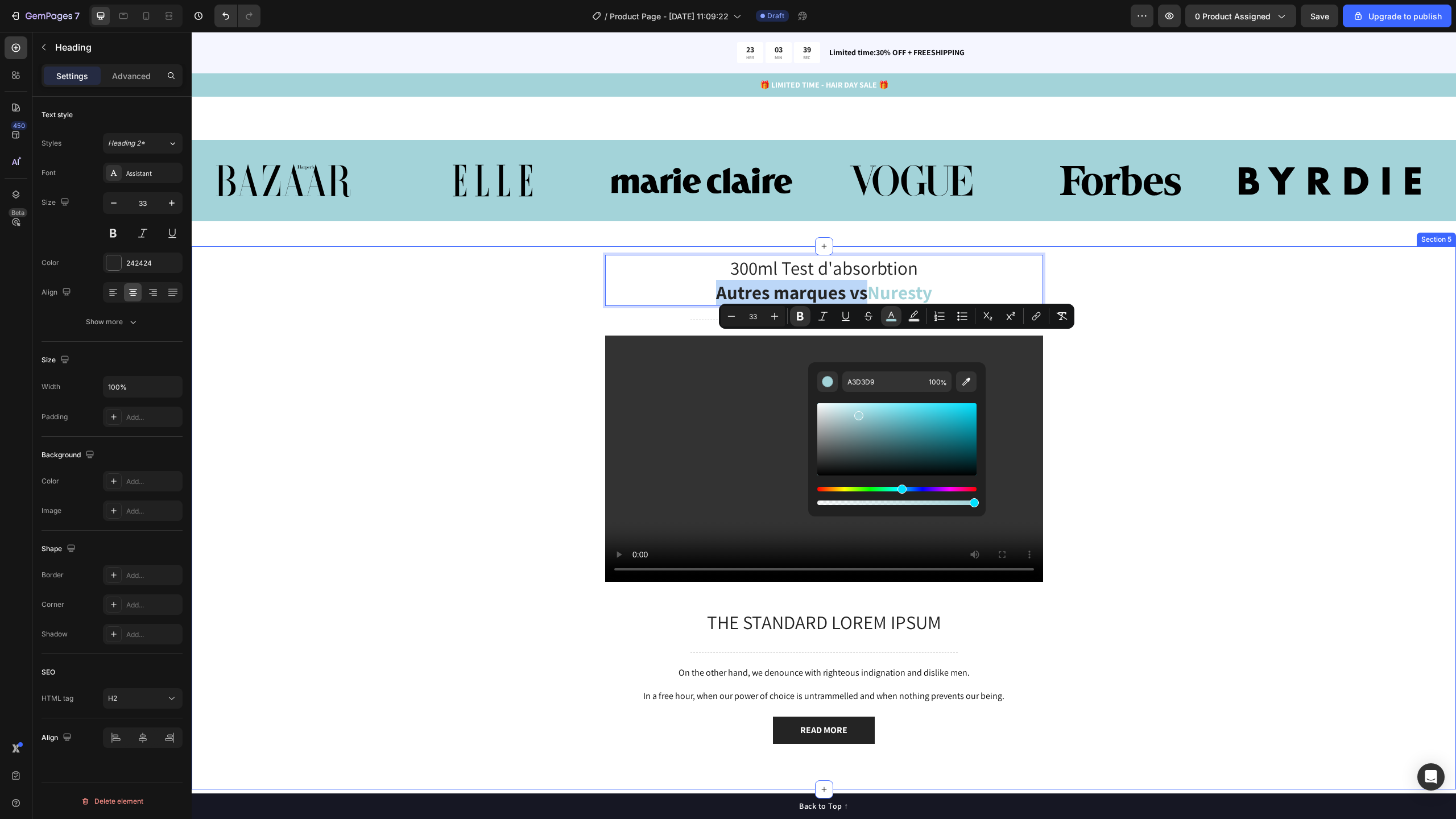
click at [1058, 384] on div "300ml Test d'absorbtion Autres marques vs Nuresty Heading 12 Title Line Video T…" at bounding box center [823, 508] width 1247 height 507
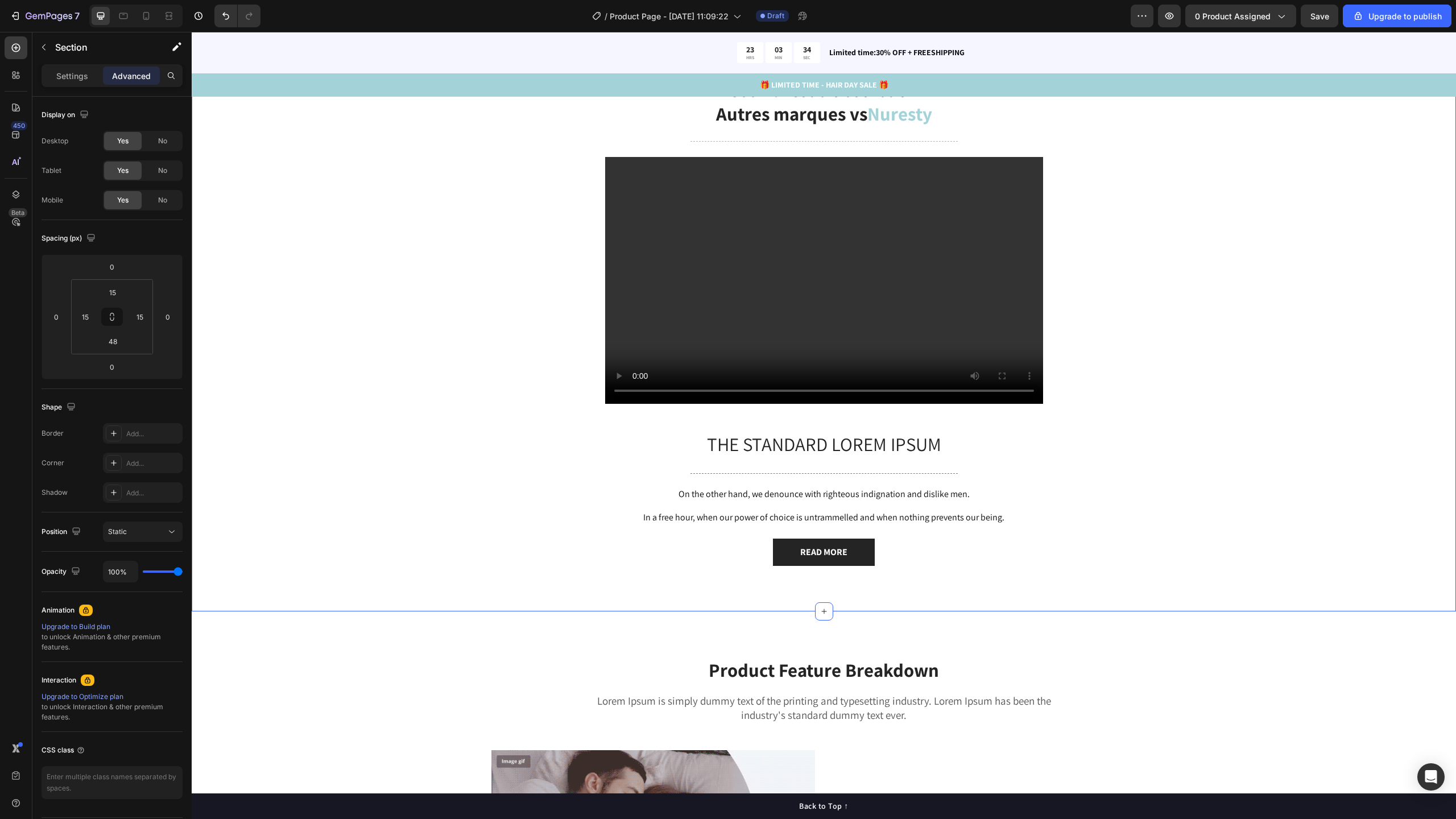
scroll to position [1606, 0]
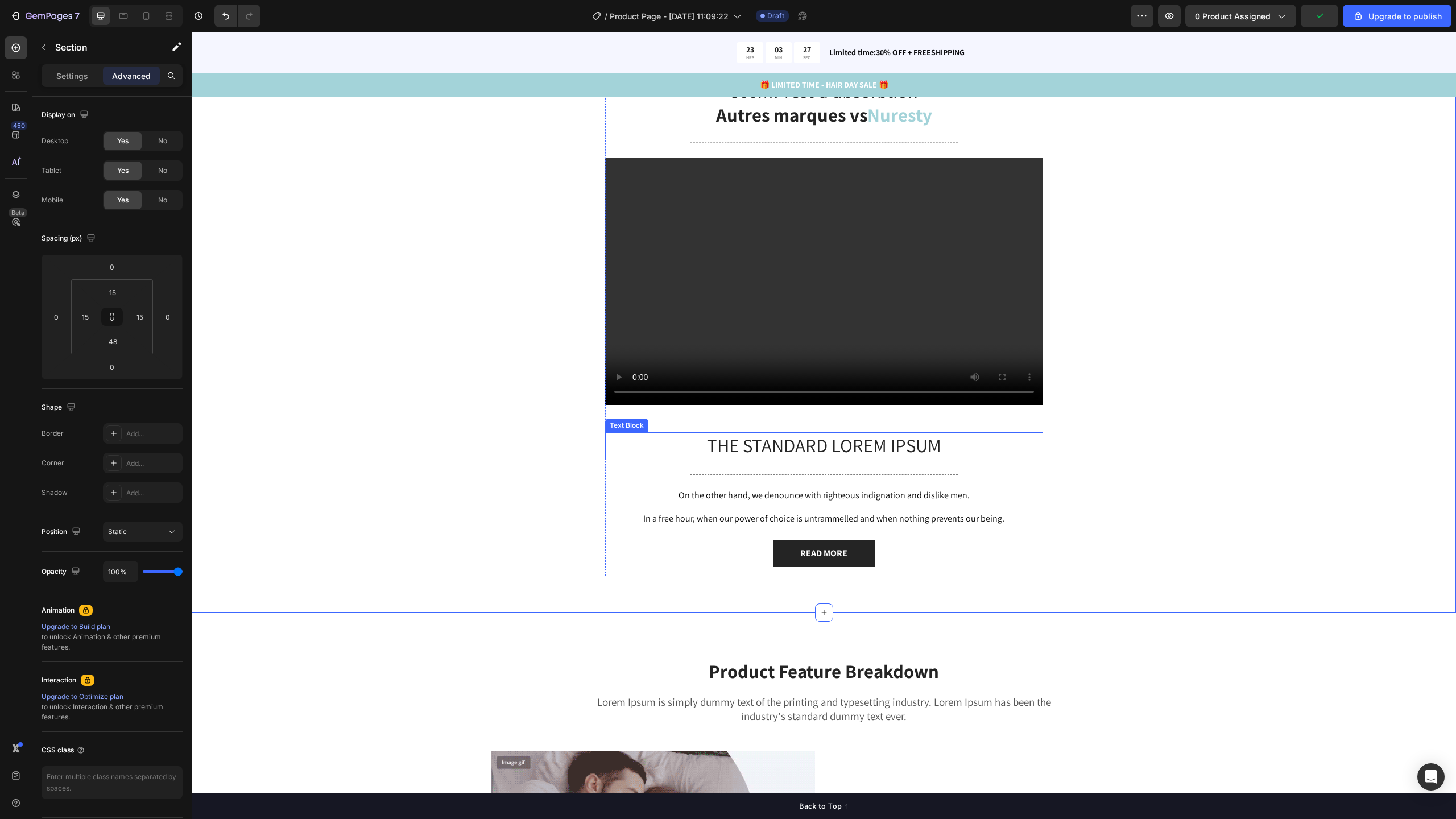
click at [671, 445] on p "The standard Lorem Ipsum" at bounding box center [824, 446] width 435 height 25
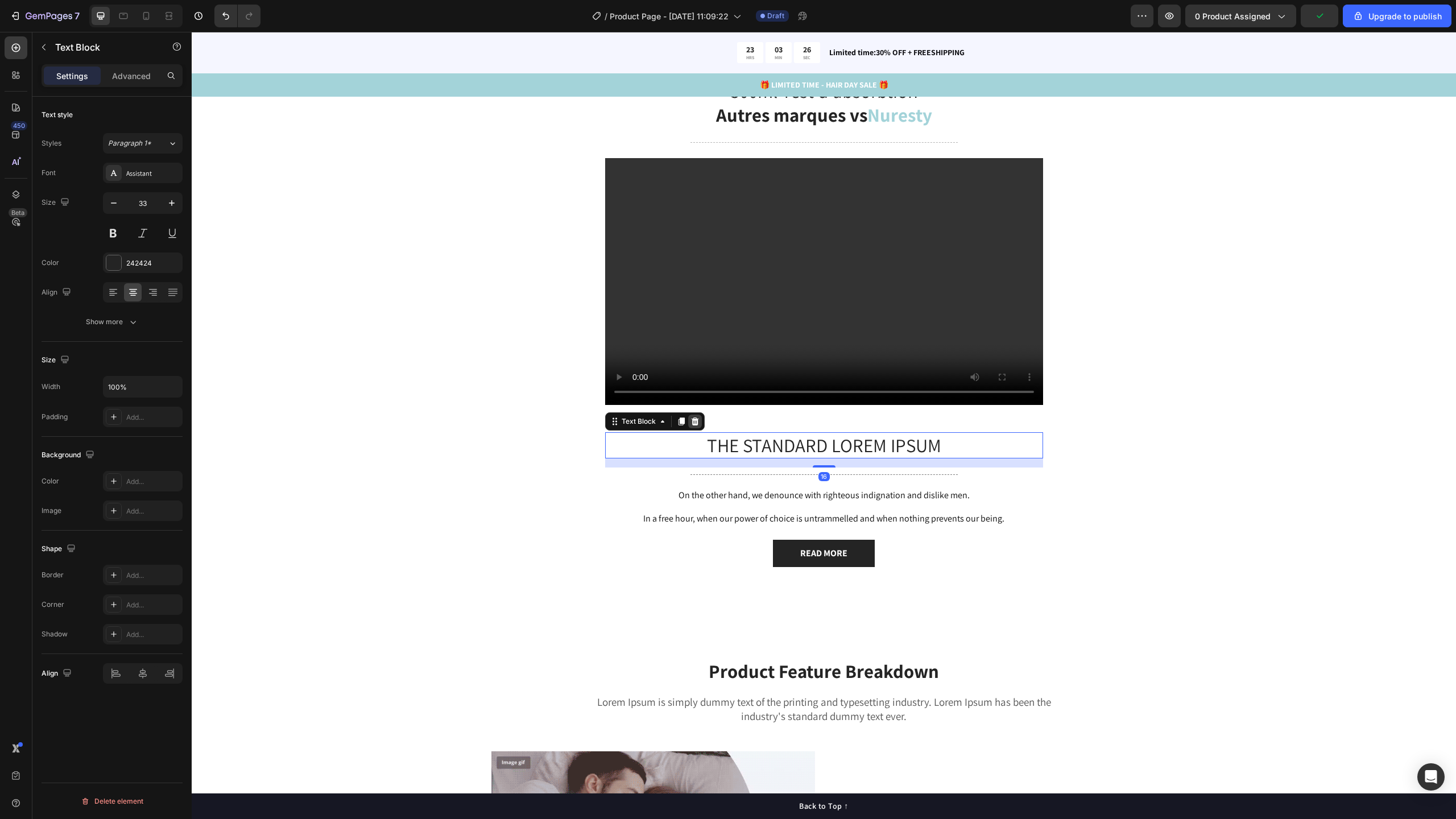
click at [692, 423] on icon at bounding box center [694, 420] width 7 height 8
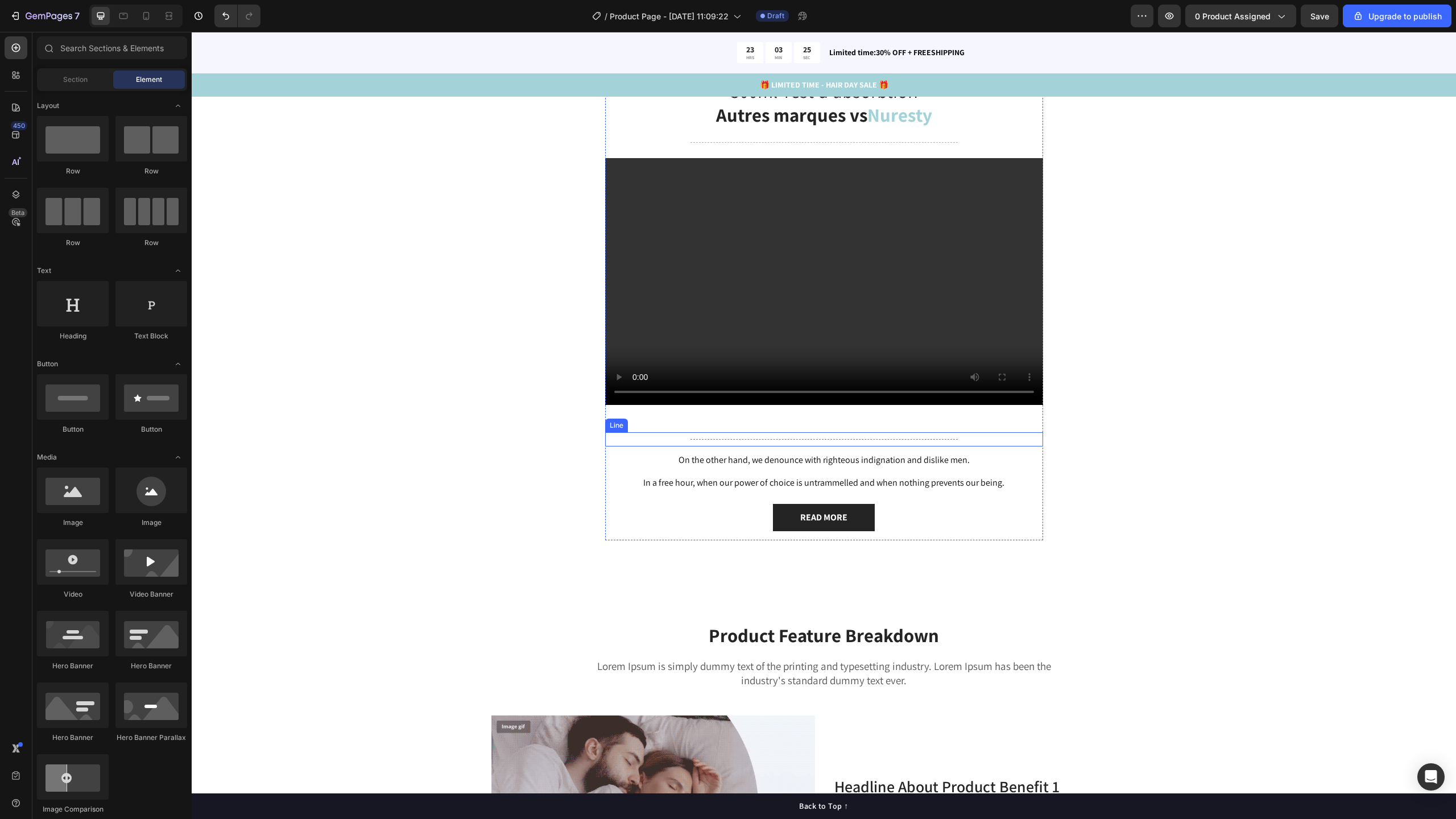
click at [678, 443] on div "Title Line" at bounding box center [824, 440] width 438 height 14
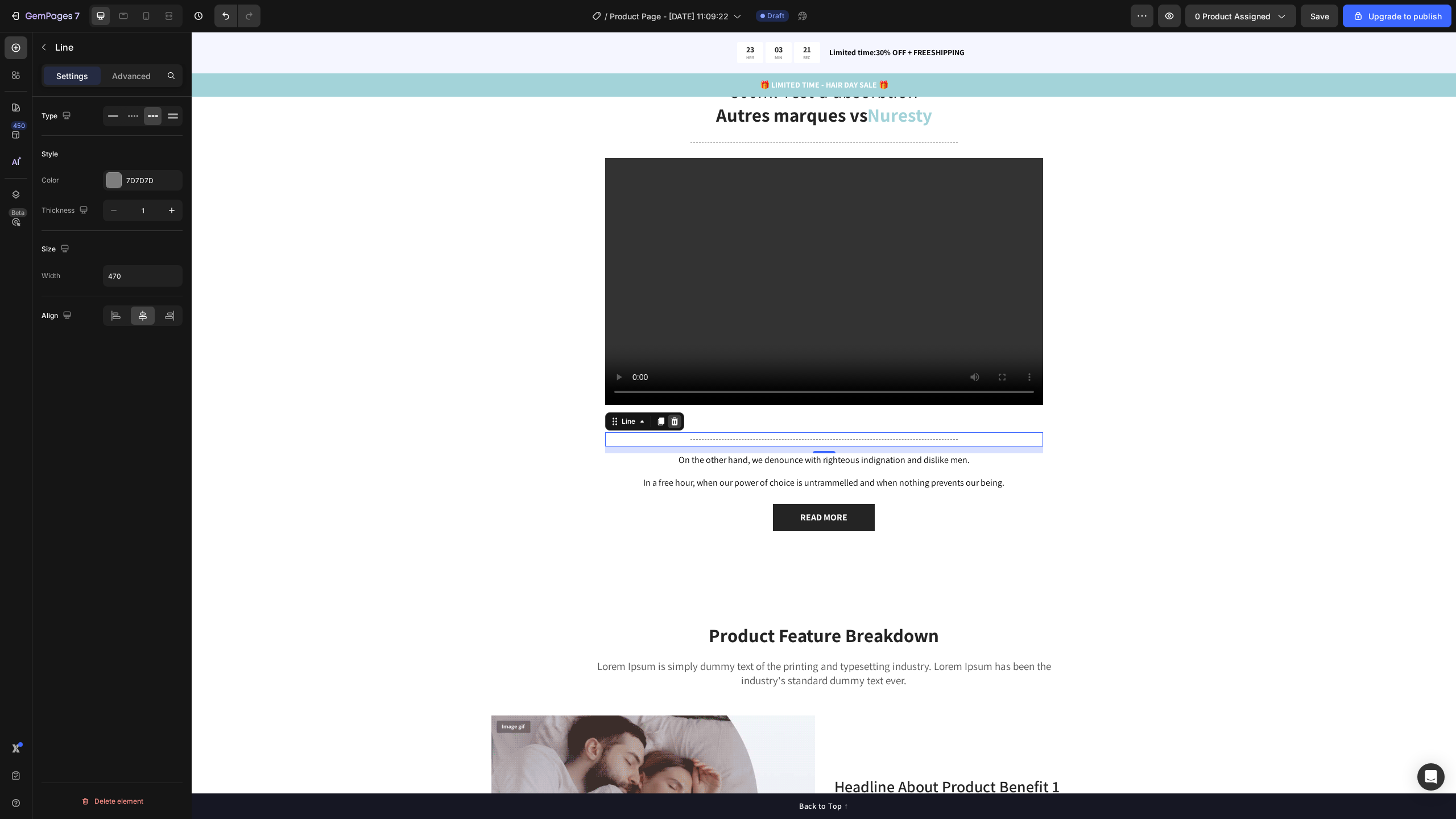
click at [671, 424] on icon at bounding box center [674, 420] width 7 height 8
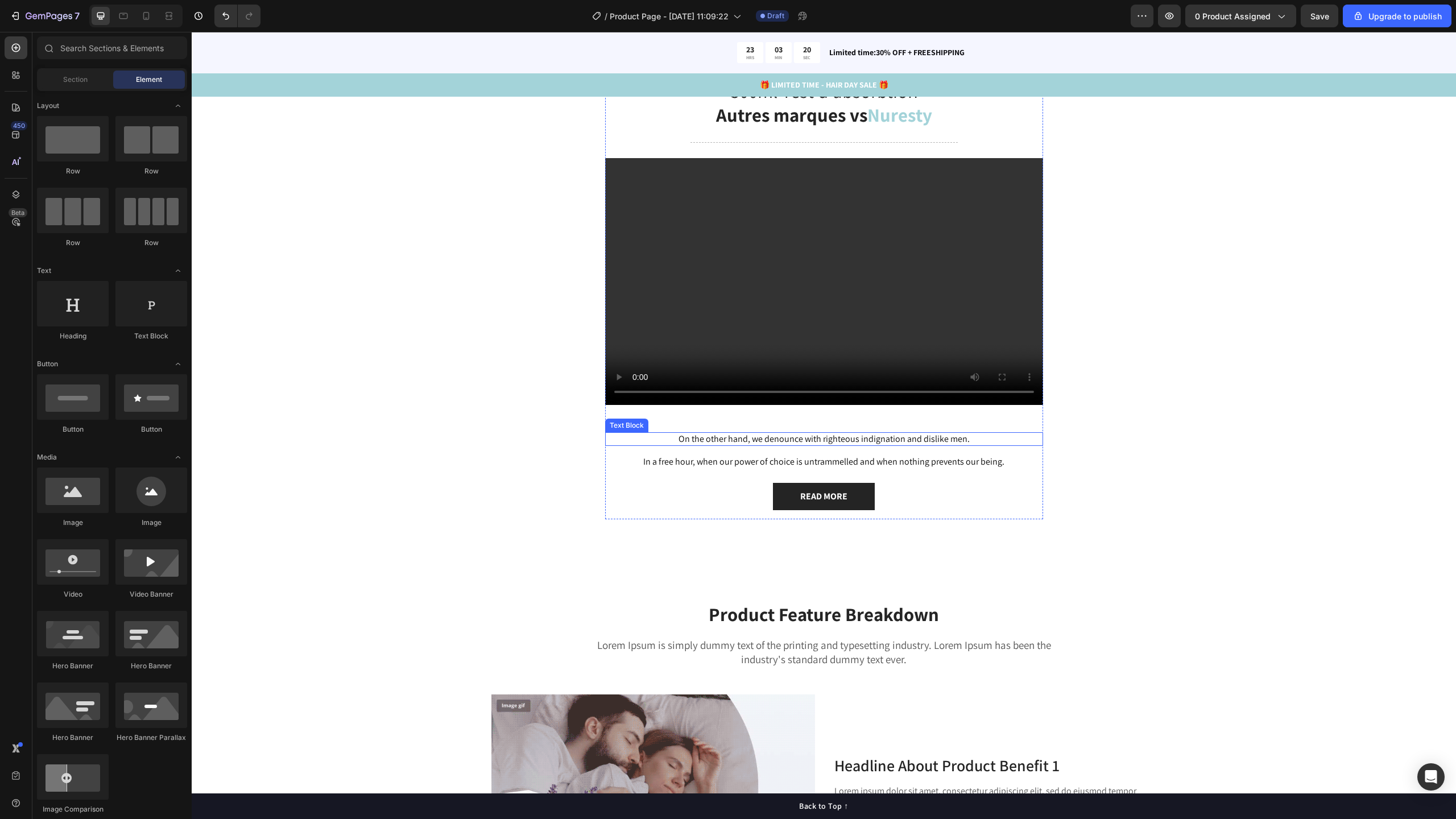
click at [663, 445] on div "On the other hand, we denounce with righteous indignation and dislike men." at bounding box center [824, 440] width 438 height 14
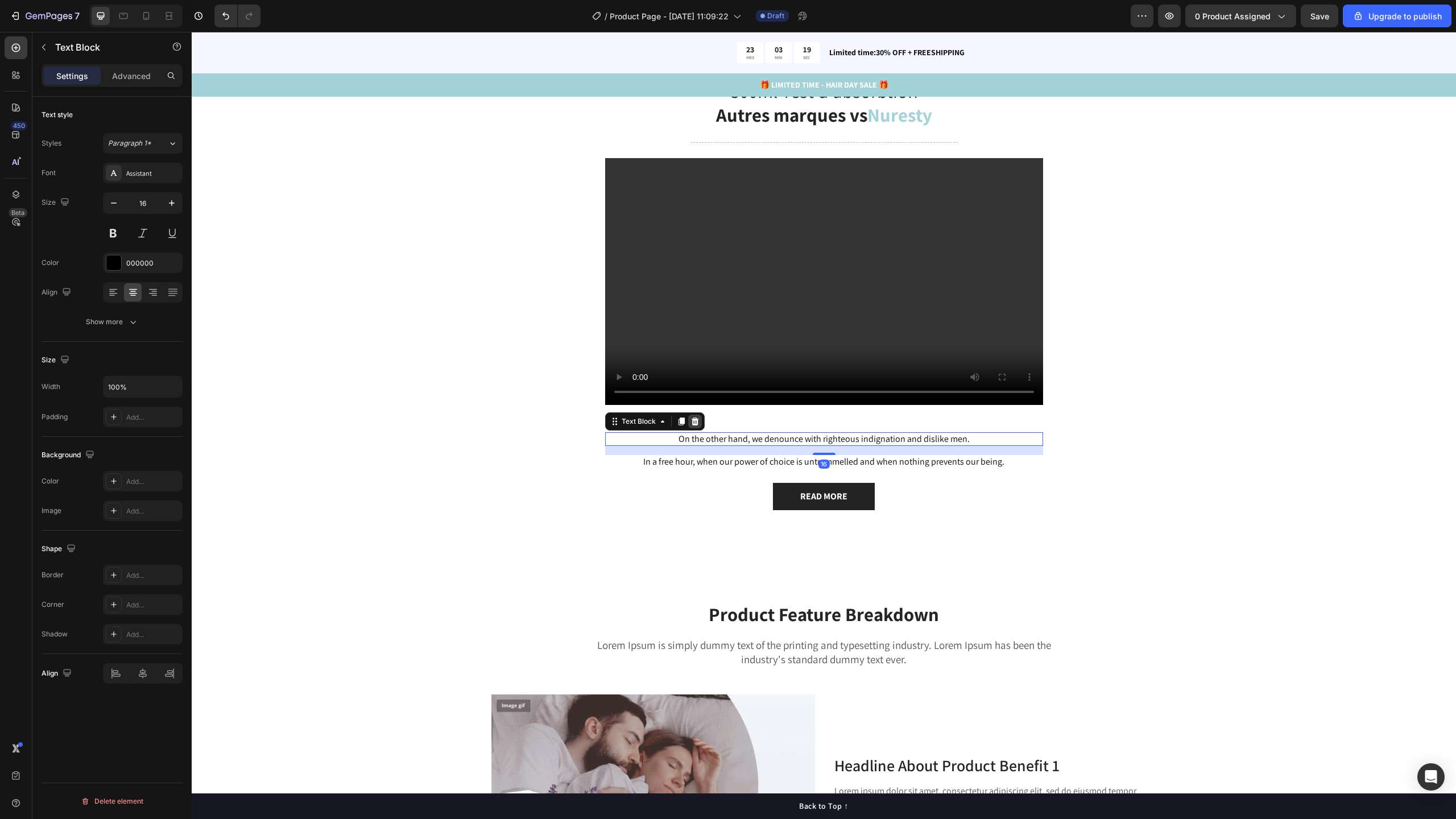
click at [691, 420] on icon at bounding box center [695, 421] width 9 height 9
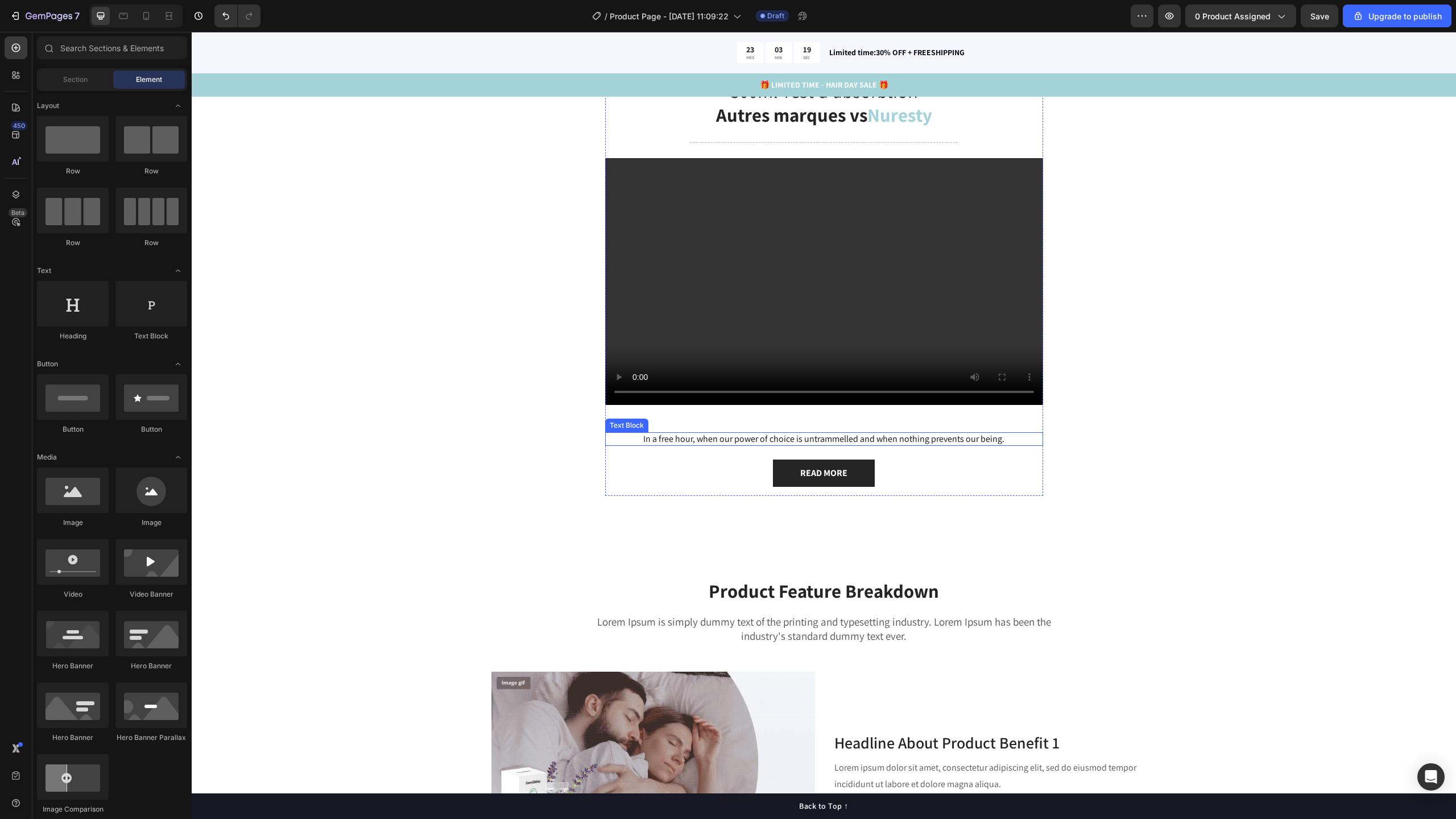
click at [635, 437] on p "In a free hour, when our power of choice is untrammelled and when nothing preve…" at bounding box center [824, 440] width 435 height 12
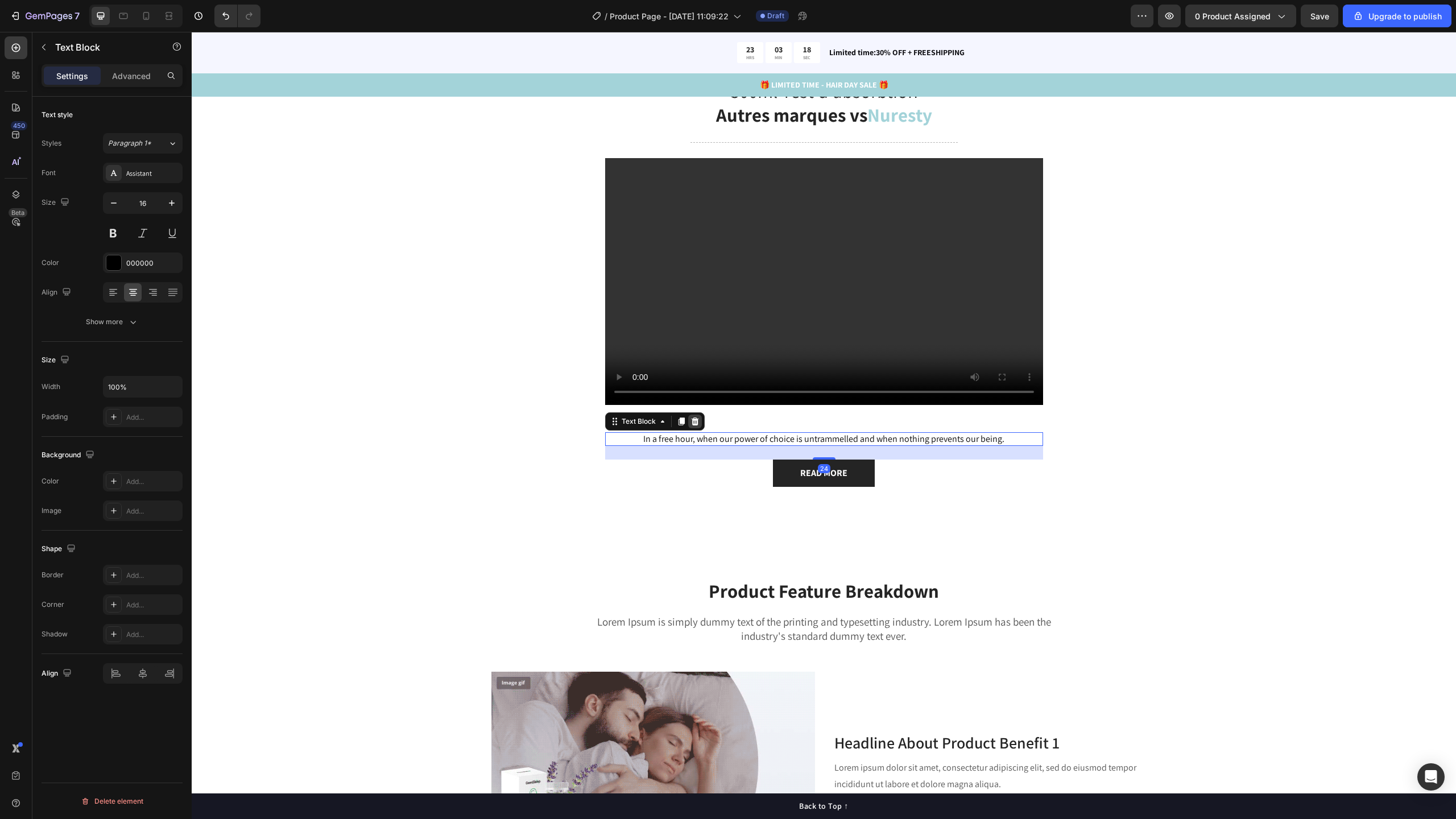
click at [691, 422] on icon at bounding box center [694, 420] width 7 height 8
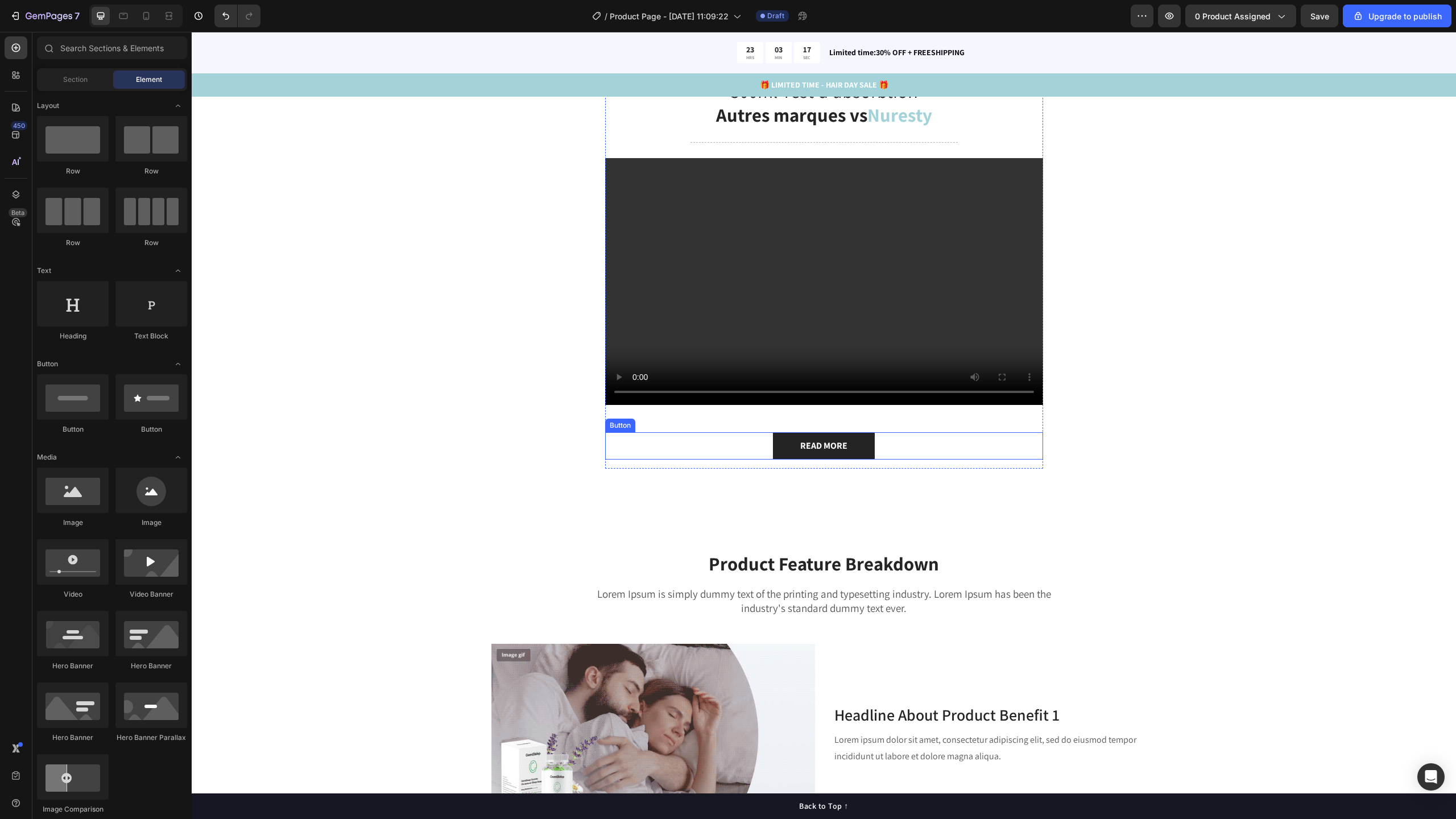
click at [647, 441] on div "READ MORE Button" at bounding box center [824, 446] width 438 height 27
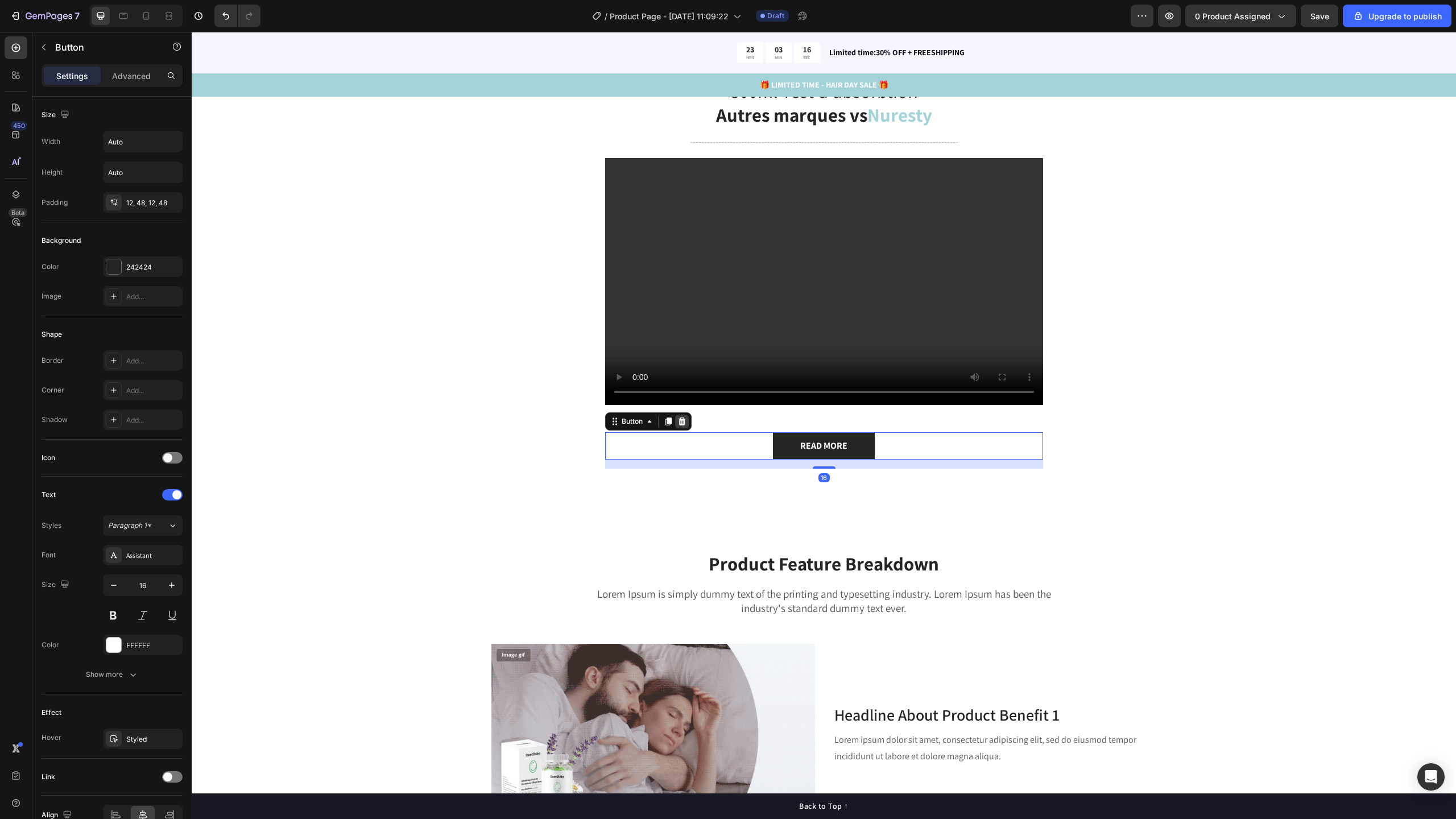
click at [678, 421] on icon at bounding box center [682, 421] width 9 height 9
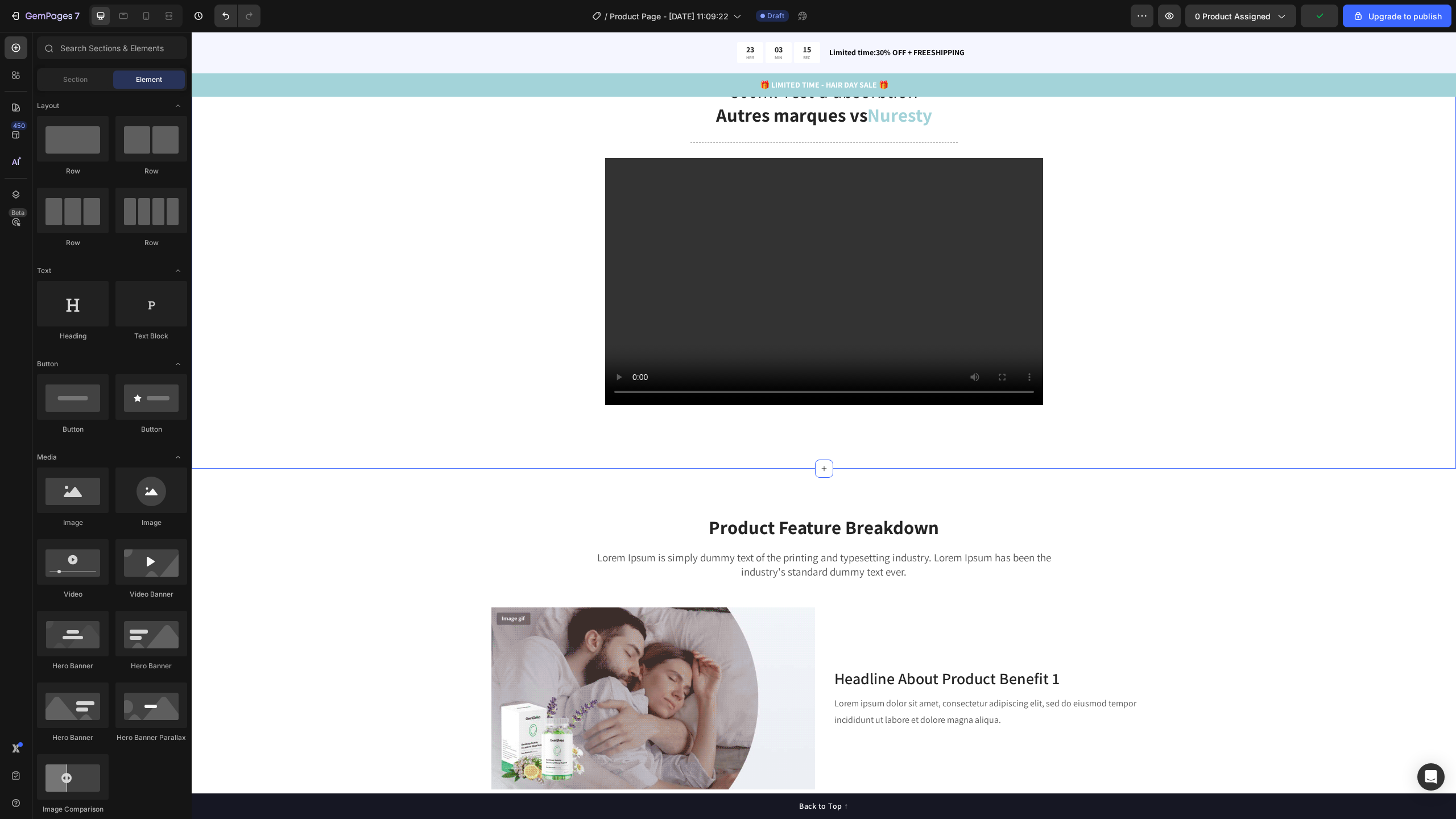
click at [681, 449] on div "300ml Test d'absorbtion Autres marques vs Nuresty Heading Title Line Video Row …" at bounding box center [823, 269] width 1265 height 399
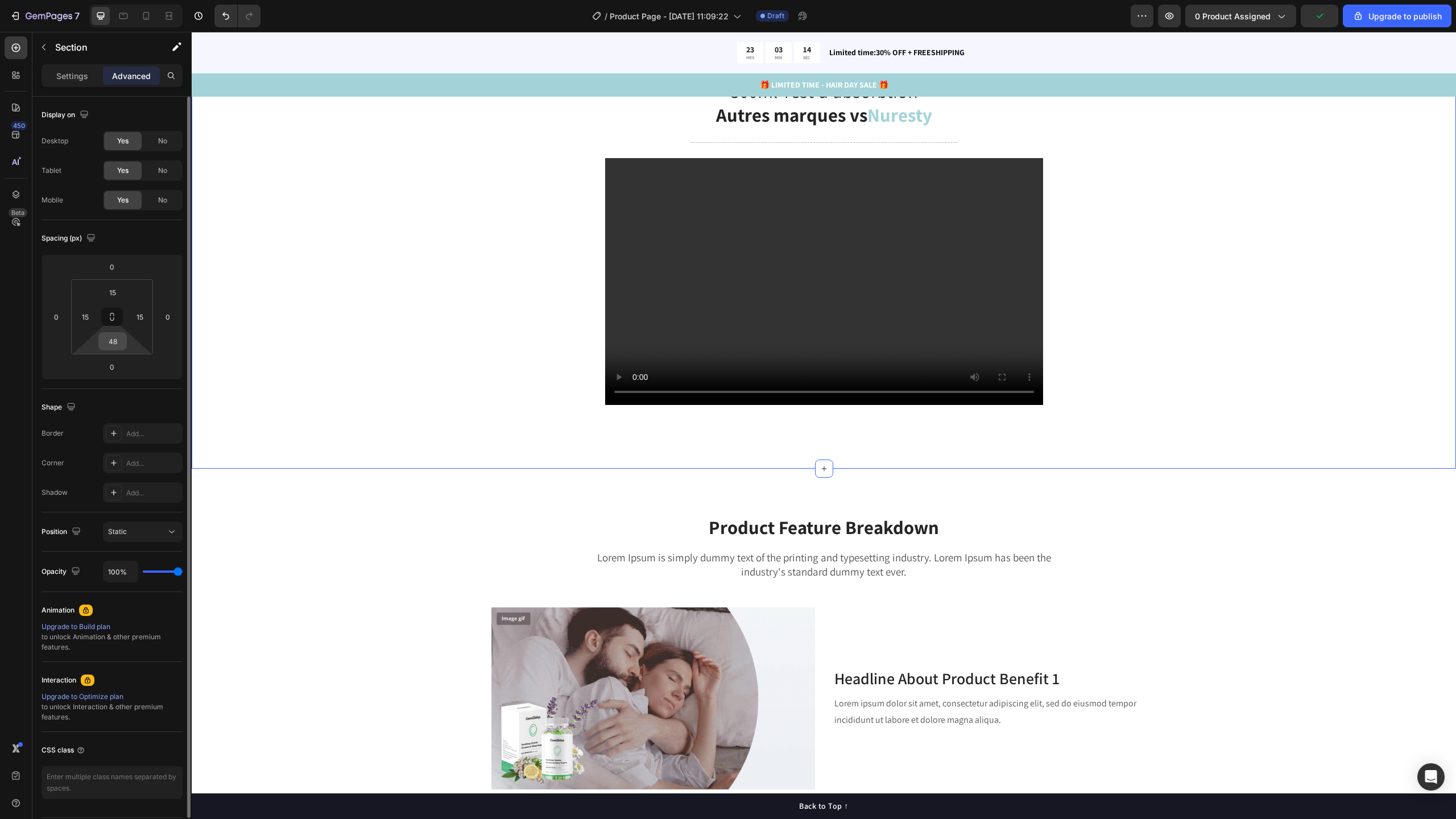
click at [124, 341] on input "48" at bounding box center [112, 341] width 23 height 17
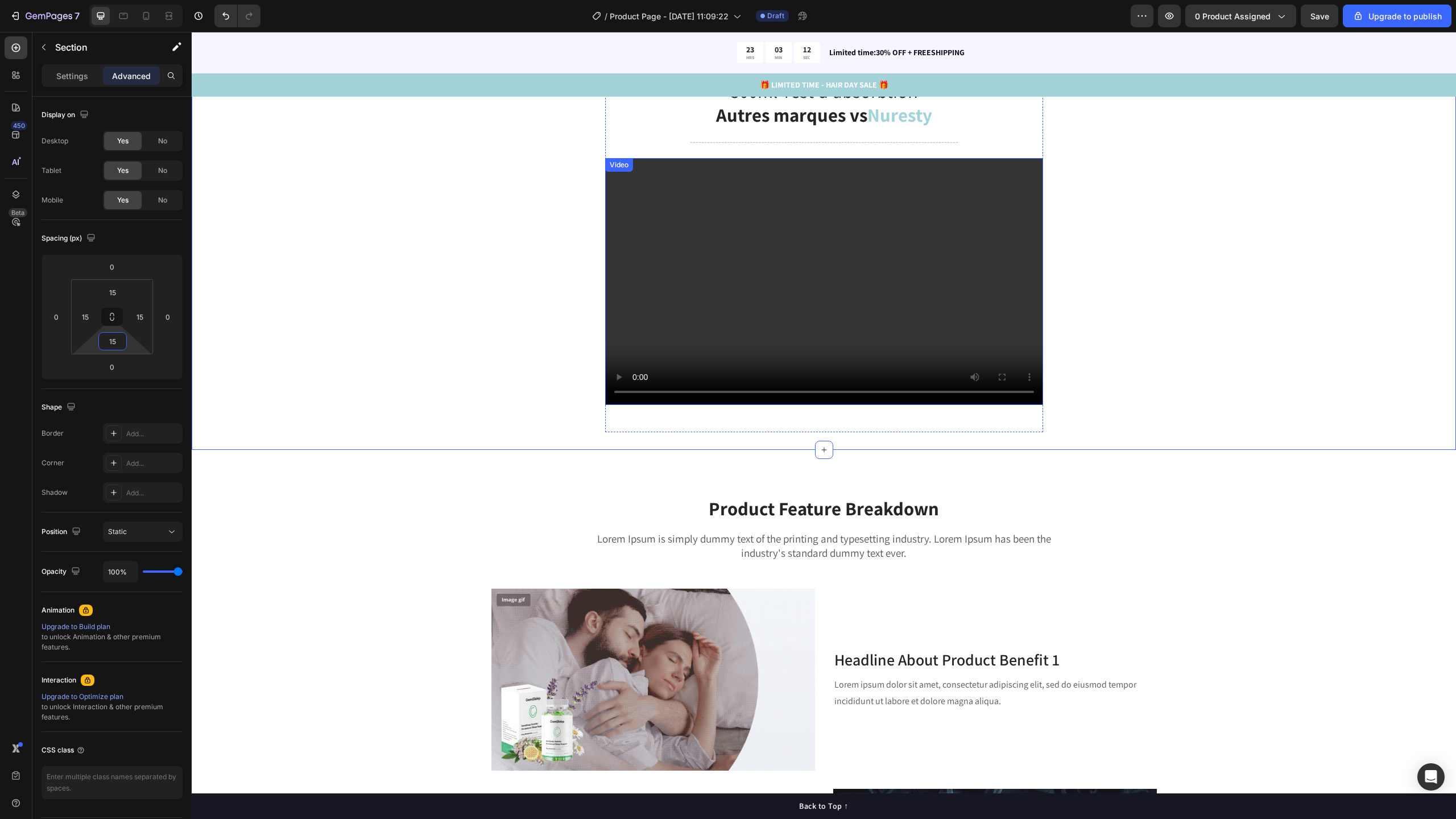
type input "15"
click at [1206, 327] on div "300ml Test d'absorbtion Autres marques vs Nuresty Heading Title Line Video Row" at bounding box center [823, 260] width 1247 height 363
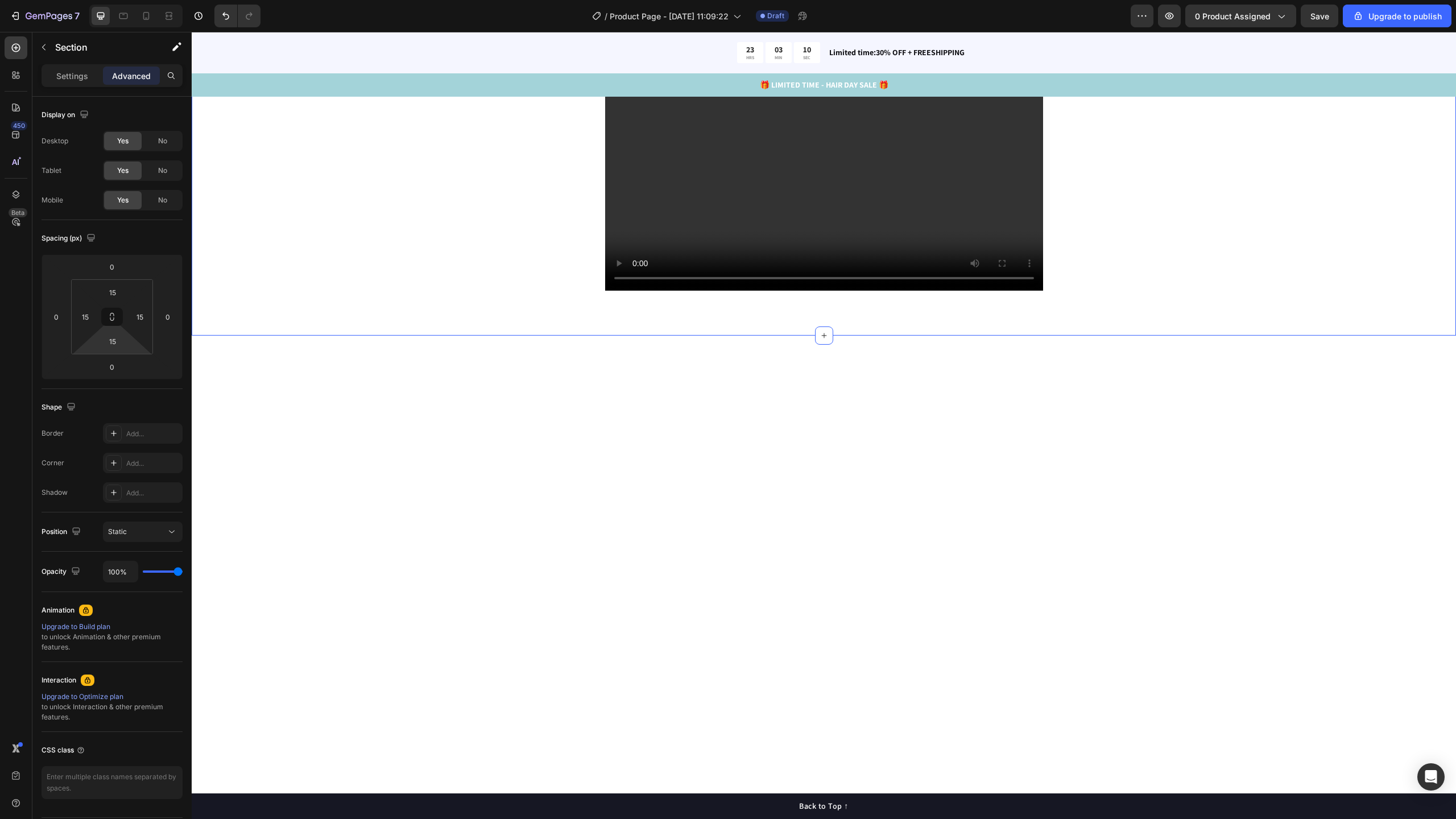
scroll to position [1080, 0]
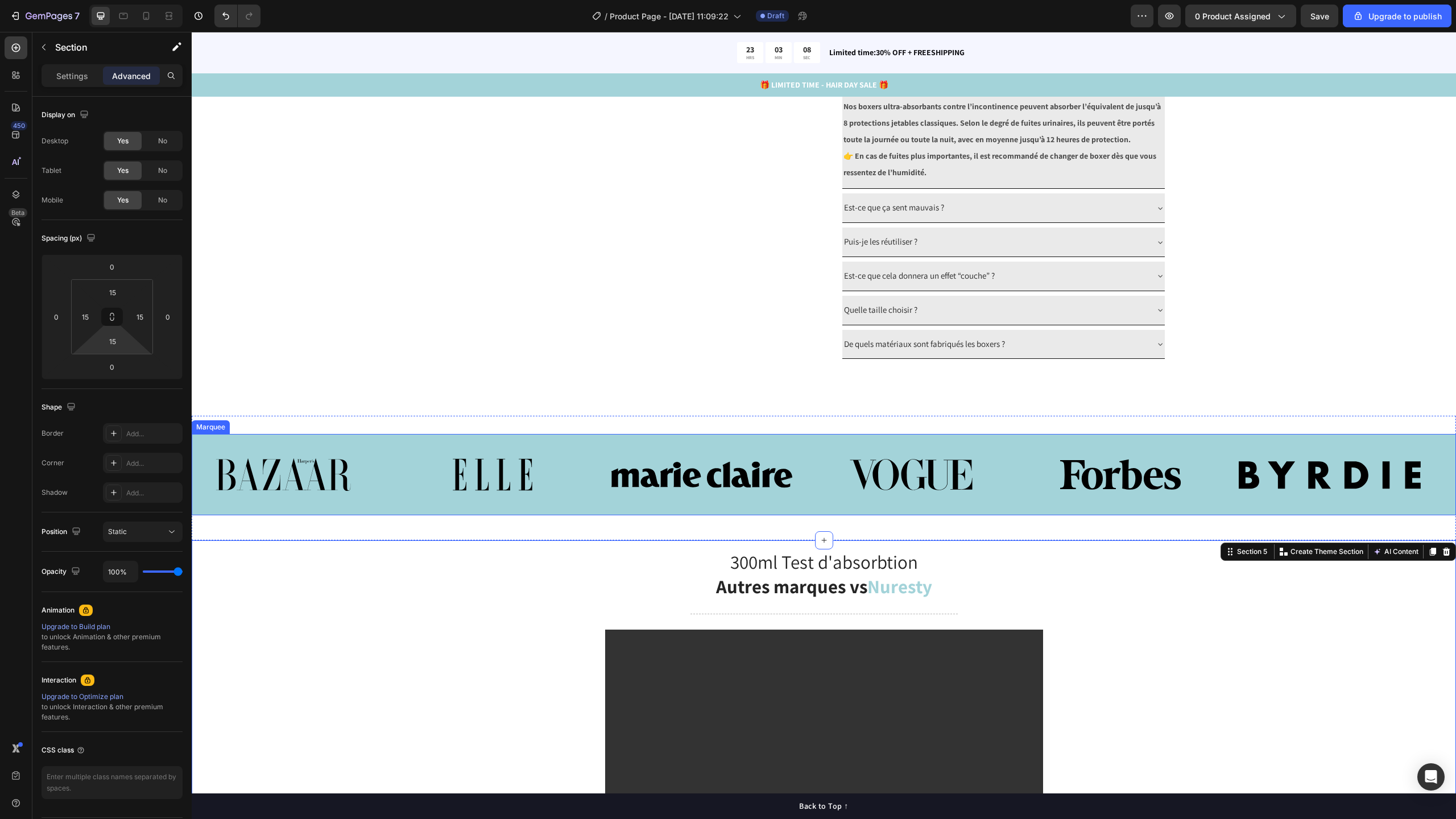
click at [794, 493] on div "Image Image Image Image Image Image Image Image Image Image Image Image Marquee" at bounding box center [823, 474] width 1265 height 82
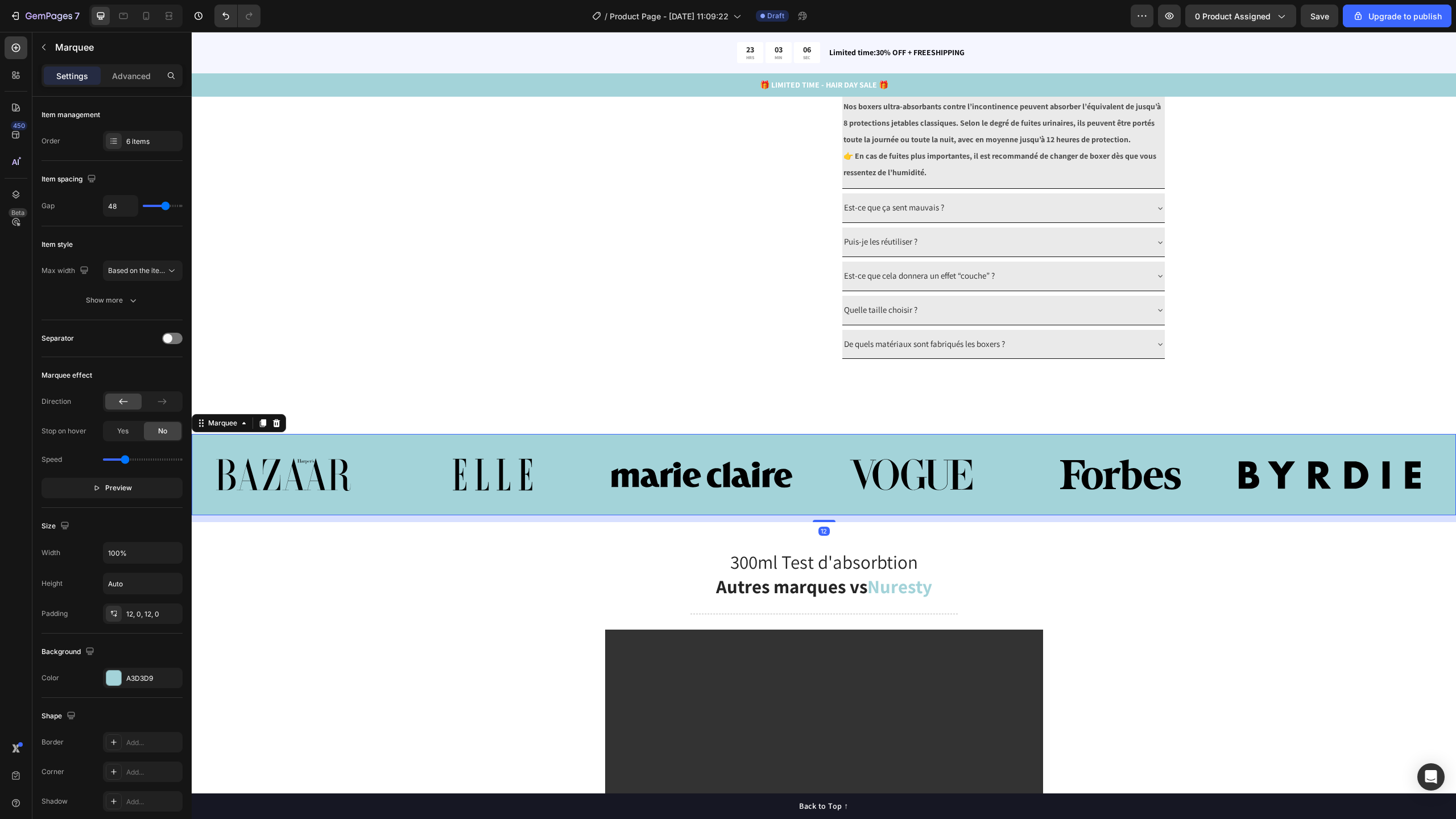
click at [280, 427] on icon at bounding box center [276, 423] width 9 height 9
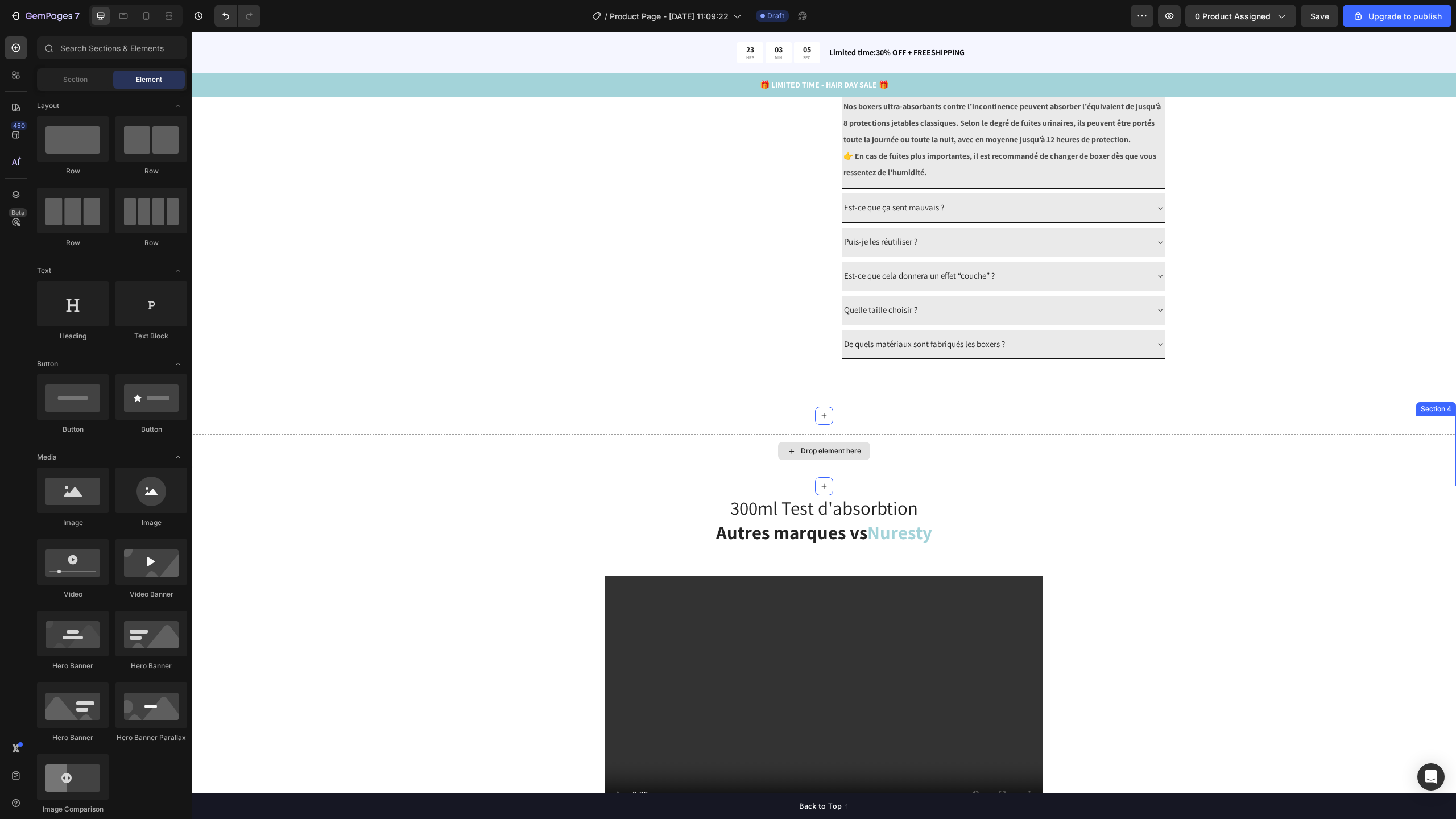
drag, startPoint x: 731, startPoint y: 495, endPoint x: 785, endPoint y: 494, distance: 54.0
click at [731, 468] on div "Drop element here" at bounding box center [823, 450] width 1265 height 34
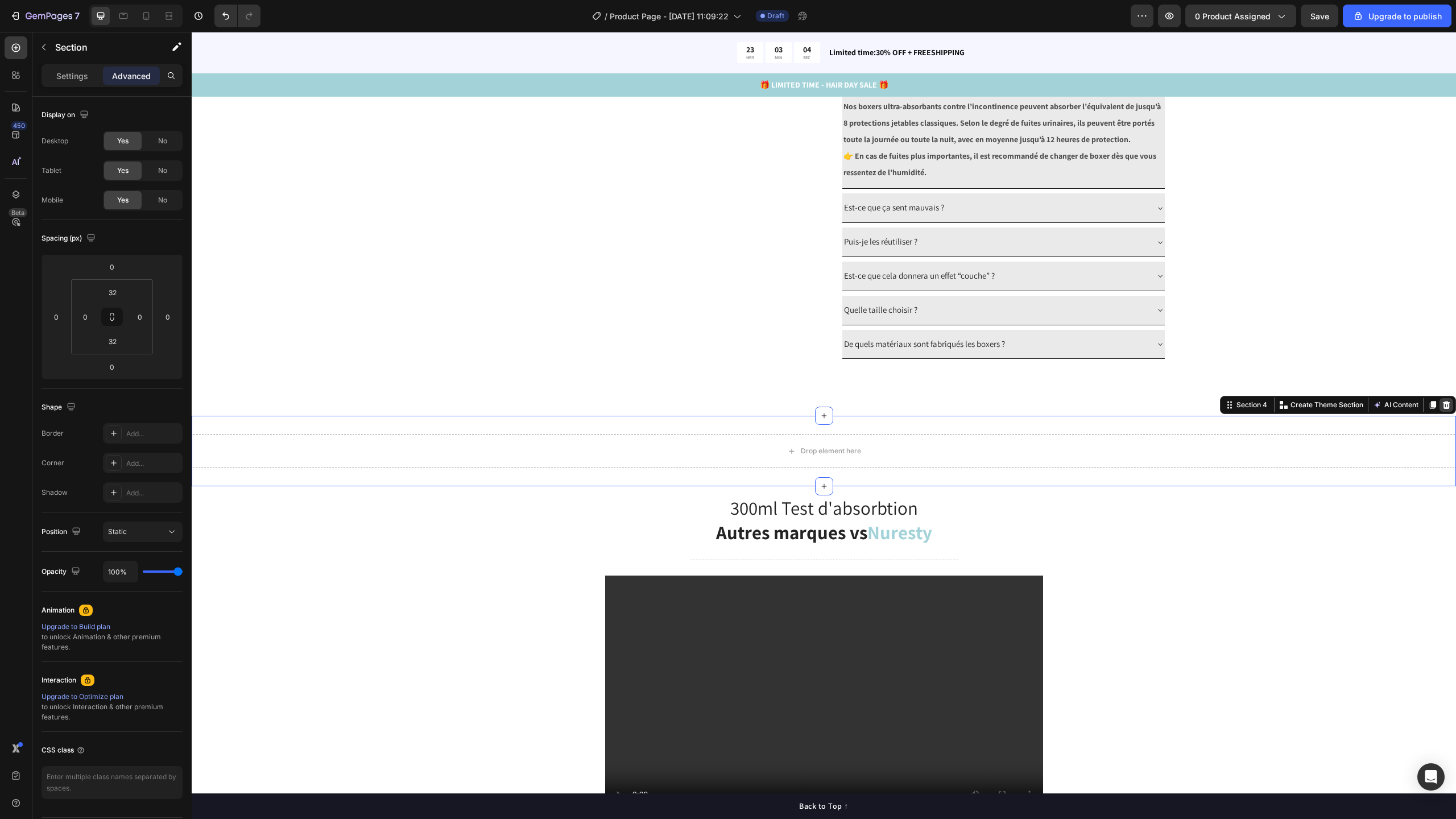
click at [1442, 410] on icon at bounding box center [1446, 405] width 9 height 9
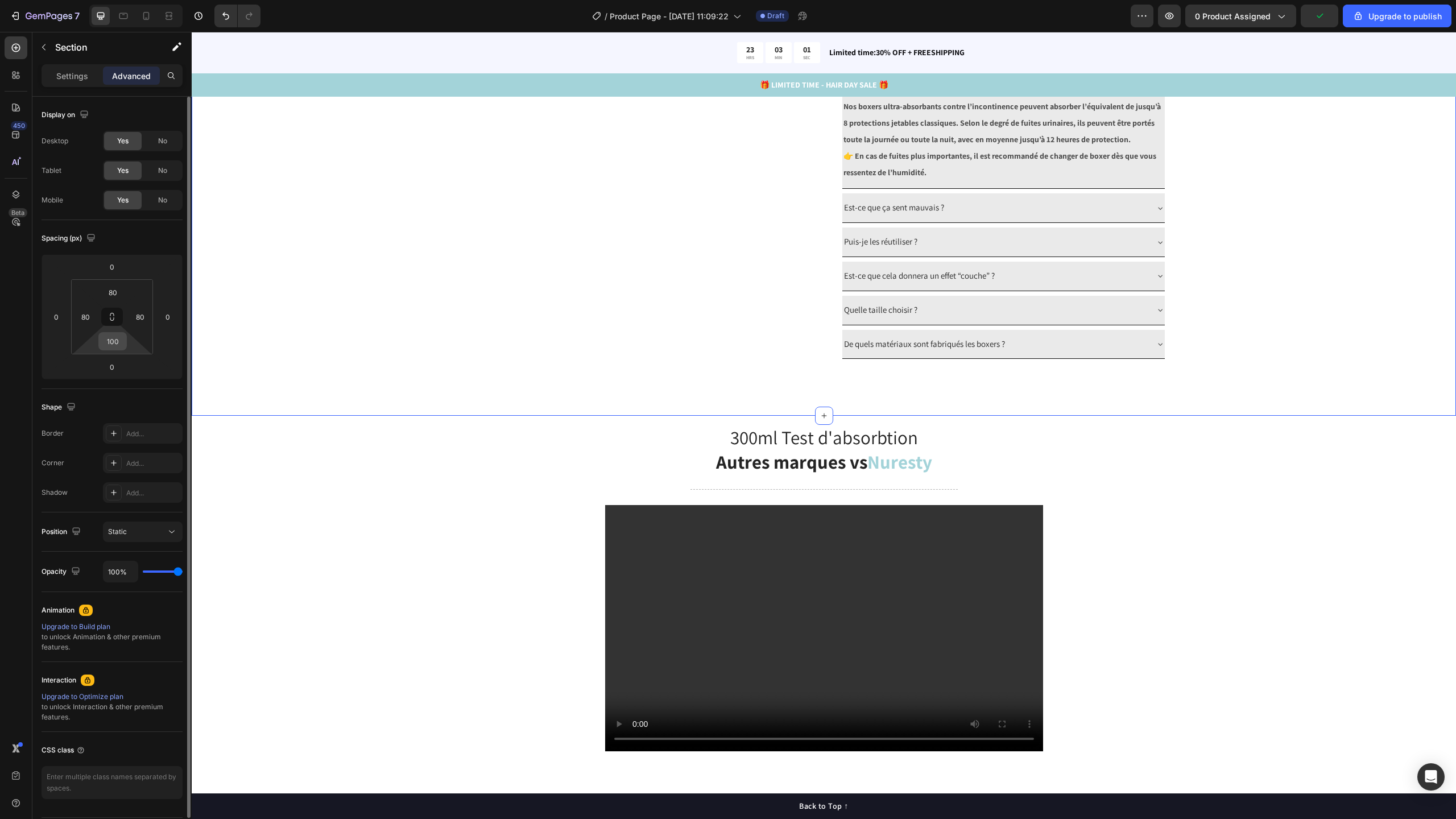
click at [118, 337] on input "100" at bounding box center [112, 341] width 23 height 17
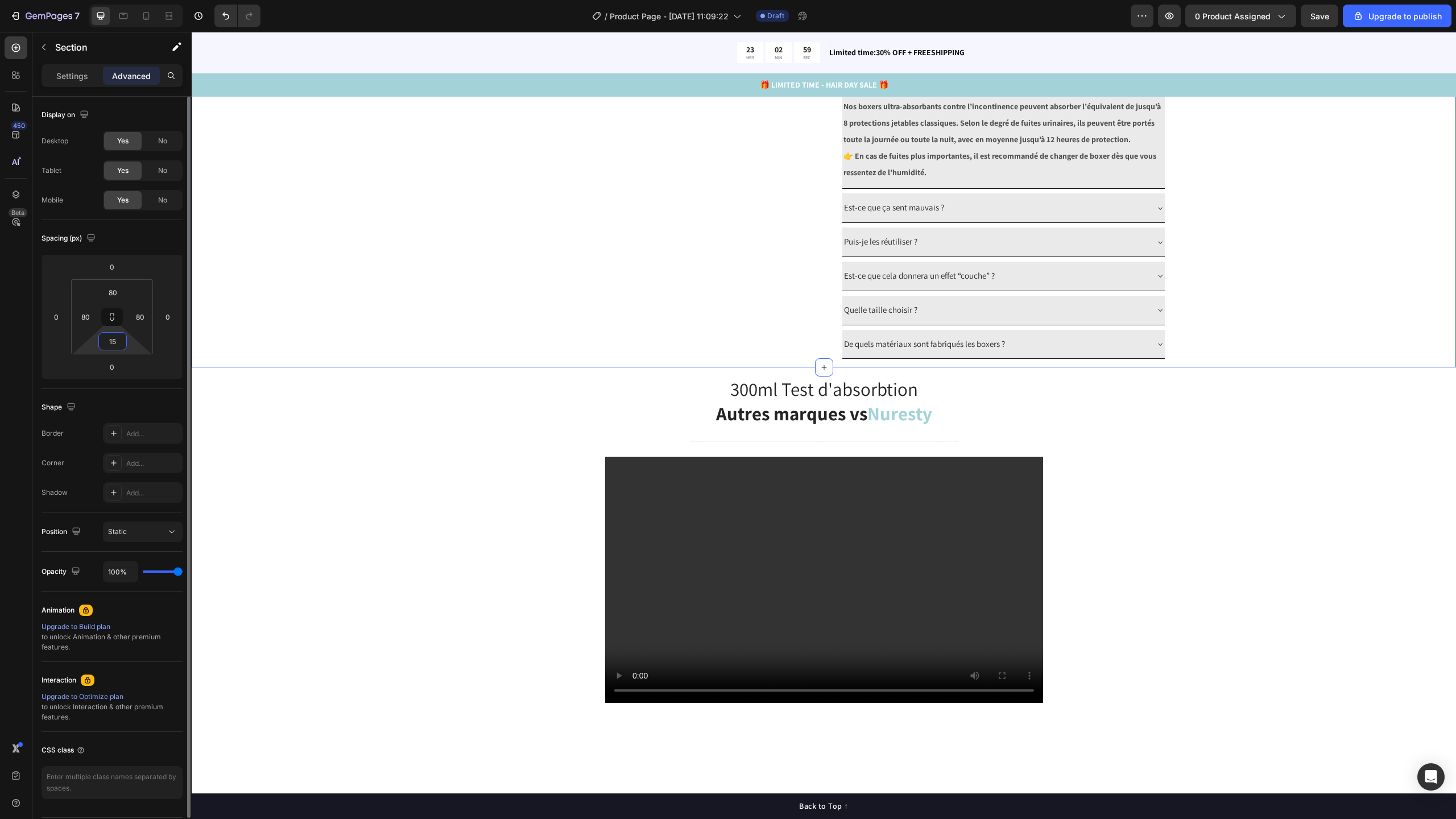
type input "1"
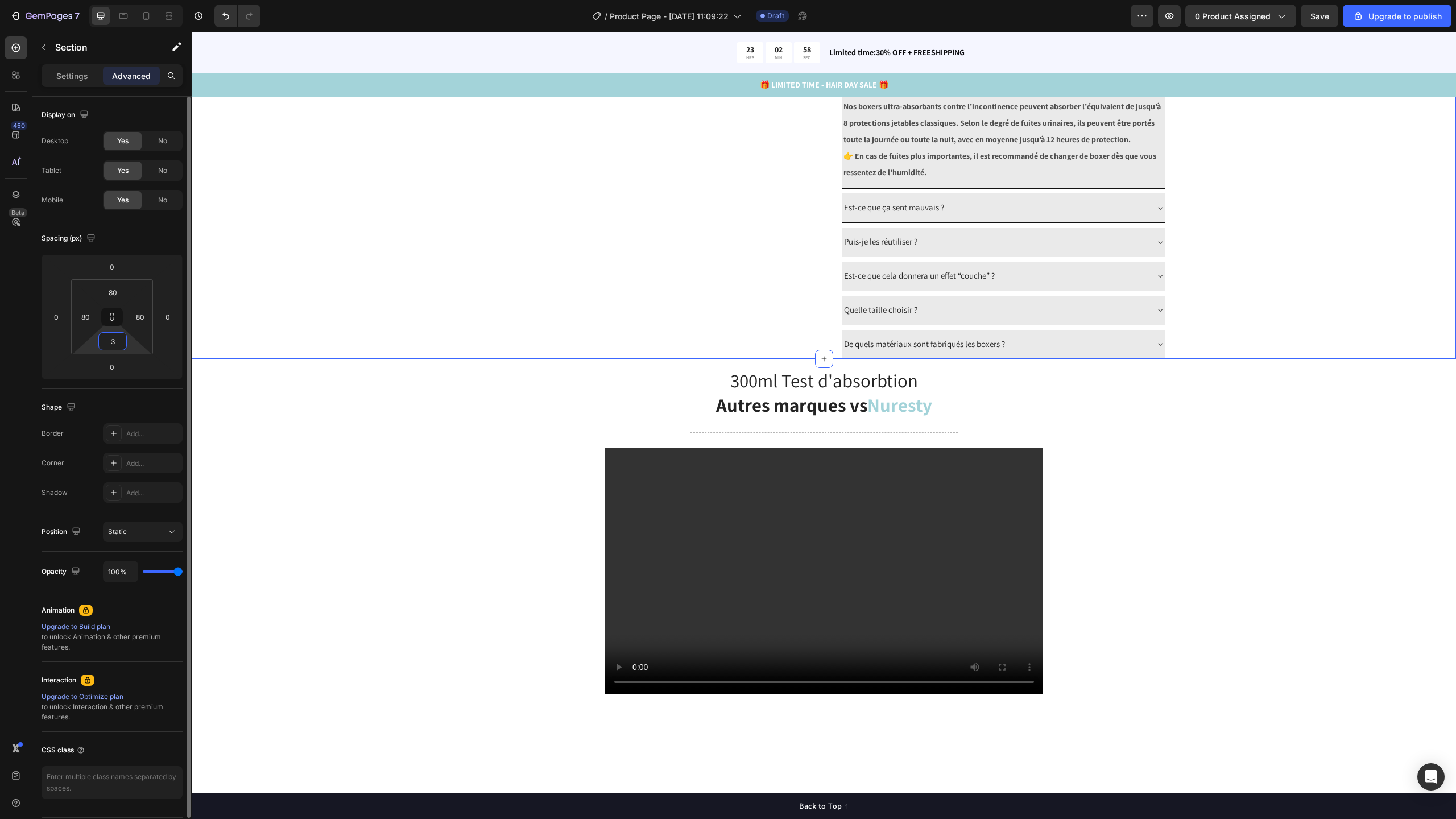
type input "35"
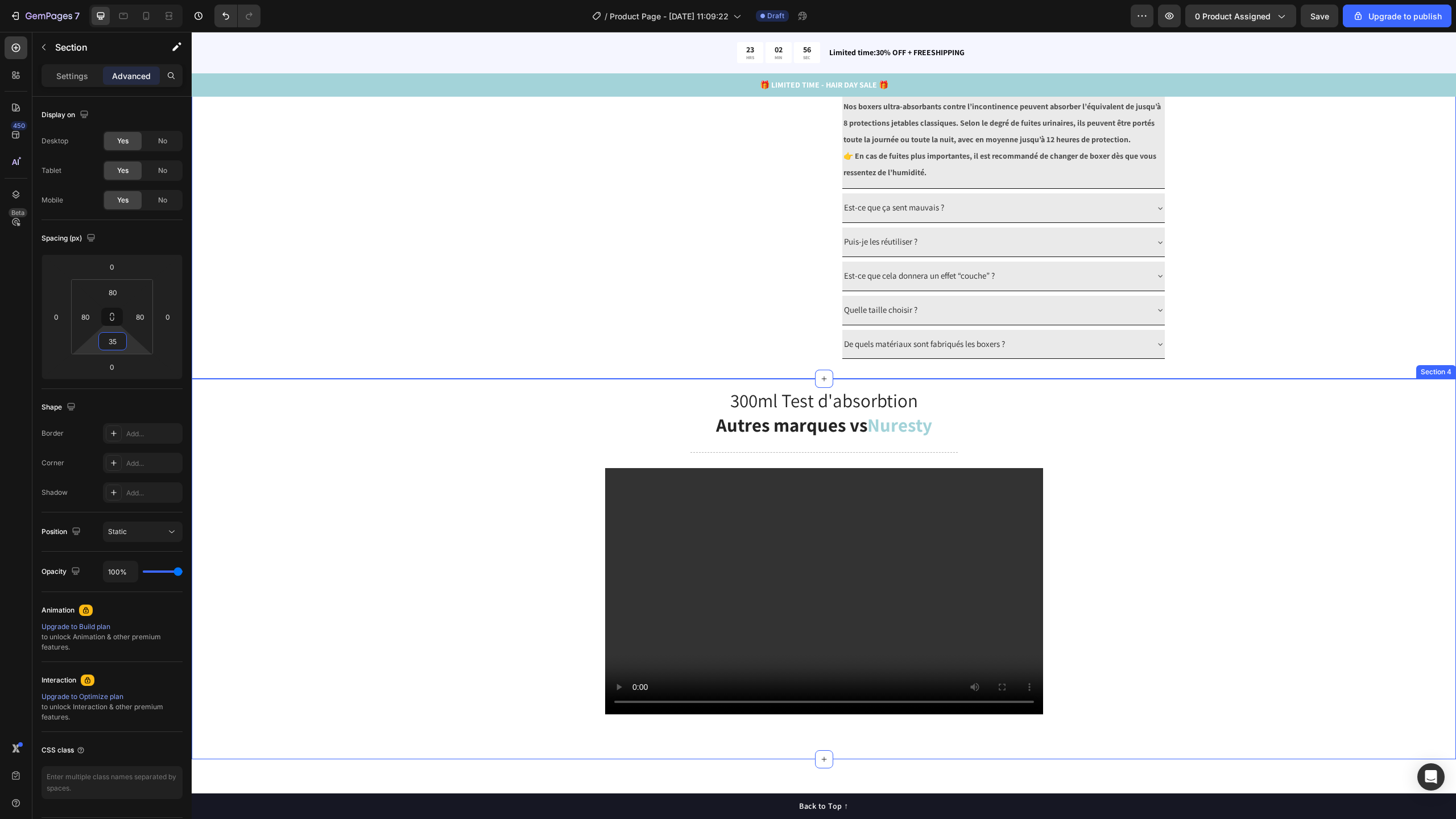
click at [337, 623] on div "300ml Test d'absorbtion Autres marques vs Nuresty Heading Title Line Video Row" at bounding box center [823, 569] width 1247 height 363
click at [327, 605] on div "300ml Test d'absorbtion Autres marques vs Nuresty Heading Title Line Video Row" at bounding box center [823, 569] width 1247 height 363
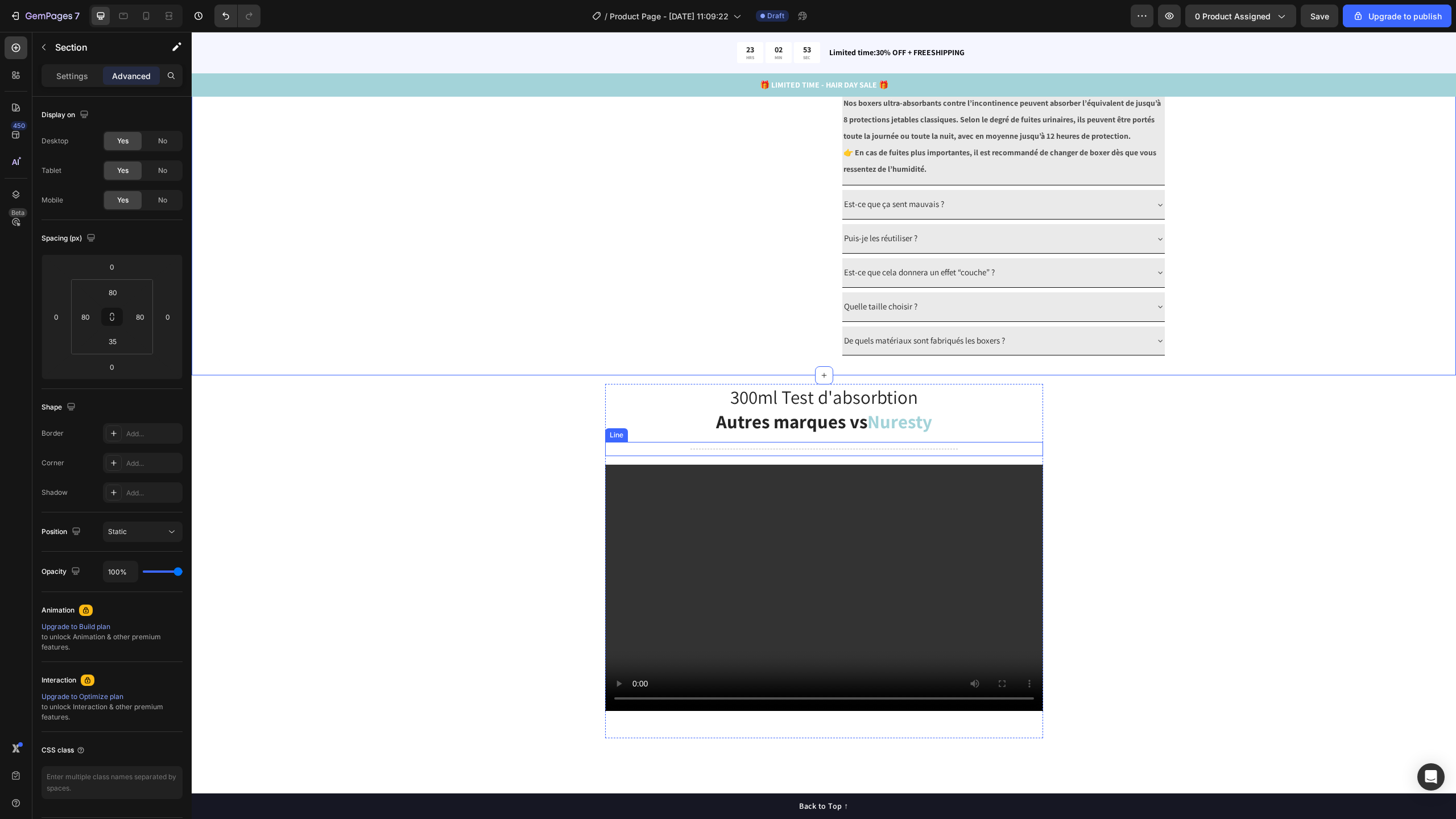
scroll to position [1084, 0]
click at [842, 433] on strong "Autres marques vs" at bounding box center [792, 420] width 151 height 25
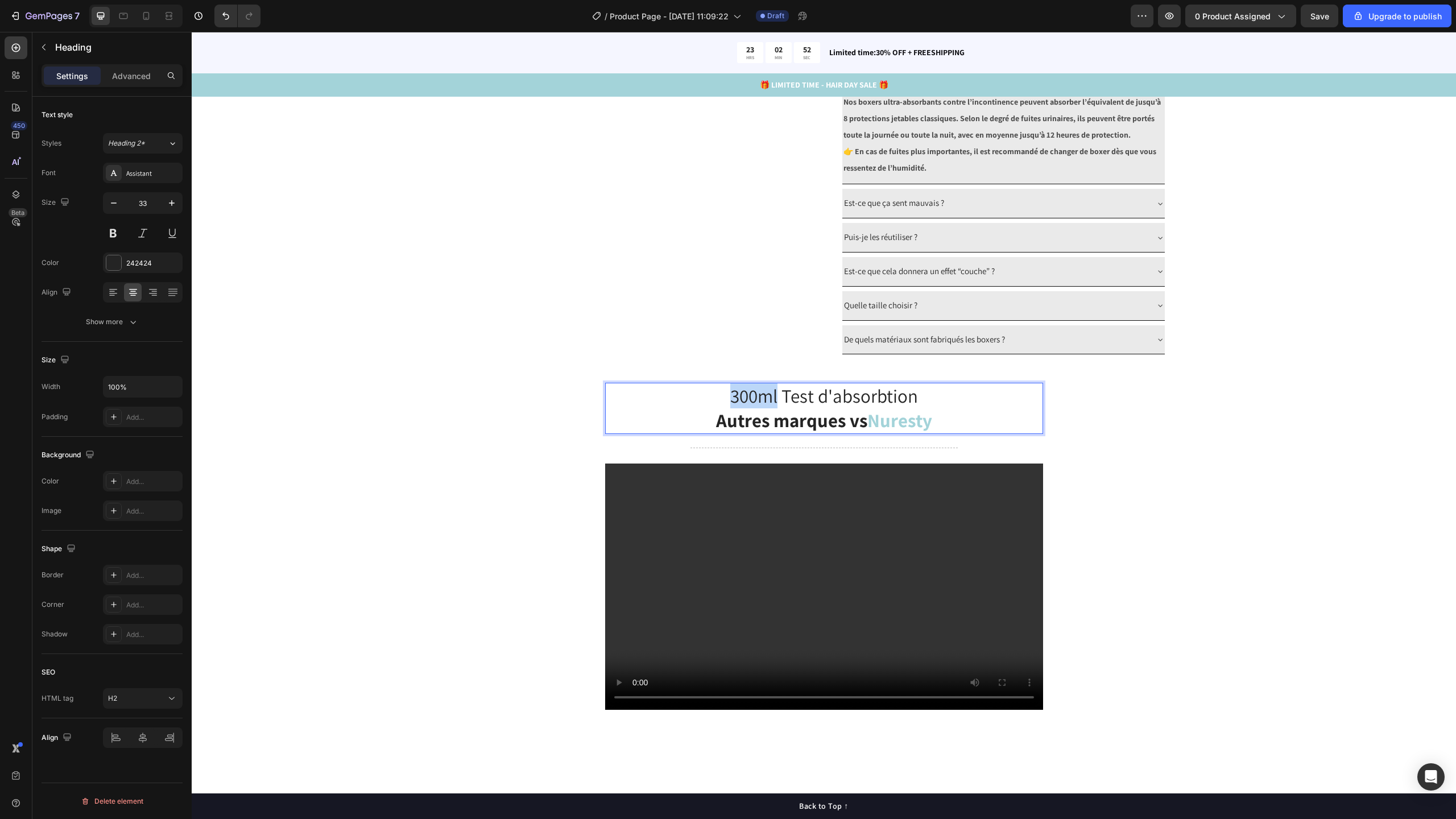
click at [723, 433] on p "300ml Test d'absorbtion Autres marques vs Nuresty" at bounding box center [824, 408] width 435 height 49
drag, startPoint x: 737, startPoint y: 453, endPoint x: 951, endPoint y: 471, distance: 214.8
click at [951, 433] on p "300ml Test d'absorbtion Autres marques vs Nuresty" at bounding box center [824, 408] width 435 height 49
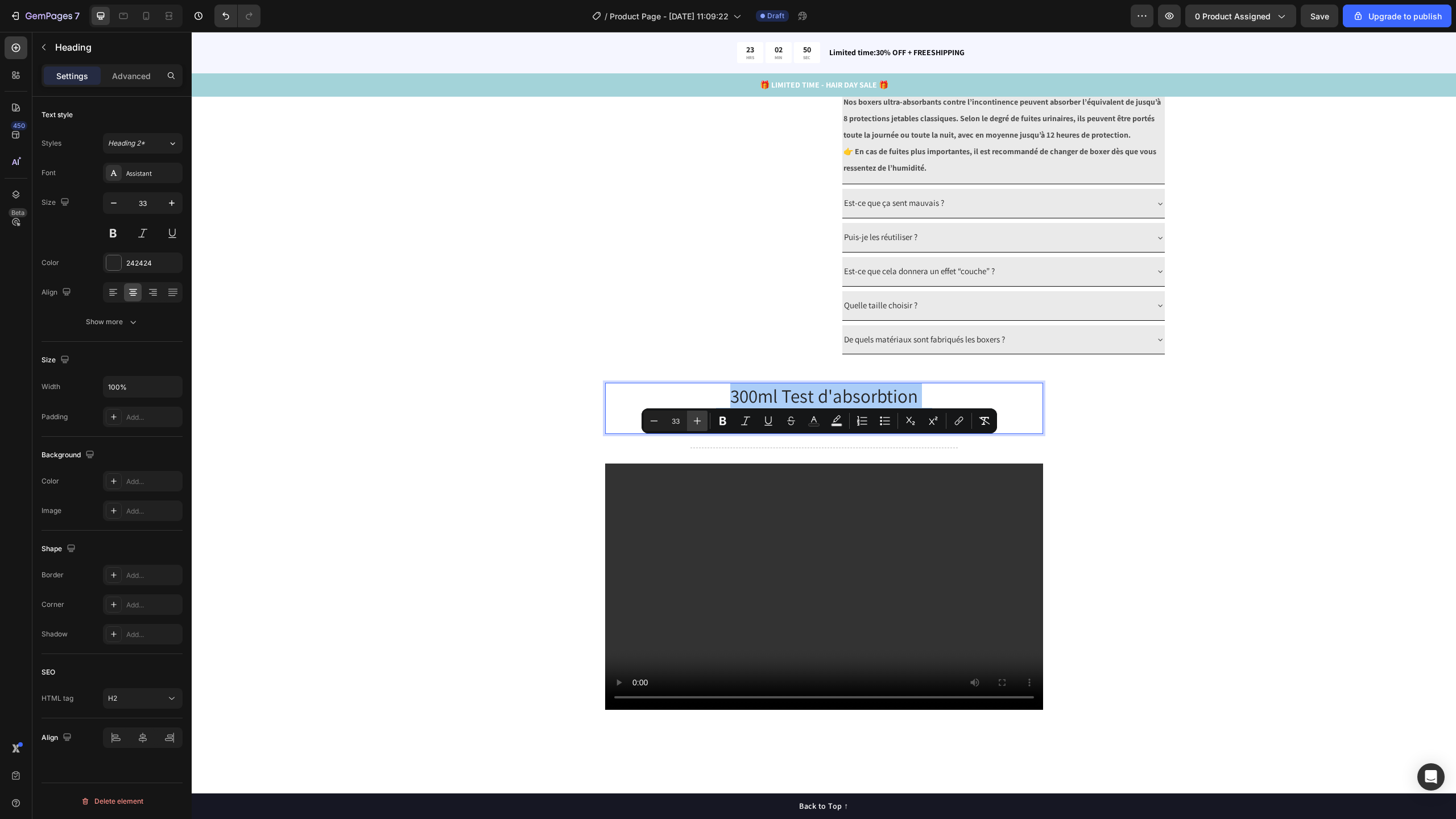
click at [699, 423] on icon "Editor contextual toolbar" at bounding box center [697, 420] width 11 height 11
drag, startPoint x: 699, startPoint y: 423, endPoint x: 542, endPoint y: 403, distance: 158.3
click at [699, 423] on icon "Editor contextual toolbar" at bounding box center [697, 420] width 11 height 11
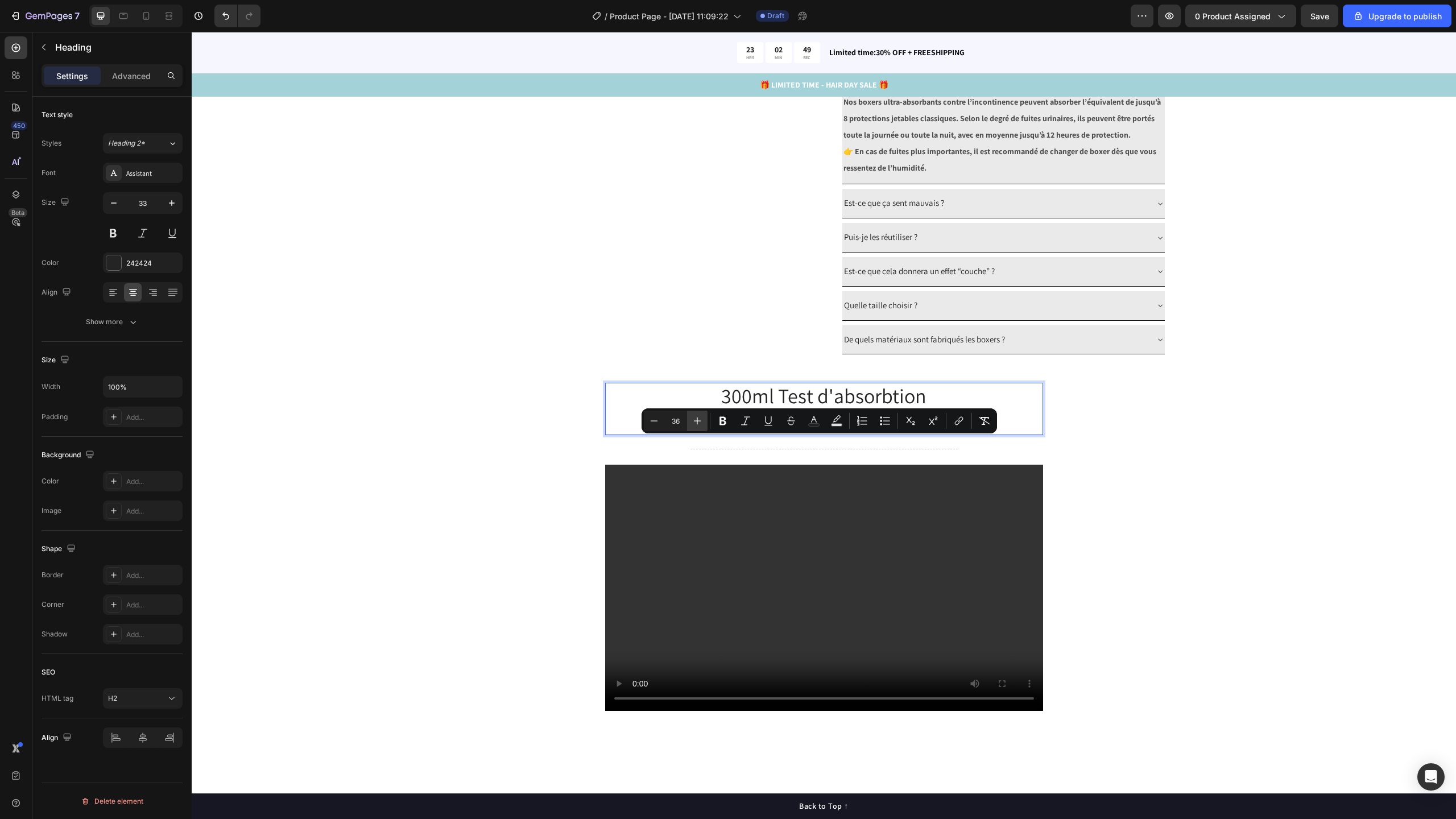
click at [699, 423] on icon "Editor contextual toolbar" at bounding box center [697, 420] width 11 height 11
type input "38"
click at [1184, 491] on div "300ml Test d'absorbtion Autres marques vs Nuresty Heading 12 Title Line Video R…" at bounding box center [823, 565] width 1247 height 366
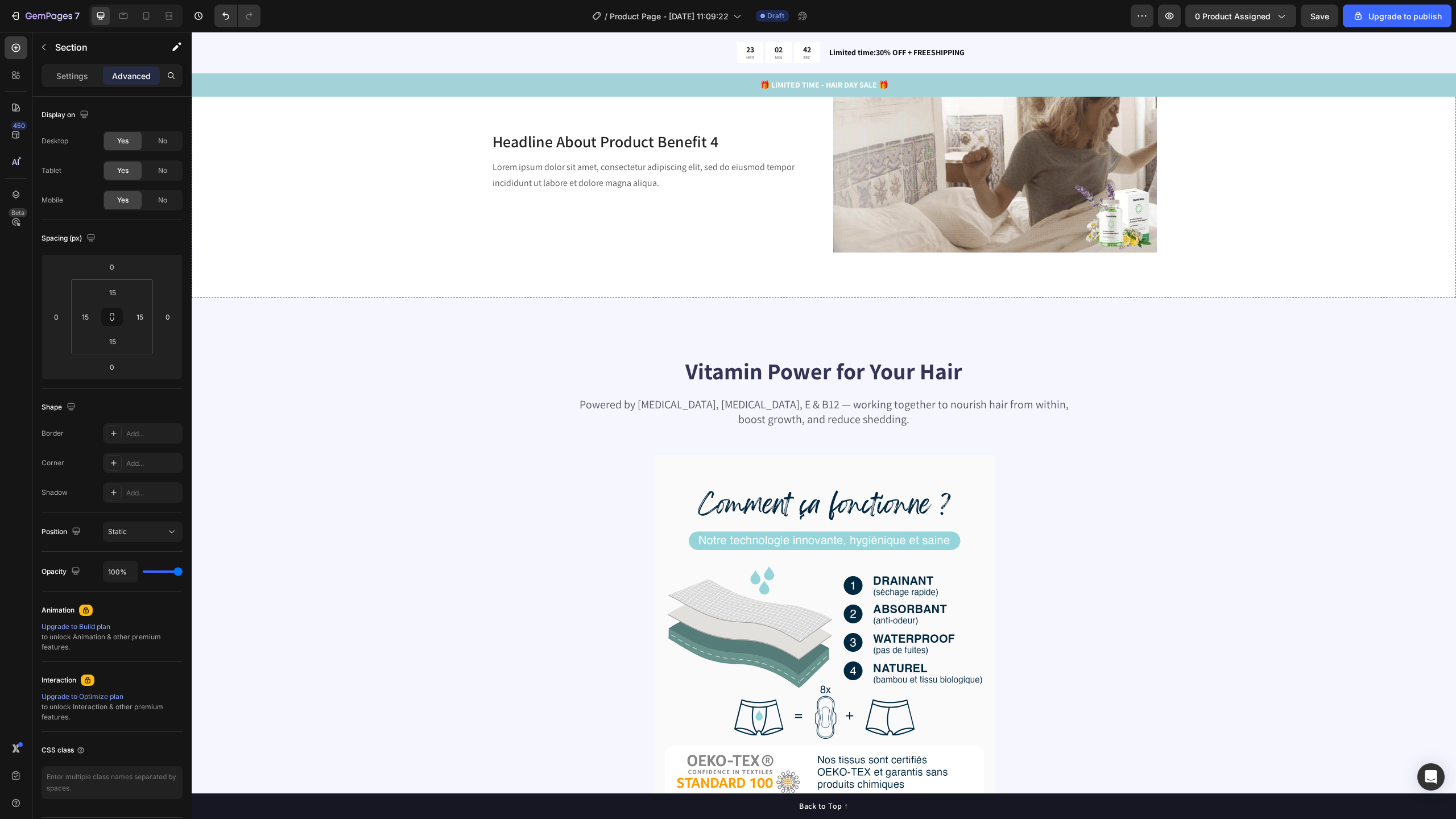
scroll to position [2743, 0]
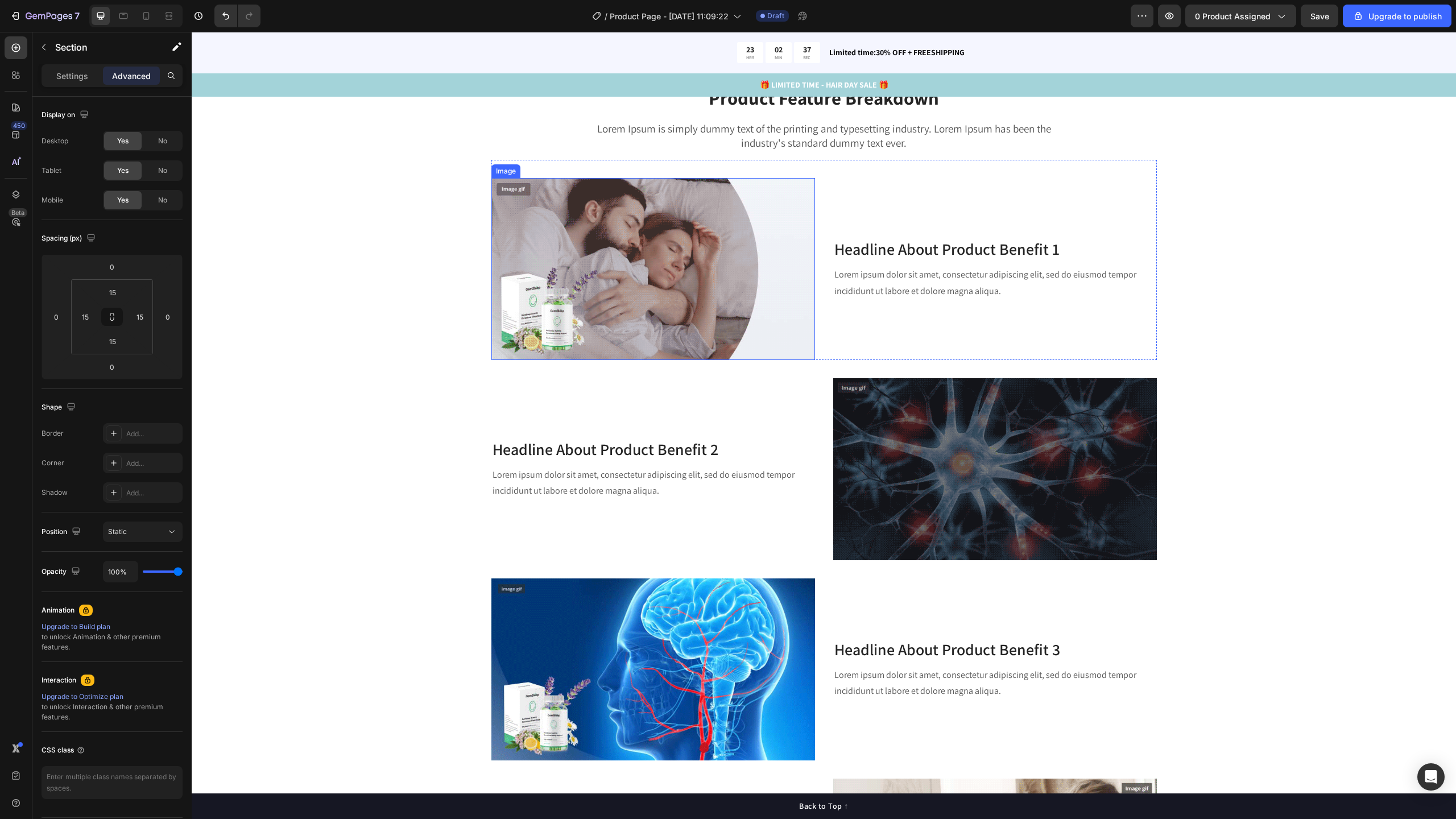
click at [637, 213] on img at bounding box center [653, 269] width 324 height 182
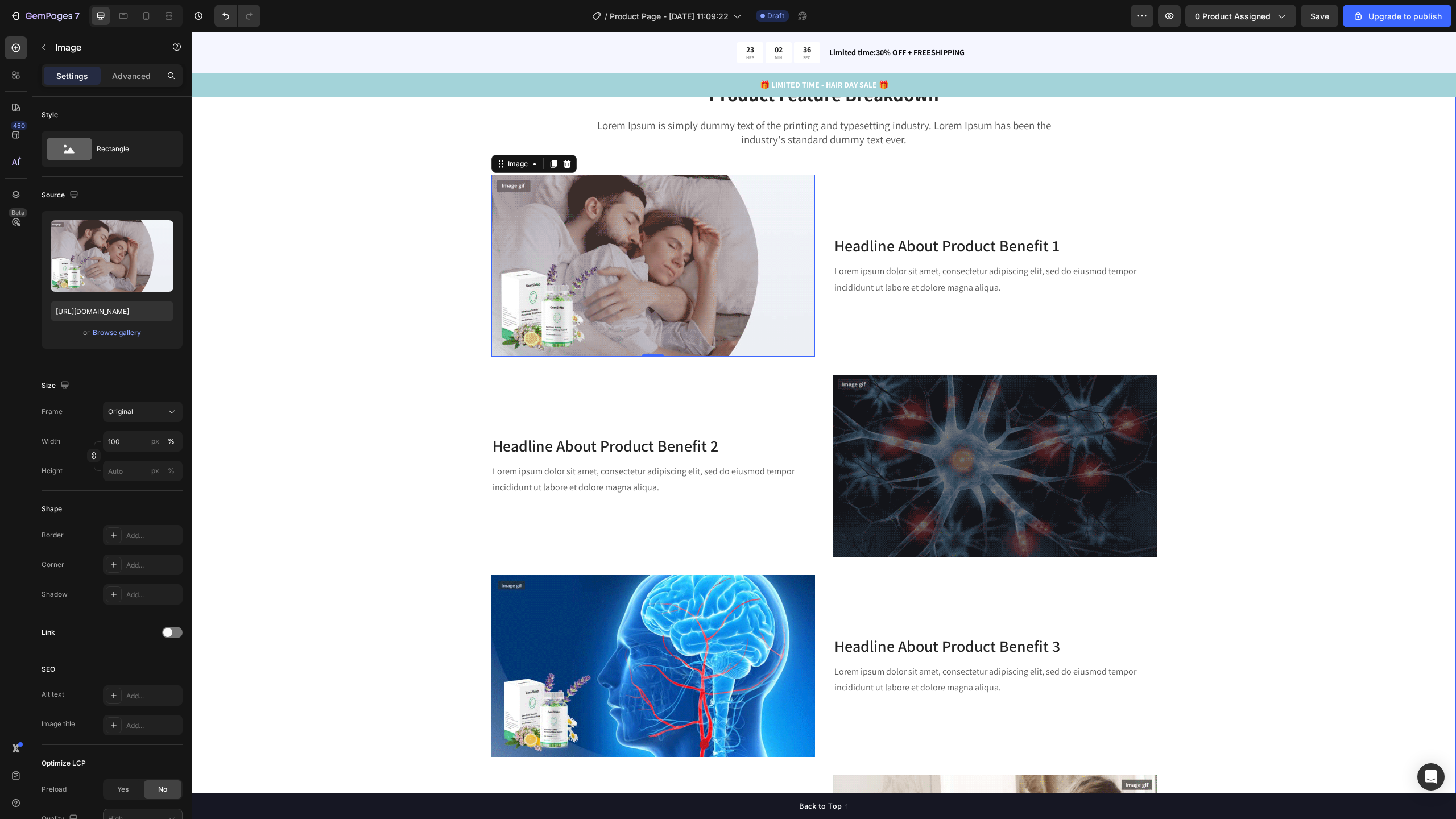
scroll to position [1861, 0]
click at [118, 331] on div "Browse gallery" at bounding box center [117, 333] width 48 height 11
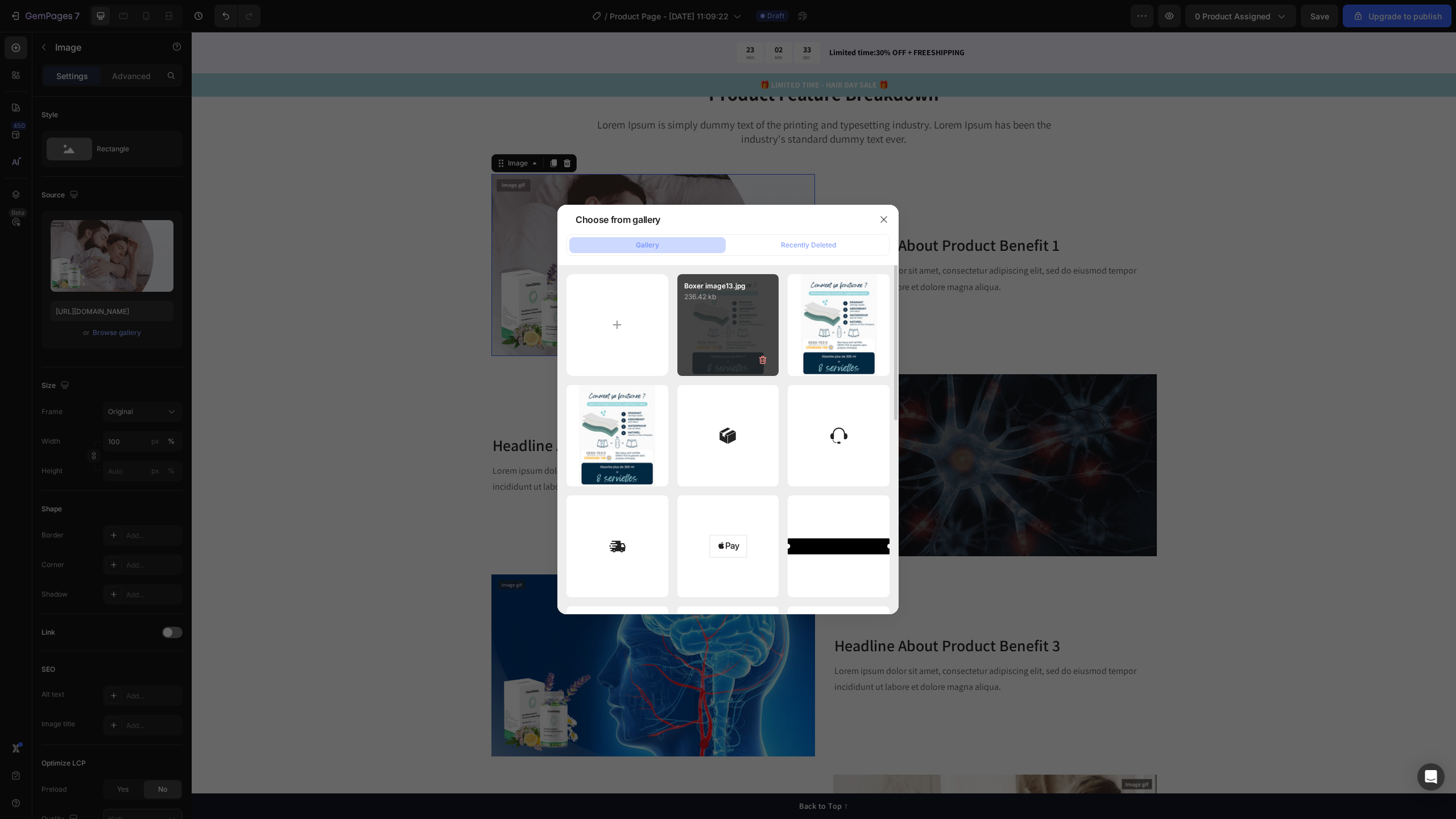
click at [738, 293] on p "236.42 kb" at bounding box center [728, 297] width 88 height 11
type input "https://cdn.shopify.com/s/files/1/0585/5707/1412/files/gempages_496236535314645…"
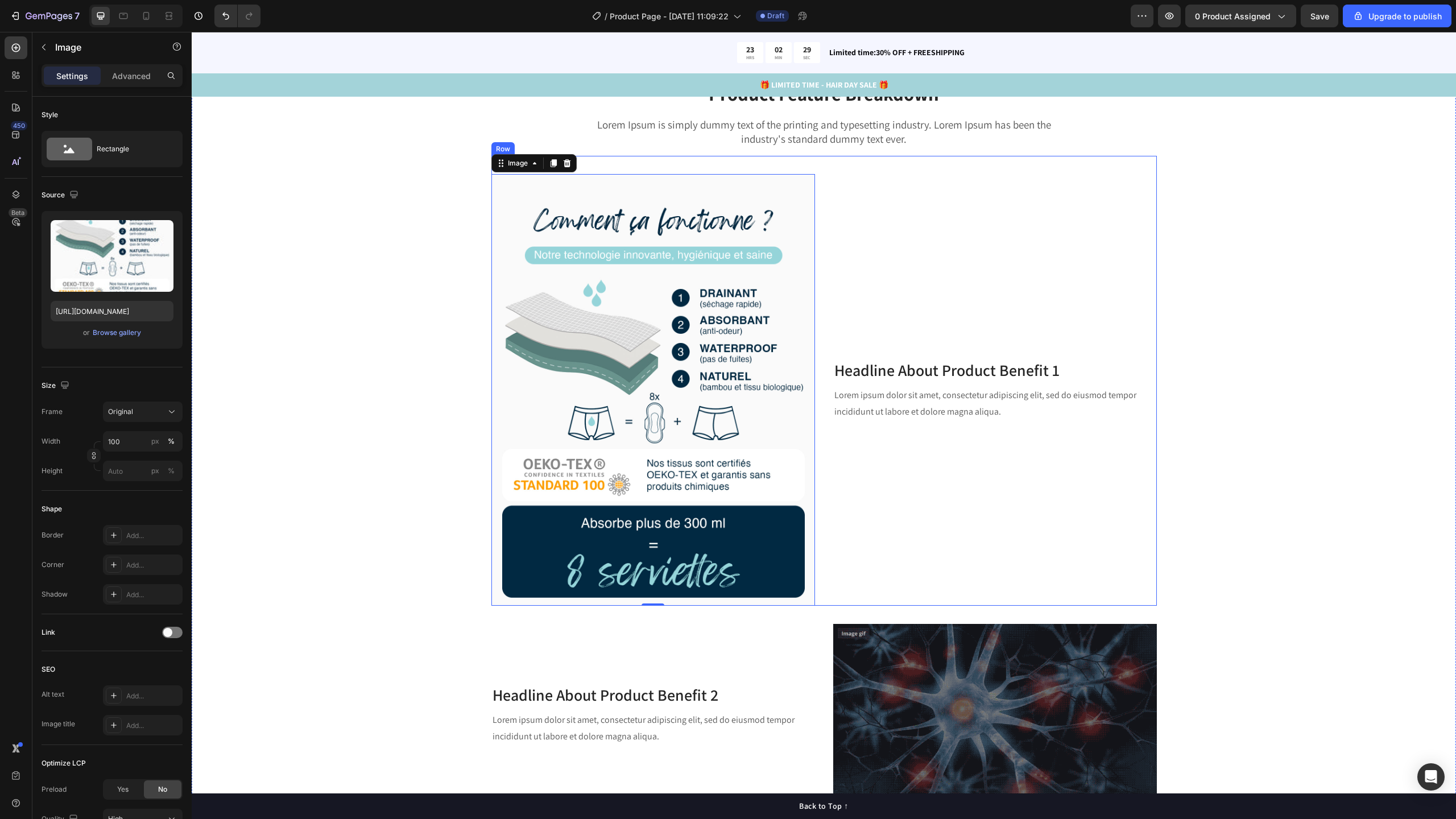
scroll to position [1858, 0]
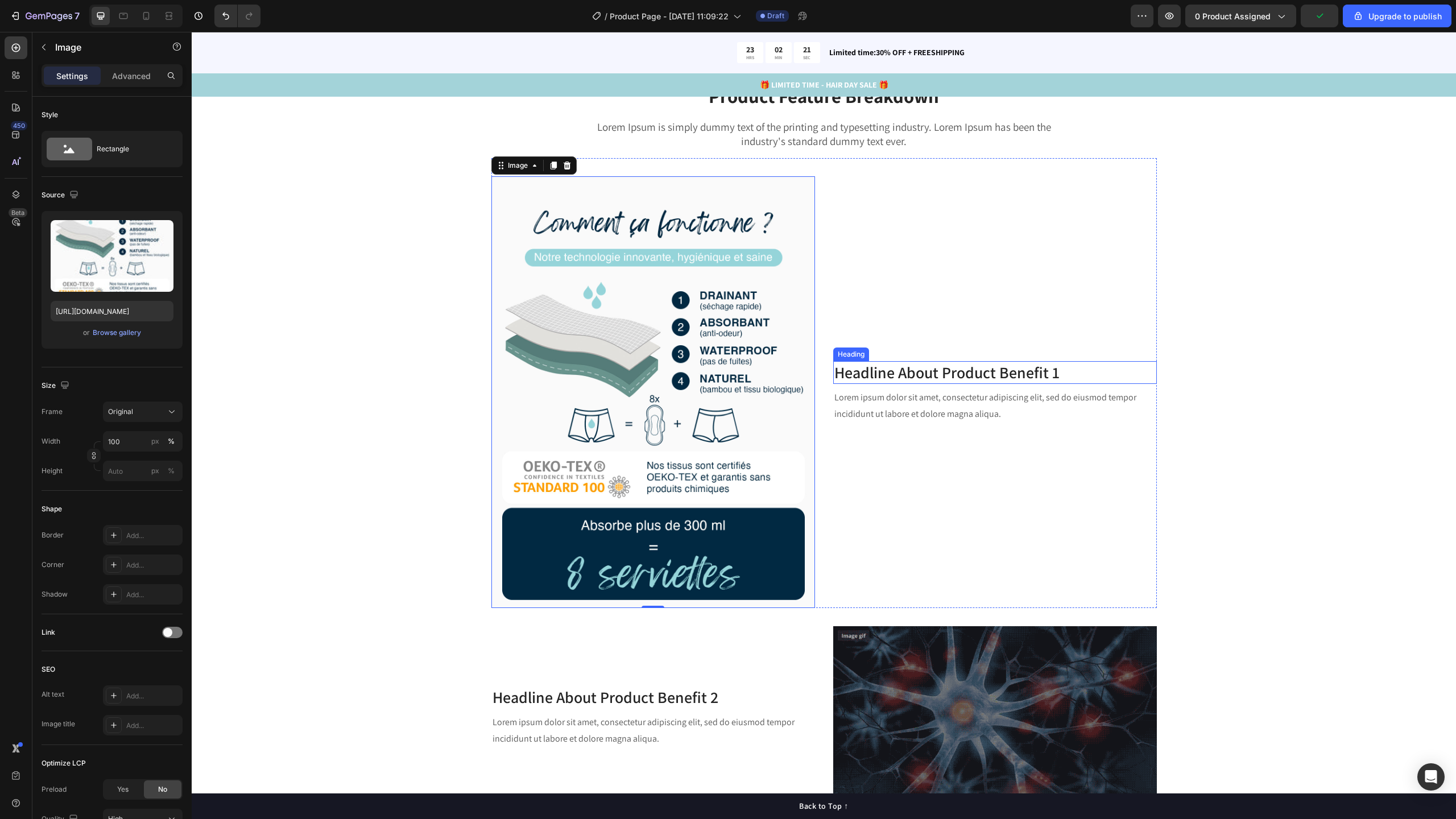
click at [912, 377] on p "Headline About Product Benefit 1" at bounding box center [995, 372] width 321 height 20
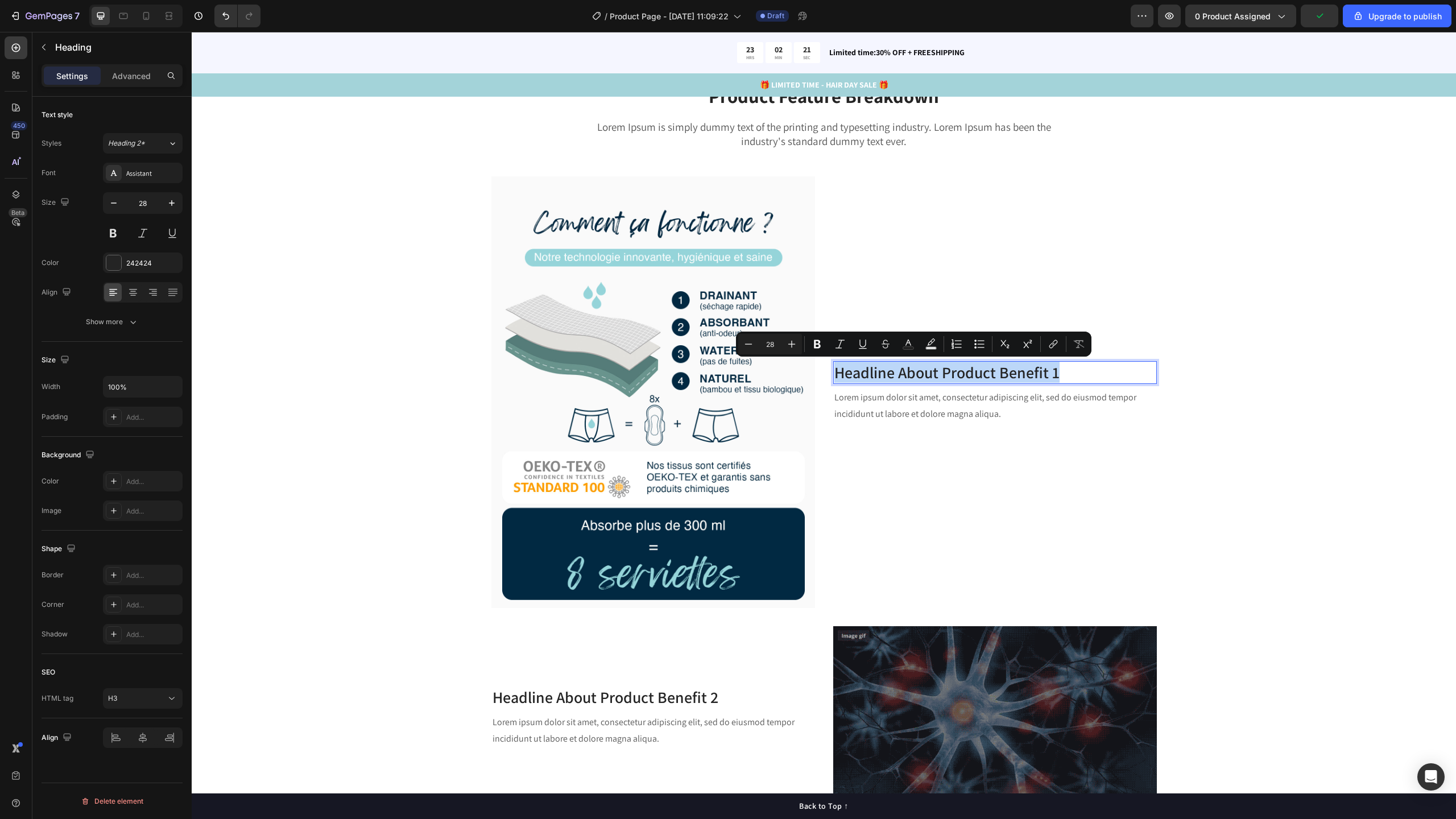
click at [912, 377] on p "Headline About Product Benefit 1" at bounding box center [995, 372] width 321 height 20
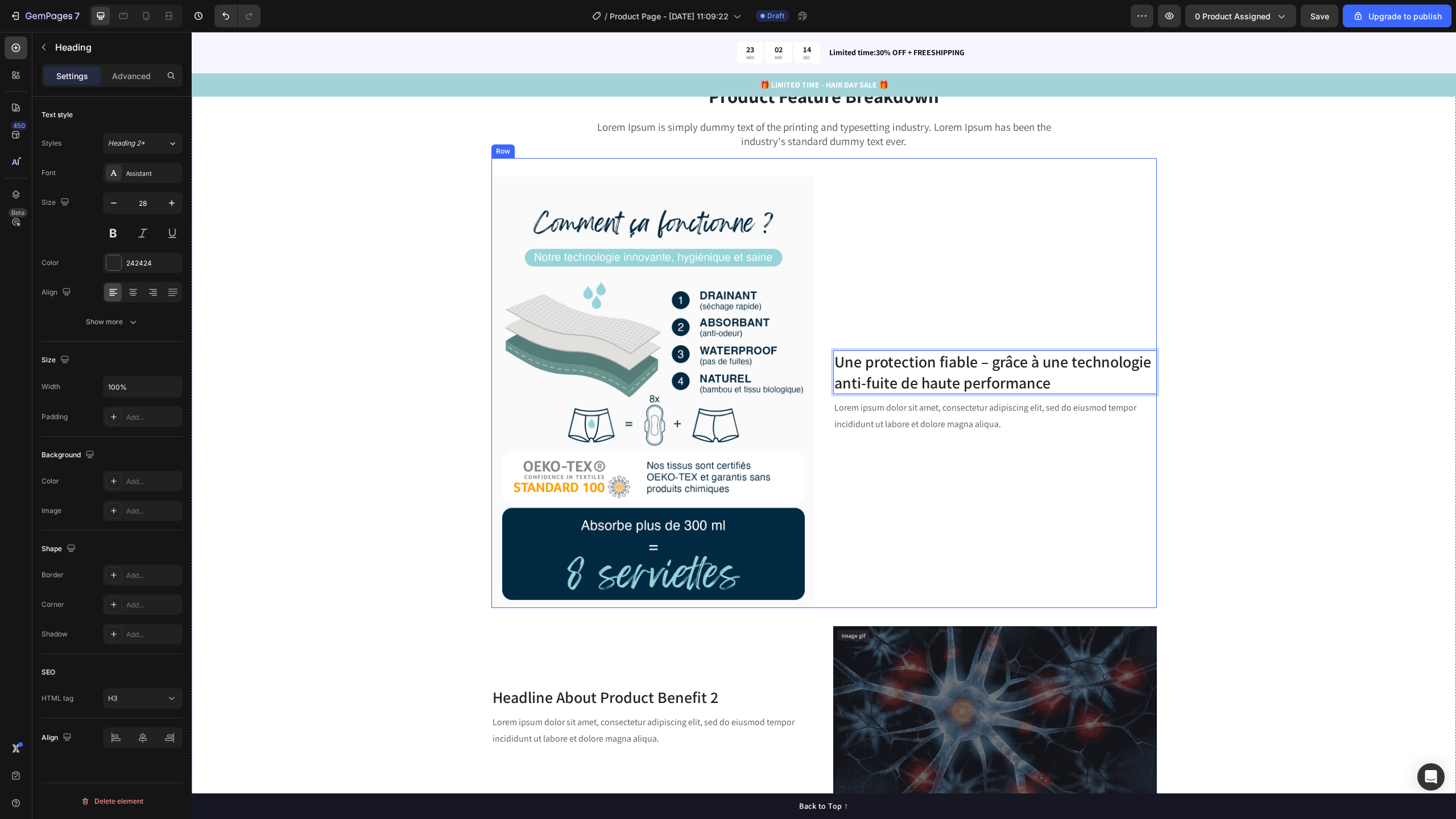
click at [890, 416] on p "Lorem ipsum dolor sit amet, consectetur adipiscing elit, sed do eiusmod tempor …" at bounding box center [995, 417] width 321 height 33
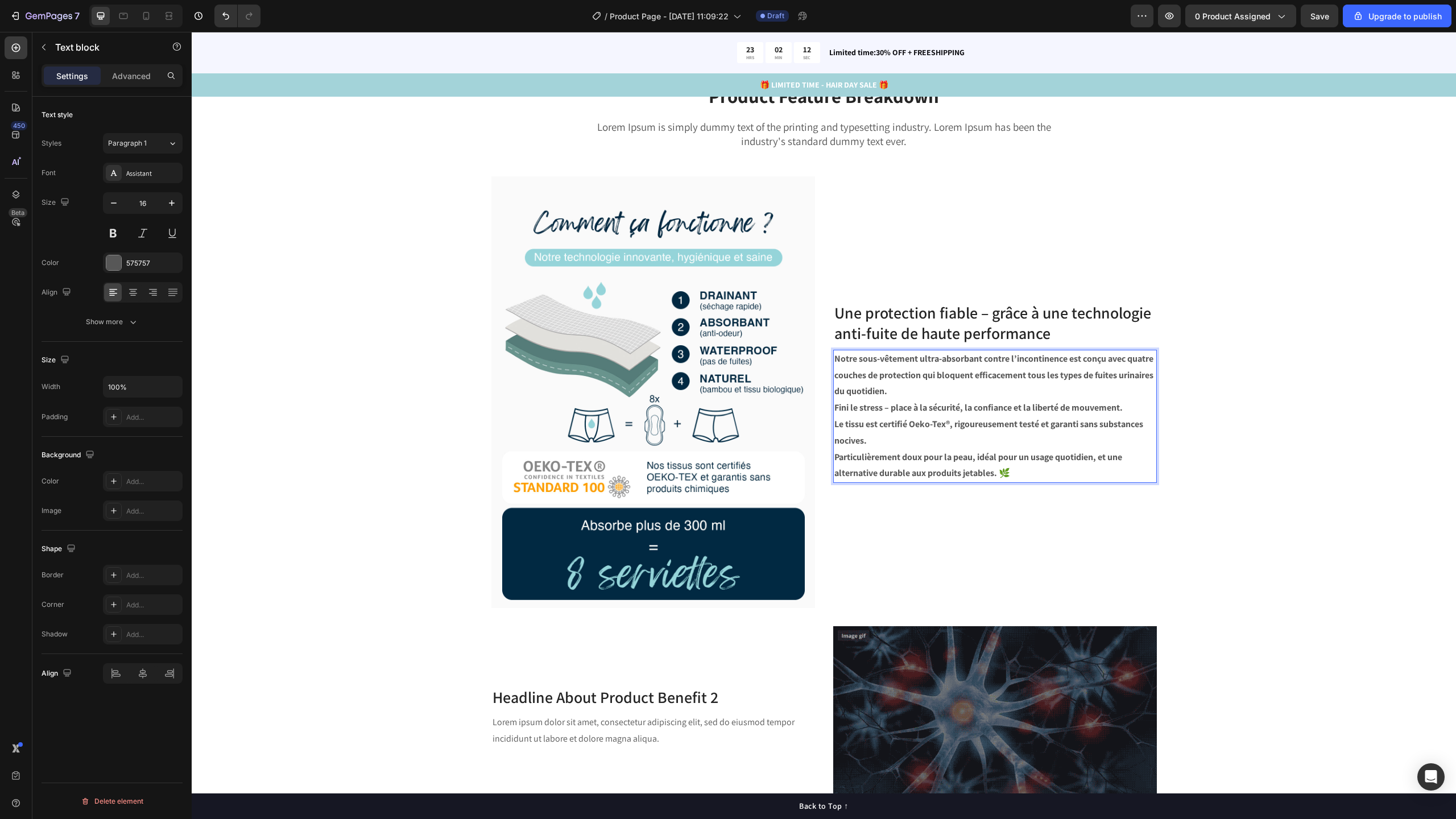
click at [922, 393] on p "Notre sous-vêtement ultra-absorbant contre l’incontinence est conçu avec quatre…" at bounding box center [995, 376] width 321 height 49
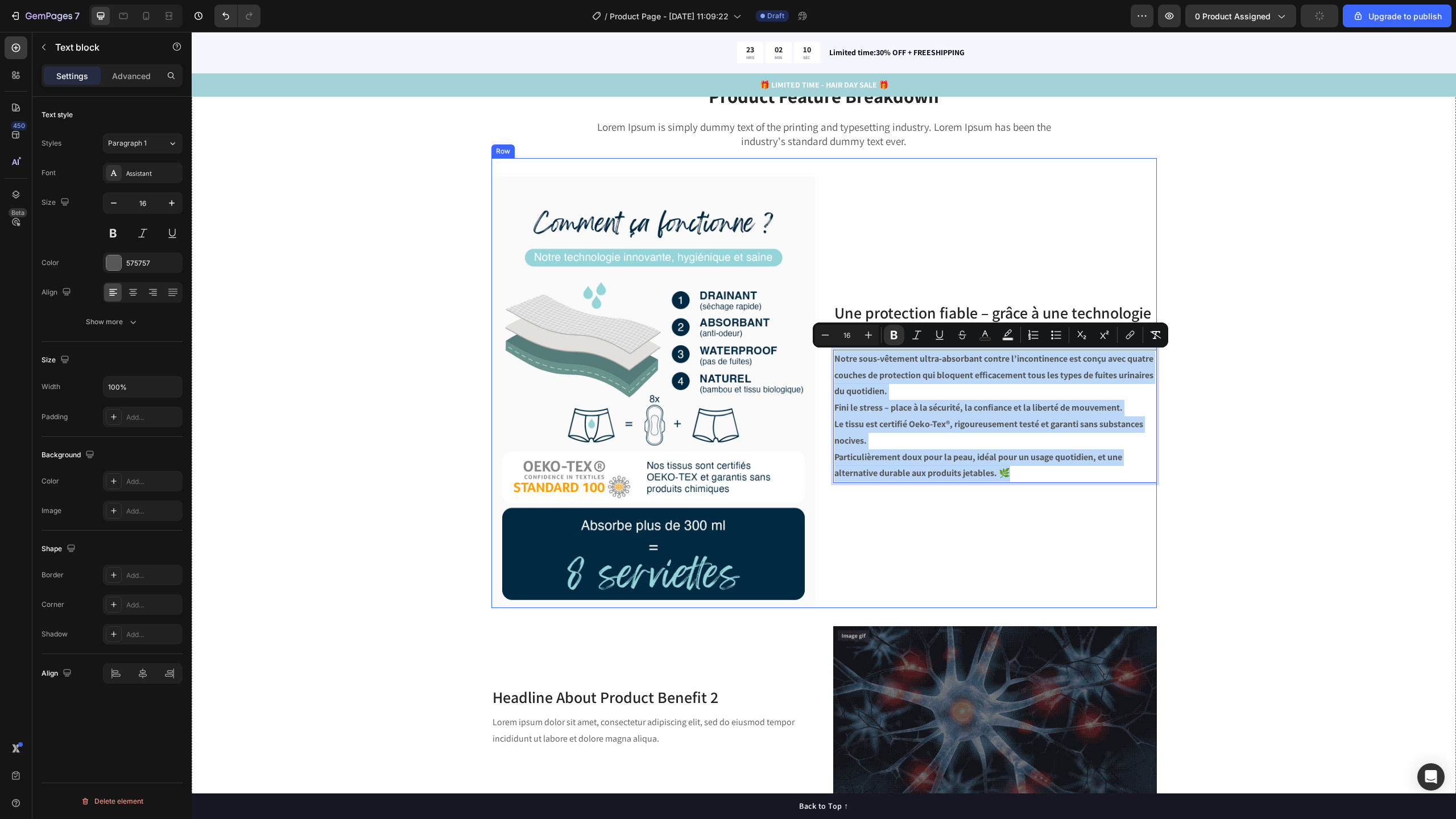
drag, startPoint x: 1037, startPoint y: 470, endPoint x: 811, endPoint y: 348, distance: 256.8
click at [811, 348] on div "Image Une protection fiable – grâce à une technologie anti-fuite de haute perfo…" at bounding box center [824, 383] width 665 height 450
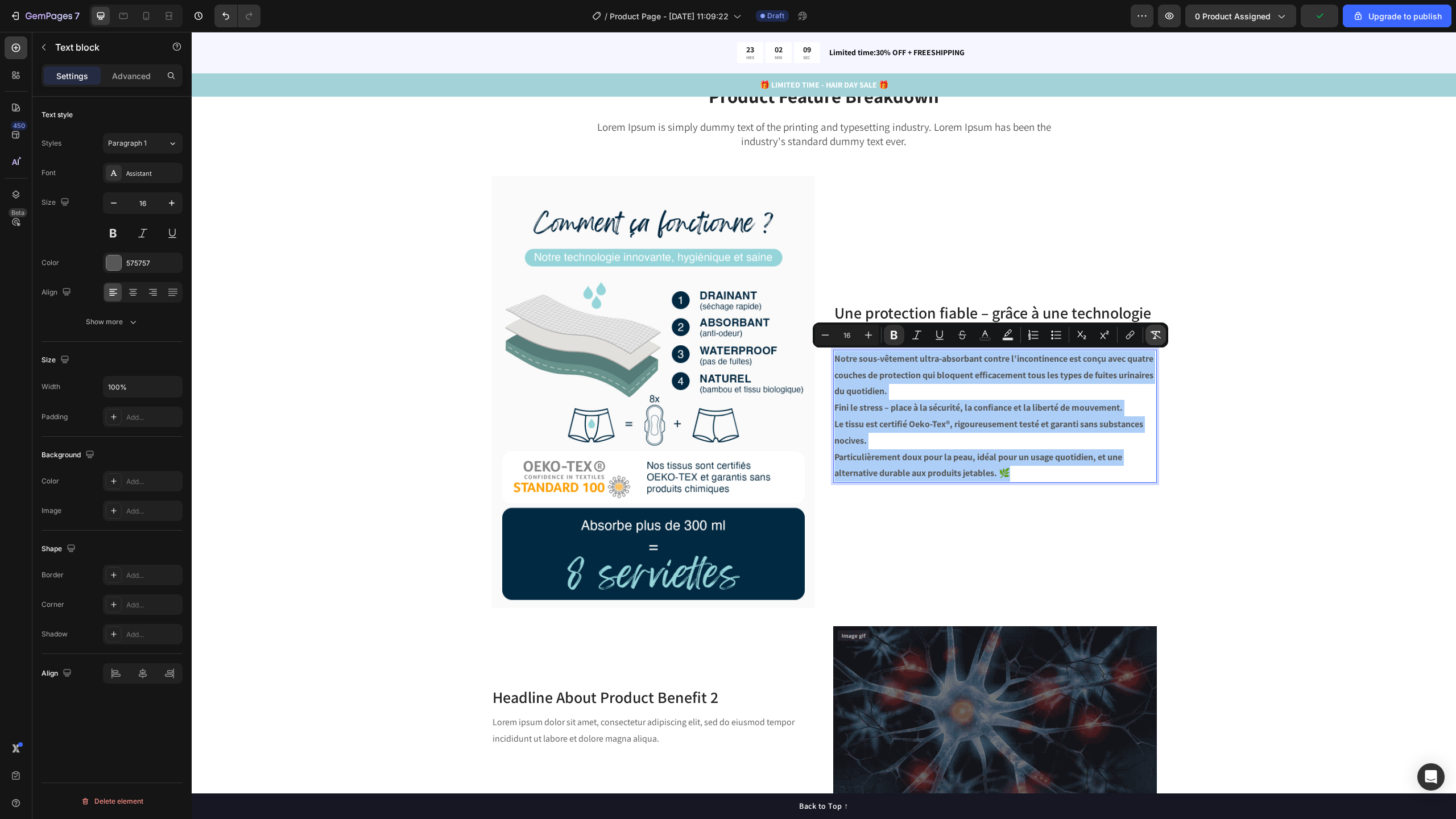
click at [1151, 332] on icon "Editor contextual toolbar" at bounding box center [1156, 334] width 11 height 8
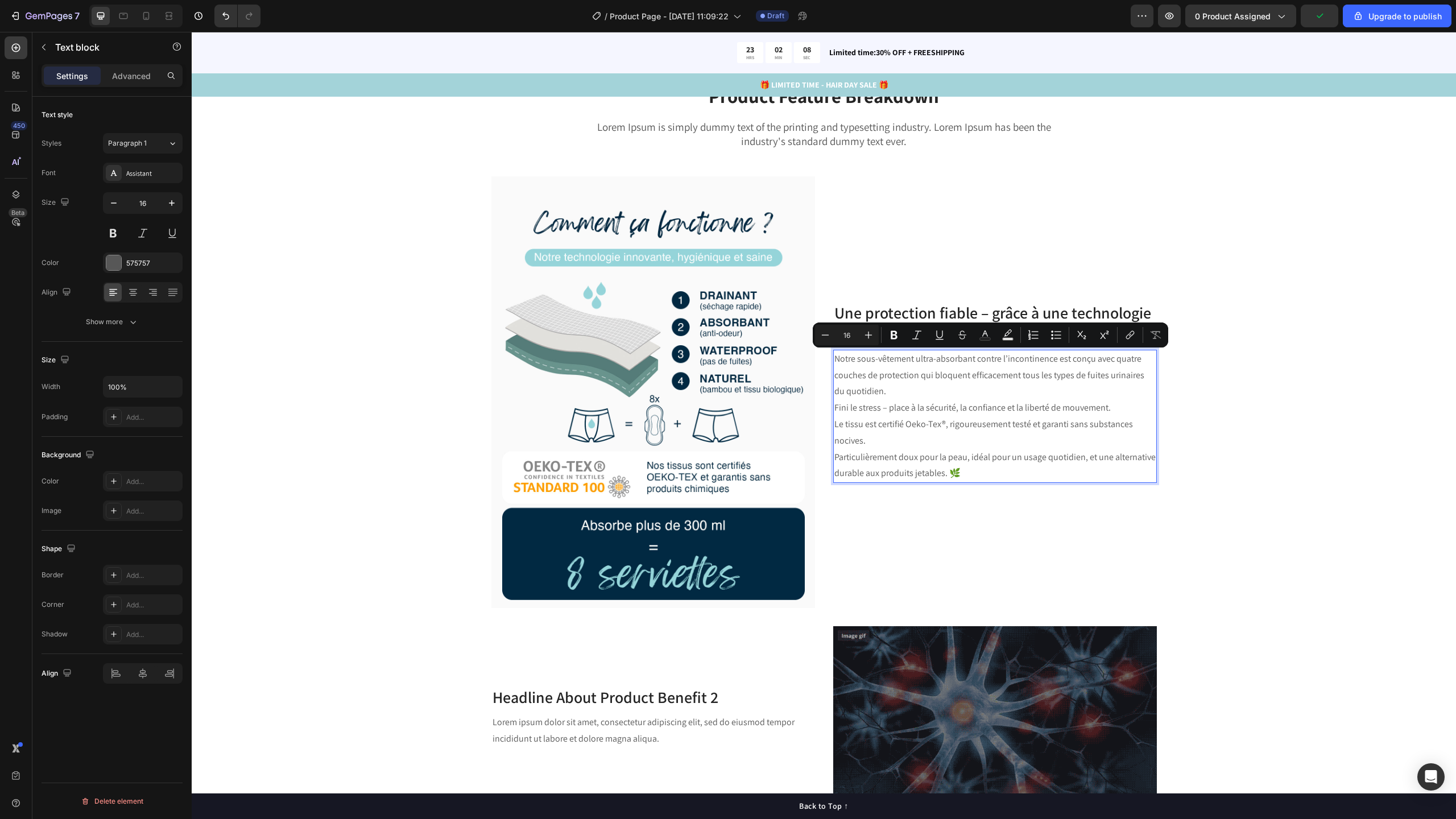
click at [967, 406] on p "Fini le stress – place à la sécurité, la confiance et la liberté de mouvement." at bounding box center [995, 408] width 321 height 17
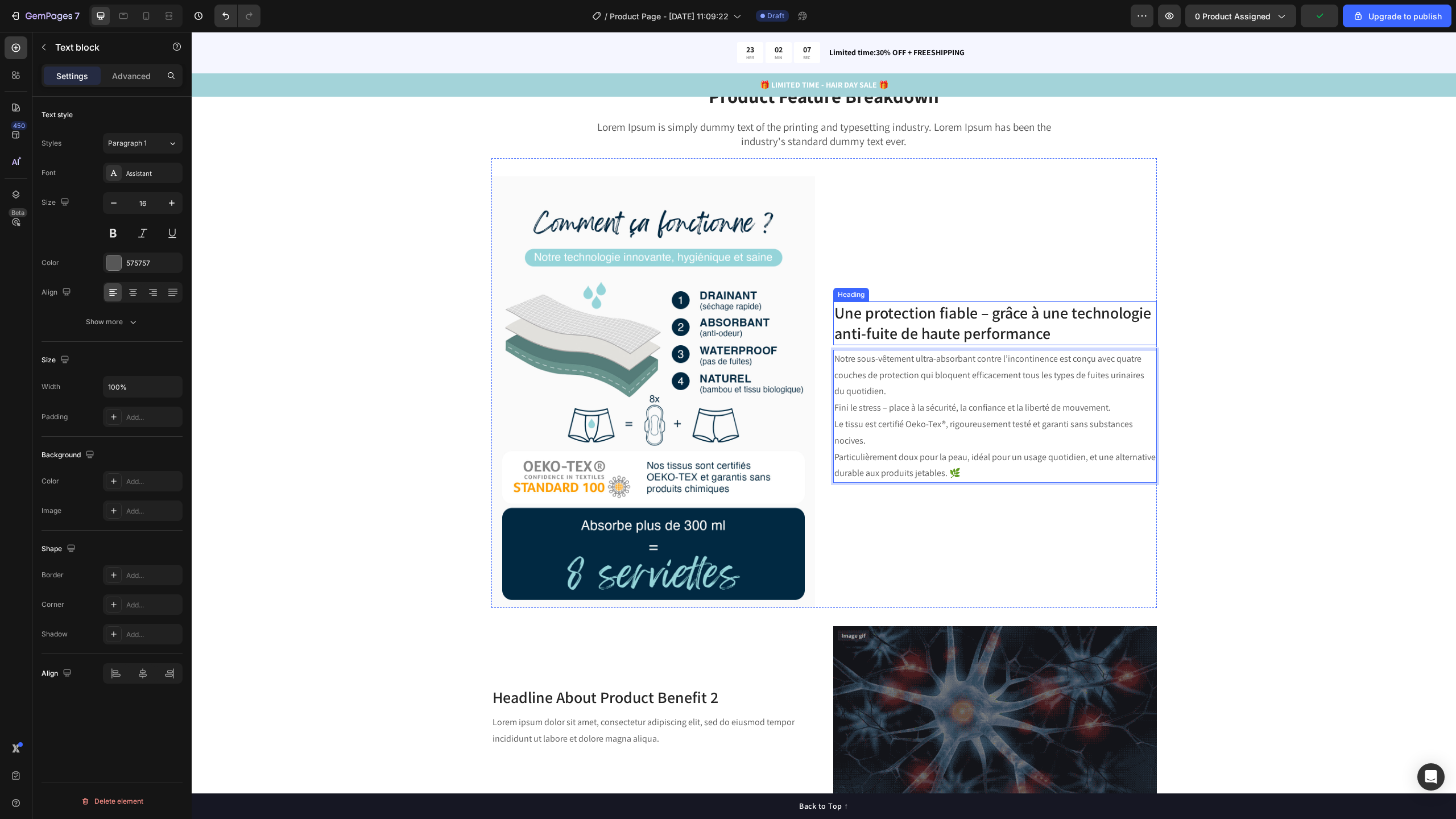
click at [964, 333] on p "Une protection fiable – grâce à une technologie anti-fuite de haute performance" at bounding box center [995, 323] width 321 height 41
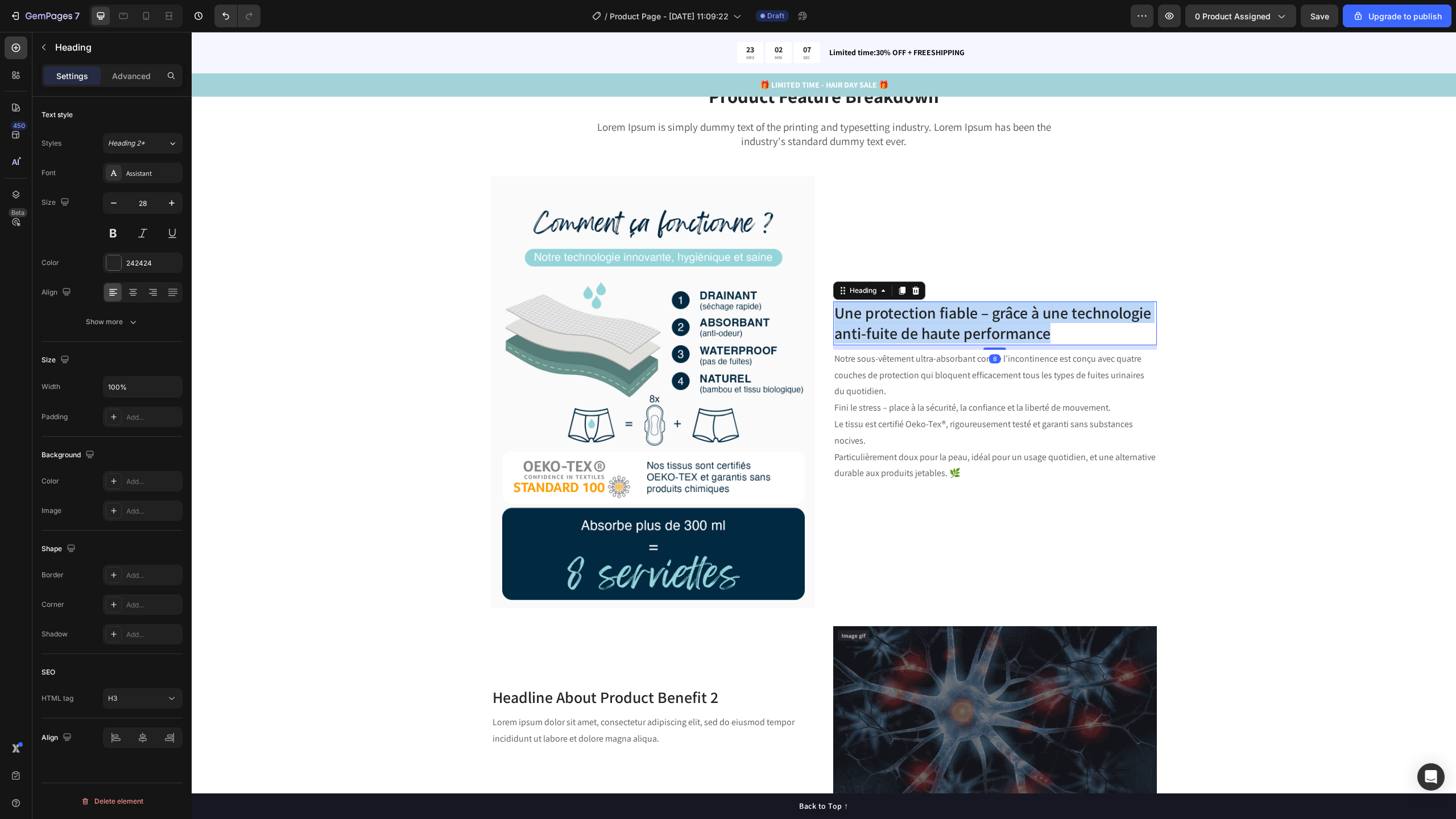
click at [964, 333] on p "Une protection fiable – grâce à une technologie anti-fuite de haute performance" at bounding box center [995, 323] width 321 height 41
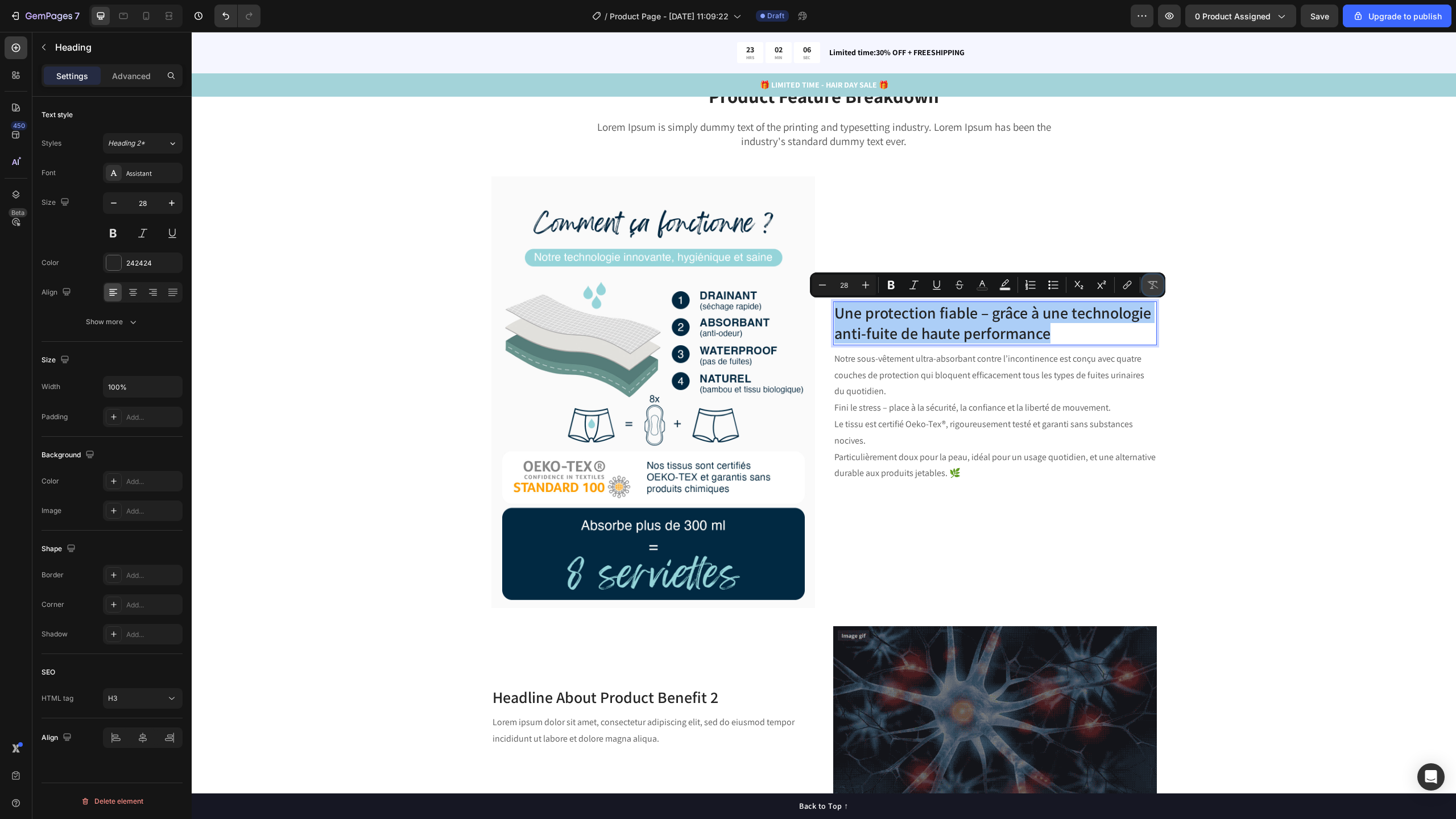
click at [1149, 291] on button "Remove Format" at bounding box center [1152, 284] width 20 height 20
click at [1151, 285] on icon "Editor contextual toolbar" at bounding box center [1152, 284] width 11 height 11
click at [1155, 285] on icon "Editor contextual toolbar" at bounding box center [1152, 284] width 11 height 11
click at [912, 404] on p "Fini le stress – place à la sécurité, la confiance et la liberté de mouvement." at bounding box center [995, 408] width 321 height 17
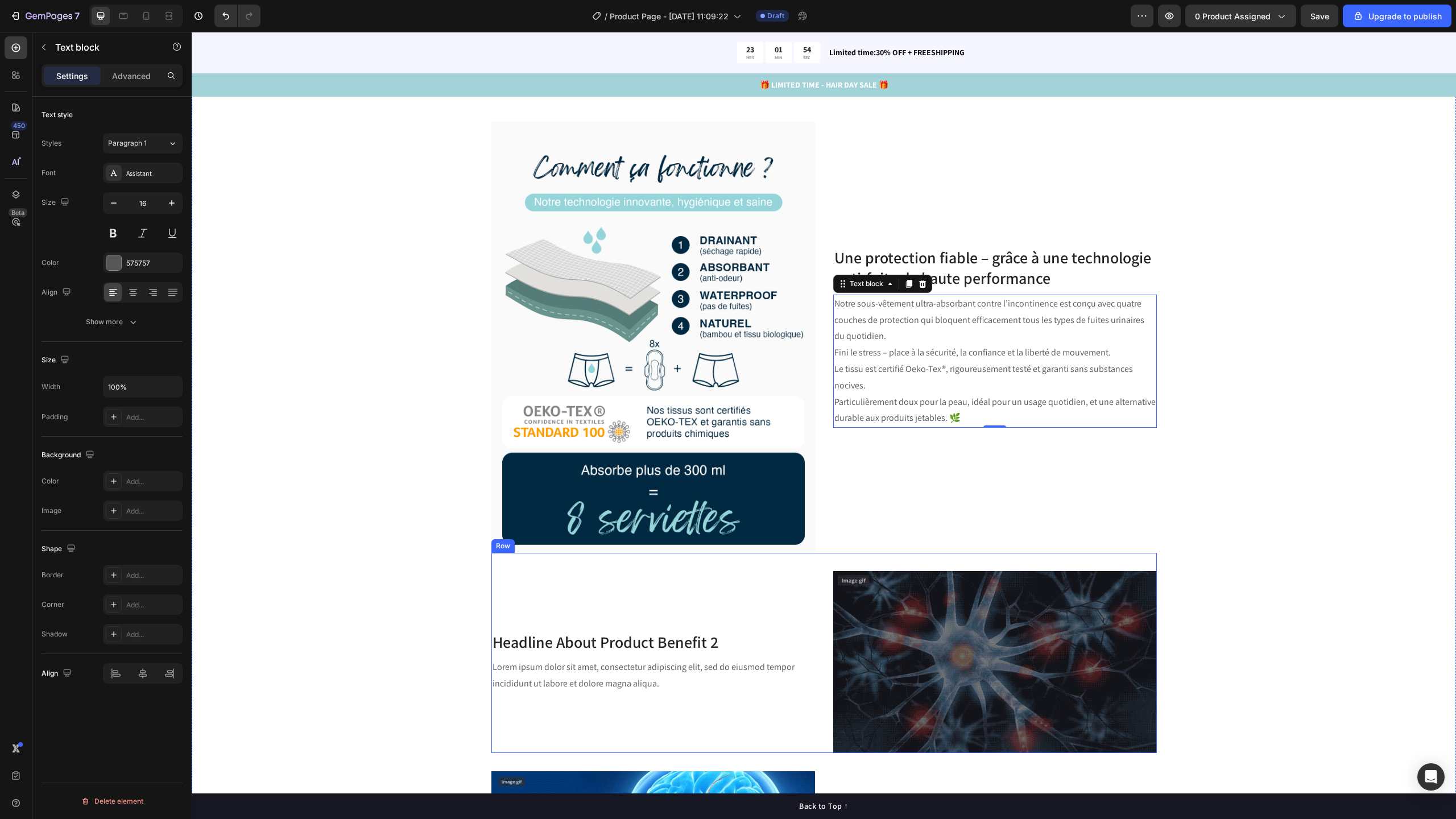
scroll to position [1930, 0]
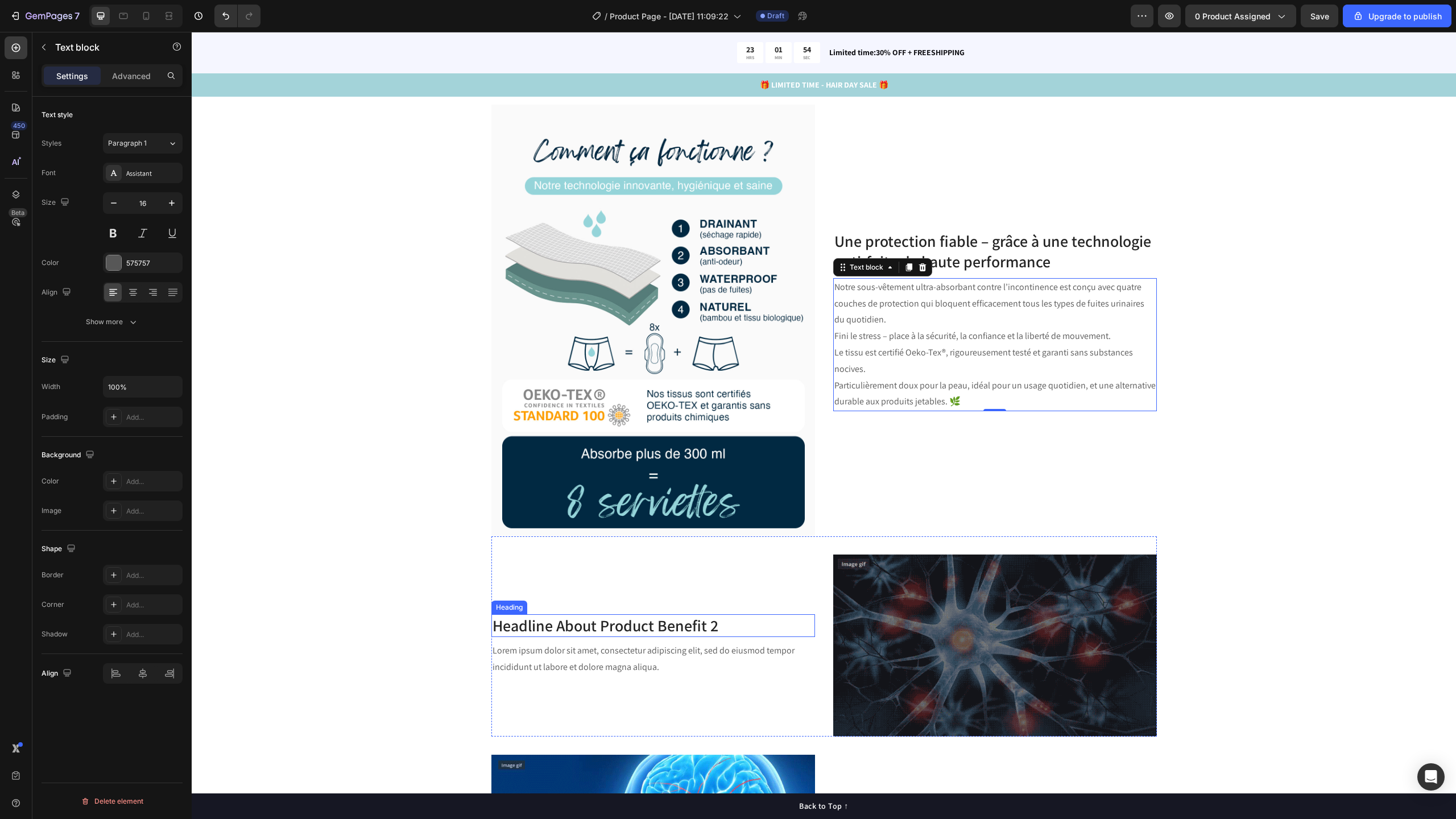
click at [615, 621] on p "Headline About Product Benefit 2" at bounding box center [653, 625] width 321 height 20
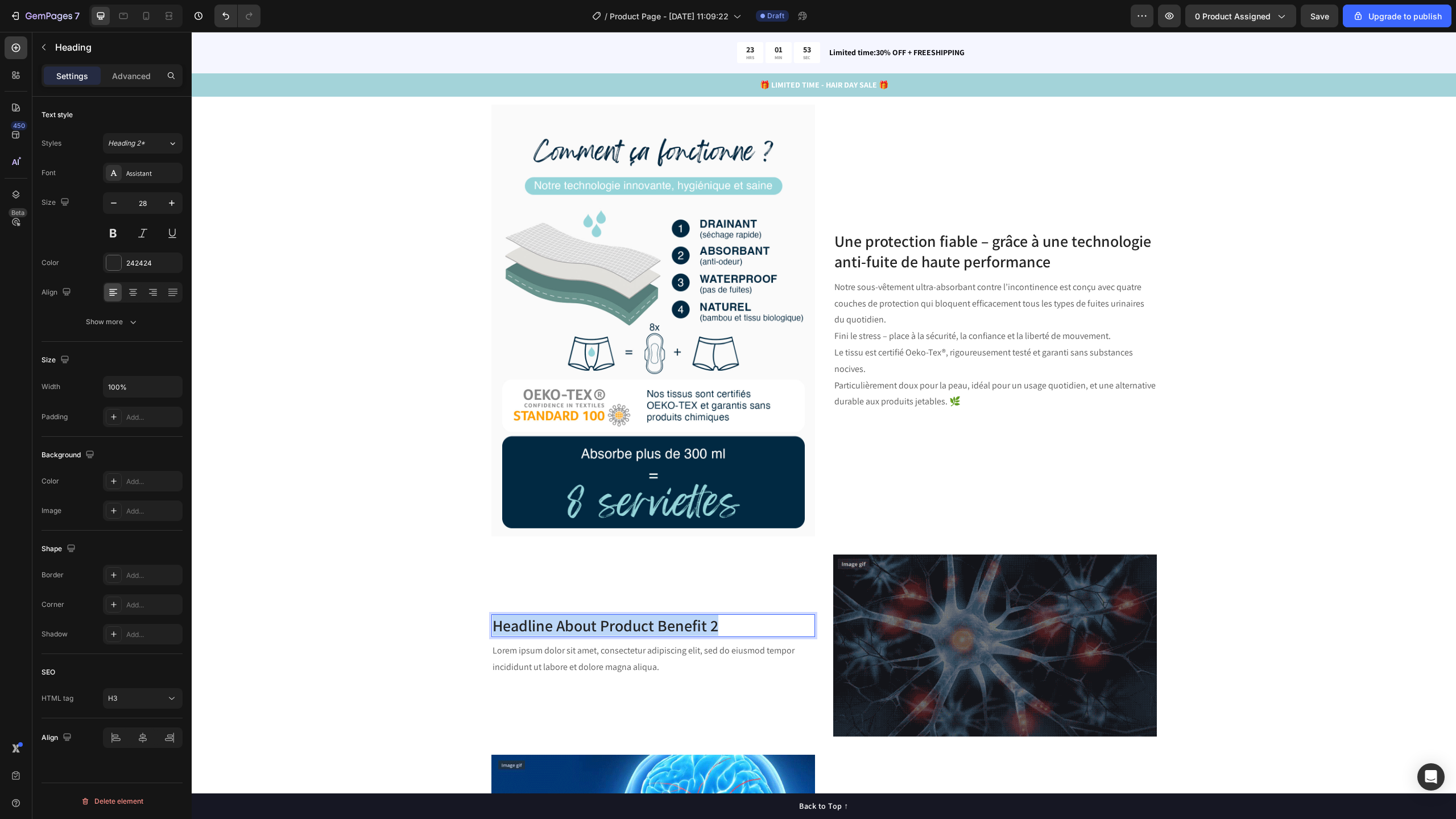
click at [615, 621] on p "Headline About Product Benefit 2" at bounding box center [653, 625] width 321 height 20
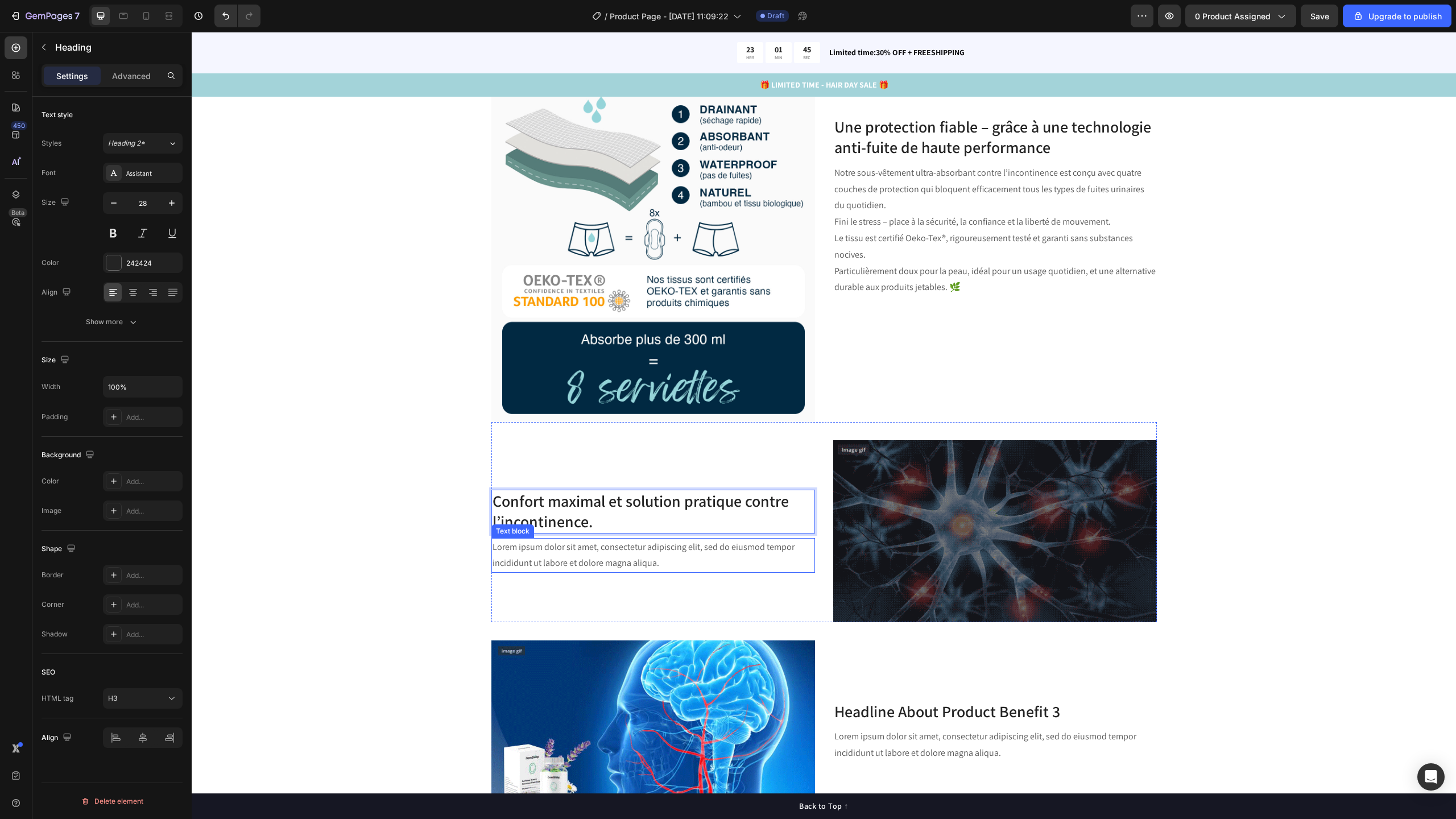
scroll to position [2130, 0]
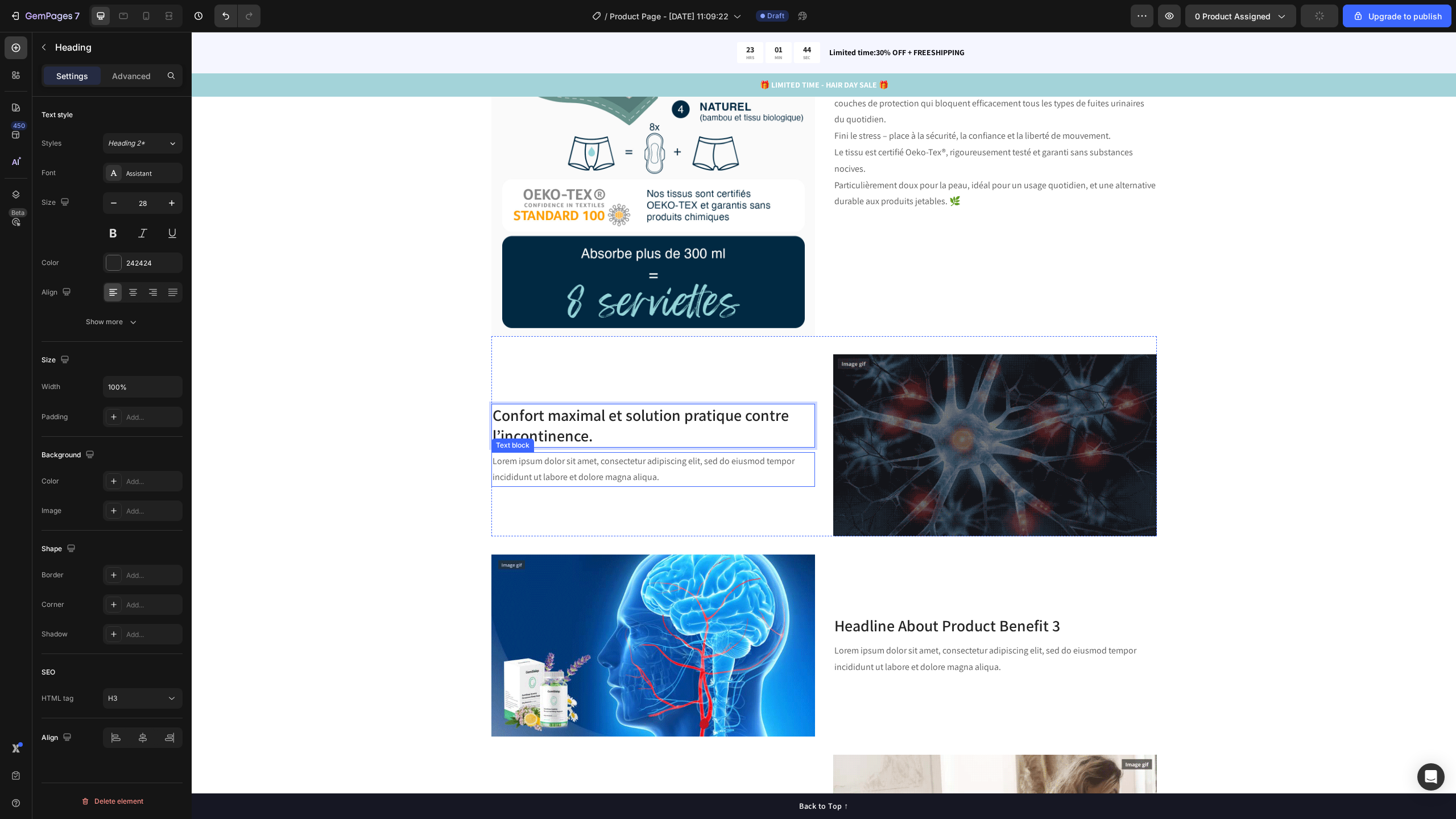
click at [594, 461] on p "Lorem ipsum dolor sit amet, consectetur adipiscing elit, sed do eiusmod tempor …" at bounding box center [653, 470] width 321 height 33
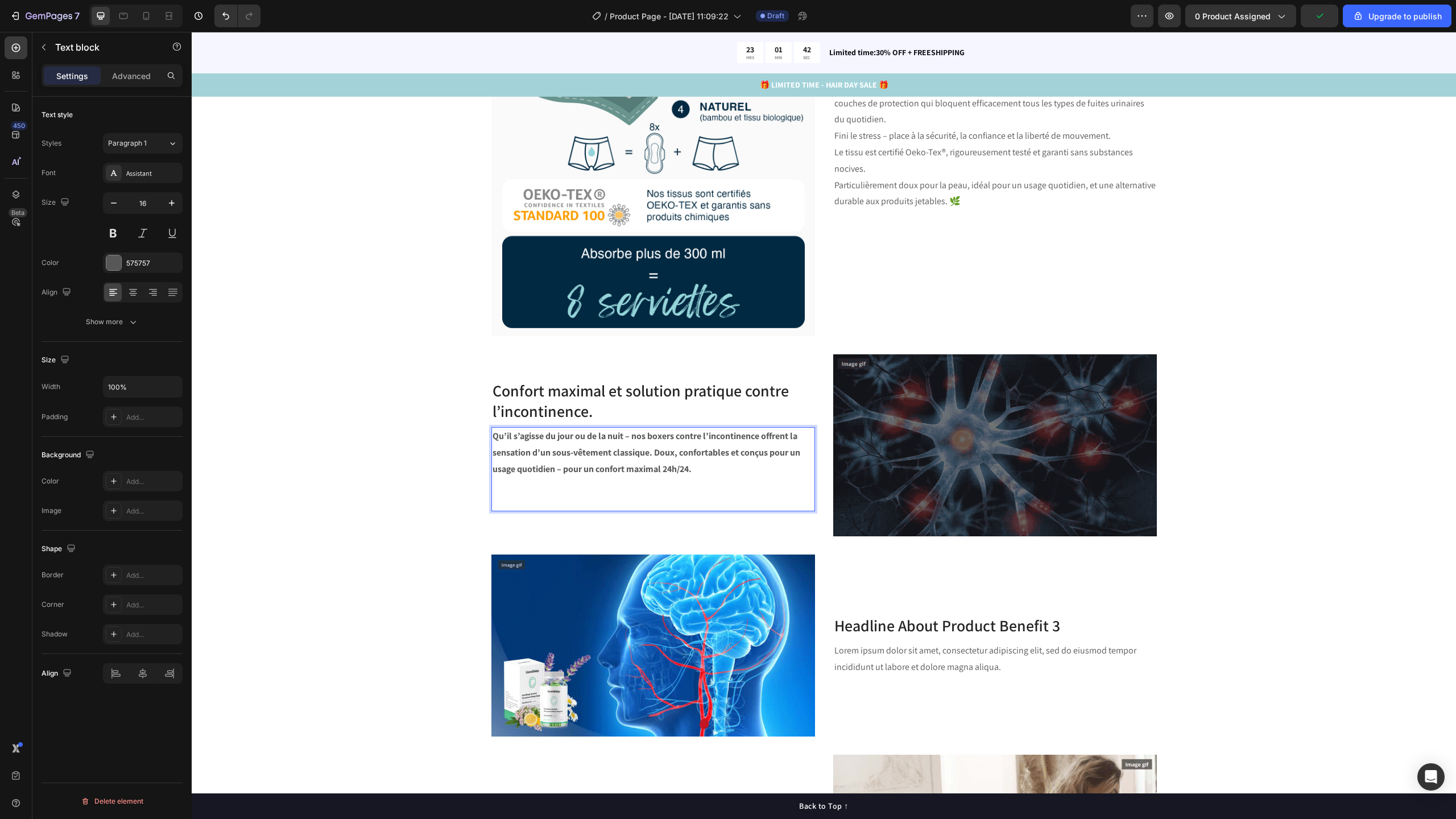
click at [600, 499] on p "Rich Text Editor. Editing area: main" at bounding box center [653, 494] width 321 height 33
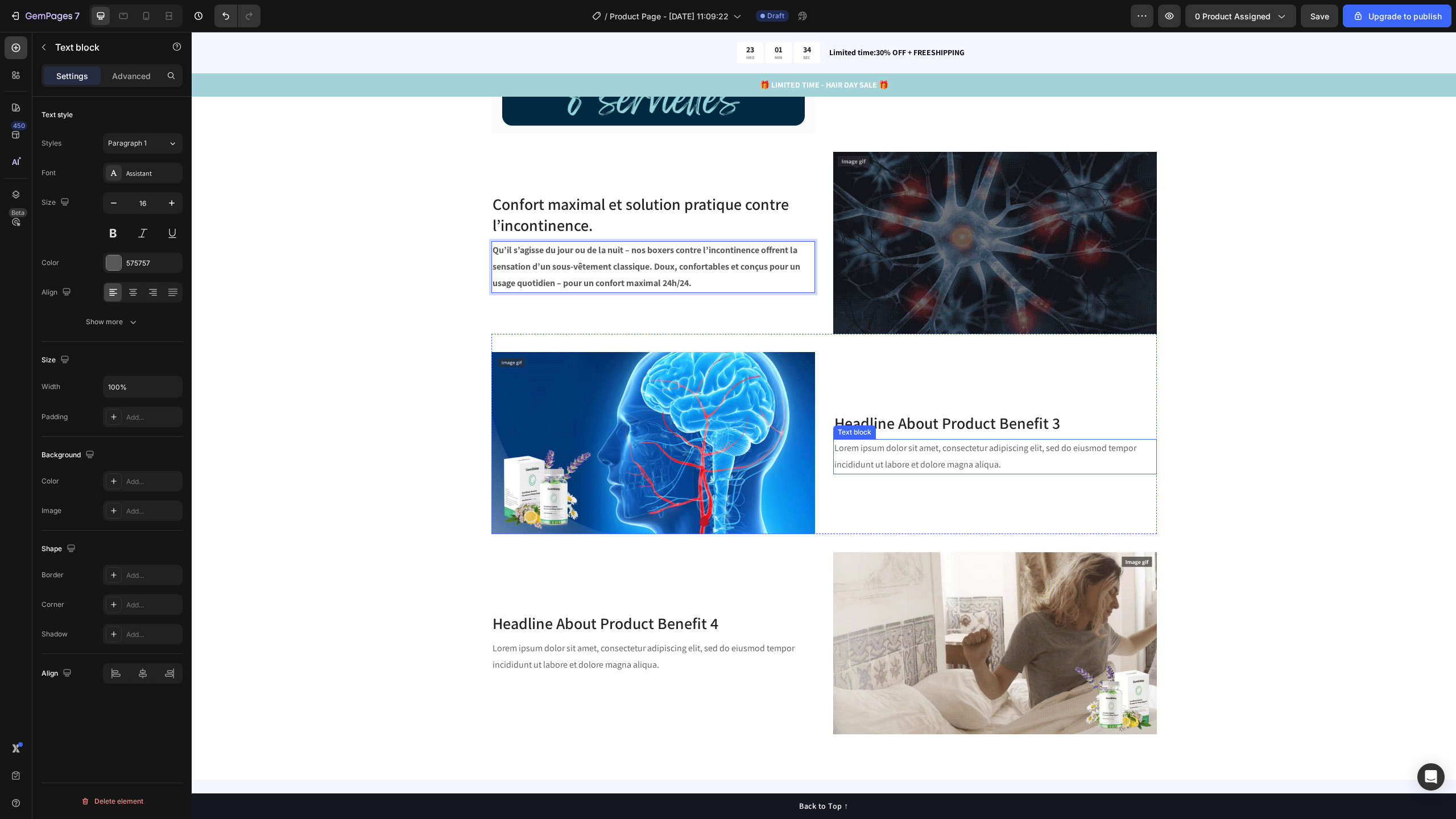
scroll to position [2332, 0]
click at [898, 426] on p "Headline About Product Benefit 3" at bounding box center [995, 423] width 321 height 20
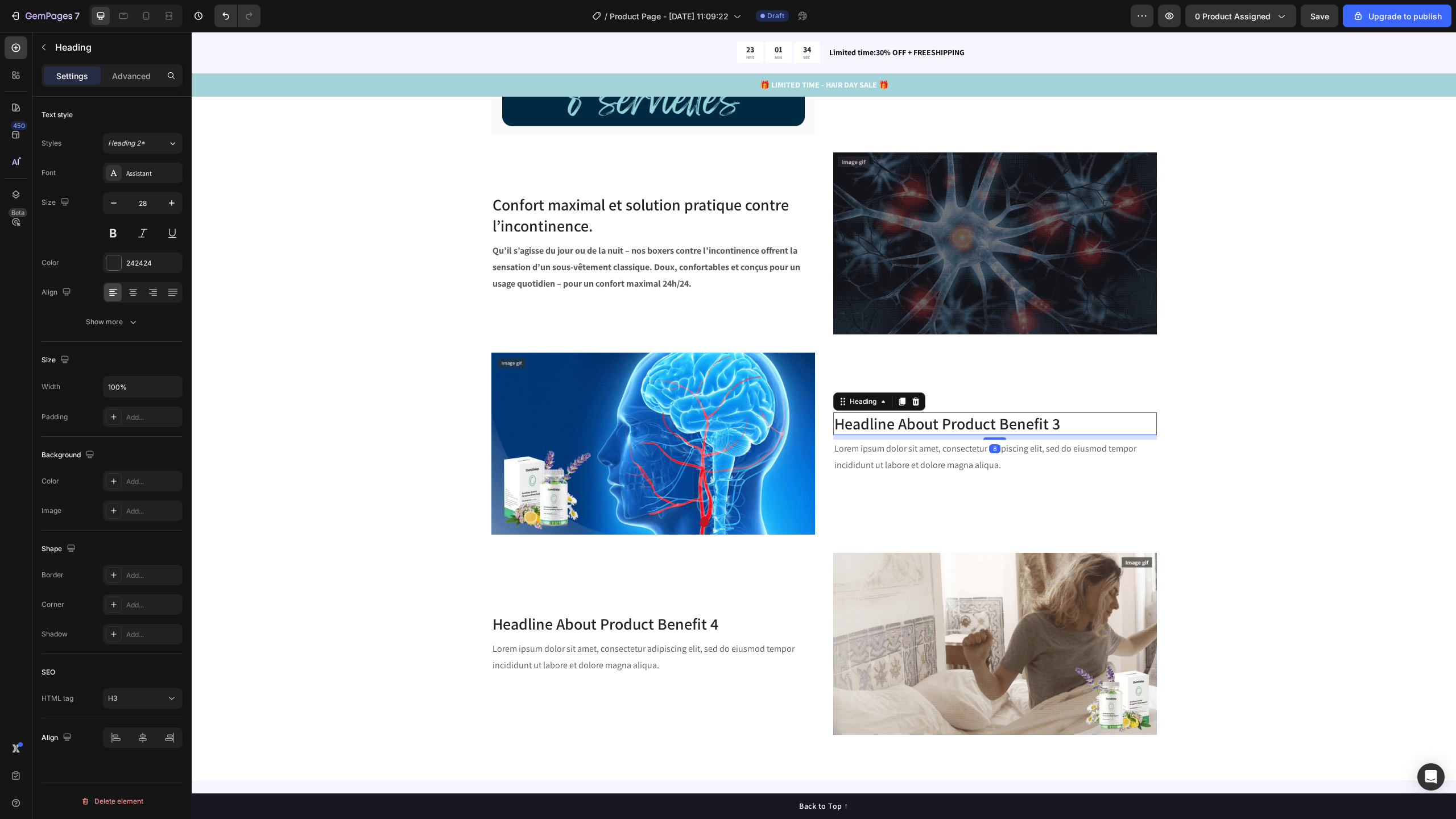
click at [898, 426] on p "Headline About Product Benefit 3" at bounding box center [995, 423] width 321 height 20
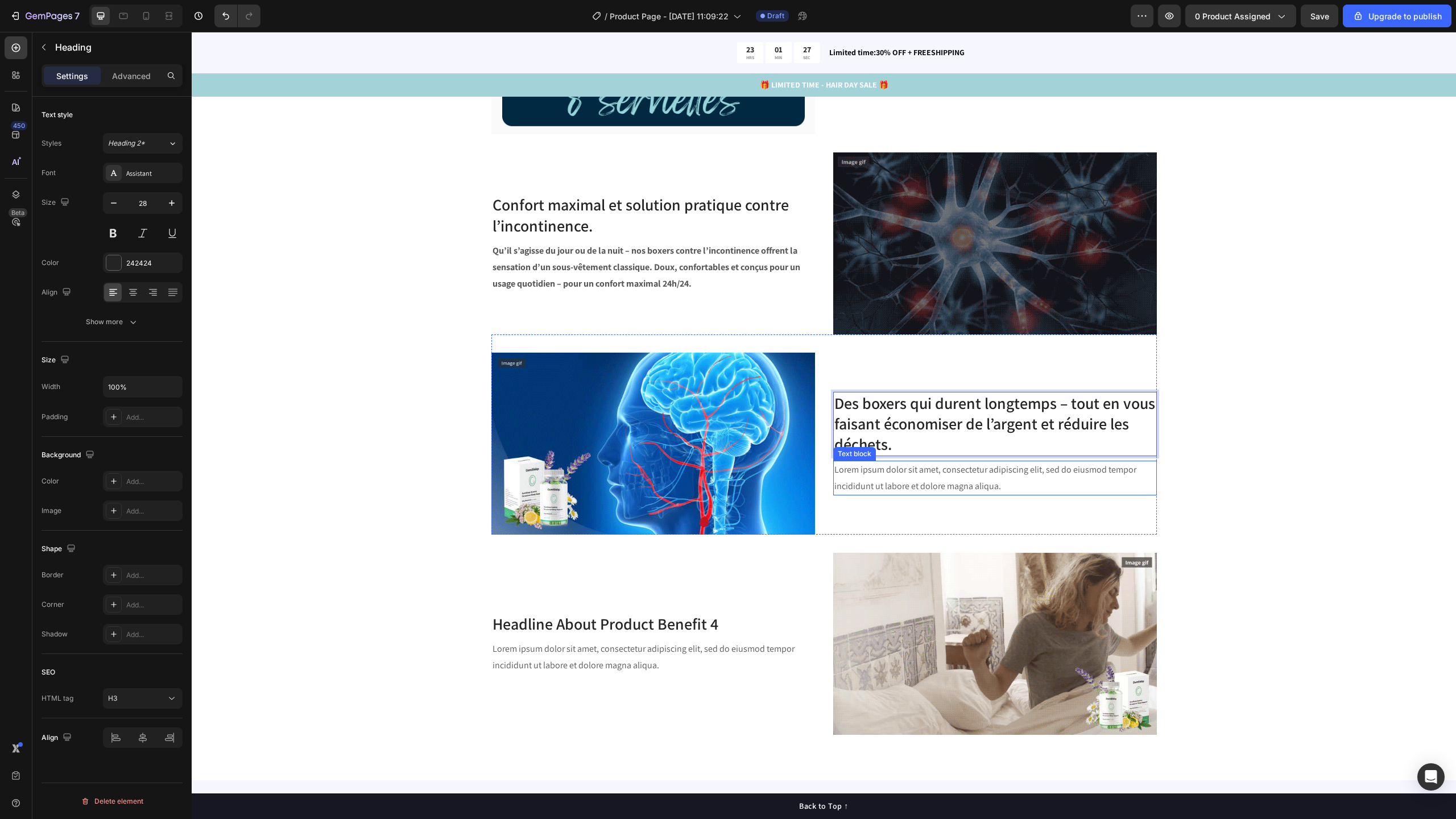
click at [873, 476] on p "Lorem ipsum dolor sit amet, consectetur adipiscing elit, sed do eiusmod tempor …" at bounding box center [995, 478] width 321 height 33
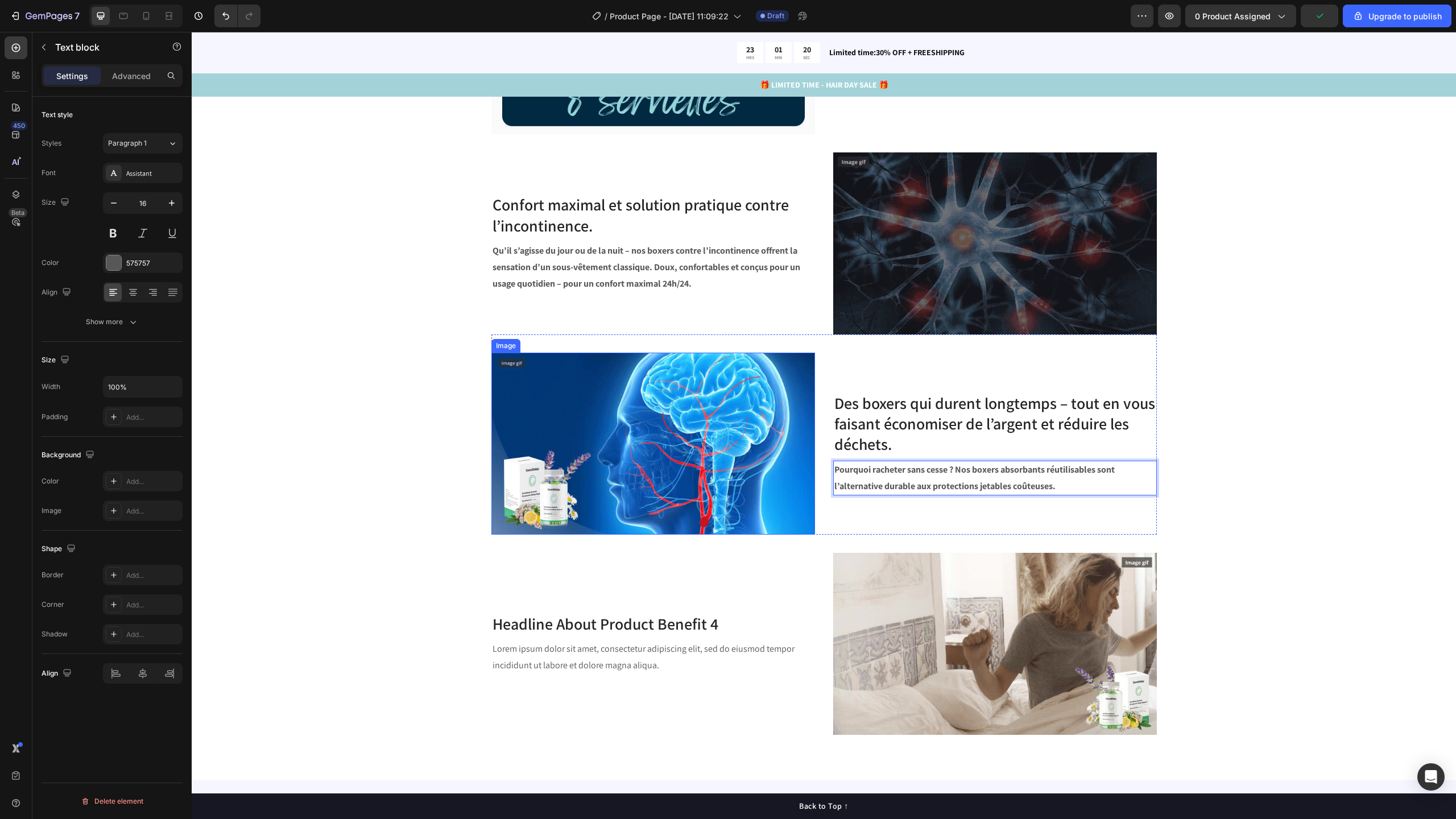
click at [704, 420] on img at bounding box center [653, 443] width 324 height 182
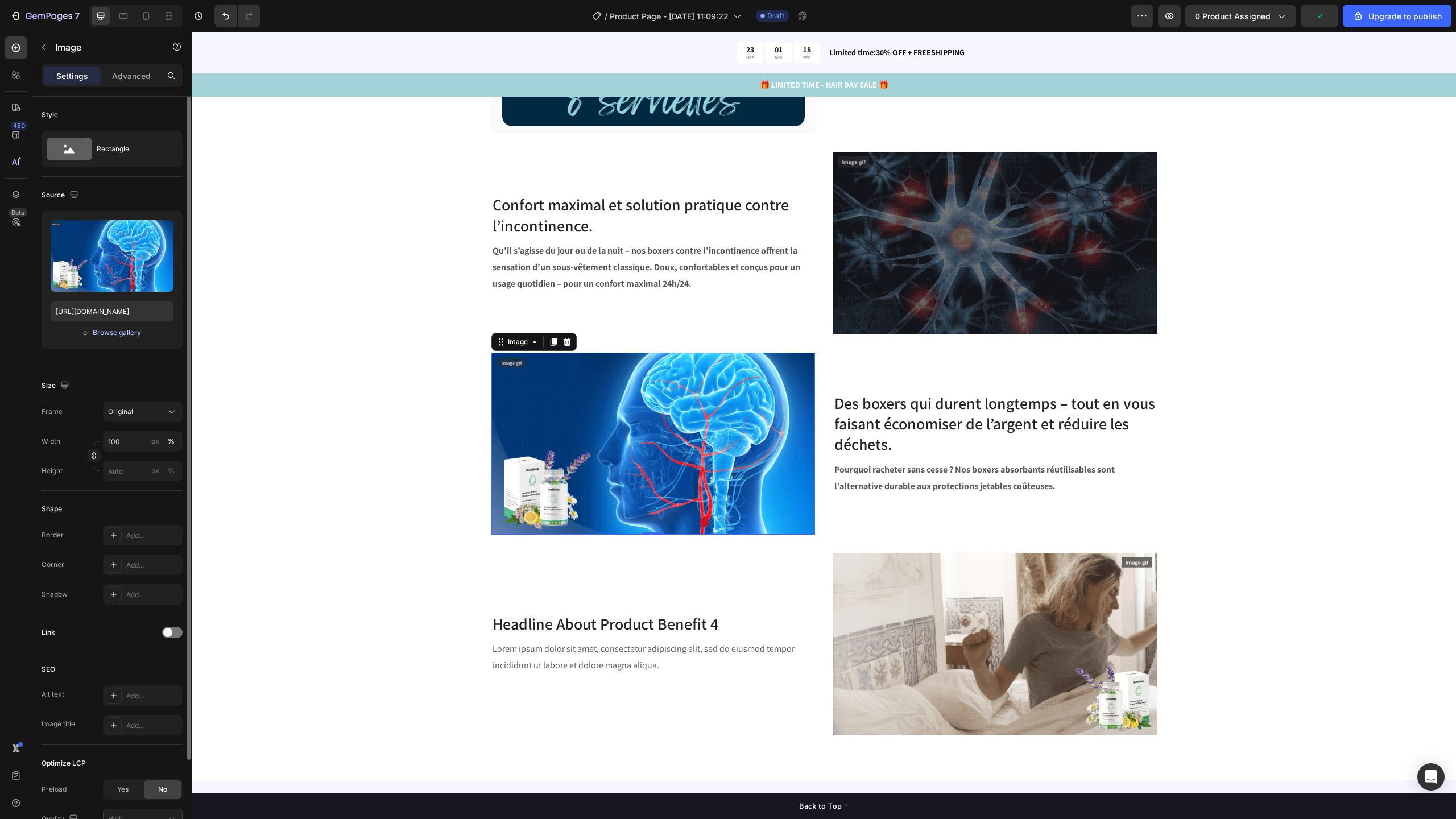
click at [105, 329] on div "Browse gallery" at bounding box center [117, 333] width 48 height 11
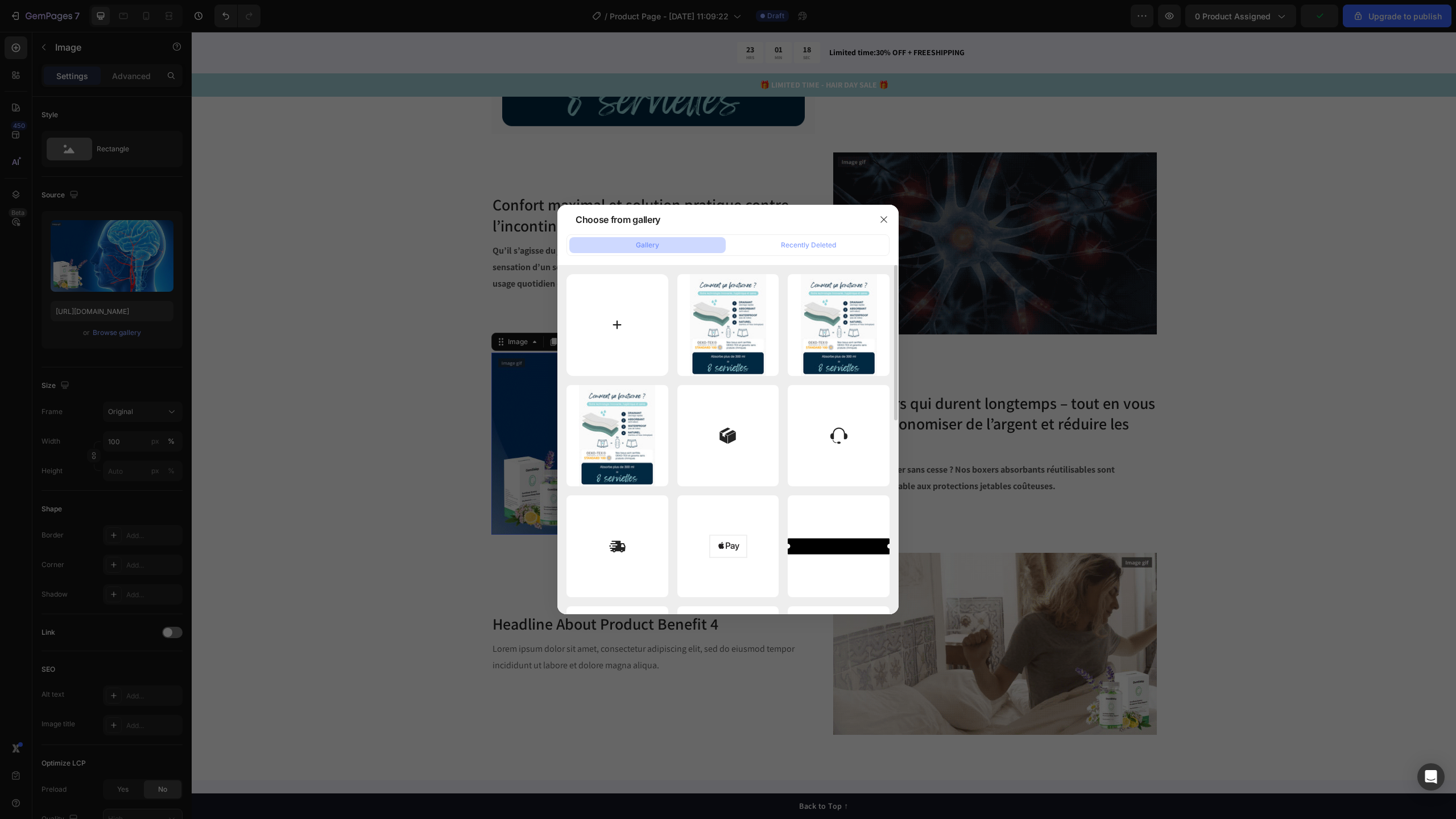
click at [653, 325] on input "file" at bounding box center [617, 325] width 102 height 102
type input "C:\fakepath\Boxer image14.jpg"
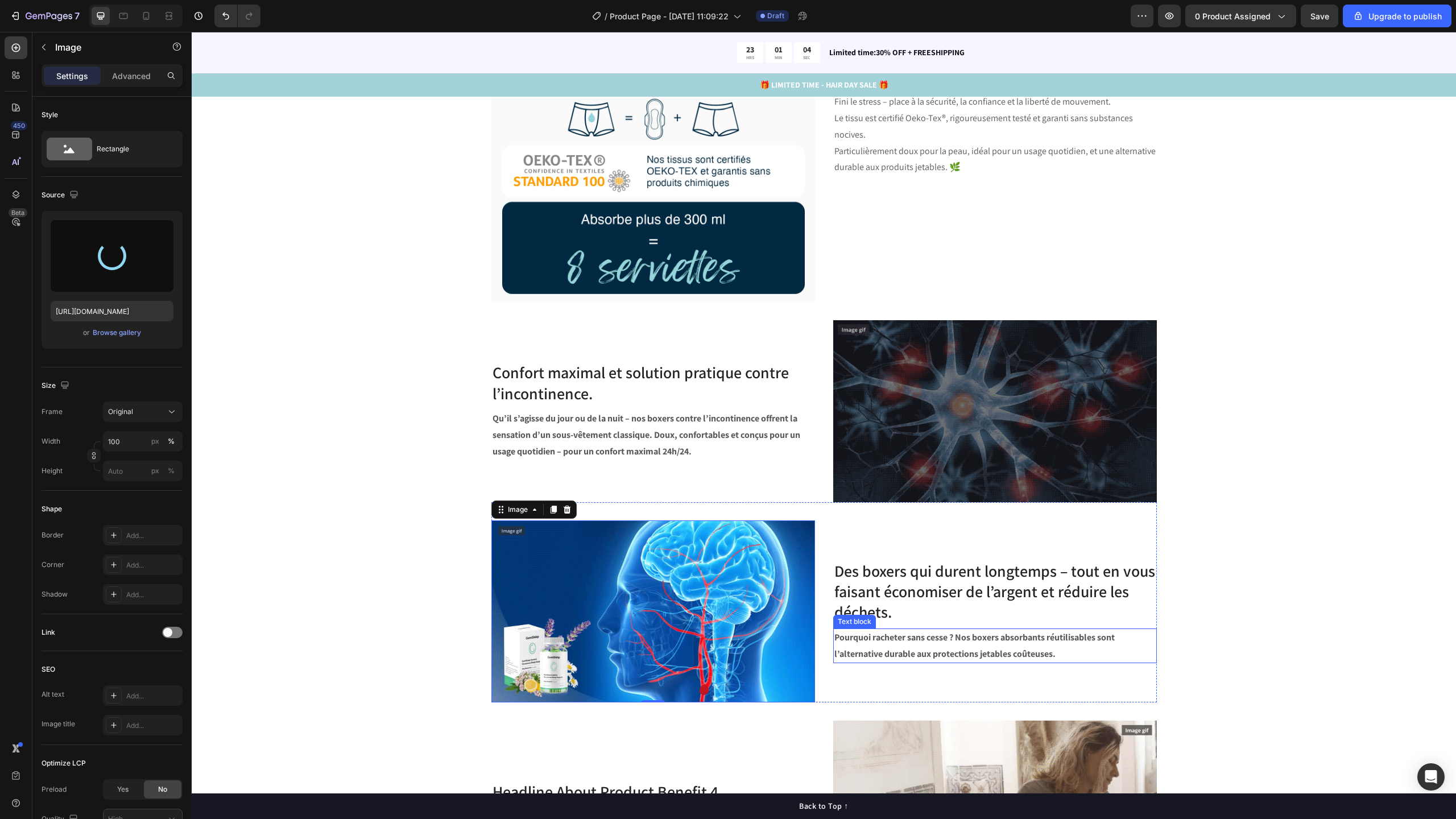
scroll to position [2131, 0]
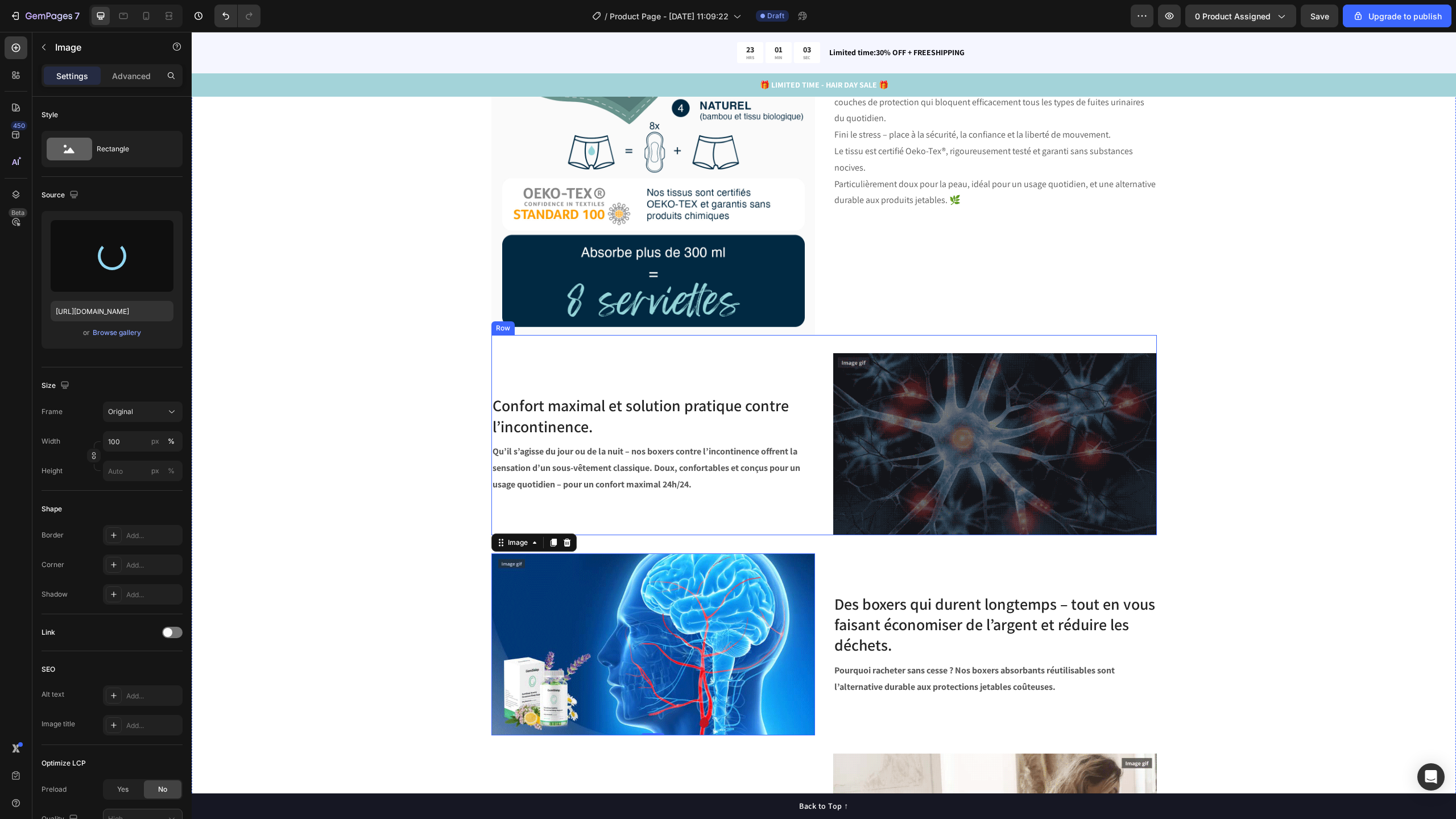
type input "https://cdn.shopify.com/s/files/1/0585/5707/1412/files/gempages_496236535314645…"
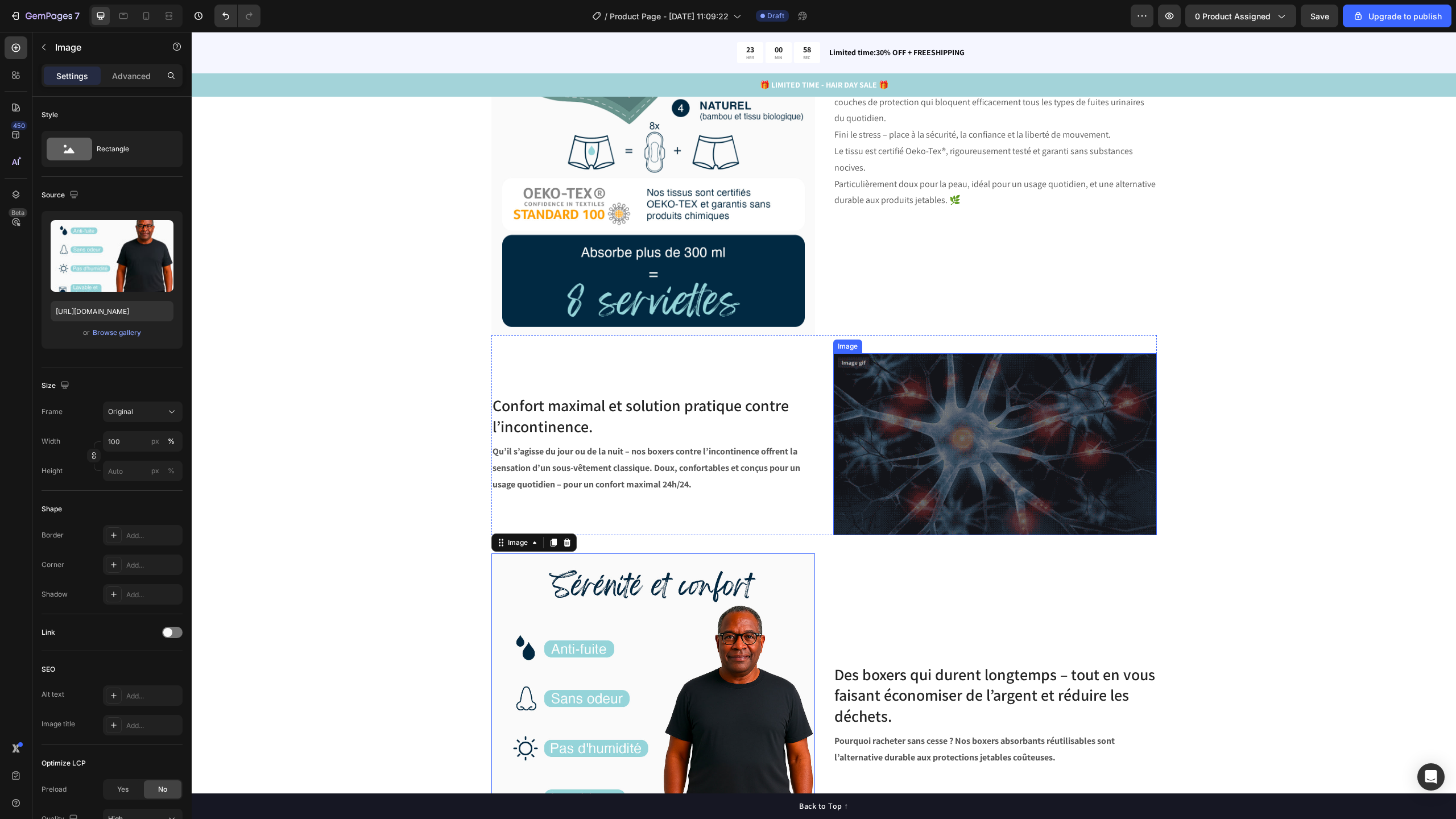
click at [894, 405] on img at bounding box center [994, 443] width 324 height 182
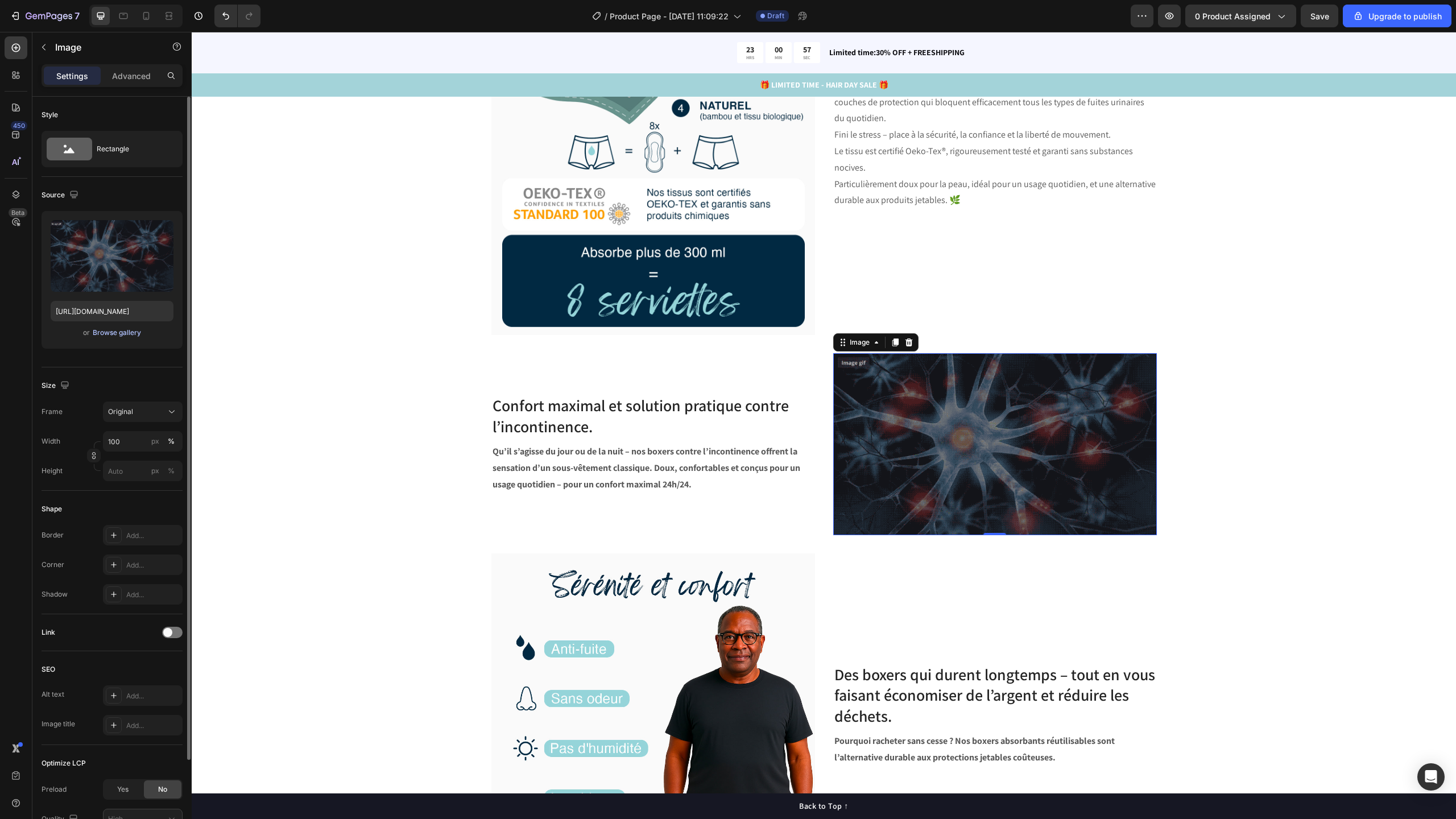
click at [134, 331] on div "Browse gallery" at bounding box center [117, 333] width 48 height 11
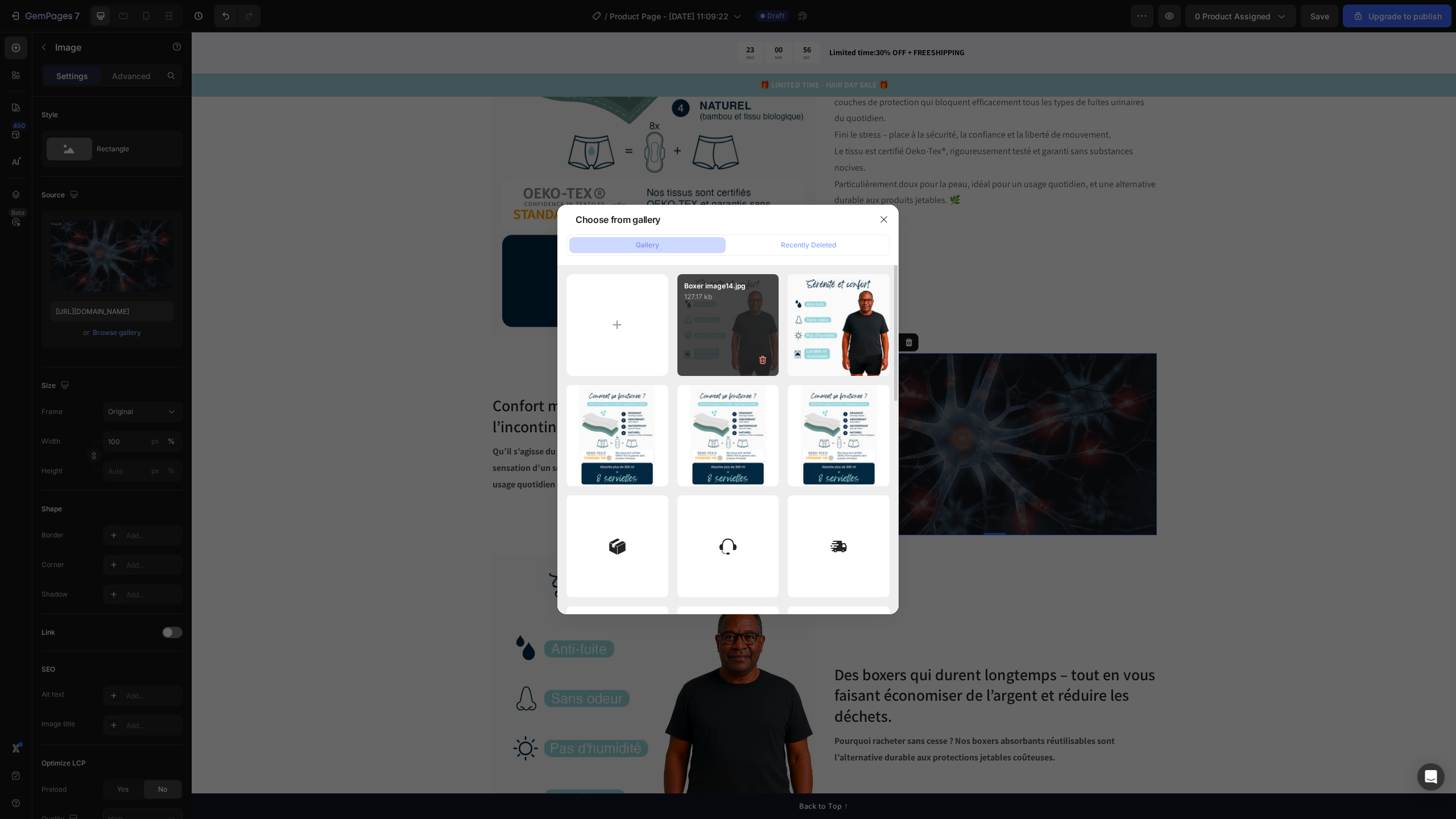
click at [712, 324] on div "Boxer image14.jpg 127.17 kb" at bounding box center [728, 325] width 102 height 102
type input "https://cdn.shopify.com/s/files/1/0585/5707/1412/files/gempages_496236535314645…"
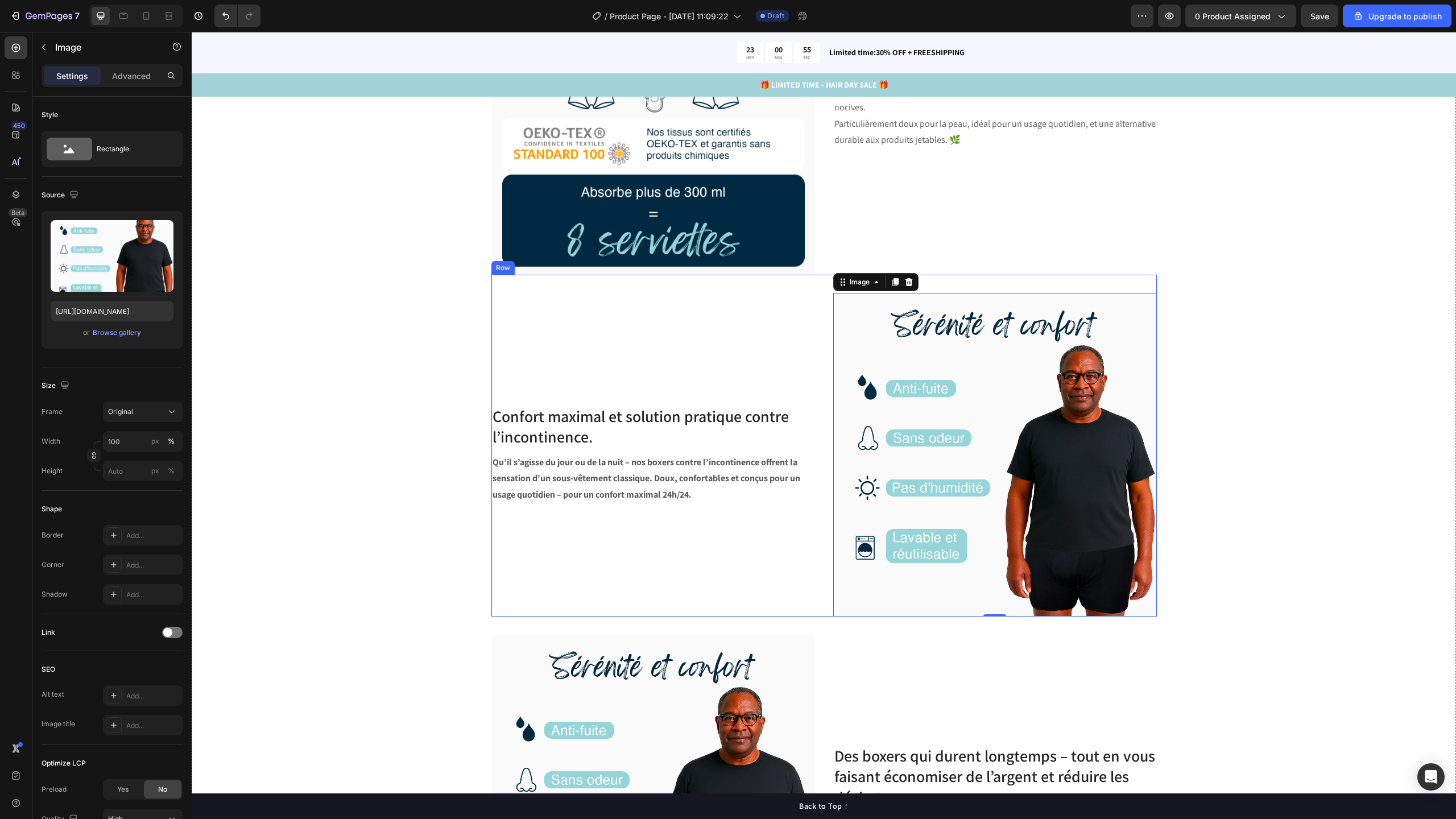
scroll to position [2310, 0]
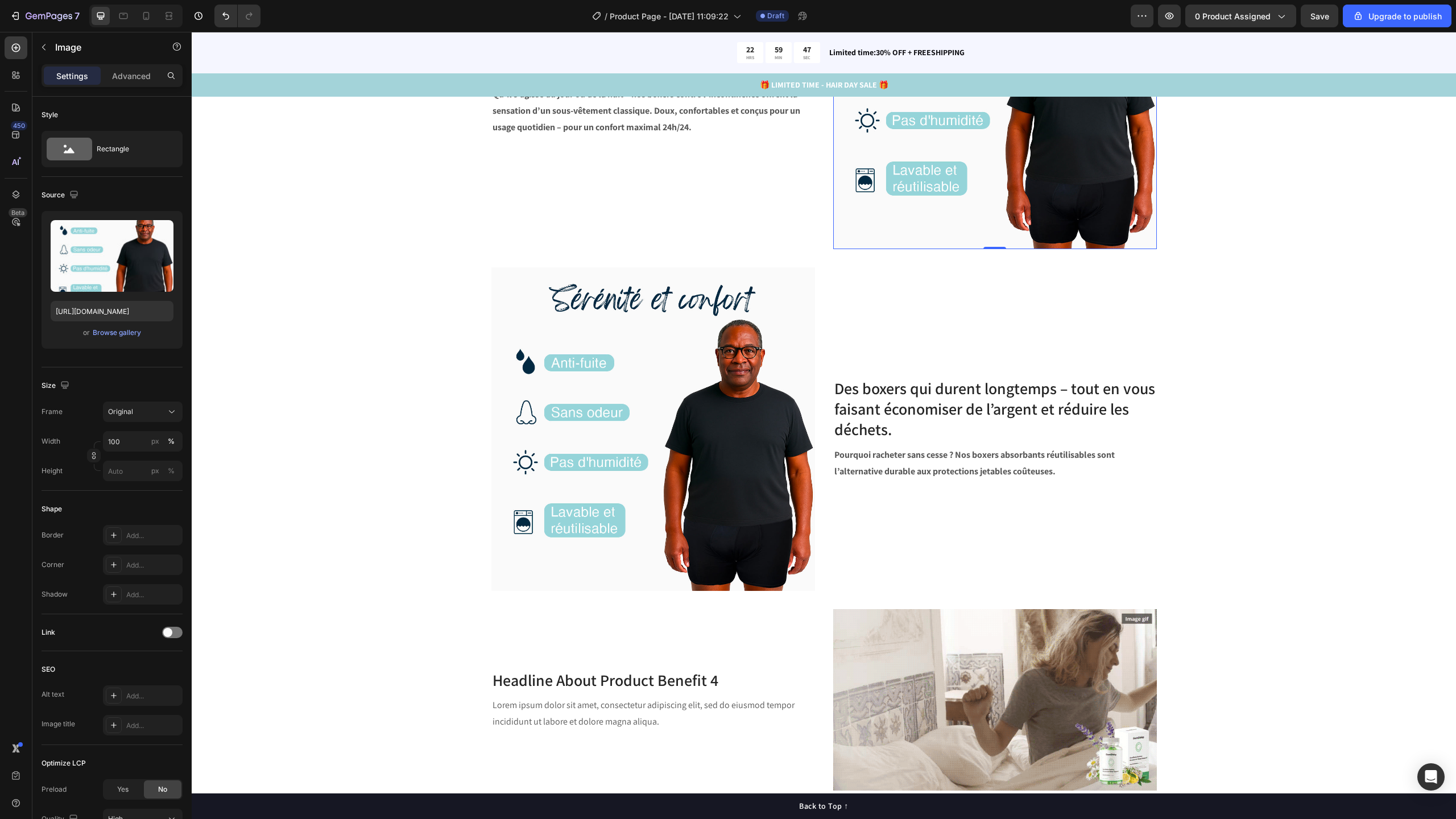
scroll to position [2310, 0]
click at [595, 591] on img at bounding box center [653, 429] width 324 height 324
click at [110, 332] on div "Browse gallery" at bounding box center [117, 333] width 48 height 11
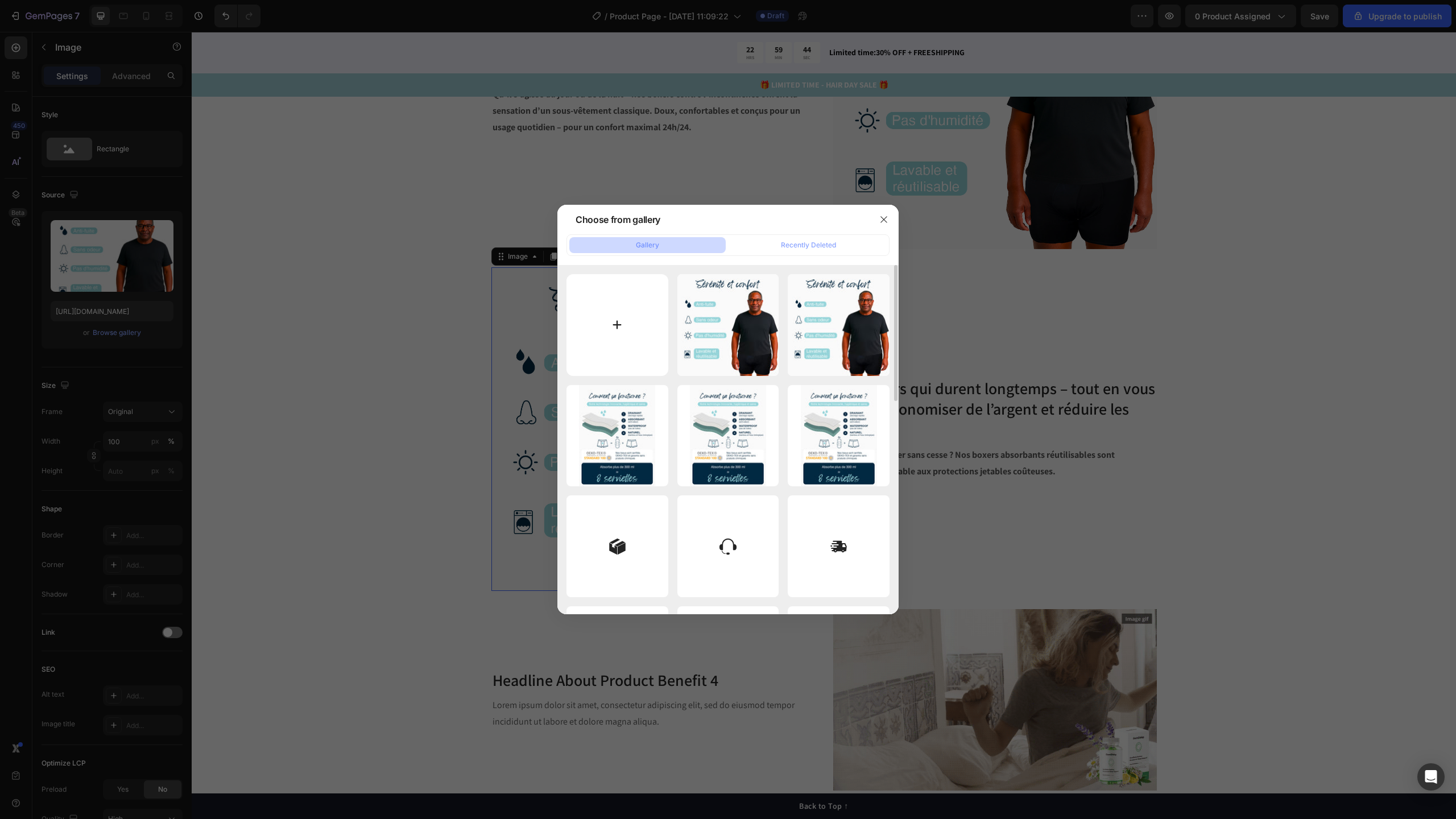
click at [631, 335] on input "file" at bounding box center [617, 325] width 102 height 102
type input "C:\fakepath\79,90€5 Years.png"
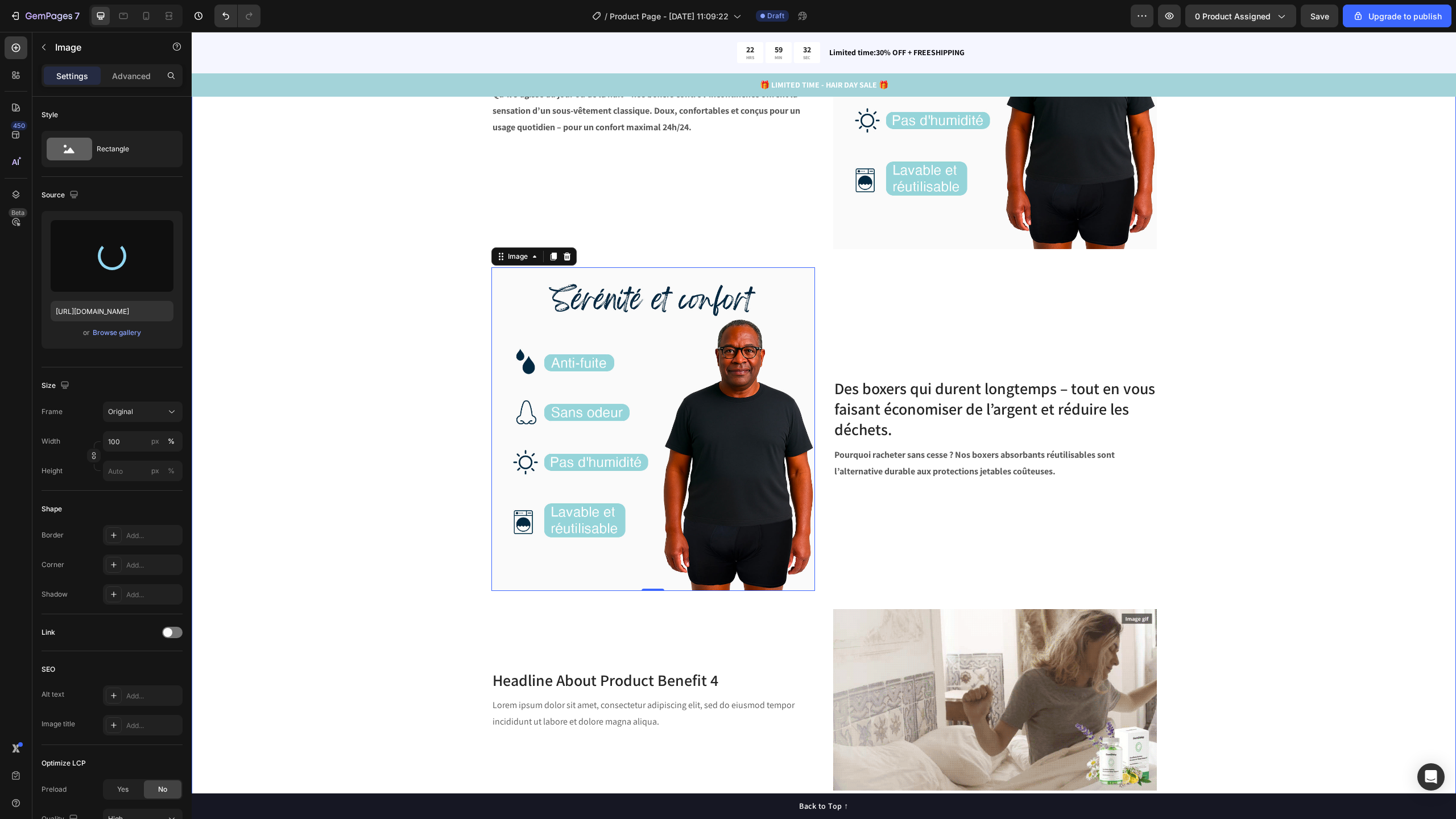
type input "https://cdn.shopify.com/s/files/1/0585/5707/1412/files/gempages_496236535314645…"
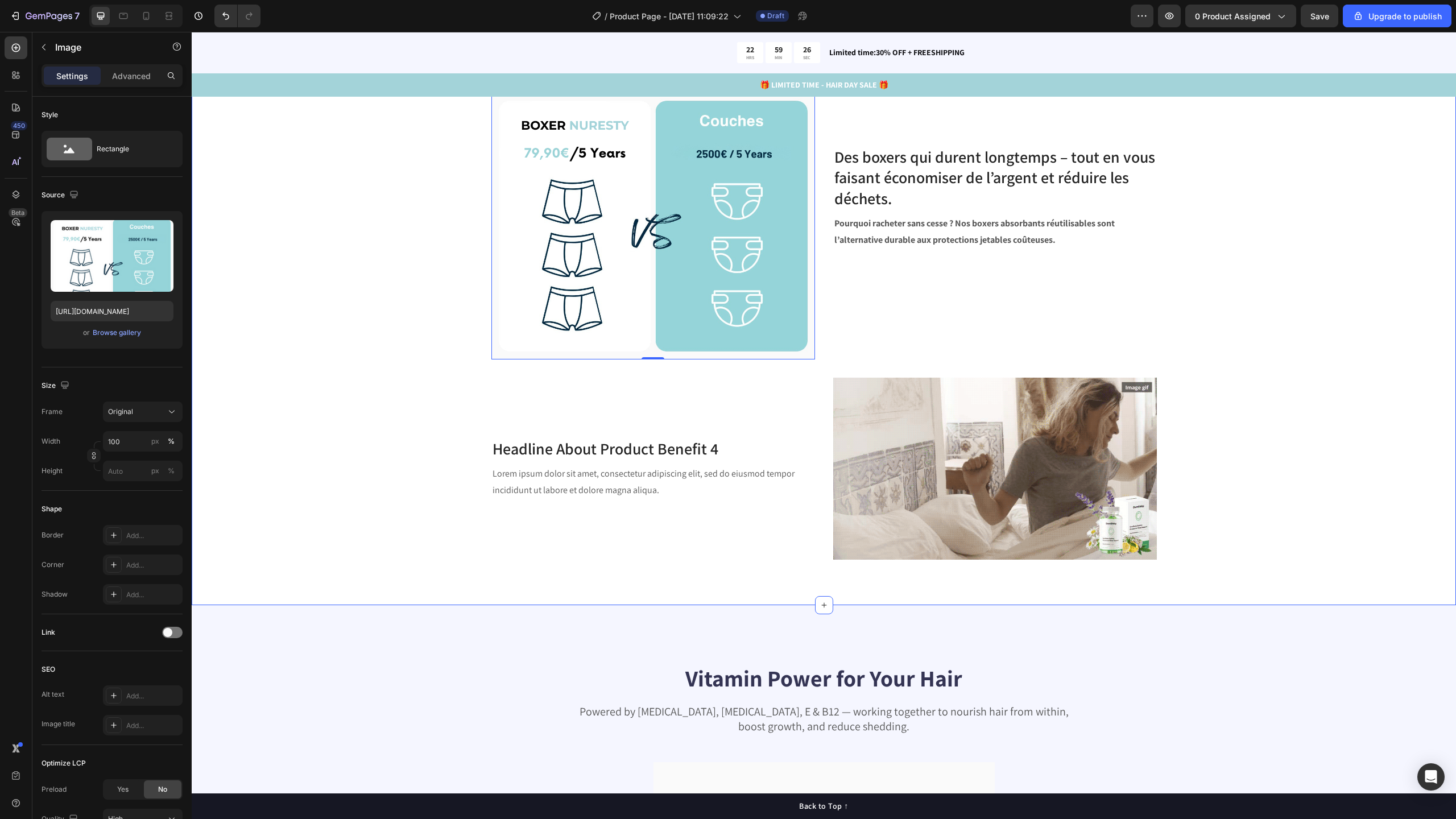
scroll to position [2789, 0]
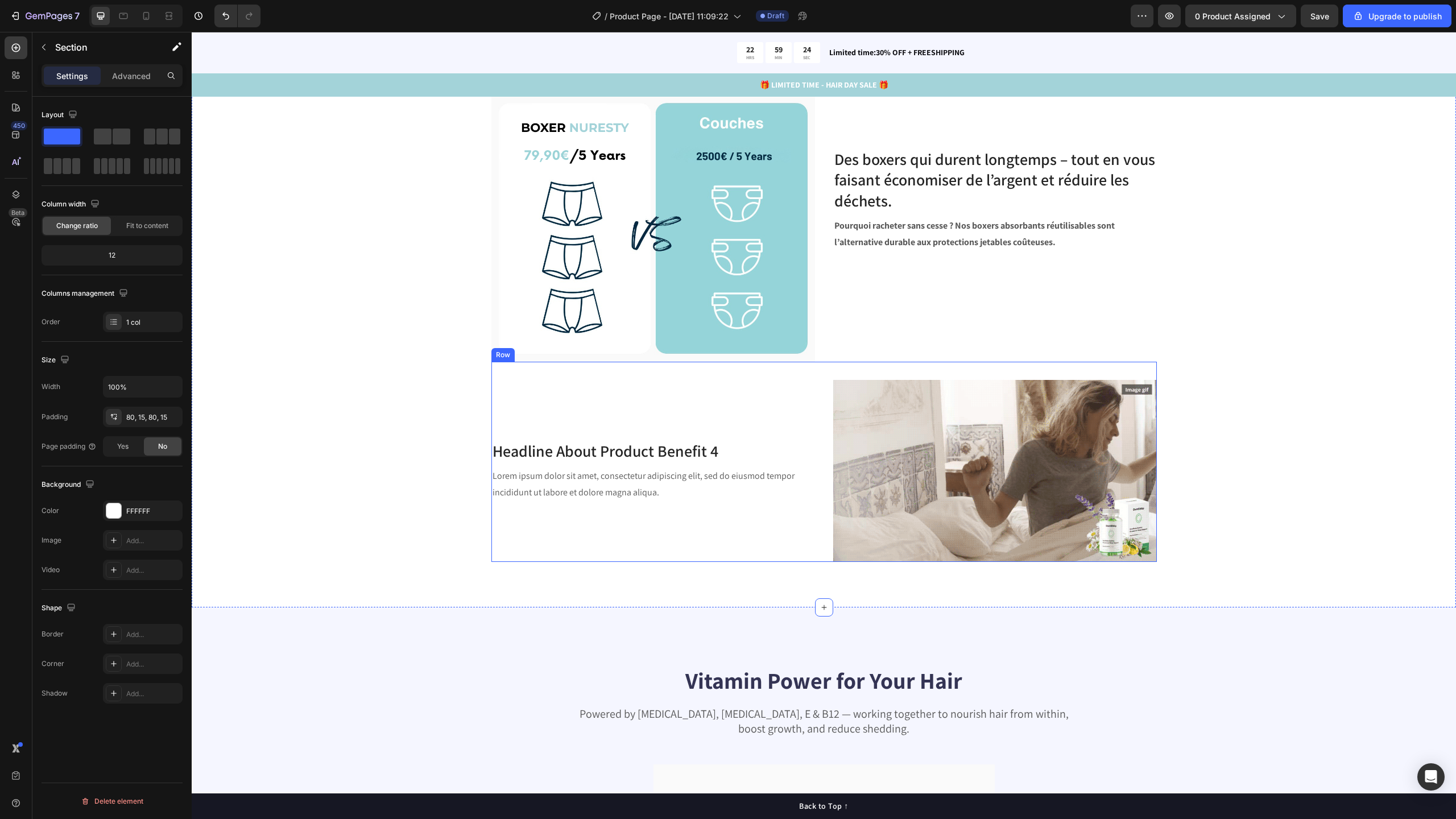
click at [712, 420] on div "Headline About Product Benefit 4 Heading Lorem ipsum dolor sit amet, consectetu…" at bounding box center [653, 471] width 324 height 182
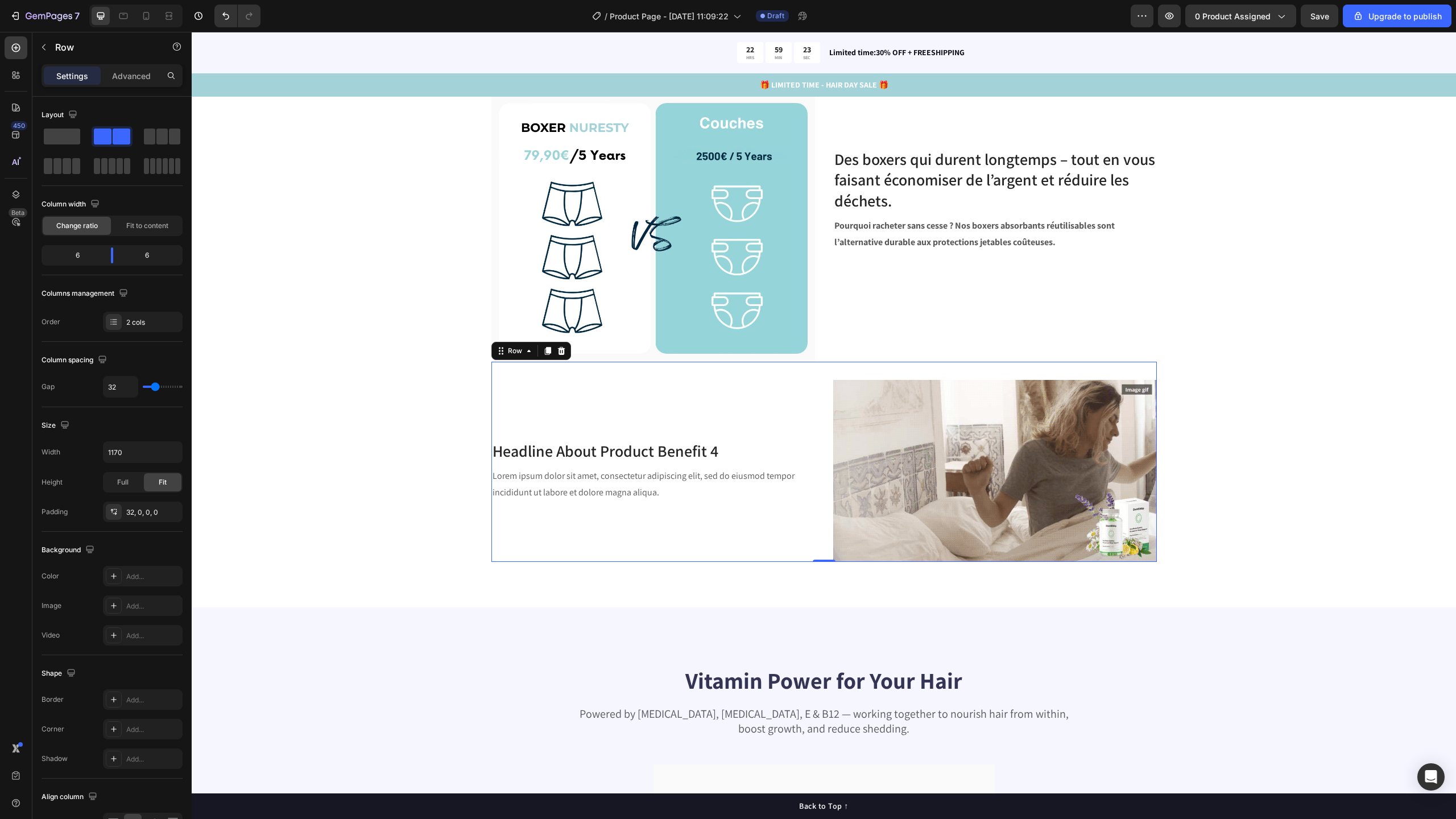
click at [563, 352] on div "Row" at bounding box center [531, 350] width 80 height 18
click at [557, 348] on icon at bounding box center [561, 350] width 7 height 8
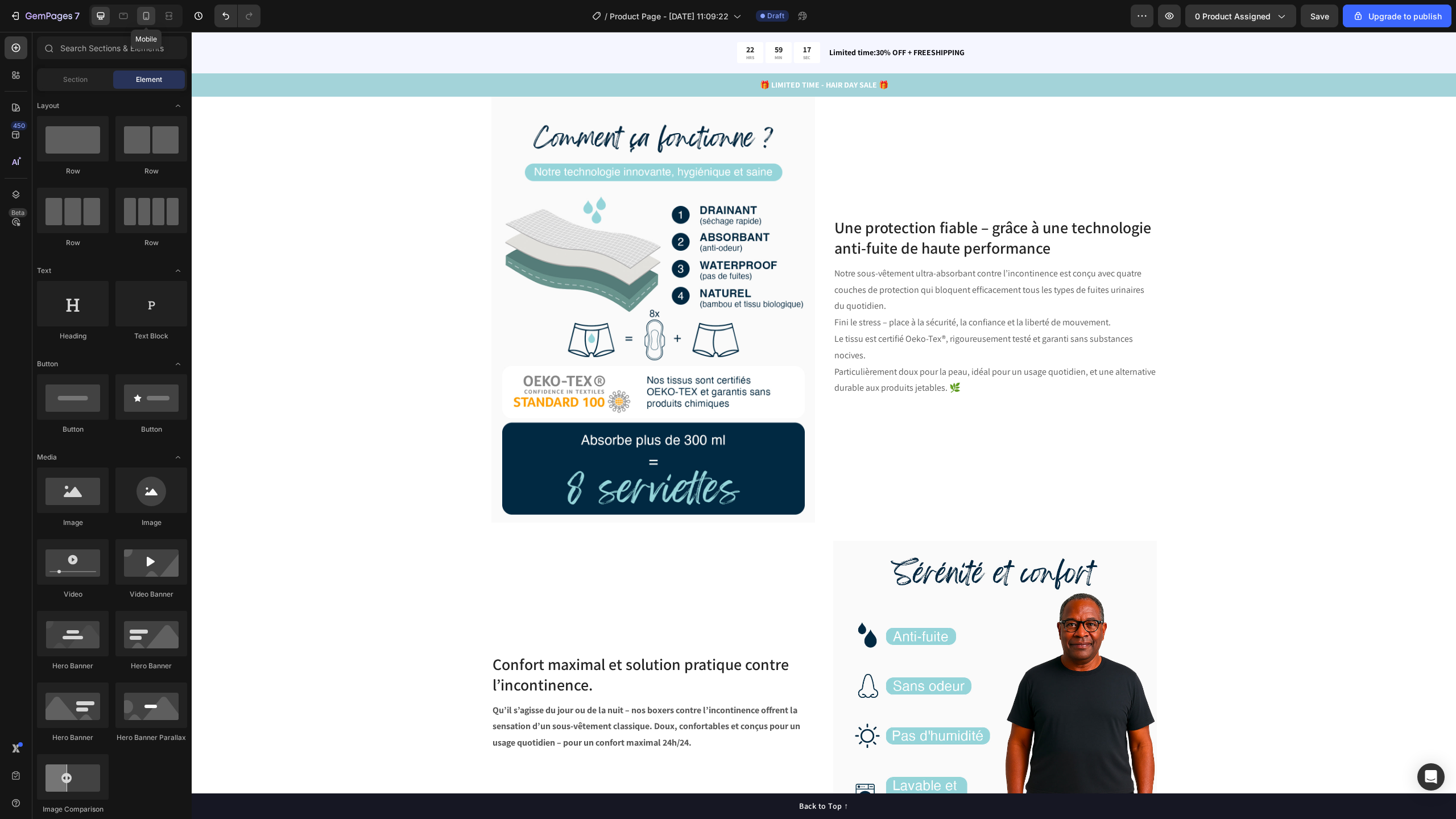
click at [147, 17] on icon at bounding box center [146, 16] width 11 height 11
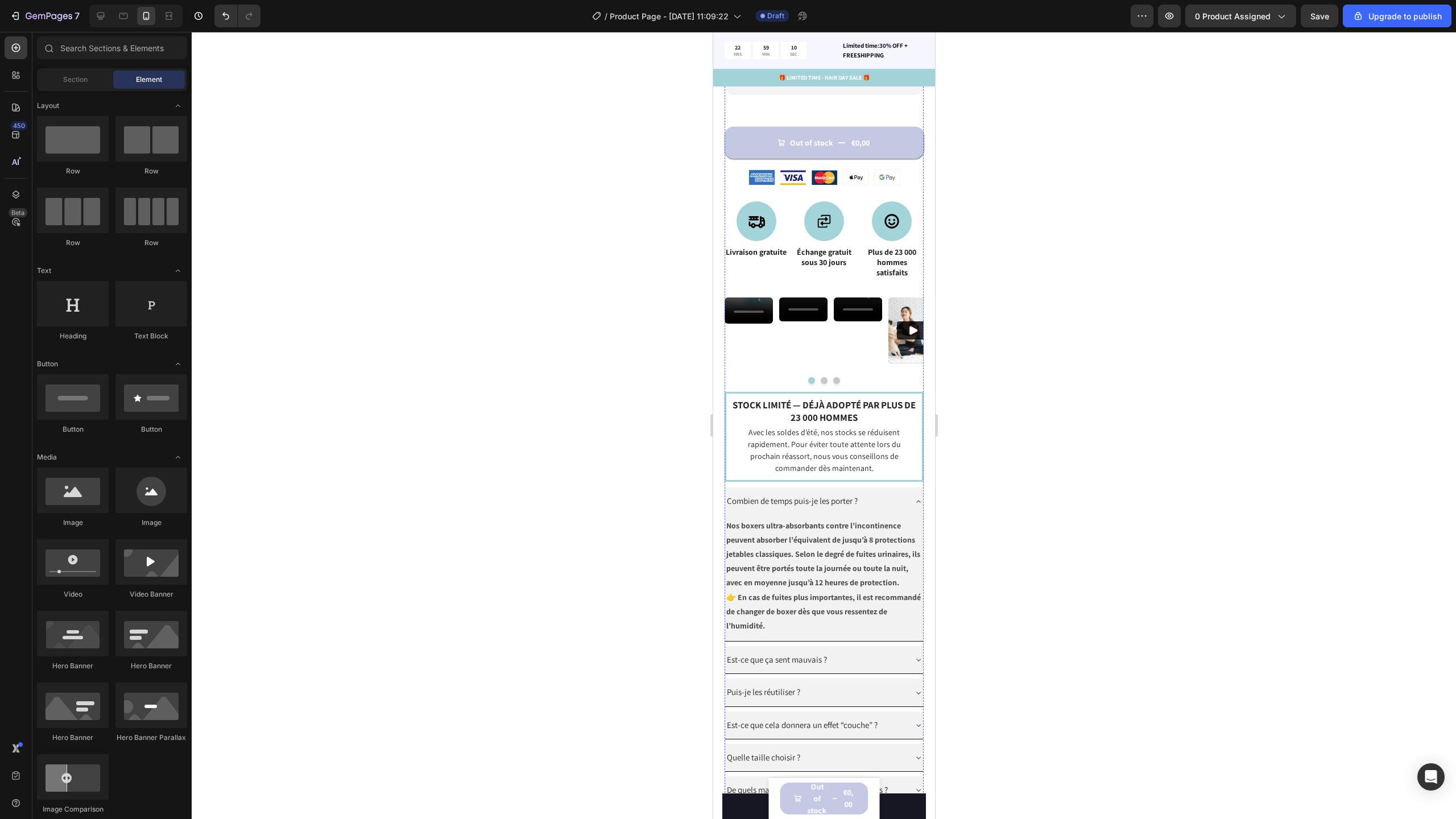
scroll to position [851, 0]
click at [904, 349] on img at bounding box center [912, 330] width 48 height 67
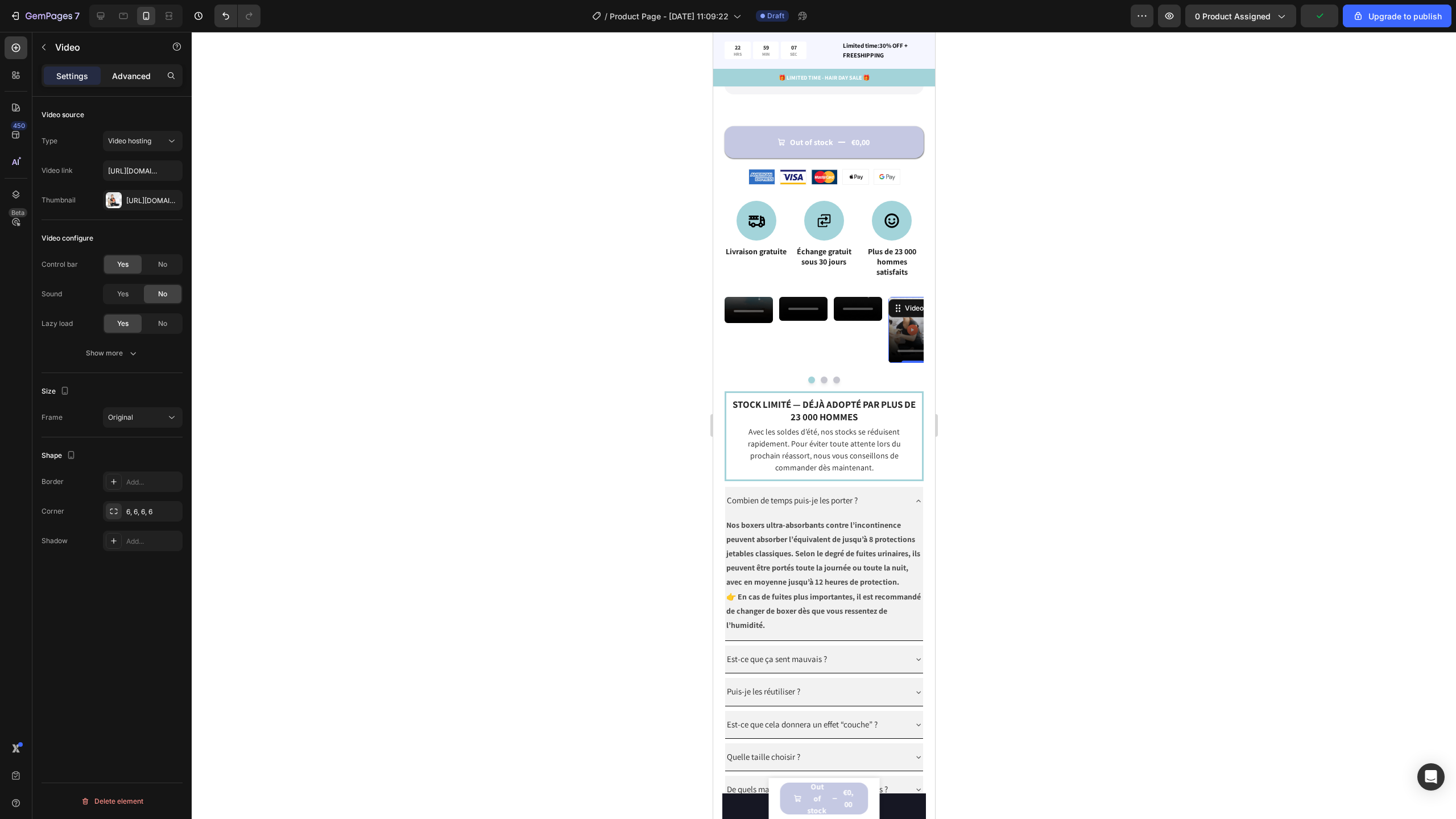
click at [132, 84] on div "Settings Advanced" at bounding box center [111, 75] width 141 height 23
click at [132, 74] on p "Advanced" at bounding box center [132, 76] width 39 height 12
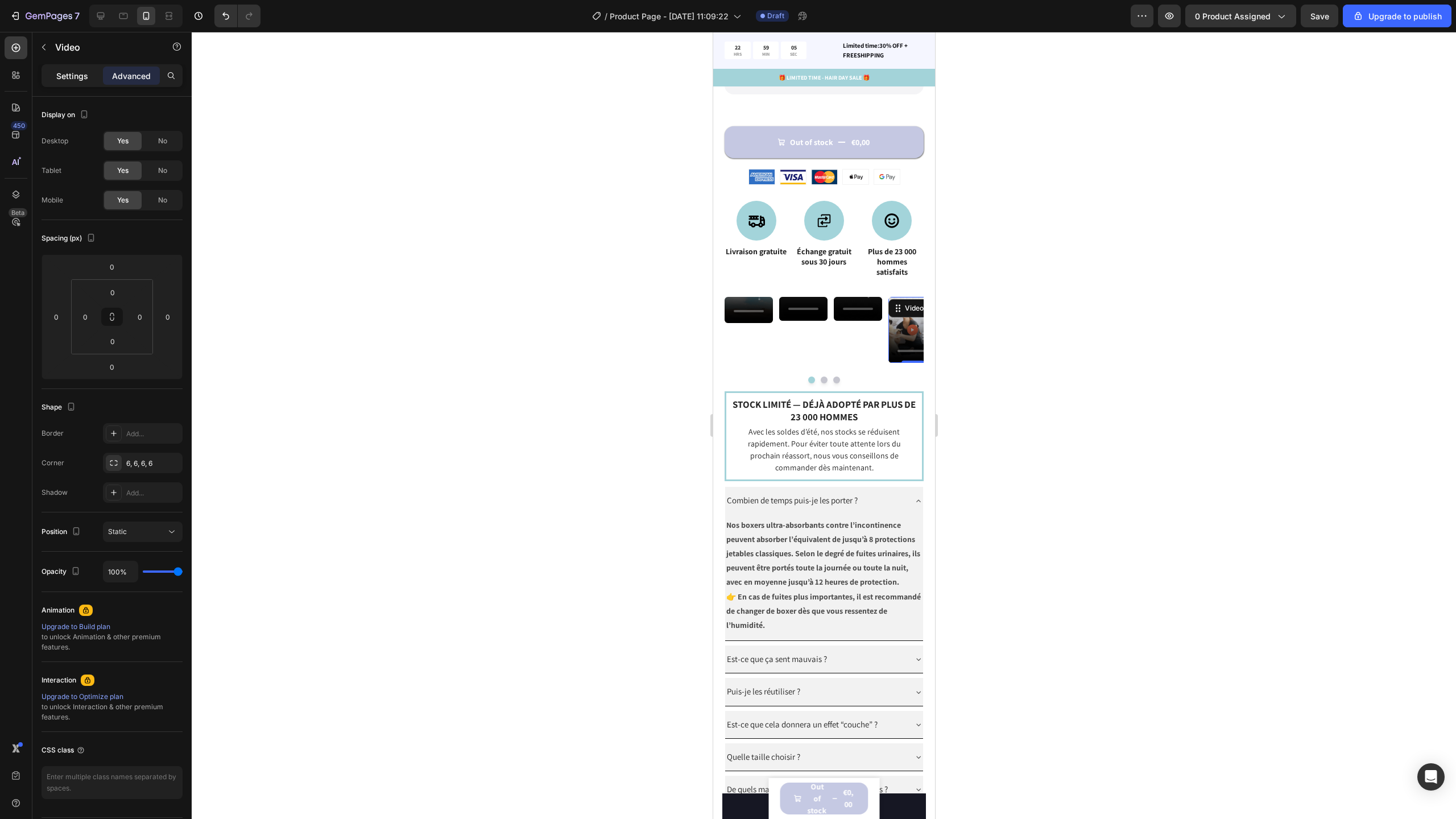
click at [75, 74] on p "Settings" at bounding box center [72, 76] width 32 height 12
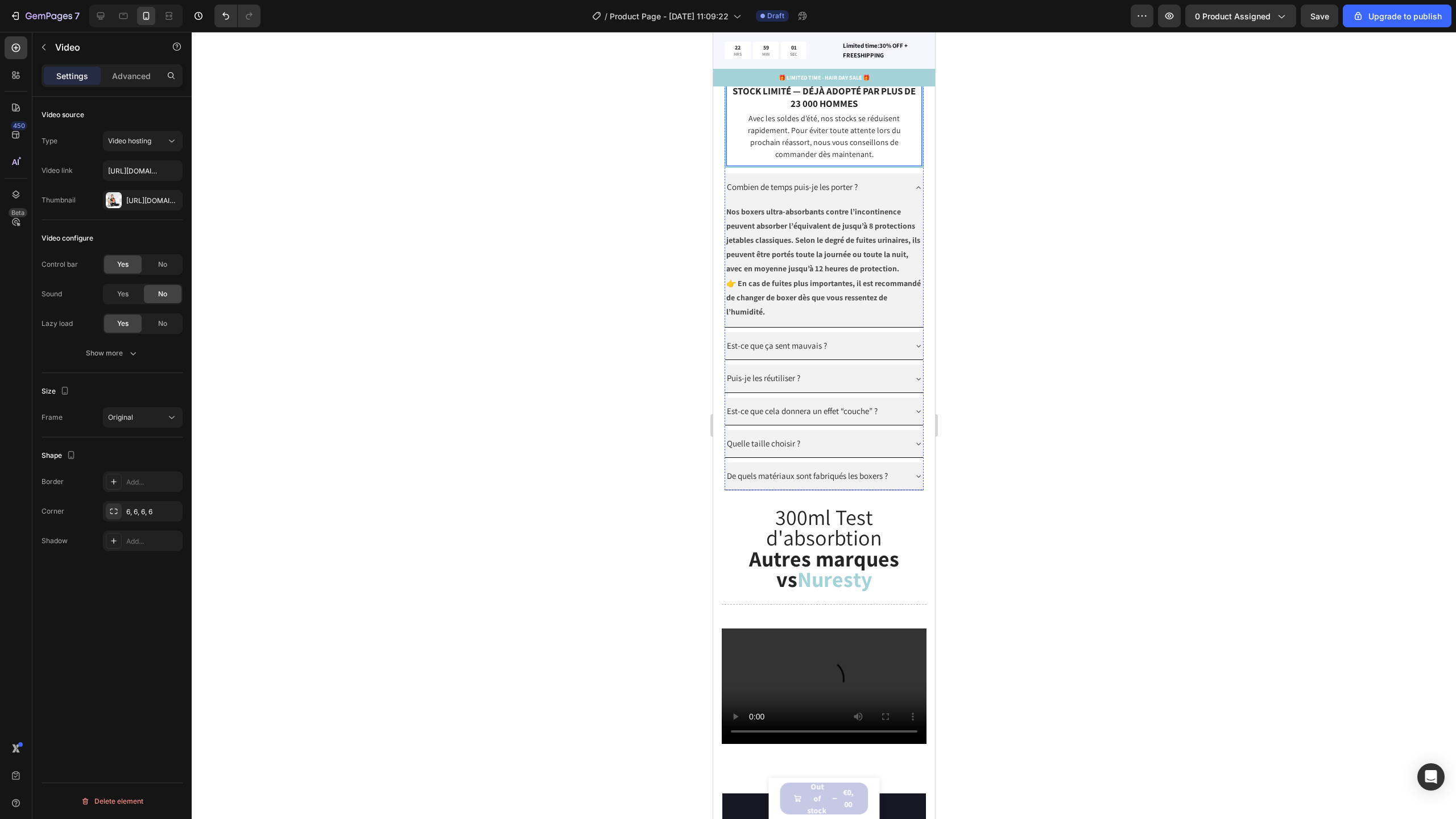
scroll to position [1166, 0]
click at [888, 218] on strong "Nos boxers ultra-absorbants contre l’incontinence peuvent absorber l’équivalent…" at bounding box center [822, 238] width 194 height 68
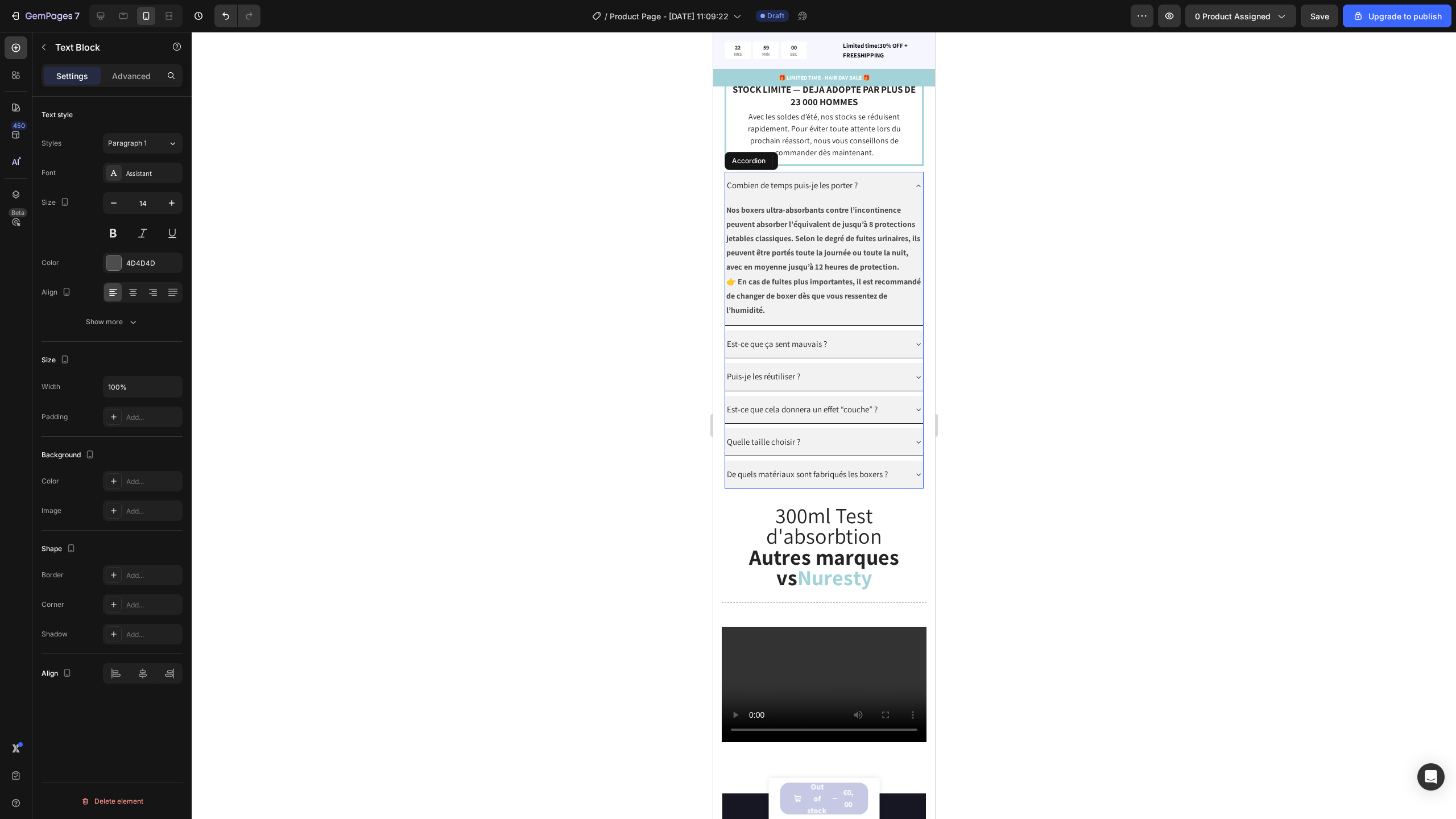
click at [886, 199] on div "Combien de temps puis-je les porter ?" at bounding box center [824, 185] width 198 height 27
click at [882, 195] on div "Combien de temps puis-je les porter ?" at bounding box center [814, 185] width 180 height 18
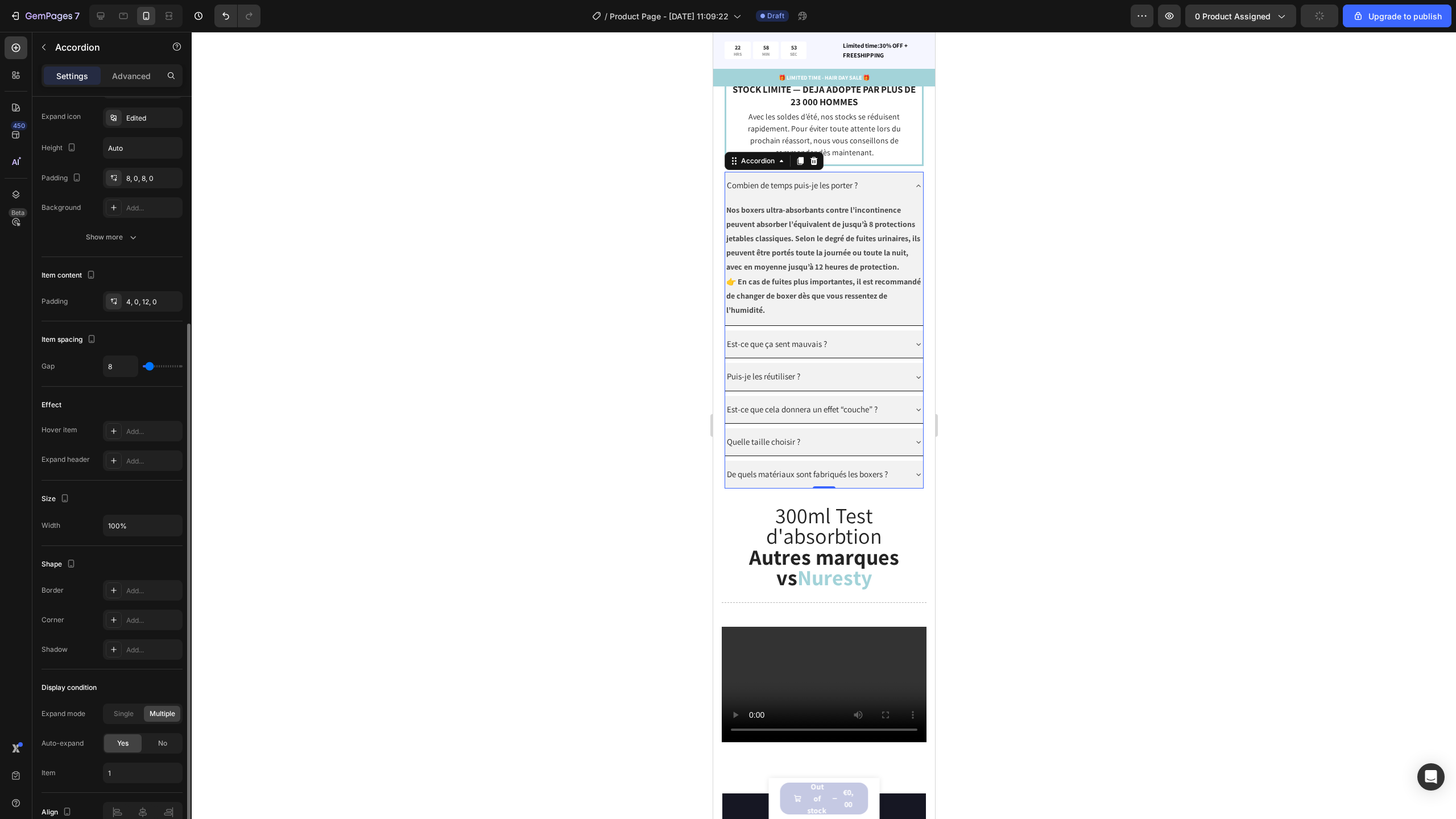
scroll to position [358, 0]
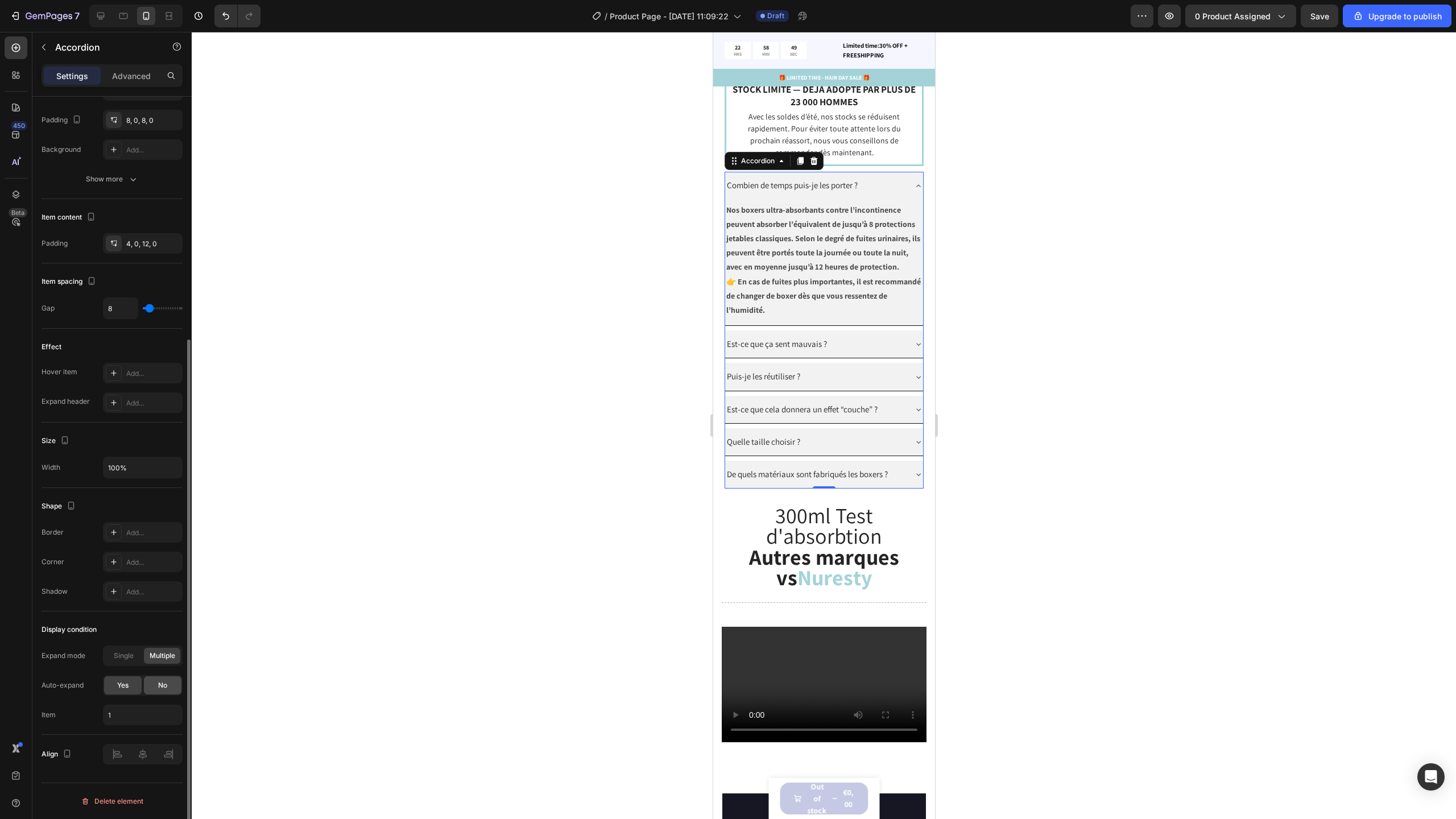
click at [161, 688] on span "No" at bounding box center [162, 686] width 9 height 11
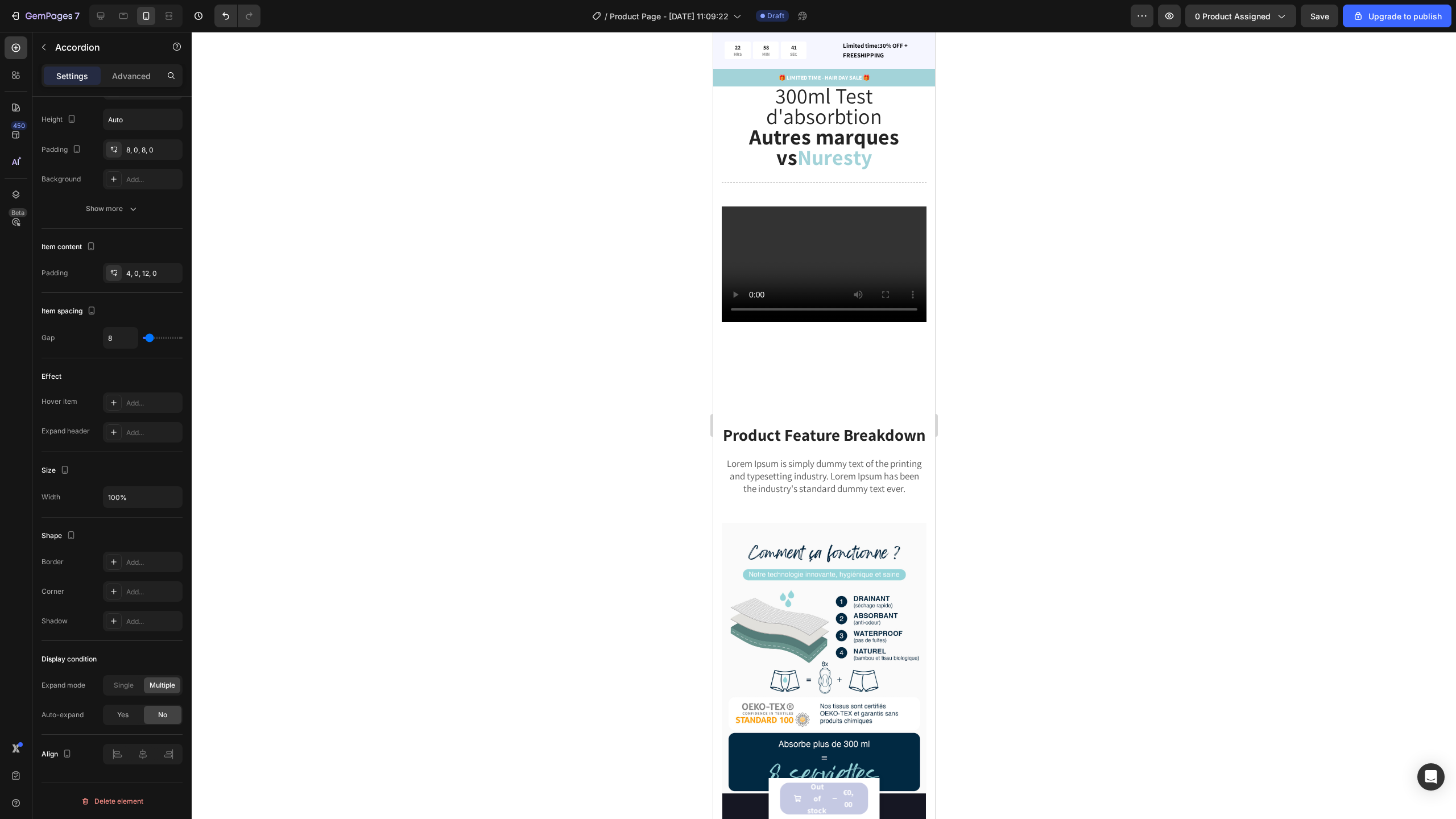
scroll to position [1465, 0]
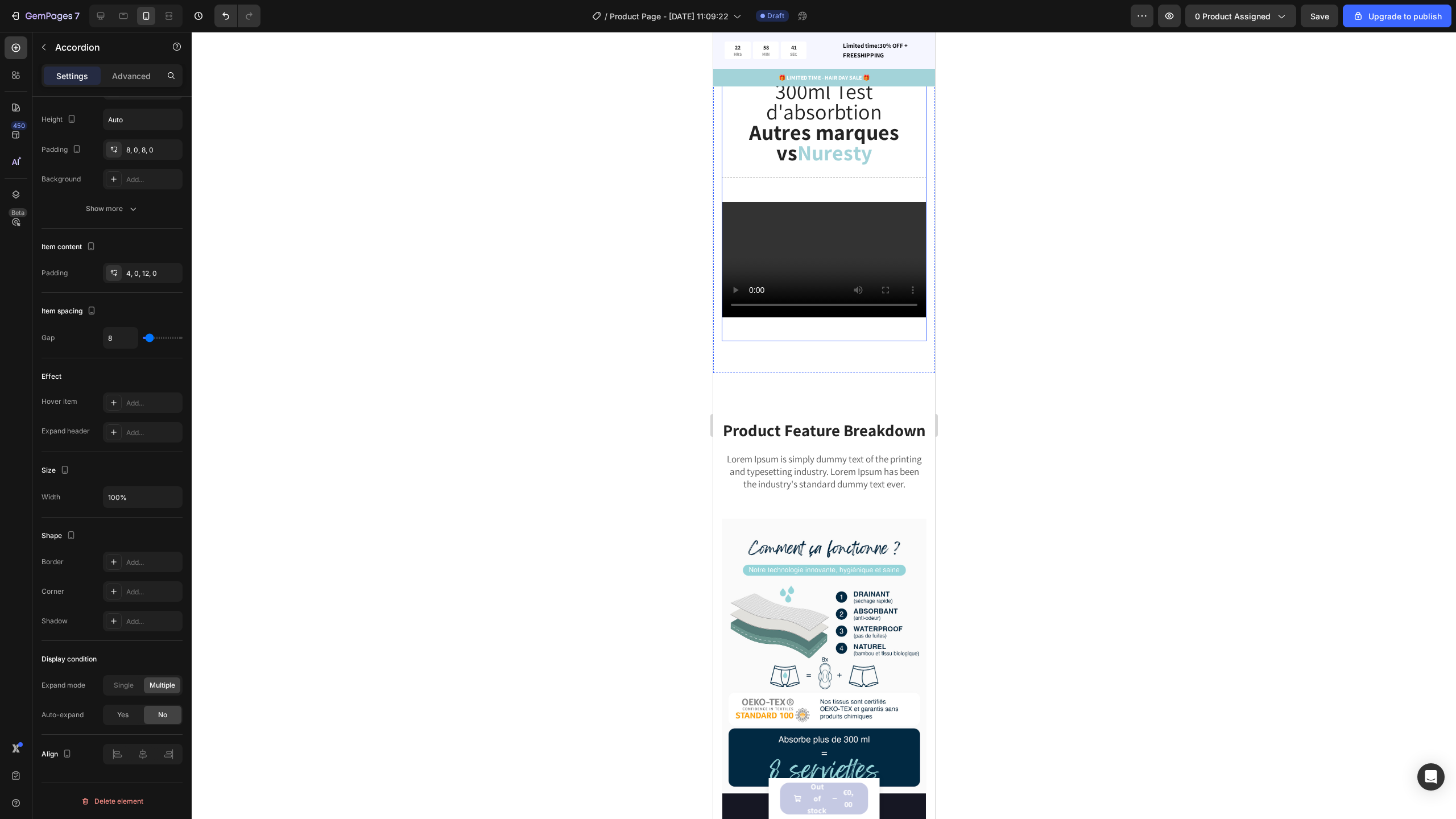
click at [846, 341] on div "300ml Test d'absorbtion Autres marques vs Nuresty Heading Title Line Video" at bounding box center [823, 212] width 204 height 260
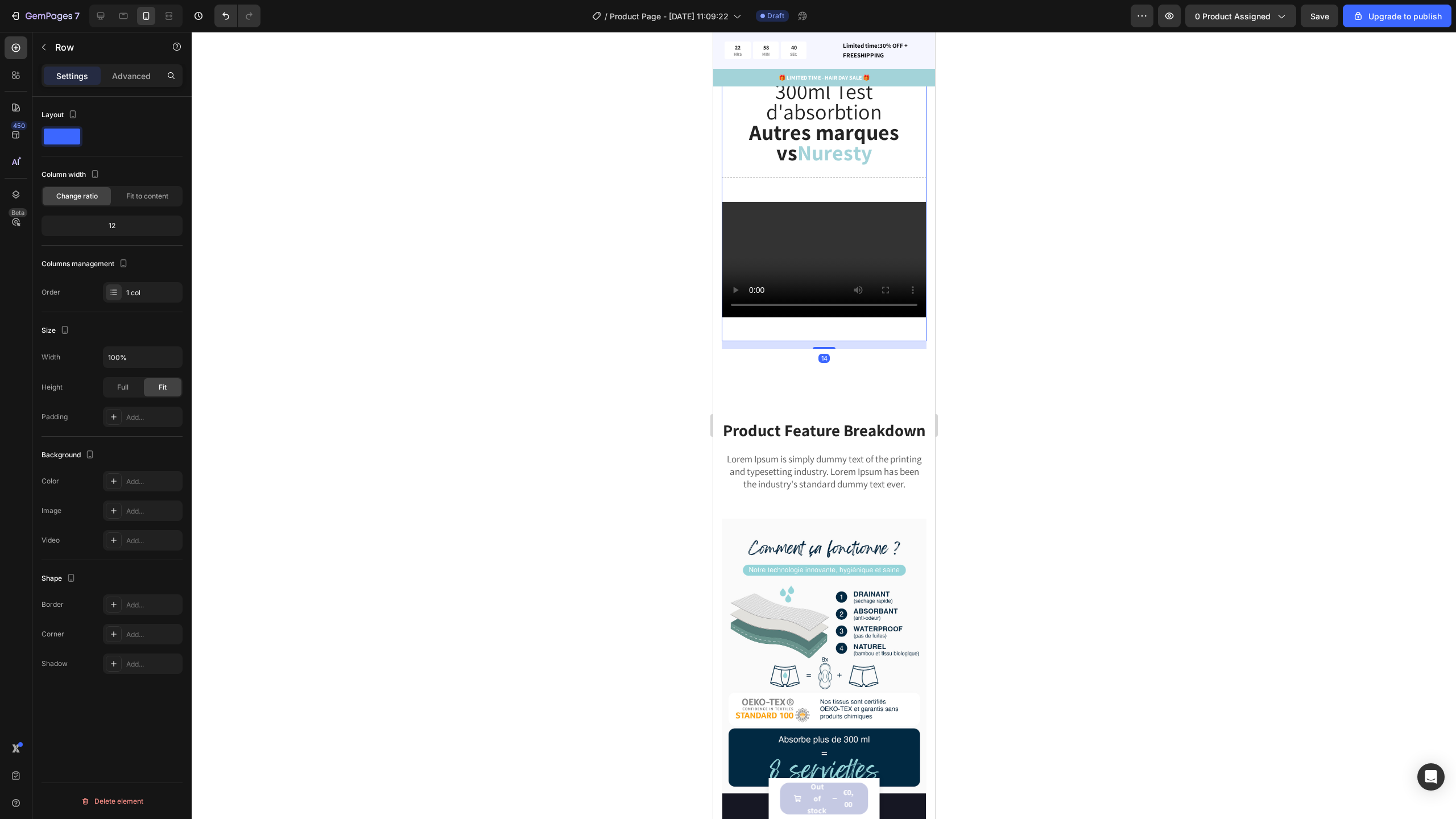
scroll to position [0, 0]
click at [839, 349] on div "14" at bounding box center [823, 345] width 204 height 8
click at [122, 76] on p "Advanced" at bounding box center [132, 76] width 39 height 12
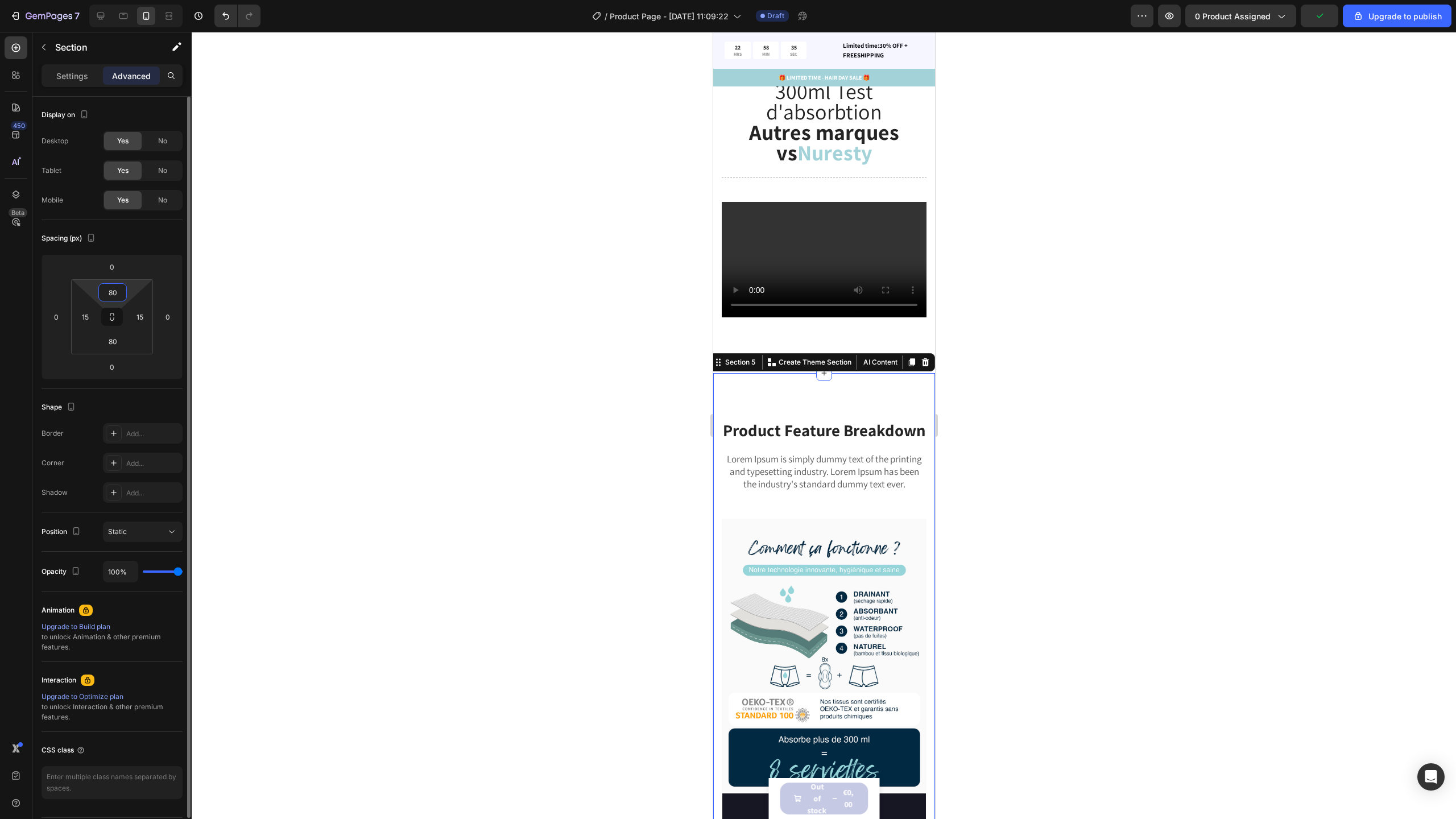
click at [120, 291] on input "80" at bounding box center [112, 291] width 23 height 17
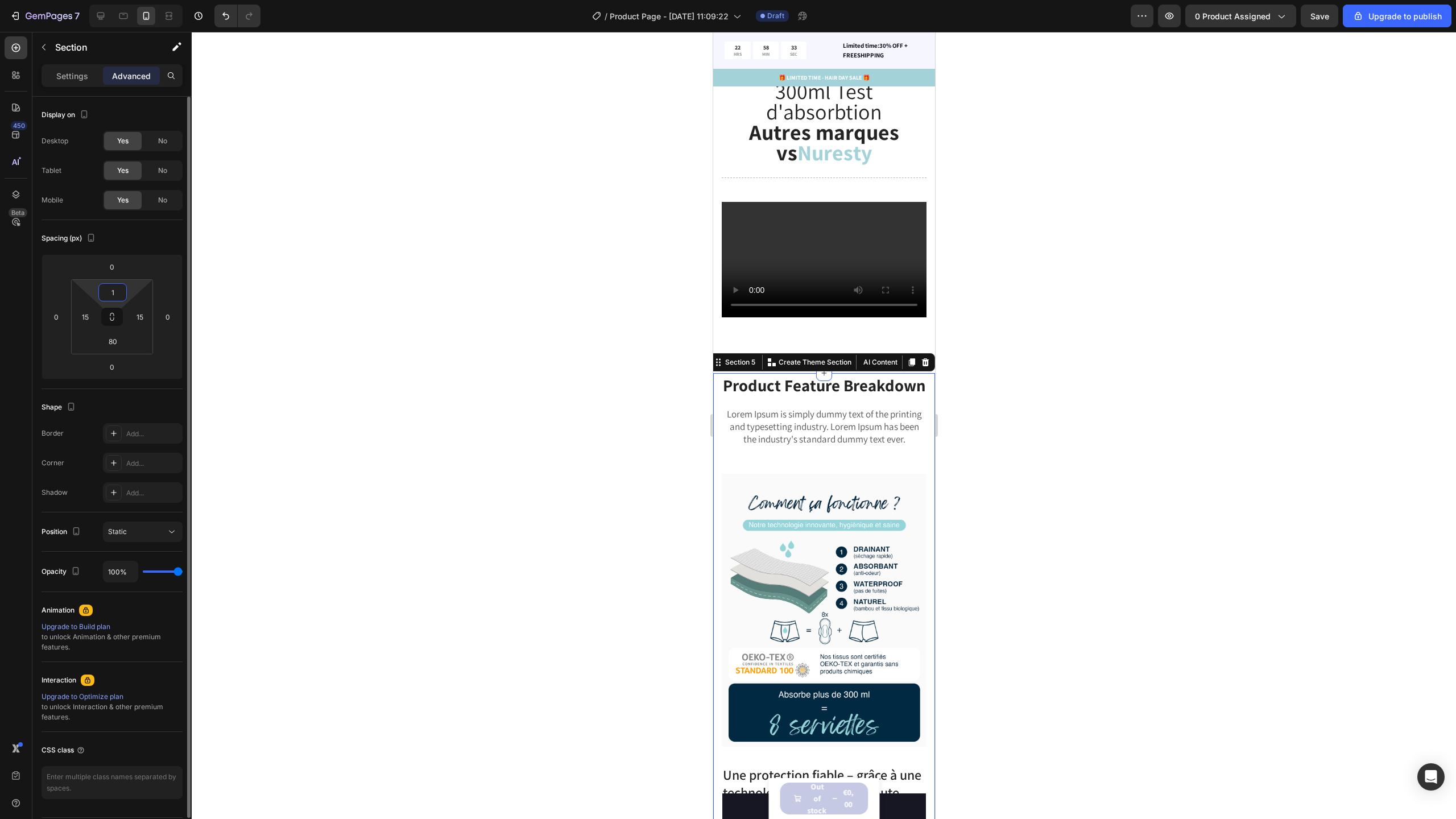
type input "15"
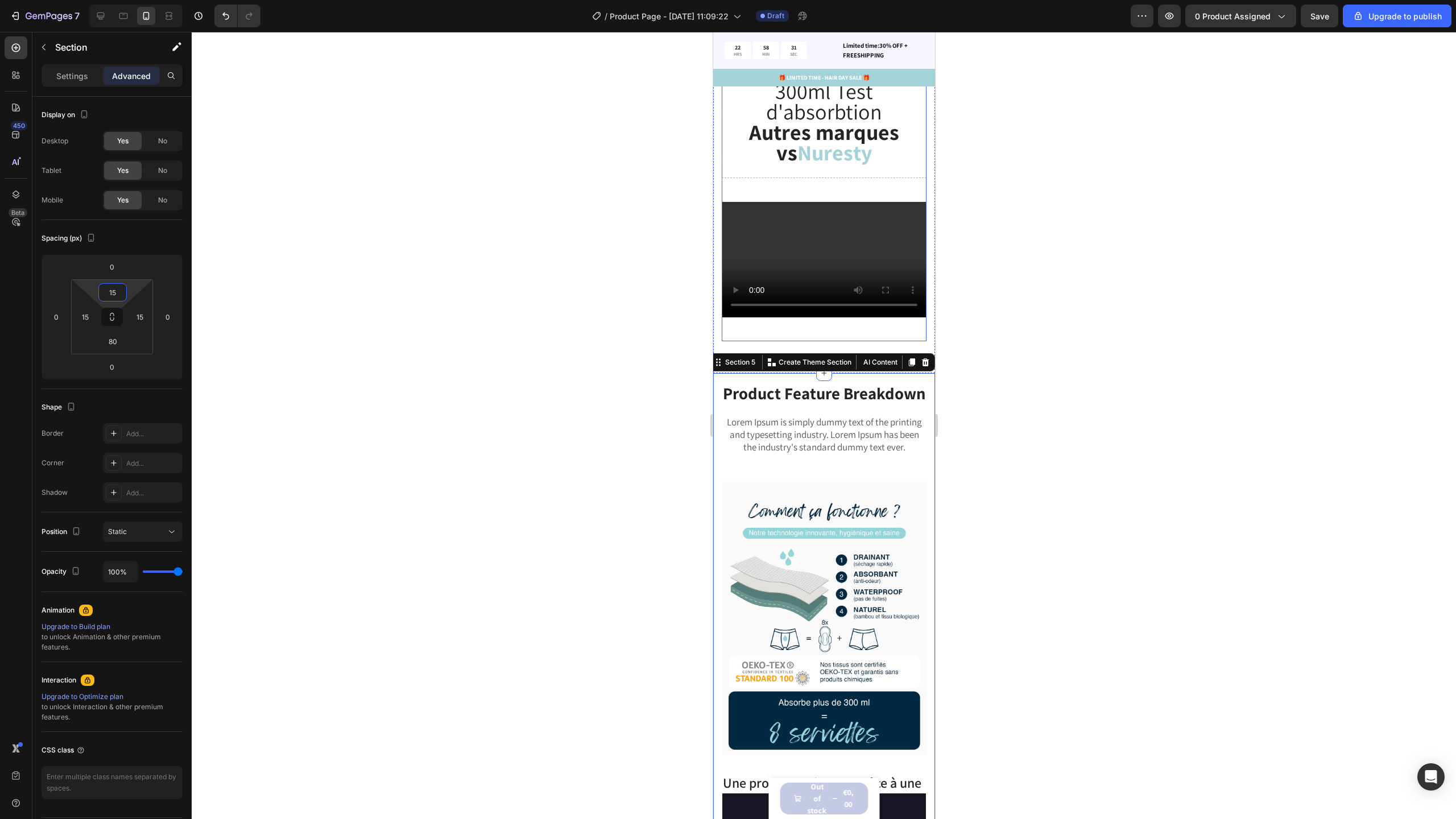
click at [760, 339] on div "300ml Test d'absorbtion Autres marques vs Nuresty Heading Title Line Video" at bounding box center [823, 212] width 204 height 260
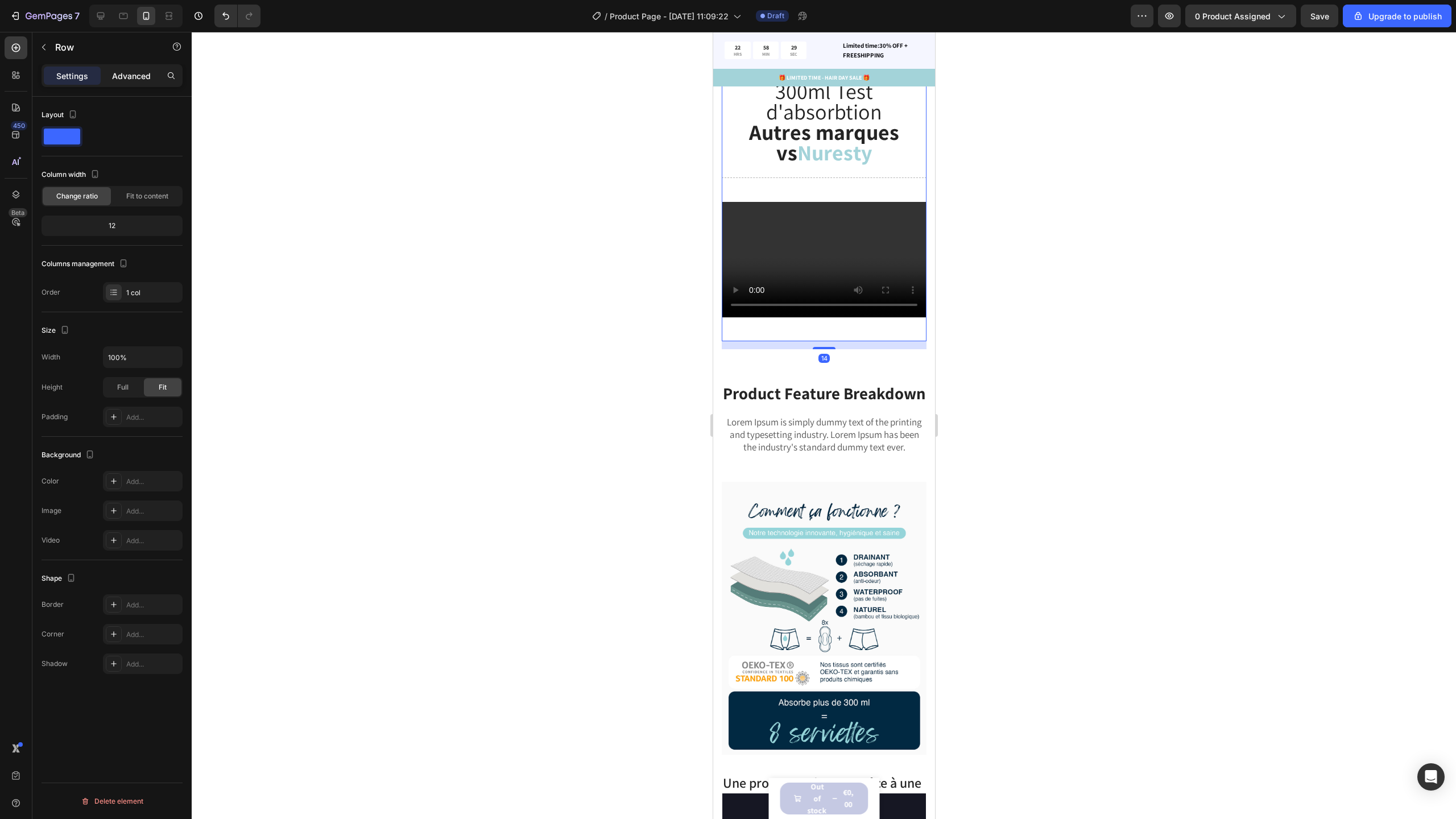
click at [125, 76] on p "Advanced" at bounding box center [132, 76] width 39 height 12
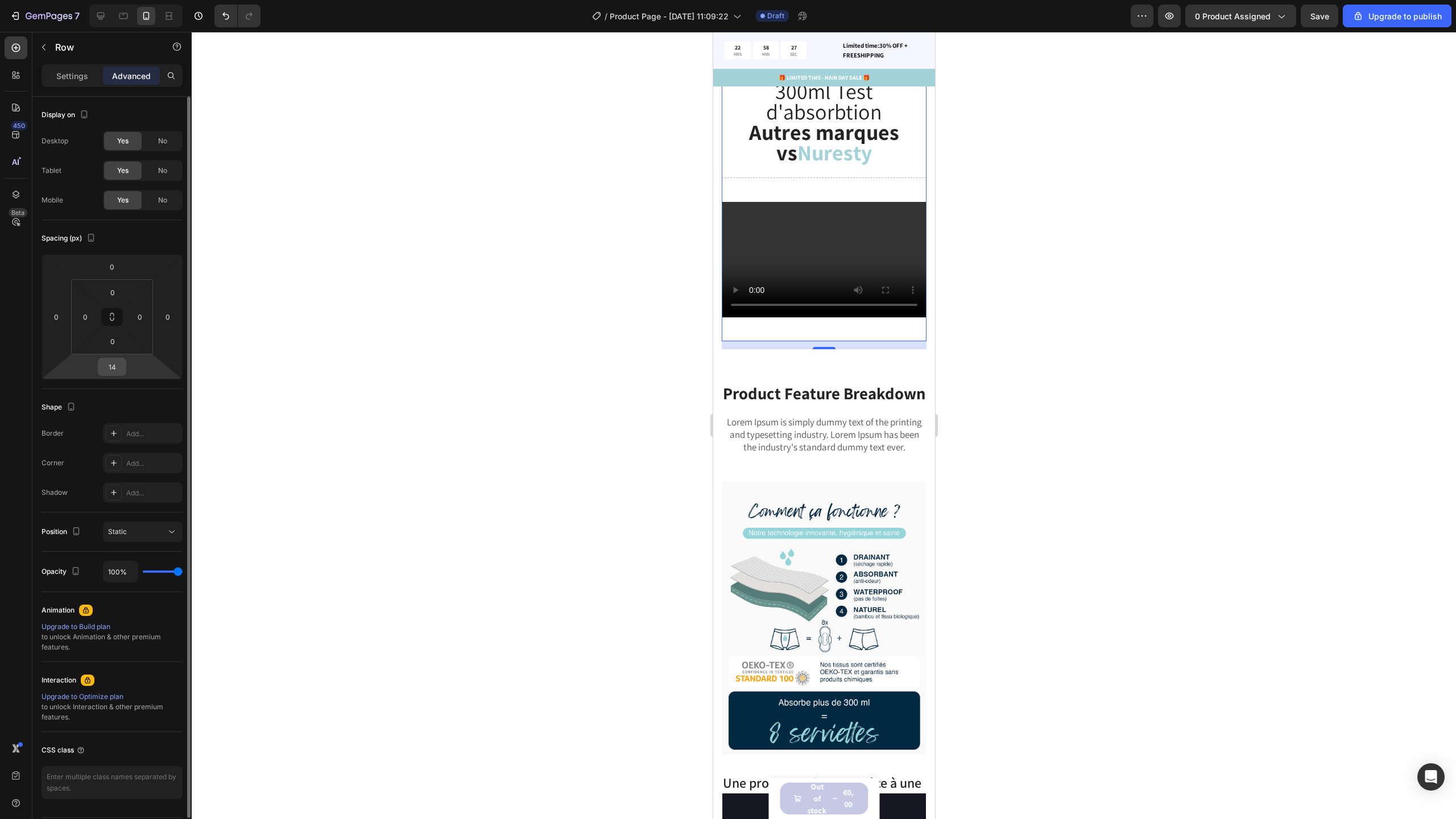
click at [118, 366] on input "14" at bounding box center [112, 366] width 23 height 17
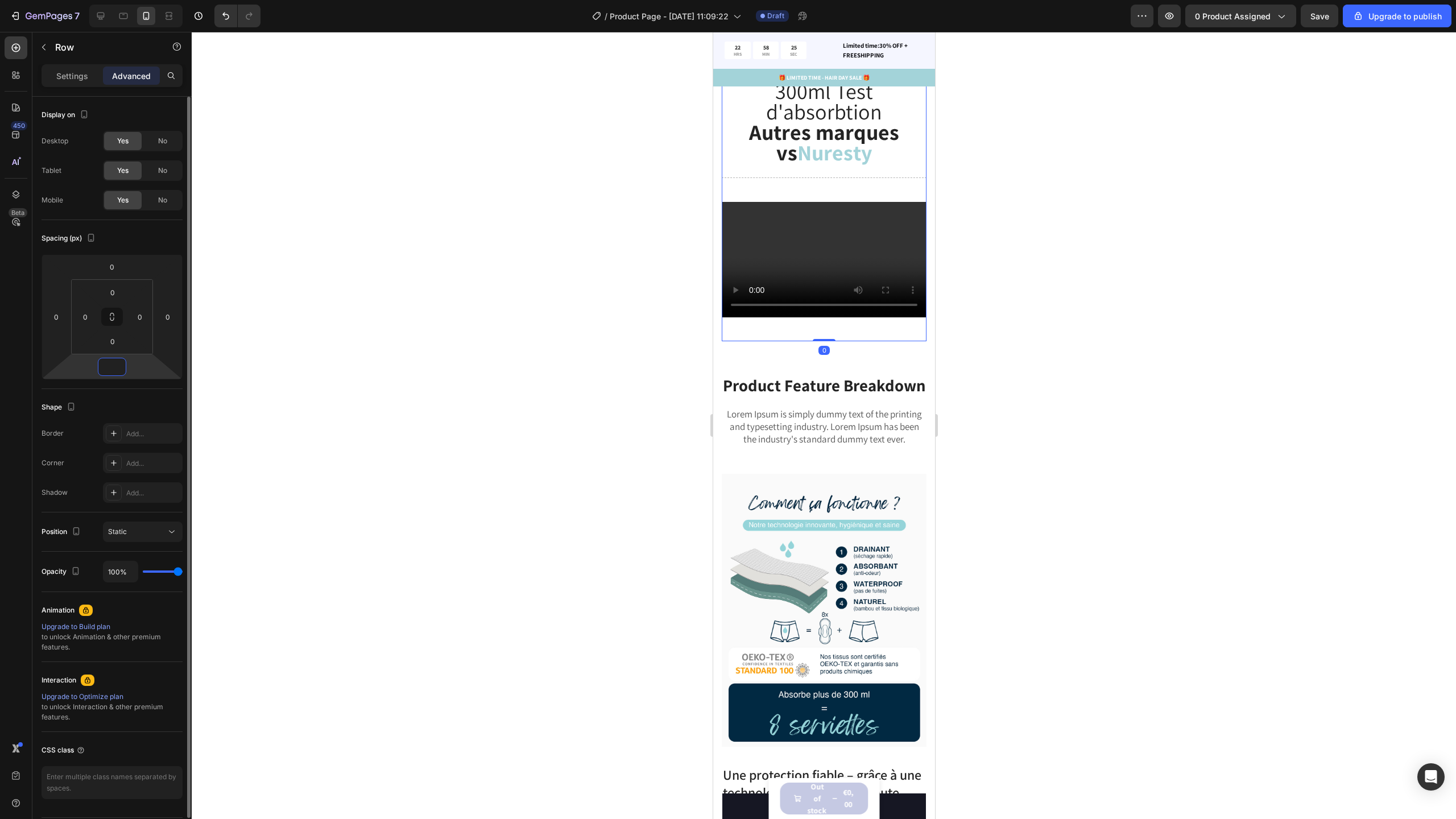
type input "5"
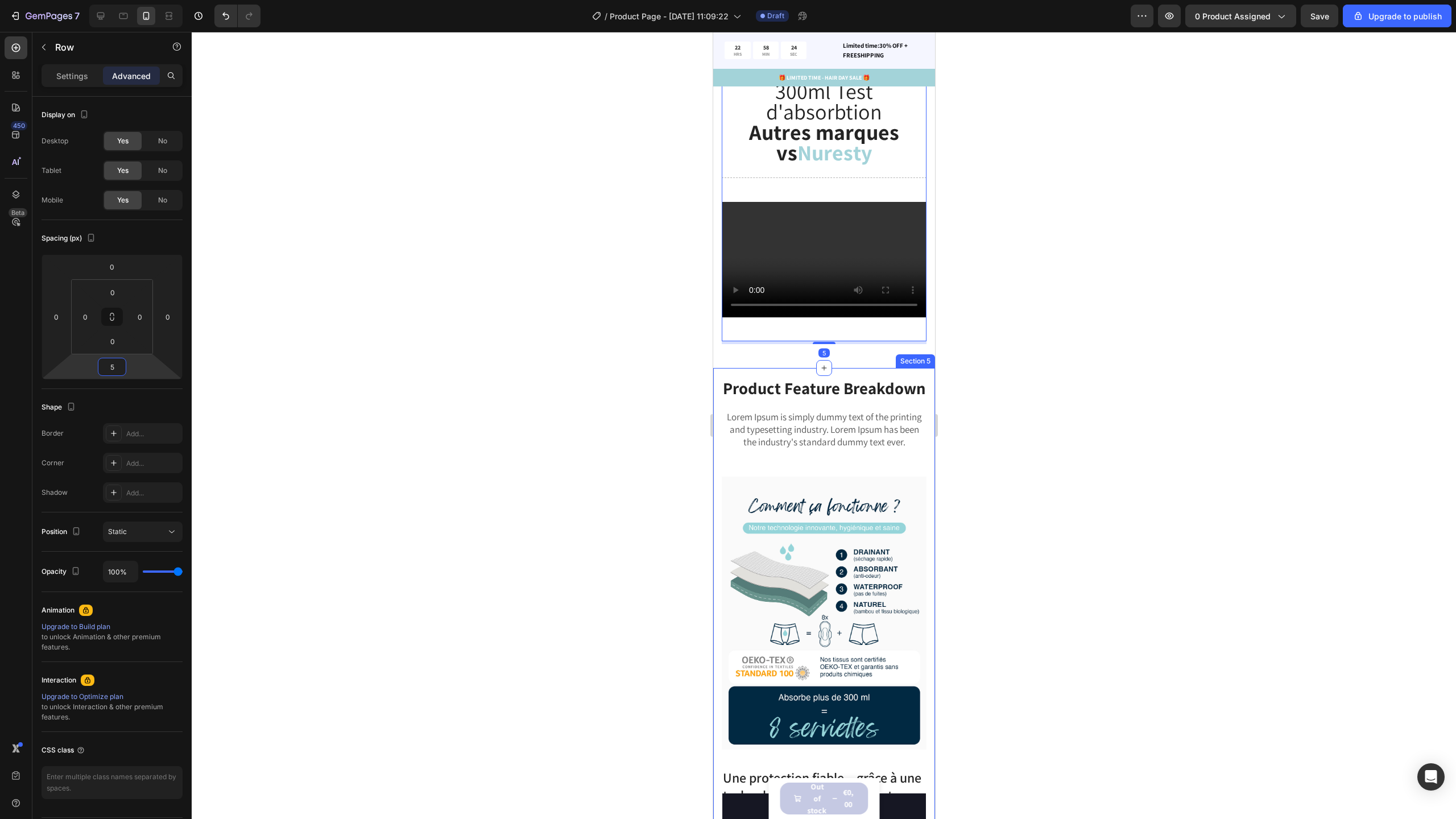
click at [838, 341] on div "300ml Test d'absorbtion Autres marques vs Nuresty Heading Title Line Video" at bounding box center [823, 212] width 204 height 260
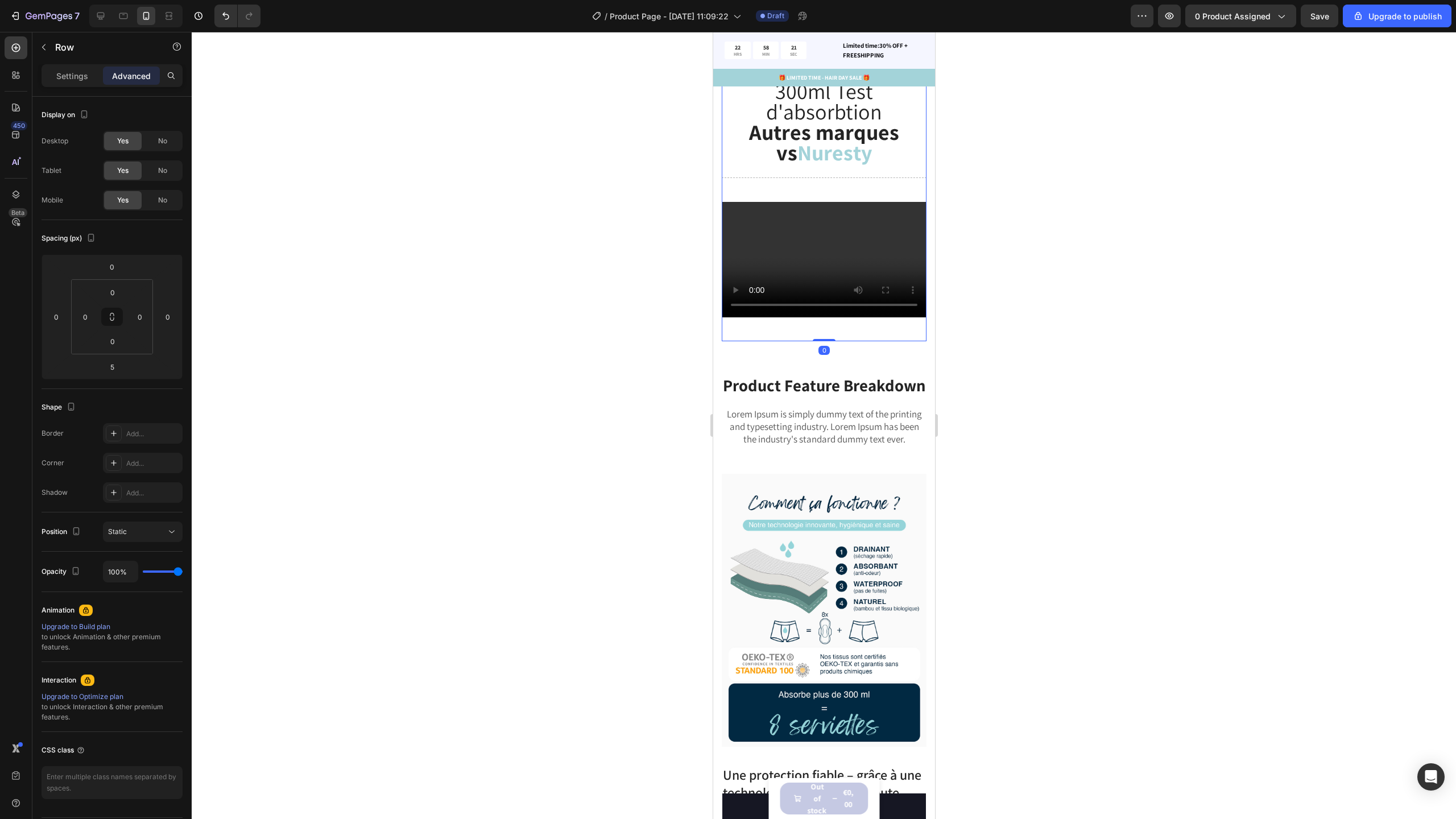
drag, startPoint x: 825, startPoint y: 350, endPoint x: 825, endPoint y: 342, distance: 8.0
click at [825, 341] on div "300ml Test d'absorbtion Autres marques vs Nuresty Heading Title Line Video Row 0" at bounding box center [823, 212] width 204 height 260
type input "0"
click at [839, 381] on p "Product Feature Breakdown" at bounding box center [823, 385] width 203 height 22
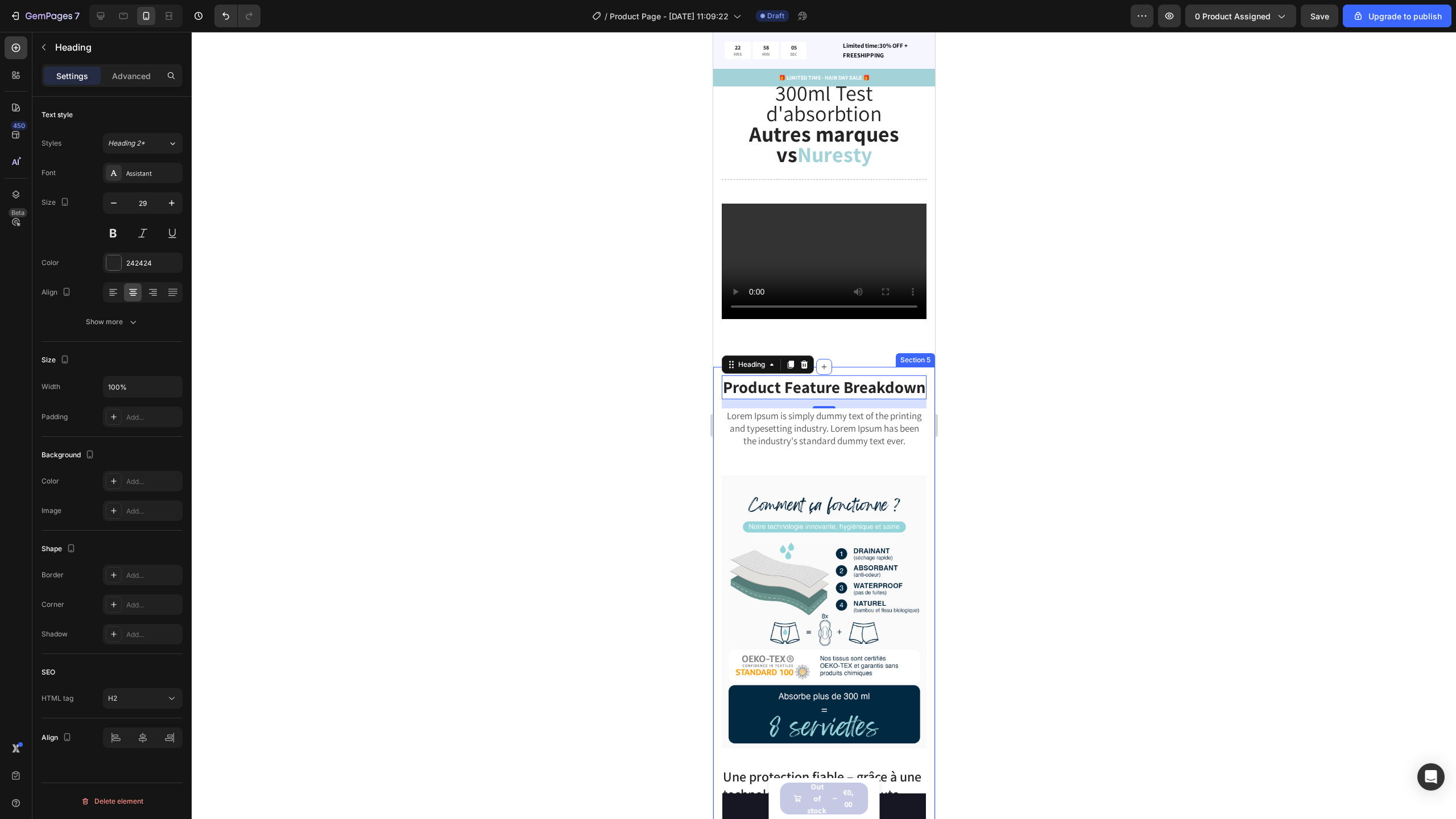
scroll to position [1465, 0]
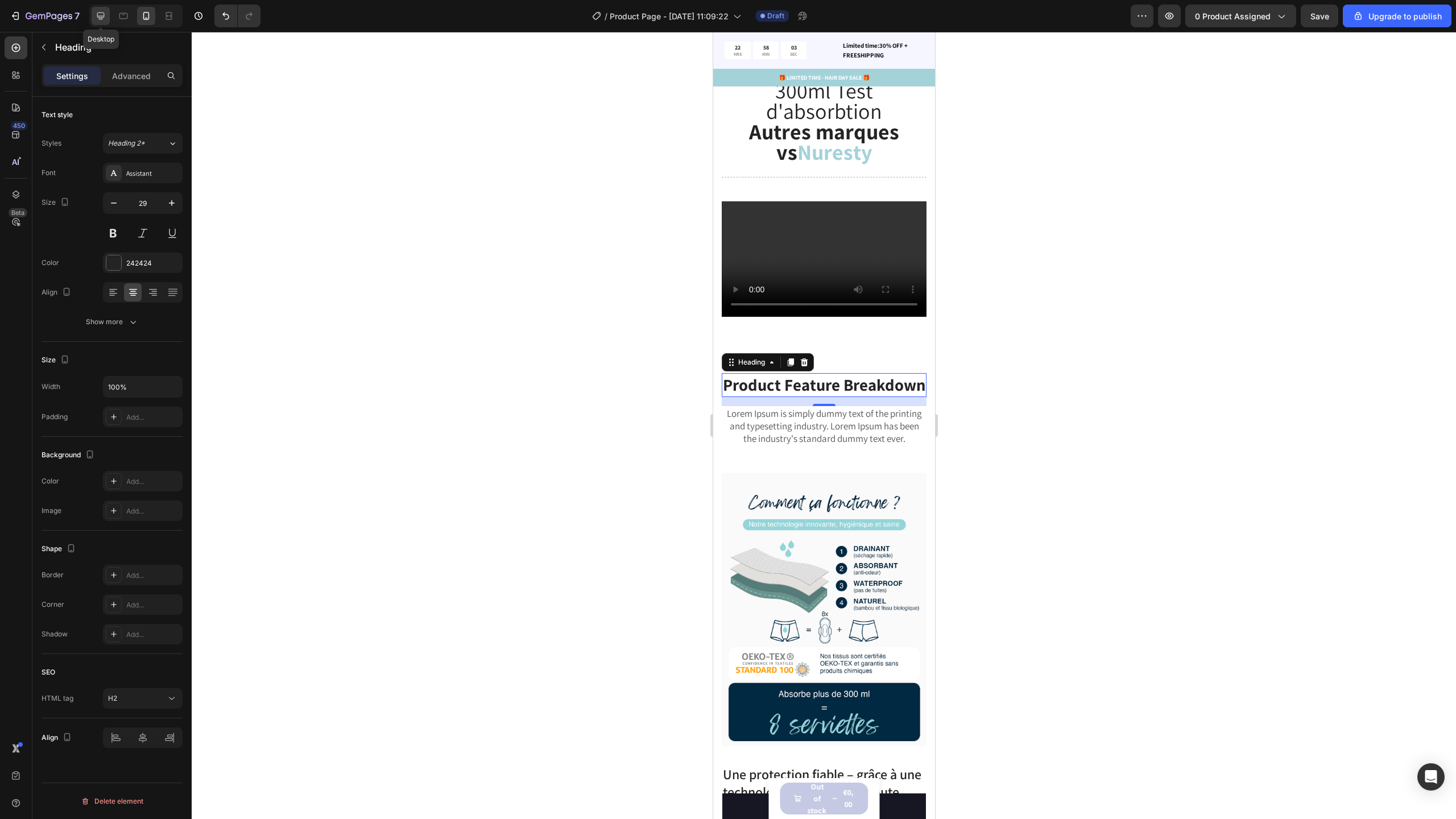
click at [104, 20] on icon at bounding box center [100, 16] width 11 height 11
type input "33"
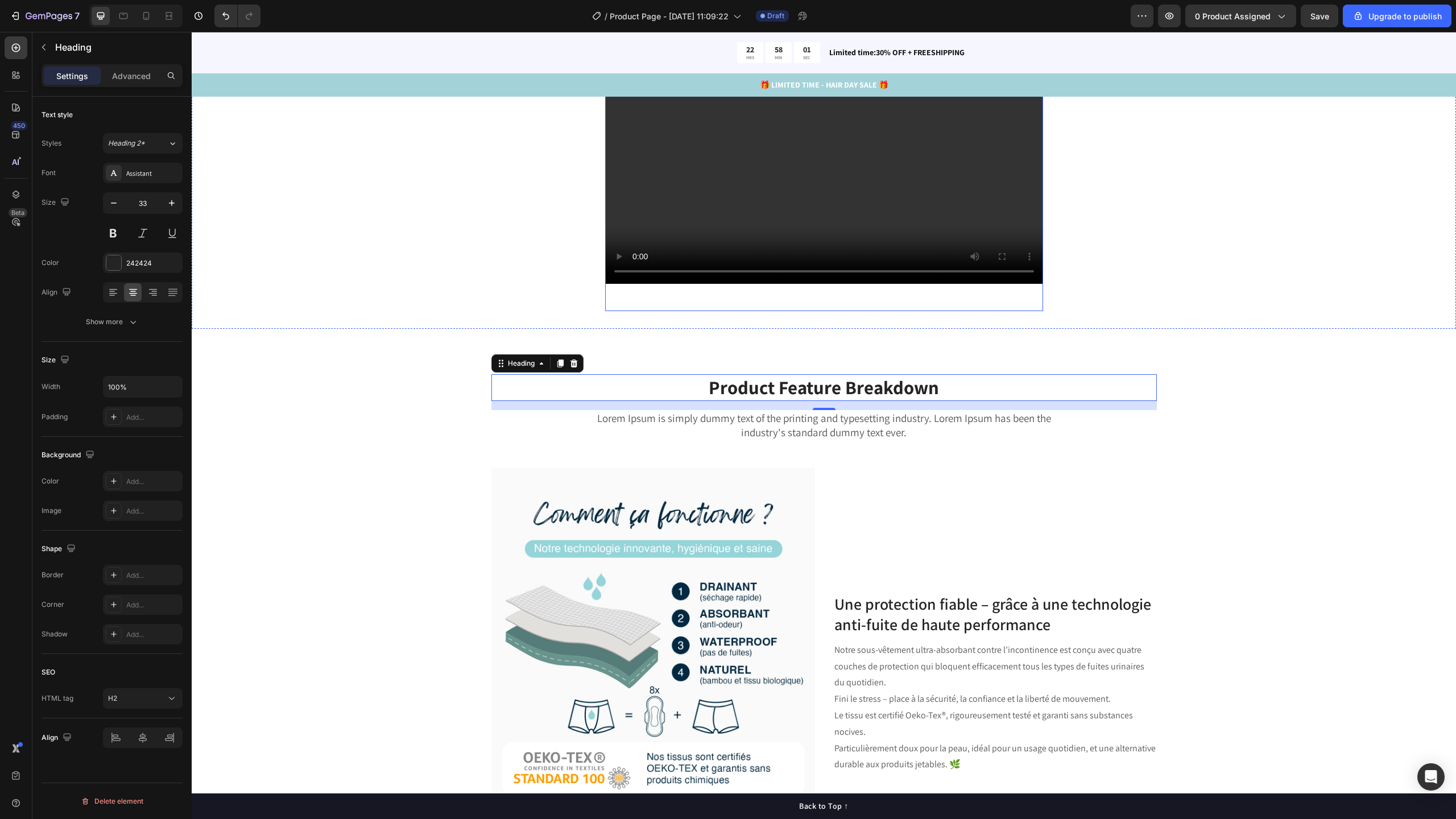
scroll to position [1537, 0]
click at [811, 385] on p "Product Feature Breakdown" at bounding box center [824, 387] width 663 height 25
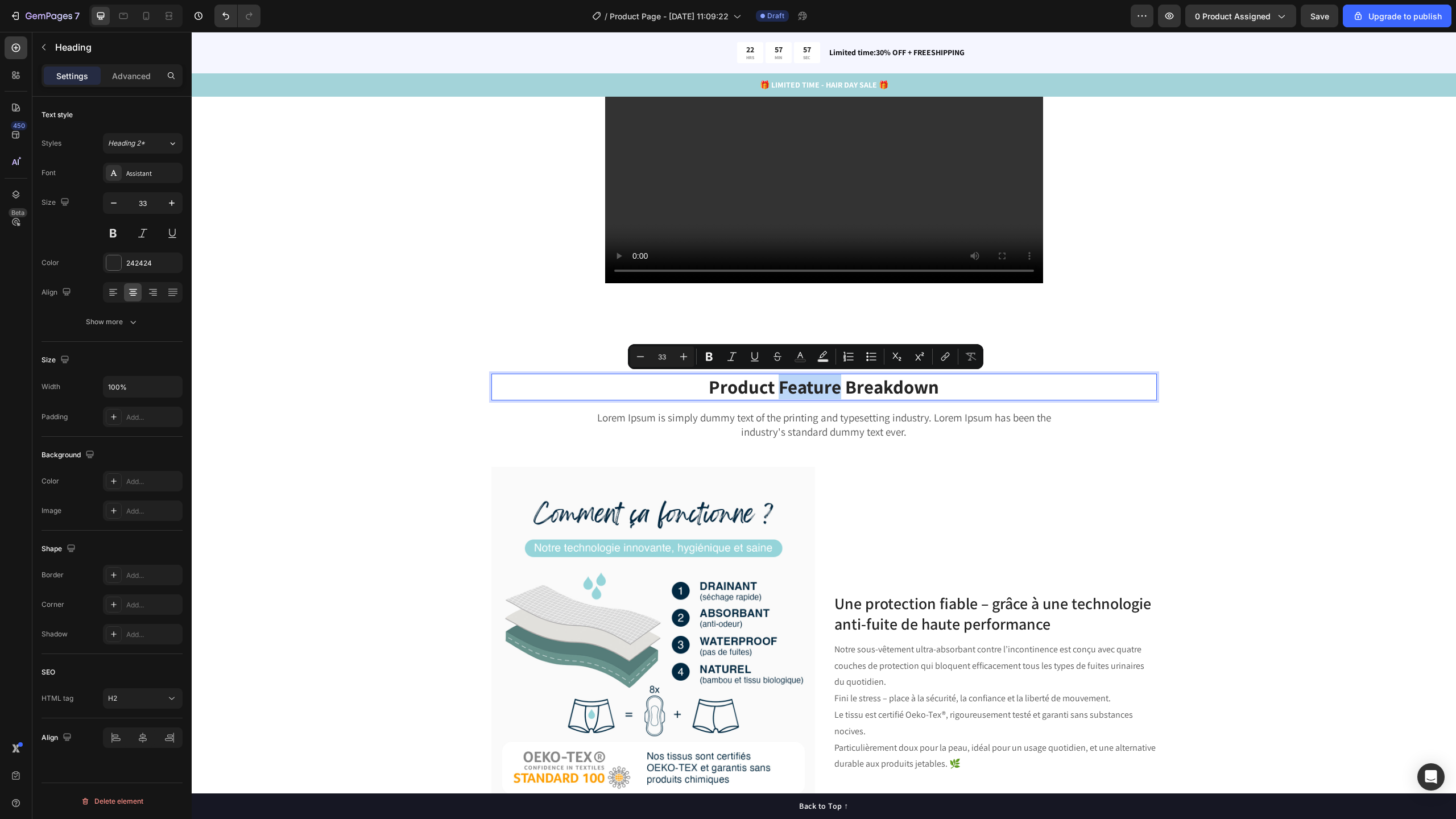
click at [811, 385] on p "Product Feature Breakdown" at bounding box center [824, 387] width 663 height 25
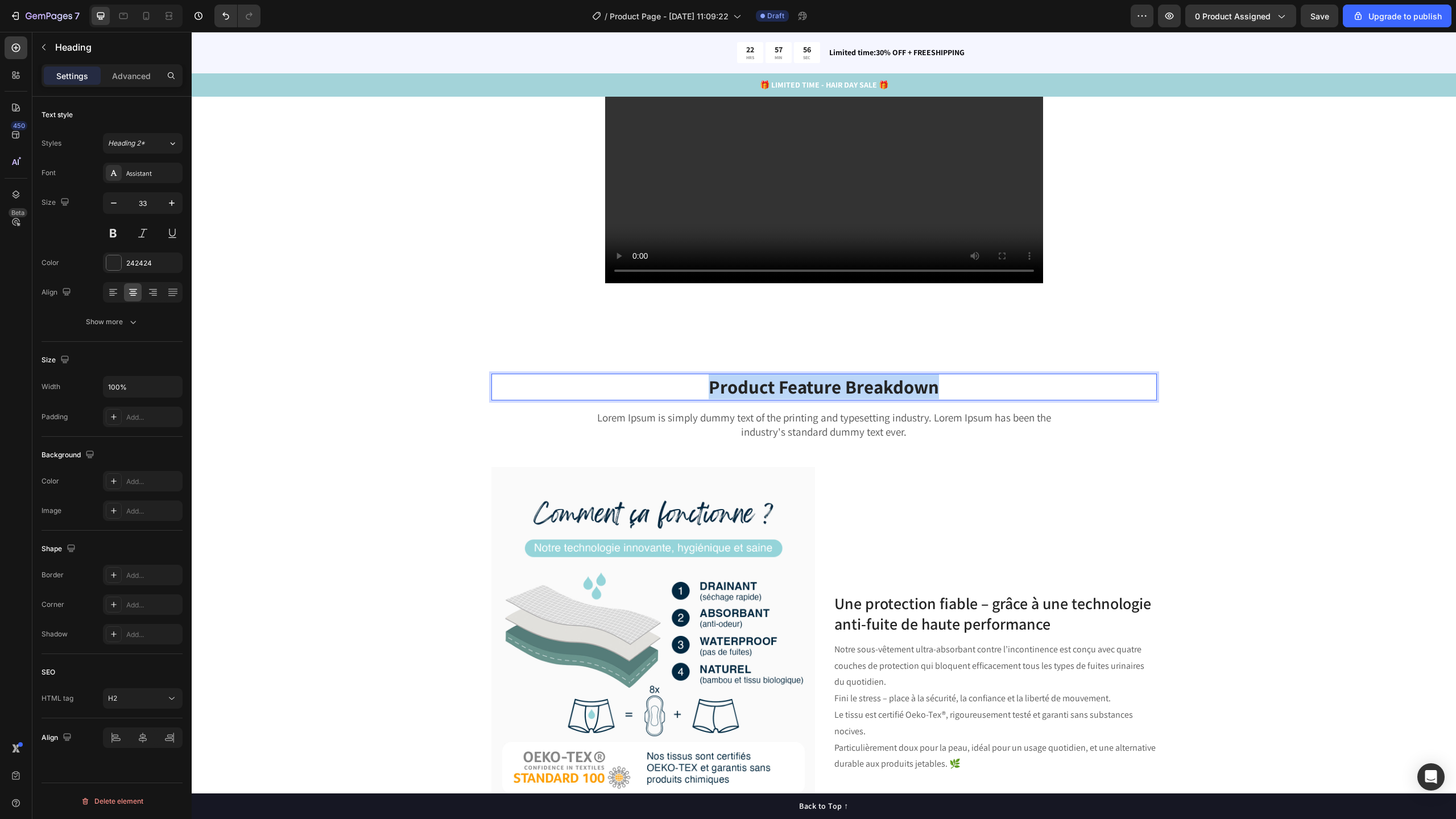
click at [811, 385] on p "Product Feature Breakdown" at bounding box center [824, 387] width 663 height 25
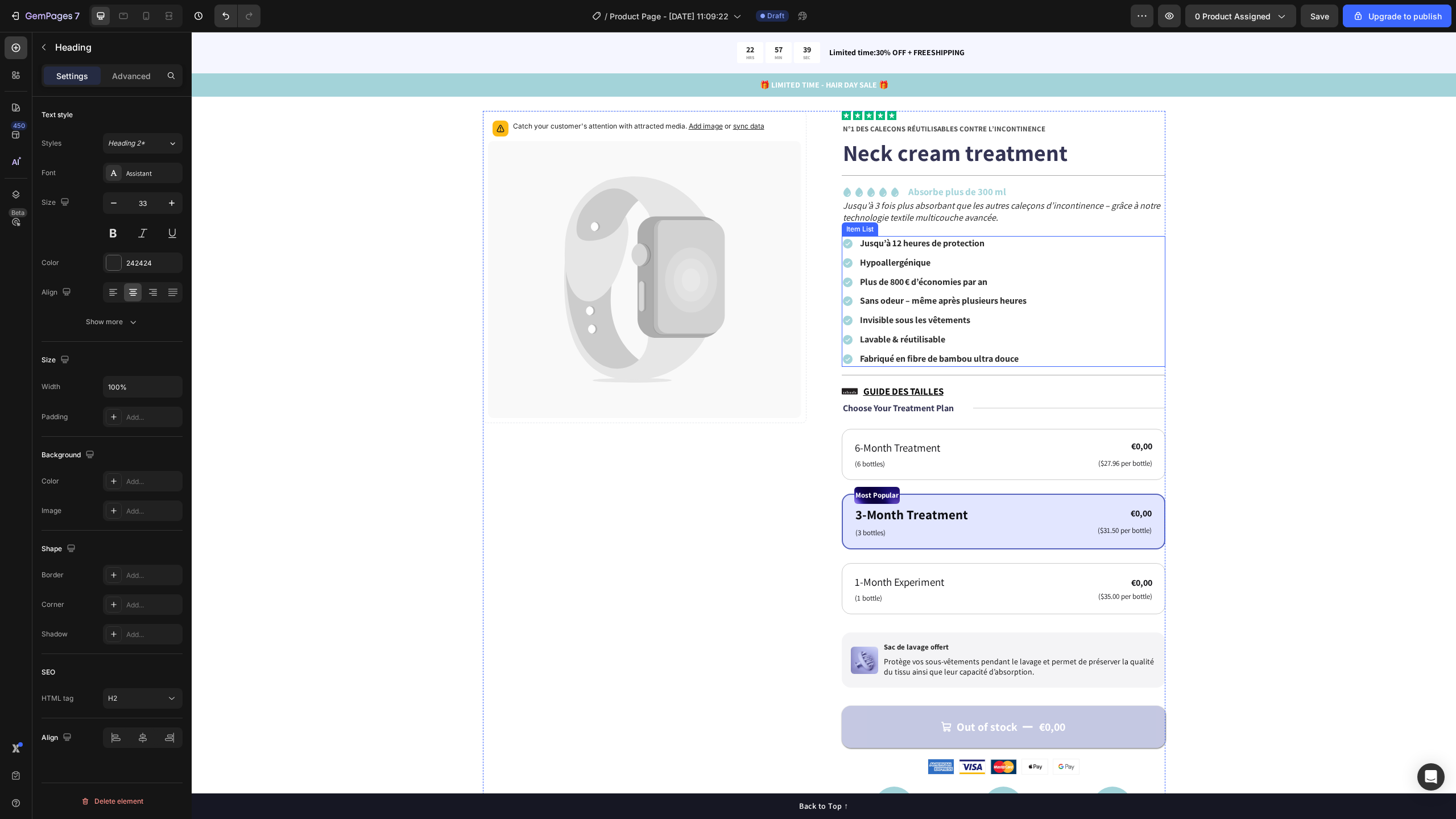
scroll to position [50, 0]
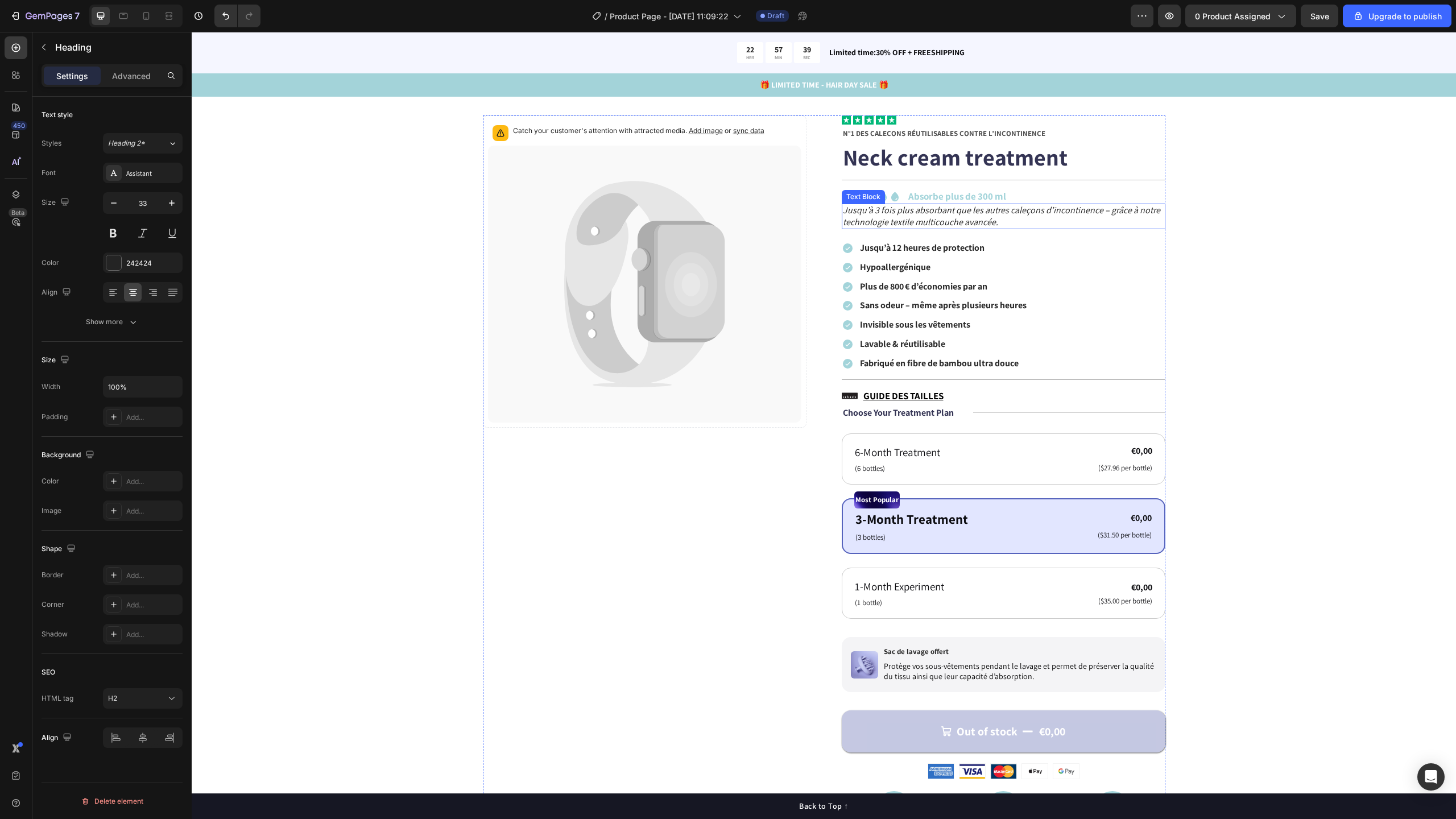
click at [1044, 215] on icon "Jusqu’à 3 fois plus absorbant que les autres caleçons d’incontinence – grâce à …" at bounding box center [1001, 216] width 318 height 24
click at [1038, 211] on icon "Jusqu’à 3 fois plus absorbant que les autres caleçons d’incontinence – grâce à …" at bounding box center [1001, 216] width 318 height 24
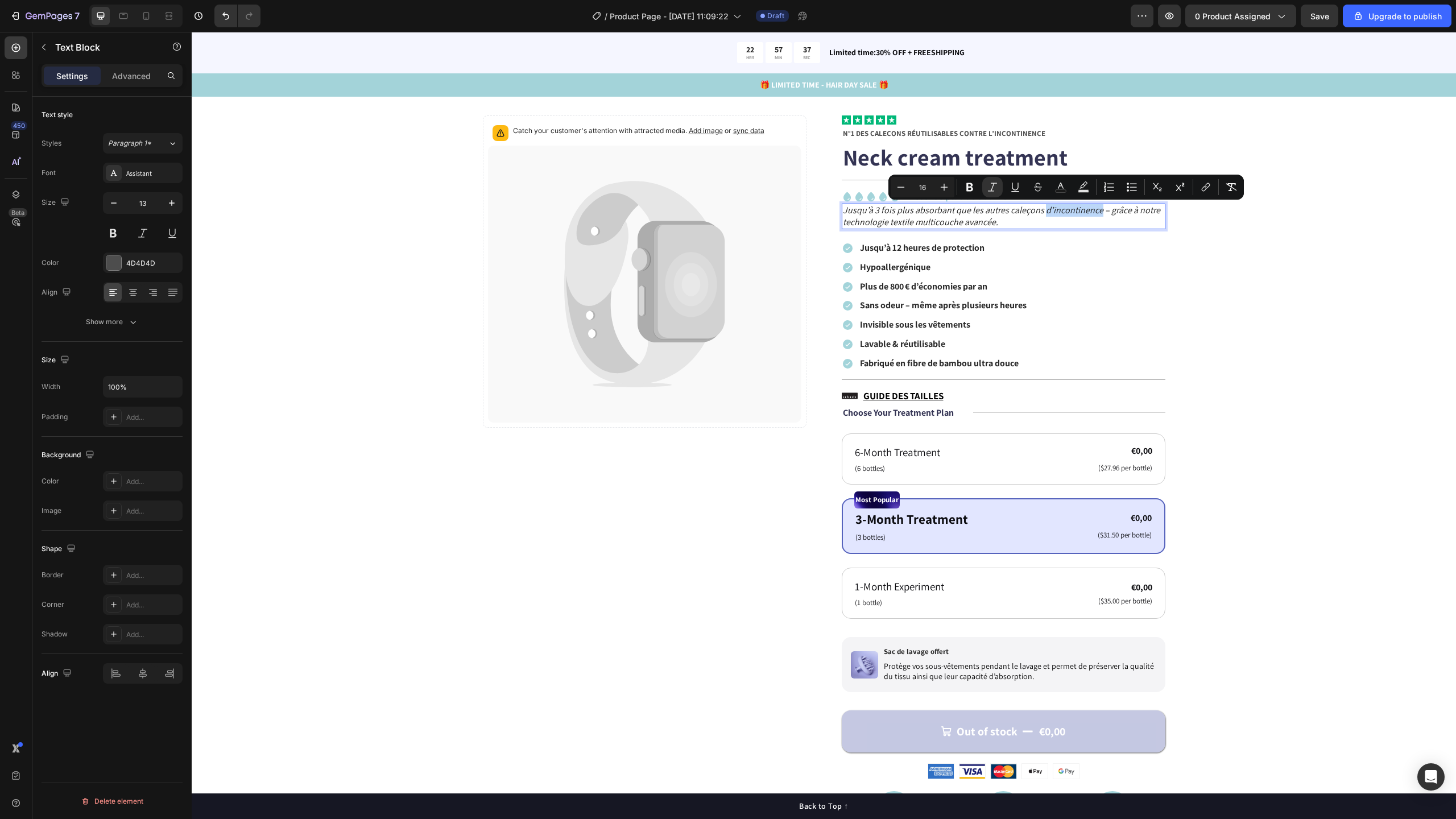
drag, startPoint x: 1038, startPoint y: 211, endPoint x: 1069, endPoint y: 213, distance: 31.1
click at [1069, 213] on icon "Jusqu’à 3 fois plus absorbant que les autres caleçons d’incontinence – grâce à …" at bounding box center [1001, 216] width 318 height 24
copy icon "d’incontinence"
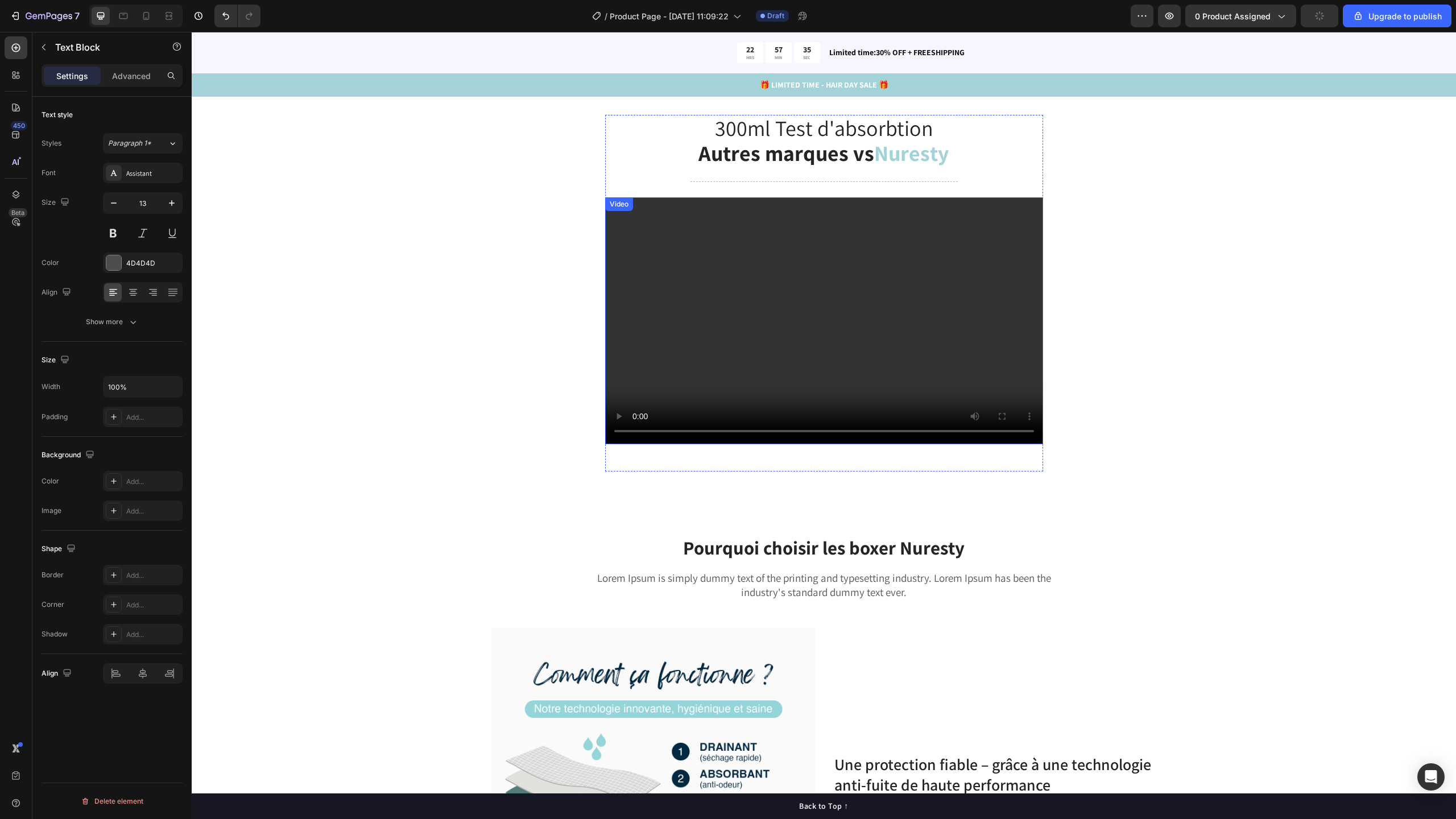
scroll to position [1413, 0]
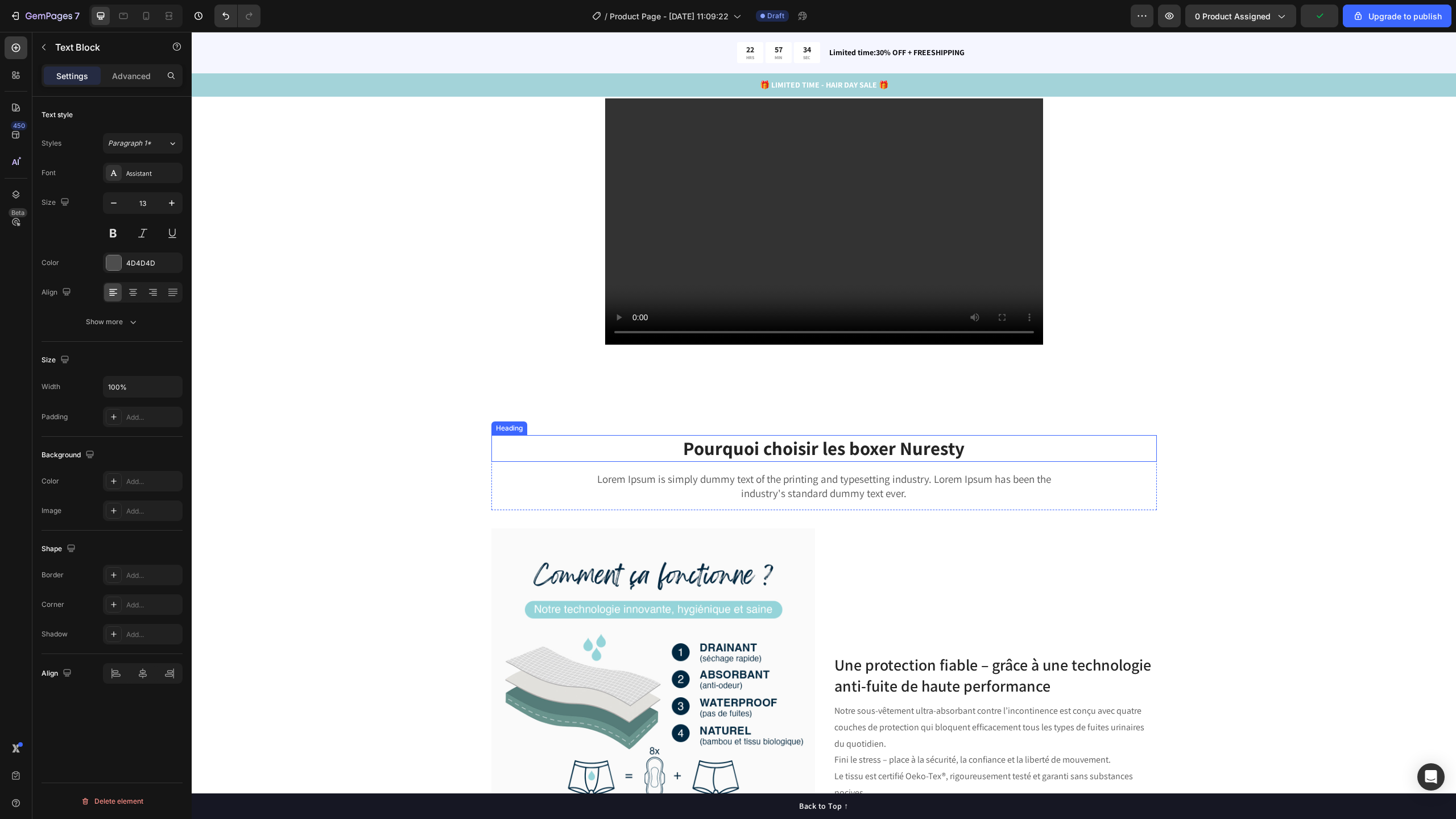
click at [912, 450] on h2 "Pourquoi choisir les boxer Nuresty" at bounding box center [824, 449] width 665 height 26
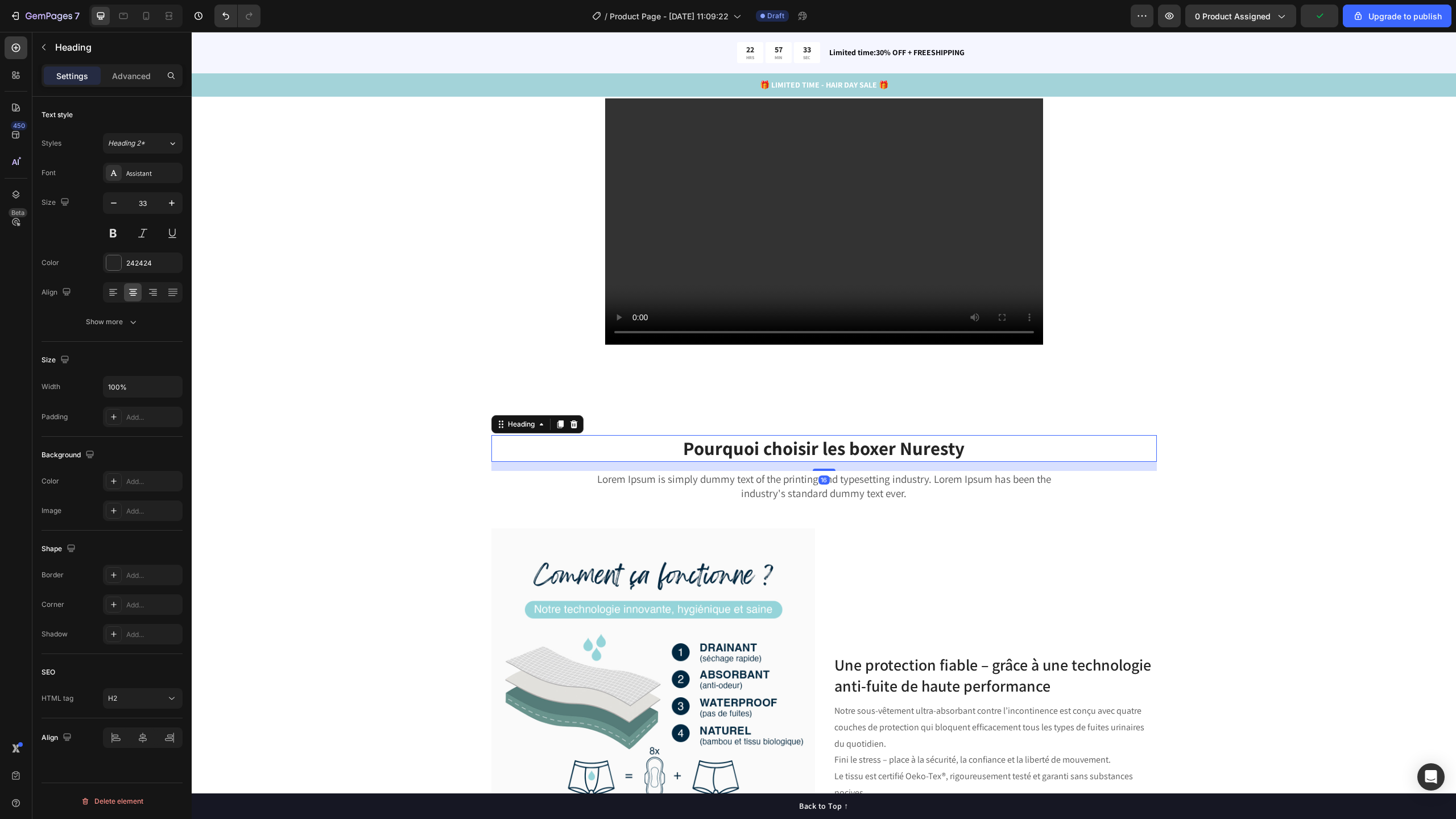
click at [897, 452] on h2 "Pourquoi choisir les boxer Nuresty" at bounding box center [824, 449] width 665 height 26
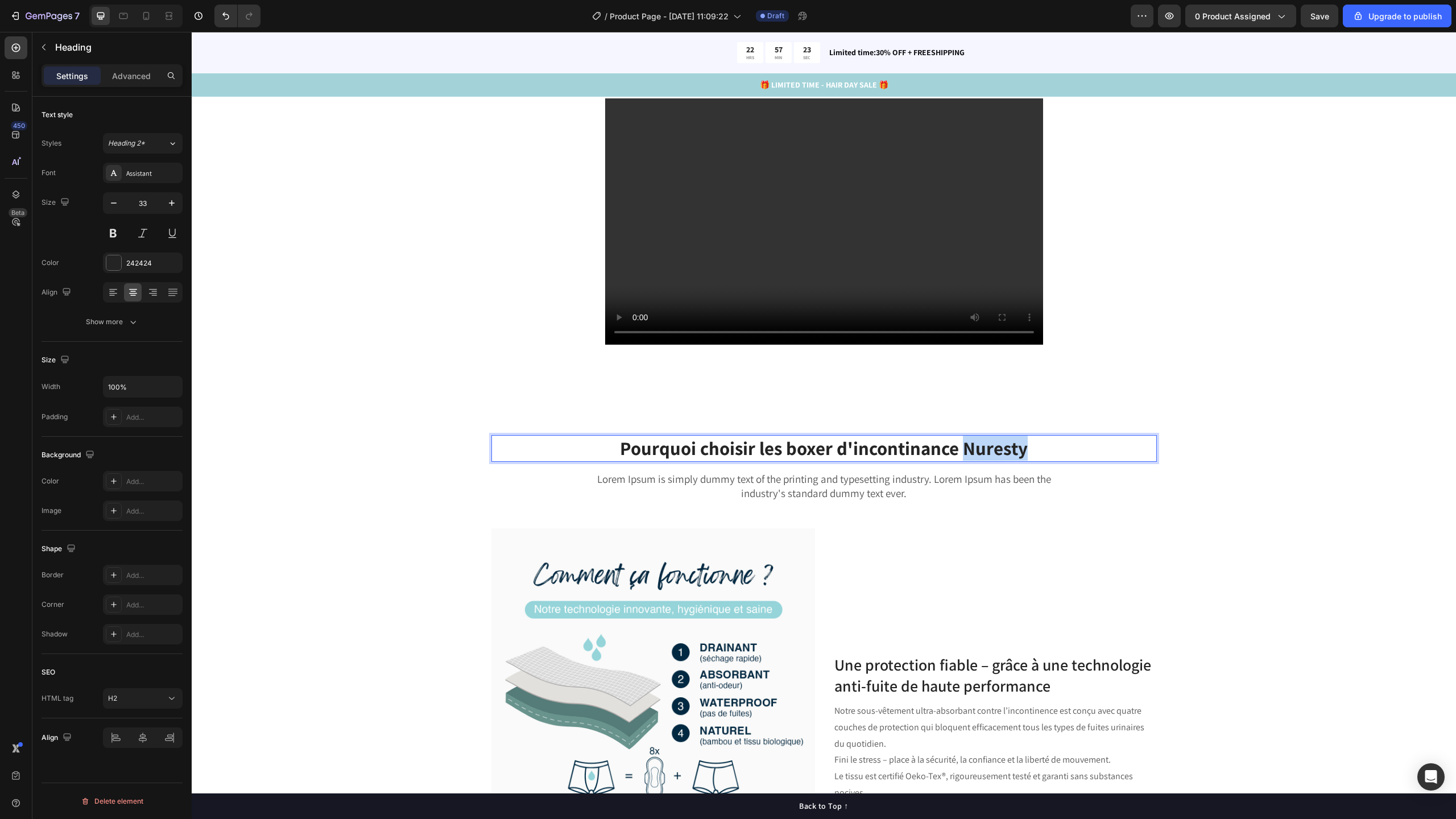
drag, startPoint x: 1021, startPoint y: 447, endPoint x: 962, endPoint y: 448, distance: 59.0
click at [962, 448] on p "Pourquoi choisir les boxer d'incontinance Nuresty" at bounding box center [824, 449] width 663 height 25
click at [918, 446] on p "Pourquoi choisir les boxer d'incontinance Nuresty" at bounding box center [824, 449] width 663 height 25
click at [191, 32] on lt-span "incontin e nce" at bounding box center [191, 32] width 0 height 0
drag, startPoint x: 960, startPoint y: 452, endPoint x: 1038, endPoint y: 450, distance: 78.0
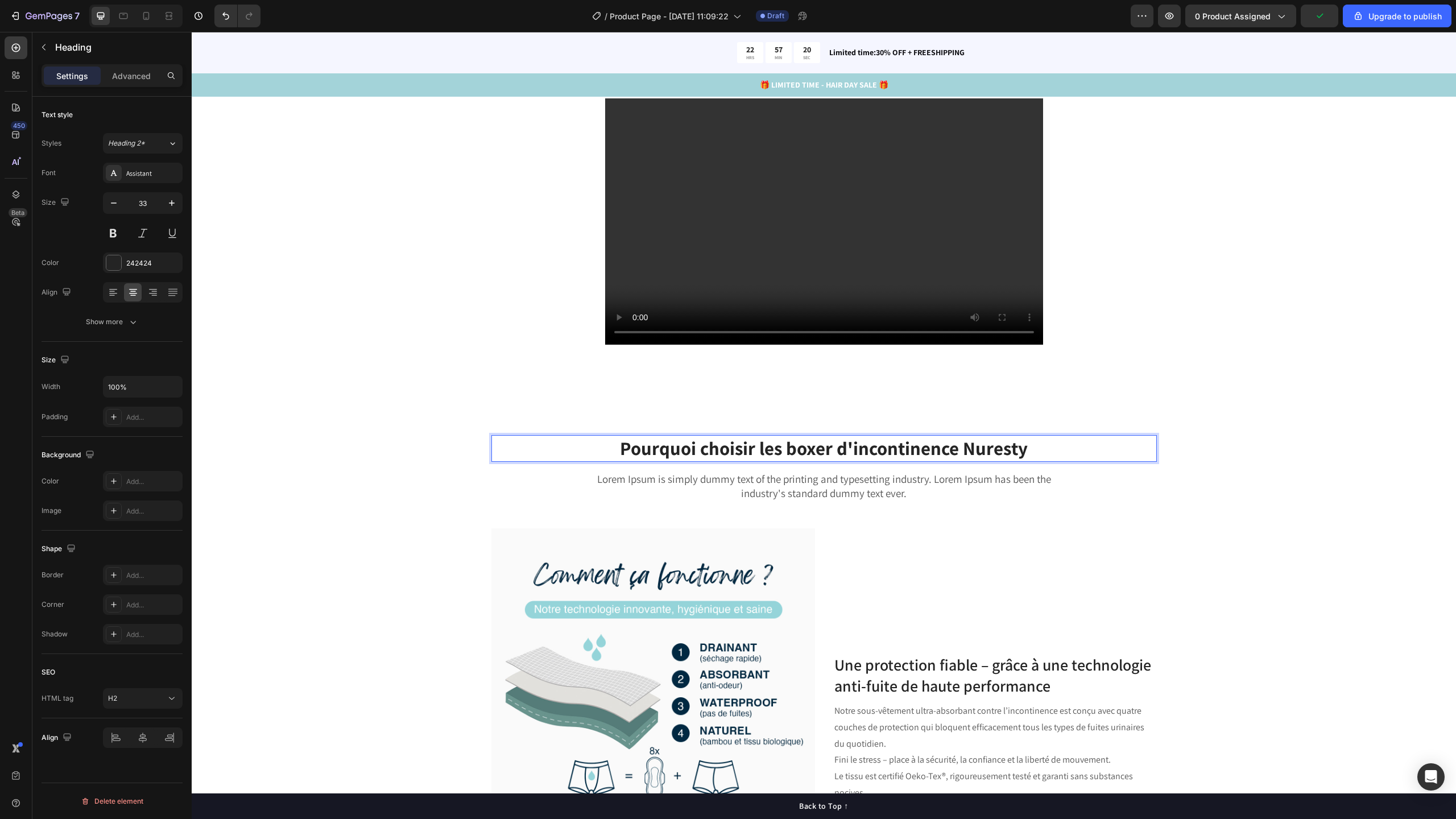
click at [1038, 450] on p "Pourquoi choisir les boxer d'incontinence Nuresty" at bounding box center [824, 449] width 663 height 25
click at [989, 419] on icon "Editor contextual toolbar" at bounding box center [985, 418] width 11 height 11
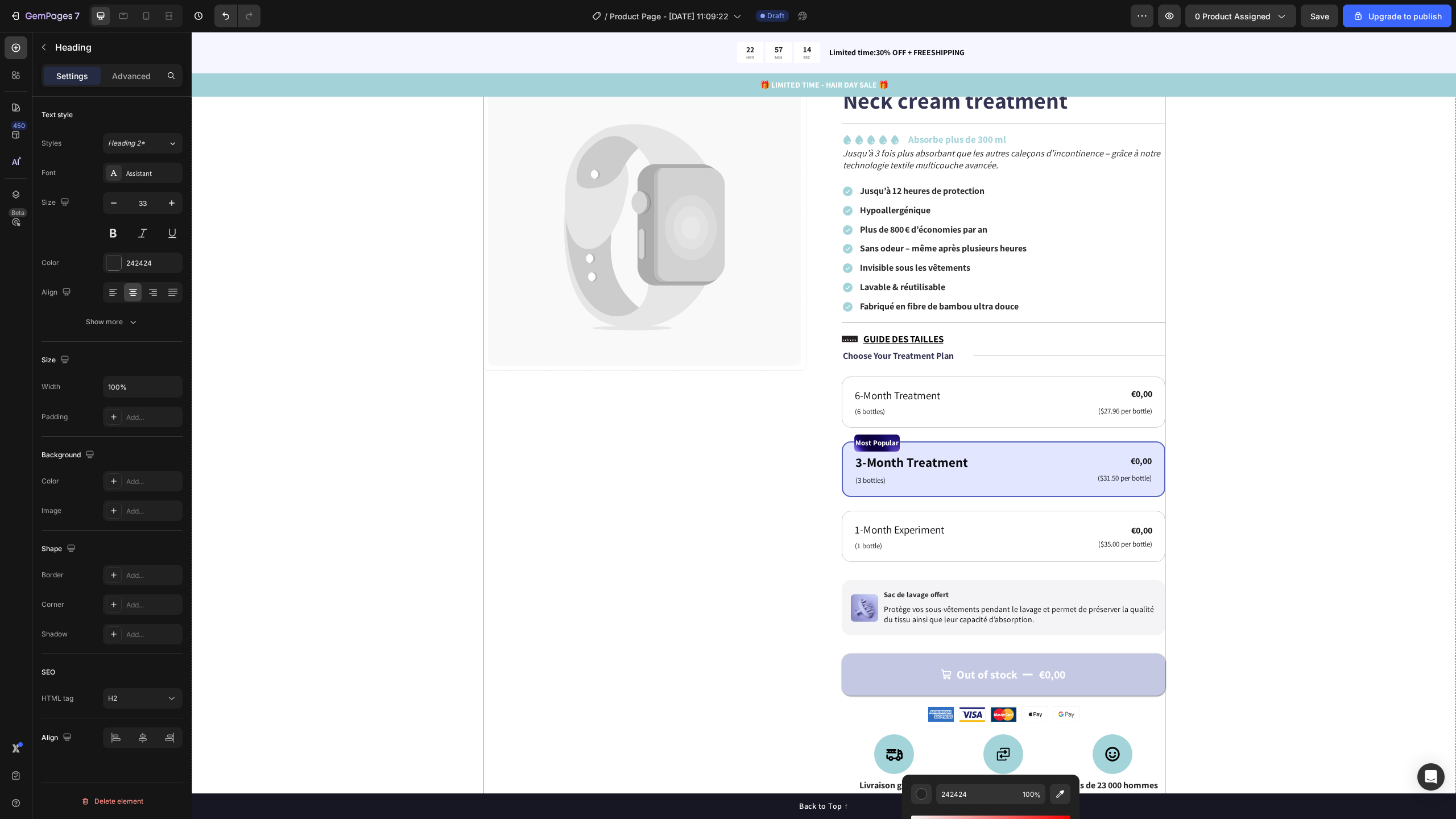
scroll to position [105, 0]
click at [970, 141] on strong "Absorbe plus de 300 ml" at bounding box center [957, 141] width 97 height 12
type input "16"
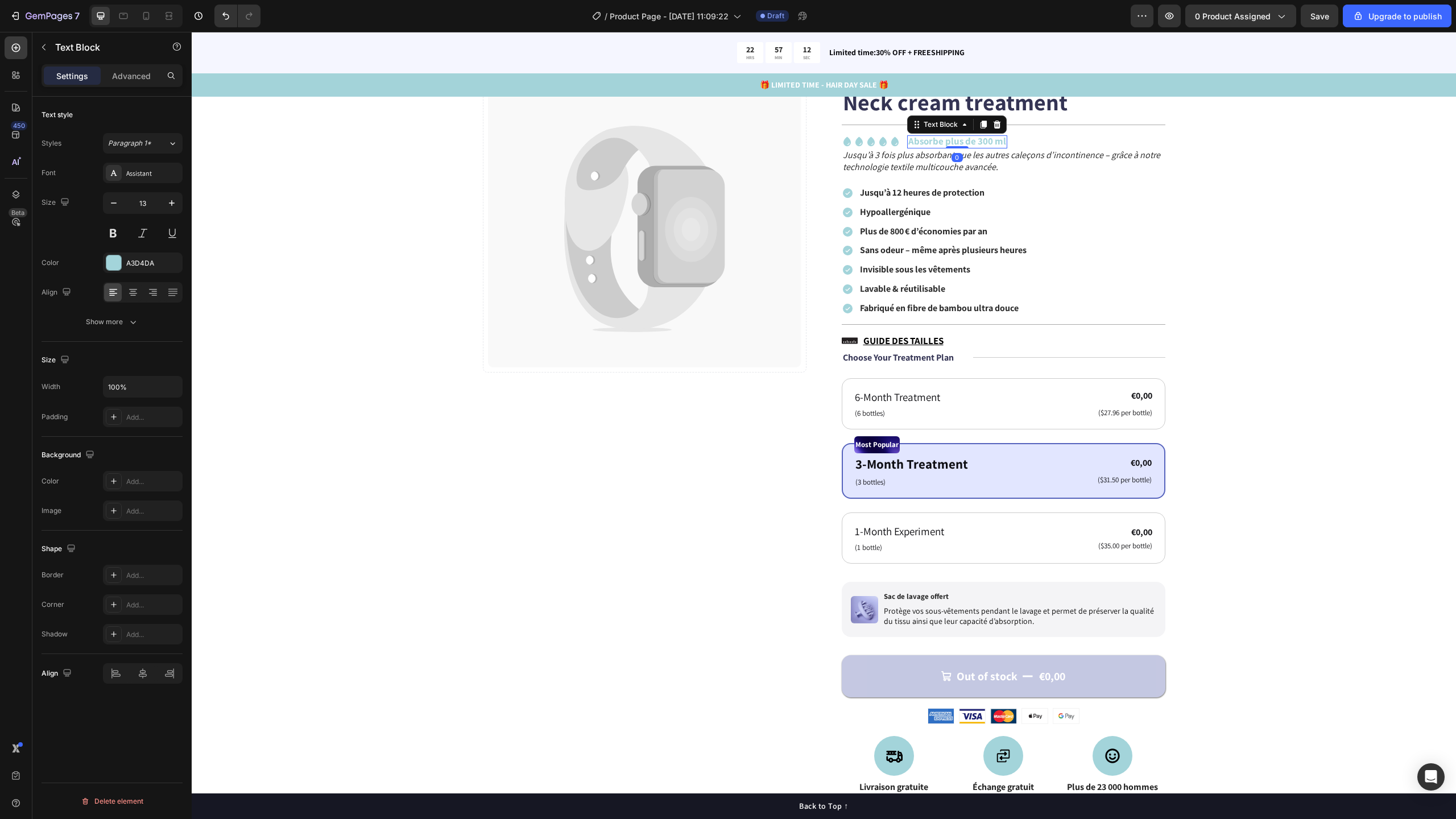
click at [938, 143] on strong "Absorbe plus de 300 ml" at bounding box center [957, 141] width 97 height 12
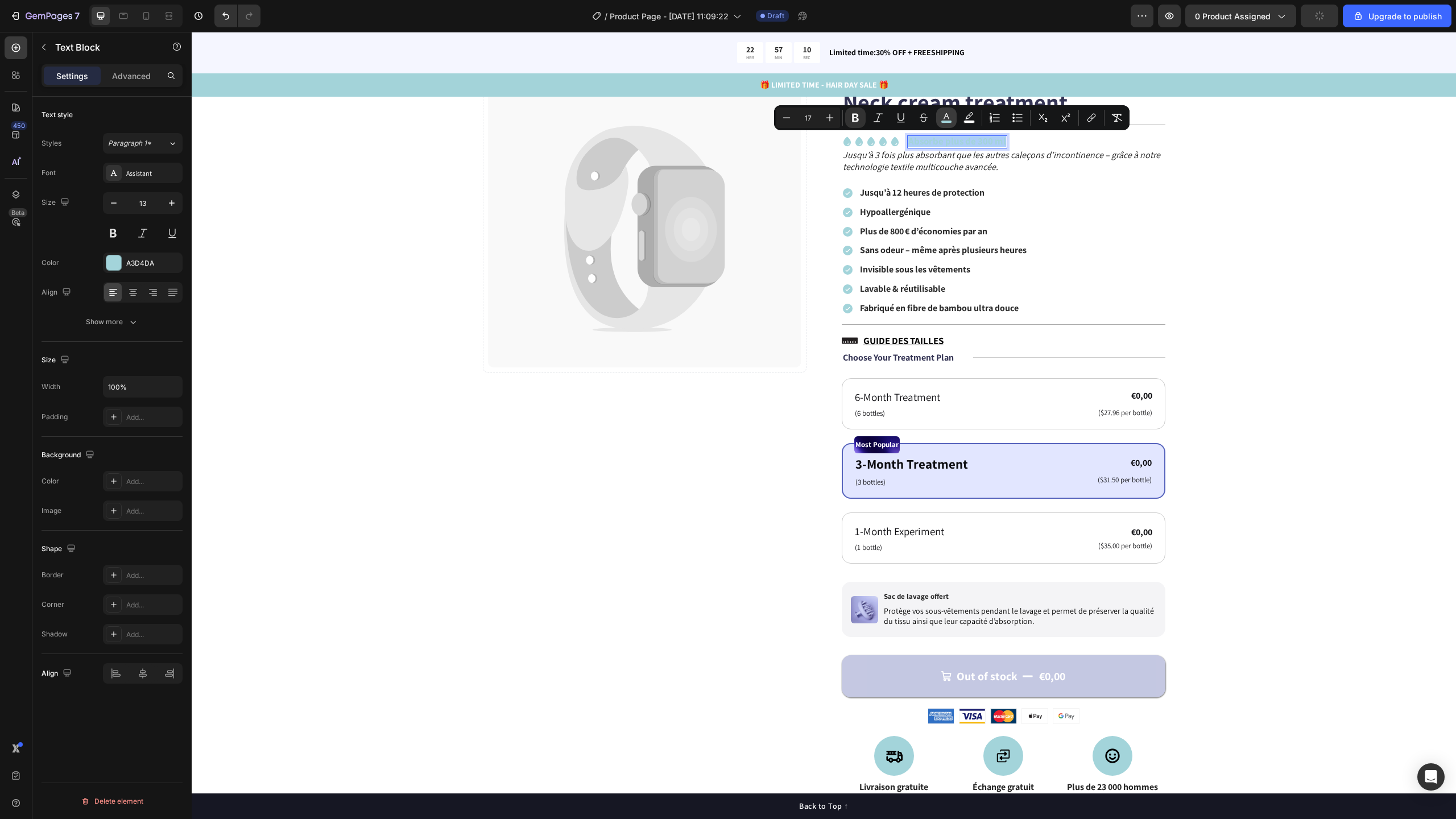
click at [946, 120] on rect "Editor contextual toolbar" at bounding box center [946, 121] width 11 height 3
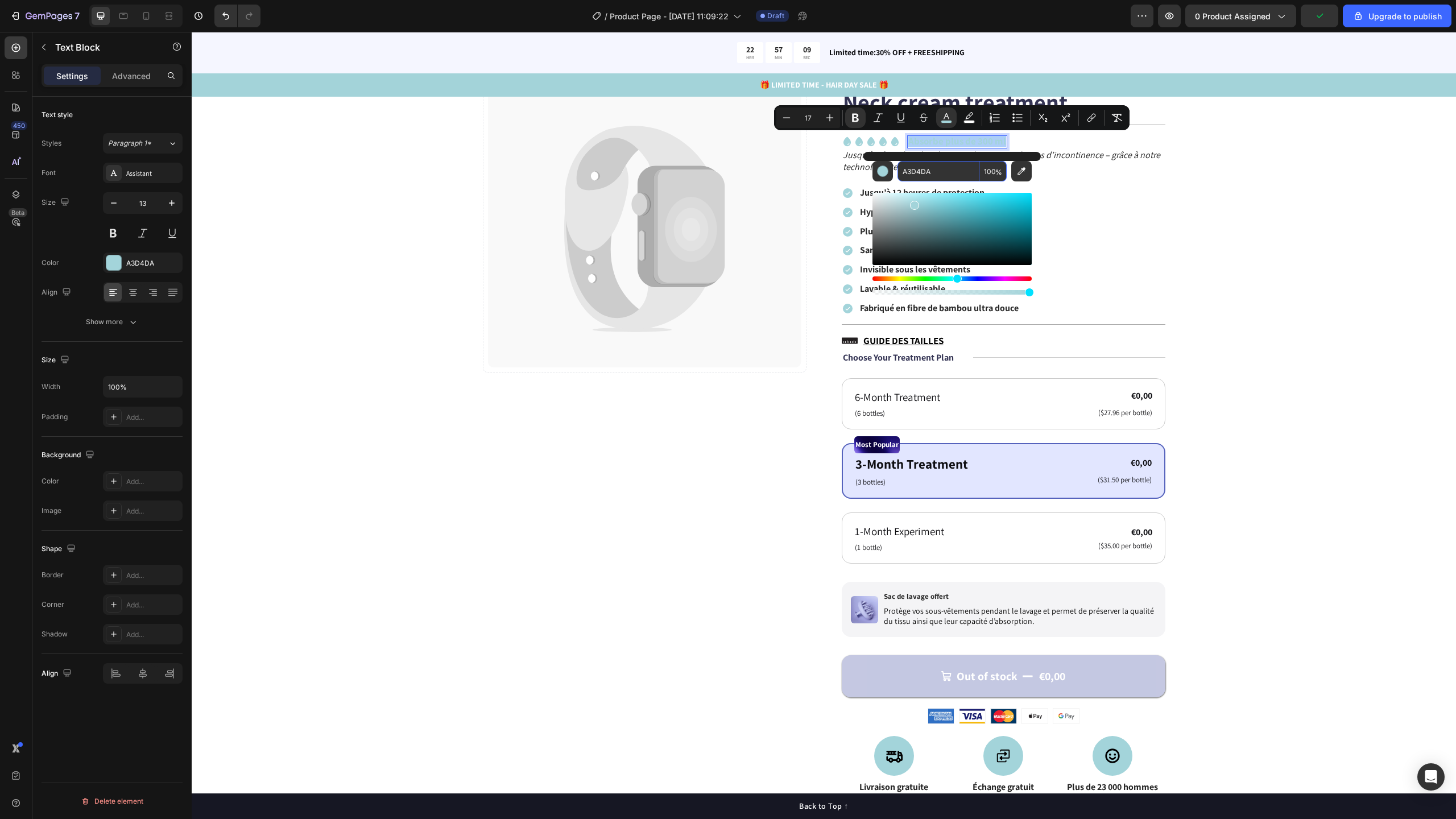
click at [929, 169] on input "A3D4DA" at bounding box center [938, 170] width 82 height 20
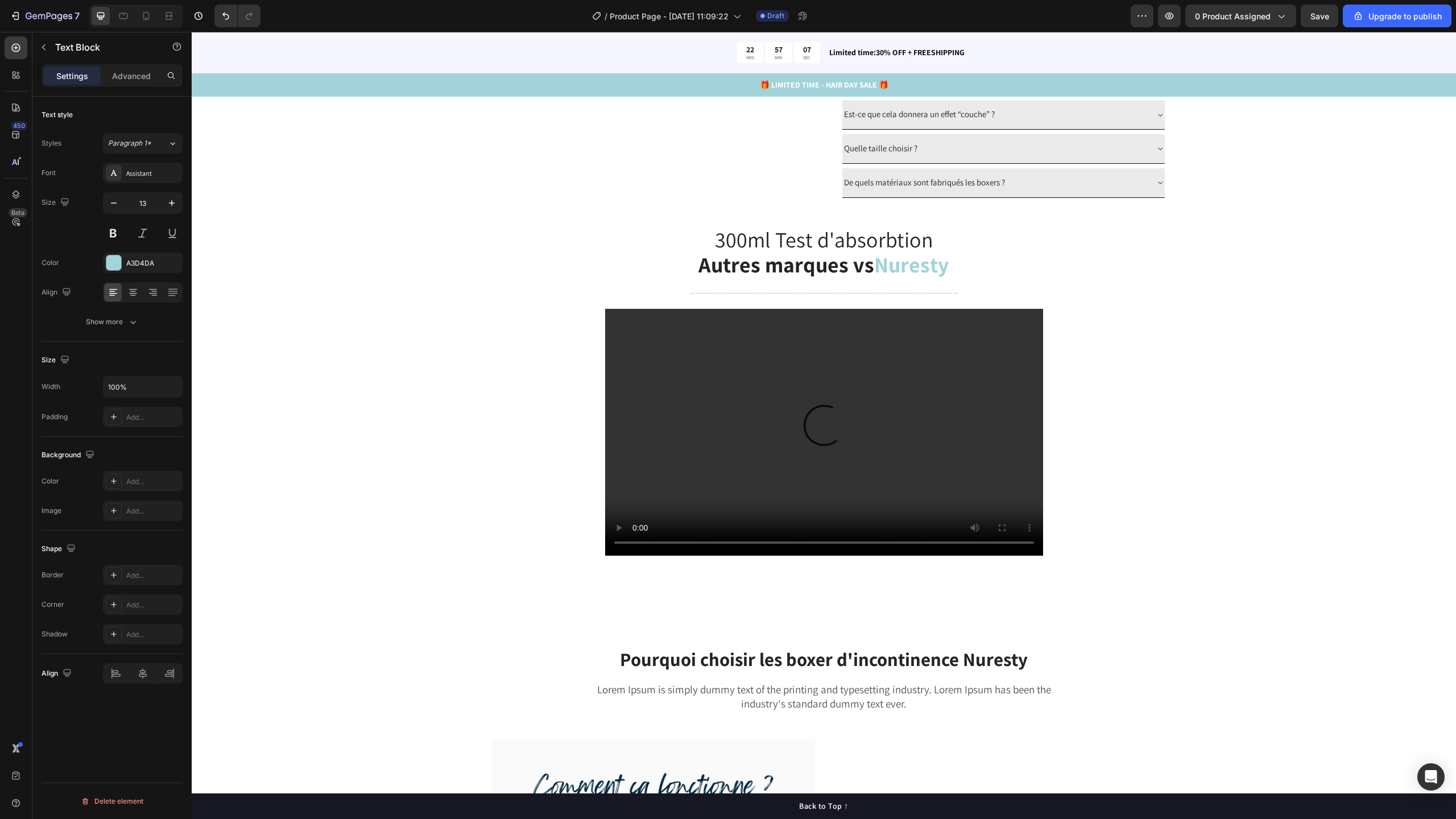
scroll to position [1703, 0]
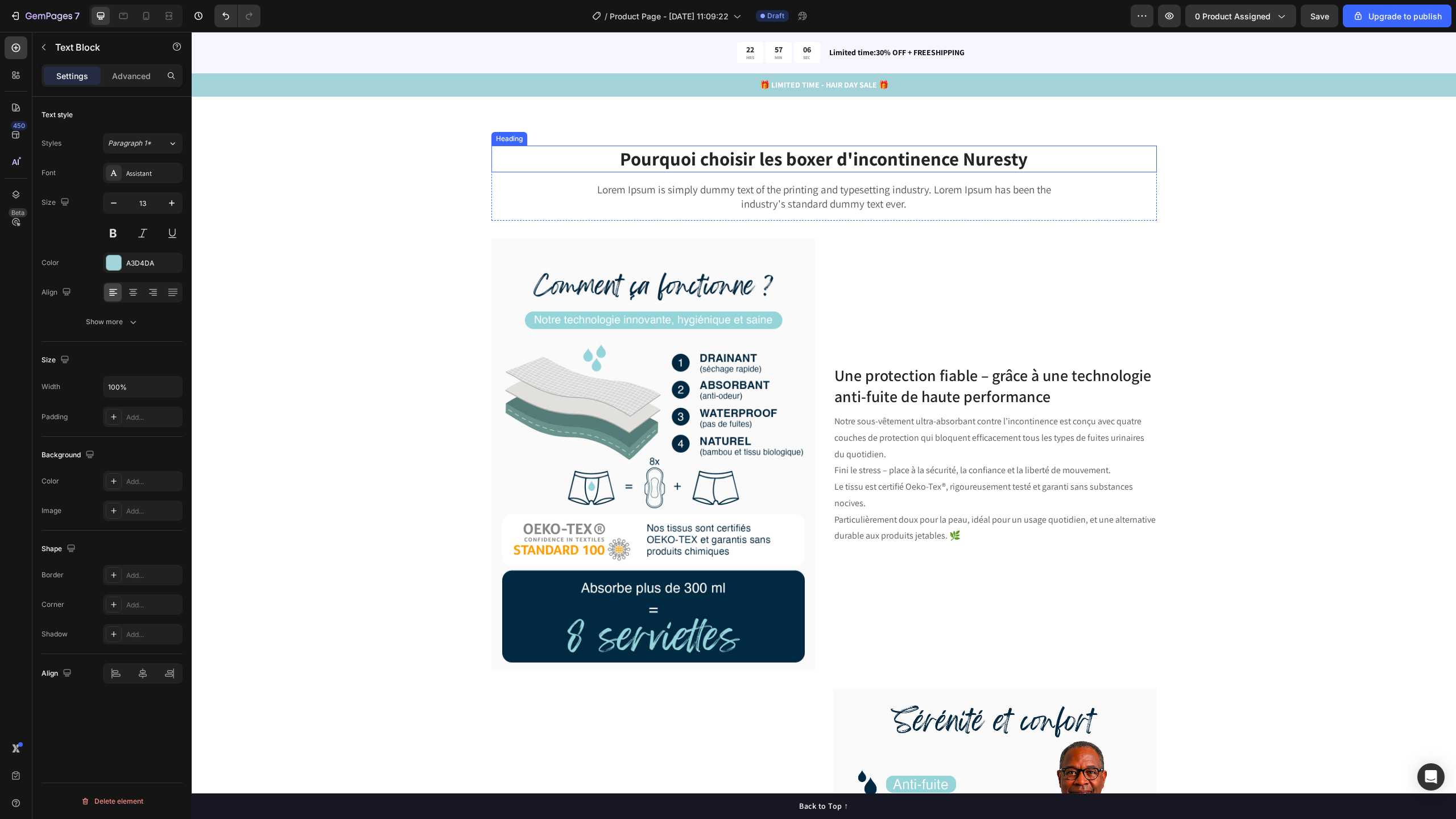
click at [977, 163] on h2 "Pourquoi choisir les boxer d'incontinence Nuresty" at bounding box center [824, 159] width 665 height 26
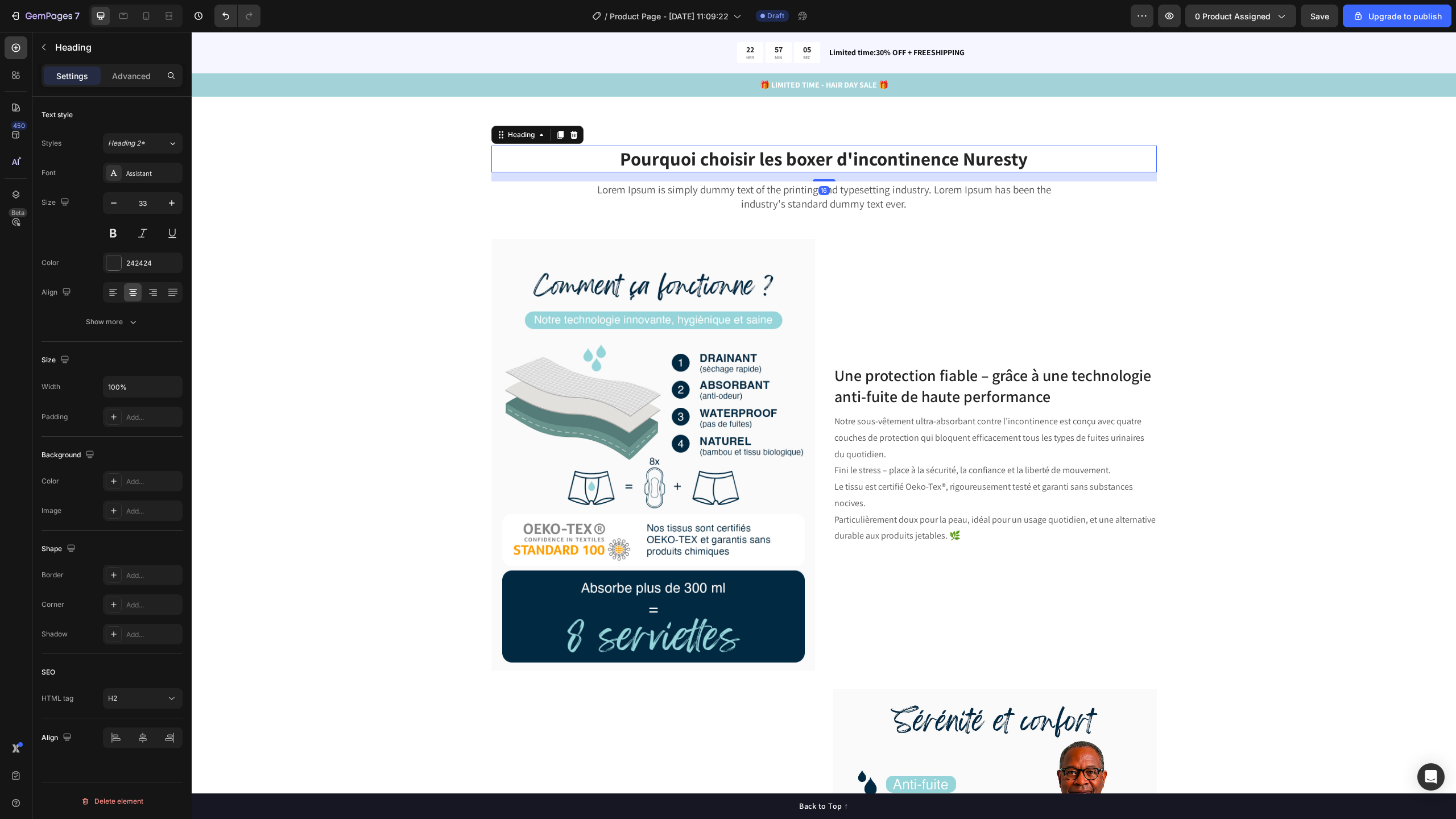
click at [977, 163] on h2 "Pourquoi choisir les boxer d'incontinence Nuresty" at bounding box center [824, 159] width 665 height 26
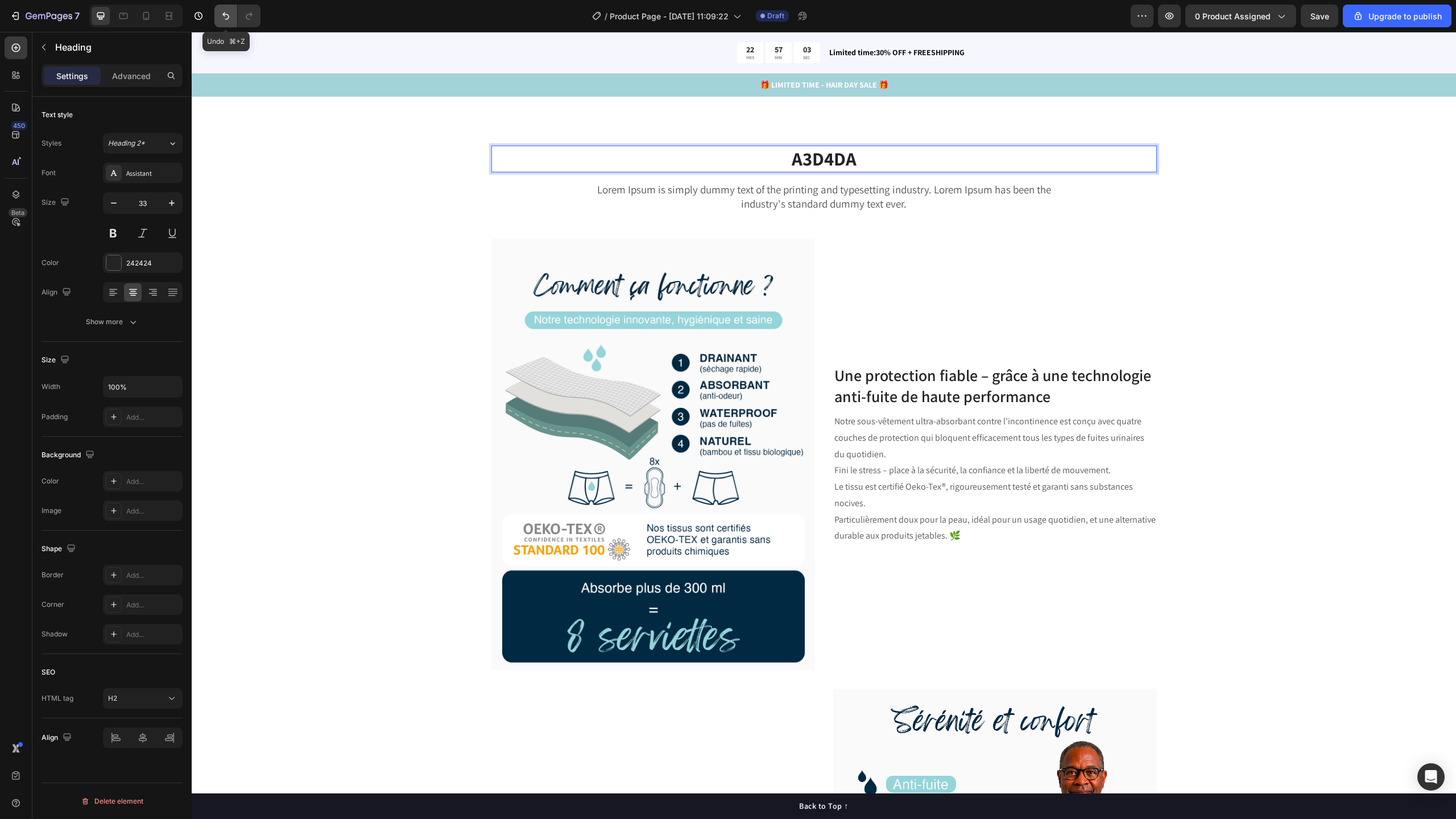
click at [222, 18] on icon "Undo/Redo" at bounding box center [226, 16] width 11 height 11
drag, startPoint x: 39, startPoint y: 725, endPoint x: 230, endPoint y: 13, distance: 737.2
click at [230, 13] on icon "Undo/Redo" at bounding box center [226, 16] width 11 height 11
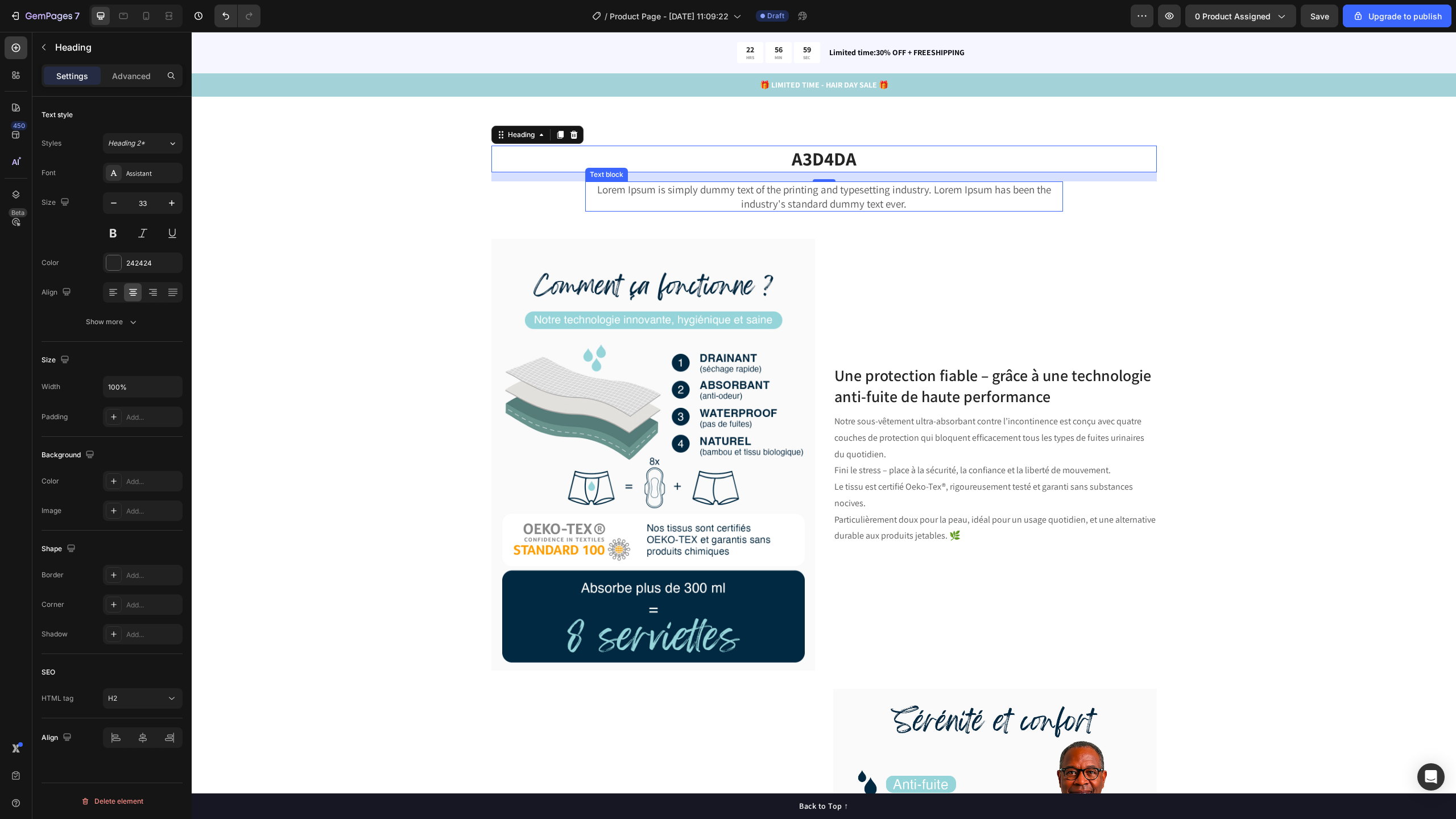
click at [1063, 239] on div "Une protection fiable – grâce à une technologie anti-fuite de haute performance…" at bounding box center [994, 455] width 324 height 432
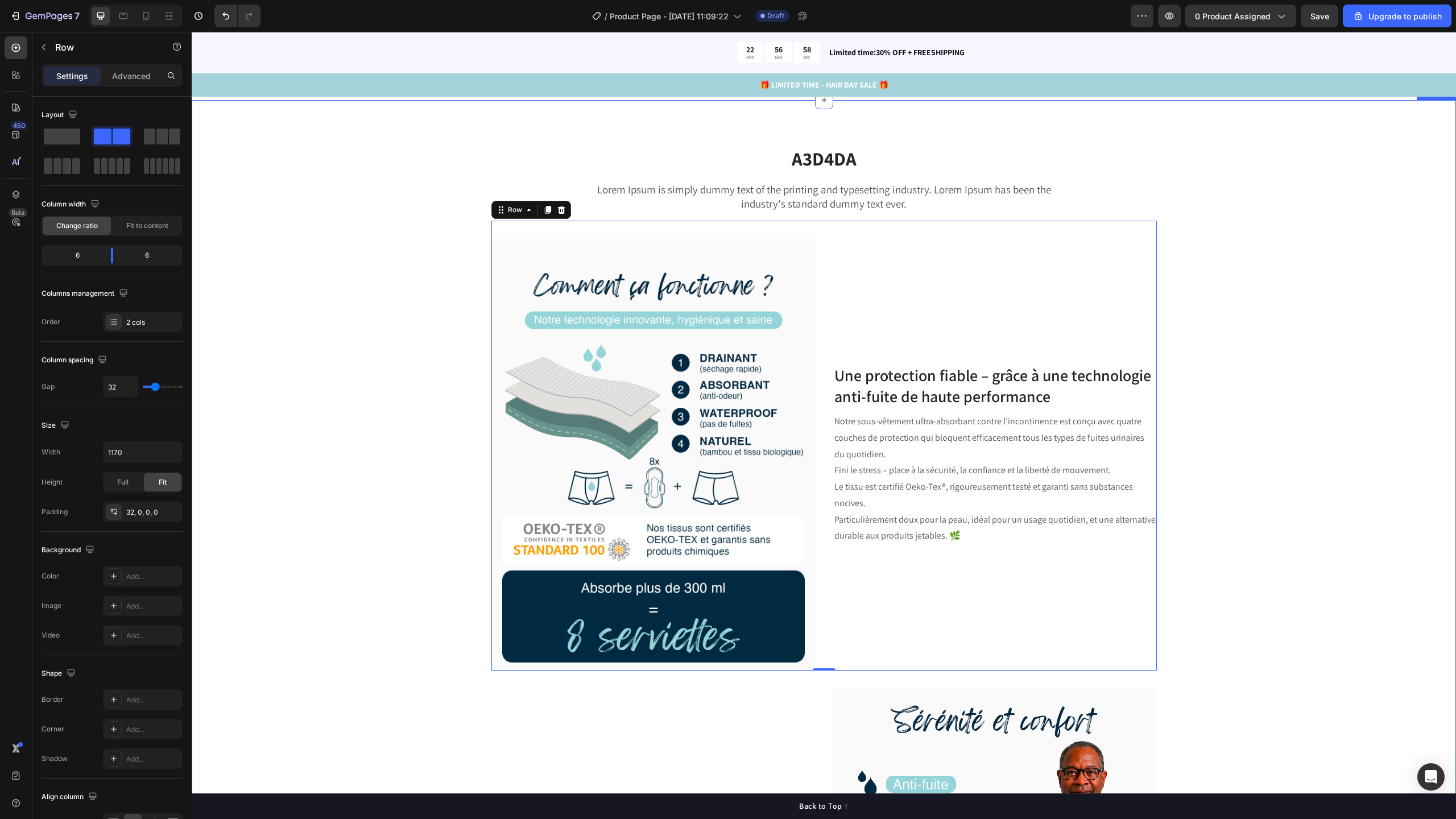
click at [1350, 245] on div "A3D4DA Heading Lorem Ipsum is simply dummy text of the printing and typesetting…" at bounding box center [823, 750] width 1247 height 1209
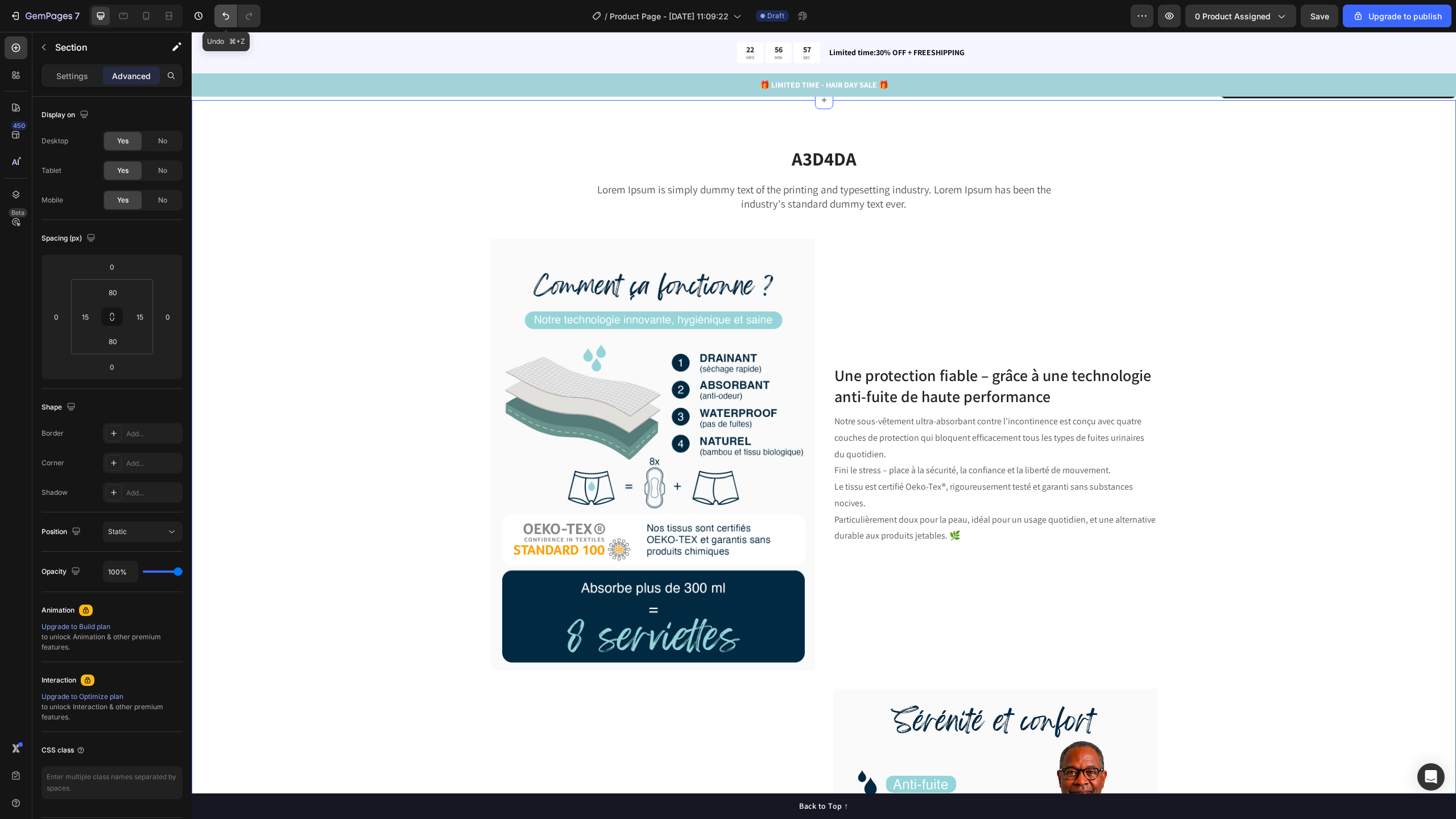
click at [221, 20] on icon "Undo/Redo" at bounding box center [226, 16] width 11 height 11
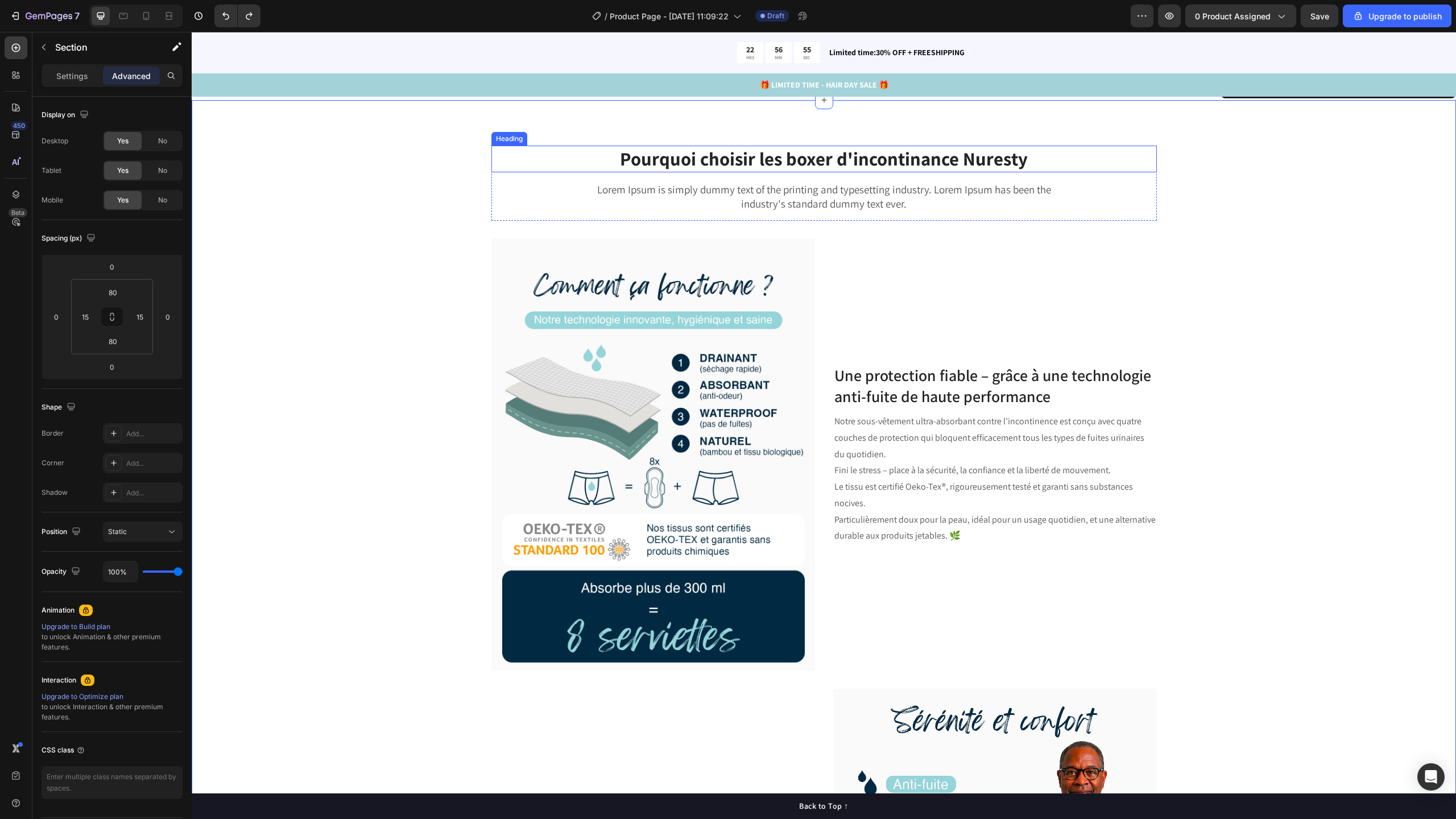
click at [914, 162] on h2 "Pourquoi choisir les boxer d'incontinance Nuresty" at bounding box center [824, 159] width 665 height 26
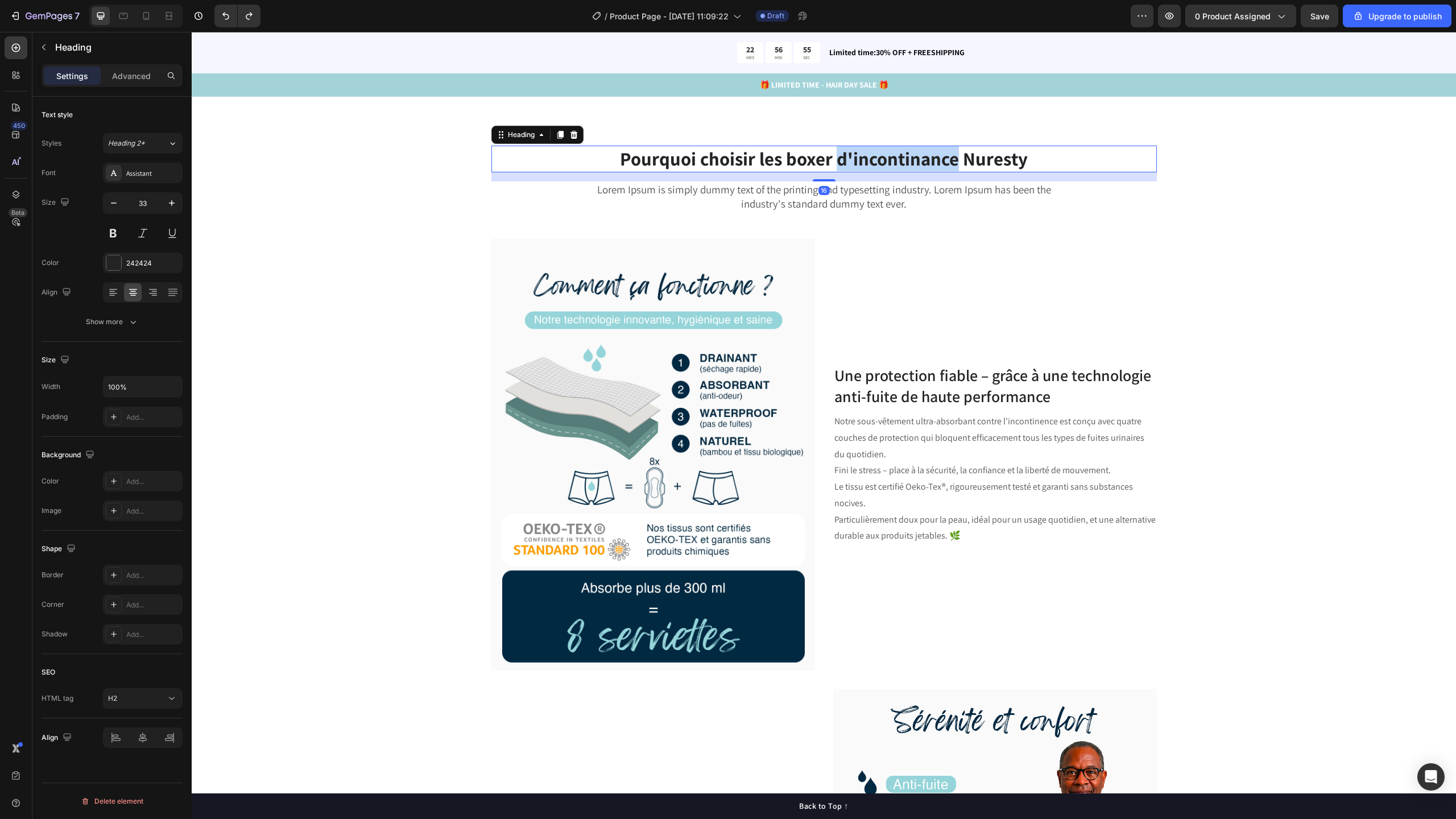
click at [914, 162] on h2 "Pourquoi choisir les boxer d'incontinance Nuresty" at bounding box center [824, 159] width 665 height 26
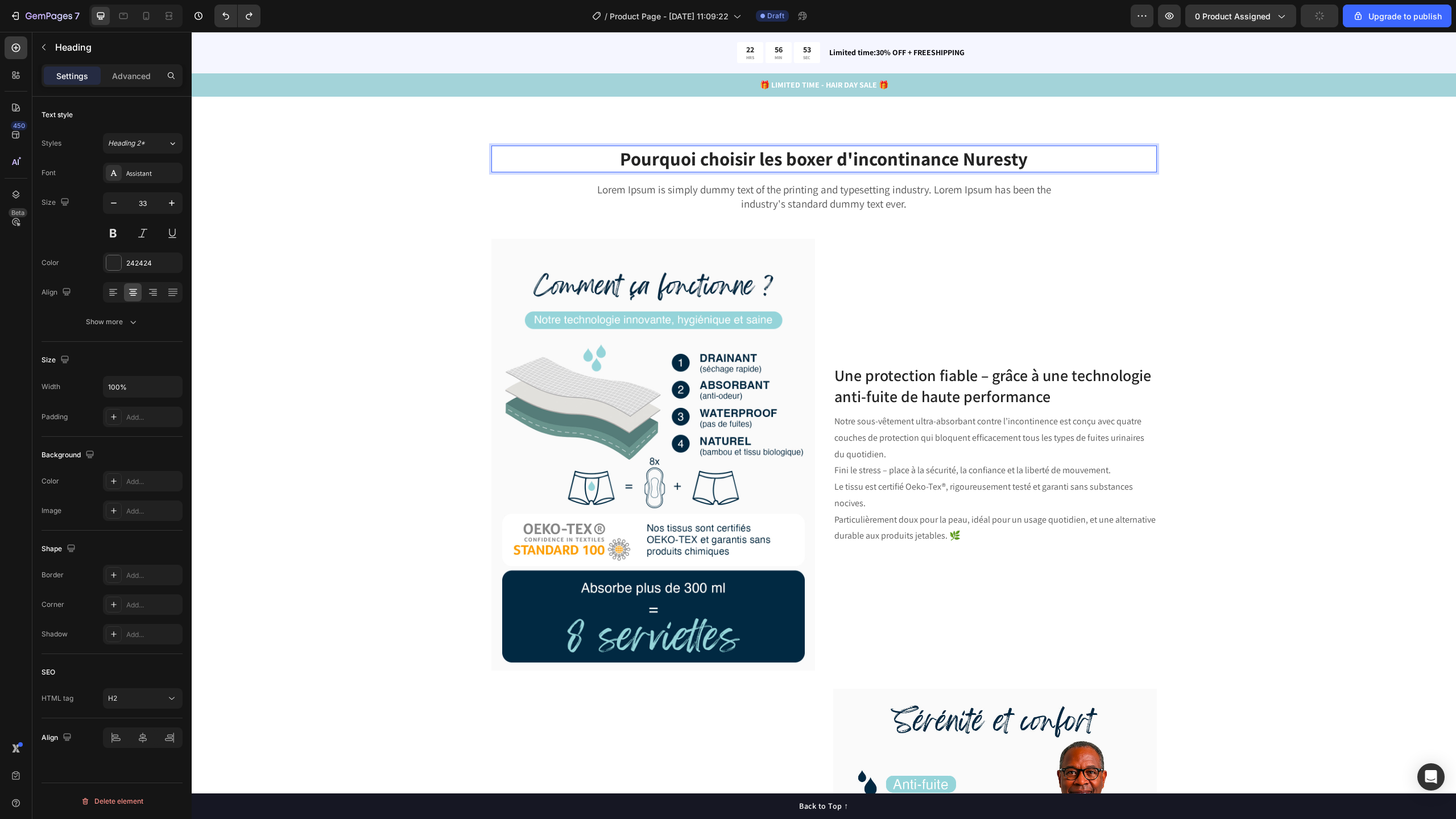
click at [894, 172] on h2 "Pourquoi choisir les boxer d'incontinance Nuresty" at bounding box center [824, 159] width 665 height 26
click at [935, 164] on p "Pourquoi choisir les boxer d'incontinance Nuresty" at bounding box center [824, 159] width 663 height 25
click at [191, 32] on lt-span "incontin e nce" at bounding box center [191, 32] width 0 height 0
click at [985, 162] on p "Pourquoi choisir les boxer d'incontinence Nuresty" at bounding box center [824, 159] width 663 height 25
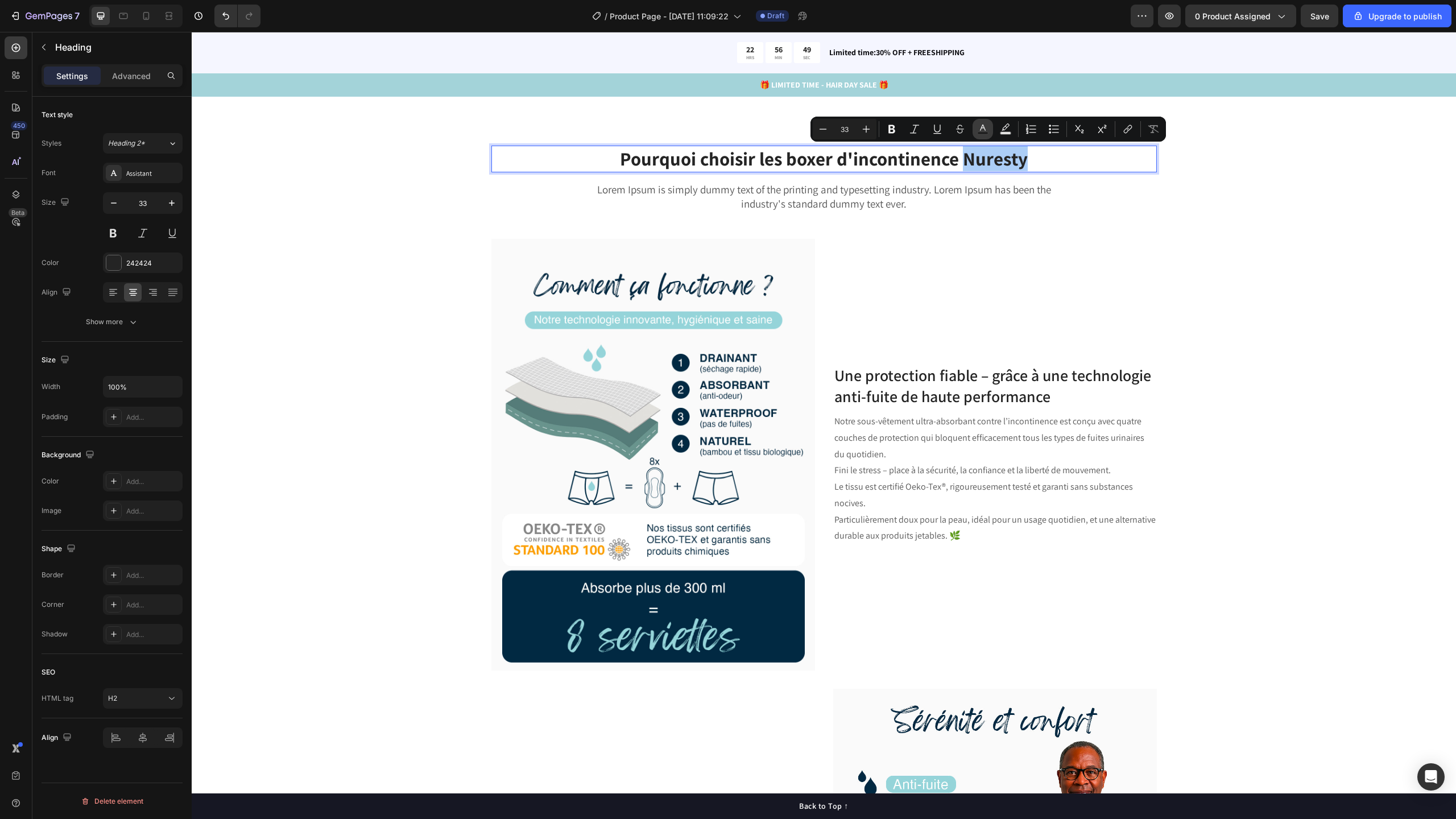
click at [987, 131] on icon "Editor contextual toolbar" at bounding box center [982, 129] width 11 height 11
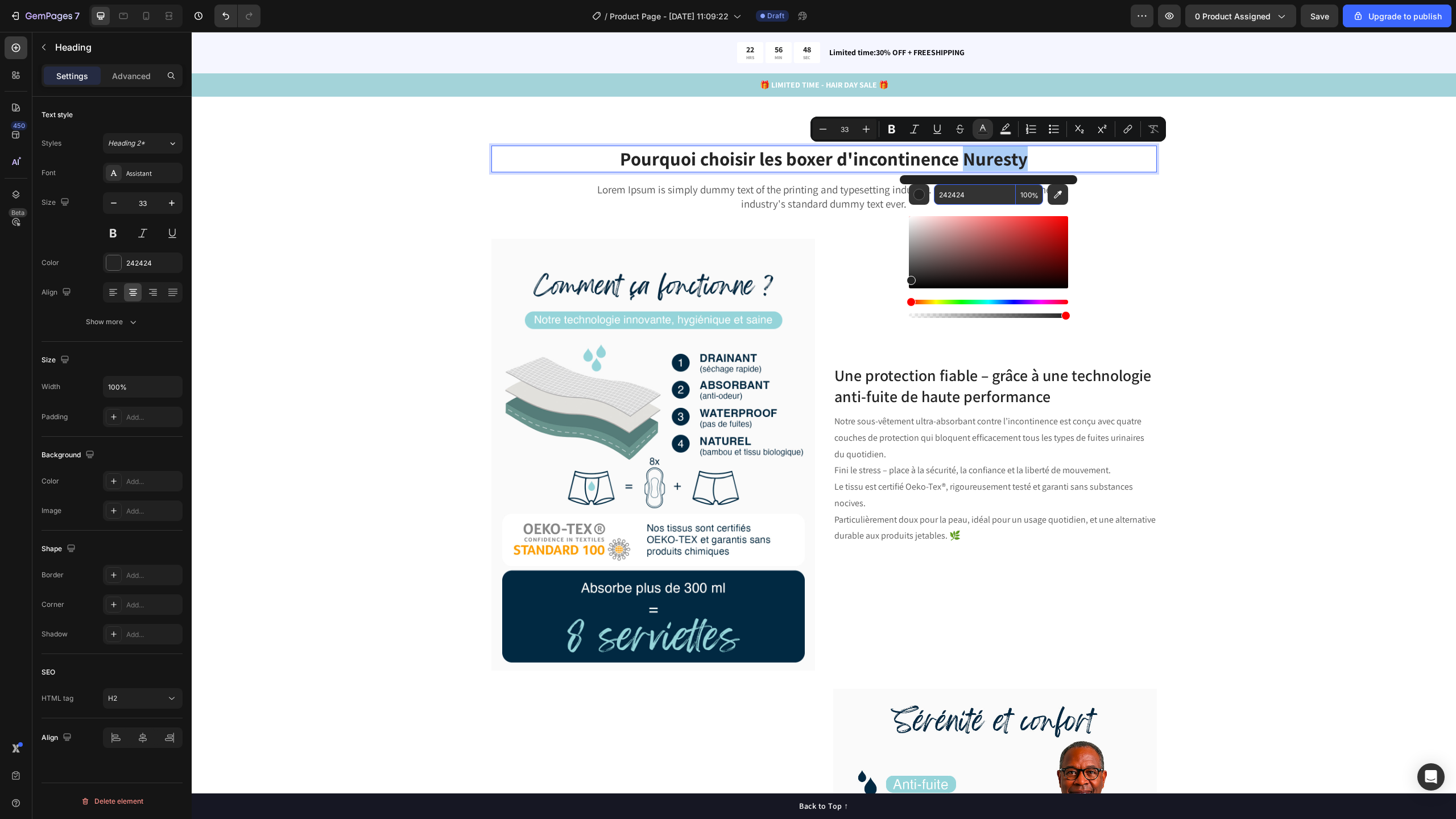
click at [982, 191] on input "242424" at bounding box center [974, 194] width 82 height 20
paste input "A3D4DA"
type input "A3D4DA"
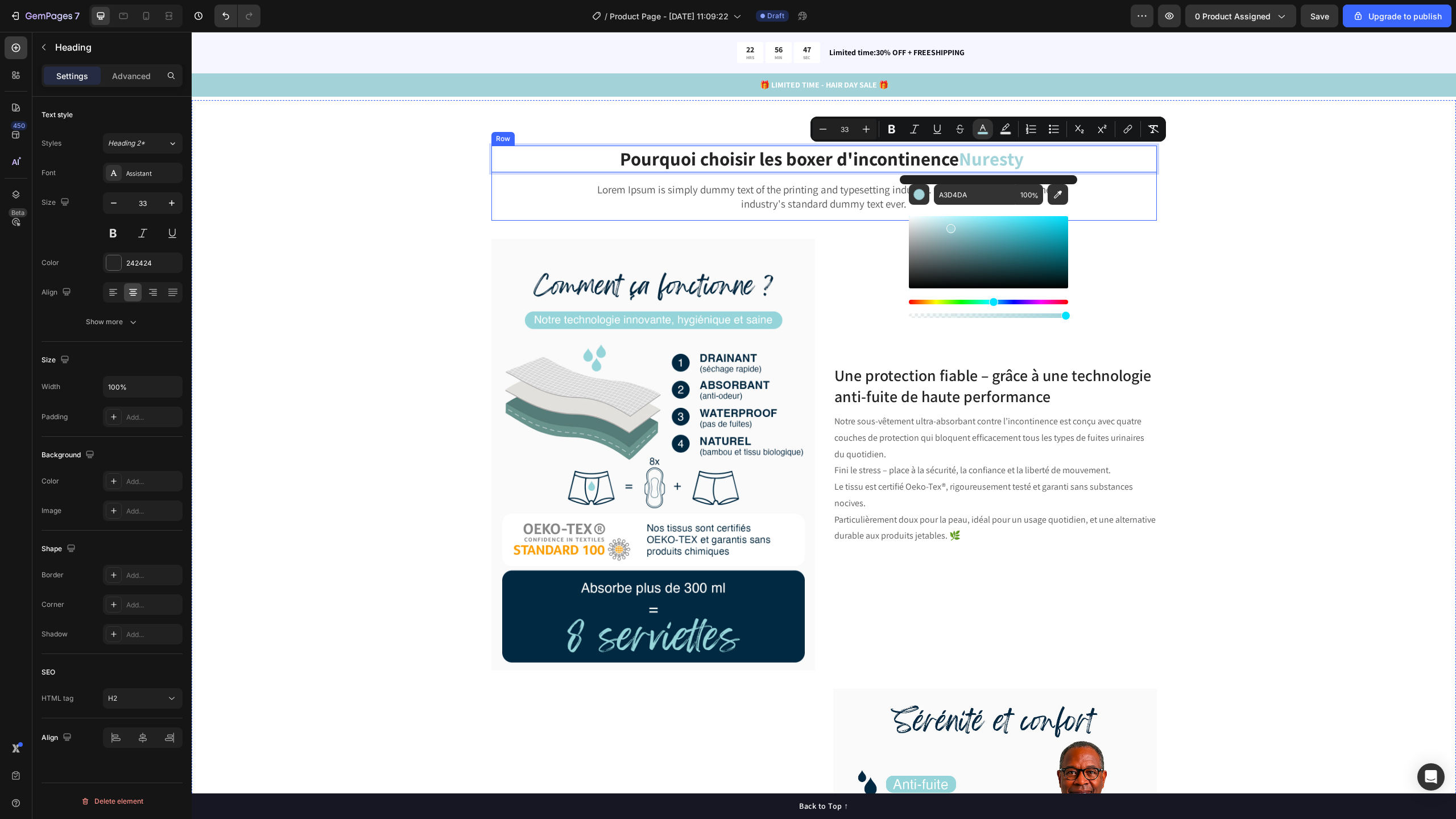
click at [1147, 211] on div "Pourquoi choisir les boxer d'incontinence Nuresty Heading 16 Lorem Ipsum is sim…" at bounding box center [824, 178] width 665 height 66
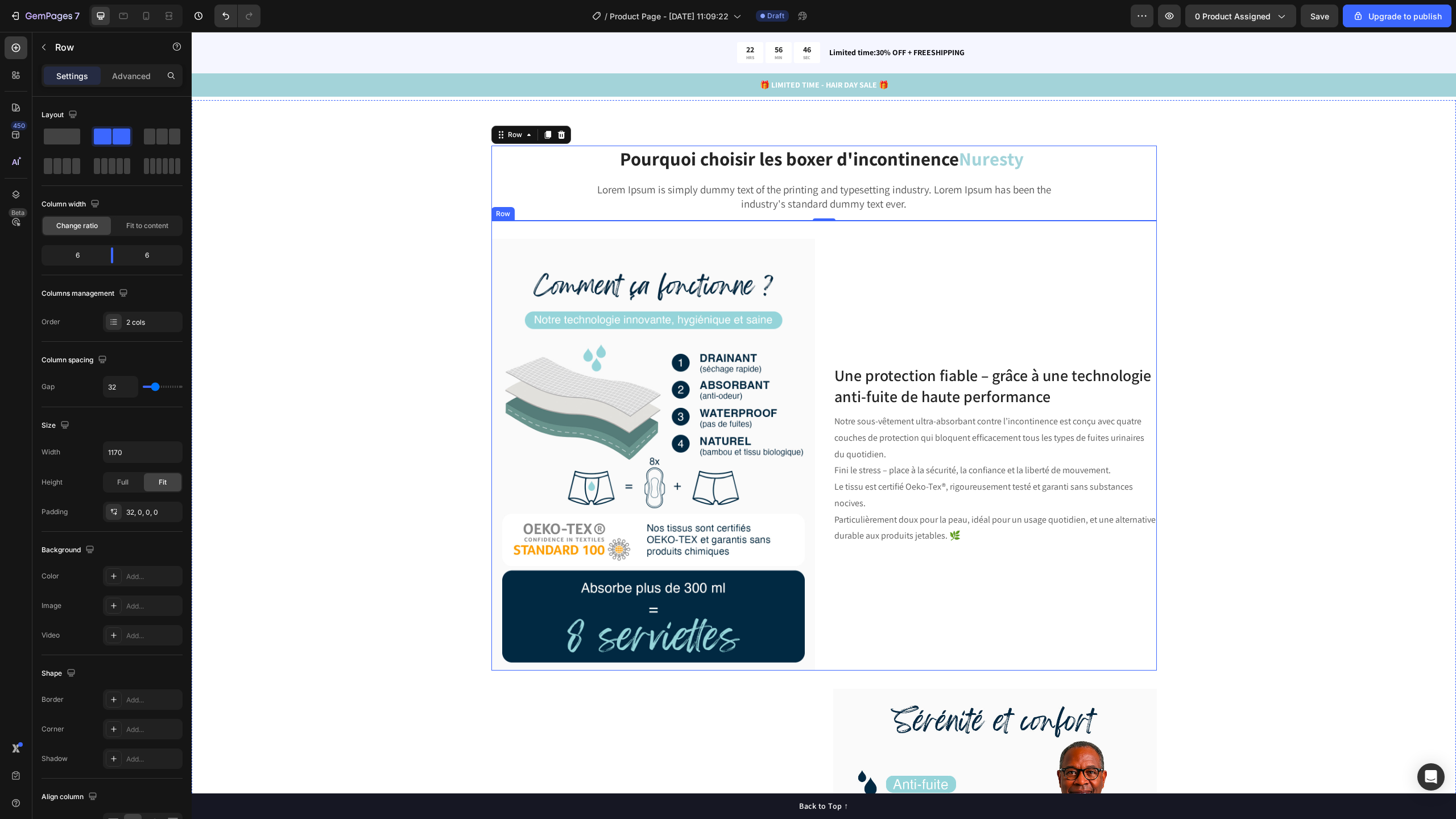
click at [1048, 291] on div "Une protection fiable – grâce à une technologie anti-fuite de haute performance…" at bounding box center [994, 455] width 324 height 432
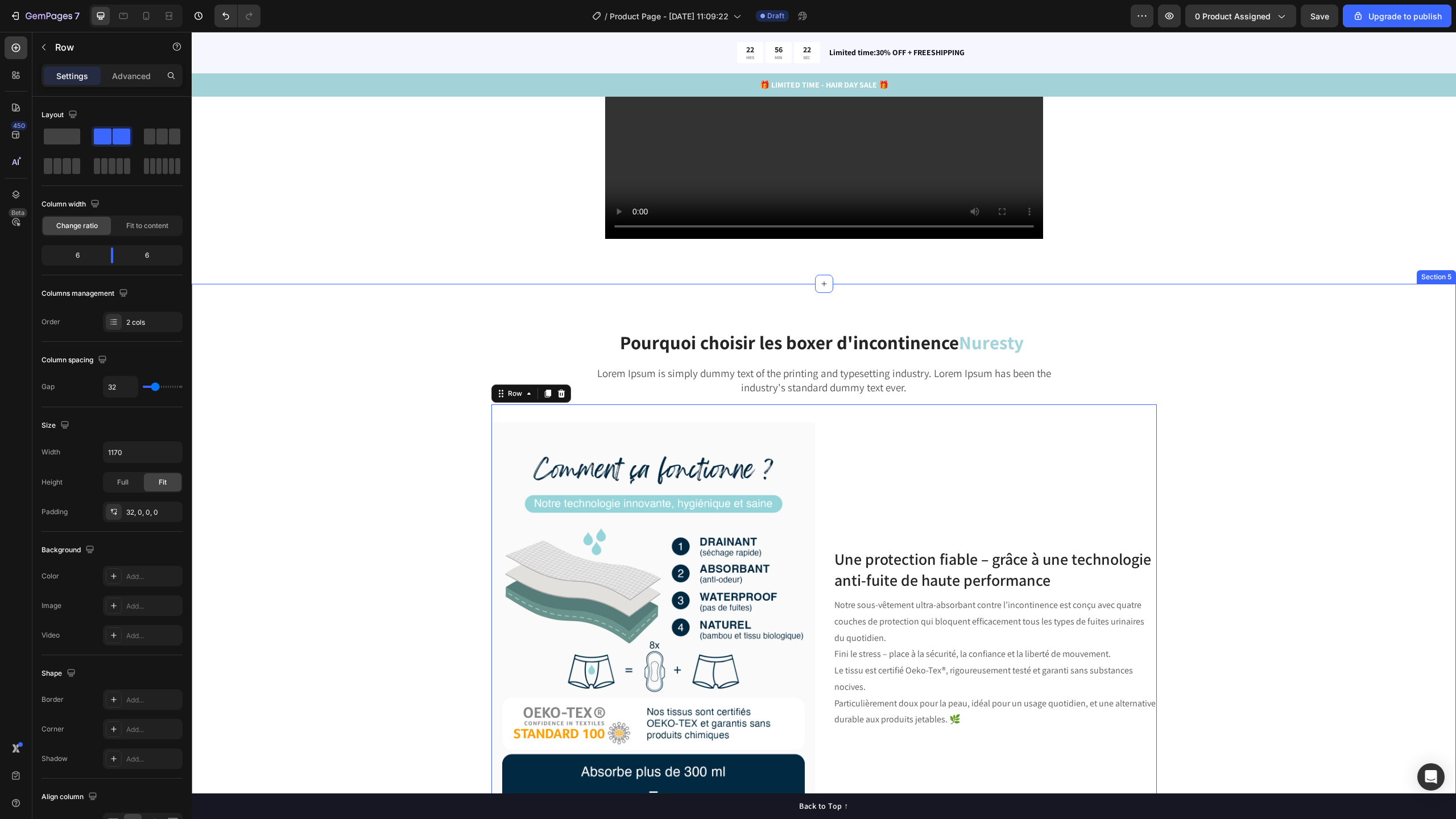
scroll to position [1369, 0]
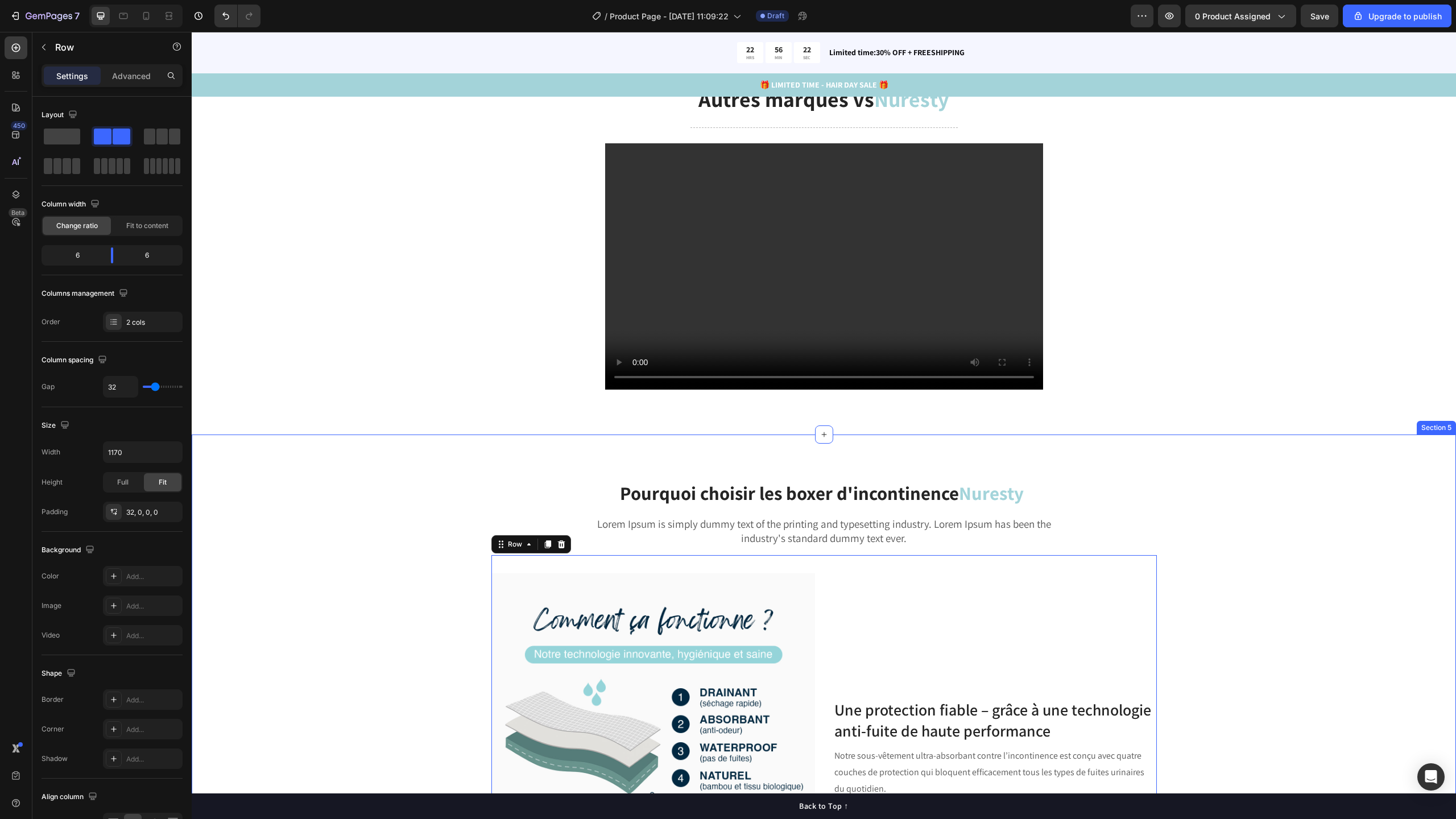
click at [880, 545] on p "Lorem Ipsum is simply dummy text of the printing and typesetting industry. Lore…" at bounding box center [824, 531] width 476 height 28
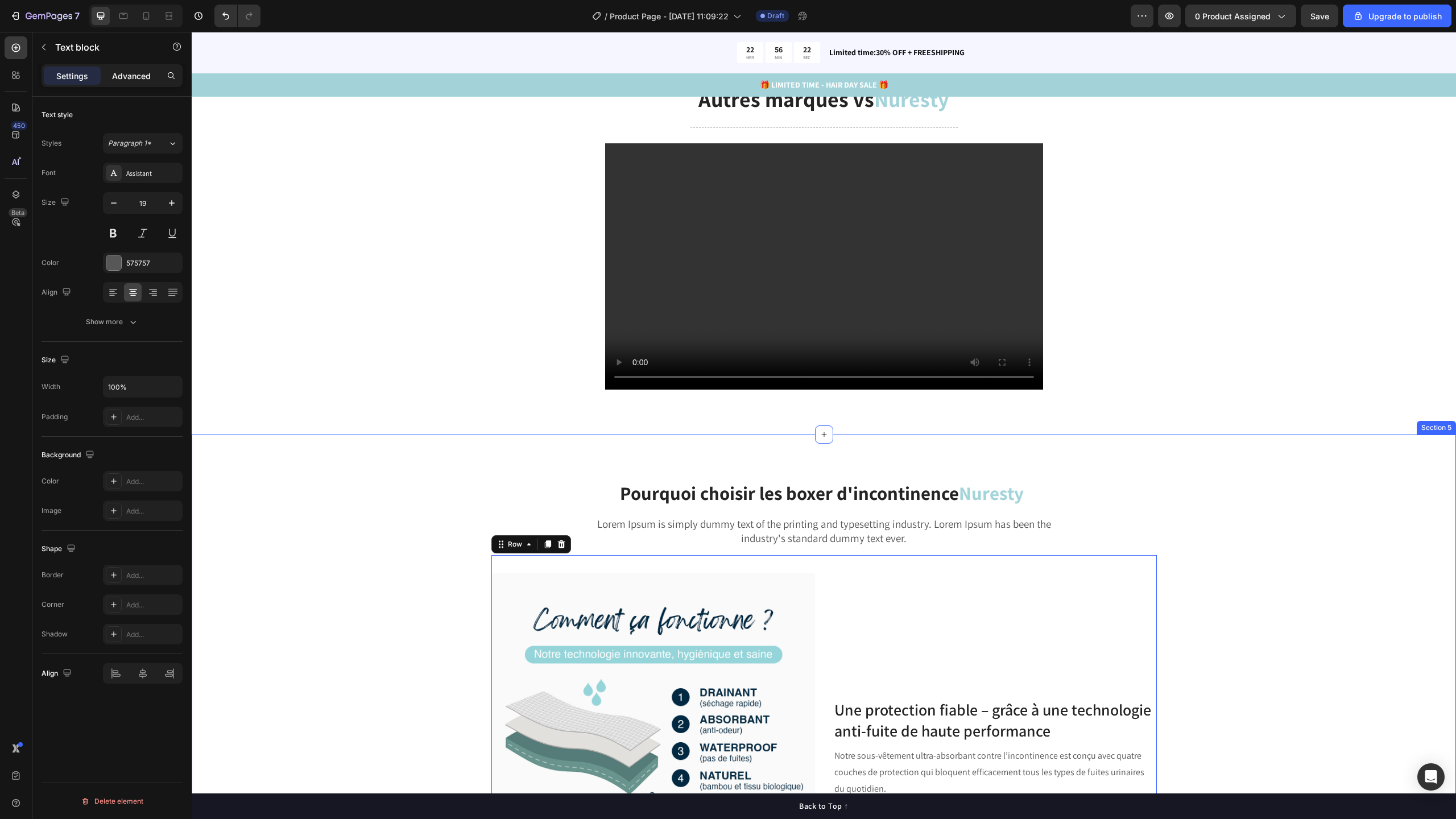
click at [137, 75] on p "Advanced" at bounding box center [132, 76] width 39 height 12
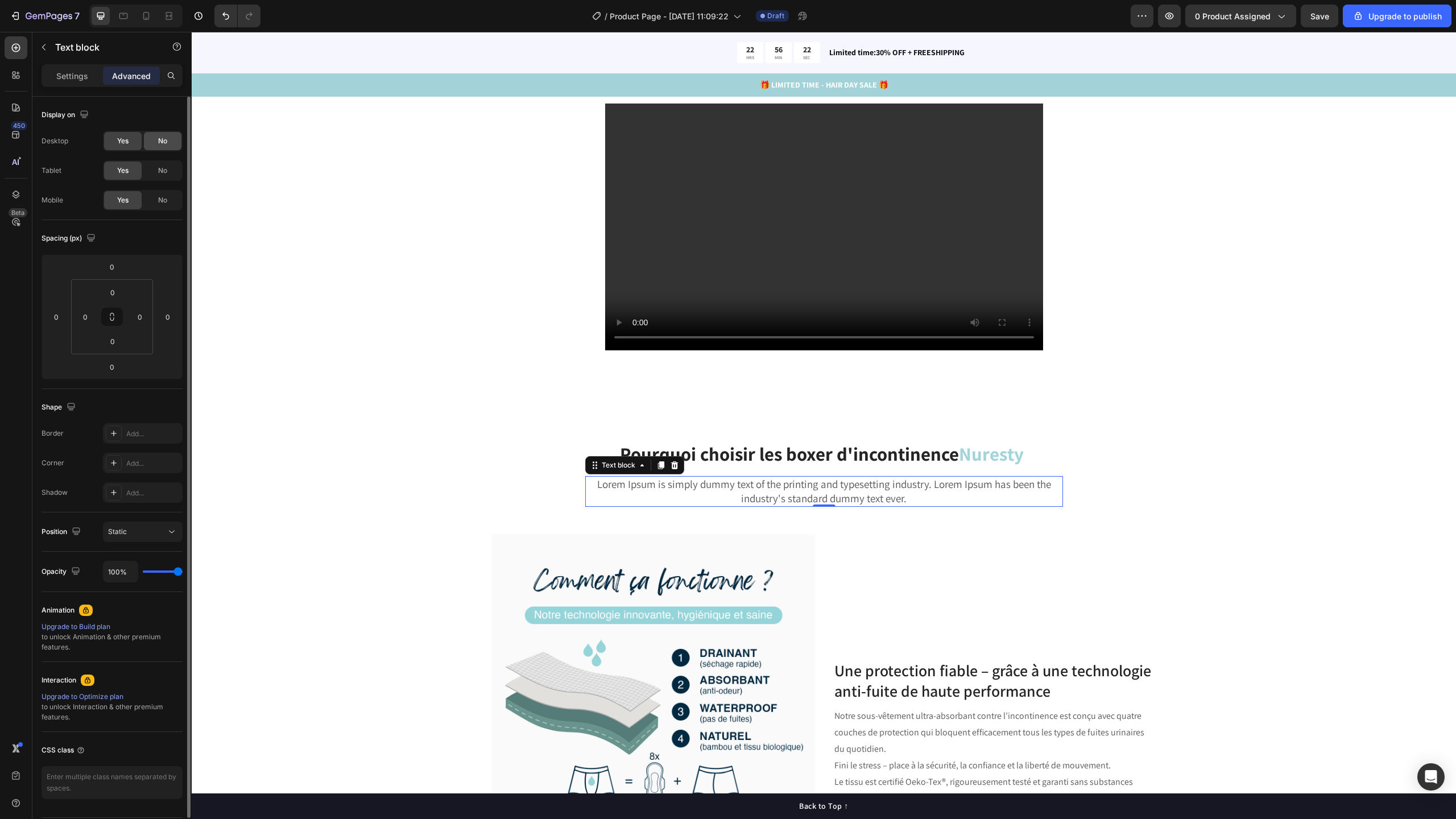
scroll to position [1285, 0]
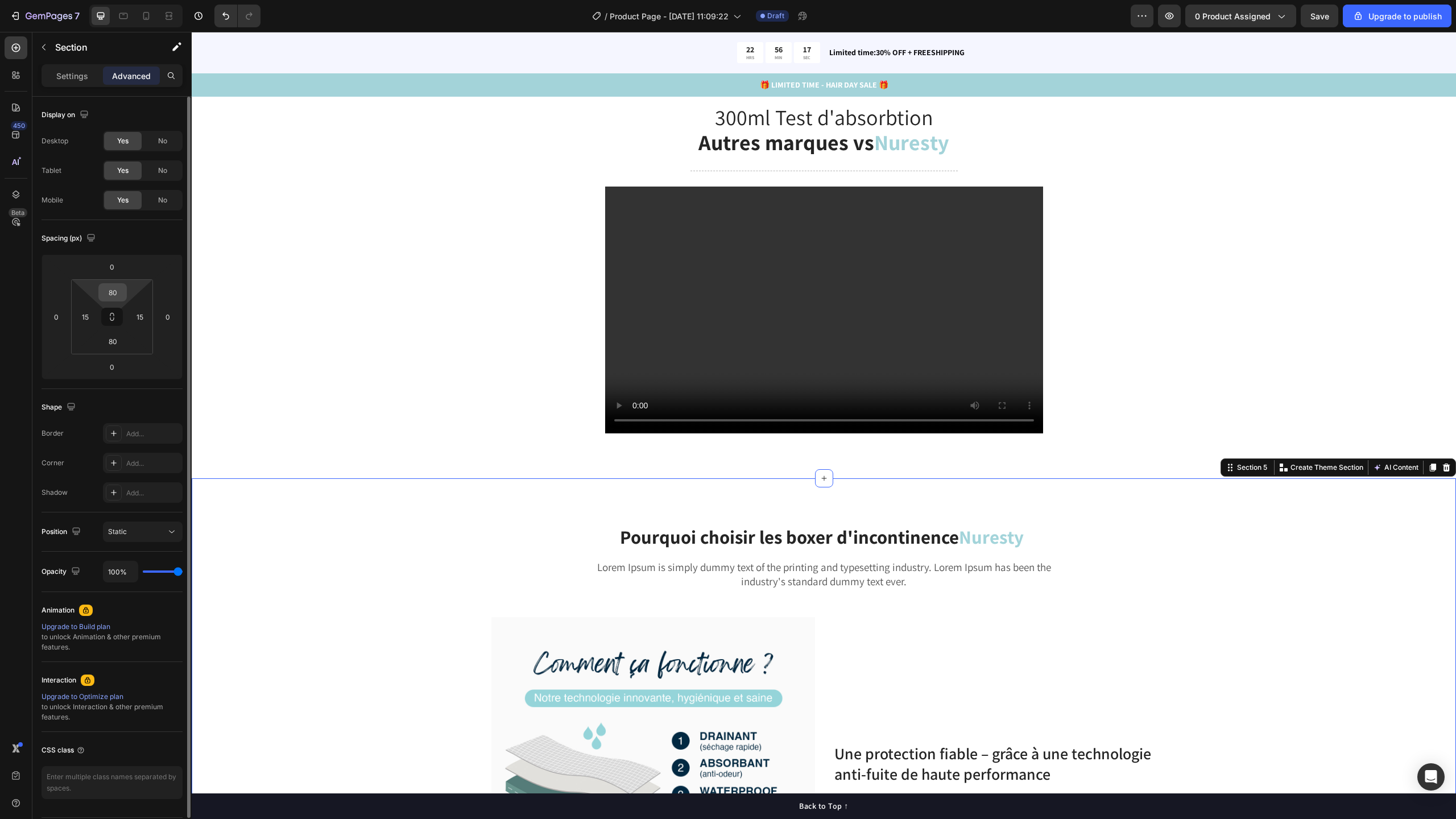
click at [123, 293] on input "80" at bounding box center [112, 291] width 23 height 17
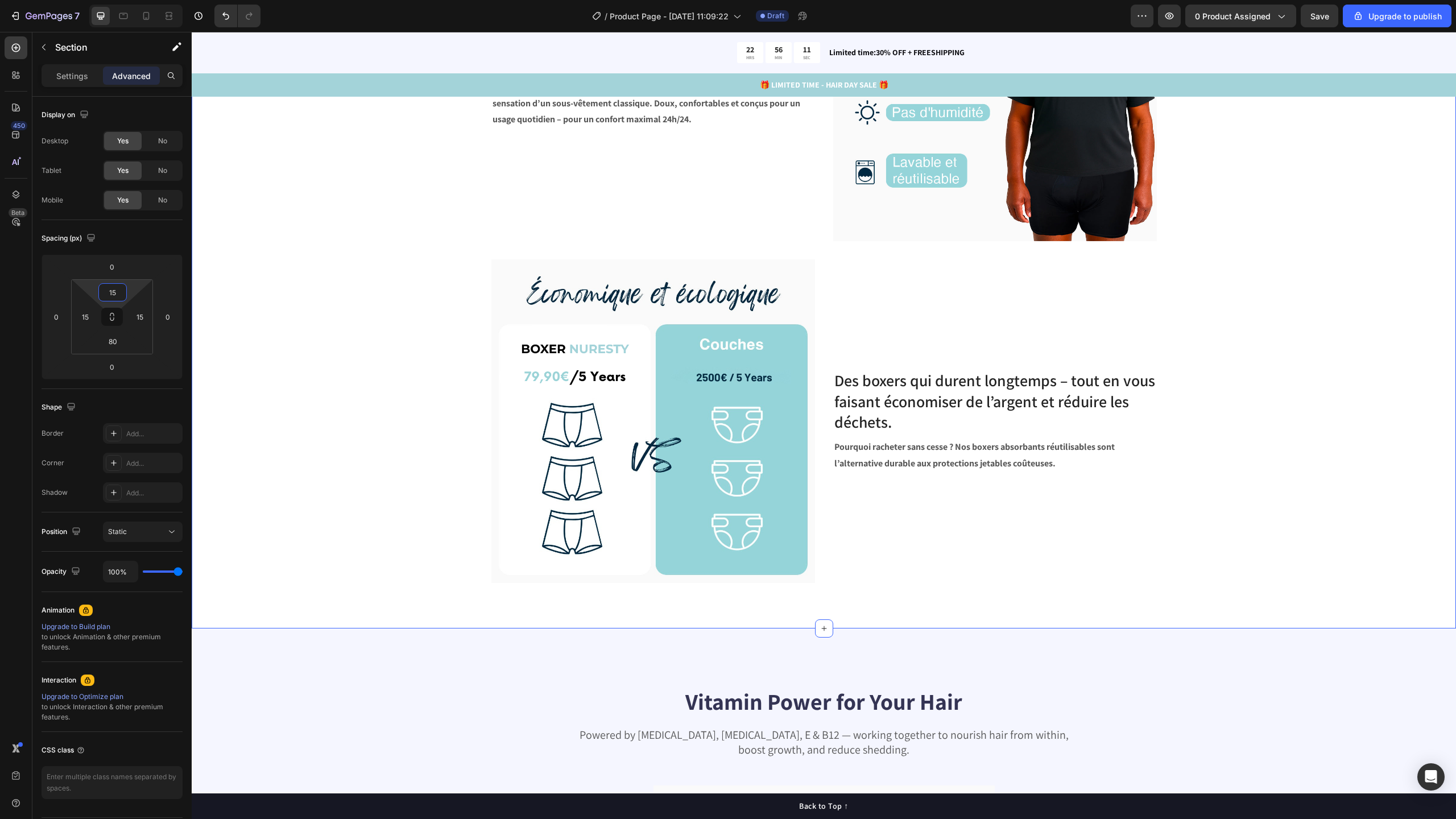
scroll to position [2717, 0]
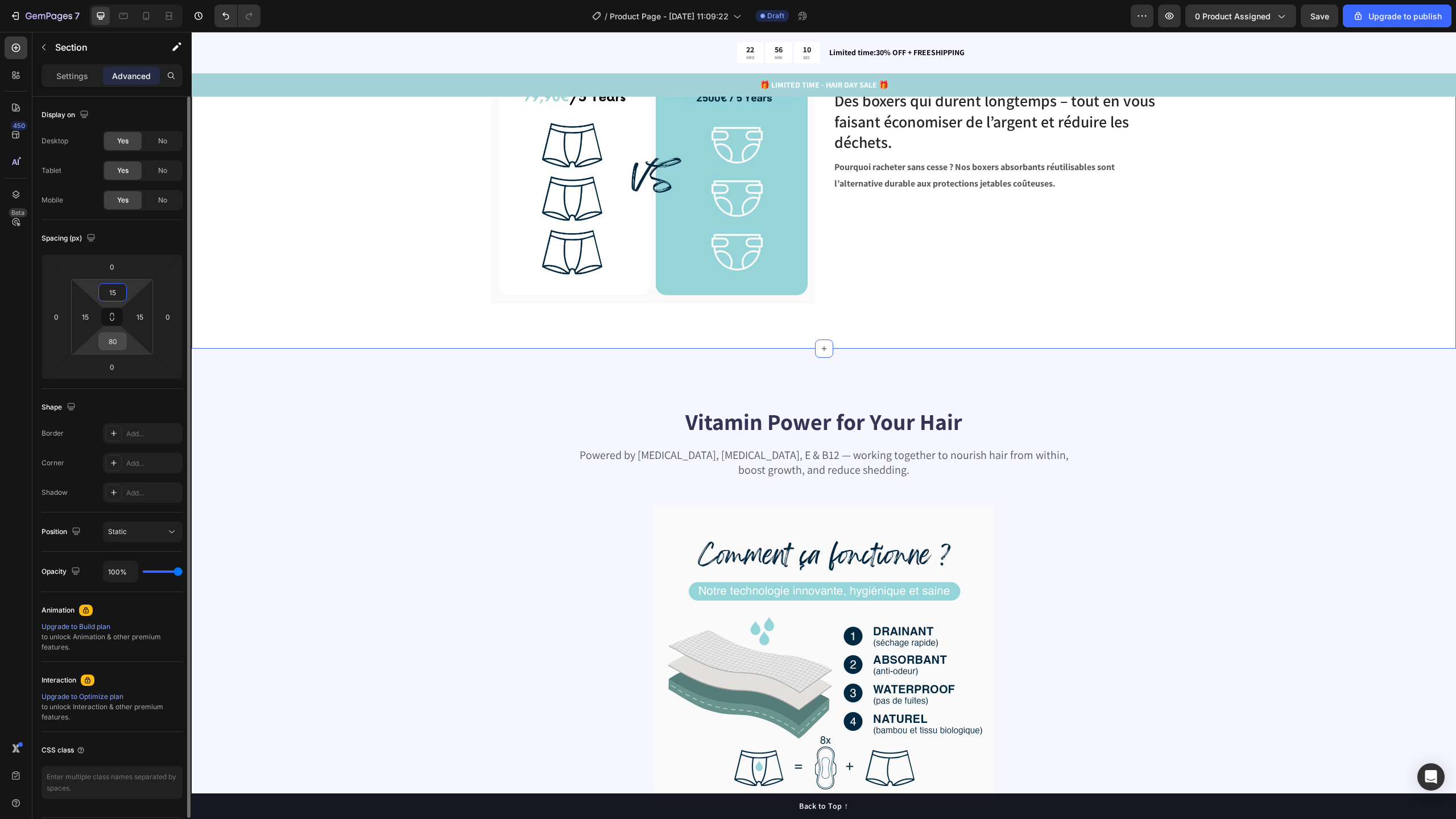
type input "15"
click at [124, 345] on input "80" at bounding box center [112, 341] width 23 height 17
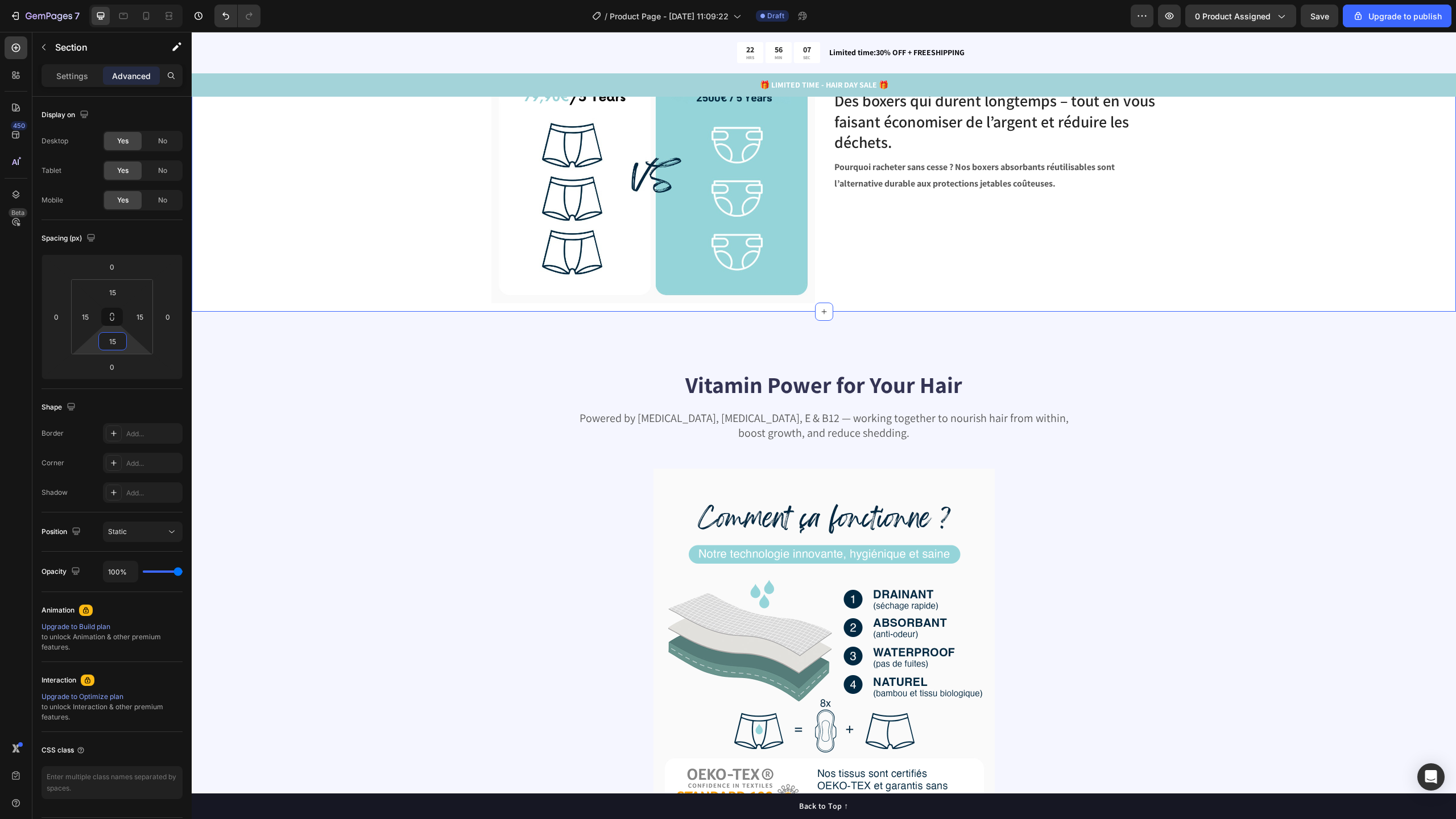
type input "15"
click at [643, 356] on div "Vitamin Power for Your Hair Heading Powered by Biotin, Vitamin B5, E & B12 — wo…" at bounding box center [823, 688] width 1265 height 754
click at [1443, 298] on icon at bounding box center [1446, 300] width 7 height 8
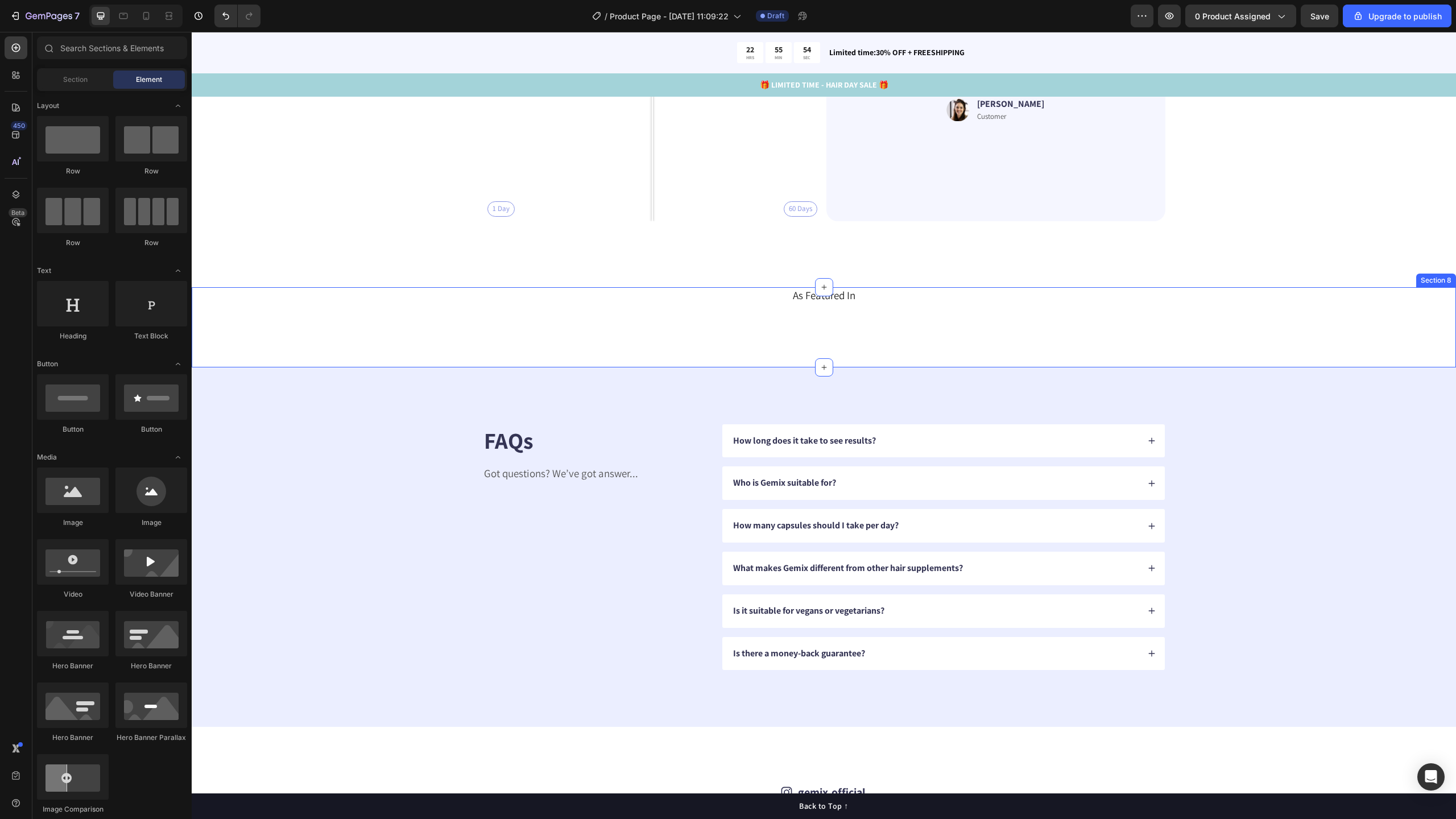
scroll to position [3531, 0]
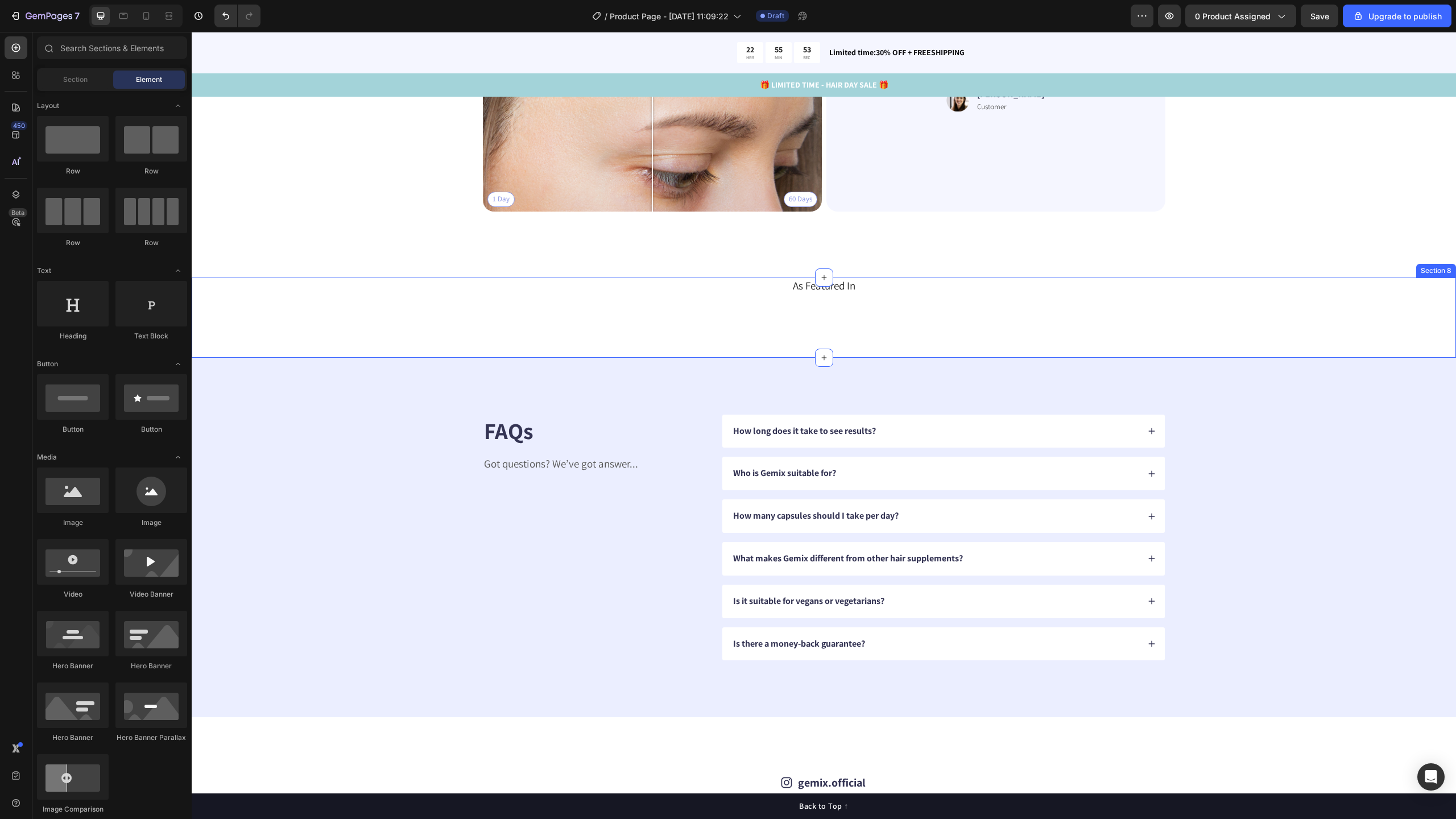
click at [914, 332] on div "As Featured In Heading Section 8" at bounding box center [823, 317] width 1265 height 80
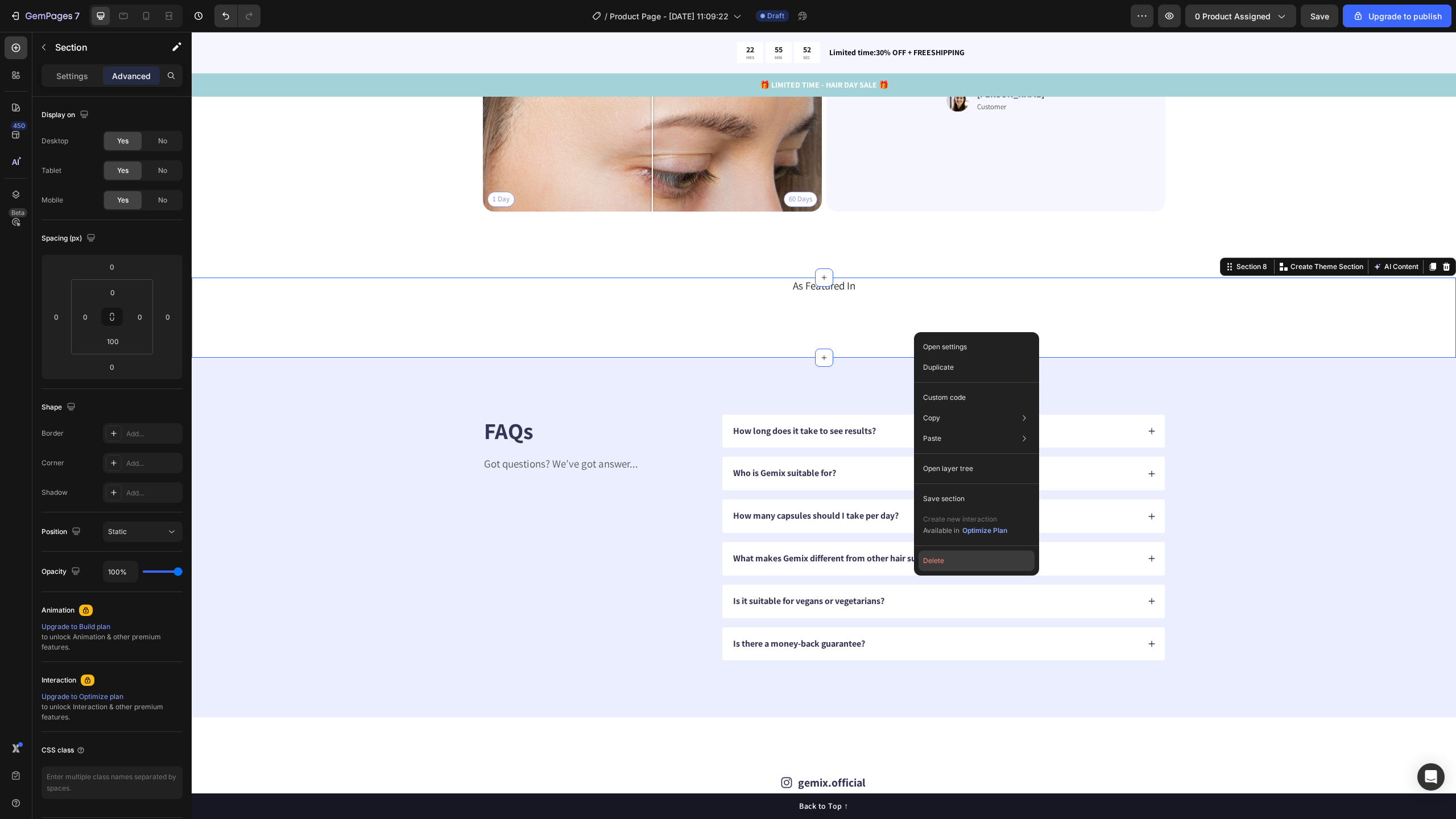
click at [942, 555] on button "Delete" at bounding box center [977, 560] width 116 height 20
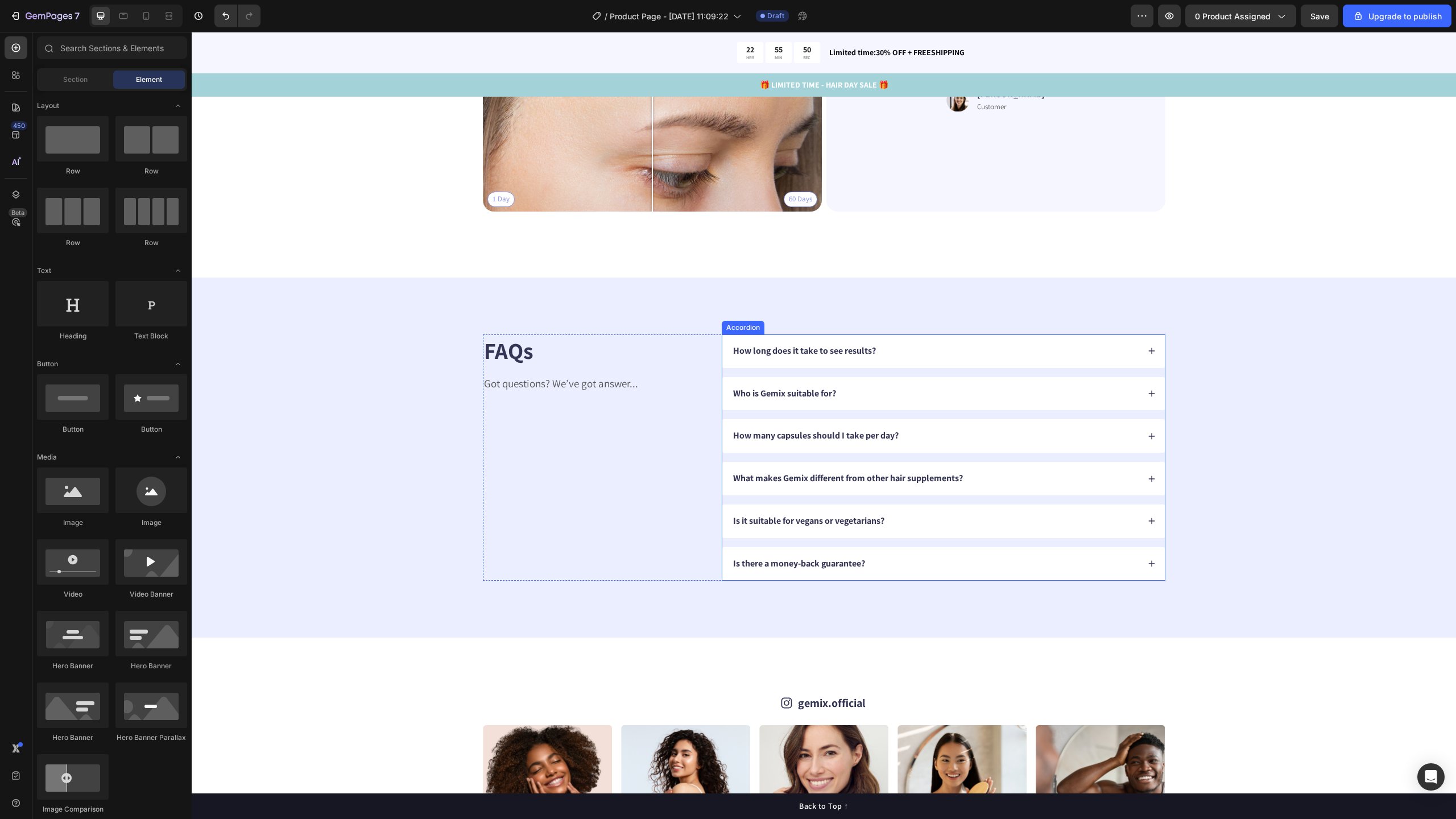
scroll to position [3761, 0]
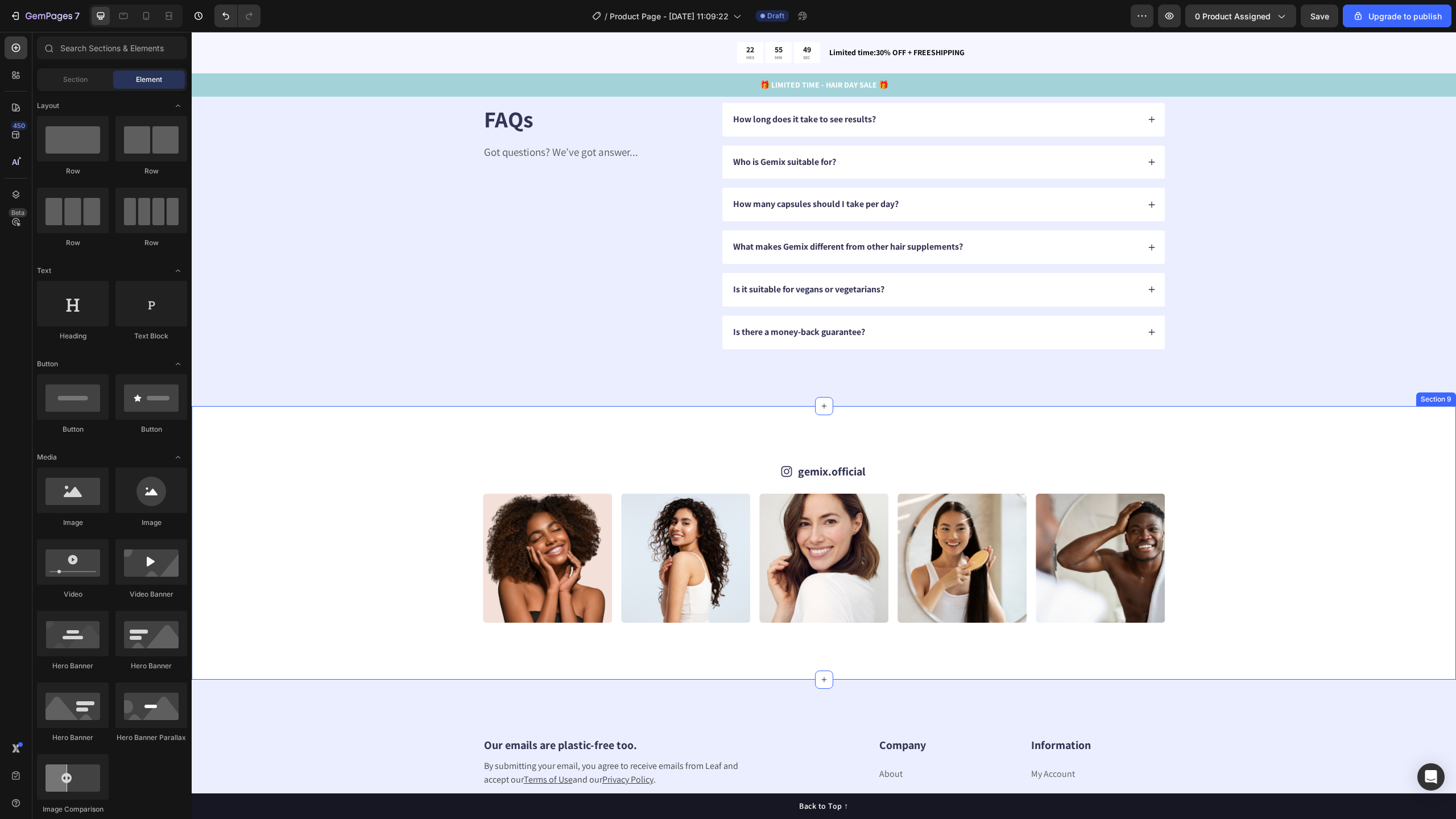
click at [594, 441] on div "Icon gemix.official Text Block Row Image Image Image Image Image Image Image Im…" at bounding box center [823, 543] width 1265 height 274
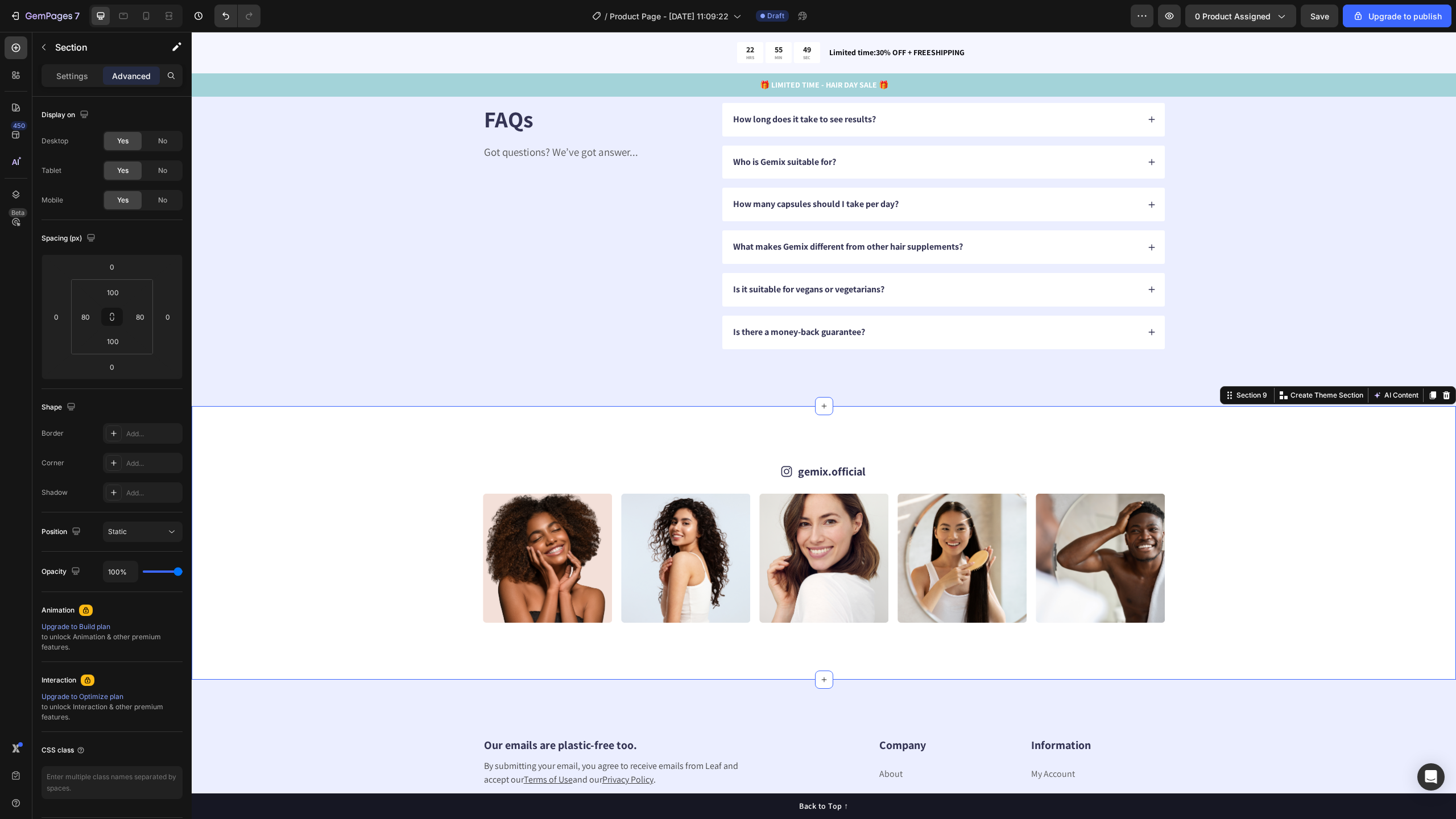
drag, startPoint x: 594, startPoint y: 441, endPoint x: 828, endPoint y: 550, distance: 258.1
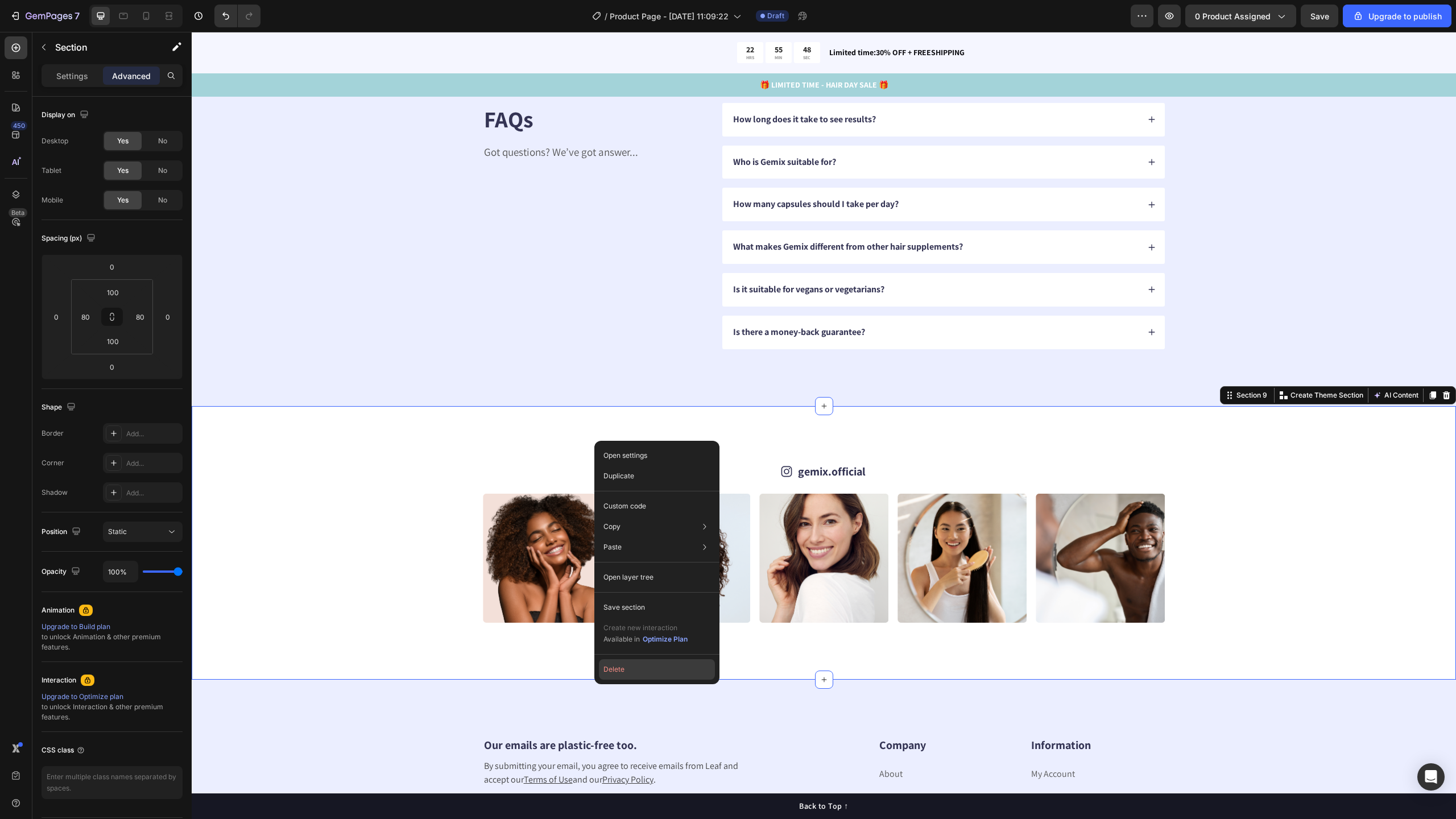
click at [620, 672] on button "Delete" at bounding box center [656, 669] width 116 height 20
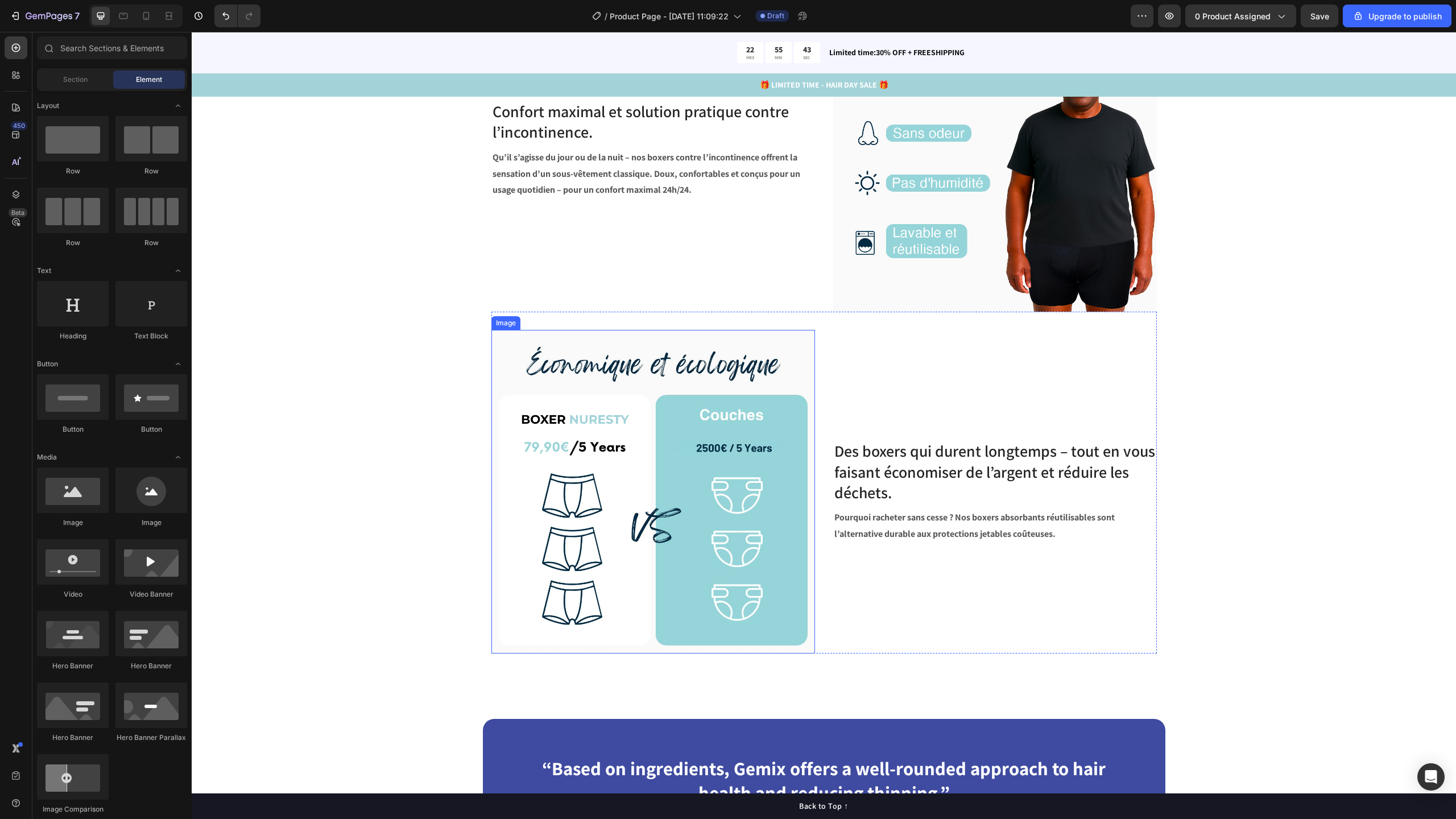
scroll to position [1924, 0]
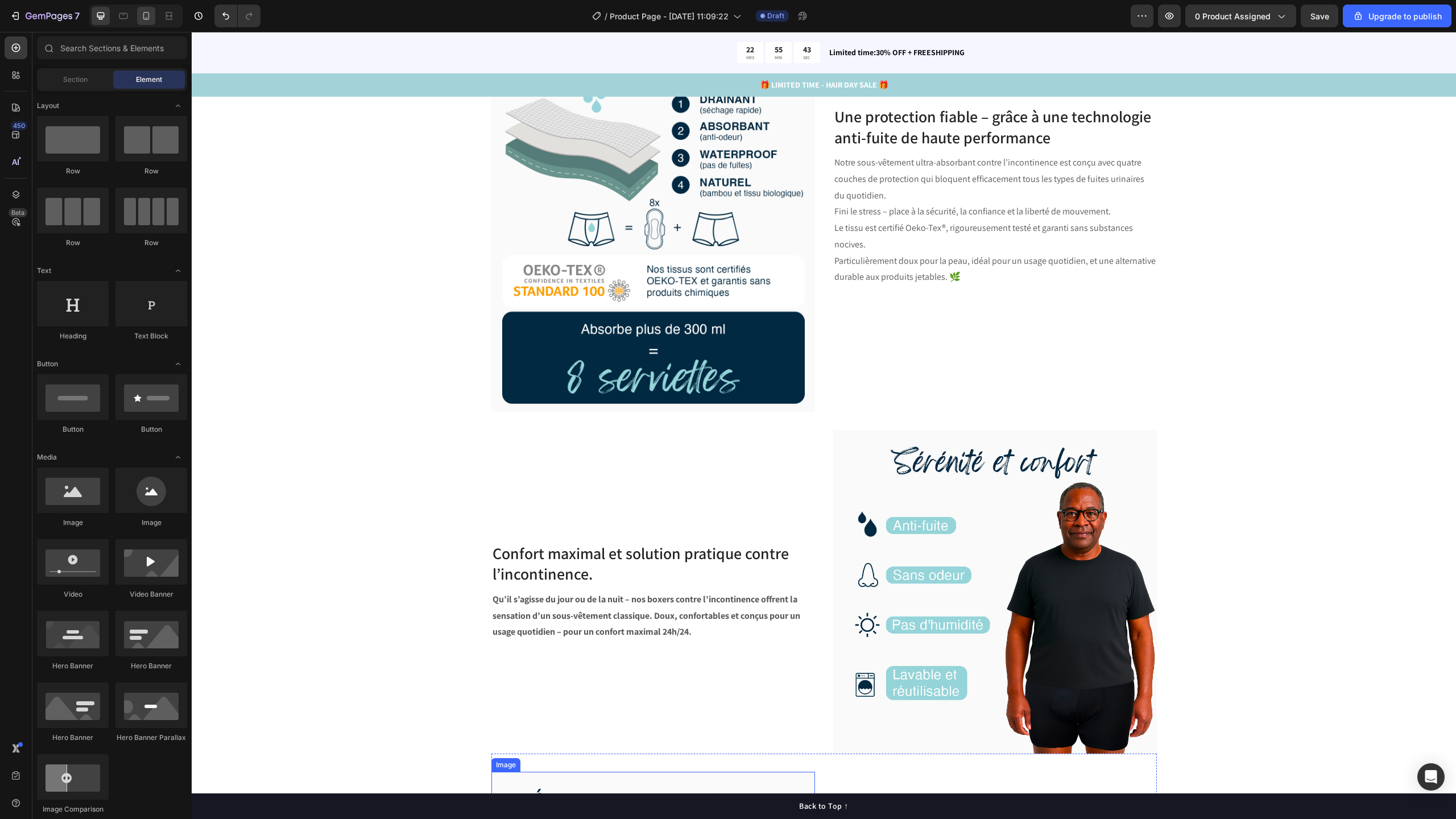
click at [150, 14] on icon at bounding box center [146, 16] width 11 height 11
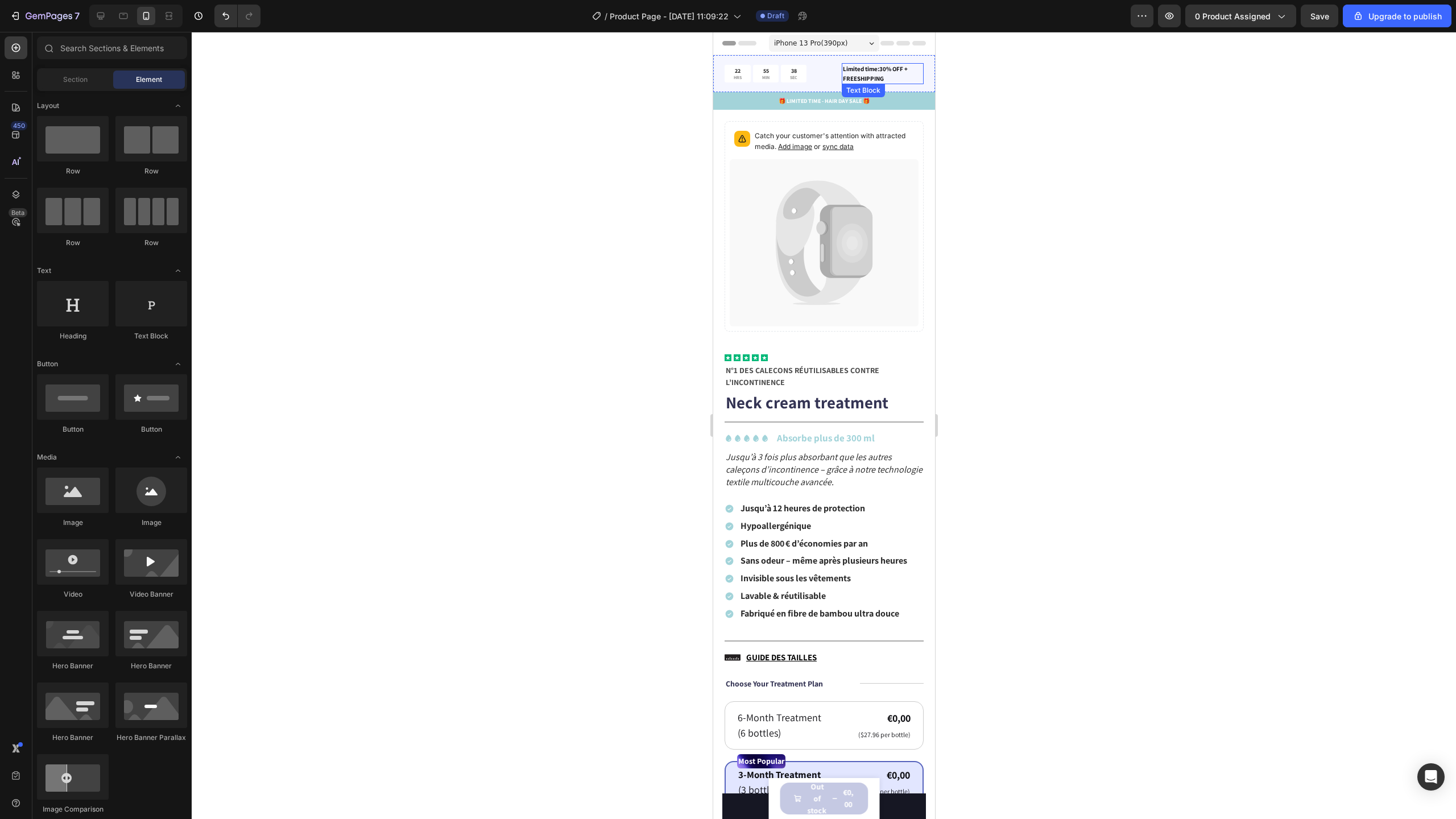
click at [910, 83] on p "Limited time:30% OFF + FREESHIPPING" at bounding box center [882, 73] width 80 height 18
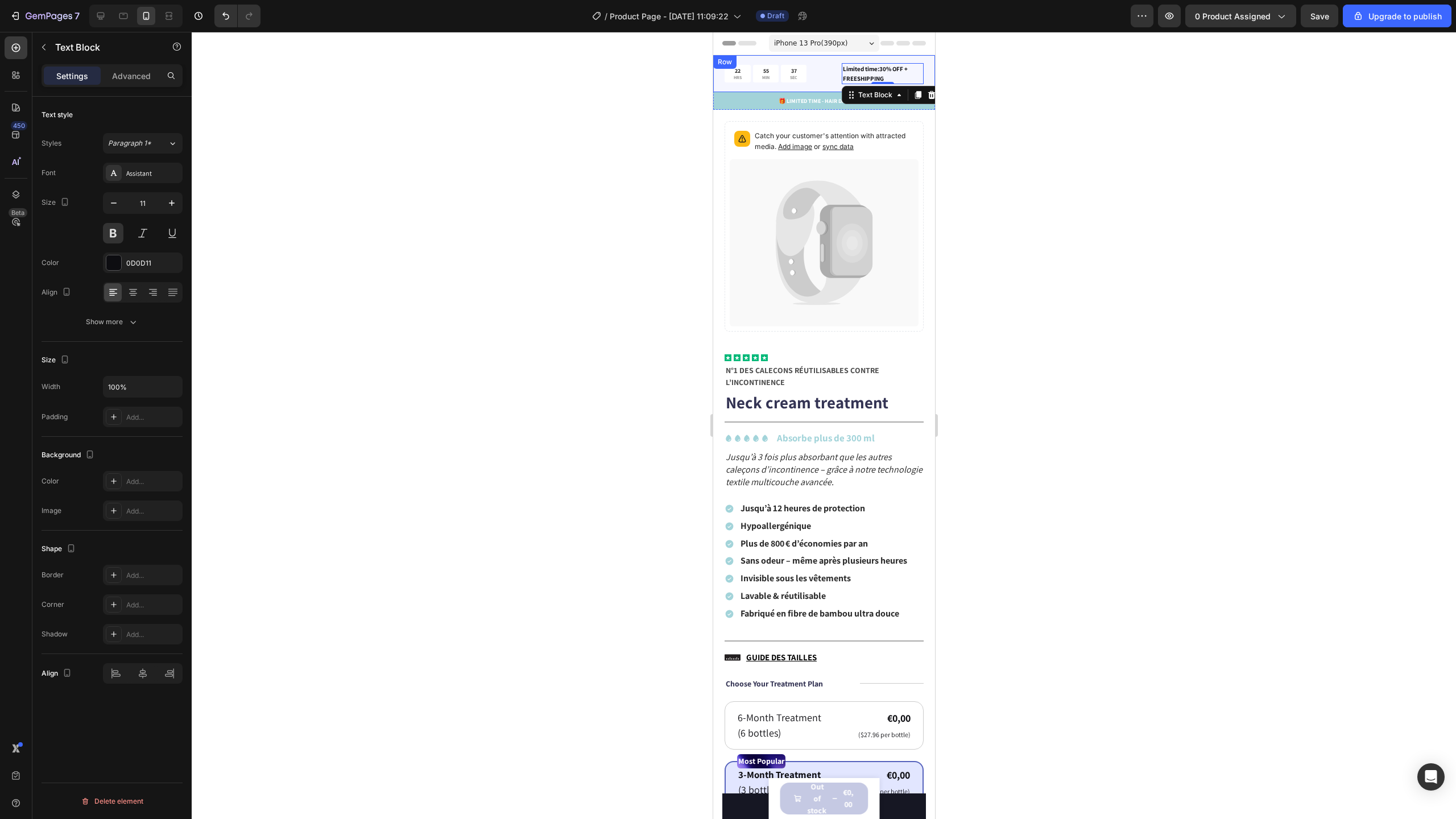
click at [819, 59] on div "22 HRS 55 MIN 37 SEC Countdown Timer Limited time:30% OFF + FREESHIPPING Text B…" at bounding box center [823, 74] width 222 height 37
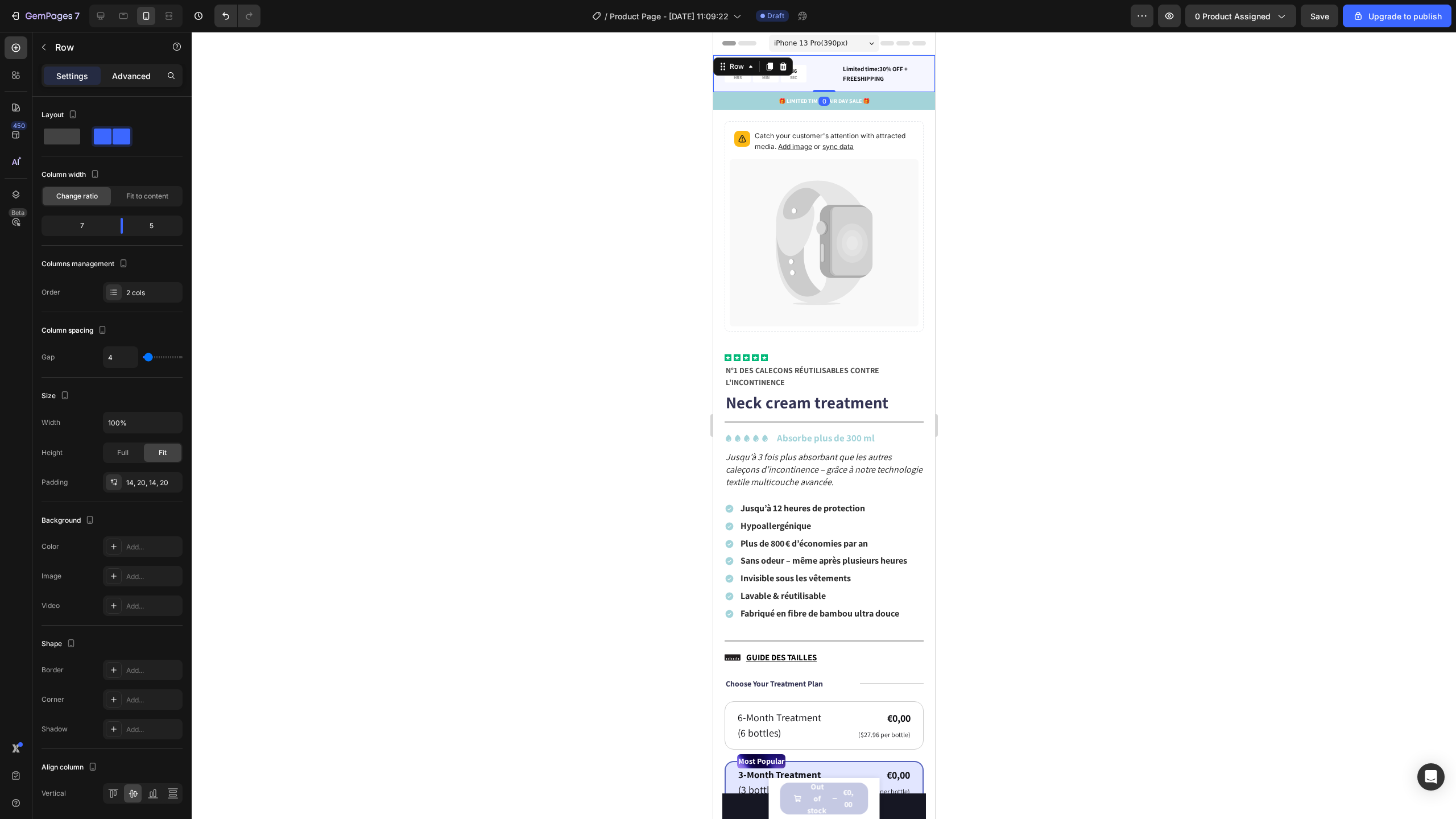
click at [109, 67] on div "Advanced" at bounding box center [131, 75] width 57 height 18
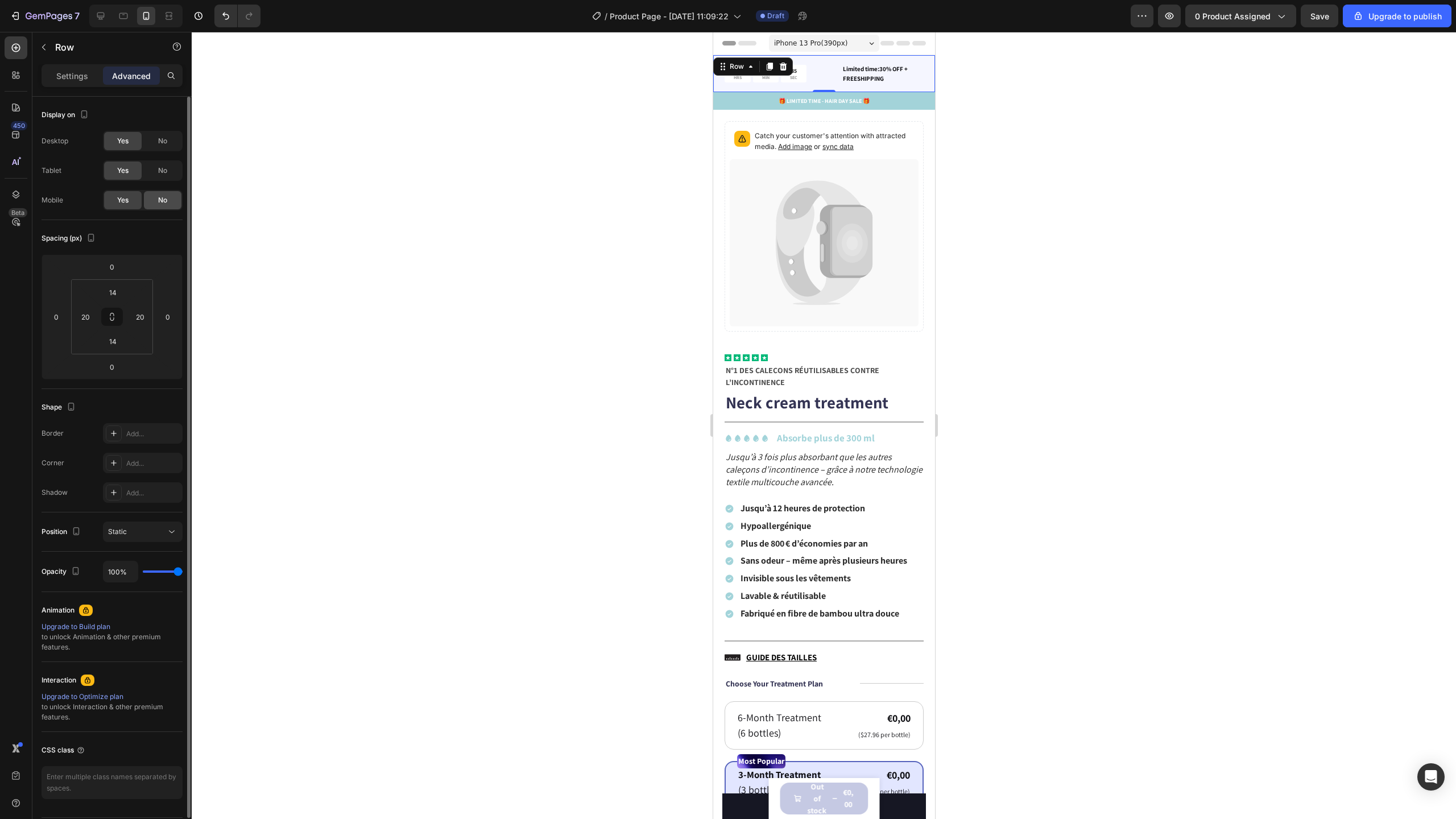
click at [159, 204] on span "No" at bounding box center [162, 200] width 9 height 11
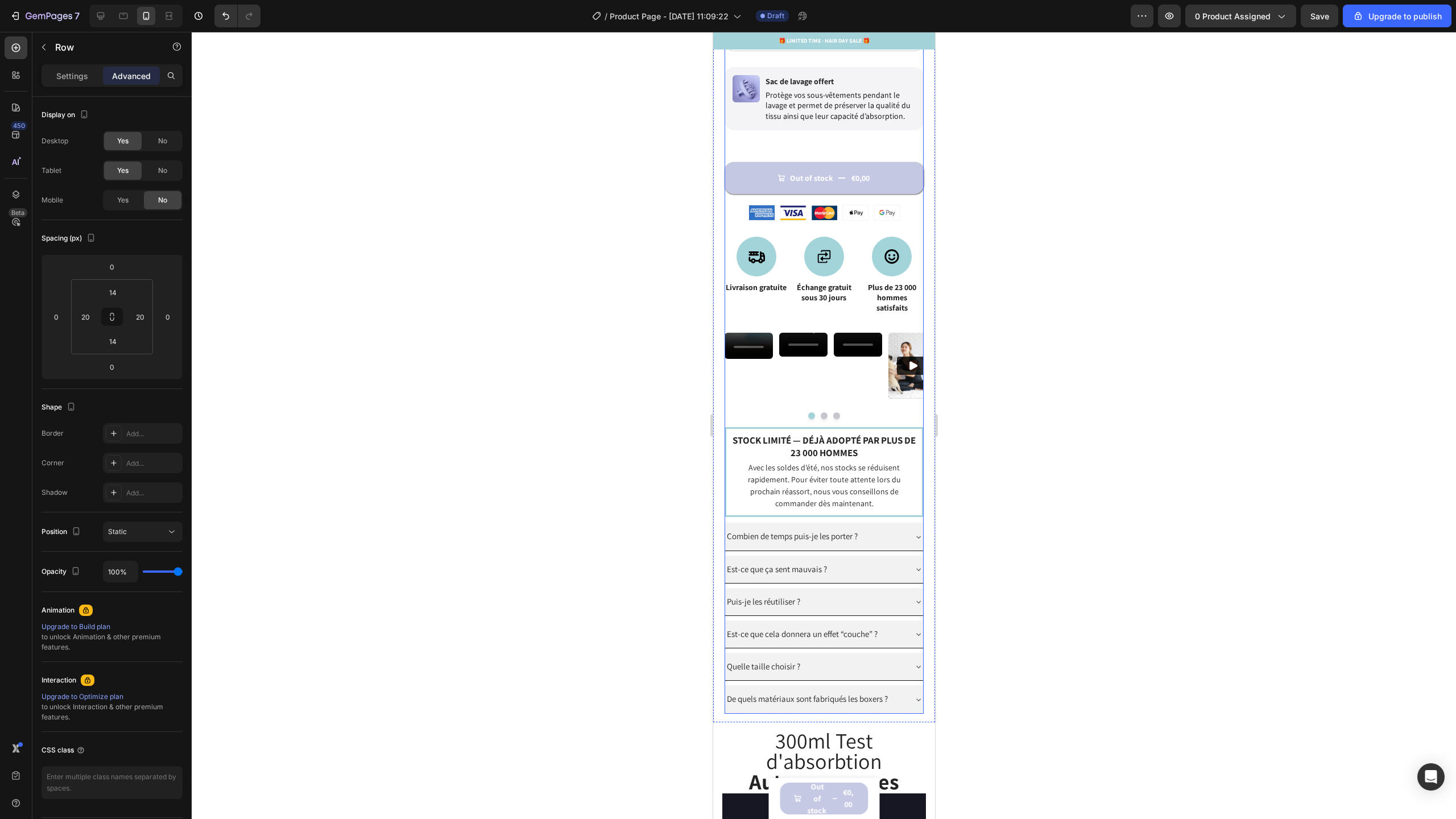
scroll to position [779, 0]
click at [765, 291] on strong "Livraison gratuite" at bounding box center [755, 286] width 61 height 11
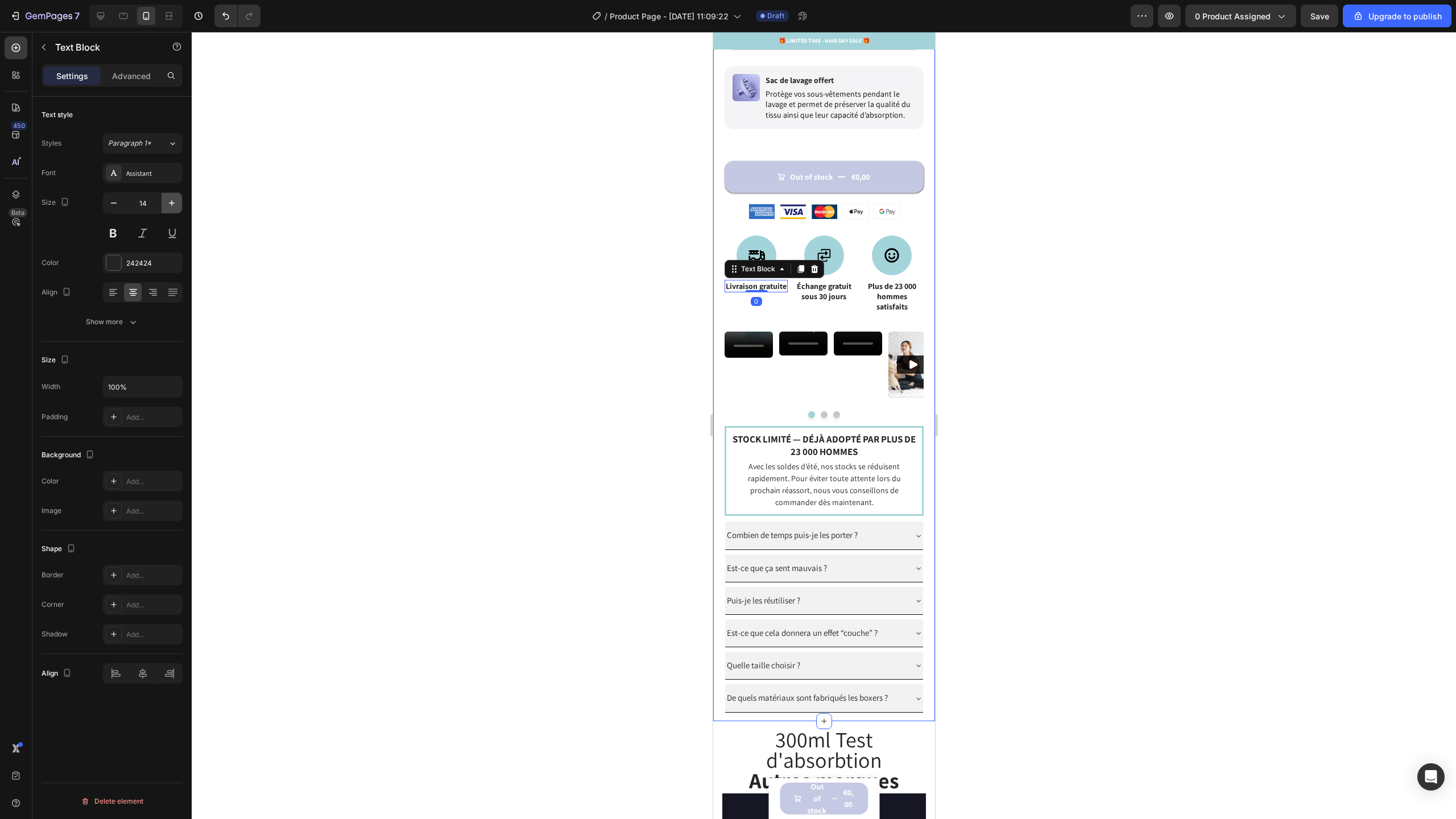
click at [175, 205] on icon "button" at bounding box center [171, 203] width 11 height 11
click at [176, 205] on icon "button" at bounding box center [171, 203] width 11 height 11
type input "16"
click at [821, 291] on strong "sous 30 jours" at bounding box center [822, 297] width 45 height 11
click at [174, 207] on icon "button" at bounding box center [171, 203] width 11 height 11
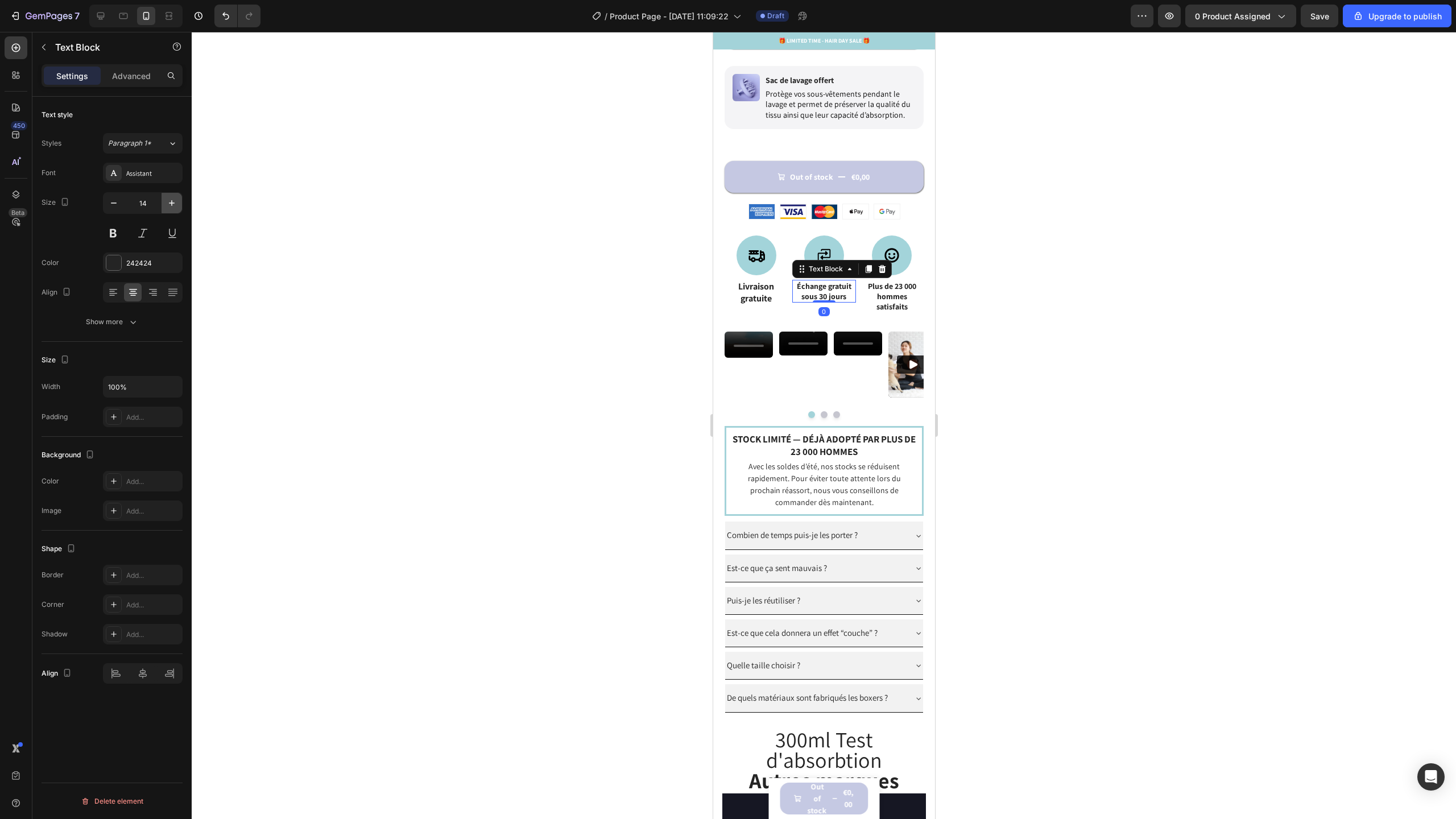
click at [173, 207] on icon "button" at bounding box center [171, 203] width 11 height 11
type input "16"
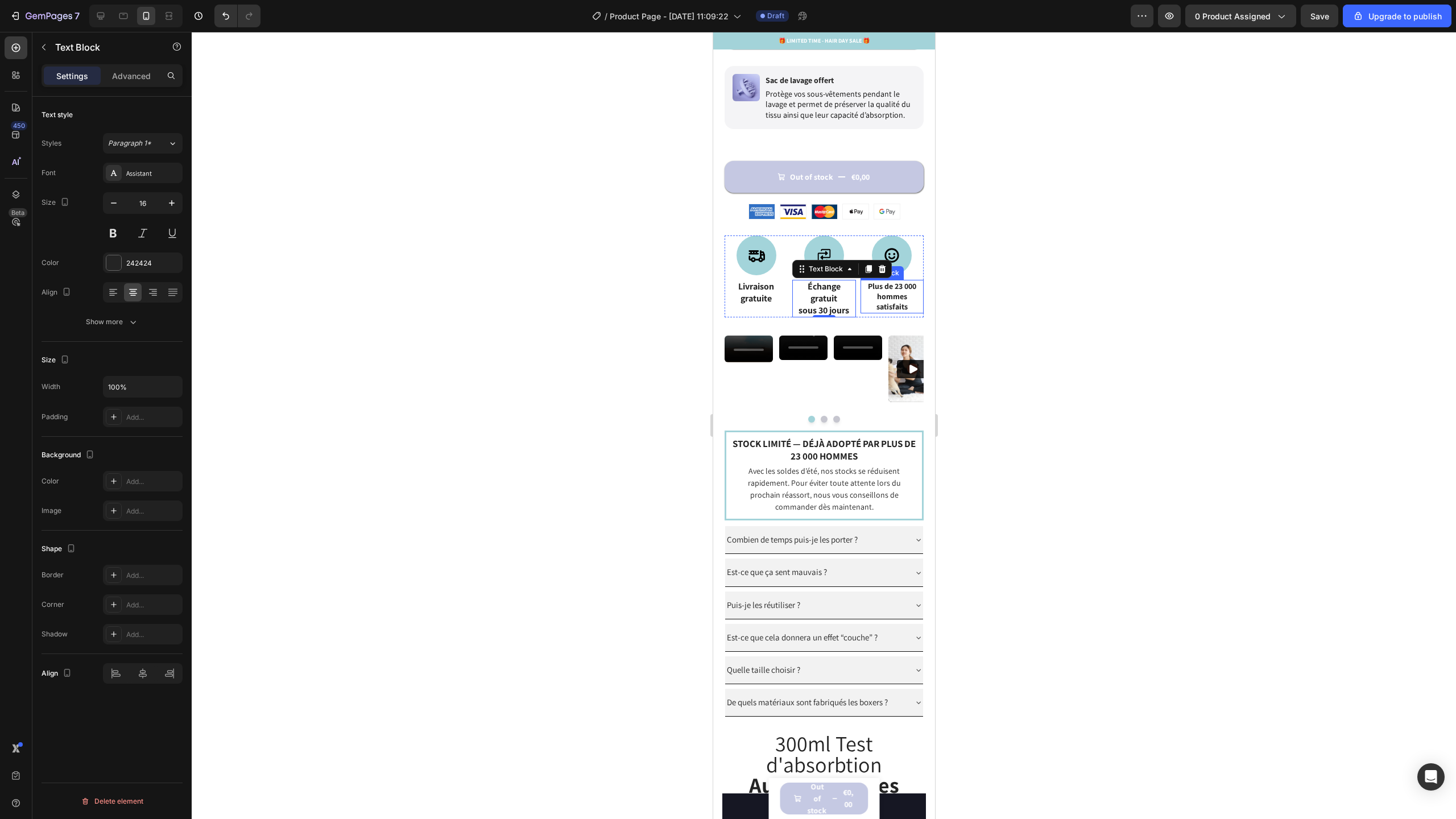
click at [883, 291] on strong "Plus de 23 000 hommes satisfaits" at bounding box center [891, 296] width 48 height 31
click at [171, 198] on icon "button" at bounding box center [171, 203] width 11 height 11
type input "16"
click at [813, 463] on strong "Stock limité — déjà adopté par plus de 23 000 hommes" at bounding box center [823, 449] width 183 height 25
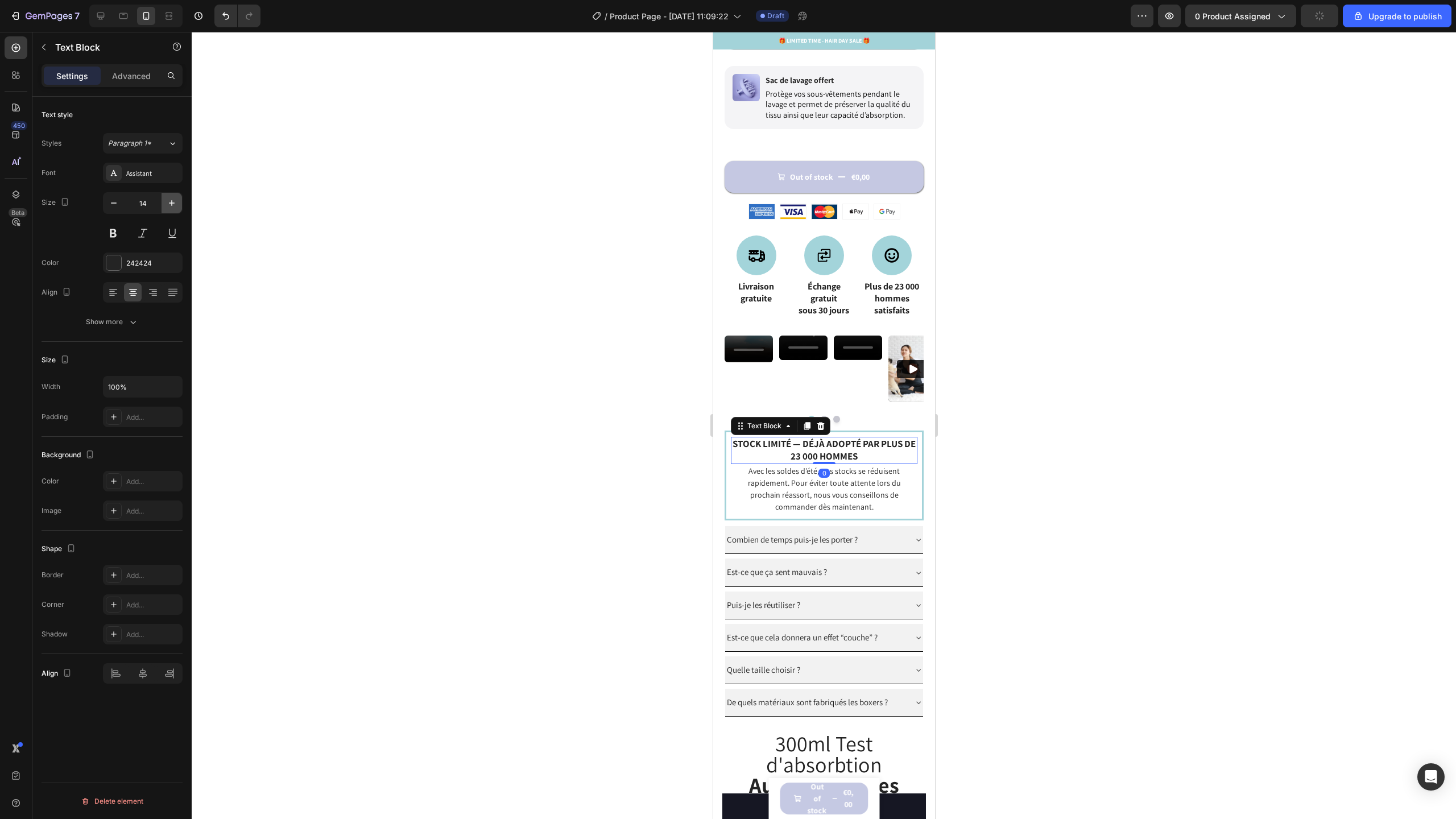
click at [169, 201] on icon "button" at bounding box center [171, 203] width 11 height 11
type input "16"
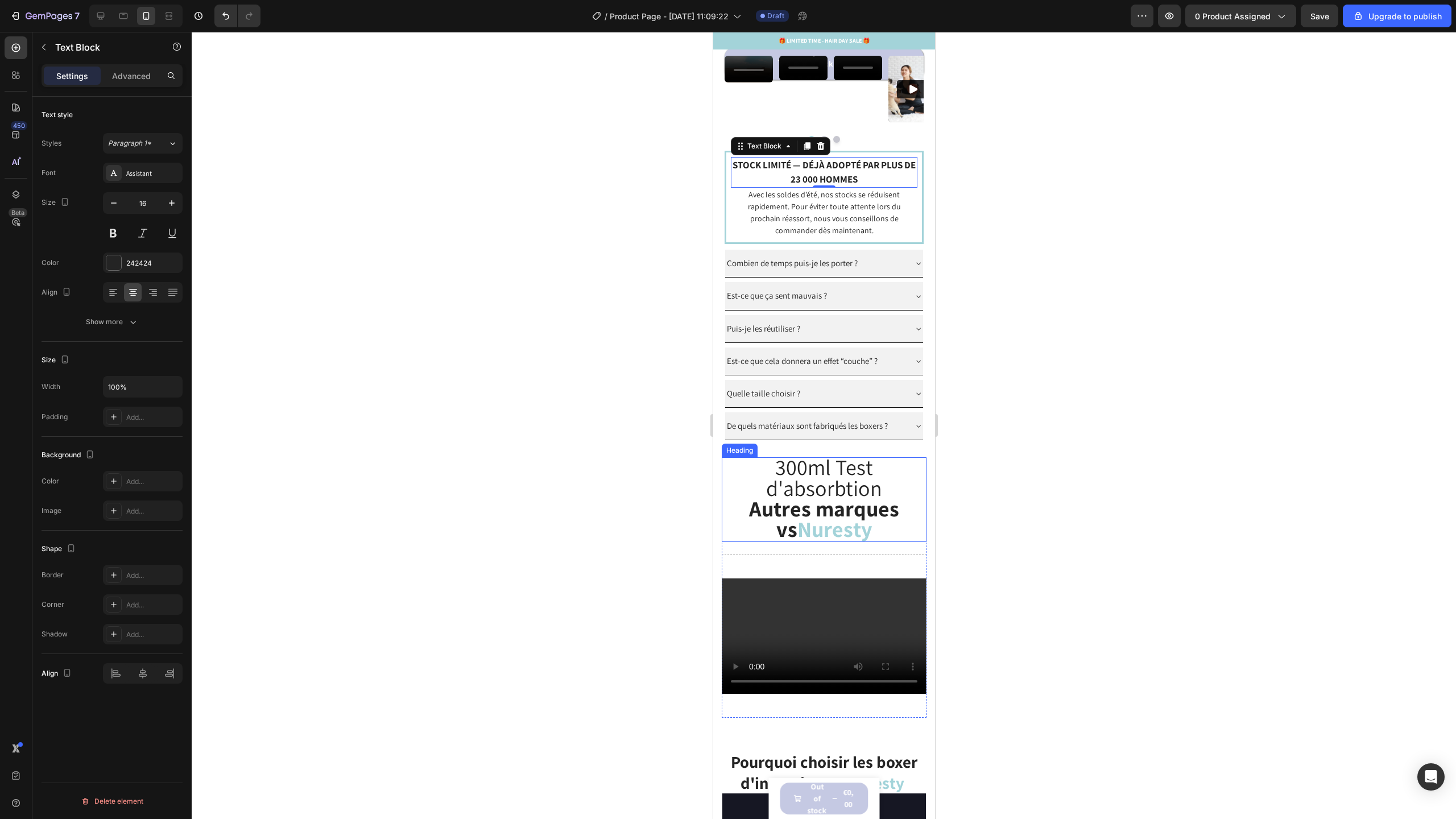
scroll to position [1071, 0]
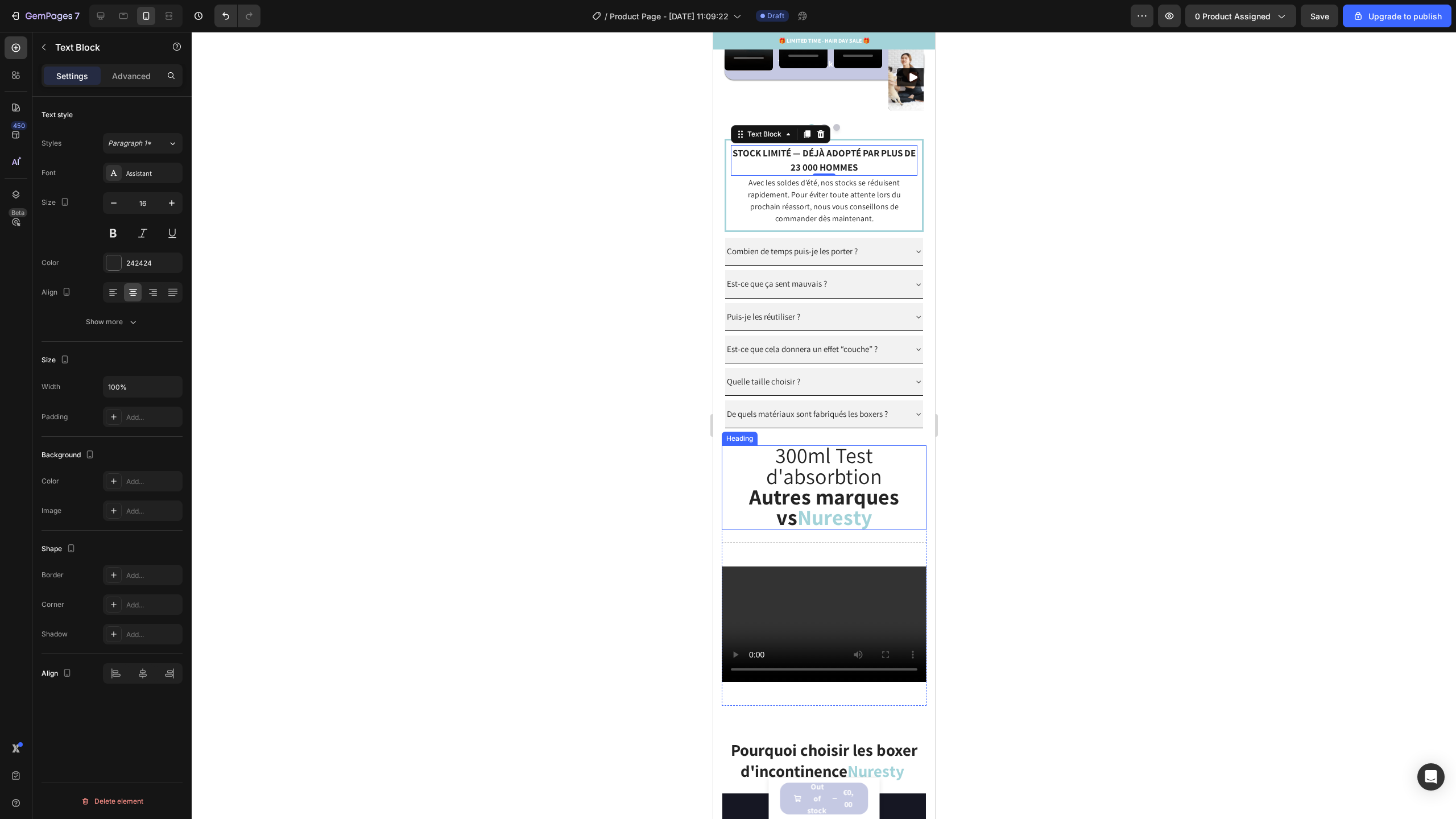
click at [848, 498] on strong "Autres marques vs" at bounding box center [823, 507] width 150 height 49
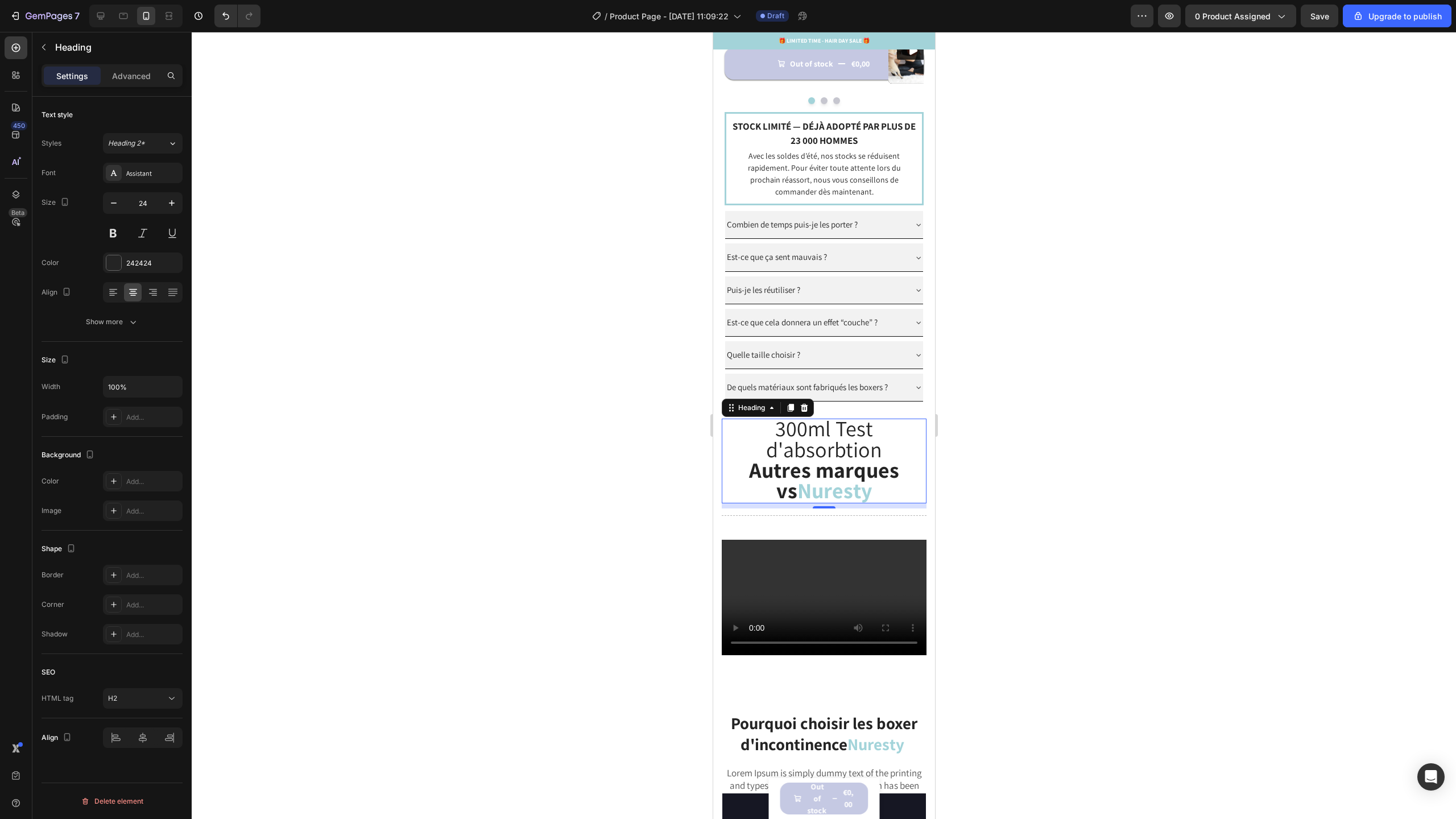
scroll to position [1108, 0]
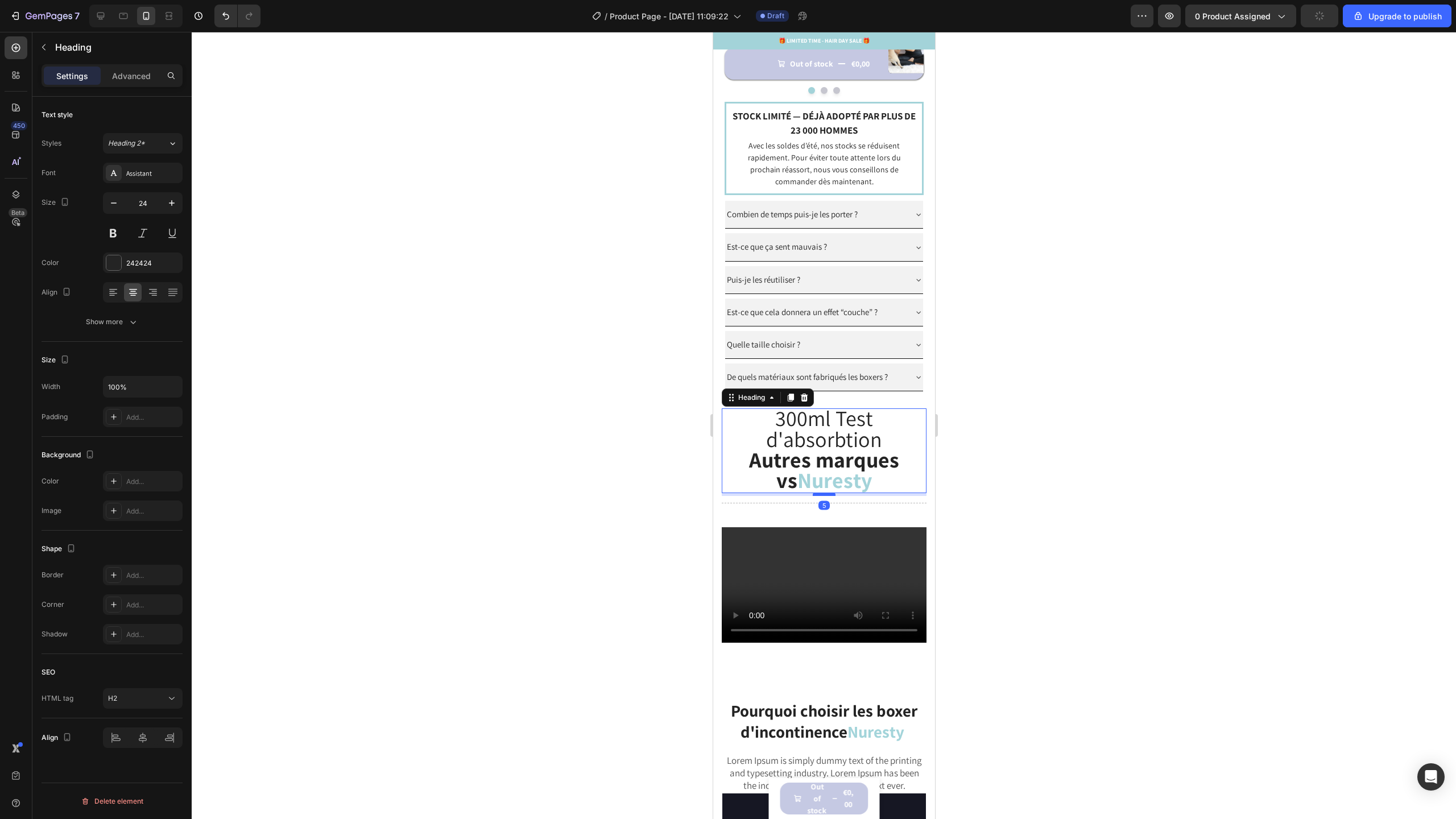
click at [817, 496] on div at bounding box center [823, 494] width 23 height 4
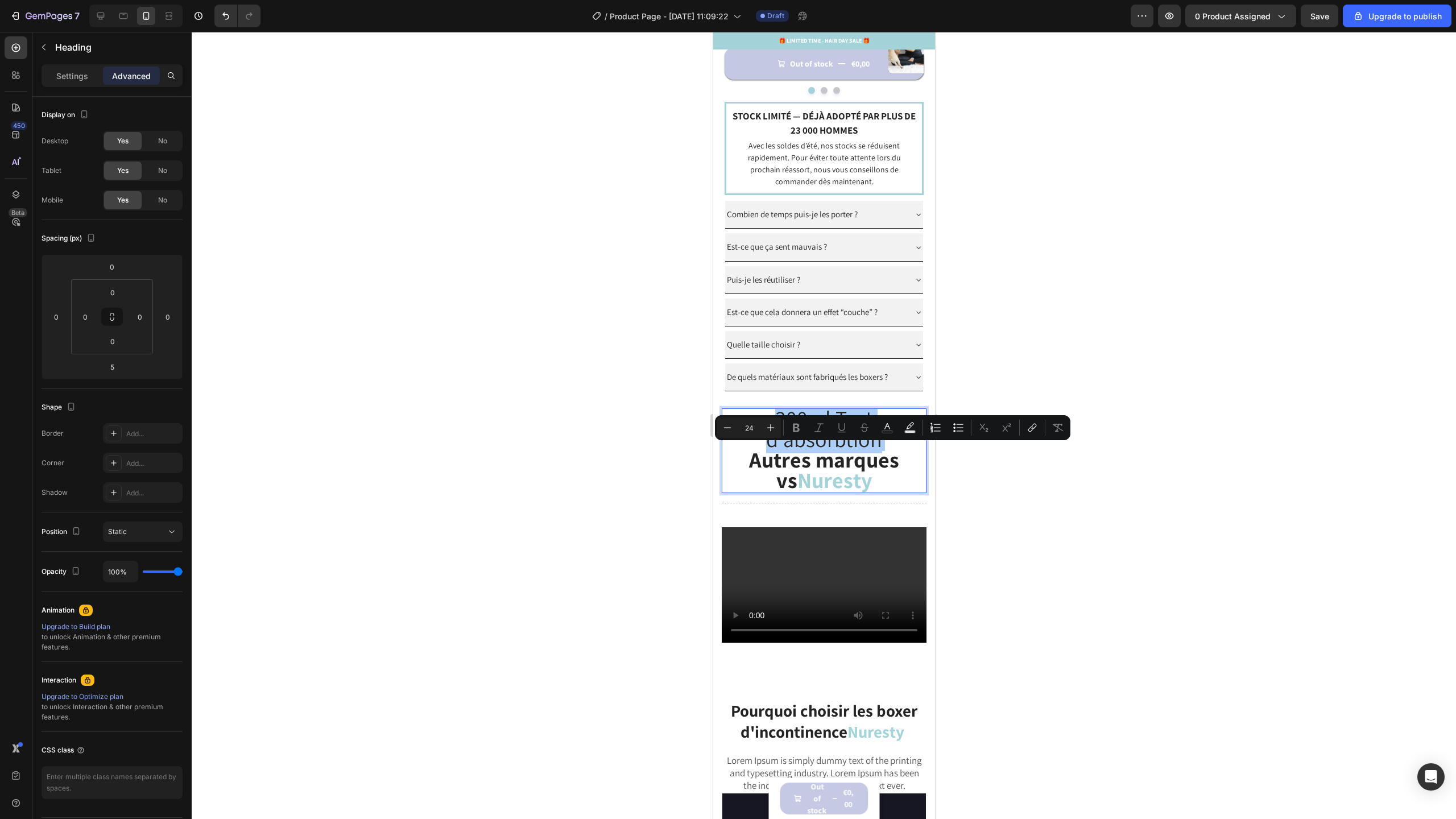
click at [616, 482] on div at bounding box center [823, 425] width 1265 height 787
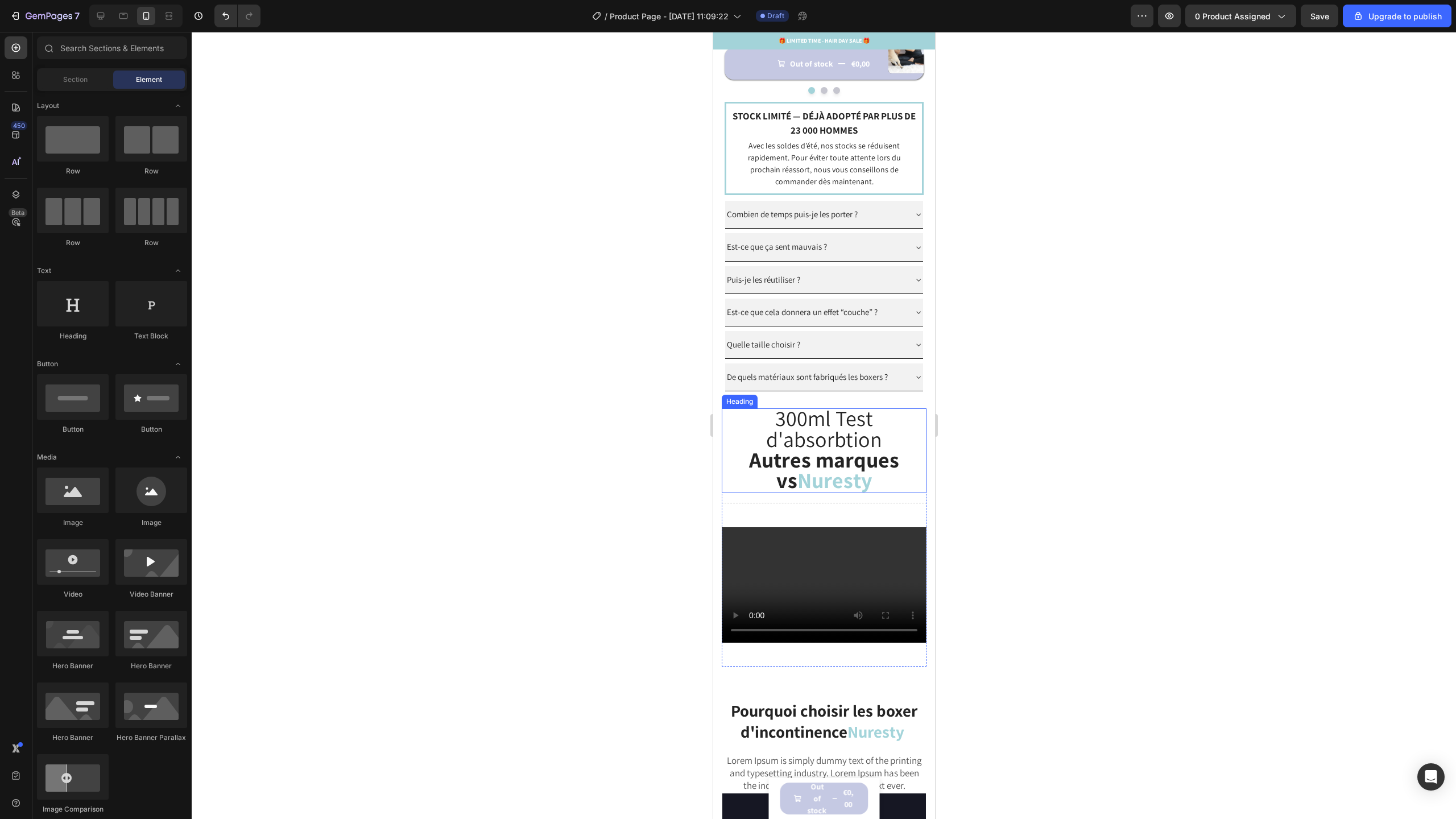
click at [899, 457] on strong "Autres marques vs" at bounding box center [823, 470] width 150 height 49
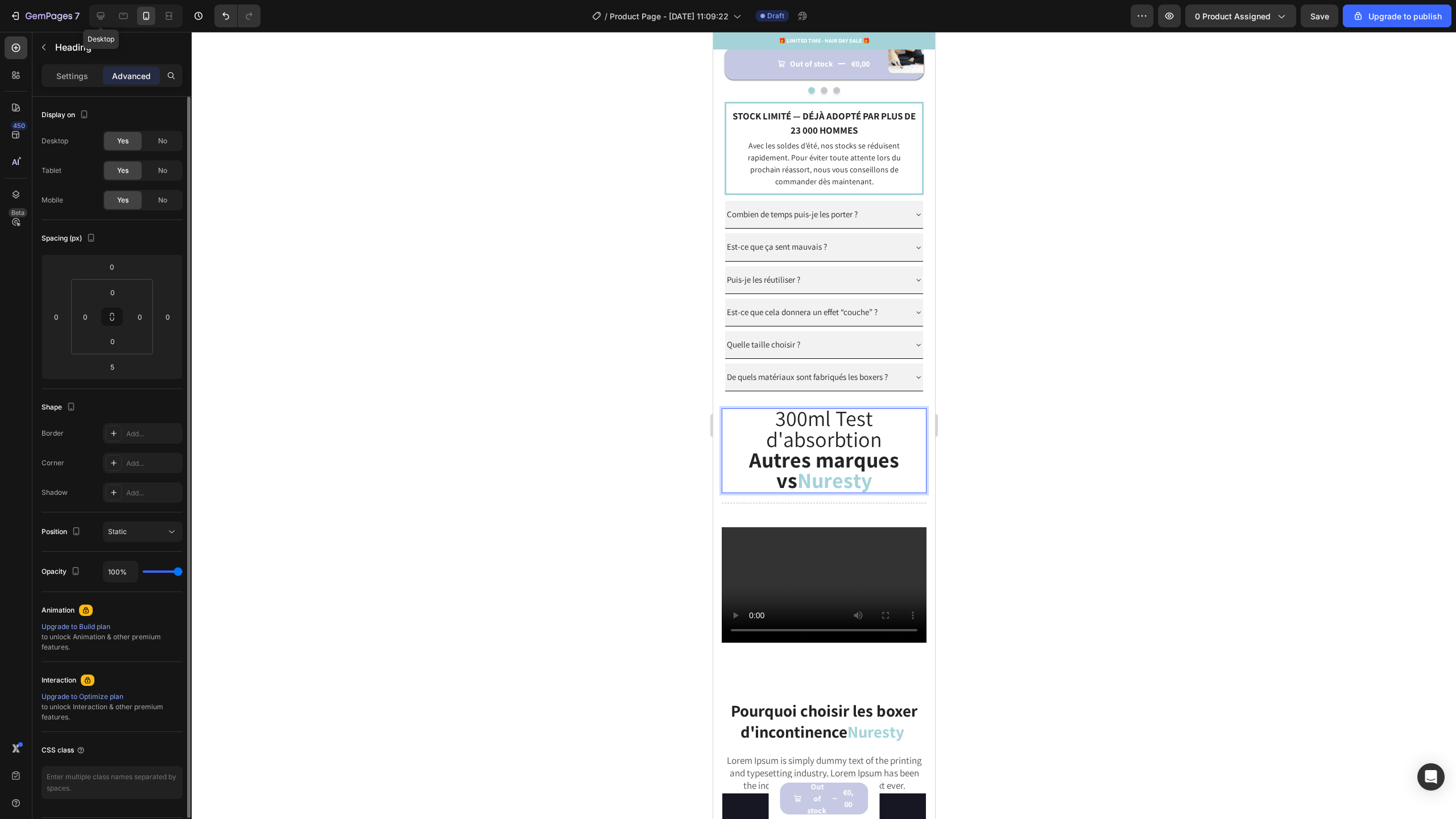
drag, startPoint x: 103, startPoint y: 12, endPoint x: 103, endPoint y: 756, distance: 744.0
click at [103, 12] on icon at bounding box center [101, 16] width 7 height 7
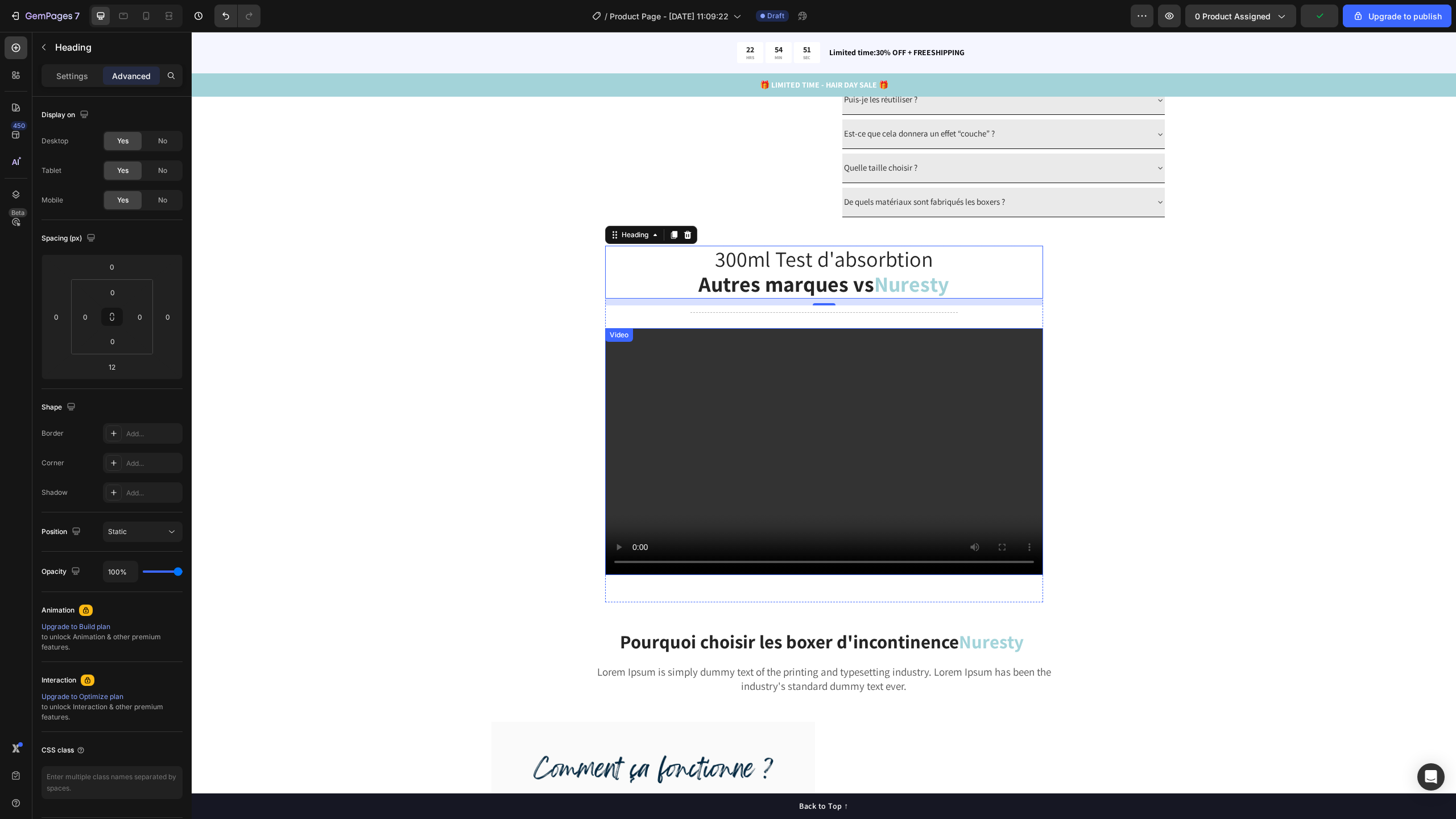
scroll to position [1145, 0]
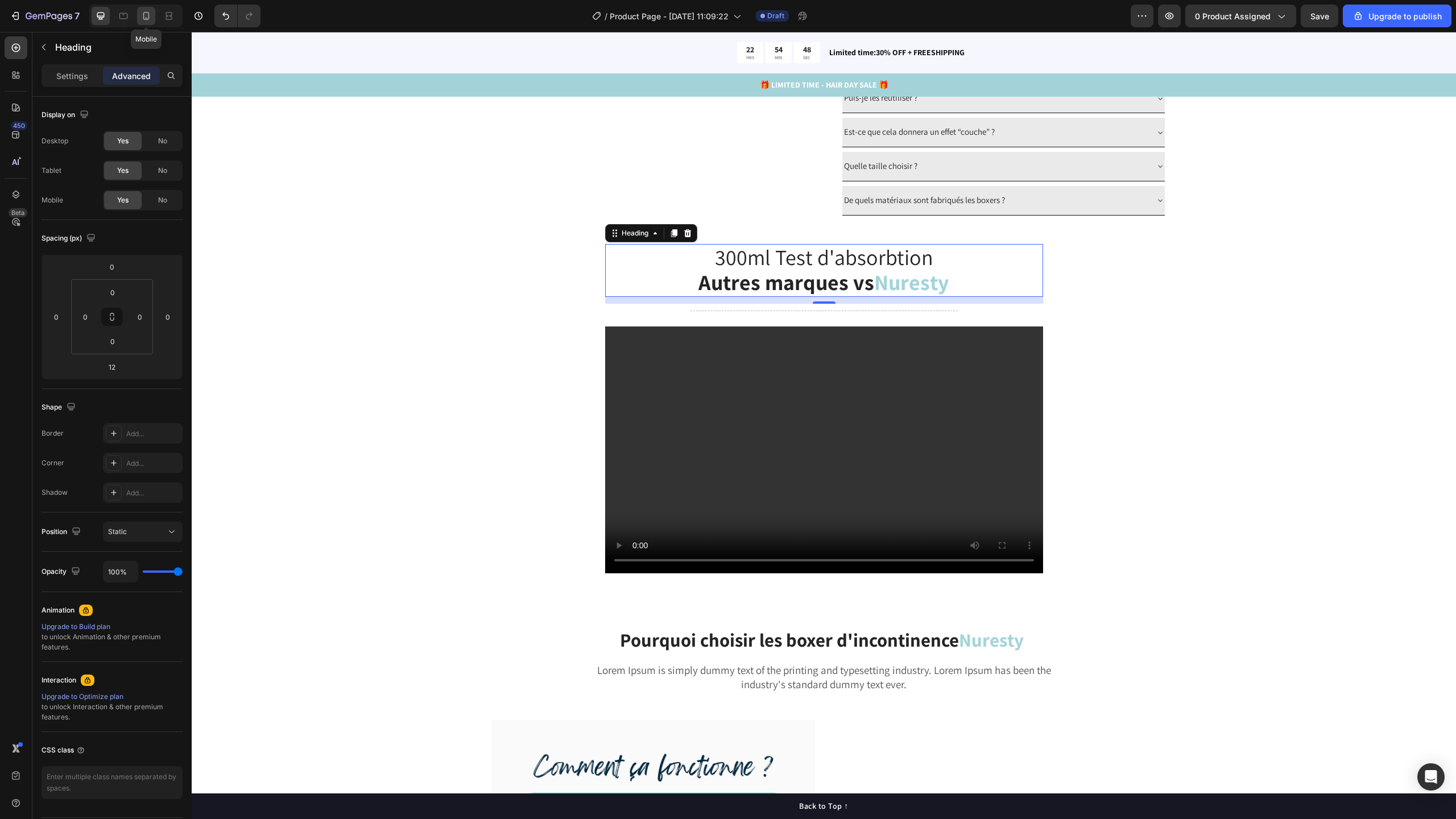
click at [148, 20] on icon at bounding box center [146, 16] width 11 height 11
type input "5"
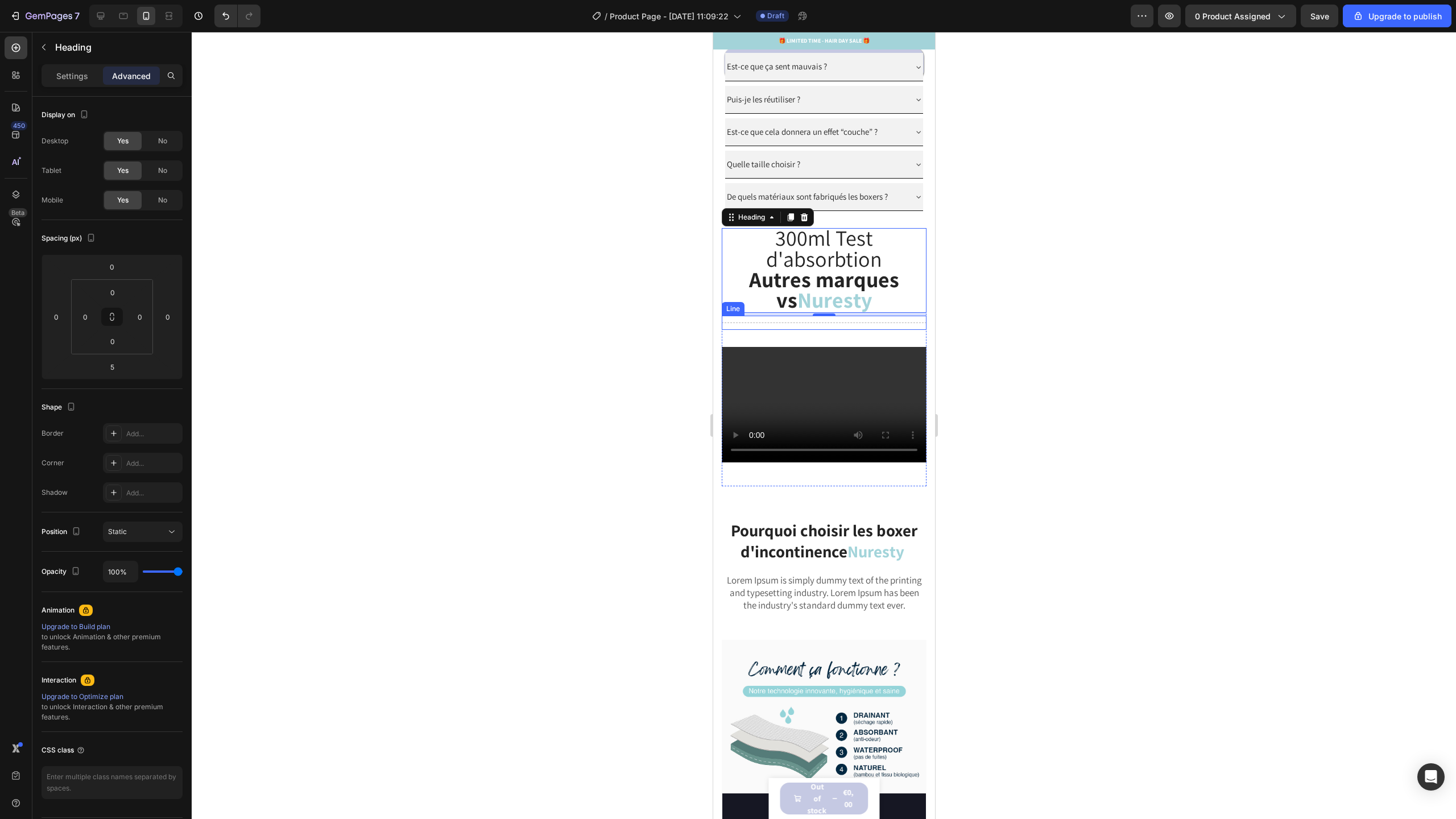
scroll to position [1289, 0]
click at [749, 291] on strong "Autres marques vs" at bounding box center [823, 289] width 150 height 49
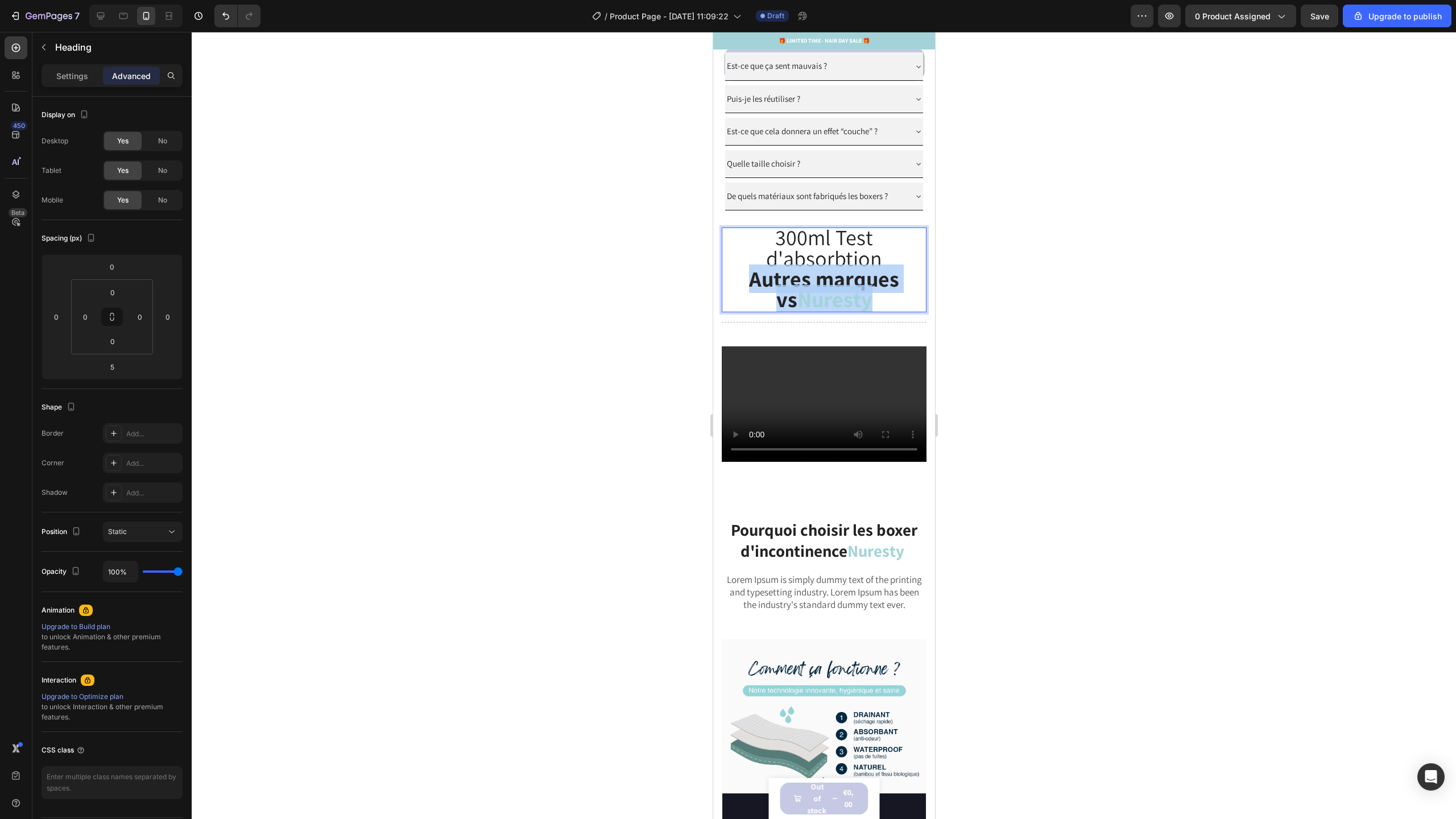
drag, startPoint x: 762, startPoint y: 297, endPoint x: 860, endPoint y: 318, distance: 100.2
click at [860, 311] on p "300ml Test d'absorbtion Autres marques vs Nuresty" at bounding box center [823, 270] width 203 height 83
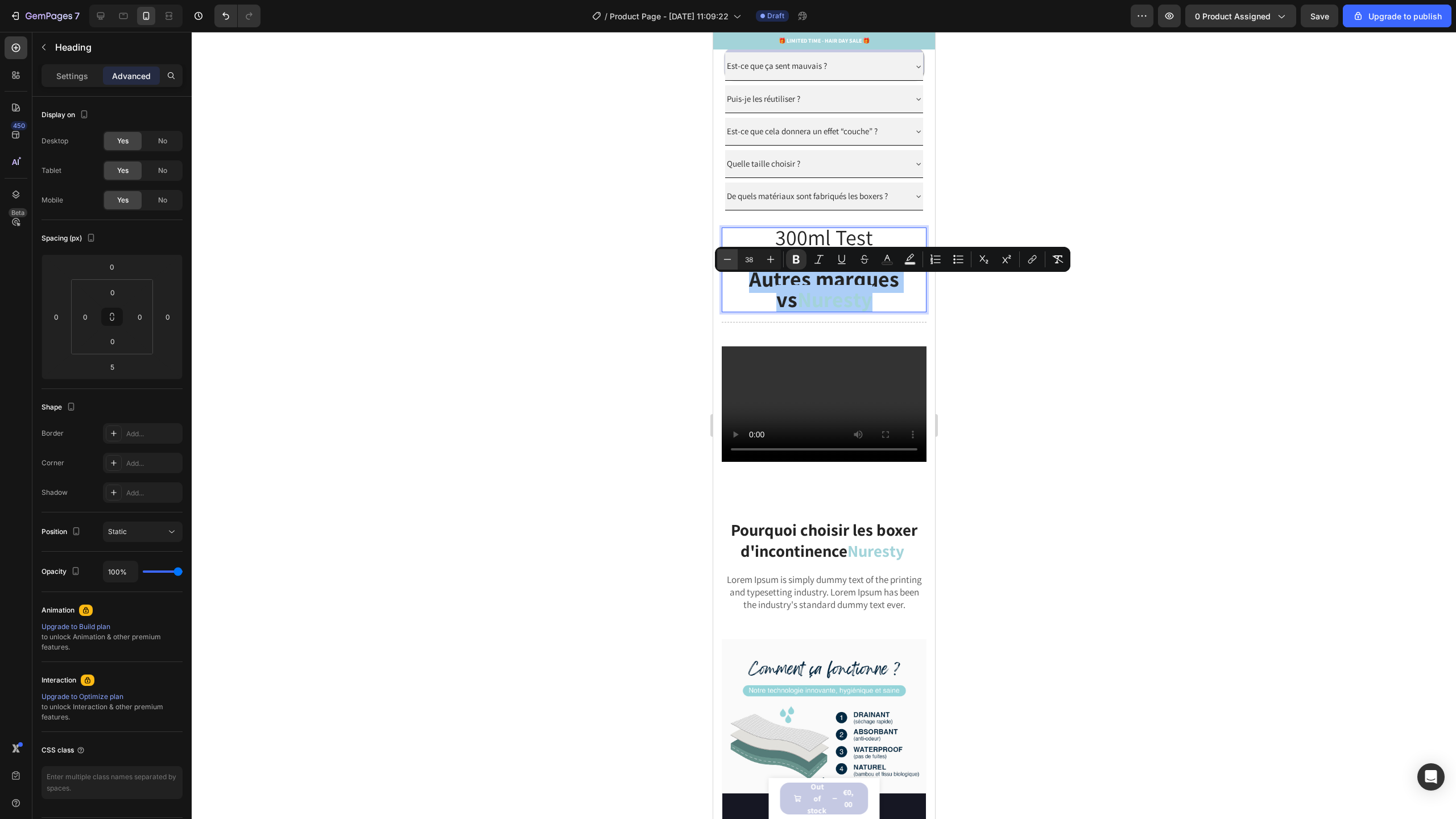
click at [720, 255] on button "Minus" at bounding box center [727, 259] width 20 height 20
click at [721, 256] on icon "Editor contextual toolbar" at bounding box center [727, 259] width 11 height 11
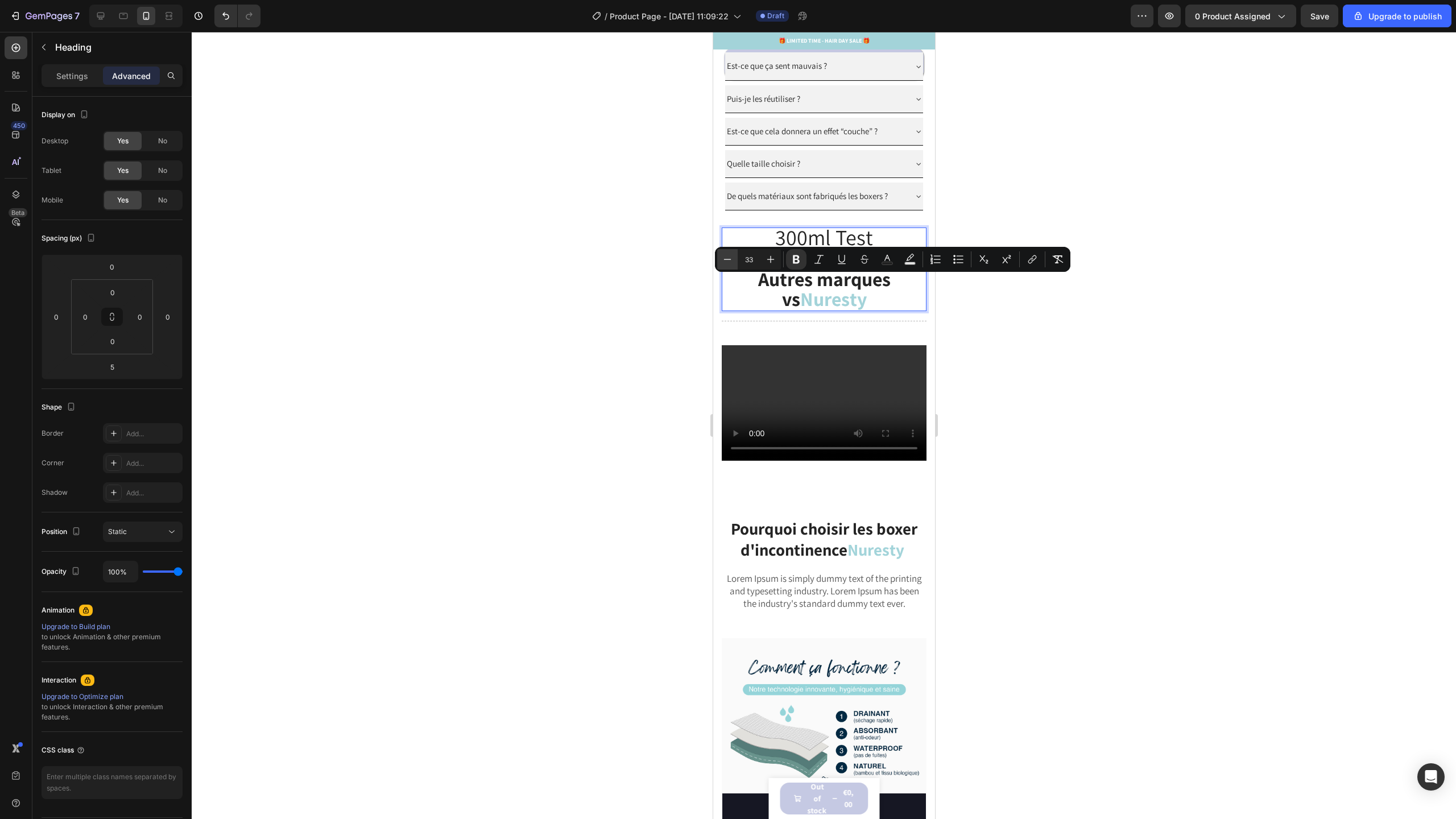
click at [721, 256] on icon "Editor contextual toolbar" at bounding box center [727, 259] width 11 height 11
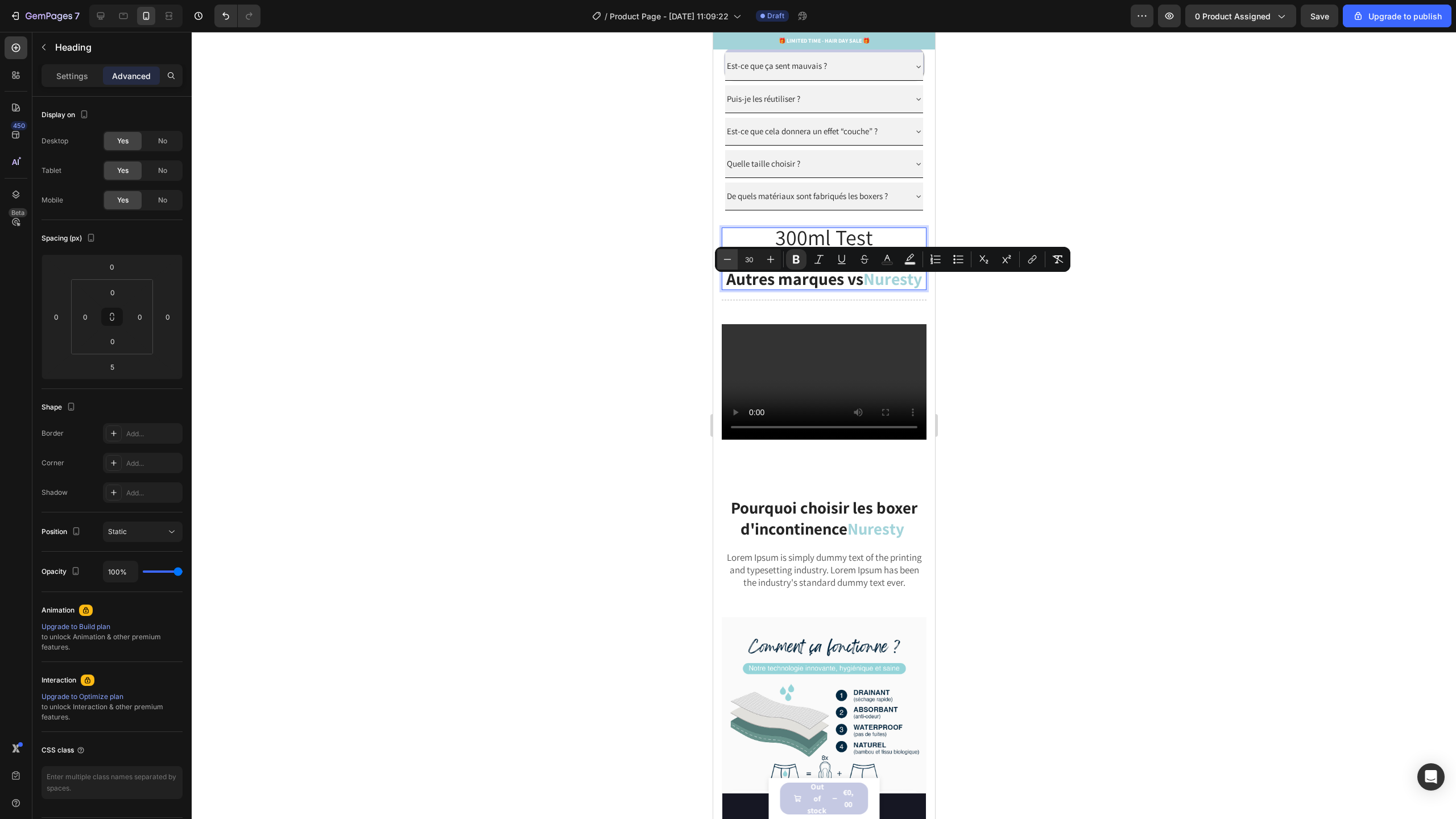
click at [721, 256] on icon "Editor contextual toolbar" at bounding box center [727, 259] width 11 height 11
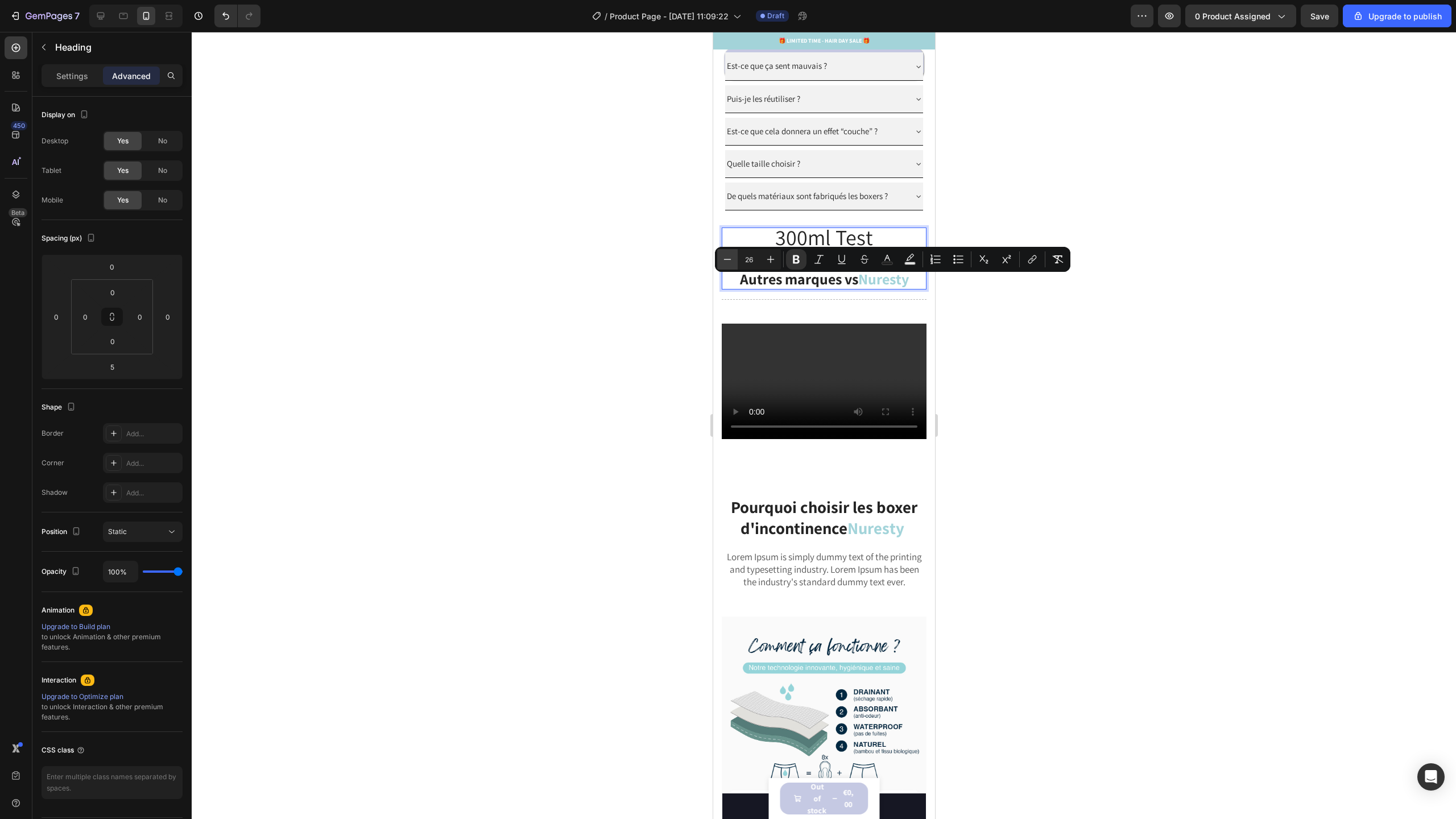
type input "25"
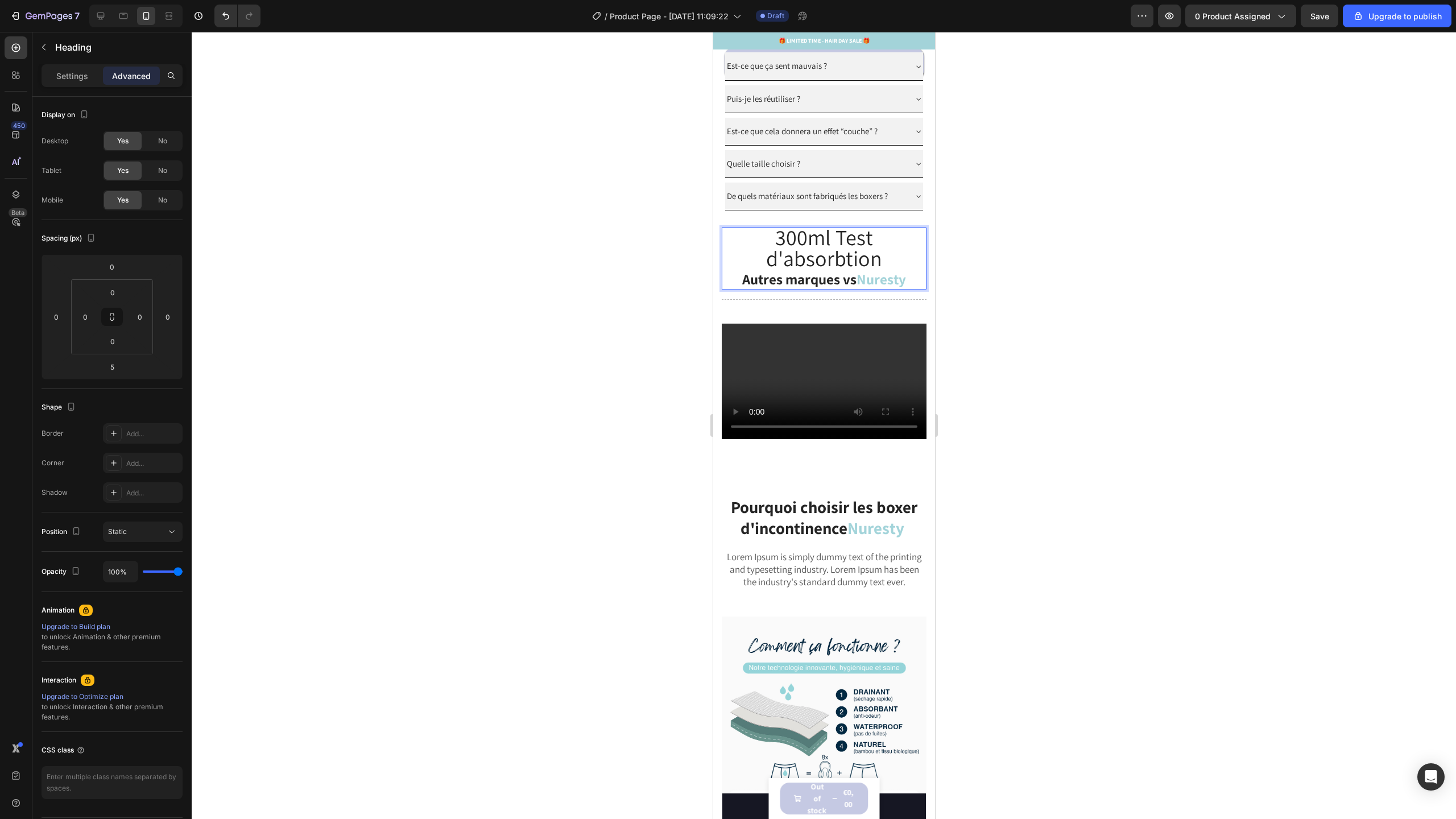
click at [900, 282] on strong "Nuresty" at bounding box center [880, 278] width 49 height 18
click at [893, 277] on p "300ml Test d'absorbtion Autres marques vs Nuresty" at bounding box center [823, 259] width 203 height 60
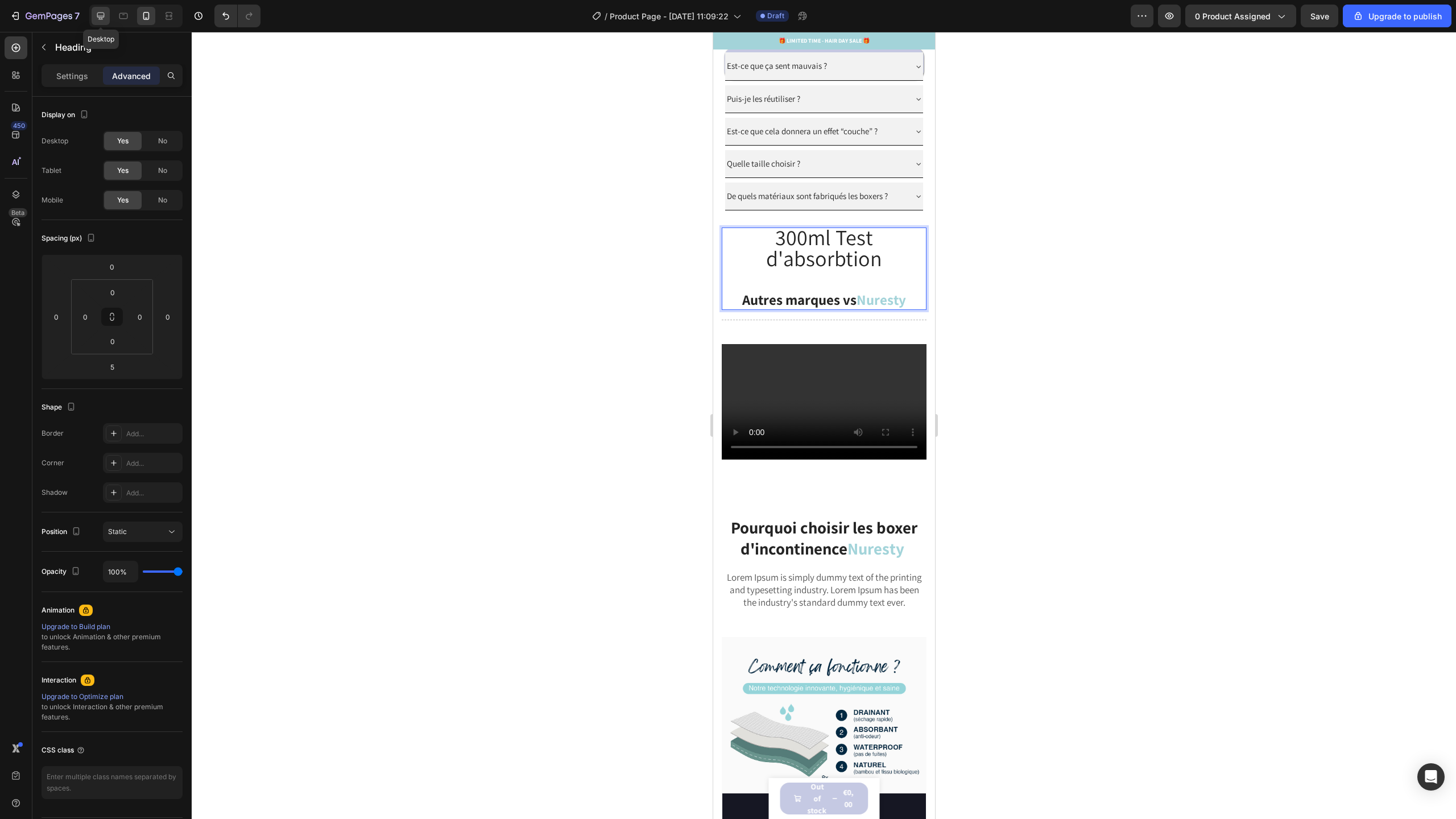
drag, startPoint x: 103, startPoint y: 17, endPoint x: 638, endPoint y: 313, distance: 611.4
click at [103, 17] on icon at bounding box center [101, 16] width 7 height 7
type input "12"
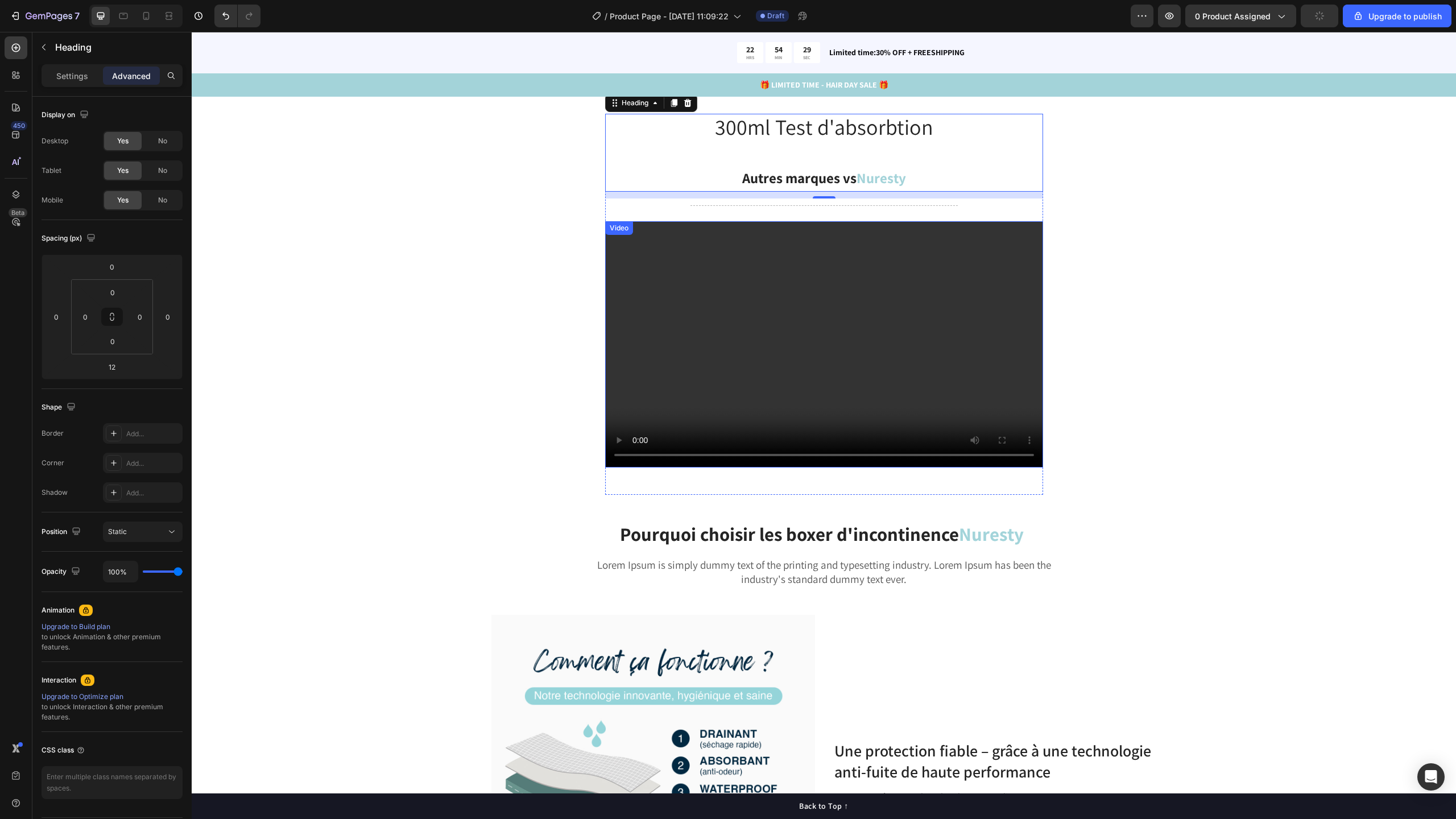
scroll to position [1181, 0]
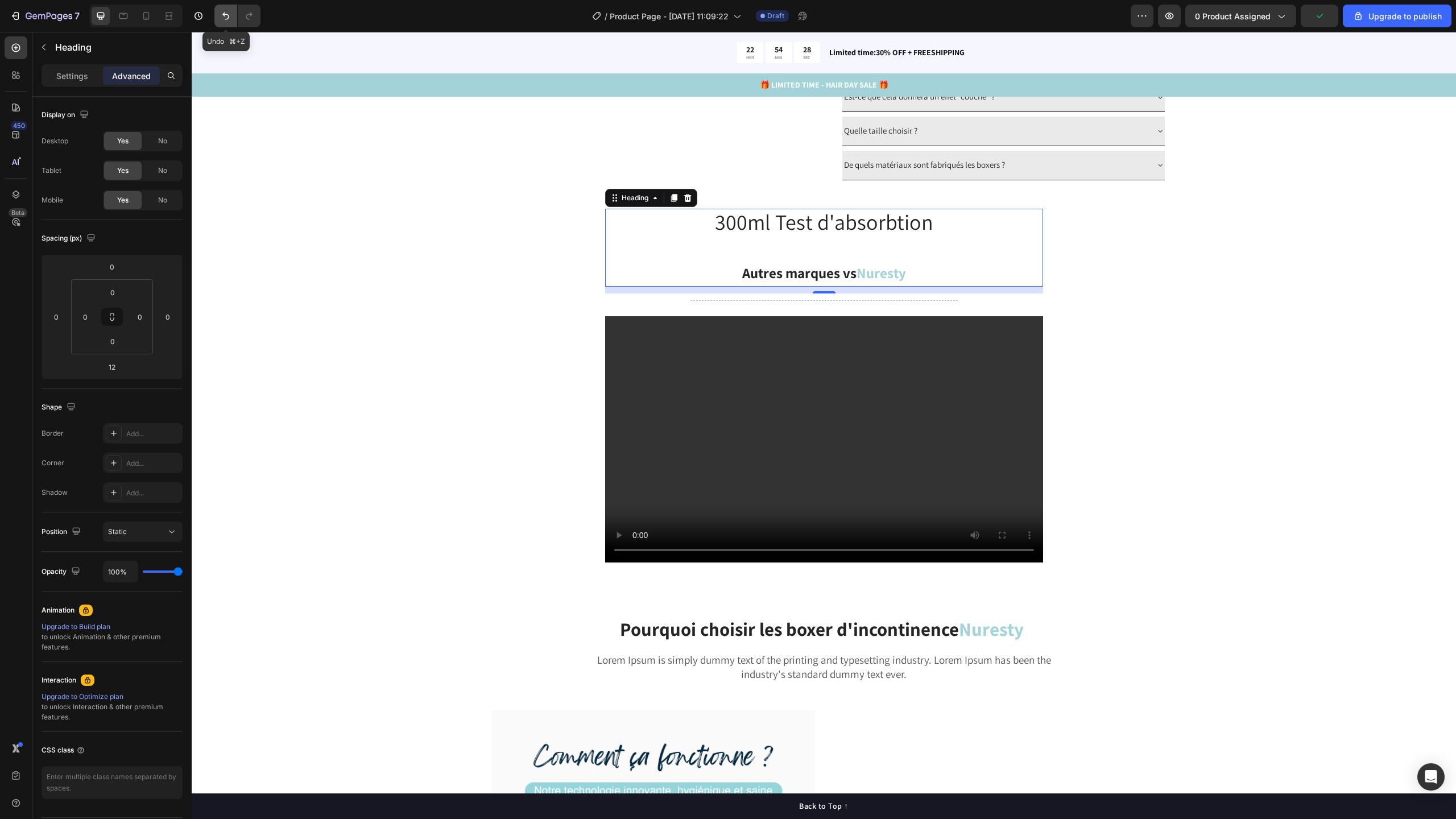
click at [227, 17] on icon "Undo/Redo" at bounding box center [226, 16] width 11 height 11
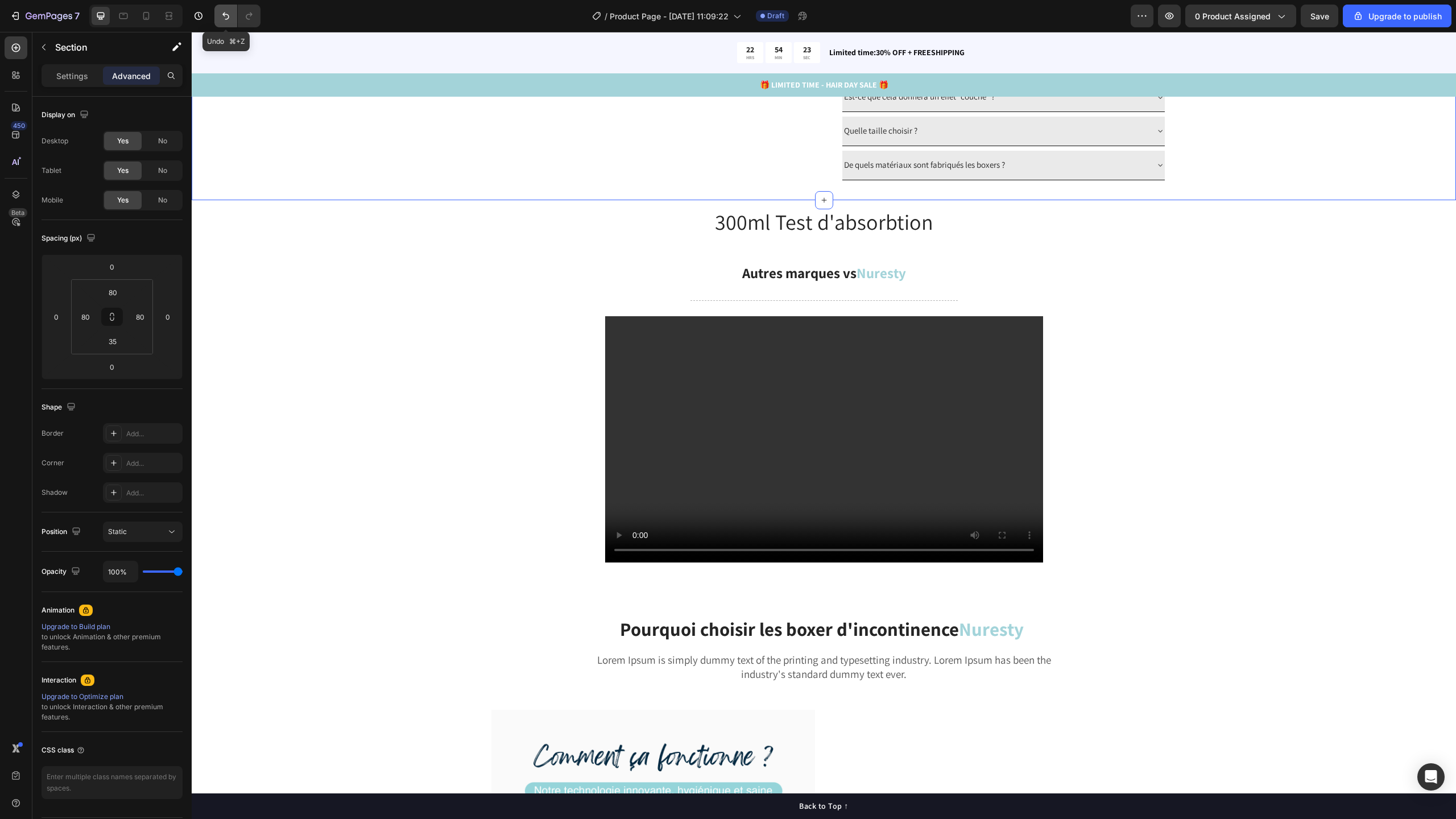
click at [224, 16] on icon "Undo/Redo" at bounding box center [226, 16] width 11 height 11
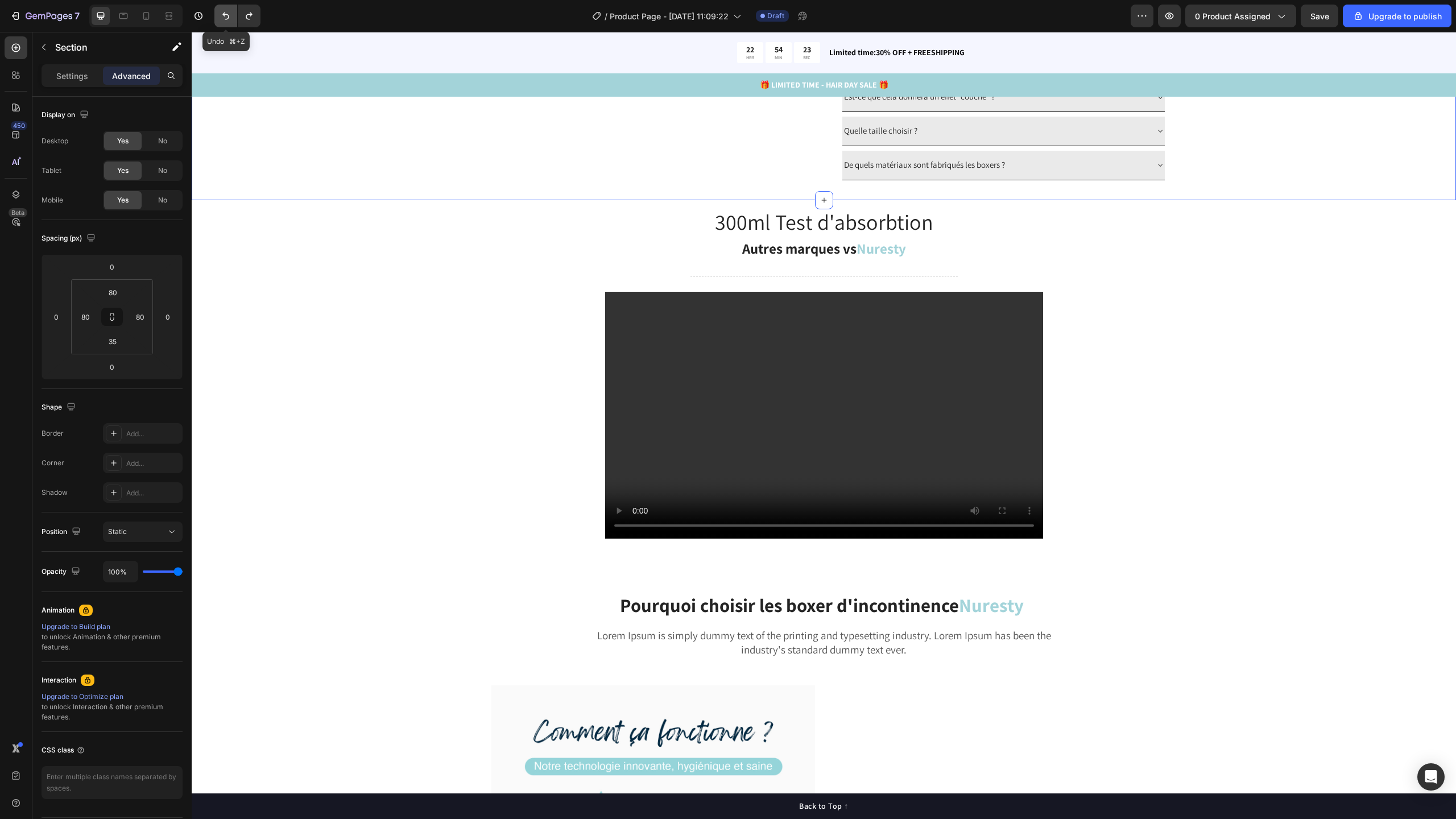
click at [224, 16] on icon "Undo/Redo" at bounding box center [226, 16] width 11 height 11
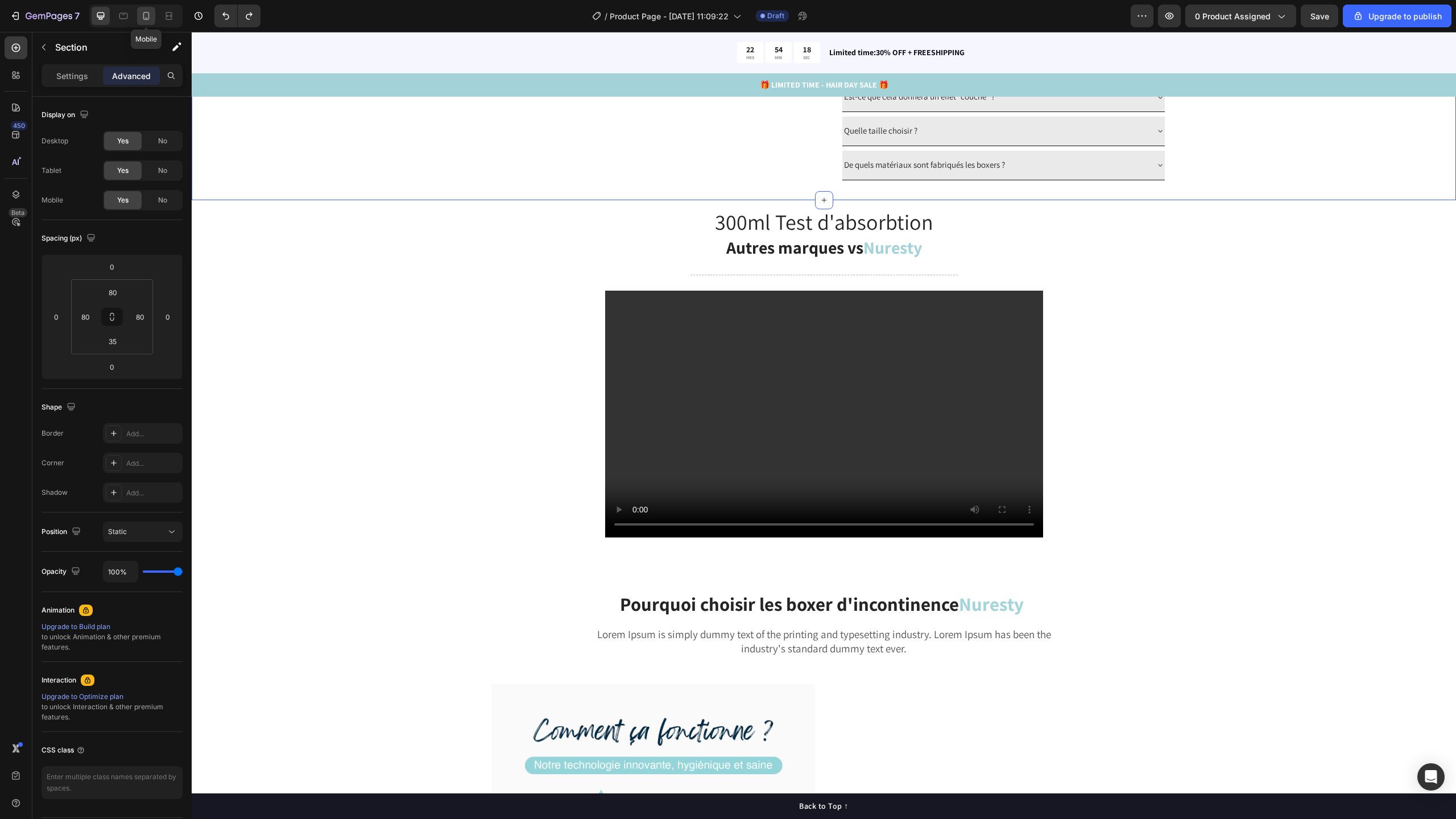
click at [141, 17] on icon at bounding box center [146, 16] width 11 height 11
type input "20"
type input "15"
type input "20"
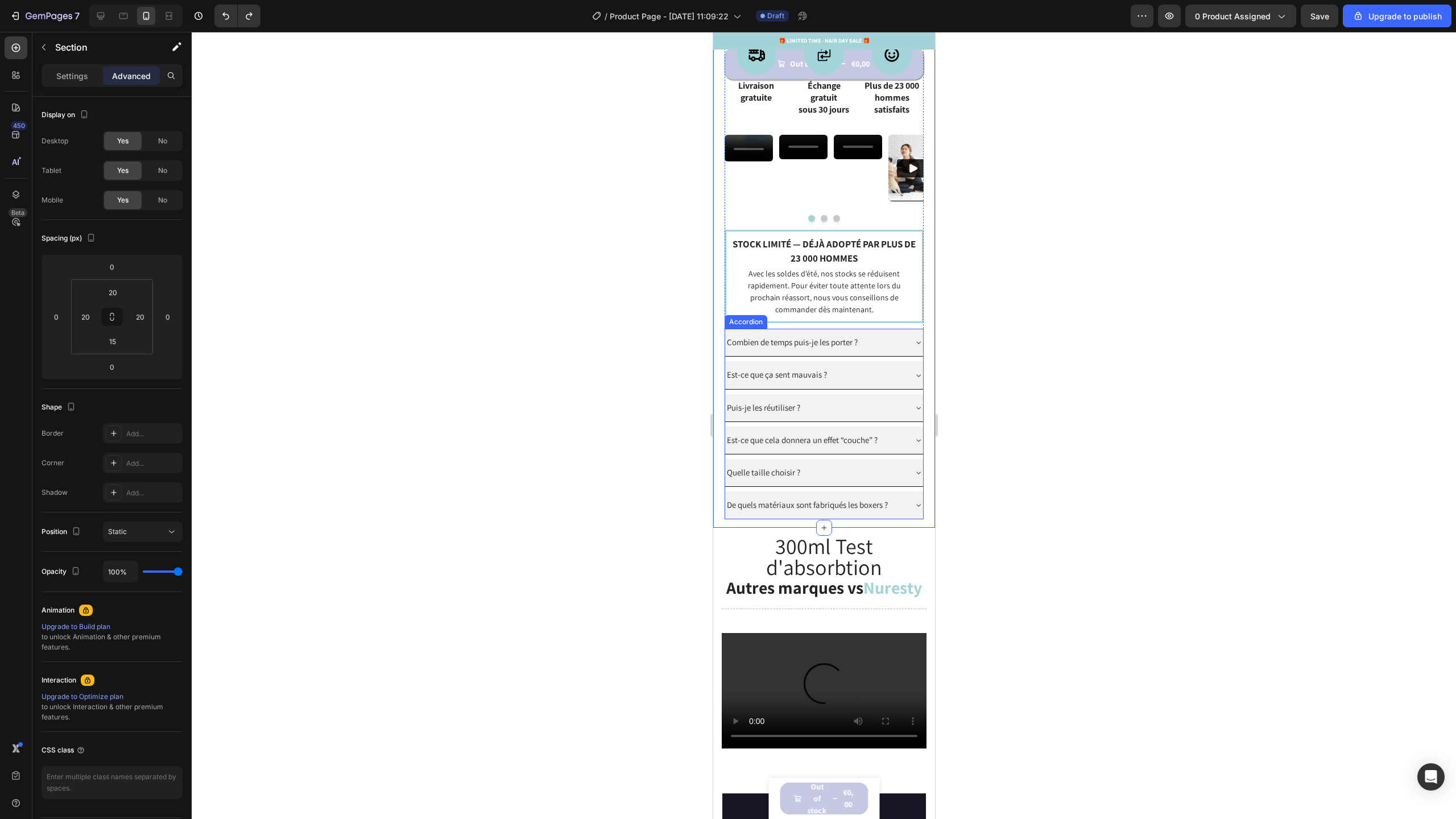
scroll to position [1021, 0]
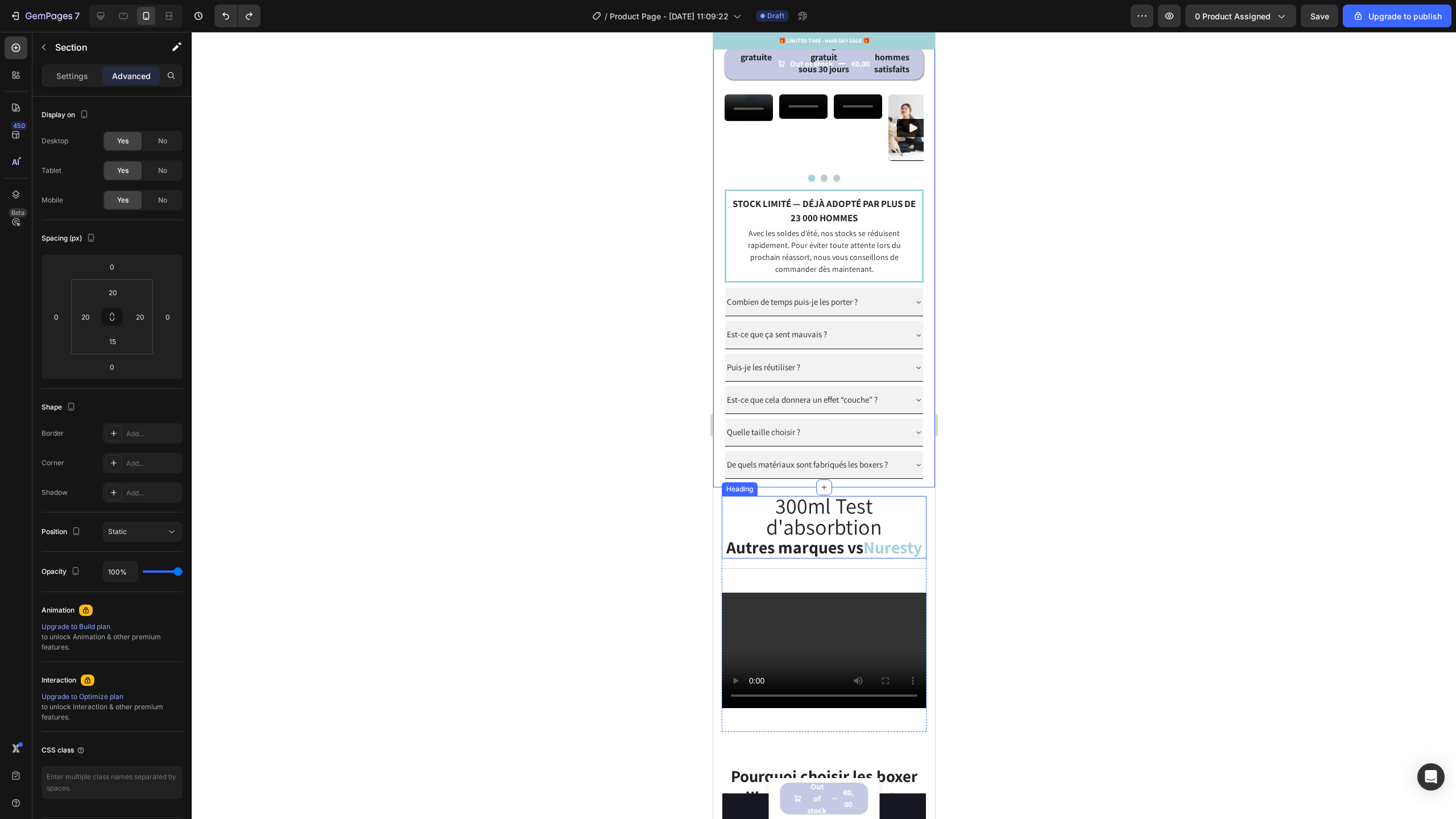
click at [852, 557] on strong "Autres marques vs" at bounding box center [794, 547] width 137 height 23
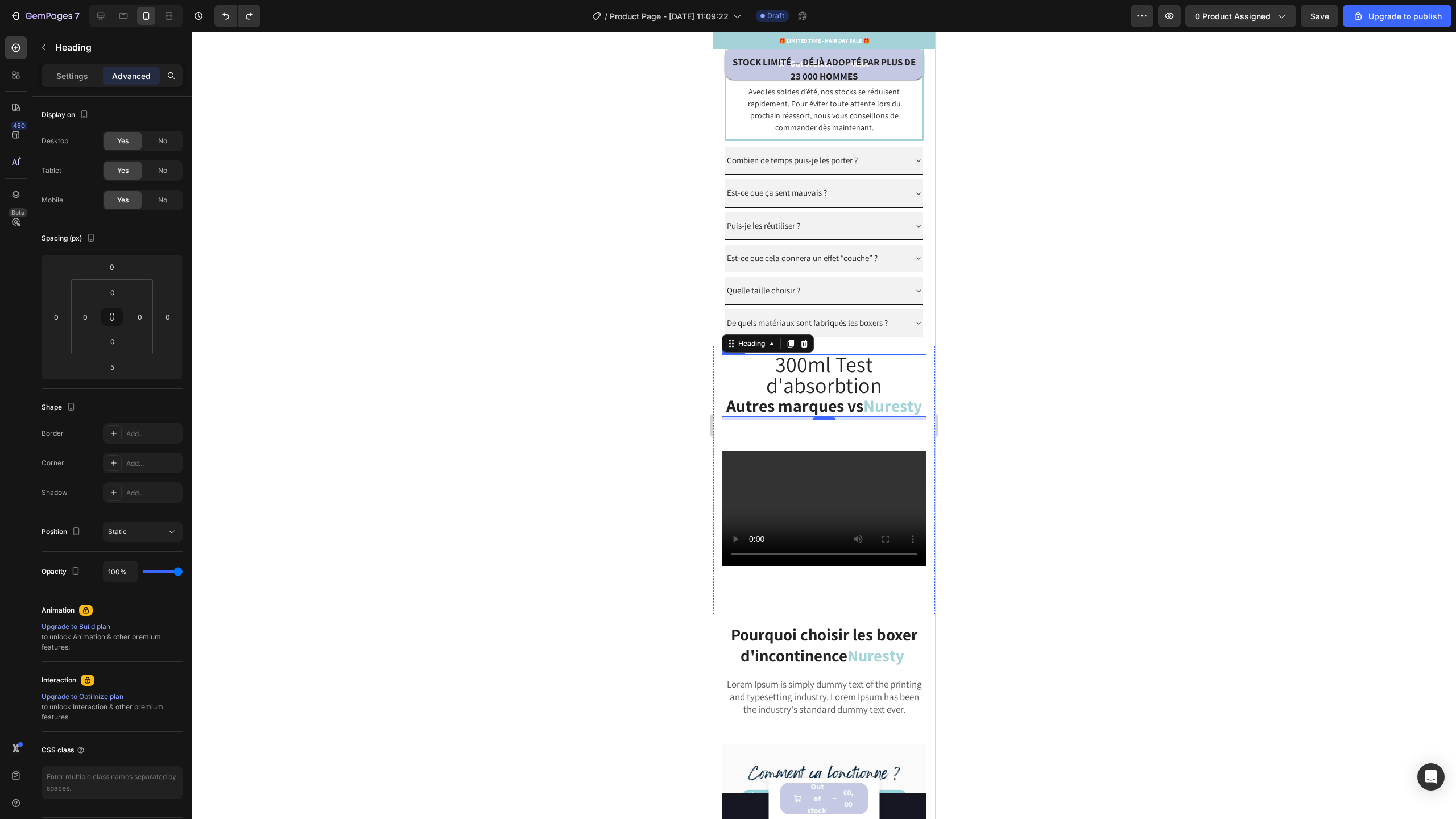
scroll to position [1242, 0]
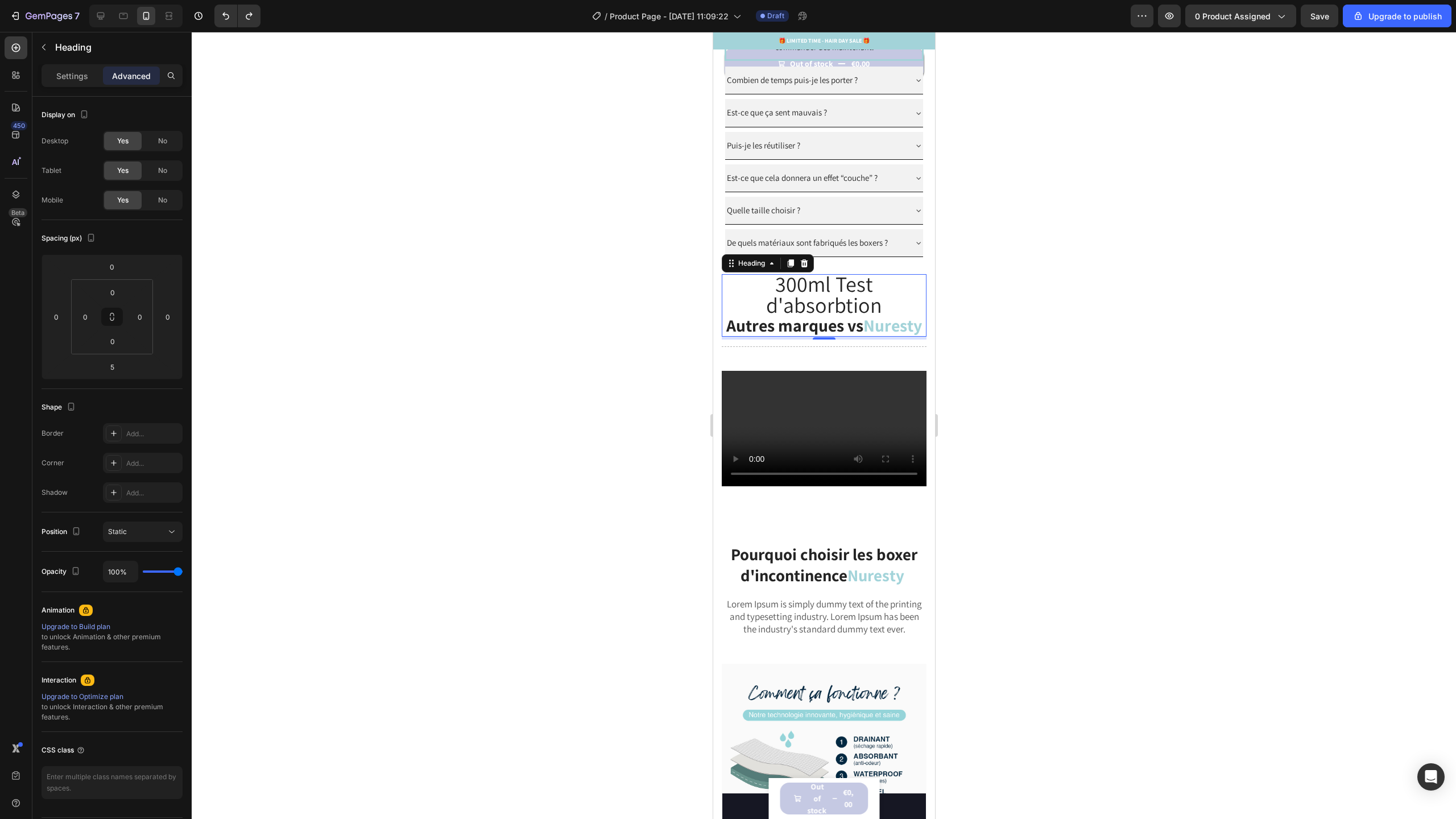
click at [870, 337] on h2 "300ml Test d'absorbtion Autres marques vs Nuresty" at bounding box center [823, 305] width 204 height 62
click at [18, 49] on icon at bounding box center [17, 48] width 9 height 9
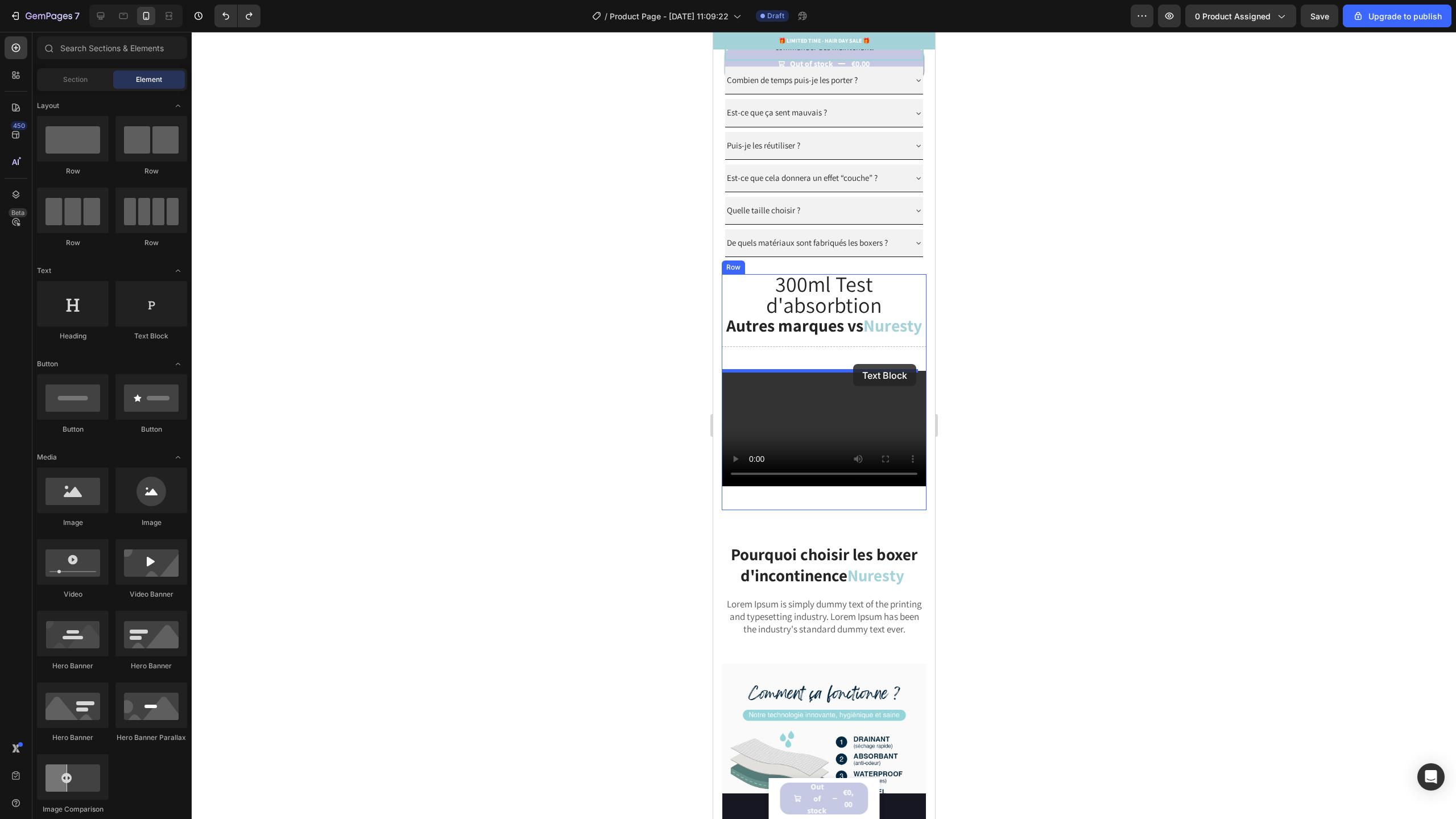
drag, startPoint x: 869, startPoint y: 144, endPoint x: 852, endPoint y: 364, distance: 220.7
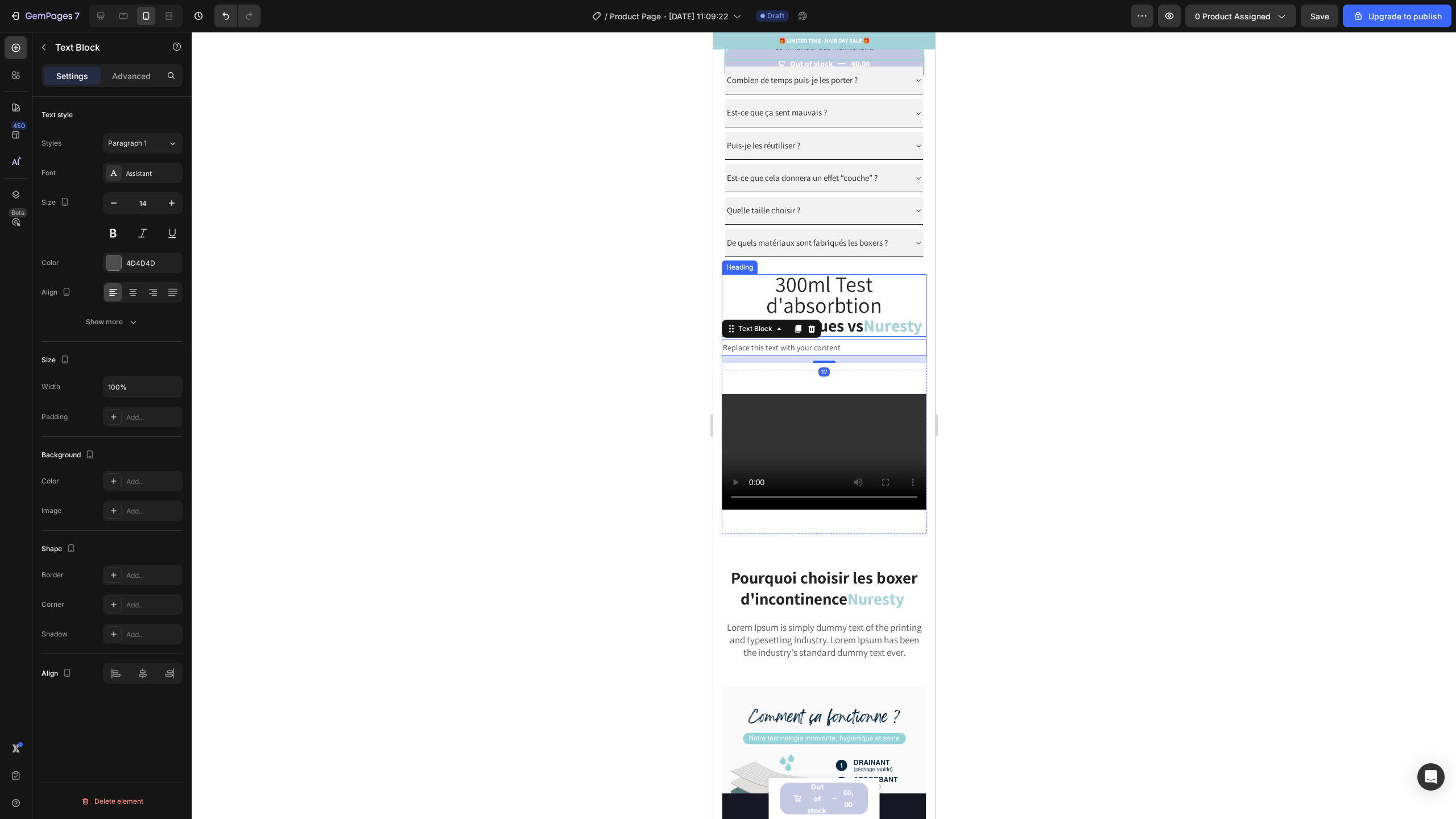
click at [863, 337] on strong "Nuresty" at bounding box center [892, 326] width 59 height 23
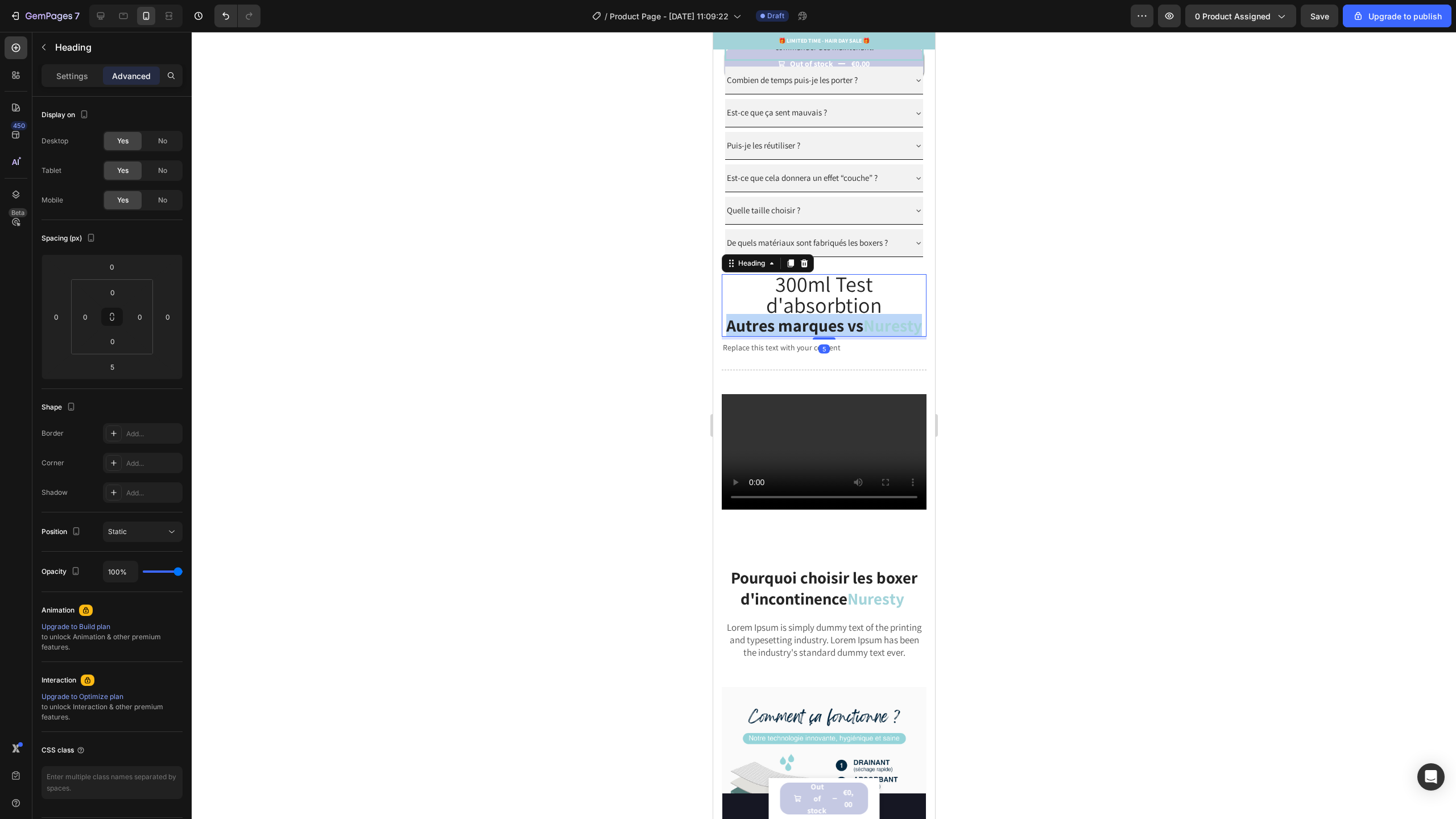
click at [863, 337] on strong "Nuresty" at bounding box center [892, 326] width 59 height 23
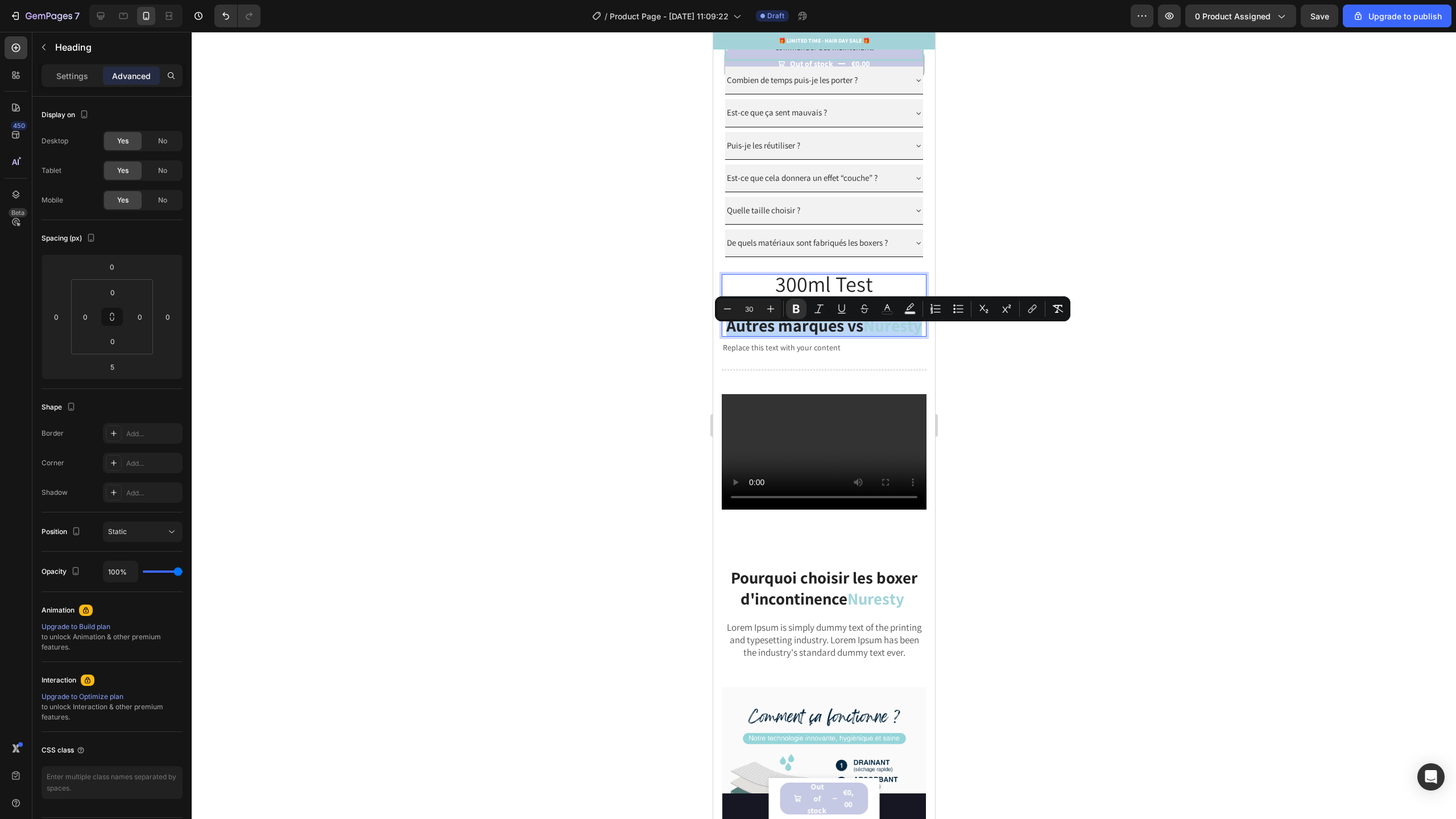
copy p "Autres marques vs Nuresty"
click at [812, 356] on div "Replace this text with your content" at bounding box center [823, 348] width 204 height 17
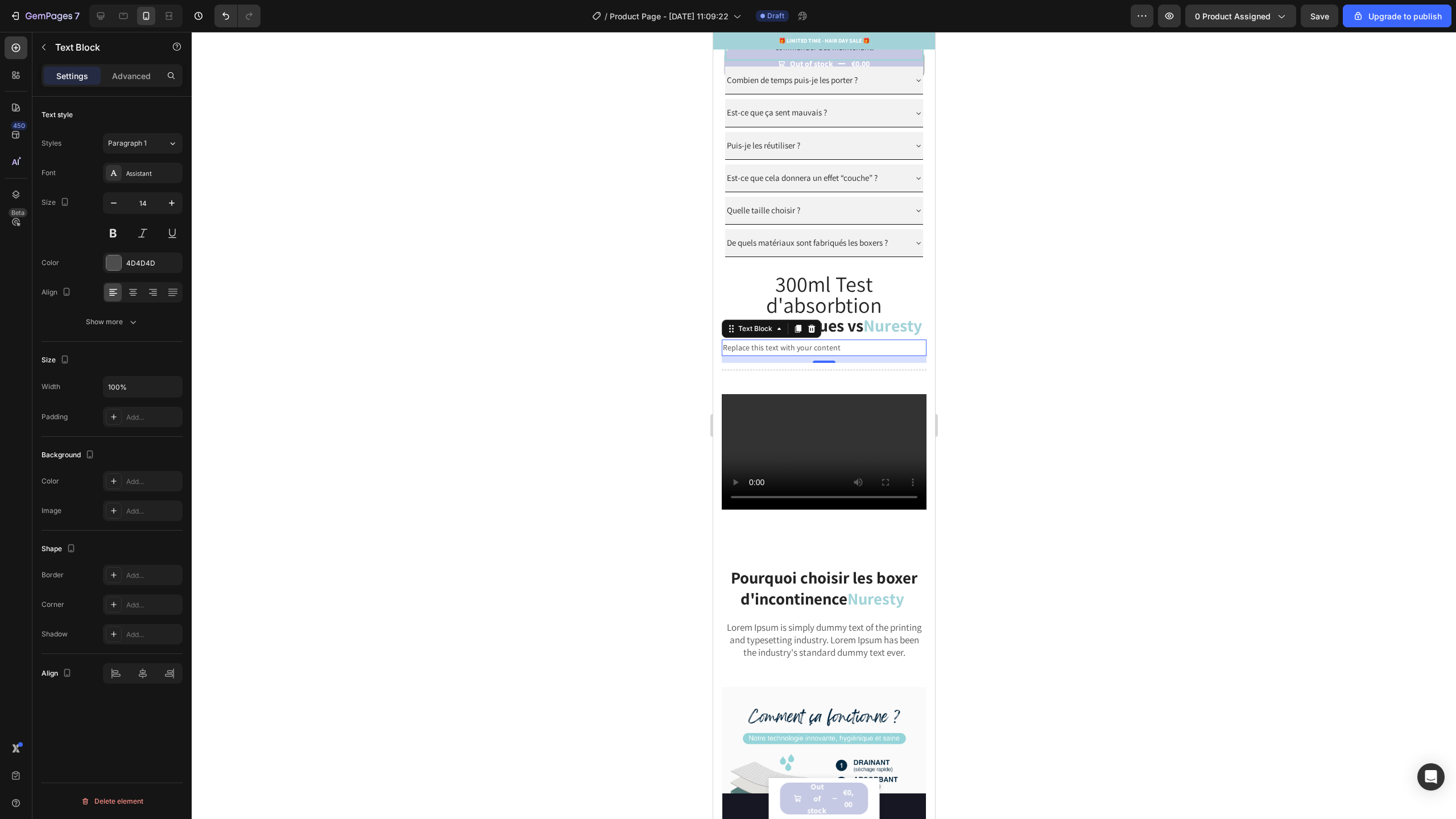
click at [812, 356] on div "Replace this text with your content" at bounding box center [823, 348] width 204 height 17
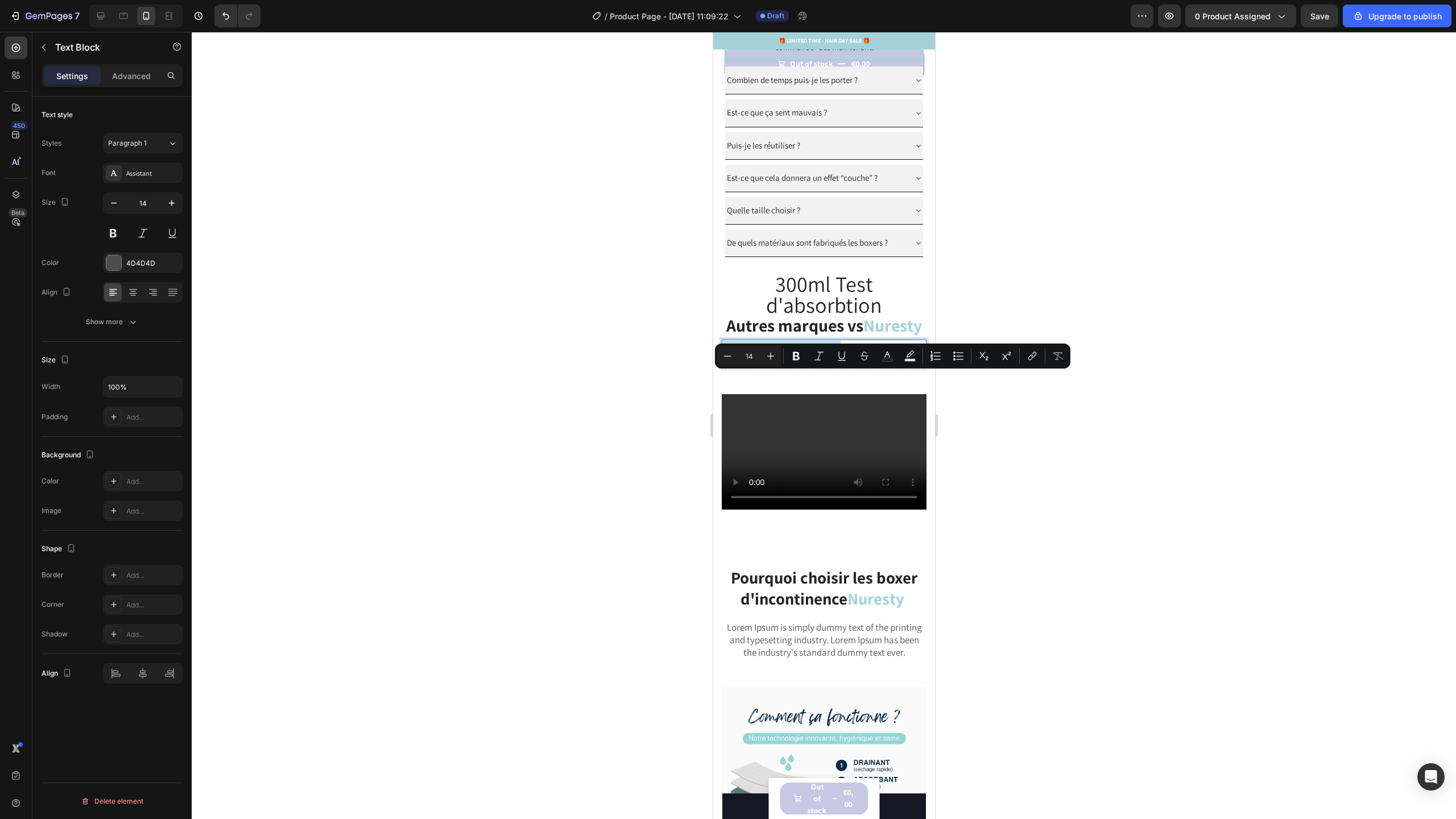
click at [812, 355] on p "Replace this text with your content" at bounding box center [823, 348] width 203 height 14
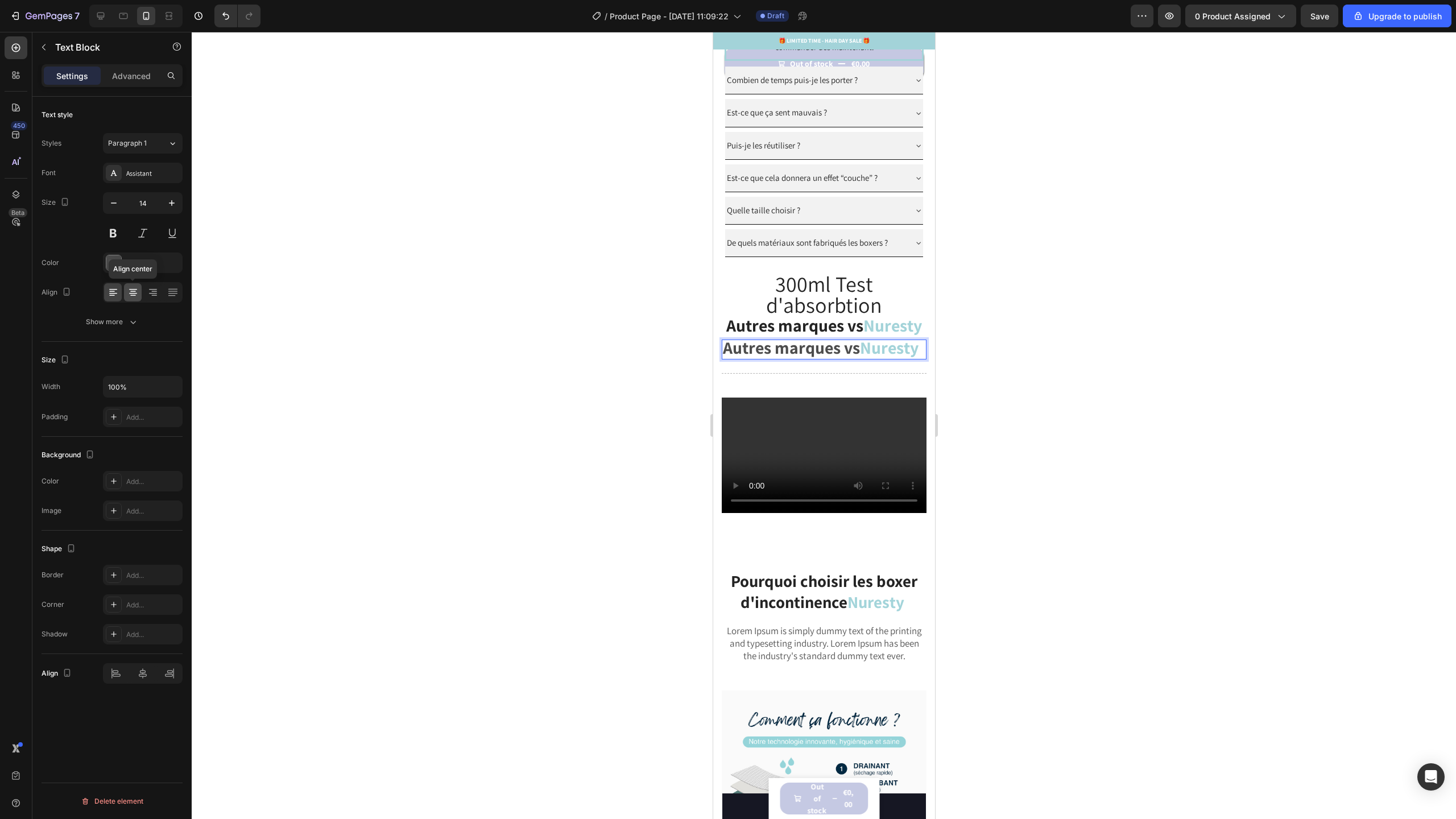
click at [136, 289] on icon at bounding box center [133, 292] width 11 height 11
click at [873, 335] on p "⁠⁠⁠⁠⁠⁠⁠ 300ml Test d'absorbtion Autres marques vs Nuresty" at bounding box center [823, 305] width 203 height 61
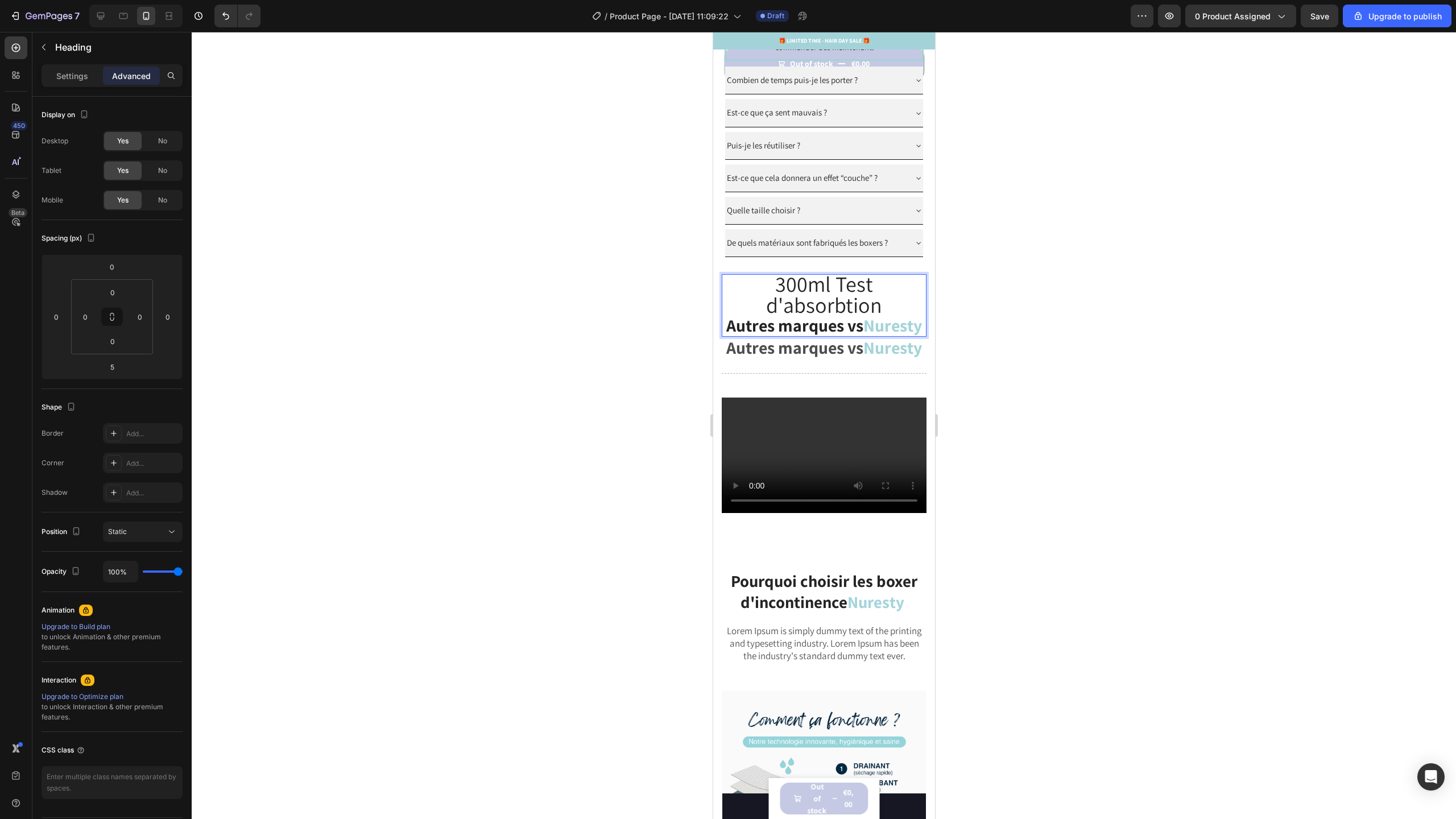
click at [864, 335] on p "300ml Test d'absorbtion Autres marques vs Nuresty" at bounding box center [823, 305] width 203 height 61
click at [857, 334] on p "300ml Test d'absorbtion" at bounding box center [823, 305] width 203 height 59
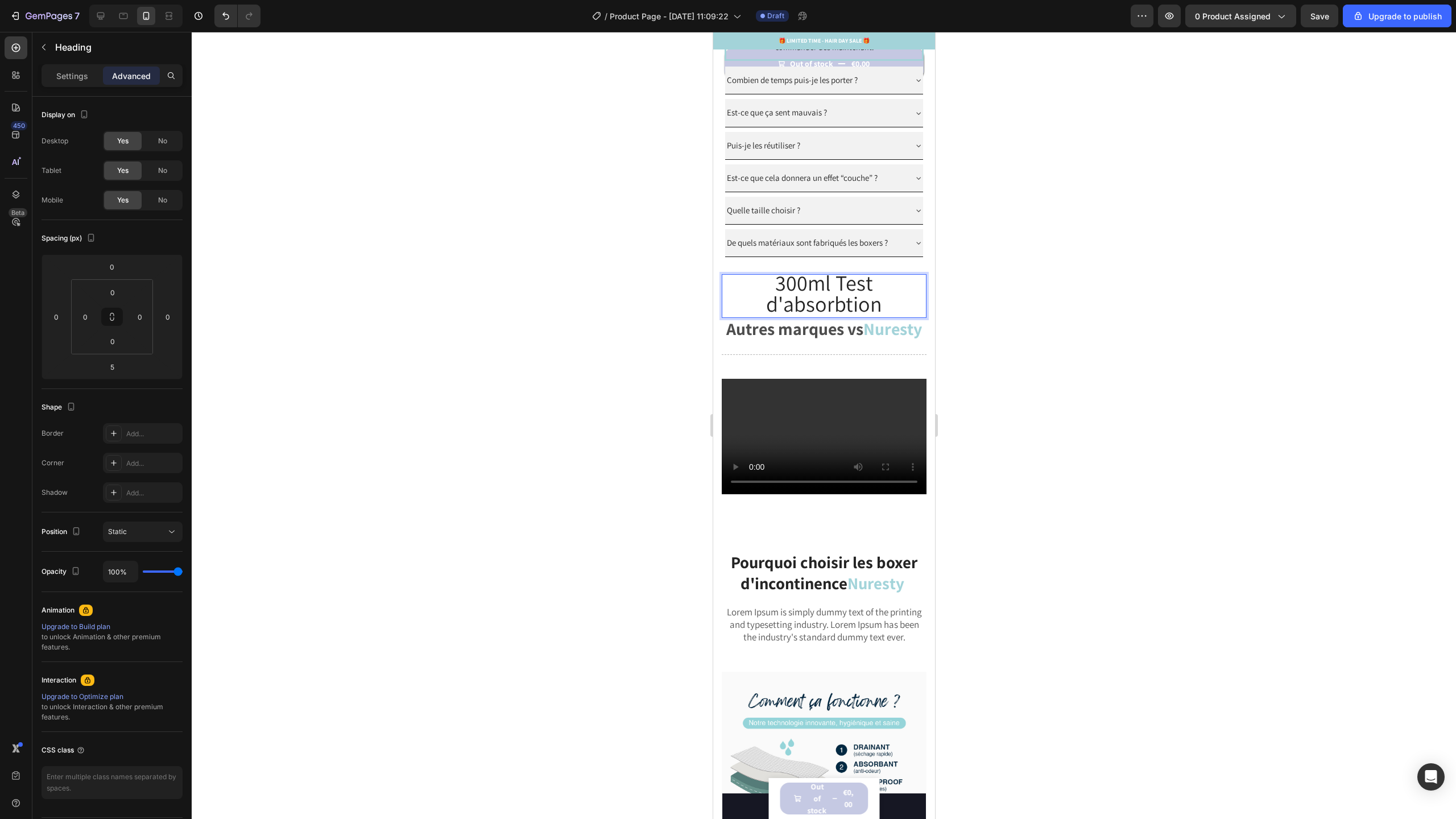
click at [797, 318] on span "300ml Test d'absorbtion" at bounding box center [823, 293] width 116 height 49
click at [726, 340] on p "Autres marques vs Nuresty" at bounding box center [823, 331] width 203 height 18
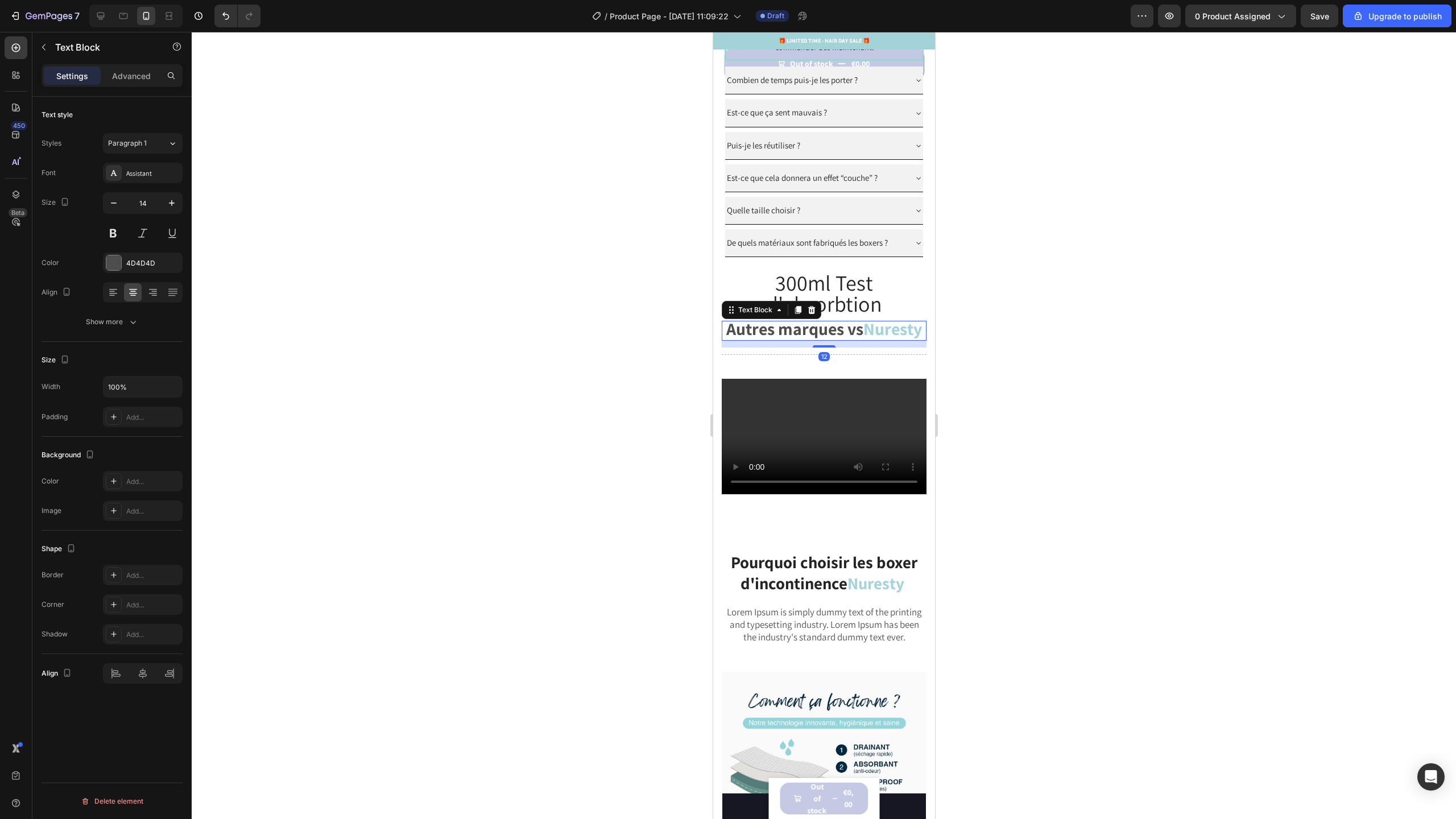
click at [748, 305] on p "⁠⁠⁠⁠⁠⁠⁠ 300ml Test d'absorbtion" at bounding box center [823, 294] width 203 height 41
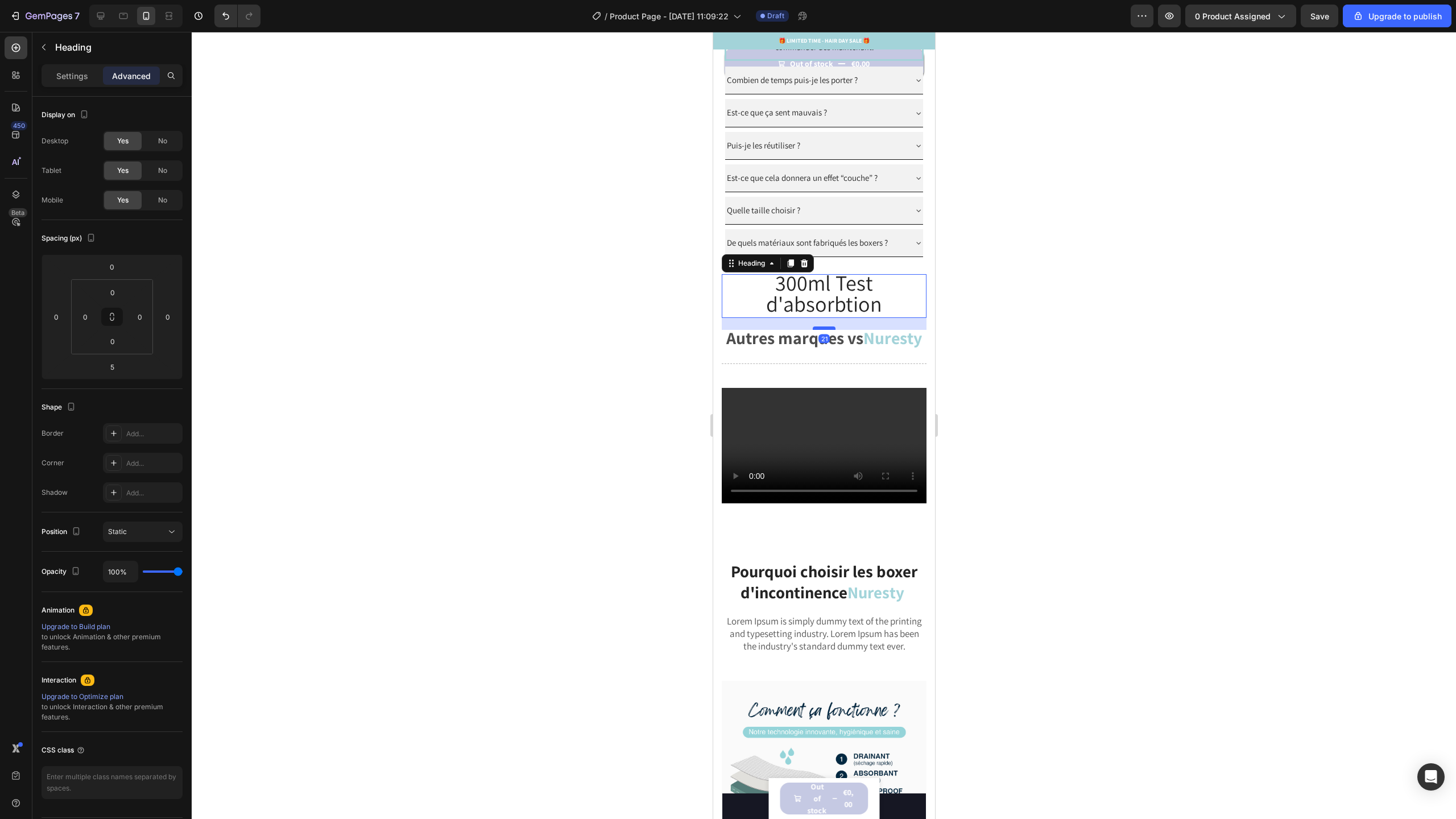
drag, startPoint x: 823, startPoint y: 330, endPoint x: 821, endPoint y: 339, distance: 9.2
click at [821, 330] on div at bounding box center [823, 328] width 23 height 4
type input "21"
click at [828, 371] on div "Title Line" at bounding box center [823, 363] width 204 height 14
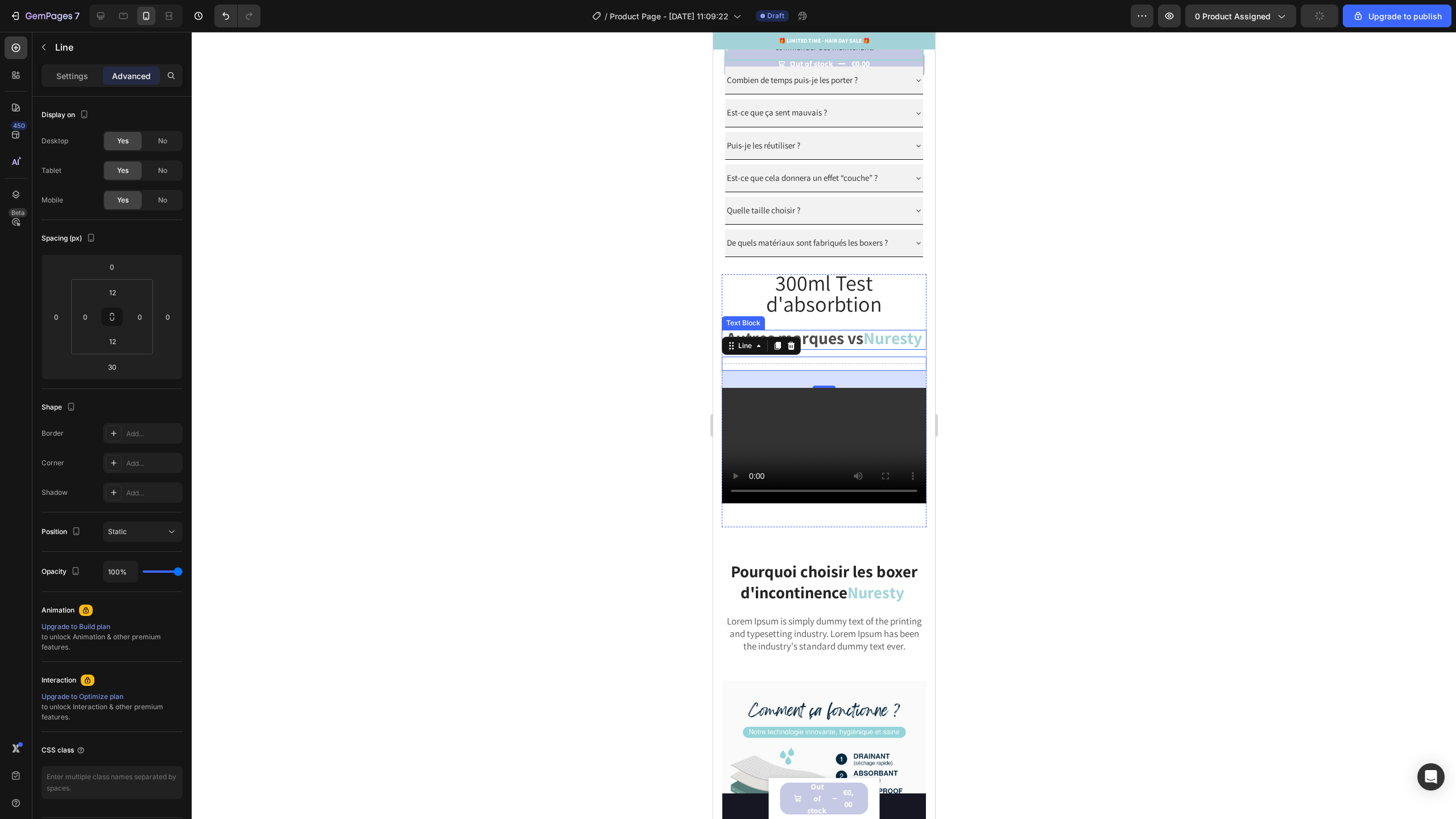
click at [814, 349] on strong "Autres marques vs" at bounding box center [794, 338] width 137 height 23
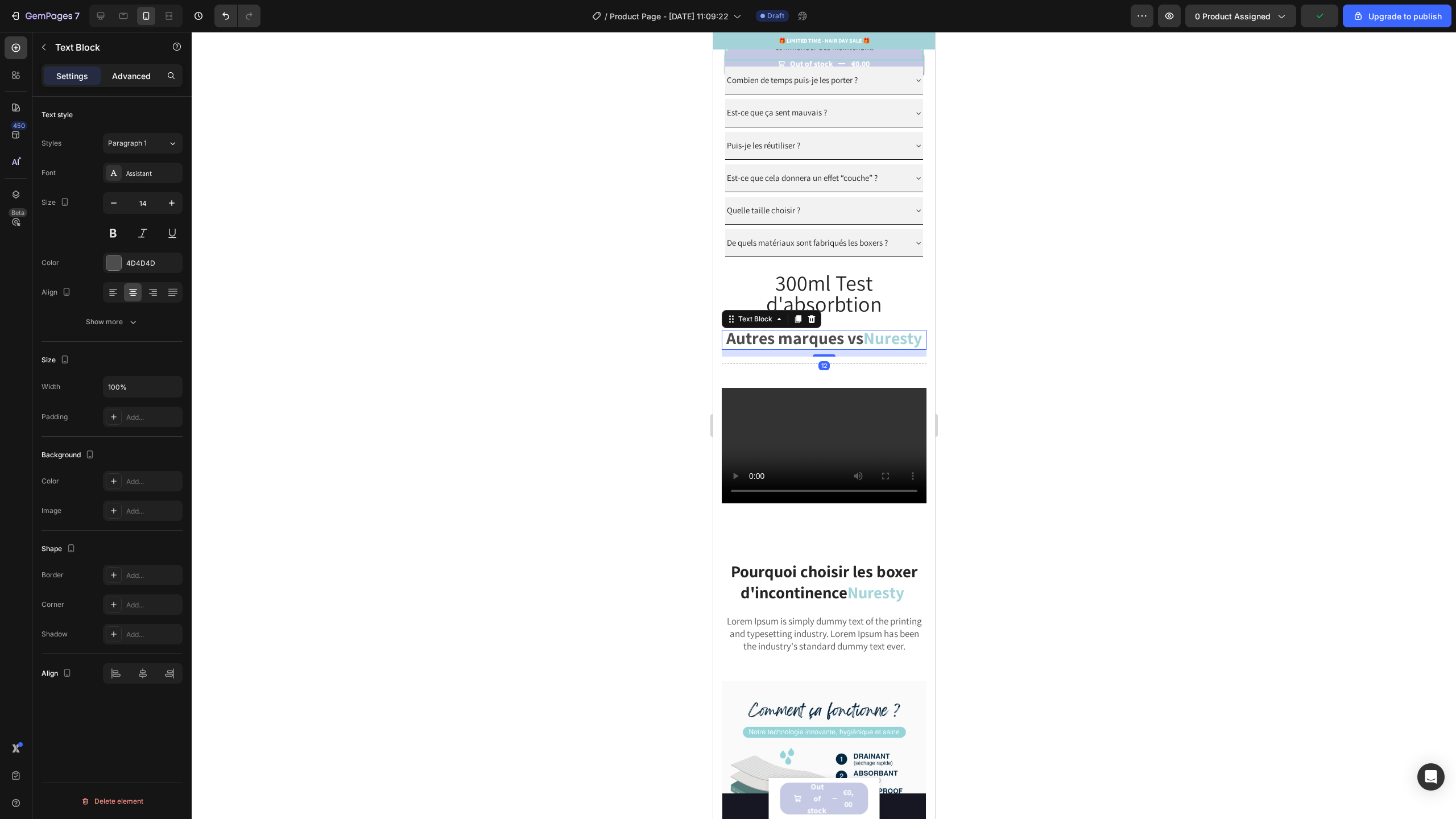
click at [132, 74] on p "Advanced" at bounding box center [132, 76] width 39 height 12
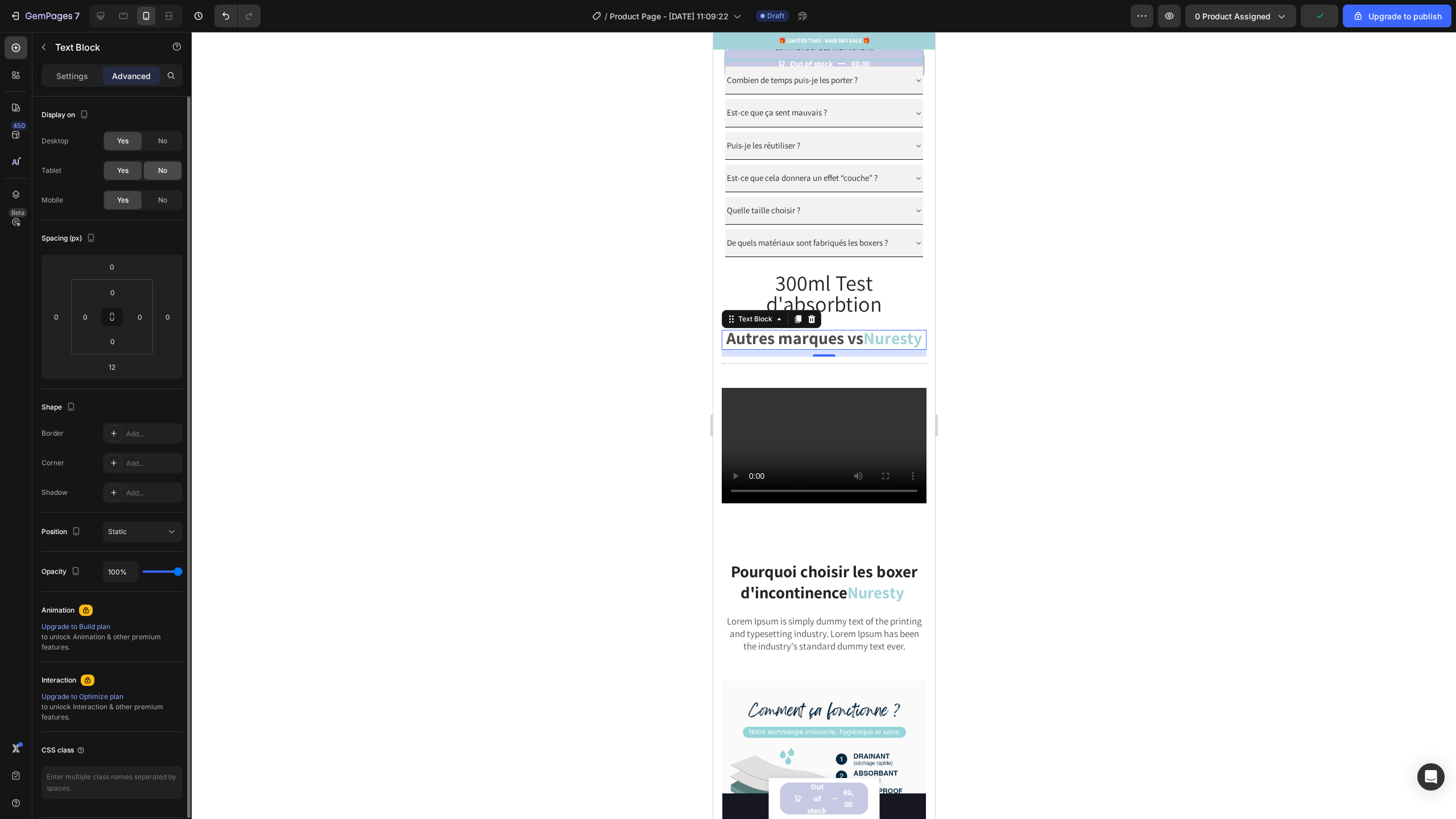
click at [153, 171] on div "No" at bounding box center [162, 170] width 38 height 18
click at [163, 141] on span "No" at bounding box center [162, 141] width 9 height 11
click at [833, 371] on div "Title Line" at bounding box center [823, 363] width 204 height 14
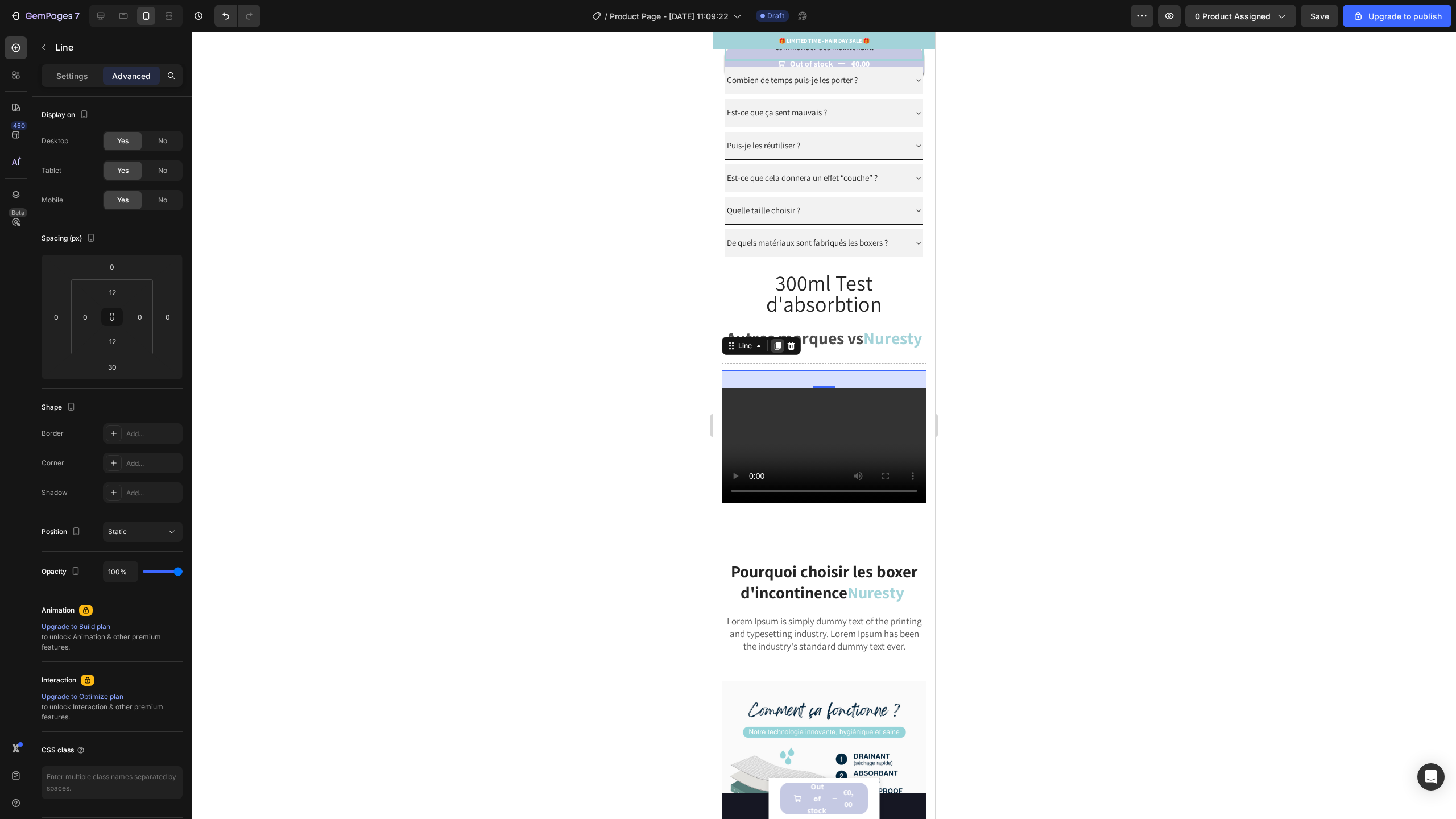
click at [777, 353] on div at bounding box center [777, 346] width 14 height 14
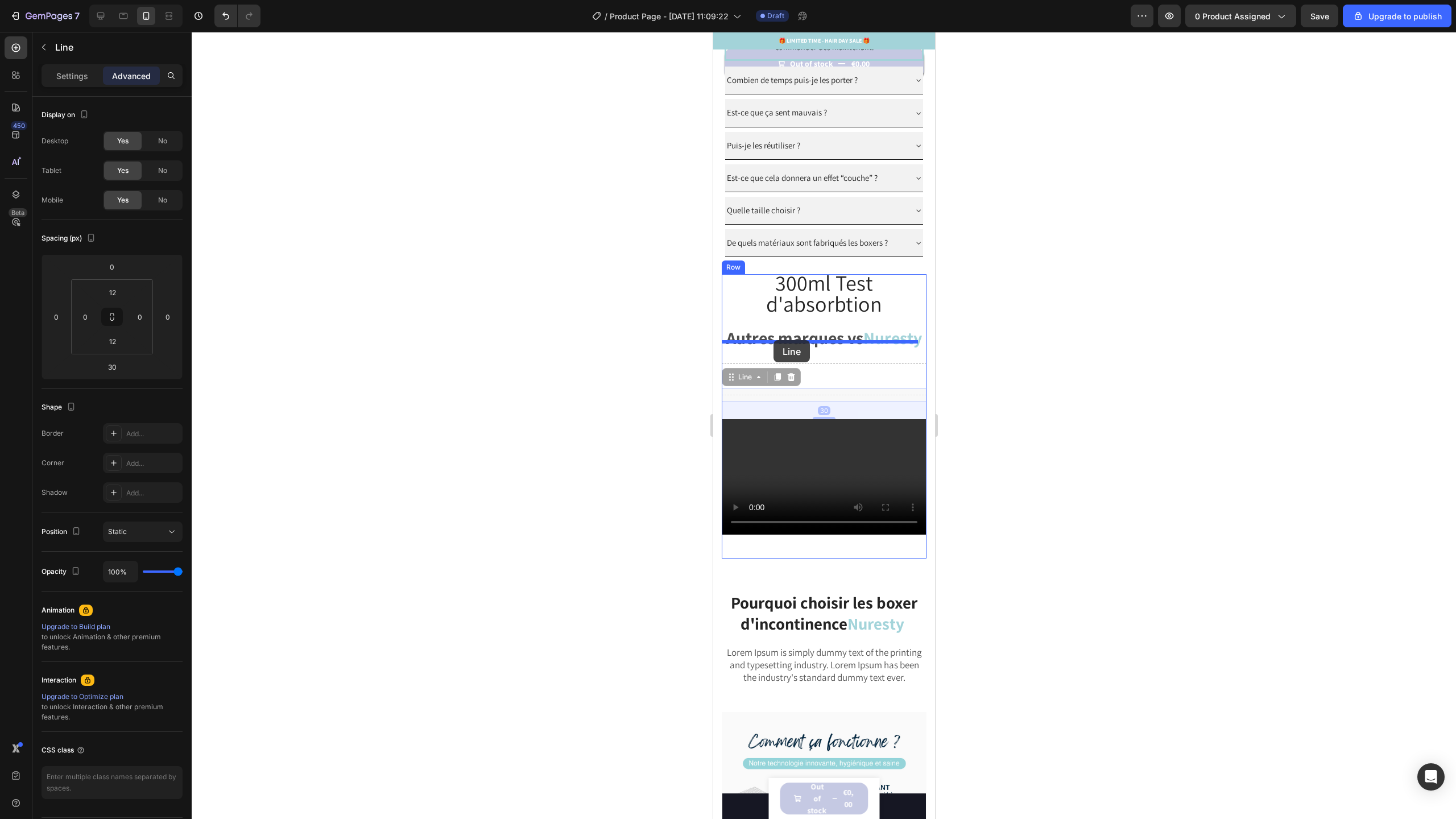
drag, startPoint x: 733, startPoint y: 409, endPoint x: 773, endPoint y: 341, distance: 78.9
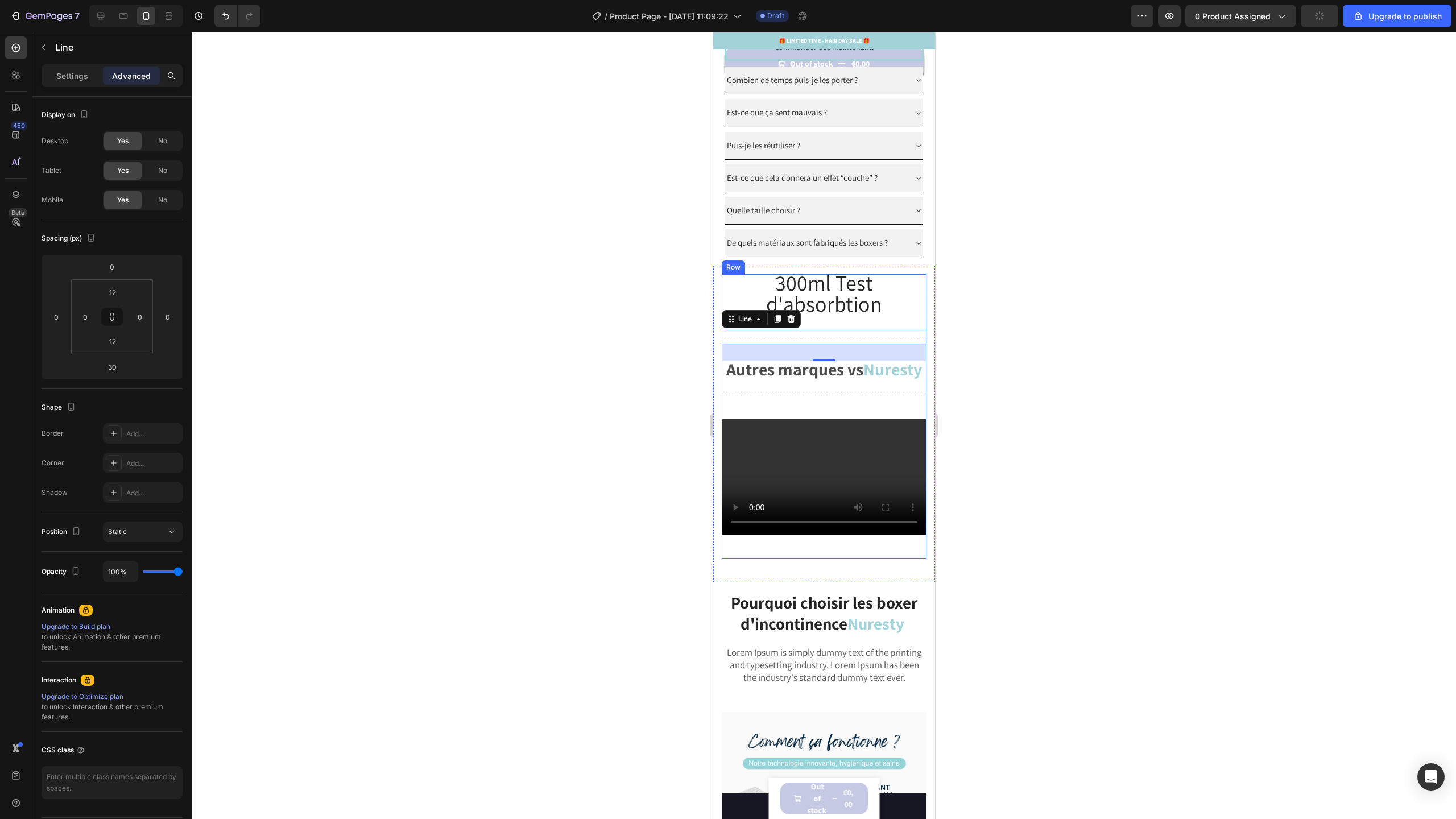
click at [877, 334] on div "⁠⁠⁠⁠⁠⁠⁠ 300ml Test d'absorbtion Heading Title Line 30 Autres marques vs Nuresty…" at bounding box center [823, 415] width 204 height 284
click at [223, 18] on icon "Undo/Redo" at bounding box center [226, 16] width 11 height 11
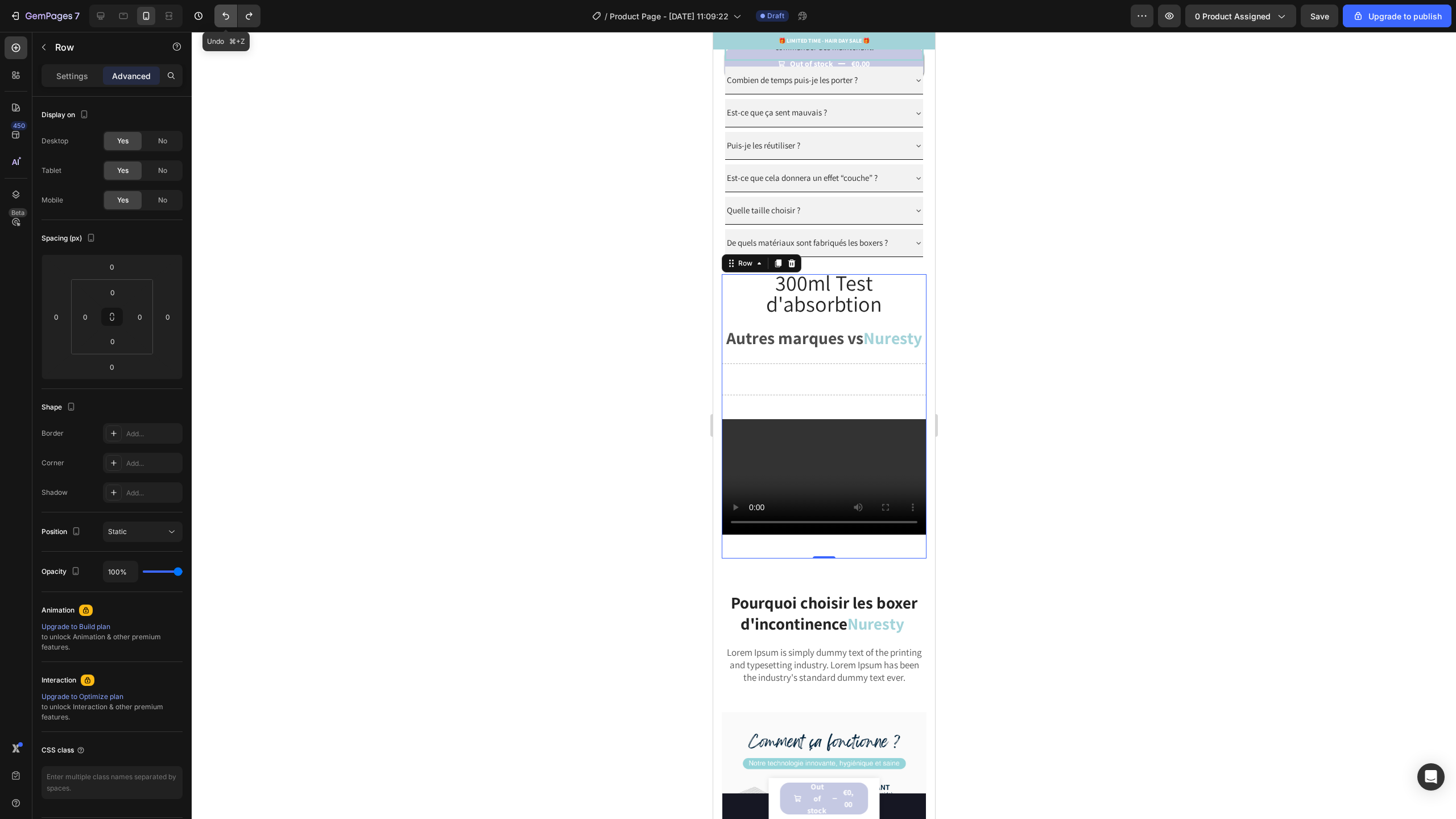
click at [223, 14] on icon "Undo/Redo" at bounding box center [226, 16] width 7 height 7
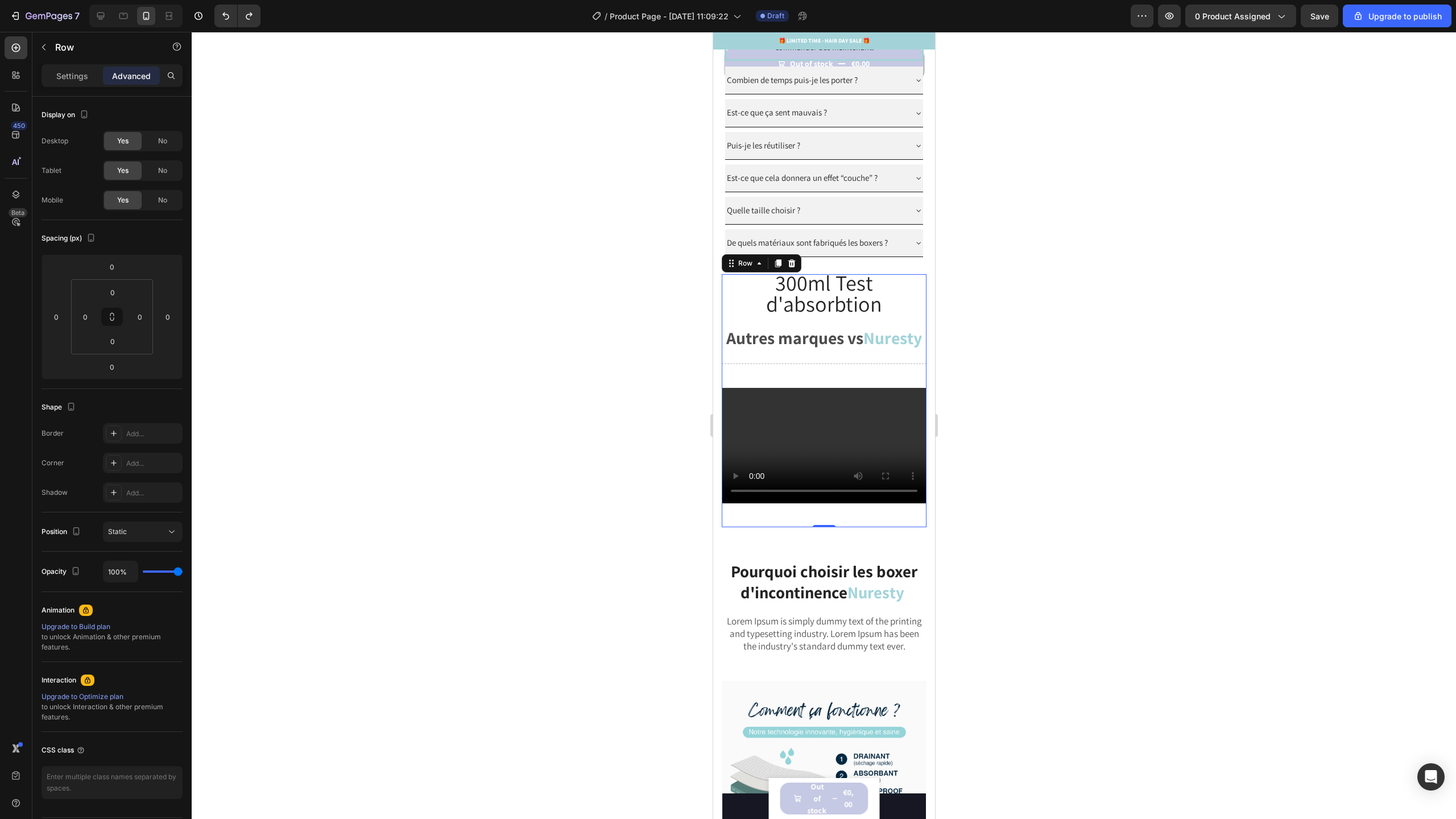
click at [828, 341] on div "⁠⁠⁠⁠⁠⁠⁠ 300ml Test d'absorbtion Heading Autres marques vs Nuresty Text Block Ti…" at bounding box center [823, 400] width 204 height 253
click at [828, 345] on strong "Autres marques vs" at bounding box center [794, 338] width 137 height 23
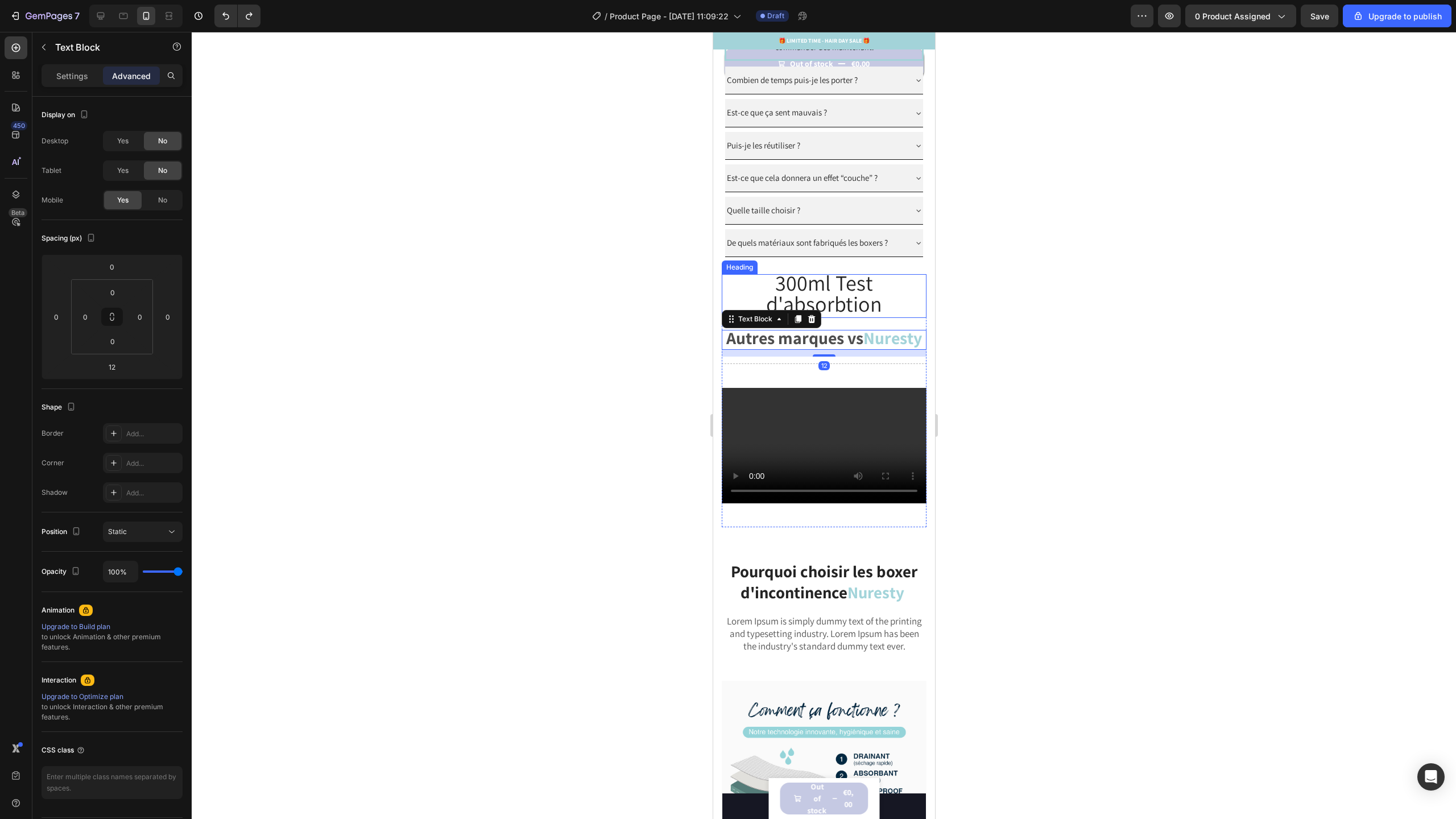
click at [838, 306] on span "300ml Test d'absorbtion" at bounding box center [823, 293] width 116 height 49
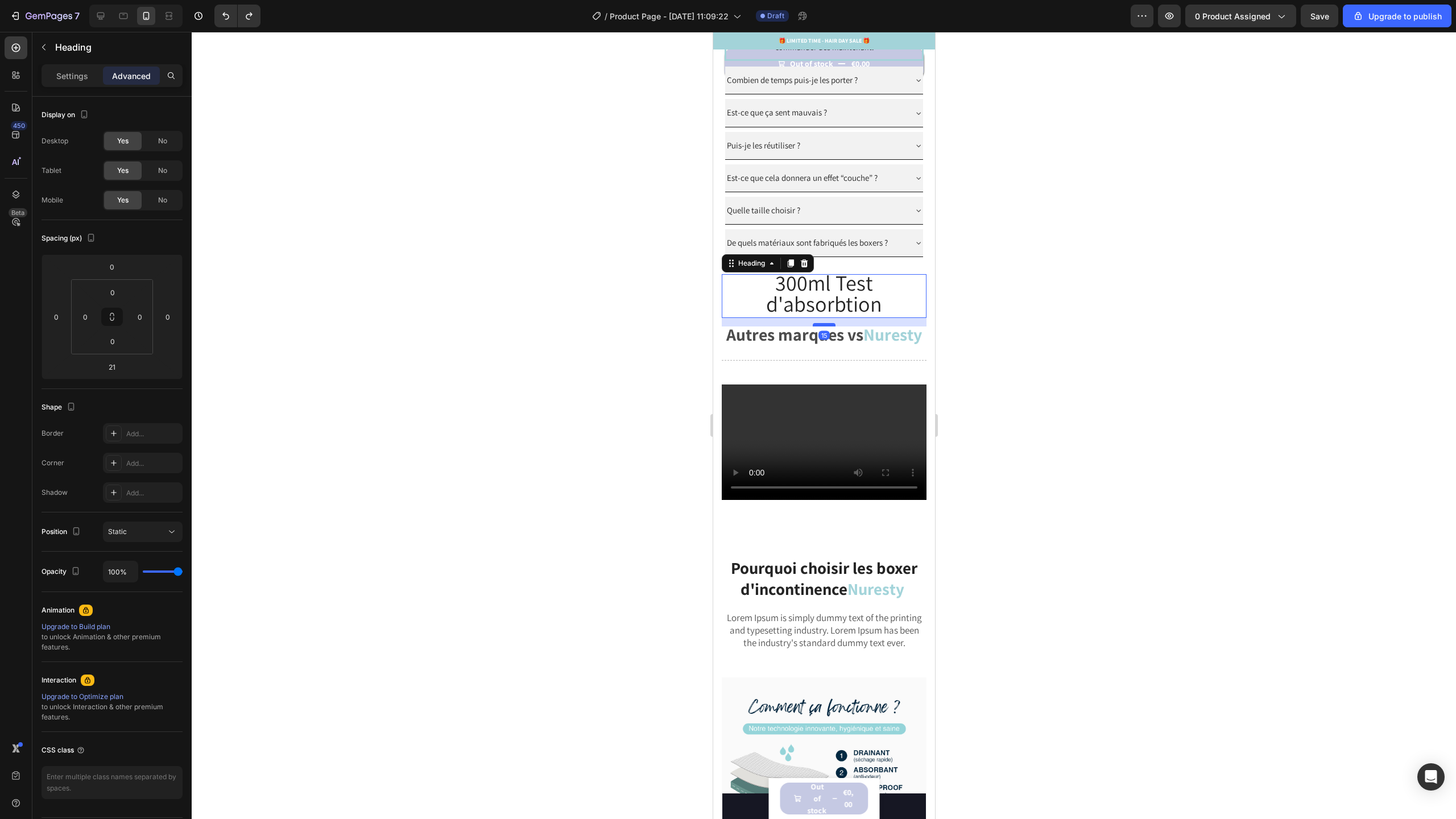
click at [826, 327] on div at bounding box center [823, 325] width 23 height 4
type input "15"
click at [850, 379] on div "⁠⁠⁠⁠⁠⁠⁠ 300ml Test d'absorbtion Heading 15 Autres marques vs Nuresty Text Block…" at bounding box center [823, 399] width 204 height 249
click at [863, 346] on strong "Nuresty" at bounding box center [892, 334] width 59 height 23
click at [787, 346] on strong "Autres marques vs" at bounding box center [794, 334] width 137 height 23
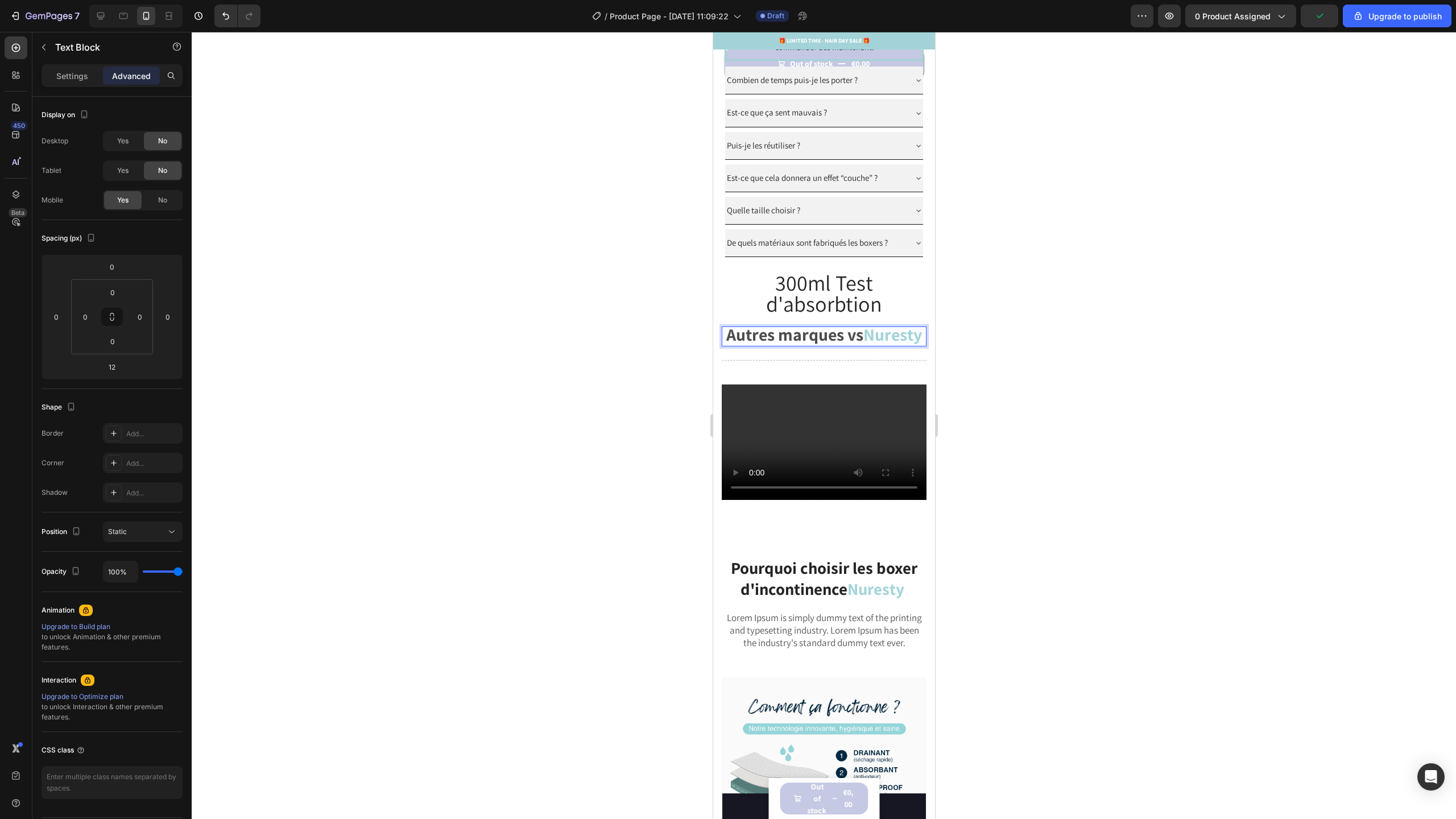
click at [867, 345] on p "Autres marques vs Nuresty" at bounding box center [823, 336] width 203 height 18
click at [825, 361] on div at bounding box center [823, 360] width 204 height 1
click at [863, 346] on strong "Nuresty" at bounding box center [892, 334] width 59 height 23
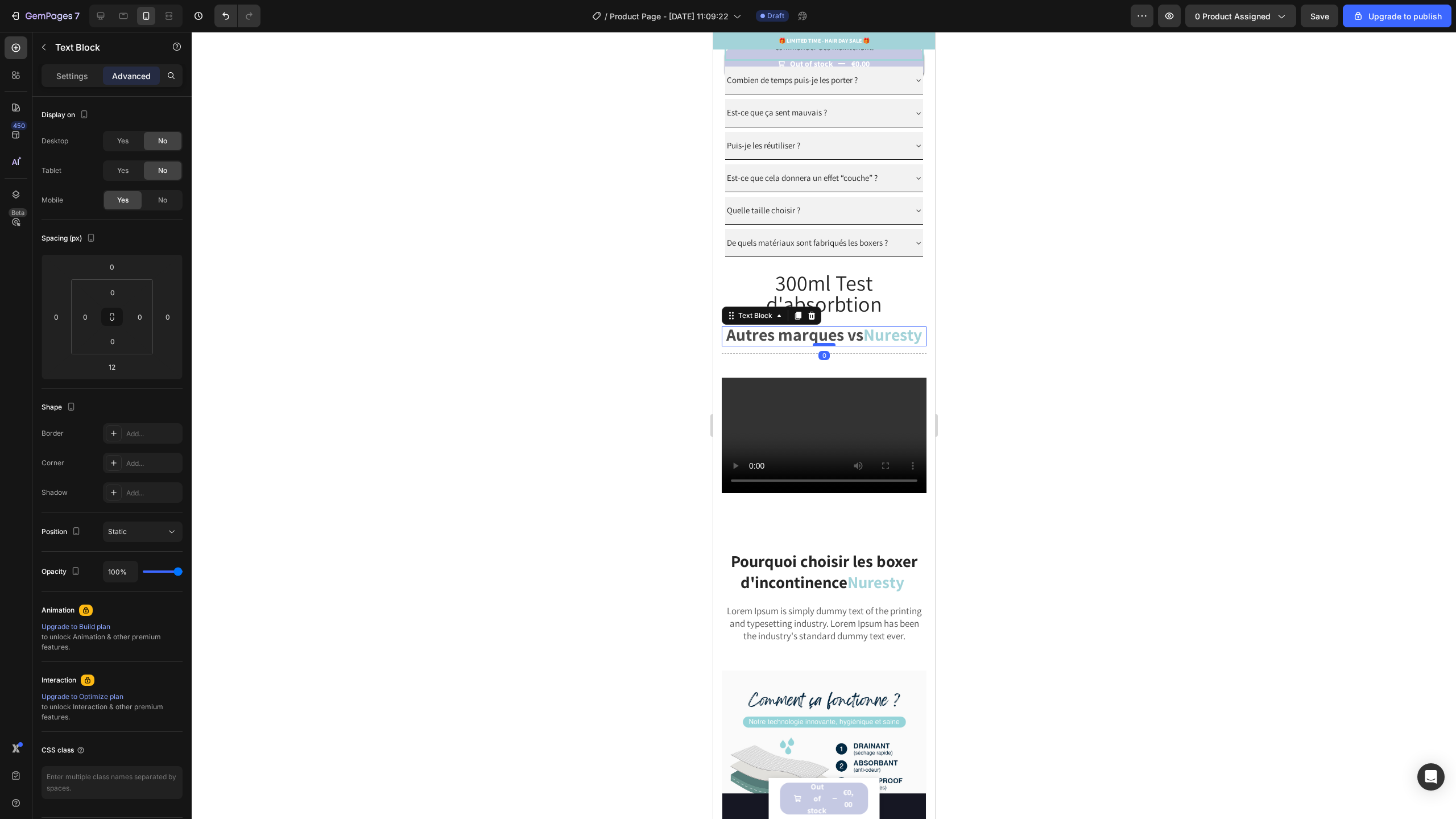
drag, startPoint x: 826, startPoint y: 382, endPoint x: 827, endPoint y: 374, distance: 8.1
click at [827, 347] on div at bounding box center [823, 345] width 23 height 4
type input "0"
click at [824, 361] on div "Title Line" at bounding box center [823, 354] width 204 height 14
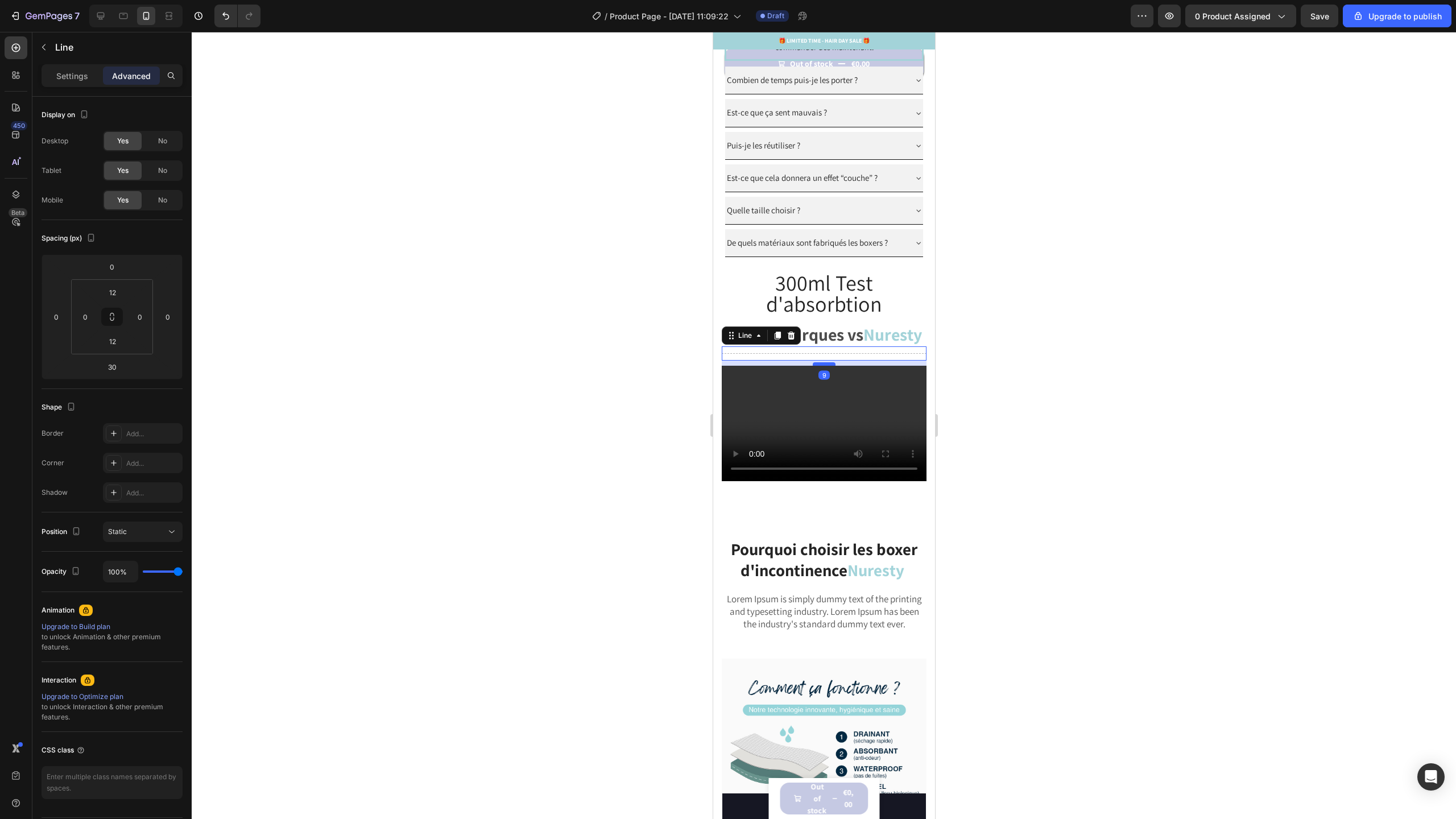
drag, startPoint x: 817, startPoint y: 406, endPoint x: 817, endPoint y: 394, distance: 12.0
click at [817, 366] on div at bounding box center [823, 364] width 23 height 4
click at [106, 16] on icon at bounding box center [100, 16] width 11 height 11
type input "15"
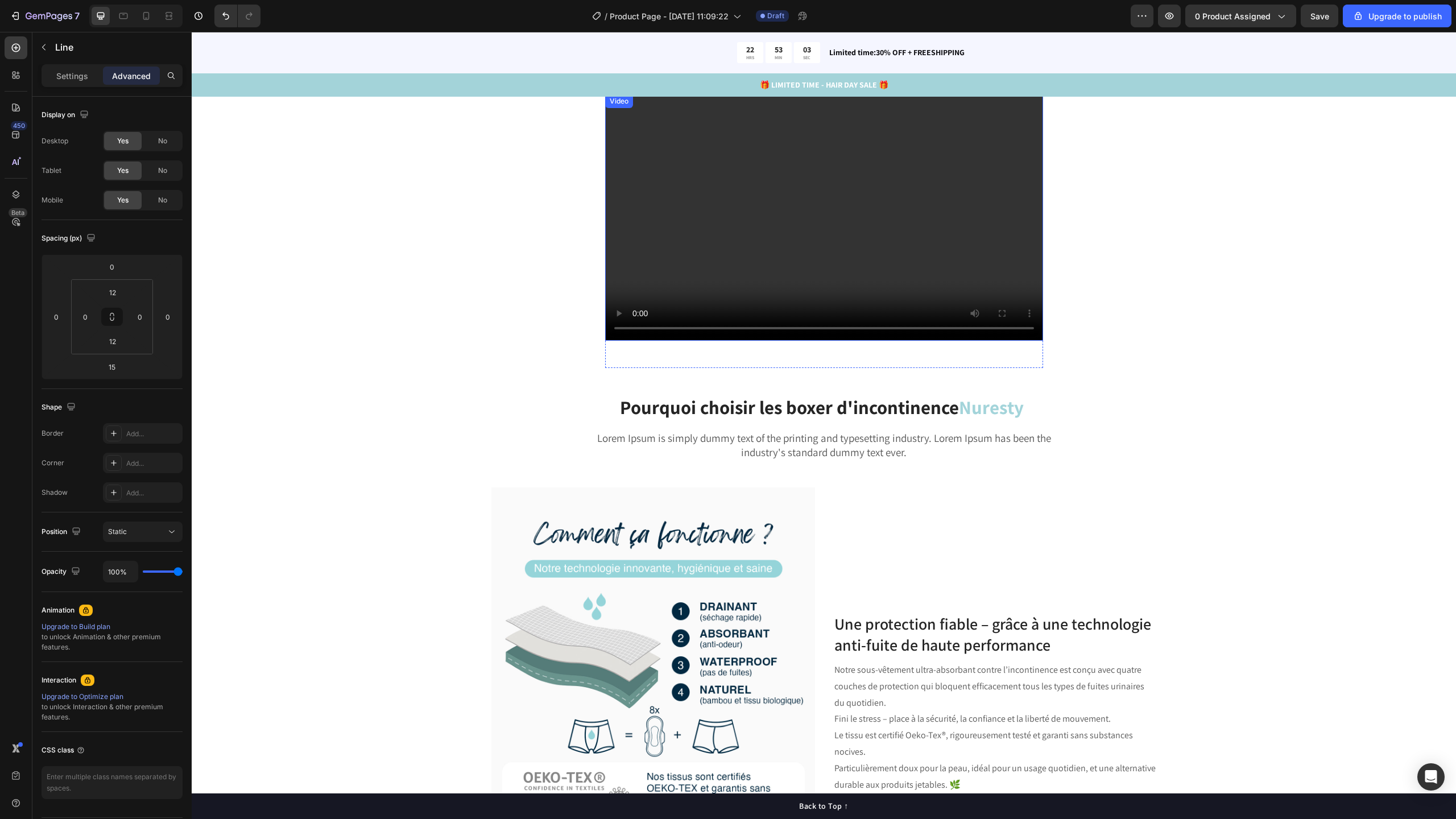
scroll to position [1390, 0]
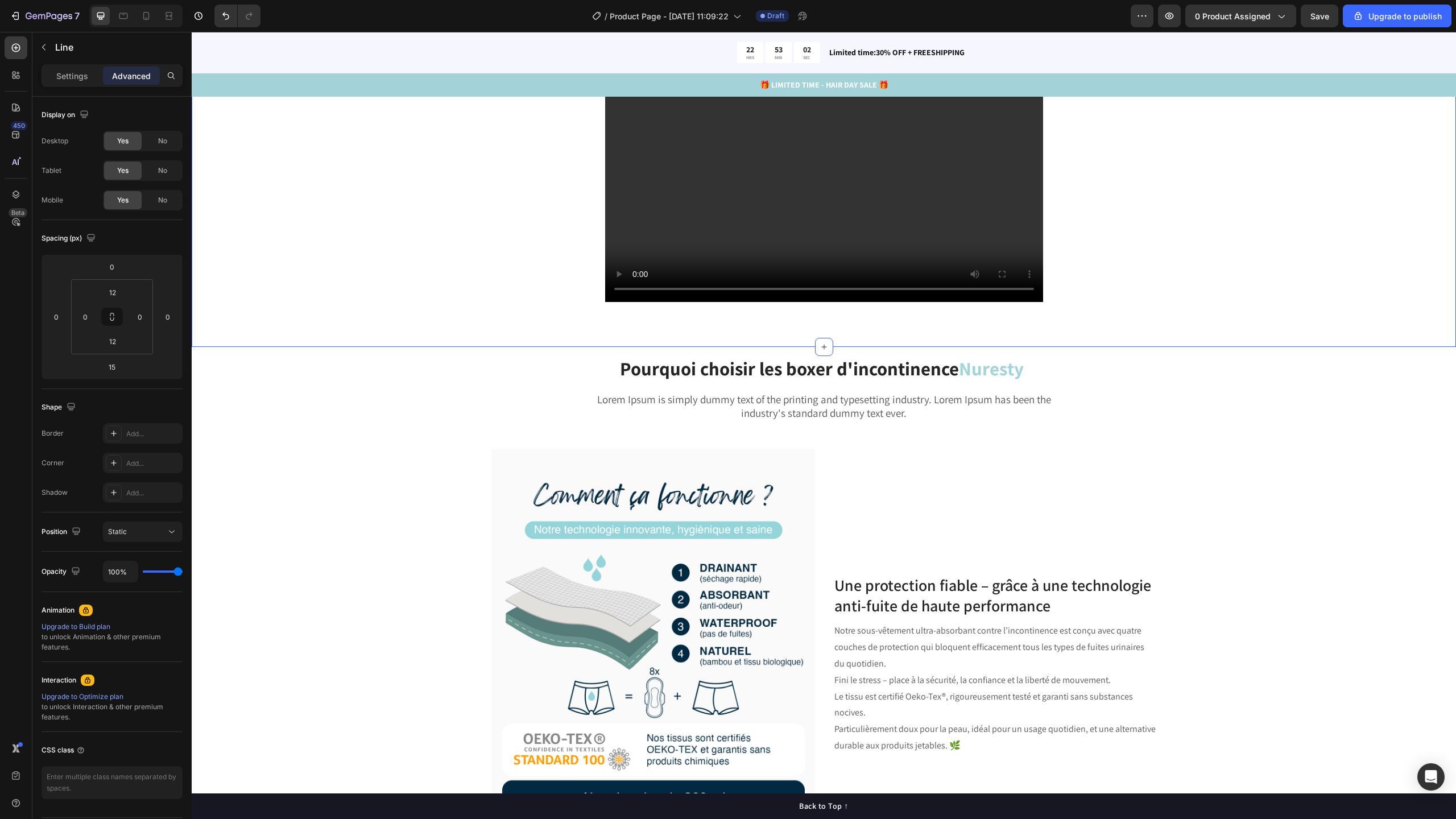
click at [1225, 339] on div "⁠⁠⁠⁠⁠⁠⁠ 300ml Test d'absorbtion Heading Autres marques vs Nuresty Text Block Ti…" at bounding box center [823, 169] width 1247 height 341
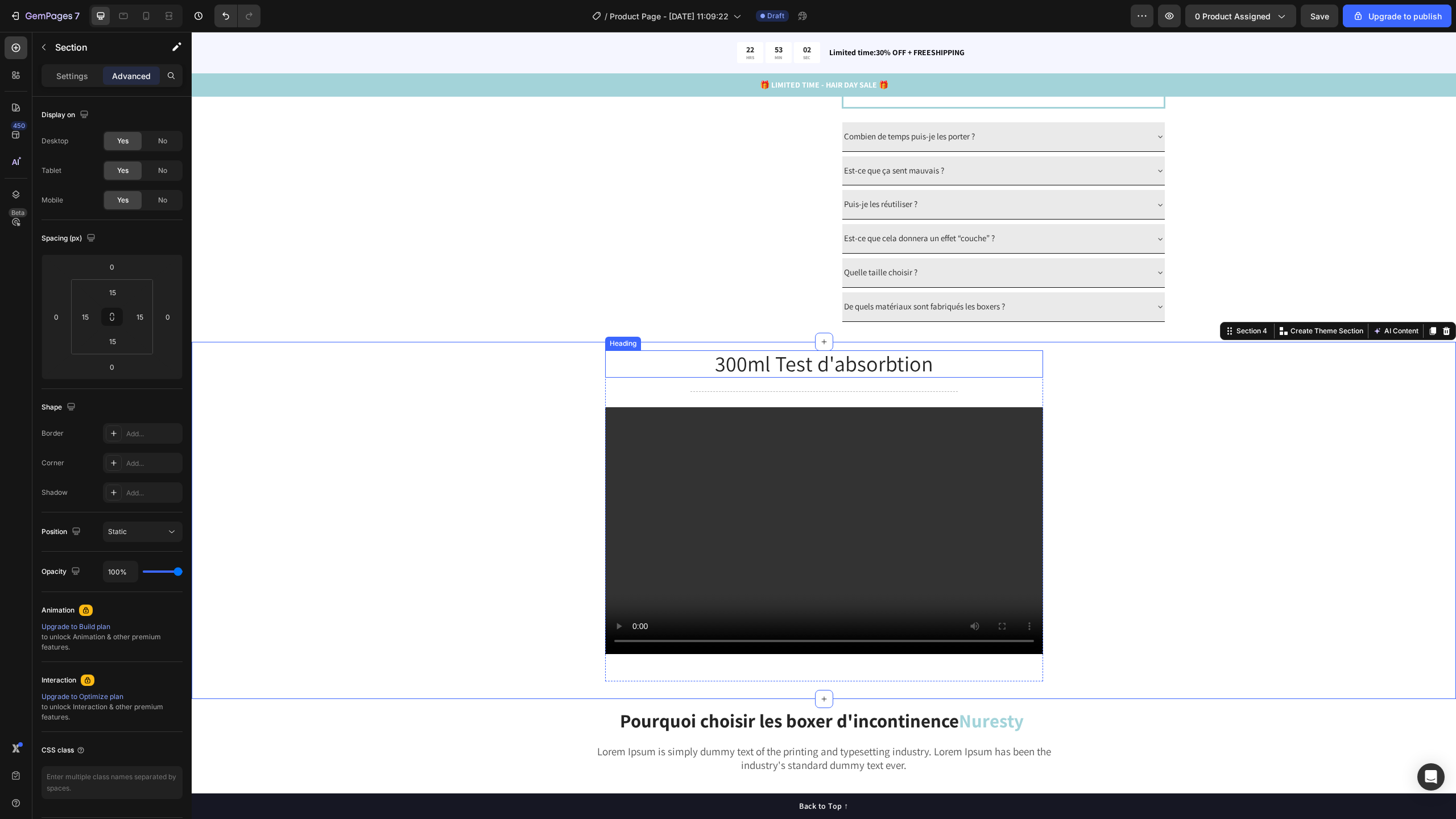
click at [862, 363] on span "300ml Test d'absorbtion" at bounding box center [824, 363] width 219 height 28
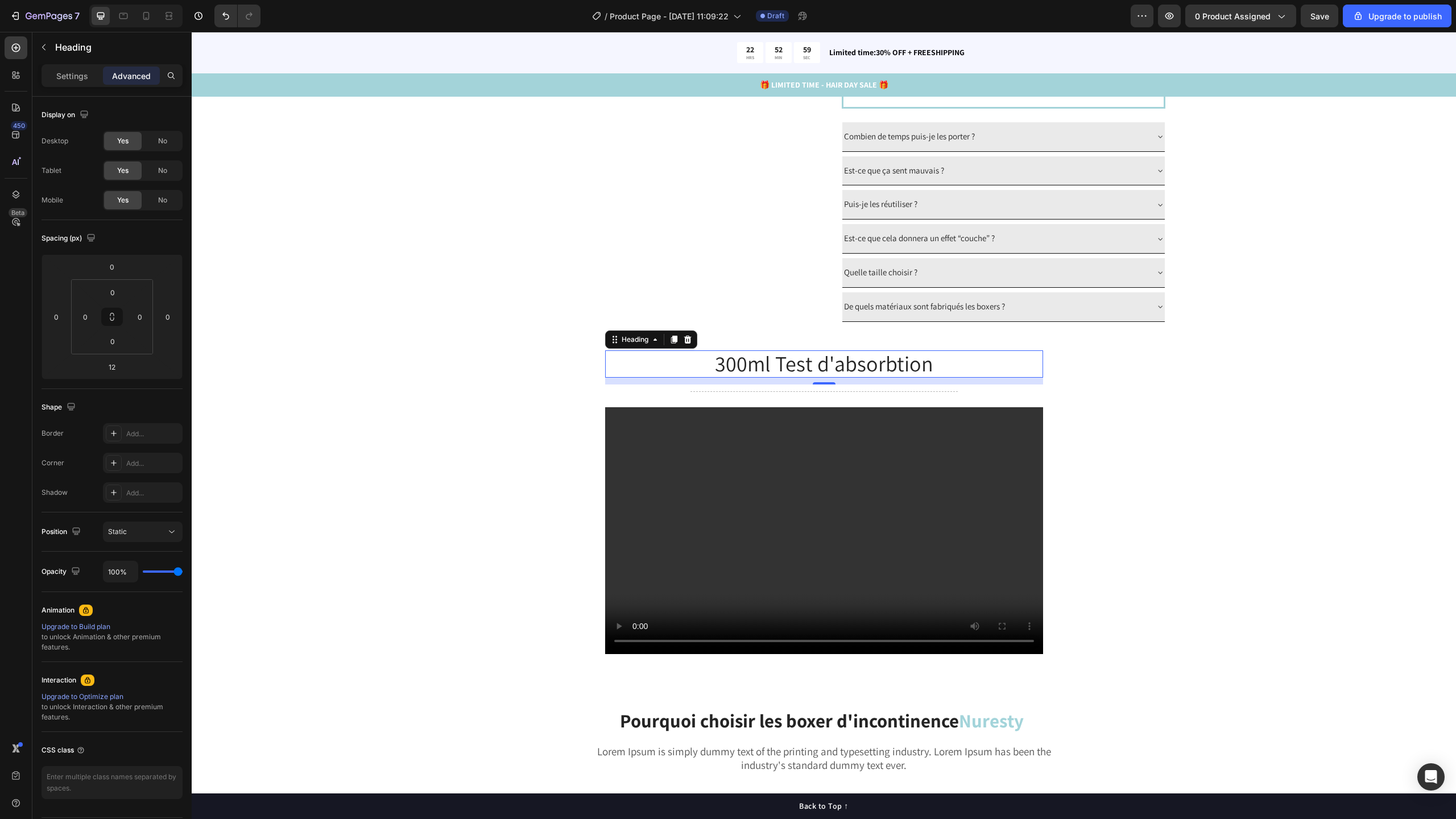
click at [24, 56] on div at bounding box center [16, 47] width 23 height 23
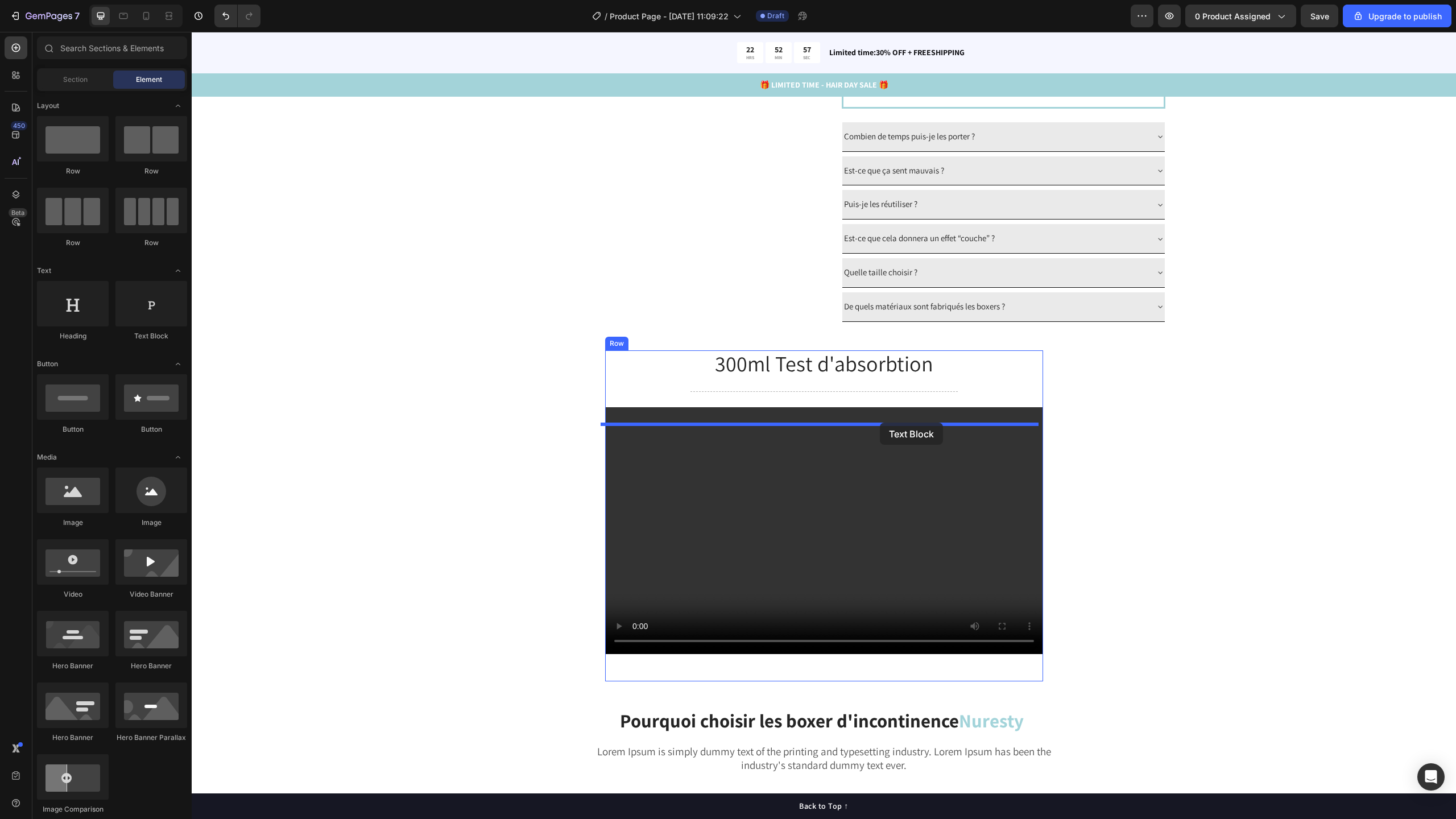
drag, startPoint x: 358, startPoint y: 143, endPoint x: 880, endPoint y: 422, distance: 591.9
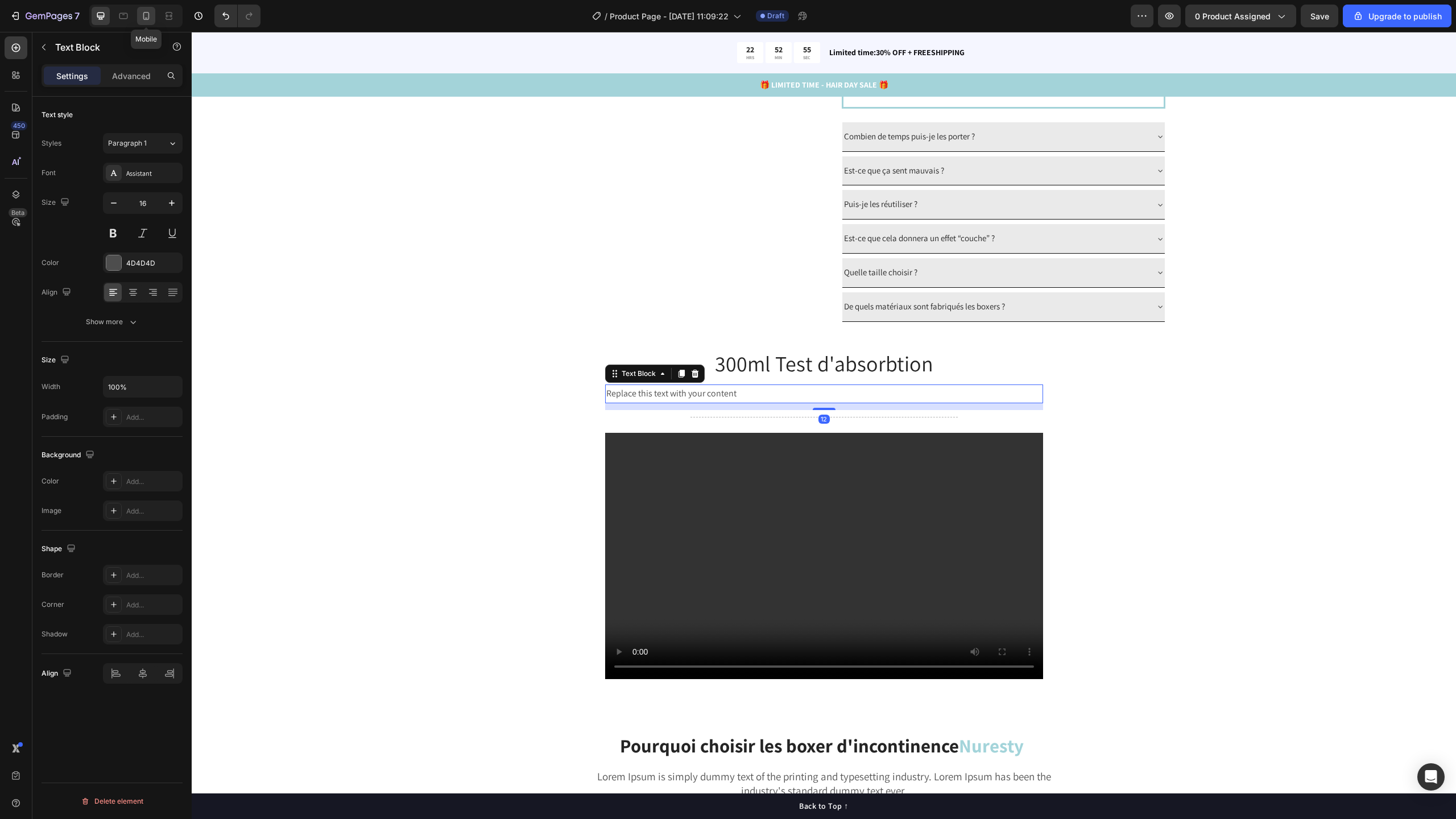
click at [149, 22] on div at bounding box center [146, 16] width 18 height 18
type input "14"
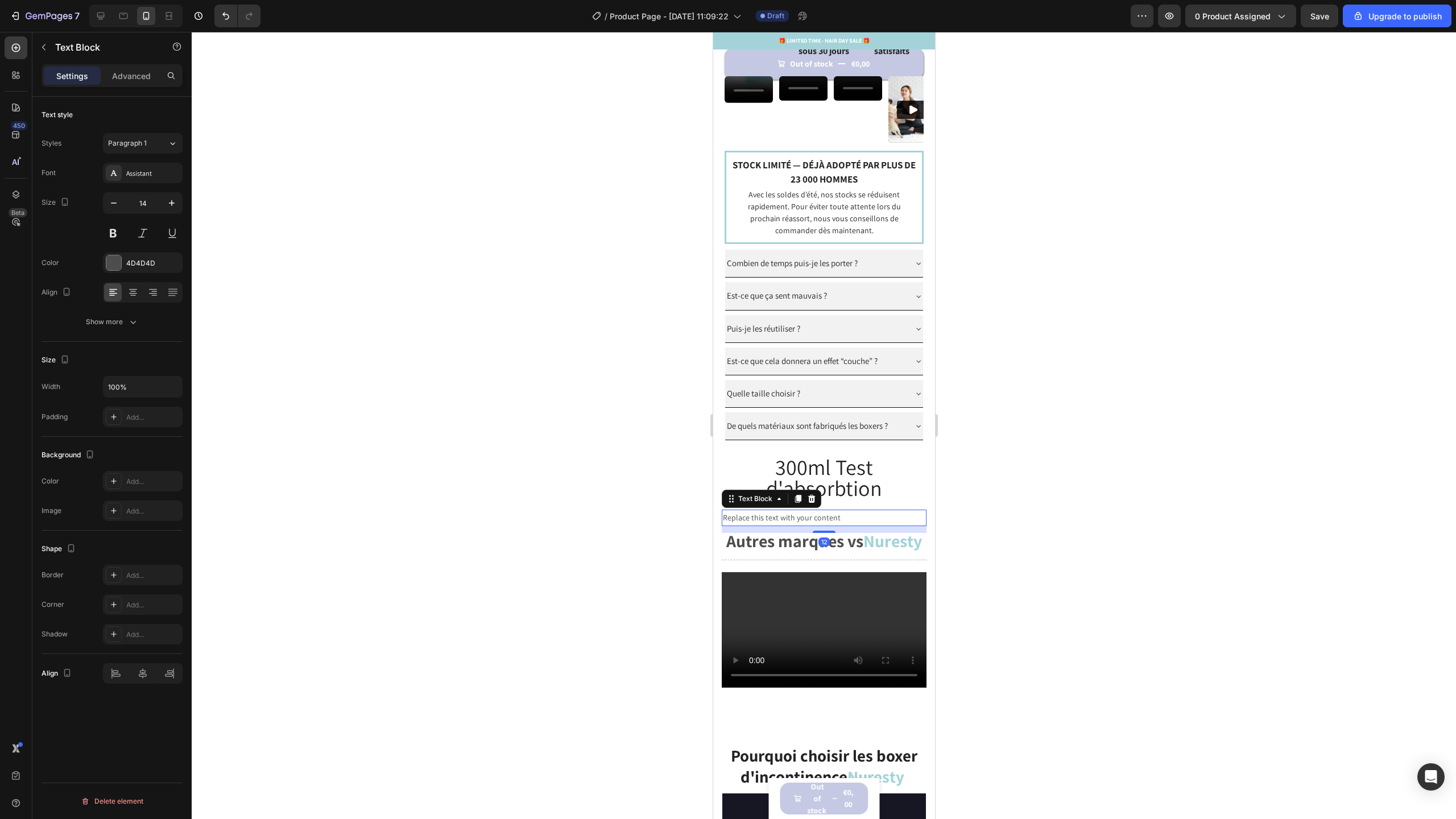
scroll to position [1035, 0]
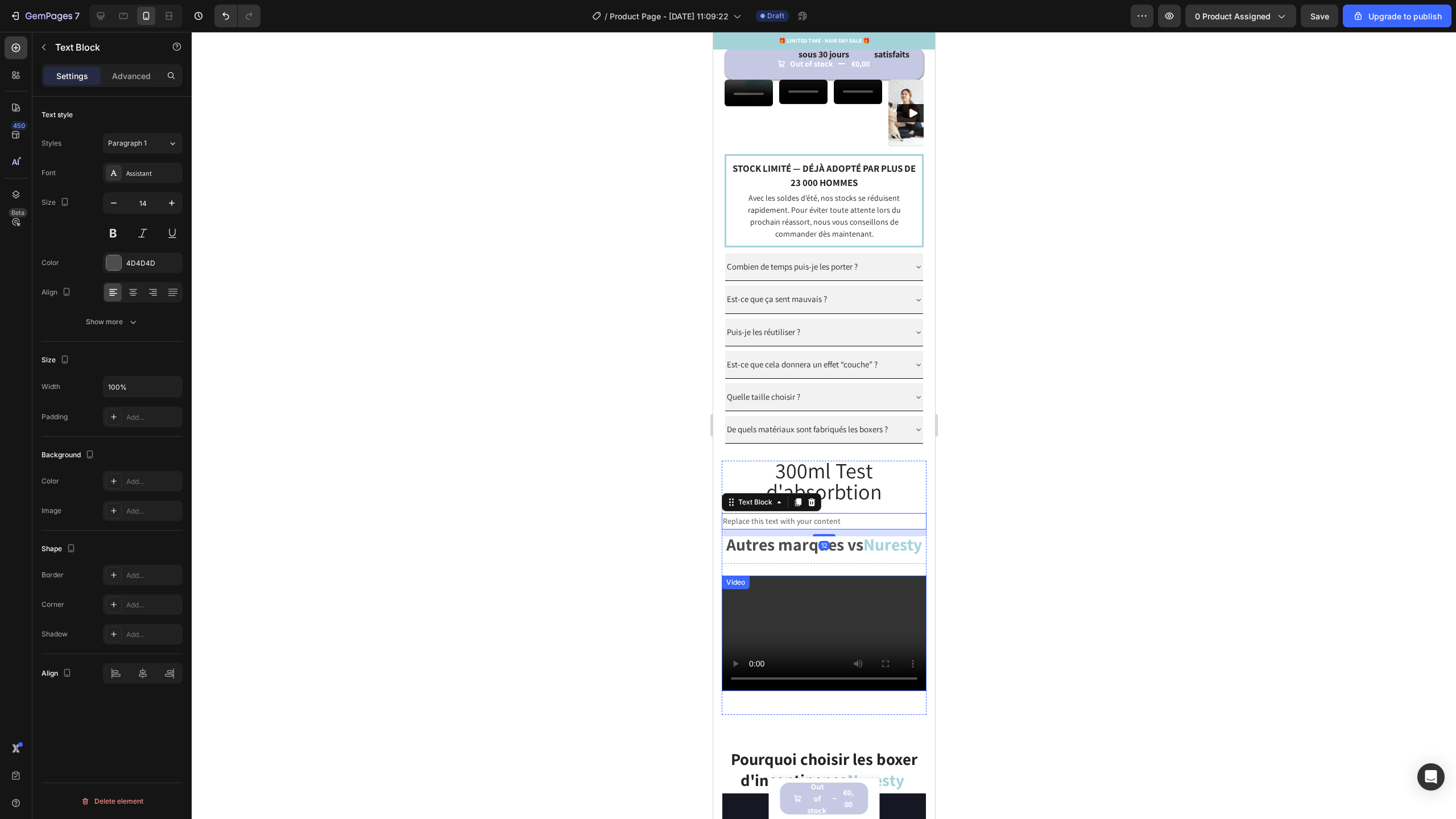
click at [810, 576] on video at bounding box center [823, 634] width 204 height 116
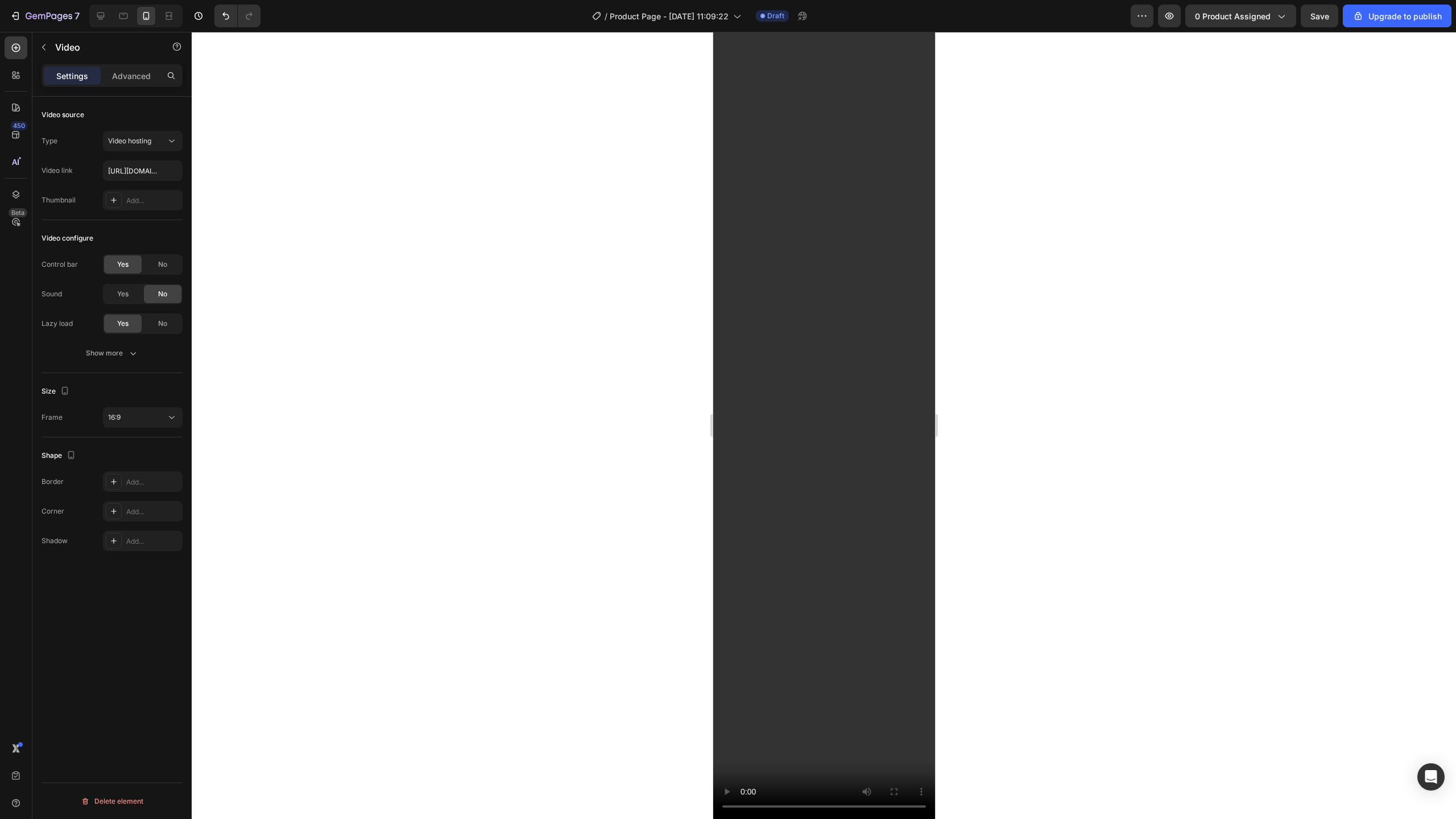
click at [806, 154] on iframe at bounding box center [824, 425] width 222 height 787
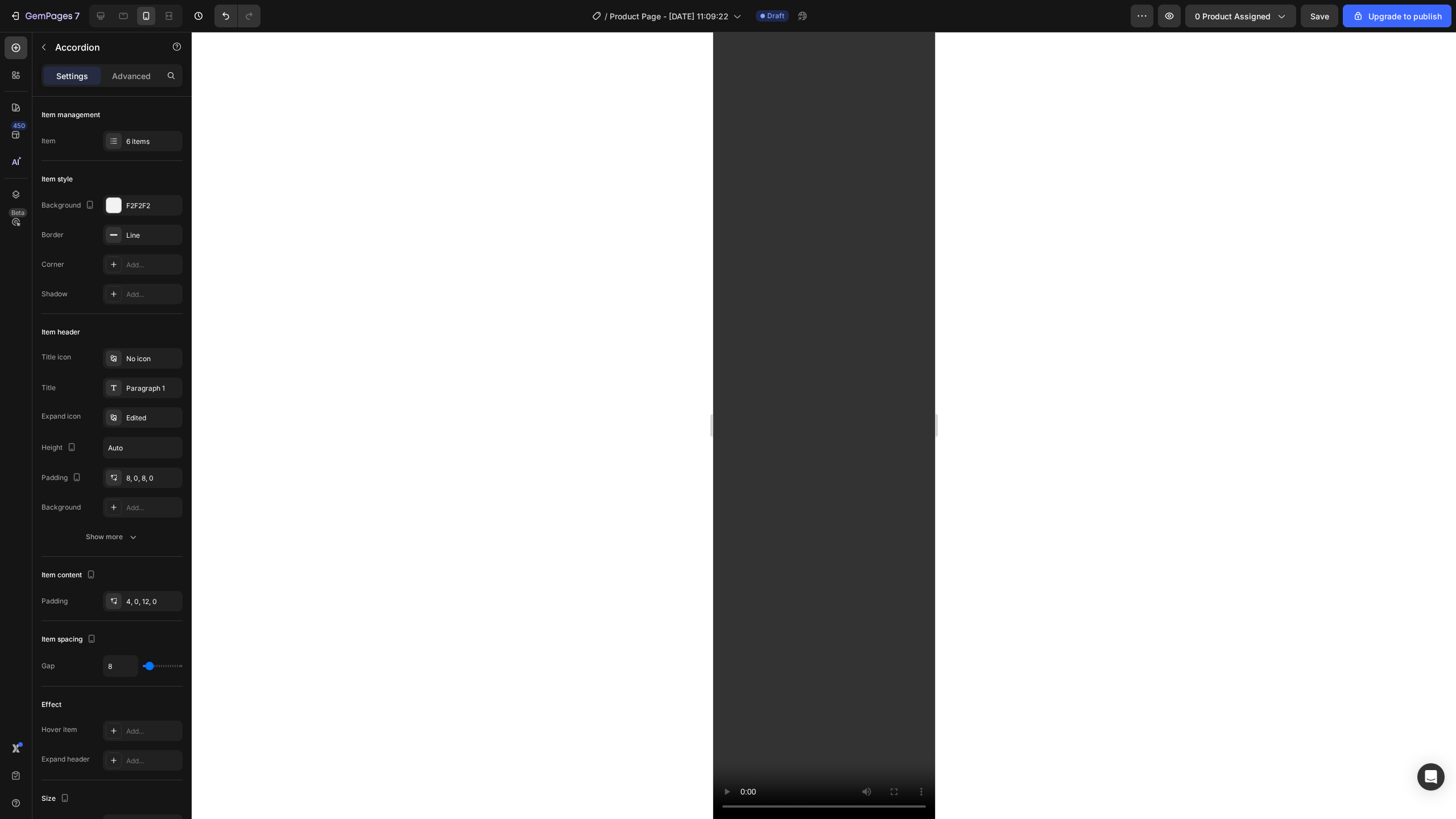
scroll to position [1182, 0]
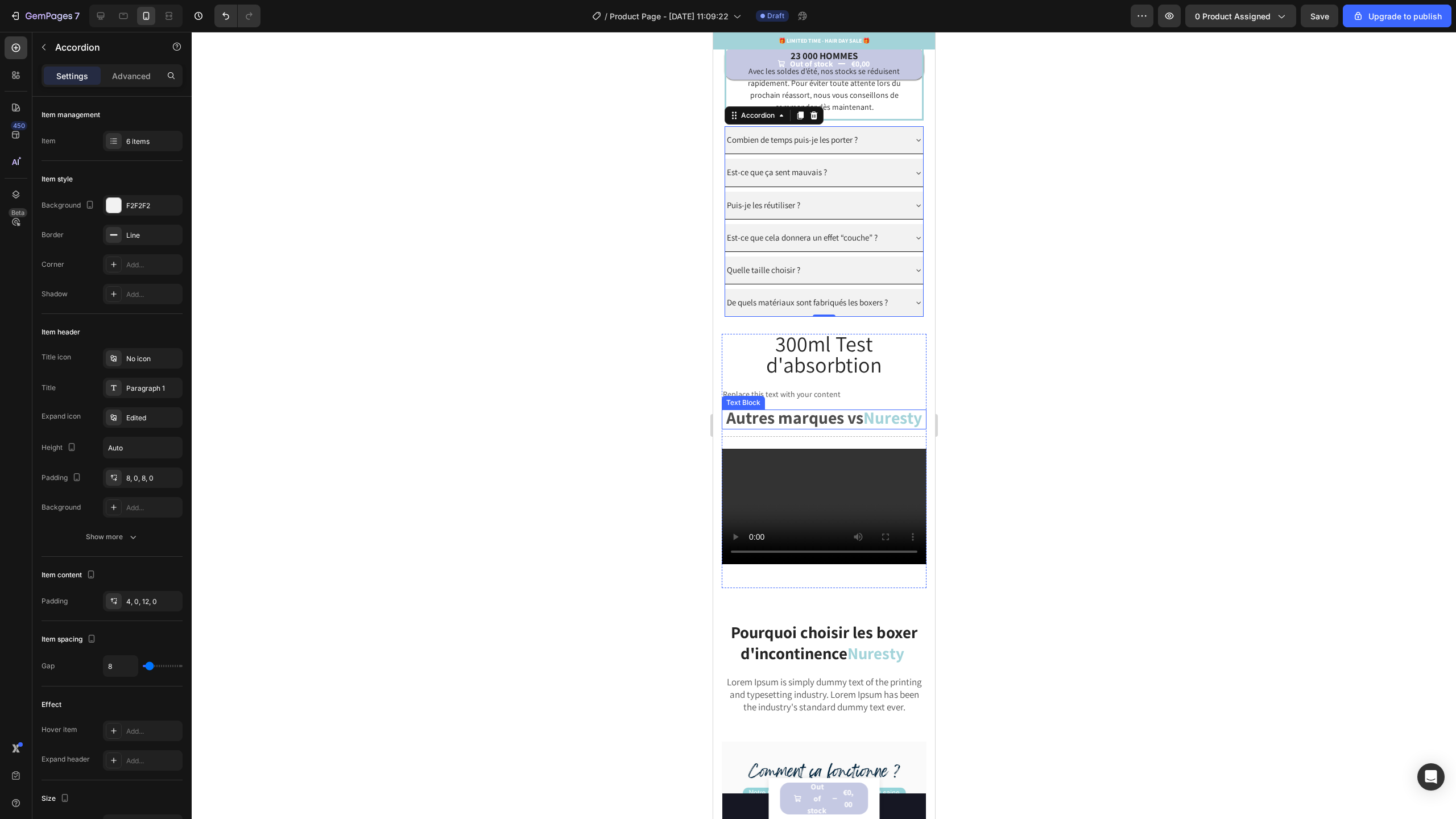
click at [821, 429] on strong "Autres marques vs" at bounding box center [794, 418] width 137 height 23
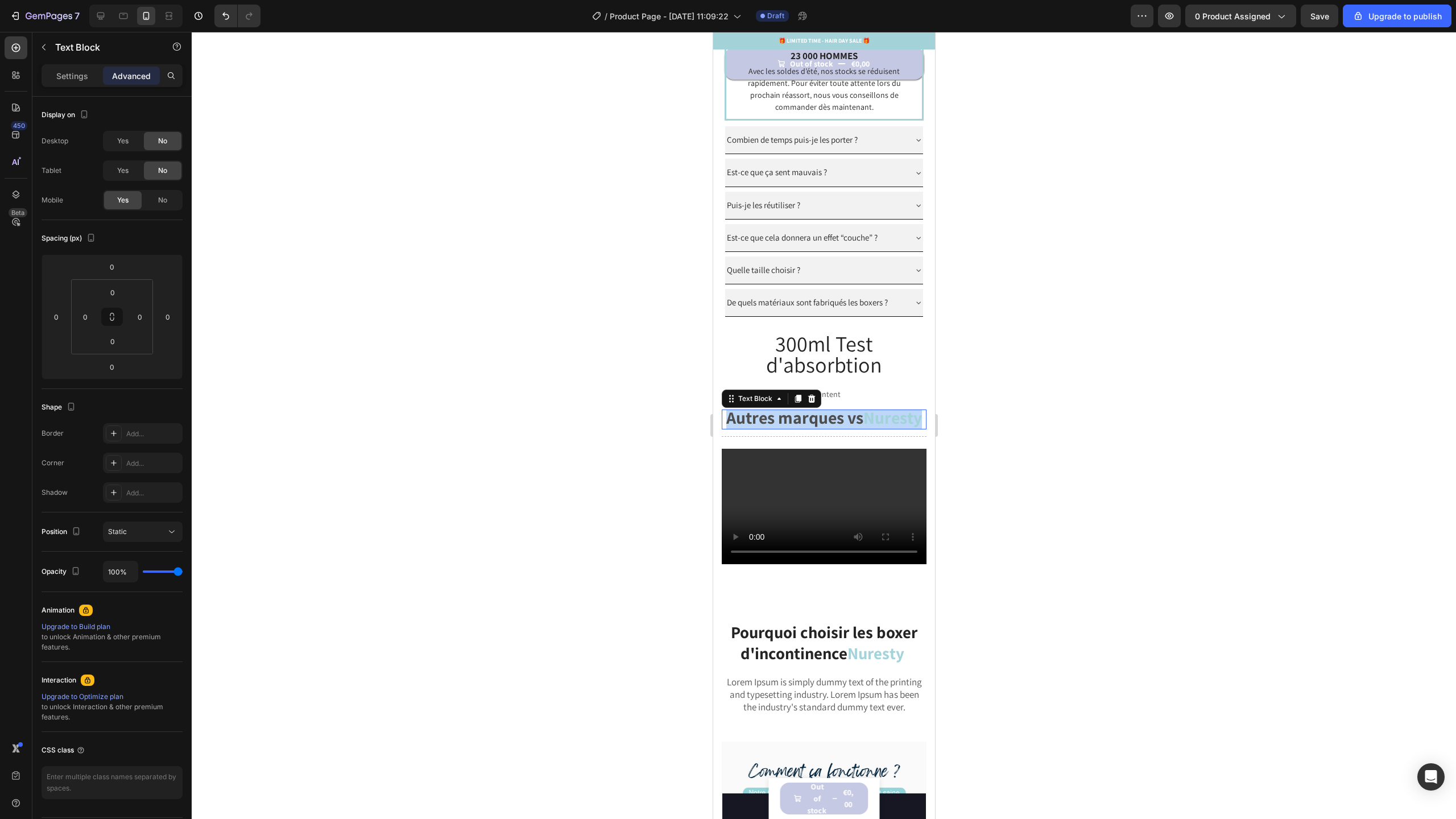
click at [821, 429] on strong "Autres marques vs" at bounding box center [794, 418] width 137 height 23
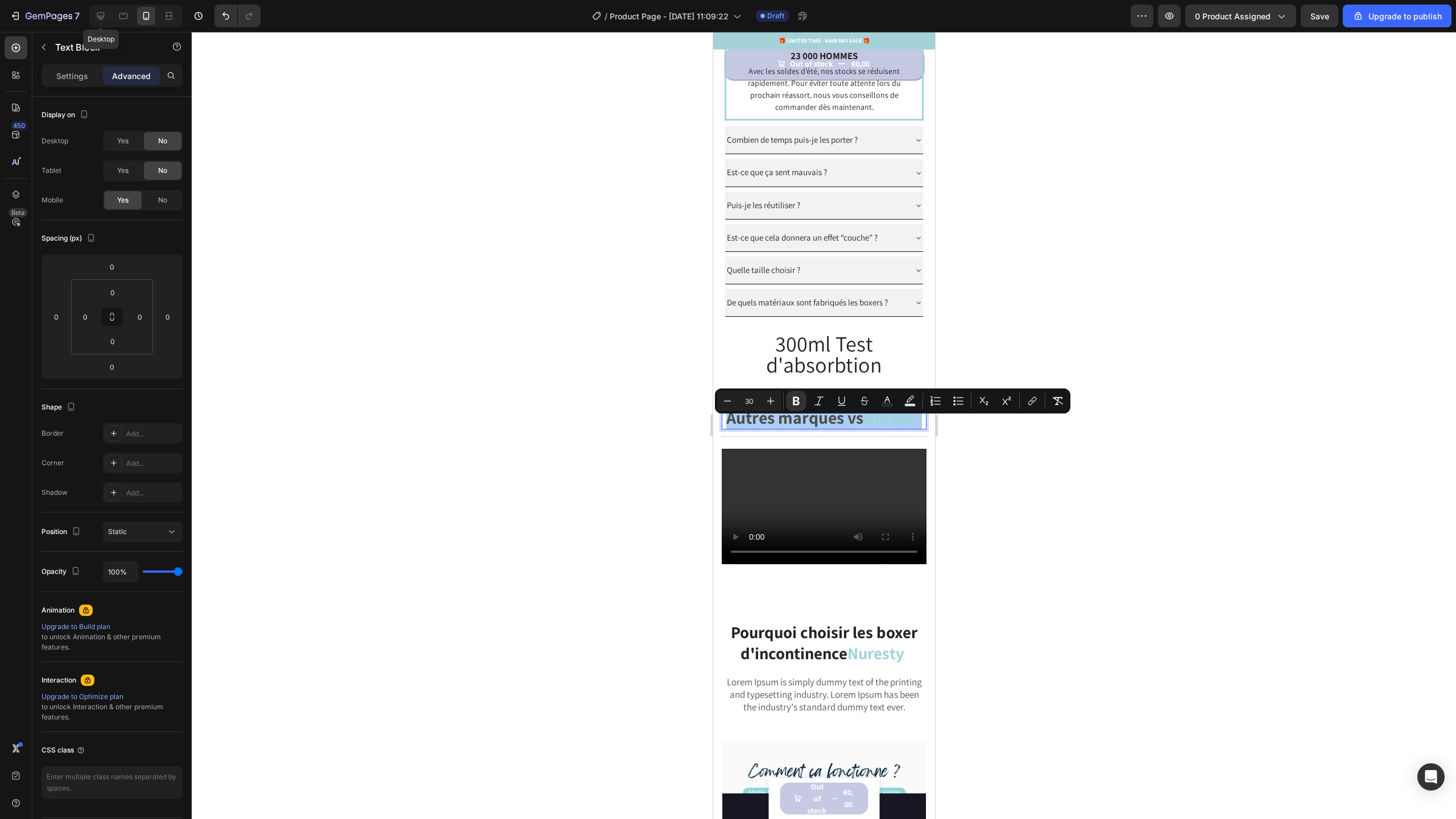
click at [101, 18] on icon at bounding box center [101, 16] width 7 height 7
type input "12"
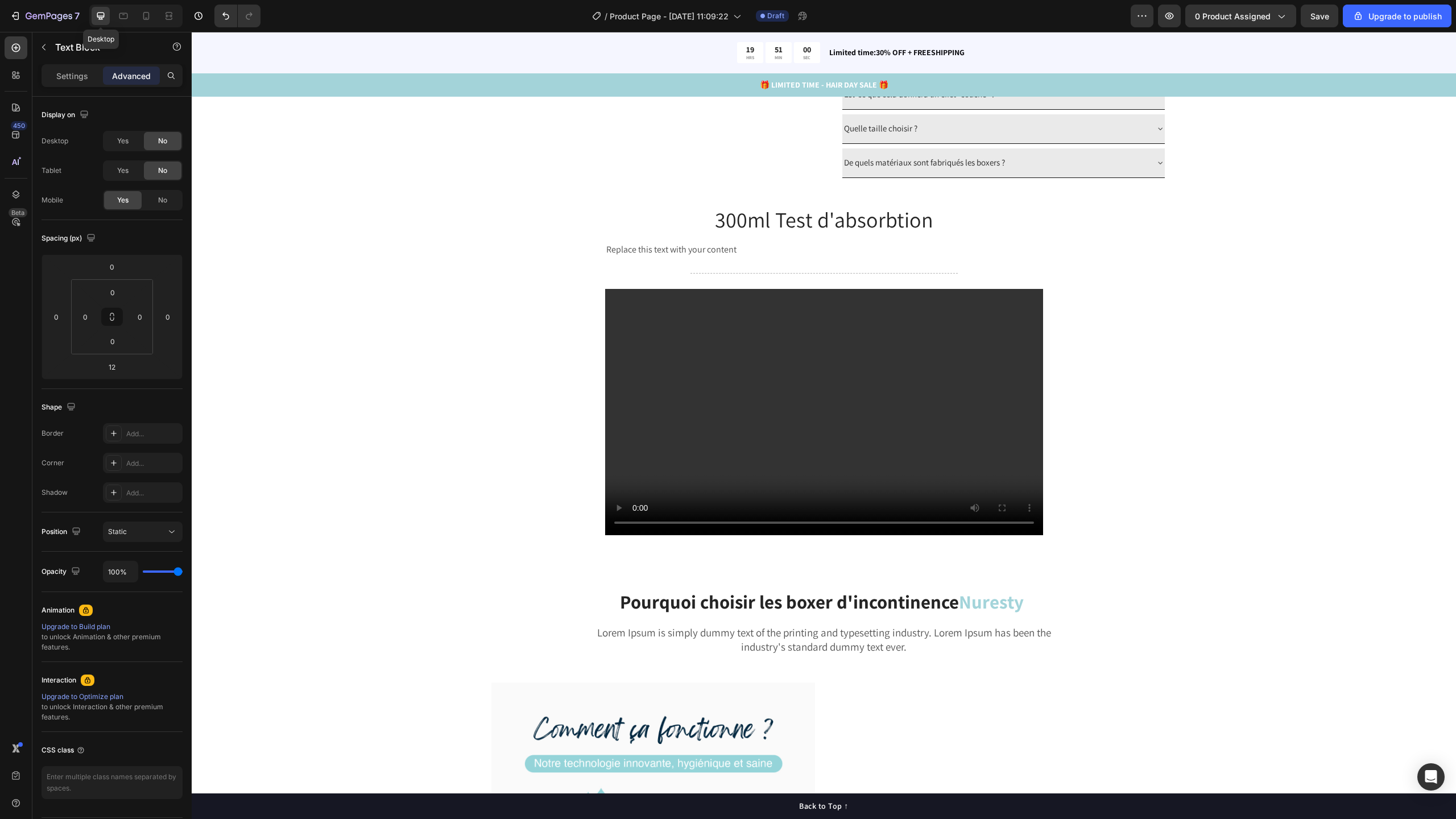
scroll to position [1143, 0]
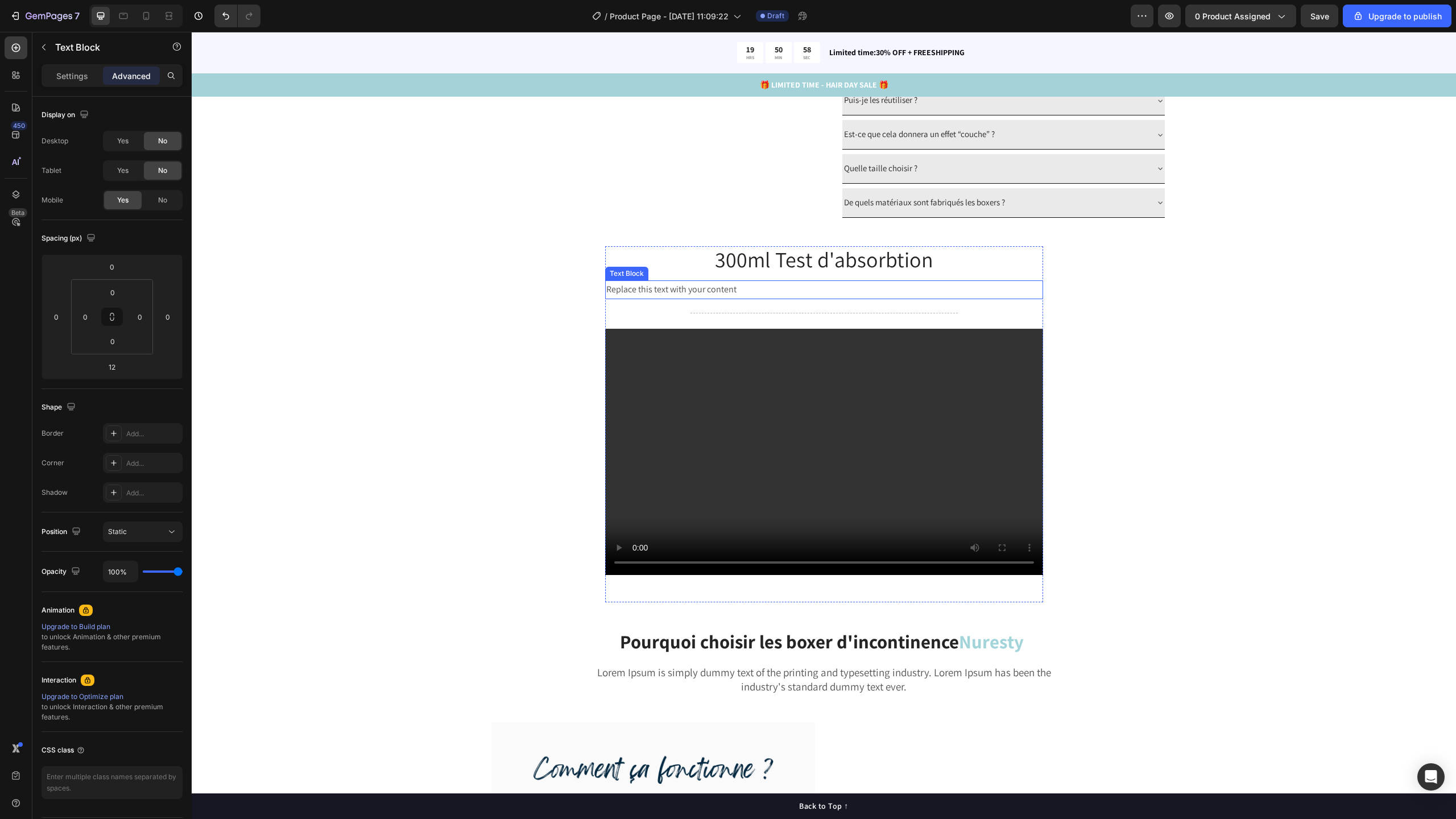
click at [694, 299] on div "Replace this text with your content" at bounding box center [824, 289] width 438 height 18
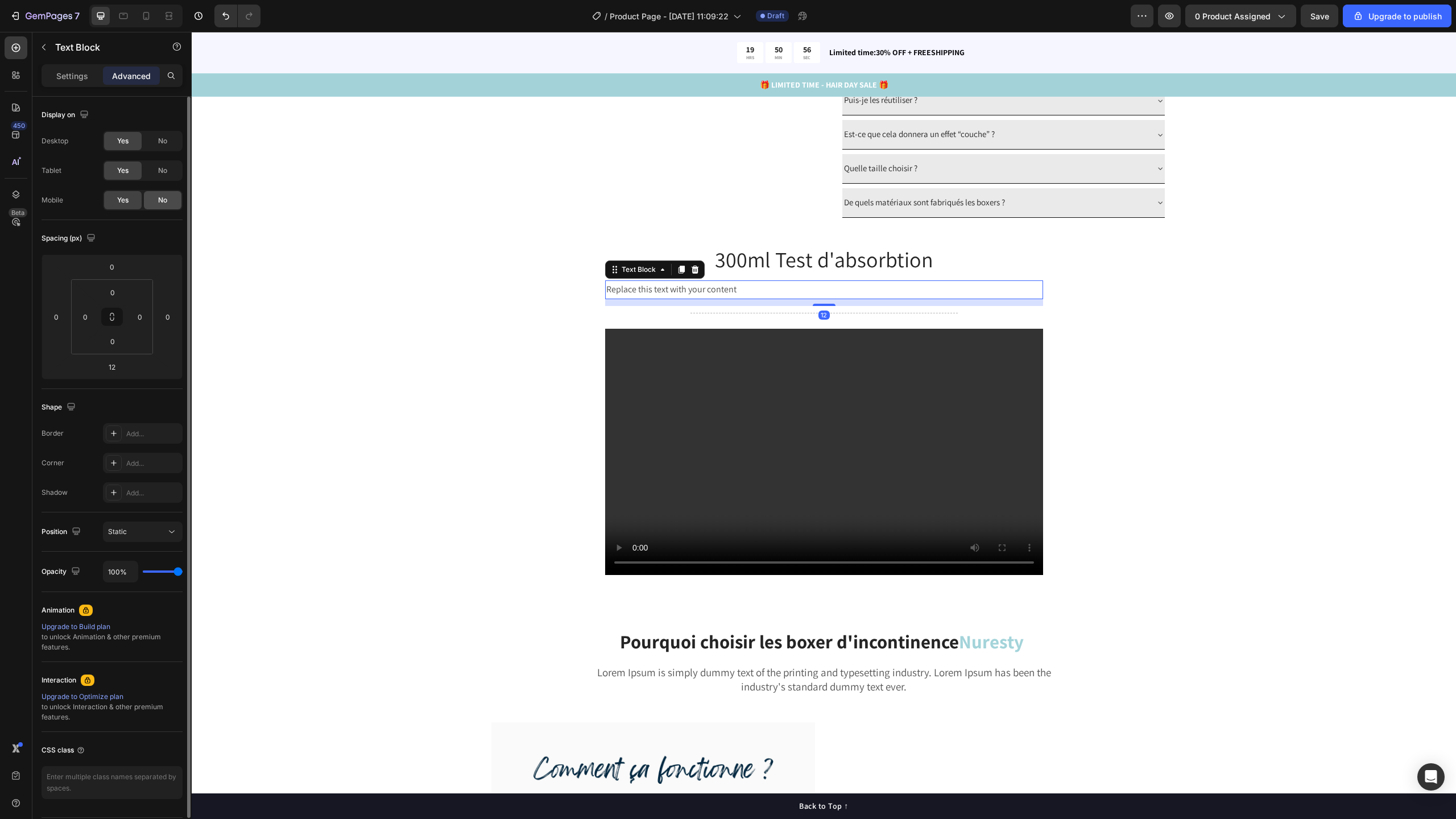
click at [154, 202] on div "No" at bounding box center [162, 200] width 38 height 18
click at [720, 299] on div "Replace this text with your content" at bounding box center [824, 289] width 438 height 18
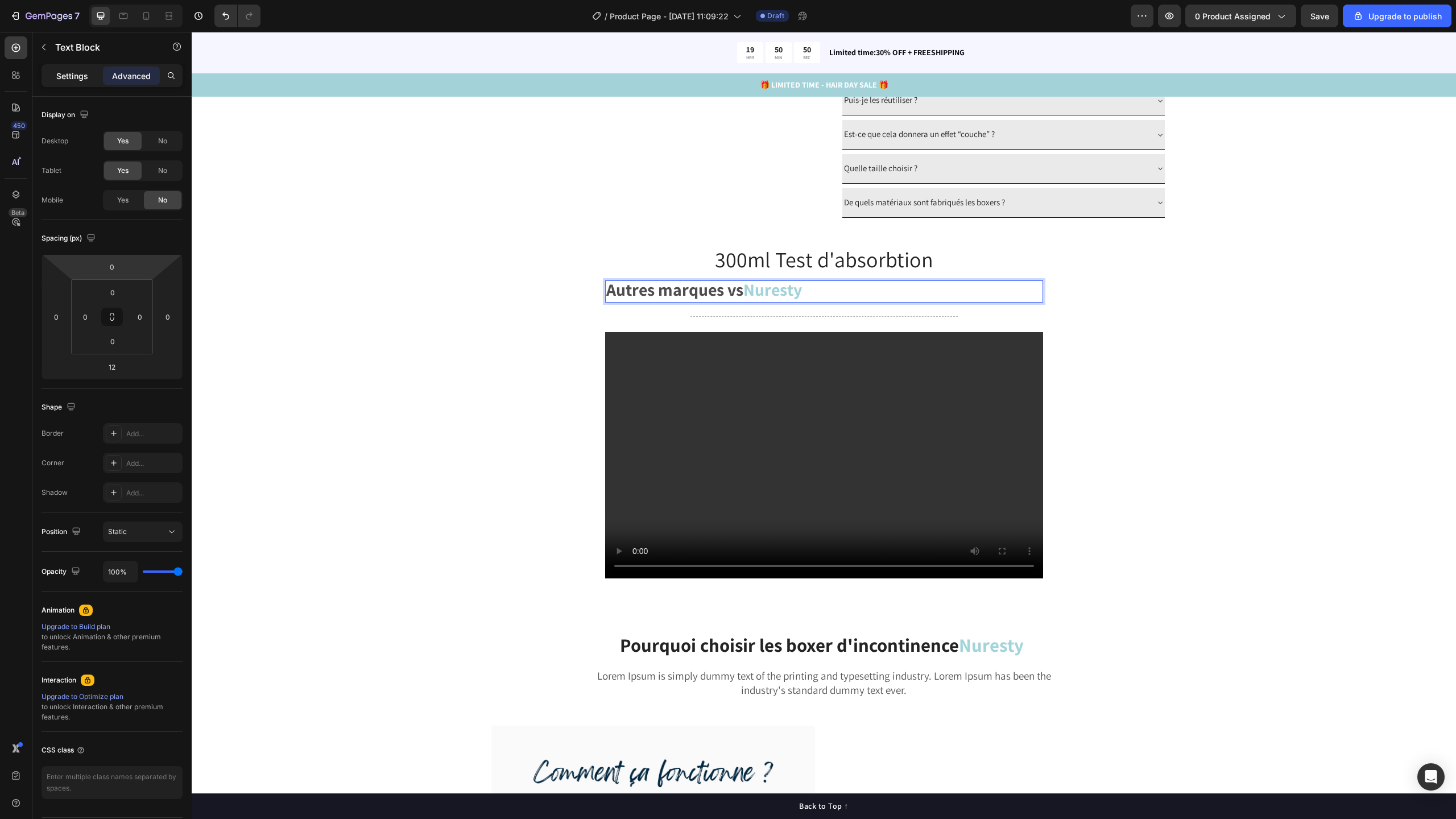
click at [78, 72] on p "Settings" at bounding box center [72, 76] width 32 height 12
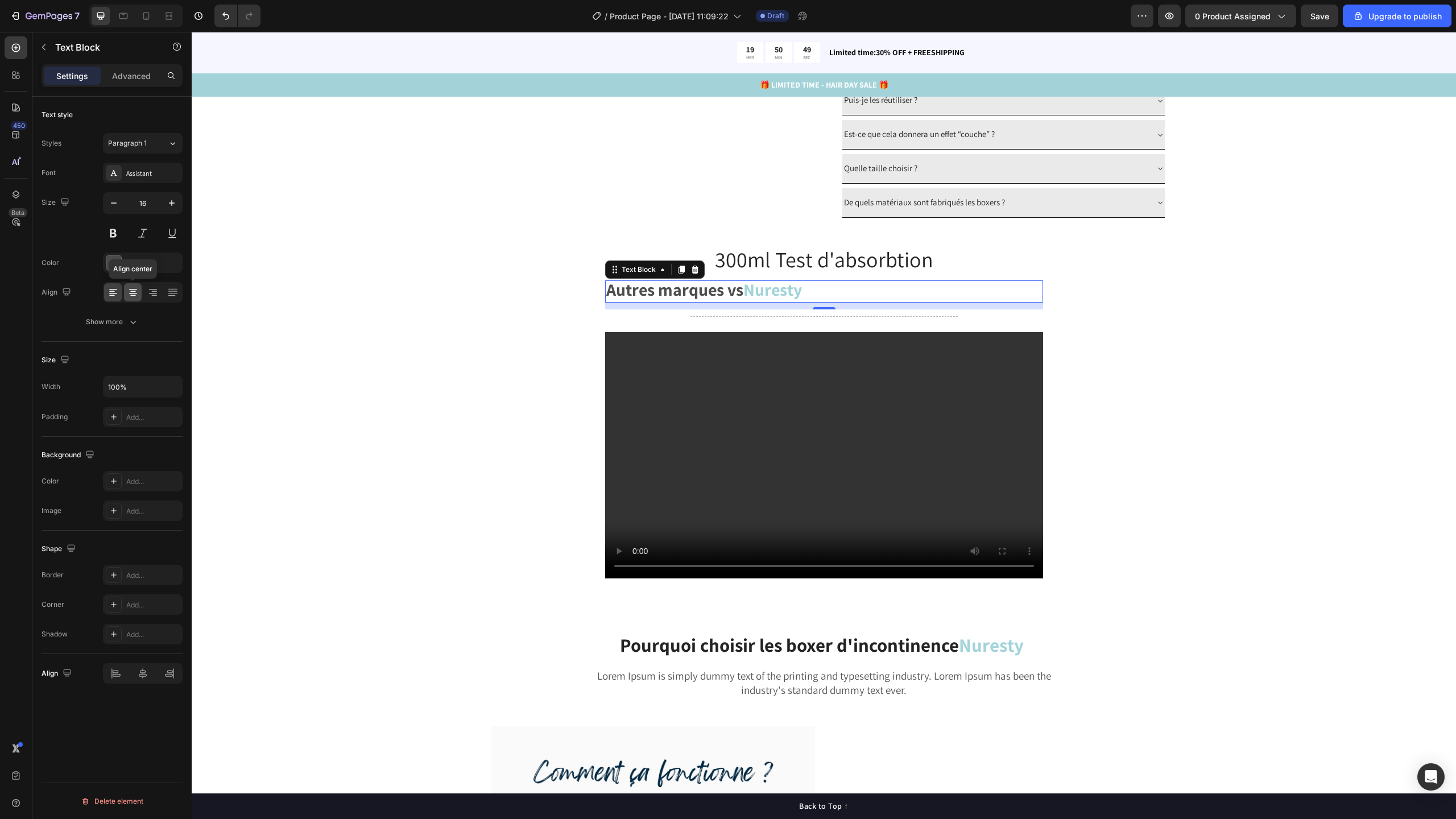
click at [131, 290] on icon at bounding box center [133, 292] width 11 height 11
click at [1199, 350] on div "⁠⁠⁠⁠⁠⁠⁠ 300ml Test d'absorbtion Heading Autres marques vs Nuresty Text Block 12…" at bounding box center [823, 431] width 1247 height 370
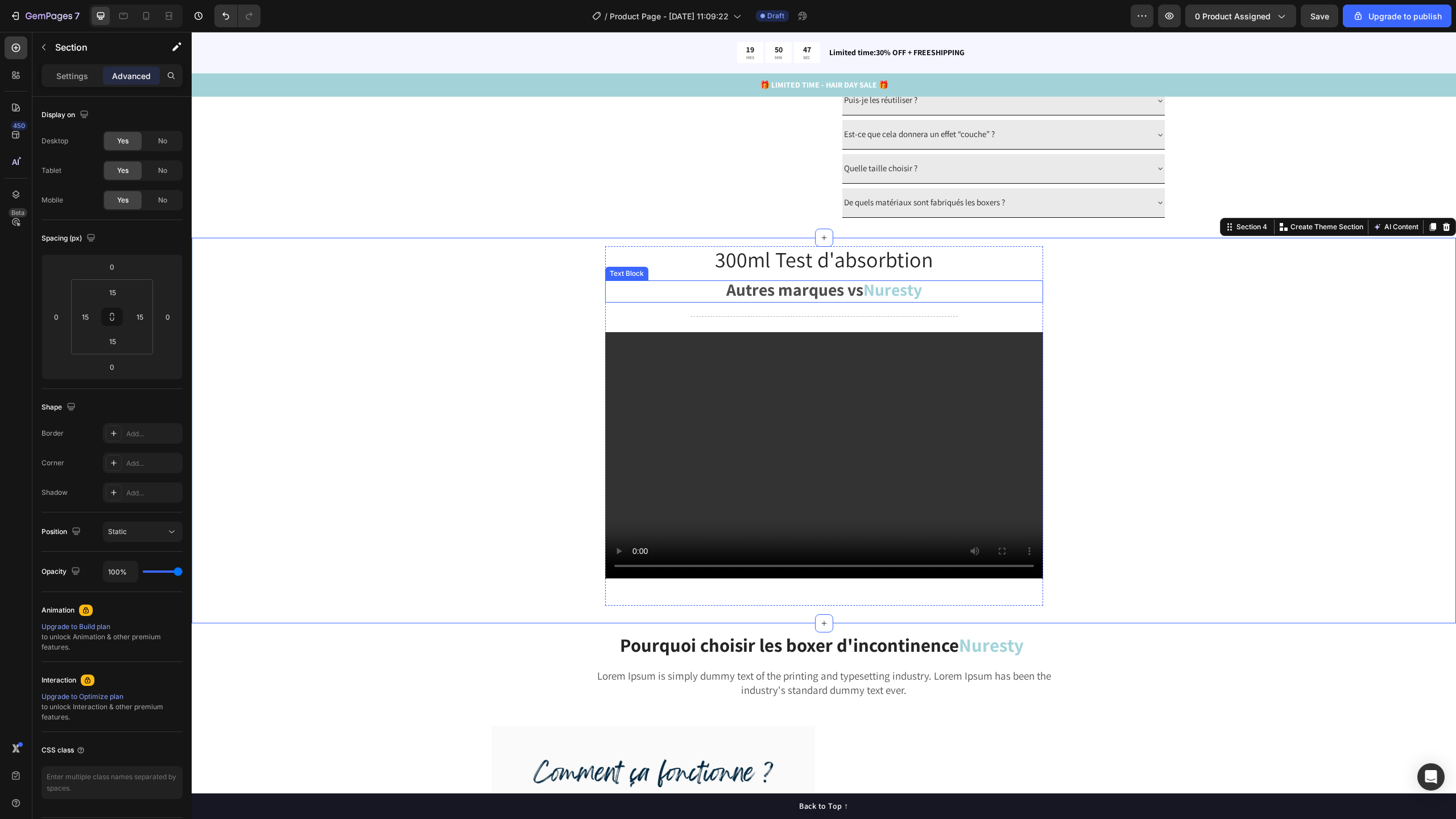
click at [844, 301] on strong "Autres marques vs" at bounding box center [795, 290] width 137 height 23
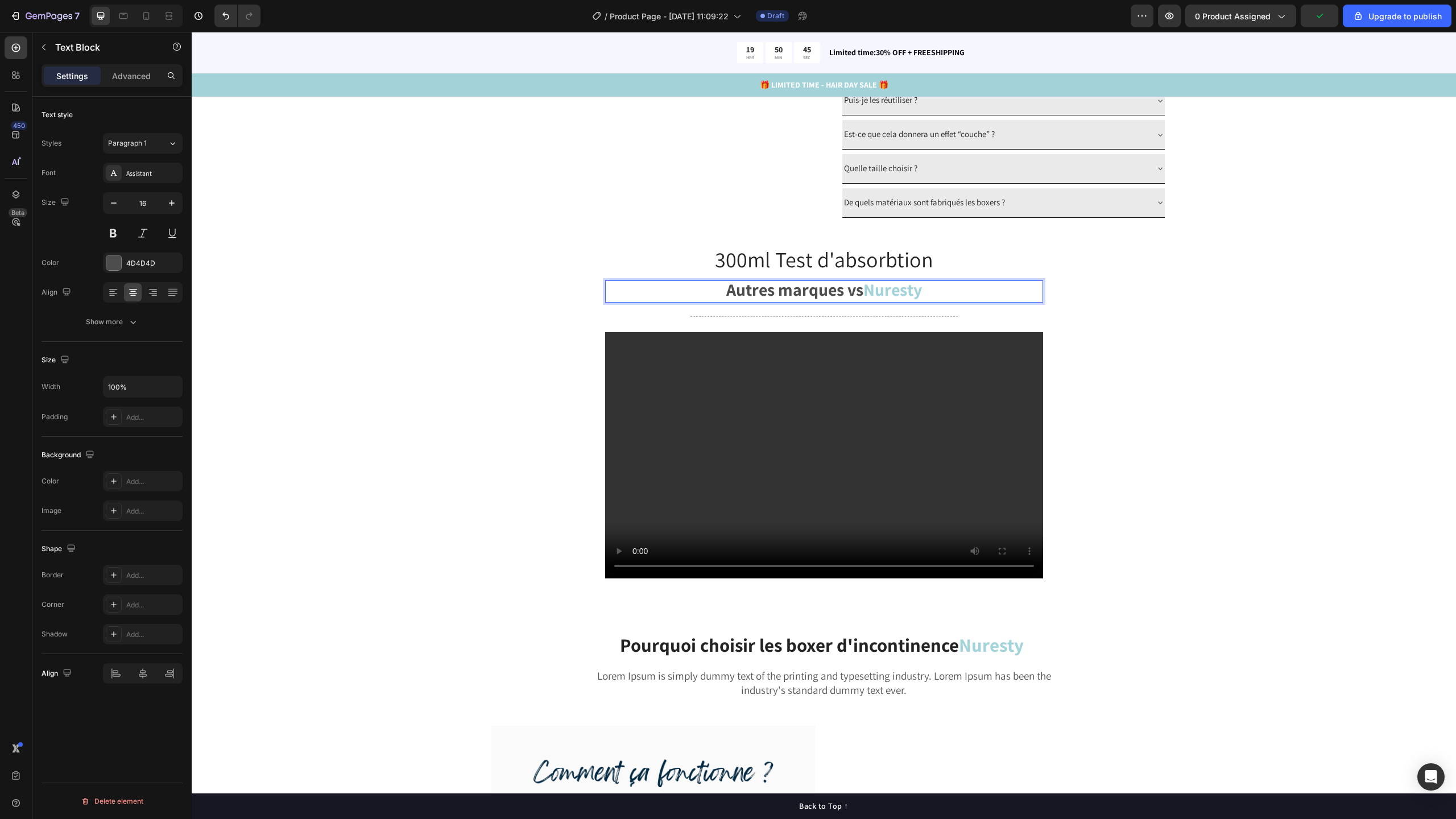
click at [790, 301] on strong "Autres marques vs" at bounding box center [795, 290] width 137 height 23
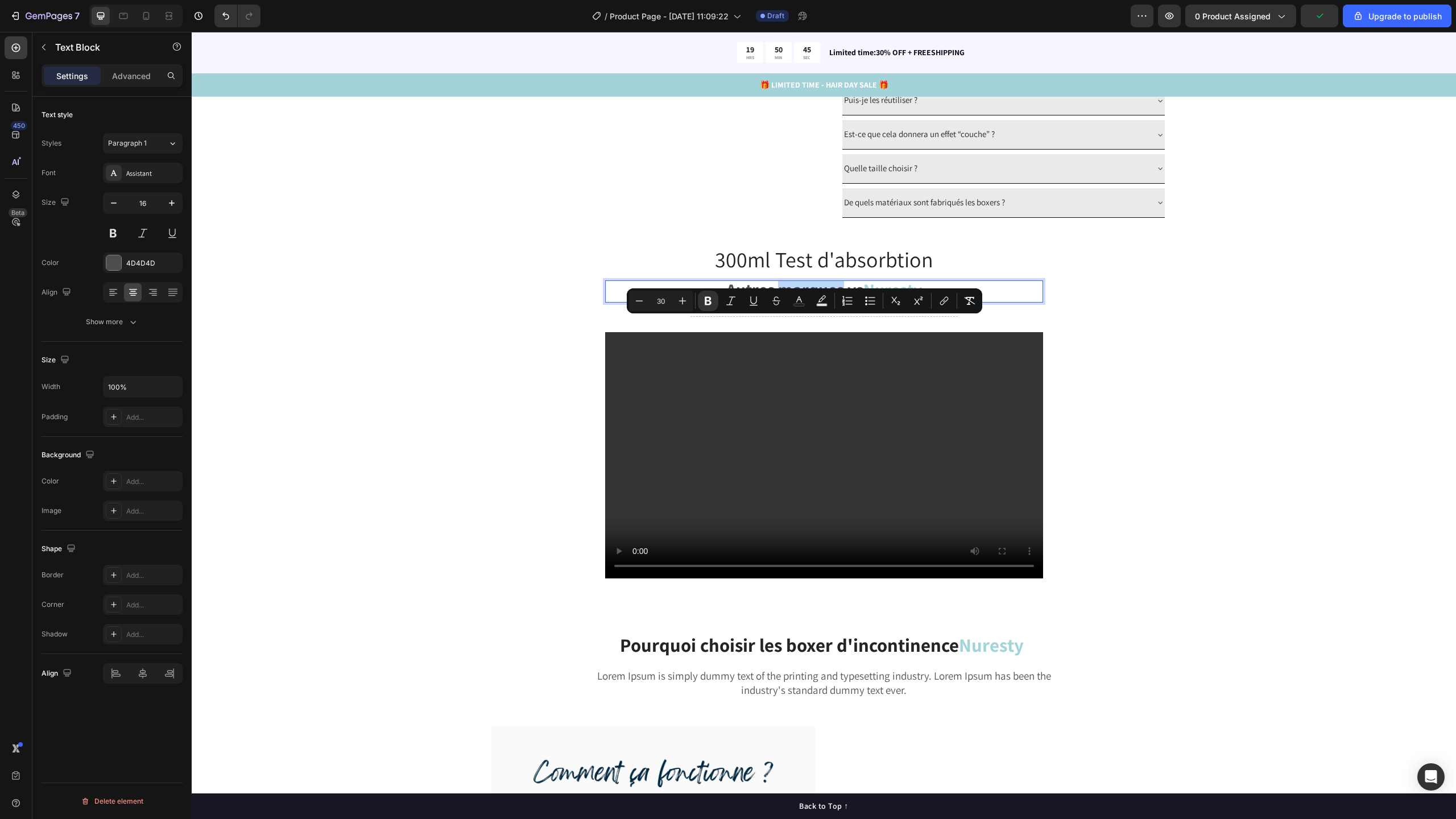
click at [790, 301] on strong "Autres marques vs" at bounding box center [795, 290] width 137 height 23
click at [693, 301] on icon "Editor contextual toolbar" at bounding box center [697, 300] width 11 height 11
click at [694, 299] on icon "Editor contextual toolbar" at bounding box center [697, 300] width 11 height 11
type input "33"
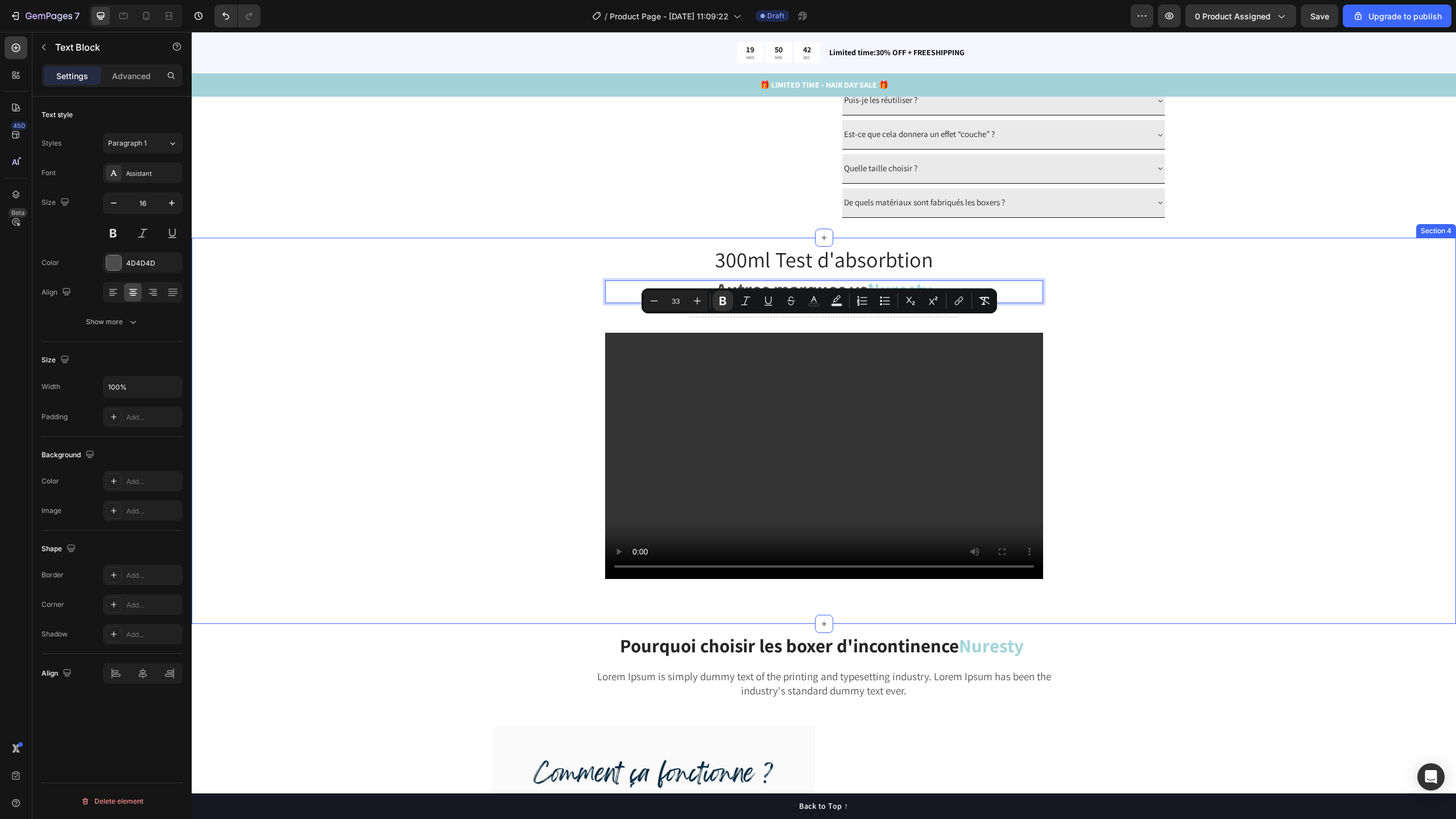
click at [1249, 328] on div "⁠⁠⁠⁠⁠⁠⁠ 300ml Test d'absorbtion Heading Autres marques vs Nuresty Text Block 12…" at bounding box center [823, 431] width 1247 height 370
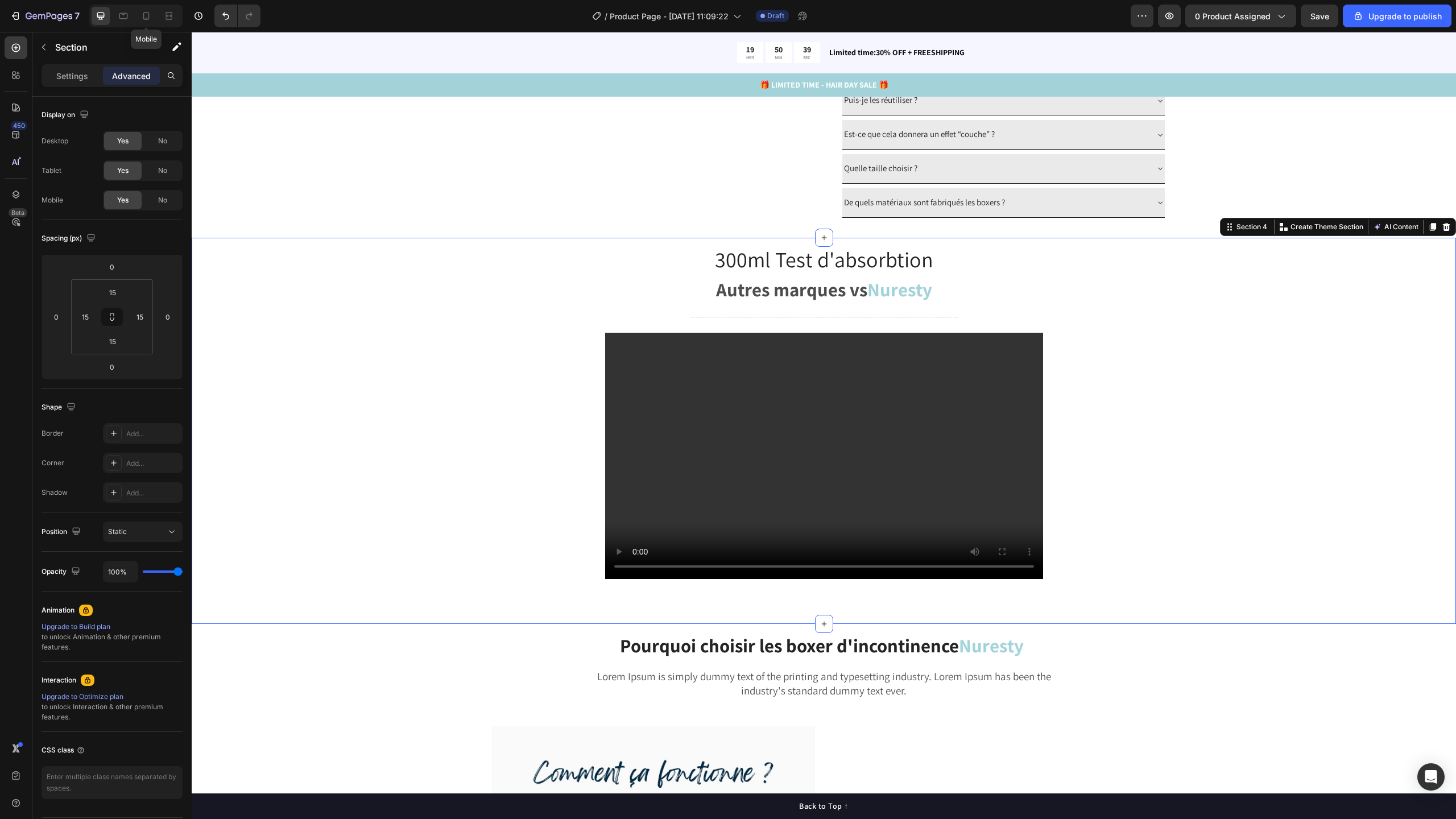
click at [147, 21] on icon at bounding box center [146, 16] width 11 height 11
type input "42"
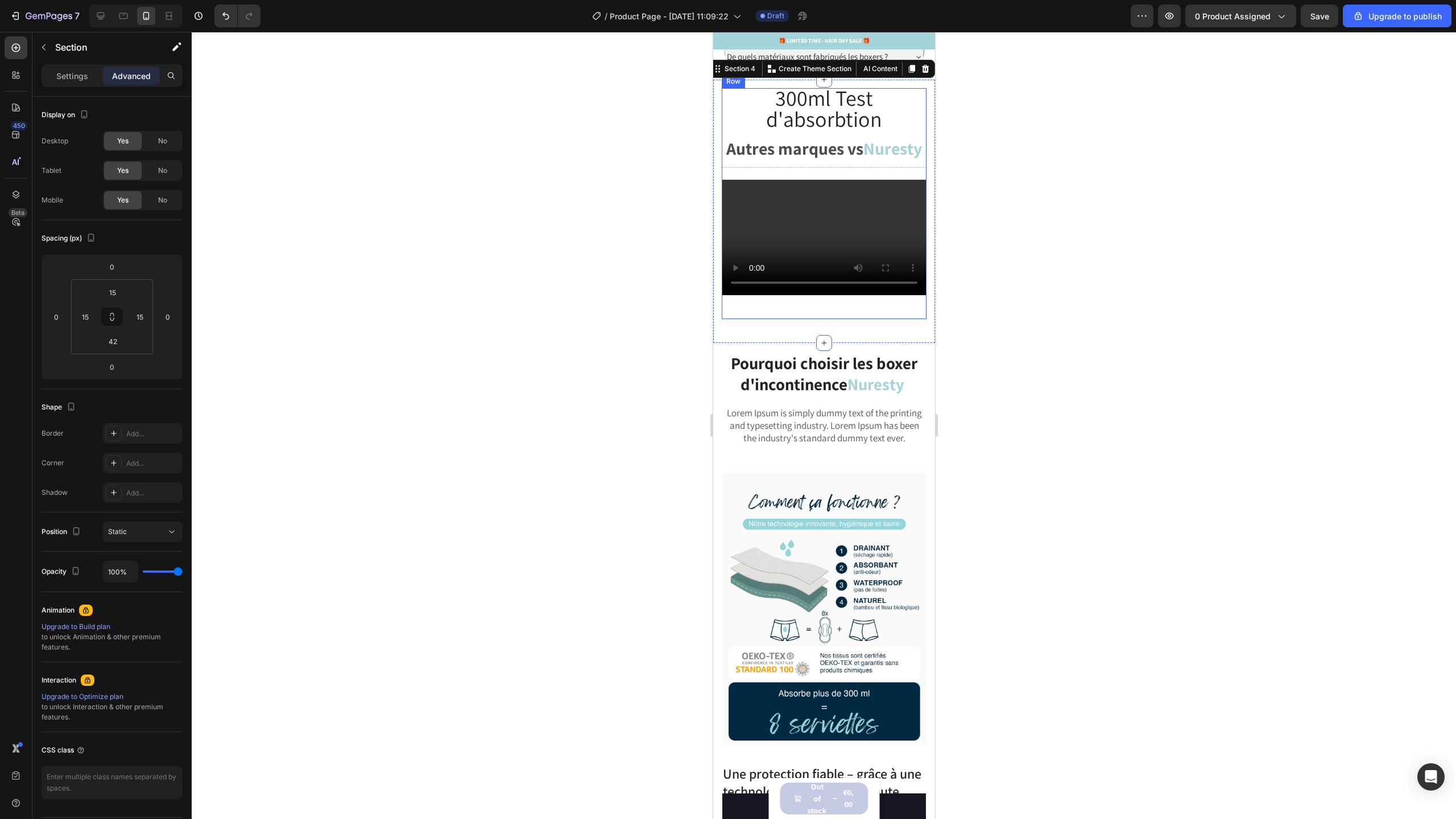
scroll to position [1282, 0]
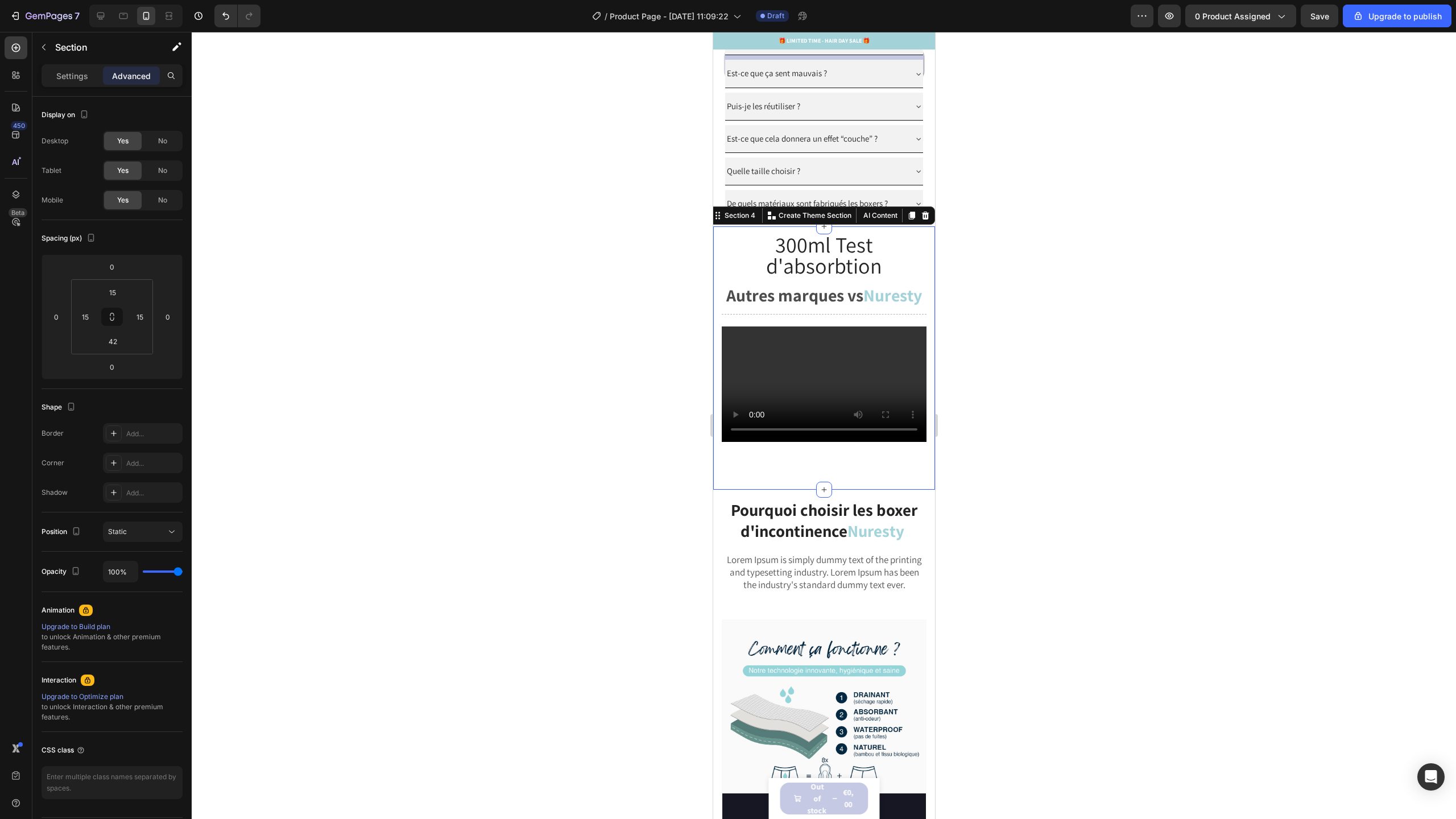
click at [850, 489] on div "⁠⁠⁠⁠⁠⁠⁠ 300ml Test d'absorbtion Heading Autres marques vs Nuresty Text Block Au…" at bounding box center [823, 357] width 222 height 262
click at [122, 343] on input "42" at bounding box center [112, 341] width 23 height 17
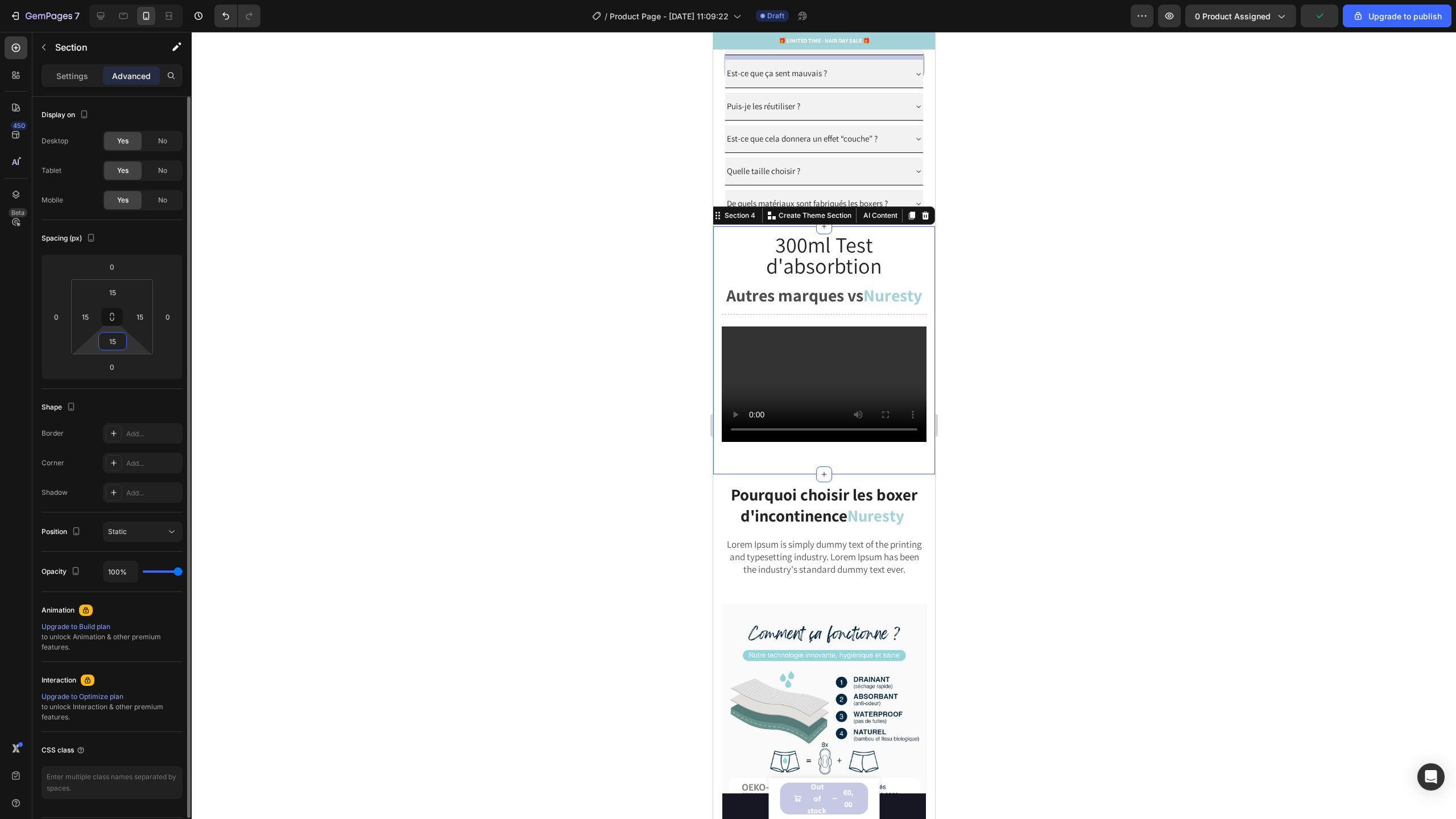
type input "1"
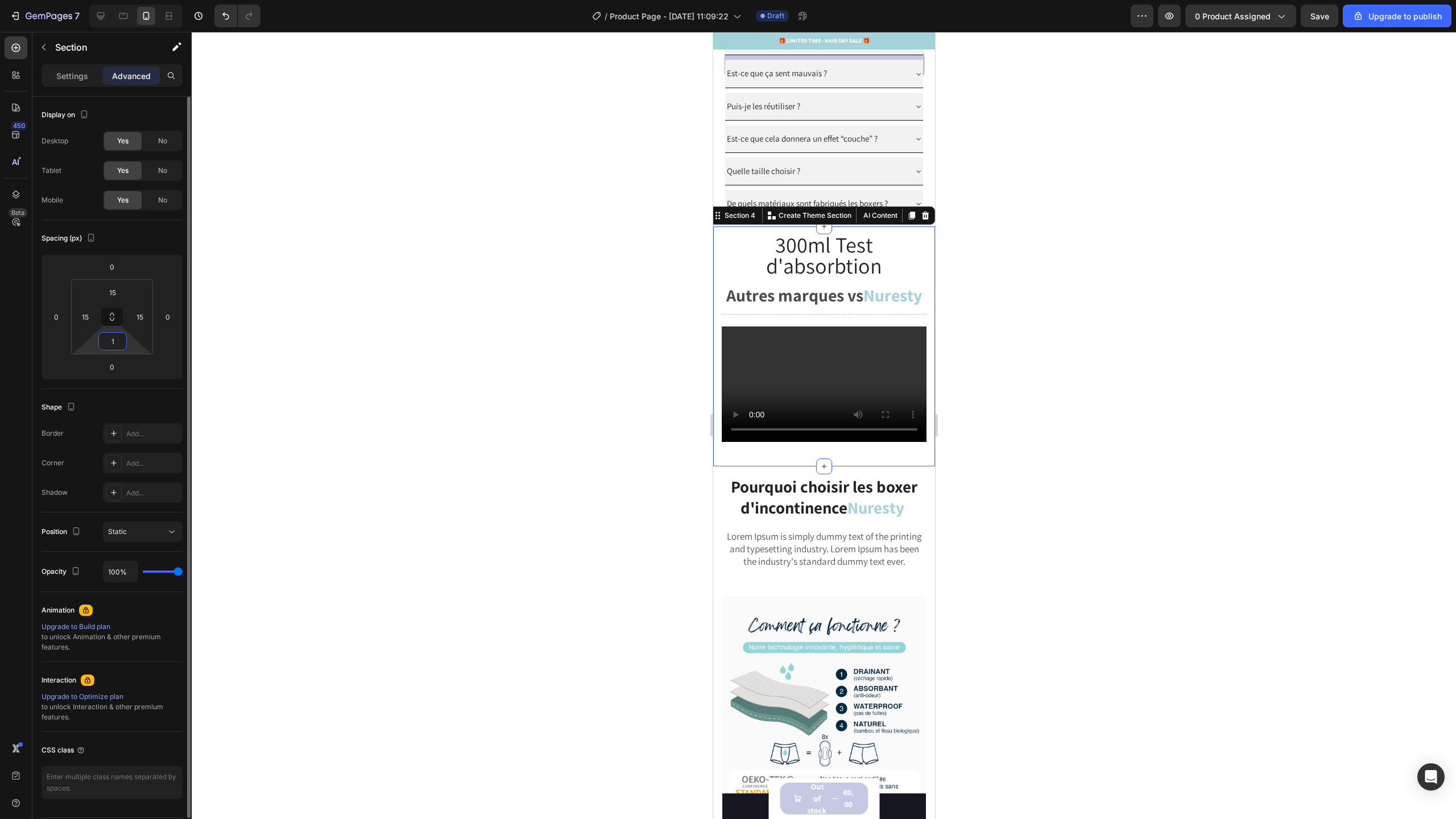
type input "10"
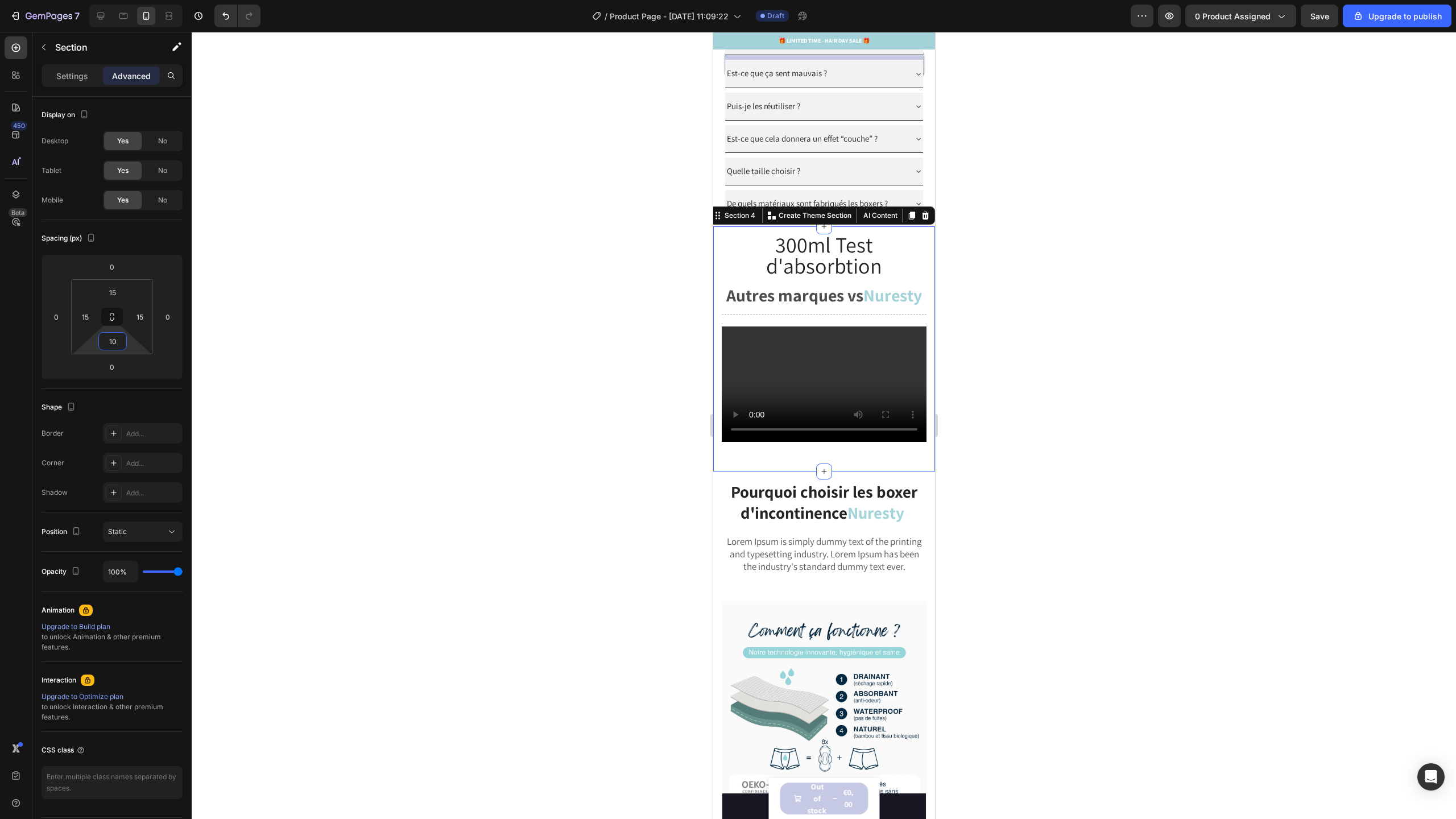
click at [412, 379] on div at bounding box center [823, 425] width 1265 height 787
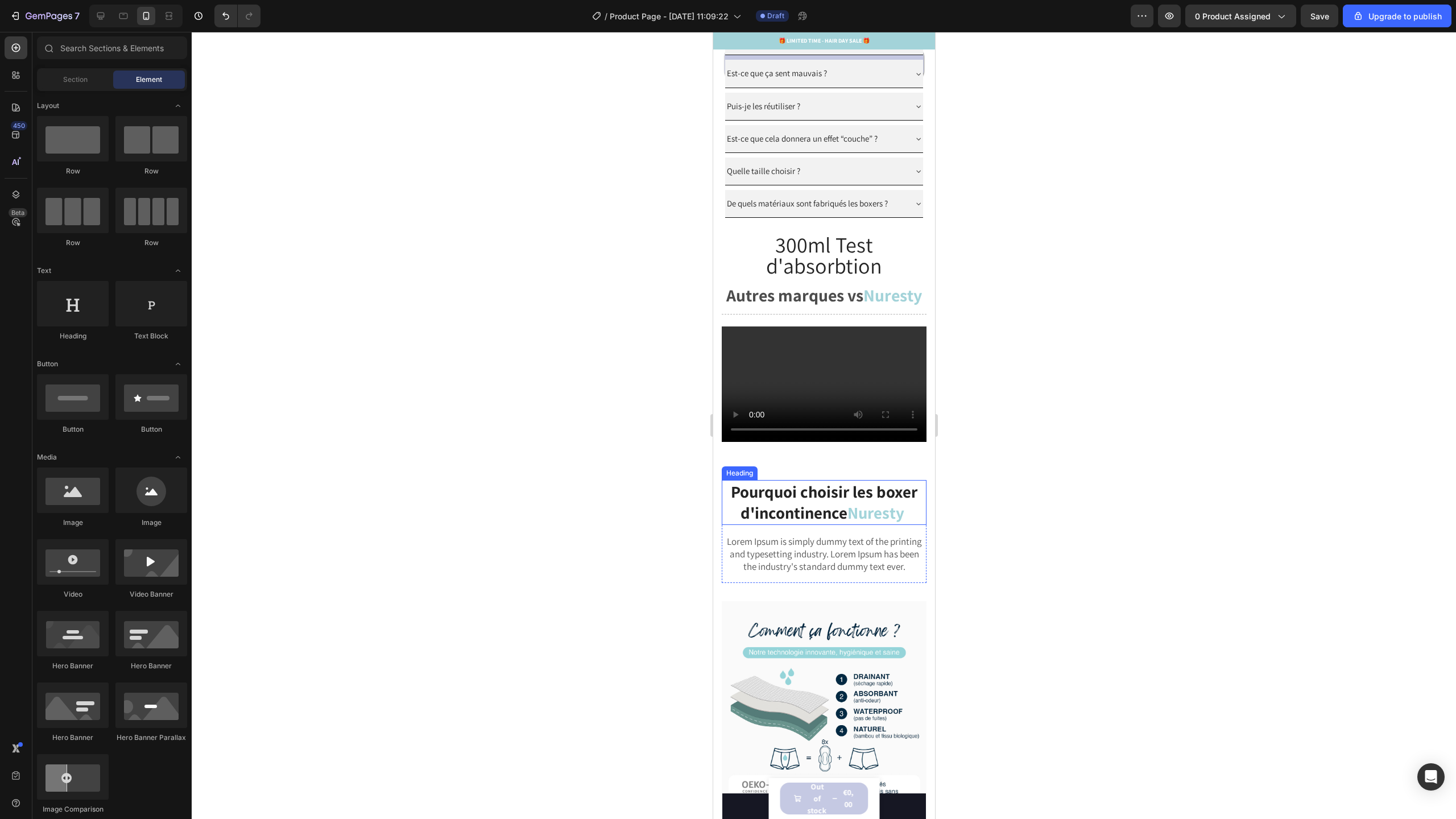
scroll to position [1284, 0]
click at [829, 571] on p "Lorem Ipsum is simply dummy text of the printing and typesetting industry. Lore…" at bounding box center [823, 551] width 203 height 38
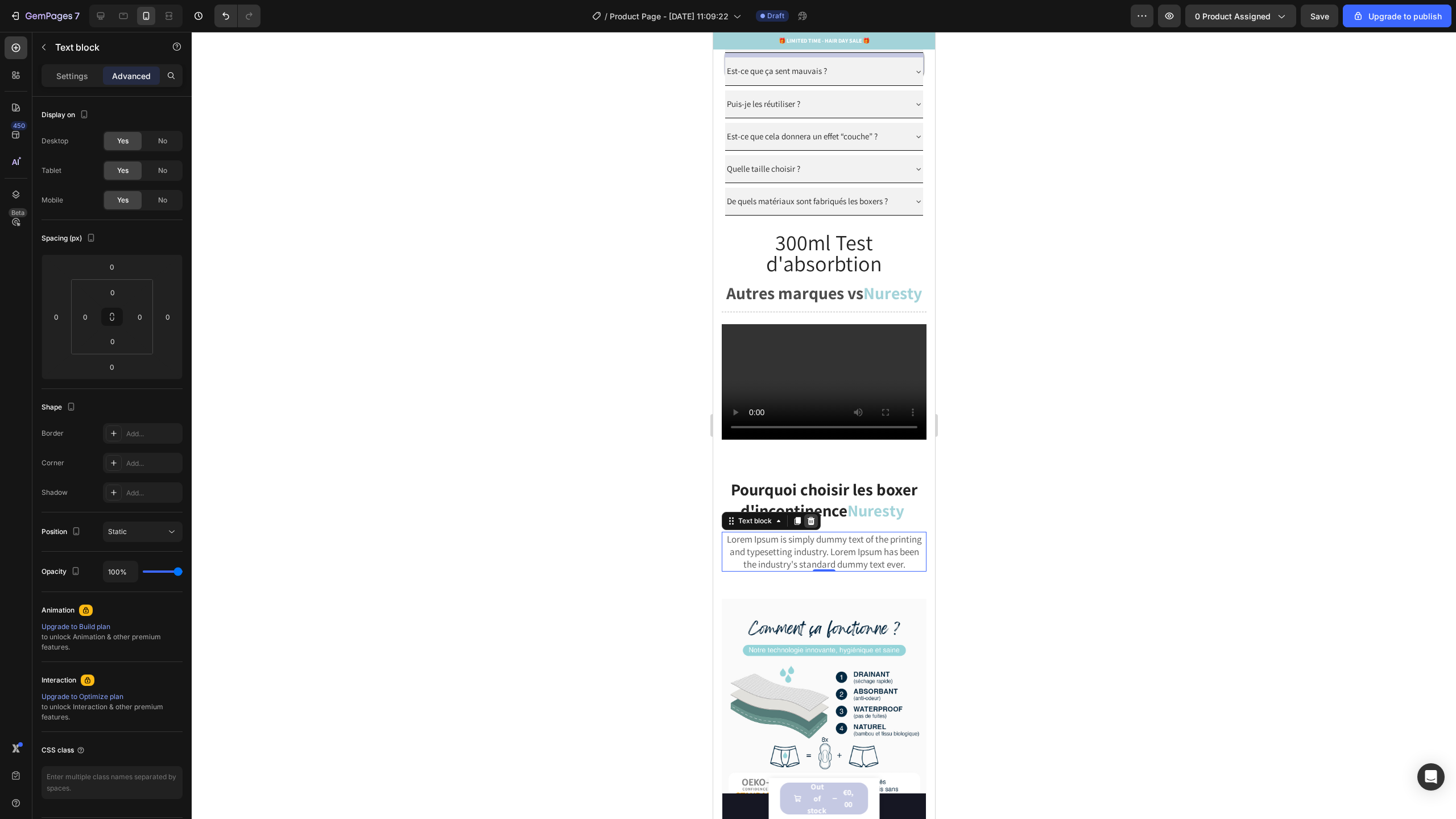
click at [812, 526] on icon at bounding box center [810, 521] width 9 height 9
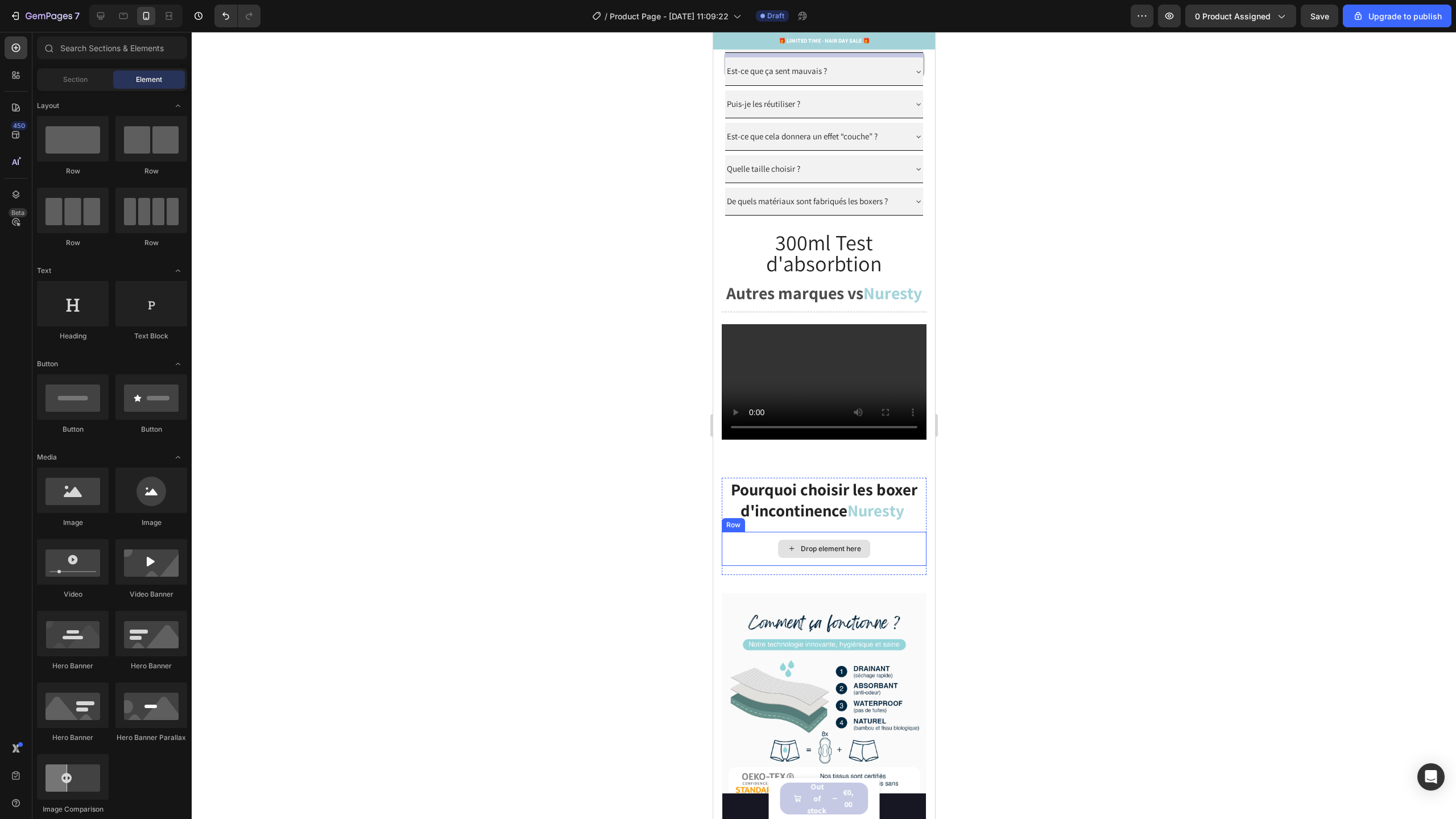
click at [760, 566] on div "Drop element here" at bounding box center [823, 549] width 204 height 34
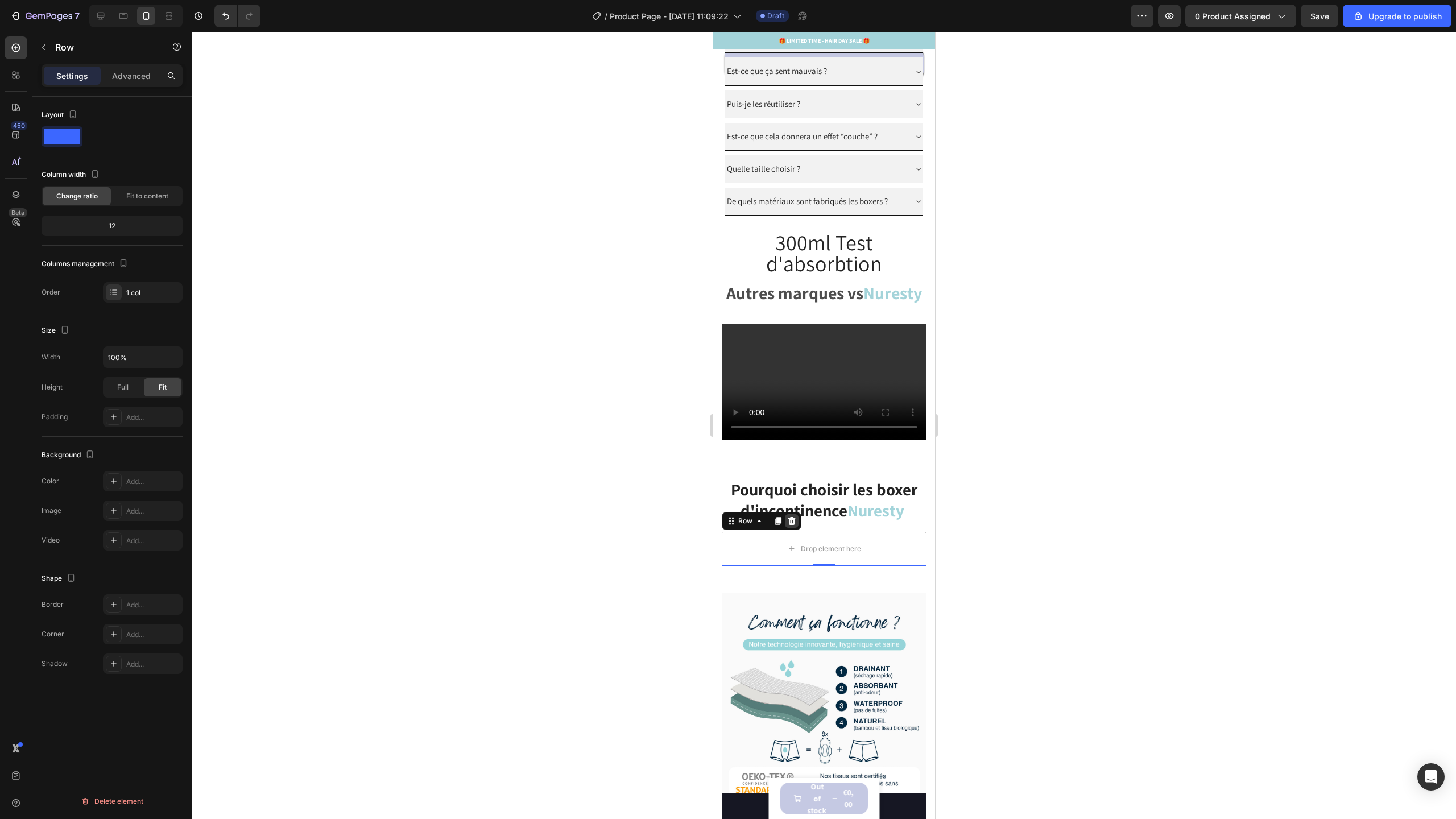
click at [791, 525] on icon at bounding box center [792, 521] width 7 height 8
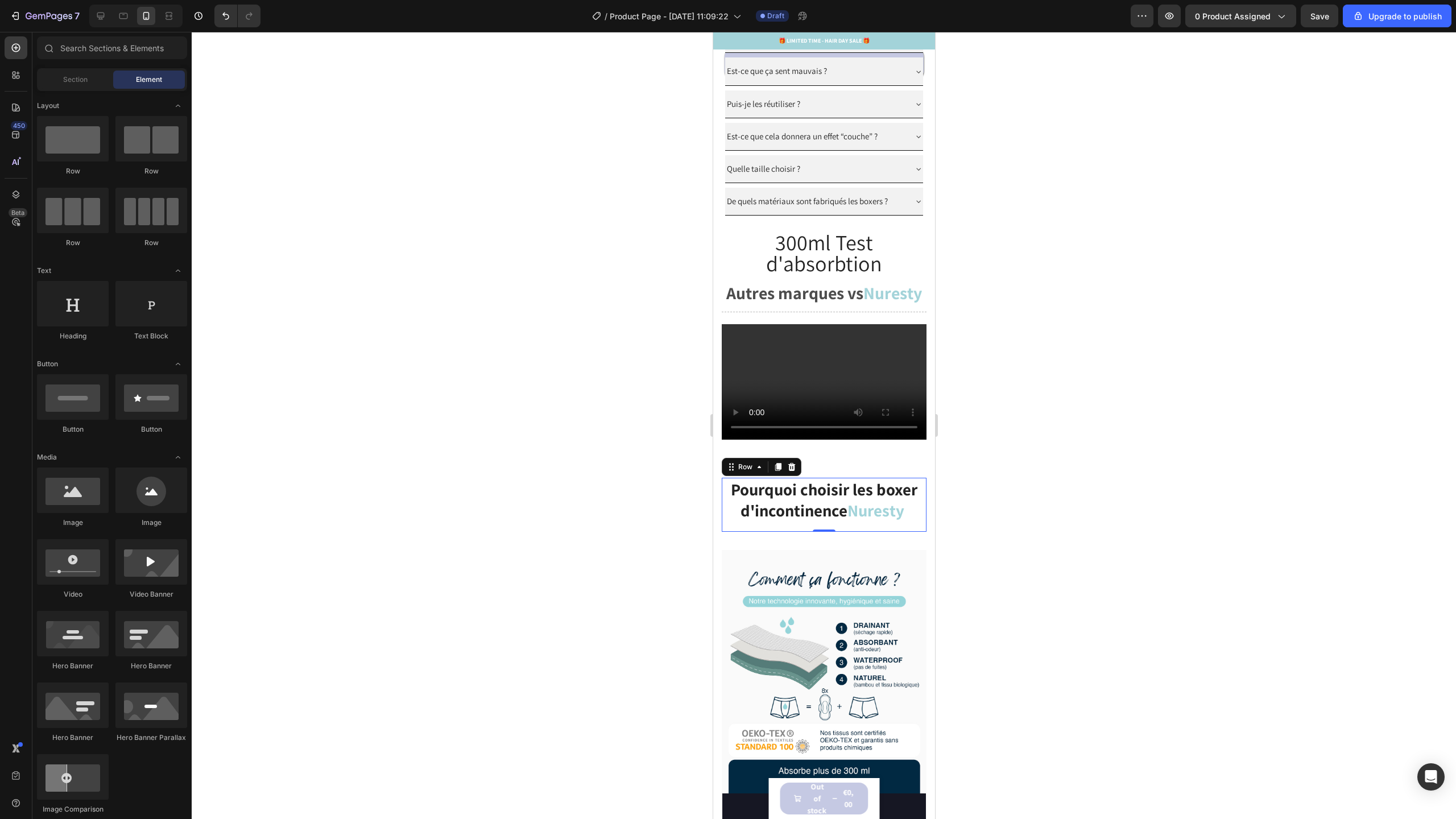
click at [823, 532] on div "Pourquoi choisir les boxer d'incontinence Nuresty Heading Row 0" at bounding box center [823, 505] width 204 height 54
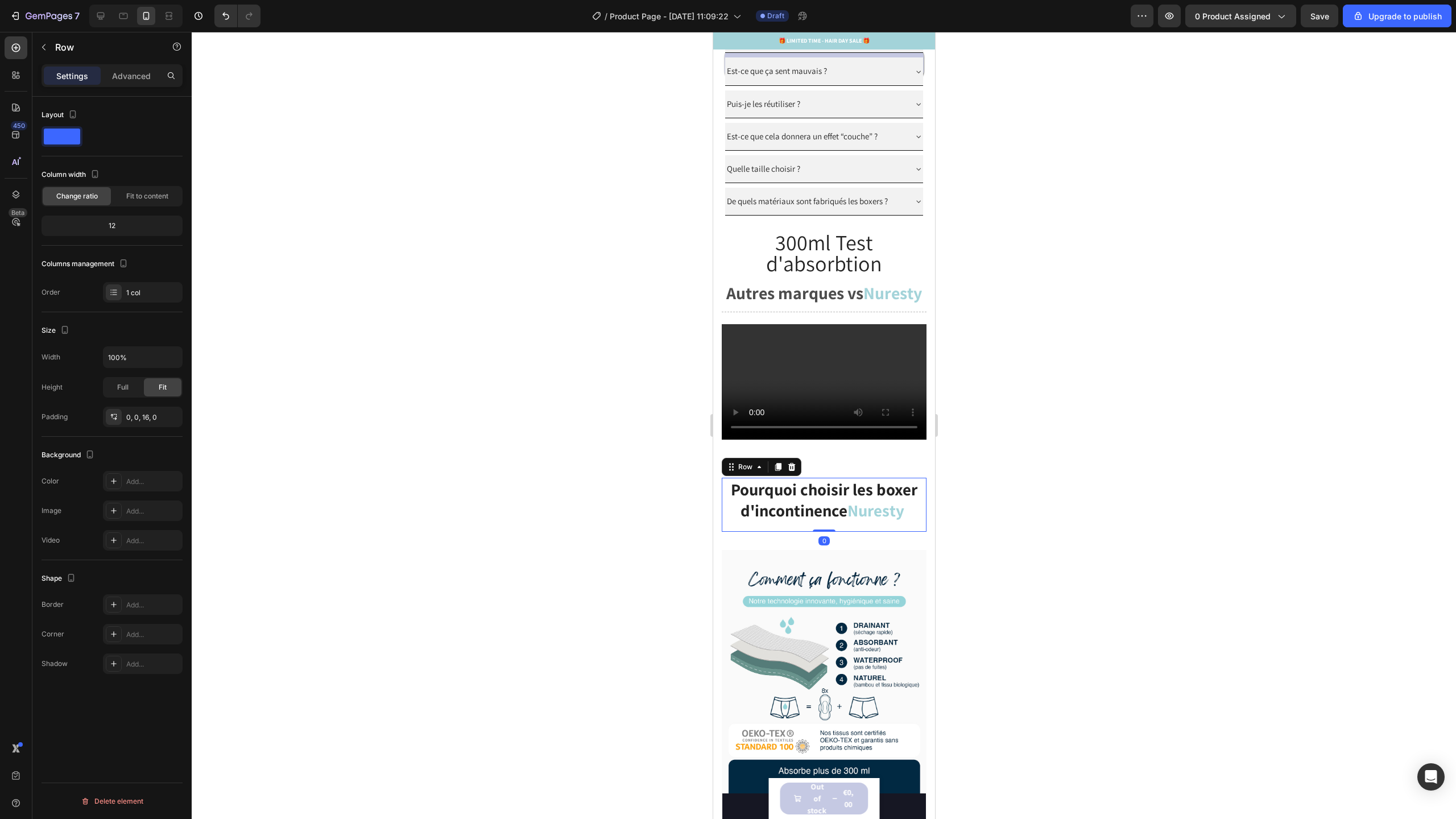
click at [825, 532] on div "Pourquoi choisir les boxer d'incontinence Nuresty Heading Row 0" at bounding box center [823, 505] width 204 height 54
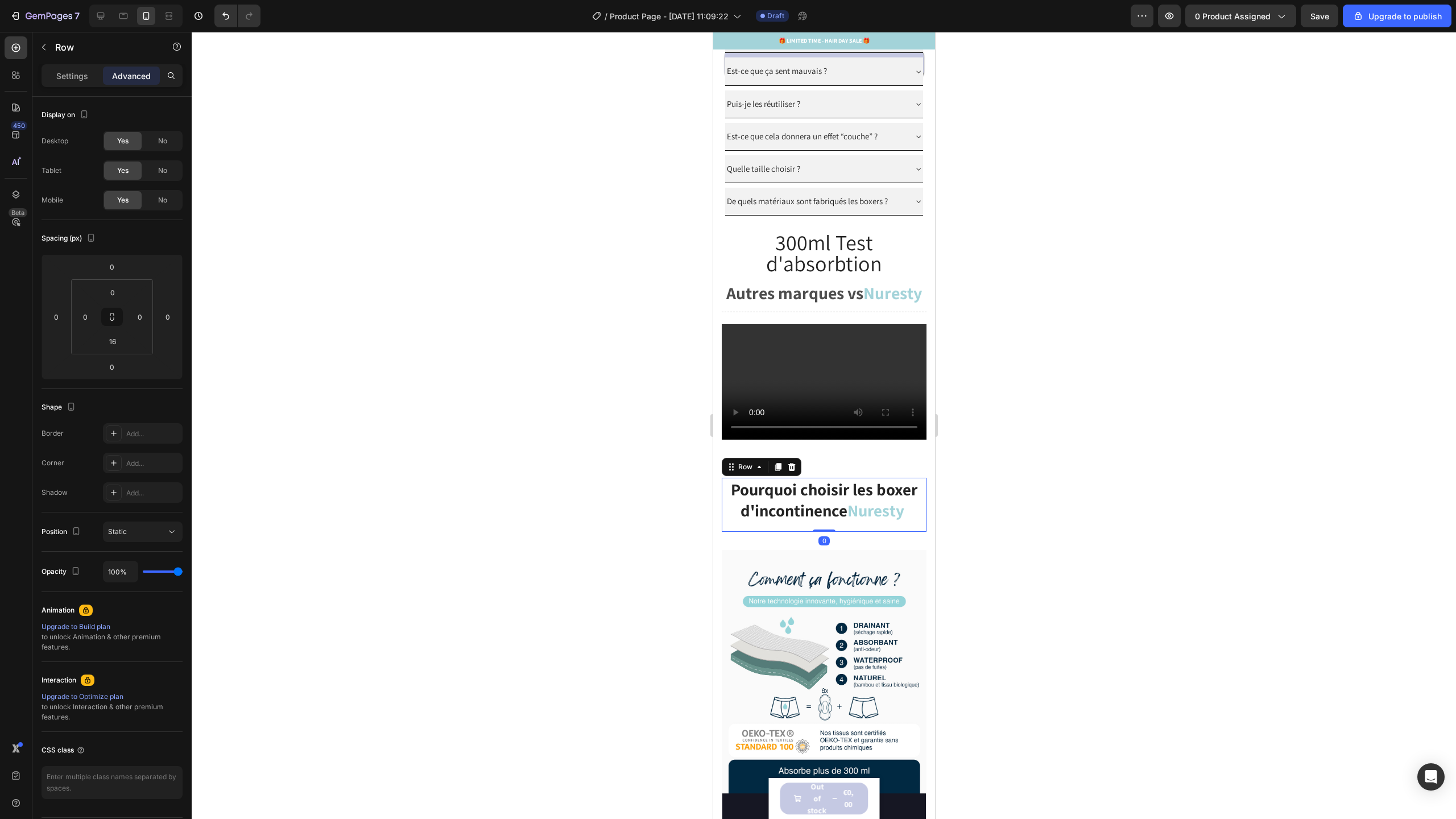
click at [1015, 457] on div at bounding box center [823, 425] width 1265 height 787
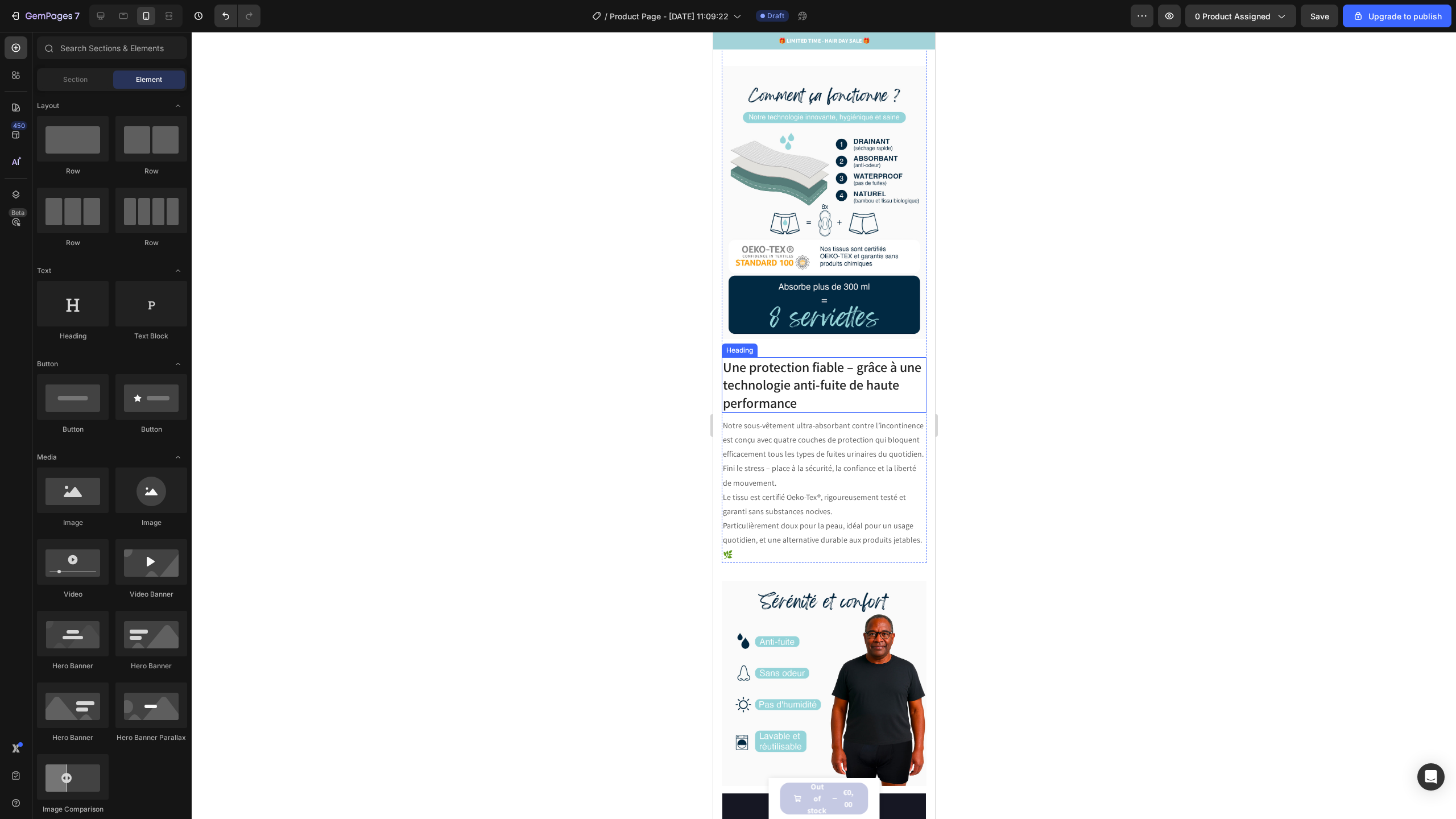
scroll to position [1817, 0]
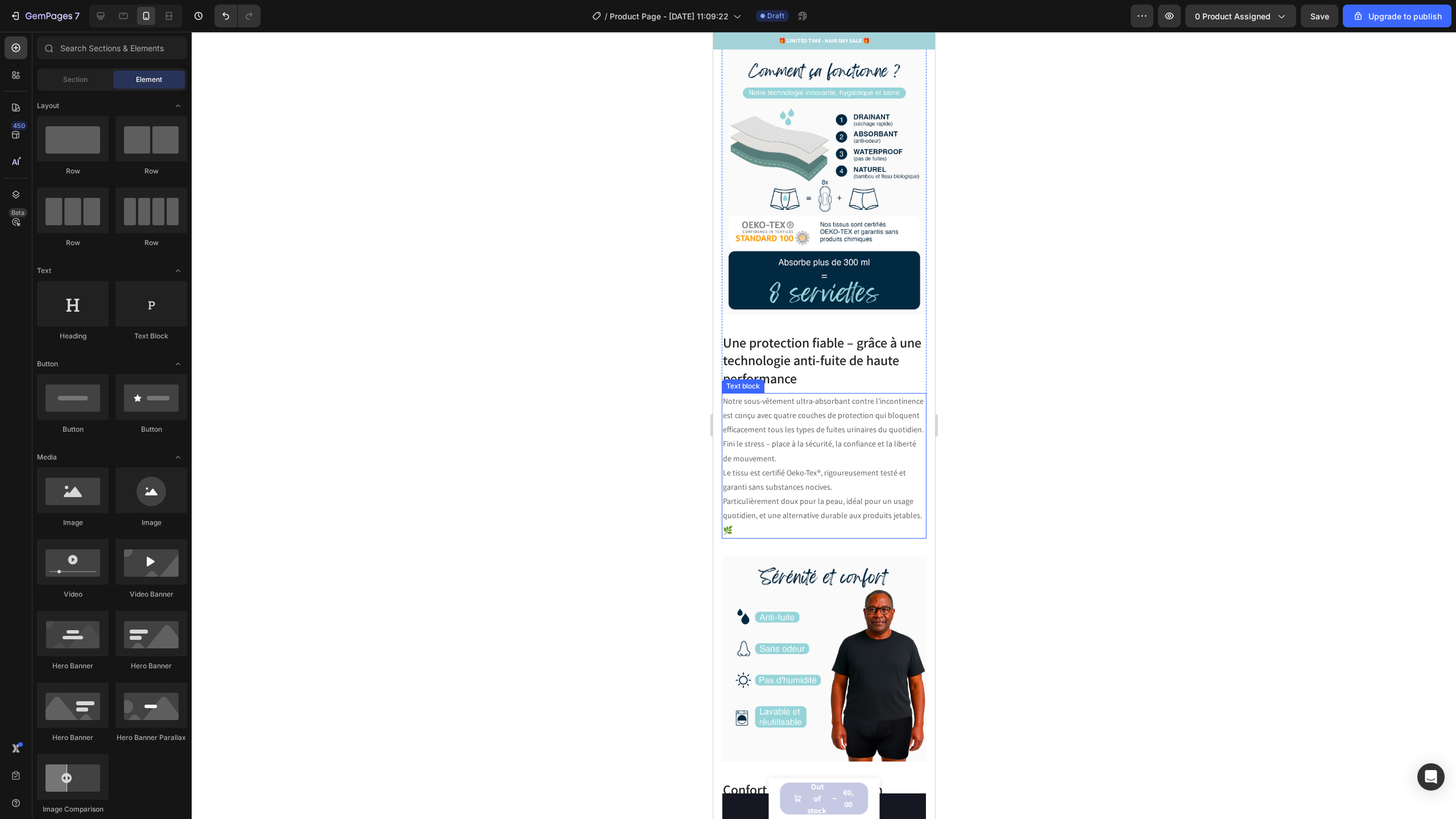
click at [844, 465] on p "Fini le stress – place à la sécurité, la confiance et la liberté de mouvement." at bounding box center [823, 451] width 203 height 28
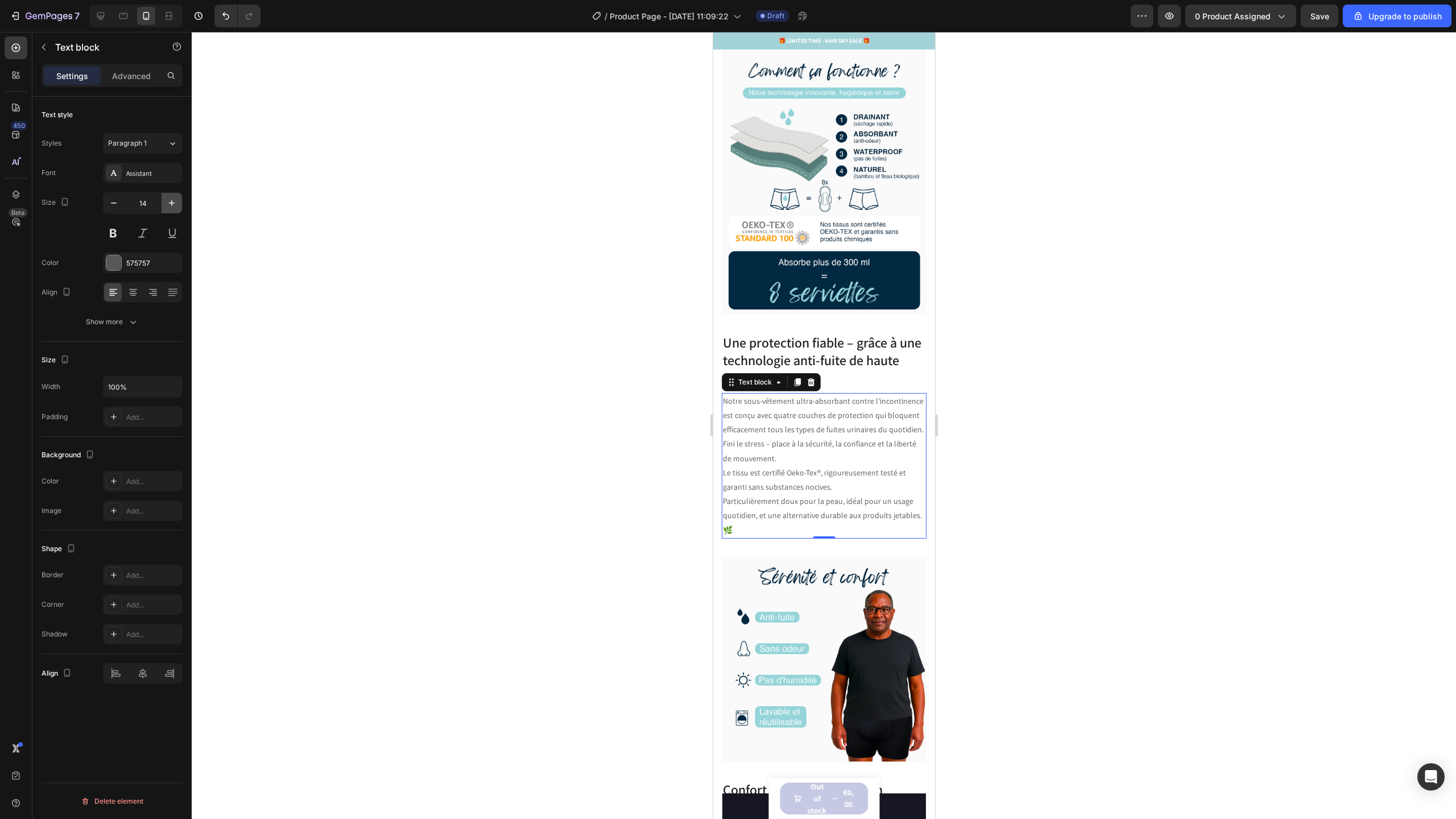
click at [169, 202] on icon "button" at bounding box center [171, 203] width 11 height 11
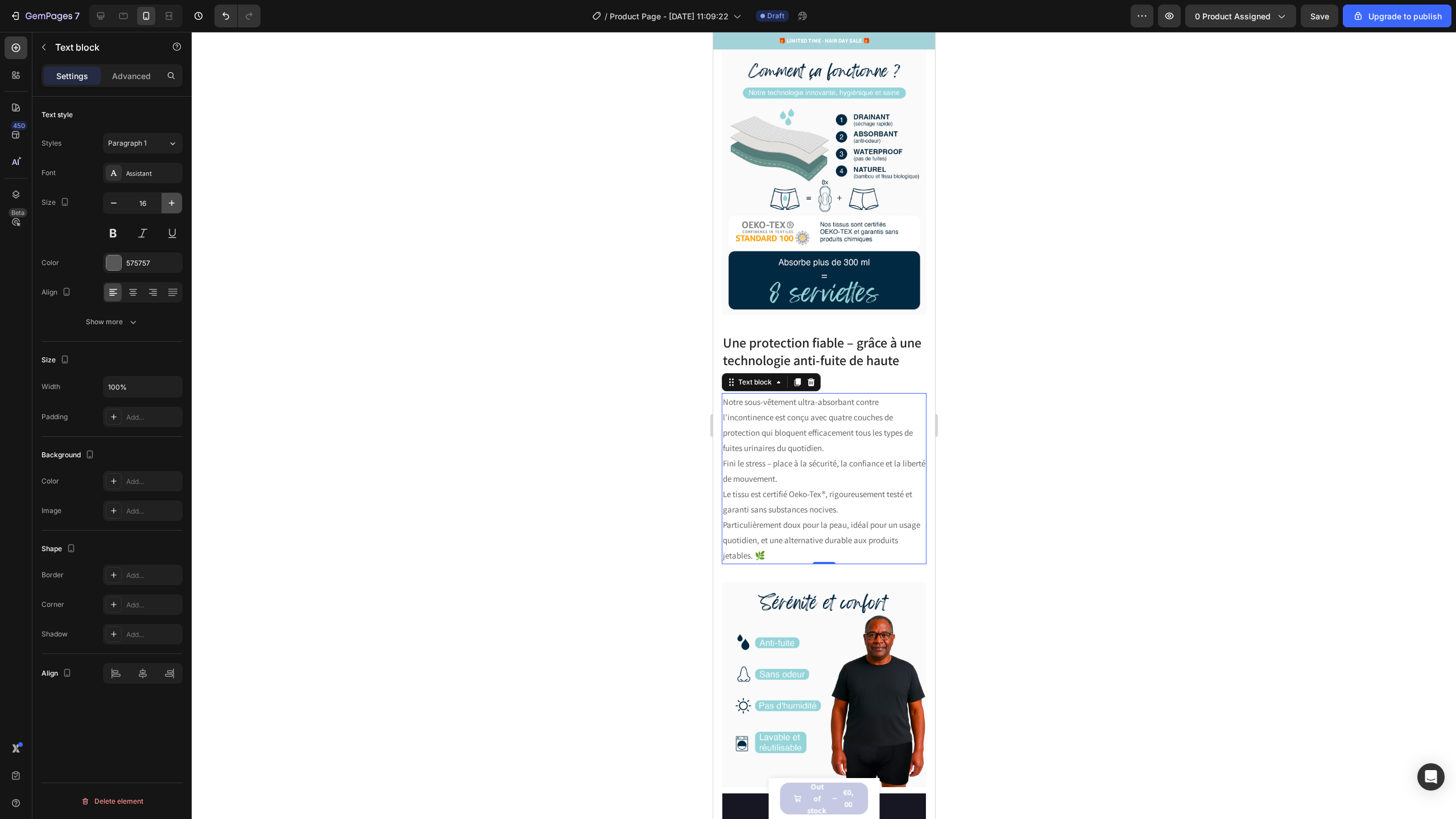
click at [169, 202] on icon "button" at bounding box center [171, 203] width 11 height 11
type input "17"
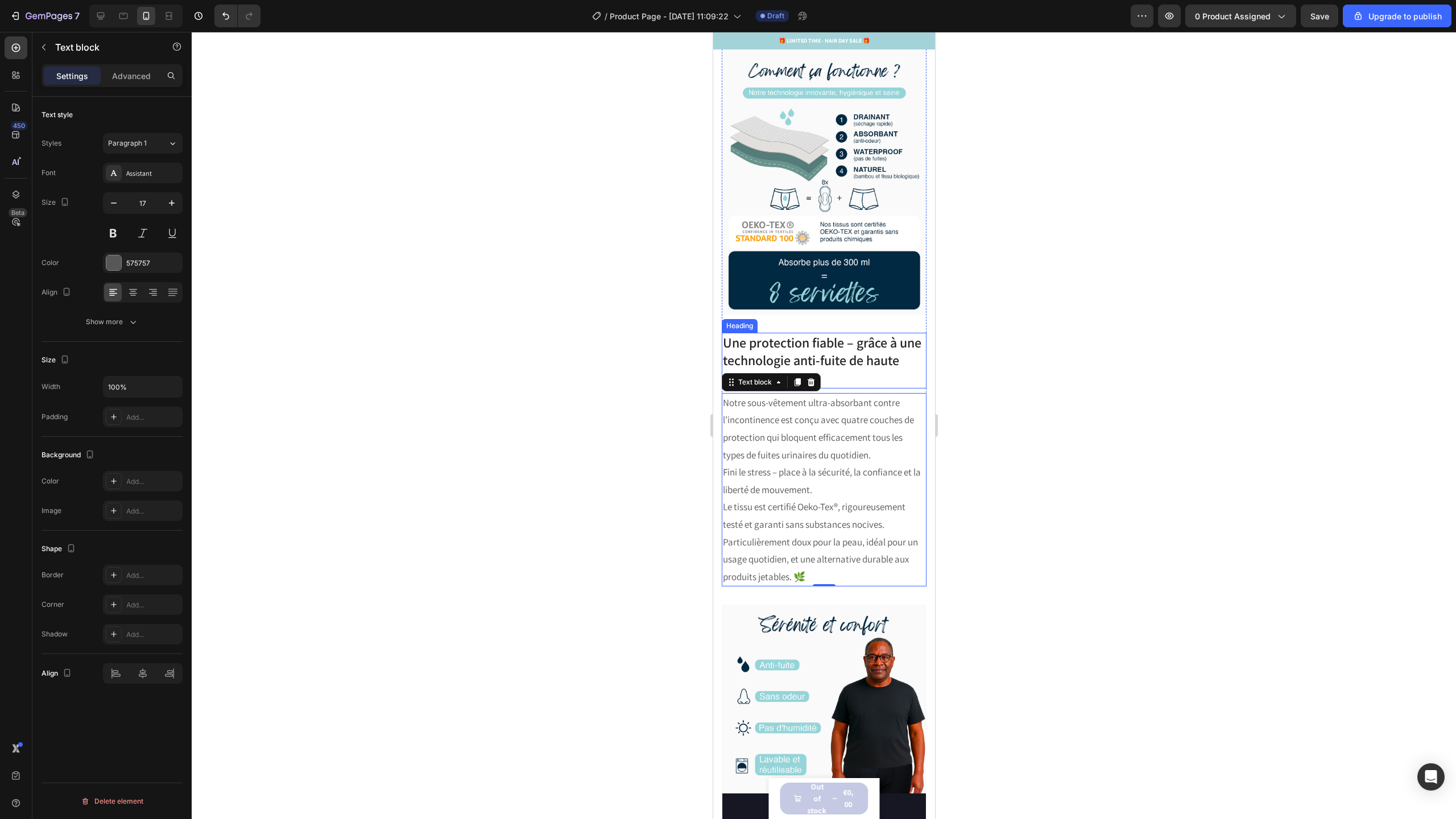
click at [845, 350] on h3 "Une protection fiable – grâce à une technologie anti-fuite de haute performance" at bounding box center [823, 361] width 204 height 56
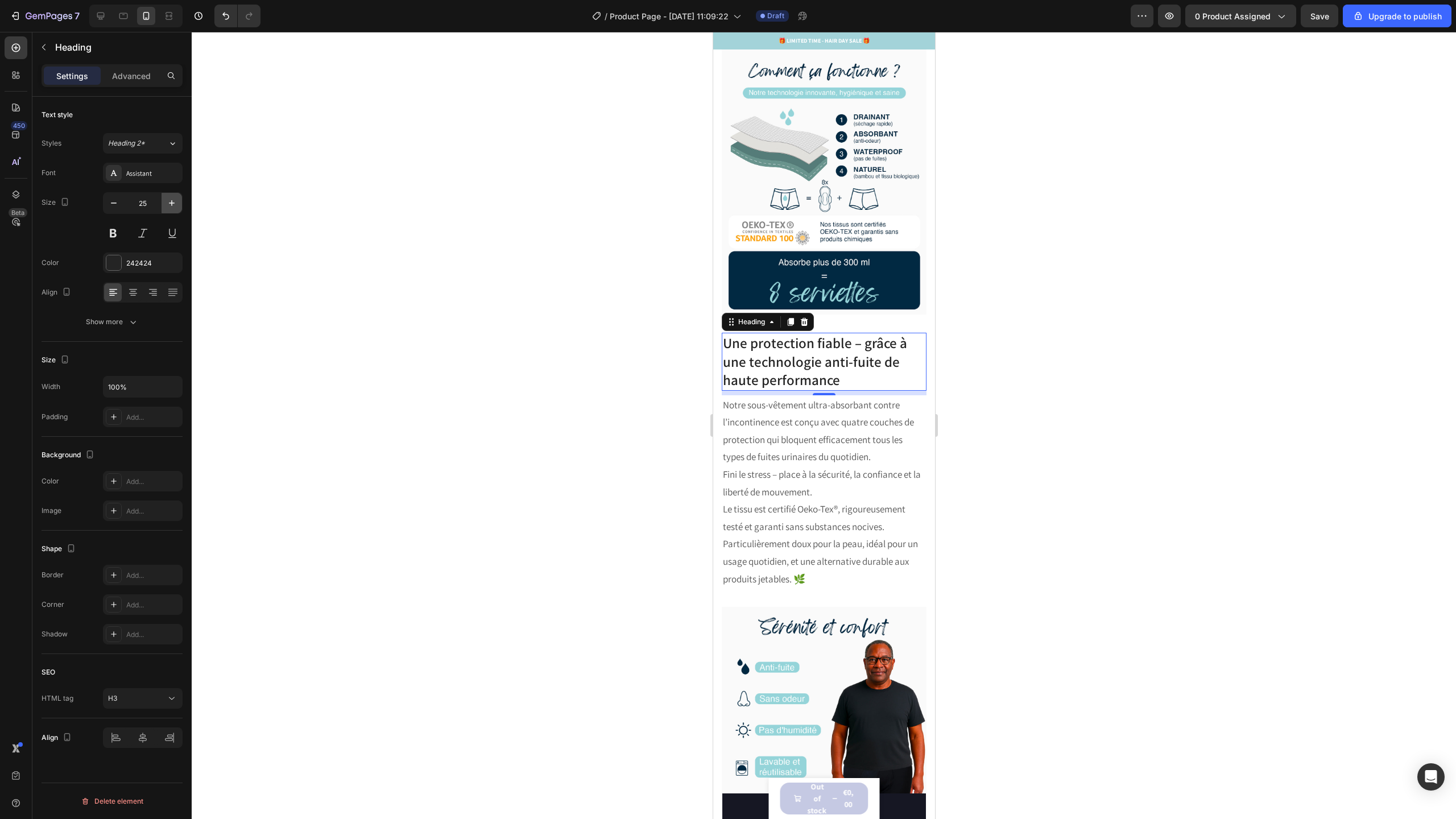
click at [176, 205] on icon "button" at bounding box center [171, 203] width 11 height 11
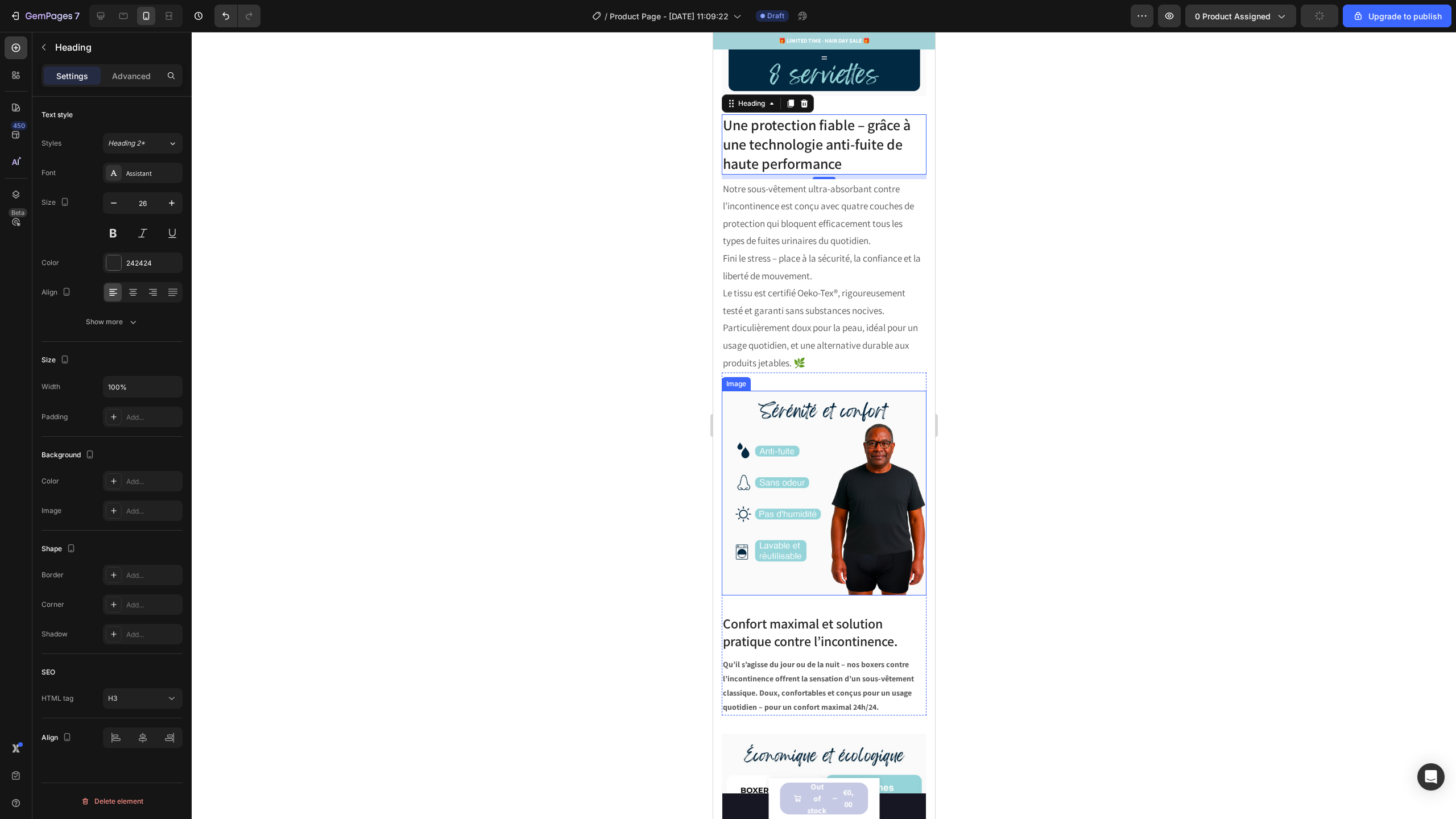
scroll to position [2034, 0]
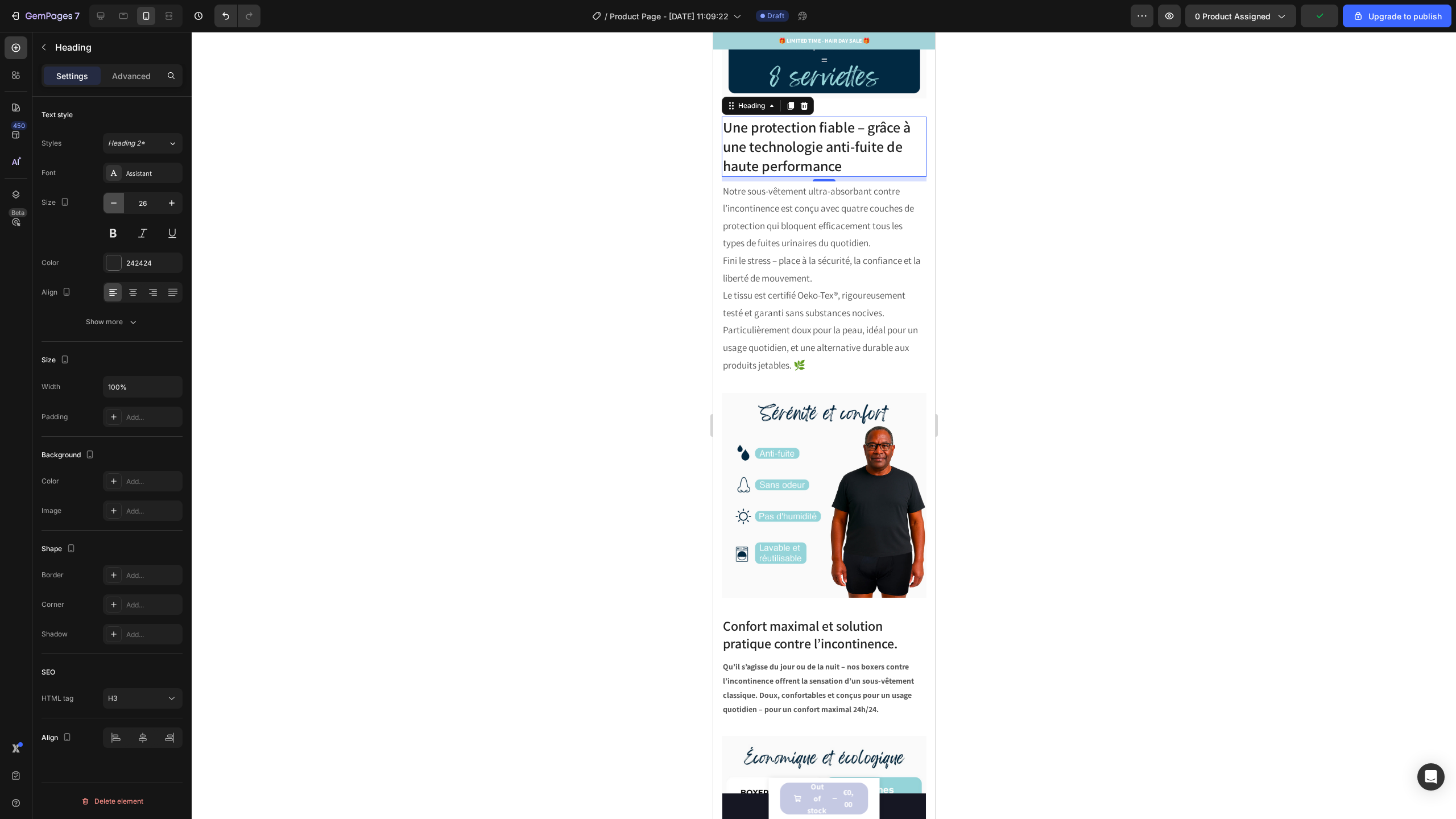
click at [116, 205] on icon "button" at bounding box center [113, 203] width 11 height 11
type input "25"
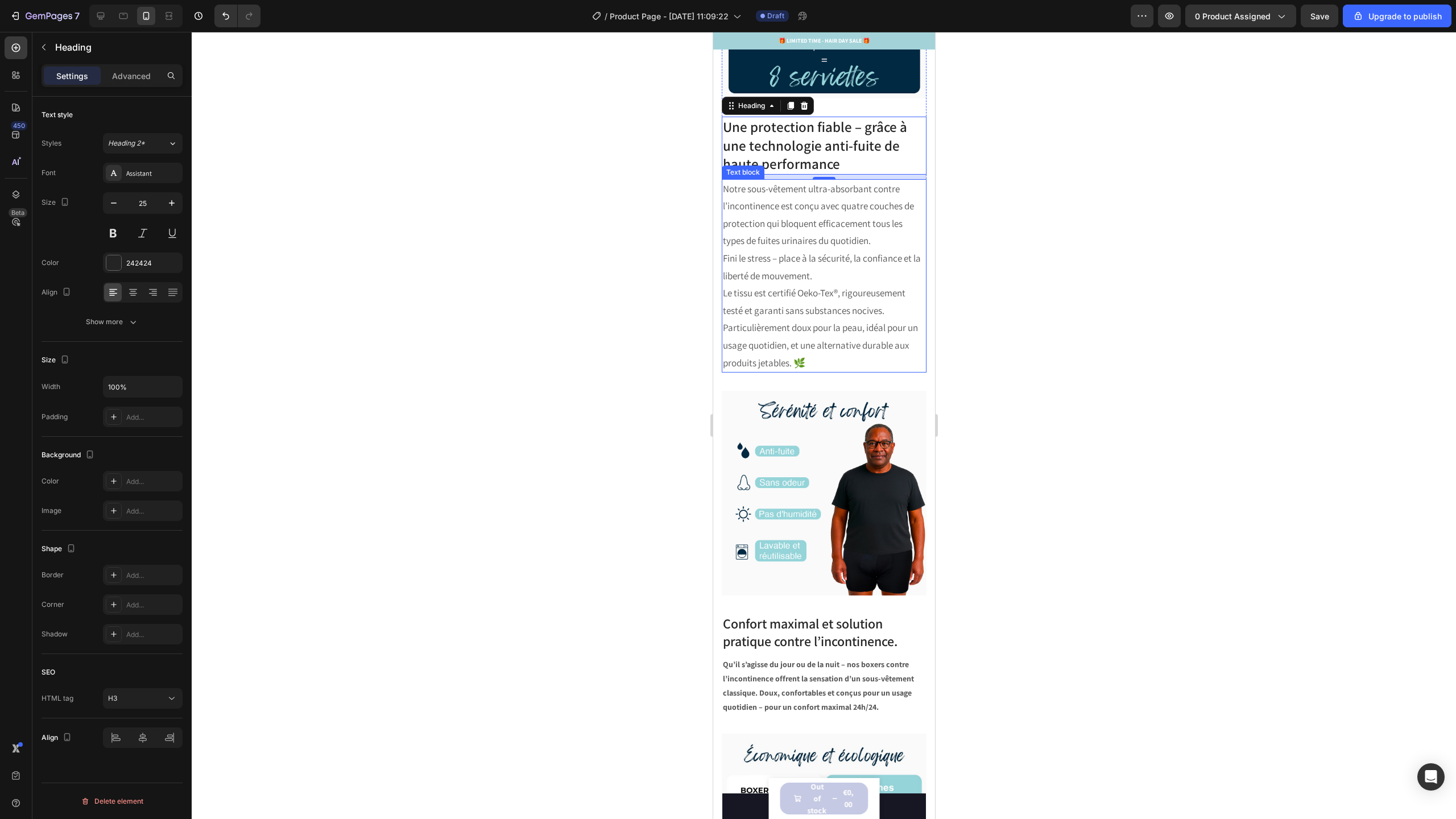
click at [765, 228] on p "Notre sous-vêtement ultra-absorbant contre l’incontinence est conçu avec quatre…" at bounding box center [823, 214] width 203 height 69
click at [116, 209] on button "button" at bounding box center [113, 203] width 20 height 20
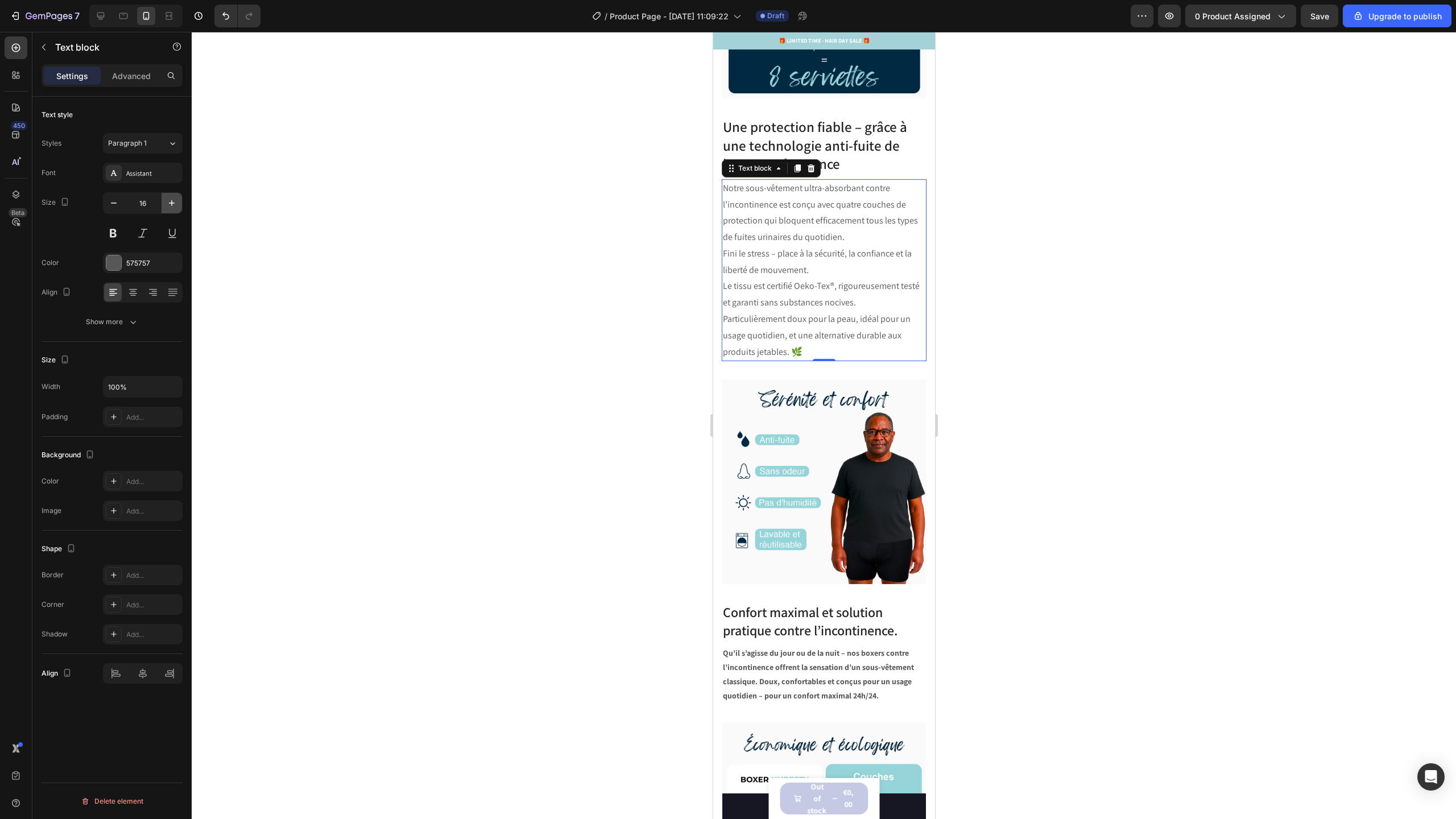
click at [172, 201] on icon "button" at bounding box center [171, 203] width 11 height 11
type input "17"
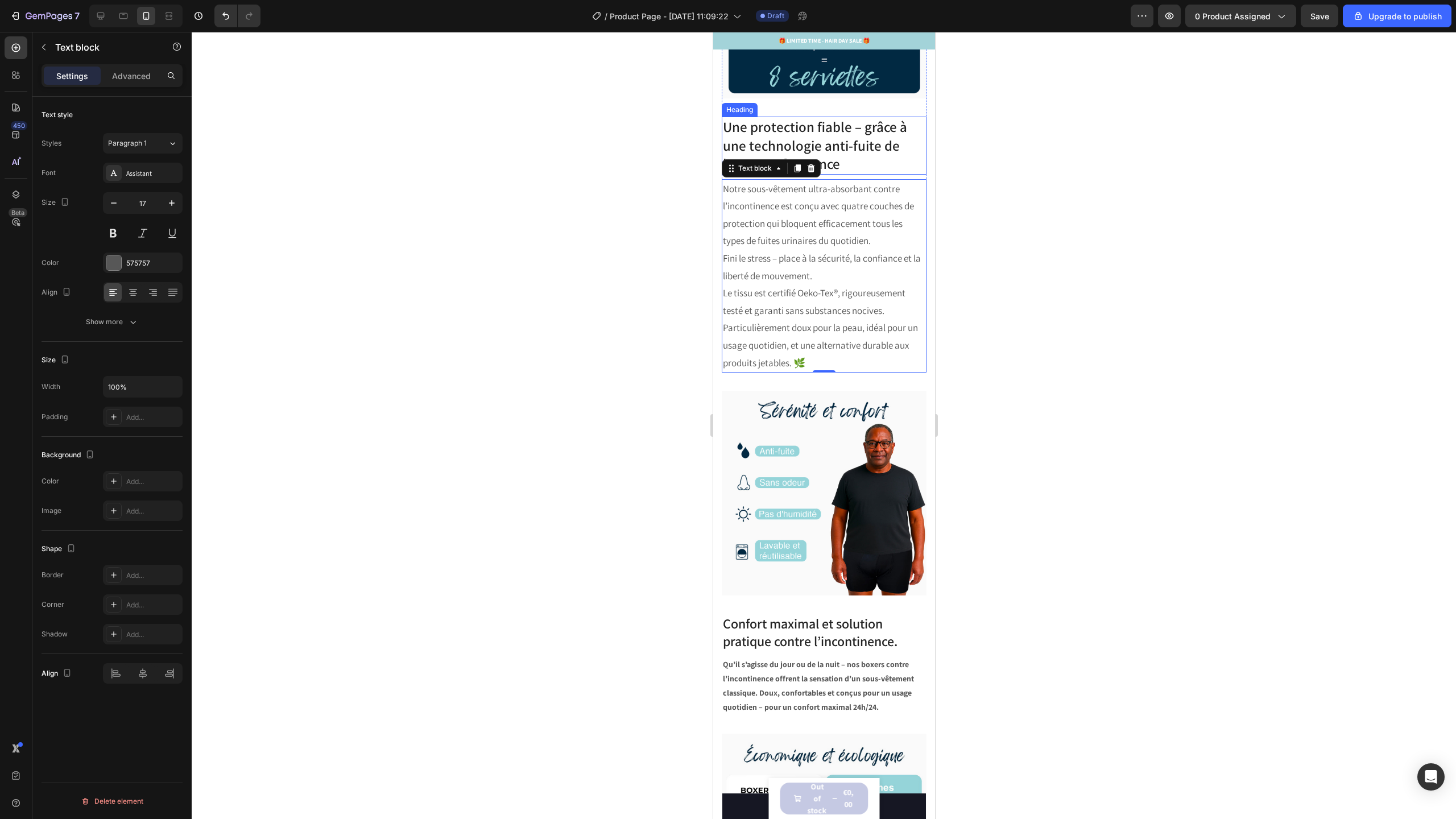
click at [865, 132] on h3 "Une protection fiable – grâce à une technologie anti-fuite de haute performance" at bounding box center [823, 146] width 204 height 58
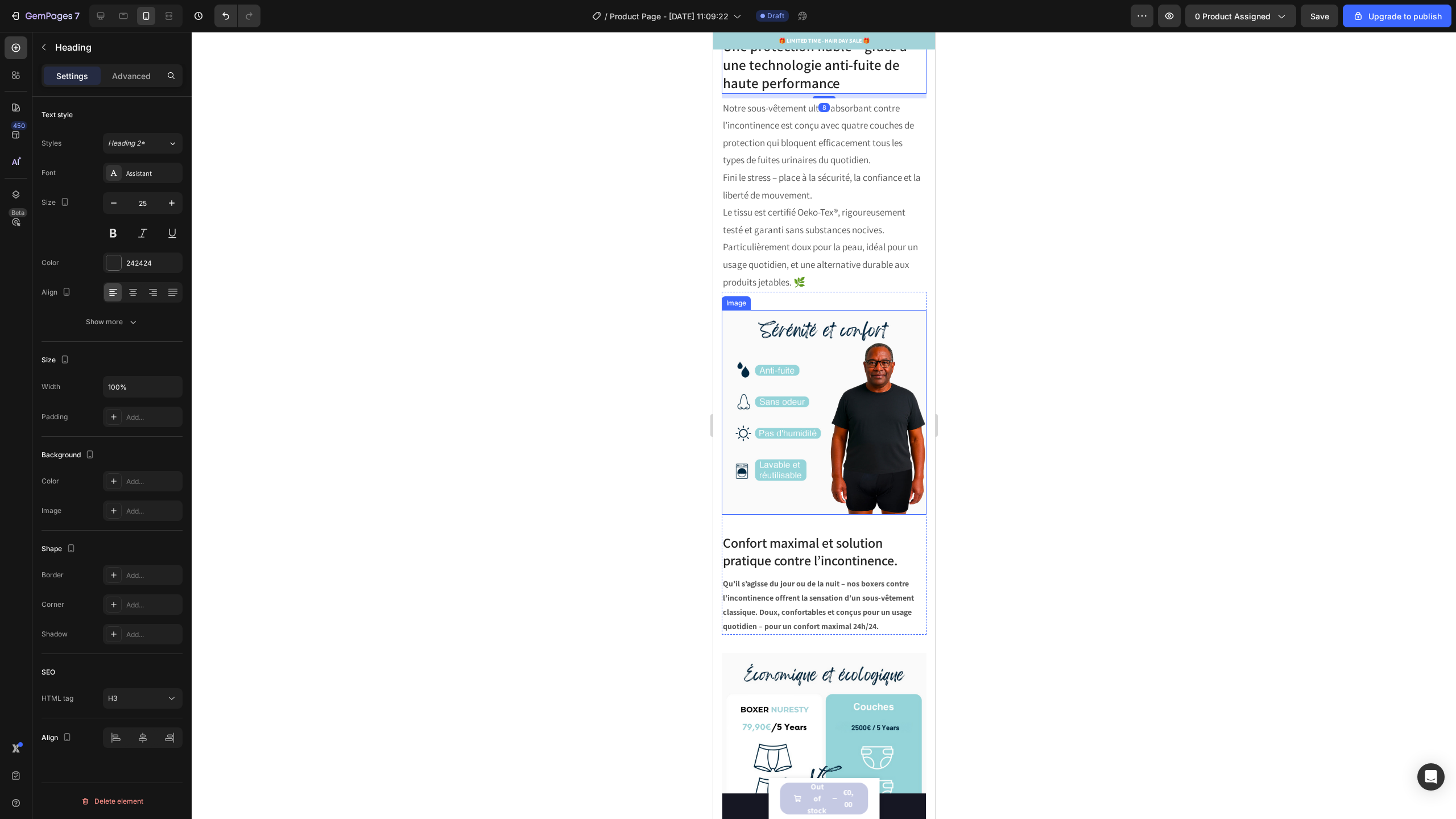
scroll to position [2115, 0]
click at [788, 533] on h3 "Confort maximal et solution pratique contre l’incontinence." at bounding box center [823, 551] width 204 height 38
click at [173, 209] on button "button" at bounding box center [171, 203] width 20 height 20
type input "25"
click at [750, 579] on strong "Qu’il s’agisse du jour ou de la nuit – nos boxers contre l’incontinence offrent…" at bounding box center [818, 606] width 191 height 54
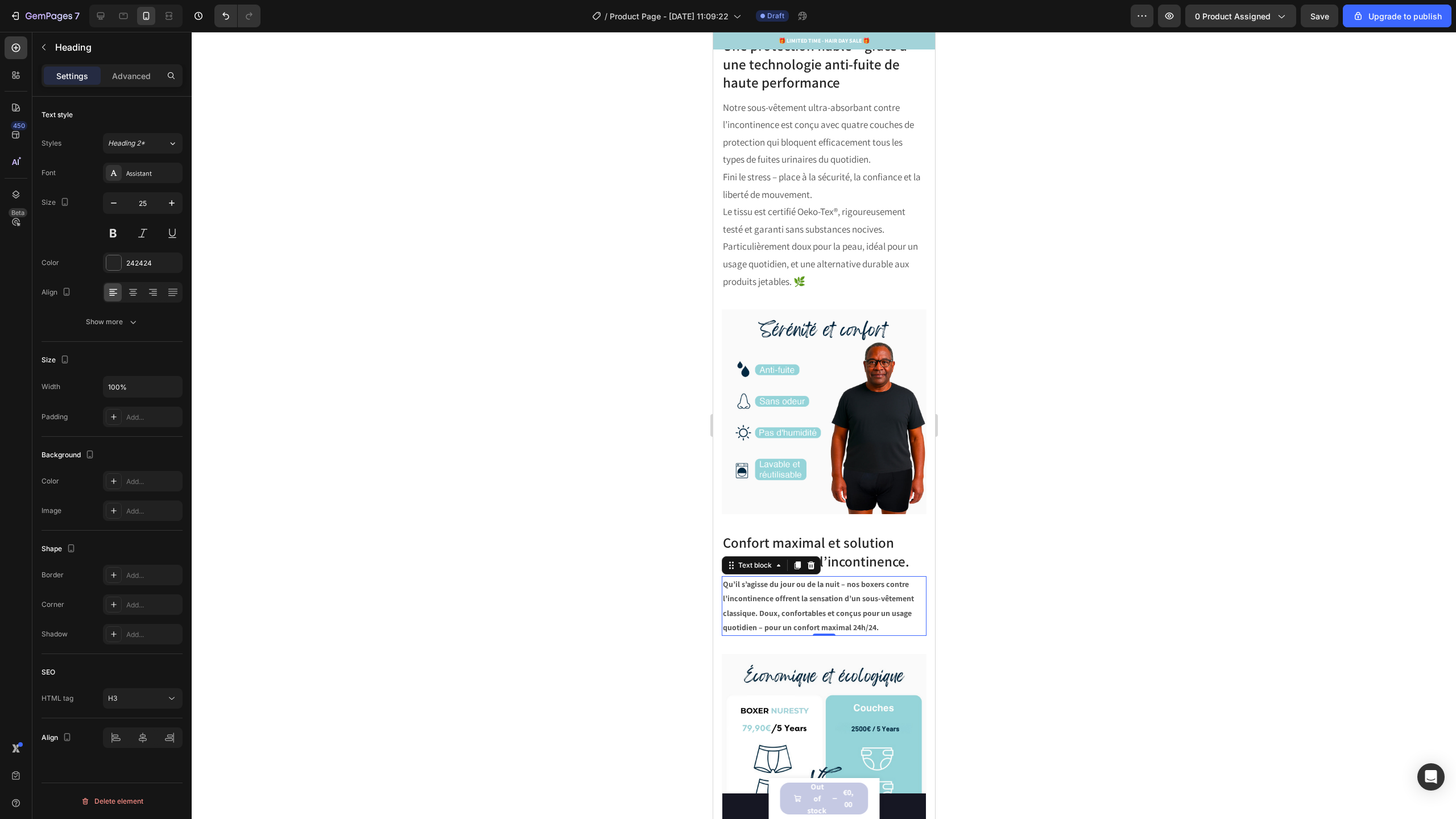
click at [750, 579] on strong "Qu’il s’agisse du jour ou de la nuit – nos boxers contre l’incontinence offrent…" at bounding box center [818, 606] width 191 height 54
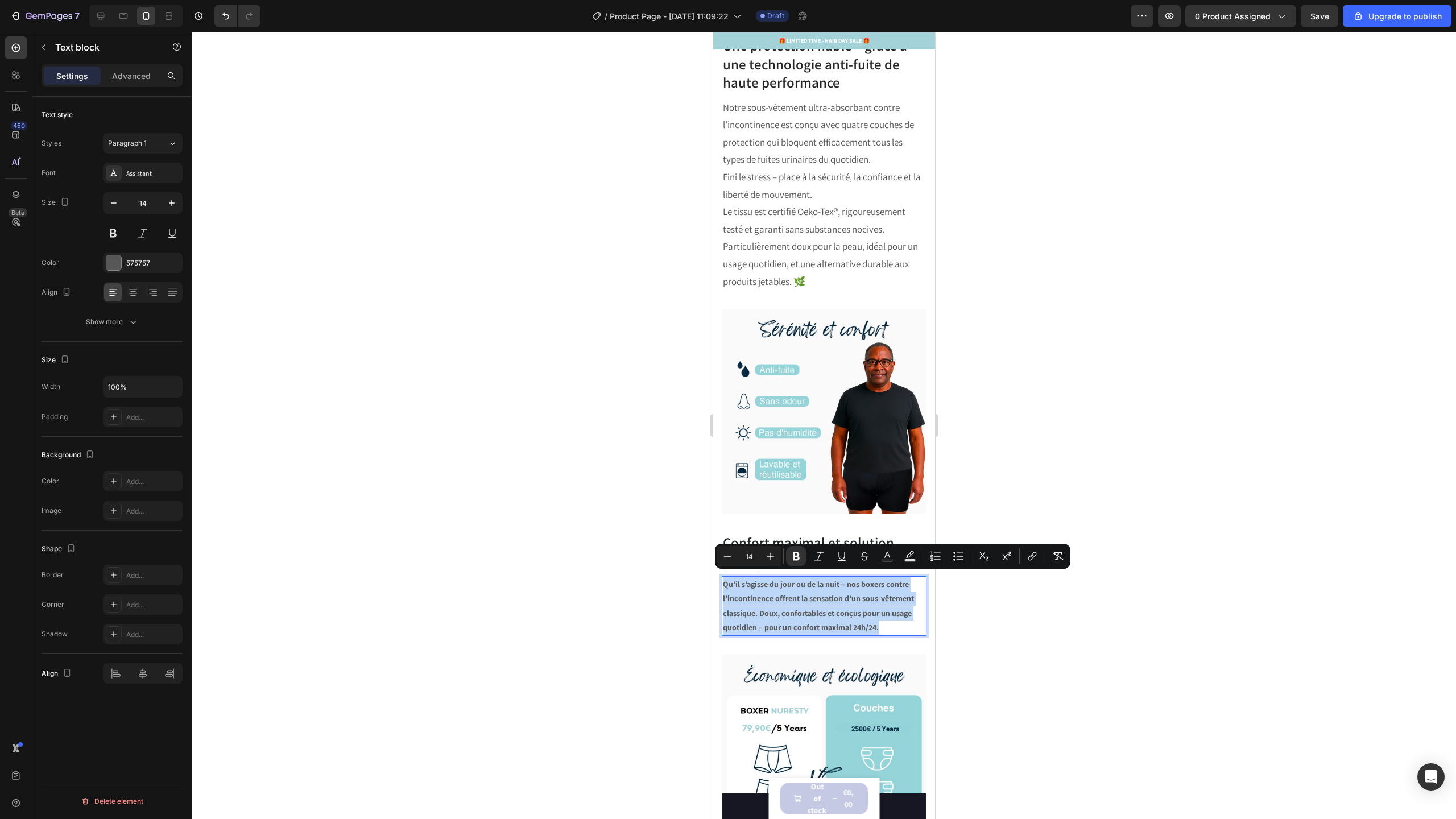
click at [750, 579] on strong "Qu’il s’agisse du jour ou de la nuit – nos boxers contre l’incontinence offrent…" at bounding box center [818, 606] width 191 height 54
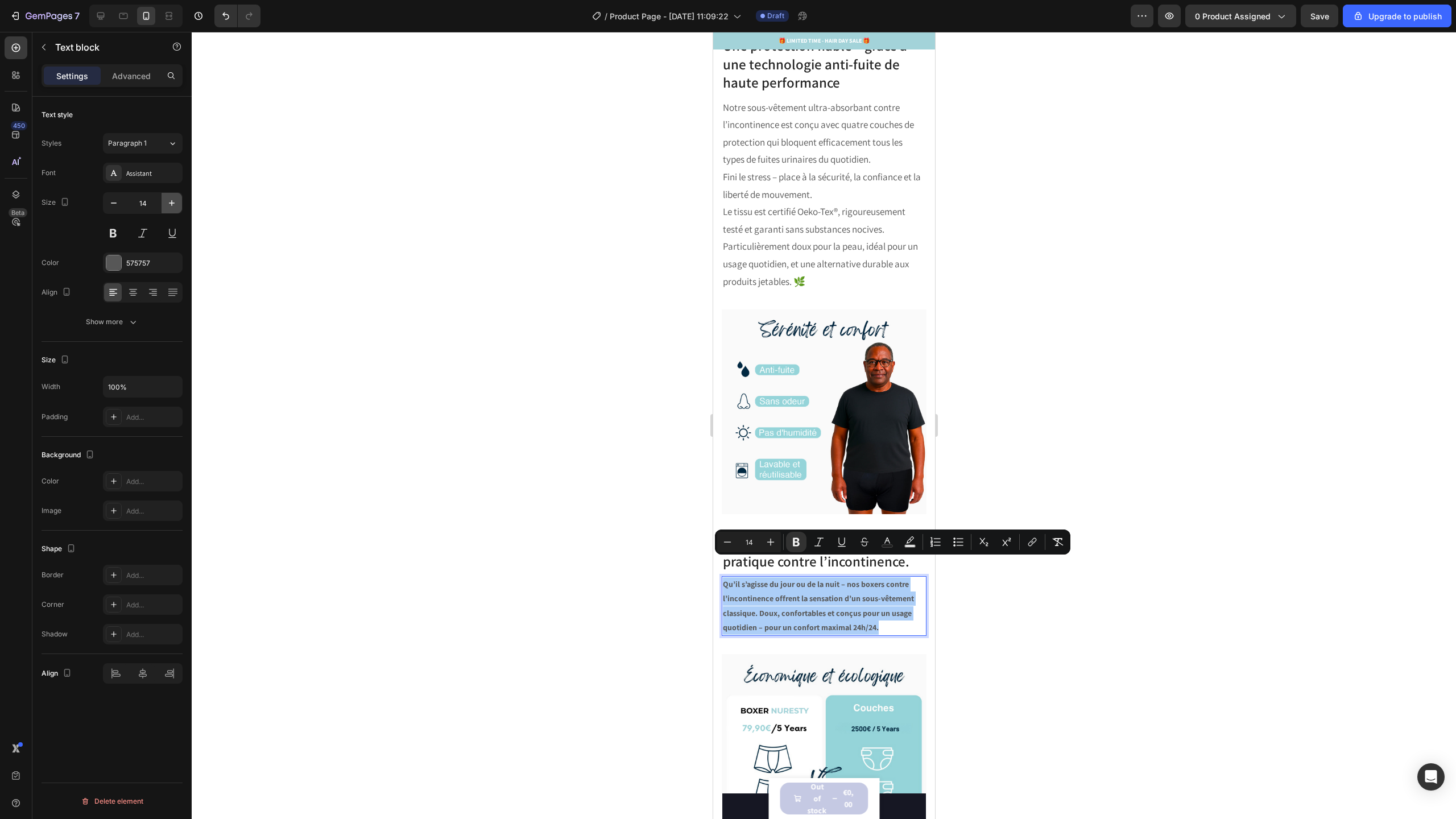
click at [169, 205] on icon "button" at bounding box center [171, 203] width 11 height 11
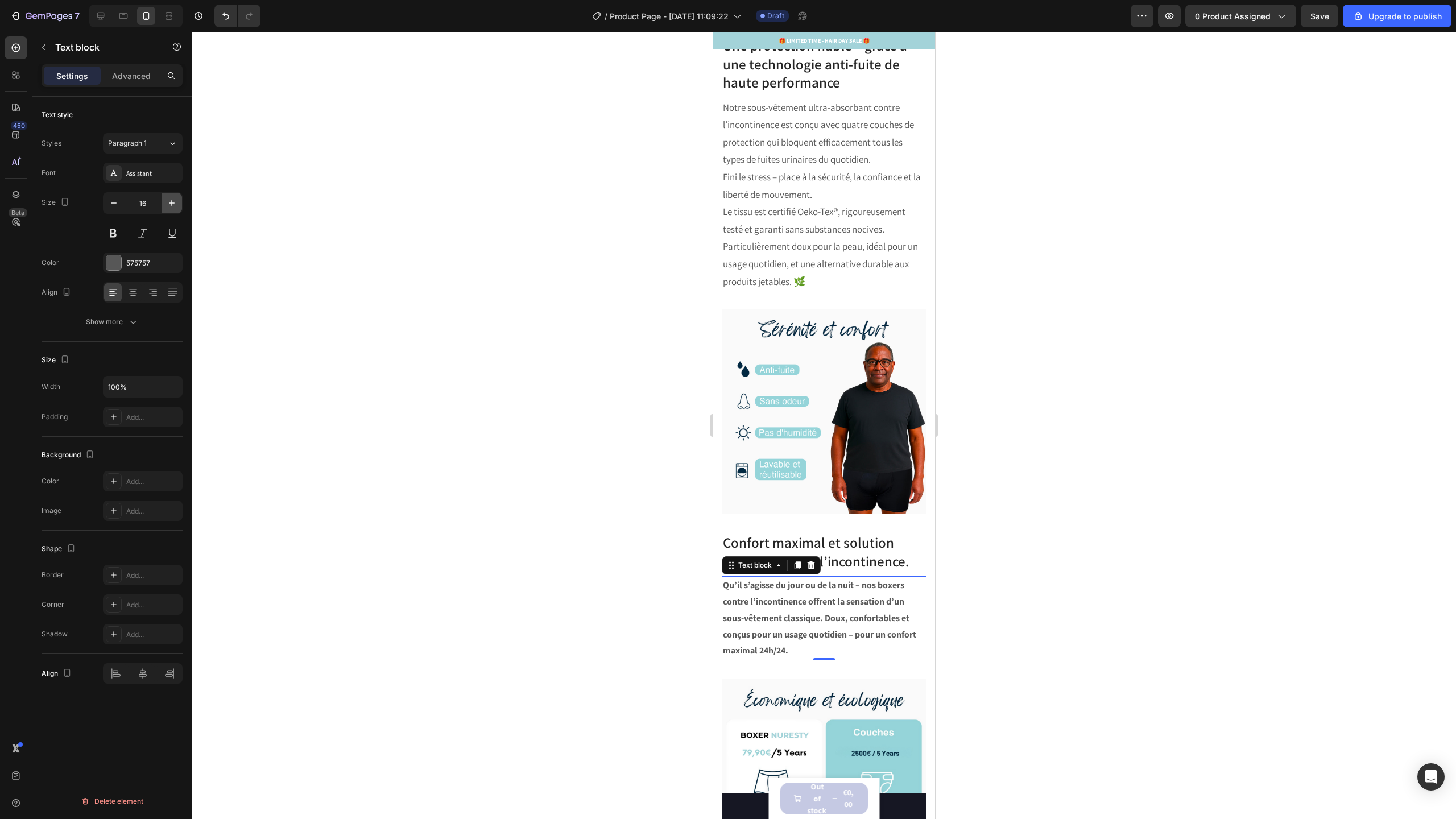
click at [169, 205] on icon "button" at bounding box center [171, 203] width 11 height 11
type input "17"
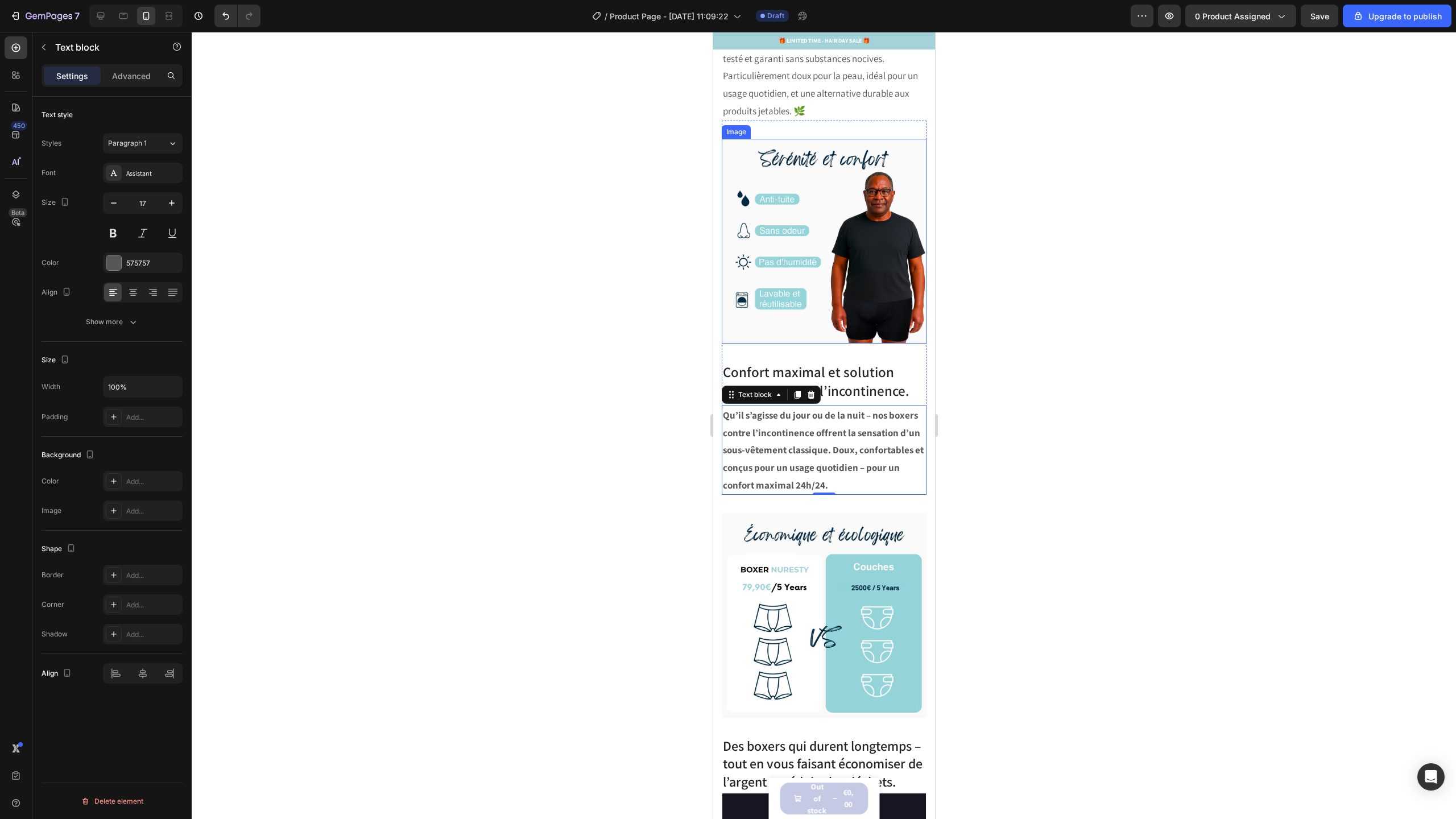
scroll to position [2288, 0]
click at [768, 416] on strong "Qu’il s’agisse du jour ou de la nuit – nos boxers contre l’incontinence offrent…" at bounding box center [822, 447] width 201 height 82
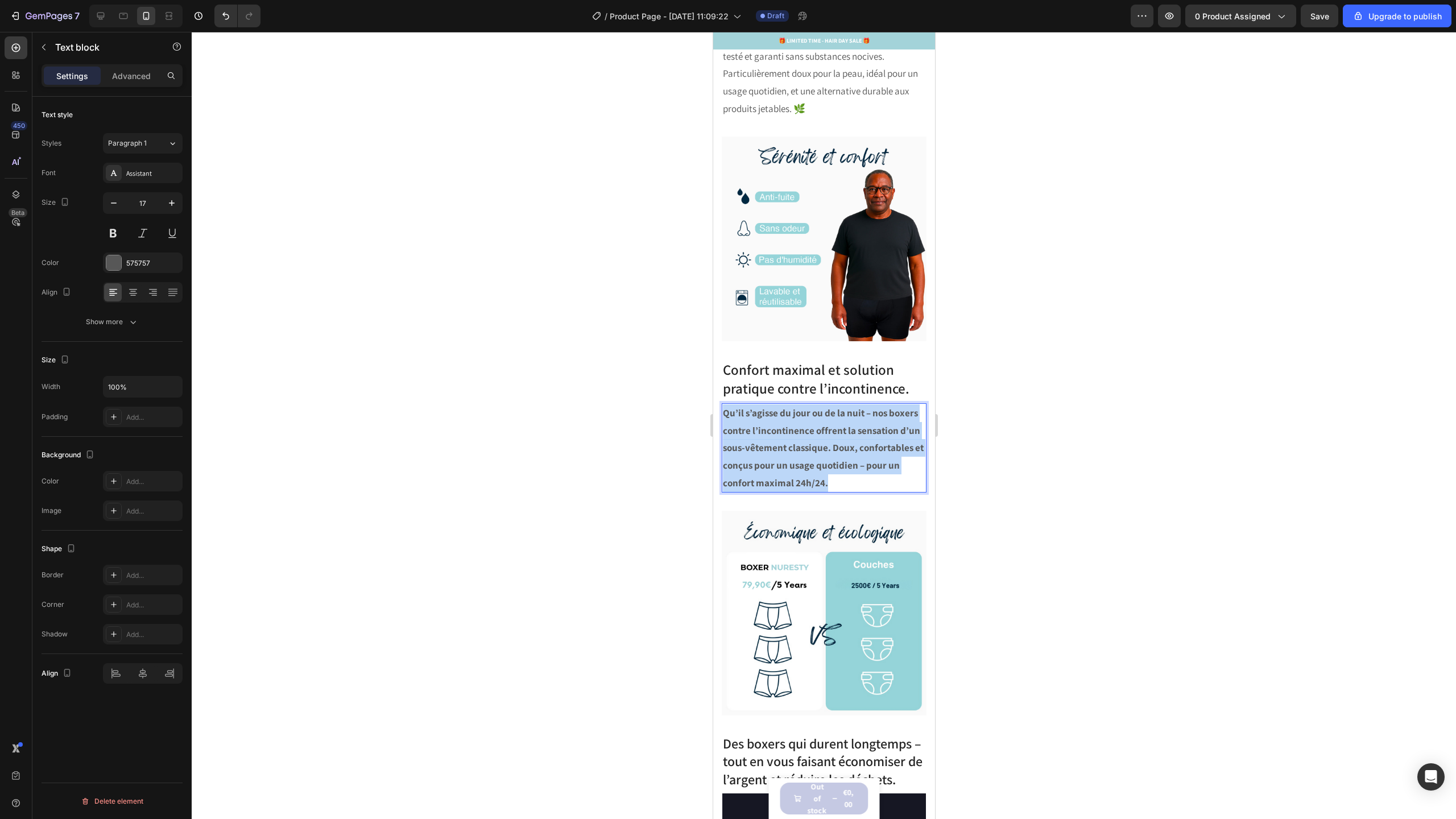
click at [768, 416] on strong "Qu’il s’agisse du jour ou de la nuit – nos boxers contre l’incontinence offrent…" at bounding box center [822, 447] width 201 height 82
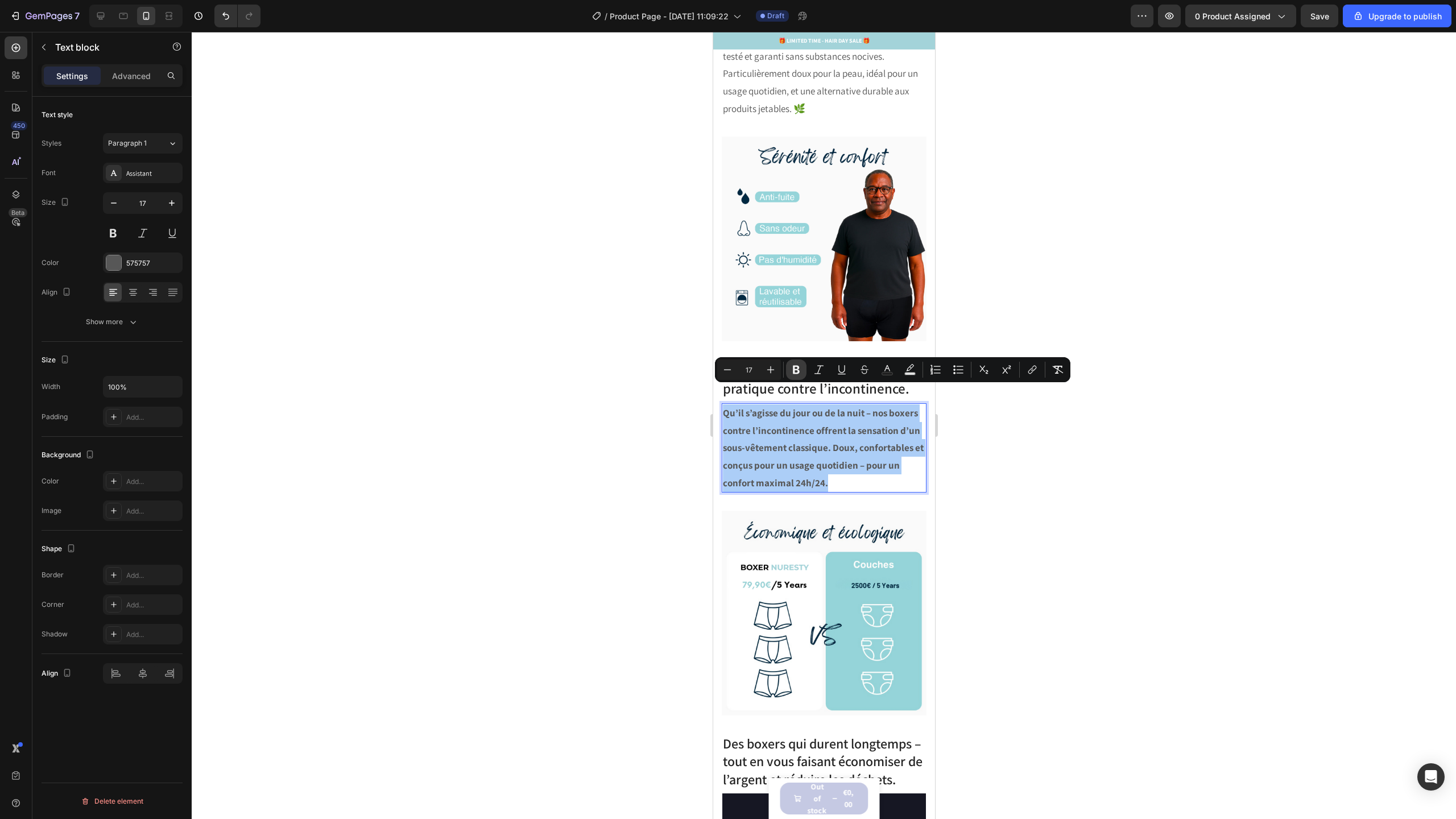
click at [796, 371] on icon "Editor contextual toolbar" at bounding box center [796, 370] width 11 height 11
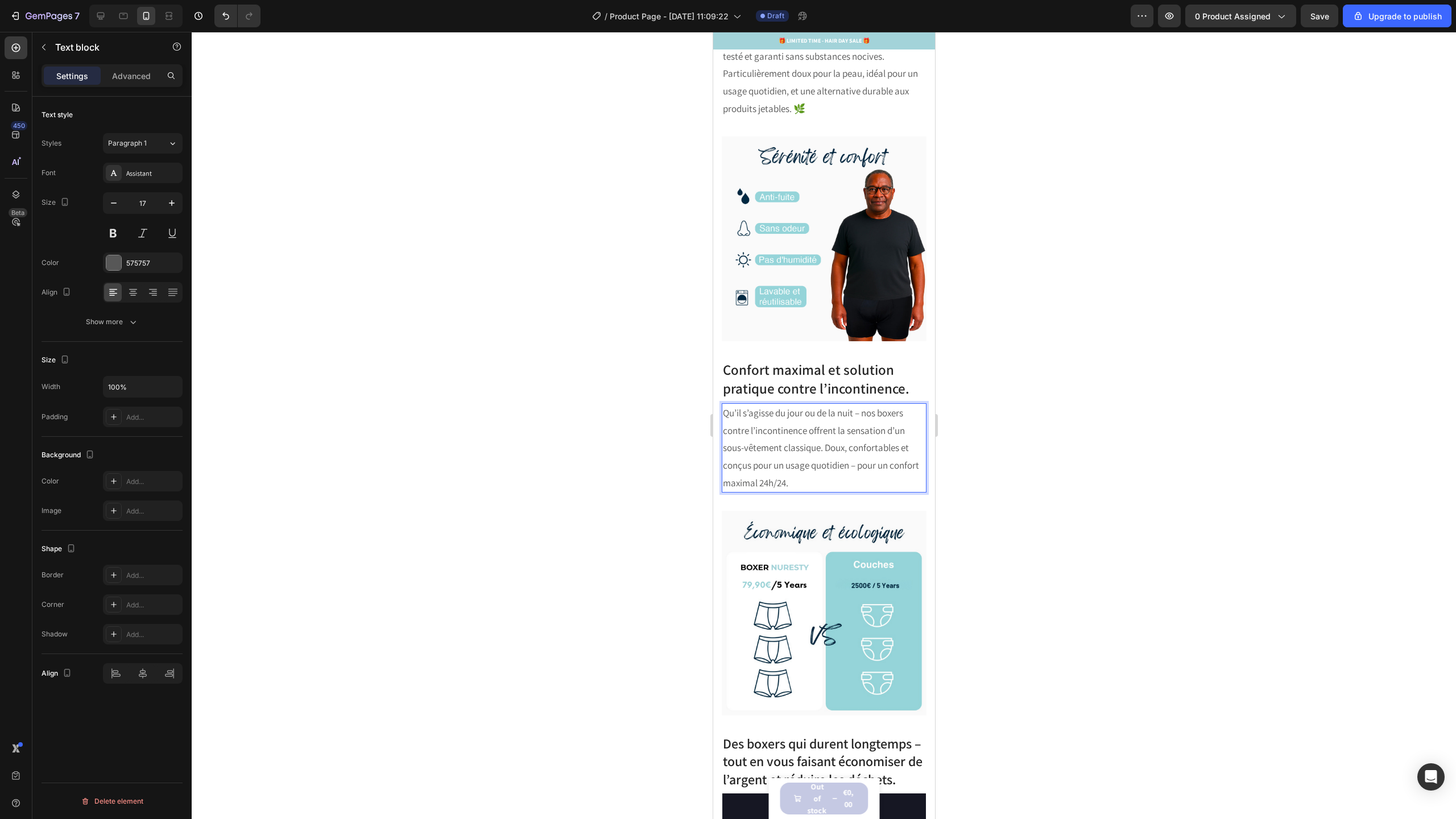
scroll to position [2532, 0]
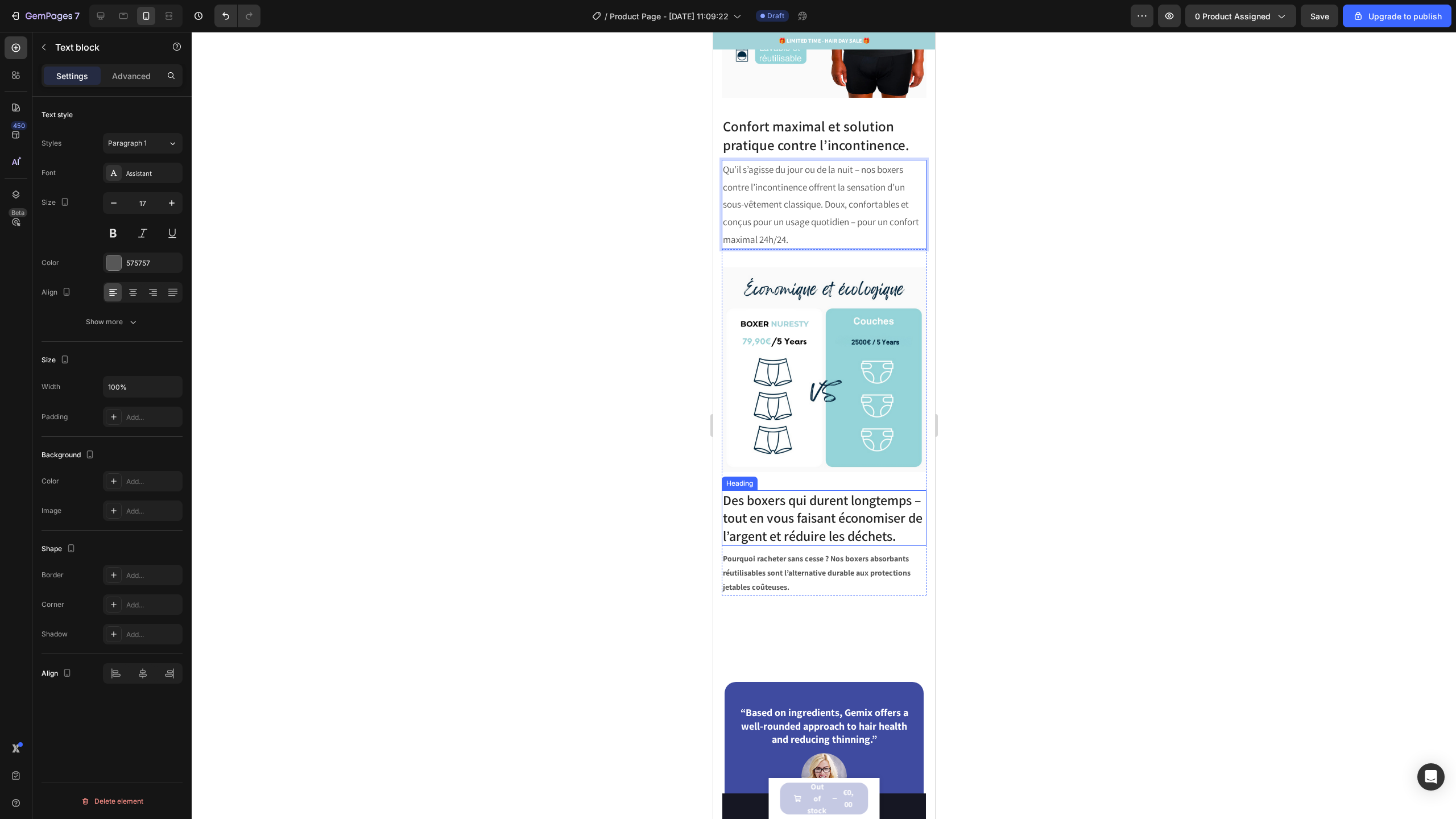
click at [789, 491] on h3 "Des boxers qui durent longtemps – tout en vous faisant économiser de l’argent e…" at bounding box center [823, 519] width 204 height 56
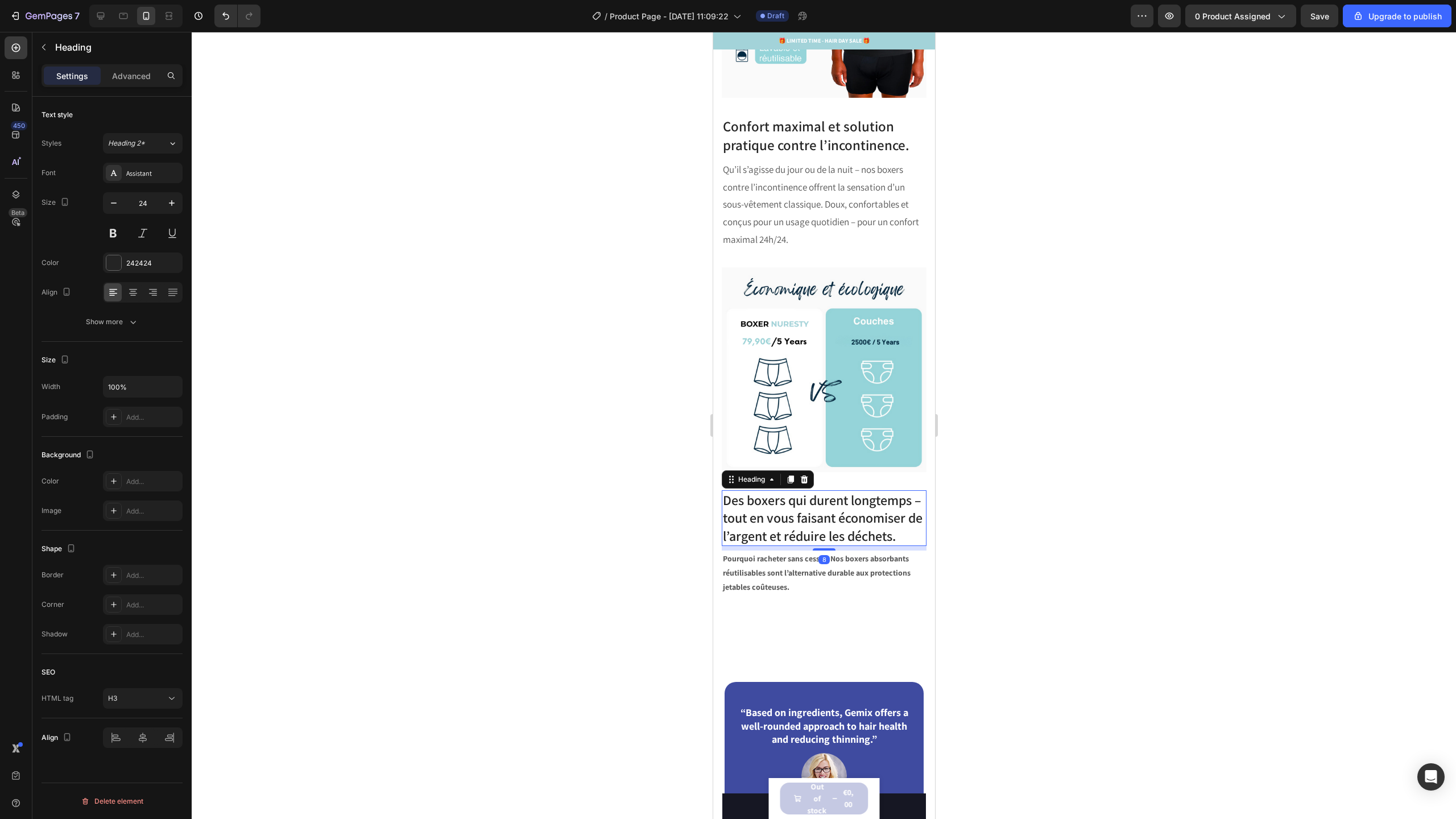
click at [789, 491] on h3 "Des boxers qui durent longtemps – tout en vous faisant économiser de l’argent e…" at bounding box center [823, 519] width 204 height 56
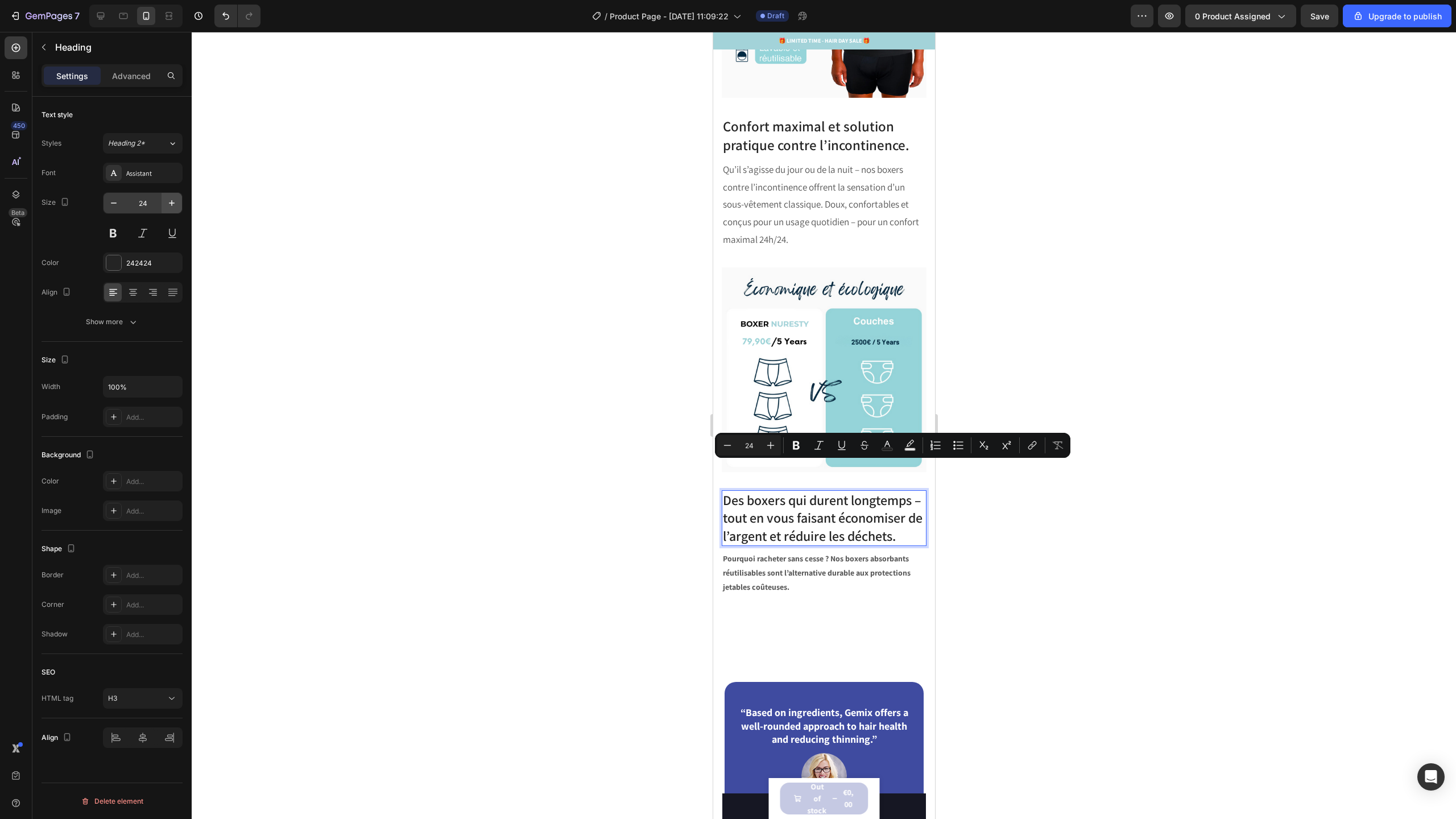
click at [169, 201] on icon "button" at bounding box center [171, 203] width 11 height 11
type input "25"
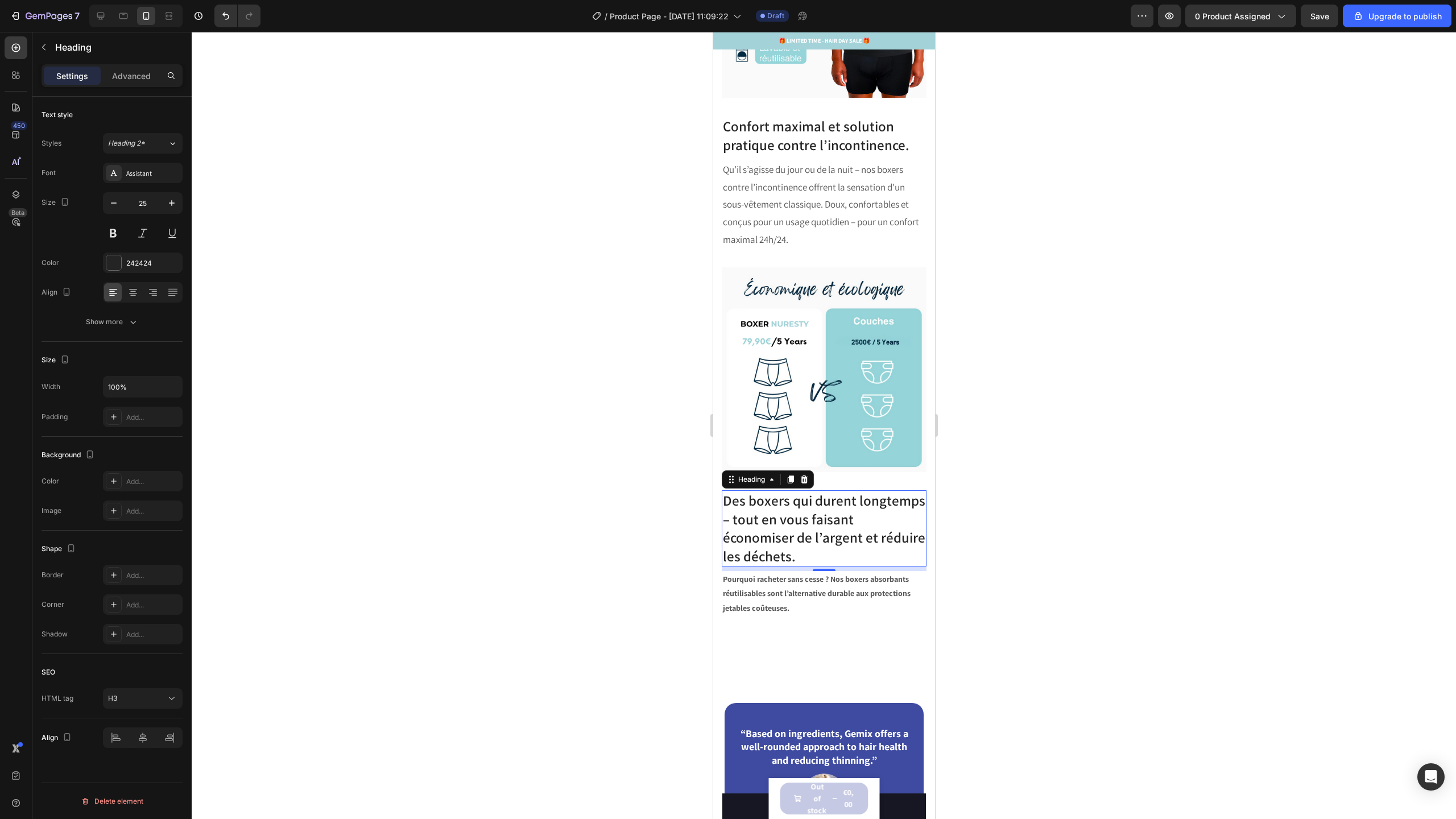
click at [781, 574] on strong "Pourquoi racheter sans cesse ? Nos boxers absorbants réutilisables sont l’alter…" at bounding box center [816, 593] width 188 height 39
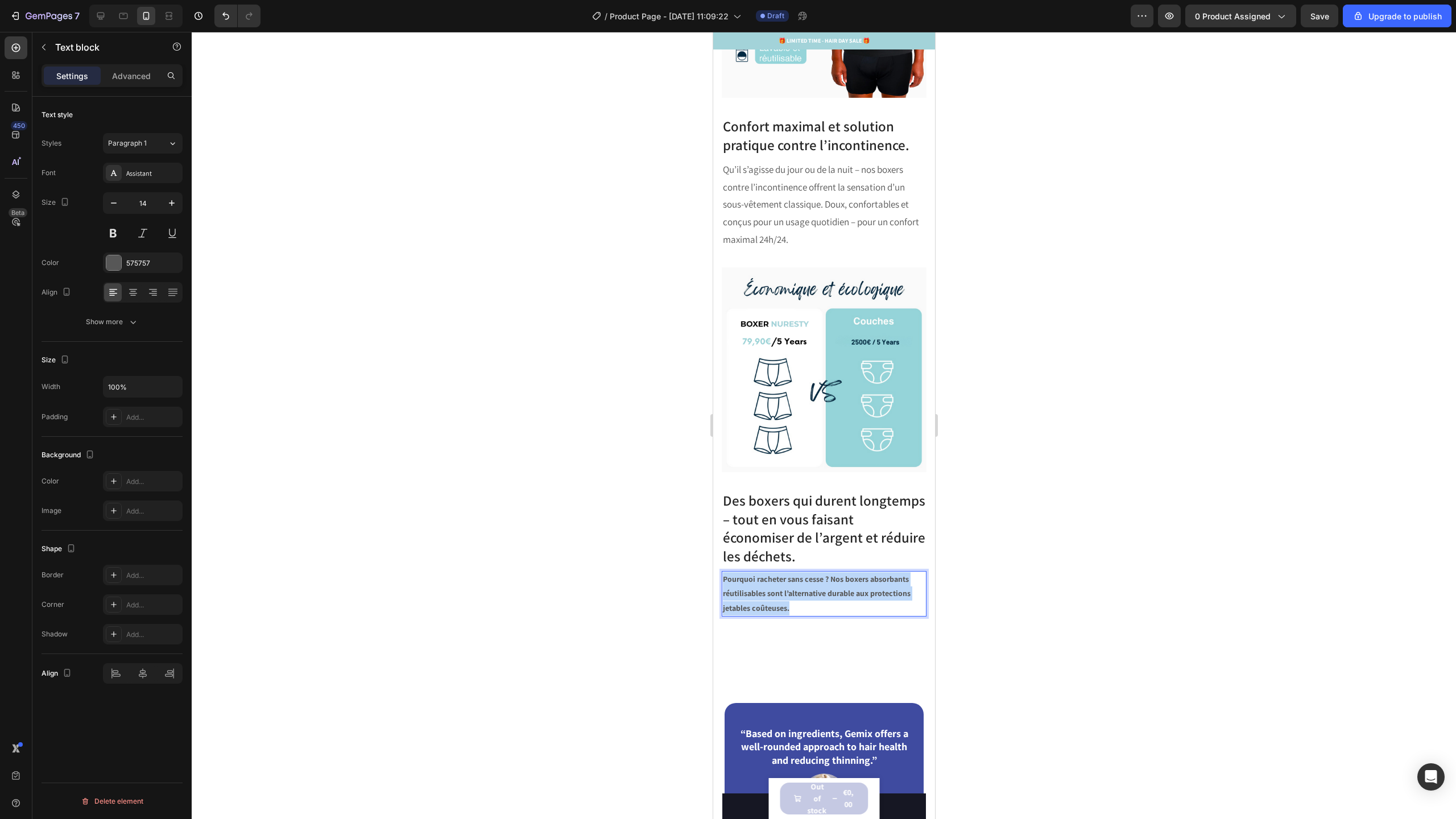
click at [781, 574] on strong "Pourquoi racheter sans cesse ? Nos boxers absorbants réutilisables sont l’alter…" at bounding box center [816, 593] width 188 height 39
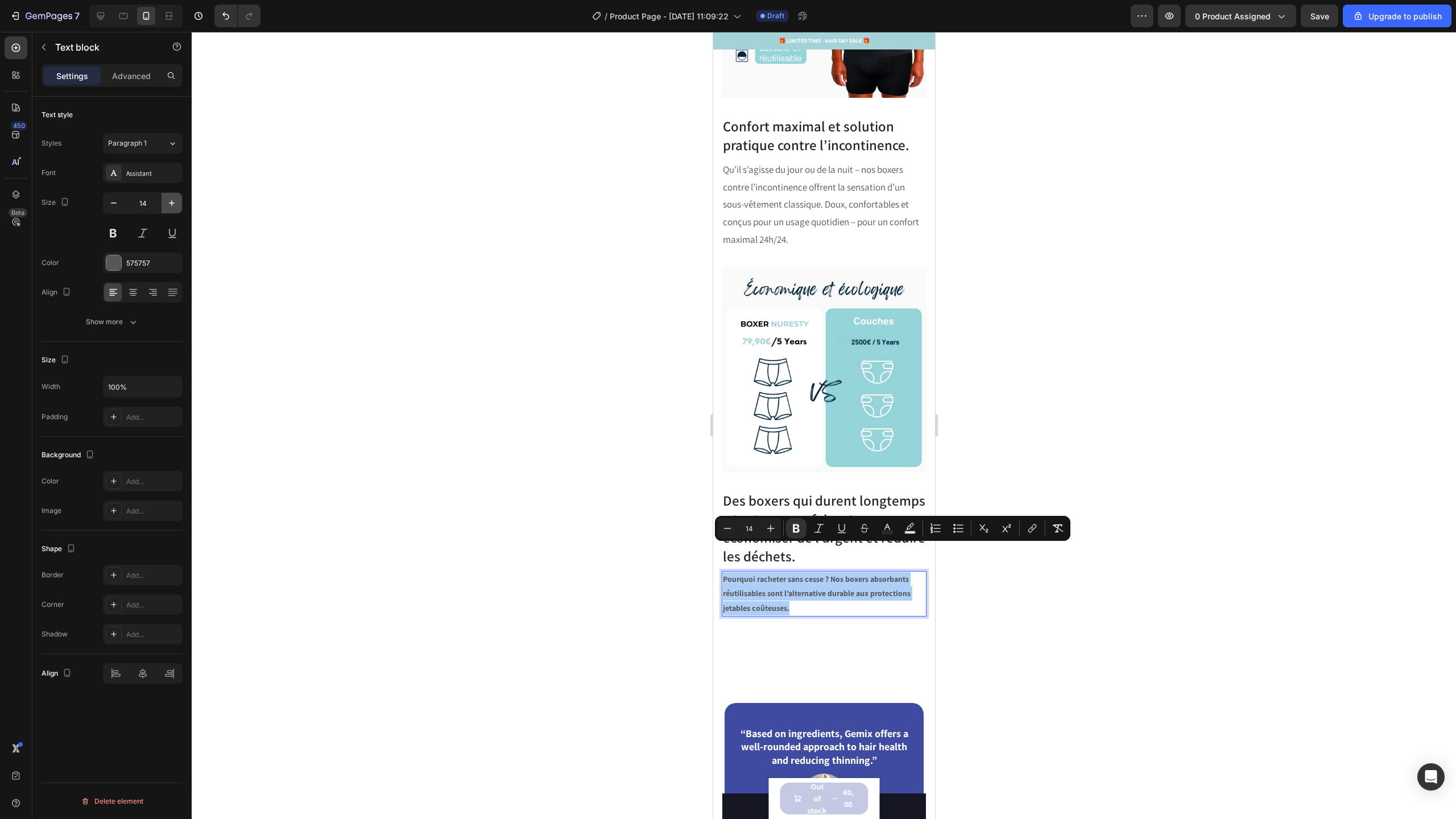
click at [172, 199] on icon "button" at bounding box center [171, 203] width 11 height 11
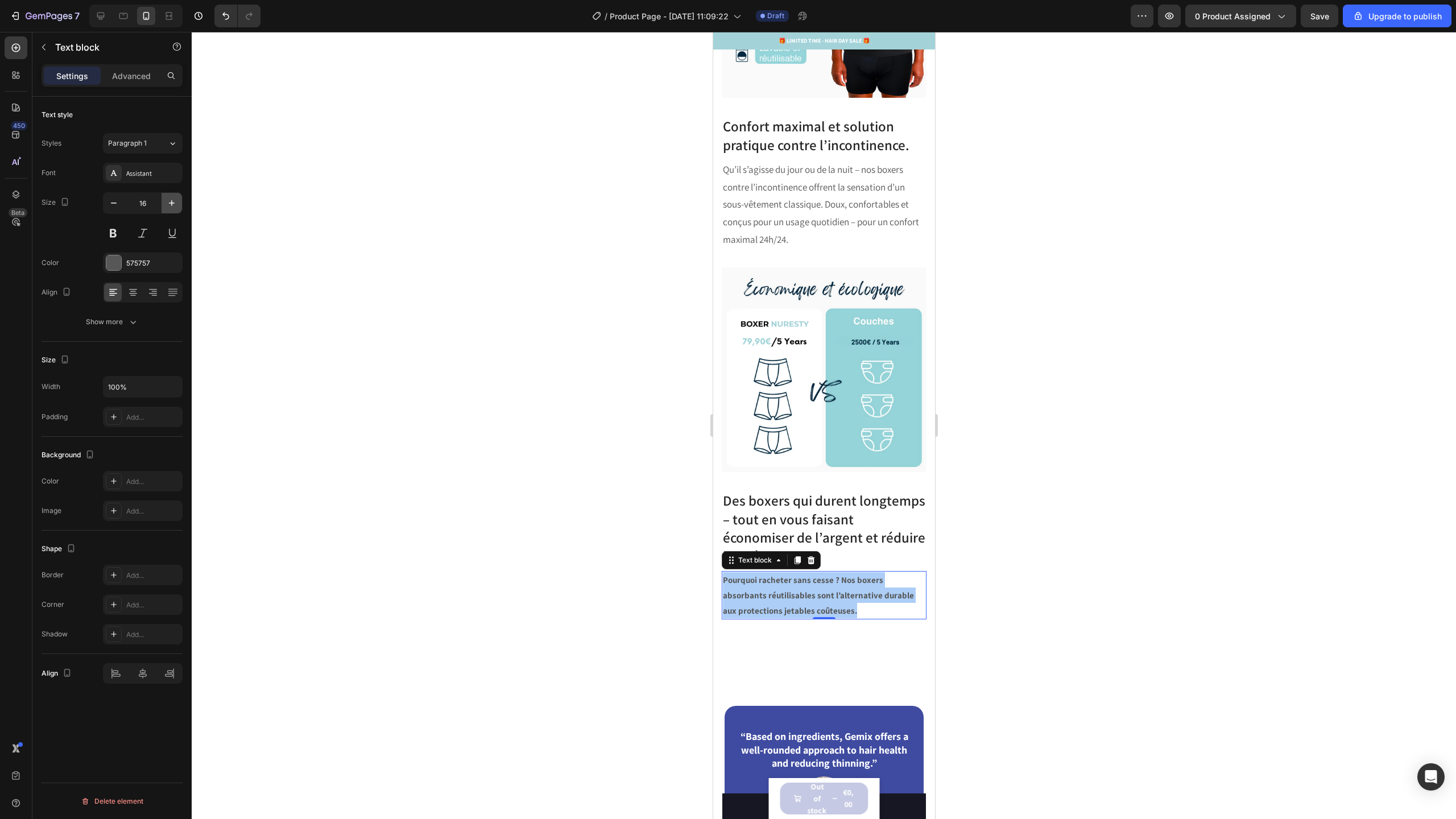
click at [172, 199] on icon "button" at bounding box center [171, 203] width 11 height 11
type input "17"
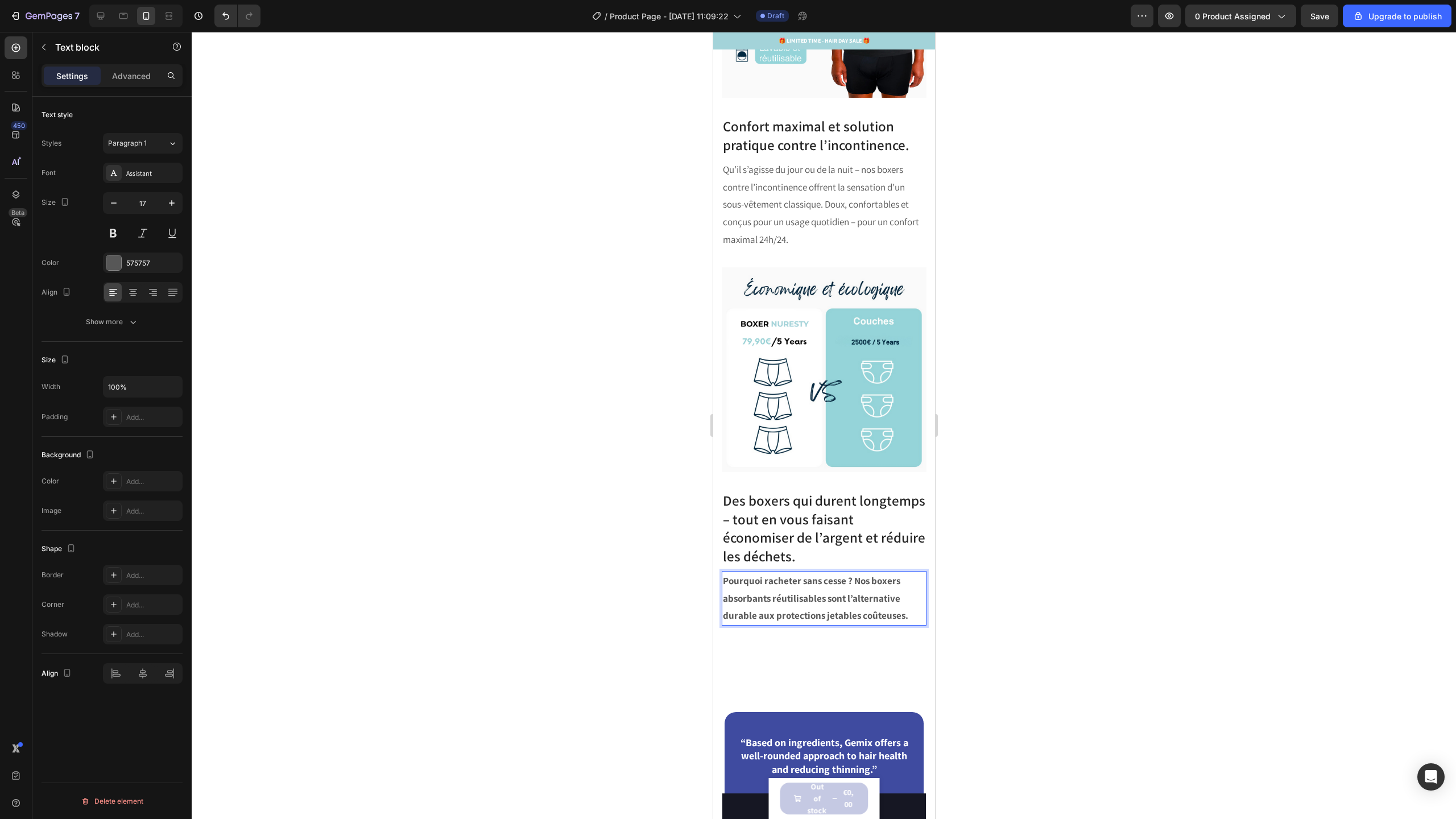
click at [778, 575] on strong "Pourquoi racheter sans cesse ? Nos boxers absorbants réutilisables sont l’alter…" at bounding box center [814, 599] width 185 height 47
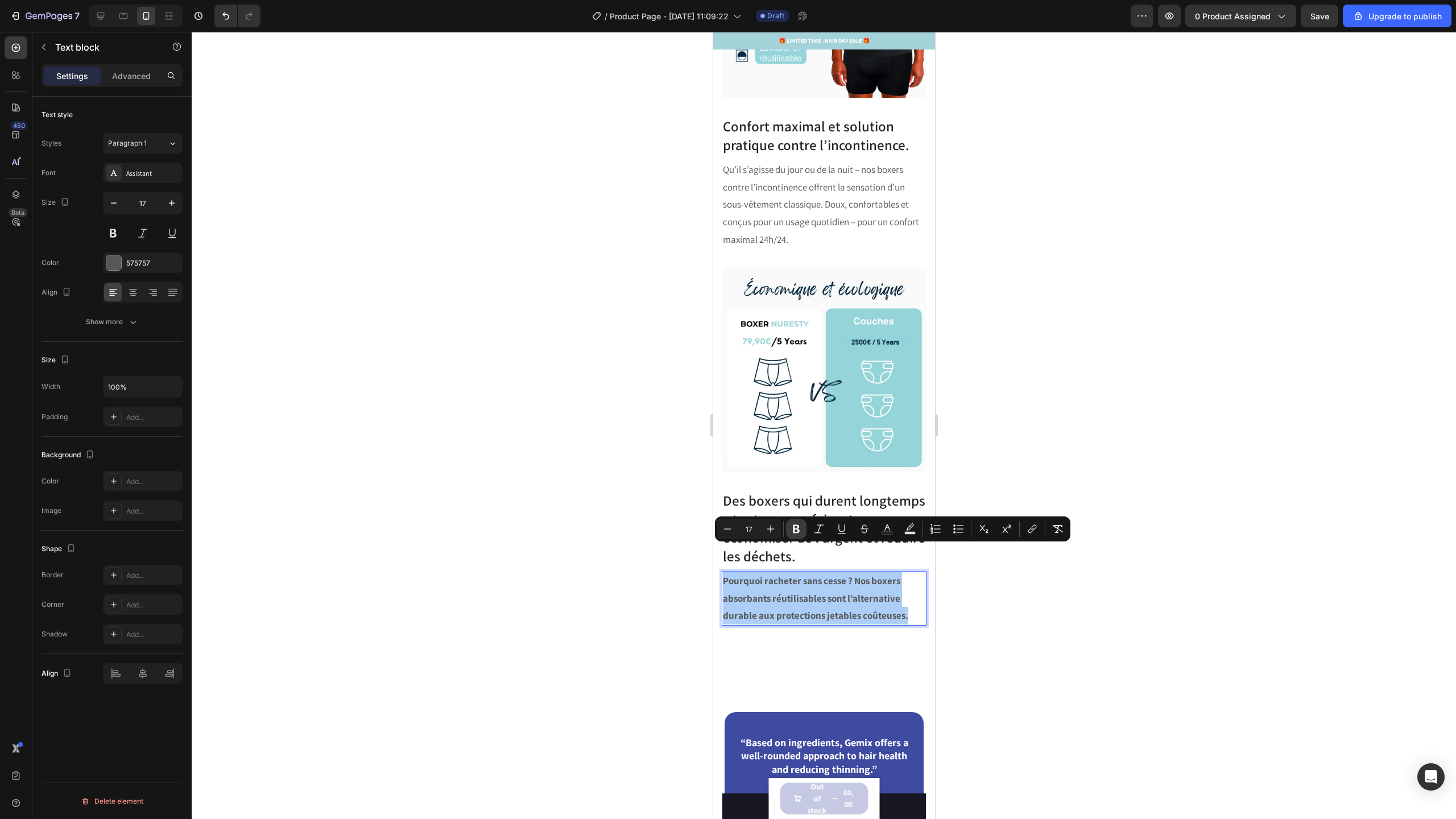
drag, startPoint x: 794, startPoint y: 529, endPoint x: 803, endPoint y: 533, distance: 9.8
click at [794, 529] on icon "Editor contextual toolbar" at bounding box center [796, 528] width 11 height 11
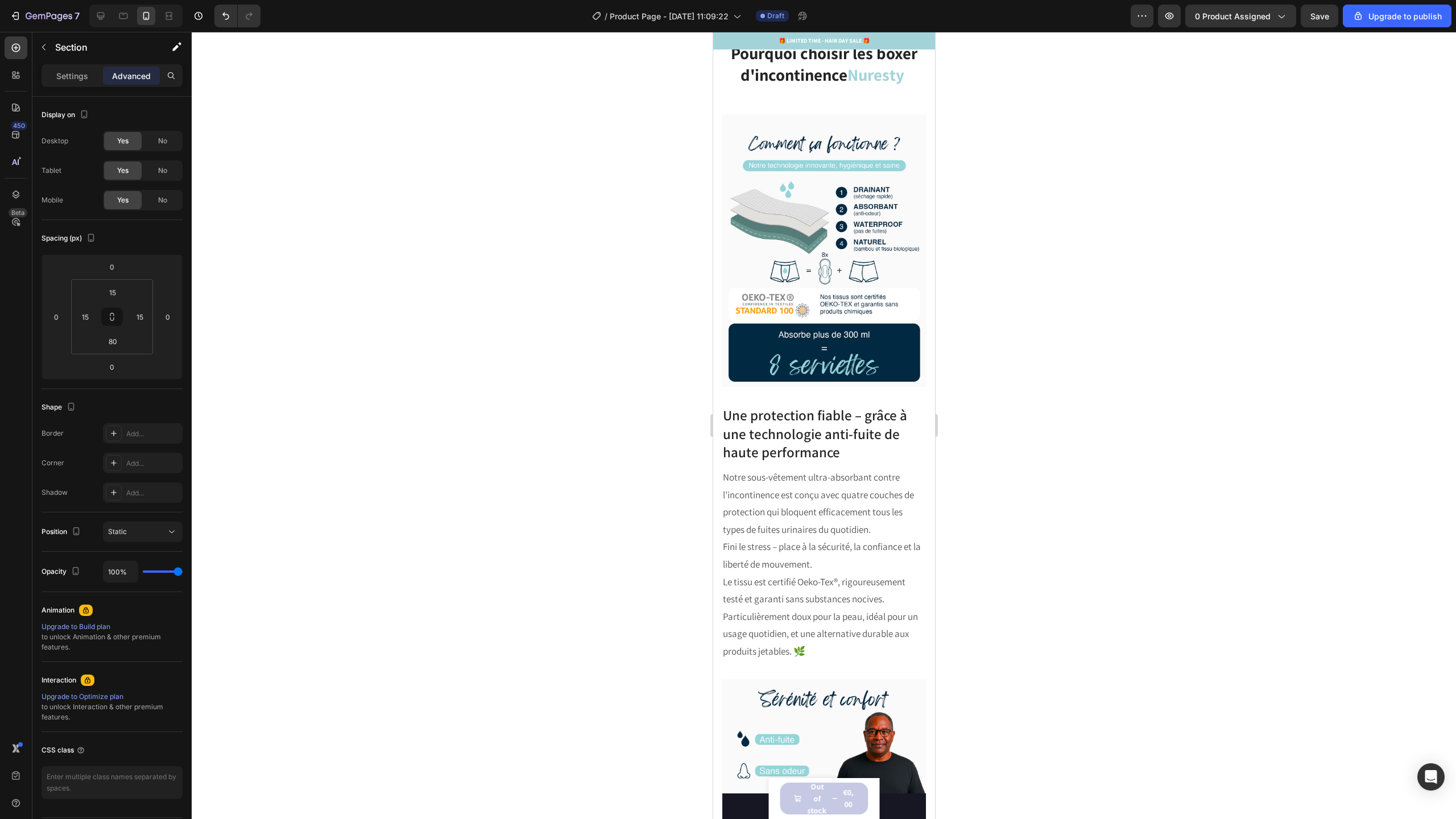
scroll to position [1709, 0]
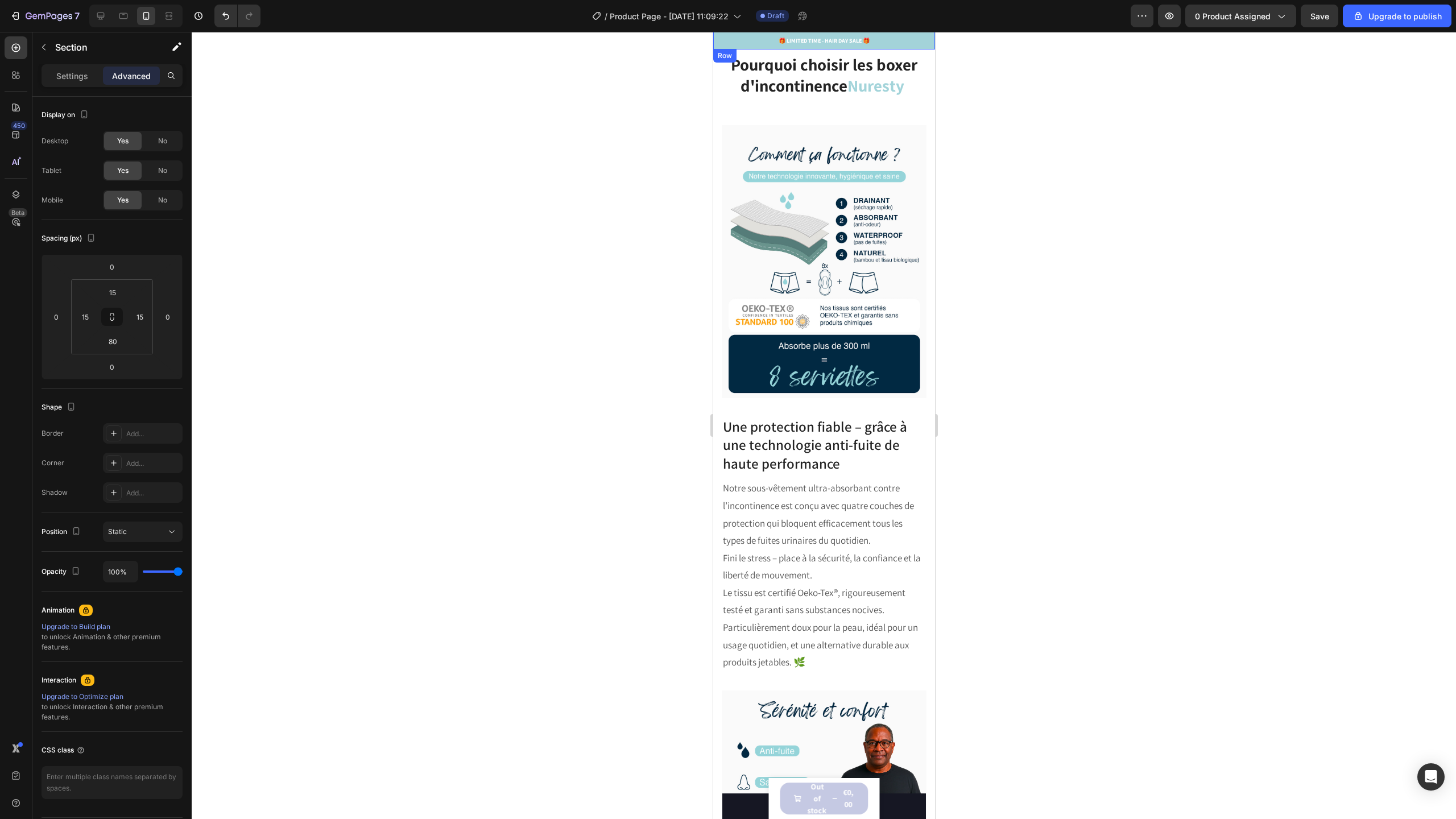
click at [845, 45] on p "🎁 LIMITED TIME - HAIR DAY SALE 🎁" at bounding box center [823, 40] width 219 height 9
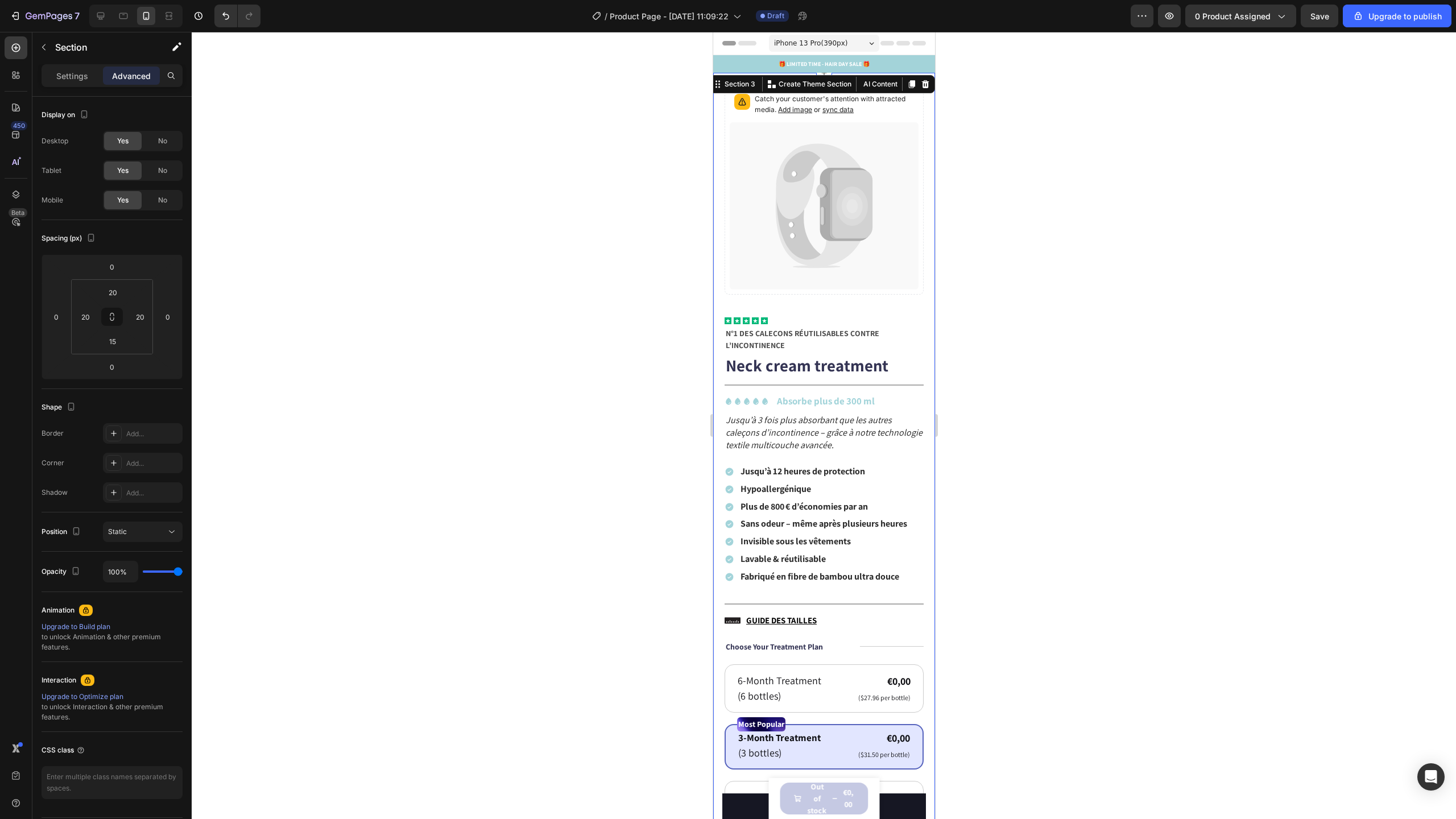
scroll to position [20, 0]
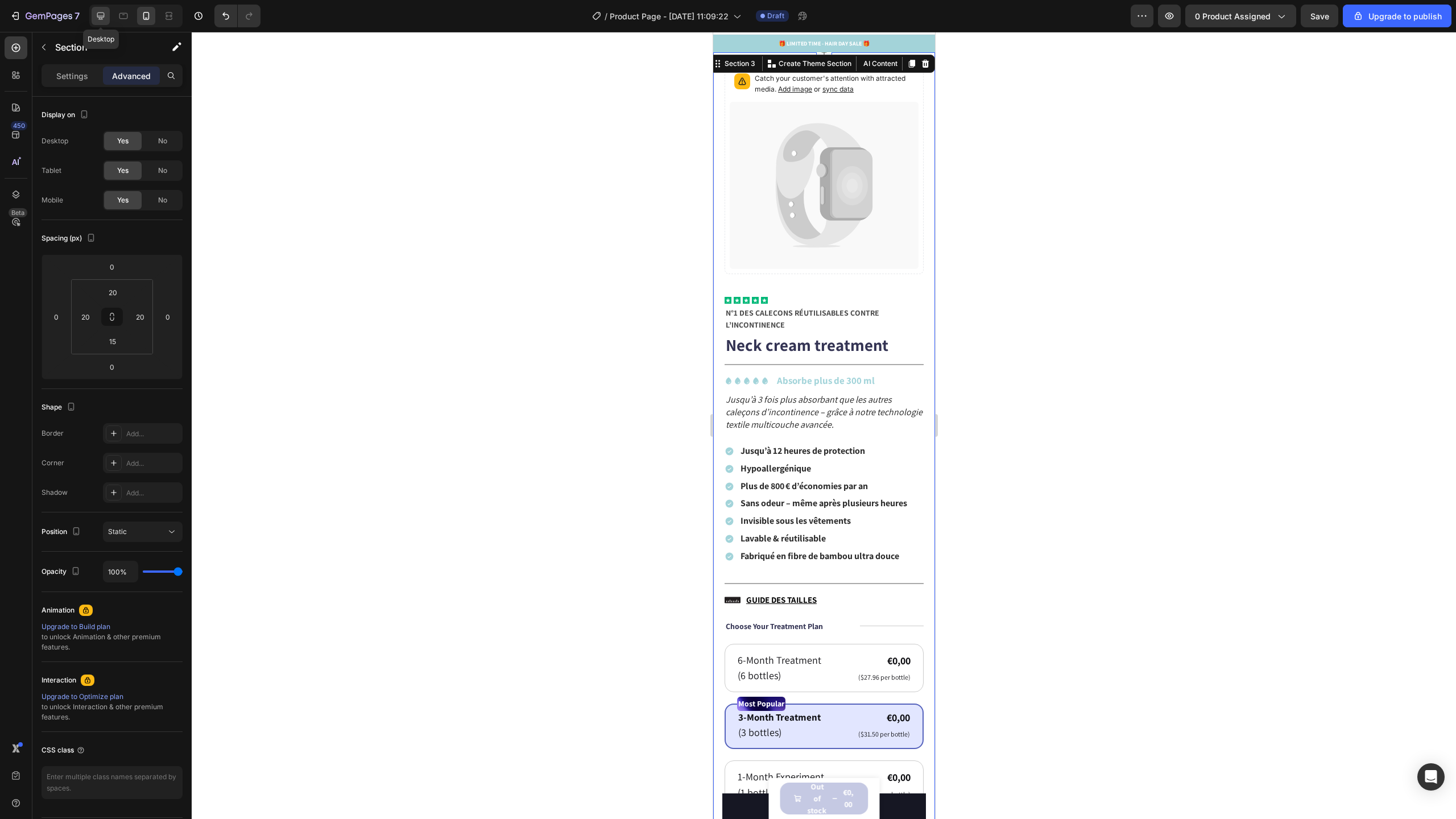
click at [104, 15] on icon at bounding box center [101, 16] width 7 height 7
type input "80"
type input "35"
type input "80"
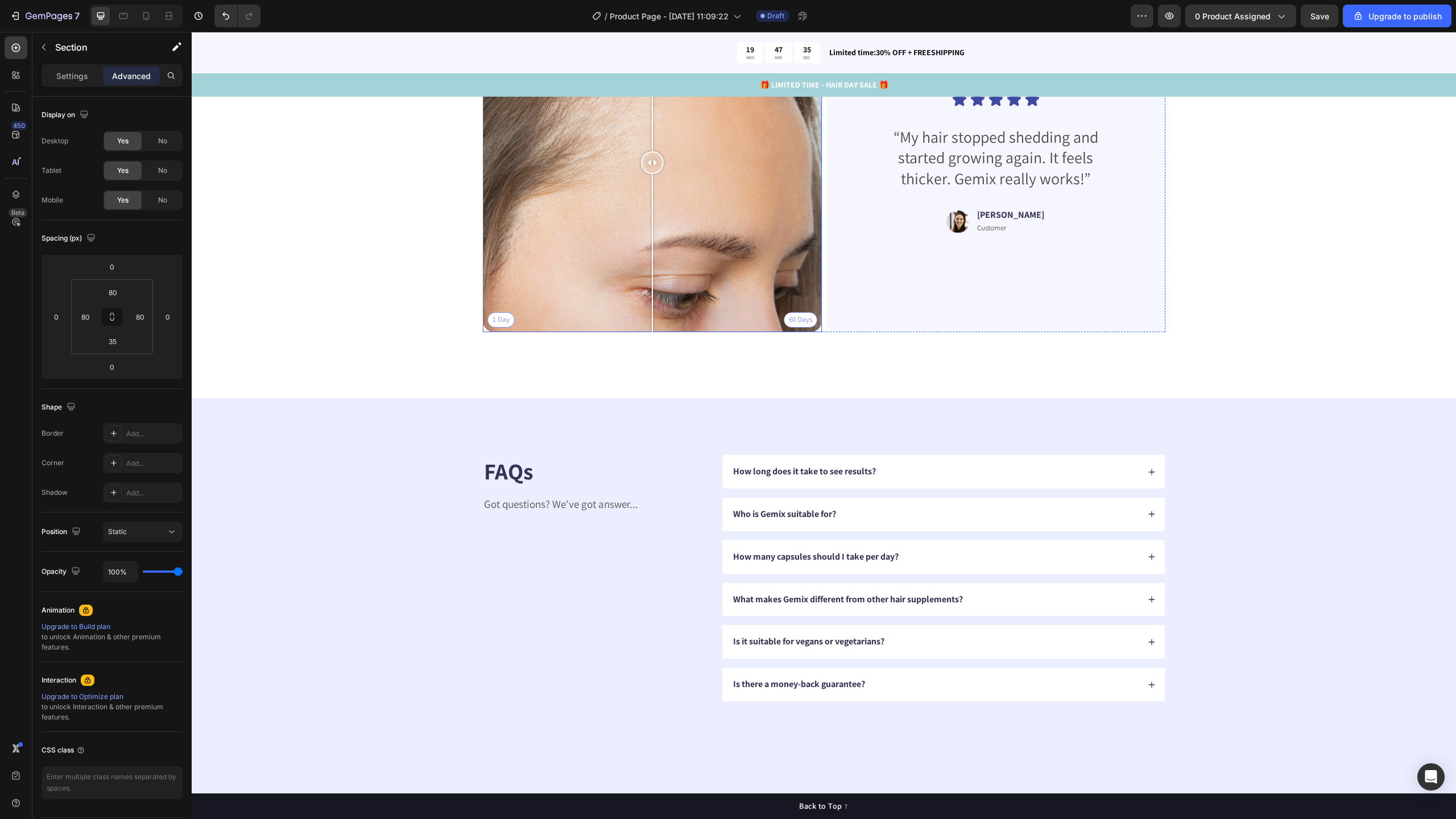
scroll to position [3380, 0]
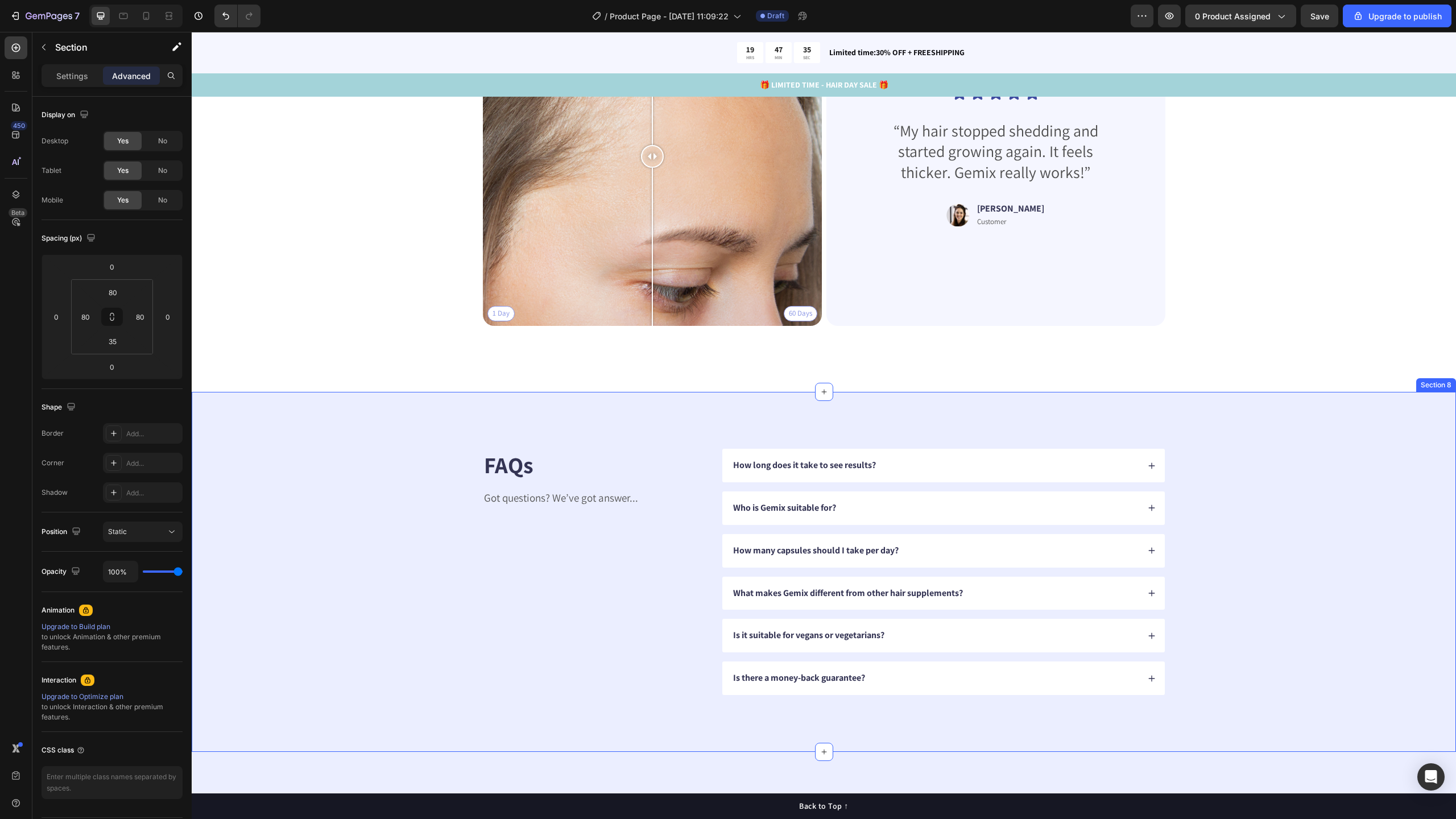
click at [395, 433] on div "FAQs Heading Got questions? We’ve got answer... Text Block How long does it tak…" at bounding box center [823, 571] width 1265 height 360
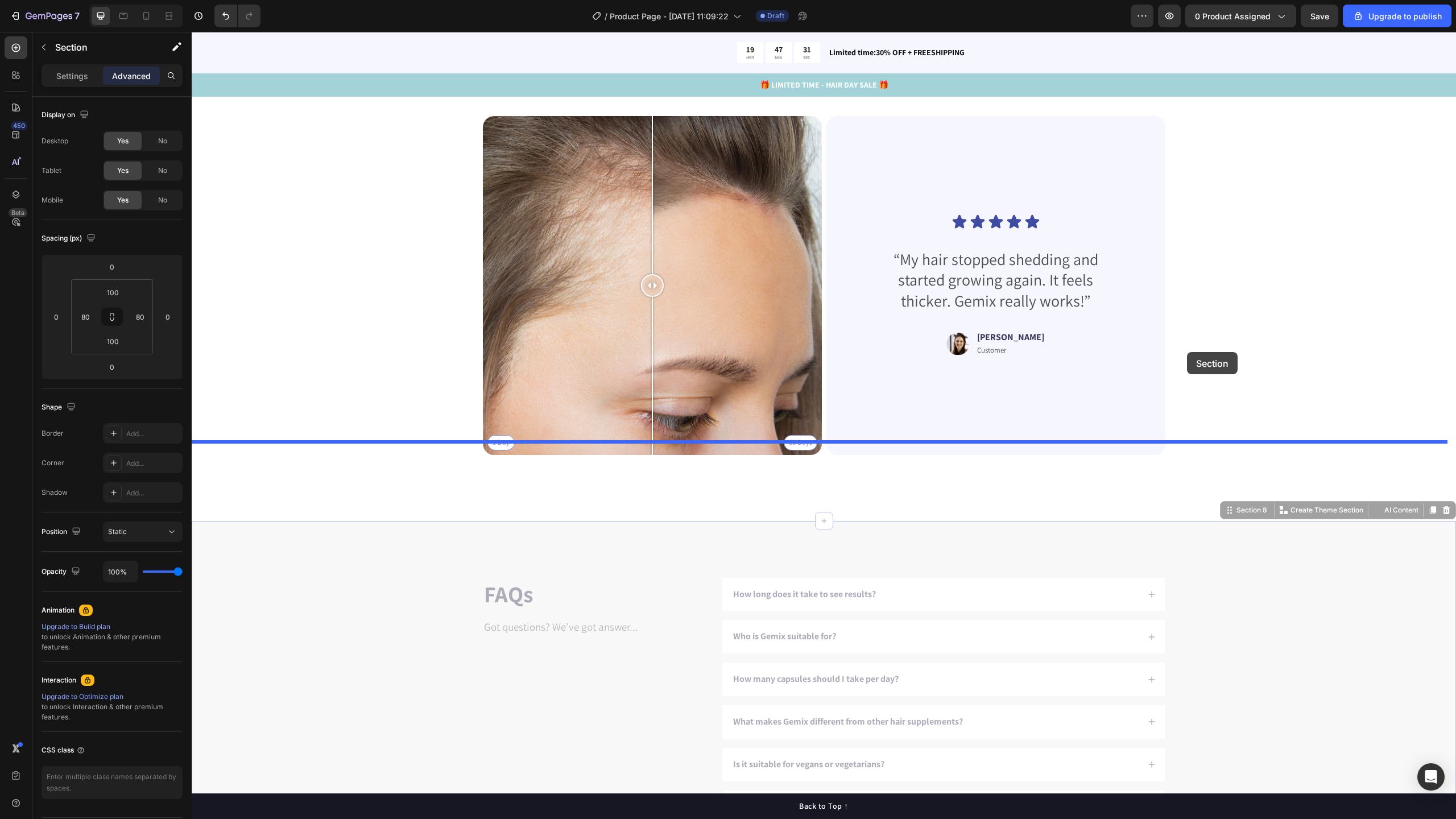
scroll to position [2554, 0]
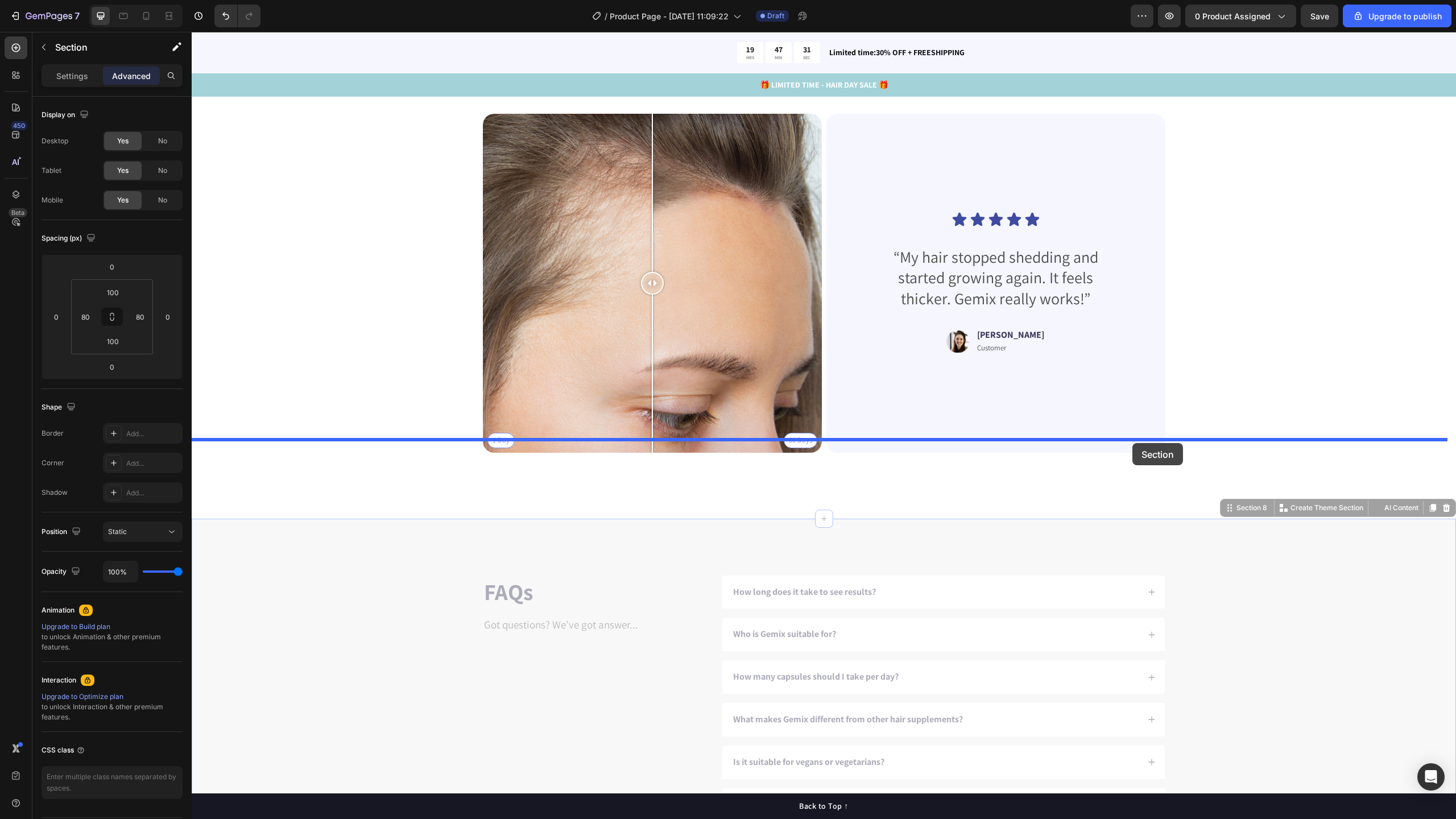
drag, startPoint x: 1229, startPoint y: 385, endPoint x: 1132, endPoint y: 443, distance: 113.0
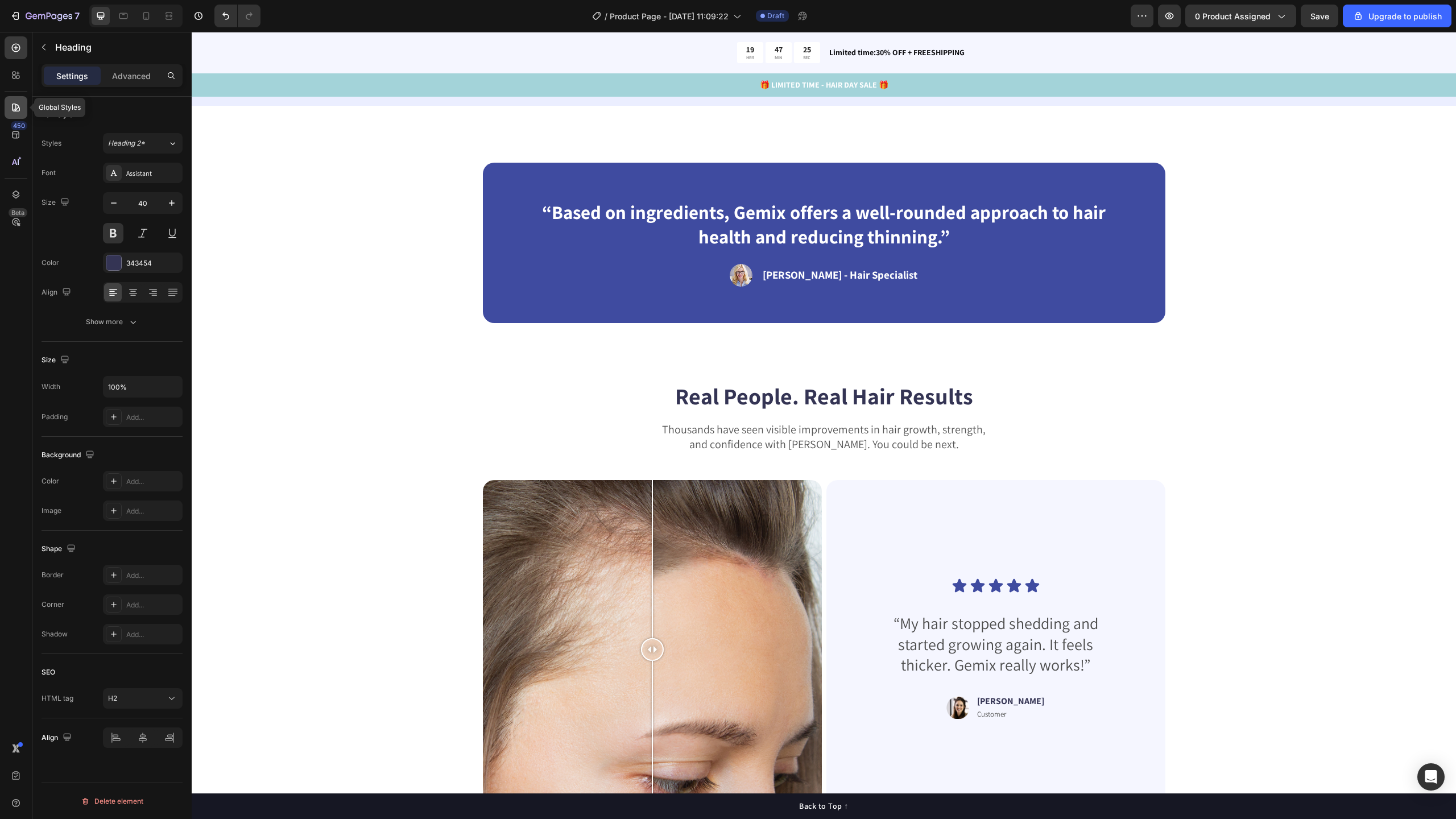
click at [18, 105] on icon at bounding box center [16, 107] width 8 height 8
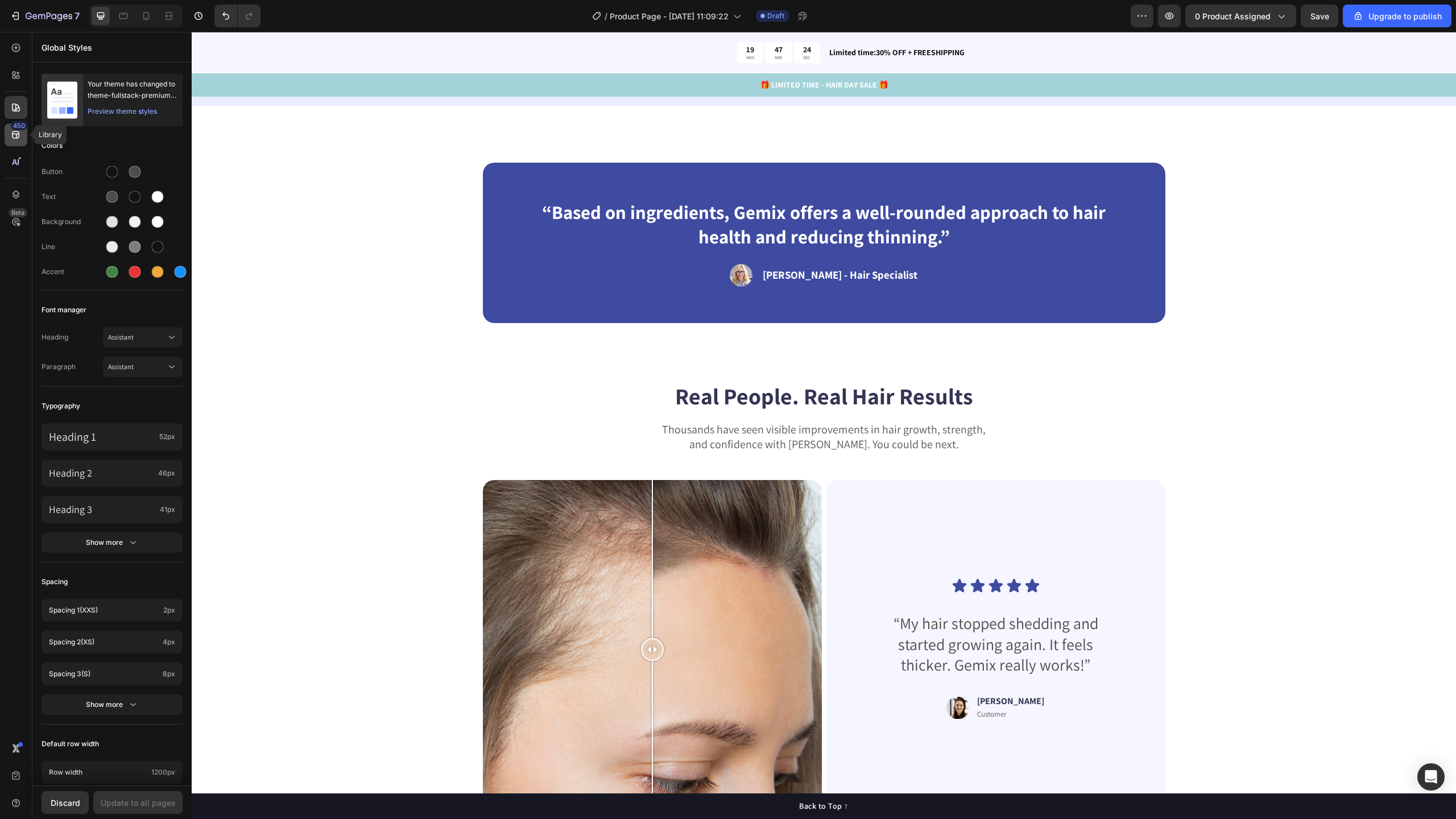
click at [18, 129] on div "450" at bounding box center [18, 126] width 17 height 9
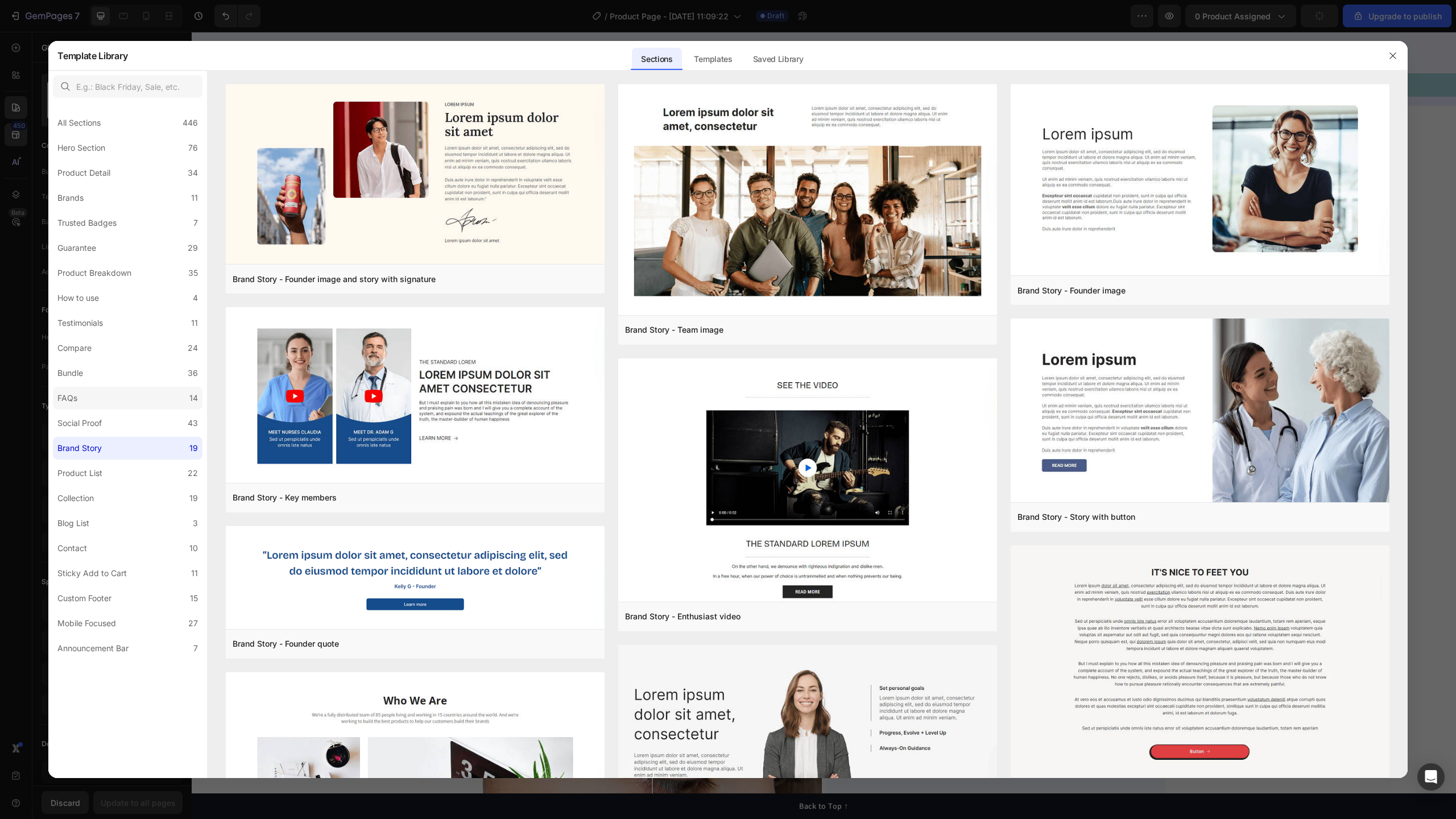
click at [86, 404] on label "FAQs 14" at bounding box center [127, 399] width 149 height 23
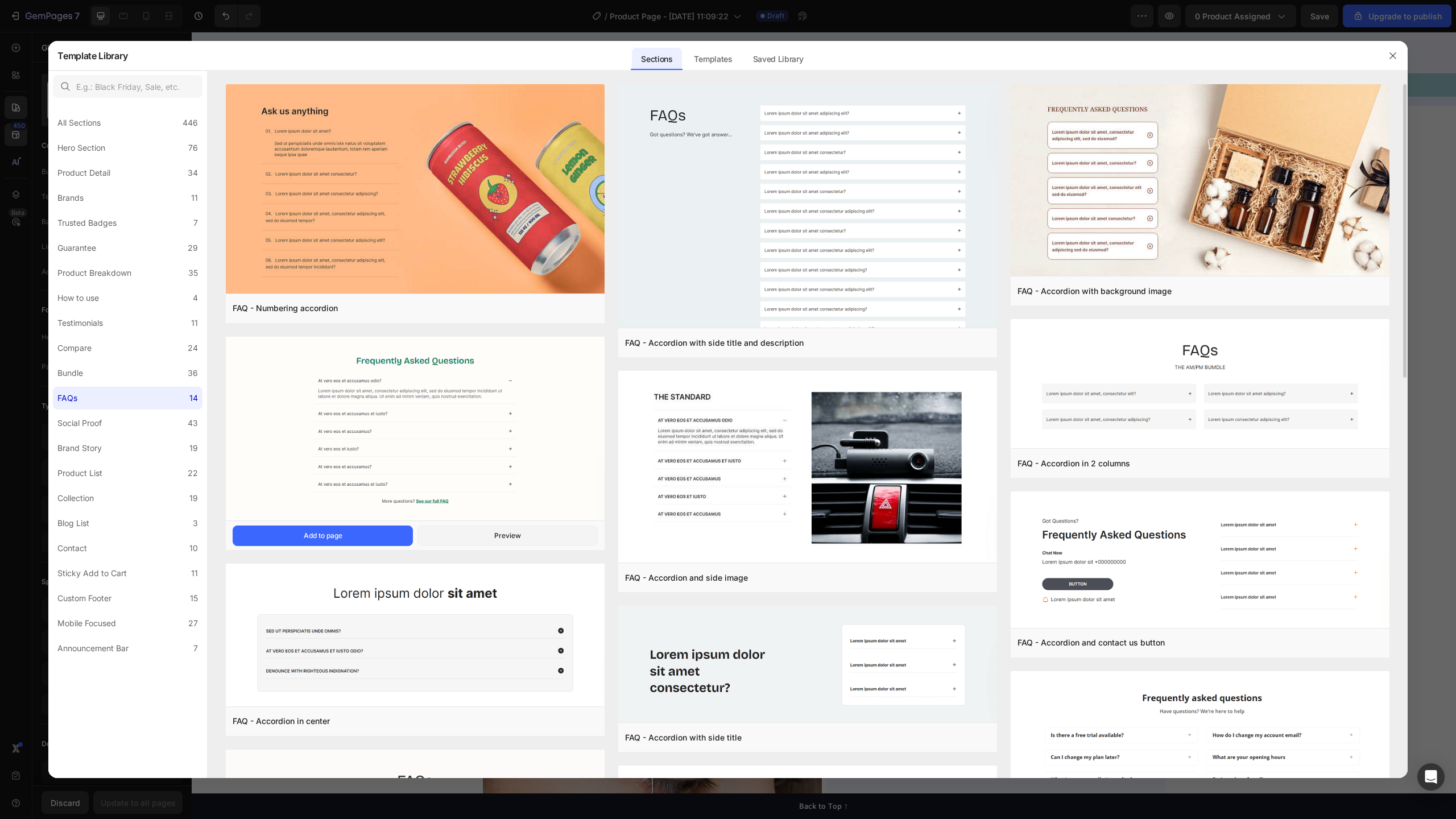
click at [552, 418] on img at bounding box center [415, 430] width 379 height 186
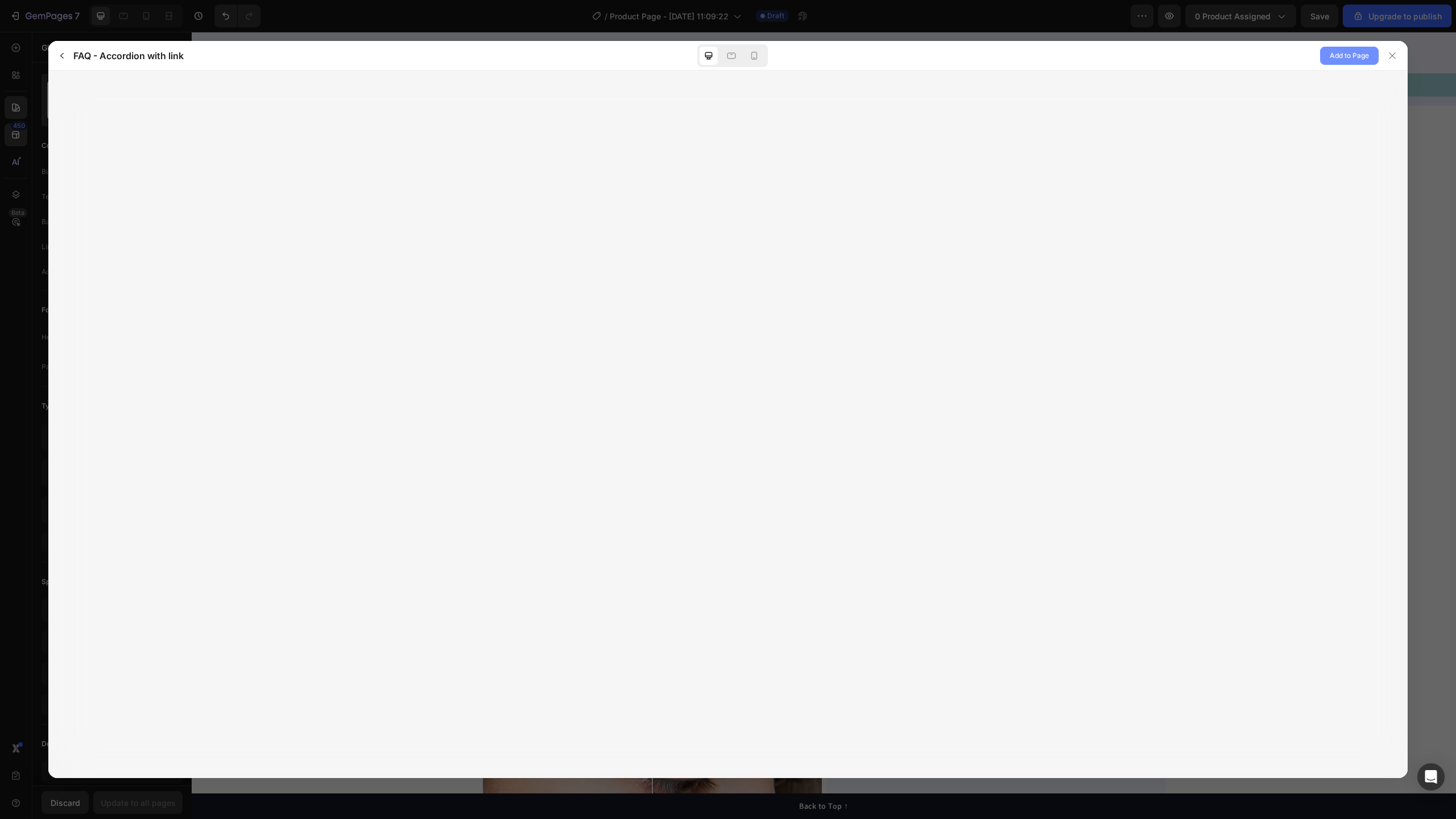
click at [1345, 60] on span "Add to Page" at bounding box center [1349, 56] width 39 height 14
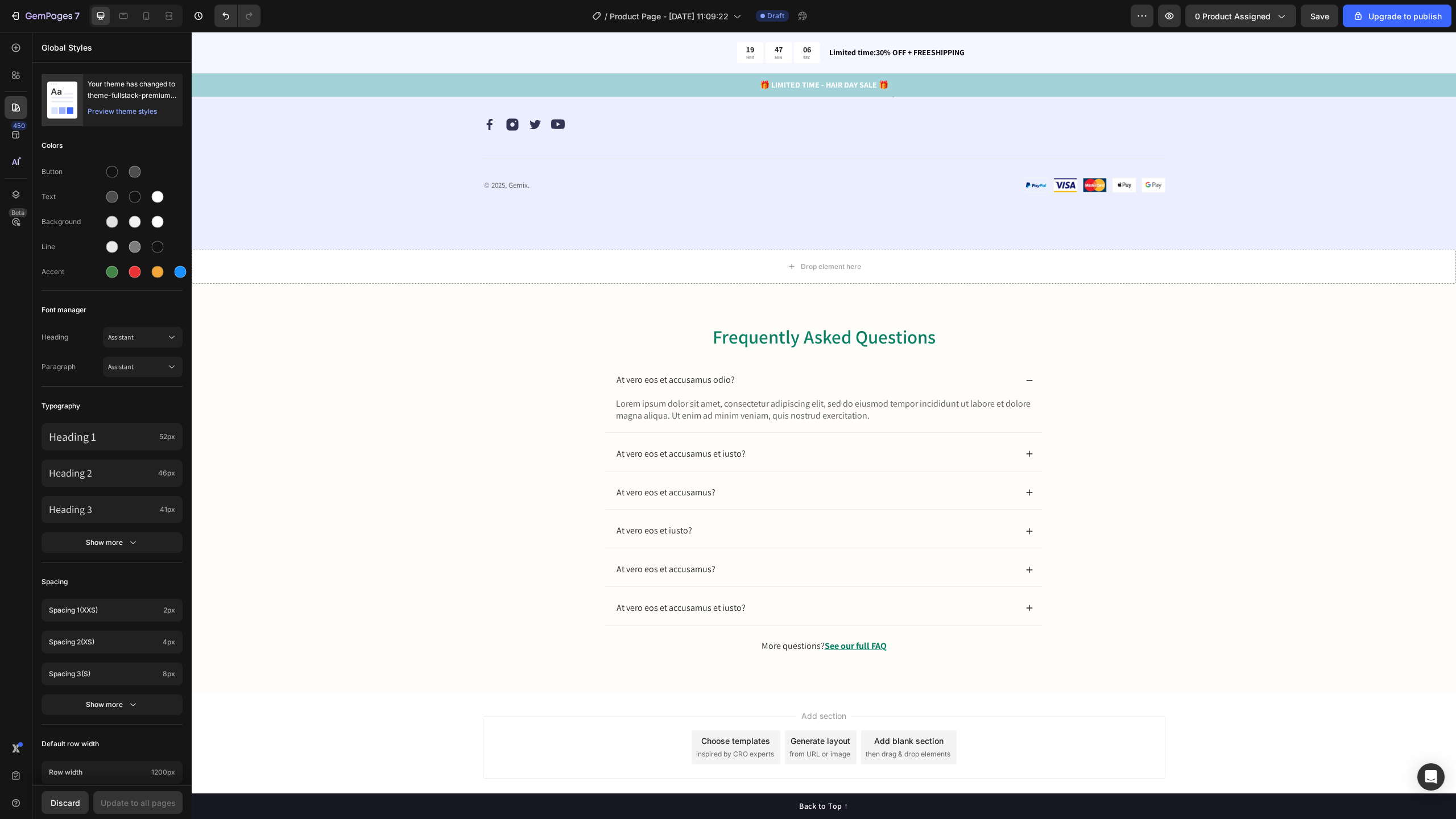
scroll to position [4206, 0]
click at [587, 323] on div "Frequently Asked Questions Heading At vero eos et accusamus odio? Lorem ipsum d…" at bounding box center [823, 494] width 1242 height 348
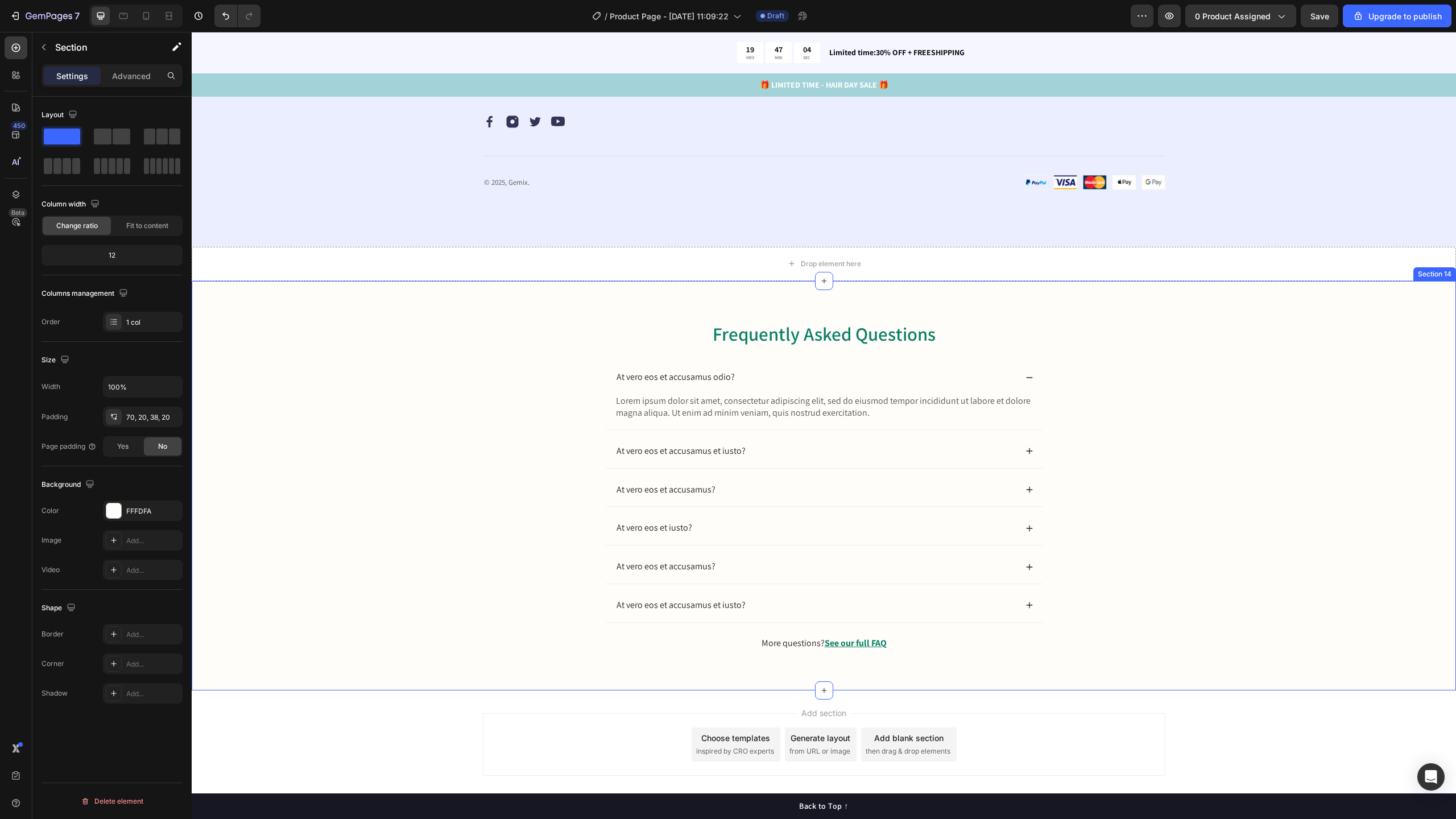
click at [1374, 293] on div "Frequently Asked Questions Heading At vero eos et accusamus odio? Lorem ipsum d…" at bounding box center [823, 485] width 1265 height 410
click at [1182, 268] on div "Drop element here" at bounding box center [823, 263] width 1265 height 34
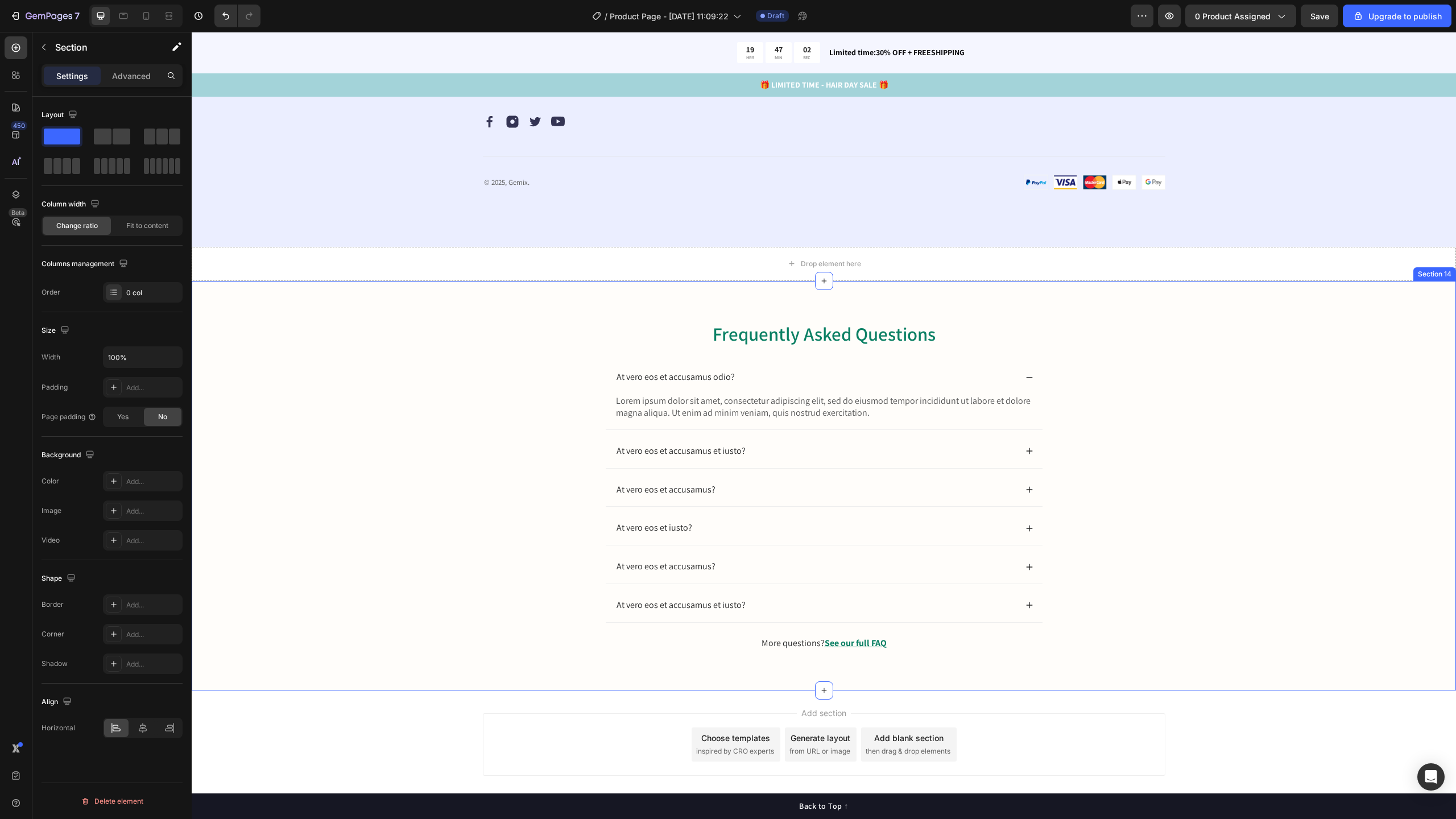
click at [1207, 334] on div "Frequently Asked Questions Heading At vero eos et accusamus odio? Lorem ipsum d…" at bounding box center [823, 494] width 1242 height 348
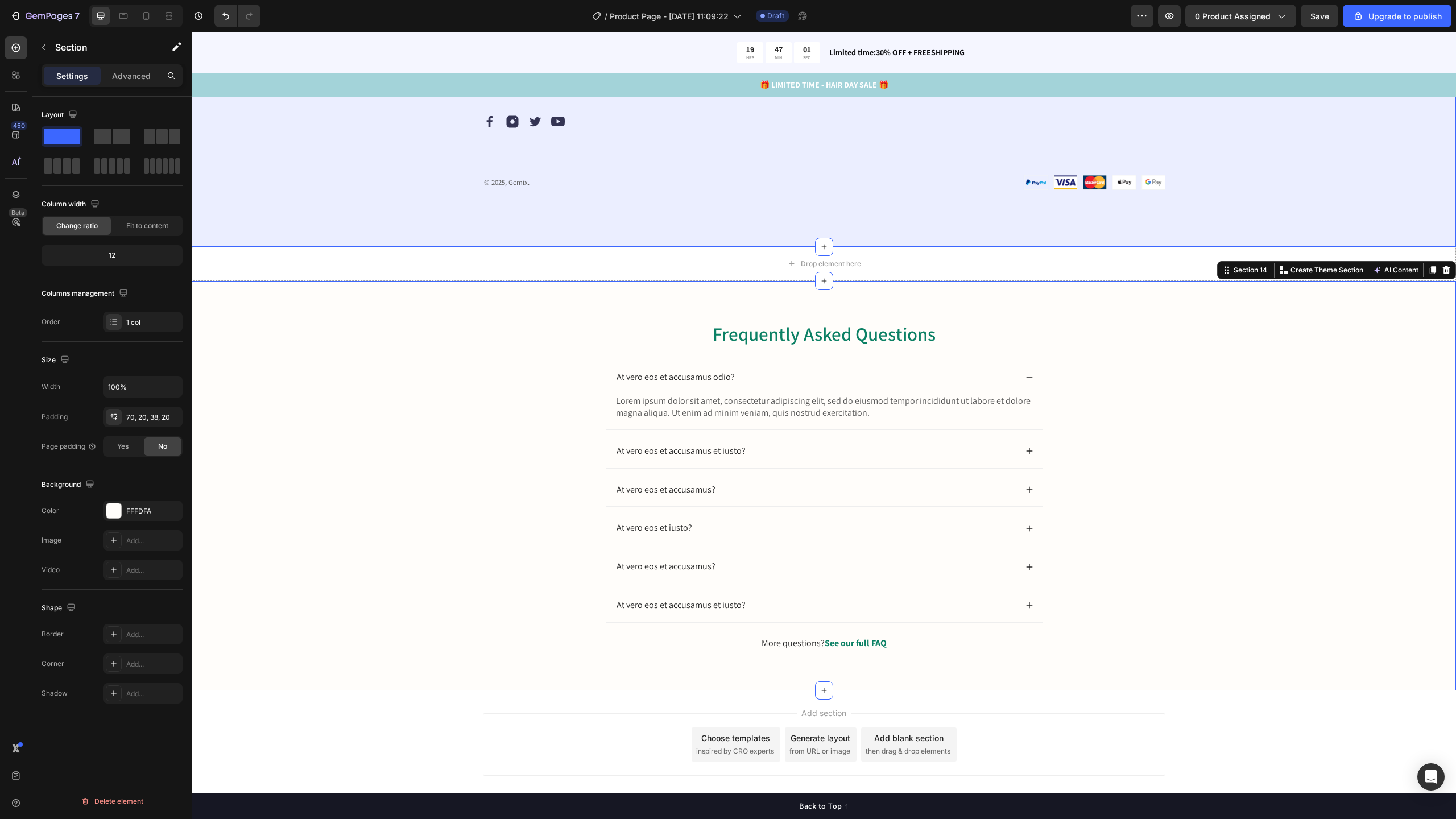
drag, startPoint x: 1237, startPoint y: 184, endPoint x: 1237, endPoint y: 229, distance: 45.0
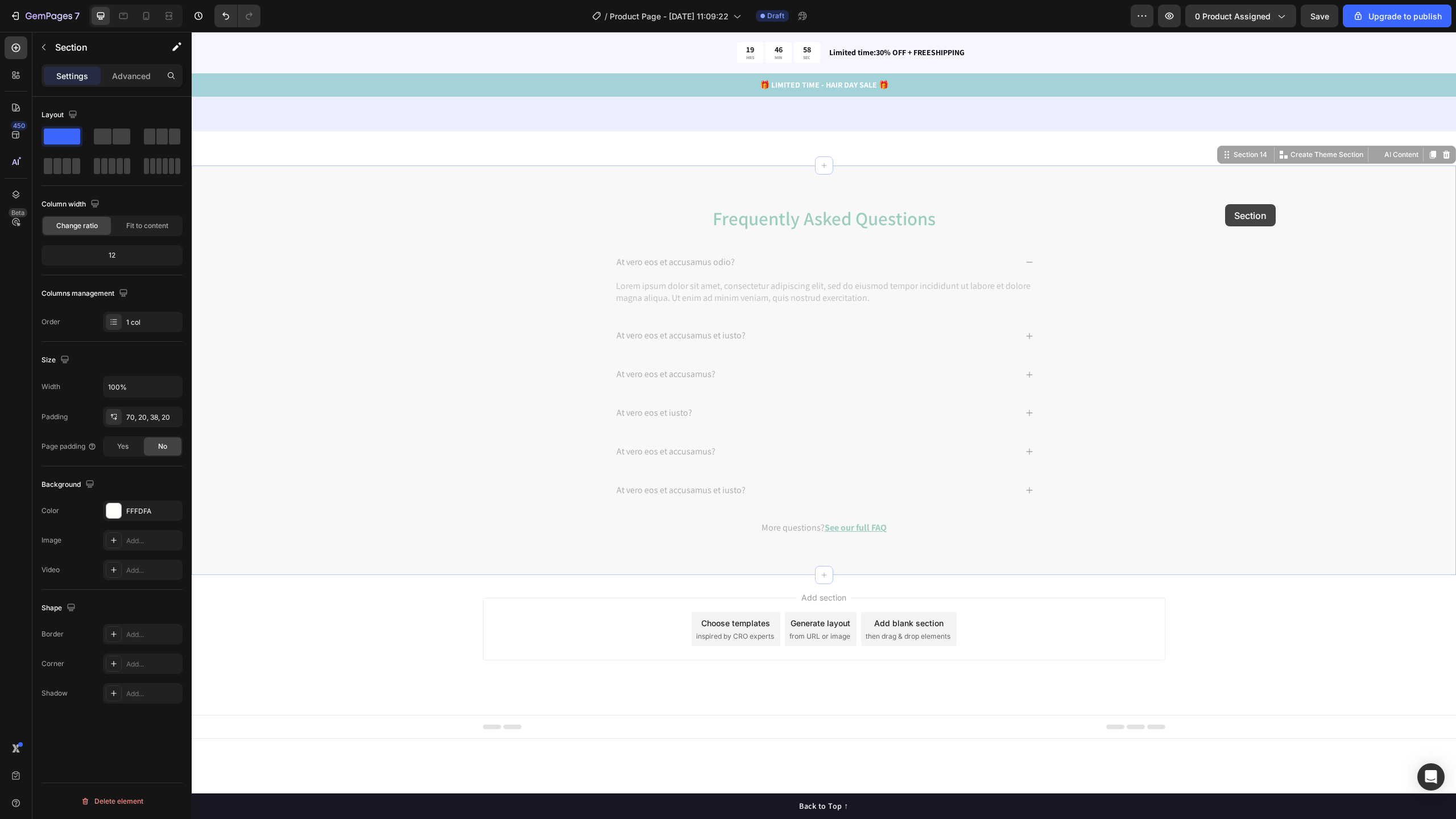
scroll to position [2791, 0]
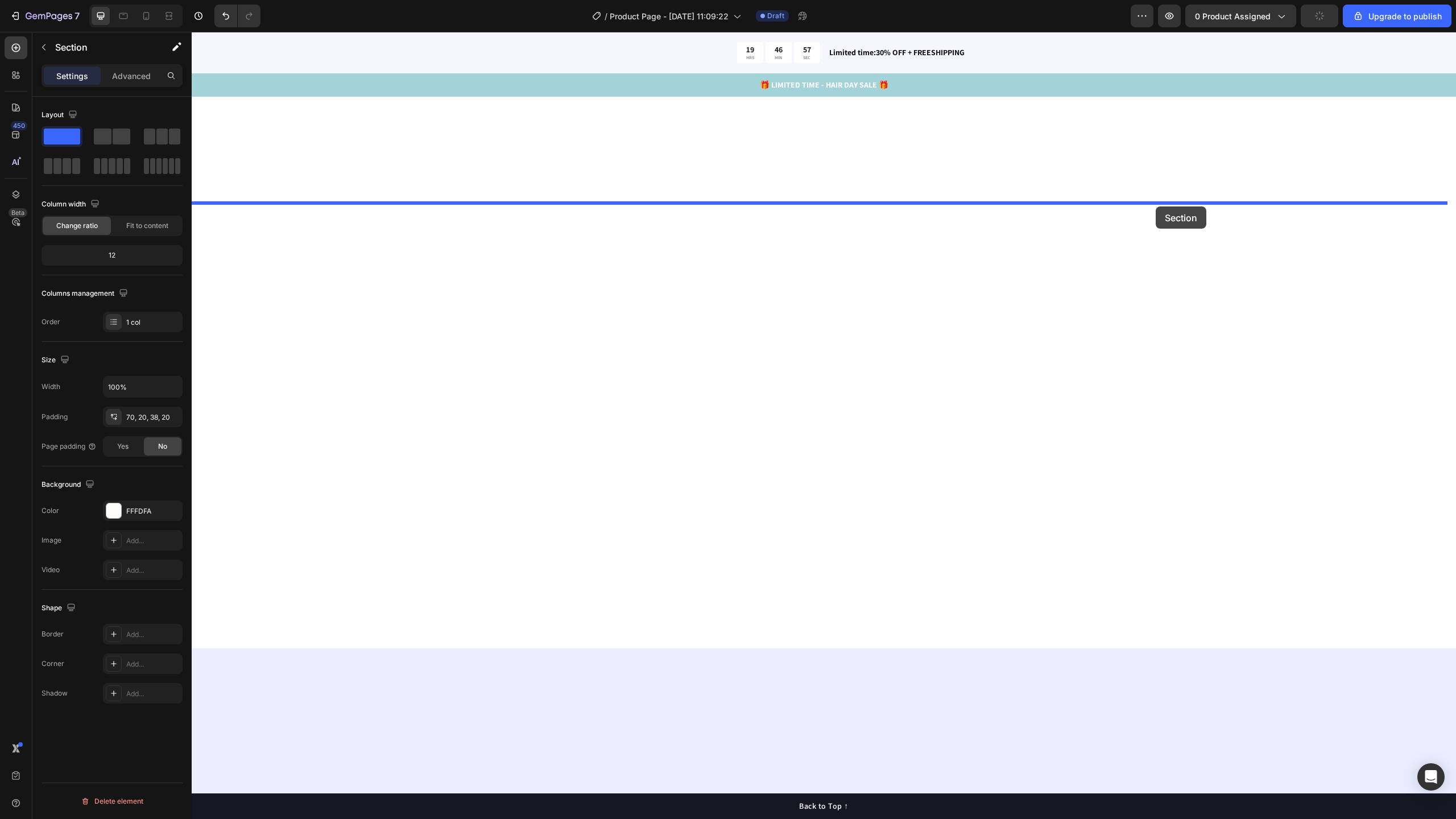
drag, startPoint x: 1230, startPoint y: 269, endPoint x: 1156, endPoint y: 206, distance: 97.2
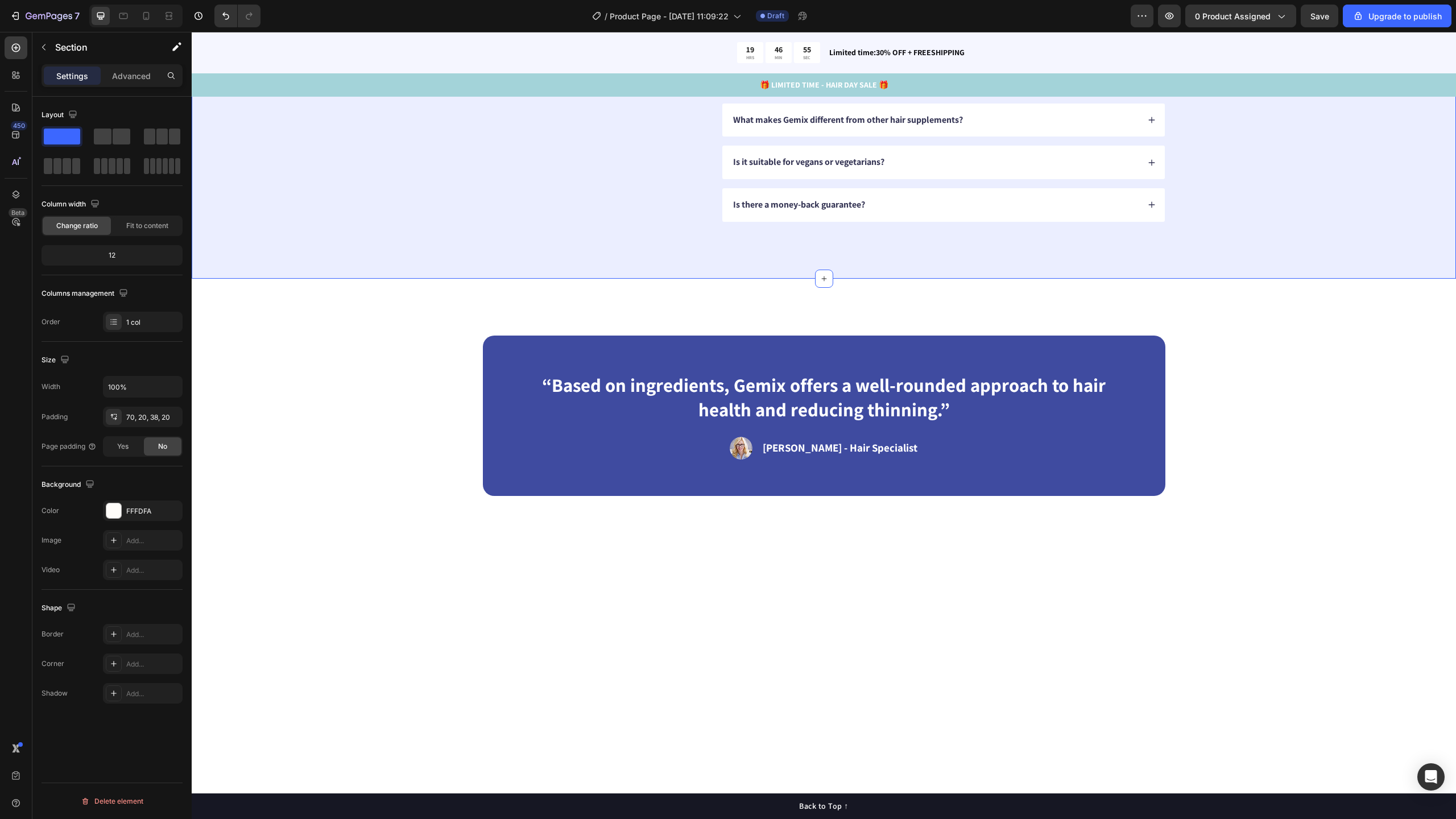
drag, startPoint x: 1303, startPoint y: 635, endPoint x: 1311, endPoint y: 639, distance: 8.9
click at [1303, 279] on div "FAQs Heading Got questions? We’ve got answer... Text Block How long does it tak…" at bounding box center [823, 98] width 1265 height 360
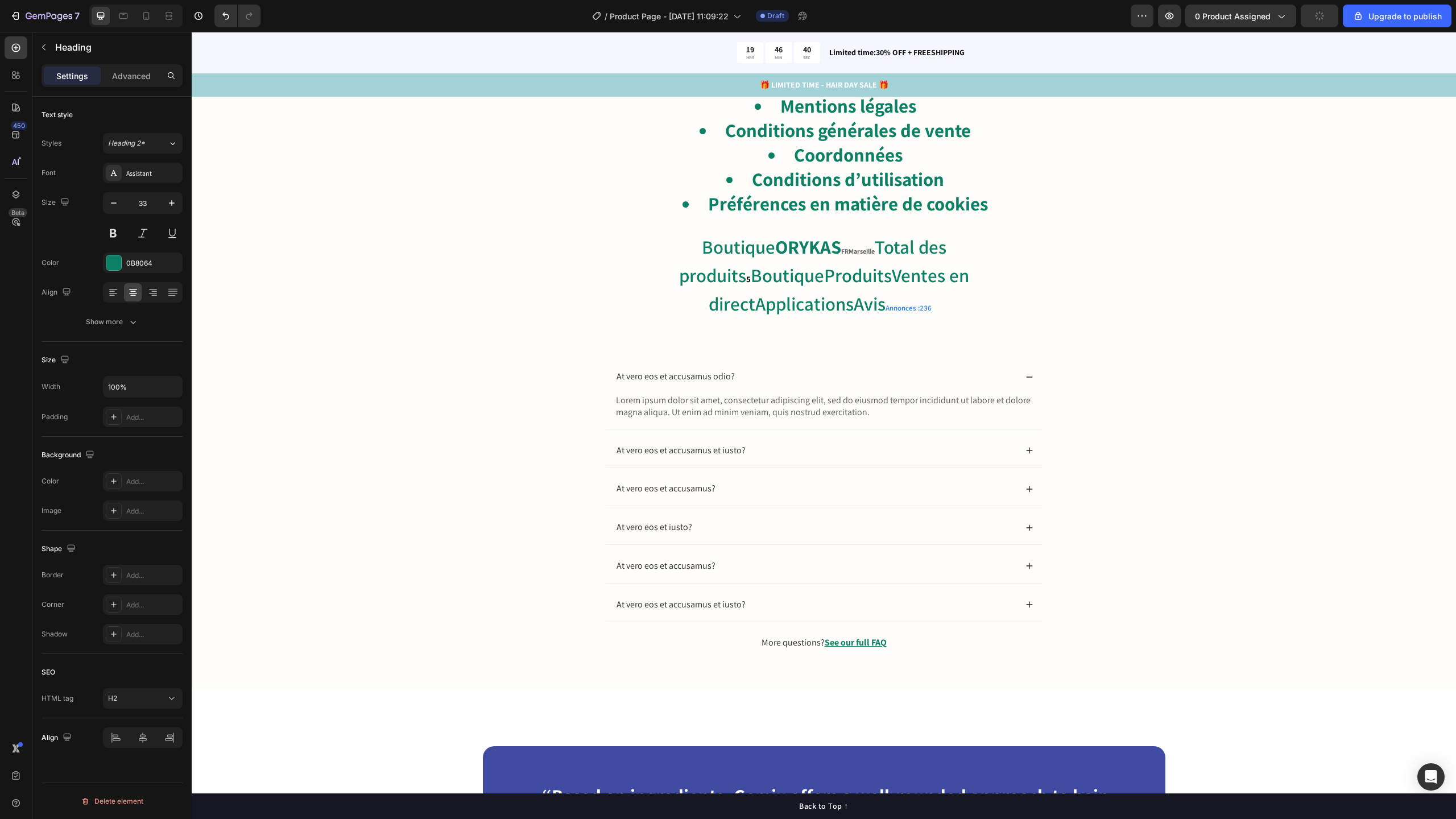
scroll to position [4545, 0]
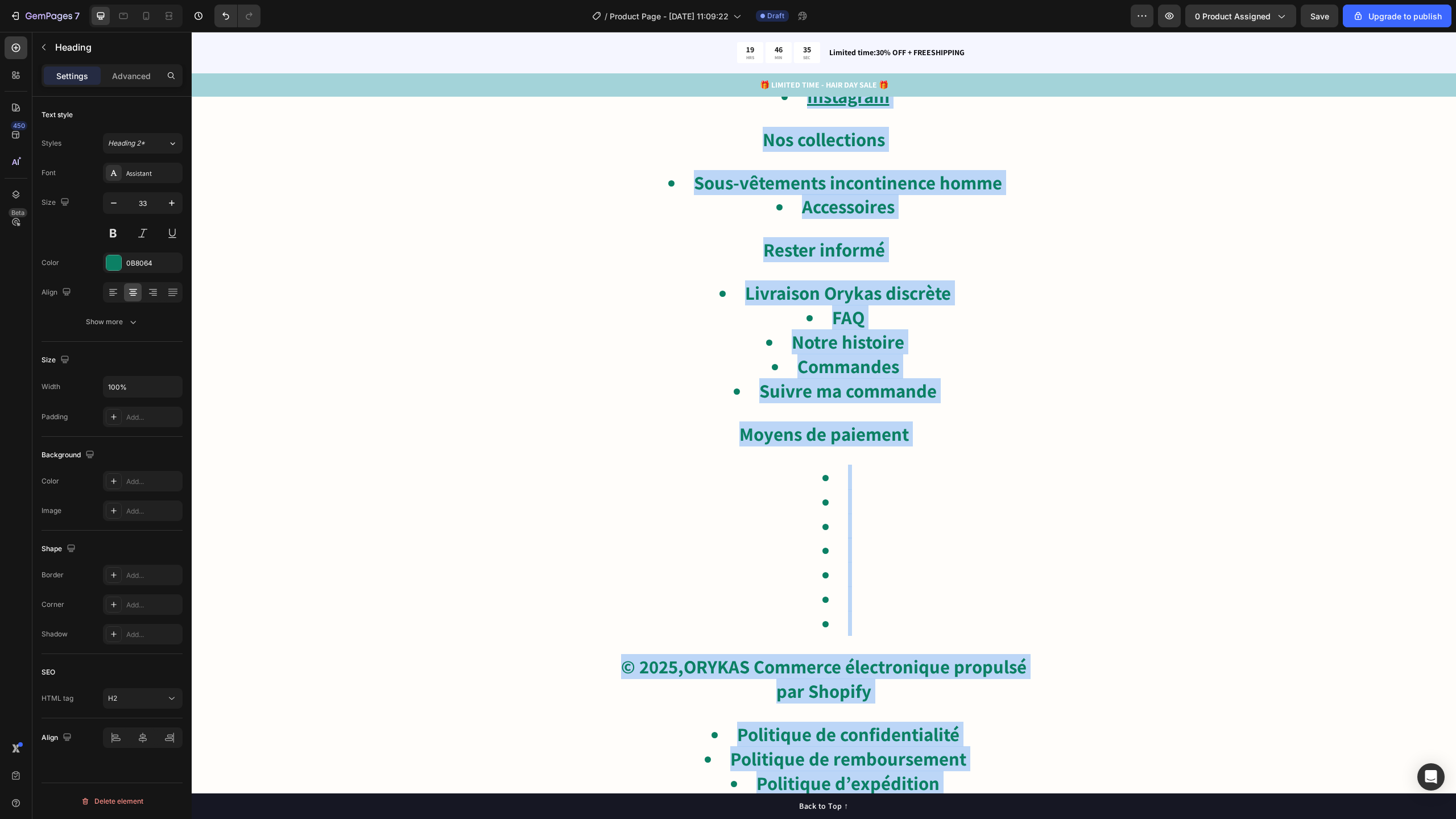
scroll to position [2518, 0]
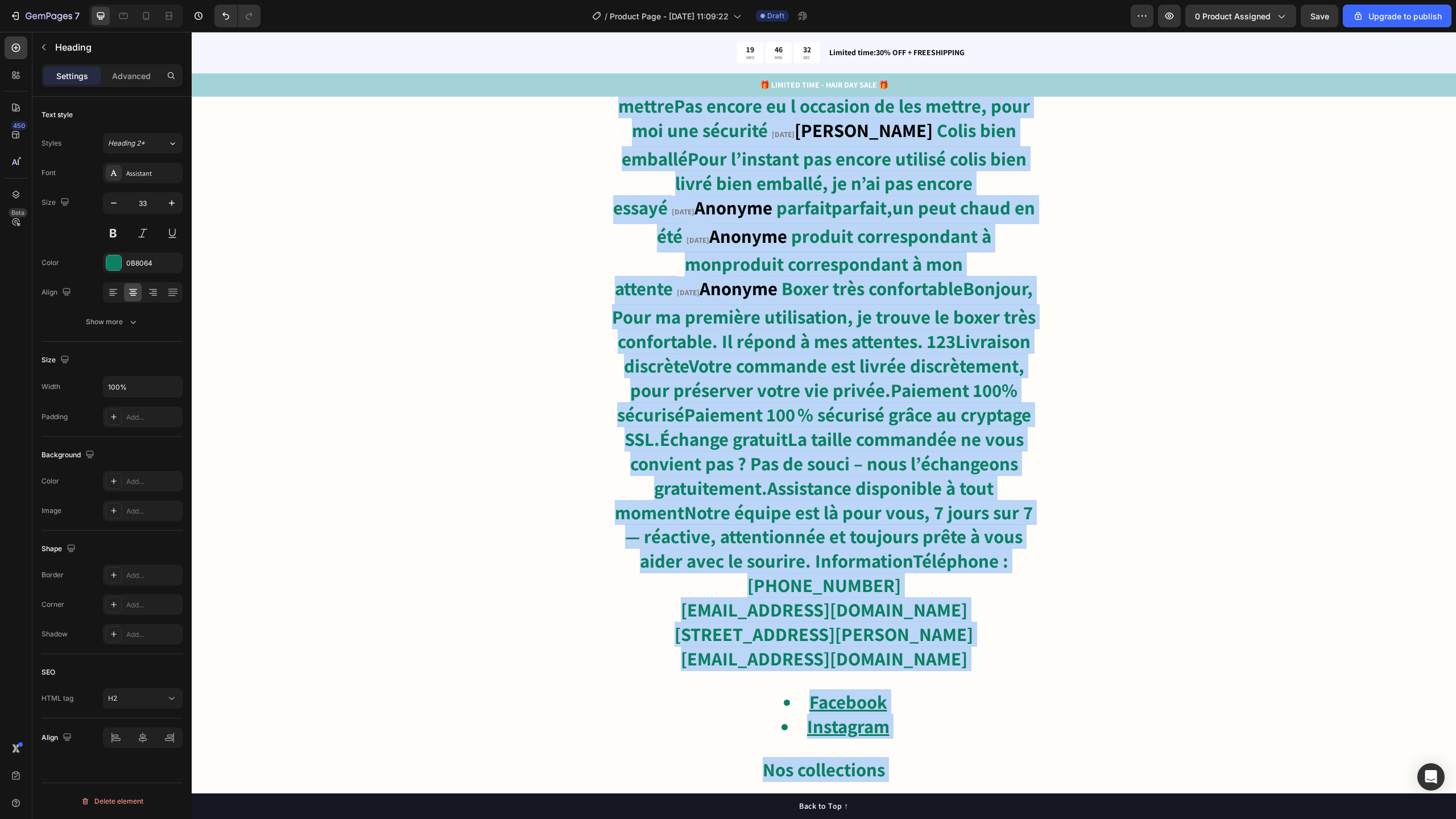
drag, startPoint x: 947, startPoint y: 331, endPoint x: 618, endPoint y: 554, distance: 397.5
click at [618, 554] on h2 "Trouvez les réponses à vos questions.Pourquoi porter des boxers contre l’incont…" at bounding box center [824, 749] width 438 height 1858
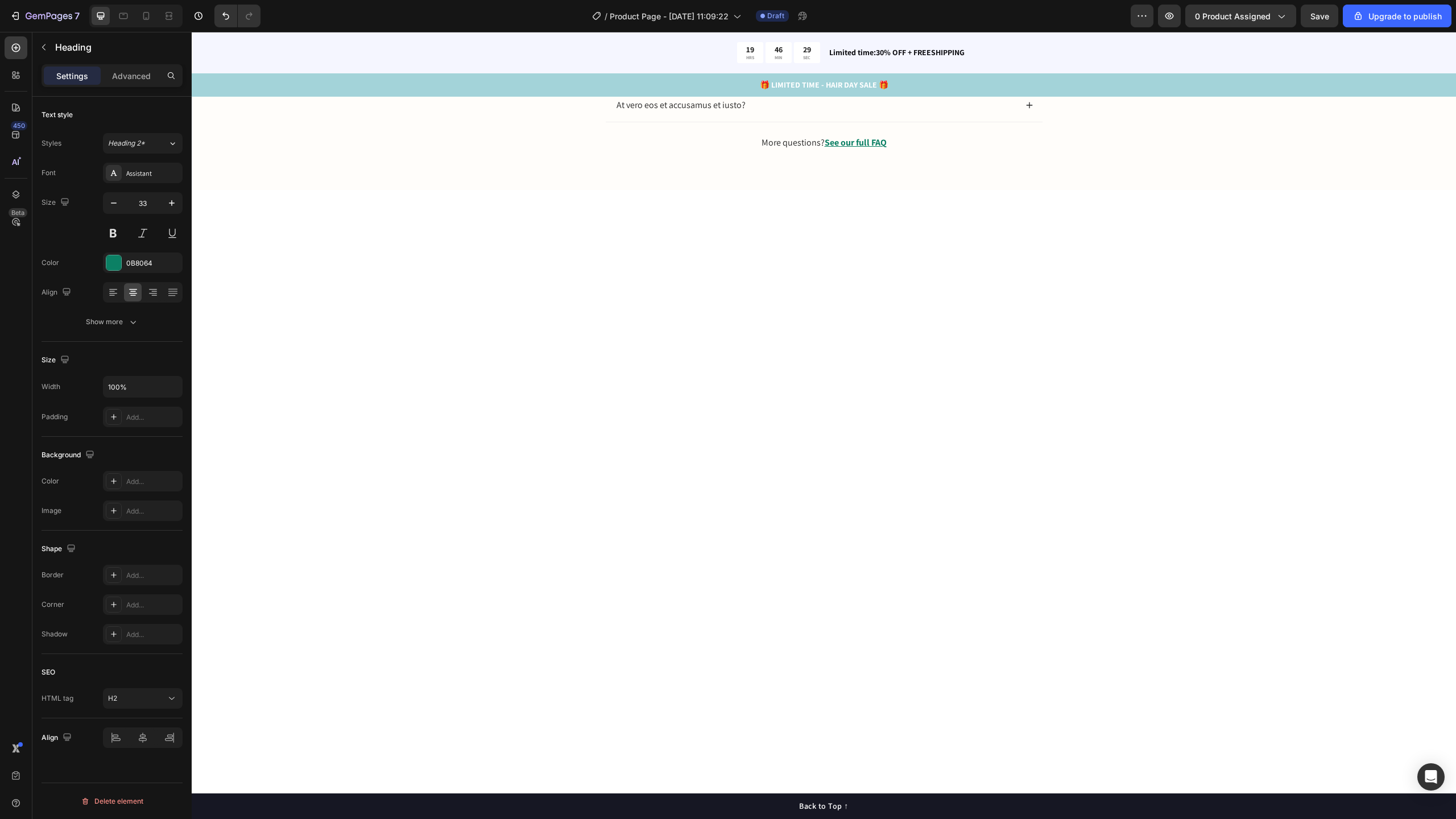
drag, startPoint x: 928, startPoint y: 528, endPoint x: 1015, endPoint y: 528, distance: 87.0
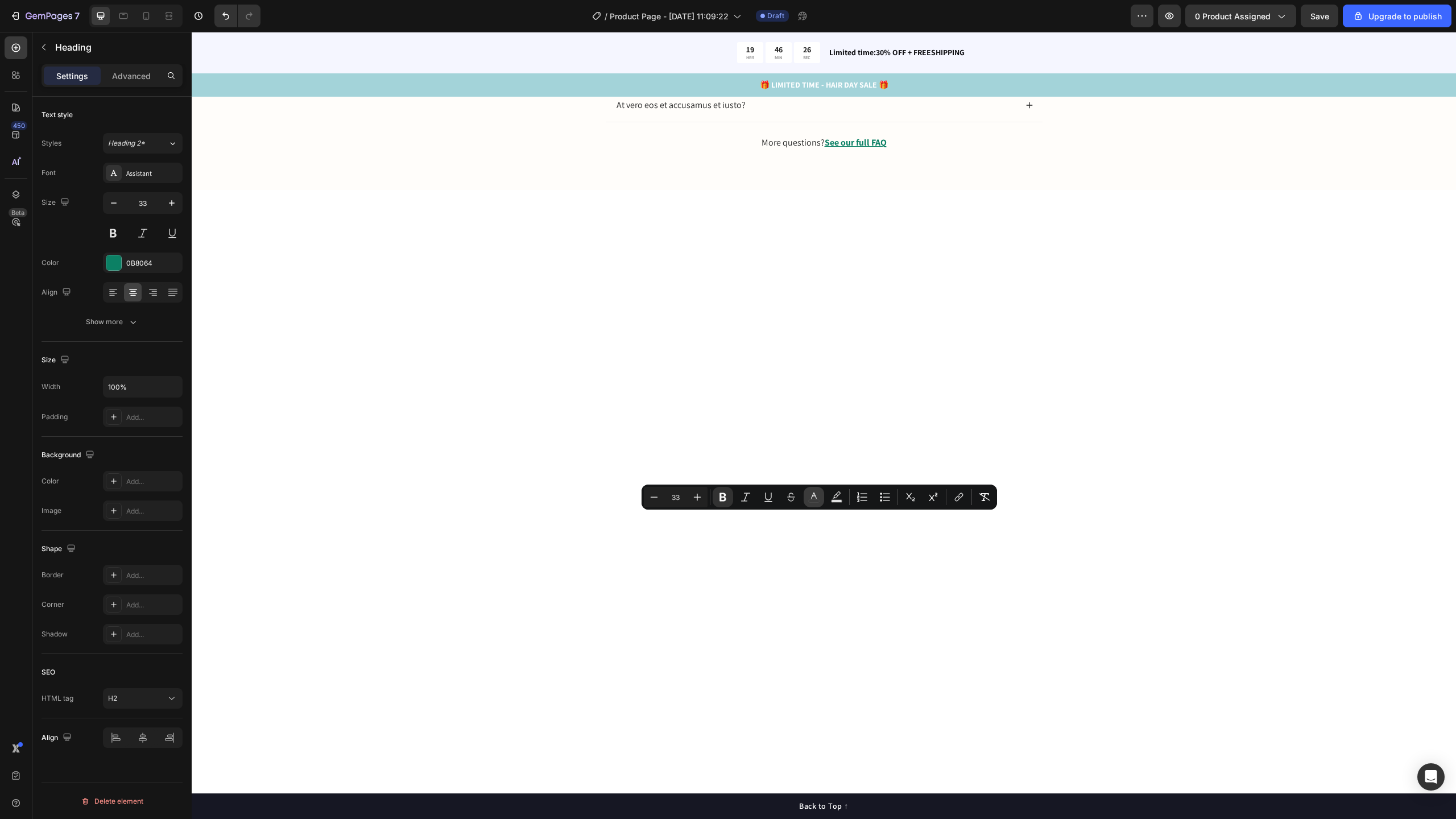
click at [811, 500] on rect "Editor contextual toolbar" at bounding box center [814, 501] width 11 height 3
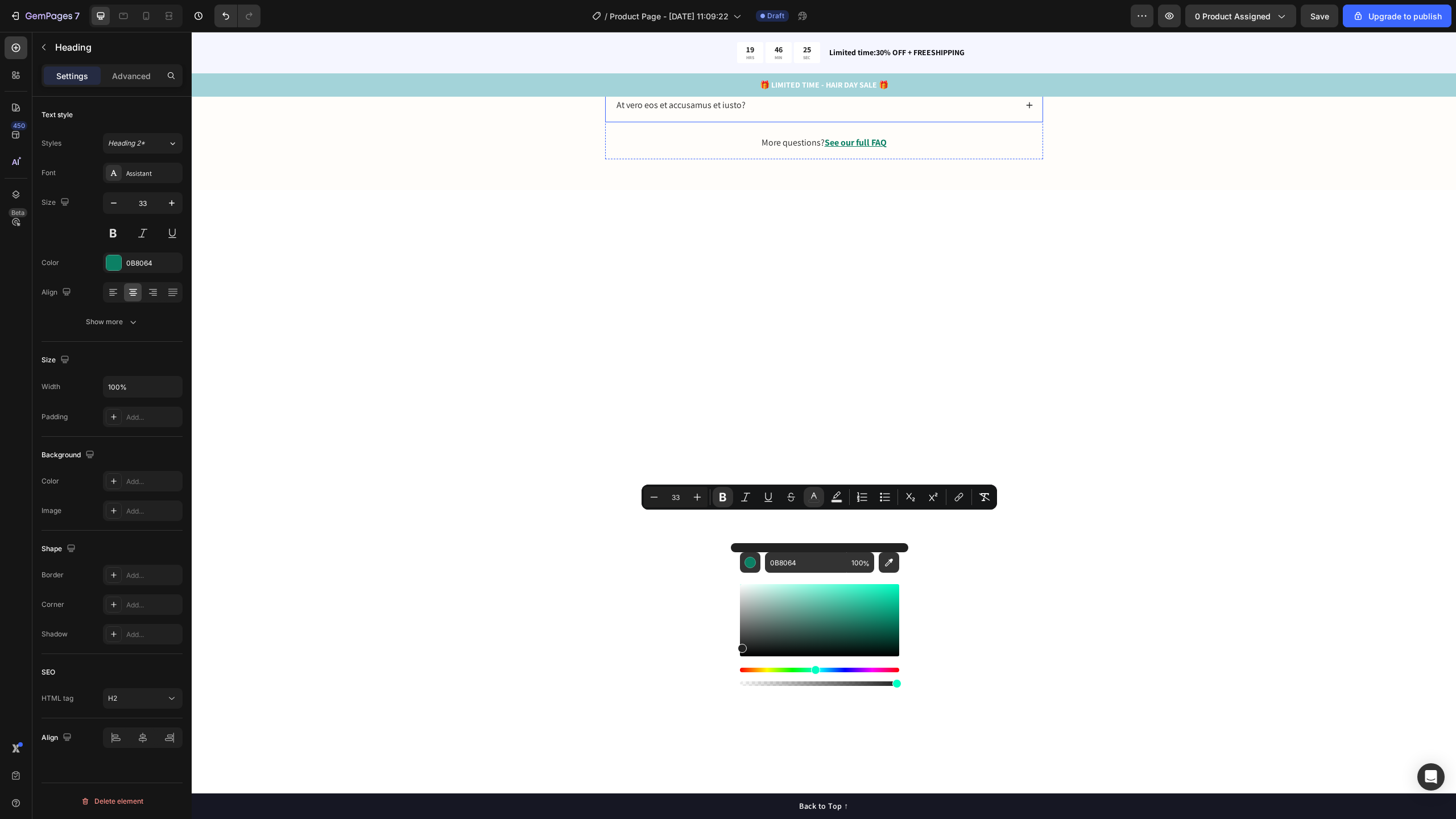
type input "232323"
drag, startPoint x: 950, startPoint y: 654, endPoint x: 713, endPoint y: 664, distance: 237.2
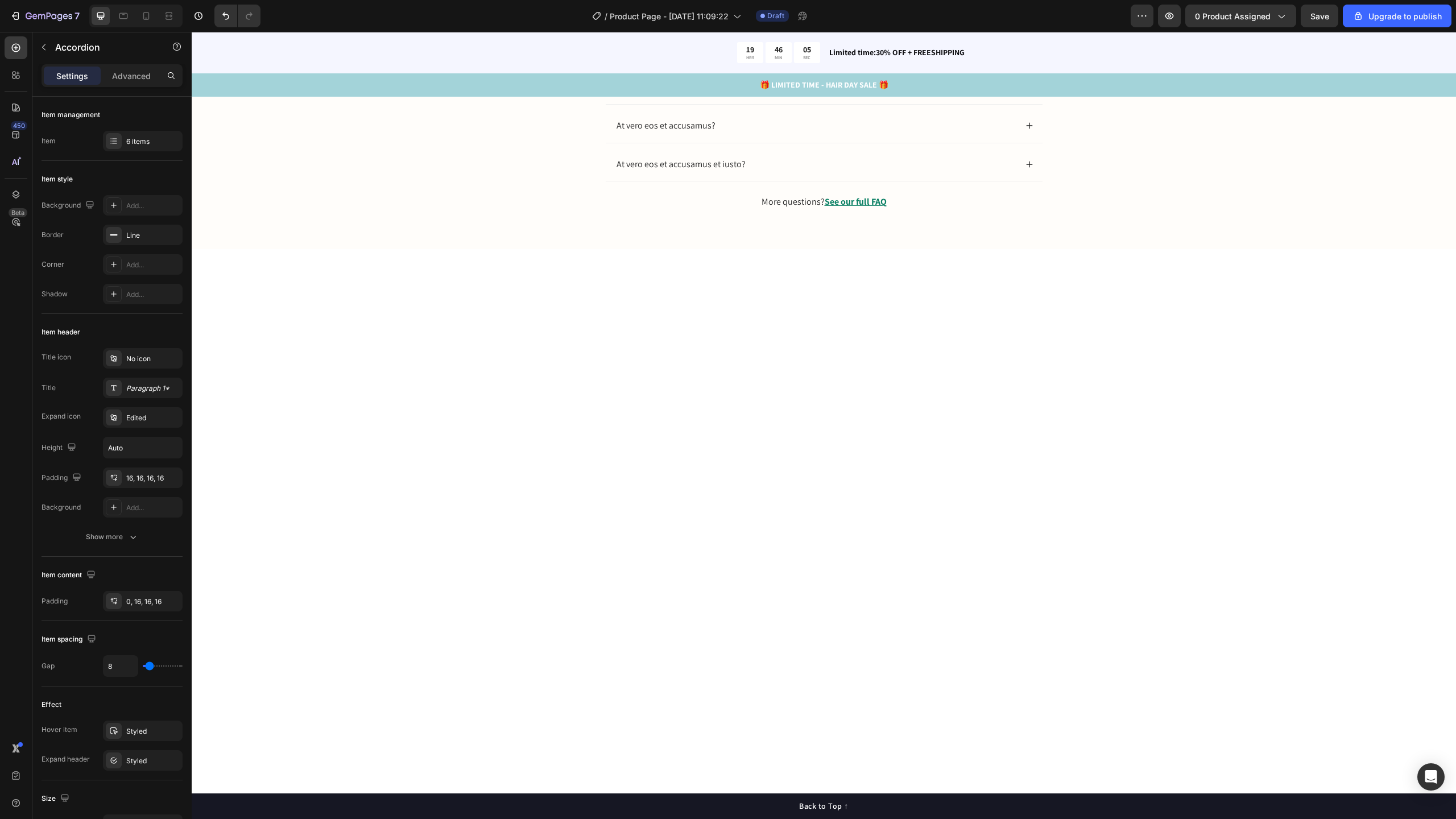
drag, startPoint x: 612, startPoint y: 582, endPoint x: 973, endPoint y: 631, distance: 364.3
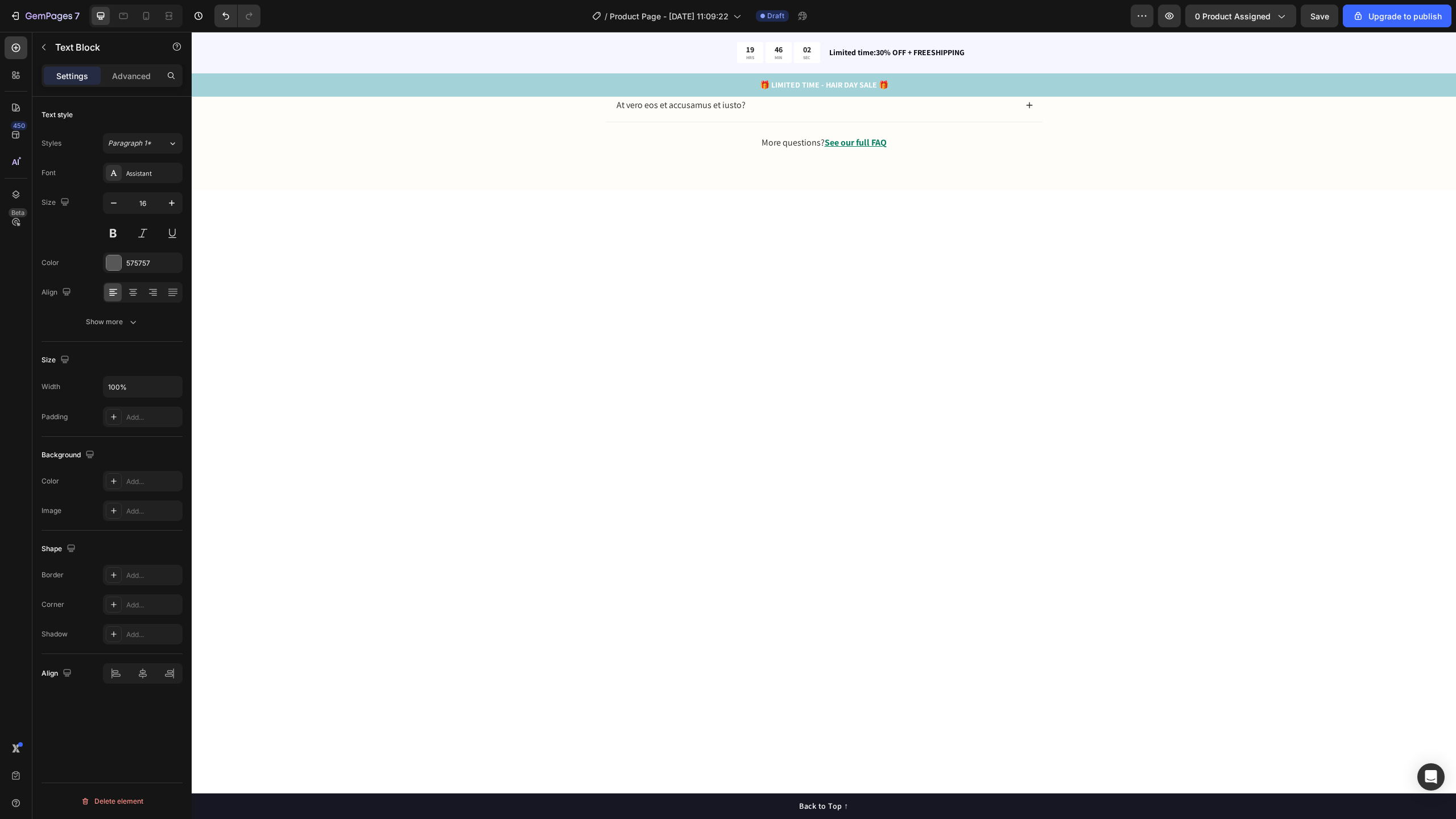
click at [1144, 204] on div "⁠⁠⁠⁠⁠⁠⁠ Trouvez les réponses à vos questions. Heading Pourquoi porter des boxer…" at bounding box center [823, 11] width 1242 height 384
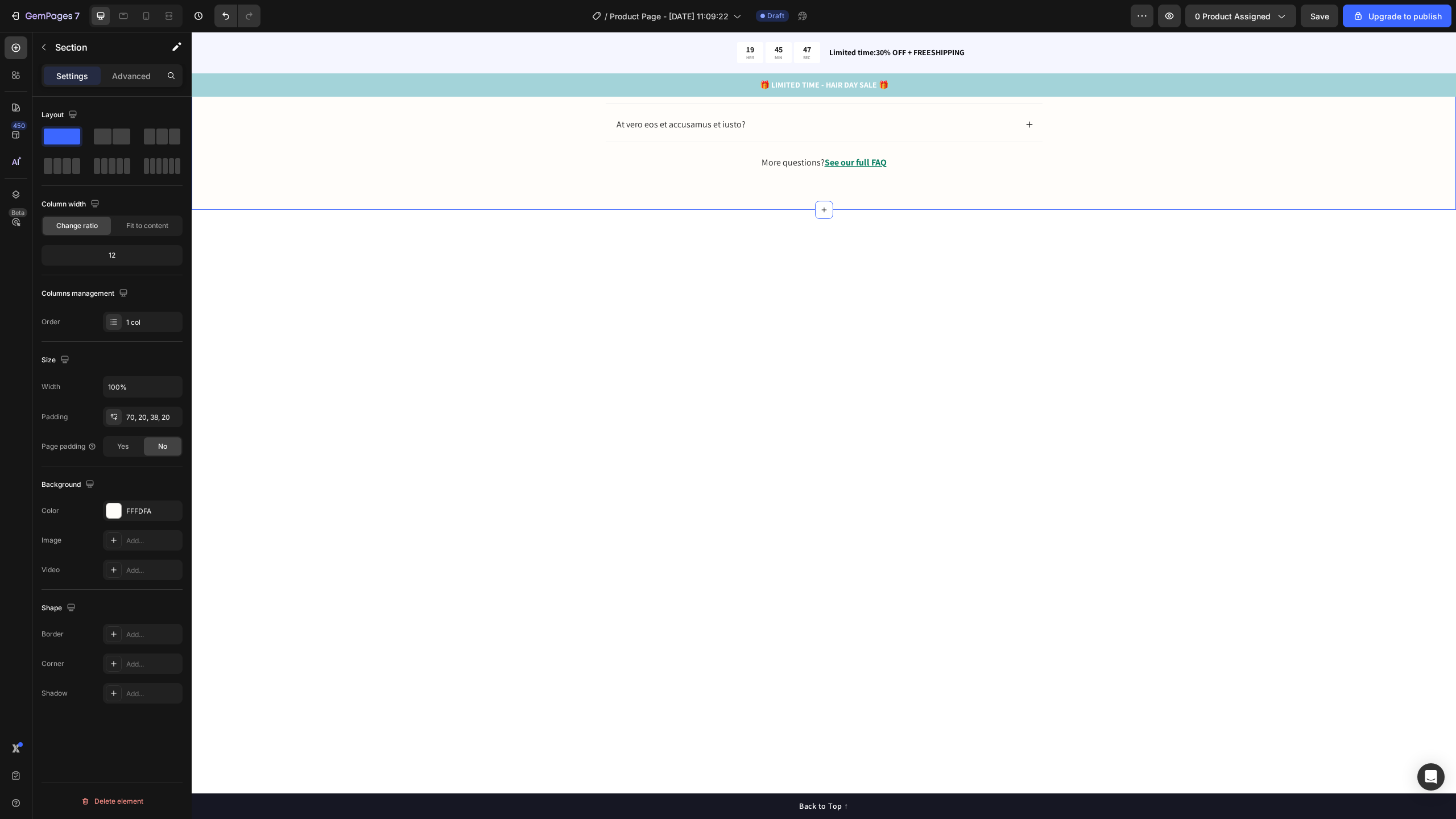
scroll to position [2553, 0]
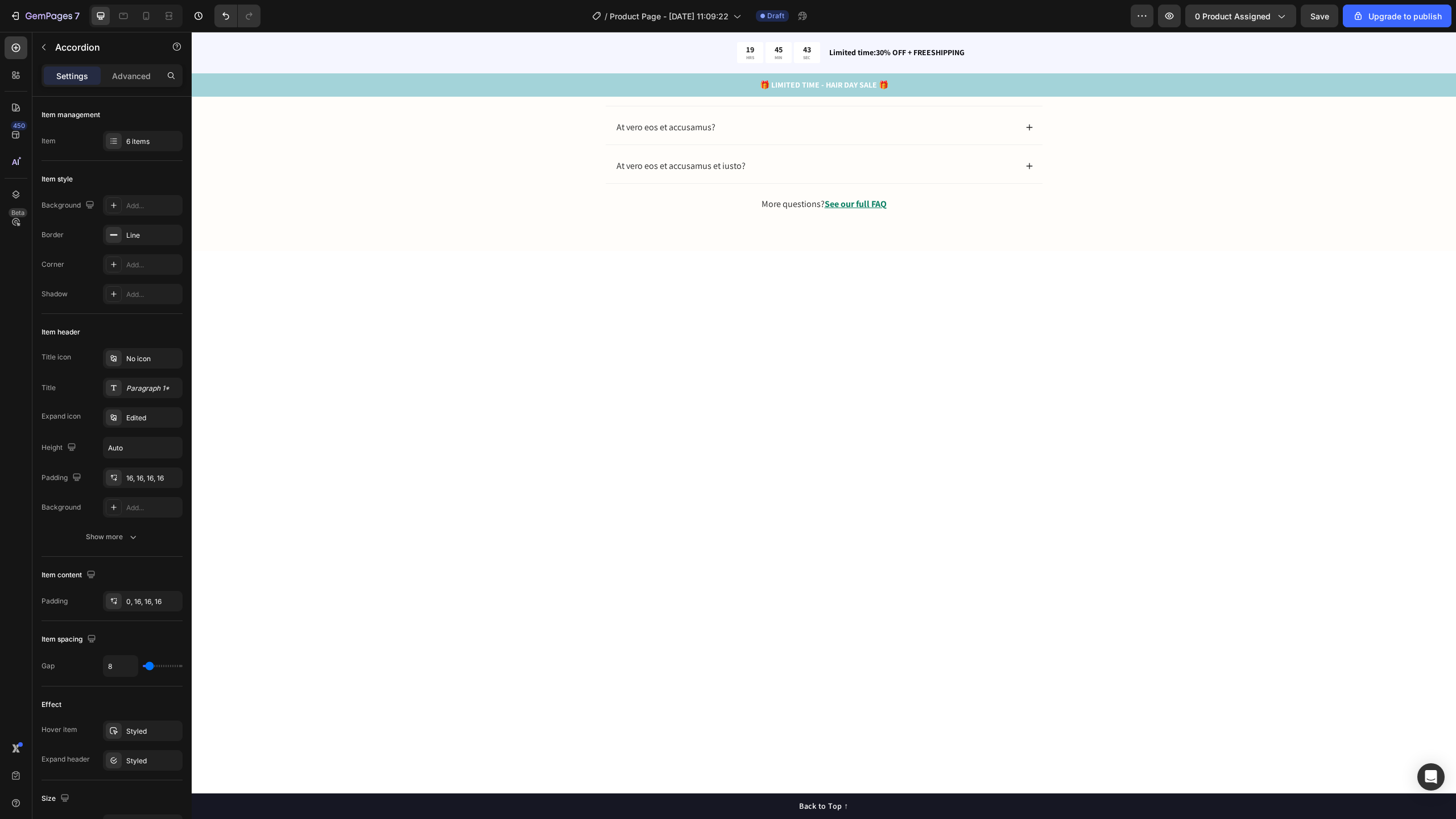
drag, startPoint x: 613, startPoint y: 658, endPoint x: 915, endPoint y: 706, distance: 305.8
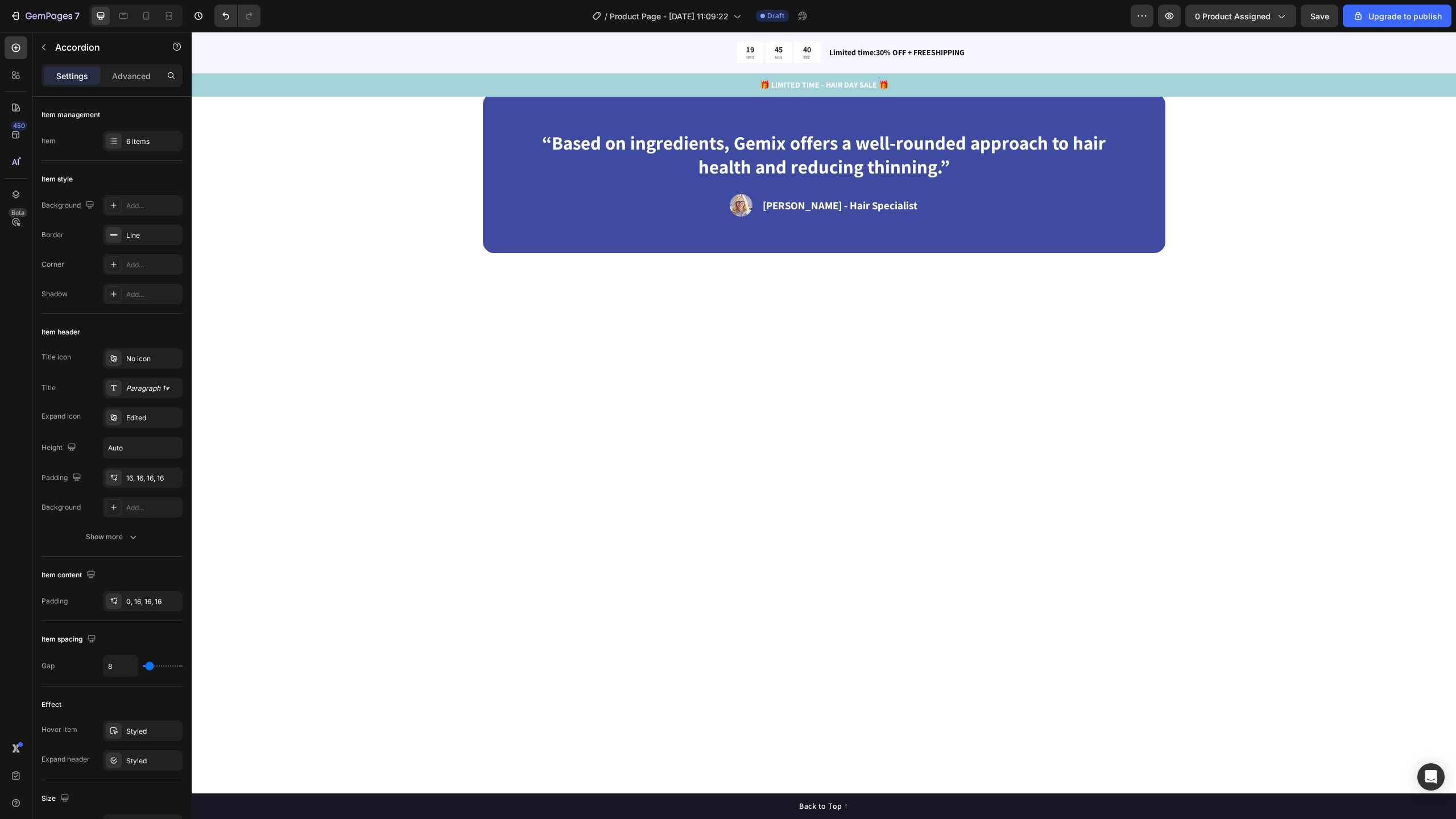
scroll to position [2724, 0]
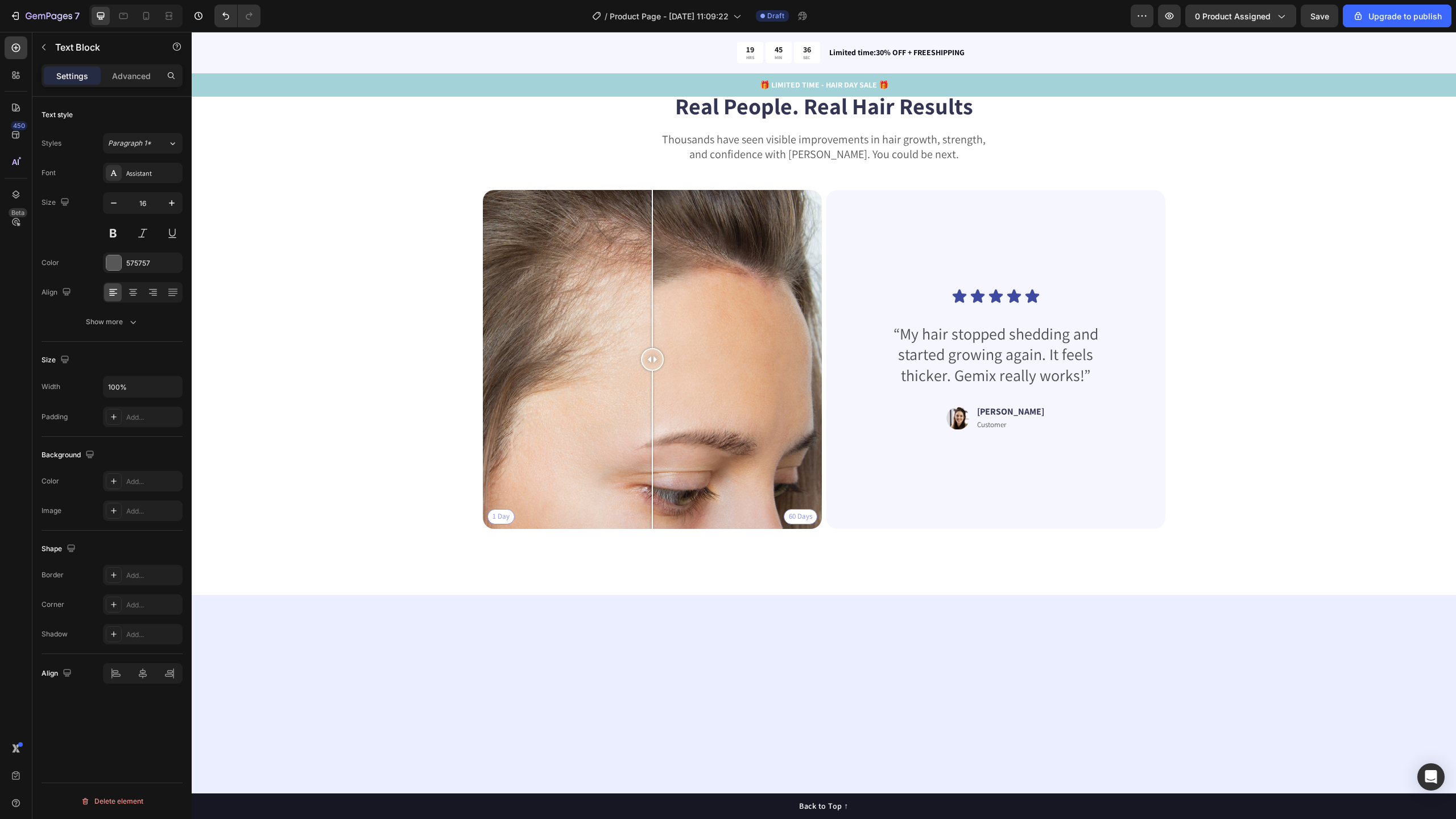
scroll to position [2931, 0]
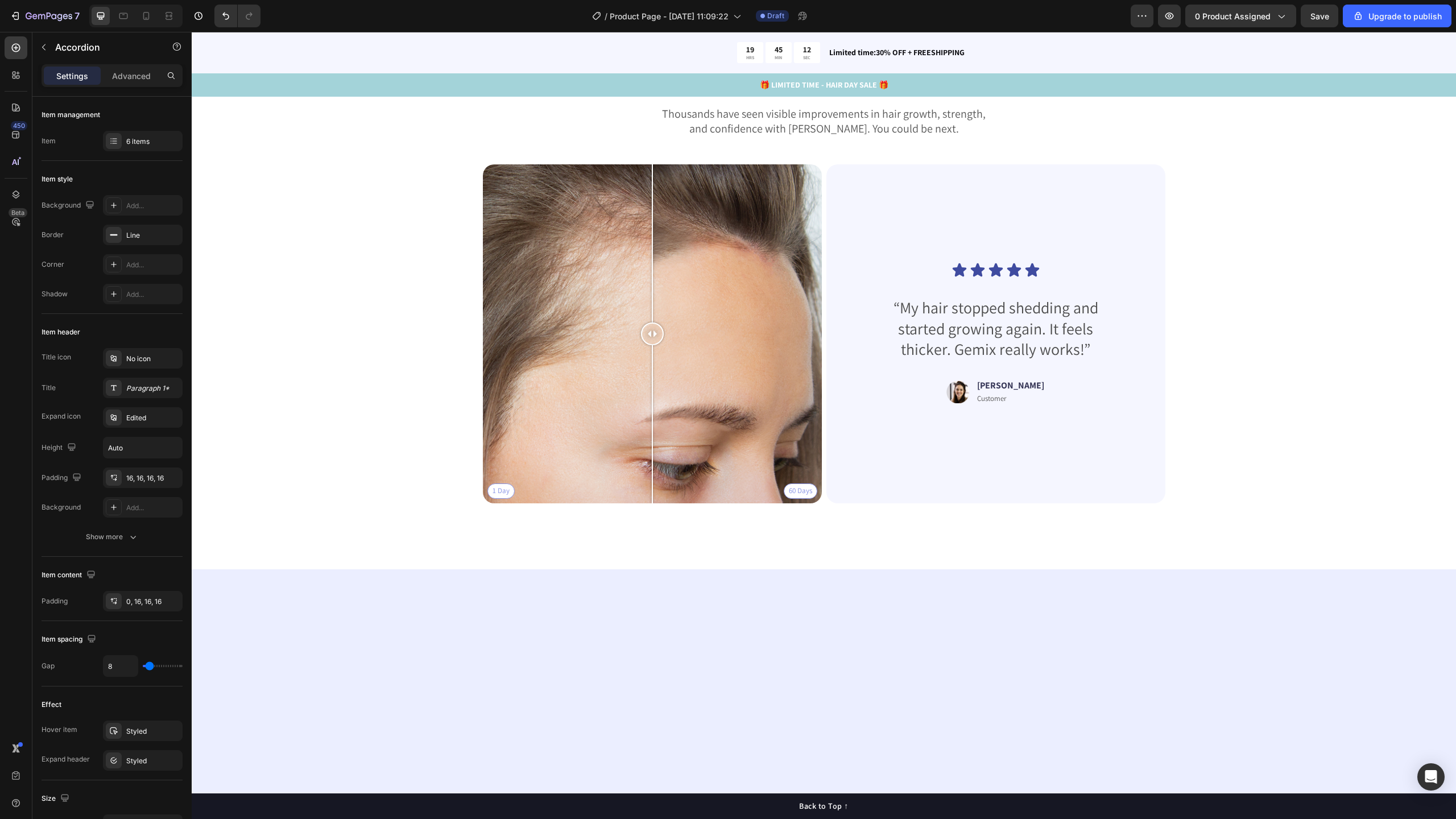
click at [688, 215] on icon "Editor contextual toolbar" at bounding box center [692, 212] width 11 height 11
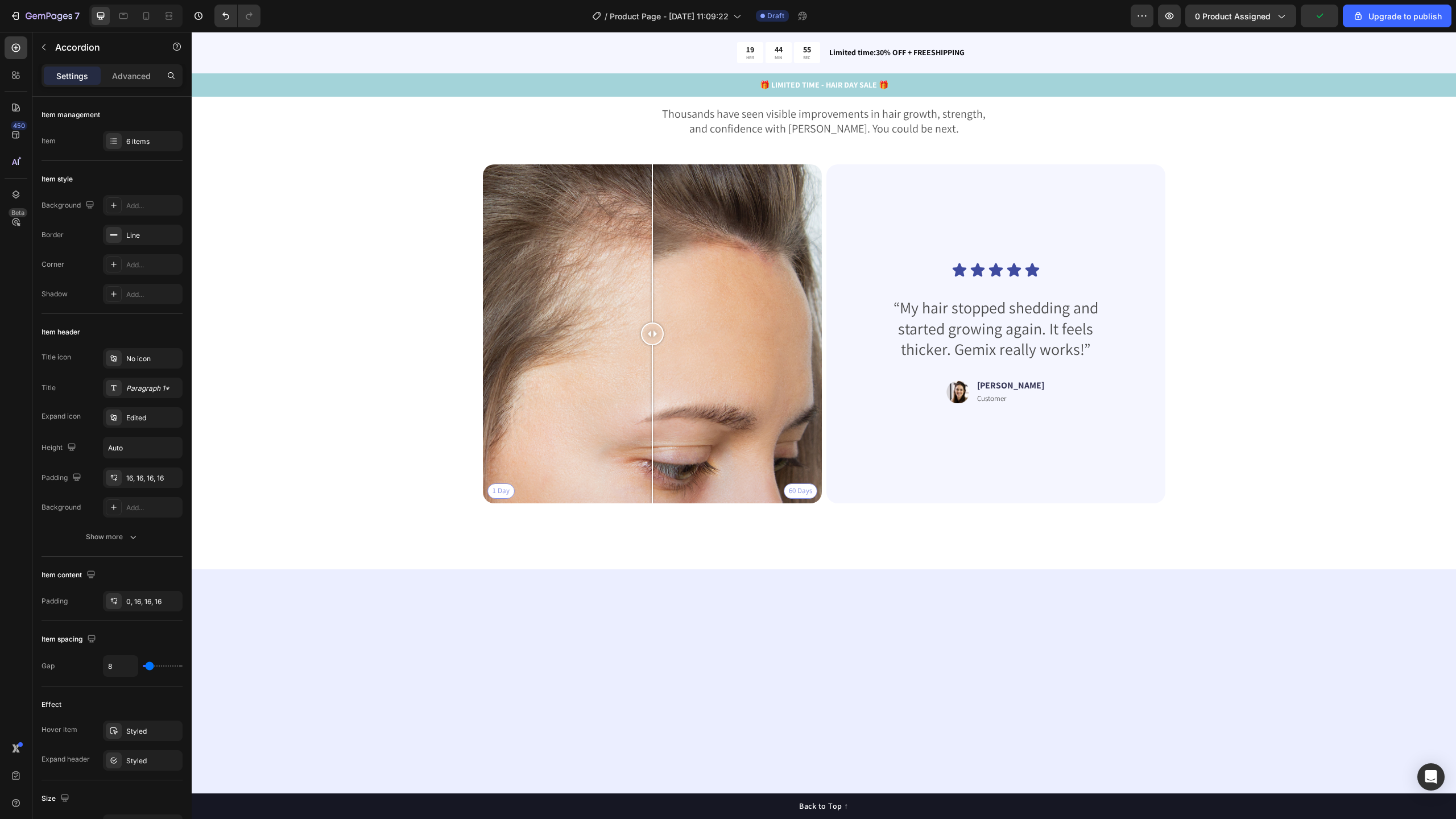
click at [661, 297] on icon "Editor contextual toolbar" at bounding box center [663, 297] width 6 height 8
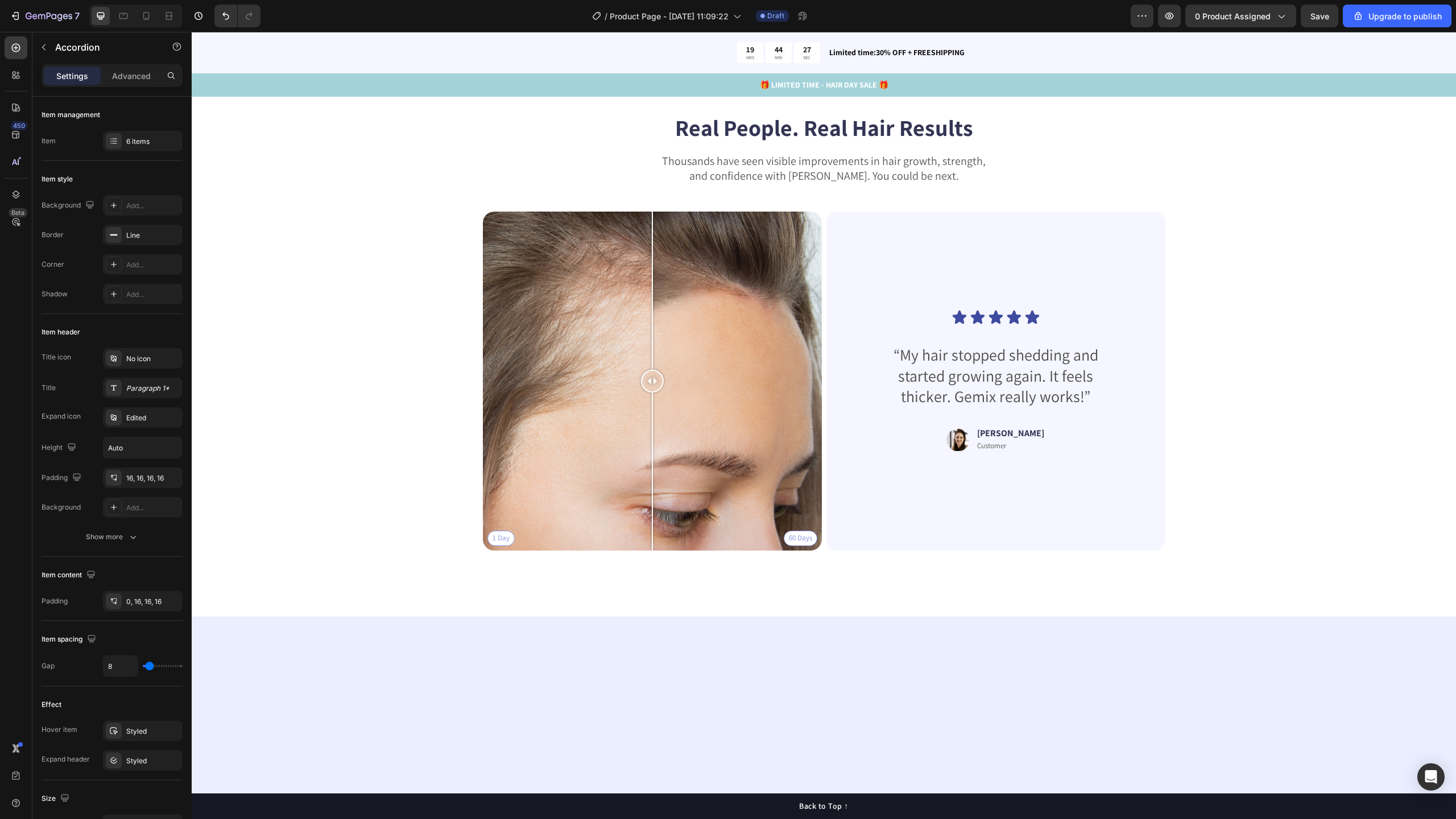
copy strong "Lavez en machine à 30 °C, laissez sécher à l’air libre et portez-le comme un bo…"
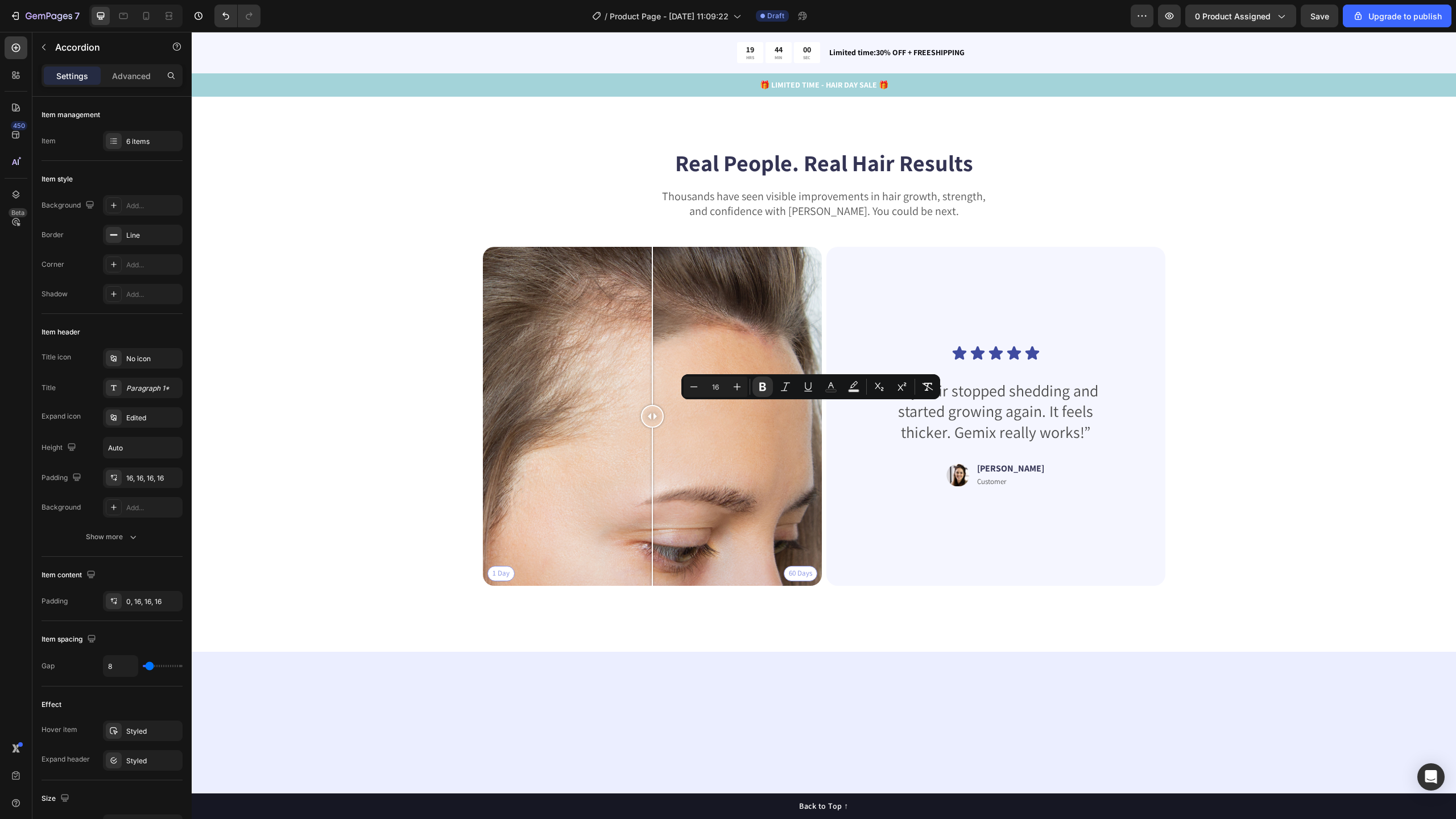
drag, startPoint x: 611, startPoint y: 409, endPoint x: 880, endPoint y: 476, distance: 277.2
copy div "Première couche : 95 % fibre de bambou, 5 % élasthanne Deuxième couche : polyes…"
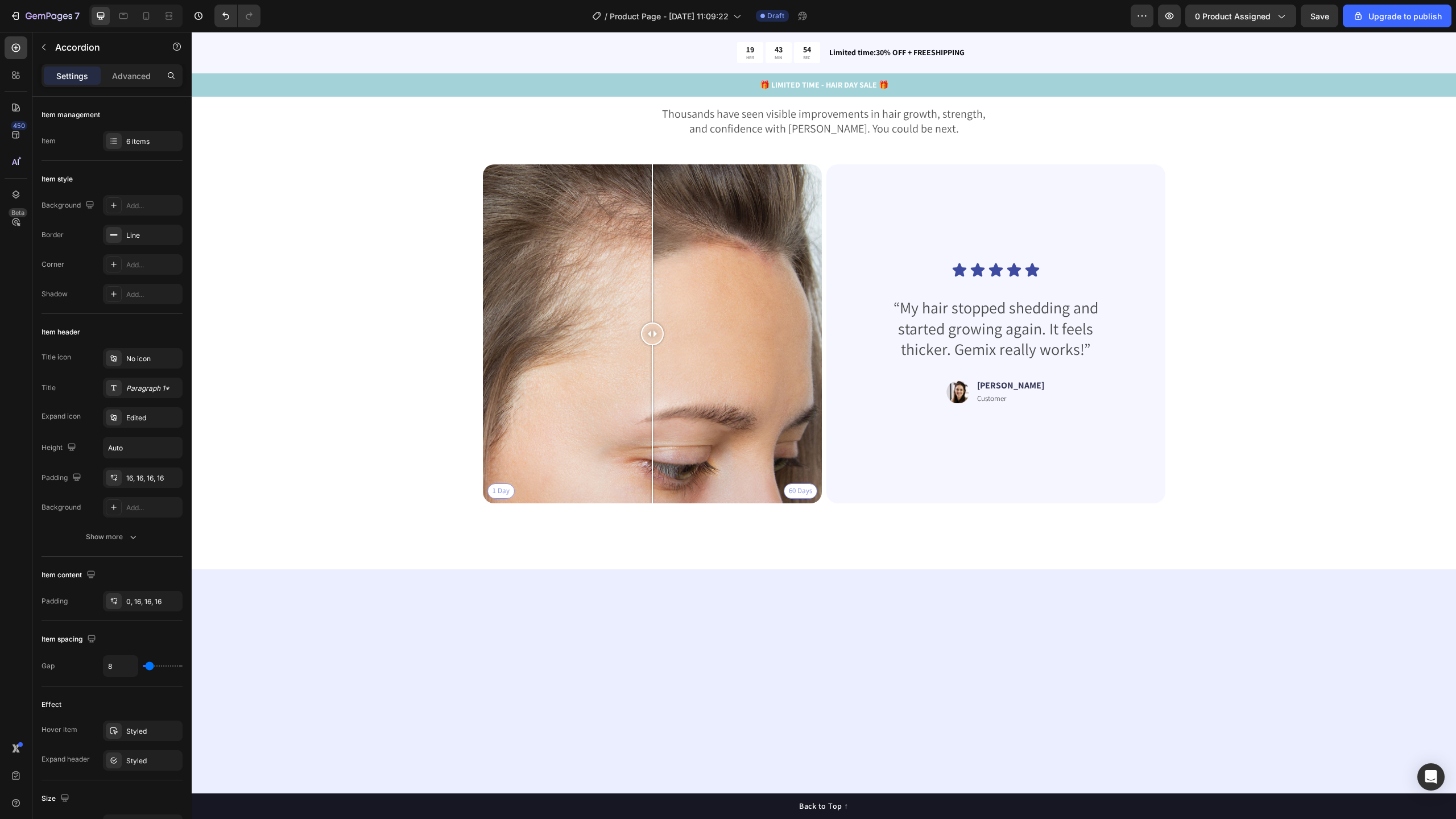
scroll to position [2928, 0]
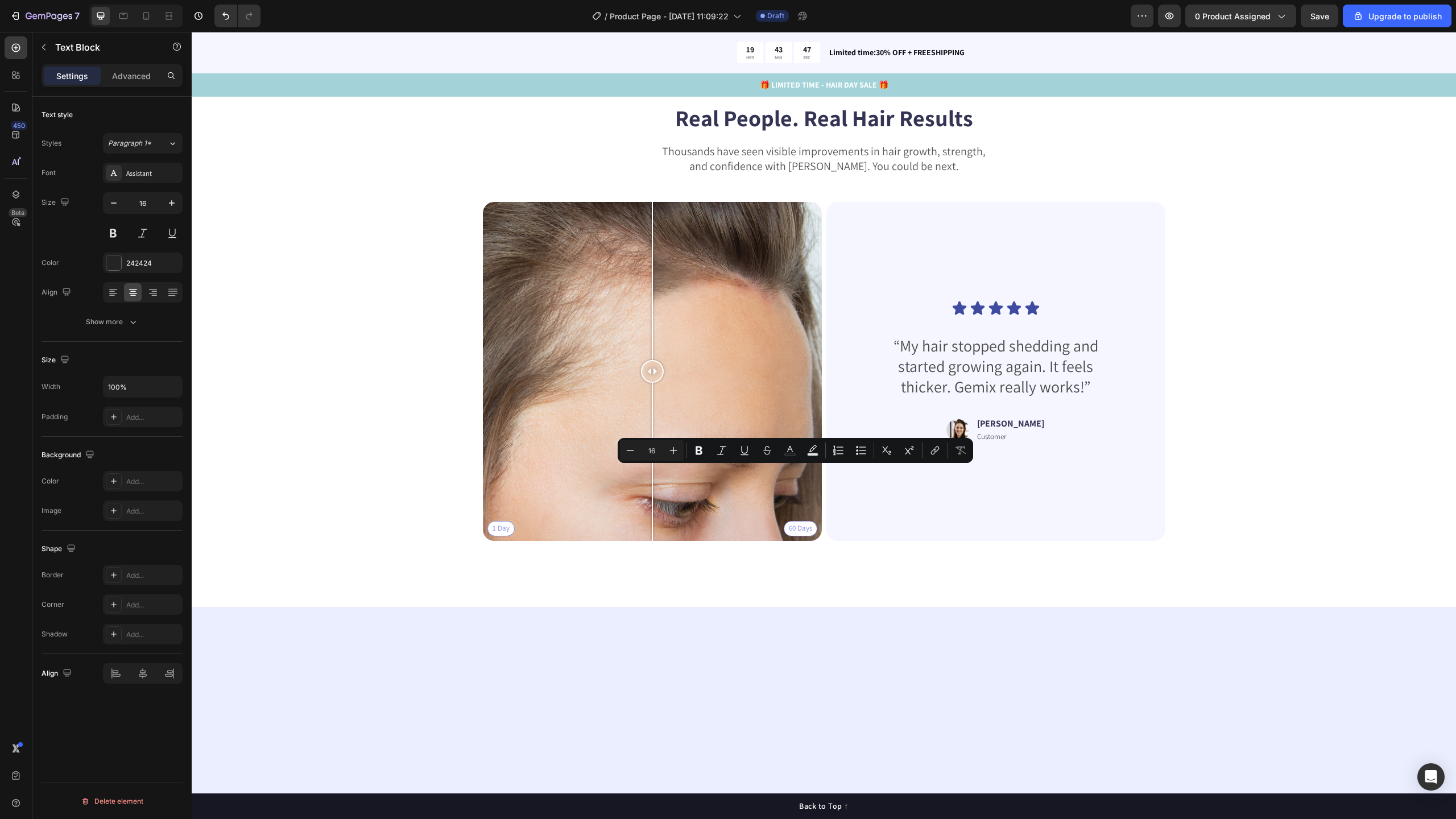
drag, startPoint x: 827, startPoint y: 475, endPoint x: 914, endPoint y: 478, distance: 87.1
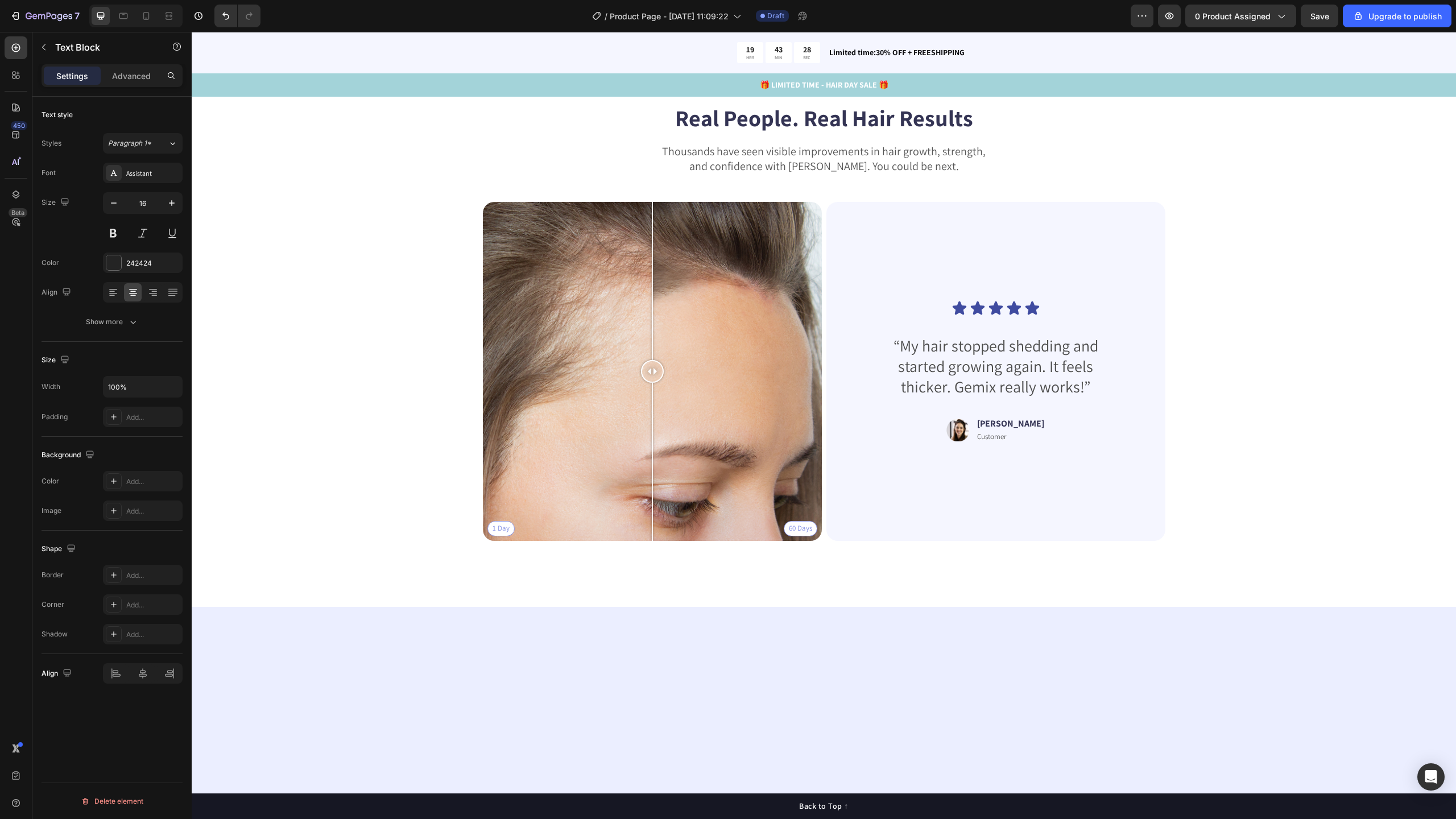
click at [191, 32] on lt-strong "D" at bounding box center [191, 32] width 0 height 0
click at [191, 32] on lt-span "questions ?" at bounding box center [191, 32] width 0 height 0
drag, startPoint x: 806, startPoint y: 478, endPoint x: 937, endPoint y: 485, distance: 131.2
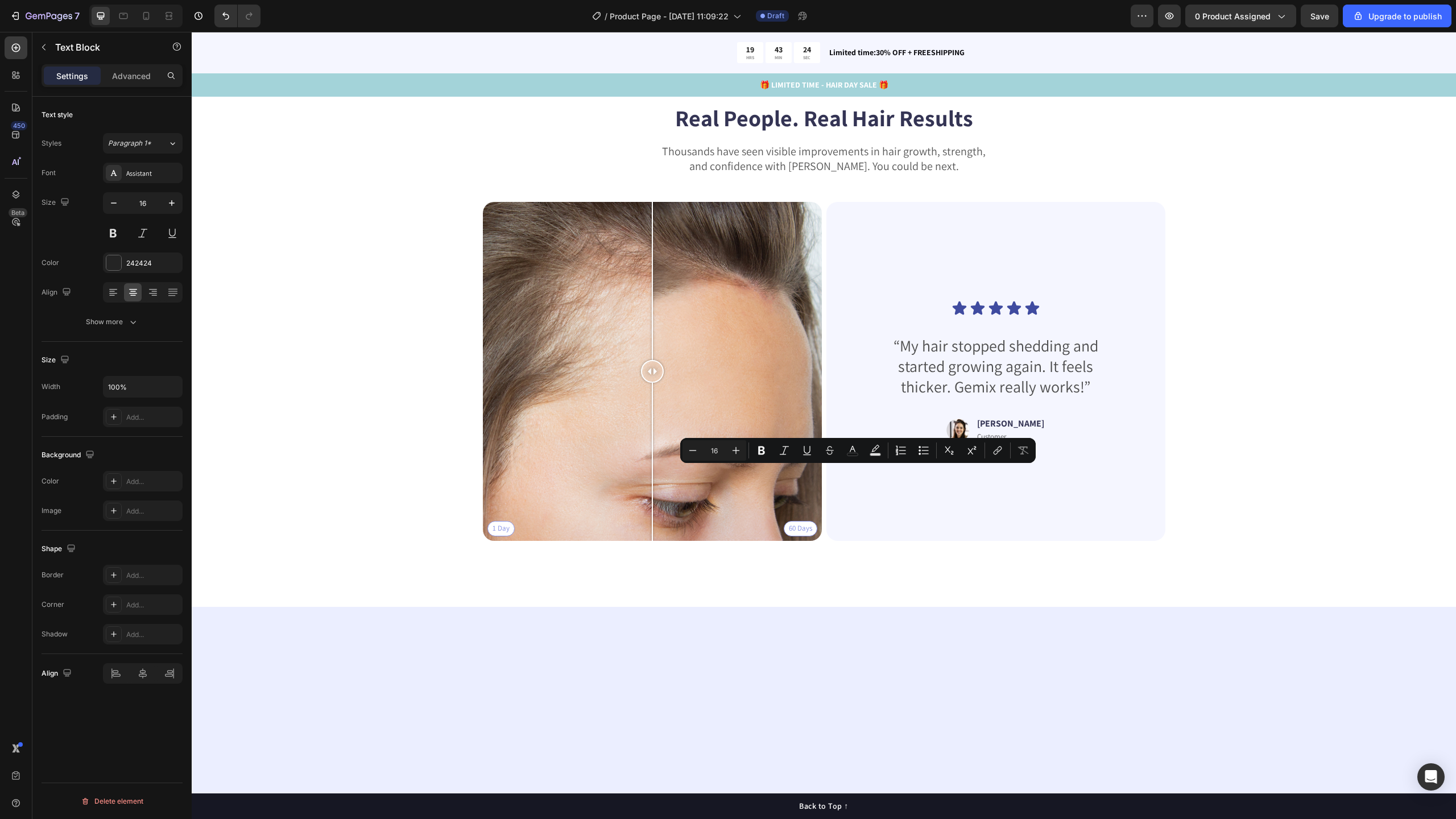
click at [879, 452] on icon "Editor contextual toolbar" at bounding box center [875, 450] width 11 height 11
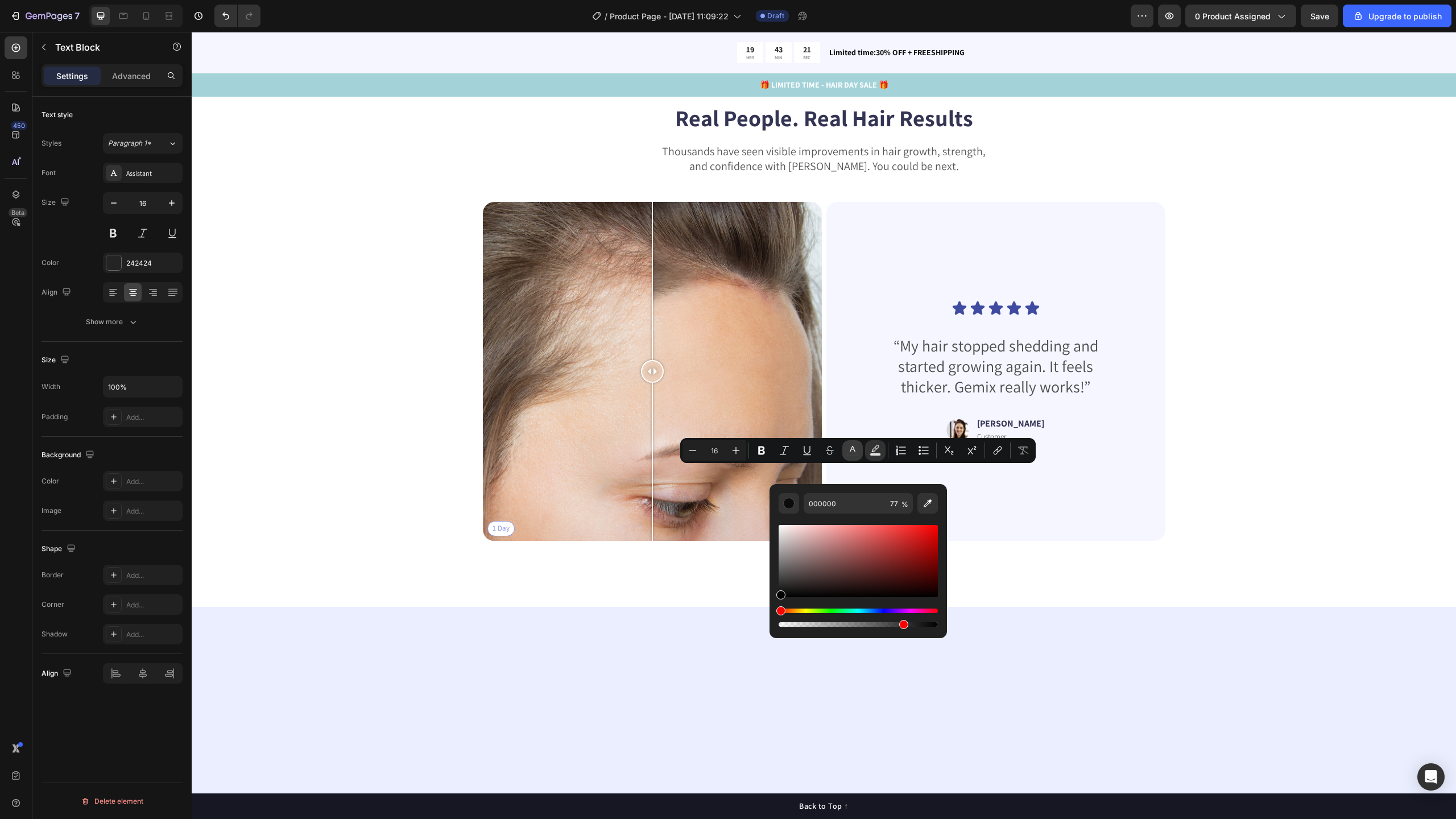
click at [850, 450] on icon "Editor contextual toolbar" at bounding box center [852, 450] width 11 height 11
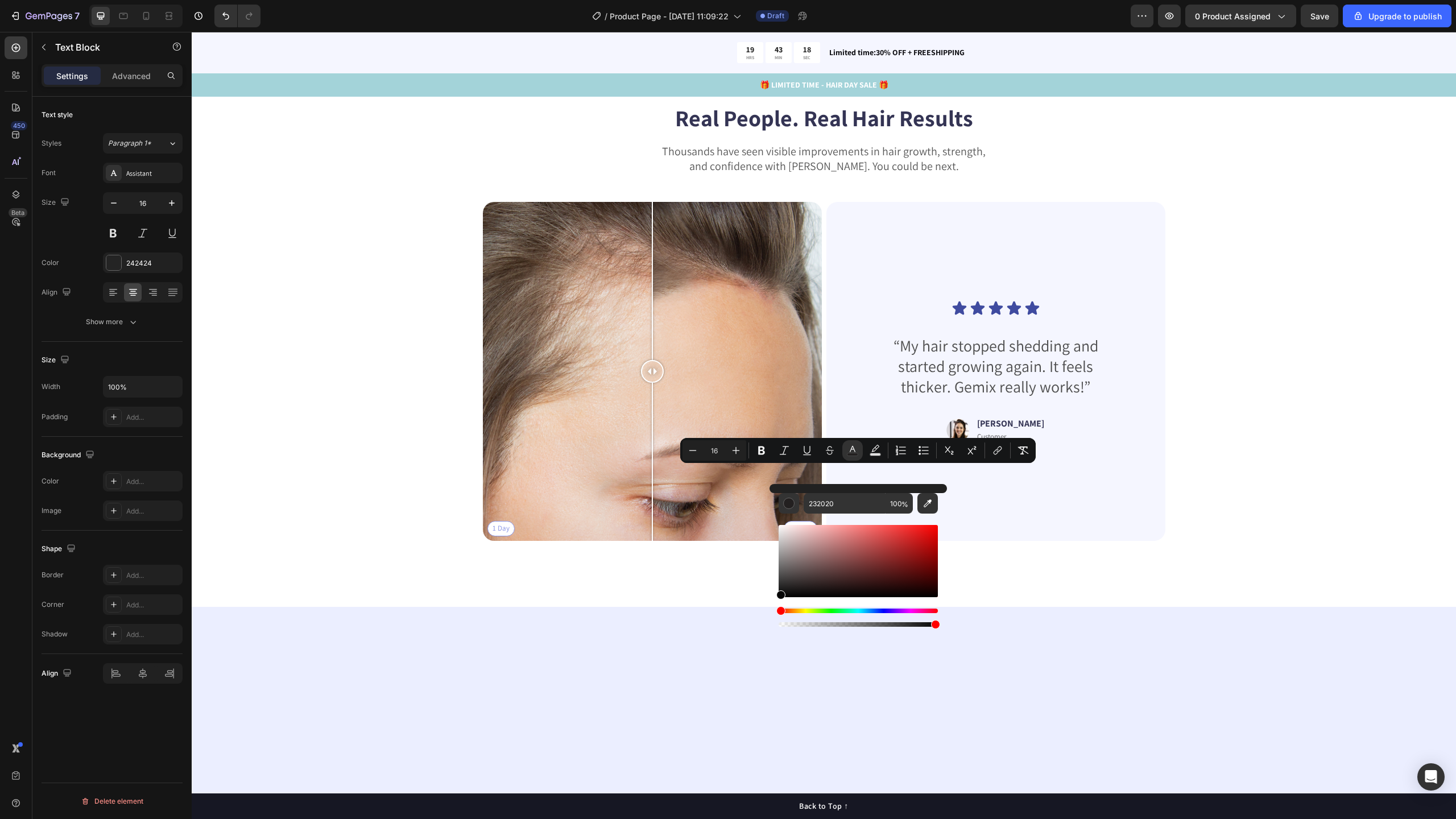
drag, startPoint x: 814, startPoint y: 576, endPoint x: 777, endPoint y: 596, distance: 42.1
click at [778, 597] on div "Editor contextual toolbar" at bounding box center [857, 561] width 159 height 72
type input "000000"
click at [760, 449] on icon "Editor contextual toolbar" at bounding box center [761, 450] width 11 height 11
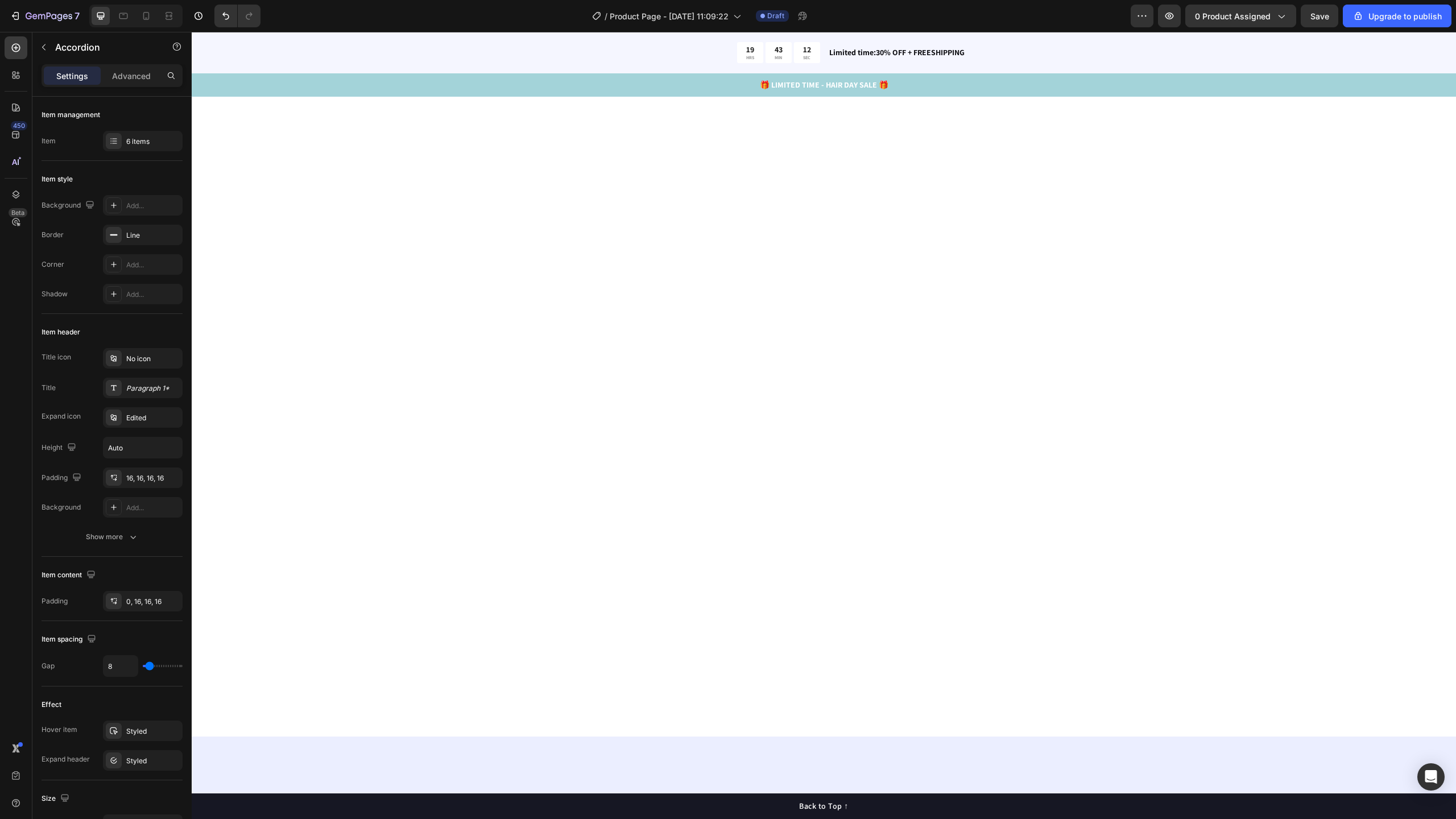
scroll to position [2741, 0]
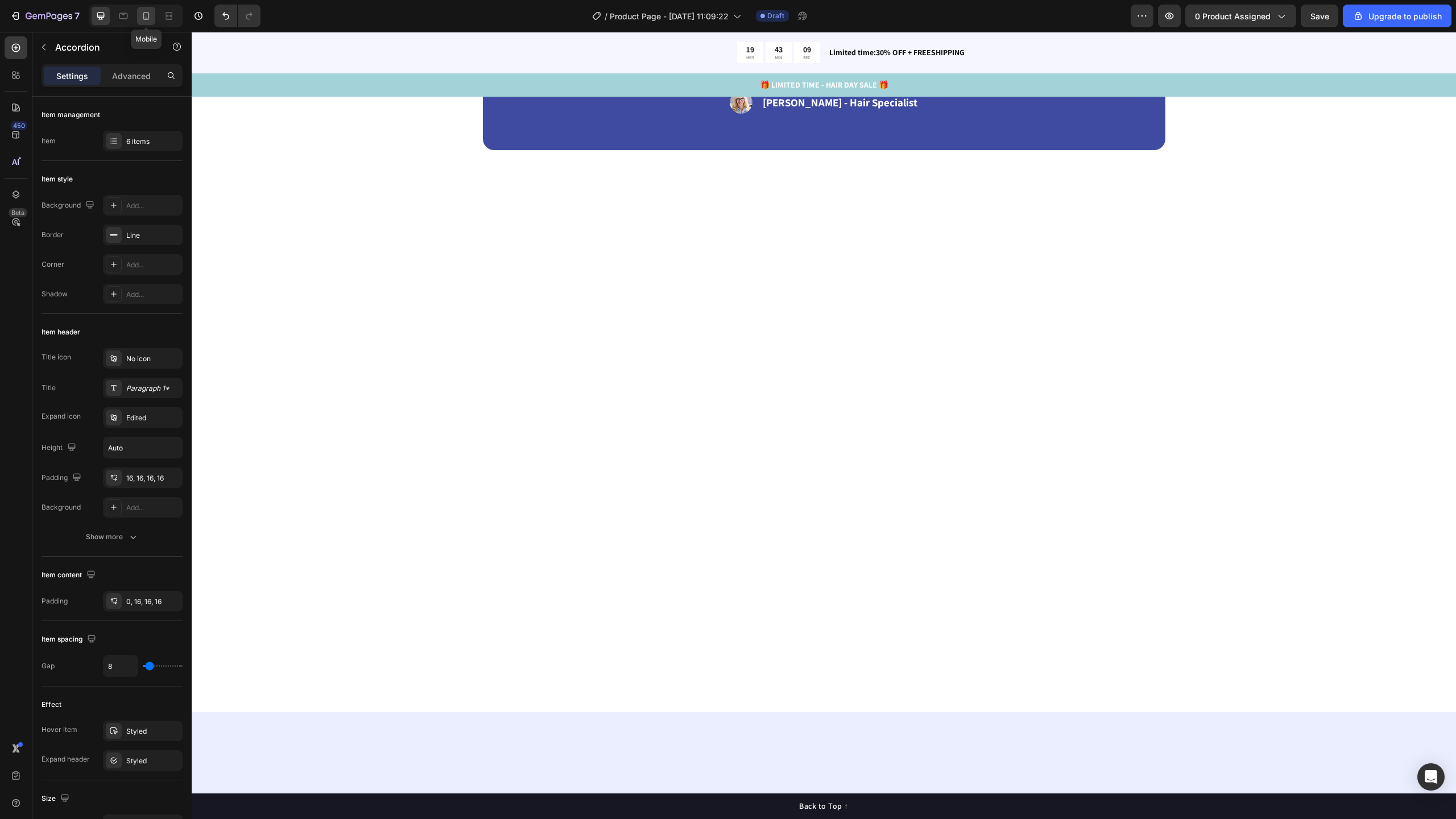
click at [145, 15] on icon at bounding box center [146, 16] width 11 height 11
type input "7"
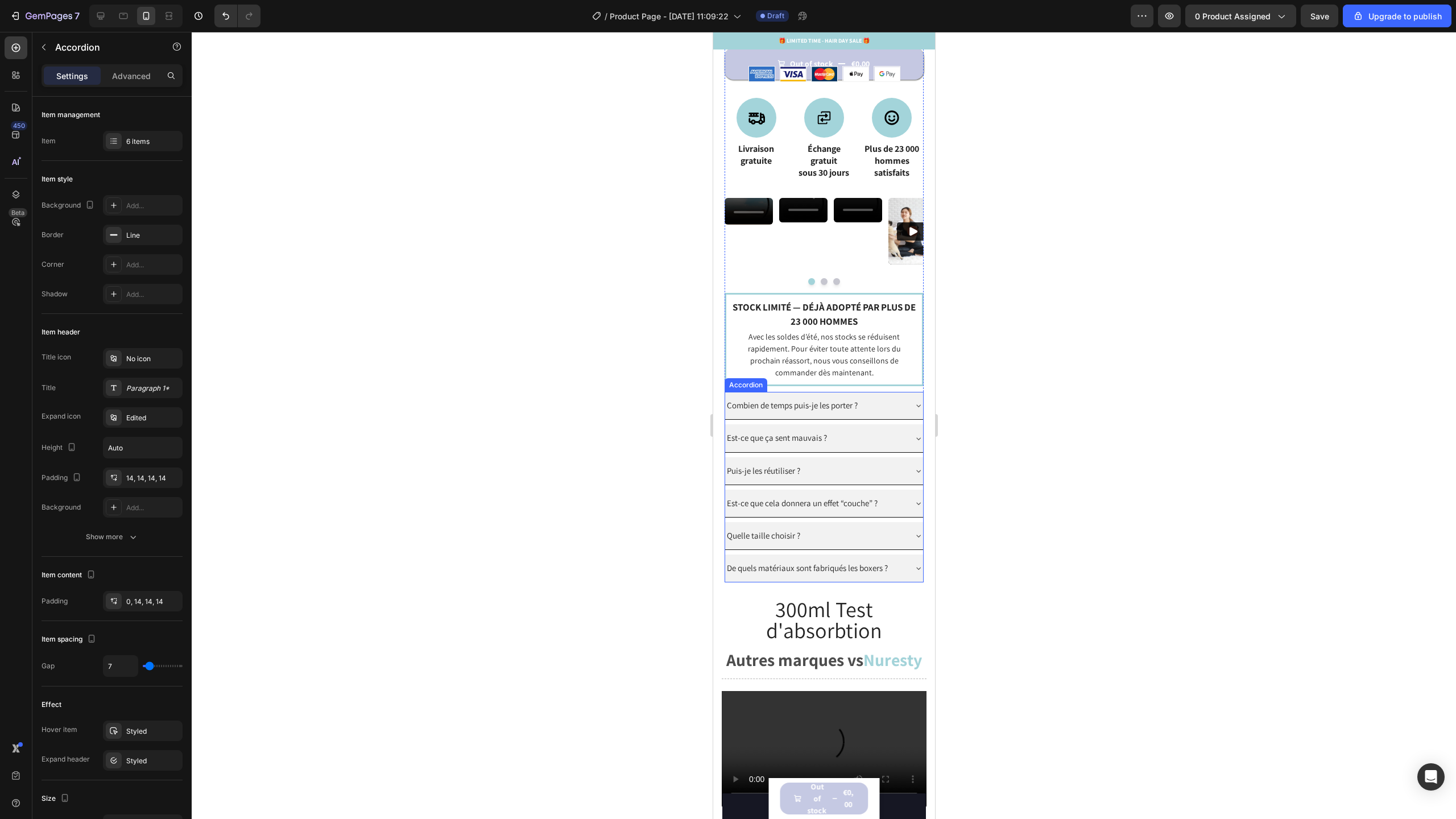
scroll to position [925, 0]
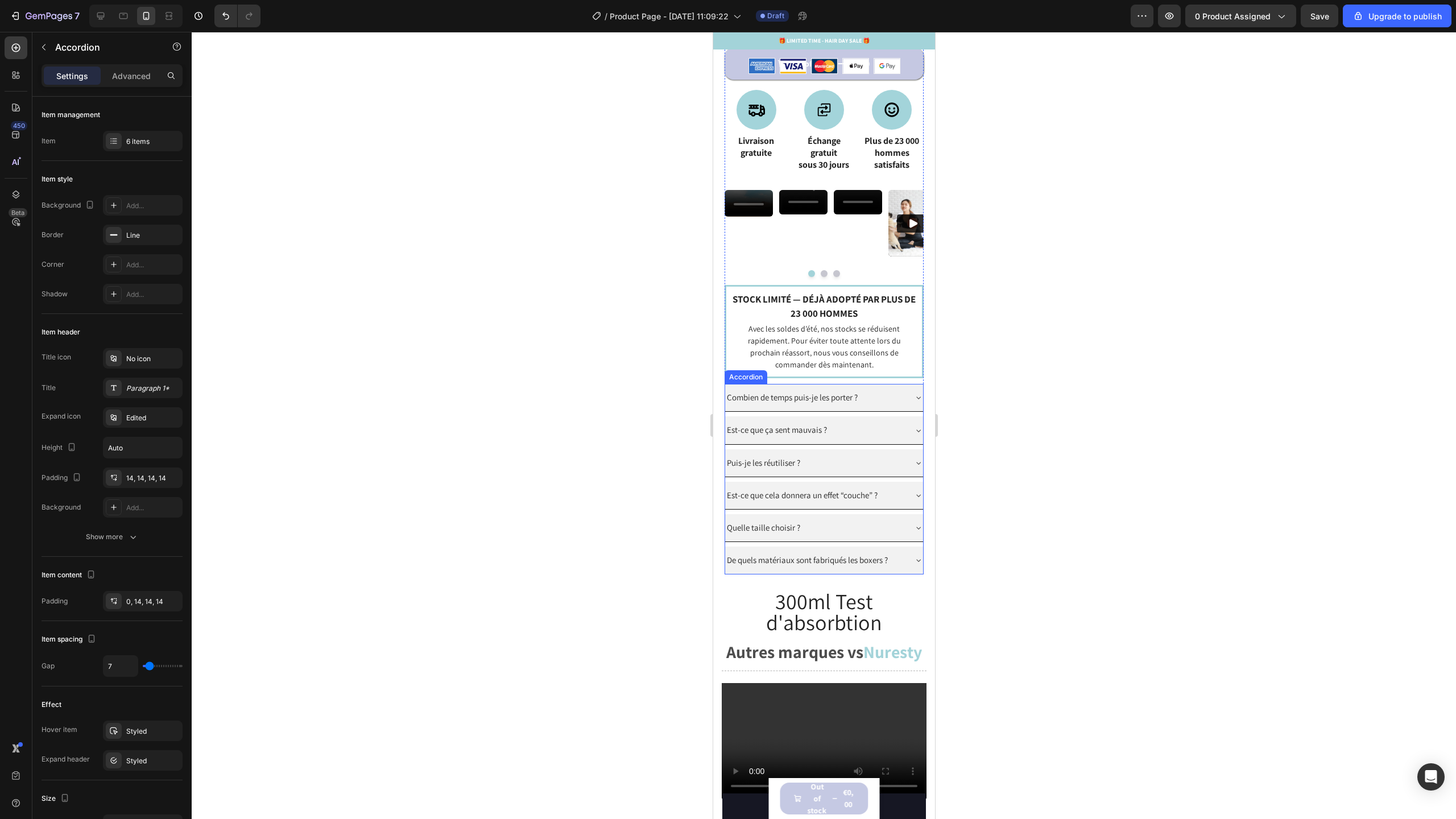
click at [828, 403] on span "Combien de temps puis-je les porter ?" at bounding box center [792, 397] width 131 height 11
click at [839, 403] on span "Combien de temps puis-je les porter ?" at bounding box center [792, 397] width 131 height 11
click at [713, 32] on lt-div at bounding box center [713, 32] width 0 height 0
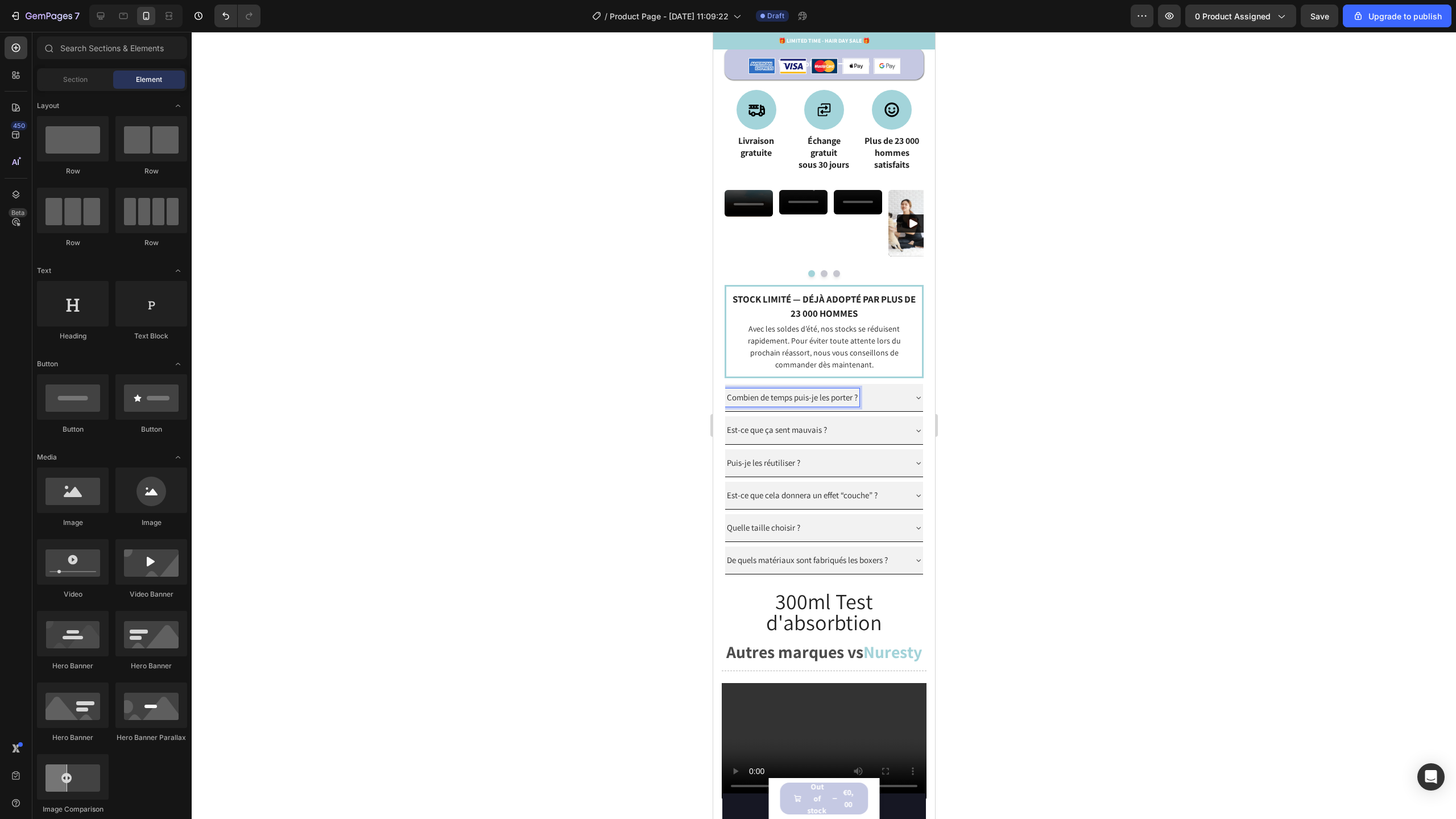
click at [713, 32] on lt-div at bounding box center [713, 32] width 0 height 0
click at [1007, 406] on div at bounding box center [823, 425] width 1265 height 787
click at [793, 403] on span "Combien de temps puis-je les porter ?" at bounding box center [792, 397] width 131 height 11
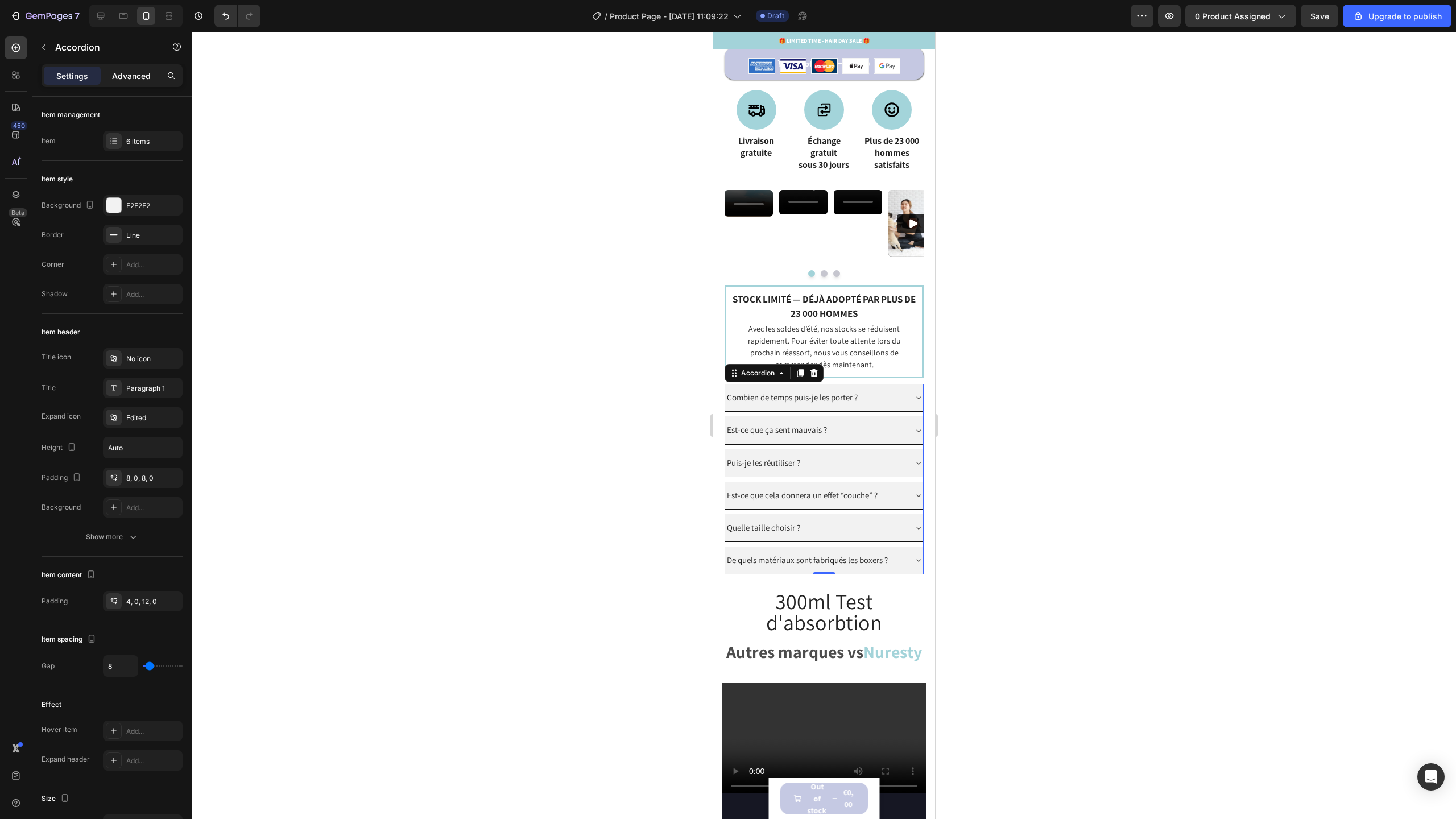
click at [137, 77] on p "Advanced" at bounding box center [132, 76] width 39 height 12
type input "100%"
type input "100"
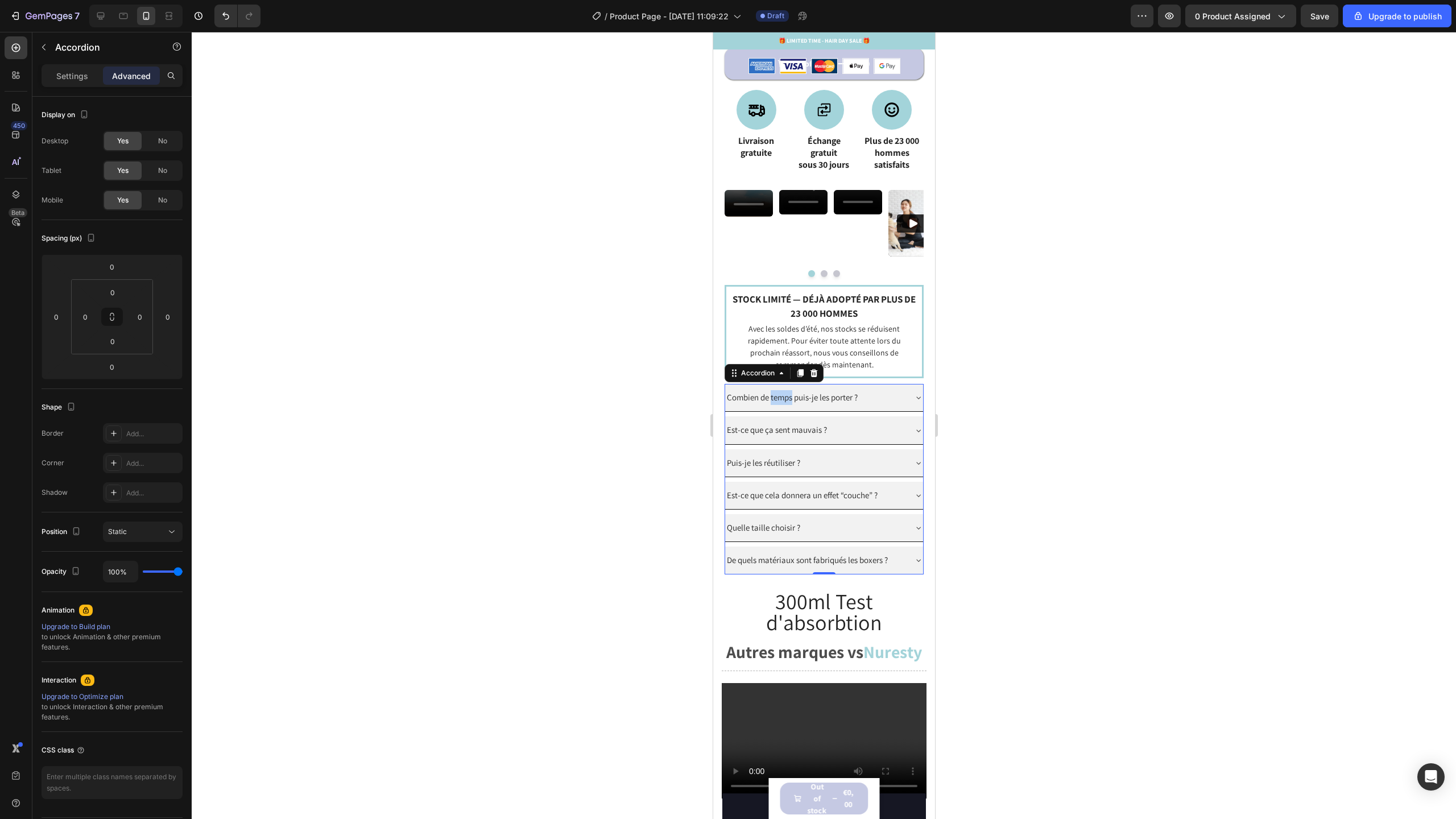
click at [777, 403] on span "Combien de temps puis-je les porter ?" at bounding box center [792, 397] width 131 height 11
click at [68, 74] on p "Settings" at bounding box center [72, 76] width 32 height 12
type input "8"
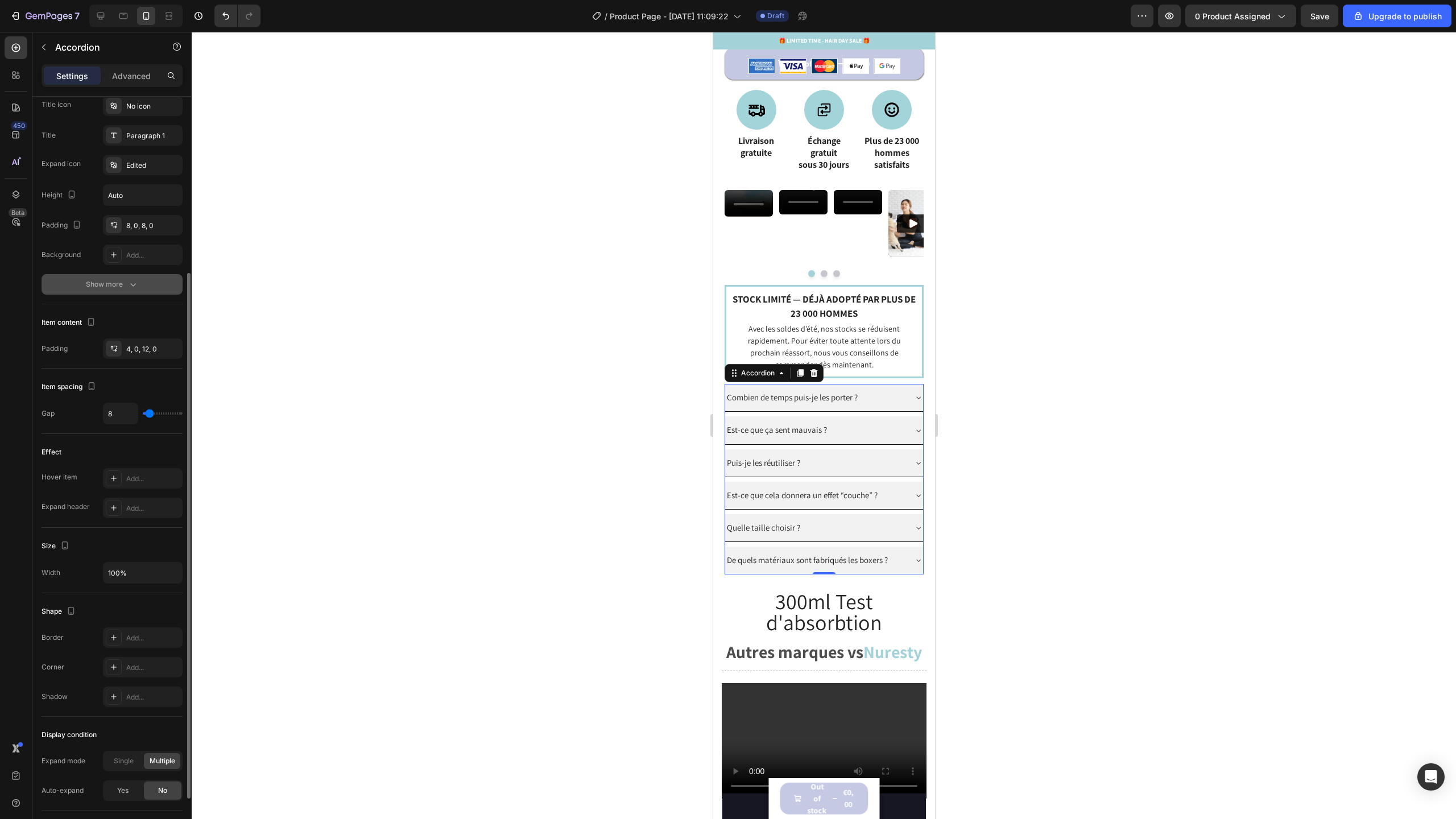
scroll to position [328, 0]
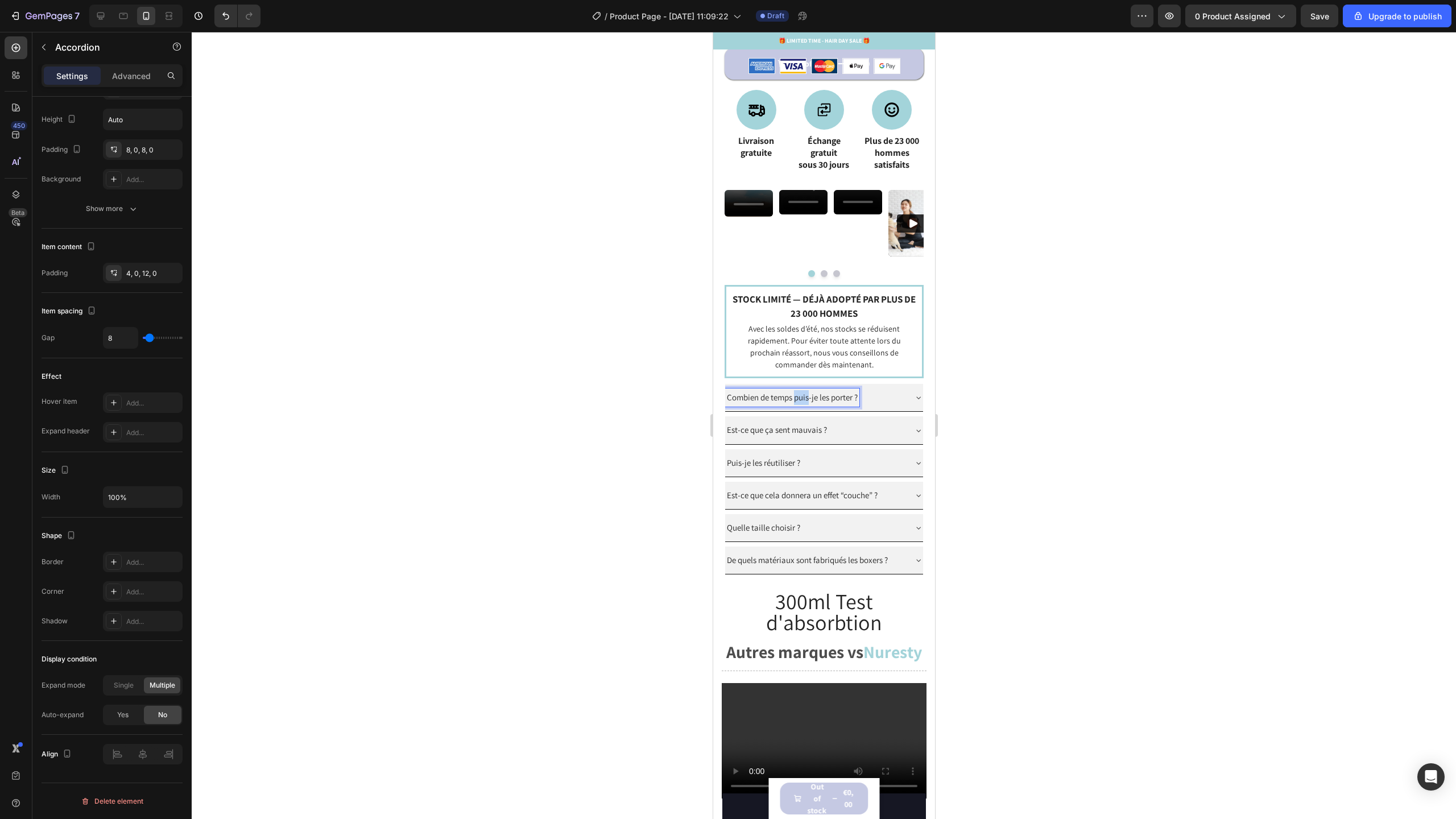
click at [804, 403] on span "Combien de temps puis-je les porter ?" at bounding box center [792, 397] width 131 height 11
click at [1261, 187] on div at bounding box center [823, 425] width 1265 height 787
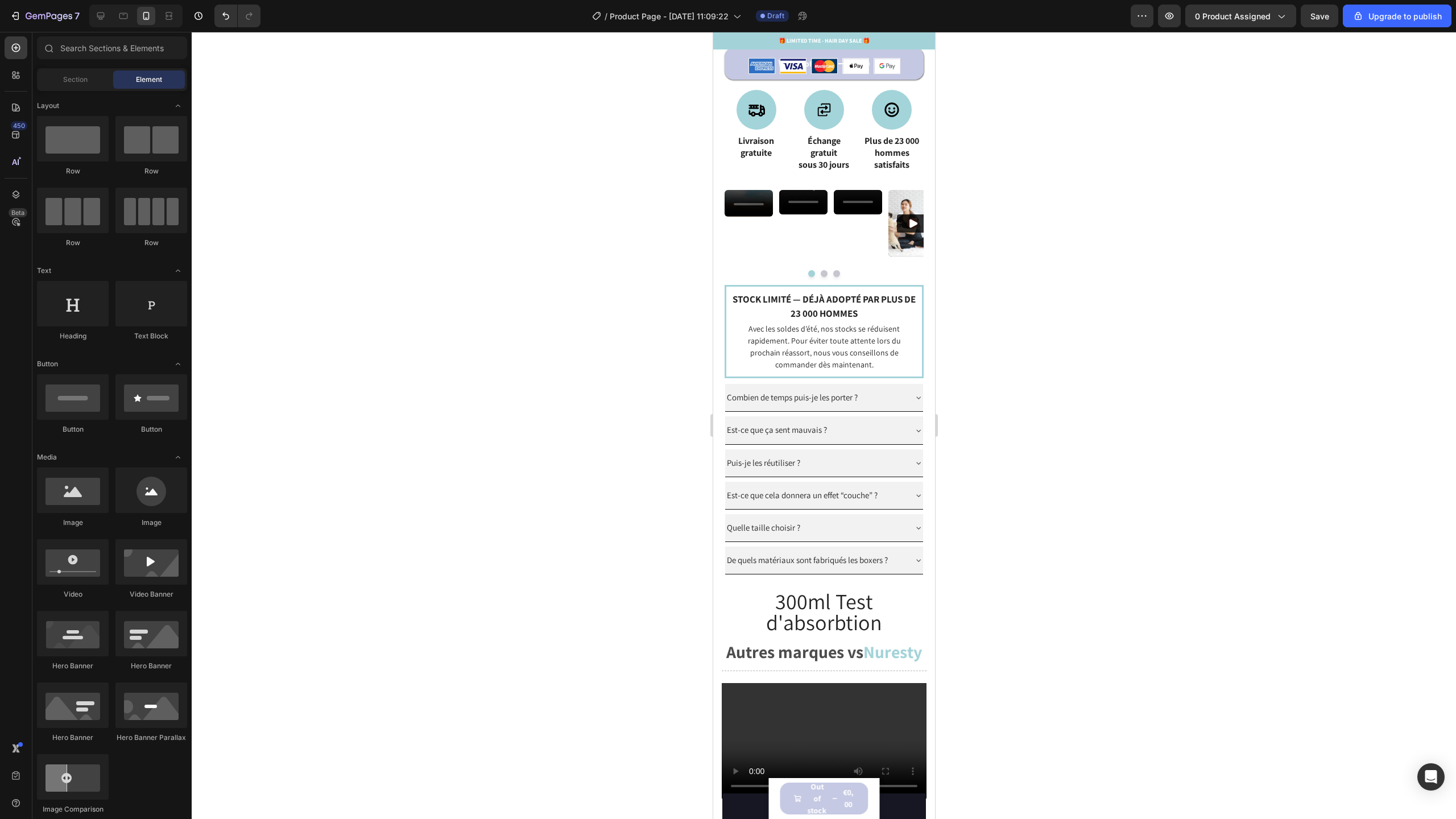
click at [1326, 11] on span "Save" at bounding box center [1319, 16] width 18 height 10
click at [22, 16] on div "7" at bounding box center [45, 16] width 70 height 14
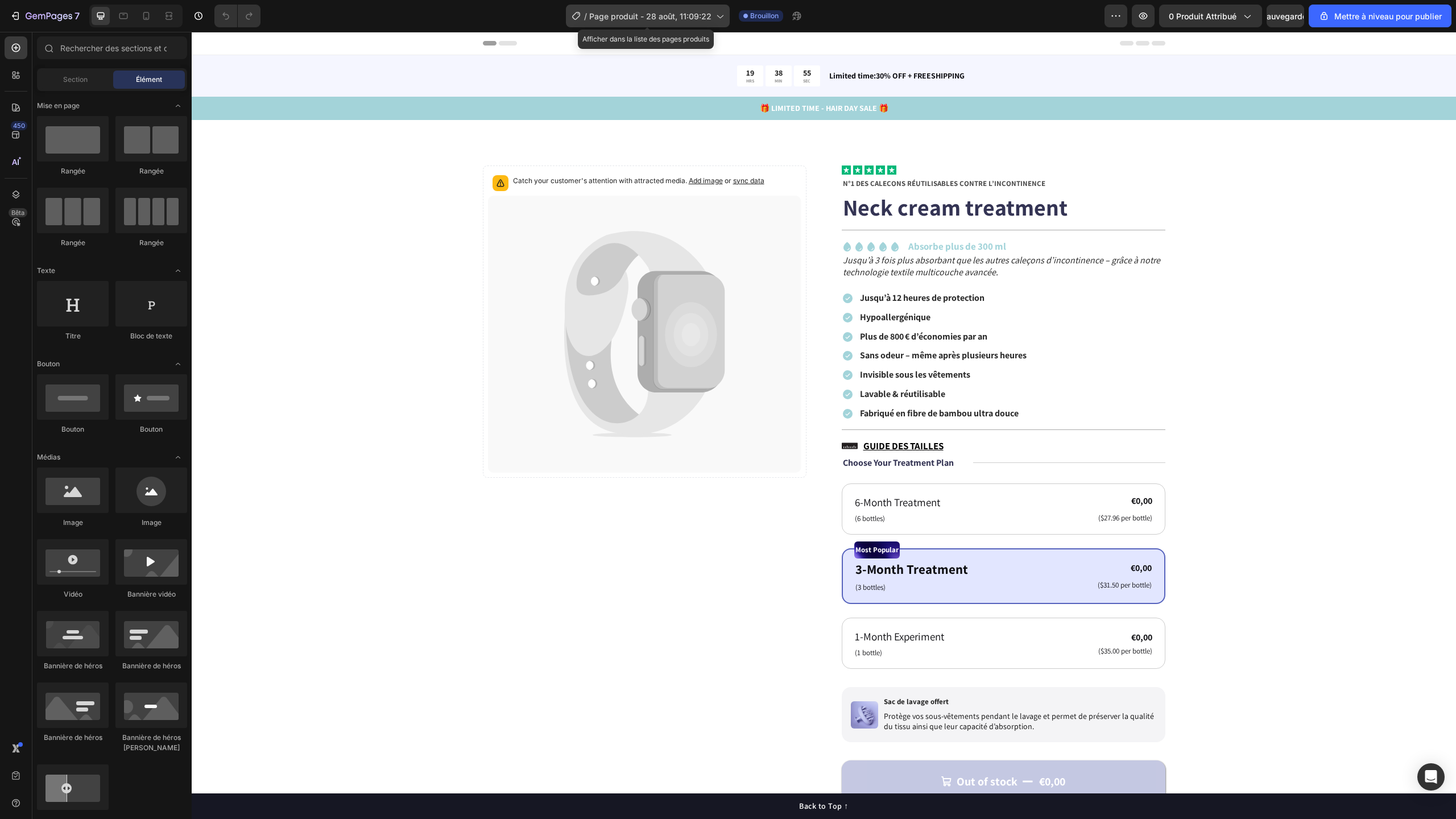
click at [668, 15] on font "Page produit - 28 août, 11:09:22" at bounding box center [649, 16] width 122 height 10
click at [765, 19] on font "Brouillon" at bounding box center [764, 16] width 28 height 9
click at [718, 15] on icon at bounding box center [719, 16] width 11 height 11
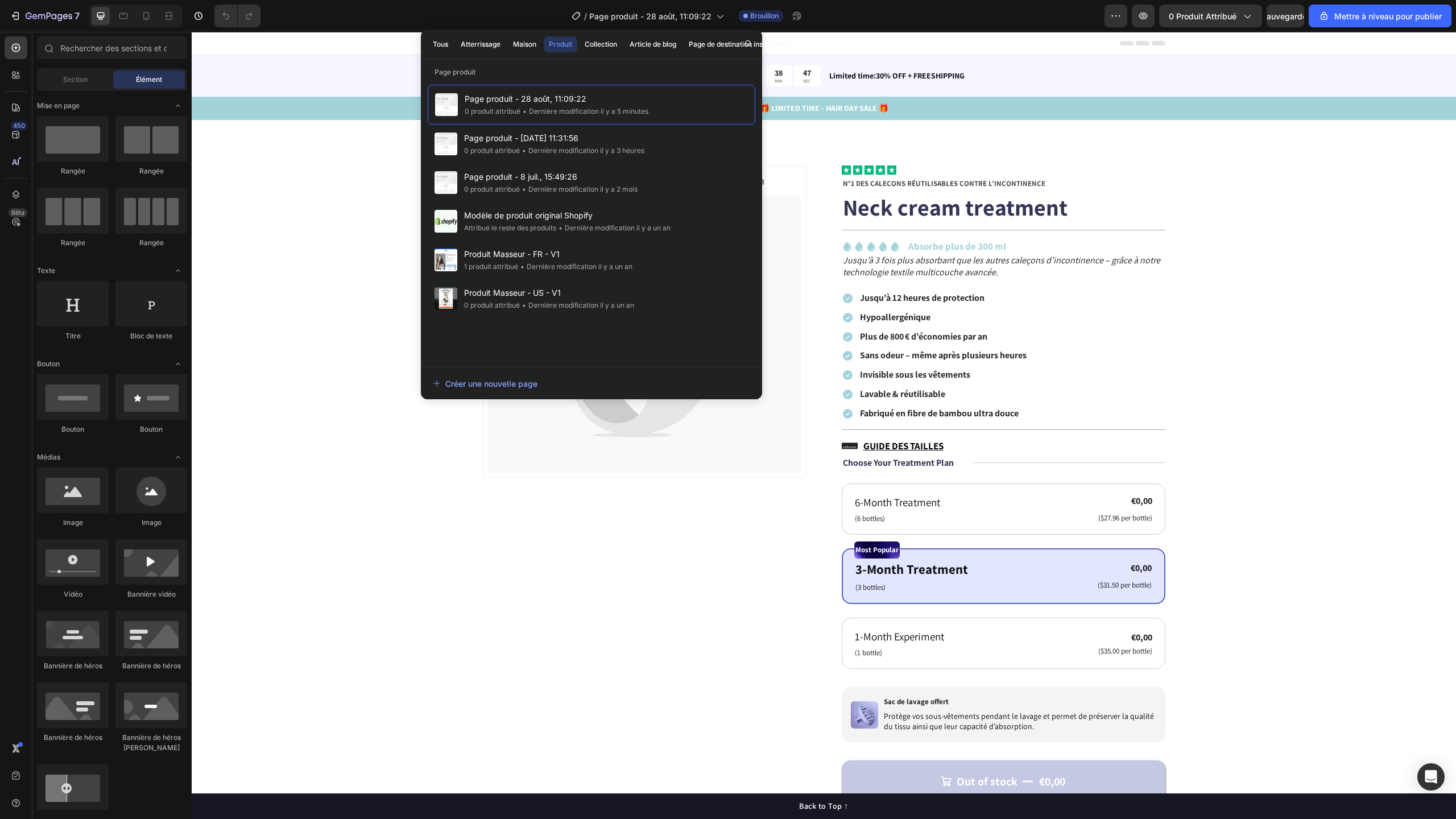
drag, startPoint x: 1119, startPoint y: 11, endPoint x: 1119, endPoint y: 756, distance: 745.0
click at [1119, 11] on icon "button" at bounding box center [1115, 16] width 11 height 11
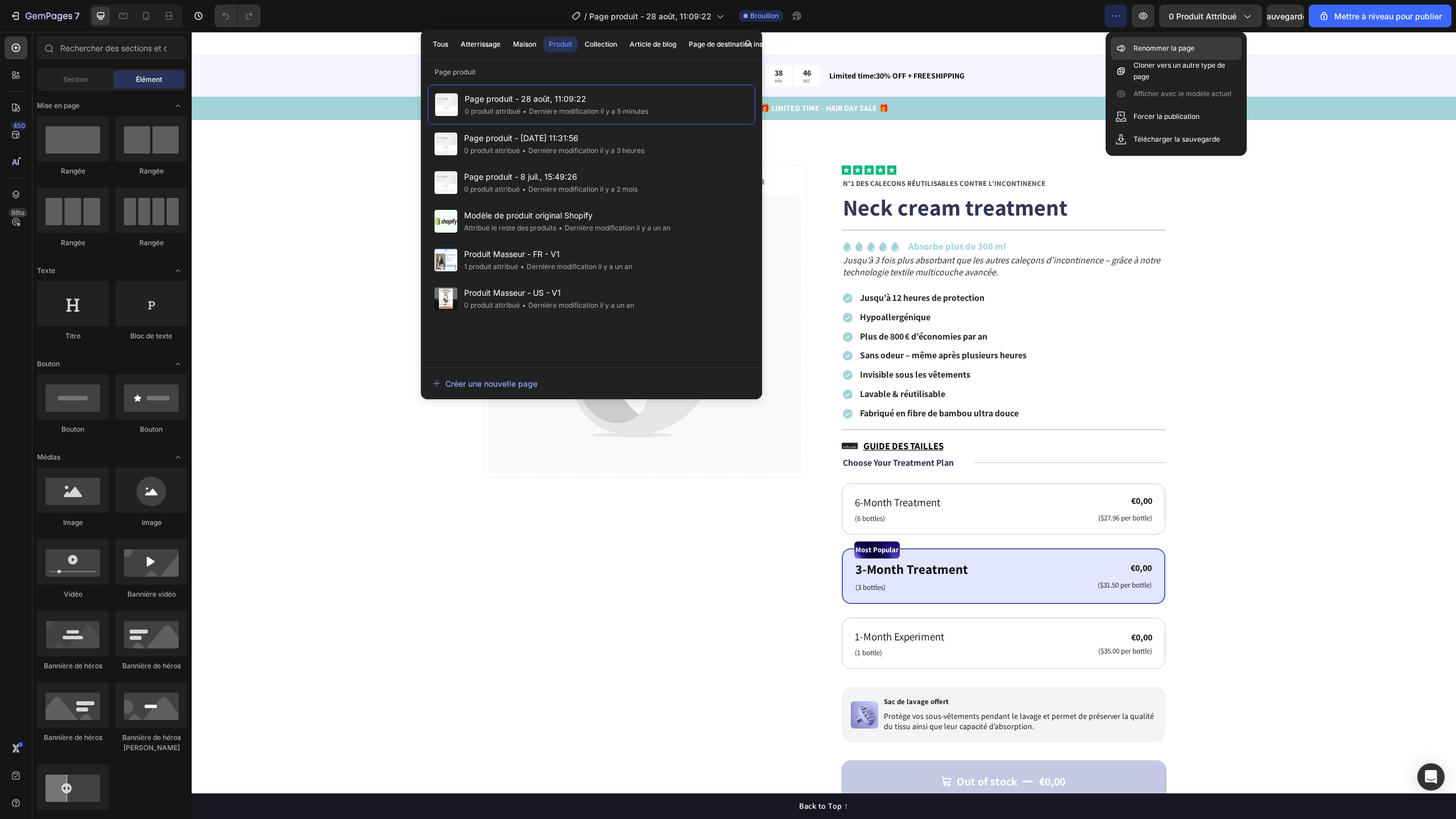
click at [1143, 50] on font "Renommer la page" at bounding box center [1164, 48] width 61 height 9
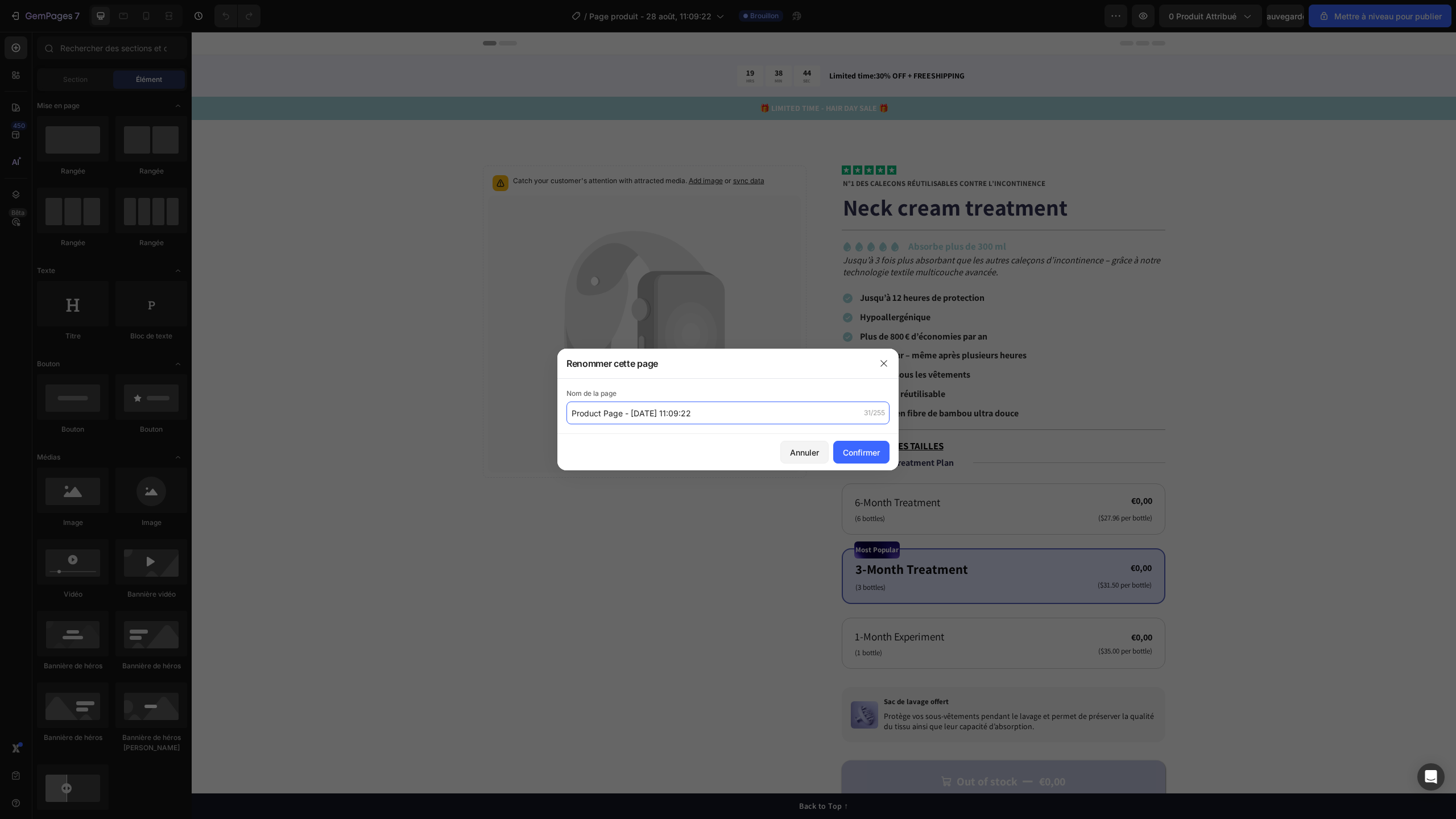
click at [704, 413] on input "Product Page - [DATE] 11:09:22" at bounding box center [728, 413] width 323 height 23
type input "Boxer Homme - Fuite Urinaire -V1"
click at [879, 447] on font "Confirmer" at bounding box center [861, 453] width 37 height 12
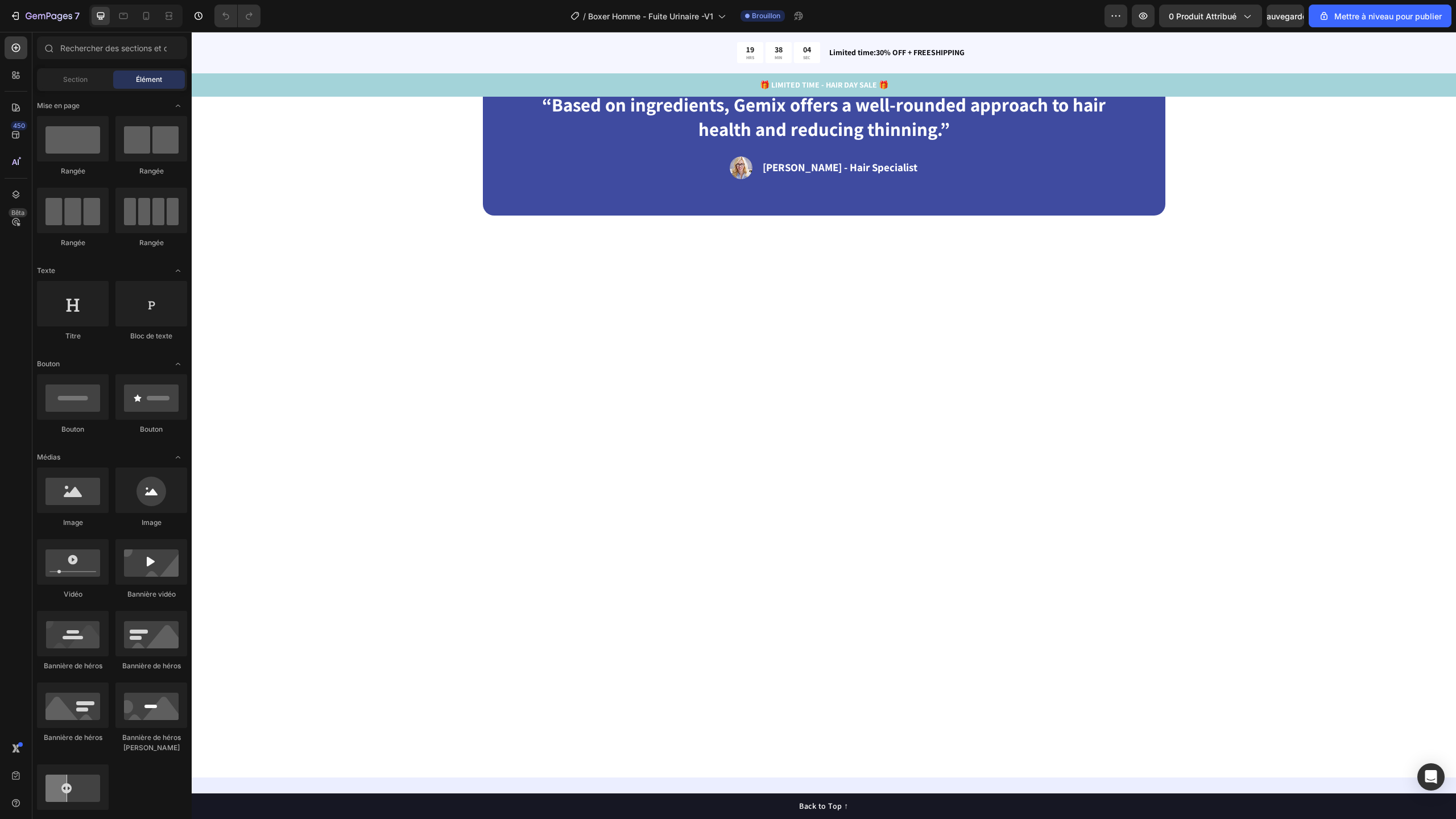
scroll to position [2764, 0]
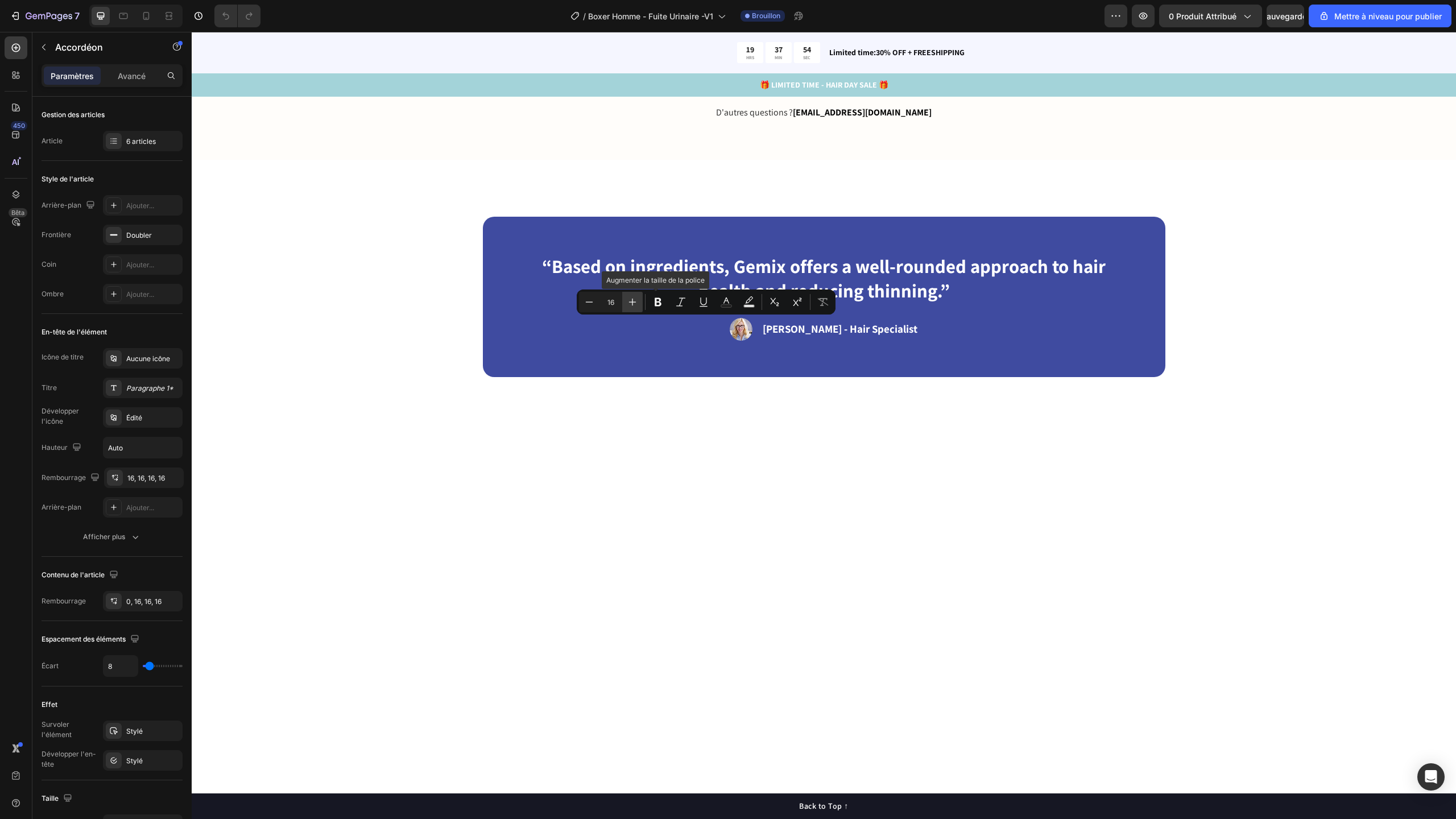
click at [636, 305] on icon "Barre d'outils contextuelle de l'éditeur" at bounding box center [632, 302] width 11 height 11
type input "17"
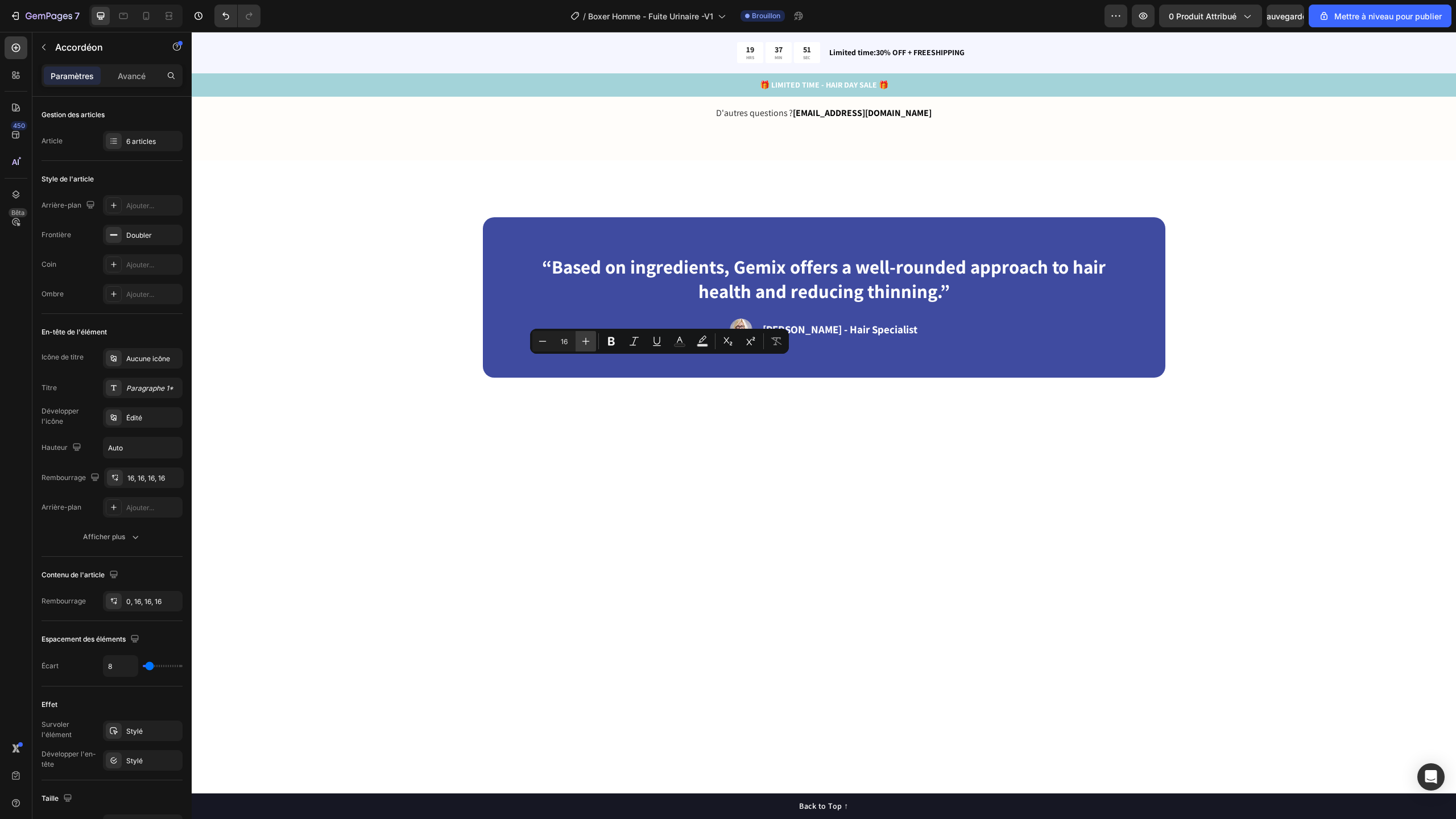
click at [591, 339] on icon "Editor contextual toolbar" at bounding box center [585, 341] width 11 height 11
type input "17"
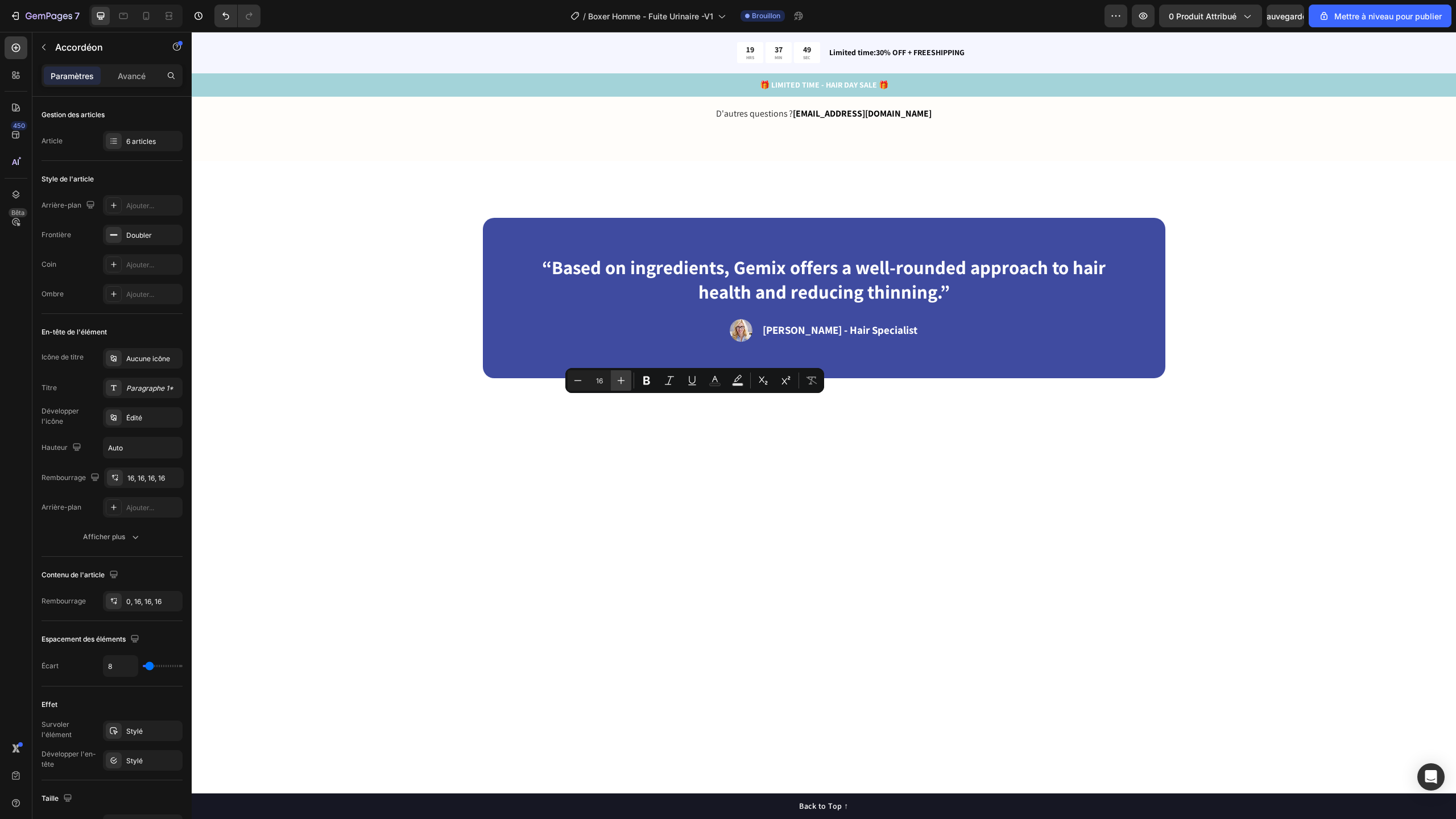
click at [619, 379] on icon "Editor contextual toolbar" at bounding box center [620, 380] width 11 height 11
type input "17"
click at [641, 5] on p "Échange 100 % gratuit garanti" at bounding box center [671, 0] width 111 height 12
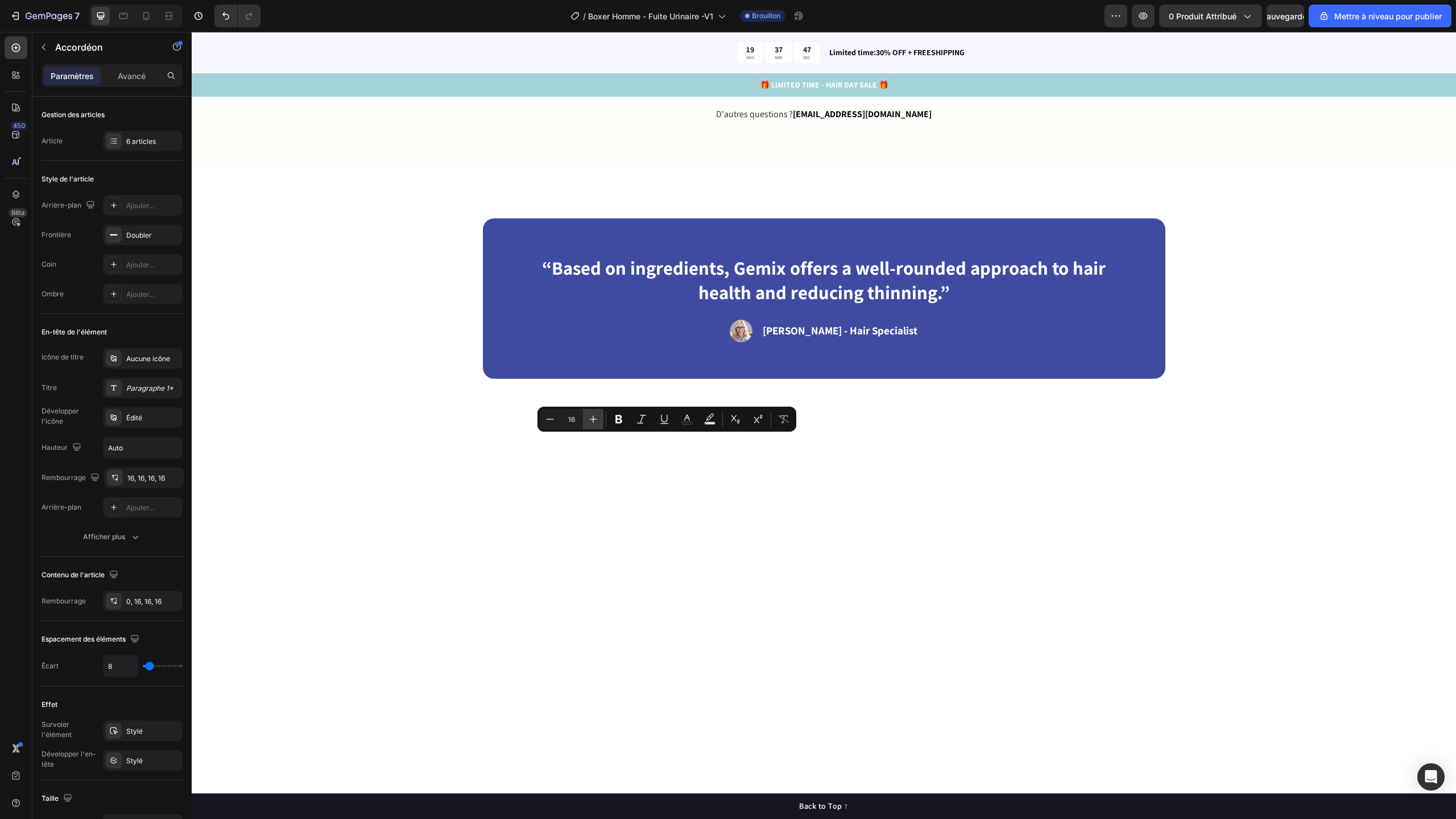
click at [600, 417] on button "Plus" at bounding box center [592, 419] width 20 height 20
type input "17"
click at [641, 45] on p "Lavage et utilisation" at bounding box center [654, 40] width 76 height 12
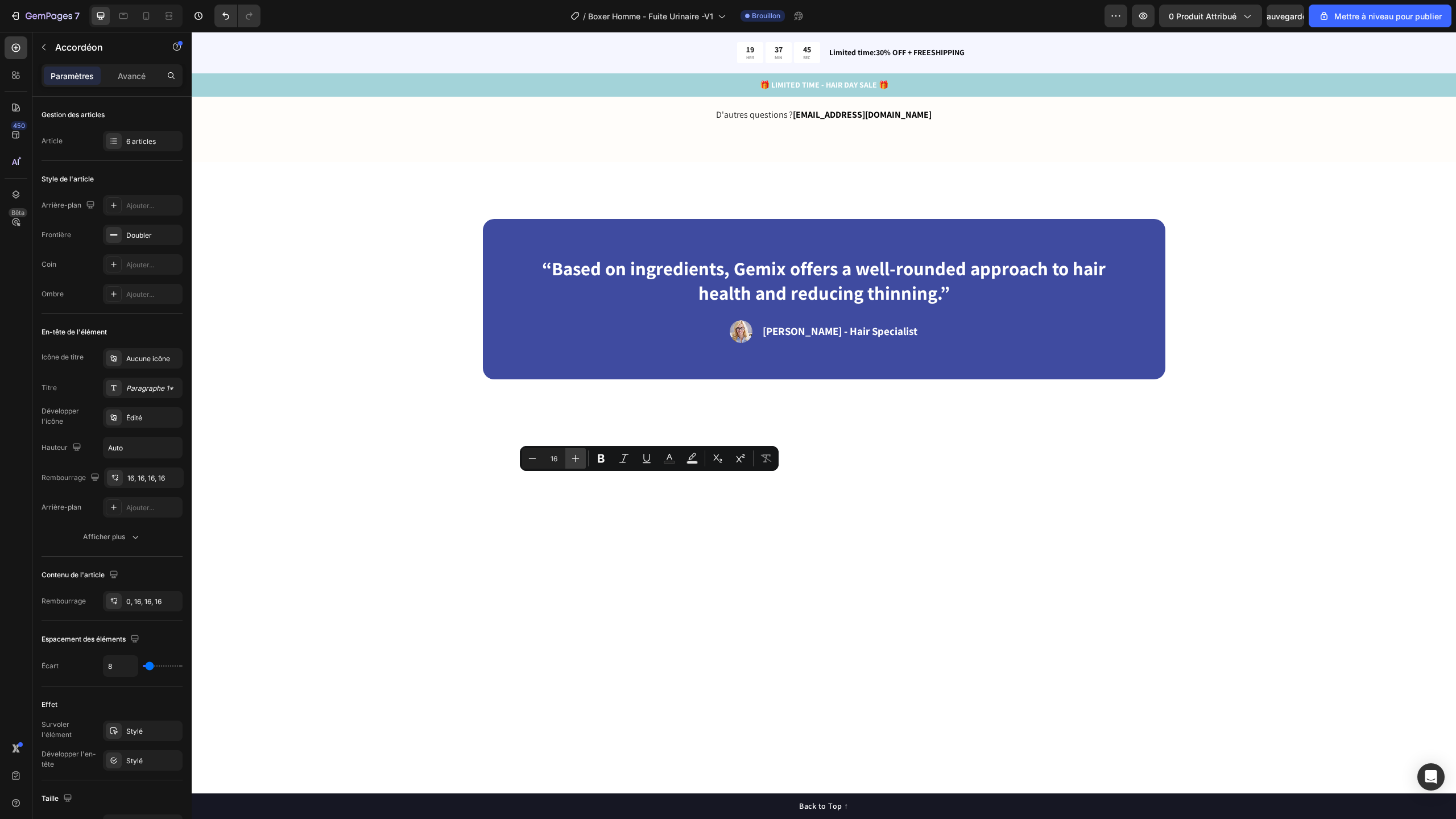
click at [584, 460] on button "Plus" at bounding box center [575, 458] width 20 height 20
type input "17"
click at [645, 83] on p "Composition" at bounding box center [641, 78] width 49 height 12
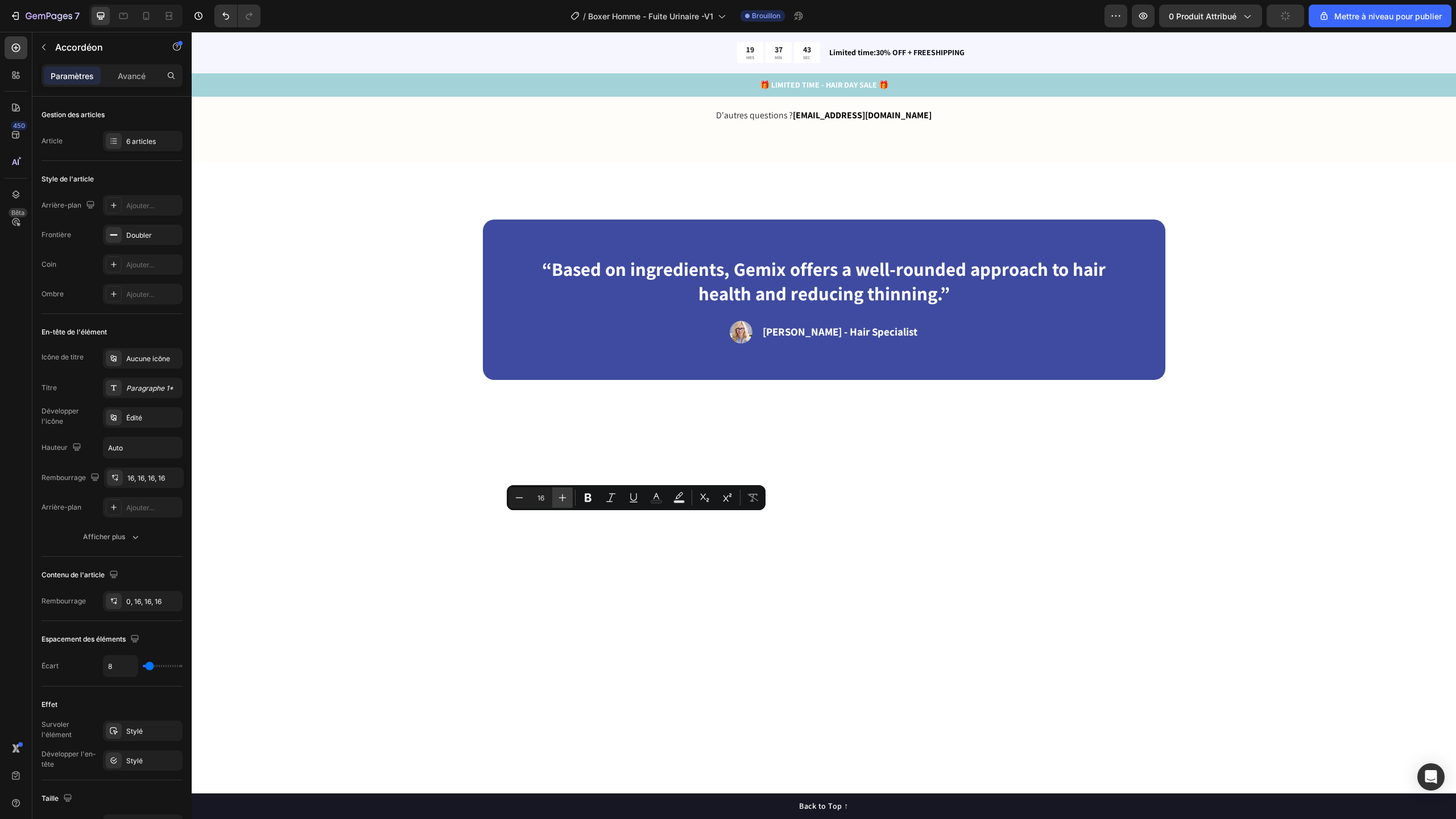
click at [564, 497] on icon "Editor contextual toolbar" at bounding box center [562, 498] width 11 height 11
click at [750, 499] on icon "Editor contextual toolbar" at bounding box center [753, 498] width 11 height 11
click at [570, 499] on button "Plus" at bounding box center [562, 497] width 20 height 20
click at [757, 503] on icon "Barre d'outils contextuelle de l'éditeur" at bounding box center [753, 498] width 11 height 11
click at [568, 498] on icon "Barre d'outils contextuelle de l'éditeur" at bounding box center [562, 498] width 11 height 11
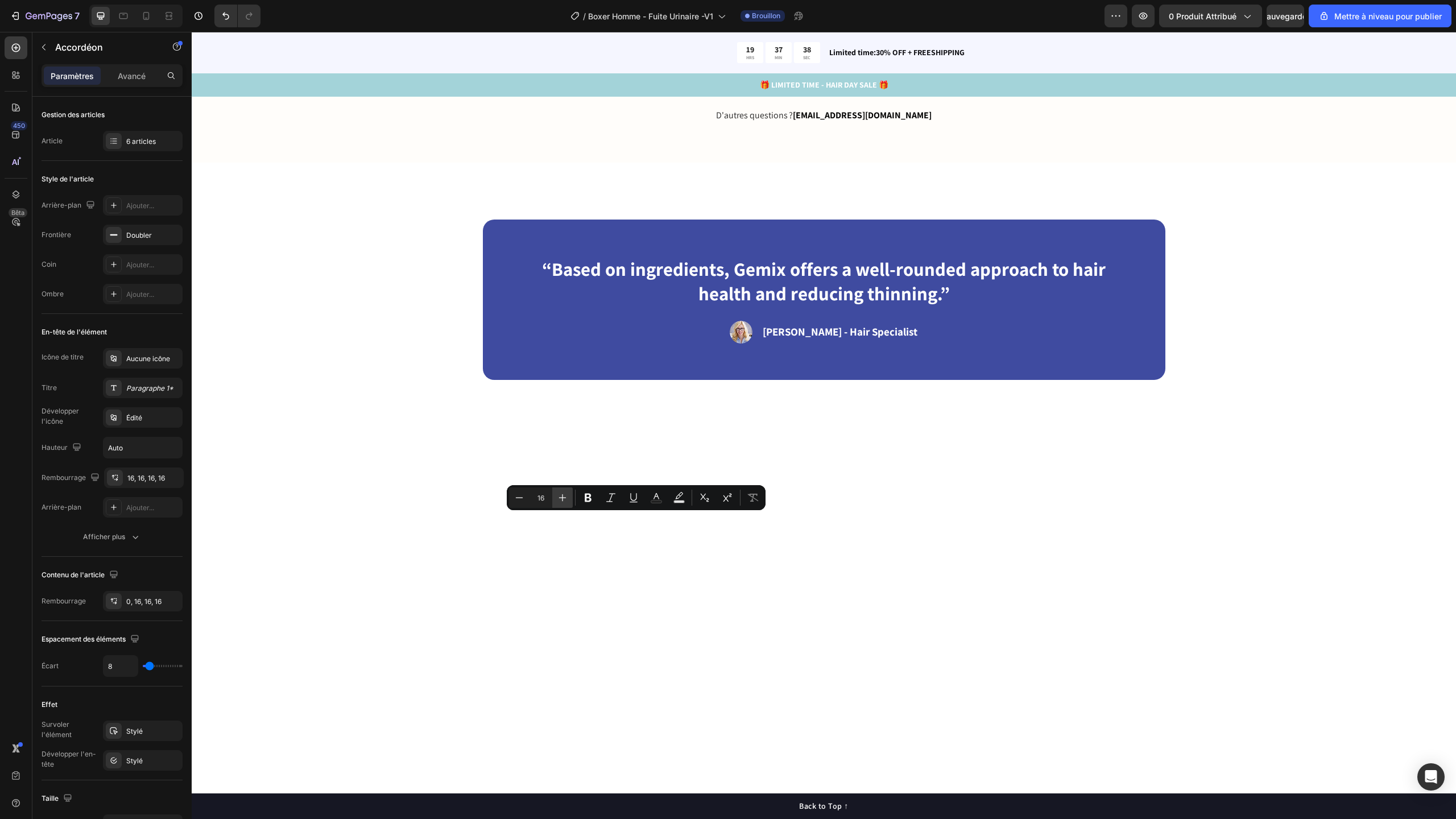
type input "17"
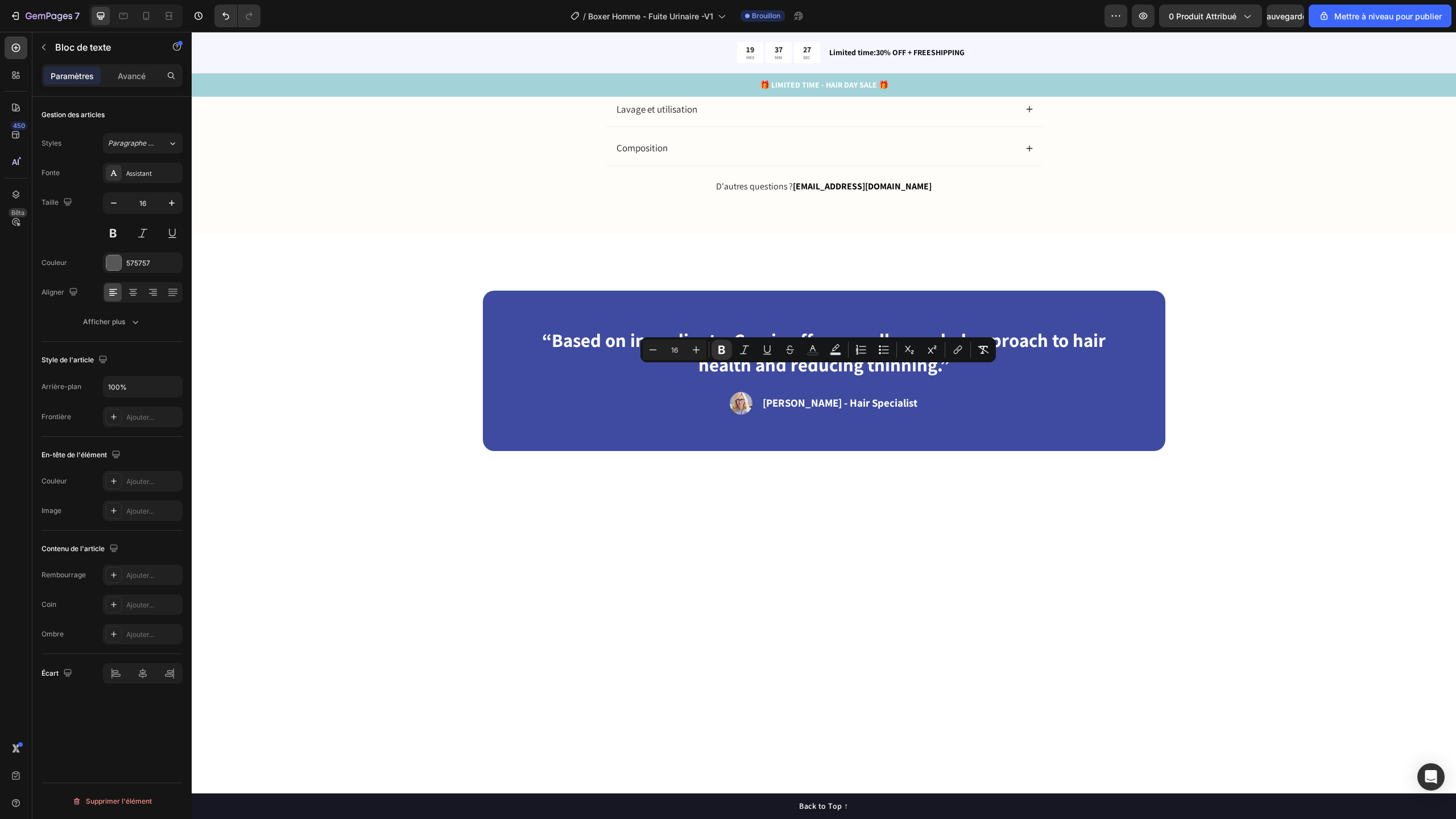
drag, startPoint x: 145, startPoint y: 12, endPoint x: 145, endPoint y: 756, distance: 744.0
click at [145, 12] on icon at bounding box center [146, 16] width 6 height 8
type input "14"
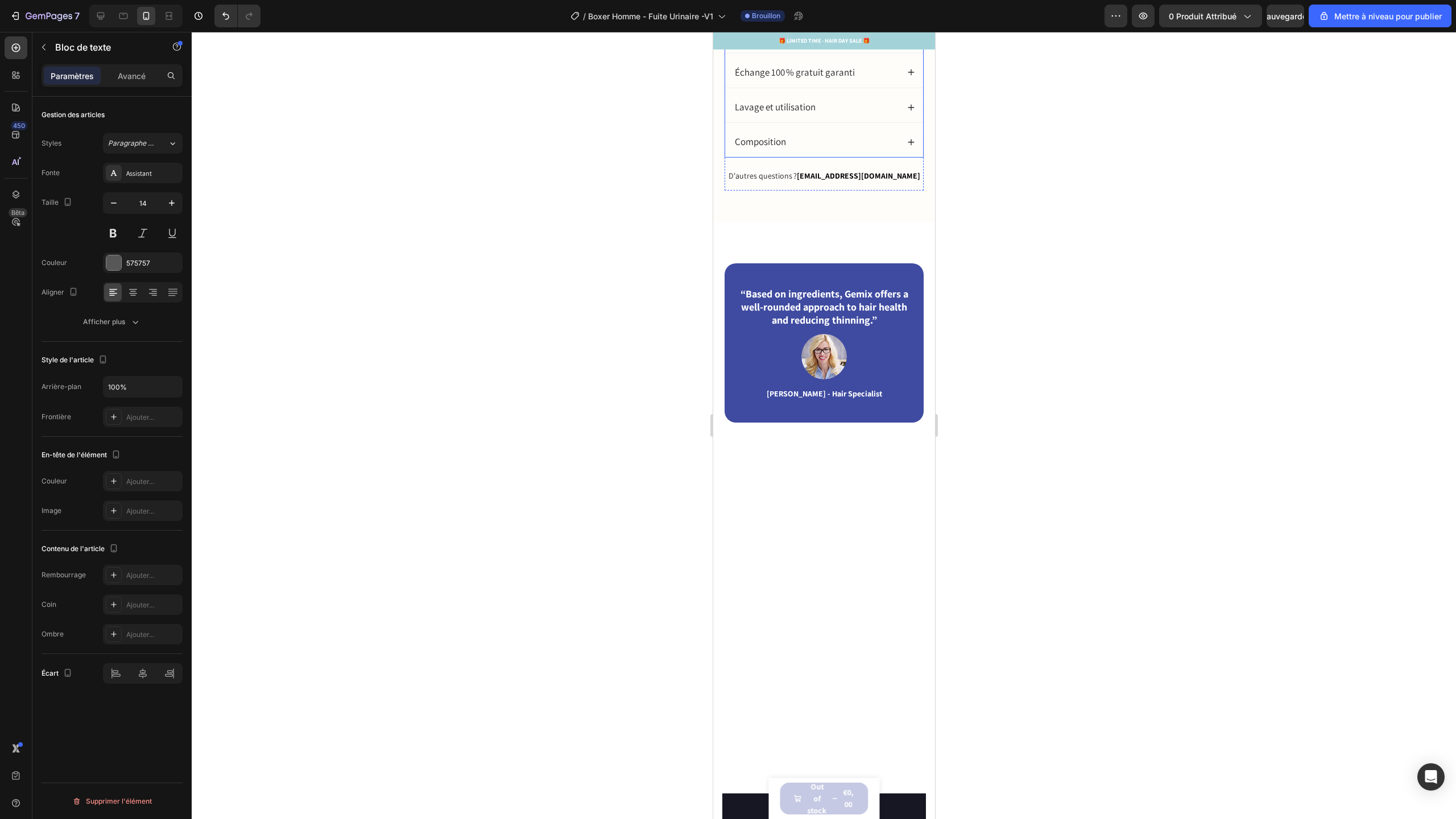
scroll to position [2989, 0]
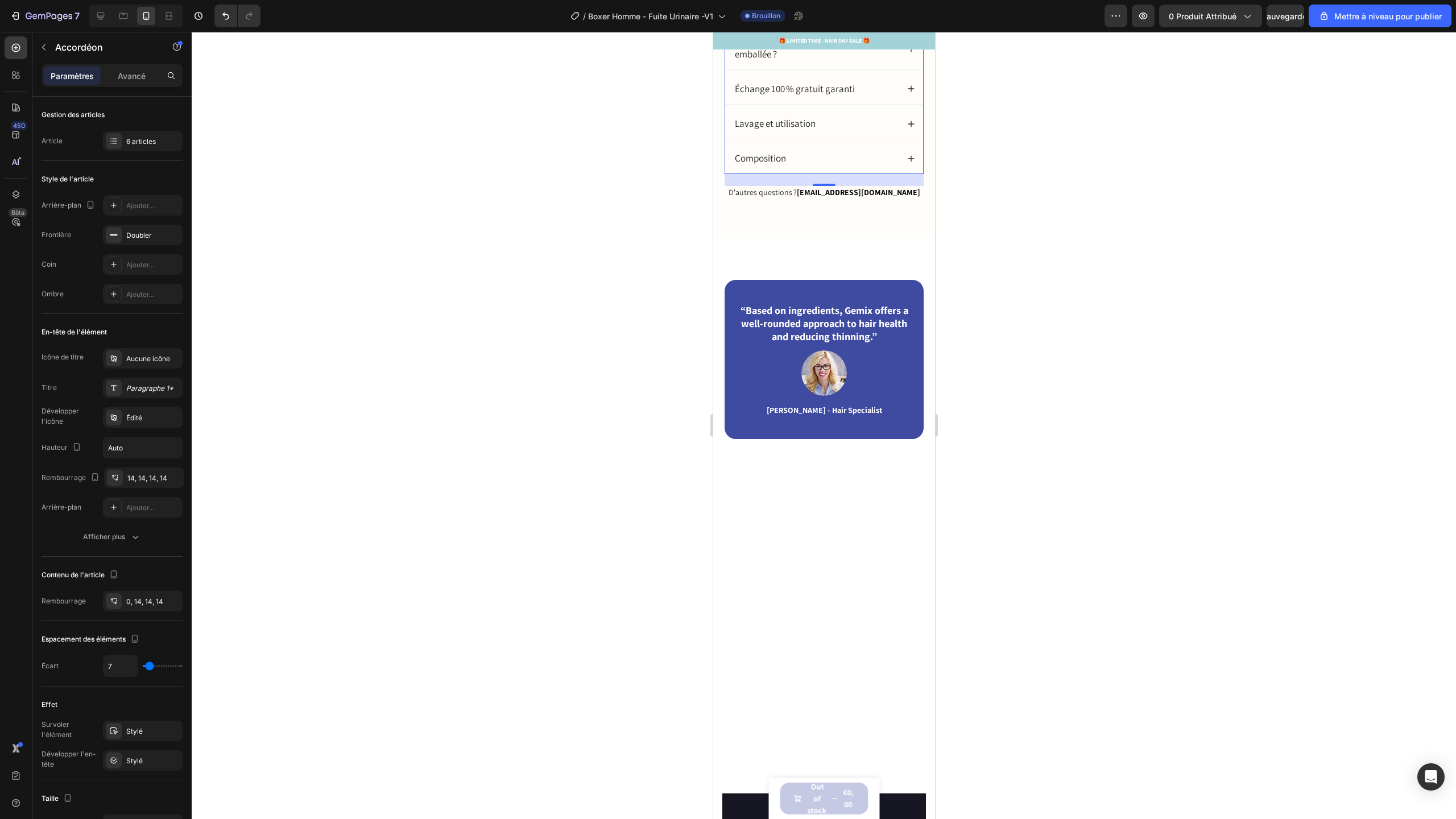
click at [771, 203] on icon "Editor contextual toolbar" at bounding box center [771, 205] width 11 height 11
type input "18"
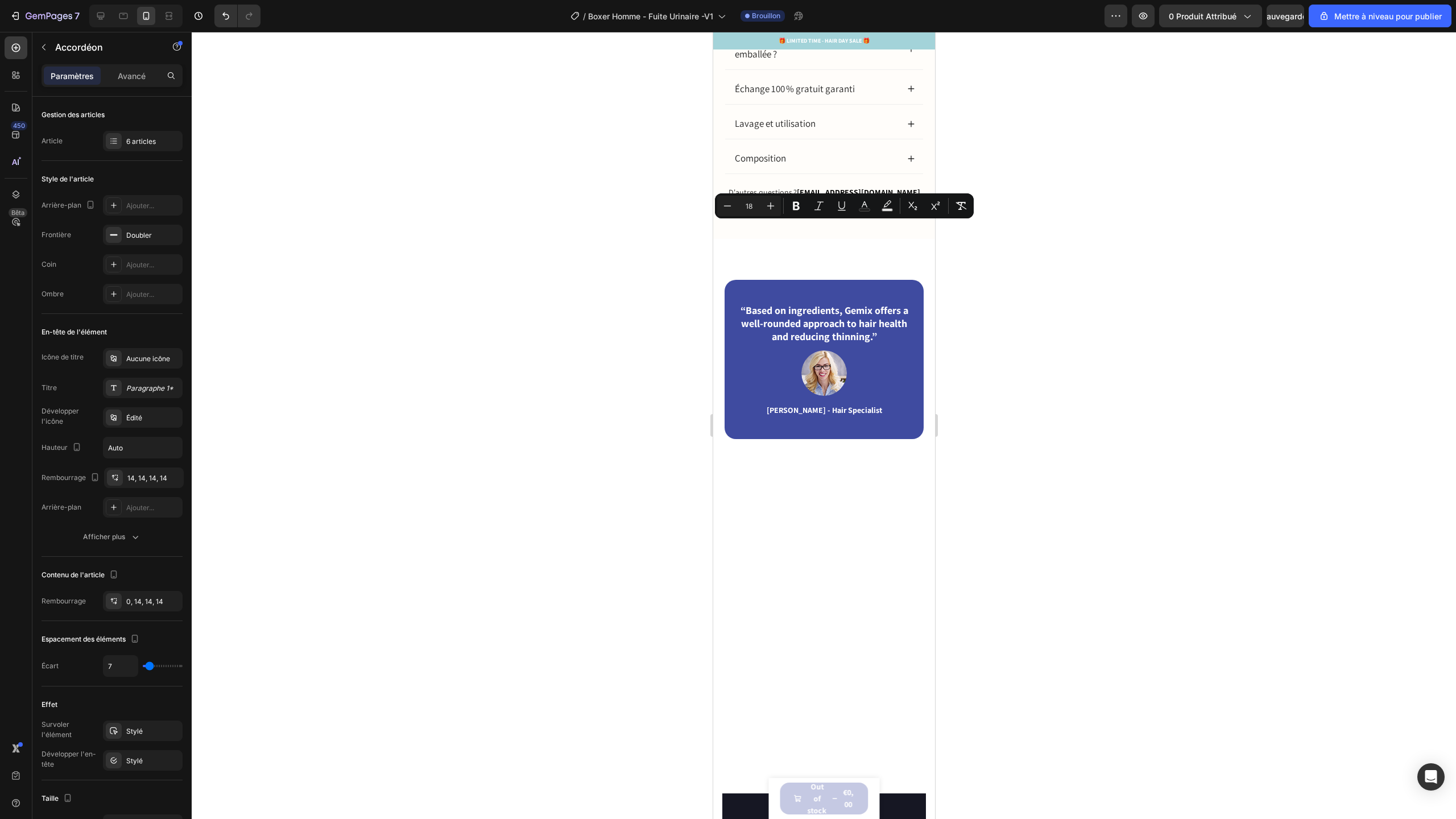
click at [771, 14] on span "Pourquoi choisir Orykas ?" at bounding box center [785, 8] width 101 height 12
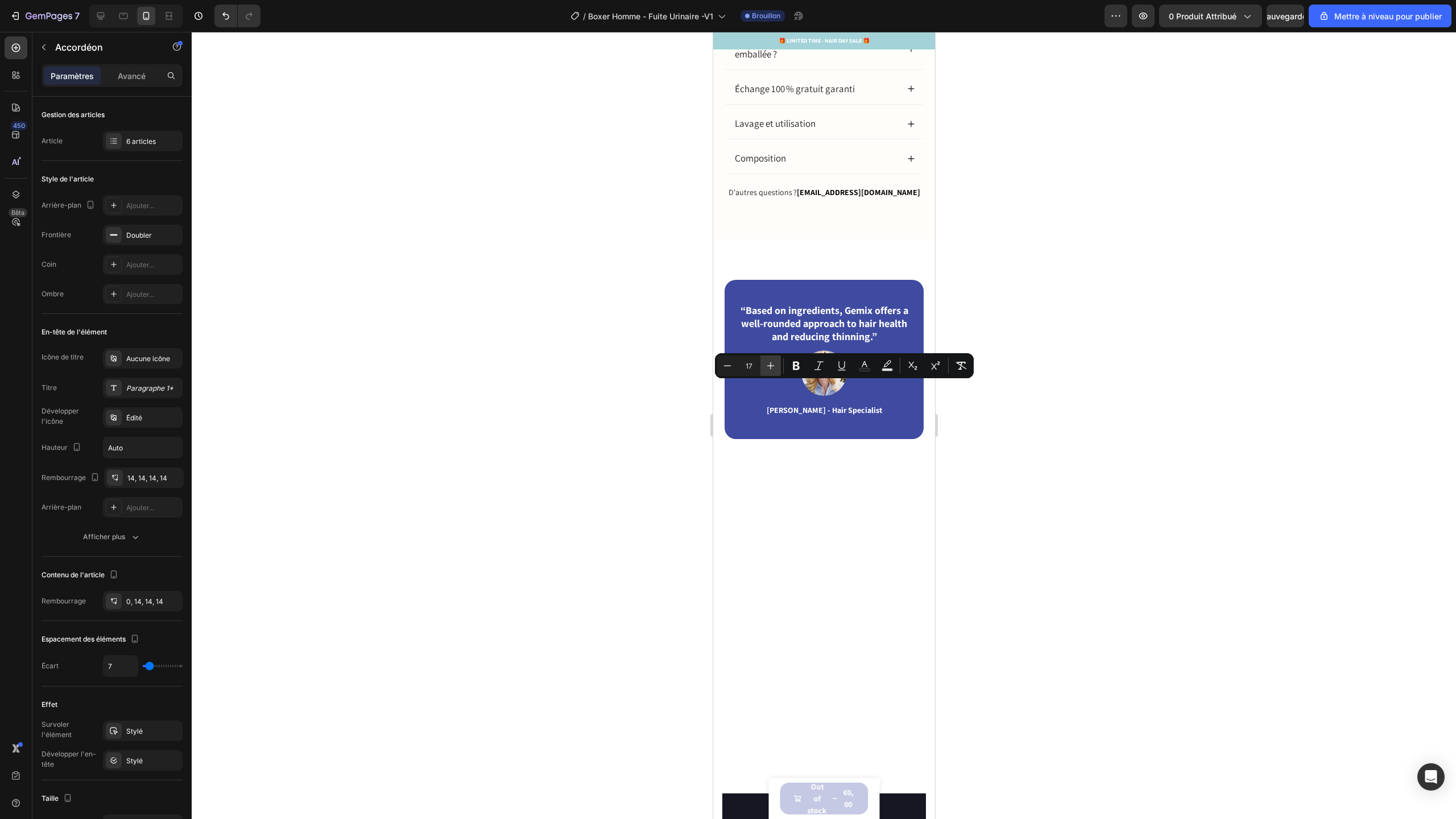
click at [765, 363] on icon "Editor contextual toolbar" at bounding box center [771, 365] width 11 height 11
type input "18"
click at [775, 60] on span "La livraison est-elle discrètement emballée ?" at bounding box center [800, 47] width 130 height 24
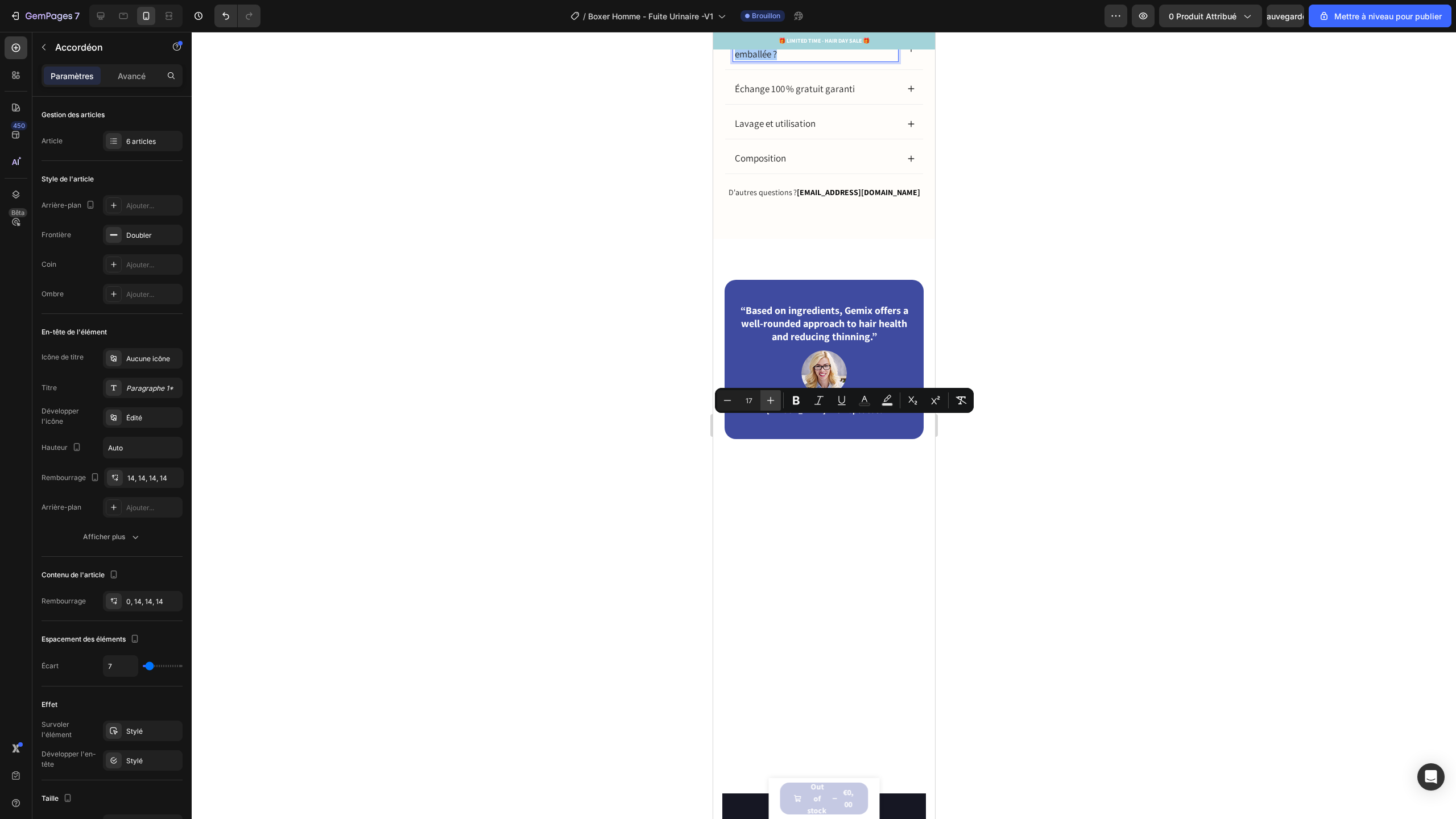
click at [771, 402] on icon "Editor contextual toolbar" at bounding box center [771, 400] width 11 height 11
type input "18"
click at [784, 95] on span "Échange 100 % gratuit garanti" at bounding box center [794, 89] width 120 height 12
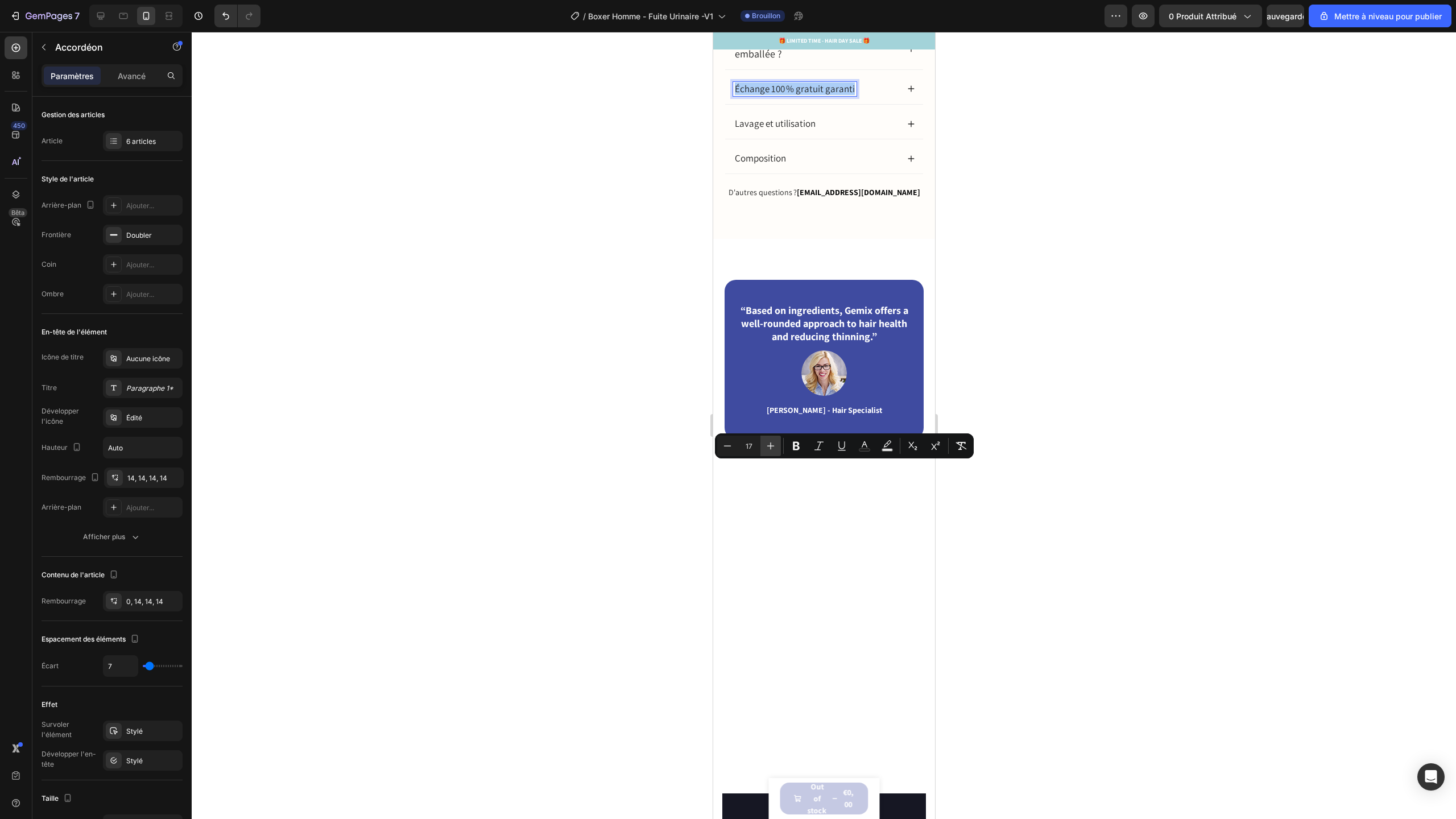
click at [775, 445] on icon "Editor contextual toolbar" at bounding box center [771, 446] width 11 height 11
type input "18"
click at [783, 130] on span "Lavage et utilisation" at bounding box center [775, 123] width 81 height 12
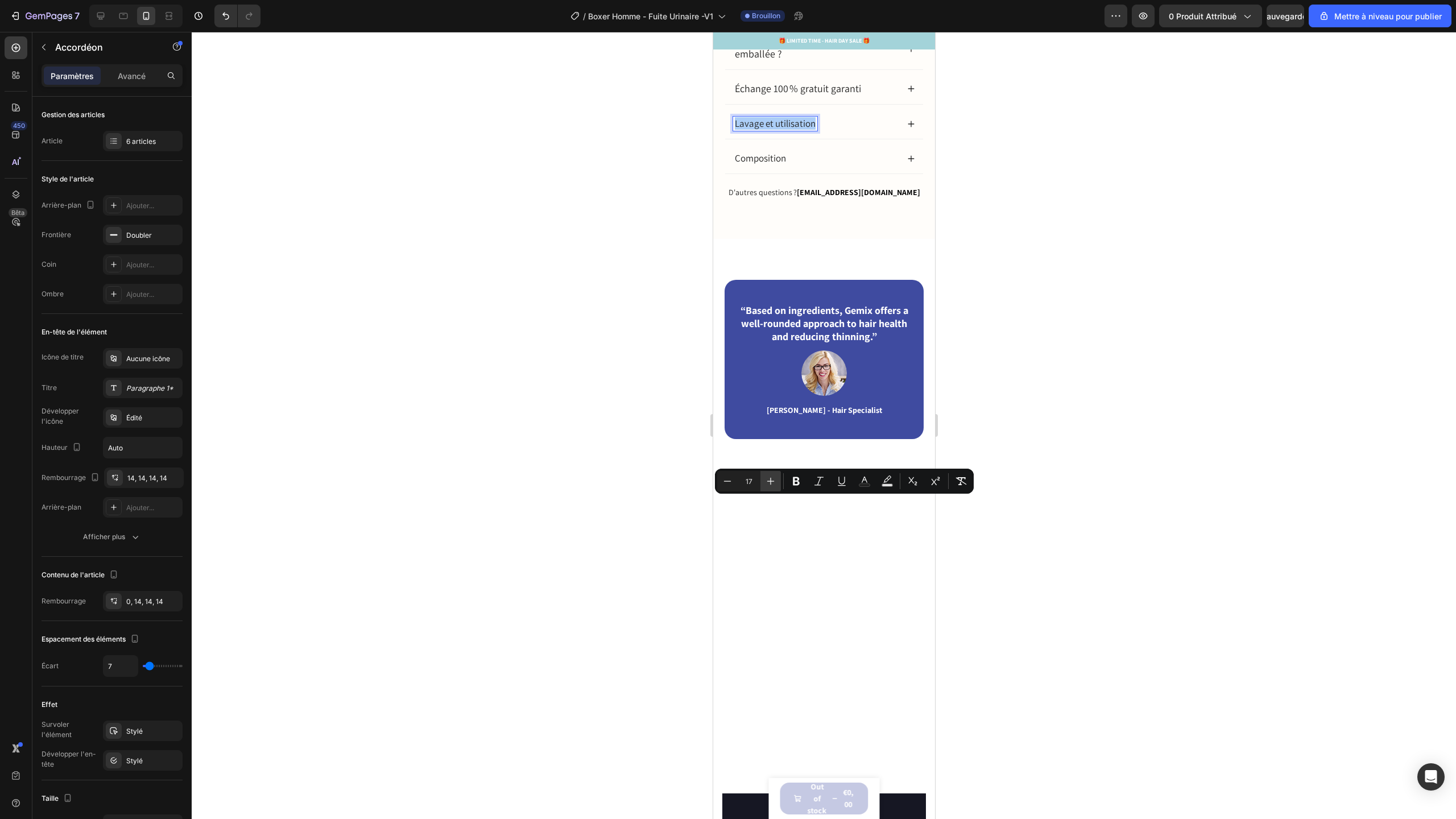
drag, startPoint x: 61, startPoint y: 463, endPoint x: 769, endPoint y: 485, distance: 708.3
click at [769, 485] on icon "Editor contextual toolbar" at bounding box center [771, 481] width 11 height 11
type input "18"
click at [773, 164] on span "Composition" at bounding box center [760, 158] width 51 height 12
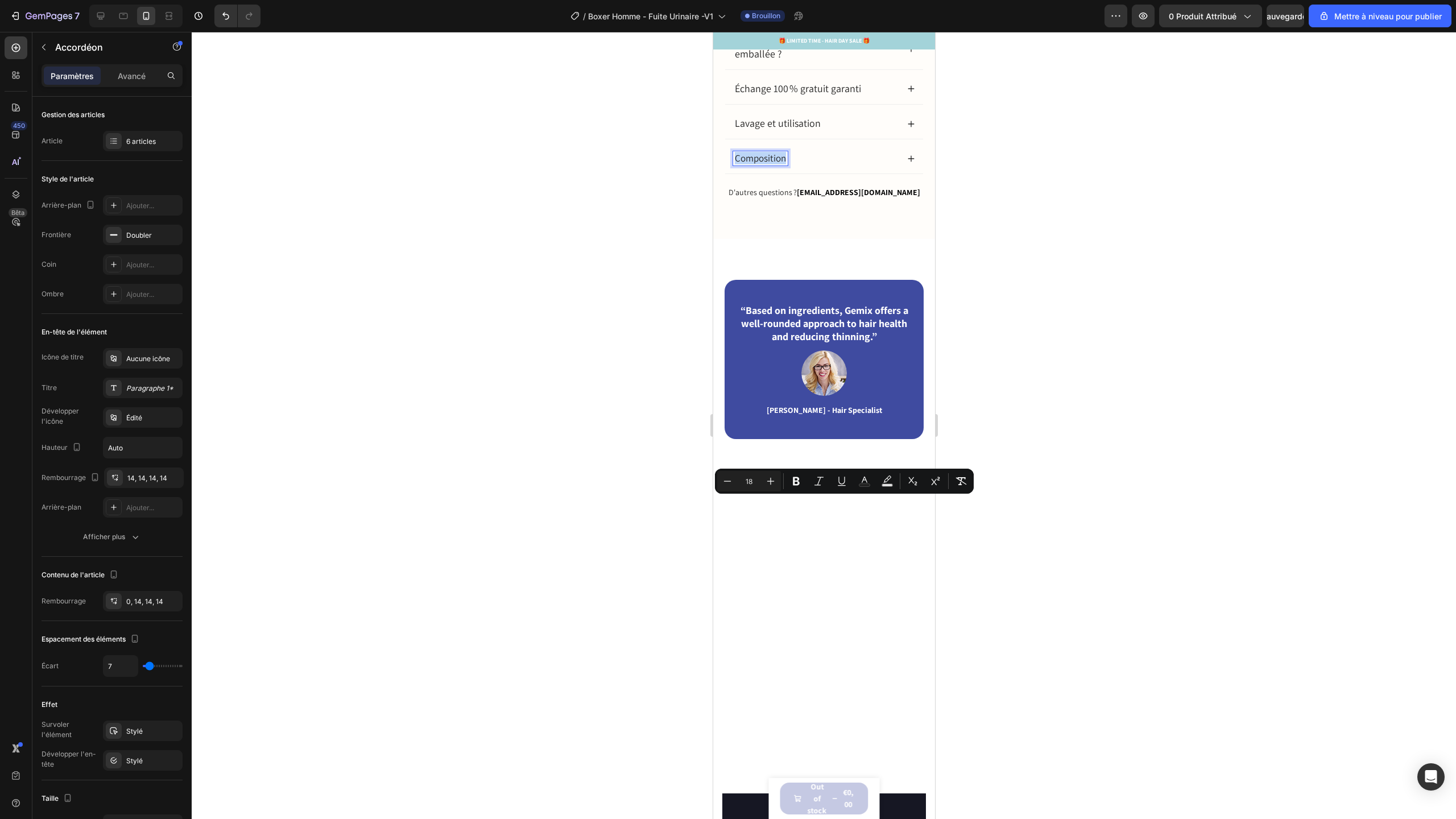
click at [773, 164] on span "Composition" at bounding box center [760, 158] width 51 height 12
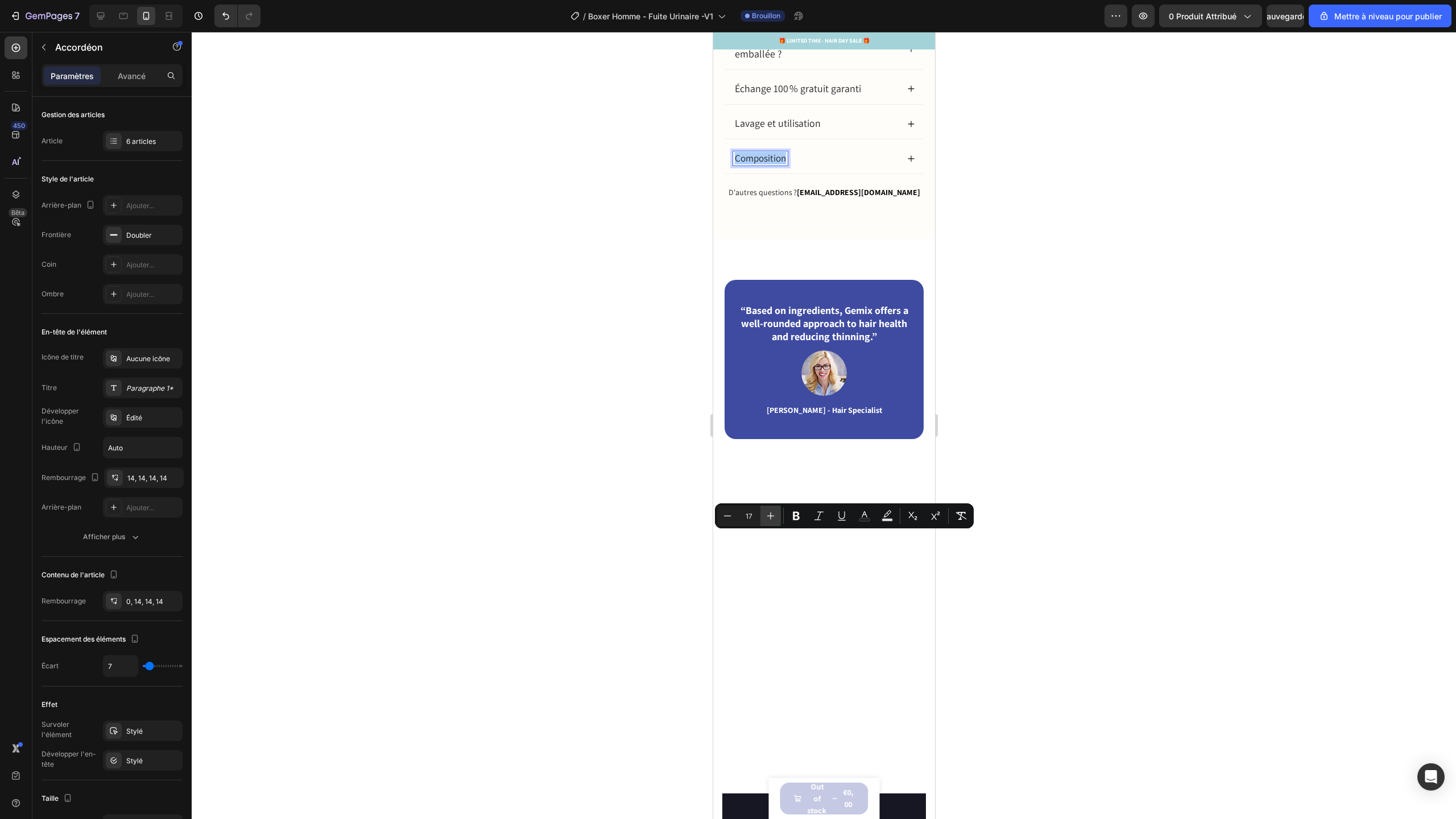
click at [771, 515] on icon "Editor contextual toolbar" at bounding box center [771, 516] width 7 height 7
type input "18"
click at [827, 59] on p "La livraison est-elle discrètement emballée ?" at bounding box center [815, 48] width 161 height 22
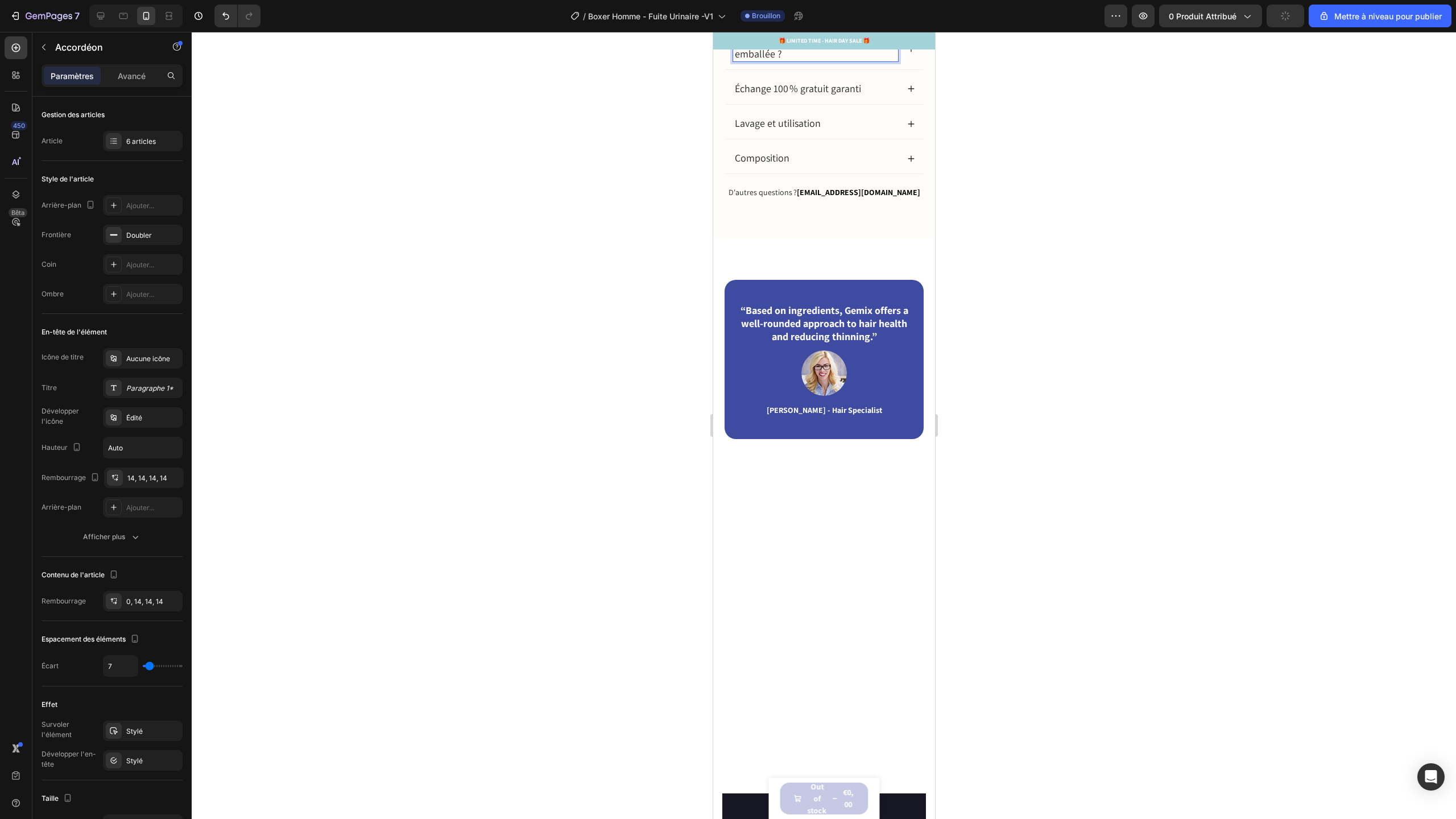
click at [862, 97] on div "Échange 100 % gratuit garanti" at bounding box center [815, 89] width 165 height 14
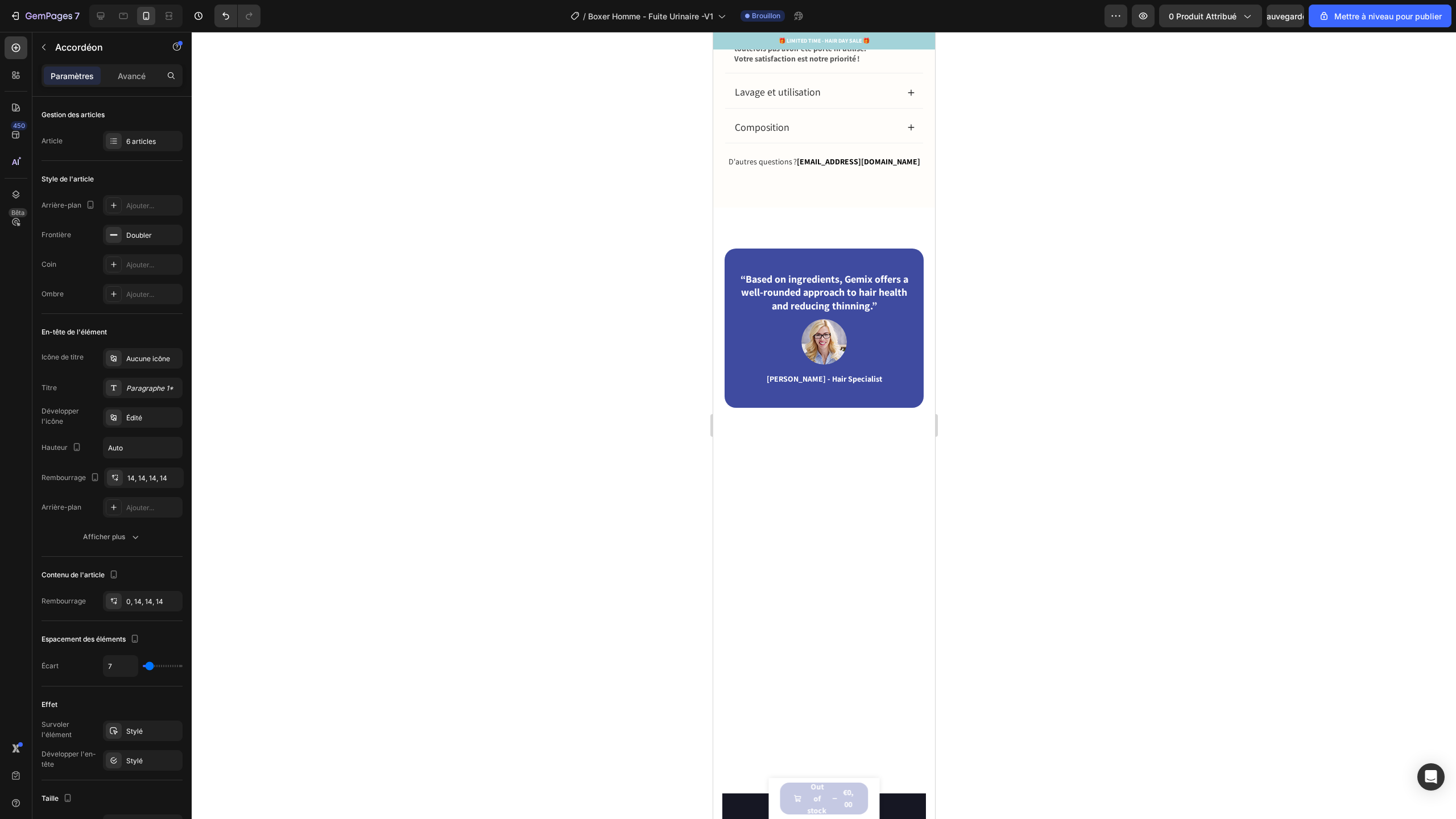
click at [809, 98] on span "Lavage et utilisation" at bounding box center [778, 91] width 86 height 13
click at [776, 133] on span "Composition" at bounding box center [762, 126] width 54 height 13
click at [778, 167] on p "D'autres questions ? Contact.nuresty@gmail.com" at bounding box center [823, 162] width 197 height 11
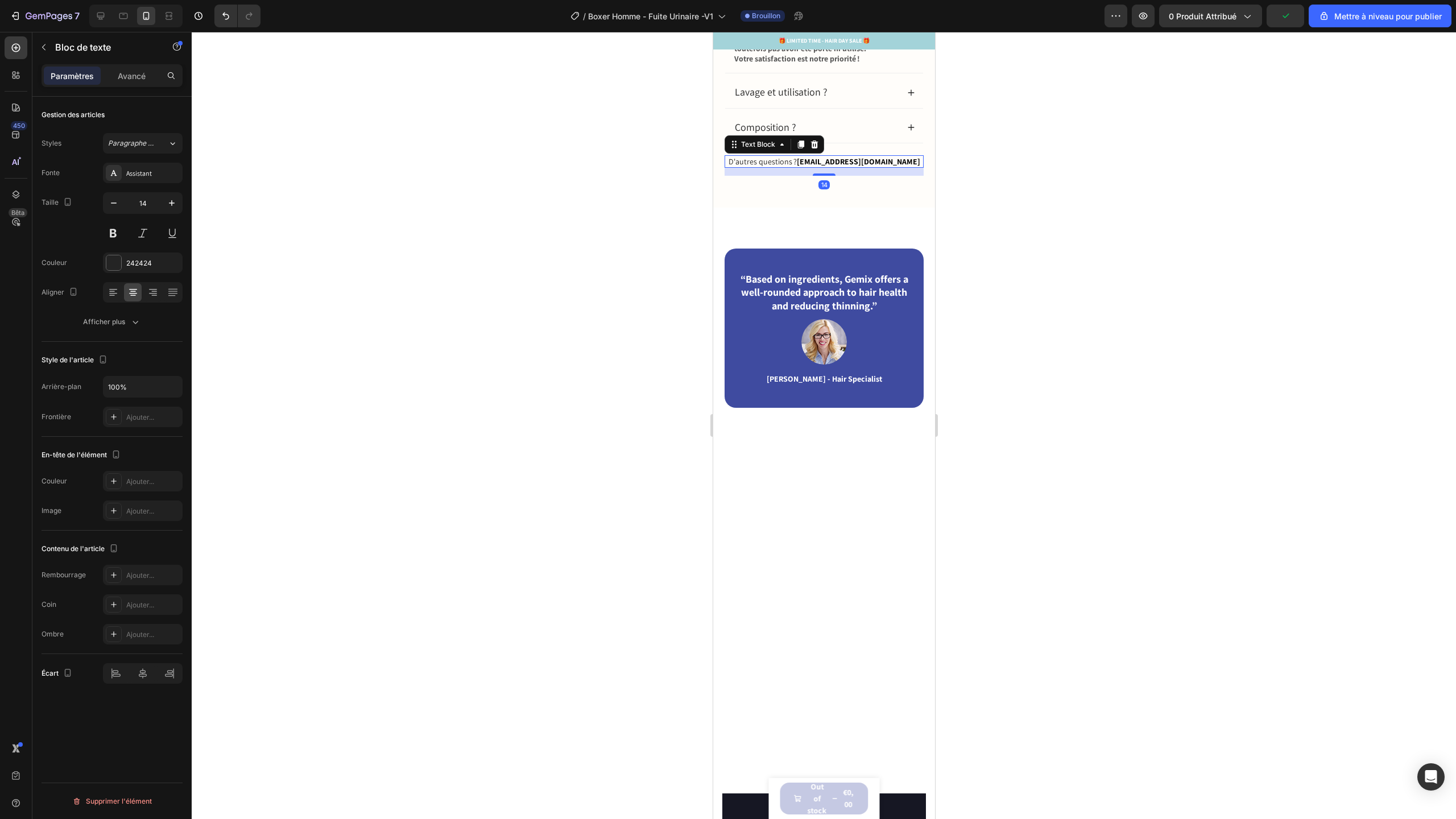
click at [773, 167] on p "D'autres questions ? Contact.nuresty@gmail.com" at bounding box center [823, 162] width 197 height 11
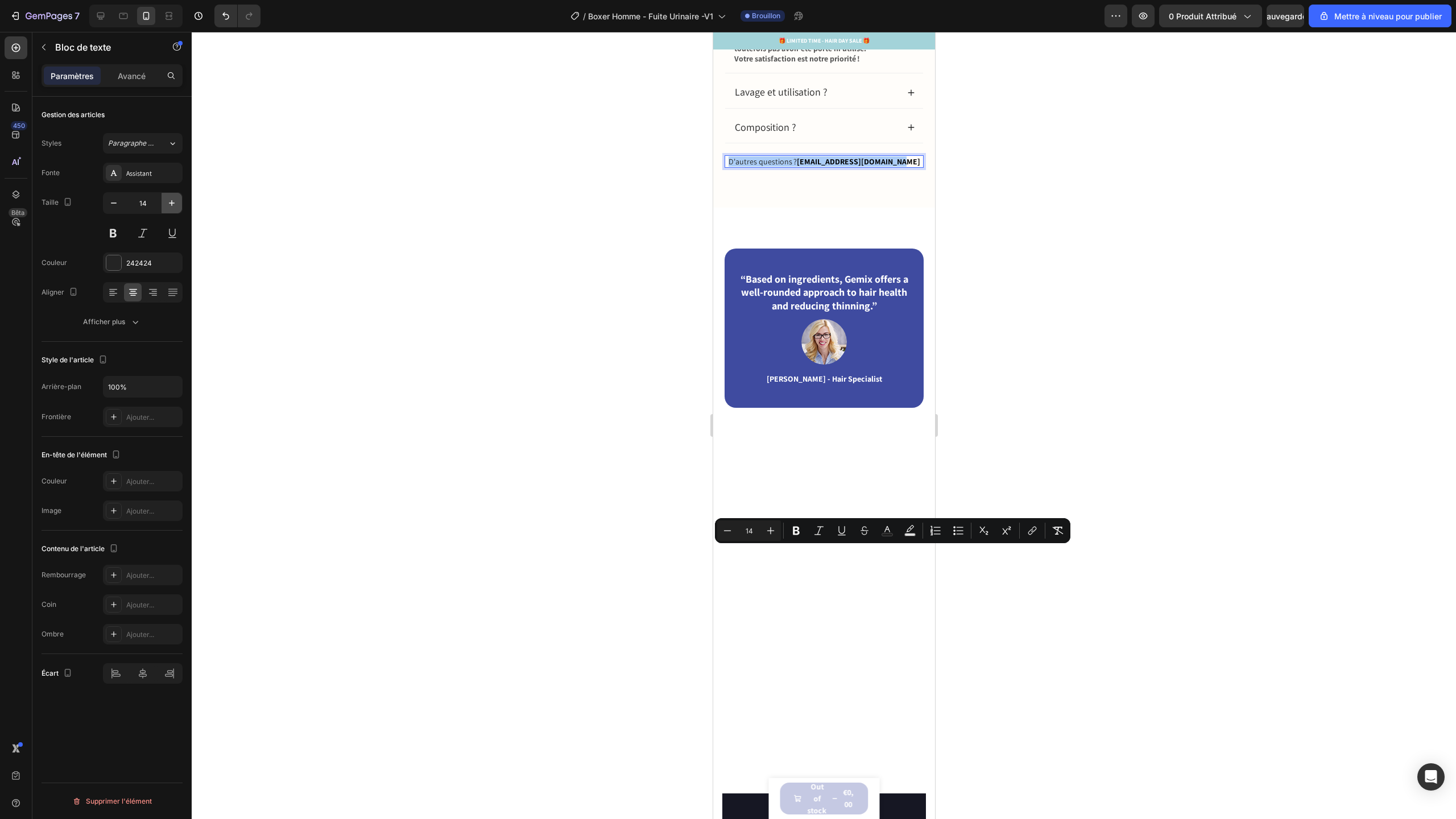
click at [171, 201] on icon "button" at bounding box center [171, 203] width 5 height 5
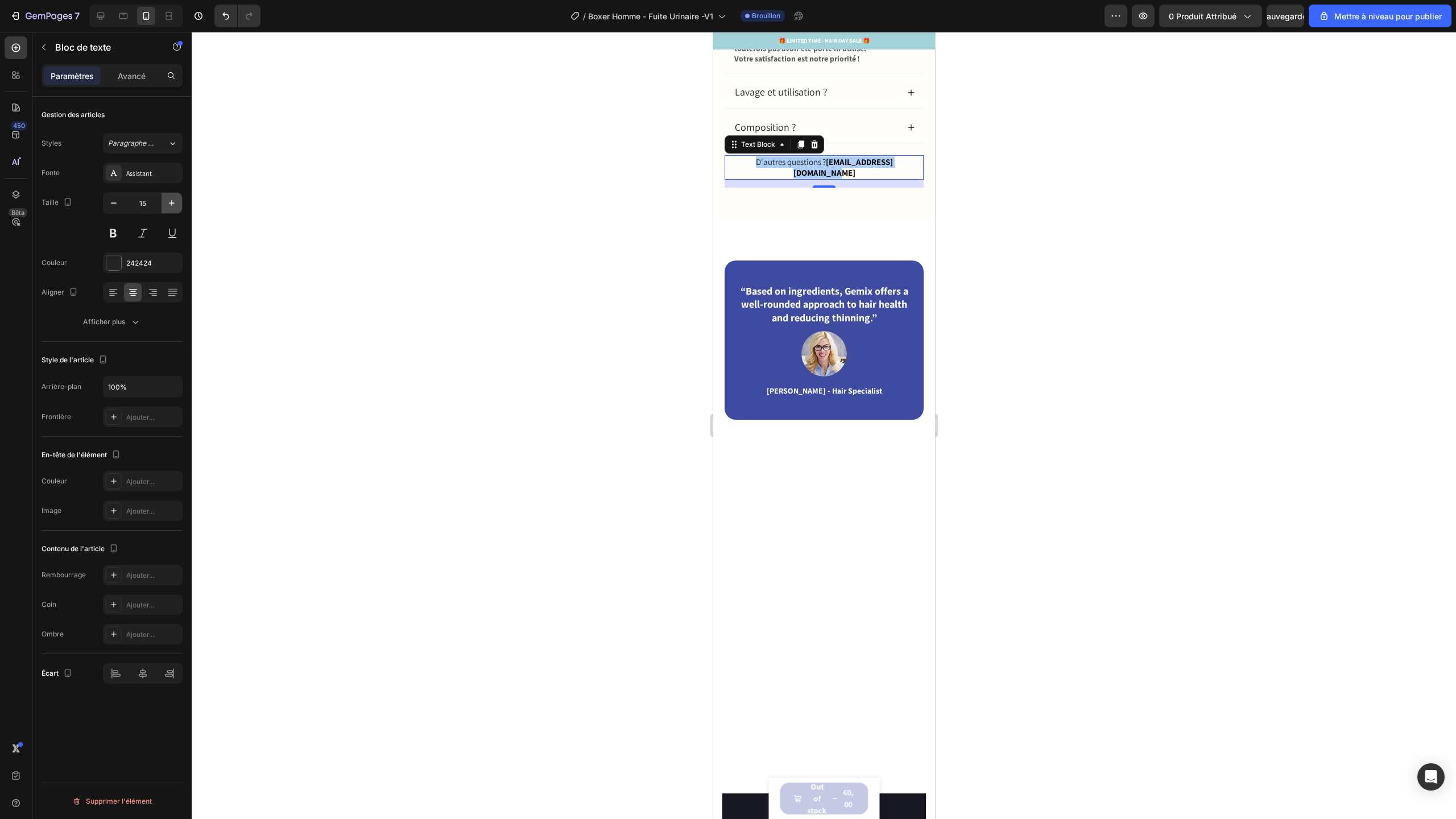
type input "16"
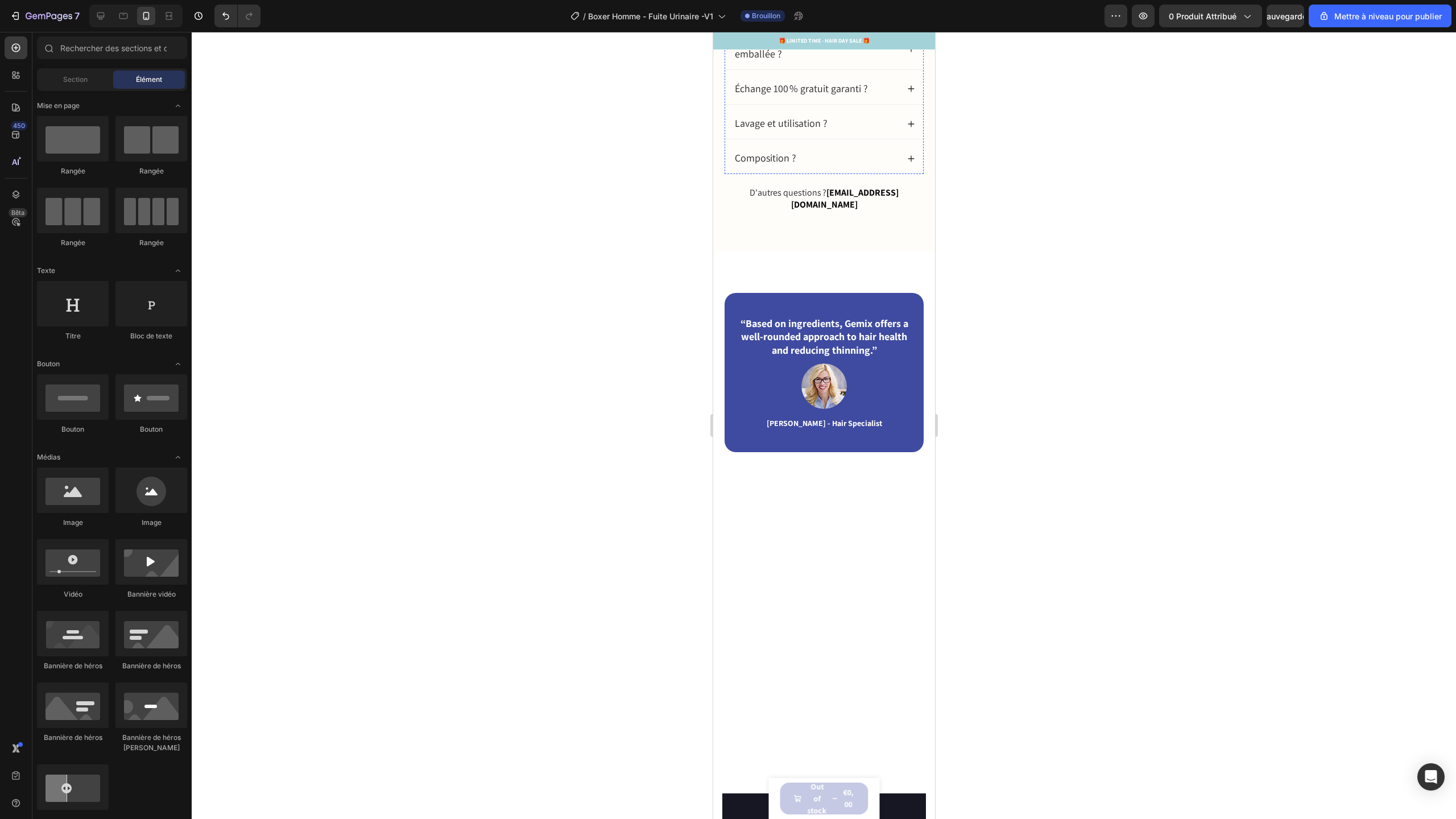
drag, startPoint x: 901, startPoint y: 356, endPoint x: 759, endPoint y: 290, distance: 156.6
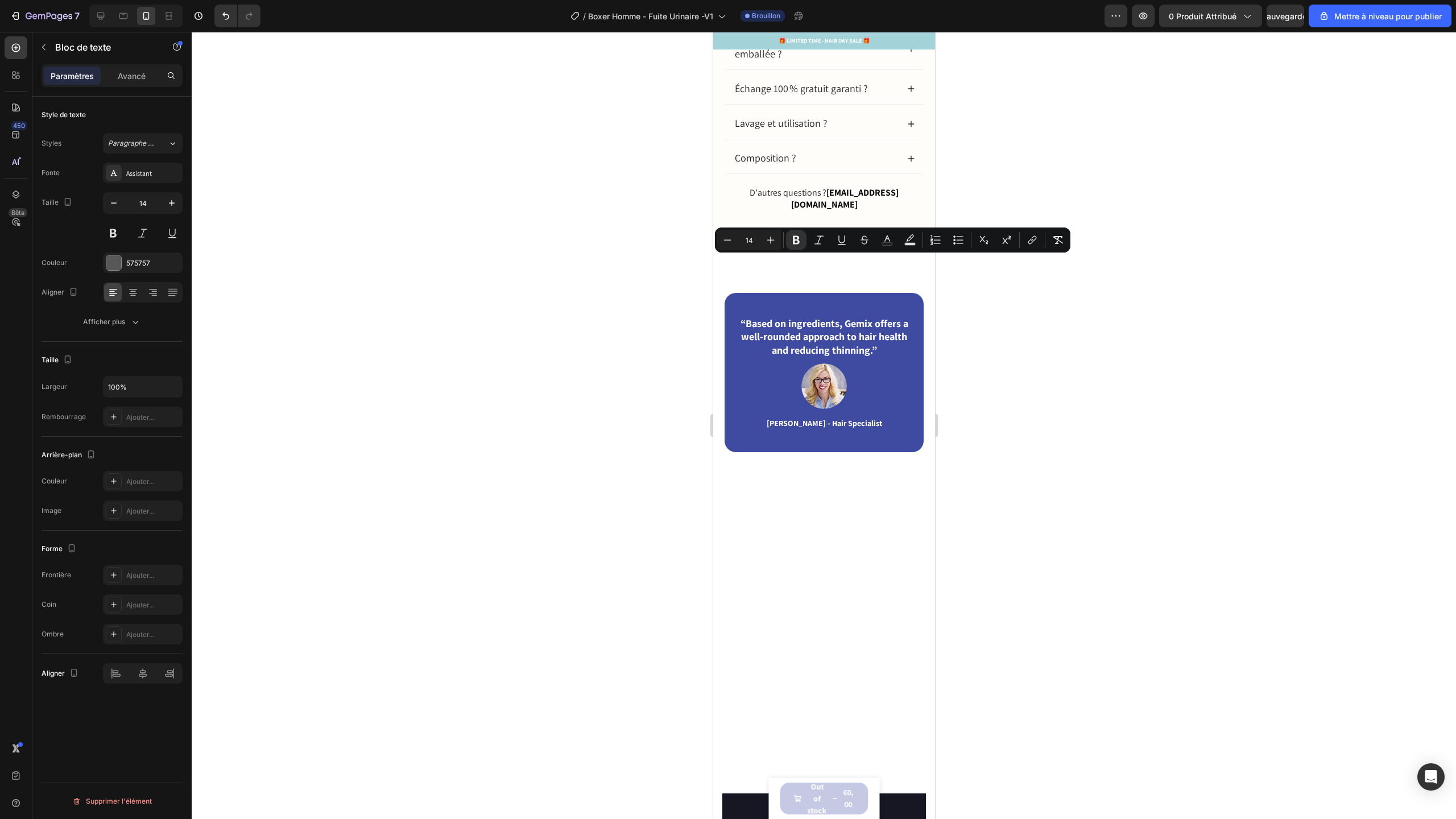
drag, startPoint x: 735, startPoint y: 262, endPoint x: 900, endPoint y: 360, distance: 191.9
click at [773, 241] on icon "Editor contextual toolbar" at bounding box center [771, 240] width 11 height 11
type input "15"
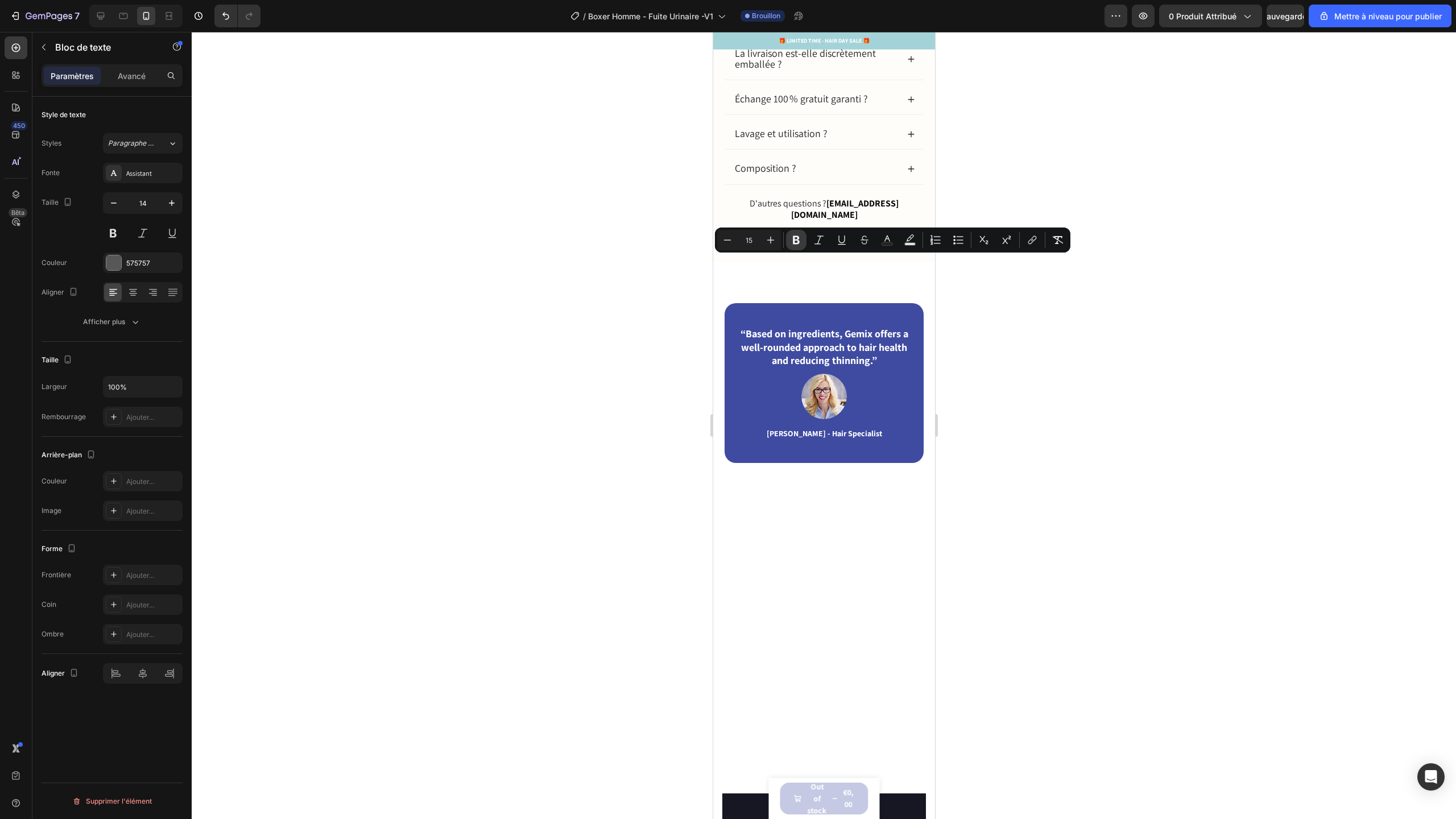
click at [800, 235] on icon "Barre d'outils contextuelle de l'éditeur" at bounding box center [796, 240] width 11 height 11
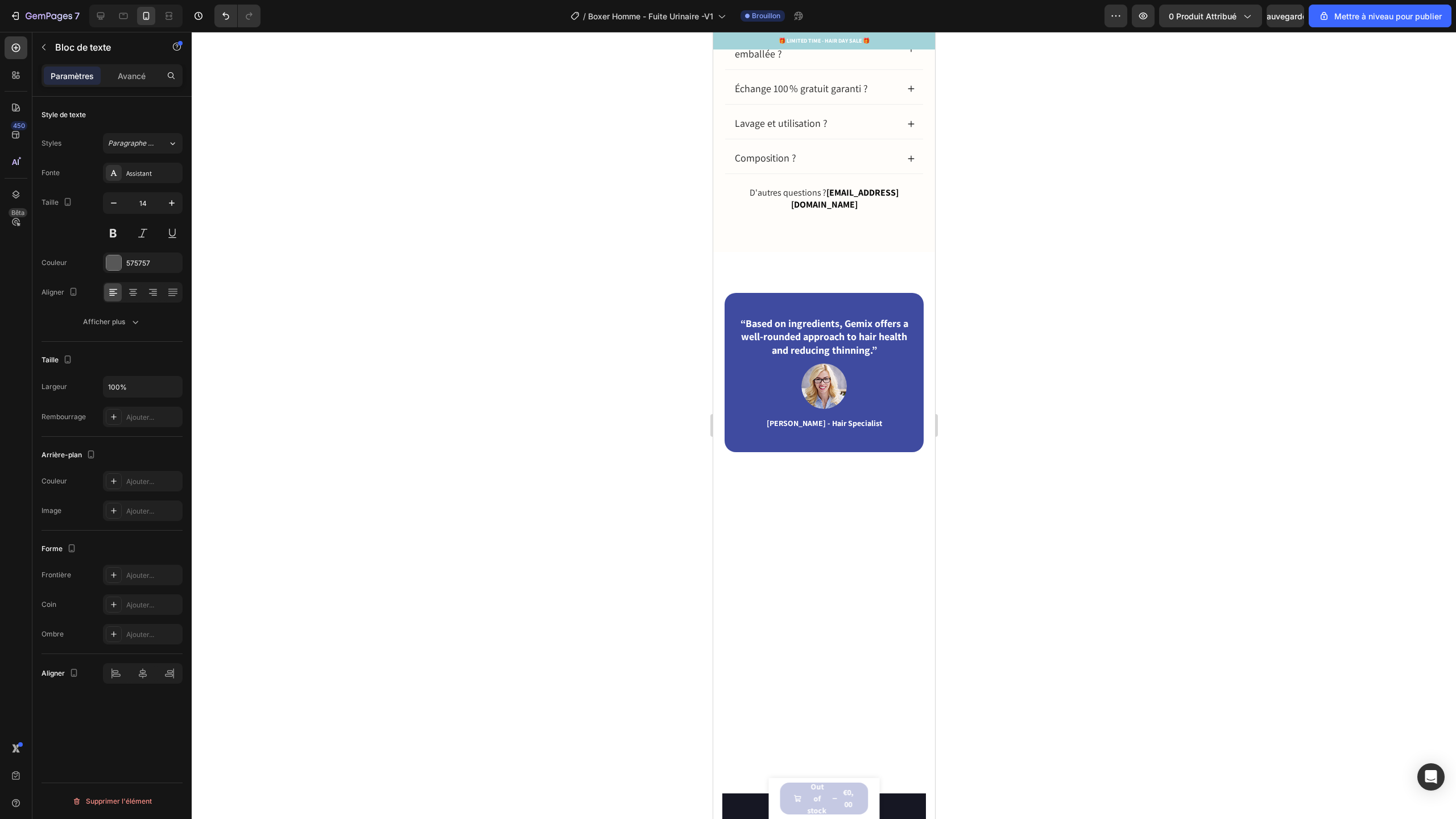
drag, startPoint x: 736, startPoint y: 263, endPoint x: 783, endPoint y: 366, distance: 113.2
click at [799, 238] on icon "Editor contextual toolbar" at bounding box center [796, 240] width 7 height 9
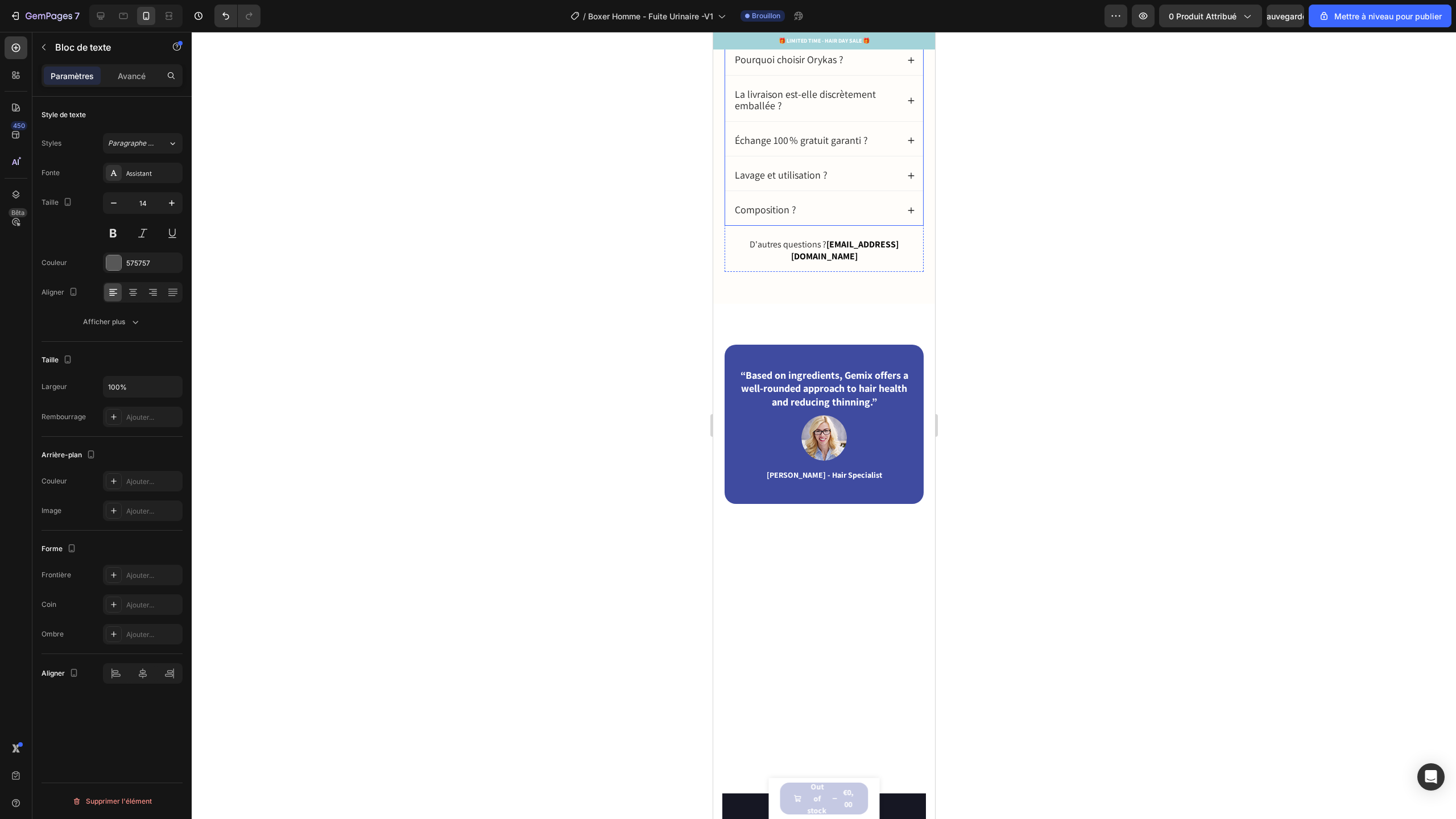
click at [801, 66] on span "Pourquoi choisir Orykas ?" at bounding box center [789, 59] width 109 height 13
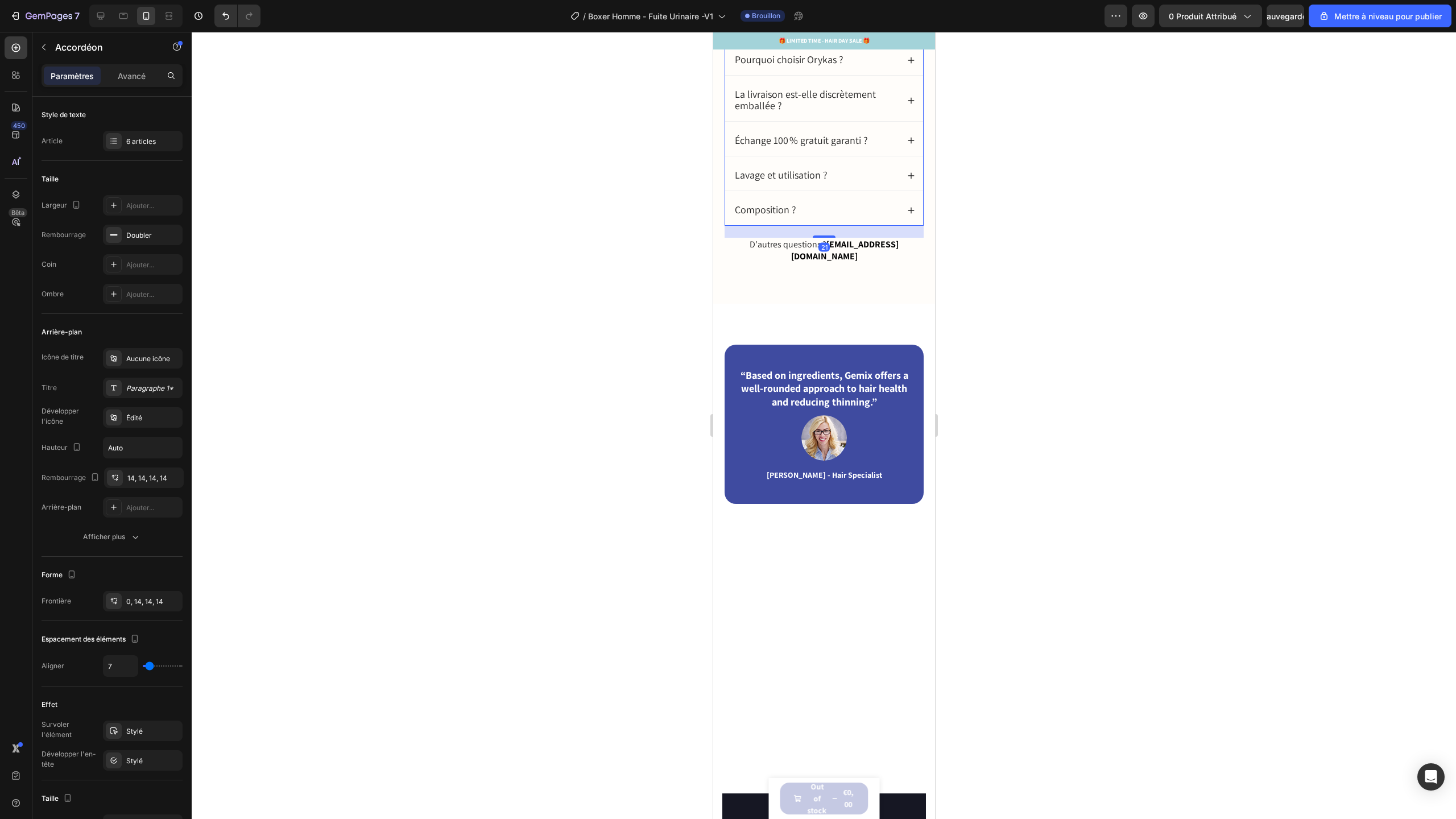
click at [892, 75] on div "Pourquoi choisir Orykas ?" at bounding box center [824, 60] width 198 height 30
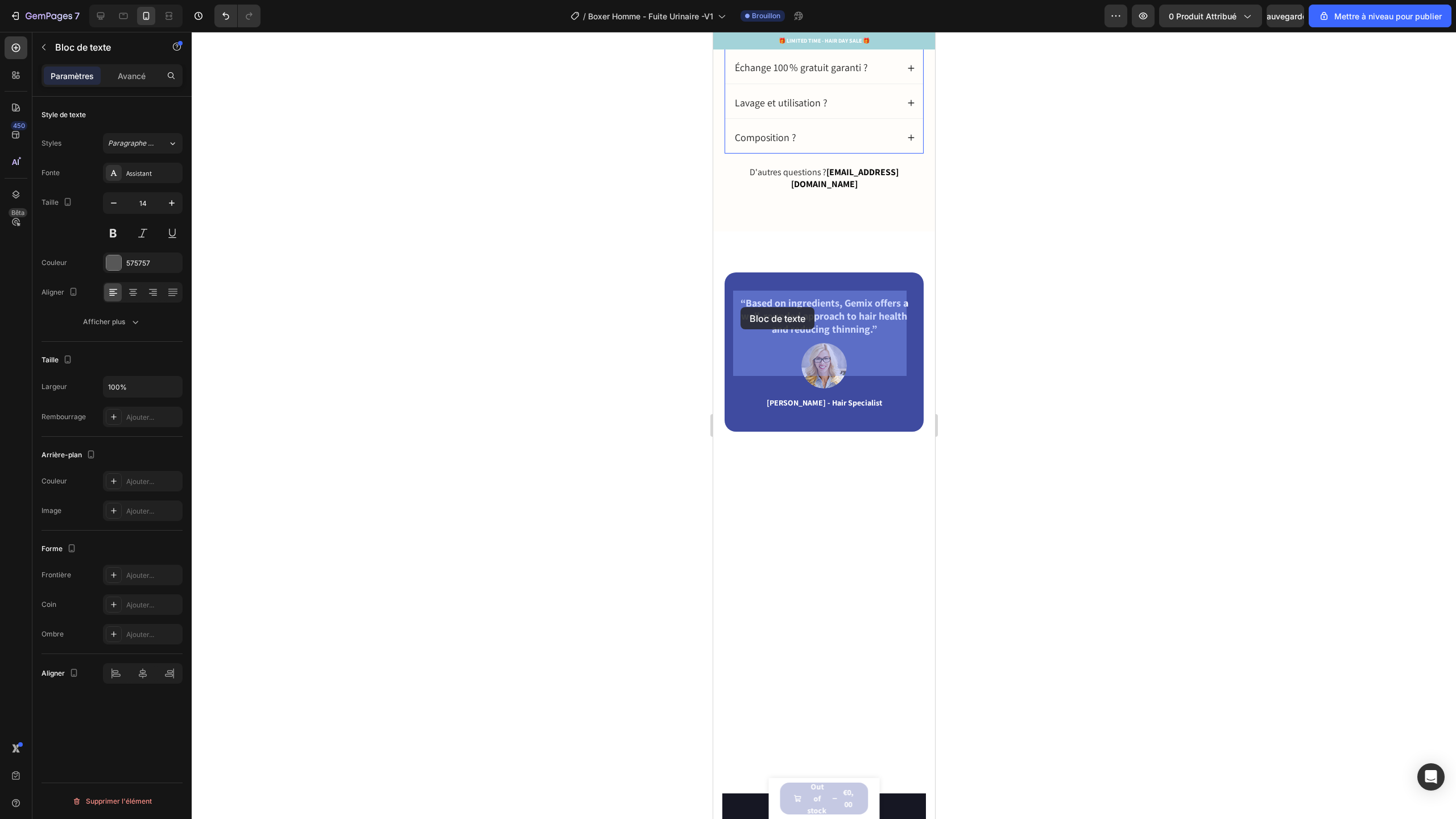
drag, startPoint x: 843, startPoint y: 371, endPoint x: 740, endPoint y: 307, distance: 121.3
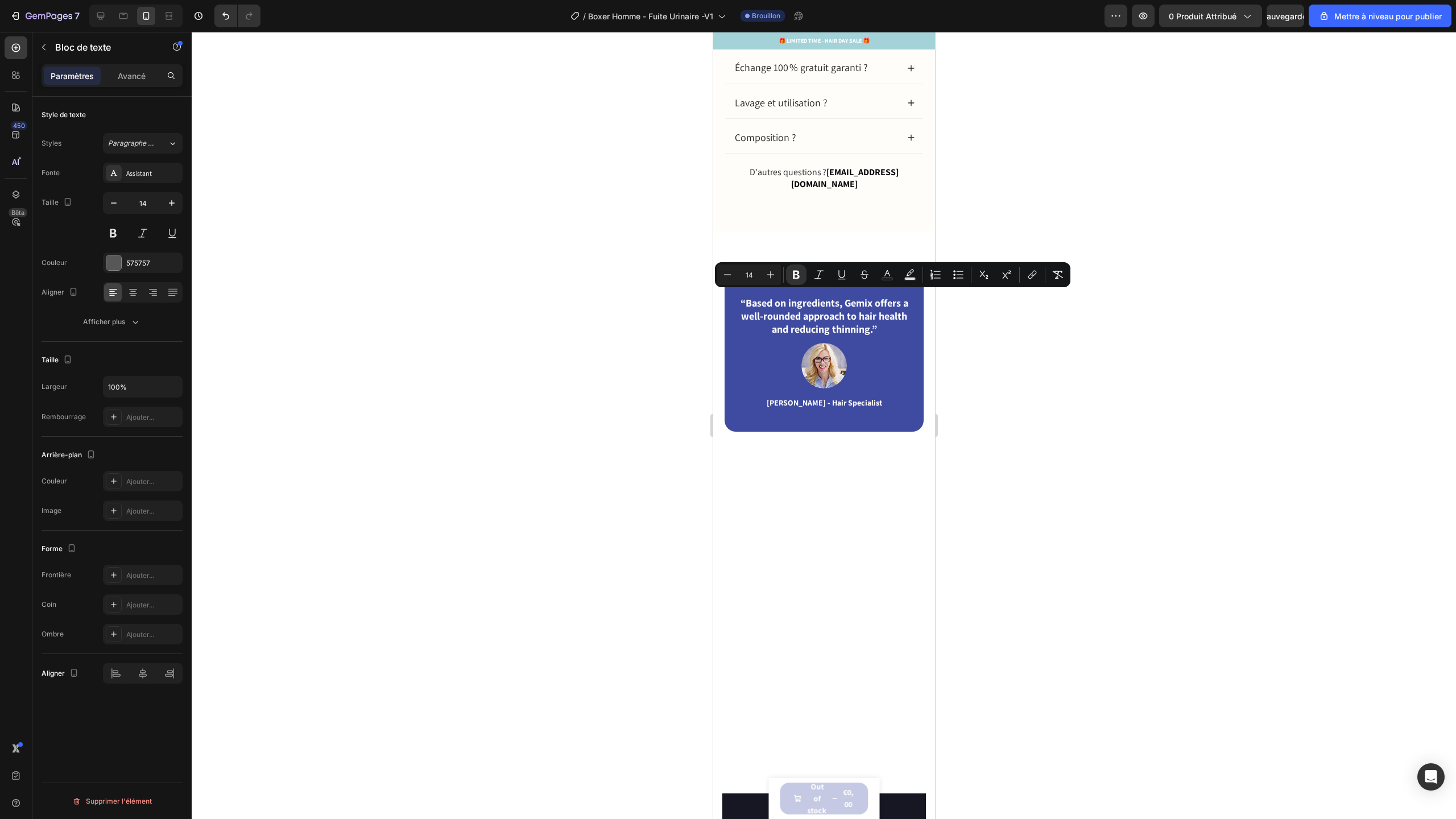
drag, startPoint x: 841, startPoint y: 370, endPoint x: 735, endPoint y: 298, distance: 128.1
click at [174, 201] on icon "button" at bounding box center [171, 203] width 11 height 11
type input "15"
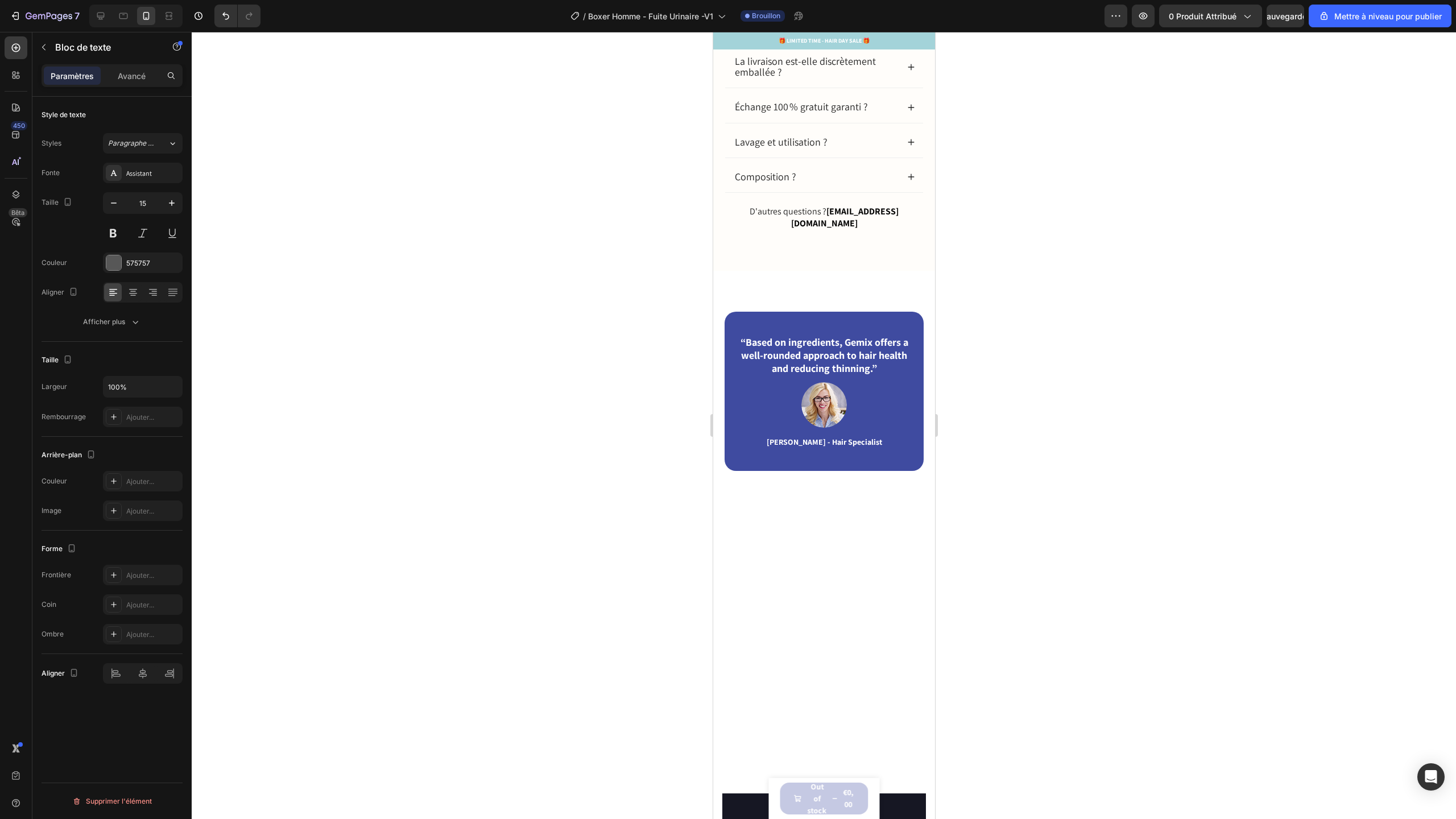
click at [809, 11] on p "– N°1 de la solution réutilisable et respectueuse de la peau pour l’incontinenc…" at bounding box center [823, -1] width 180 height 22
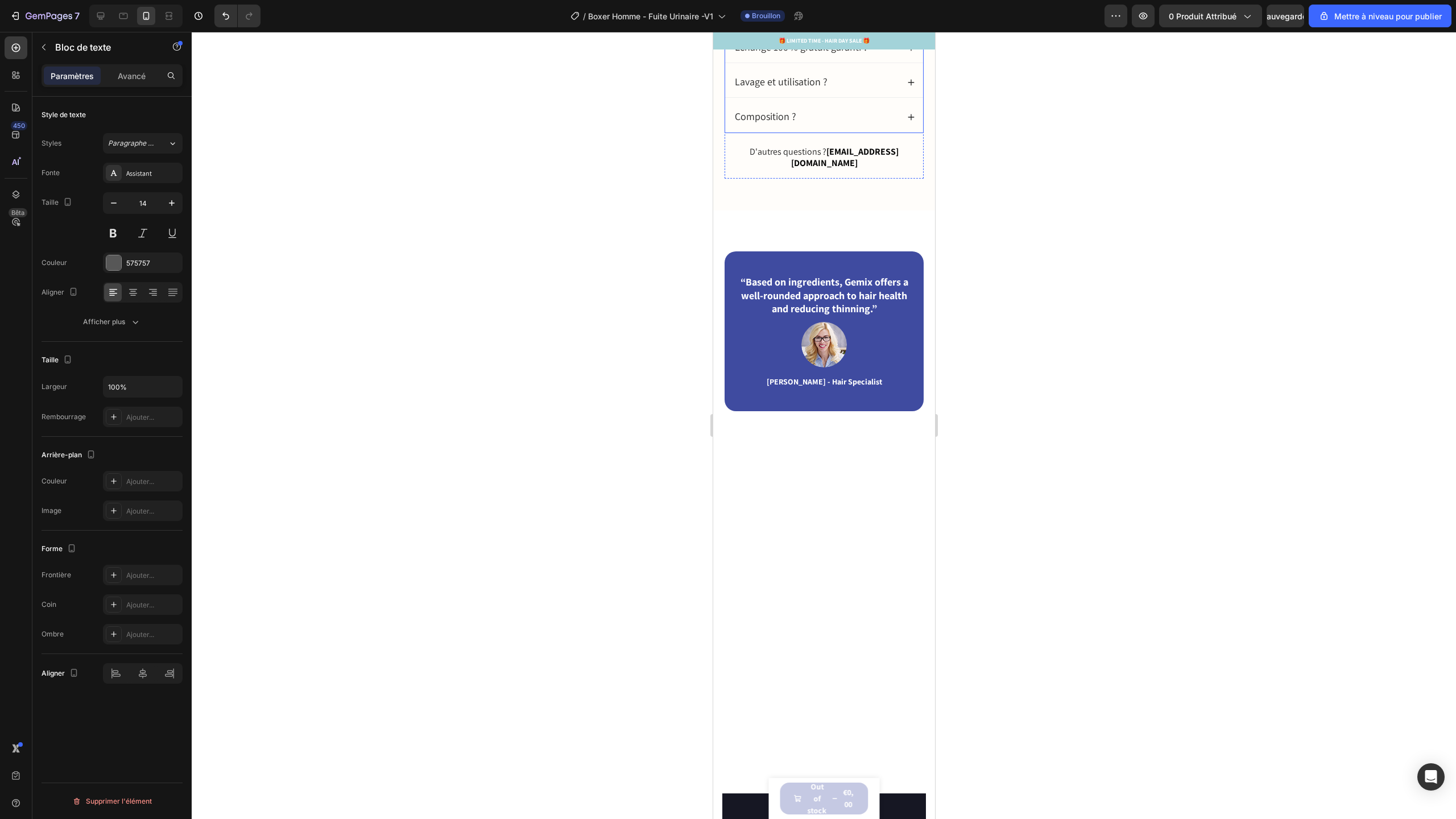
drag, startPoint x: 890, startPoint y: 393, endPoint x: 731, endPoint y: 340, distance: 167.6
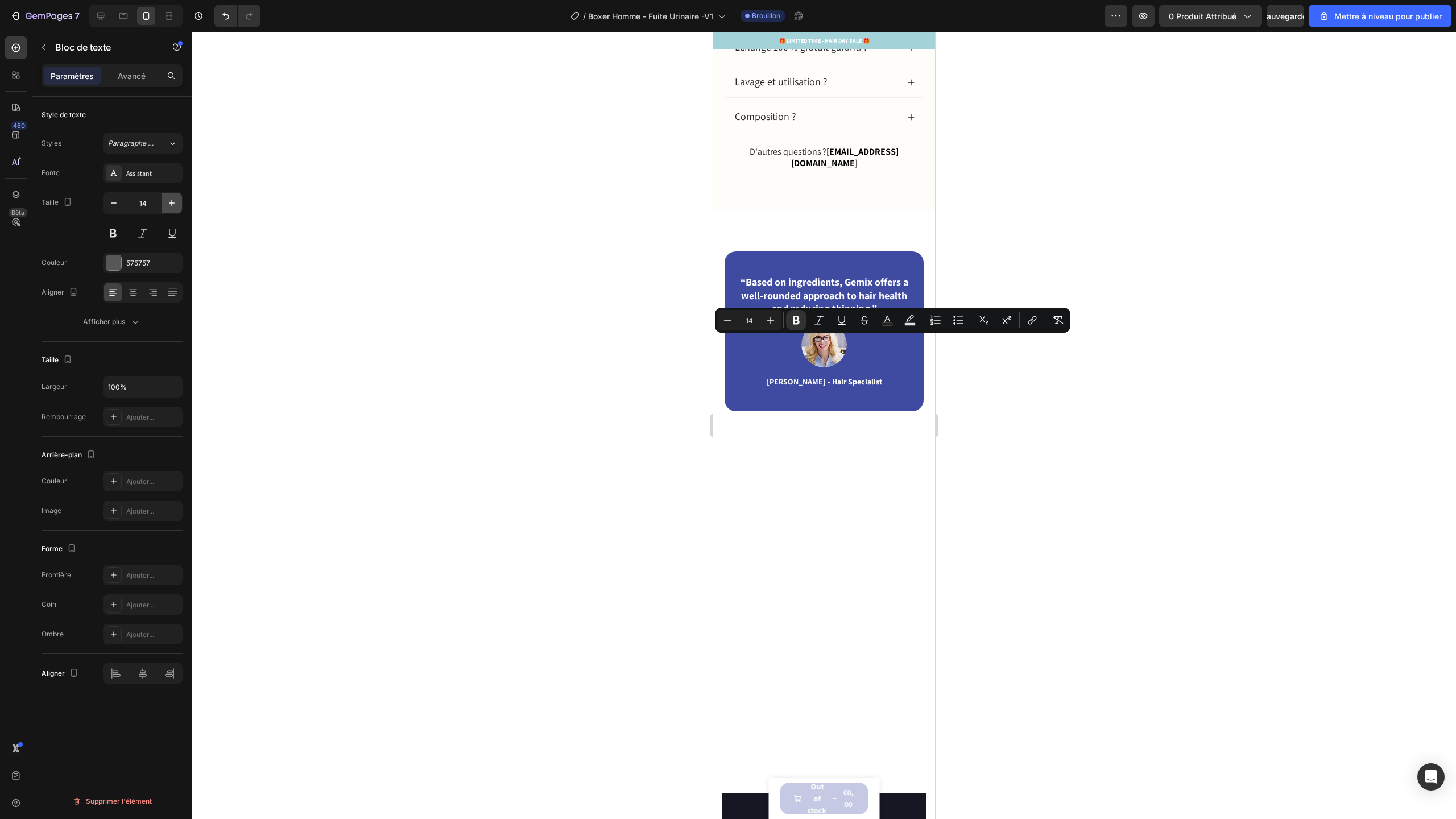
click at [176, 207] on icon "button" at bounding box center [171, 203] width 11 height 11
type input "15"
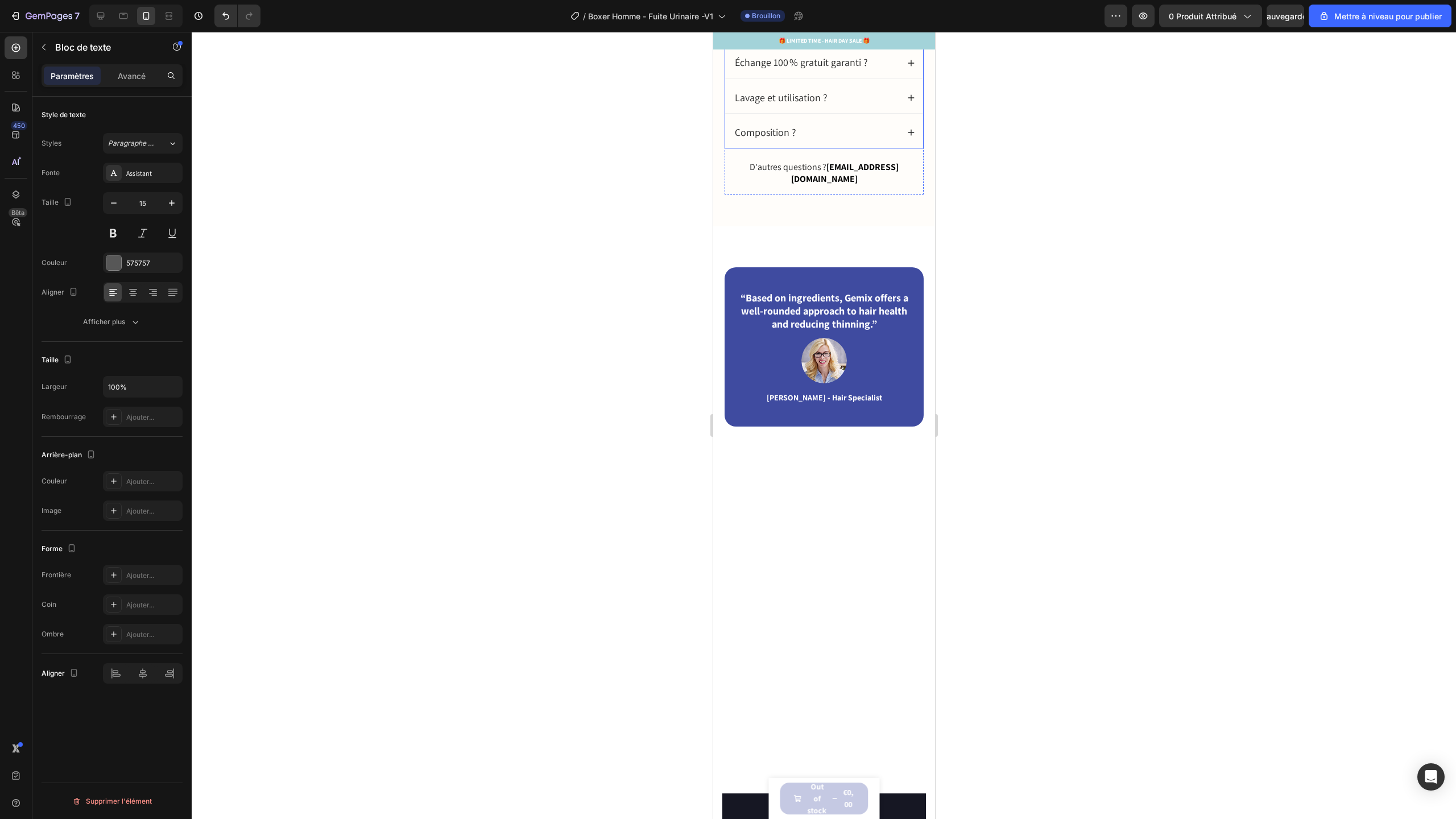
click at [907, 67] on icon at bounding box center [910, 62] width 8 height 8
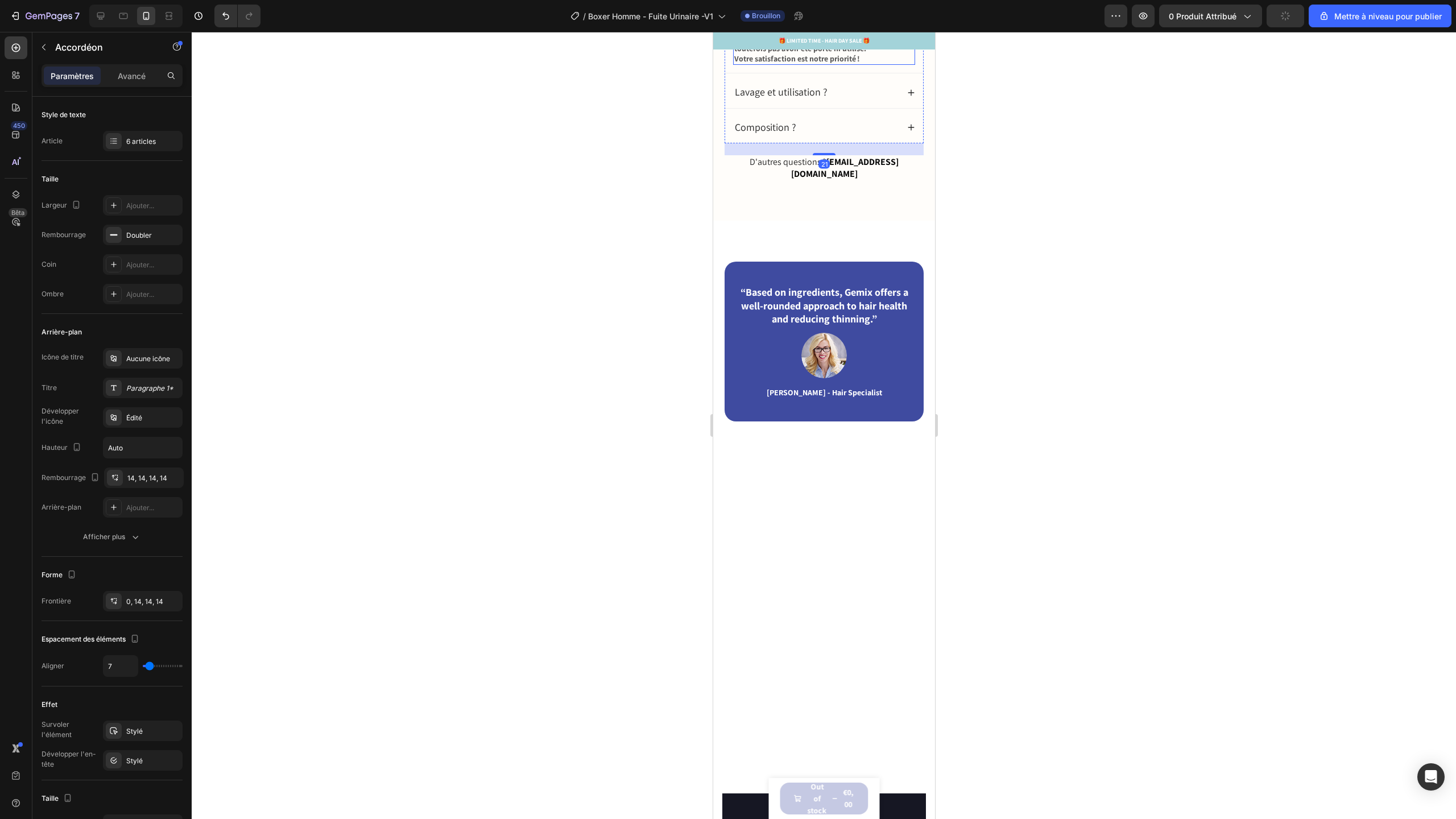
click at [814, 33] on p "Nous offrons une garantie d’échange 100 % gratuite, pour que vous puissiez ache…" at bounding box center [823, 11] width 180 height 41
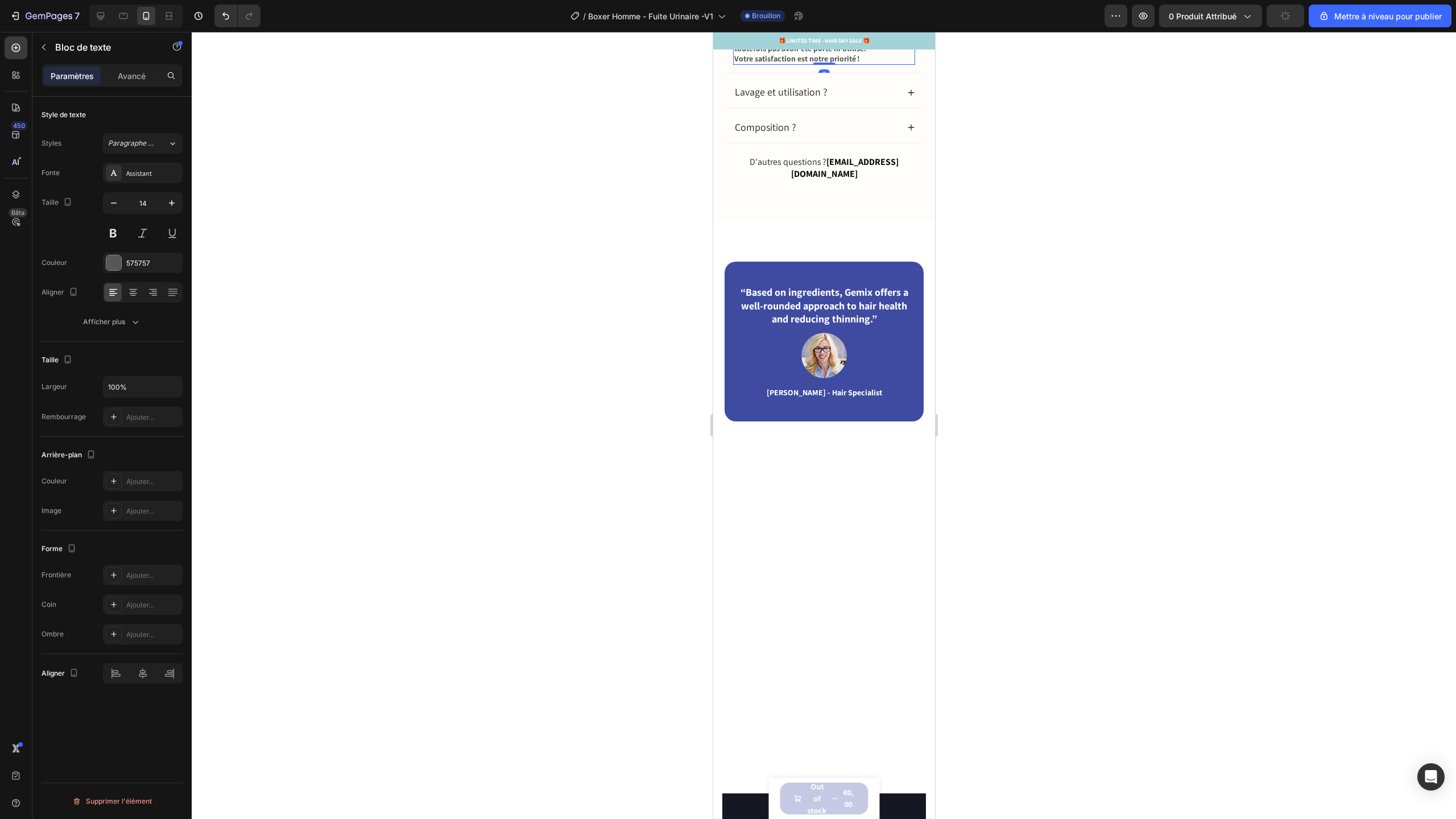
click at [812, 33] on p "Nous offrons une garantie d’échange 100 % gratuite, pour que vous puissiez ache…" at bounding box center [823, 11] width 180 height 41
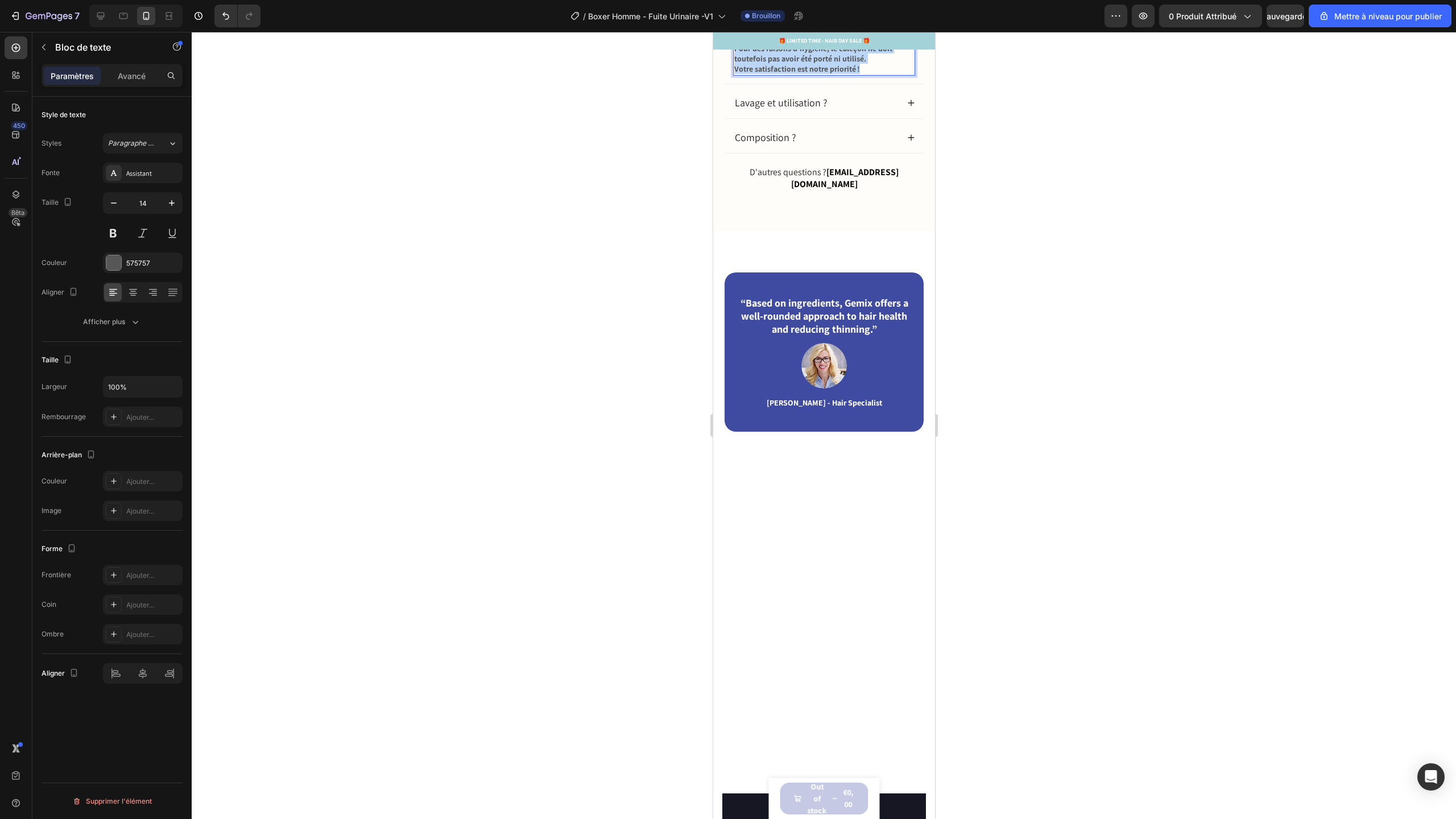
drag, startPoint x: 865, startPoint y: 462, endPoint x: 733, endPoint y: 381, distance: 154.9
click at [733, 75] on div "Nous offrons une garantie d’échange 100 % gratuite, pour que vous puissiez ache…" at bounding box center [823, 32] width 182 height 85
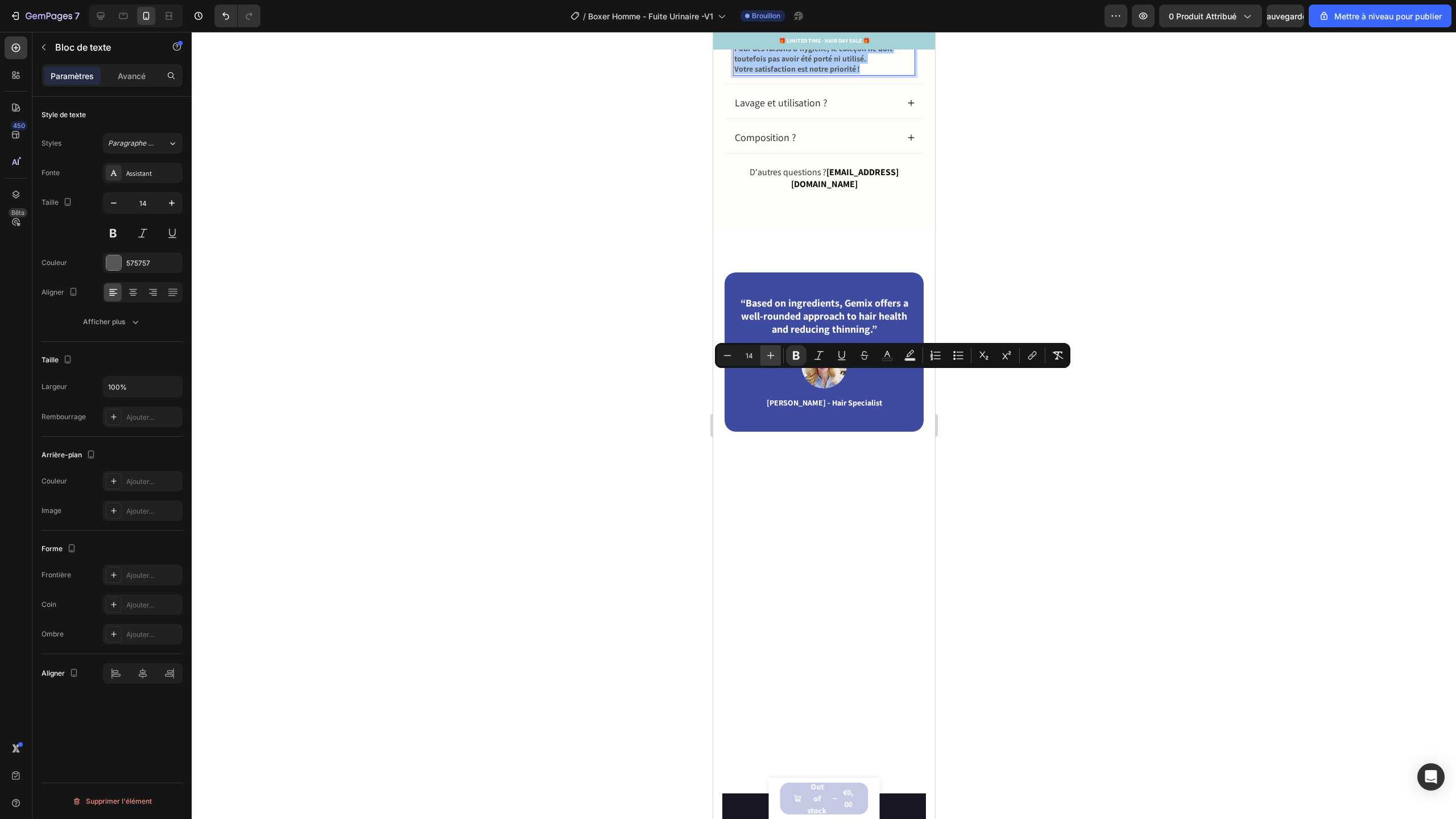
click at [768, 356] on icon "Editor contextual toolbar" at bounding box center [771, 356] width 7 height 7
type input "15"
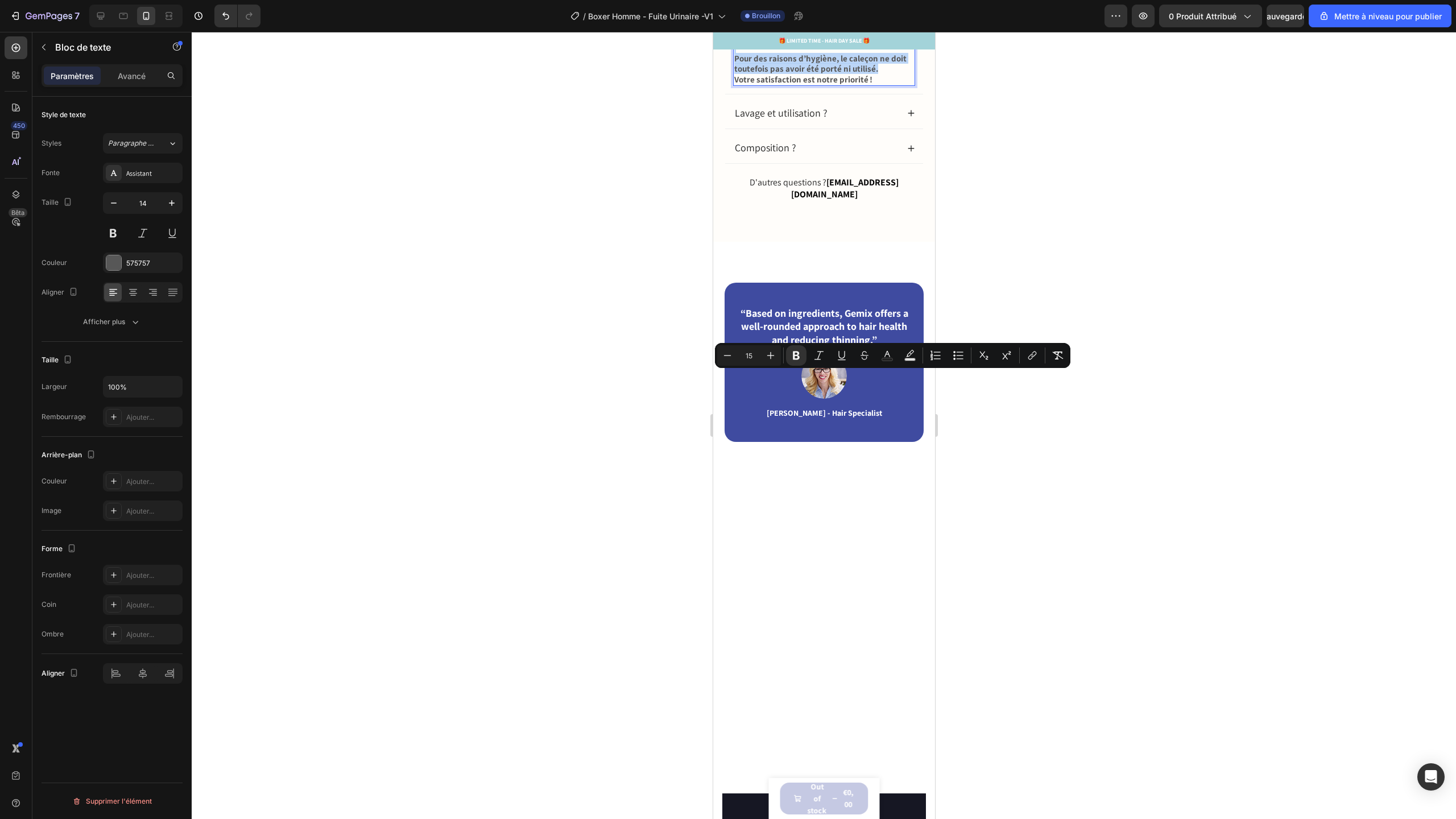
click at [797, 43] on strong "Nous offrons une garantie d’échange 100 % gratuite, pour que vous puissiez ache…" at bounding box center [819, 18] width 170 height 53
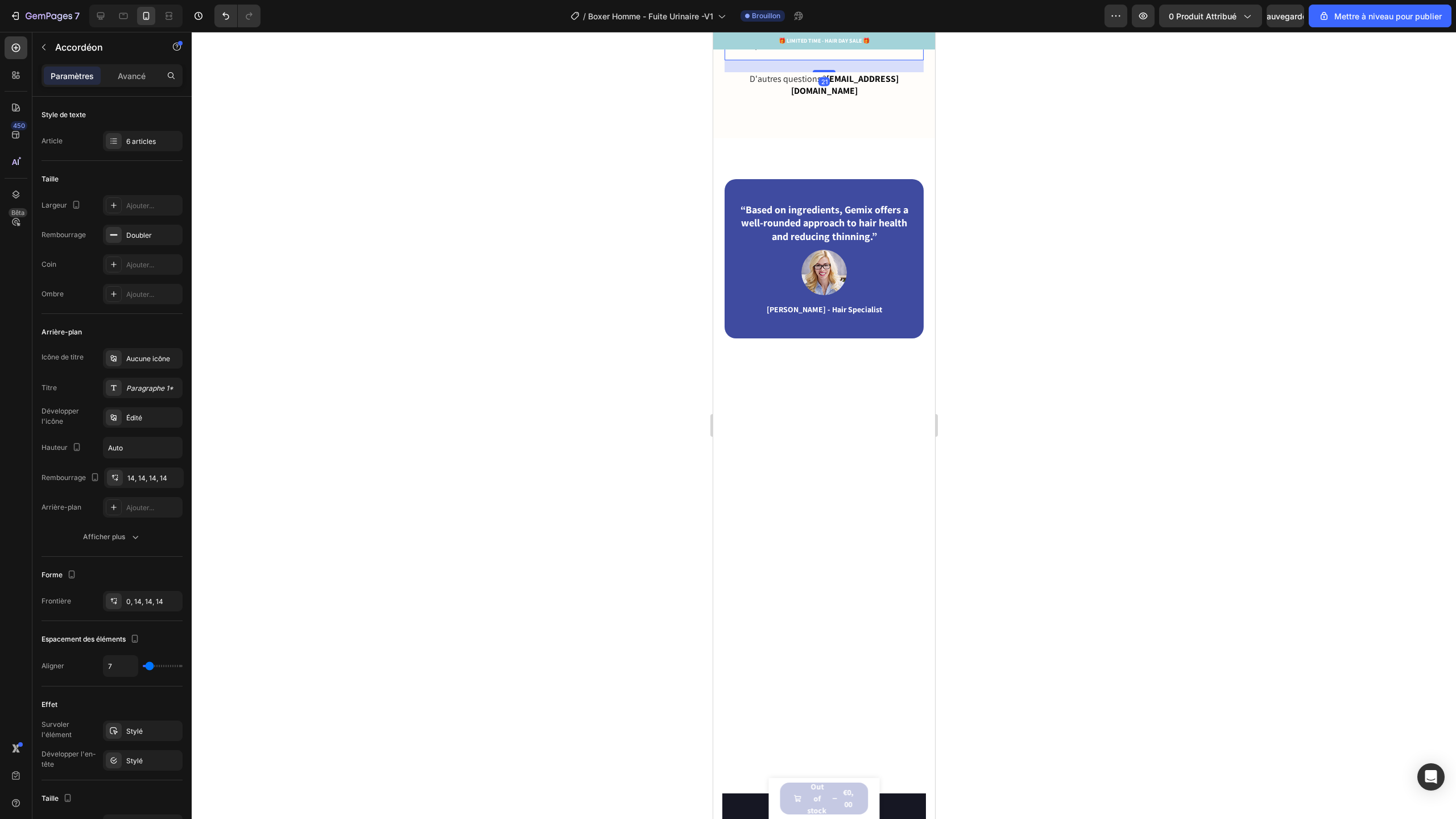
click at [898, 25] on div "Lavage et utilisation ?" at bounding box center [824, 10] width 198 height 30
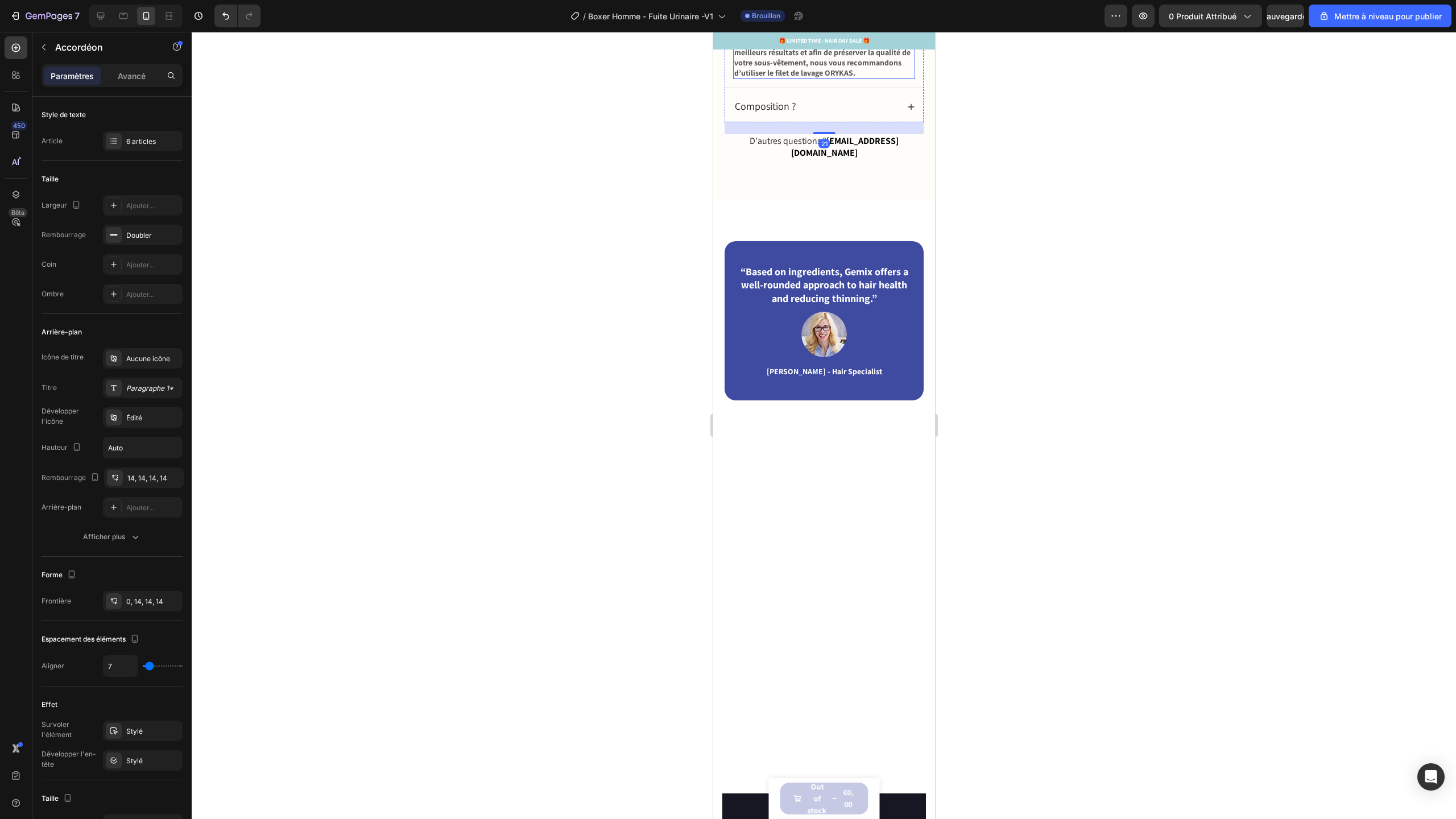
click at [810, 78] on strong "Lavez en machine à 30 °C, laissez sécher à l’air libre et portez-le comme un bo…" at bounding box center [821, 52] width 176 height 52
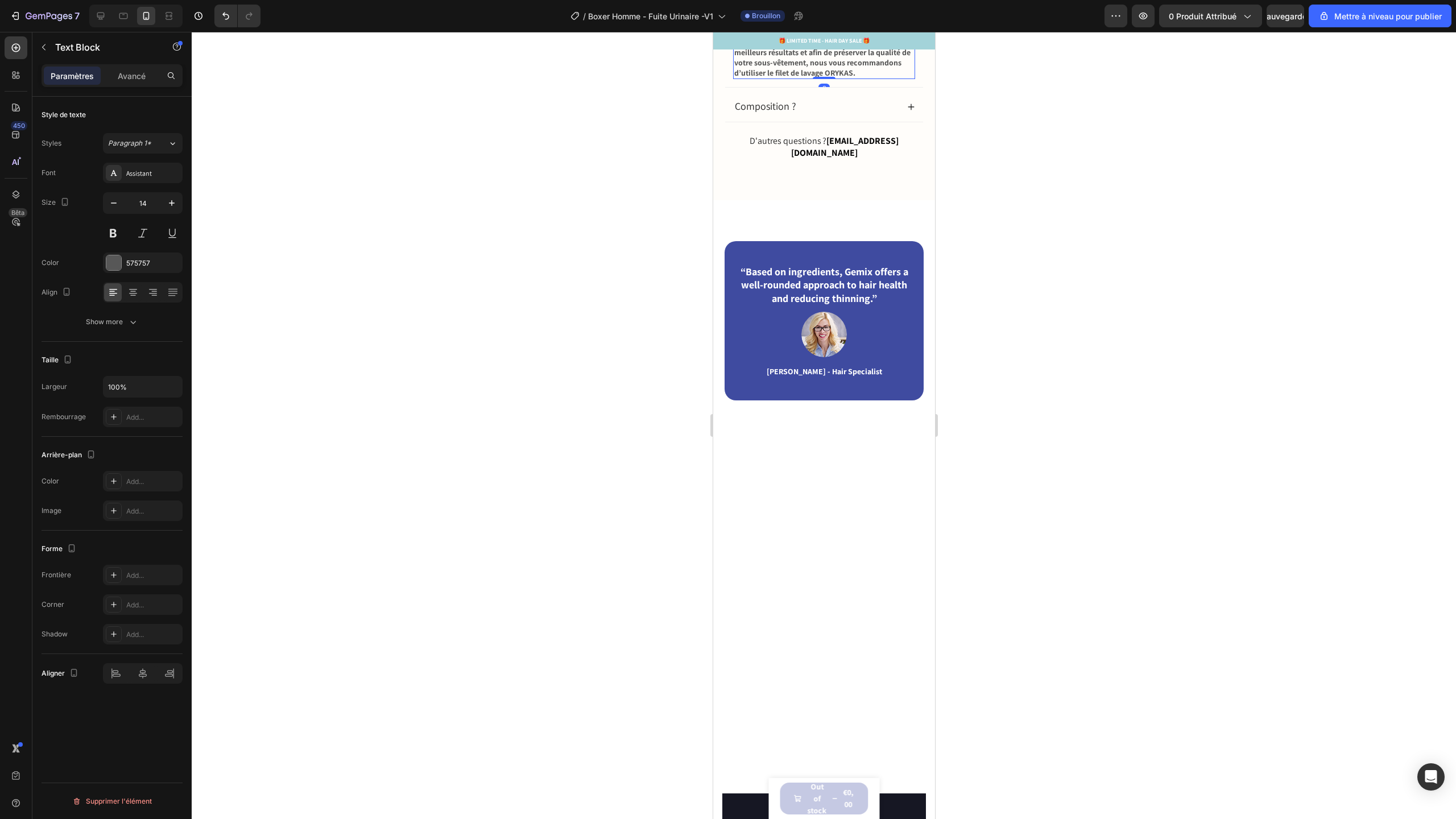
click at [810, 78] on strong "Lavez en machine à 30 °C, laissez sécher à l’air libre et portez-le comme un bo…" at bounding box center [821, 52] width 176 height 52
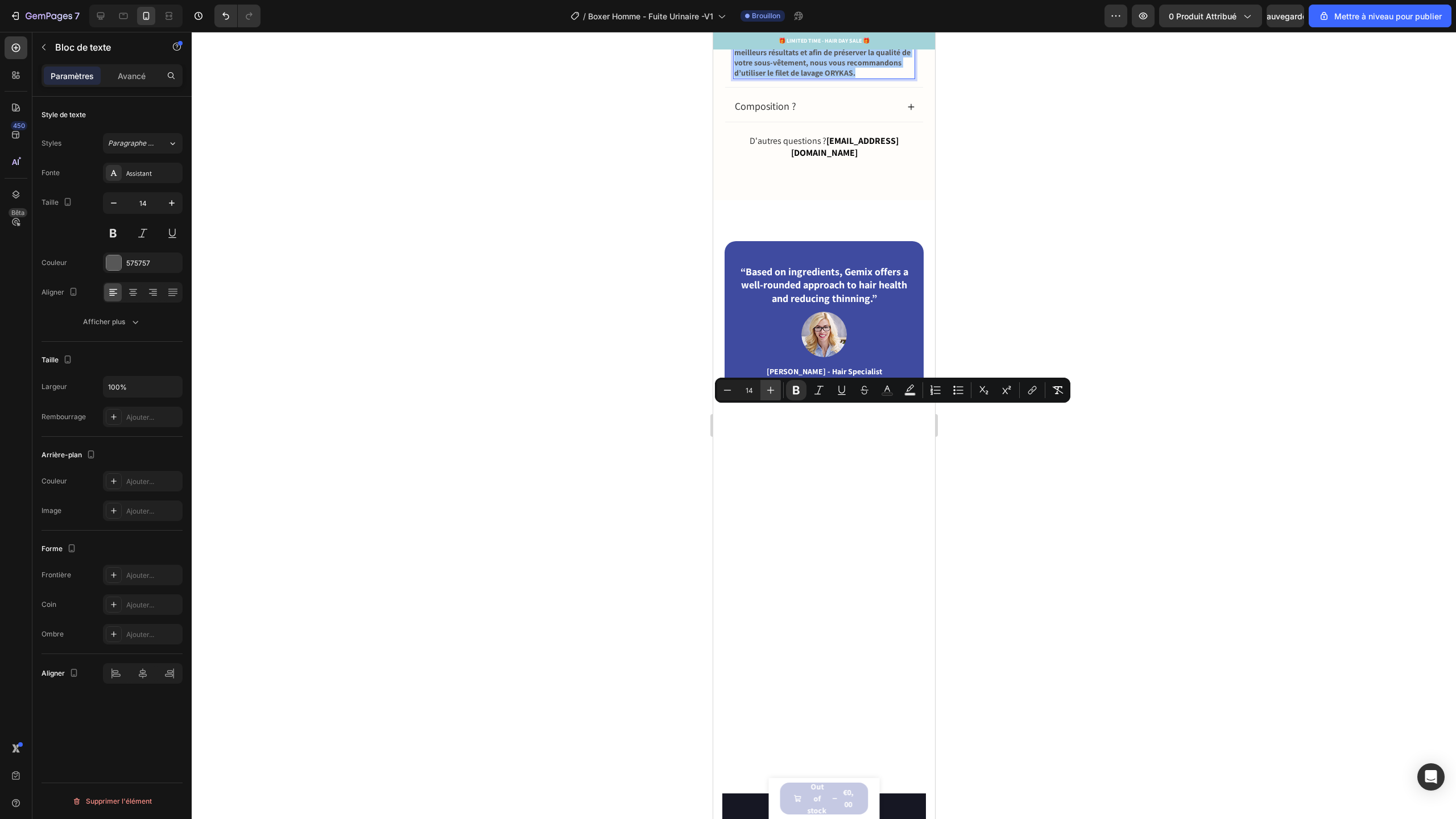
click at [774, 393] on icon "Editor contextual toolbar" at bounding box center [771, 390] width 11 height 11
type input "15"
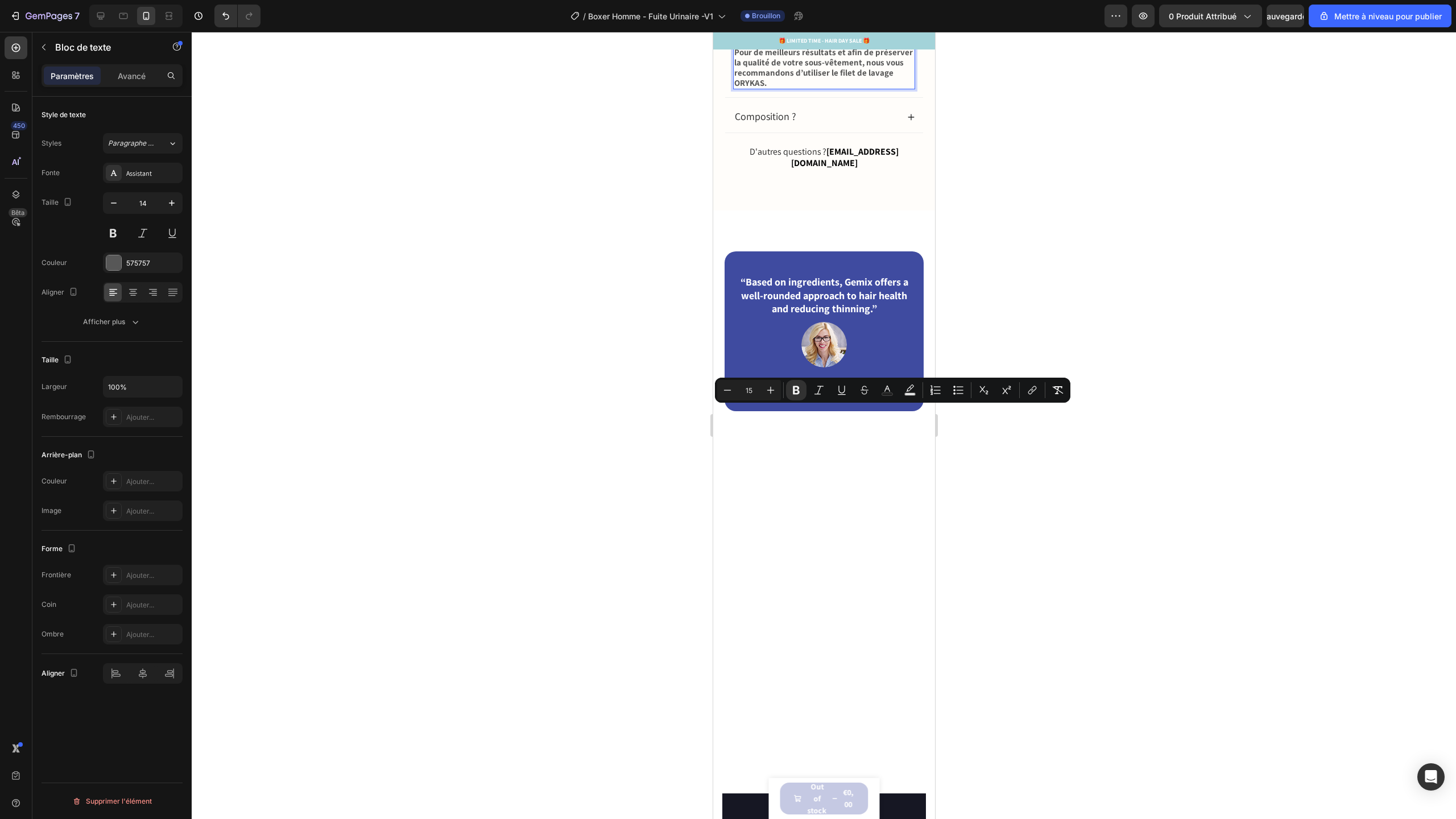
click at [794, 88] on p "Lavez en machine à 30 °C, laissez sécher à l’air libre et portez-le comme un bo…" at bounding box center [823, 57] width 180 height 62
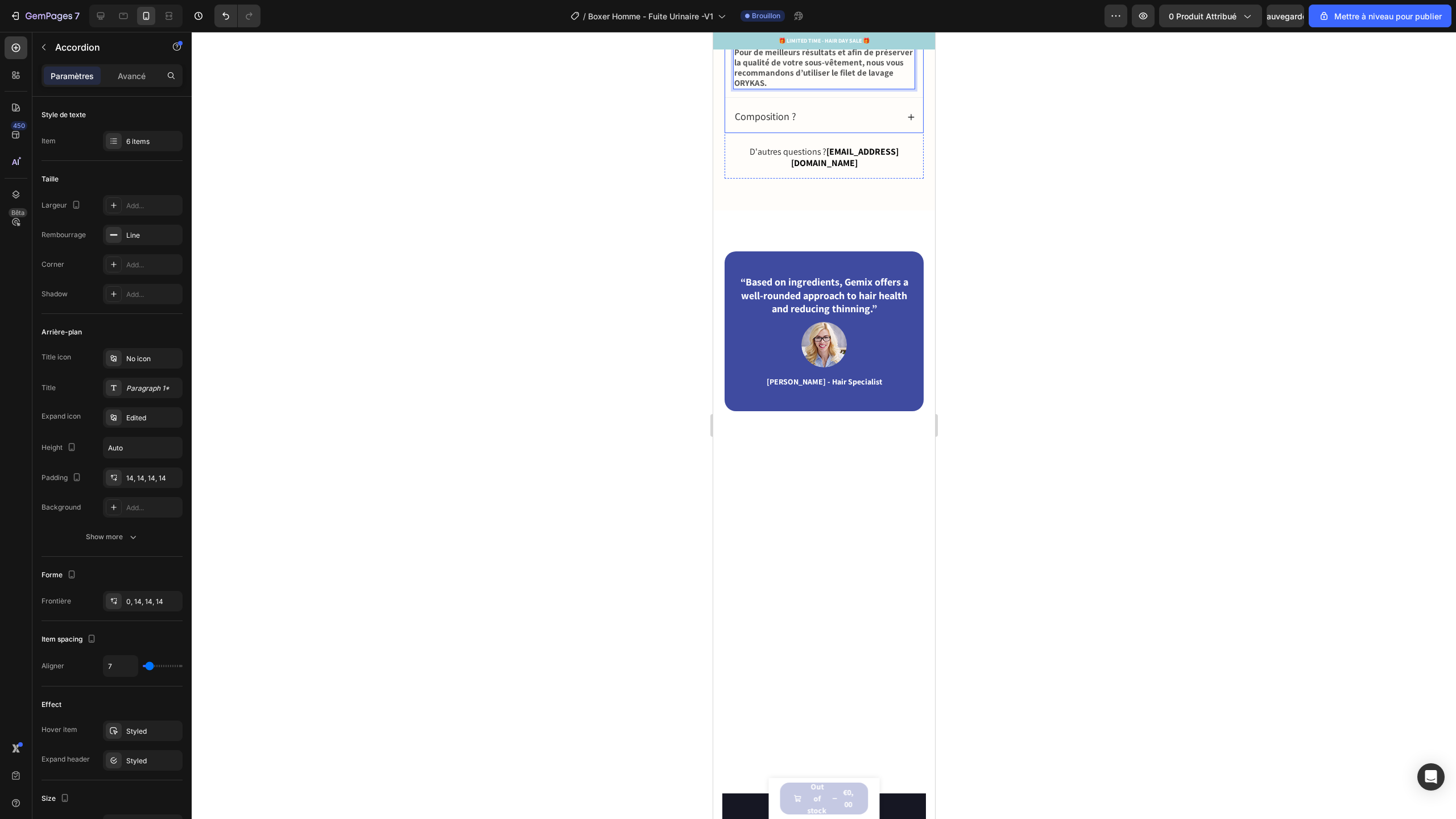
click at [884, 124] on div "Composition ?" at bounding box center [815, 117] width 165 height 14
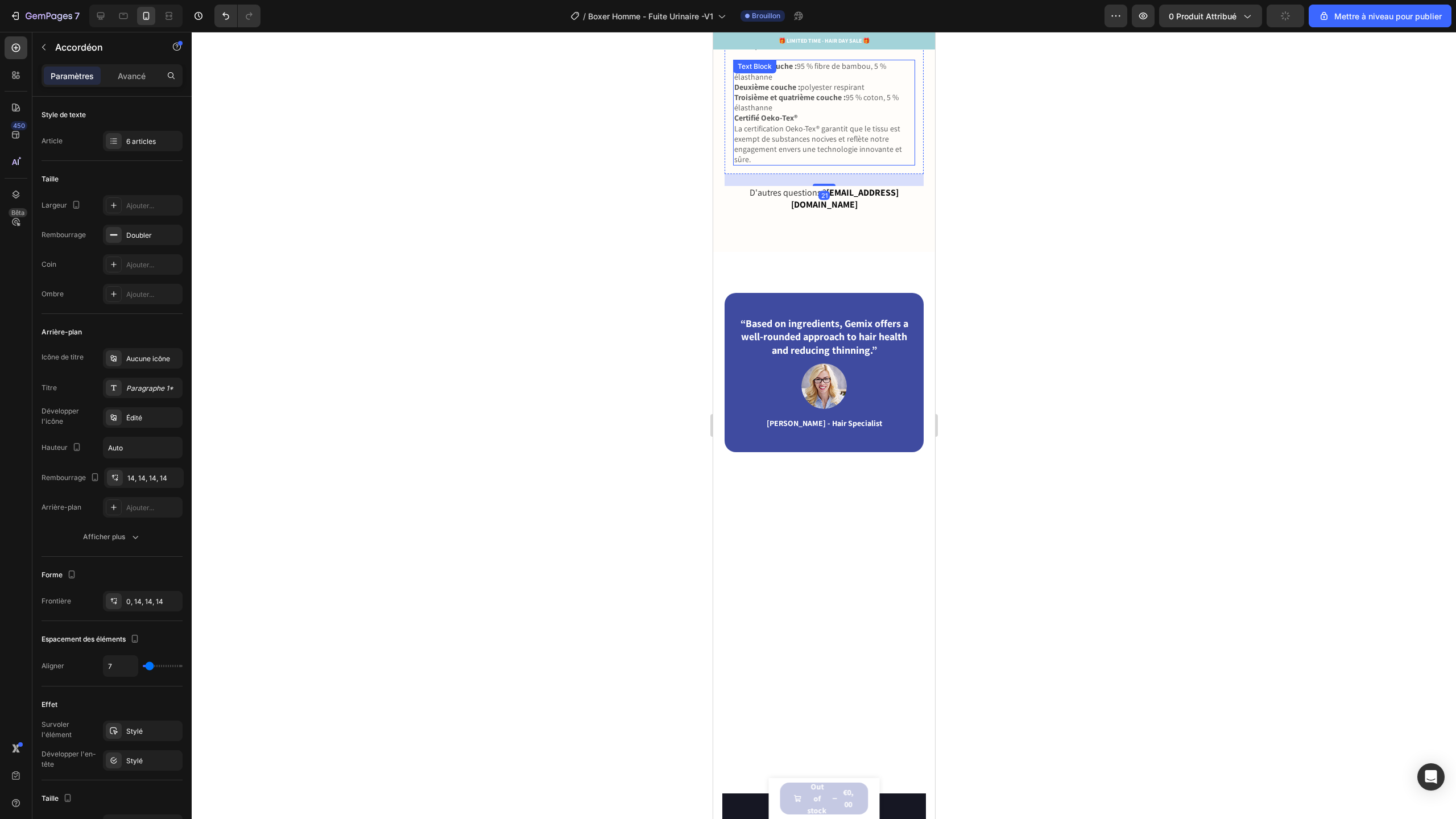
click at [778, 103] on strong "Troisième et quatrième couche :" at bounding box center [789, 97] width 111 height 11
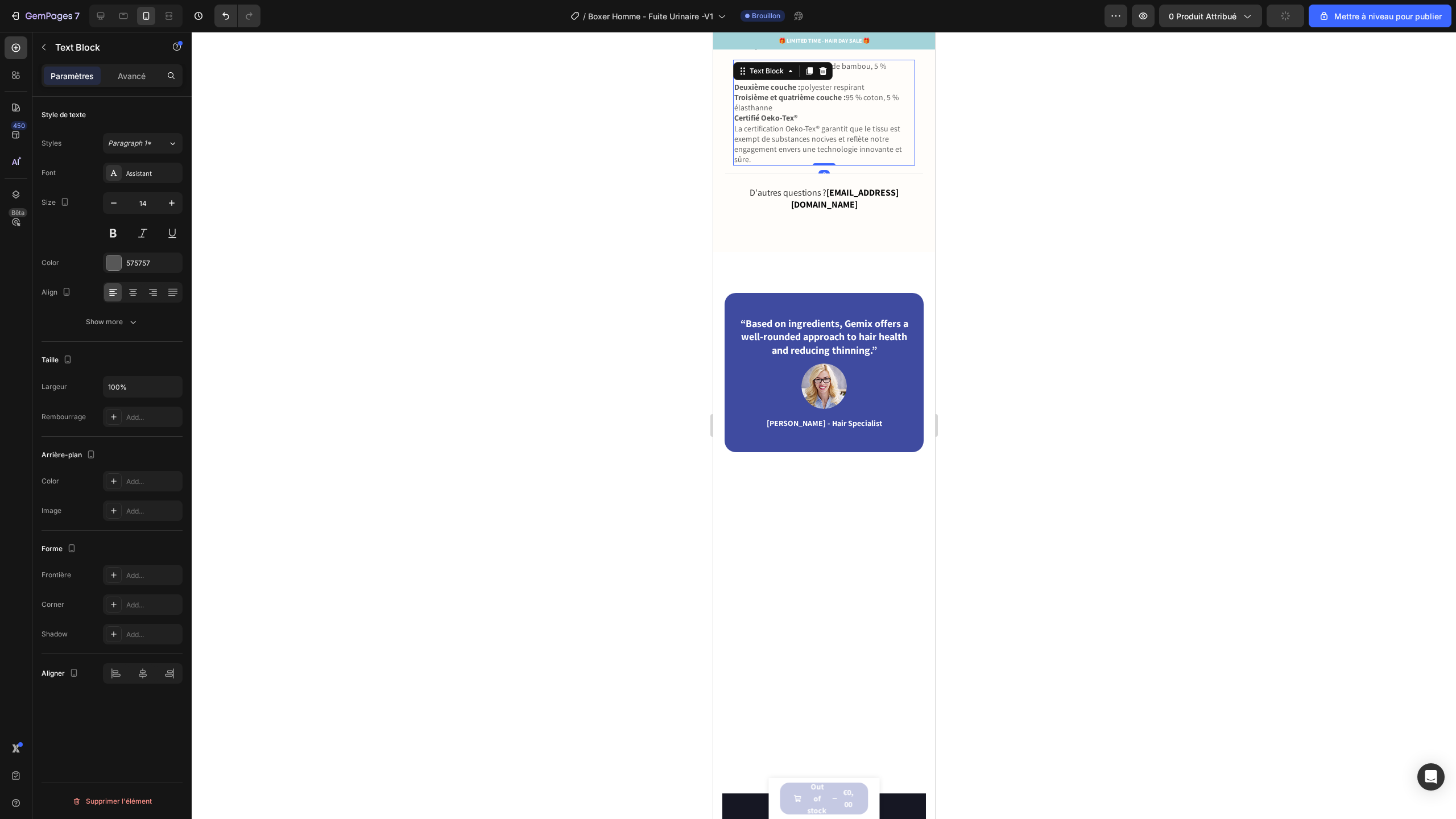
click at [778, 103] on strong "Troisième et quatrième couche :" at bounding box center [789, 97] width 111 height 11
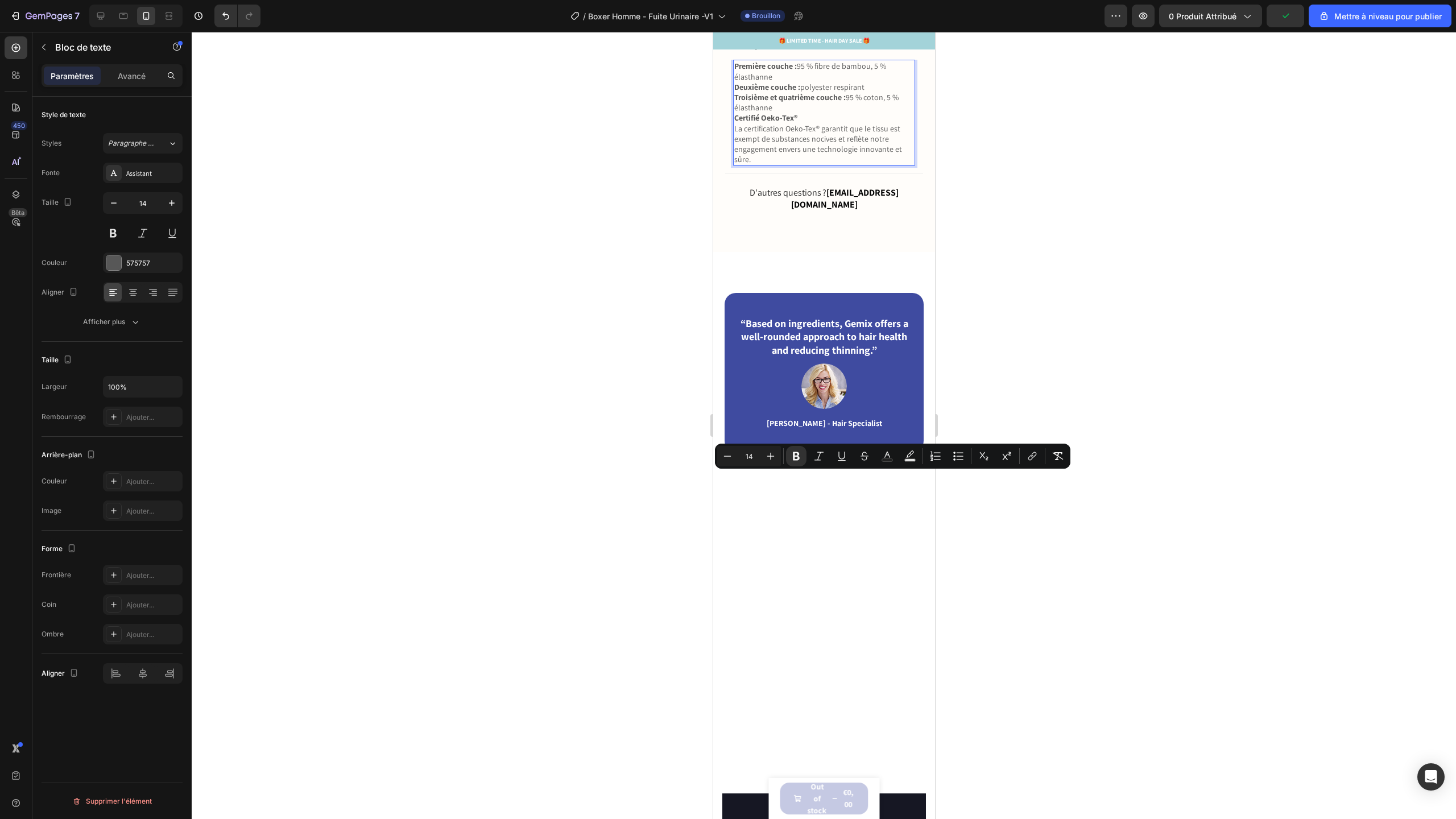
click at [775, 165] on p "La certification Oeko-Tex® garantit que le tissu est exempt de substances nociv…" at bounding box center [823, 144] width 180 height 41
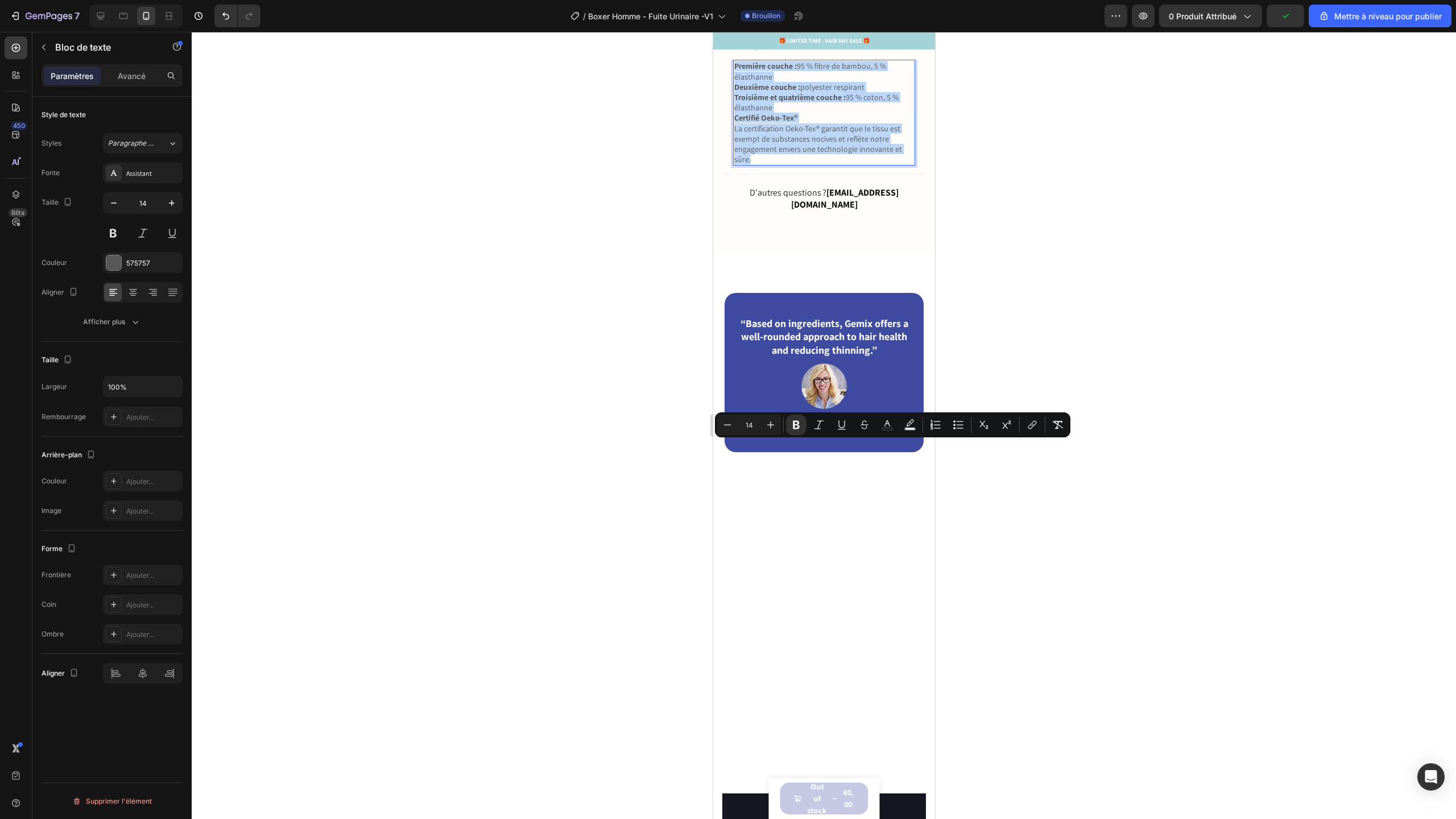
drag, startPoint x: 768, startPoint y: 541, endPoint x: 733, endPoint y: 449, distance: 98.4
click at [733, 166] on div "Première couche : 95 % fibre de bambou, 5 % élasthanne Deuxième couche : polyes…" at bounding box center [823, 112] width 182 height 106
click at [771, 428] on icon "Barre d'outils contextuelle de l'éditeur" at bounding box center [771, 425] width 11 height 11
type input "15"
click at [794, 92] on strong "Deuxième couche :" at bounding box center [769, 87] width 70 height 11
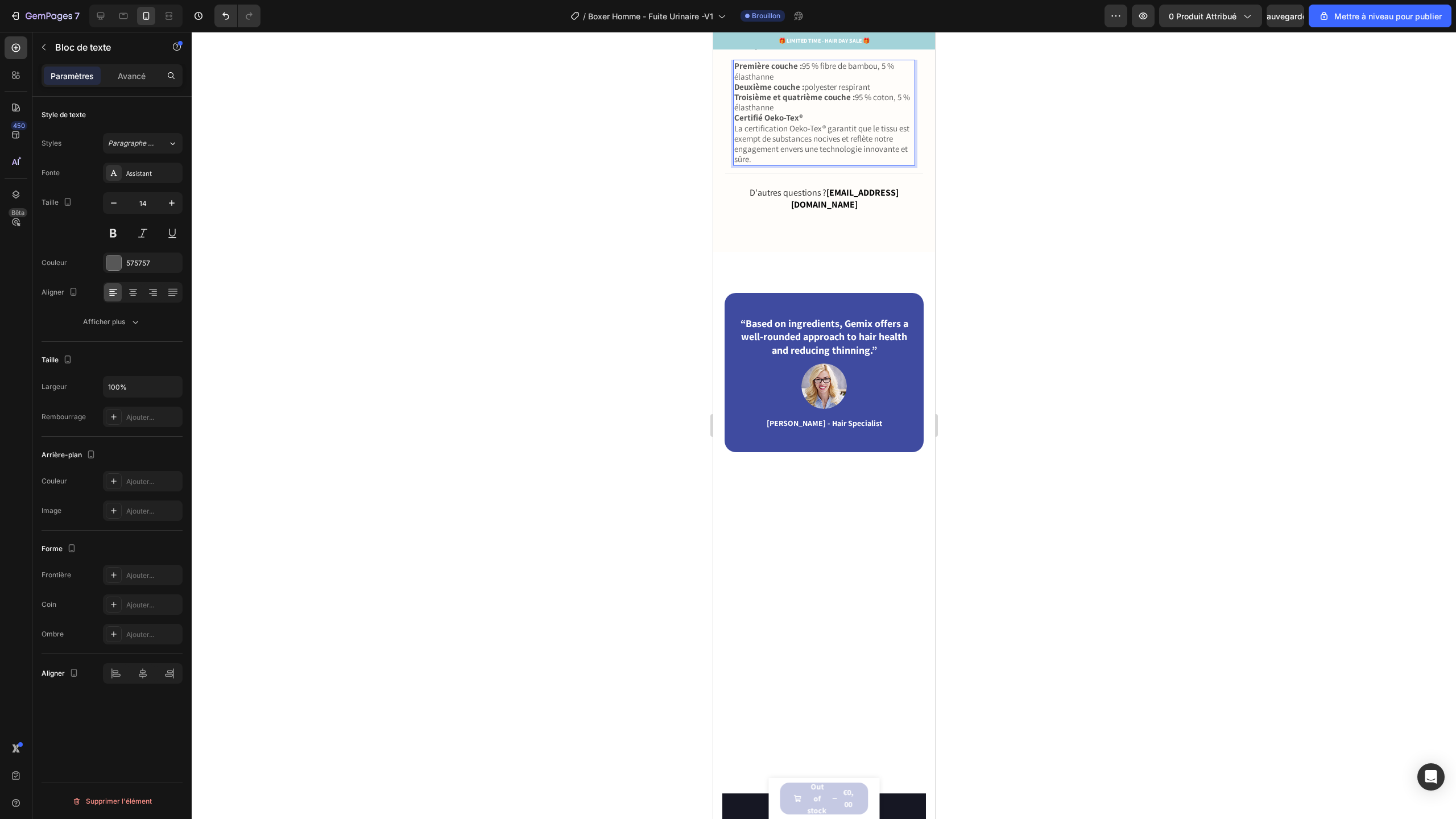
click at [796, 82] on p "Première couche : 95 % fibre de bambou, 5 % élasthanne" at bounding box center [823, 70] width 180 height 20
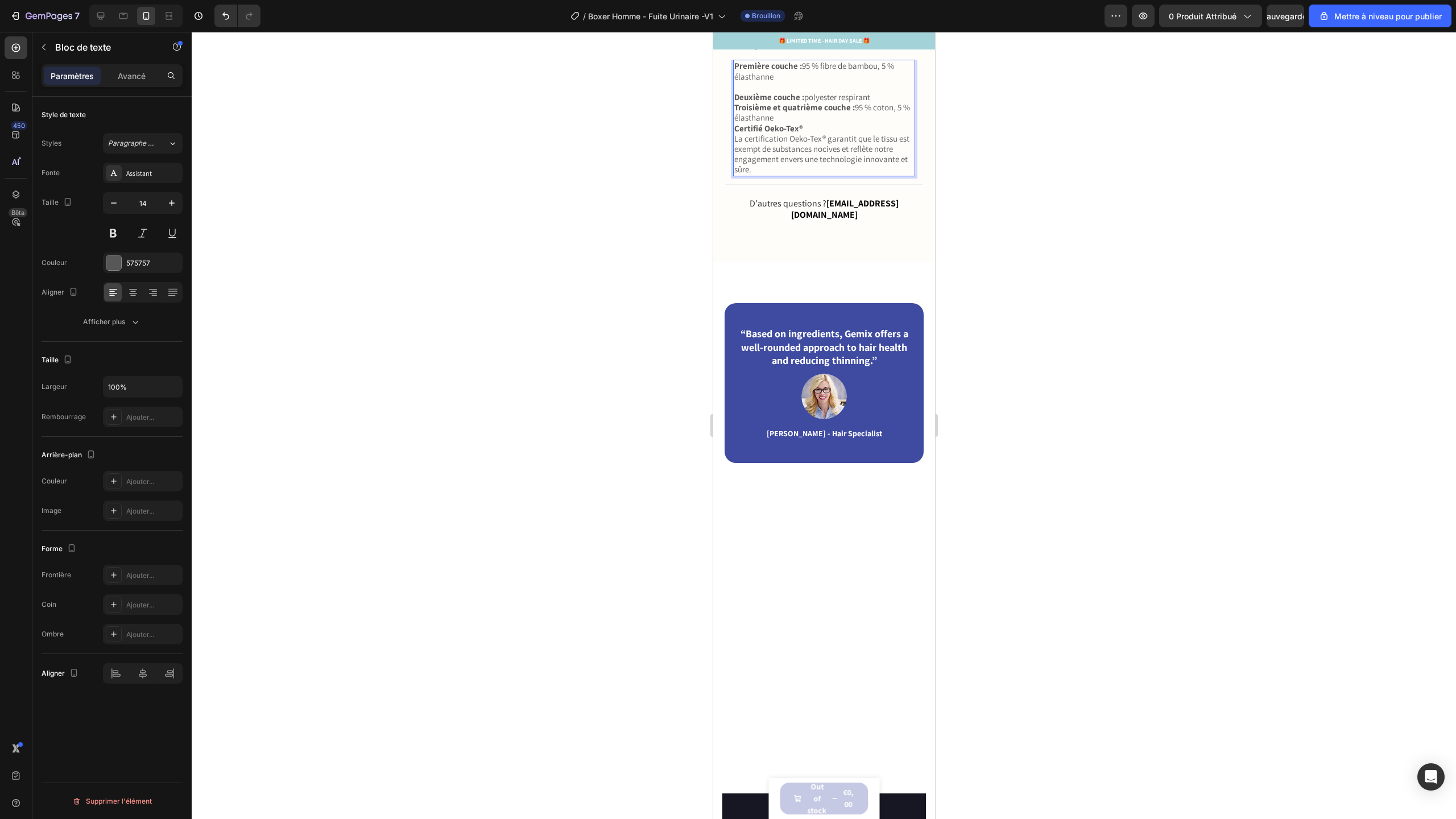
click at [819, 123] on p "Troisième et quatrième couche : 95 % coton, 5 % élasthanne" at bounding box center [823, 112] width 180 height 20
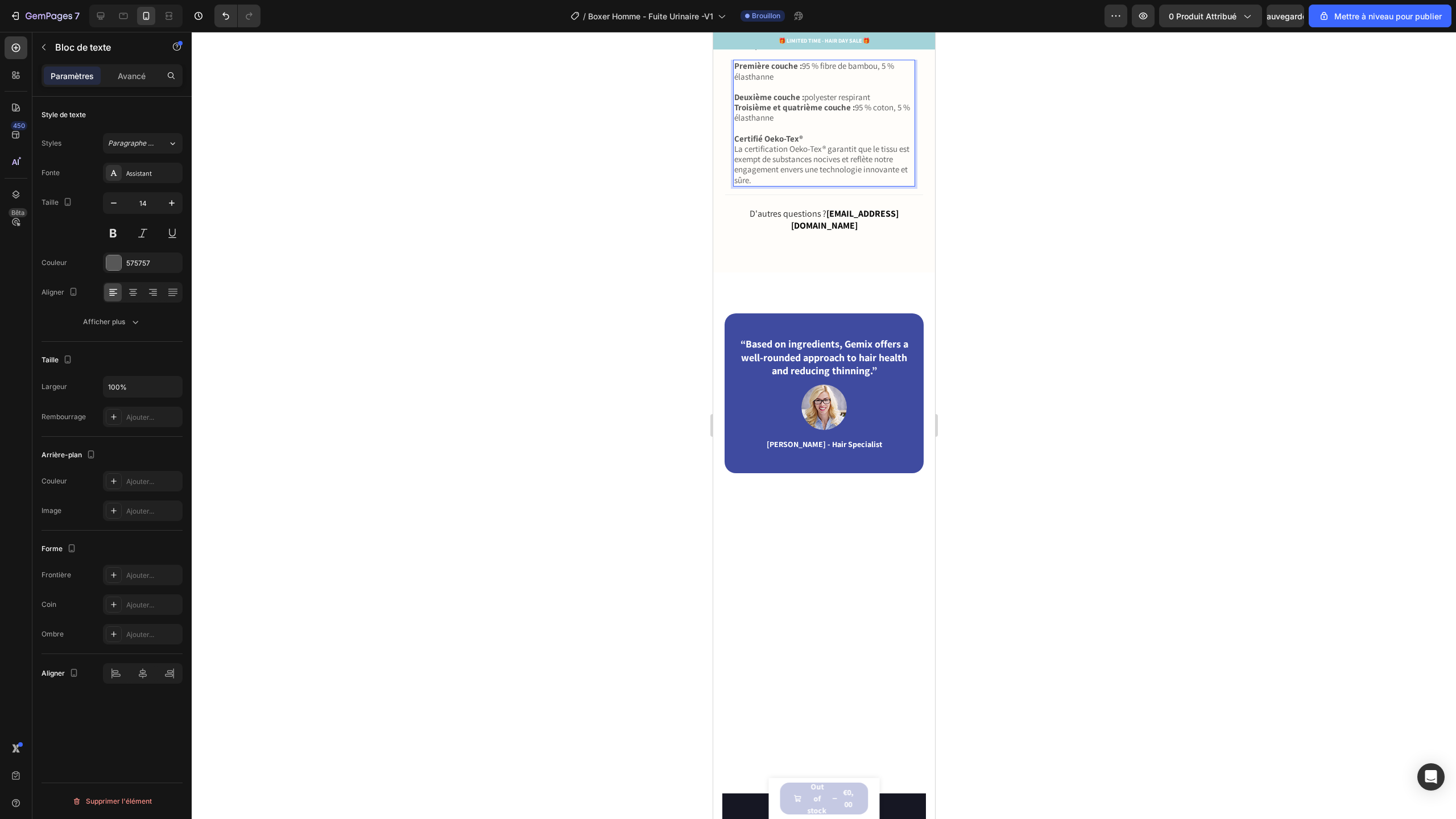
click at [877, 103] on p "Deuxième couche : polyester respirant" at bounding box center [823, 97] width 180 height 11
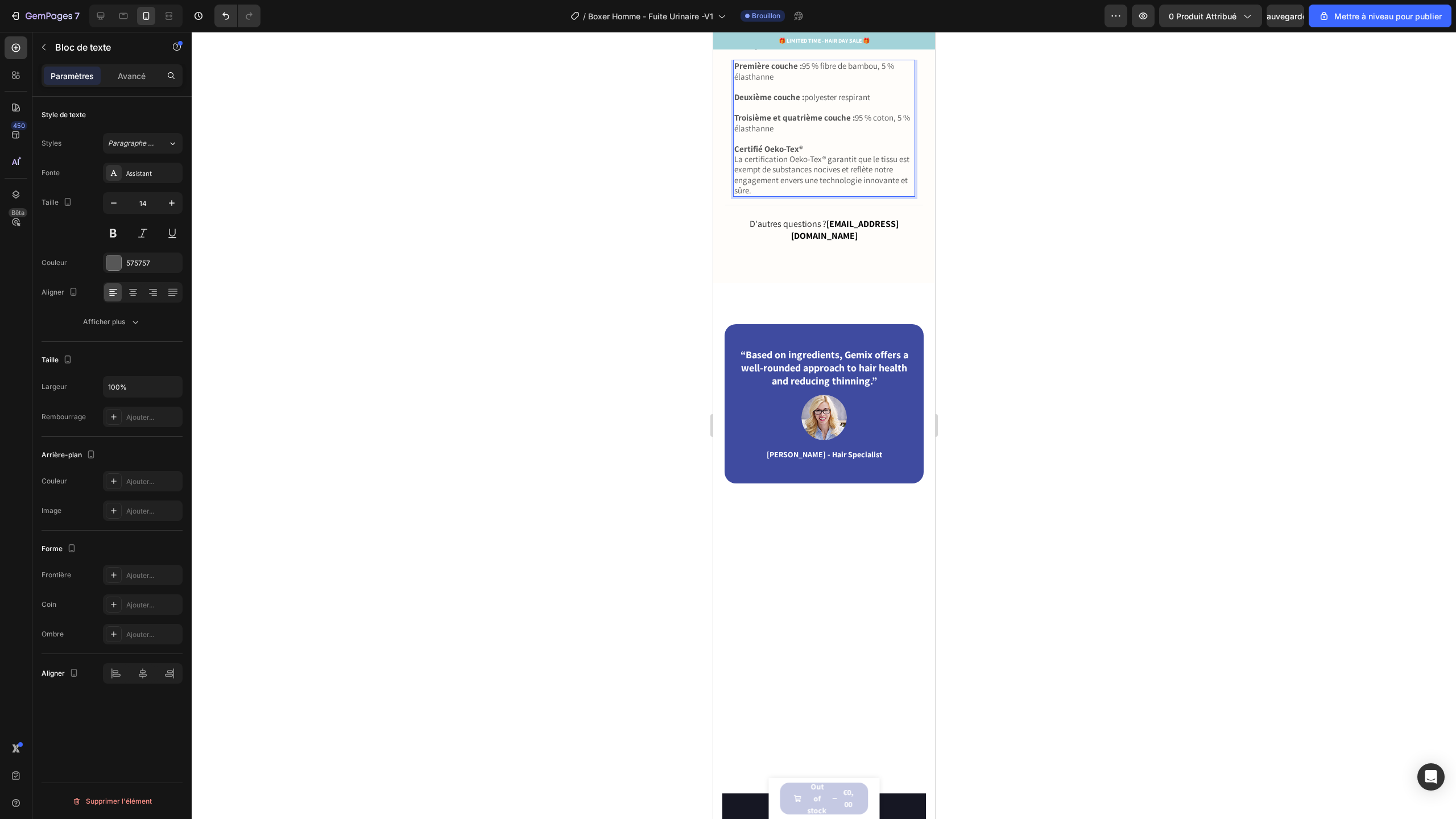
click at [781, 103] on strong "Deuxième couche :" at bounding box center [769, 97] width 70 height 11
click at [764, 123] on strong "Troisième et quatrième couche :" at bounding box center [793, 118] width 120 height 11
click at [893, 60] on div "Composition ?" at bounding box center [824, 45] width 198 height 30
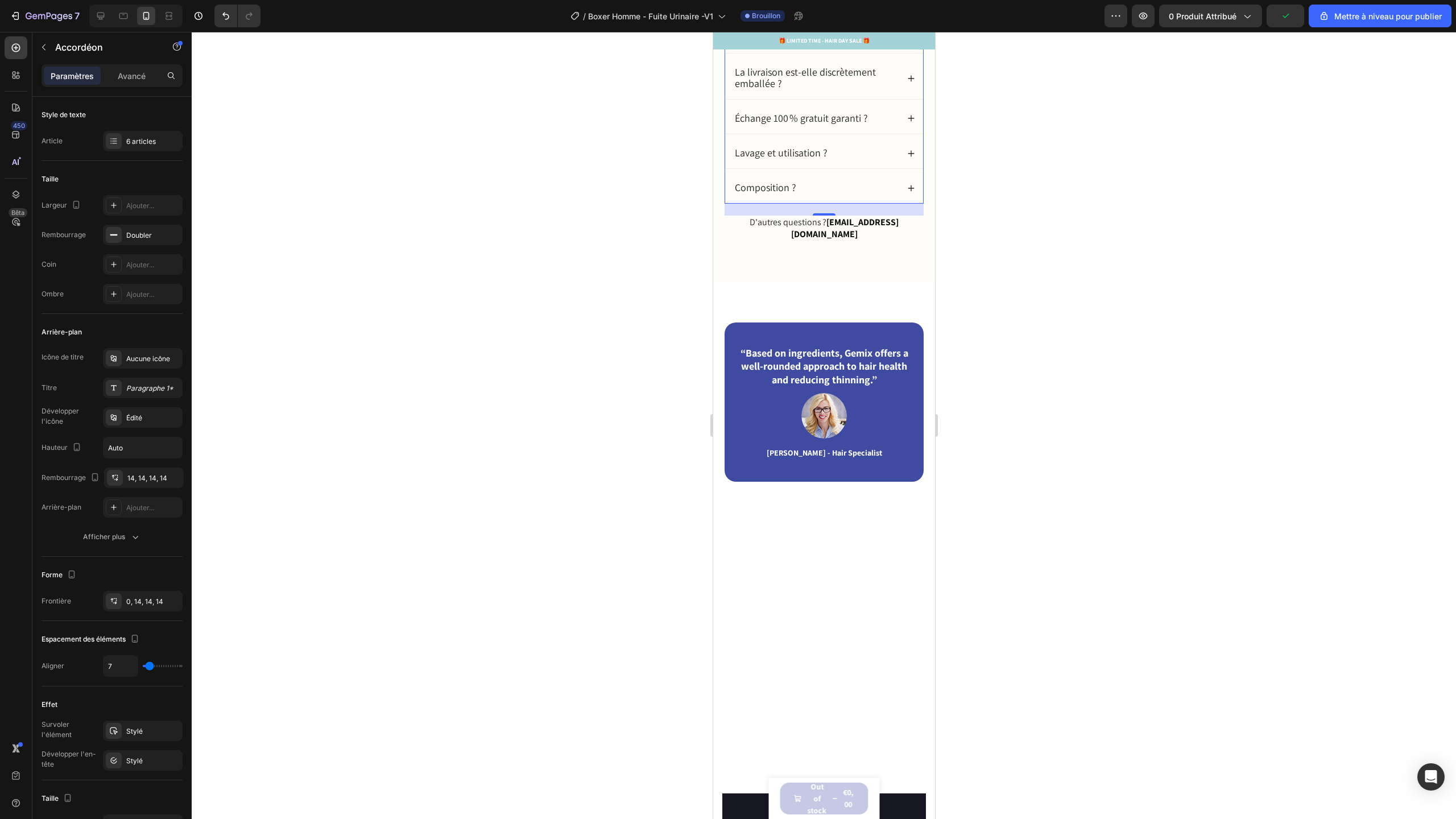
click at [893, 203] on div "Composition ?" at bounding box center [824, 188] width 198 height 30
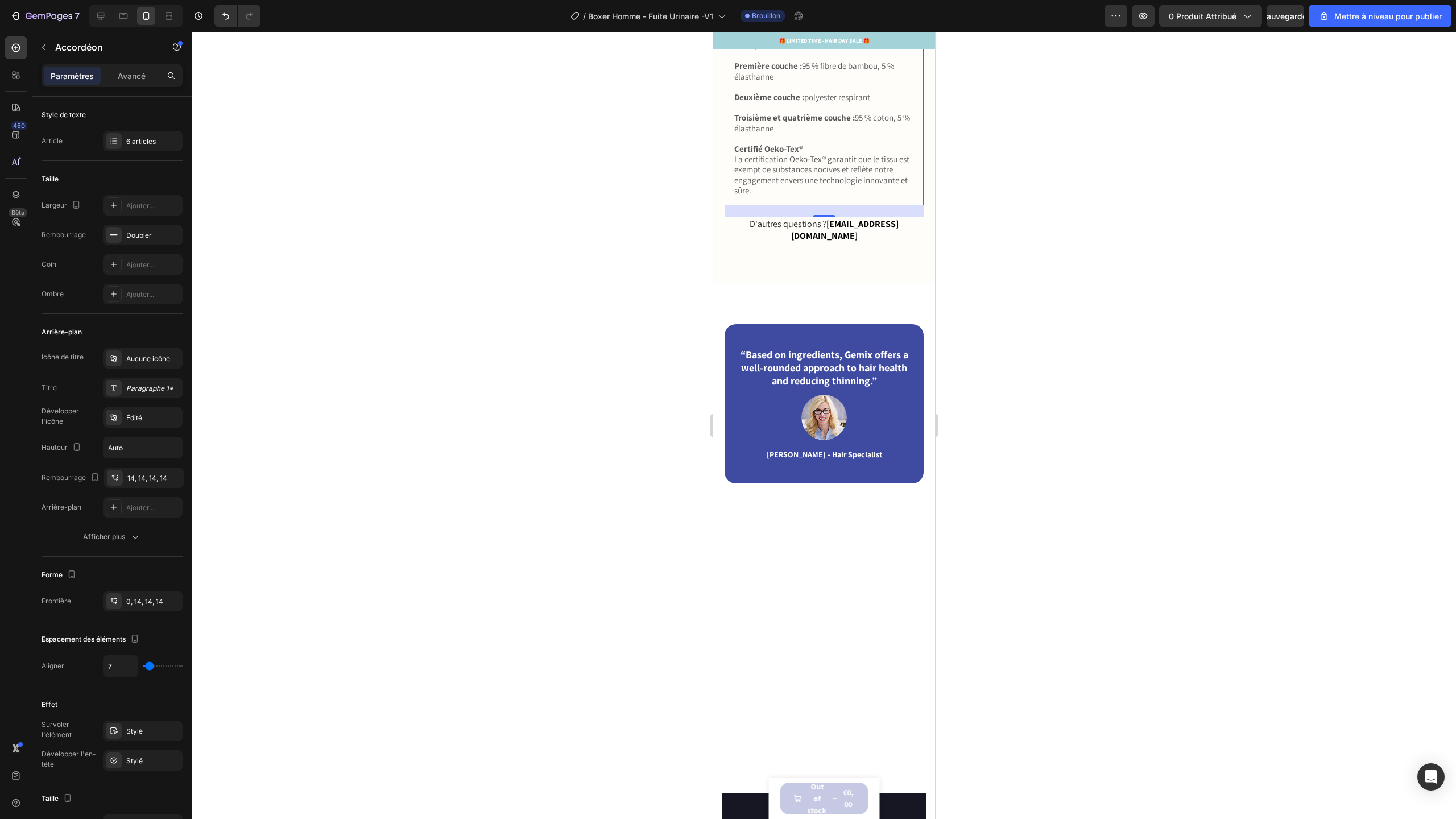
click at [897, 60] on div "Composition ?" at bounding box center [824, 45] width 198 height 30
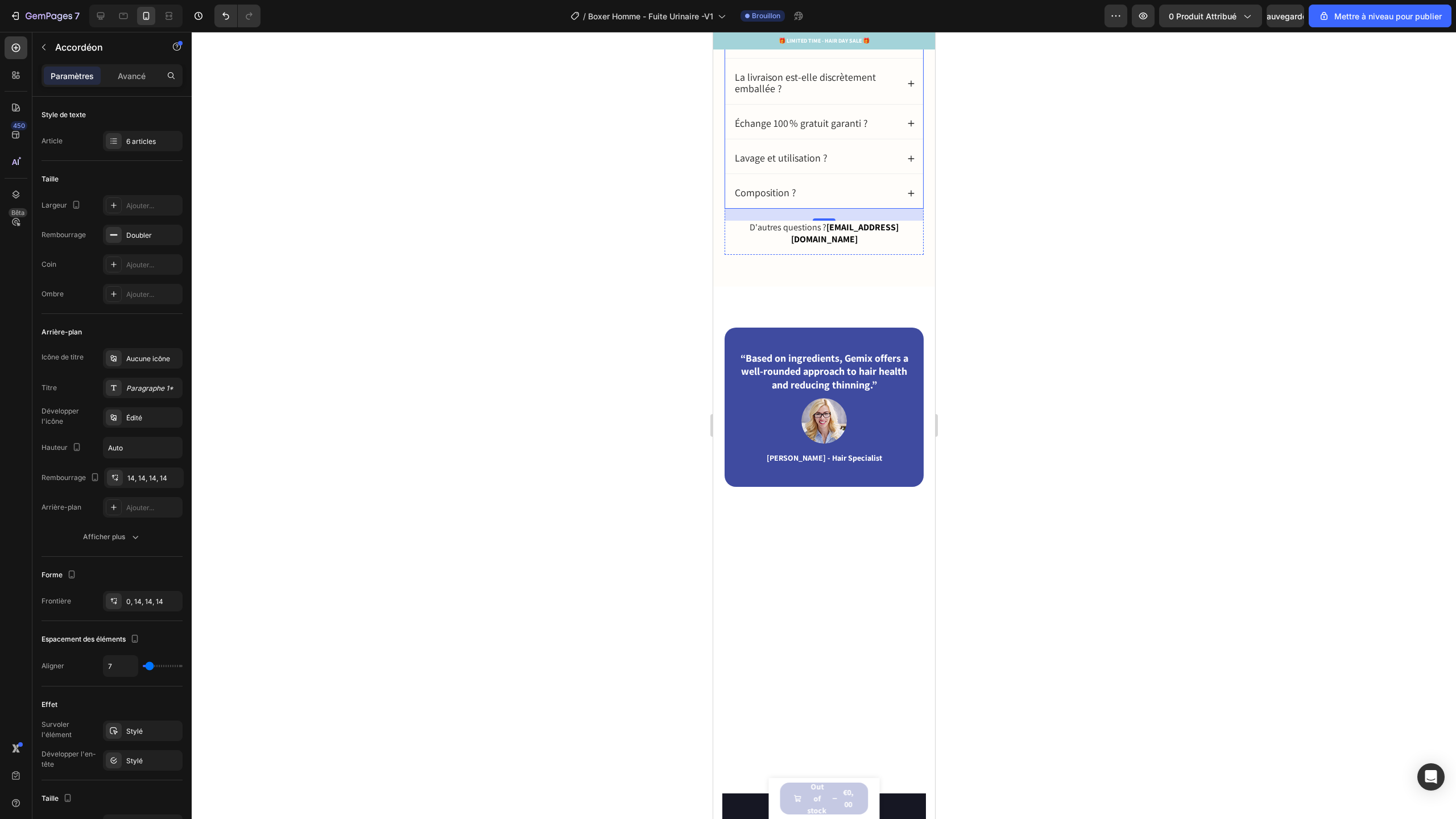
scroll to position [2773, 0]
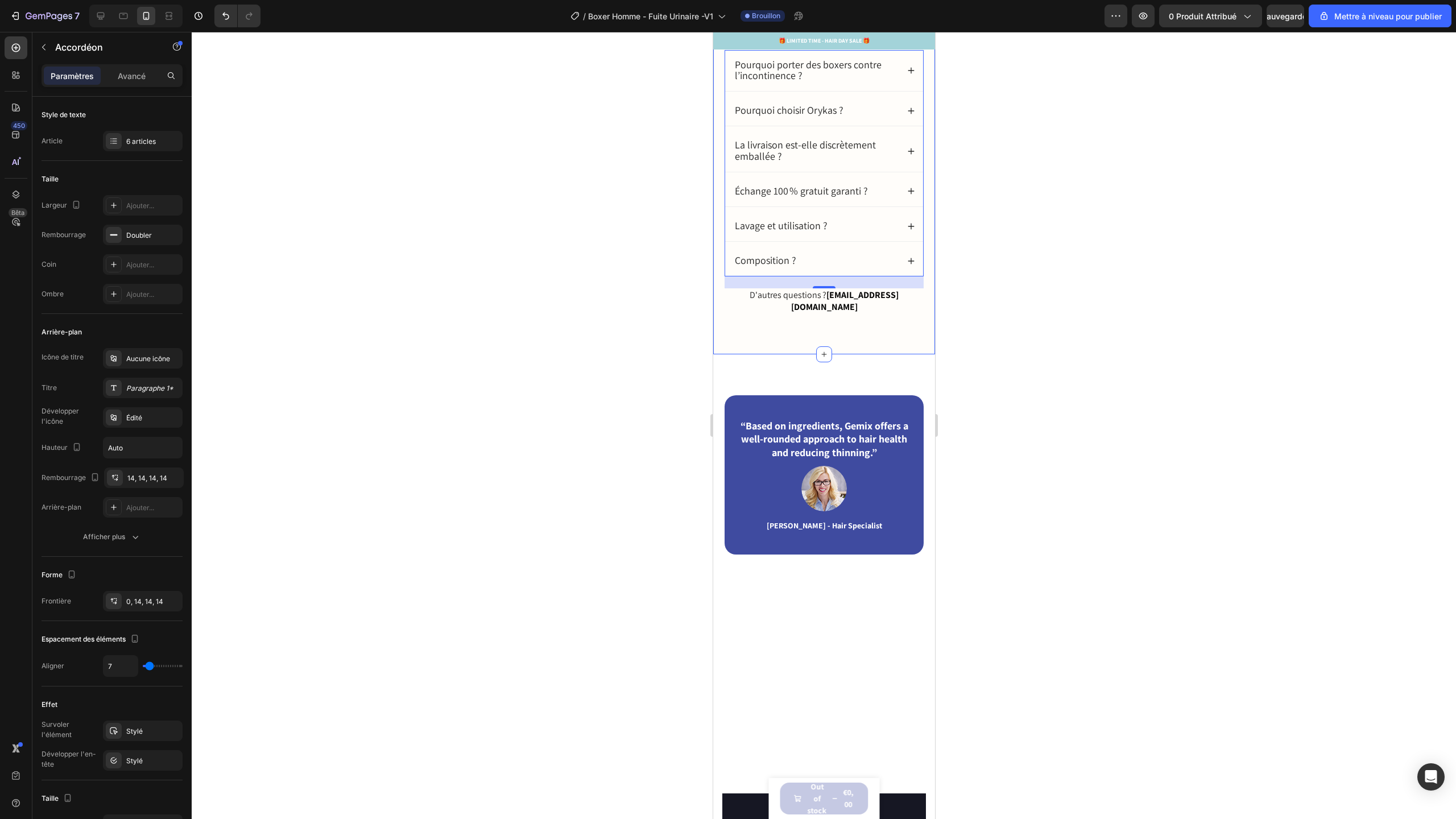
click at [857, 355] on div "Trouvez les réponses à vos questions. Heading Pourquoi porter des boxers contre…" at bounding box center [823, 154] width 222 height 402
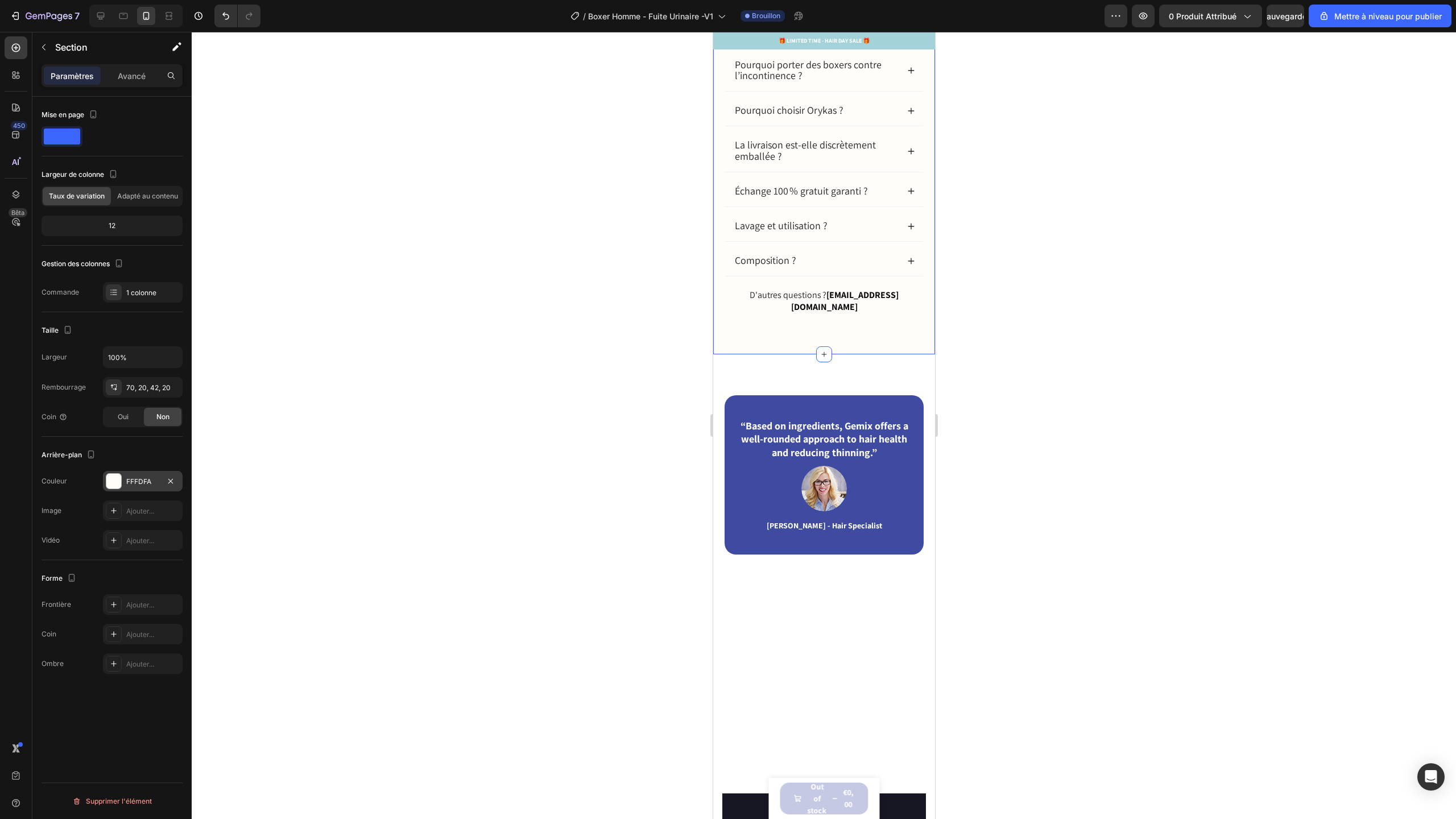
click at [127, 478] on font "FFFDFA" at bounding box center [139, 482] width 25 height 9
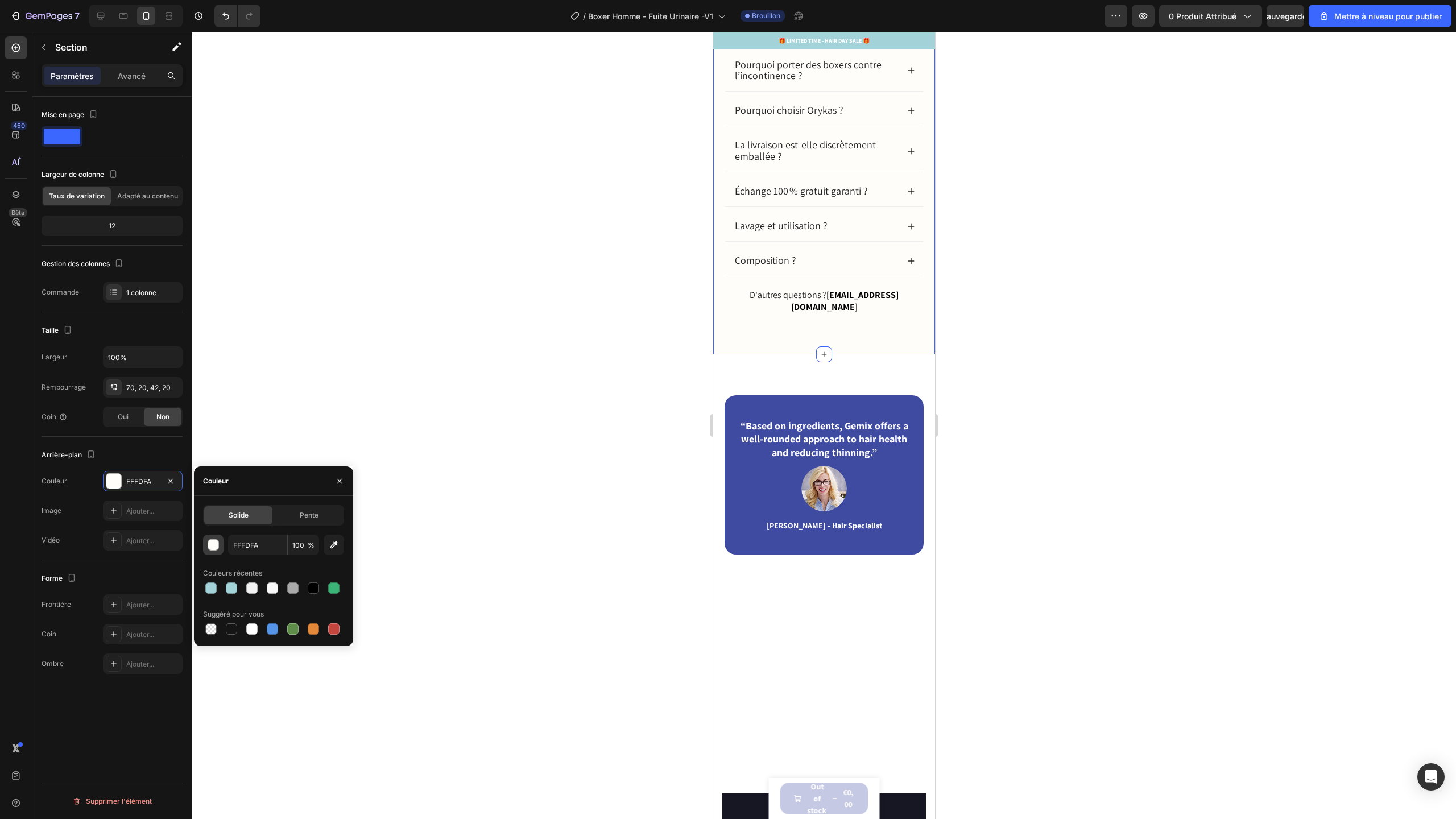
click at [218, 541] on div "button" at bounding box center [213, 545] width 11 height 11
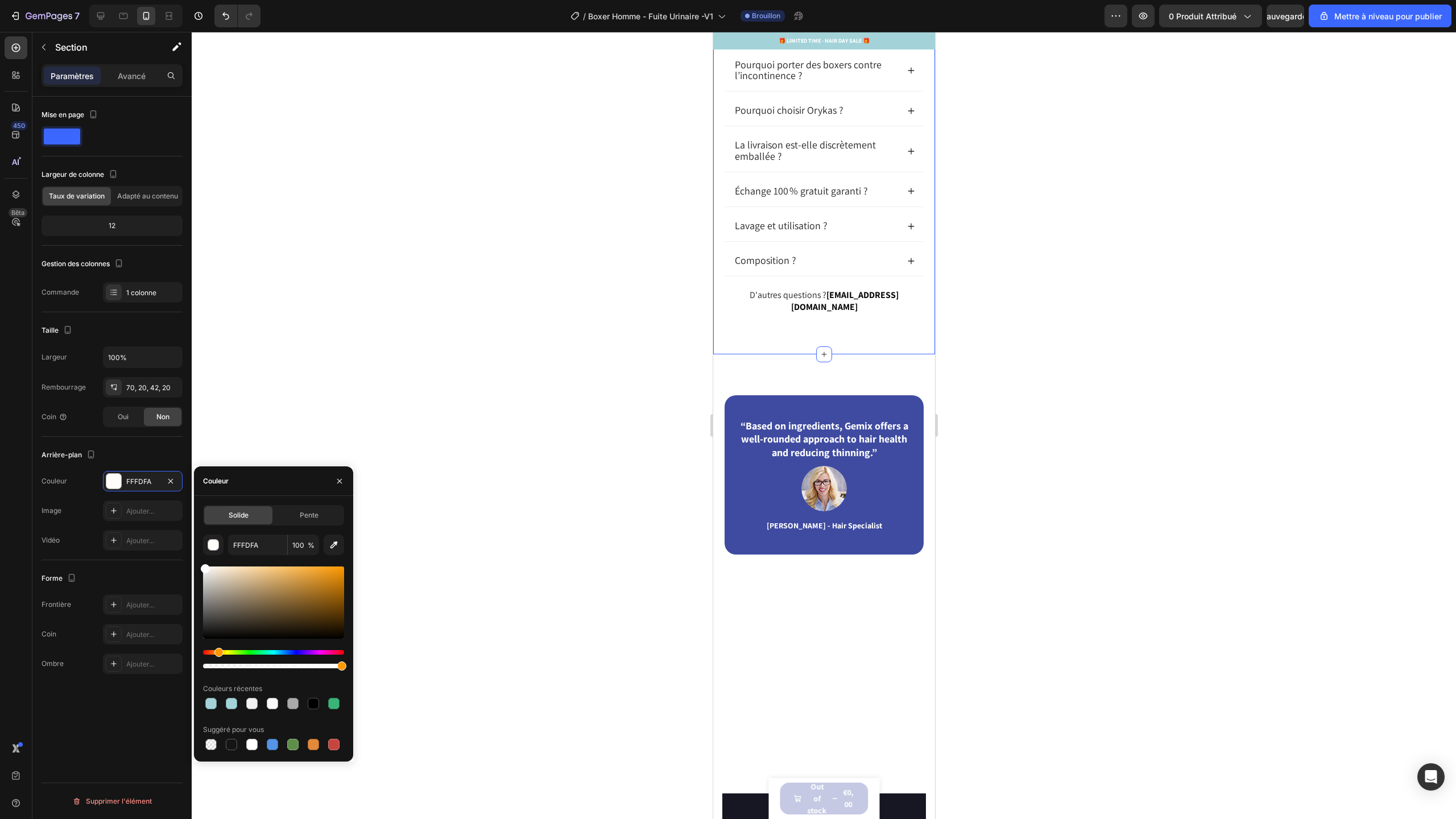
drag, startPoint x: 233, startPoint y: 600, endPoint x: 192, endPoint y: 525, distance: 85.5
click at [192, 0] on div "7 / Boxer Homme - Fuite Urinaire -V1 Brouillon Aperçu 0 produit attribué Sauveg…" at bounding box center [728, 0] width 1456 height 0
type input "FFFFFF"
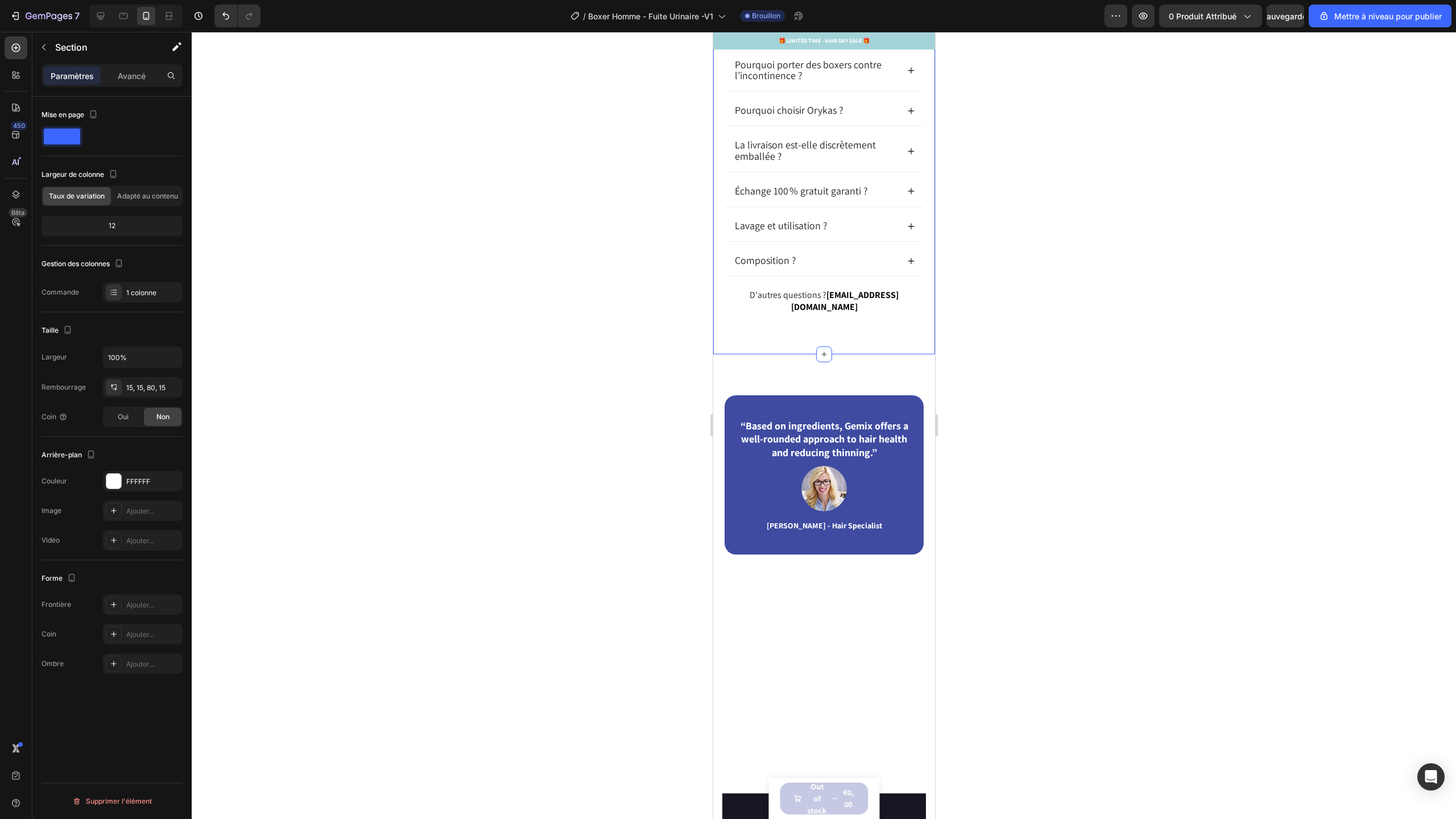
click at [885, 355] on div "Trouvez les réponses à vos questions. Heading Pourquoi porter des boxers contre…" at bounding box center [823, 154] width 222 height 402
click at [125, 79] on font "Avancé" at bounding box center [132, 75] width 28 height 10
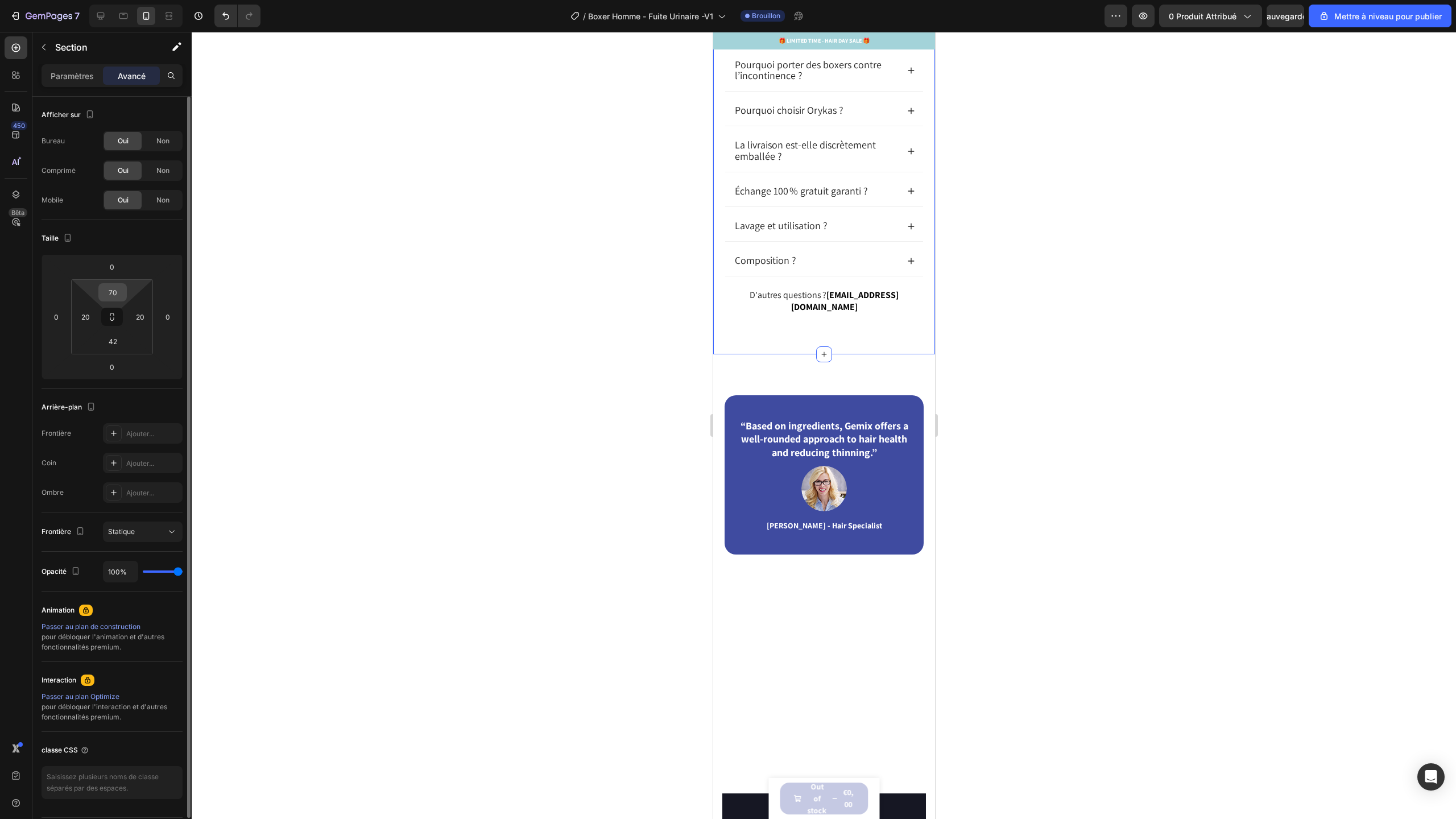
click at [120, 292] on input "70" at bounding box center [112, 291] width 23 height 17
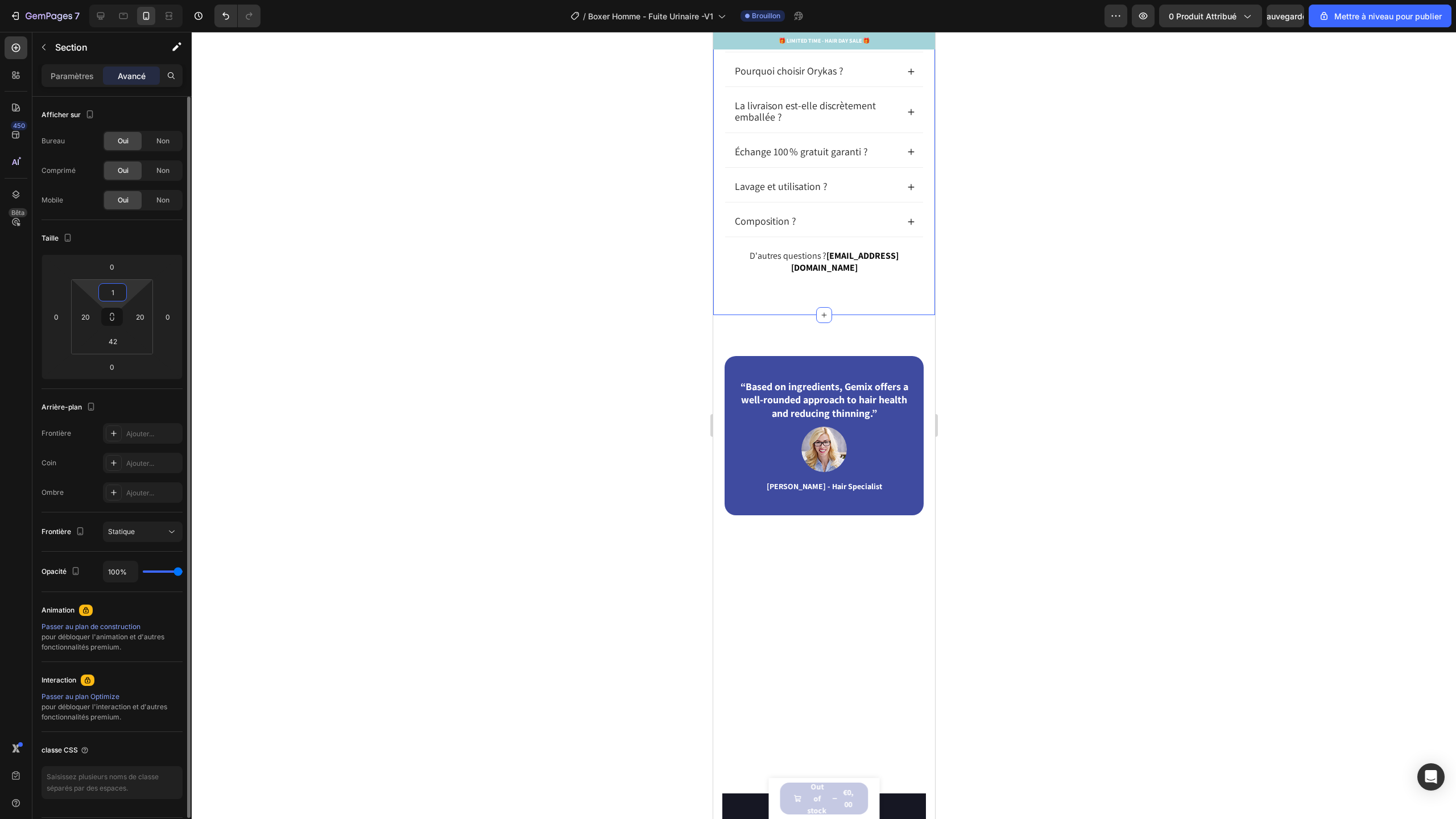
type input "15"
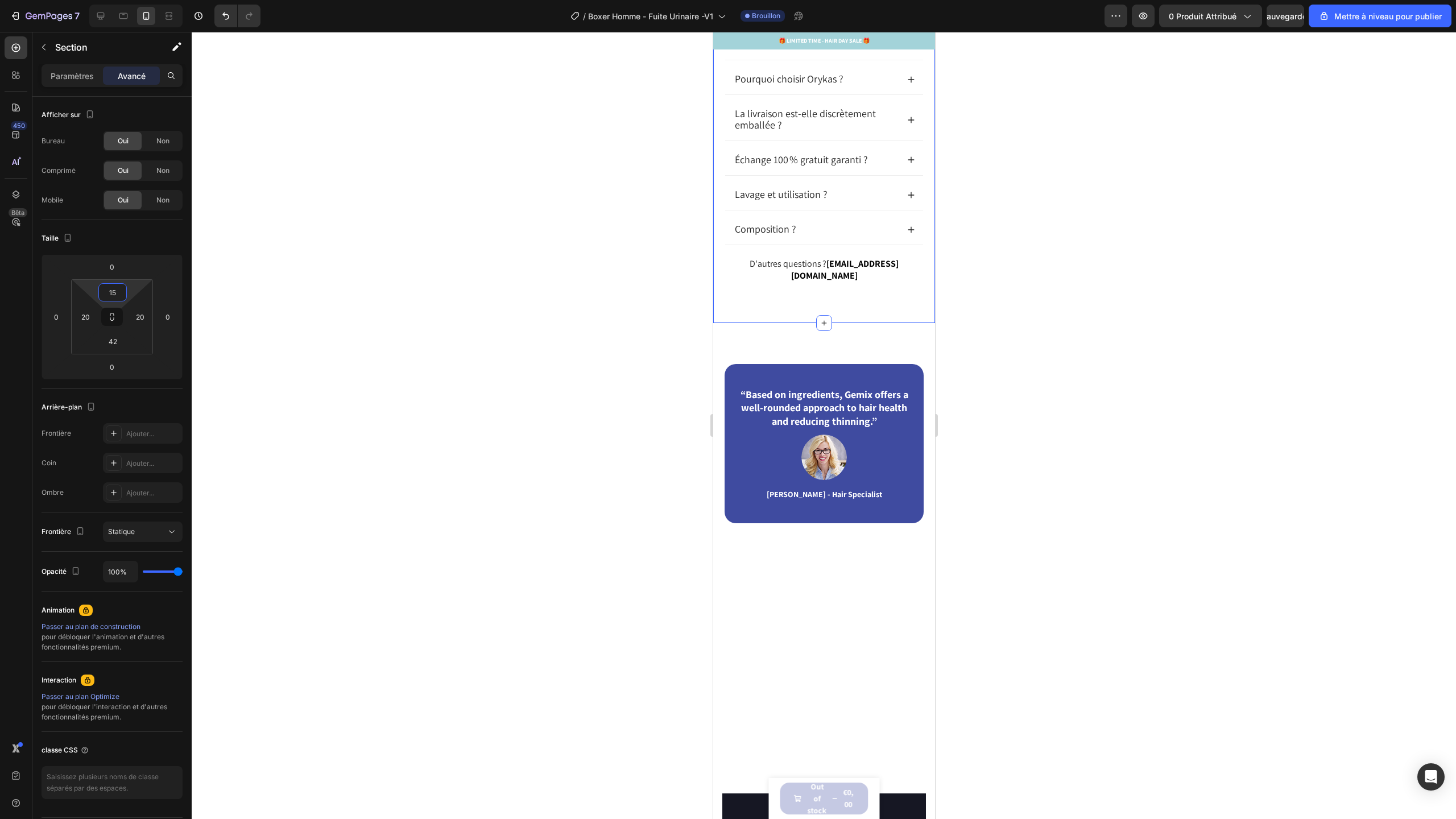
click at [11, 104] on icon at bounding box center [16, 107] width 11 height 11
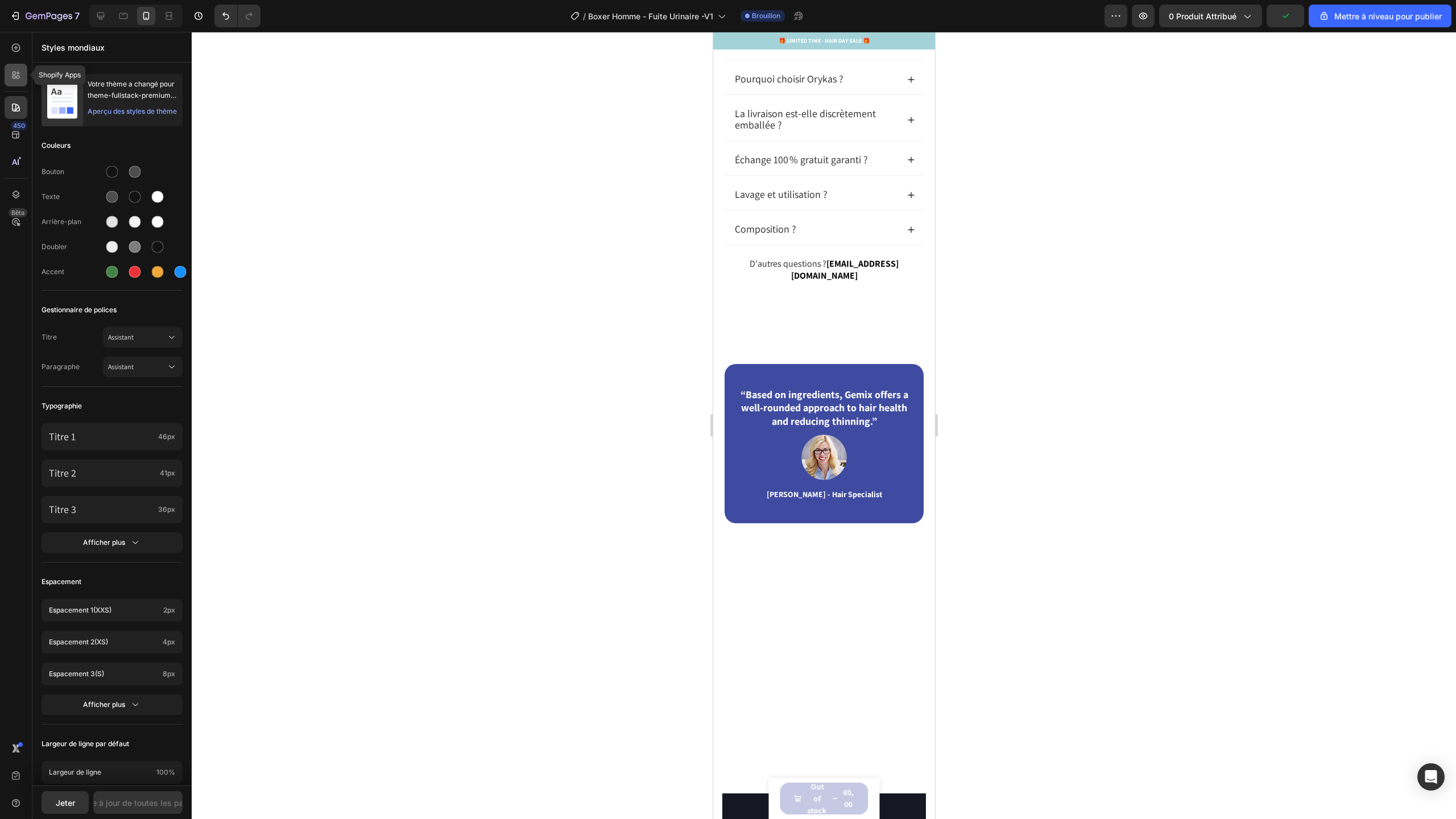
click at [19, 74] on icon at bounding box center [16, 75] width 11 height 11
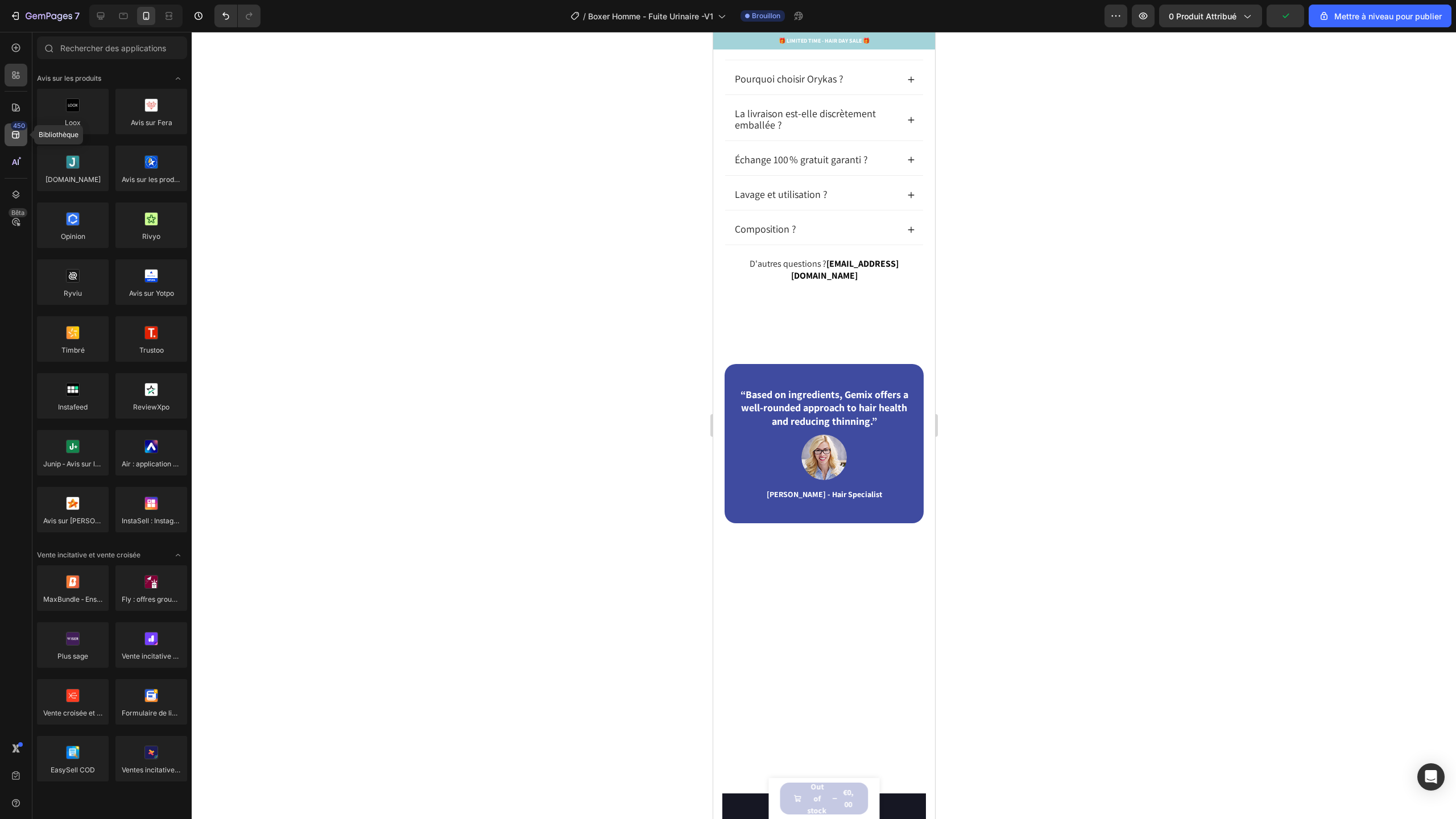
click at [20, 128] on font "450" at bounding box center [19, 126] width 12 height 8
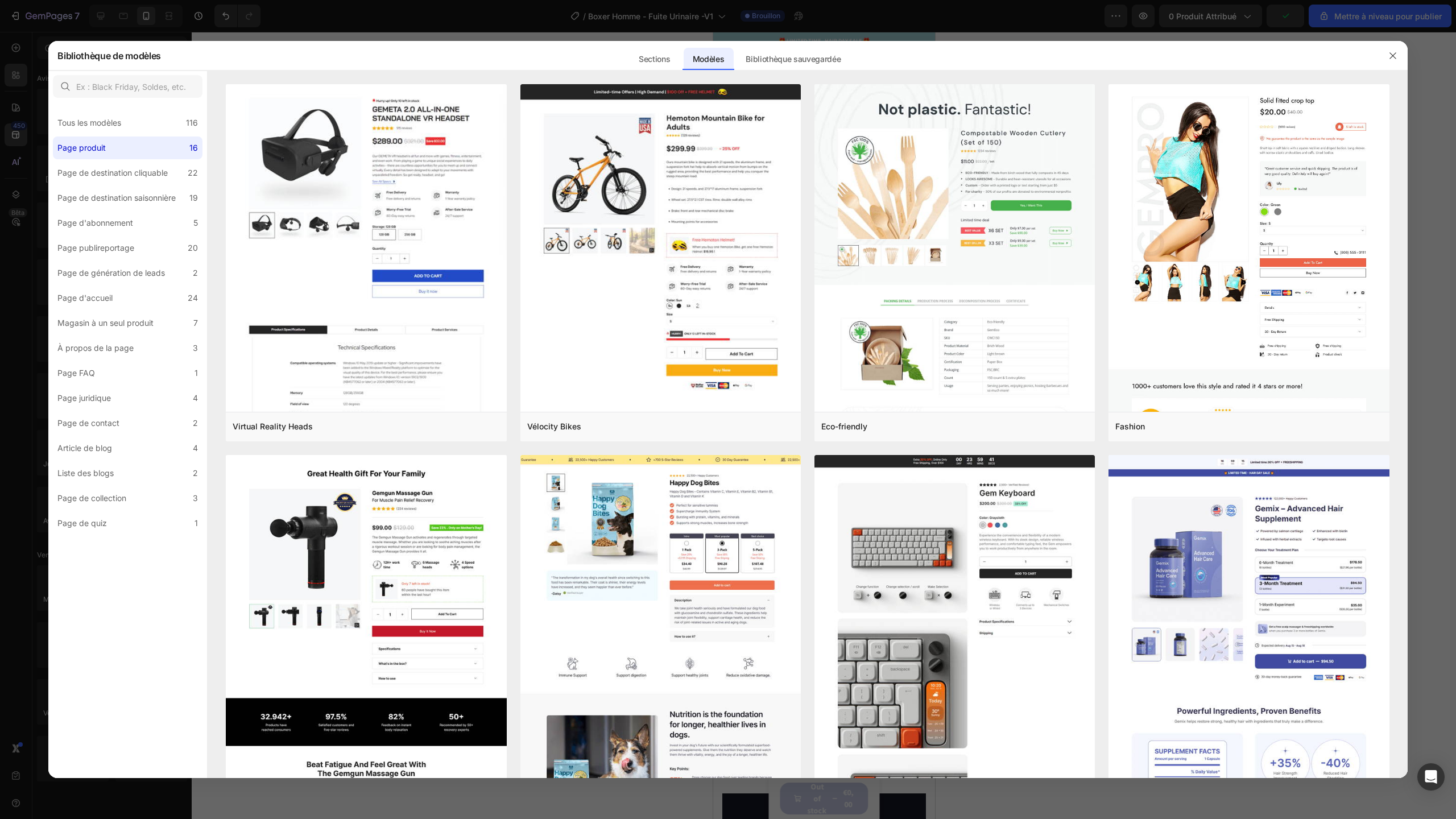
click at [18, 54] on div at bounding box center [728, 409] width 1456 height 819
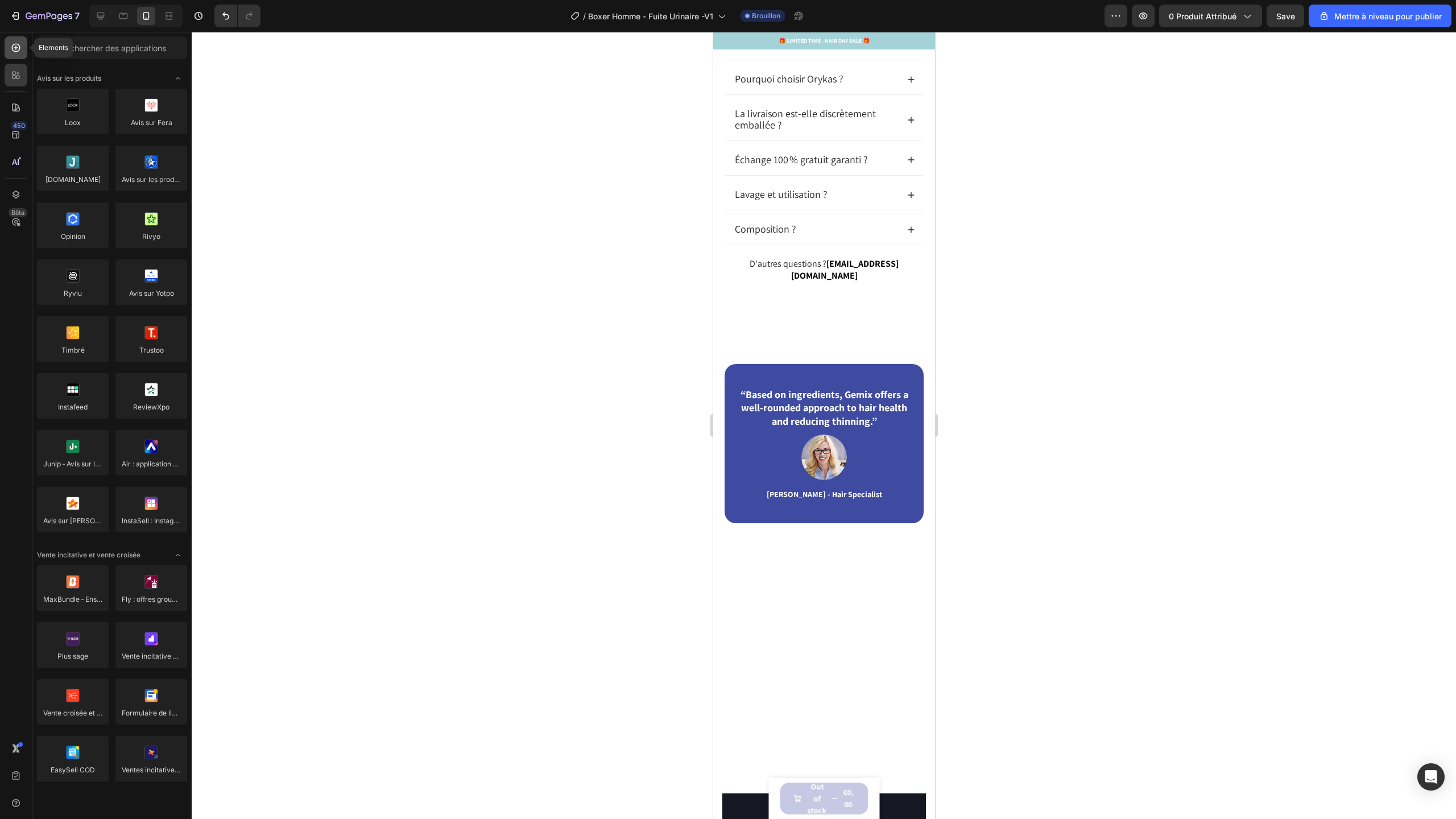
click at [17, 47] on icon at bounding box center [16, 47] width 11 height 11
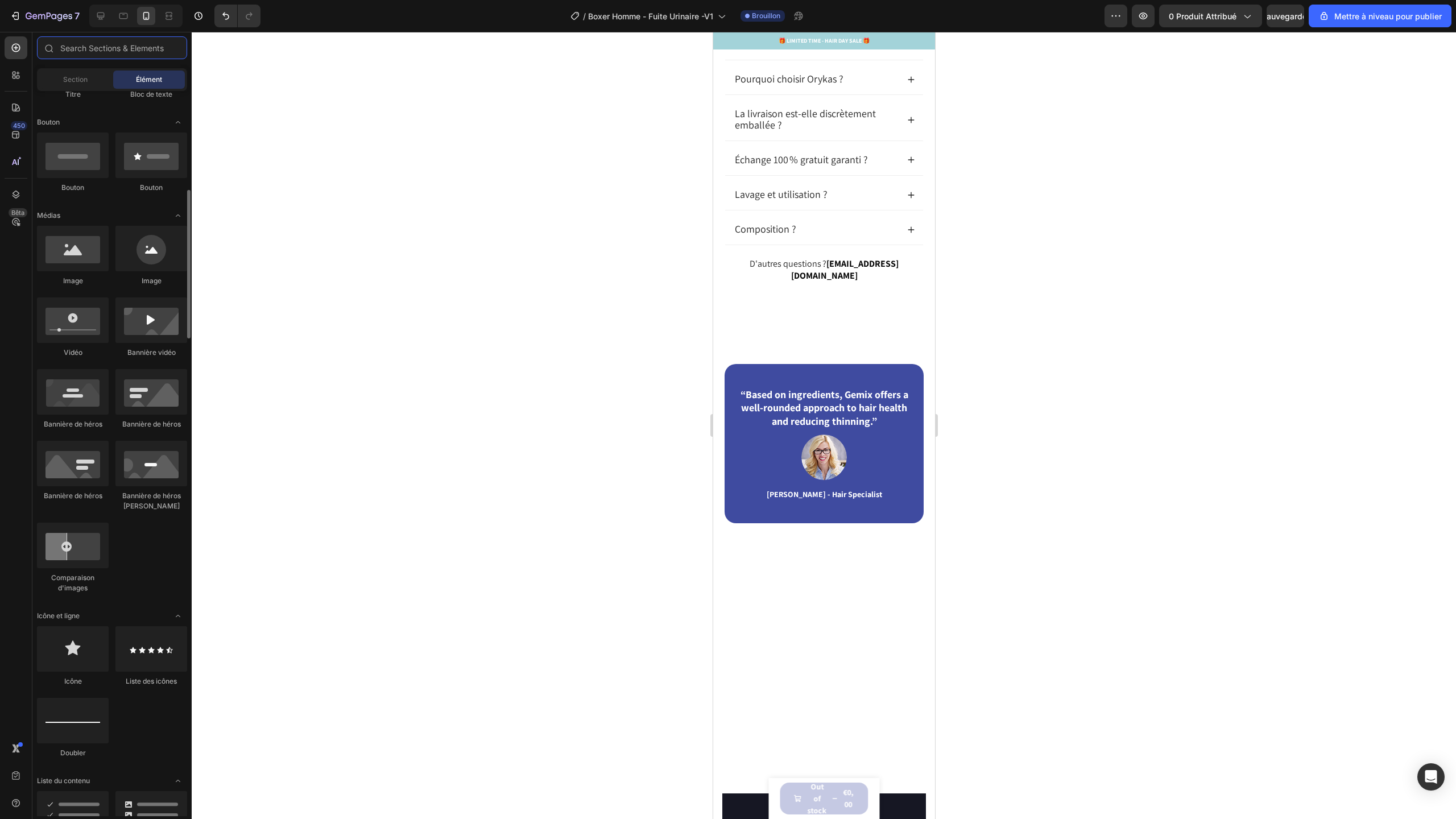
scroll to position [283, 0]
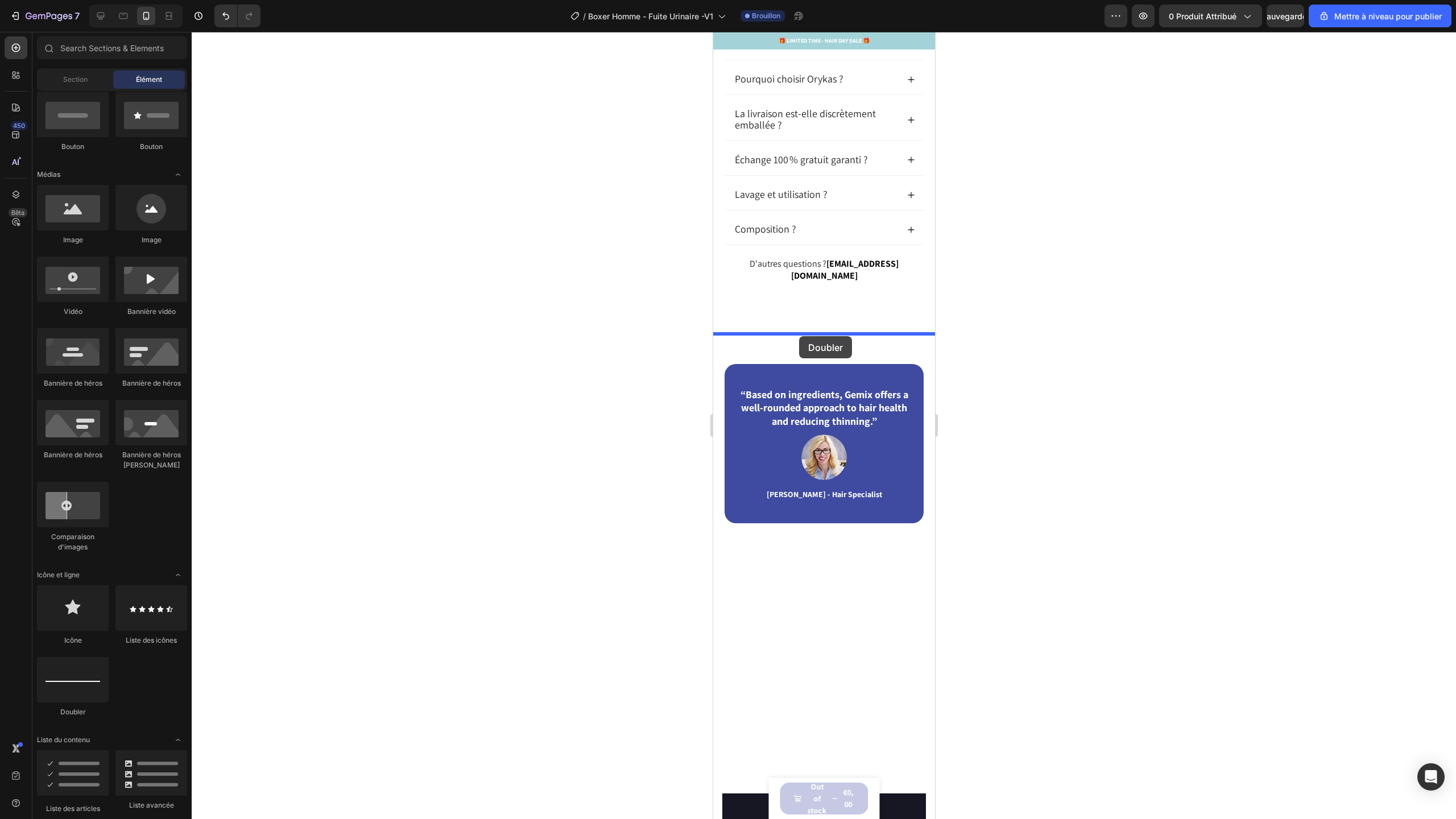
drag, startPoint x: 794, startPoint y: 706, endPoint x: 799, endPoint y: 337, distance: 369.0
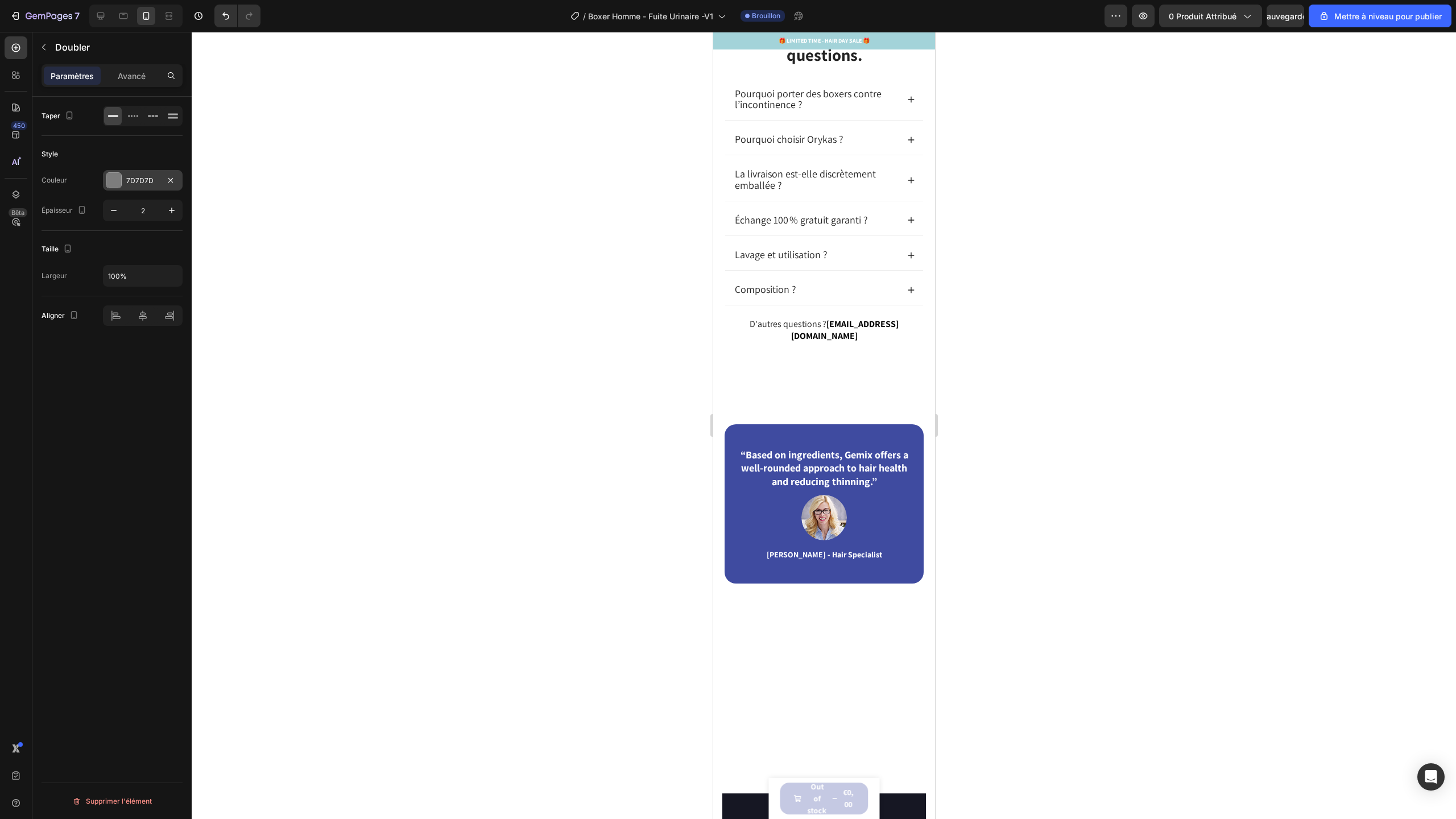
click at [107, 180] on div at bounding box center [113, 180] width 15 height 15
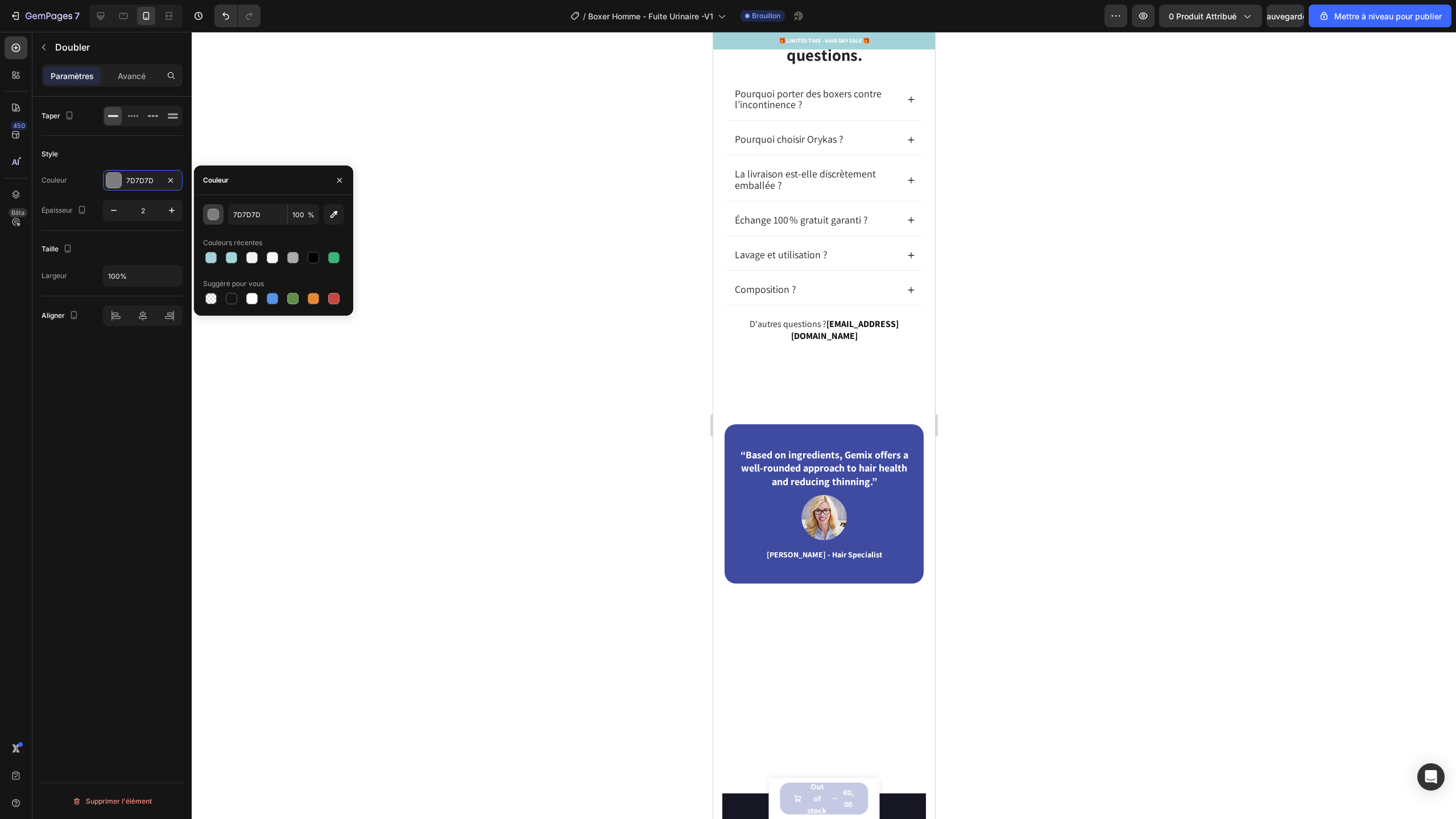
click at [213, 216] on div "button" at bounding box center [213, 214] width 11 height 11
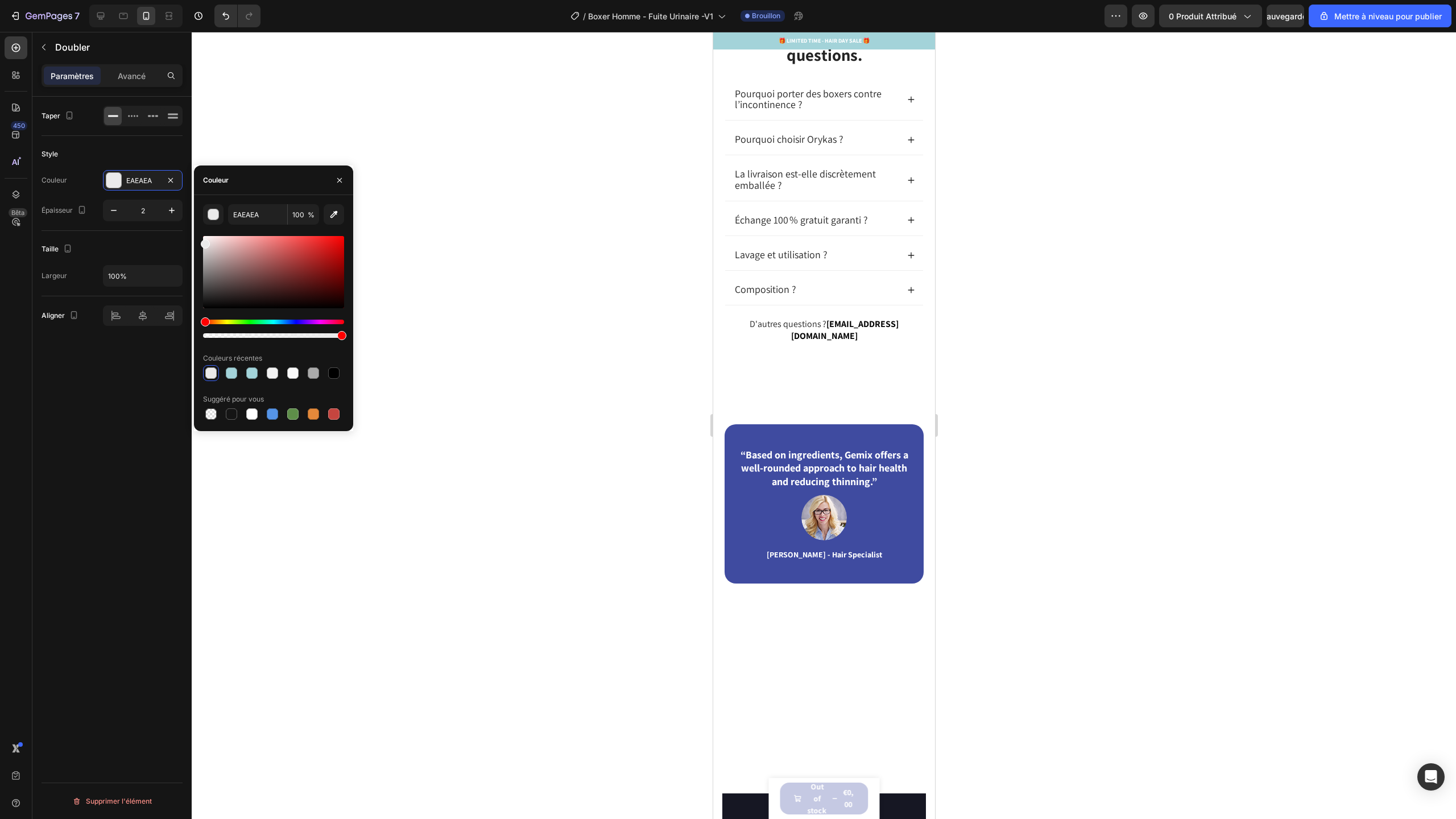
drag, startPoint x: 212, startPoint y: 276, endPoint x: 191, endPoint y: 241, distance: 40.8
click at [191, 0] on div "7 / Boxer Homme - Fuite Urinaire -V1 Brouillon Aperçu 0 produit attribué Sauveg…" at bounding box center [728, 0] width 1456 height 0
drag, startPoint x: 209, startPoint y: 245, endPoint x: 201, endPoint y: 250, distance: 9.4
click at [201, 250] on div at bounding box center [205, 253] width 9 height 9
type input "CCCCCC"
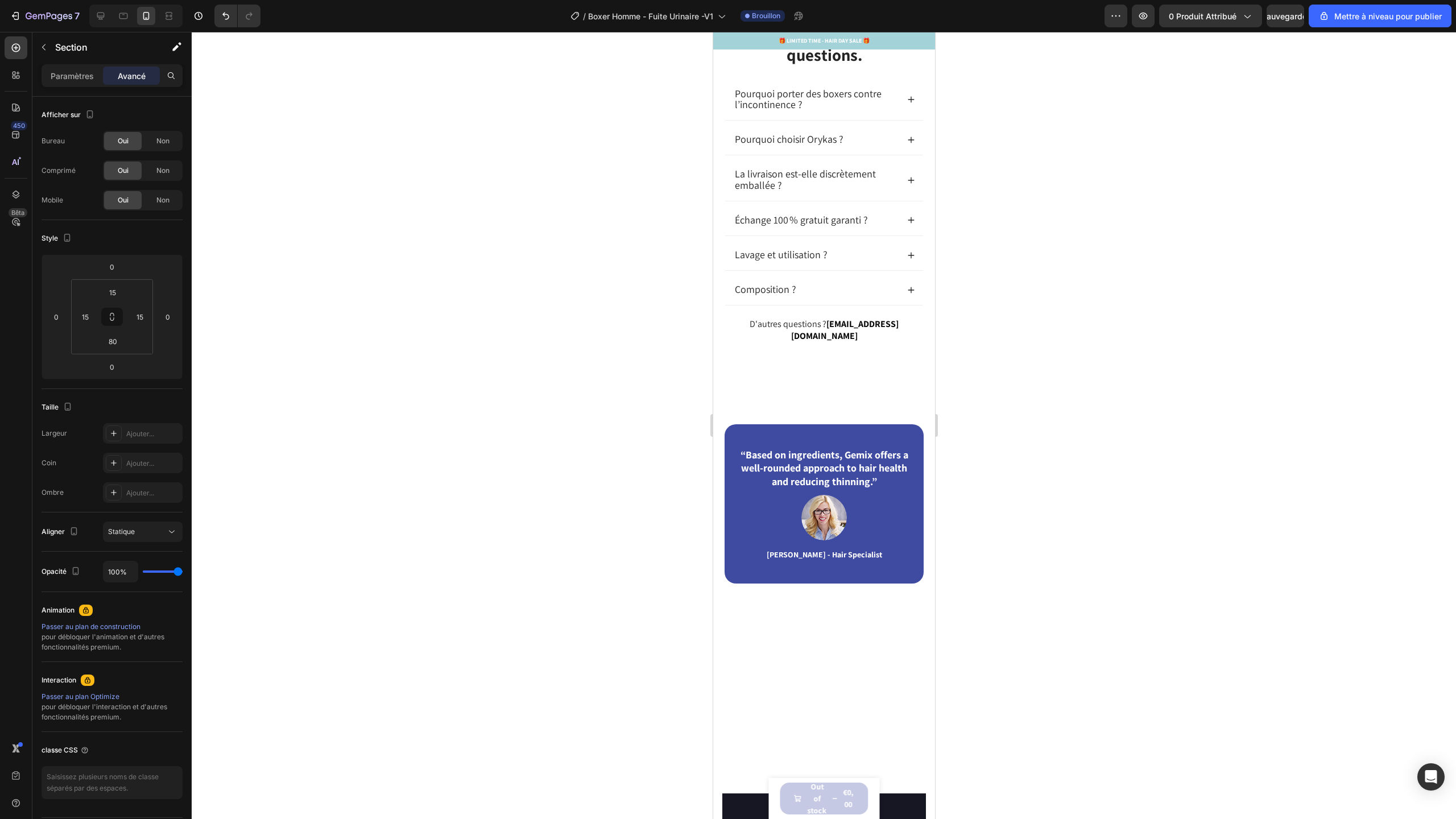
click at [85, 85] on div "Paramètres Avancé" at bounding box center [111, 75] width 141 height 23
click at [118, 339] on input "80" at bounding box center [112, 341] width 23 height 17
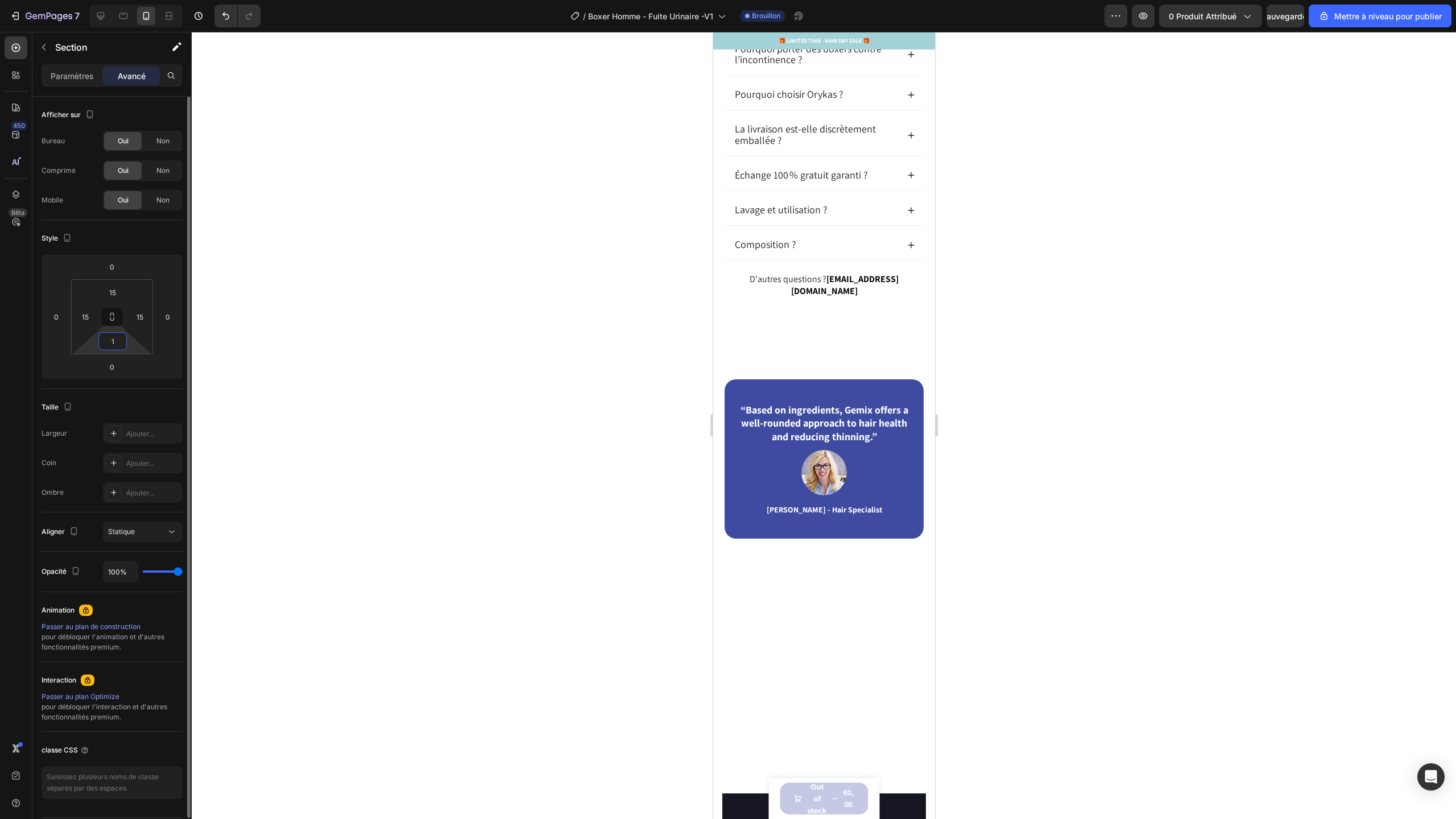
type input "10"
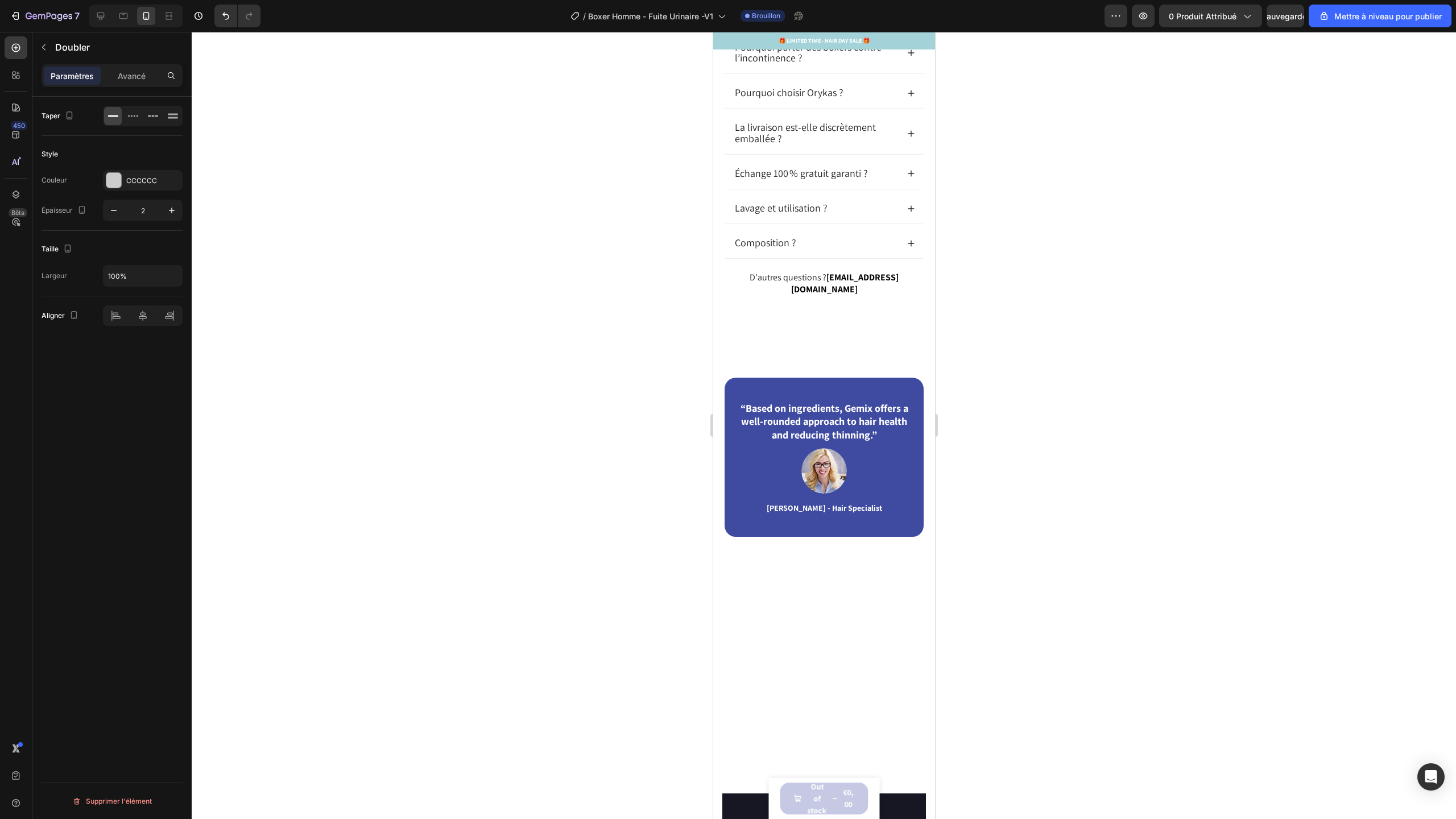
drag, startPoint x: 829, startPoint y: 334, endPoint x: 824, endPoint y: 344, distance: 11.2
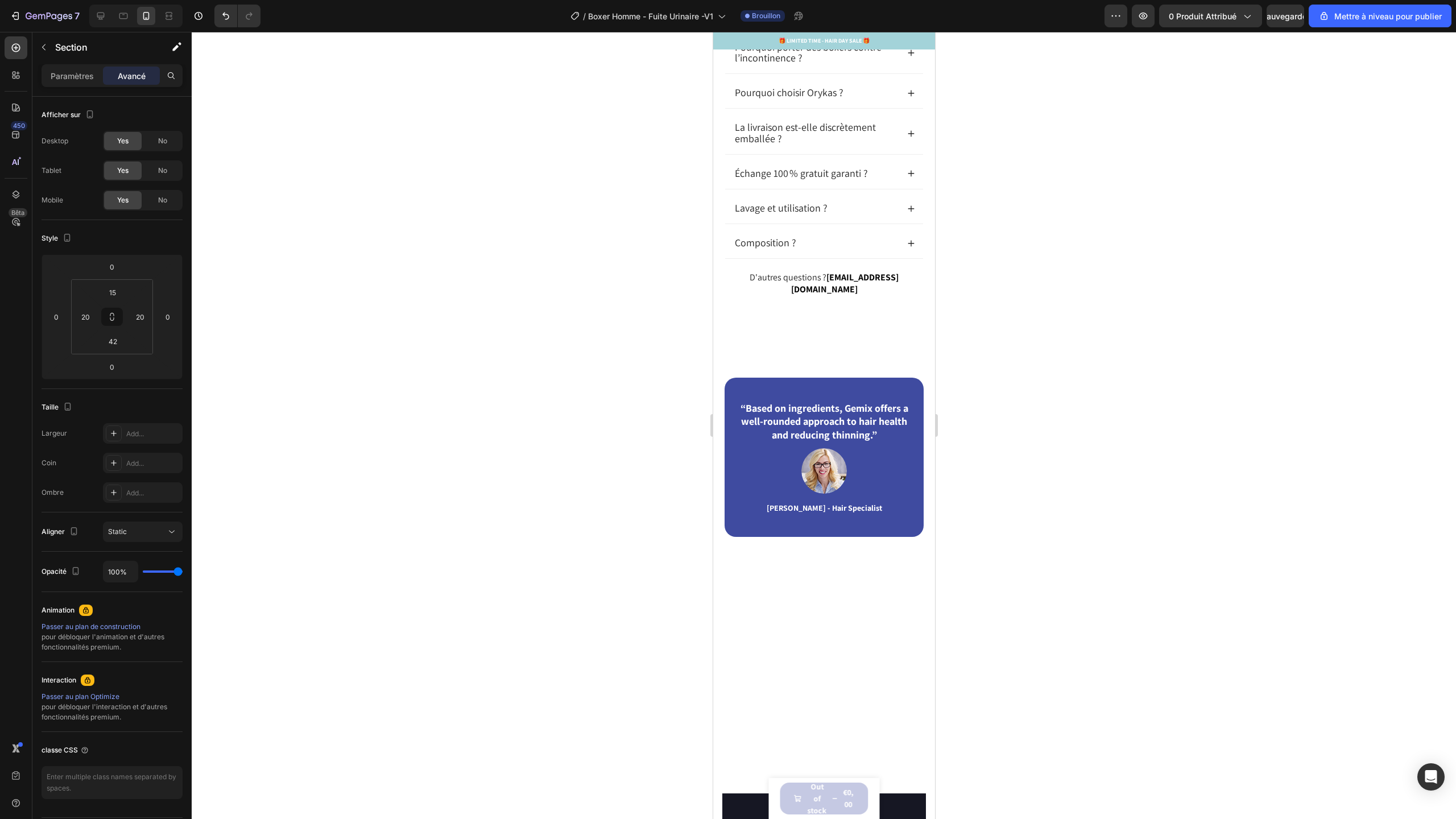
click at [827, 337] on div "Trouvez les réponses à vos questions. Heading Pourquoi porter des boxers contre…" at bounding box center [823, 152] width 222 height 370
click at [119, 341] on input "42" at bounding box center [112, 341] width 23 height 17
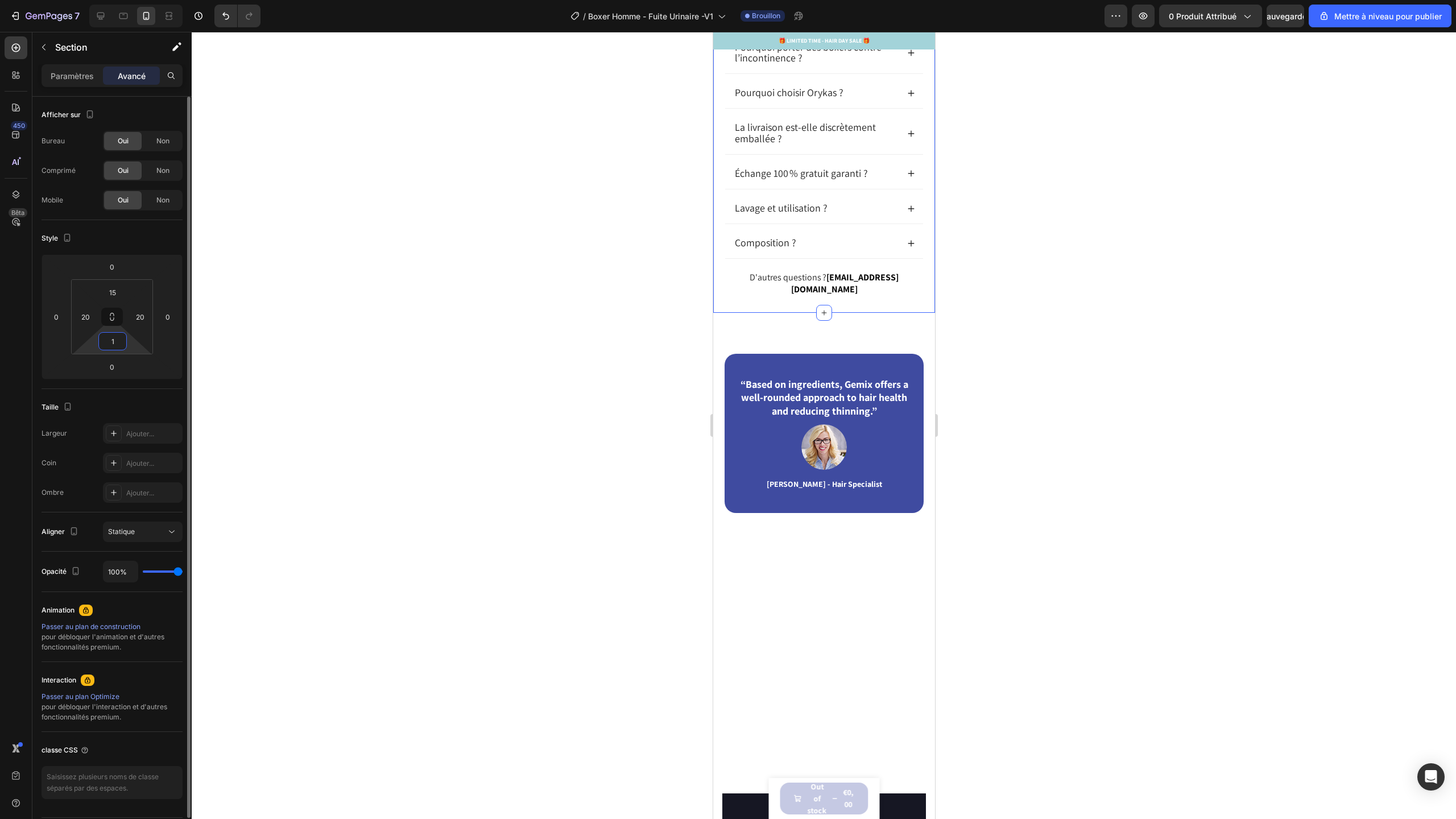
type input "15"
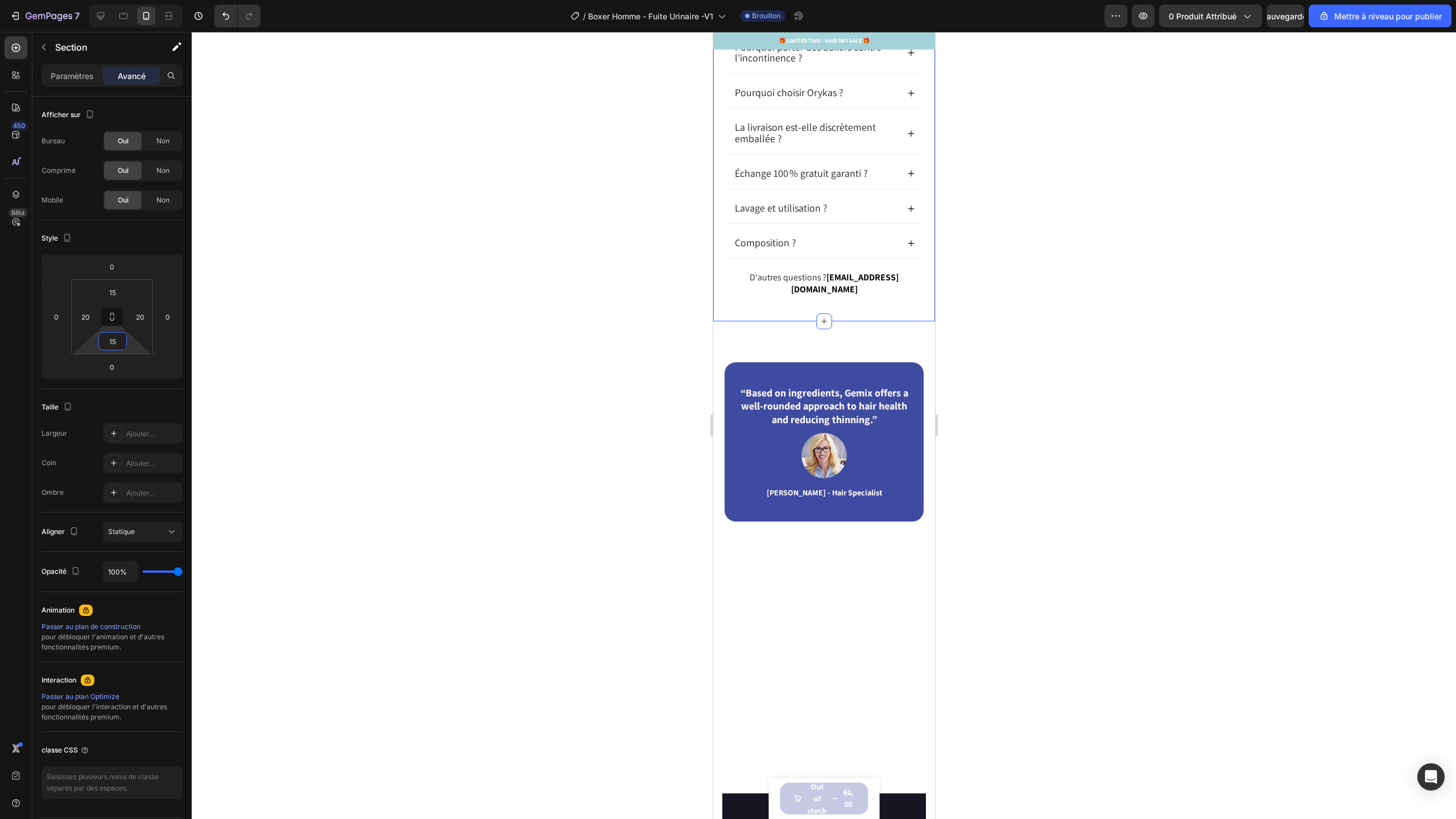
click at [683, 559] on div at bounding box center [823, 425] width 1265 height 787
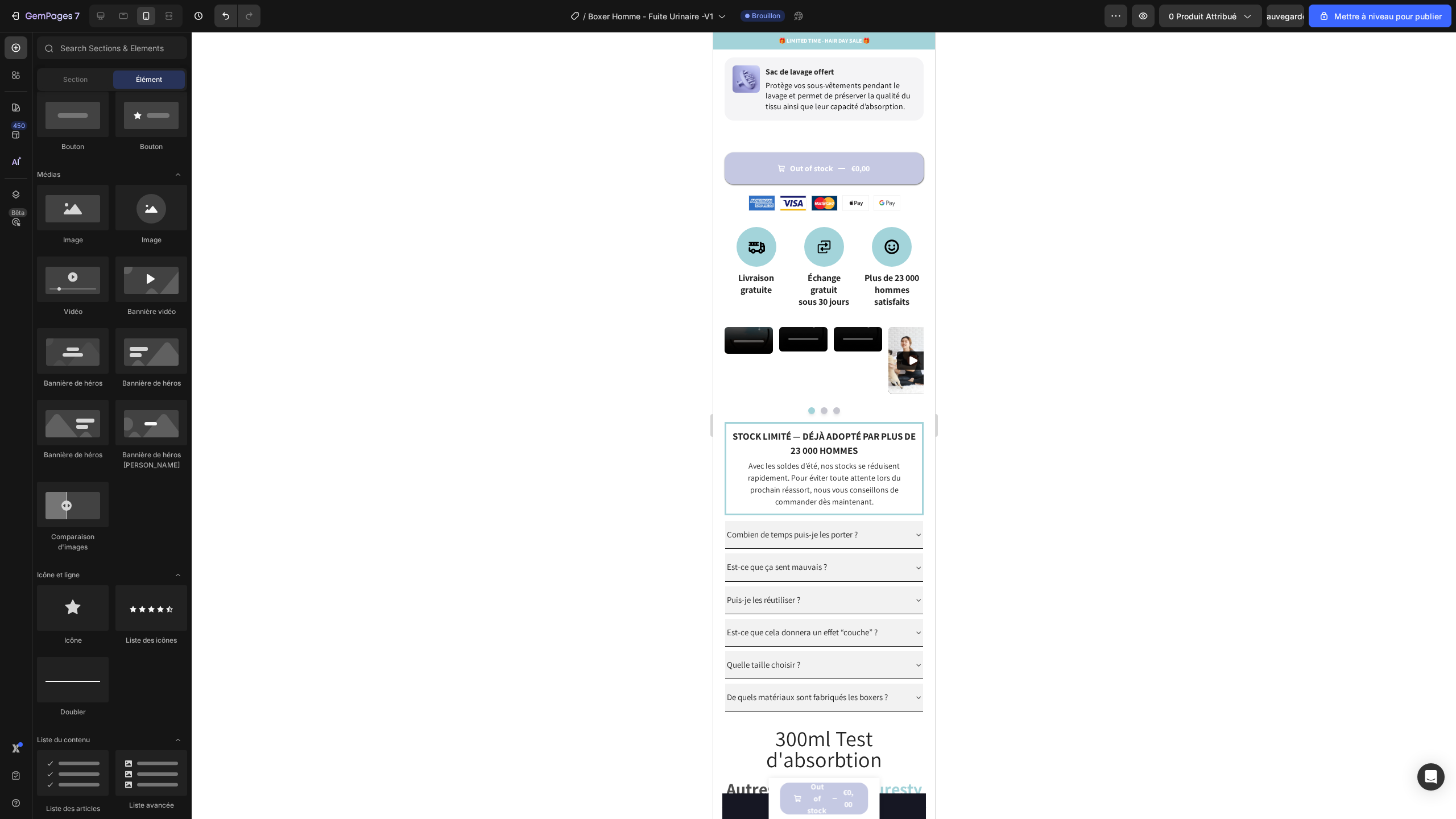
scroll to position [913, 0]
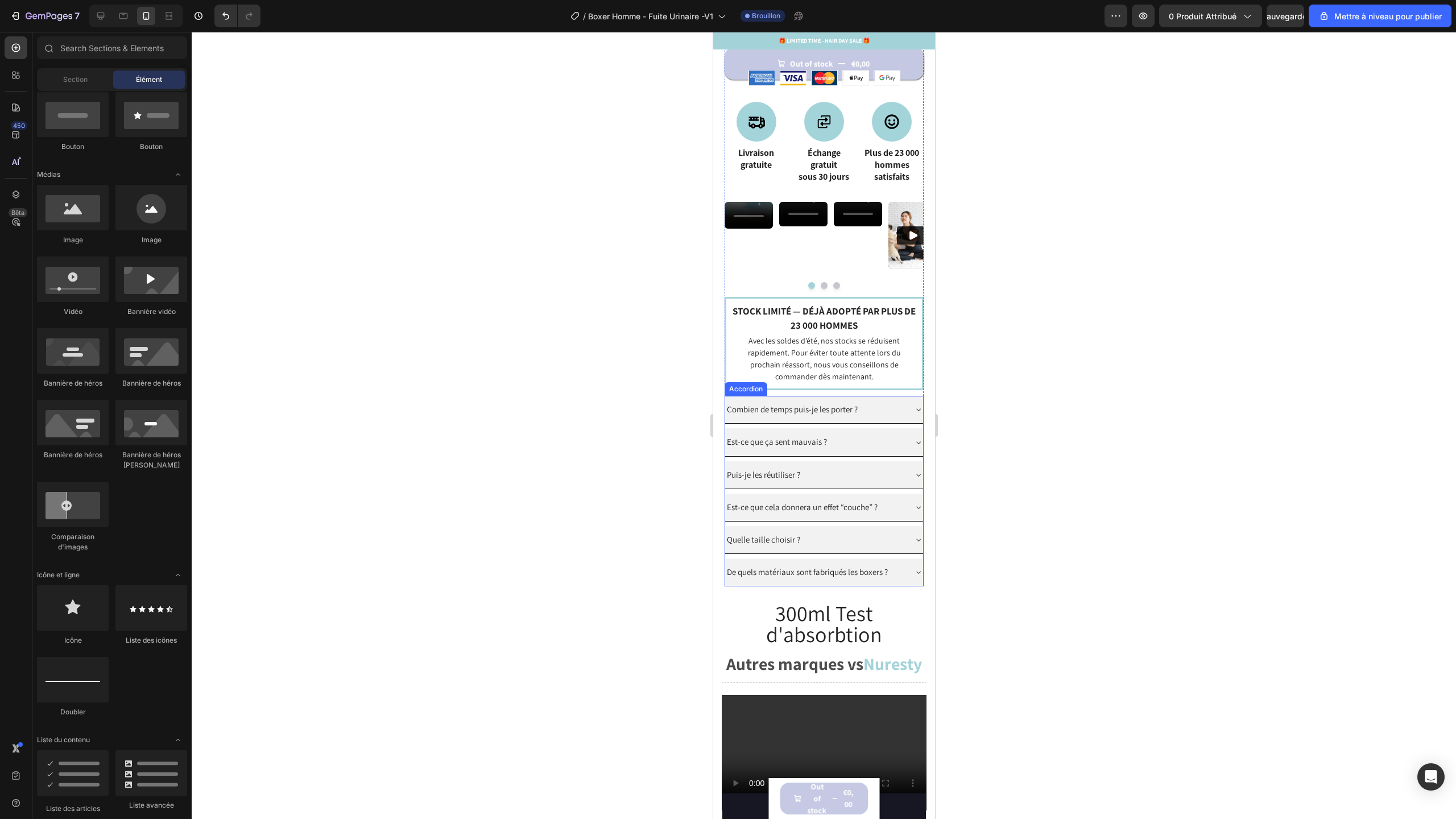
click at [823, 414] on span "Combien de temps puis-je les porter ?" at bounding box center [792, 409] width 131 height 11
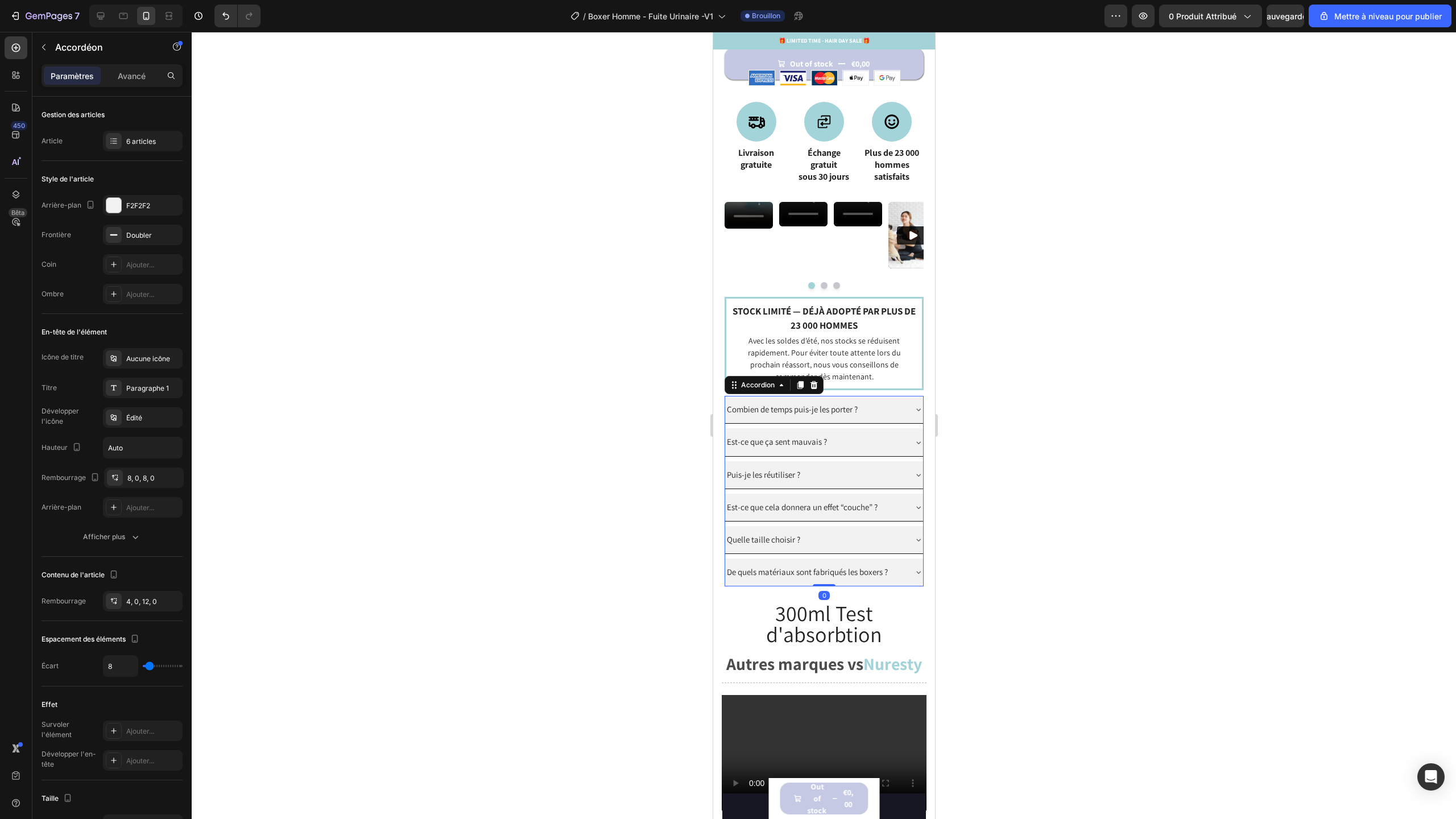
click at [823, 414] on span "Combien de temps puis-je les porter ?" at bounding box center [792, 409] width 131 height 11
click at [914, 414] on icon at bounding box center [918, 409] width 9 height 9
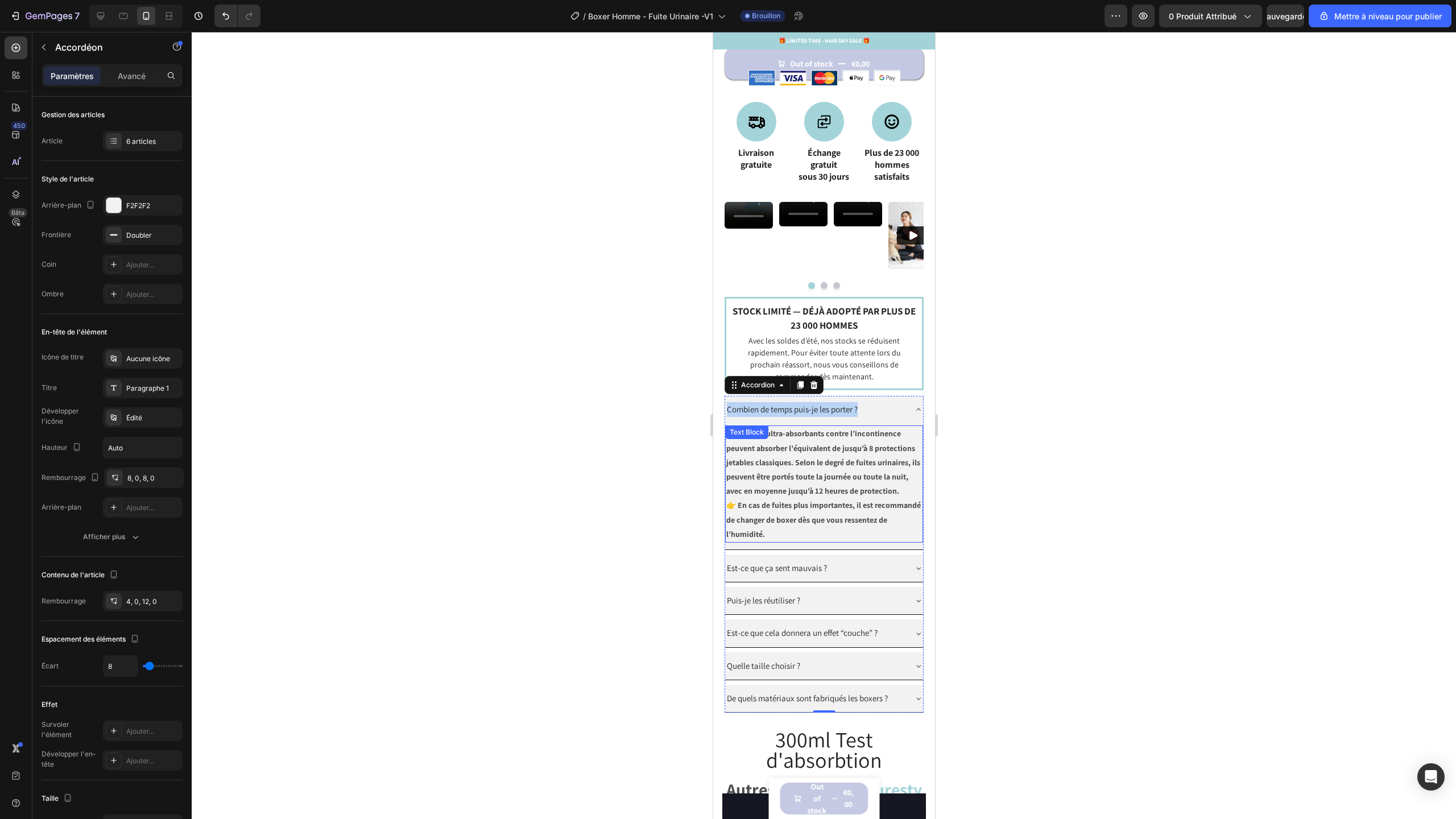
click at [827, 499] on p "Nos boxers ultra-absorbants contre l’incontinence peuvent absorber l’équivalent…" at bounding box center [823, 463] width 196 height 72
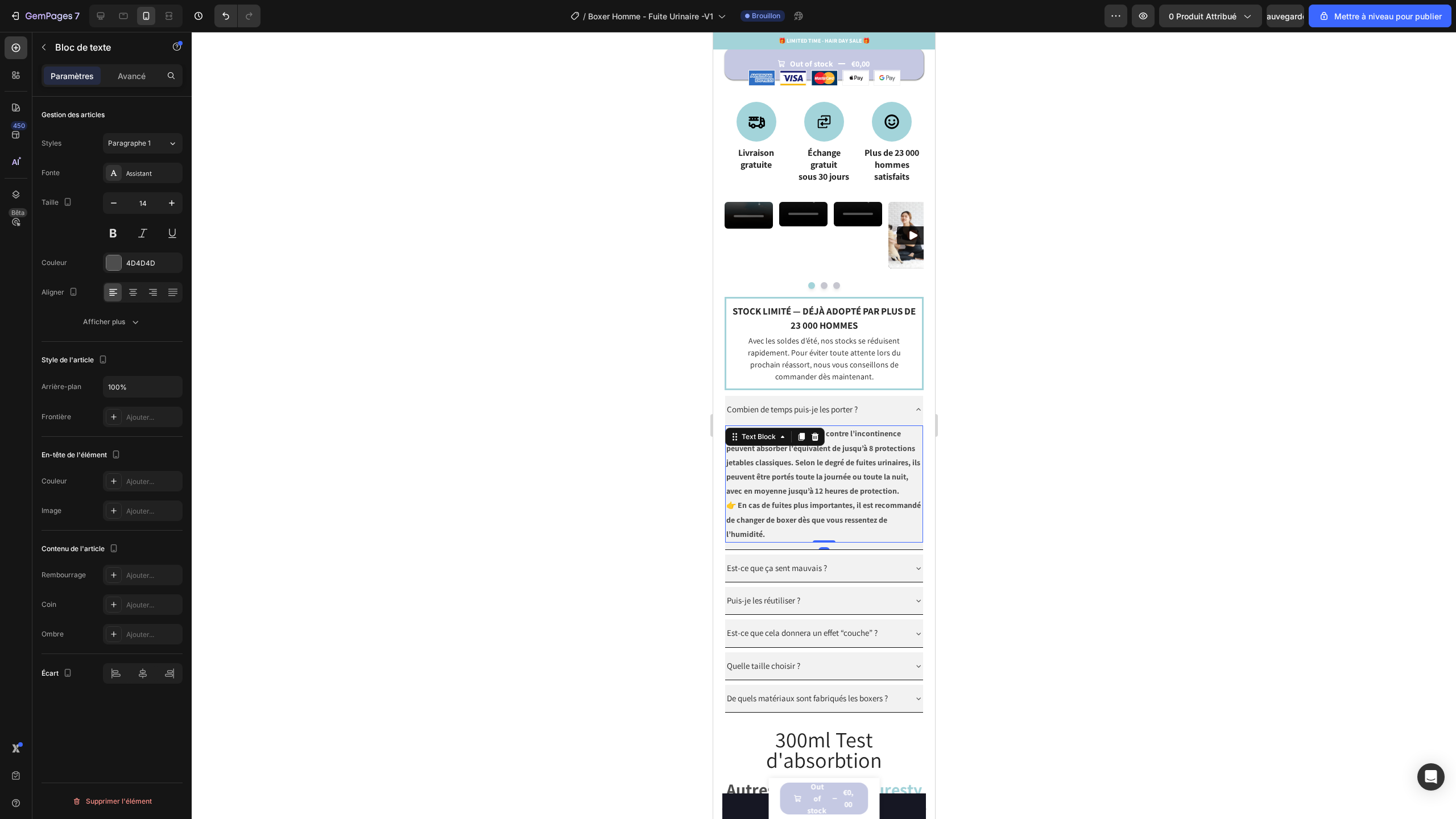
click at [782, 492] on strong "Nos boxers ultra-absorbants contre l’incontinence peuvent absorber l’équivalent…" at bounding box center [822, 462] width 194 height 68
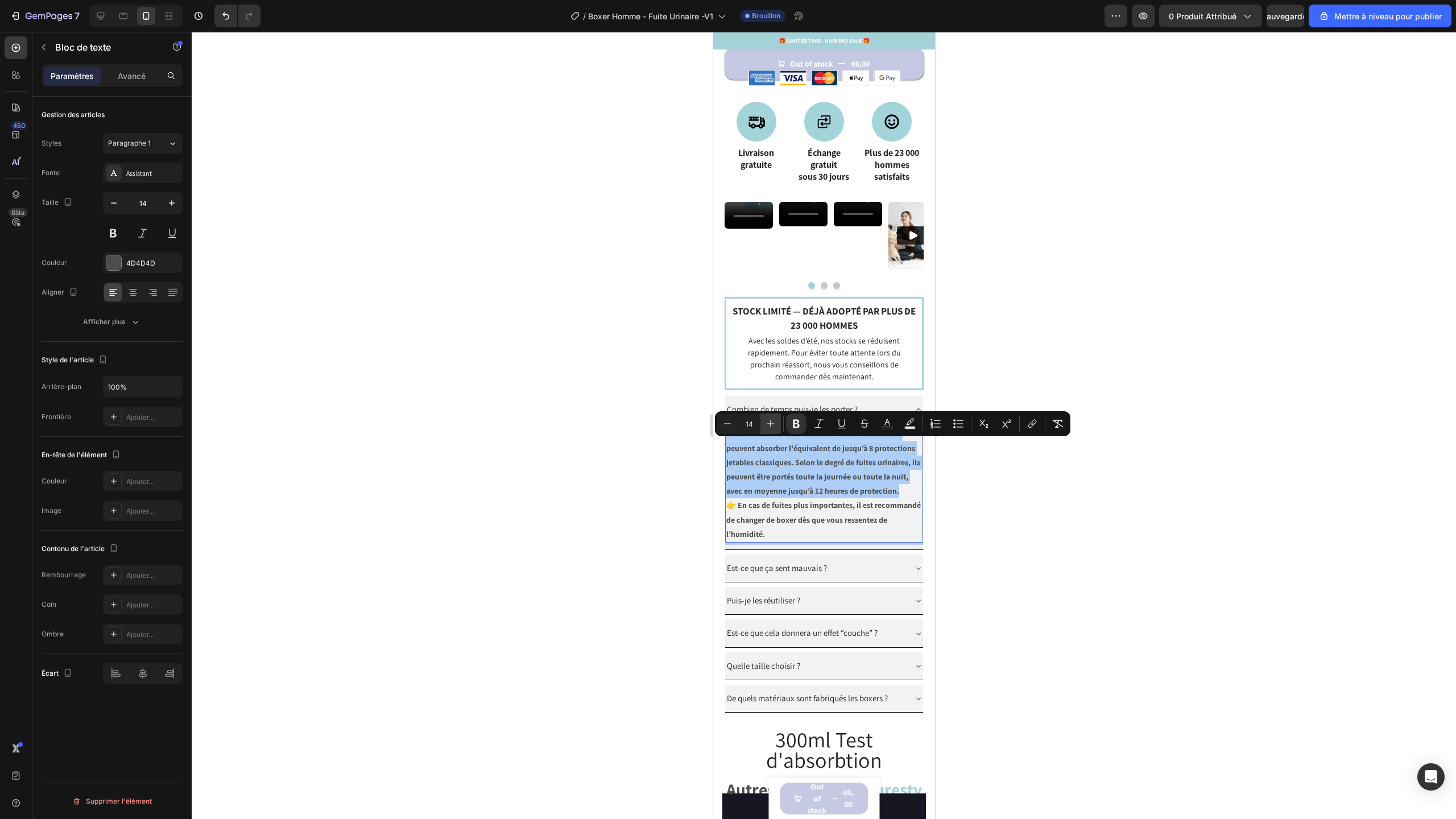
click at [773, 423] on icon "Editor contextual toolbar" at bounding box center [771, 424] width 7 height 7
type input "15"
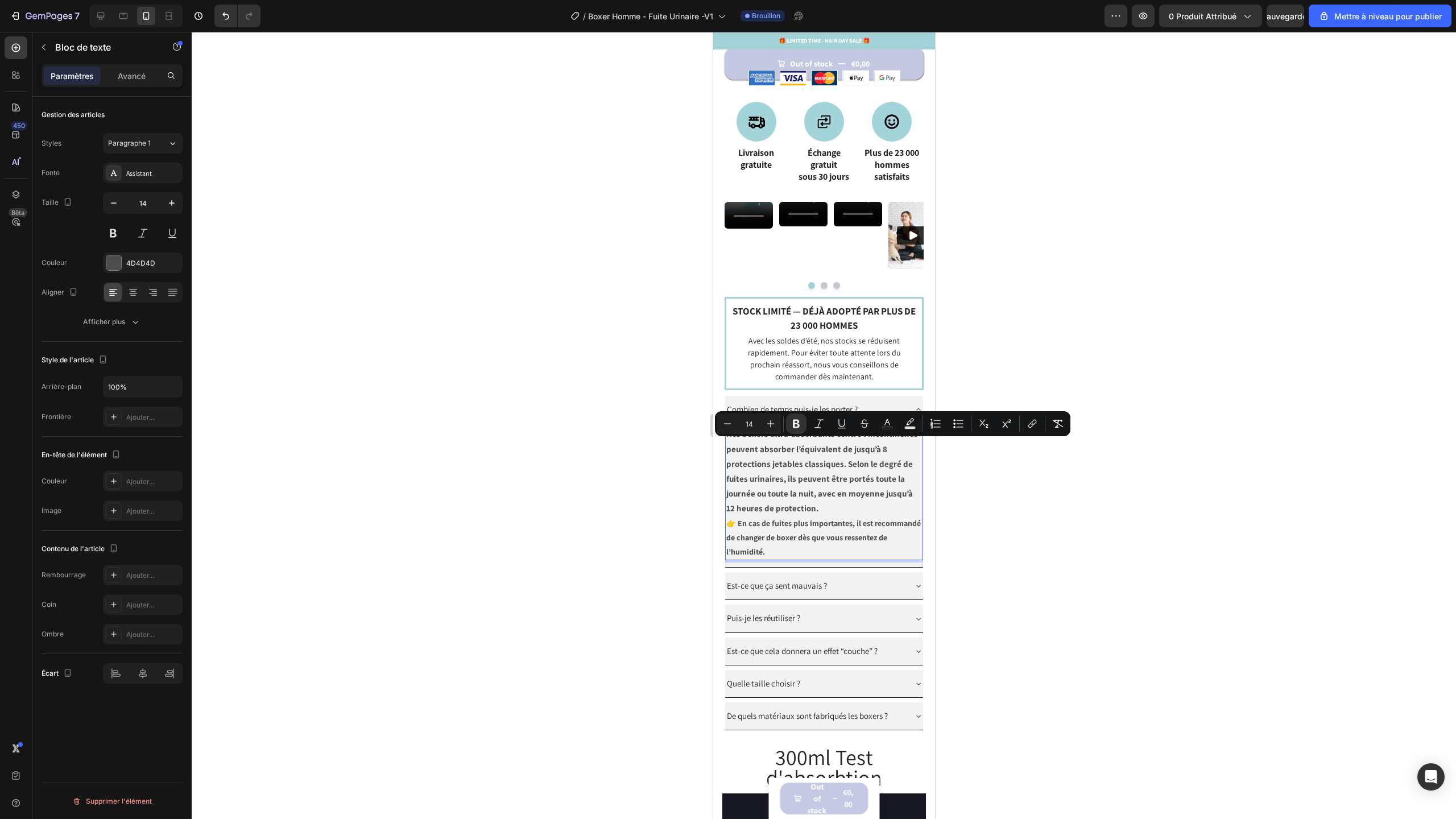
drag, startPoint x: 852, startPoint y: 552, endPoint x: 850, endPoint y: 542, distance: 10.2
click at [851, 551] on strong "👉 En cas de fuites plus importantes, il est recommandé de changer de boxer dès …" at bounding box center [823, 537] width 195 height 39
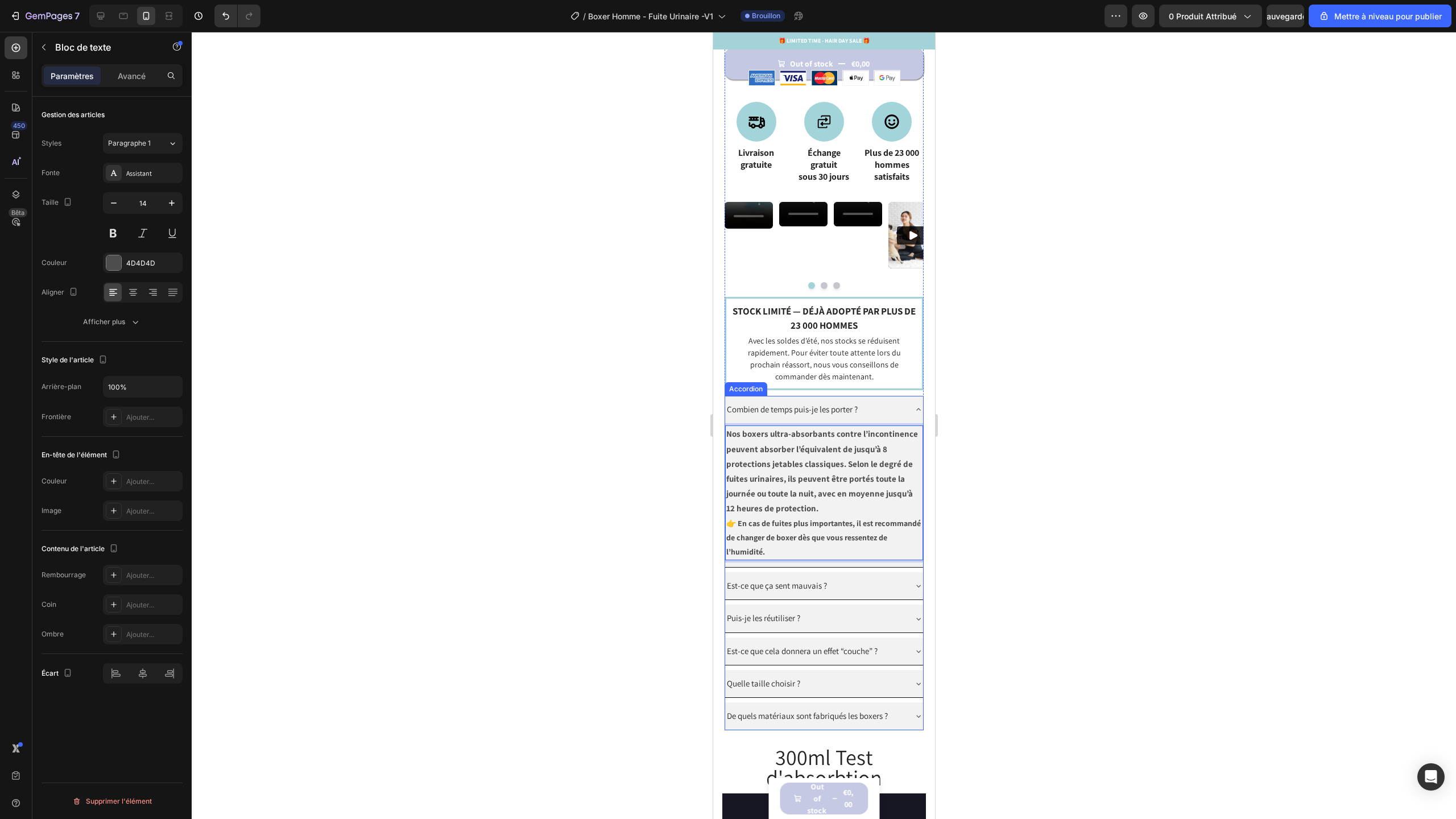
click at [837, 414] on span "Combien de temps puis-je les porter ?" at bounding box center [792, 409] width 131 height 11
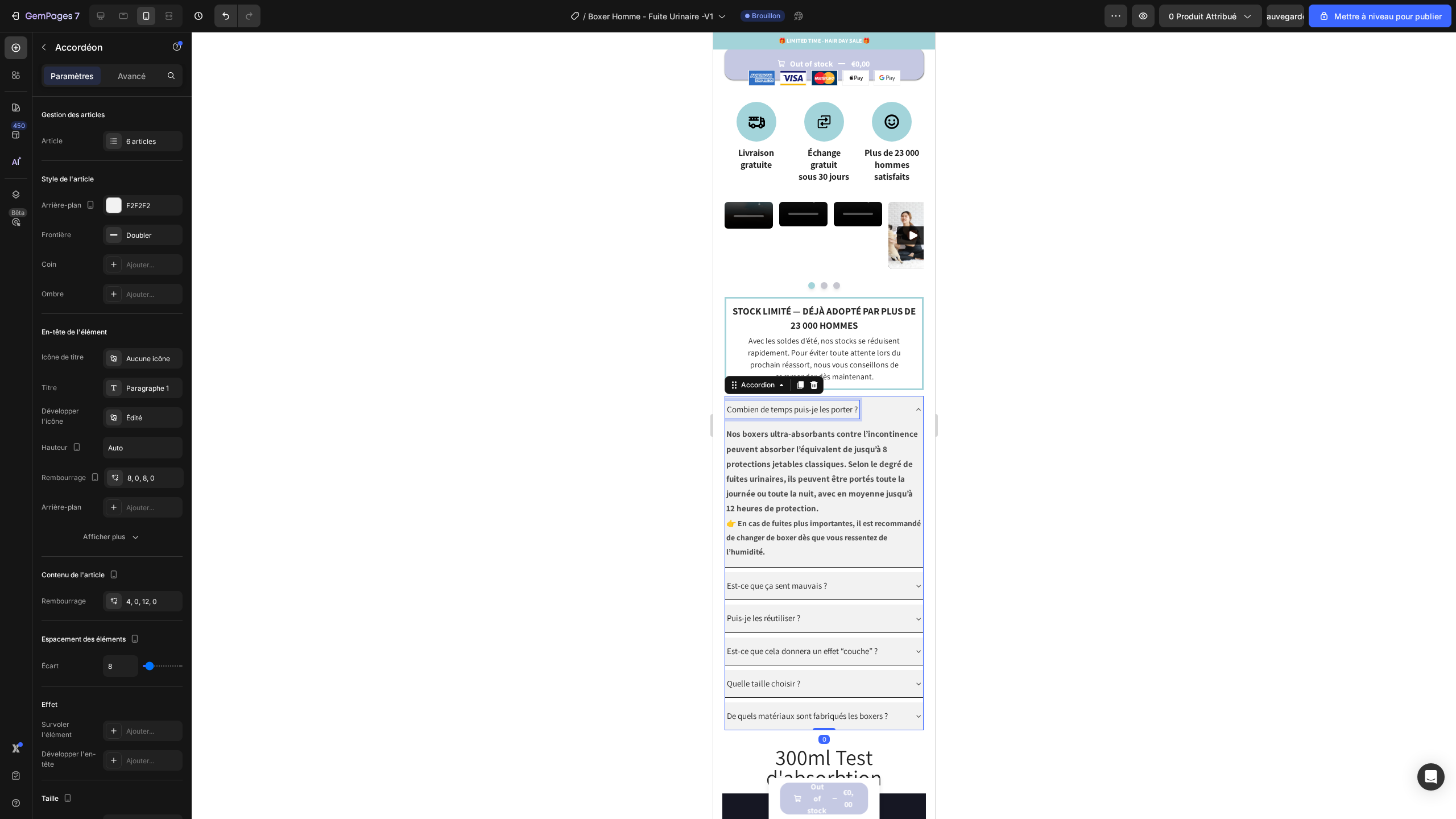
click at [837, 414] on span "Combien de temps puis-je les porter ?" at bounding box center [792, 409] width 131 height 11
click at [774, 400] on icon "Editor contextual toolbar" at bounding box center [771, 399] width 11 height 11
type input "16"
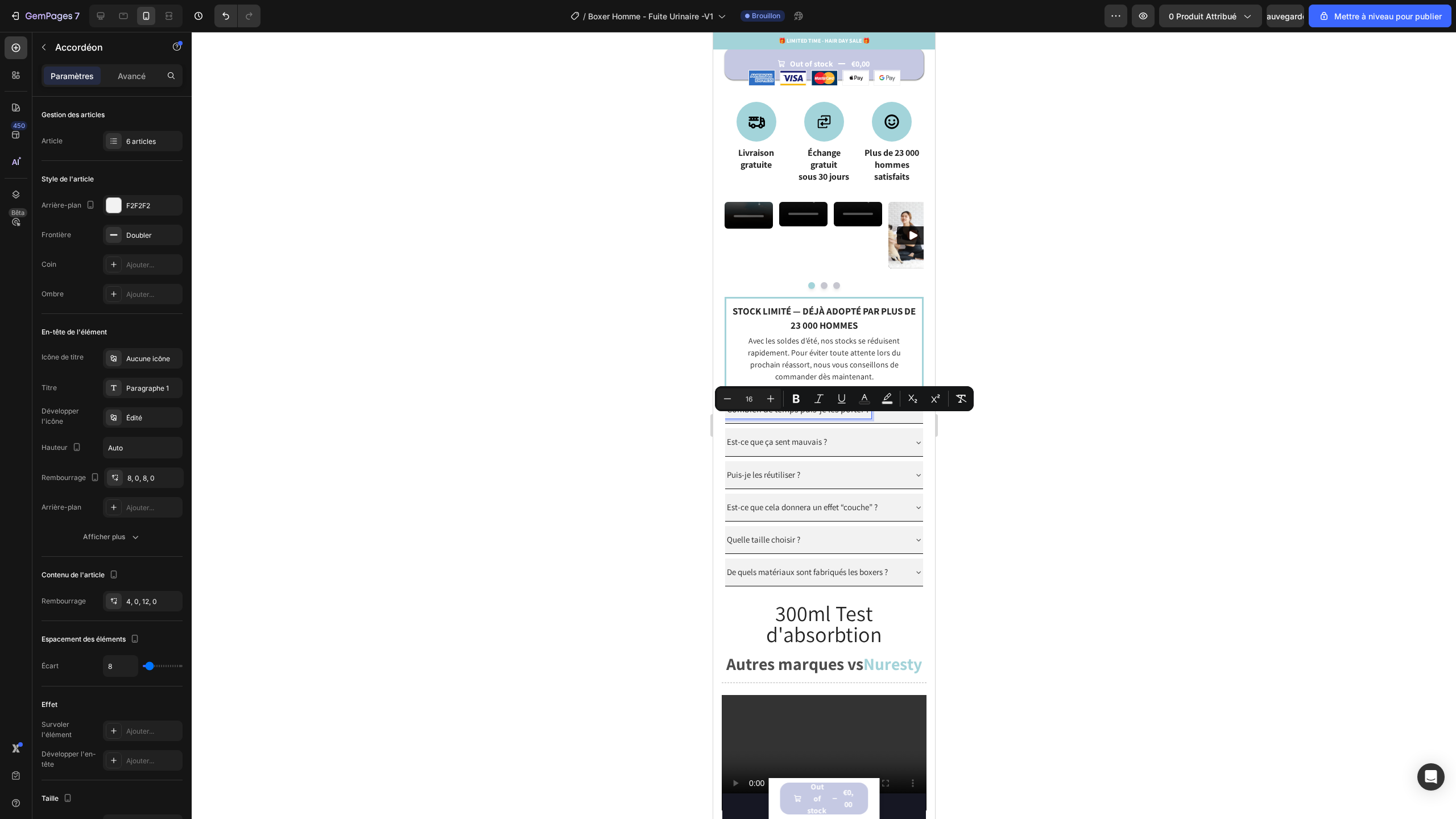
click at [779, 586] on div "Combien de temps puis-je les porter ? Nos boxers ultra-absorbants contre l’inco…" at bounding box center [823, 491] width 199 height 190
click at [900, 420] on div "Combien de temps puis-je les porter ?" at bounding box center [824, 409] width 198 height 27
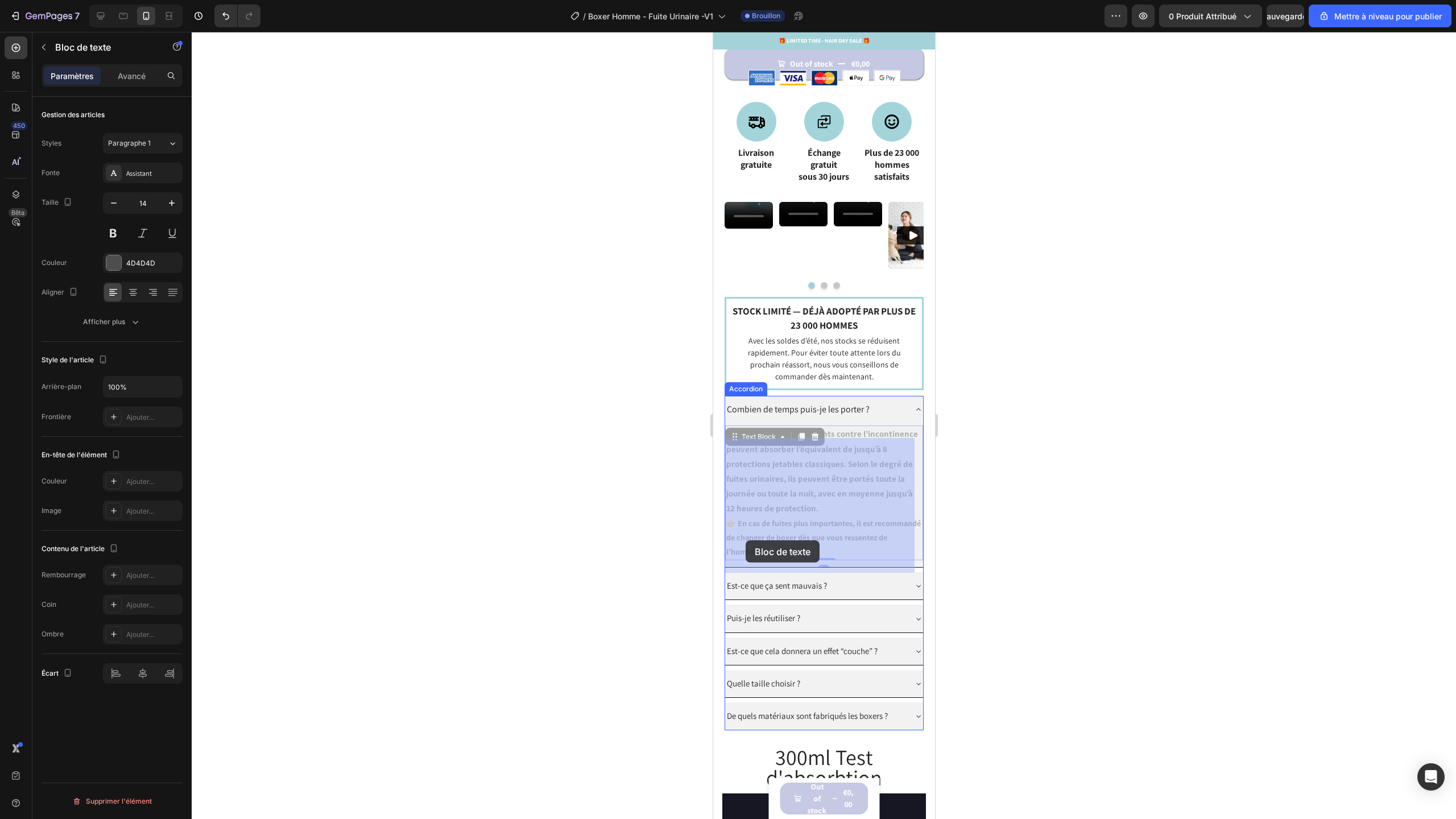
drag, startPoint x: 797, startPoint y: 559, endPoint x: 745, endPoint y: 541, distance: 55.0
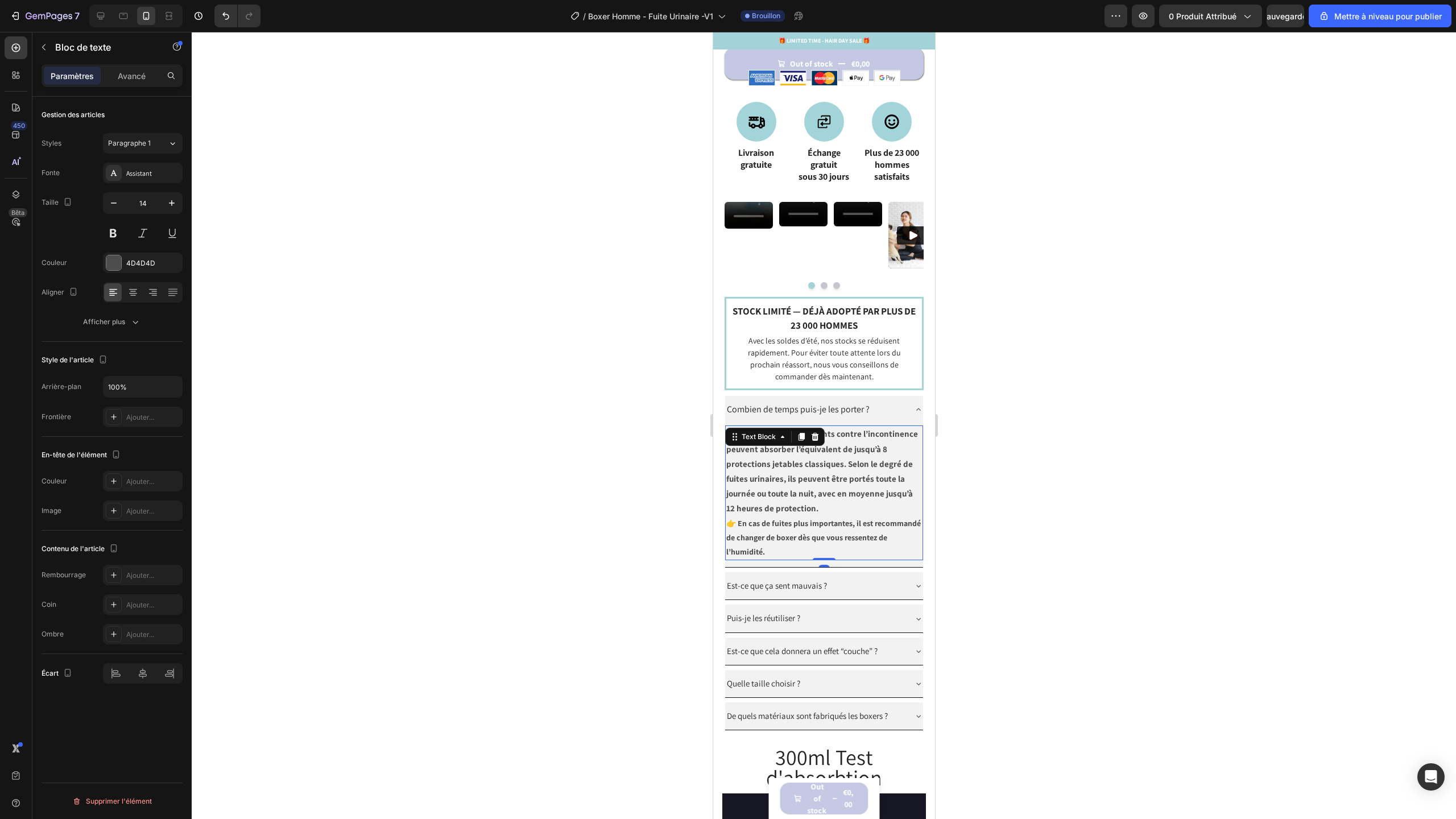
click at [811, 558] on p "👉 En cas de fuites plus importantes, il est recommandé de changer de boxer dès …" at bounding box center [823, 537] width 196 height 43
drag, startPoint x: 789, startPoint y: 557, endPoint x: 728, endPoint y: 537, distance: 64.2
click at [728, 537] on p "👉 En cas de fuites plus importantes, il est recommandé de changer de boxer dès …" at bounding box center [823, 537] width 196 height 43
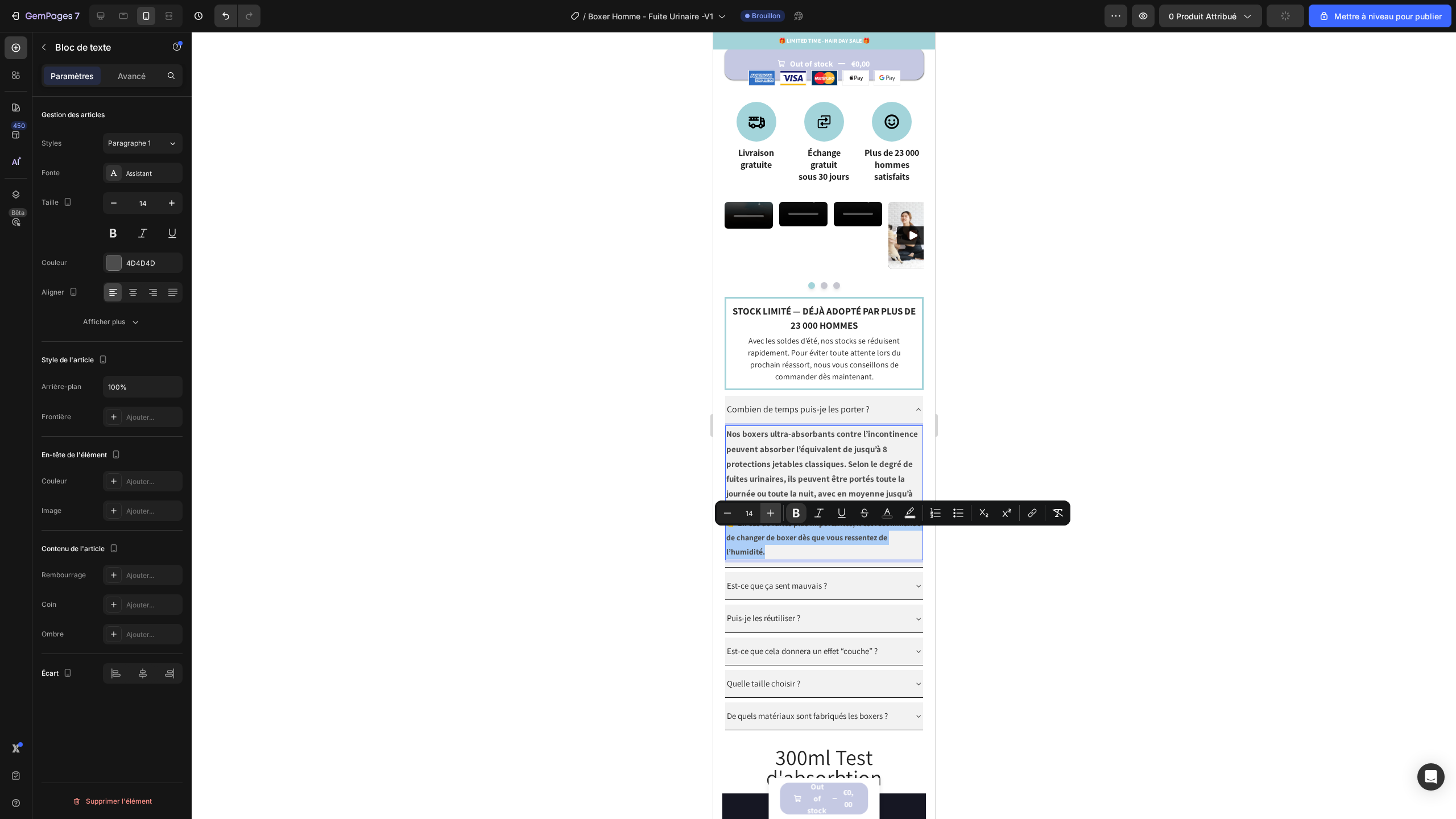
click at [764, 515] on button "Plus" at bounding box center [770, 513] width 20 height 20
type input "15"
click at [813, 555] on strong "👉 En cas de fuites plus importantes, il est recommandé de changer de boxer dès …" at bounding box center [816, 538] width 181 height 40
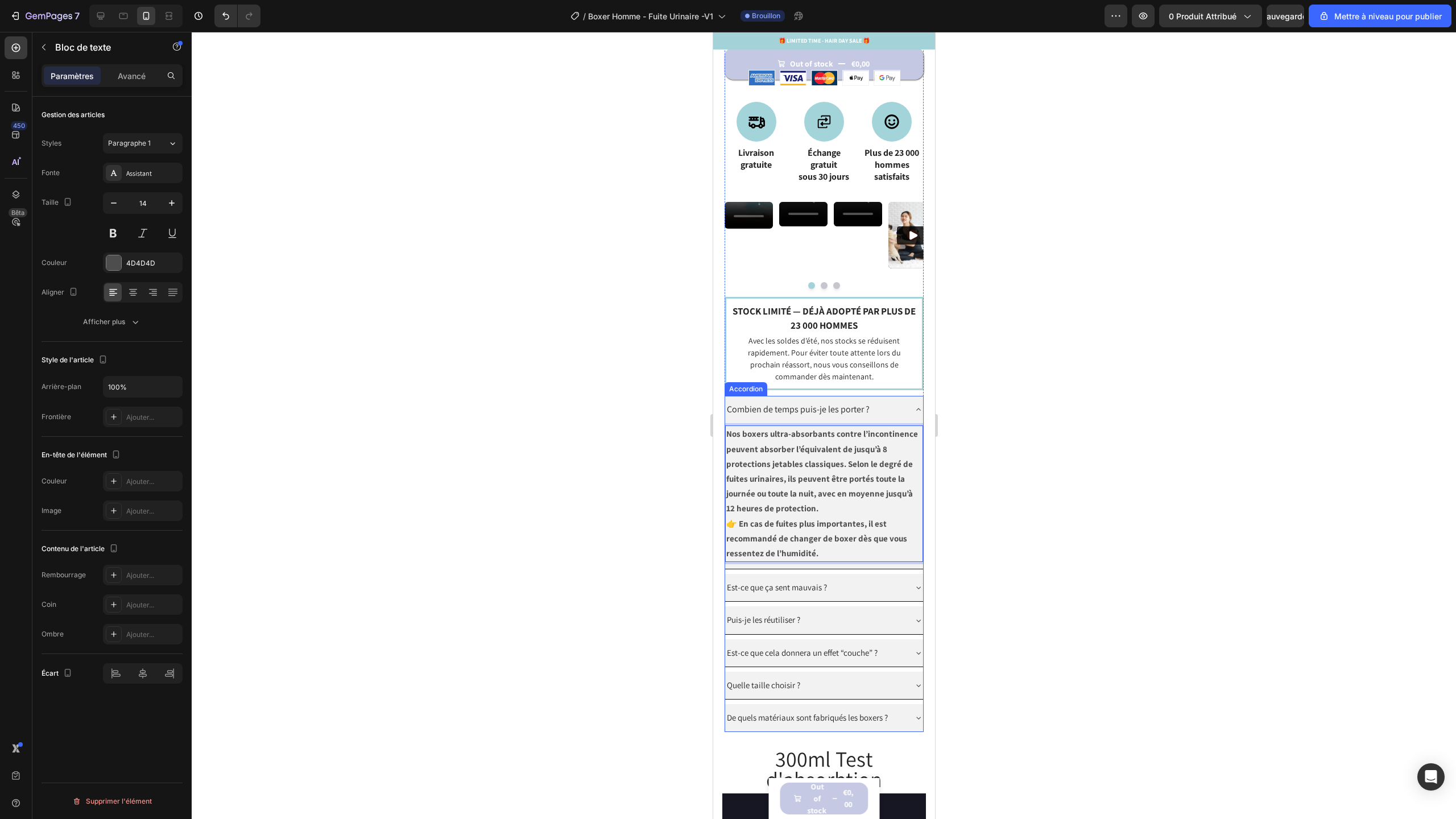
click at [891, 597] on div "Est-ce que ça sent mauvais ?" at bounding box center [814, 587] width 180 height 18
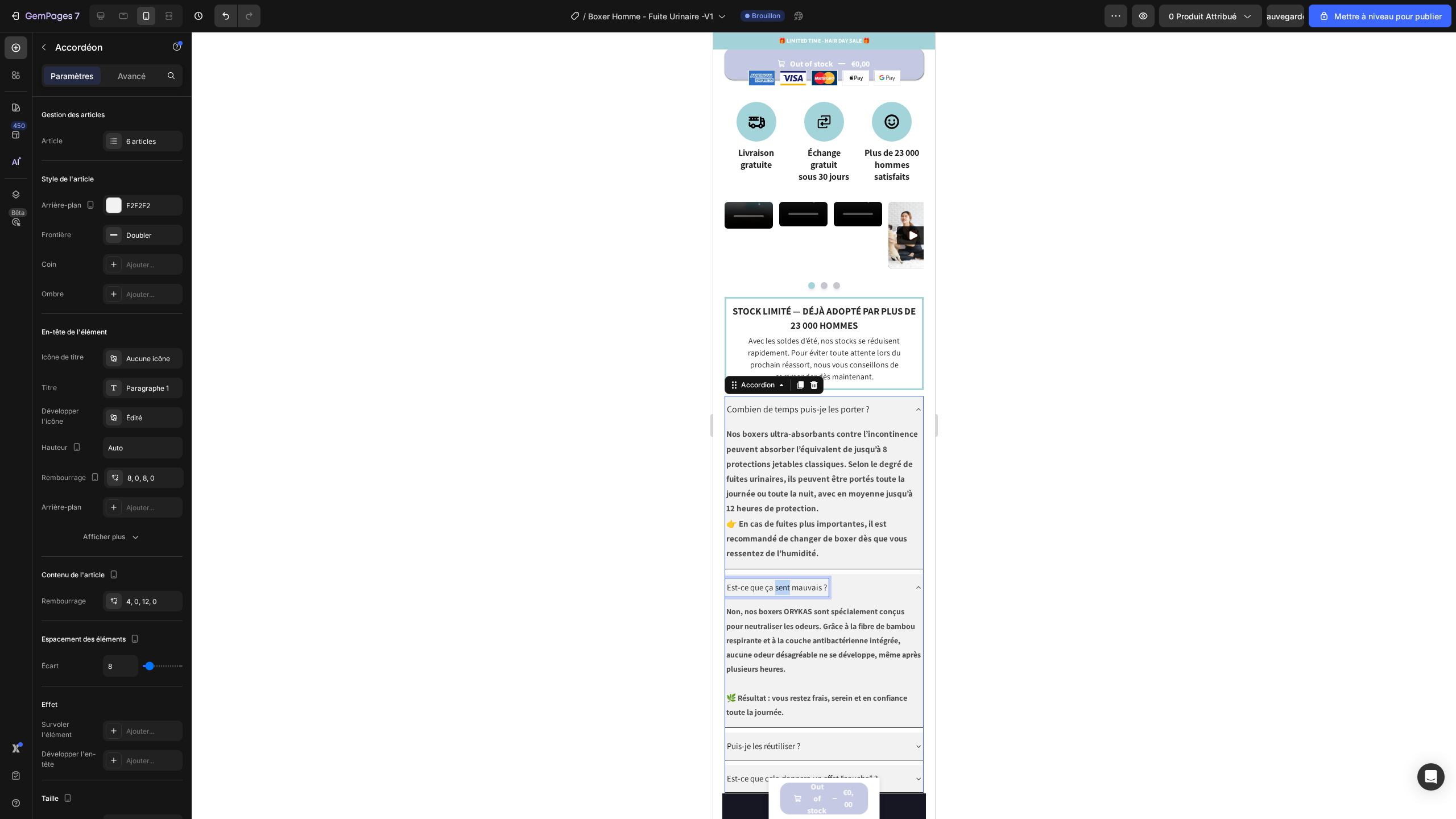
click at [778, 593] on span "Est-ce que ça sent mauvais ?" at bounding box center [777, 587] width 100 height 11
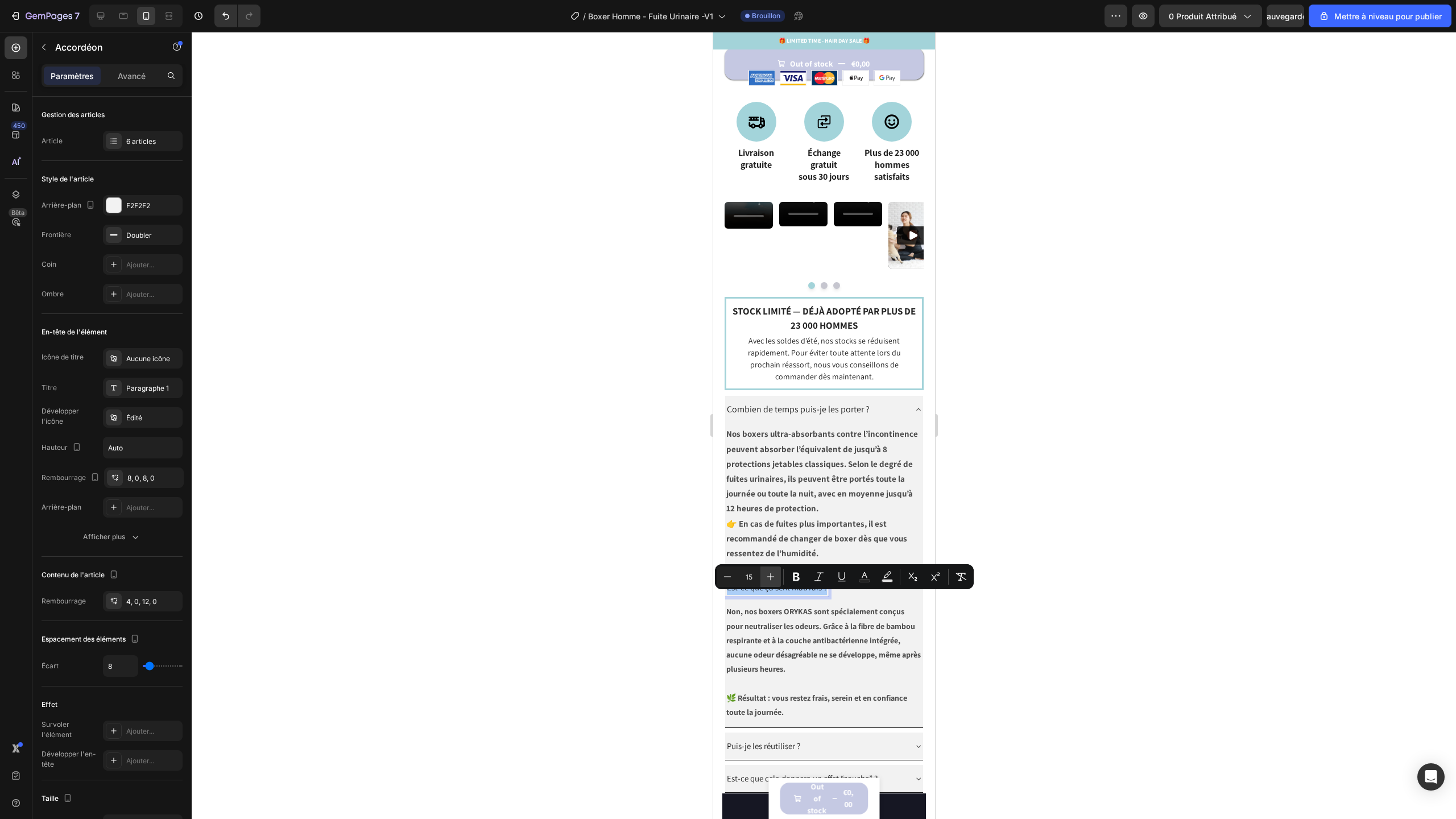
click at [775, 578] on icon "Editor contextual toolbar" at bounding box center [771, 577] width 11 height 11
type input "16"
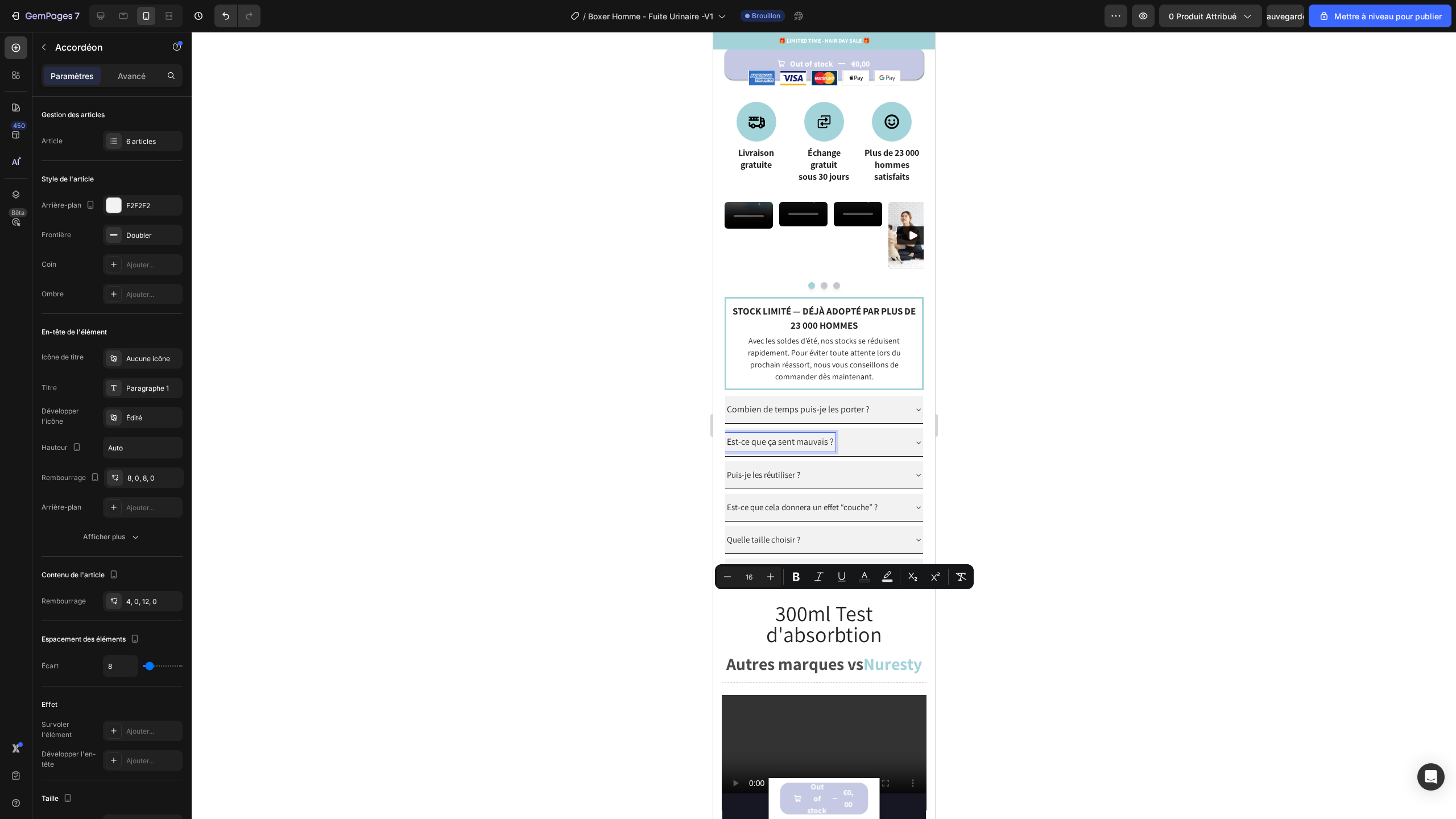
scroll to position [912, 0]
click at [802, 527] on strong "Non, nos boxers ORYKAS sont spécialement conçus pour neutraliser les odeurs. Gr…" at bounding box center [823, 492] width 195 height 68
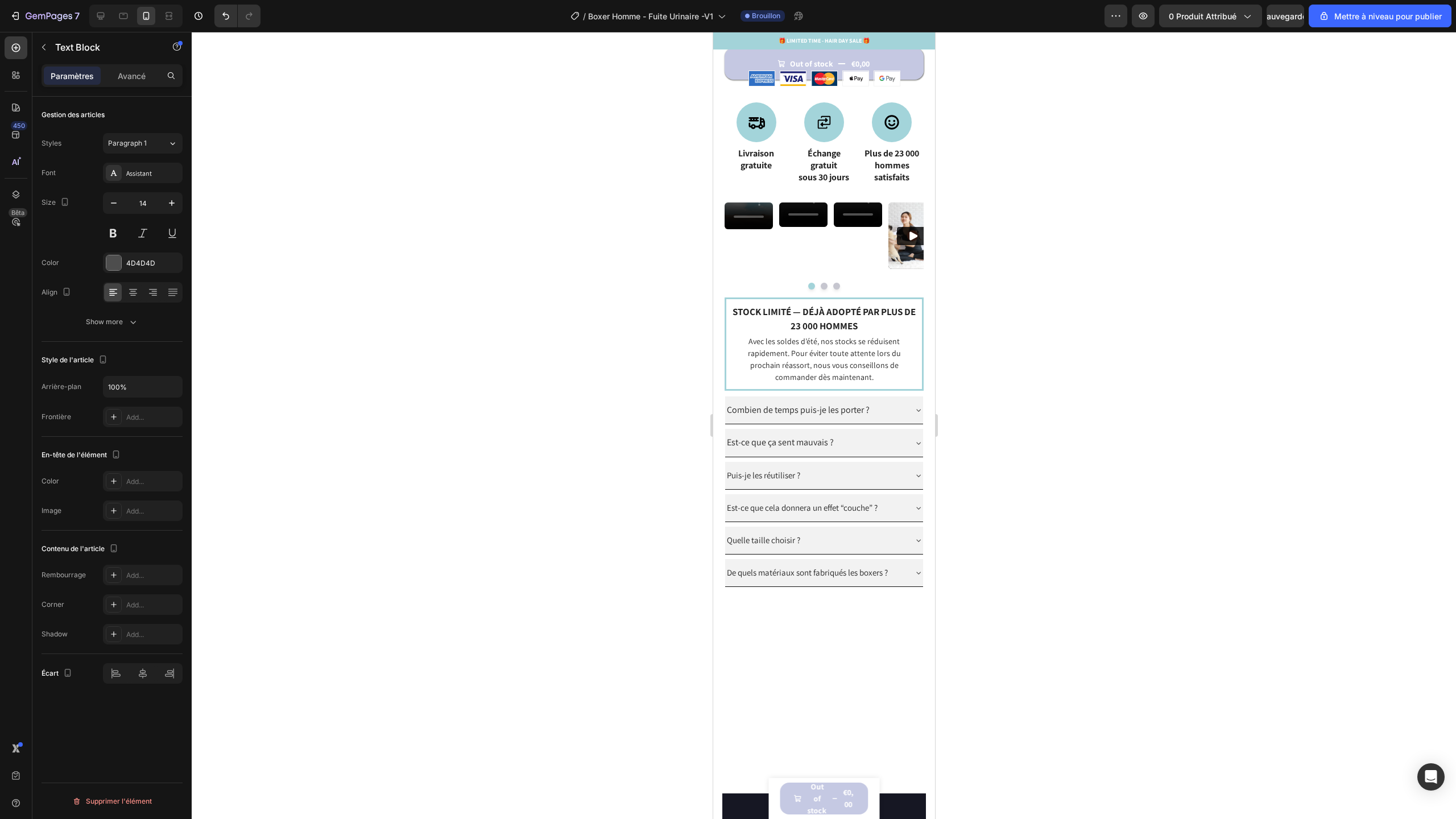
click at [802, 587] on div "Combien de temps puis-je les porter ? Nos boxers ultra-absorbants contre l’inco…" at bounding box center [823, 492] width 199 height 190
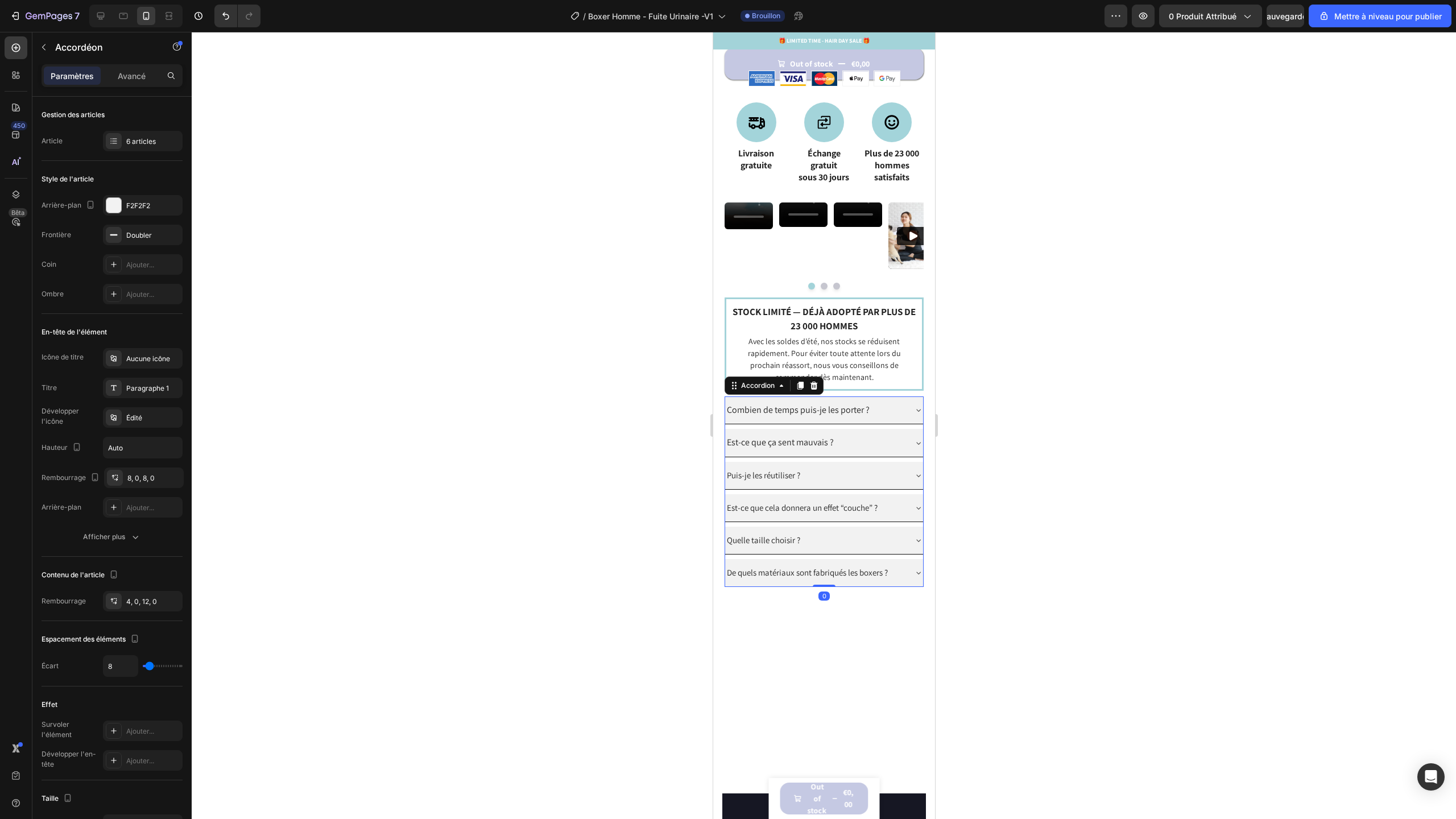
click at [866, 452] on div "Est-ce que ça sent mauvais ?" at bounding box center [814, 442] width 180 height 18
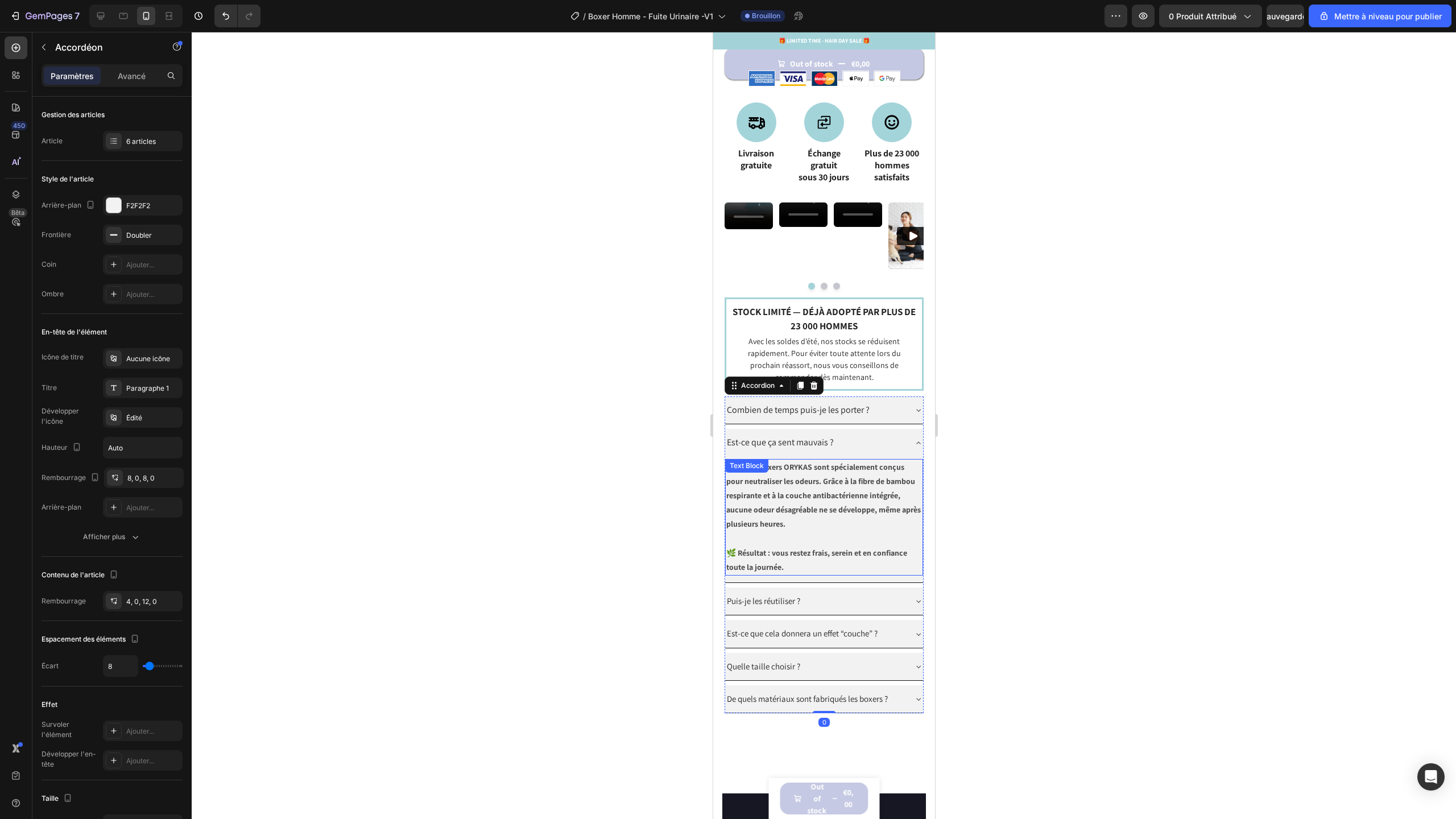
click at [810, 572] on p "🌿 Résultat : vous restez frais, serein et en confiance toute la journée." at bounding box center [823, 560] width 196 height 28
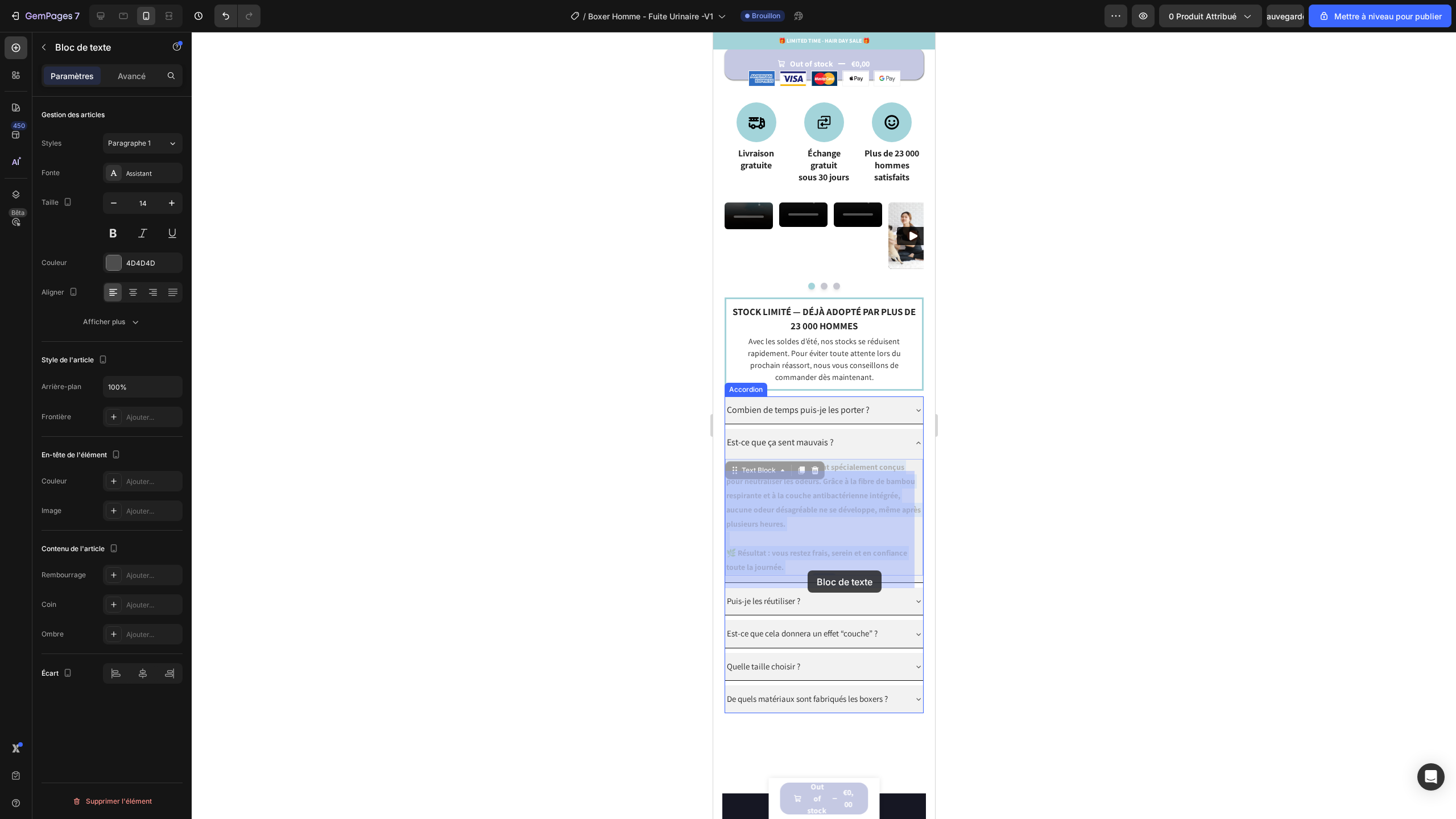
drag, startPoint x: 793, startPoint y: 576, endPoint x: 807, endPoint y: 571, distance: 14.9
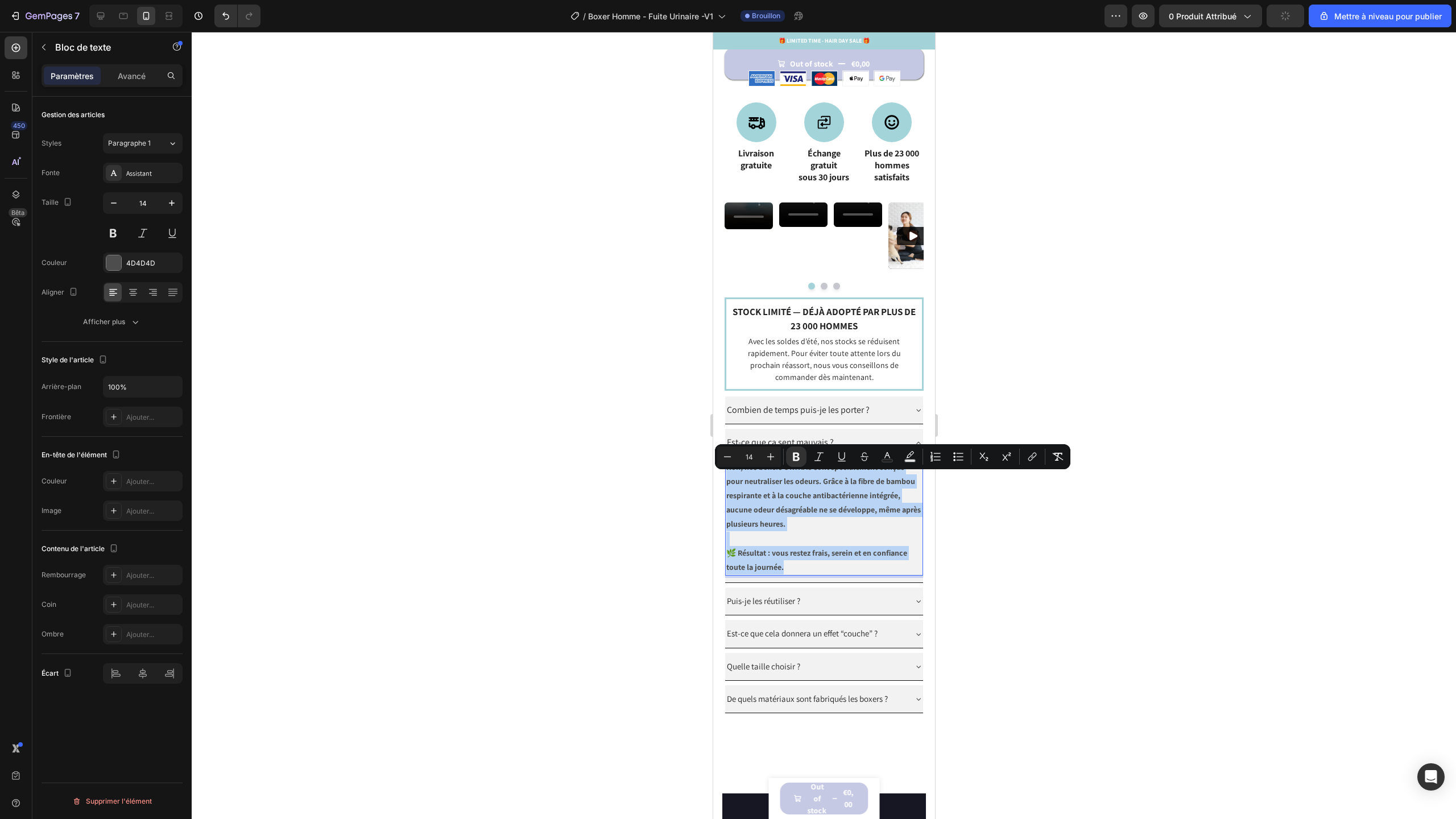
drag, startPoint x: 785, startPoint y: 578, endPoint x: 725, endPoint y: 484, distance: 111.5
click at [725, 484] on div "Non, nos boxers ORYKAS sont spécialement conçus pour neutraliser les odeurs. Gr…" at bounding box center [824, 517] width 198 height 117
click at [767, 453] on icon "Editor contextual toolbar" at bounding box center [771, 456] width 11 height 11
type input "15"
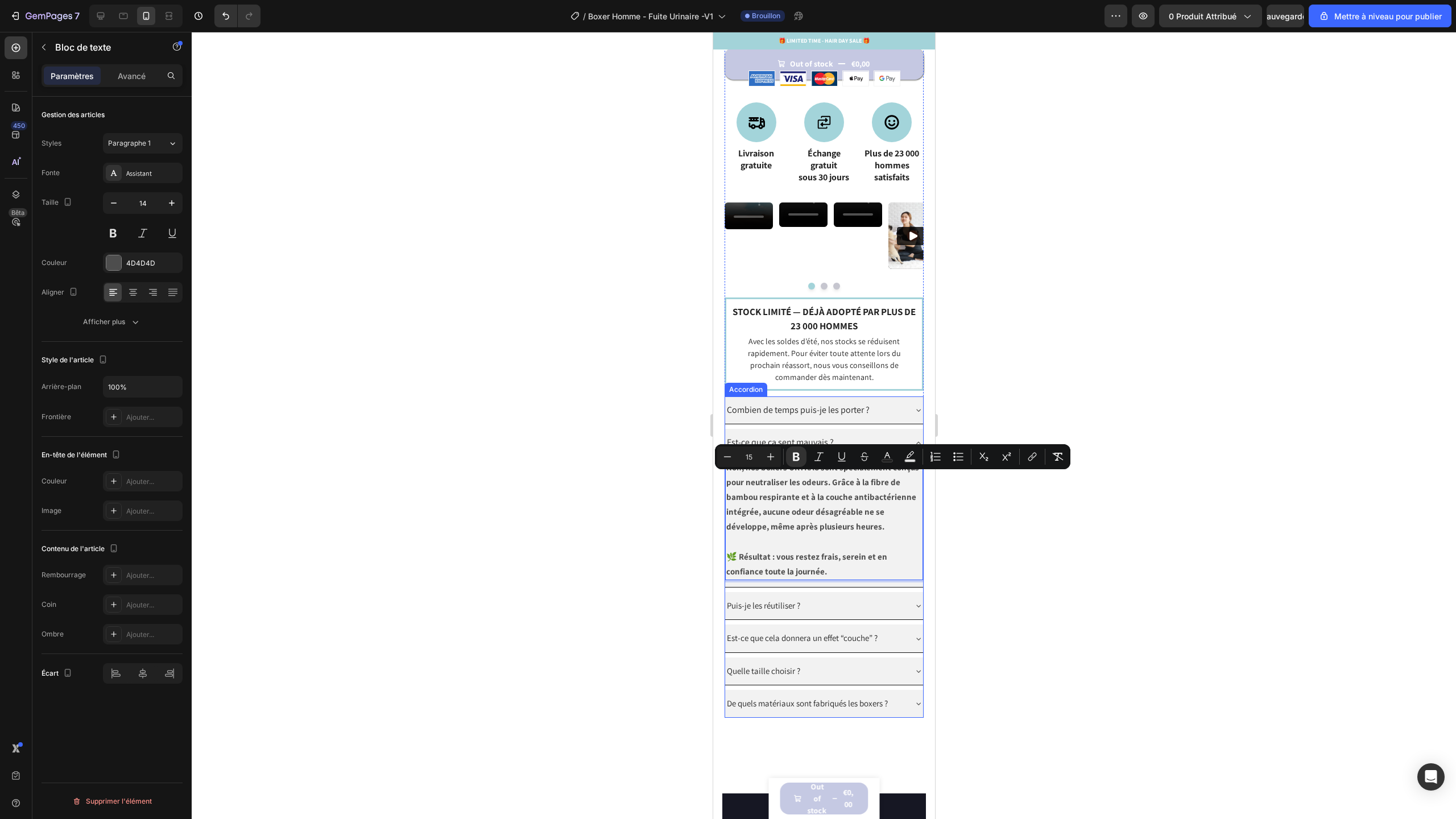
click at [880, 615] on div "Puis-je les réutiliser ?" at bounding box center [814, 606] width 180 height 18
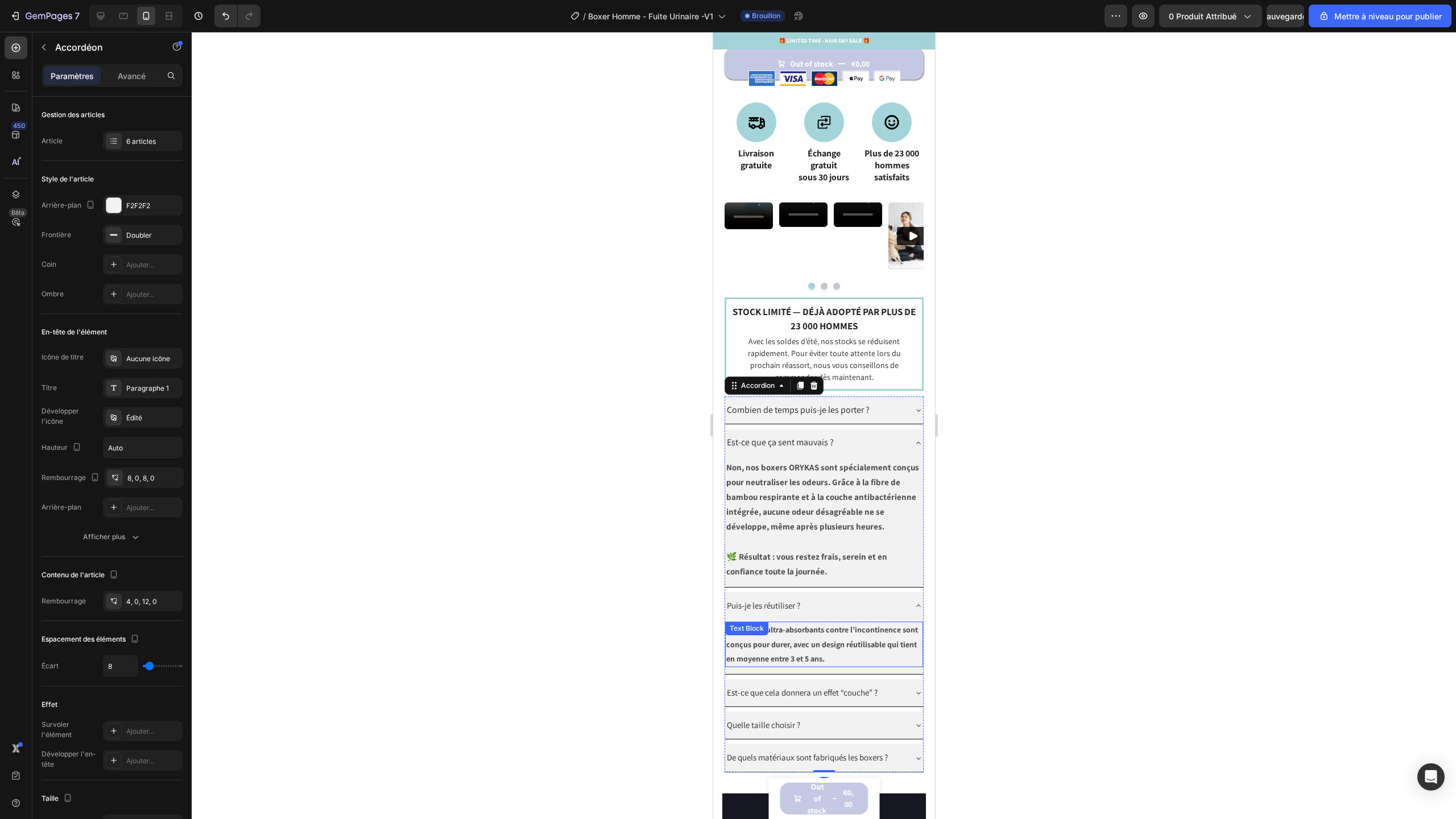
click at [737, 664] on div "Nos boxers ultra-absorbants contre l’incontinence sont conçus pour durer, avec …" at bounding box center [824, 644] width 198 height 46
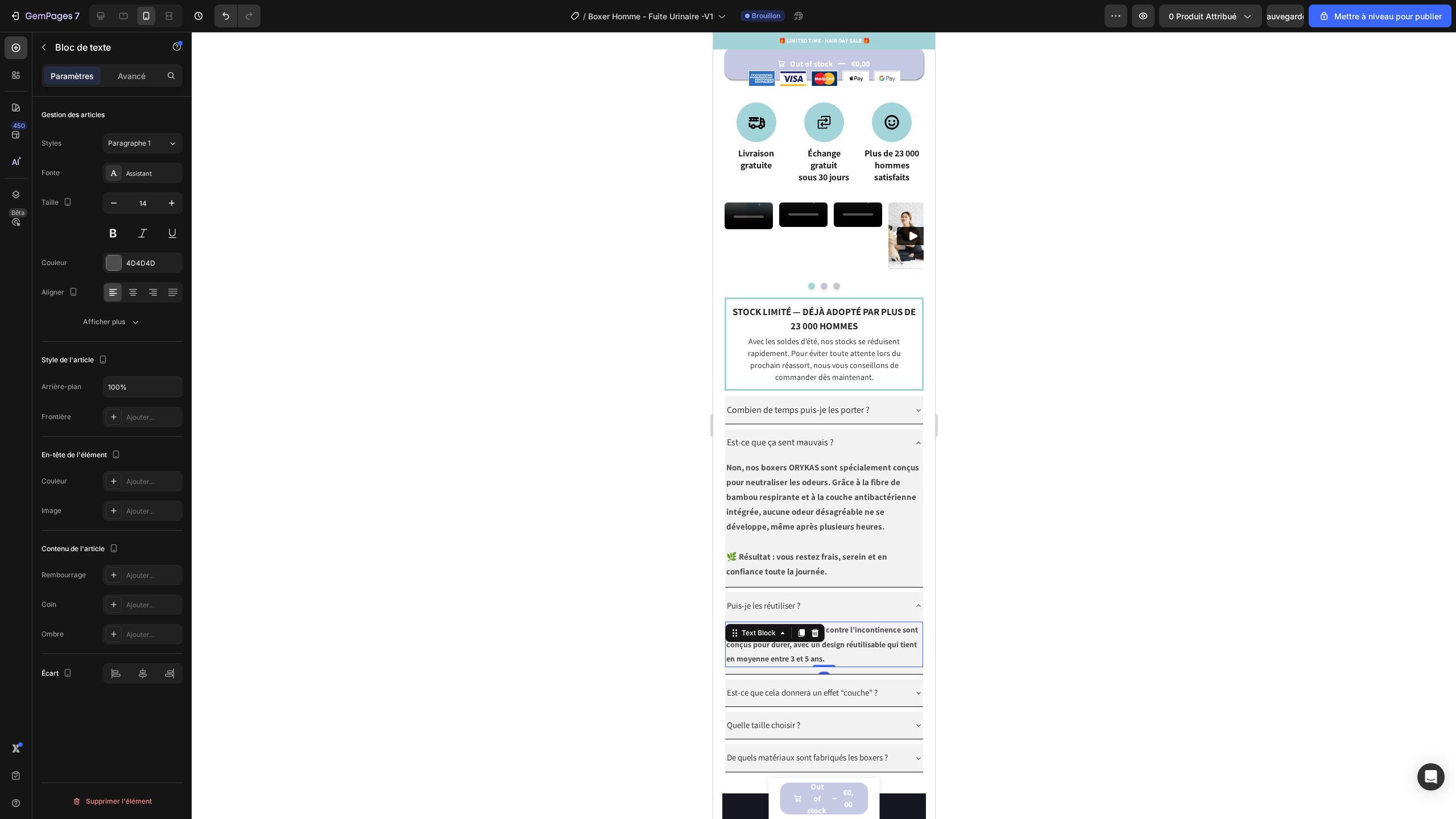
click at [828, 664] on strong "Nos boxers ultra-absorbants contre l’incontinence sont conçus pour durer, avec …" at bounding box center [821, 644] width 191 height 39
drag, startPoint x: 851, startPoint y: 689, endPoint x: 728, endPoint y: 658, distance: 126.8
click at [728, 658] on p "Nos boxers ultra-absorbants contre l’incontinence sont conçus pour durer, avec …" at bounding box center [823, 644] width 196 height 43
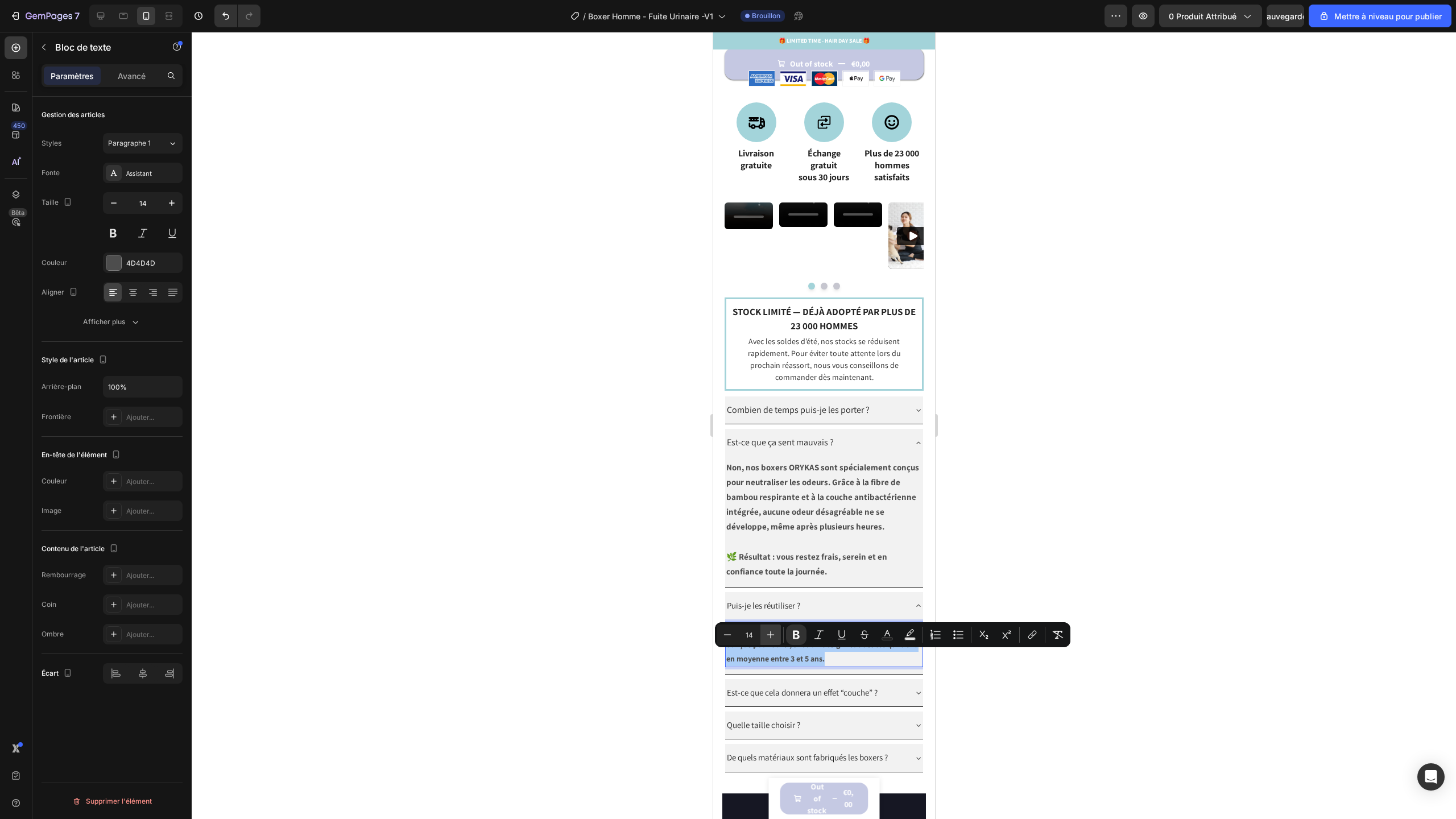
click at [764, 639] on button "Plus" at bounding box center [770, 635] width 20 height 20
type input "15"
click at [845, 665] on strong "Nos boxers ultra-absorbants contre l’incontinence sont conçus pour durer, avec …" at bounding box center [821, 645] width 191 height 40
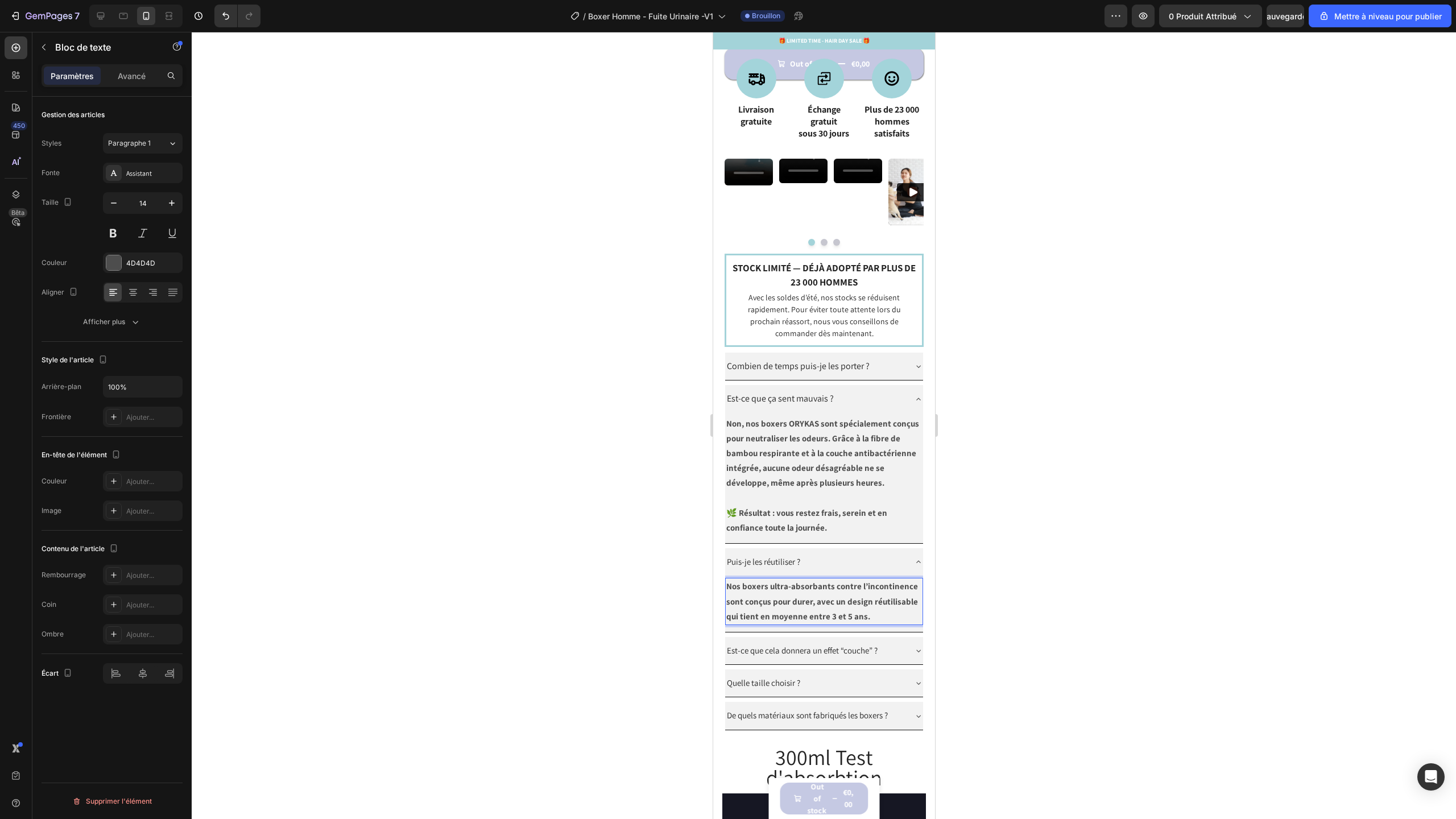
scroll to position [1075, 0]
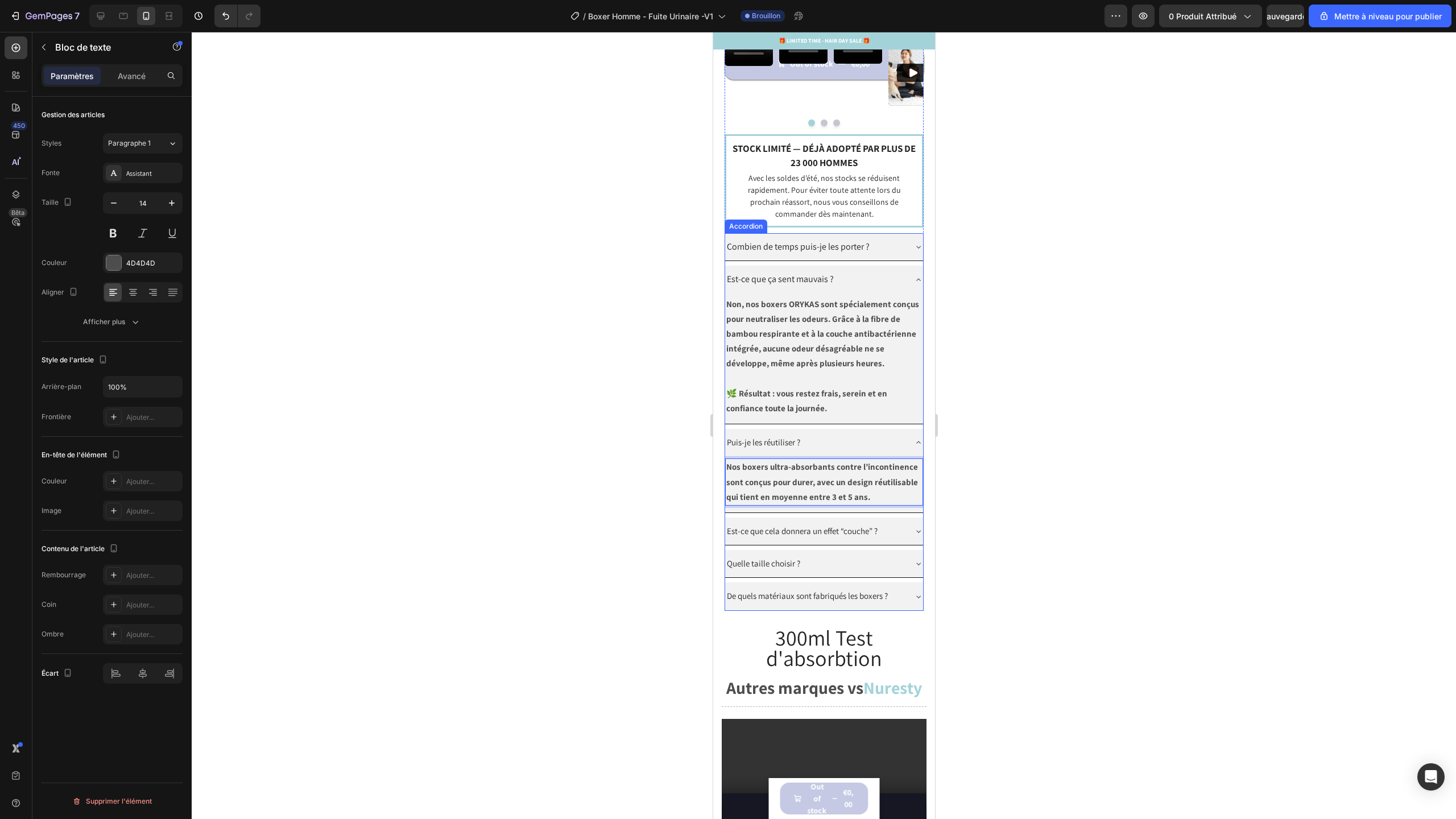
click at [914, 535] on icon at bounding box center [918, 531] width 9 height 9
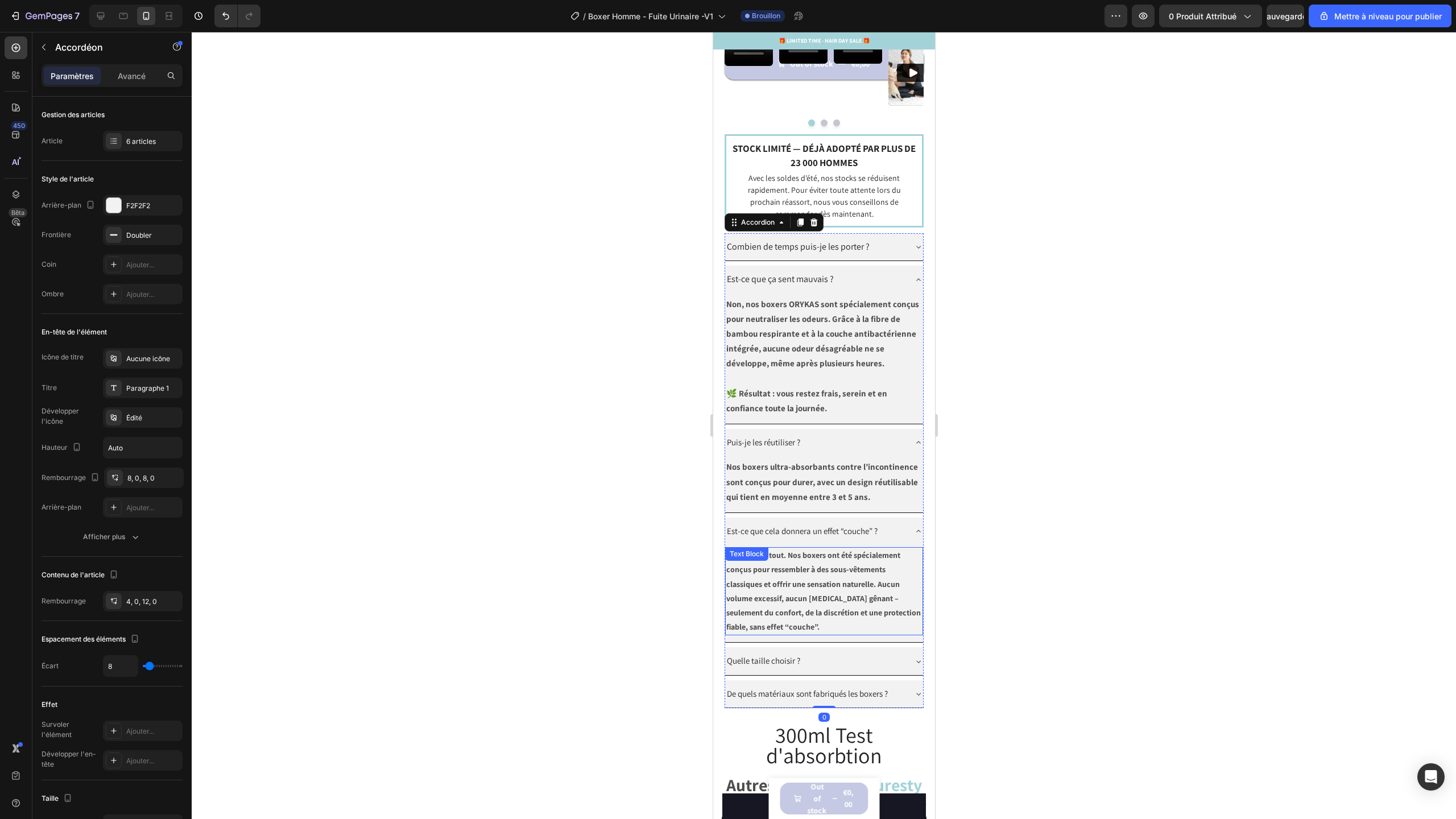
click at [823, 621] on strong "Non, pas du tout. Nos boxers ont été spécialement conçus pour ressembler à des …" at bounding box center [823, 591] width 195 height 82
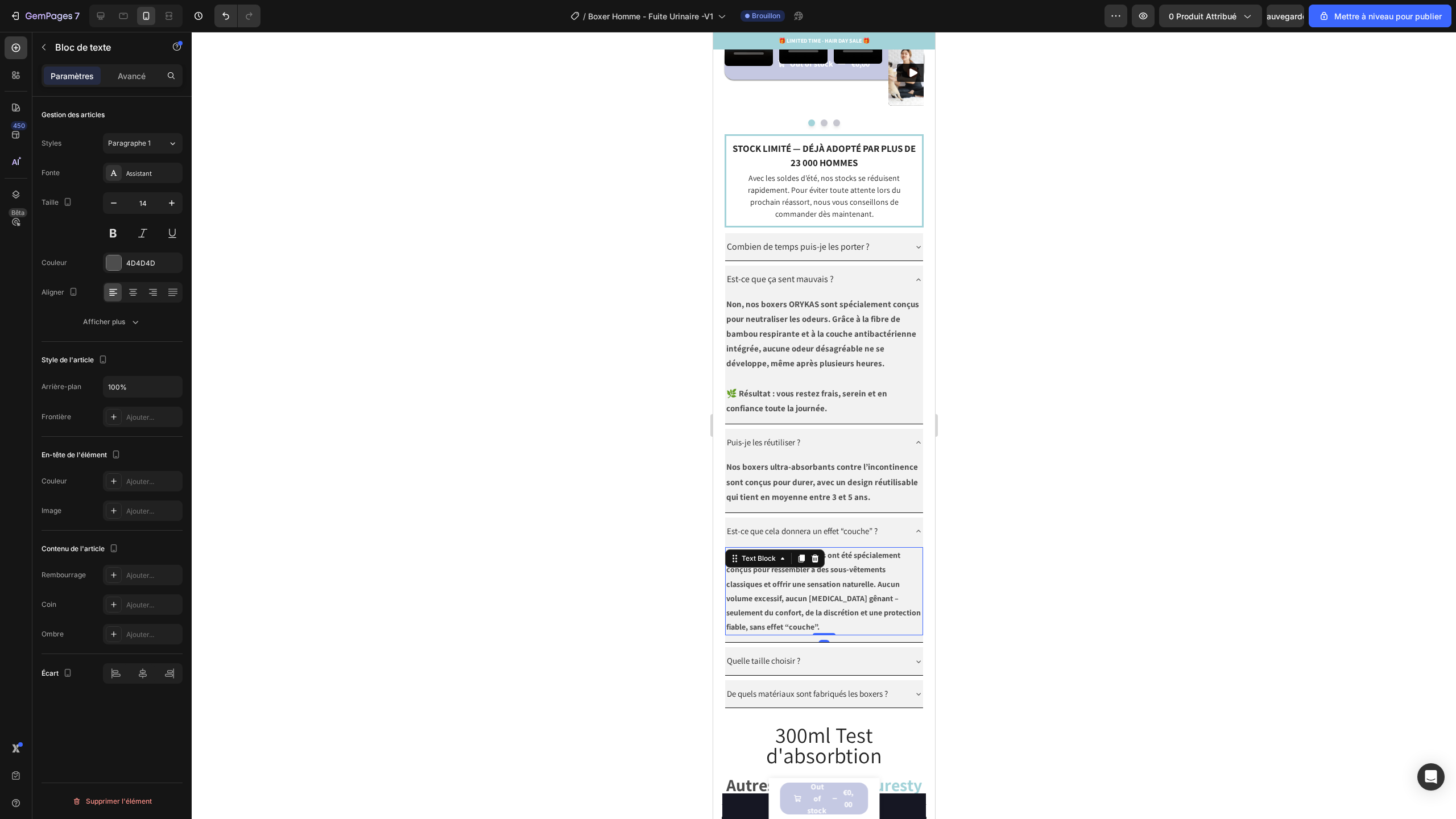
click at [778, 635] on p "Non, pas du tout. Nos boxers ont été spécialement conçus pour ressembler à des …" at bounding box center [823, 592] width 196 height 86
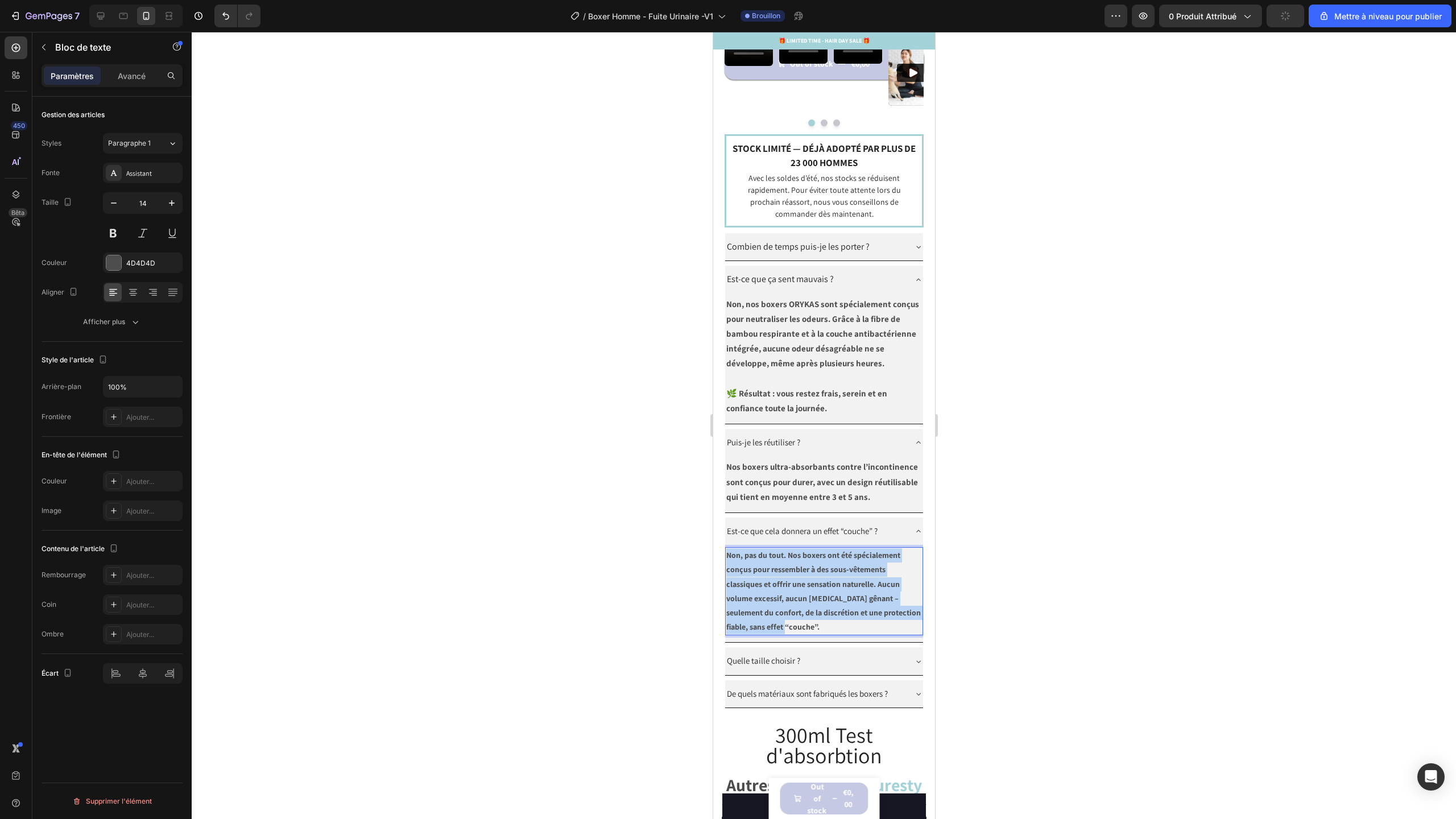
drag, startPoint x: 779, startPoint y: 653, endPoint x: 726, endPoint y: 586, distance: 85.4
click at [726, 586] on p "Non, pas du tout. Nos boxers ont été spécialement conçus pour ressembler à des …" at bounding box center [823, 592] width 196 height 86
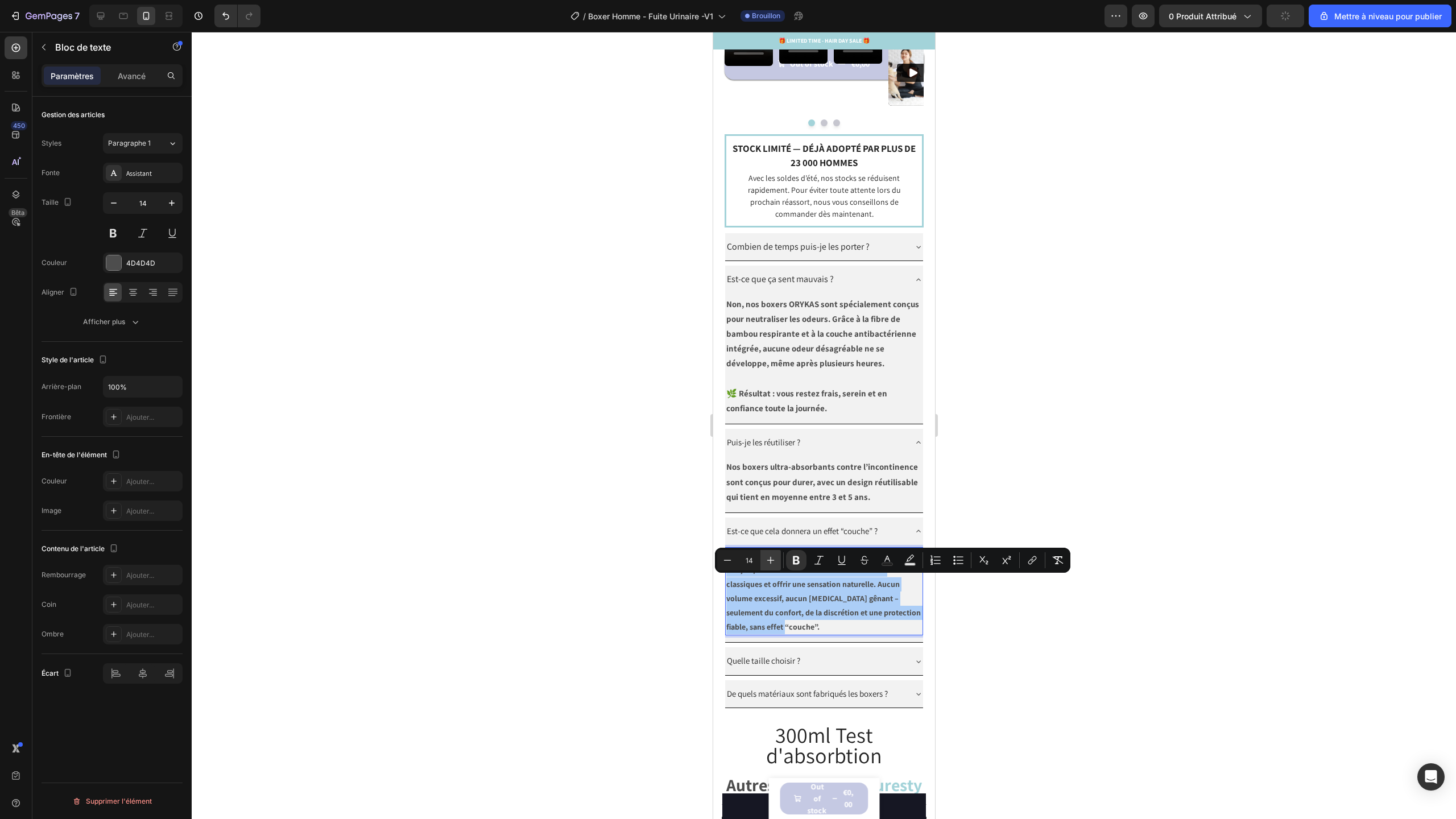
drag, startPoint x: 765, startPoint y: 562, endPoint x: 770, endPoint y: 568, distance: 7.8
click at [765, 562] on icon "Editor contextual toolbar" at bounding box center [771, 560] width 11 height 11
type input "15"
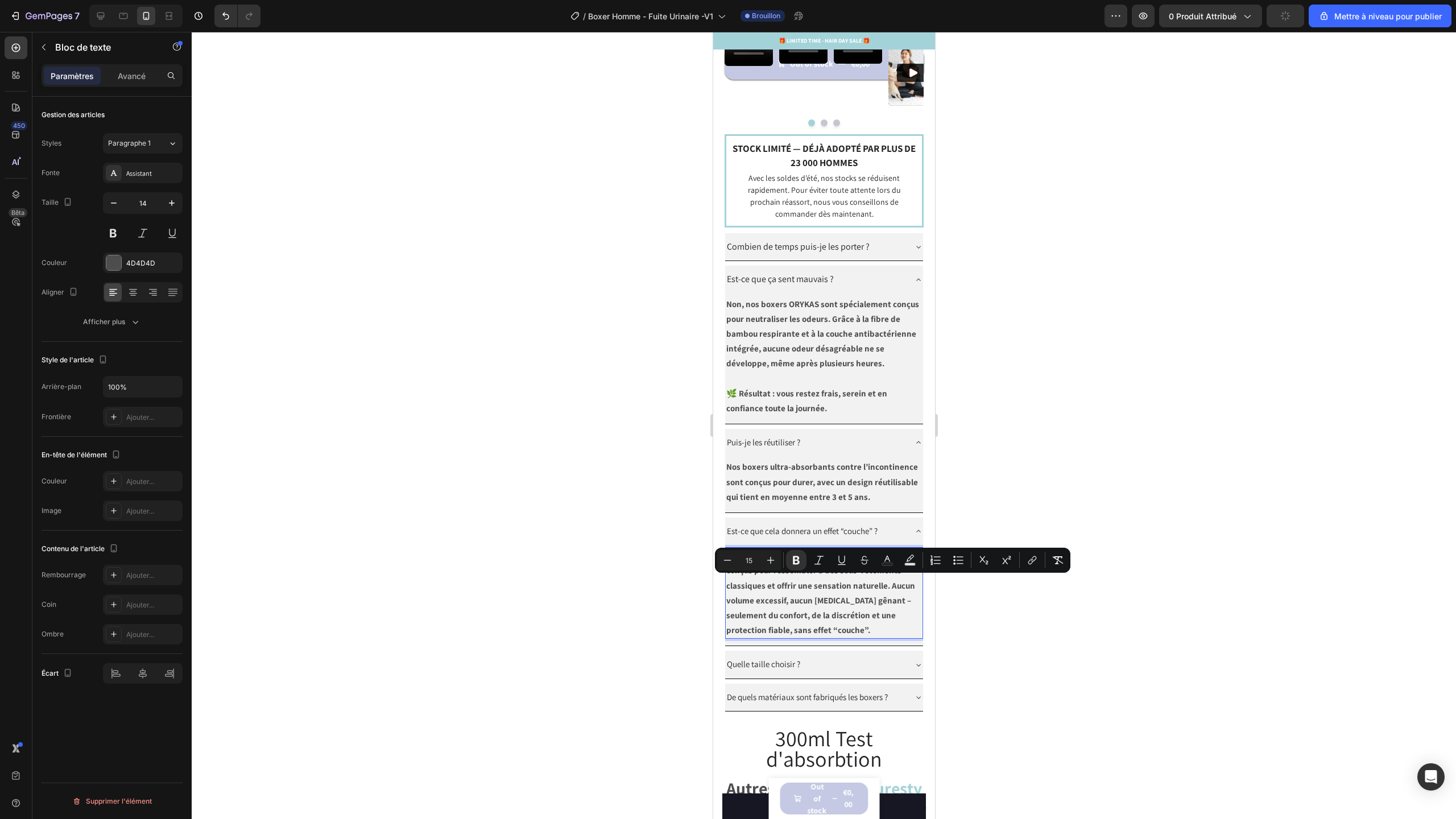
click at [844, 636] on strong "Non, pas du tout. Nos boxers ont été spécialement conçus pour ressembler à des …" at bounding box center [821, 593] width 190 height 85
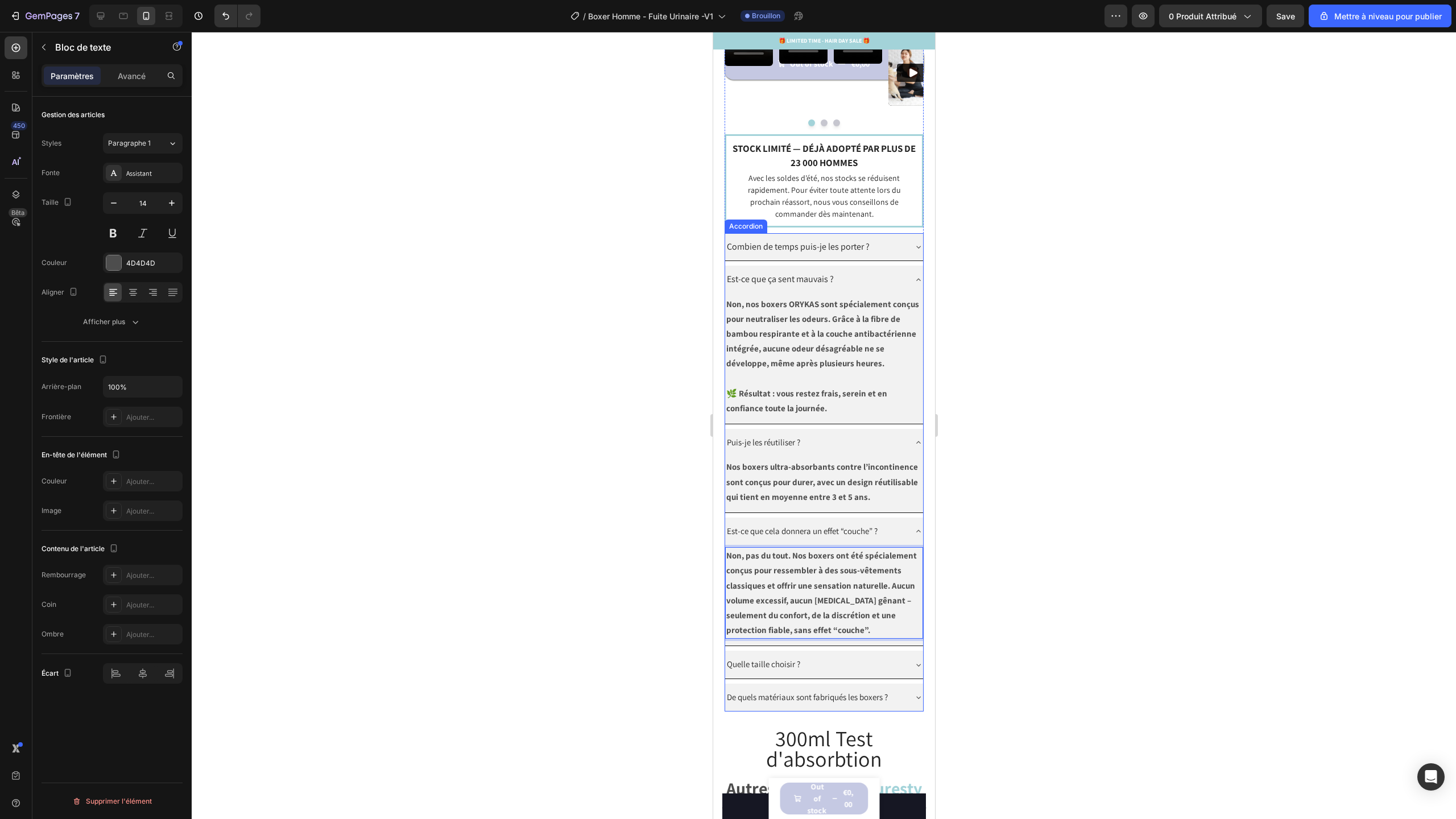
click at [814, 536] on span "Est-ce que cela donnera un effet “couche” ?" at bounding box center [802, 531] width 151 height 11
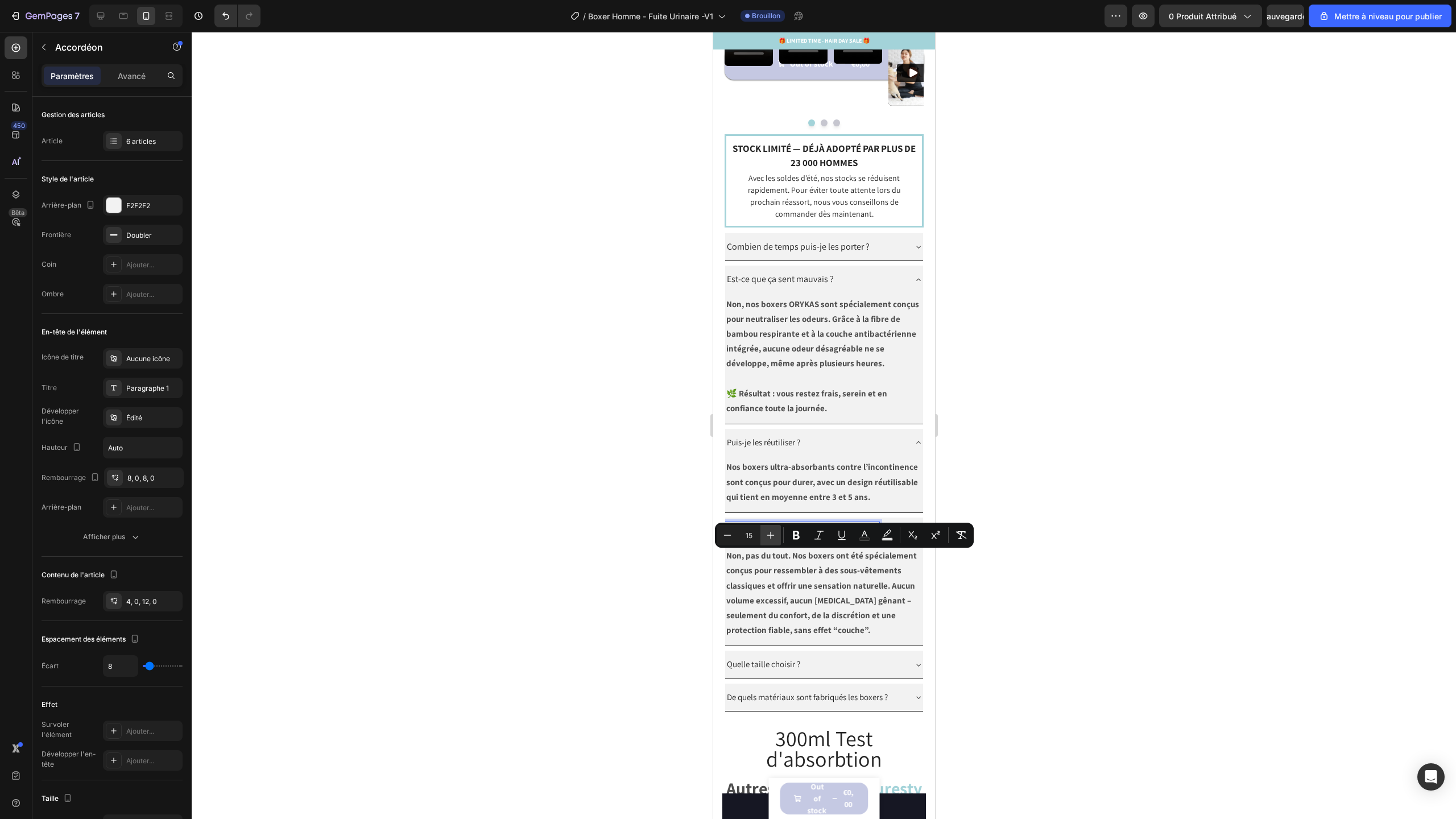
click at [769, 536] on icon "Editor contextual toolbar" at bounding box center [771, 535] width 11 height 11
type input "16"
click at [779, 448] on span "Puis-je les réutiliser ?" at bounding box center [764, 442] width 74 height 11
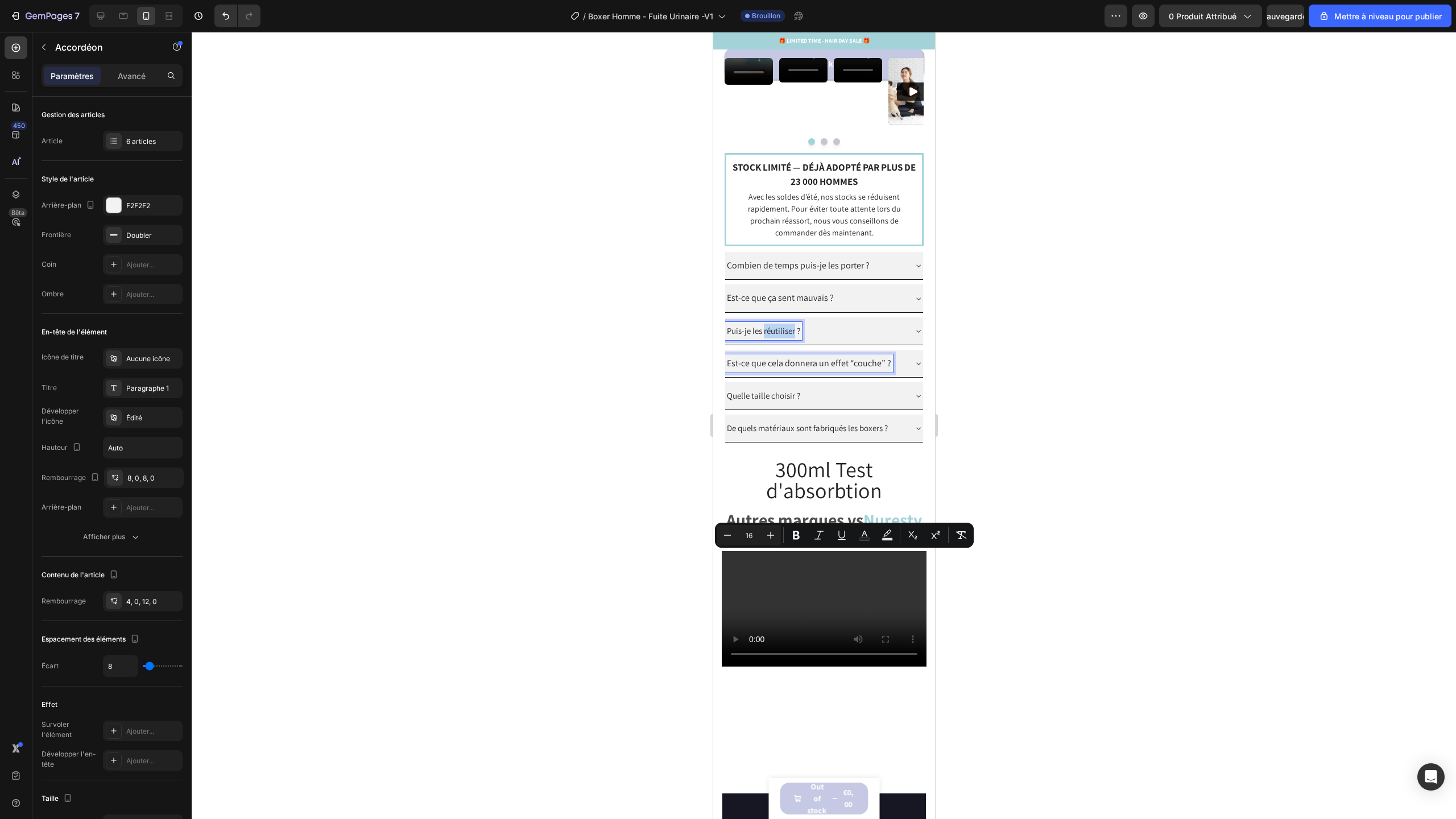
click at [779, 336] on span "Puis-je les réutiliser ?" at bounding box center [764, 331] width 74 height 11
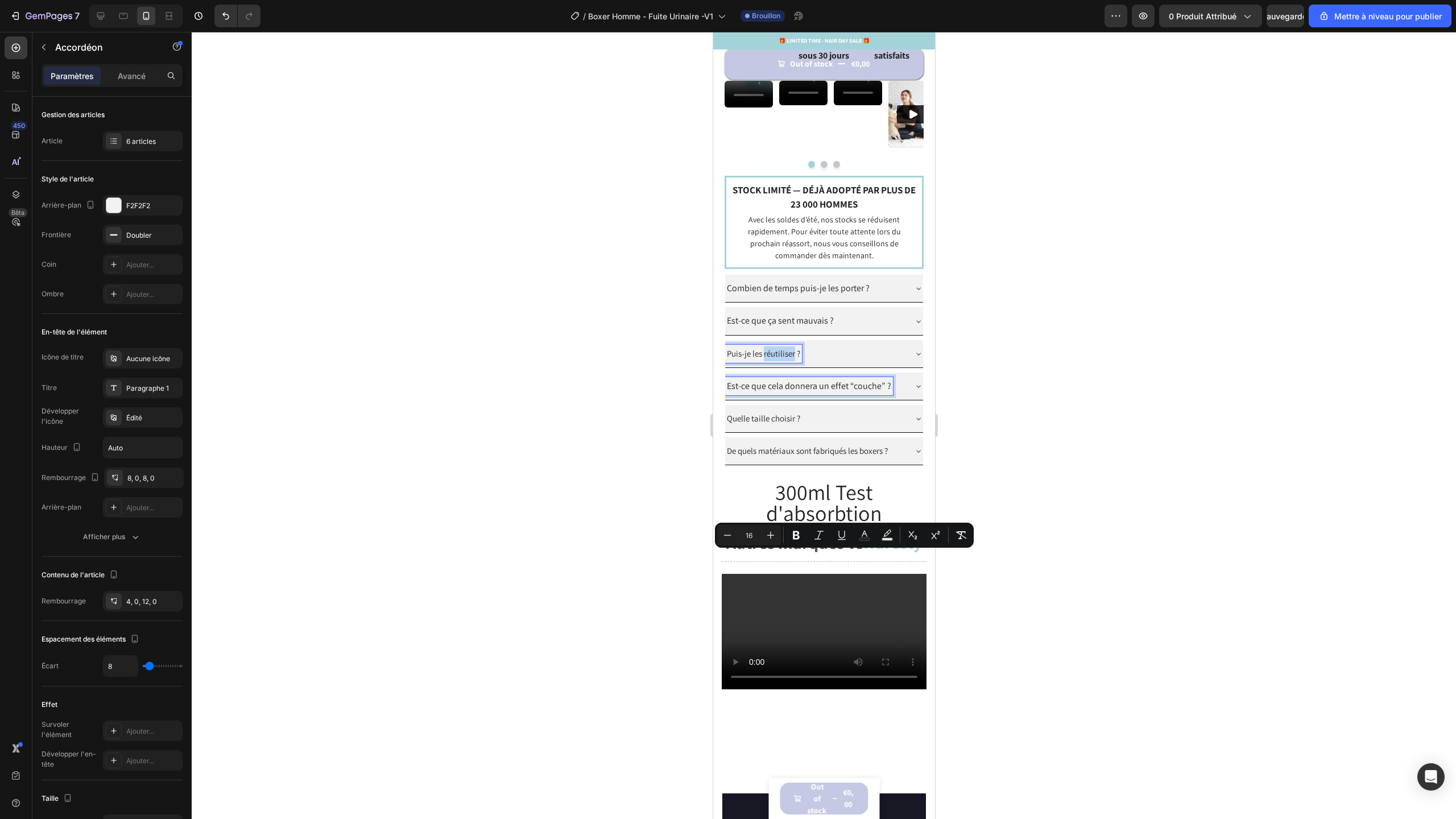
scroll to position [1008, 0]
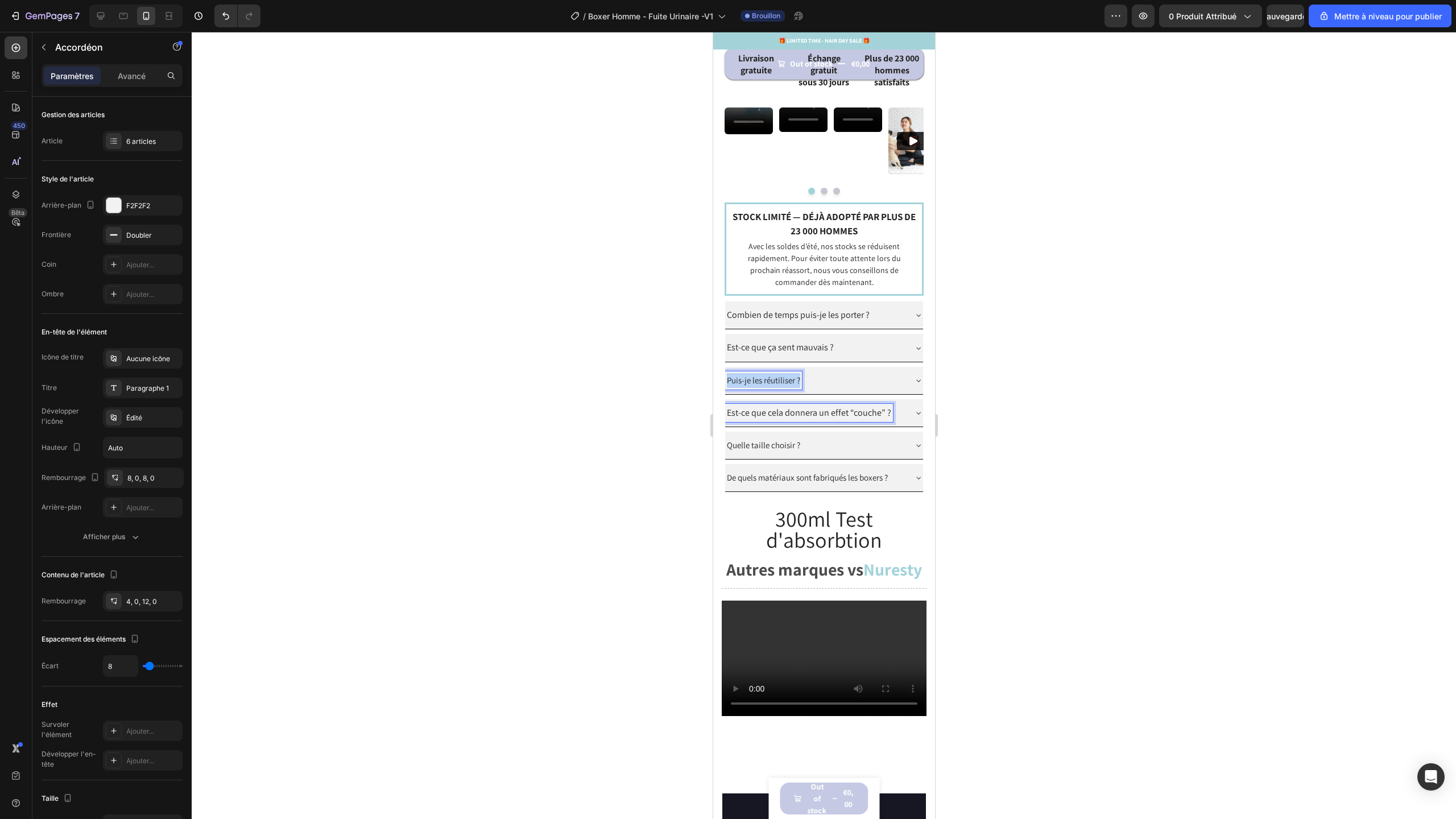
click at [779, 470] on div "Combien de temps puis-je les porter ? Est-ce que ça sent mauvais ? Non, nos box…" at bounding box center [823, 396] width 199 height 190
click at [768, 377] on icon "Editor contextual toolbar" at bounding box center [771, 374] width 11 height 11
type input "16"
click at [852, 455] on div "Quelle taille choisir ?" at bounding box center [814, 445] width 180 height 18
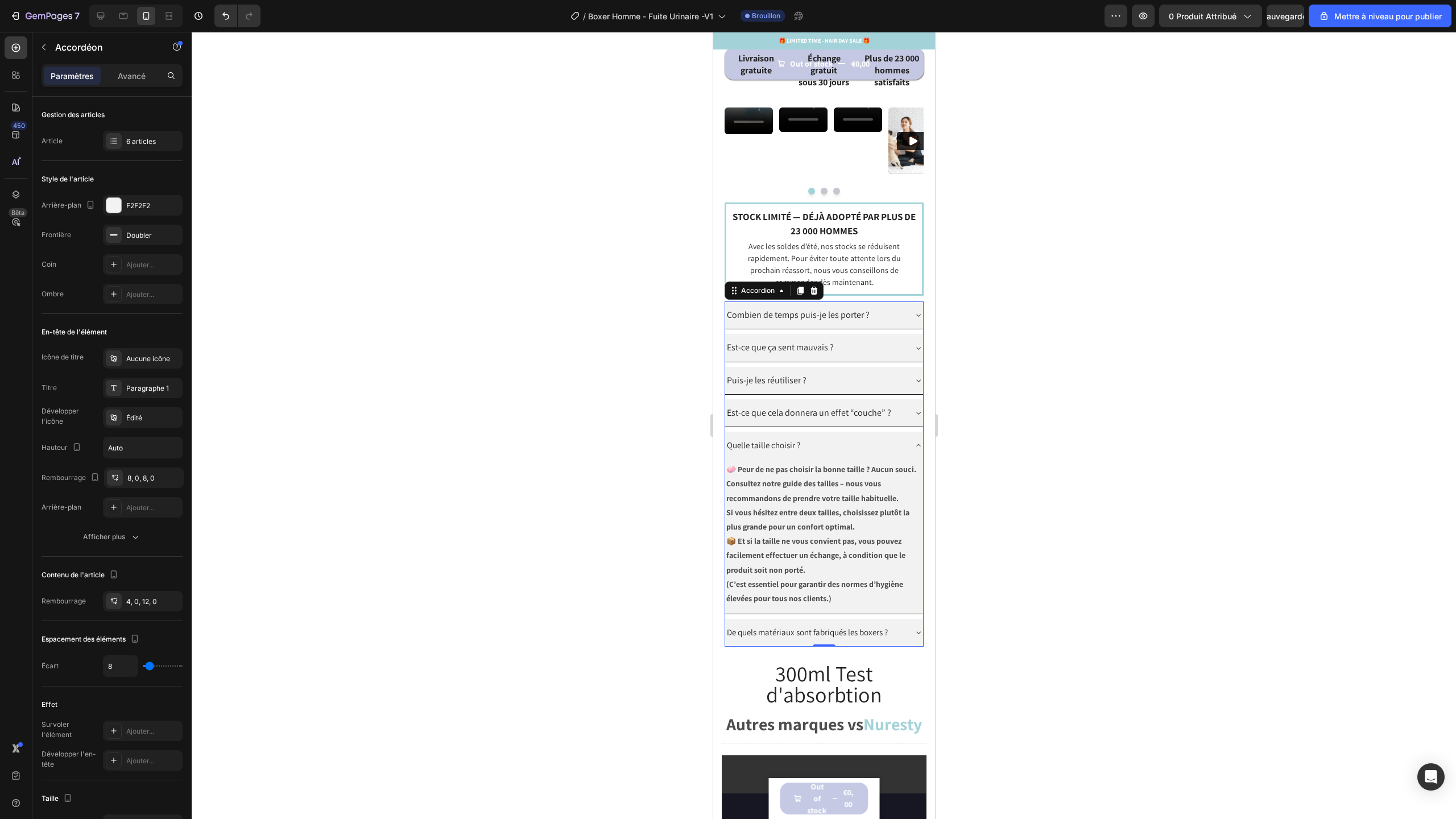
click at [823, 641] on div "Combien de temps puis-je les porter ? Est-ce que ça sent mauvais ? Puis-je les …" at bounding box center [823, 473] width 199 height 345
click at [835, 606] on p "(C’est essentiel pour garantir des normes d’hygiène élevées pour tous nos clien…" at bounding box center [823, 592] width 196 height 28
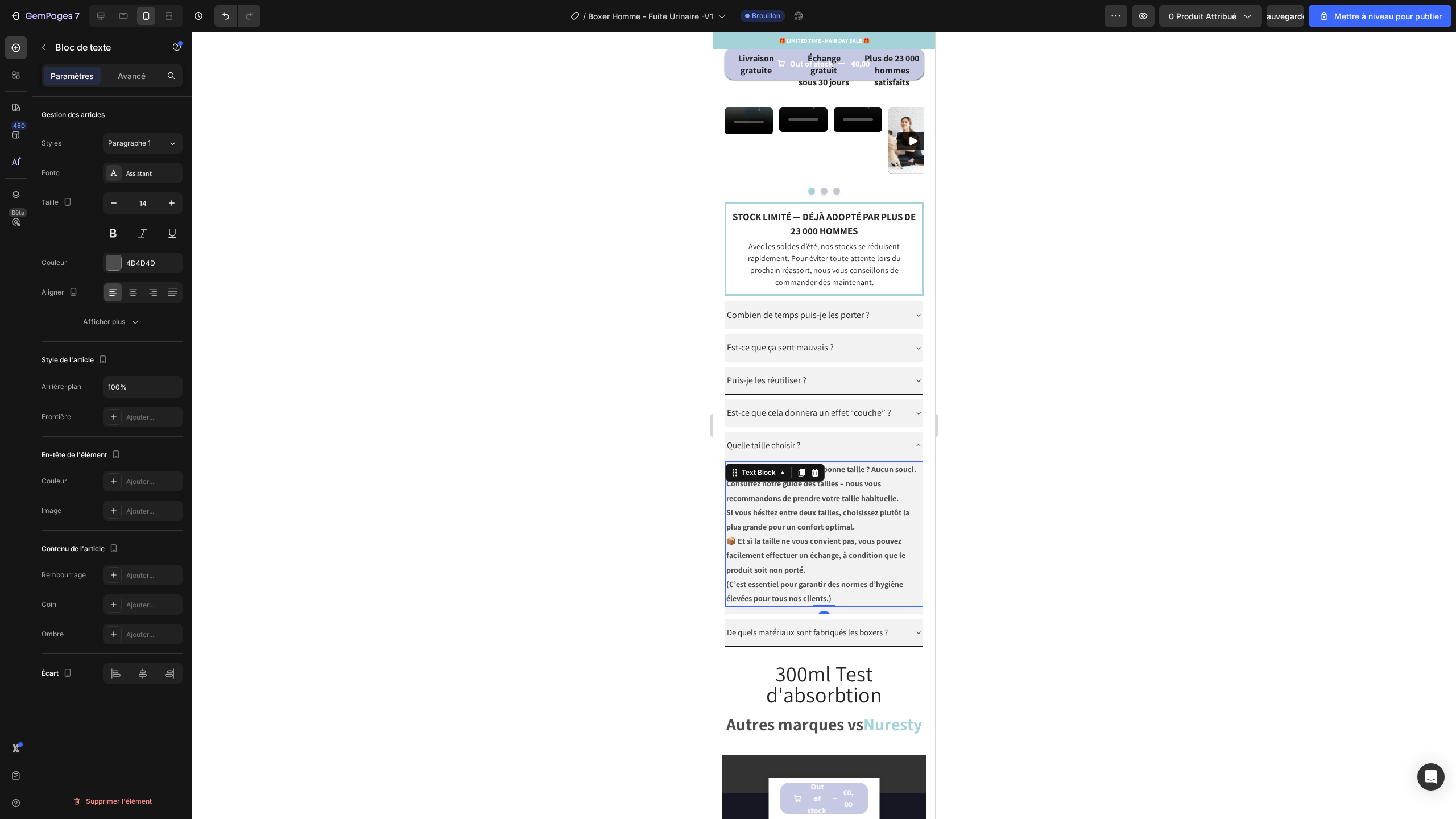
click at [835, 606] on p "(C’est essentiel pour garantir des normes d’hygiène élevées pour tous nos clien…" at bounding box center [823, 592] width 196 height 28
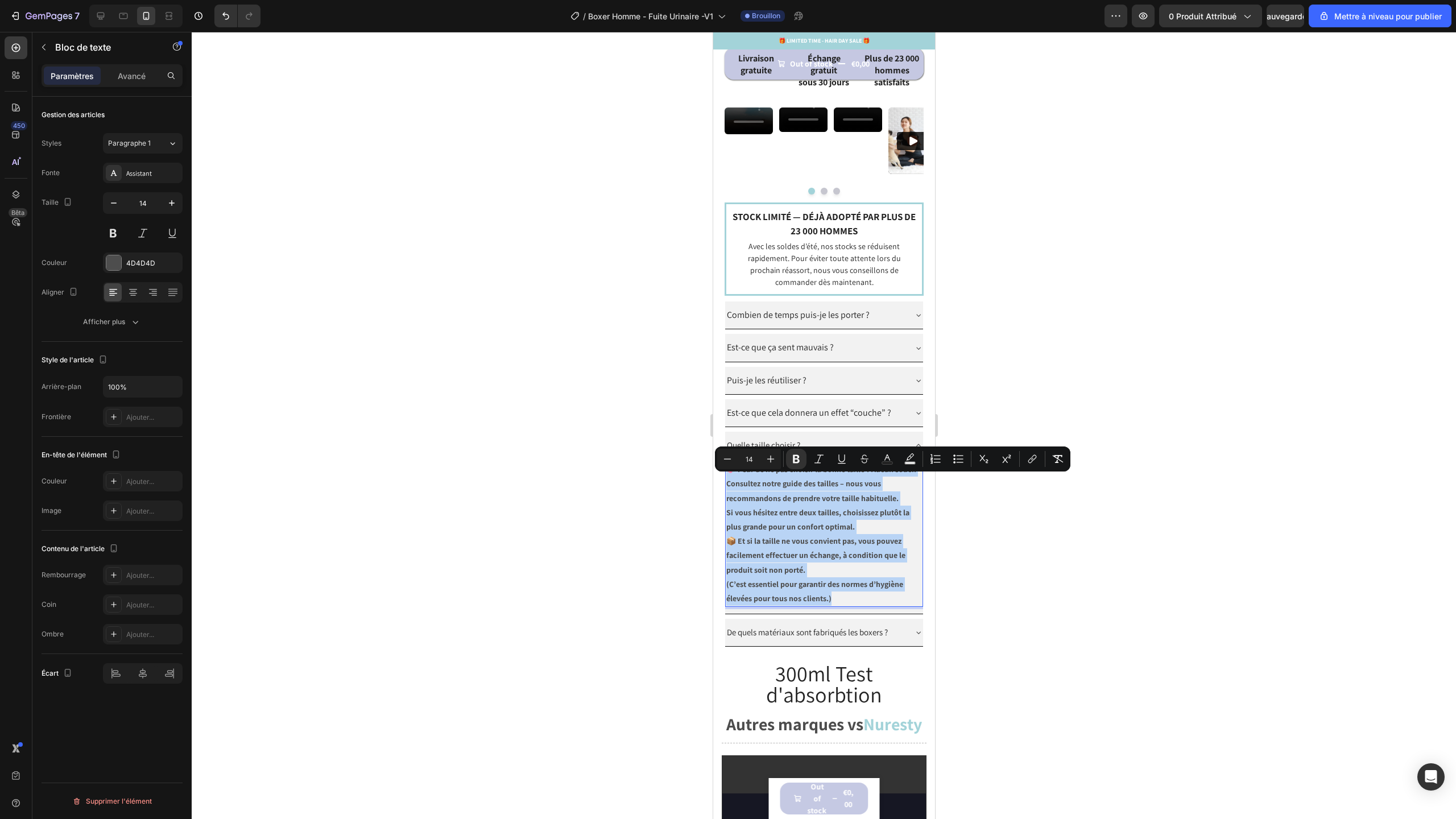
drag, startPoint x: 835, startPoint y: 628, endPoint x: 725, endPoint y: 484, distance: 181.2
click at [725, 484] on div "🧼 Peur de ne pas choisir la bonne taille ? Aucun souci. Consultez notre guide d…" at bounding box center [824, 535] width 198 height 146
click at [766, 462] on icon "Editor contextual toolbar" at bounding box center [771, 458] width 11 height 11
type input "15"
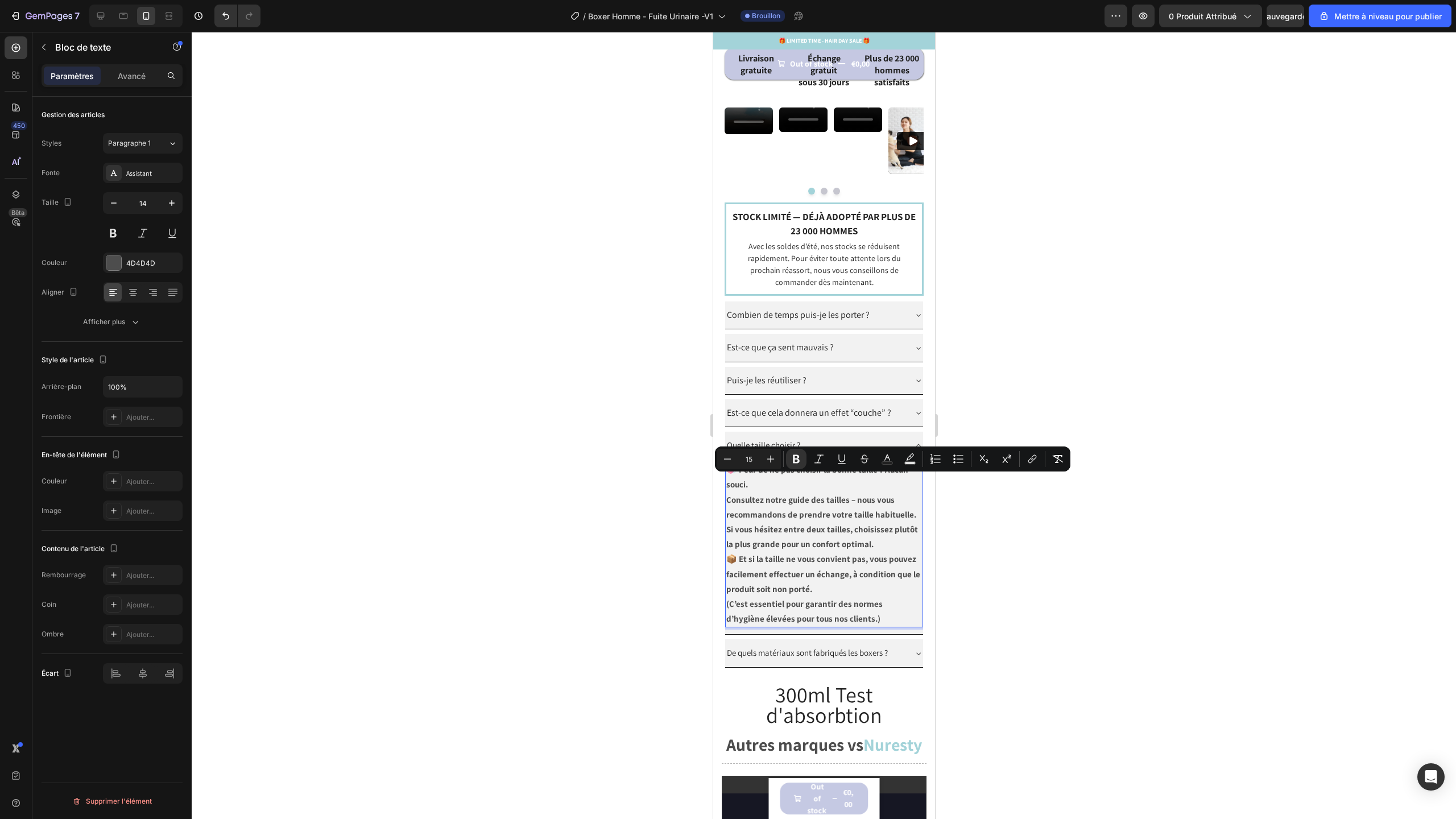
click at [843, 624] on strong "(C’est essentiel pour garantir des normes d’hygiène élevées pour tous nos clien…" at bounding box center [804, 611] width 156 height 25
click at [902, 552] on p "Si vous hésitez entre deux tailles, choisissez plutôt la plus grande pour un co…" at bounding box center [823, 537] width 196 height 30
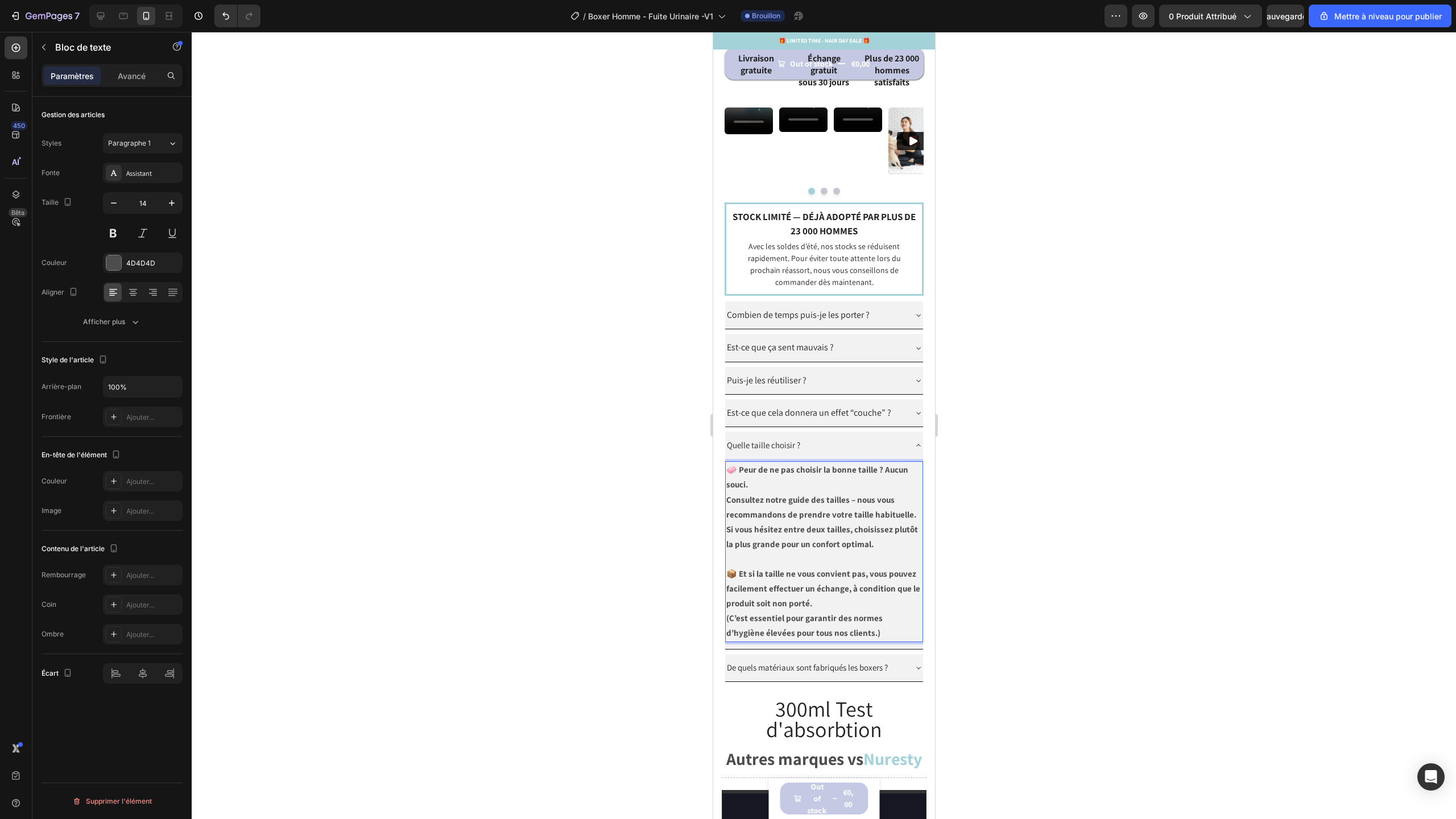
click at [844, 612] on p "📦 Et si la taille ne vous convient pas, vous pouvez facilement effectuer un éch…" at bounding box center [823, 588] width 196 height 45
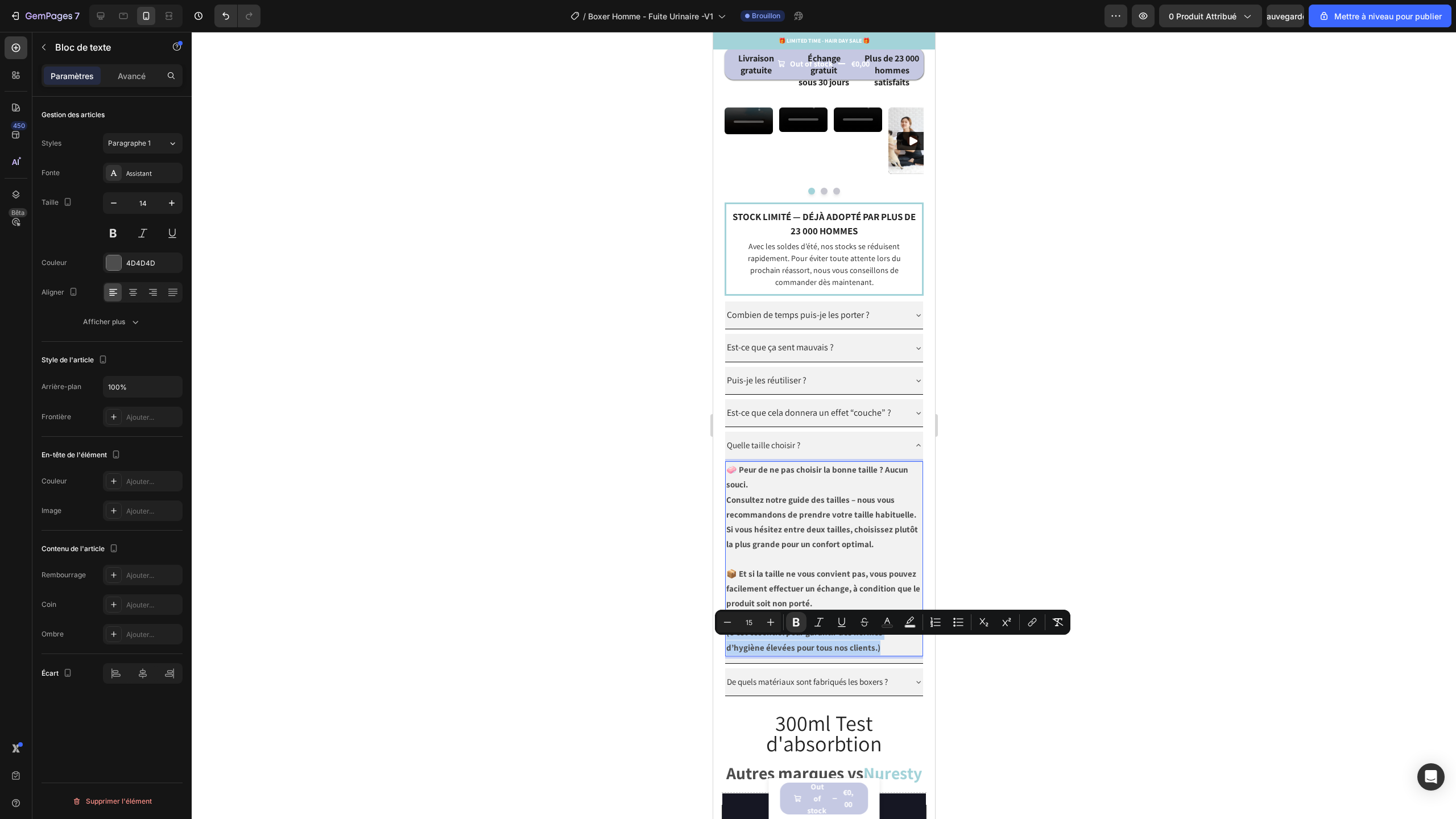
drag, startPoint x: 879, startPoint y: 662, endPoint x: 728, endPoint y: 648, distance: 151.6
click at [728, 648] on p "(C’est essentiel pour garantir des normes d’hygiène élevées pour tous nos clien…" at bounding box center [823, 640] width 196 height 30
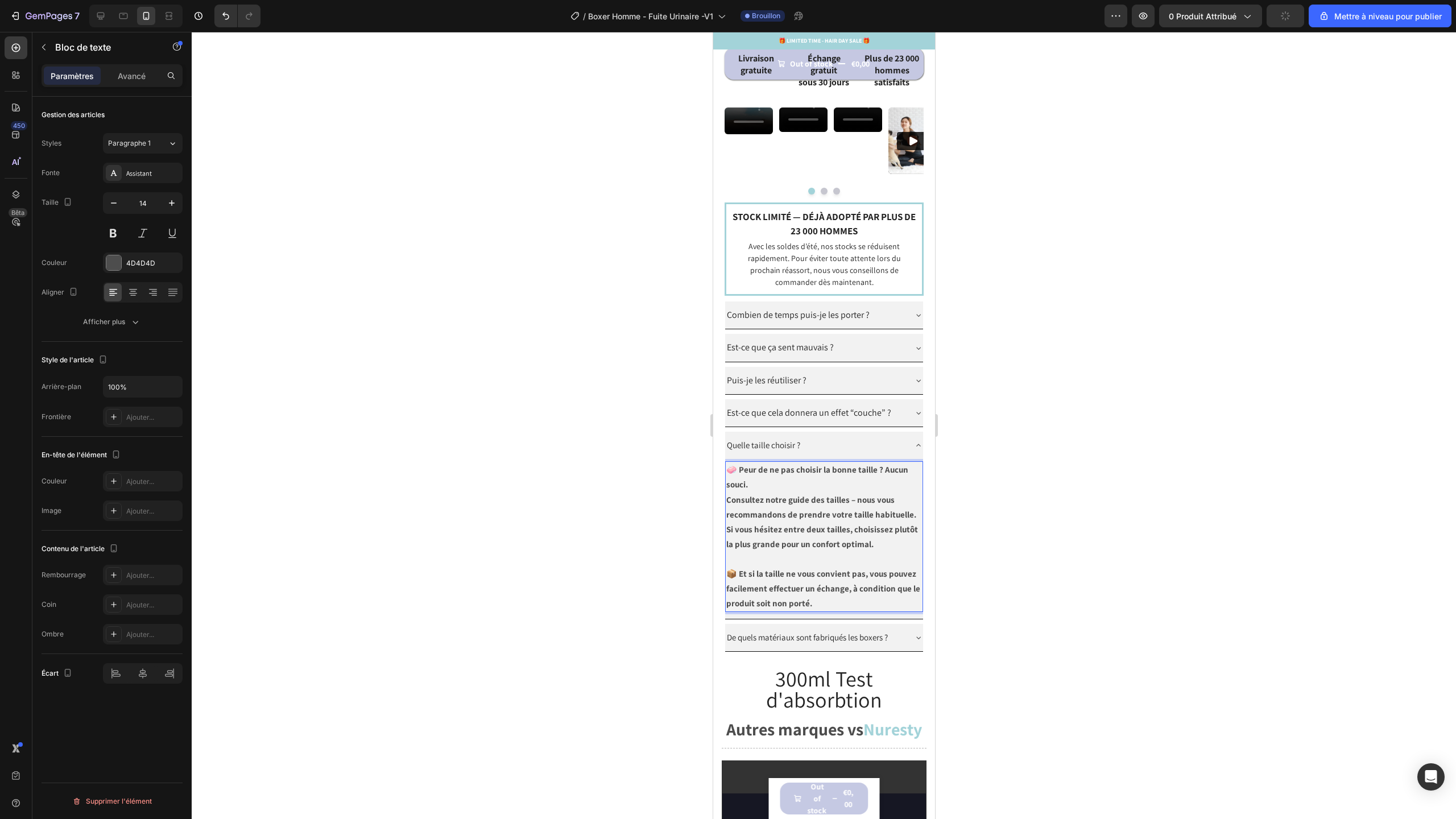
click at [781, 492] on p "🧼 Peur de ne pas choisir la bonne taille ? Aucun souci." at bounding box center [823, 478] width 196 height 30
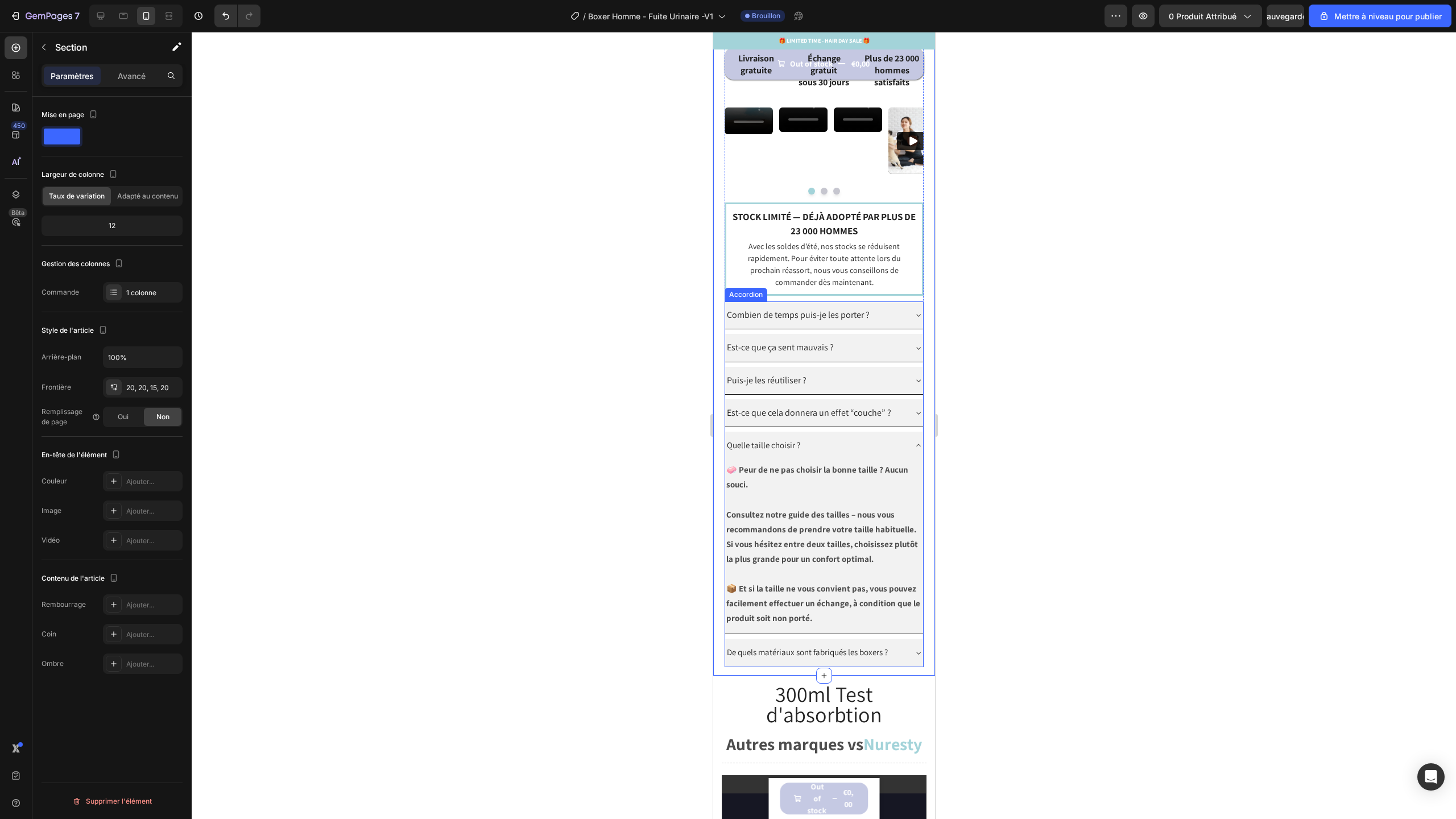
click at [849, 657] on span "De quels matériaux sont fabriqués les boxers ?" at bounding box center [807, 652] width 161 height 11
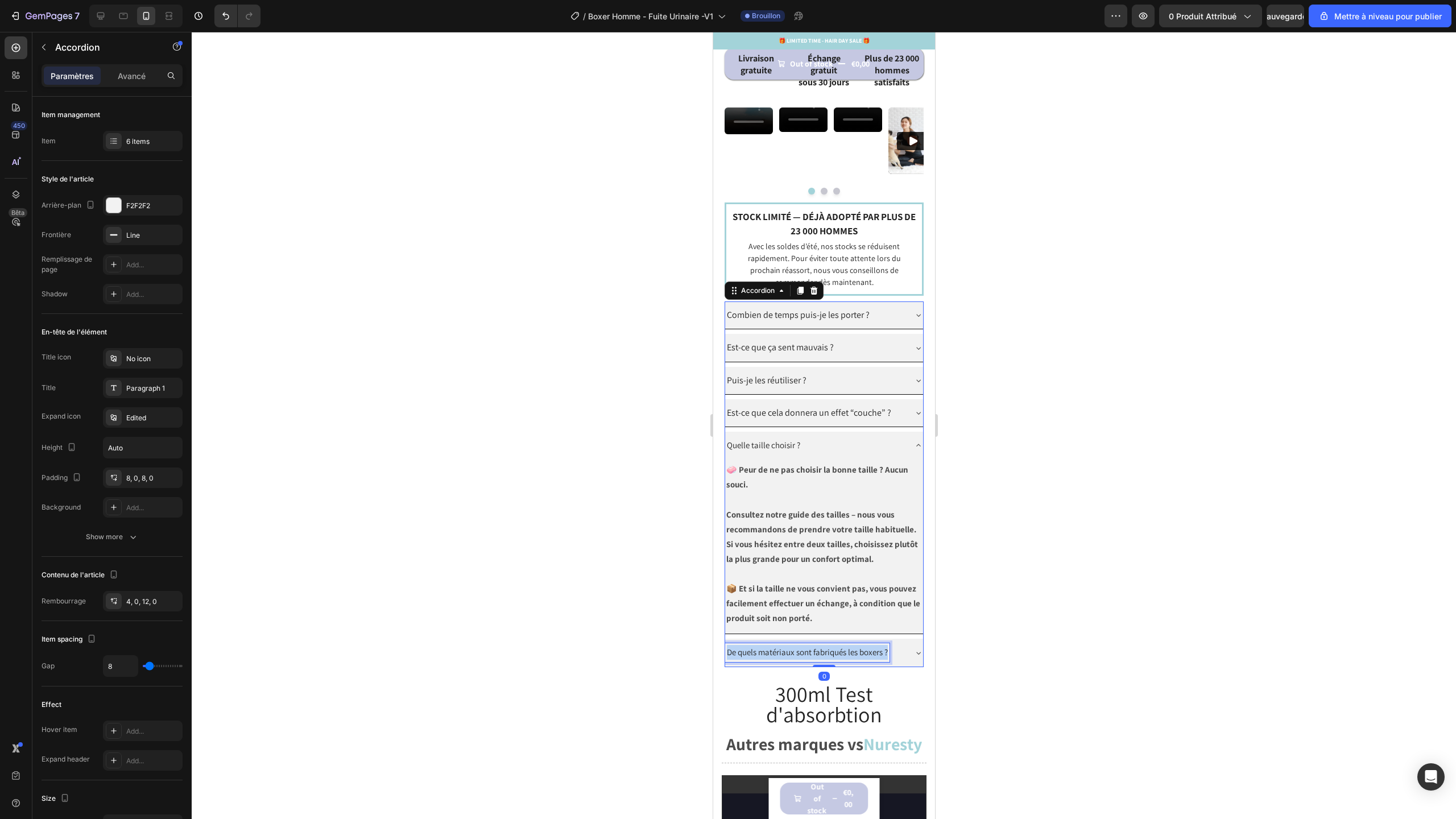
click at [849, 657] on span "De quels matériaux sont fabriqués les boxers ?" at bounding box center [807, 652] width 161 height 11
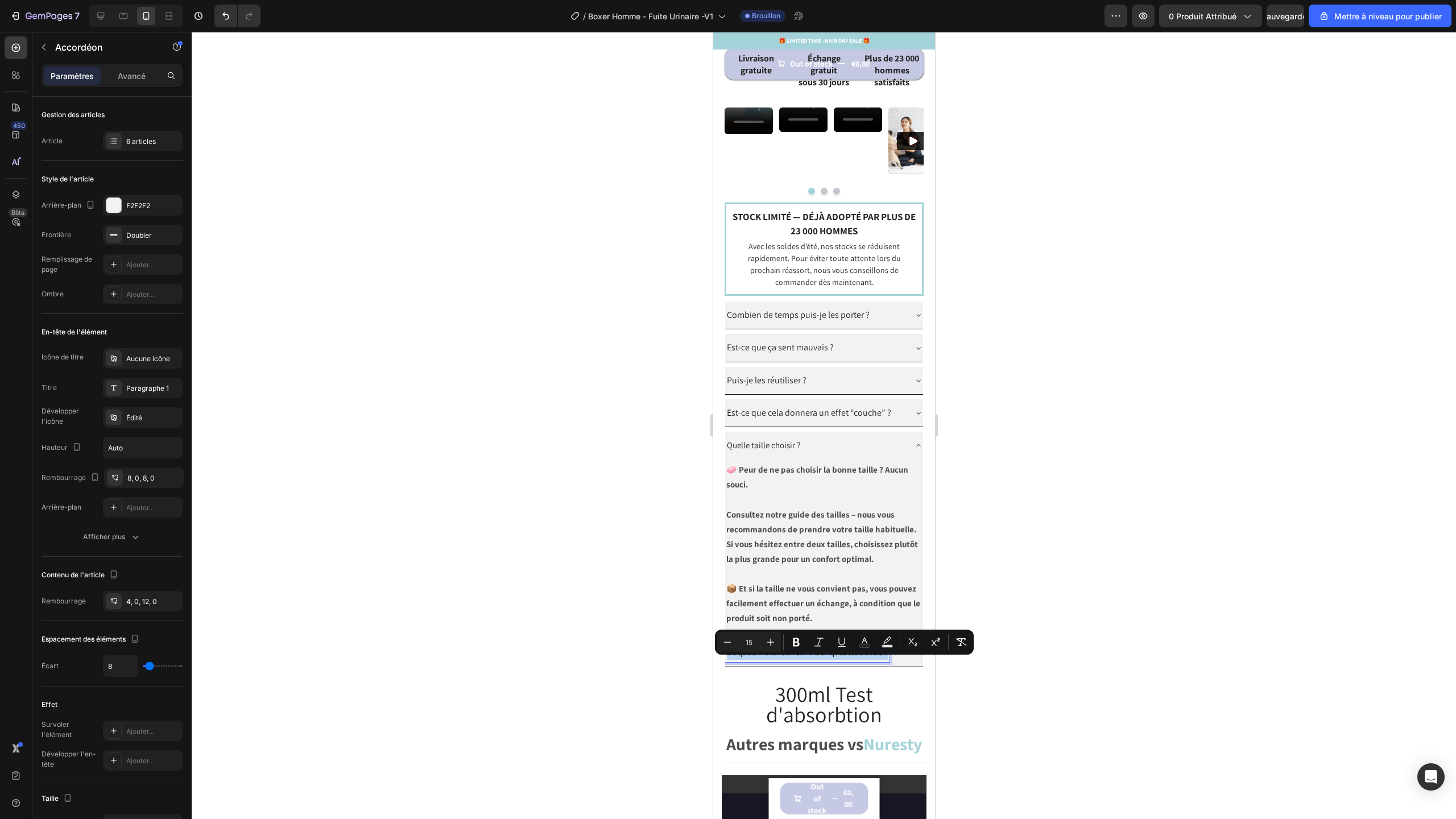
click at [914, 657] on icon at bounding box center [918, 653] width 9 height 9
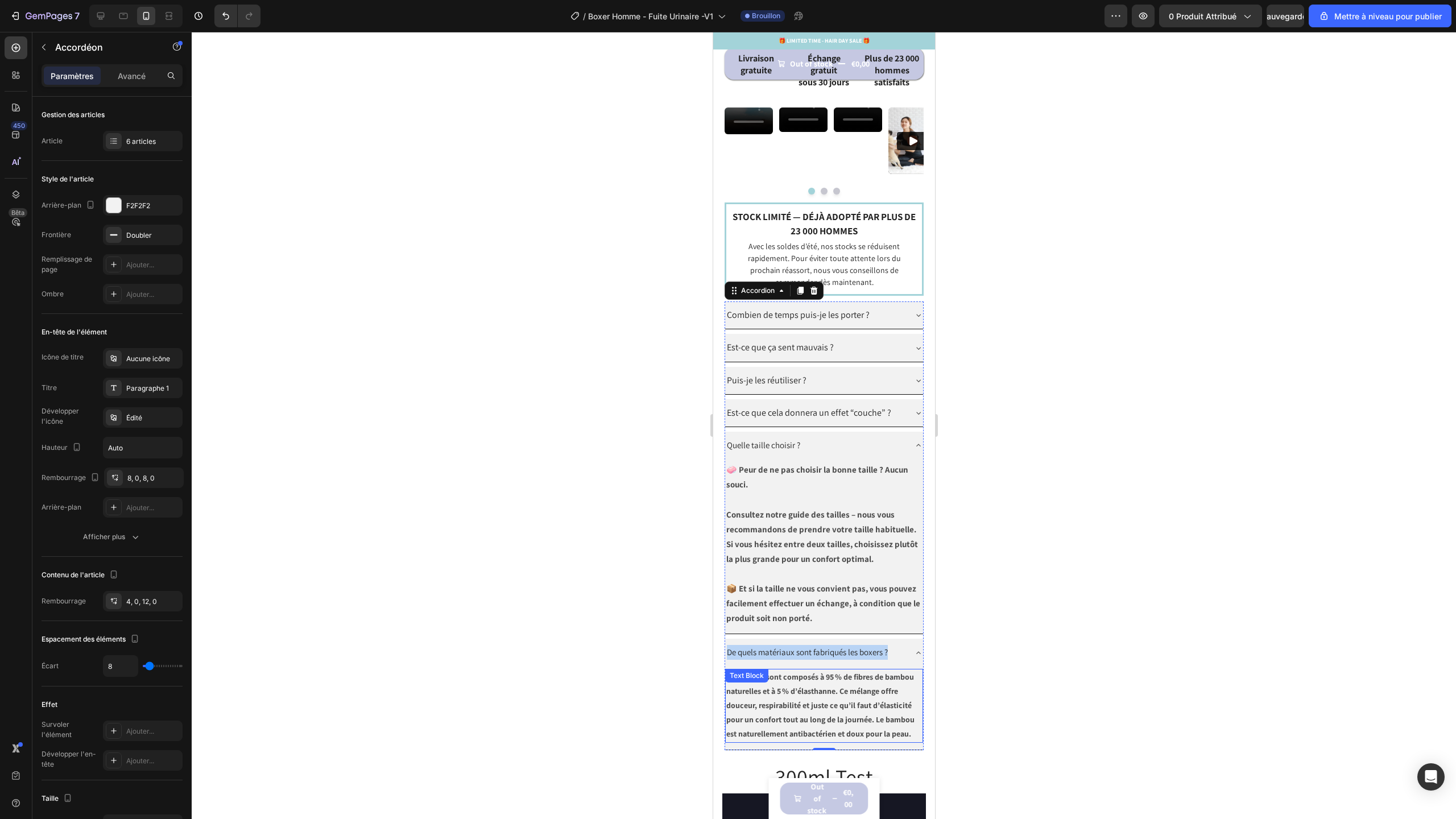
click at [739, 708] on strong "Nos boxers sont composés à 95 % de fibres de bambou naturelles et à 5 % d’élast…" at bounding box center [820, 705] width 188 height 68
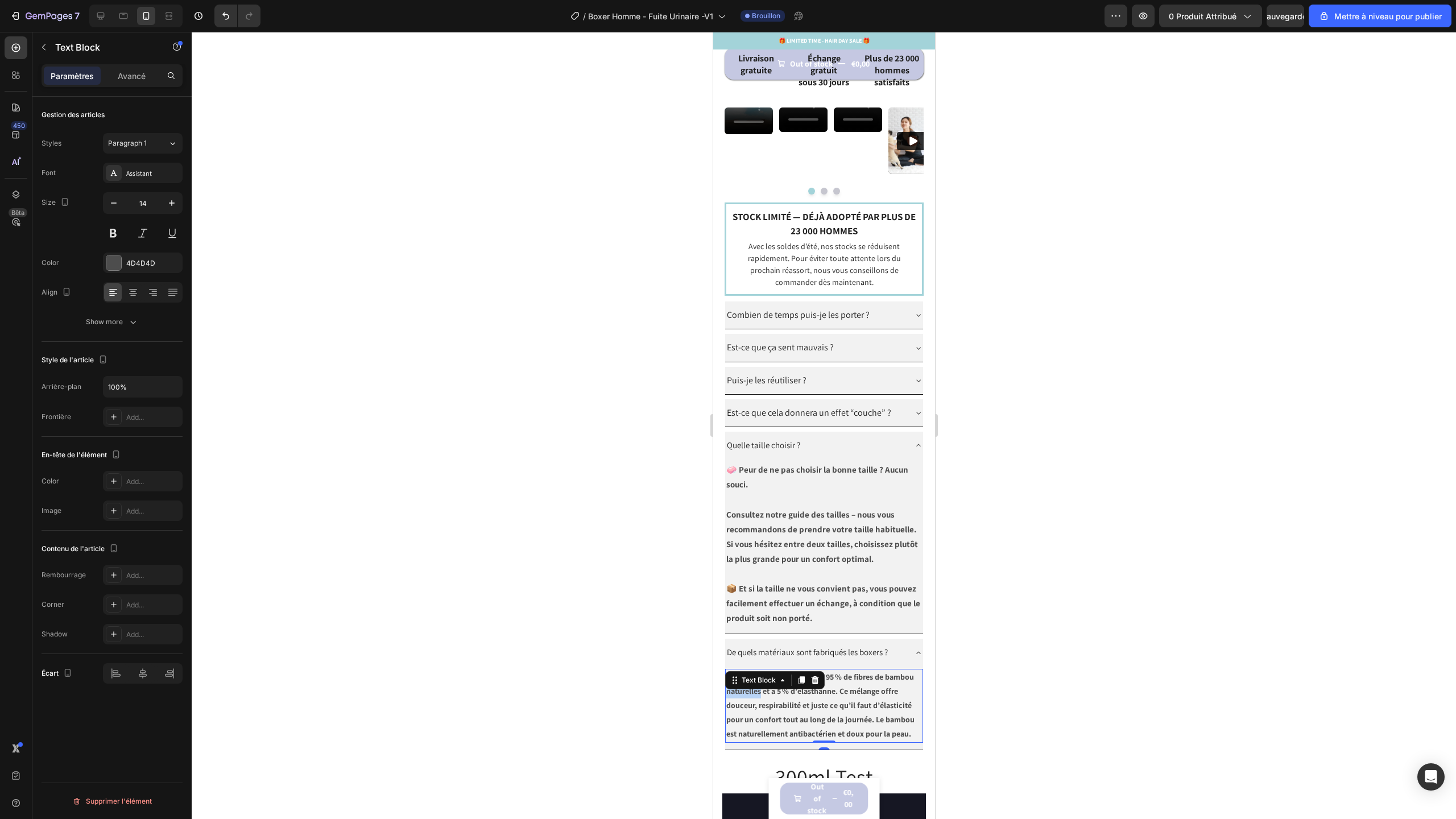
click at [740, 708] on strong "Nos boxers sont composés à 95 % de fibres de bambou naturelles et à 5 % d’élast…" at bounding box center [820, 705] width 188 height 68
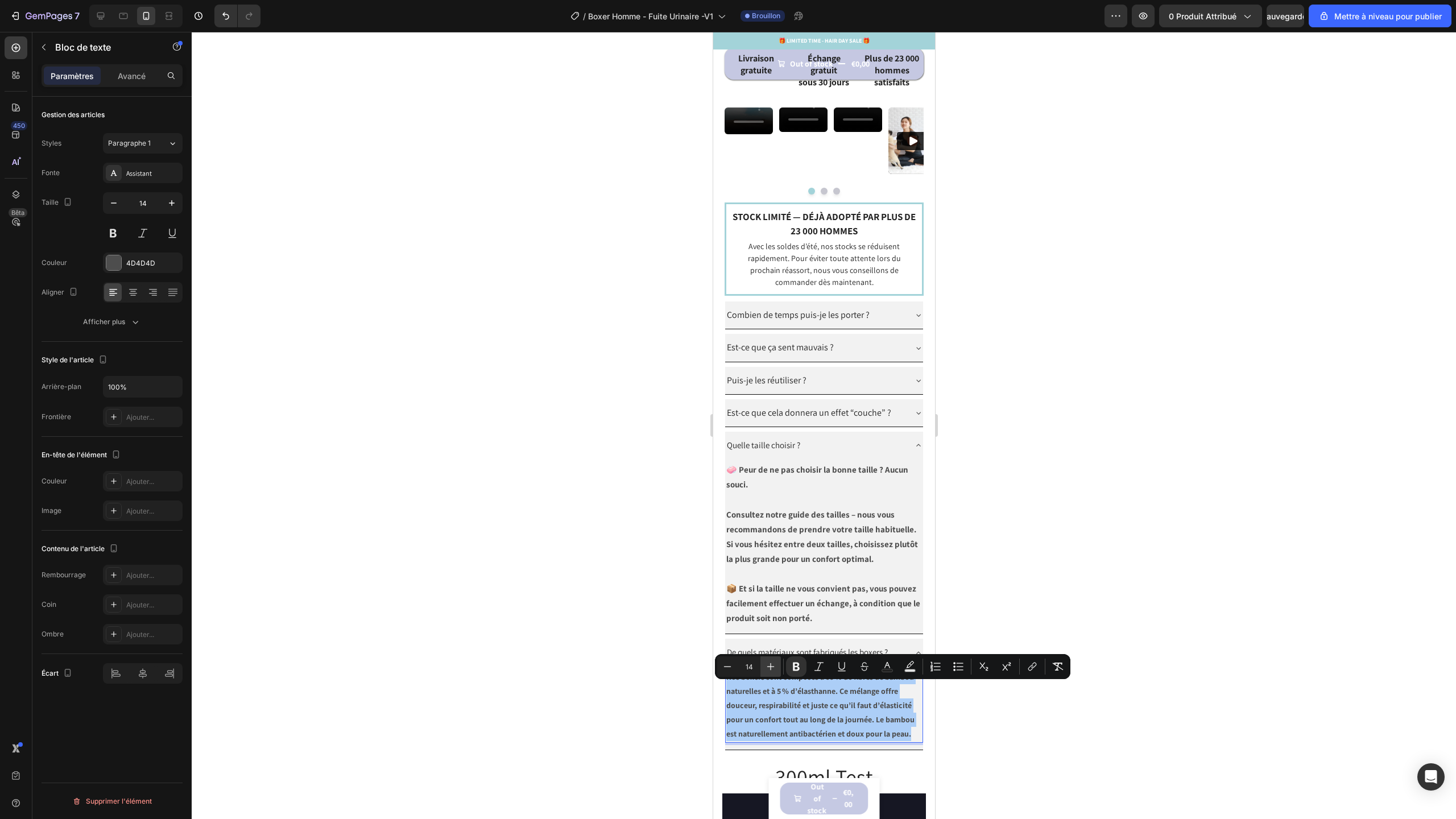
click at [775, 667] on icon "Editor contextual toolbar" at bounding box center [771, 666] width 11 height 11
type input "15"
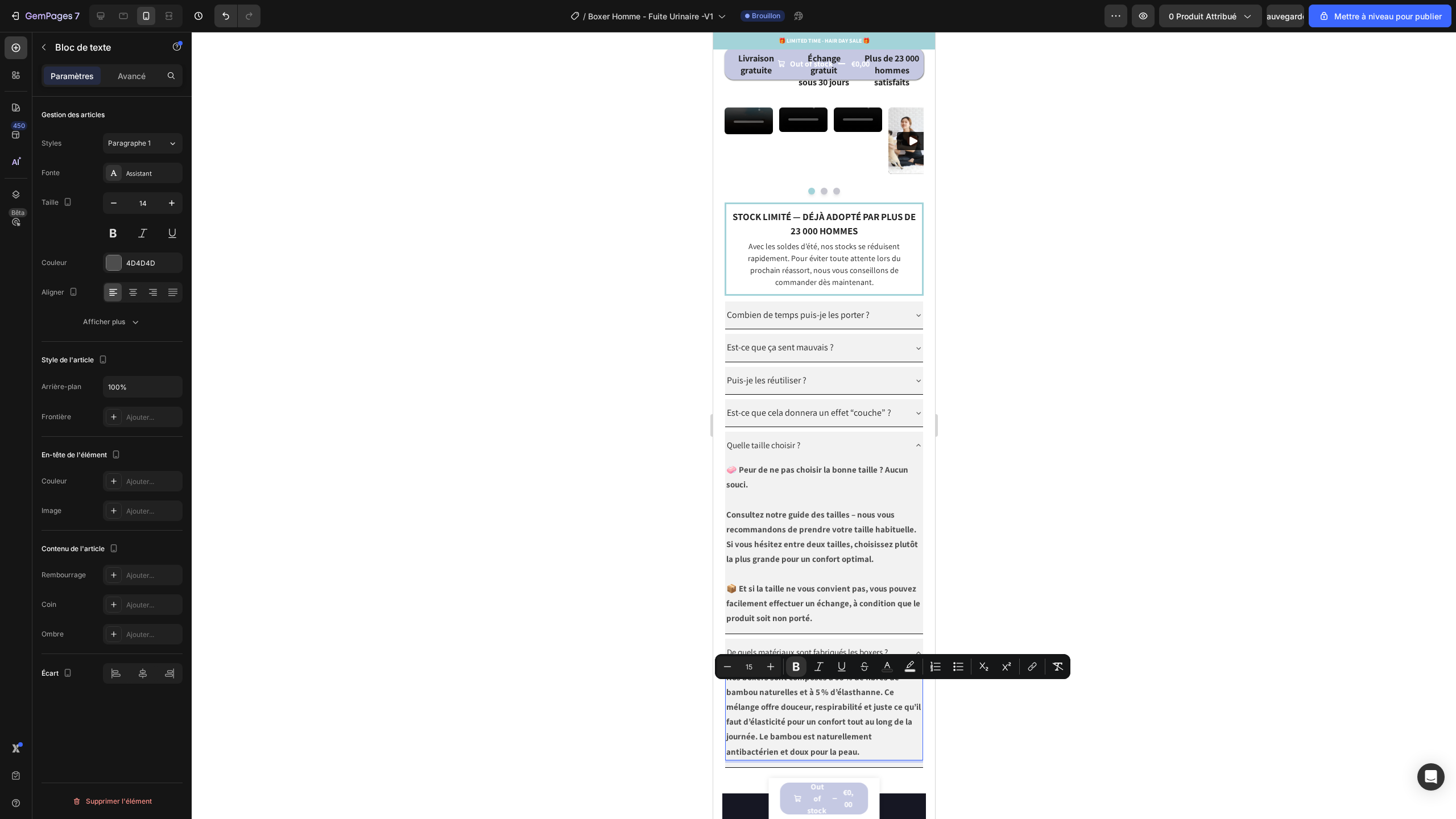
click at [894, 734] on strong "Nos boxers sont composés à 95 % de fibres de bambou naturelles et à 5 % d’élast…" at bounding box center [823, 714] width 195 height 85
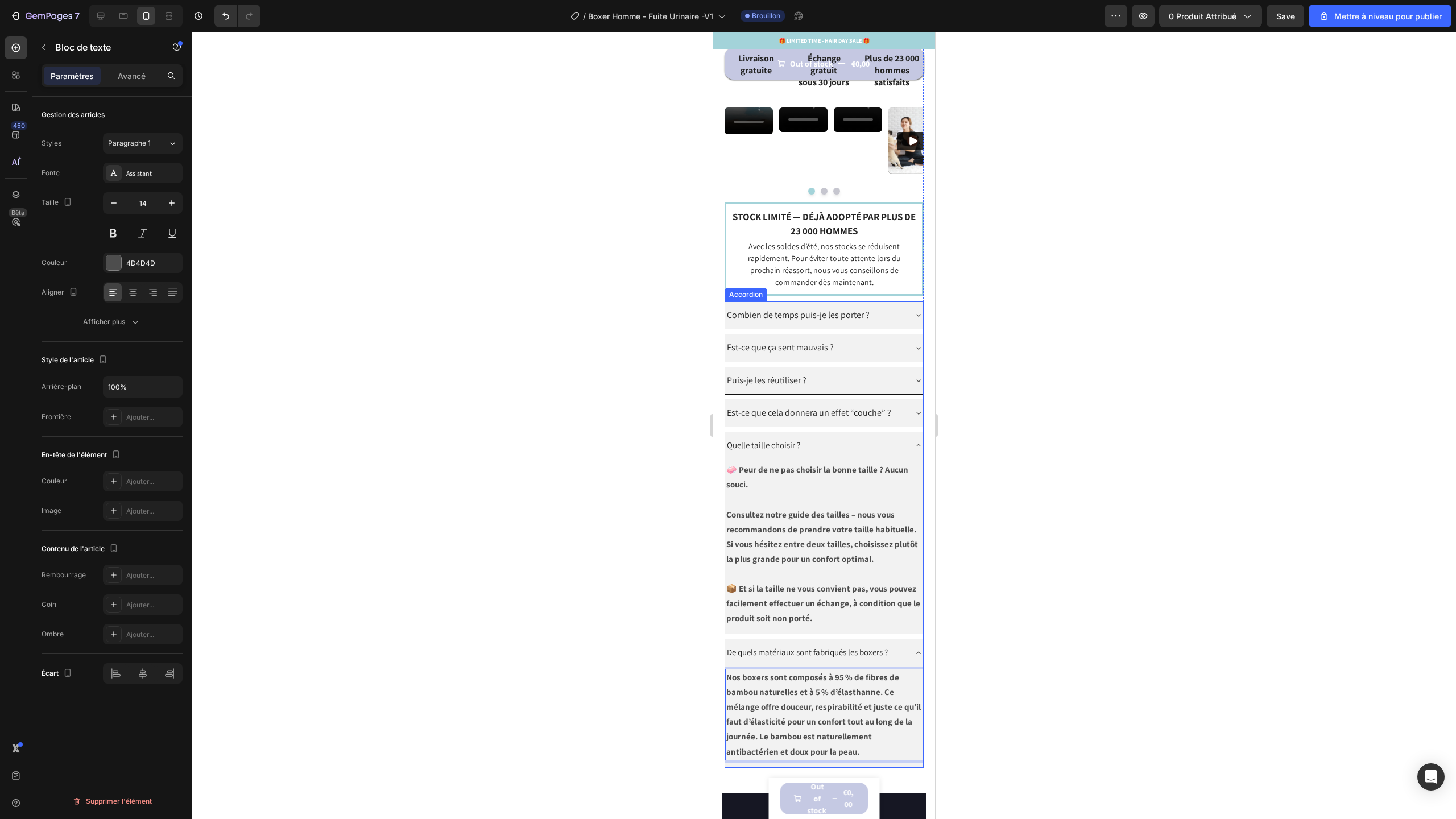
click at [896, 452] on div "Quelle taille choisir ?" at bounding box center [824, 445] width 198 height 27
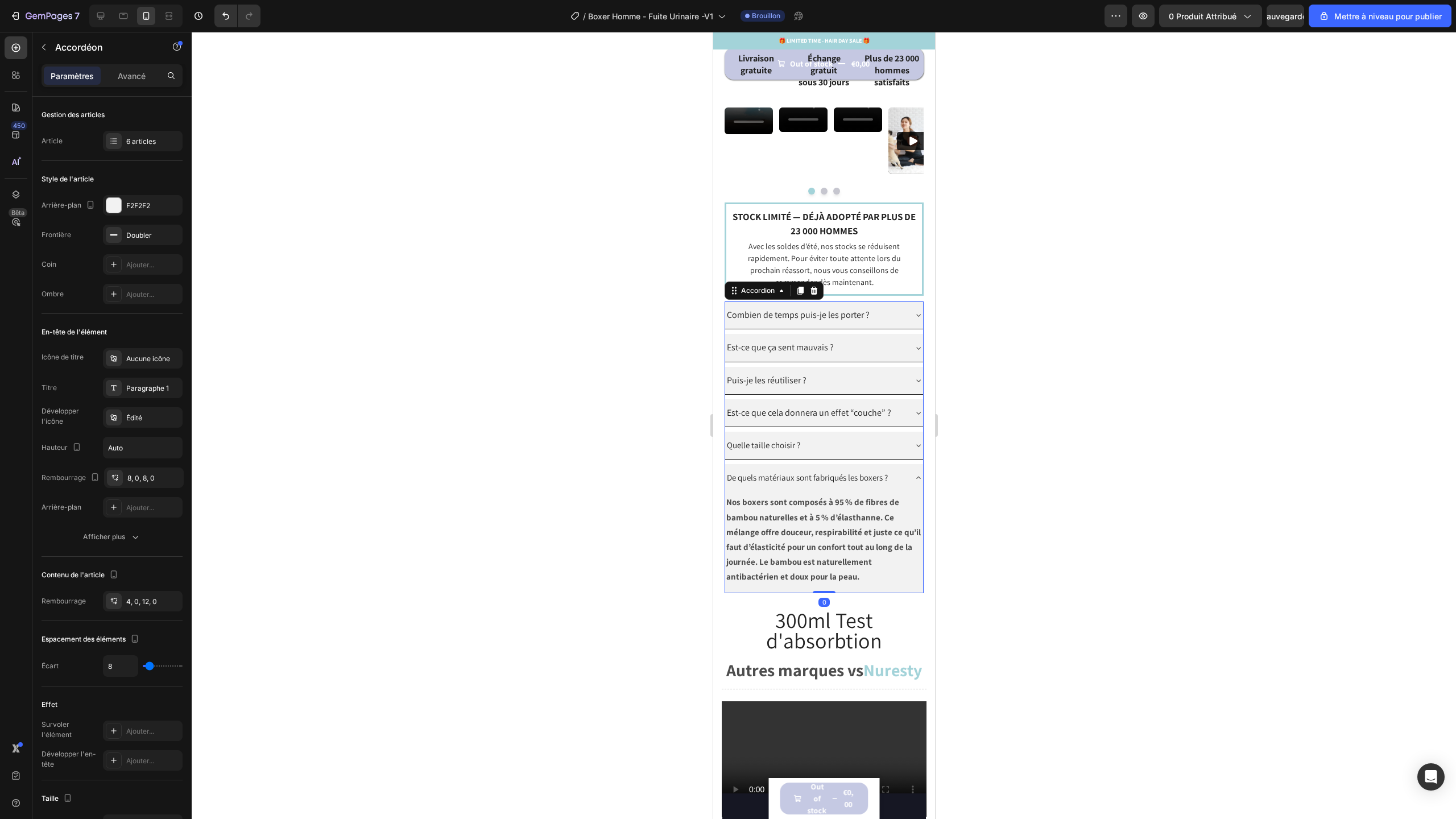
click at [904, 485] on div "De quels matériaux sont fabriqués les boxers ?" at bounding box center [824, 478] width 198 height 27
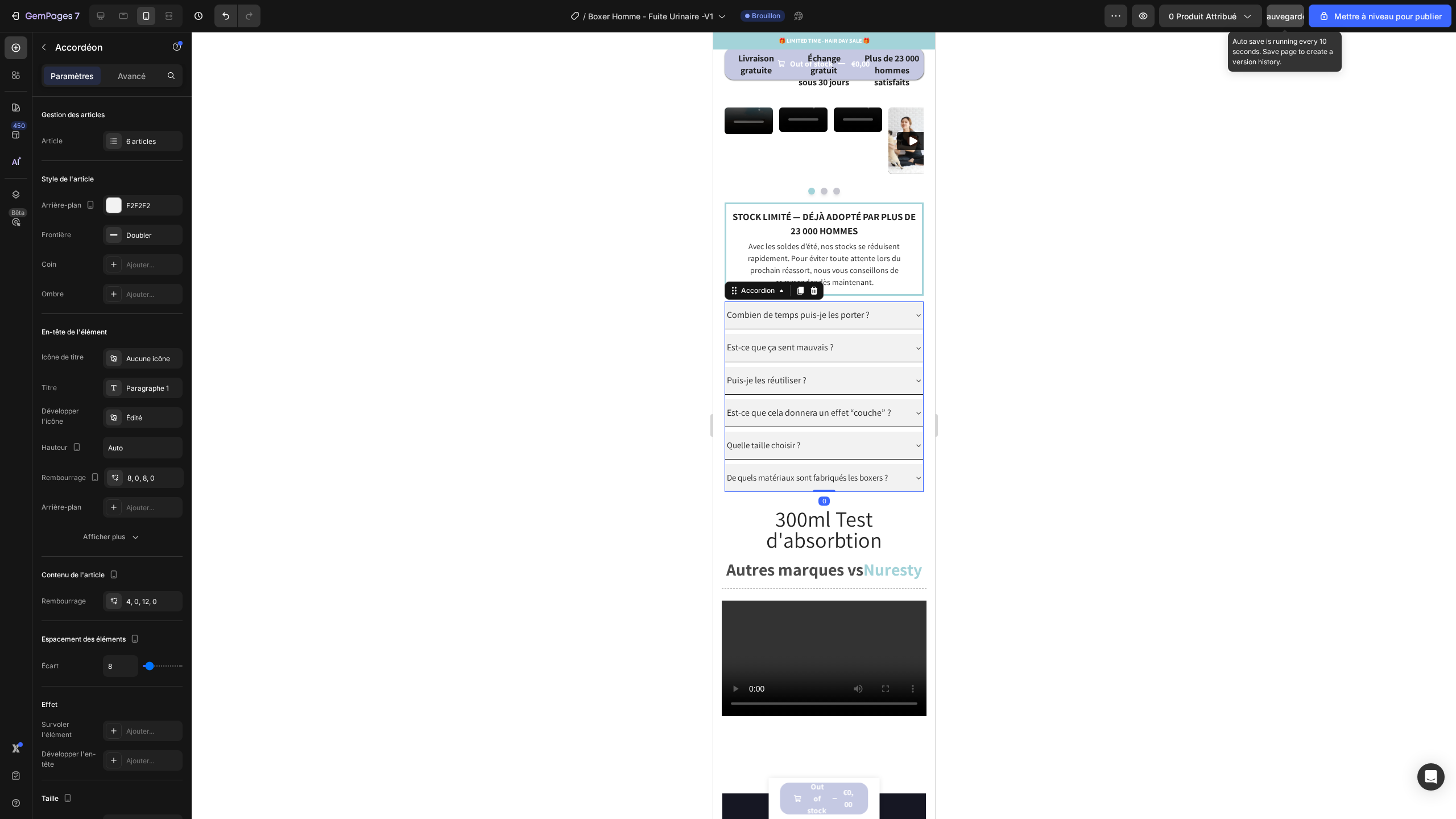
click at [1292, 18] on font "Sauvegarder" at bounding box center [1285, 16] width 48 height 10
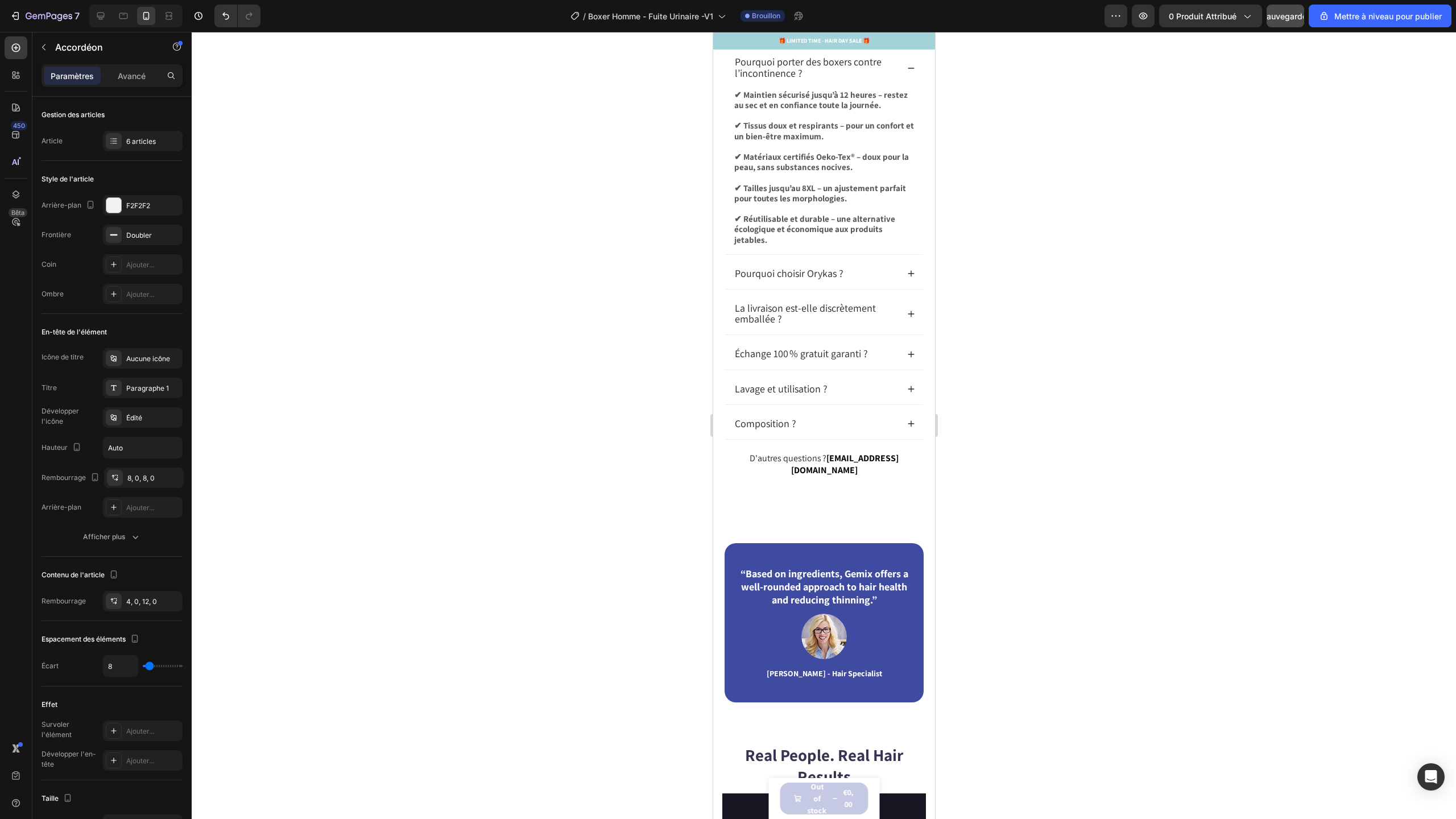
scroll to position [3252, 0]
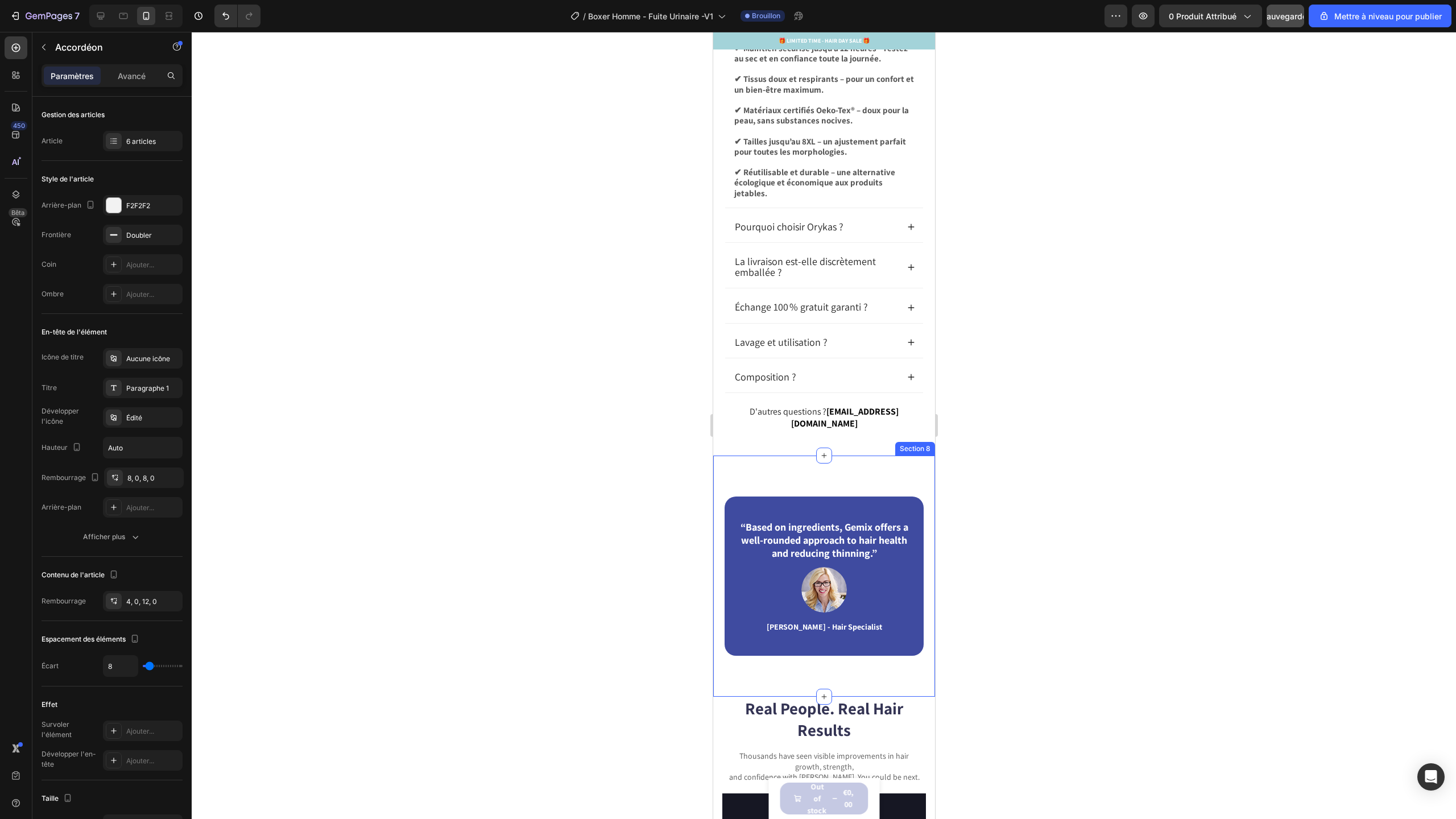
click at [834, 485] on div "“Based on ingredients, Gemix offers a well-rounded approach to hair health and …" at bounding box center [823, 576] width 222 height 241
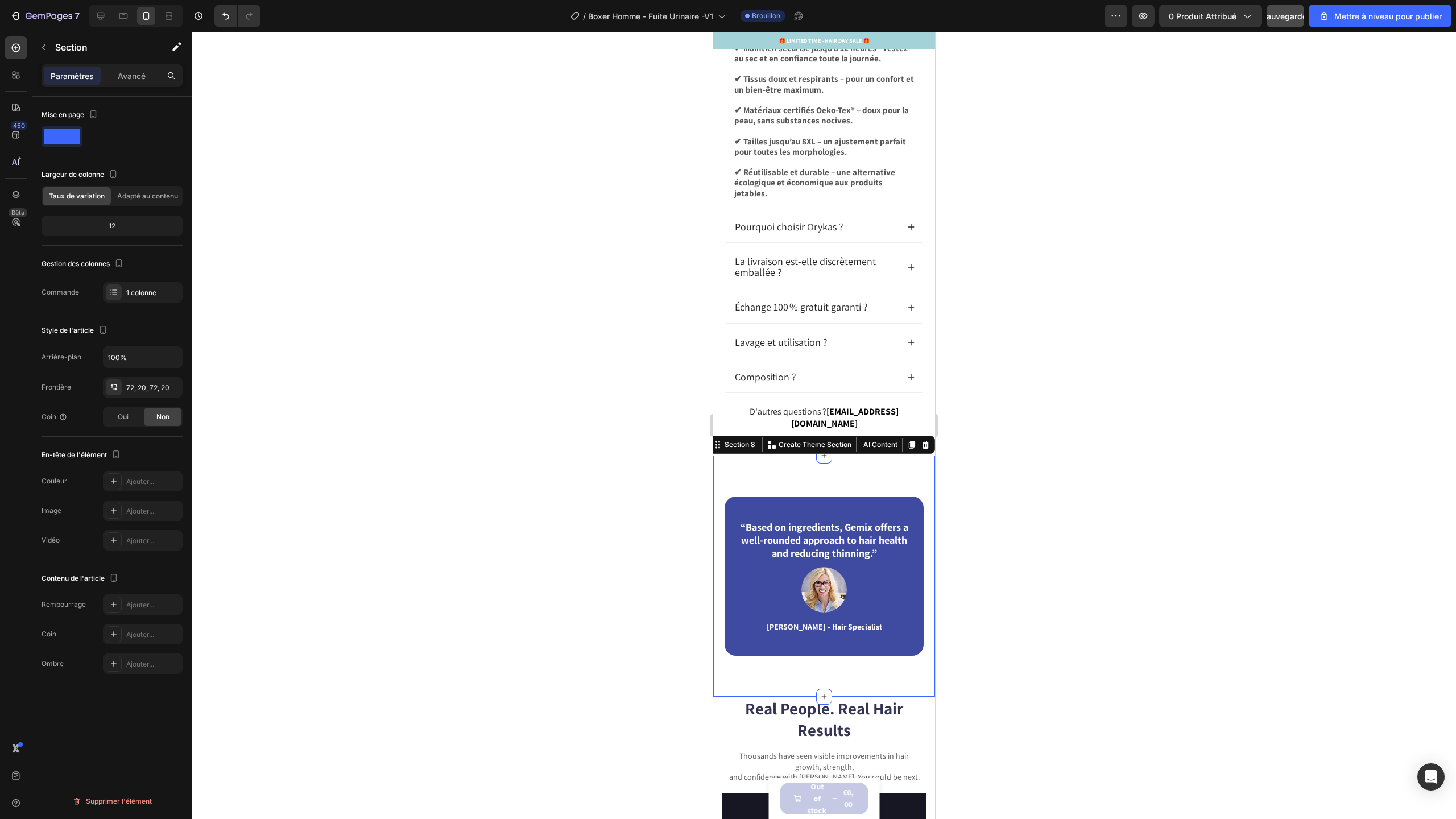
click at [102, 9] on div at bounding box center [100, 16] width 18 height 18
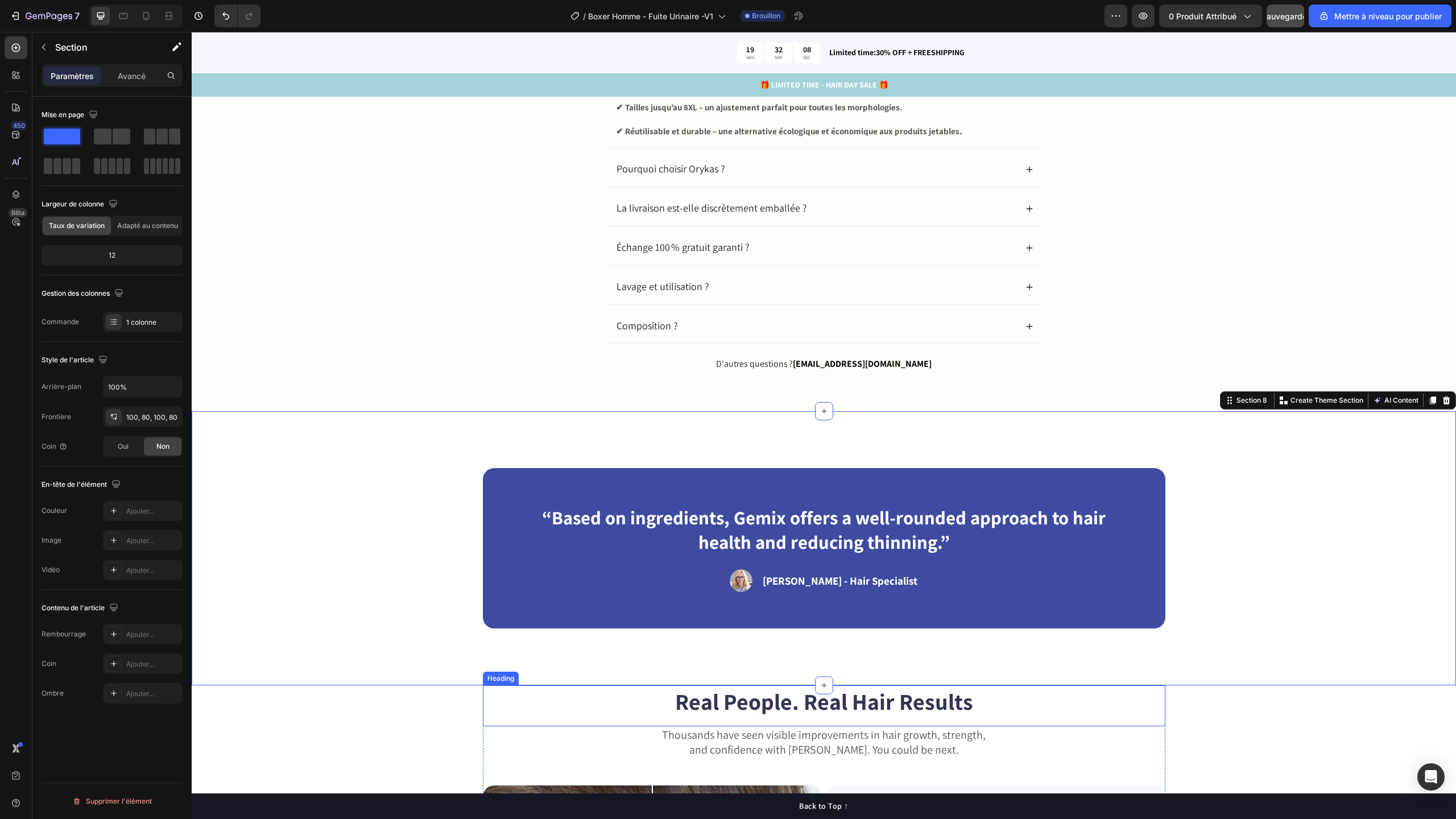
scroll to position [3371, 0]
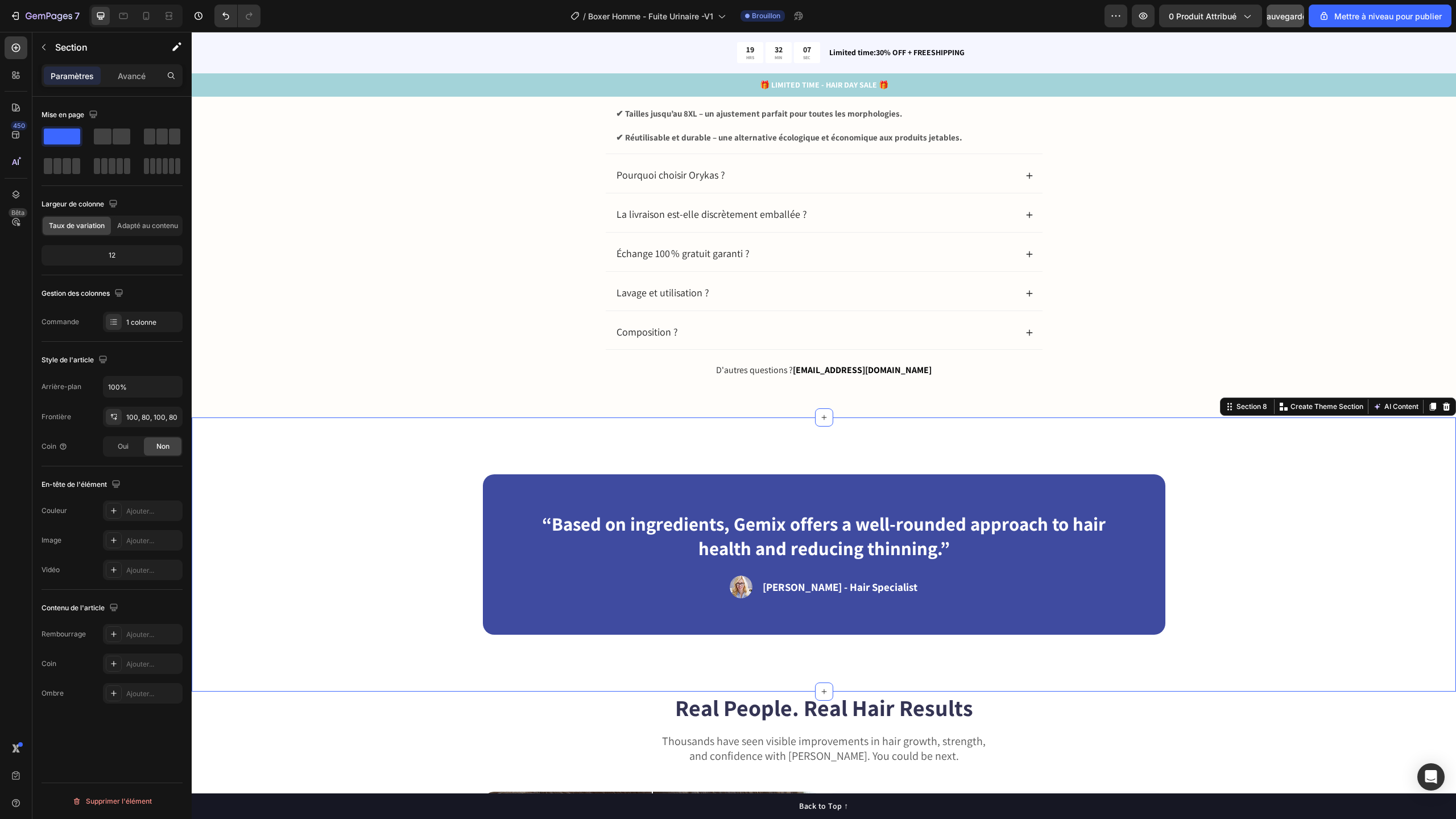
click at [1192, 542] on div "“Based on ingredients, Gemix offers a well-rounded approach to hair health and …" at bounding box center [823, 554] width 1173 height 161
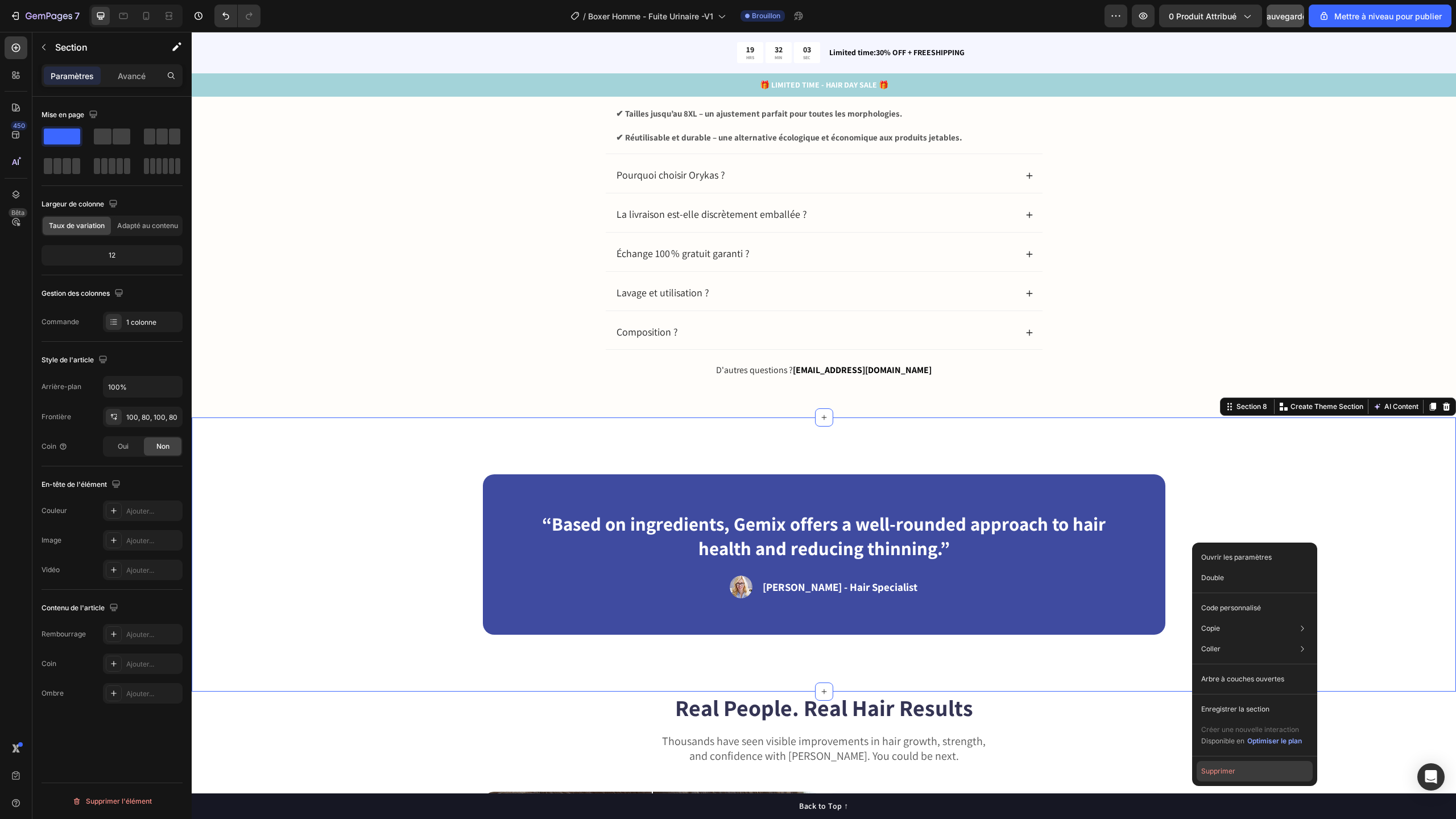
click at [1214, 765] on button "Supprimer" at bounding box center [1254, 771] width 116 height 20
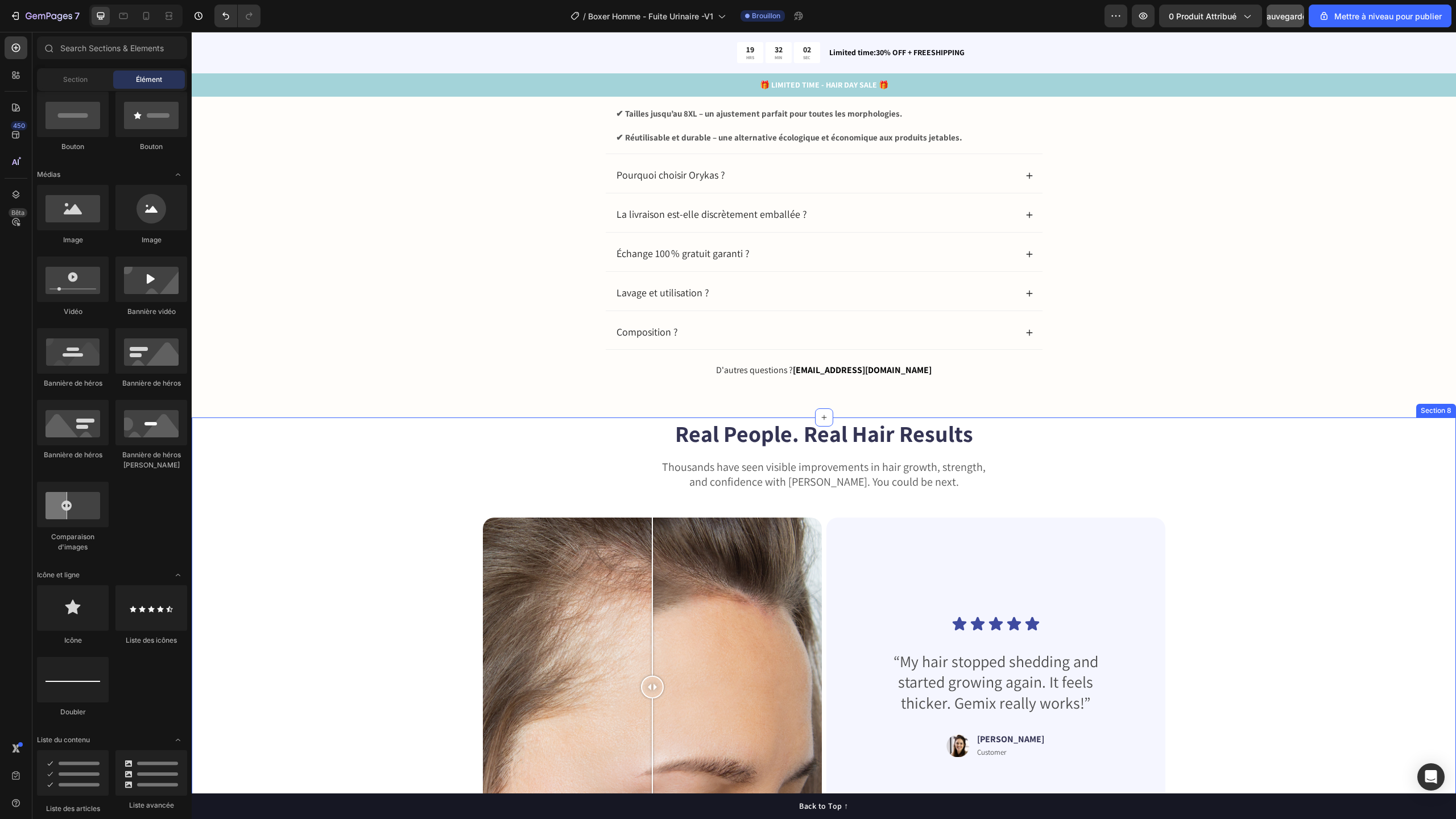
click at [1218, 473] on div "Real People. Real Hair Results Heading Thousands have seen visible improvements…" at bounding box center [823, 642] width 1173 height 449
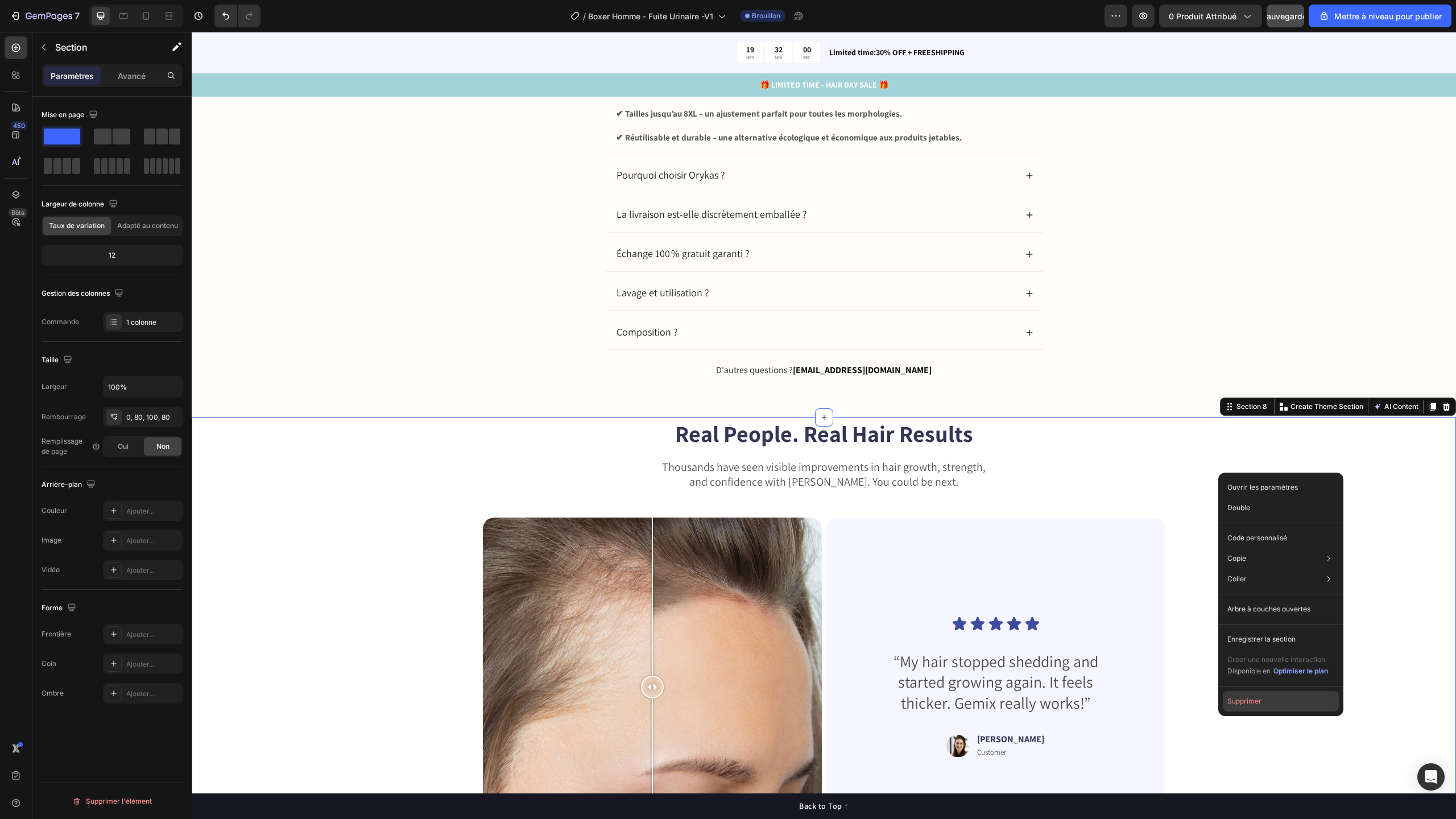
click at [1242, 704] on font "Supprimer" at bounding box center [1244, 701] width 34 height 9
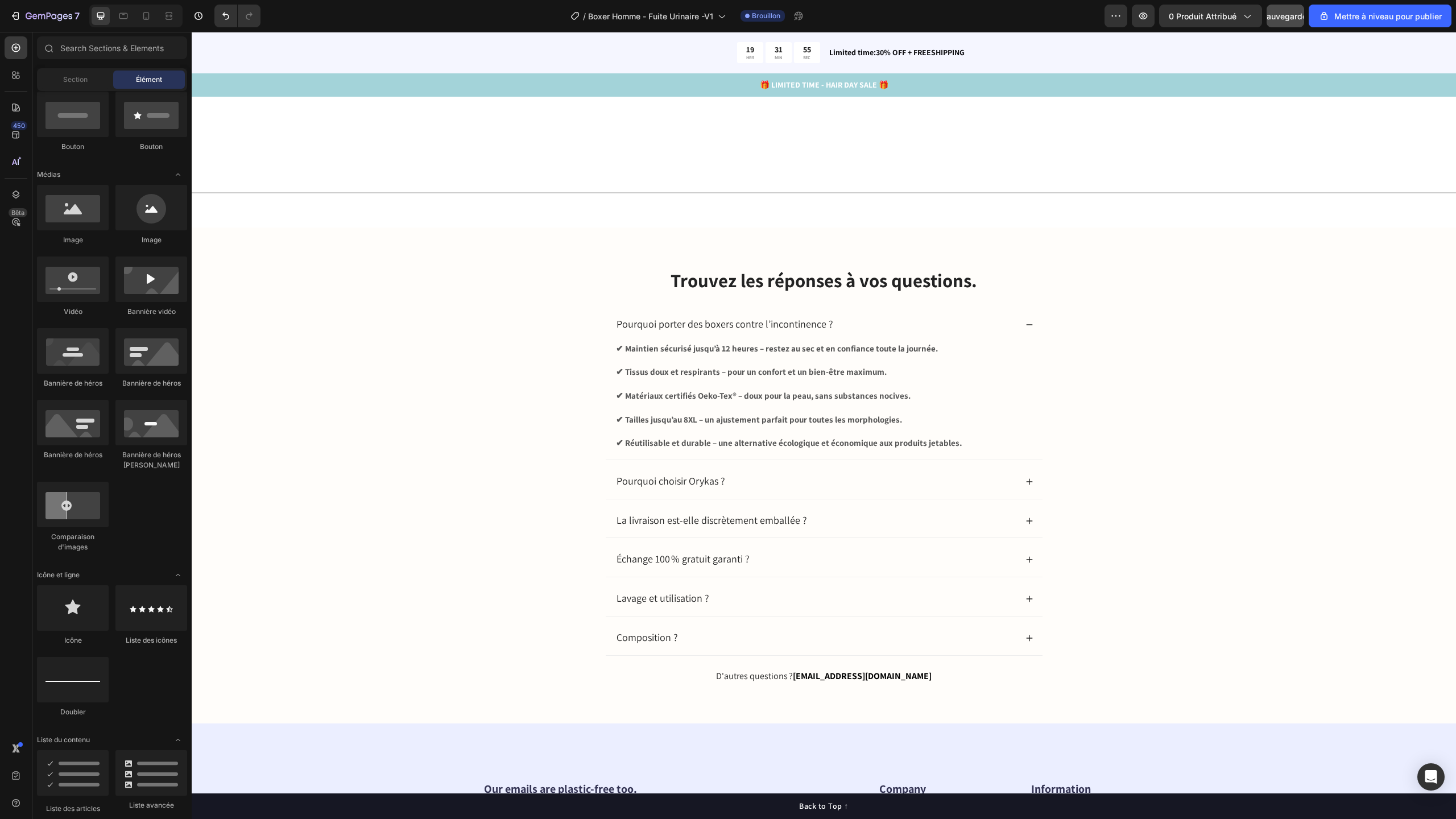
scroll to position [3262, 0]
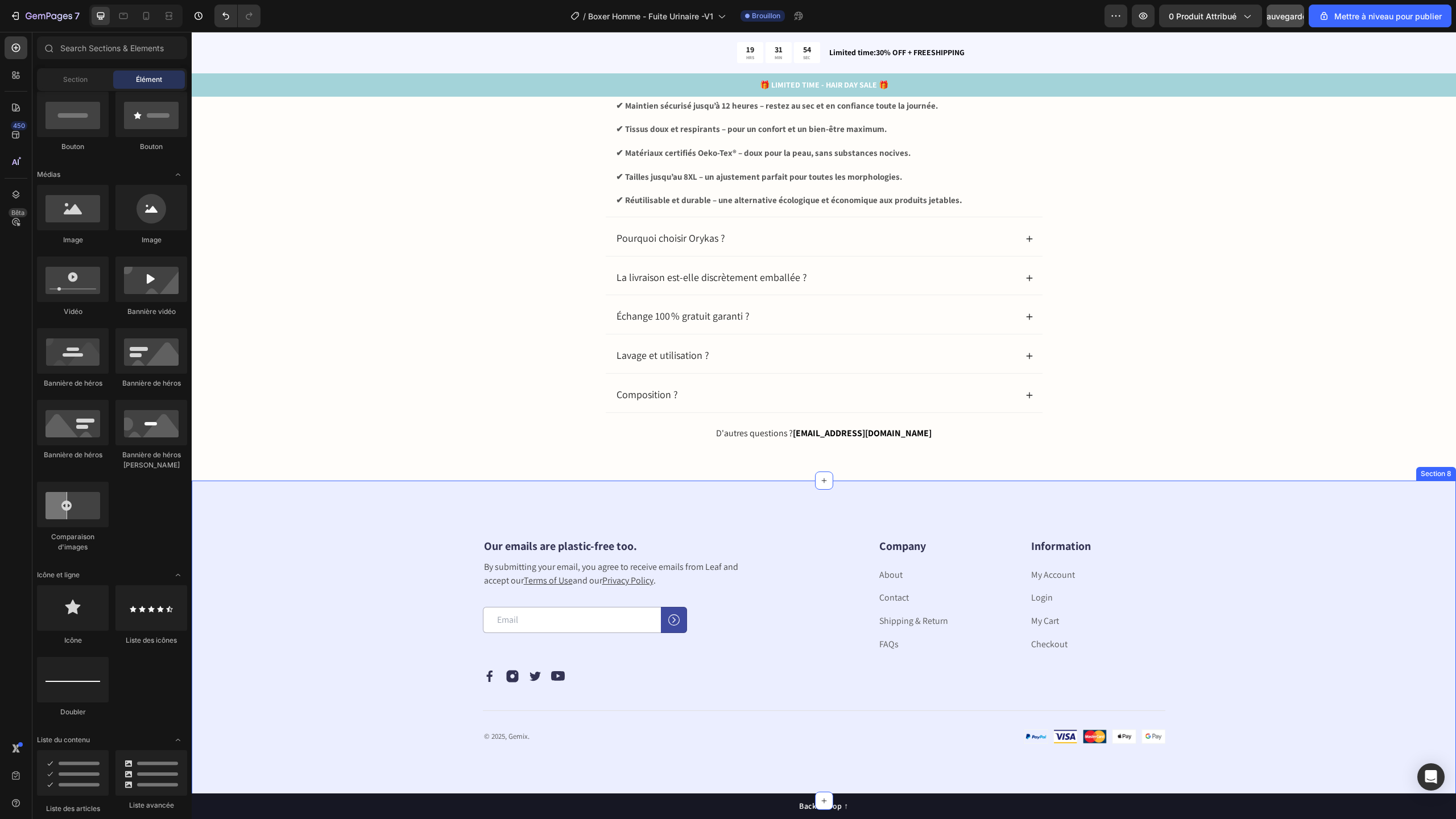
click at [412, 483] on div "Our emails are plastic-free too. Heading By submitting your email, you agree to…" at bounding box center [823, 641] width 1265 height 320
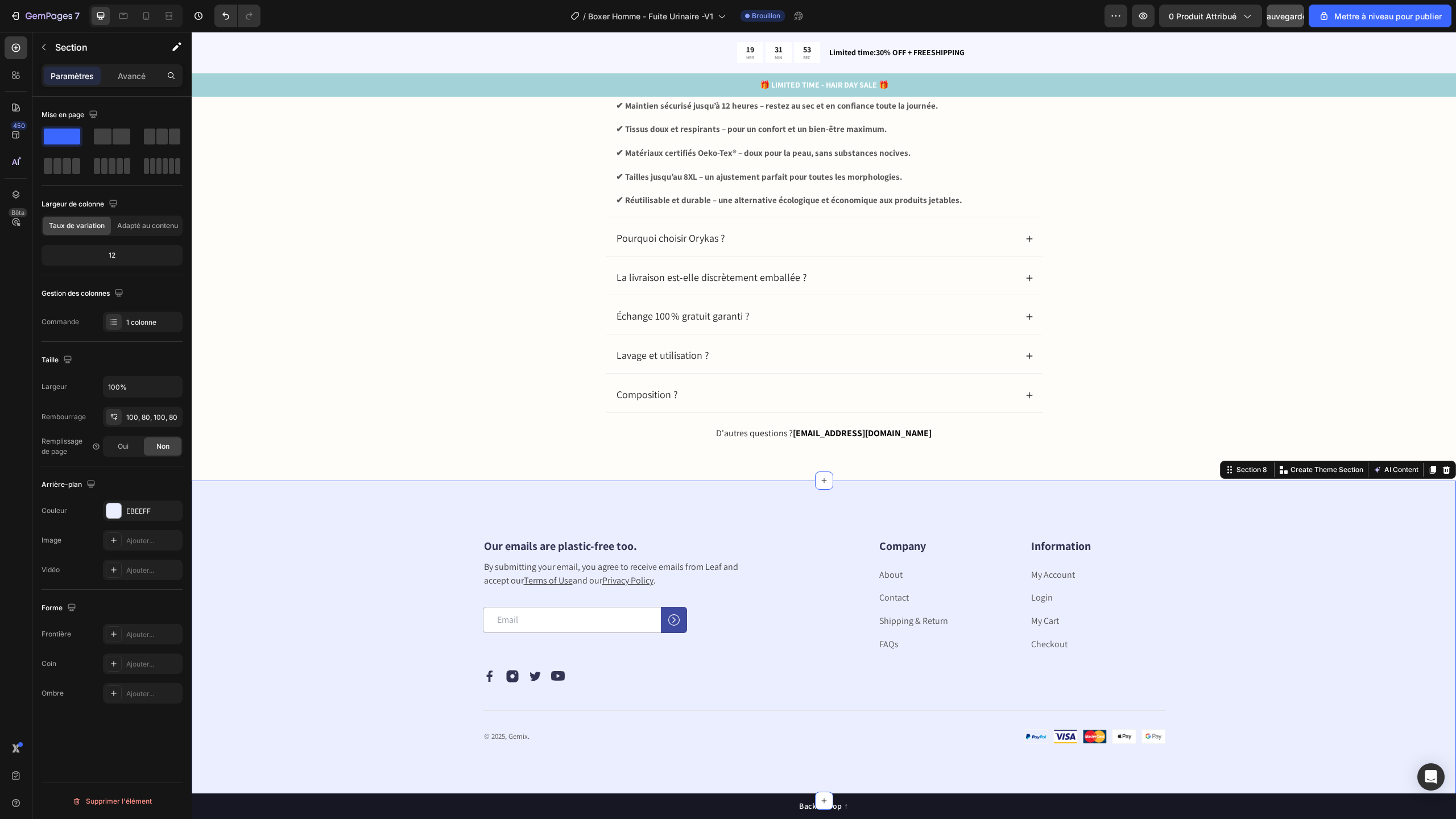
click at [285, 558] on div "Our emails are plastic-free too. Heading By submitting your email, you agree to…" at bounding box center [823, 641] width 1173 height 207
click at [138, 505] on div "EBEEFF" at bounding box center [142, 510] width 80 height 20
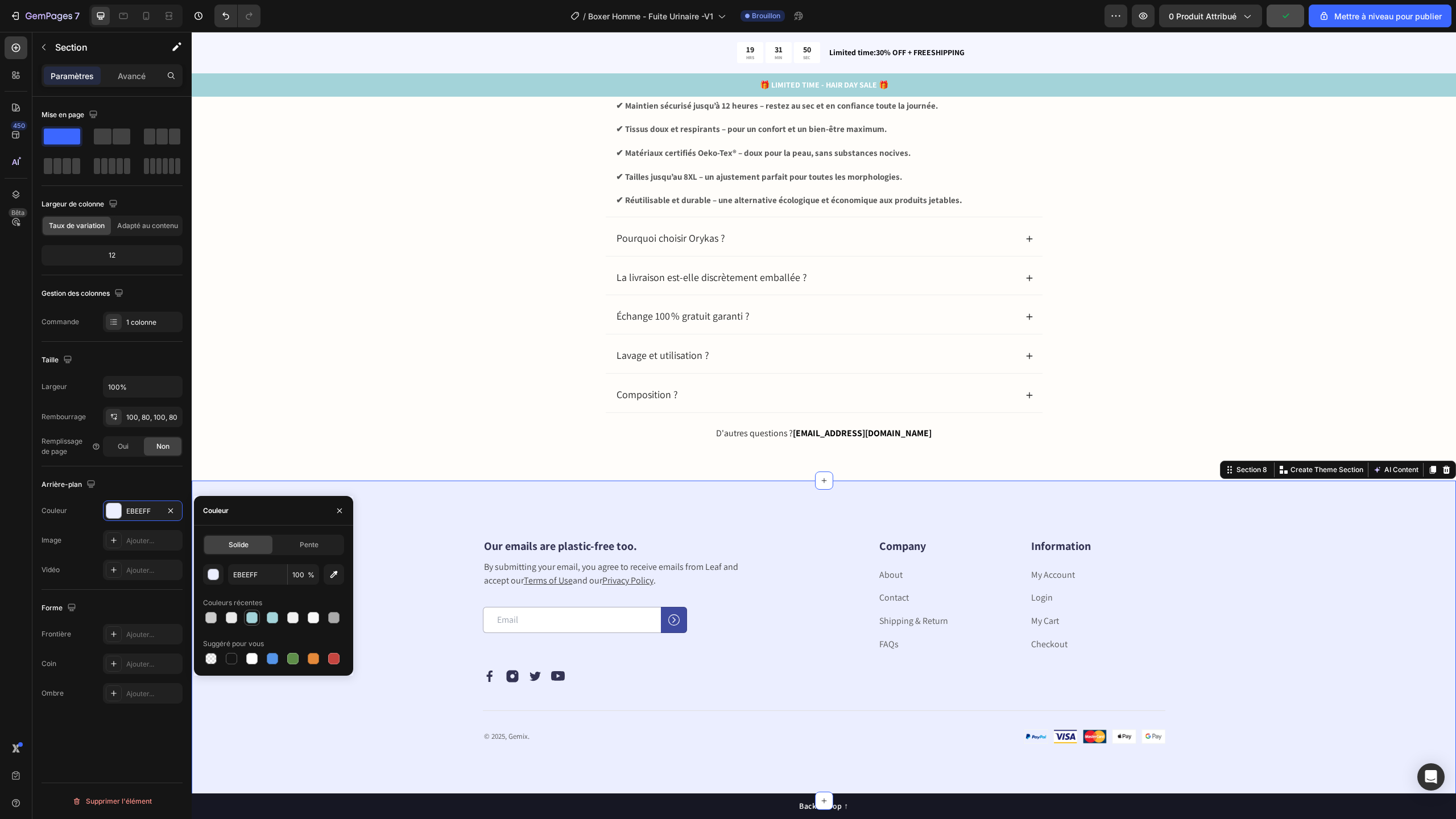
click at [251, 623] on div at bounding box center [252, 618] width 14 height 14
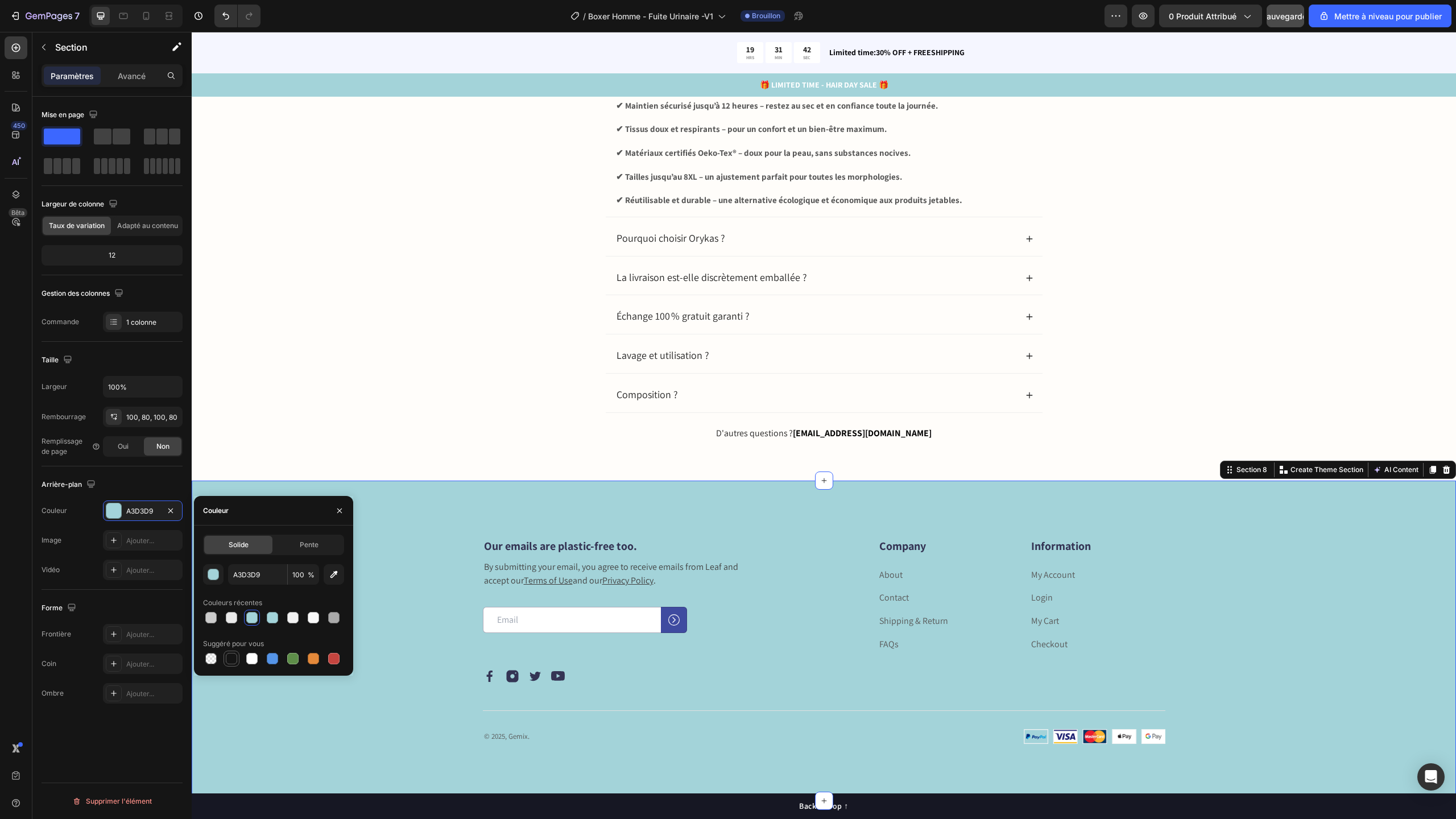
click at [232, 661] on div at bounding box center [231, 658] width 11 height 11
type input "151515"
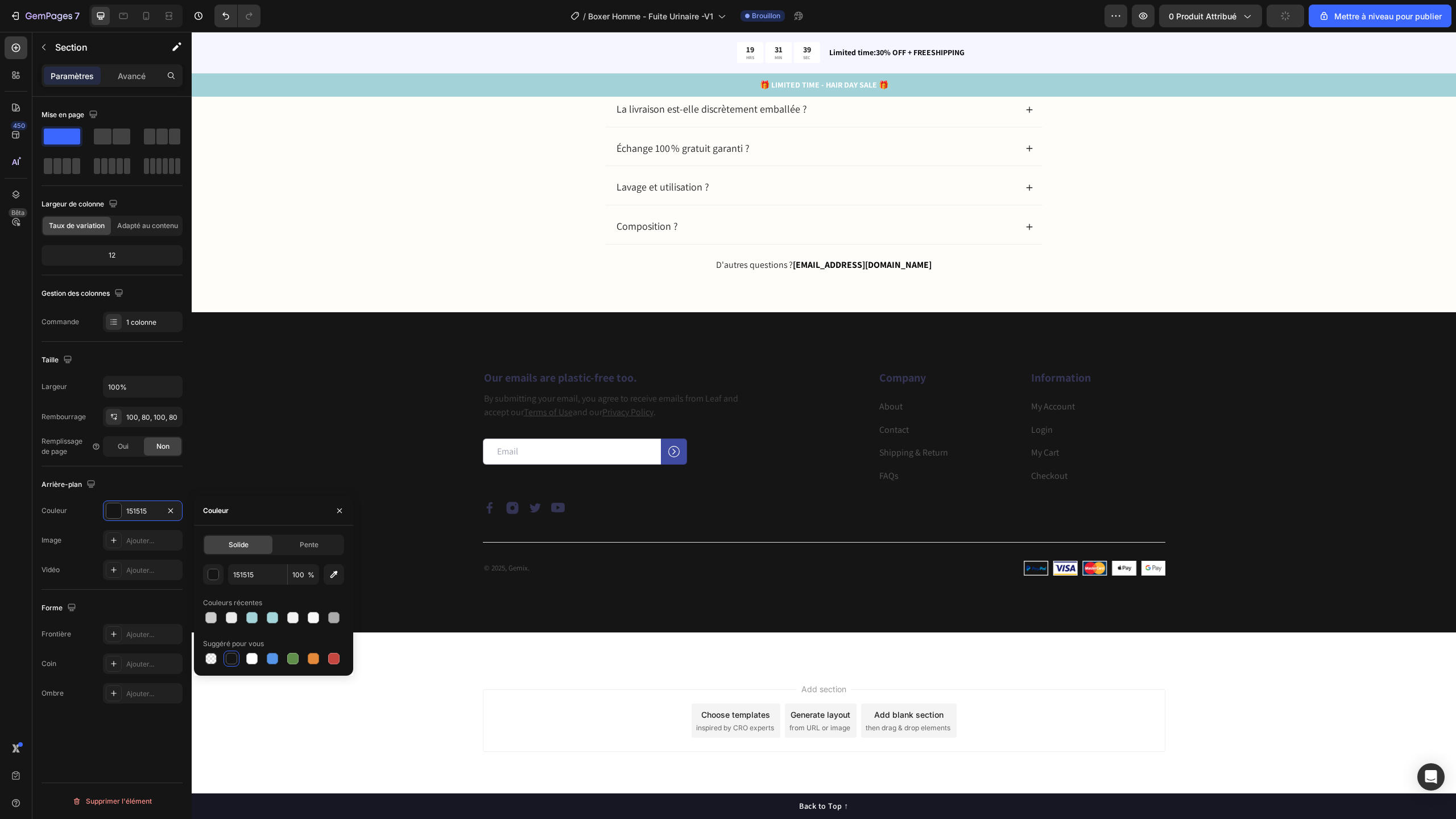
scroll to position [3442, 0]
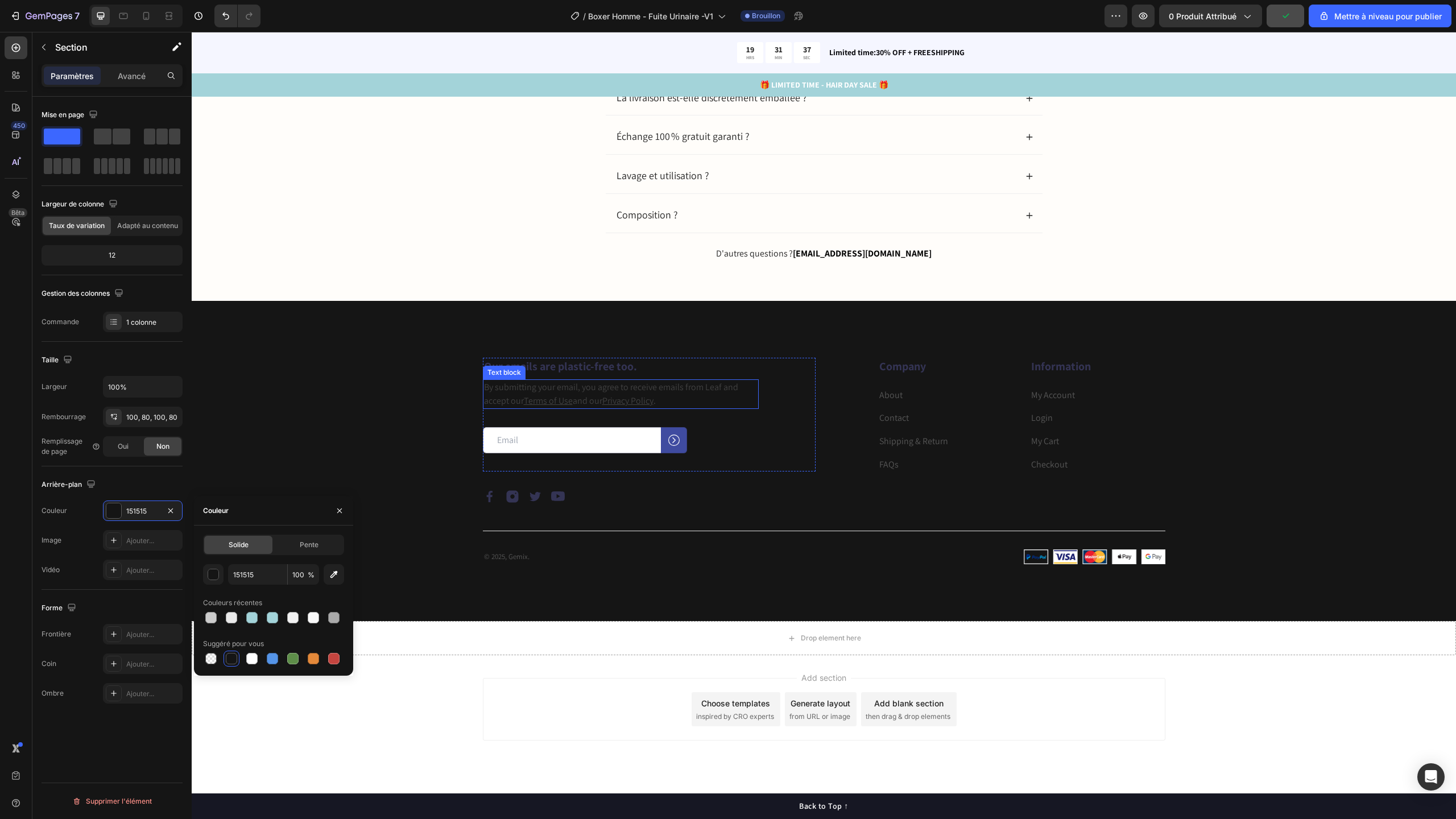
click at [510, 393] on p "By submitting your email, you agree to receive emails from Leaf and accept our …" at bounding box center [620, 394] width 274 height 27
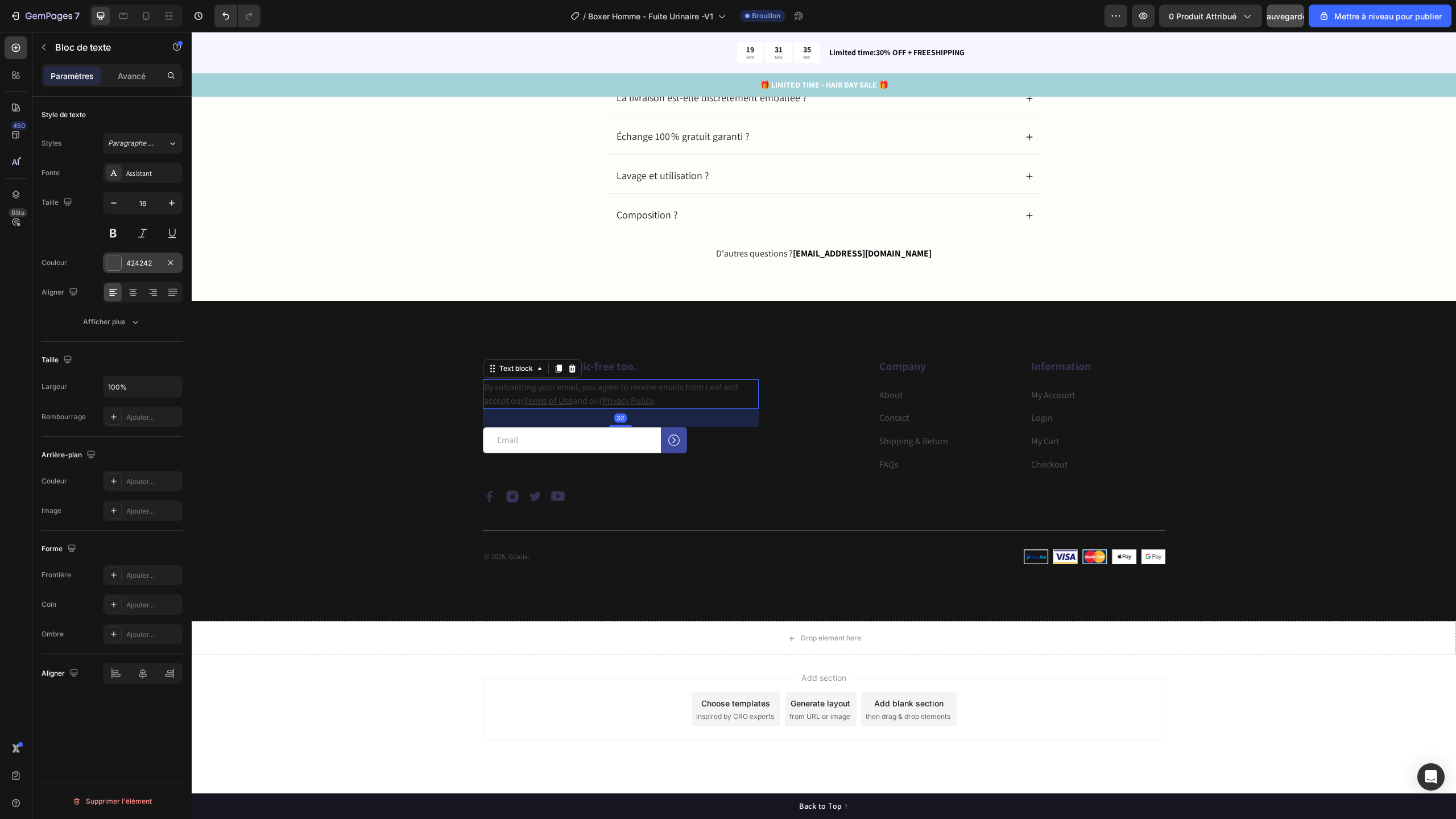
click at [117, 262] on div at bounding box center [113, 262] width 15 height 15
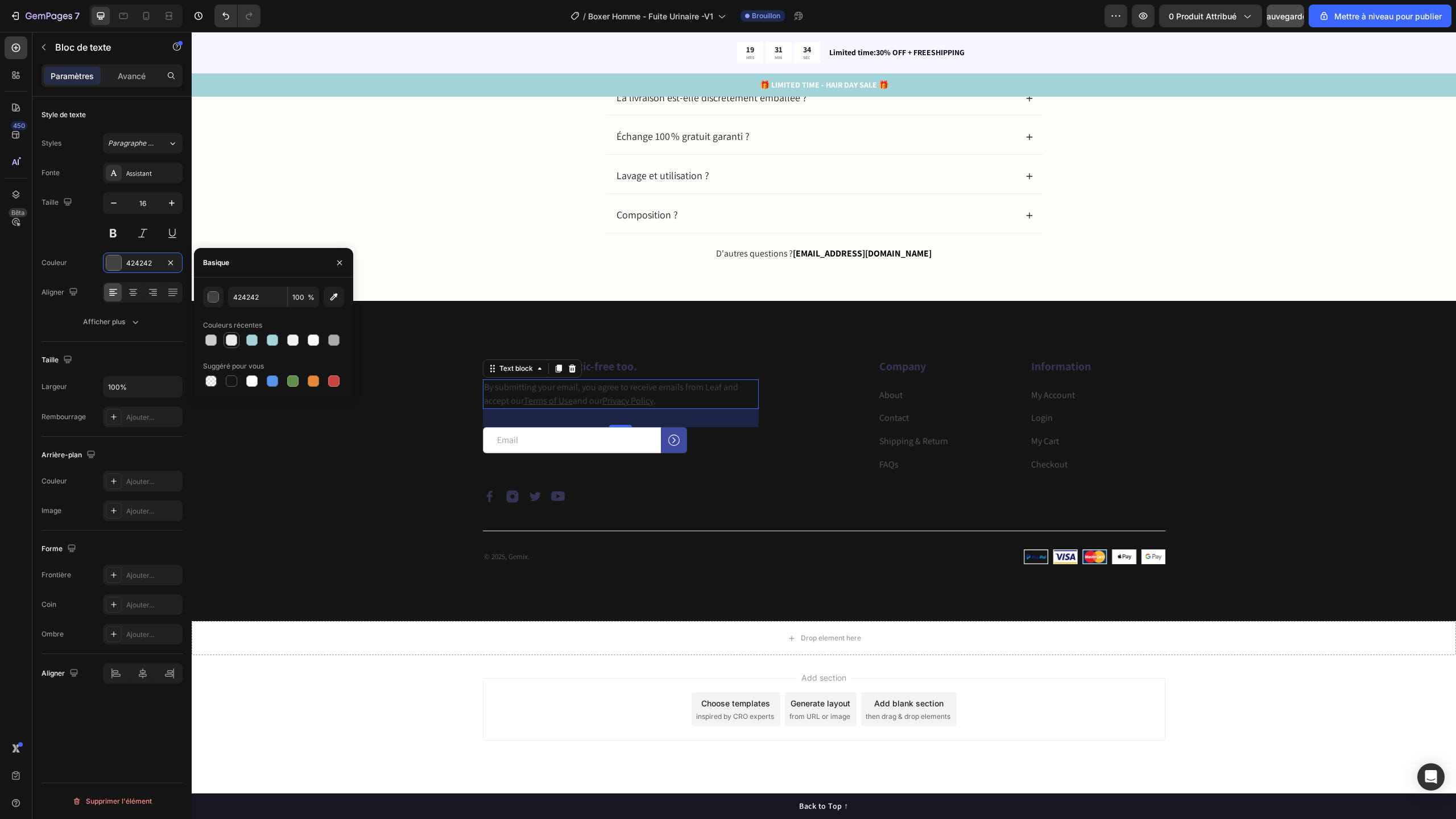
click at [232, 345] on div at bounding box center [231, 340] width 11 height 11
type input "EAEAEA"
click at [618, 369] on h2 "Our emails are plastic-free too." at bounding box center [620, 366] width 276 height 17
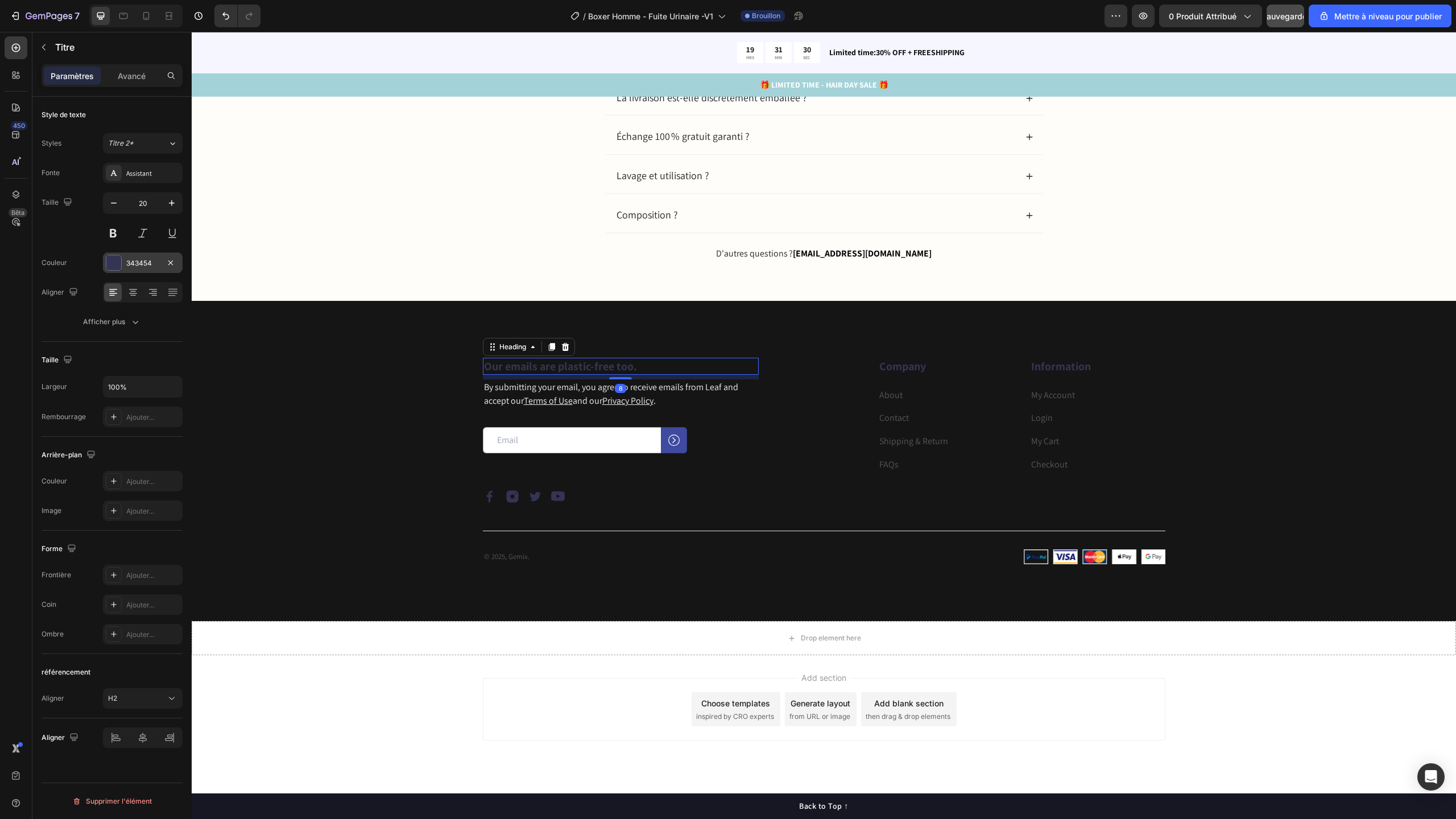
click at [120, 262] on div at bounding box center [113, 262] width 15 height 15
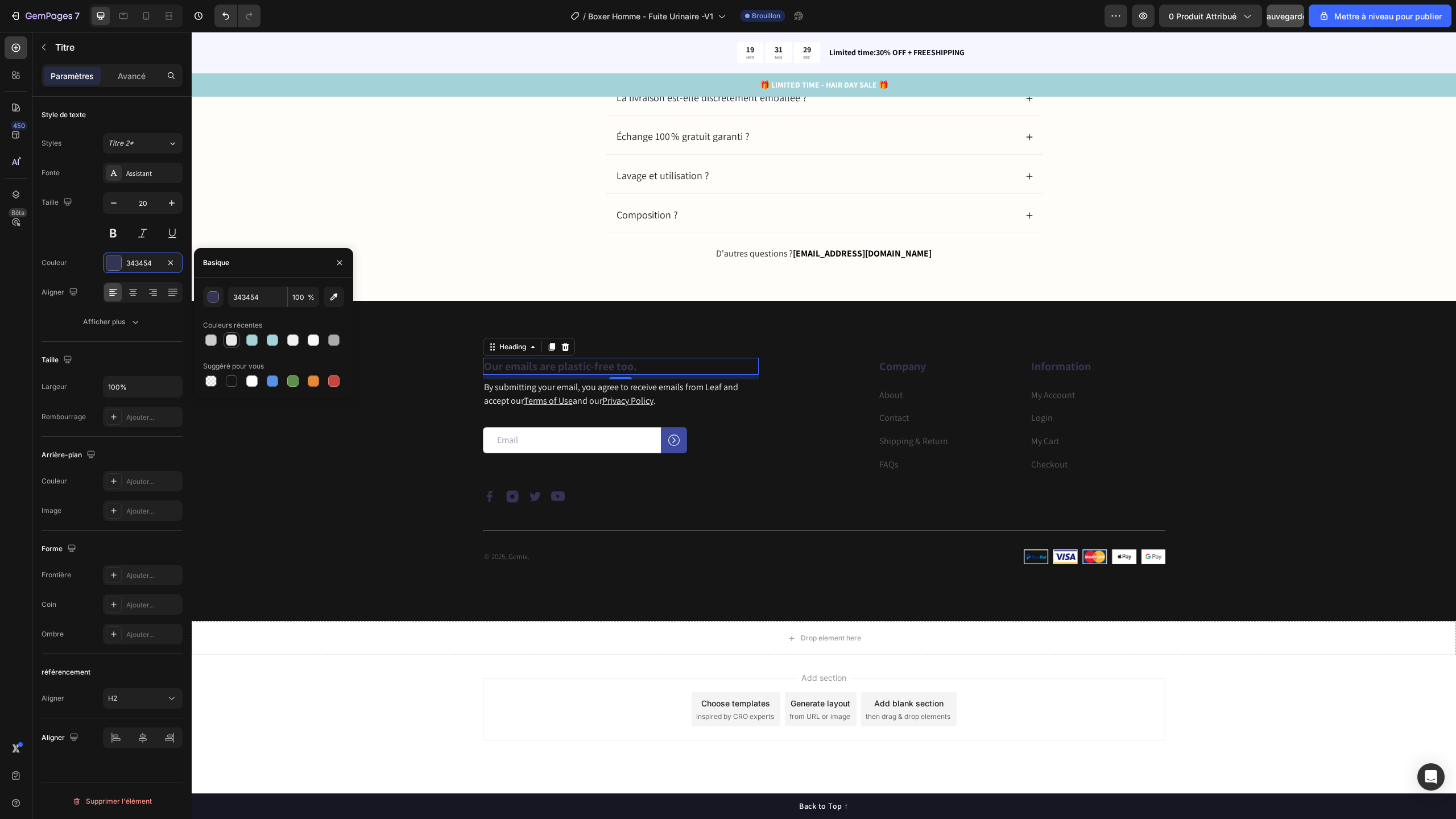
click at [231, 343] on div at bounding box center [231, 340] width 11 height 11
type input "EAEAEA"
click at [857, 382] on div "Company Heading About Text block Contact Text block Shipping & Return Text bloc…" at bounding box center [999, 415] width 333 height 114
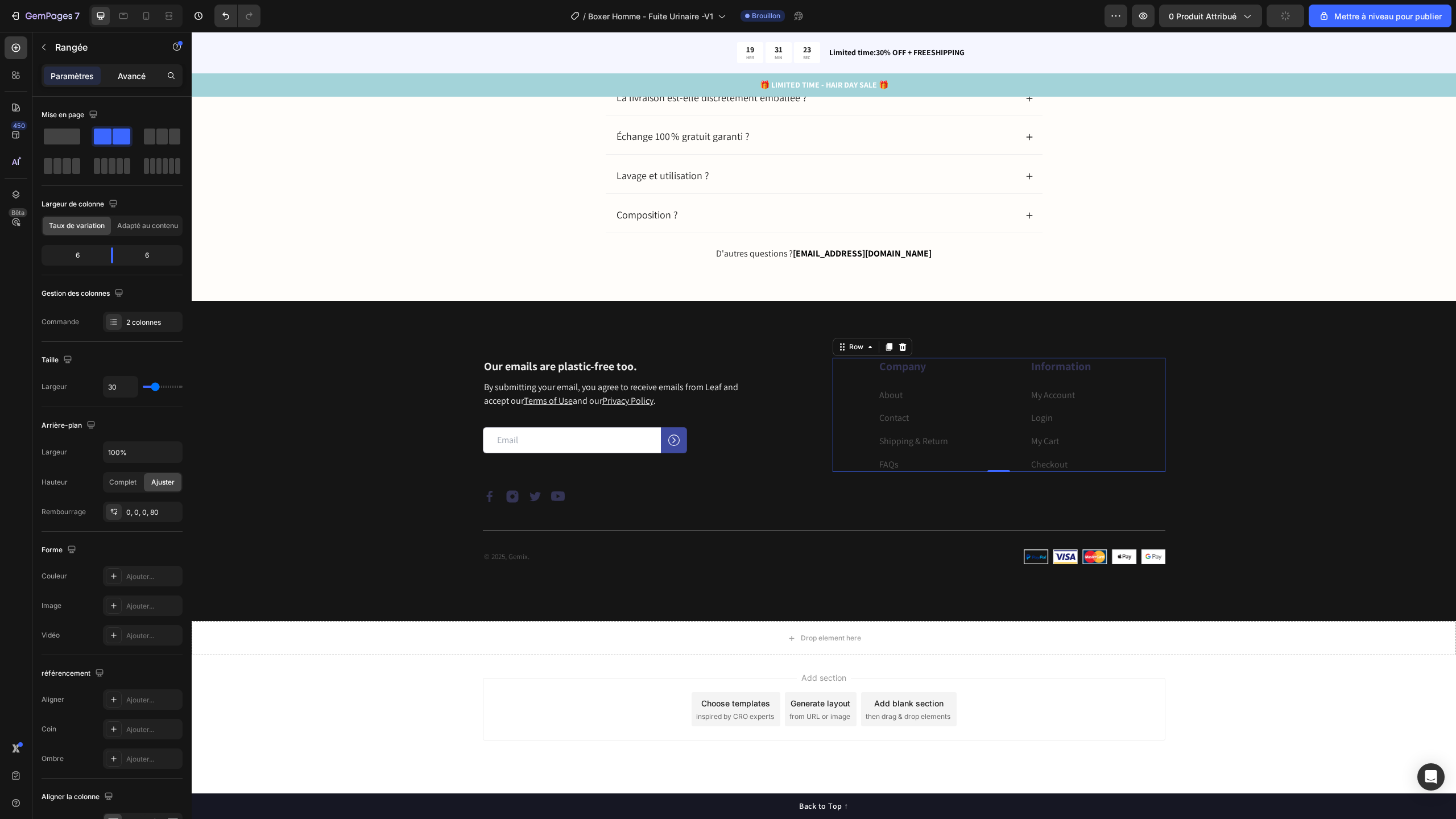
click at [120, 84] on div "Avancé" at bounding box center [131, 75] width 57 height 18
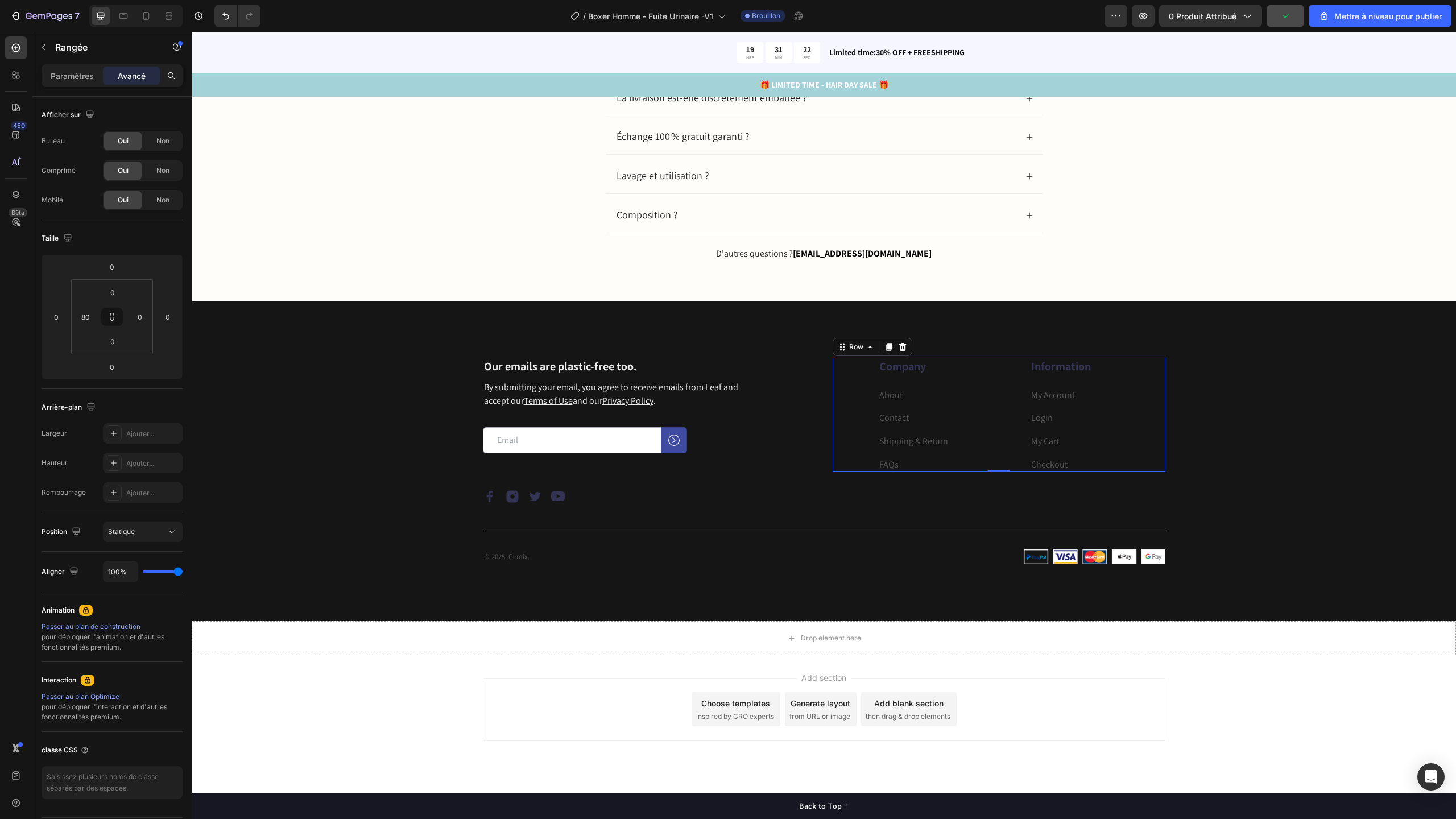
click at [68, 85] on div "Paramètres Avancé" at bounding box center [111, 75] width 141 height 23
click at [917, 395] on p "About" at bounding box center [946, 396] width 133 height 12
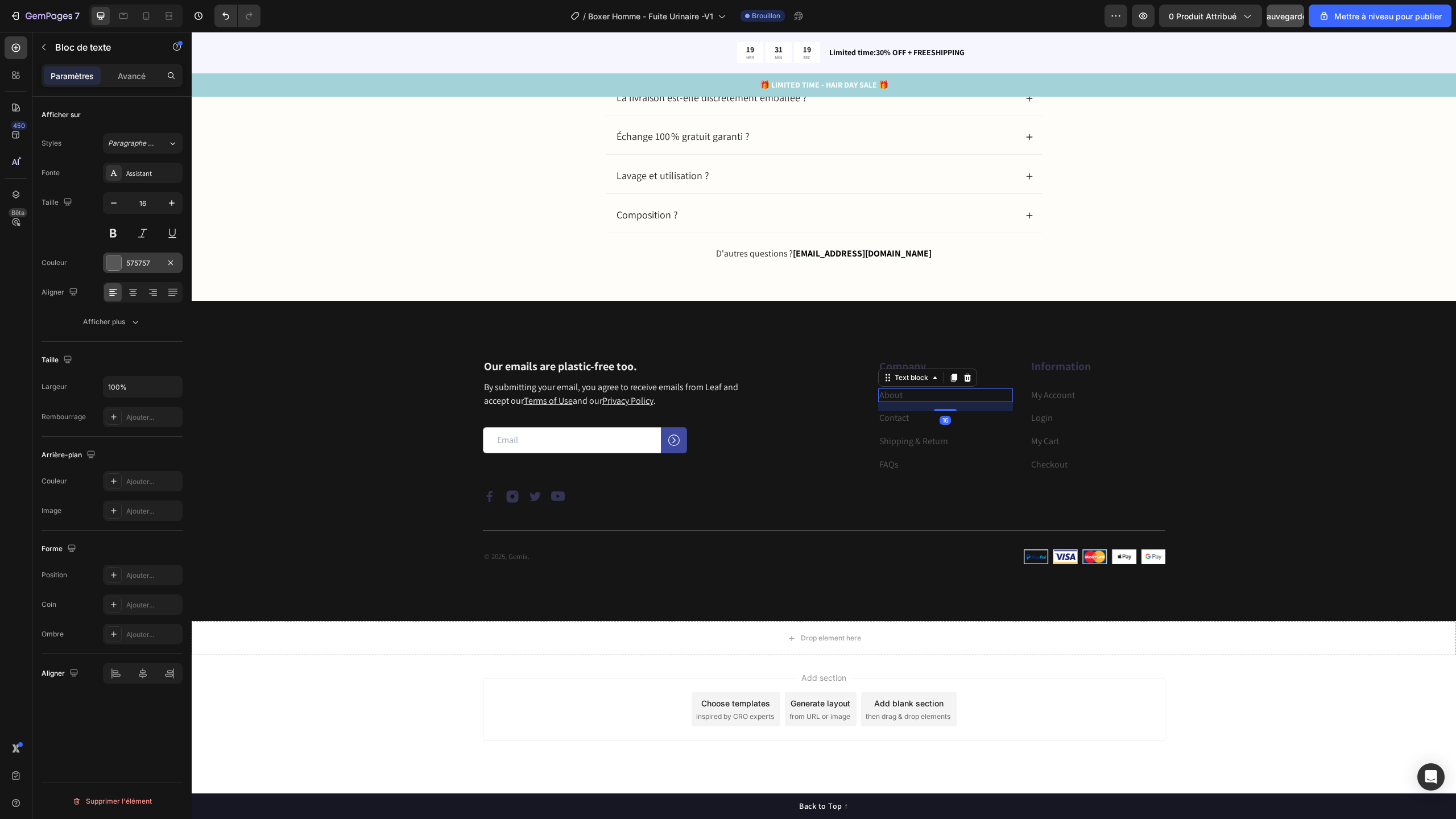
click at [109, 262] on div at bounding box center [113, 262] width 15 height 15
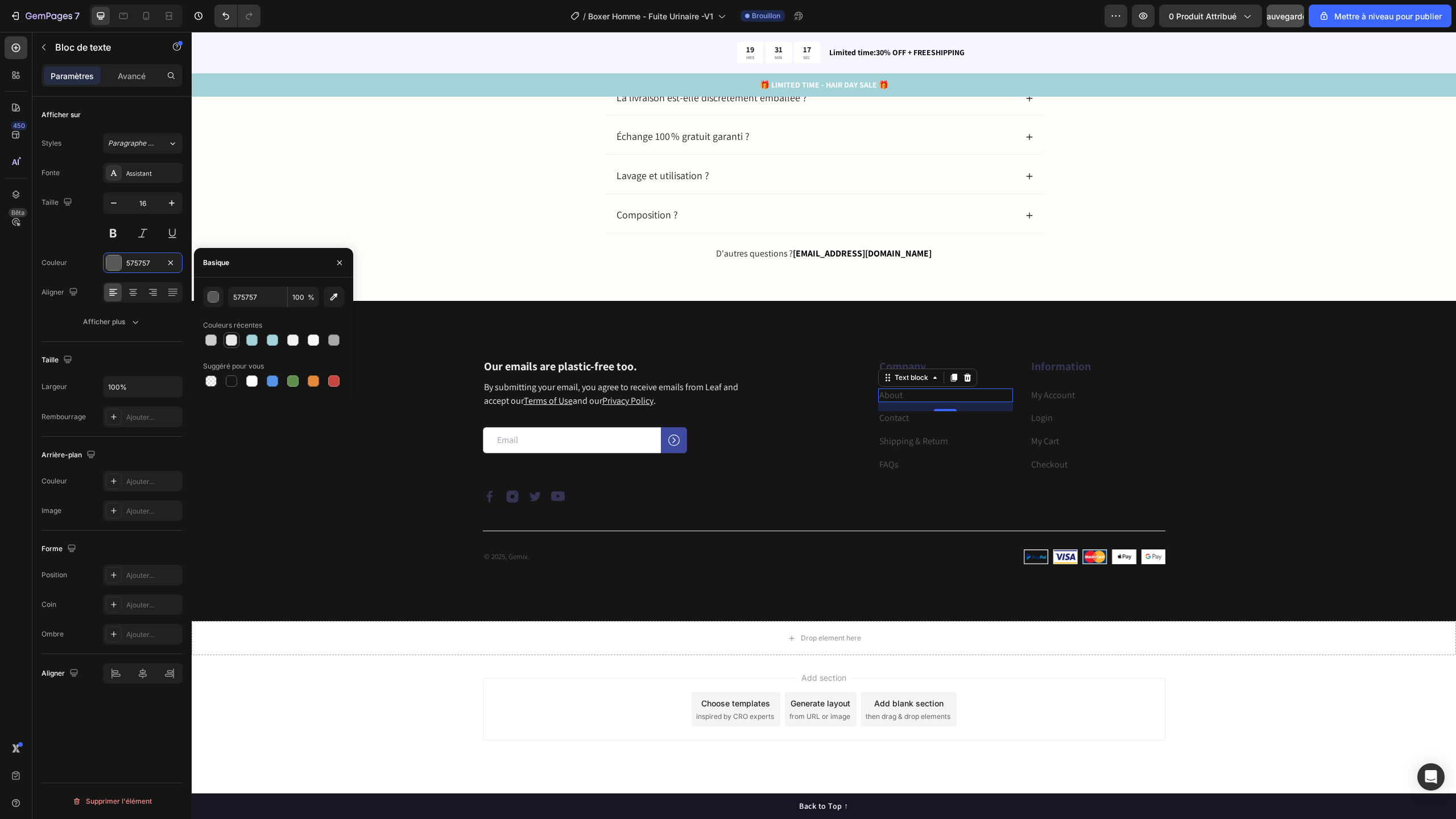
click at [232, 341] on div at bounding box center [231, 340] width 11 height 11
type input "EAEAEA"
click at [905, 420] on p "Contact" at bounding box center [946, 419] width 133 height 12
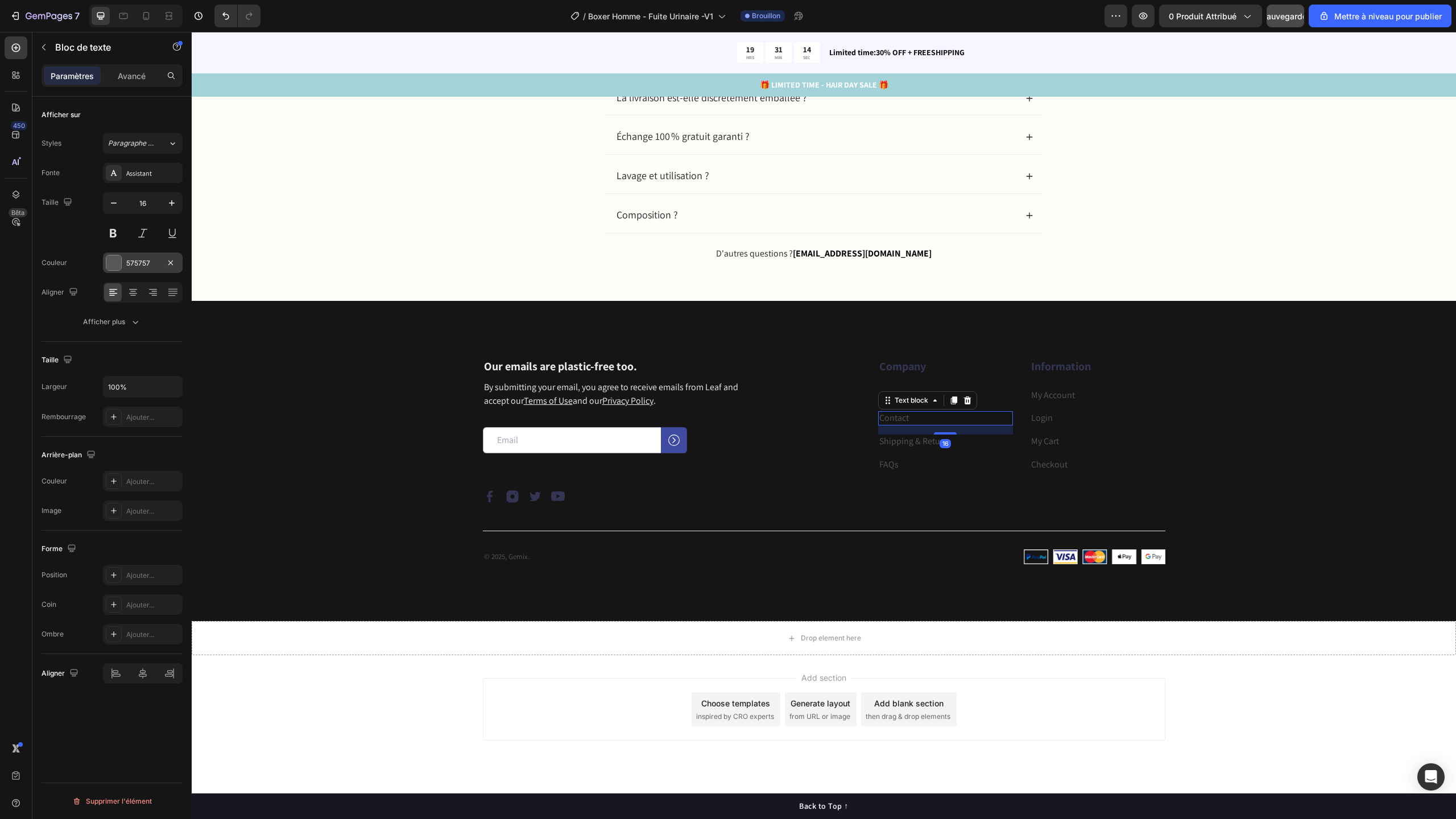
click at [132, 255] on div "575757" at bounding box center [142, 262] width 80 height 20
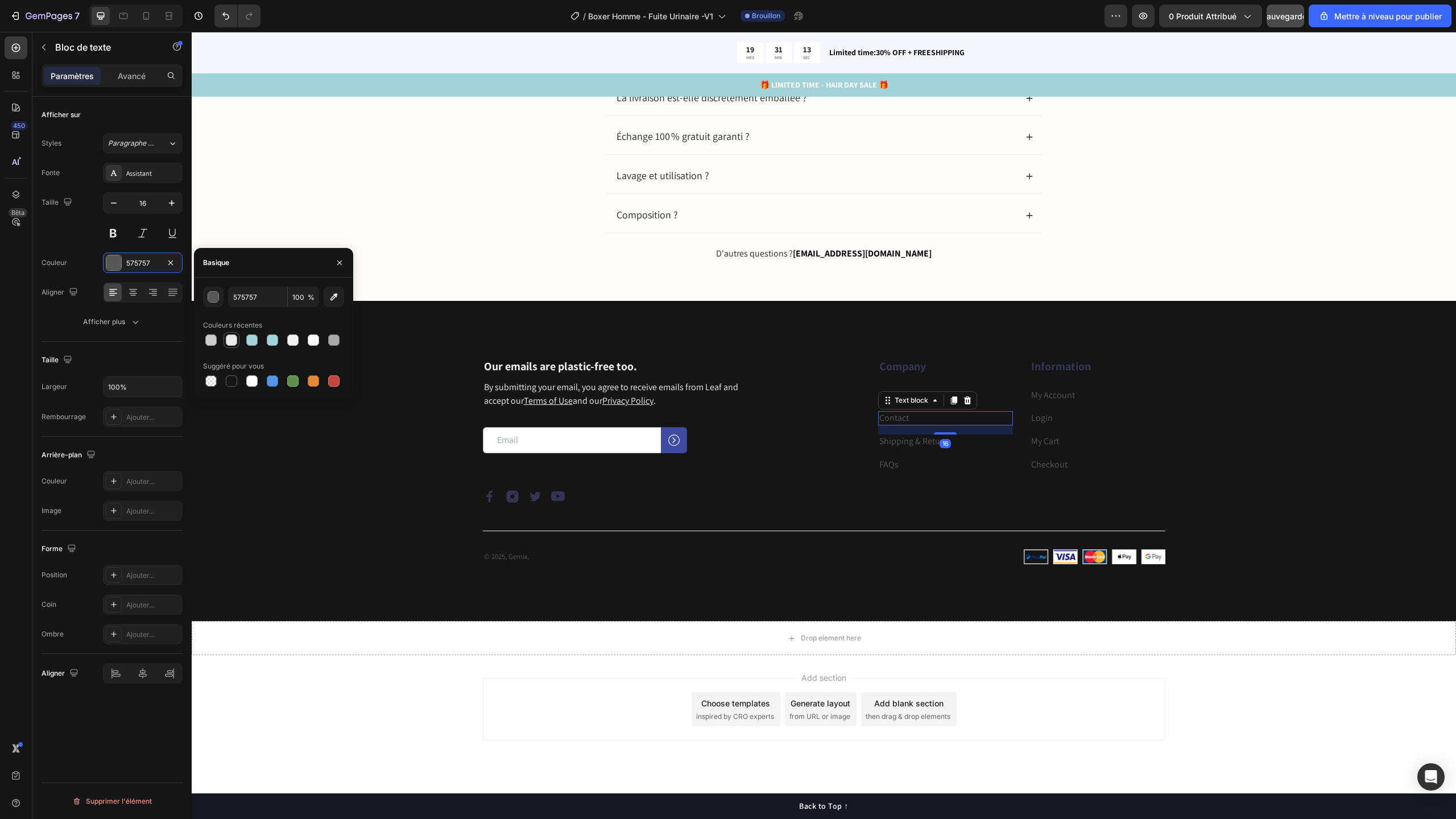
click at [233, 340] on div at bounding box center [231, 340] width 11 height 11
type input "EAEAEA"
click at [927, 441] on link "Shipping & Return" at bounding box center [914, 442] width 68 height 12
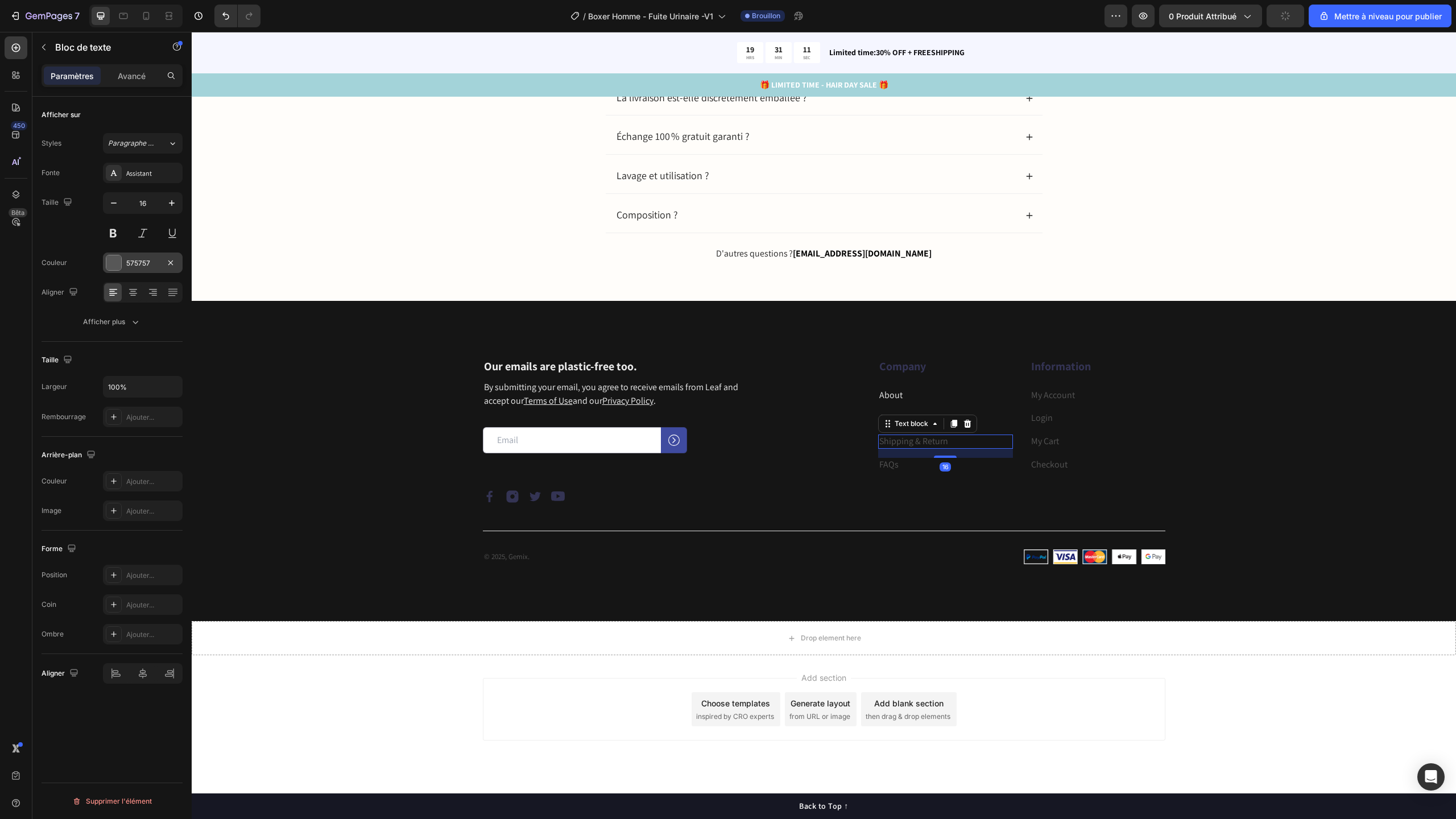
click at [122, 266] on div "575757" at bounding box center [142, 262] width 80 height 20
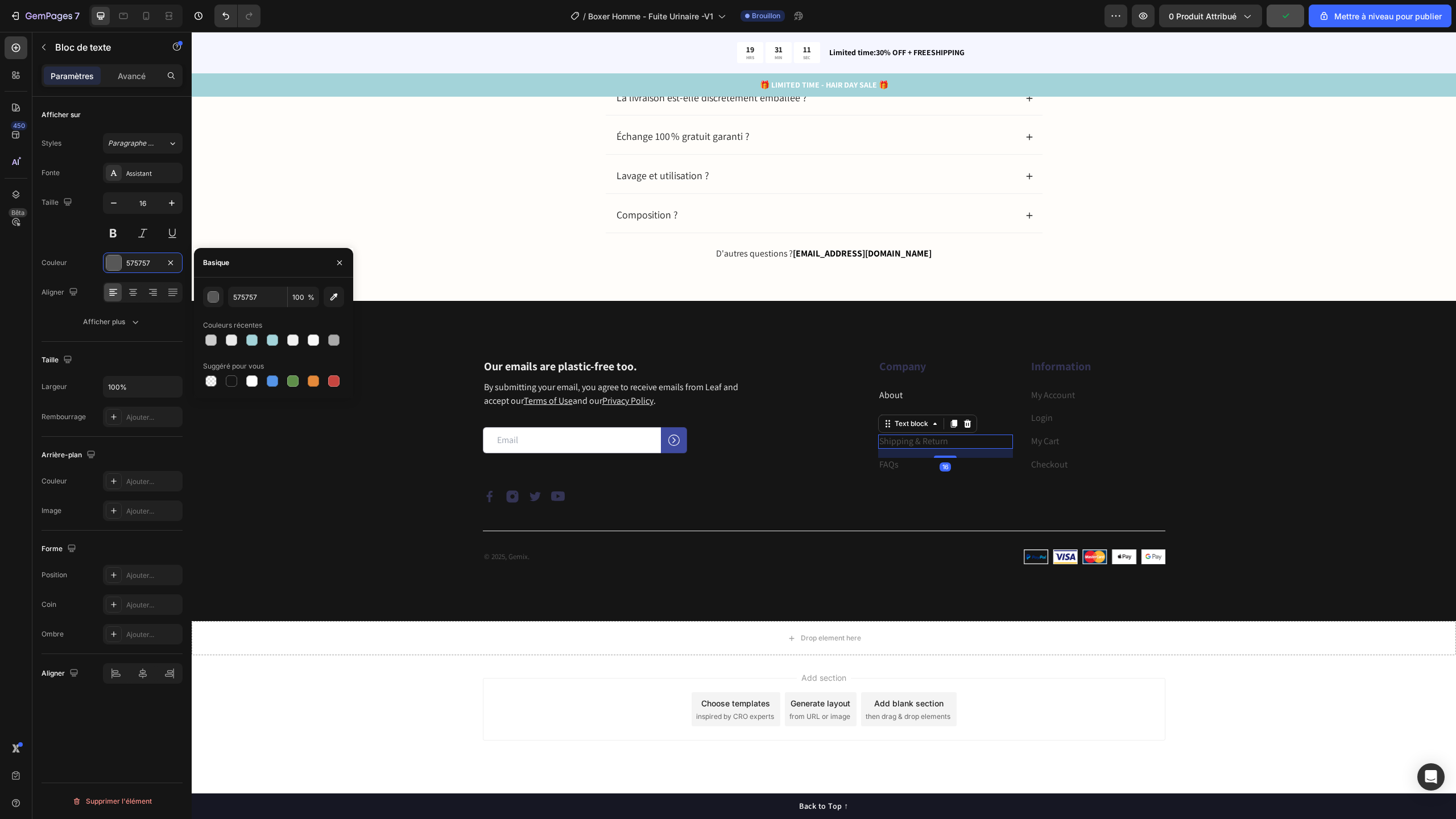
click at [229, 344] on div at bounding box center [231, 340] width 11 height 11
type input "EAEAEA"
click at [899, 463] on p "FAQs" at bounding box center [946, 465] width 133 height 12
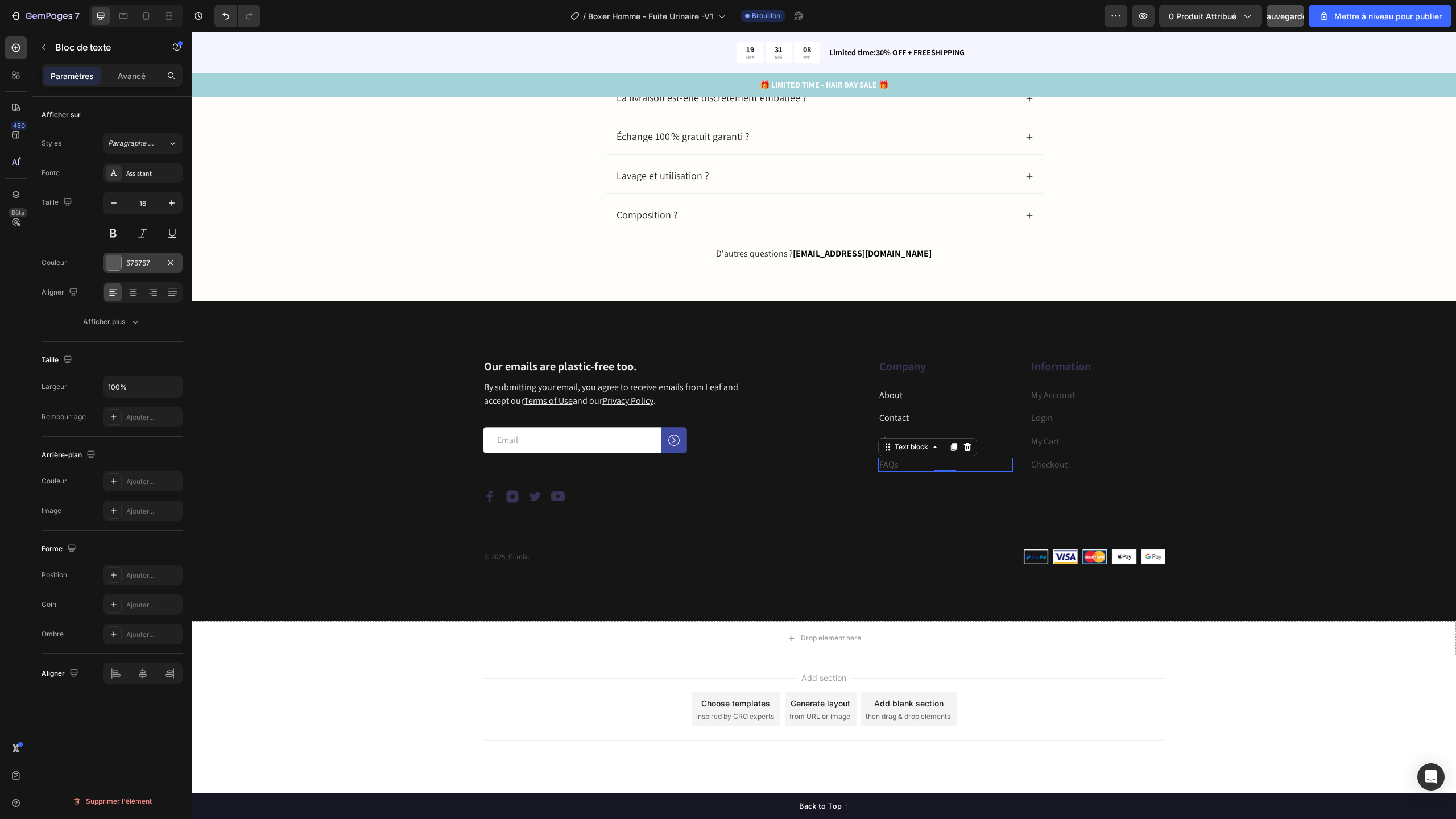
click at [150, 259] on div "575757" at bounding box center [143, 263] width 33 height 11
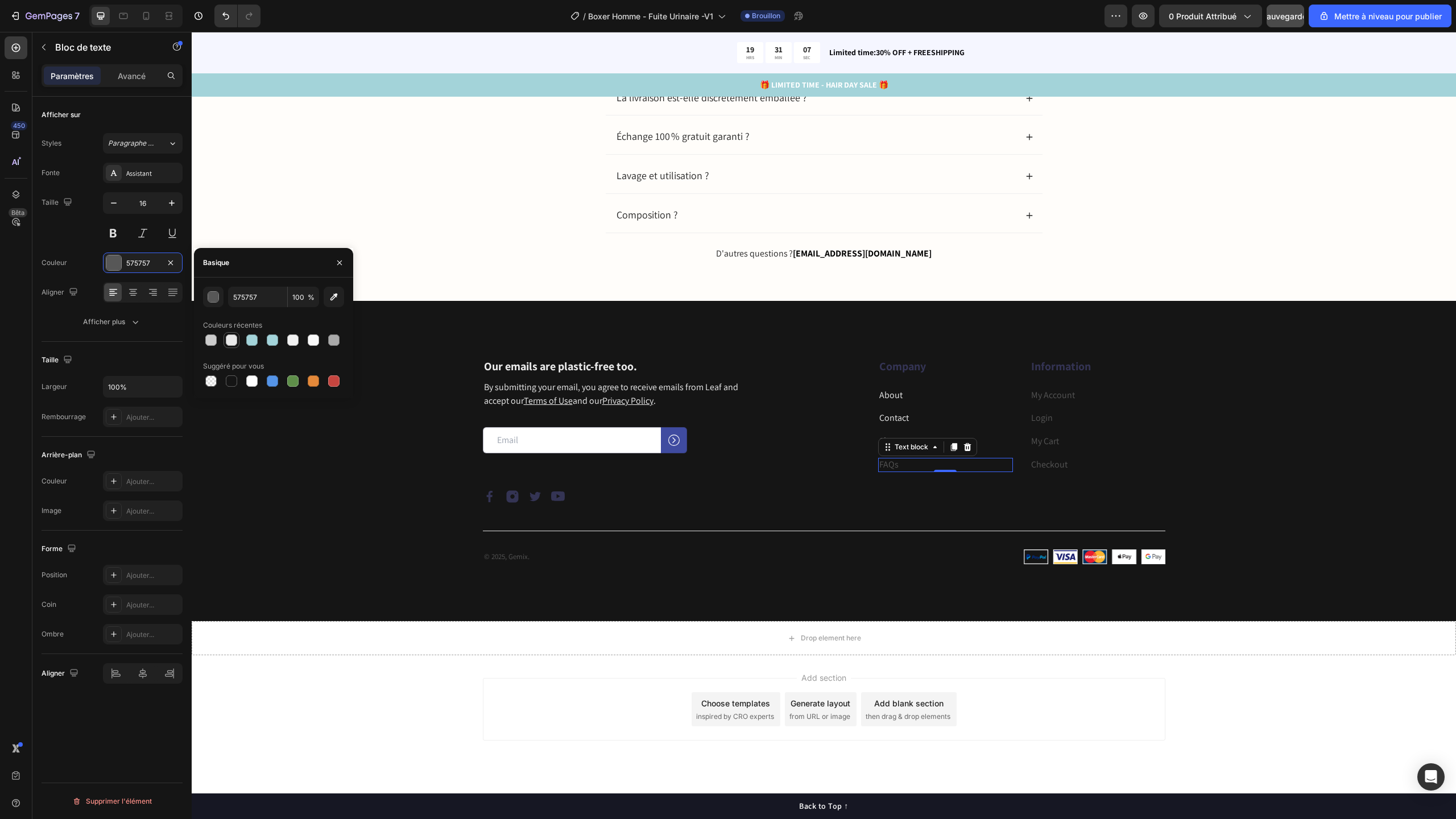
click at [229, 346] on div at bounding box center [232, 341] width 14 height 14
type input "EAEAEA"
click at [1033, 414] on link "Login" at bounding box center [1042, 418] width 22 height 12
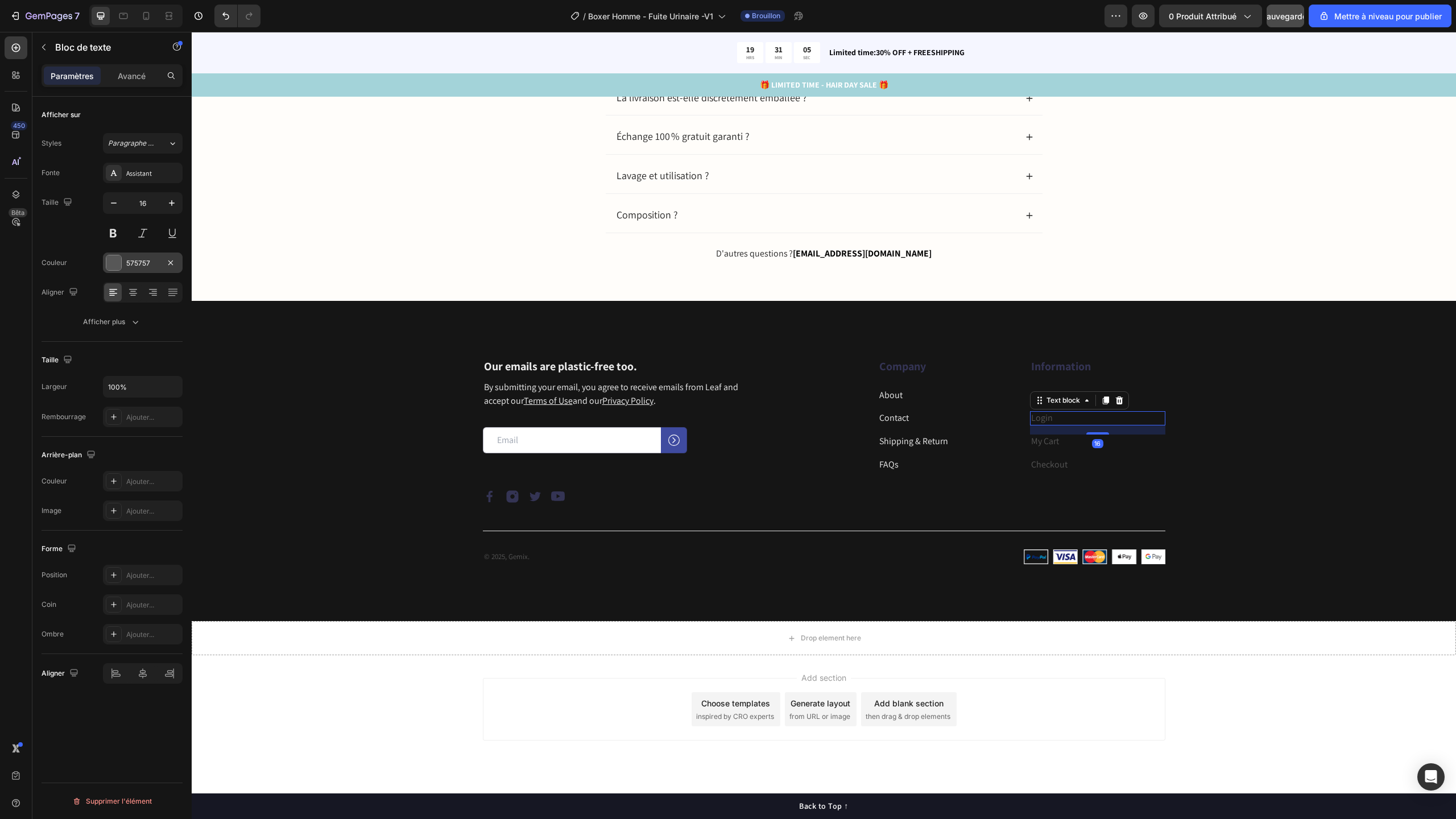
click at [112, 262] on div at bounding box center [113, 262] width 15 height 15
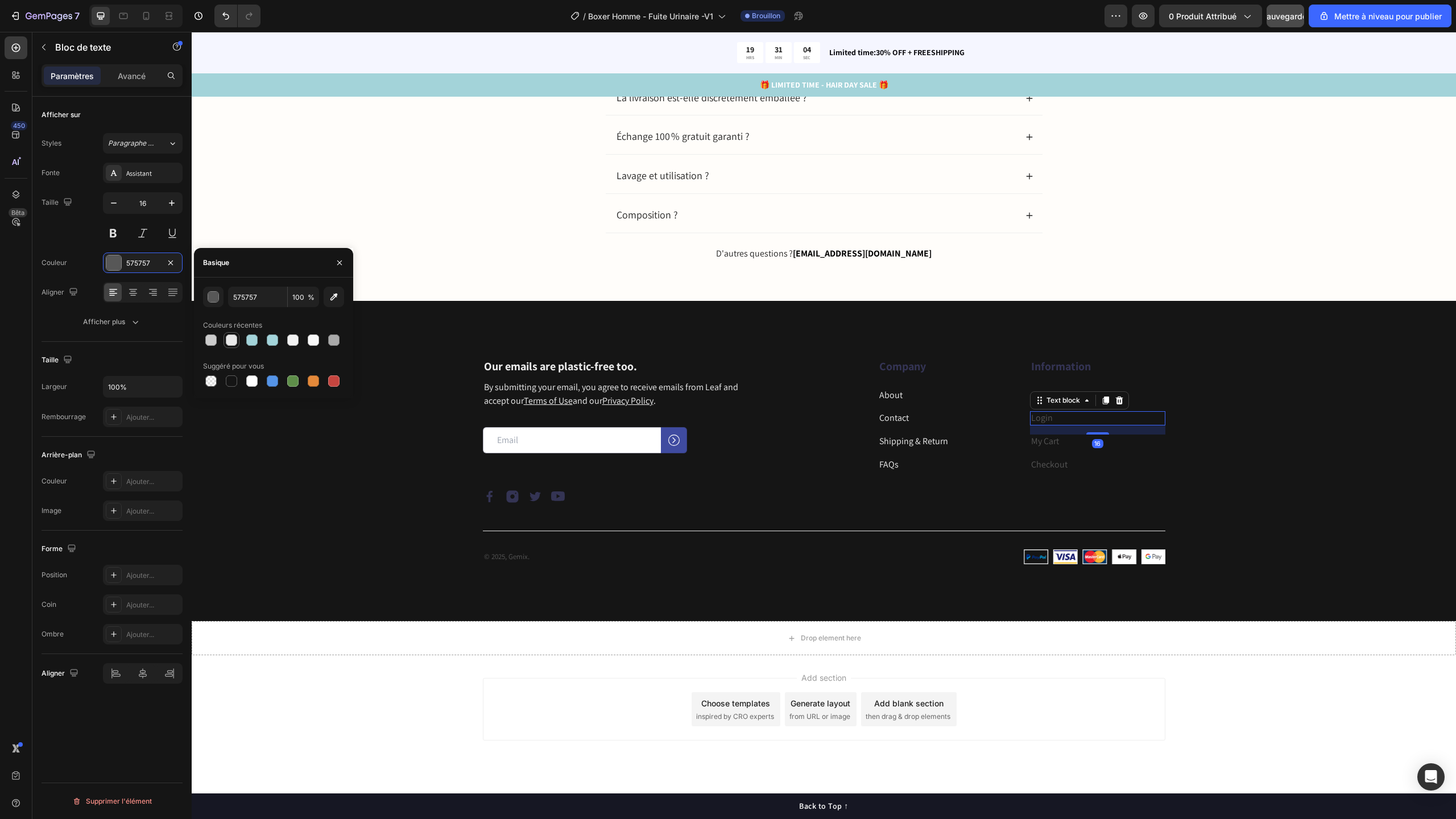
click at [229, 343] on div at bounding box center [231, 340] width 11 height 11
type input "EAEAEA"
click at [1042, 377] on div "Text block" at bounding box center [1051, 382] width 38 height 11
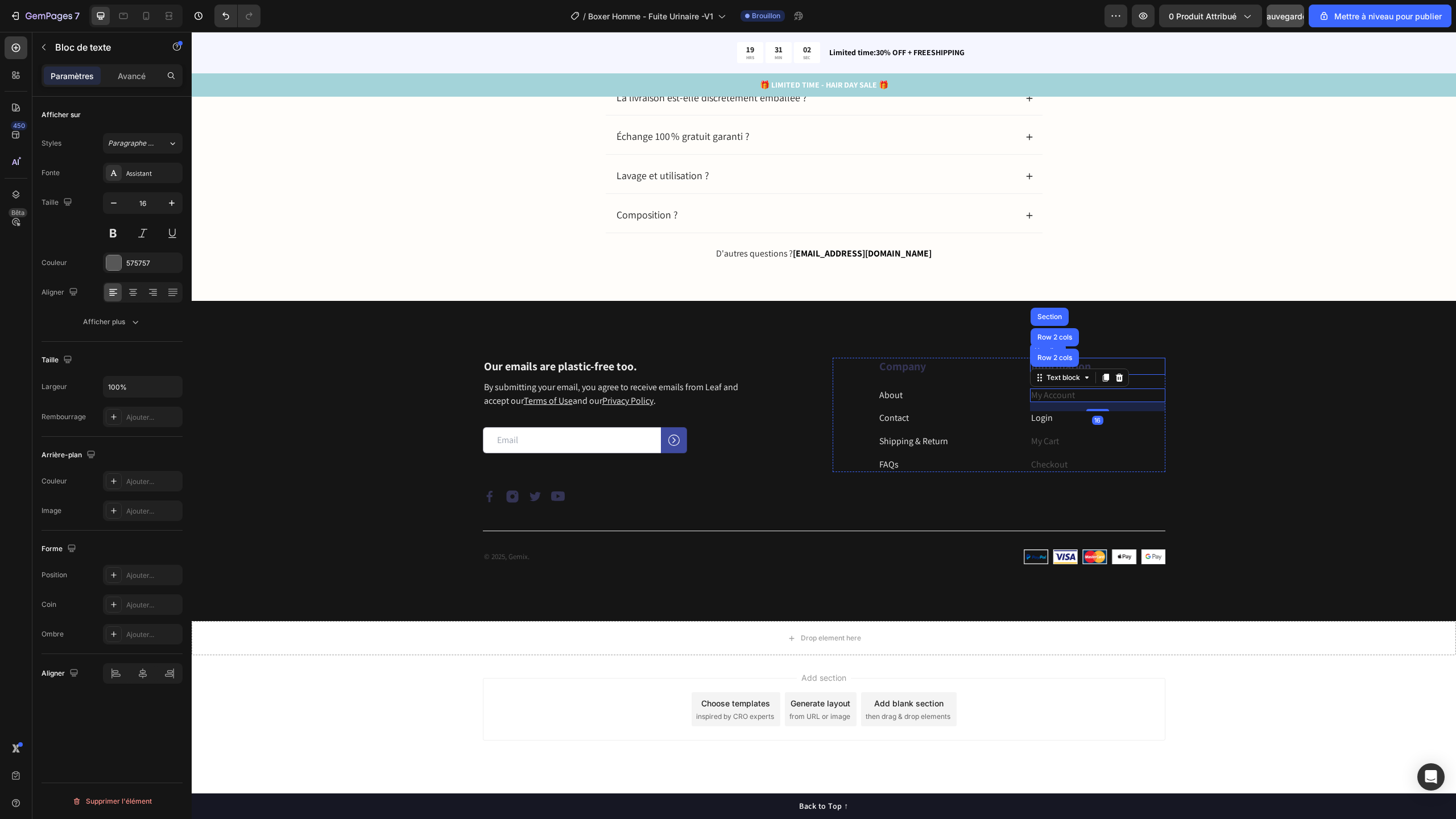
click at [1087, 366] on p "Information" at bounding box center [1098, 366] width 133 height 15
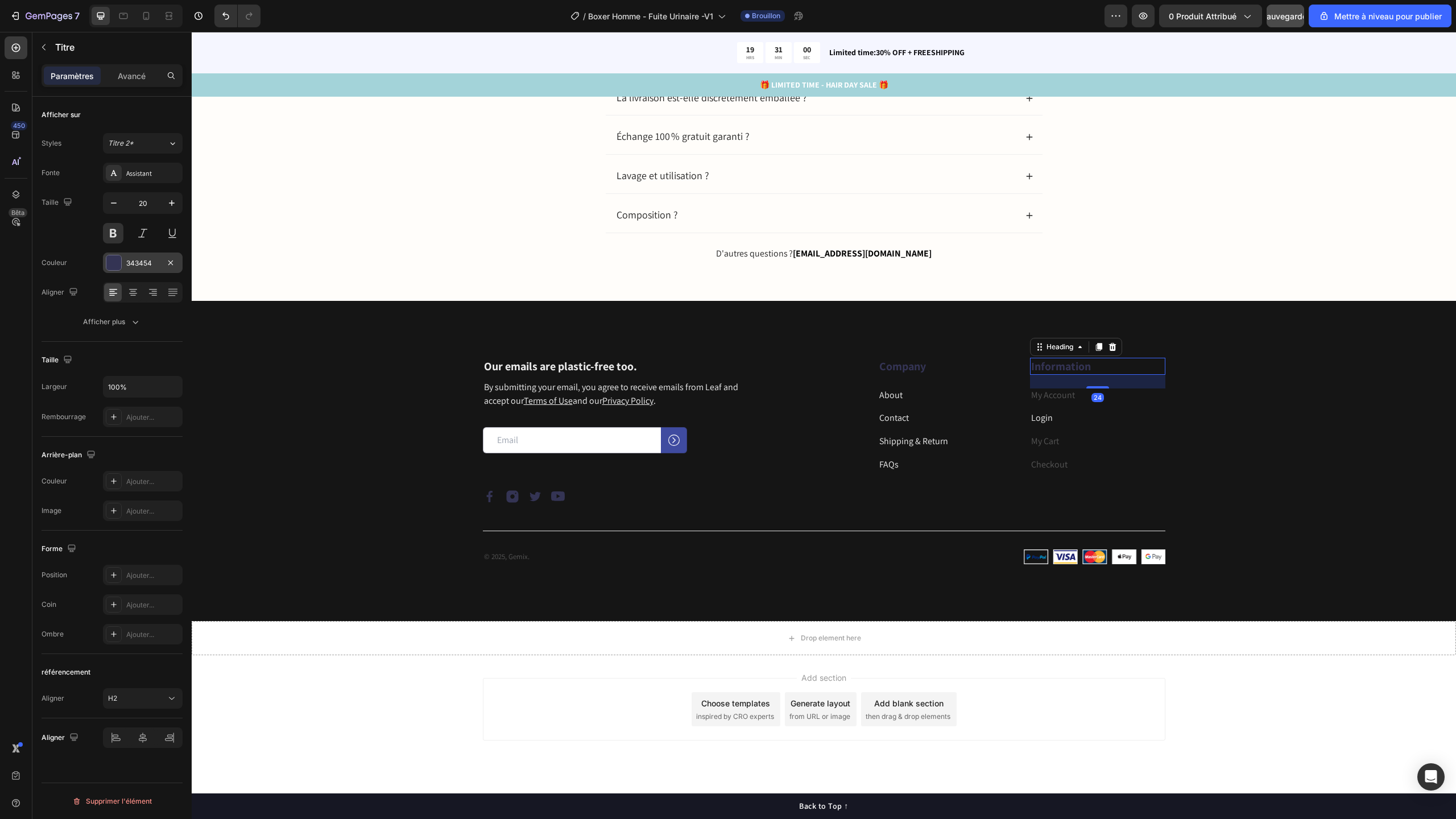
click at [131, 259] on font "343454" at bounding box center [139, 263] width 25 height 9
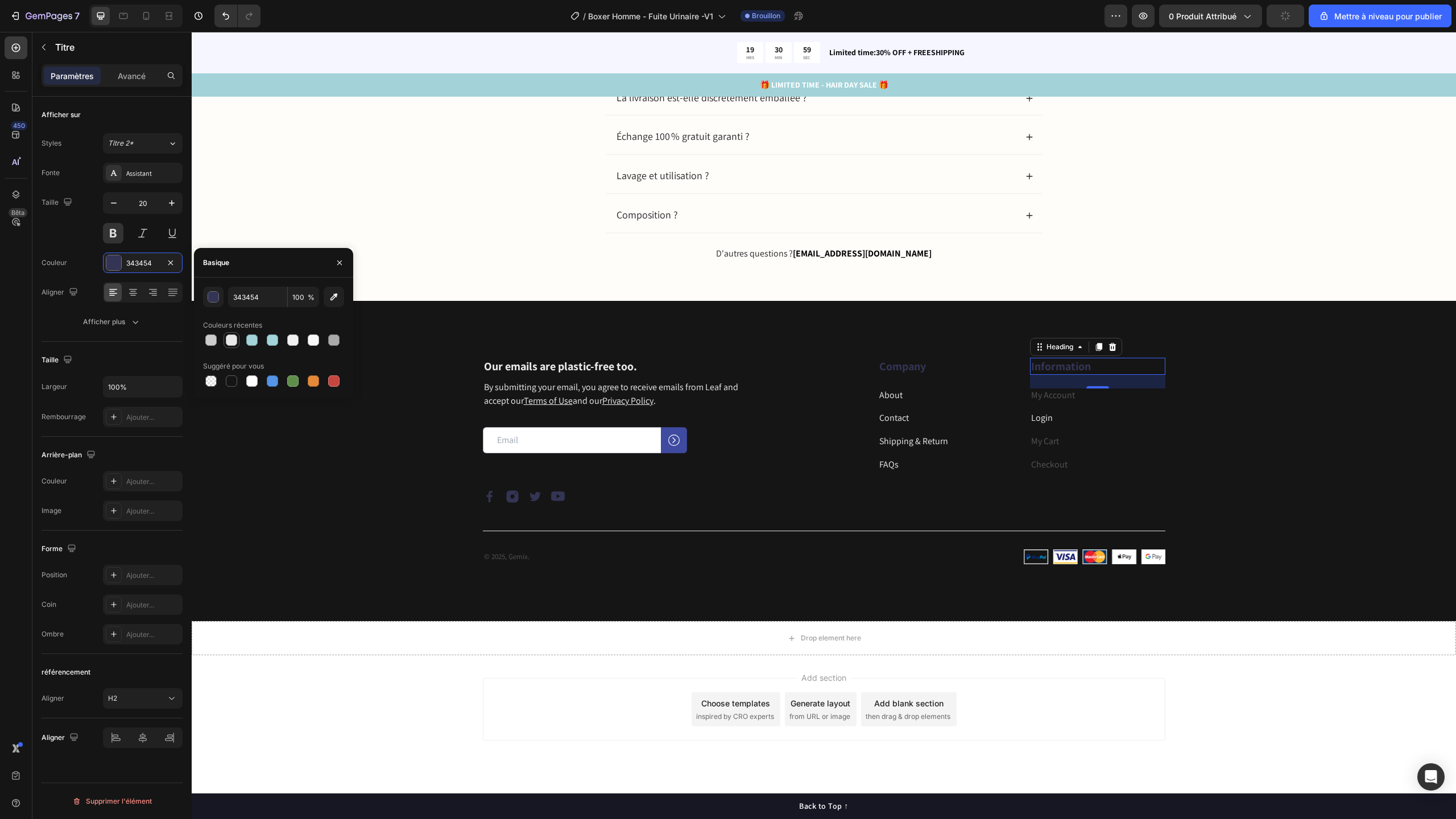
click at [228, 339] on div at bounding box center [231, 340] width 11 height 11
type input "EAEAEA"
click at [904, 371] on p "Company" at bounding box center [946, 366] width 133 height 15
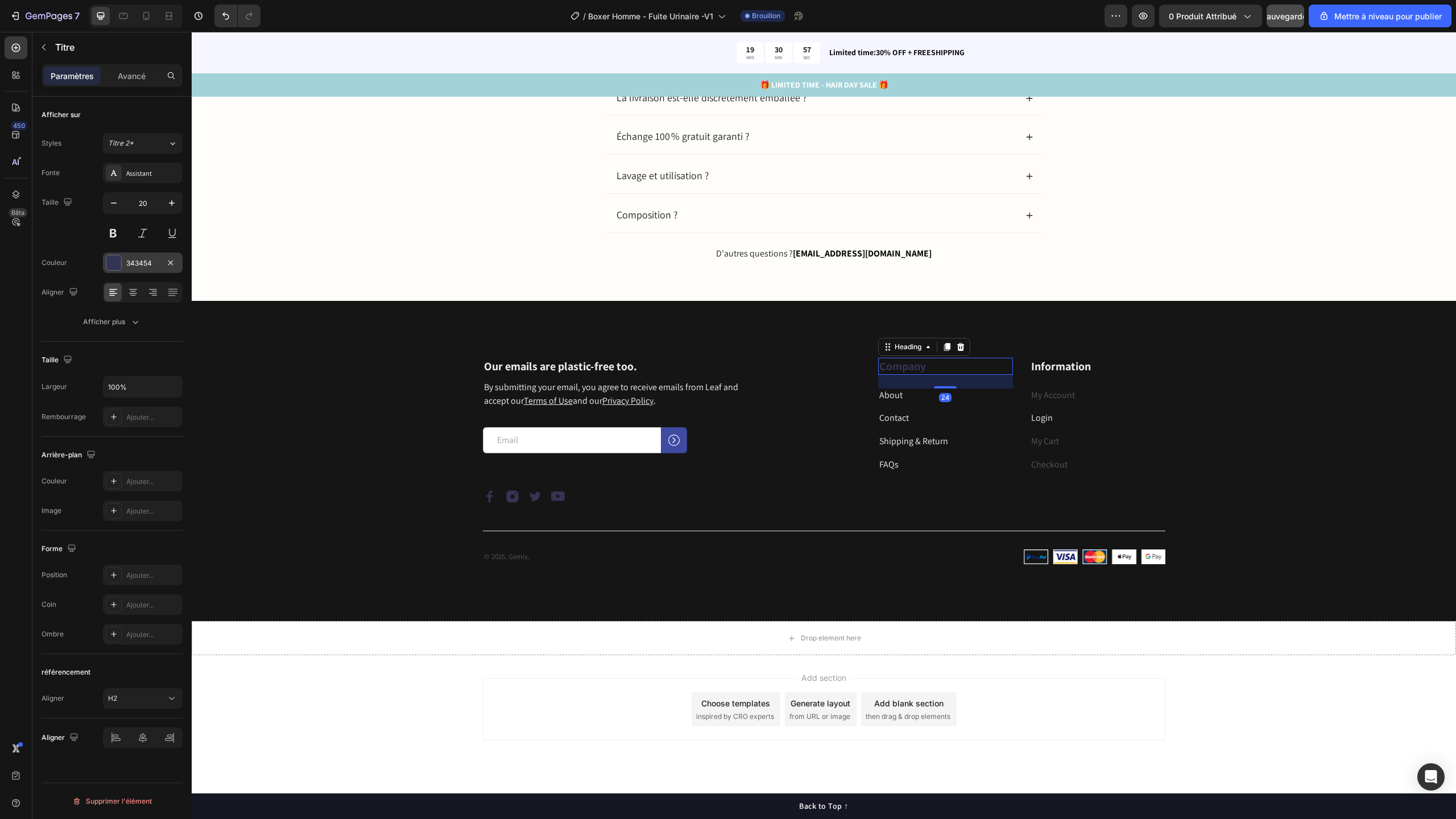
click at [126, 264] on div "343454" at bounding box center [142, 262] width 80 height 20
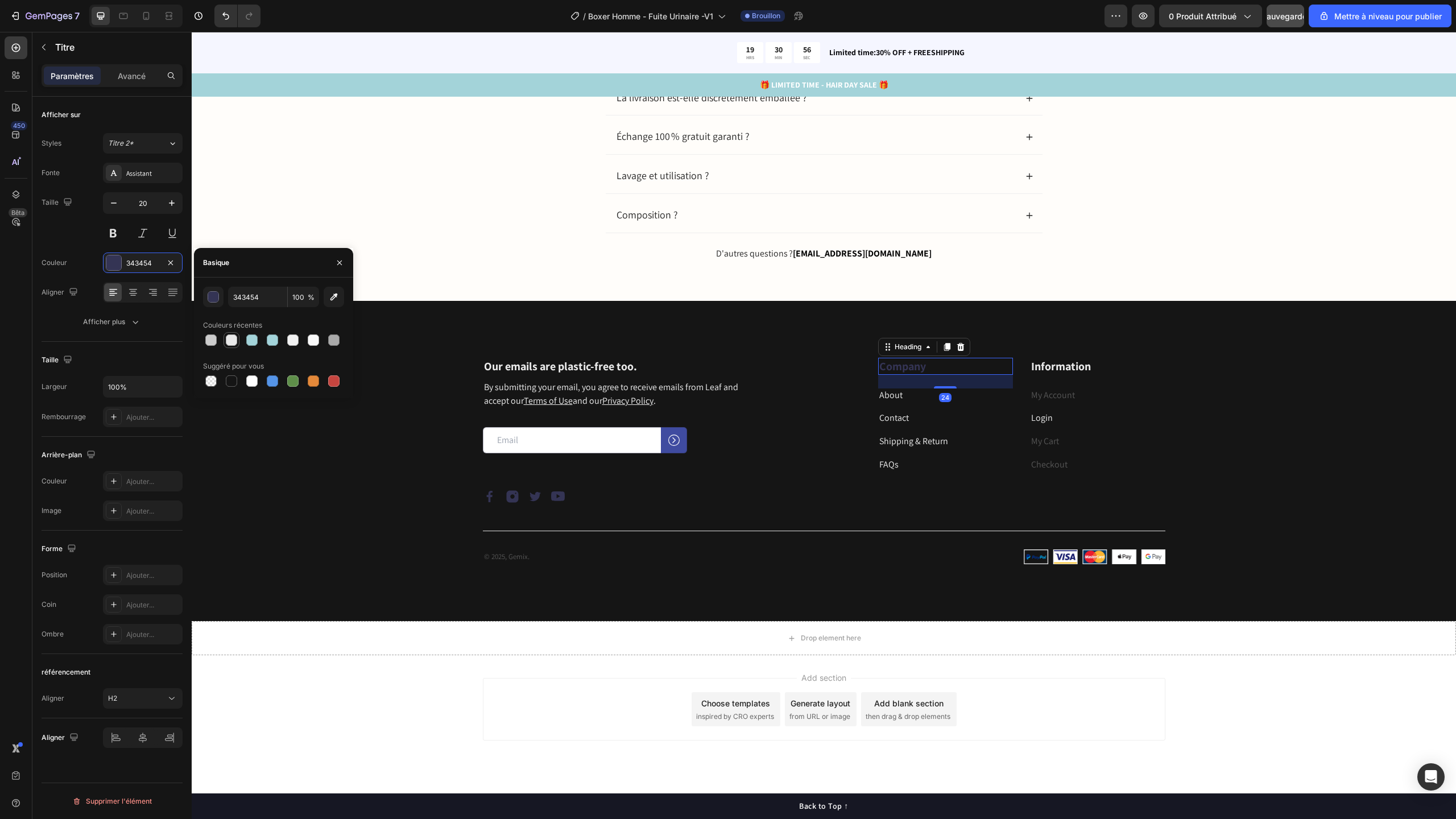
click at [231, 343] on div at bounding box center [231, 340] width 11 height 11
type input "EAEAEA"
click at [1067, 396] on link "My Account" at bounding box center [1053, 395] width 44 height 12
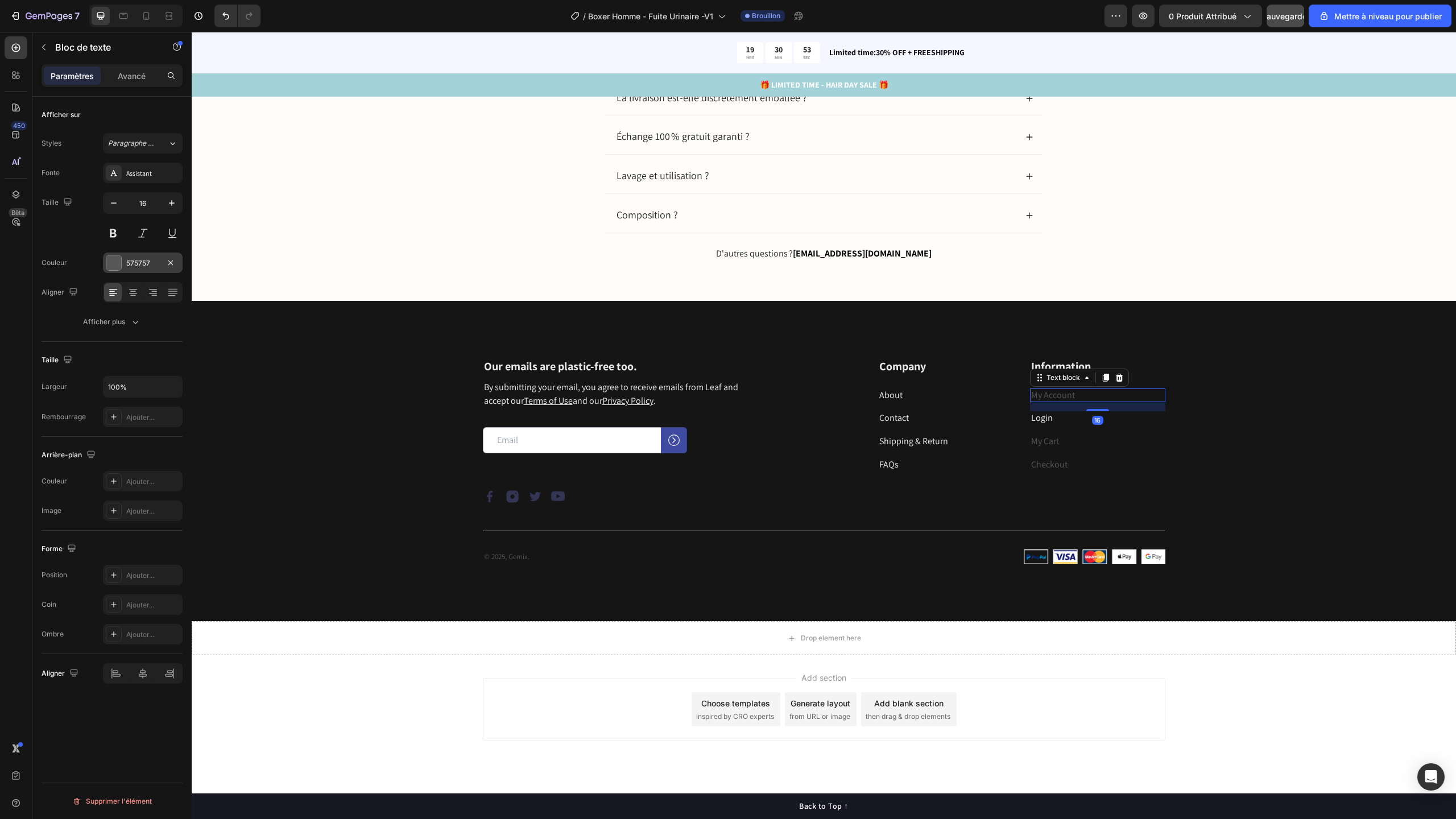
click at [133, 266] on font "575757" at bounding box center [138, 263] width 24 height 9
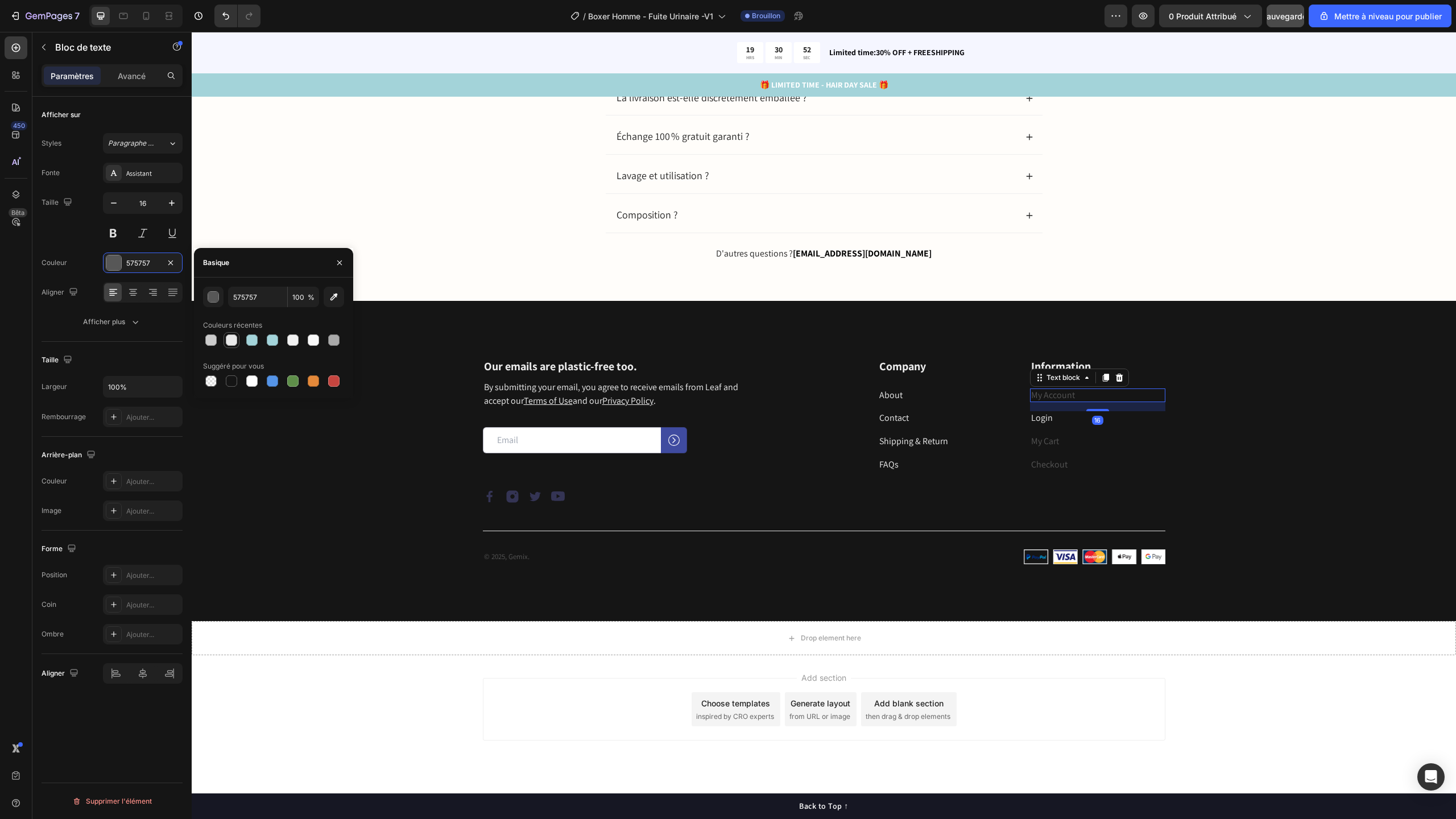
click at [232, 344] on div at bounding box center [231, 340] width 11 height 11
type input "EAEAEA"
click at [1043, 445] on div "Text block" at bounding box center [1051, 451] width 43 height 14
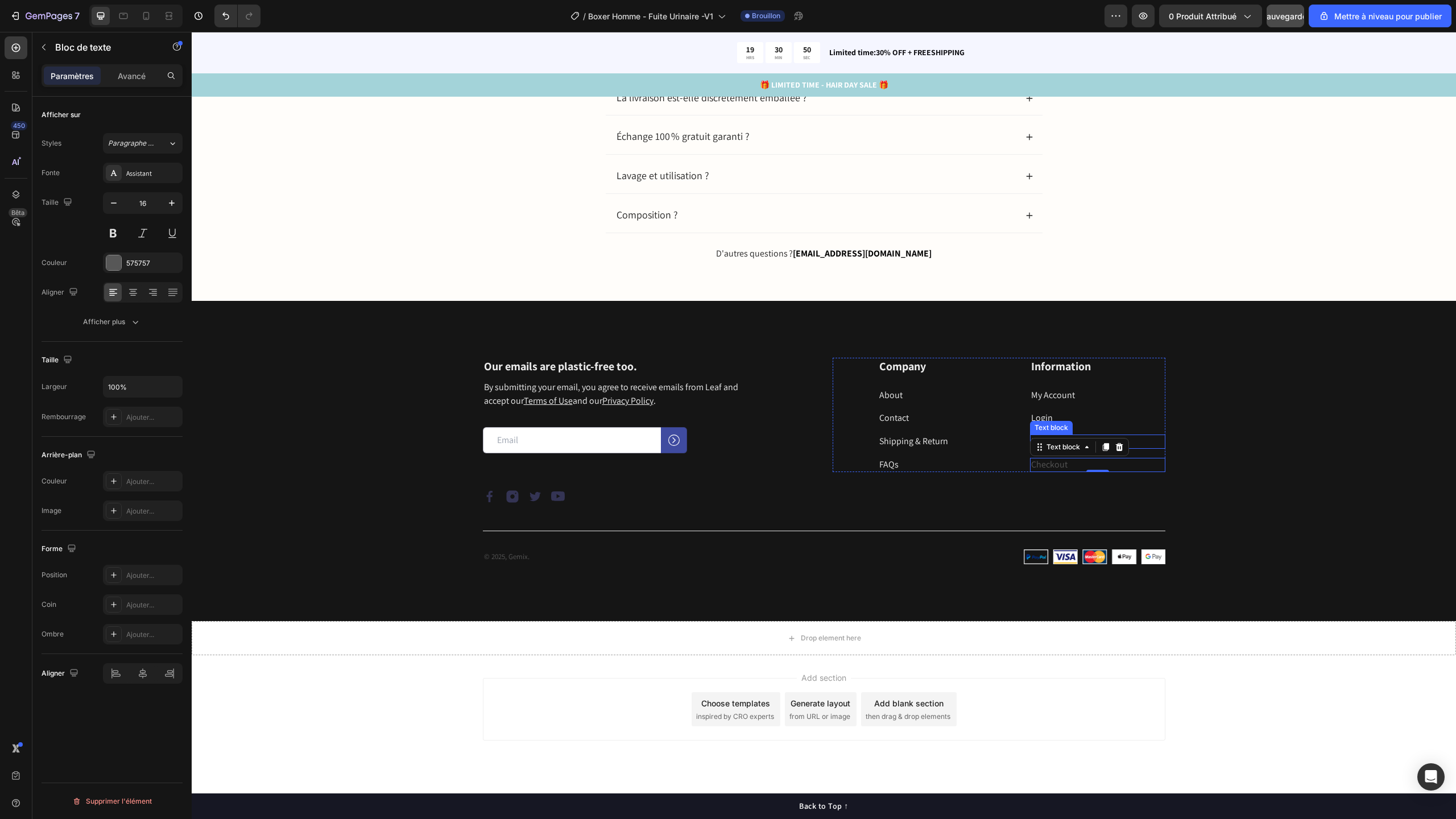
click at [1146, 446] on p "My Cart" at bounding box center [1098, 442] width 133 height 12
click at [1126, 464] on p "Checkout" at bounding box center [1098, 465] width 133 height 12
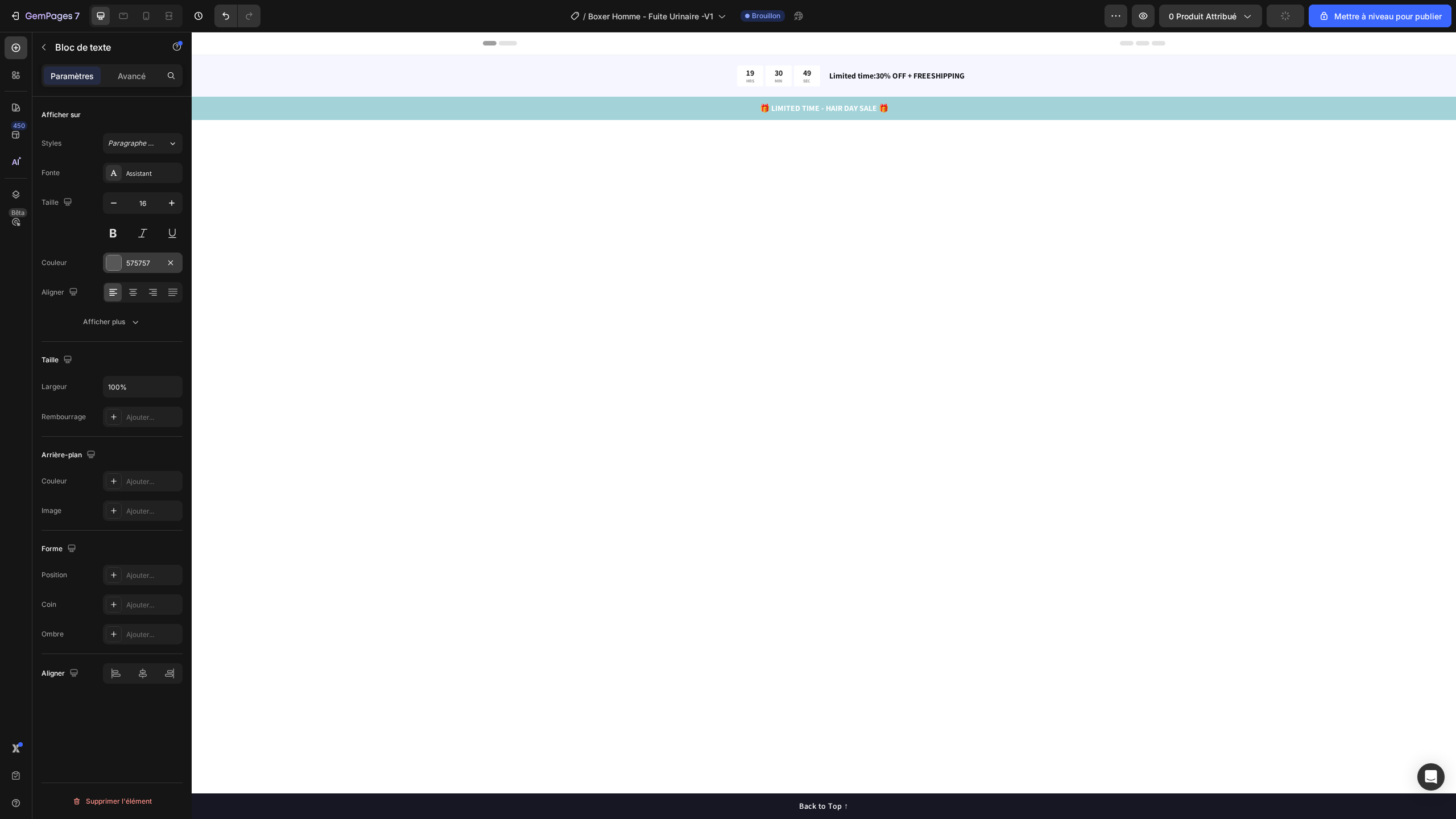
click at [140, 264] on font "575757" at bounding box center [138, 263] width 24 height 9
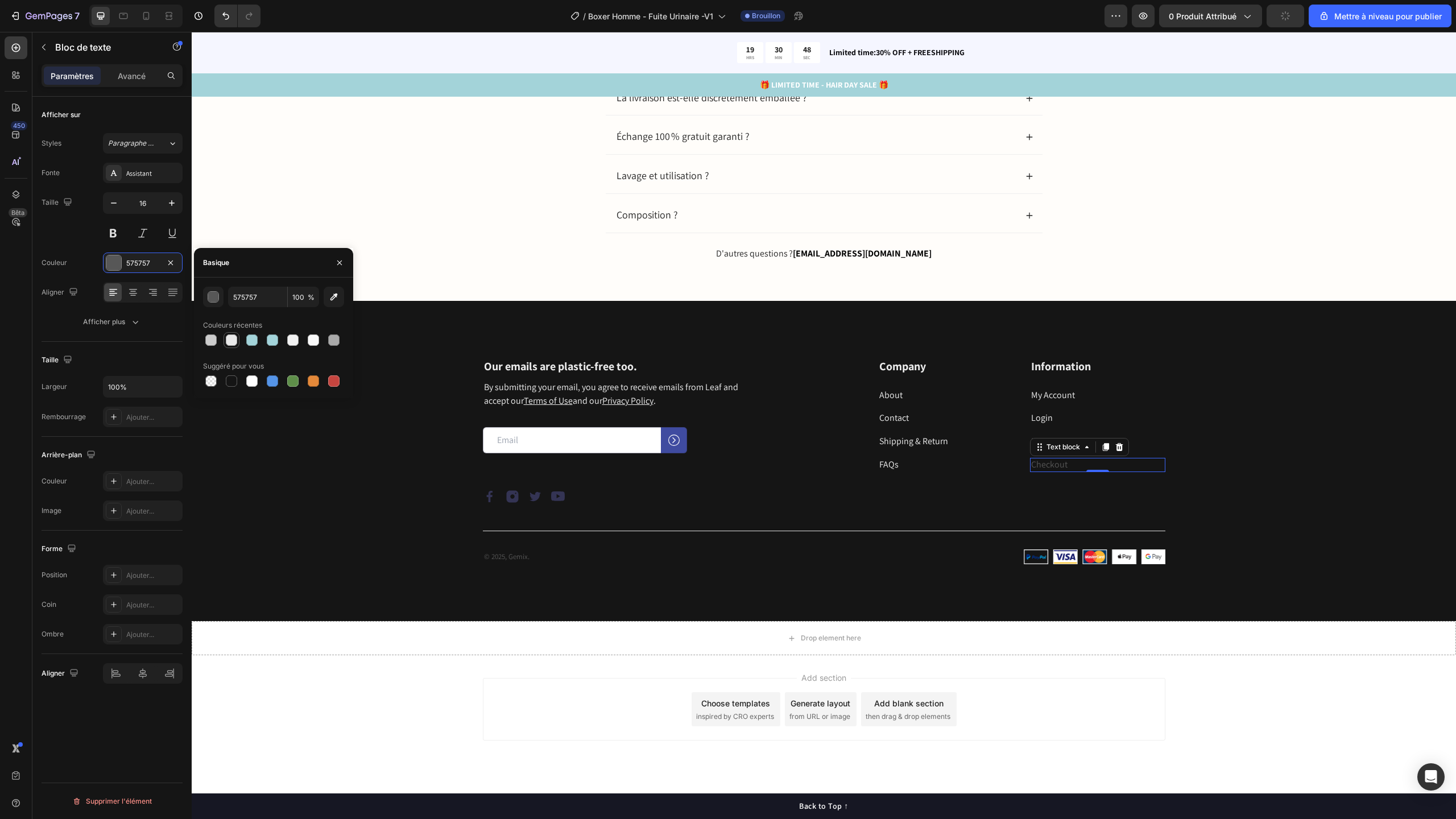
click at [232, 341] on div at bounding box center [231, 340] width 11 height 11
type input "EAEAEA"
click at [1142, 450] on div "Information Heading My Account Text block Login Text block My Cart Text block C…" at bounding box center [1098, 415] width 135 height 114
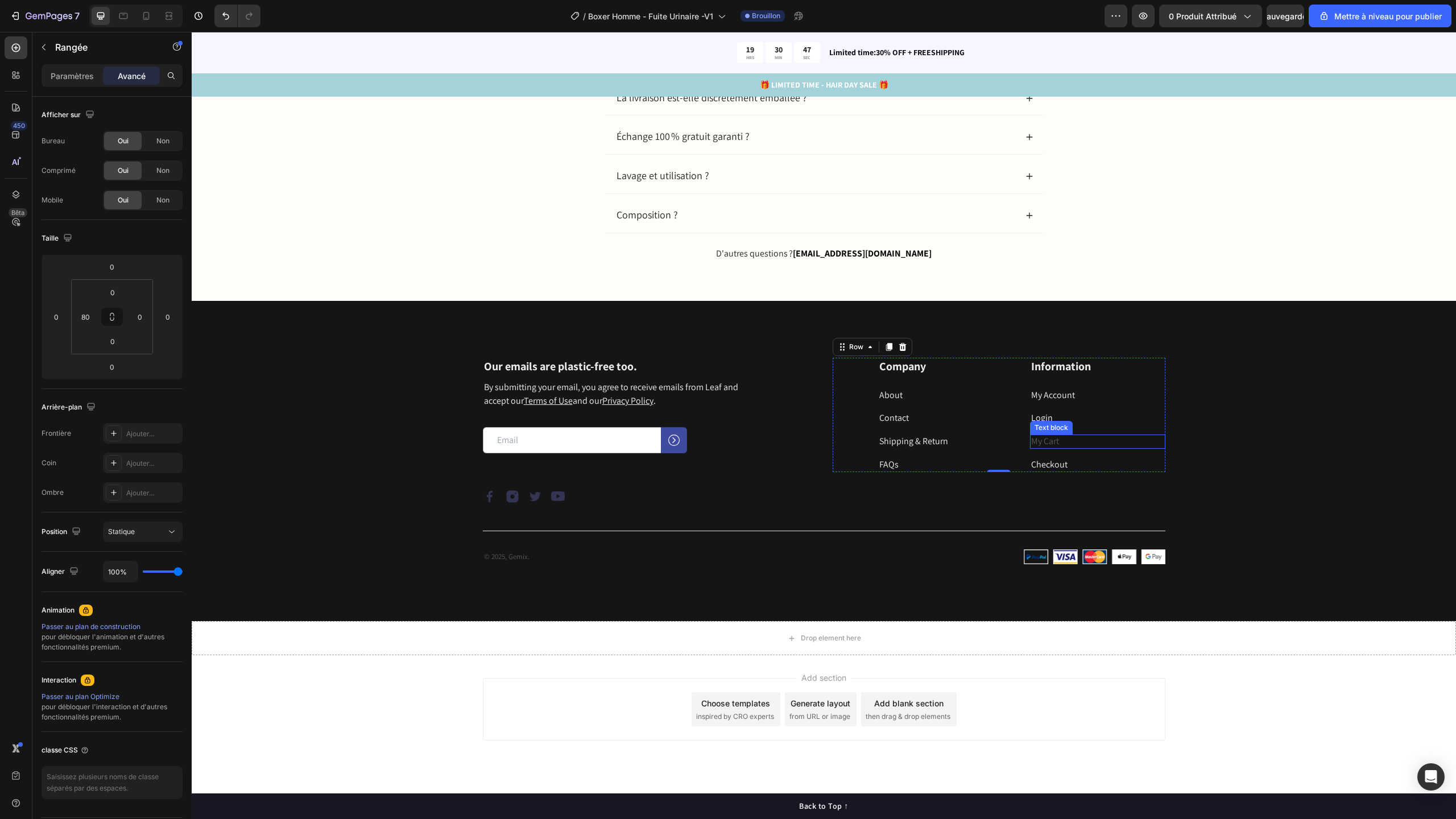
click at [1111, 445] on p "My Cart" at bounding box center [1098, 442] width 133 height 12
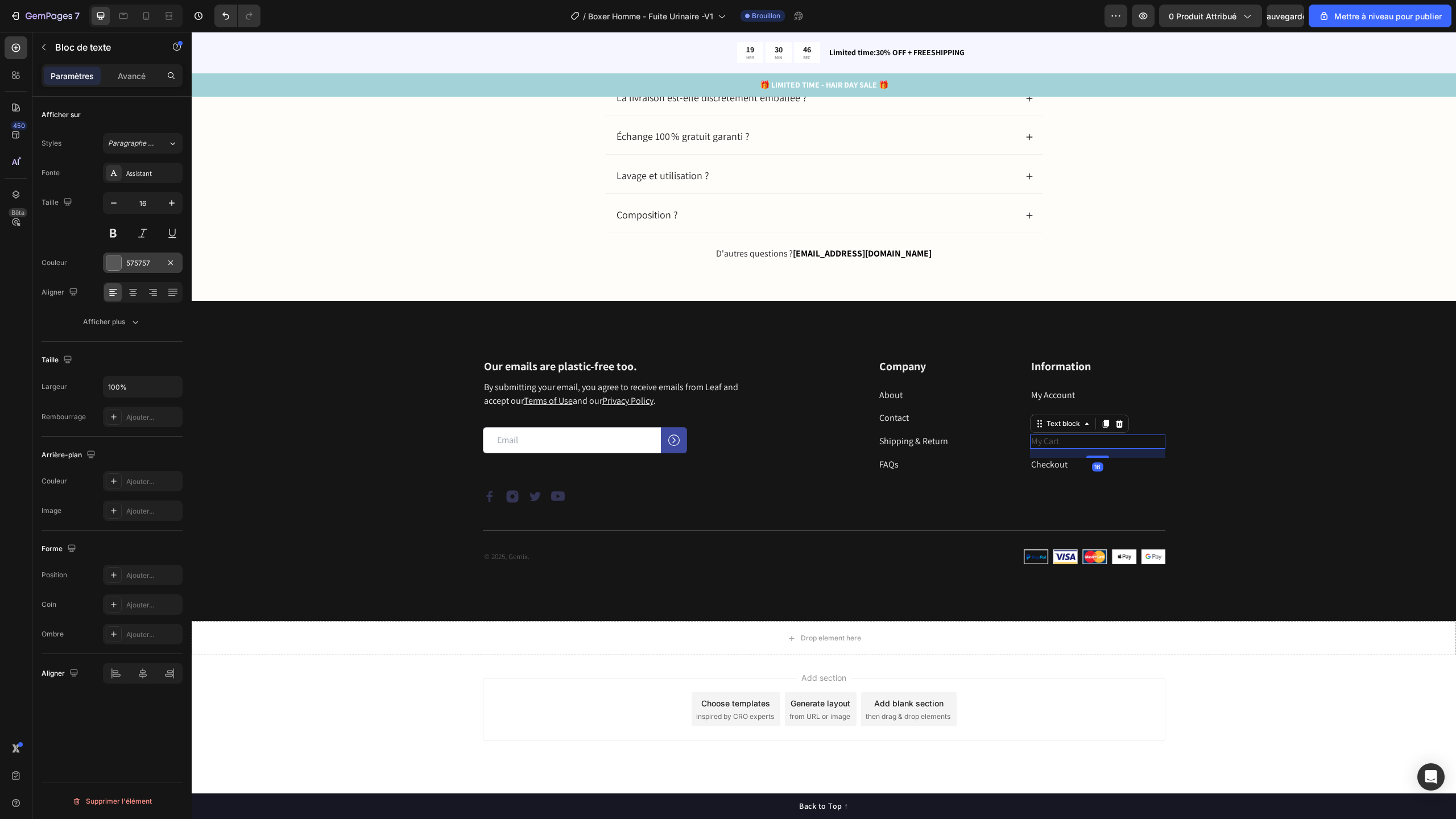
click at [120, 260] on div at bounding box center [113, 262] width 15 height 15
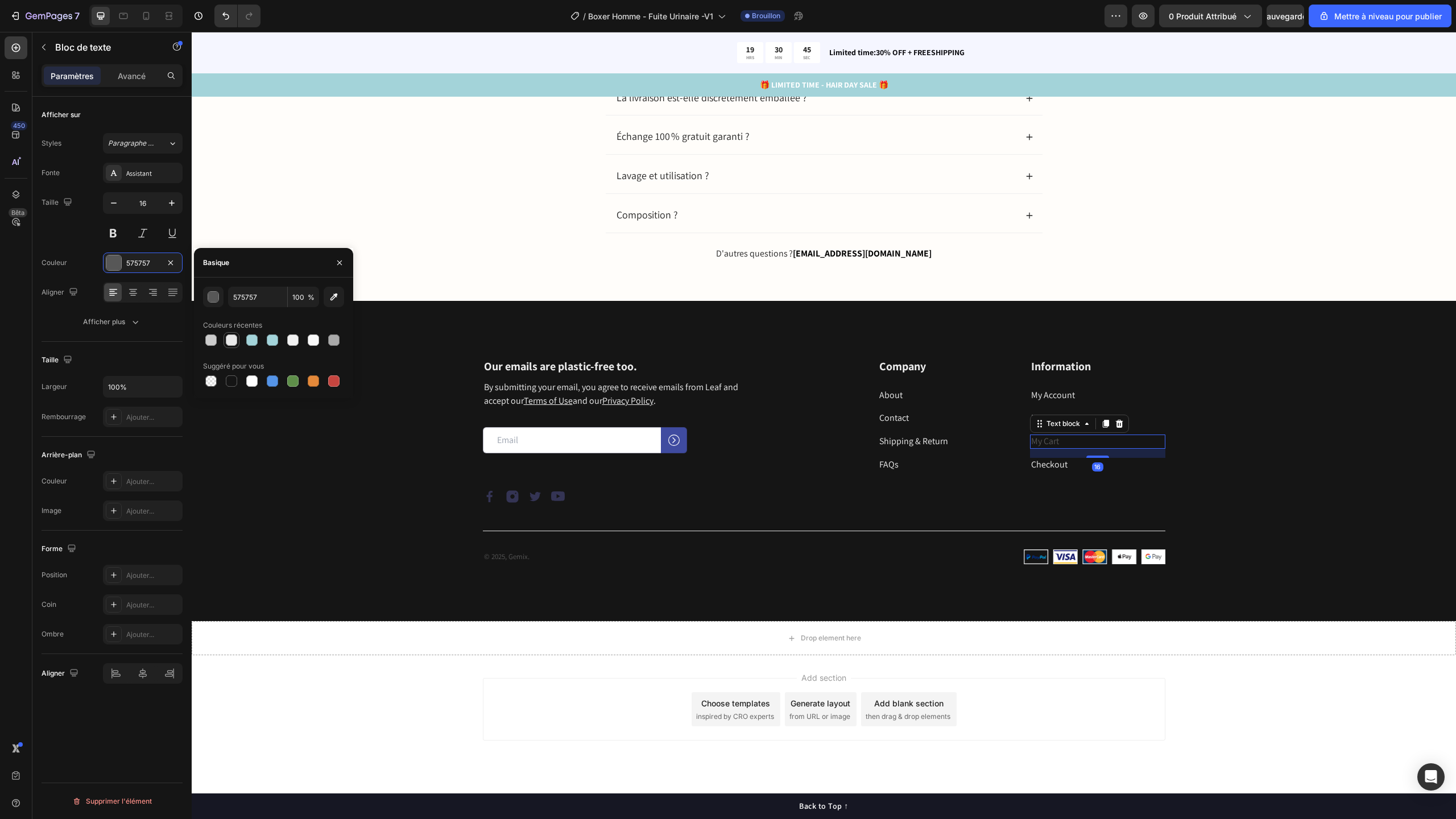
click at [229, 340] on div at bounding box center [231, 340] width 11 height 11
type input "EAEAEA"
click at [563, 499] on div "Image Image Image Image Row" at bounding box center [649, 497] width 333 height 14
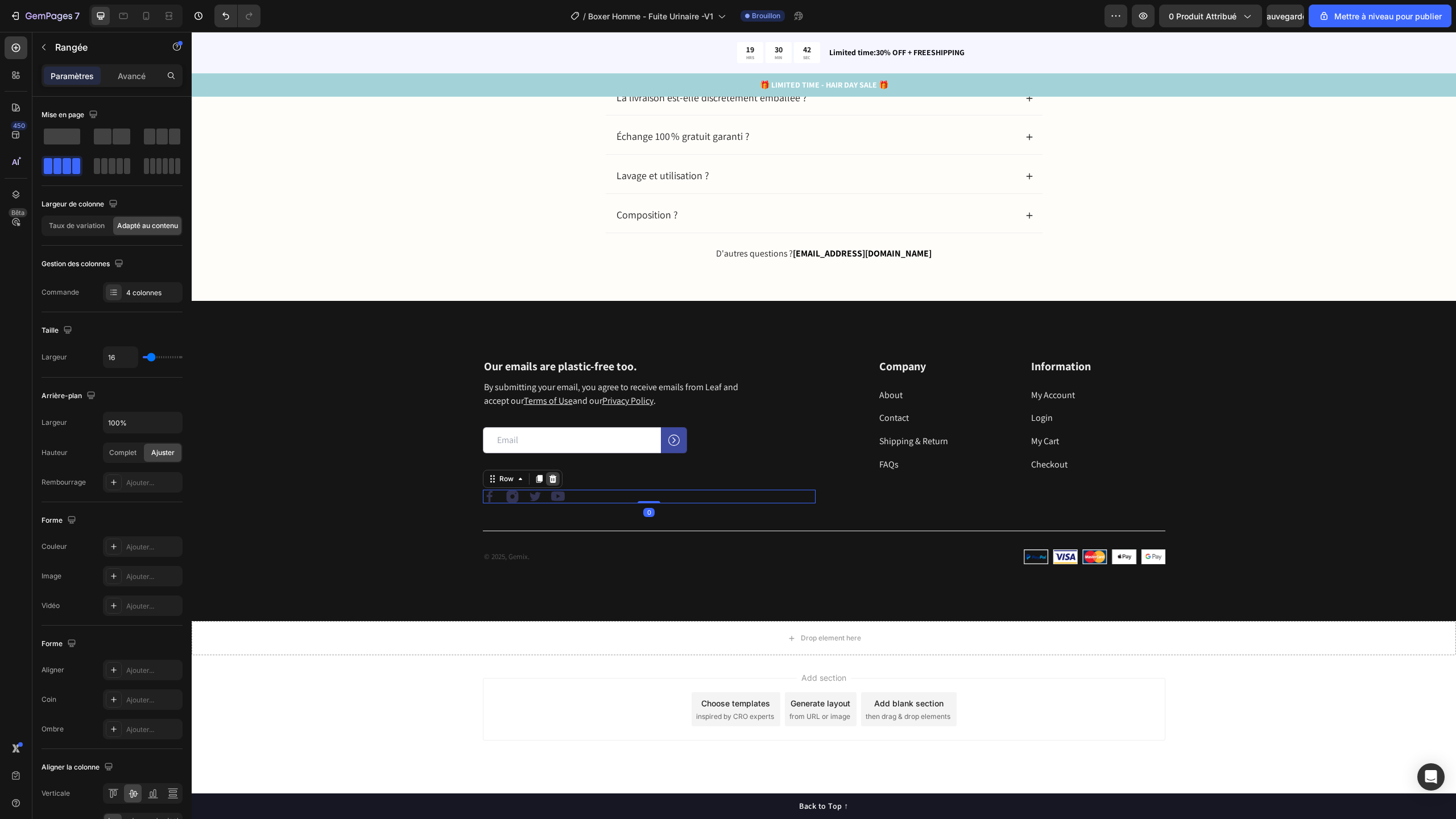
click at [549, 481] on icon at bounding box center [552, 478] width 7 height 8
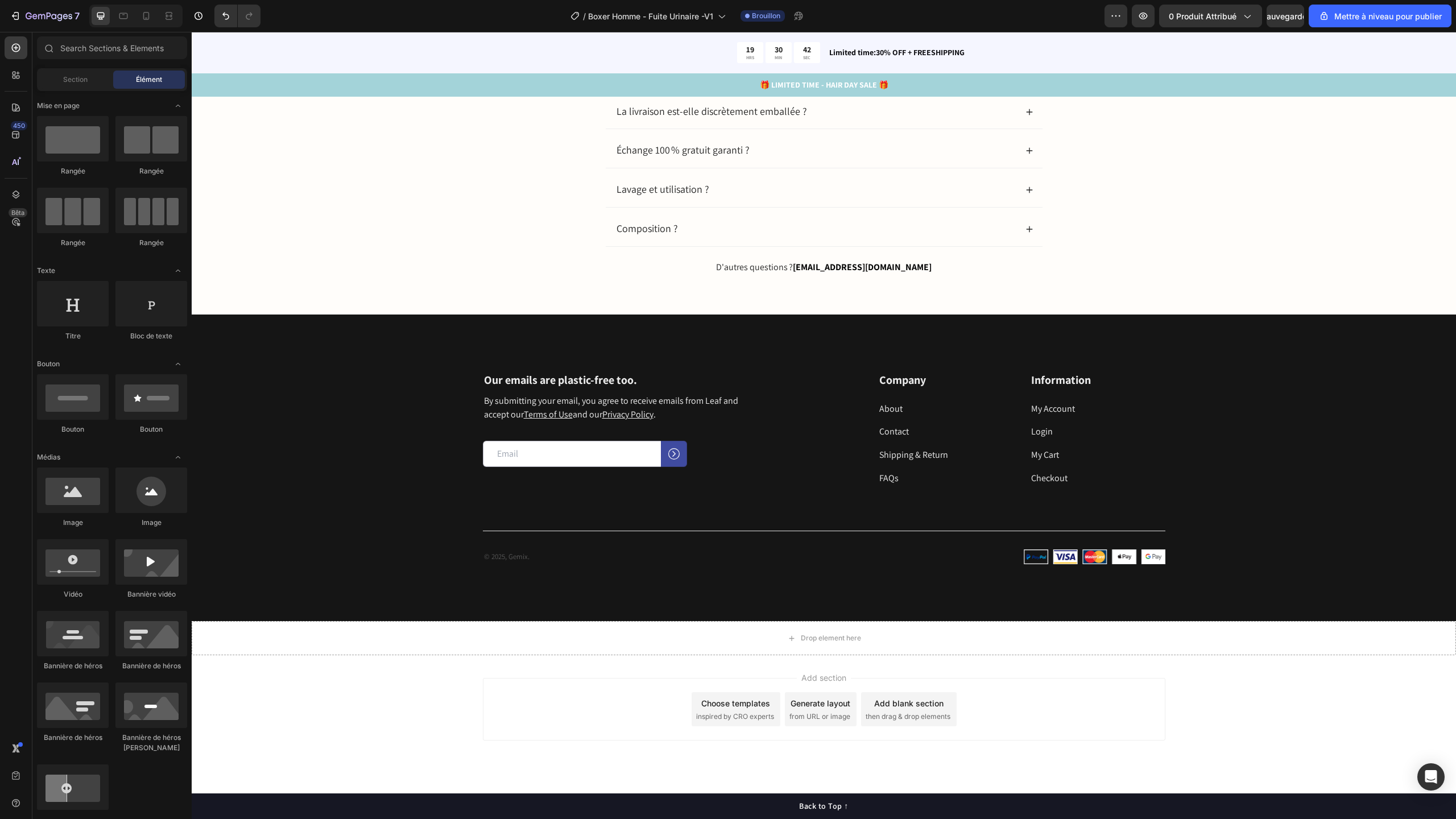
scroll to position [3428, 0]
click at [628, 449] on input "email" at bounding box center [571, 454] width 178 height 26
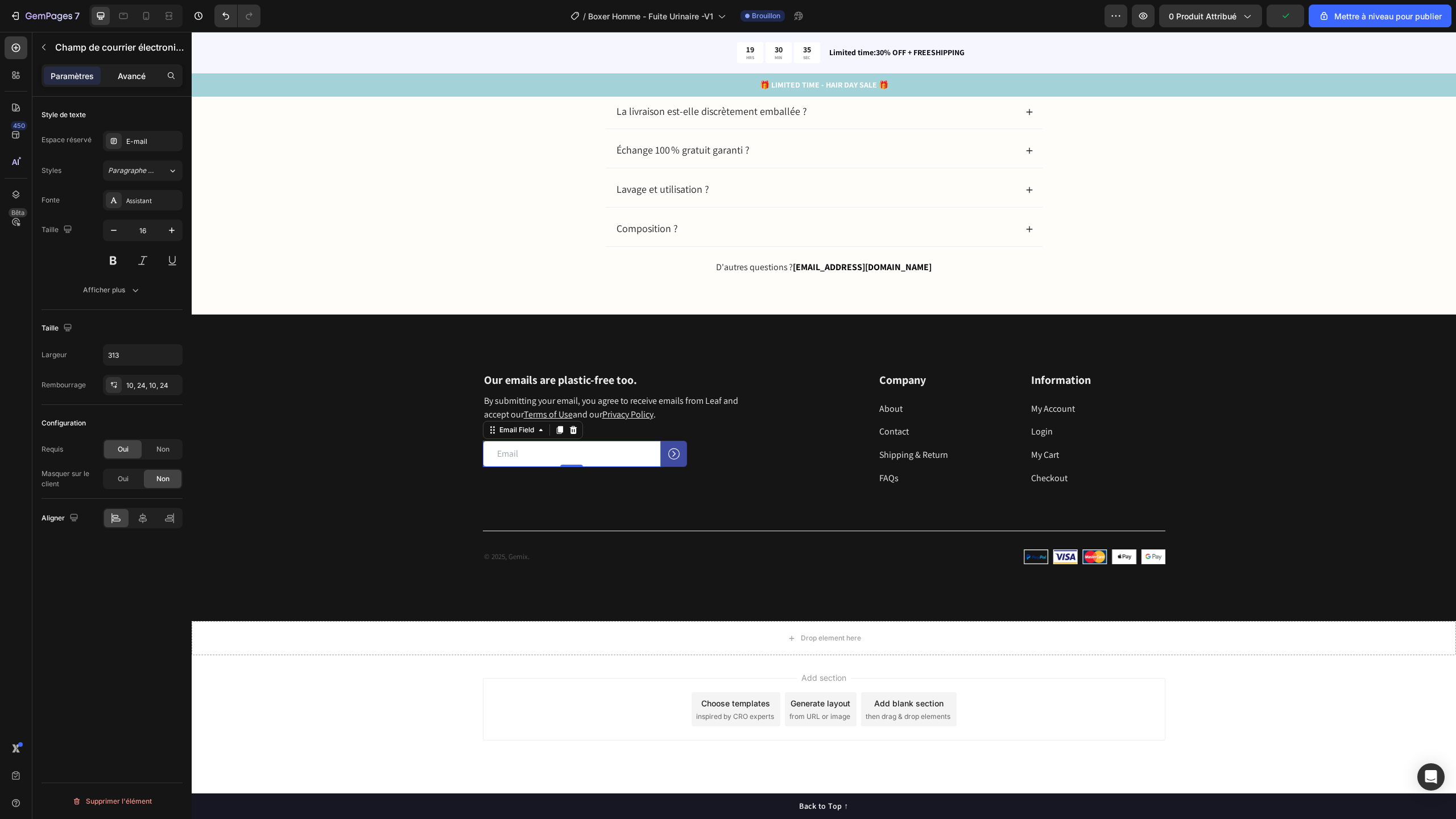
click at [140, 76] on font "Avancé" at bounding box center [132, 75] width 28 height 10
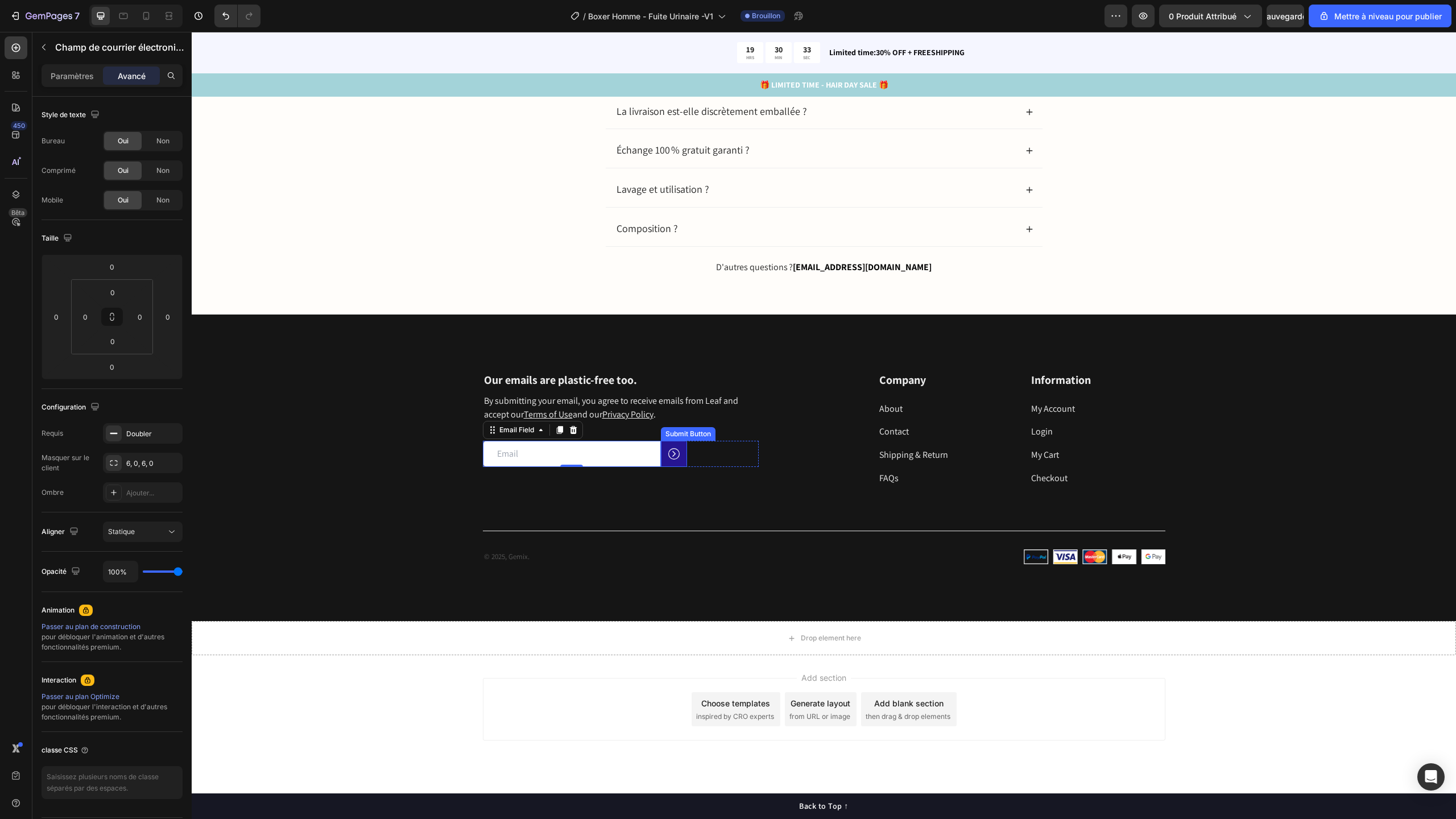
click at [677, 457] on button at bounding box center [674, 454] width 26 height 26
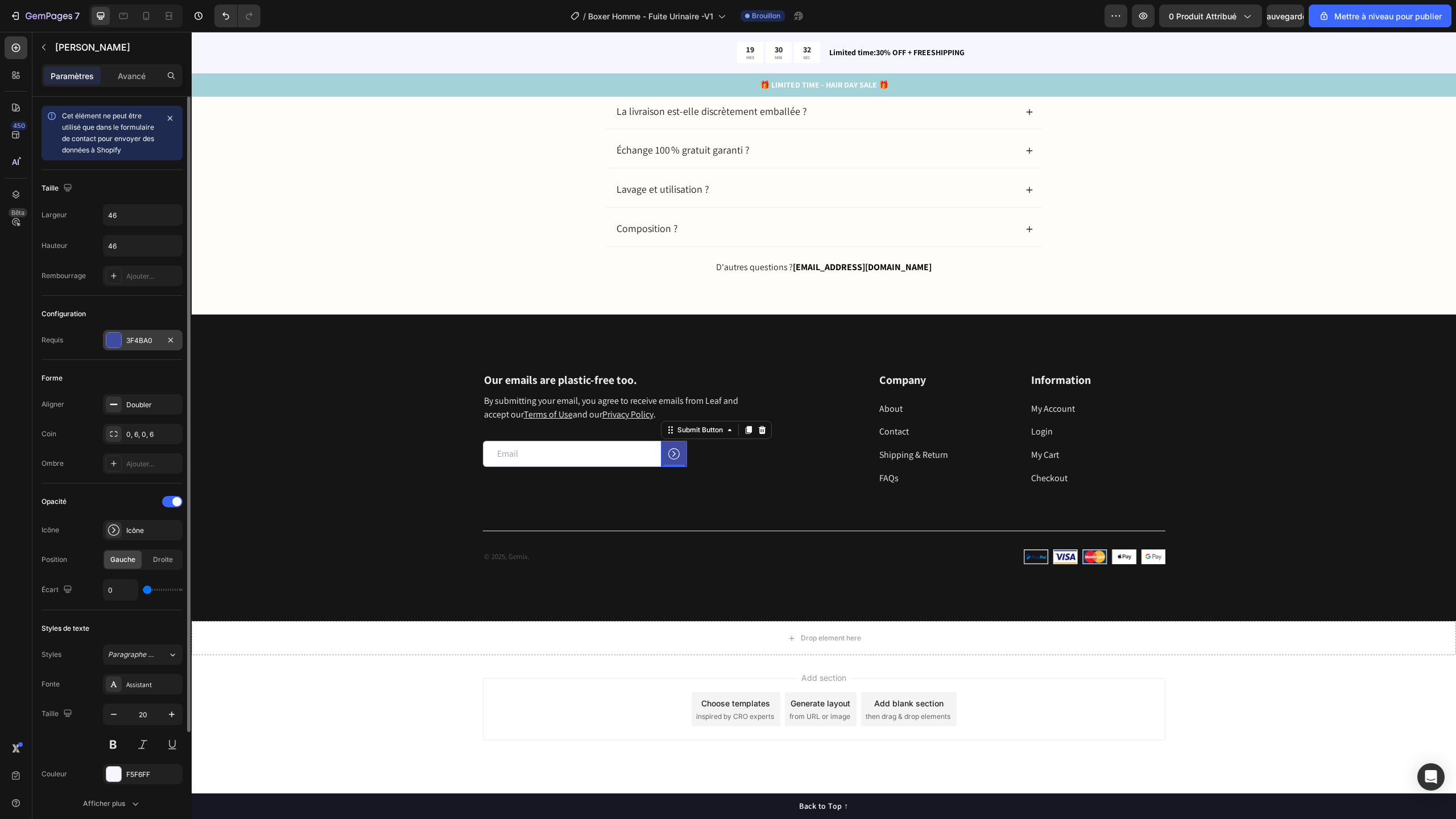
click at [145, 345] on div "3F4BA0" at bounding box center [143, 341] width 33 height 11
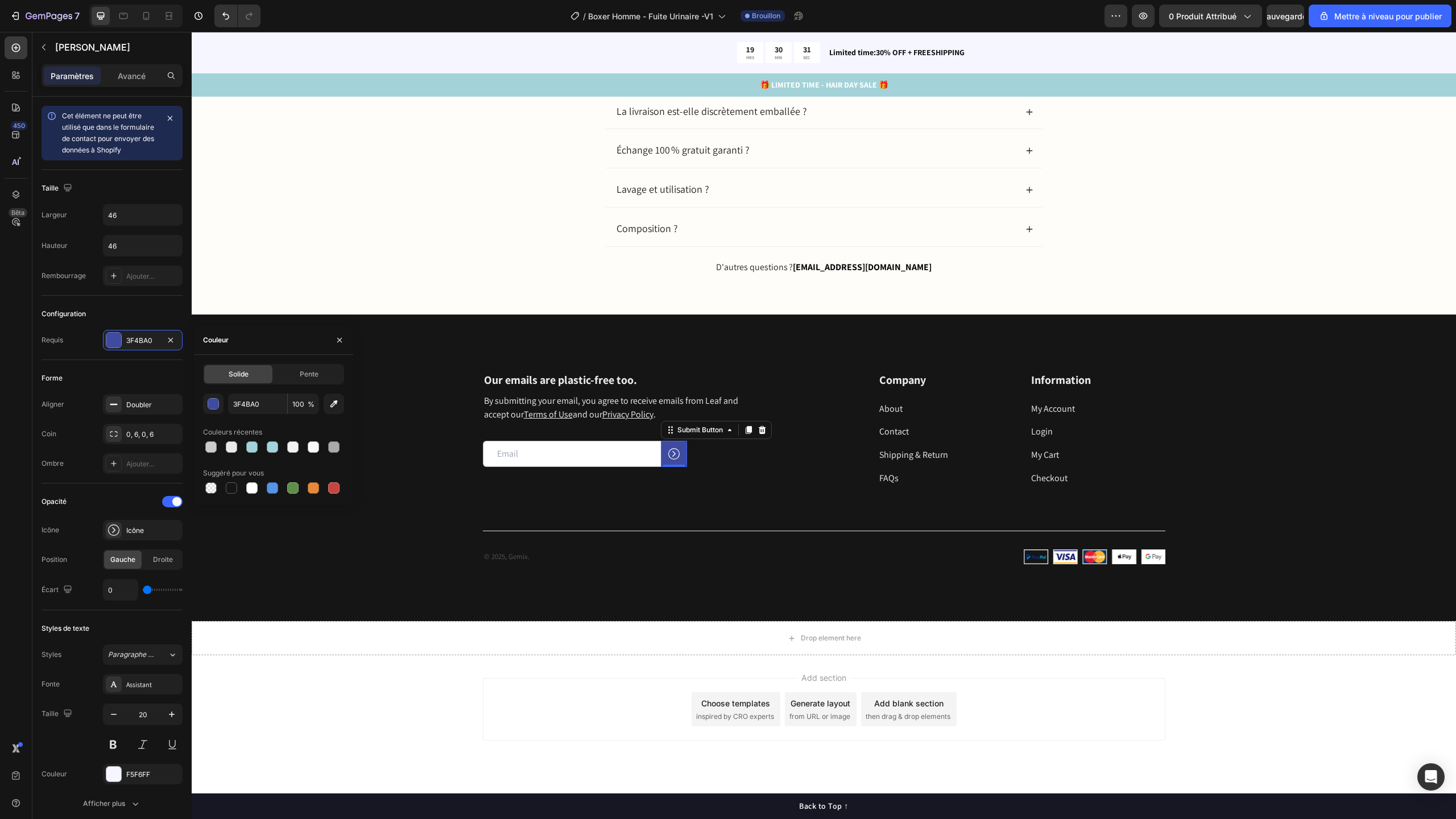
click at [303, 449] on div at bounding box center [273, 447] width 141 height 16
click at [295, 447] on div at bounding box center [292, 447] width 11 height 11
type input "F2F2F2"
click at [144, 535] on div "Icône" at bounding box center [142, 529] width 80 height 20
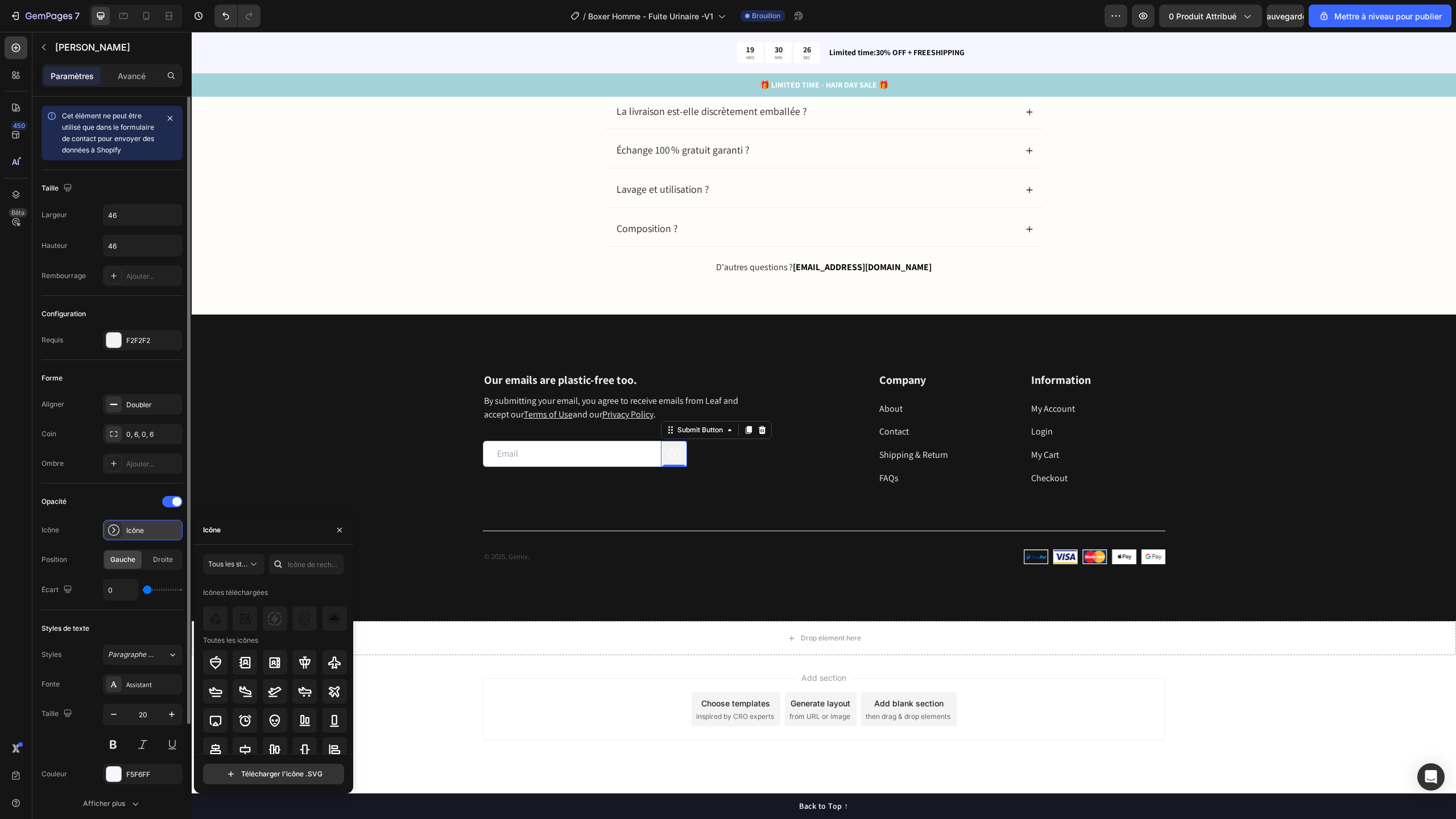
click at [155, 529] on div "Icône" at bounding box center [153, 531] width 54 height 11
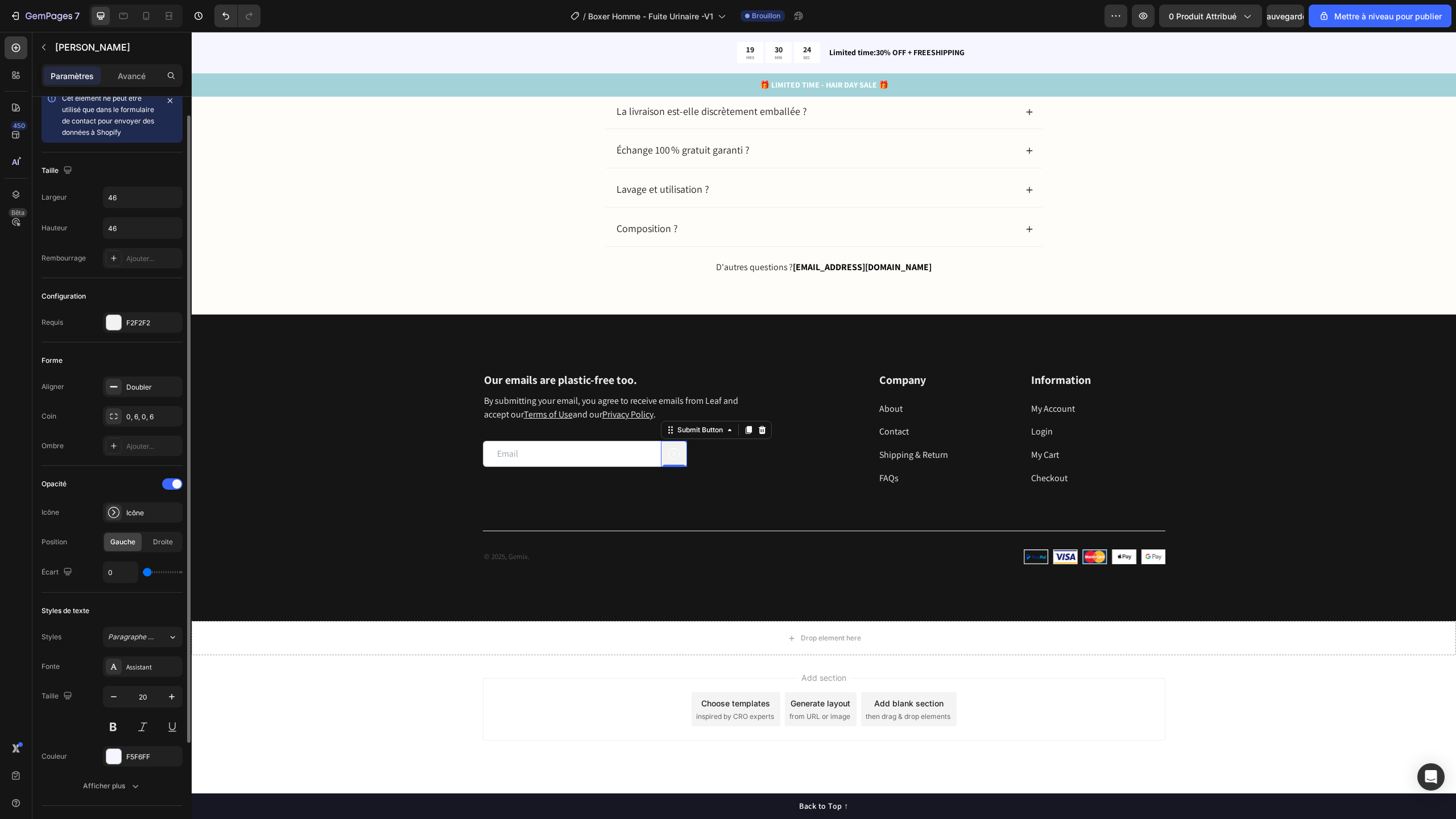
scroll to position [20, 0]
click at [157, 761] on div "F5F6FF" at bounding box center [142, 754] width 80 height 20
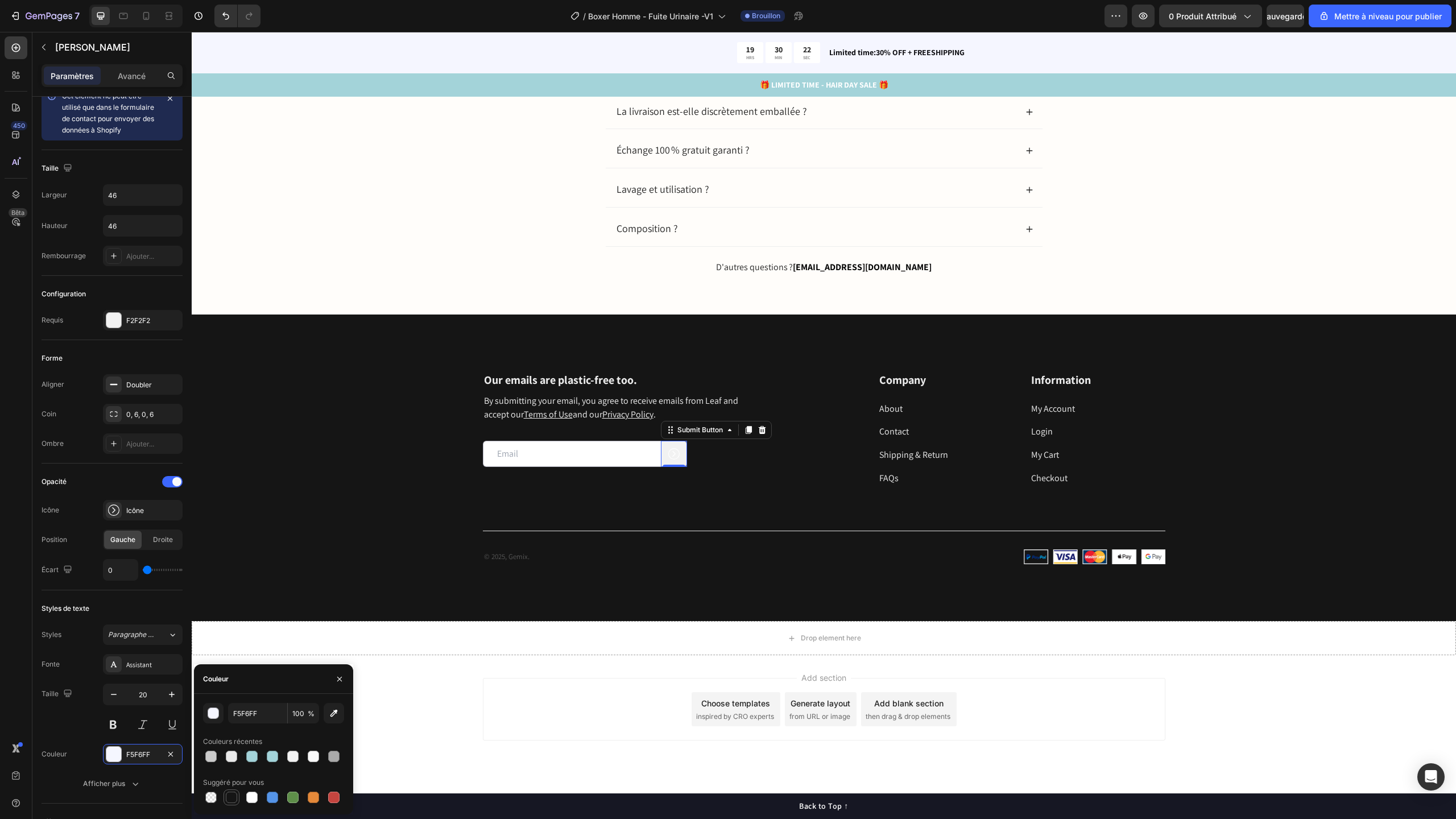
click at [225, 794] on div at bounding box center [232, 798] width 14 height 14
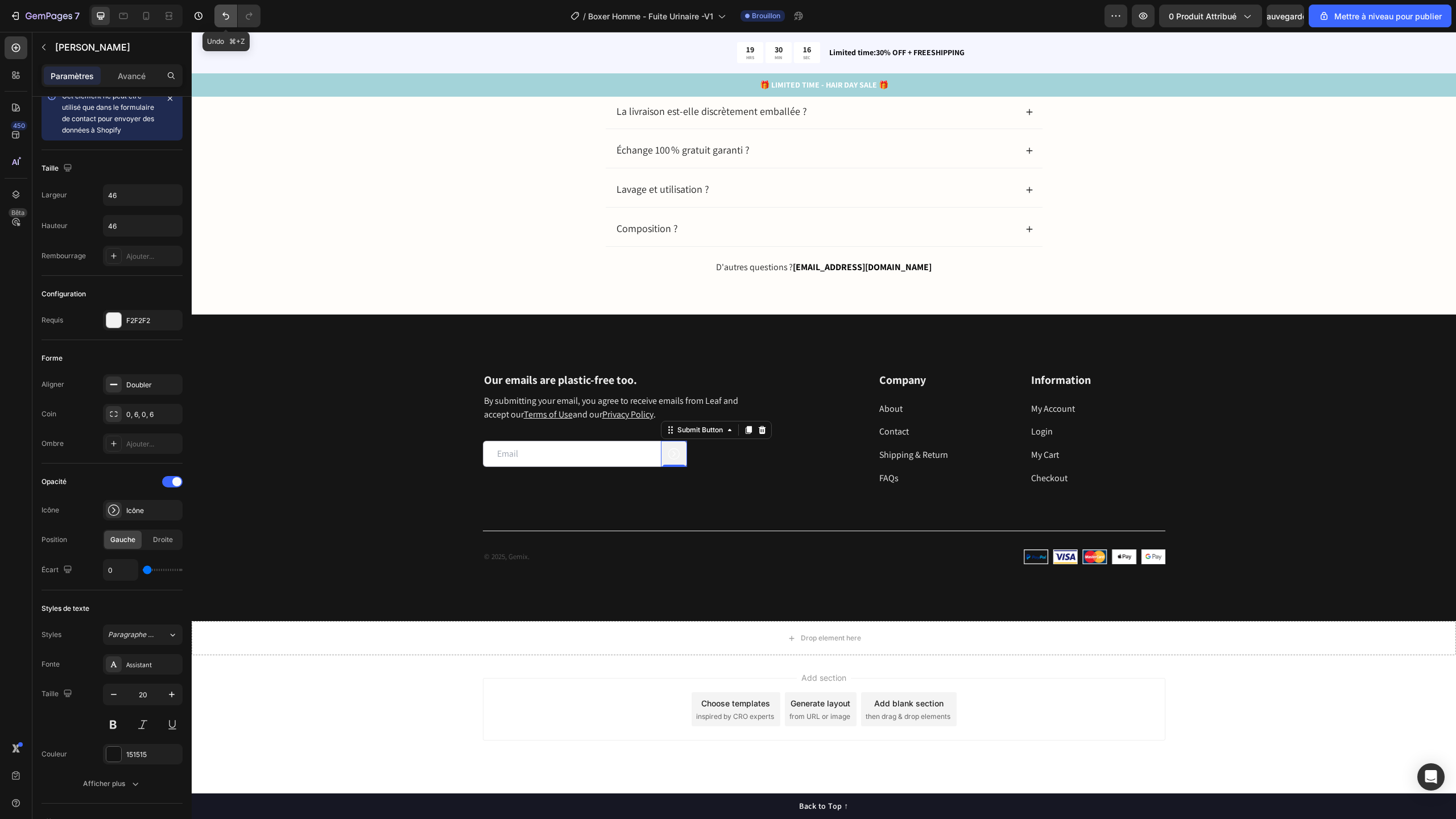
click at [229, 17] on icon "Annuler/Rétablir" at bounding box center [226, 16] width 11 height 11
click at [162, 542] on font "Droite" at bounding box center [162, 540] width 20 height 9
click at [130, 537] on font "Gauche" at bounding box center [123, 540] width 25 height 9
click at [146, 514] on div "Icône" at bounding box center [153, 511] width 54 height 11
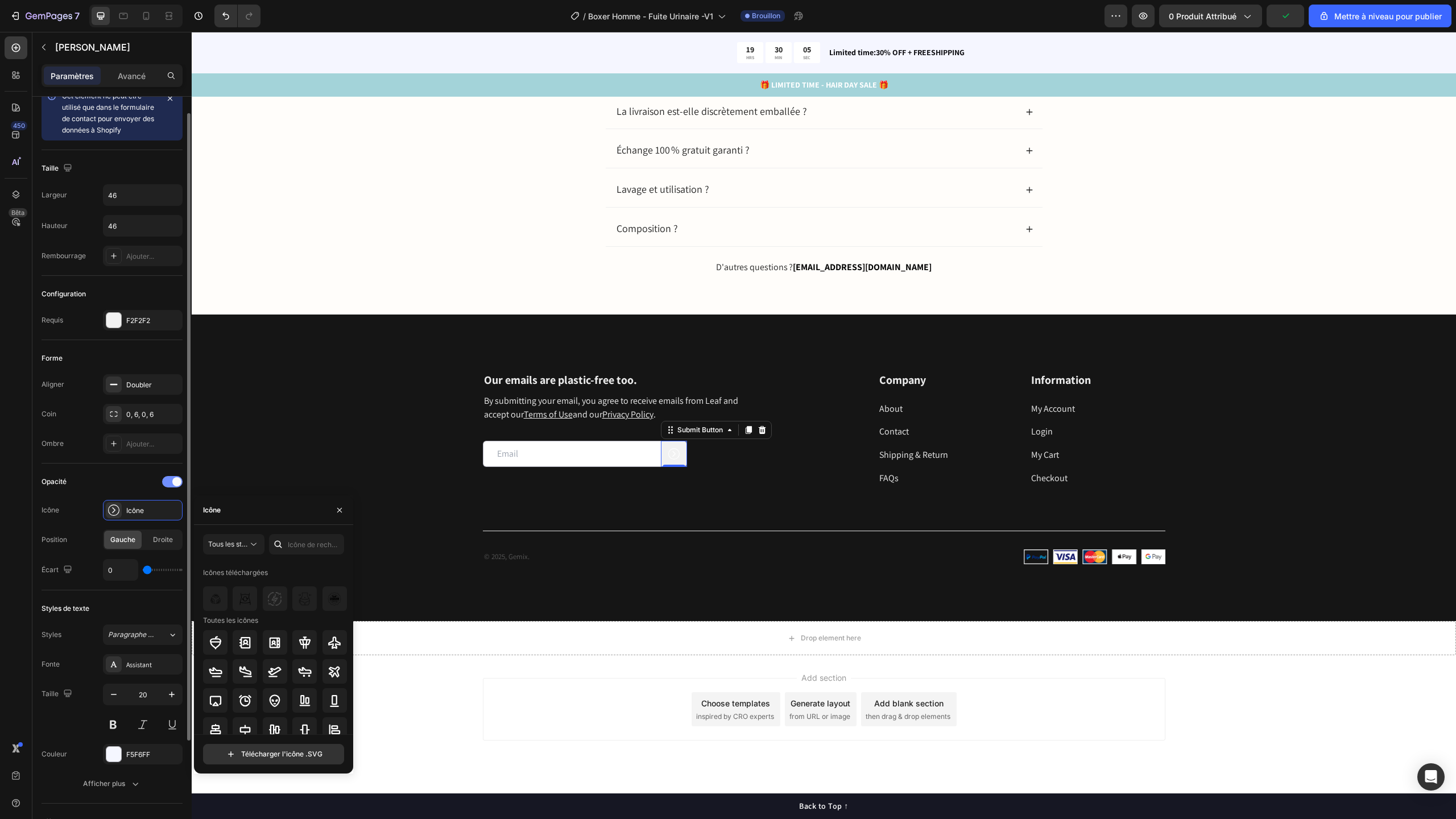
click at [176, 483] on span at bounding box center [176, 482] width 9 height 9
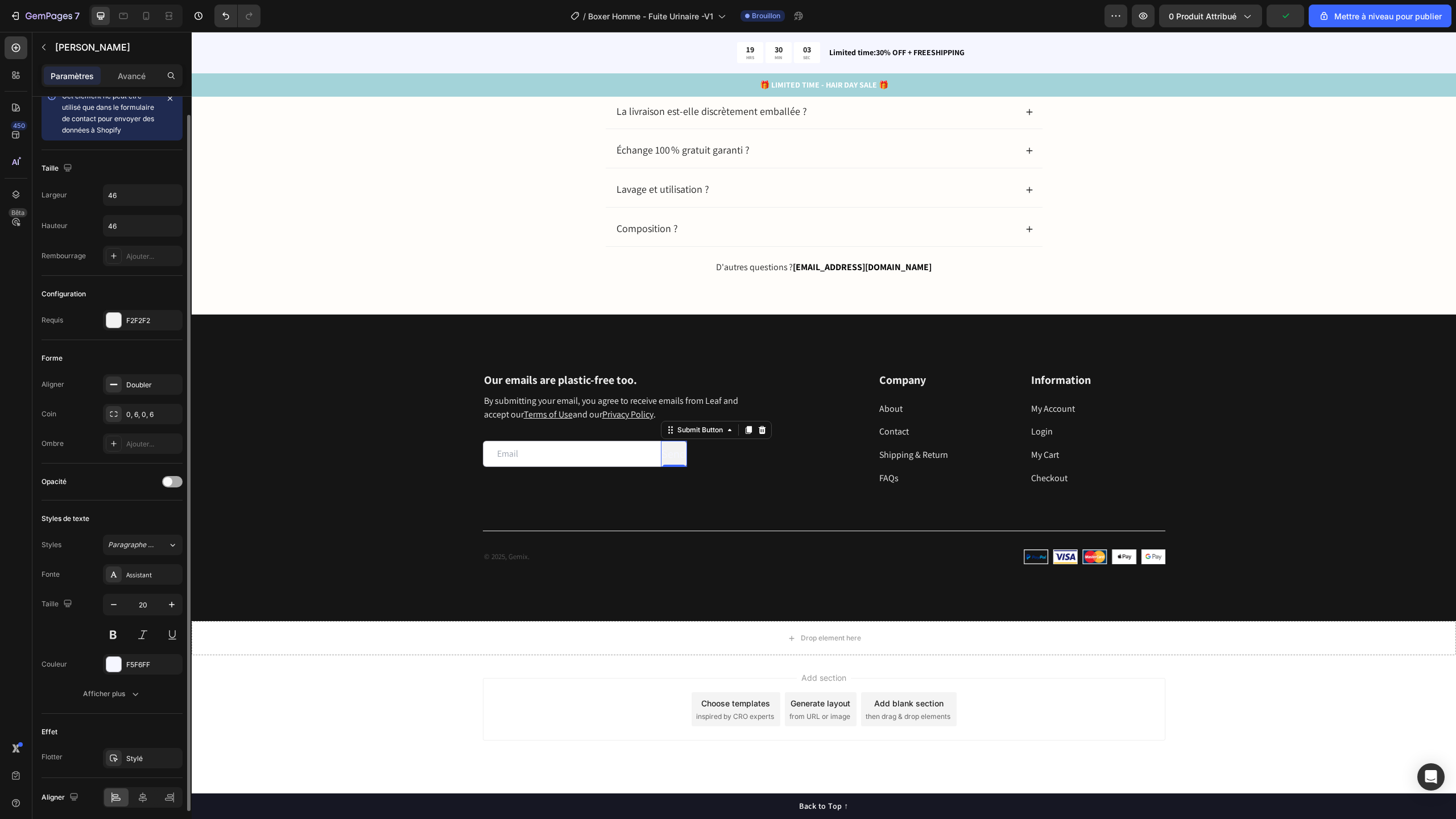
click at [174, 483] on div at bounding box center [172, 481] width 20 height 11
click at [147, 511] on div "Icône" at bounding box center [153, 511] width 54 height 11
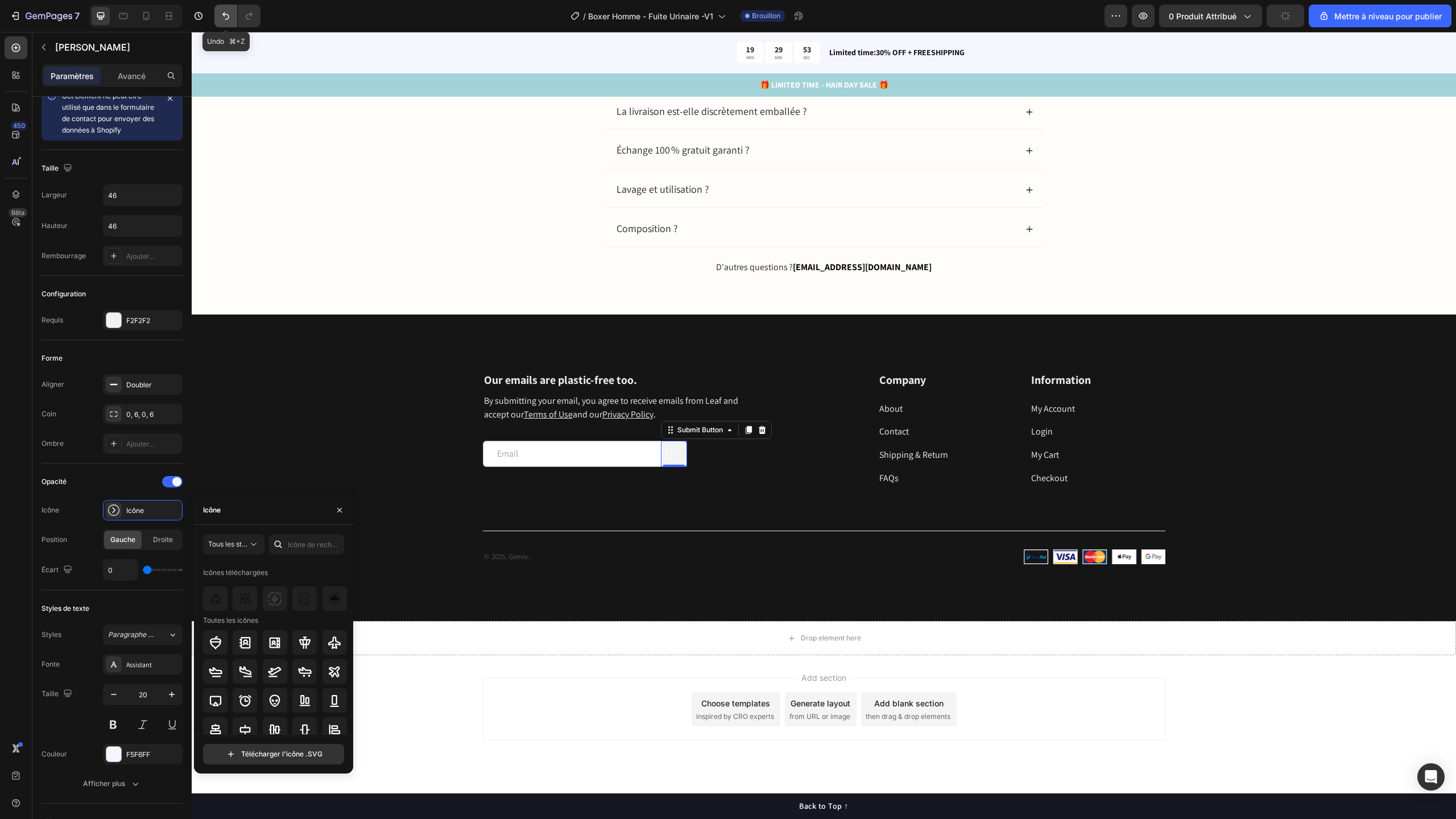
click at [233, 21] on button "Annuler/Rétablir" at bounding box center [226, 16] width 23 height 23
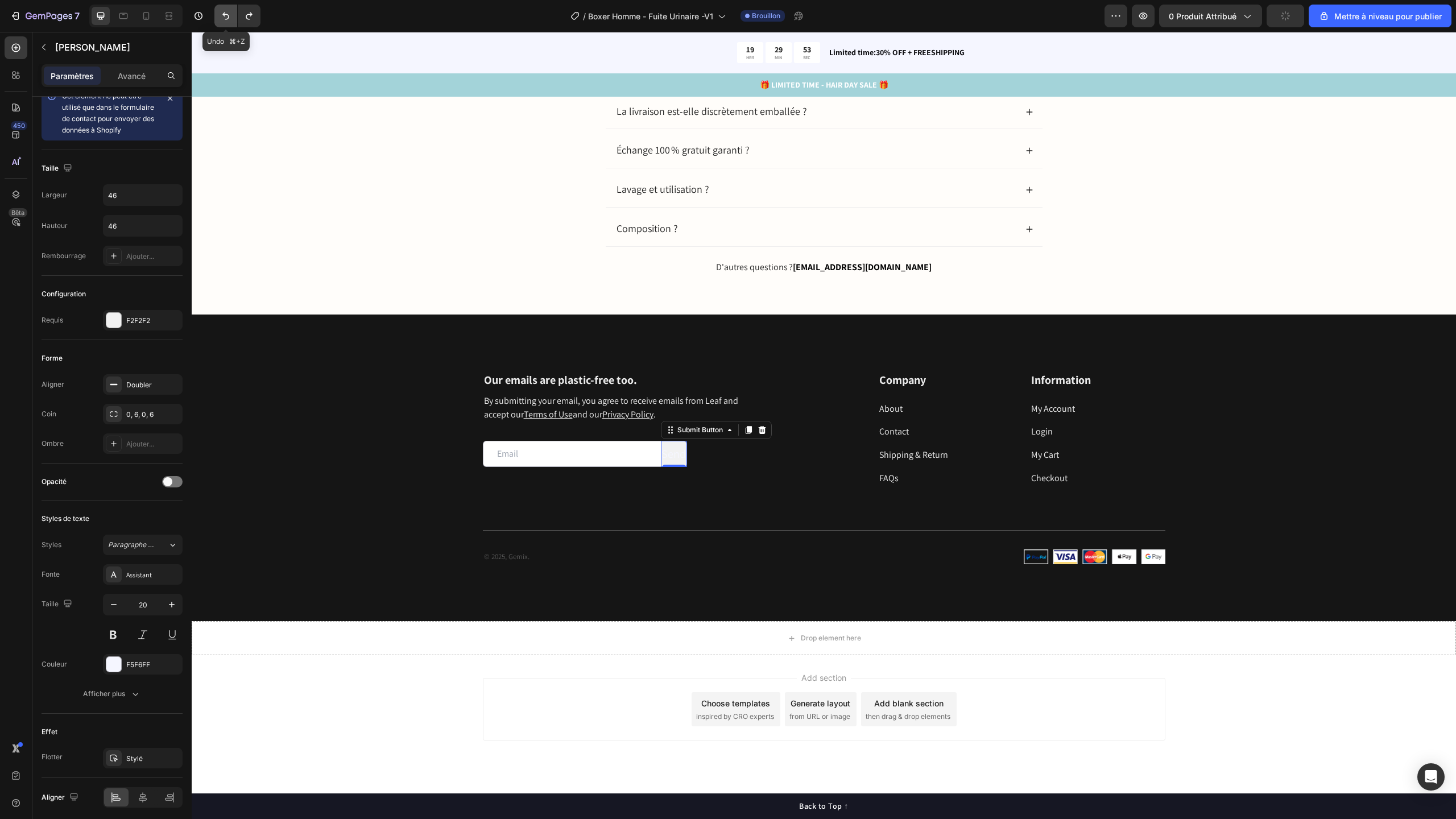
click at [231, 18] on icon "Annuler/Rétablir" at bounding box center [226, 16] width 11 height 11
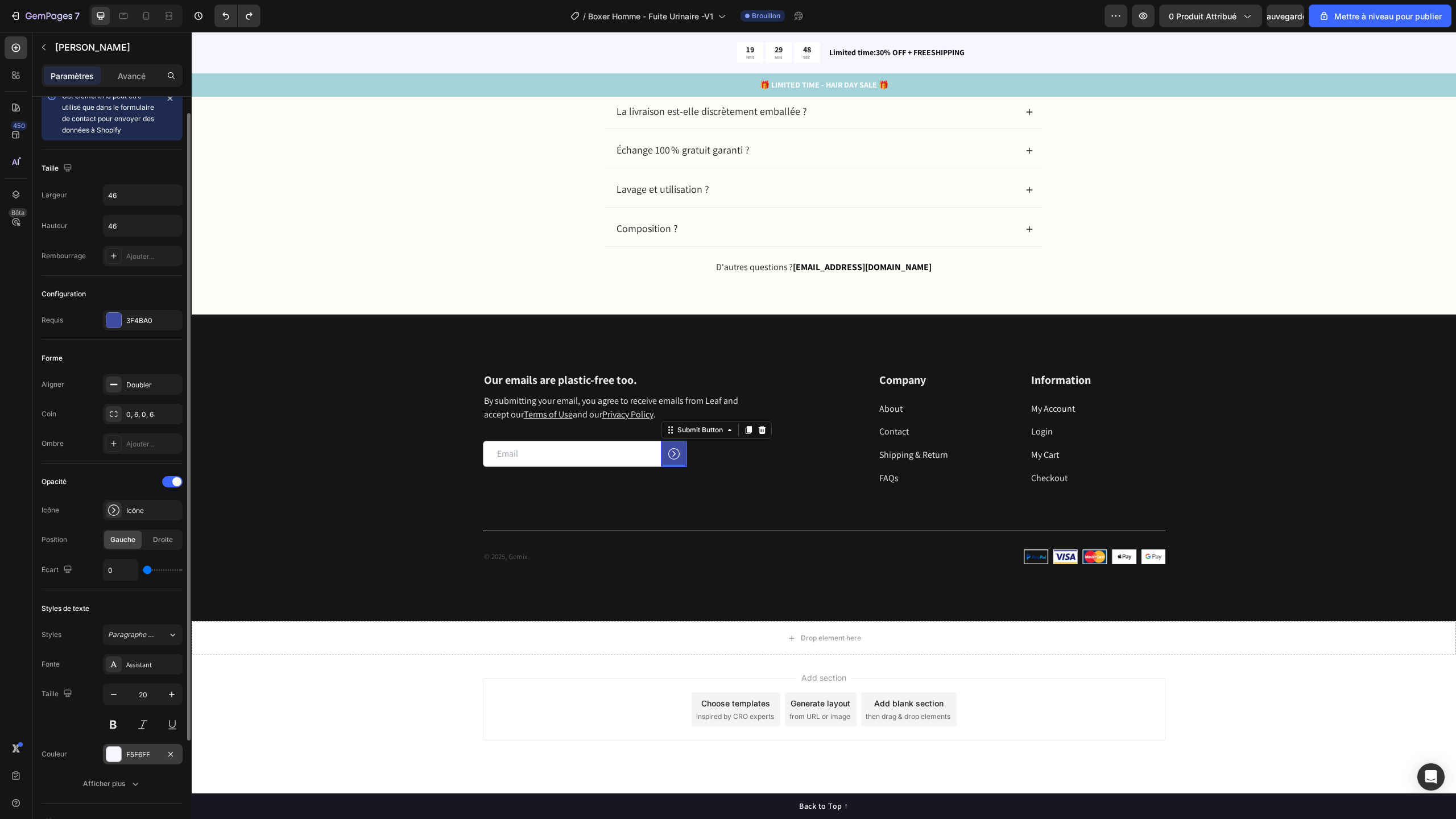
click at [150, 751] on font "F5F6FF" at bounding box center [138, 755] width 24 height 9
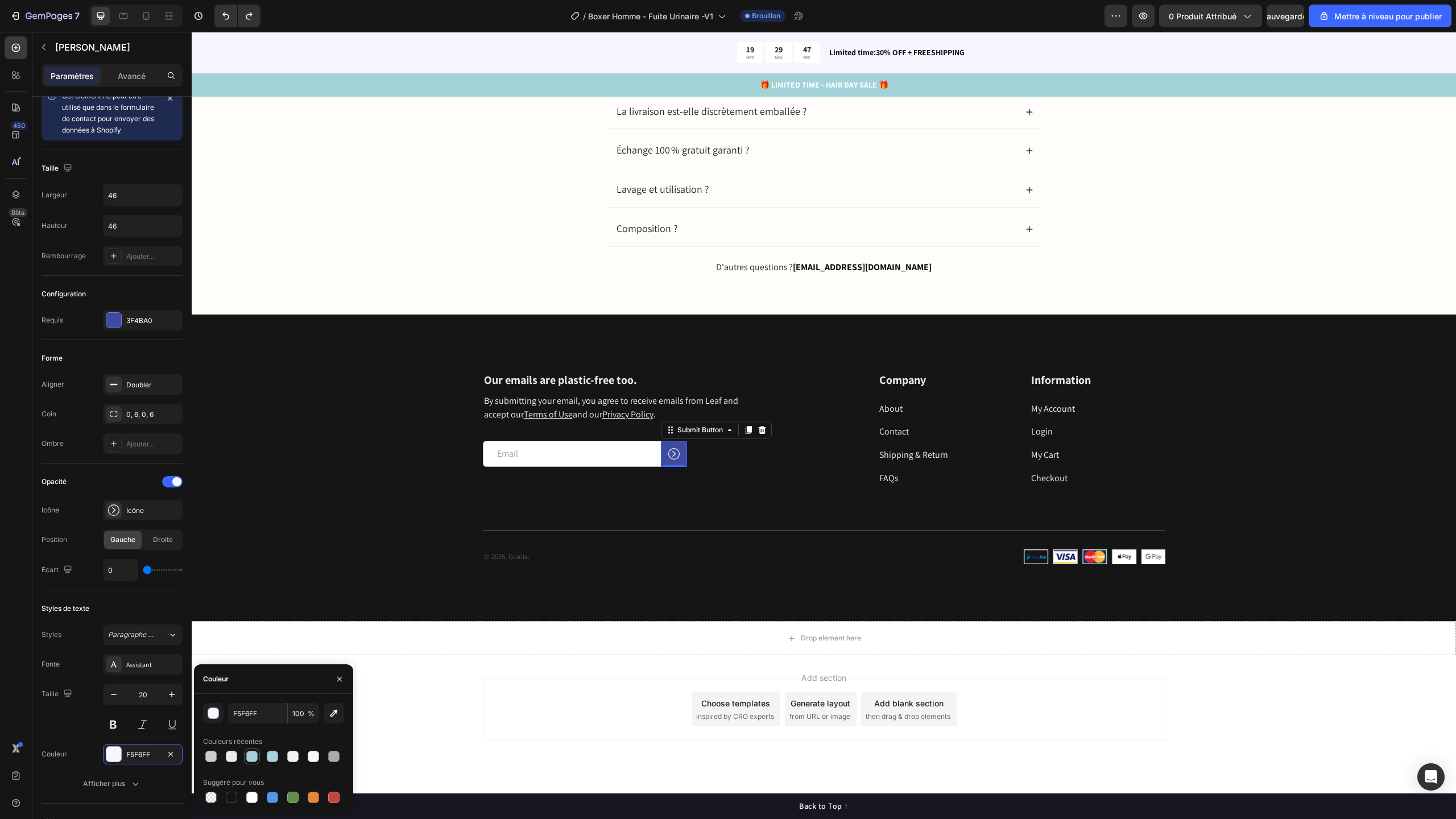
click at [251, 756] on div at bounding box center [252, 756] width 11 height 11
type input "A3D3D9"
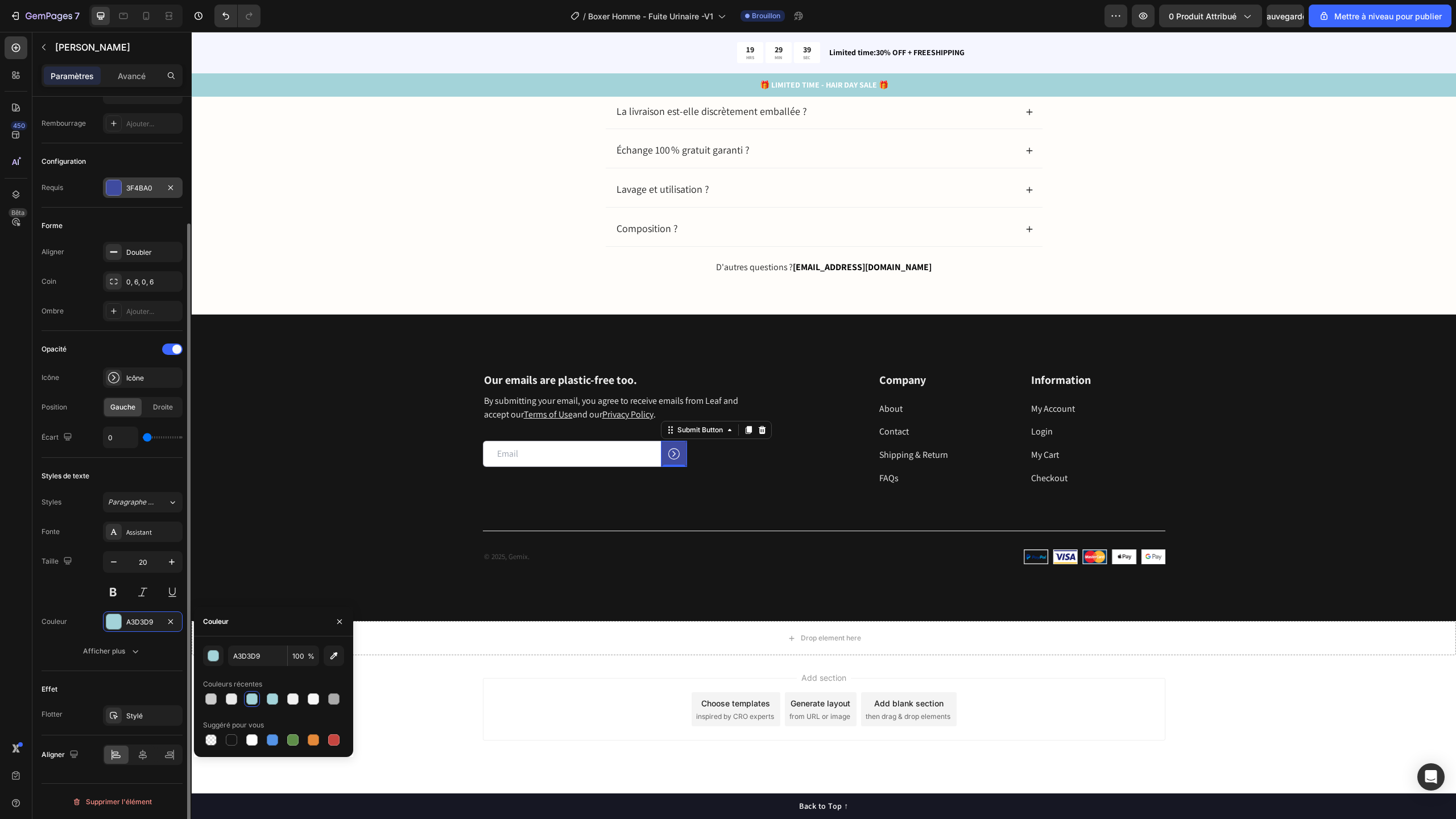
click at [132, 190] on font "3F4BA0" at bounding box center [140, 188] width 26 height 9
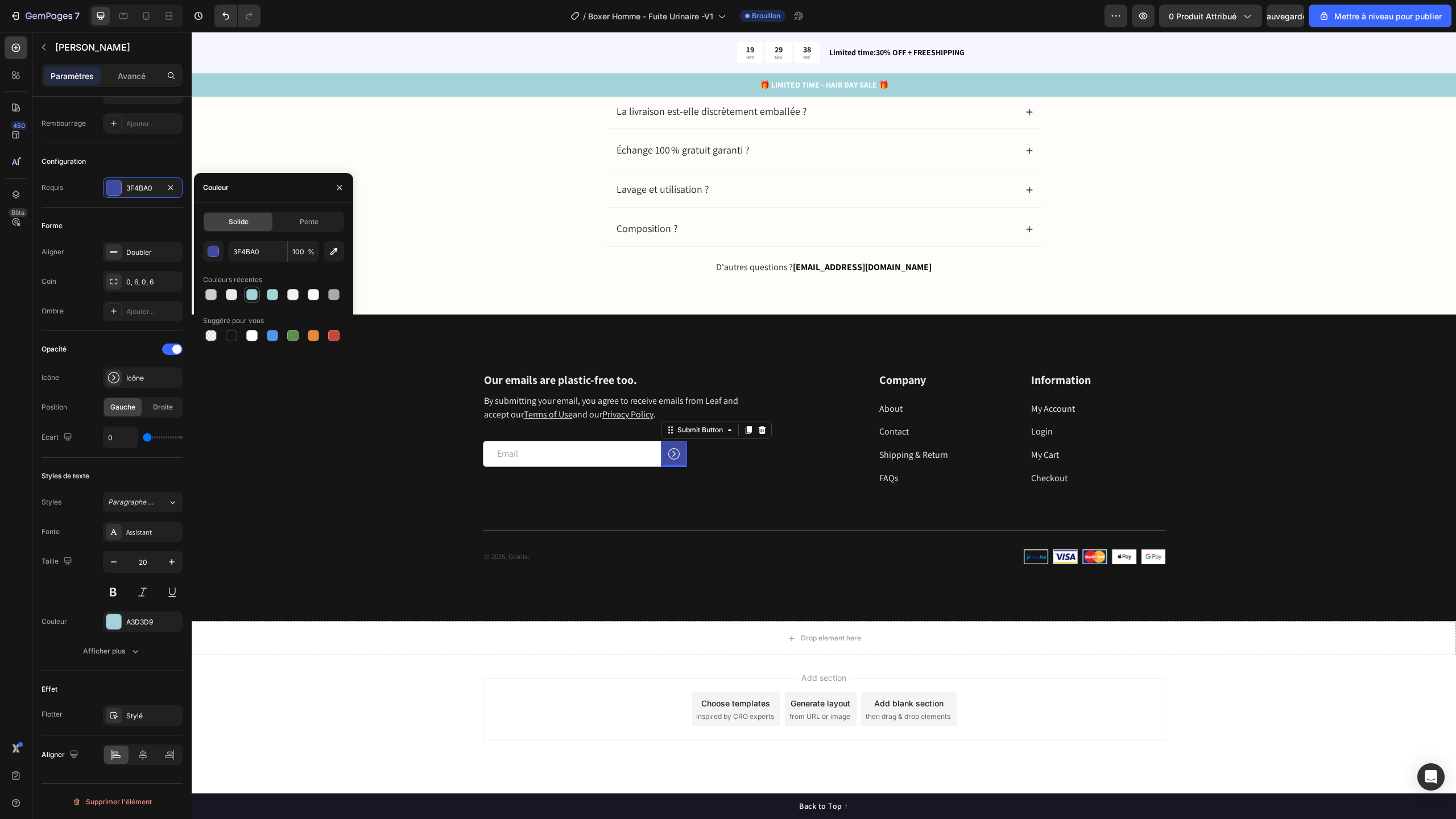
click at [251, 296] on div at bounding box center [252, 294] width 11 height 11
type input "A3D3D9"
click at [156, 617] on div "A3D3D9" at bounding box center [143, 622] width 33 height 11
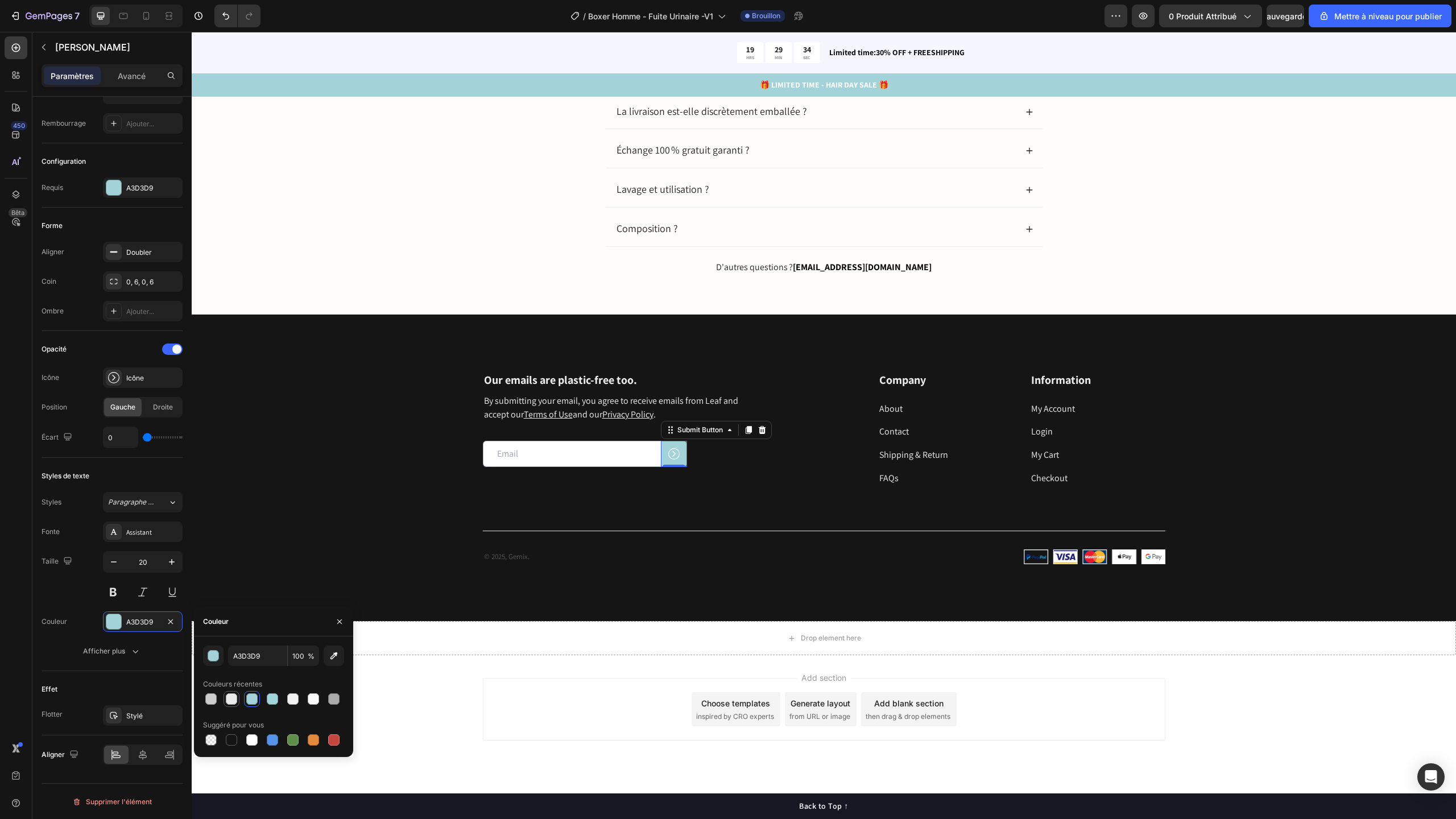
click at [226, 700] on div at bounding box center [231, 699] width 11 height 11
type input "EAEAEA"
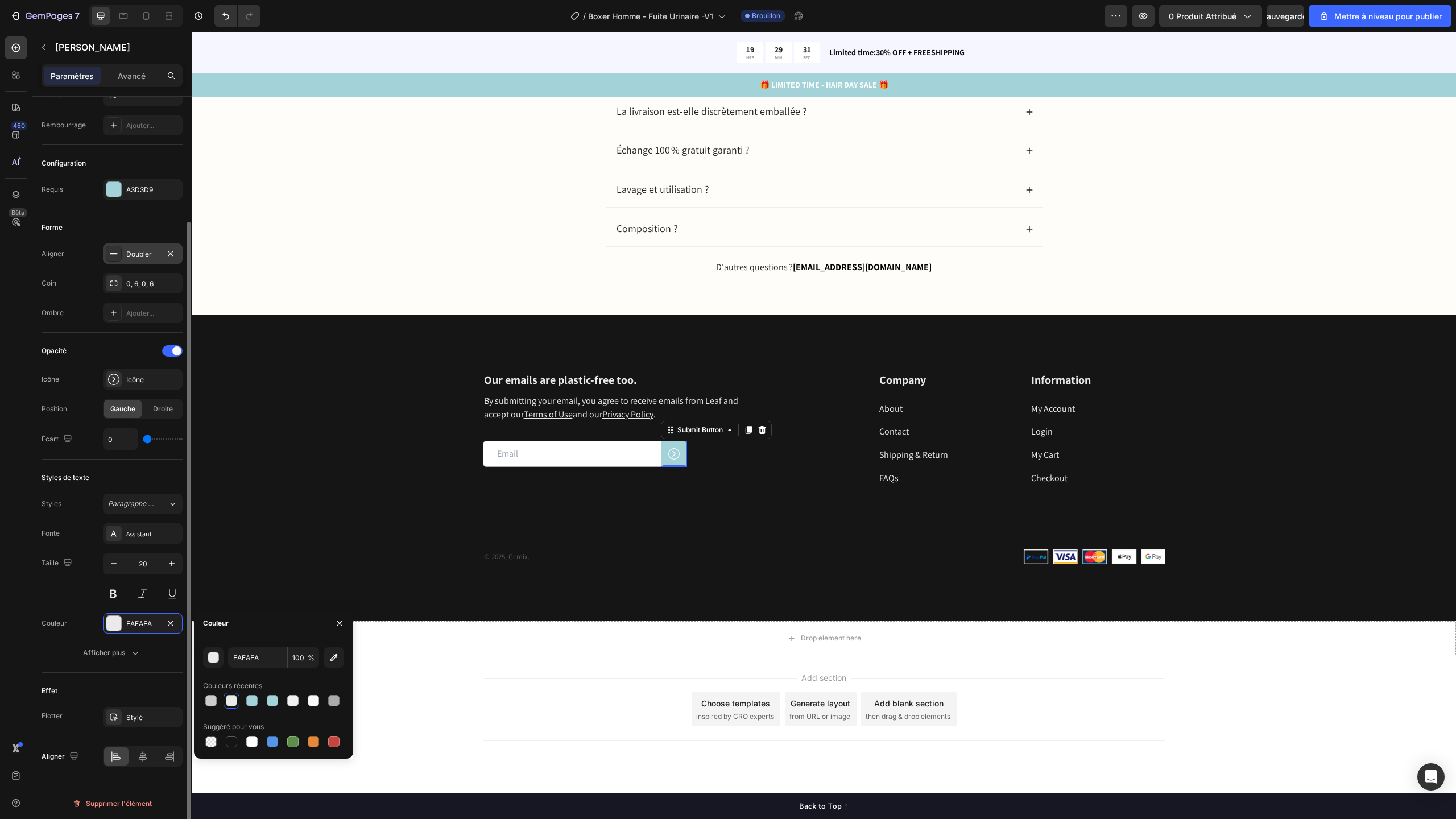
scroll to position [153, 0]
click at [133, 656] on icon "button" at bounding box center [135, 650] width 11 height 11
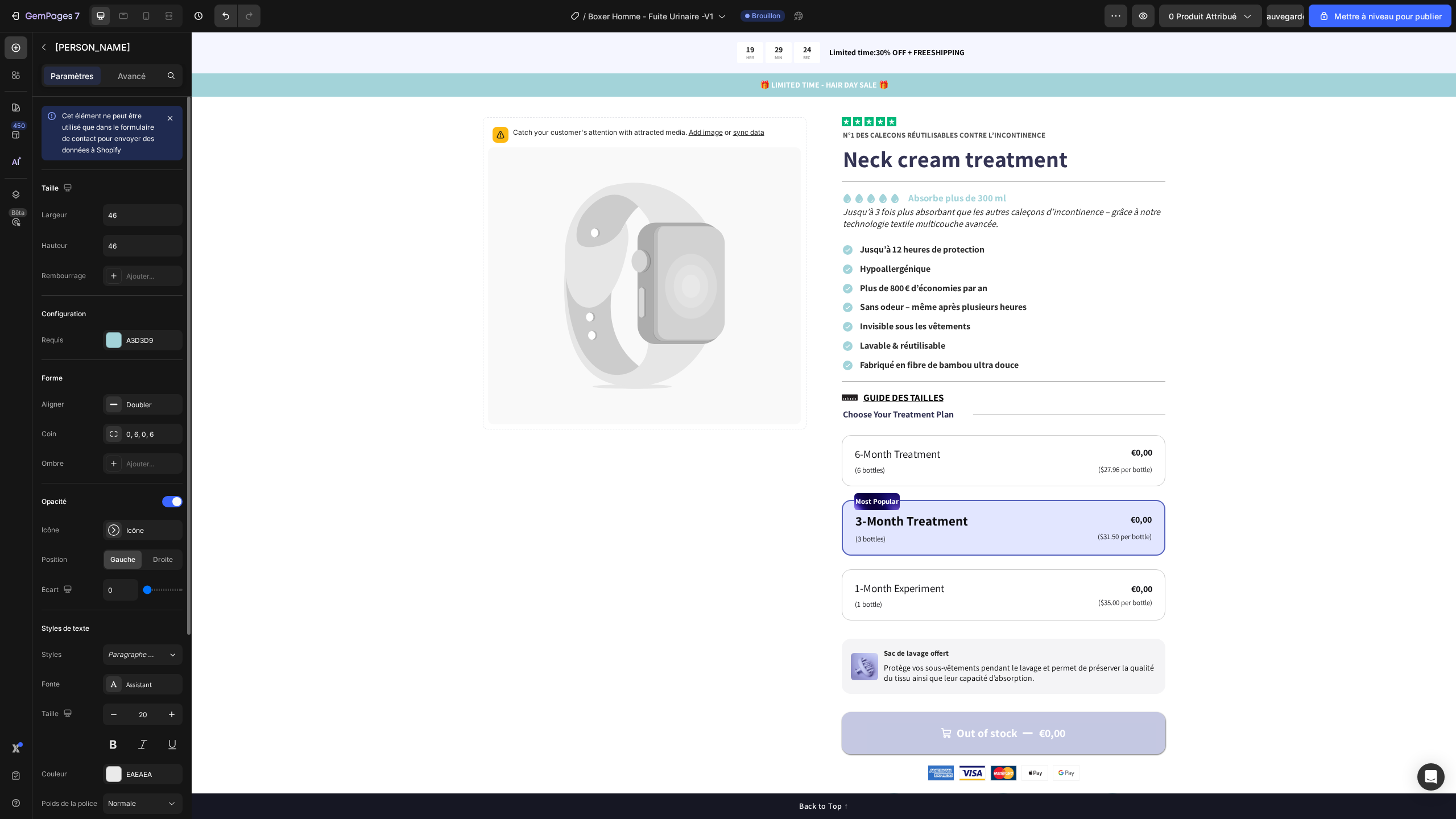
scroll to position [0, 0]
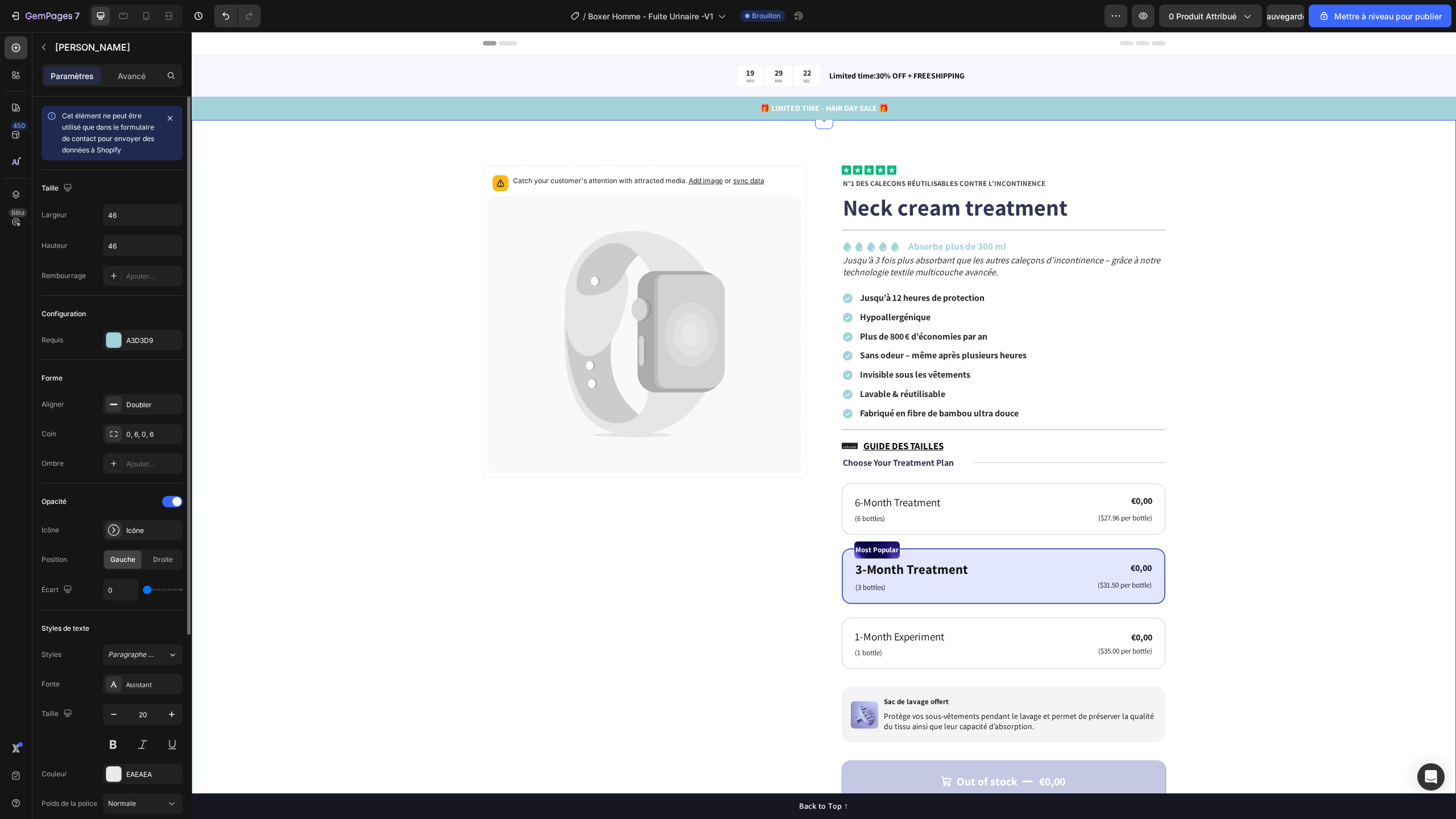
click at [800, 149] on div "Catch your customer's attention with attracted media. Add image or sync data Pr…" at bounding box center [823, 751] width 1265 height 1261
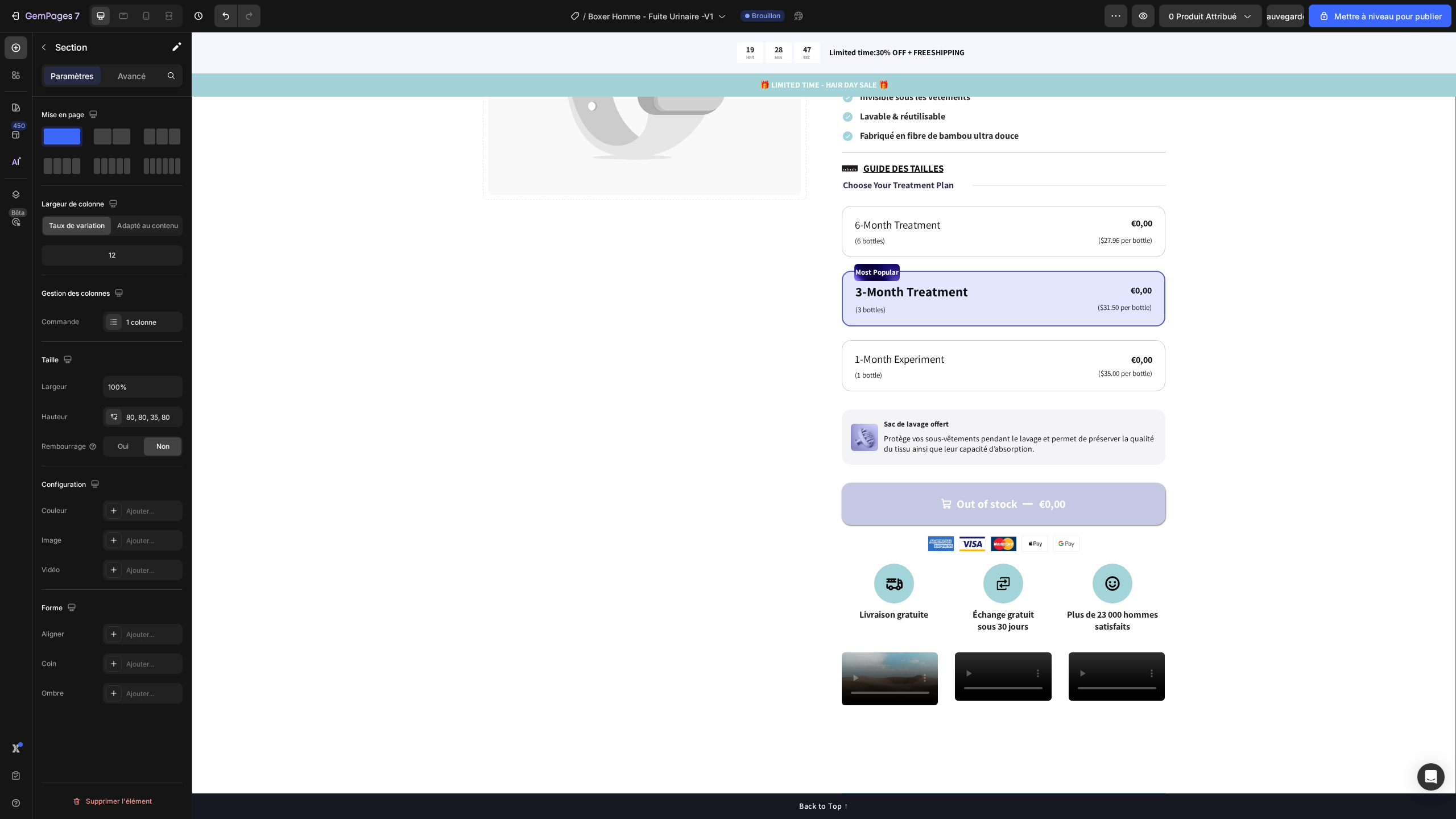
scroll to position [277, 0]
click at [936, 420] on div "Sac de lavage offert" at bounding box center [1020, 426] width 274 height 12
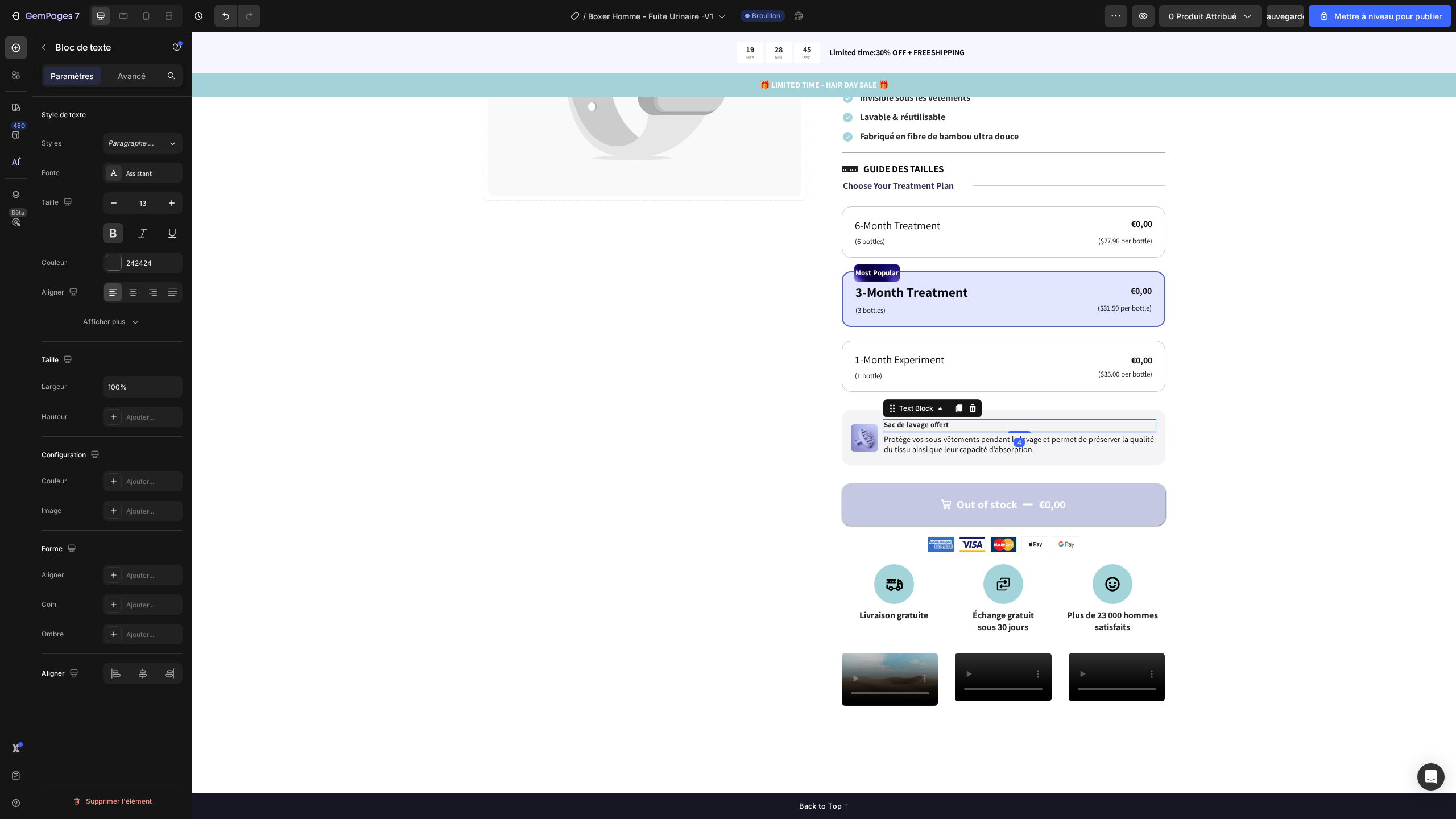
click at [935, 422] on p "Sac de lavage offert" at bounding box center [1019, 425] width 271 height 10
click at [922, 427] on p "Sac de lavage offert" at bounding box center [1019, 425] width 271 height 10
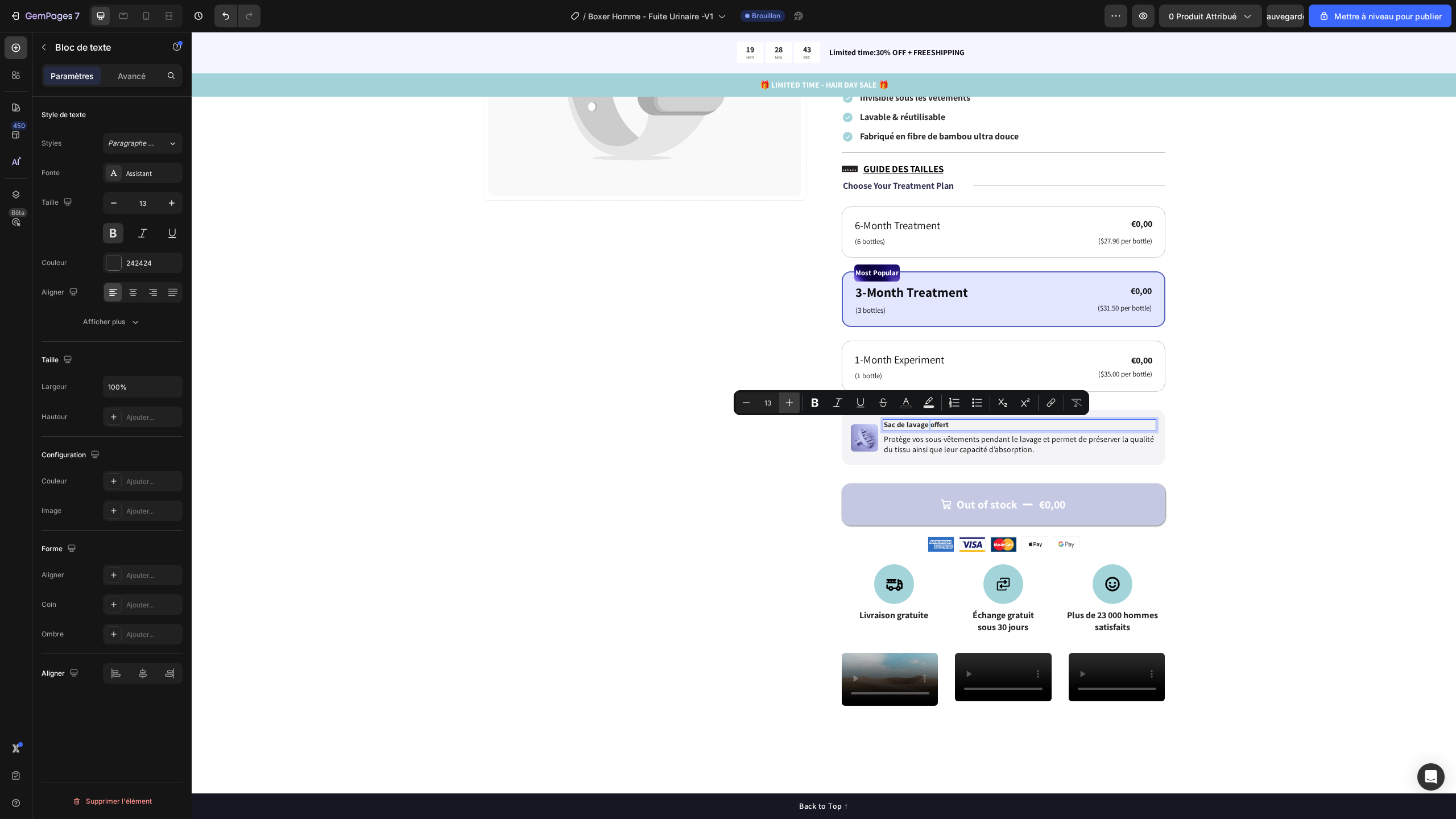
click at [791, 405] on icon "Editor contextual toolbar" at bounding box center [789, 402] width 11 height 11
type input "15"
click at [914, 442] on span "Protège vos sous-vêtements pendant le lavage et permet de préserver la qualité …" at bounding box center [1019, 444] width 270 height 20
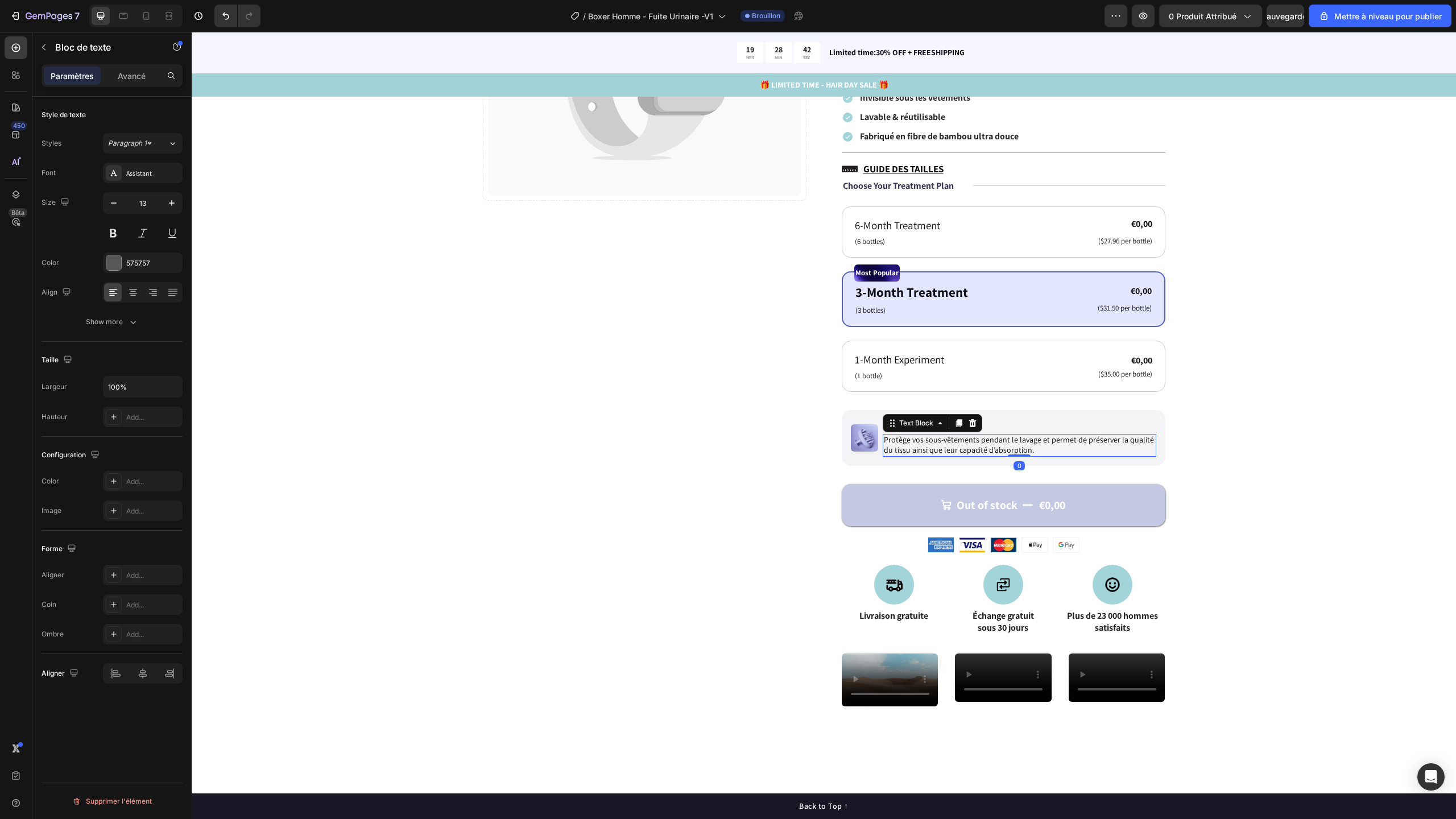
click at [914, 442] on span "Protège vos sous-vêtements pendant le lavage et permet de préserver la qualité …" at bounding box center [1019, 444] width 270 height 20
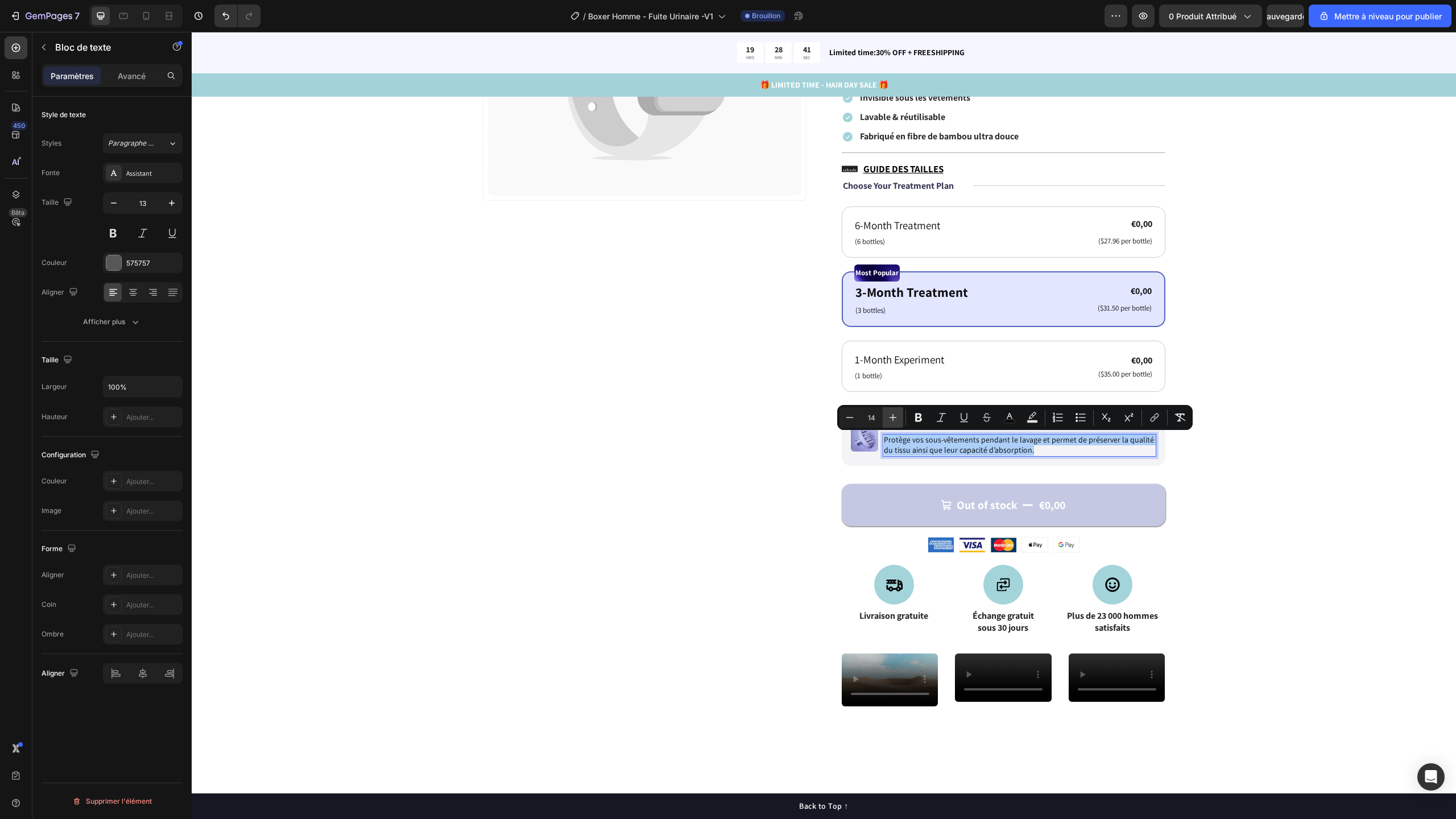
click at [891, 412] on icon "Editor contextual toolbar" at bounding box center [893, 417] width 11 height 11
type input "15"
click at [943, 463] on div "Image Sac de lavage offert Text Block Protège vos sous-vêtements pendant le lav…" at bounding box center [1003, 438] width 324 height 56
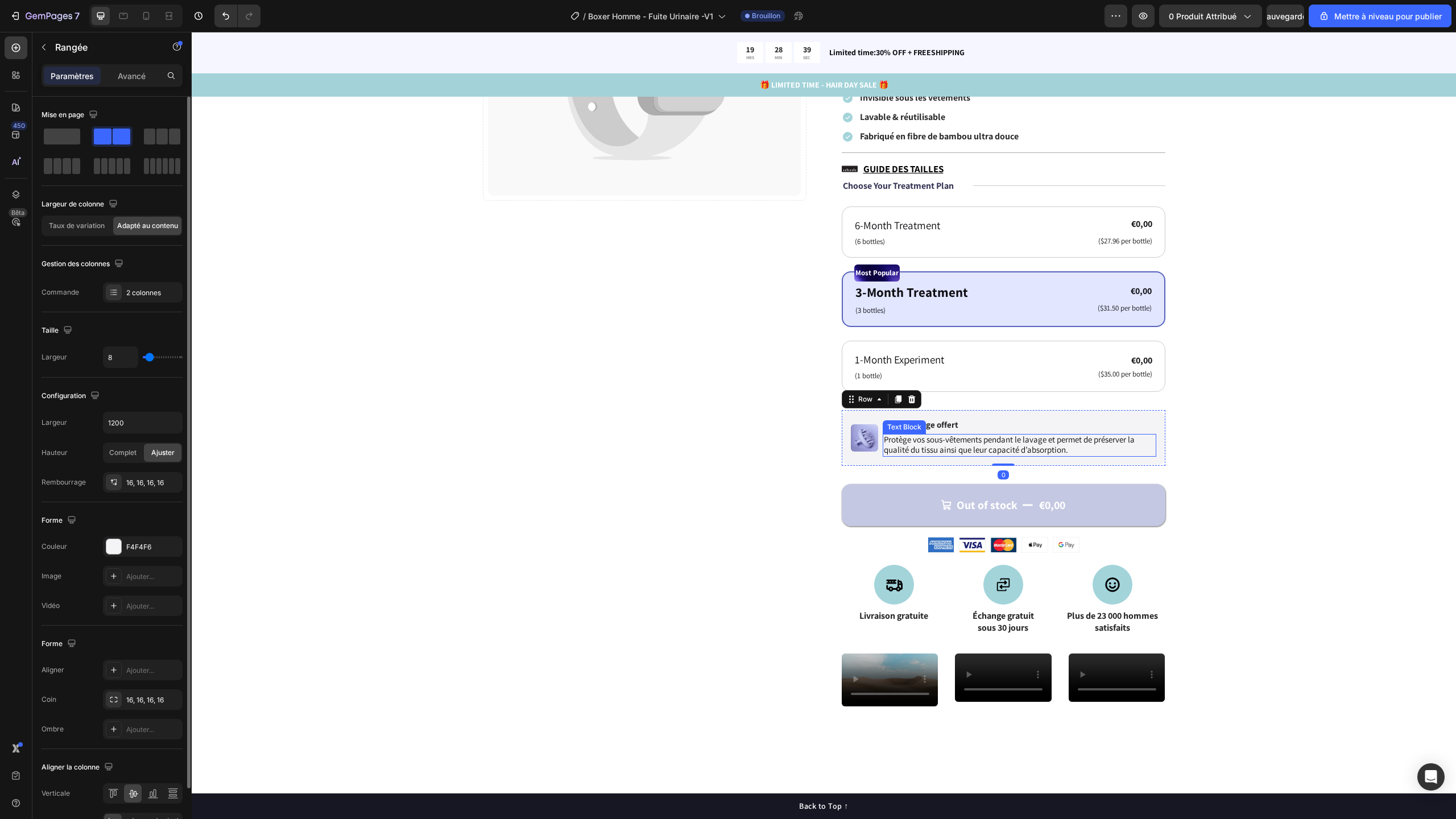
click at [921, 427] on span "Sac de lavage offert" at bounding box center [921, 425] width 75 height 11
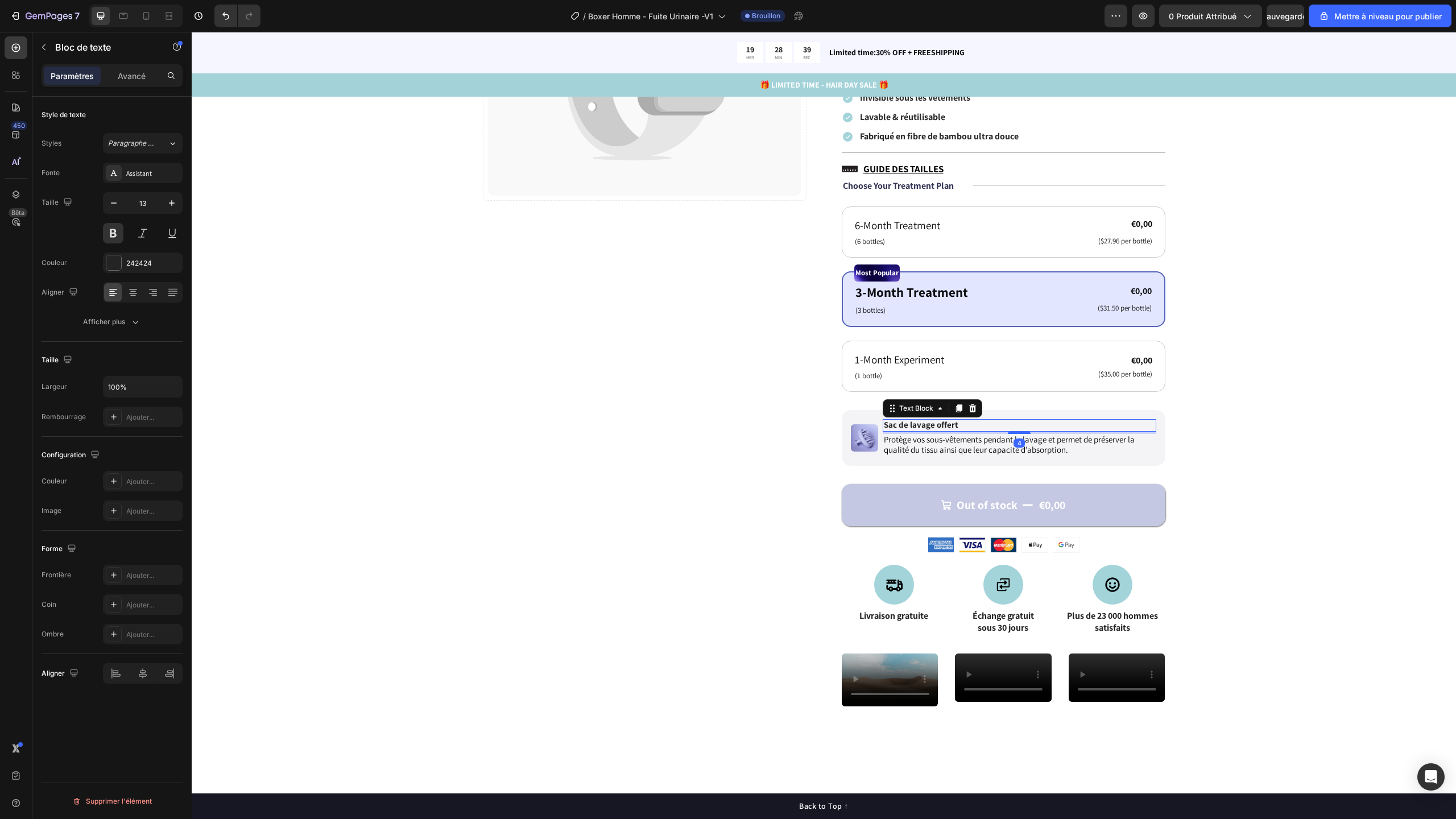
click at [921, 427] on span "Sac de lavage offert" at bounding box center [921, 425] width 75 height 11
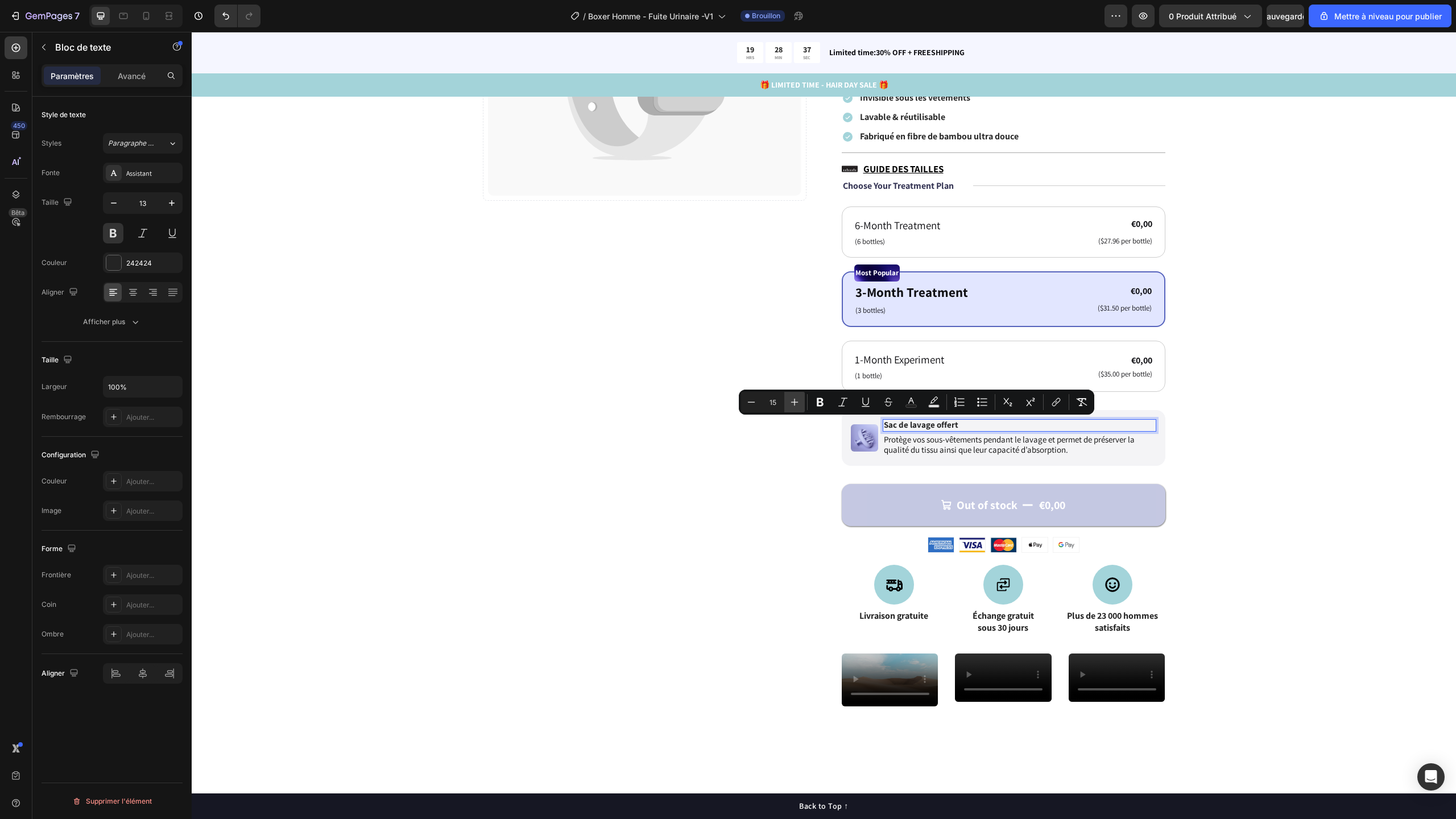
click at [797, 401] on icon "Editor contextual toolbar" at bounding box center [794, 402] width 11 height 11
type input "16"
click at [929, 449] on span "Protège vos sous-vêtements pendant le lavage et permet de préserver la qualité …" at bounding box center [1009, 444] width 251 height 21
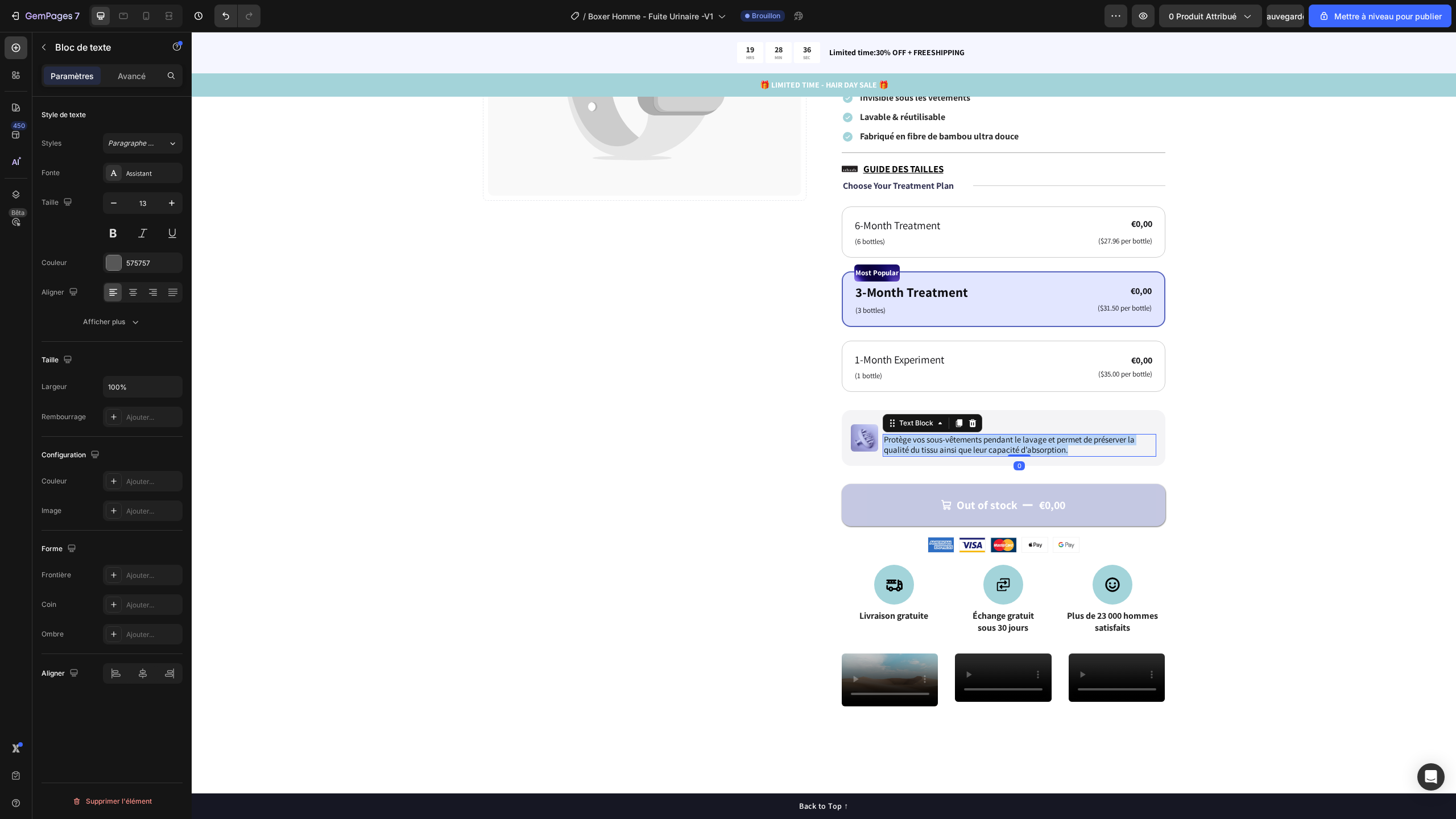
click at [929, 449] on span "Protège vos sous-vêtements pendant le lavage et permet de préserver la qualité …" at bounding box center [1009, 444] width 251 height 21
click at [1223, 487] on div "Catch your customer's attention with attracted media. Add image or sync data Pr…" at bounding box center [823, 486] width 1173 height 1196
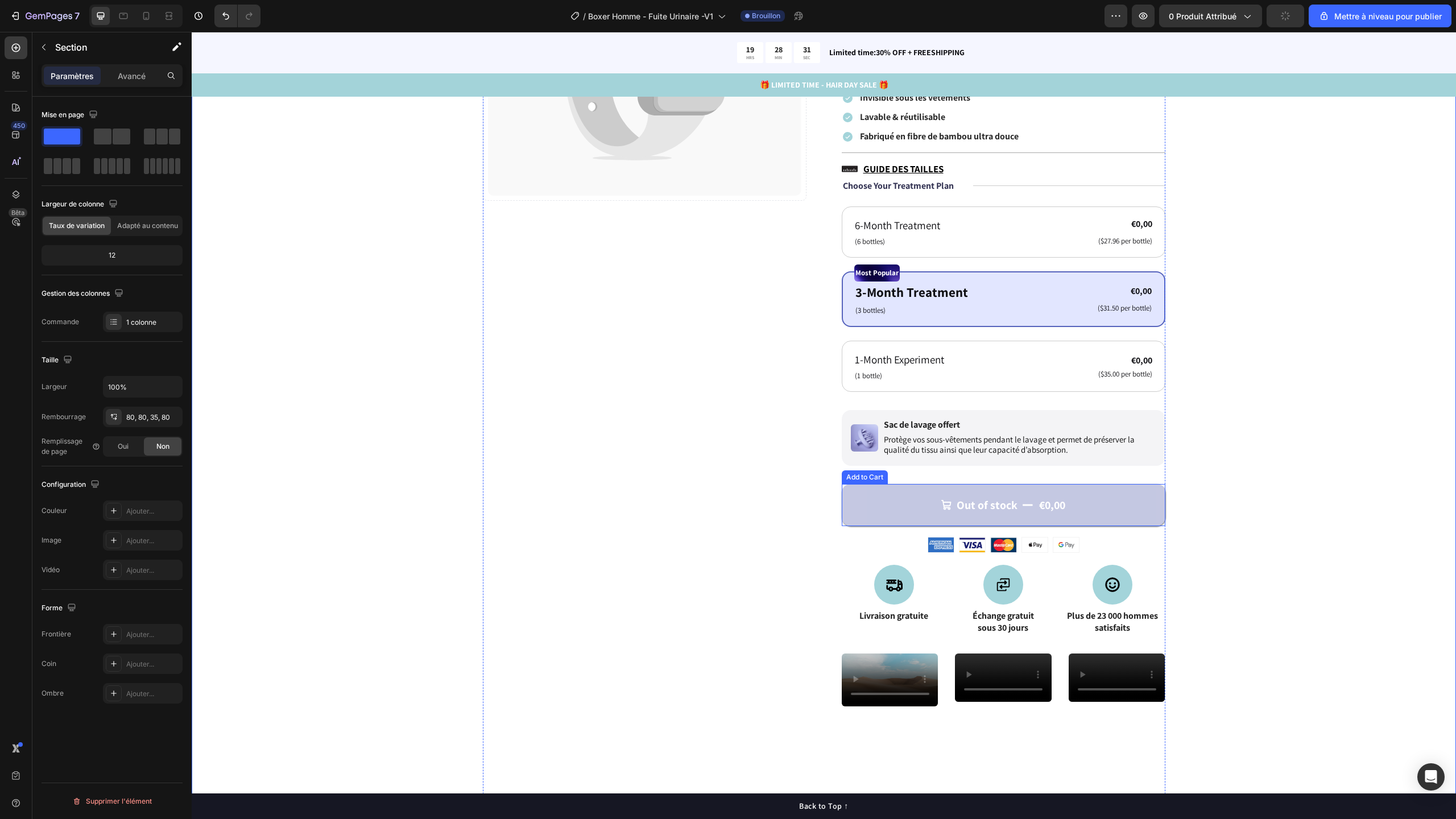
click at [1096, 499] on button "Out of stock €0,00" at bounding box center [1003, 505] width 324 height 42
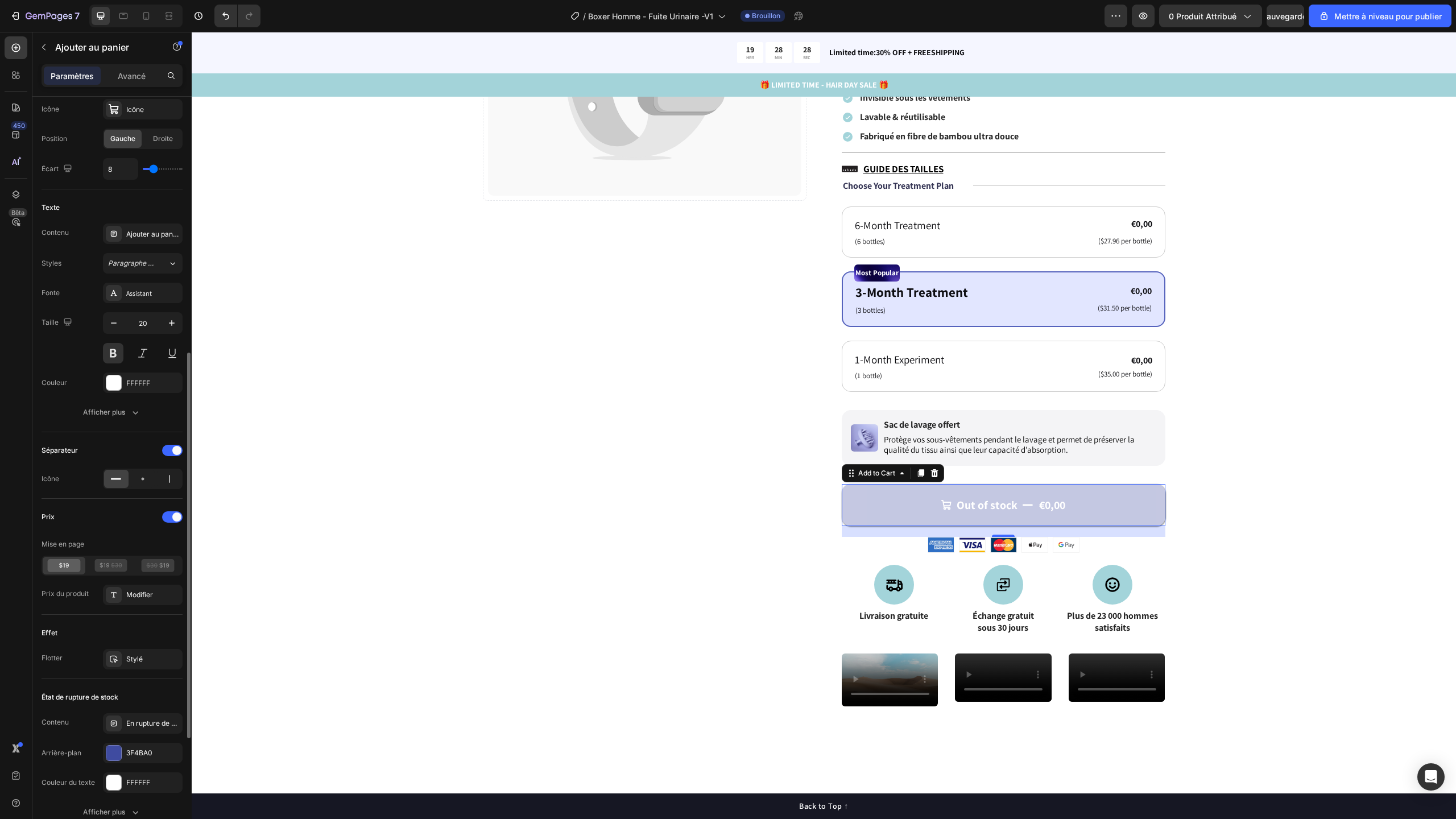
scroll to position [721, 0]
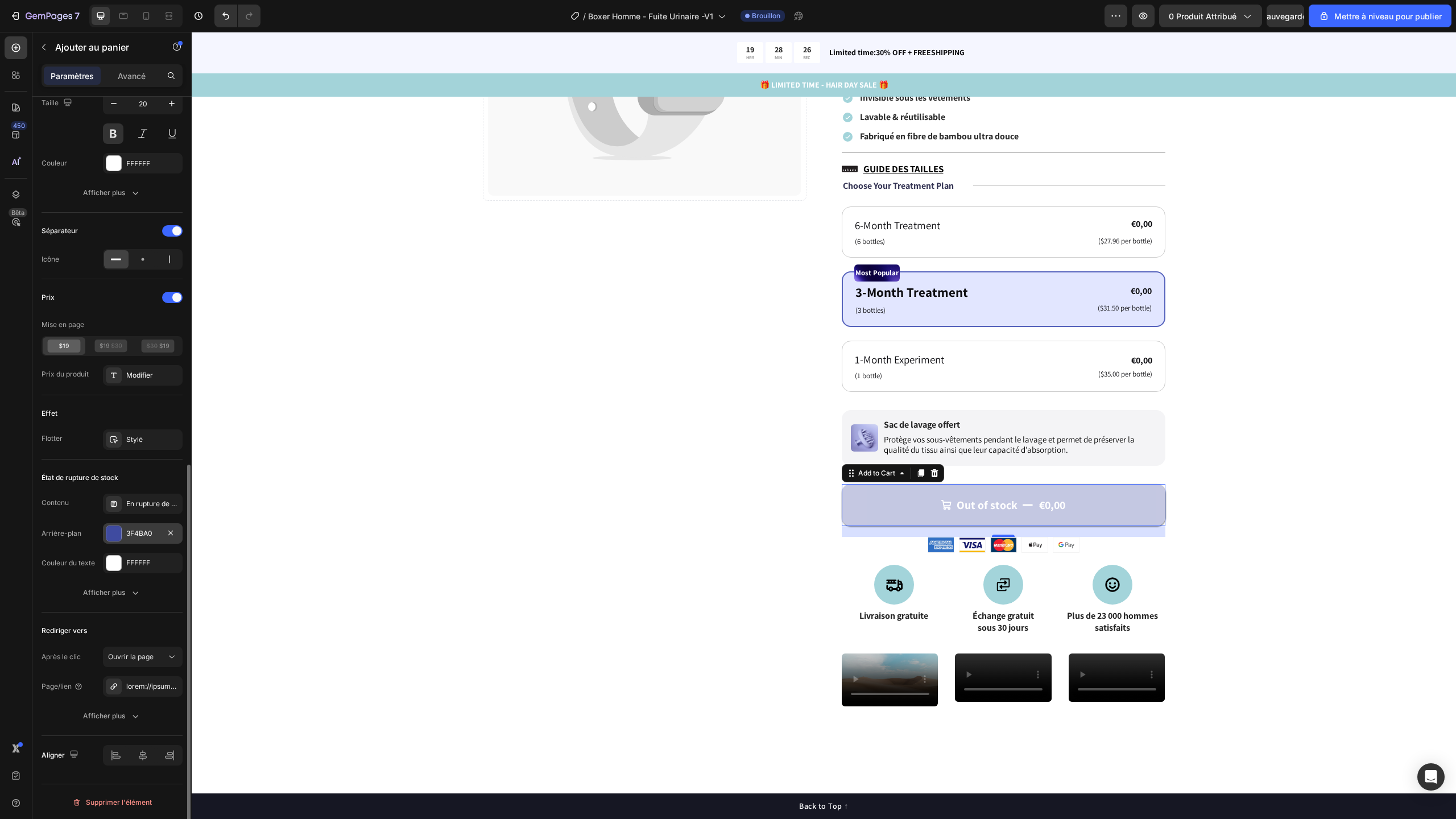
click at [127, 531] on font "3F4BA0" at bounding box center [140, 534] width 26 height 9
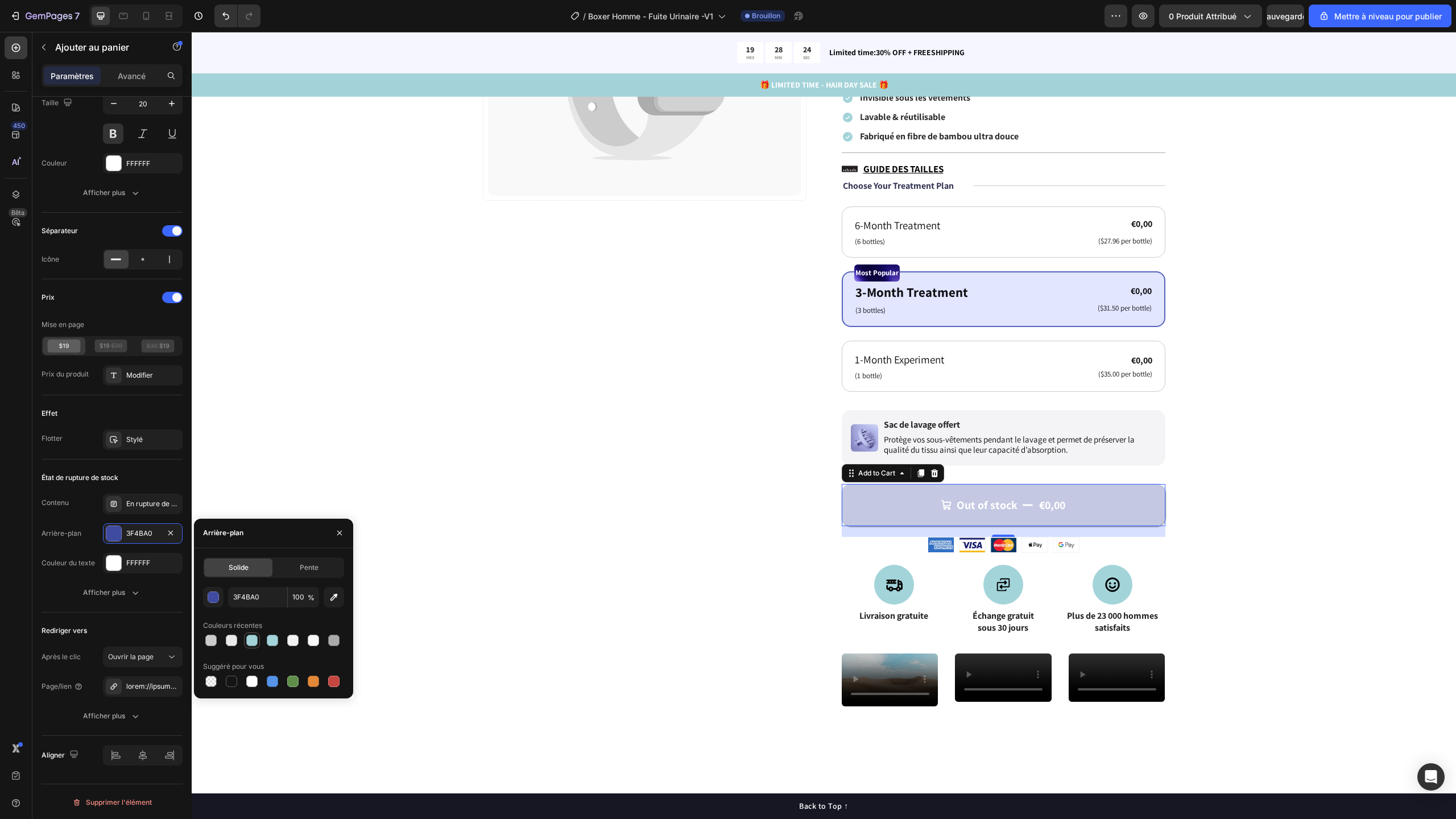
click at [259, 644] on div at bounding box center [252, 641] width 16 height 16
type input "A3D3D9"
click at [1231, 530] on div "Catch your customer's attention with attracted media. Add image or sync data Pr…" at bounding box center [823, 486] width 1173 height 1196
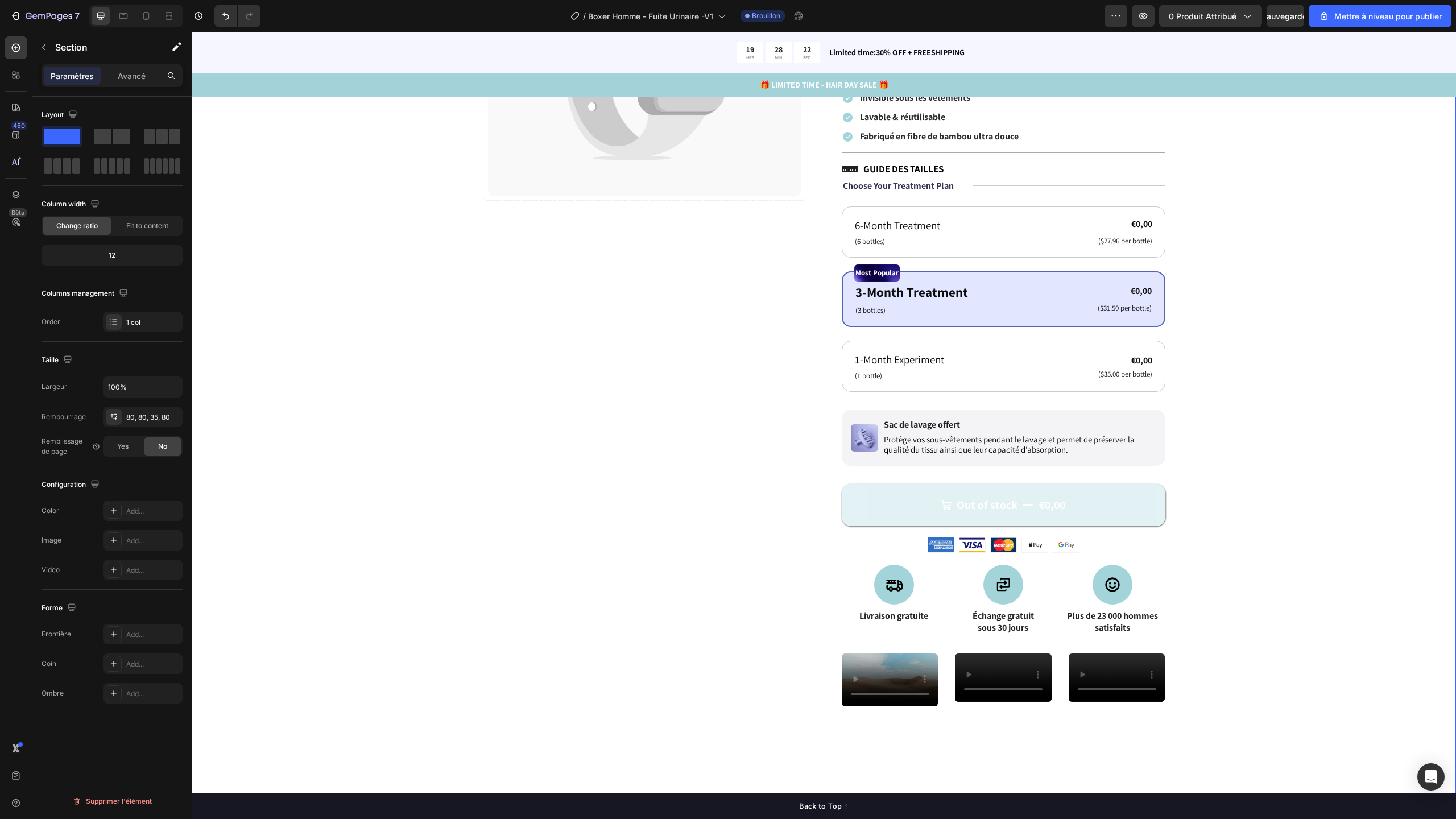
scroll to position [0, 0]
click at [1101, 516] on button "Out of stock €0,00" at bounding box center [1003, 505] width 324 height 42
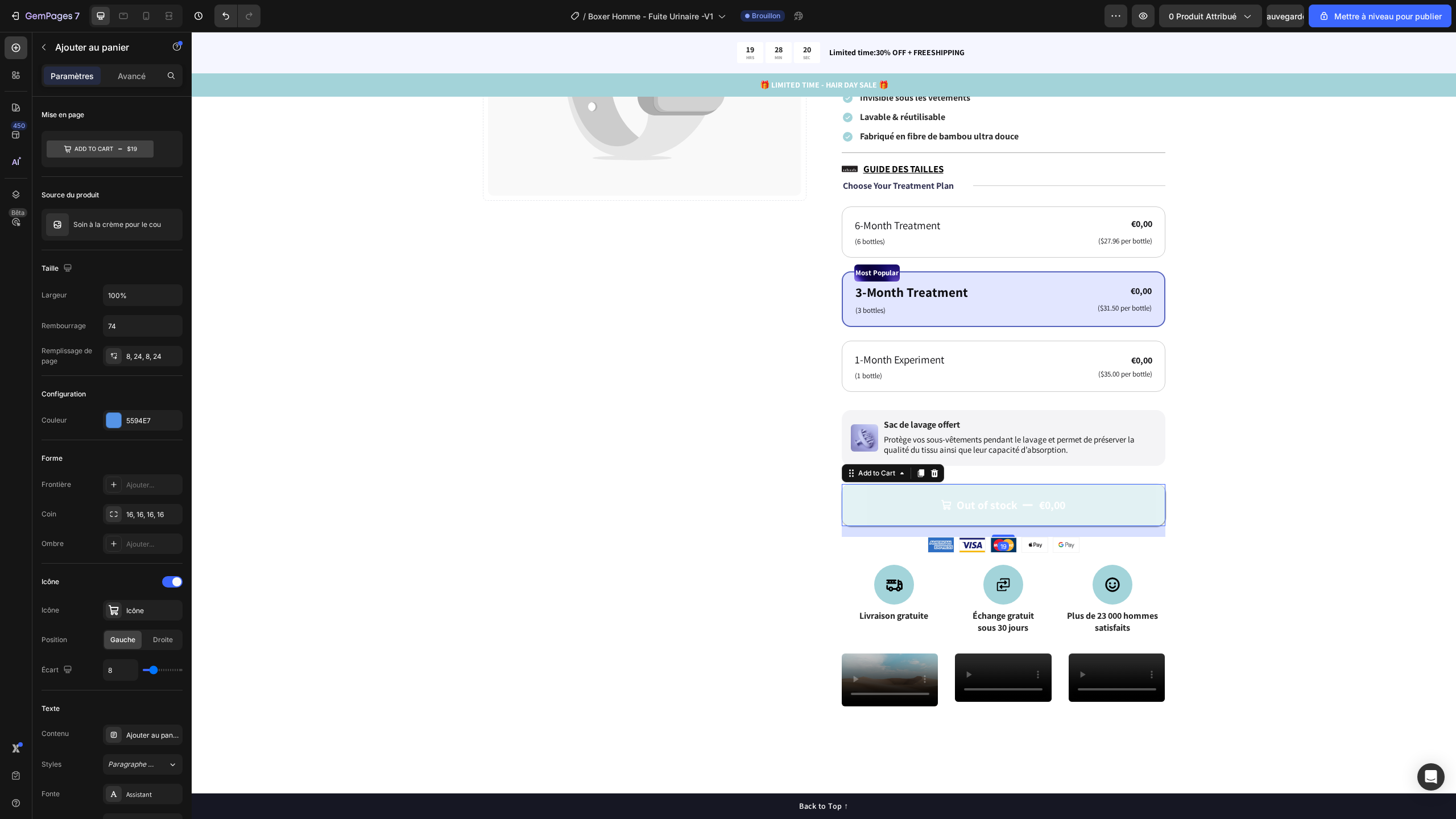
click at [1038, 505] on div "€0,00" at bounding box center [1052, 505] width 28 height 17
click at [1000, 505] on p "Out of stock" at bounding box center [986, 505] width 61 height 15
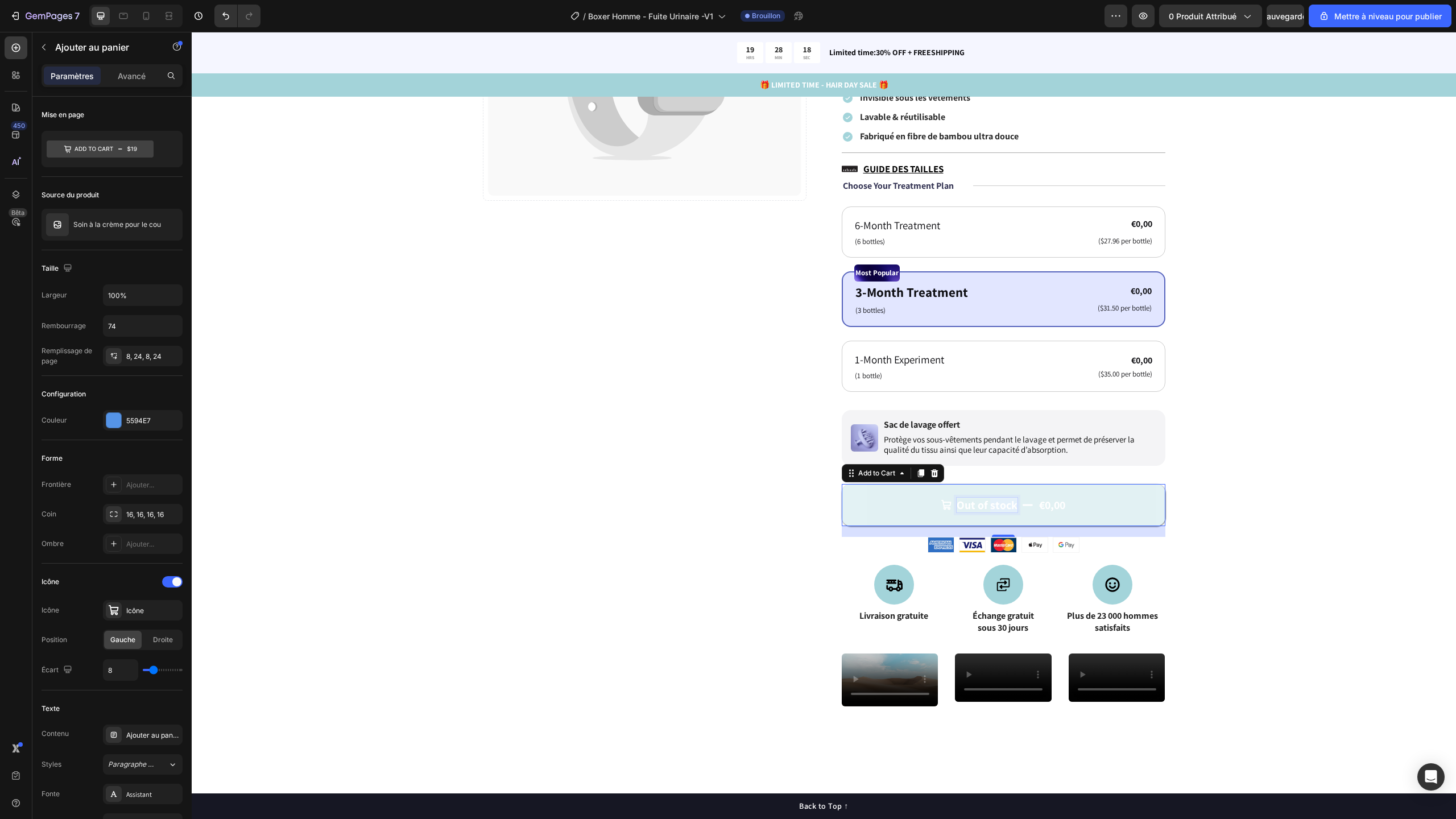
click at [1000, 505] on p "Out of stock" at bounding box center [986, 505] width 61 height 15
click at [1080, 512] on button "Out of stock €0,00" at bounding box center [1003, 505] width 324 height 42
click at [1040, 501] on div "€0,00" at bounding box center [1052, 505] width 28 height 17
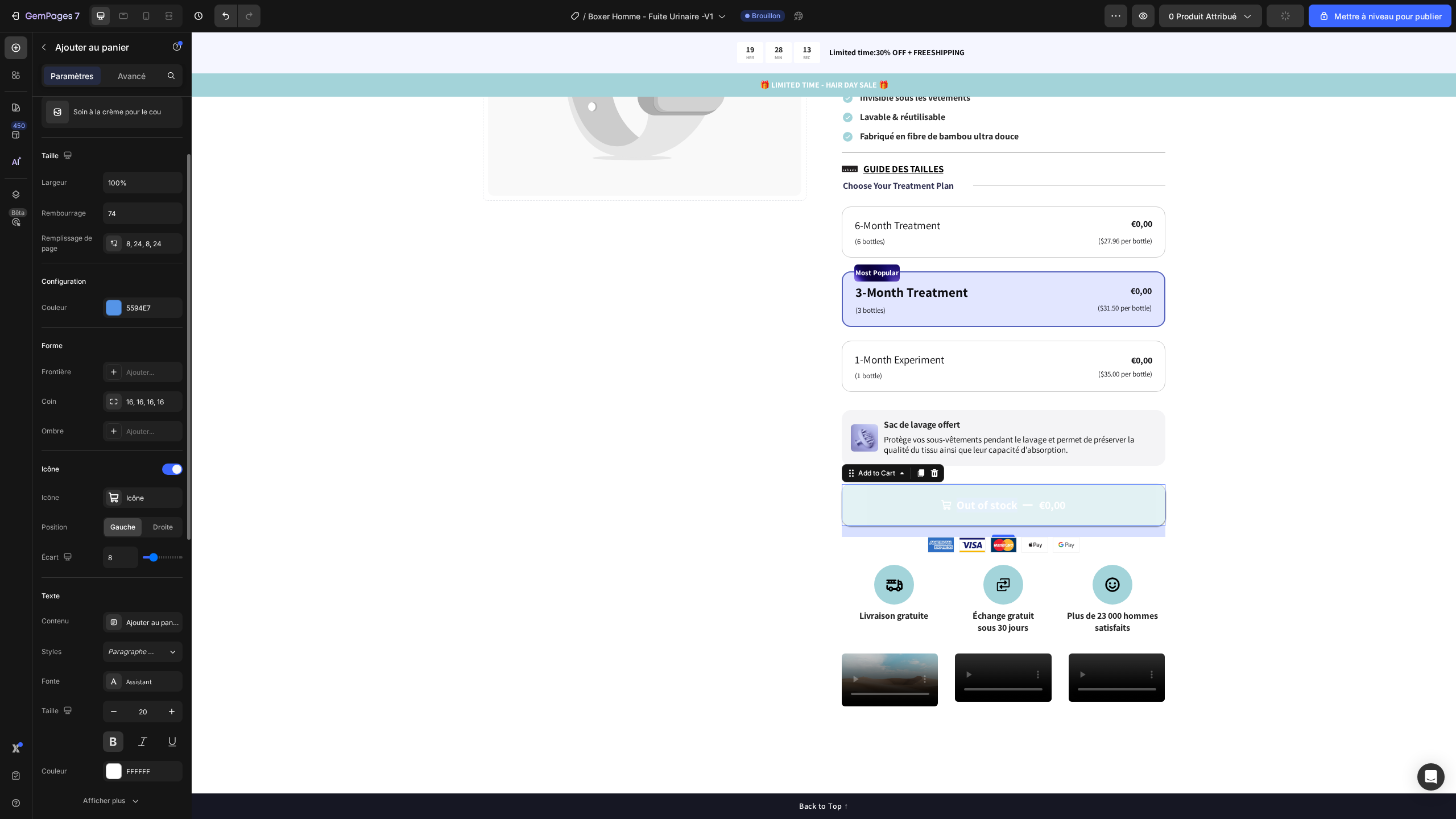
scroll to position [560, 0]
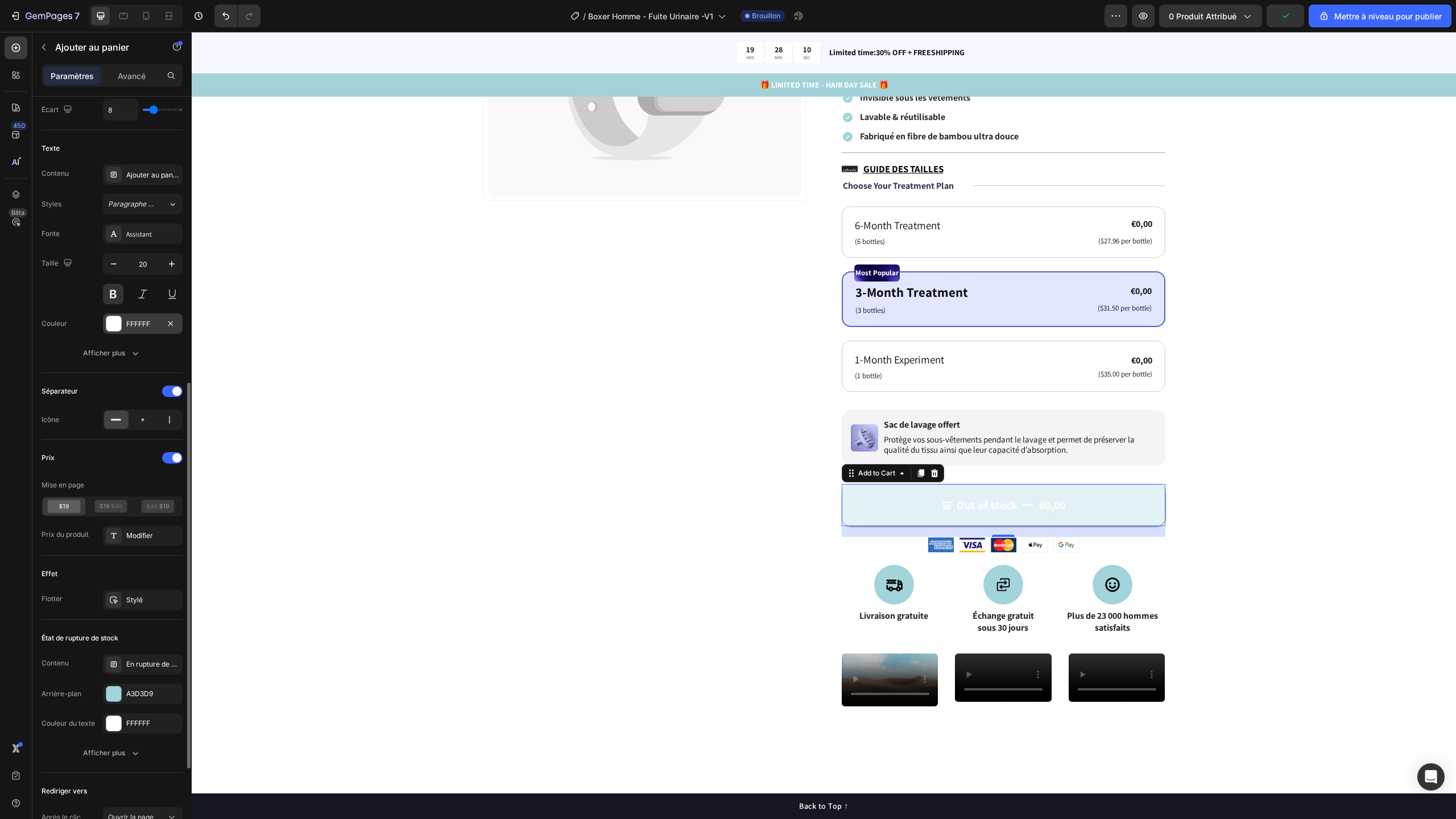
click at [135, 330] on div "FFFFFF" at bounding box center [142, 323] width 80 height 20
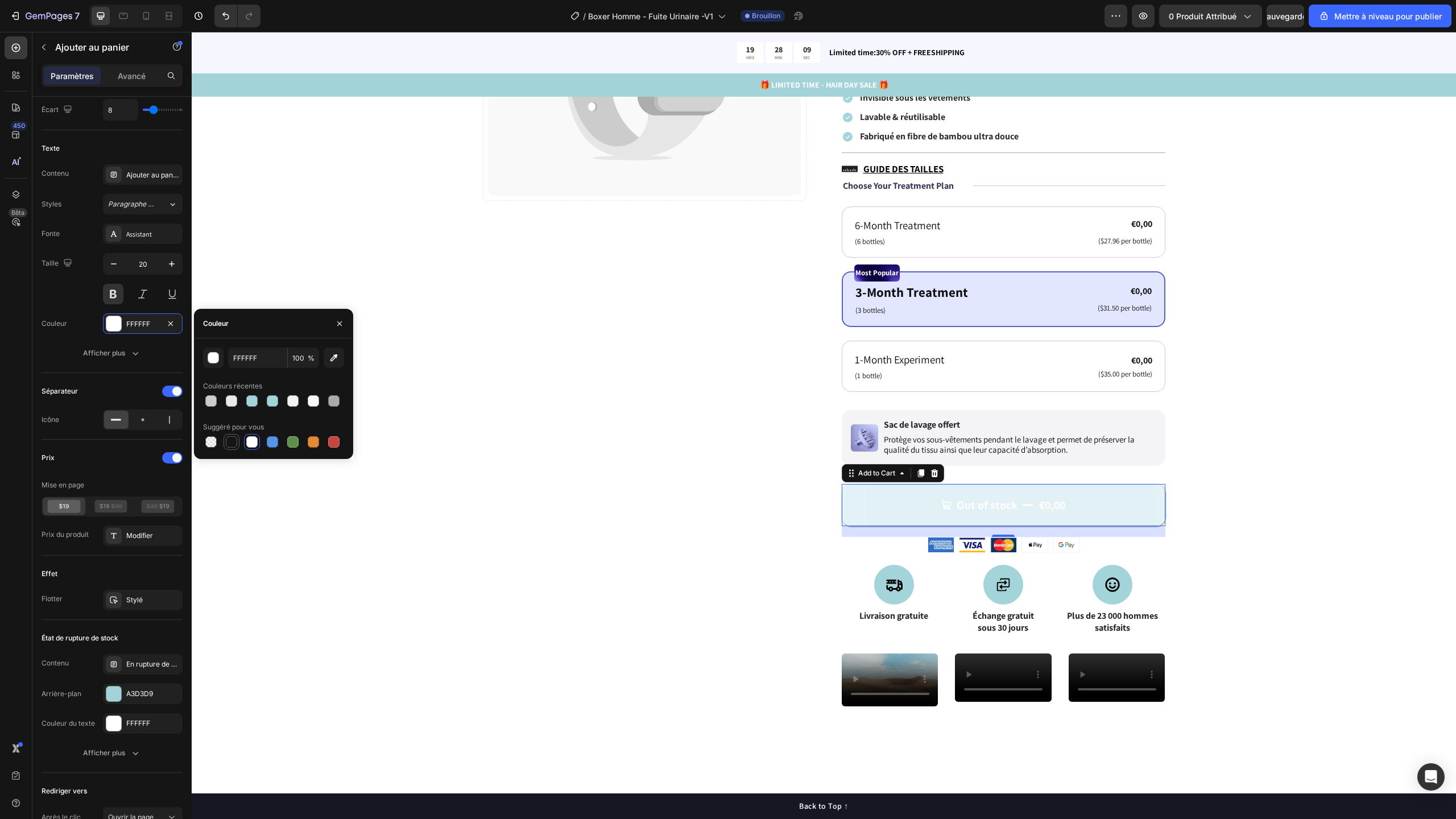
click at [233, 437] on div at bounding box center [231, 442] width 11 height 11
type input "151515"
click at [807, 557] on div "Catch your customer's attention with attracted media. Add image or sync data Pr…" at bounding box center [824, 486] width 683 height 1196
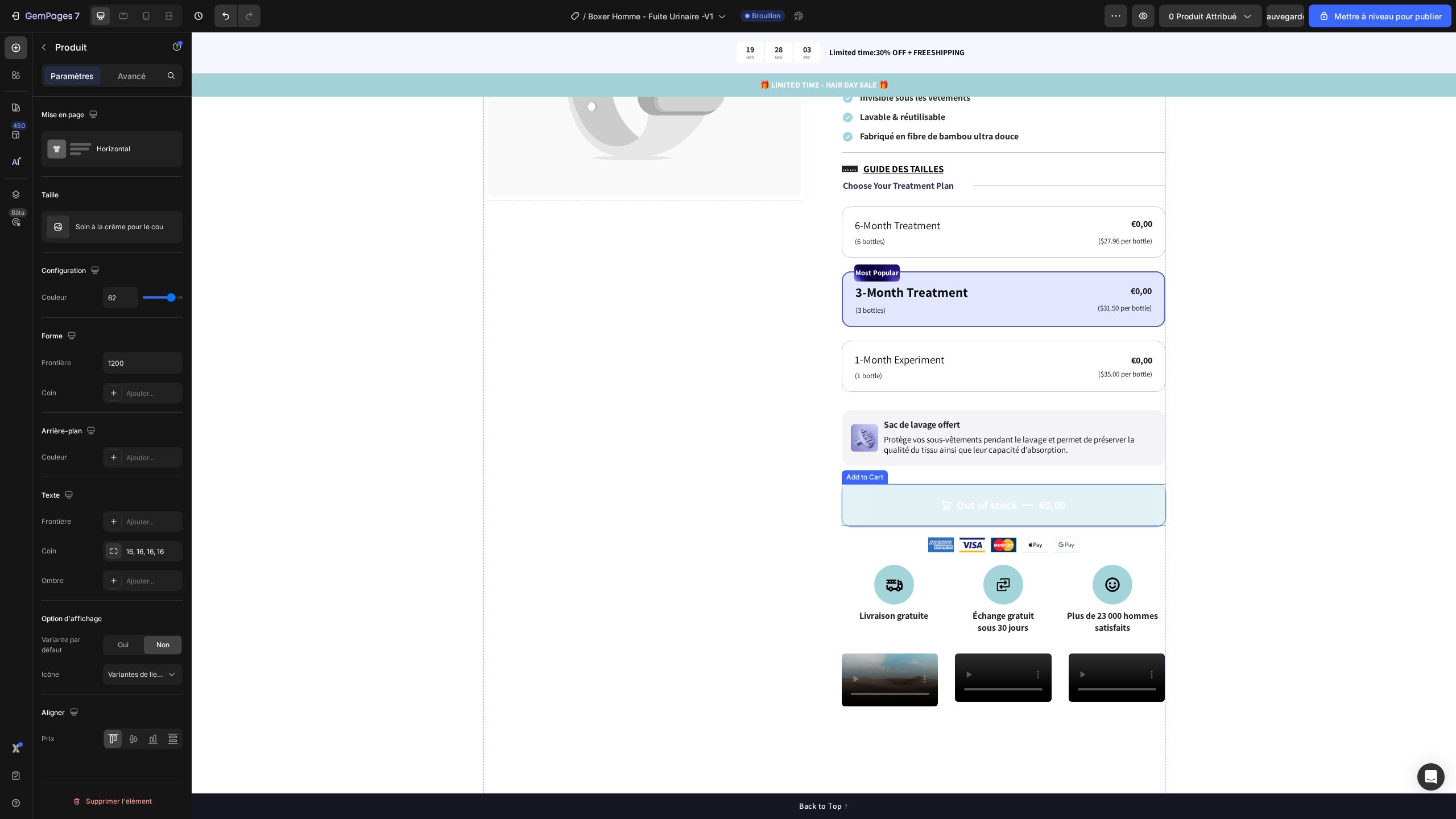
click at [896, 518] on button "Out of stock €0,00" at bounding box center [1003, 505] width 324 height 42
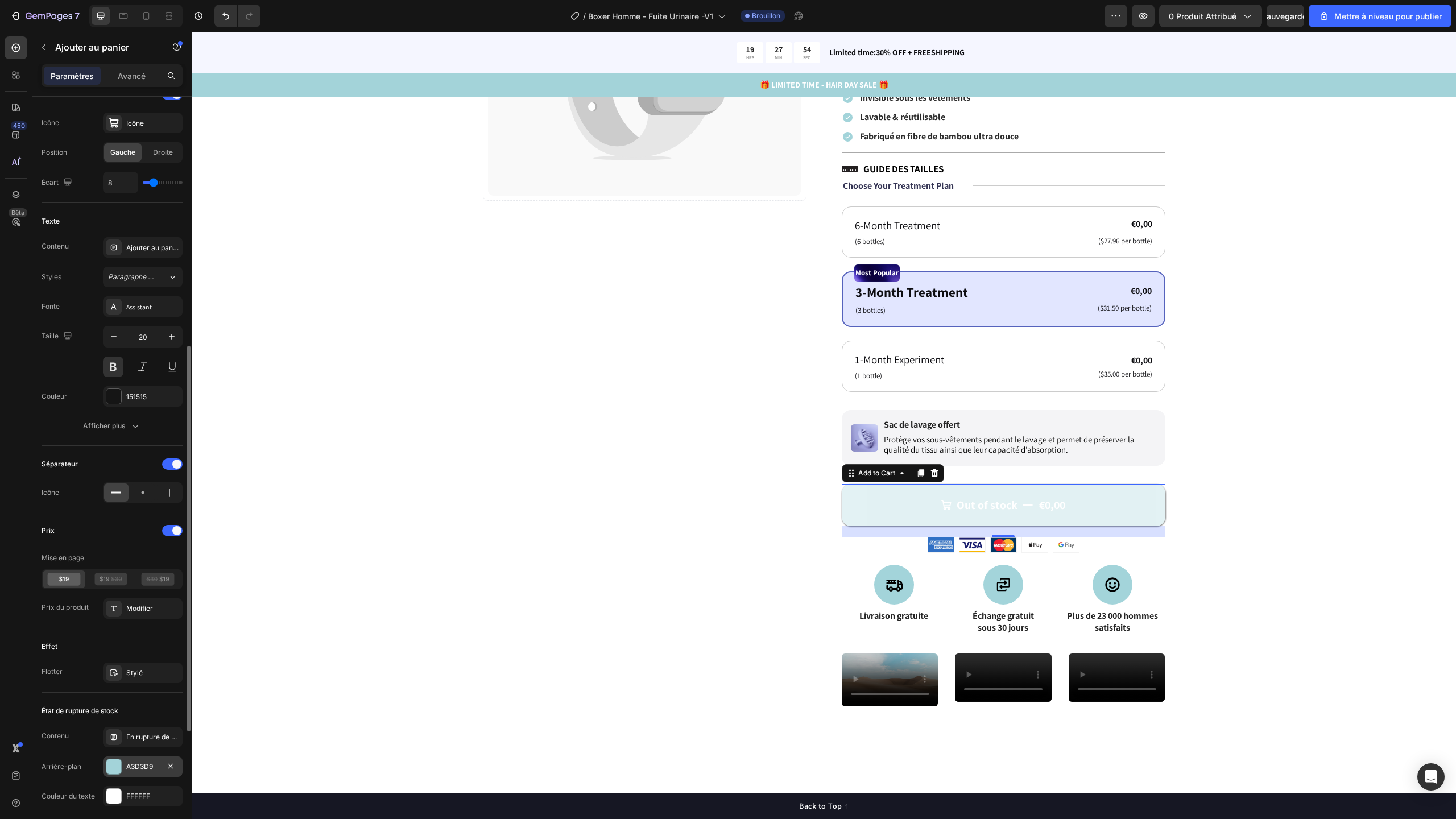
scroll to position [510, 0]
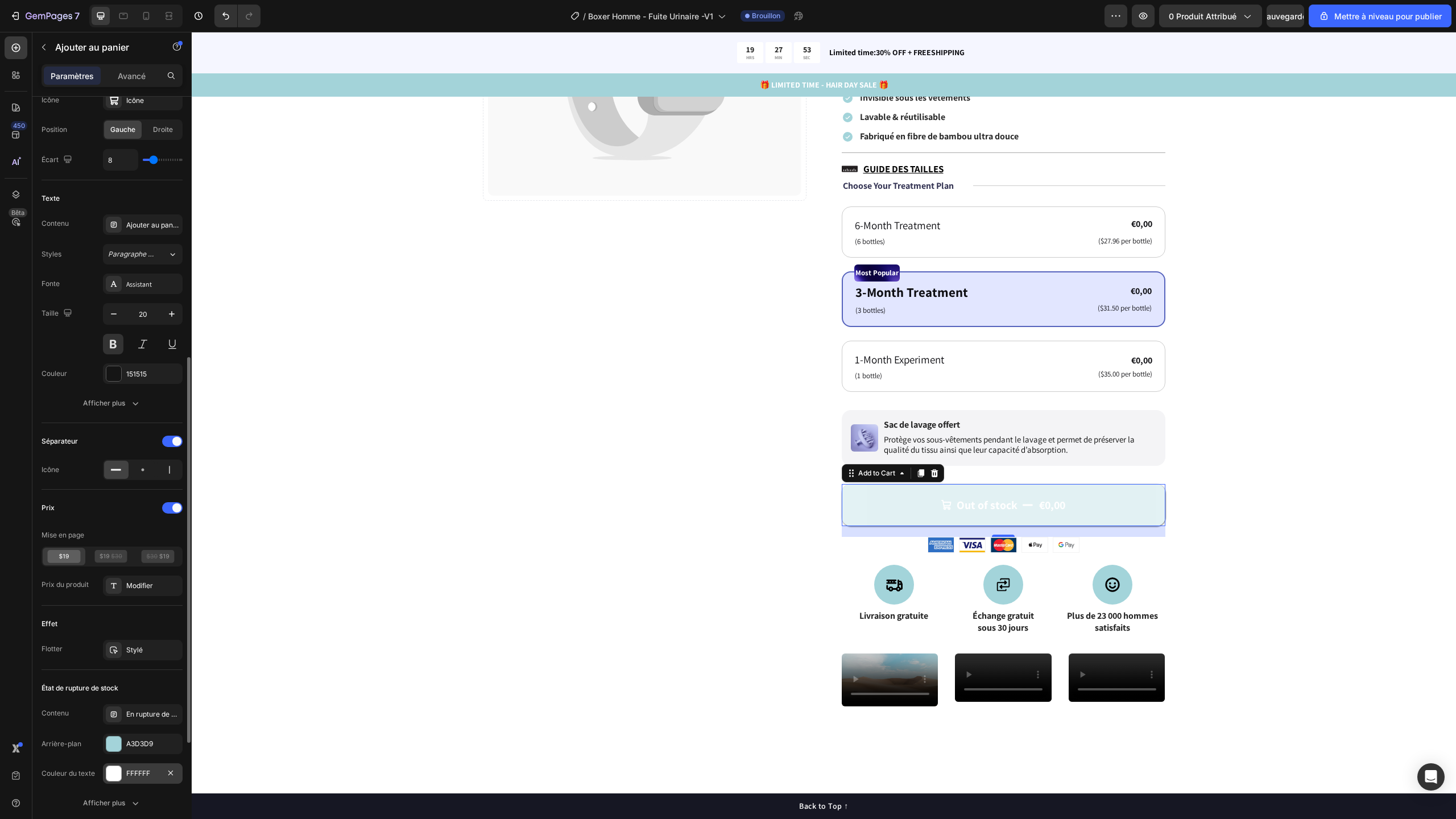
click at [137, 772] on font "FFFFFF" at bounding box center [138, 773] width 24 height 9
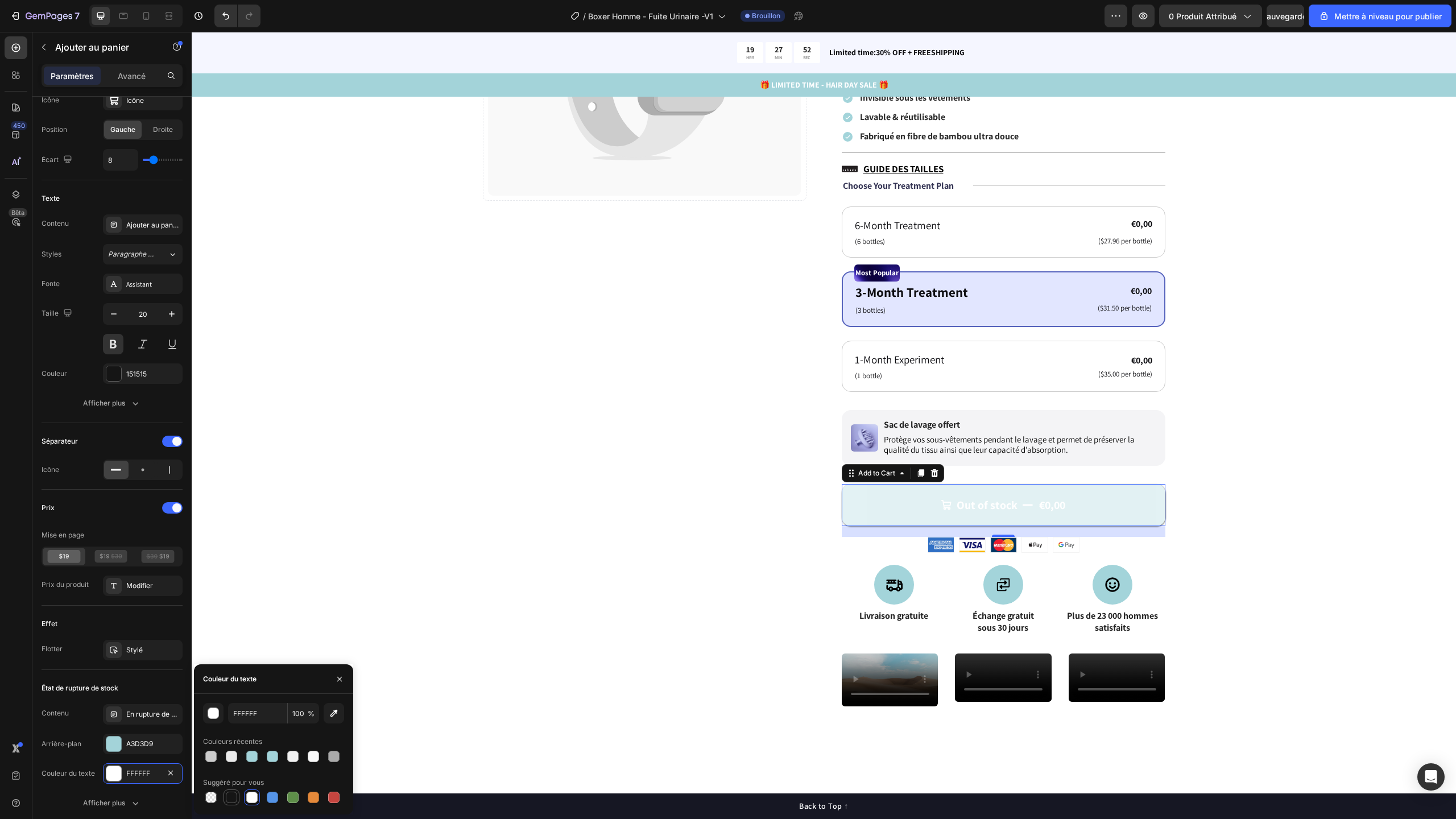
click at [226, 803] on div at bounding box center [232, 798] width 14 height 14
click at [214, 717] on div "button" at bounding box center [213, 714] width 11 height 11
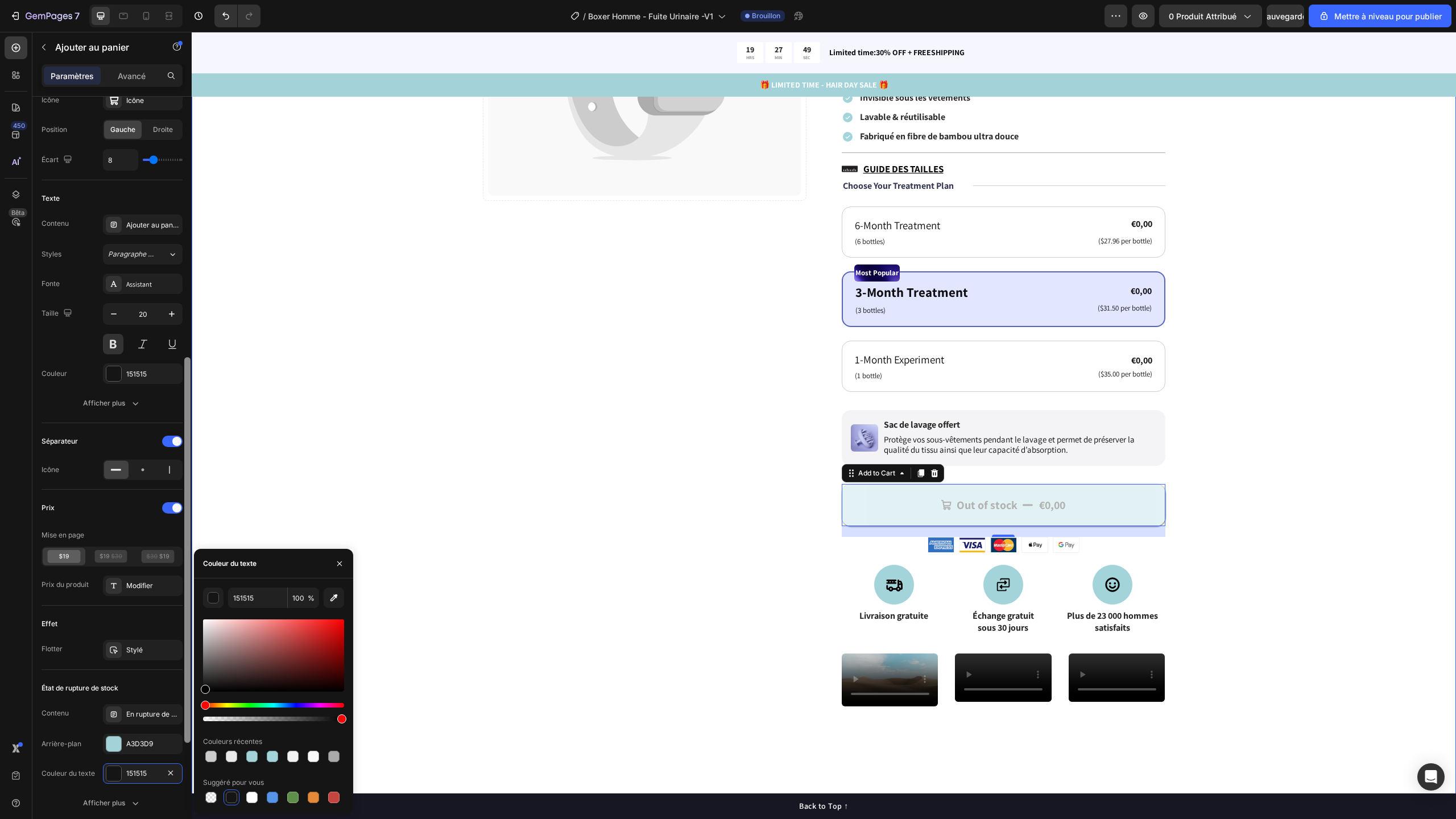
drag, startPoint x: 215, startPoint y: 679, endPoint x: 191, endPoint y: 715, distance: 43.3
click at [191, 715] on div "450 Bêta Sections(18) Éléments (84) Section Élément Hero Section Product Detail…" at bounding box center [96, 425] width 191 height 787
type input "000000"
click at [161, 681] on div "État de rupture de stock" at bounding box center [111, 688] width 141 height 18
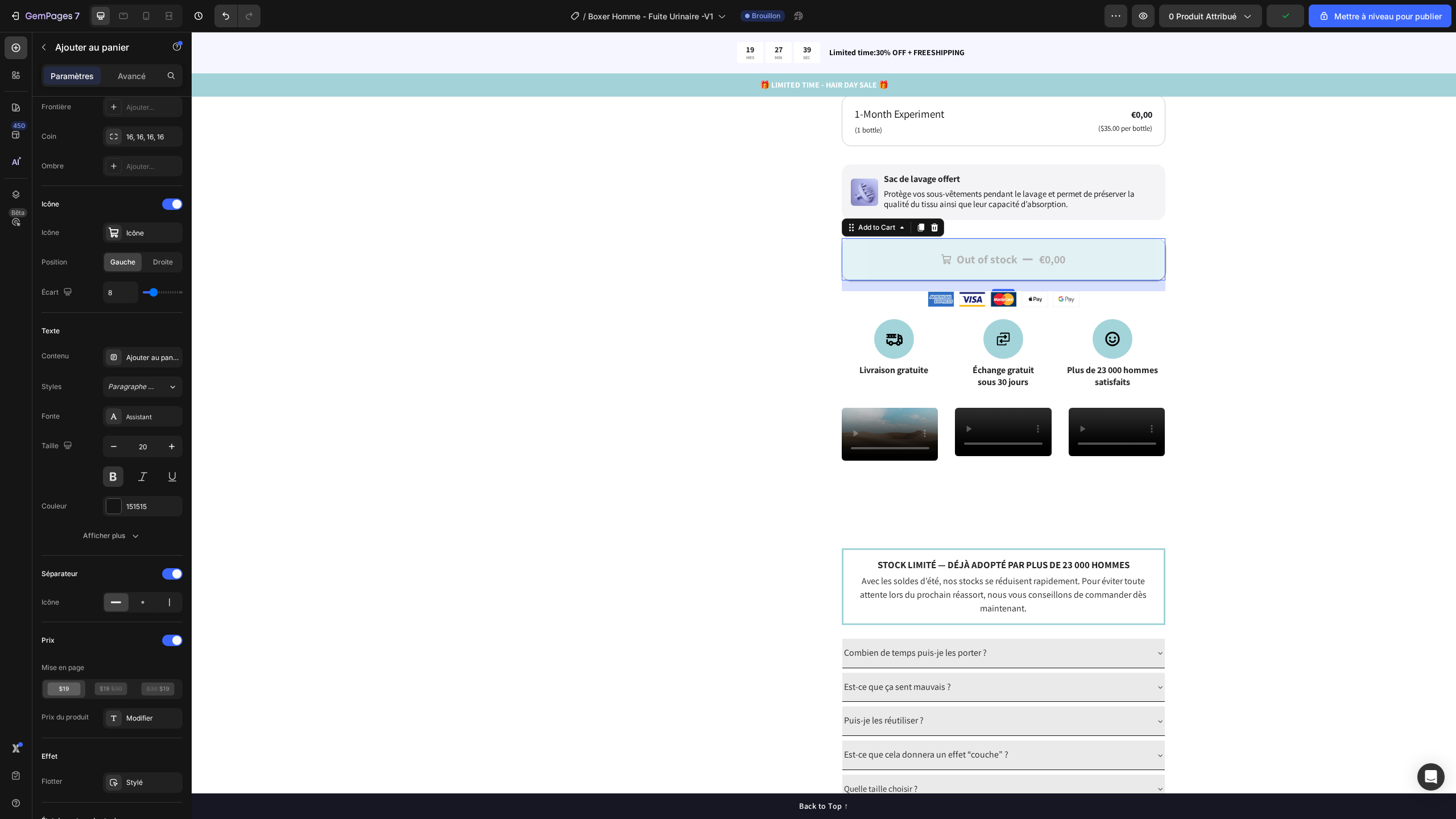
scroll to position [512, 0]
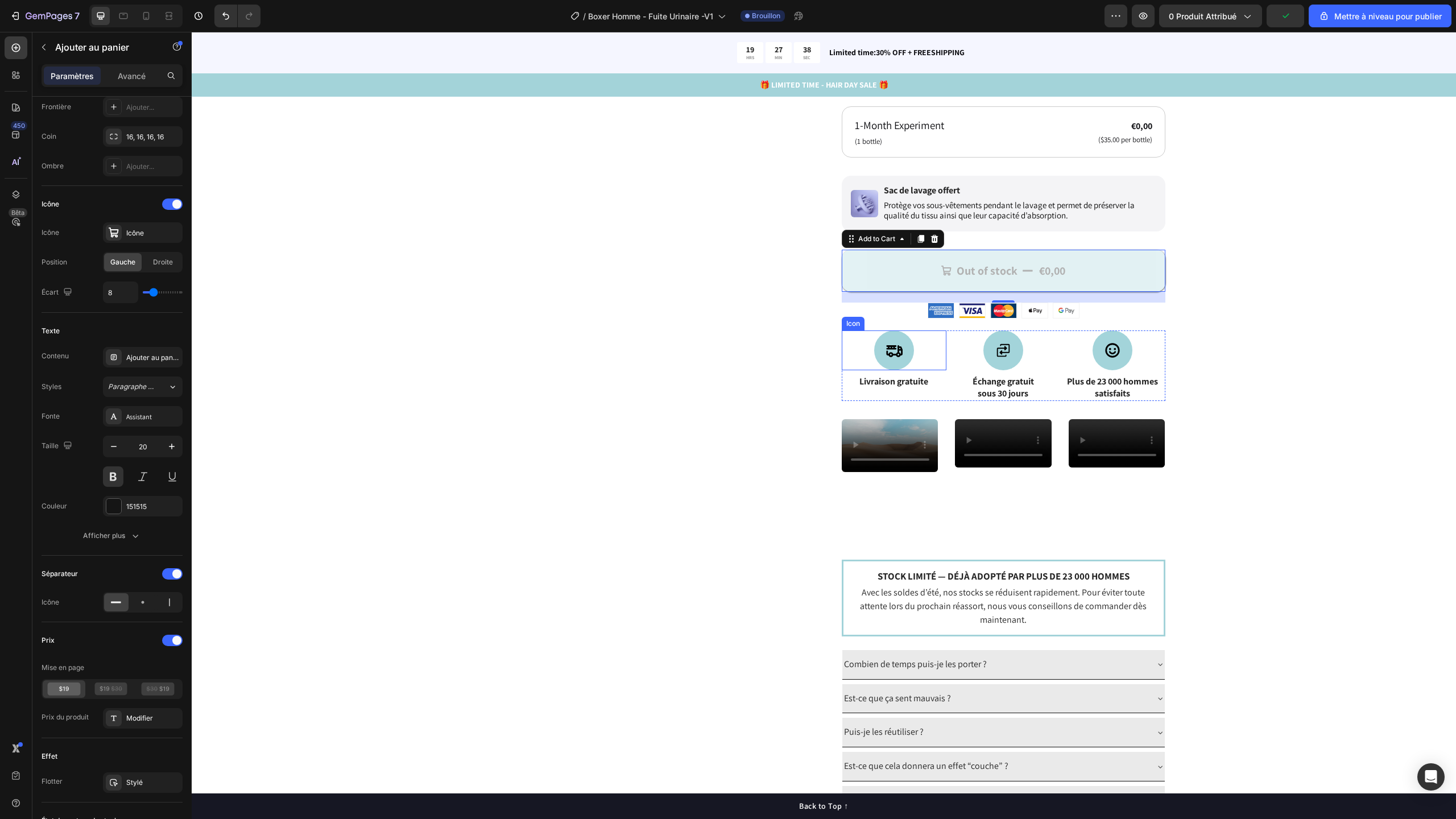
click at [896, 370] on div "Icon" at bounding box center [893, 350] width 104 height 40
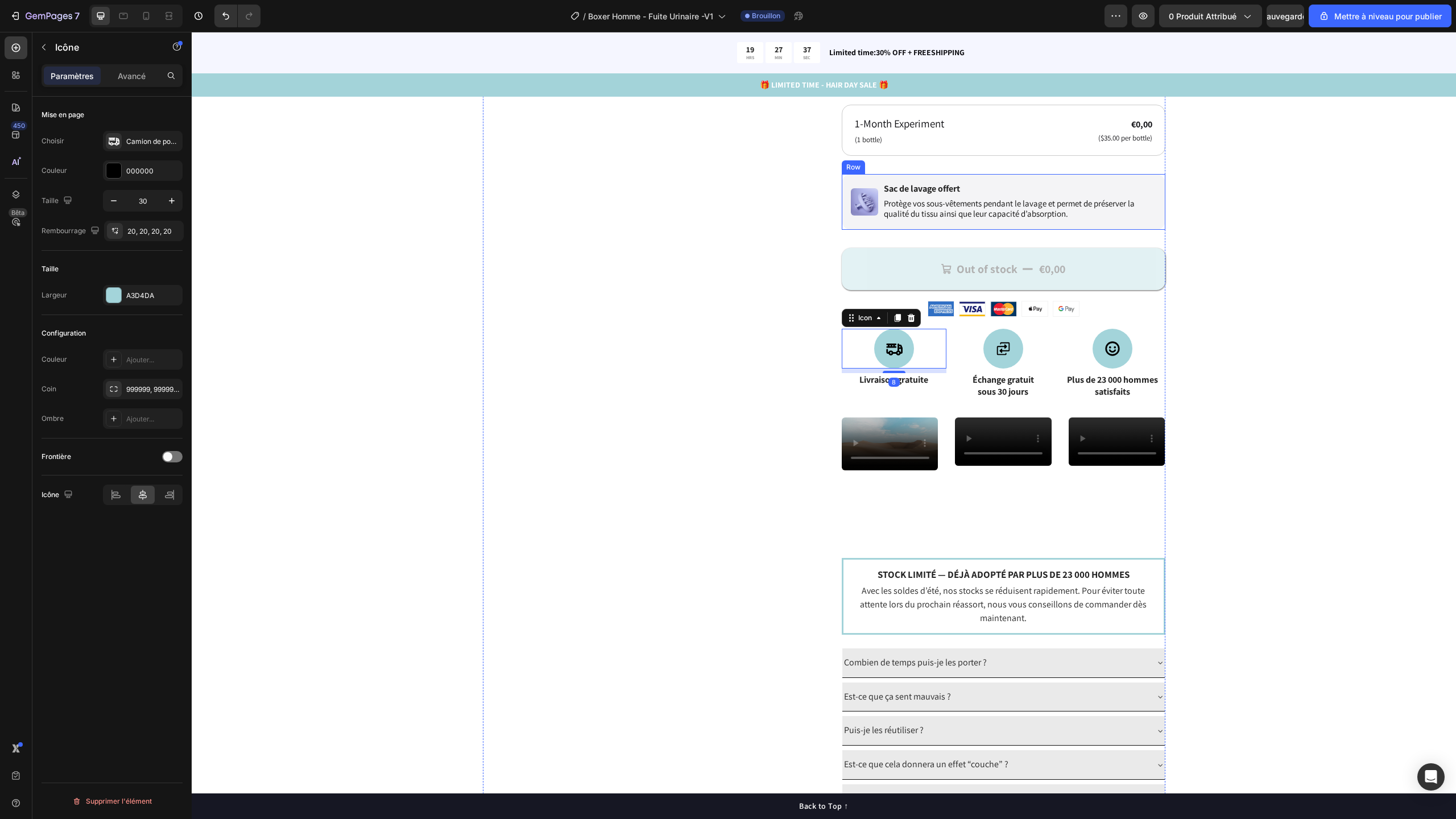
scroll to position [514, 0]
click at [1274, 20] on font "Sauvegarder" at bounding box center [1285, 16] width 48 height 10
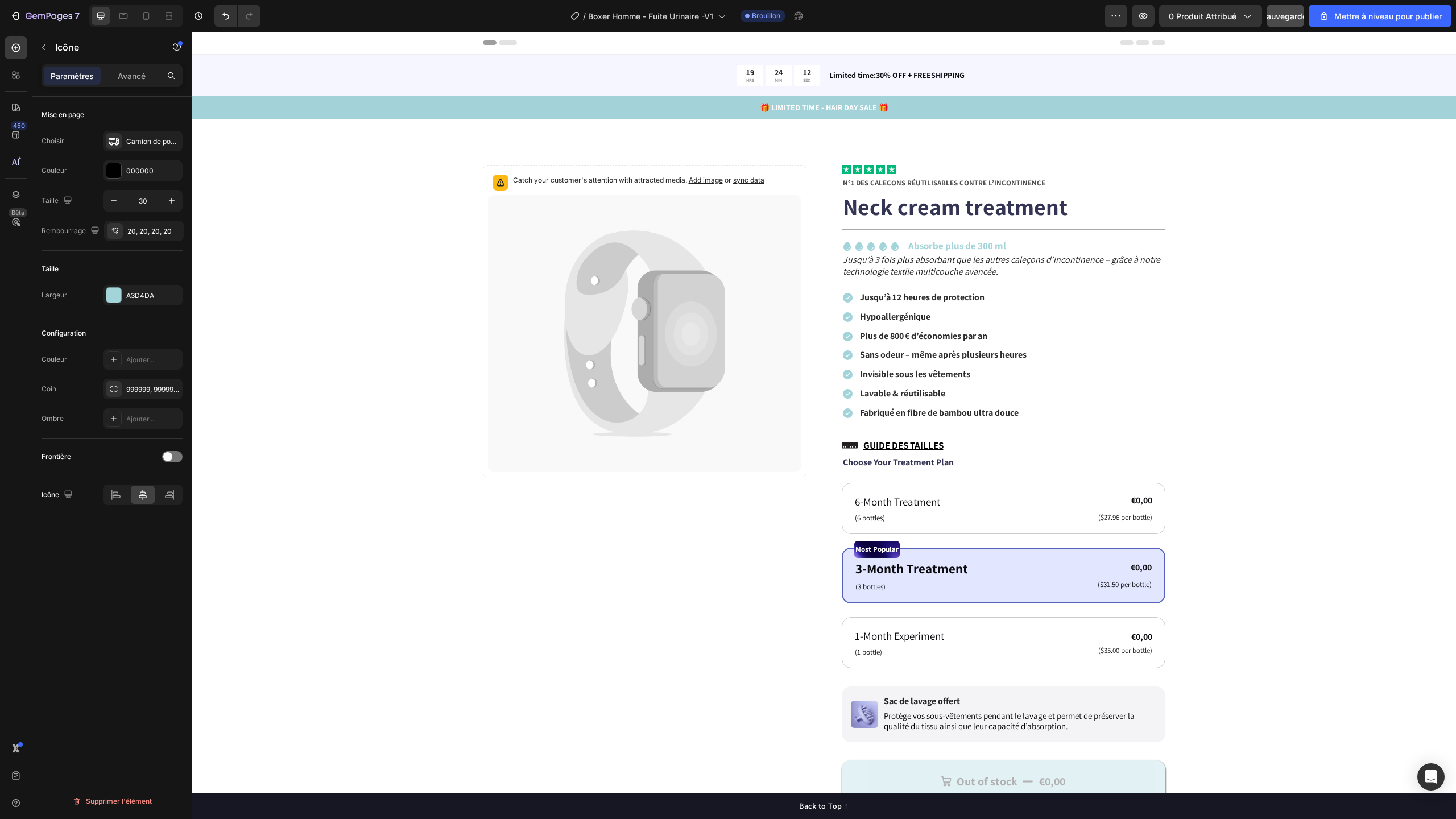
scroll to position [0, 0]
click at [589, 255] on icon at bounding box center [605, 335] width 79 height 186
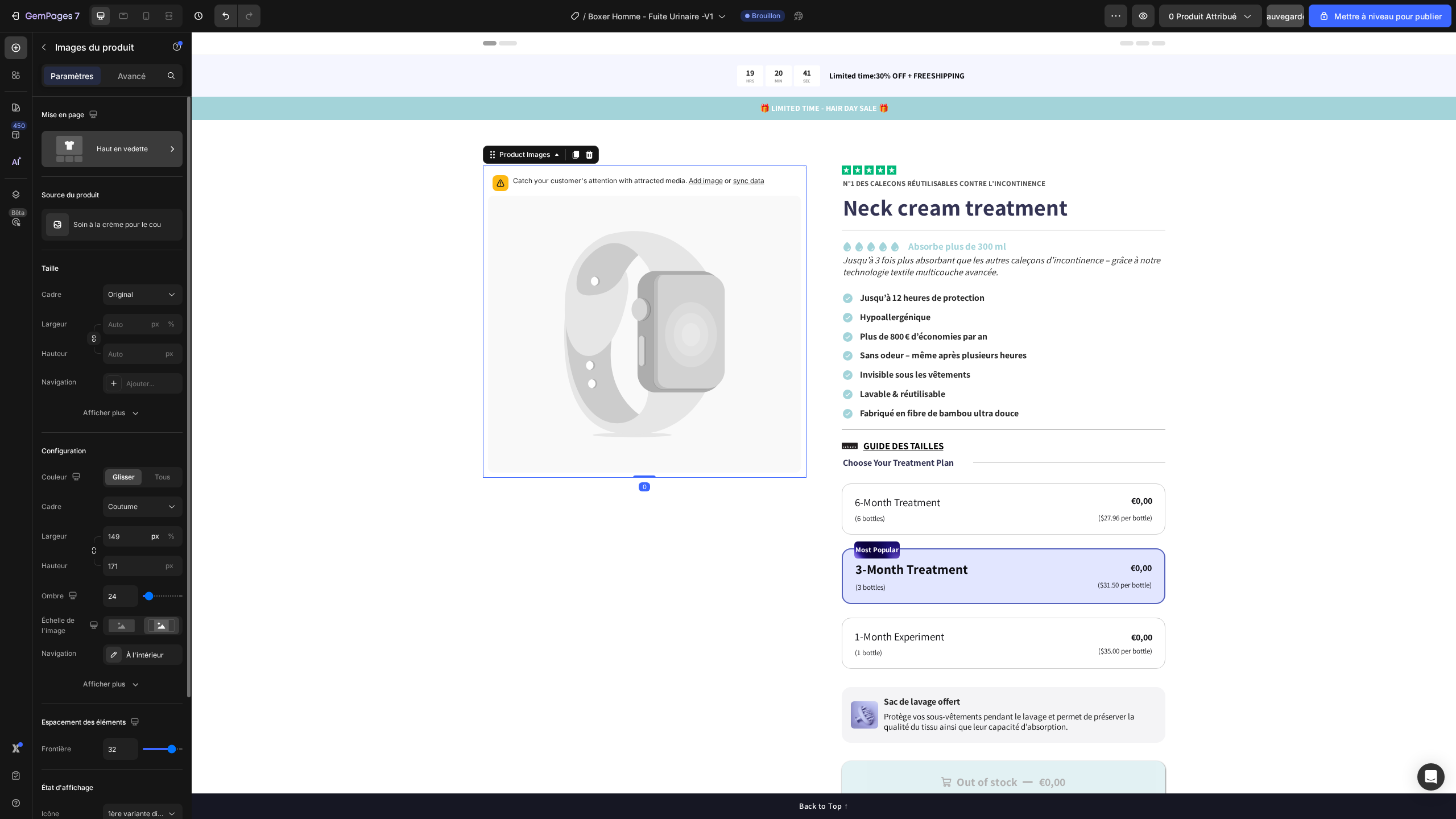
click at [126, 155] on div "Haut en vedette" at bounding box center [131, 149] width 69 height 26
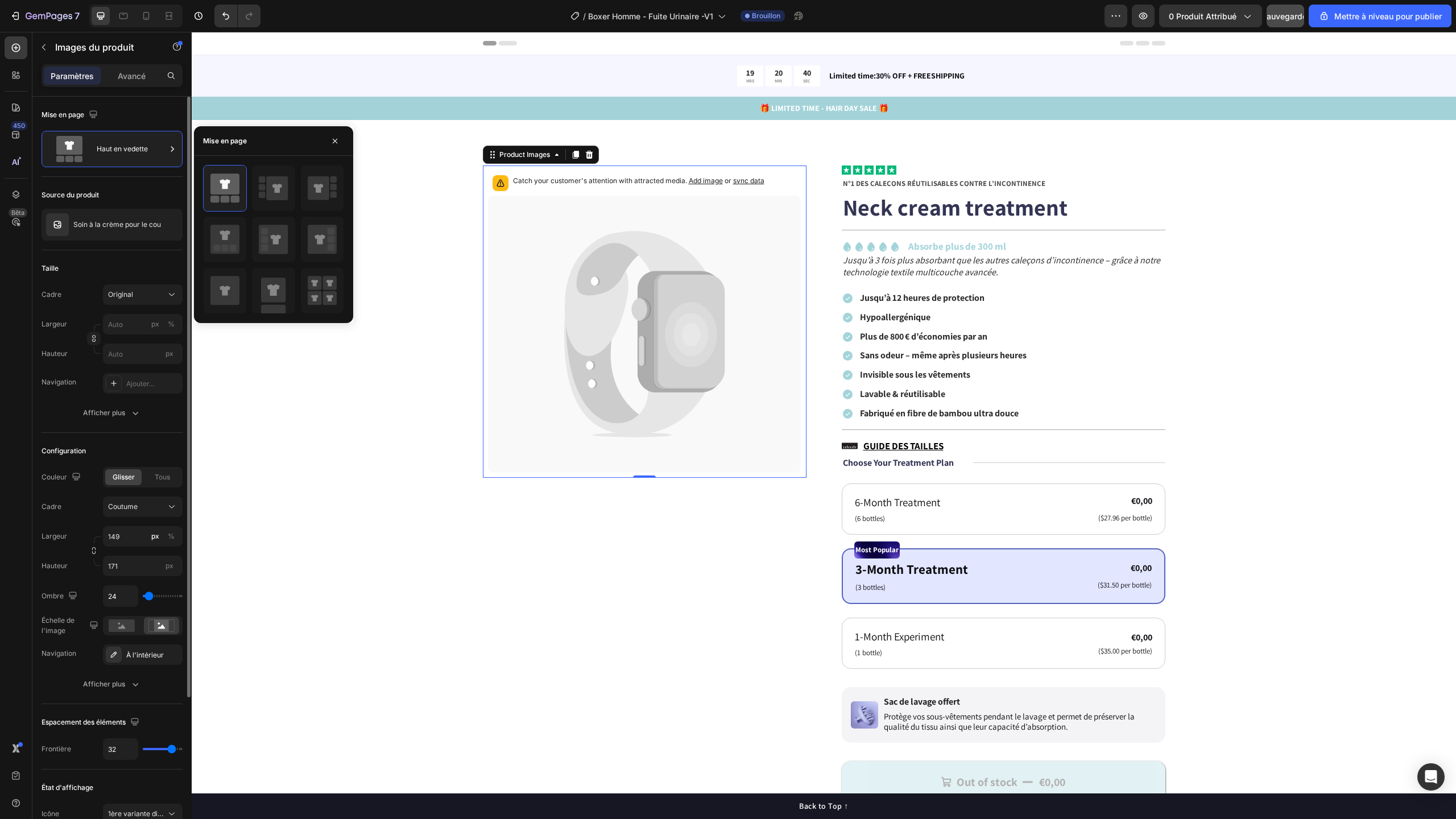
click at [142, 191] on div "Source du produit" at bounding box center [111, 195] width 141 height 18
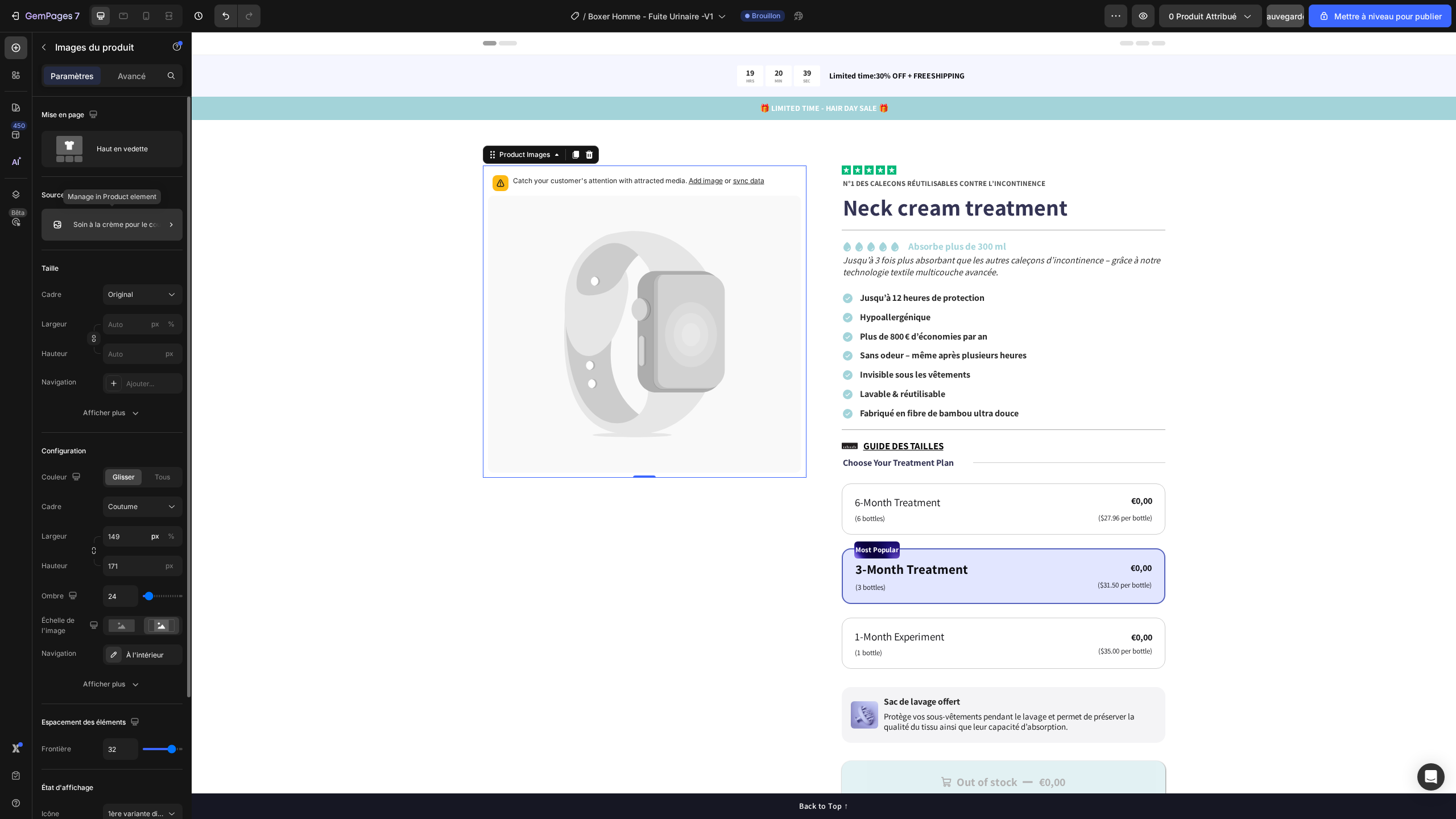
click at [145, 234] on div "Soin à la crème pour le cou" at bounding box center [111, 225] width 141 height 32
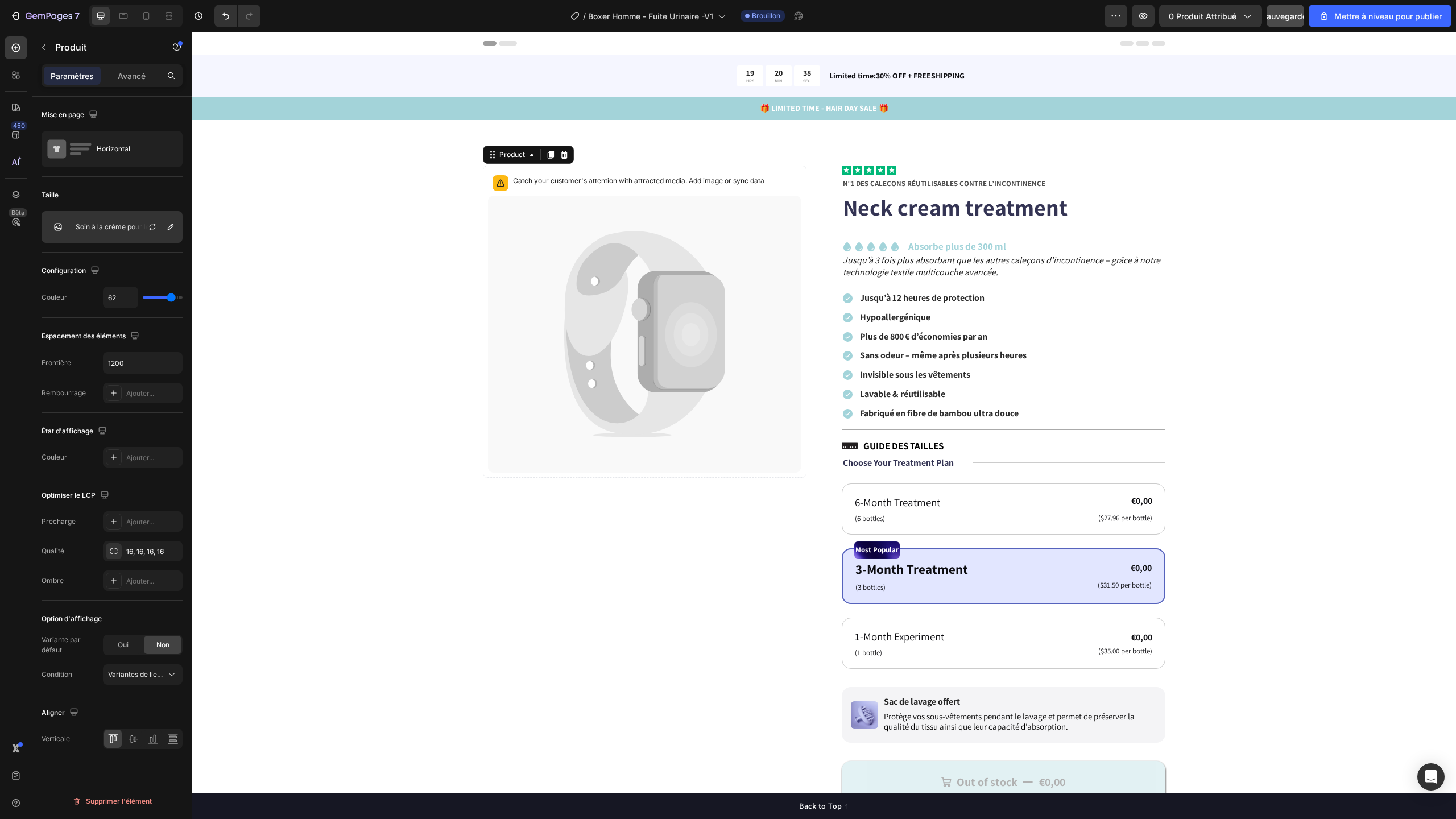
click at [117, 230] on font "Soin à la crème pour le cou" at bounding box center [119, 226] width 88 height 9
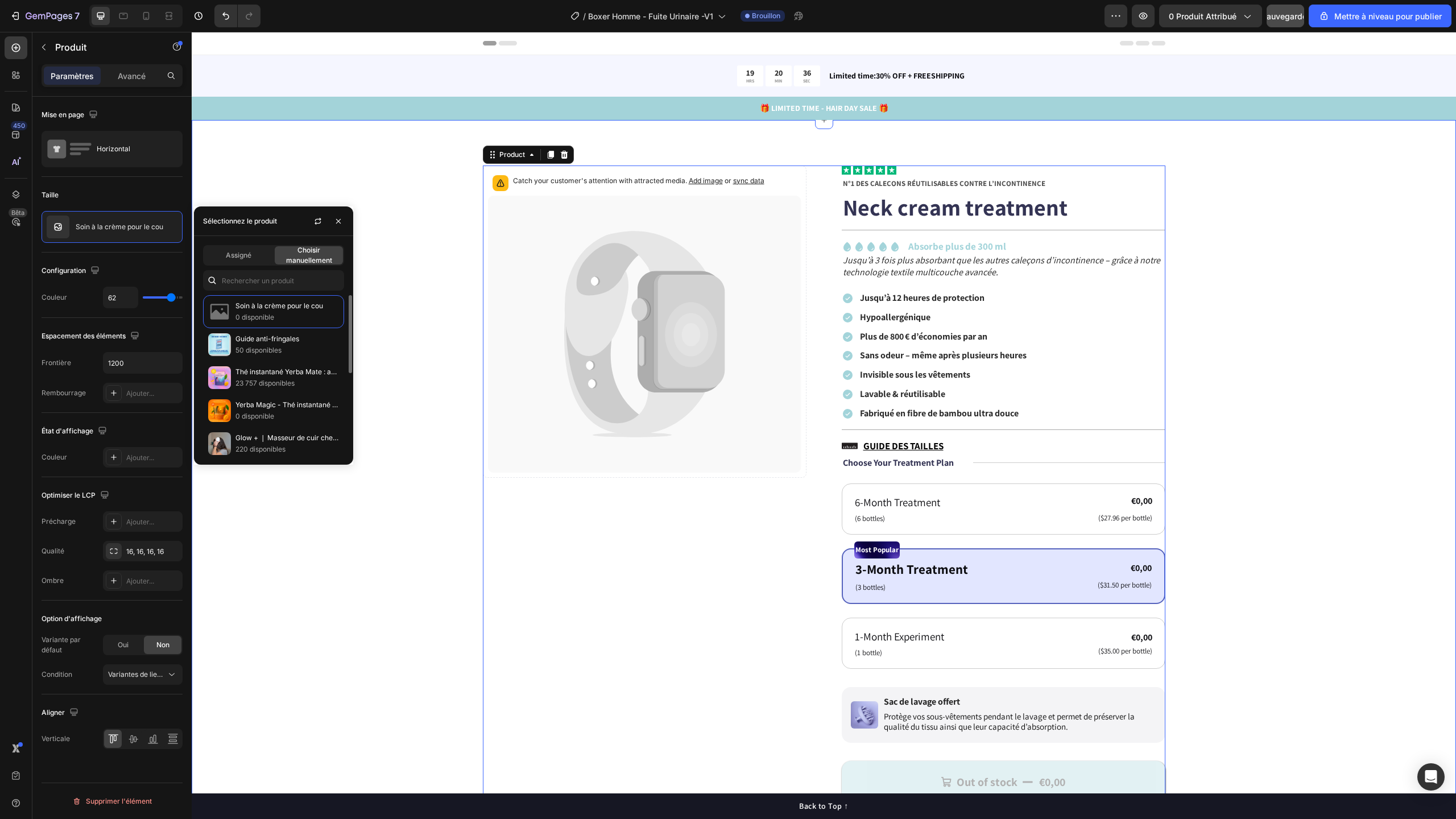
click at [252, 149] on div "Catch your customer's attention with attracted media. Add image or sync data Pr…" at bounding box center [823, 751] width 1265 height 1261
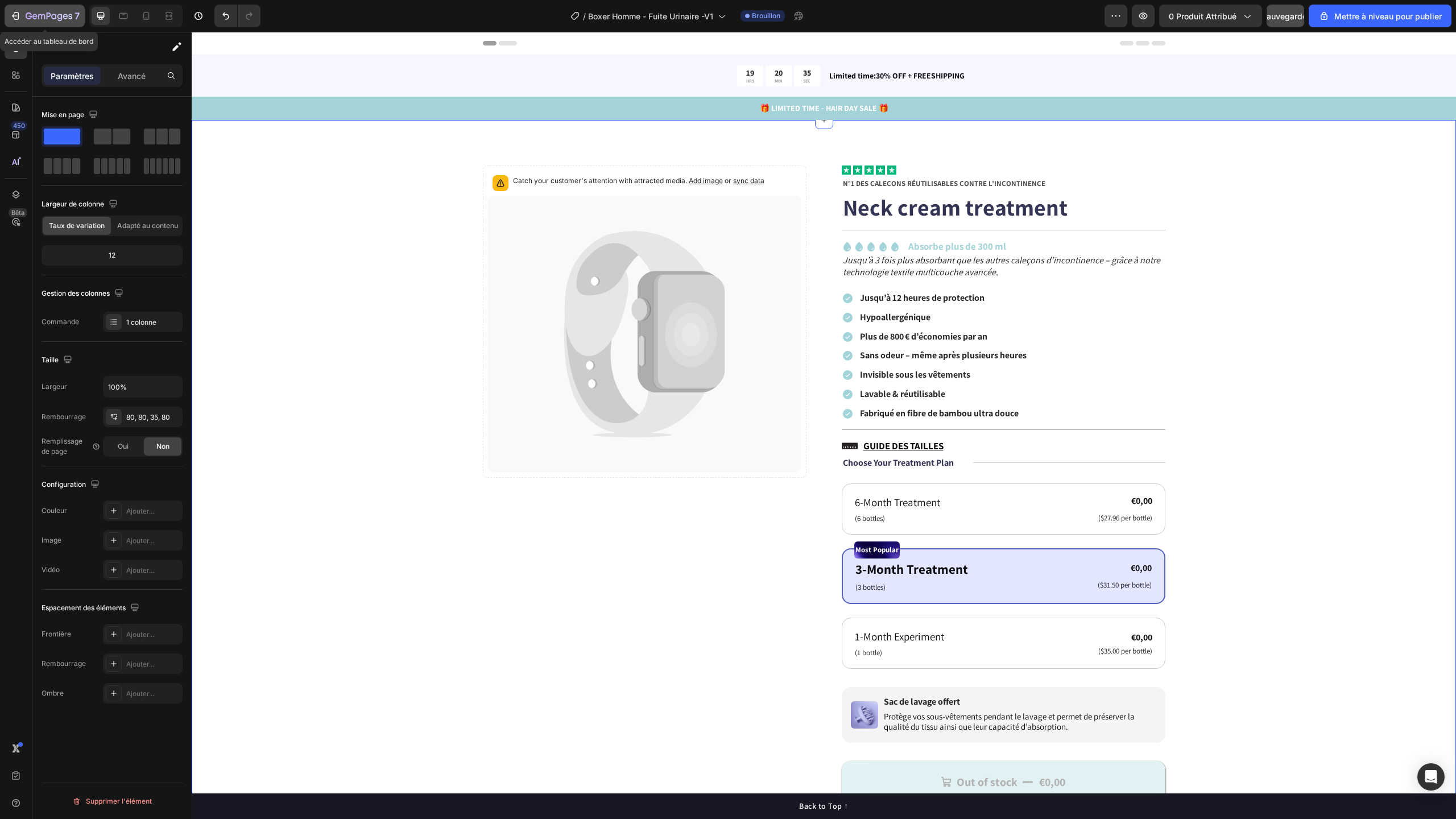
click at [26, 18] on icon "button" at bounding box center [28, 16] width 6 height 7
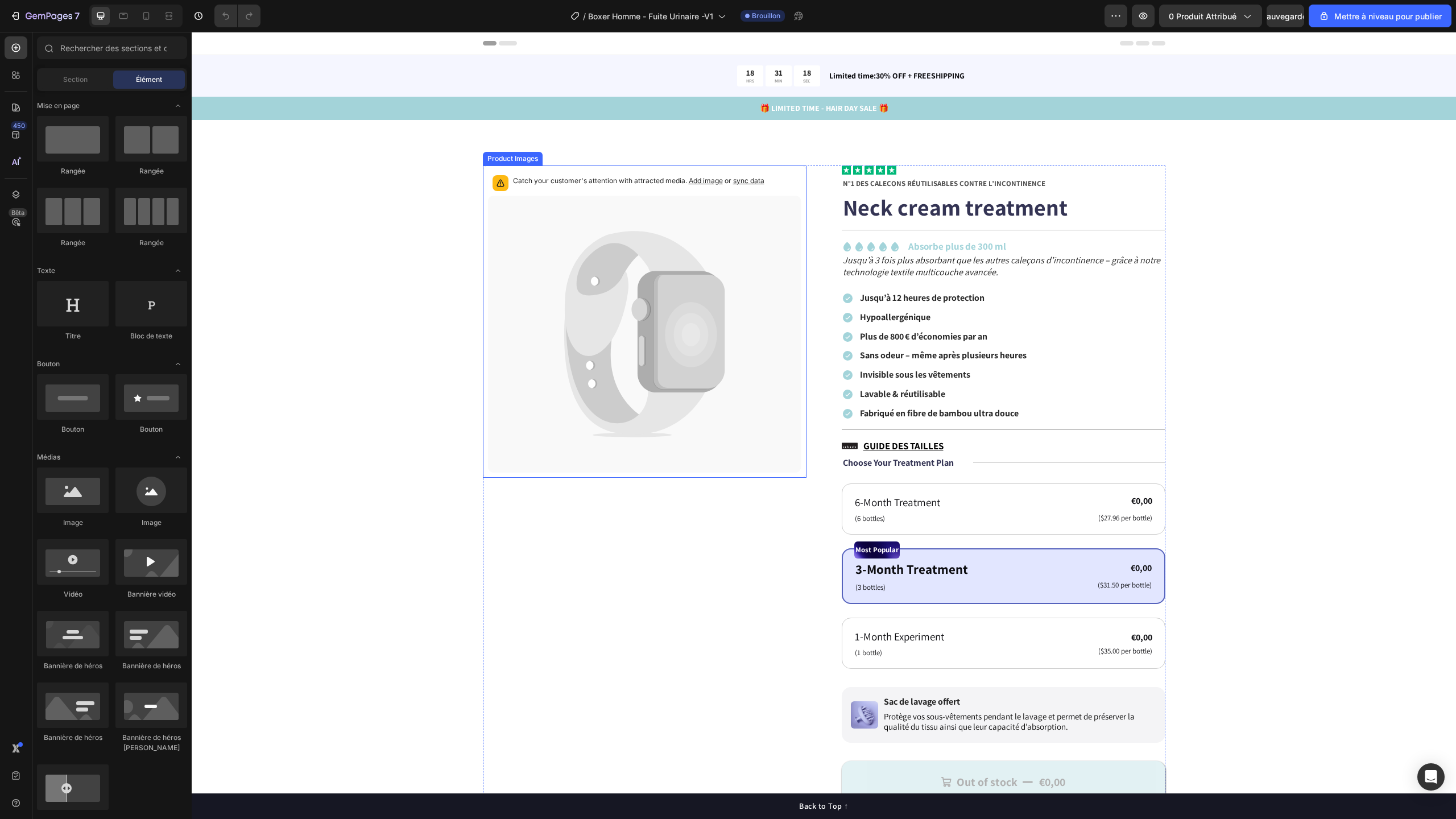
click at [585, 355] on icon at bounding box center [635, 293] width 142 height 126
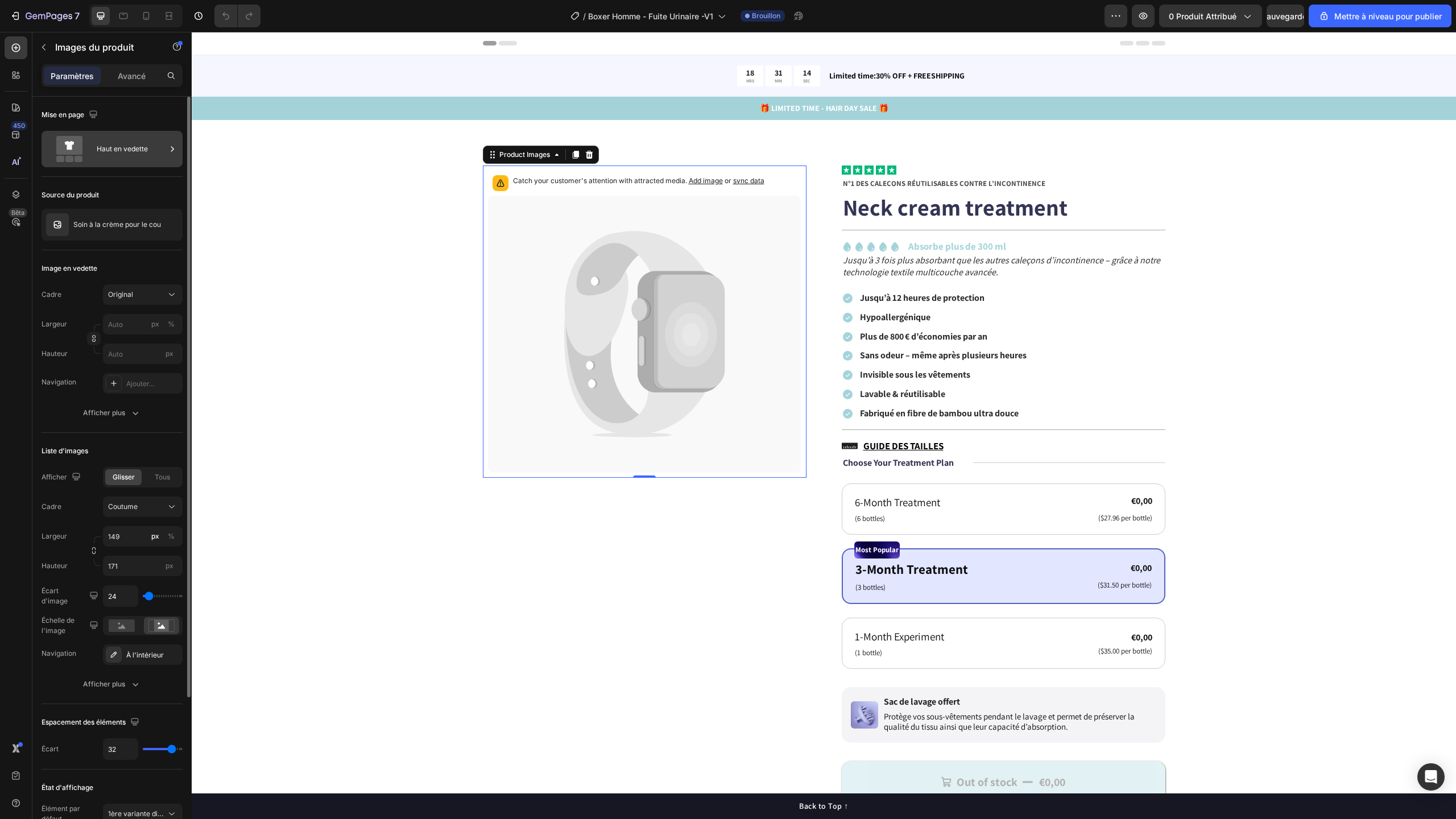
click at [133, 140] on div "Haut en vedette" at bounding box center [131, 149] width 69 height 26
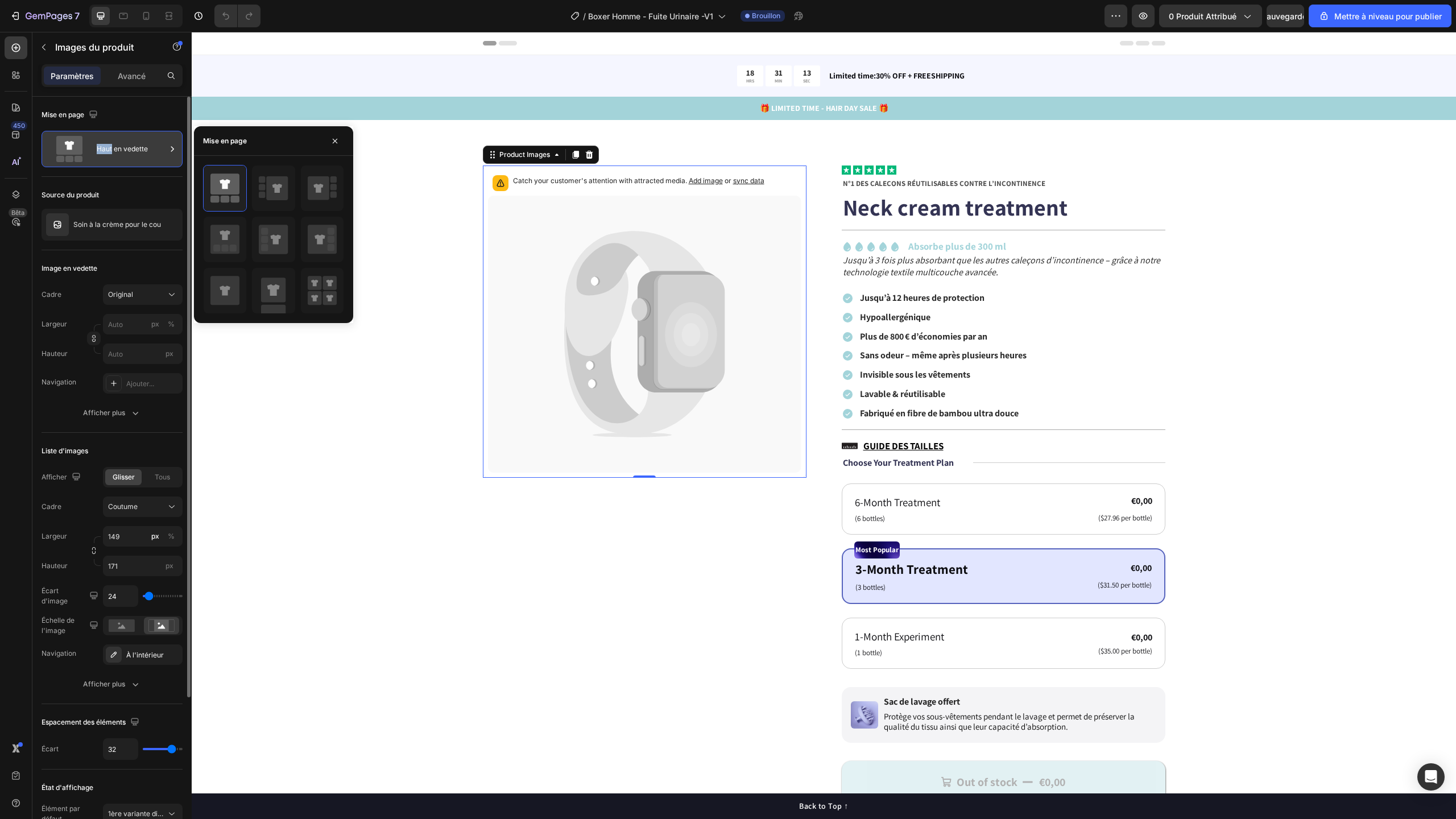
click at [133, 140] on div "Haut en vedette" at bounding box center [131, 149] width 69 height 26
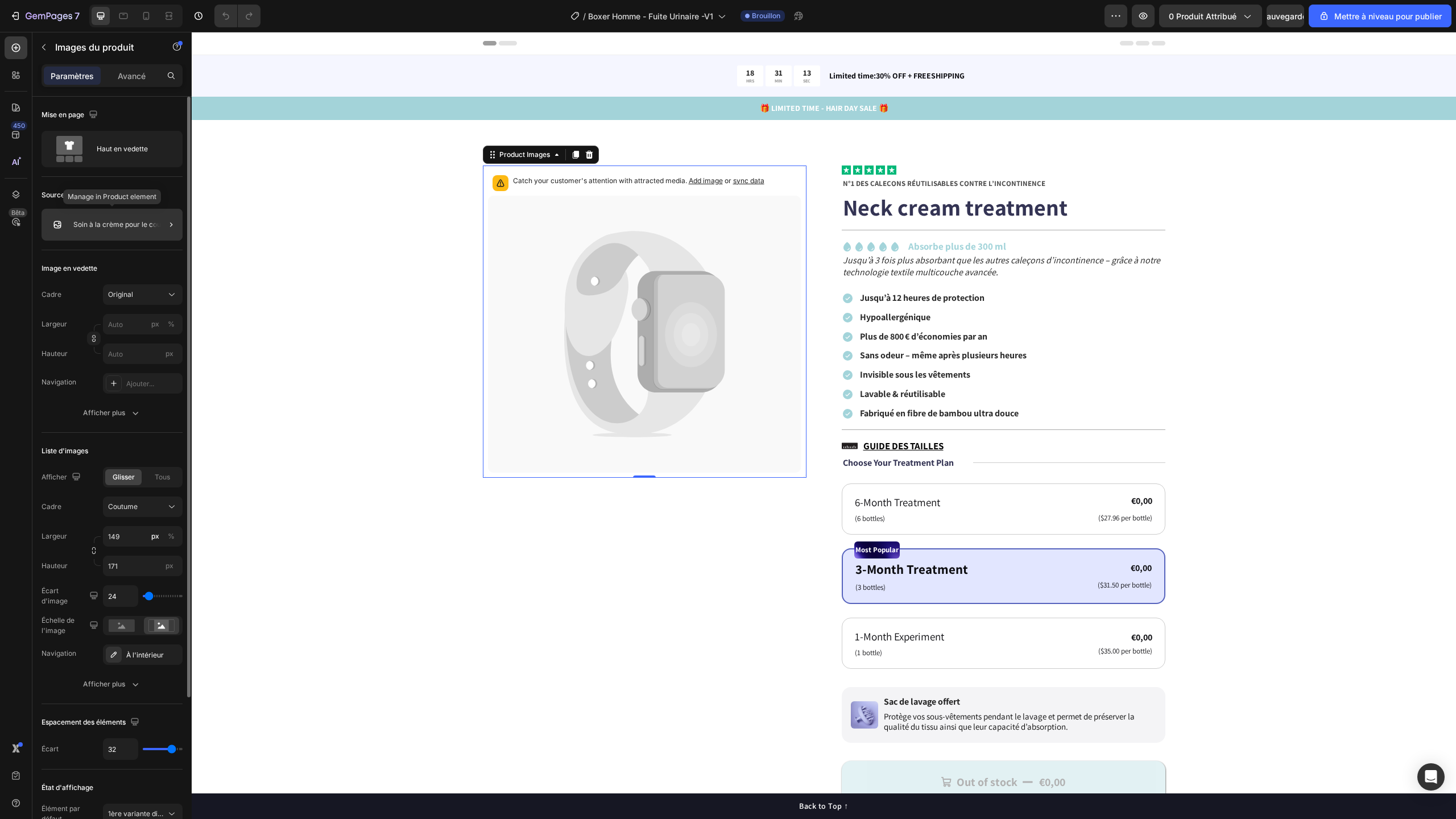
click at [111, 225] on font "Soin à la crème pour le cou" at bounding box center [118, 225] width 88 height 9
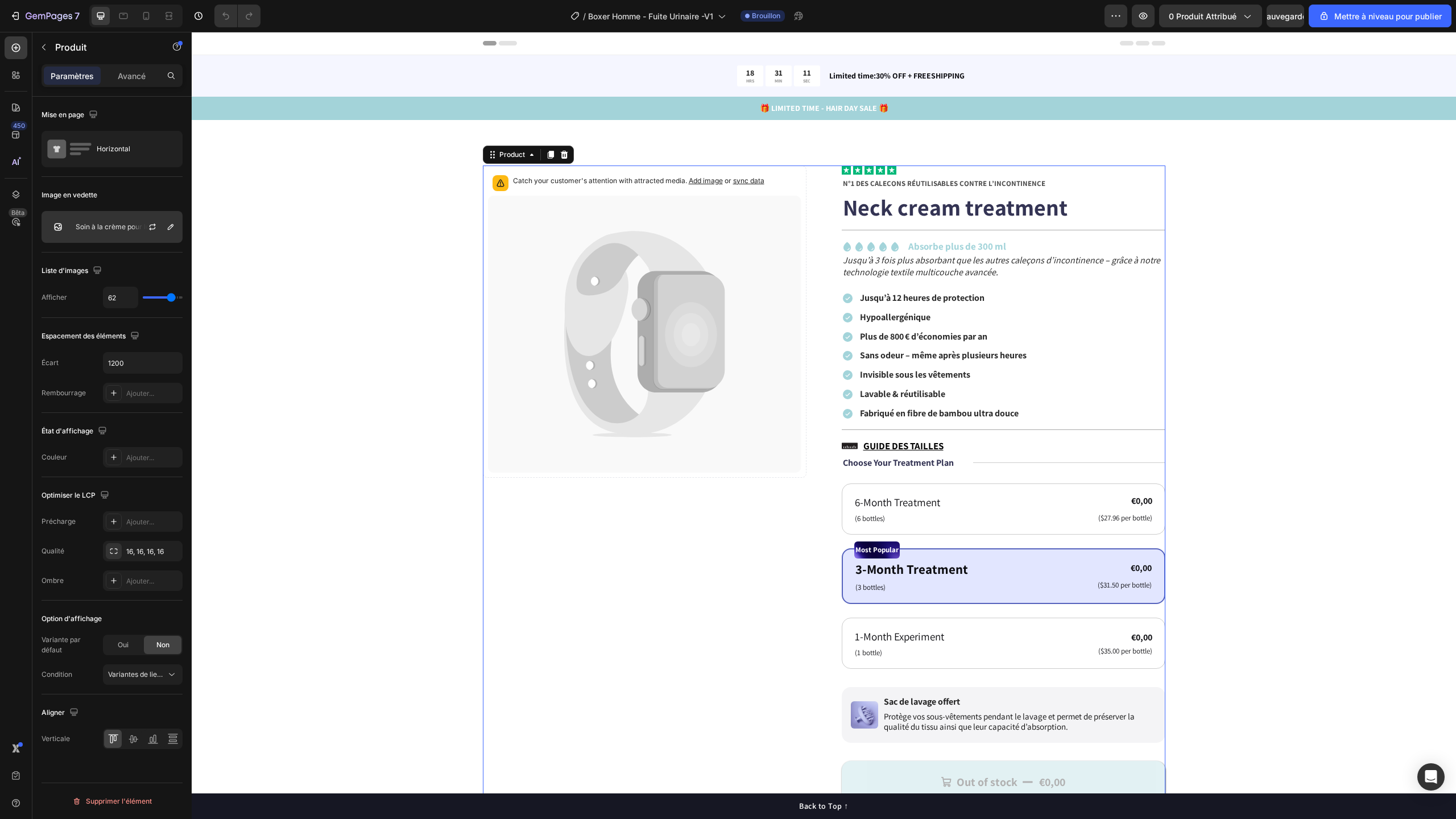
click at [91, 229] on font "Soin à la crème pour le cou" at bounding box center [119, 226] width 88 height 9
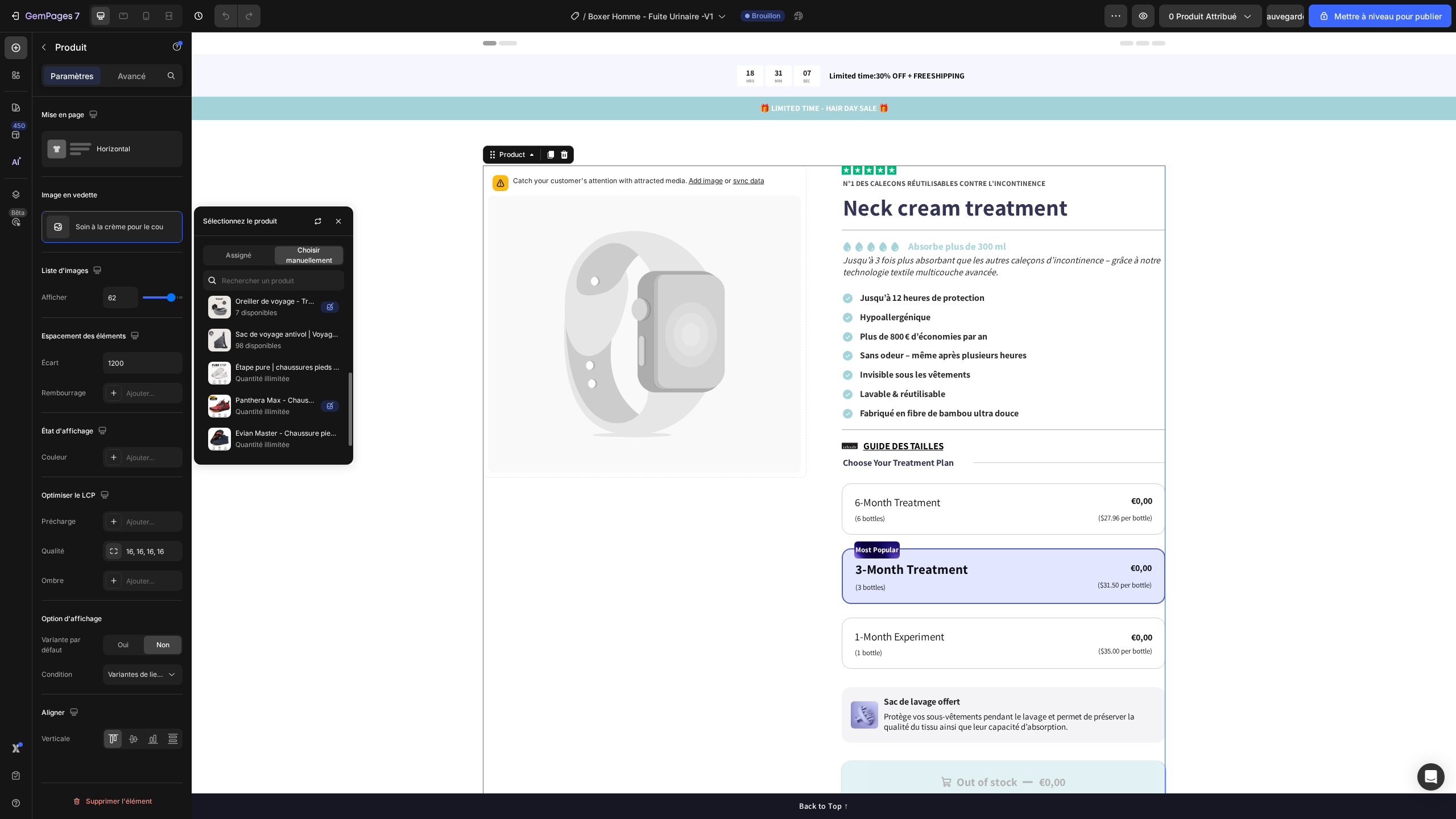
scroll to position [190, 0]
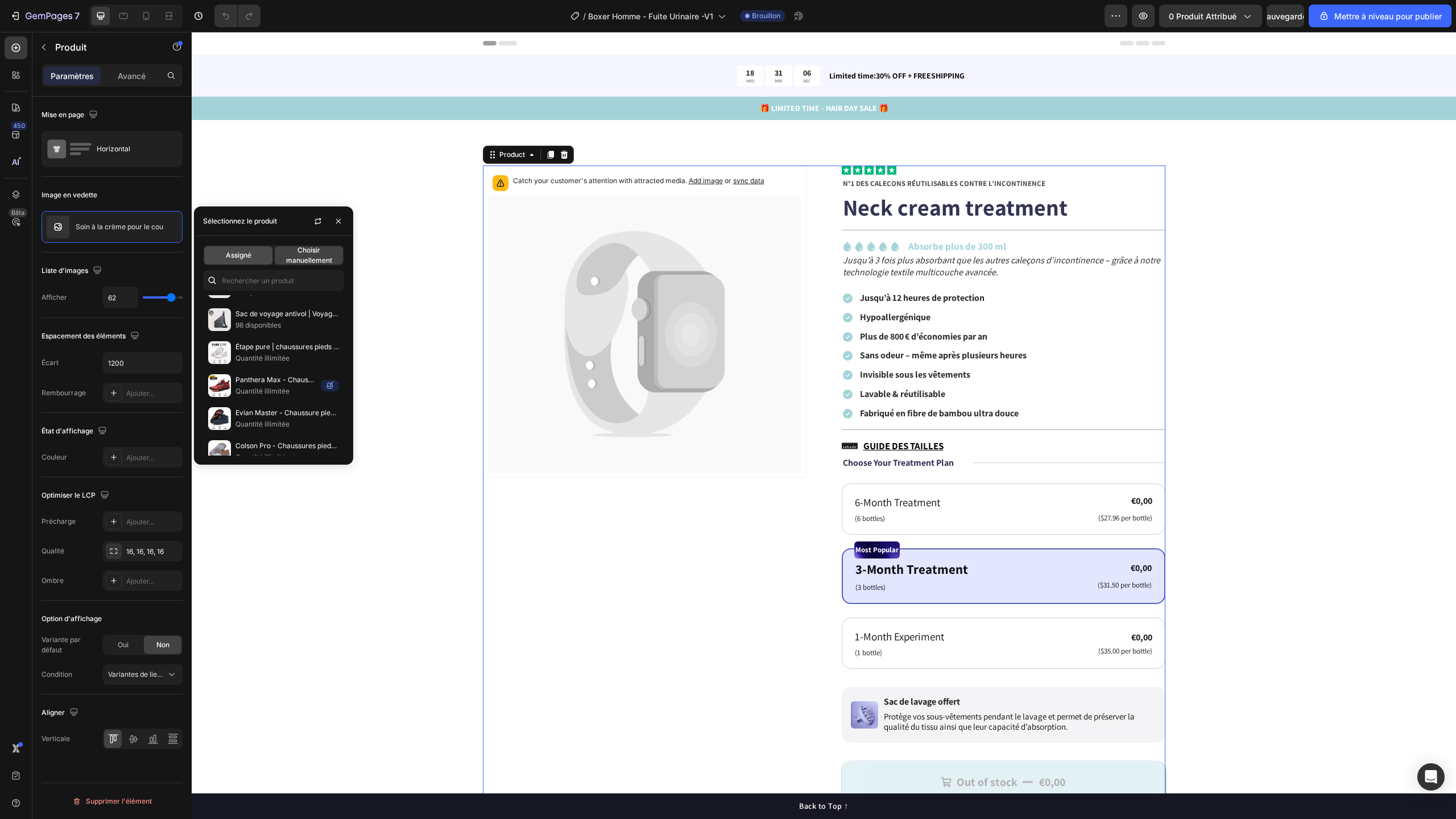
click at [249, 260] on span "Assigné" at bounding box center [238, 255] width 25 height 11
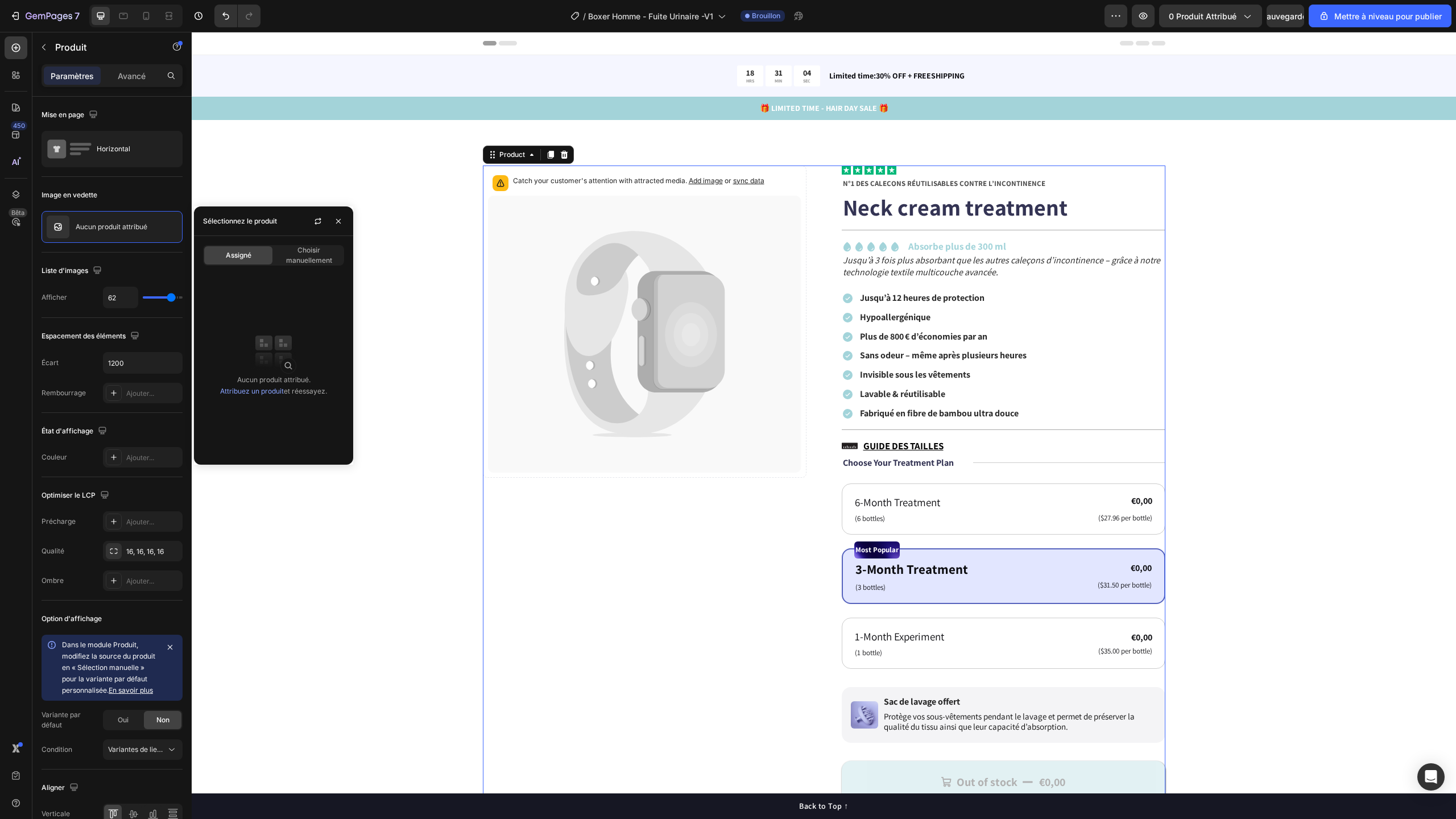
click at [264, 392] on font "Attribuez un produit" at bounding box center [252, 392] width 64 height 9
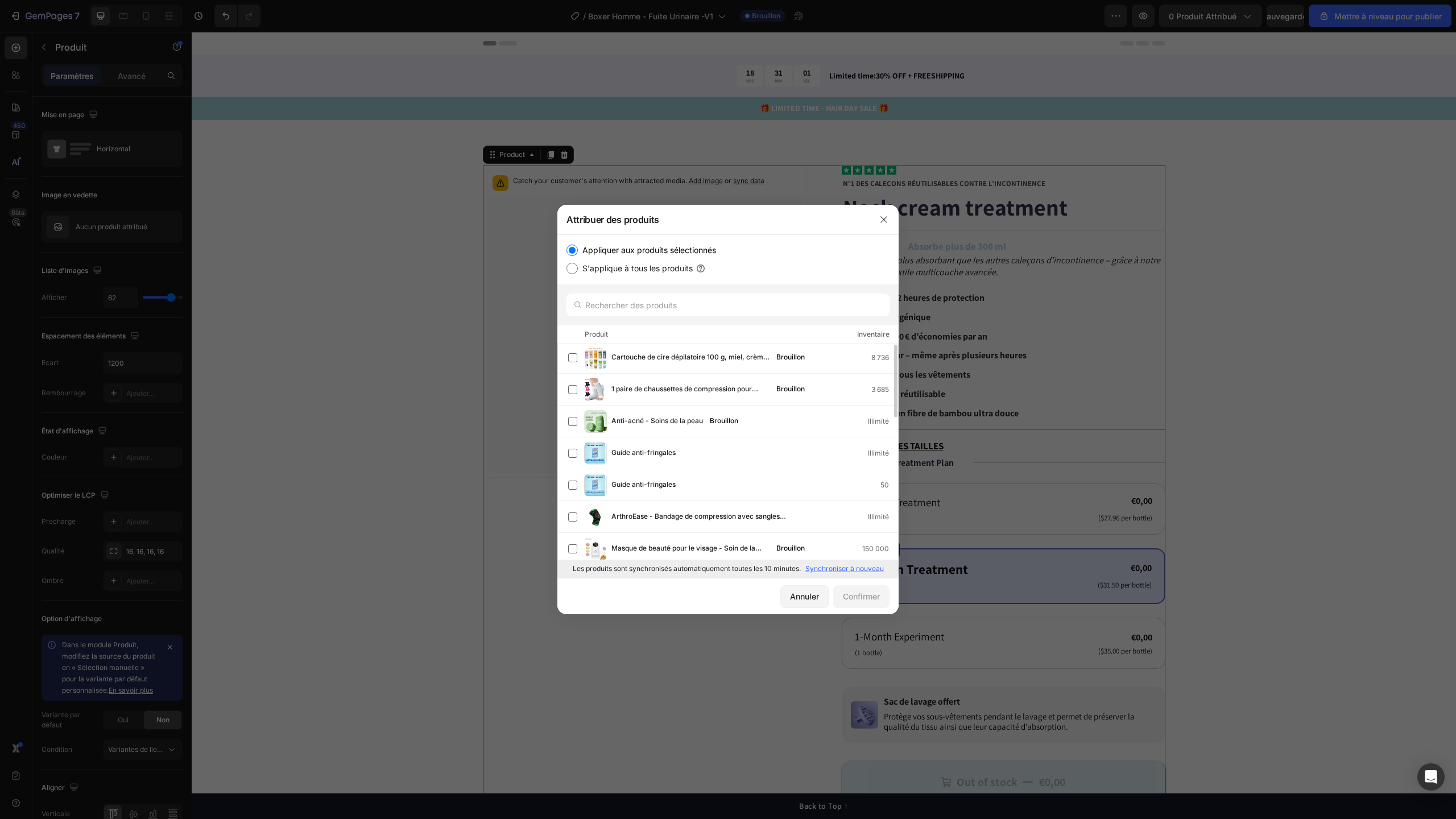
scroll to position [28, 0]
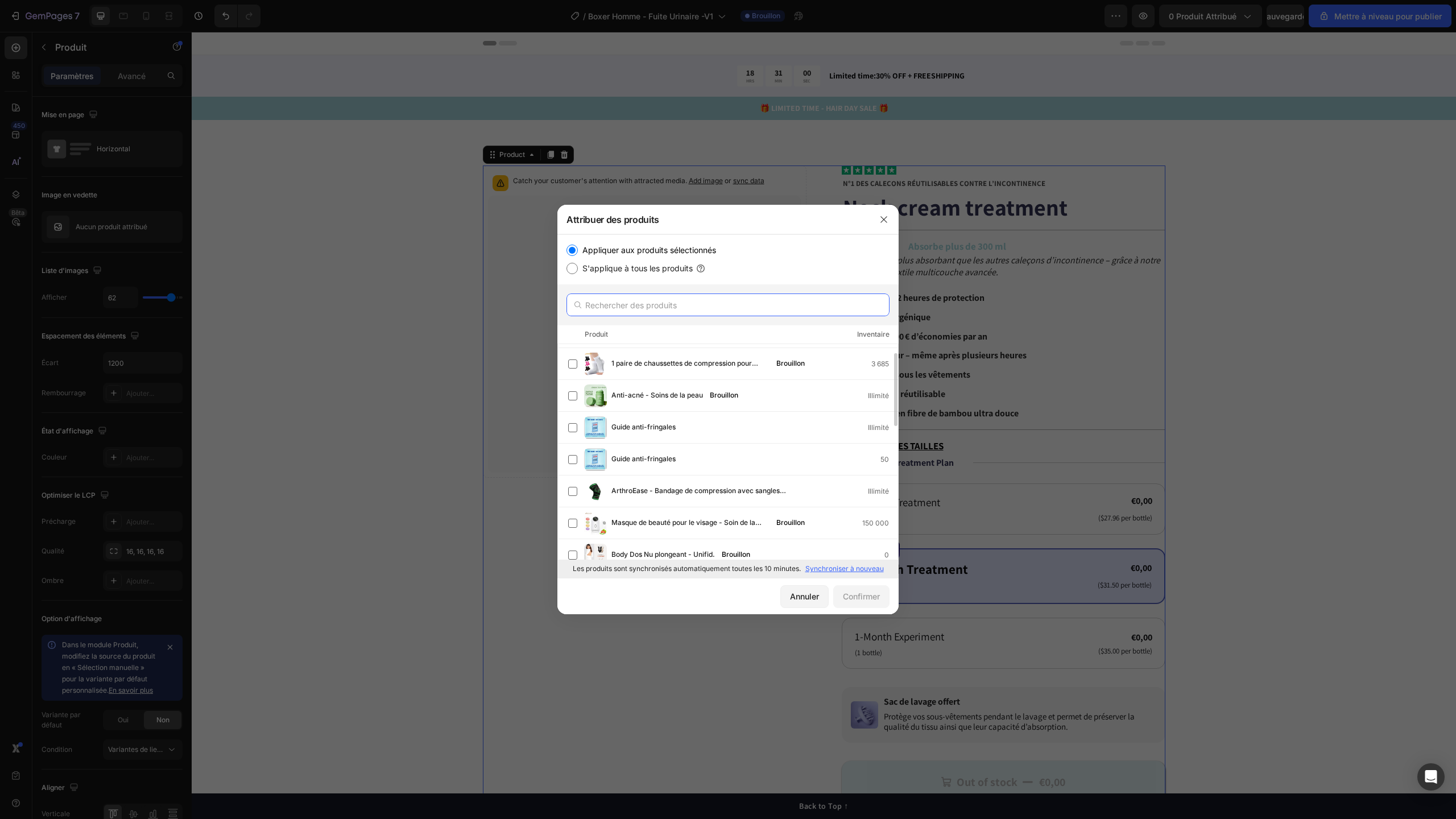
click at [681, 307] on input "text" at bounding box center [728, 305] width 323 height 23
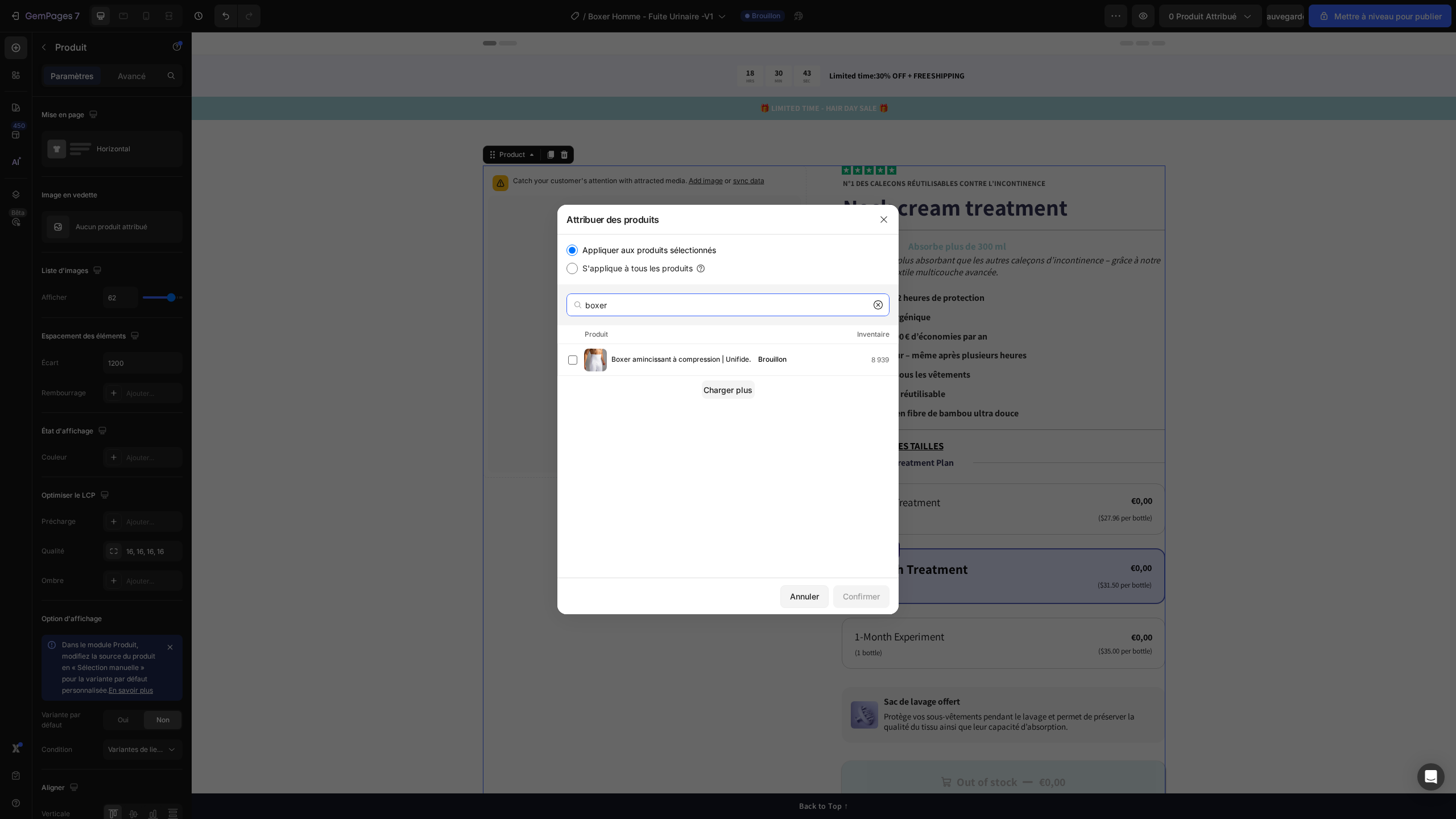
click at [633, 307] on input "boxer" at bounding box center [728, 305] width 323 height 23
paste input "Boxer d’incontinence ultra-absorbant"
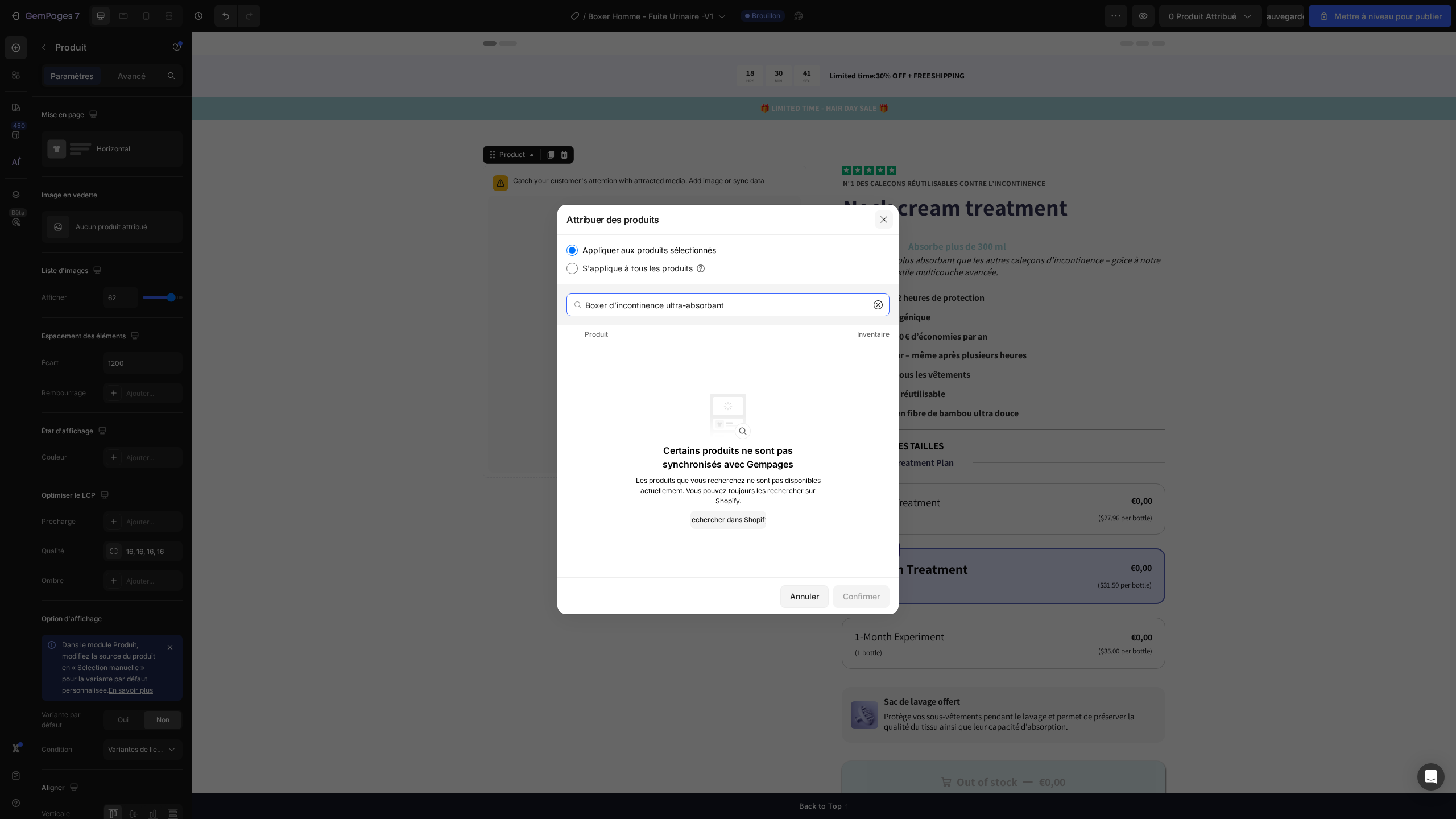
type input "Boxer d’incontinence ultra-absorbant"
click at [881, 225] on button "button" at bounding box center [884, 219] width 18 height 18
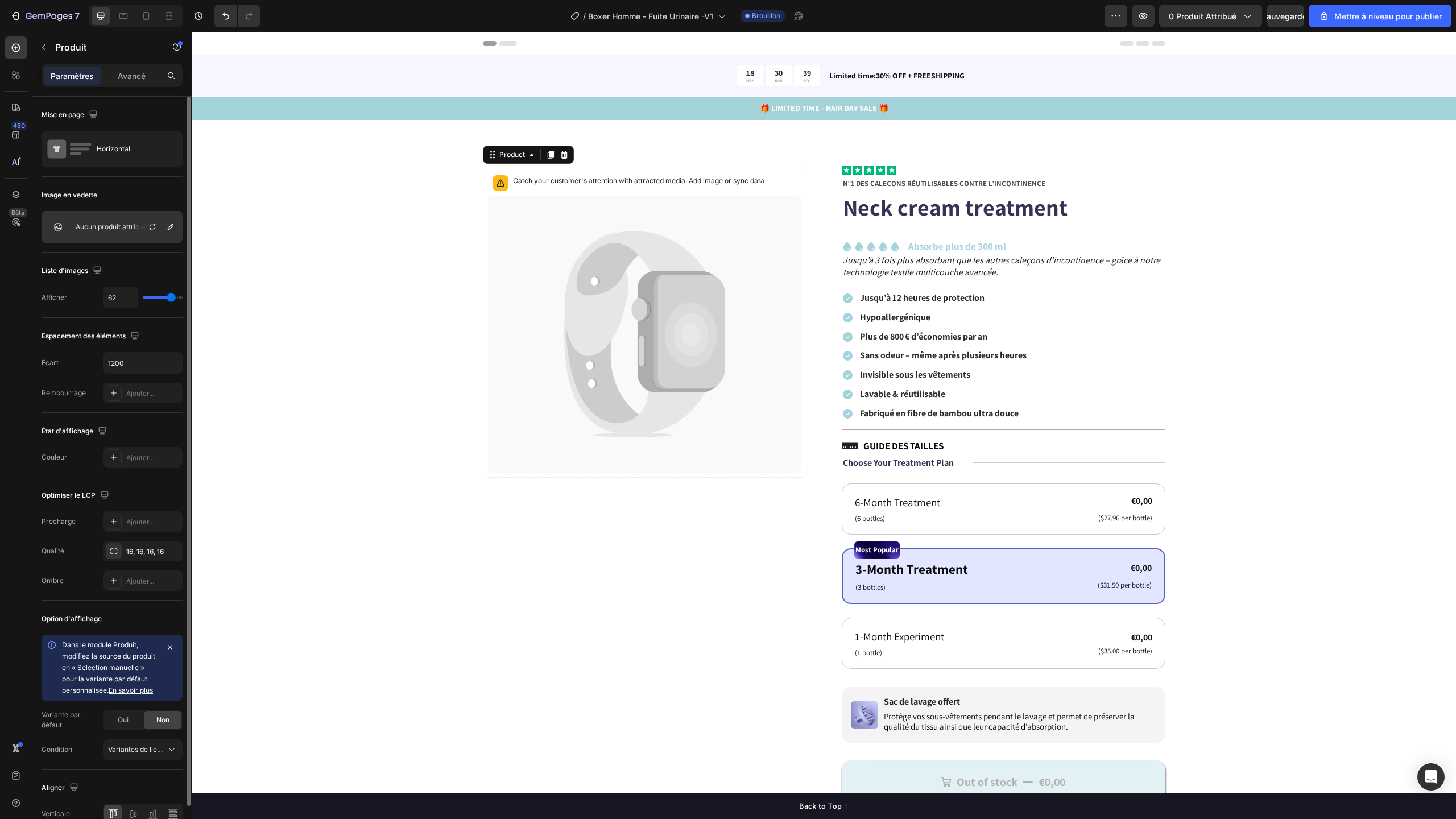
click at [101, 229] on font "Aucun produit attribué" at bounding box center [111, 226] width 72 height 9
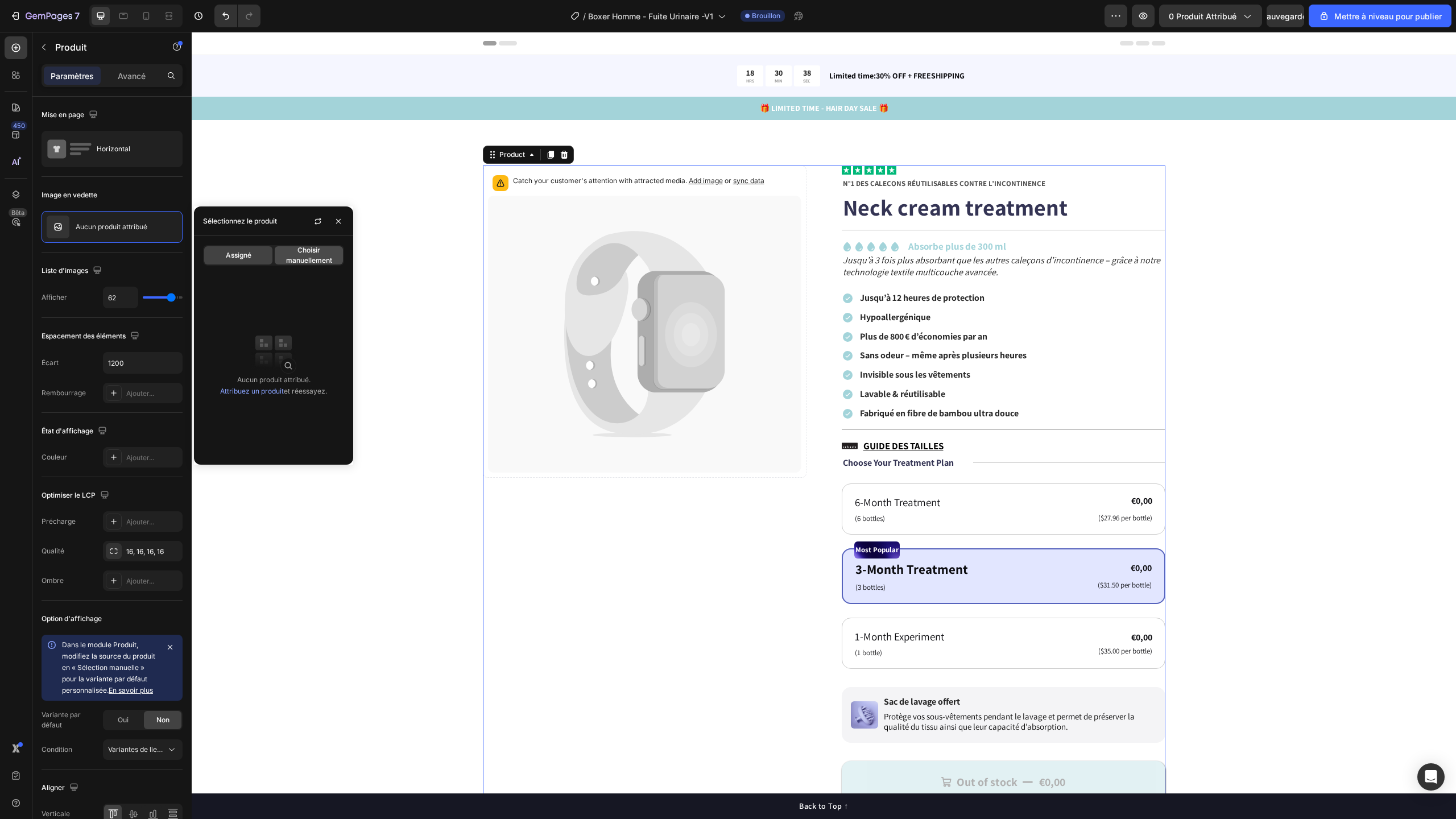
click at [295, 258] on font "Choisir manuellement" at bounding box center [309, 255] width 46 height 18
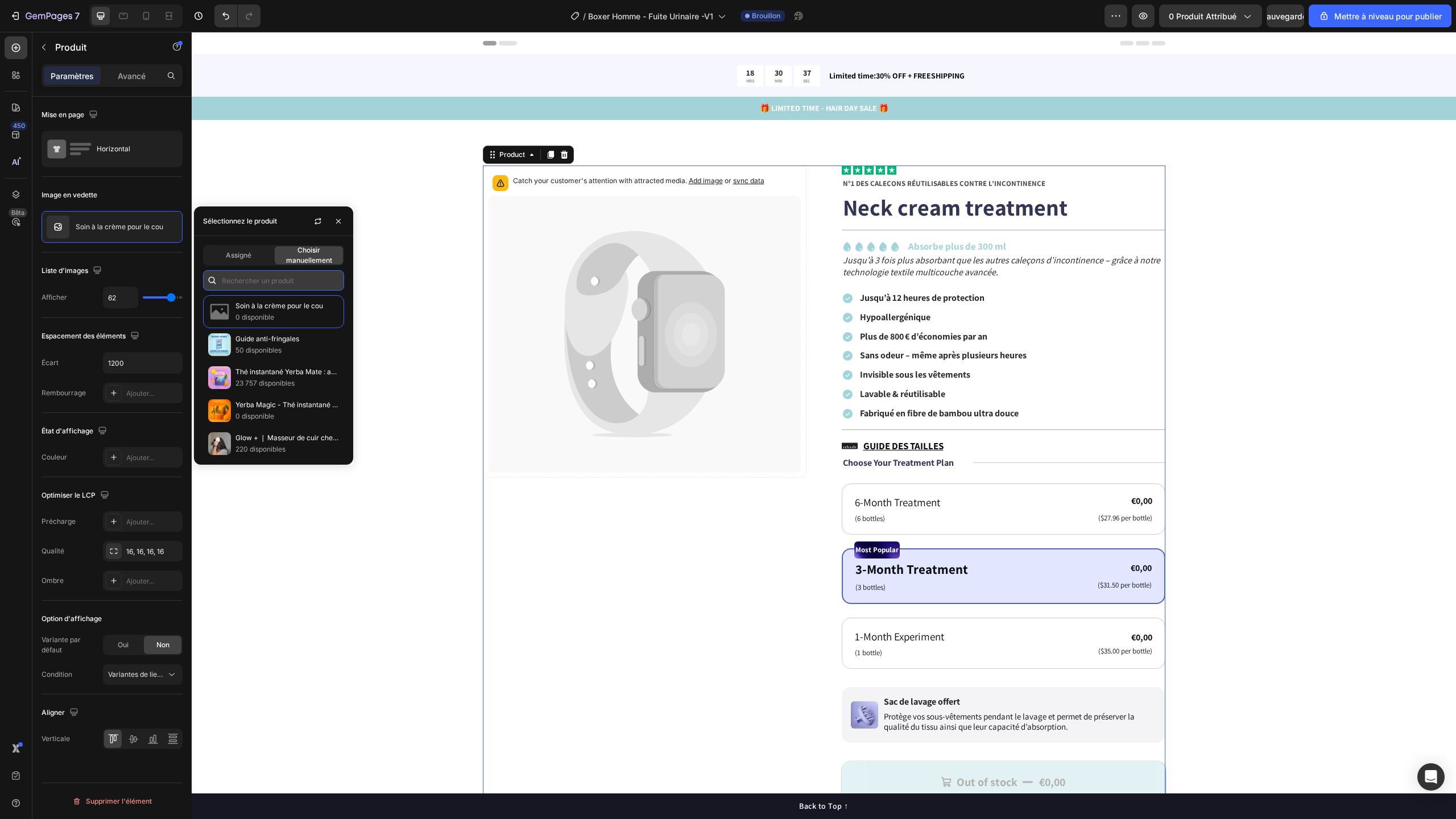
click at [276, 281] on input "text" at bounding box center [273, 280] width 141 height 20
paste input "Boxer d’incontinence ultra-absorbant"
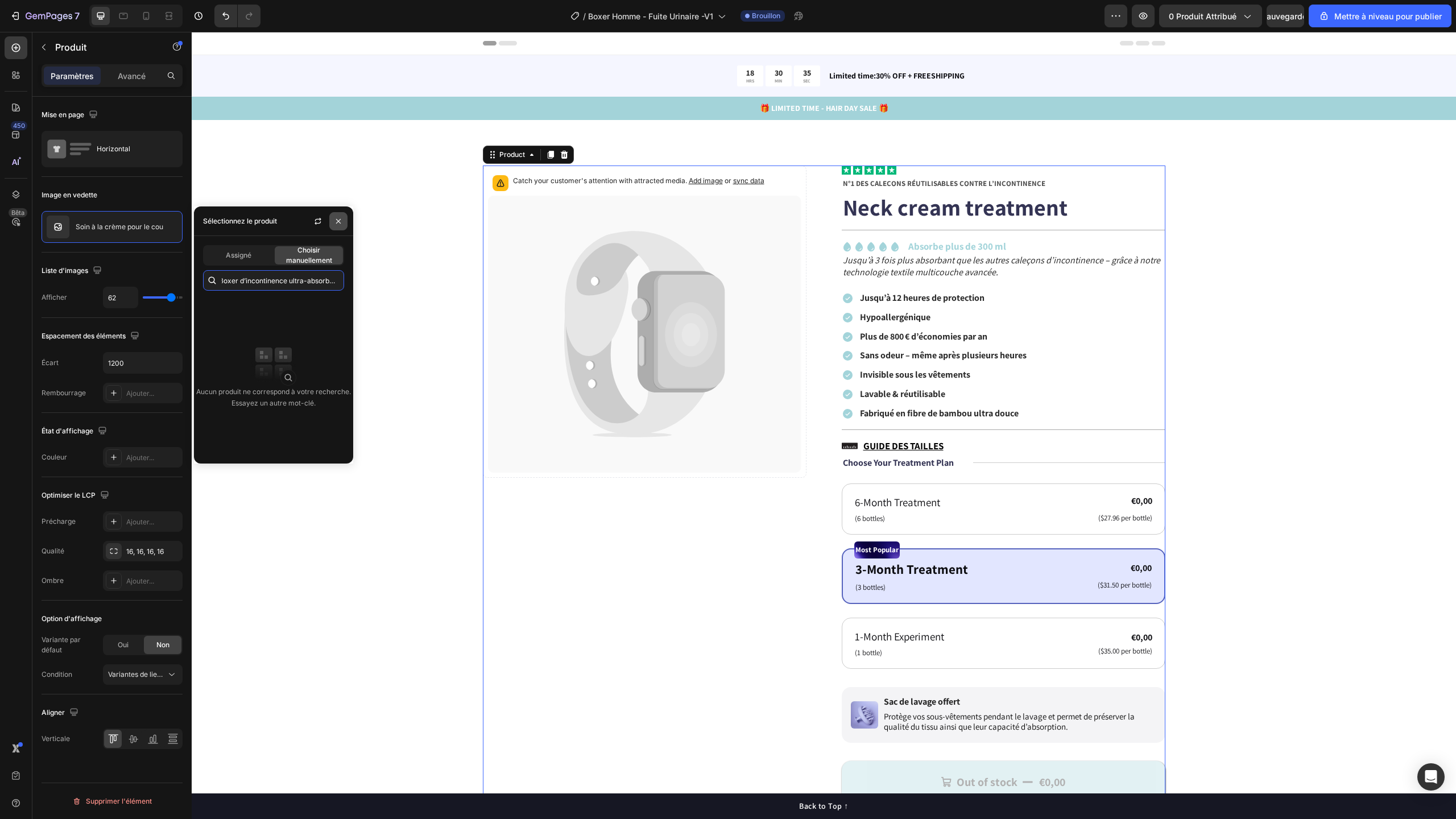
type input "Boxer d’incontinence ultra-absorbant"
click at [341, 221] on icon "button" at bounding box center [338, 221] width 9 height 9
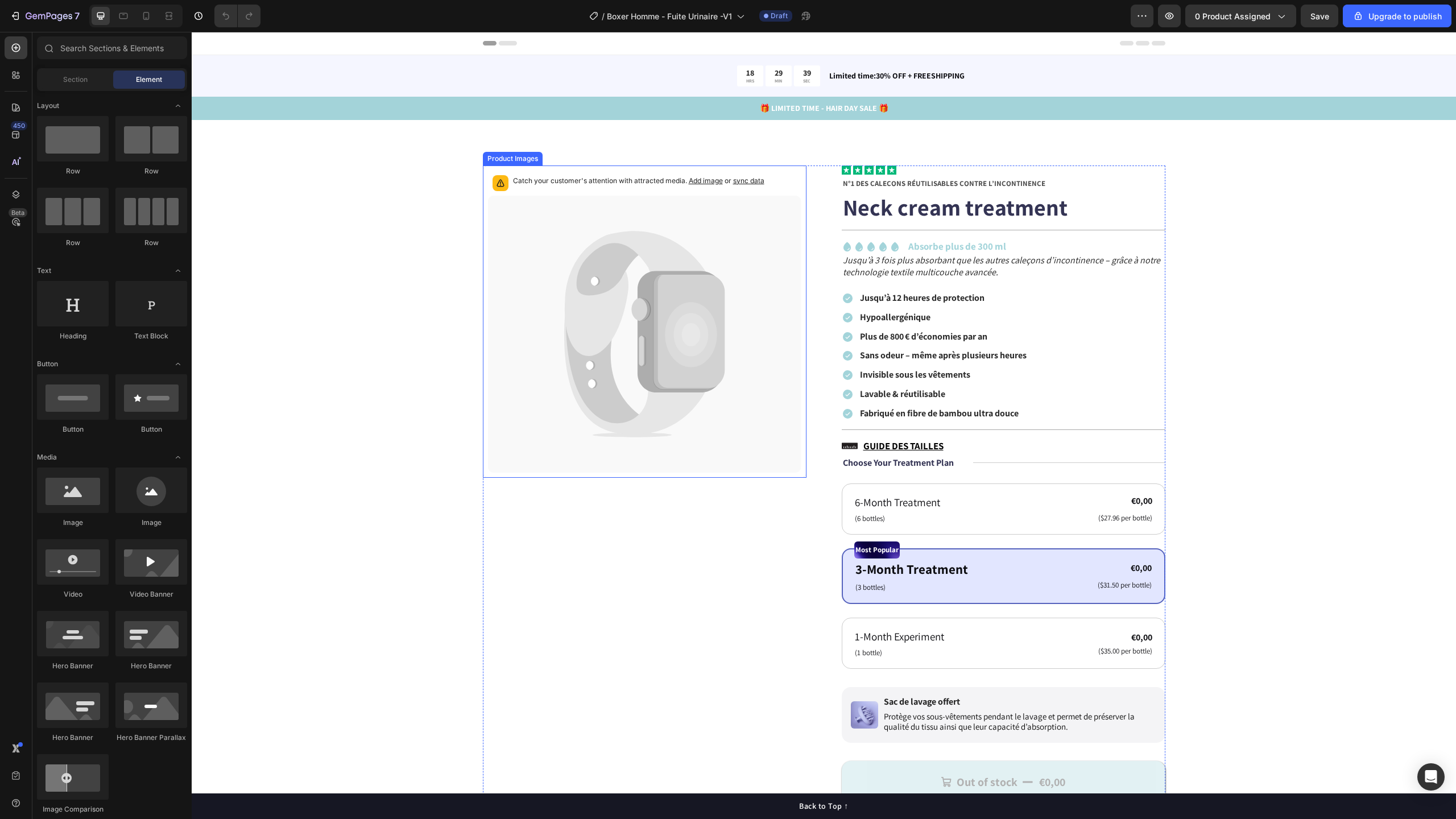
click at [597, 268] on icon at bounding box center [605, 335] width 79 height 186
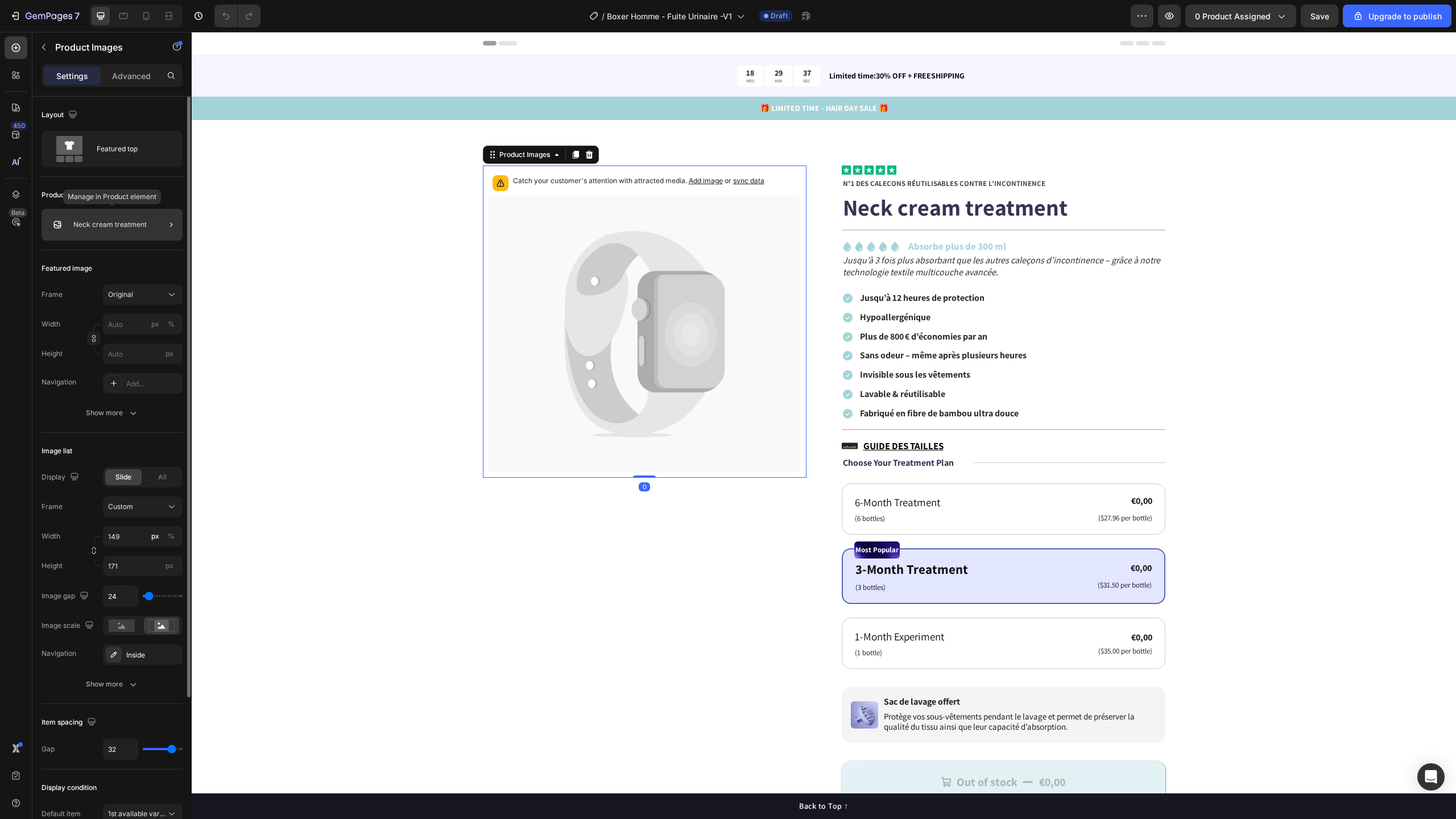
click at [118, 223] on p "Neck cream treatment" at bounding box center [111, 224] width 74 height 8
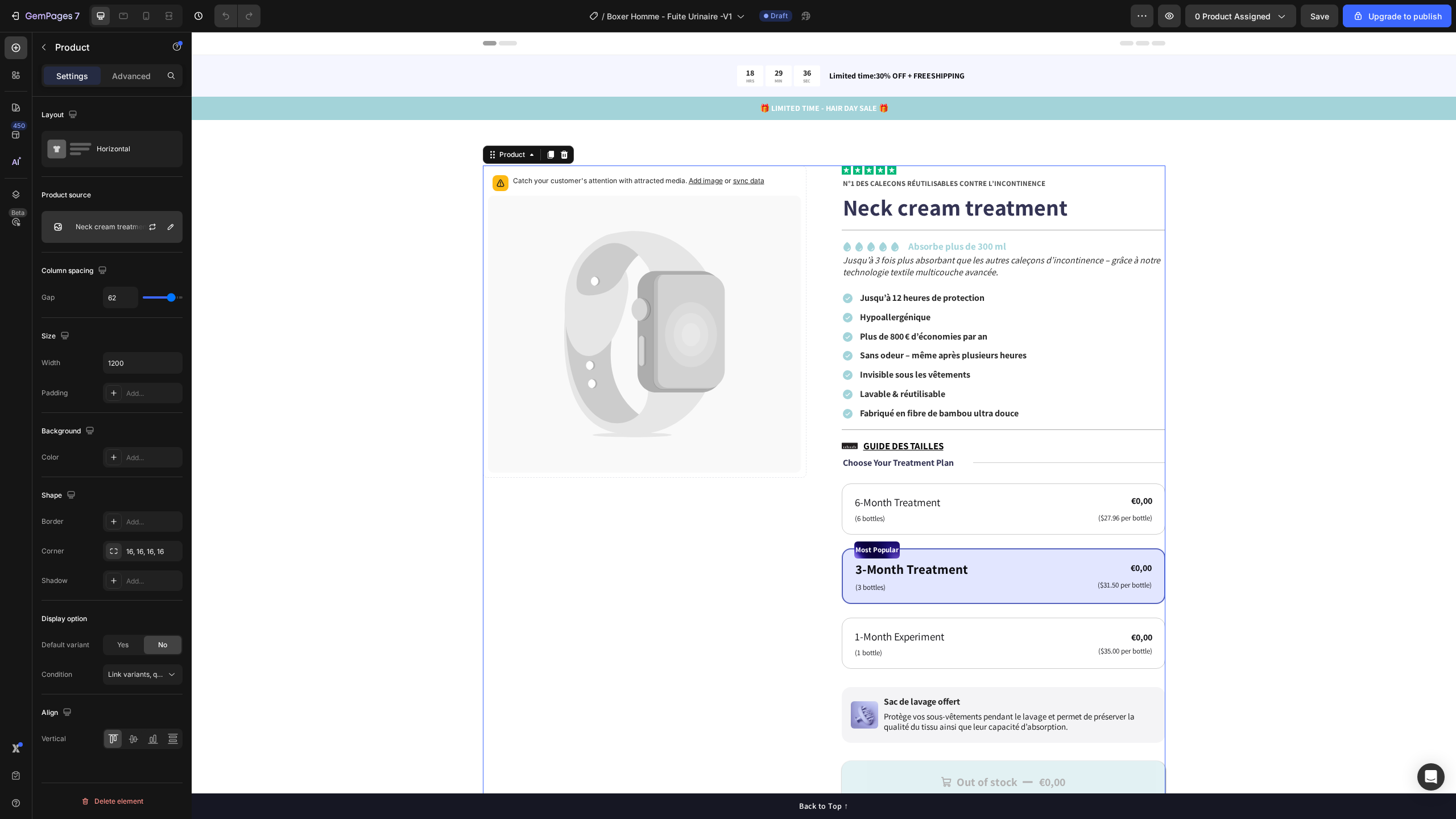
click at [117, 224] on p "Neck cream treatment" at bounding box center [112, 226] width 74 height 8
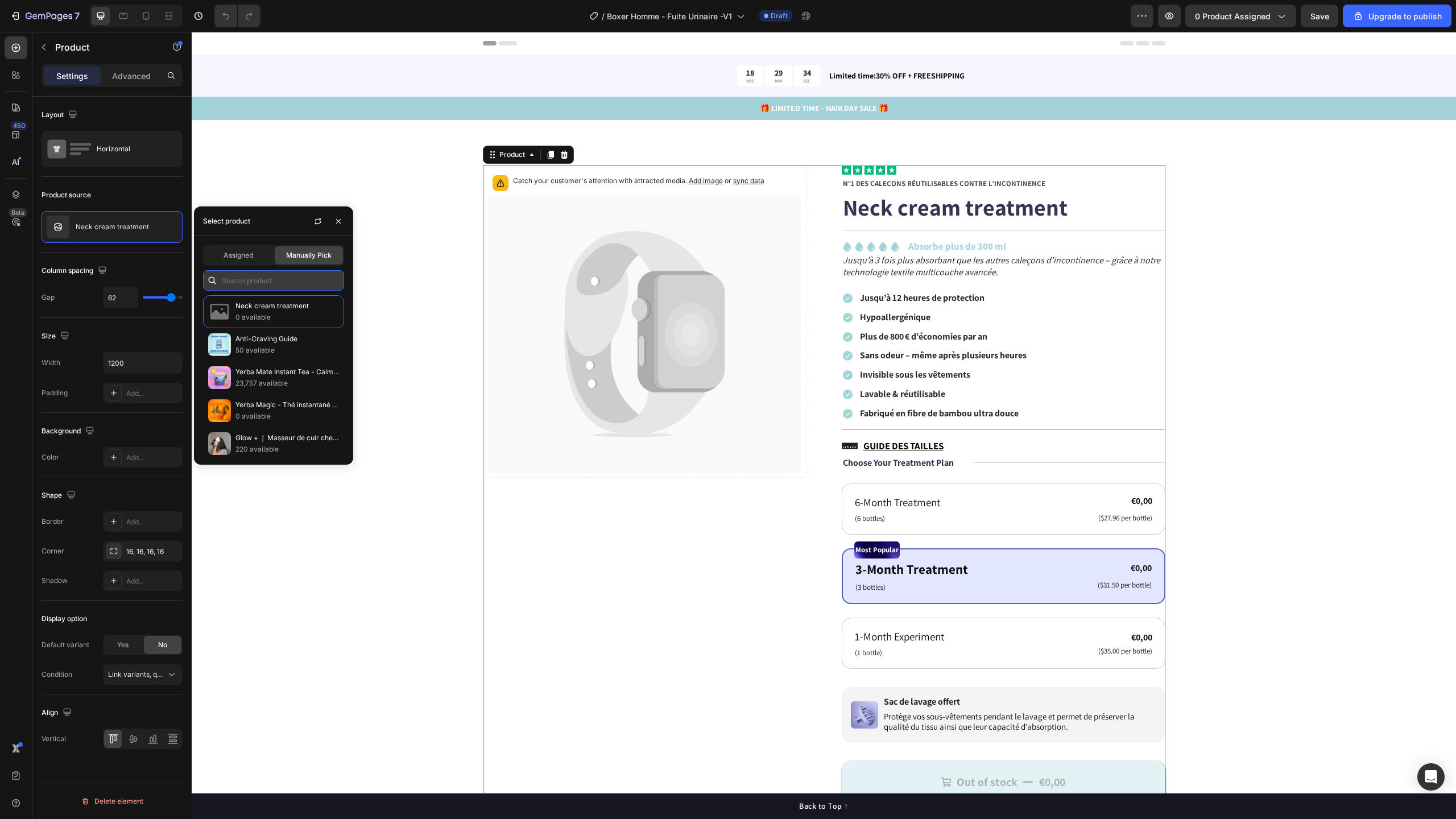
click at [268, 288] on input "text" at bounding box center [273, 280] width 141 height 20
paste input "Boxer d’incontinence ultra-absorbant"
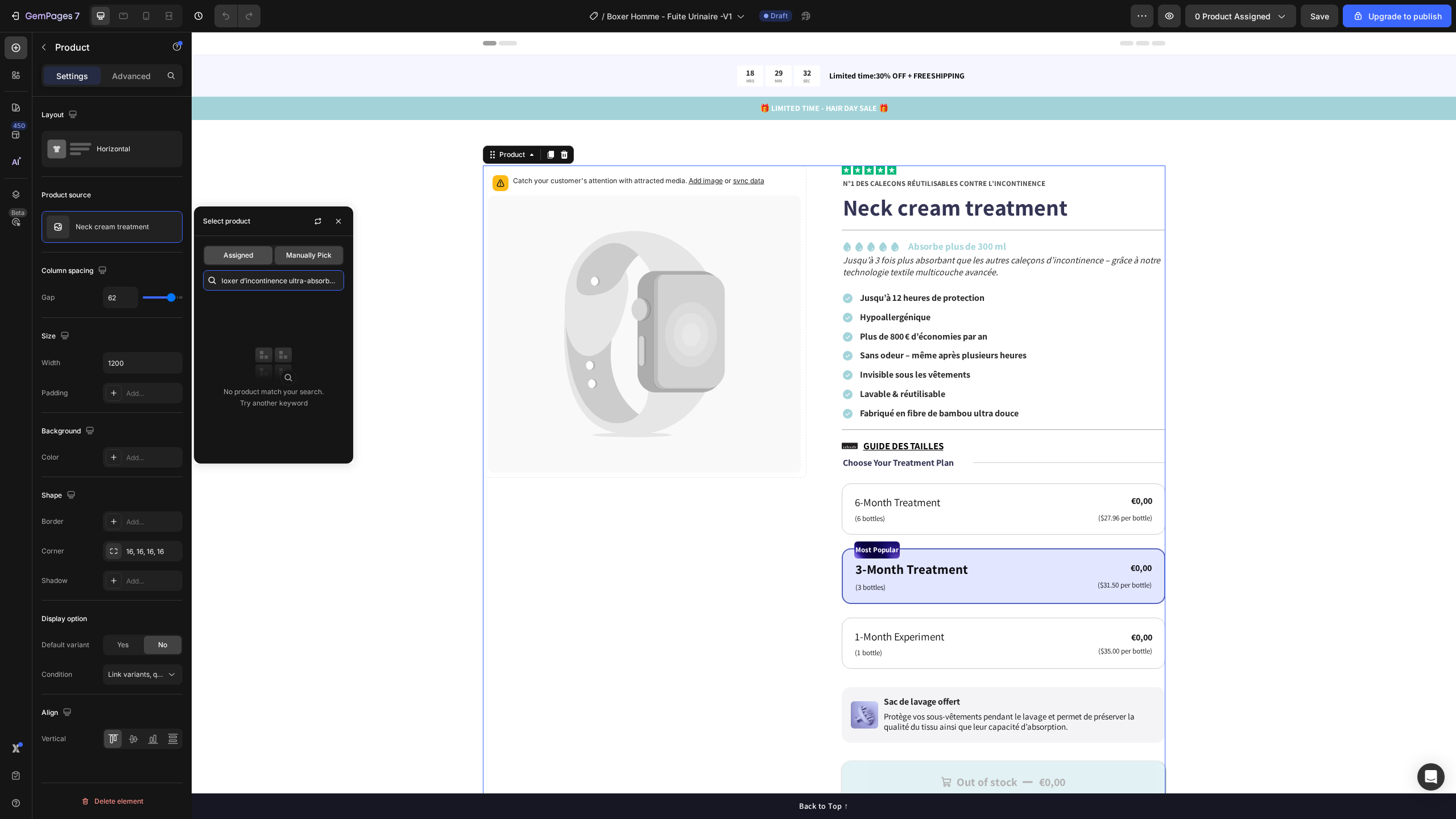
type input "Boxer d’incontinence ultra-absorbant"
click at [236, 260] on span "Assigned" at bounding box center [239, 255] width 30 height 11
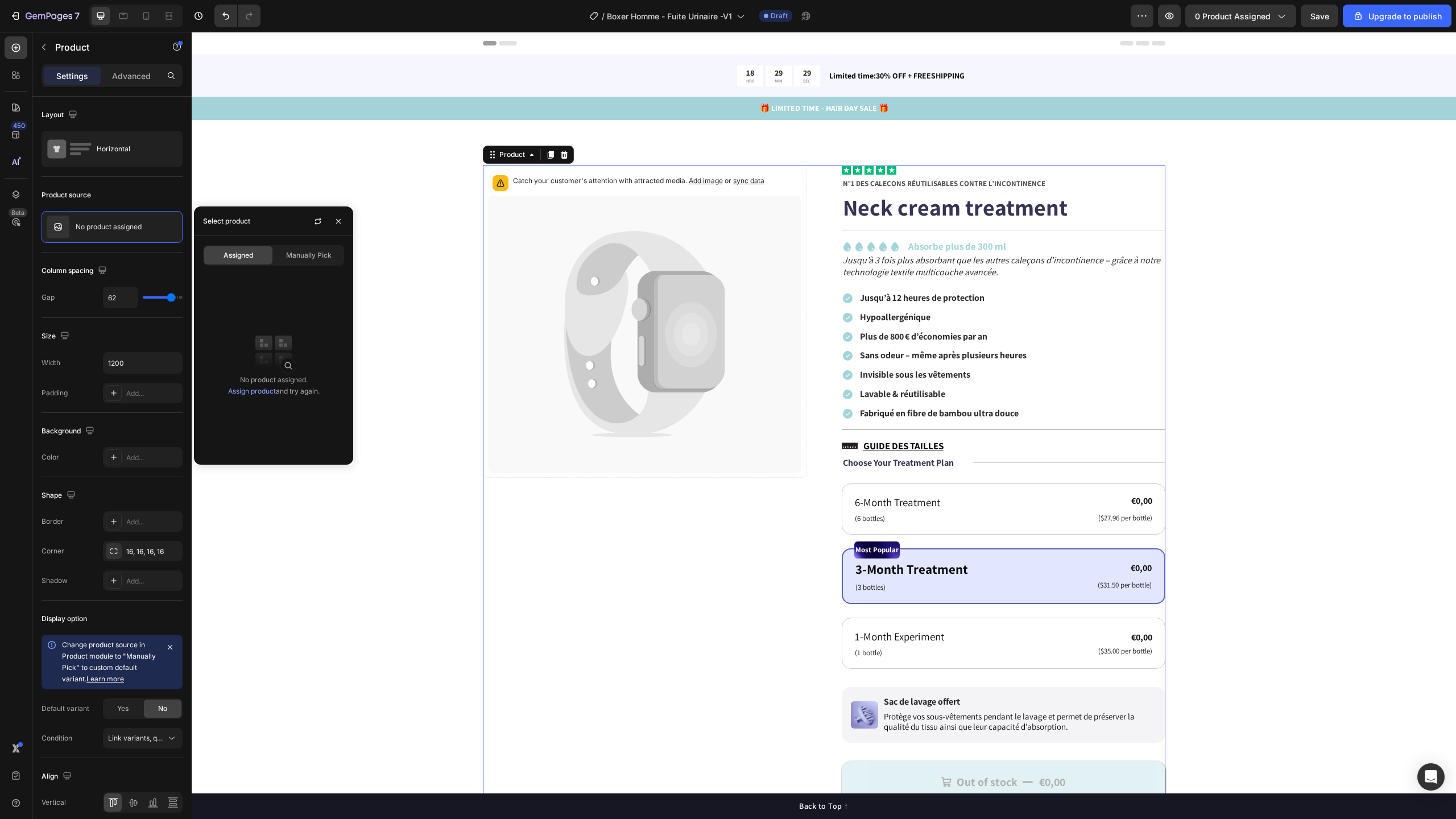
click at [254, 393] on link "Assign product" at bounding box center [252, 392] width 47 height 9
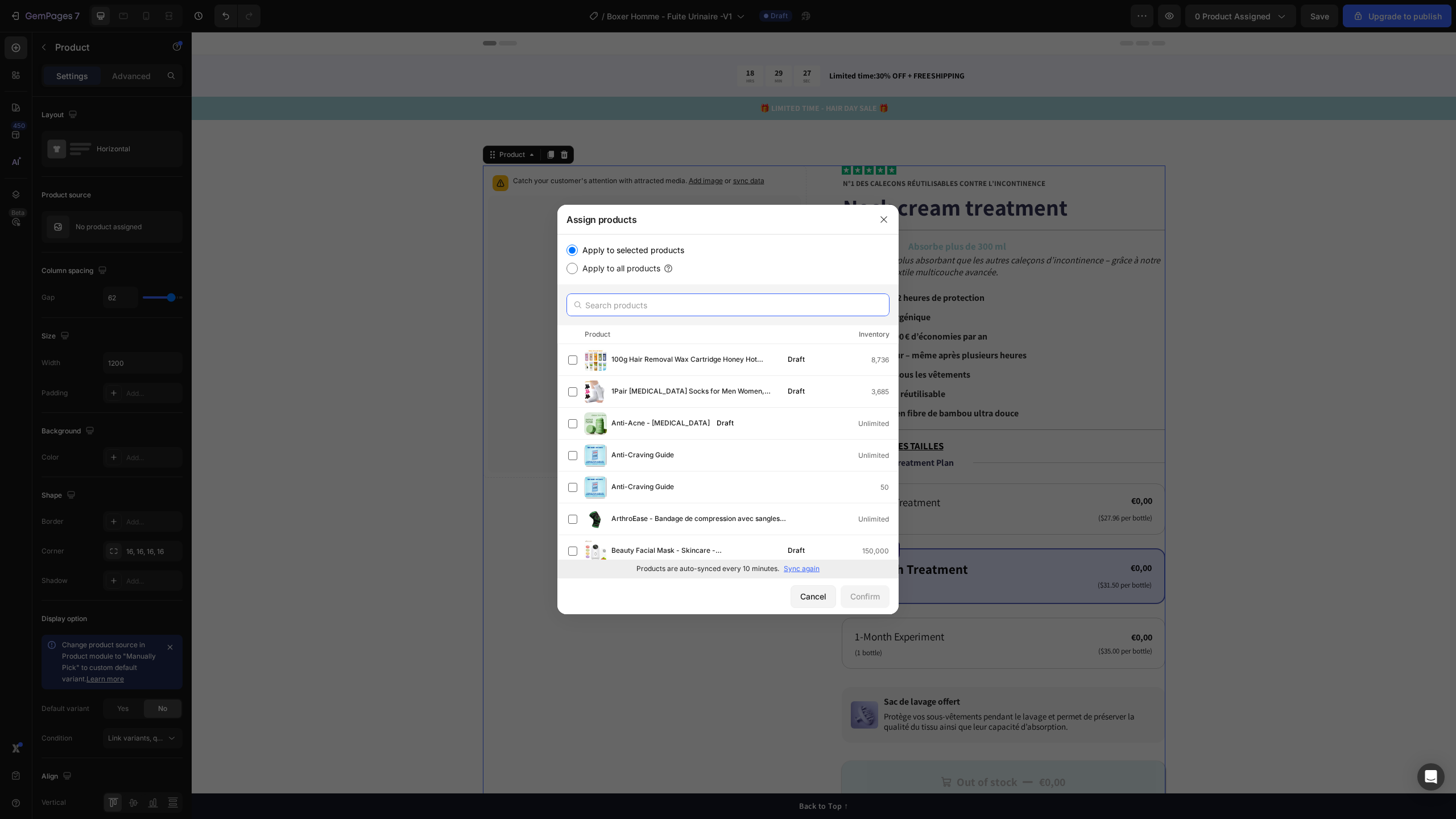
click at [636, 307] on input "text" at bounding box center [728, 305] width 323 height 23
type input "v"
click at [636, 307] on input "v" at bounding box center [728, 305] width 323 height 23
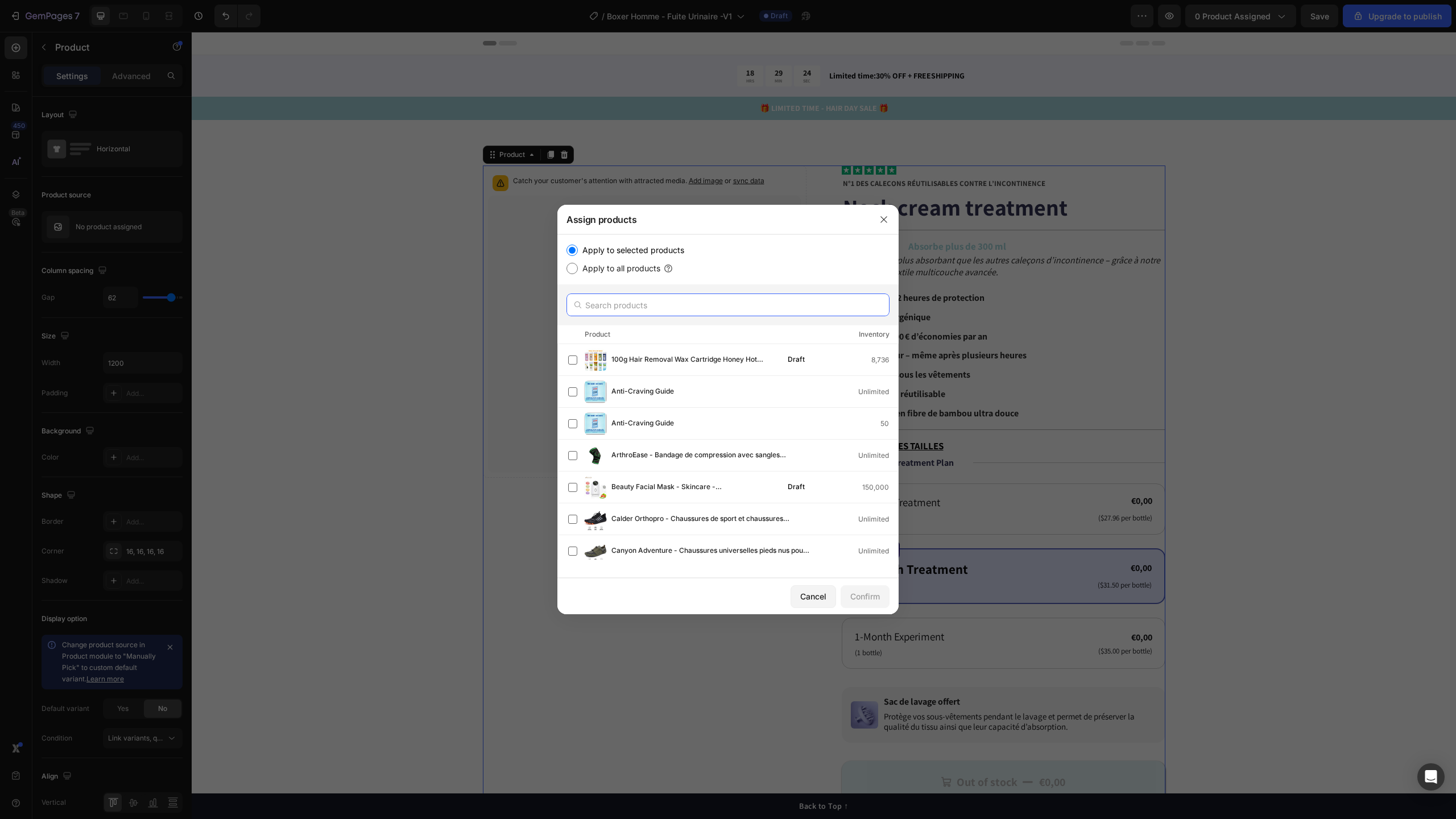
paste input "Boxer d’incontinence ultra-absorbant"
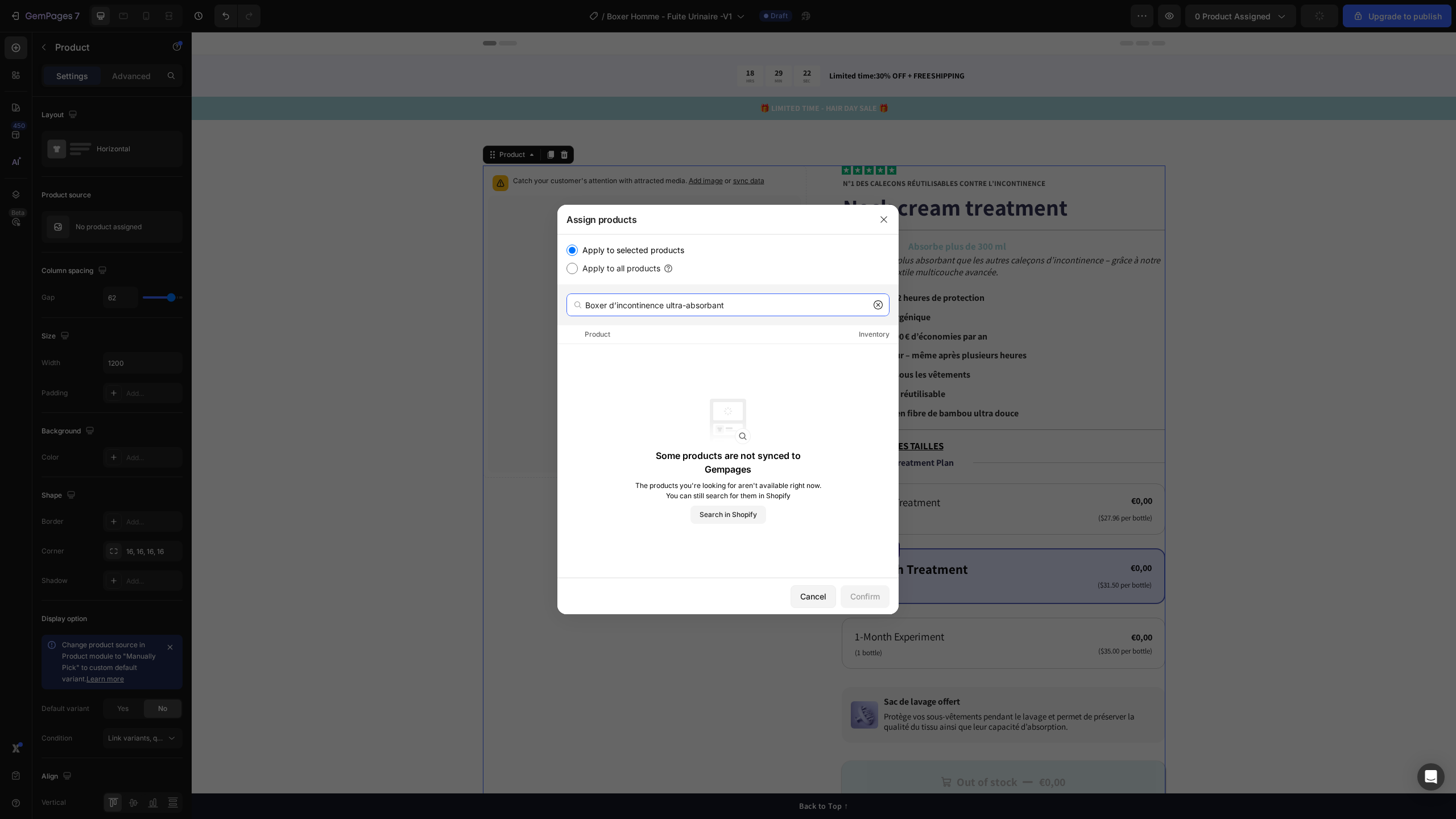
drag, startPoint x: 764, startPoint y: 310, endPoint x: 613, endPoint y: 303, distance: 151.2
click at [613, 303] on input "Boxer d’incontinence ultra-absorbant" at bounding box center [728, 305] width 323 height 23
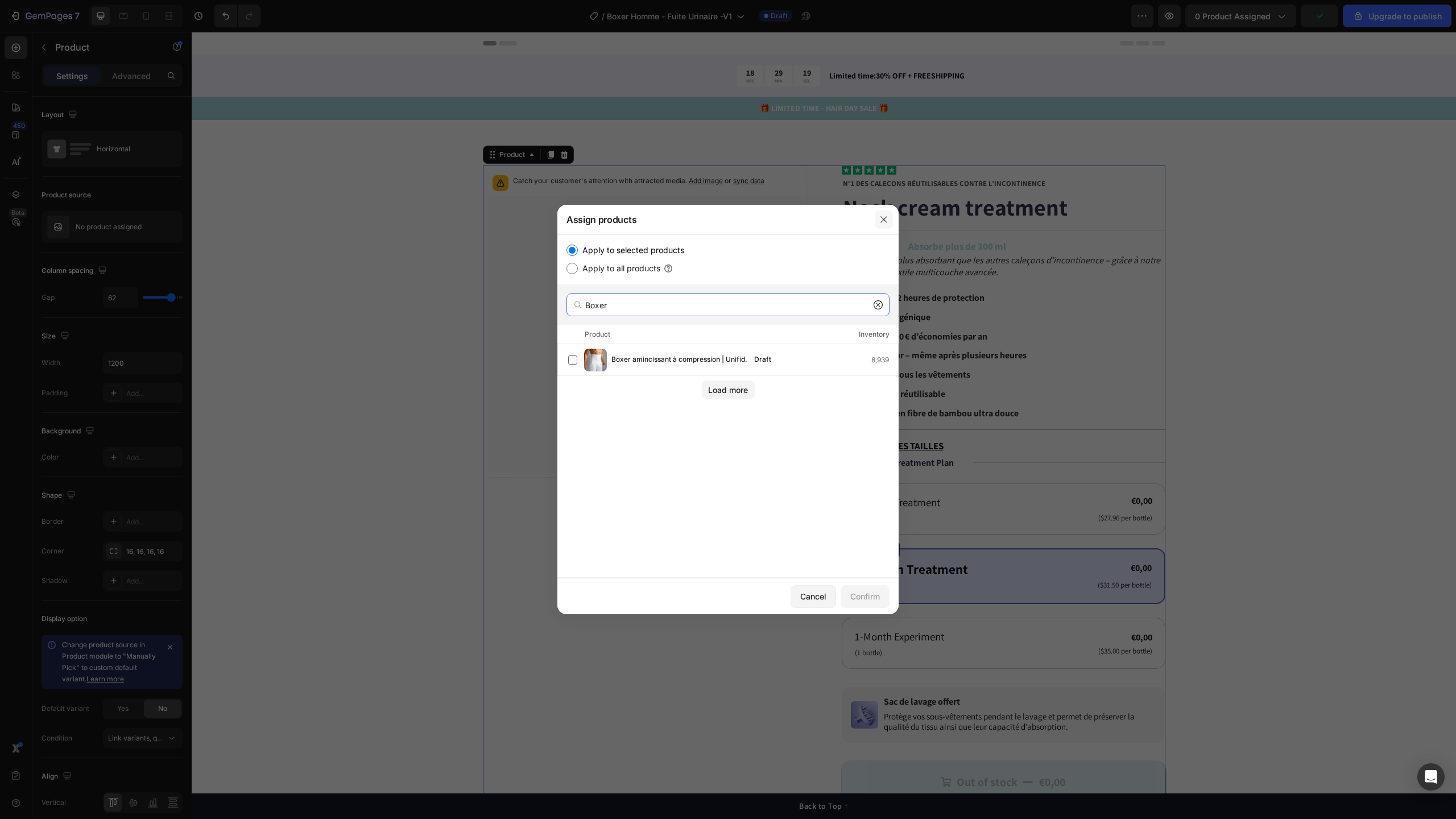
type input "Boxer"
click at [885, 223] on icon "button" at bounding box center [884, 219] width 9 height 9
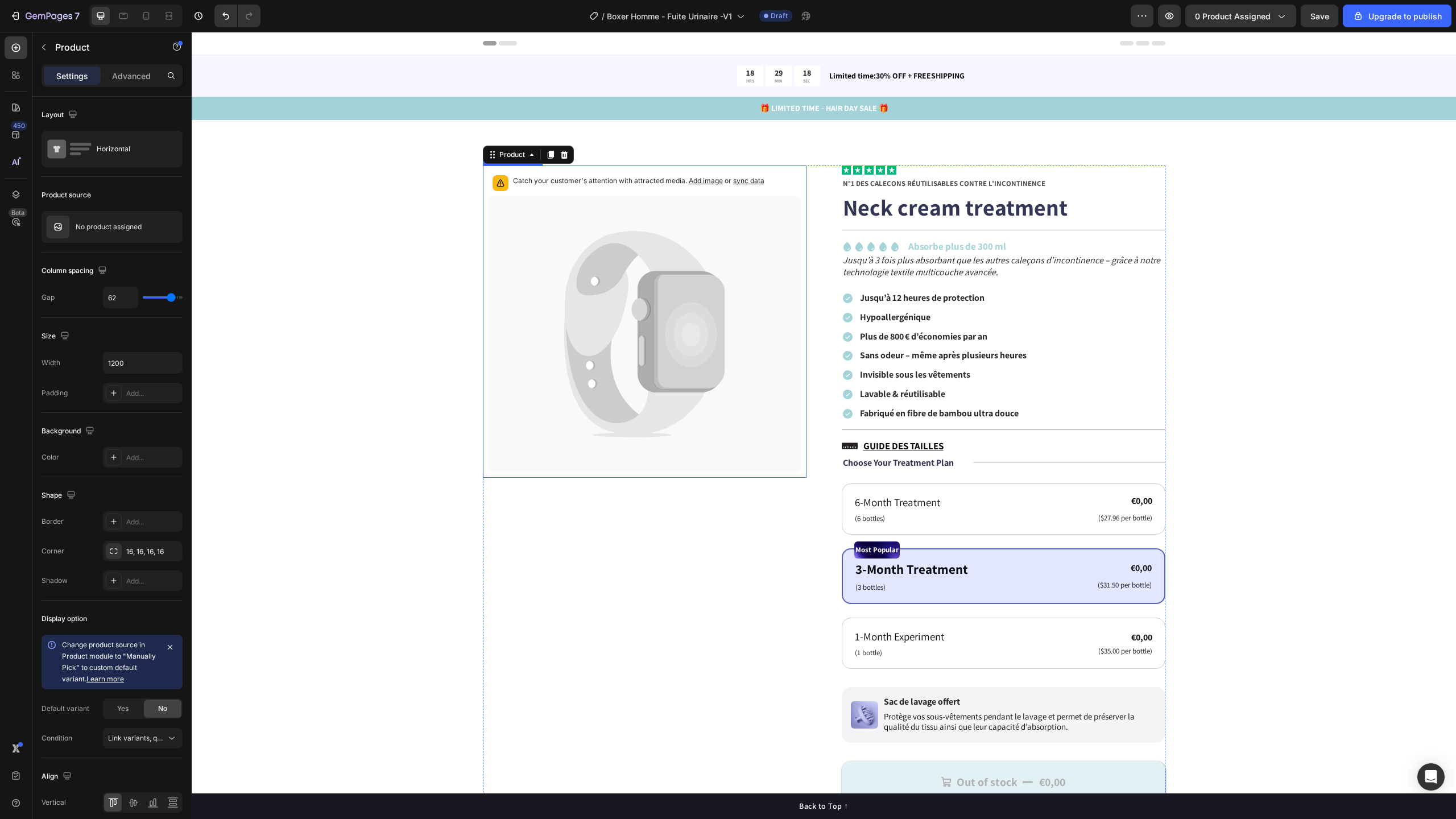
click at [541, 224] on icon at bounding box center [644, 334] width 313 height 277
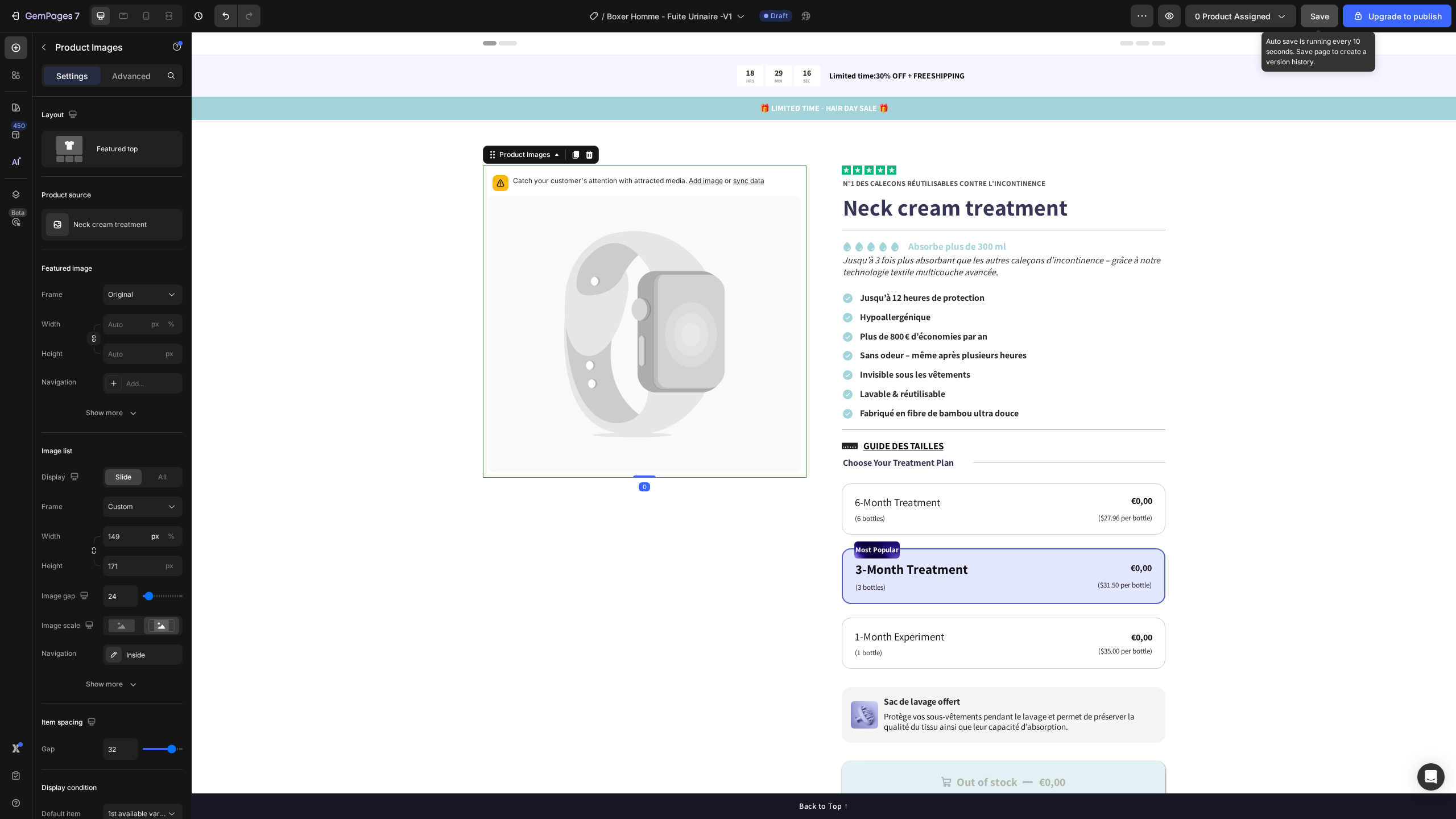
click at [1316, 20] on span "Save" at bounding box center [1319, 16] width 18 height 10
click at [12, 17] on icon "button" at bounding box center [15, 16] width 11 height 11
